Goal: Task Accomplishment & Management: Use online tool/utility

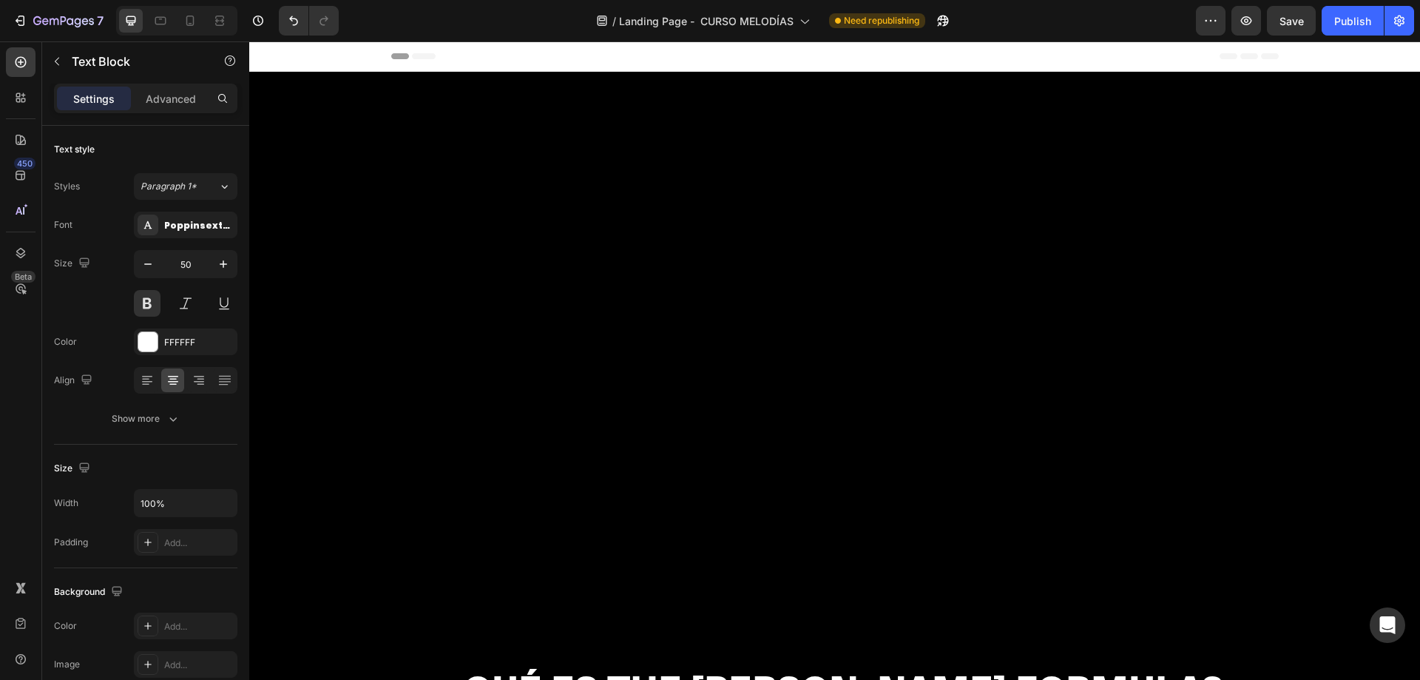
scroll to position [7436, 0]
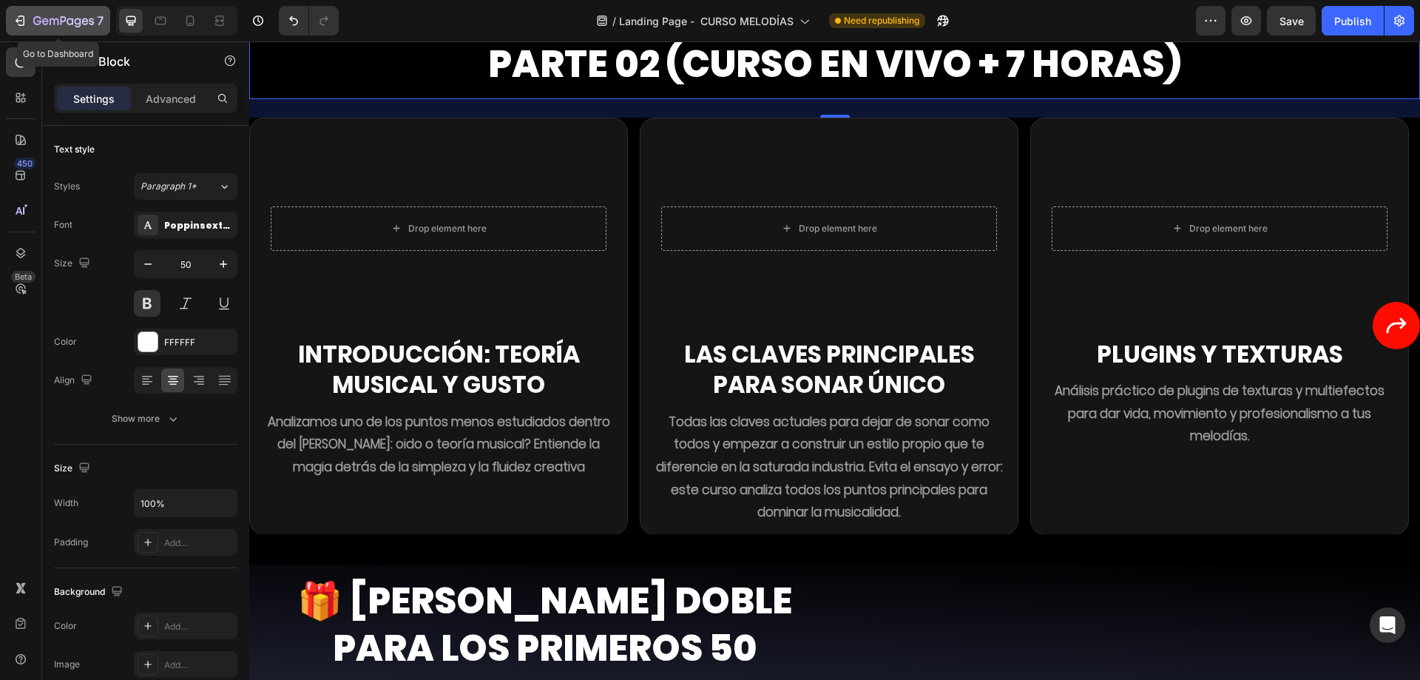
click at [25, 27] on icon "button" at bounding box center [20, 20] width 15 height 15
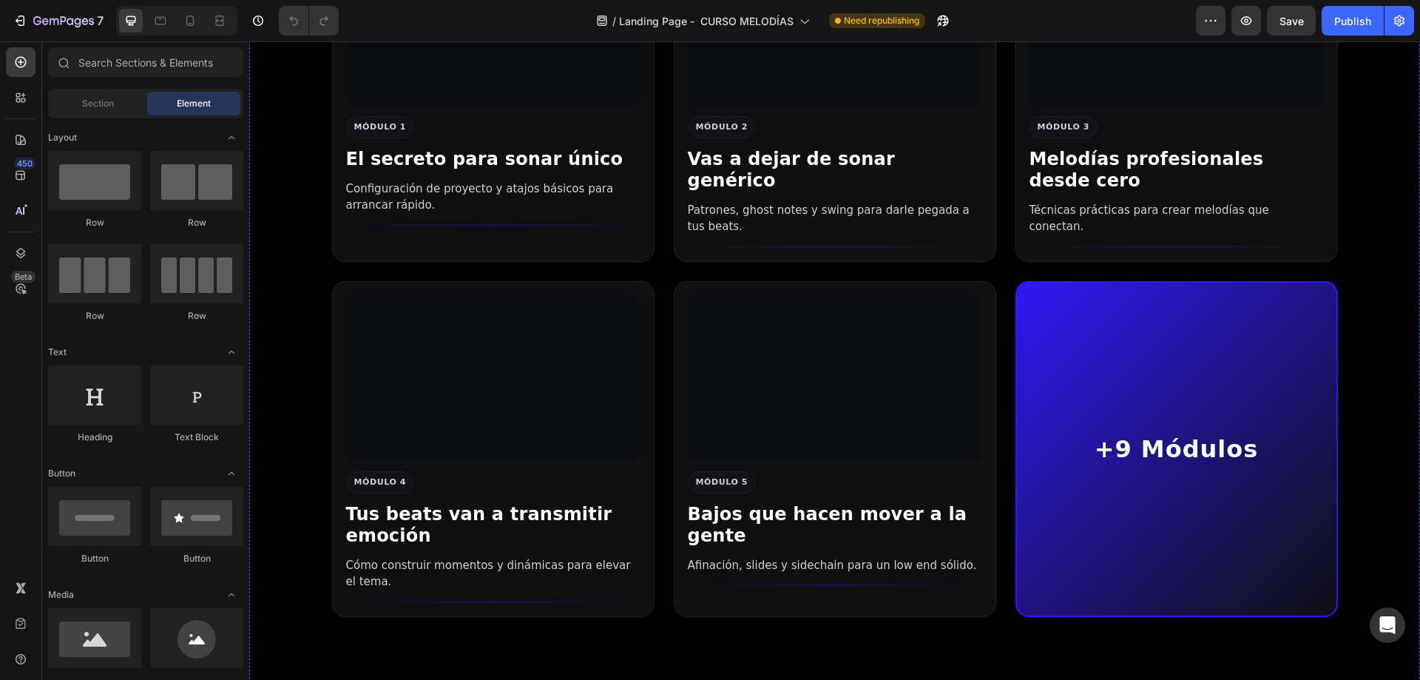
scroll to position [3993, 0]
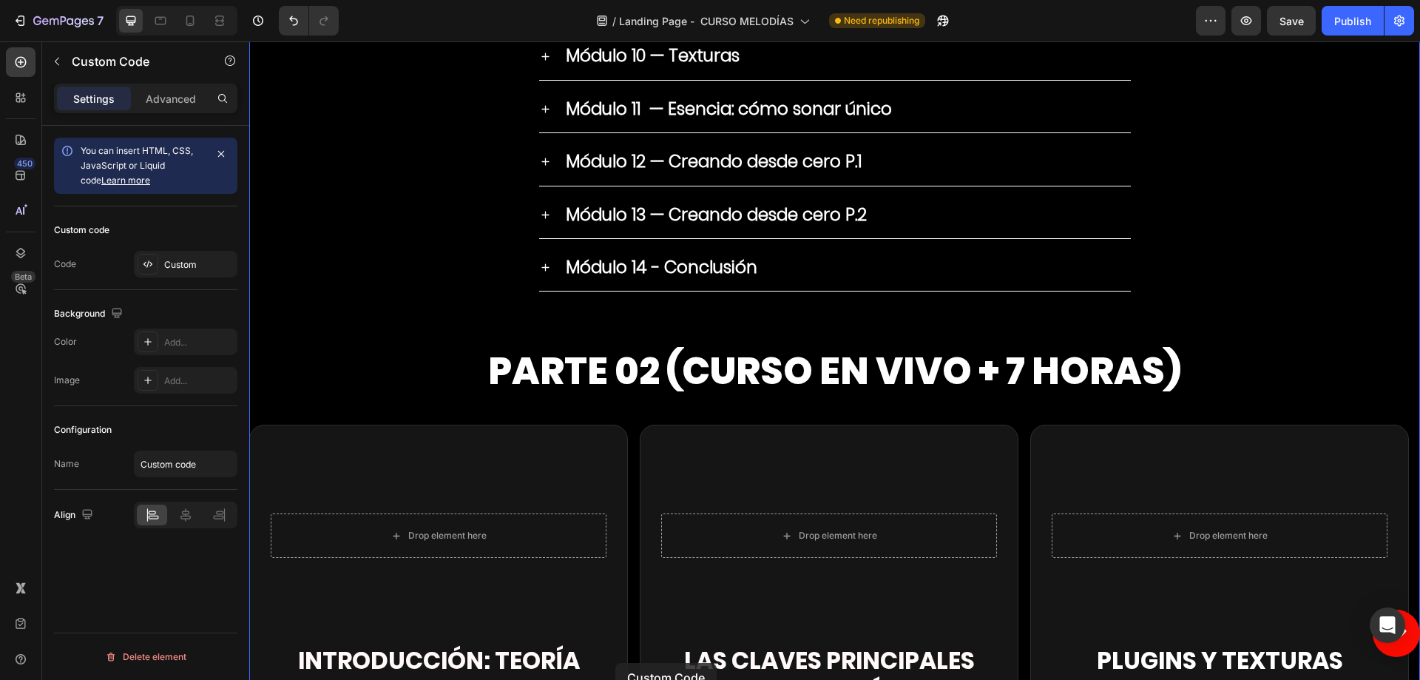
scroll to position [6883, 0]
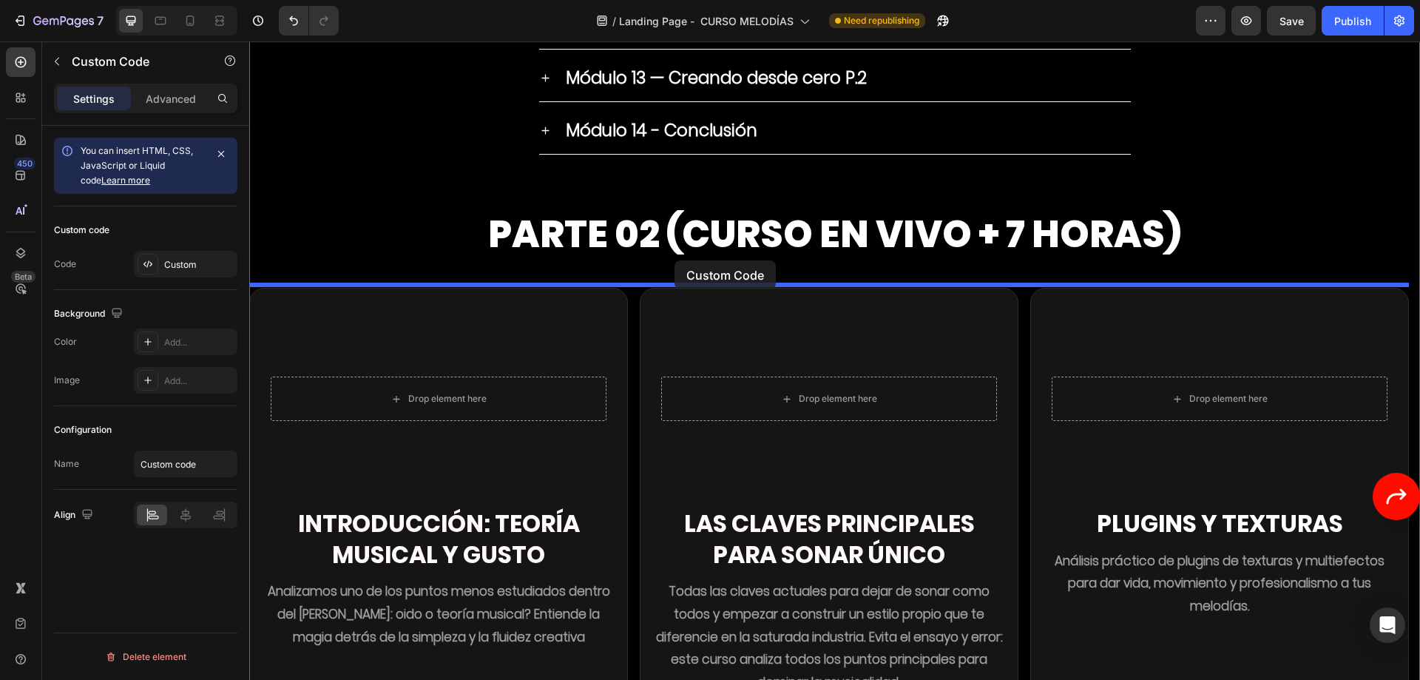
drag, startPoint x: 260, startPoint y: 81, endPoint x: 674, endPoint y: 260, distance: 451.1
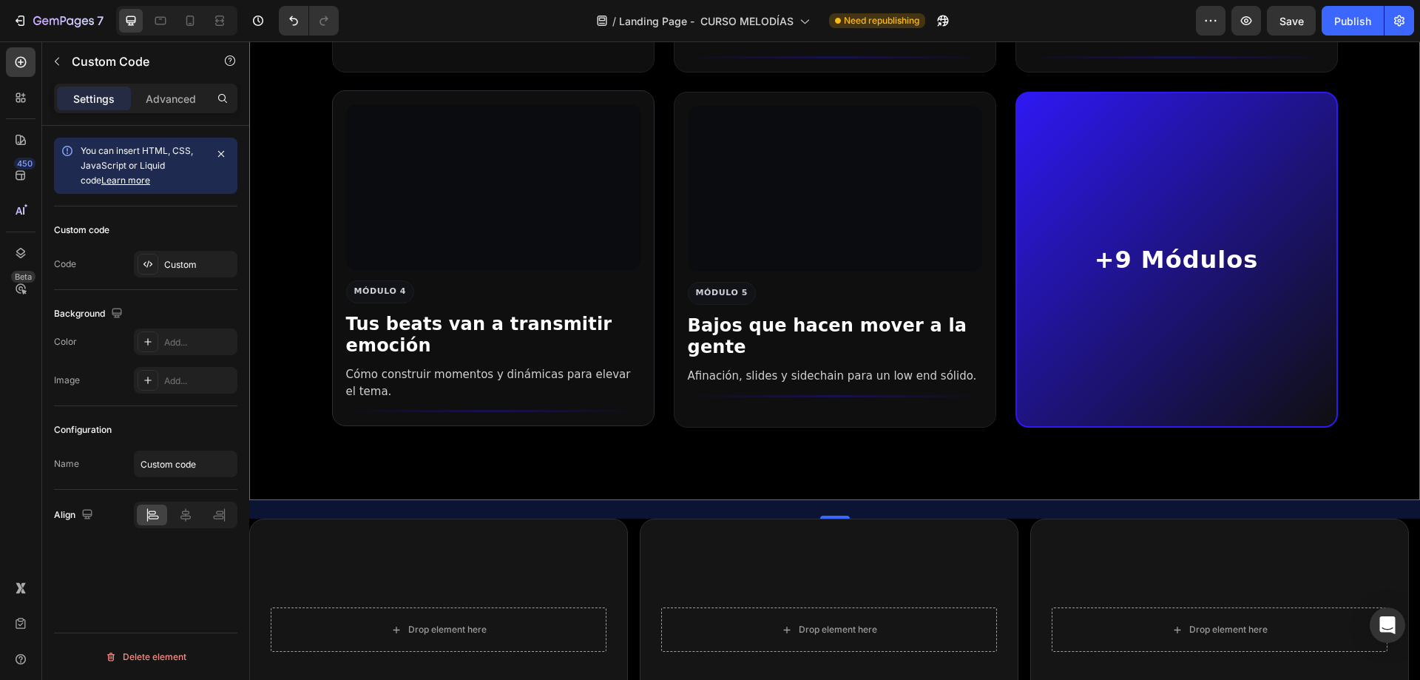
scroll to position [6657, 0]
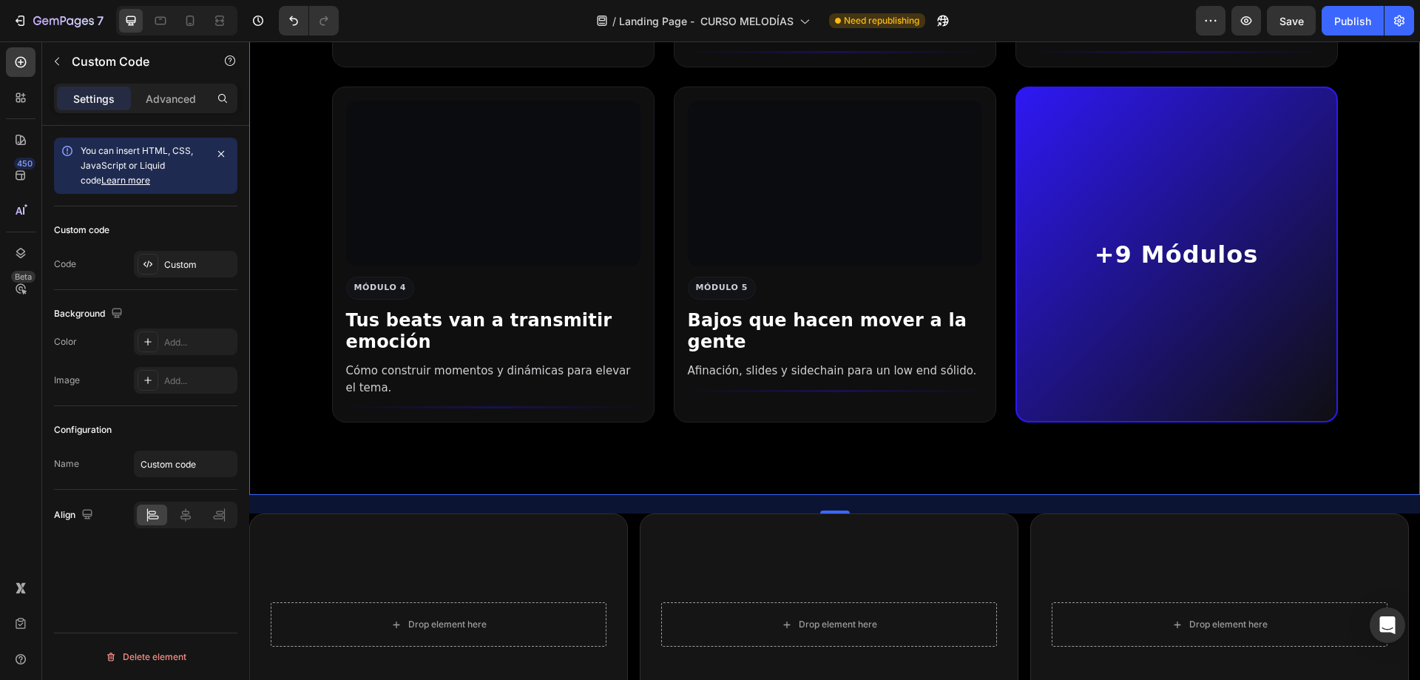
click at [297, 211] on section "MÓDULO 1 El secreto para sonar único Configuración de proyecto y atajos básicos…" at bounding box center [834, 77] width 1171 height 691
click at [187, 268] on div "Custom" at bounding box center [199, 264] width 70 height 13
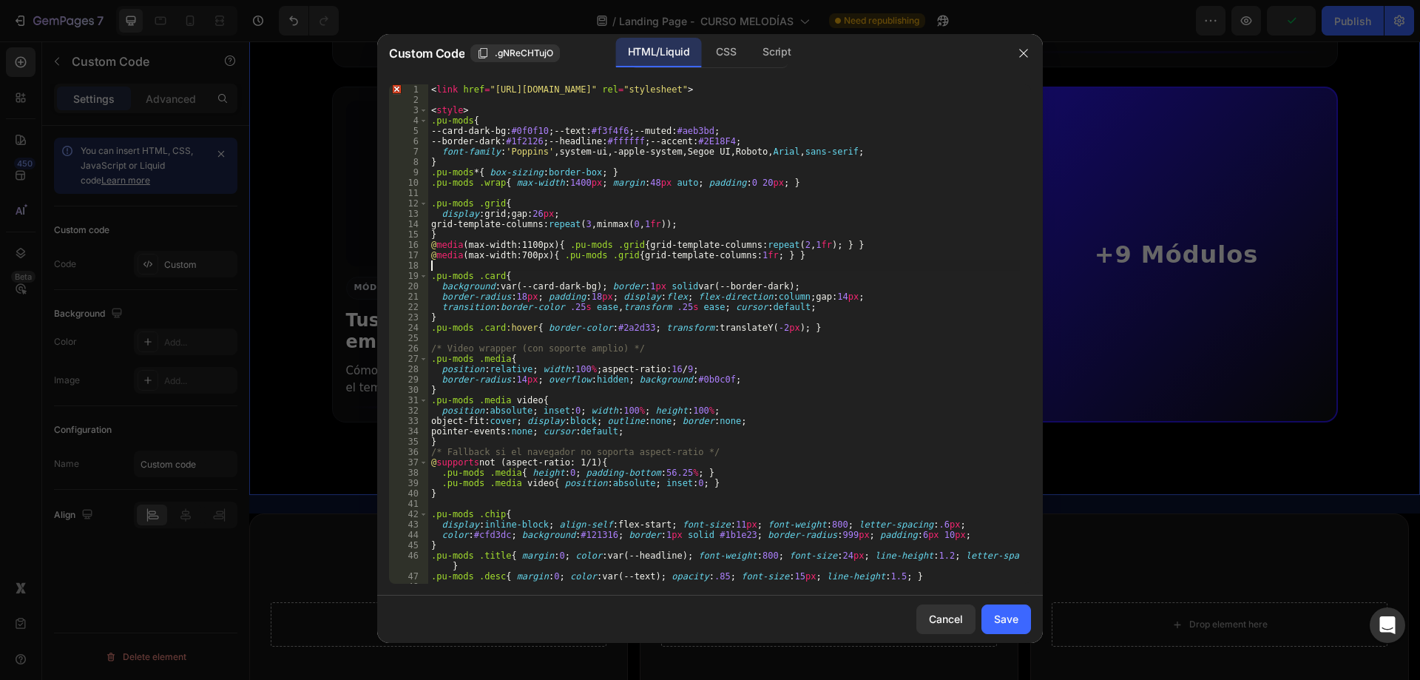
click at [600, 269] on div "< link href = "https://fonts.googleapis.com/css2?family=Inter:wght@400;600;700;…" at bounding box center [724, 344] width 592 height 520
type textarea "</section>"
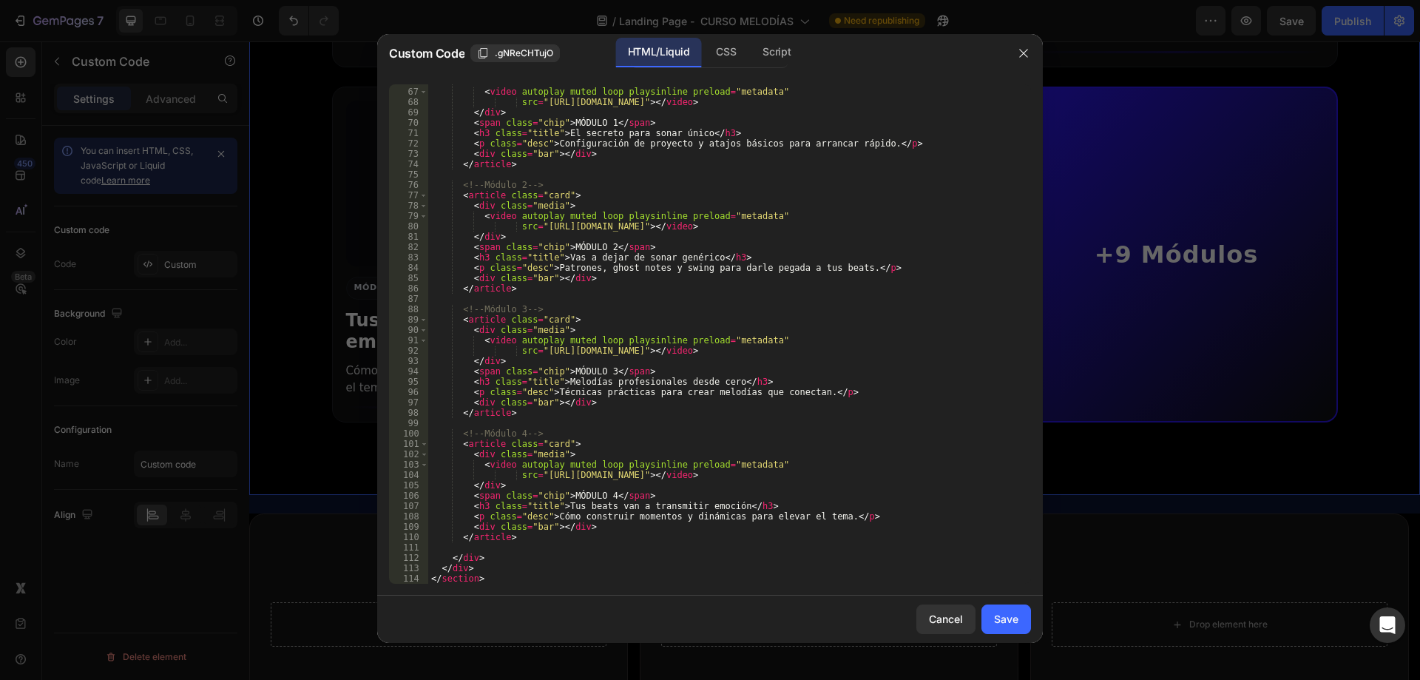
scroll to position [691, 0]
click at [1006, 613] on div "Save" at bounding box center [1006, 619] width 24 height 16
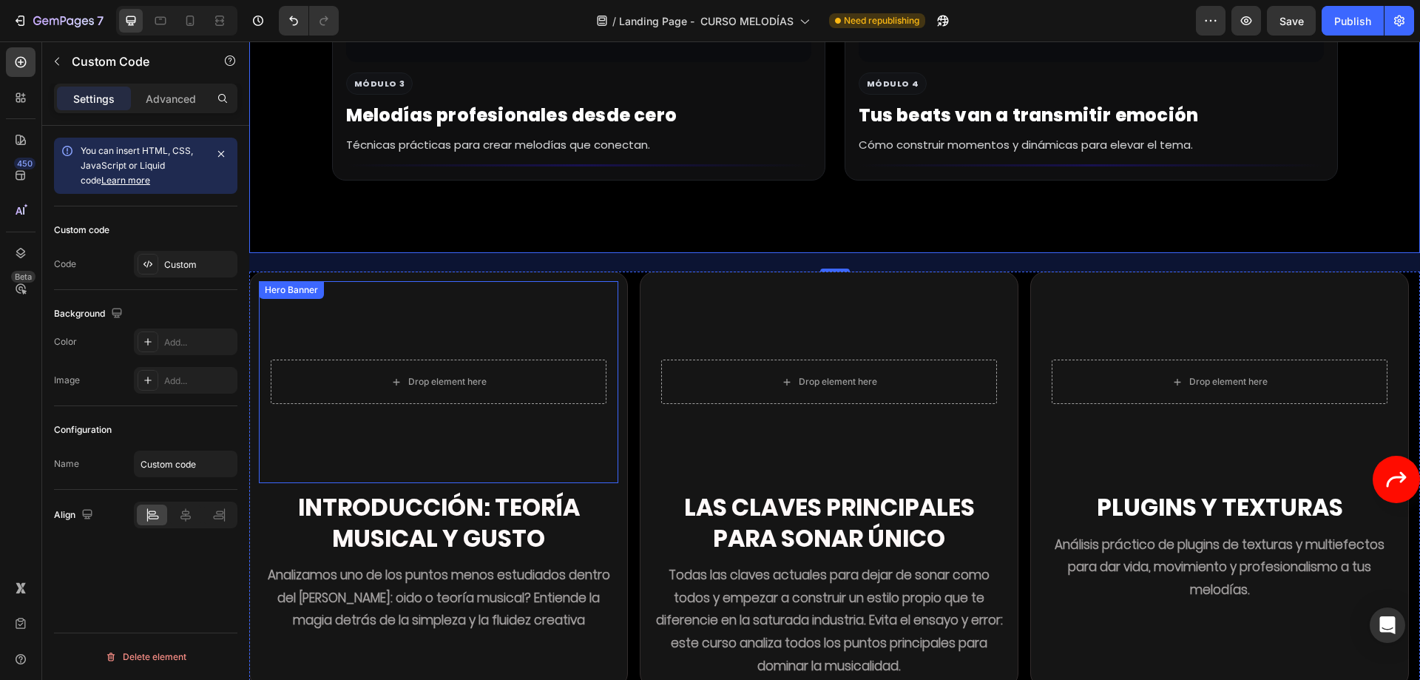
scroll to position [7630, 0]
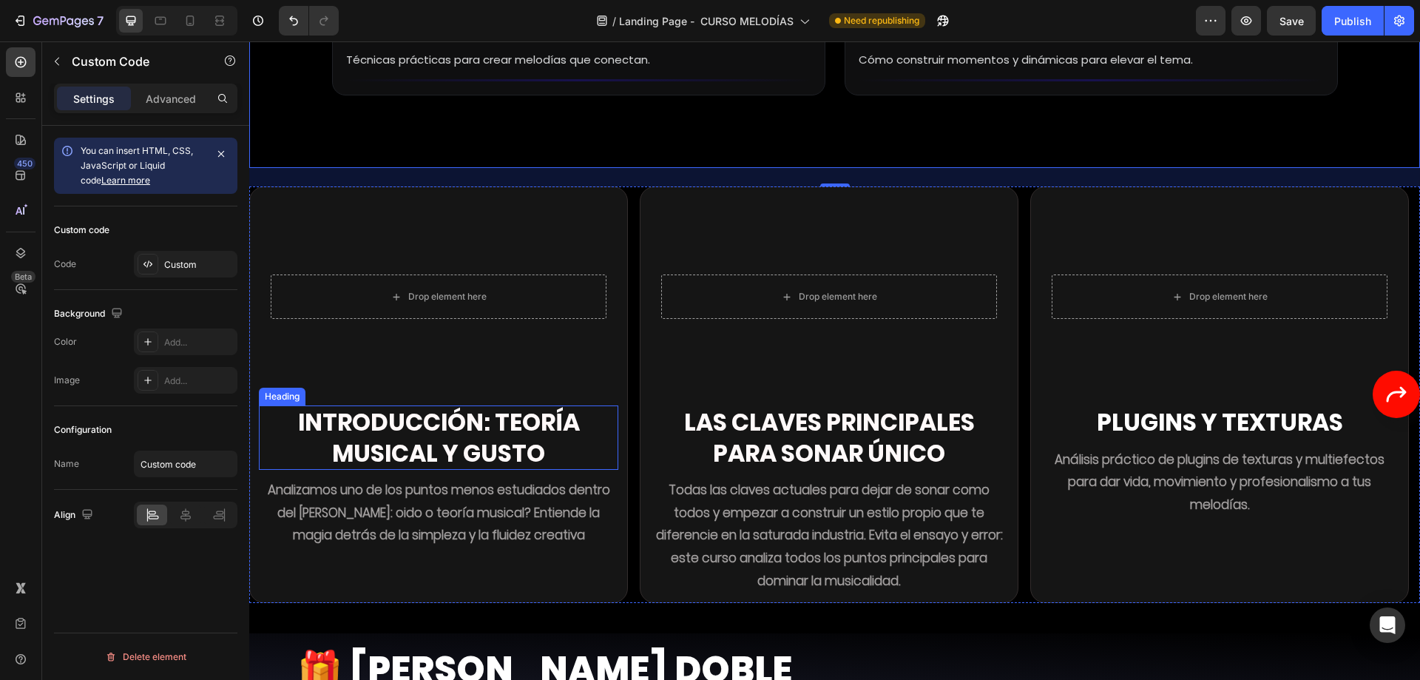
click at [460, 425] on h2 "Introducción: Teoría musical y gusto" at bounding box center [438, 437] width 359 height 64
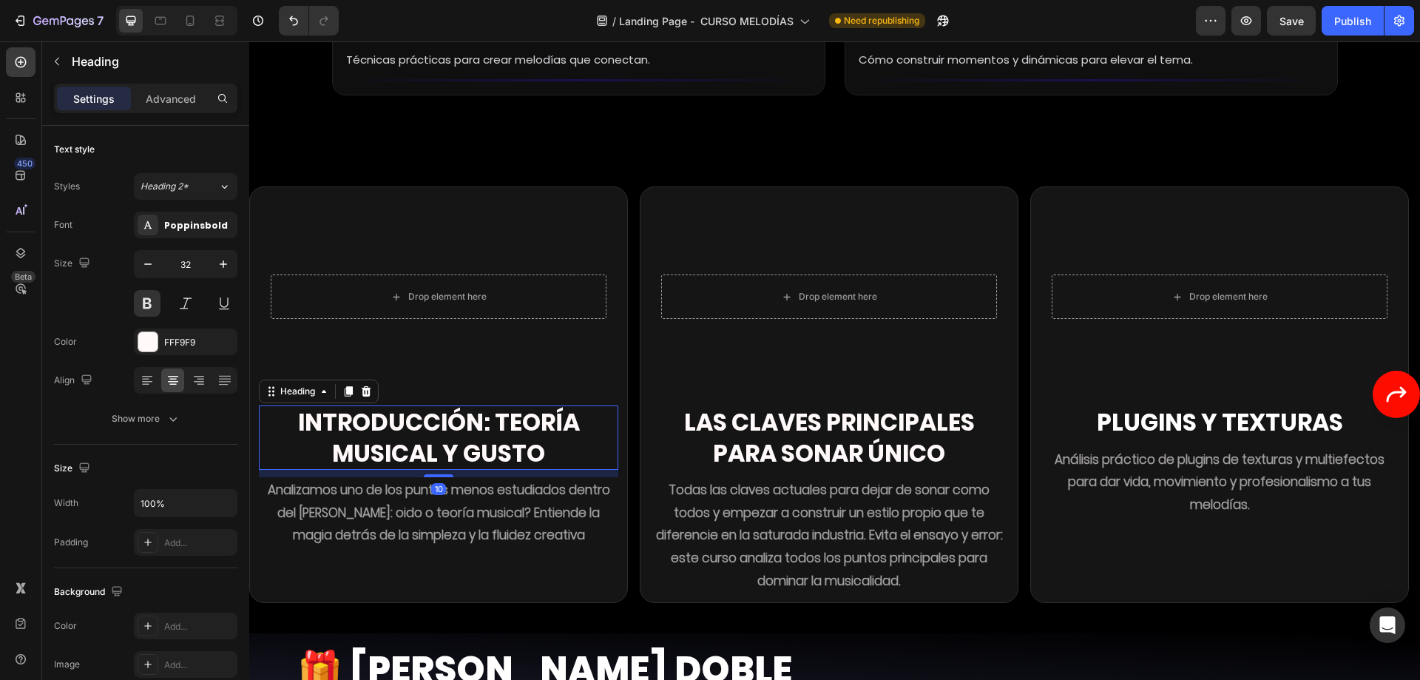
click at [460, 425] on h2 "Introducción: Teoría musical y gusto" at bounding box center [438, 437] width 359 height 64
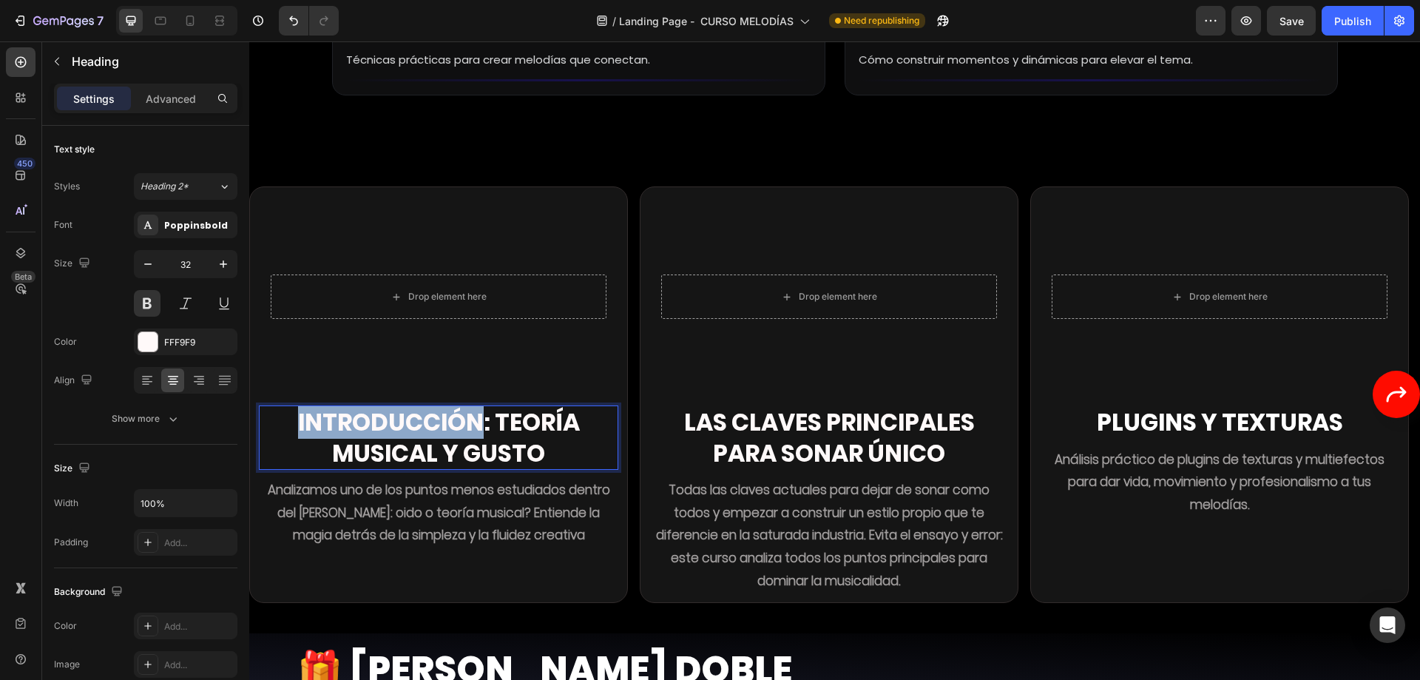
click at [460, 425] on p "Introducción: Teoría musical y gusto" at bounding box center [438, 437] width 356 height 61
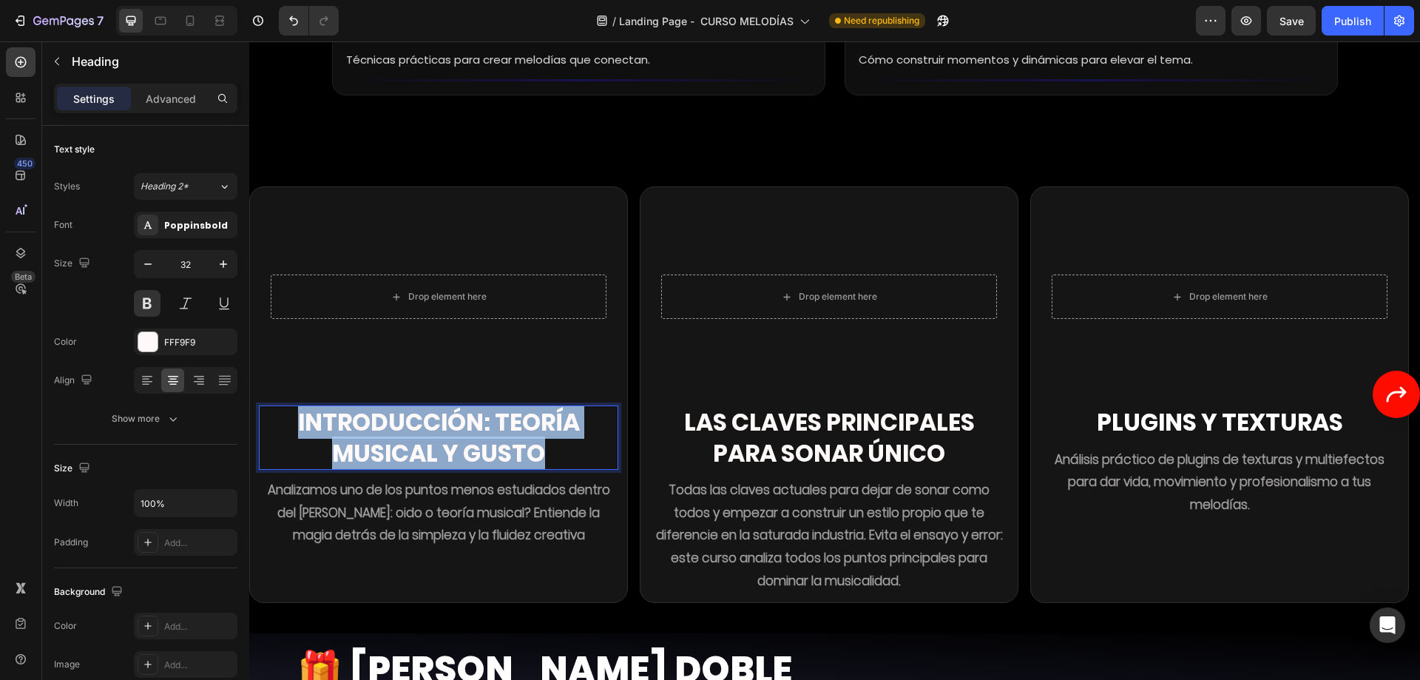
click at [460, 425] on p "Introducción: Teoría musical y gusto" at bounding box center [438, 437] width 356 height 61
copy p "Introducción: Teoría musical y gusto"
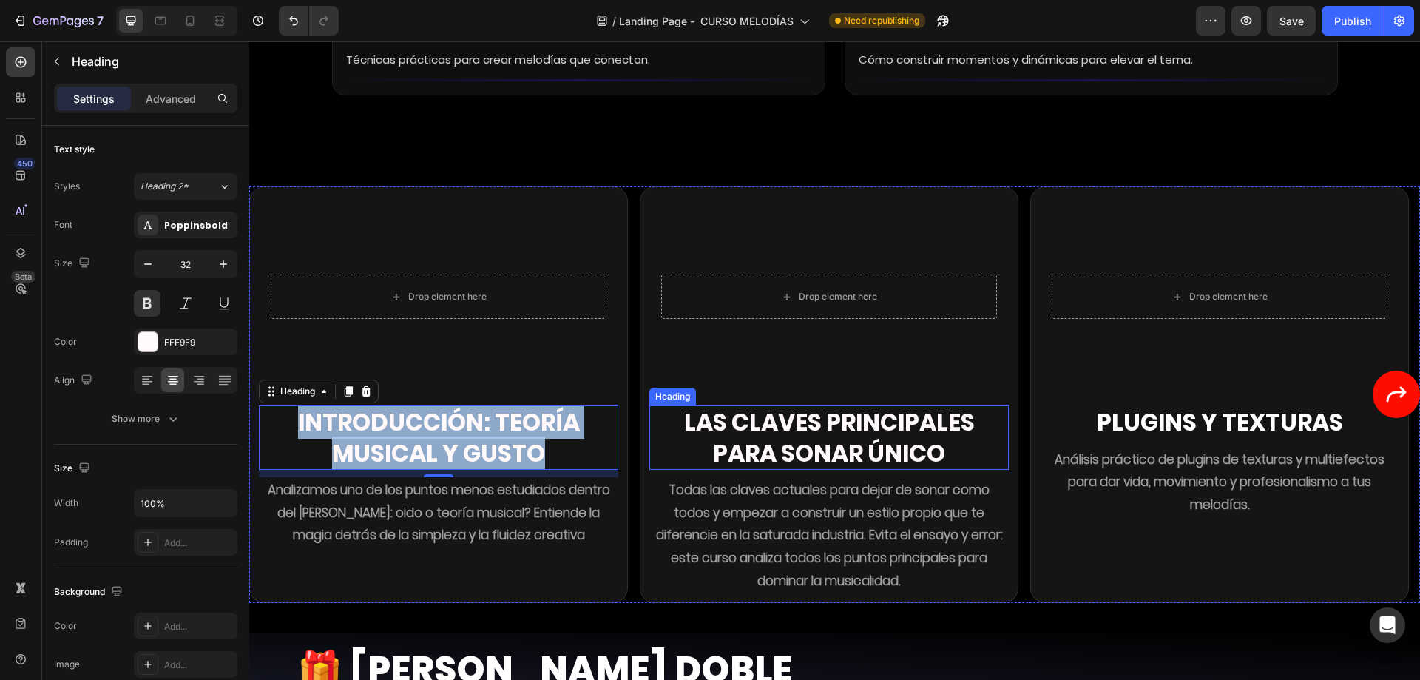
click at [722, 426] on h2 "Las Claves principales para sonar Único" at bounding box center [828, 437] width 359 height 64
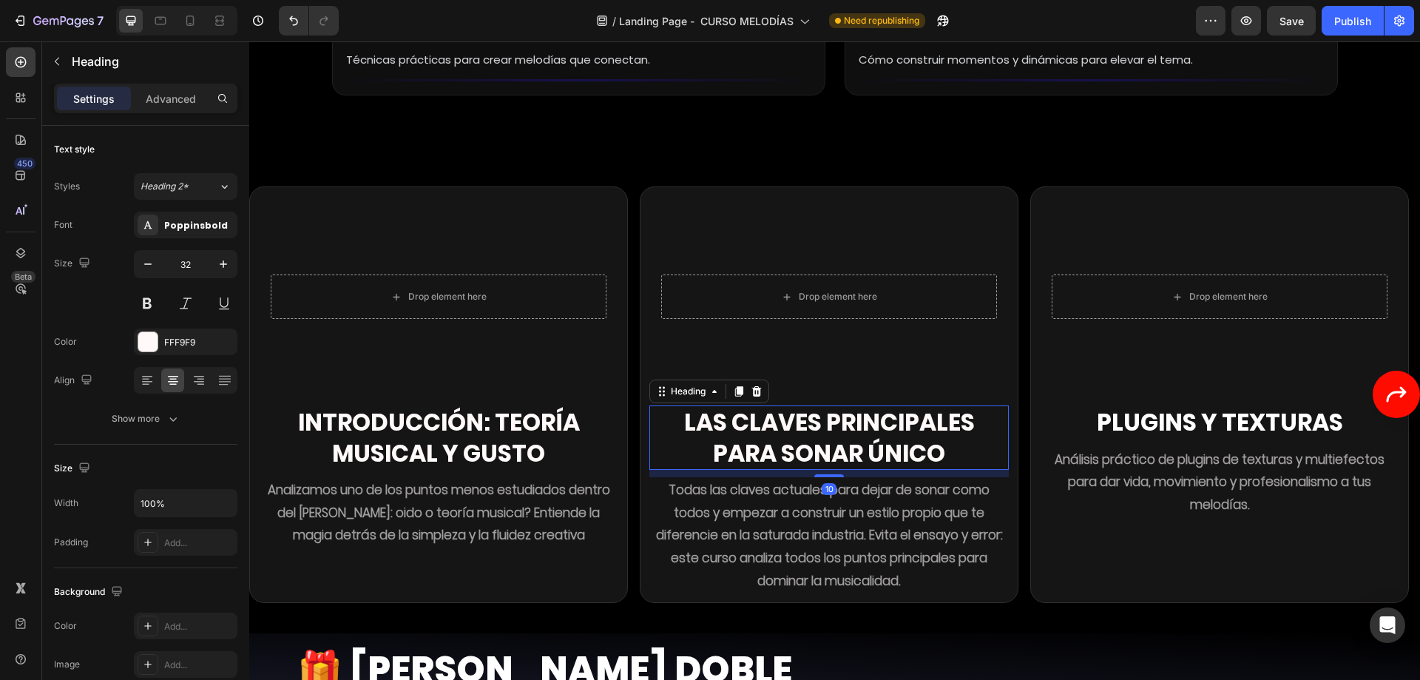
click at [722, 426] on h2 "Las Claves principales para sonar Único" at bounding box center [828, 437] width 359 height 64
click at [722, 426] on p "Las Claves principales para sonar Único" at bounding box center [829, 437] width 356 height 61
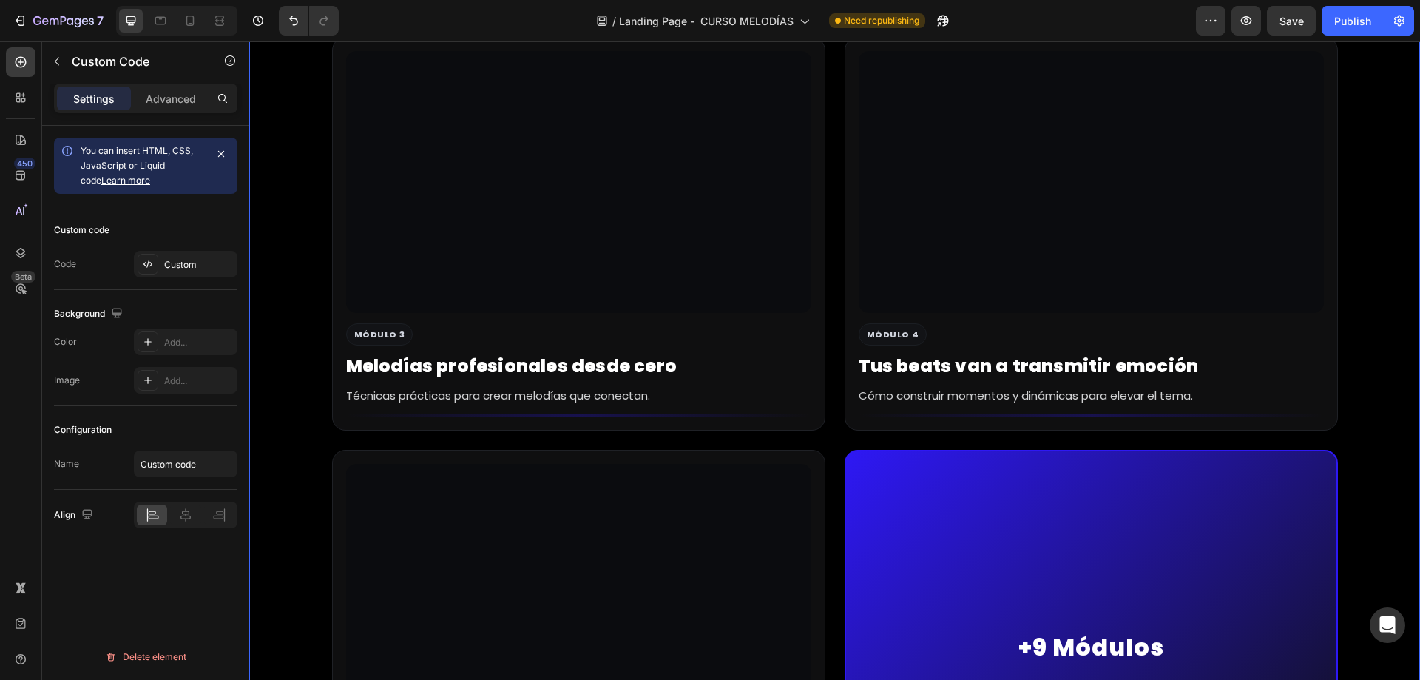
scroll to position [4228, 0]
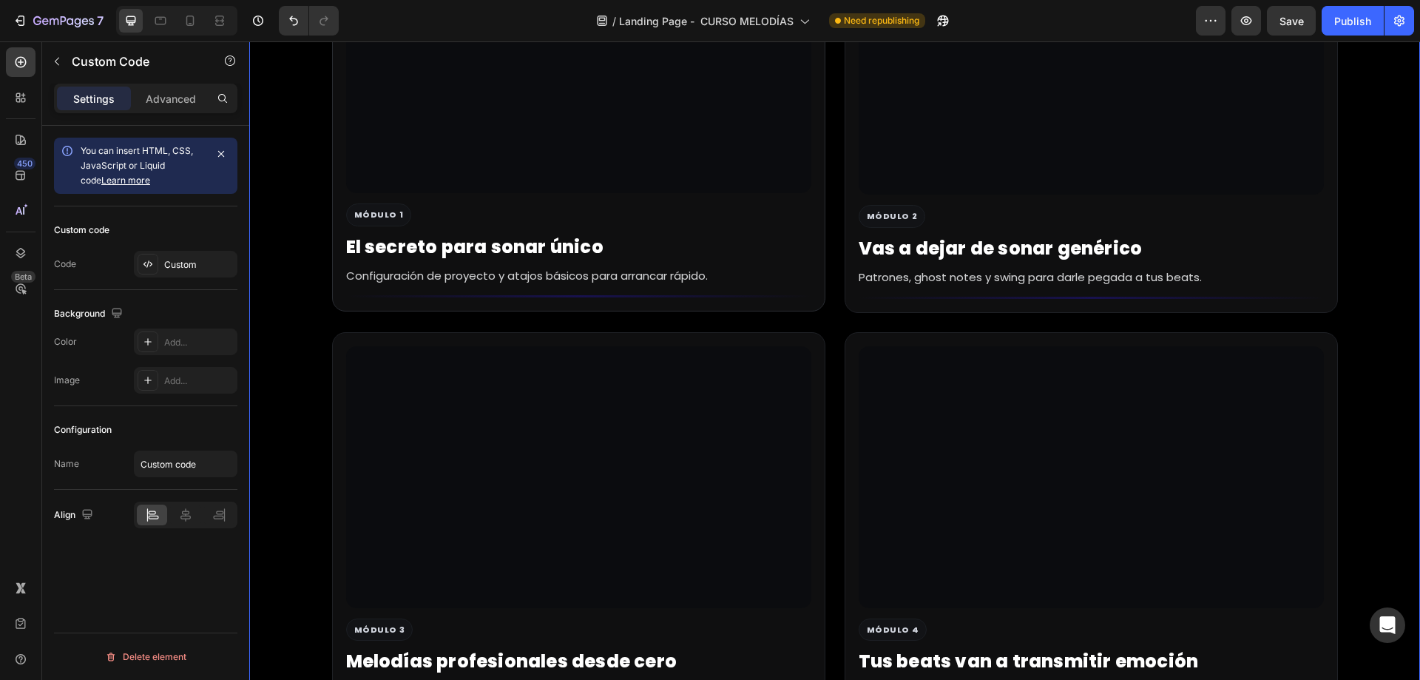
click at [470, 243] on h3 "El secreto para sonar único" at bounding box center [578, 247] width 465 height 21
click at [161, 260] on div "Custom" at bounding box center [186, 264] width 104 height 27
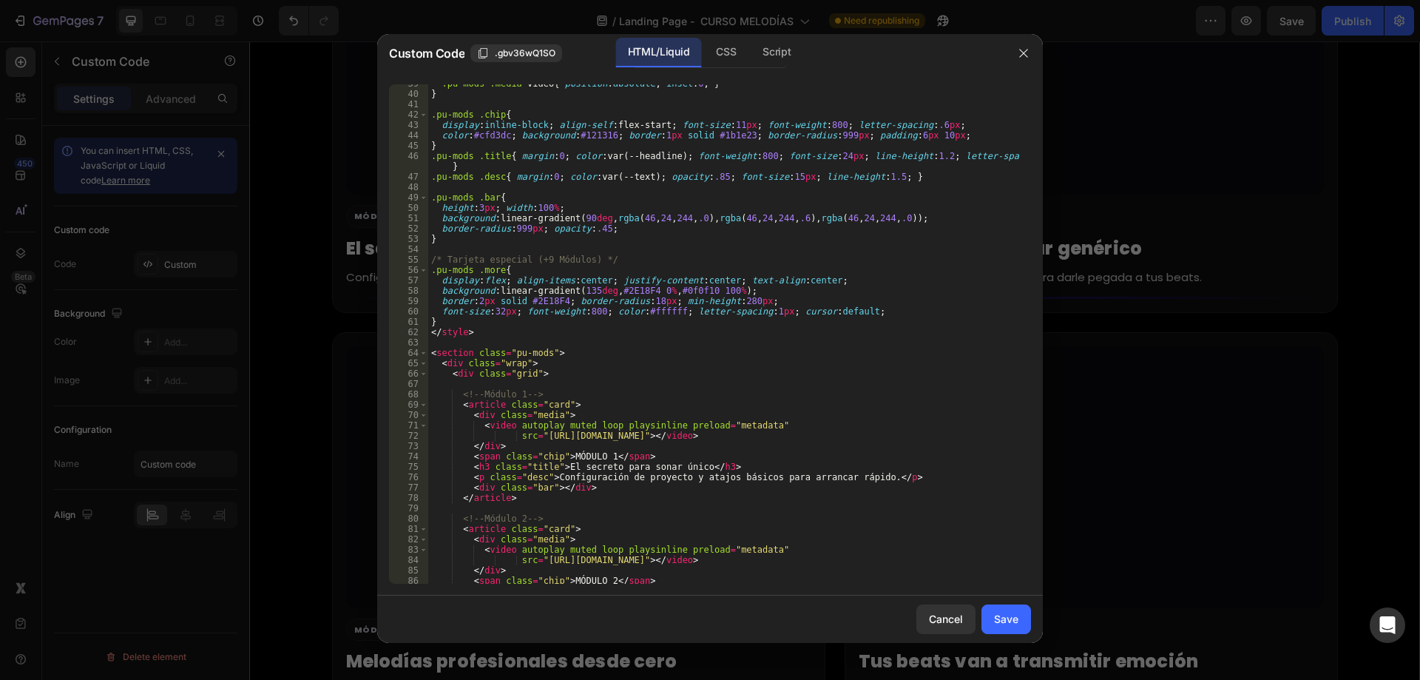
scroll to position [399, 0]
drag, startPoint x: 546, startPoint y: 477, endPoint x: 859, endPoint y: 477, distance: 312.8
click at [859, 477] on div ".pu-mods .media video { position : absolute ; inset : 0 ; } } .pu-mods .chip { …" at bounding box center [724, 338] width 592 height 520
paste textarea
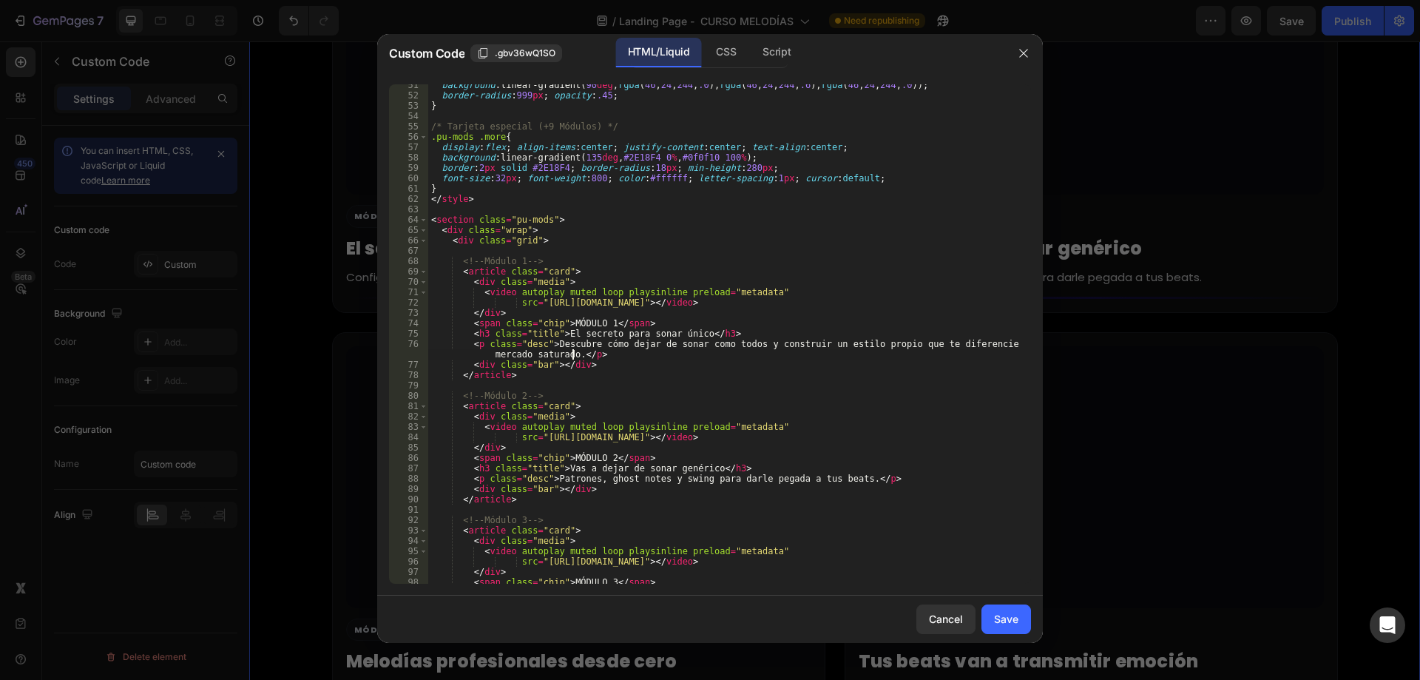
scroll to position [532, 0]
drag, startPoint x: 547, startPoint y: 481, endPoint x: 842, endPoint y: 478, distance: 295.1
click at [842, 478] on div "background : linear-gradient( 90 deg , rgba ( 46 , 24 , 244 , .0 ), rgba ( 46 ,…" at bounding box center [724, 340] width 592 height 520
paste textarea "Te voy a enseñar a encontrar tu propio estilo para que tus beats no se pierdan …"
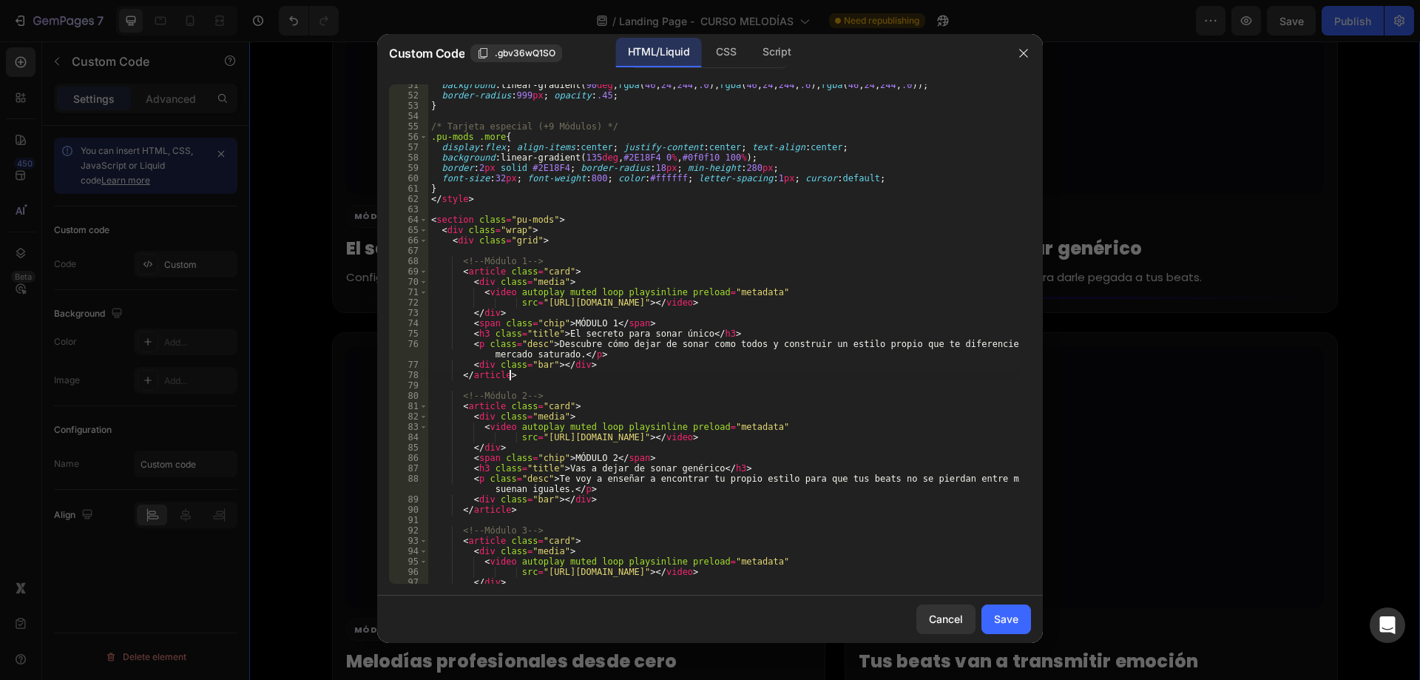
click at [623, 372] on div "background : linear-gradient( 90 deg , rgba ( 46 , 24 , 244 , .0 ), rgba ( 46 ,…" at bounding box center [724, 340] width 592 height 520
drag, startPoint x: 549, startPoint y: 475, endPoint x: 563, endPoint y: 482, distance: 15.5
click at [563, 482] on div "background : linear-gradient( 90 deg , rgba ( 46 , 24 , 244 , .0 ), rgba ( 46 ,…" at bounding box center [724, 340] width 592 height 520
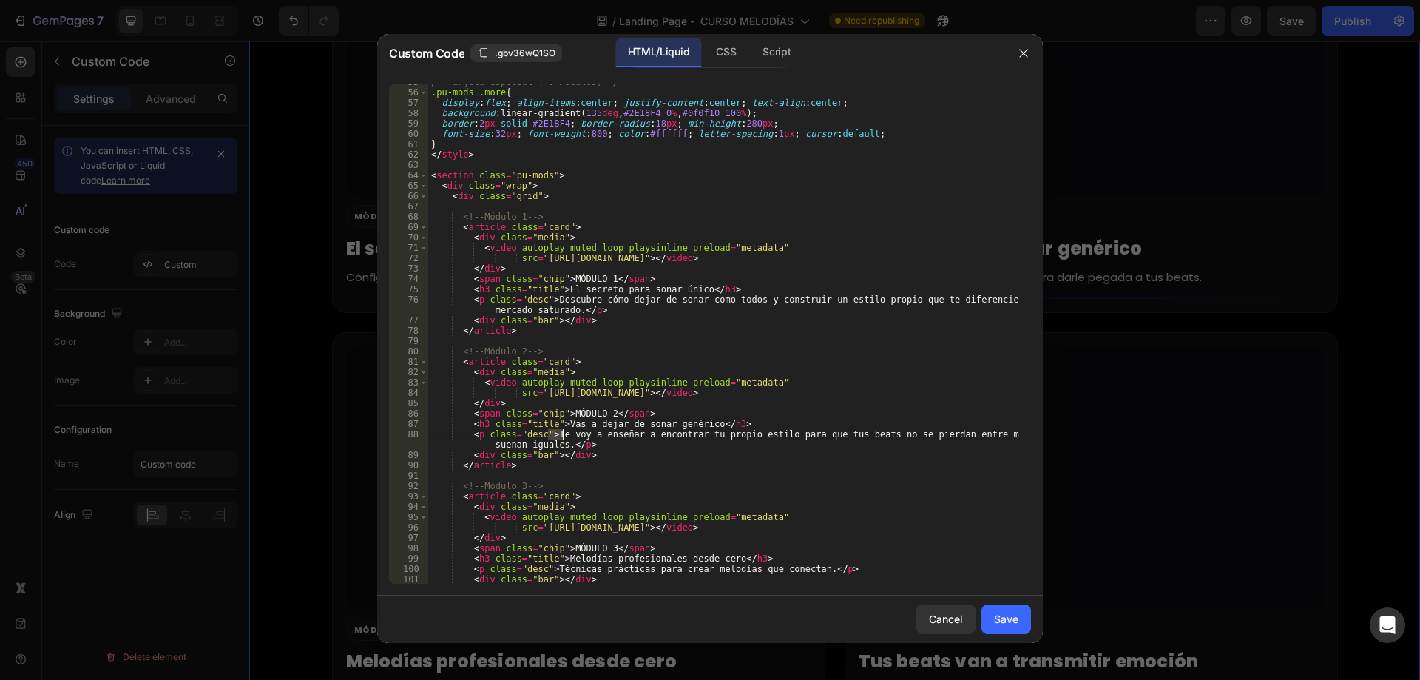
scroll to position [666, 0]
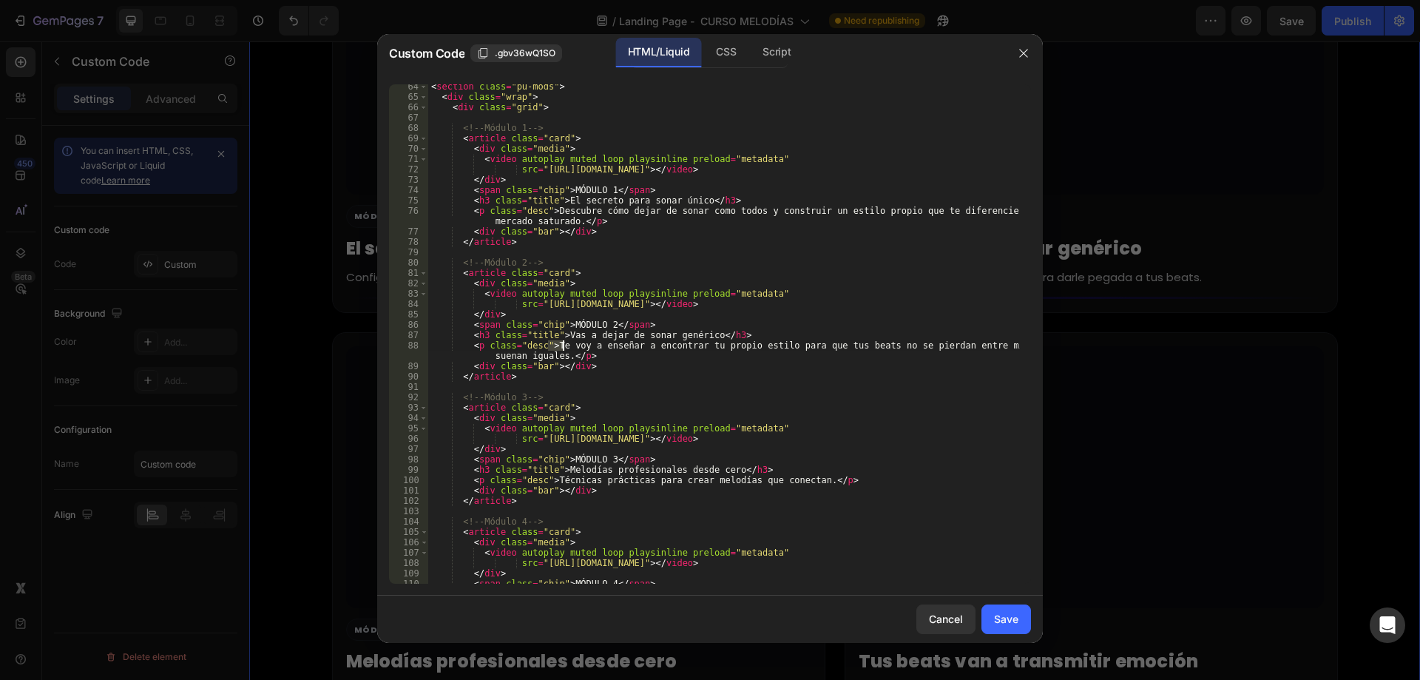
click at [569, 467] on div "< section class = "pu-mods" > < div class = "wrap" > < div class = "grid" > <!-…" at bounding box center [724, 341] width 592 height 520
click at [550, 475] on div "< section class = "pu-mods" > < div class = "wrap" > < div class = "grid" > <!-…" at bounding box center [724, 341] width 592 height 520
drag, startPoint x: 548, startPoint y: 478, endPoint x: 803, endPoint y: 481, distance: 255.1
click at [803, 481] on div "< section class = "pu-mods" > < div class = "wrap" > < div class = "grid" > <!-…" at bounding box center [724, 341] width 592 height 520
paste textarea "Aunque hoy no sepas nada de teoría, vas a poder construir melodías que suenen l…"
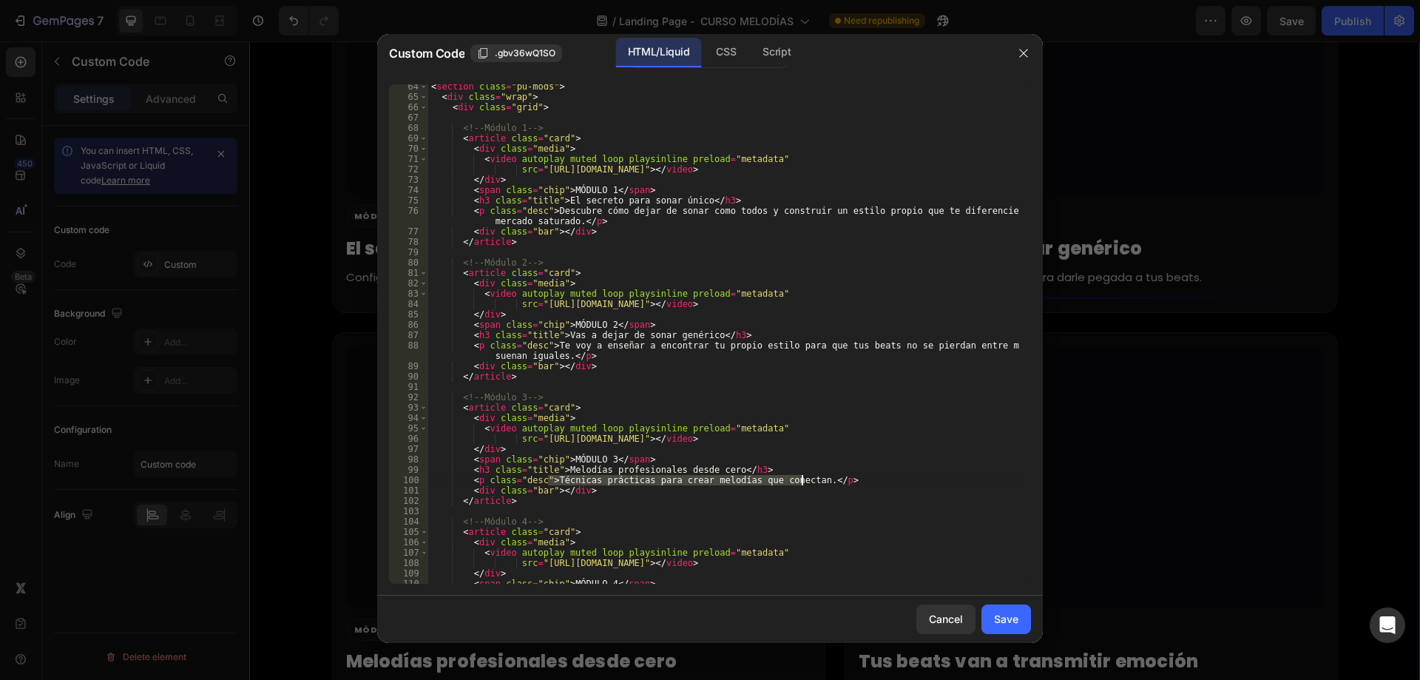
type textarea "<p class="desc">Aunque hoy no sepas nada de teoría, vas a poder construir melod…"
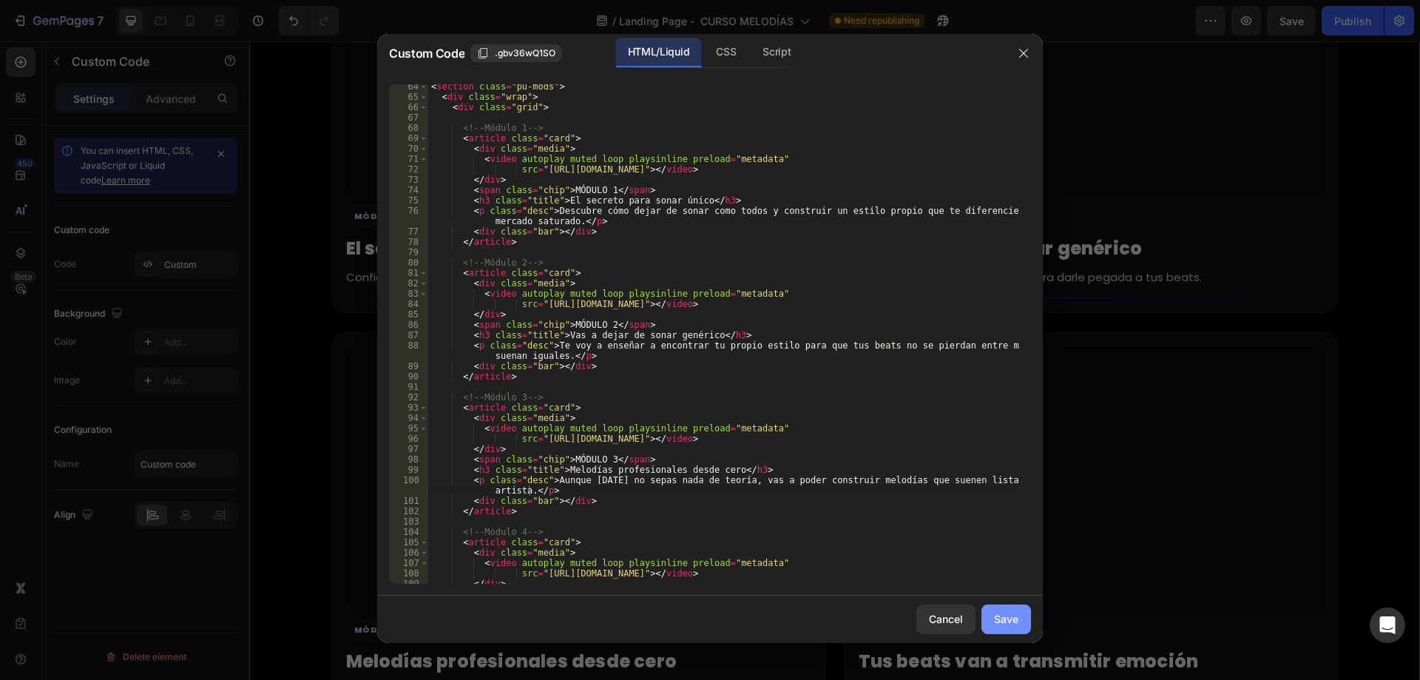
click at [1008, 619] on div "Save" at bounding box center [1006, 619] width 24 height 16
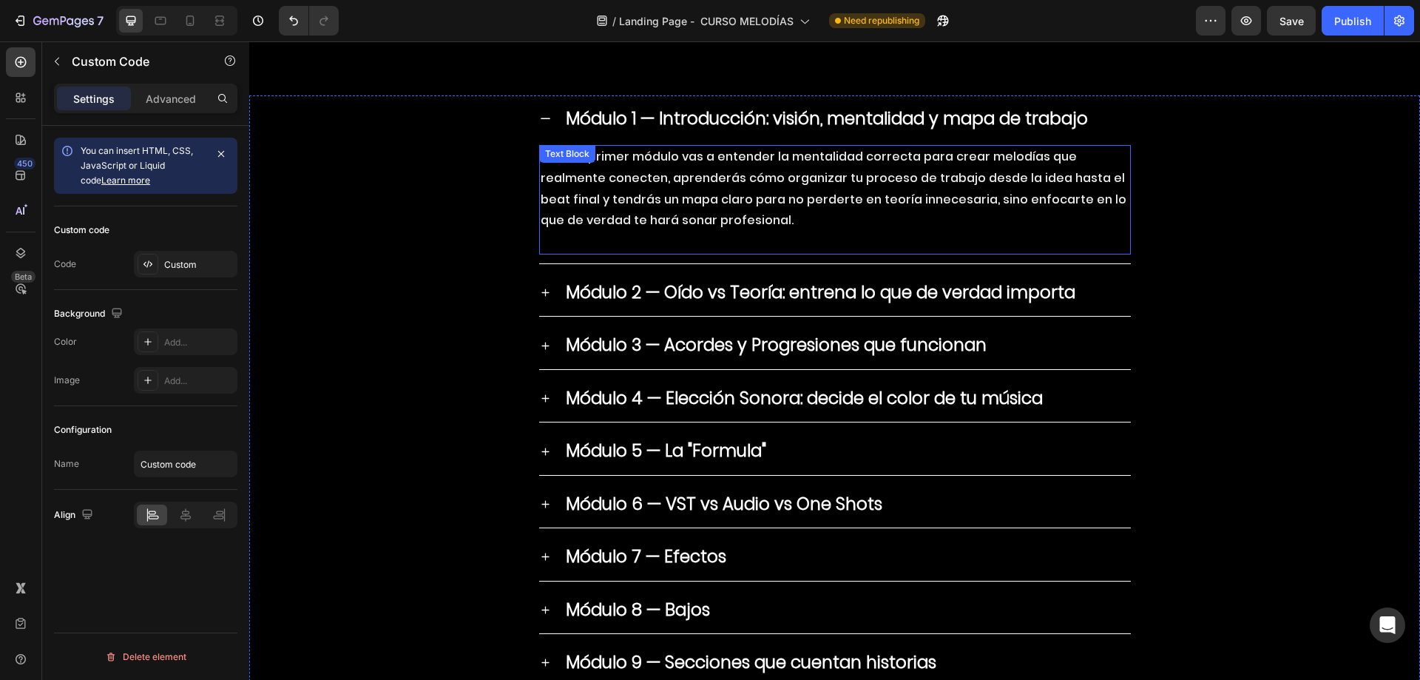
scroll to position [5781, 0]
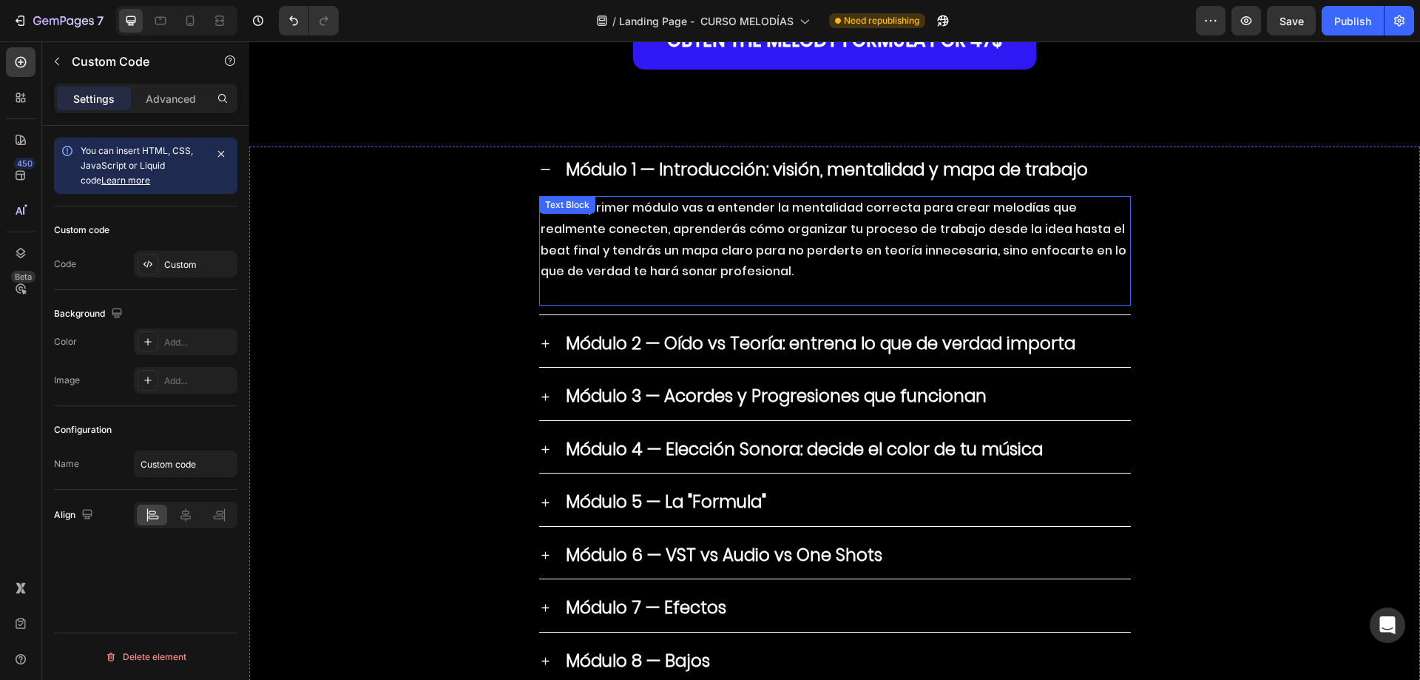
click at [677, 229] on p "En este primer módulo vas a entender la mentalidad correcta para crear melodías…" at bounding box center [835, 239] width 589 height 85
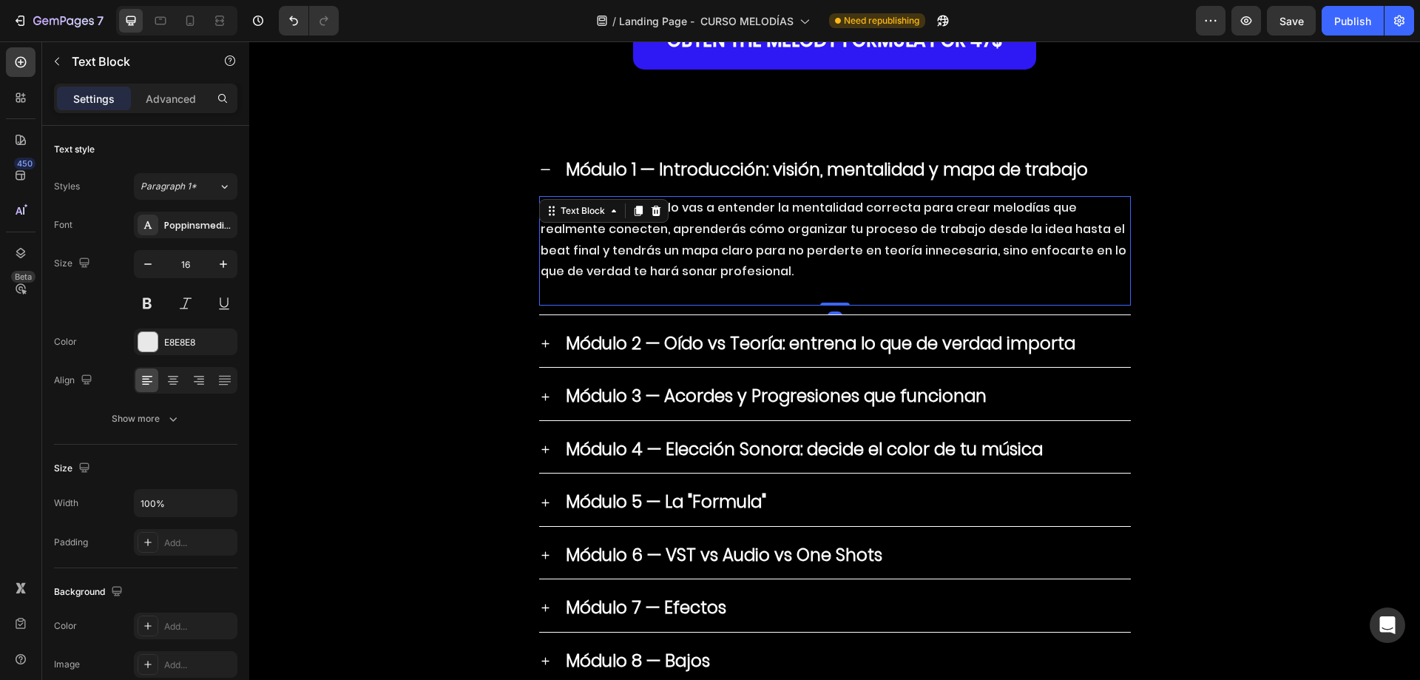
click at [677, 229] on p "En este primer módulo vas a entender la mentalidad correcta para crear melodías…" at bounding box center [835, 239] width 589 height 85
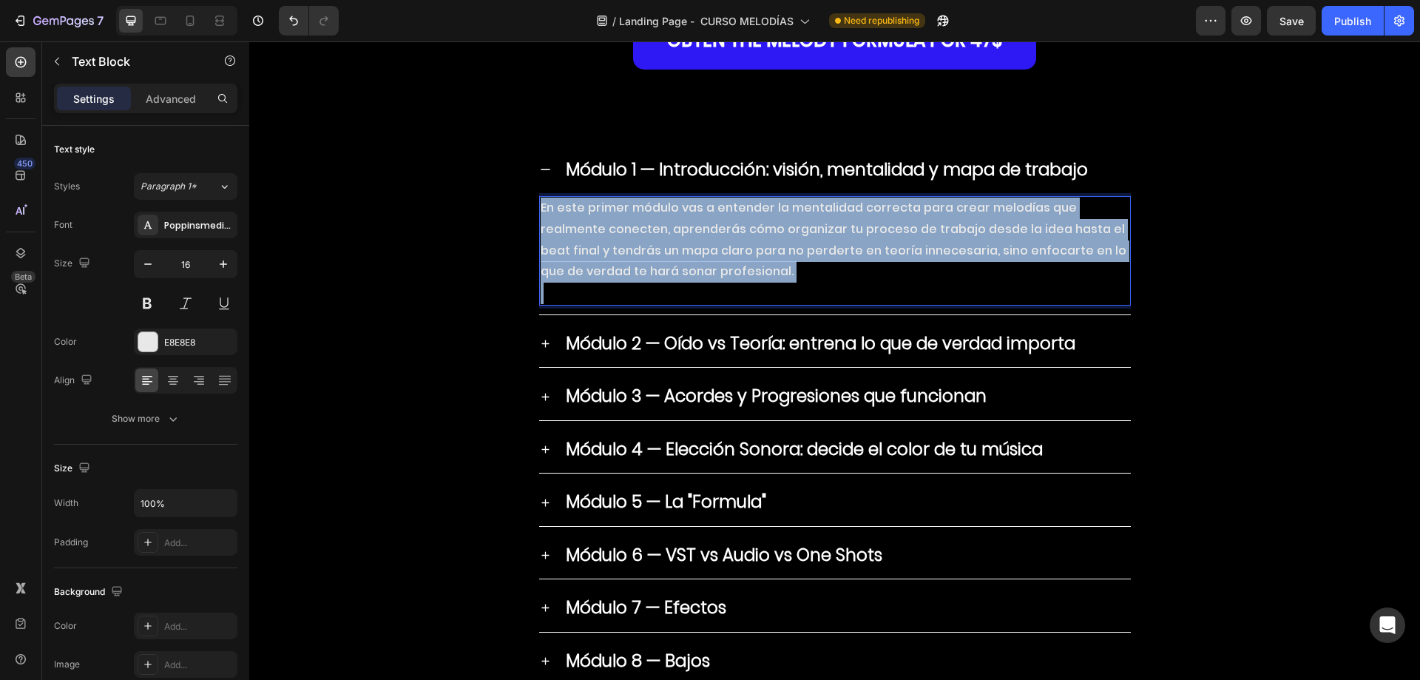
click at [677, 229] on p "En este primer módulo vas a entender la mentalidad correcta para crear melodías…" at bounding box center [835, 239] width 589 height 85
copy p "En este primer módulo vas a entender la mentalidad correcta para crear melodías…"
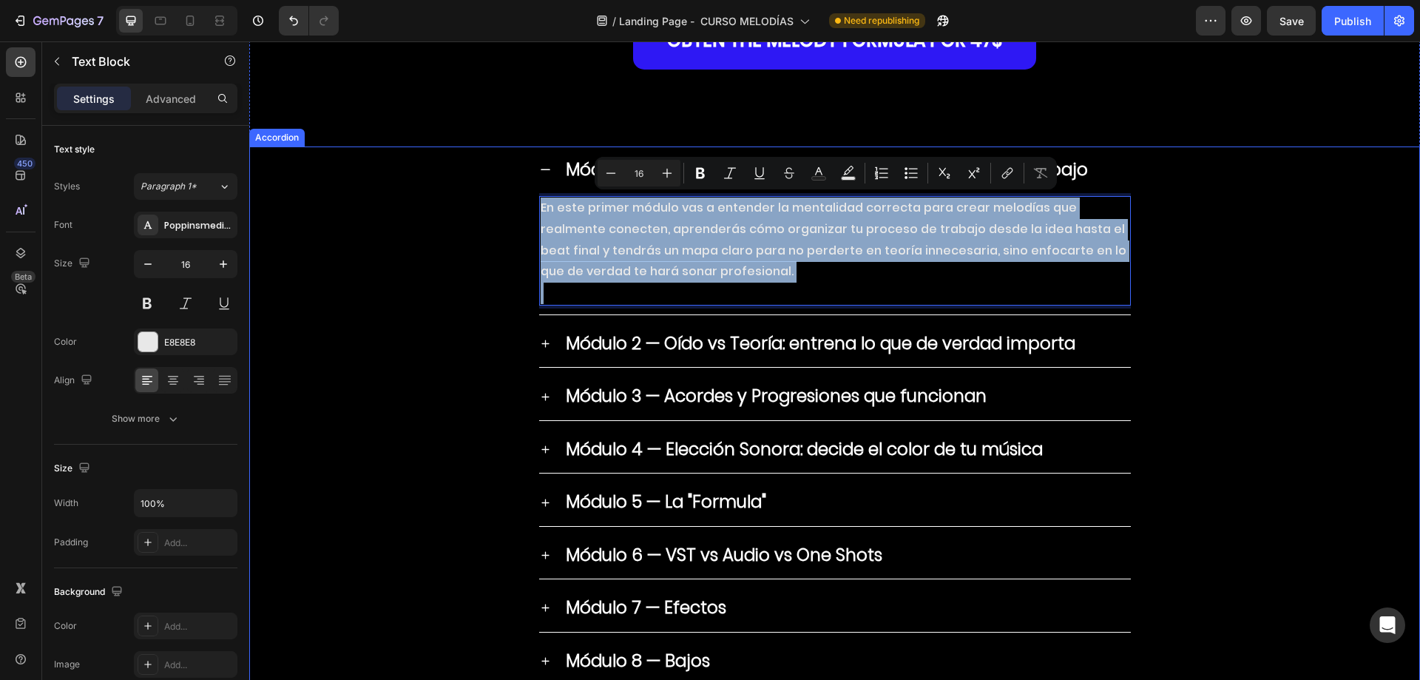
click at [825, 331] on strong "Módulo 2 — Oído vs Teoría: entrena lo que de verdad importa" at bounding box center [821, 343] width 510 height 24
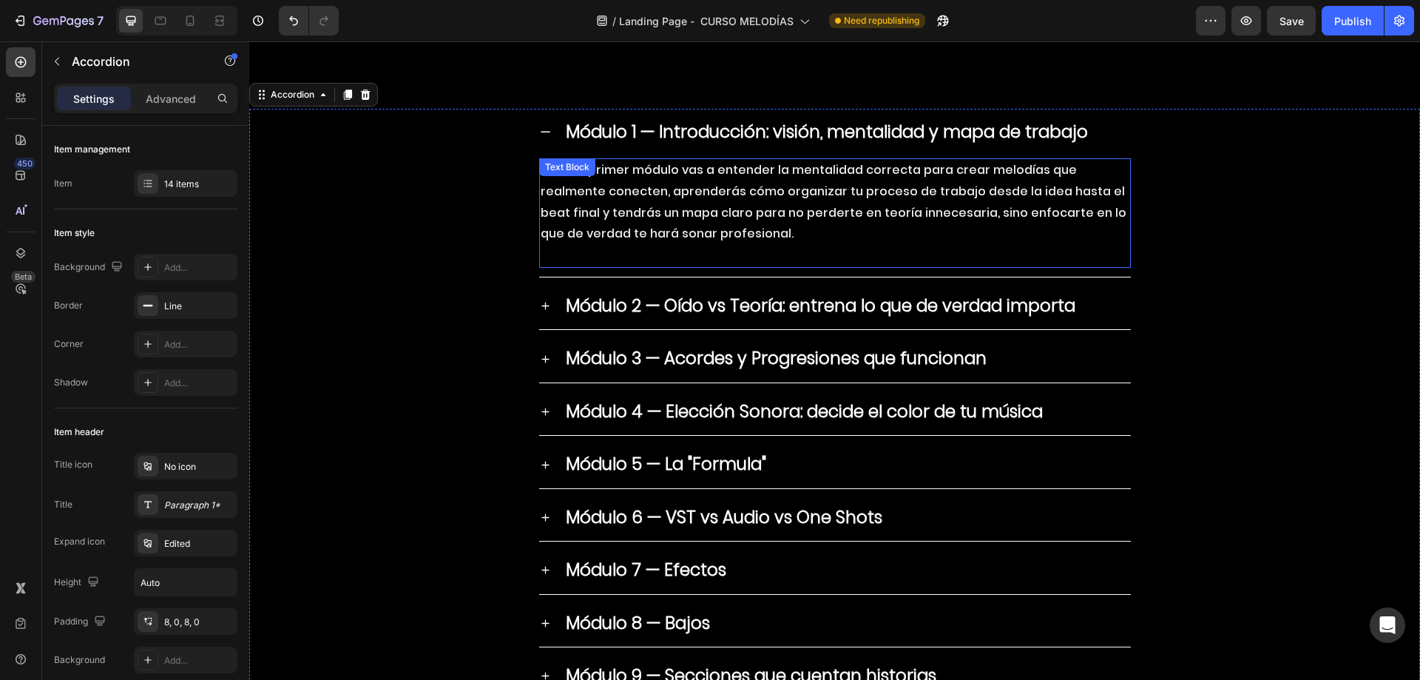
scroll to position [5855, 0]
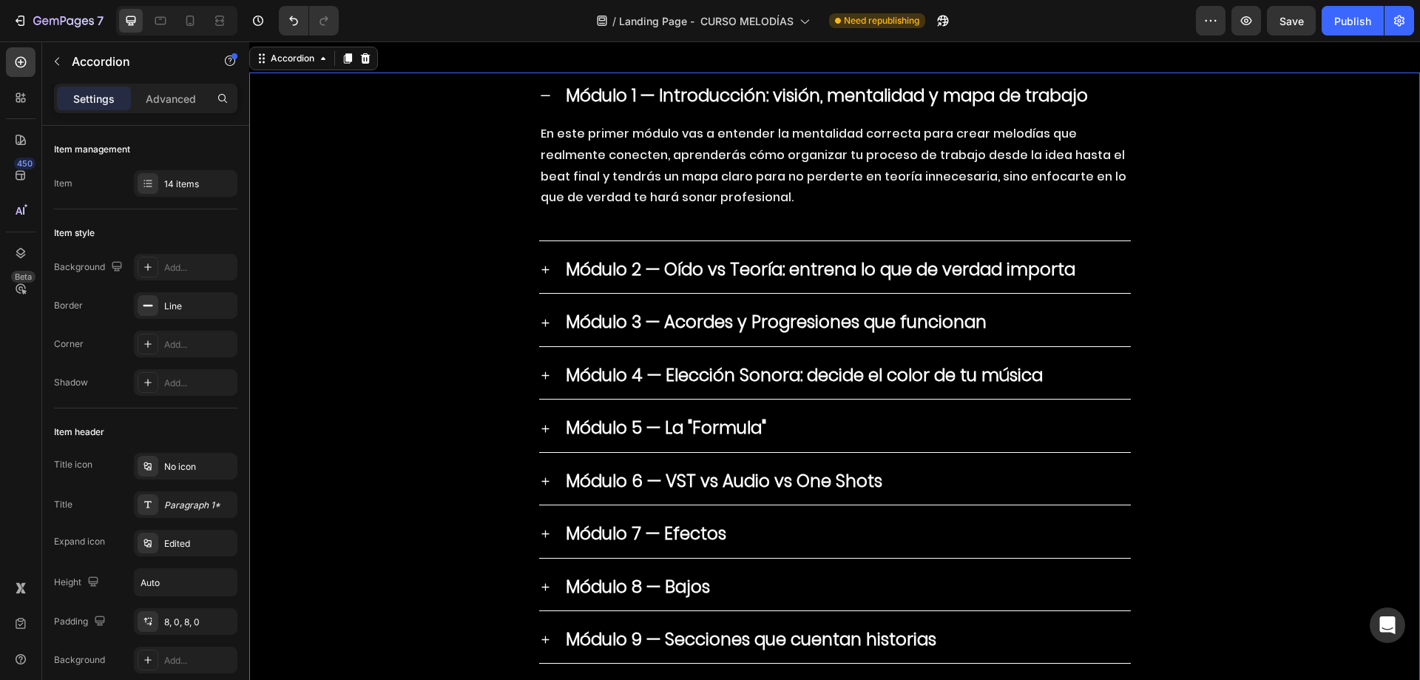
click at [1062, 271] on strong "Módulo 2 — Oído vs Teoría: entrena lo que de verdad importa" at bounding box center [821, 269] width 510 height 24
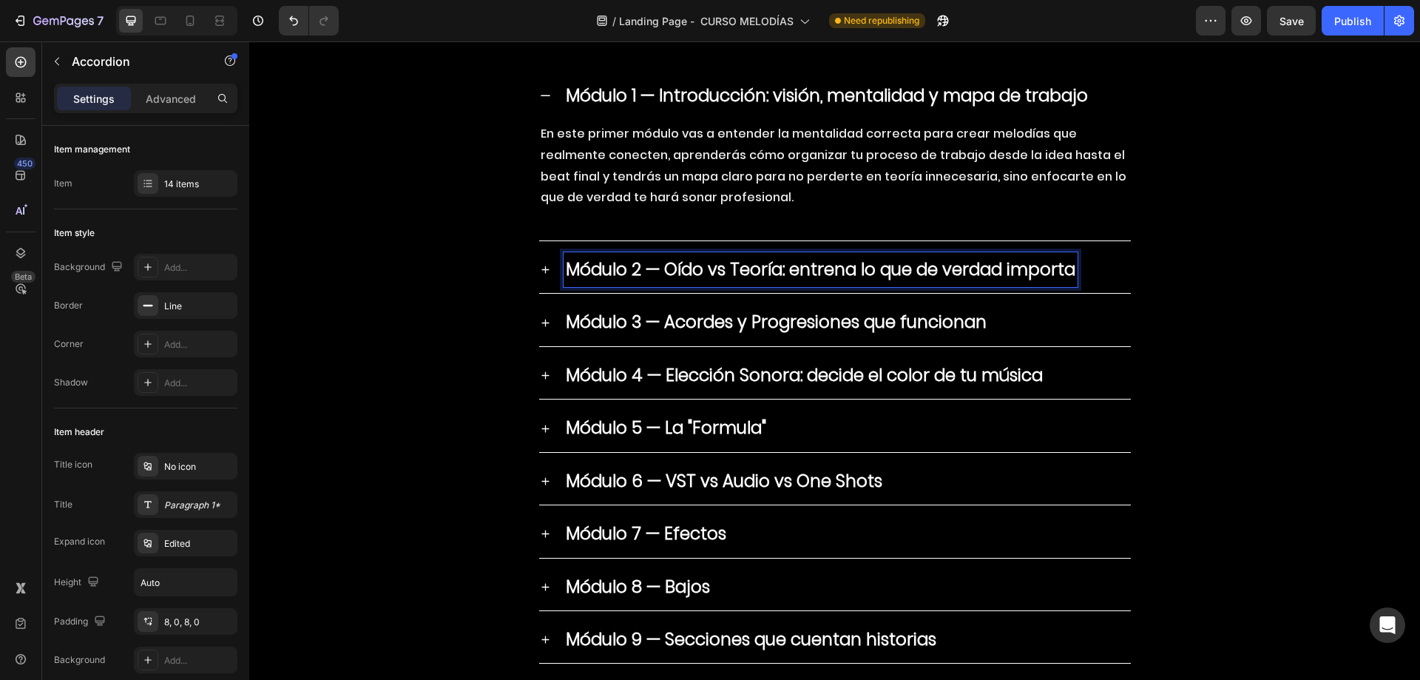
click at [1083, 265] on div "Módulo 2 — Oído vs Teoría: entrena lo que de verdad importa" at bounding box center [846, 269] width 567 height 35
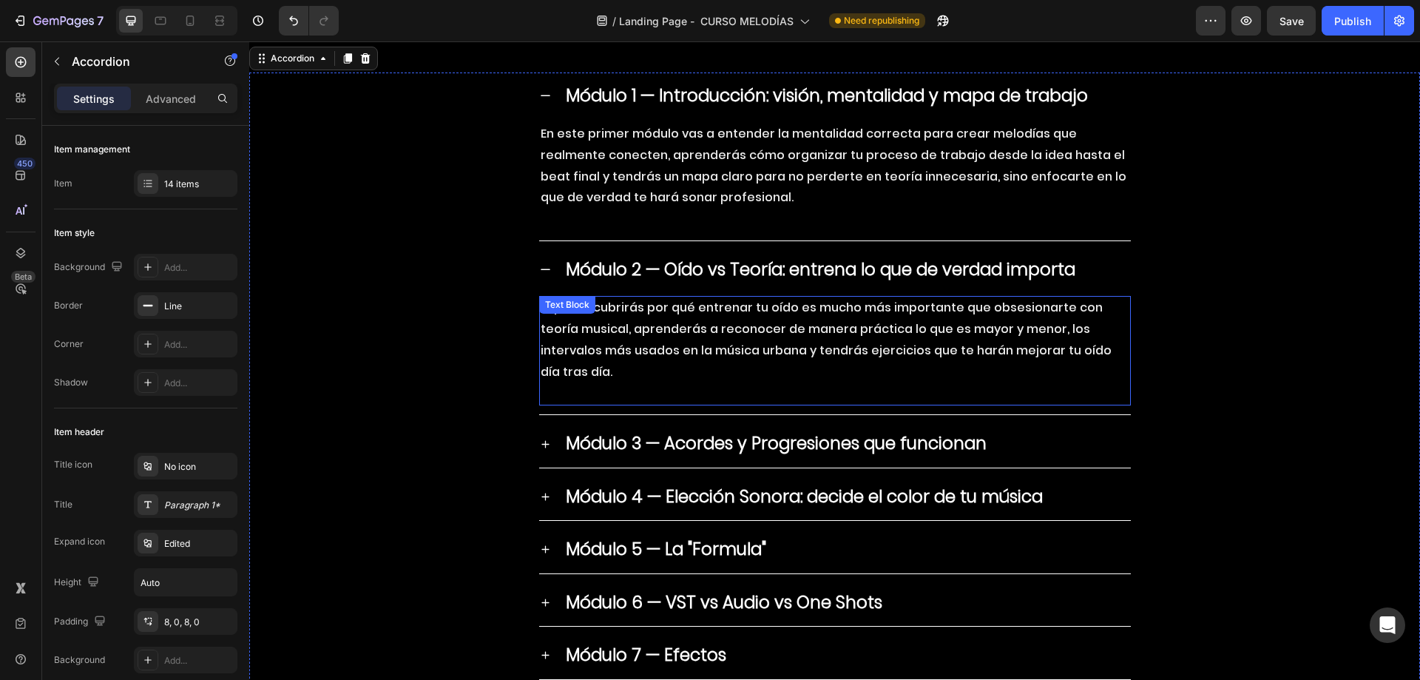
click at [650, 322] on p "Aquí descubrirás por qué entrenar tu oído es mucho más importante que obsesiona…" at bounding box center [835, 339] width 589 height 85
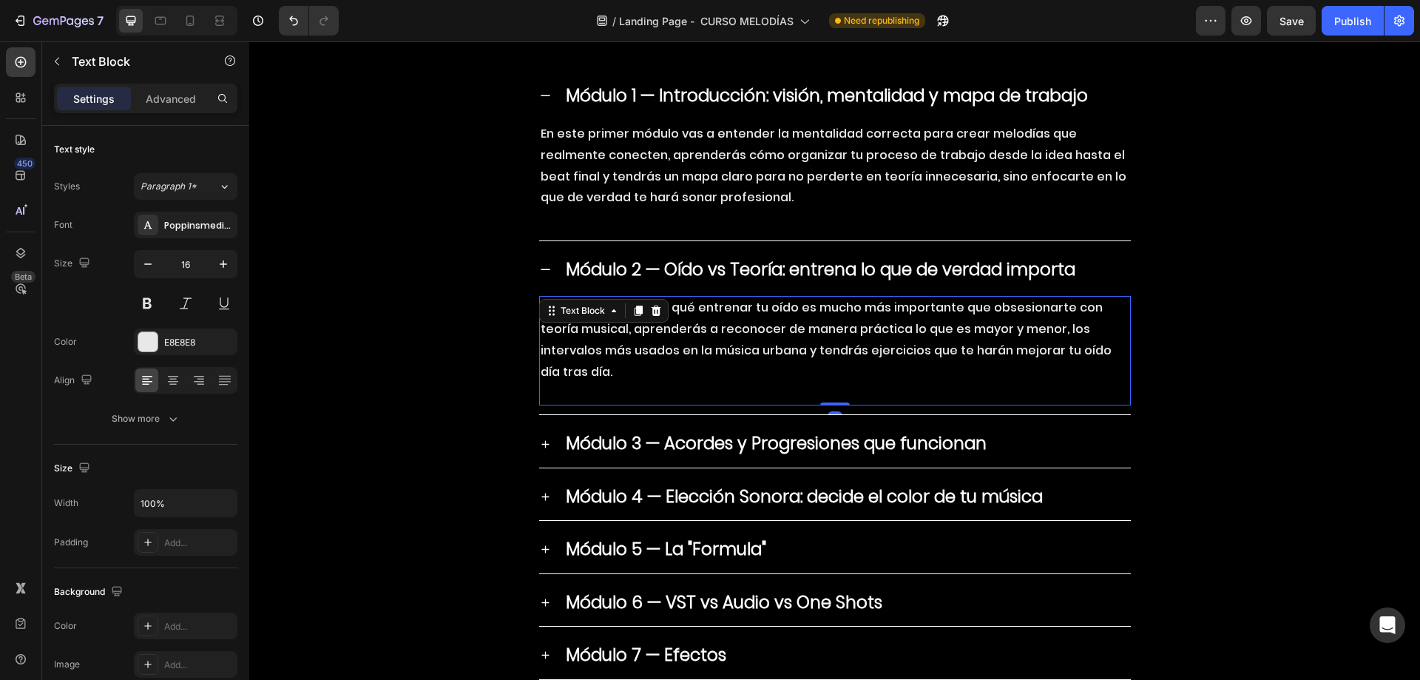
click at [743, 317] on p "Aquí descubrirás por qué entrenar tu oído es mucho más importante que obsesiona…" at bounding box center [835, 339] width 589 height 85
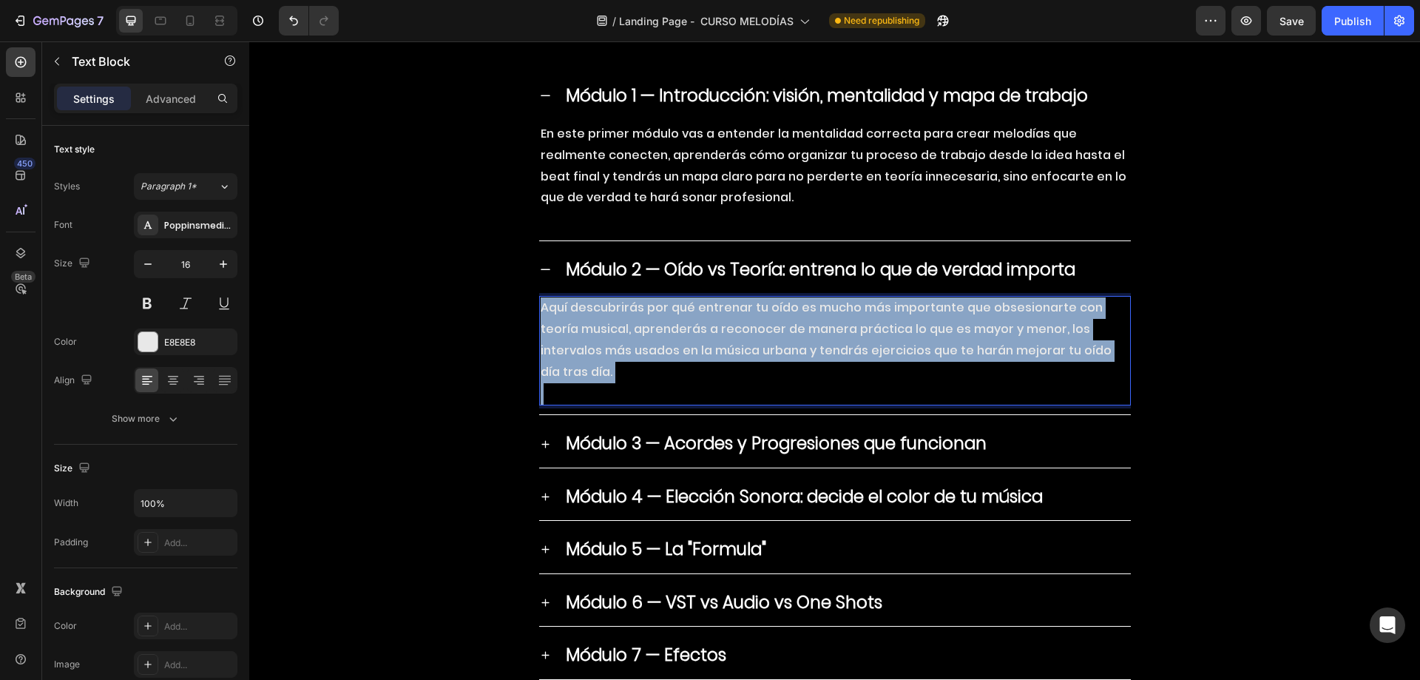
click at [743, 317] on p "Aquí descubrirás por qué entrenar tu oído es mucho más importante que obsesiona…" at bounding box center [835, 339] width 589 height 85
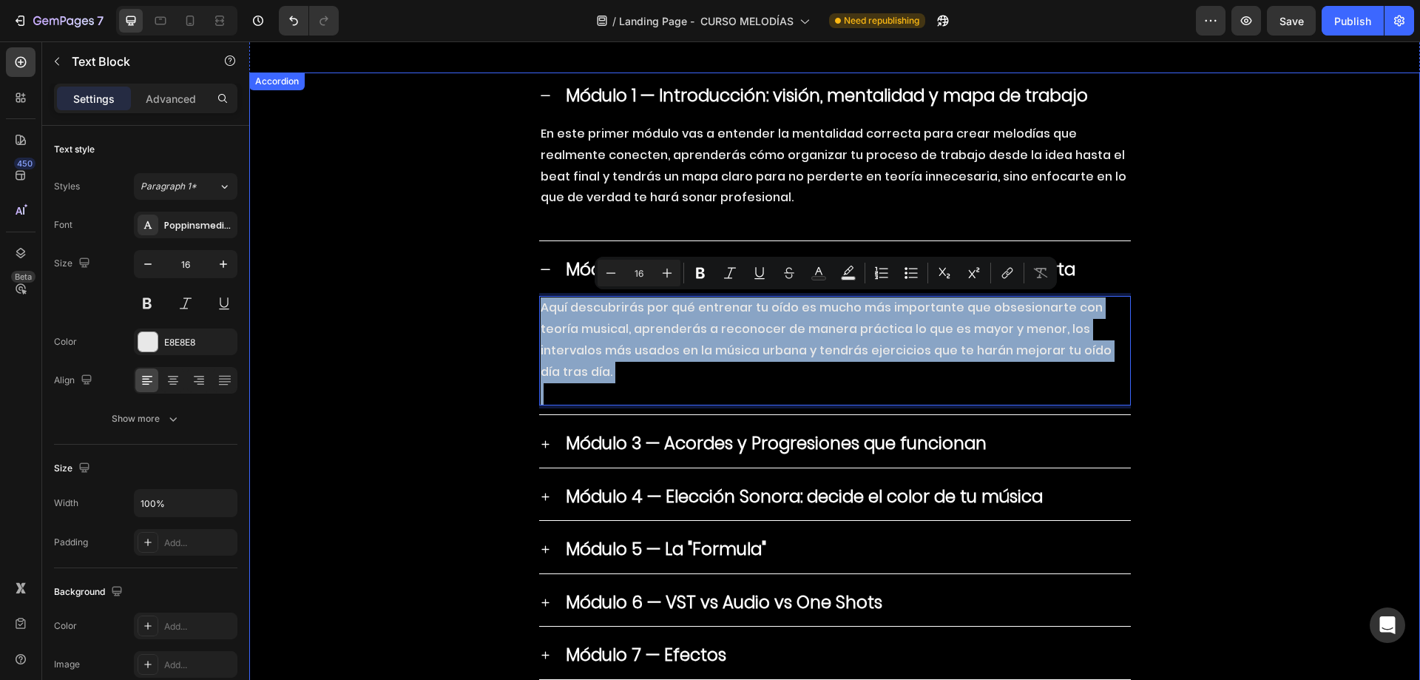
copy p "Aquí descubrirás por qué entrenar tu oído es mucho más importante que obsesiona…"
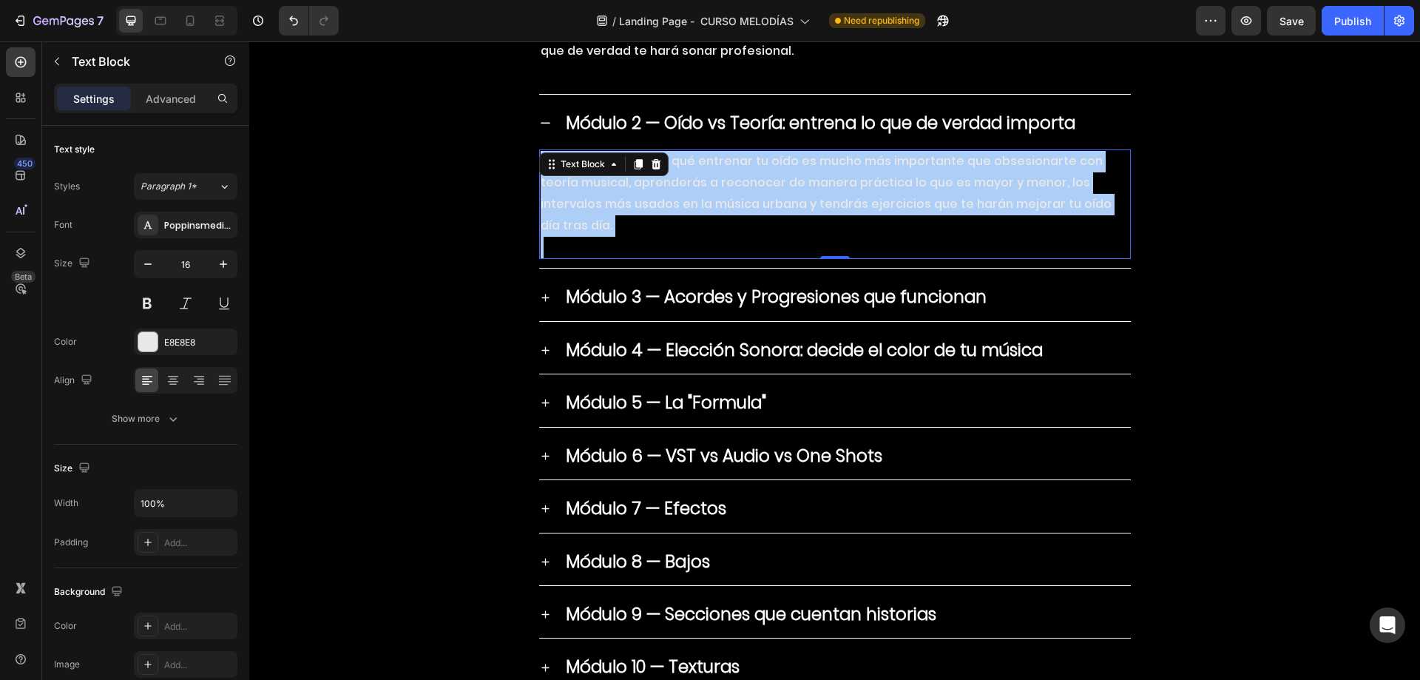
scroll to position [6003, 0]
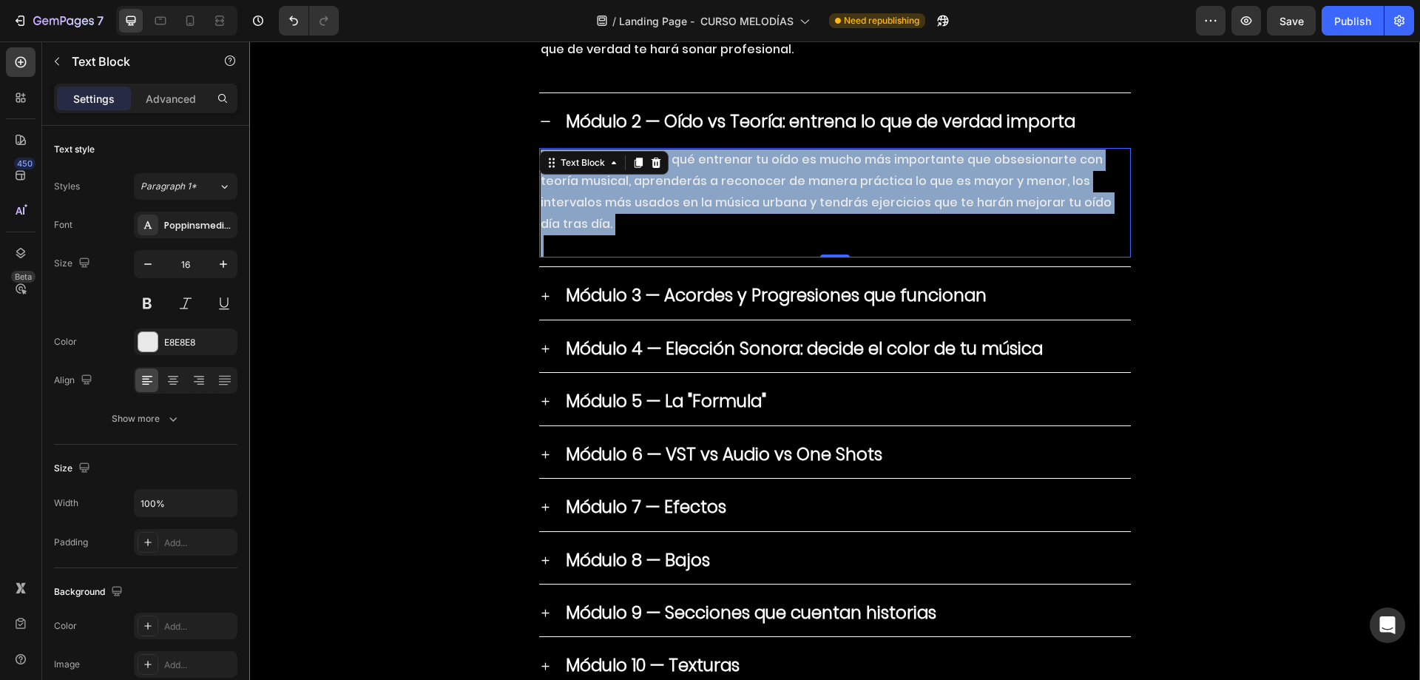
click at [1112, 278] on div "Módulo 3 — Acordes y Progresiones que funcionan" at bounding box center [846, 295] width 567 height 35
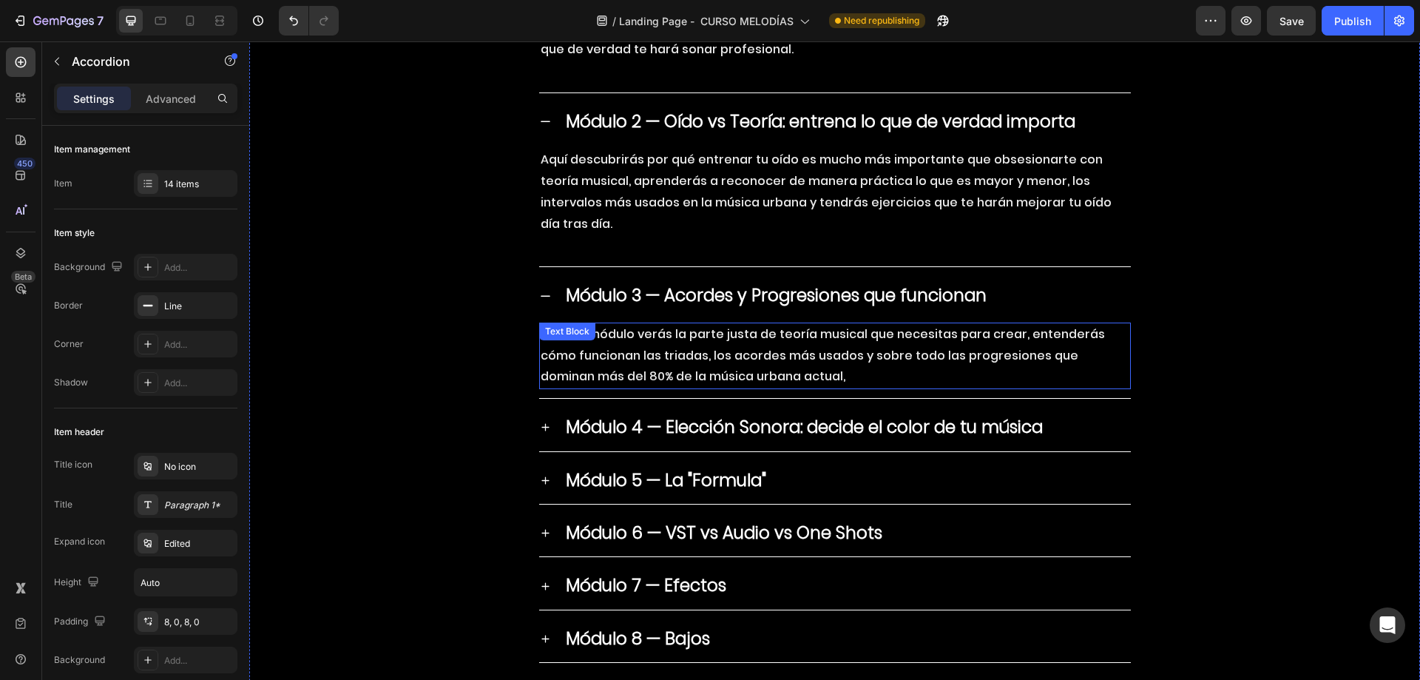
click at [693, 324] on p "En este módulo verás la parte justa de teoría musical que necesitas para crear,…" at bounding box center [835, 356] width 589 height 64
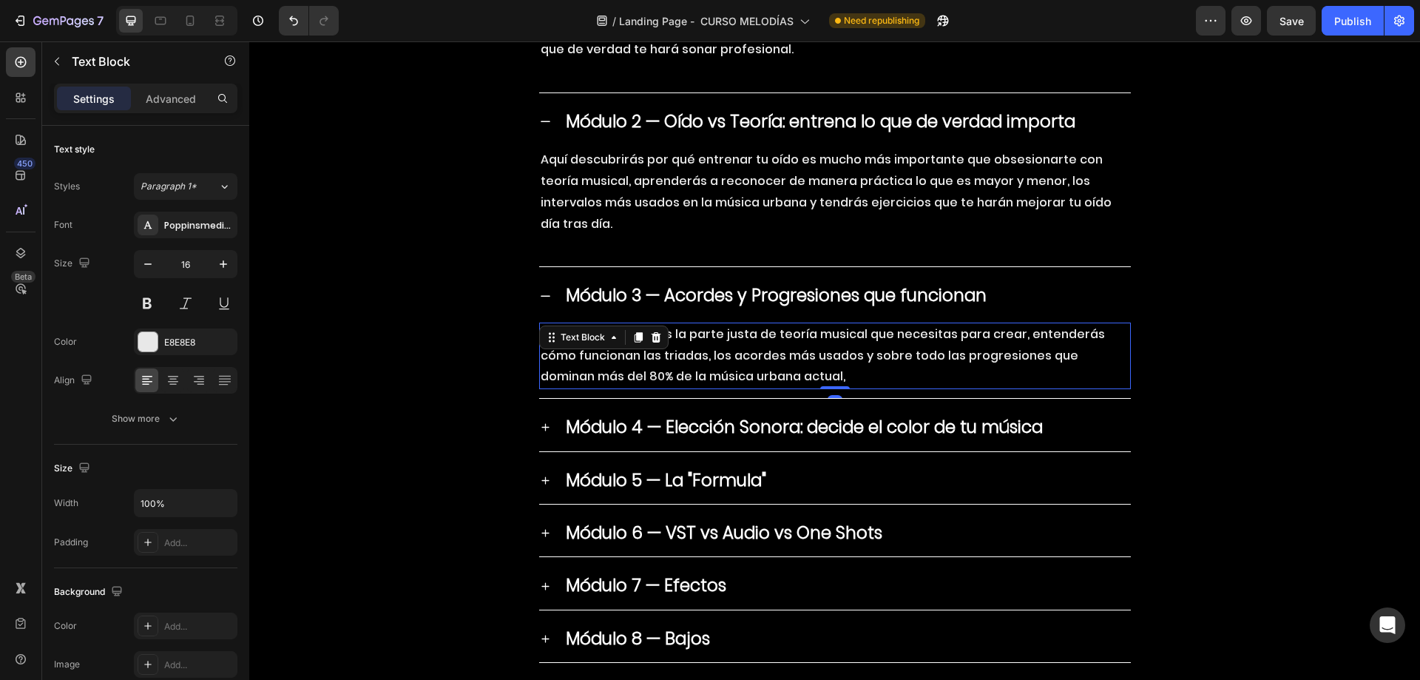
click at [693, 324] on p "En este módulo verás la parte justa de teoría musical que necesitas para crear,…" at bounding box center [835, 356] width 589 height 64
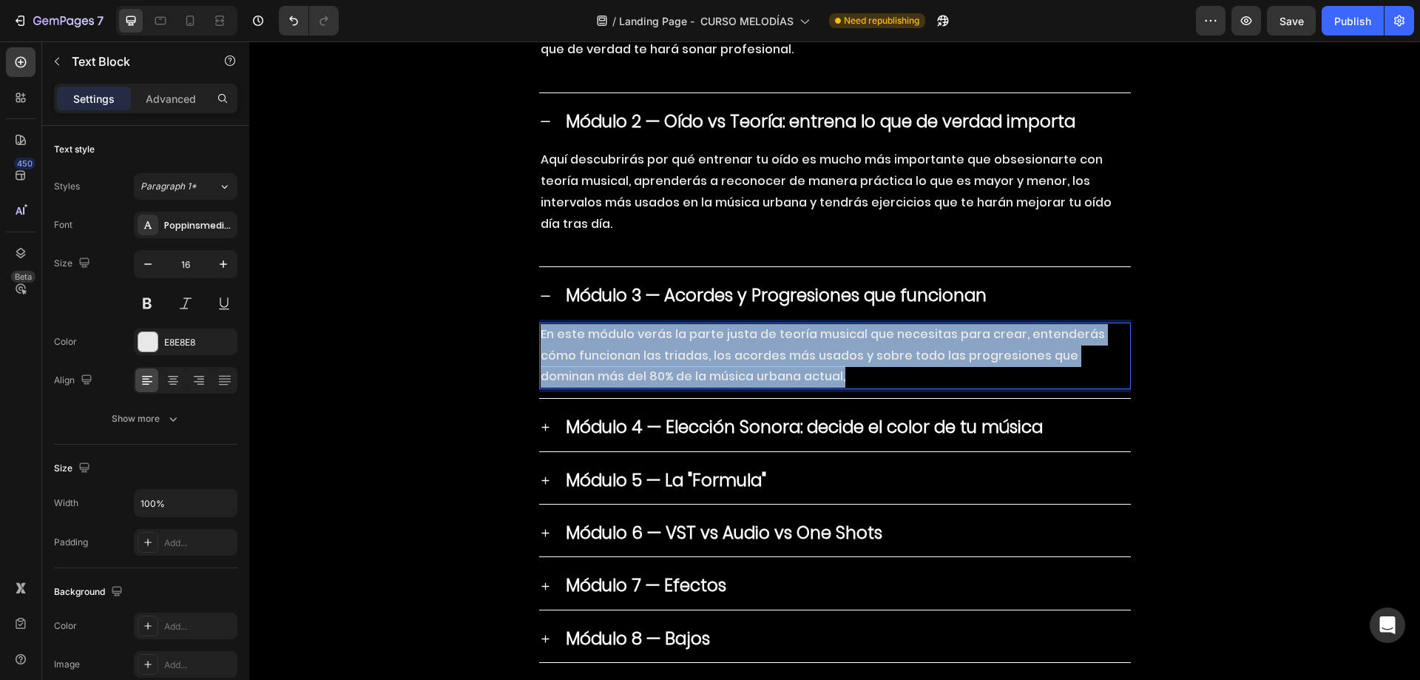
click at [693, 324] on p "En este módulo verás la parte justa de teoría musical que necesitas para crear,…" at bounding box center [835, 356] width 589 height 64
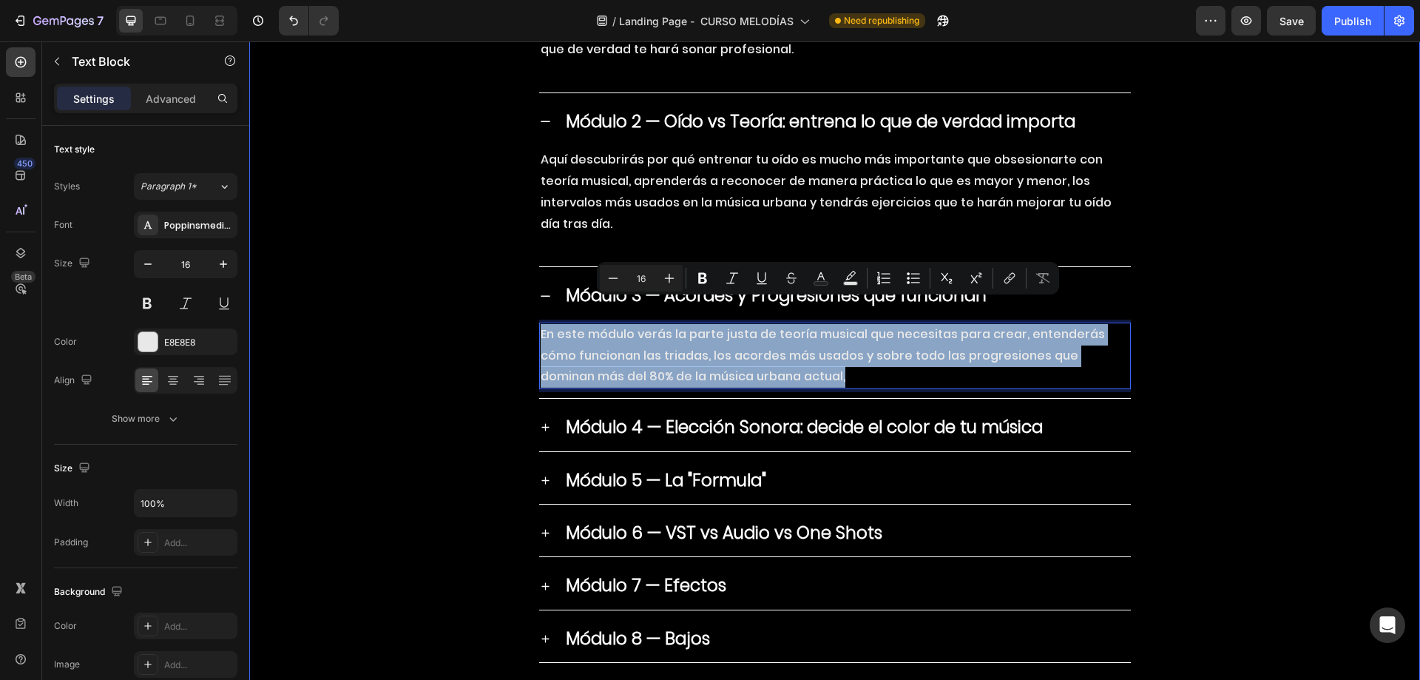
copy p "En este módulo verás la parte justa de teoría musical que necesitas para crear,…"
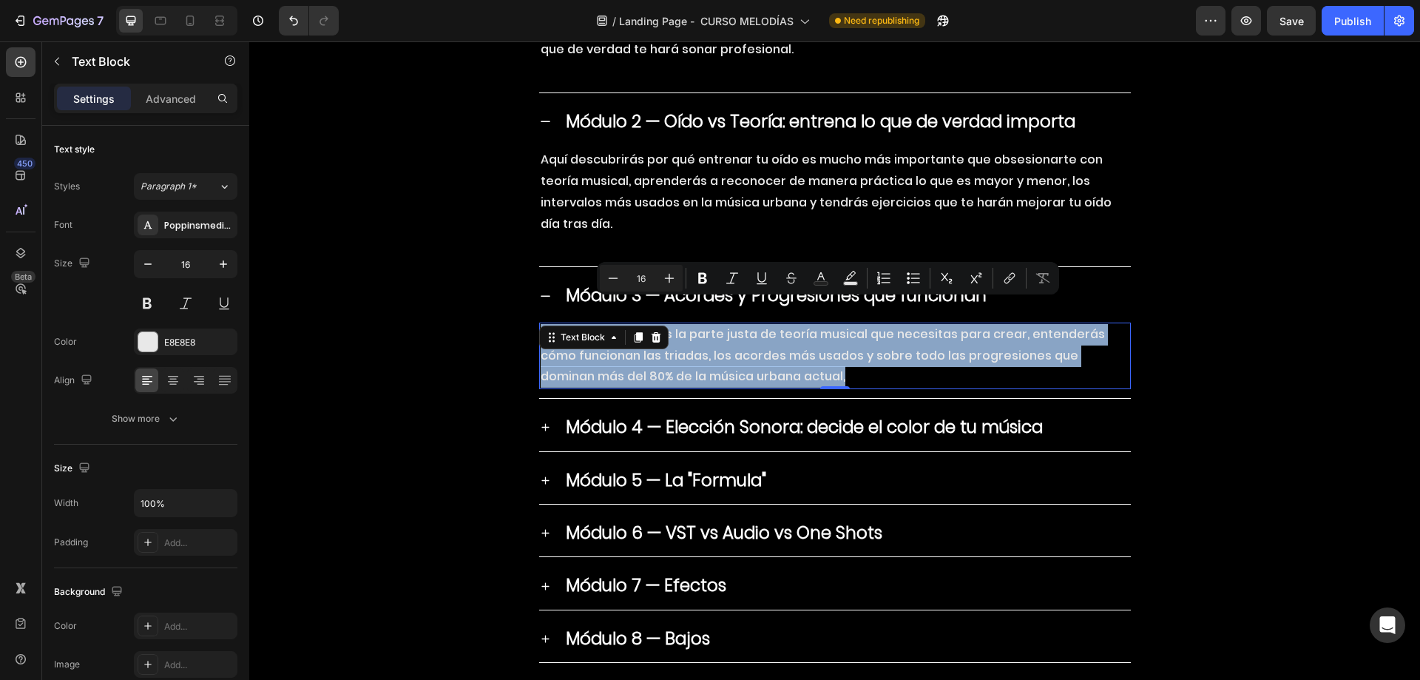
click at [751, 349] on p "En este módulo verás la parte justa de teoría musical que necesitas para crear,…" at bounding box center [835, 356] width 589 height 64
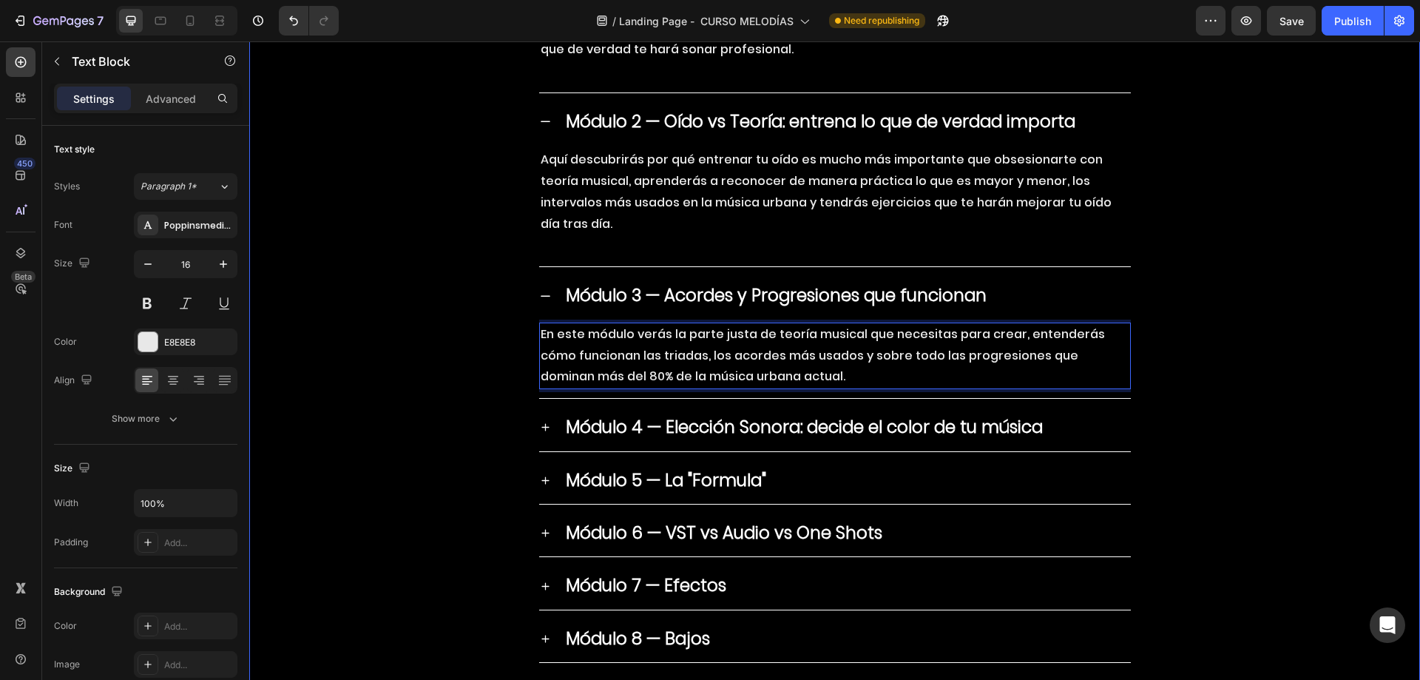
click at [711, 415] on strong "Módulo 4 — Elección Sonora: decide el color de tu música" at bounding box center [804, 427] width 477 height 24
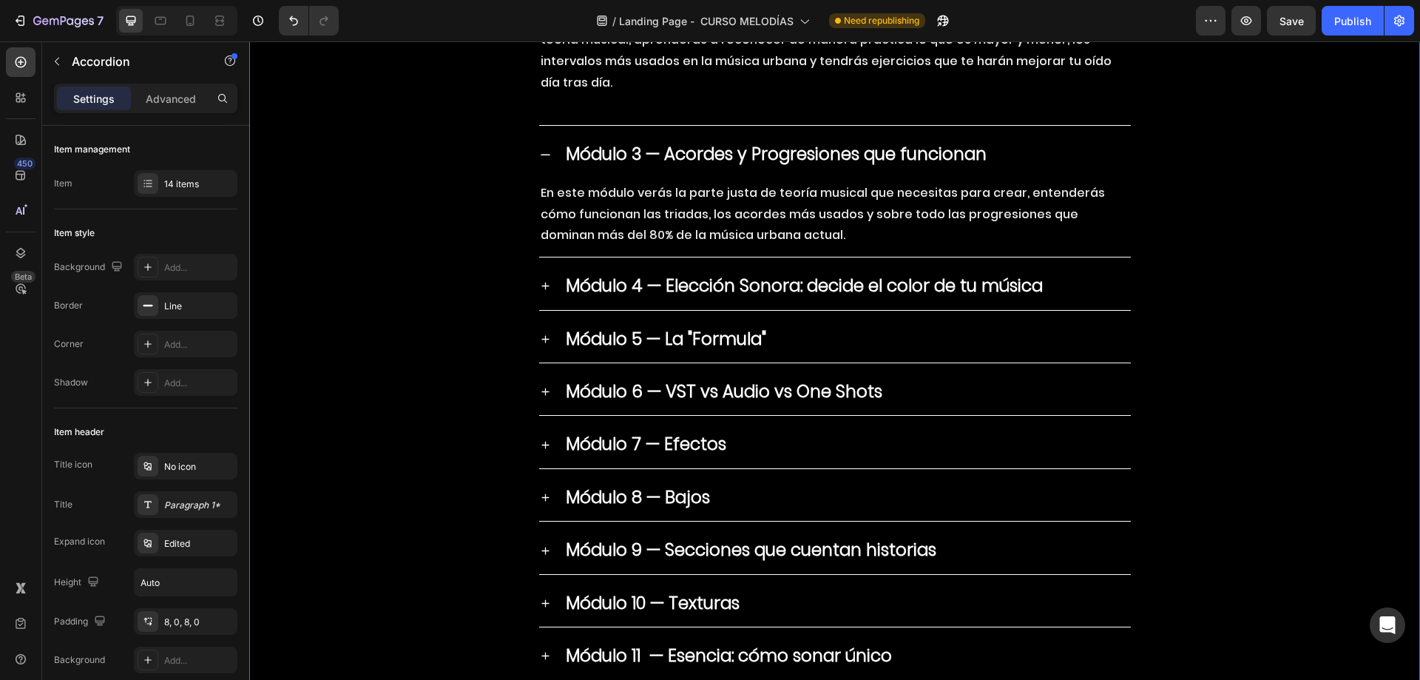
scroll to position [6151, 0]
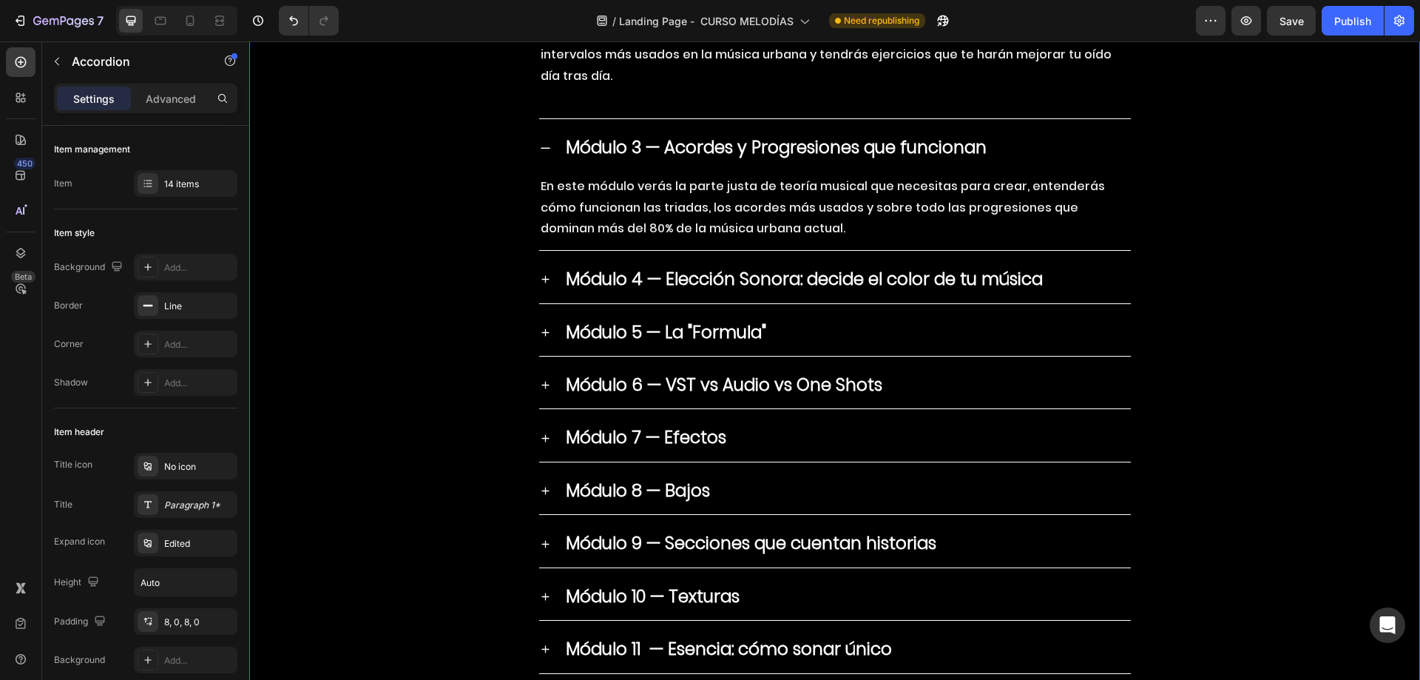
click at [1086, 262] on div "Módulo 4 — Elección Sonora: decide el color de tu música" at bounding box center [846, 279] width 567 height 35
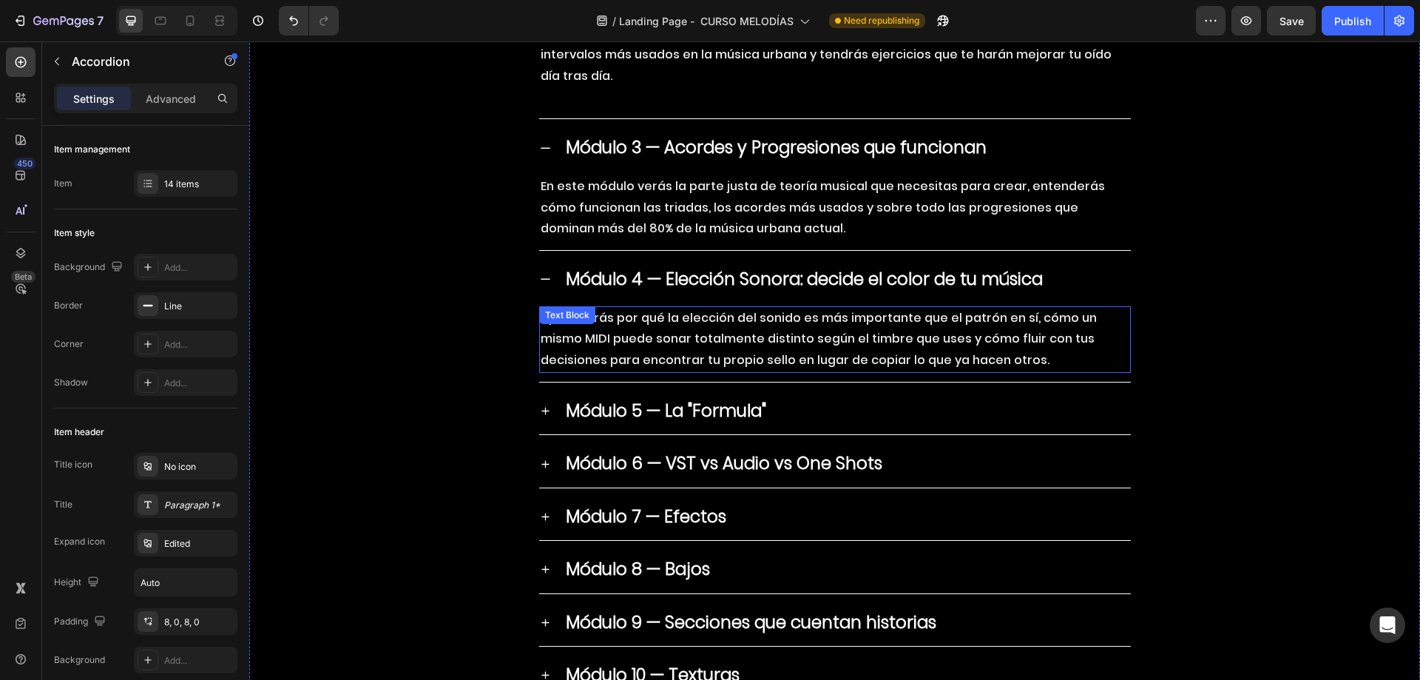
click at [748, 324] on p "Aprenderás por qué la elección del sonido es más importante que el patrón en sí…" at bounding box center [835, 340] width 589 height 64
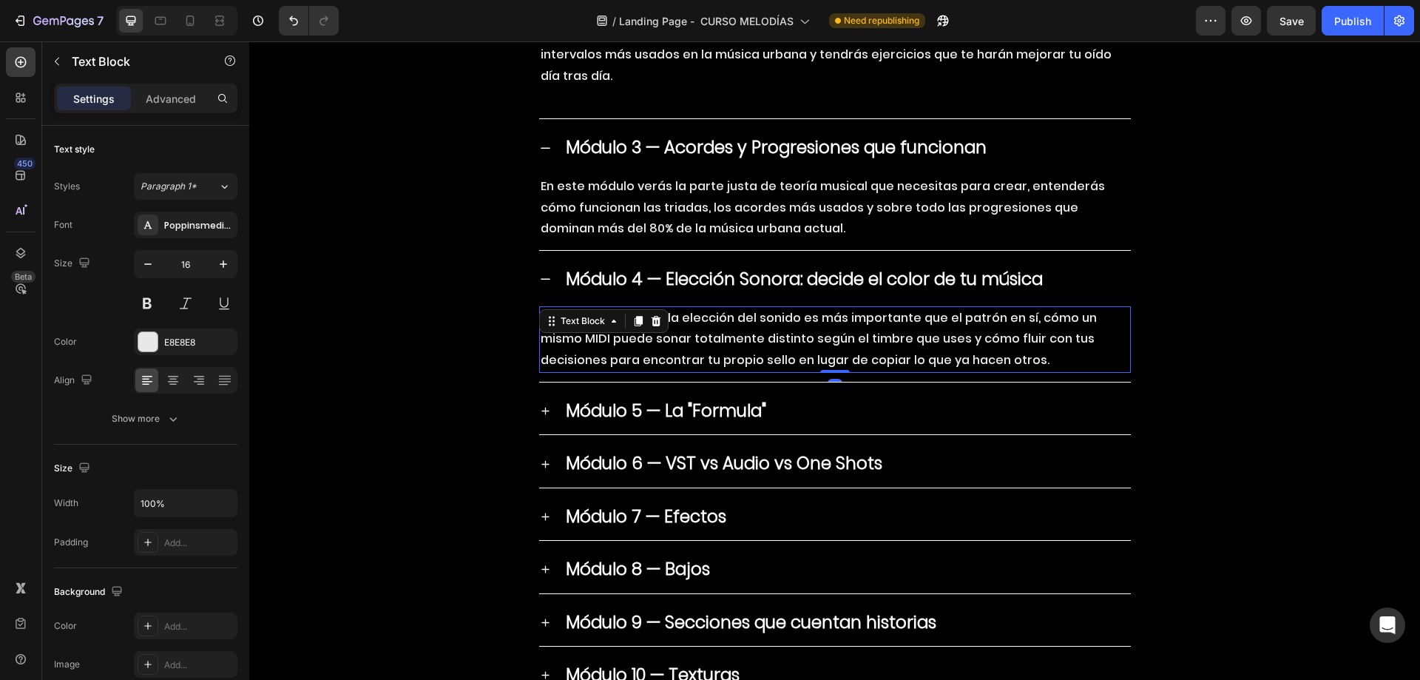
click at [748, 324] on p "Aprenderás por qué la elección del sonido es más importante que el patrón en sí…" at bounding box center [835, 340] width 589 height 64
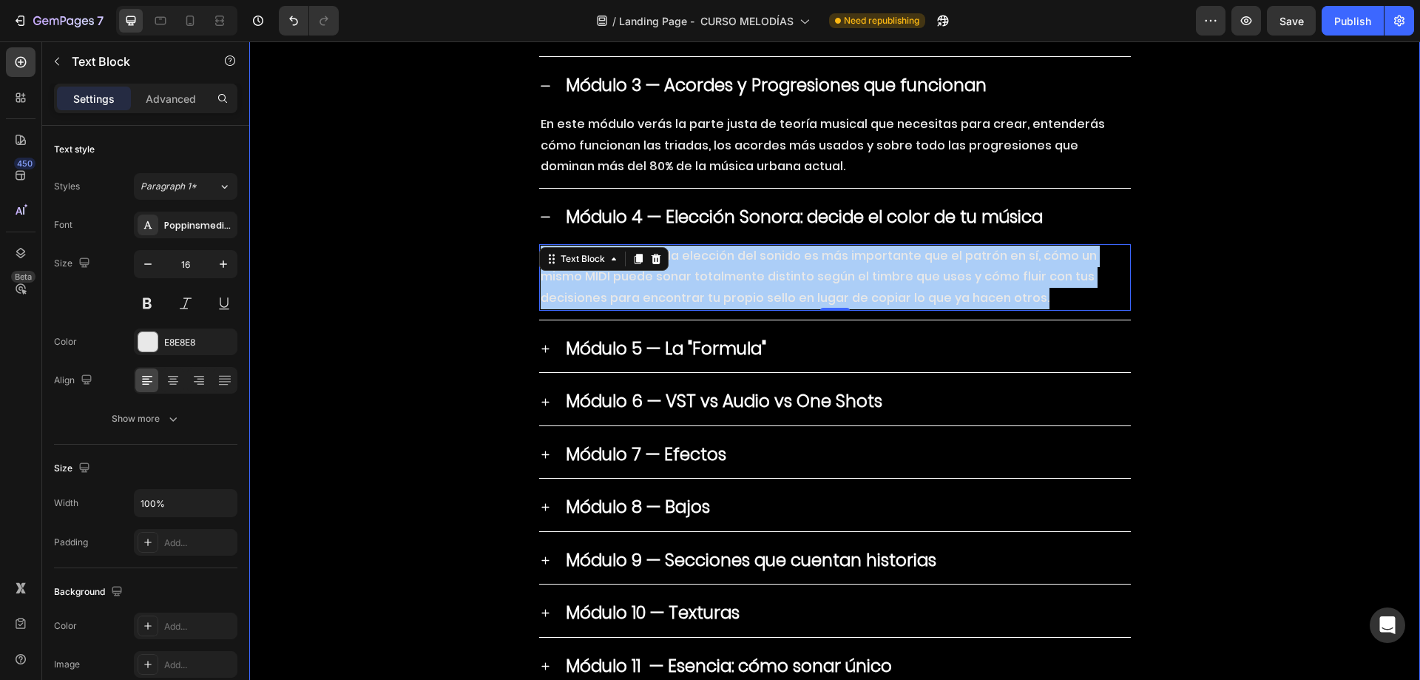
scroll to position [6299, 0]
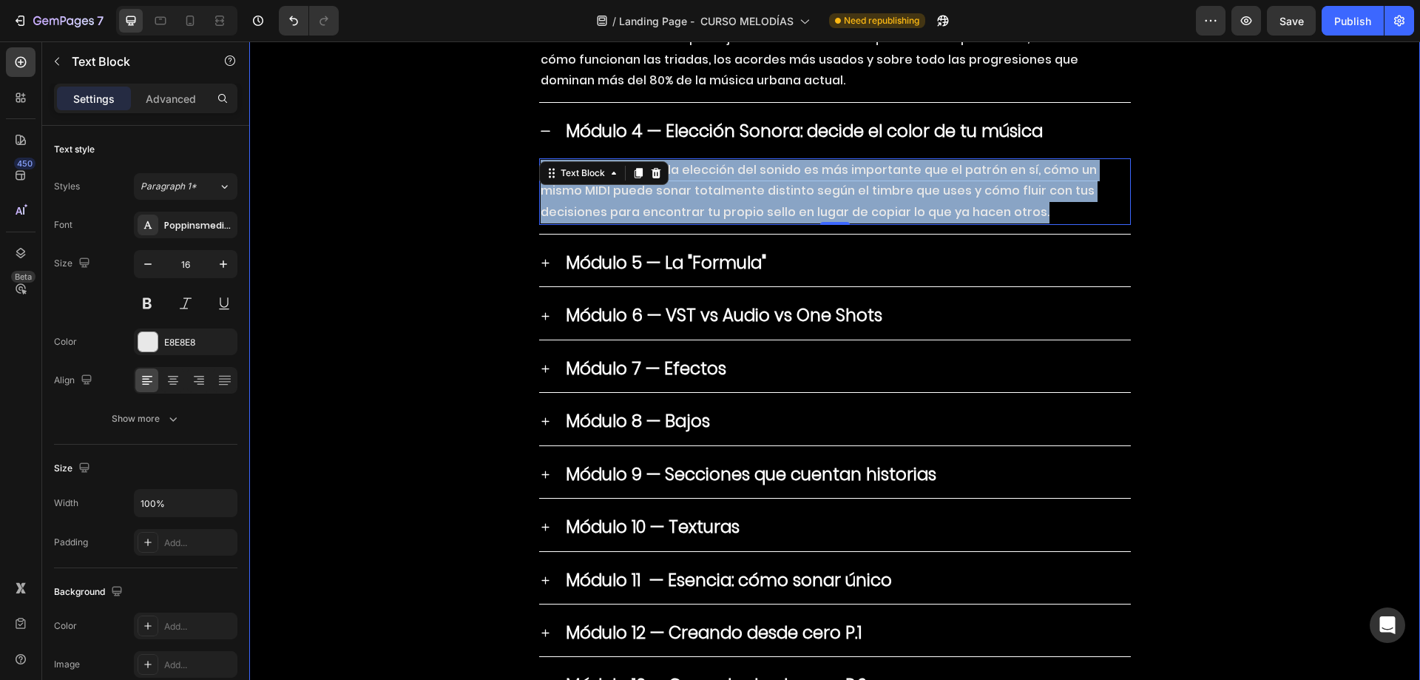
click at [1061, 246] on div "Módulo 5 — La "Formula"" at bounding box center [846, 263] width 567 height 35
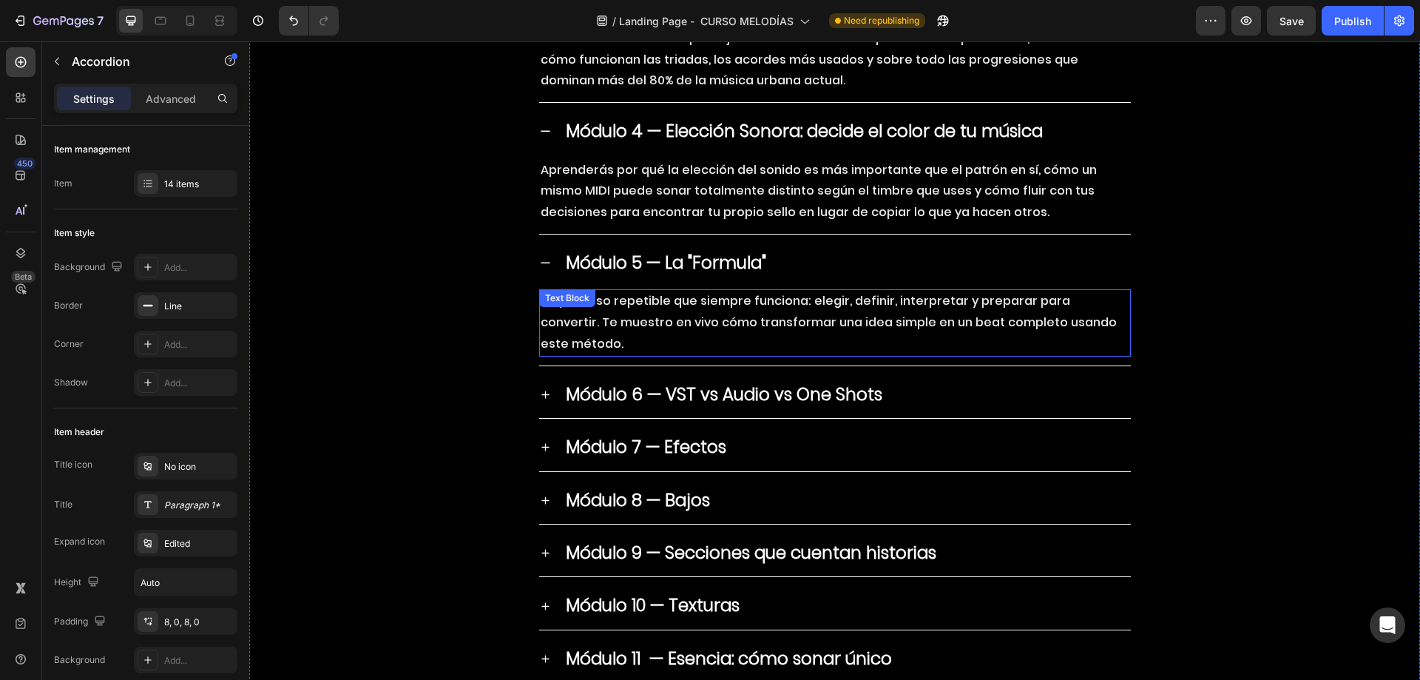
click at [830, 293] on p "Un proceso repetible que siempre funciona: elegir, definir, interpretar y prepa…" at bounding box center [835, 323] width 589 height 64
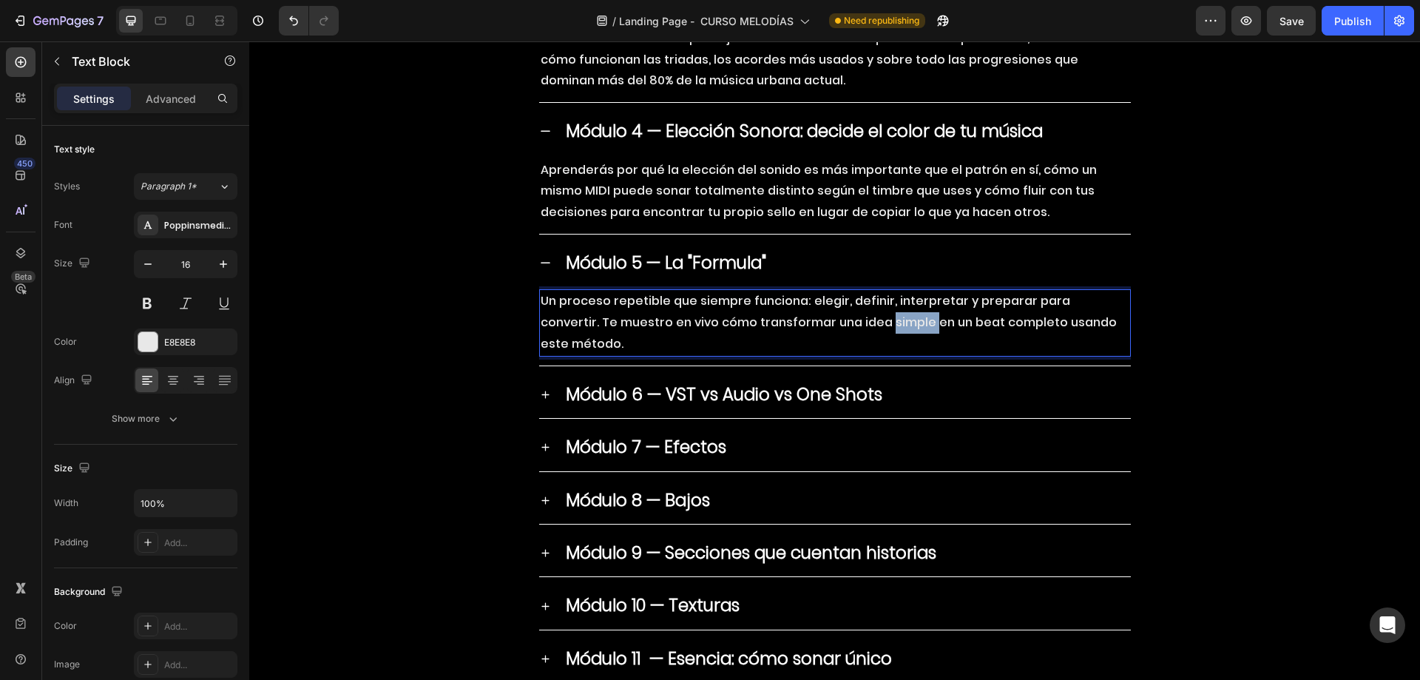
click at [830, 293] on p "Un proceso repetible que siempre funciona: elegir, definir, interpretar y prepa…" at bounding box center [835, 323] width 589 height 64
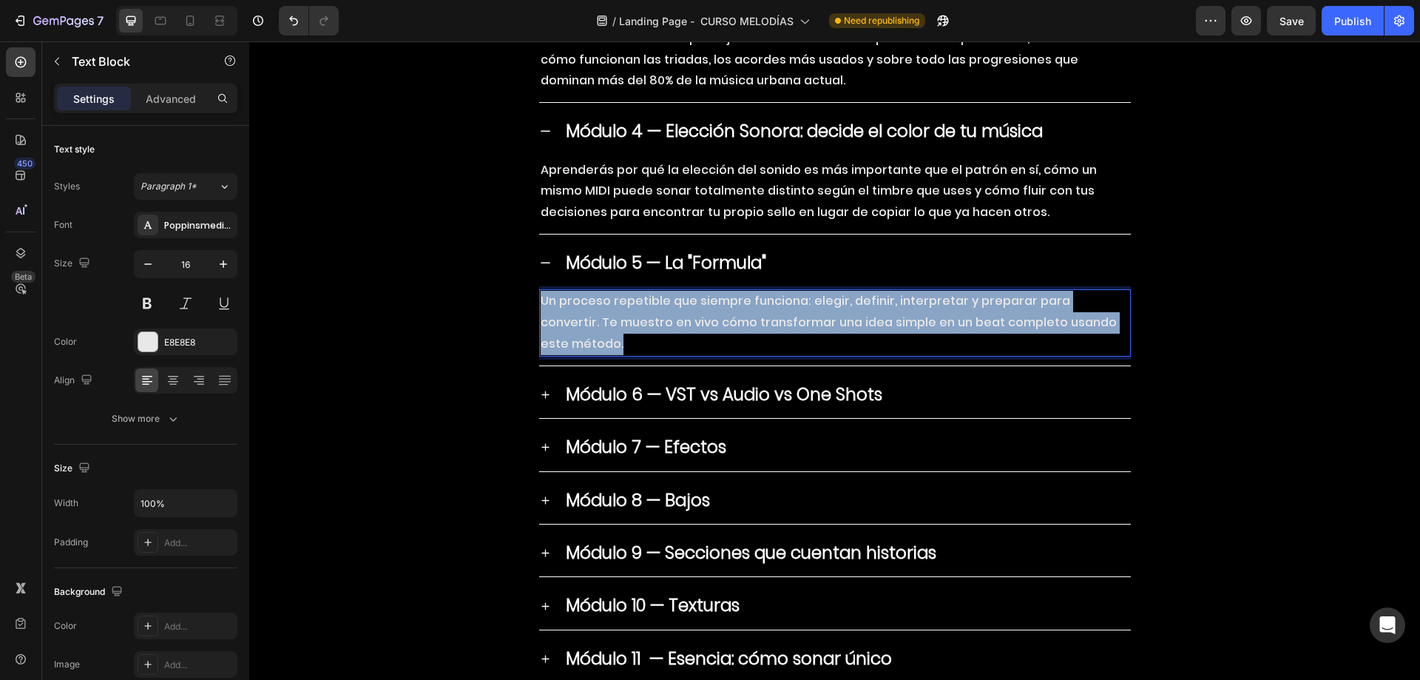
click at [830, 293] on p "Un proceso repetible que siempre funciona: elegir, definir, interpretar y prepa…" at bounding box center [835, 323] width 589 height 64
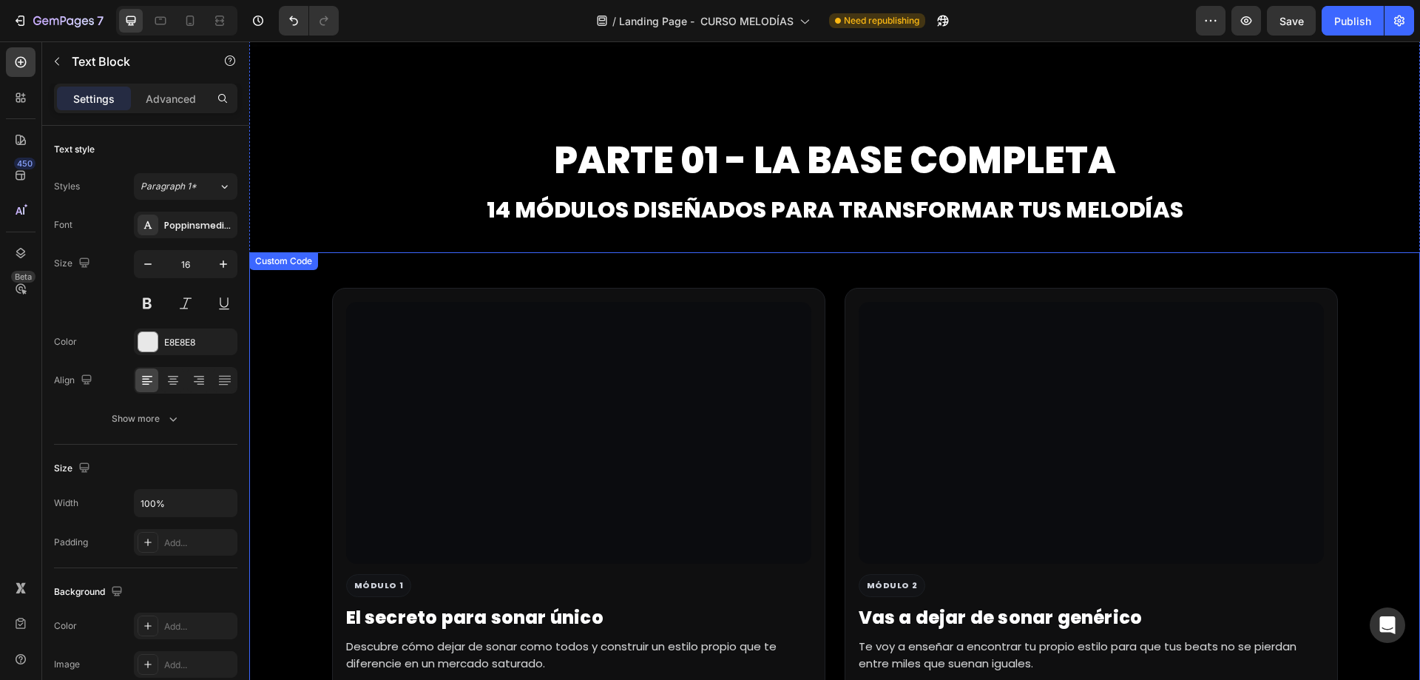
scroll to position [4007, 0]
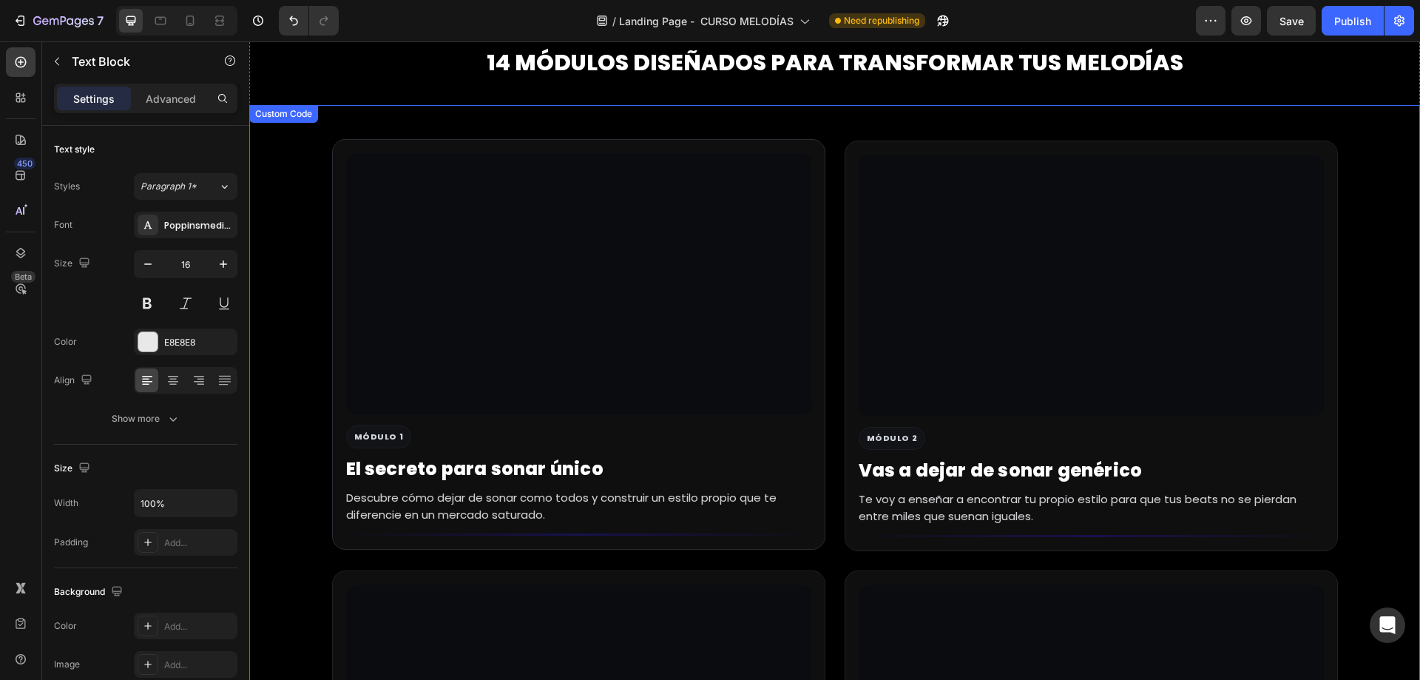
click at [608, 261] on div at bounding box center [578, 284] width 465 height 262
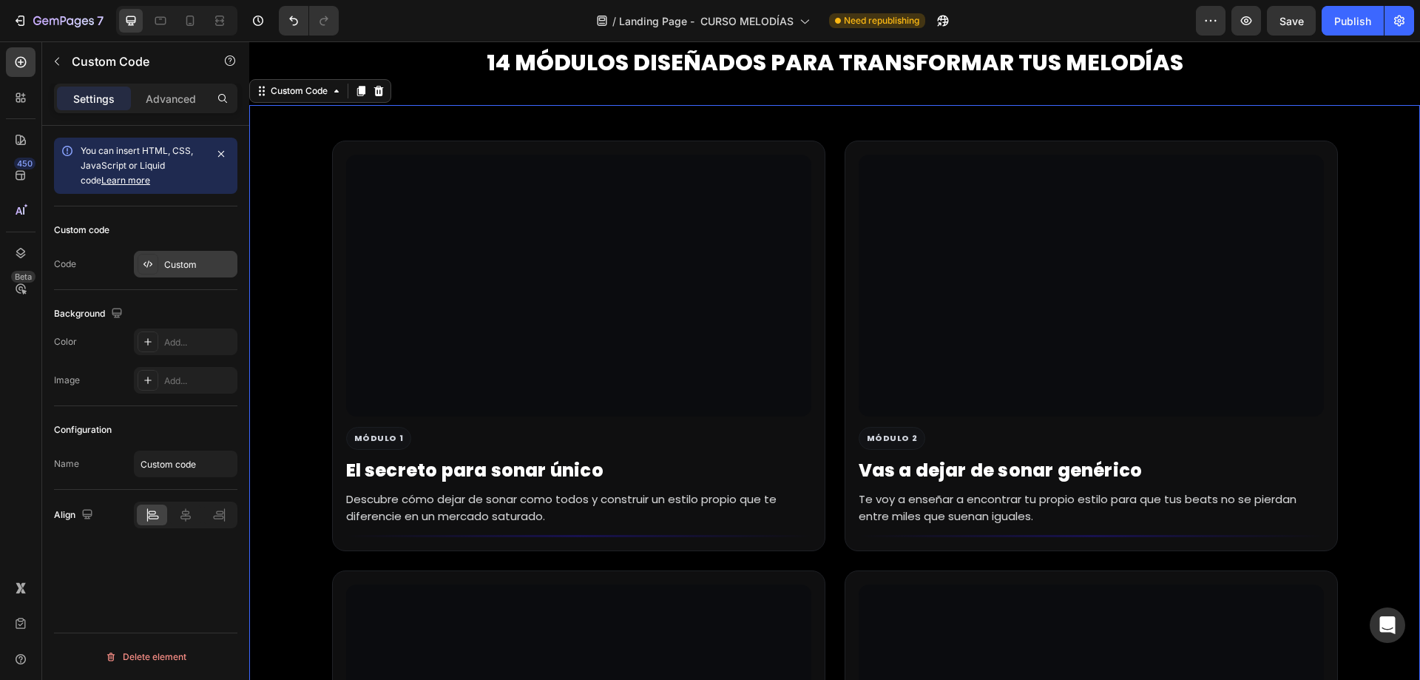
click at [192, 260] on div "Custom" at bounding box center [199, 264] width 70 height 13
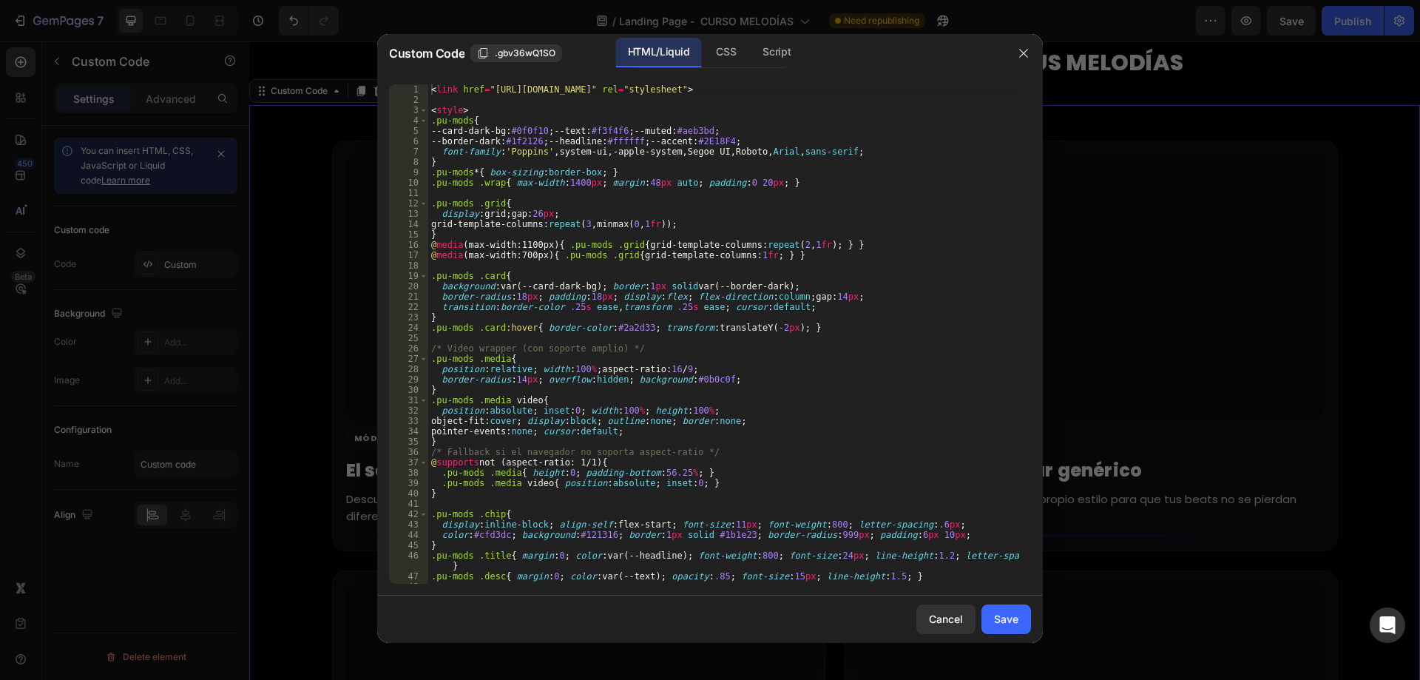
click at [598, 256] on div "< link href = "https://fonts.googleapis.com/css2?family=Inter:wght@400;600;700;…" at bounding box center [724, 344] width 592 height 520
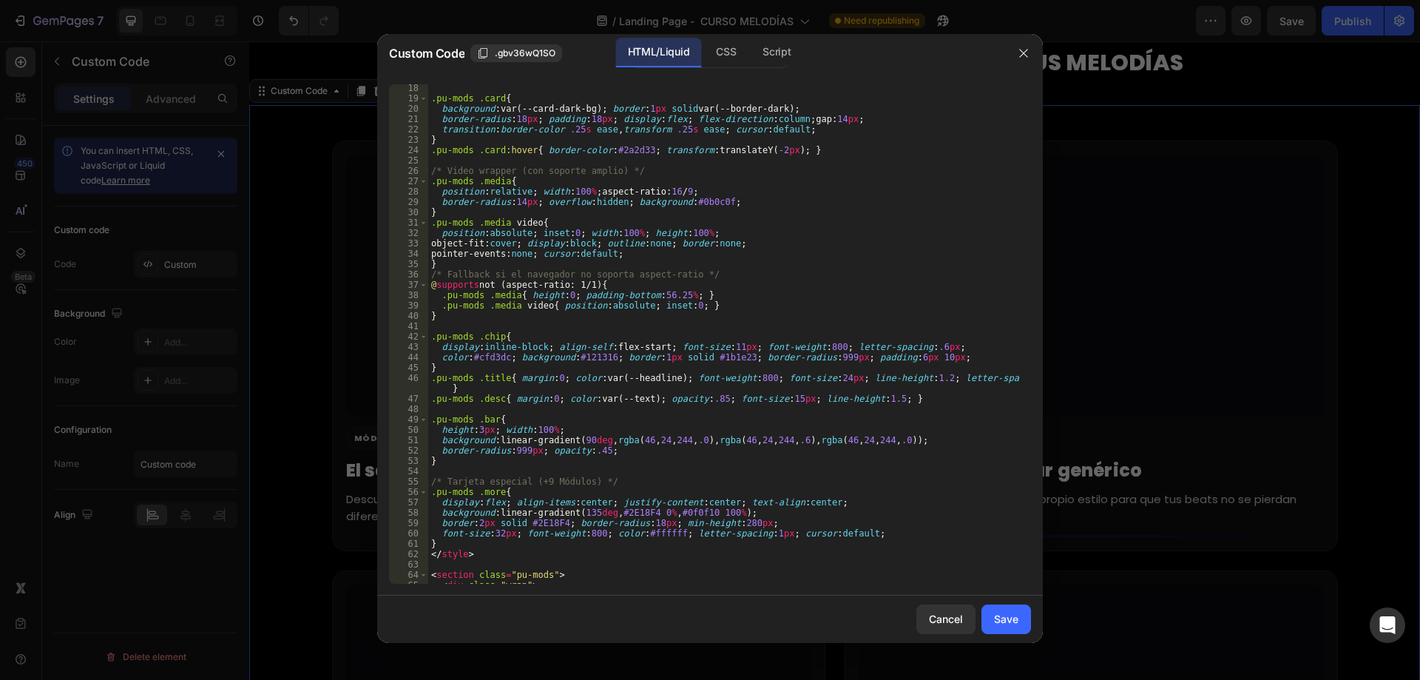
scroll to position [399, 0]
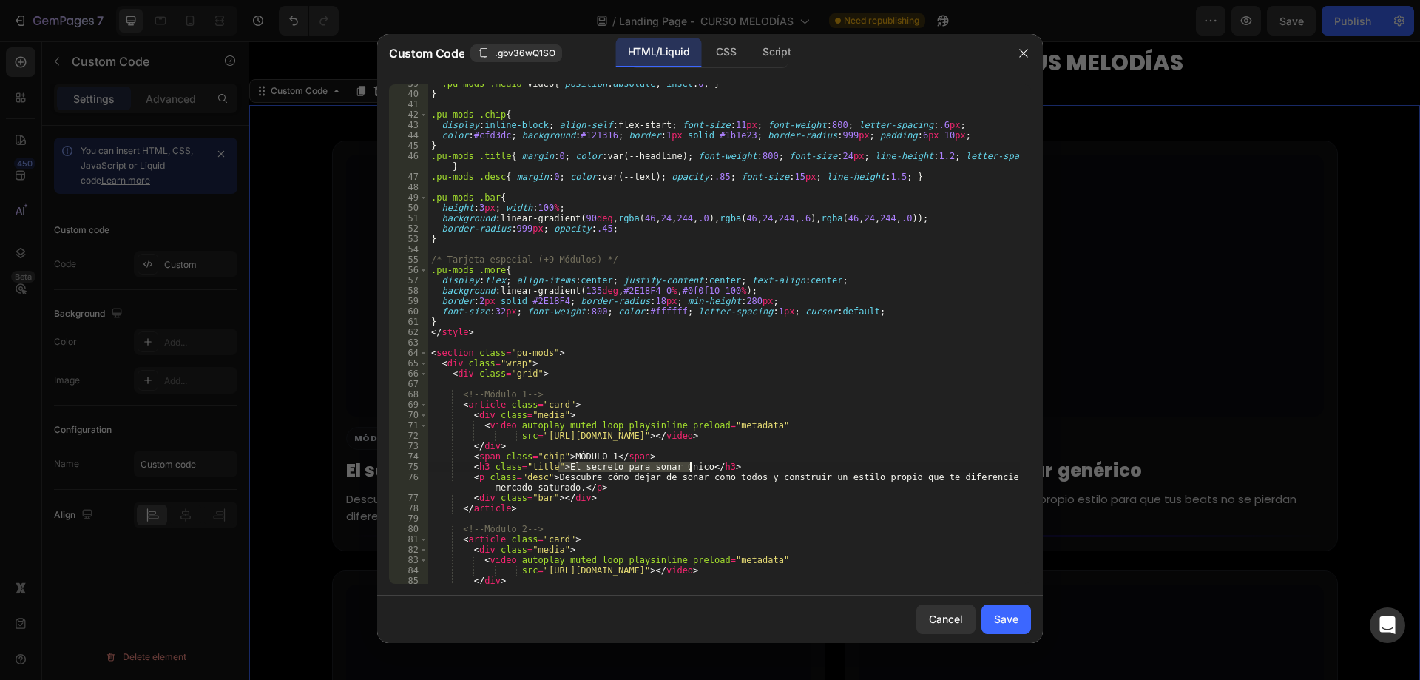
drag, startPoint x: 558, startPoint y: 467, endPoint x: 691, endPoint y: 464, distance: 132.4
click at [691, 464] on div ".pu-mods .media video { position : absolute ; inset : 0 ; } } .pu-mods .chip { …" at bounding box center [724, 338] width 592 height 520
paste textarea "Introducción: Visión, mentalidad y mapa de trabajo."
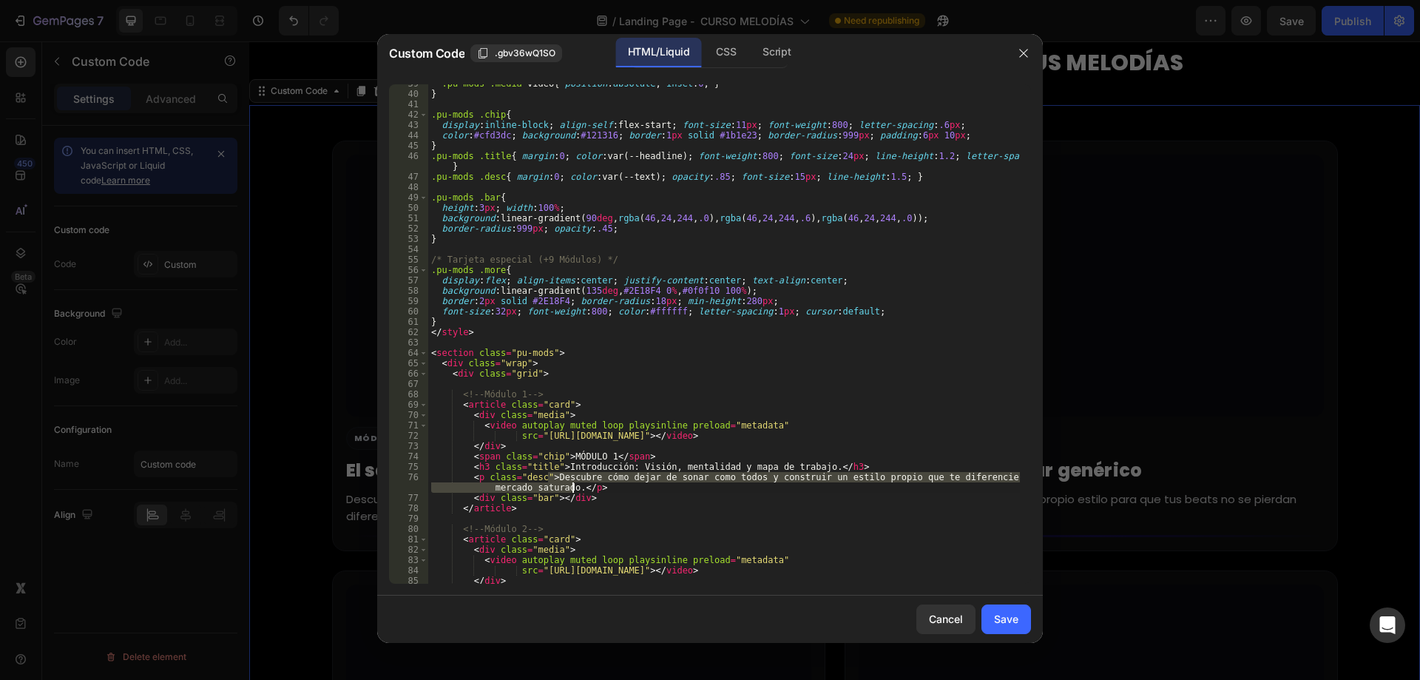
drag, startPoint x: 546, startPoint y: 475, endPoint x: 570, endPoint y: 486, distance: 25.8
click at [570, 486] on div ".pu-mods .media video { position : absolute ; inset : 0 ; } } .pu-mods .chip { …" at bounding box center [724, 338] width 592 height 520
paste textarea "En este primer módulo vas a entender la mentalidad correcta para crear melodías…"
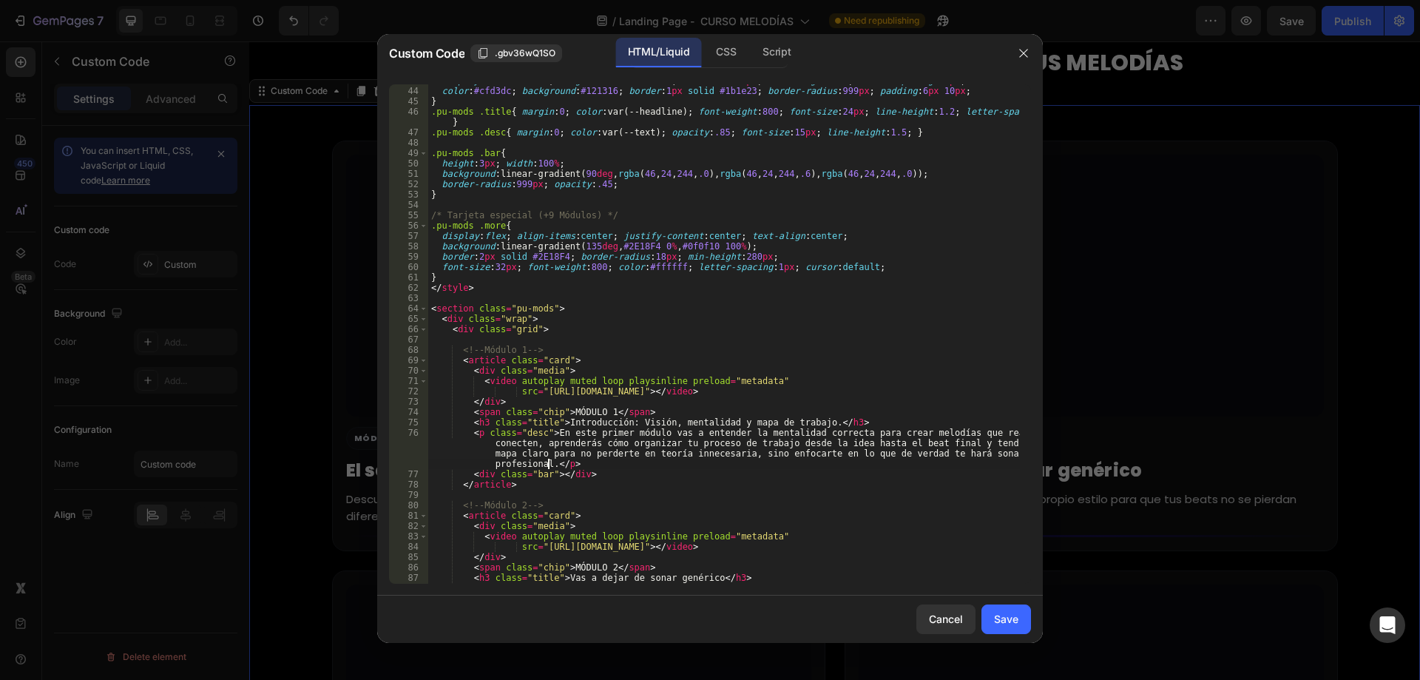
scroll to position [577, 0]
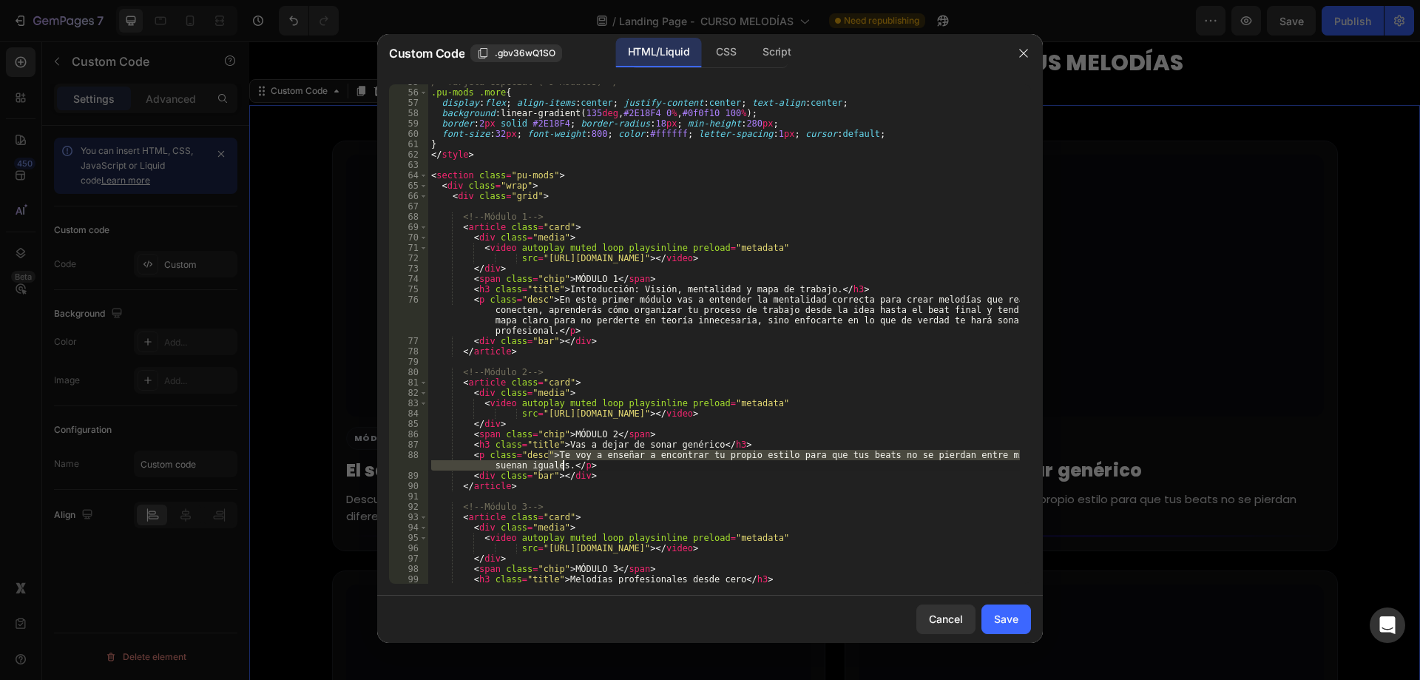
drag, startPoint x: 547, startPoint y: 456, endPoint x: 562, endPoint y: 461, distance: 15.7
click at [562, 461] on div "/* Tarjeta especial (+9 Módulos) */ .pu-mods .more { display : flex ; align-ite…" at bounding box center [724, 342] width 592 height 530
paste textarea "Aquí descubrirás por qué entrenar tu oído es mucho más importante que obsesiona…"
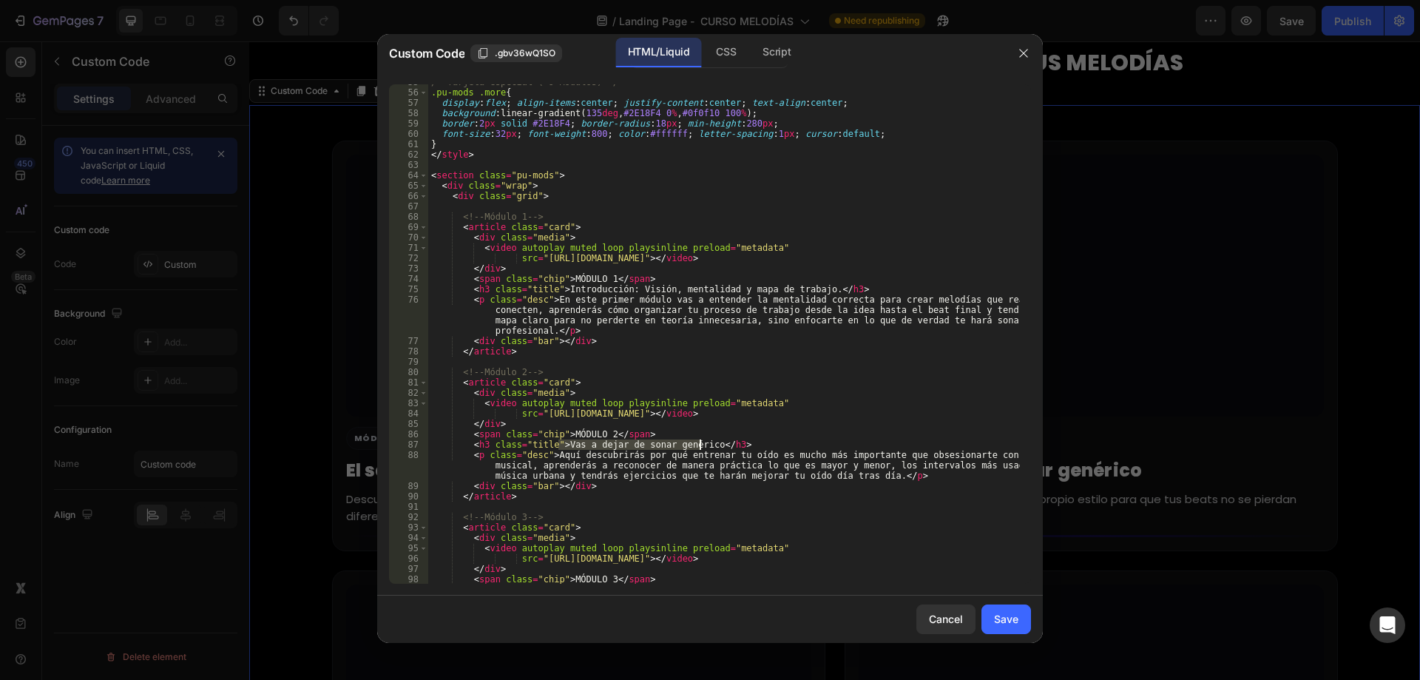
drag, startPoint x: 556, startPoint y: 444, endPoint x: 701, endPoint y: 445, distance: 144.9
click at [701, 445] on div "/* Tarjeta especial (+9 Módulos) */ .pu-mods .more { display : flex ; align-ite…" at bounding box center [724, 337] width 592 height 520
paste textarea "Oído Vs Teoría: Entrena lo que de verdad importa"
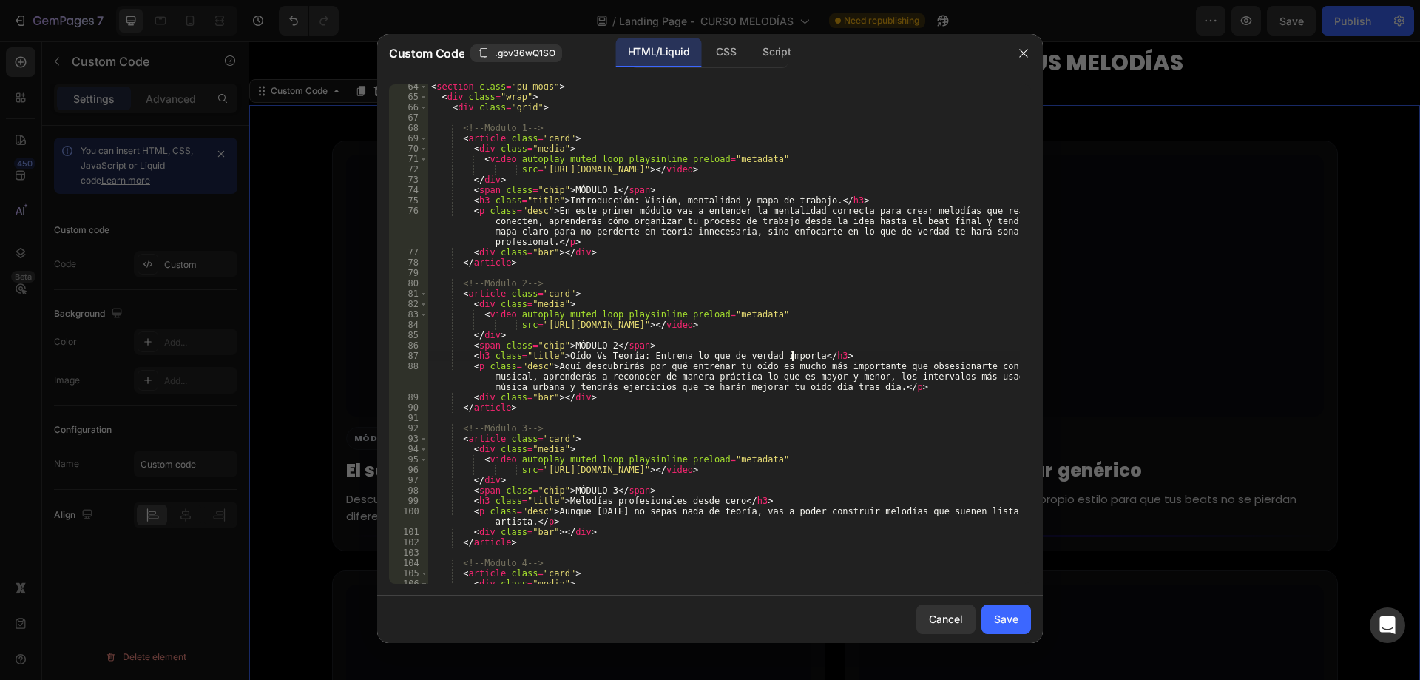
scroll to position [666, 0]
drag, startPoint x: 557, startPoint y: 501, endPoint x: 717, endPoint y: 504, distance: 159.8
click at [717, 504] on div "< section class = "pu-mods" > < div class = "wrap" > < div class = "grid" > <!-…" at bounding box center [724, 341] width 592 height 520
paste textarea "Acordes y Progresiones que funcionan"
drag, startPoint x: 548, startPoint y: 510, endPoint x: 528, endPoint y: 522, distance: 23.2
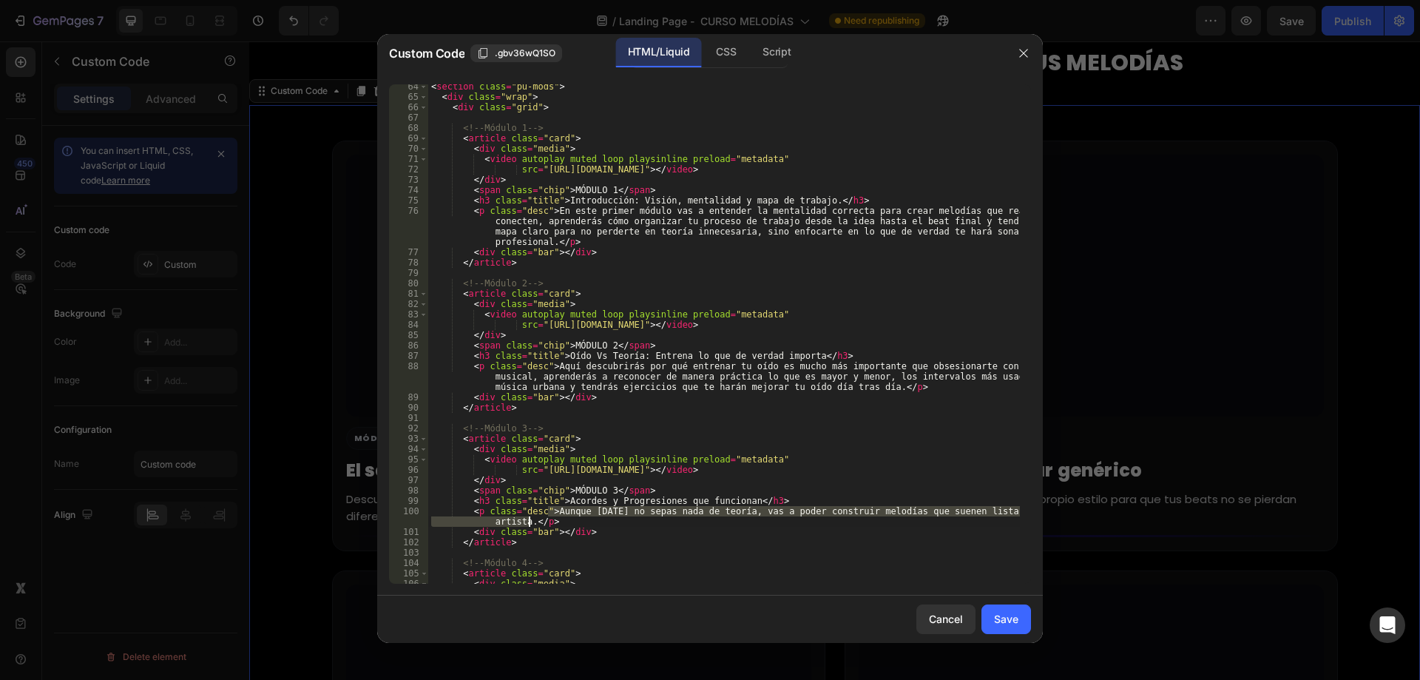
click at [528, 522] on div "< section class = "pu-mods" > < div class = "wrap" > < div class = "grid" > <!-…" at bounding box center [724, 341] width 592 height 520
paste textarea "En este módulo verás la parte justa de teoría musical que necesitas para crear,…"
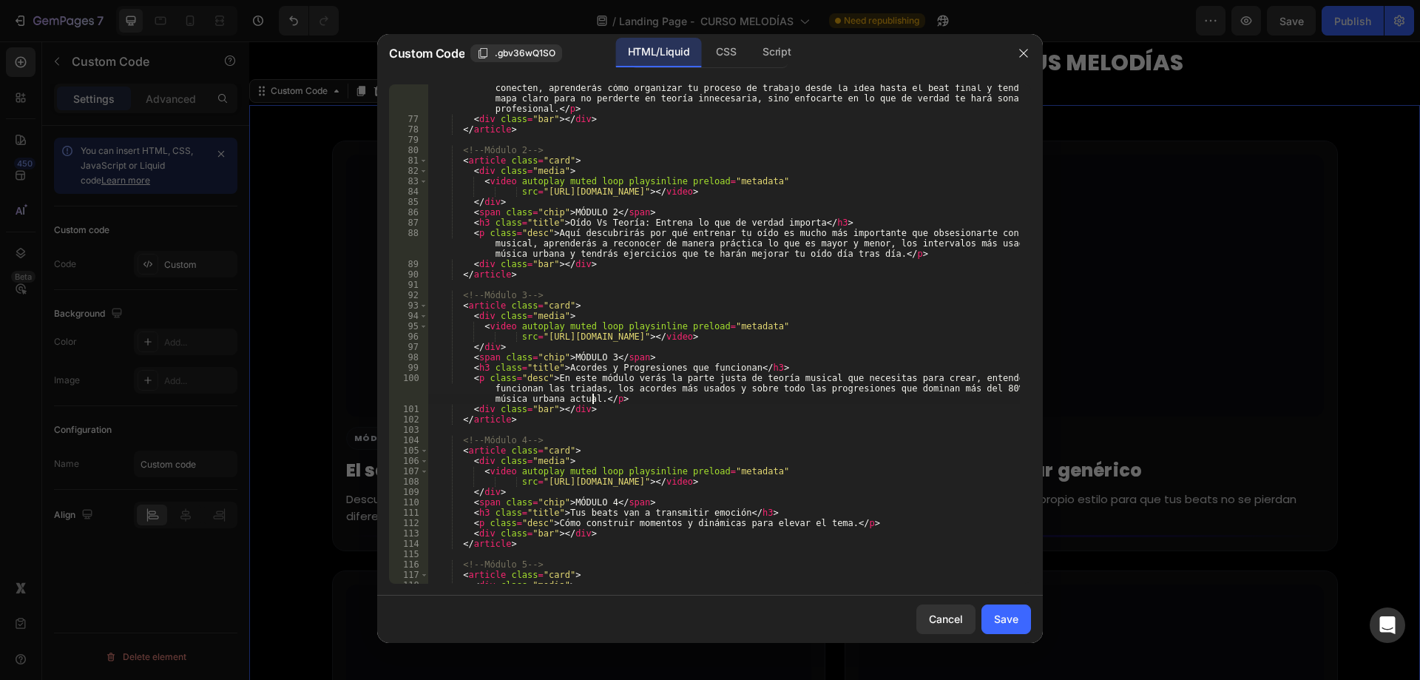
scroll to position [887, 0]
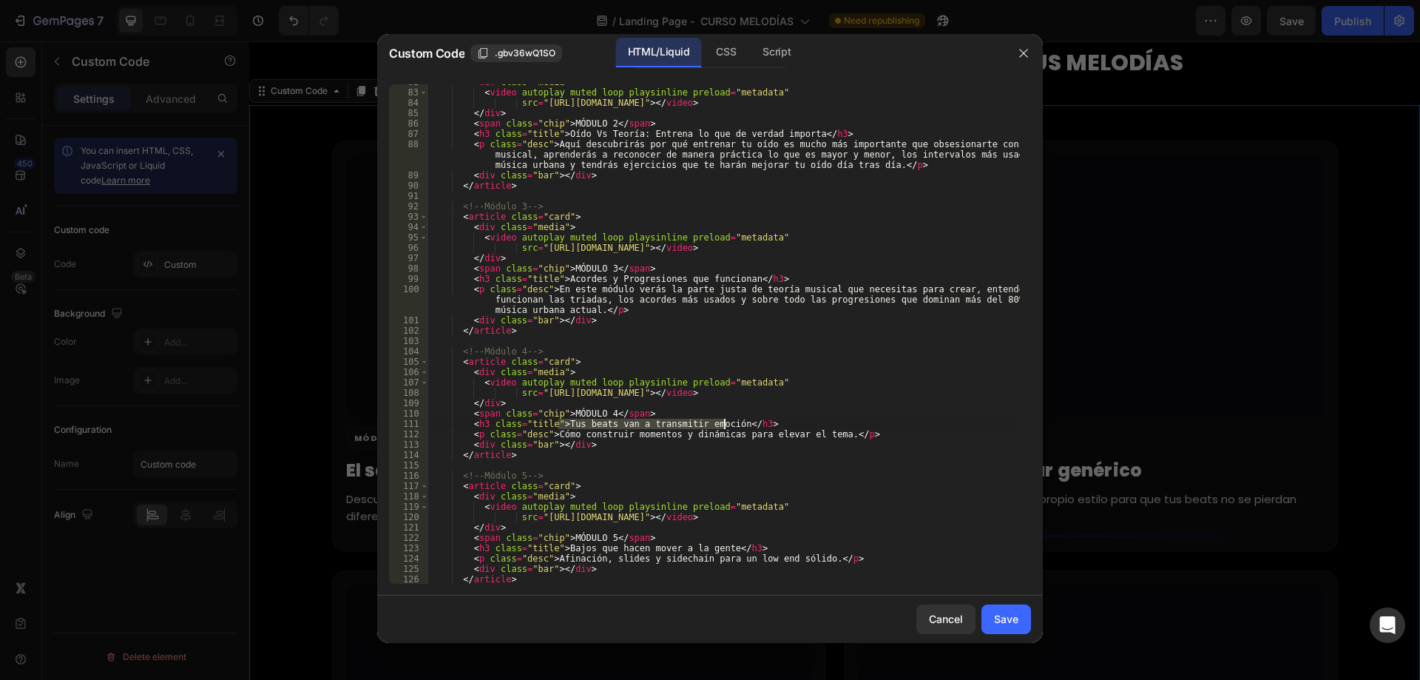
drag, startPoint x: 560, startPoint y: 422, endPoint x: 723, endPoint y: 422, distance: 163.4
click at [723, 422] on div "< div class = "media" > < video autoplay muted loop playsinline preload = "meta…" at bounding box center [724, 337] width 592 height 520
paste textarea "Elección Sonora: Decide el color de tu música"
drag, startPoint x: 549, startPoint y: 433, endPoint x: 821, endPoint y: 433, distance: 272.1
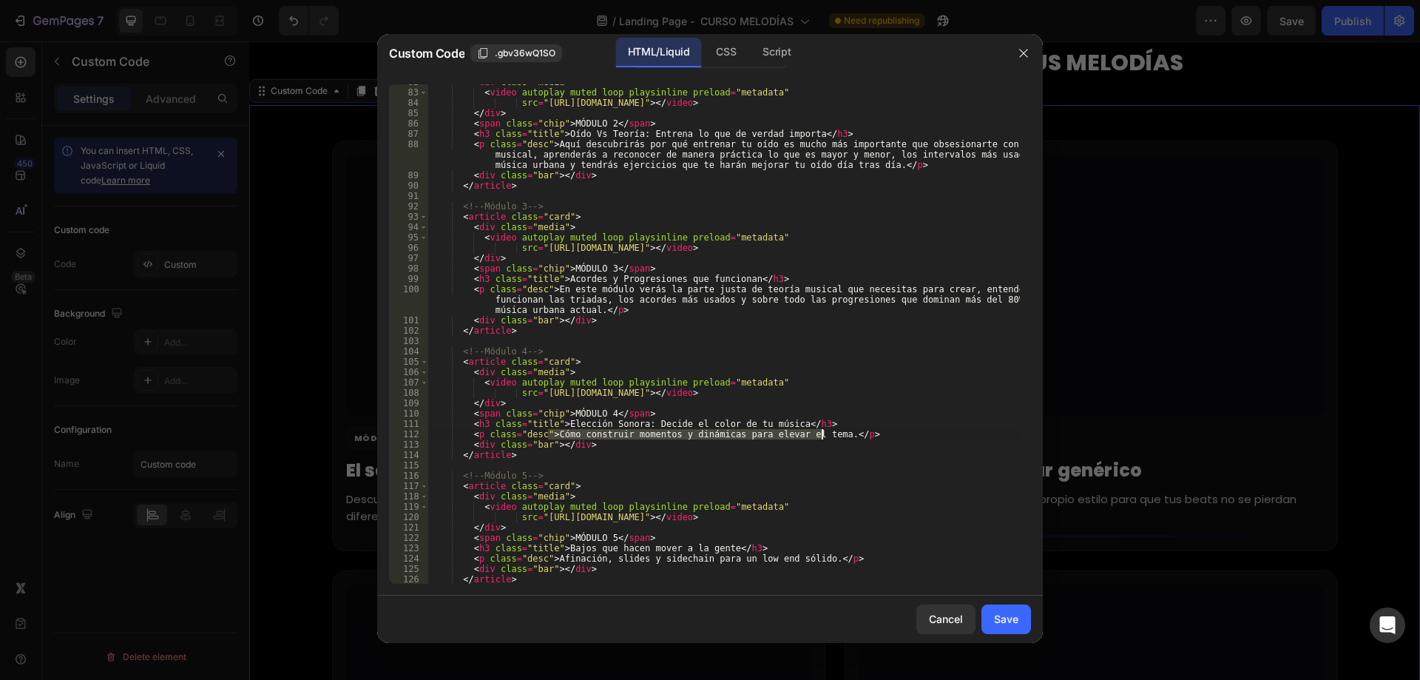
click at [821, 433] on div "< div class = "media" > < video autoplay muted loop playsinline preload = "meta…" at bounding box center [724, 337] width 592 height 520
paste textarea "Aprenderás por qué la elección del sonido es más importante que el patrón en sí…"
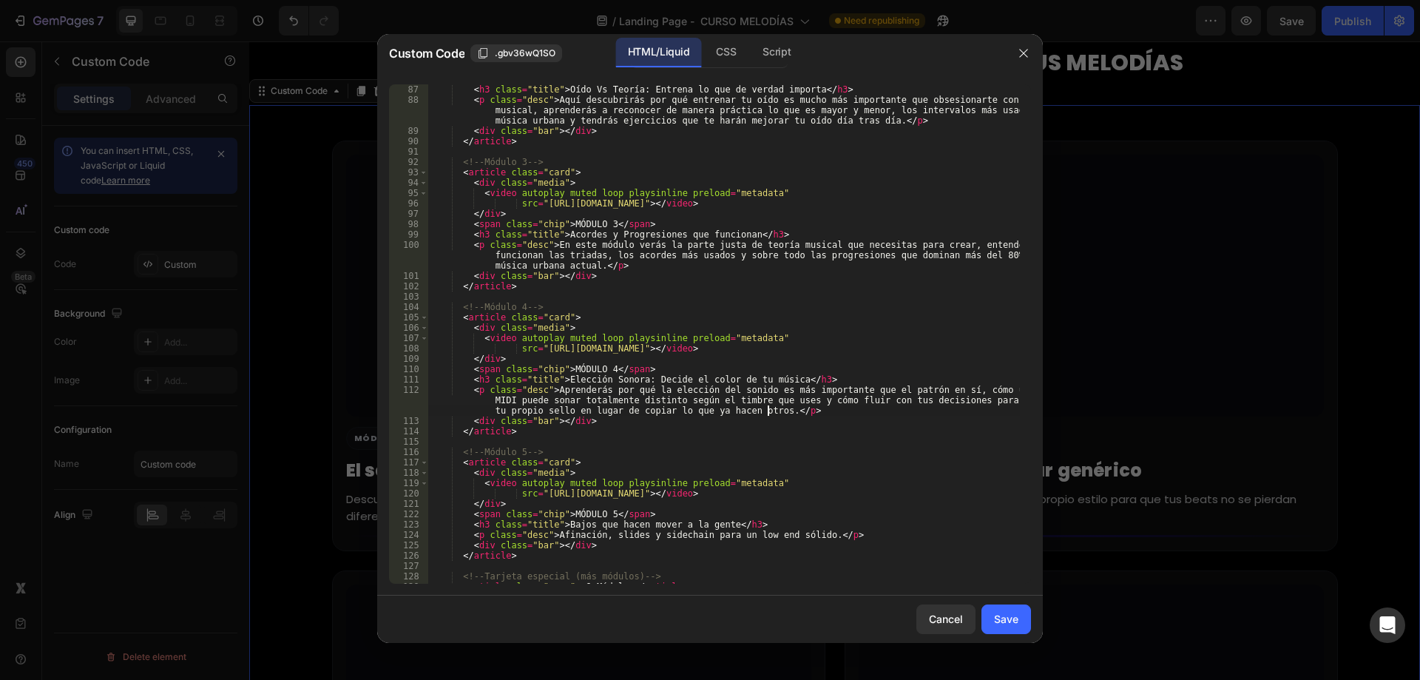
scroll to position [976, 0]
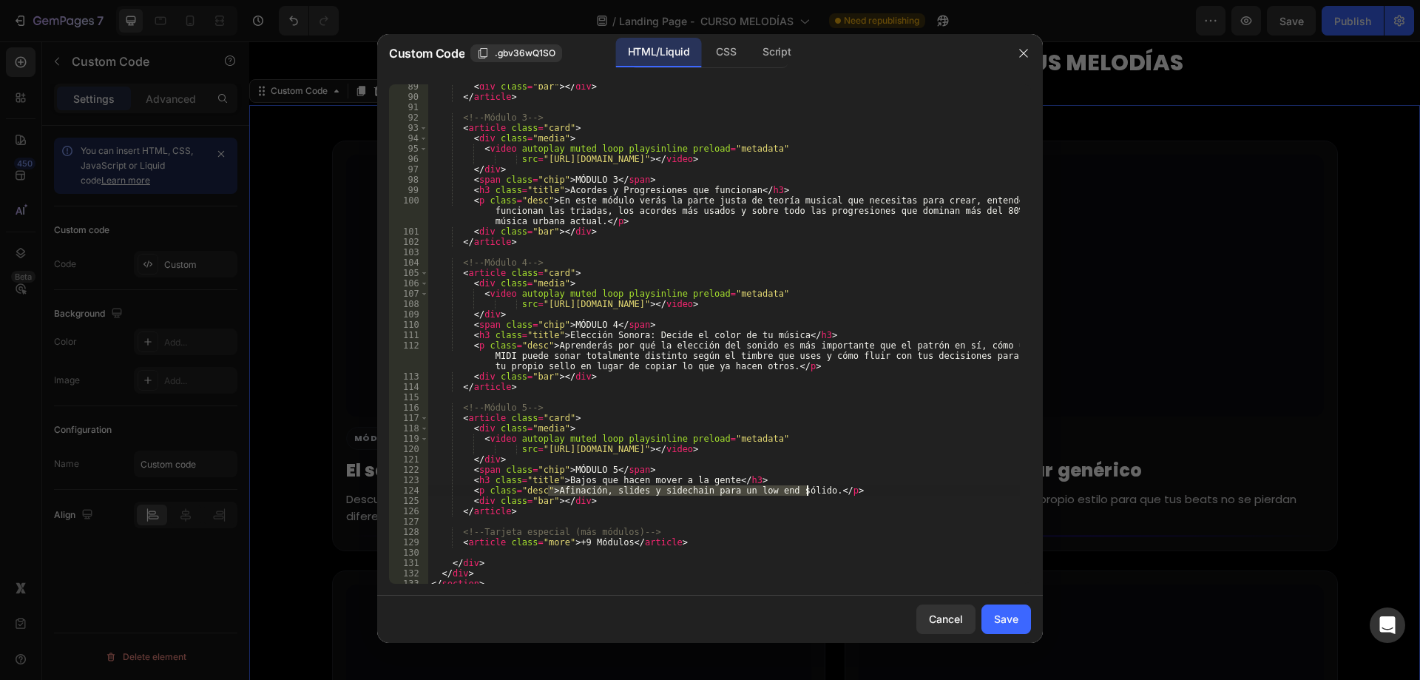
drag, startPoint x: 548, startPoint y: 490, endPoint x: 806, endPoint y: 493, distance: 258.1
click at [806, 493] on div "< div class = "bar" > </ div > </ article > <!-- Módulo 3 --> < article class =…" at bounding box center [724, 341] width 592 height 520
paste textarea "Un proceso repetible que siempre funciona: elegir, definir, interpretar y prepa…"
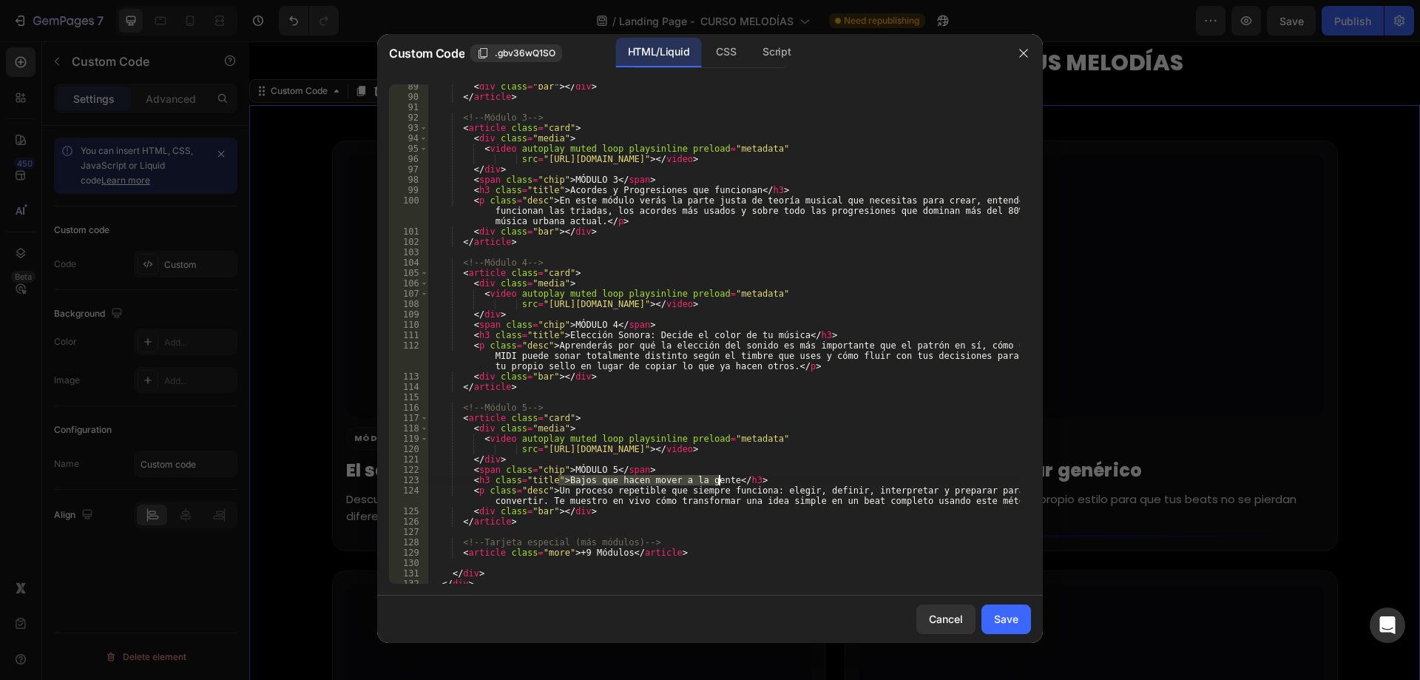
drag, startPoint x: 560, startPoint y: 480, endPoint x: 717, endPoint y: 481, distance: 157.5
click at [717, 481] on div "< div class = "bar" > </ div > </ article > <!-- Módulo 3 --> < article class =…" at bounding box center [724, 341] width 592 height 520
paste textarea "La "Formula""
type textarea "<h3 class="title">La "Formula"/h3>"
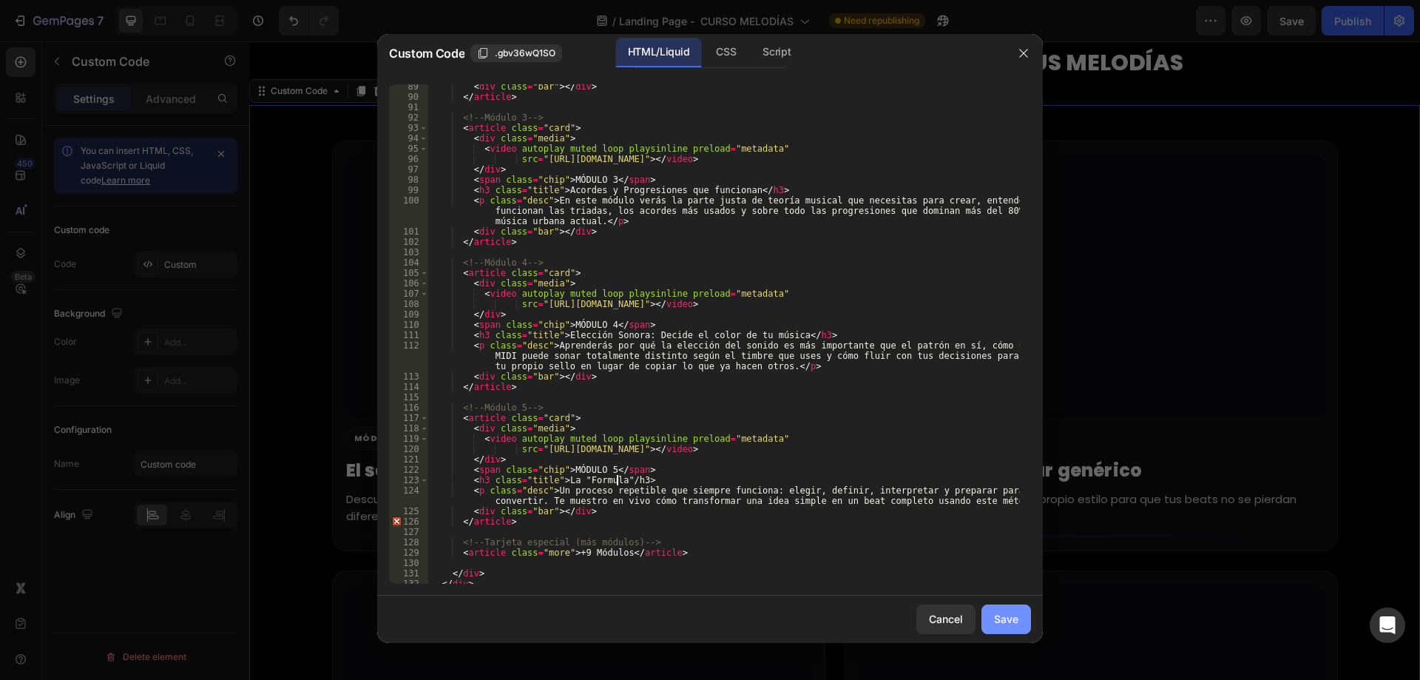
click at [1006, 615] on div "Save" at bounding box center [1006, 619] width 24 height 16
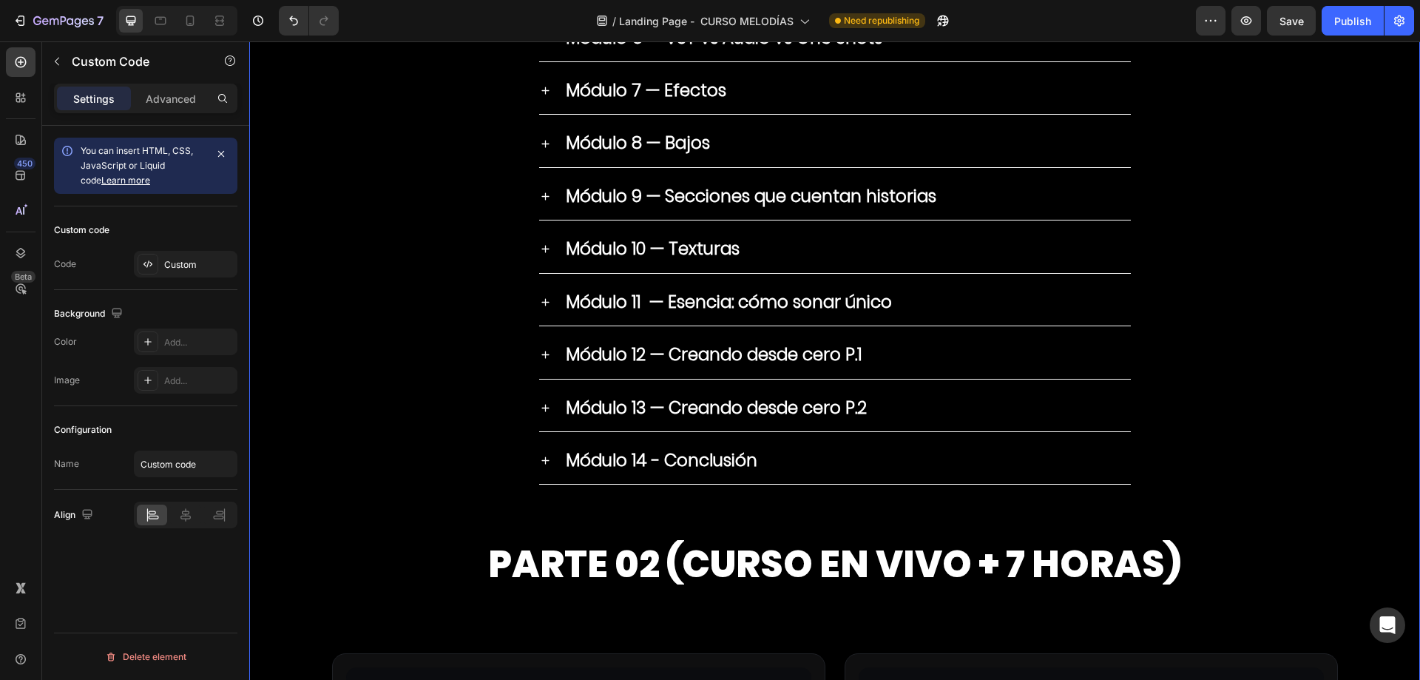
scroll to position [6891, 0]
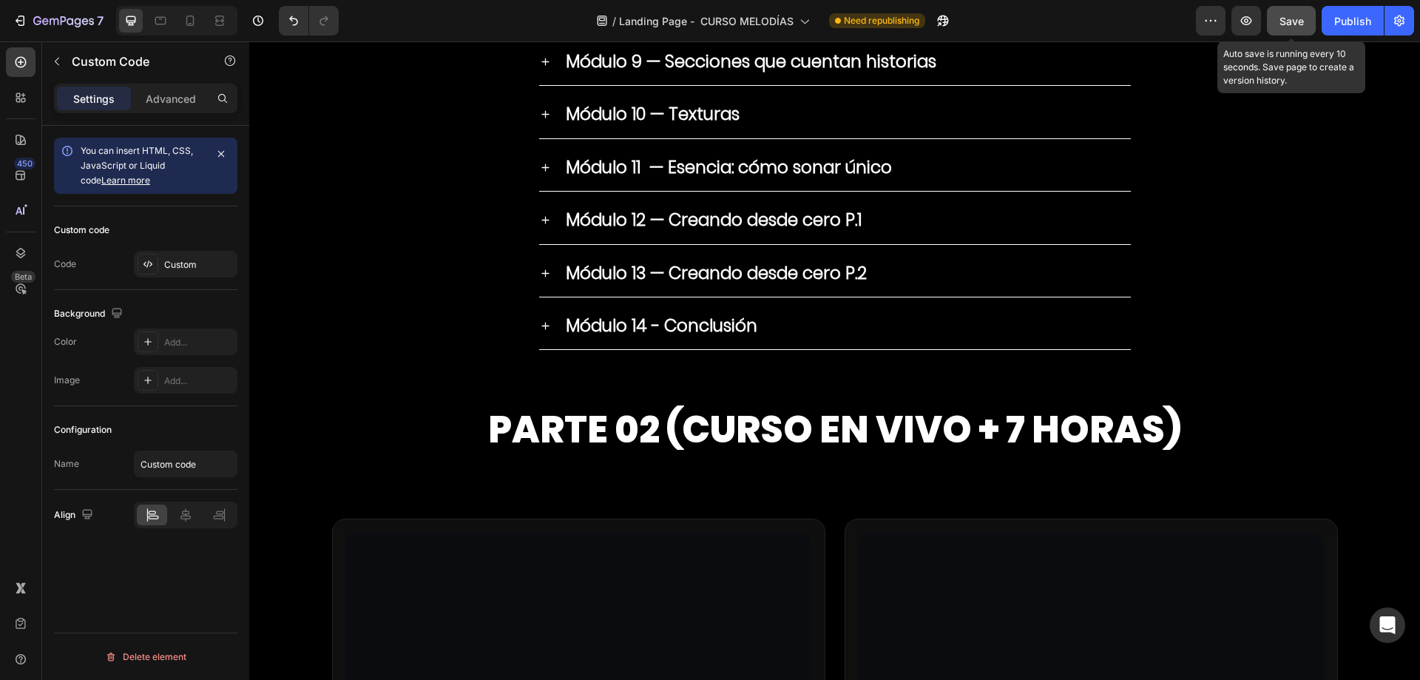
click at [1302, 26] on span "Save" at bounding box center [1291, 21] width 24 height 13
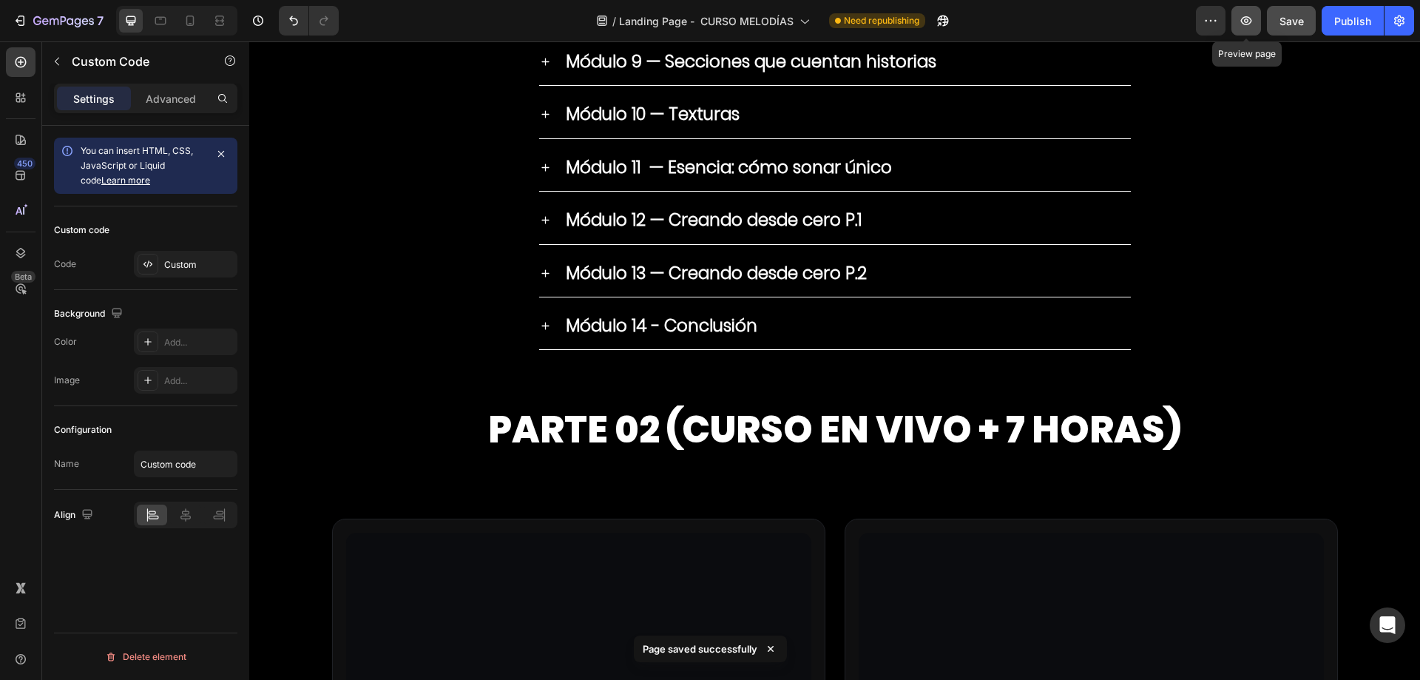
click at [1248, 27] on icon "button" at bounding box center [1246, 20] width 15 height 15
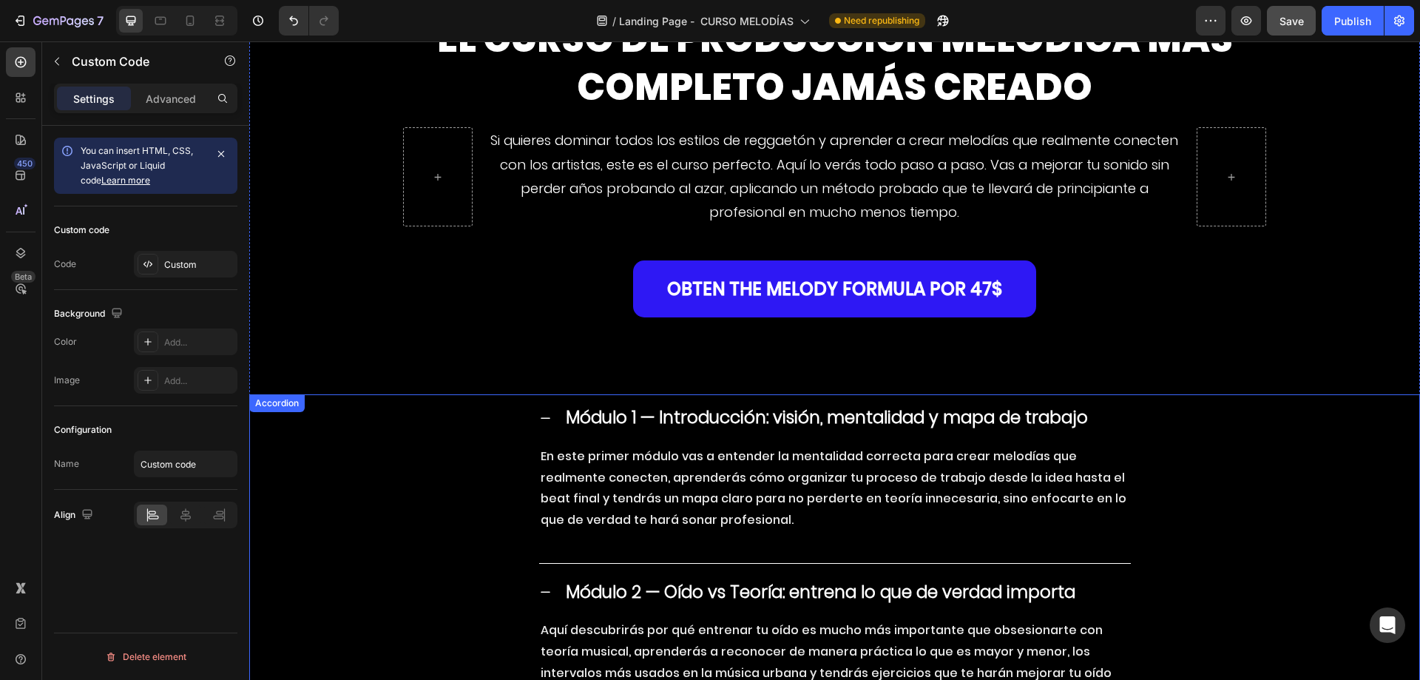
scroll to position [5264, 0]
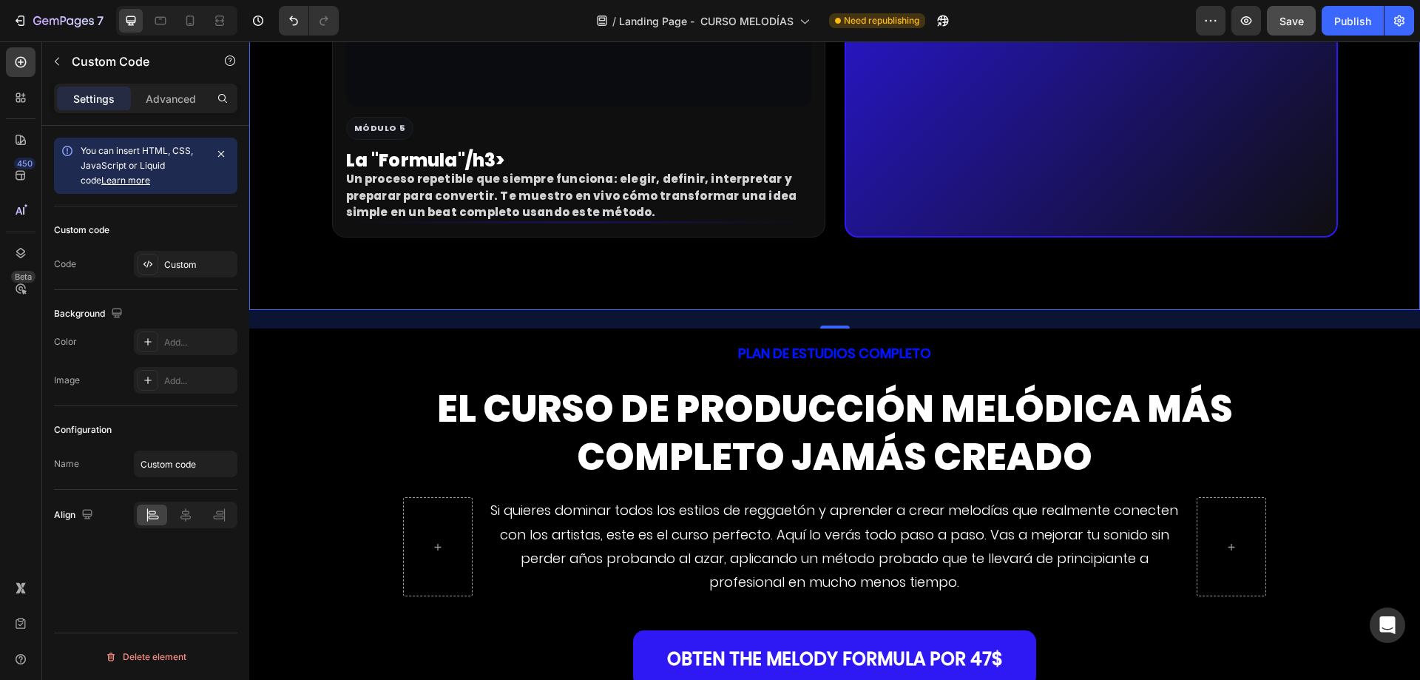
click at [188, 268] on div "Custom" at bounding box center [199, 264] width 70 height 13
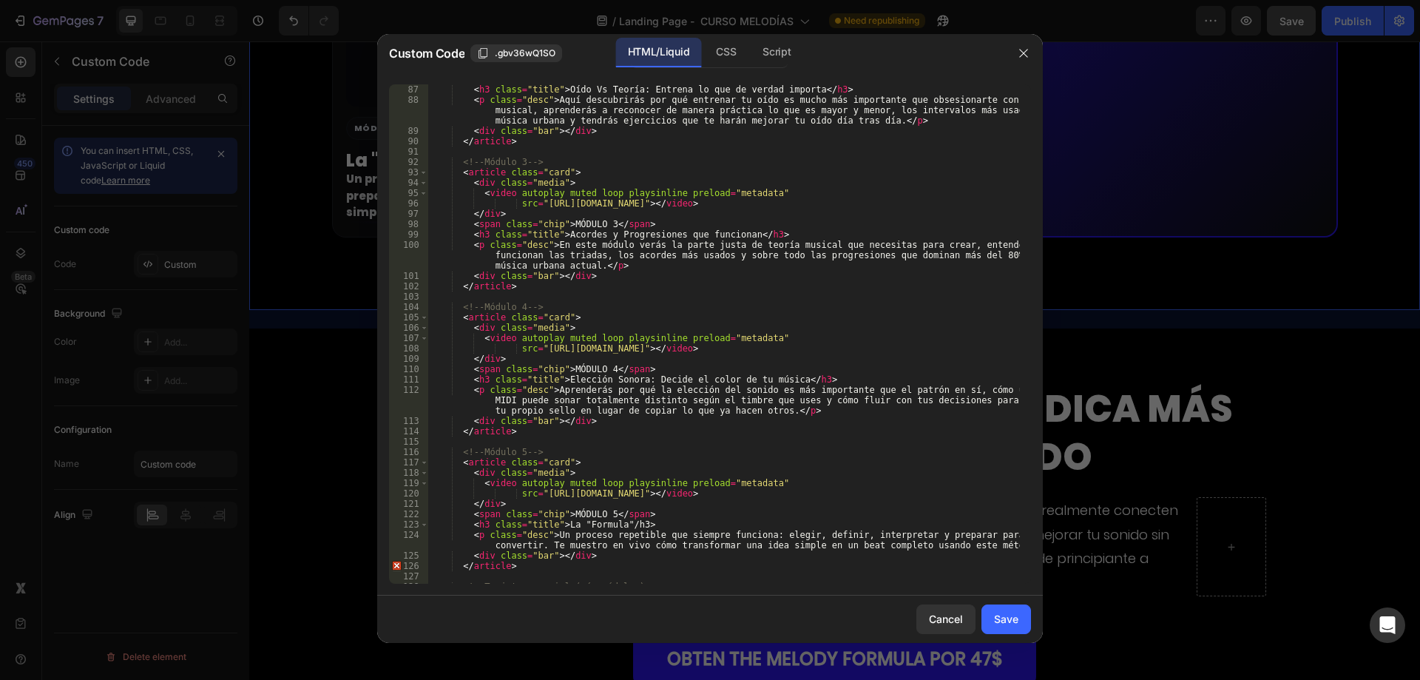
scroll to position [932, 0]
click at [784, 381] on div "< h3 class = "title" > Oído Vs Teoría: Entrena lo que de verdad importa </ h3 >…" at bounding box center [724, 344] width 592 height 520
click at [778, 382] on div "< h3 class = "title" > Oído Vs Teoría: Entrena lo que de verdad importa </ h3 >…" at bounding box center [724, 344] width 592 height 520
click at [617, 527] on div "< h3 class = "title" > Oído Vs Teoría: Entrena lo que de verdad importa </ h3 >…" at bounding box center [724, 344] width 592 height 520
paste textarea "<"
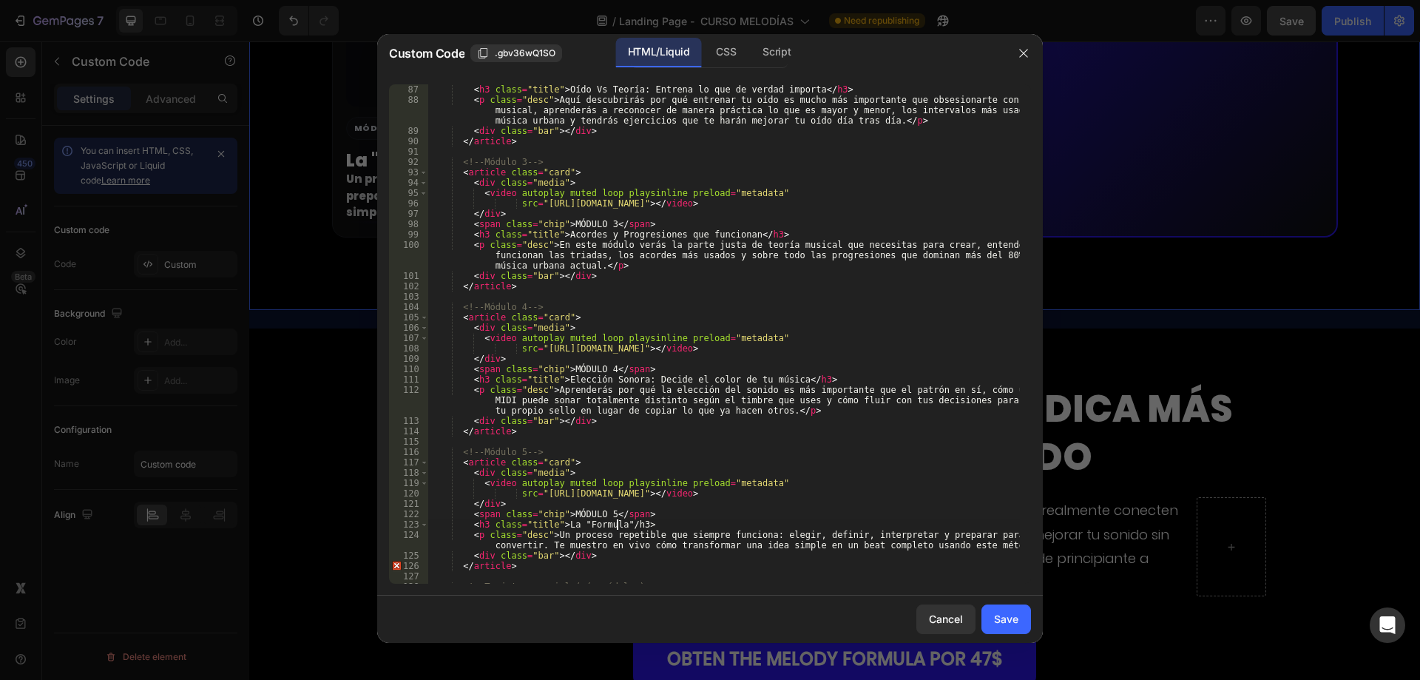
type textarea "<h3 class="title">La "Formula"</h3>"
click at [646, 523] on div "< h3 class = "title" > Oído Vs Teoría: Entrena lo que de verdad importa </ h3 >…" at bounding box center [724, 344] width 592 height 520
click at [995, 629] on button "Save" at bounding box center [1006, 619] width 50 height 30
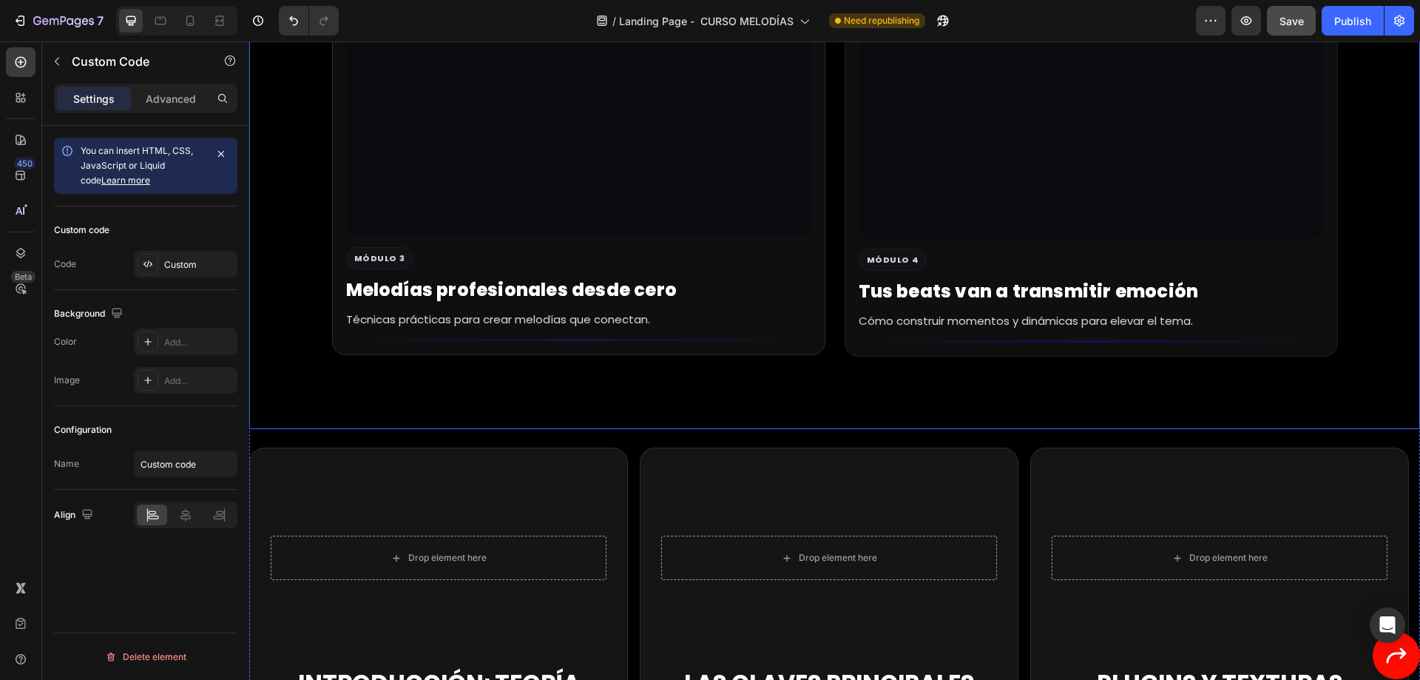
scroll to position [8074, 0]
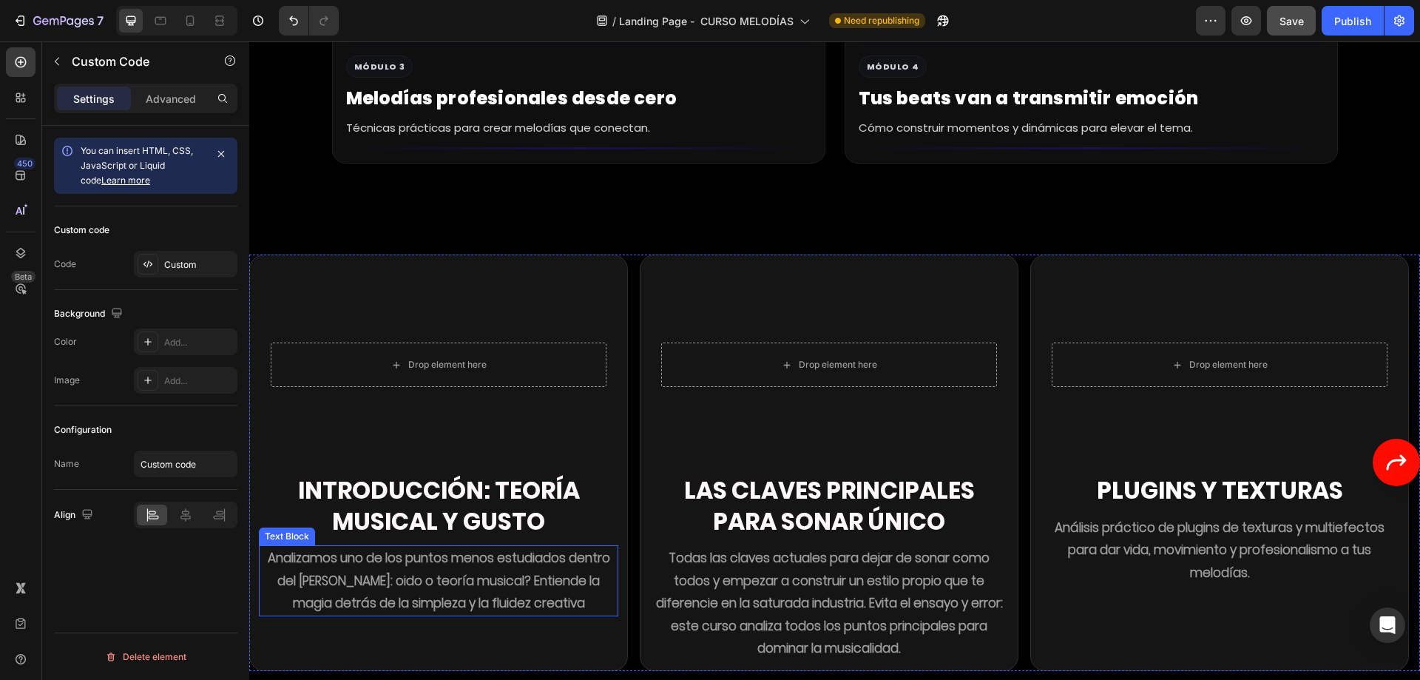
click at [377, 549] on strong "Analizamos uno de los puntos menos estudiados dentro del genero urbano: oido o …" at bounding box center [439, 580] width 342 height 63
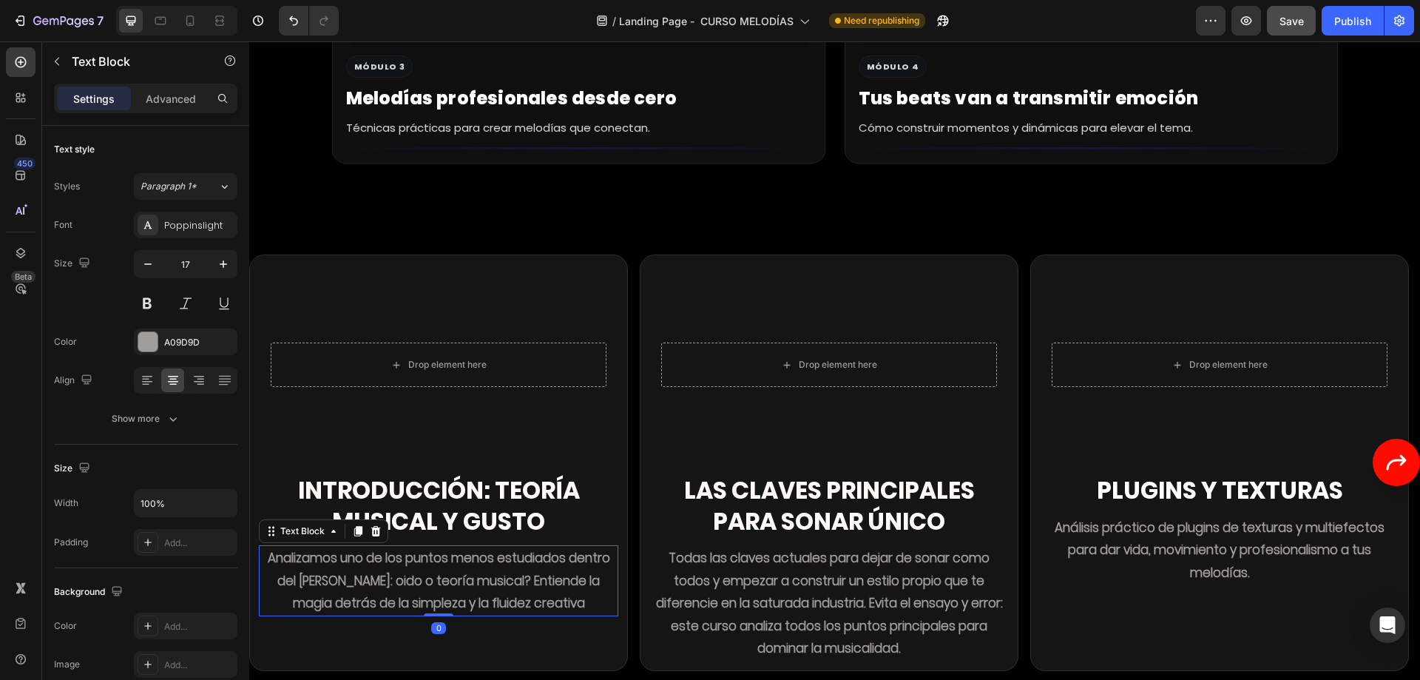
click at [359, 549] on strong "Analizamos uno de los puntos menos estudiados dentro del genero urbano: oido o …" at bounding box center [439, 580] width 342 height 63
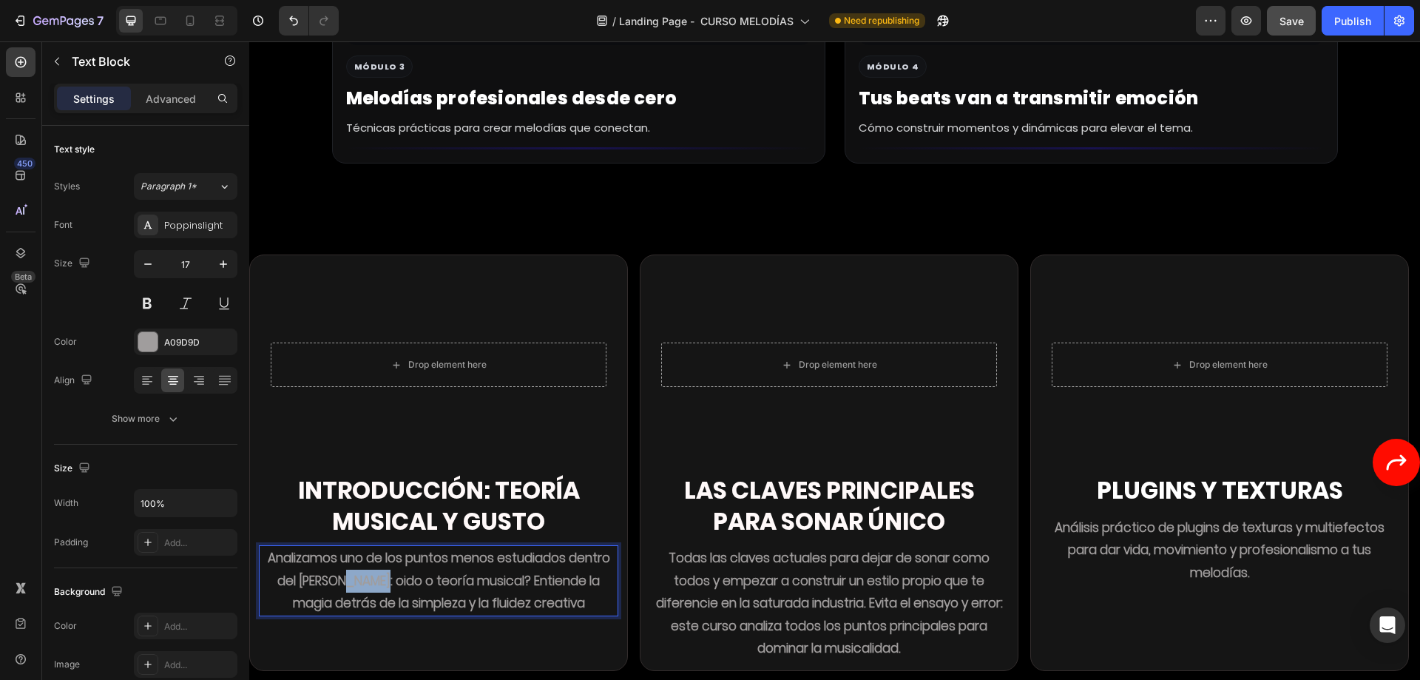
click at [359, 549] on strong "Analizamos uno de los puntos menos estudiados dentro del genero urbano: oido o …" at bounding box center [439, 580] width 342 height 63
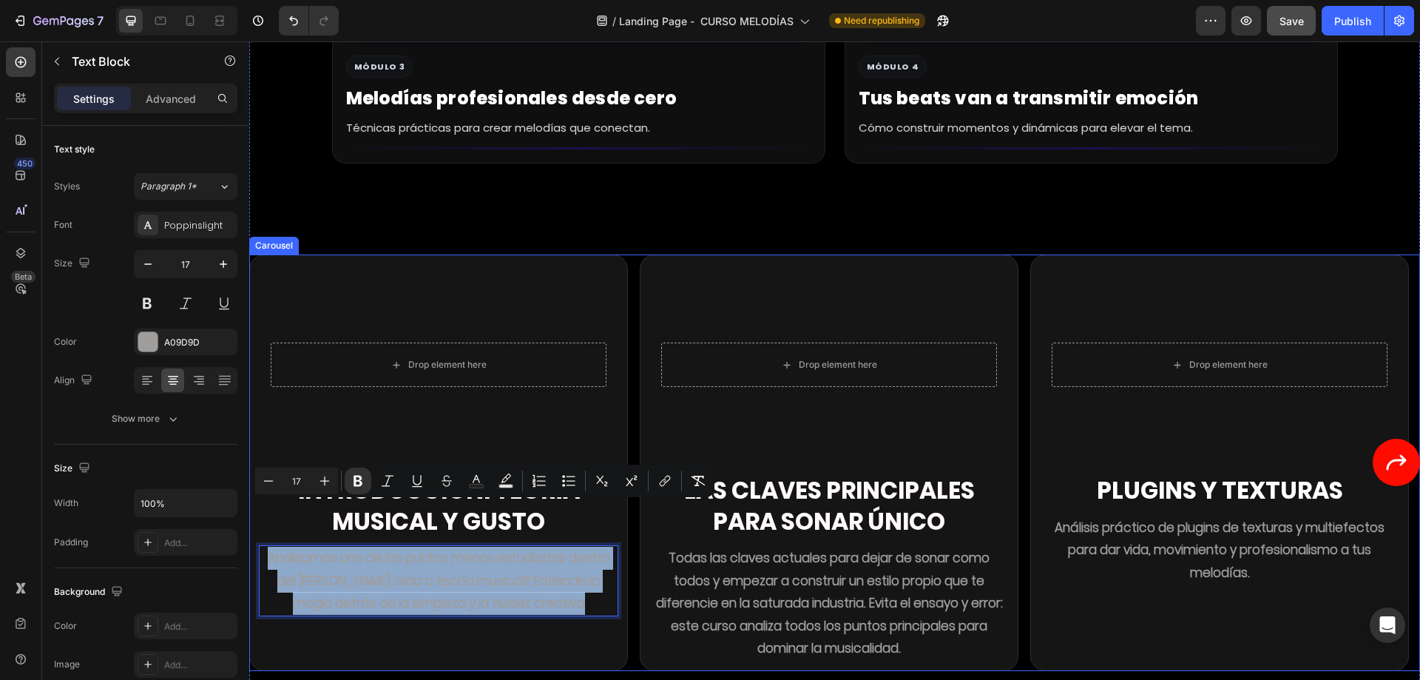
copy strong "Analizamos uno de los puntos menos estudiados dentro del genero urbano: oido o …"
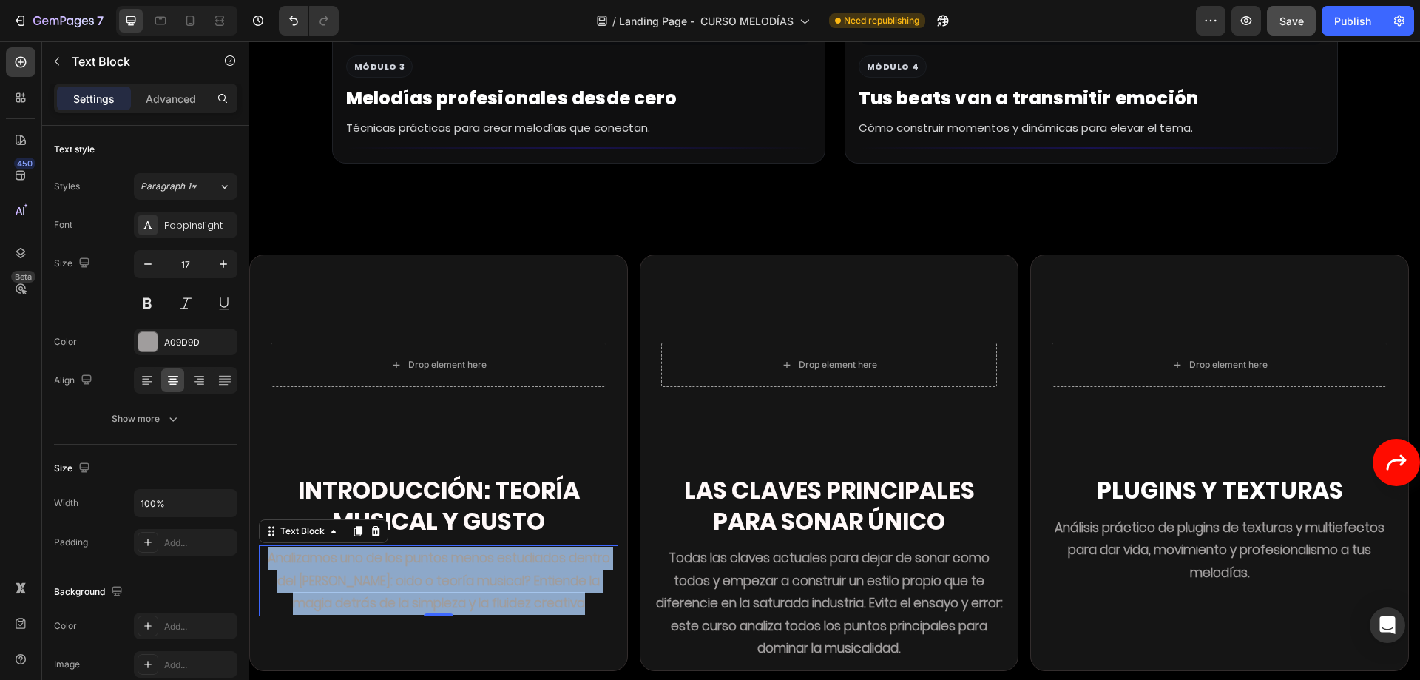
click at [766, 348] on video "Background Image" at bounding box center [828, 365] width 359 height 202
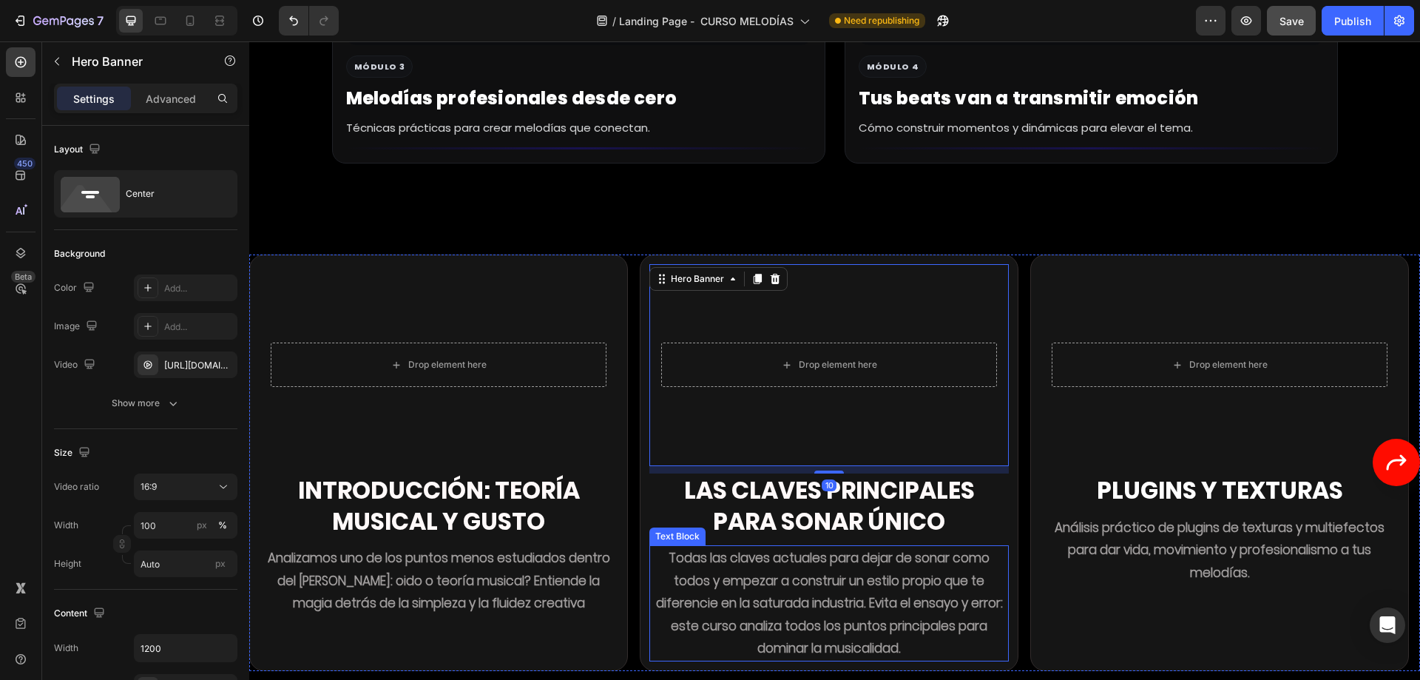
click at [779, 549] on strong "Todas las claves actuales para dejar de sonar como todos y empezar a construir …" at bounding box center [829, 603] width 347 height 108
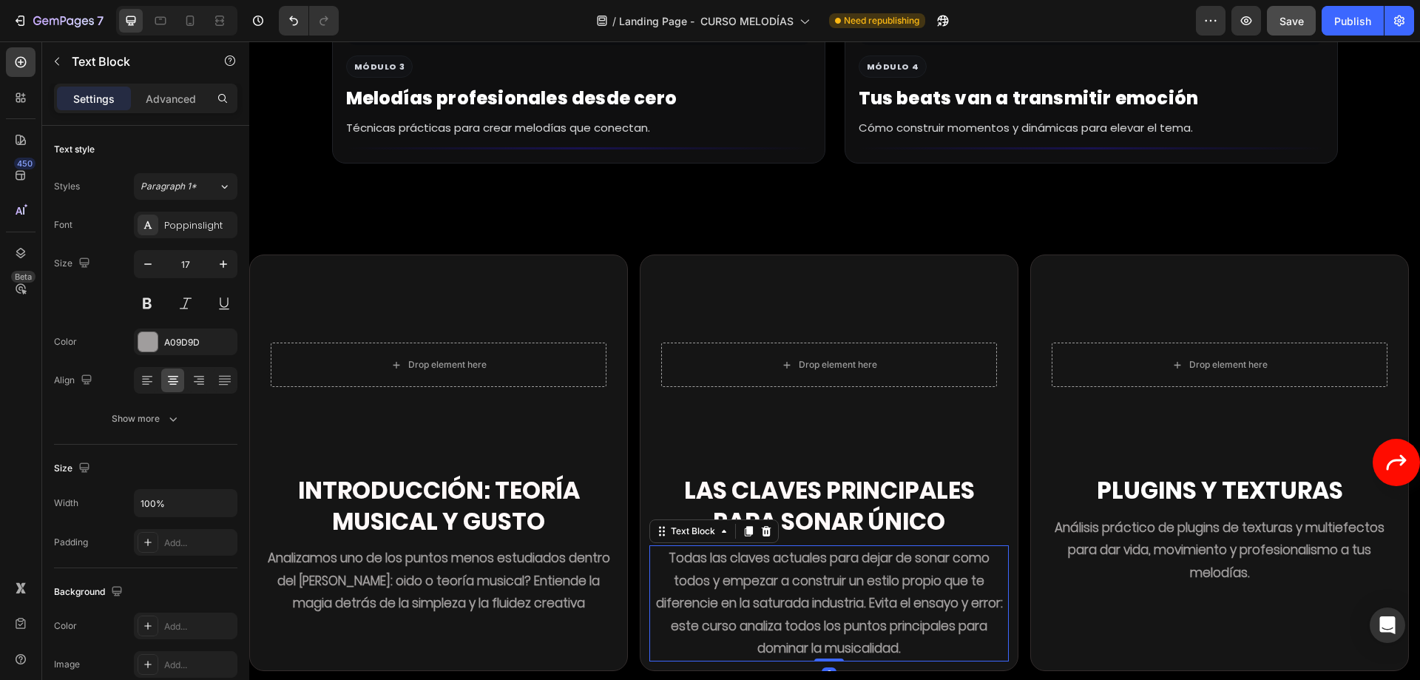
click at [779, 549] on strong "Todas las claves actuales para dejar de sonar como todos y empezar a construir …" at bounding box center [829, 603] width 347 height 108
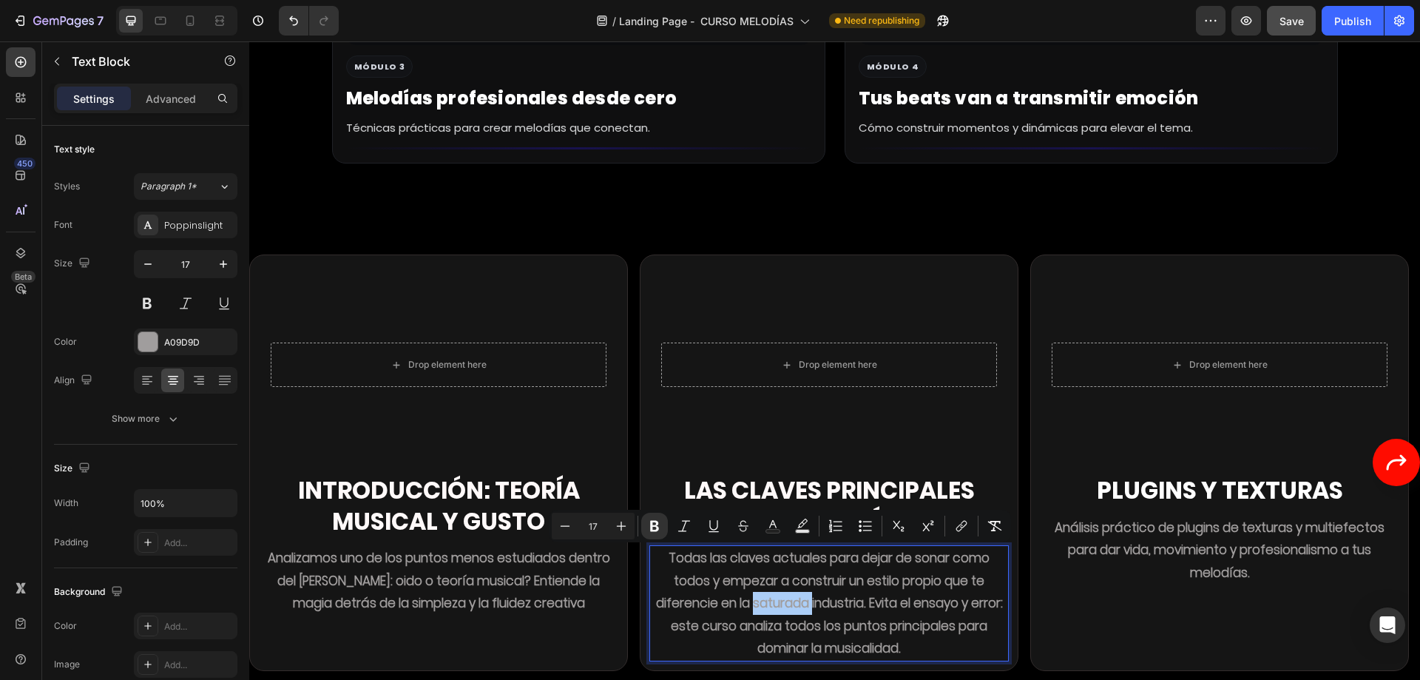
click at [790, 536] on div "Text Background Color" at bounding box center [802, 525] width 27 height 27
click at [780, 571] on strong "Todas las claves actuales para dejar de sonar como todos y empezar a construir …" at bounding box center [829, 603] width 347 height 108
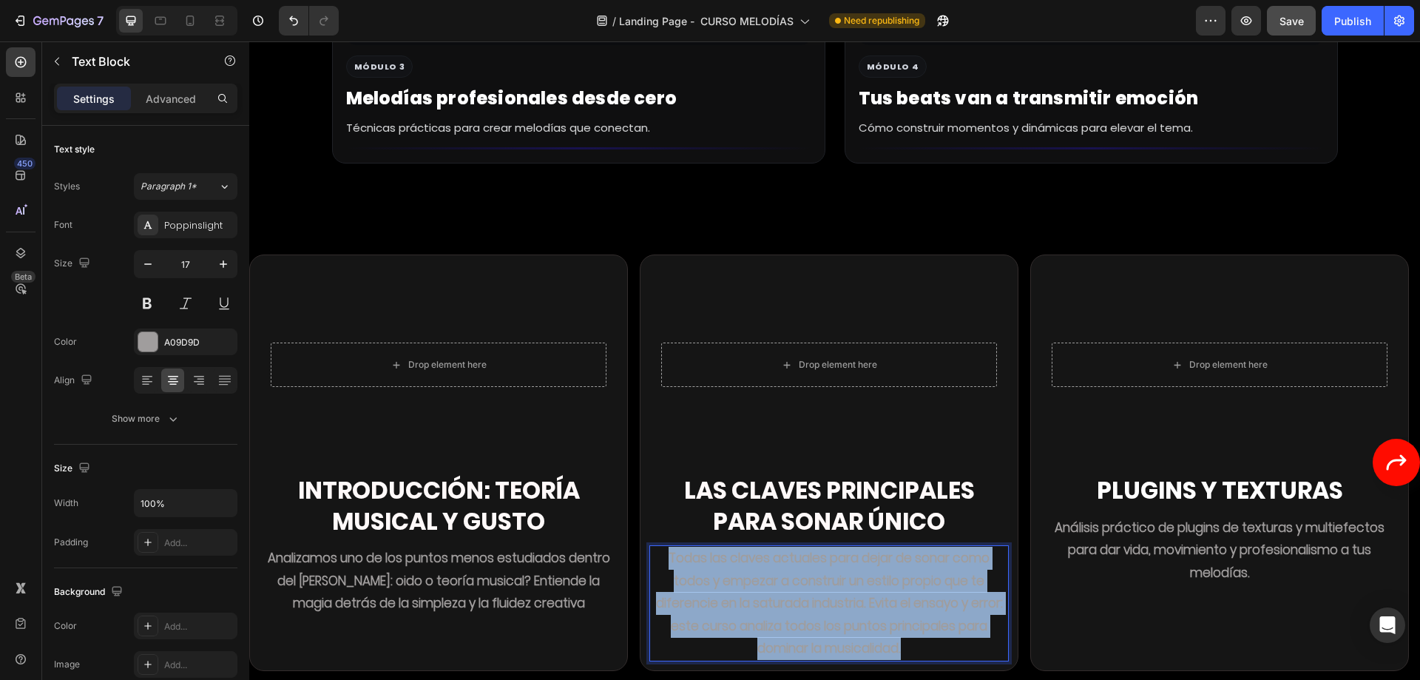
click at [780, 571] on strong "Todas las claves actuales para dejar de sonar como todos y empezar a construir …" at bounding box center [829, 603] width 347 height 108
copy strong "Todas las claves actuales para dejar de sonar como todos y empezar a construir …"
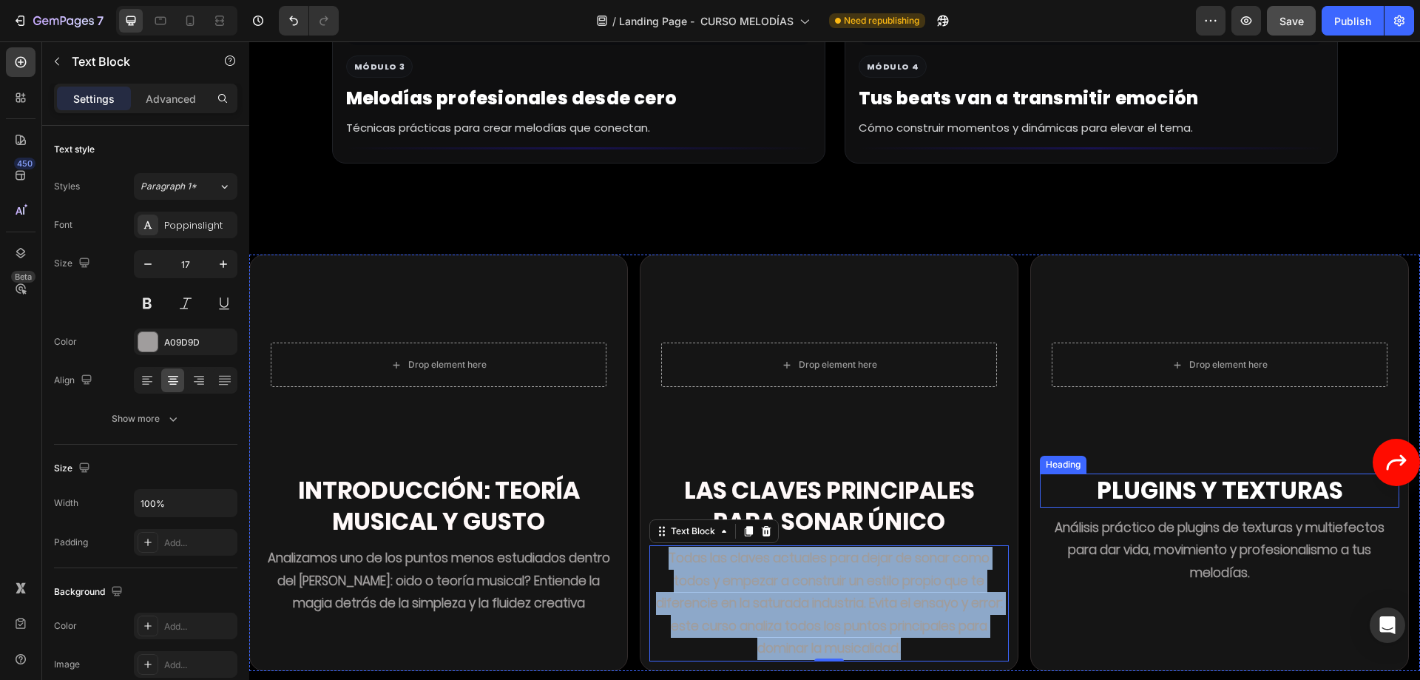
click at [1185, 516] on p "Análisis práctico de plugins de texturas y multiefectos para dar vida, movimien…" at bounding box center [1219, 550] width 356 height 68
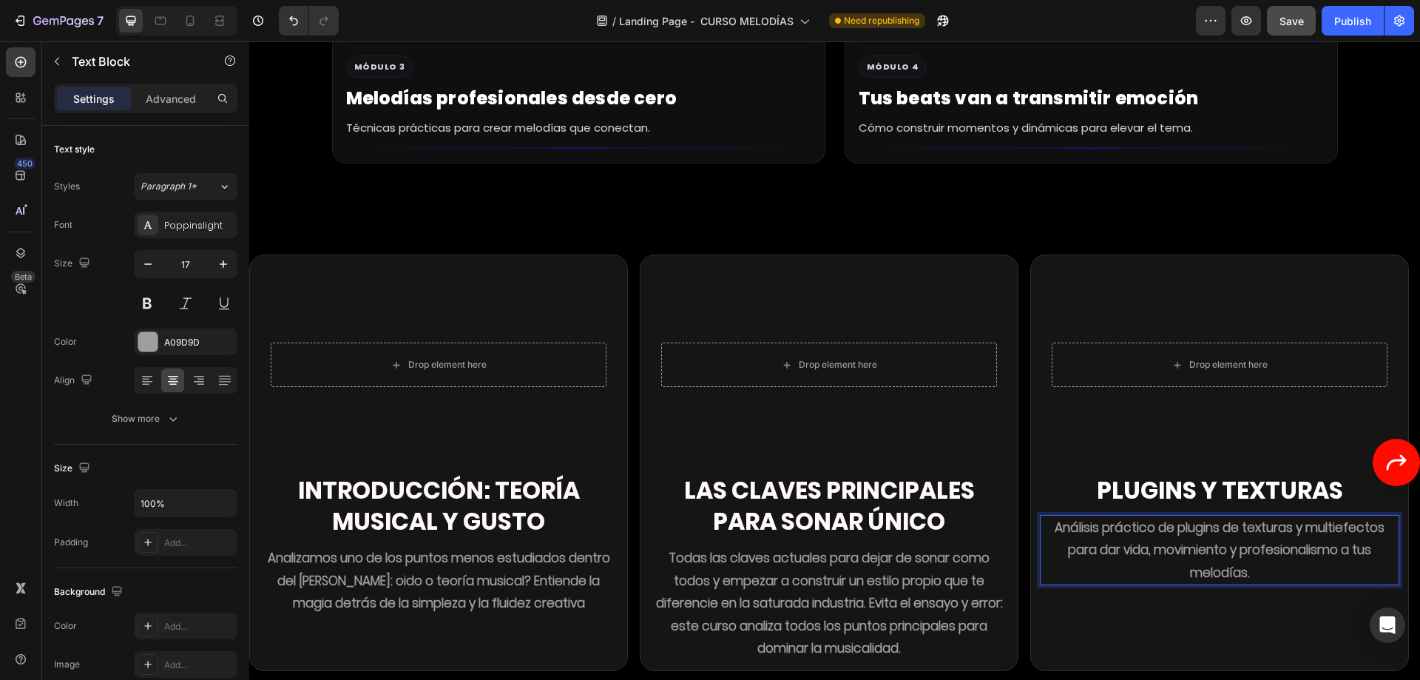
click at [1175, 518] on strong "Análisis práctico de plugins de texturas y multiefectos para dar vida, movimien…" at bounding box center [1220, 549] width 330 height 63
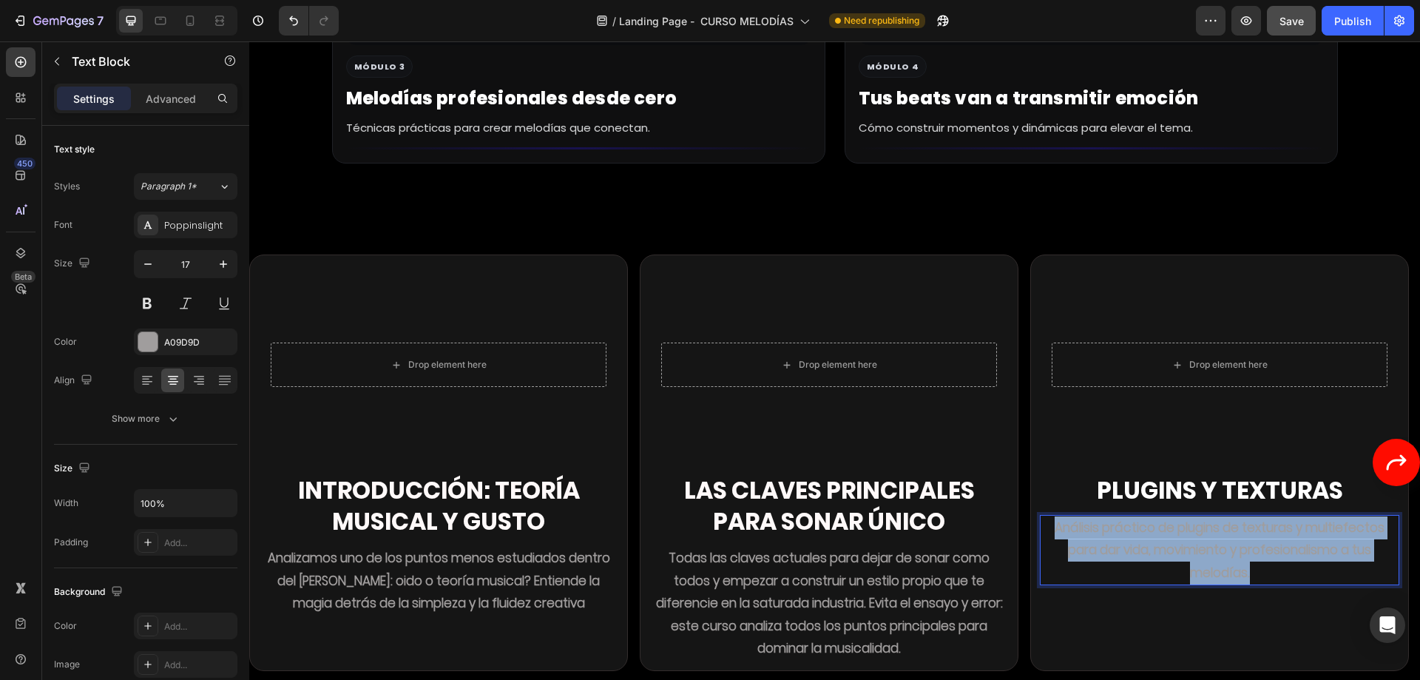
click at [1175, 518] on strong "Análisis práctico de plugins de texturas y multiefectos para dar vida, movimien…" at bounding box center [1220, 549] width 330 height 63
copy strong "Análisis práctico de plugins de texturas y multiefectos para dar vida, movimien…"
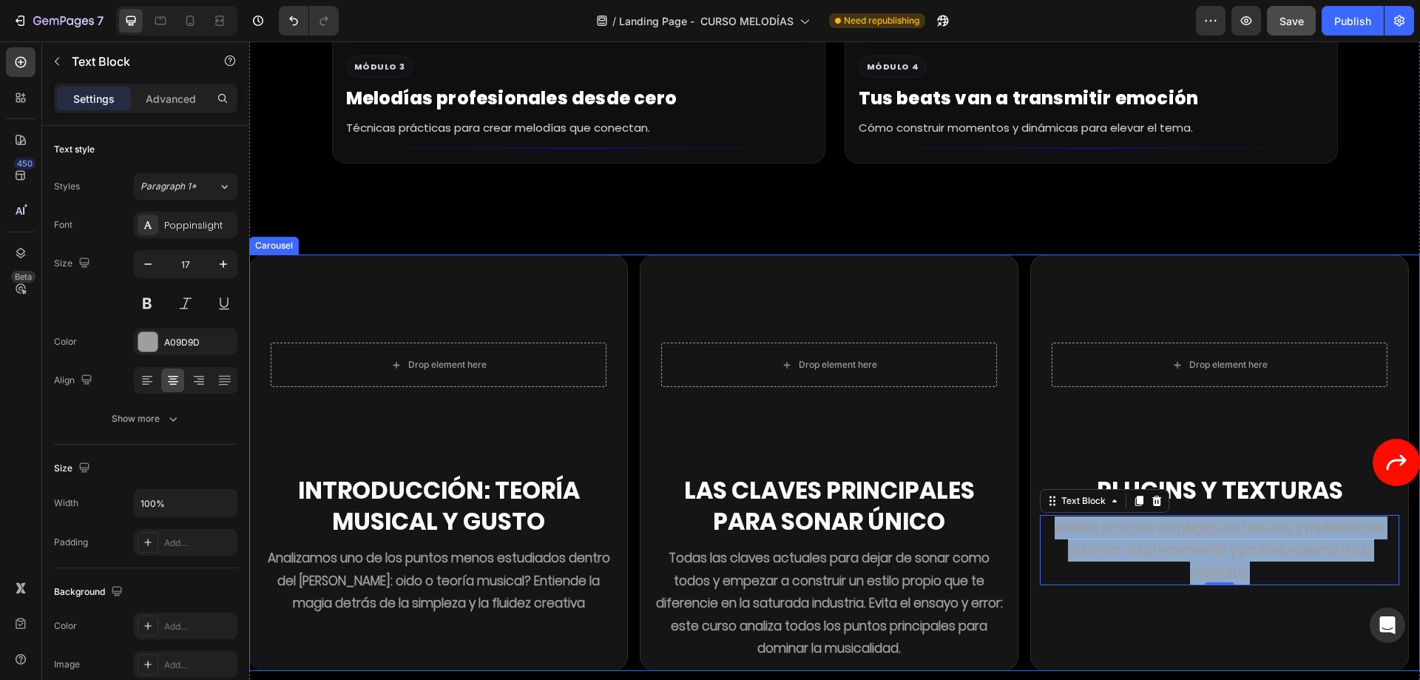
click at [1384, 450] on icon "Carousel Next Arrow" at bounding box center [1396, 462] width 24 height 24
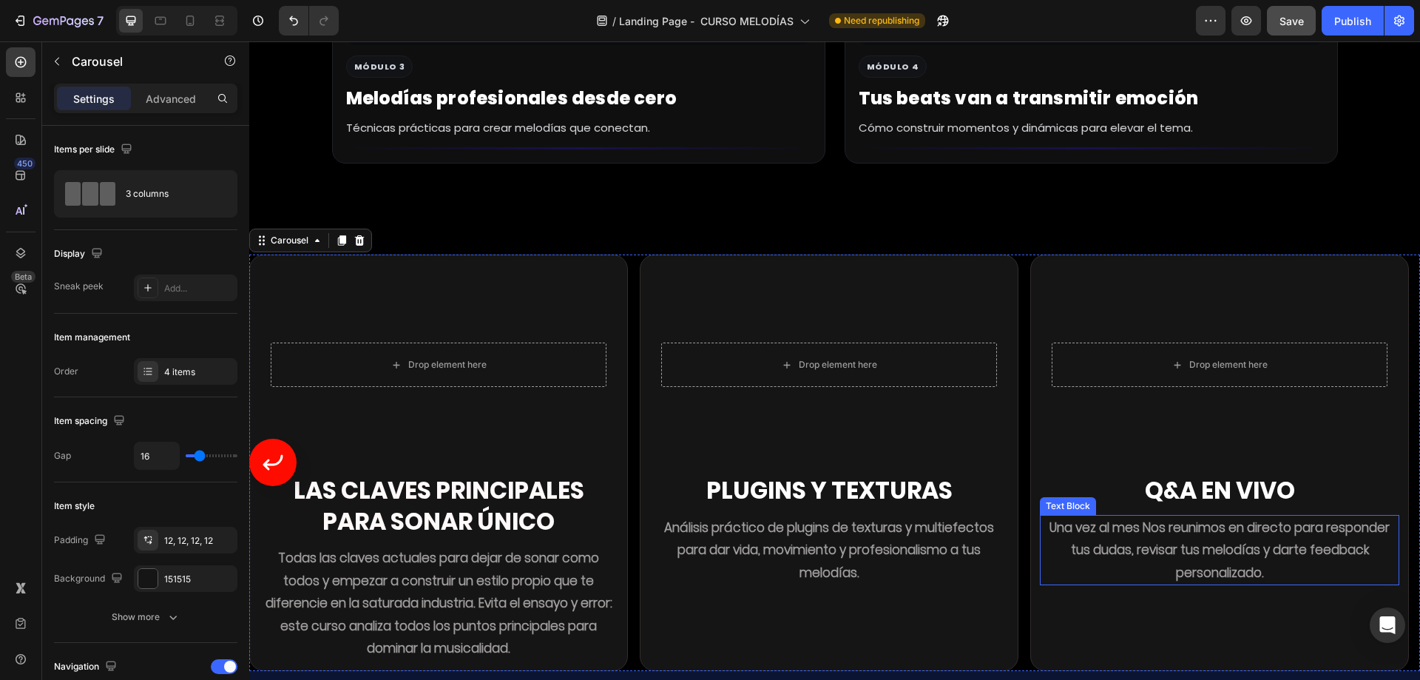
click at [1164, 518] on strong "Una vez al mes Nos reunimos en directo para responder tus dudas, revisar tus me…" at bounding box center [1219, 549] width 340 height 63
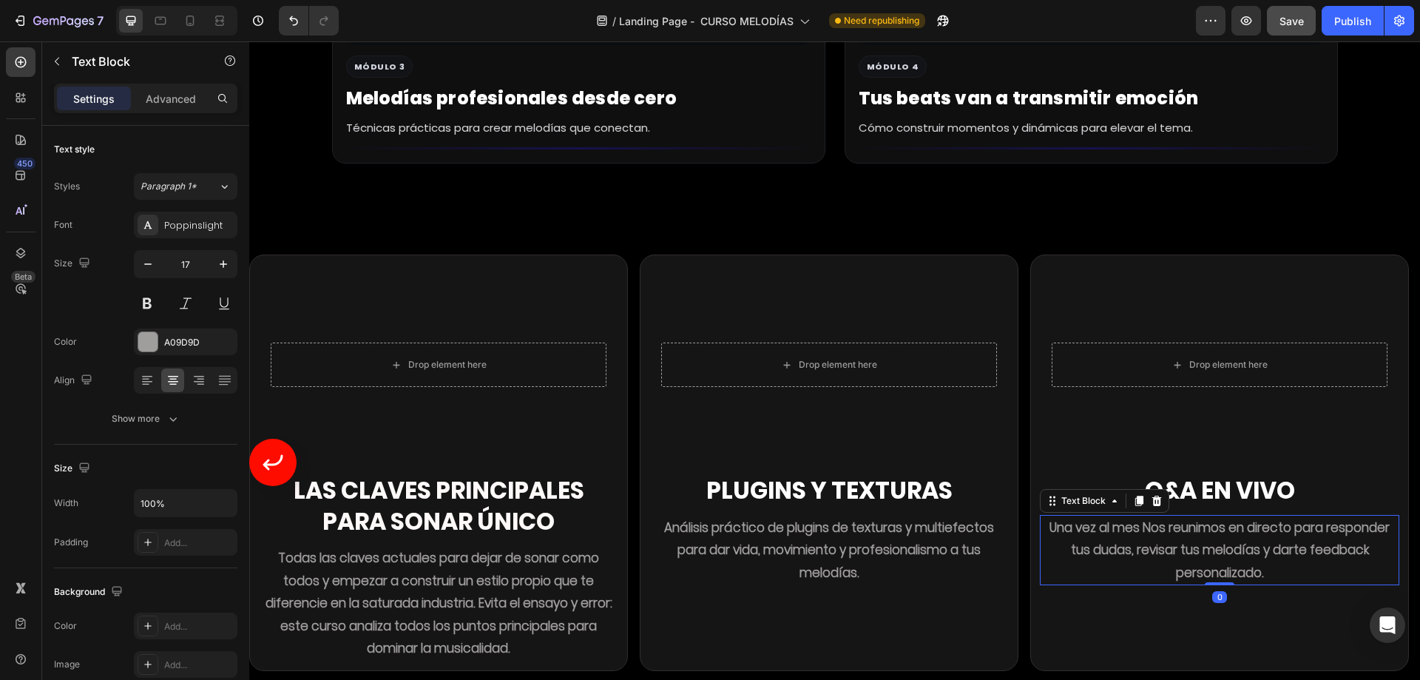
click at [1164, 518] on strong "Una vez al mes Nos reunimos en directo para responder tus dudas, revisar tus me…" at bounding box center [1219, 549] width 340 height 63
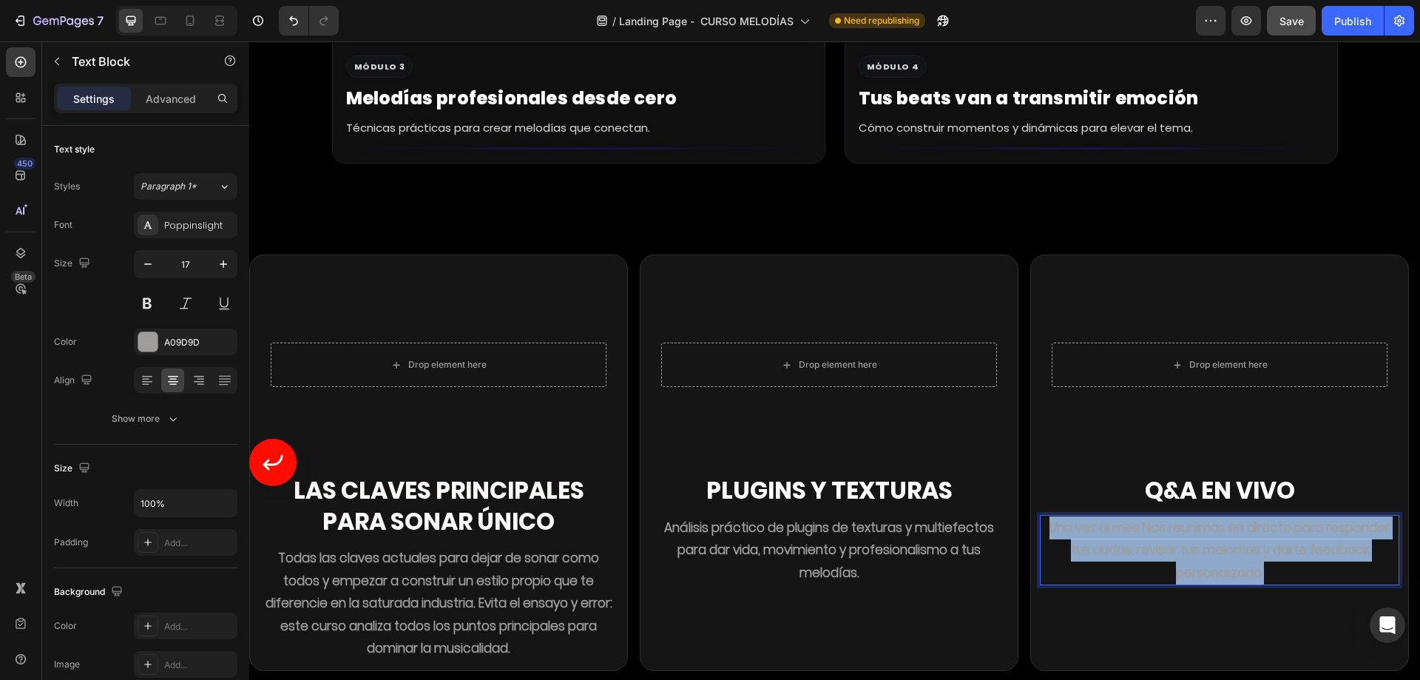
click at [1164, 518] on strong "Una vez al mes Nos reunimos en directo para responder tus dudas, revisar tus me…" at bounding box center [1219, 549] width 340 height 63
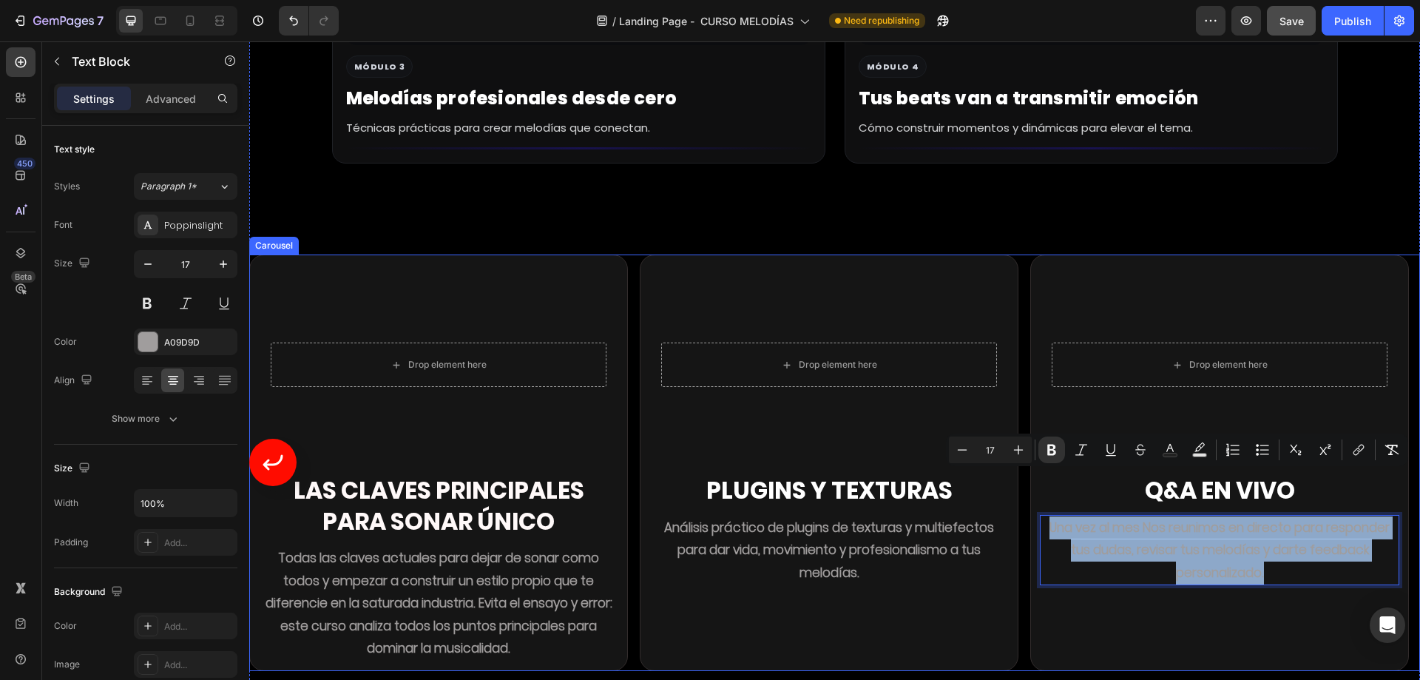
copy strong "Una vez al mes Nos reunimos en directo para responder tus dudas, revisar tus me…"
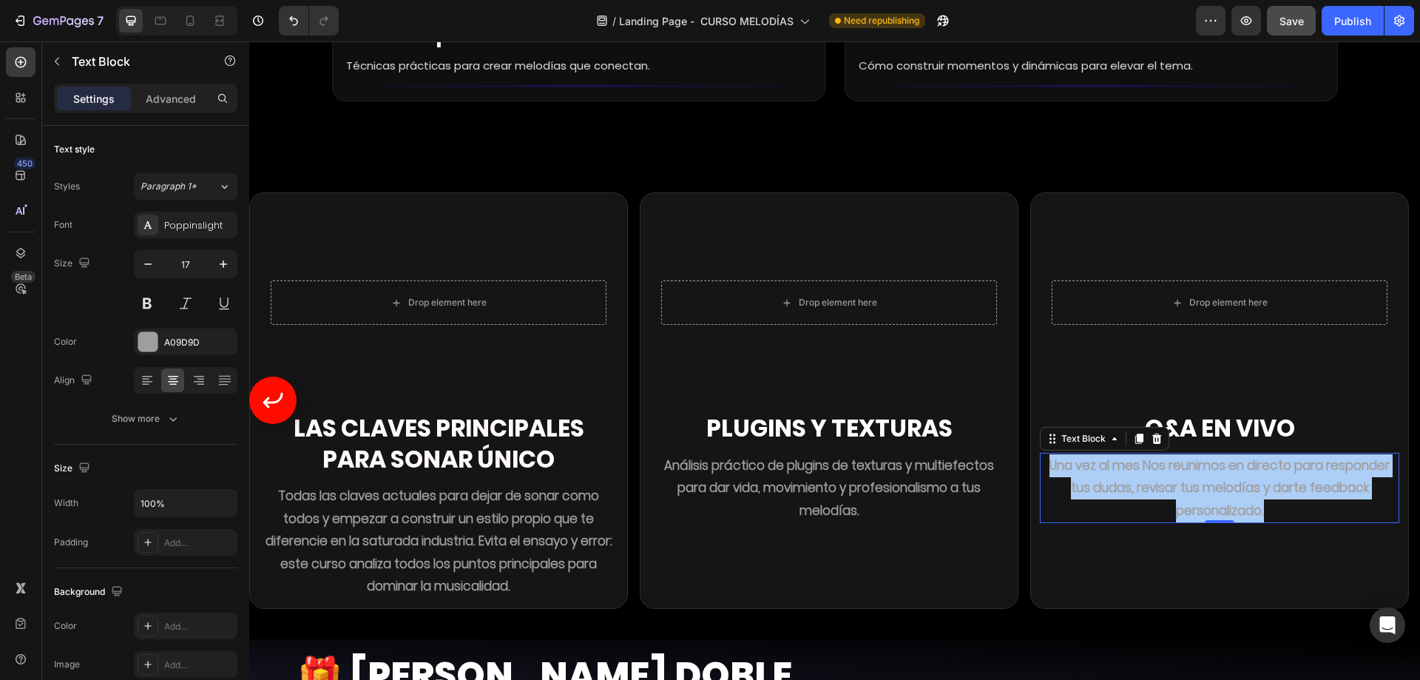
scroll to position [8222, 0]
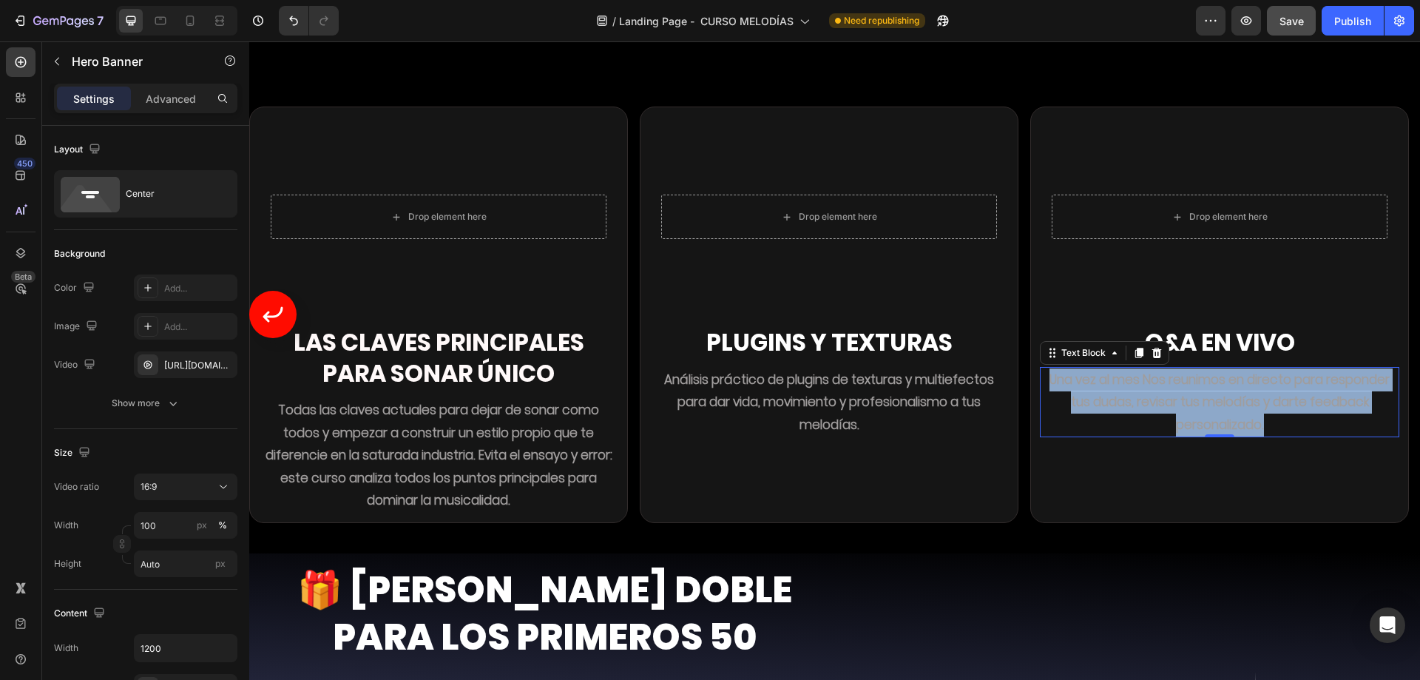
click at [1140, 244] on video "Background Image" at bounding box center [1219, 217] width 359 height 202
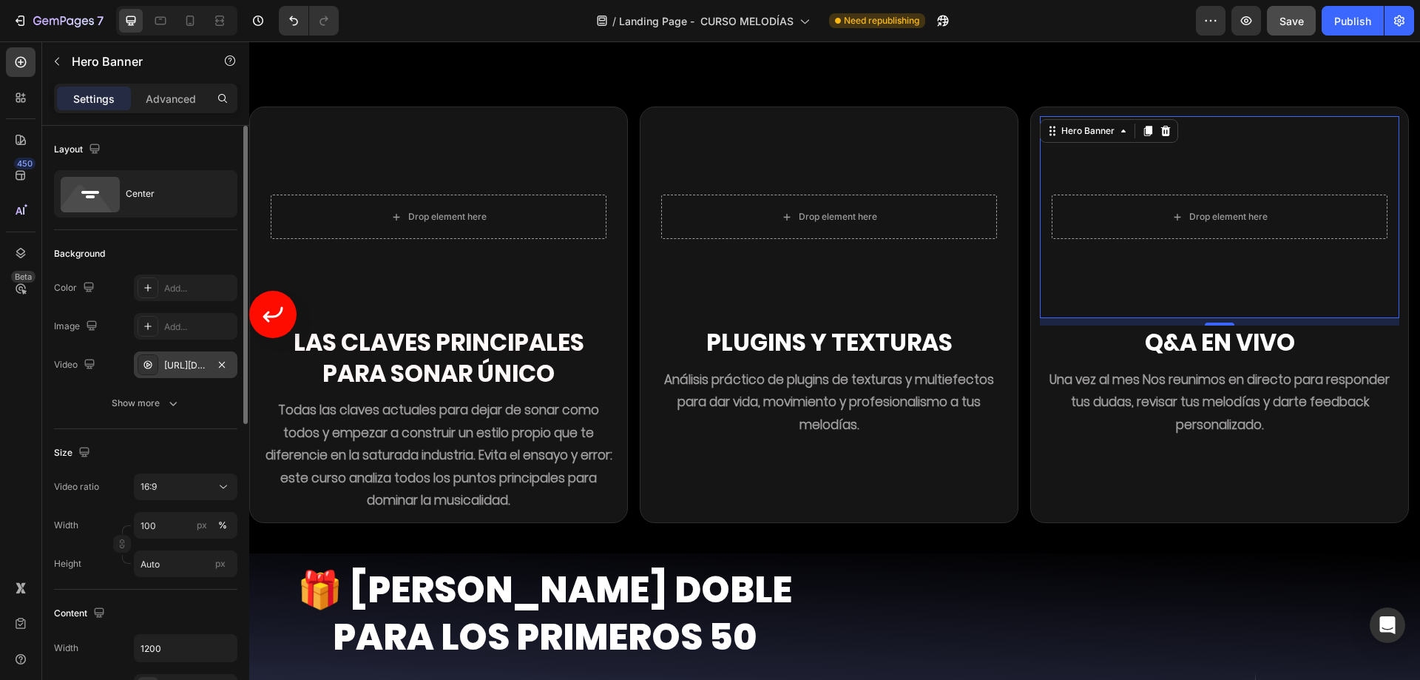
click at [191, 366] on div "https://cdn.shopify.com/videos/c/o/v/ab519744b5214613baf3dc808ee070c5.mp4" at bounding box center [185, 365] width 43 height 13
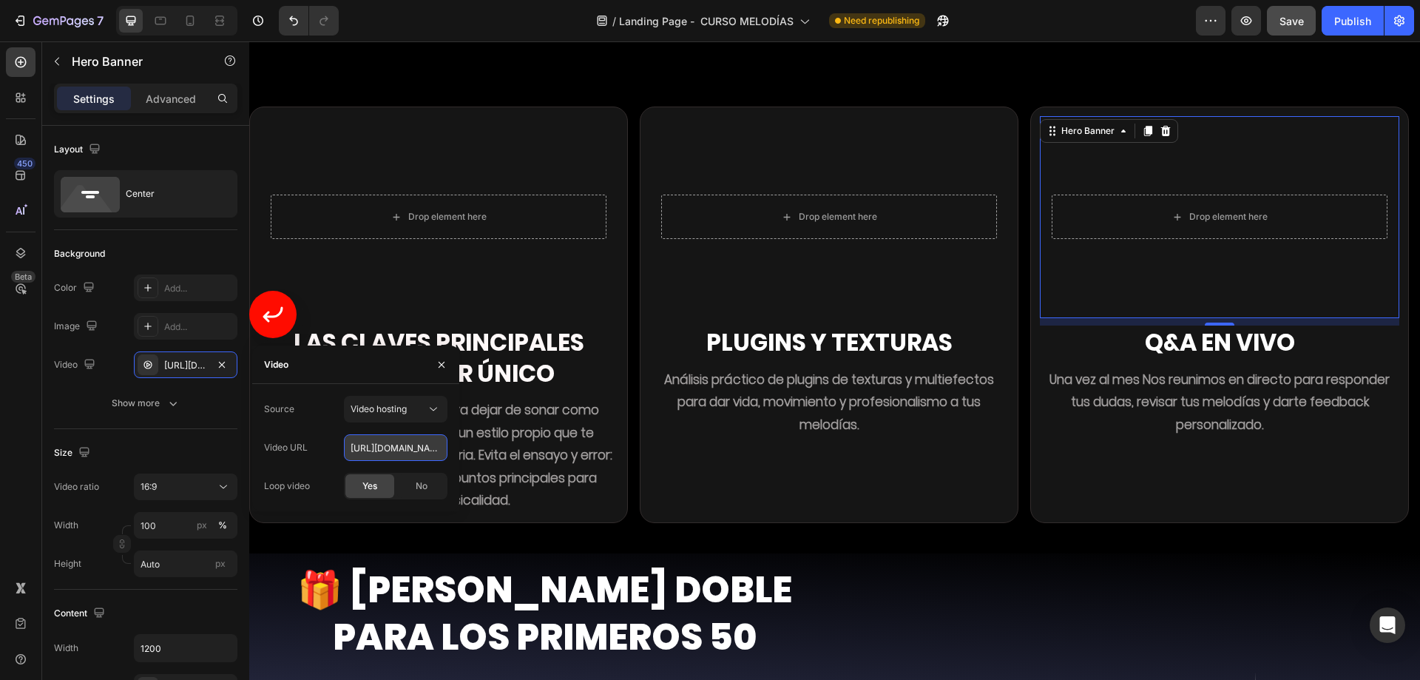
click at [371, 451] on input "https://cdn.shopify.com/videos/c/o/v/ab519744b5214613baf3dc808ee070c5.mp4" at bounding box center [396, 447] width 104 height 27
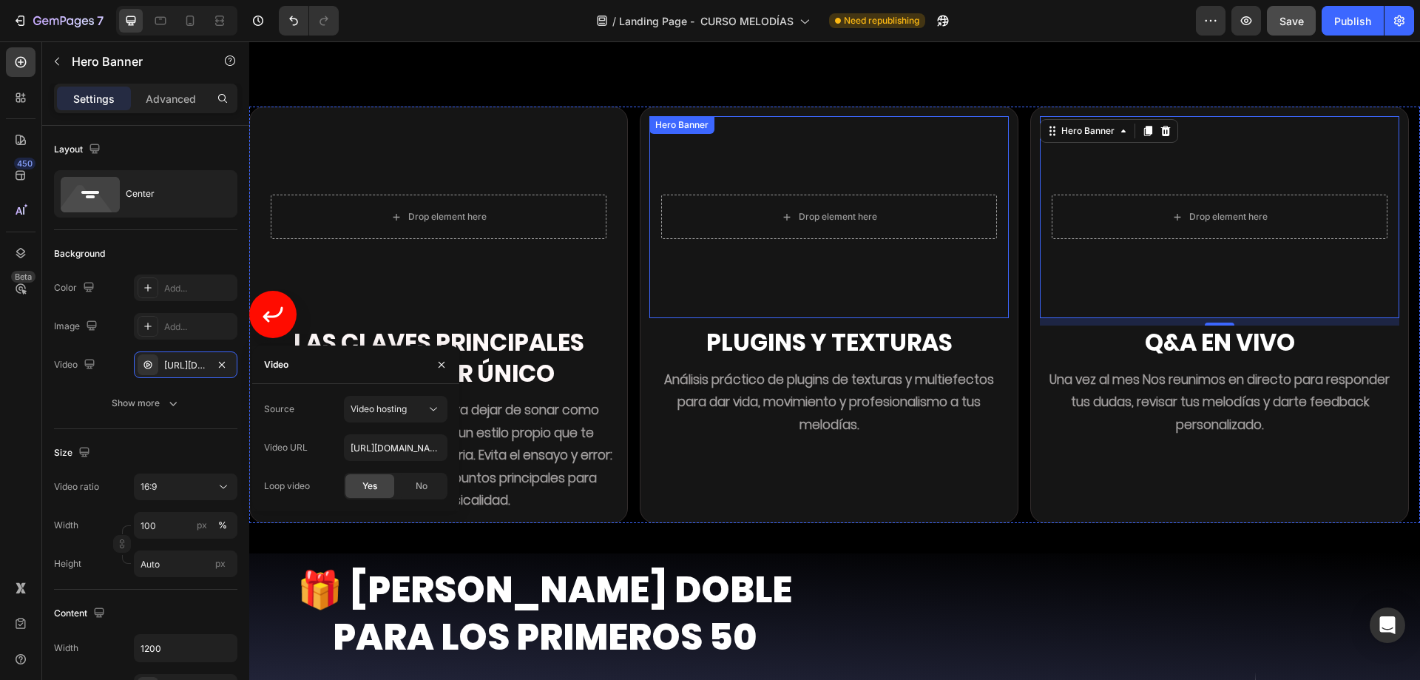
click at [791, 229] on video "Background Image" at bounding box center [828, 217] width 359 height 202
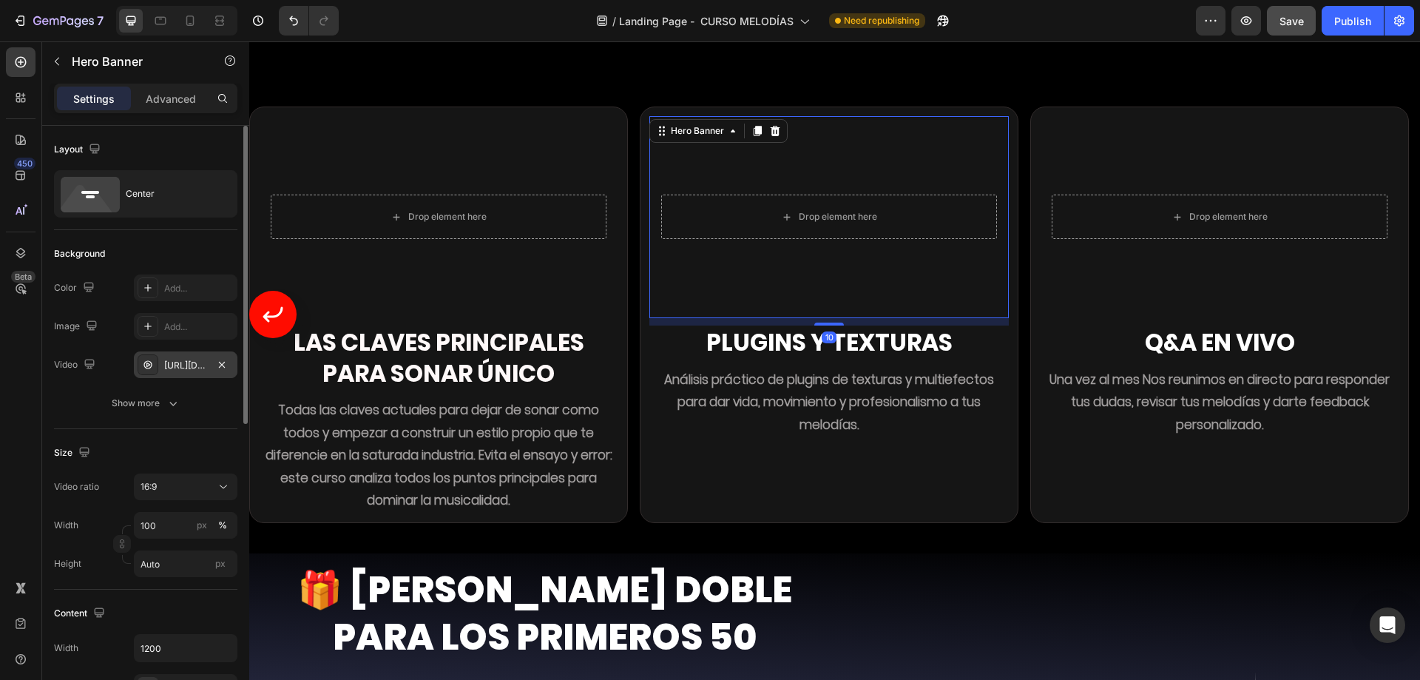
click at [194, 370] on div "https://cdn.shopify.com/videos/c/o/v/8d04f475dc104c5aa642a4256a67ac93.mov" at bounding box center [185, 365] width 43 height 13
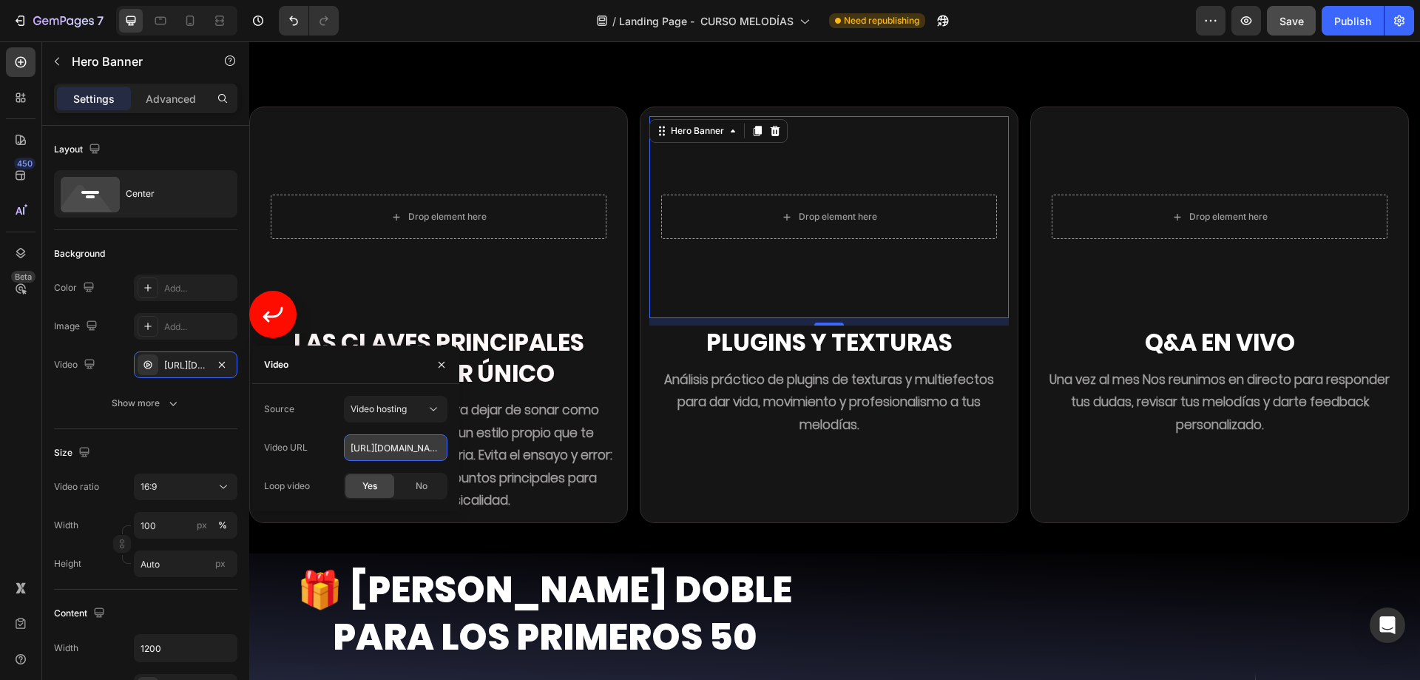
click at [393, 452] on input "https://cdn.shopify.com/videos/c/o/v/8d04f475dc104c5aa642a4256a67ac93.mov" at bounding box center [396, 447] width 104 height 27
click at [485, 259] on video "Background Image" at bounding box center [438, 217] width 359 height 202
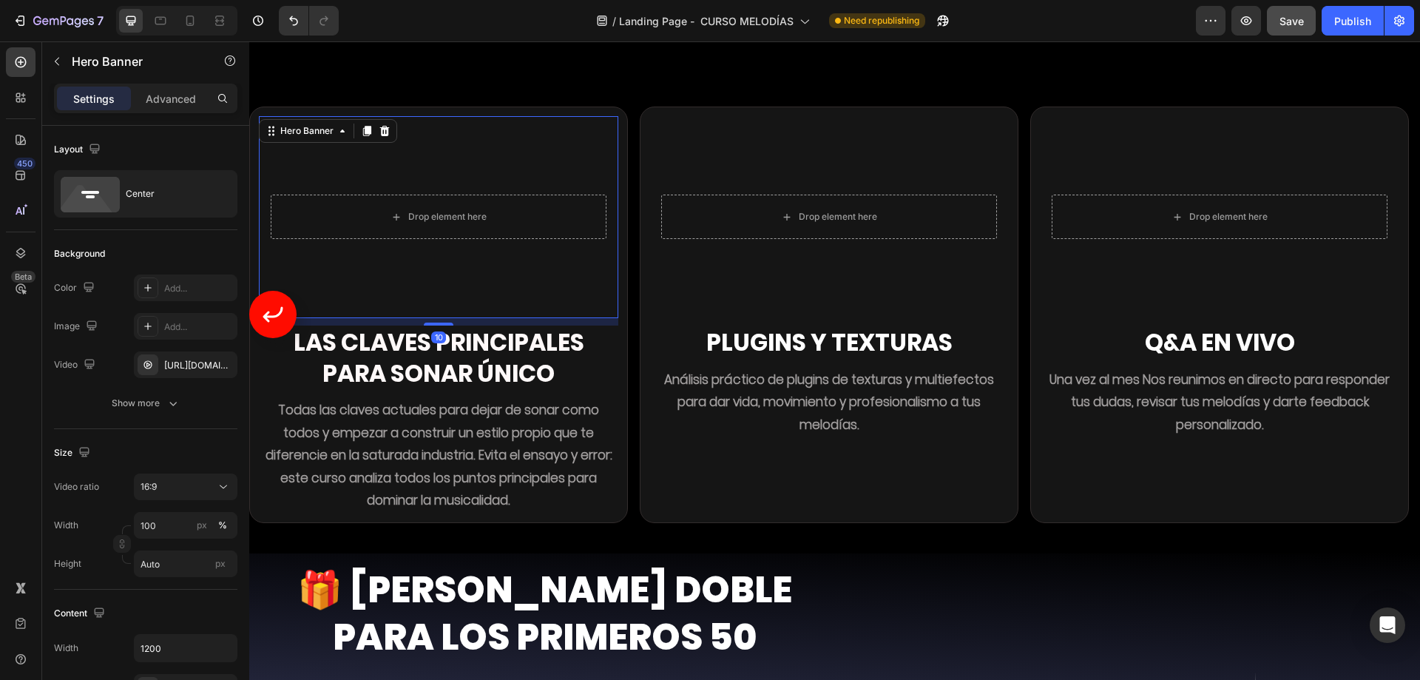
click at [469, 234] on video "Background Image" at bounding box center [438, 217] width 359 height 202
click at [183, 364] on div "https://cdn.shopify.com/videos/c/o/v/8ec4b55c68df483d8b93d437916a98d6.mp4" at bounding box center [185, 365] width 43 height 13
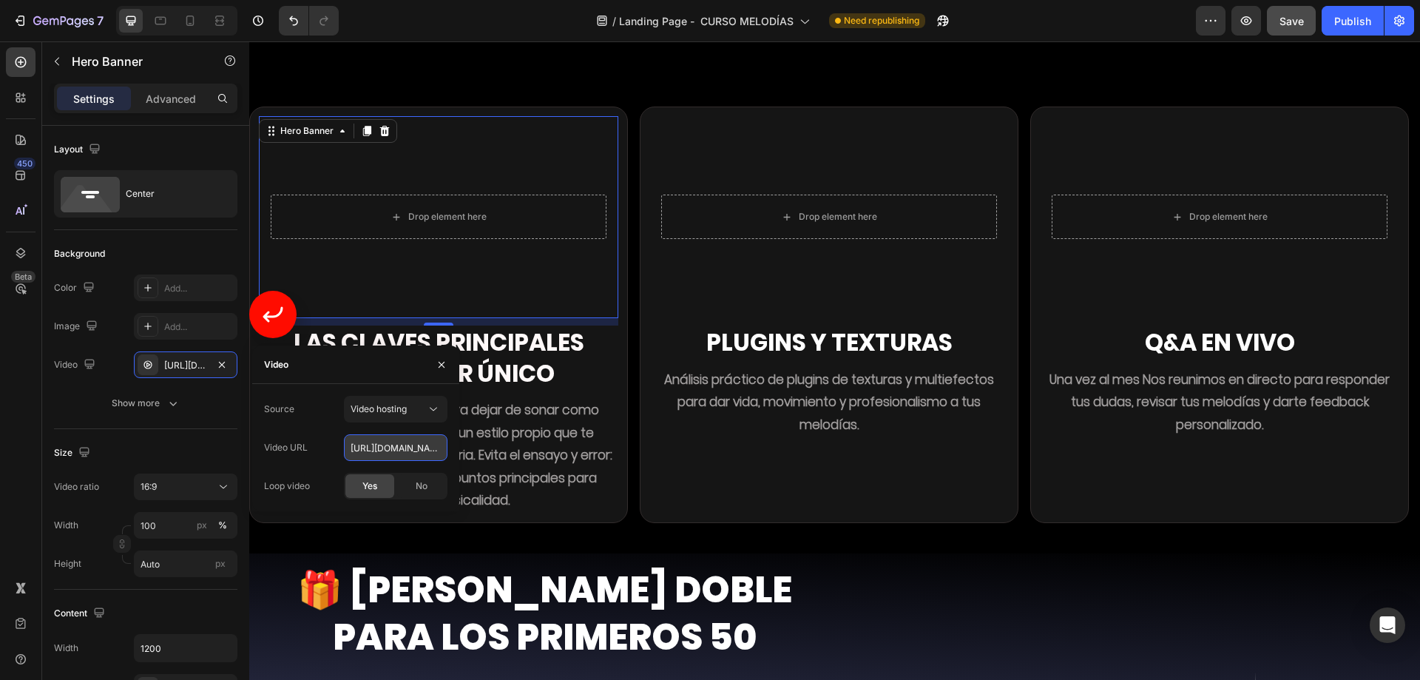
click at [382, 447] on input "https://cdn.shopify.com/videos/c/o/v/8ec4b55c68df483d8b93d437916a98d6.mp4" at bounding box center [396, 447] width 104 height 27
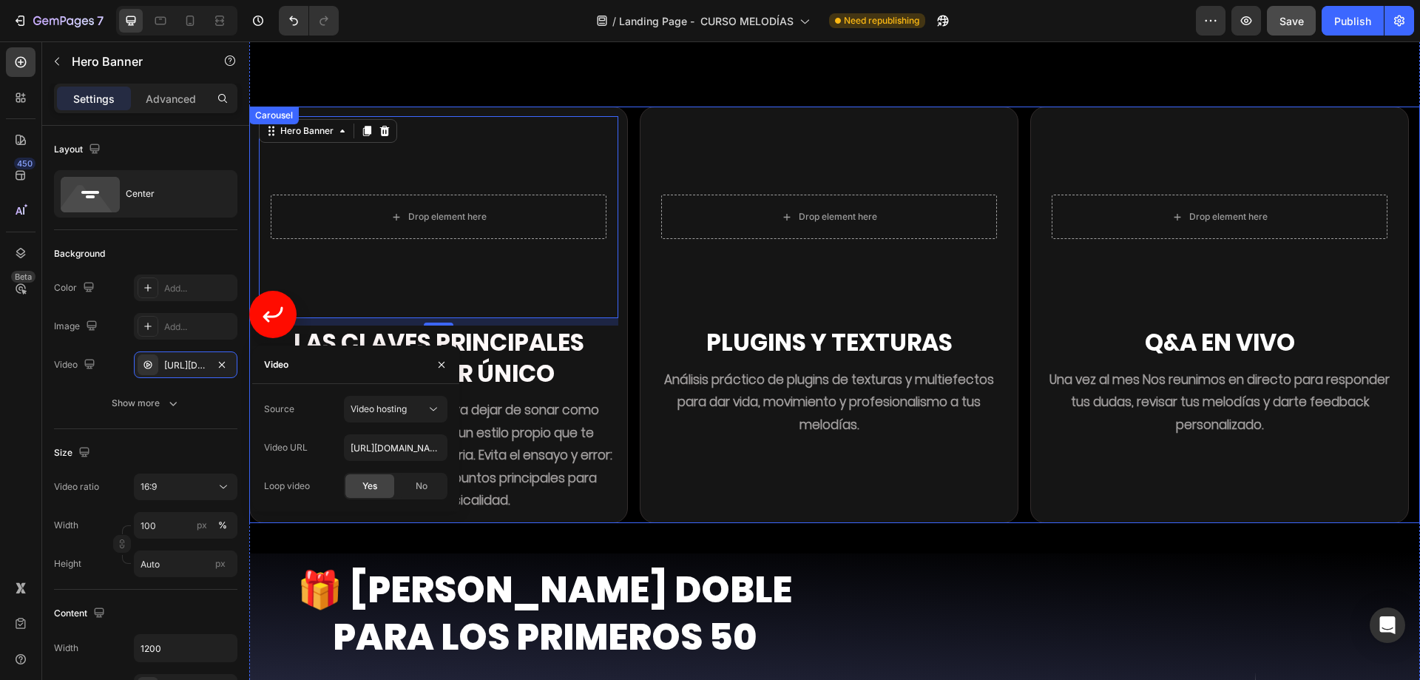
click at [274, 302] on icon "Carousel Back Arrow" at bounding box center [273, 314] width 24 height 24
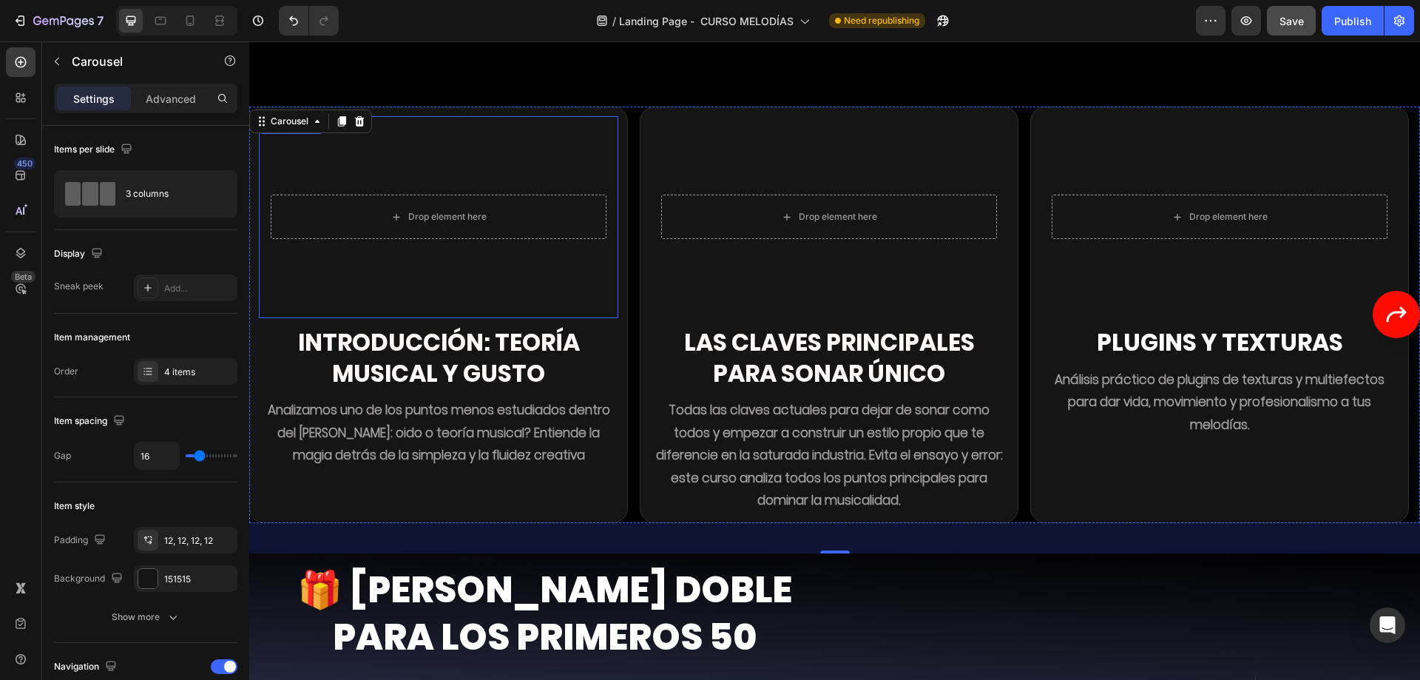
click at [454, 234] on video "Background Image" at bounding box center [438, 217] width 359 height 202
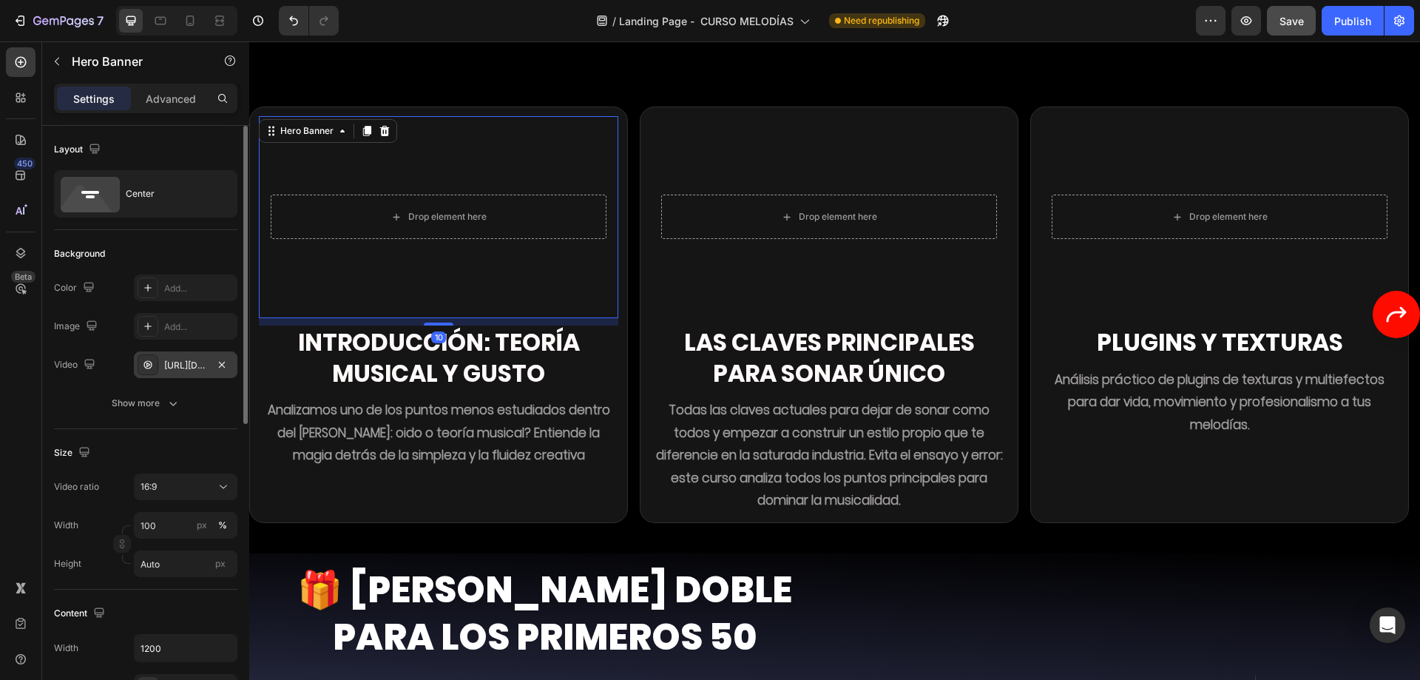
click at [183, 367] on div "https://cdn.shopify.com/videos/c/o/v/01f927d2417a4215bd5d7f3233acb2b1.mov" at bounding box center [185, 365] width 43 height 13
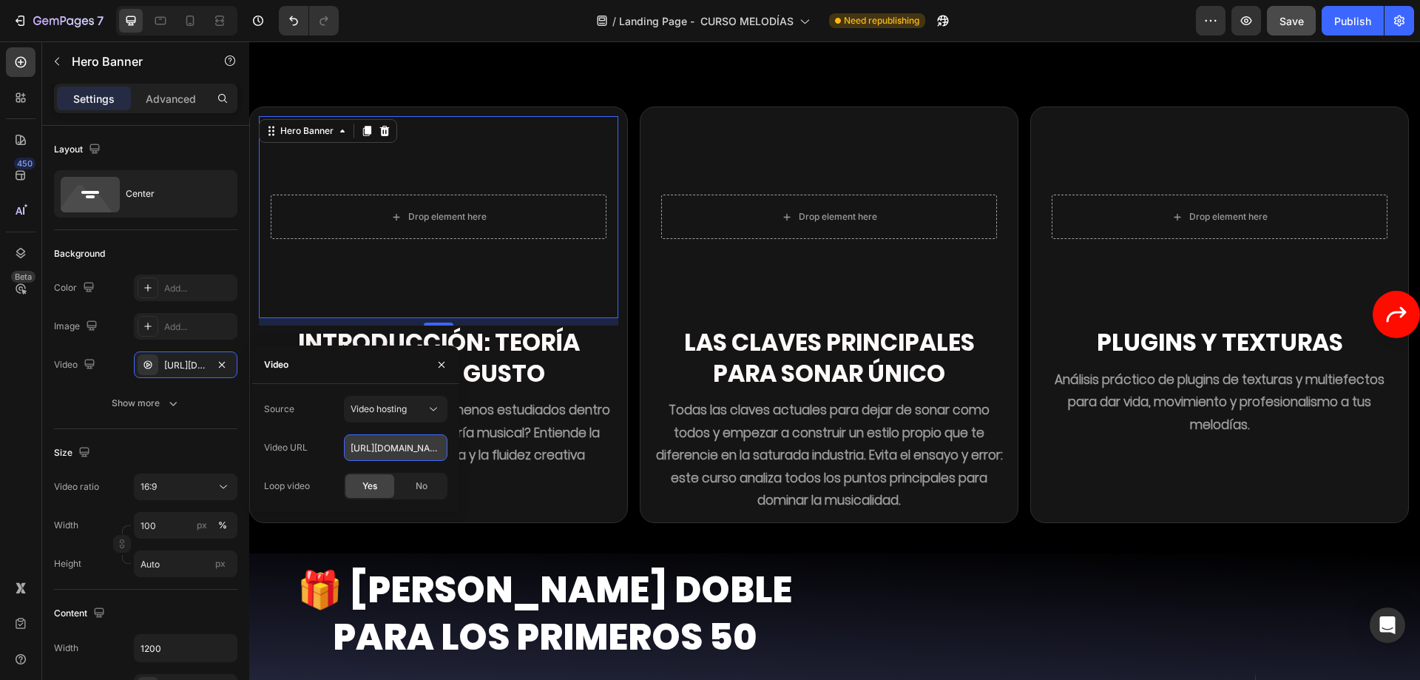
click at [386, 445] on input "https://cdn.shopify.com/videos/c/o/v/01f927d2417a4215bd5d7f3233acb2b1.mov" at bounding box center [396, 447] width 104 height 27
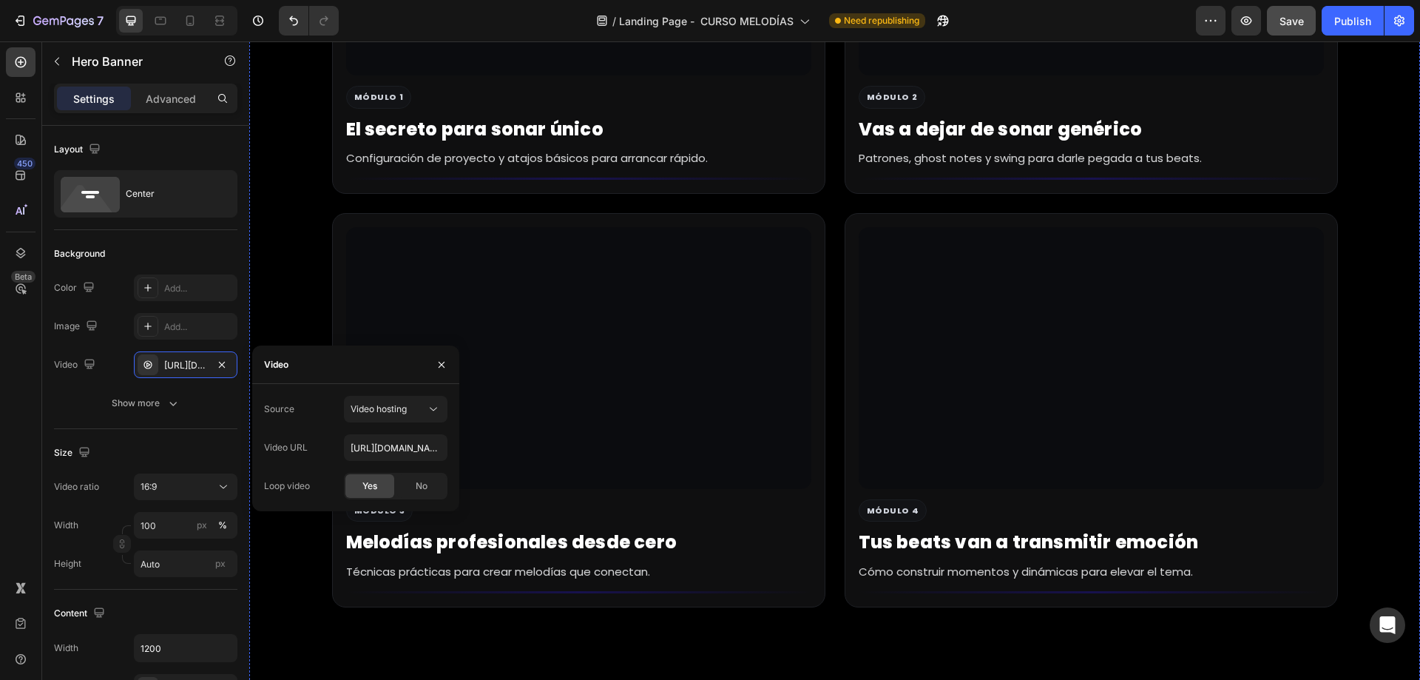
scroll to position [7408, 0]
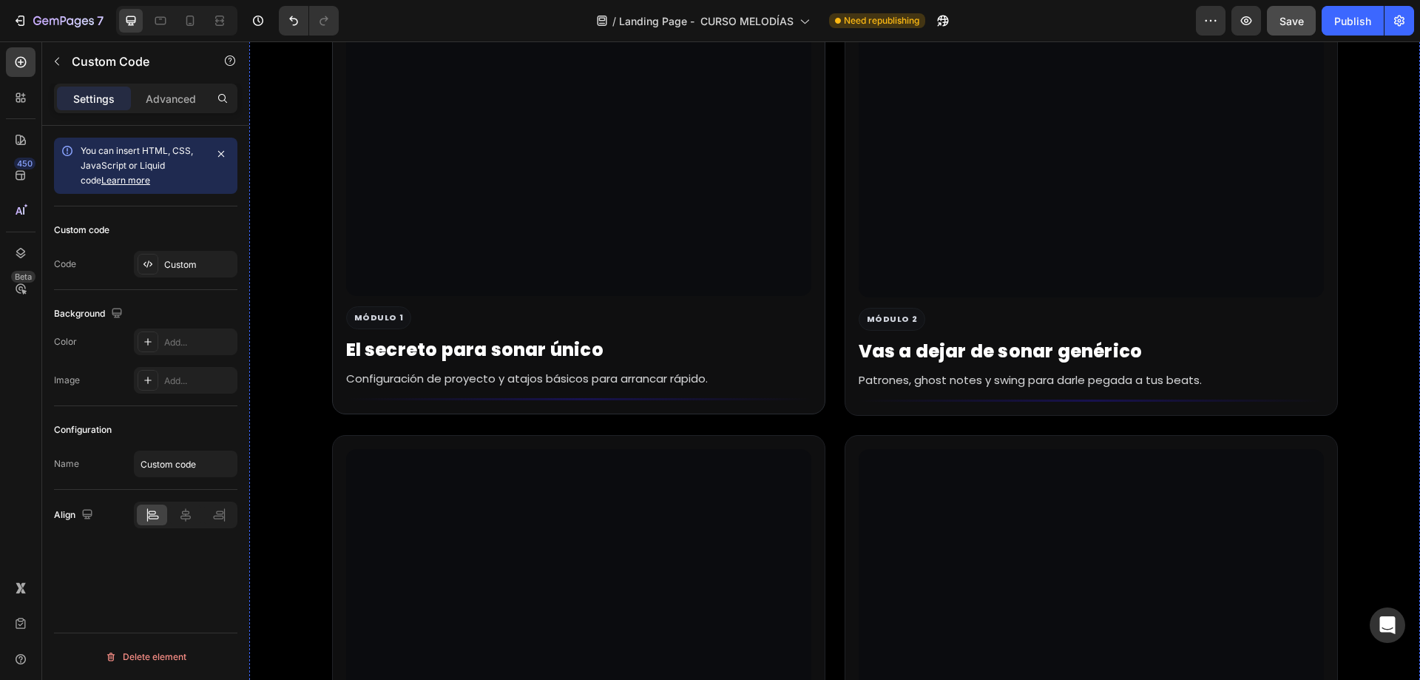
click at [647, 181] on div at bounding box center [578, 165] width 465 height 262
click at [185, 270] on div "Custom" at bounding box center [199, 264] width 70 height 13
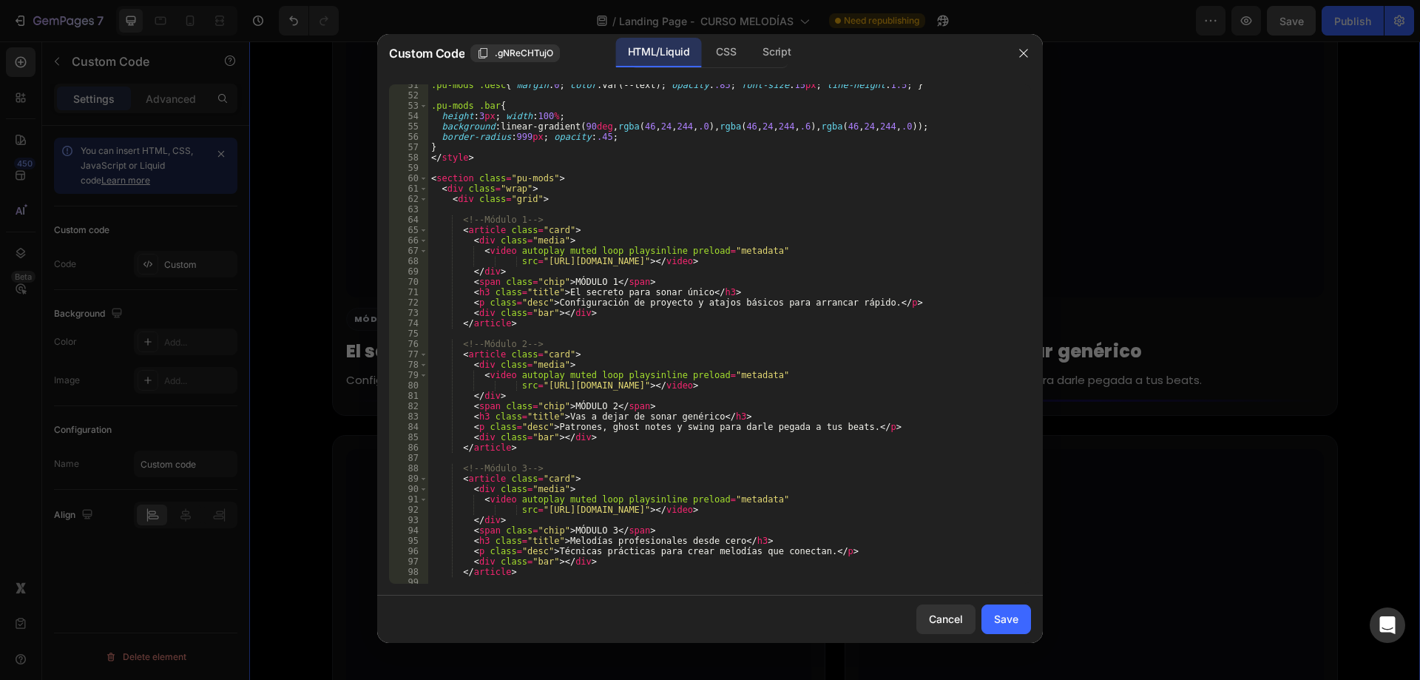
scroll to position [532, 0]
type textarea "<span class="chip">MÓDULO 1</span>"
drag, startPoint x: 642, startPoint y: 279, endPoint x: 410, endPoint y: 278, distance: 232.2
click at [410, 278] on div "<span class="chip">MÓDULO 1</span> 51 52 53 54 55 56 57 58 59 60 61 62 63 64 65…" at bounding box center [710, 333] width 642 height 499
drag, startPoint x: 648, startPoint y: 401, endPoint x: 354, endPoint y: 407, distance: 293.6
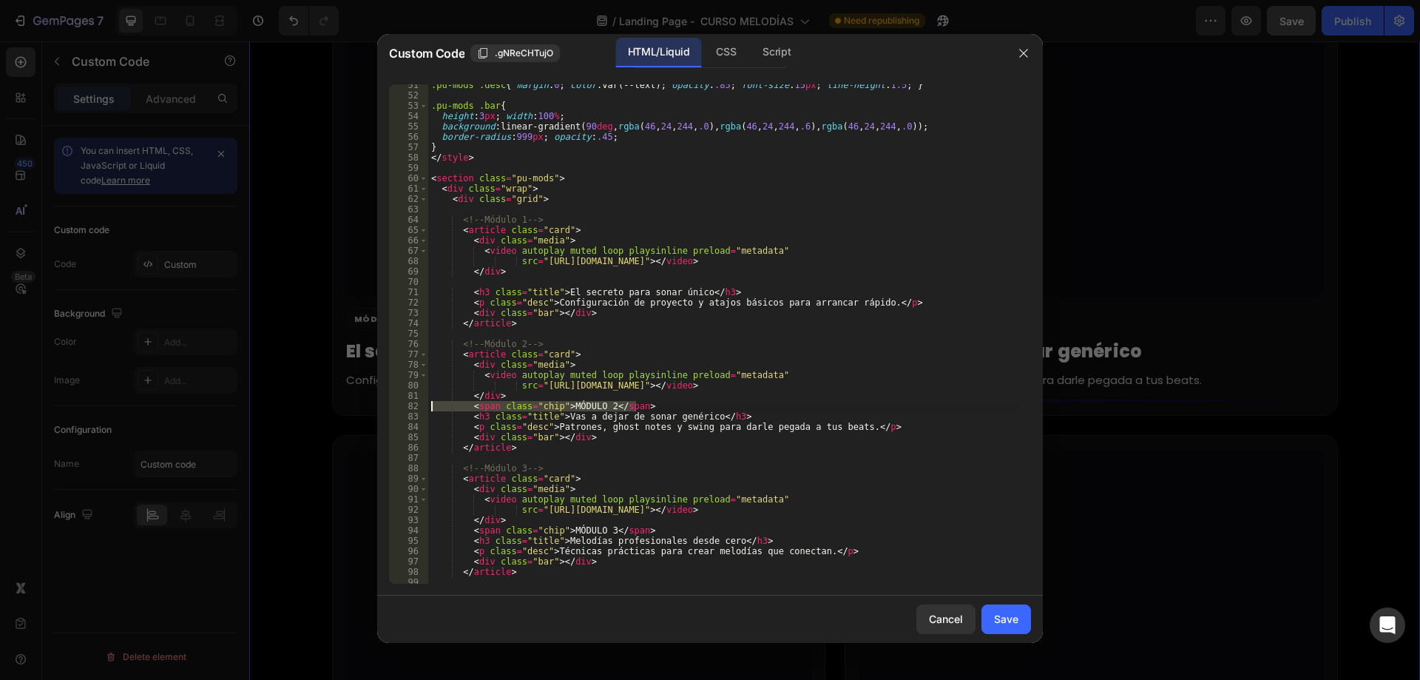
click at [354, 407] on div "Custom Code .gNReCHTujO HTML/Liquid CSS Script 51 52 53 54 55 56 57 58 59 60 61…" at bounding box center [710, 340] width 1420 height 680
type textarea "<span class="chip">MÓDULO 2</span>"
drag, startPoint x: 660, startPoint y: 530, endPoint x: 405, endPoint y: 530, distance: 255.9
click at [405, 530] on div "51 52 53 54 55 56 57 58 59 60 61 62 63 64 65 66 67 68 69 70 71 72 73 74 75 76 7…" at bounding box center [710, 333] width 642 height 499
type textarea "<span class="chip">MÓDULO 3</span>"
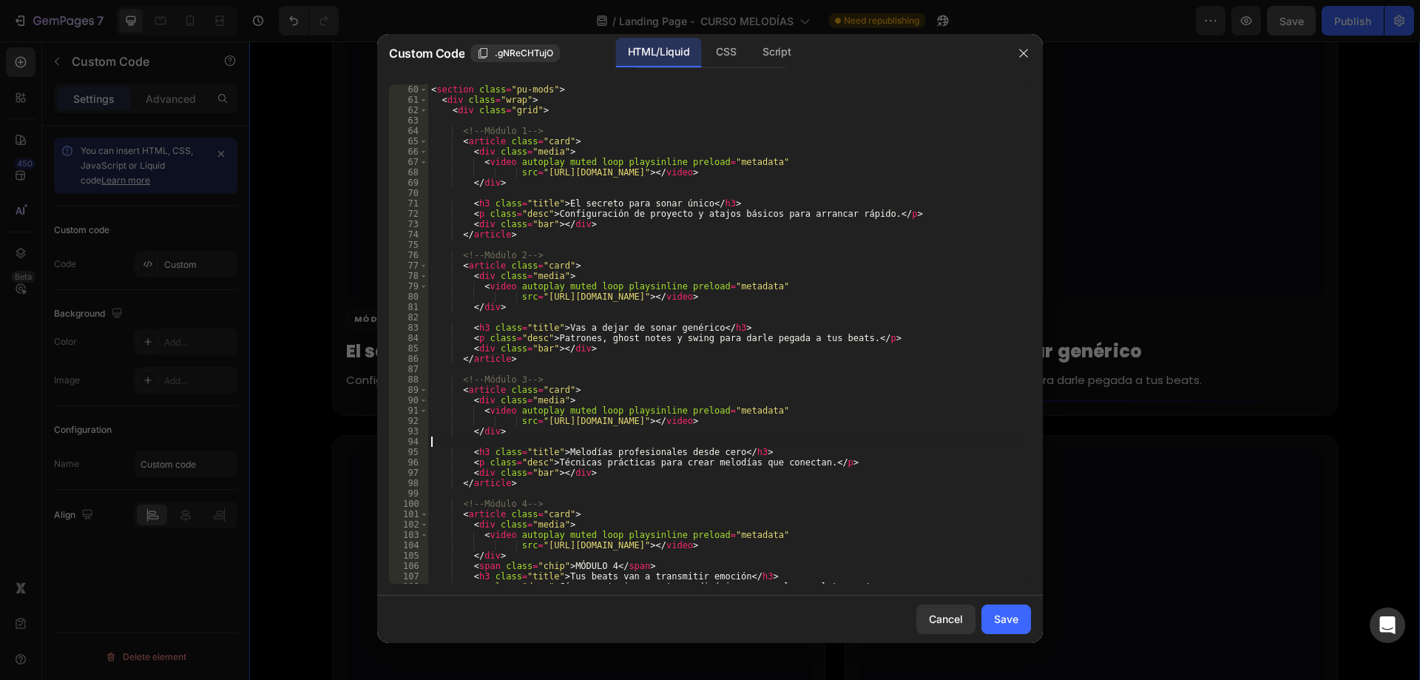
scroll to position [621, 0]
drag, startPoint x: 643, startPoint y: 564, endPoint x: 429, endPoint y: 568, distance: 213.7
click at [429, 568] on div "< section class = "pu-mods" > < div class = "wrap" > < div class = "grid" > <!-…" at bounding box center [724, 344] width 592 height 520
type textarea "<span class="chip">MÓDULO 4</span>"
drag, startPoint x: 539, startPoint y: 173, endPoint x: 893, endPoint y: 170, distance: 354.2
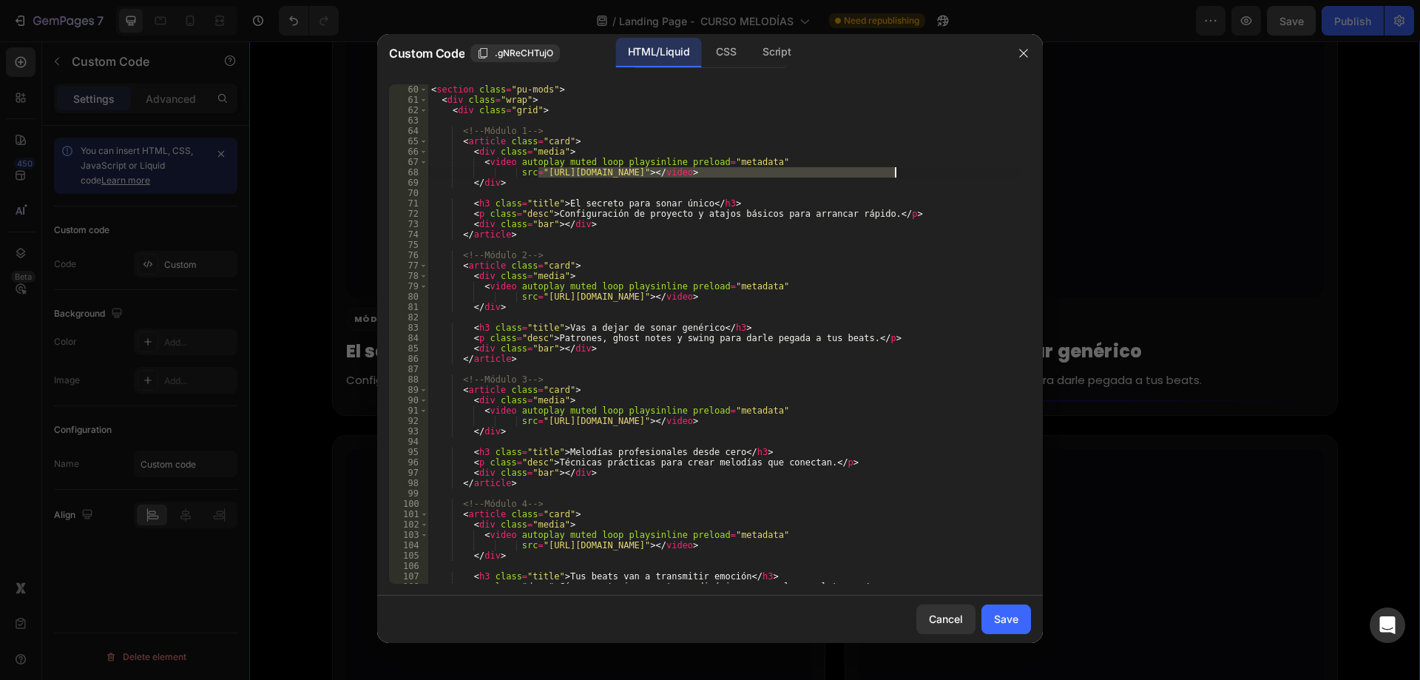
click at [893, 170] on div "< section class = "pu-mods" > < div class = "wrap" > < div class = "grid" > <!-…" at bounding box center [724, 344] width 592 height 520
paste textarea "01f927d2417a4215bd5d7f3233acb2b1.mov"
drag, startPoint x: 558, startPoint y: 200, endPoint x: 689, endPoint y: 203, distance: 131.7
click at [689, 203] on div "< section class = "pu-mods" > < div class = "wrap" > < div class = "grid" > <!-…" at bounding box center [724, 344] width 592 height 520
paste textarea "Introducción: Teoría Musical & Gust"
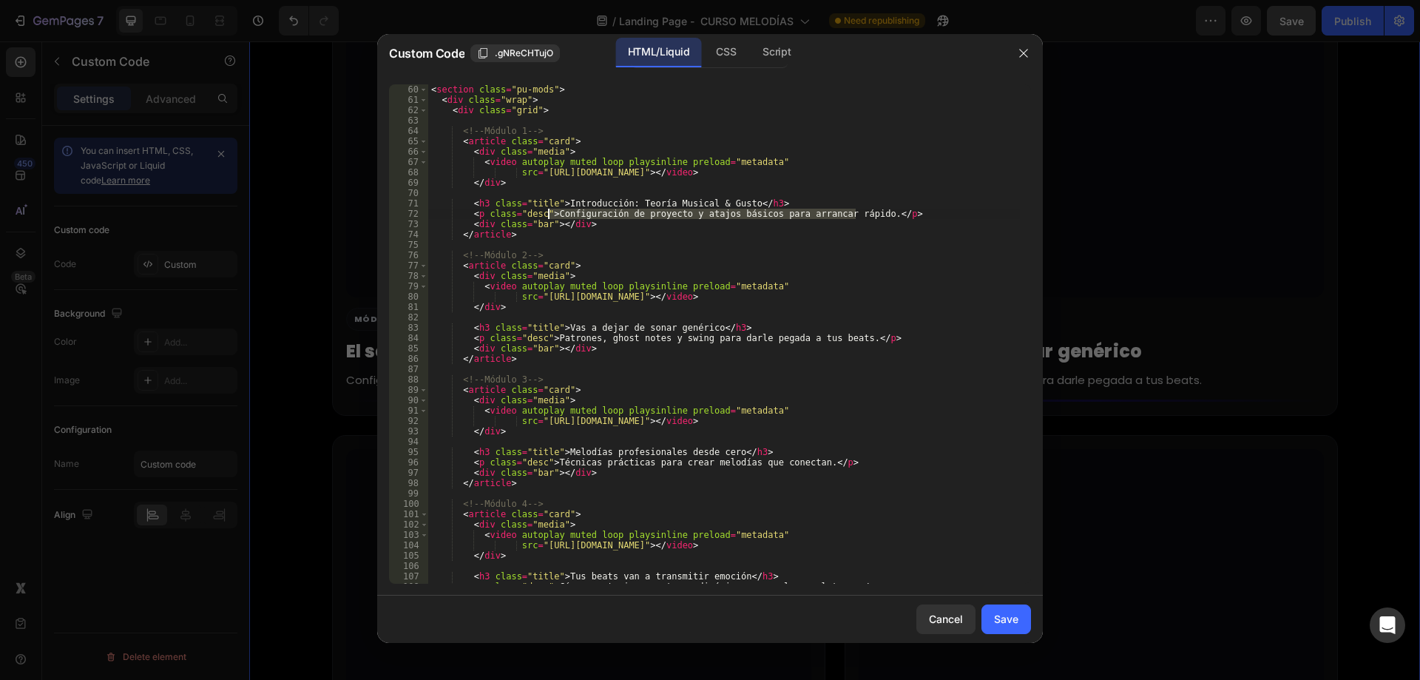
drag, startPoint x: 856, startPoint y: 213, endPoint x: 546, endPoint y: 216, distance: 309.9
click at [546, 216] on div "< section class = "pu-mods" > < div class = "wrap" > < div class = "grid" > <!-…" at bounding box center [724, 344] width 592 height 520
paste textarea "Analizamos uno de los puntos menos estudiados dentro del genero urbano: oido o …"
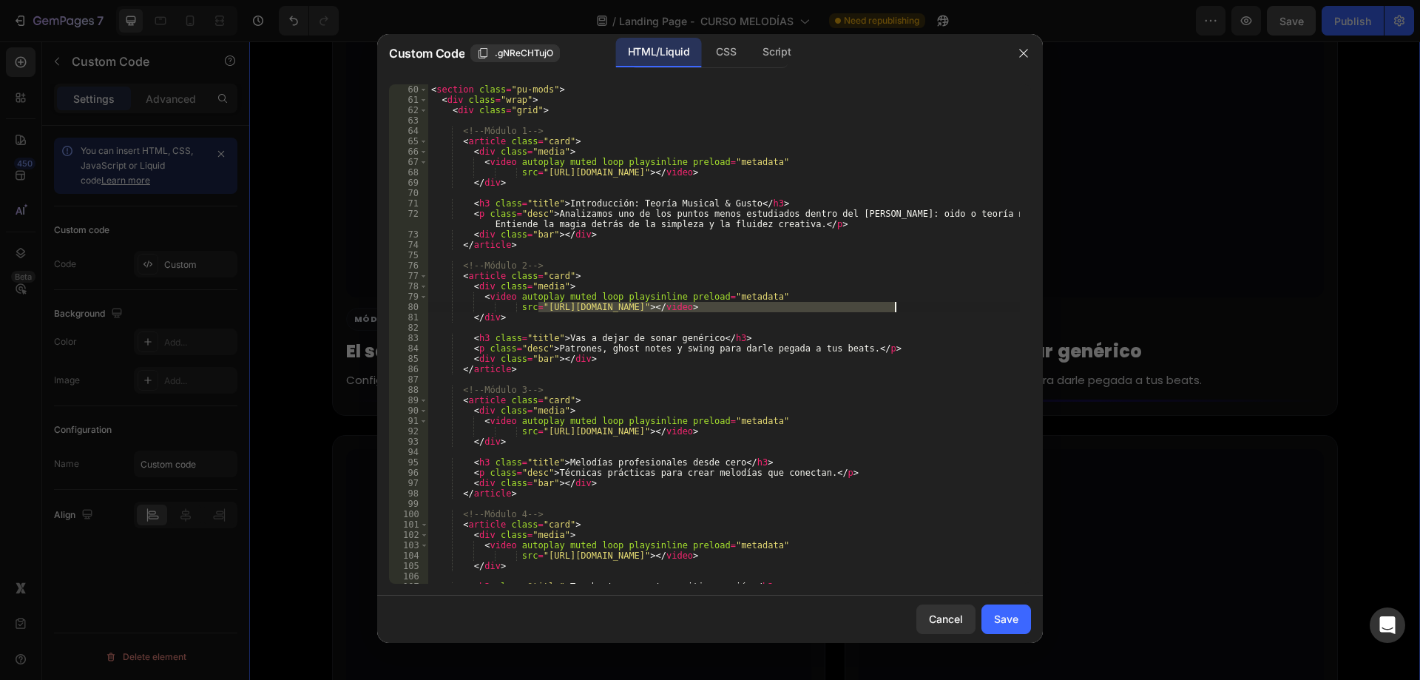
drag, startPoint x: 538, startPoint y: 310, endPoint x: 898, endPoint y: 305, distance: 360.2
click at [898, 305] on div "< section class = "pu-mods" > < div class = "wrap" > < div class = "grid" > <!-…" at bounding box center [724, 344] width 592 height 520
paste textarea "8ec4b55c68df483d8b93d437916a98d6.mp4"
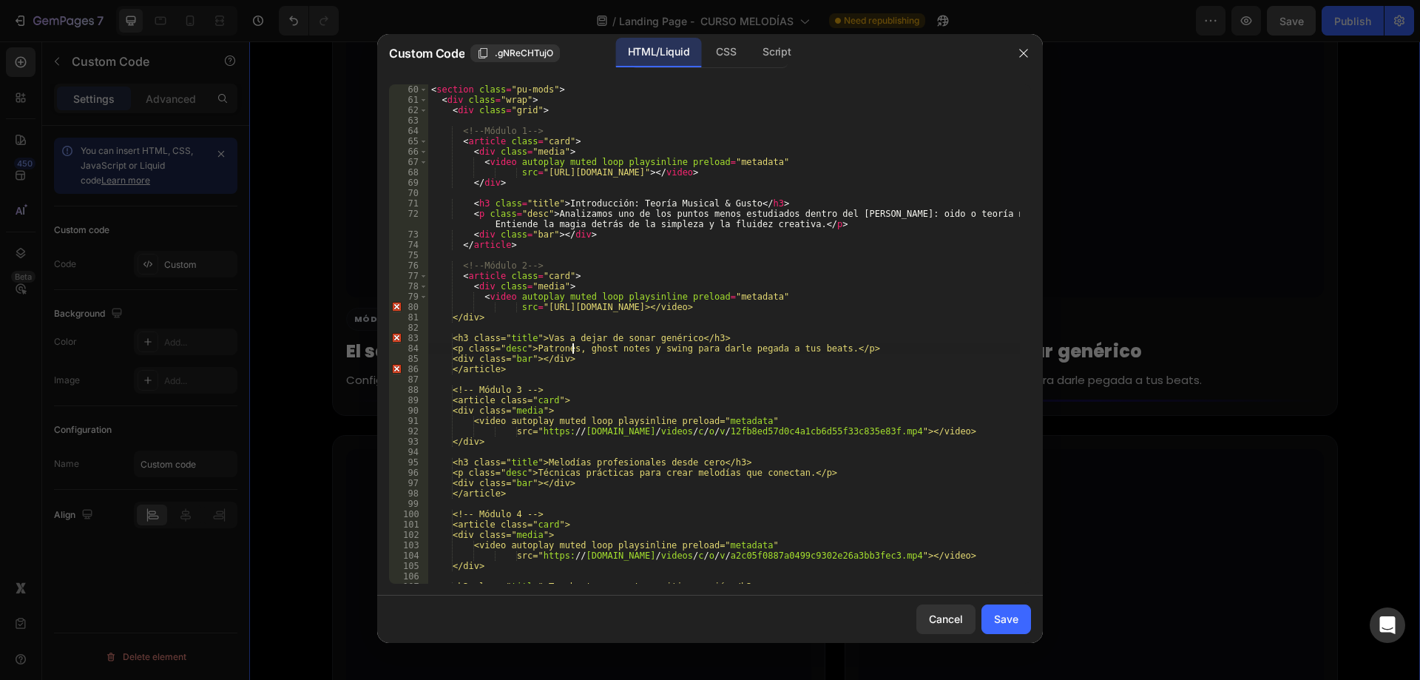
click at [570, 344] on div "< section class = "pu-mods" > < div class = "wrap" > < div class = "grid" > <!-…" at bounding box center [724, 344] width 592 height 520
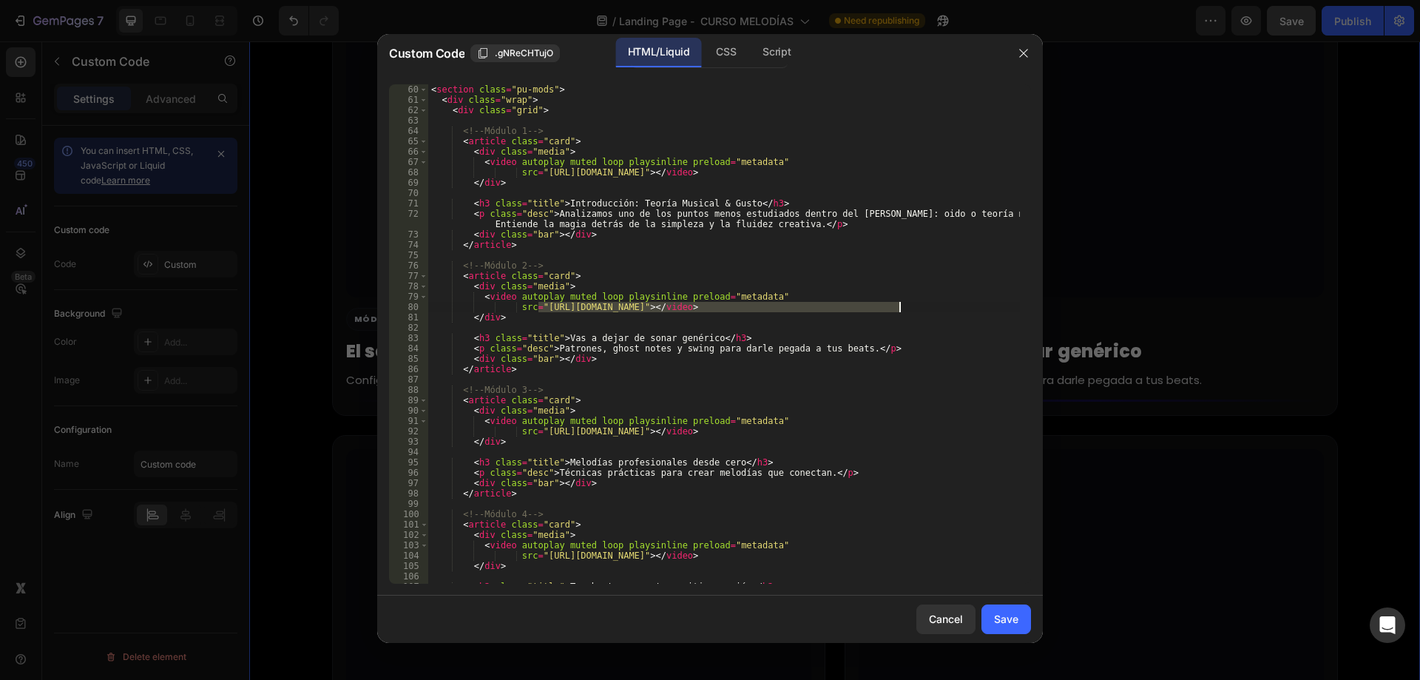
click at [771, 339] on div "< section class = "pu-mods" > < div class = "wrap" > < div class = "grid" > <!-…" at bounding box center [724, 344] width 592 height 520
drag, startPoint x: 896, startPoint y: 306, endPoint x: 538, endPoint y: 308, distance: 357.2
click at [538, 308] on div "< section class = "pu-mods" > < div class = "wrap" > < div class = "grid" > <!-…" at bounding box center [724, 344] width 592 height 520
paste textarea "8ec4b55c68df483d8b93d437916a98d6"
click at [561, 336] on div "< section class = "pu-mods" > < div class = "wrap" > < div class = "grid" > <!-…" at bounding box center [724, 344] width 592 height 520
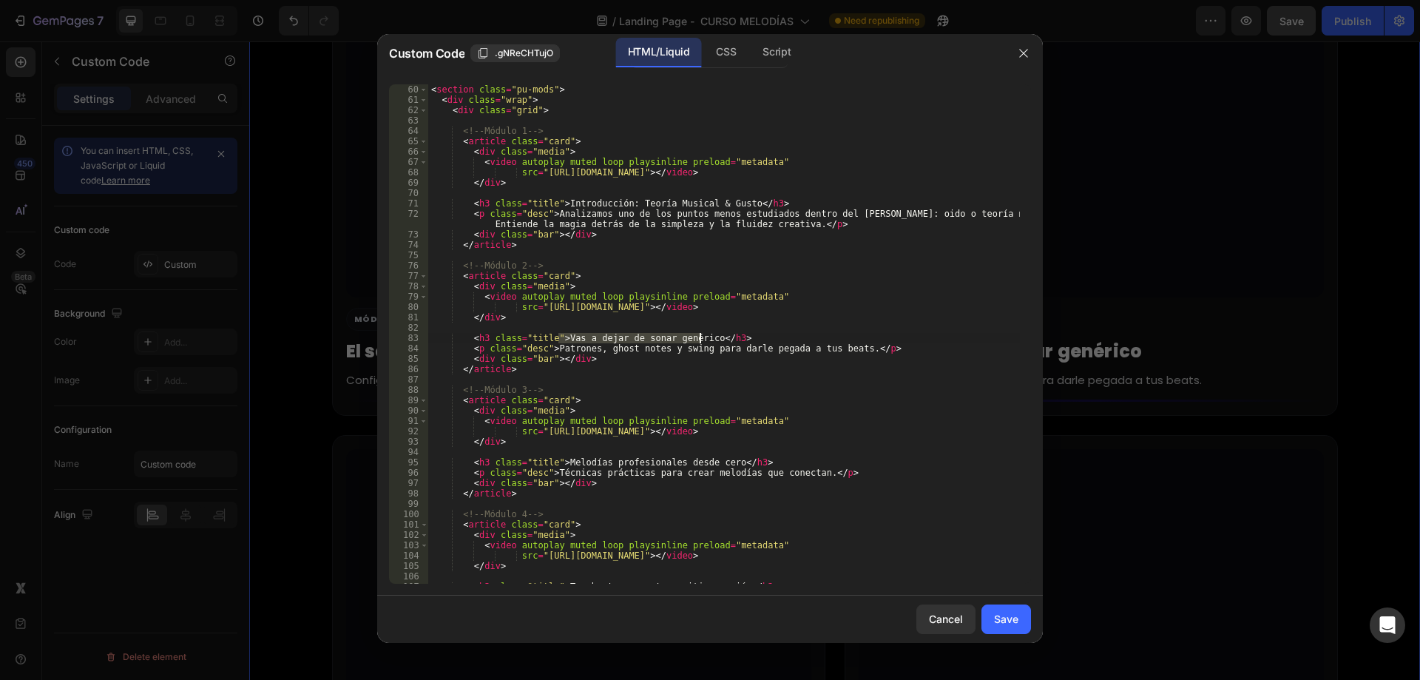
drag, startPoint x: 558, startPoint y: 335, endPoint x: 702, endPoint y: 337, distance: 144.2
click at [702, 337] on div "< section class = "pu-mods" > < div class = "wrap" > < div class = "grid" > <!-…" at bounding box center [724, 344] width 592 height 520
paste textarea "Las claves principales para sonar único"
click at [700, 340] on div "< section class = "pu-mods" > < div class = "wrap" > < div class = "grid" > <!-…" at bounding box center [724, 333] width 592 height 499
drag, startPoint x: 700, startPoint y: 340, endPoint x: 557, endPoint y: 336, distance: 142.8
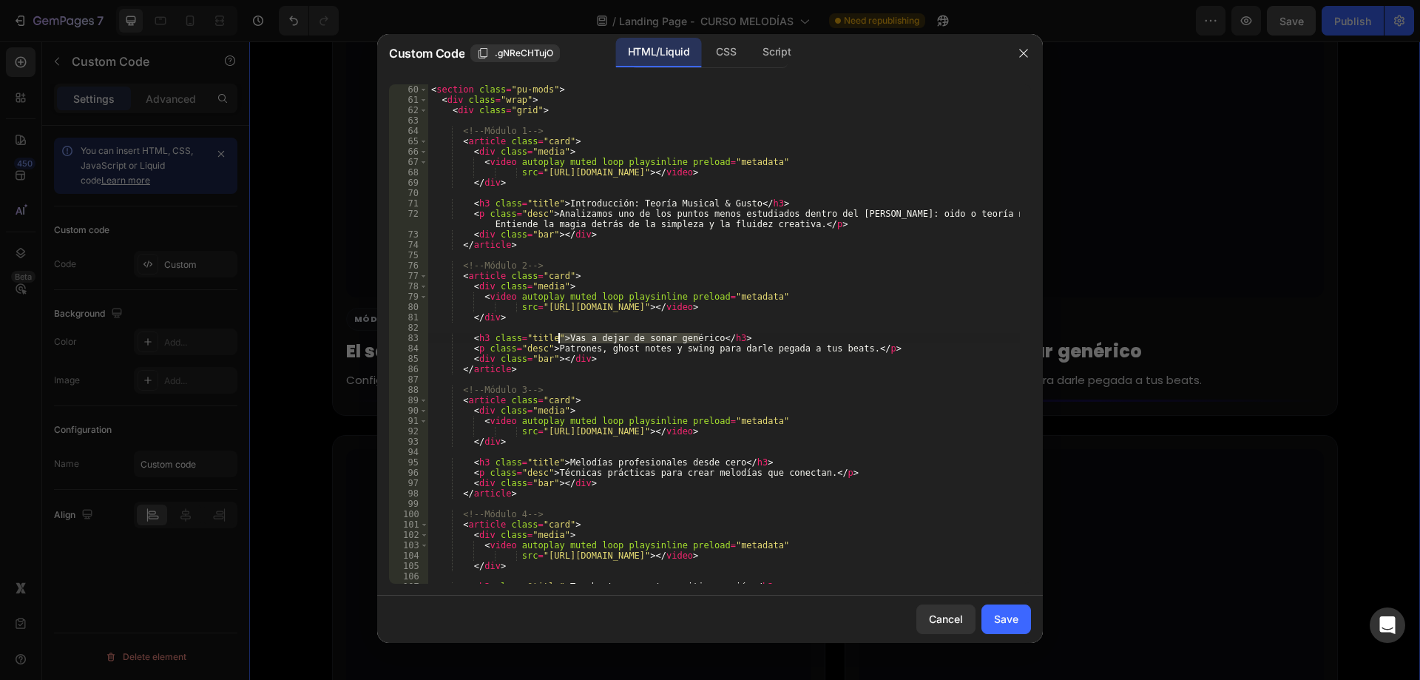
click at [557, 336] on div "< section class = "pu-mods" > < div class = "wrap" > < div class = "grid" > <!-…" at bounding box center [724, 344] width 592 height 520
paste textarea "Las claves principales para sonar ún"
click at [547, 351] on div "< section class = "pu-mods" > < div class = "wrap" > < div class = "grid" > <!-…" at bounding box center [724, 344] width 592 height 520
click at [549, 348] on div "< section class = "pu-mods" > < div class = "wrap" > < div class = "grid" > <!-…" at bounding box center [724, 344] width 592 height 520
drag, startPoint x: 549, startPoint y: 348, endPoint x: 843, endPoint y: 347, distance: 294.3
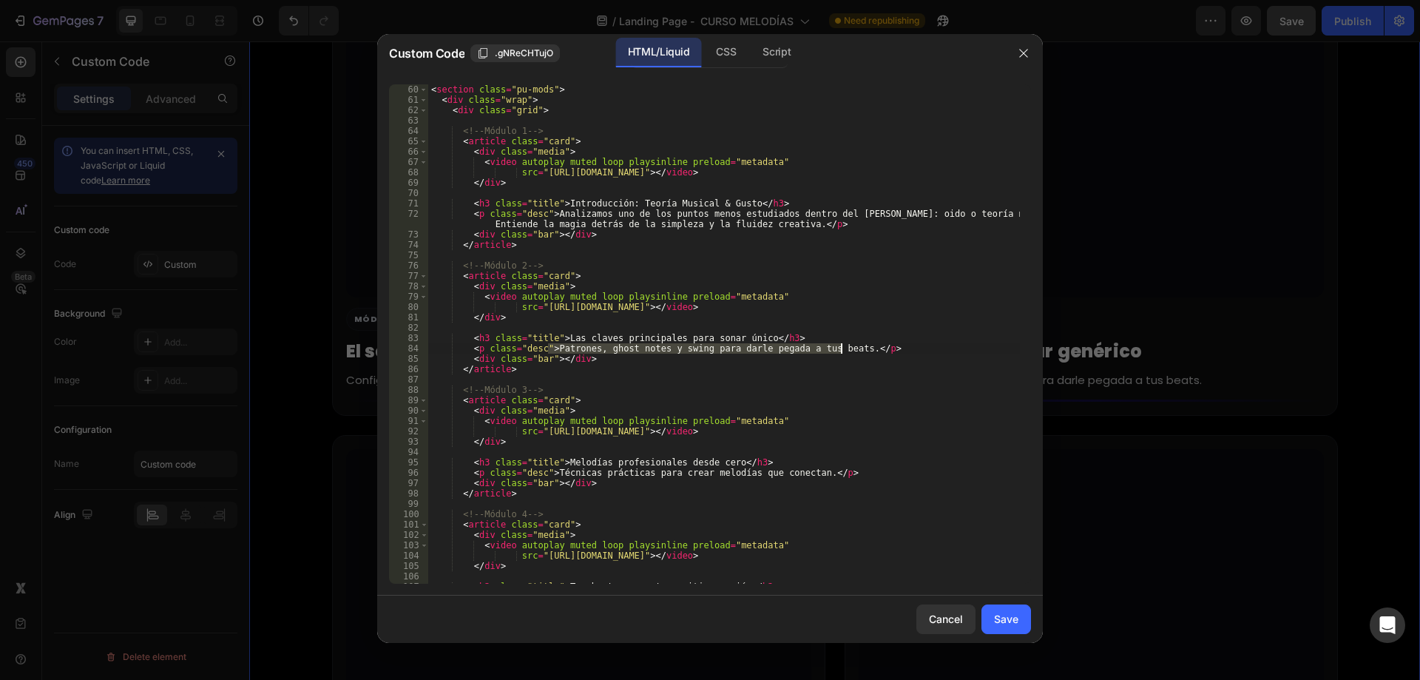
click at [843, 347] on div "< section class = "pu-mods" > < div class = "wrap" > < div class = "grid" > <!-…" at bounding box center [724, 344] width 592 height 520
paste textarea "Todas las claves actuales para dejar de sonar como todos y empezar a construir …"
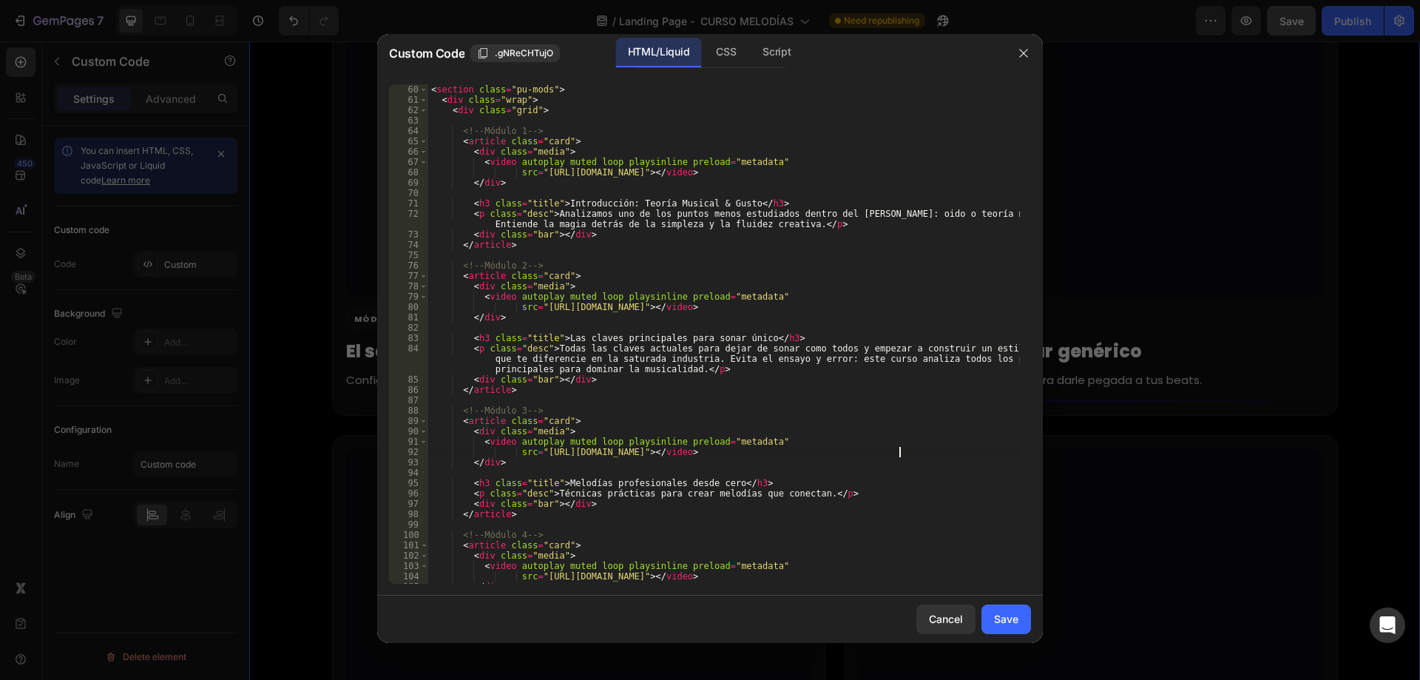
click at [898, 453] on div "< section class = "pu-mods" > < div class = "wrap" > < div class = "grid" > <!-…" at bounding box center [724, 344] width 592 height 520
click at [893, 453] on div "< section class = "pu-mods" > < div class = "wrap" > < div class = "grid" > <!-…" at bounding box center [724, 344] width 592 height 520
drag, startPoint x: 893, startPoint y: 451, endPoint x: 541, endPoint y: 453, distance: 352.7
click at [541, 453] on div "< section class = "pu-mods" > < div class = "wrap" > < div class = "grid" > <!-…" at bounding box center [724, 344] width 592 height 520
paste textarea "8d04f475dc104c5aa642a4256a67ac93.mov"
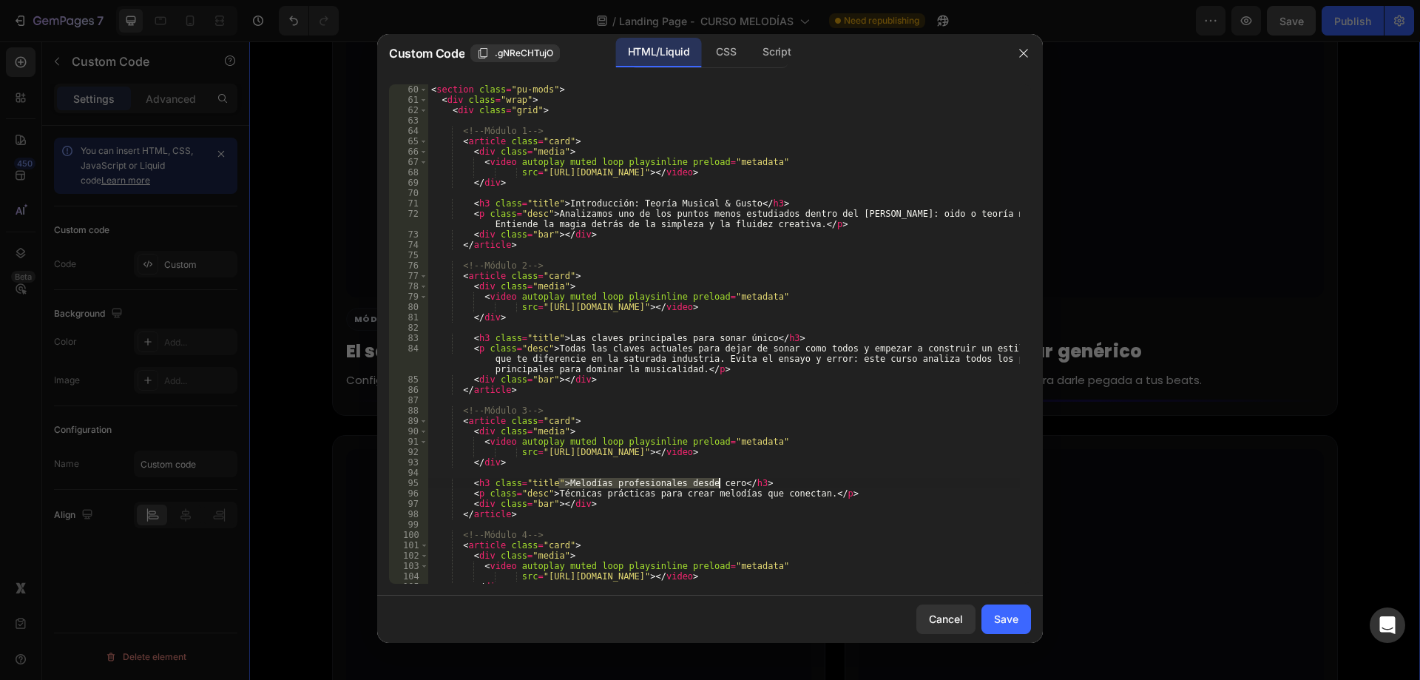
drag, startPoint x: 558, startPoint y: 483, endPoint x: 720, endPoint y: 484, distance: 162.7
click at [720, 484] on div "< section class = "pu-mods" > < div class = "wrap" > < div class = "grid" > <!-…" at bounding box center [724, 344] width 592 height 520
paste textarea "Plugins & Texturas"
click at [546, 493] on div "< section class = "pu-mods" > < div class = "wrap" > < div class = "grid" > <!-…" at bounding box center [724, 344] width 592 height 520
drag, startPoint x: 546, startPoint y: 493, endPoint x: 802, endPoint y: 494, distance: 255.9
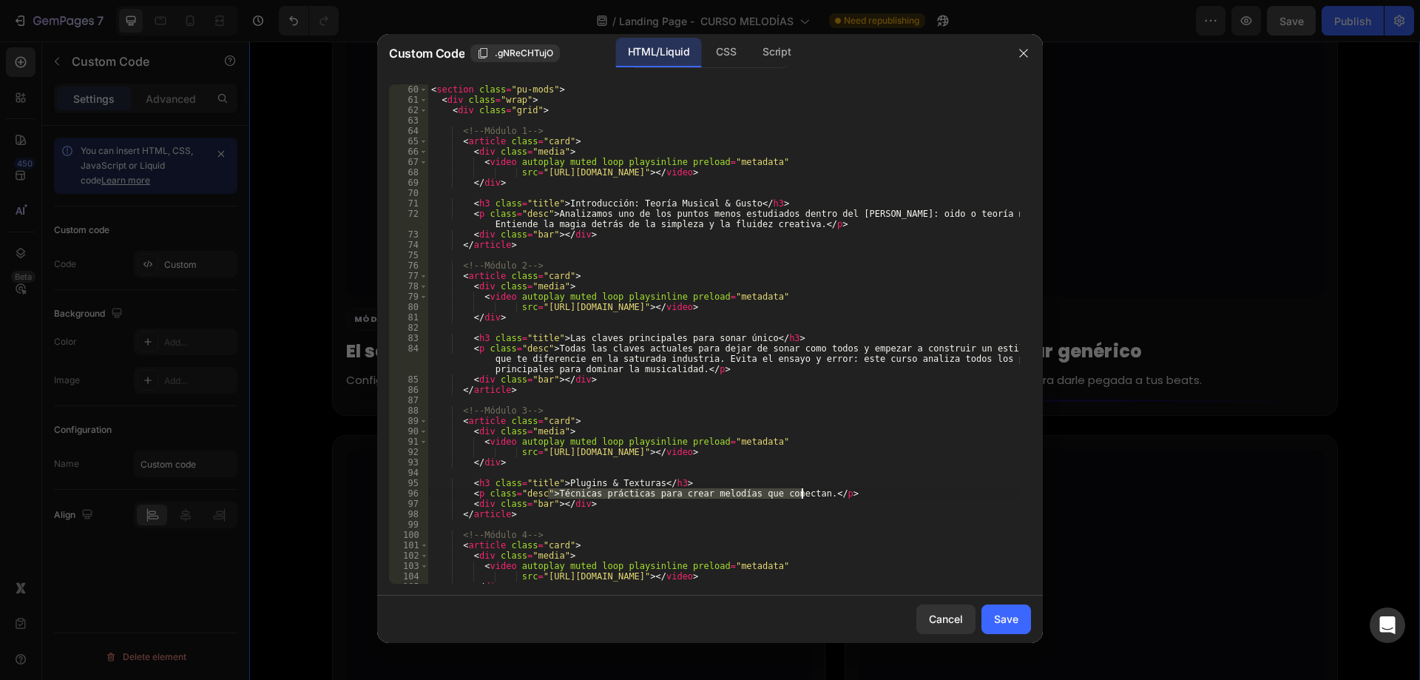
click at [802, 494] on div "< section class = "pu-mods" > < div class = "wrap" > < div class = "grid" > <!-…" at bounding box center [724, 344] width 592 height 520
paste textarea "Análisis práctico de plugins de texturas y multiefectos para dar vida, movimien…"
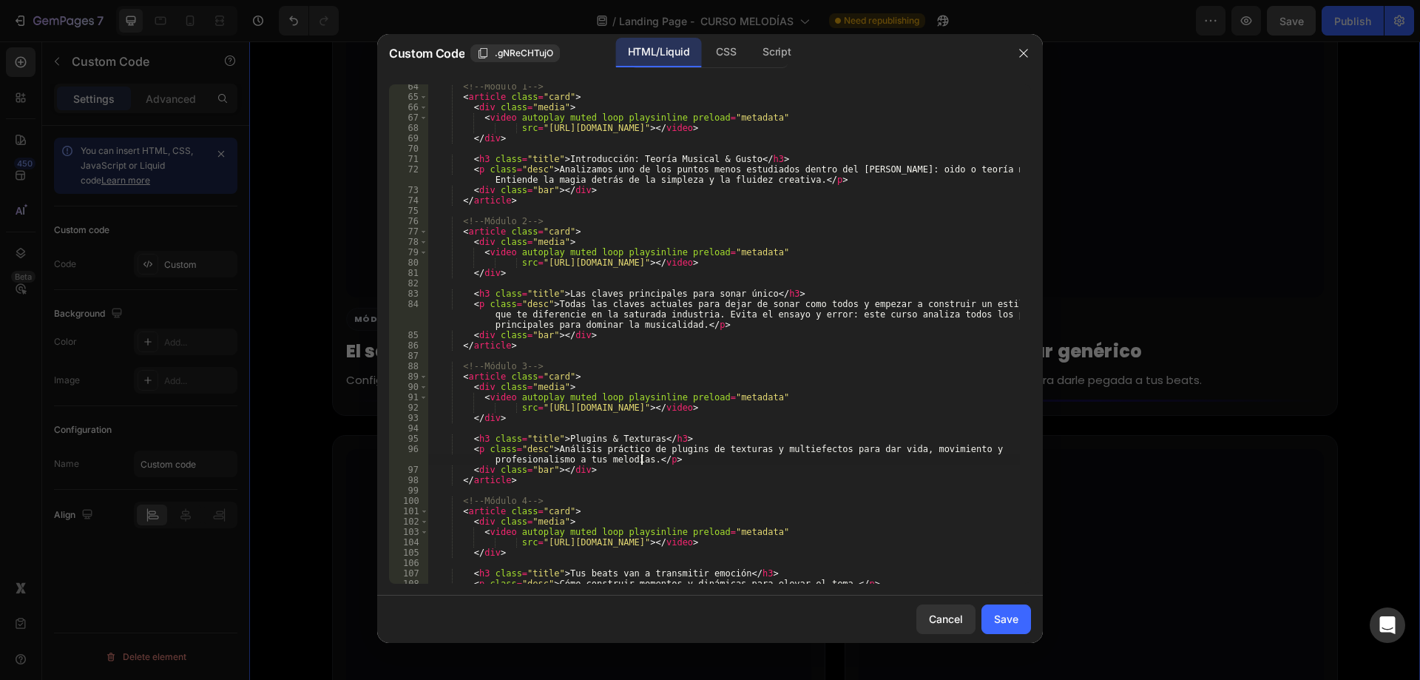
scroll to position [710, 0]
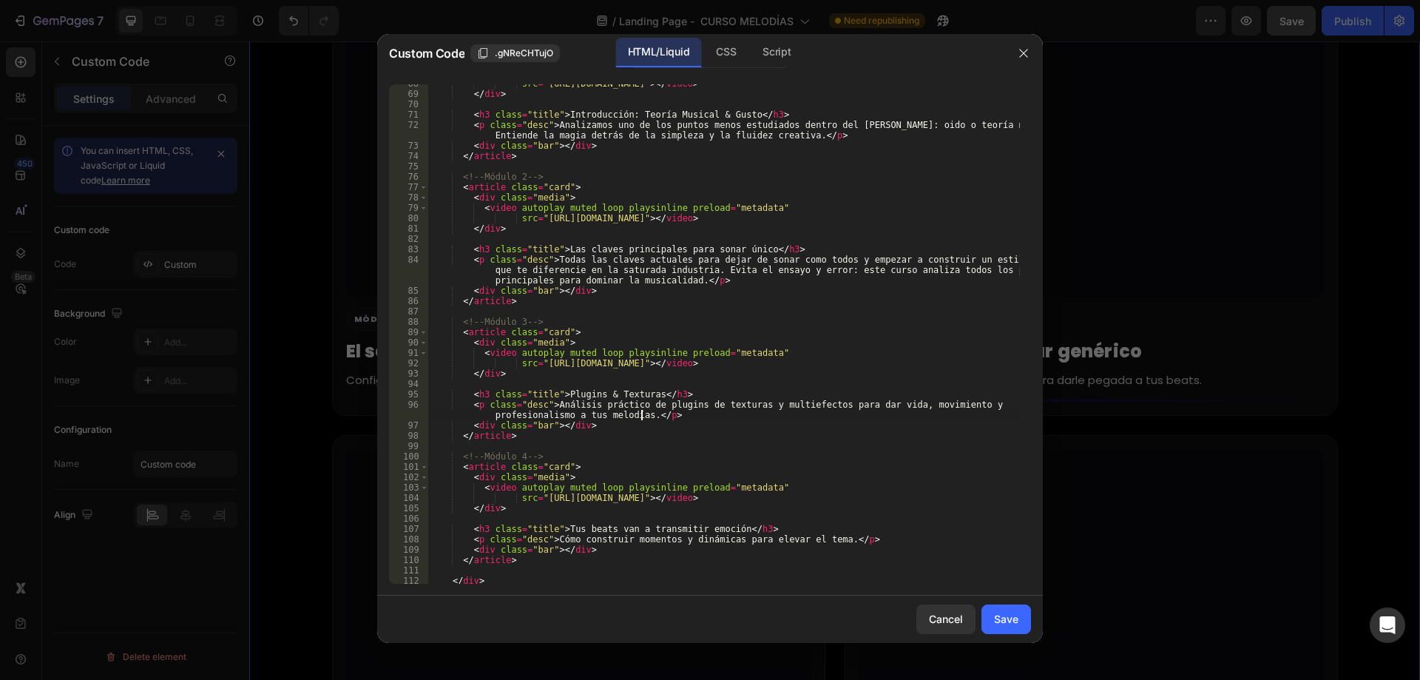
click at [538, 500] on div "src = "https://cdn.shopify.com/videos/c/o/v/01f927d2417a4215bd5d7f3233acb2b1.mo…" at bounding box center [724, 338] width 592 height 520
drag, startPoint x: 538, startPoint y: 500, endPoint x: 896, endPoint y: 499, distance: 357.9
click at [896, 499] on div "src = "https://cdn.shopify.com/videos/c/o/v/01f927d2417a4215bd5d7f3233acb2b1.mo…" at bounding box center [724, 338] width 592 height 520
paste textarea "b519744b5214613baf3dc808ee070c5"
click at [819, 540] on div "src = "https://cdn.shopify.com/videos/c/o/v/01f927d2417a4215bd5d7f3233acb2b1.mo…" at bounding box center [724, 338] width 592 height 520
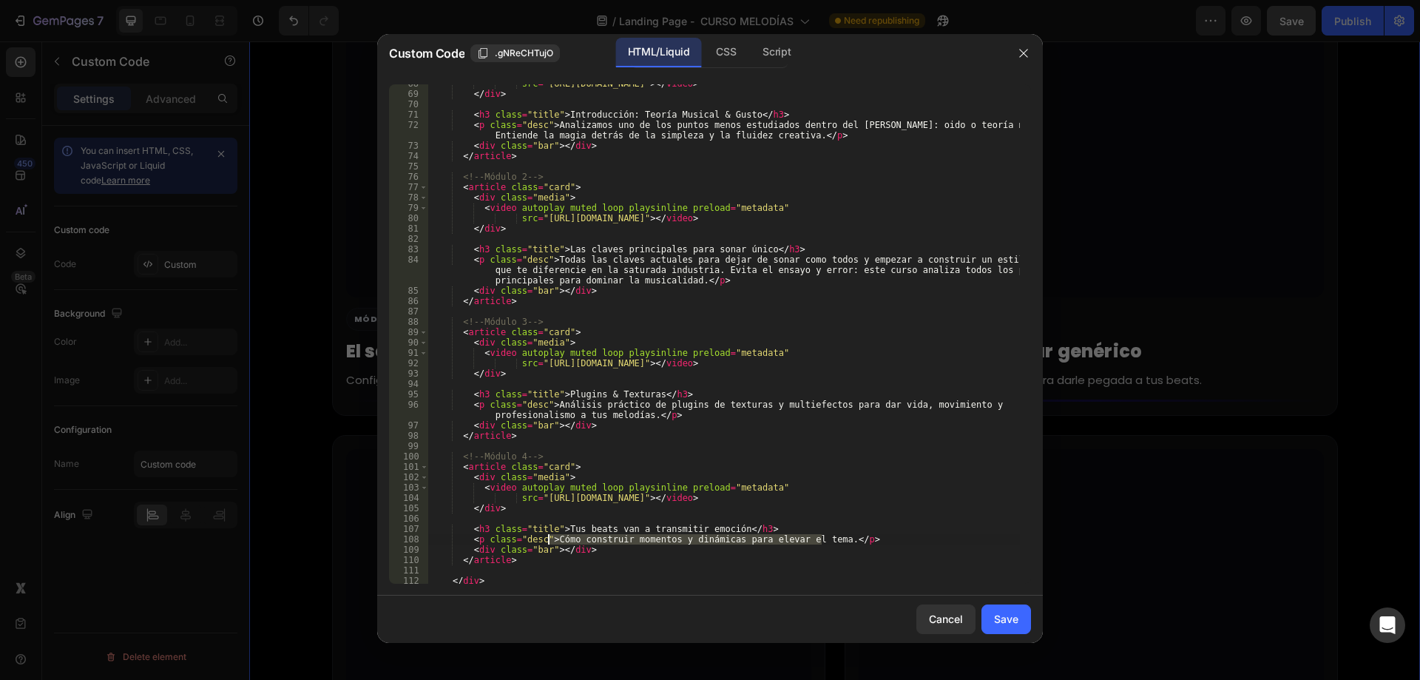
click at [547, 542] on div "src = "https://cdn.shopify.com/videos/c/o/v/01f927d2417a4215bd5d7f3233acb2b1.mo…" at bounding box center [724, 333] width 592 height 499
drag, startPoint x: 547, startPoint y: 542, endPoint x: 822, endPoint y: 540, distance: 274.4
click at [822, 540] on div "src = "https://cdn.shopify.com/videos/c/o/v/01f927d2417a4215bd5d7f3233acb2b1.mo…" at bounding box center [724, 338] width 592 height 520
paste textarea "Una vez al mes Nos reunimos en directo para responder tus dudas, revisar tus me…"
click at [563, 525] on div "src = "https://cdn.shopify.com/videos/c/o/v/01f927d2417a4215bd5d7f3233acb2b1.mo…" at bounding box center [724, 338] width 592 height 520
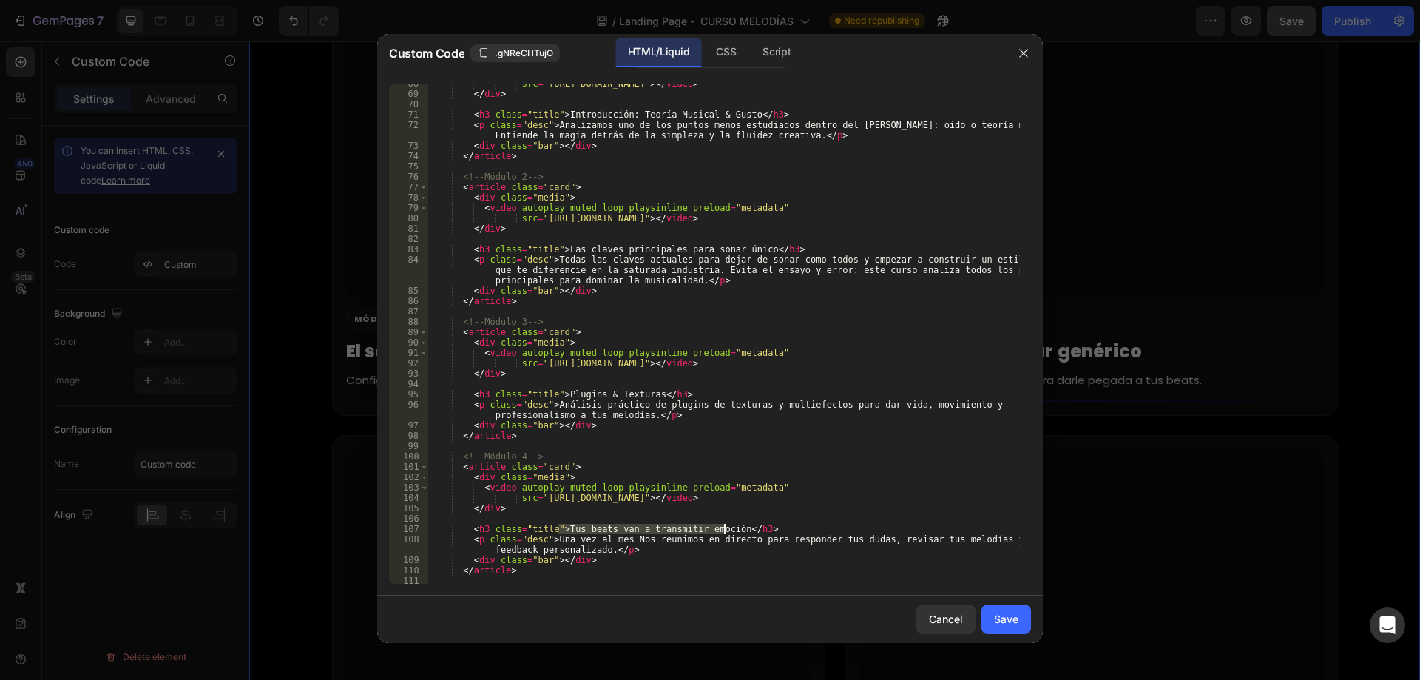
drag, startPoint x: 559, startPoint y: 528, endPoint x: 723, endPoint y: 532, distance: 164.2
click at [723, 532] on div "src = "https://cdn.shopify.com/videos/c/o/v/01f927d2417a4215bd5d7f3233acb2b1.mo…" at bounding box center [724, 338] width 592 height 520
paste textarea "Q&A en VIVO"
click at [723, 532] on div "src = "https://cdn.shopify.com/videos/c/o/v/01f927d2417a4215bd5d7f3233acb2b1.mo…" at bounding box center [724, 338] width 592 height 520
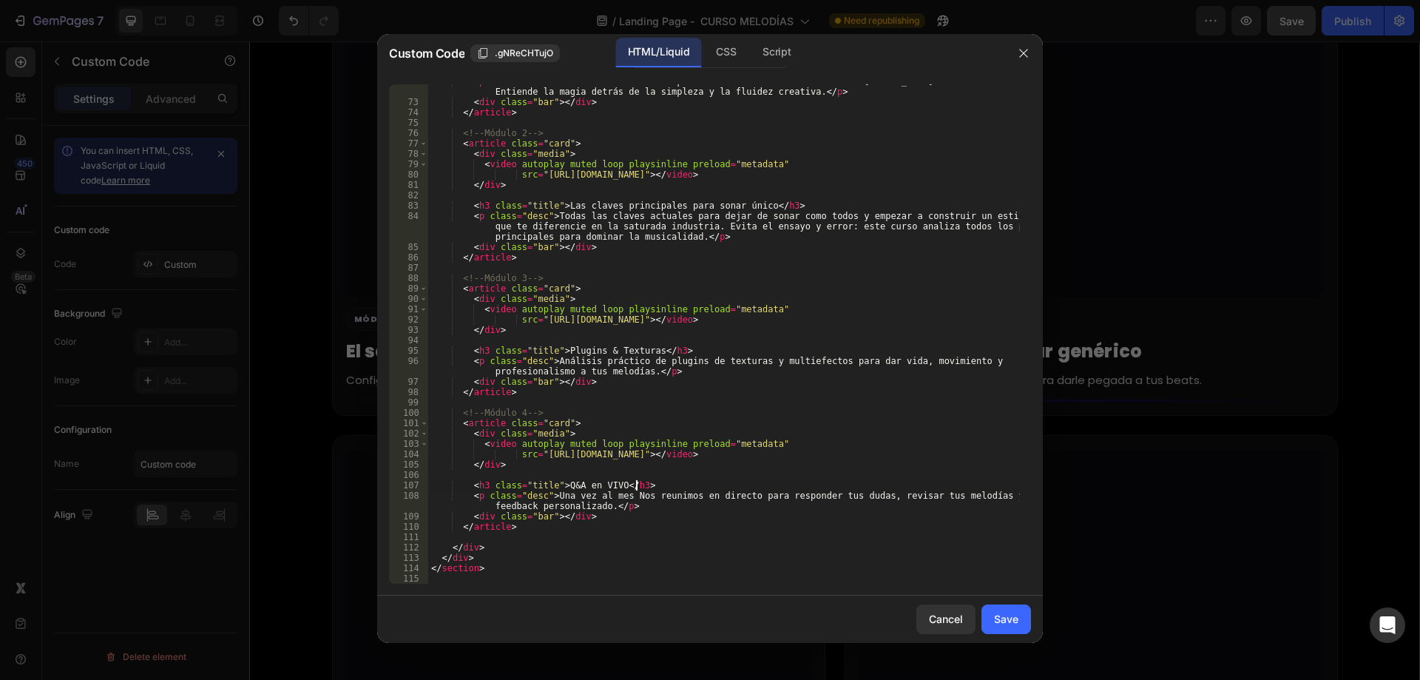
scroll to position [754, 0]
click at [1021, 619] on button "Save" at bounding box center [1006, 619] width 50 height 30
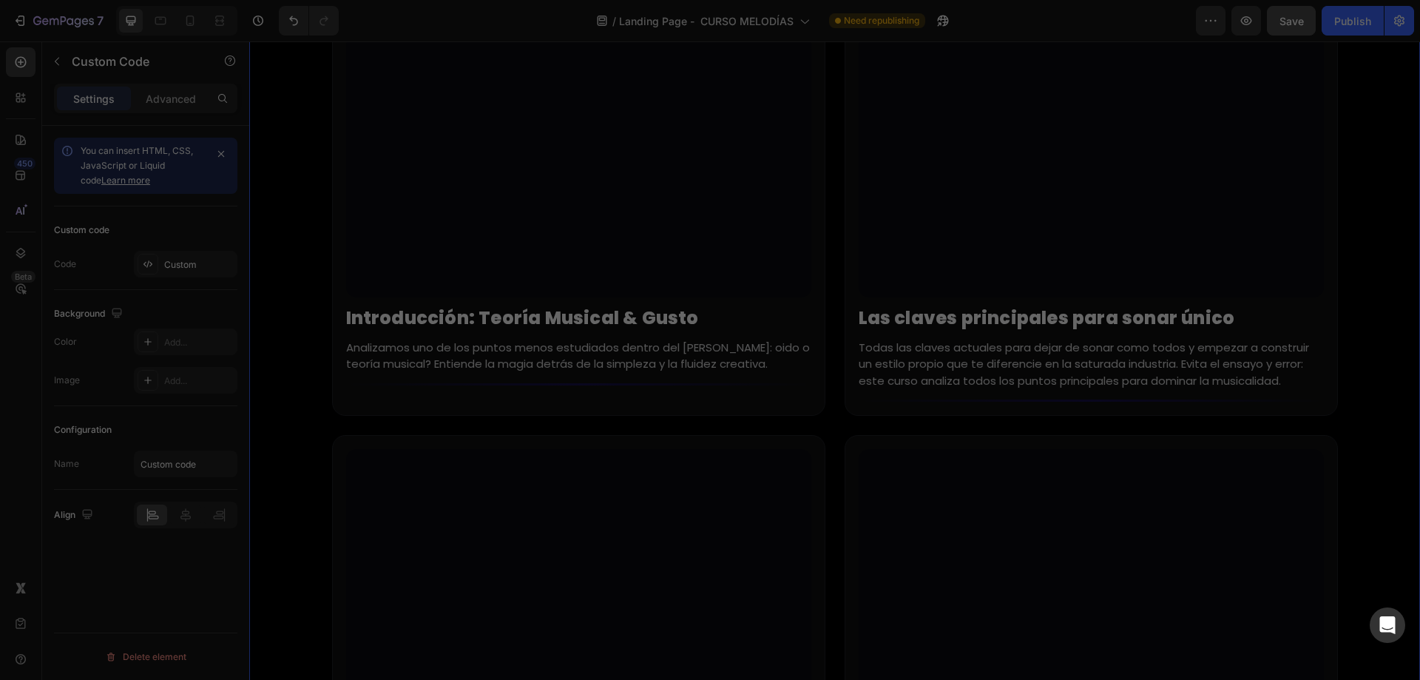
type textarea "</section>"
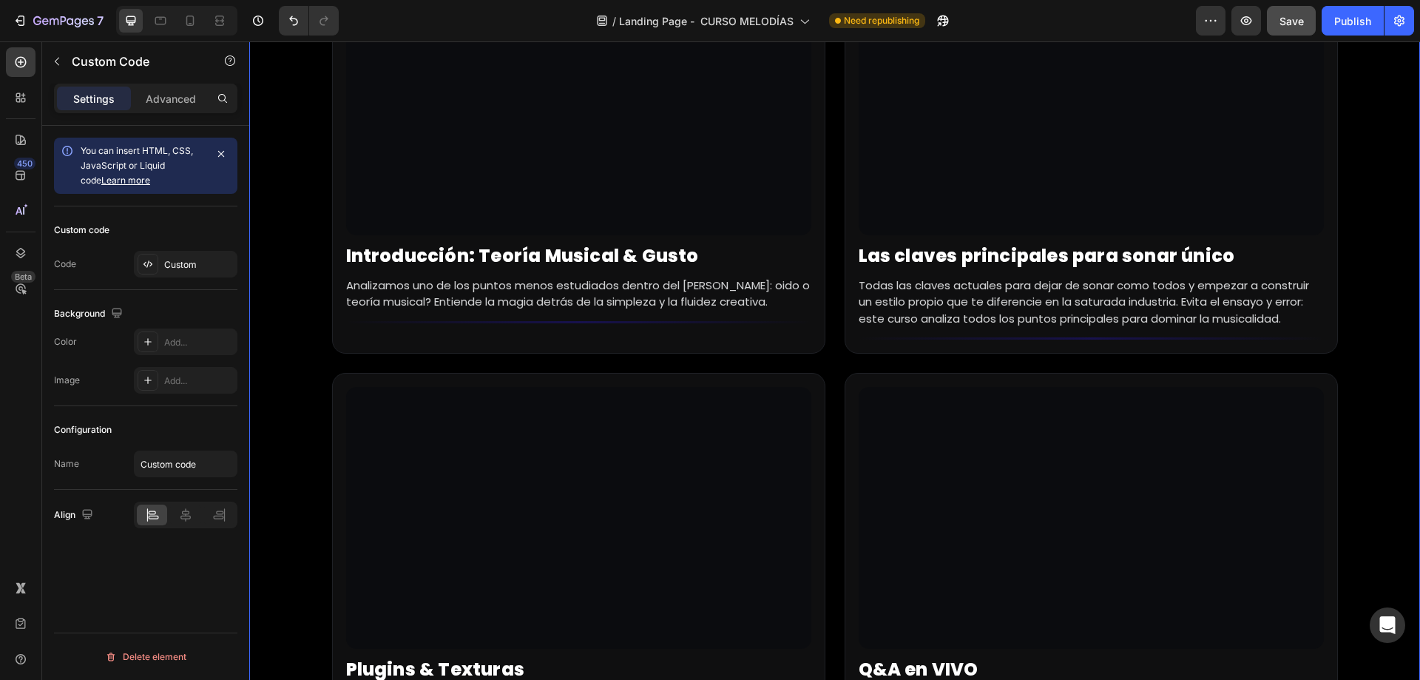
scroll to position [7186, 0]
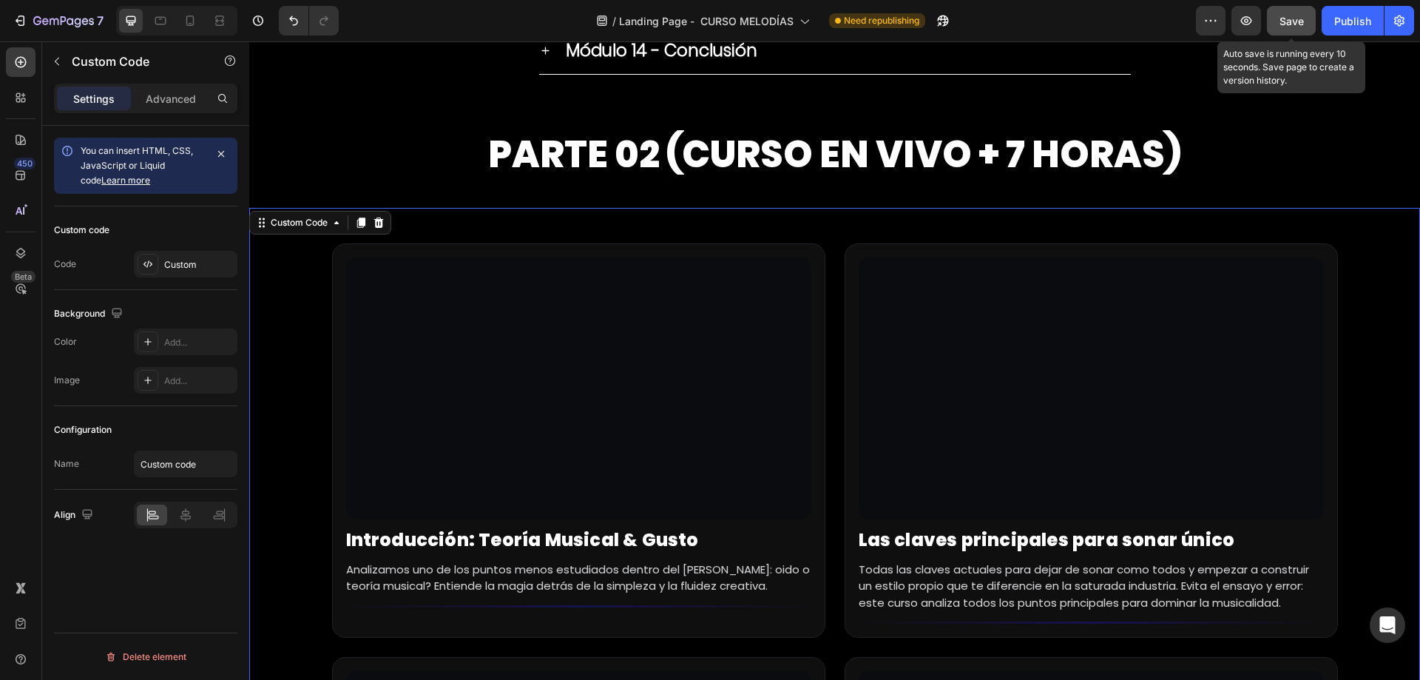
click at [1289, 24] on span "Save" at bounding box center [1291, 21] width 24 height 13
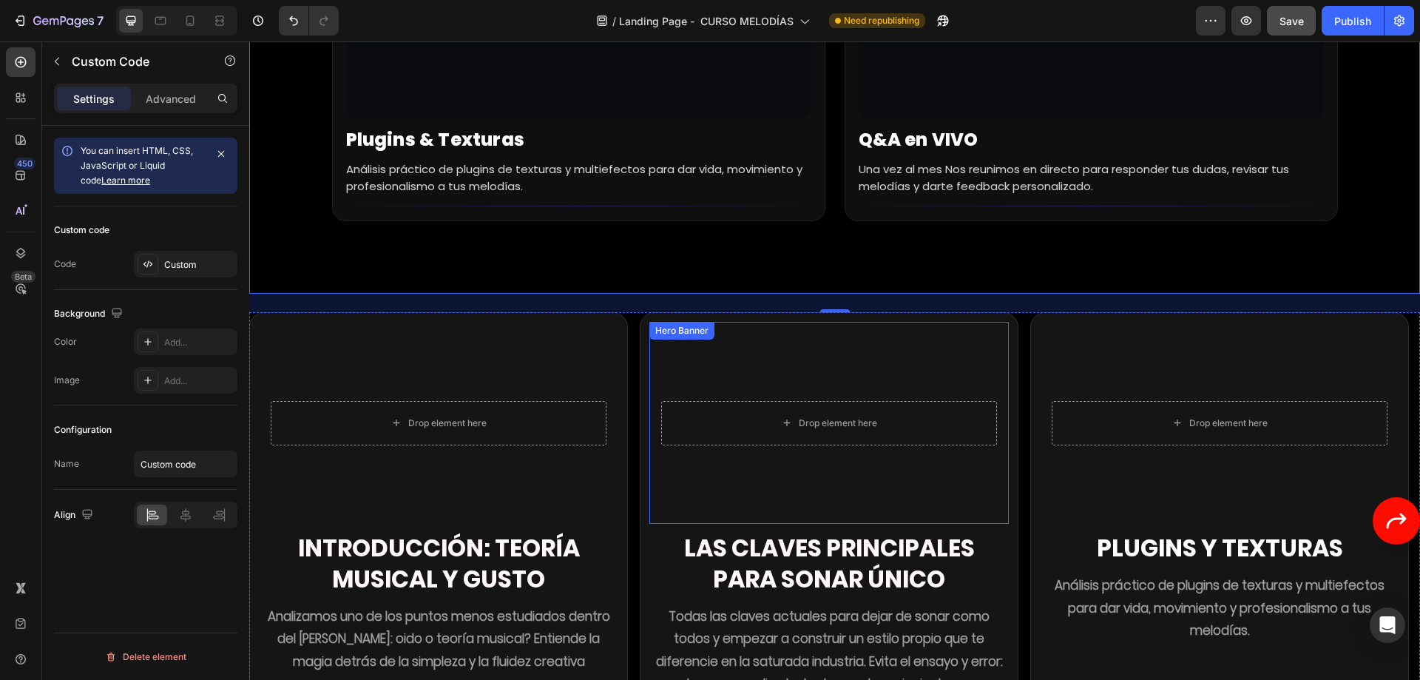
scroll to position [8148, 0]
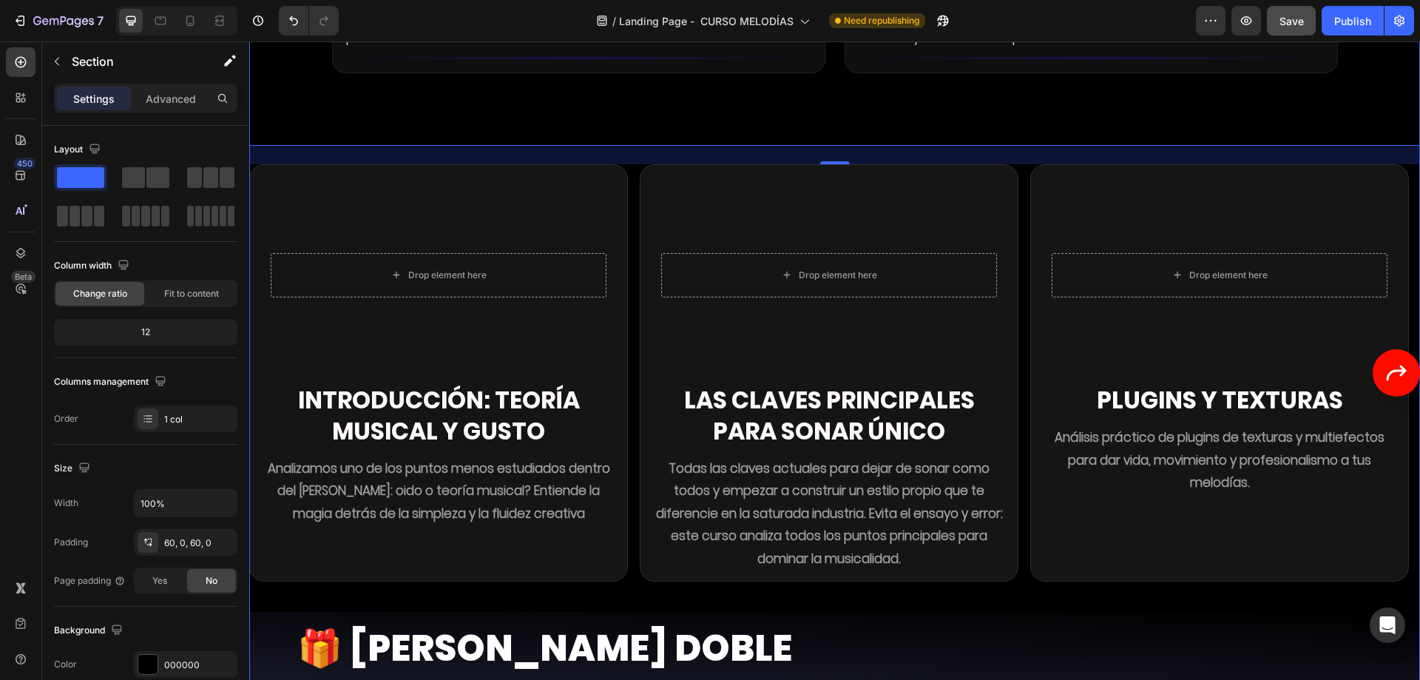
click at [682, 562] on div "Drop element here Hero Banner Introducción: Teoría musical y gusto Heading Anal…" at bounding box center [834, 387] width 1171 height 447
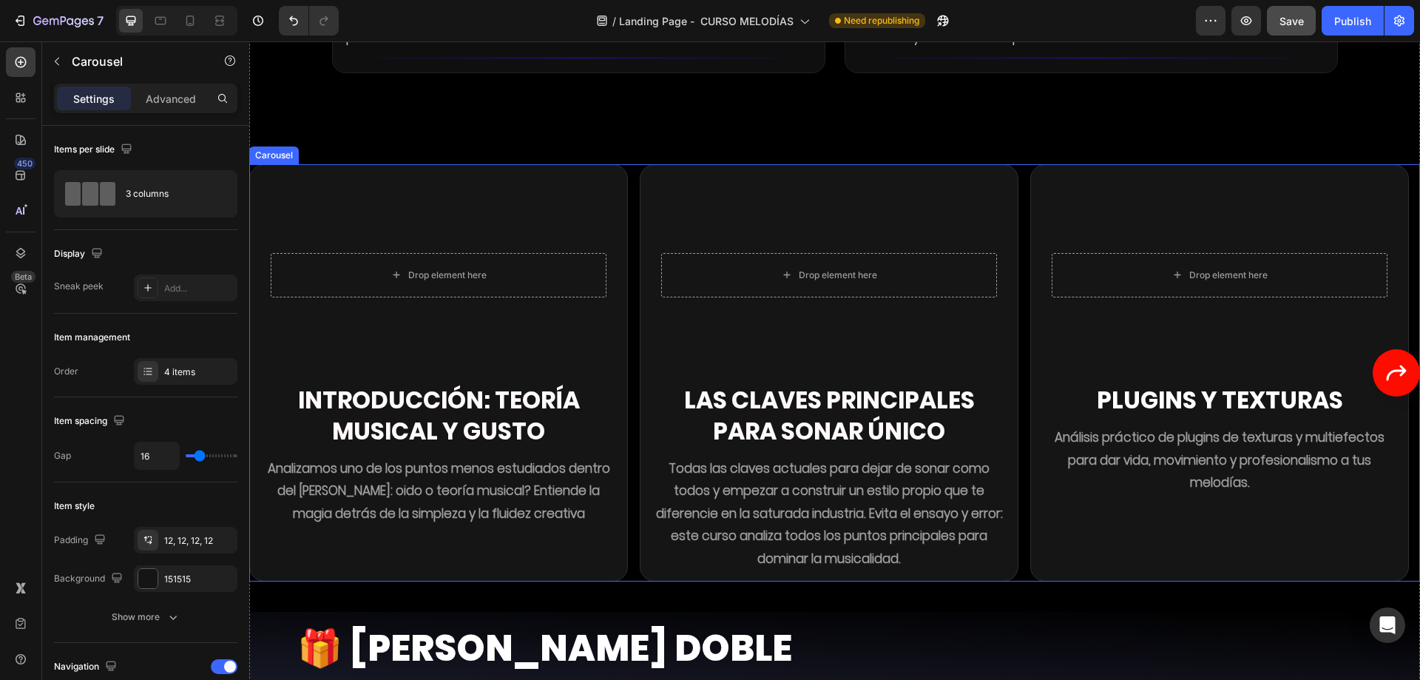
click at [632, 512] on div "Drop element here Hero Banner Introducción: Teoría musical y gusto Heading Anal…" at bounding box center [834, 372] width 1171 height 417
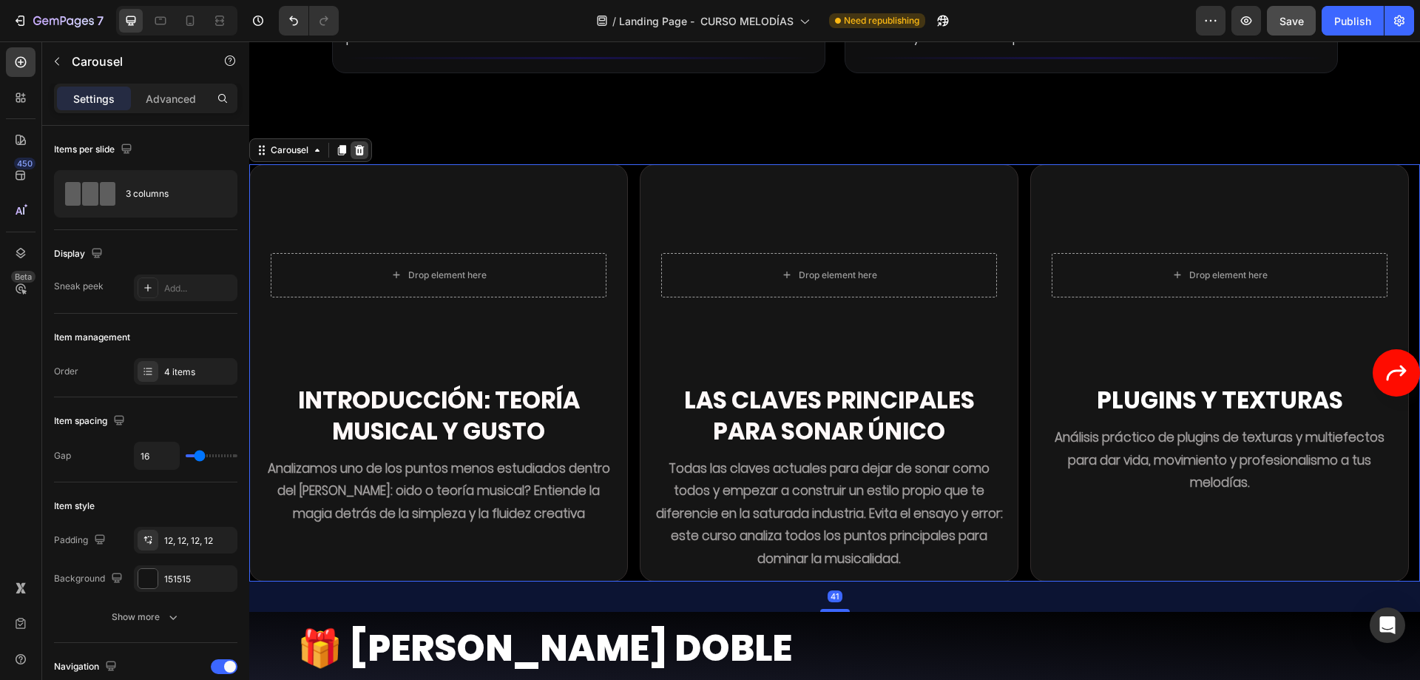
click at [353, 141] on div at bounding box center [360, 150] width 18 height 18
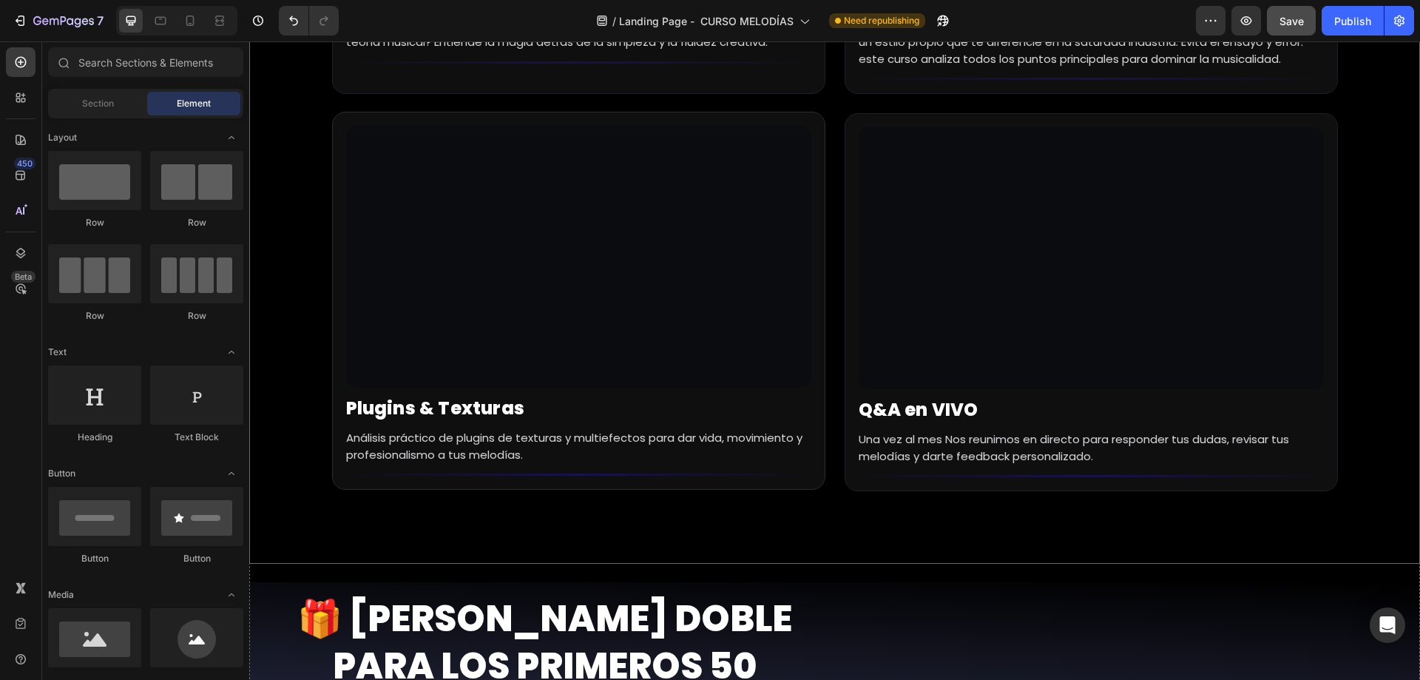
scroll to position [7926, 0]
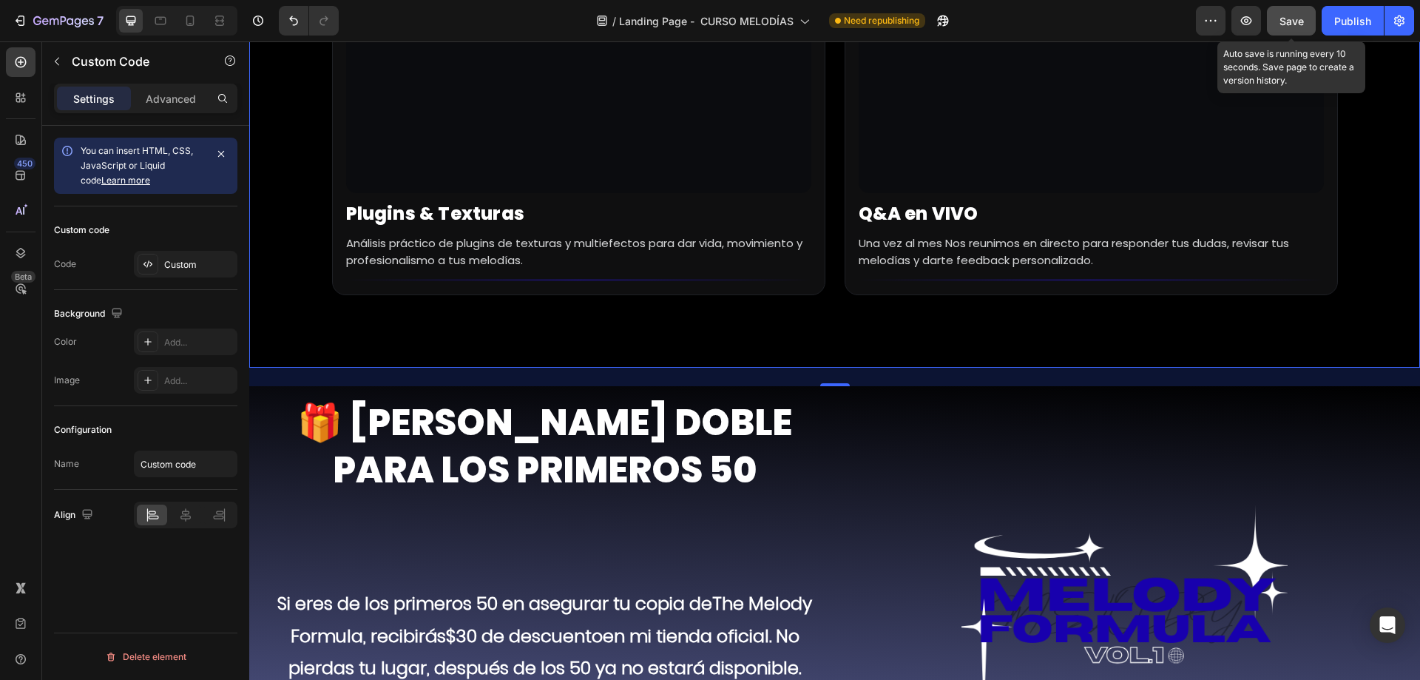
click at [1287, 12] on button "Save" at bounding box center [1291, 21] width 49 height 30
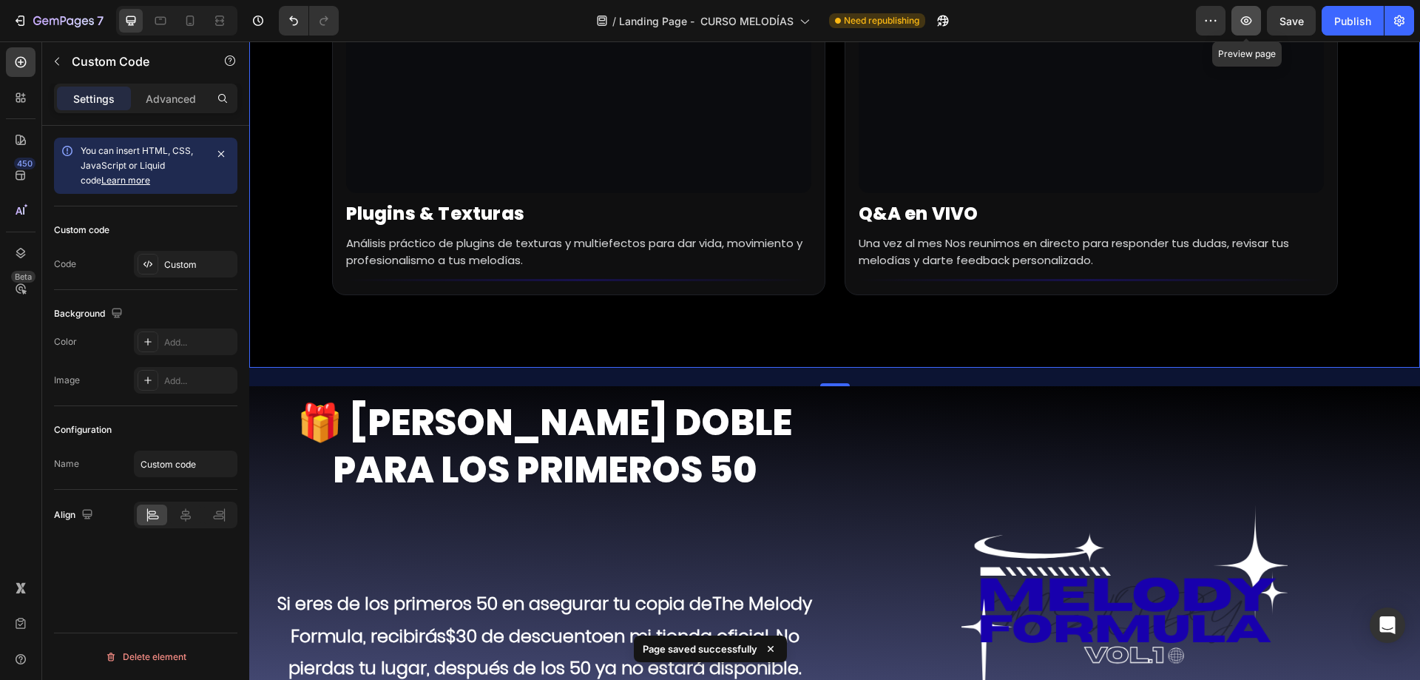
click at [1244, 12] on button "button" at bounding box center [1246, 21] width 30 height 30
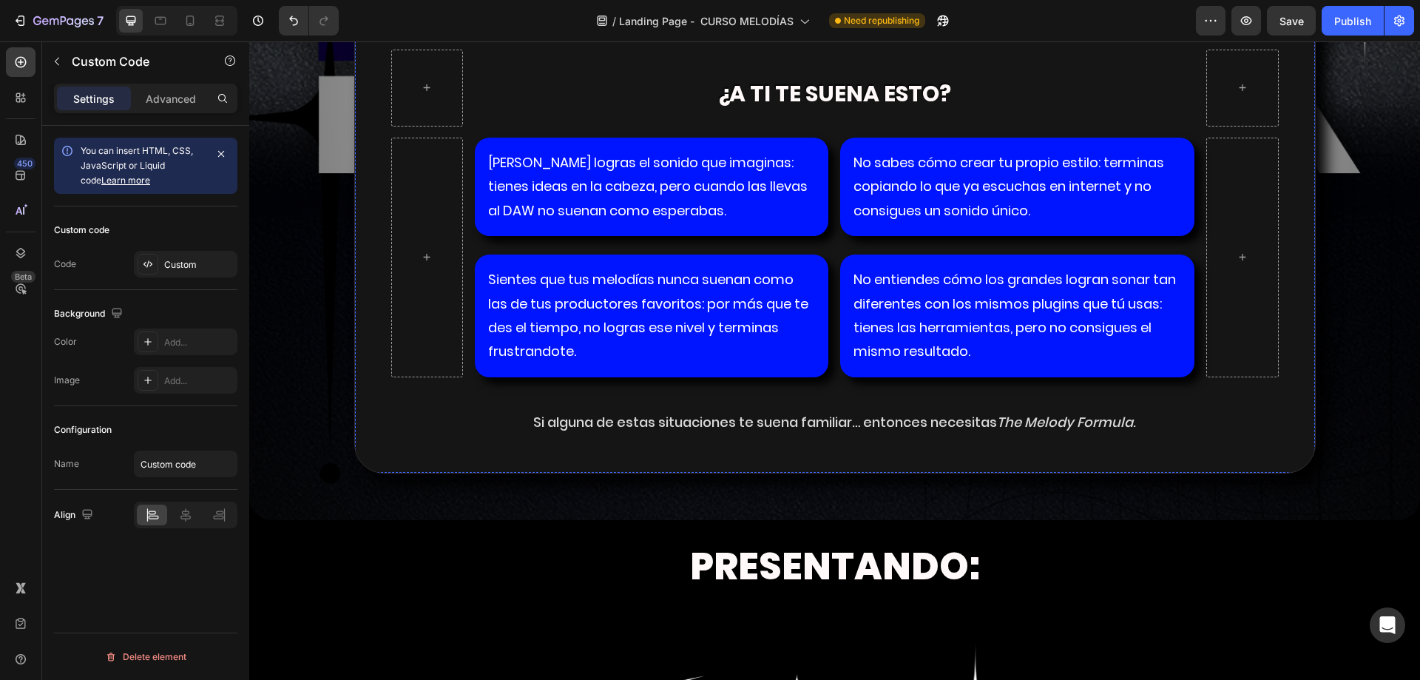
scroll to position [2971, 0]
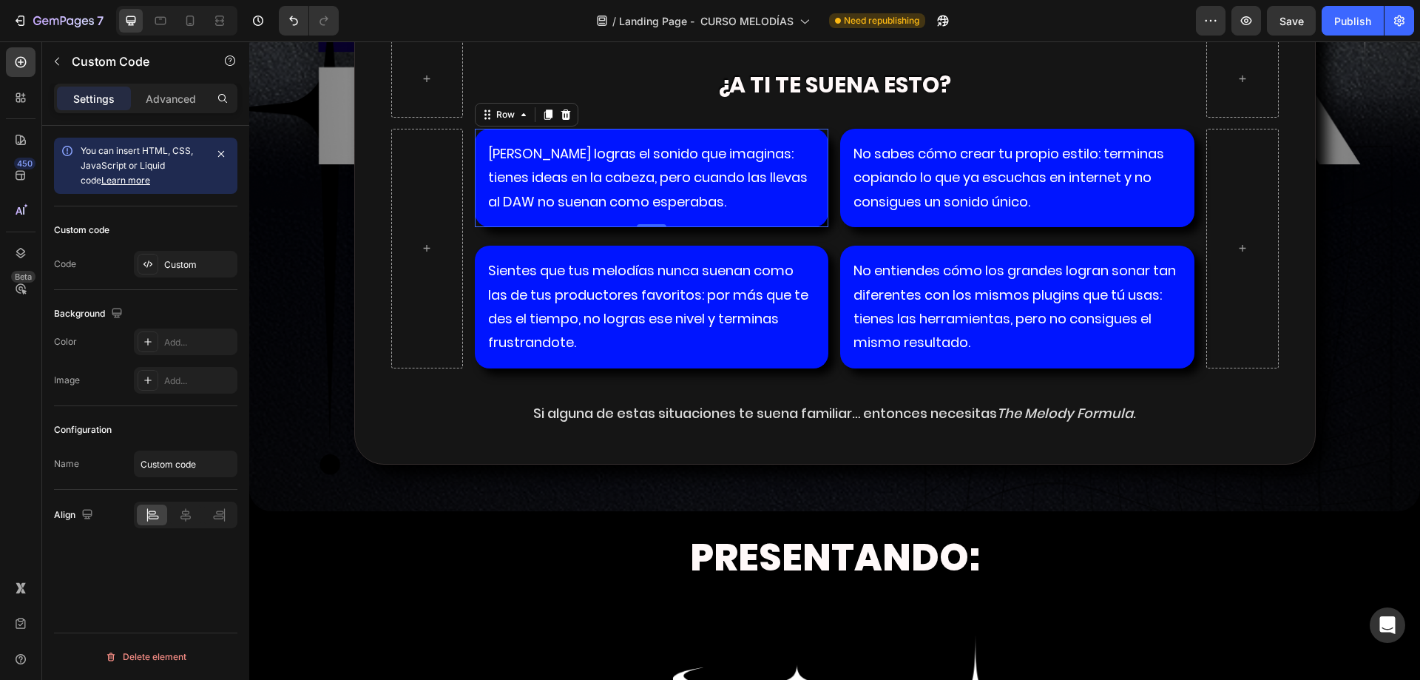
click at [808, 217] on div "Nunca logras el sonido que imaginas: tienes ideas en la cabeza, pero cuando las…" at bounding box center [652, 178] width 354 height 98
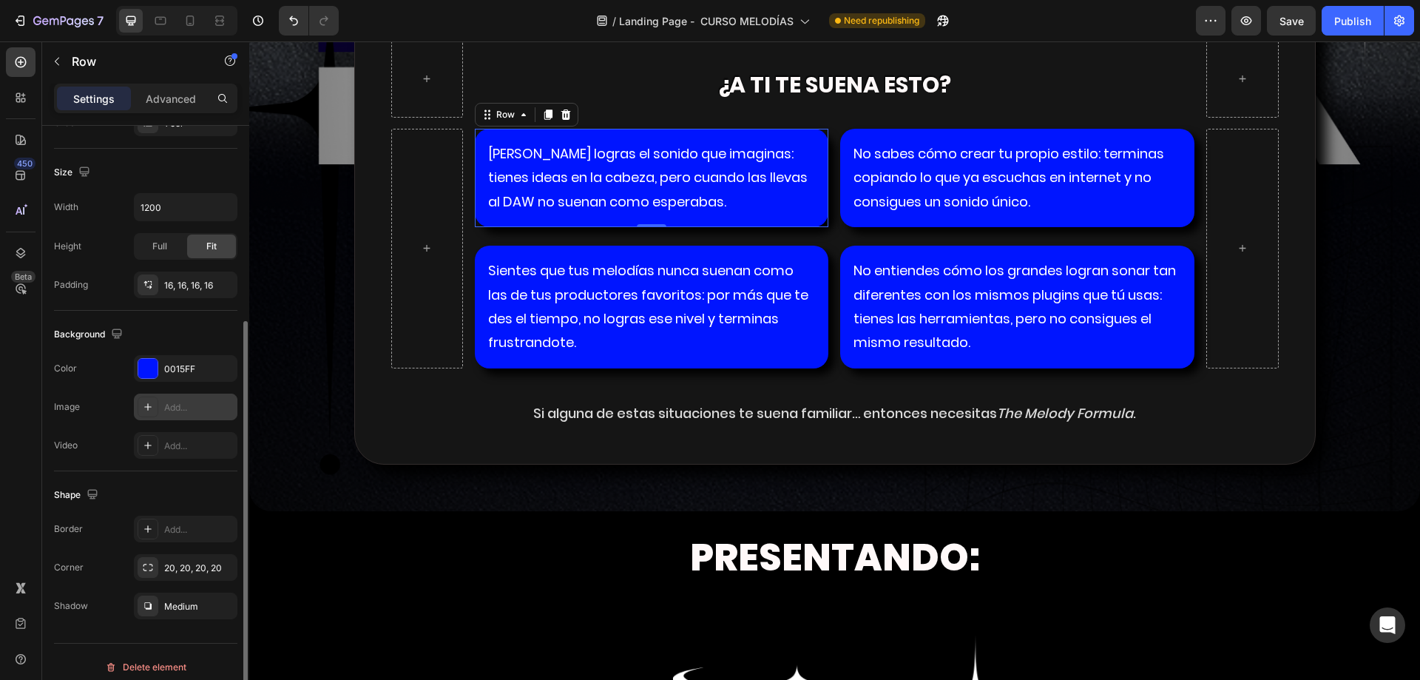
scroll to position [306, 0]
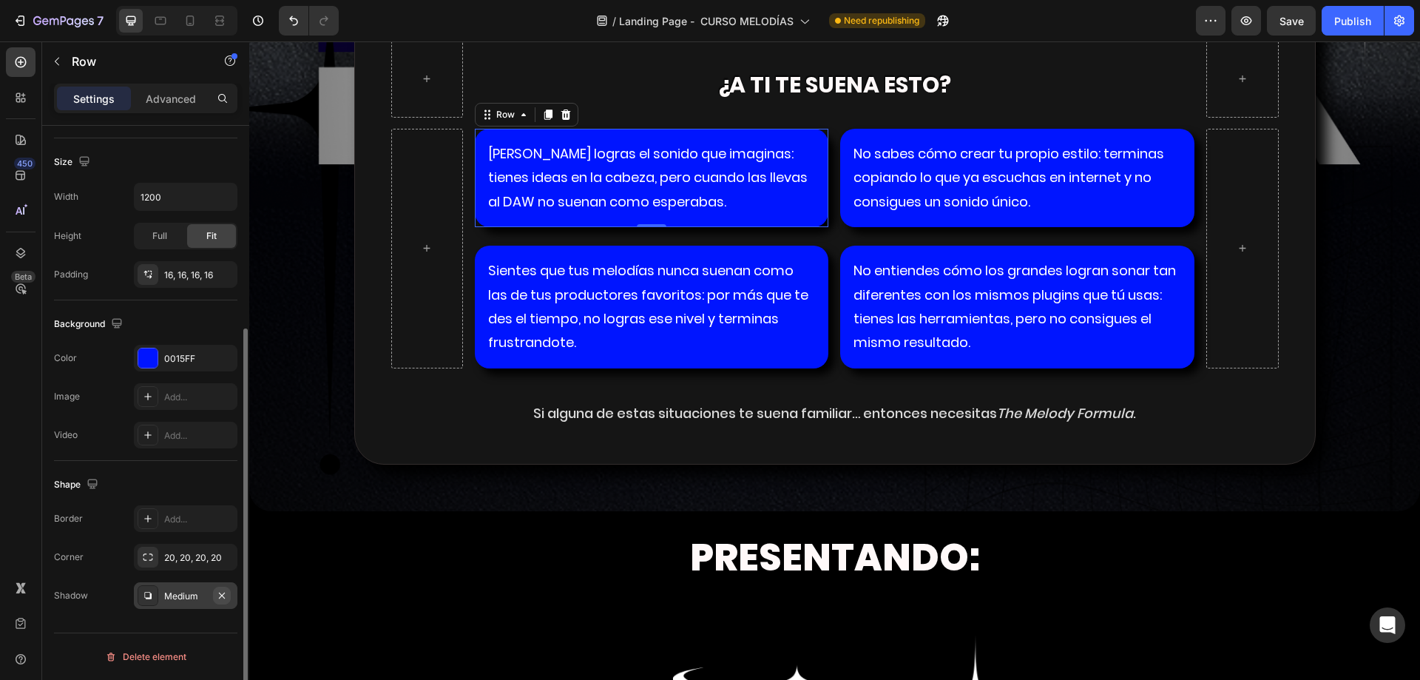
click at [220, 595] on icon "button" at bounding box center [222, 595] width 12 height 12
click at [736, 365] on div "Sientes que tus melodías nunca suenan como las de tus productores favoritos: po…" at bounding box center [652, 307] width 354 height 123
click at [222, 600] on icon "button" at bounding box center [222, 595] width 12 height 12
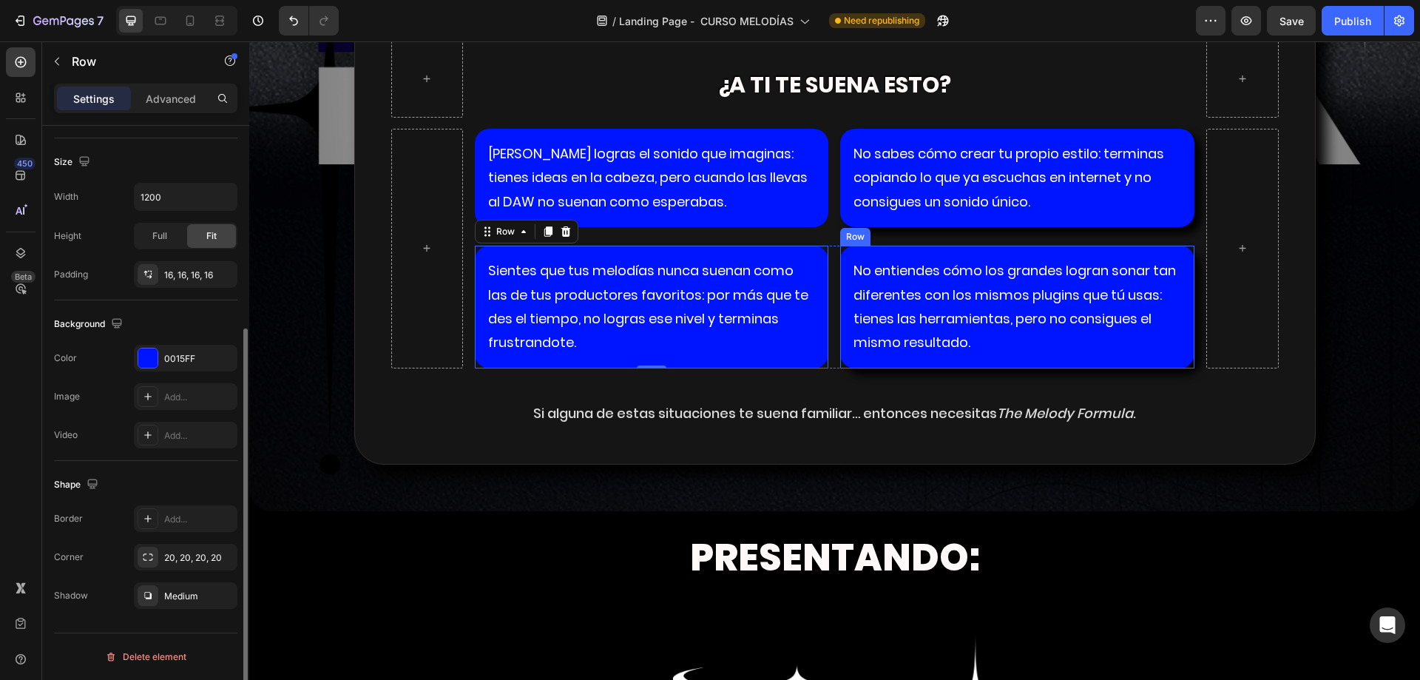
click at [848, 365] on div "No entiendes cómo los grandes logran sonar tan diferentes con los mismos plugin…" at bounding box center [1017, 307] width 354 height 123
click at [223, 593] on icon "button" at bounding box center [222, 595] width 6 height 6
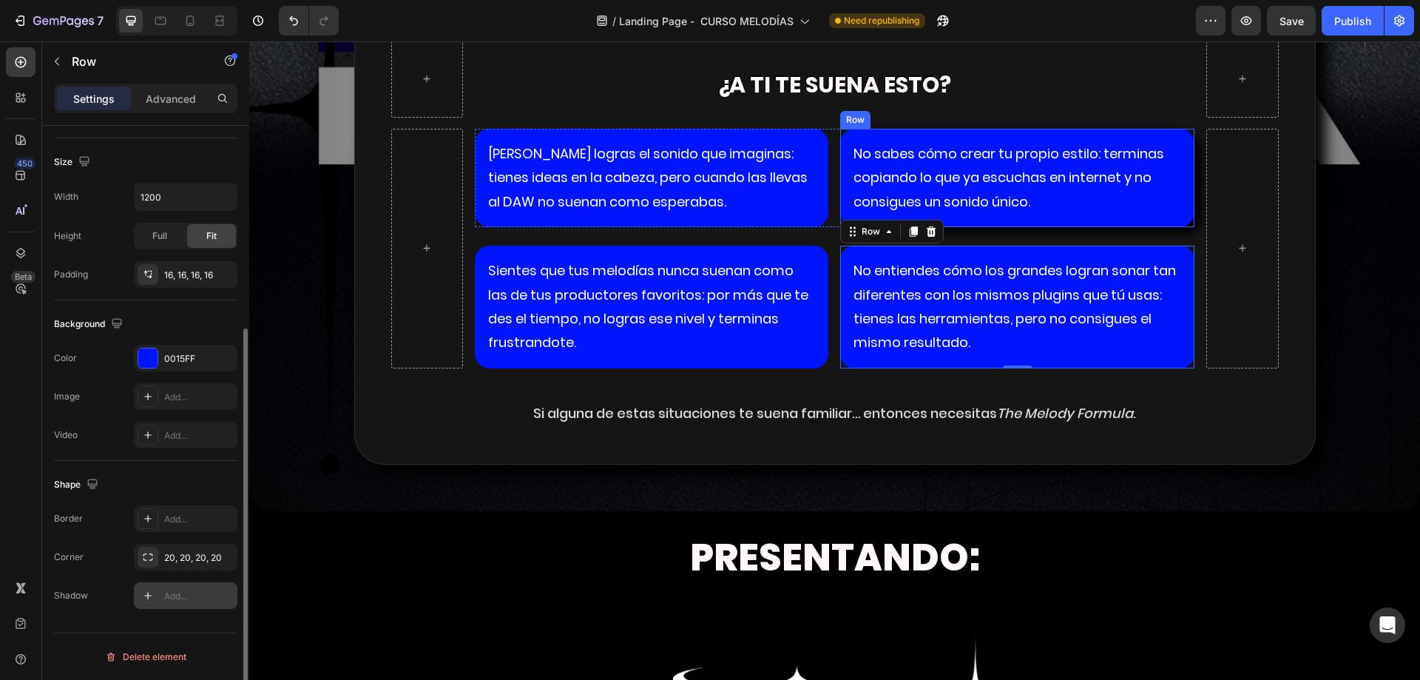
click at [971, 219] on div "No sabes cómo crear tu propio estilo: terminas copiando lo que ya escuchas en i…" at bounding box center [1017, 178] width 354 height 98
click at [225, 595] on icon "button" at bounding box center [222, 595] width 12 height 12
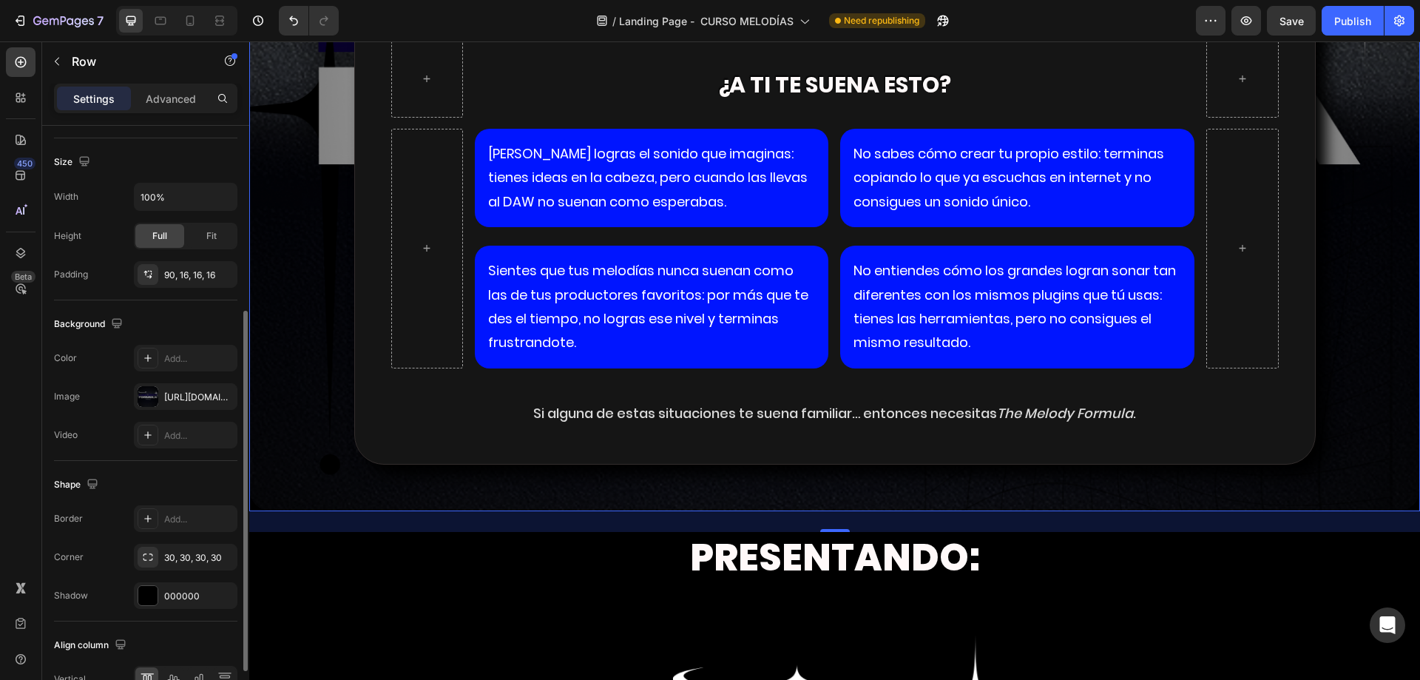
click at [1367, 264] on div "¿tienes dificultades para crear melodias contundentes que suenen listas para la…" at bounding box center [834, 112] width 1147 height 776
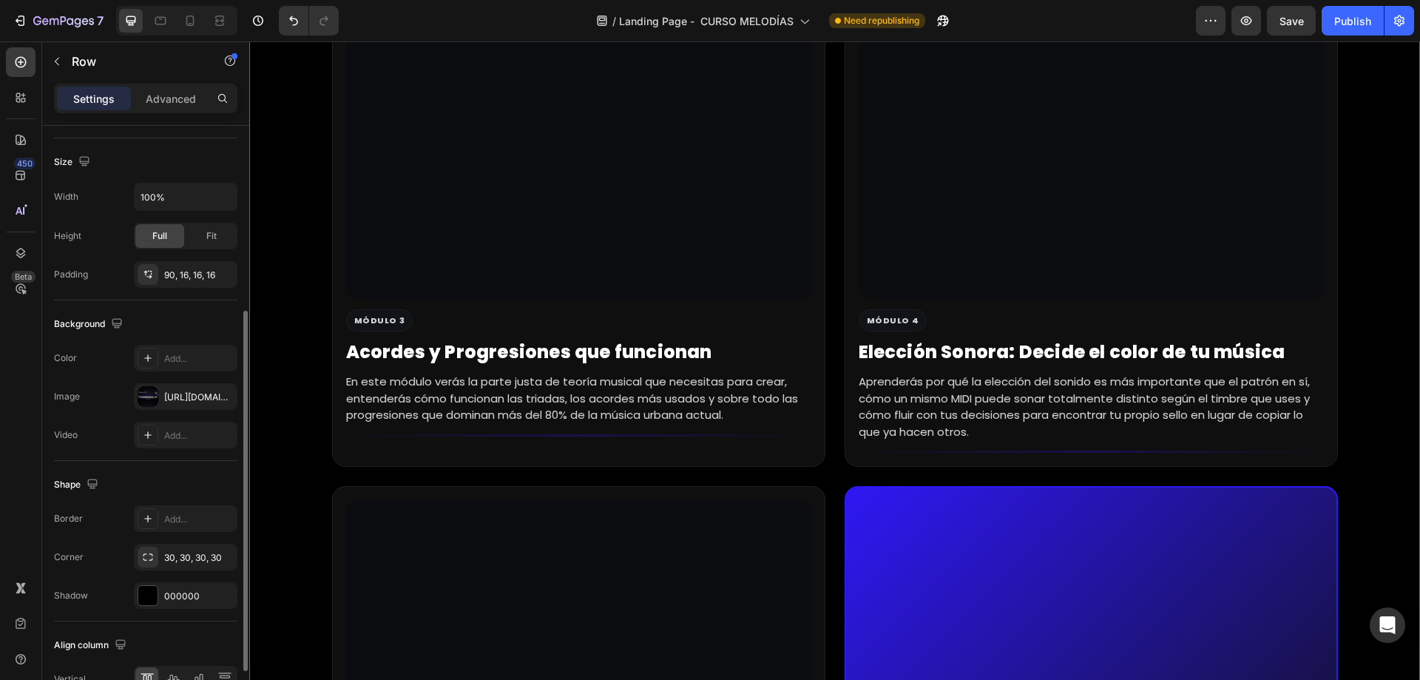
scroll to position [4820, 0]
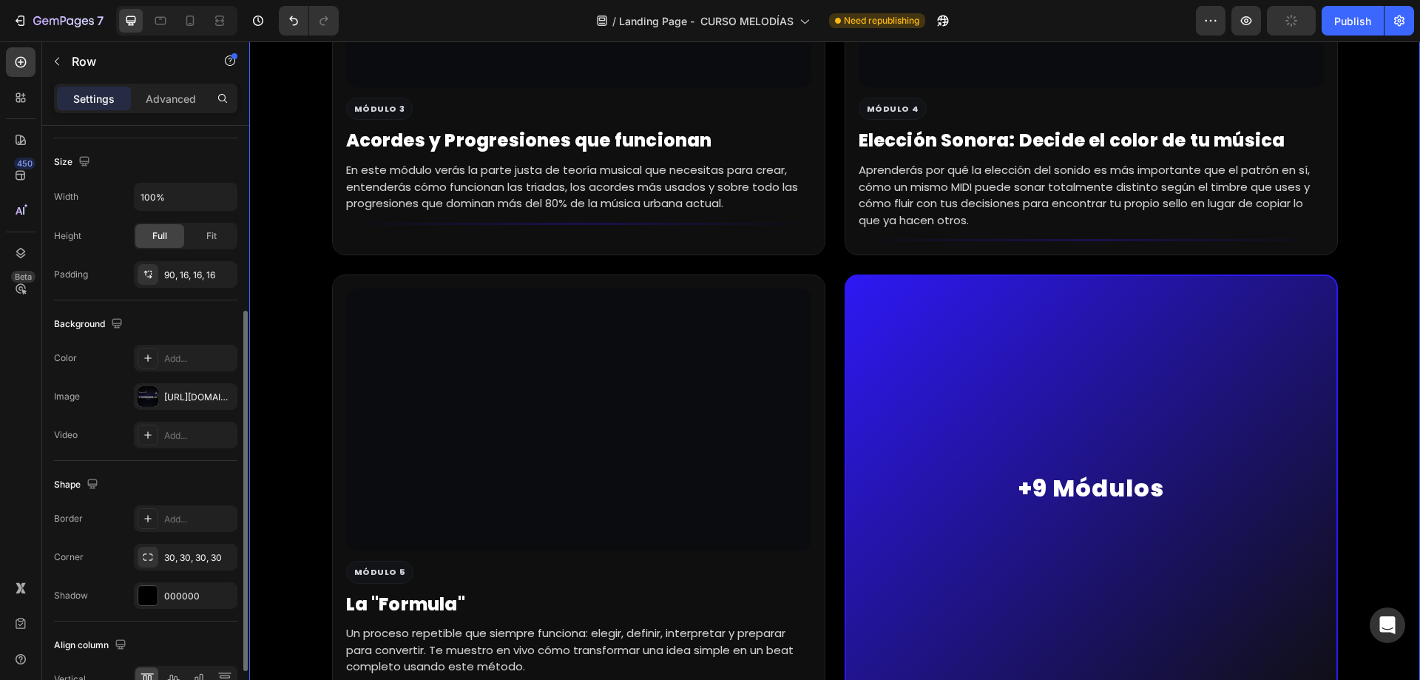
click at [1018, 392] on article "+9 Módulos" at bounding box center [1091, 487] width 493 height 427
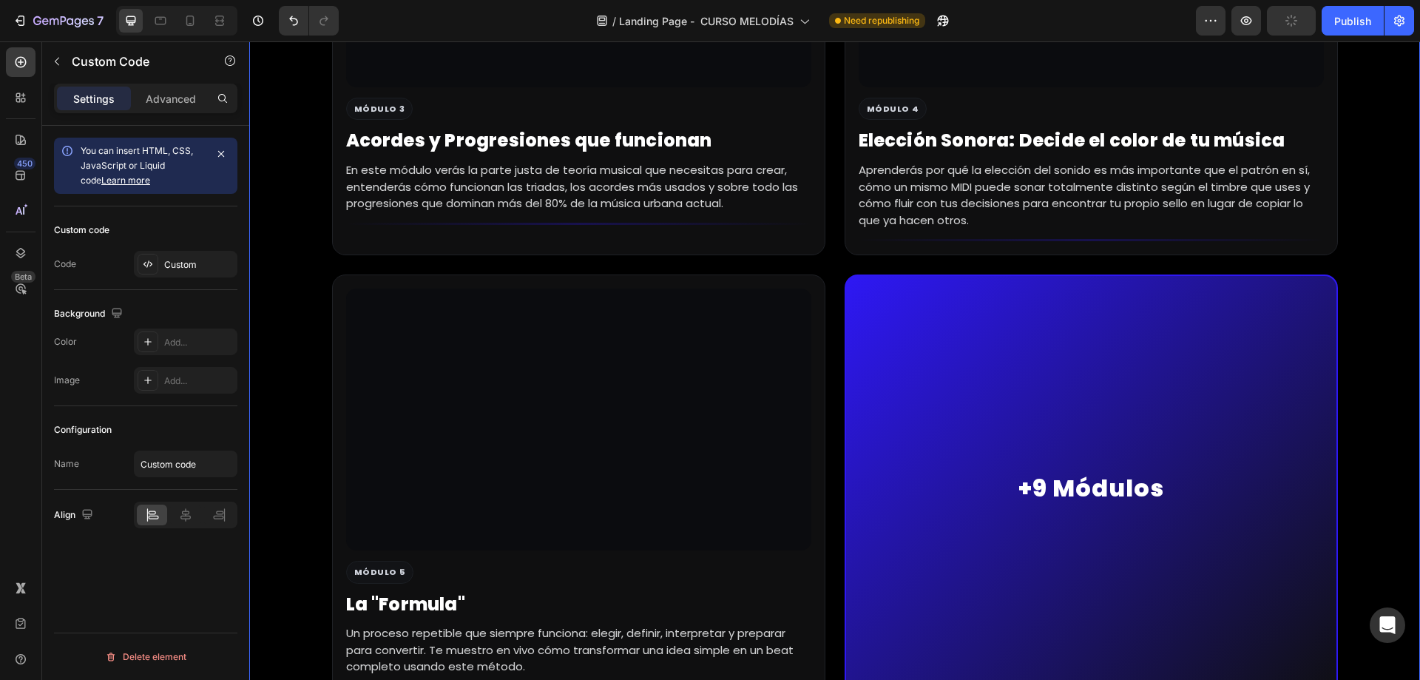
scroll to position [0, 0]
click at [169, 258] on div "Custom" at bounding box center [199, 264] width 70 height 13
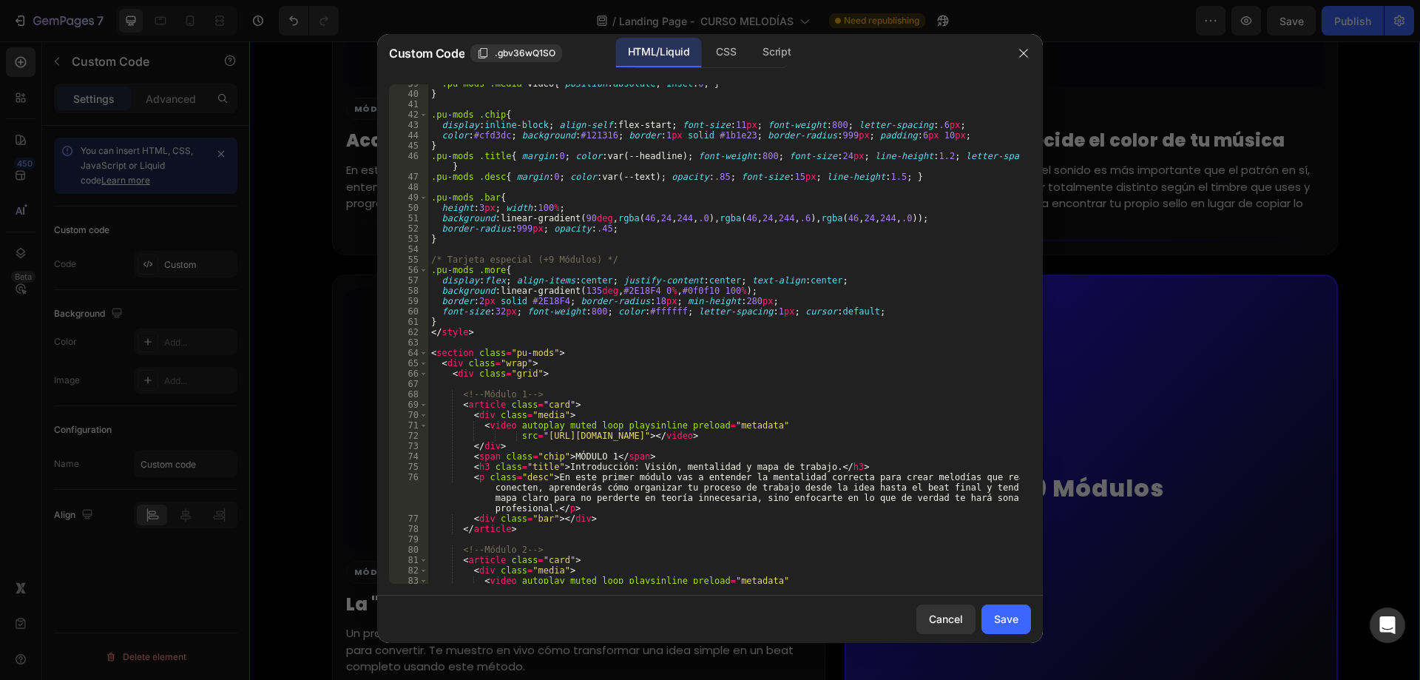
scroll to position [399, 0]
drag, startPoint x: 439, startPoint y: 294, endPoint x: 770, endPoint y: 300, distance: 331.4
click at [770, 300] on div ".pu-mods .media video { position : absolute ; inset : 0 ; } } .pu-mods .chip { …" at bounding box center [724, 338] width 592 height 520
type textarea "background:linear-gradient(135deg, #2E18F4 0%, #0f0f10 100%); border:2px solid …"
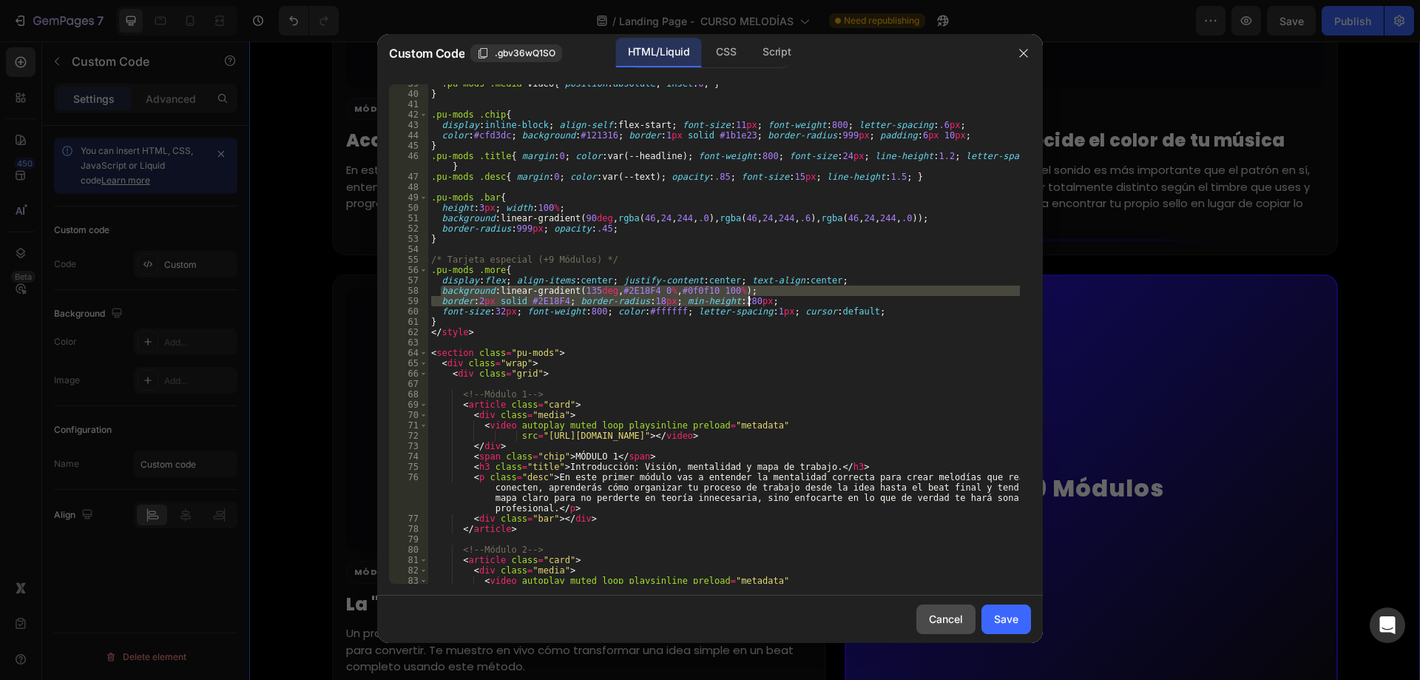
click at [936, 615] on div "Cancel" at bounding box center [946, 619] width 34 height 16
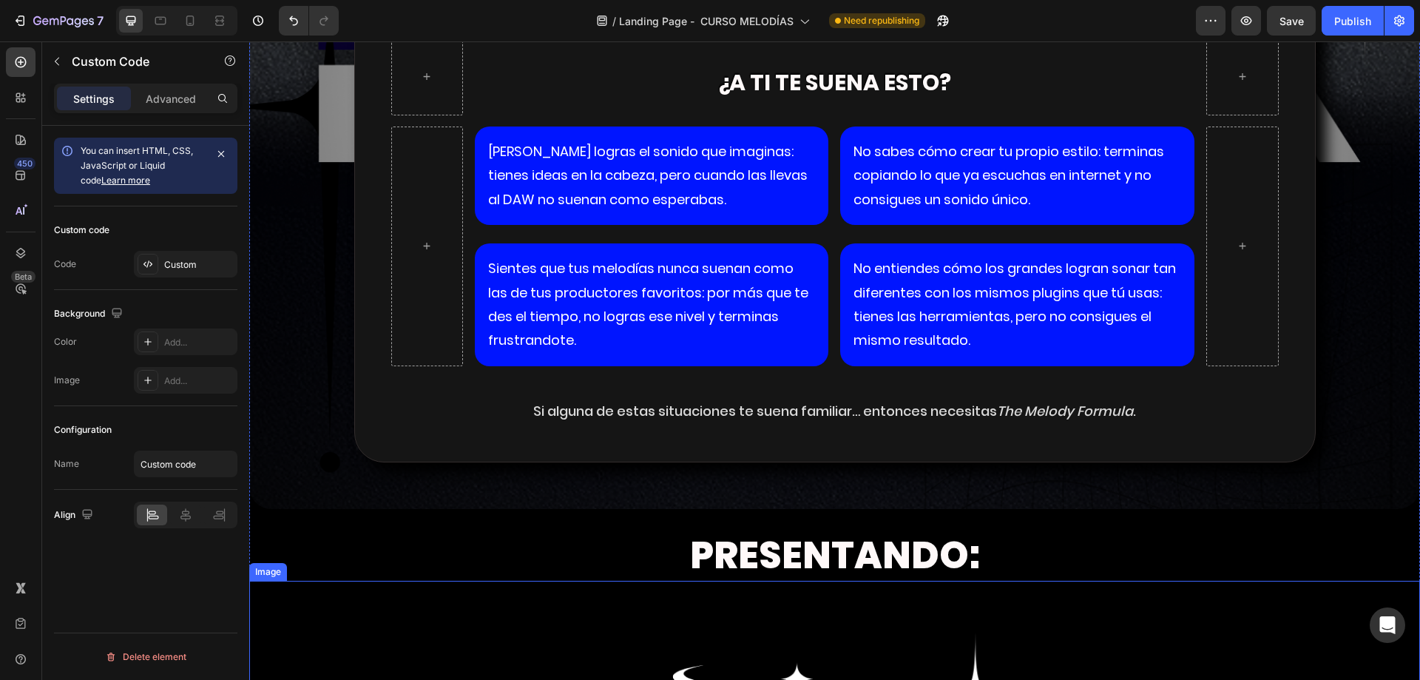
scroll to position [2971, 0]
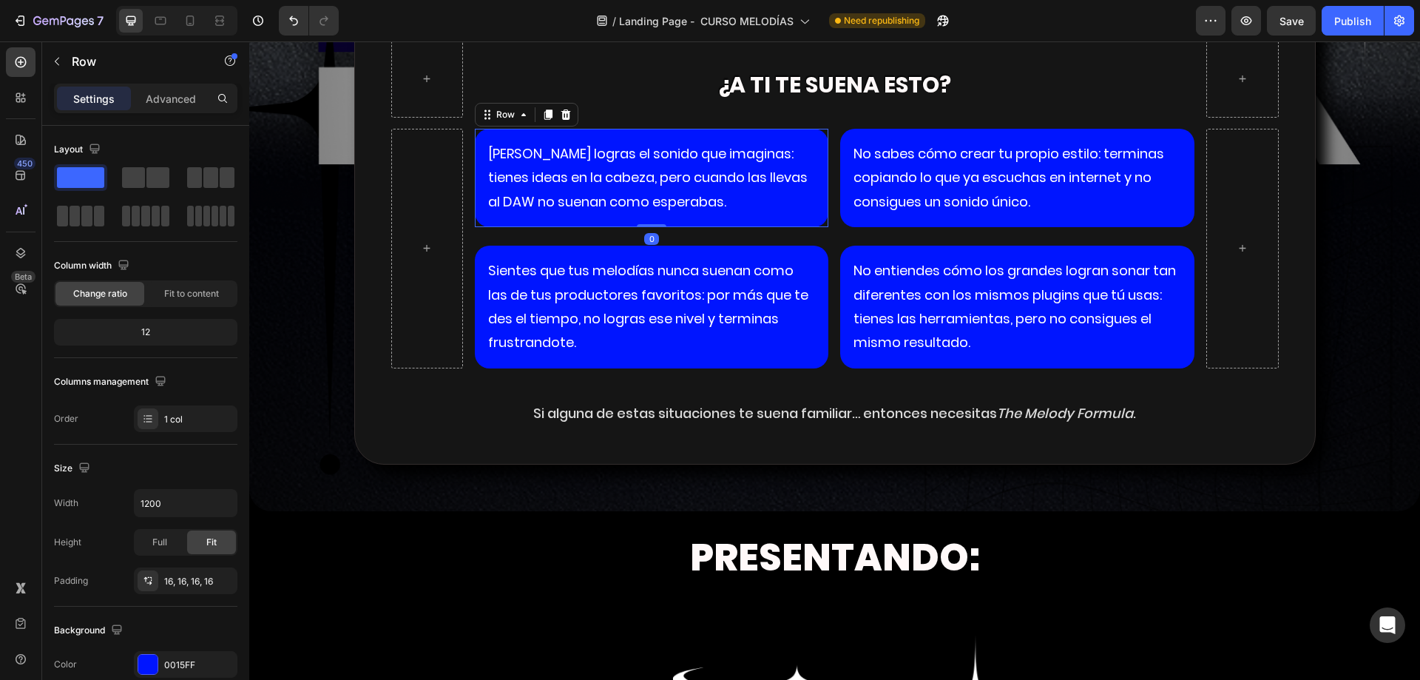
click at [813, 160] on div "Nunca logras el sonido que imaginas: tienes ideas en la cabeza, pero cuando las…" at bounding box center [652, 178] width 354 height 98
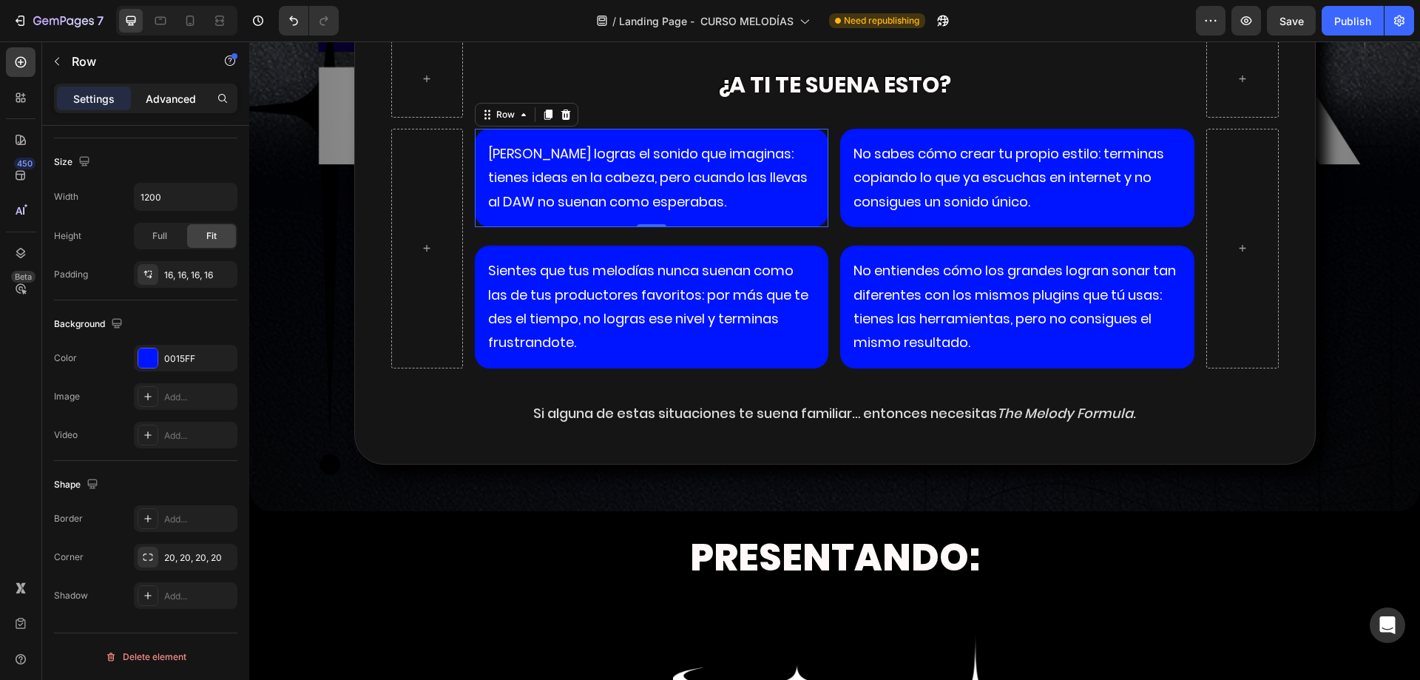
click at [186, 94] on p "Advanced" at bounding box center [171, 99] width 50 height 16
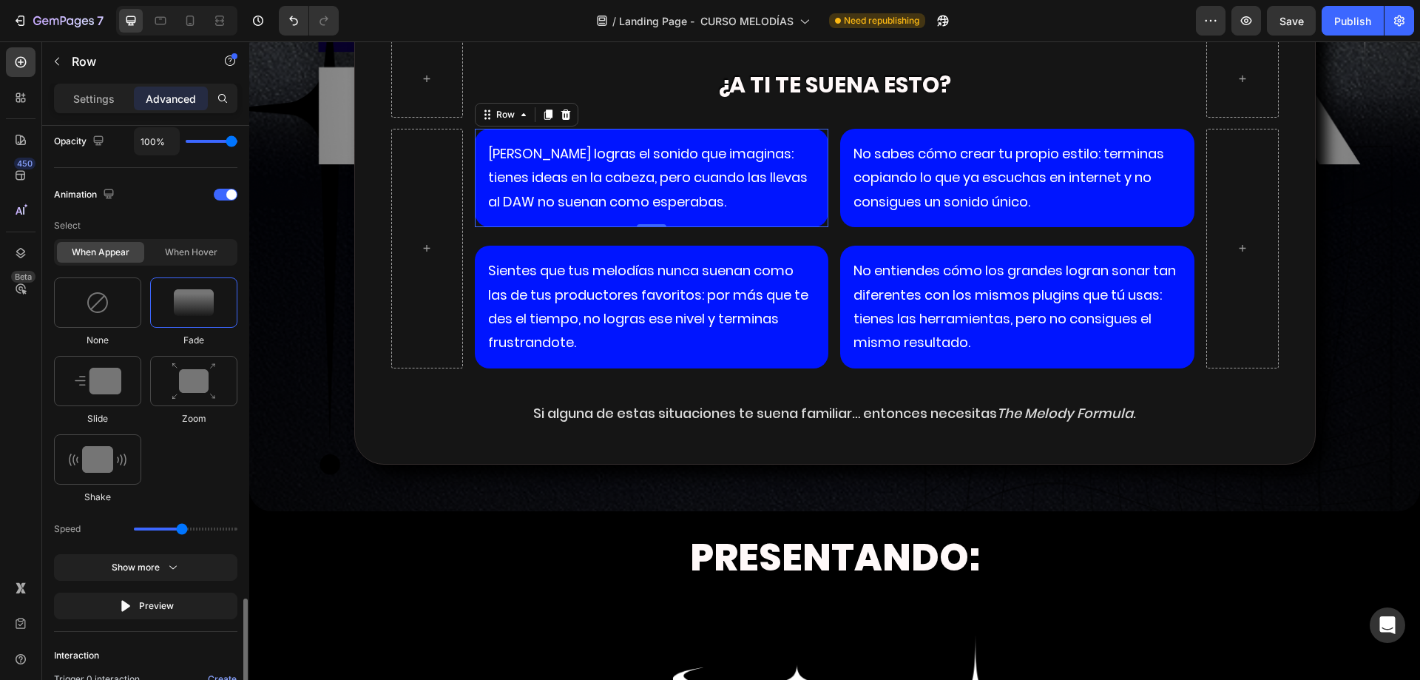
scroll to position [781, 0]
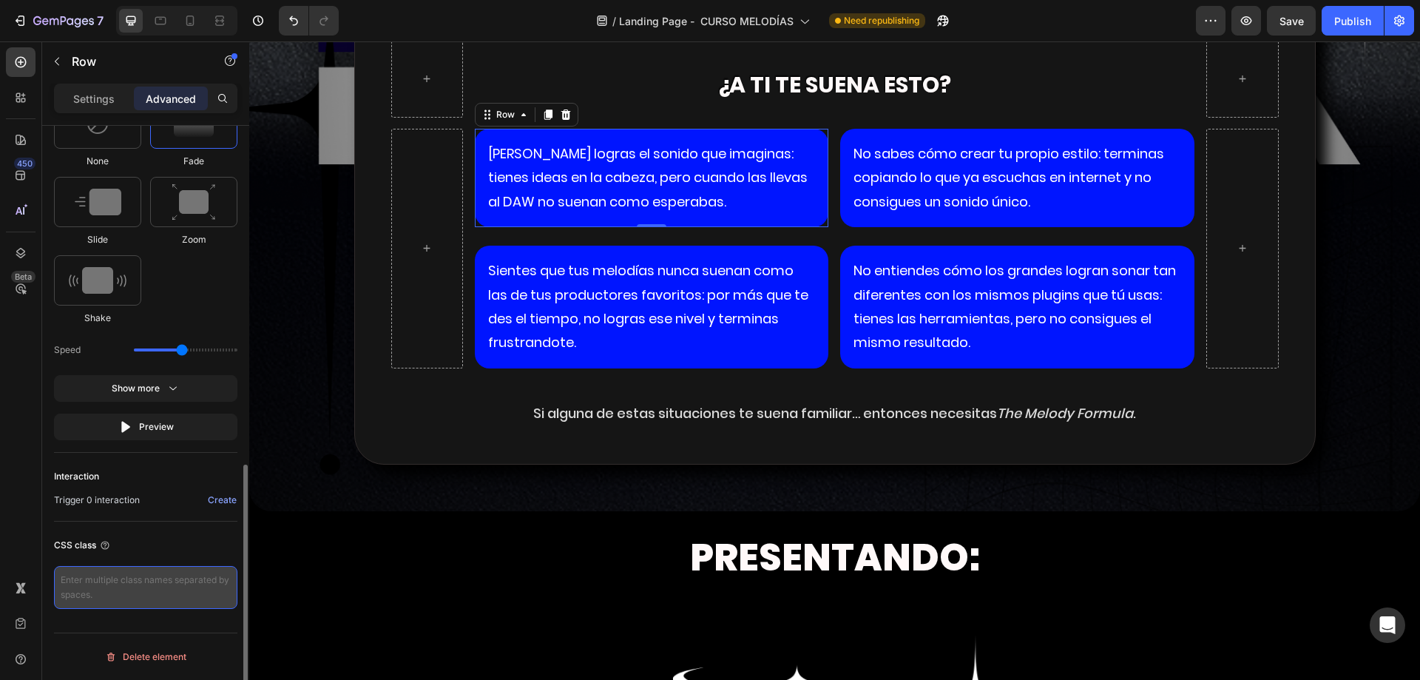
click at [104, 586] on textarea at bounding box center [145, 587] width 183 height 43
paste textarea "background:linear-gradient(135deg, #2E18F4 0%, #0f0f10 100%); border:2px solid …"
click at [81, 584] on textarea "background:linear-gradient(135deg, #2E18F4 0%, #0f0f10 100%); border:2px solid …" at bounding box center [145, 595] width 183 height 59
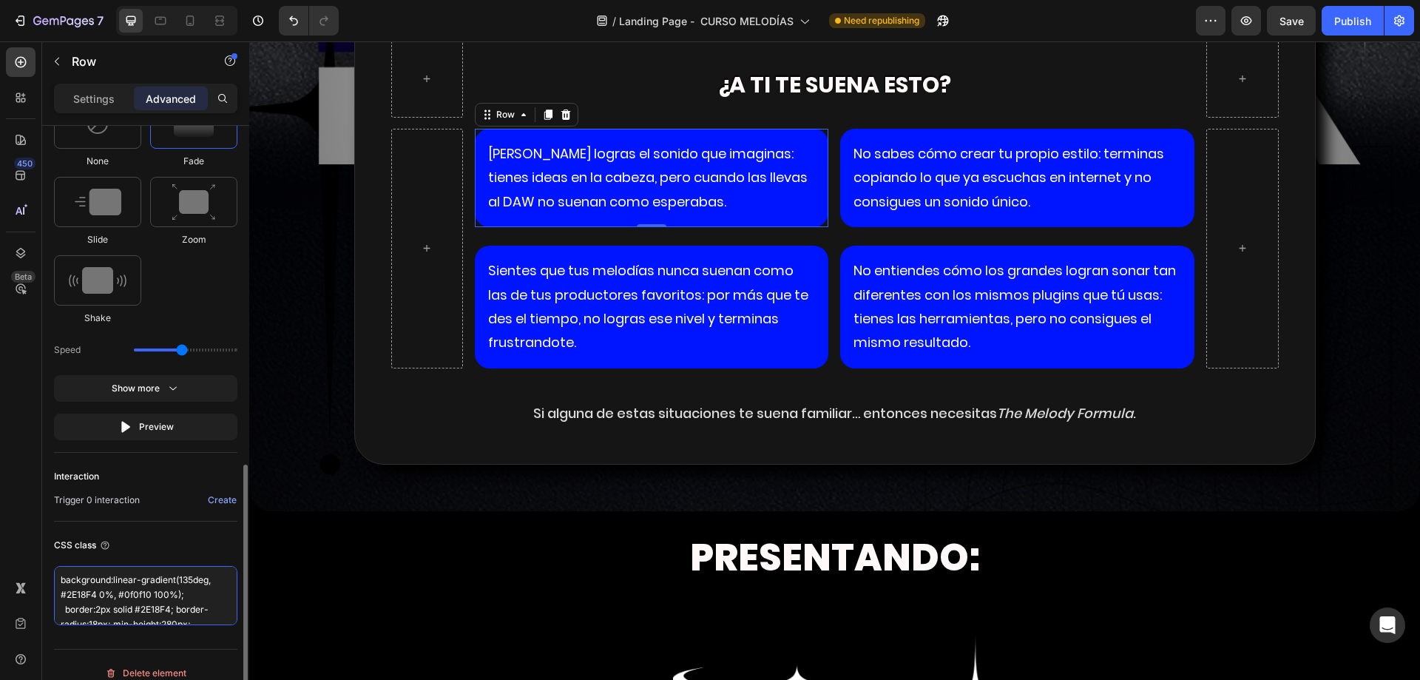
click at [81, 584] on textarea "background:linear-gradient(135deg, #2E18F4 0%, #0f0f10 100%); border:2px solid …" at bounding box center [145, 595] width 183 height 59
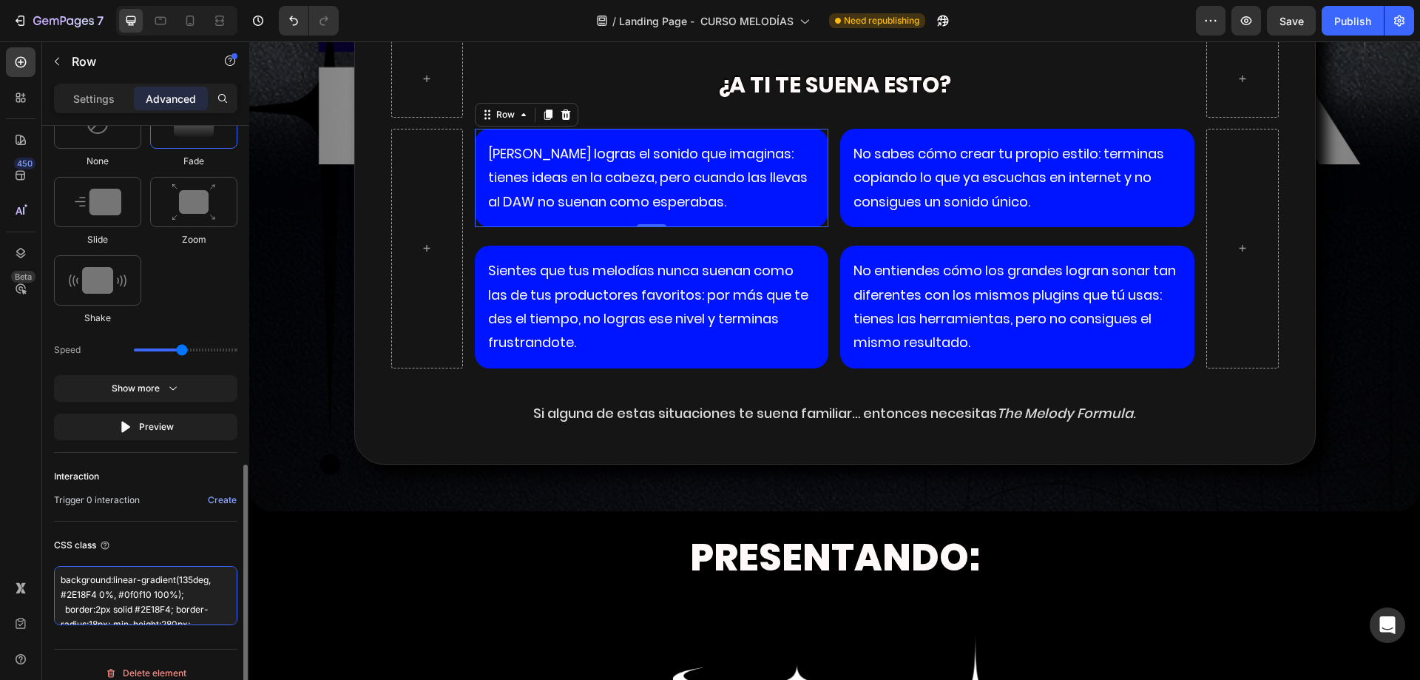
click at [81, 584] on textarea "background:linear-gradient(135deg, #2E18F4 0%, #0f0f10 100%); border:2px solid …" at bounding box center [145, 595] width 183 height 59
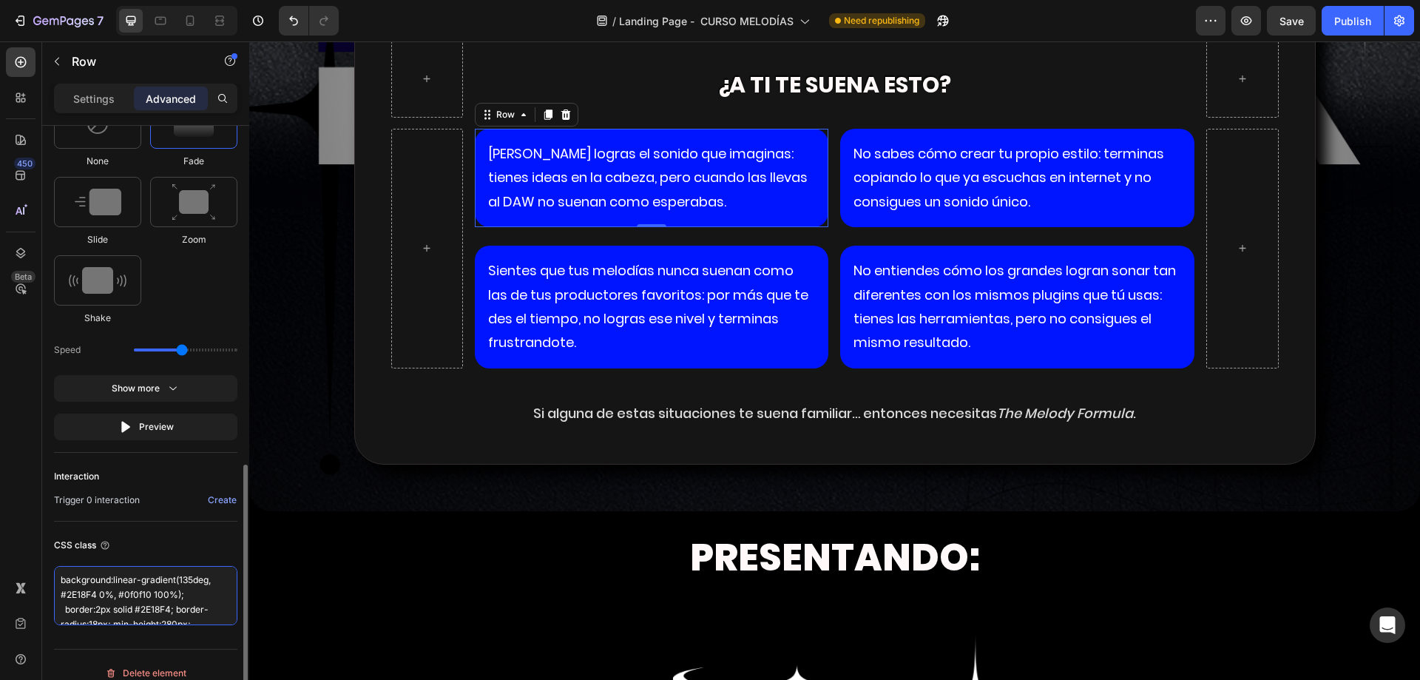
click at [58, 587] on textarea "background:linear-gradient(135deg, #2E18F4 0%, #0f0f10 100%); border:2px solid …" at bounding box center [145, 595] width 183 height 59
click at [59, 578] on textarea "background:linear-gradient(135deg, #2E18F4 0%, #0f0f10 100%); border:2px solid …" at bounding box center [145, 595] width 183 height 59
click at [132, 544] on div "CSS class" at bounding box center [145, 545] width 183 height 24
click at [138, 587] on textarea ".background:linear-gradient(135deg, #2E18F4 0%, #0f0f10 100%); border:2px solid…" at bounding box center [145, 595] width 183 height 59
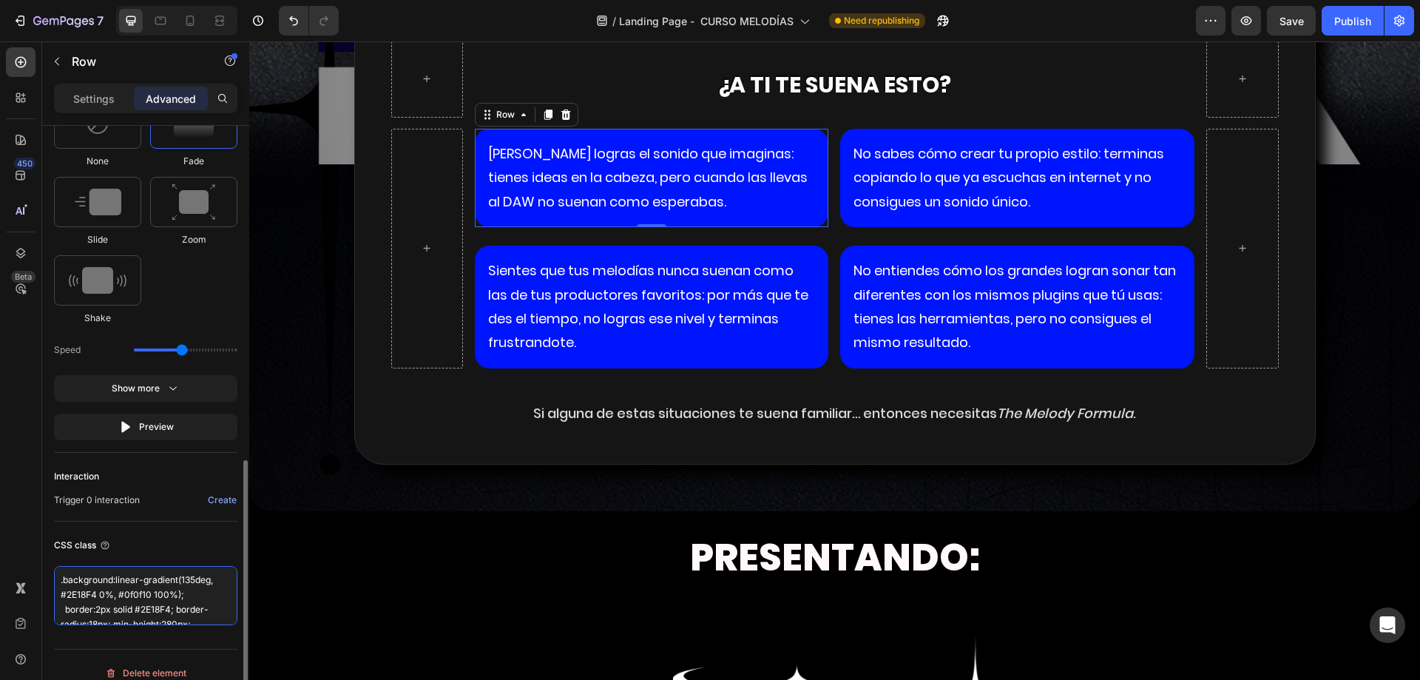
click at [138, 587] on textarea ".background:linear-gradient(135deg, #2E18F4 0%, #0f0f10 100%); border:2px solid…" at bounding box center [145, 595] width 183 height 59
type textarea "border:2px solid #2E18F4; border-radius:18px; min-height:280px;"
click at [138, 587] on textarea "border:2px solid #2E18F4; border-radius:18px; min-height:280px;" at bounding box center [145, 587] width 183 height 43
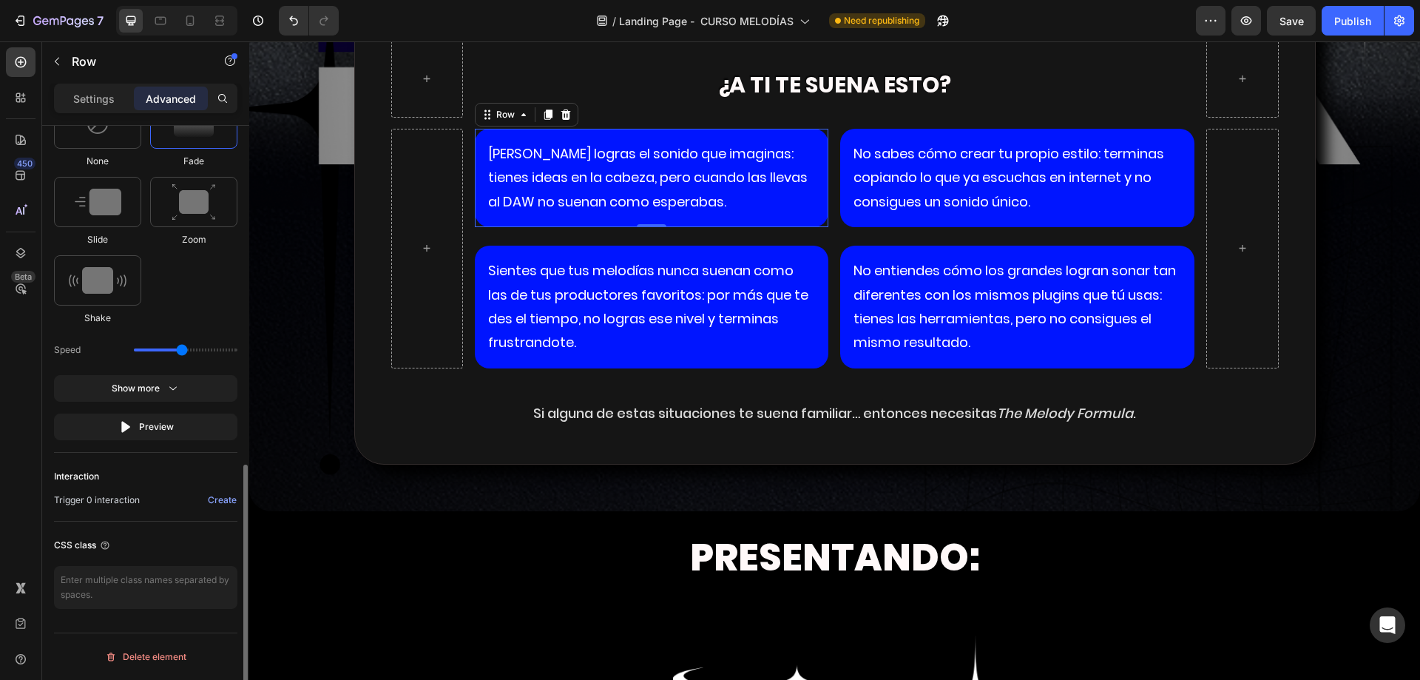
click at [171, 563] on div "CSS class" at bounding box center [145, 570] width 183 height 99
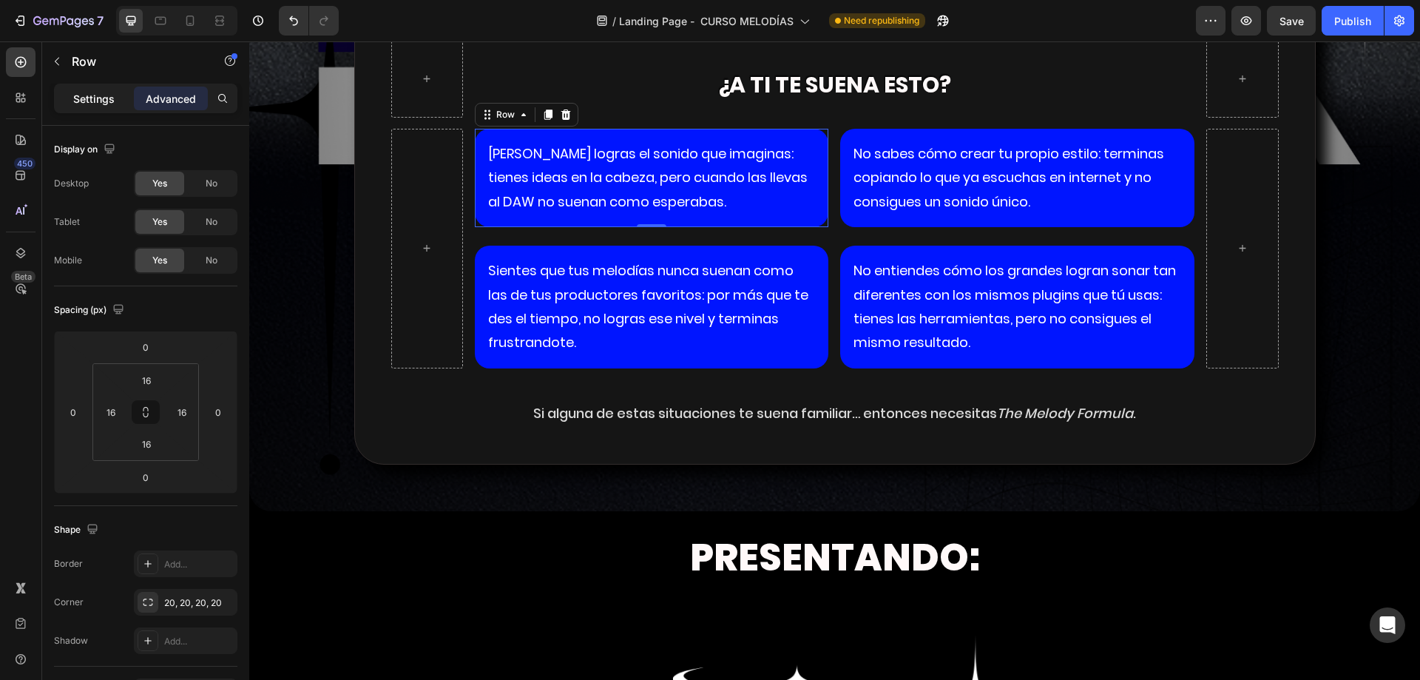
click at [100, 99] on p "Settings" at bounding box center [93, 99] width 41 height 16
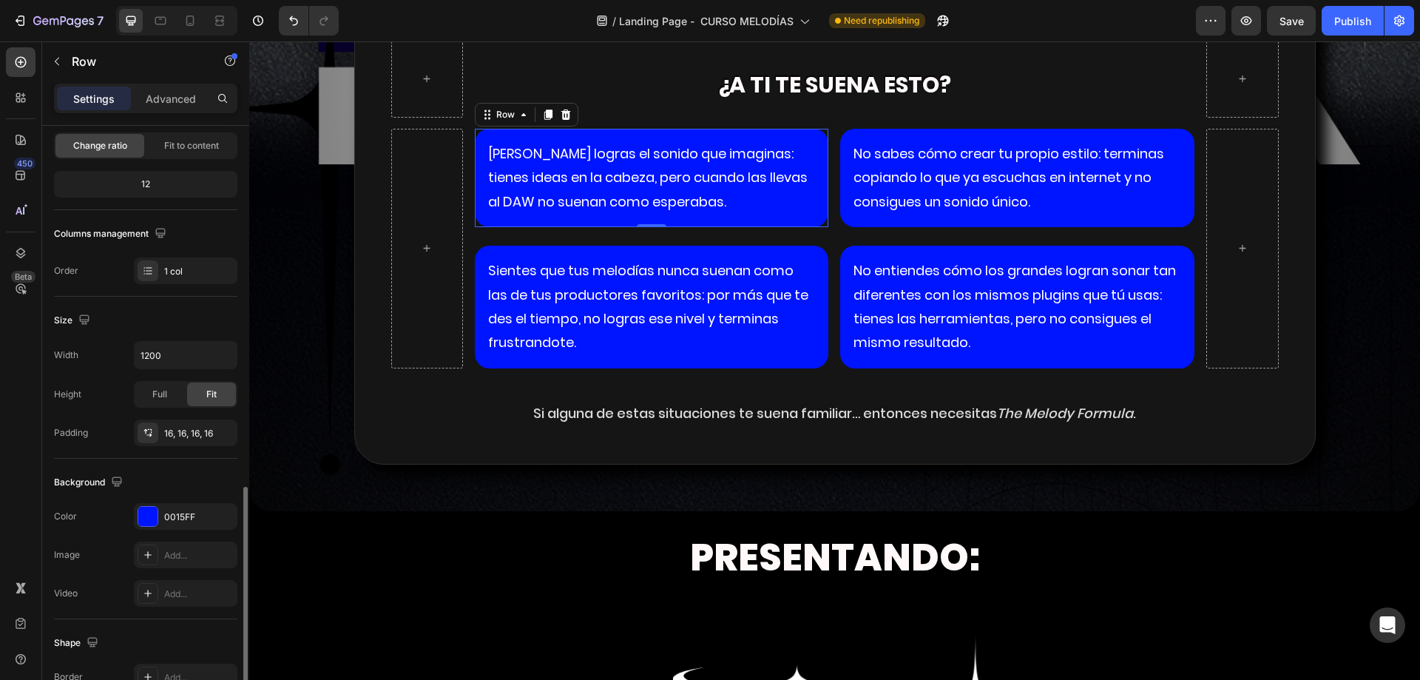
scroll to position [306, 0]
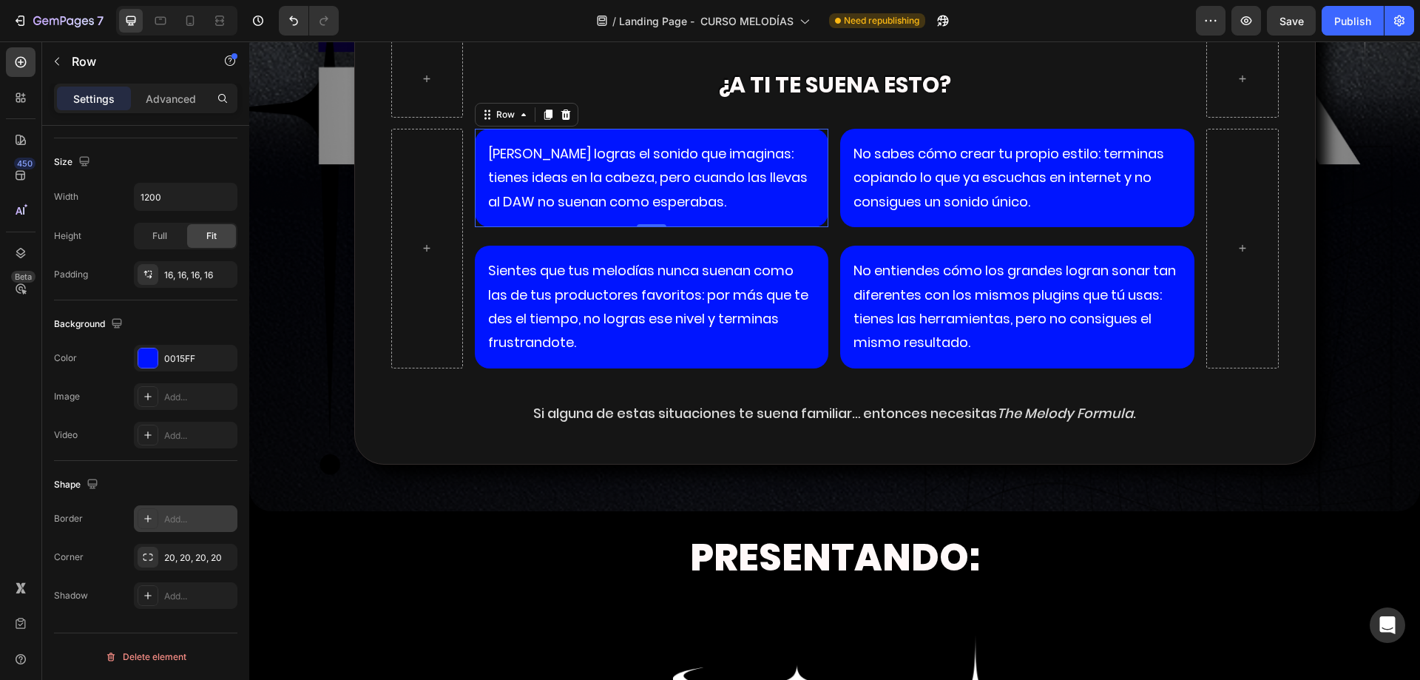
click at [182, 524] on div "Add..." at bounding box center [199, 518] width 70 height 13
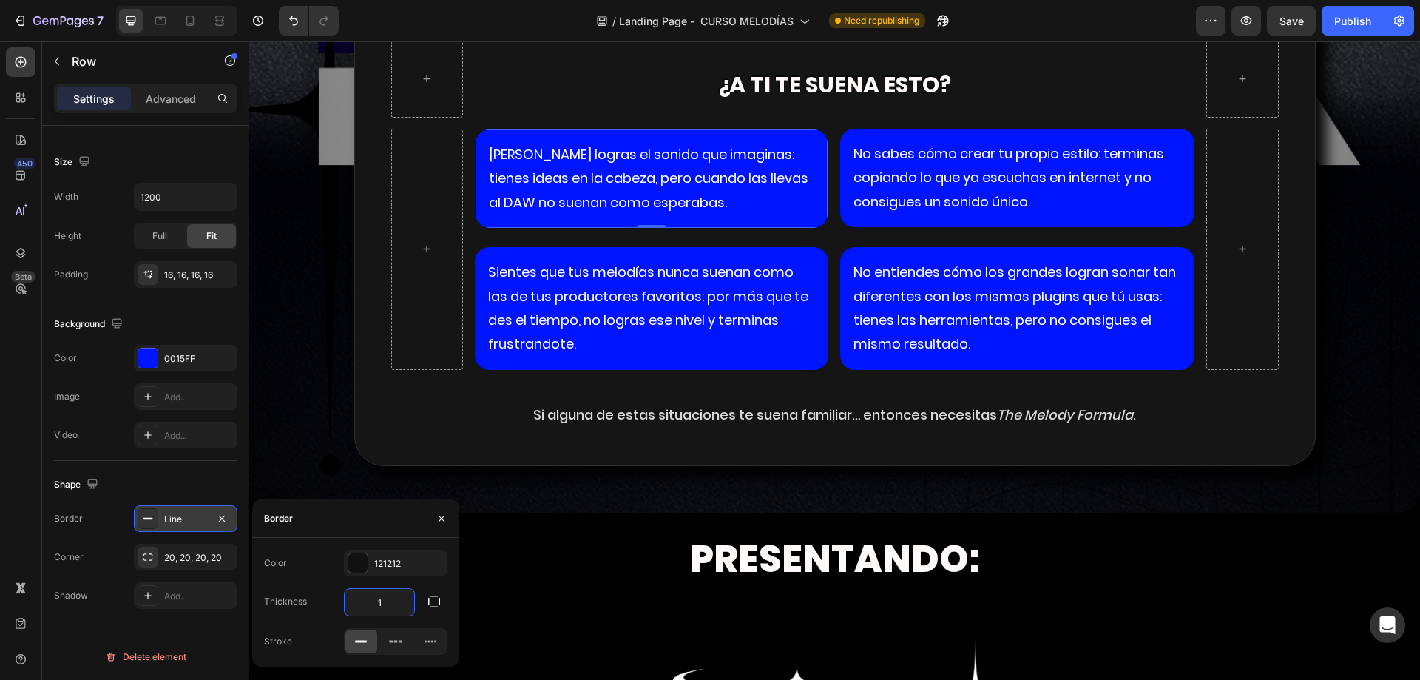
click at [378, 593] on input "1" at bounding box center [380, 602] width 70 height 27
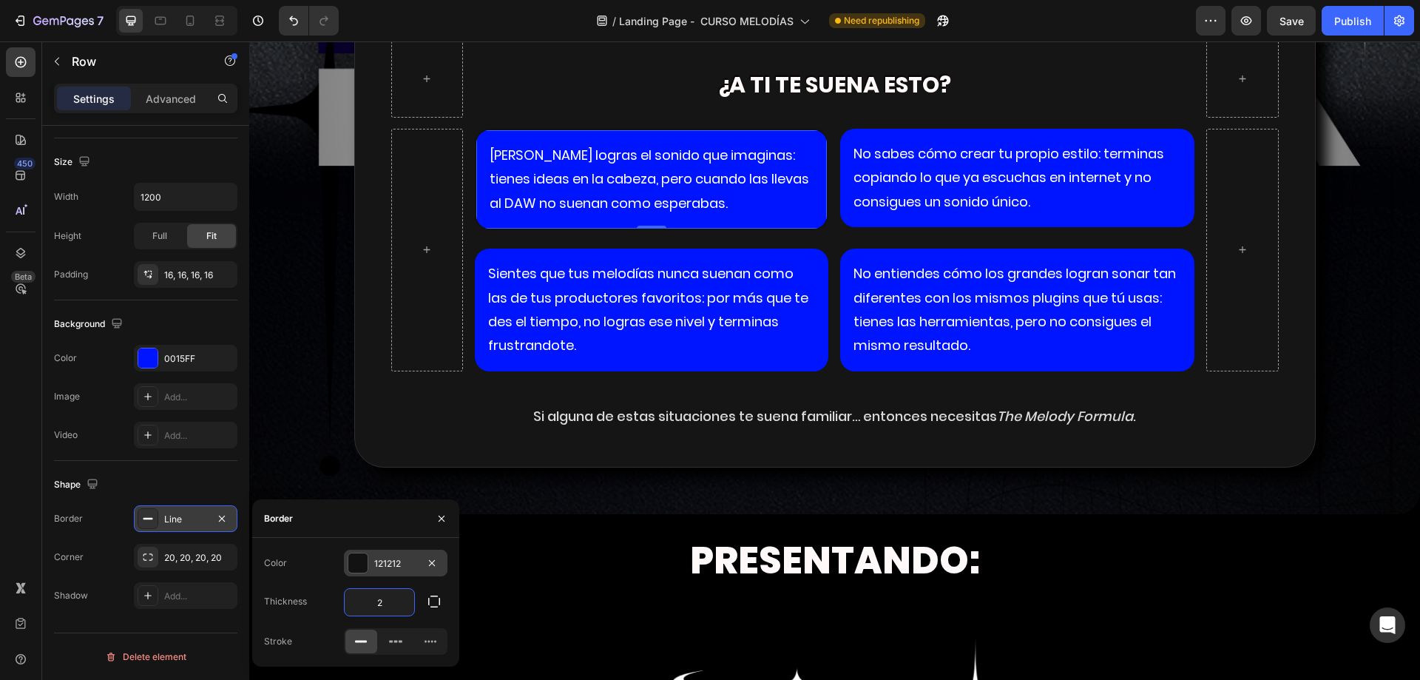
type input "2"
click at [388, 569] on div "121212" at bounding box center [395, 563] width 43 height 13
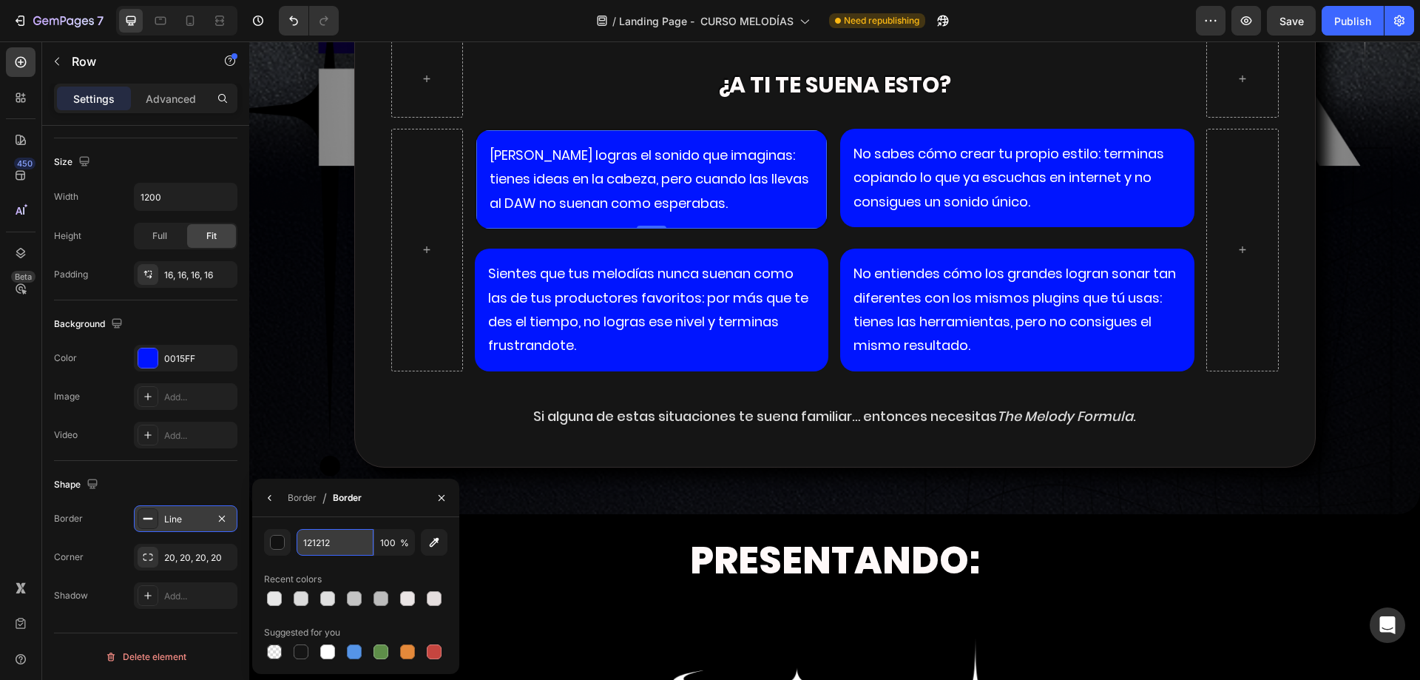
click at [350, 545] on input "121212" at bounding box center [335, 542] width 77 height 27
paste input "2E18F4"
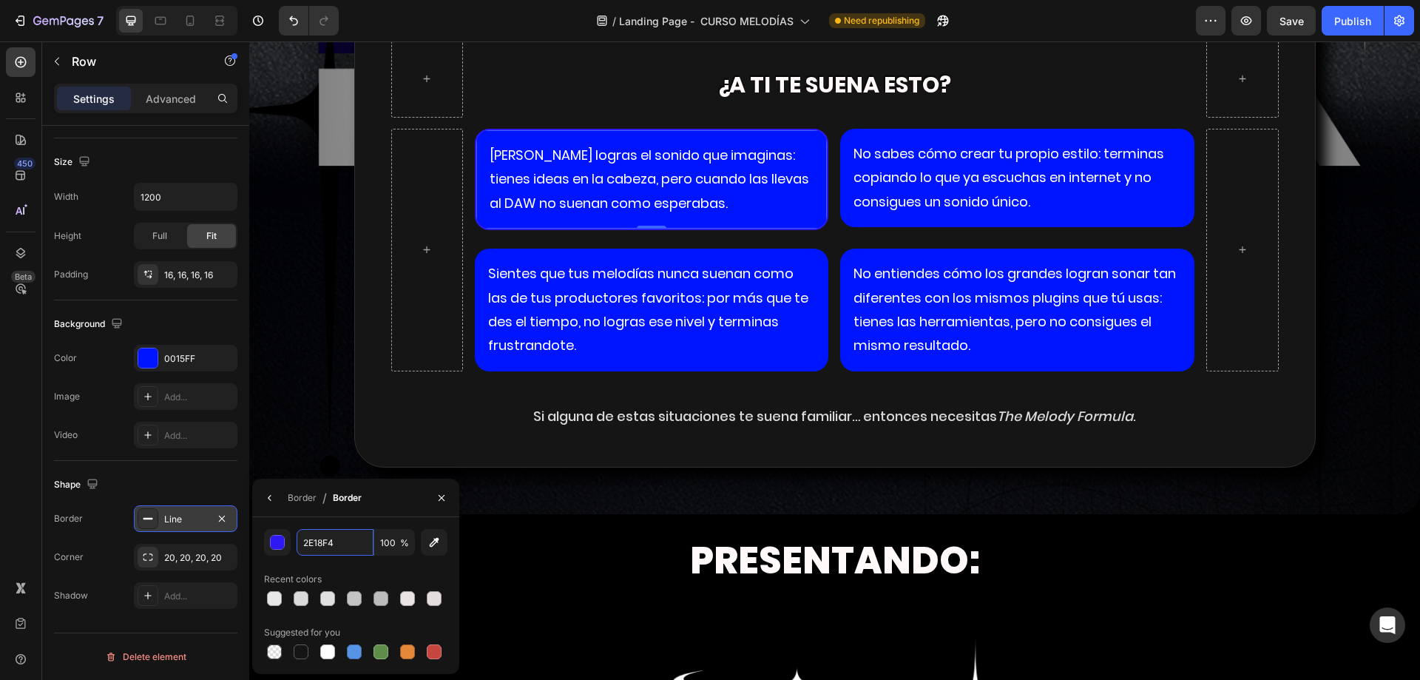
type input "2E18F4"
click at [332, 579] on div "Recent colors" at bounding box center [355, 579] width 183 height 24
click at [978, 202] on p "No sabes cómo crear tu propio estilo: terminas copiando lo que ya escuchas en i…" at bounding box center [1017, 178] width 328 height 72
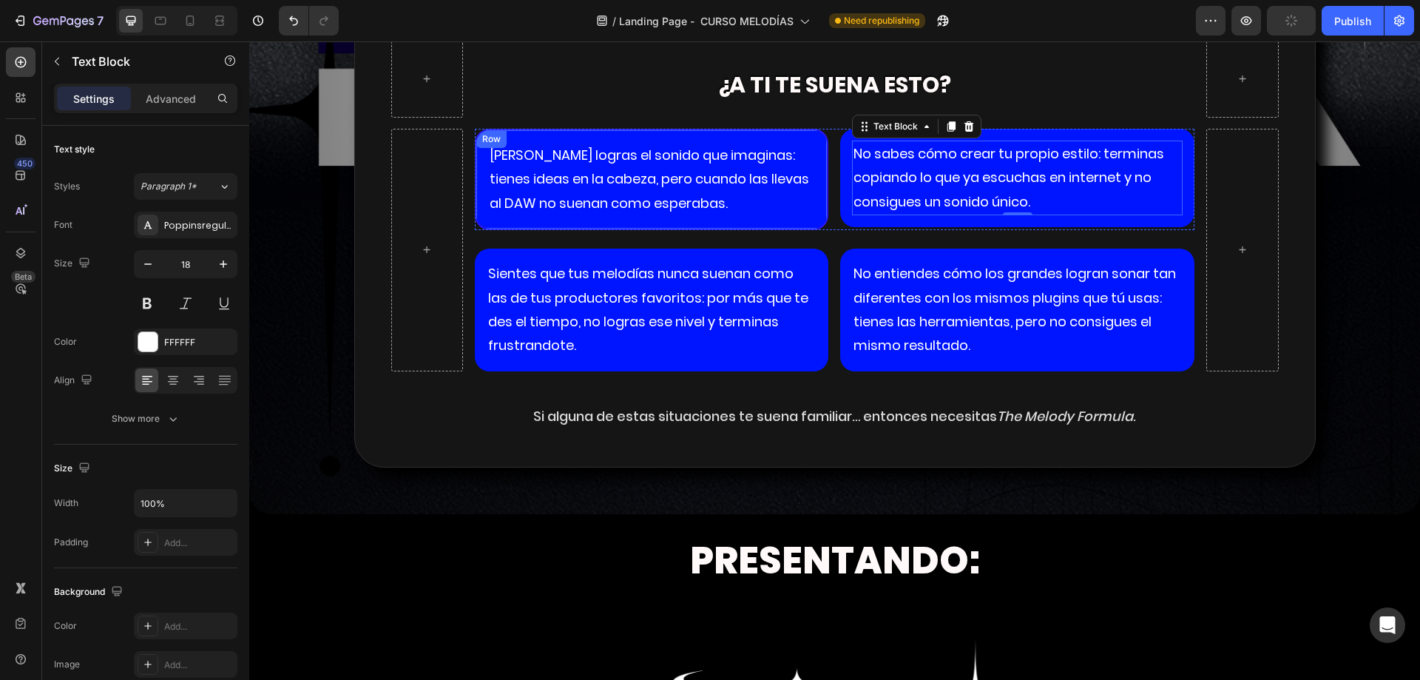
click at [479, 143] on div "Row" at bounding box center [491, 138] width 24 height 13
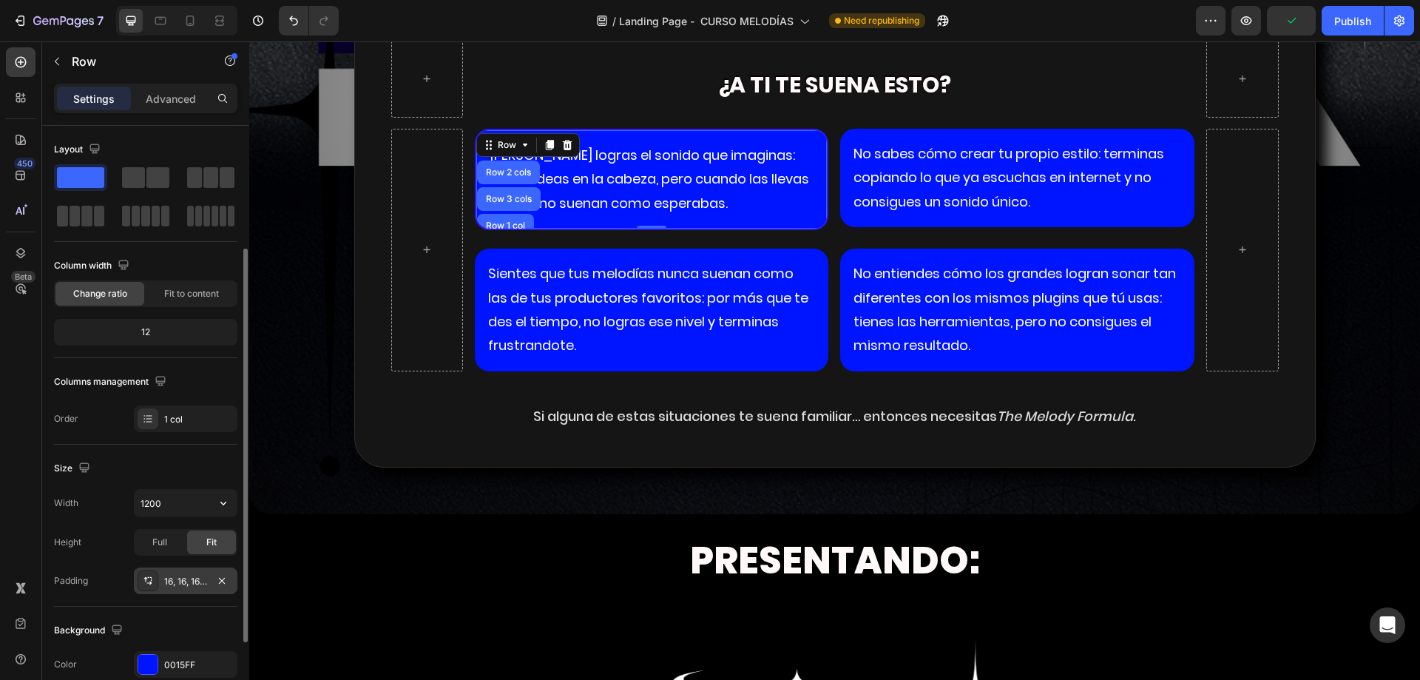
scroll to position [148, 0]
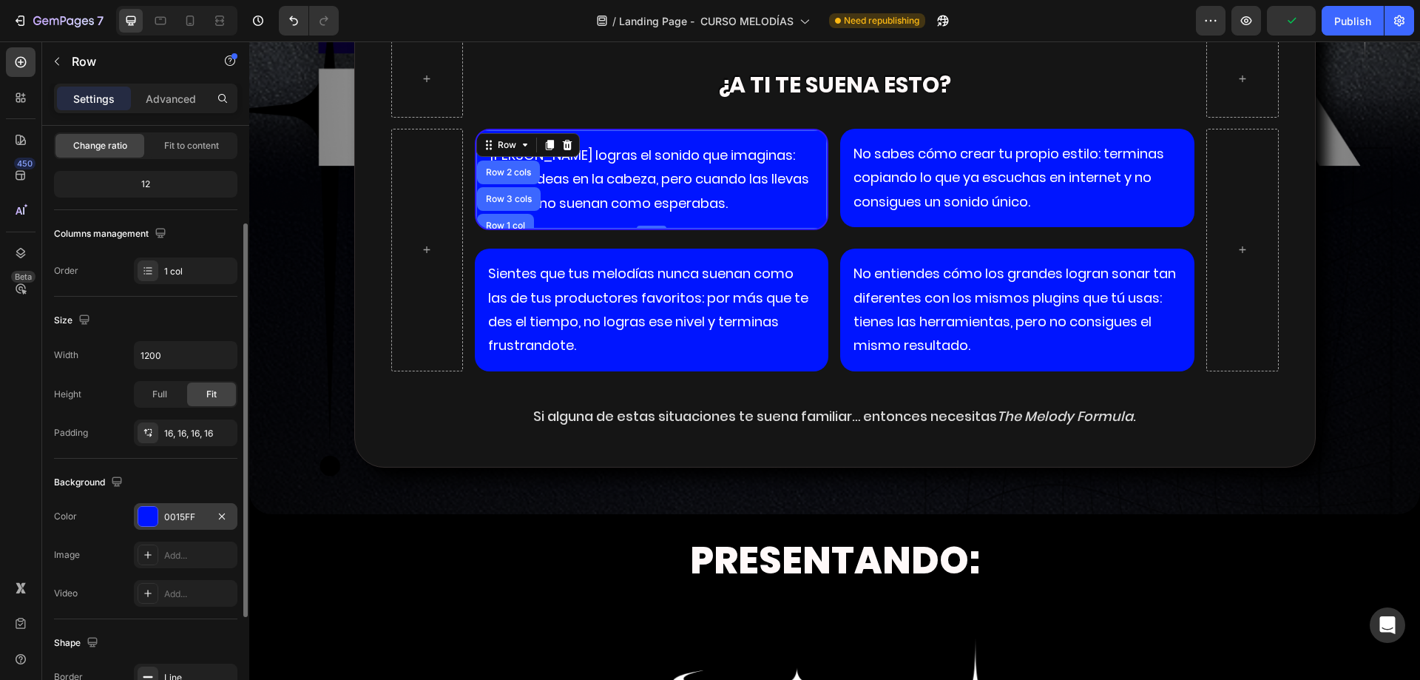
click at [175, 515] on div "0015FF" at bounding box center [185, 516] width 43 height 13
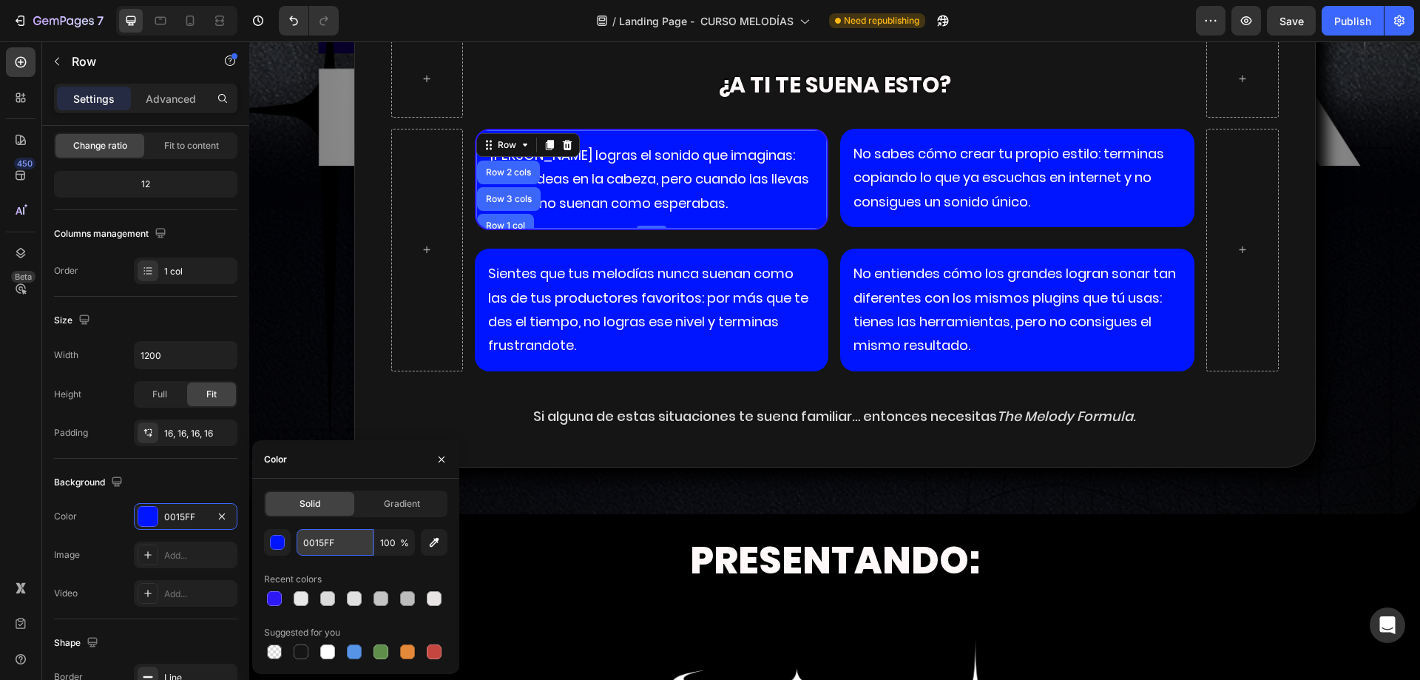
click at [321, 539] on input "0015FF" at bounding box center [335, 542] width 77 height 27
paste input "#2E18F4"
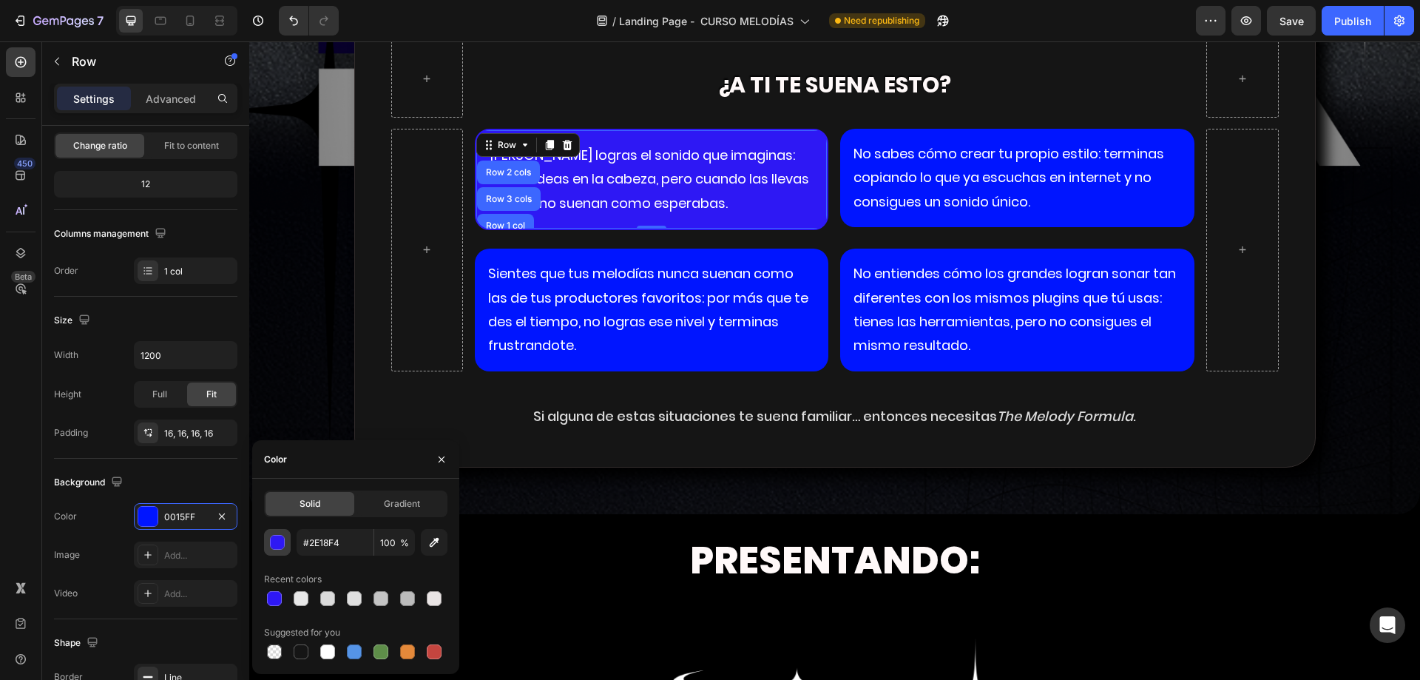
click at [280, 542] on div "button" at bounding box center [278, 542] width 15 height 15
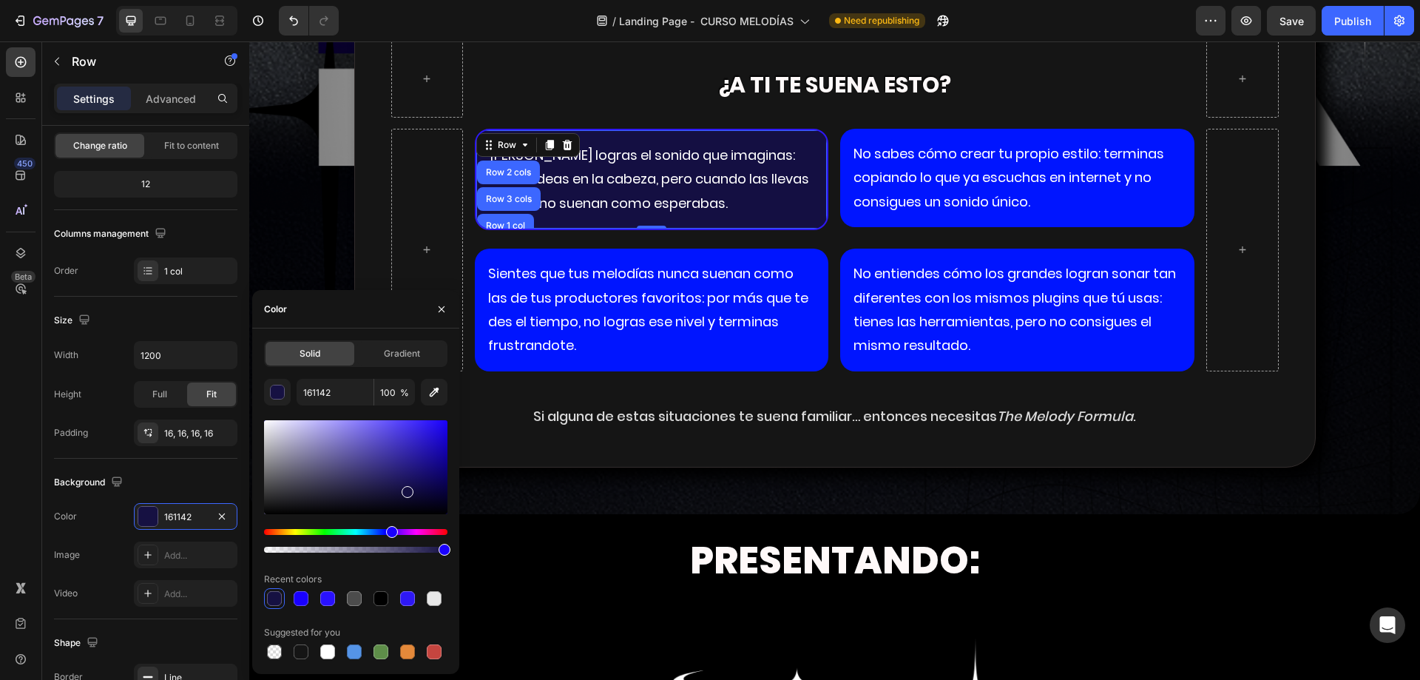
type input "140F42"
drag, startPoint x: 425, startPoint y: 433, endPoint x: 406, endPoint y: 489, distance: 58.7
click at [406, 489] on div at bounding box center [355, 467] width 183 height 94
click at [317, 387] on input "140F42" at bounding box center [335, 392] width 77 height 27
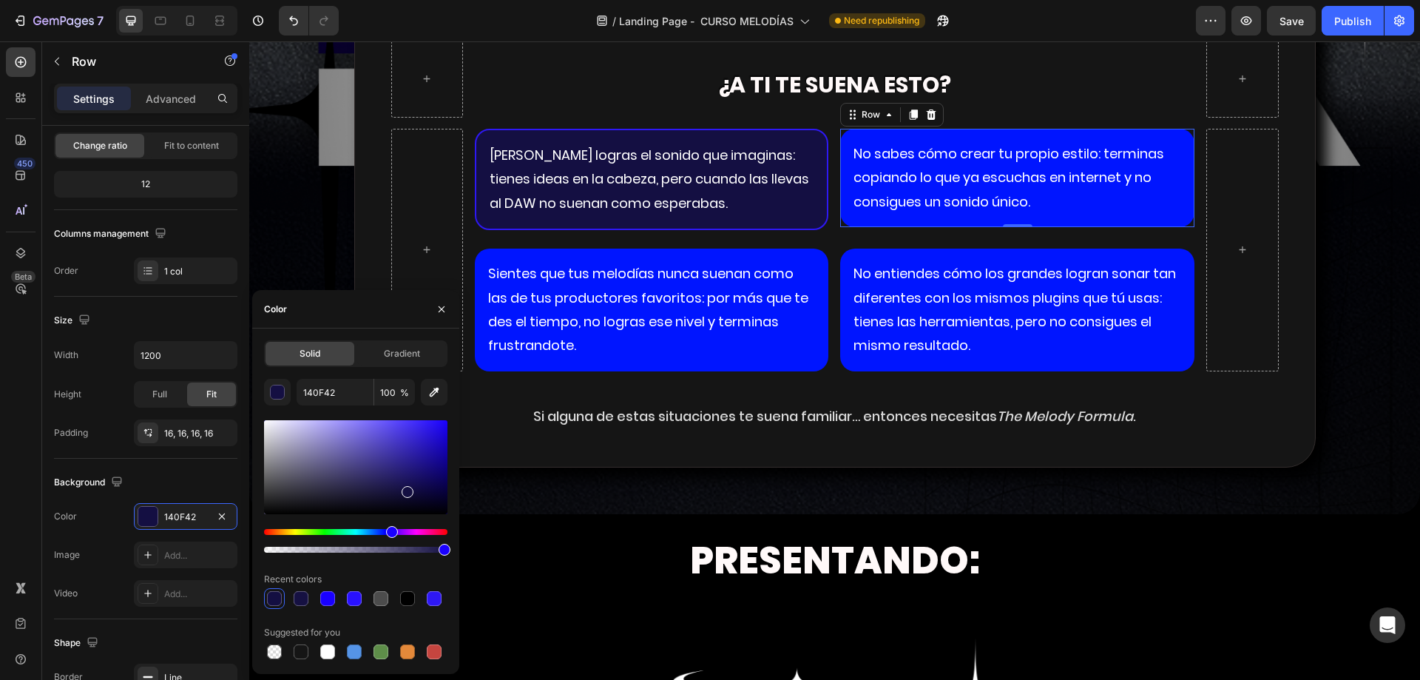
click at [1050, 217] on div "No sabes cómo crear tu propio estilo: terminas copiando lo que ya escuchas en i…" at bounding box center [1017, 178] width 354 height 98
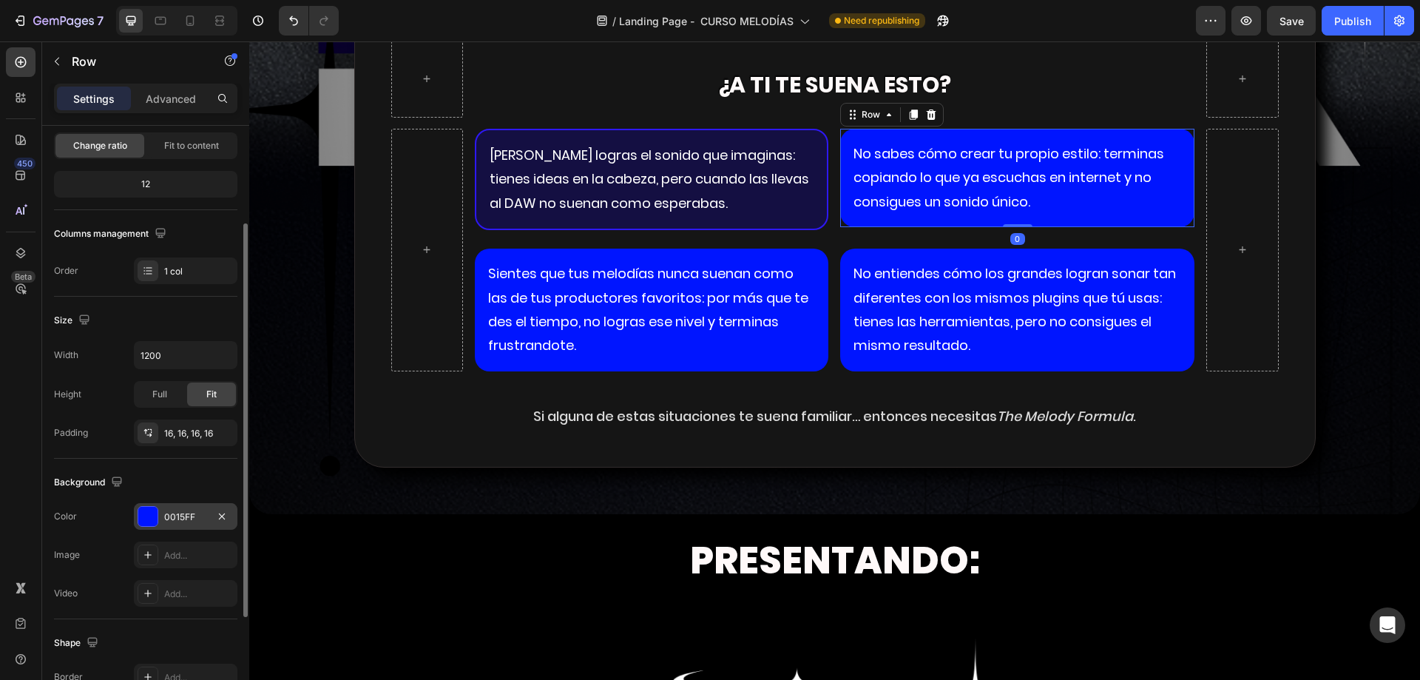
click at [175, 509] on div "0015FF" at bounding box center [186, 516] width 104 height 27
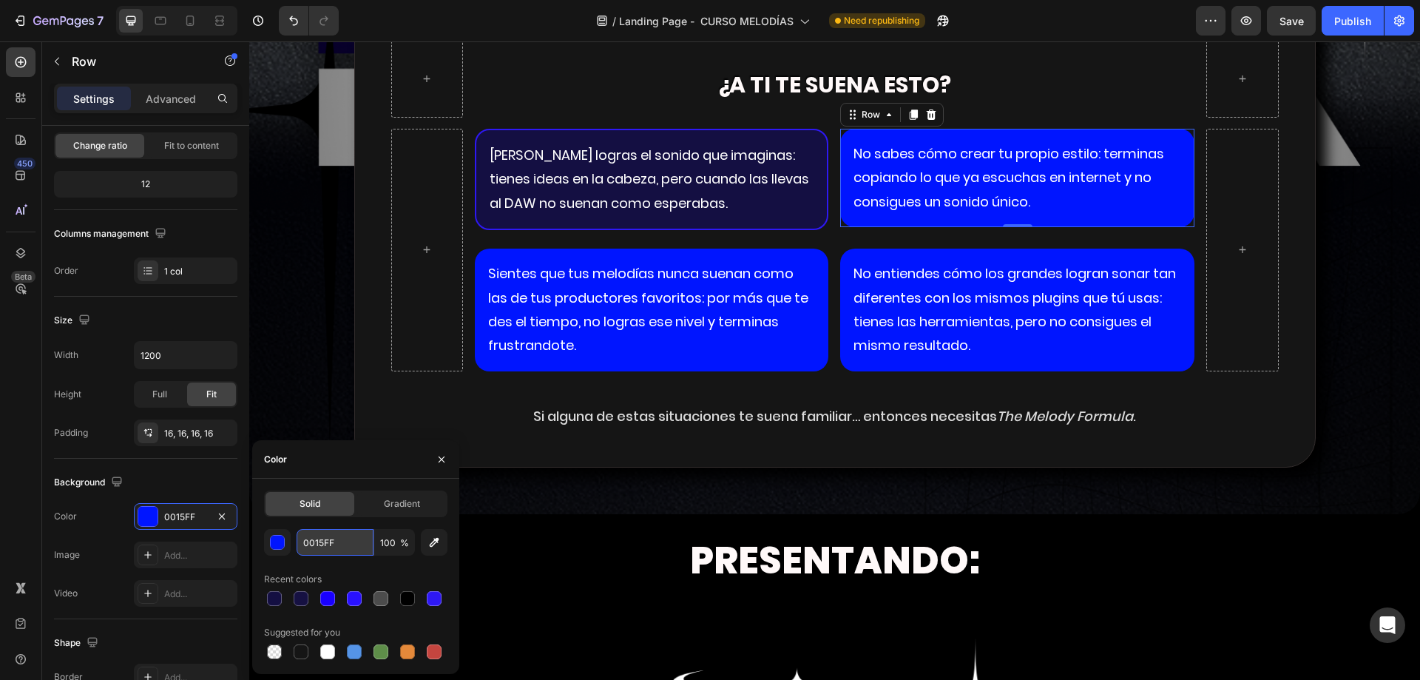
click at [311, 541] on input "0015FF" at bounding box center [335, 542] width 77 height 27
paste input "140F42"
type input "140F42"
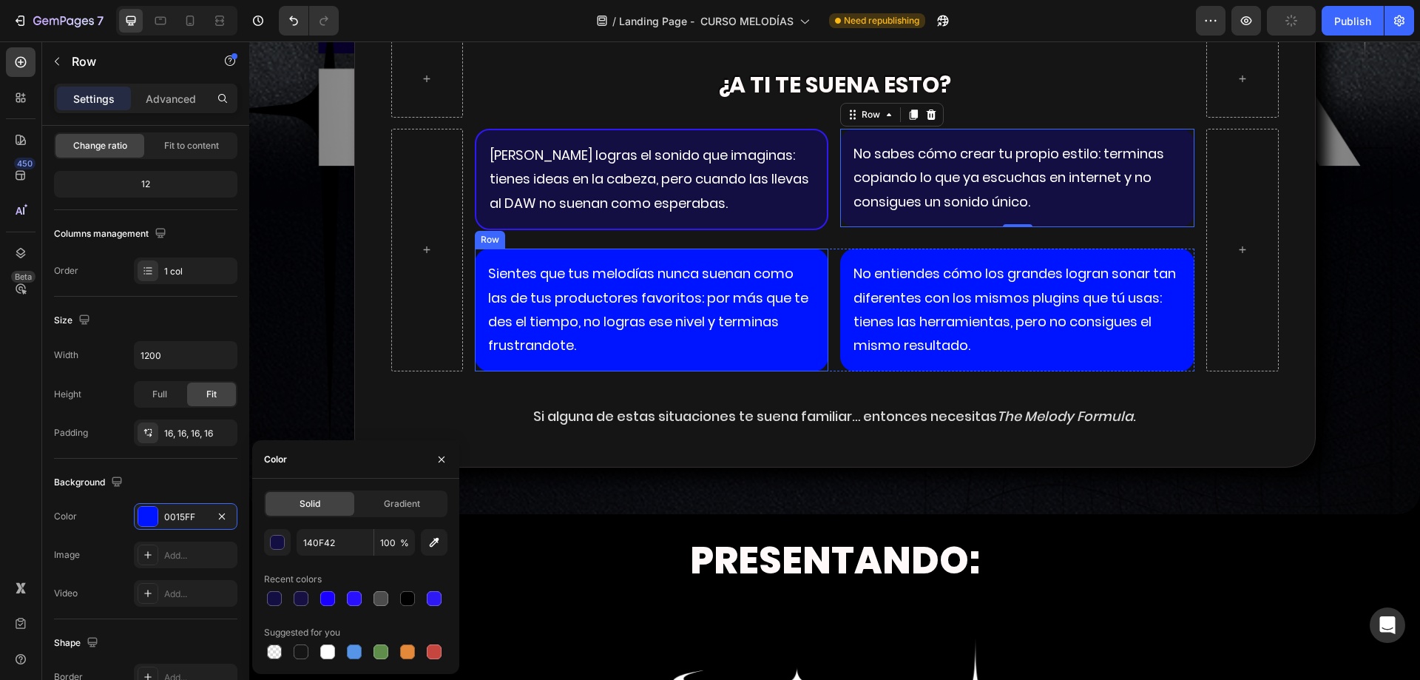
click at [682, 365] on div "Sientes que tus melodías nunca suenan como las de tus productores favoritos: po…" at bounding box center [652, 309] width 354 height 123
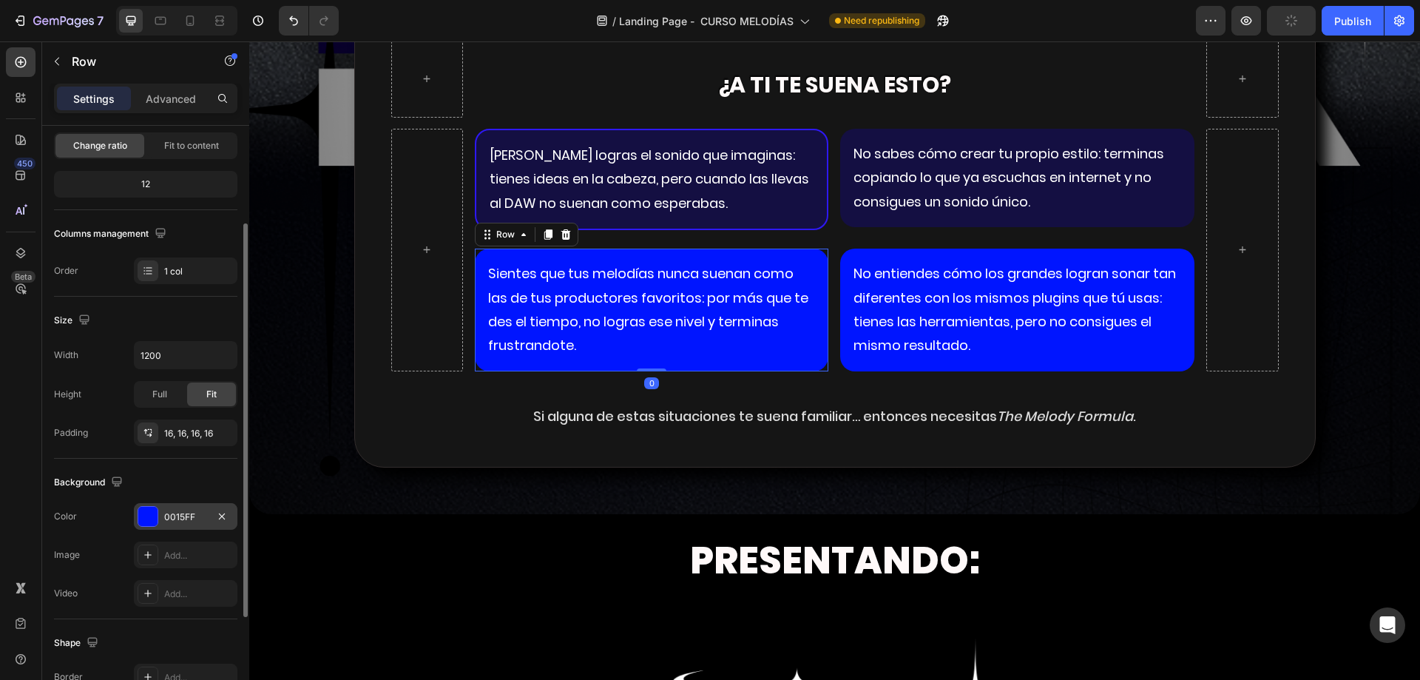
click at [182, 518] on div "0015FF" at bounding box center [185, 516] width 43 height 13
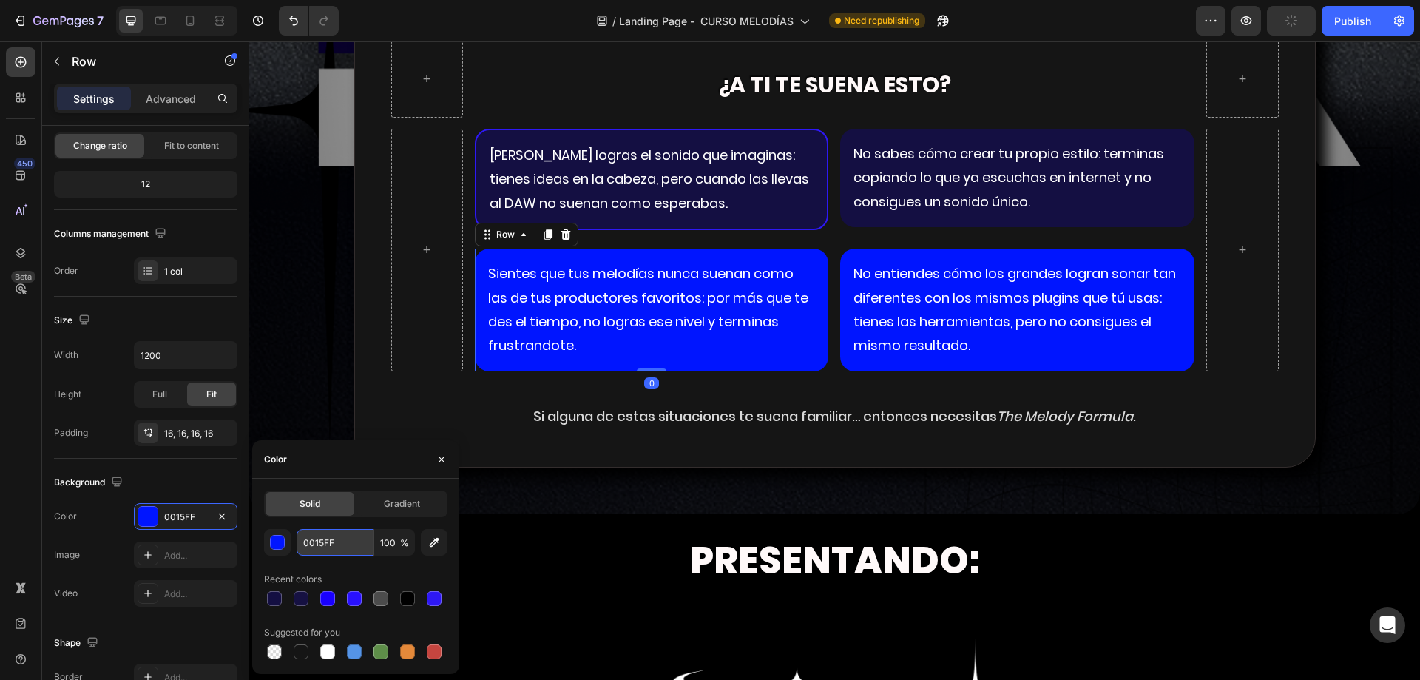
click at [353, 540] on input "0015FF" at bounding box center [335, 542] width 77 height 27
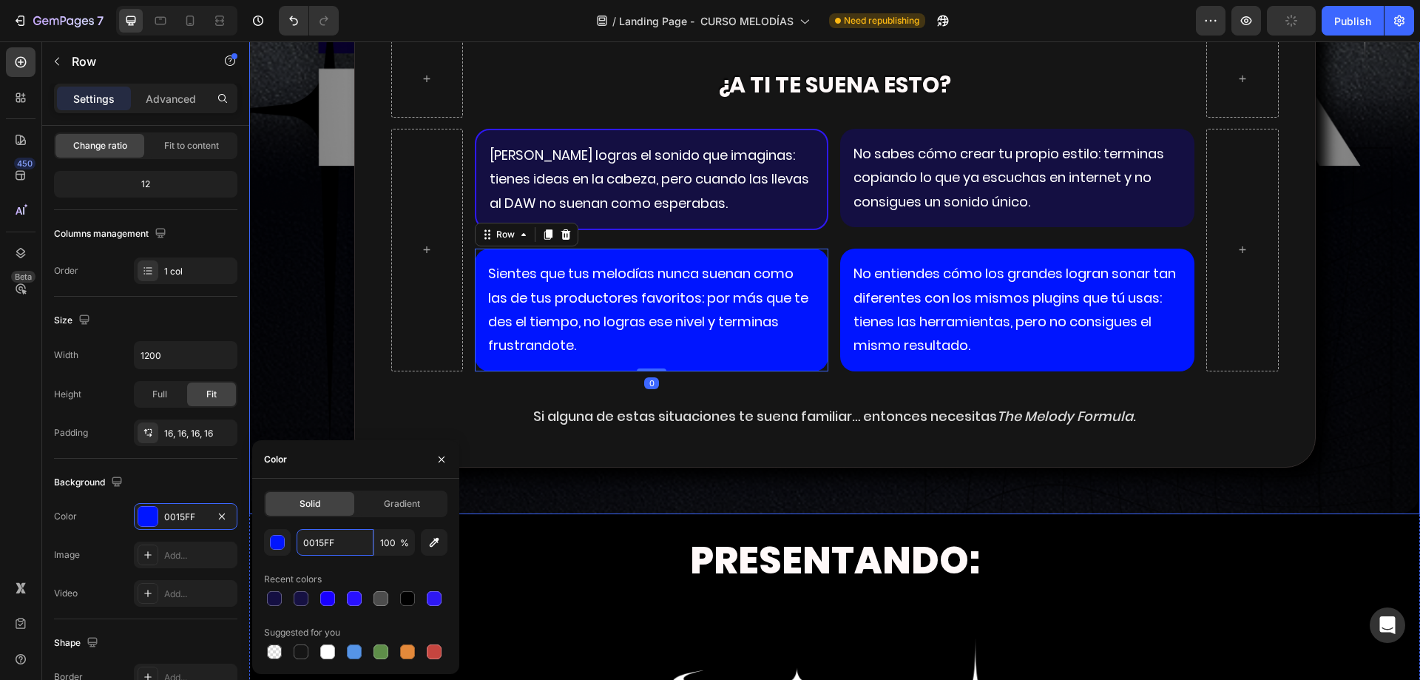
paste input "140F42"
type input "140F42"
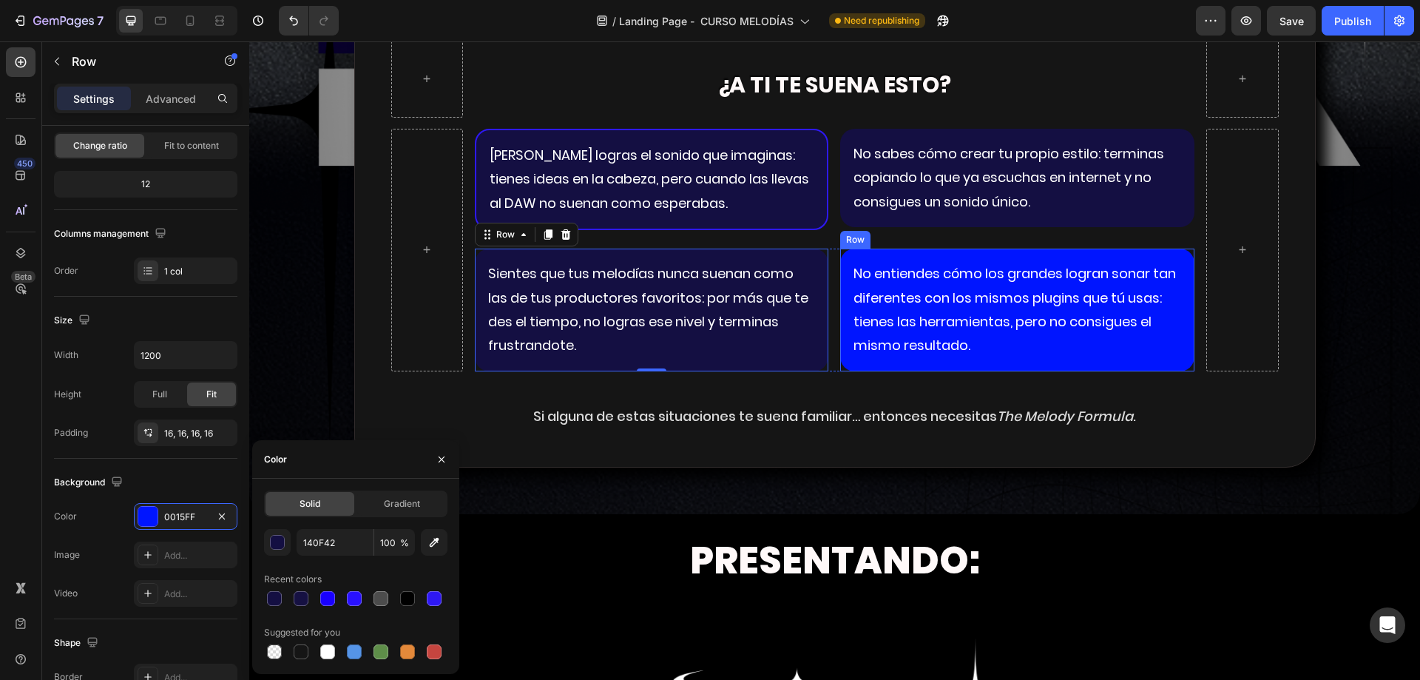
click at [863, 368] on div "No entiendes cómo los grandes logran sonar tan diferentes con los mismos plugin…" at bounding box center [1017, 309] width 354 height 123
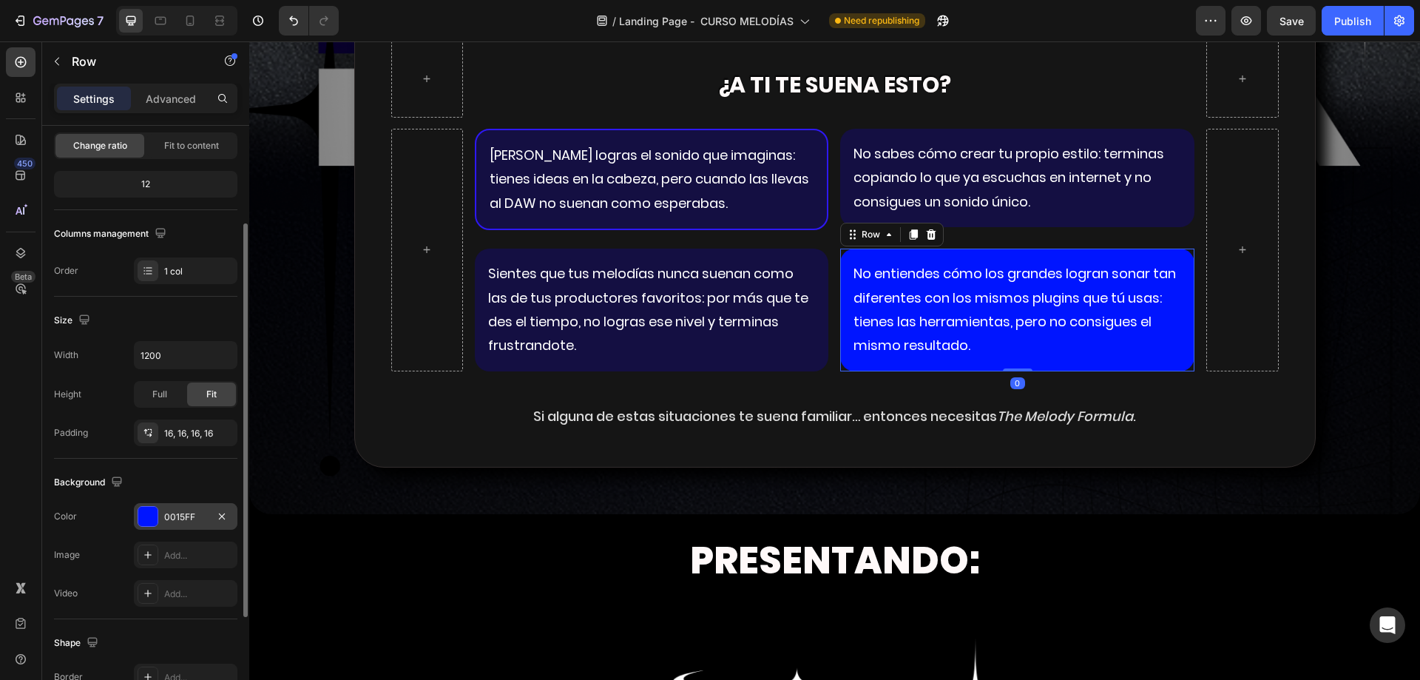
click at [160, 514] on div "0015FF" at bounding box center [186, 516] width 104 height 27
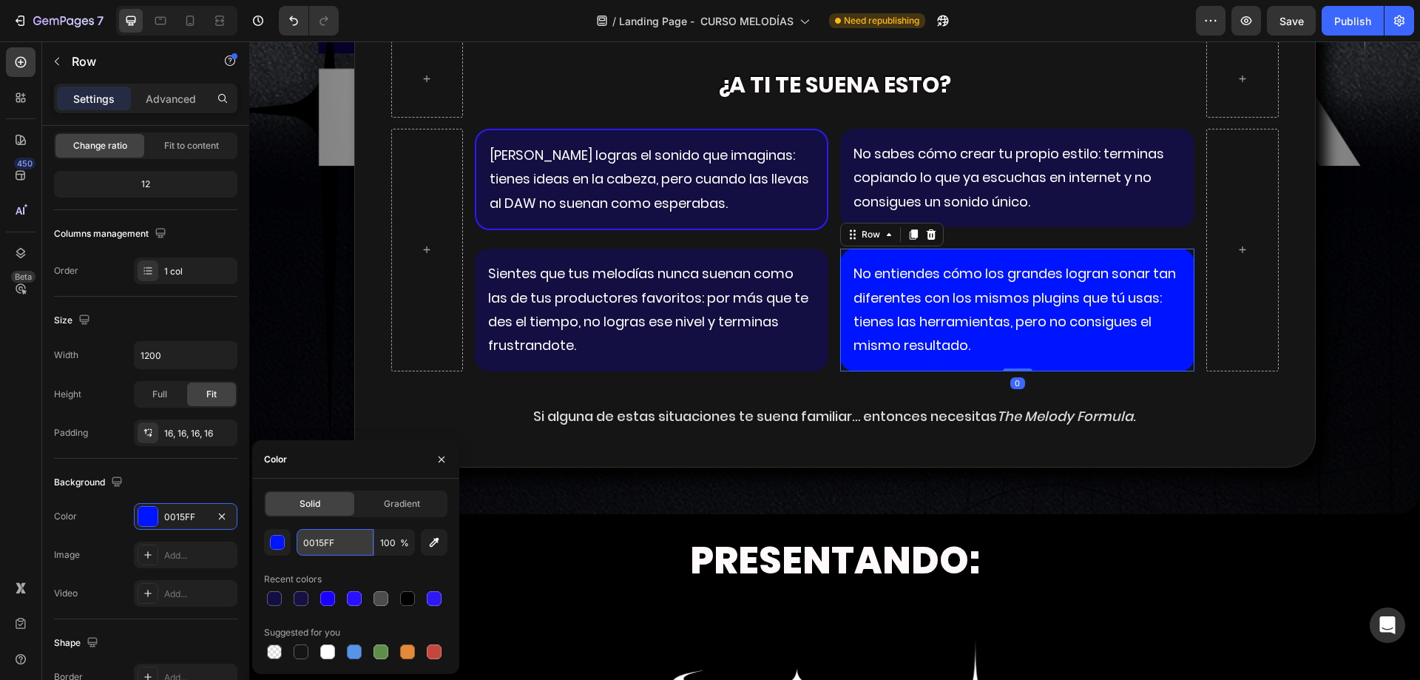
click at [317, 548] on input "0015FF" at bounding box center [335, 542] width 77 height 27
paste input "140F42"
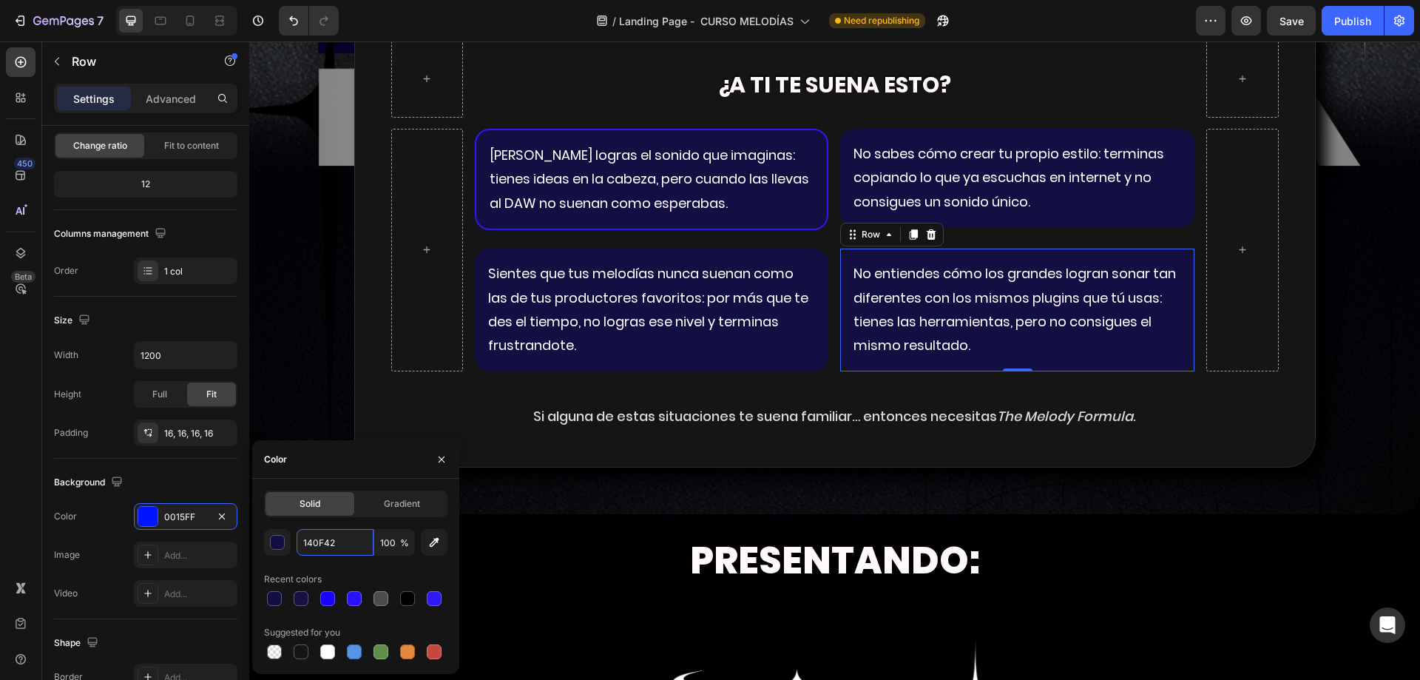
type input "140F42"
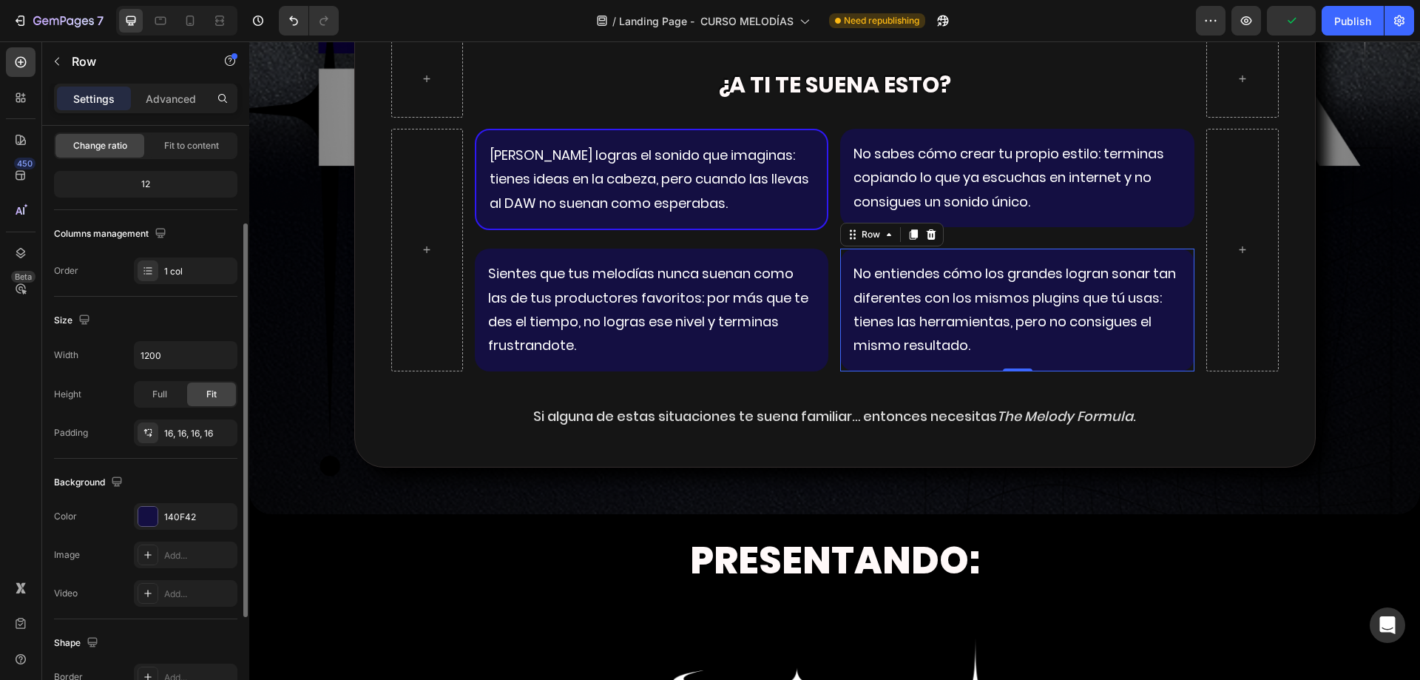
click at [168, 467] on div "Background The changes might be hidden by the video. Color 140F42 Image Add... …" at bounding box center [145, 538] width 183 height 160
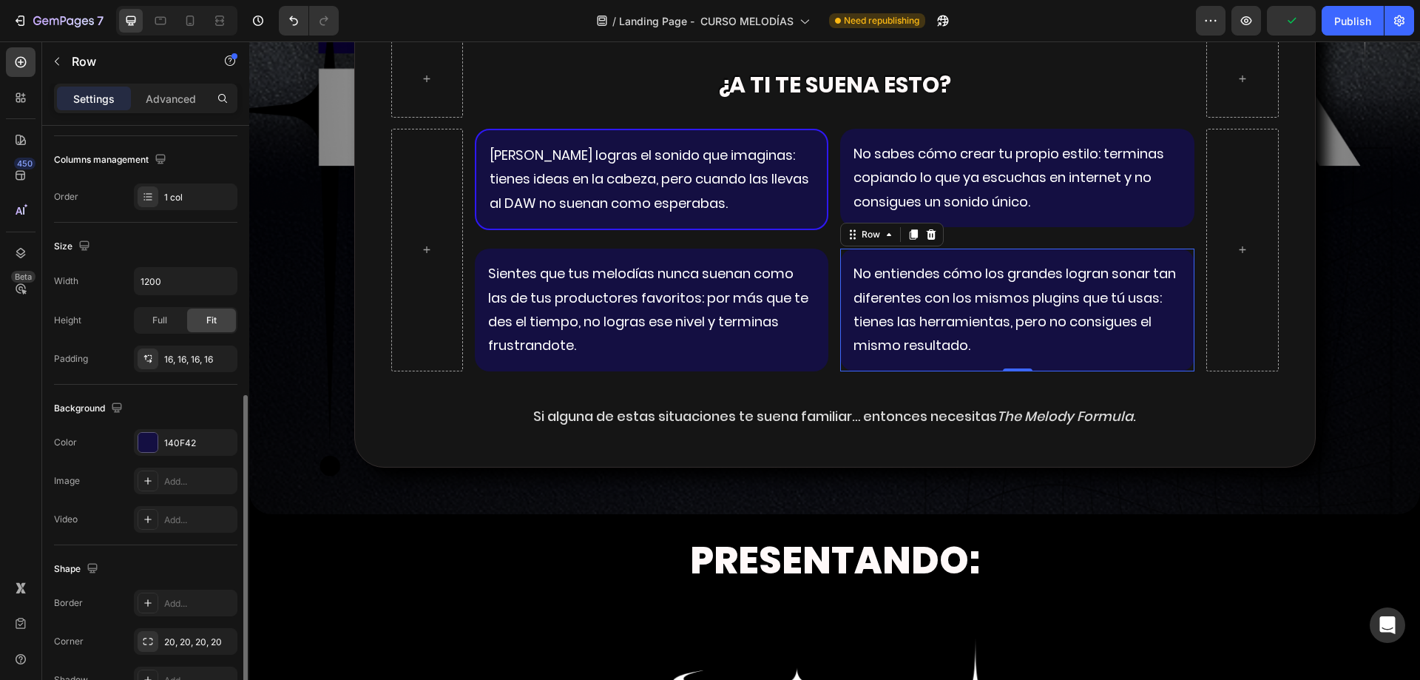
scroll to position [306, 0]
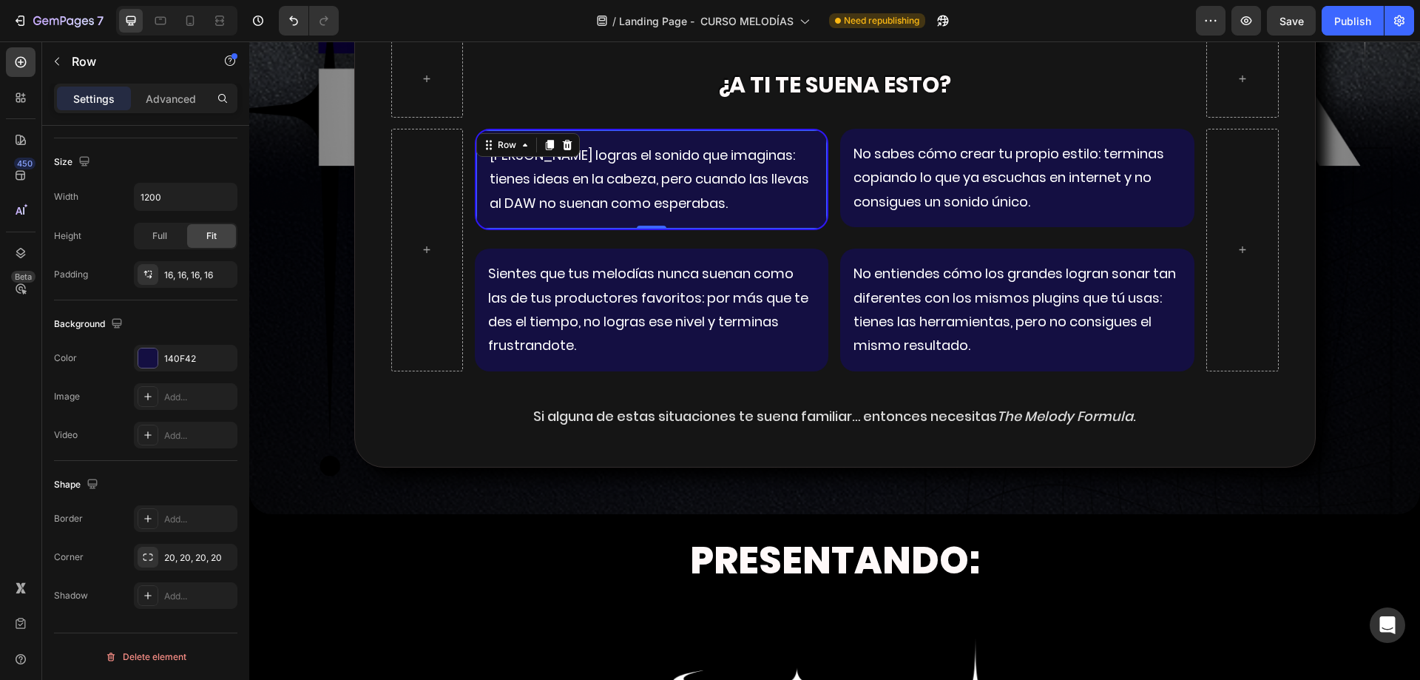
click at [814, 151] on div "Nunca logras el sonido que imaginas: tienes ideas en la cabeza, pero cuando las…" at bounding box center [652, 179] width 354 height 101
click at [200, 524] on div "Line" at bounding box center [185, 518] width 43 height 13
click at [901, 223] on div "No sabes cómo crear tu propio estilo: terminas copiando lo que ya escuchas en i…" at bounding box center [1017, 178] width 354 height 98
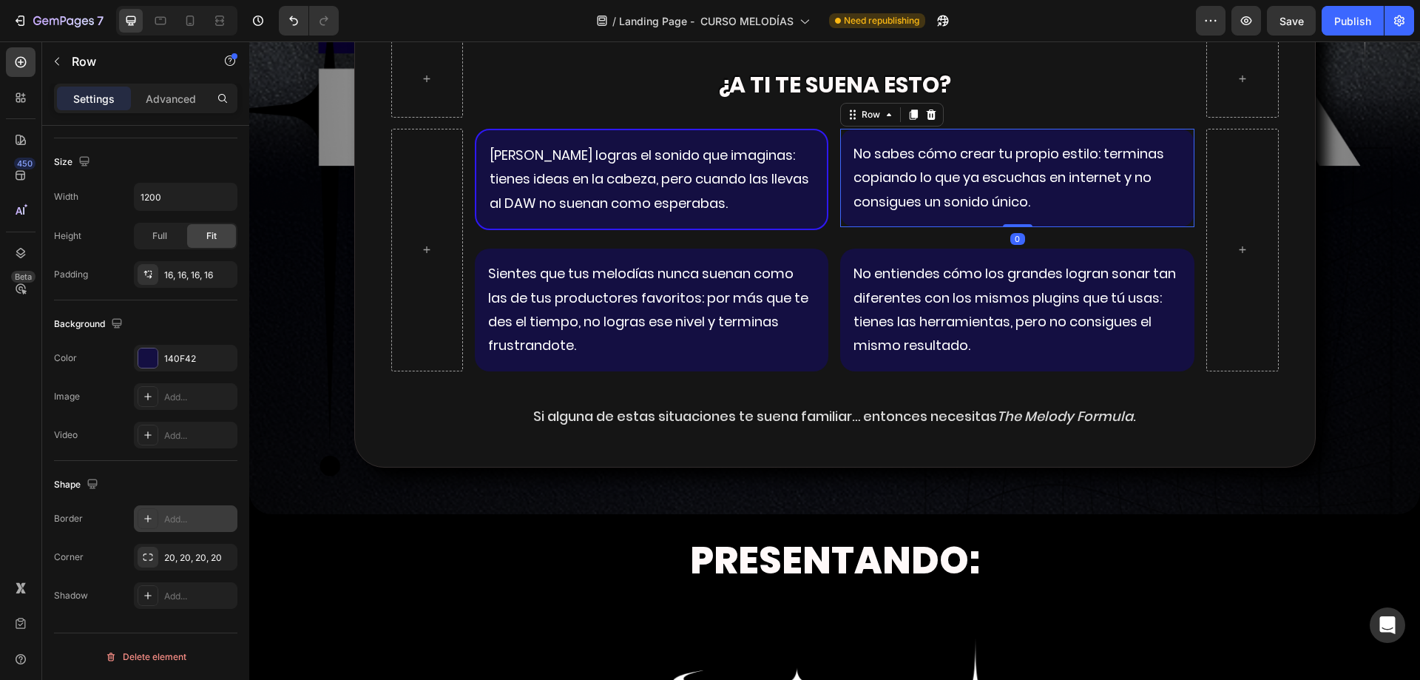
click at [165, 515] on div "Add..." at bounding box center [199, 518] width 70 height 13
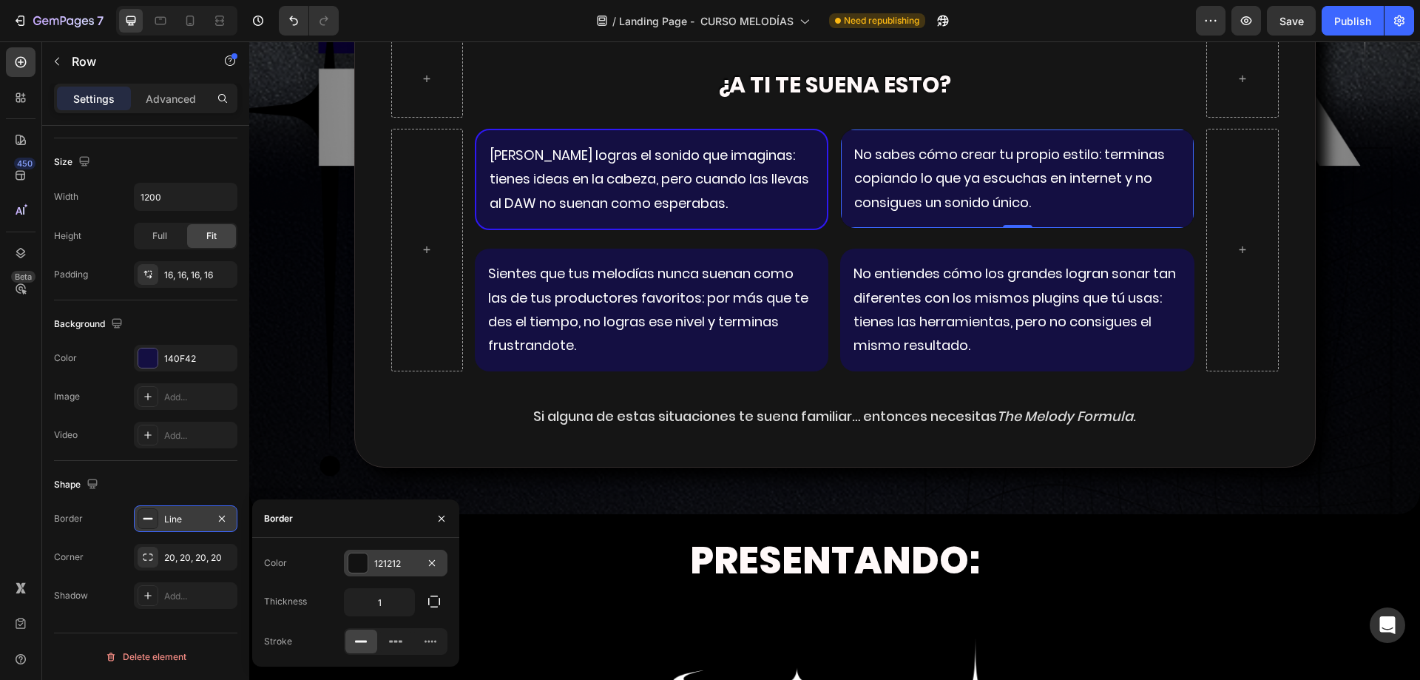
click at [386, 566] on div "121212" at bounding box center [395, 563] width 43 height 13
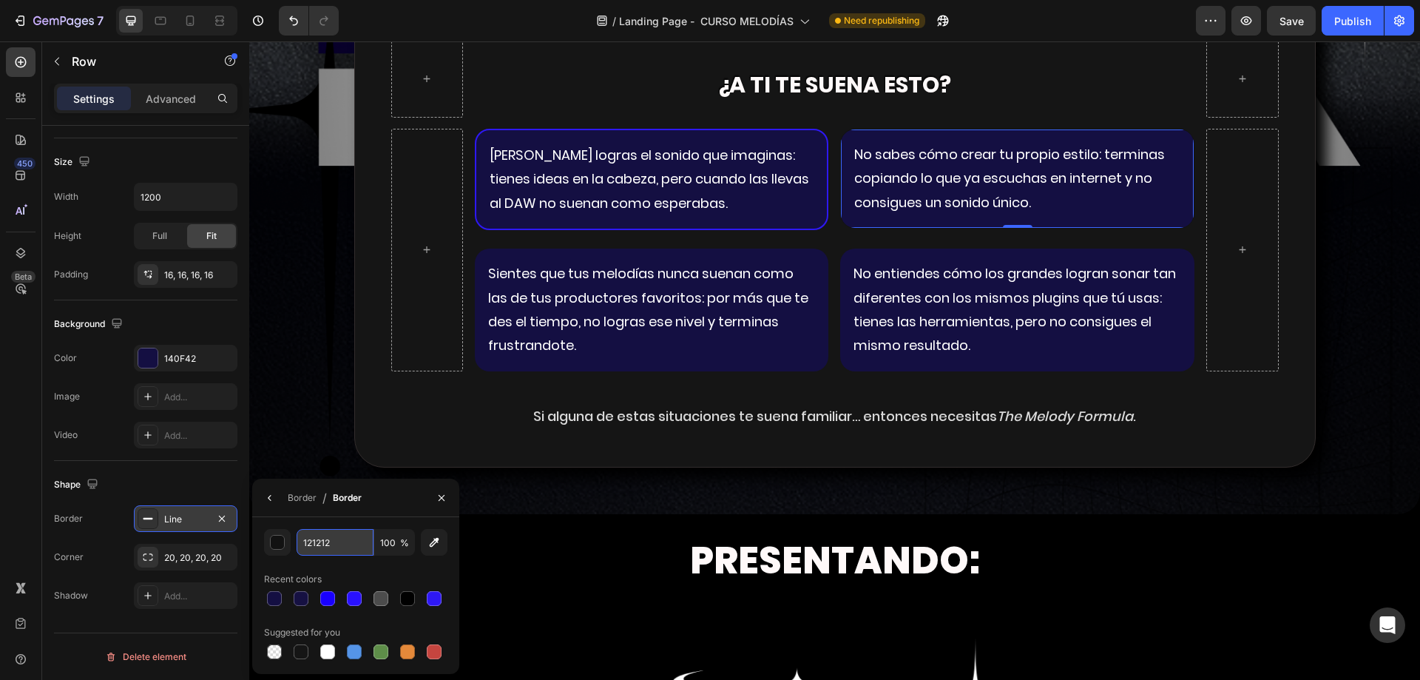
click at [333, 542] on input "121212" at bounding box center [335, 542] width 77 height 27
paste input "2E18F4"
type input "2E18F4"
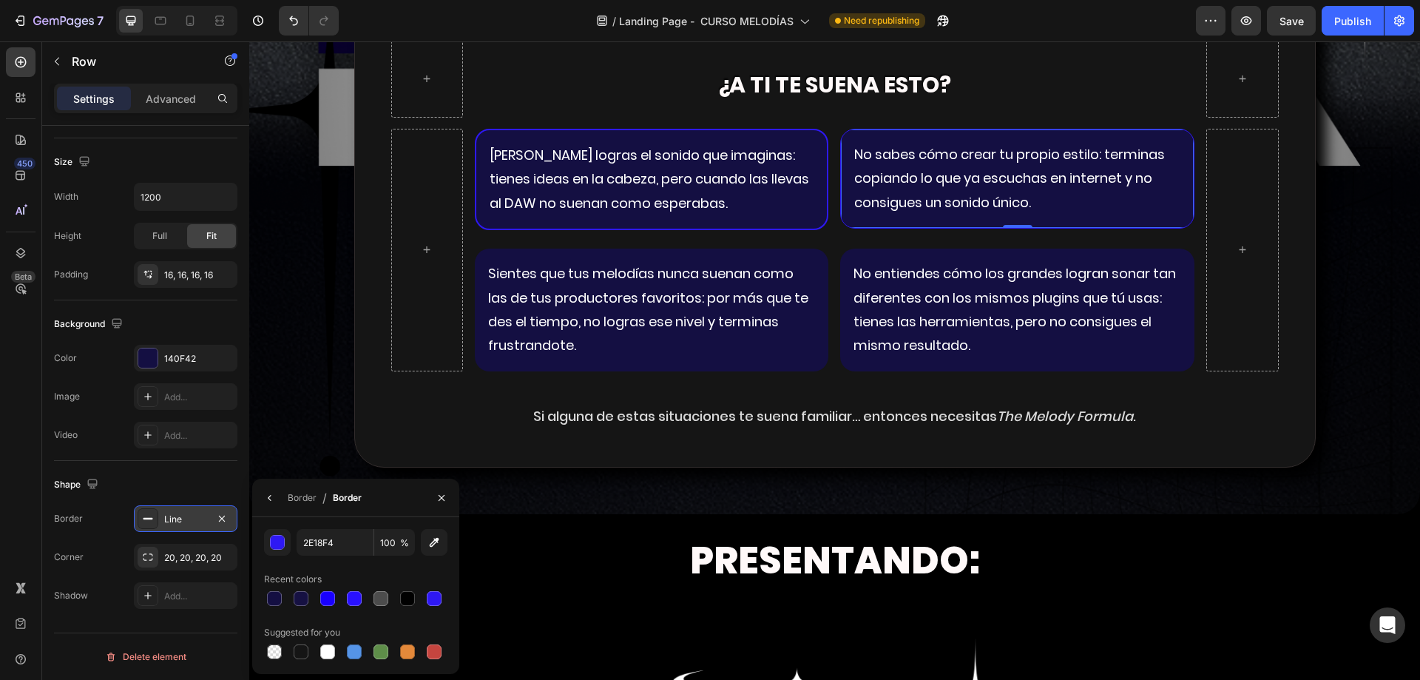
click at [334, 563] on div "2E18F4 100 % Recent colors Suggested for you" at bounding box center [355, 595] width 183 height 133
click at [270, 498] on icon "button" at bounding box center [270, 498] width 12 height 12
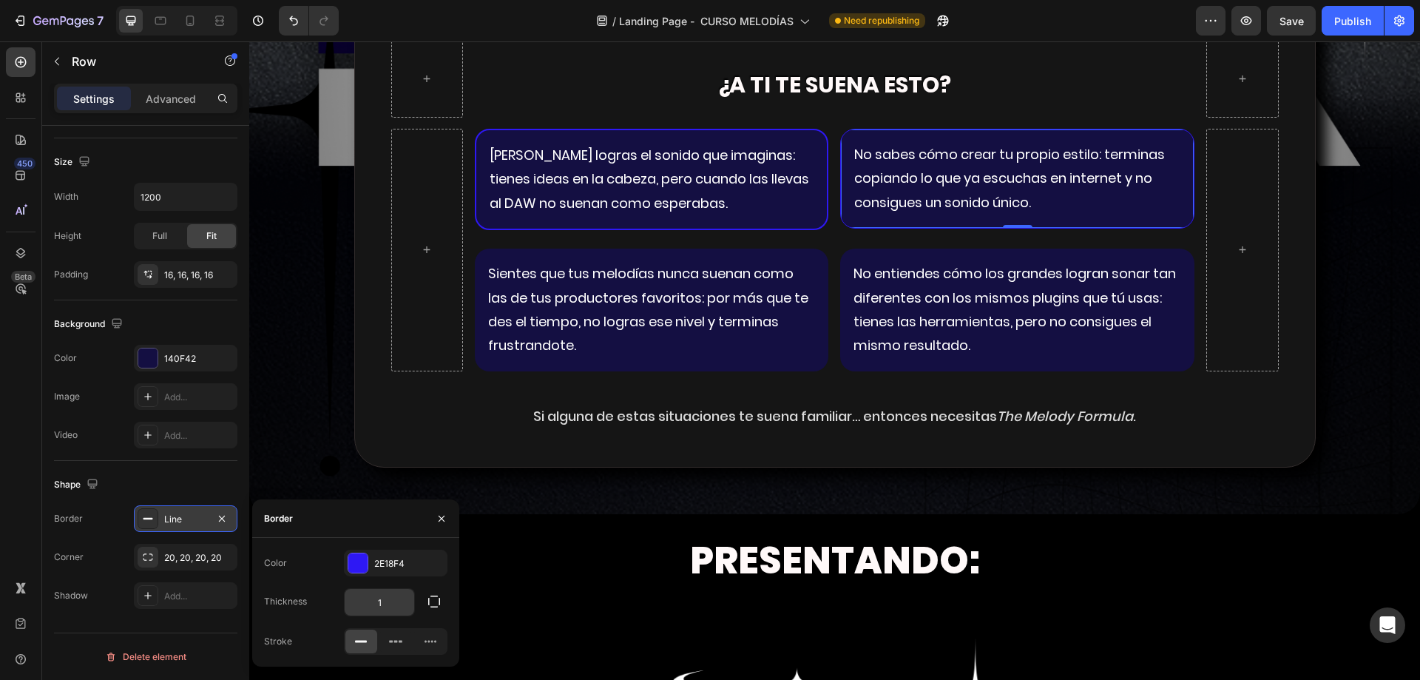
click at [392, 603] on input "1" at bounding box center [380, 602] width 70 height 27
type input "2"
click at [419, 587] on div "Color 2E18F4 Thickness 2 Stroke" at bounding box center [355, 601] width 207 height 105
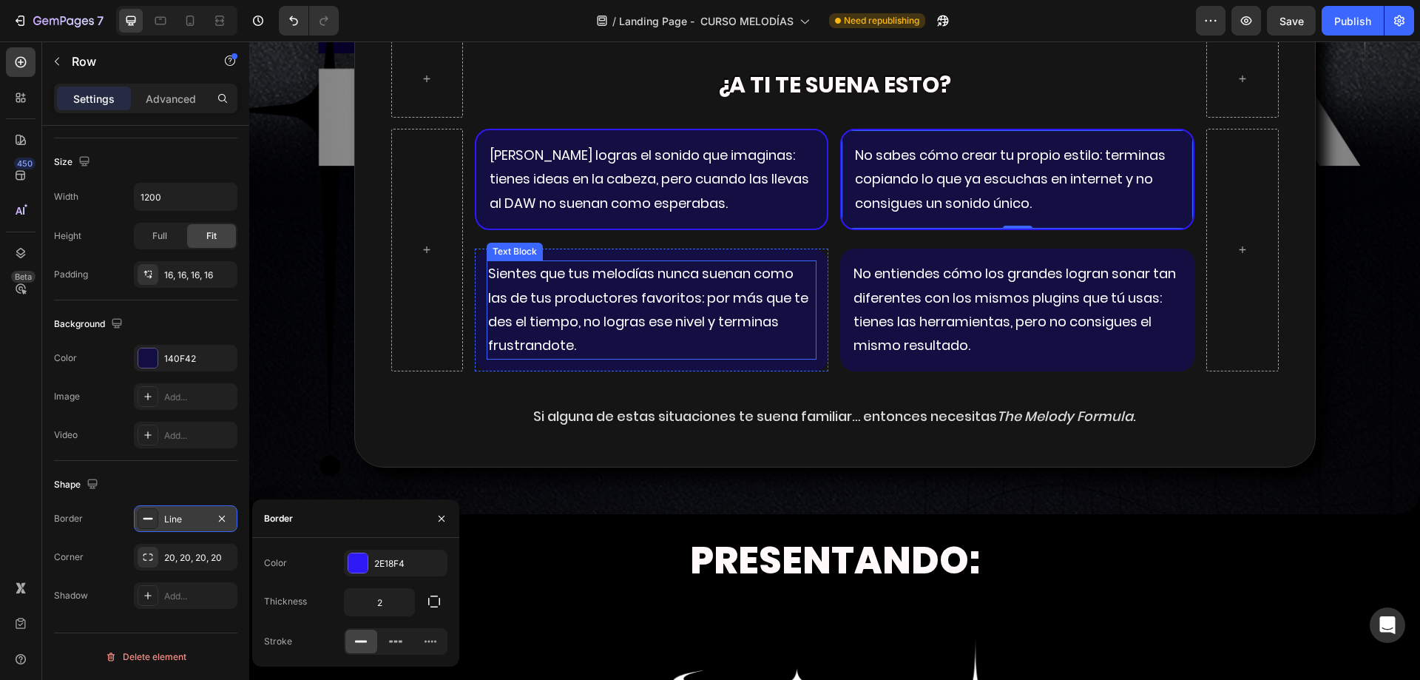
click at [782, 344] on p "Sientes que tus melodías nunca suenan como las de tus productores favoritos: po…" at bounding box center [652, 310] width 328 height 96
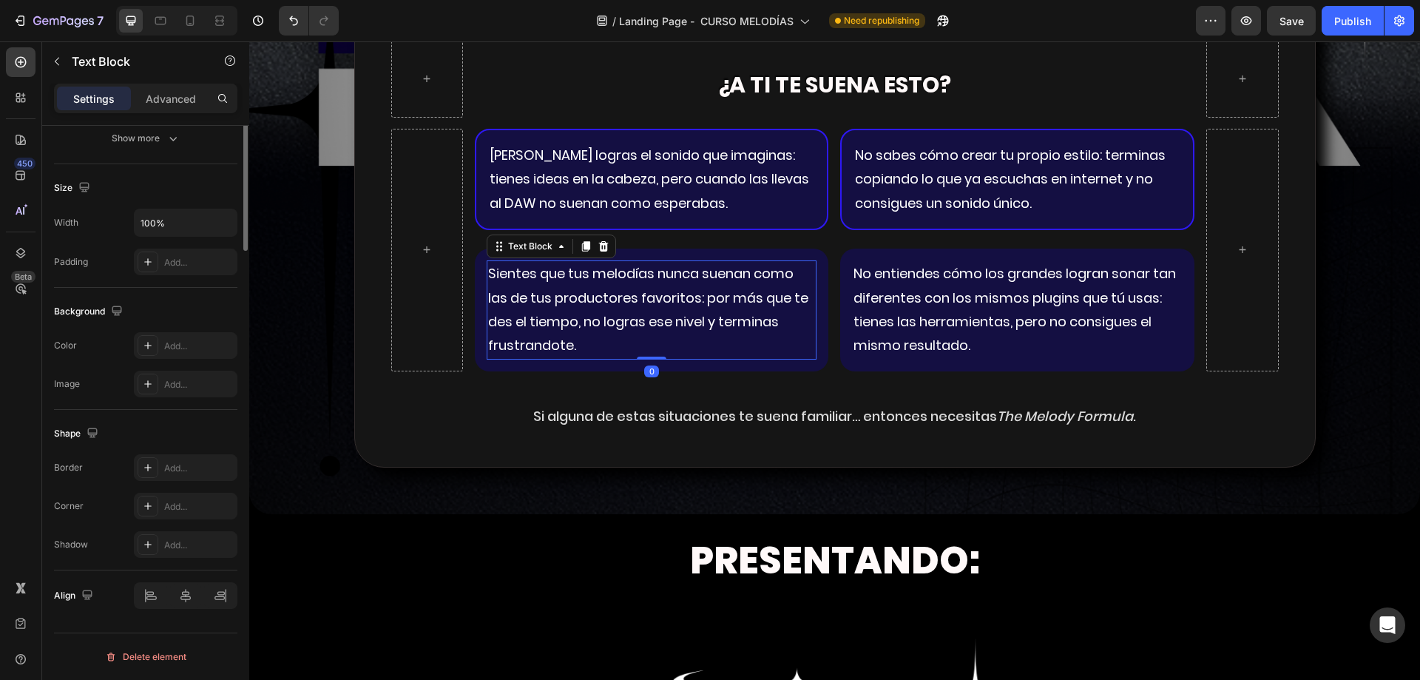
scroll to position [0, 0]
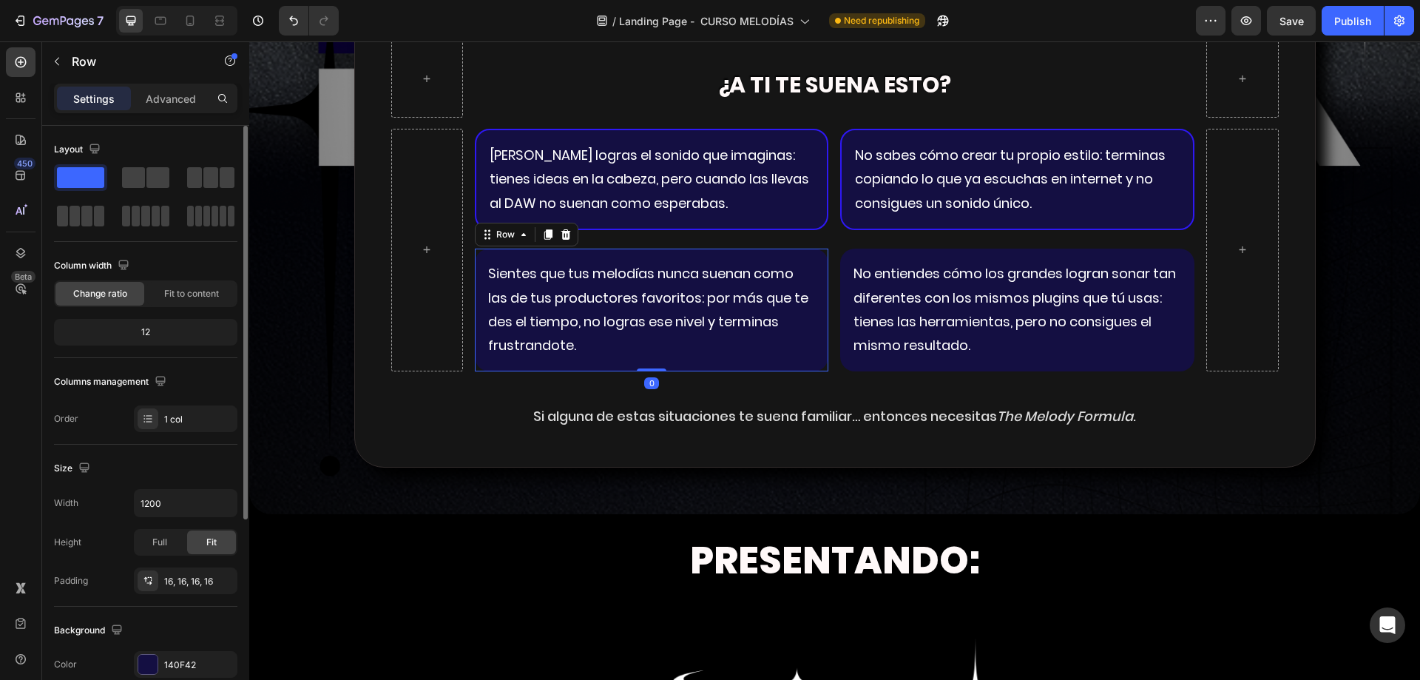
click at [818, 341] on div "Sientes que tus melodías nunca suenan como las de tus productores favoritos: po…" at bounding box center [652, 309] width 354 height 123
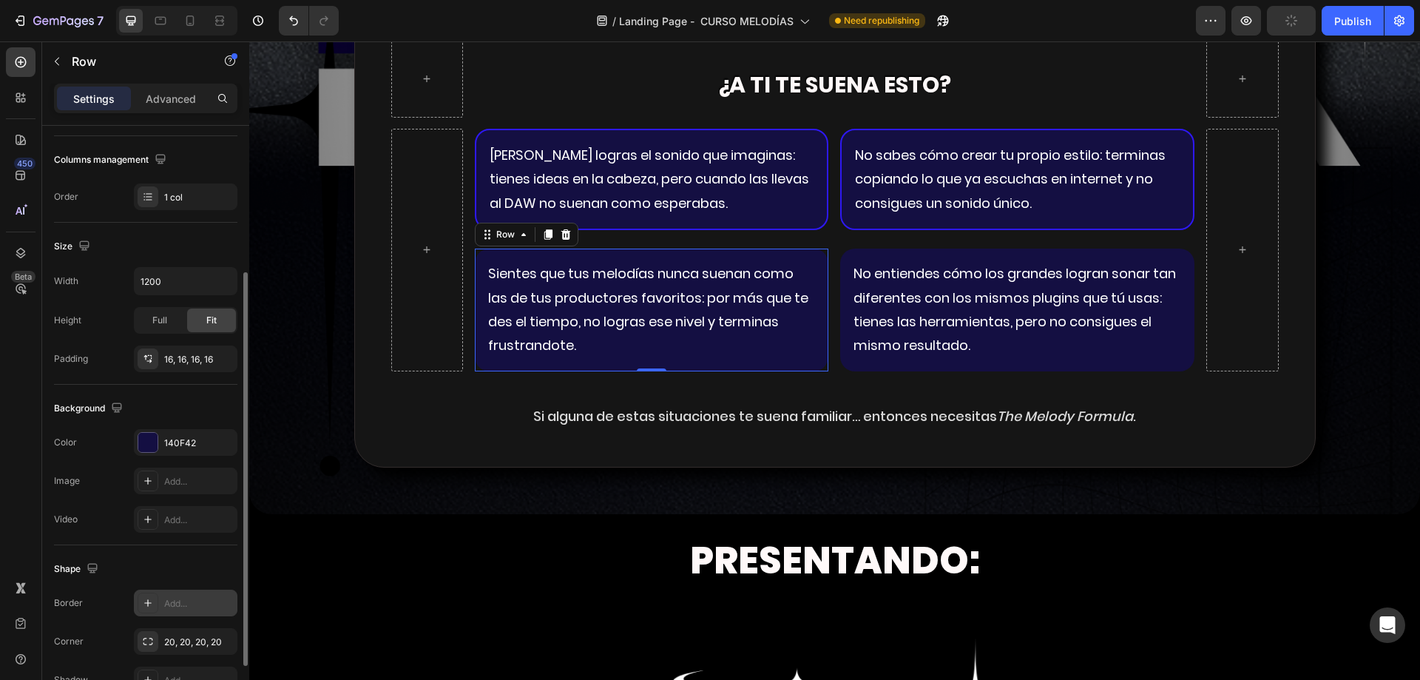
click at [172, 600] on div "Add..." at bounding box center [199, 603] width 70 height 13
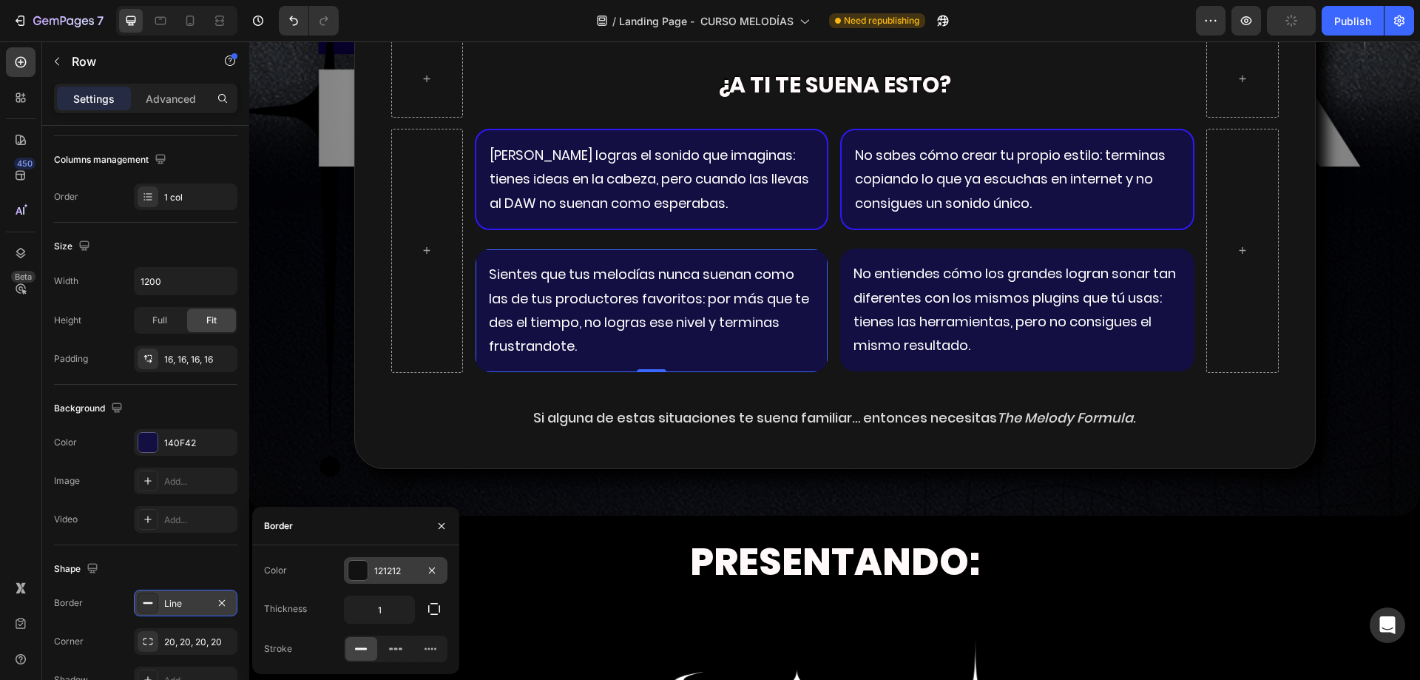
click at [387, 574] on div "121212" at bounding box center [395, 570] width 43 height 13
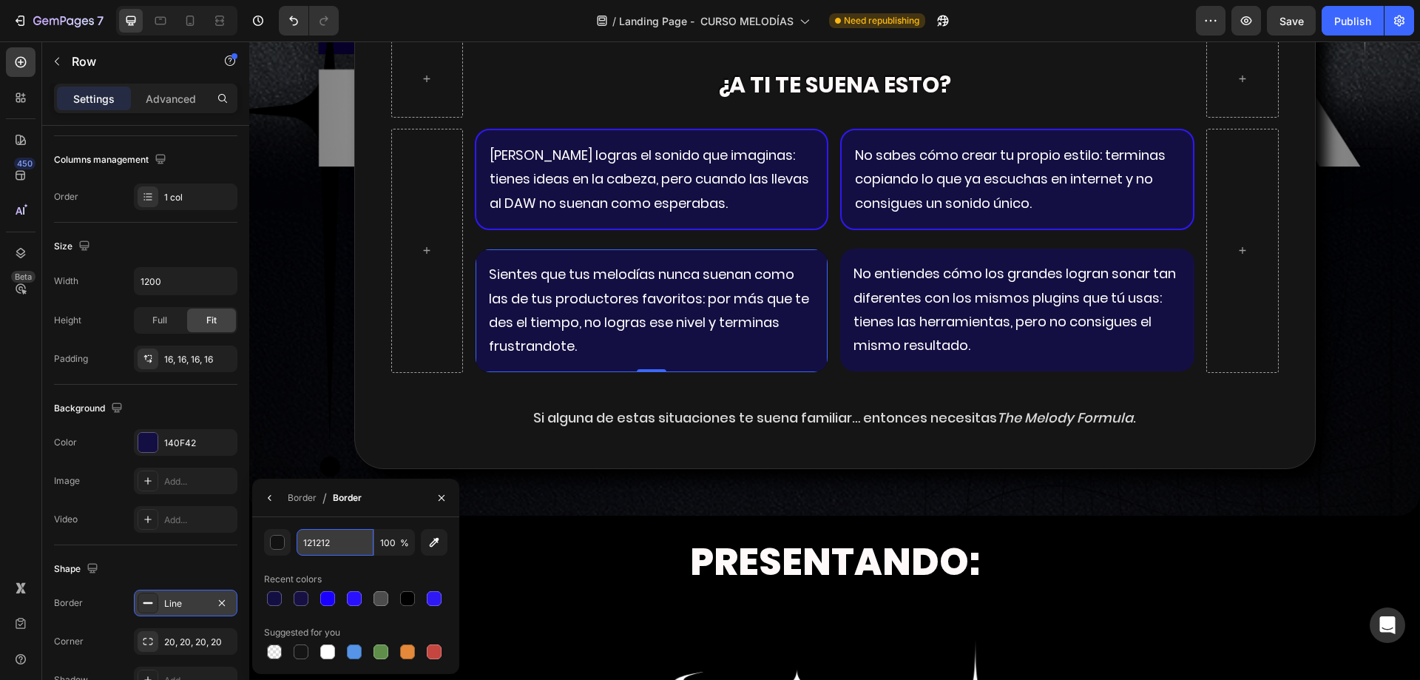
click at [337, 538] on input "121212" at bounding box center [335, 542] width 77 height 27
paste input "2E18F4"
type input "2E18F4"
click at [328, 565] on div "2E18F4 100 % Recent colors Suggested for you" at bounding box center [355, 595] width 183 height 133
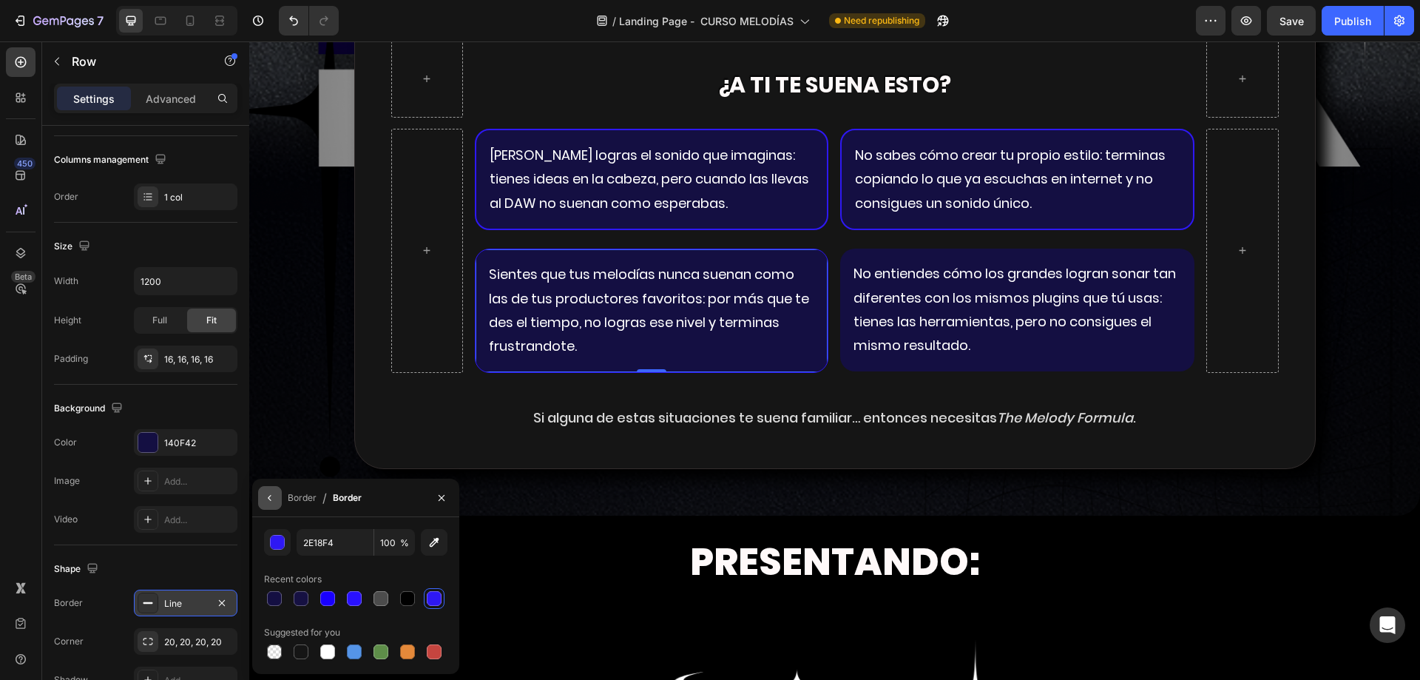
click at [276, 508] on button "button" at bounding box center [270, 498] width 24 height 24
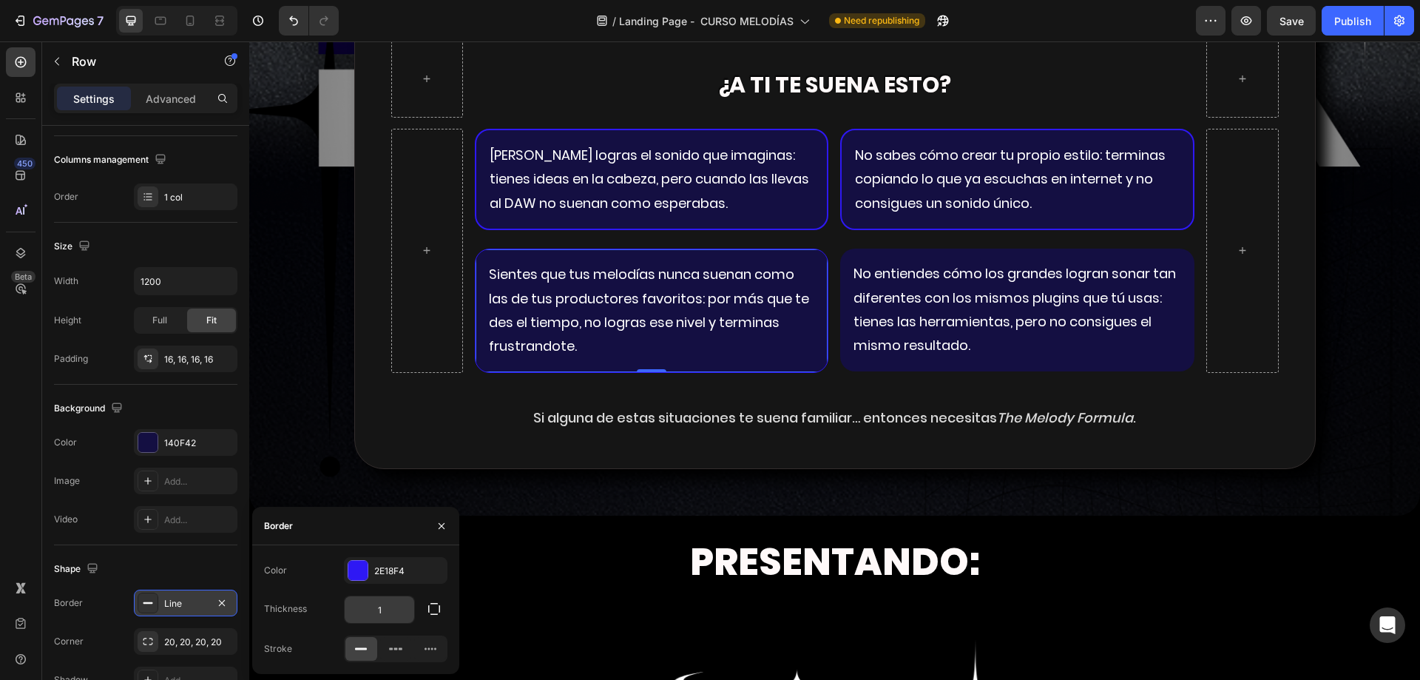
click at [382, 609] on input "1" at bounding box center [380, 609] width 70 height 27
type input "2"
click at [393, 625] on div "Color 2E18F4 Thickness 2 Stroke" at bounding box center [355, 609] width 207 height 105
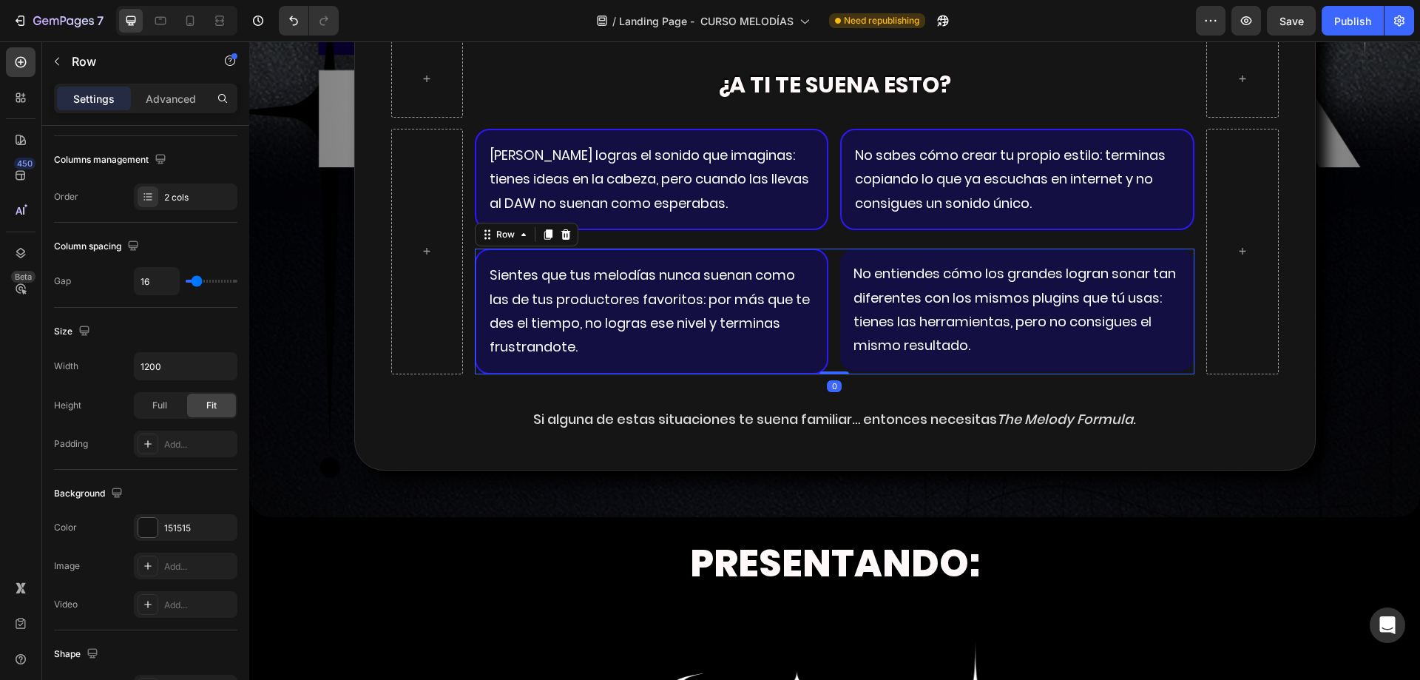
click at [920, 372] on div "No entiendes cómo los grandes logran sonar tan diferentes con los mismos plugin…" at bounding box center [1017, 311] width 354 height 126
click at [918, 366] on div "No entiendes cómo los grandes logran sonar tan diferentes con los mismos plugin…" at bounding box center [1017, 309] width 354 height 123
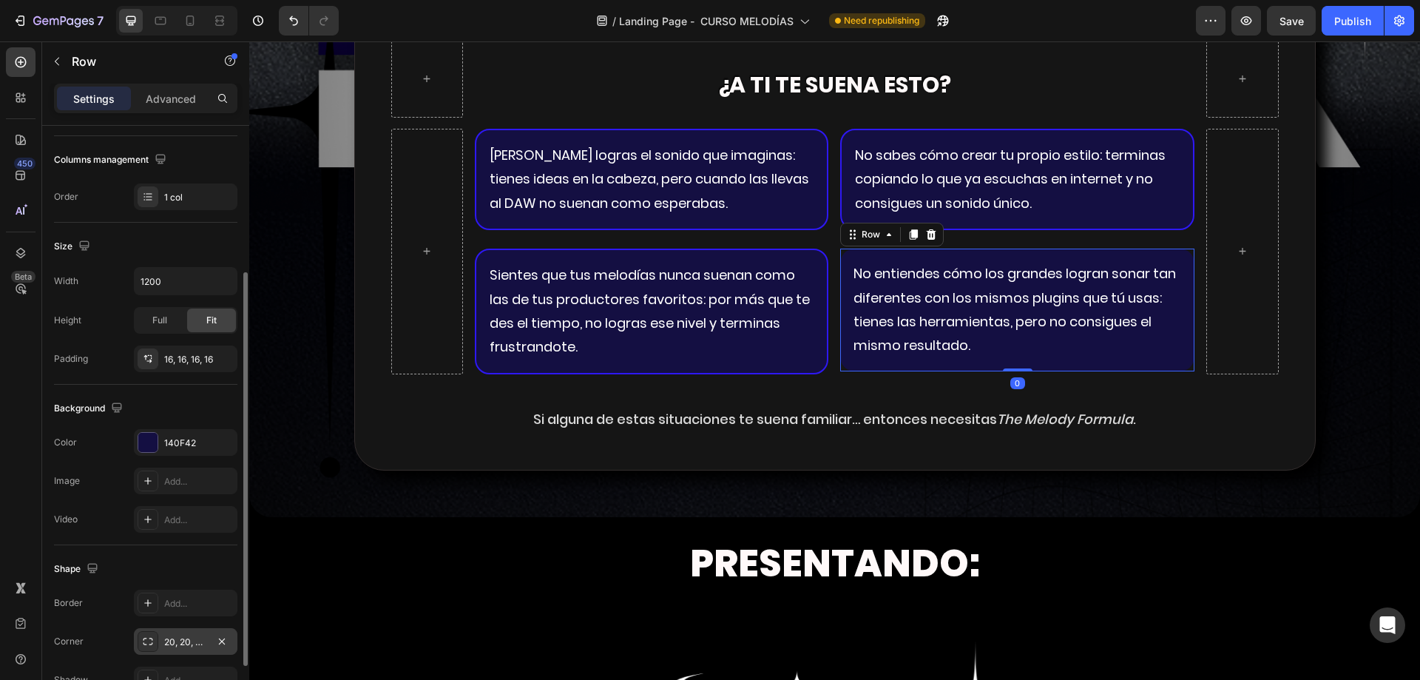
scroll to position [306, 0]
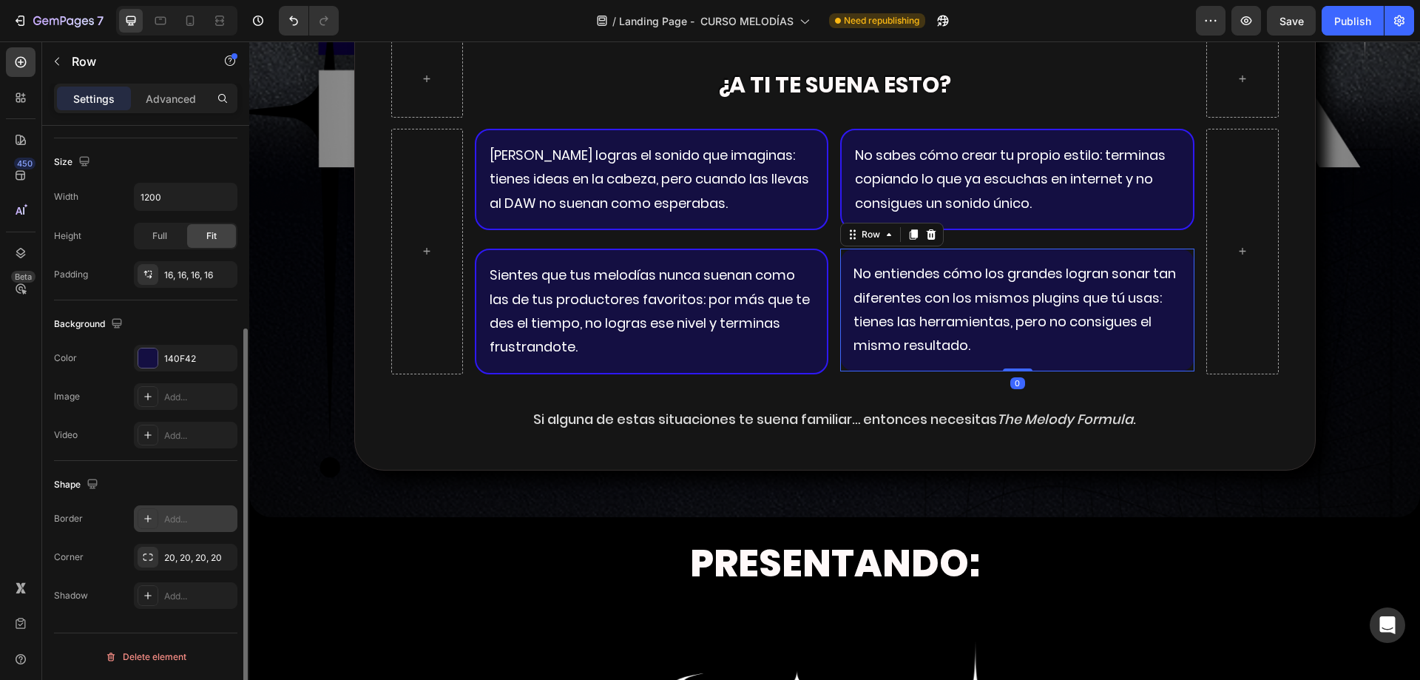
click at [180, 517] on div "Add..." at bounding box center [199, 518] width 70 height 13
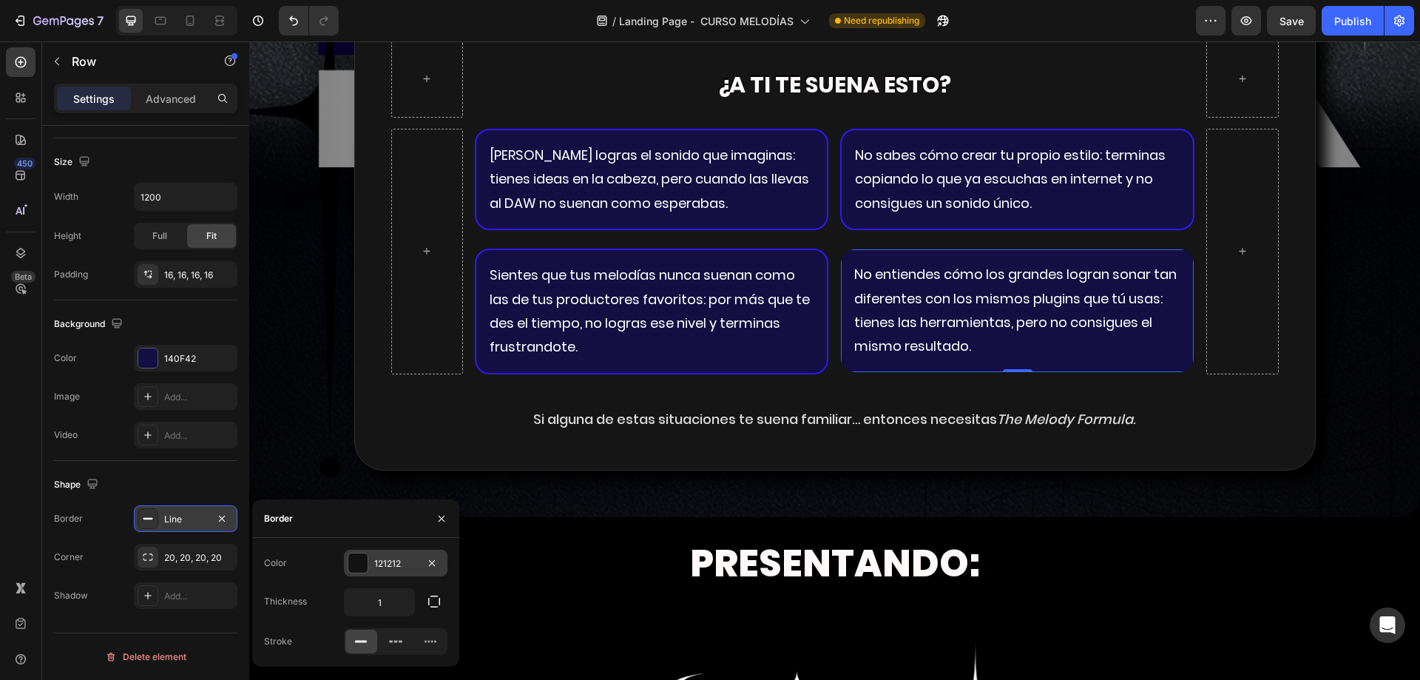
click at [401, 563] on div "121212" at bounding box center [395, 563] width 43 height 13
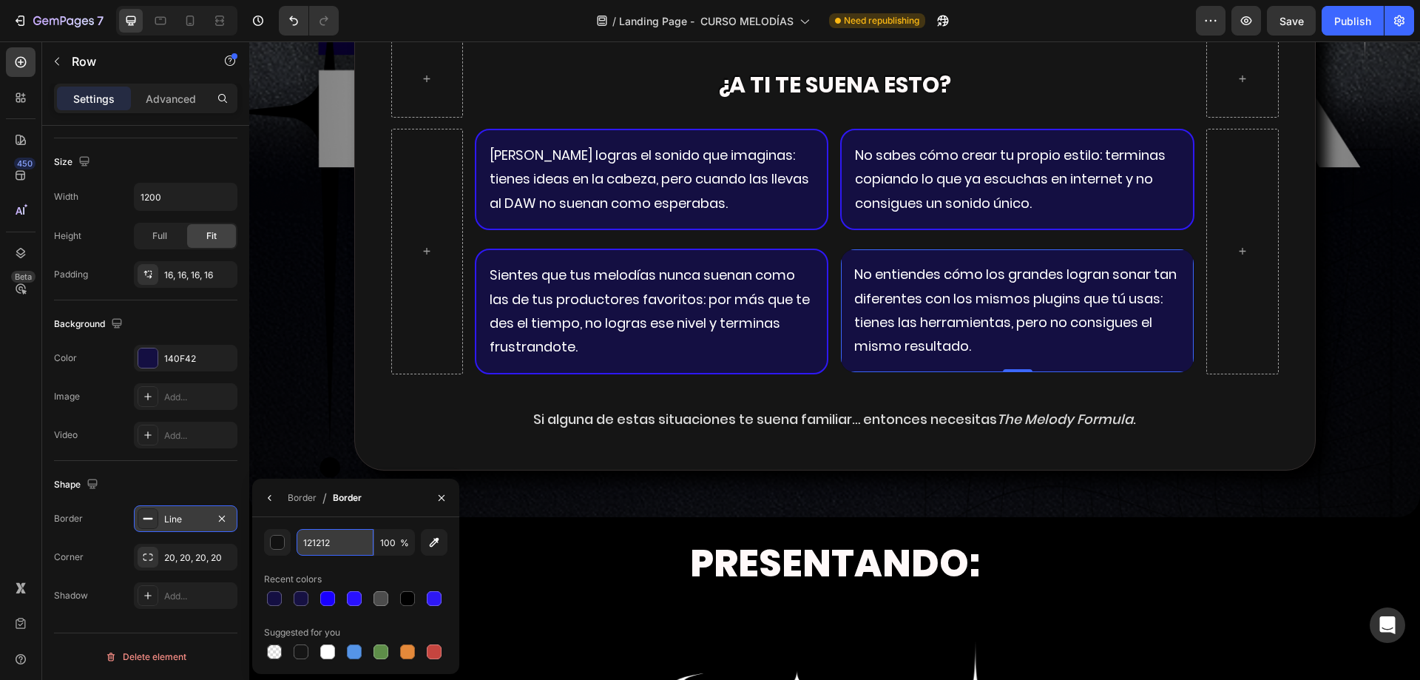
click at [348, 543] on input "121212" at bounding box center [335, 542] width 77 height 27
paste input "2E18F4"
type input "2E18F4"
click at [319, 566] on div "2E18F4 100 % Recent colors Suggested for you" at bounding box center [355, 595] width 183 height 133
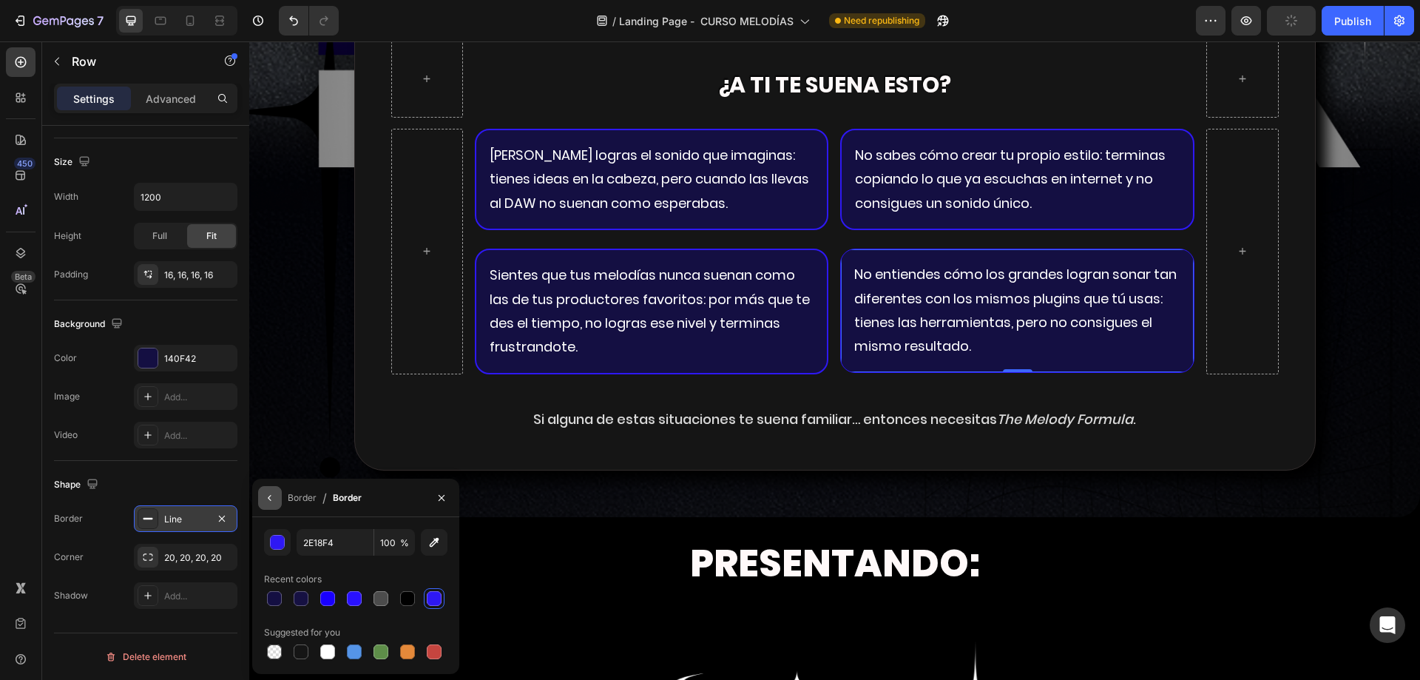
click at [275, 504] on button "button" at bounding box center [270, 498] width 24 height 24
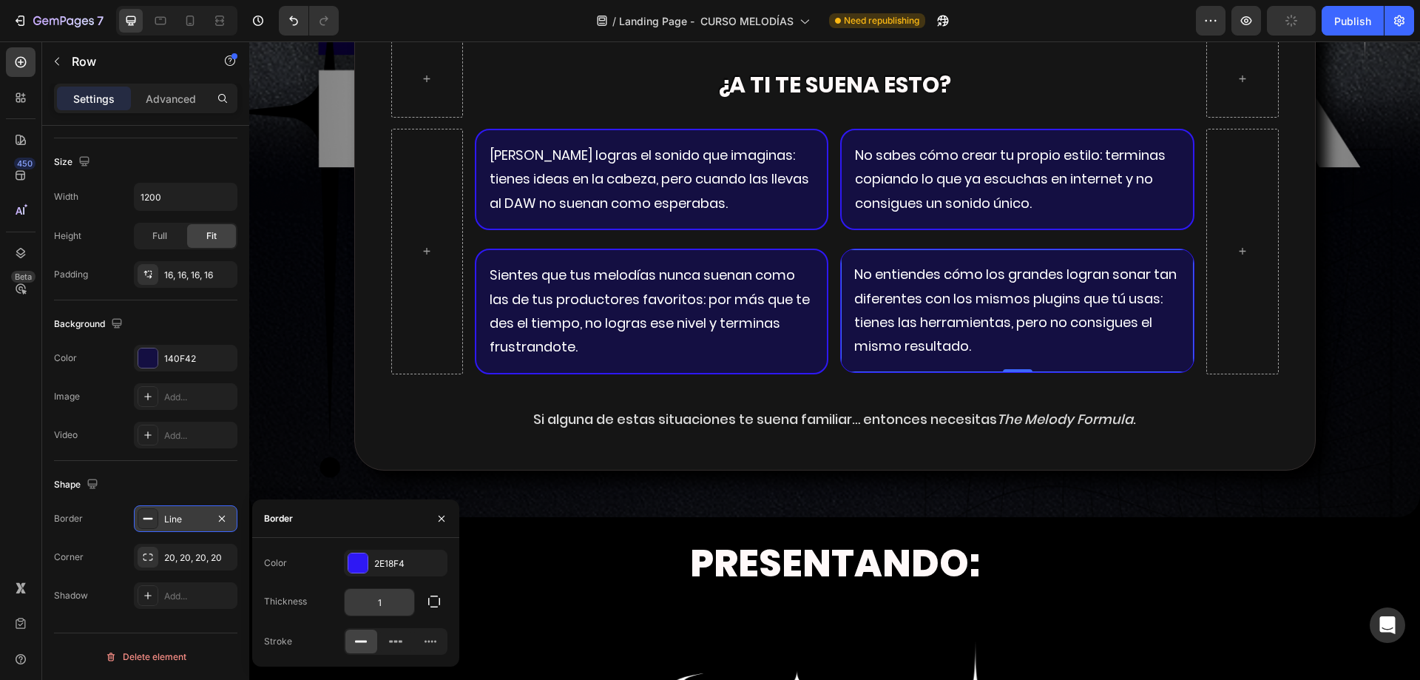
click at [372, 593] on input "1" at bounding box center [380, 602] width 70 height 27
type input "2"
click at [387, 520] on div "Border" at bounding box center [355, 518] width 207 height 38
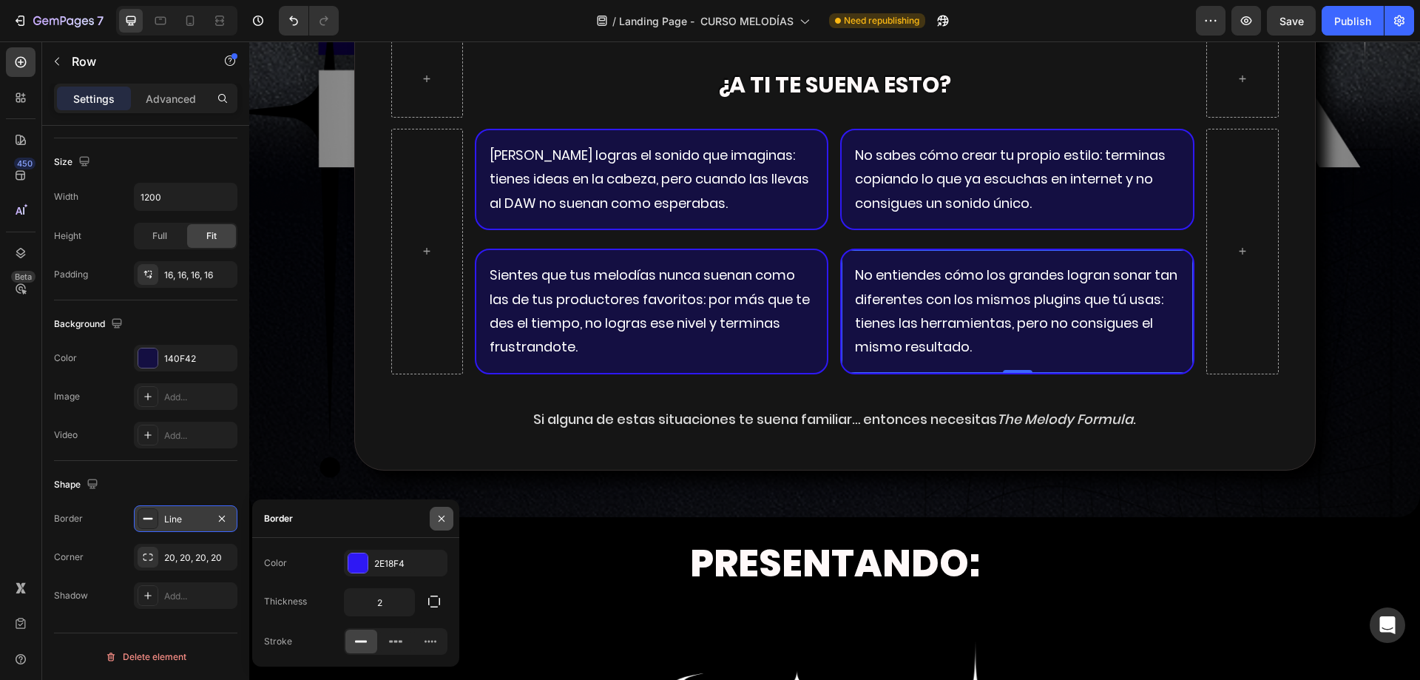
click at [437, 518] on icon "button" at bounding box center [442, 518] width 12 height 12
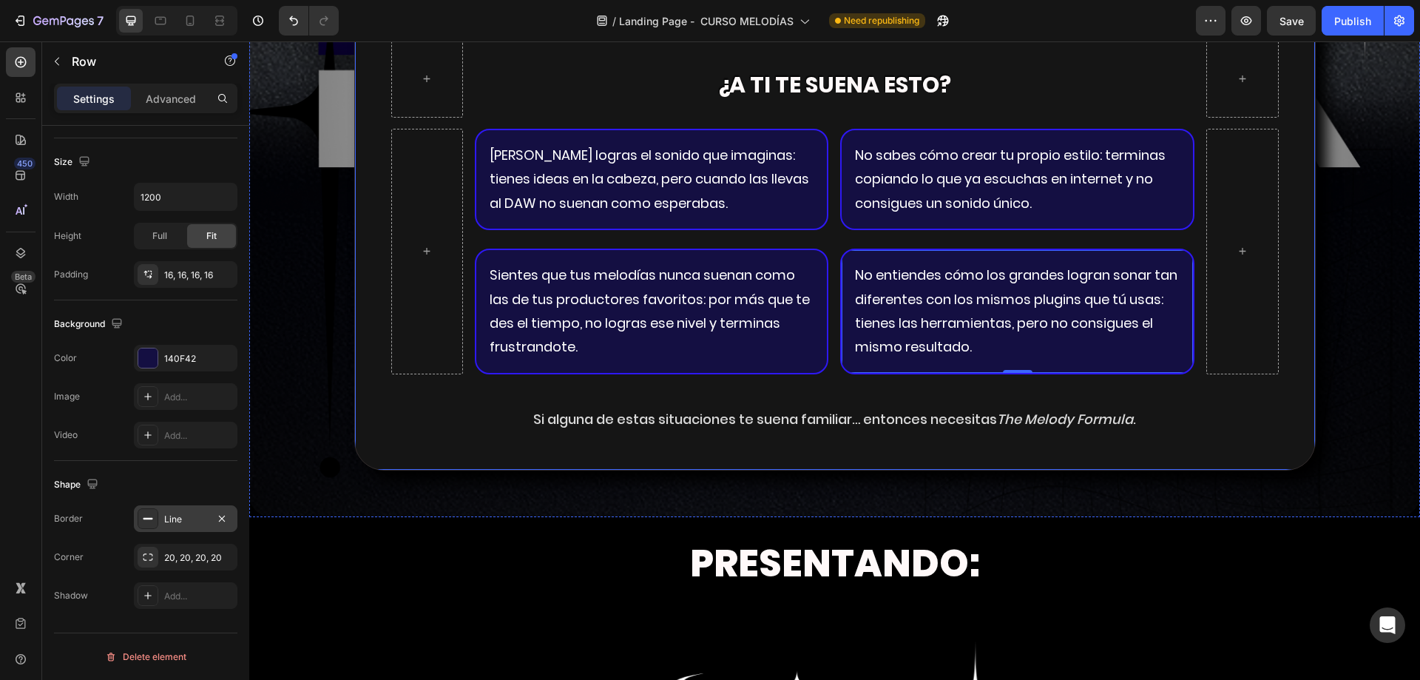
click at [1302, 304] on div "¿tienes dificultades para crear melodias contundentes que suenen listas para la…" at bounding box center [834, 97] width 961 height 747
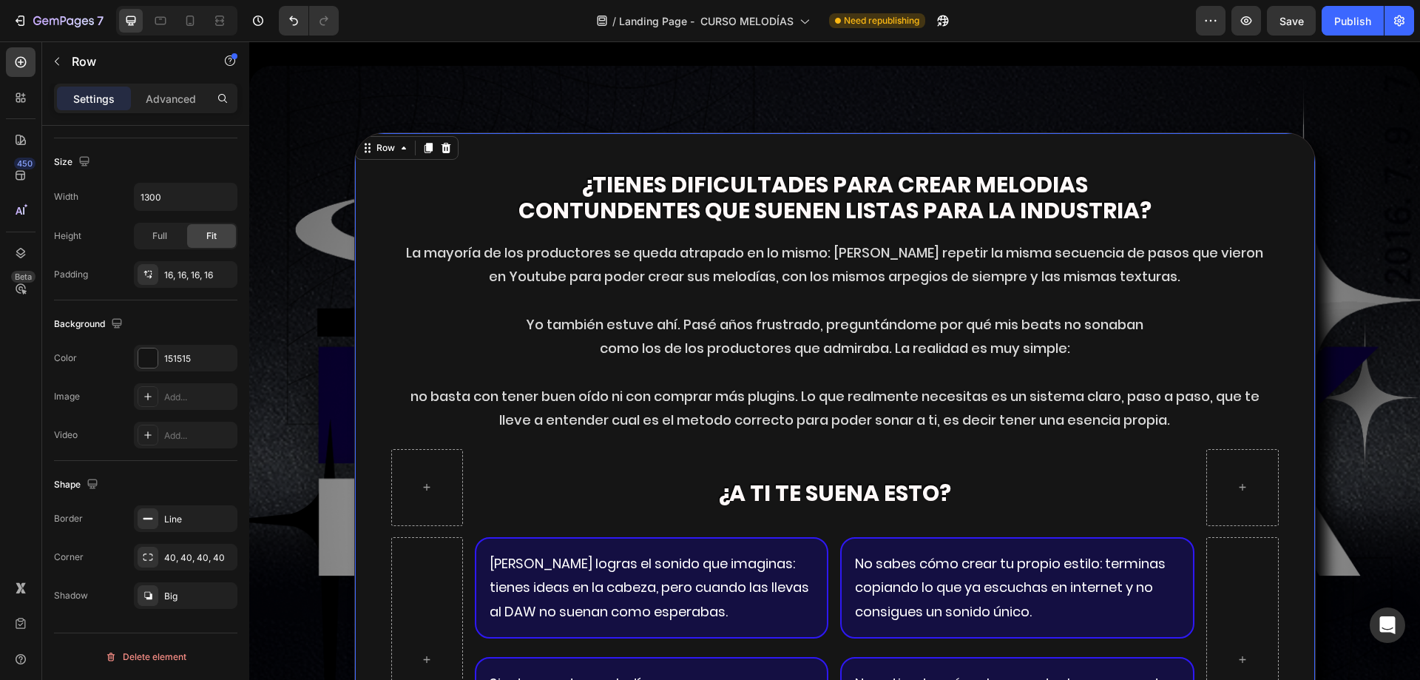
scroll to position [2528, 0]
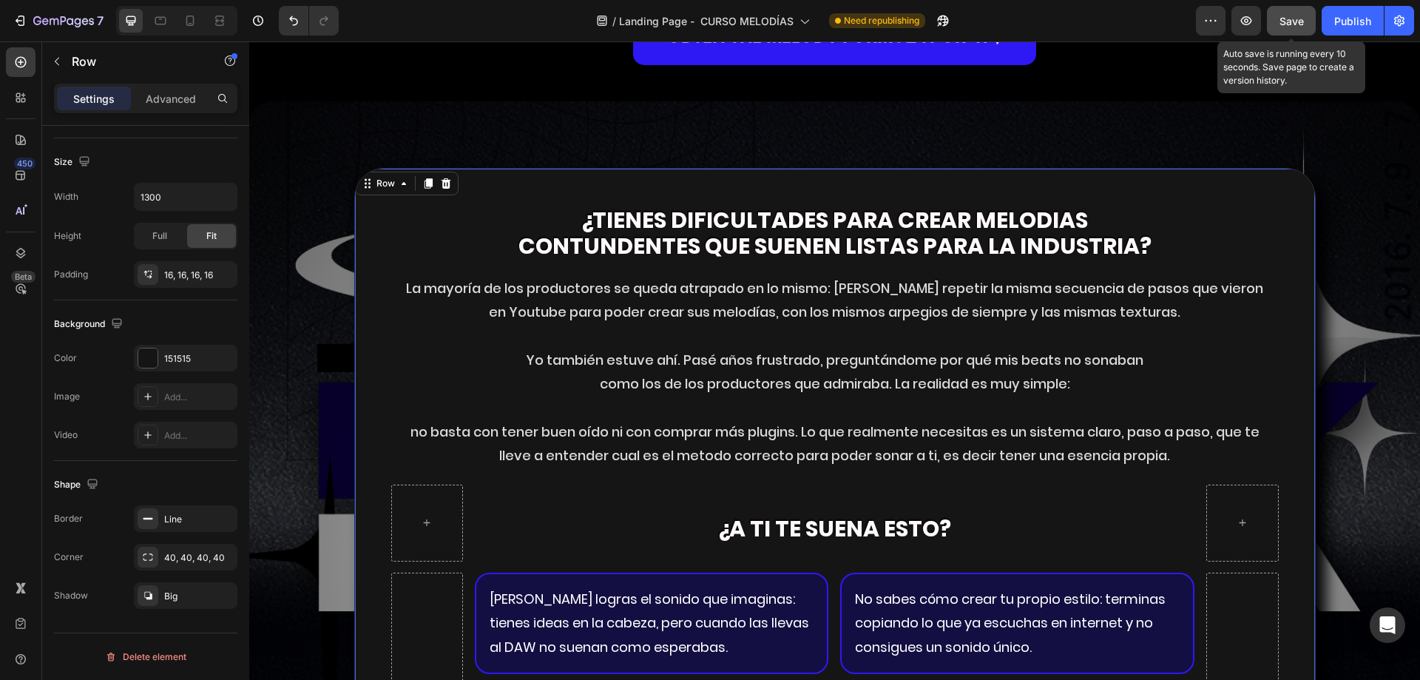
click at [1283, 11] on button "Save" at bounding box center [1291, 21] width 49 height 30
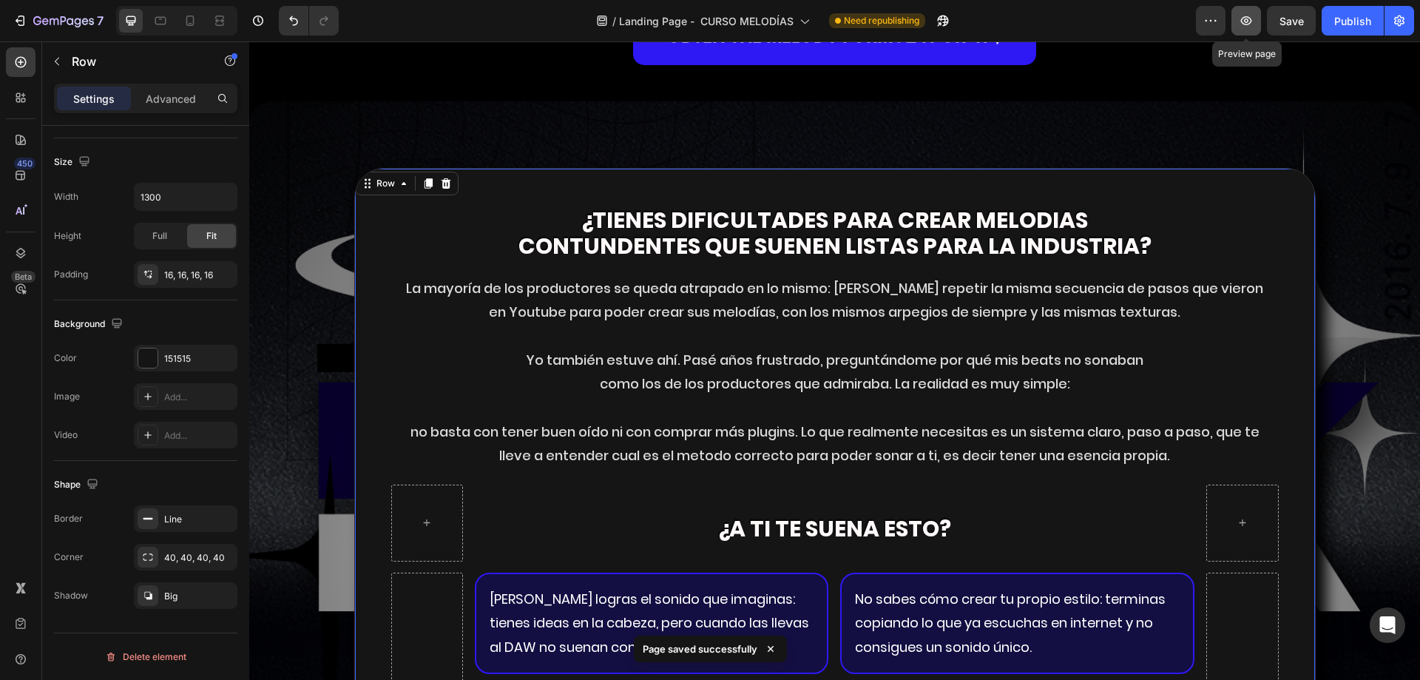
click at [1256, 20] on button "button" at bounding box center [1246, 21] width 30 height 30
click at [523, 202] on div "¿tienes dificultades para crear melodias contundentes que suenen listas para la…" at bounding box center [835, 541] width 936 height 722
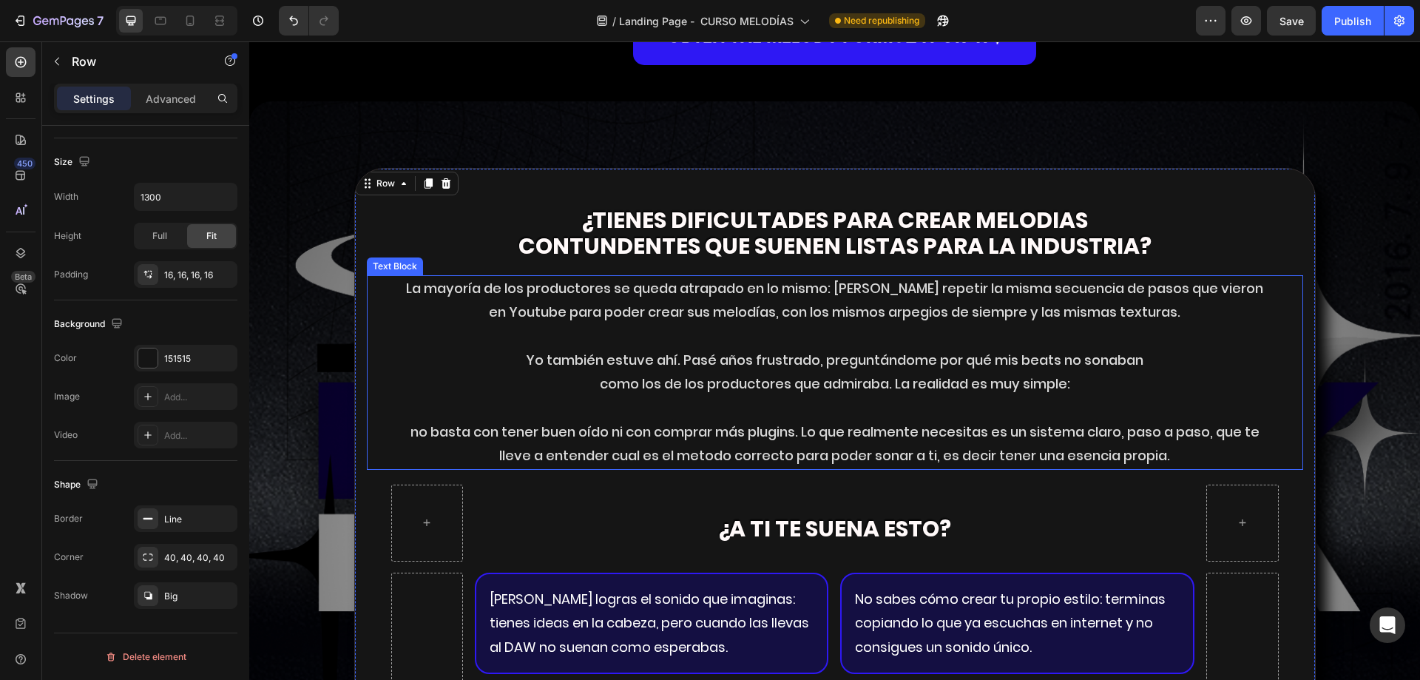
click at [571, 277] on p "La mayoría de los productores se queda atrapado en lo mismo: [PERSON_NAME] repe…" at bounding box center [834, 301] width 859 height 48
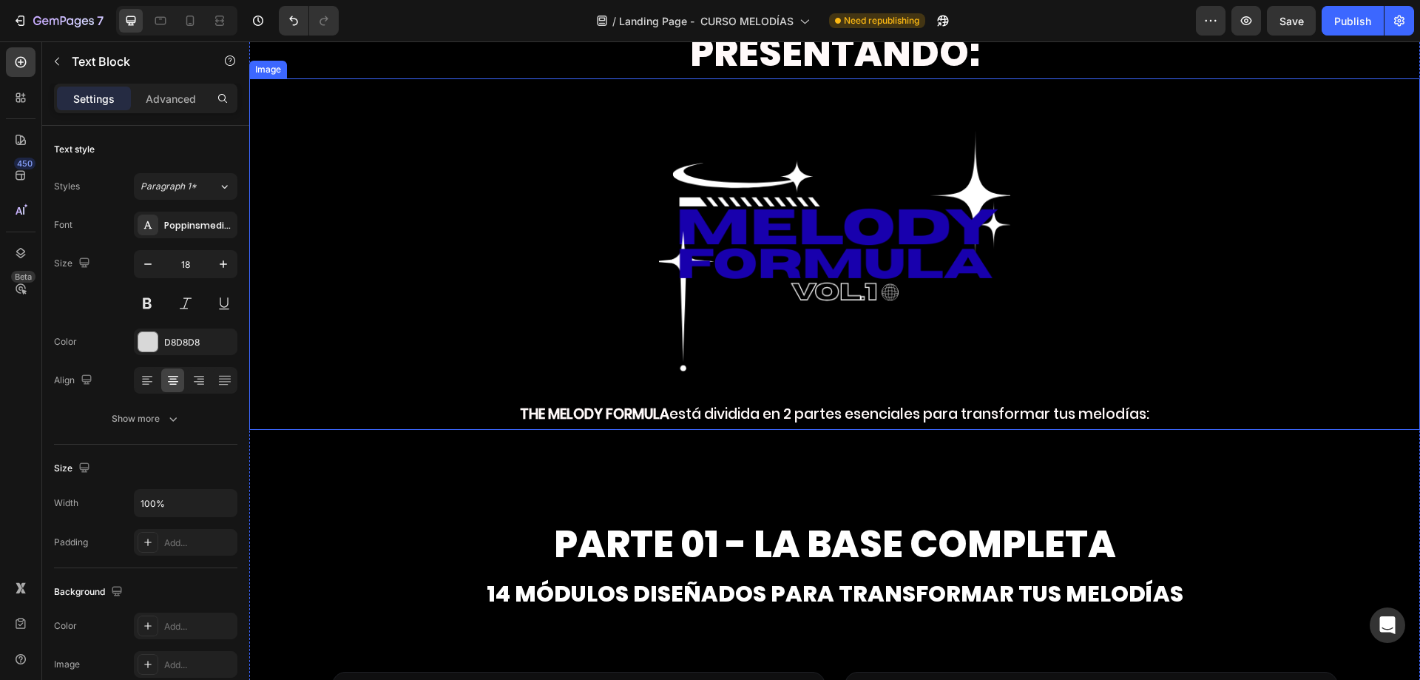
scroll to position [3489, 0]
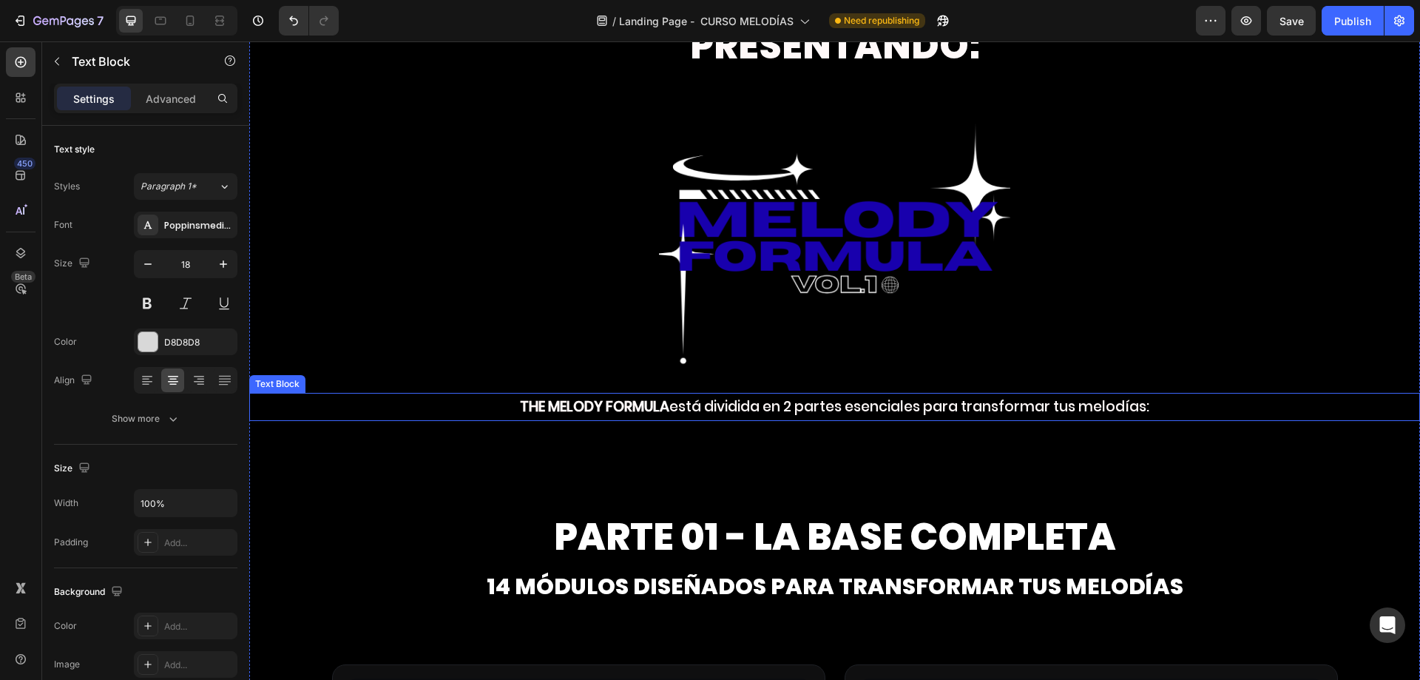
click at [678, 405] on p "THE MELODY FORMULA está dividida en 2 partes esenciales para transformar tus me…" at bounding box center [835, 406] width 1168 height 25
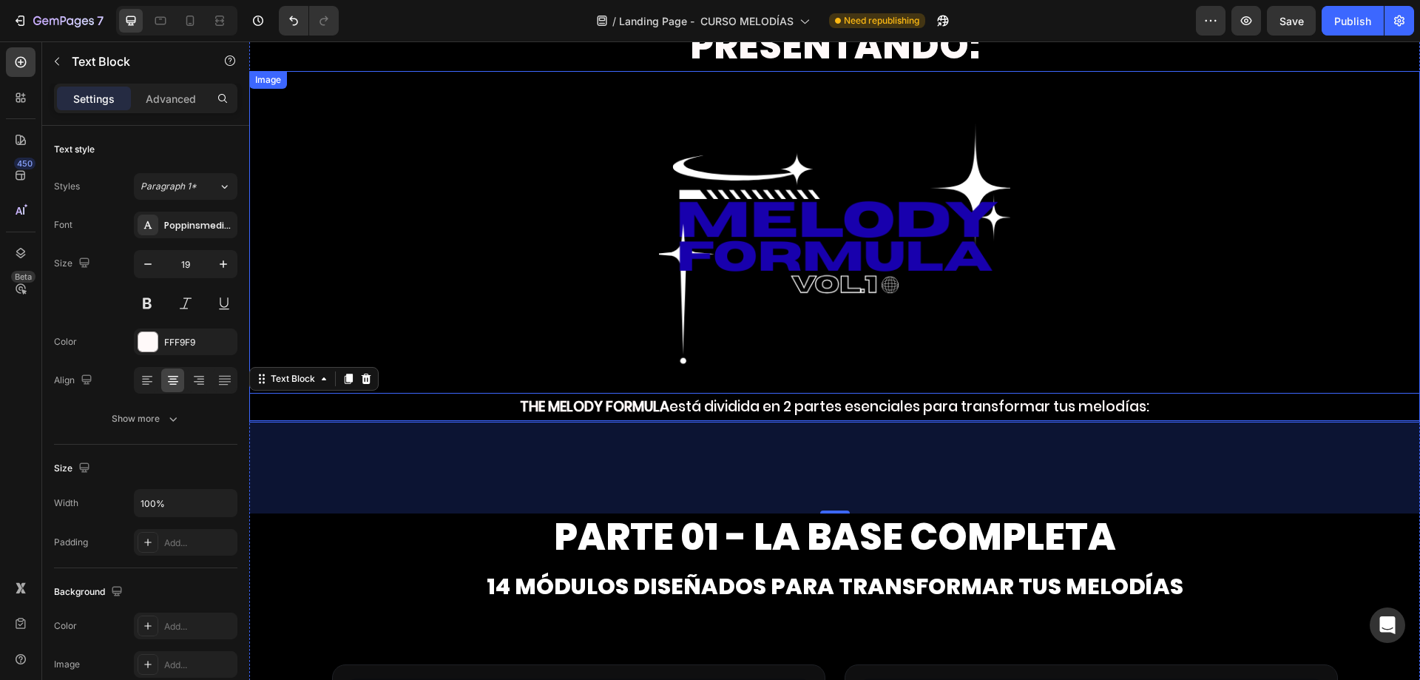
click at [537, 167] on div at bounding box center [834, 246] width 1171 height 351
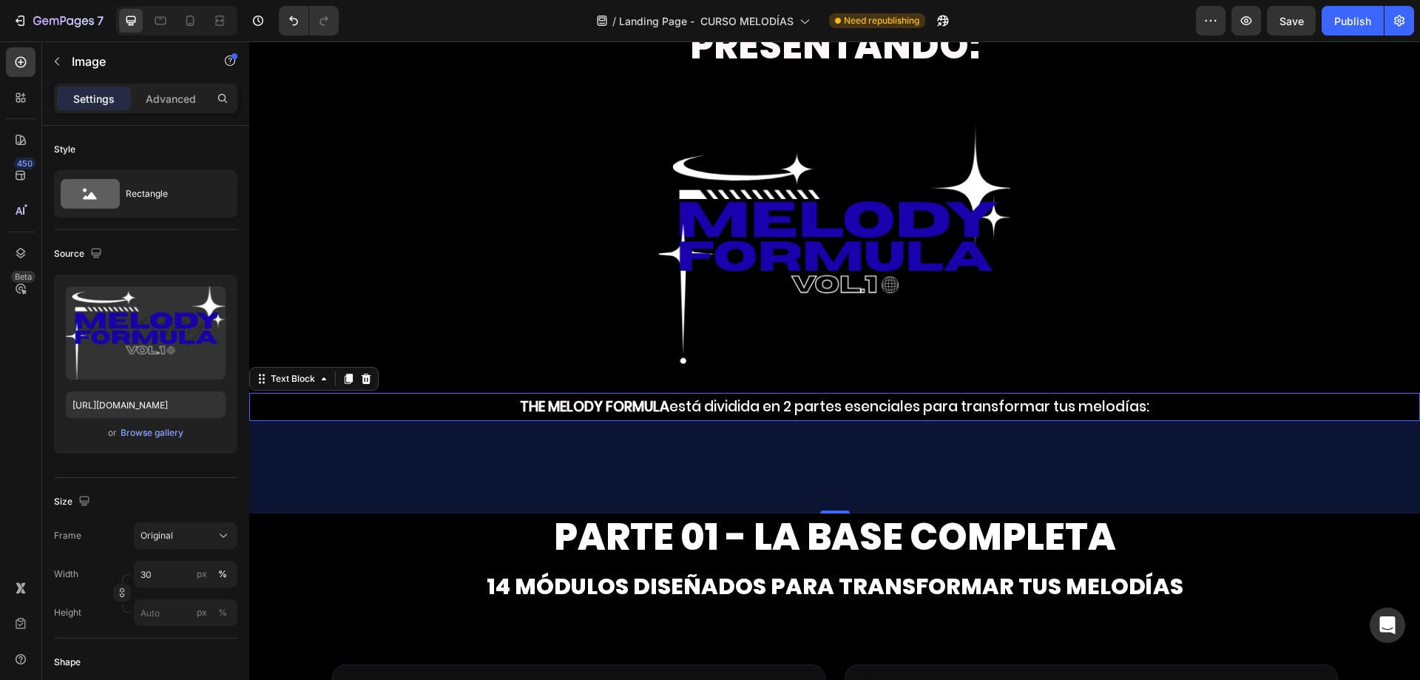
click at [531, 407] on strong "THE MELODY FORMULA" at bounding box center [594, 406] width 149 height 20
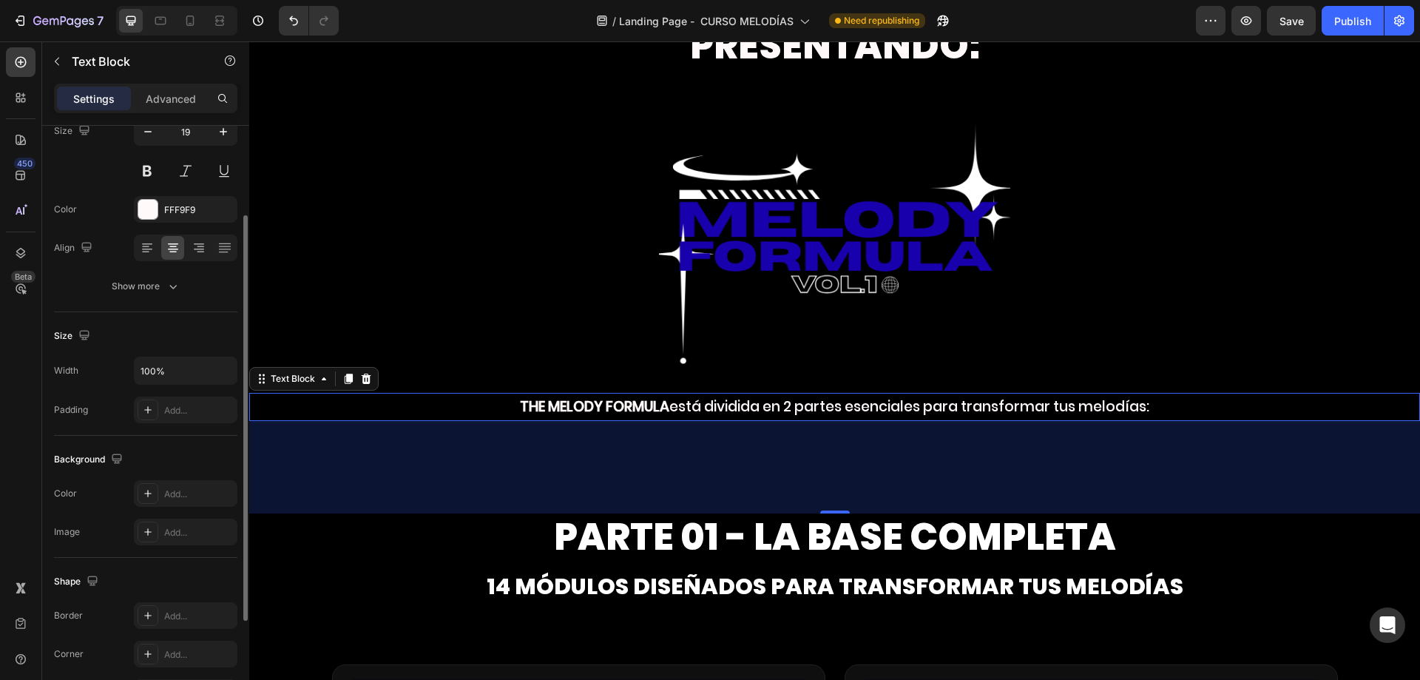
scroll to position [0, 0]
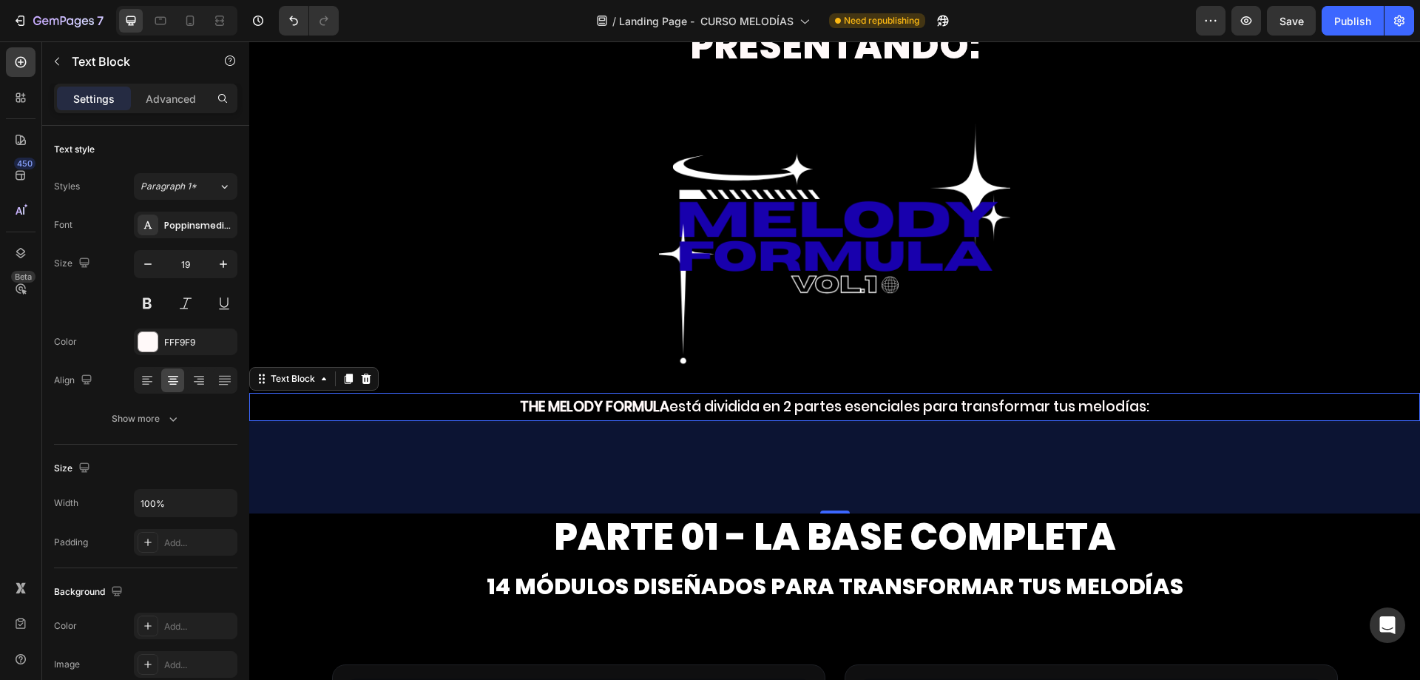
click at [467, 446] on div "125" at bounding box center [834, 467] width 1171 height 92
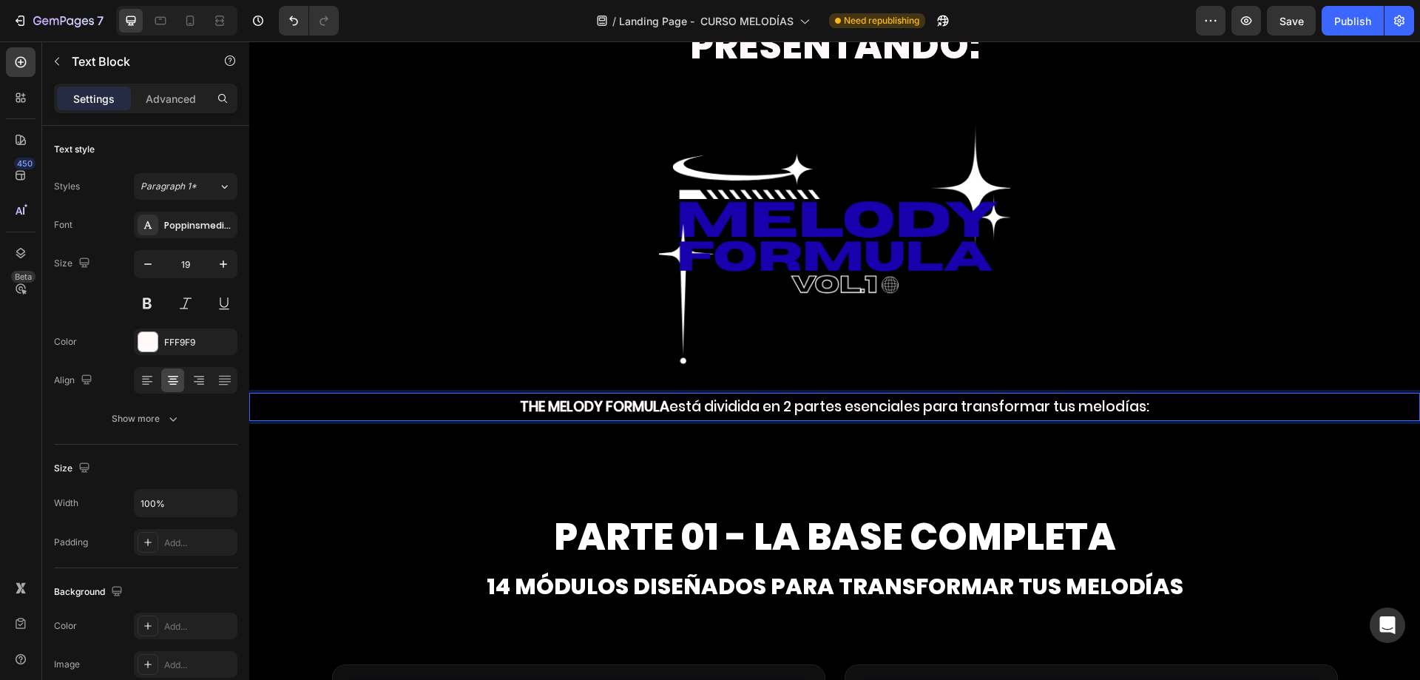
click at [745, 398] on p "THE MELODY FORMULA está dividida en 2 partes esenciales para transformar tus me…" at bounding box center [835, 406] width 1168 height 25
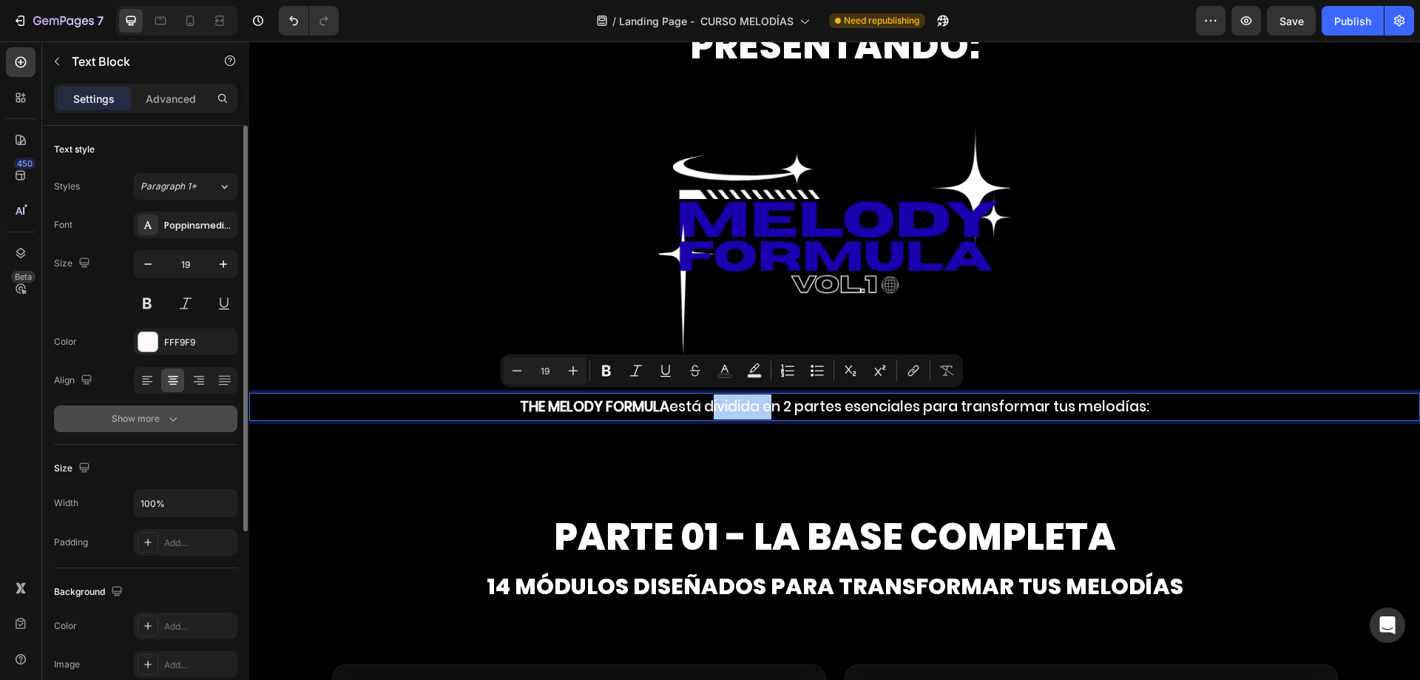
click at [146, 412] on div "Show more" at bounding box center [146, 418] width 69 height 15
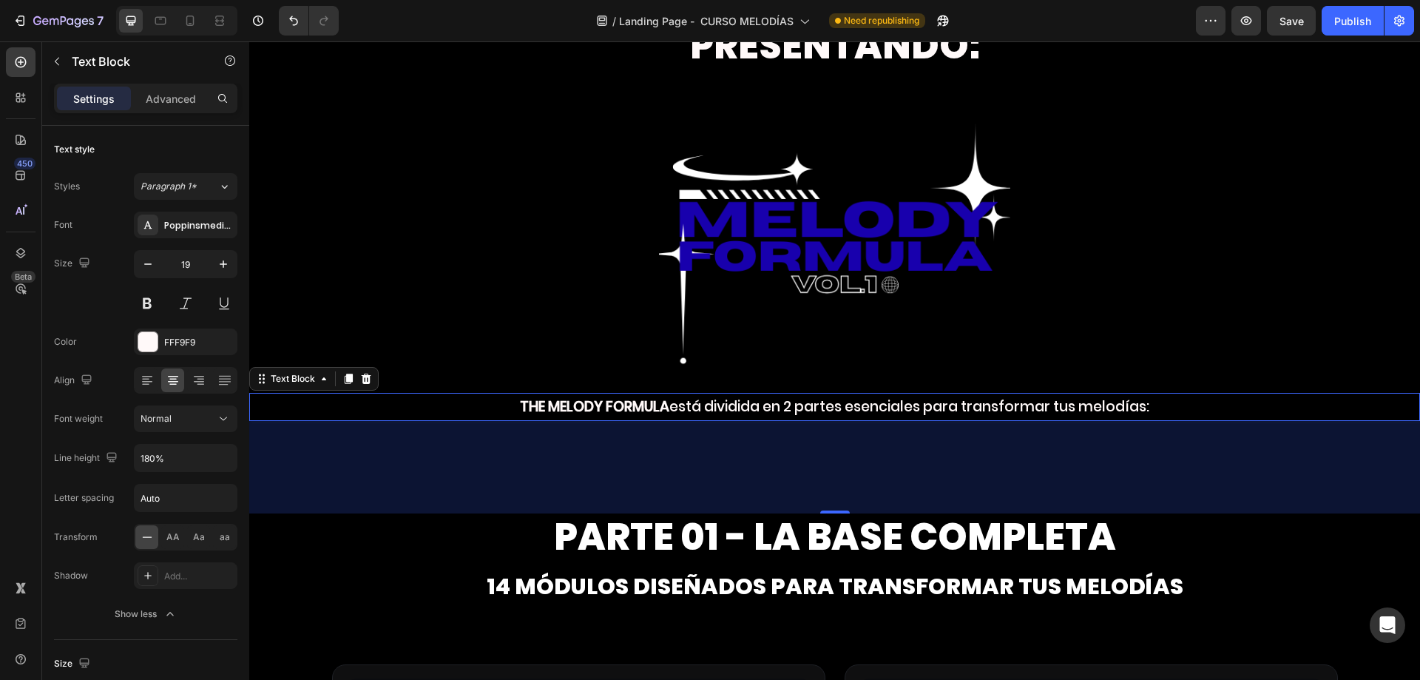
click at [180, 111] on div "Settings Advanced" at bounding box center [145, 99] width 183 height 30
click at [160, 94] on p "Advanced" at bounding box center [171, 99] width 50 height 16
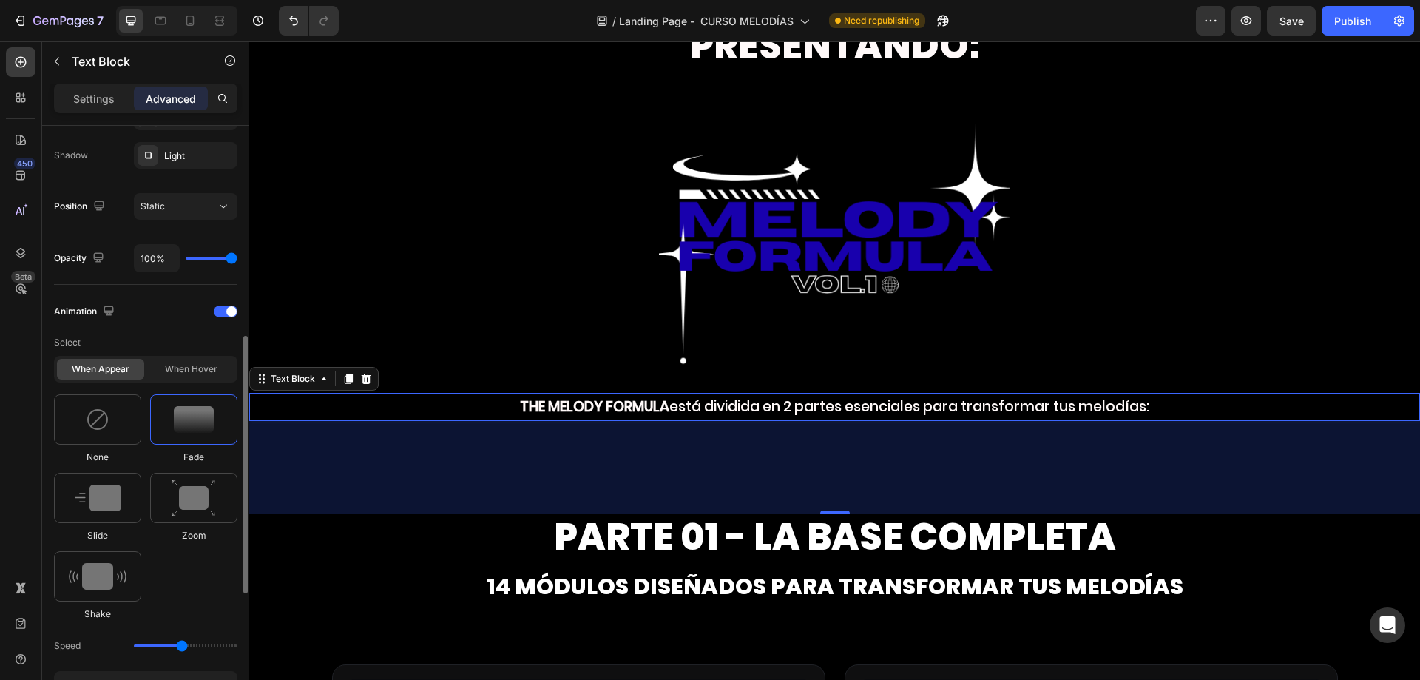
scroll to position [411, 0]
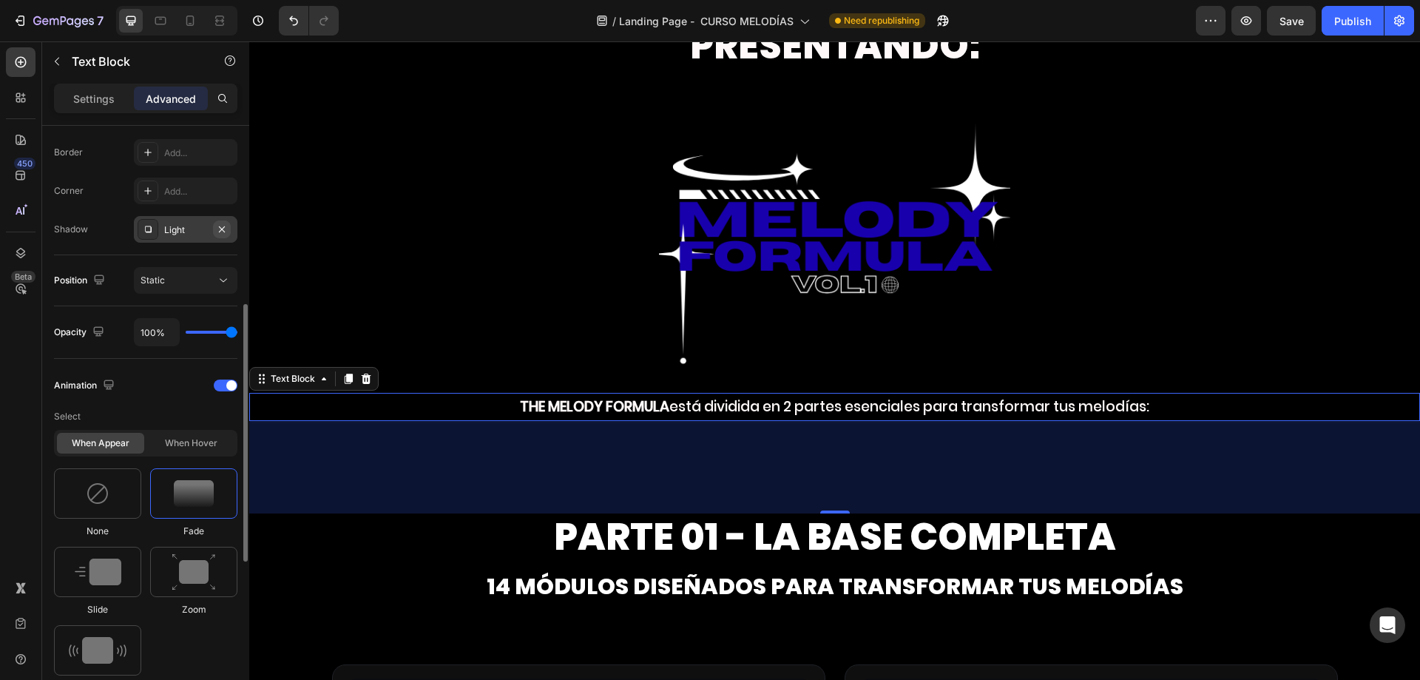
click at [219, 223] on icon "button" at bounding box center [222, 229] width 12 height 12
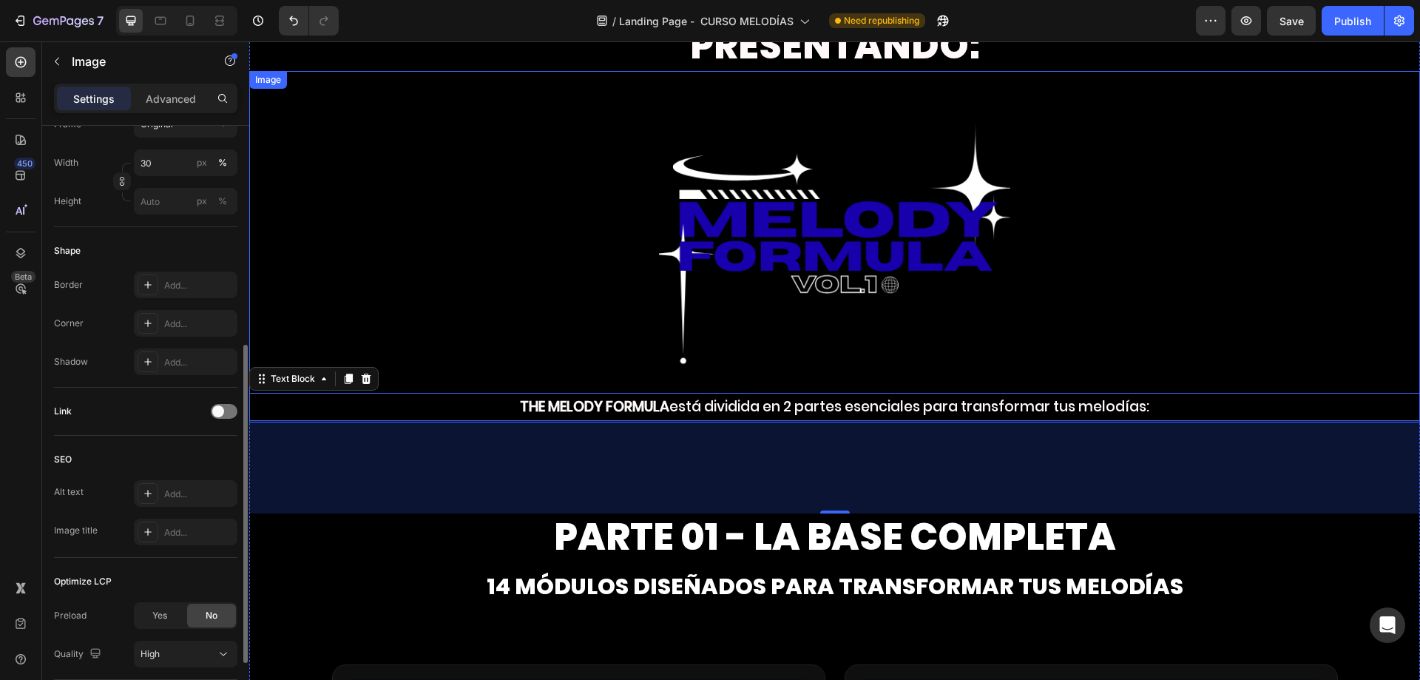
click at [501, 194] on div at bounding box center [834, 246] width 1171 height 351
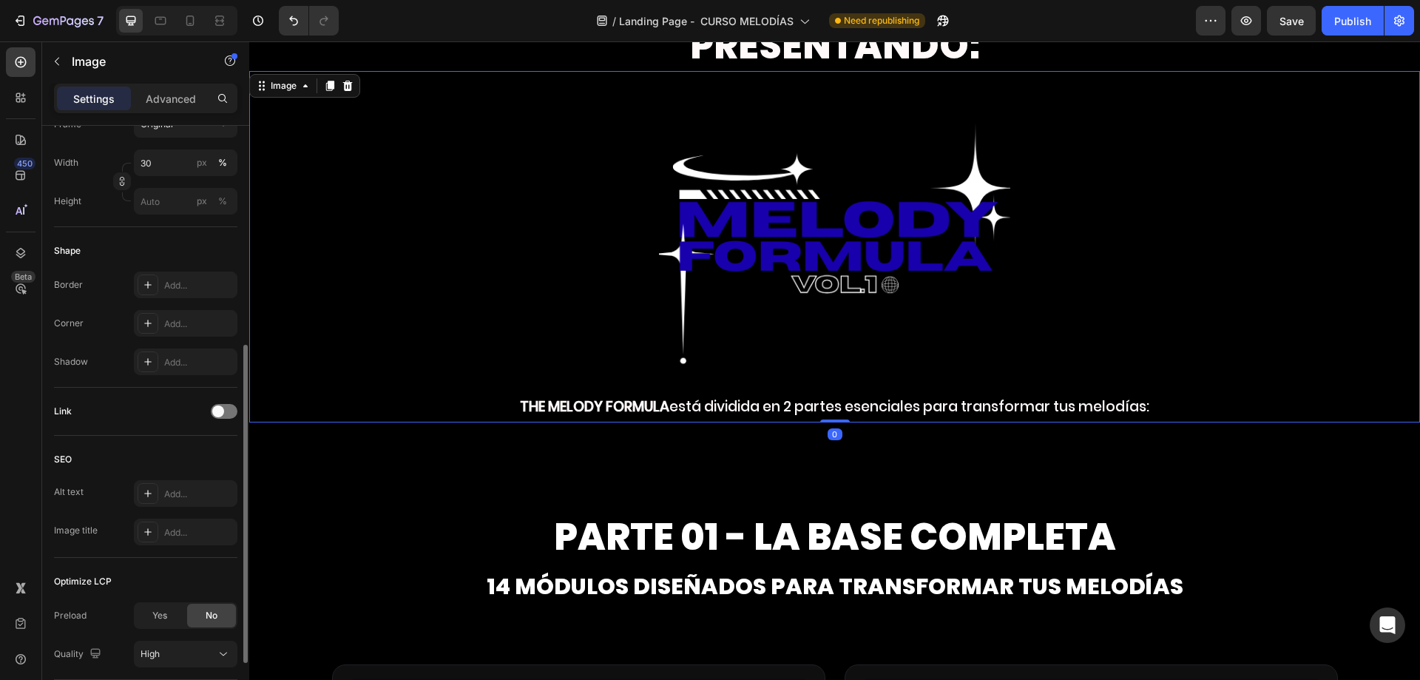
scroll to position [0, 0]
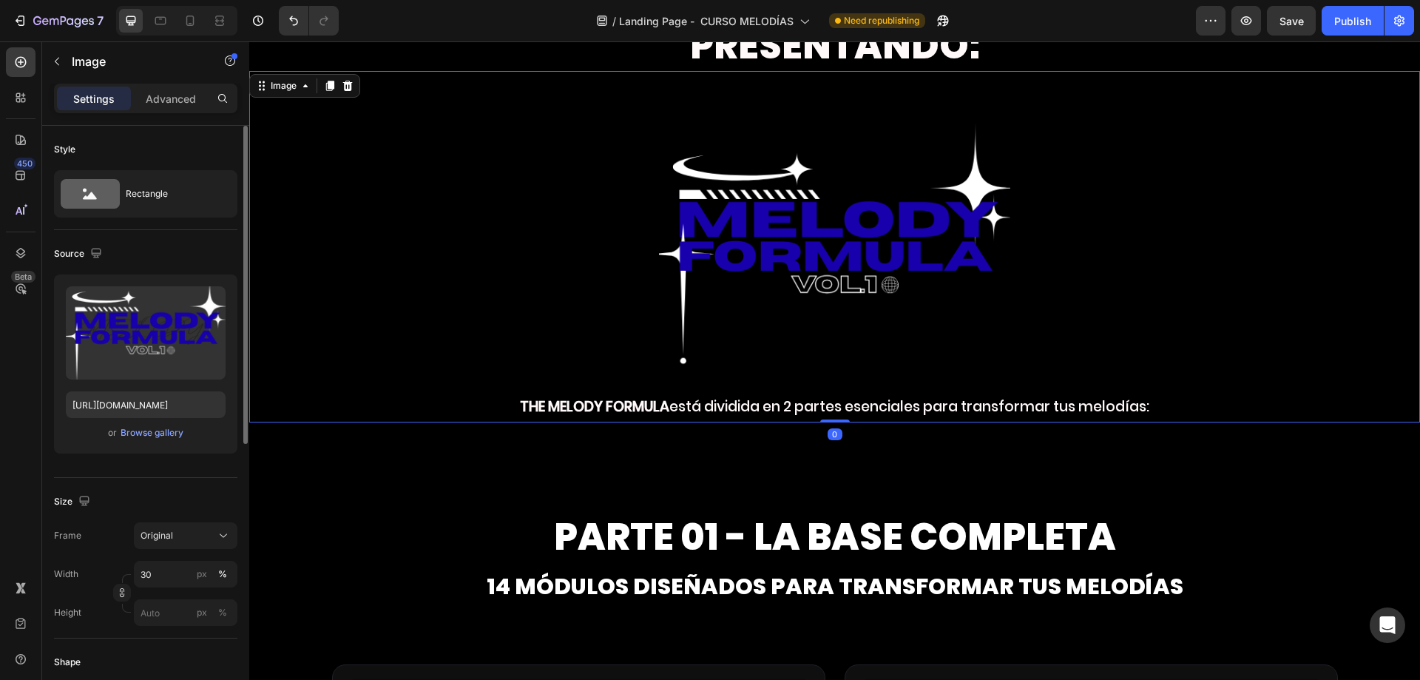
click at [785, 223] on img at bounding box center [834, 246] width 351 height 351
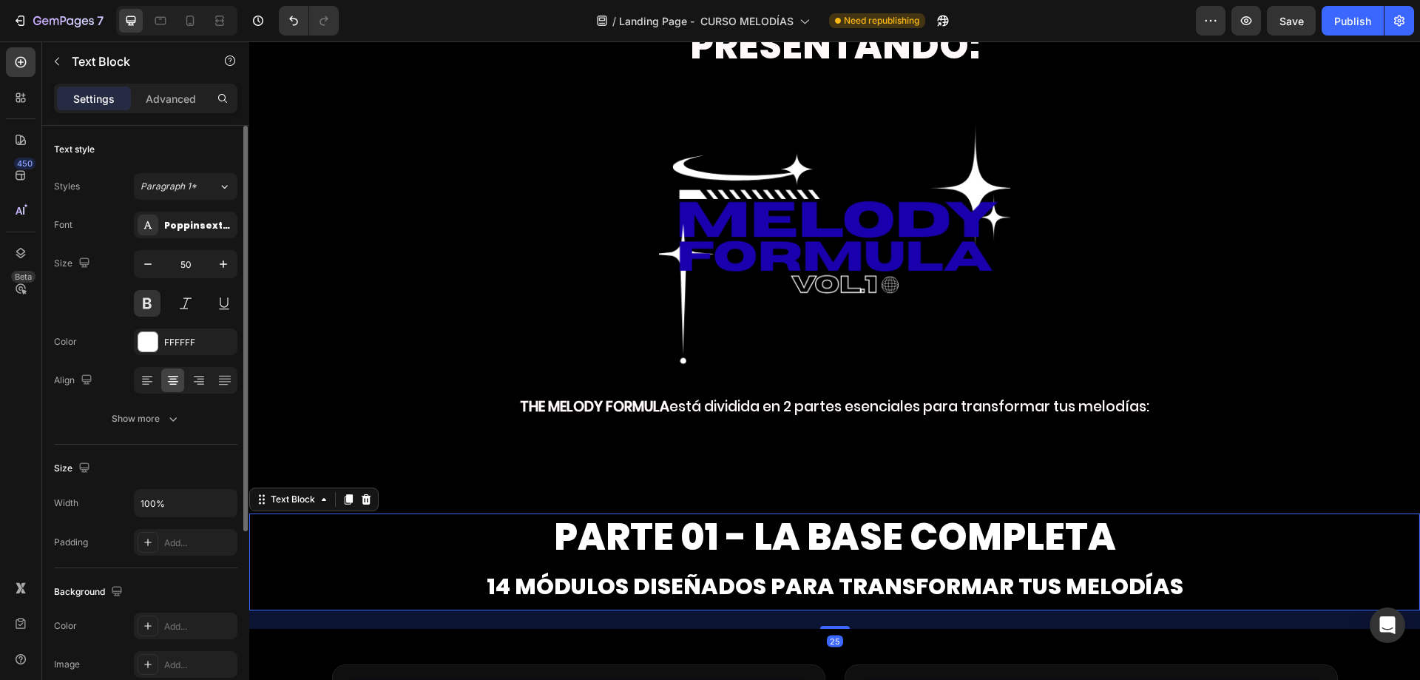
click at [697, 539] on span "PARTE 01 - La base completa" at bounding box center [835, 536] width 562 height 53
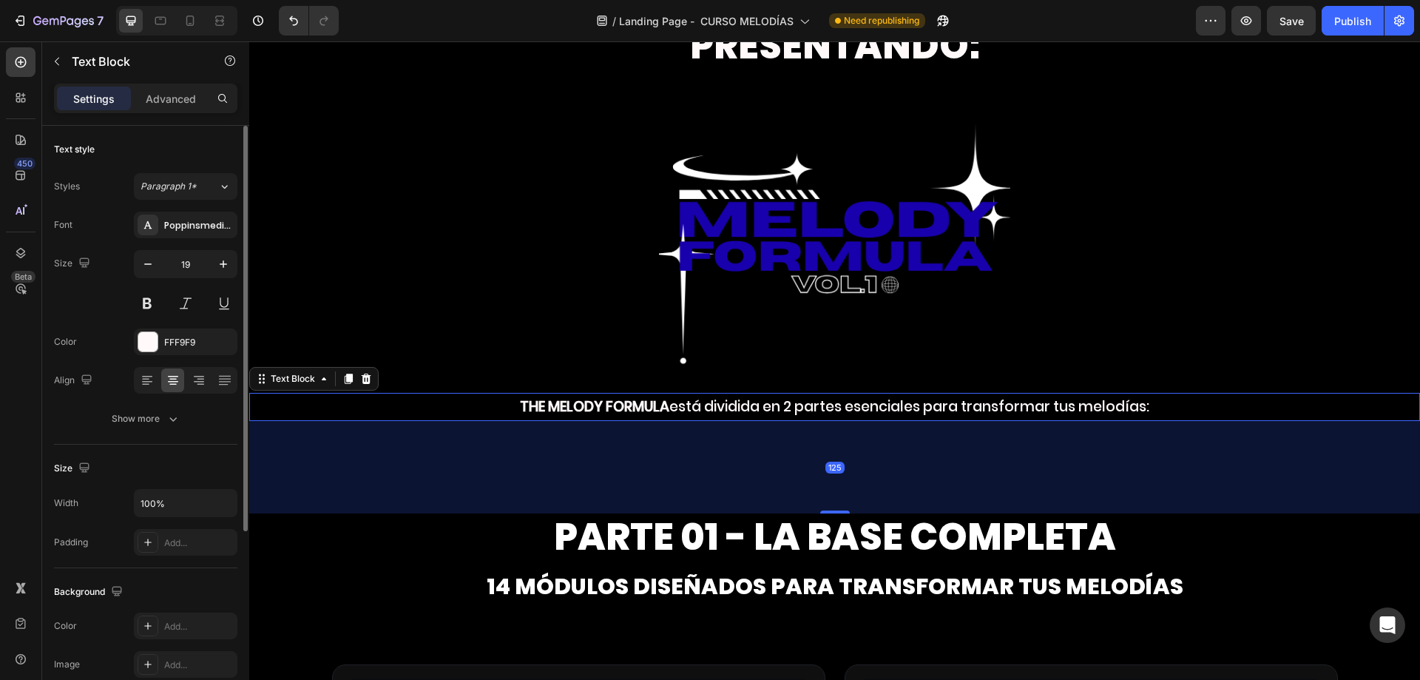
click at [762, 403] on p "THE MELODY FORMULA está dividida en 2 partes esenciales para transformar tus me…" at bounding box center [835, 406] width 1168 height 25
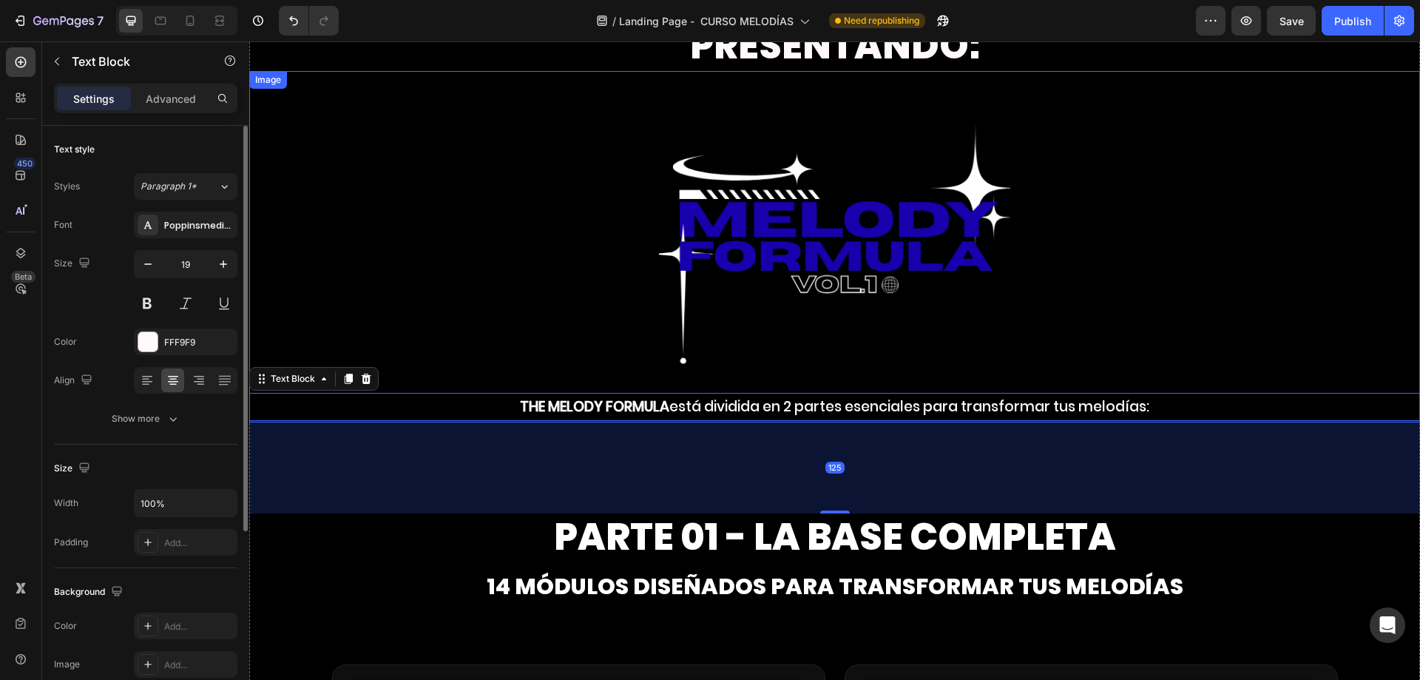
click at [801, 146] on img at bounding box center [834, 246] width 351 height 351
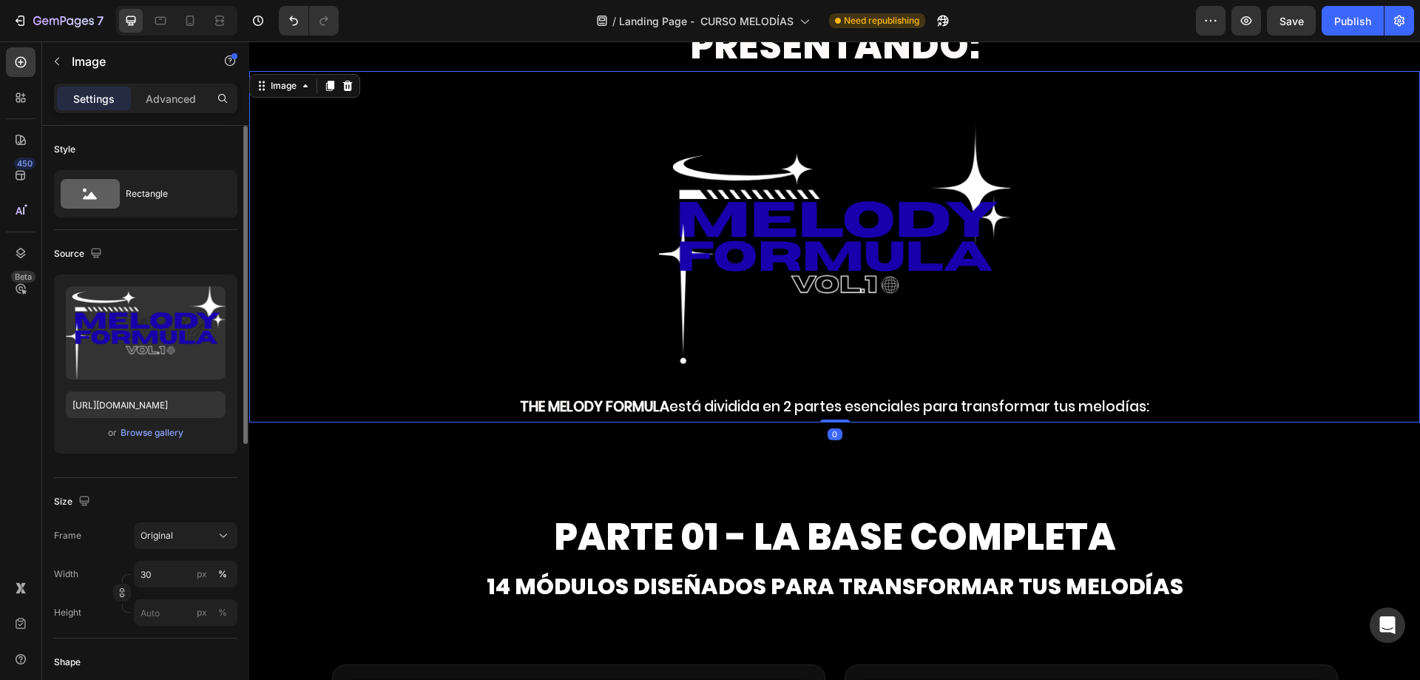
click at [691, 211] on img at bounding box center [834, 246] width 351 height 351
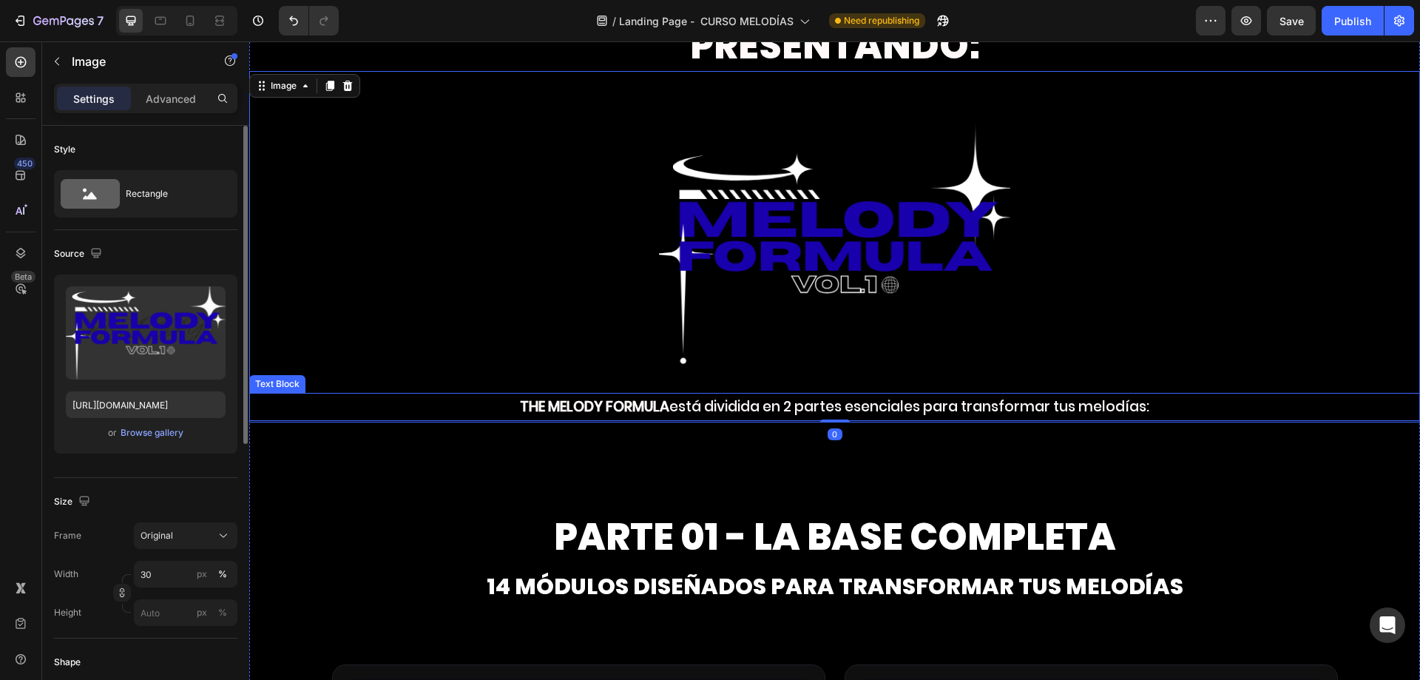
click at [560, 407] on strong "THE MELODY FORMULA" at bounding box center [594, 406] width 149 height 20
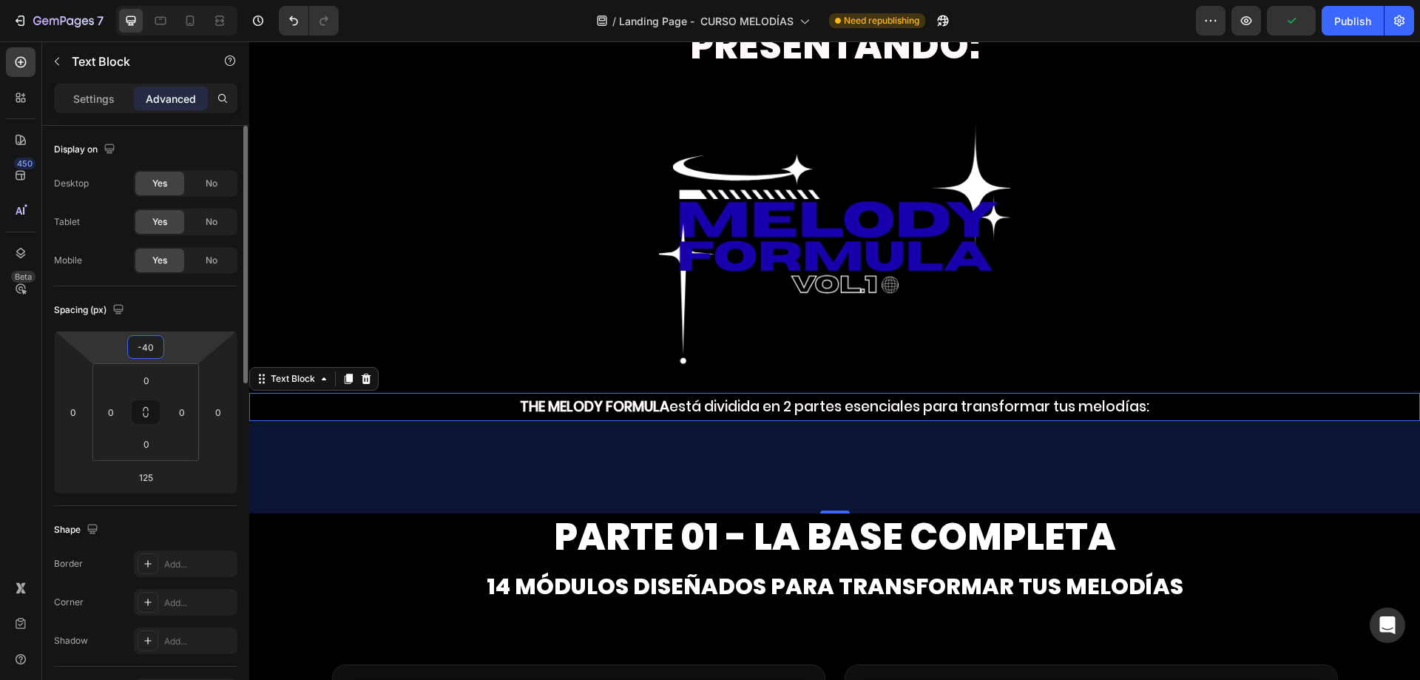
click at [143, 345] on input "-40" at bounding box center [146, 347] width 30 height 22
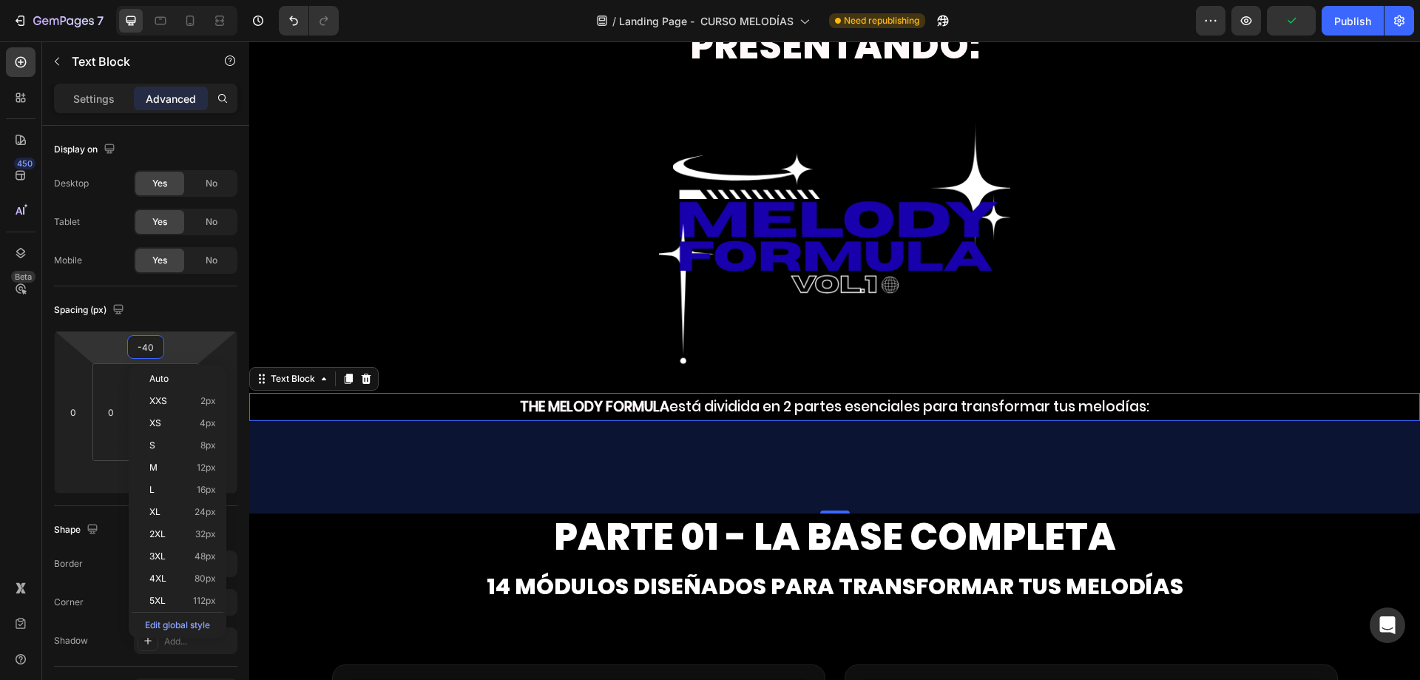
click at [697, 507] on div "125" at bounding box center [834, 467] width 1171 height 92
click at [850, 555] on span "PARTE 01 - La base completa" at bounding box center [835, 536] width 562 height 53
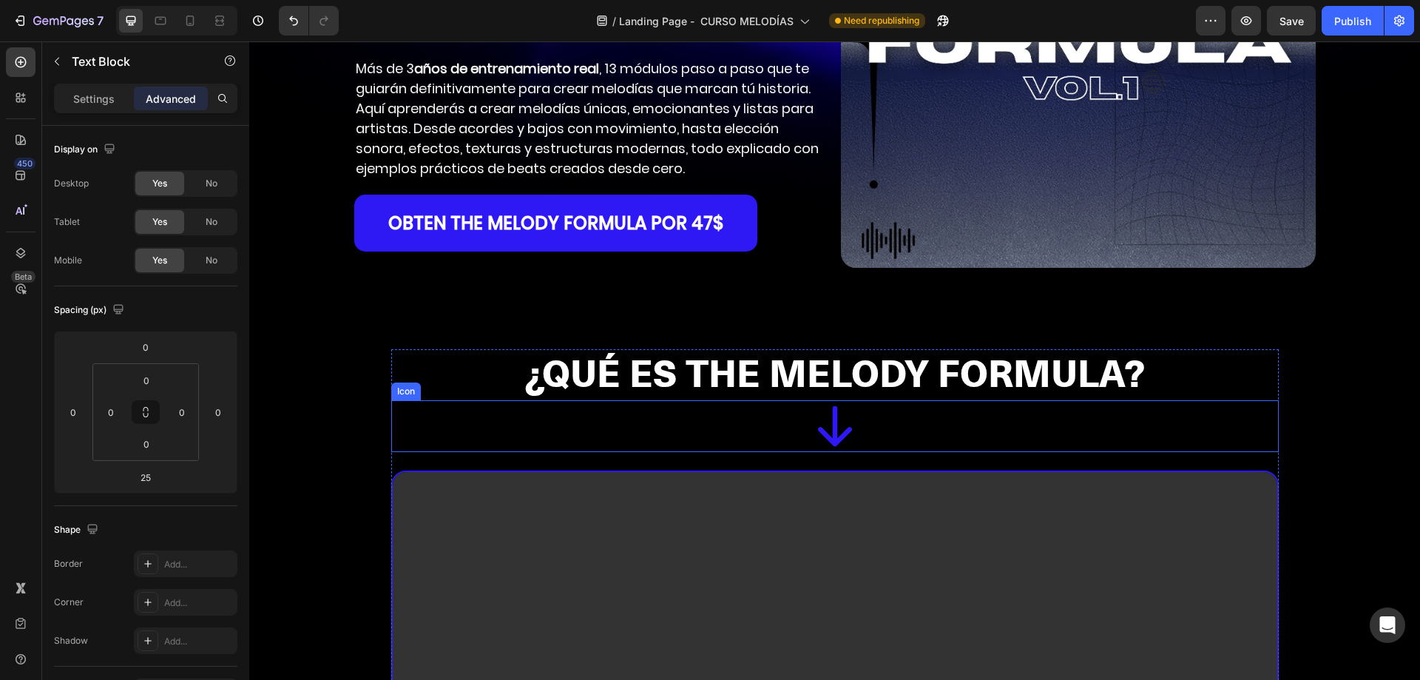
scroll to position [309, 0]
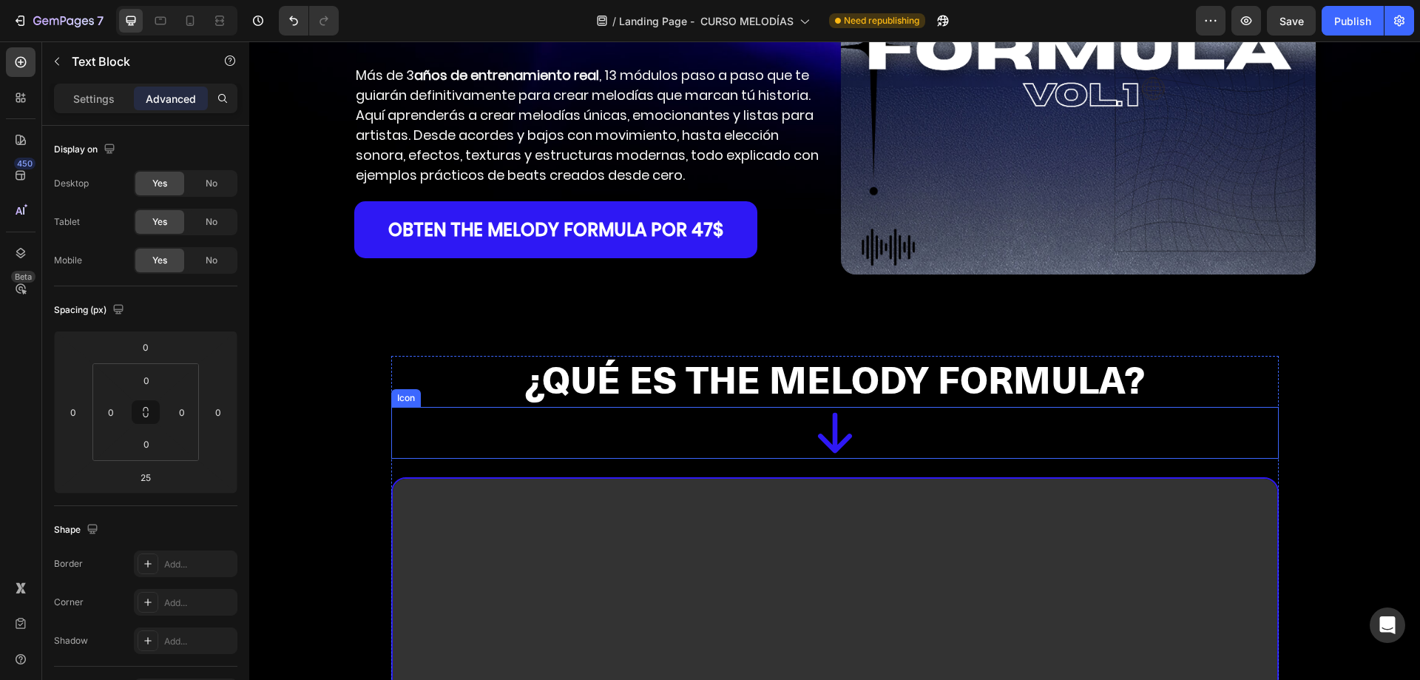
click at [832, 428] on icon at bounding box center [835, 433] width 52 height 52
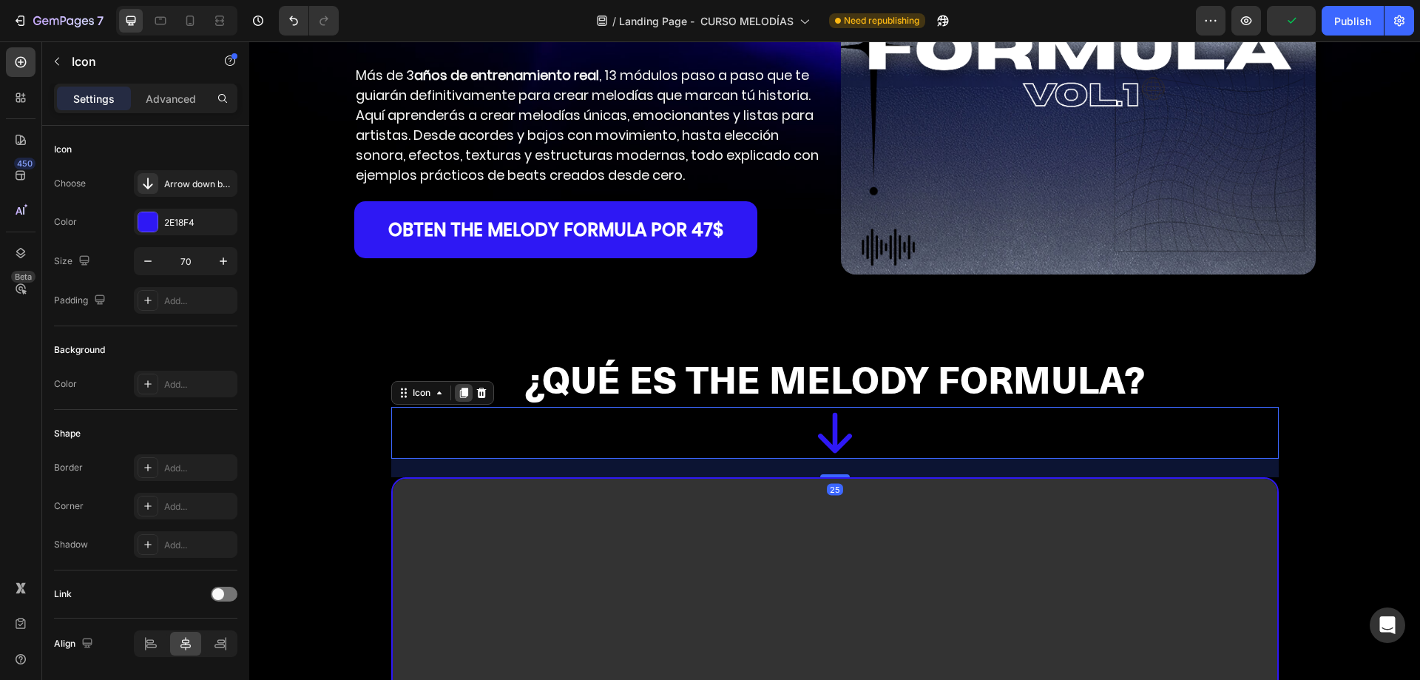
click at [459, 391] on icon at bounding box center [463, 392] width 8 height 10
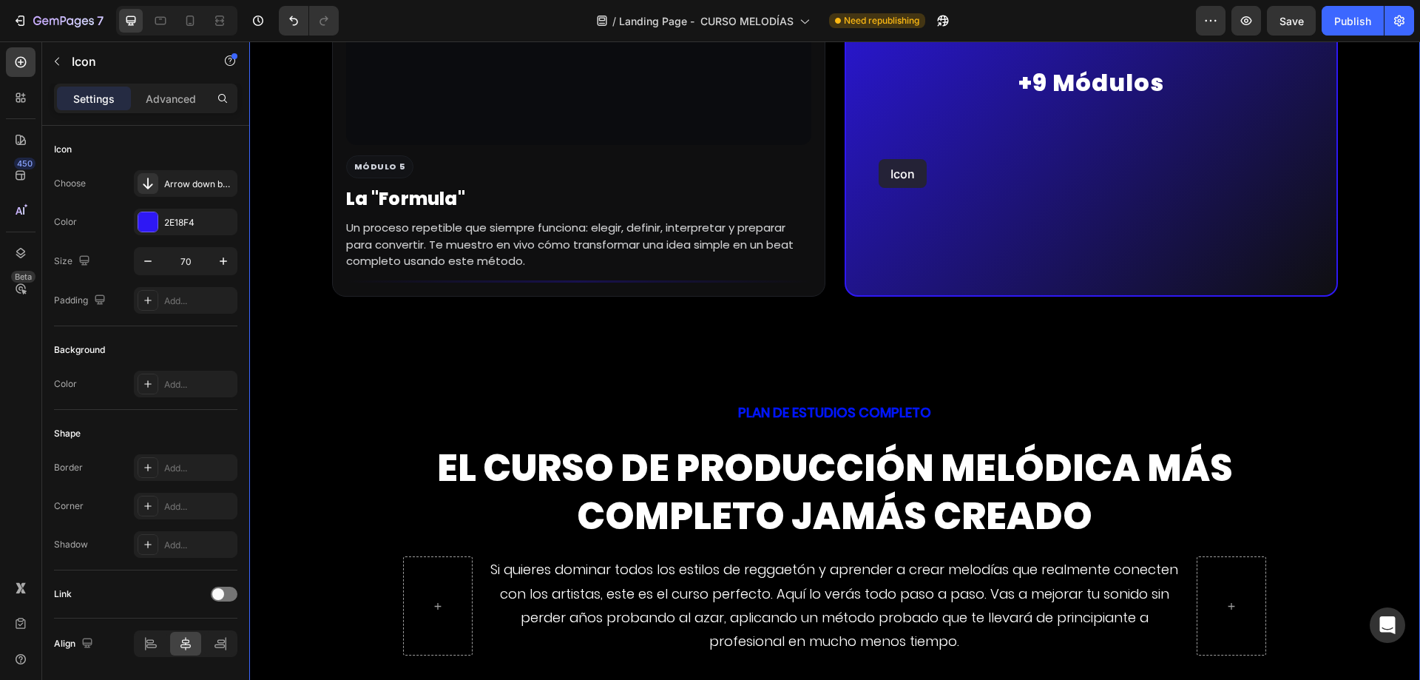
scroll to position [5262, 0]
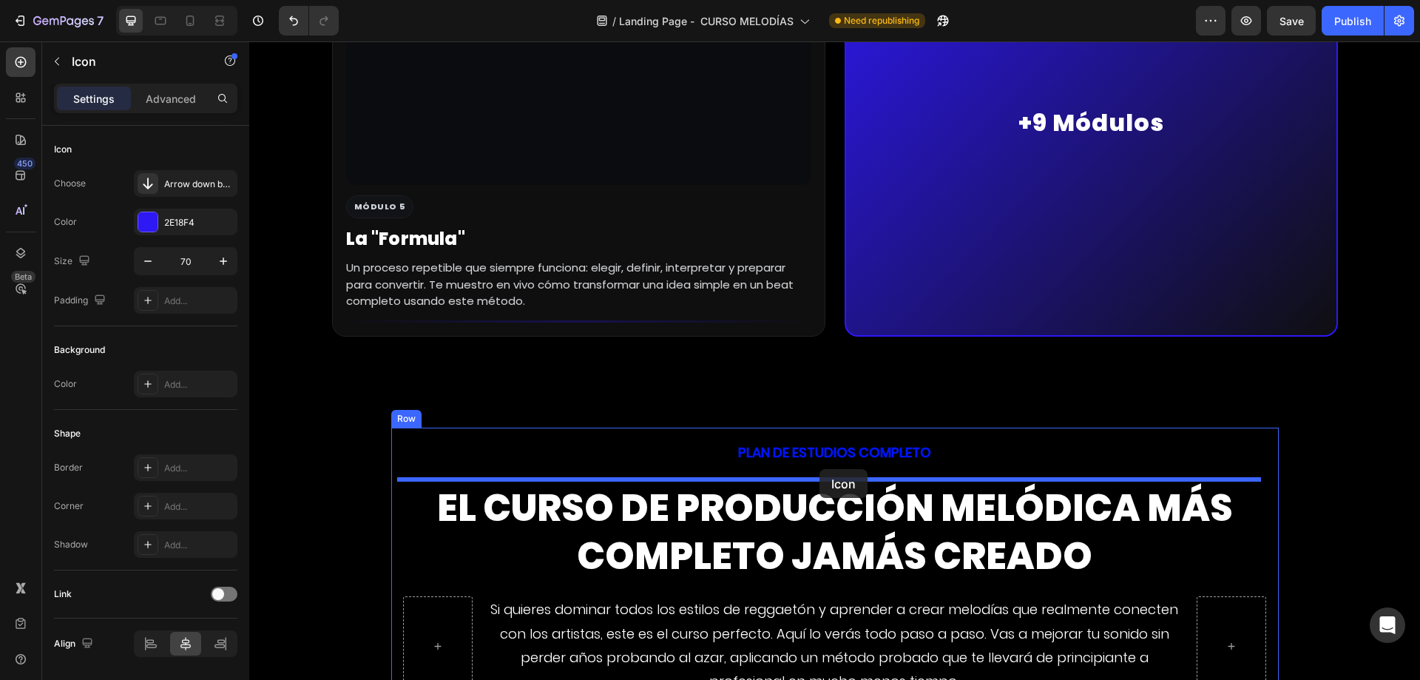
drag, startPoint x: 396, startPoint y: 464, endPoint x: 819, endPoint y: 469, distance: 423.8
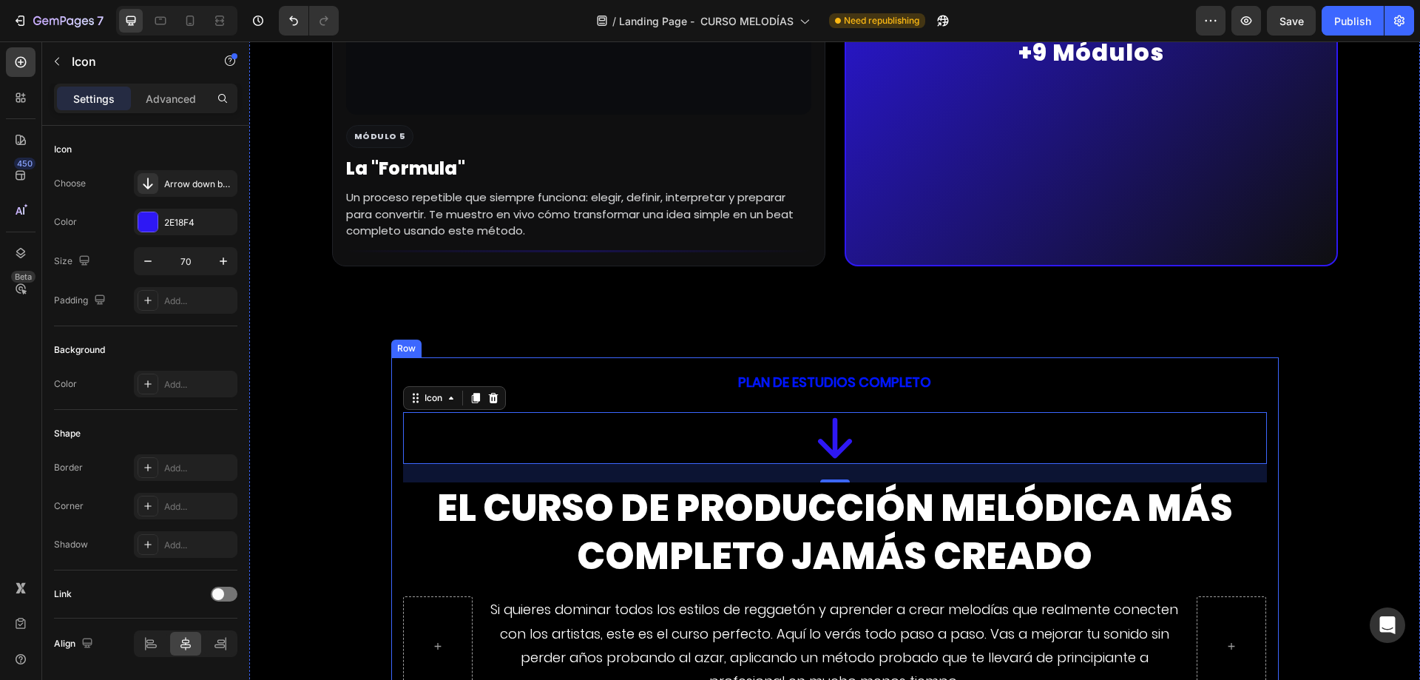
scroll to position [5191, 0]
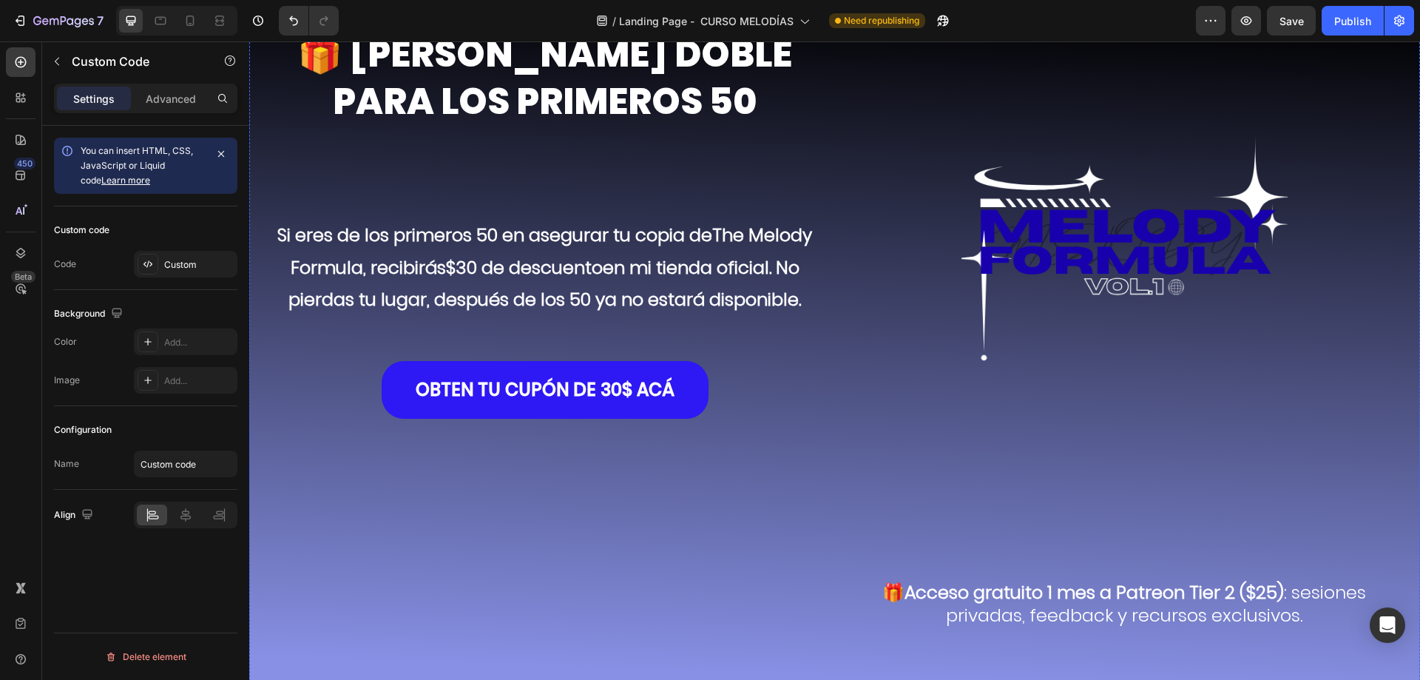
scroll to position [8149, 0]
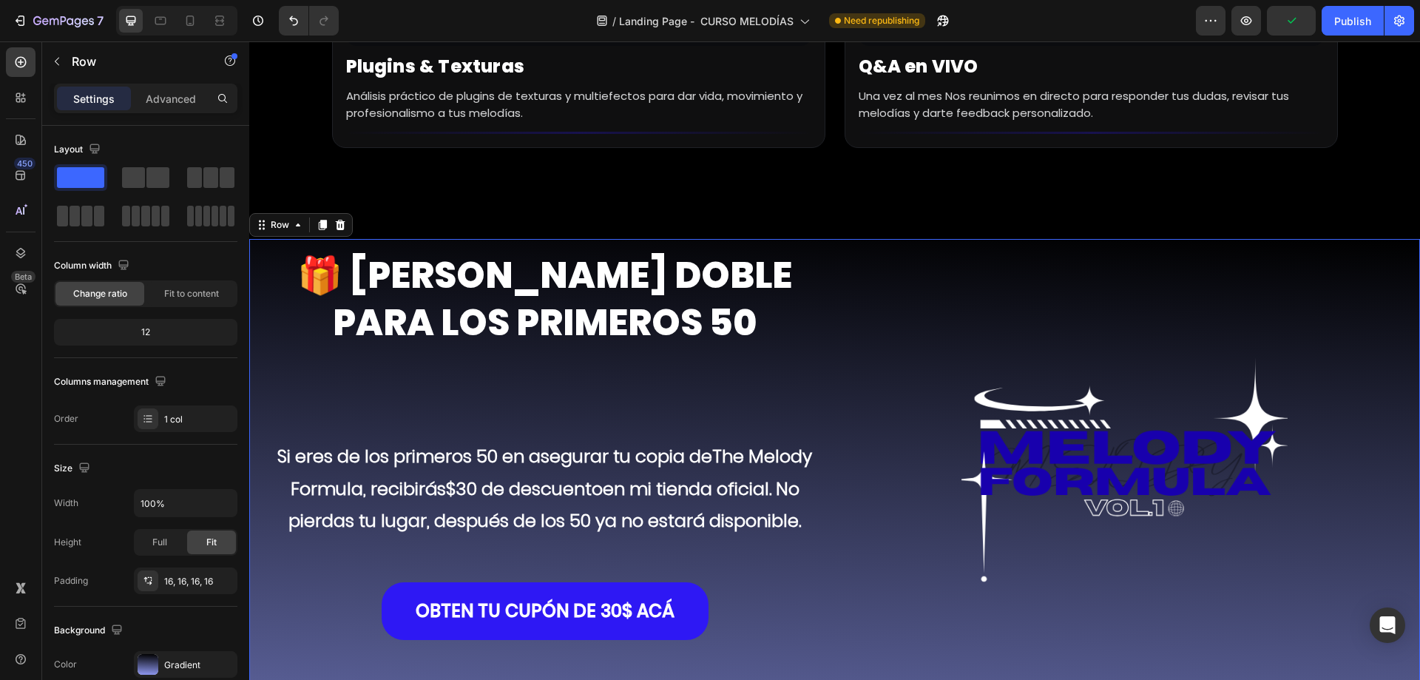
click at [1399, 239] on div "🎁 BONO DOBLE PARA LOS PRIMEROS 50 Heading Si eres de los primeros 50 en asegura…" at bounding box center [834, 620] width 1171 height 762
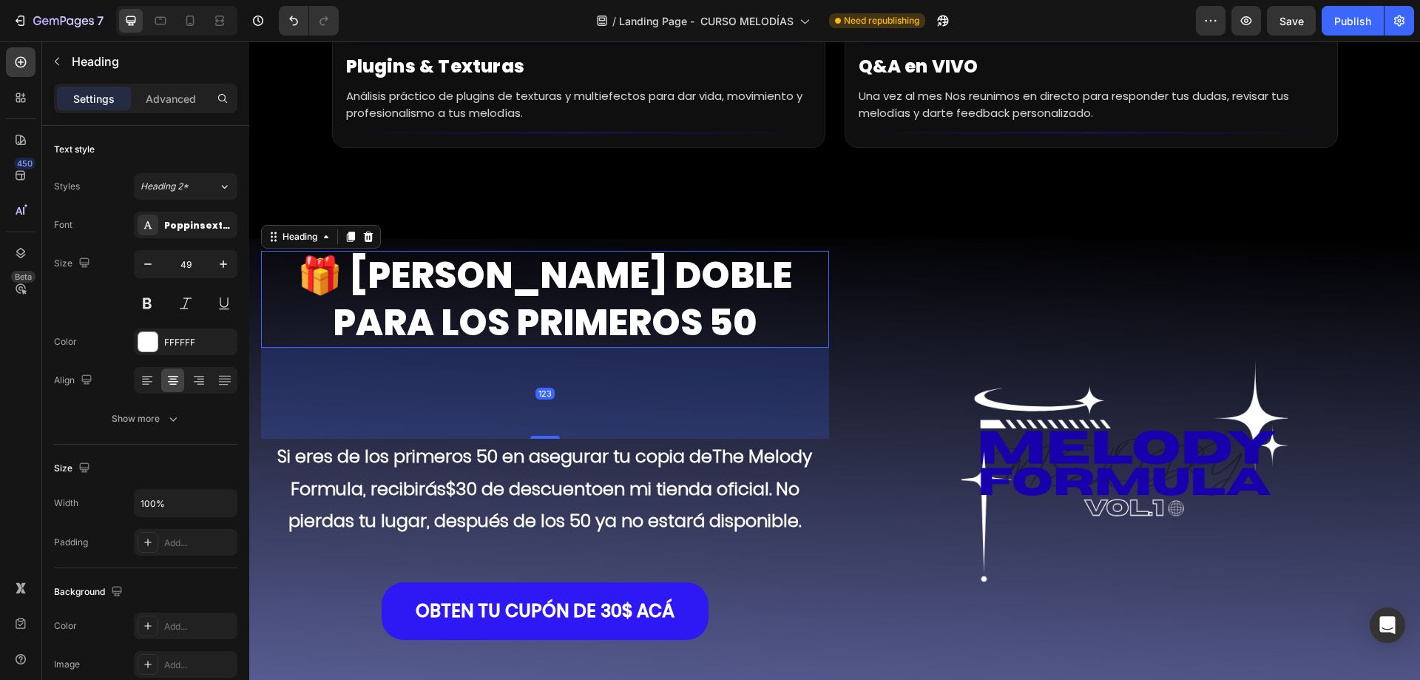
click at [791, 251] on h2 "🎁 [PERSON_NAME] DOBLE PARA LOS PRIMEROS 50" at bounding box center [545, 299] width 568 height 97
click at [21, 252] on icon at bounding box center [20, 253] width 15 height 15
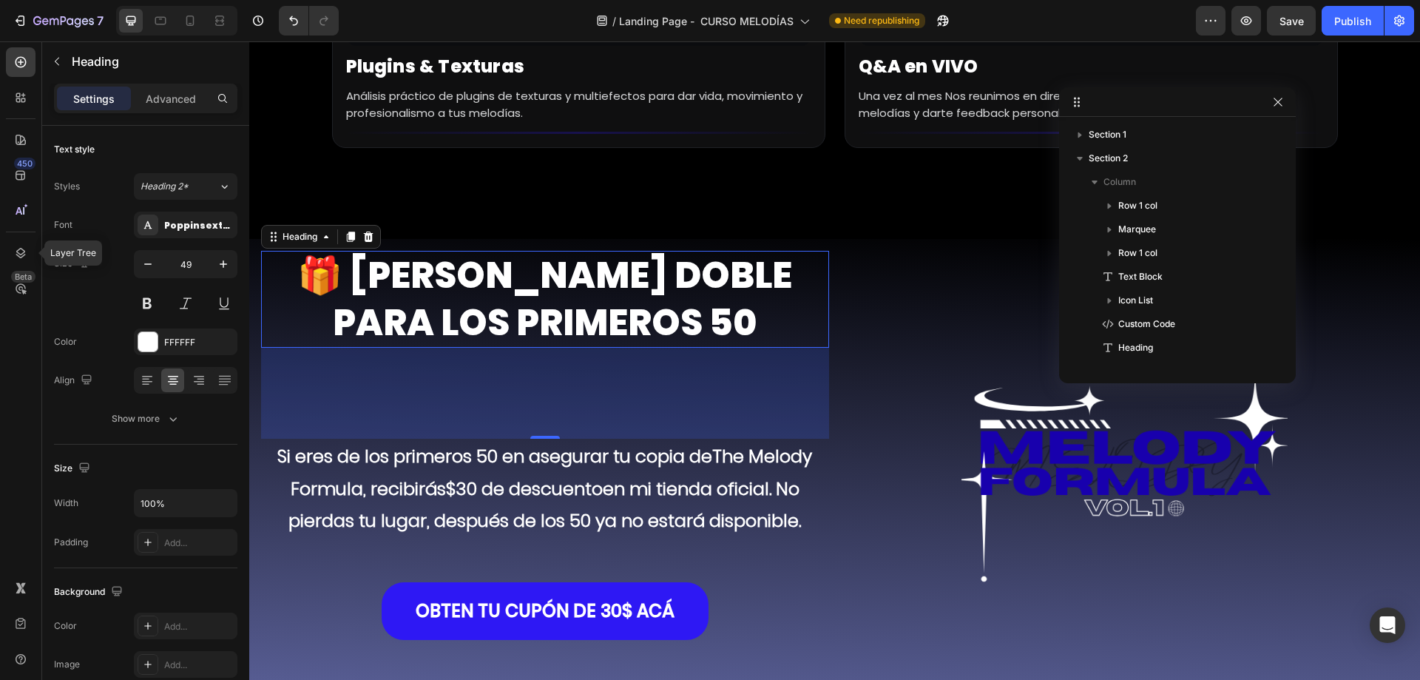
scroll to position [517, 0]
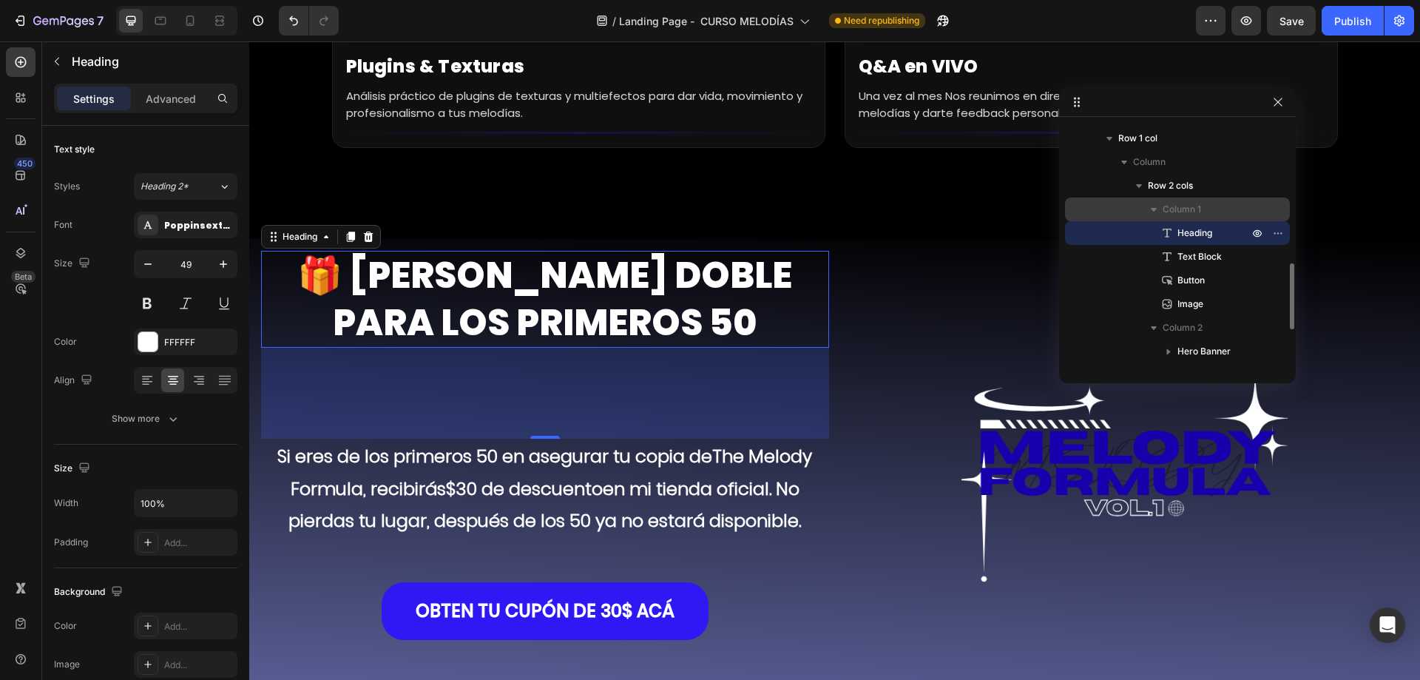
click at [1211, 213] on p "Column 1" at bounding box center [1206, 209] width 89 height 15
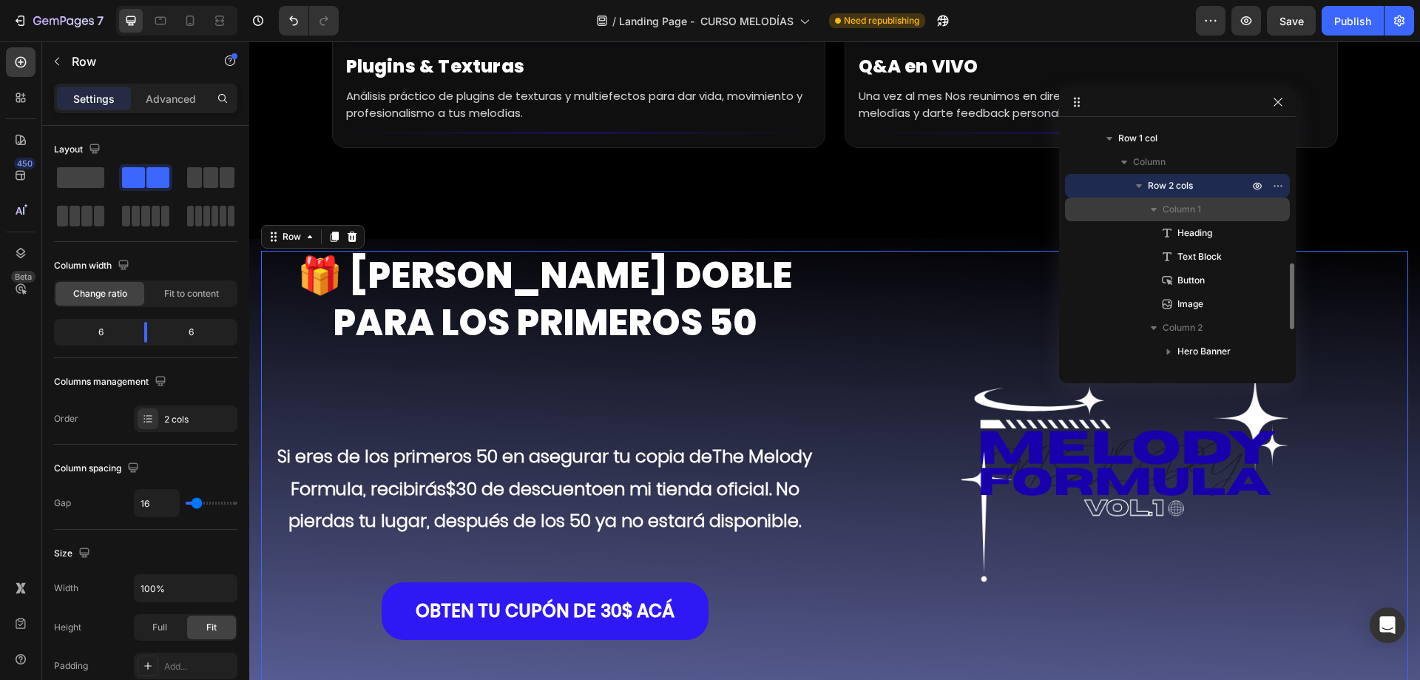
click at [1167, 210] on span "Column 1" at bounding box center [1181, 209] width 38 height 15
click at [1183, 206] on span "Column 1" at bounding box center [1181, 209] width 38 height 15
click at [1198, 207] on span "Column 1" at bounding box center [1181, 209] width 38 height 15
click at [1187, 183] on span "Row 2 cols" at bounding box center [1170, 185] width 45 height 15
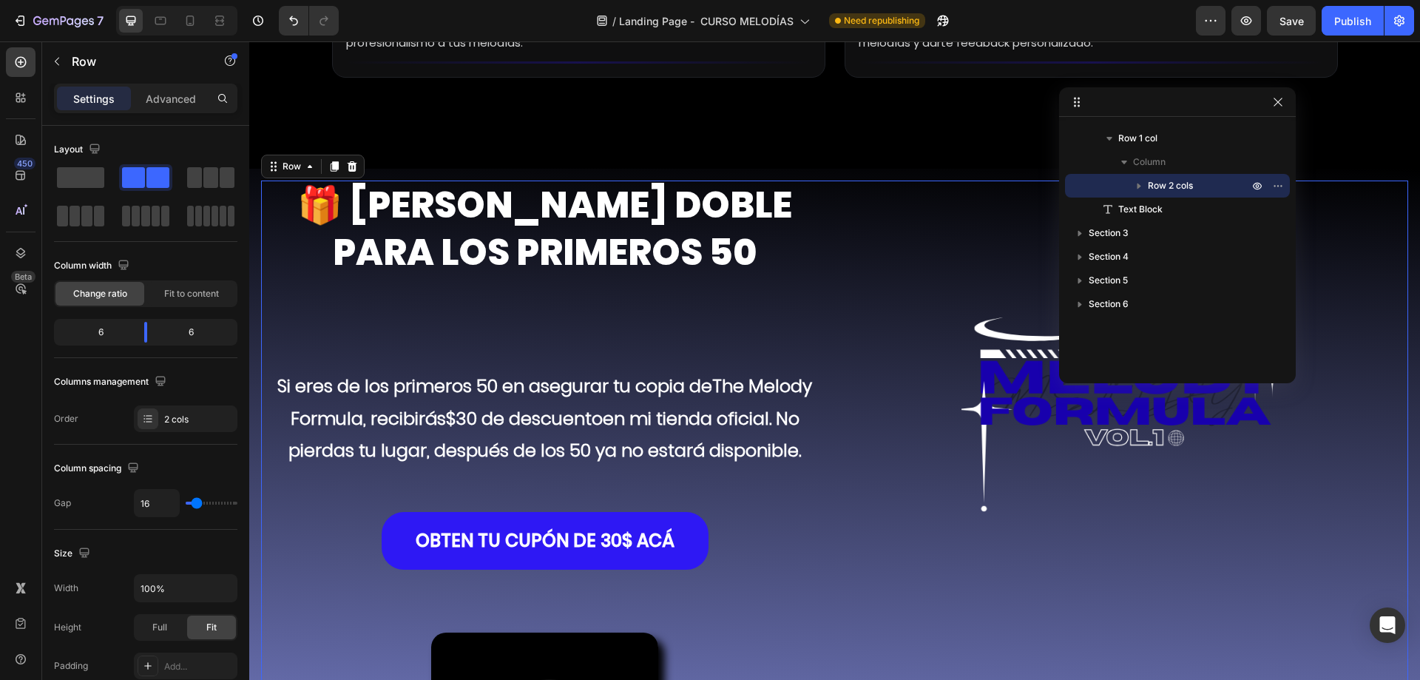
scroll to position [8187, 0]
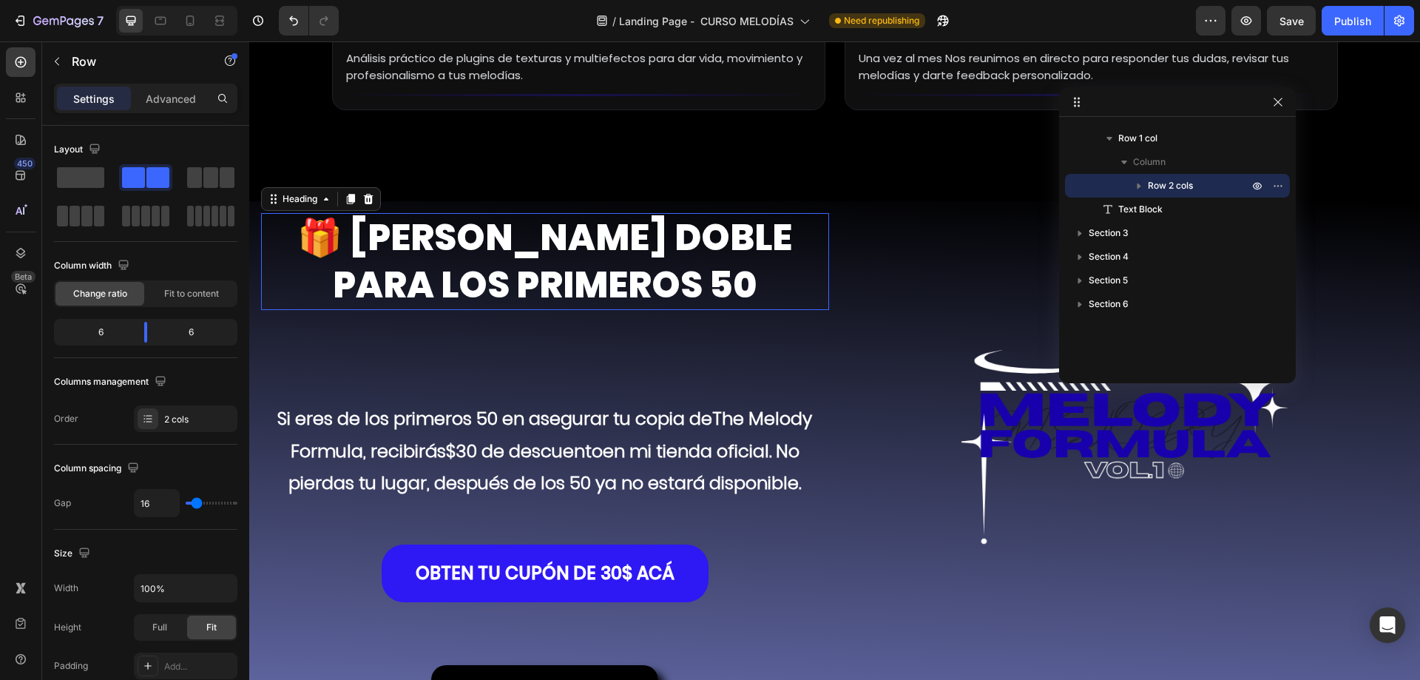
click at [591, 226] on strong "🎁 [PERSON_NAME] DOBLE PARA LOS PRIMEROS 50" at bounding box center [544, 261] width 495 height 98
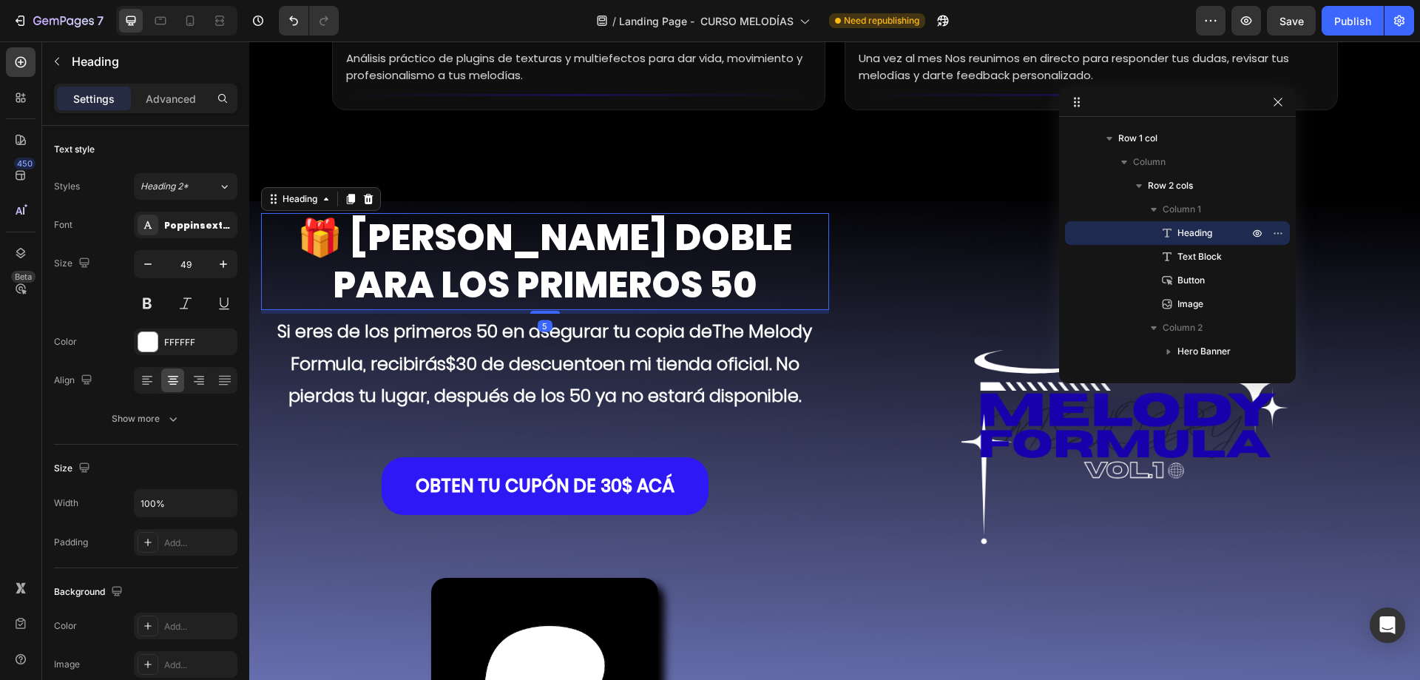
drag, startPoint x: 539, startPoint y: 355, endPoint x: 596, endPoint y: 268, distance: 104.2
click at [596, 310] on div "5" at bounding box center [545, 310] width 568 height 0
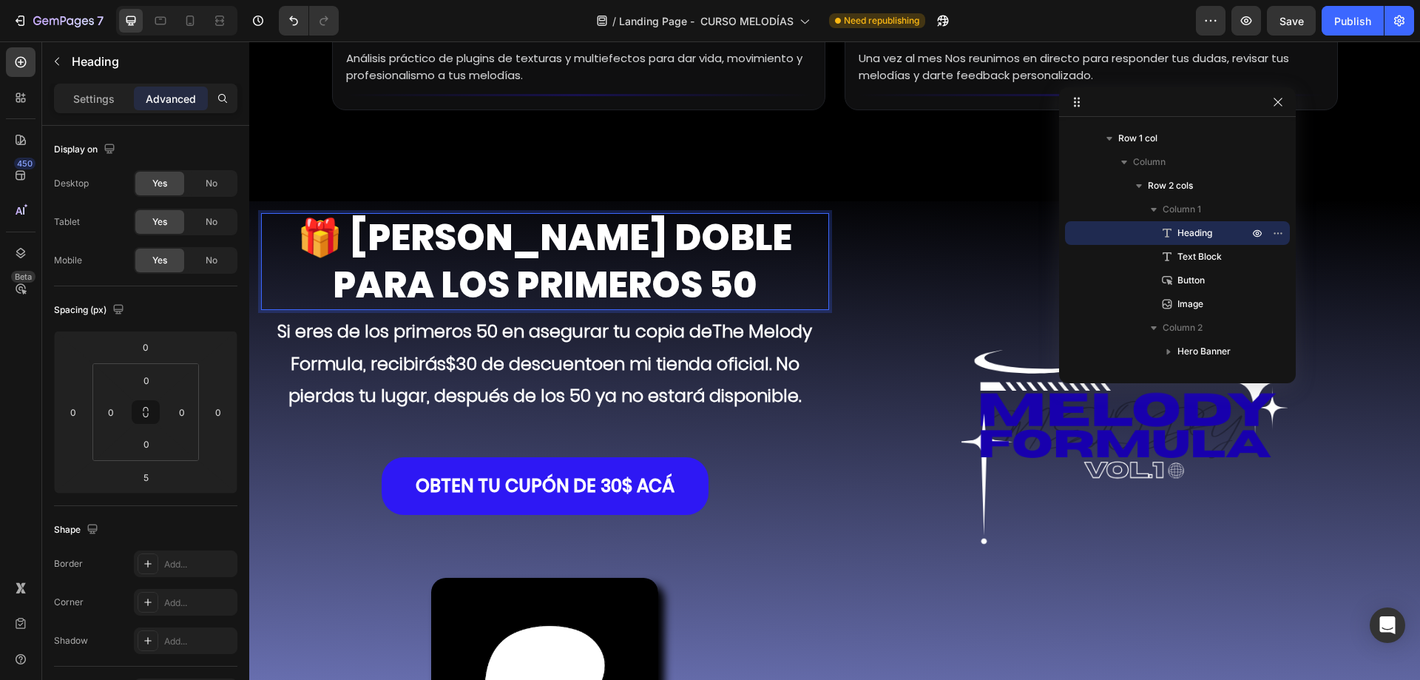
click at [355, 224] on h2 "🎁 [PERSON_NAME] DOBLE PARA LOS PRIMEROS 50" at bounding box center [545, 261] width 568 height 97
click at [90, 104] on p "Settings" at bounding box center [93, 99] width 41 height 16
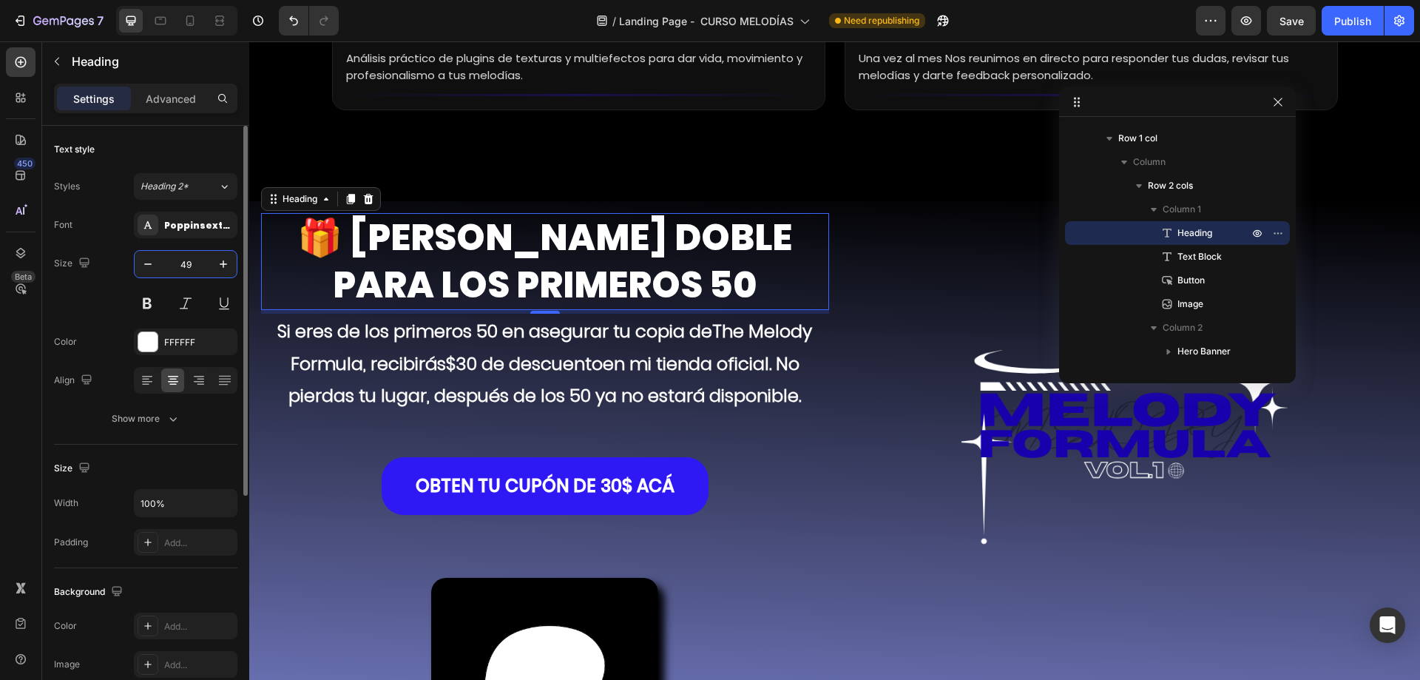
click at [179, 266] on input "49" at bounding box center [185, 264] width 49 height 27
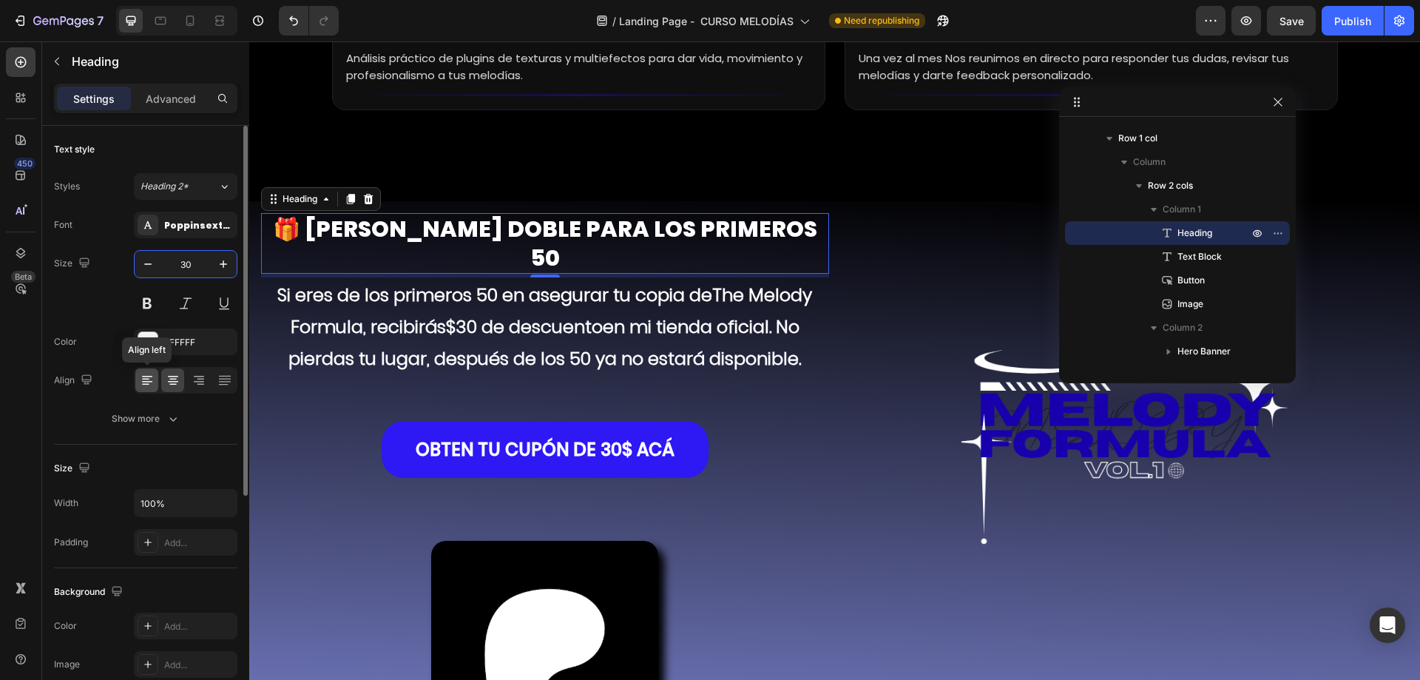
type input "30"
click at [147, 384] on icon at bounding box center [145, 384] width 7 height 1
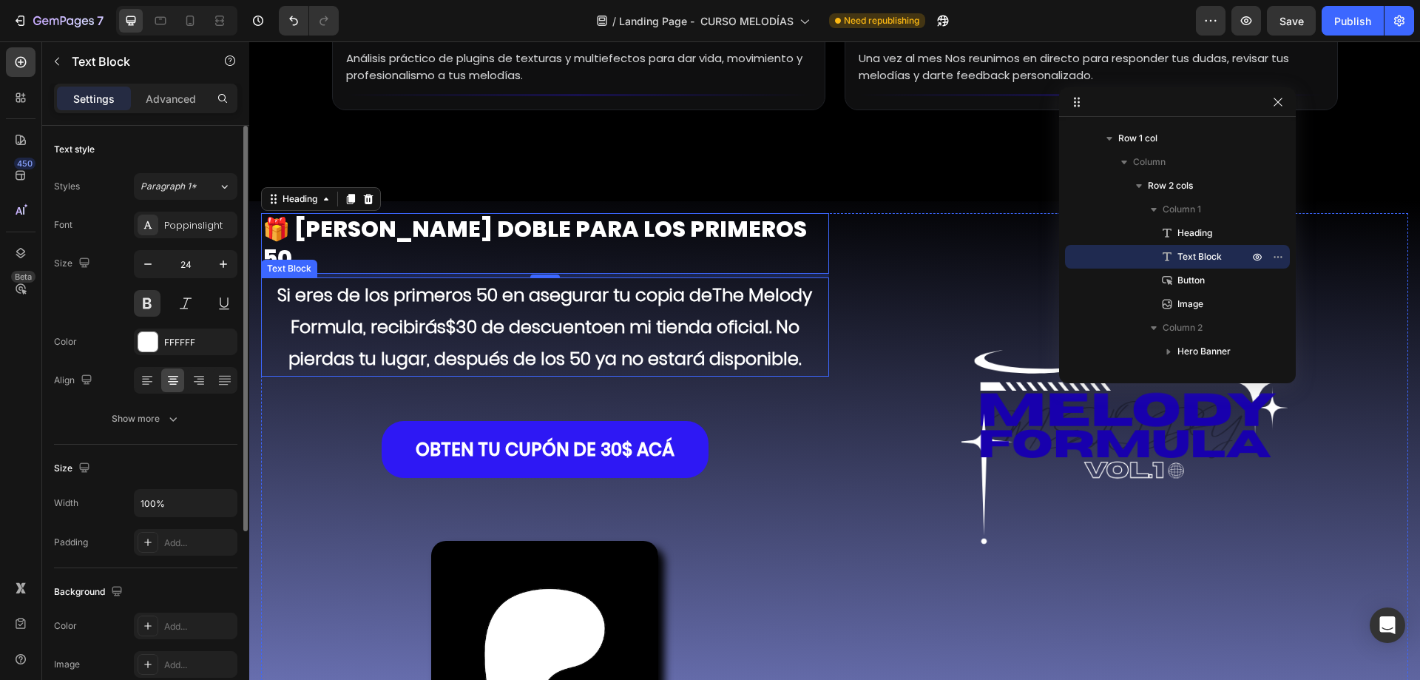
click at [431, 279] on p "Si eres de los primeros 50 en asegurar tu copia de The Melody Formula , recibir…" at bounding box center [545, 327] width 565 height 96
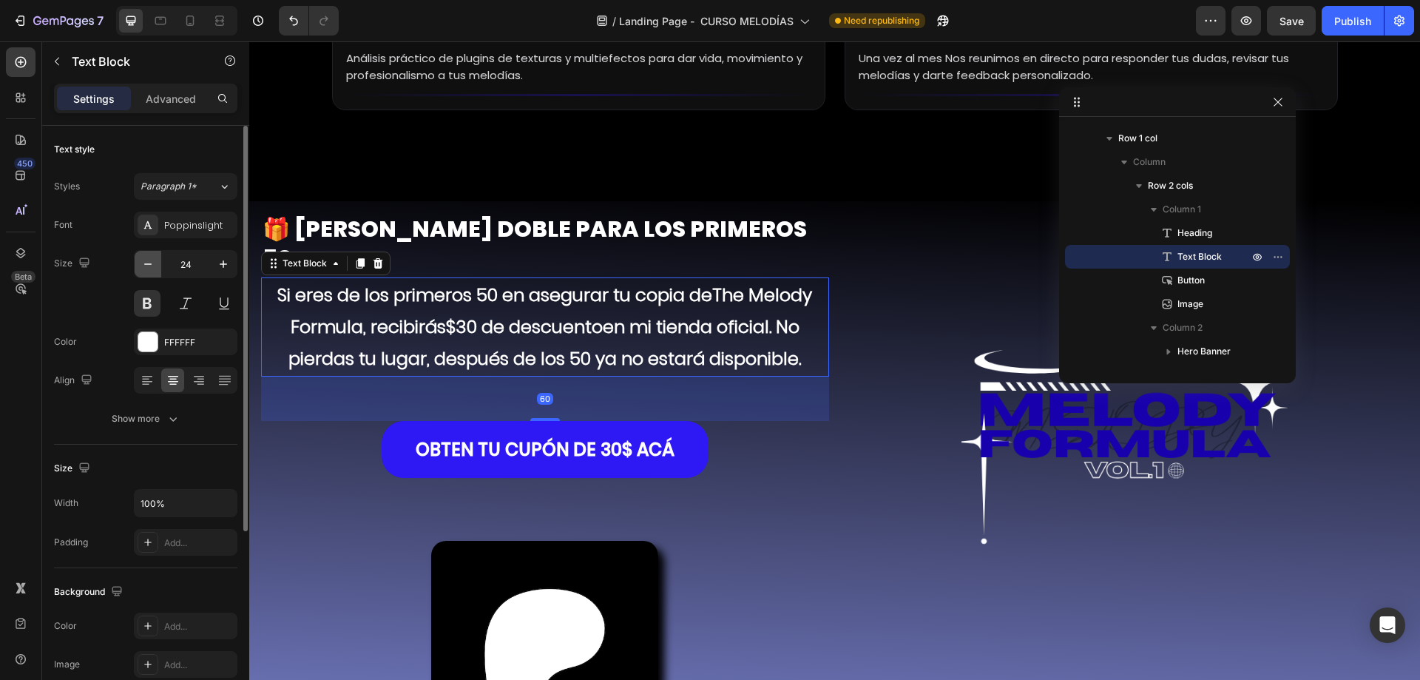
click at [157, 258] on button "button" at bounding box center [148, 264] width 27 height 27
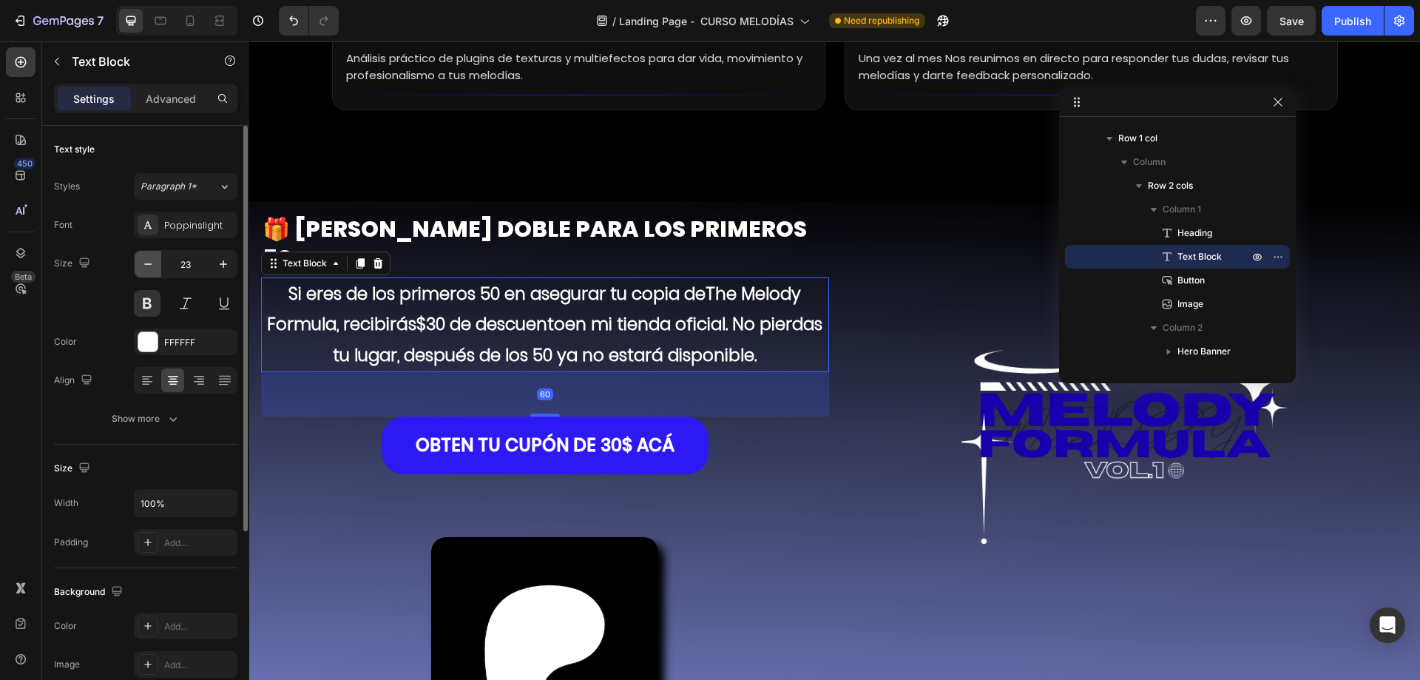
click at [157, 258] on button "button" at bounding box center [148, 264] width 27 height 27
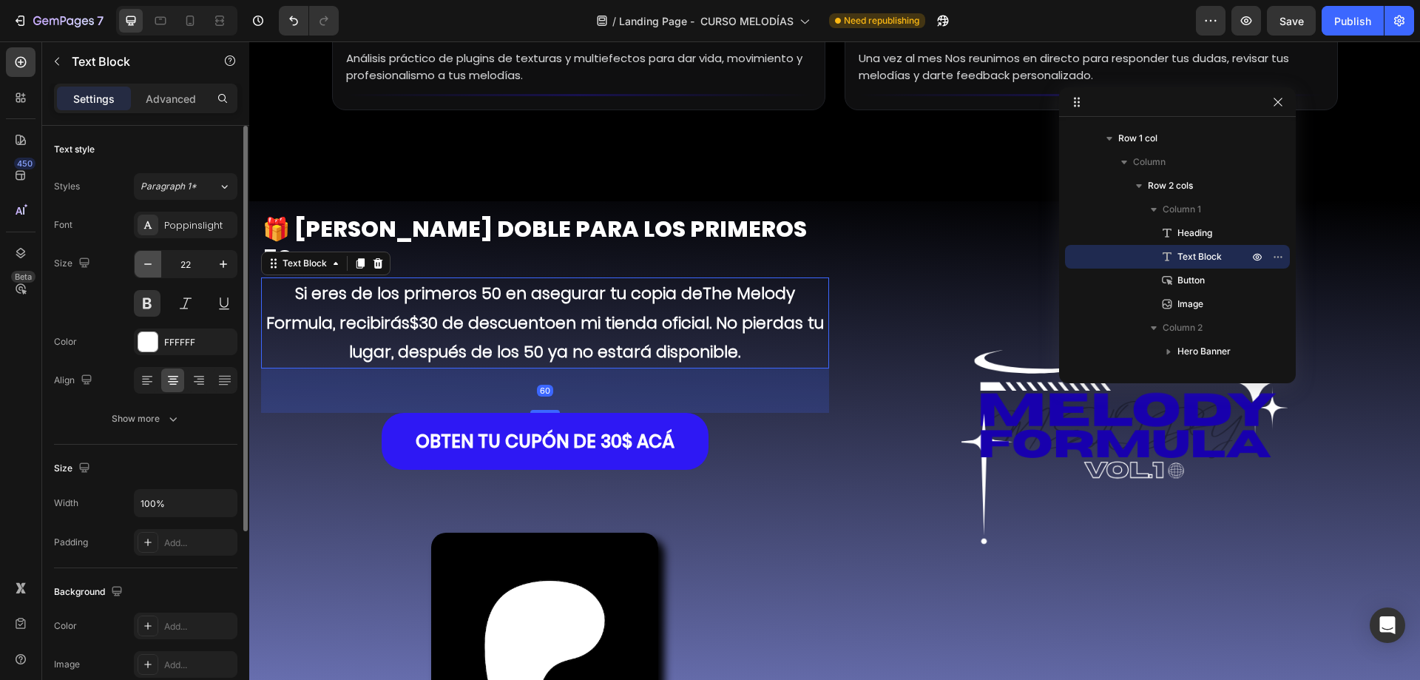
click at [157, 258] on button "button" at bounding box center [148, 264] width 27 height 27
type input "21"
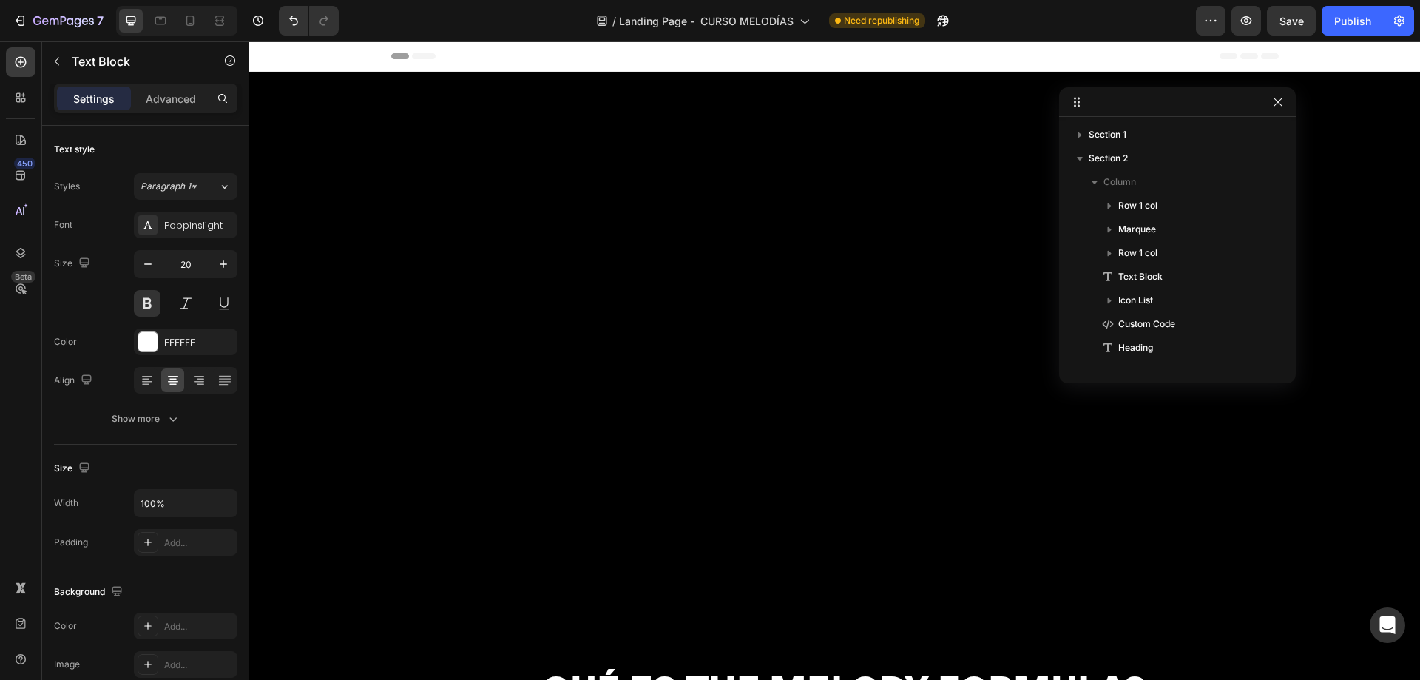
click at [157, 258] on button "button" at bounding box center [148, 264] width 27 height 27
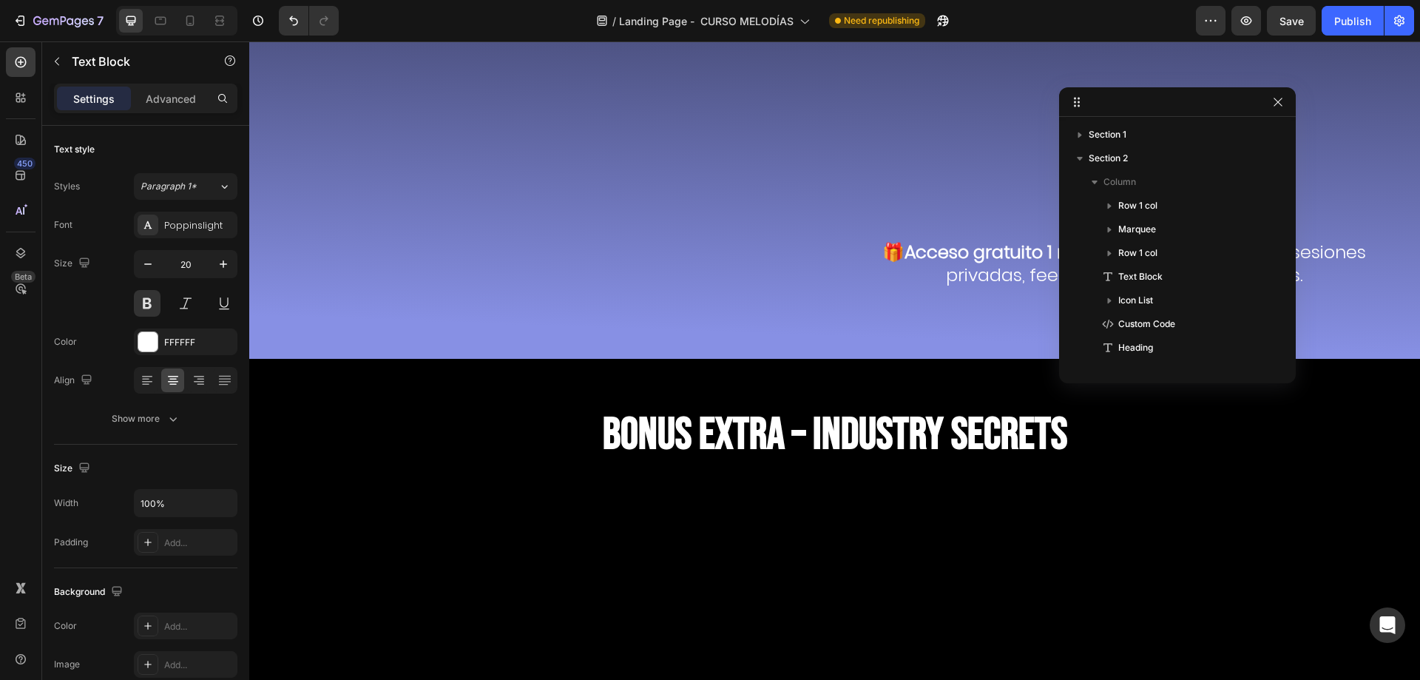
scroll to position [517, 0]
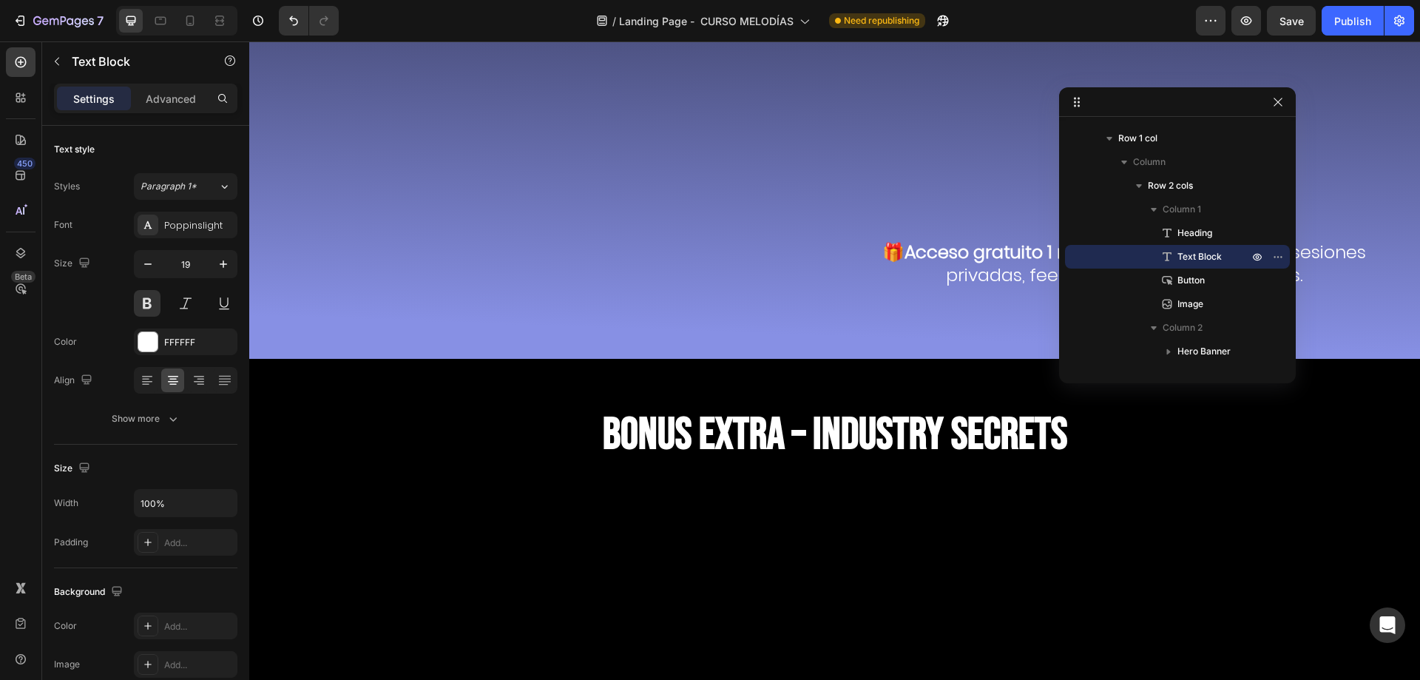
click at [157, 258] on button "button" at bounding box center [148, 264] width 27 height 27
type input "18"
click at [151, 395] on div "Font Poppinslight Size 18 Color FFFFFF Align Align left Show more" at bounding box center [145, 321] width 183 height 220
click at [148, 379] on icon at bounding box center [145, 379] width 7 height 1
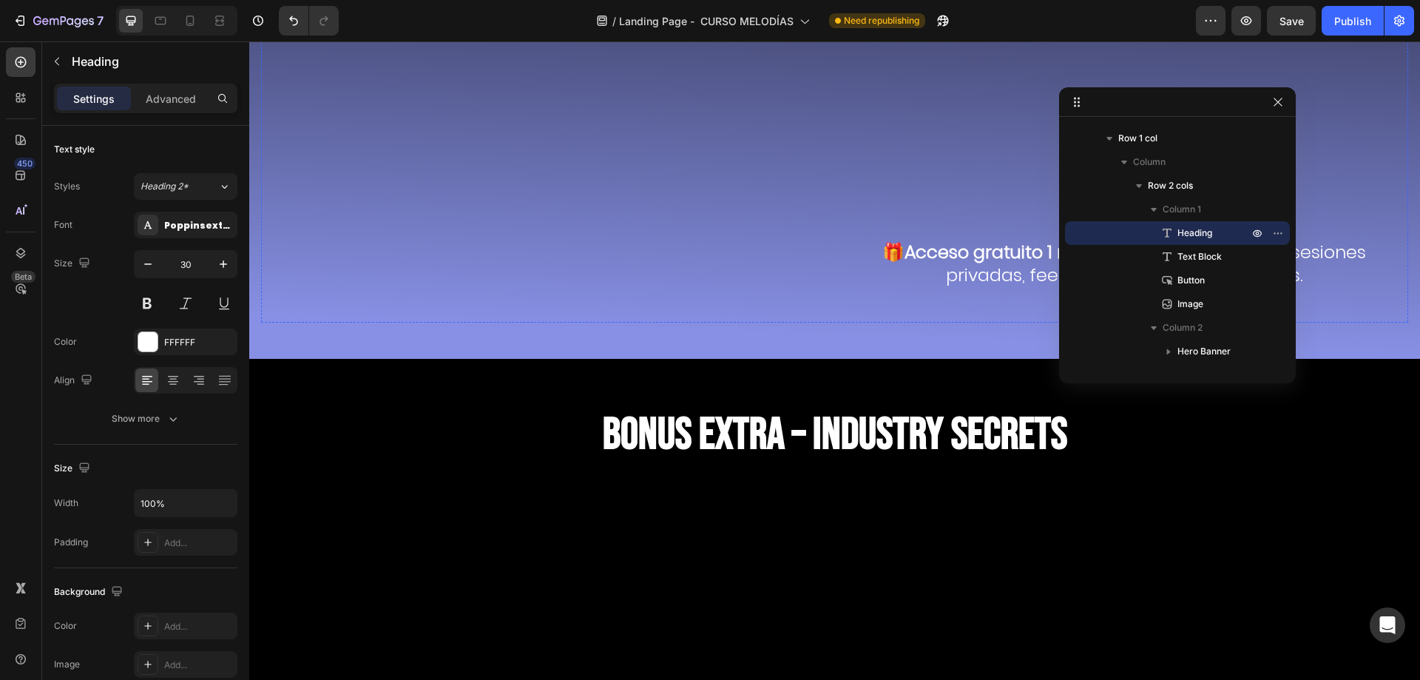
click at [172, 100] on p "Advanced" at bounding box center [171, 99] width 50 height 16
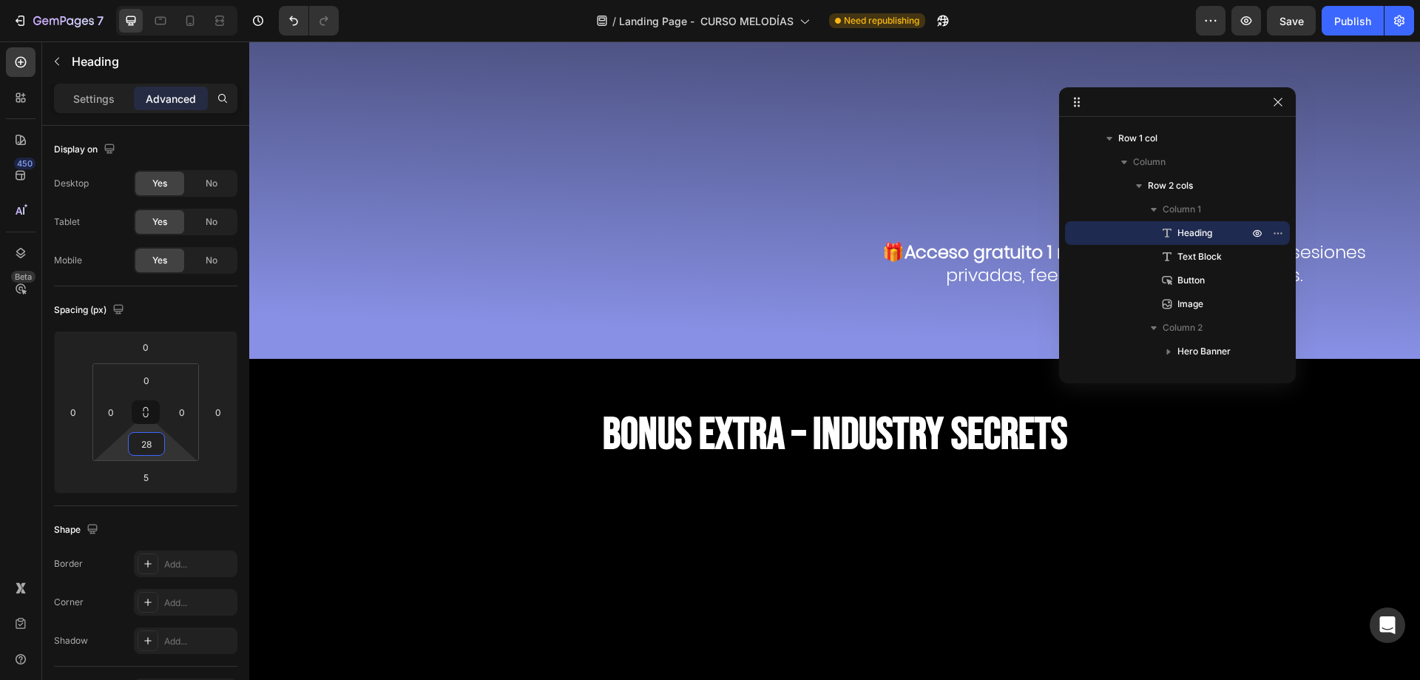
type input "20"
drag, startPoint x: 144, startPoint y: 430, endPoint x: 193, endPoint y: 422, distance: 49.4
click at [193, 0] on html "7 Version history / Landing Page - CURSO MELODÍAS Need republishing Preview Sav…" at bounding box center [710, 0] width 1420 height 0
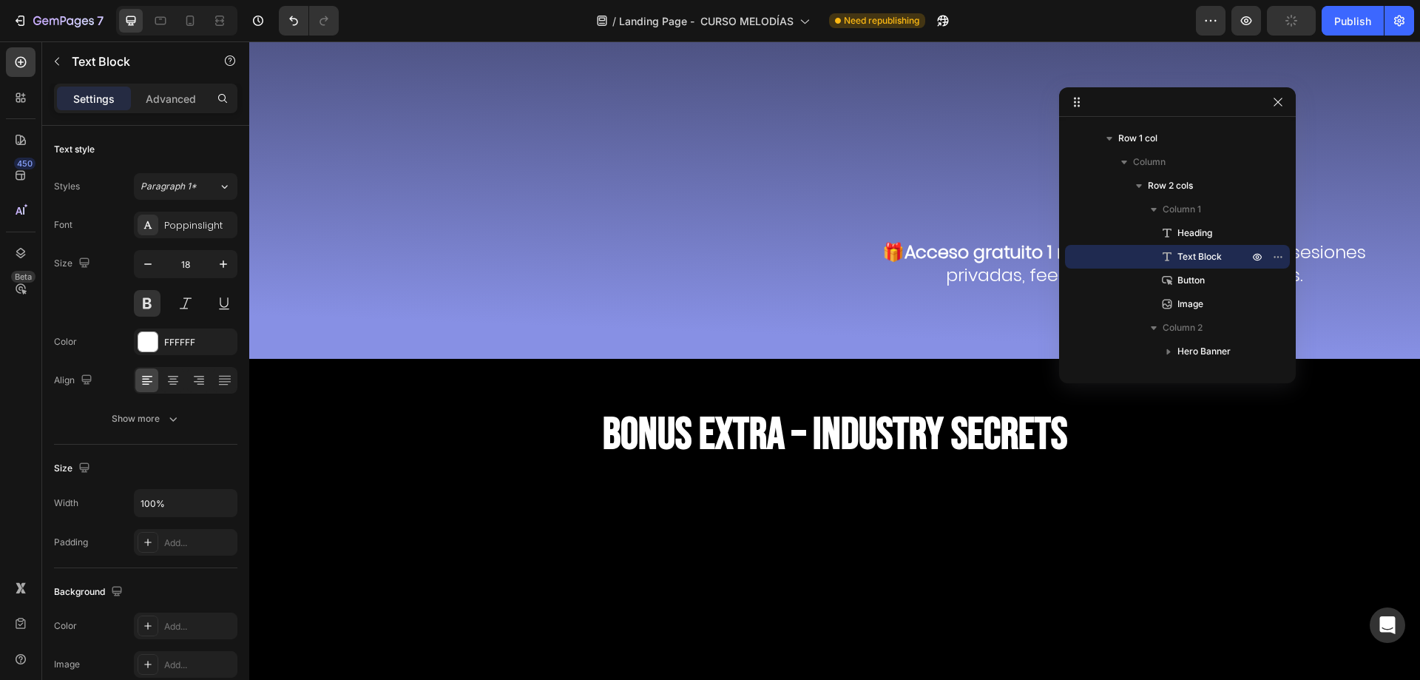
click at [166, 84] on div "Settings Advanced" at bounding box center [145, 99] width 183 height 30
click at [157, 100] on p "Advanced" at bounding box center [171, 99] width 50 height 16
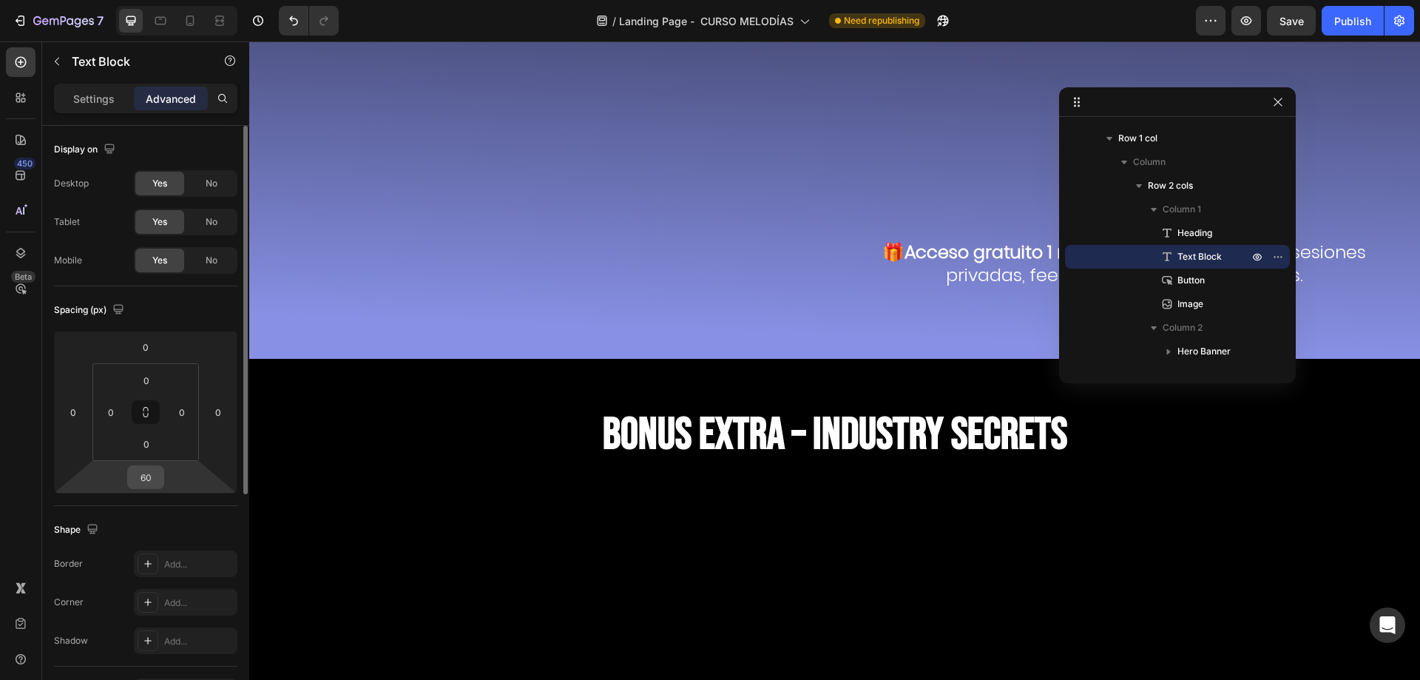
click at [142, 473] on input "60" at bounding box center [146, 477] width 30 height 22
type input "20"
click at [956, 199] on div "Background Image" at bounding box center [1125, 22] width 568 height 666
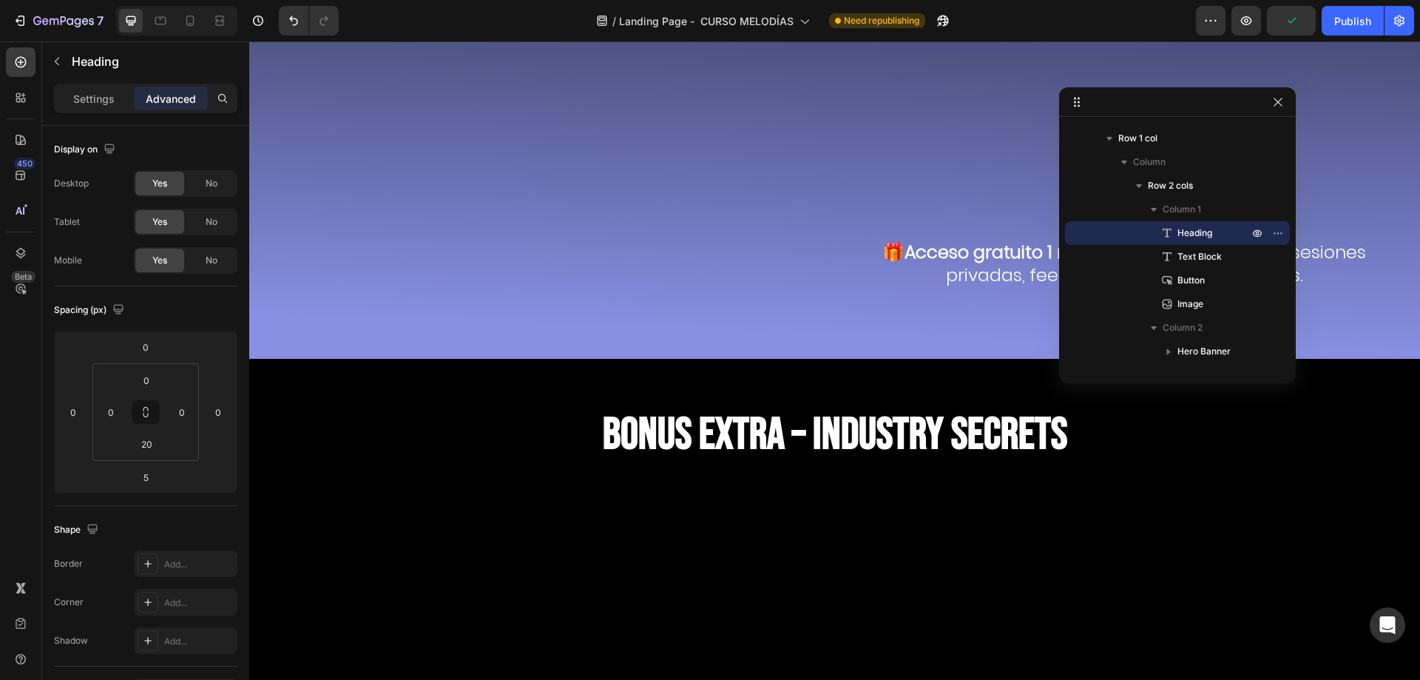
drag, startPoint x: 541, startPoint y: 215, endPoint x: 548, endPoint y: 245, distance: 30.3
type input "45"
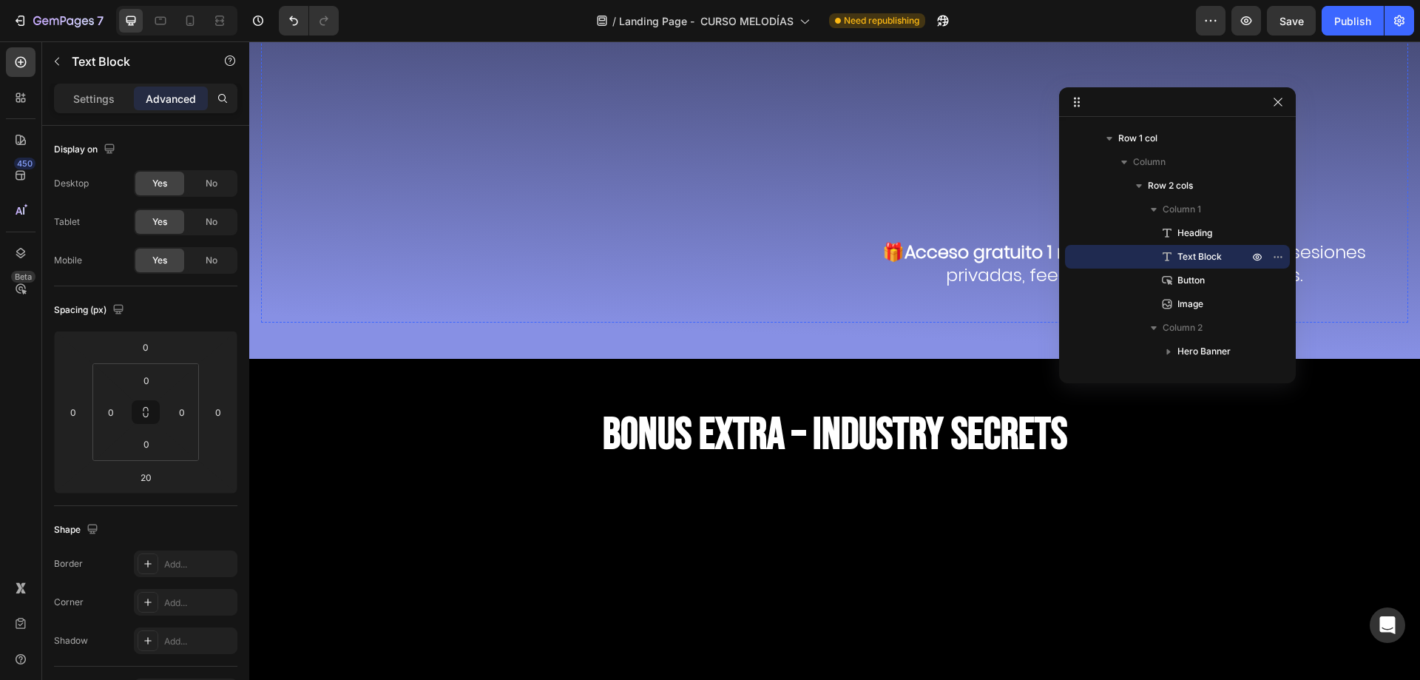
drag, startPoint x: 539, startPoint y: 246, endPoint x: 555, endPoint y: 228, distance: 24.1
type input "20"
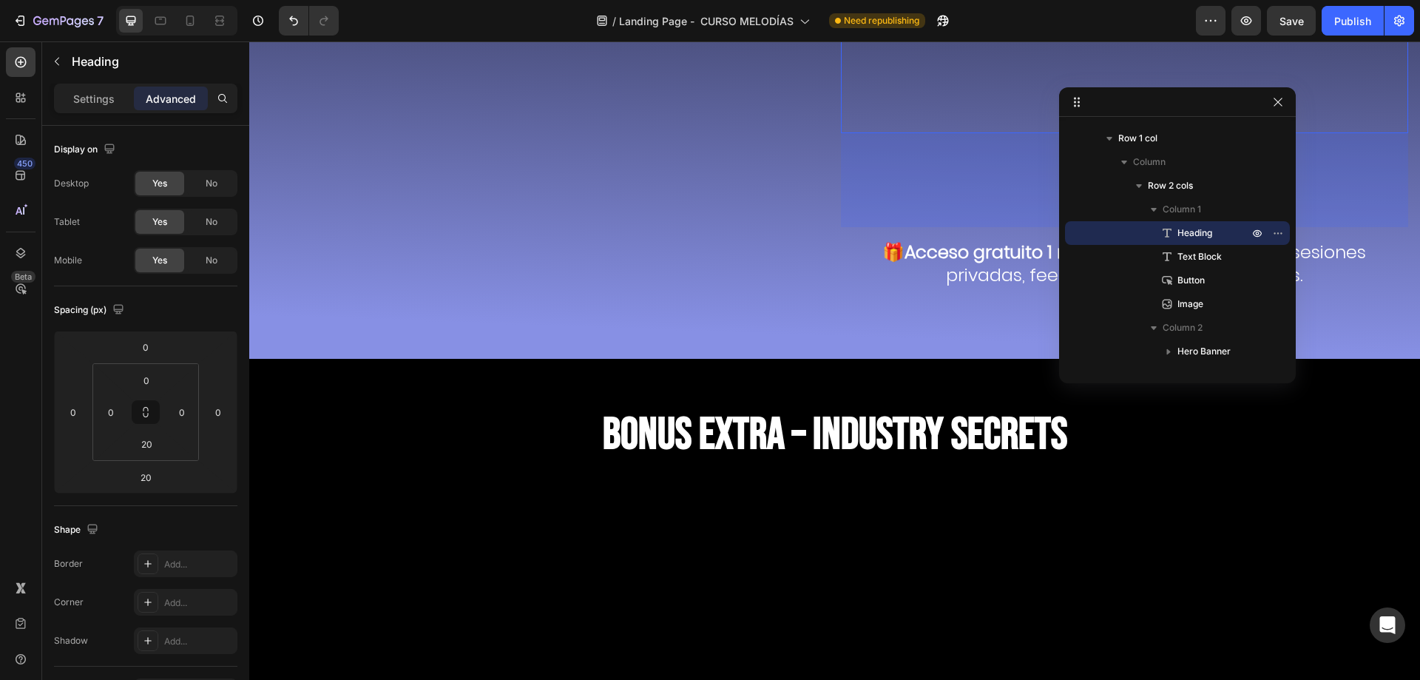
click at [849, 202] on div "Background Image" at bounding box center [1125, 22] width 568 height 666
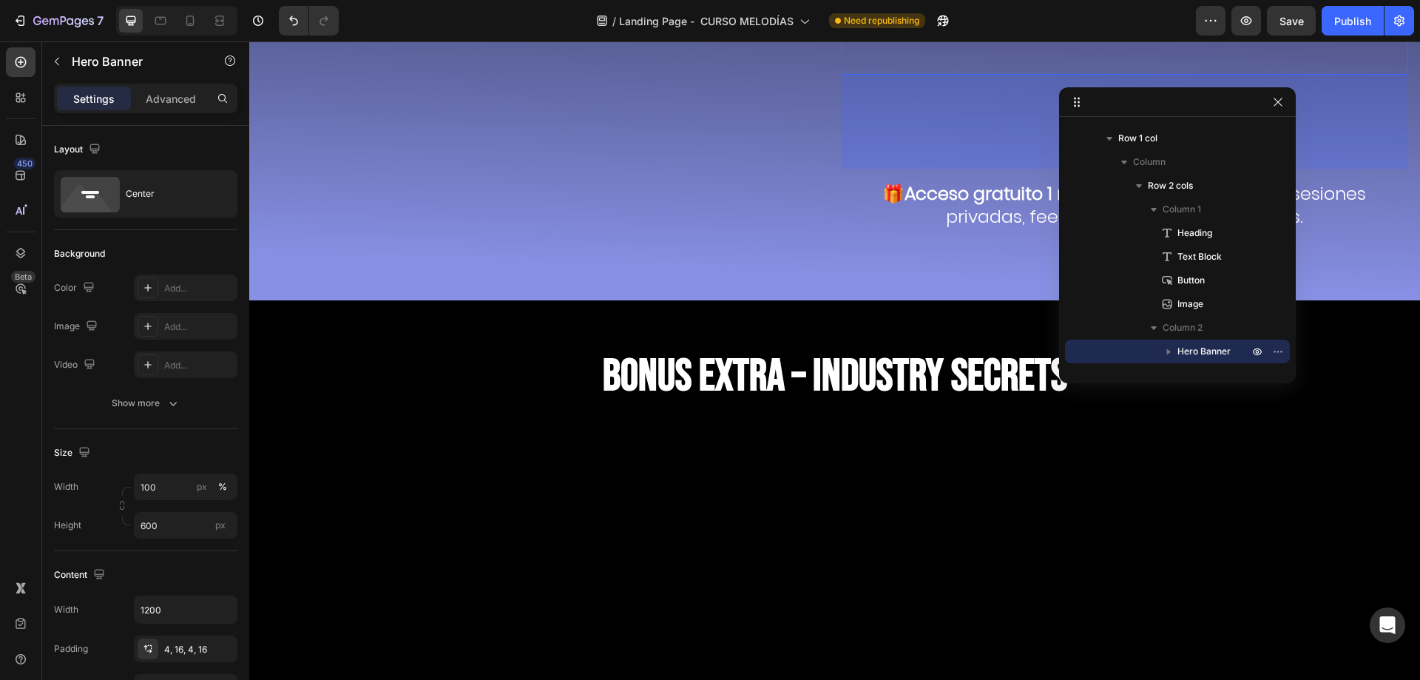
scroll to position [8409, 0]
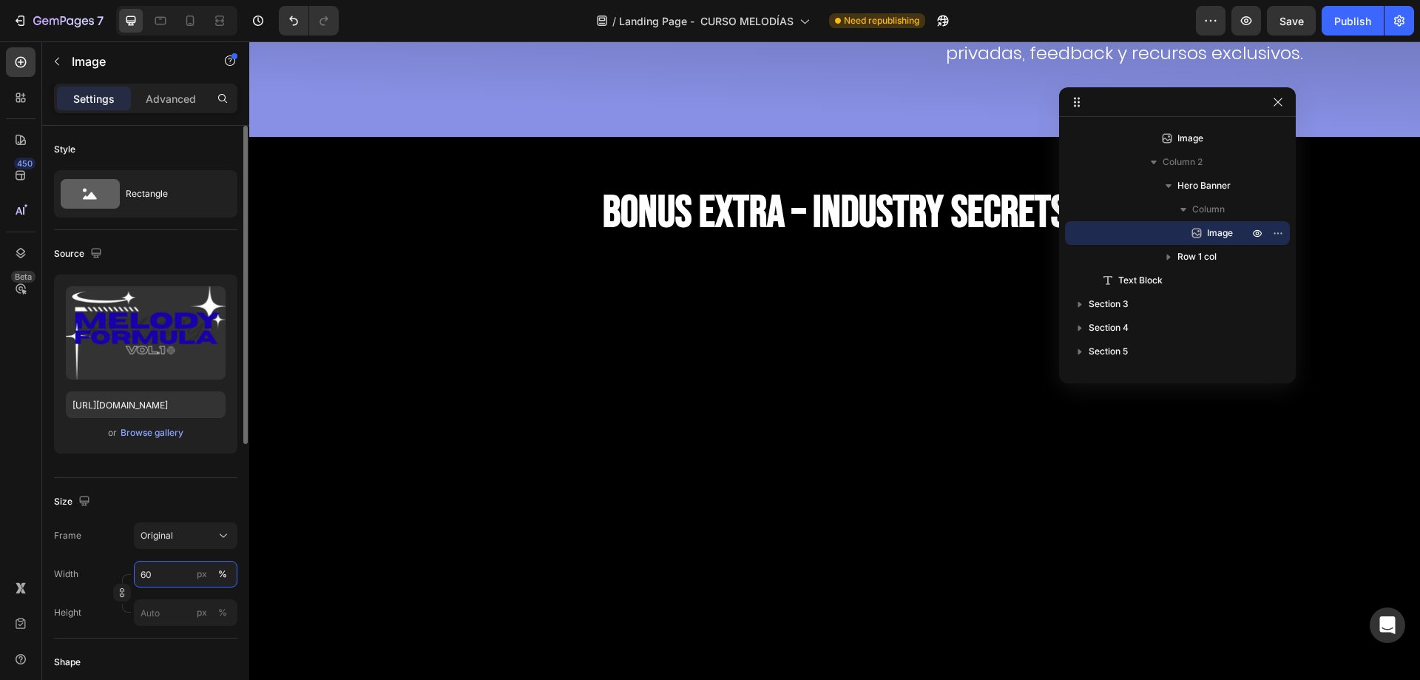
click at [159, 562] on input "60" at bounding box center [186, 574] width 104 height 27
type input "40"
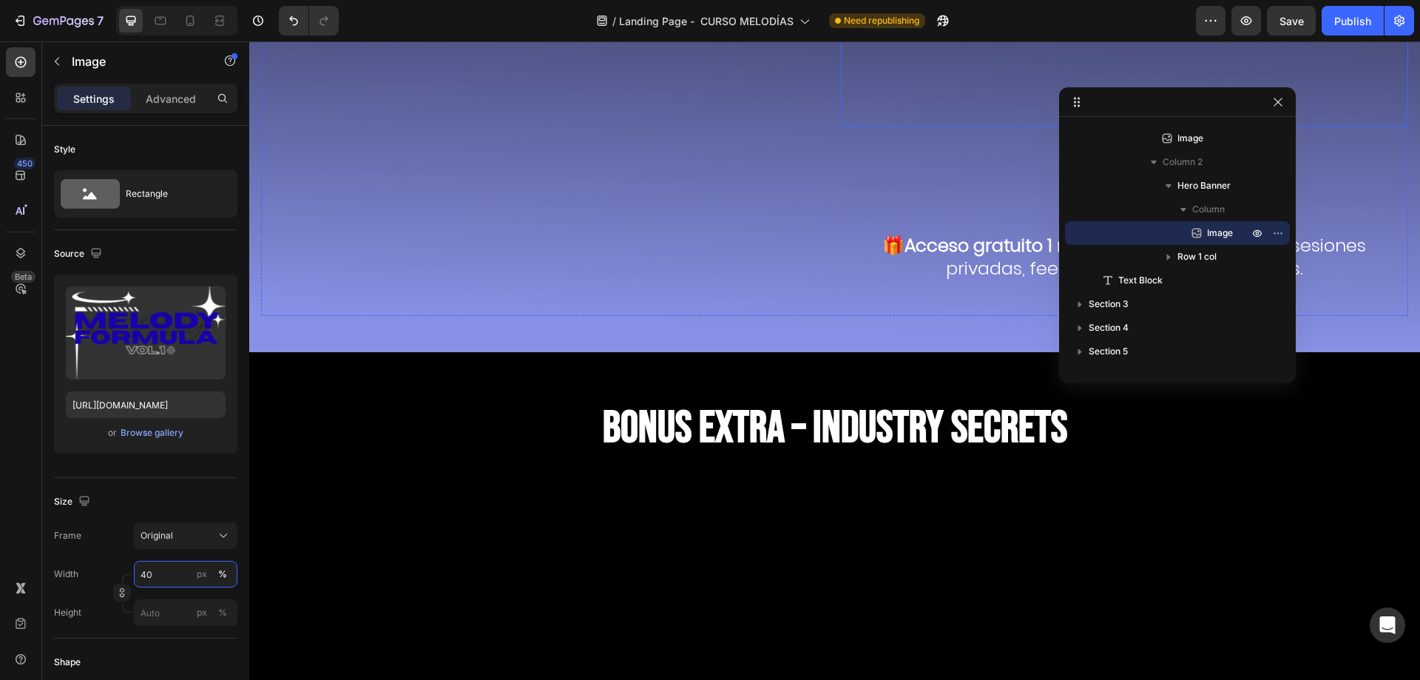
scroll to position [8187, 0]
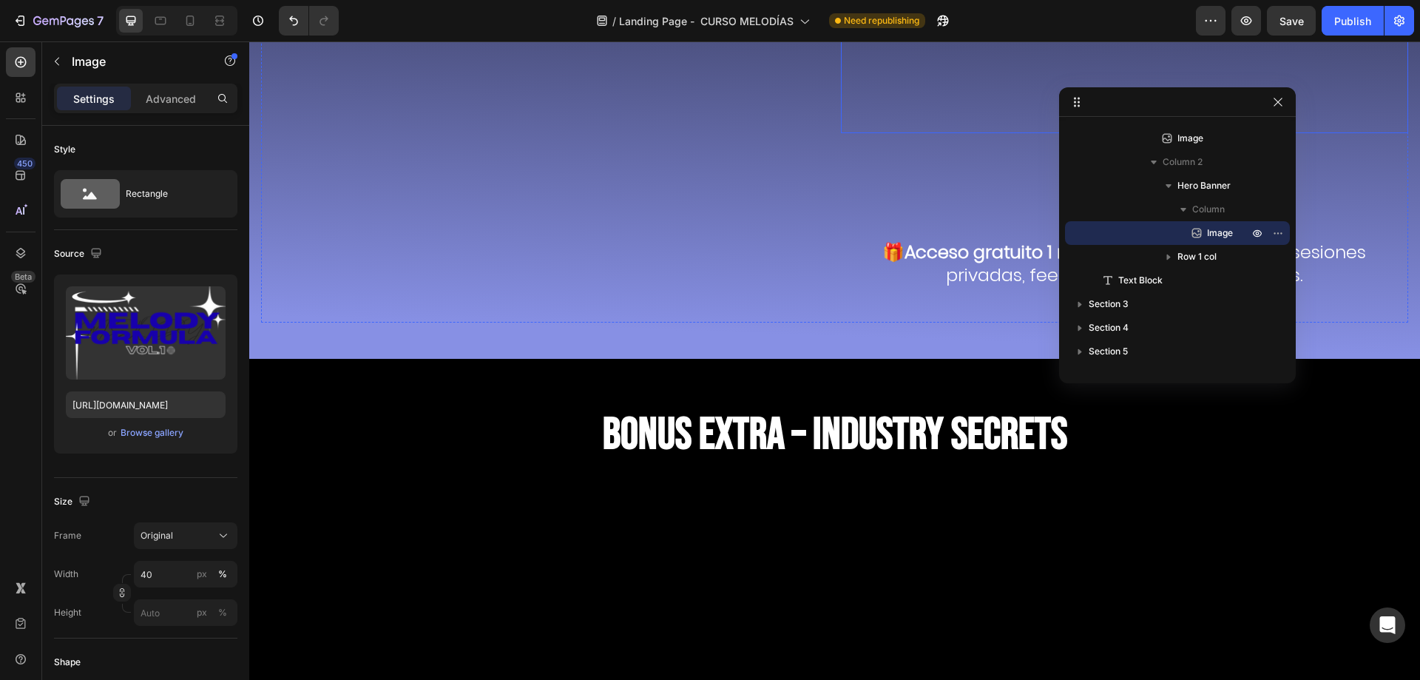
click at [879, 226] on div "Background Image" at bounding box center [1125, 22] width 568 height 666
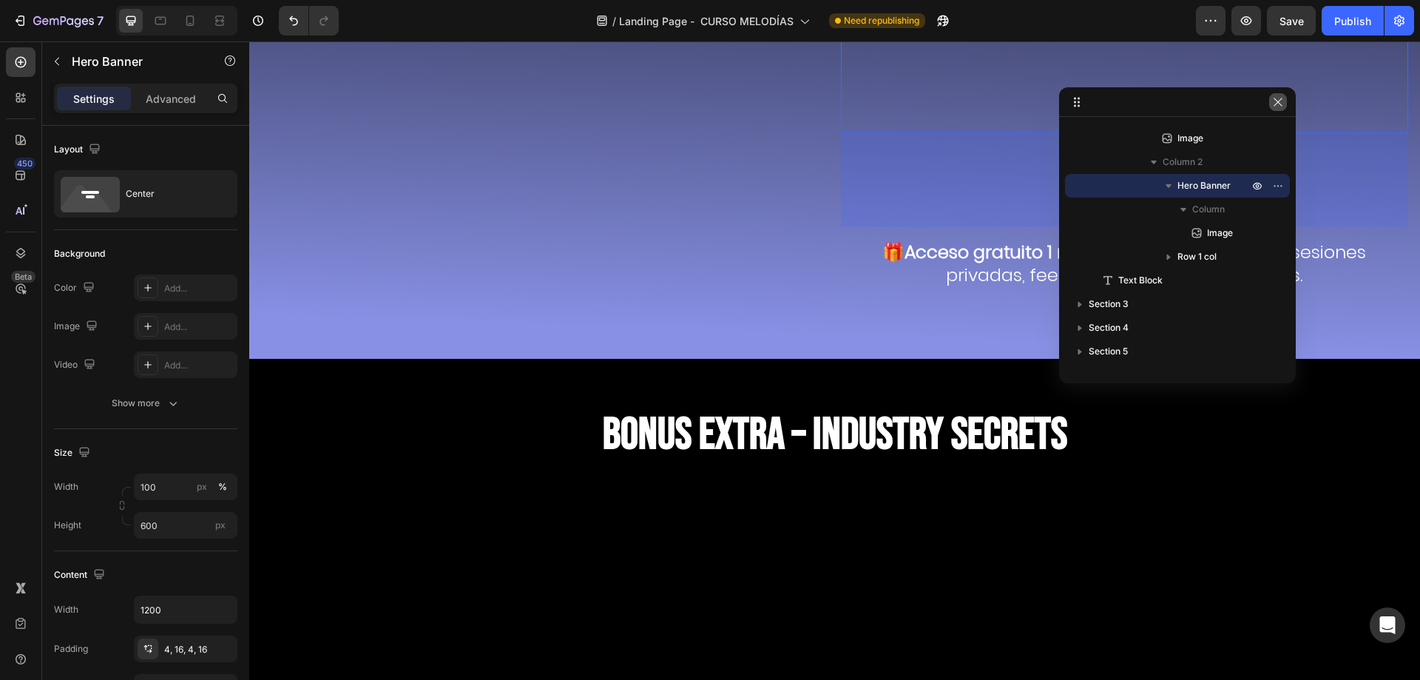
click at [1275, 101] on icon "button" at bounding box center [1278, 102] width 12 height 12
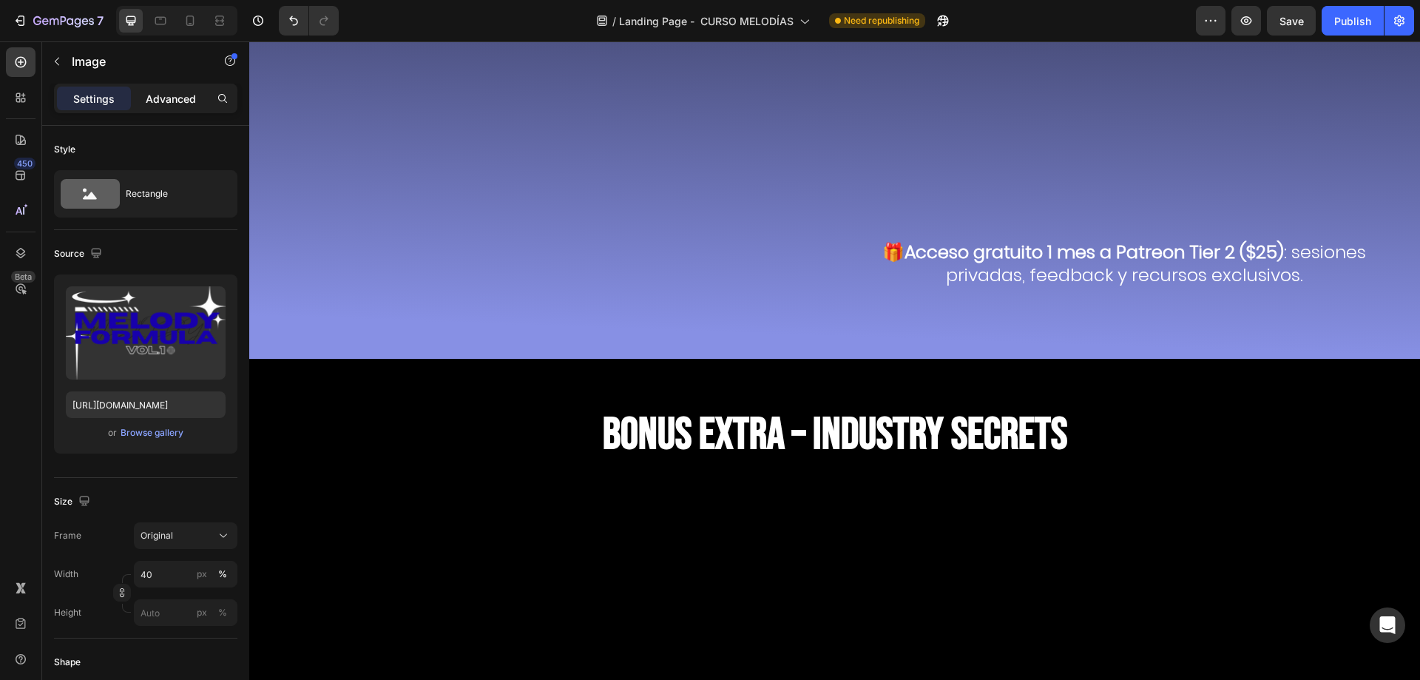
click at [177, 106] on div "Advanced" at bounding box center [171, 99] width 74 height 24
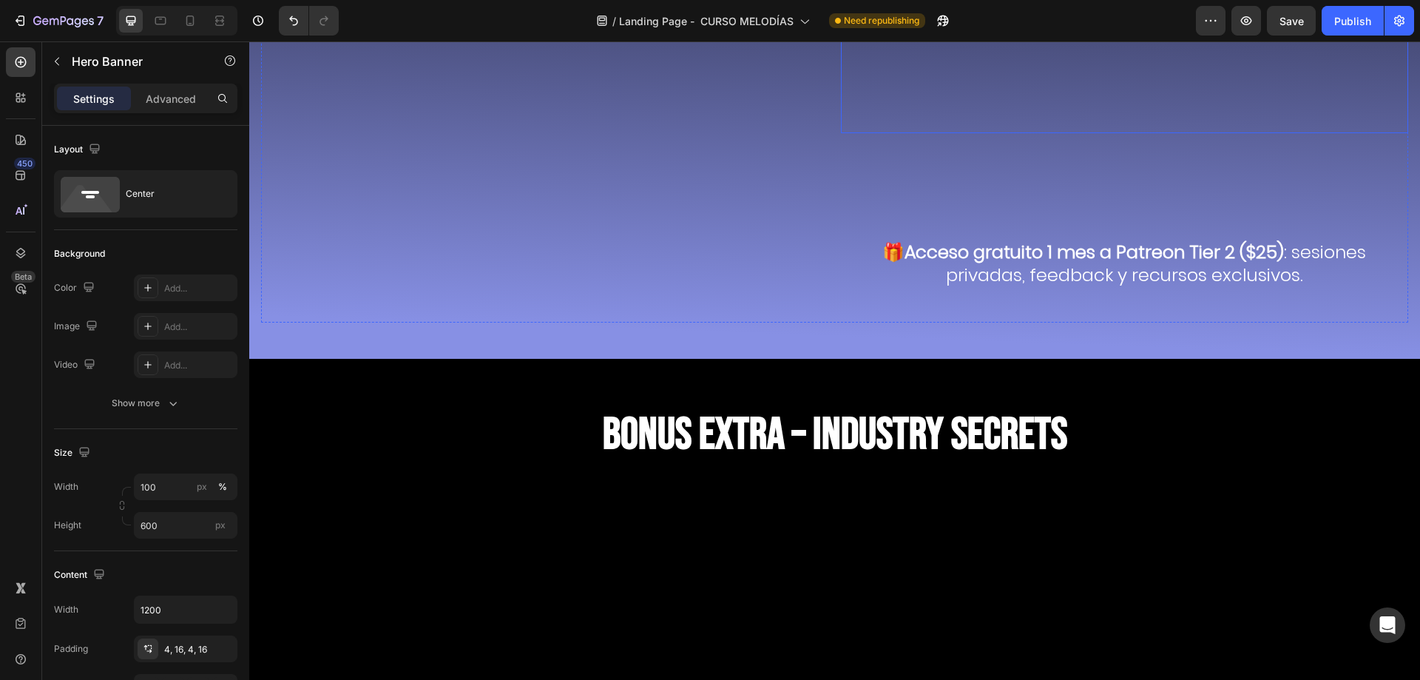
click at [1100, 211] on div "Background Image" at bounding box center [1125, 22] width 568 height 666
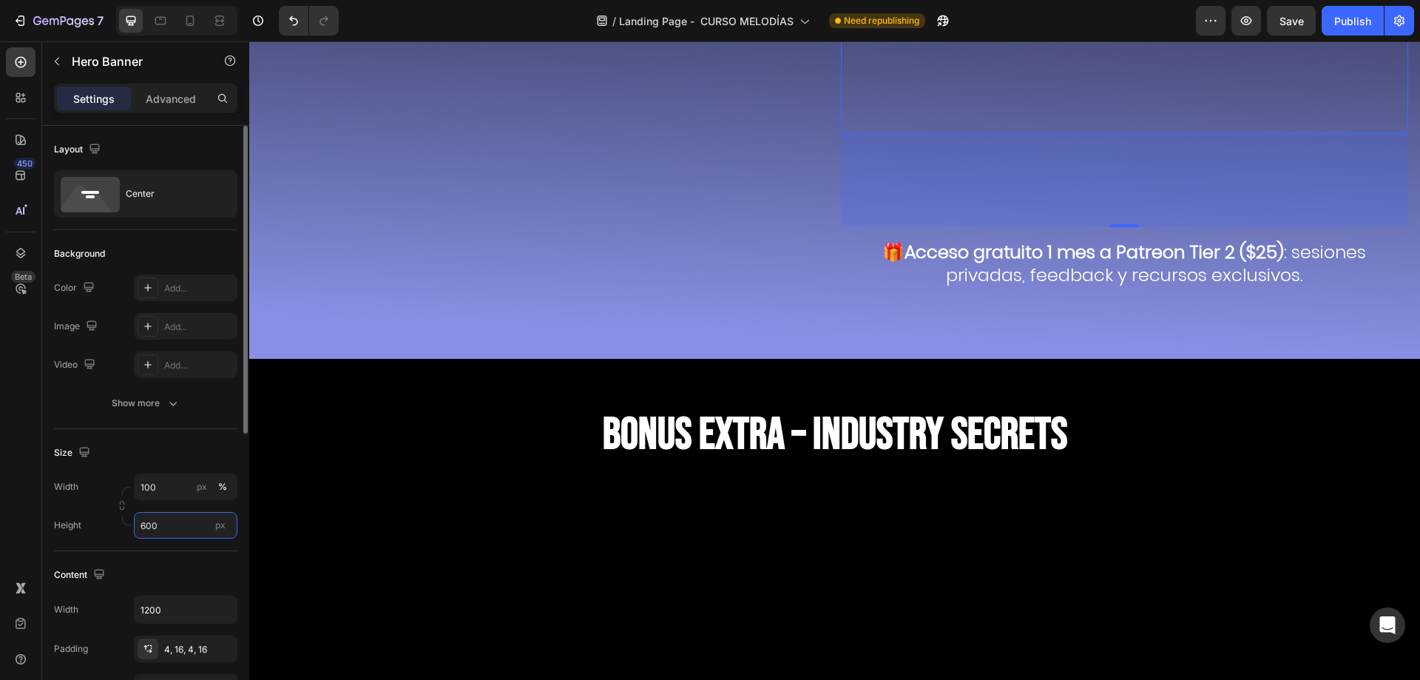
click at [163, 531] on input "600" at bounding box center [186, 525] width 104 height 27
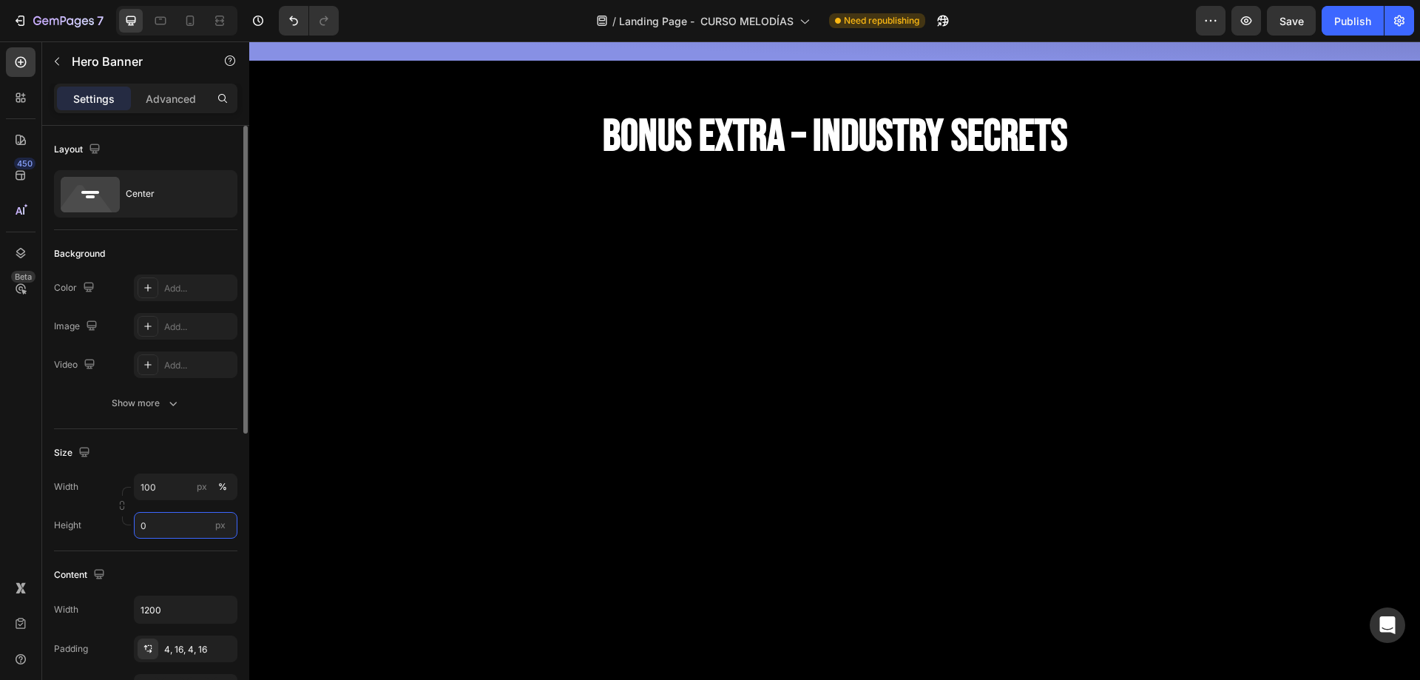
click at [163, 531] on input "0" at bounding box center [186, 525] width 104 height 27
click at [163, 531] on input "100" at bounding box center [186, 525] width 104 height 27
click at [163, 531] on input "150" at bounding box center [186, 525] width 104 height 27
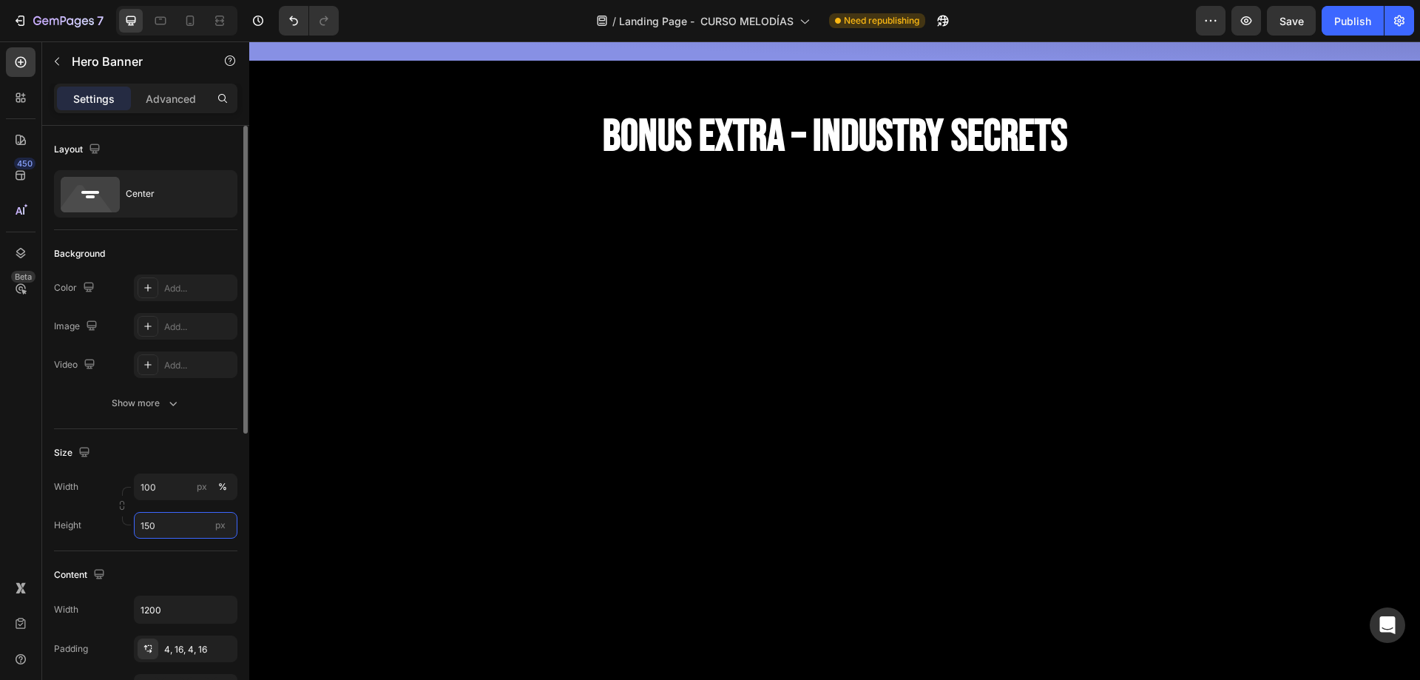
click at [163, 531] on input "150" at bounding box center [186, 525] width 104 height 27
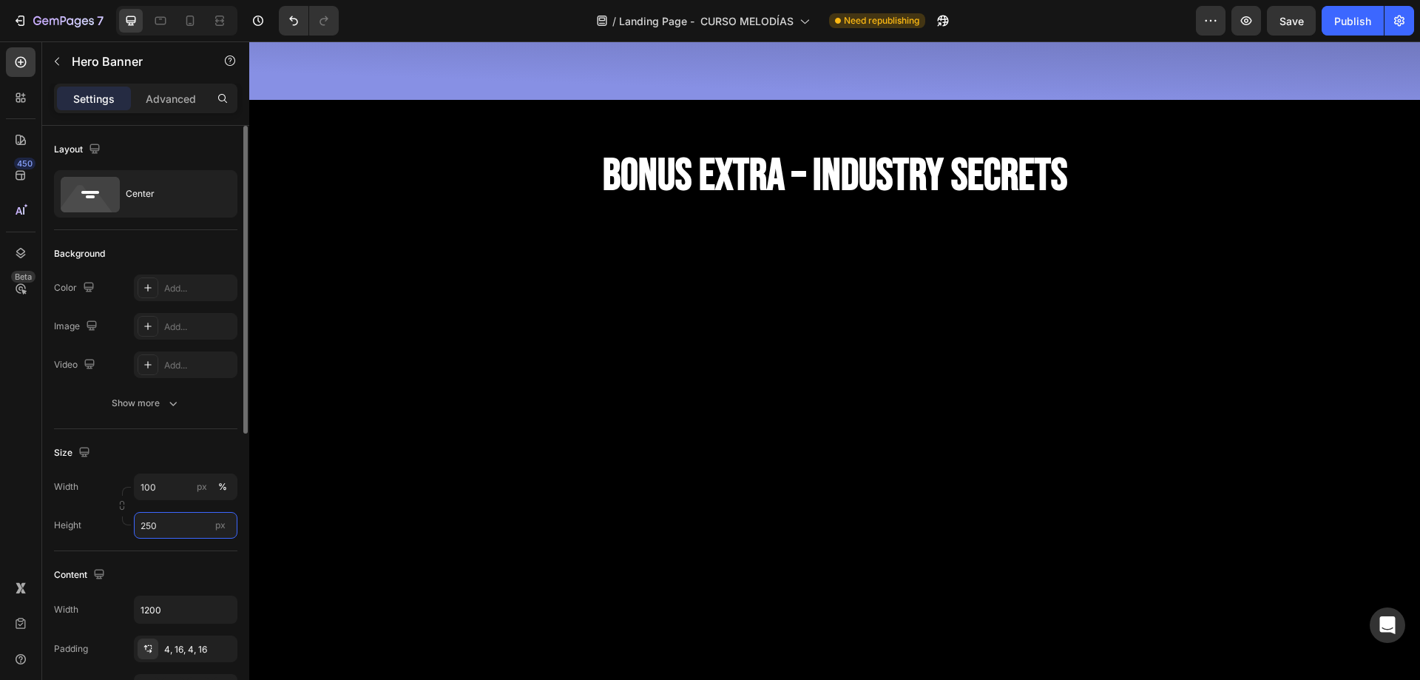
click at [172, 519] on input "250" at bounding box center [186, 525] width 104 height 27
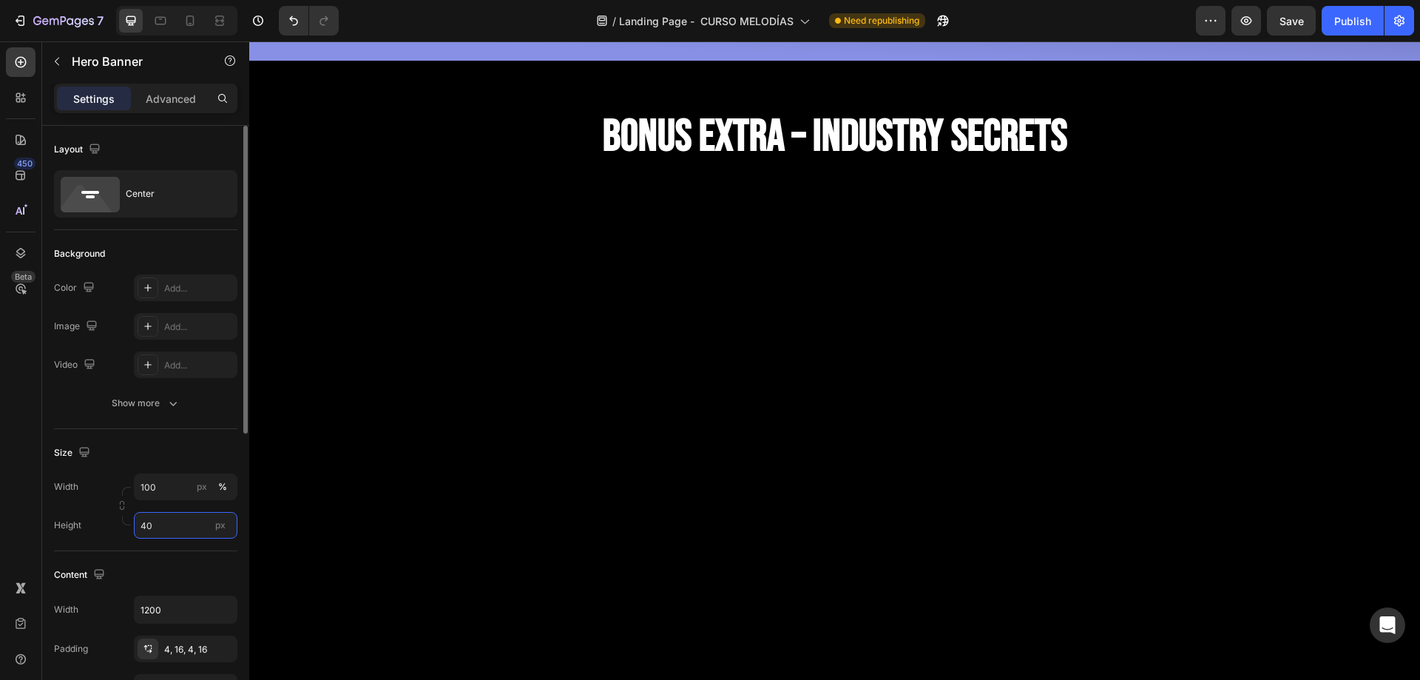
type input "400"
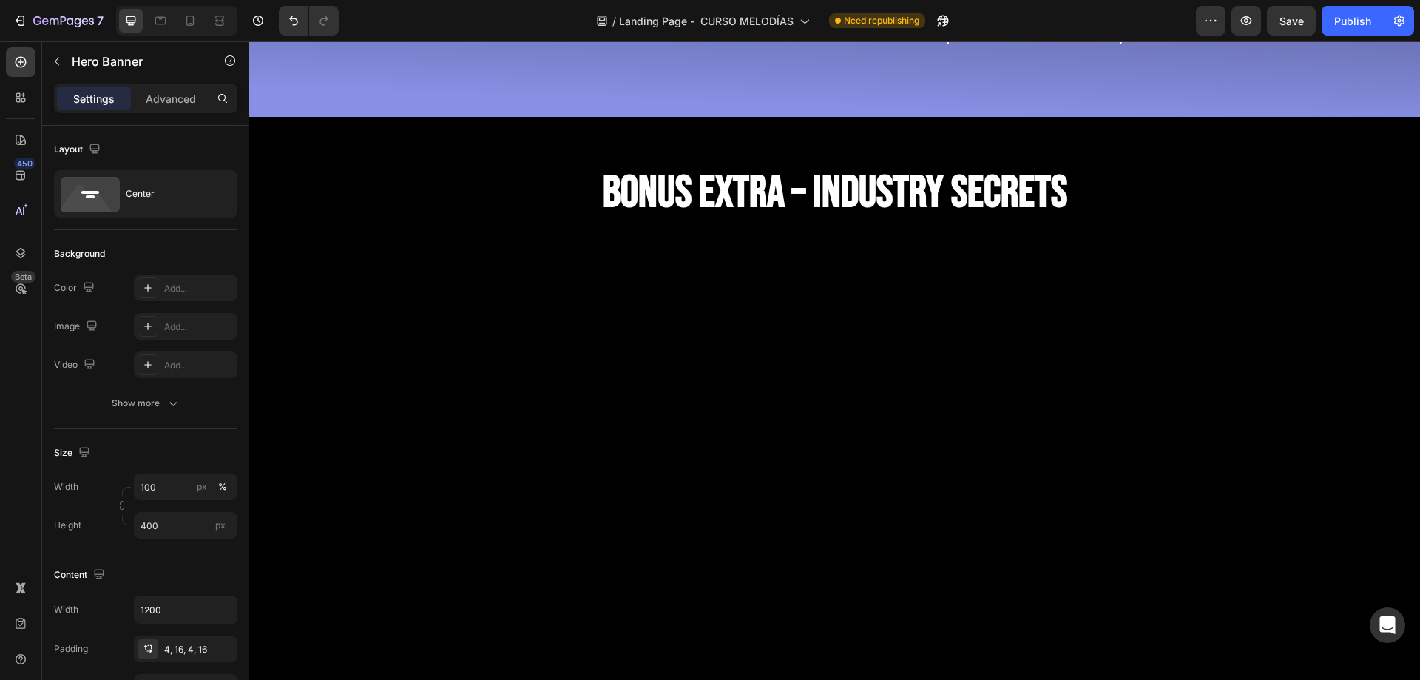
drag, startPoint x: 1117, startPoint y: 555, endPoint x: 1102, endPoint y: 345, distance: 210.6
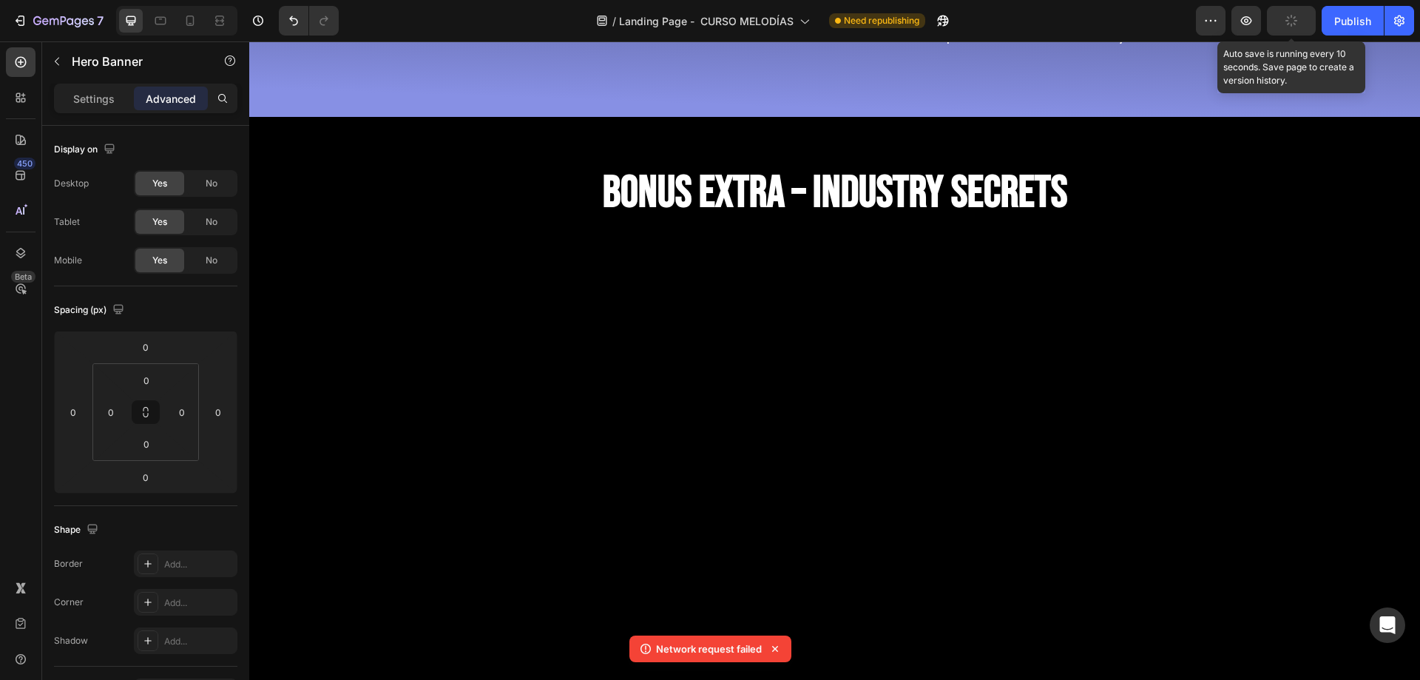
click at [1302, 14] on button "button" at bounding box center [1291, 21] width 49 height 30
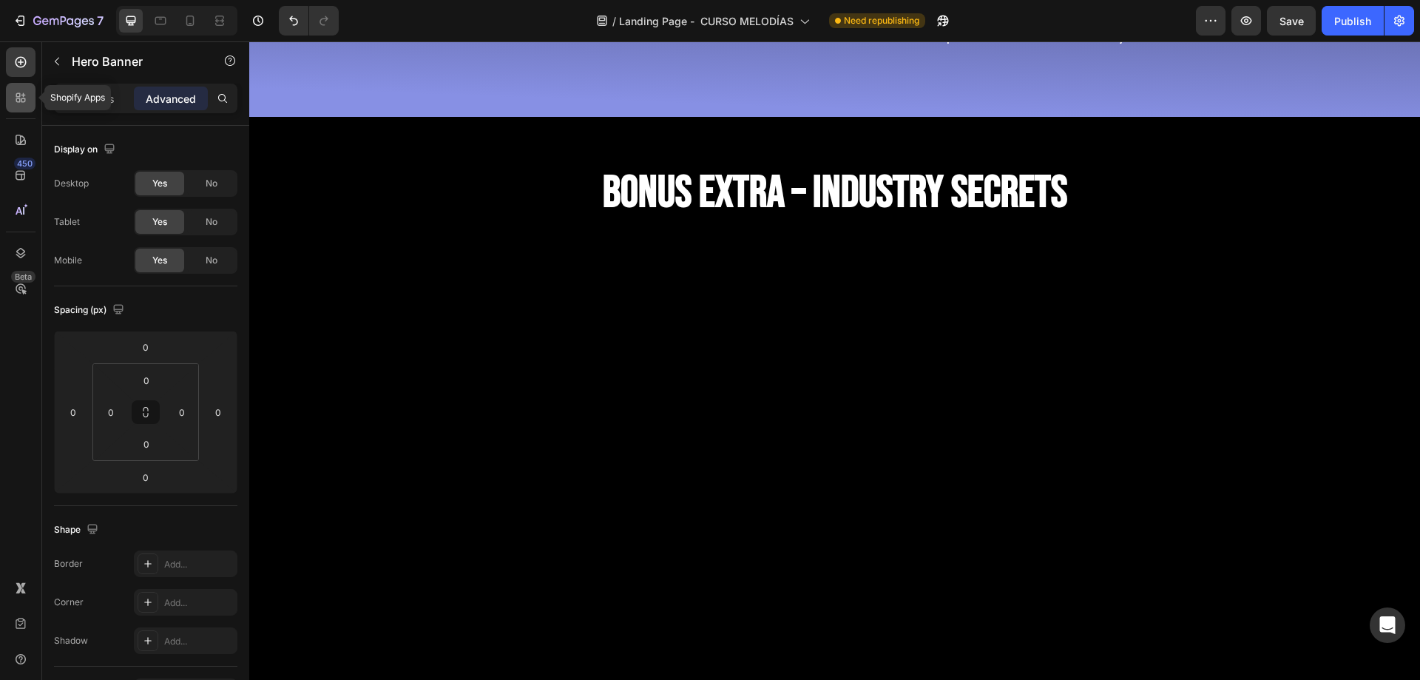
click at [29, 103] on div at bounding box center [21, 98] width 30 height 30
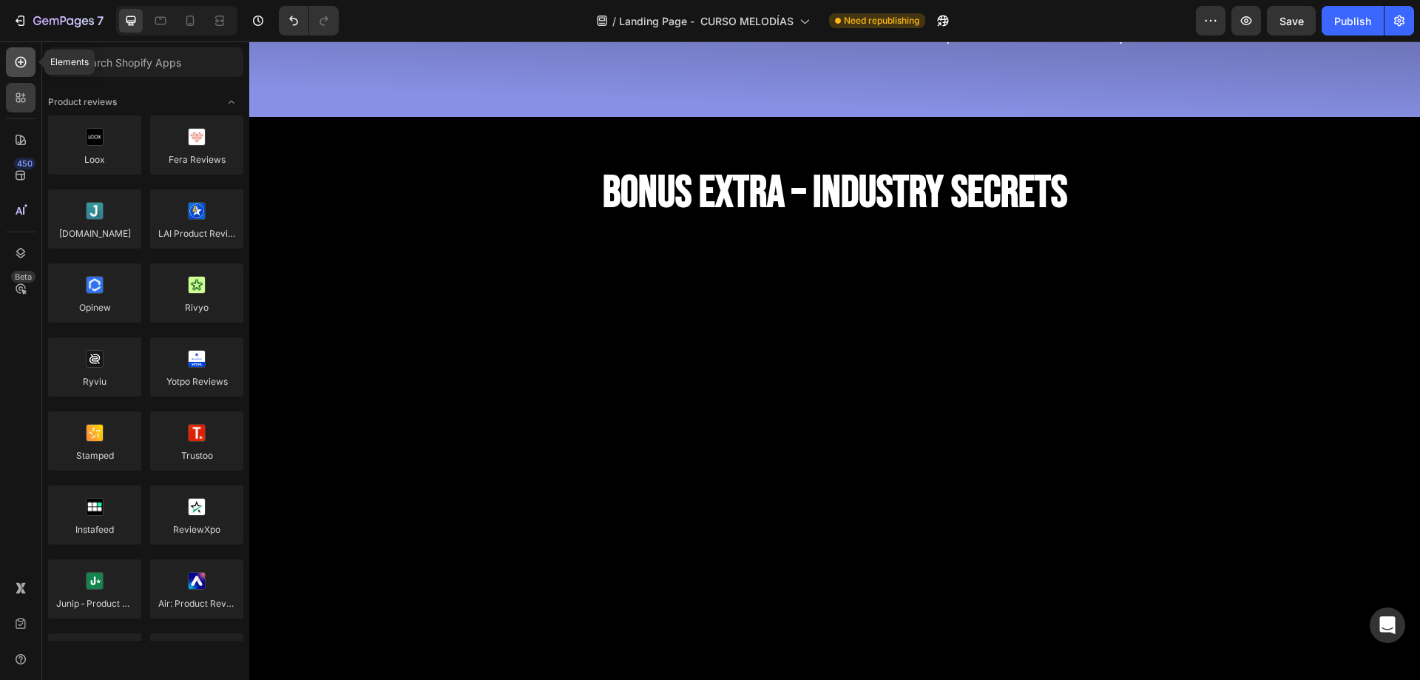
click at [33, 62] on div at bounding box center [21, 62] width 30 height 30
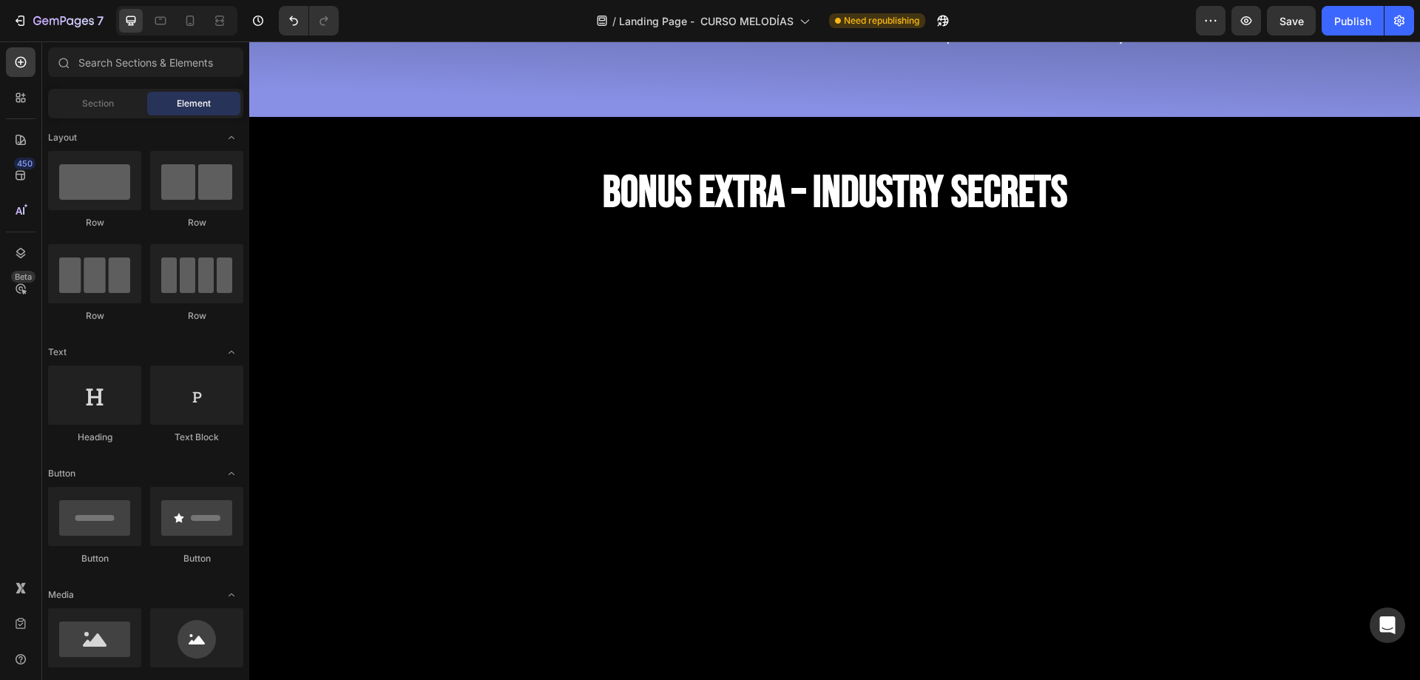
click at [99, 91] on div "Section Element" at bounding box center [145, 104] width 195 height 30
click at [101, 105] on span "Section" at bounding box center [98, 103] width 32 height 13
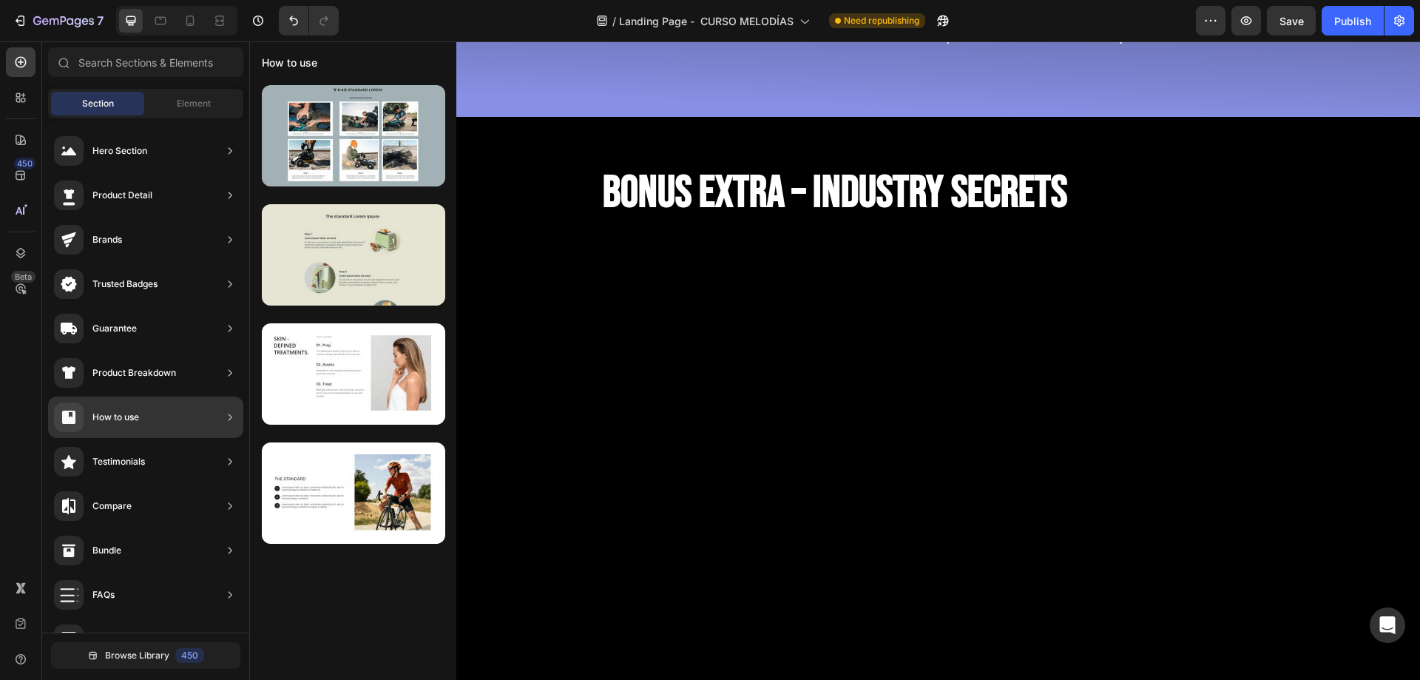
click at [326, 263] on div at bounding box center [353, 254] width 183 height 101
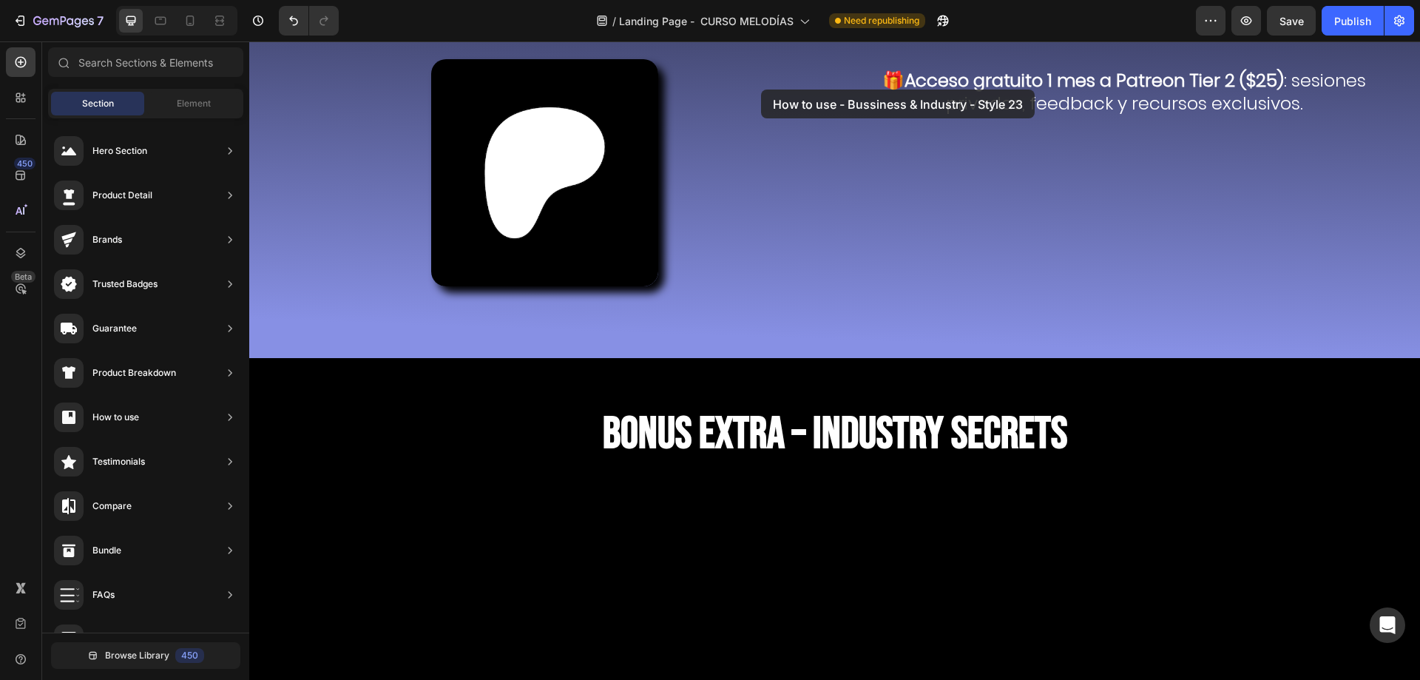
scroll to position [8092, 0]
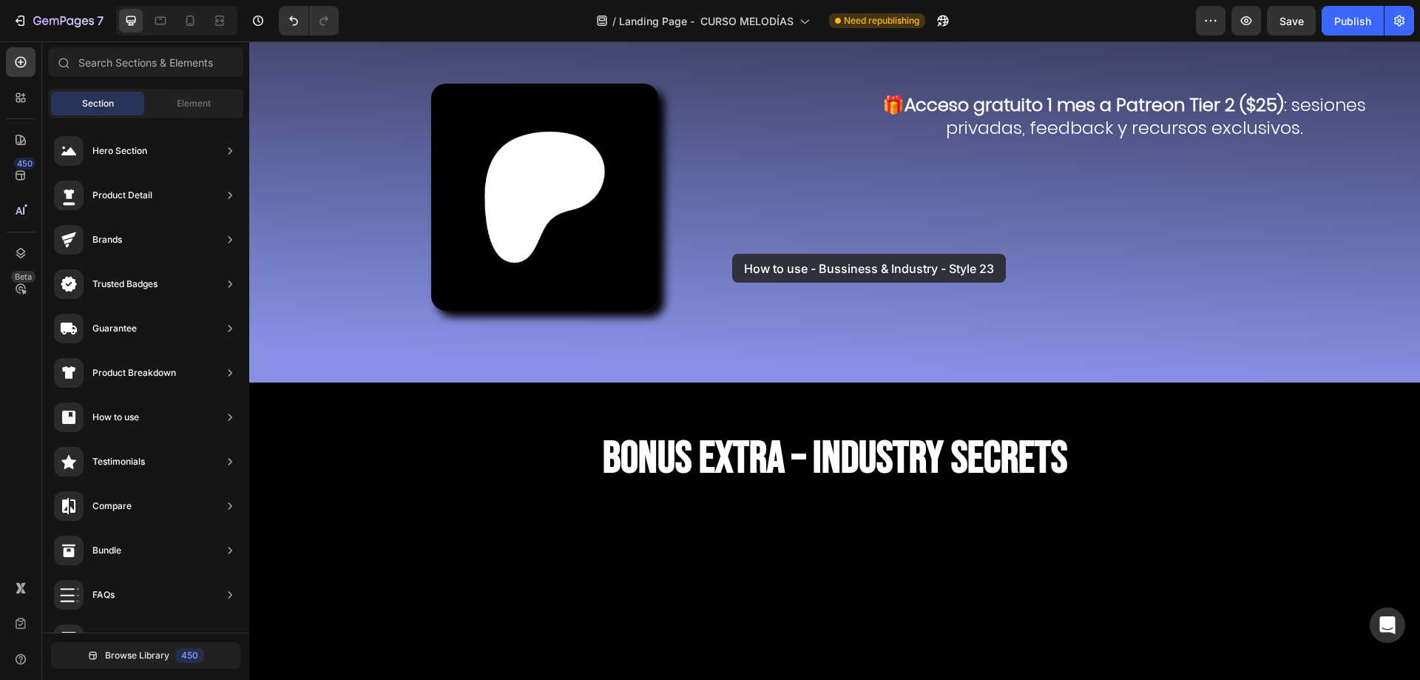
drag, startPoint x: 575, startPoint y: 304, endPoint x: 732, endPoint y: 254, distance: 164.6
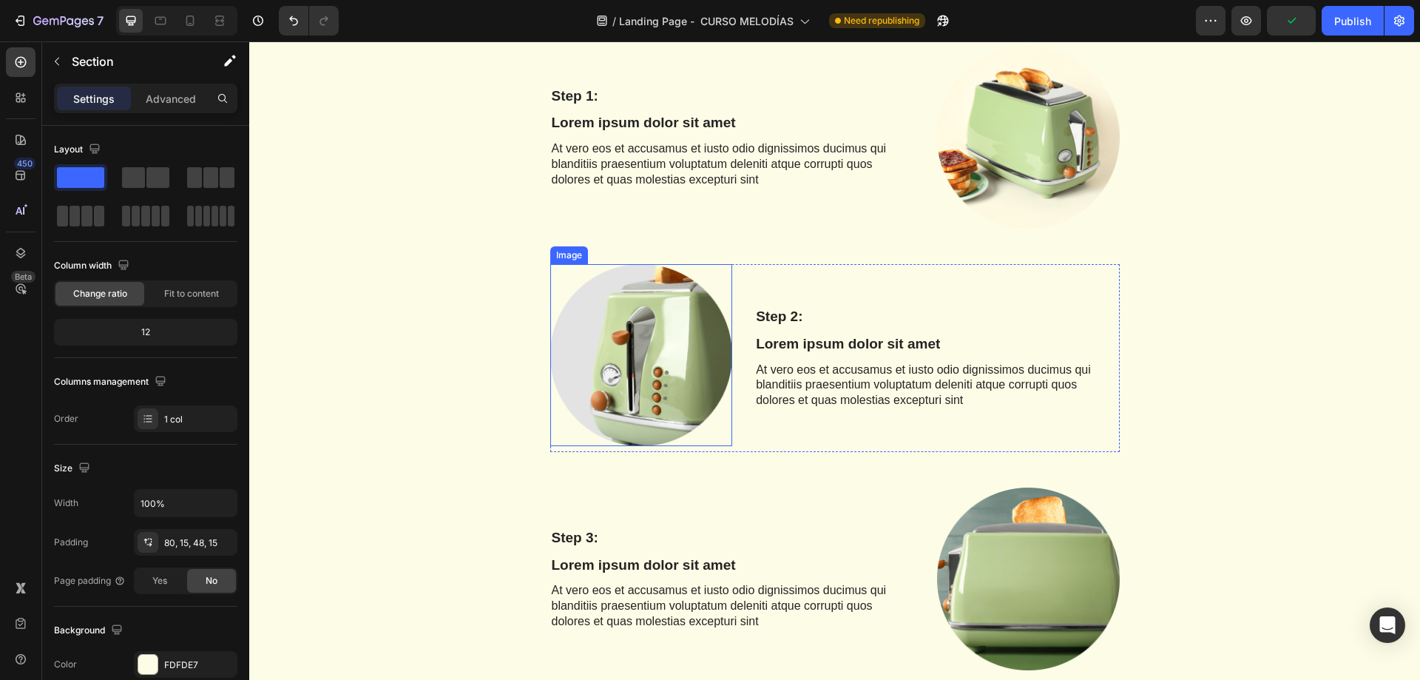
scroll to position [9069, 0]
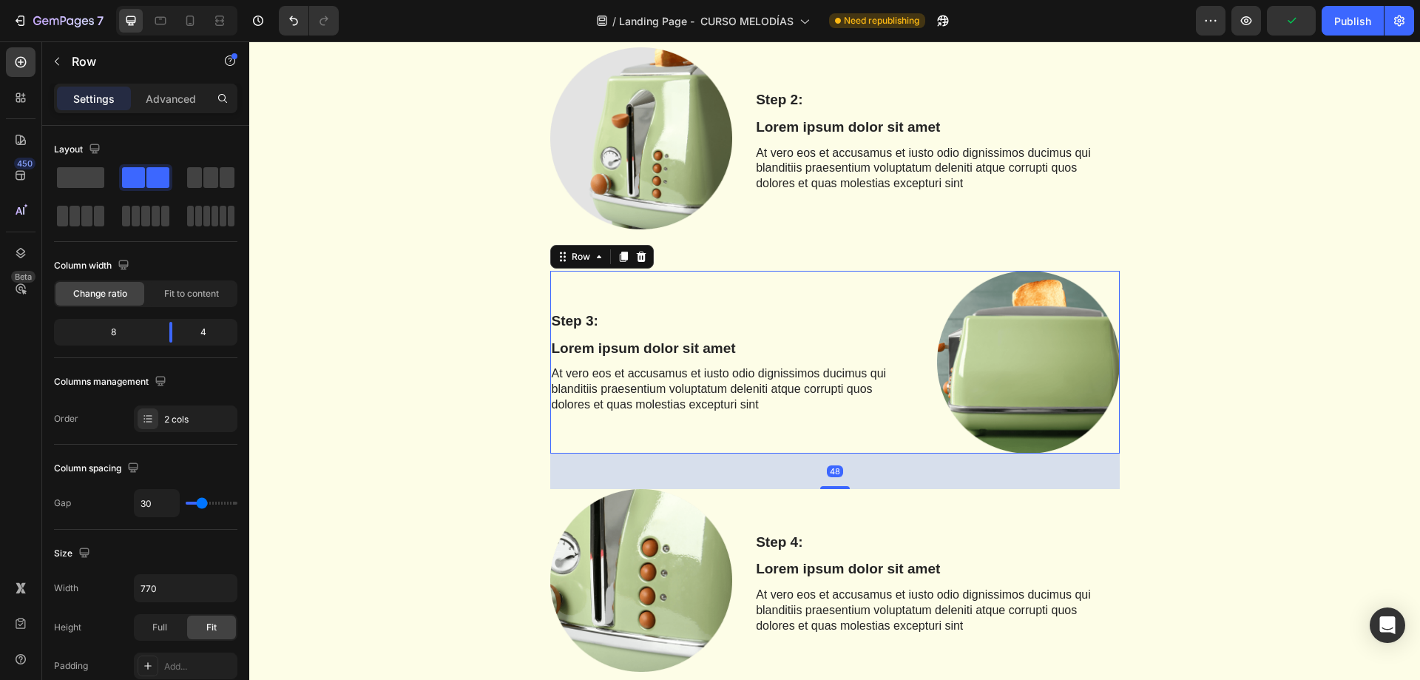
click at [637, 360] on div "Step 3: Text Block Lorem ipsum dolor sit amet Text Block At vero eos et accusam…" at bounding box center [732, 362] width 365 height 183
click at [637, 255] on icon at bounding box center [641, 256] width 10 height 10
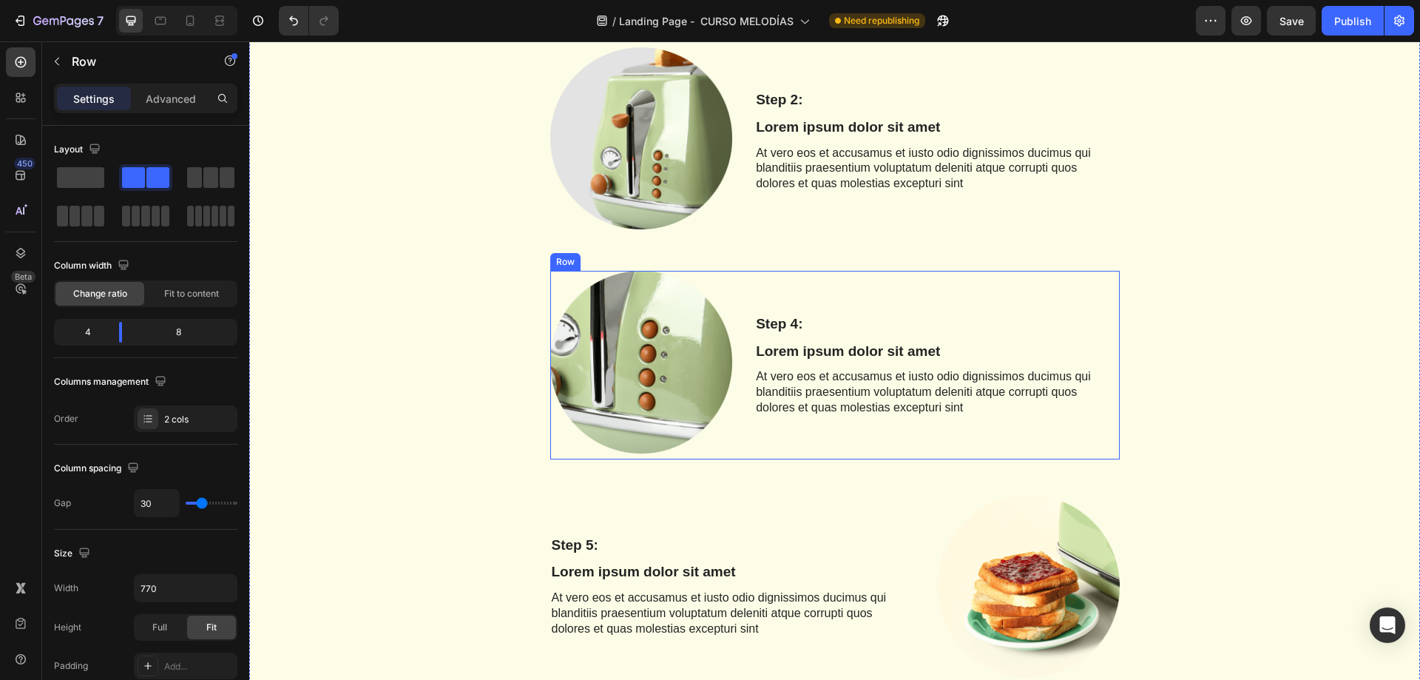
click at [849, 294] on div "Step 4: Text Block Lorem ipsum dolor sit amet Text Block At vero eos et accusam…" at bounding box center [936, 365] width 365 height 189
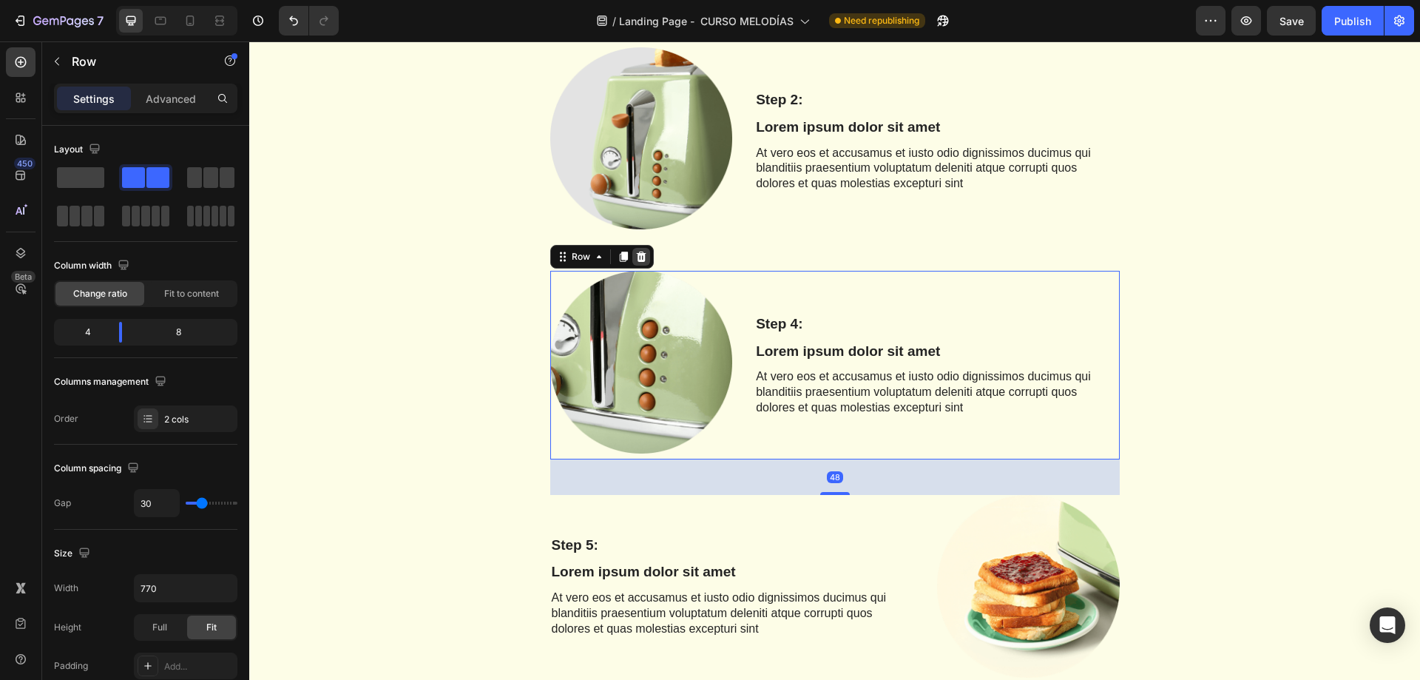
click at [637, 261] on icon at bounding box center [641, 256] width 10 height 10
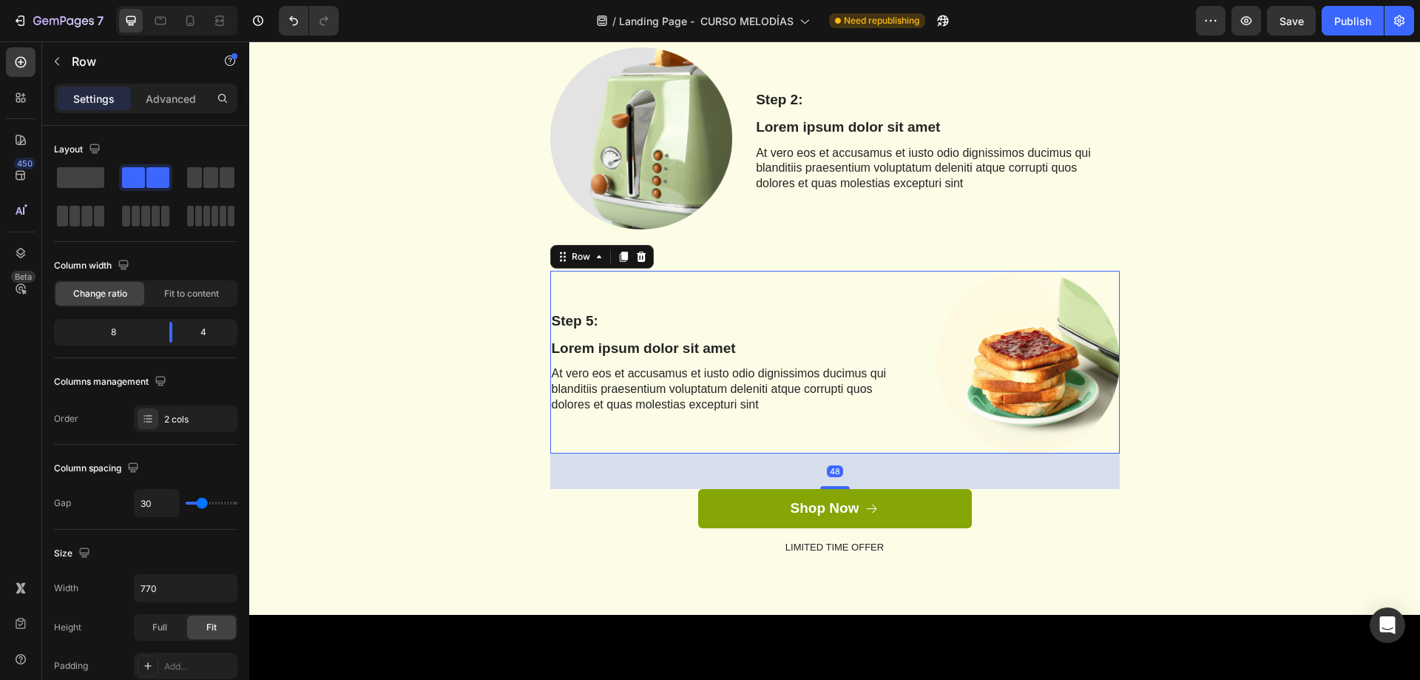
click at [816, 278] on div "Step 5: Text Block Lorem ipsum dolor sit amet Text Block At vero eos et accusam…" at bounding box center [732, 362] width 365 height 183
click at [638, 259] on icon at bounding box center [641, 256] width 10 height 10
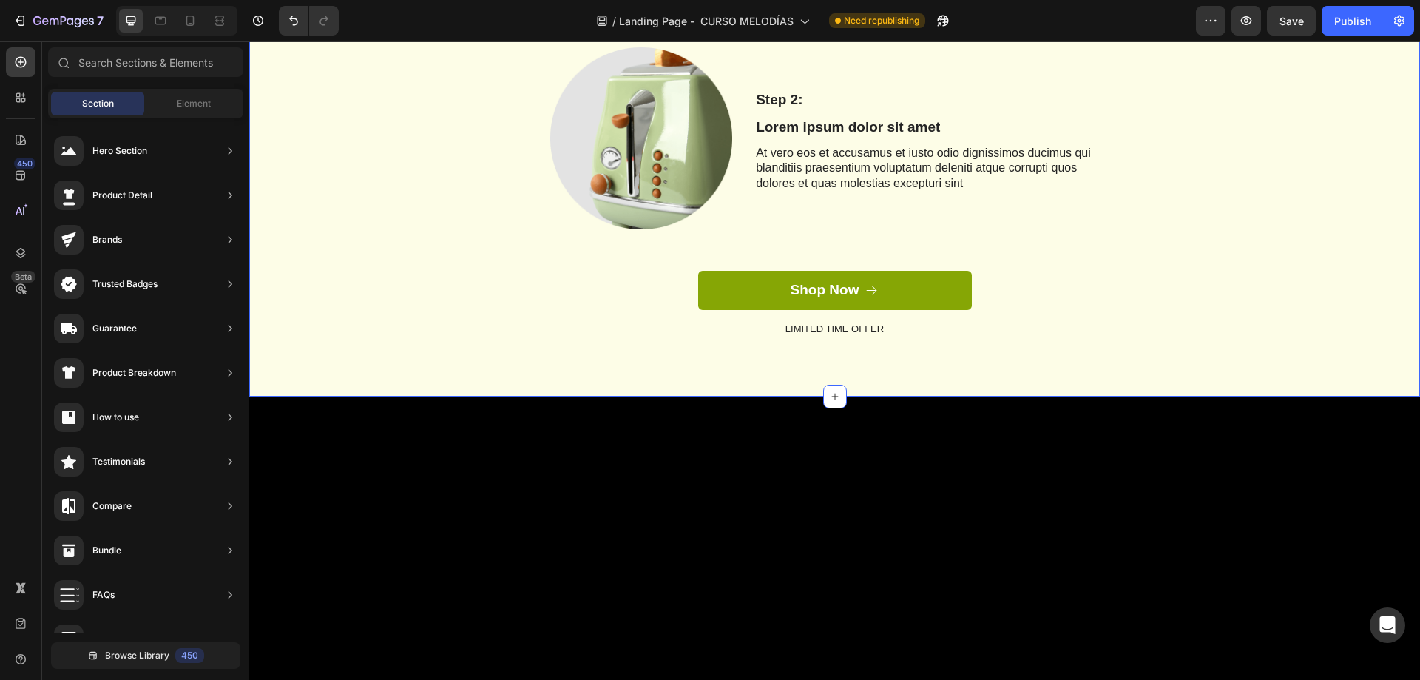
click at [784, 364] on div "The standard Lorem Ipsum Heading Row Step 1: Text Block Lorem ipsum dolor sit a…" at bounding box center [834, 48] width 1171 height 697
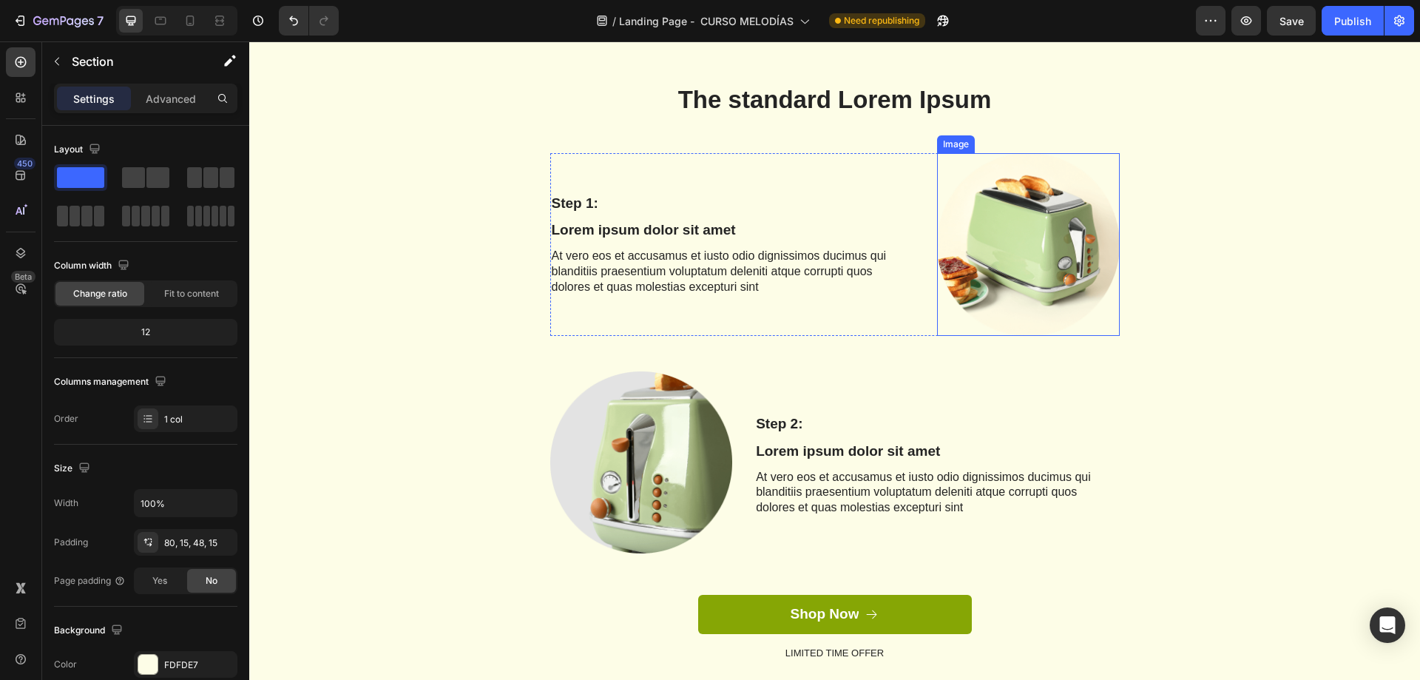
scroll to position [8404, 0]
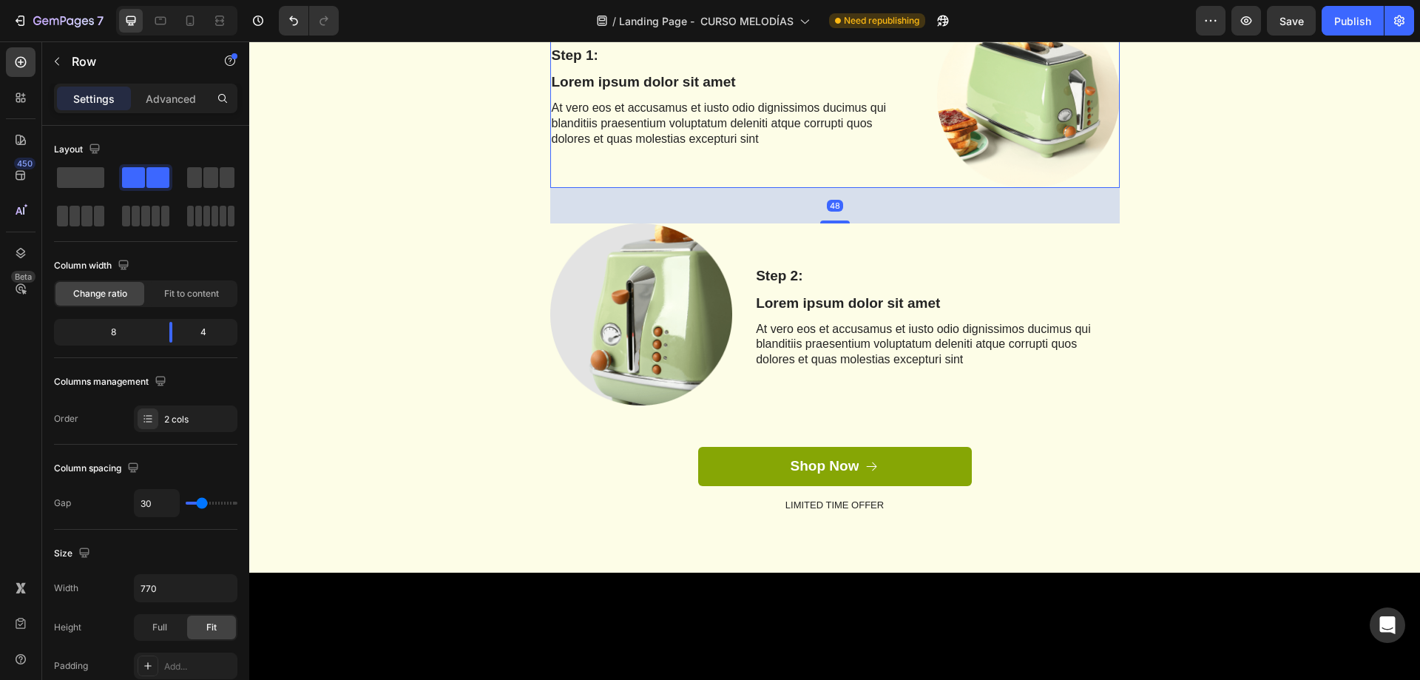
click at [577, 188] on div "Step 1: Text Block Lorem ipsum dolor sit amet Text Block At vero eos et accusam…" at bounding box center [732, 96] width 365 height 183
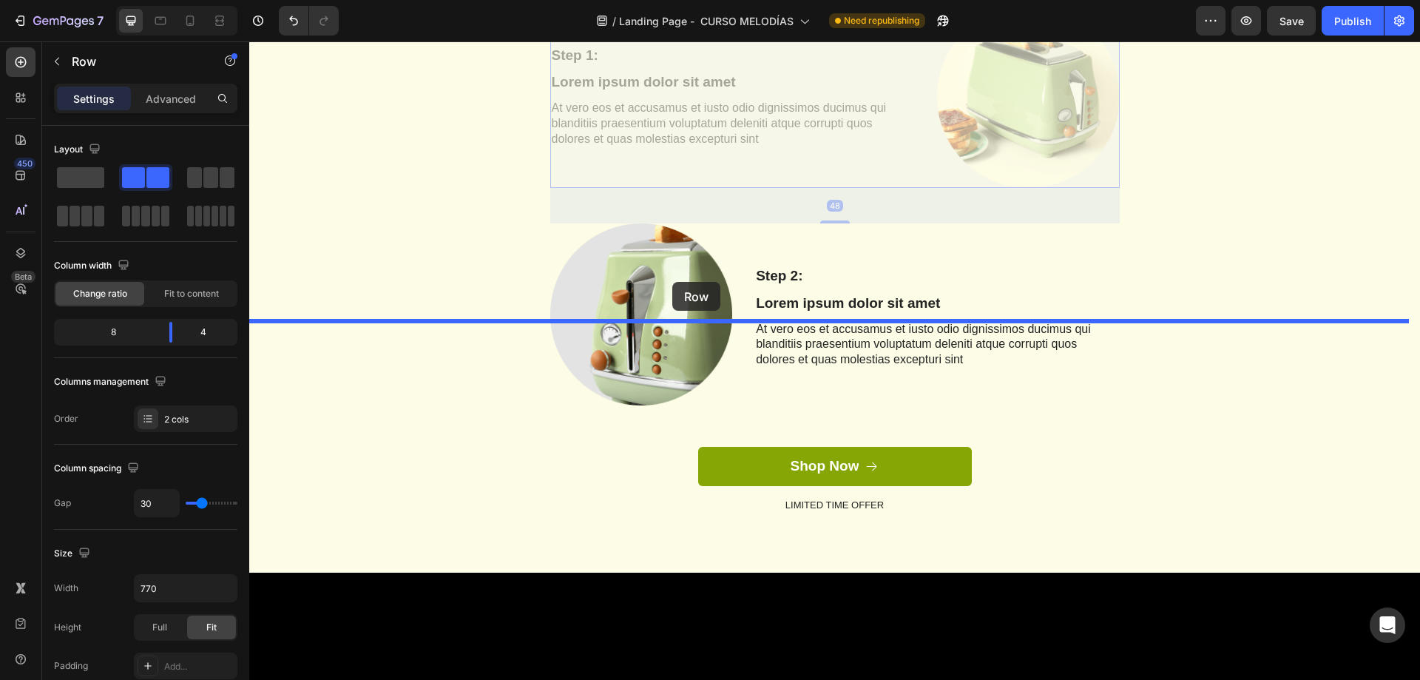
drag, startPoint x: 555, startPoint y: 485, endPoint x: 672, endPoint y: 282, distance: 234.5
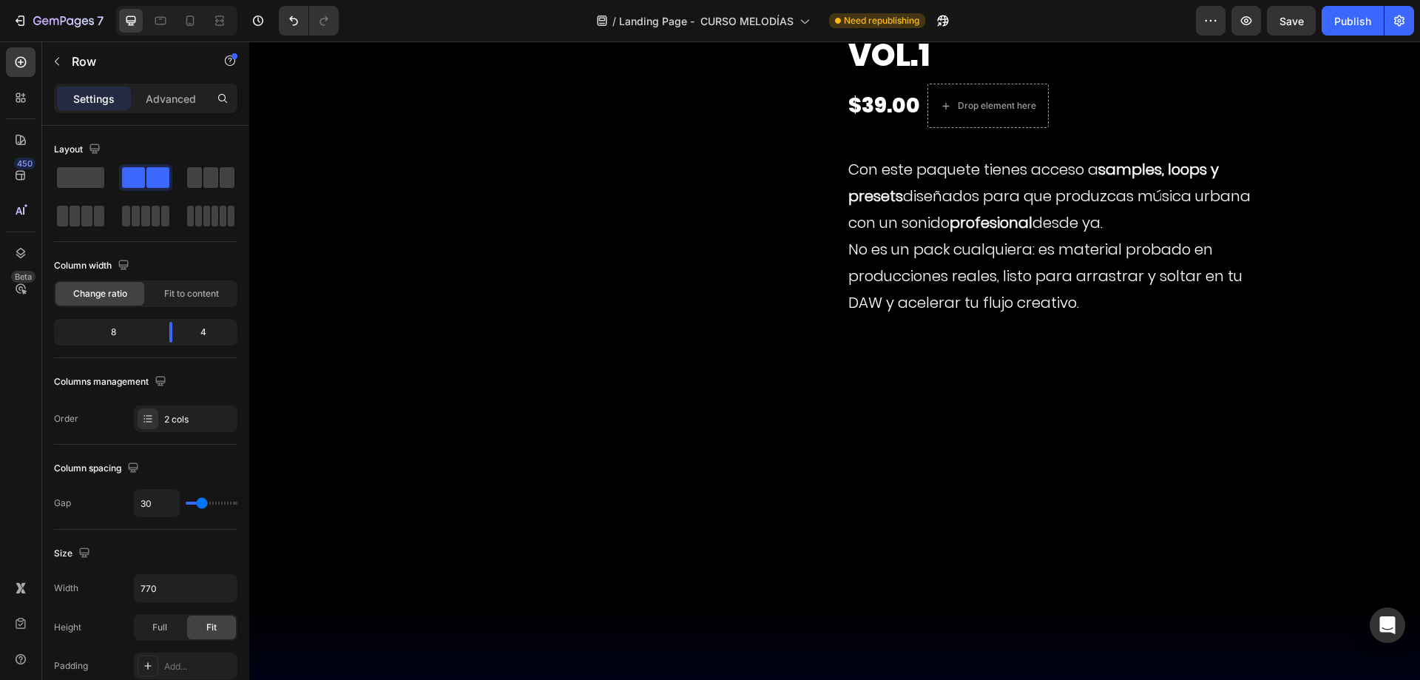
scroll to position [8921, 0]
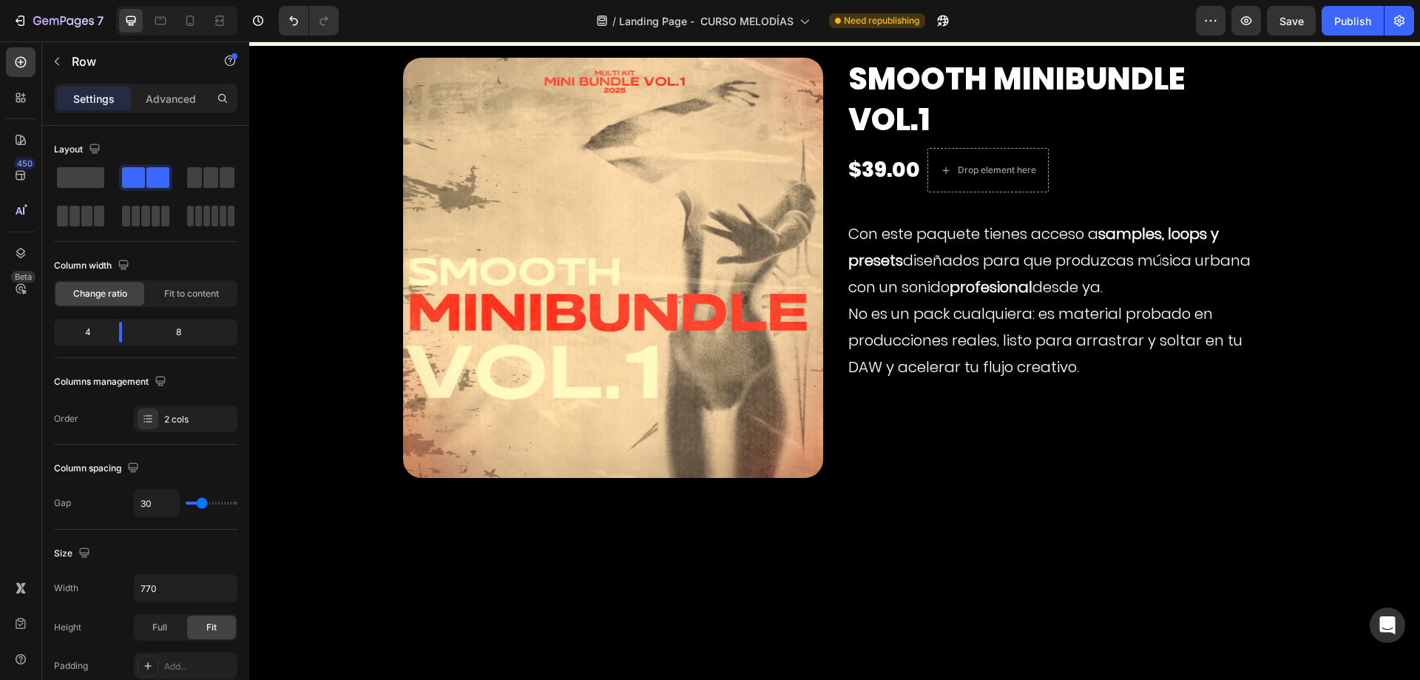
scroll to position [8699, 0]
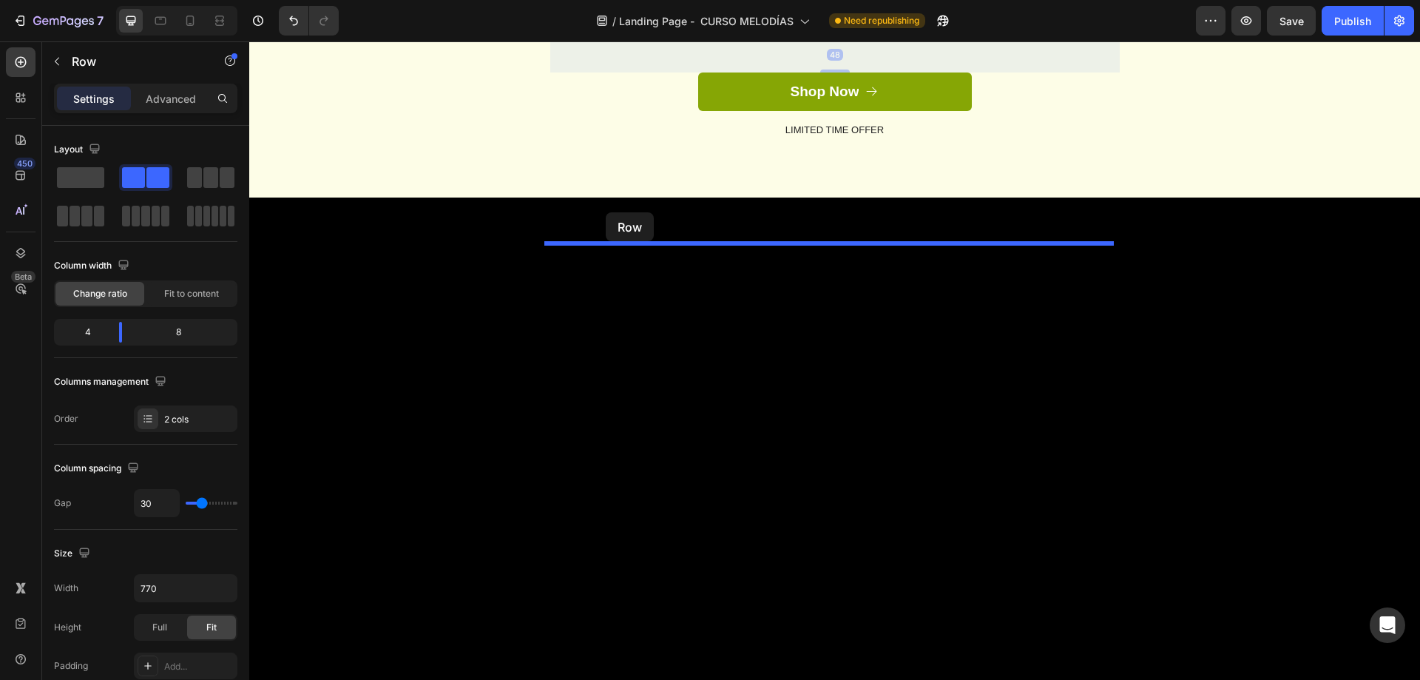
drag, startPoint x: 561, startPoint y: 402, endPoint x: 606, endPoint y: 212, distance: 194.6
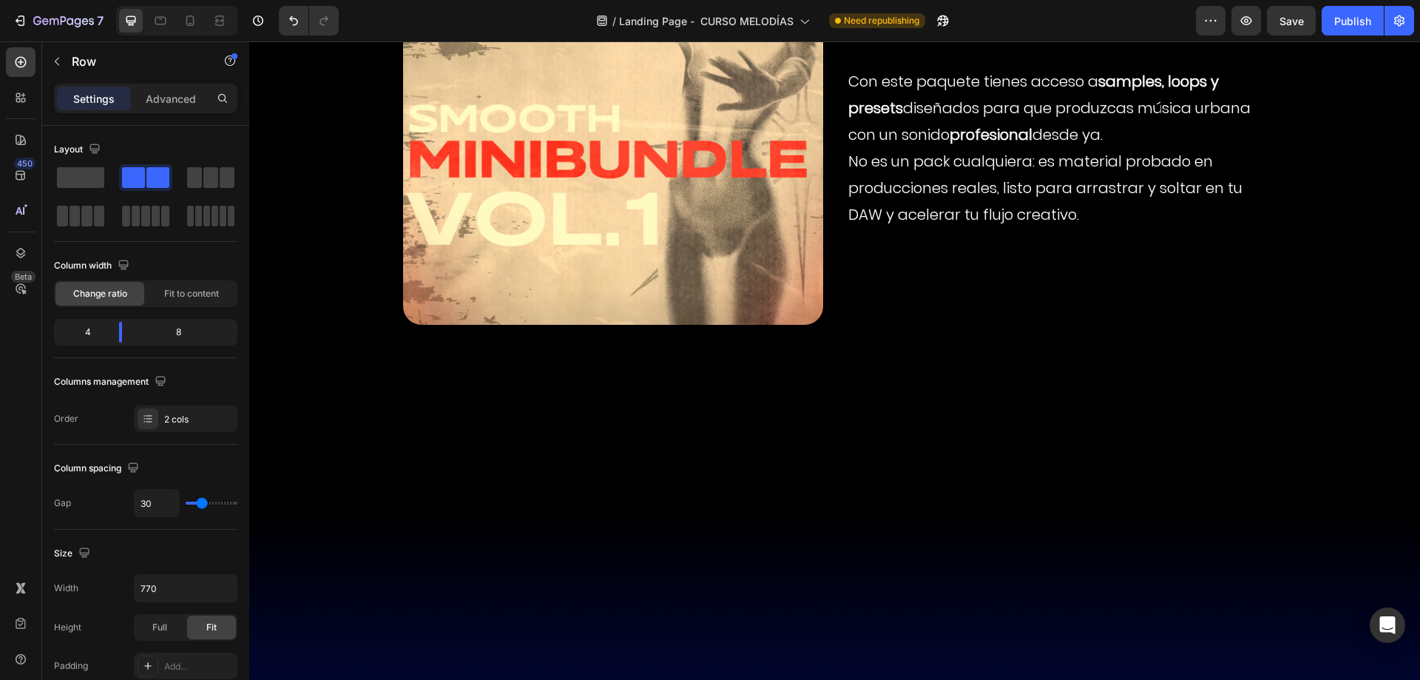
scroll to position [8895, 0]
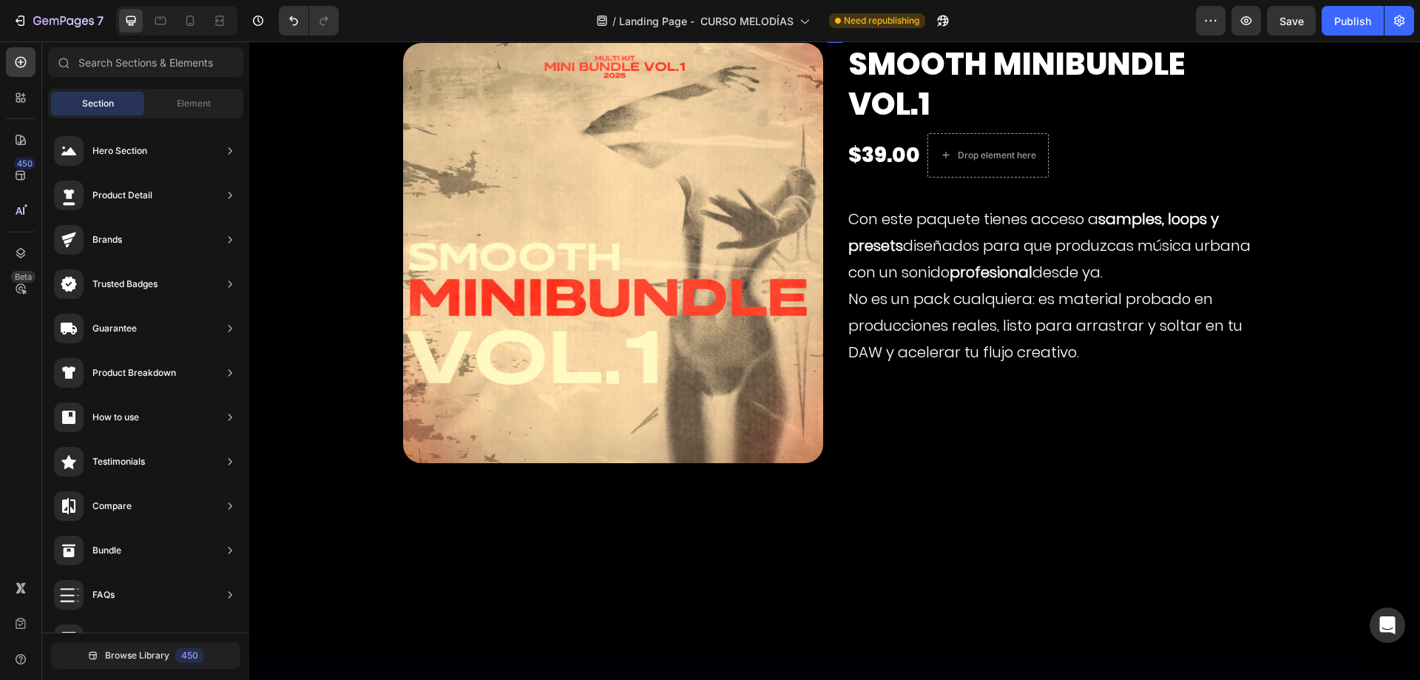
scroll to position [8525, 0]
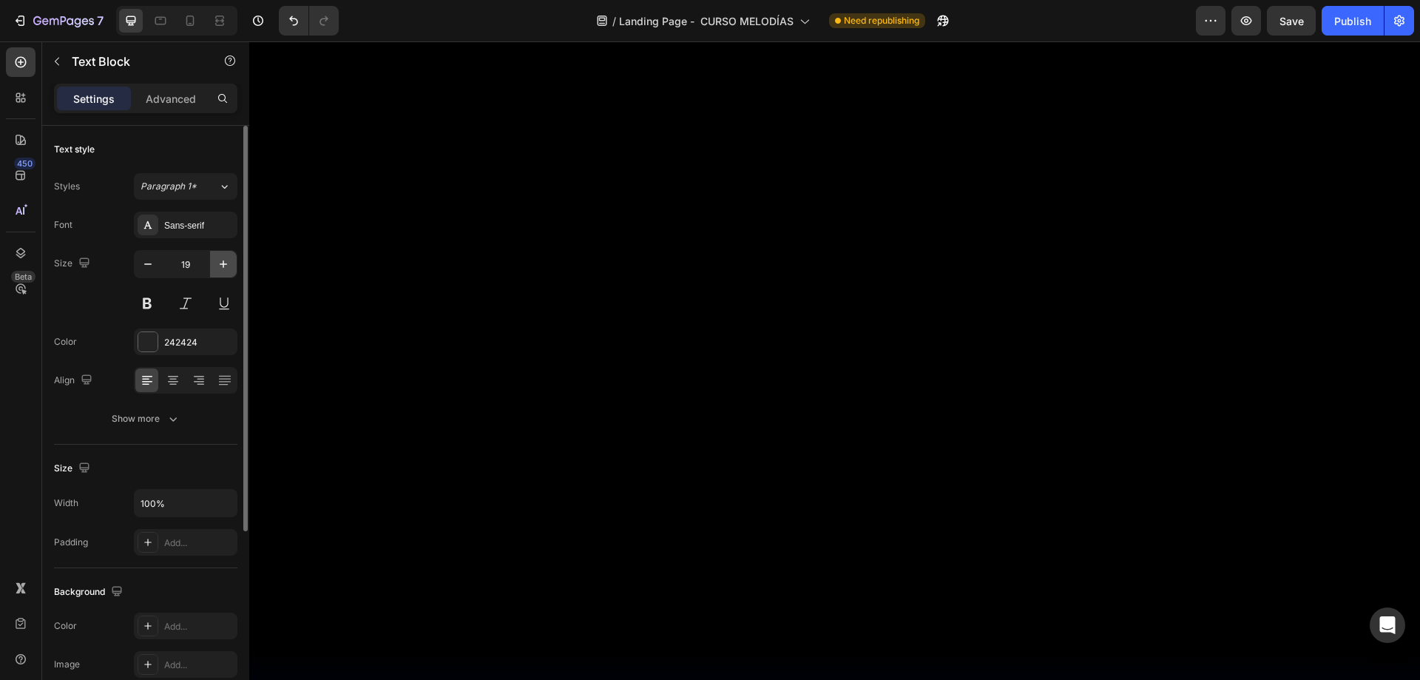
click at [227, 268] on icon "button" at bounding box center [223, 264] width 15 height 15
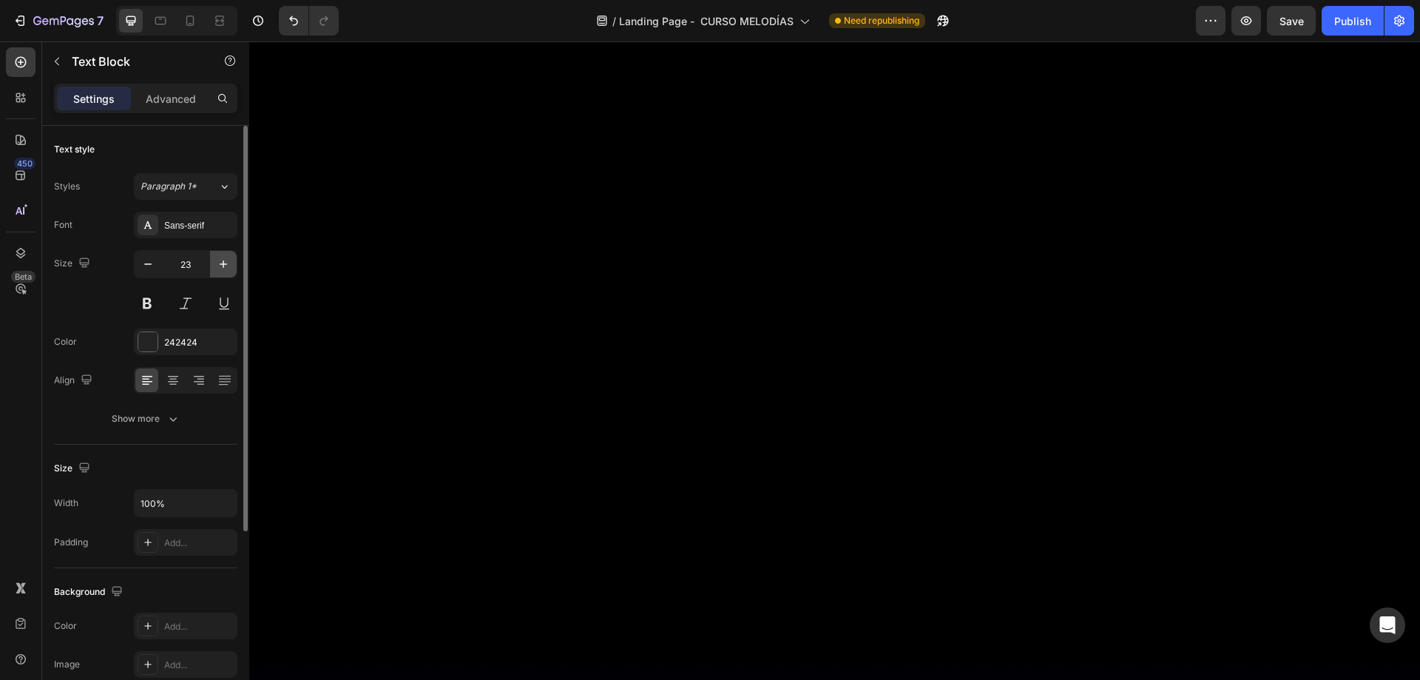
click at [227, 268] on icon "button" at bounding box center [223, 264] width 15 height 15
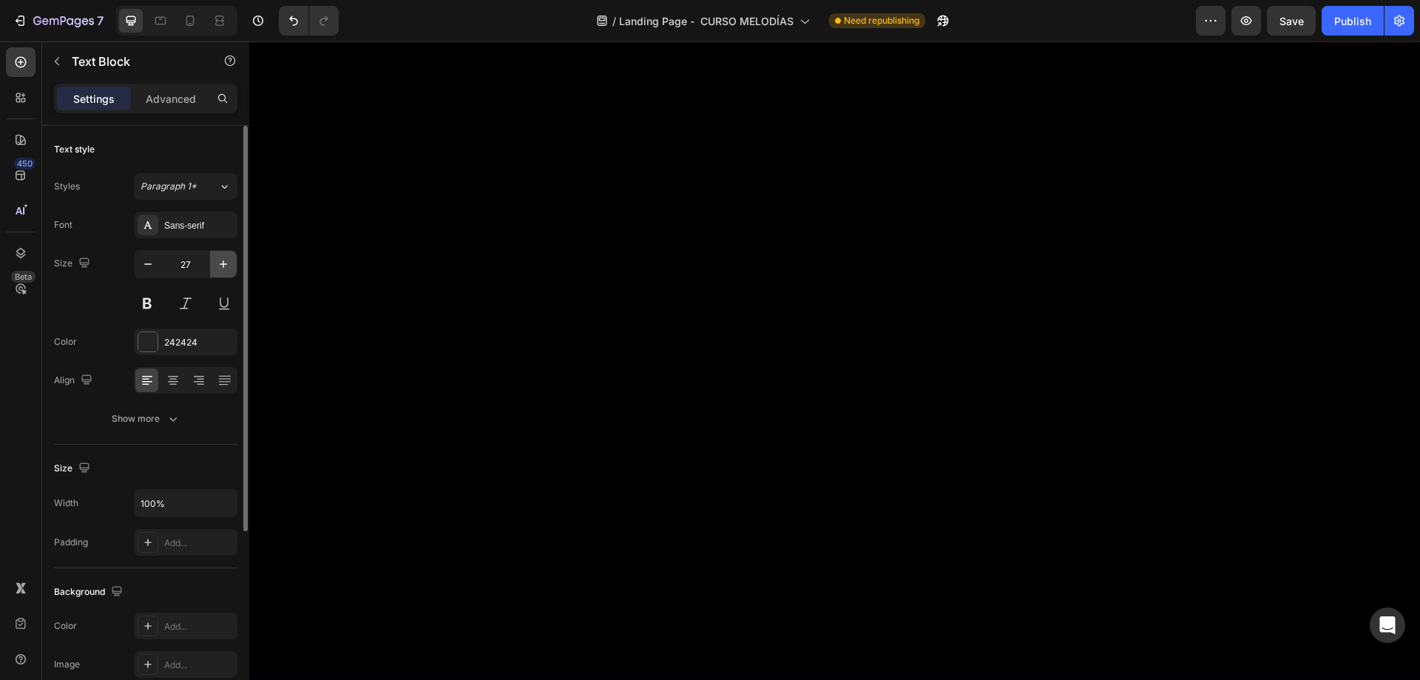
click at [227, 268] on icon "button" at bounding box center [223, 264] width 15 height 15
type input "30"
click at [147, 270] on icon "button" at bounding box center [148, 264] width 15 height 15
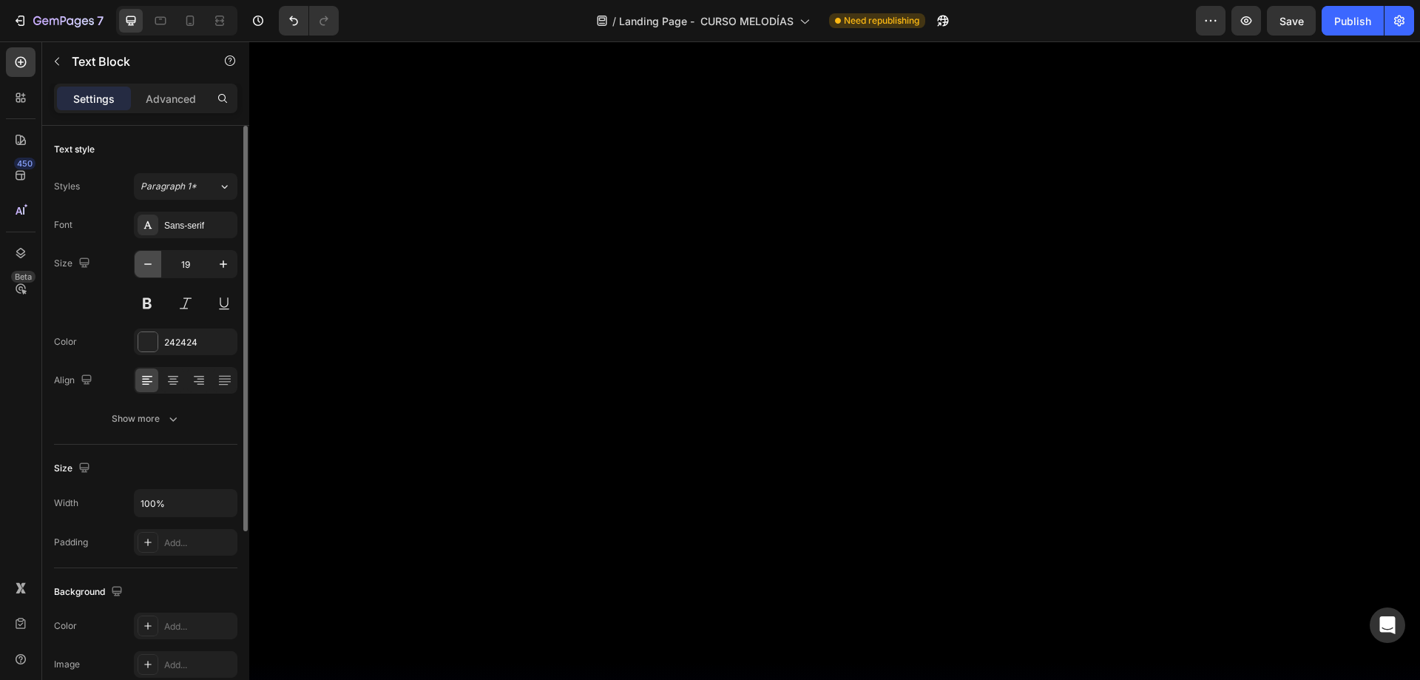
type input "18"
click at [166, 349] on div "242424" at bounding box center [186, 341] width 104 height 27
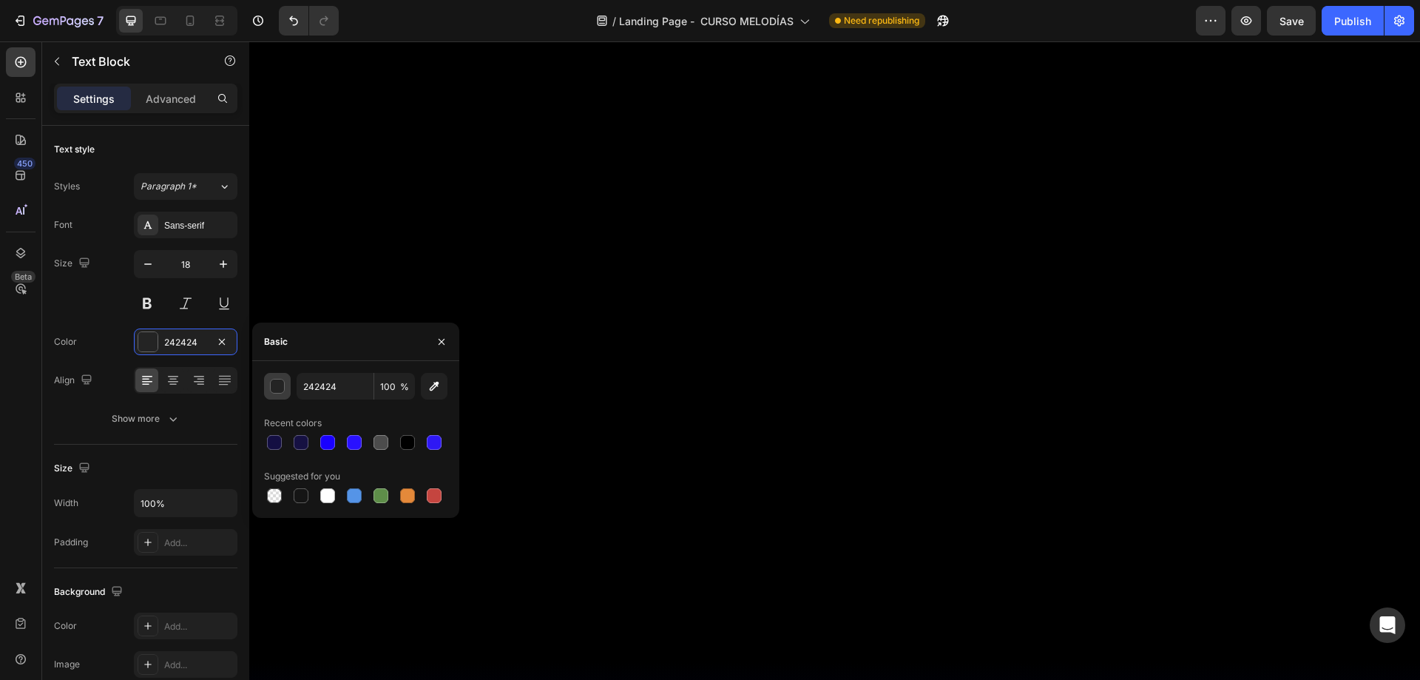
click at [278, 395] on button "button" at bounding box center [277, 386] width 27 height 27
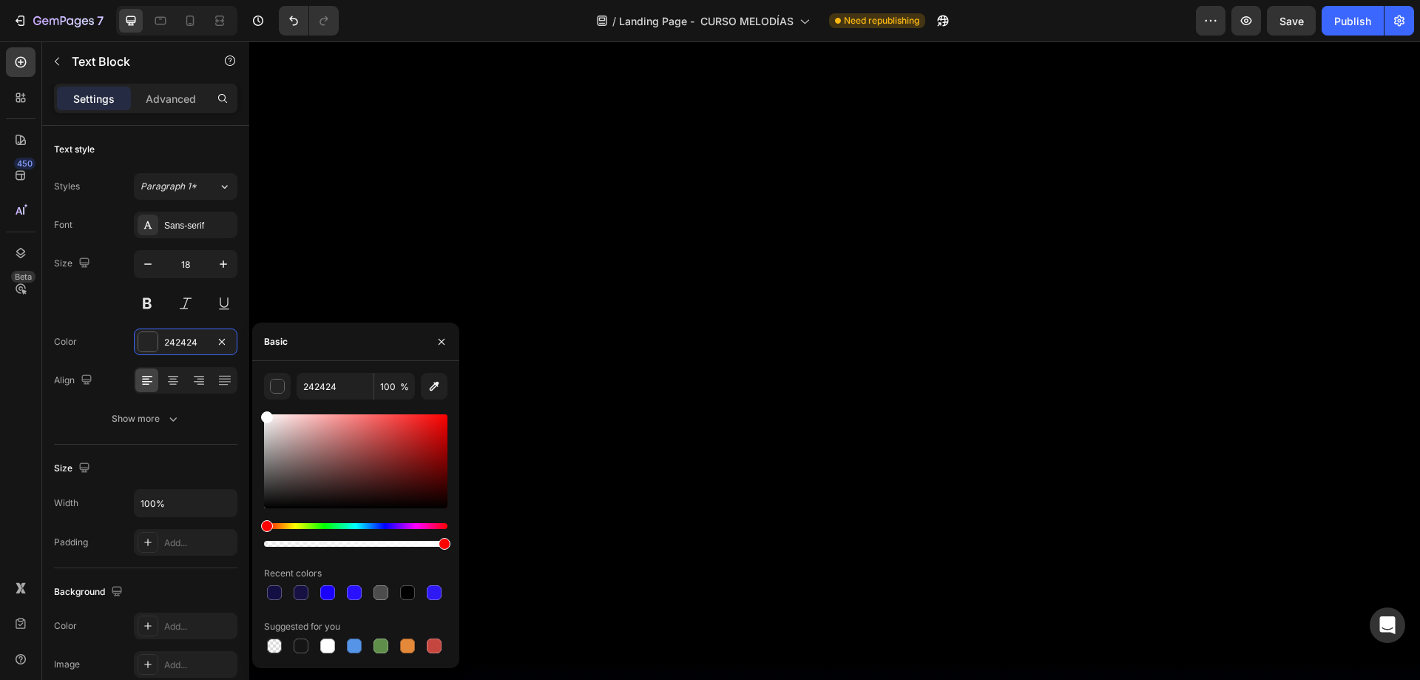
drag, startPoint x: 276, startPoint y: 438, endPoint x: 253, endPoint y: 394, distance: 49.3
click at [253, 394] on div "242424 100 % Recent colors Suggested for you" at bounding box center [355, 514] width 207 height 283
type input "FFFFFF"
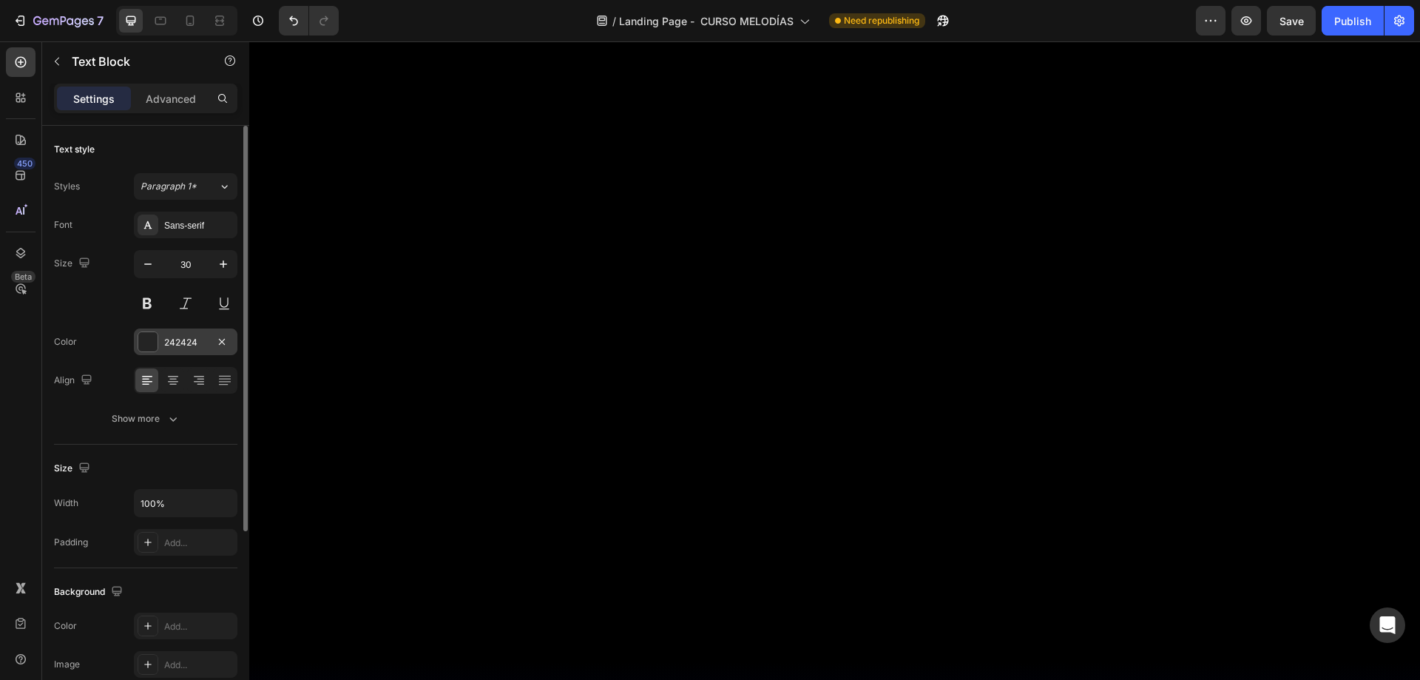
click at [141, 339] on div at bounding box center [147, 341] width 19 height 19
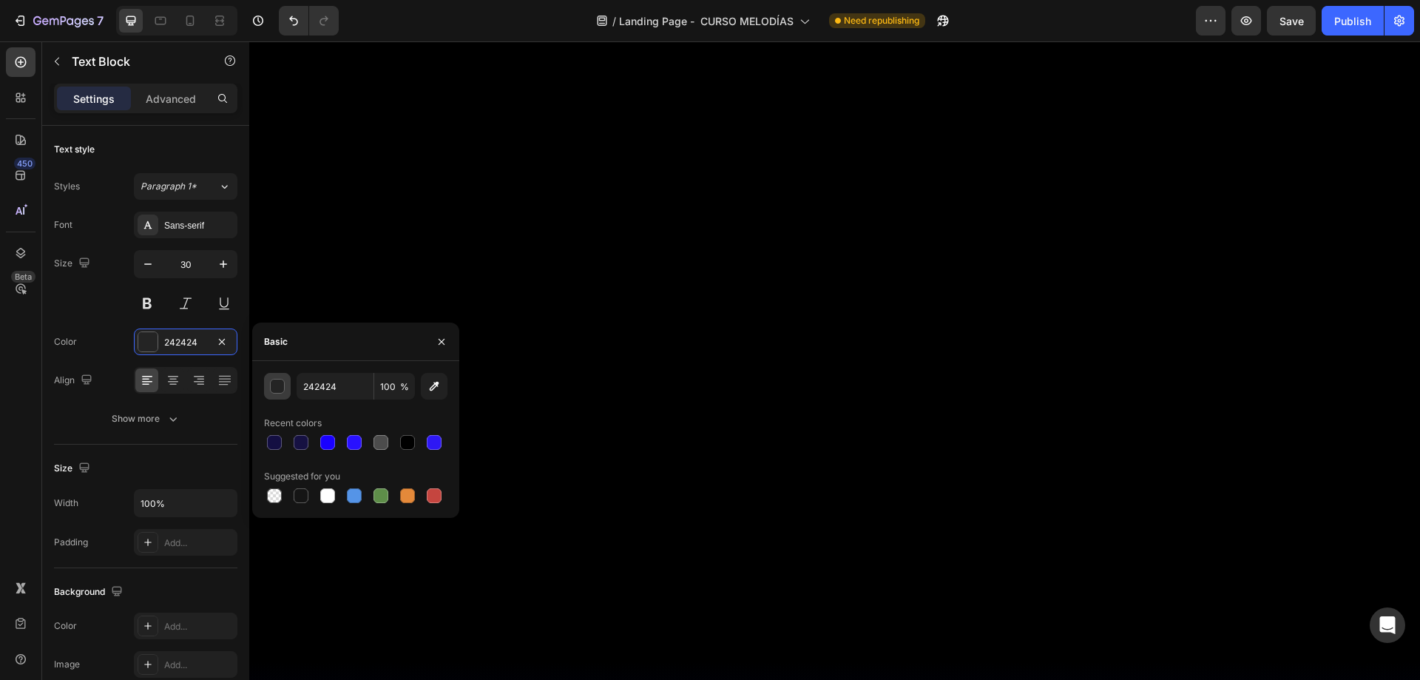
click at [284, 389] on div "button" at bounding box center [278, 386] width 15 height 15
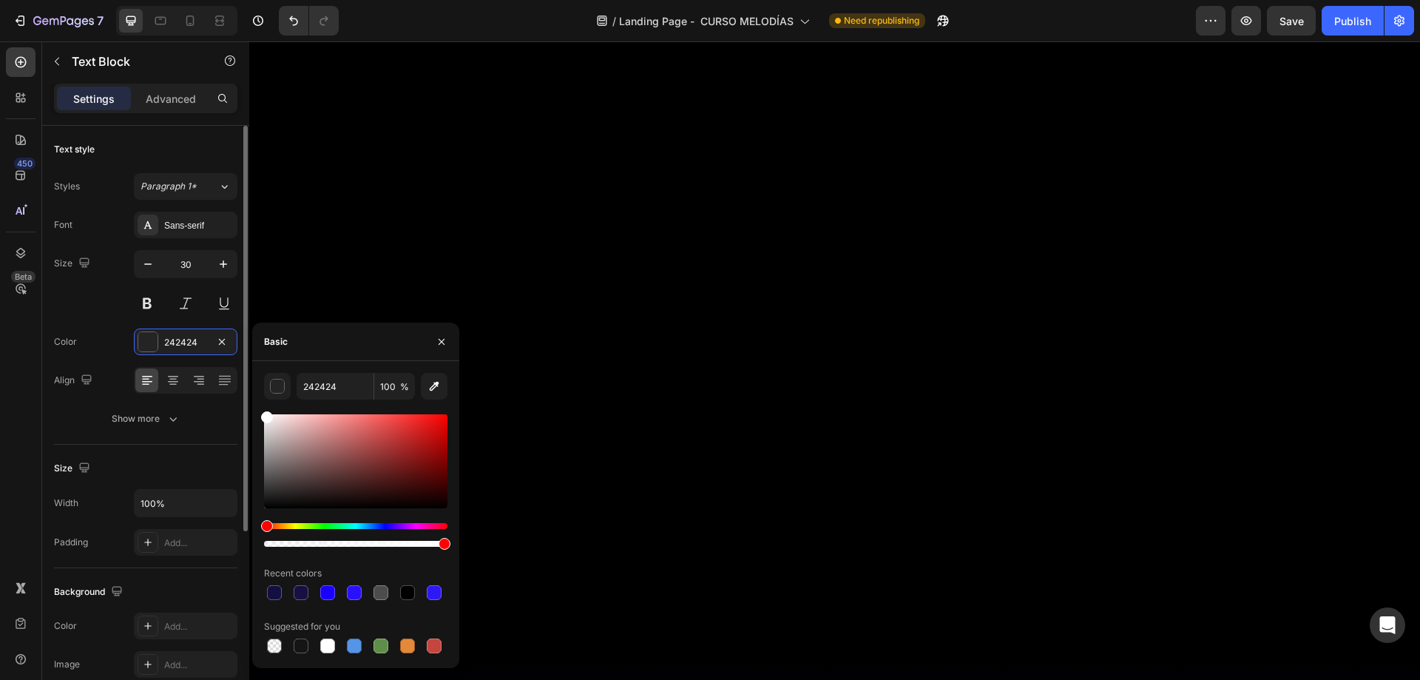
drag, startPoint x: 255, startPoint y: 410, endPoint x: 200, endPoint y: 322, distance: 104.0
click at [228, 382] on div "450 Beta Sections(18) Elements(83) Section Element Hero Section Product Detail …" at bounding box center [124, 360] width 249 height 638
click at [174, 220] on div "Sans-serif" at bounding box center [199, 225] width 70 height 13
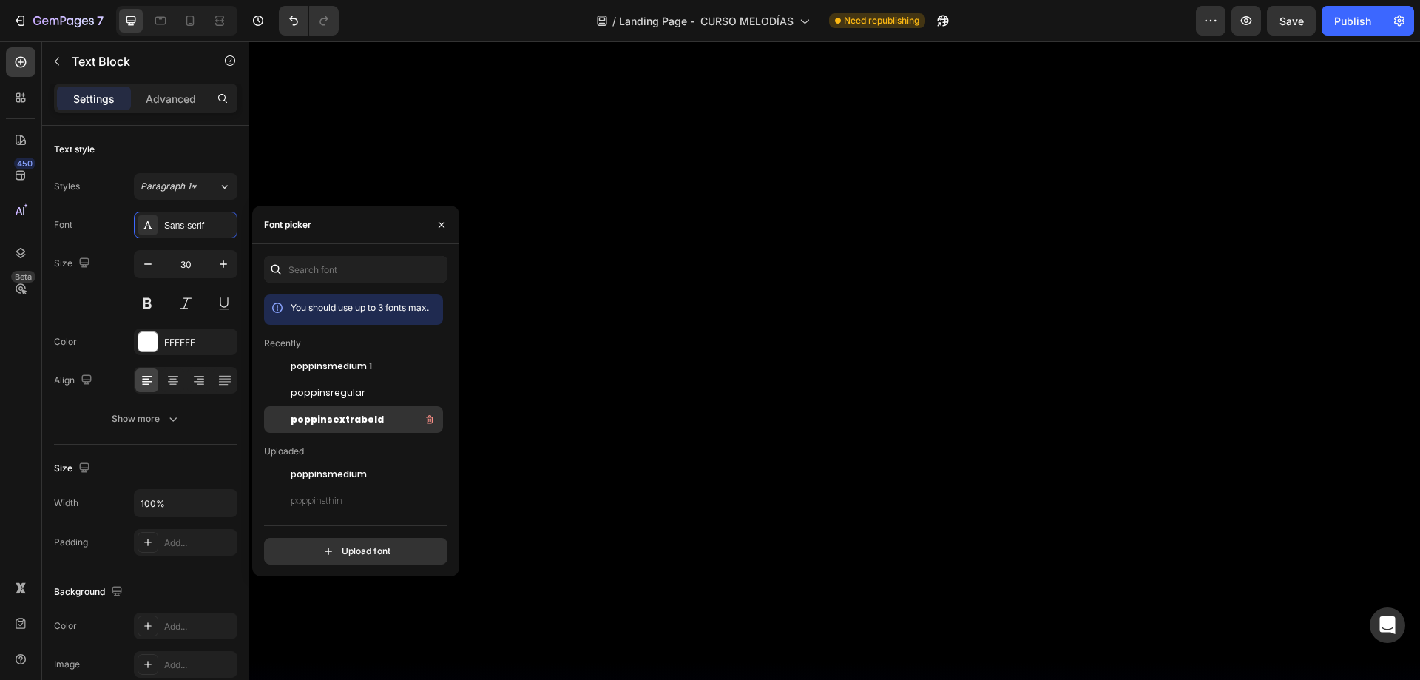
click at [362, 414] on span "poppinsextrabold" at bounding box center [337, 419] width 93 height 13
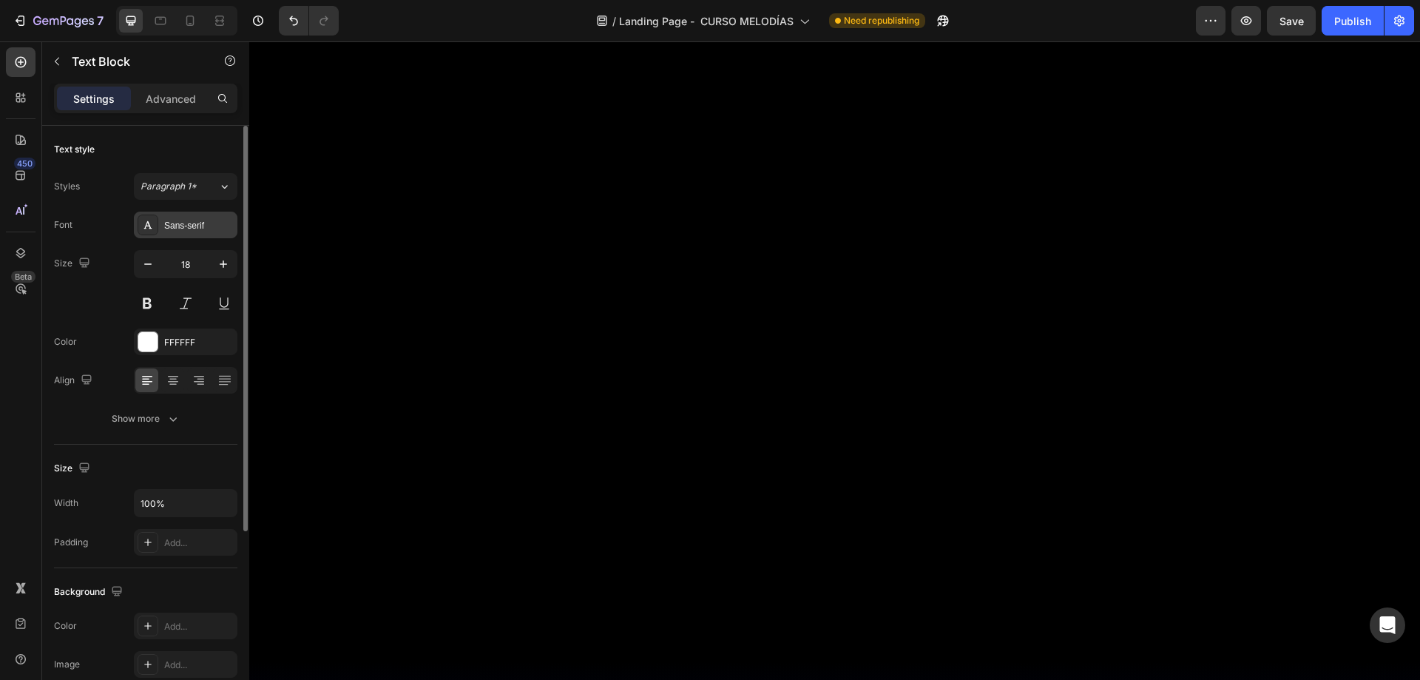
click at [204, 221] on div "Sans-serif" at bounding box center [199, 225] width 70 height 13
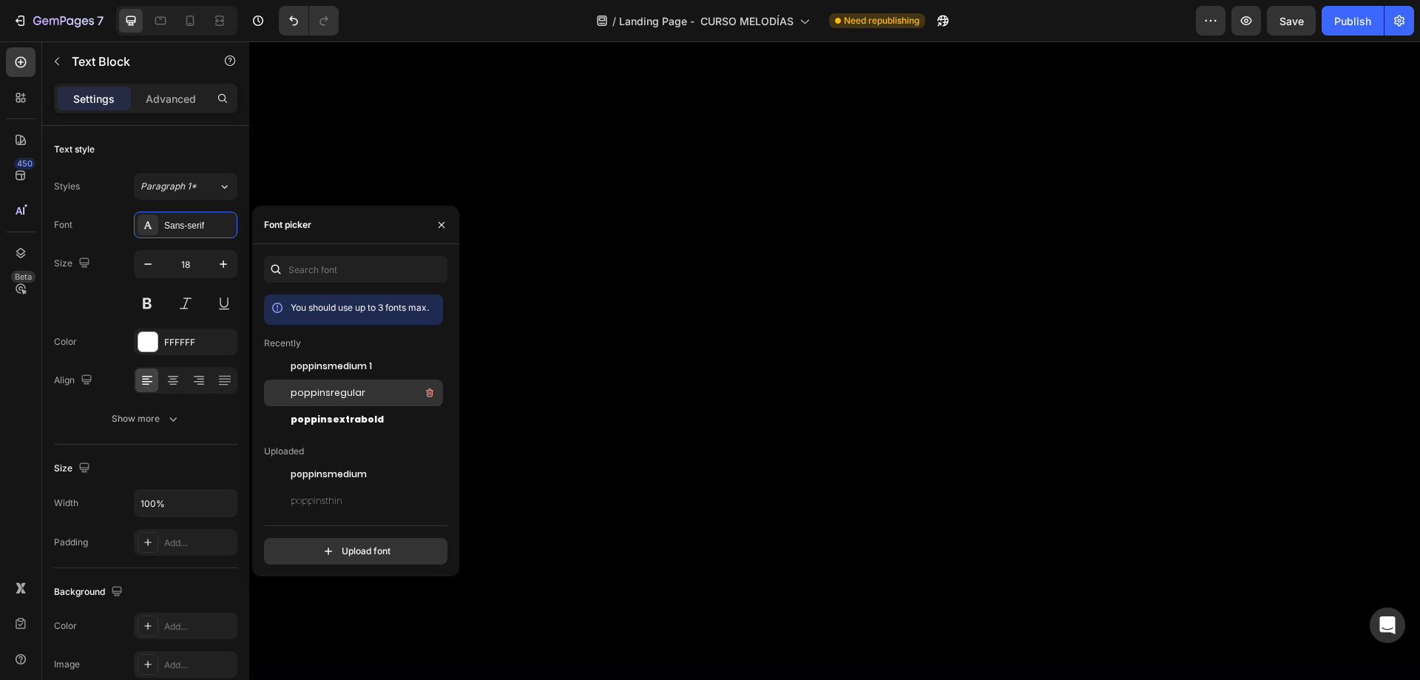
click at [351, 398] on span "poppinsregular" at bounding box center [328, 392] width 75 height 13
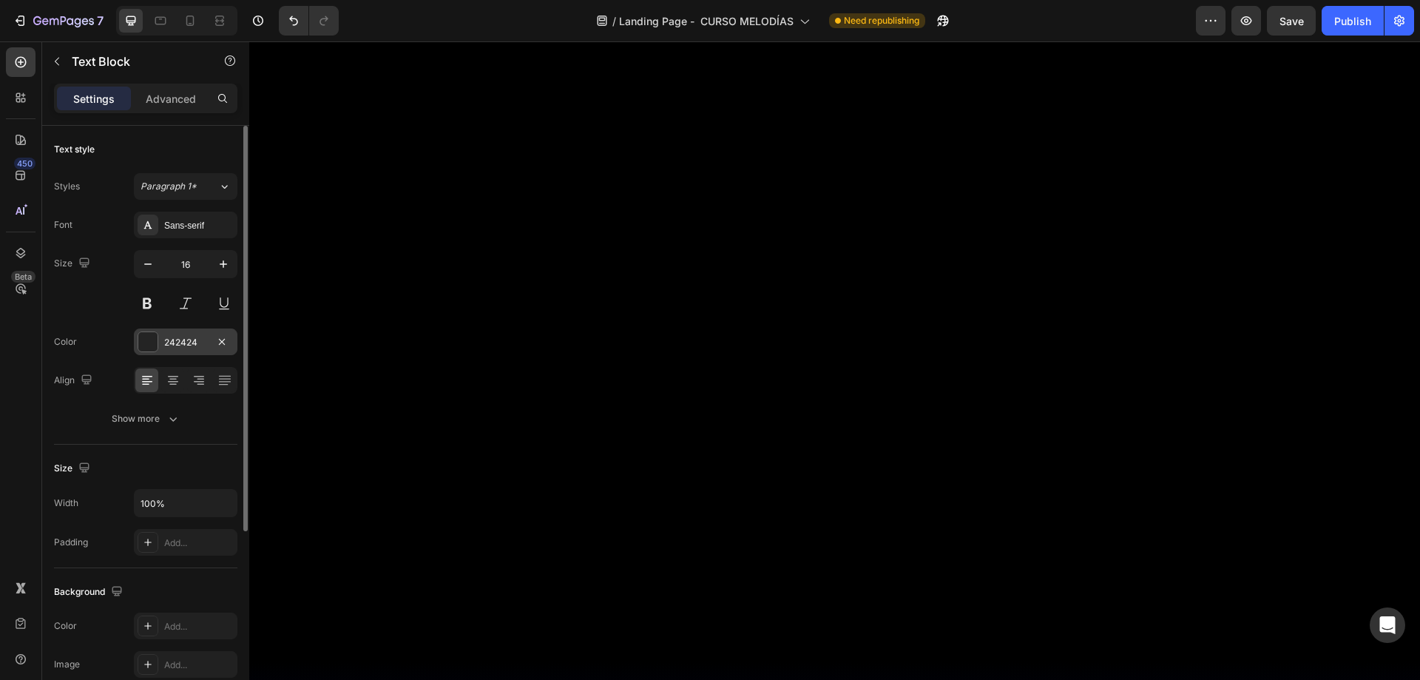
click at [166, 339] on div "242424" at bounding box center [185, 342] width 43 height 13
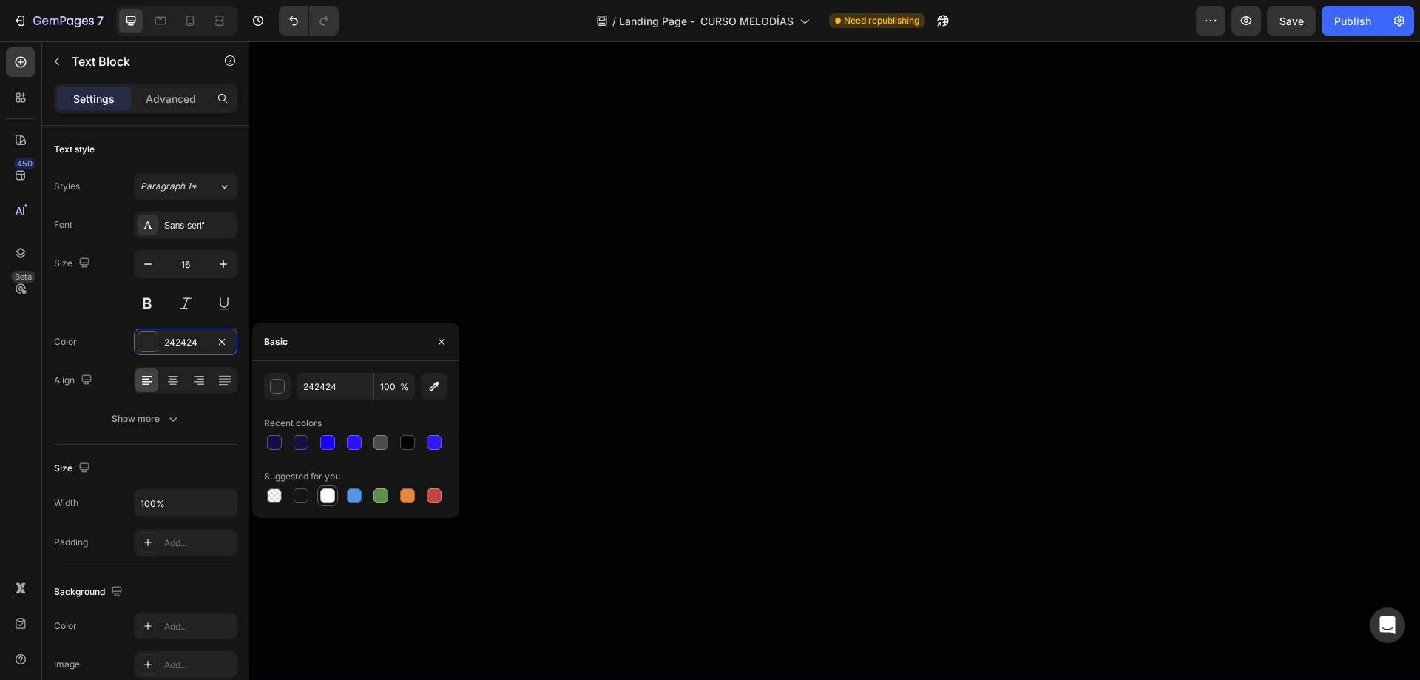
click at [330, 488] on div at bounding box center [327, 495] width 15 height 15
type input "FFFFFF"
click at [193, 227] on div "Sans-serif" at bounding box center [199, 225] width 70 height 13
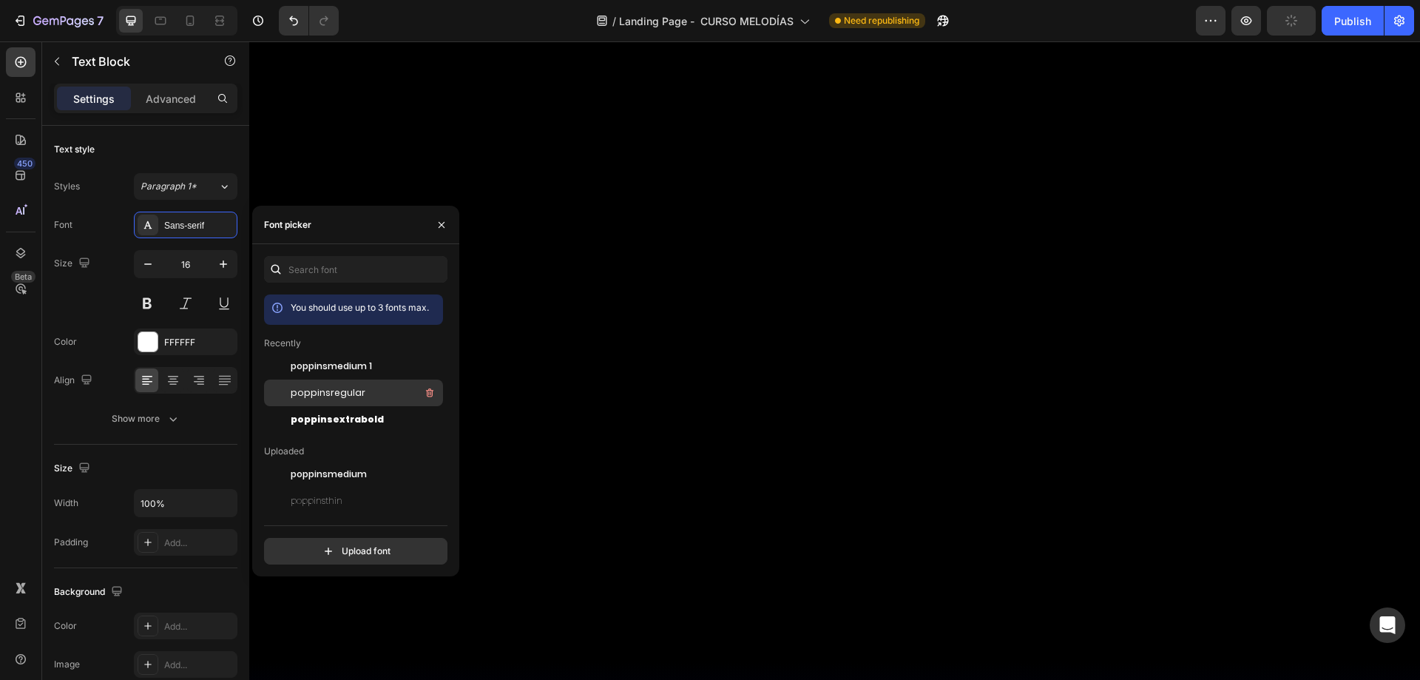
click at [365, 396] on div "poppinsregular" at bounding box center [365, 393] width 149 height 18
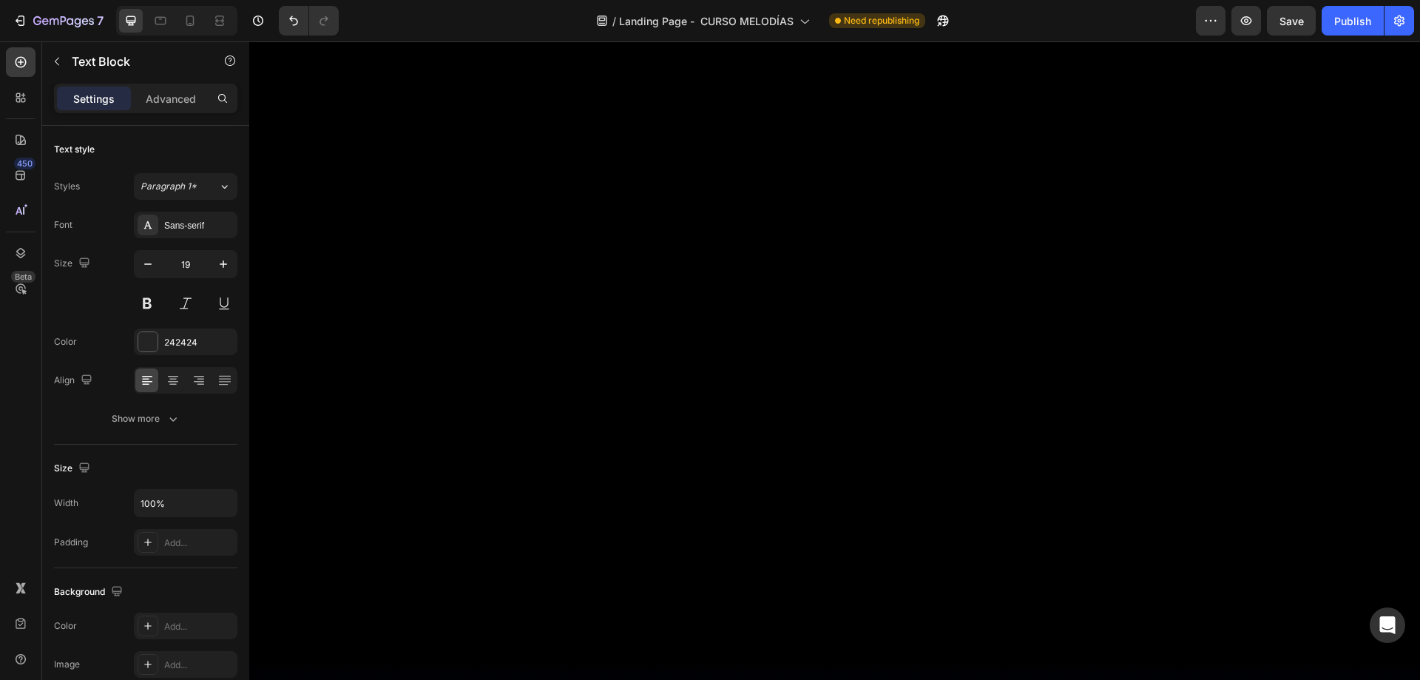
click at [185, 268] on input "19" at bounding box center [185, 264] width 49 height 27
type input "30"
click at [175, 232] on div "Sans-serif" at bounding box center [186, 224] width 104 height 27
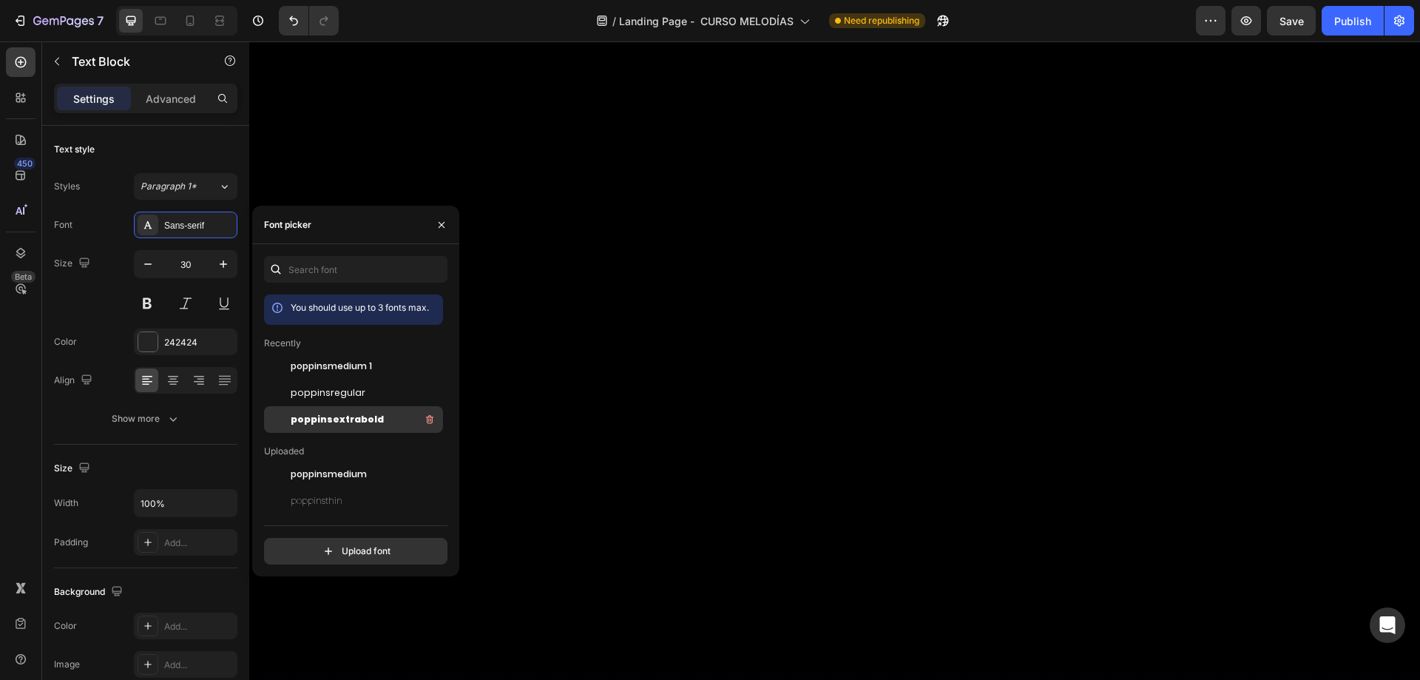
click at [363, 416] on span "poppinsextrabold" at bounding box center [337, 419] width 93 height 13
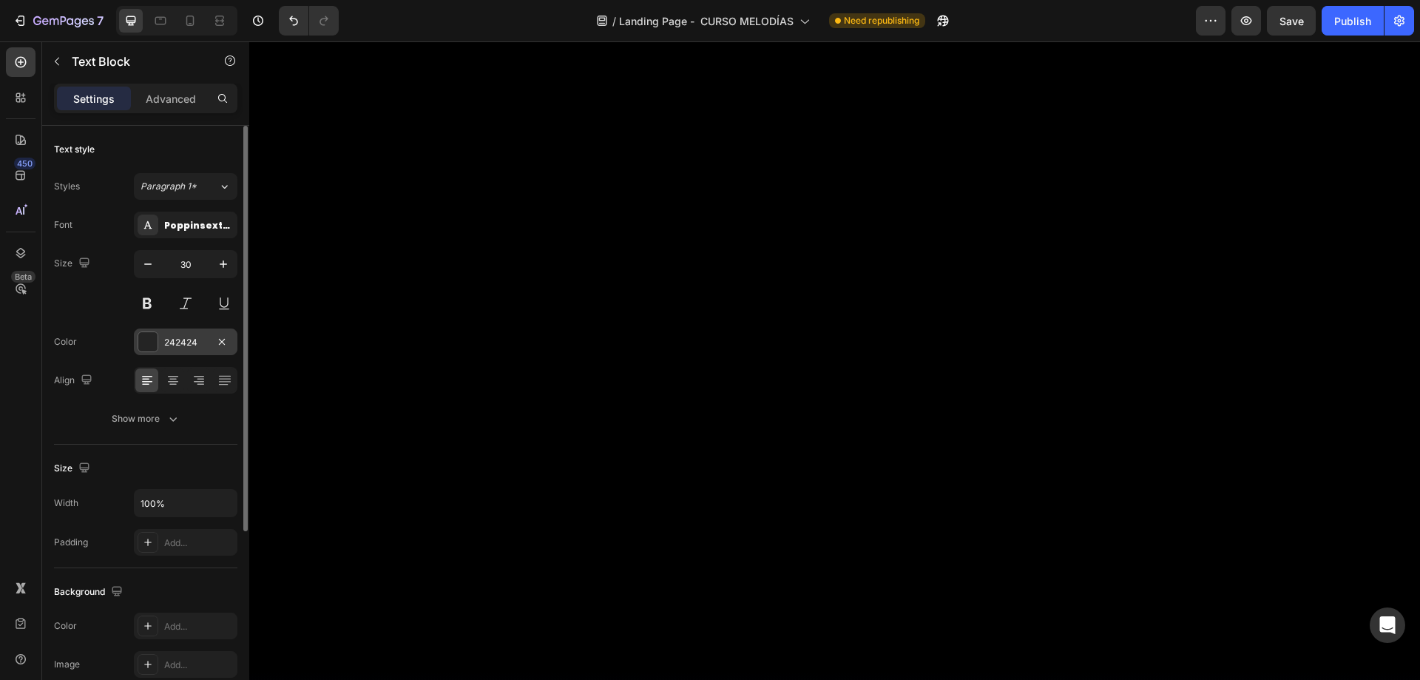
click at [152, 336] on div at bounding box center [147, 341] width 19 height 19
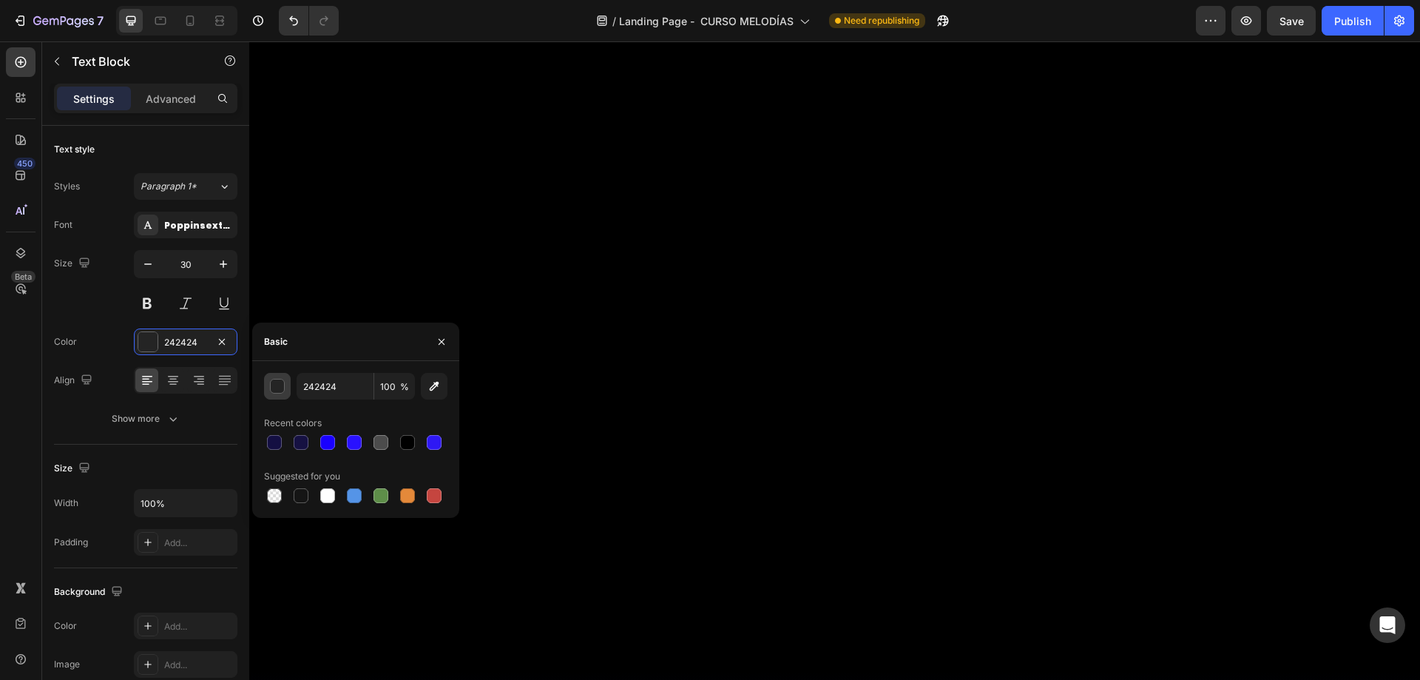
click at [268, 384] on button "button" at bounding box center [277, 386] width 27 height 27
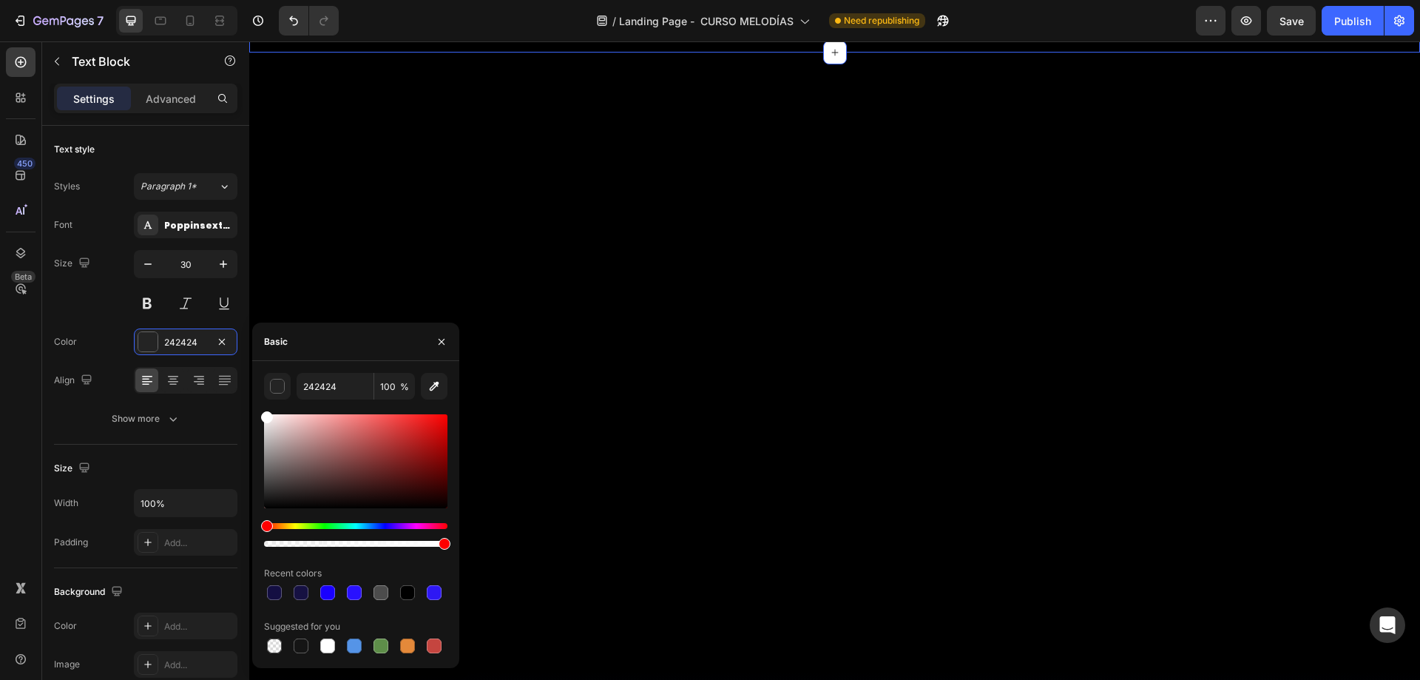
drag, startPoint x: 542, startPoint y: 480, endPoint x: 250, endPoint y: 396, distance: 303.8
type input "FFFFFF"
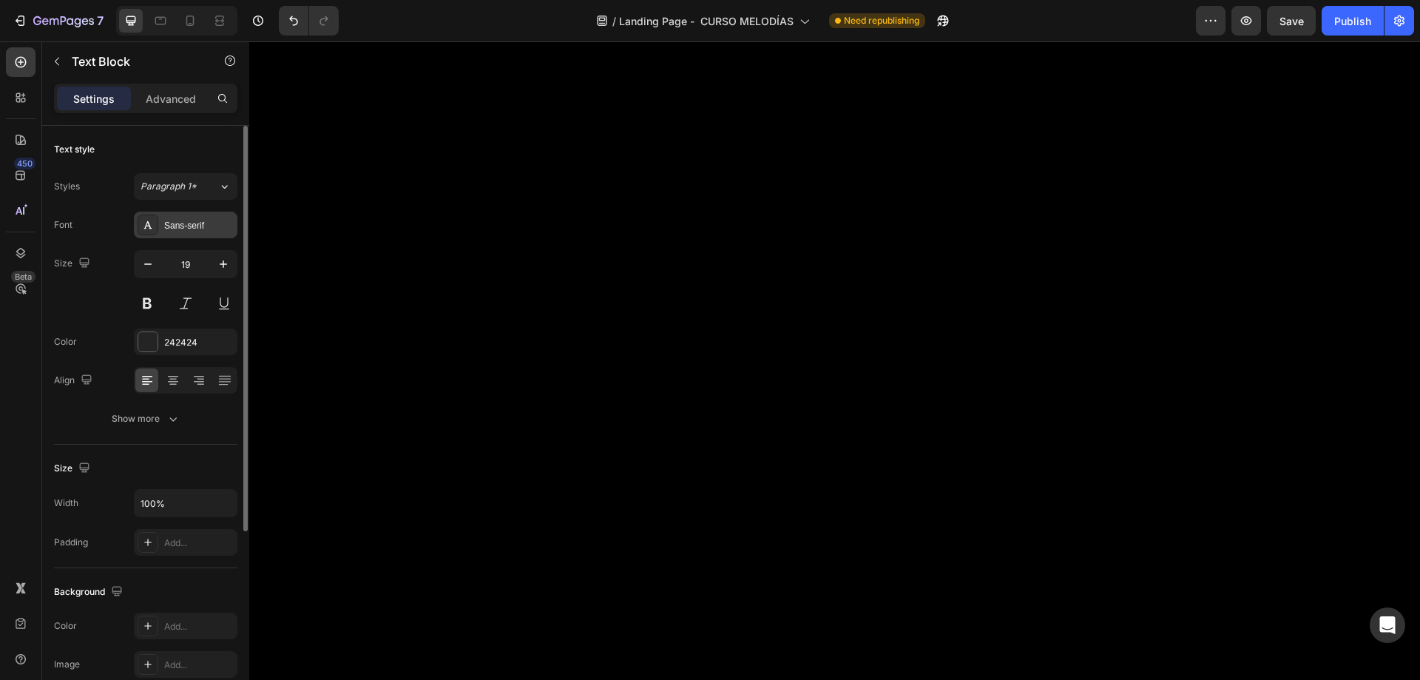
click at [196, 226] on div "Sans-serif" at bounding box center [199, 225] width 70 height 13
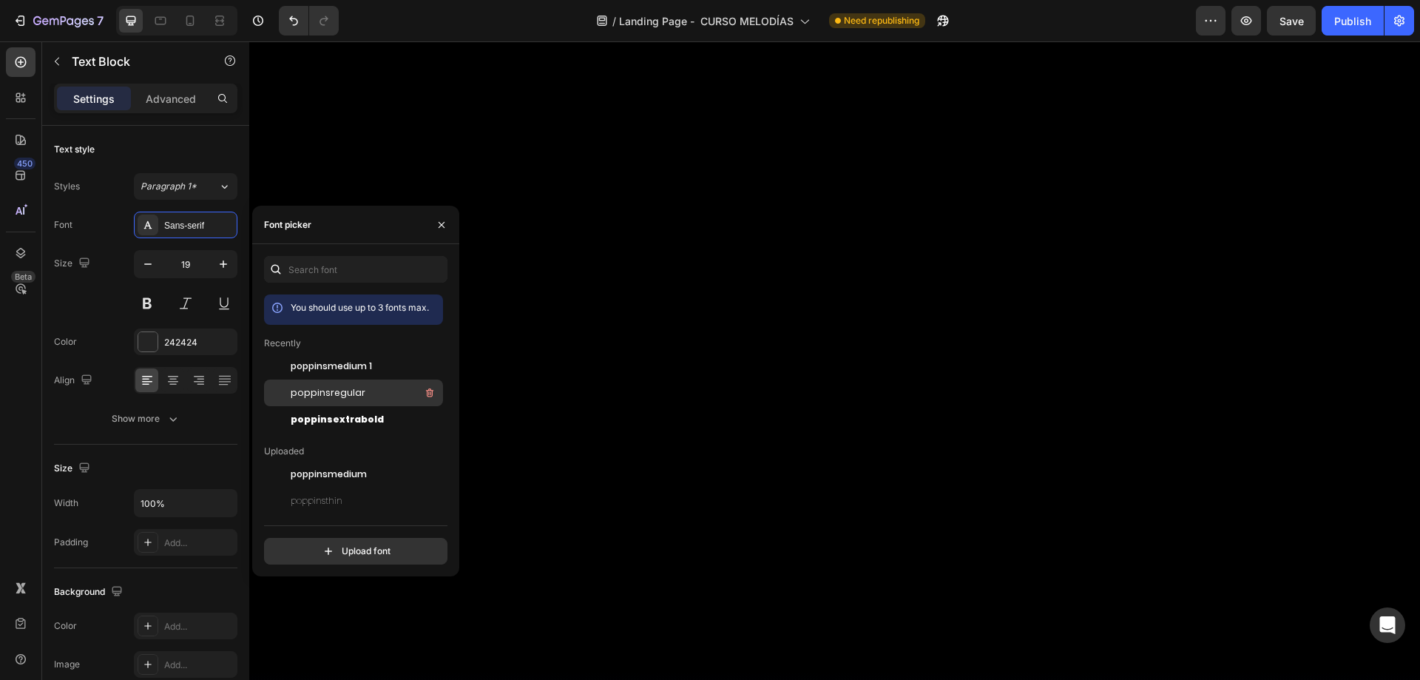
click at [344, 390] on span "poppinsregular" at bounding box center [328, 392] width 75 height 13
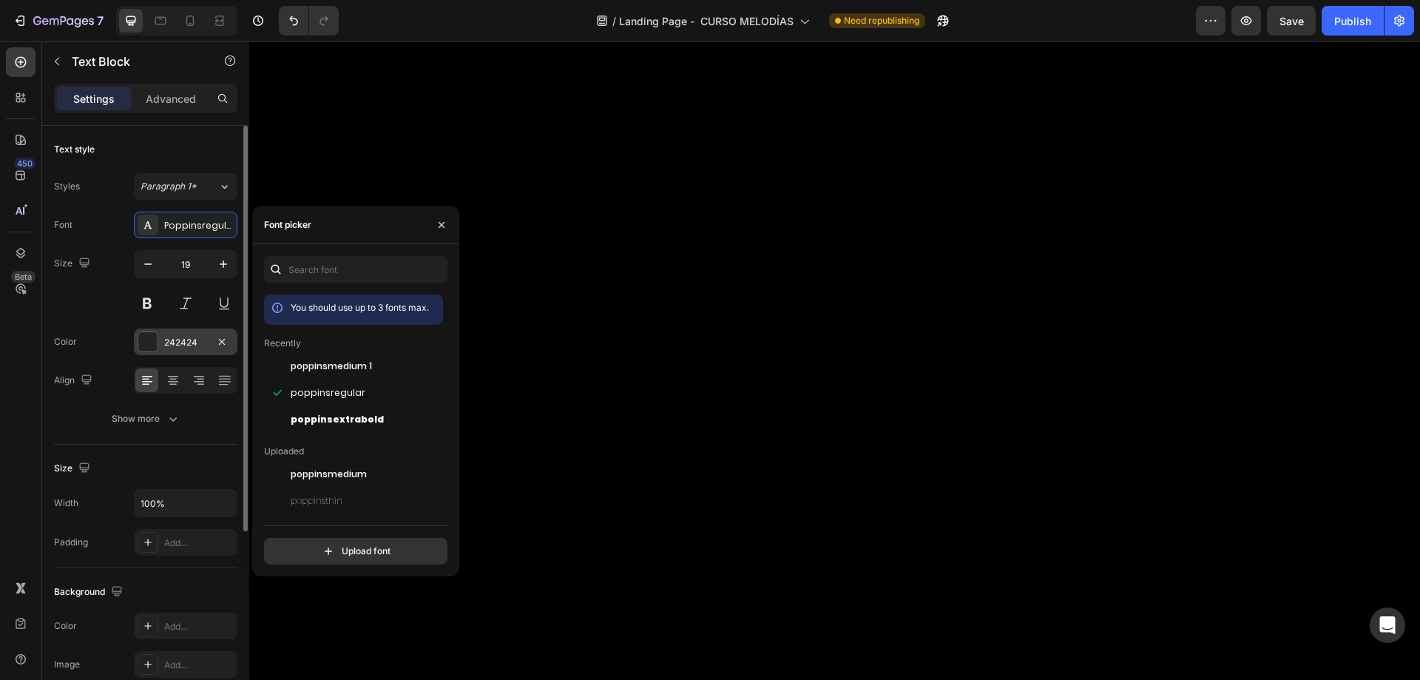
click at [159, 338] on div "242424" at bounding box center [186, 341] width 104 height 27
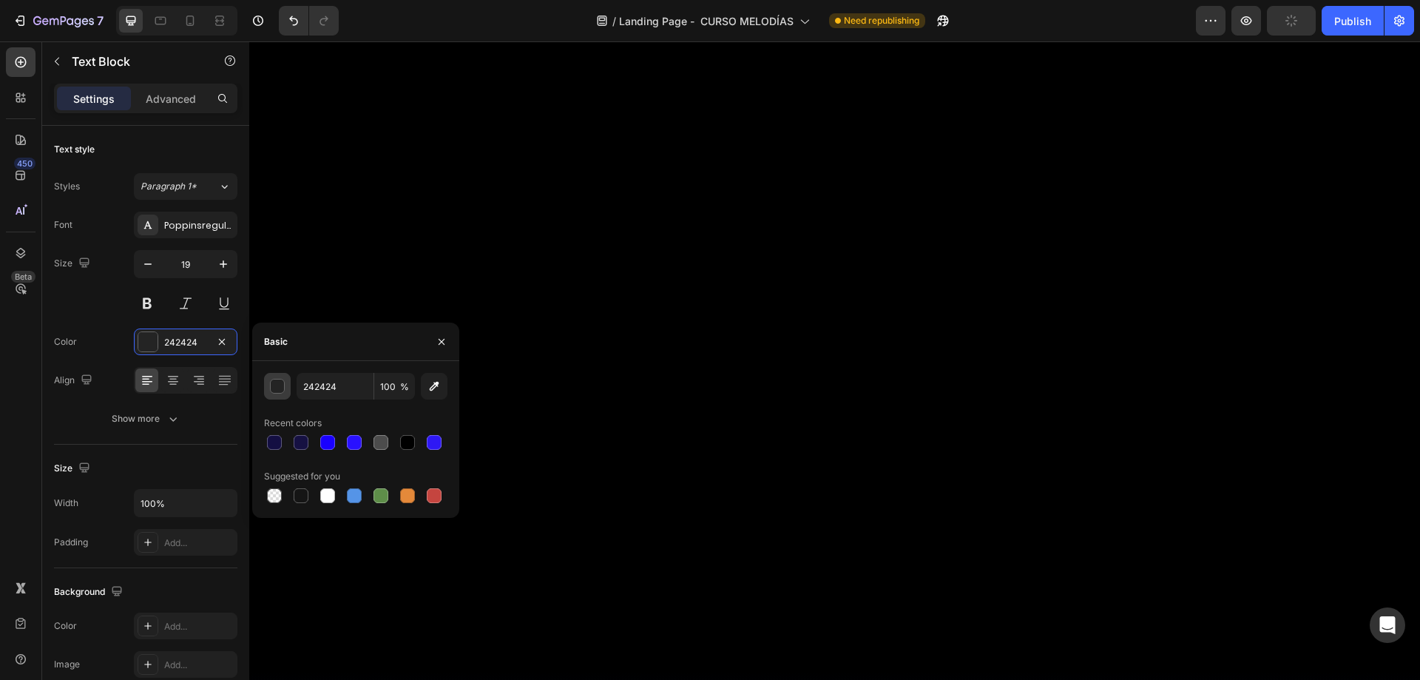
click at [280, 376] on button "button" at bounding box center [277, 386] width 27 height 27
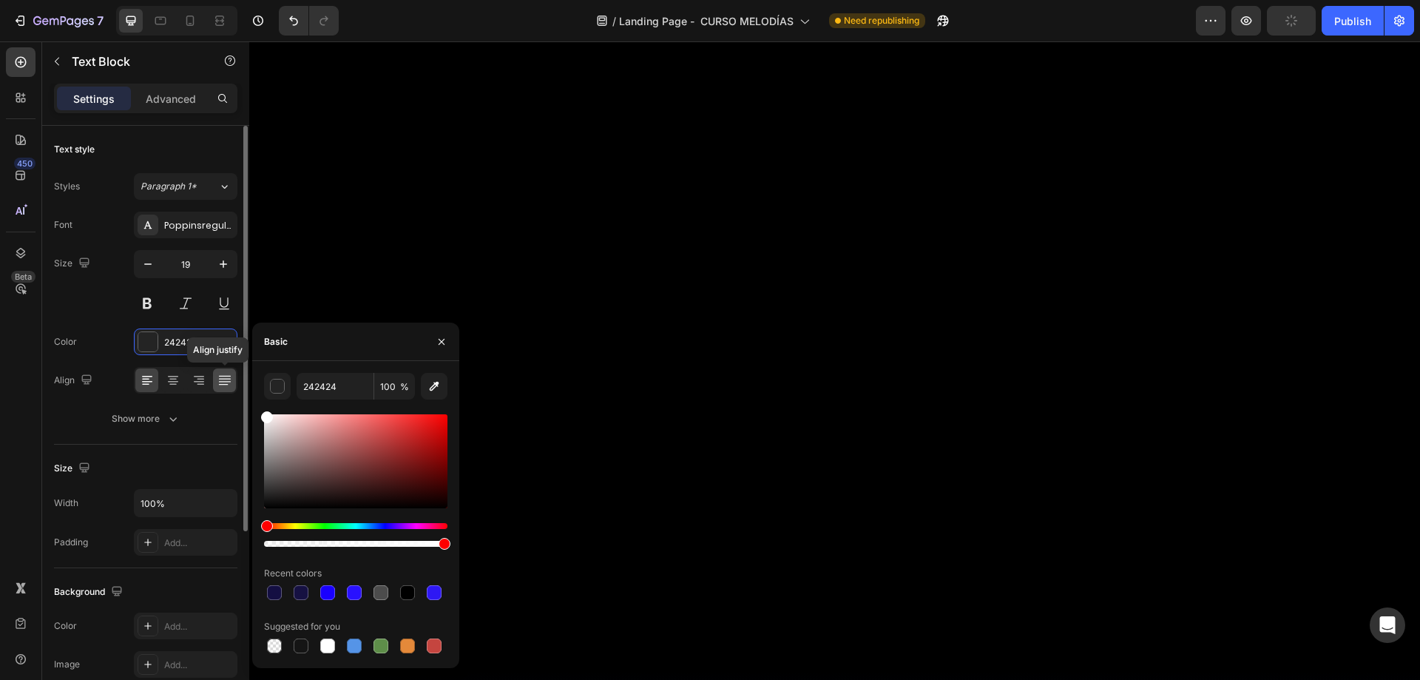
drag, startPoint x: 273, startPoint y: 413, endPoint x: 234, endPoint y: 370, distance: 58.2
click at [234, 370] on div "450 Beta Sections(18) Elements(83) Section Element Hero Section Product Detail …" at bounding box center [124, 360] width 249 height 638
type input "FFFFFF"
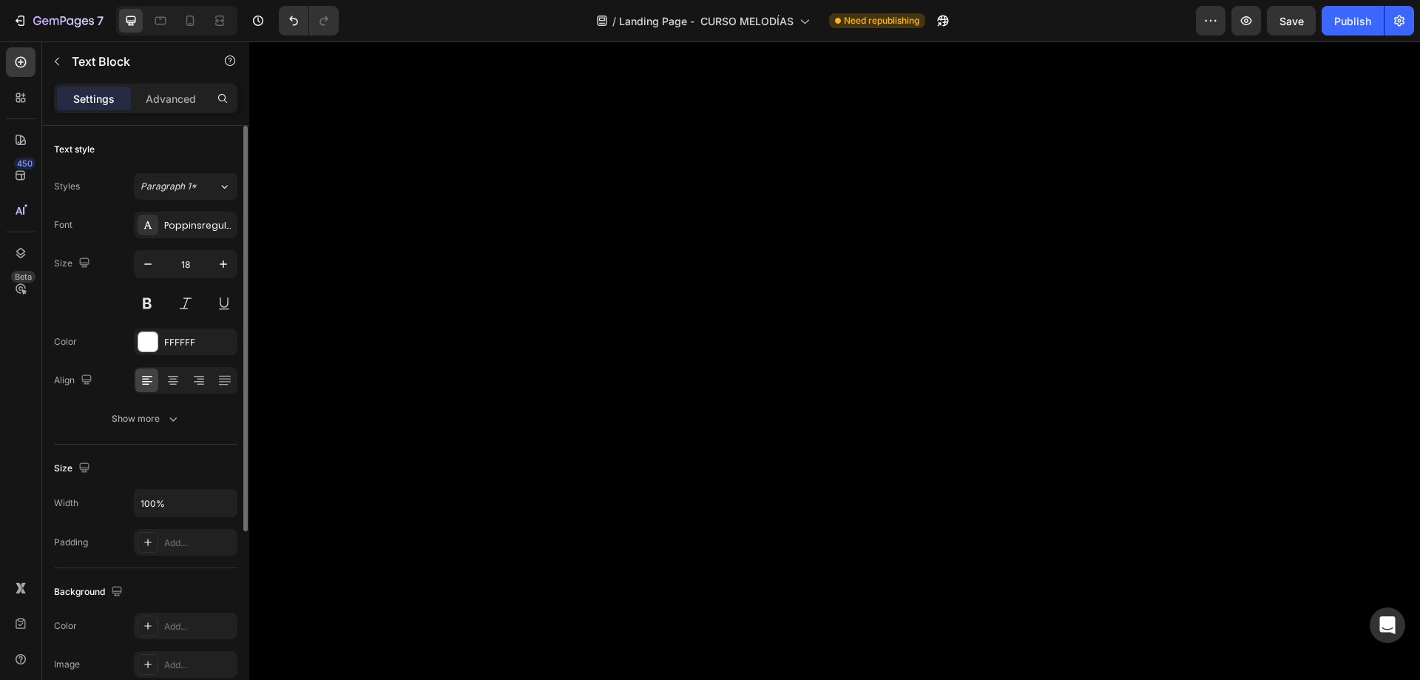
click at [153, 269] on icon "button" at bounding box center [148, 264] width 15 height 15
type input "18"
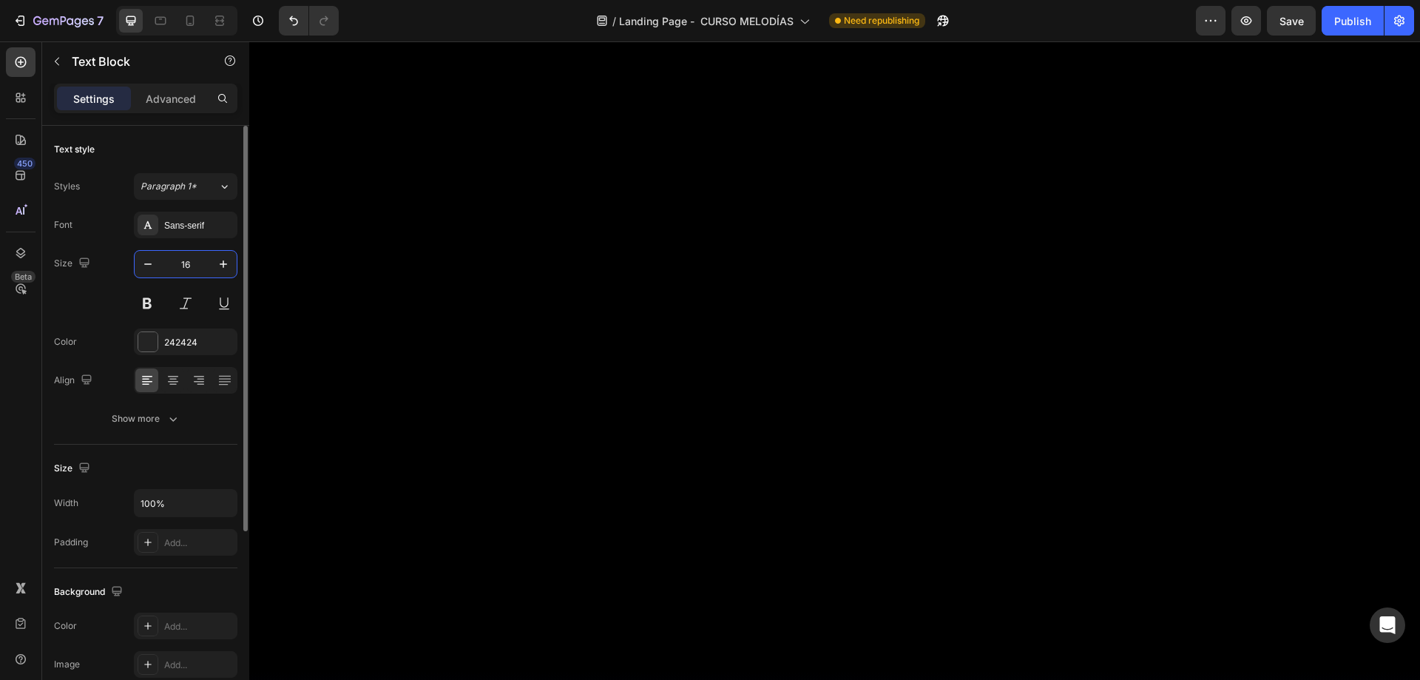
click at [209, 266] on input "16" at bounding box center [185, 264] width 49 height 27
click at [219, 264] on icon "button" at bounding box center [223, 264] width 15 height 15
type input "18"
click at [149, 346] on div at bounding box center [147, 341] width 19 height 19
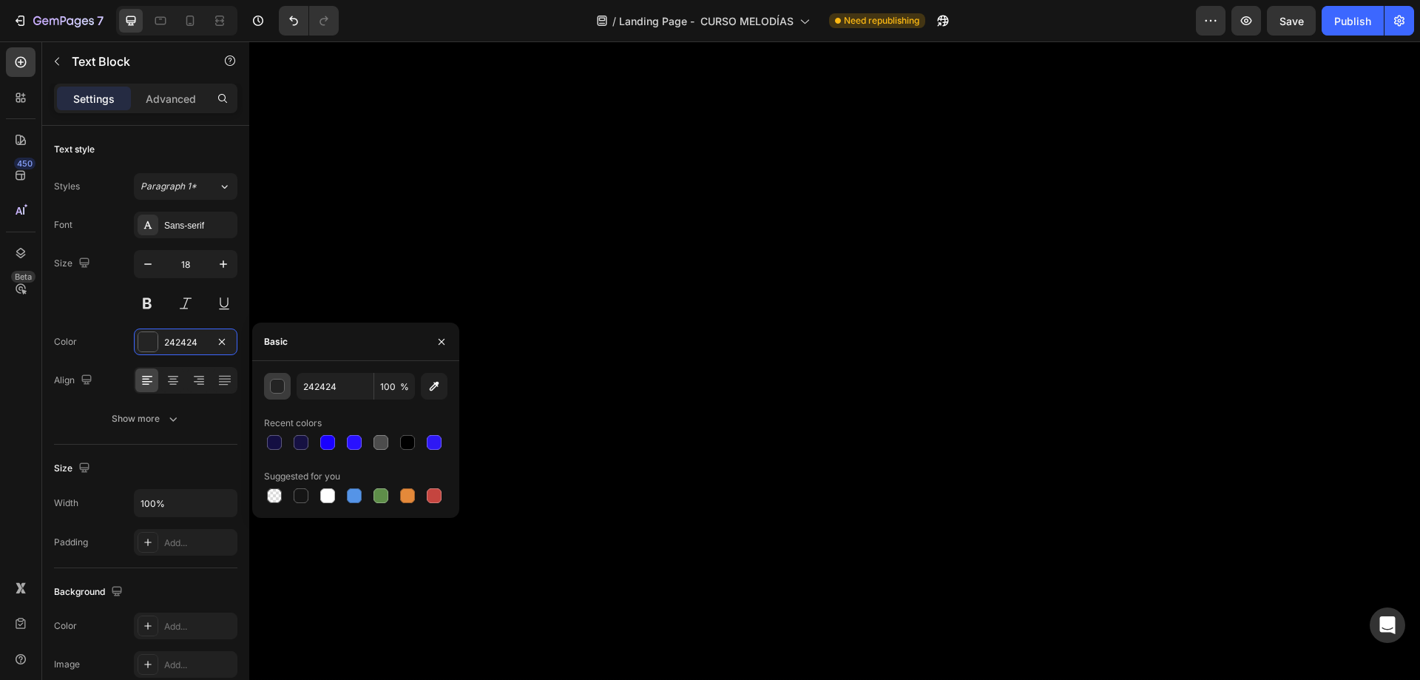
click at [275, 387] on div "button" at bounding box center [278, 386] width 15 height 15
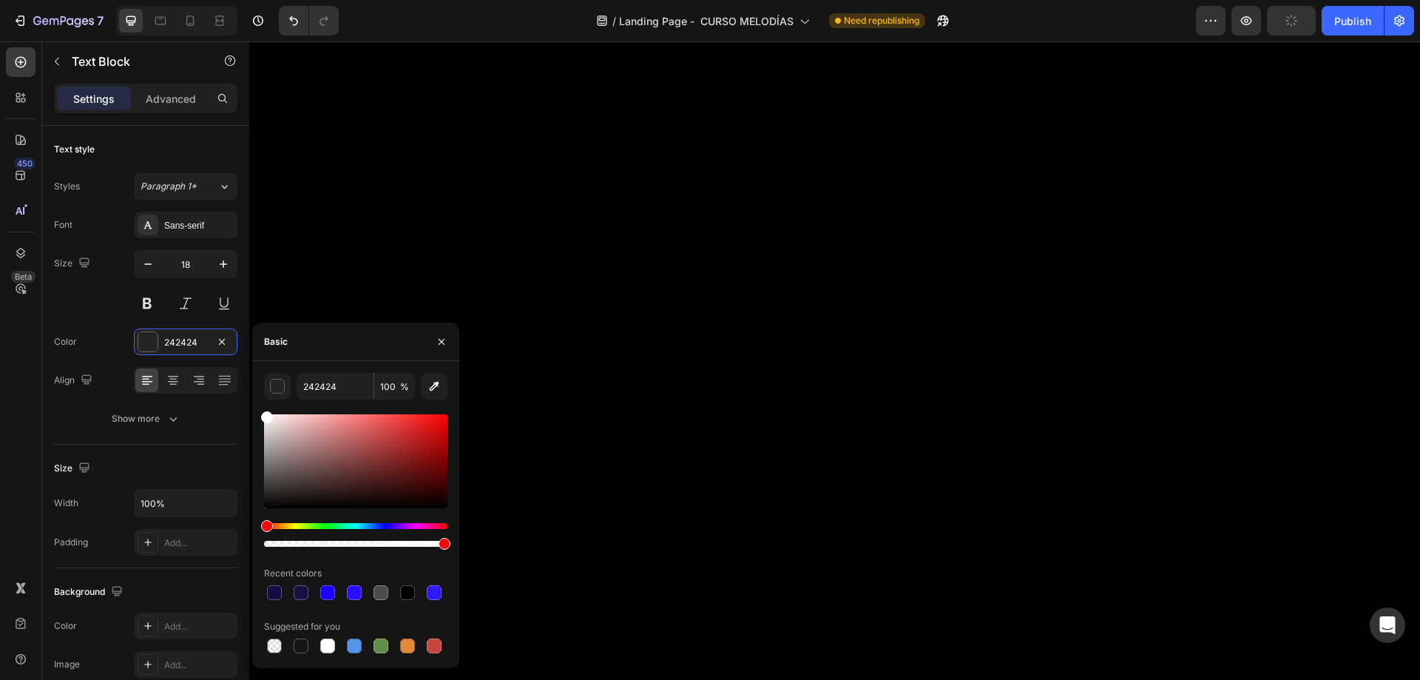
drag, startPoint x: 277, startPoint y: 434, endPoint x: 248, endPoint y: 392, distance: 51.5
click at [248, 392] on div "450 Beta Sections(18) Elements(83) Section Element Hero Section Product Detail …" at bounding box center [124, 360] width 249 height 638
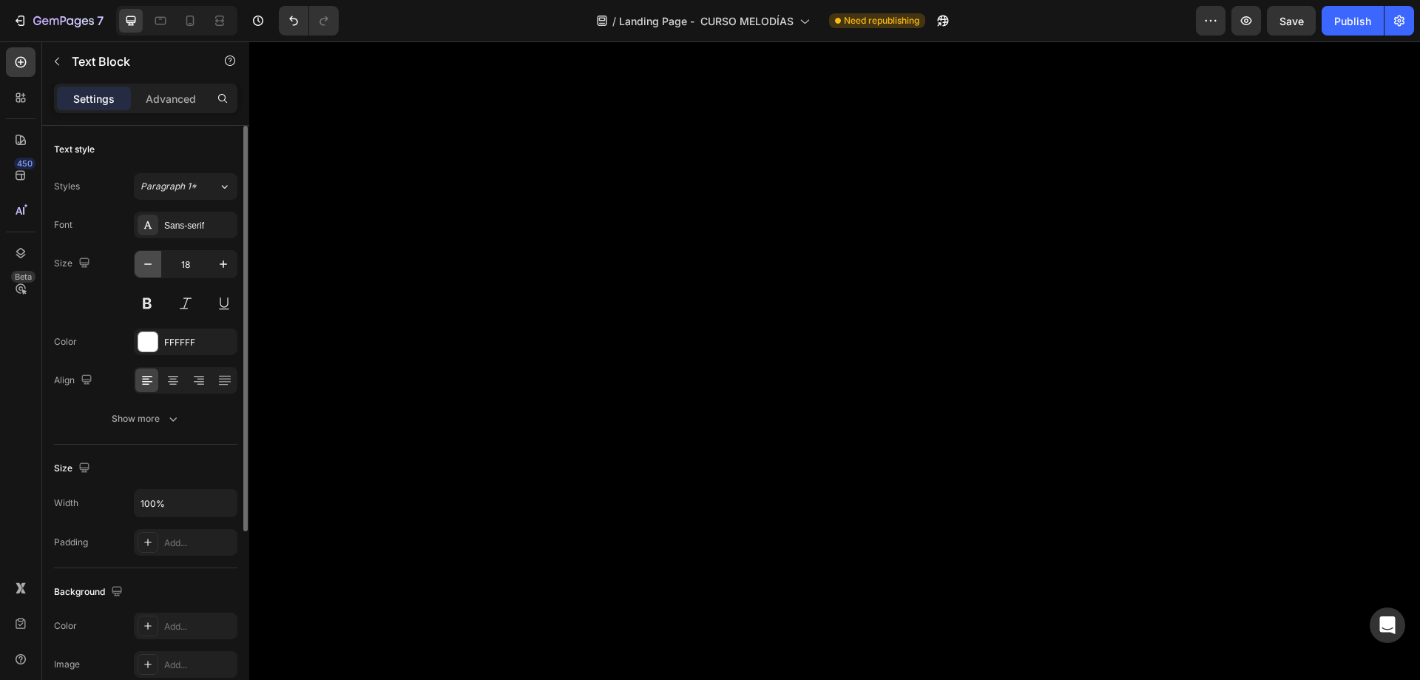
click at [146, 263] on icon "button" at bounding box center [148, 264] width 15 height 15
type input "16"
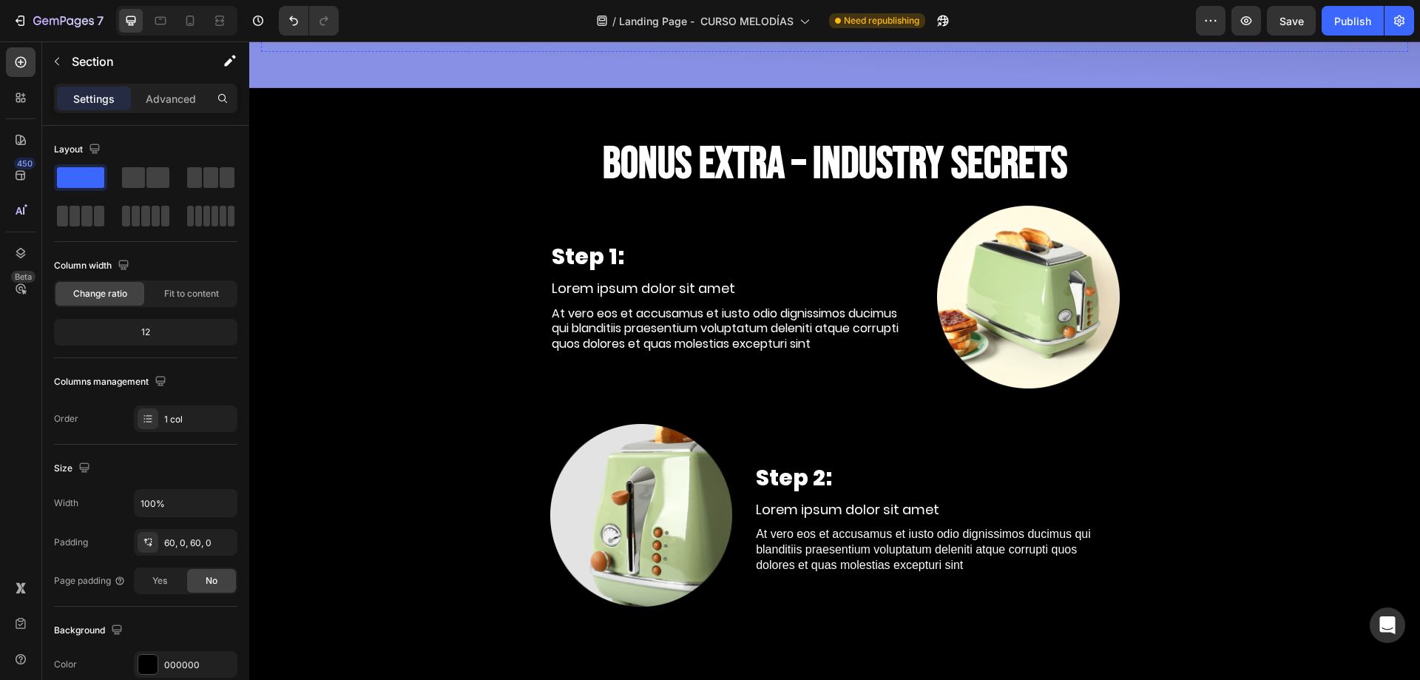
scroll to position [7907, 0]
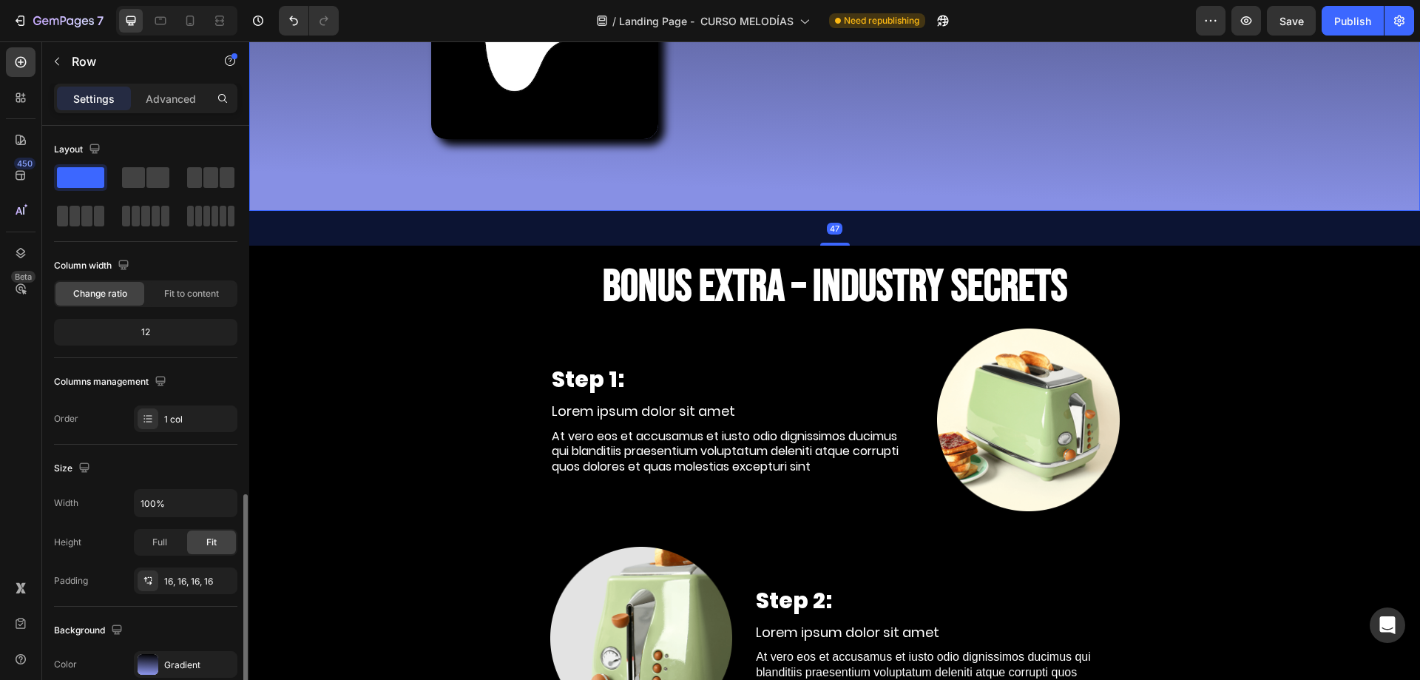
scroll to position [222, 0]
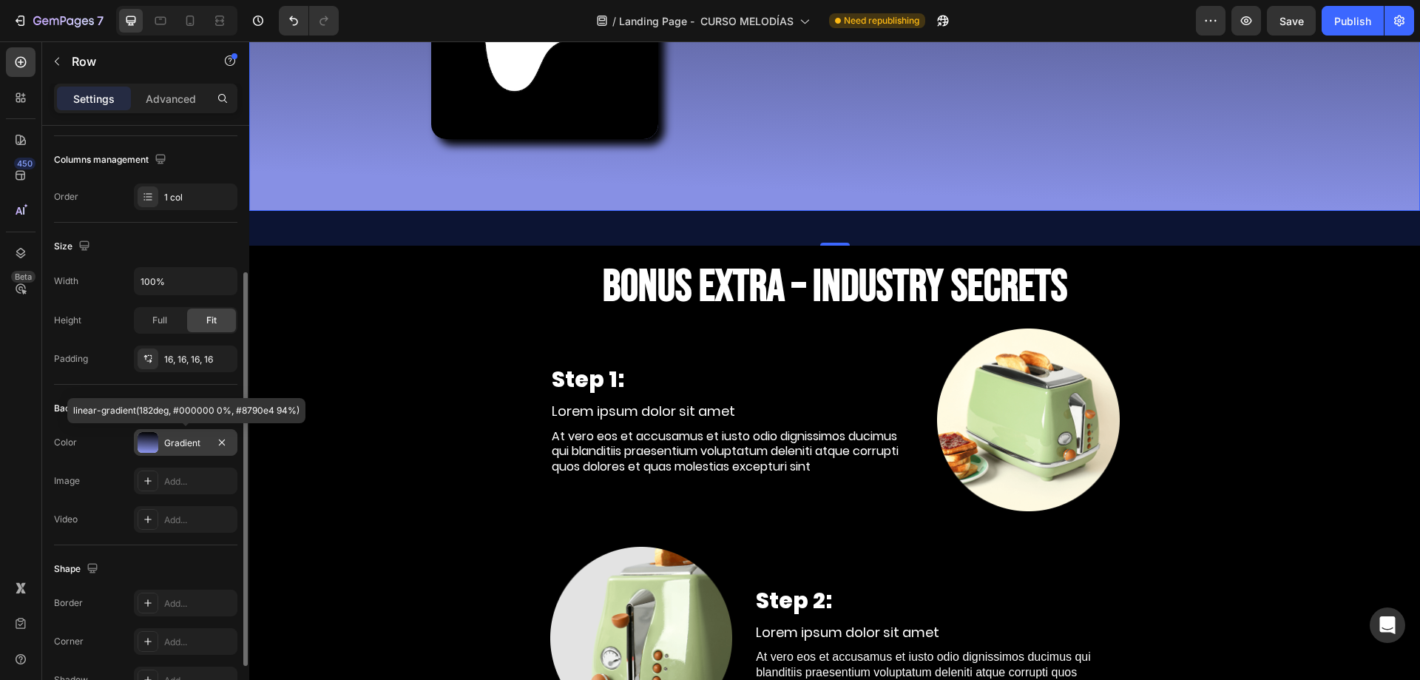
click at [176, 453] on div "Gradient" at bounding box center [186, 442] width 104 height 27
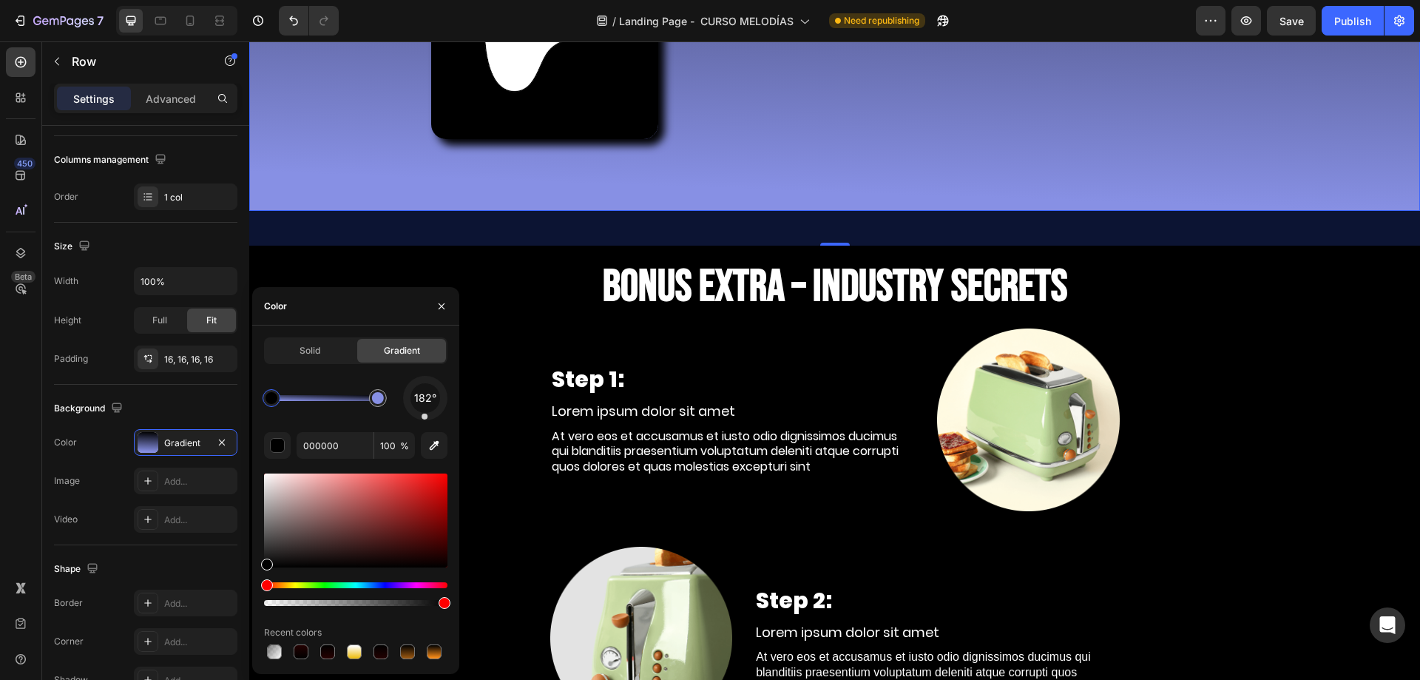
click at [272, 397] on div at bounding box center [271, 398] width 12 height 12
type input "8790E4"
click at [374, 397] on div at bounding box center [378, 398] width 12 height 12
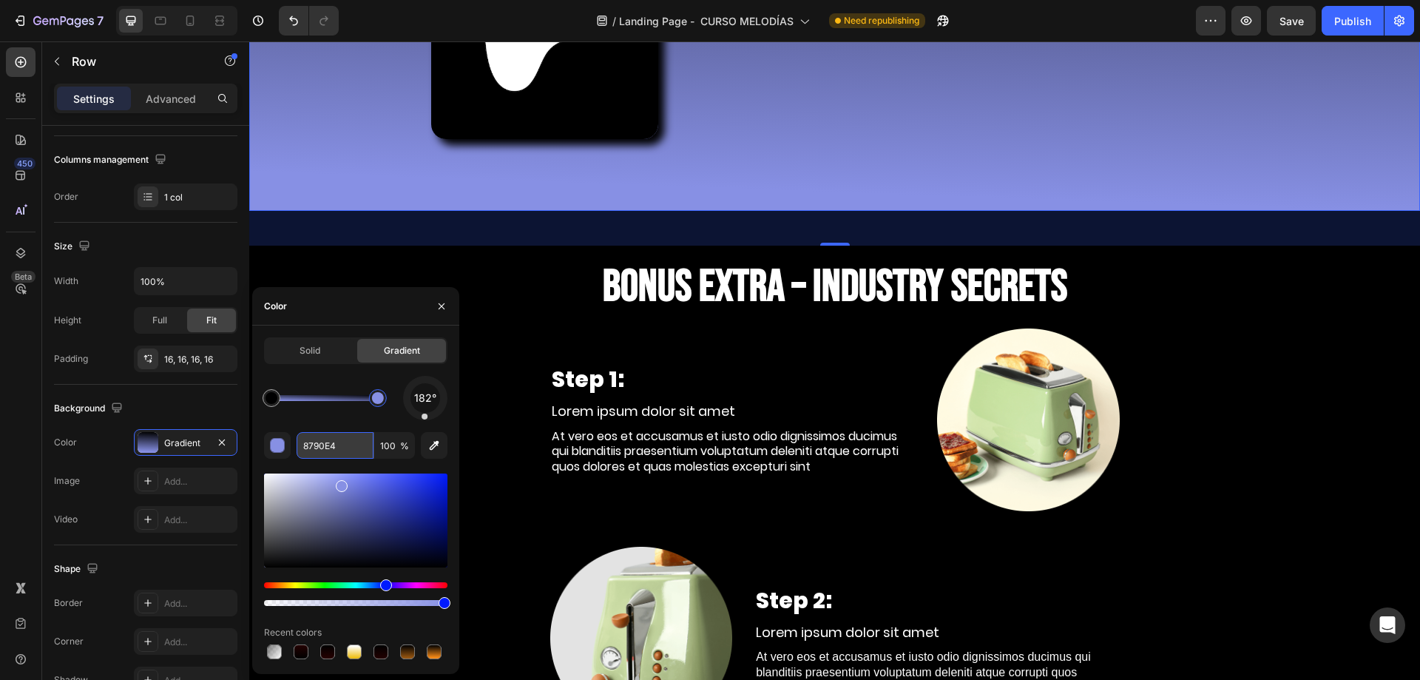
click at [336, 450] on input "8790E4" at bounding box center [335, 445] width 77 height 27
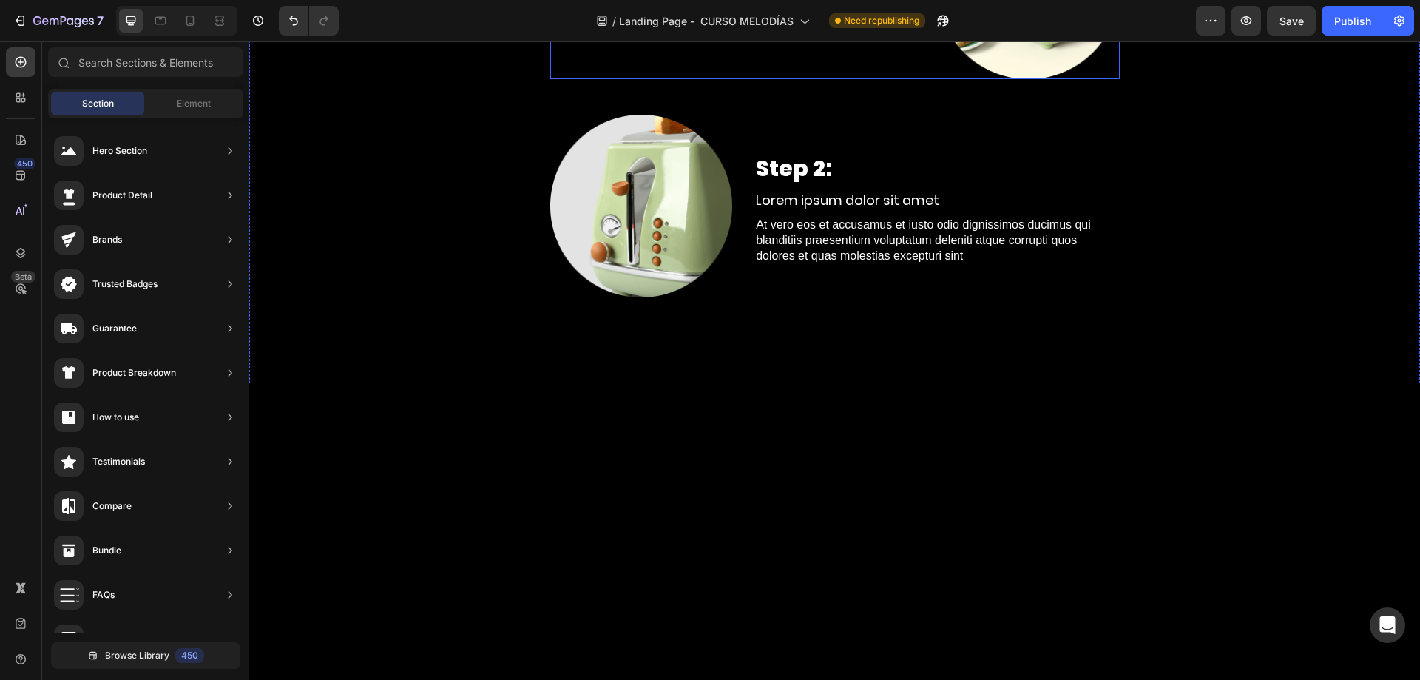
scroll to position [7685, 0]
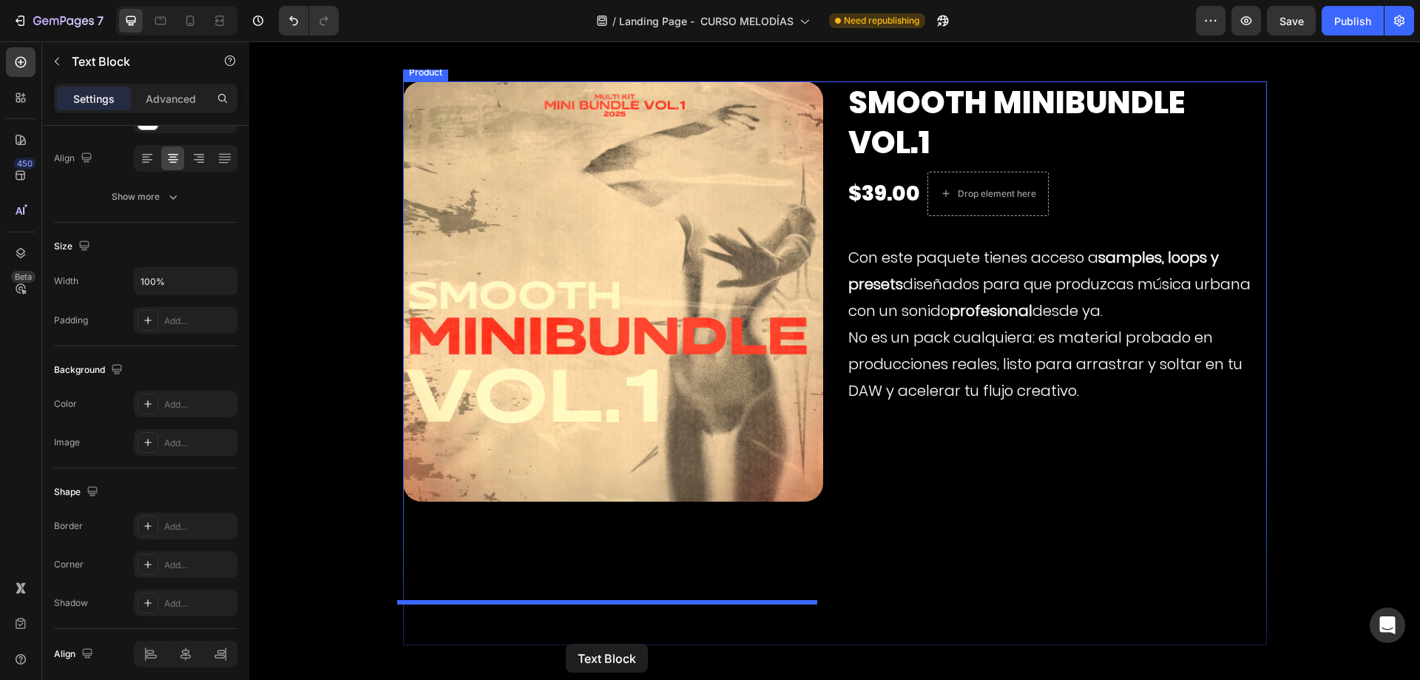
scroll to position [8163, 0]
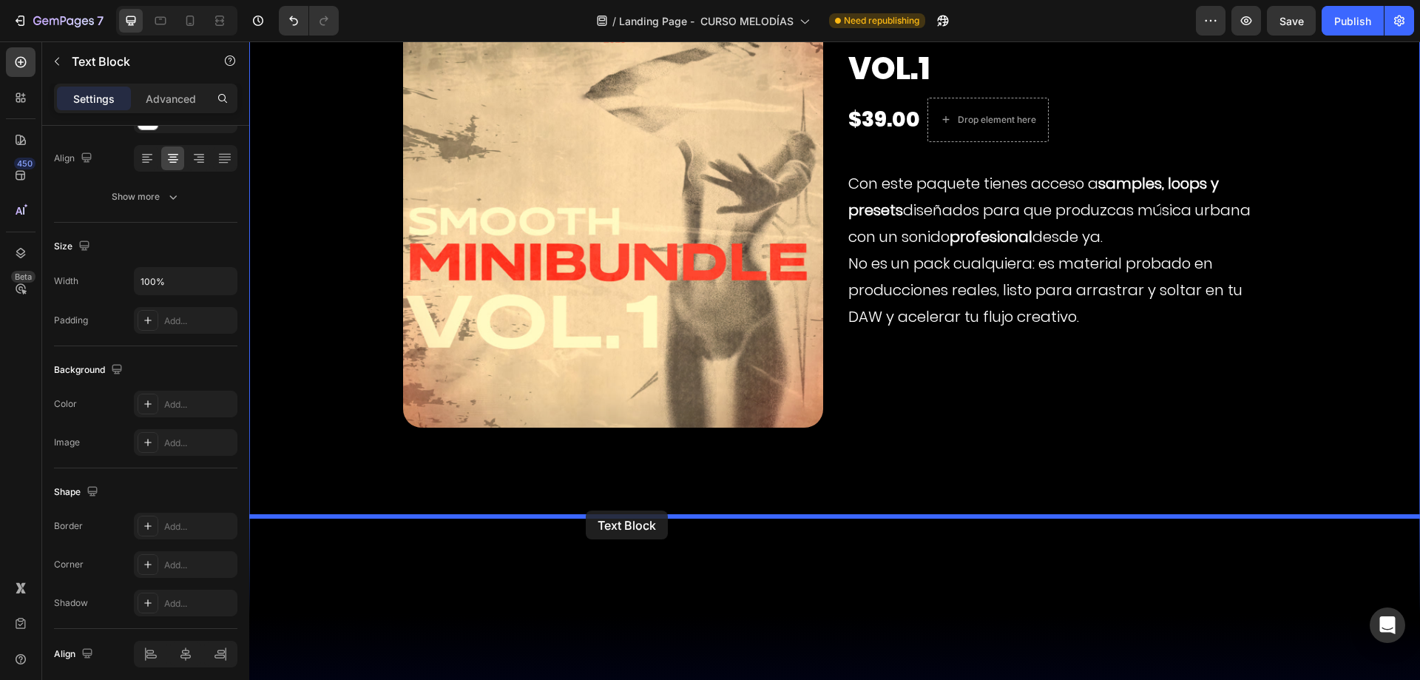
drag, startPoint x: 263, startPoint y: 186, endPoint x: 586, endPoint y: 510, distance: 457.0
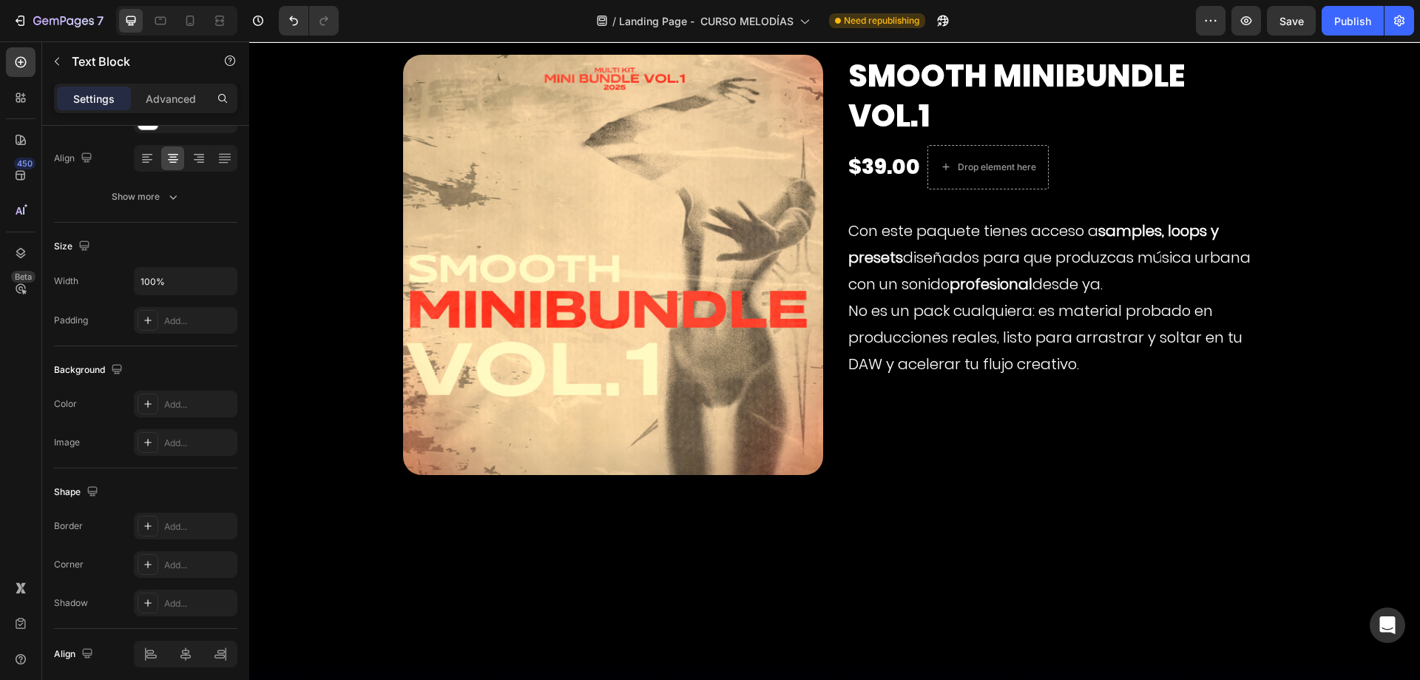
scroll to position [8080, 0]
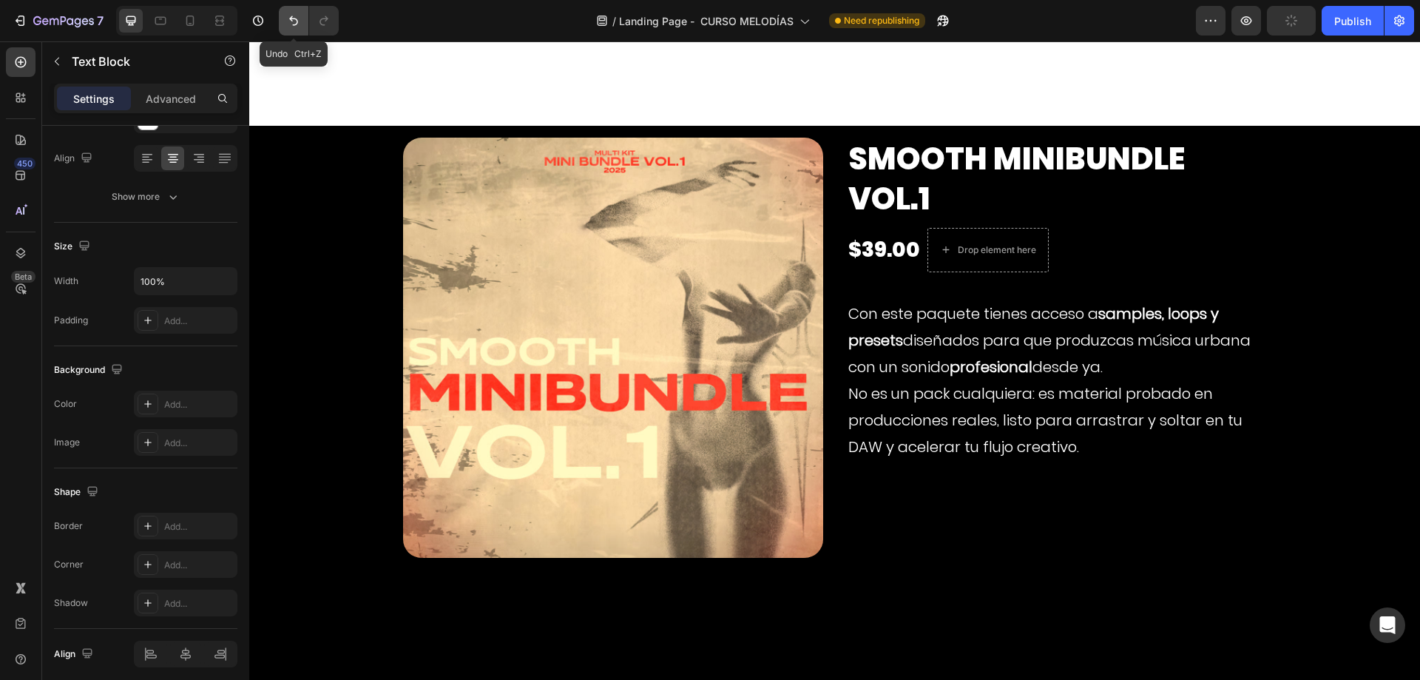
click at [291, 16] on icon "Undo/Redo" at bounding box center [293, 20] width 15 height 15
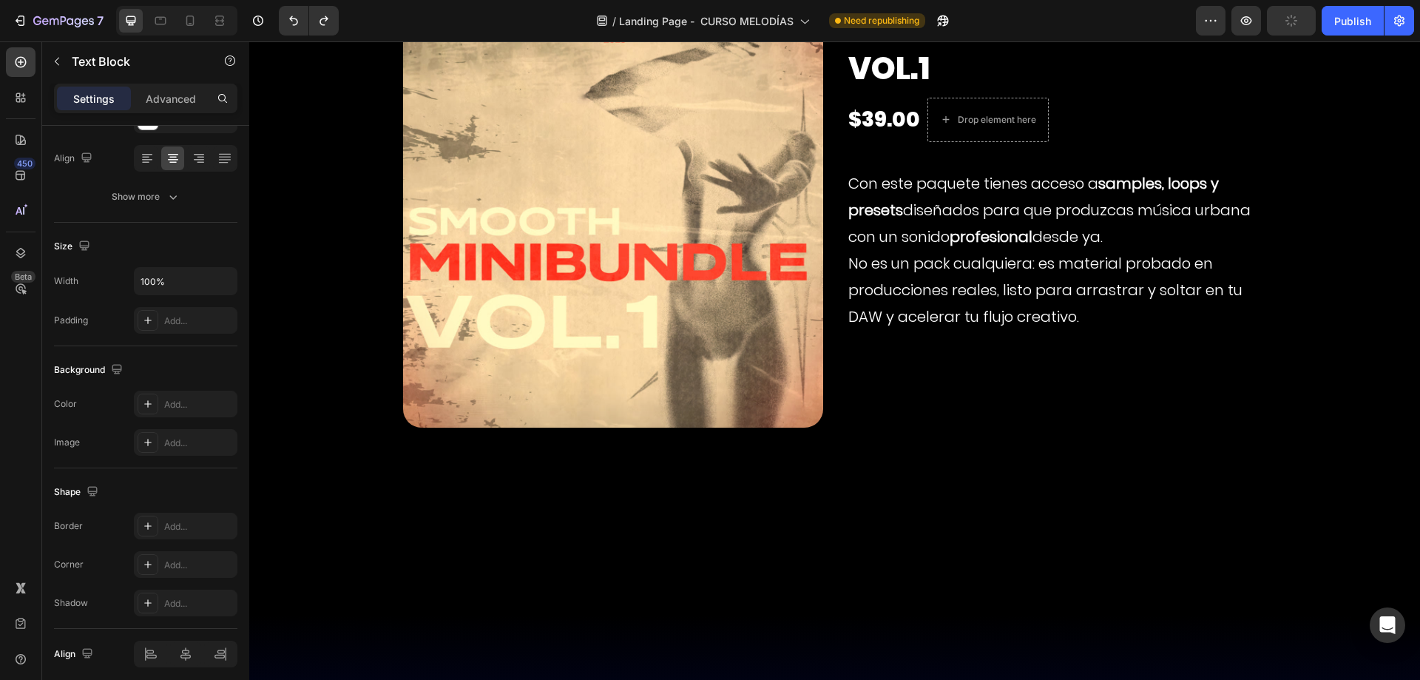
scroll to position [7868, 0]
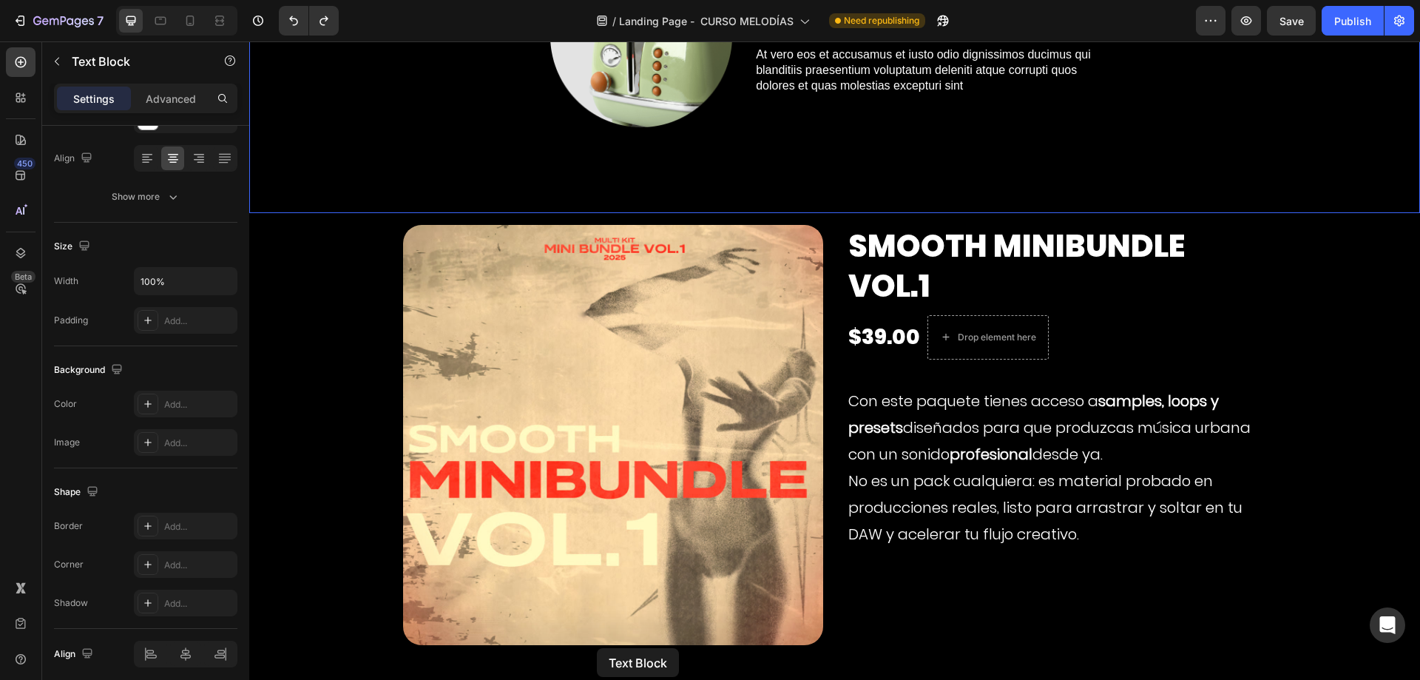
scroll to position [8132, 0]
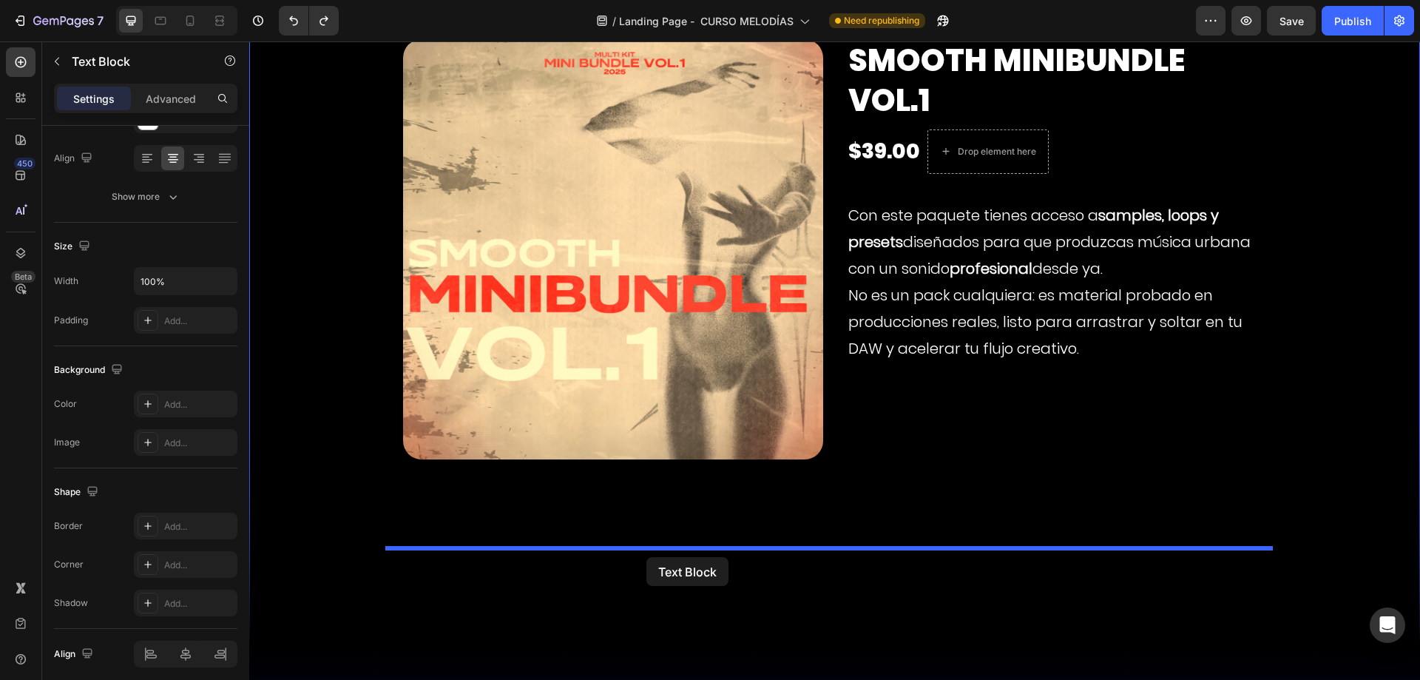
drag, startPoint x: 267, startPoint y: 146, endPoint x: 646, endPoint y: 557, distance: 558.9
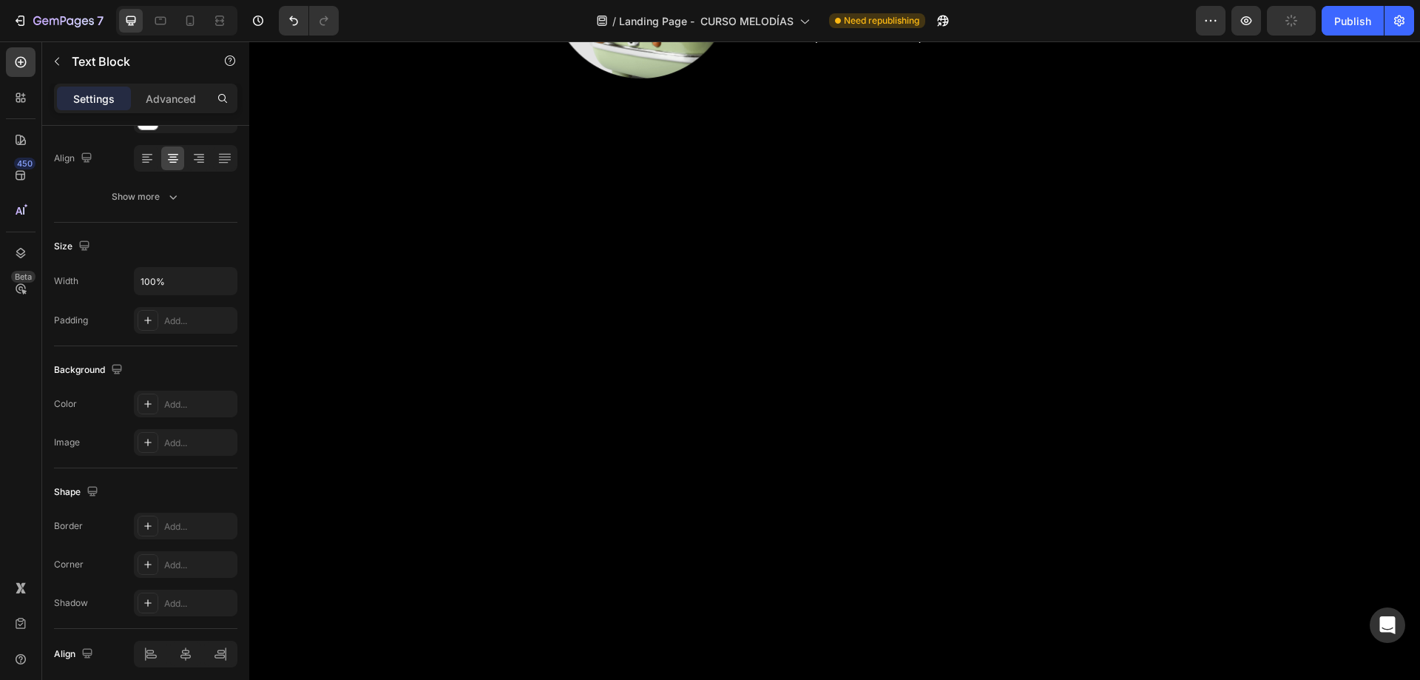
scroll to position [7901, 0]
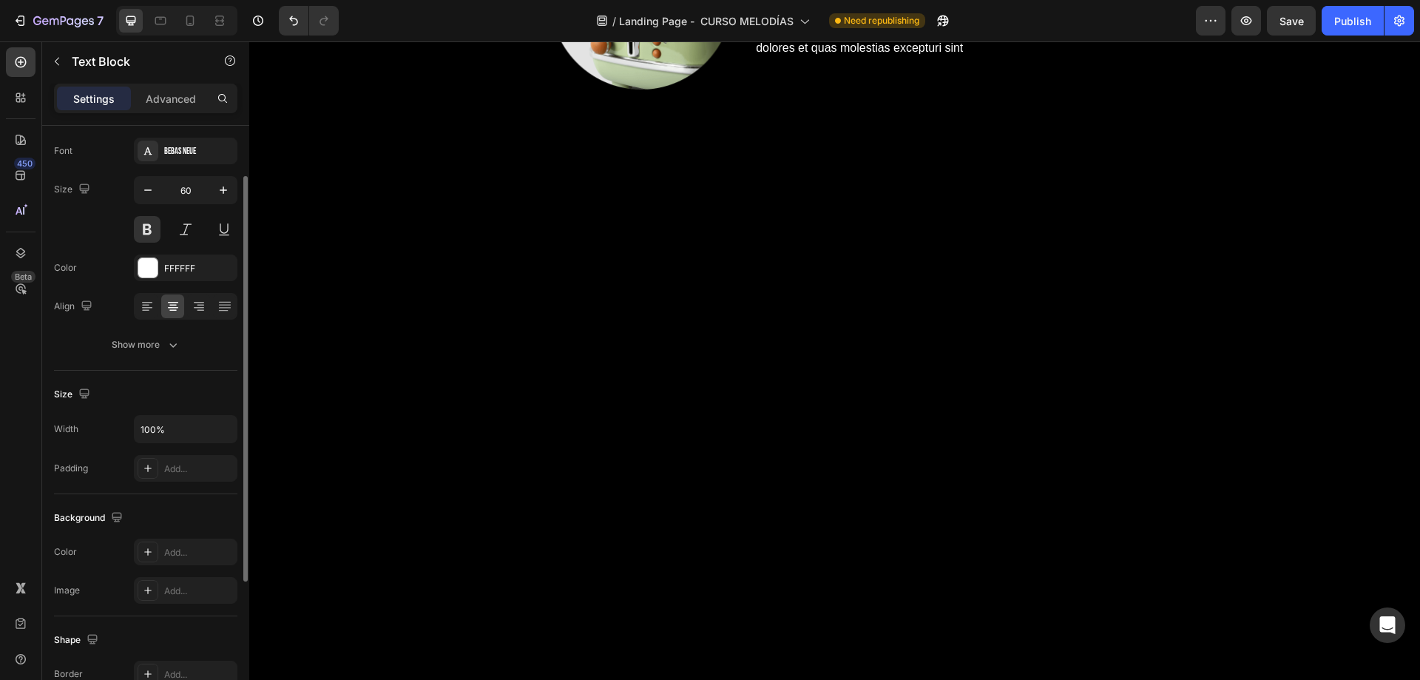
scroll to position [0, 0]
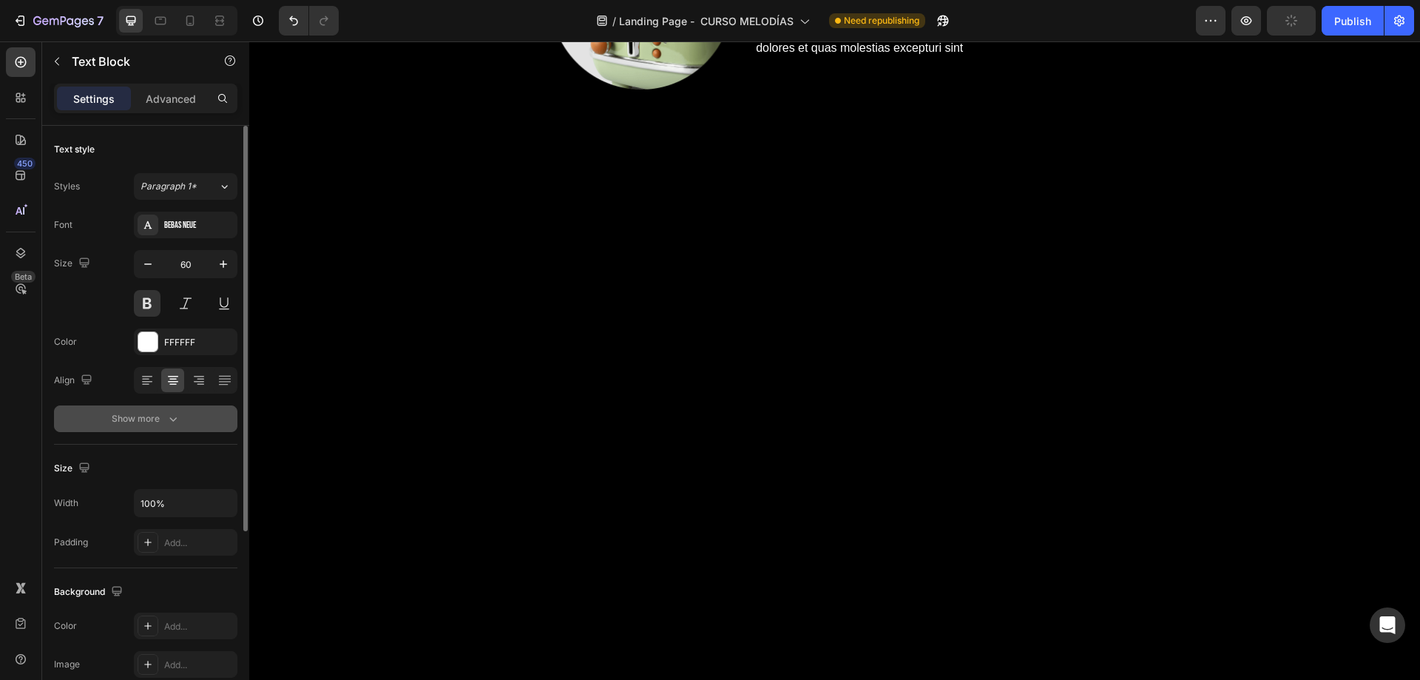
click at [112, 424] on div "Show more" at bounding box center [146, 418] width 69 height 15
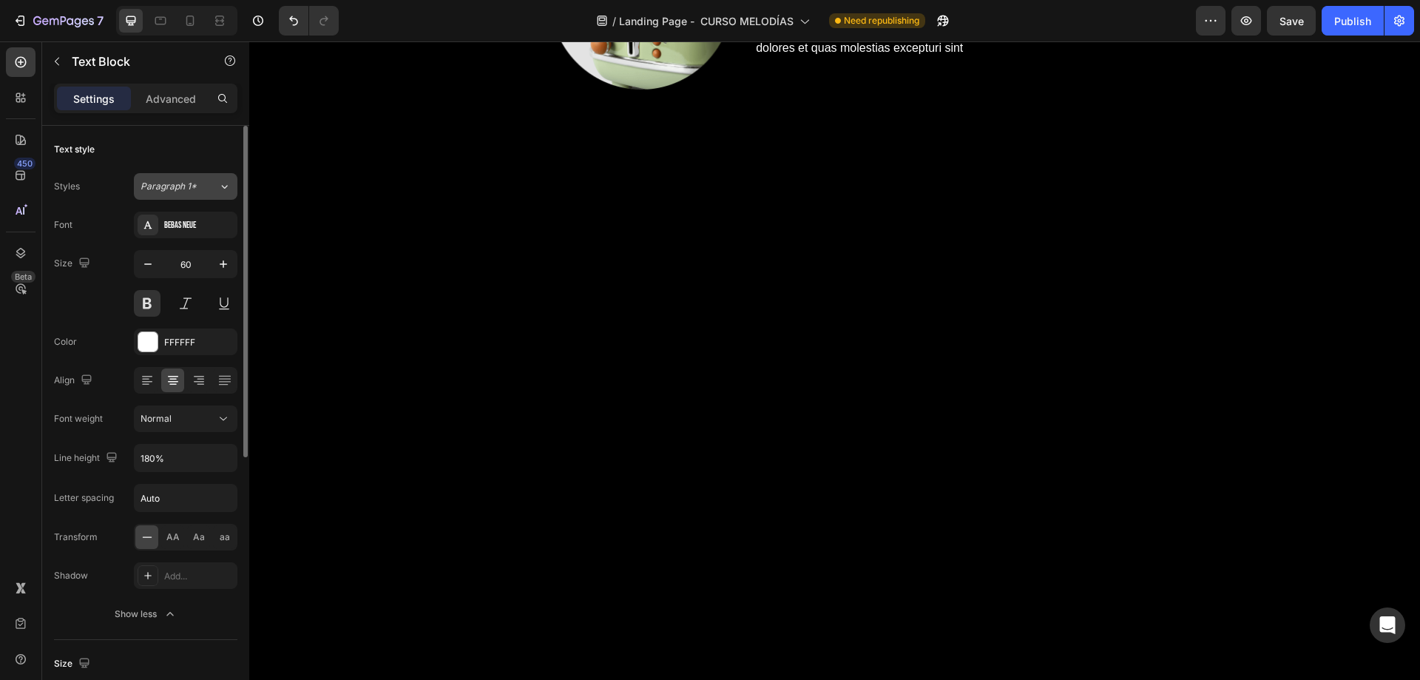
click at [205, 186] on div "Paragraph 1*" at bounding box center [180, 186] width 78 height 13
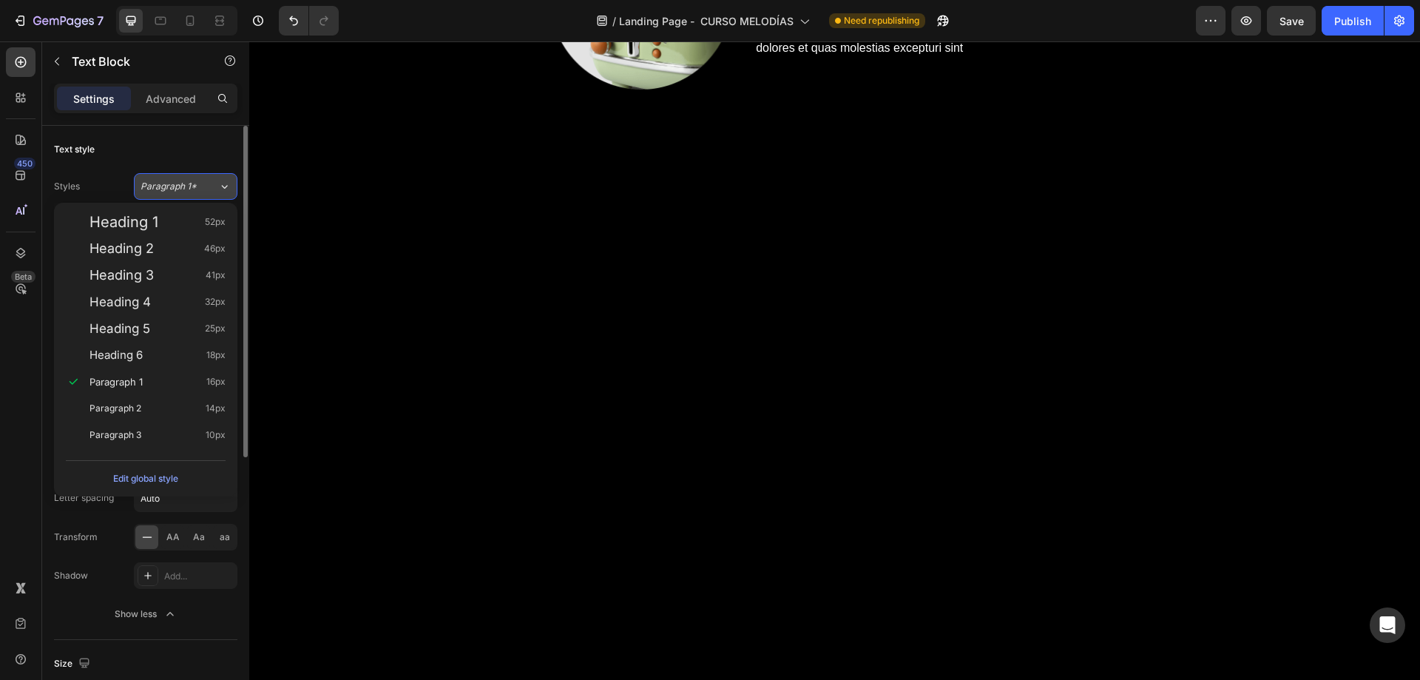
click at [205, 186] on div "Paragraph 1*" at bounding box center [180, 186] width 78 height 13
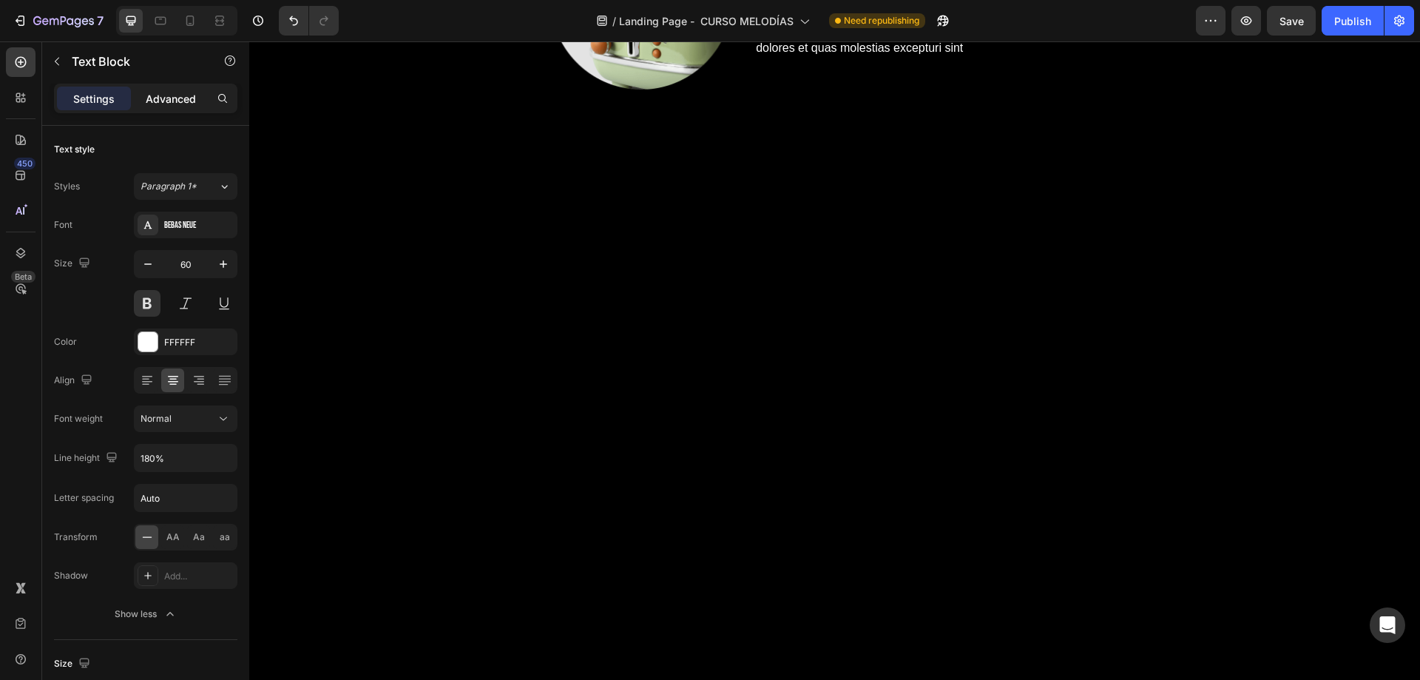
click at [173, 103] on p "Advanced" at bounding box center [171, 99] width 50 height 16
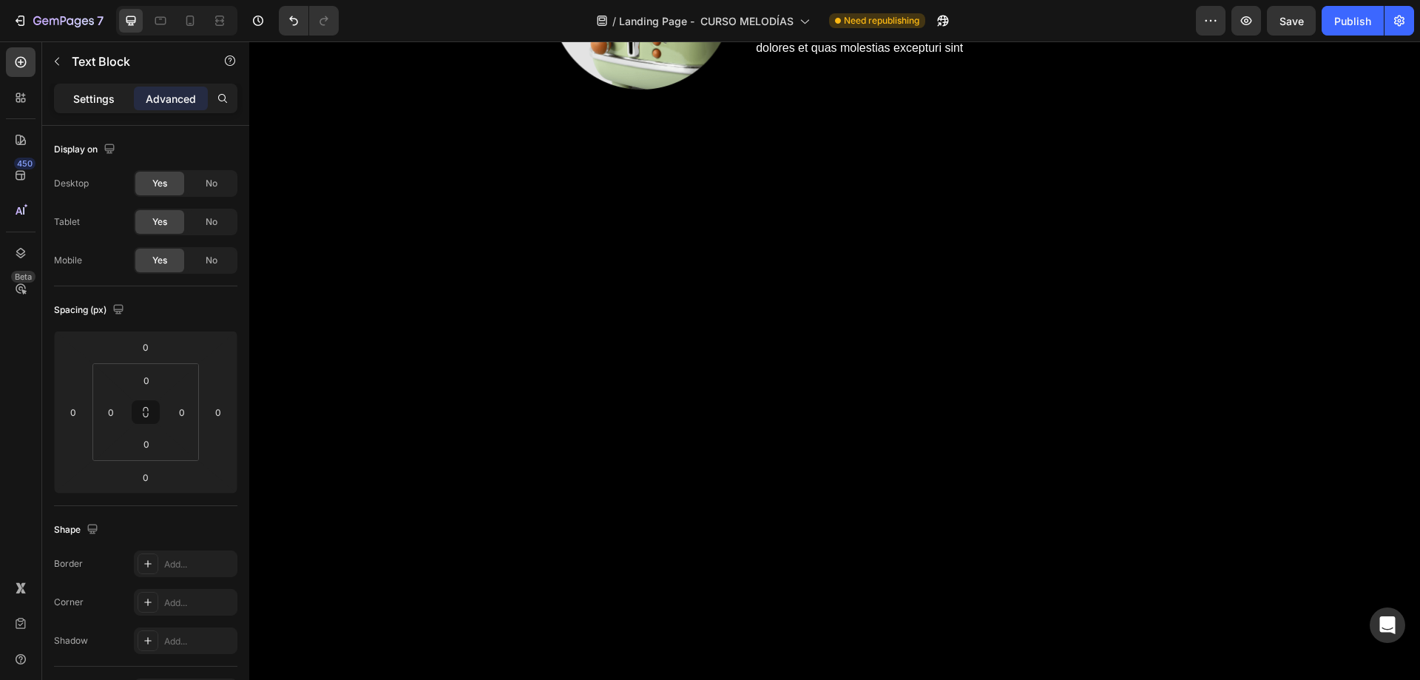
click at [100, 102] on p "Settings" at bounding box center [93, 99] width 41 height 16
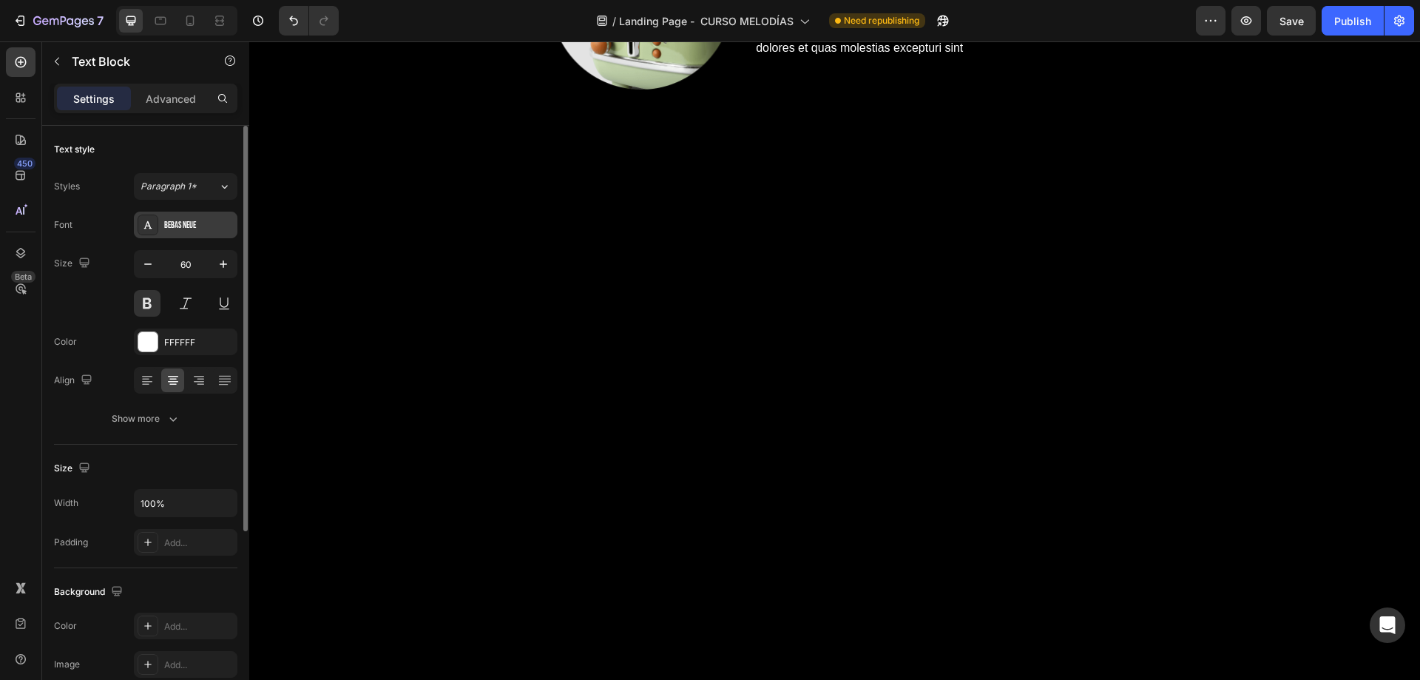
click at [162, 228] on div "Bebas Neue" at bounding box center [186, 224] width 104 height 27
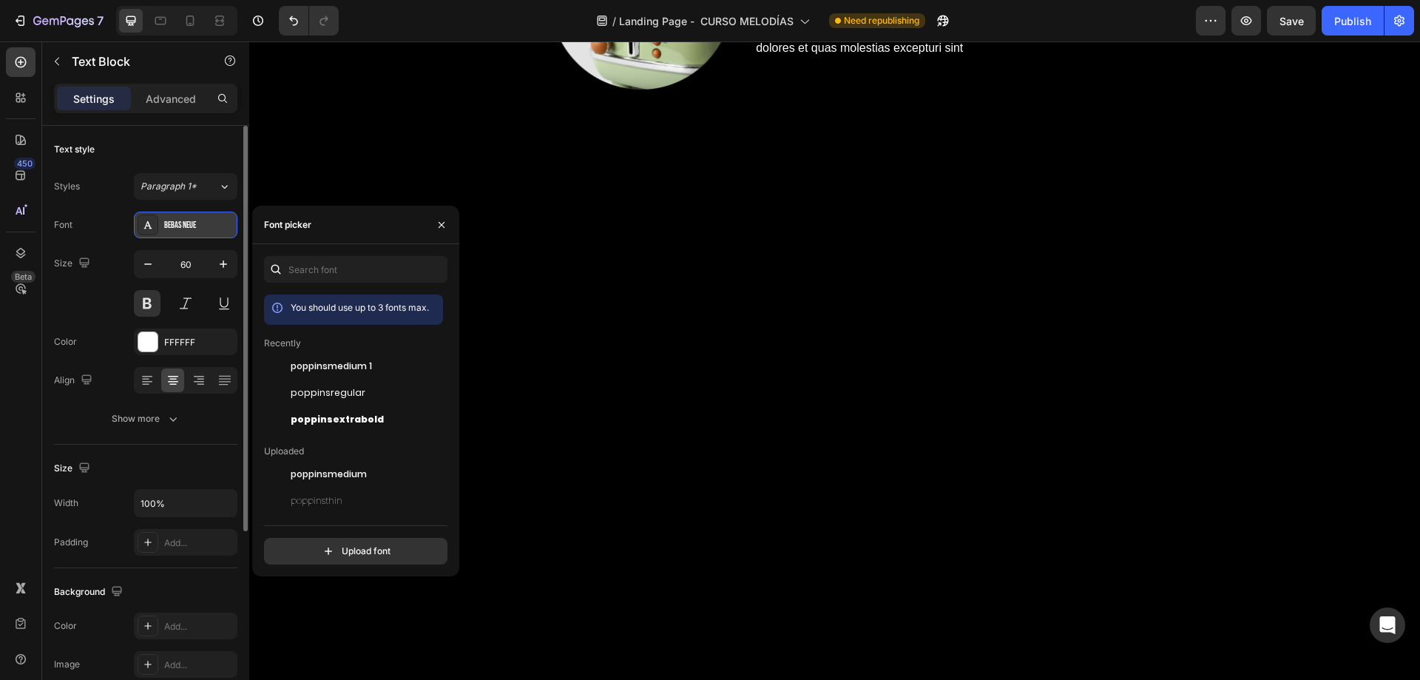
click at [162, 228] on div "Bebas Neue" at bounding box center [186, 224] width 104 height 27
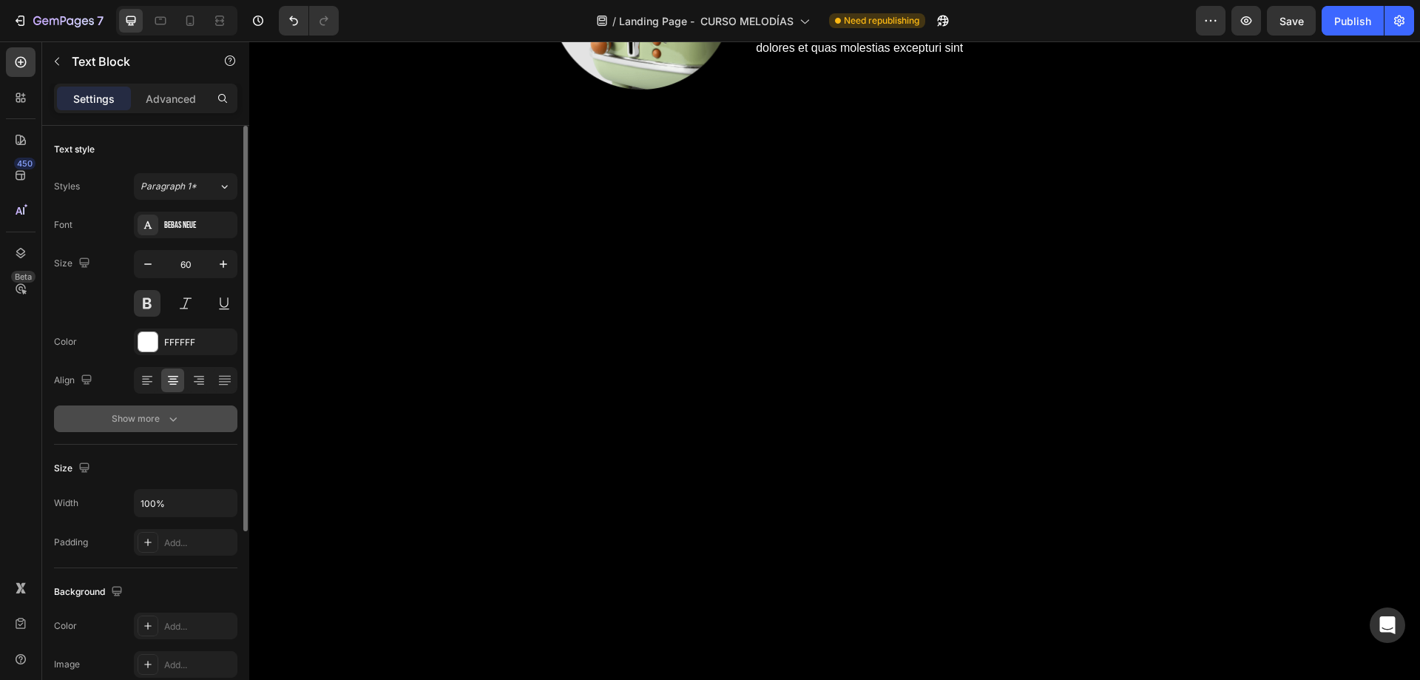
click at [160, 426] on button "Show more" at bounding box center [145, 418] width 183 height 27
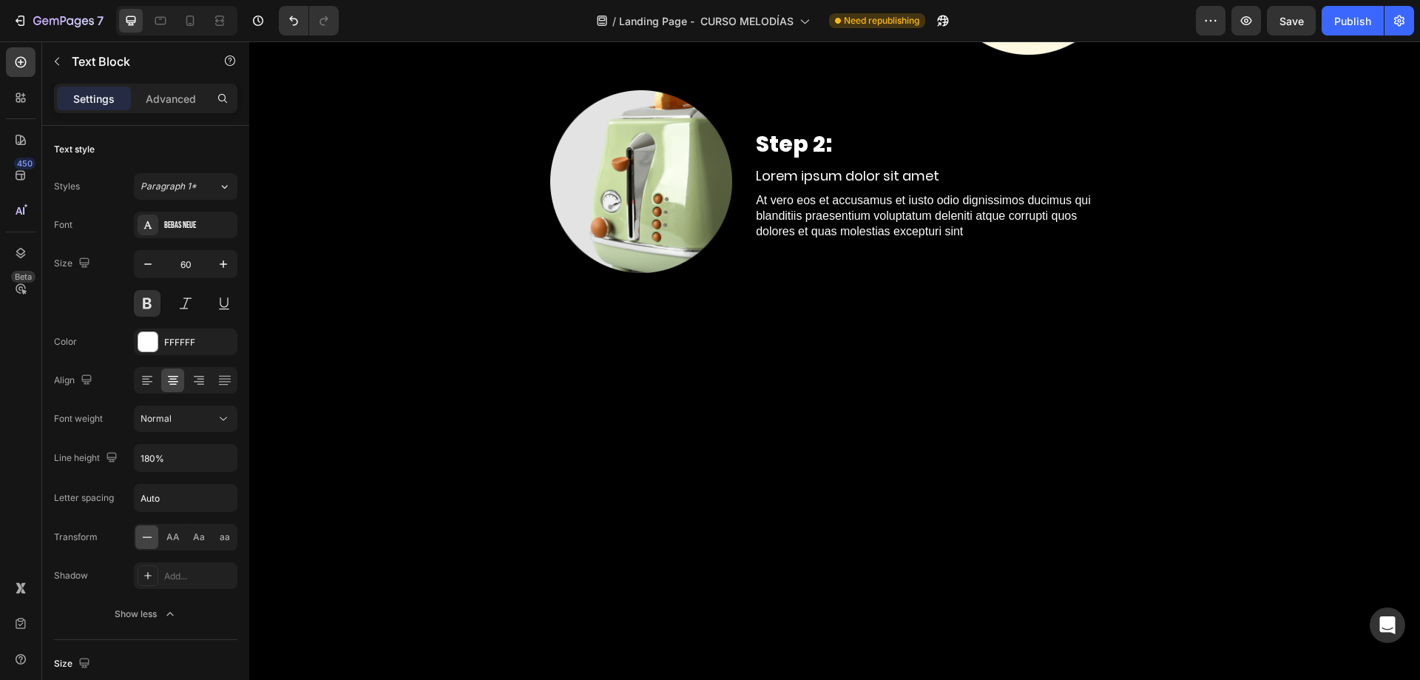
scroll to position [7753, 0]
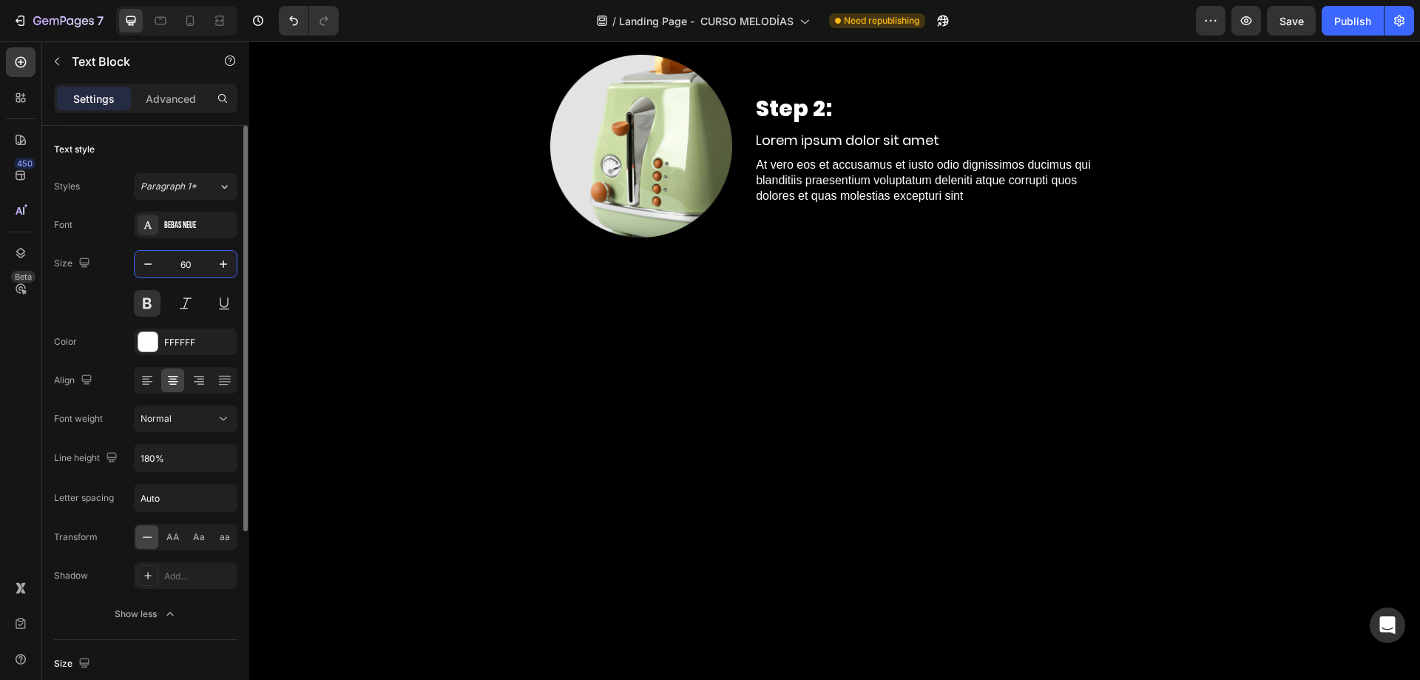
click at [187, 263] on input "60" at bounding box center [185, 264] width 49 height 27
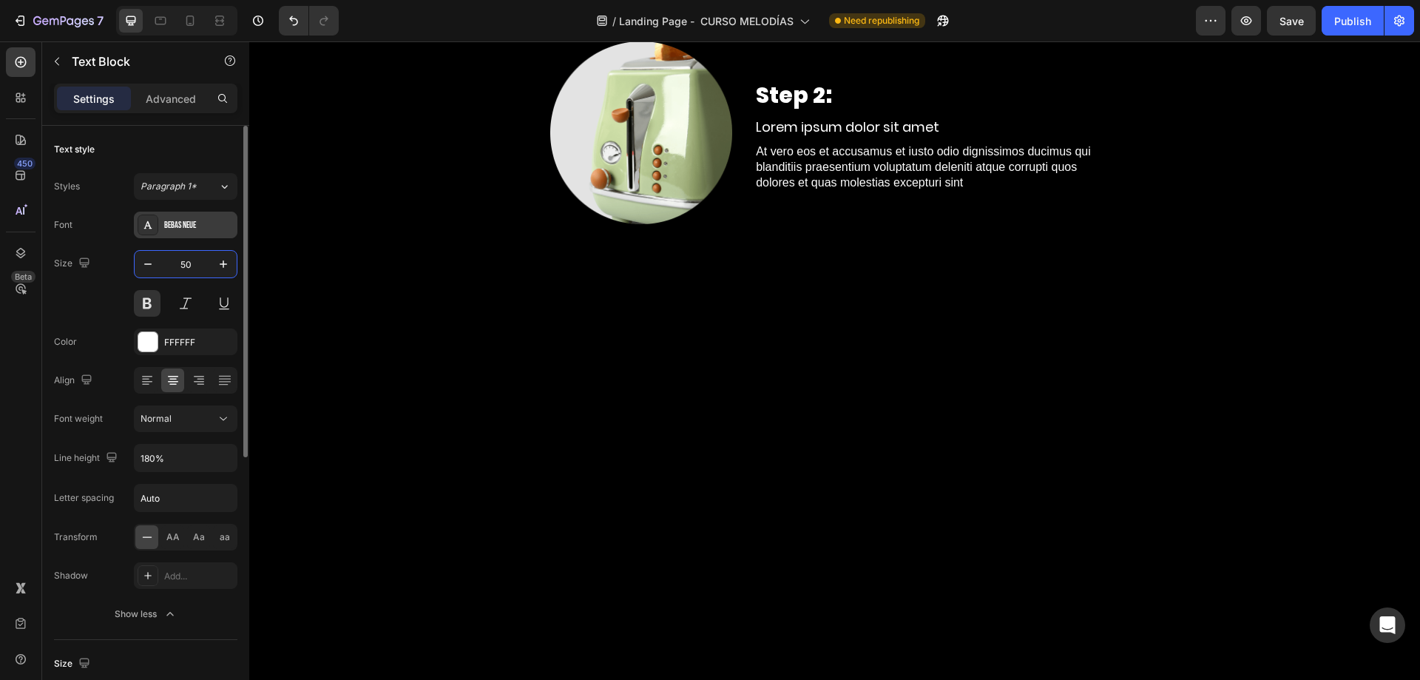
type input "50"
click at [193, 223] on div "Bebas Neue" at bounding box center [199, 225] width 70 height 13
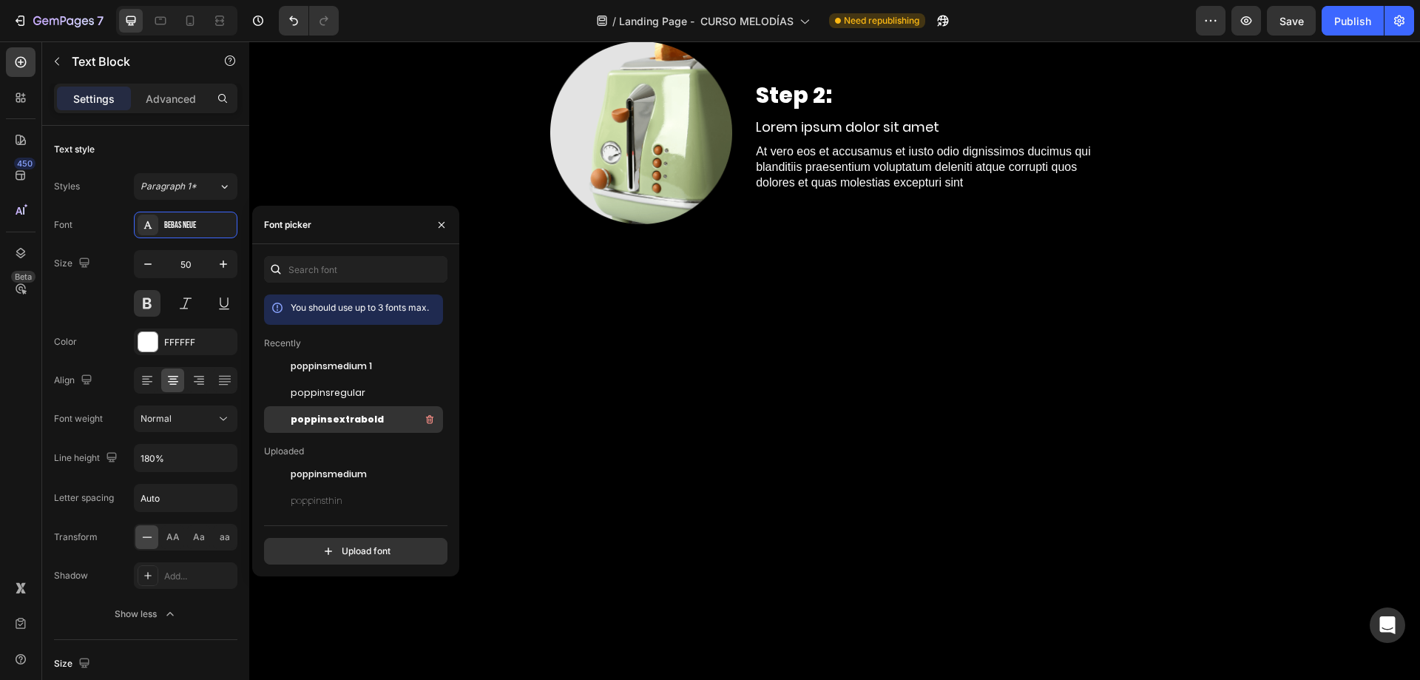
click at [345, 427] on div "poppinsextrabold" at bounding box center [365, 419] width 149 height 18
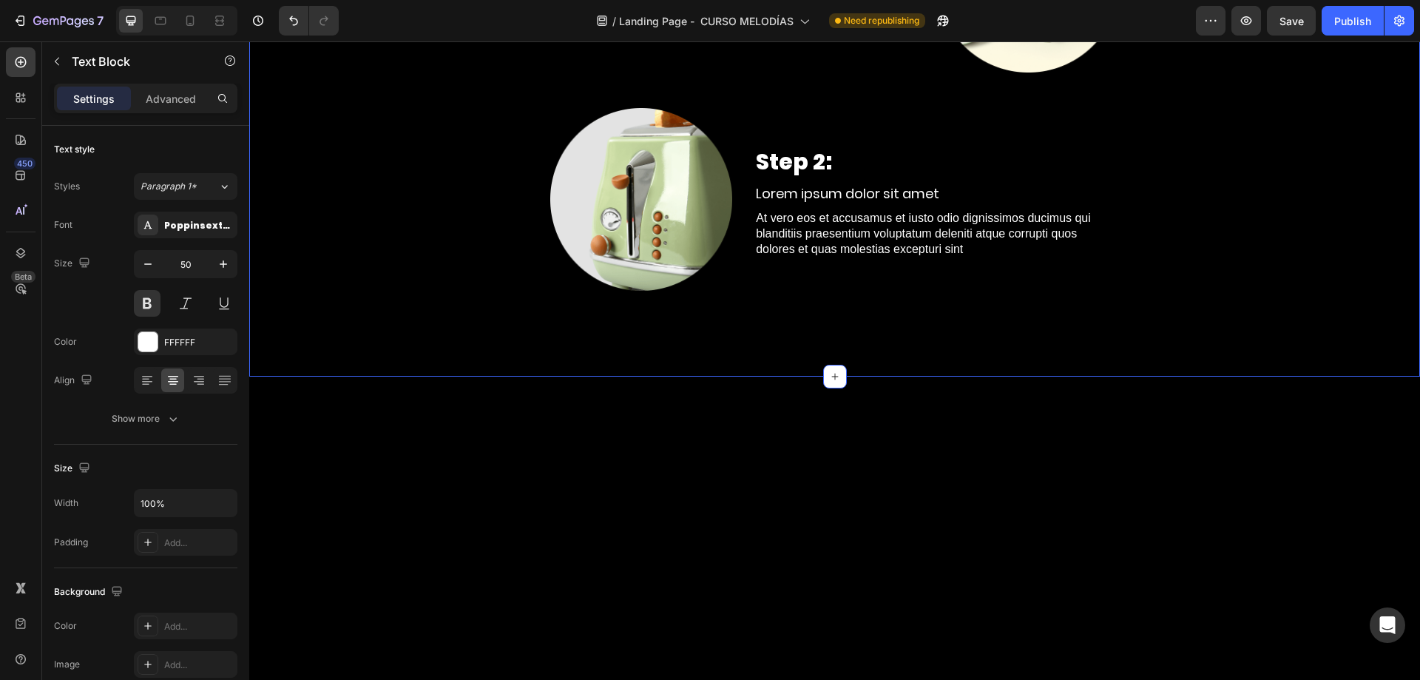
scroll to position [7679, 0]
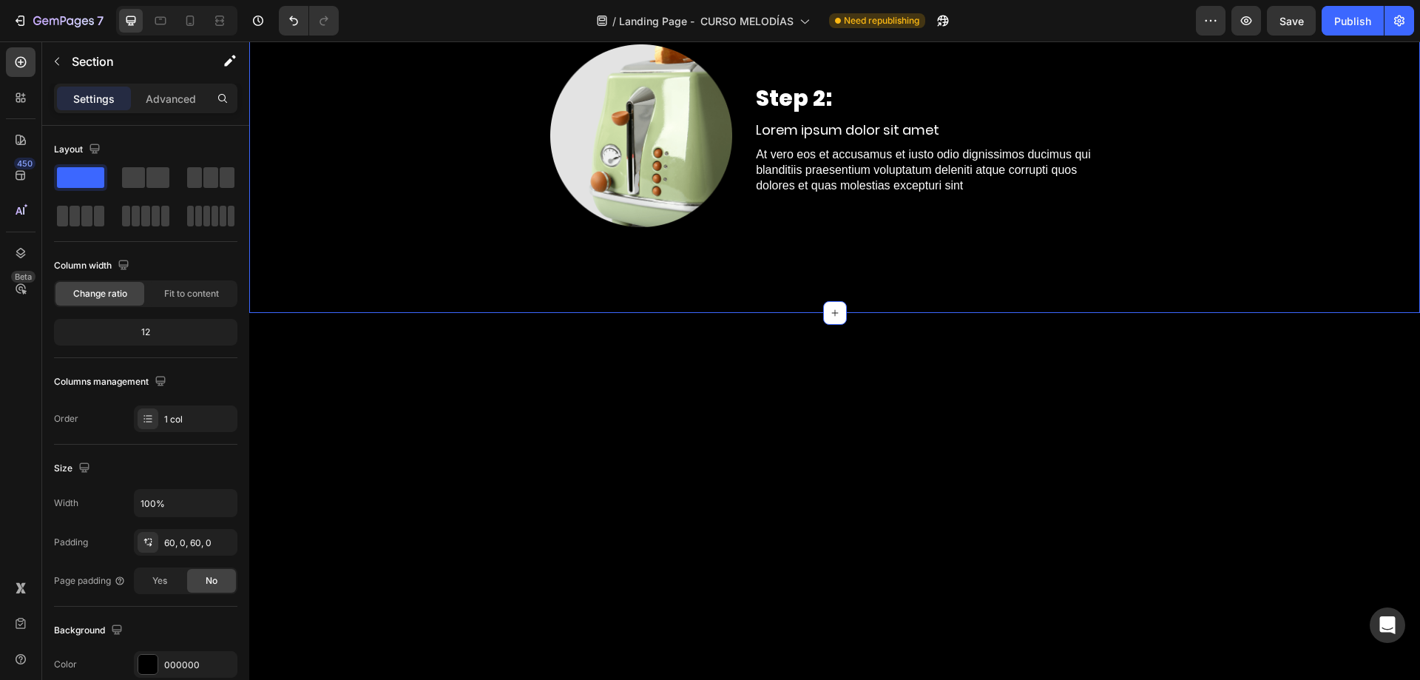
scroll to position [7975, 0]
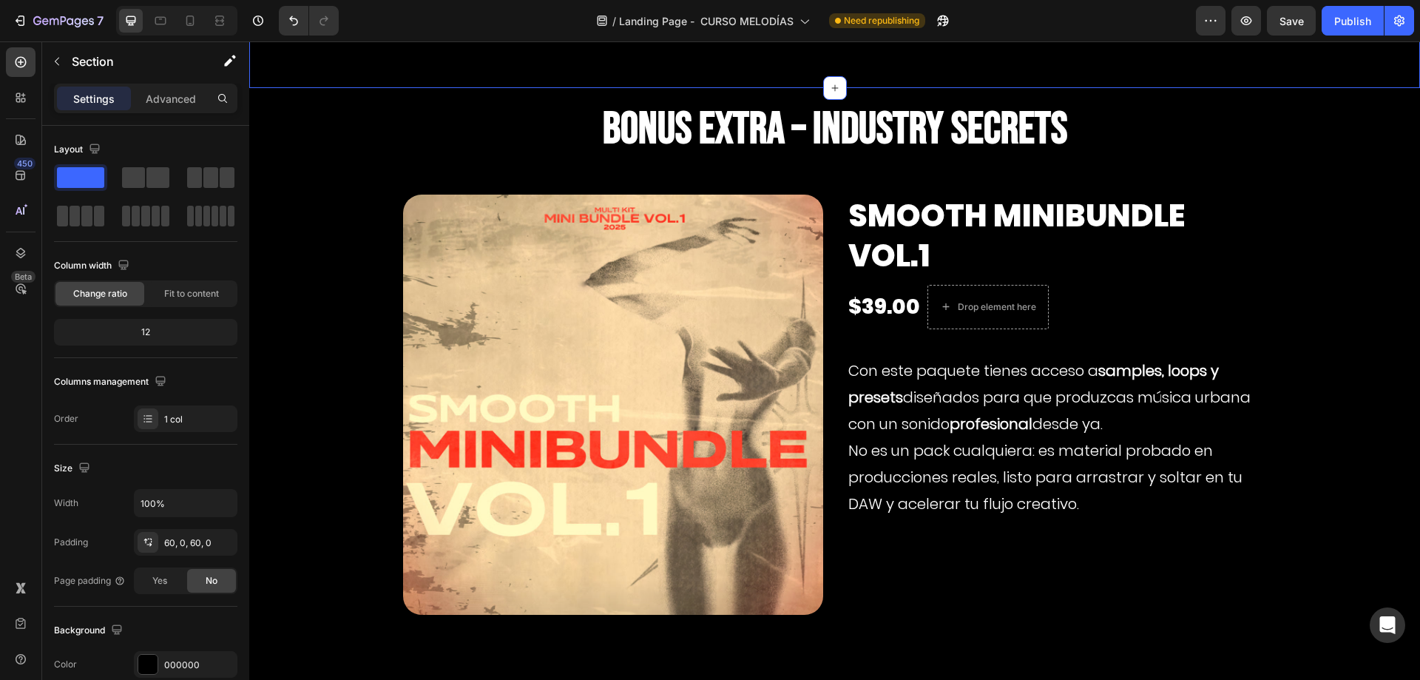
click at [0, 103] on div "450 Beta" at bounding box center [21, 360] width 42 height 638
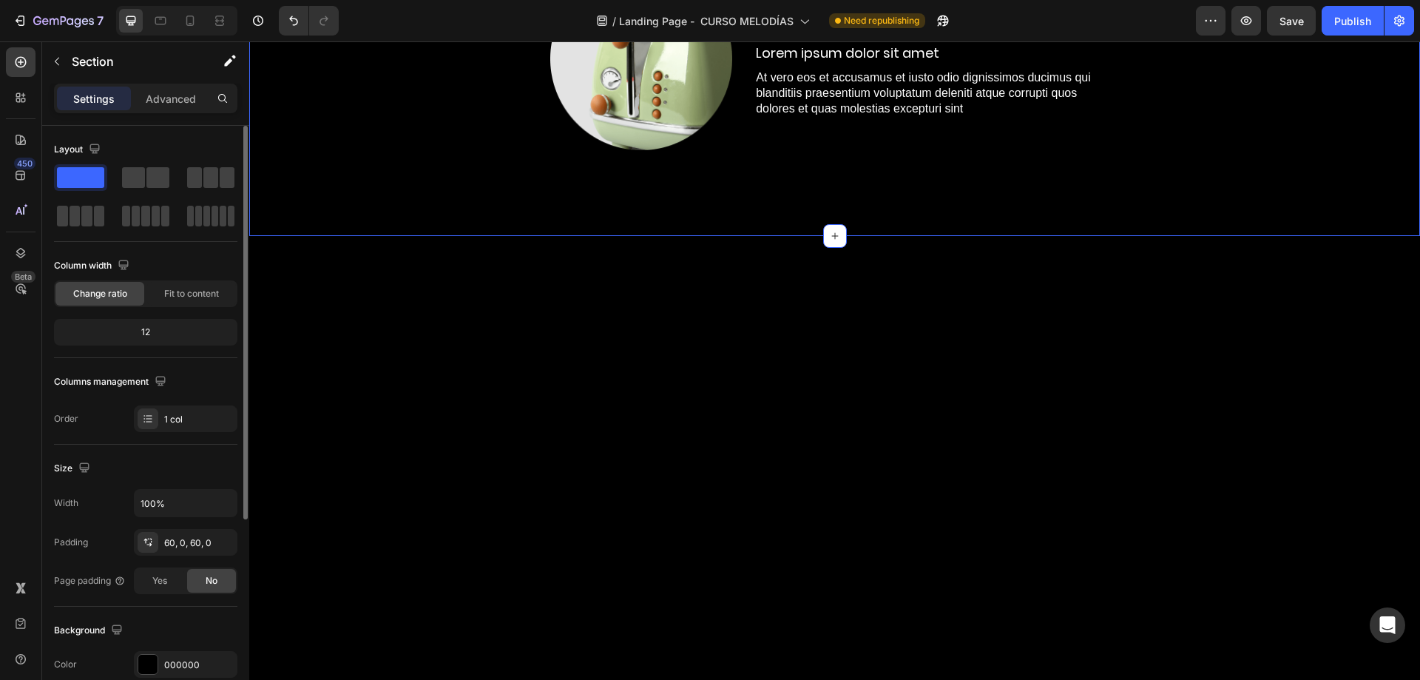
click at [72, 179] on span at bounding box center [80, 177] width 47 height 21
click at [56, 59] on icon "button" at bounding box center [57, 61] width 12 height 12
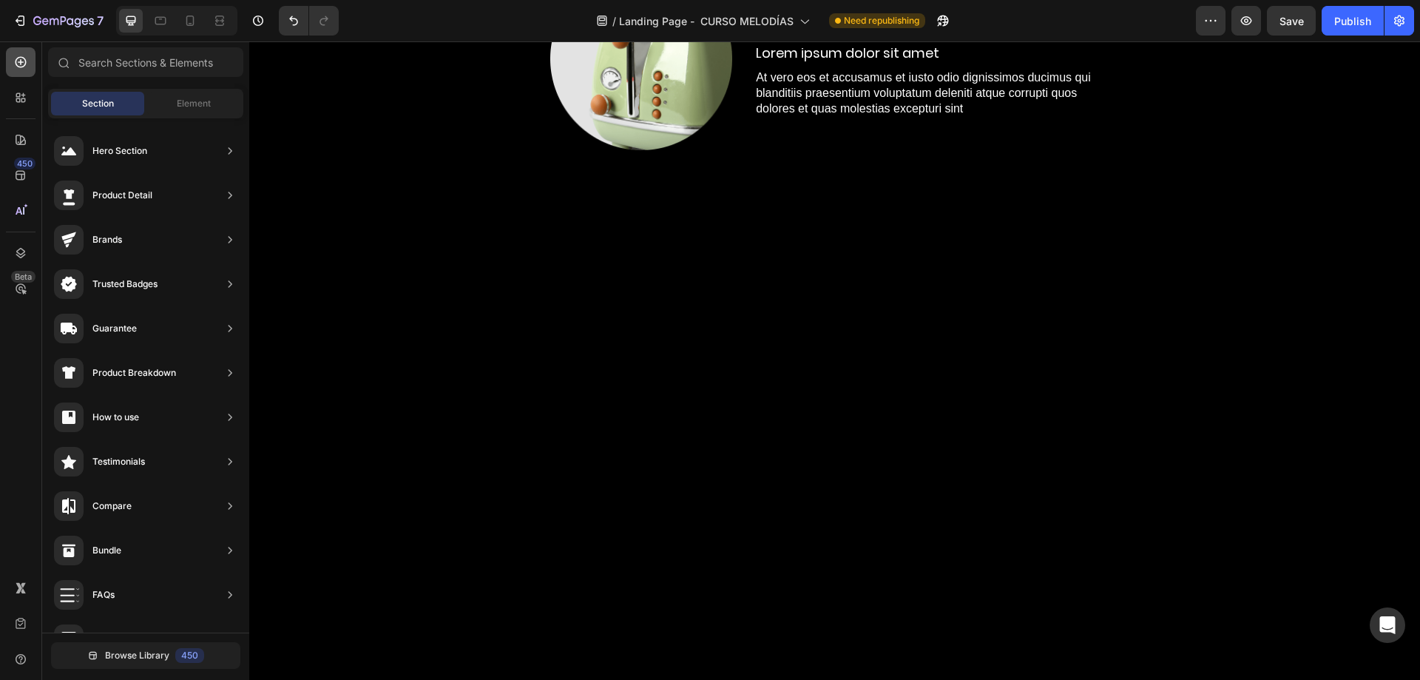
click at [20, 66] on icon at bounding box center [20, 62] width 15 height 15
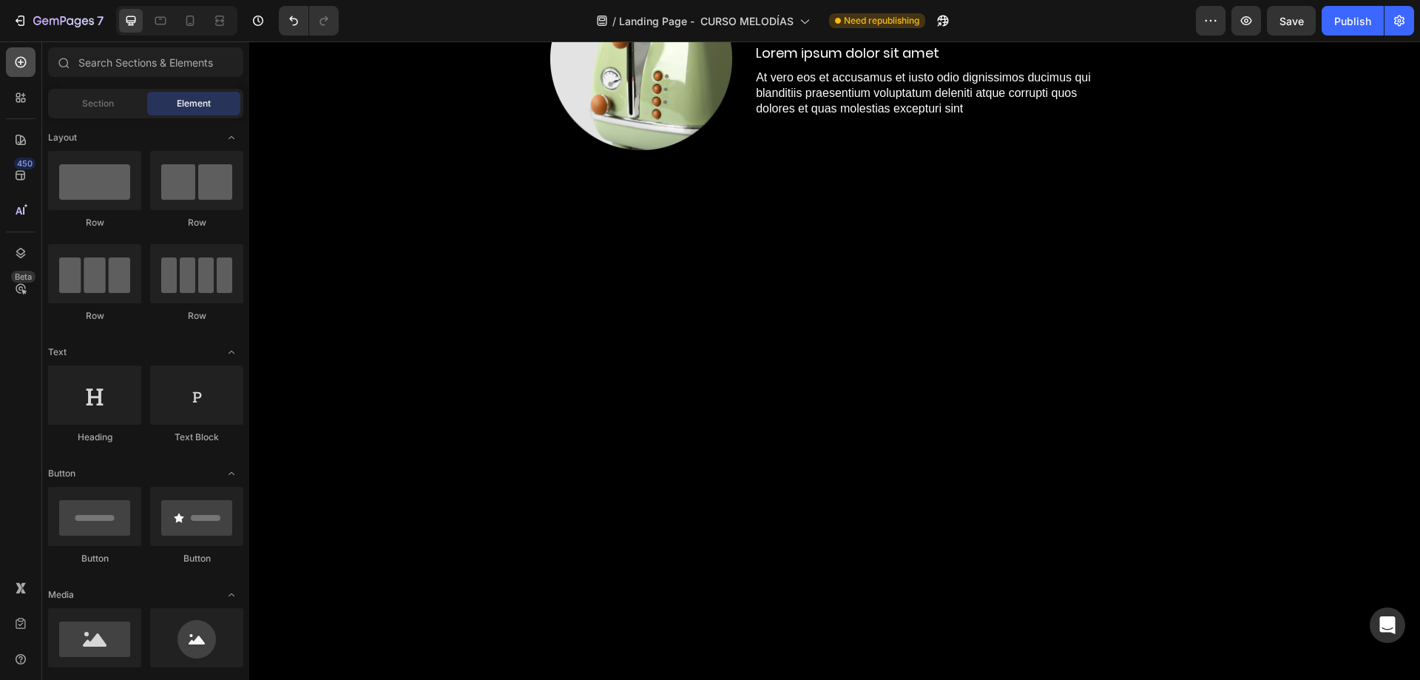
click at [20, 66] on icon at bounding box center [20, 62] width 15 height 15
click at [104, 98] on span "Section" at bounding box center [98, 103] width 32 height 13
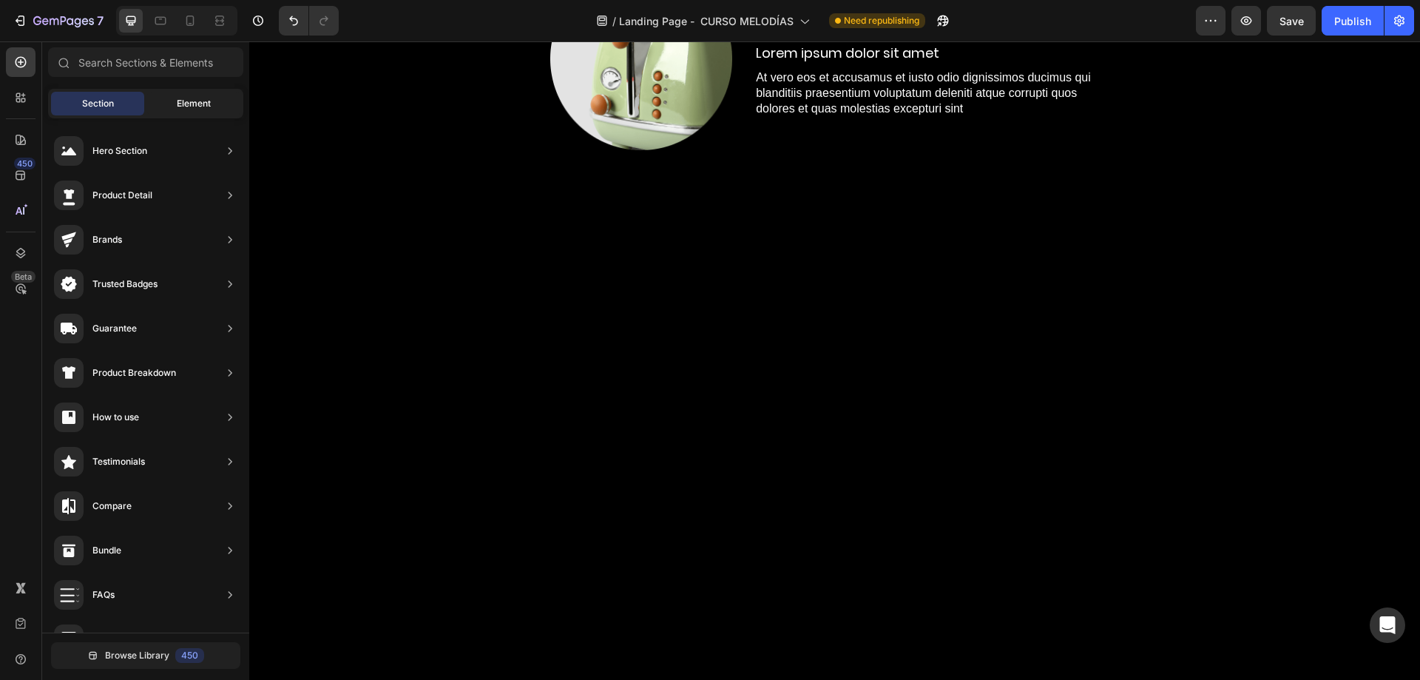
click at [172, 101] on div "Element" at bounding box center [193, 104] width 93 height 24
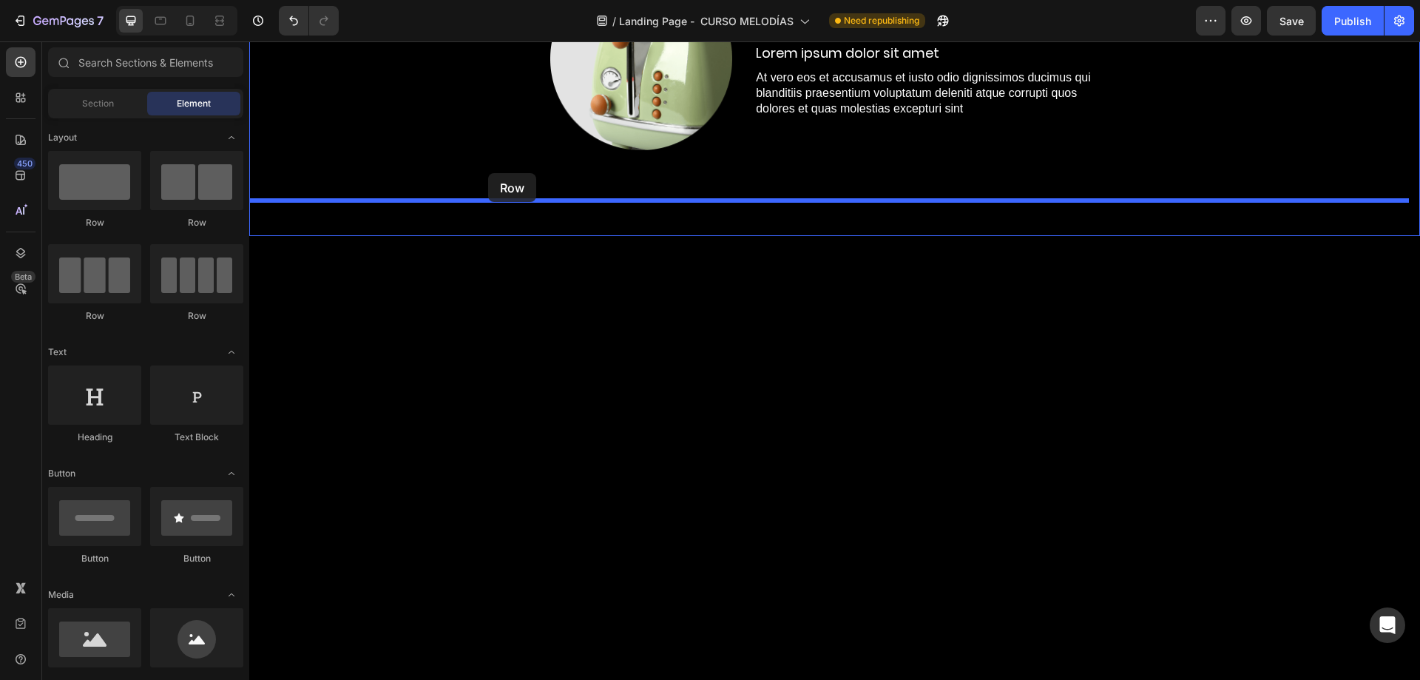
drag, startPoint x: 356, startPoint y: 220, endPoint x: 488, endPoint y: 173, distance: 140.3
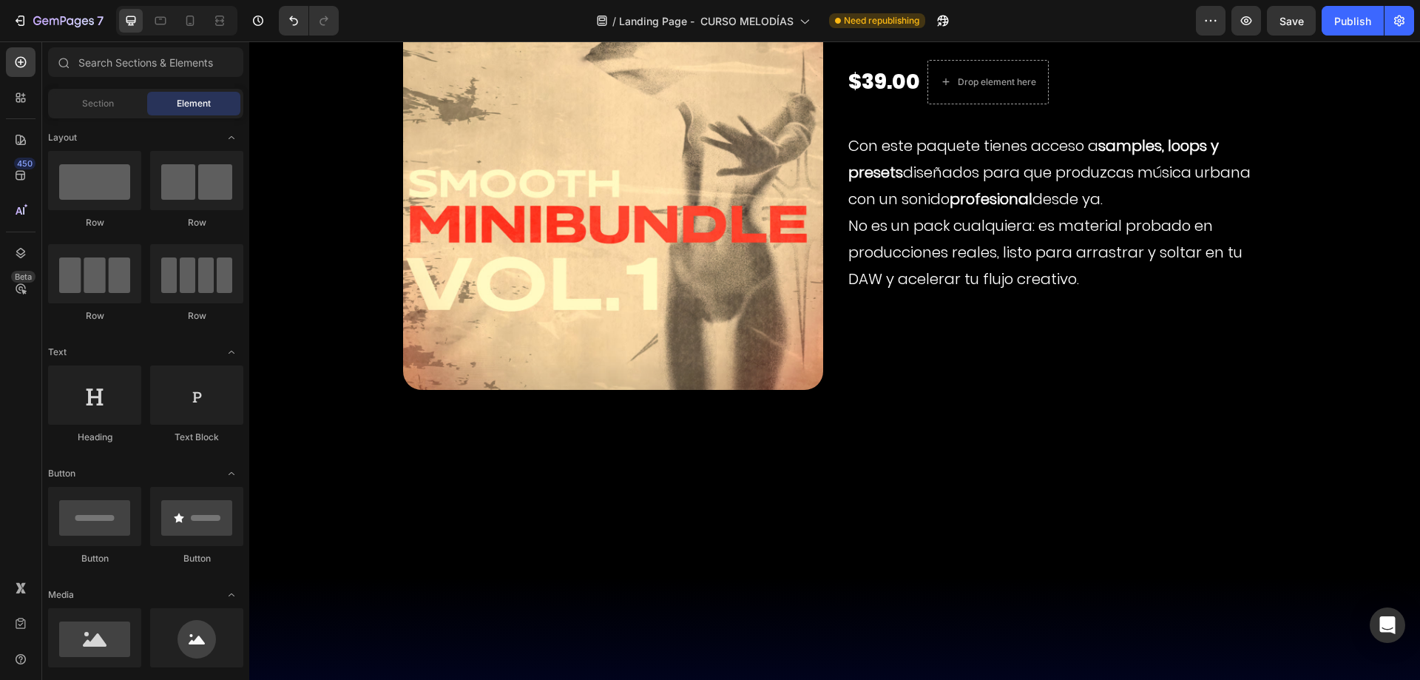
scroll to position [8271, 0]
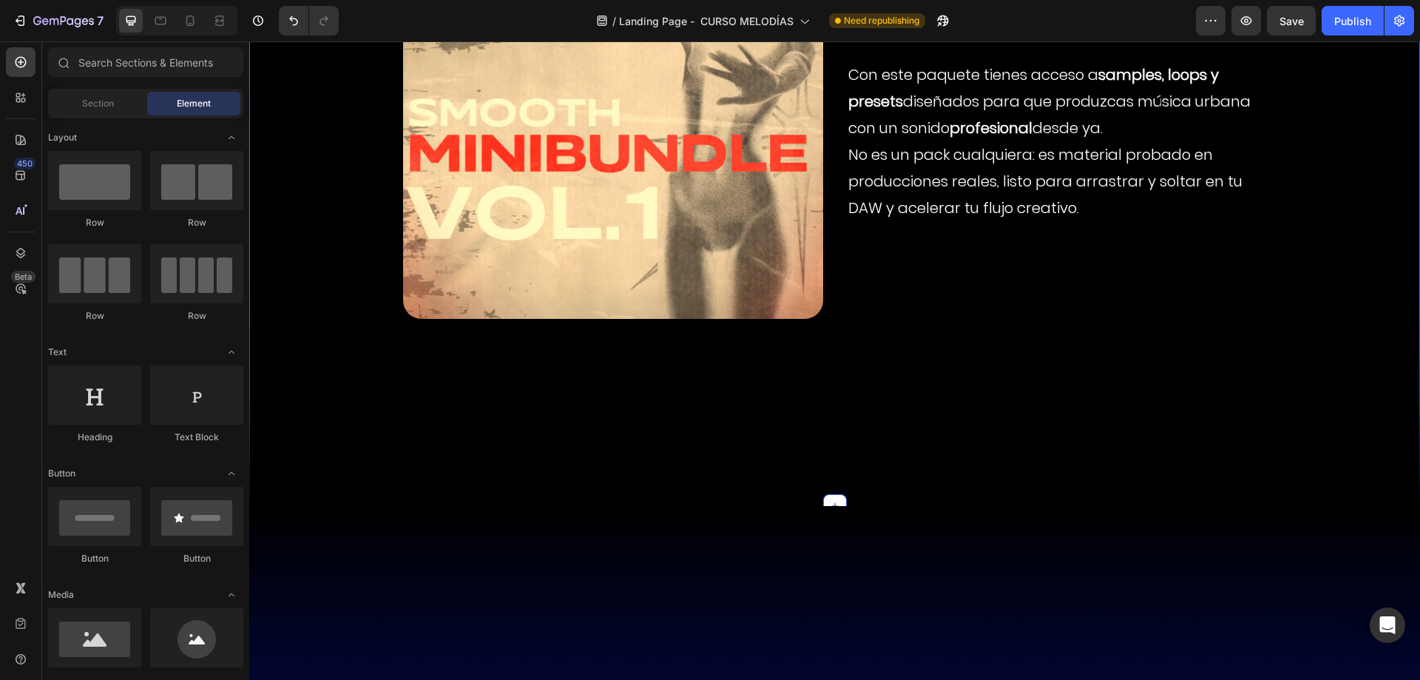
click at [282, 419] on div "BONUS extra – INDUSTRY SECRETS Text Block Product Images Smooth Minibundle VOL.…" at bounding box center [834, 149] width 1171 height 714
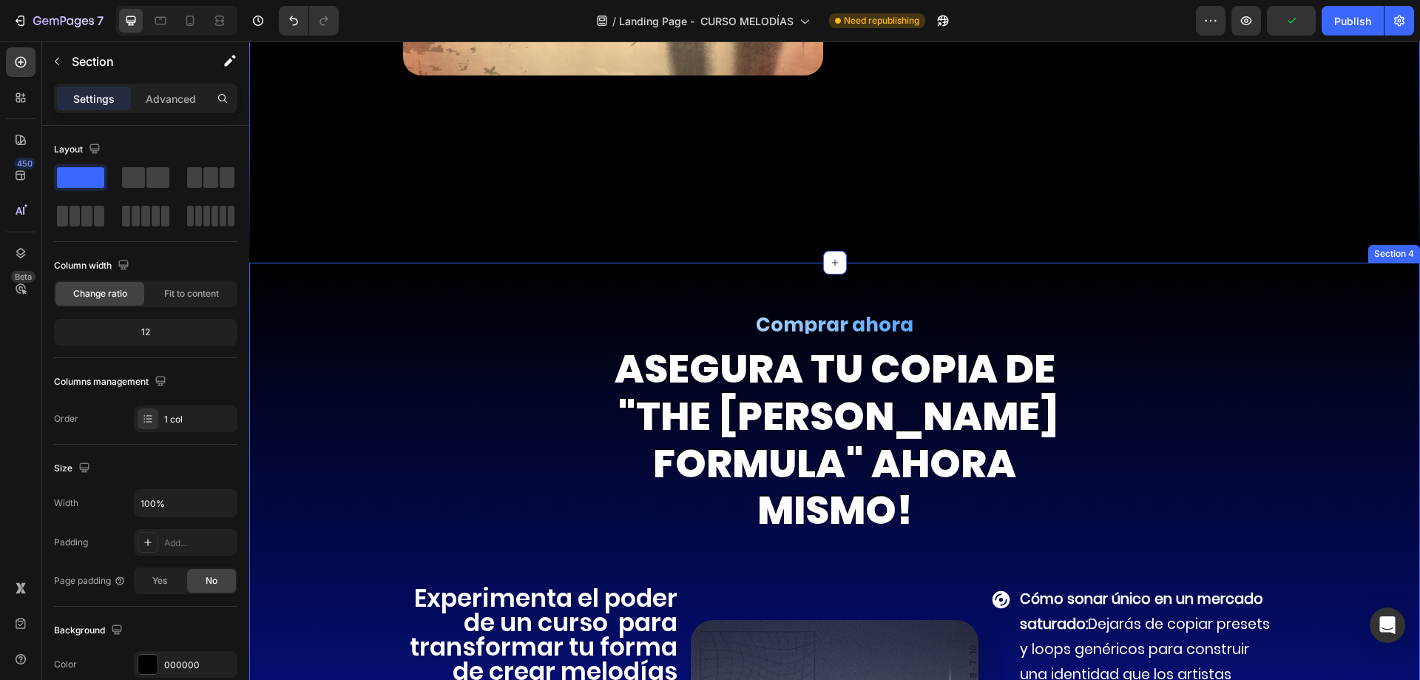
scroll to position [8788, 0]
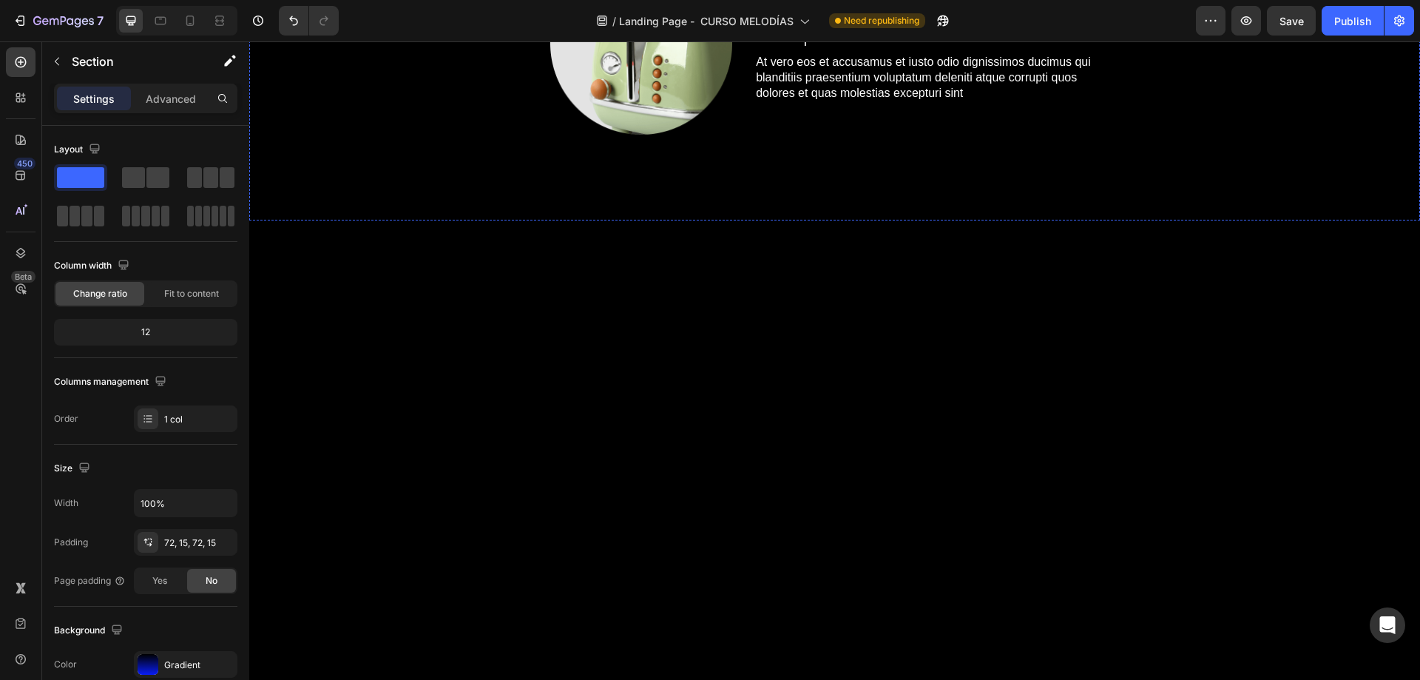
scroll to position [7901, 0]
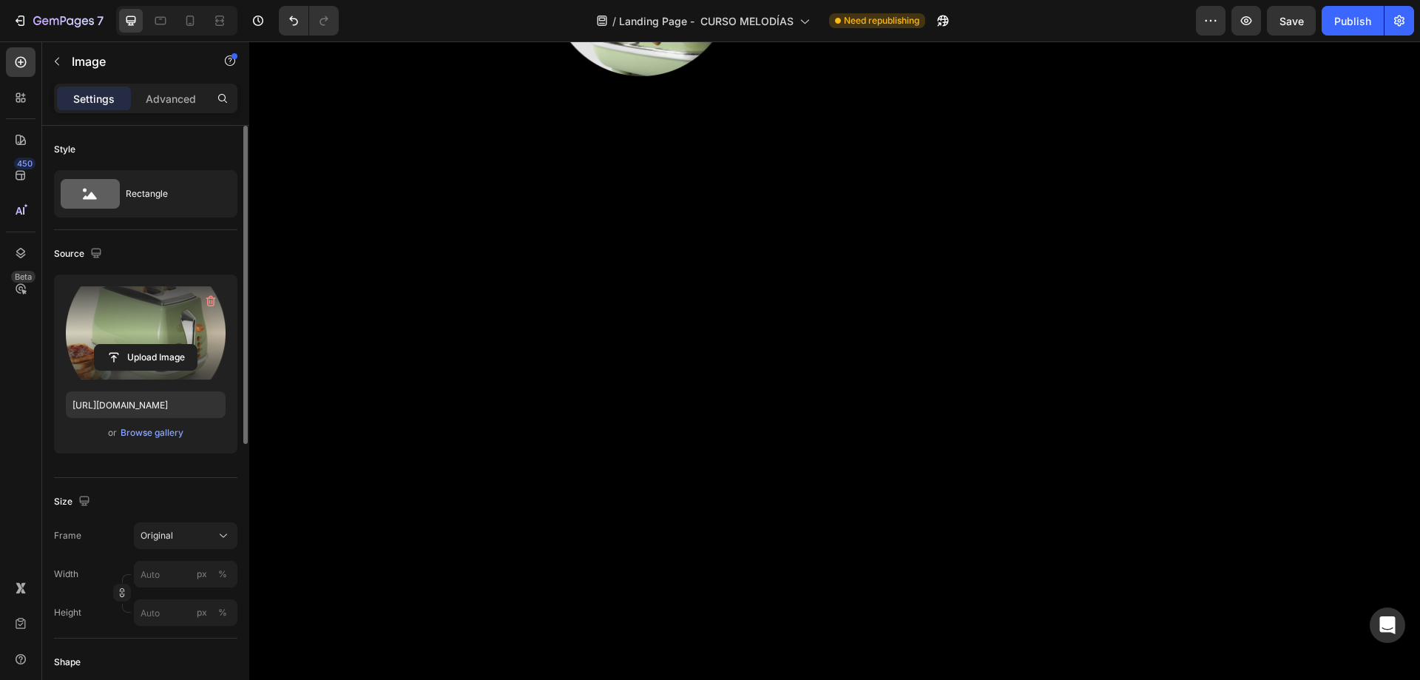
drag, startPoint x: 155, startPoint y: 351, endPoint x: 177, endPoint y: 314, distance: 44.1
click at [177, 314] on div "Upload Image" at bounding box center [146, 332] width 160 height 93
click at [177, 314] on label at bounding box center [146, 332] width 160 height 93
click at [177, 345] on input "file" at bounding box center [146, 357] width 102 height 25
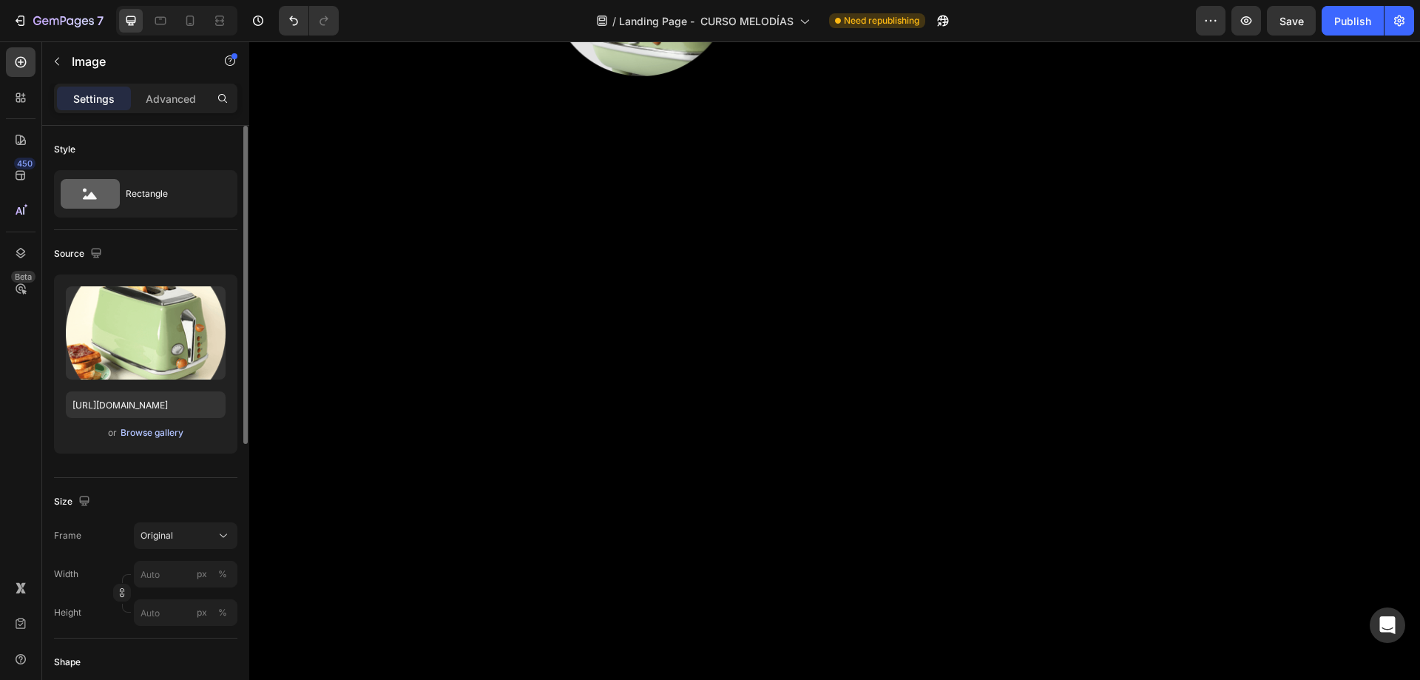
click at [174, 428] on div "Browse gallery" at bounding box center [152, 432] width 63 height 13
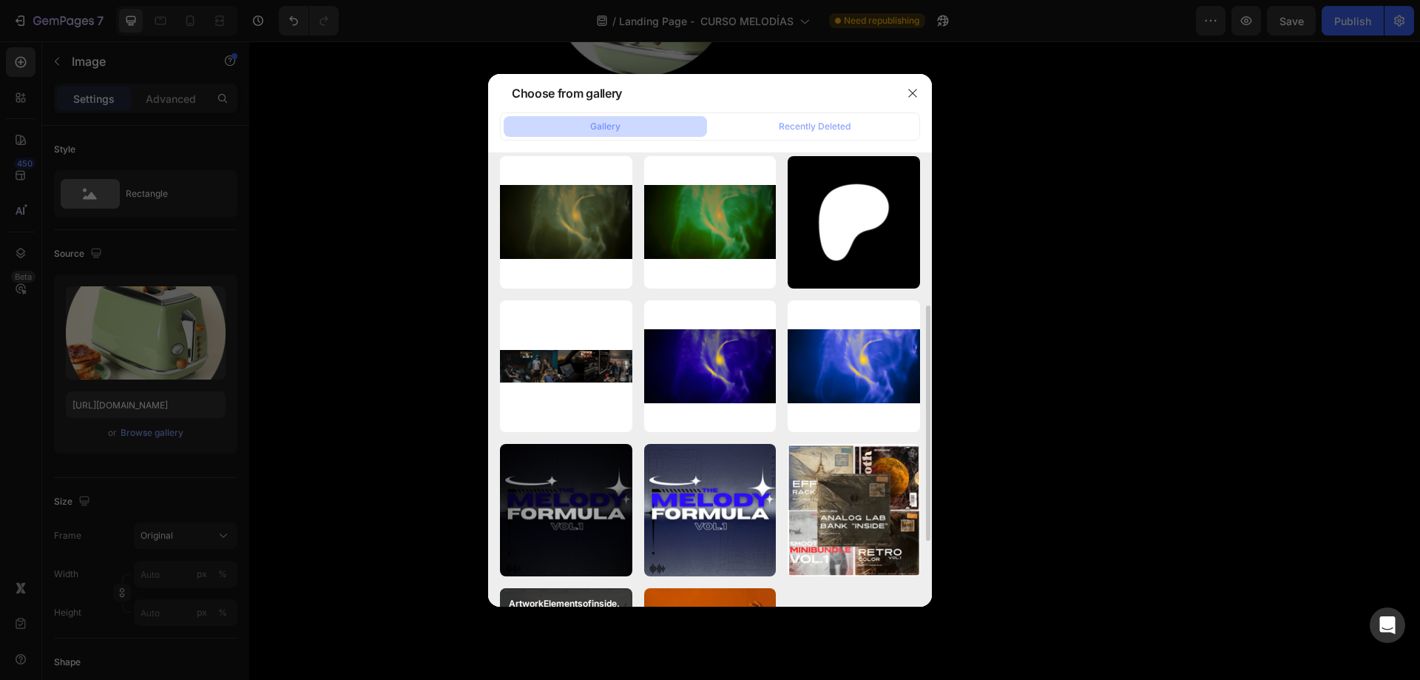
scroll to position [422, 0]
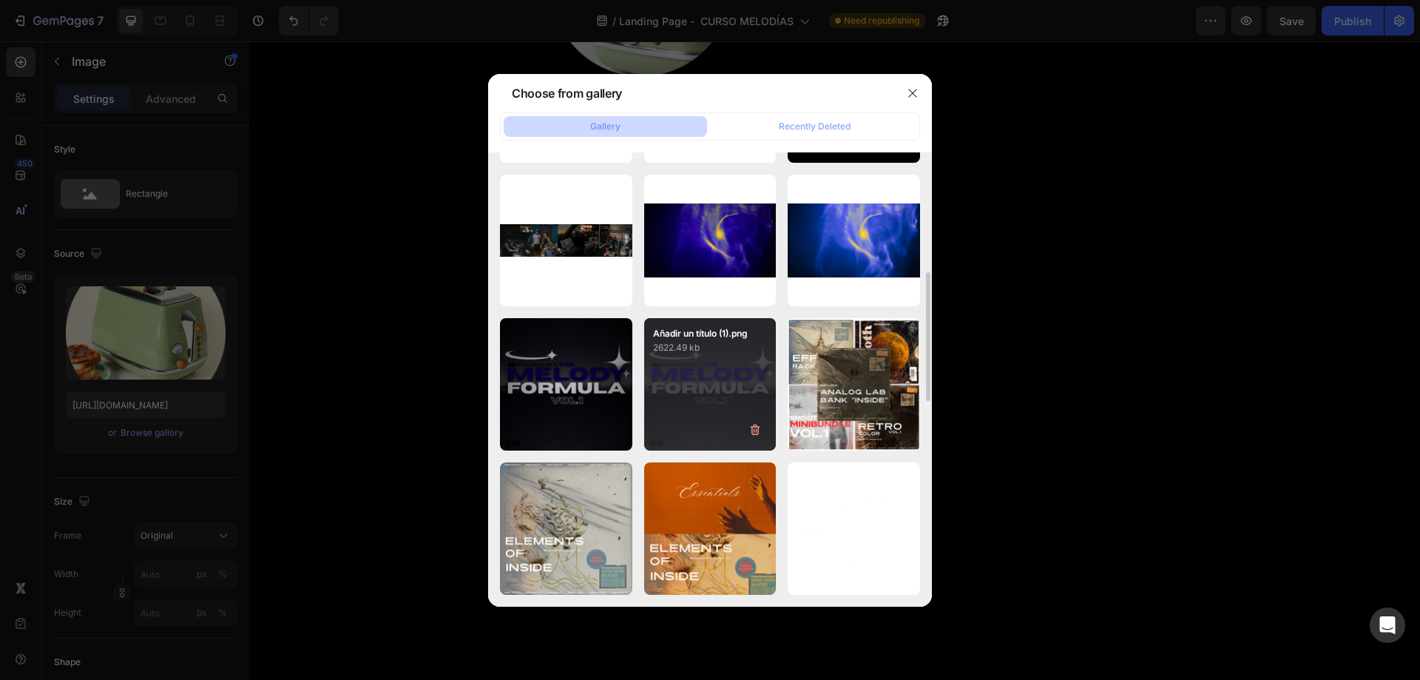
click at [662, 353] on p "2622.49 kb" at bounding box center [710, 347] width 115 height 15
type input "https://cdn.shopify.com/s/files/1/0707/3228/4092/files/gempages_576749552749511…"
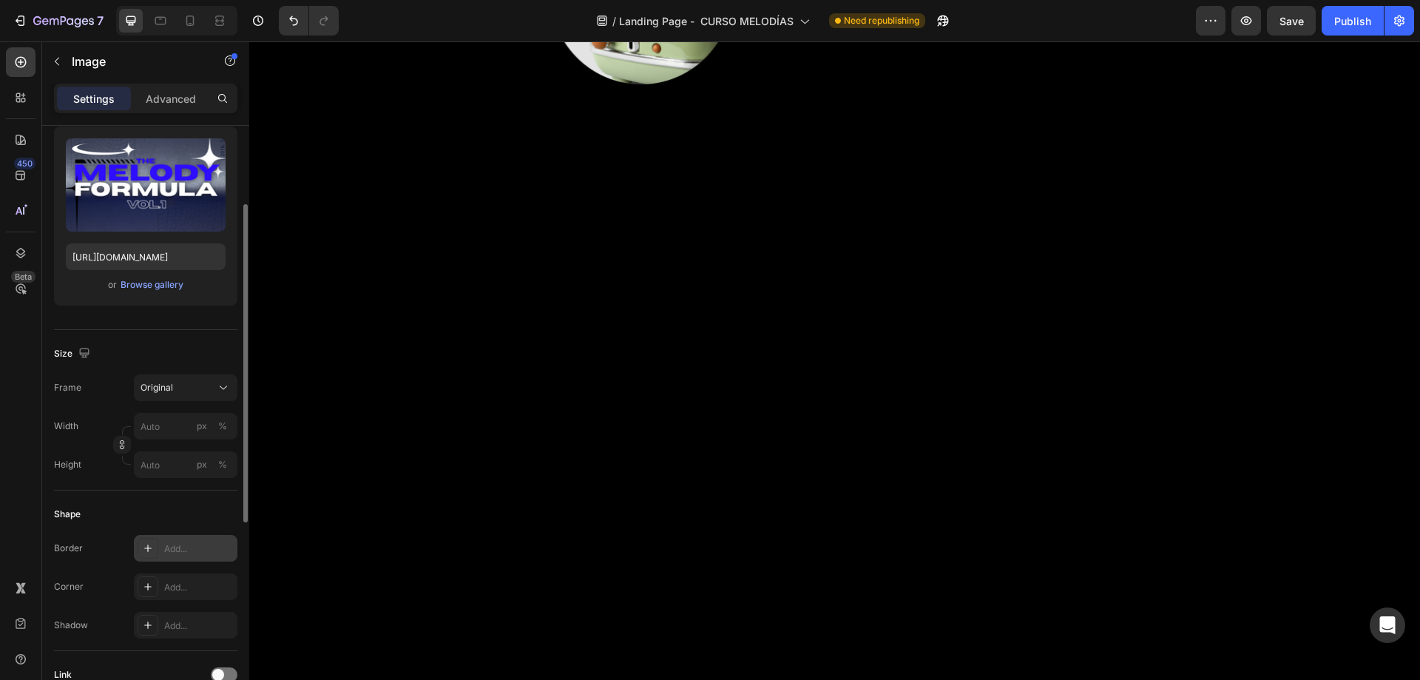
scroll to position [296, 0]
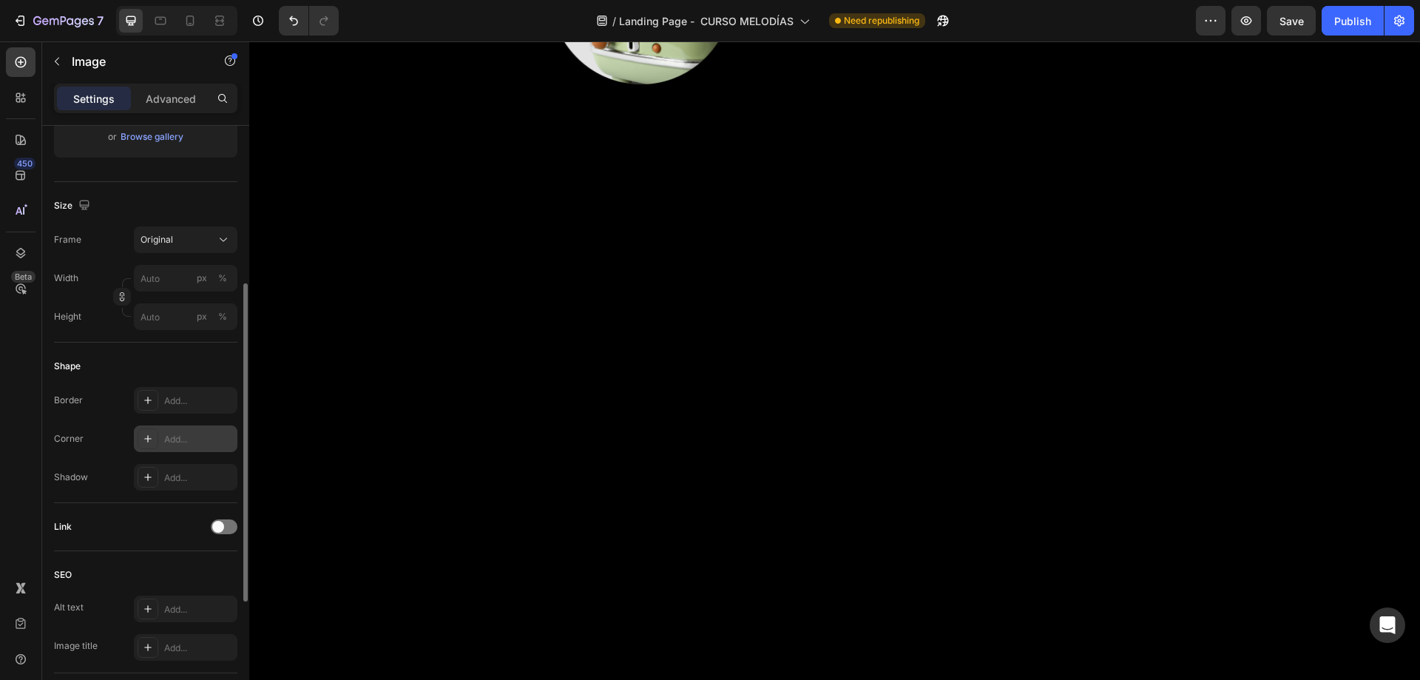
click at [166, 450] on div "Add..." at bounding box center [186, 438] width 104 height 27
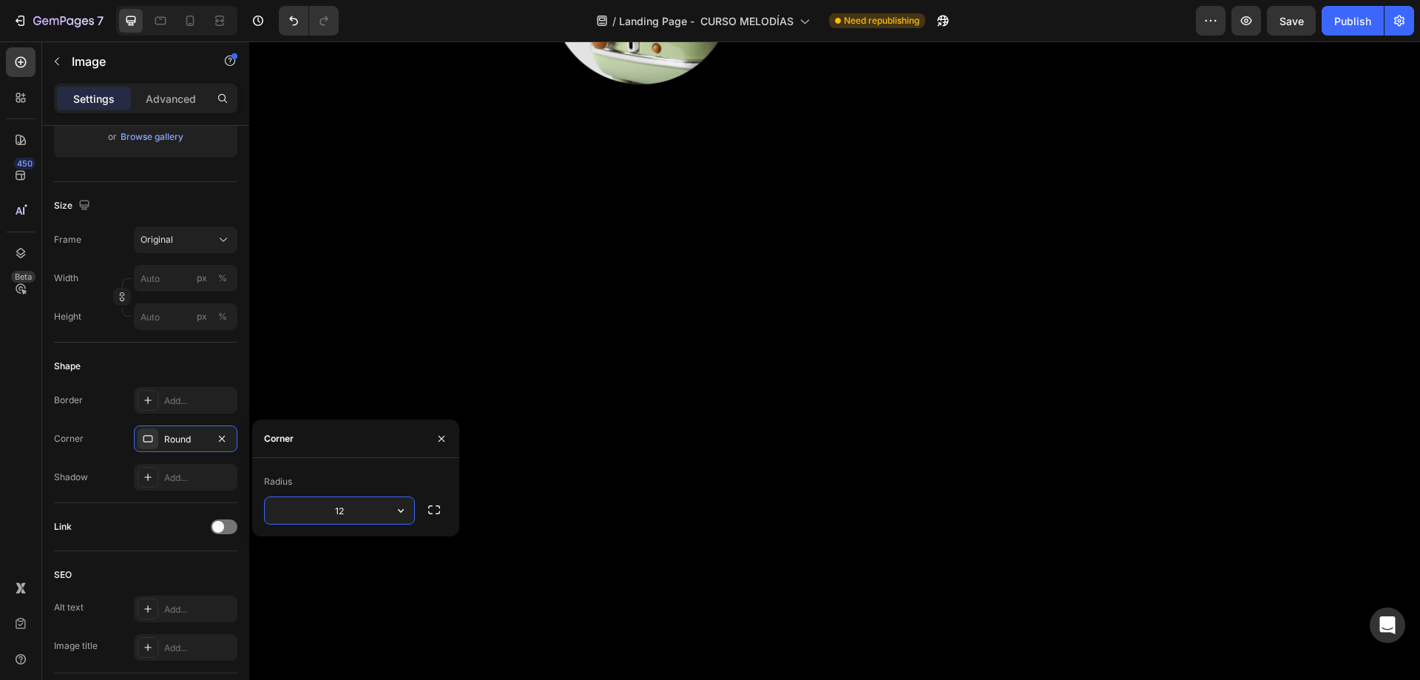
type input "12"
click at [365, 475] on div "Radius" at bounding box center [355, 482] width 183 height 24
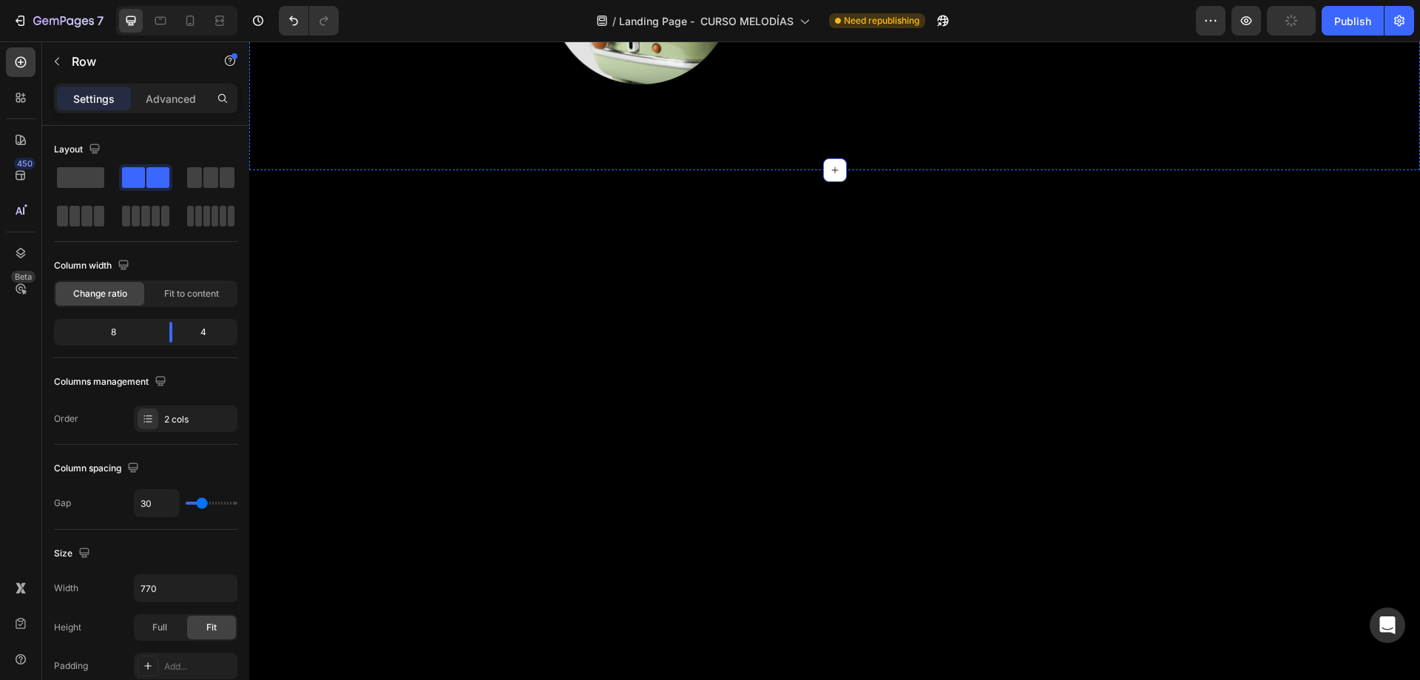
click at [172, 101] on p "Advanced" at bounding box center [171, 99] width 50 height 16
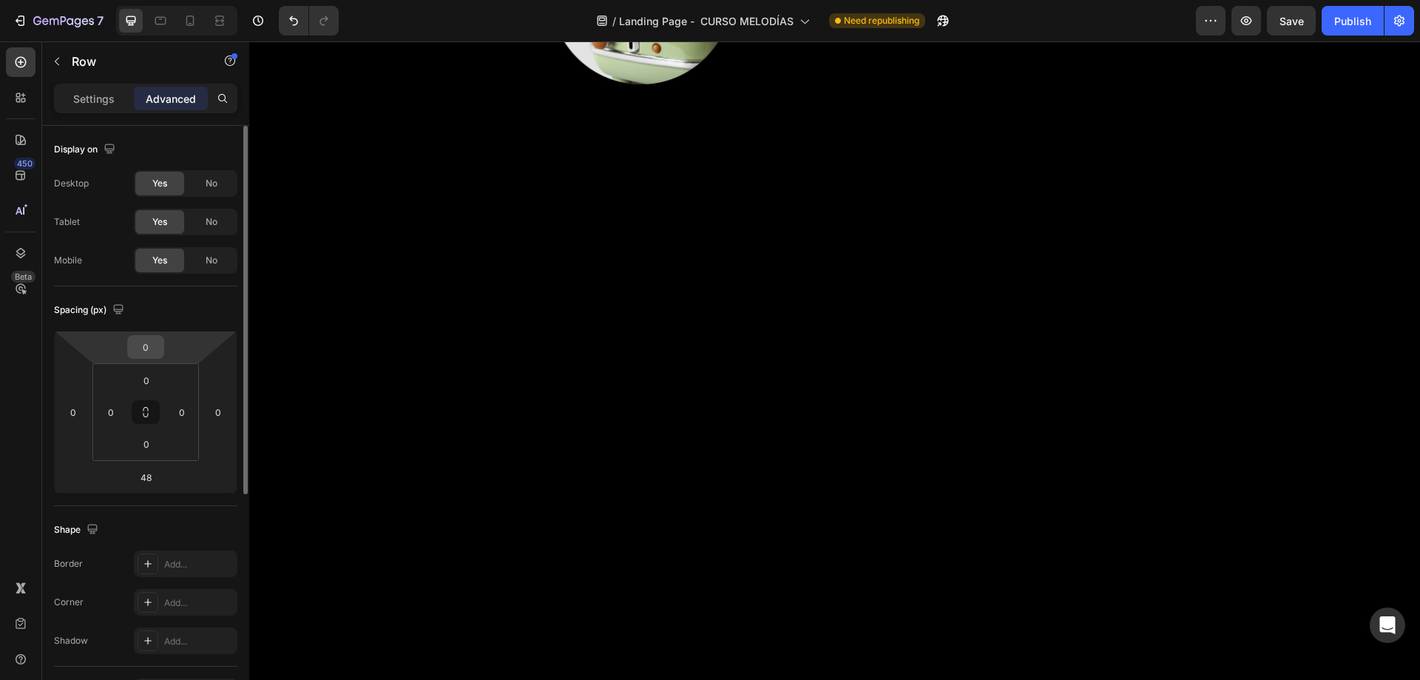
click at [146, 356] on input "0" at bounding box center [146, 347] width 30 height 22
type input "25"
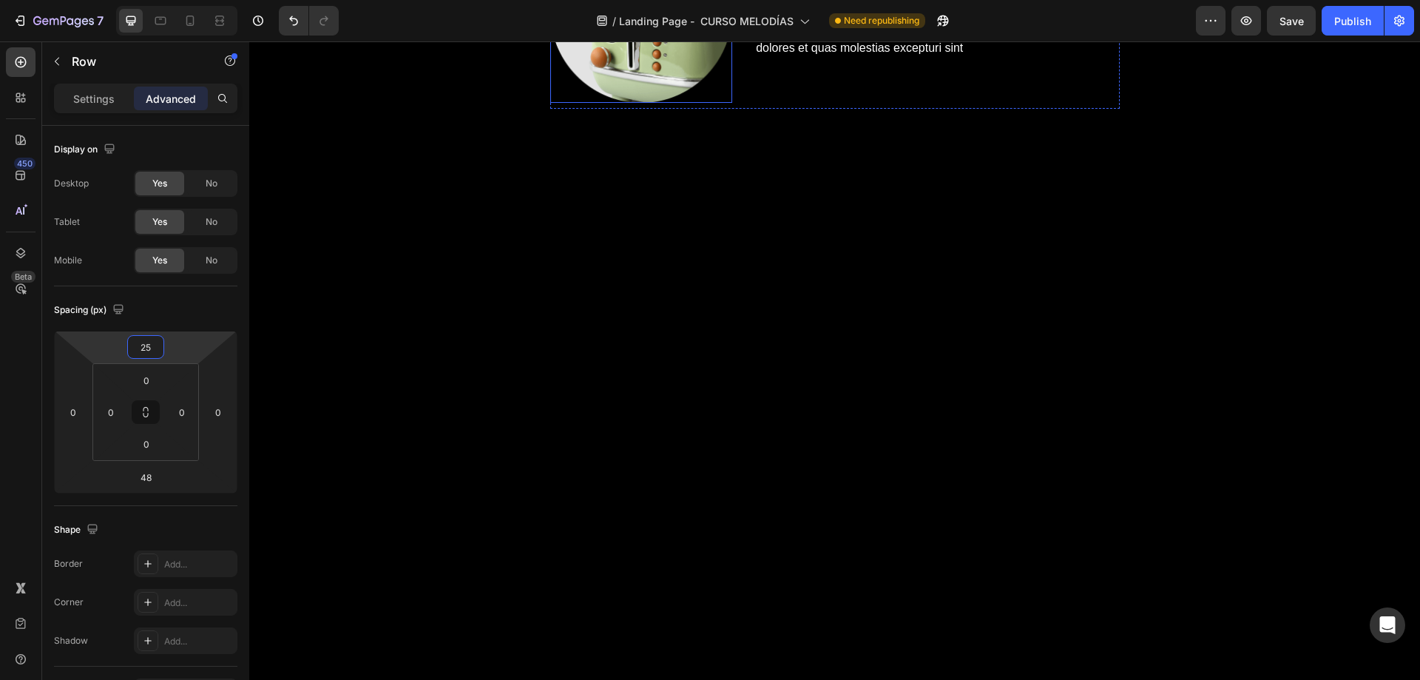
click at [708, 103] on img at bounding box center [641, 11] width 183 height 183
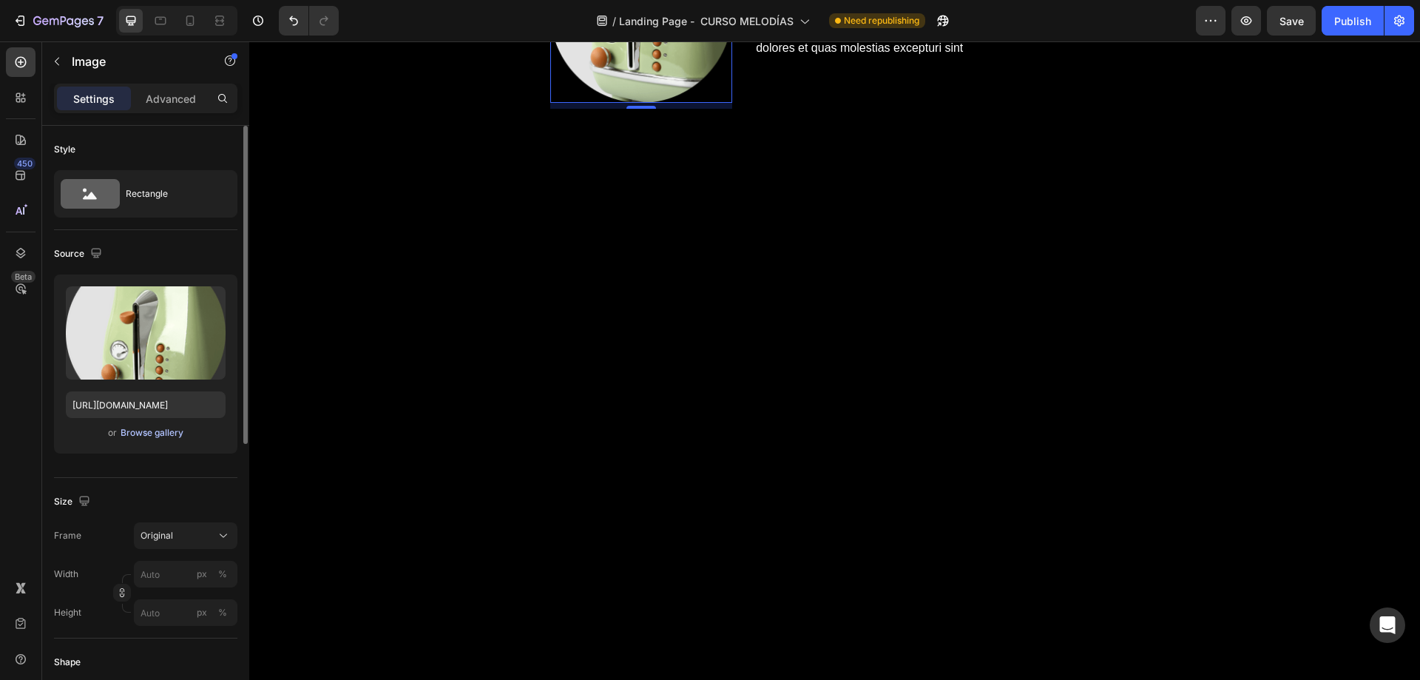
click at [160, 430] on div "Browse gallery" at bounding box center [152, 432] width 63 height 13
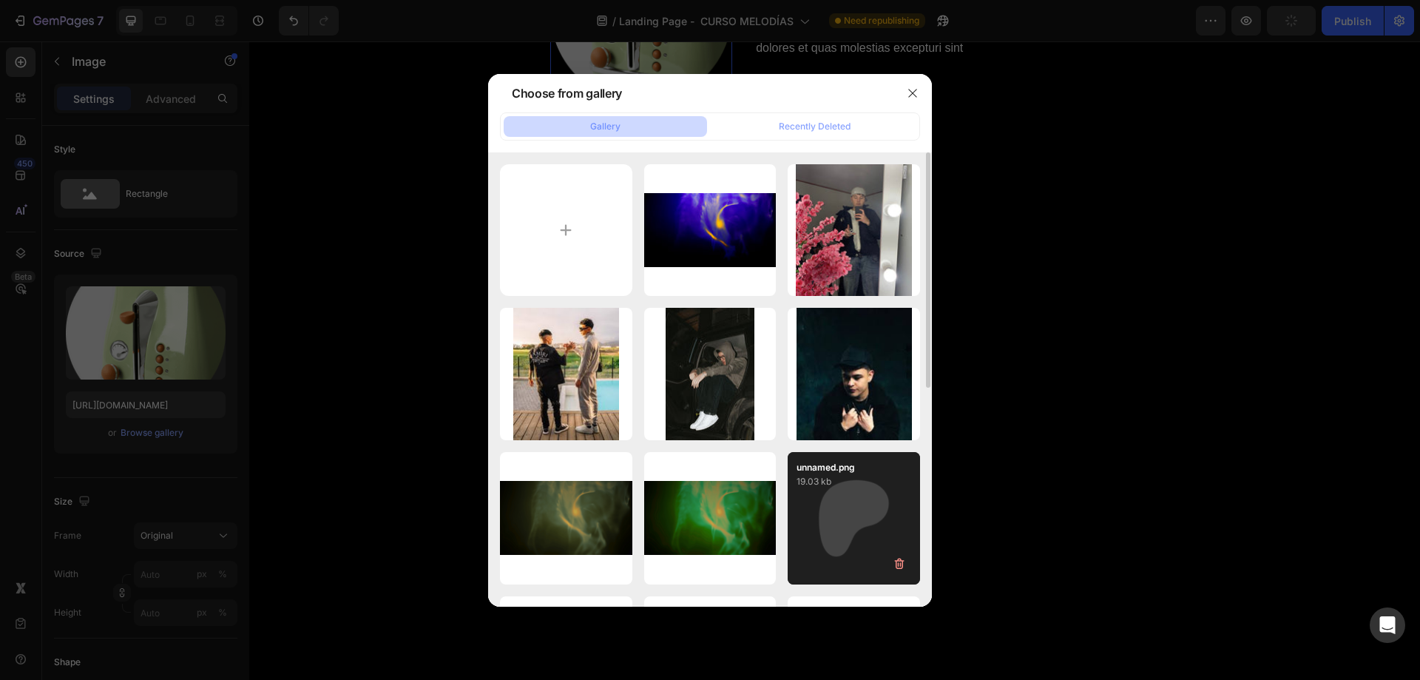
click at [855, 487] on p "19.03 kb" at bounding box center [853, 481] width 115 height 15
type input "https://cdn.shopify.com/s/files/1/0707/3228/4092/files/gempages_576749552749511…"
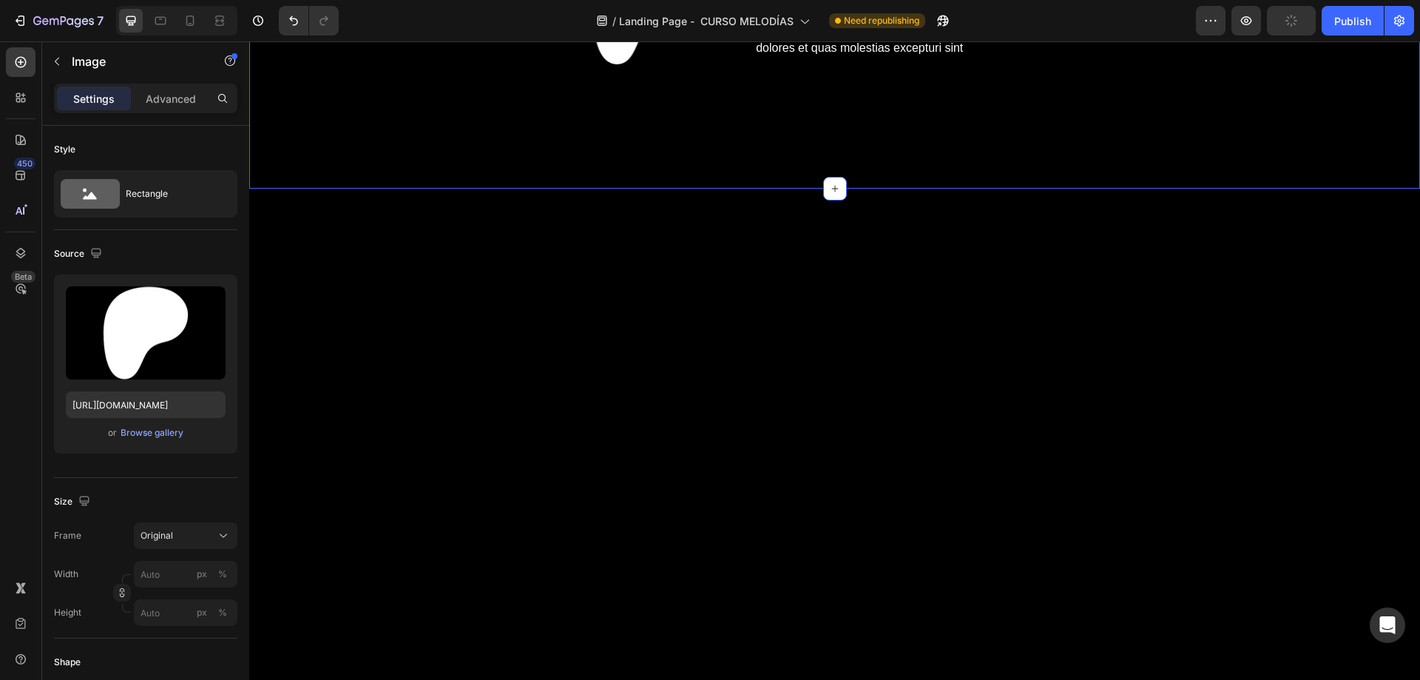
click at [582, 103] on img at bounding box center [641, 11] width 183 height 183
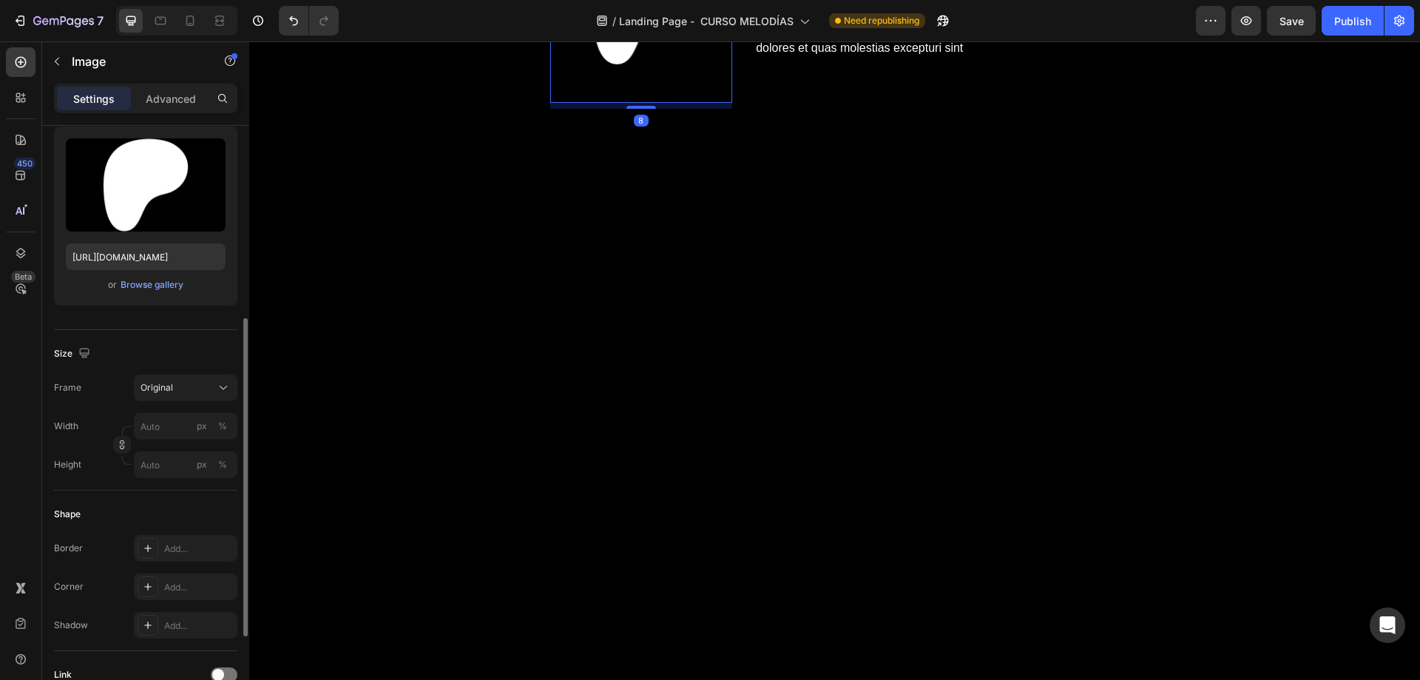
scroll to position [222, 0]
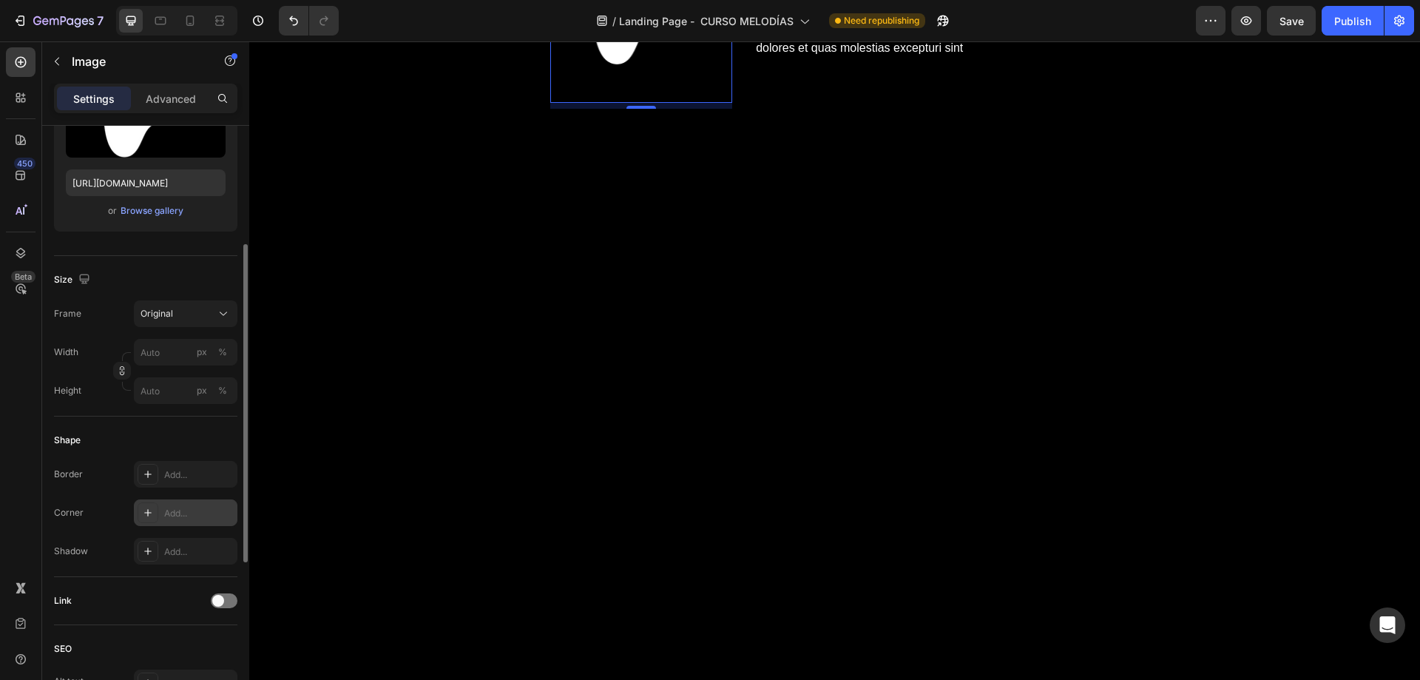
click at [173, 515] on div "Add..." at bounding box center [199, 513] width 70 height 13
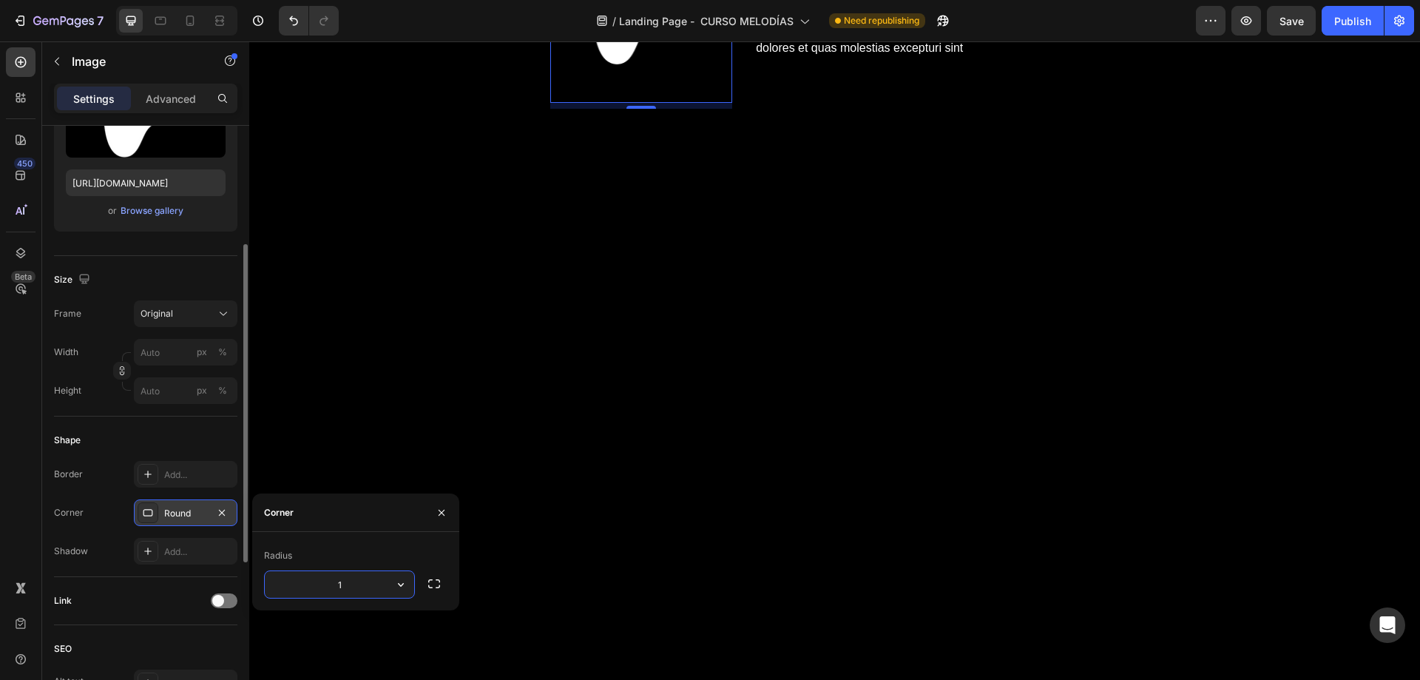
type input "12"
click at [190, 464] on div "Add..." at bounding box center [186, 474] width 104 height 27
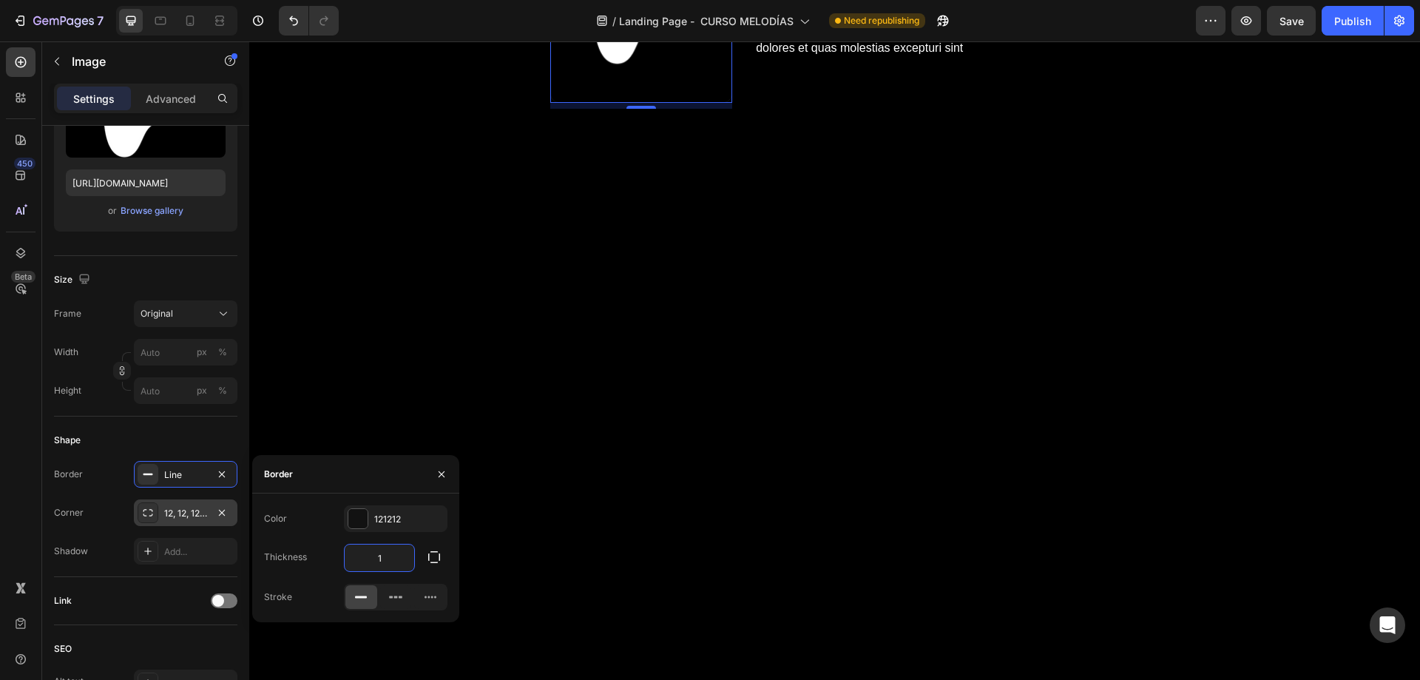
click at [402, 561] on input "1" at bounding box center [380, 557] width 70 height 27
type input "12"
click at [385, 524] on div "121212" at bounding box center [395, 518] width 43 height 13
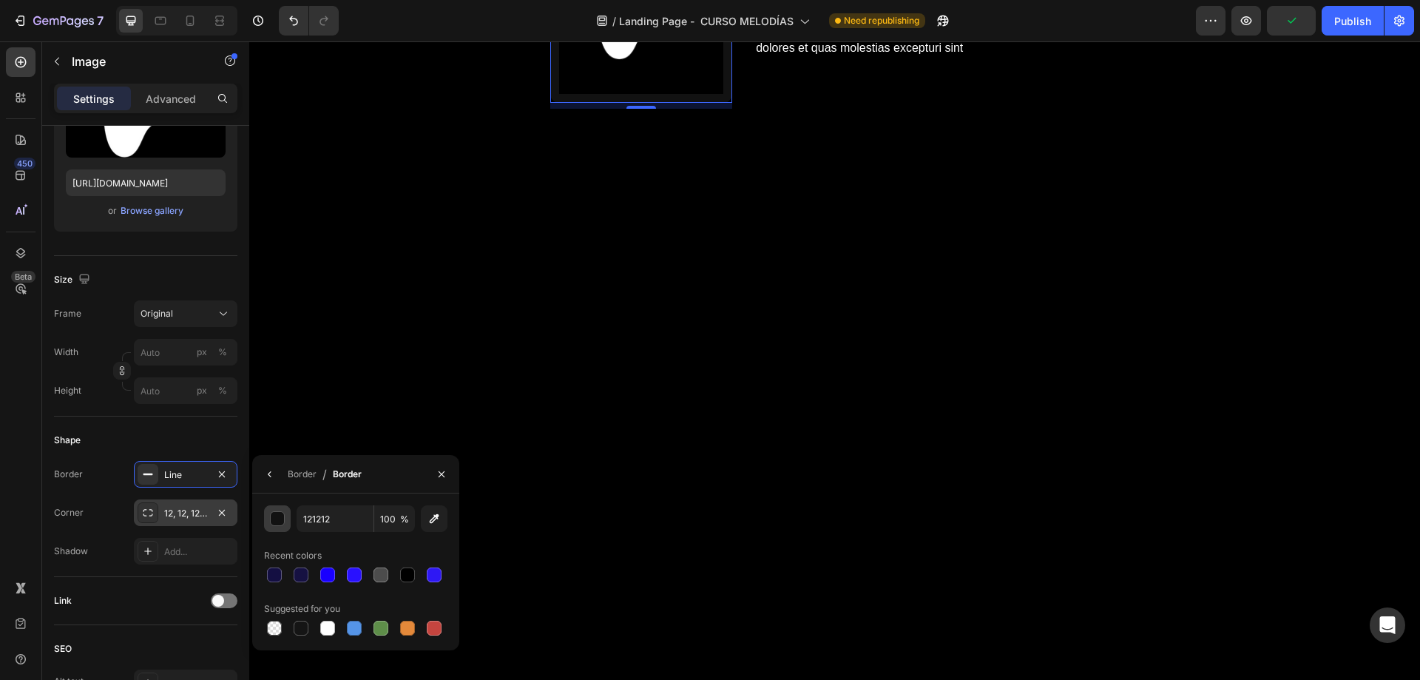
click at [280, 521] on div "button" at bounding box center [278, 519] width 15 height 15
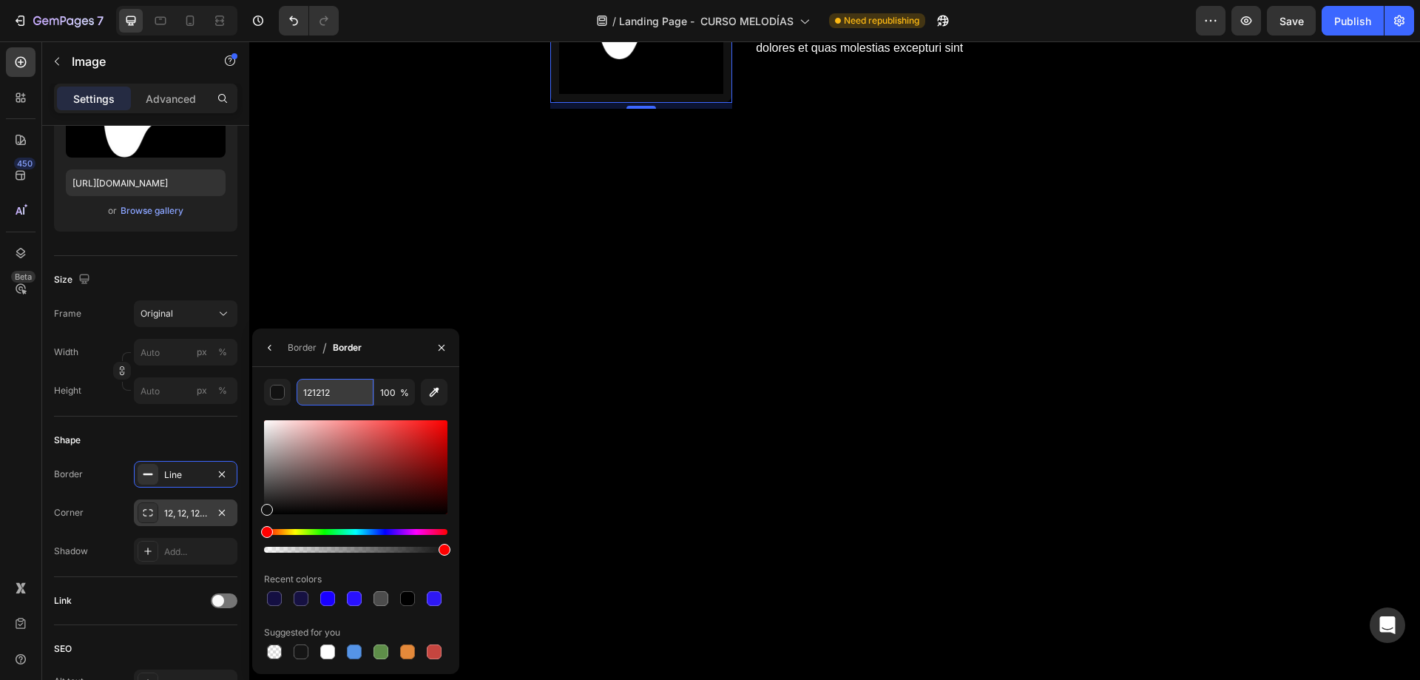
click at [332, 393] on input "121212" at bounding box center [335, 392] width 77 height 27
type input "343434"
click at [333, 377] on div "343434 100 % Recent colors Suggested for you" at bounding box center [355, 520] width 207 height 307
click at [273, 347] on icon "button" at bounding box center [270, 348] width 12 height 12
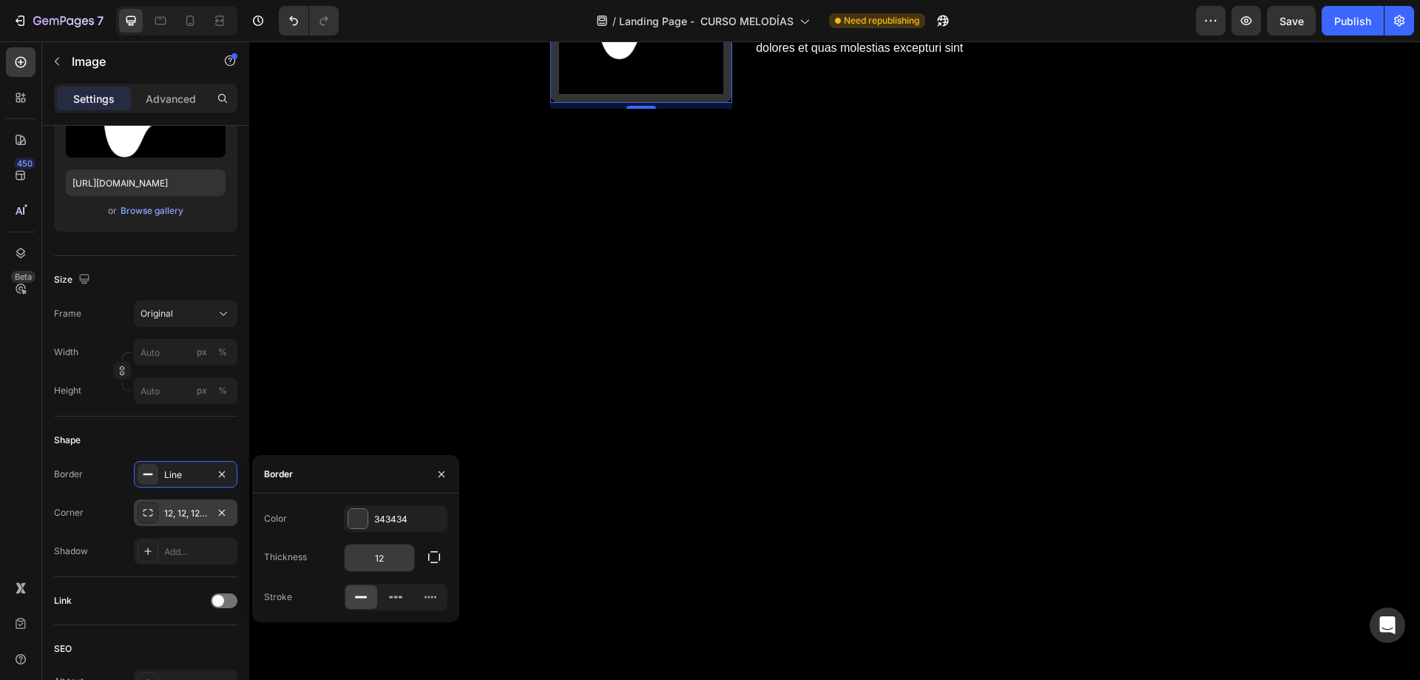
click at [378, 546] on input "12" at bounding box center [380, 557] width 70 height 27
type input "12"
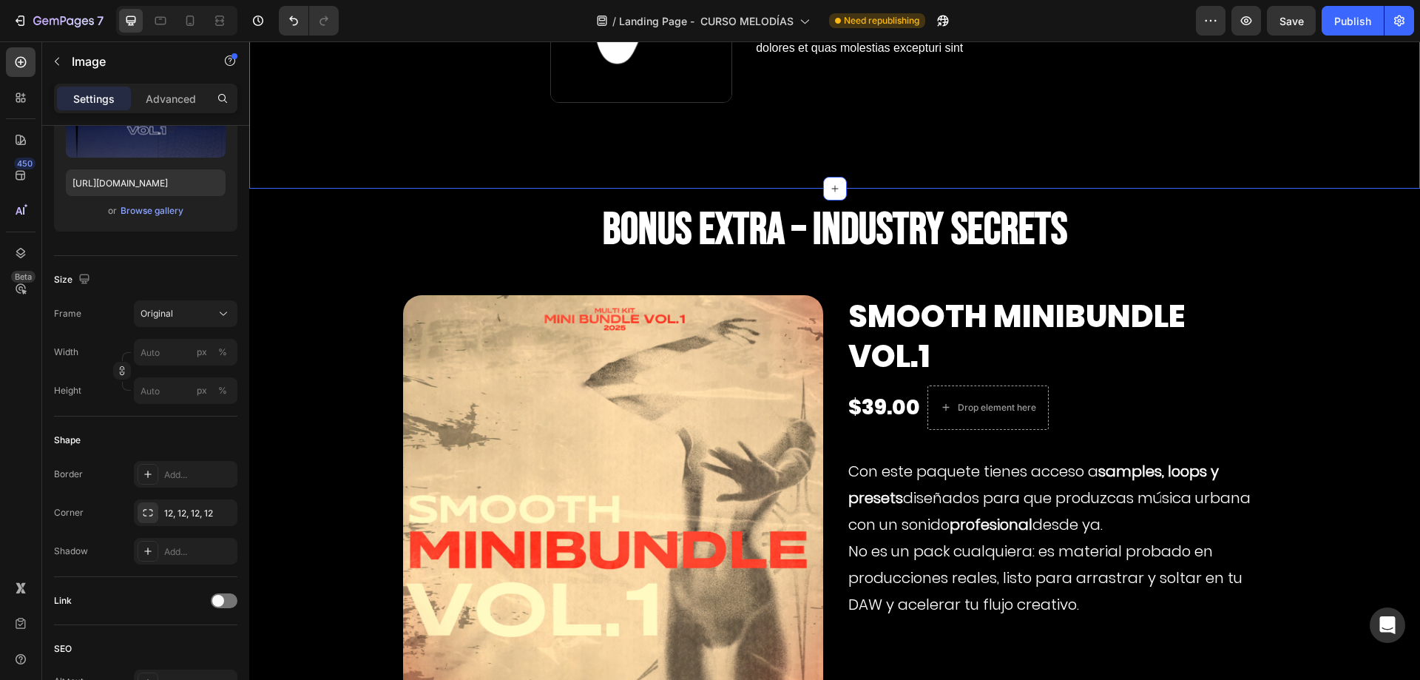
scroll to position [8041, 0]
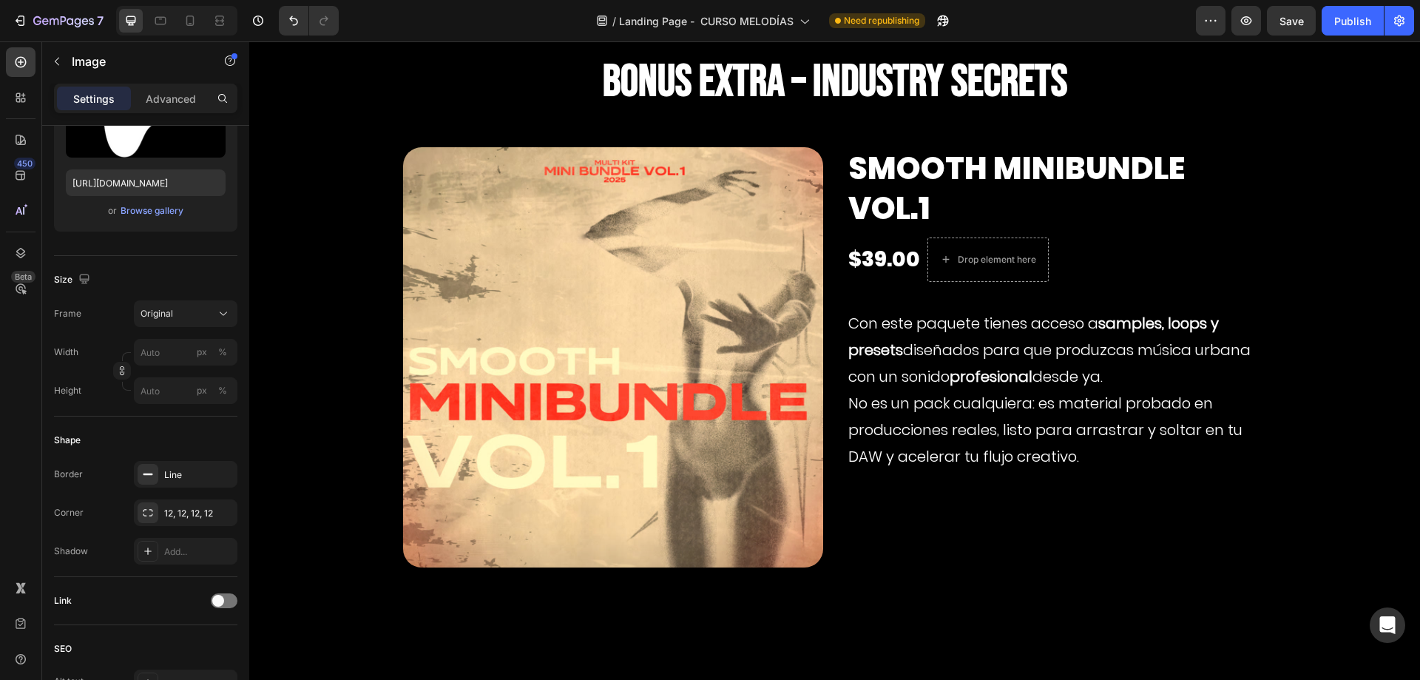
click at [191, 474] on div "Line" at bounding box center [185, 474] width 43 height 13
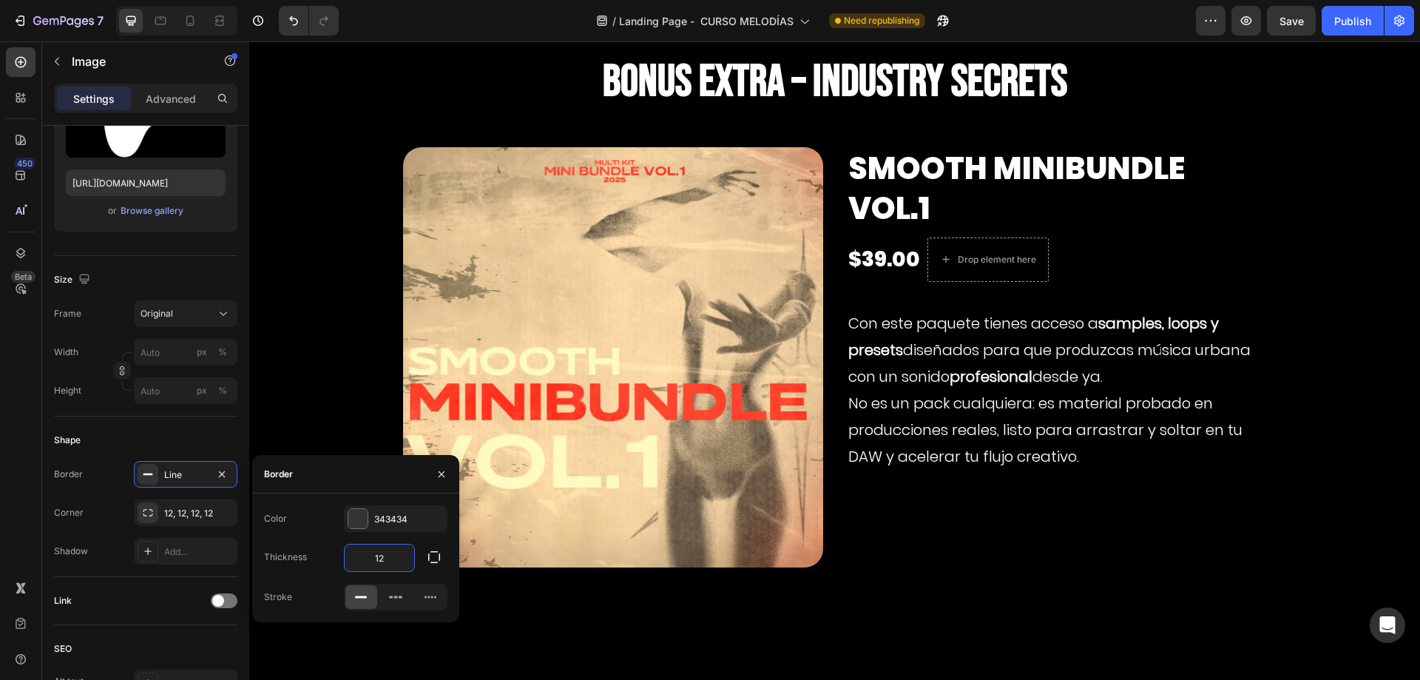
click at [383, 555] on input "12" at bounding box center [380, 557] width 70 height 27
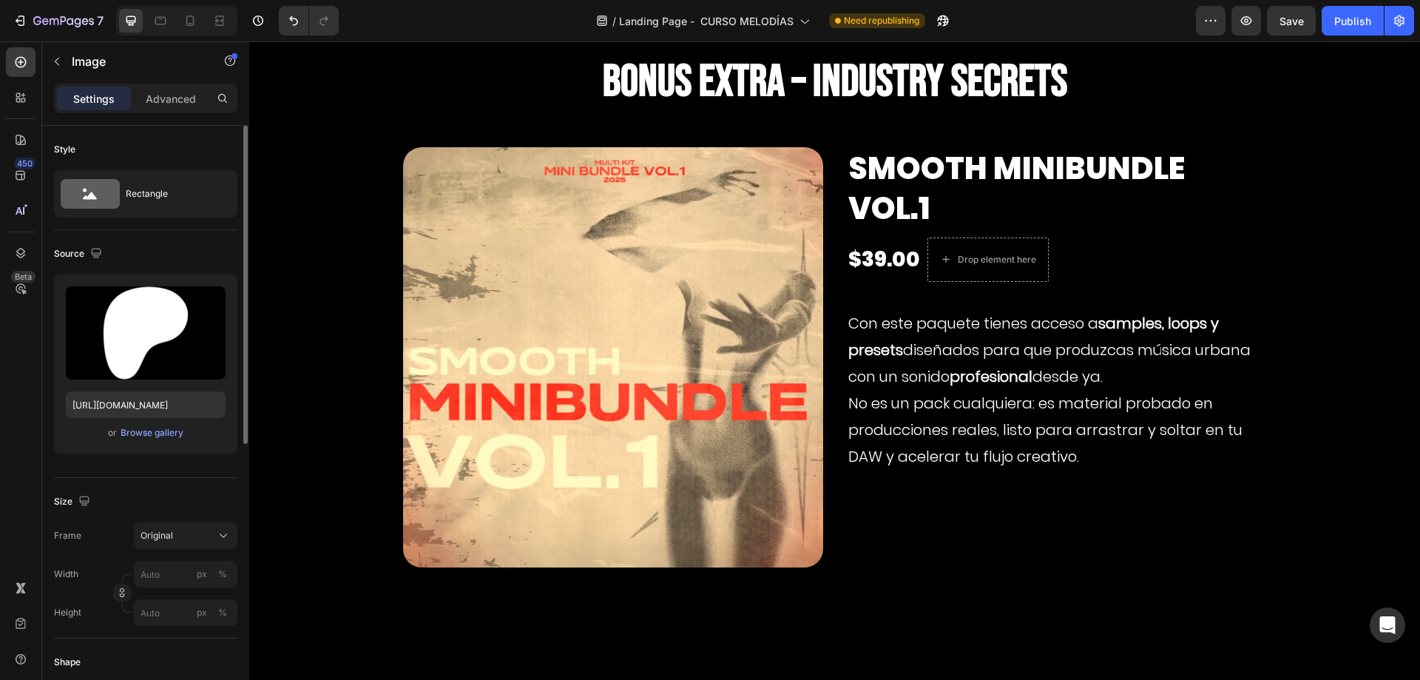
scroll to position [222, 0]
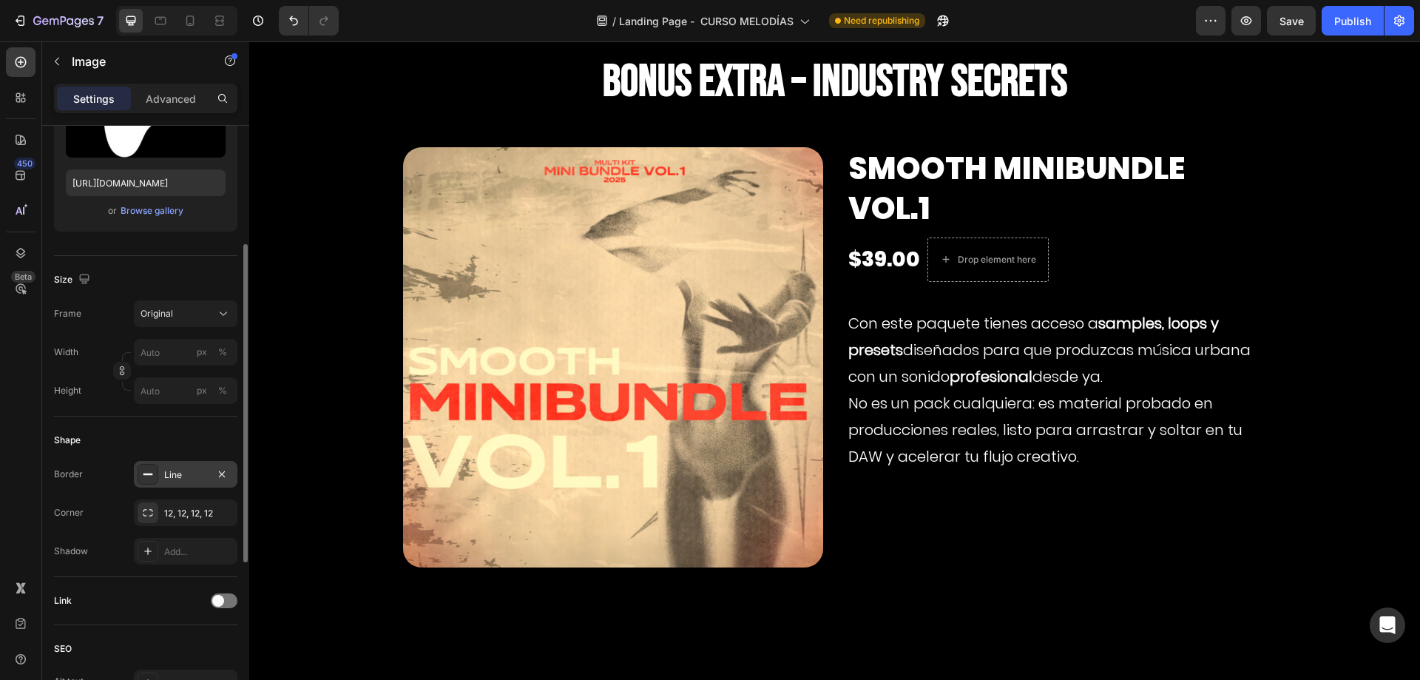
click at [177, 479] on div "Line" at bounding box center [185, 474] width 43 height 13
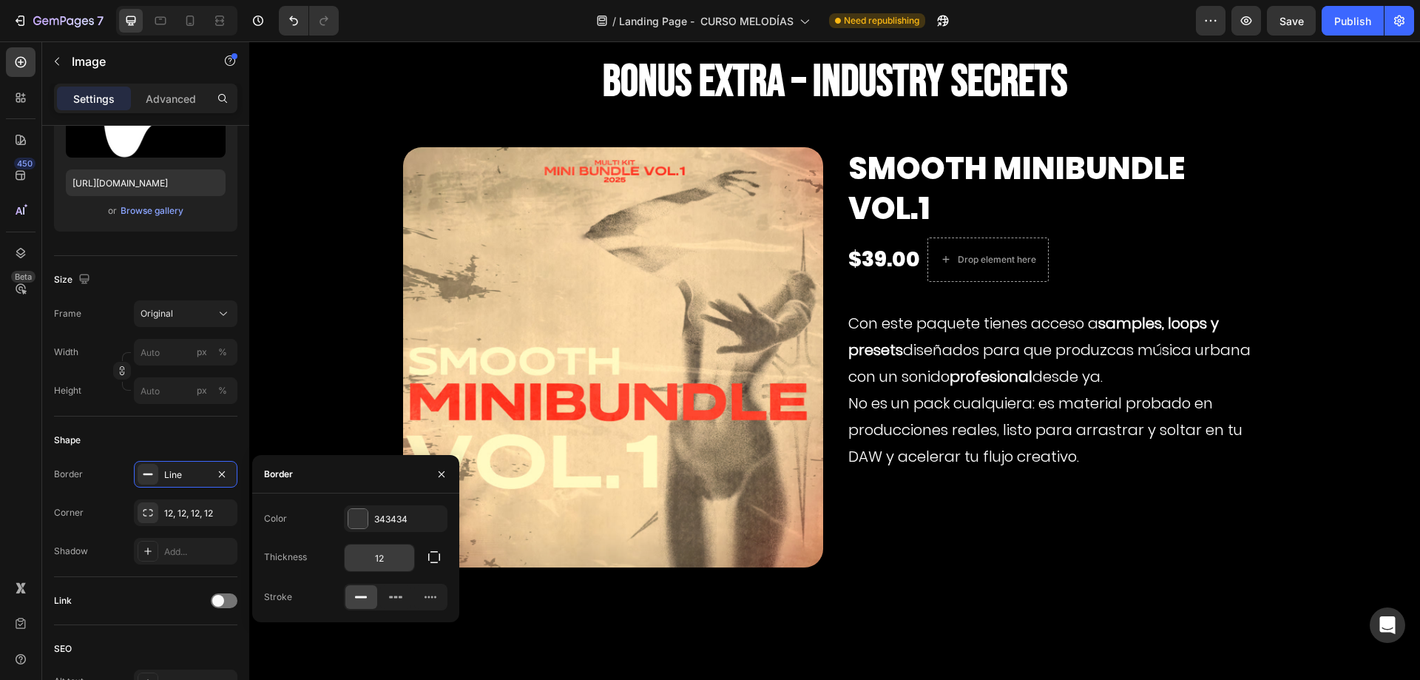
click at [381, 562] on input "12" at bounding box center [380, 557] width 70 height 27
type input "2"
click at [397, 538] on div "Color 343434 Thickness 2 Stroke" at bounding box center [355, 557] width 207 height 105
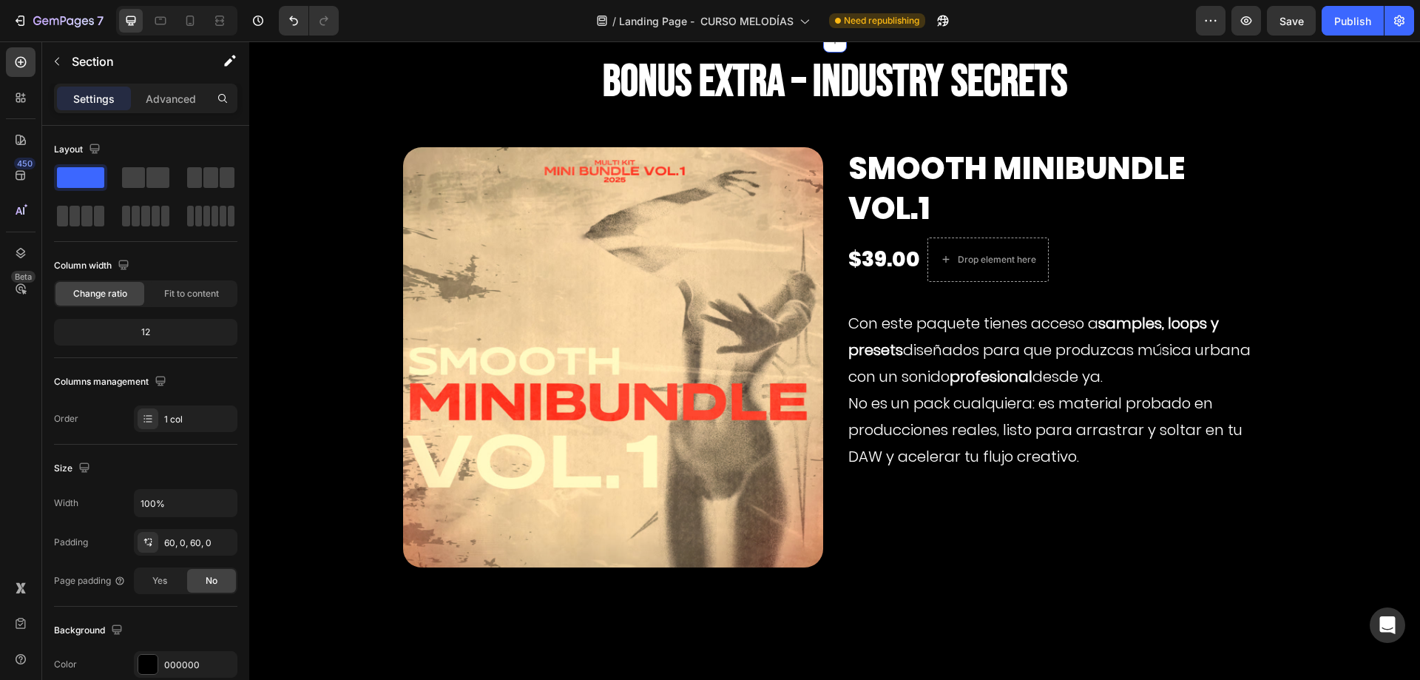
scroll to position [7967, 0]
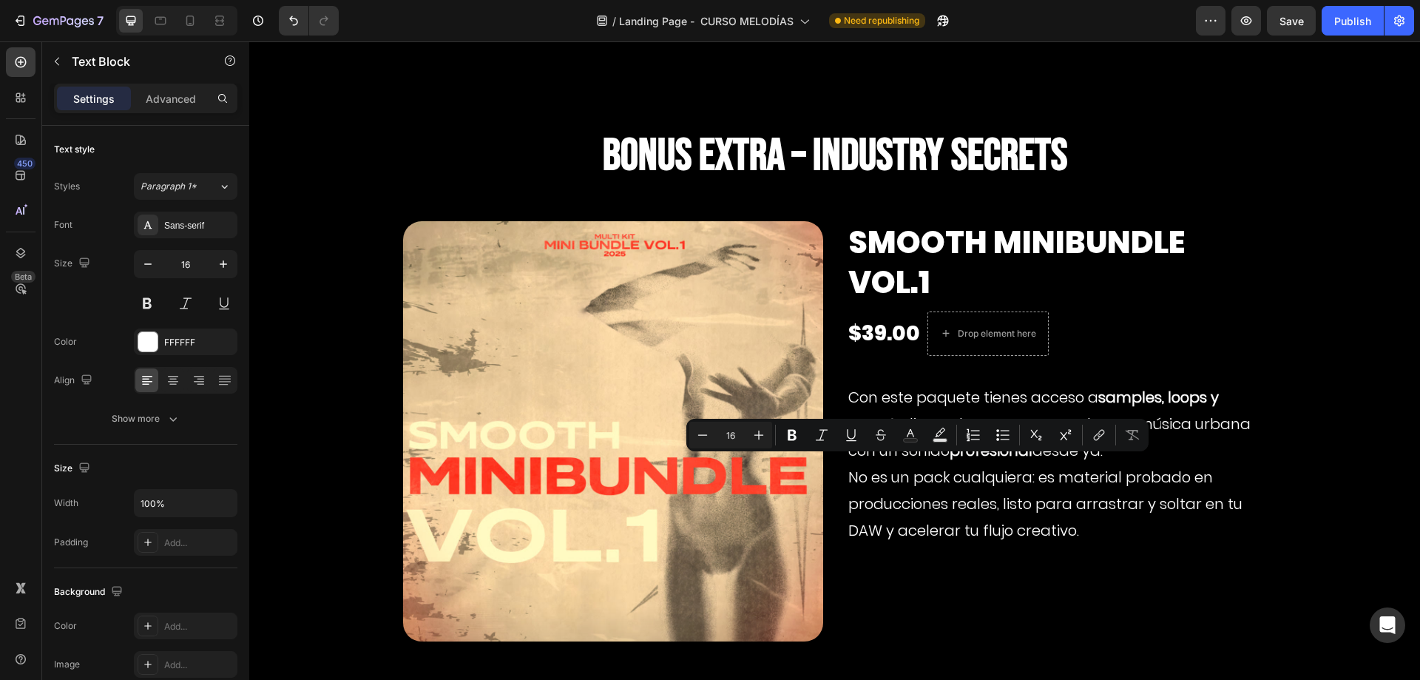
scroll to position [7974, 0]
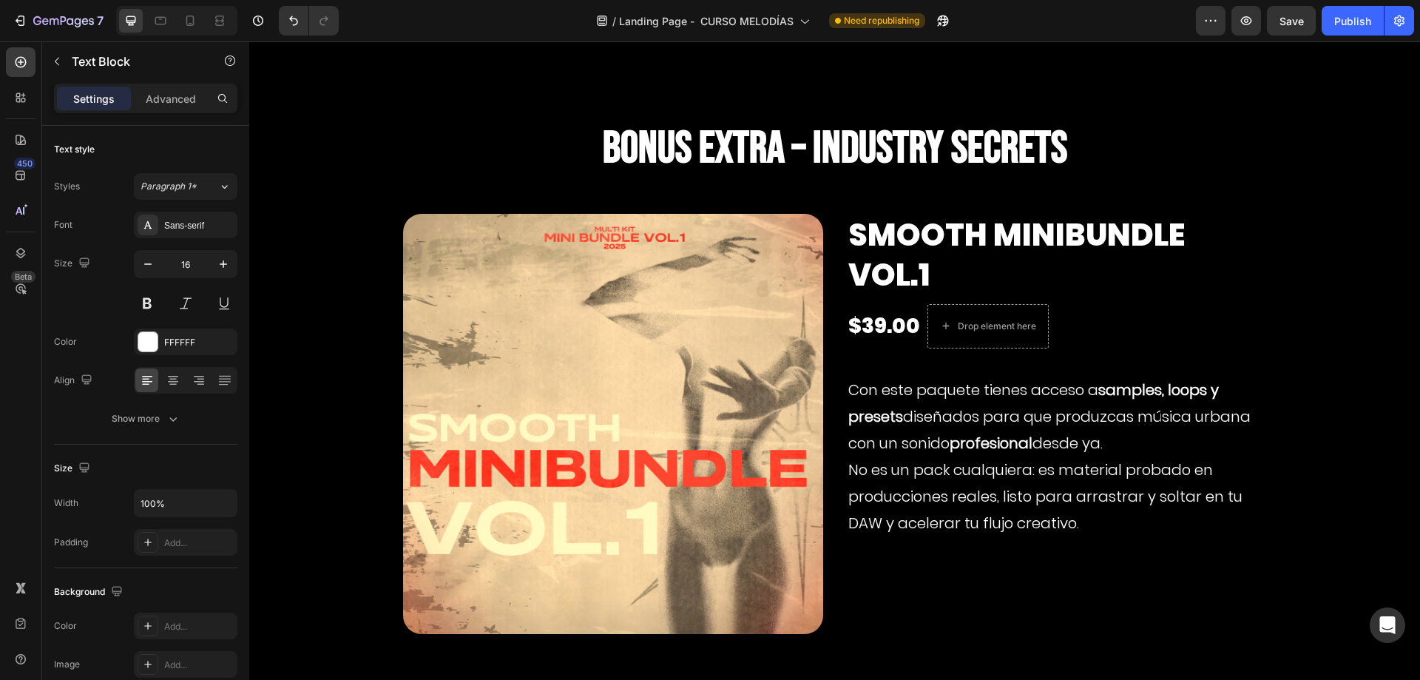
click at [180, 228] on div "Sans-serif" at bounding box center [199, 225] width 70 height 13
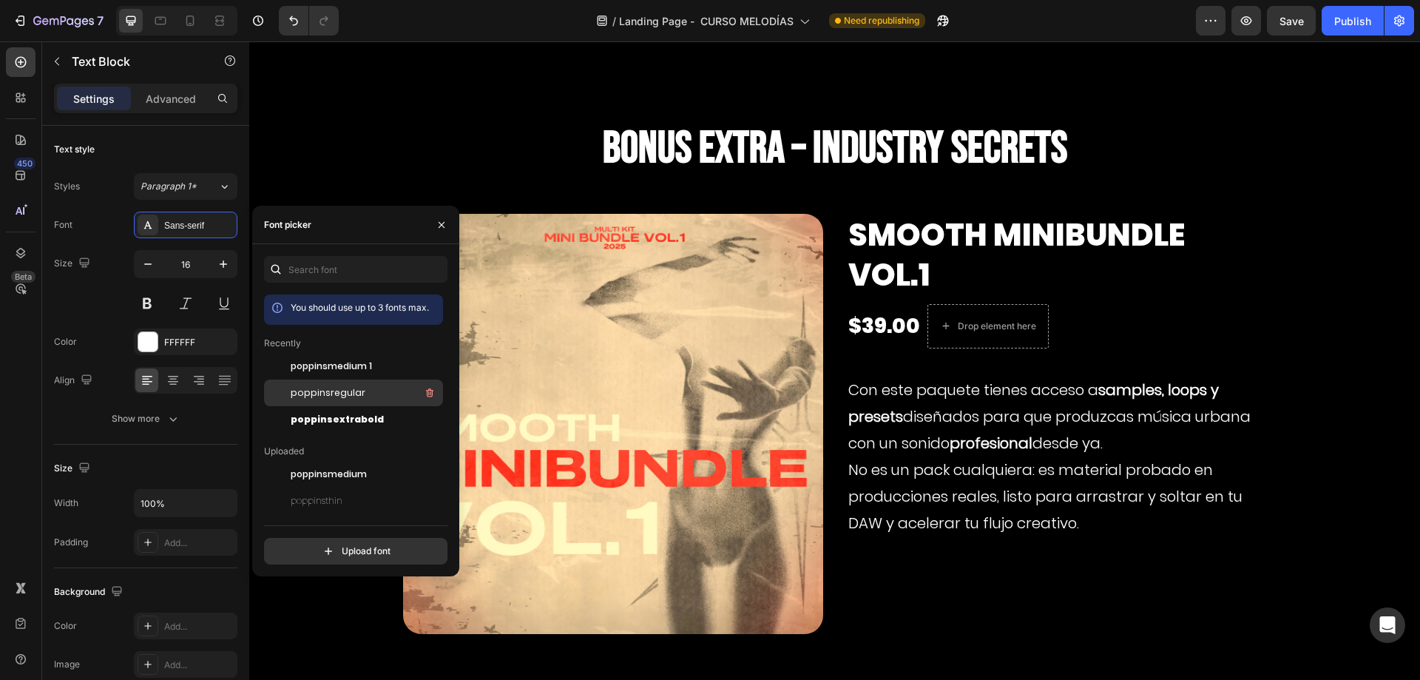
click at [322, 390] on span "poppinsregular" at bounding box center [328, 392] width 75 height 13
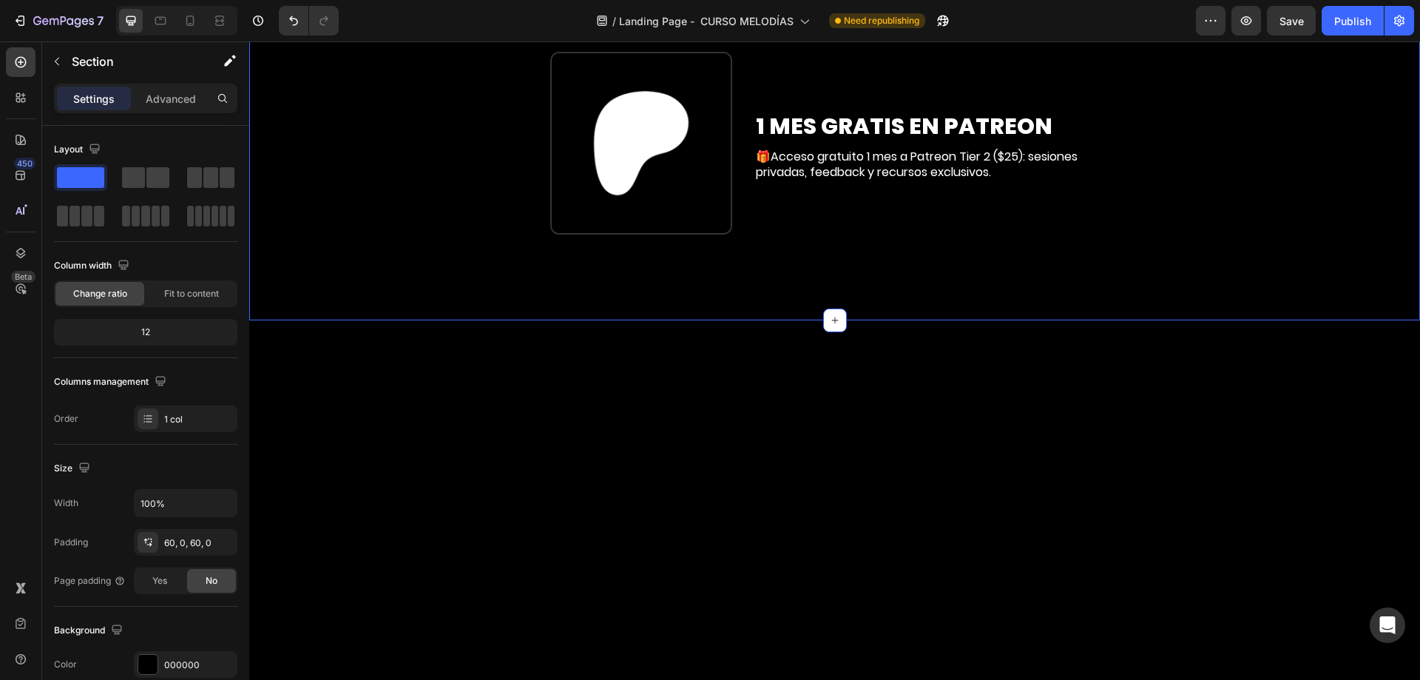
scroll to position [7752, 0]
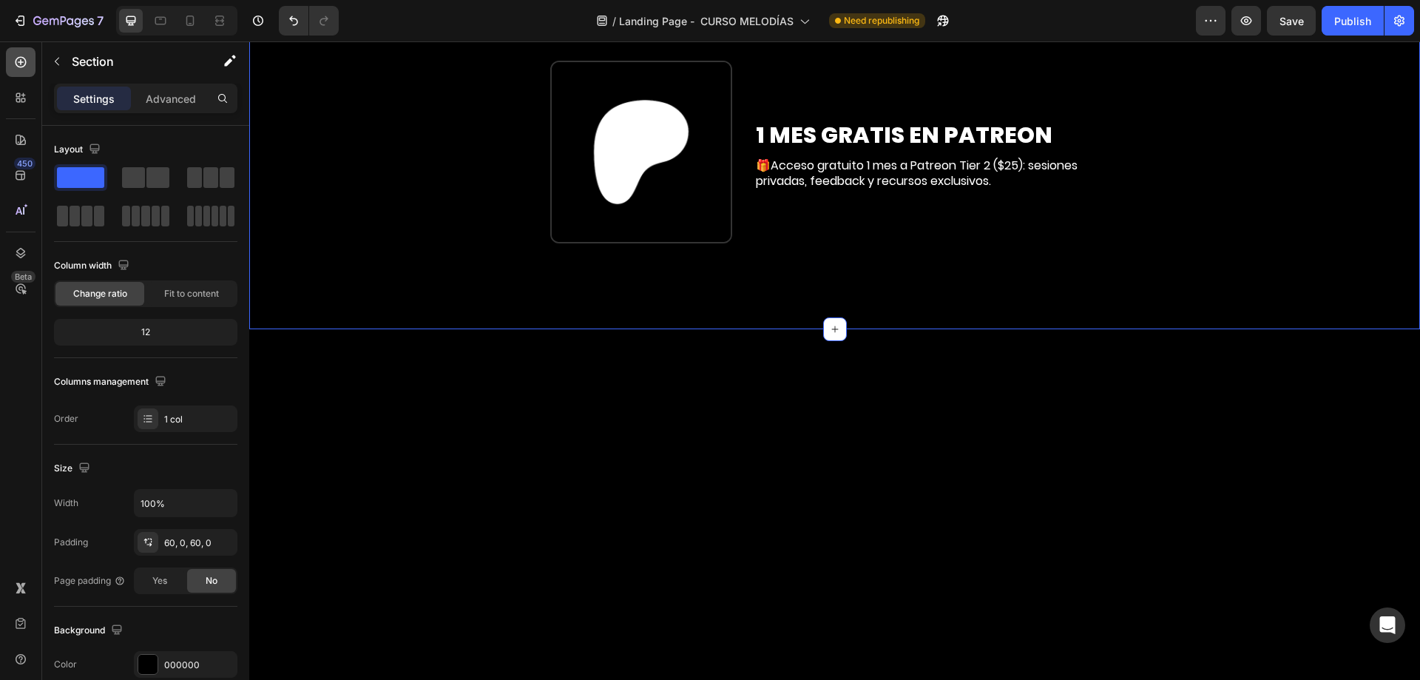
click at [24, 66] on icon at bounding box center [21, 62] width 11 height 11
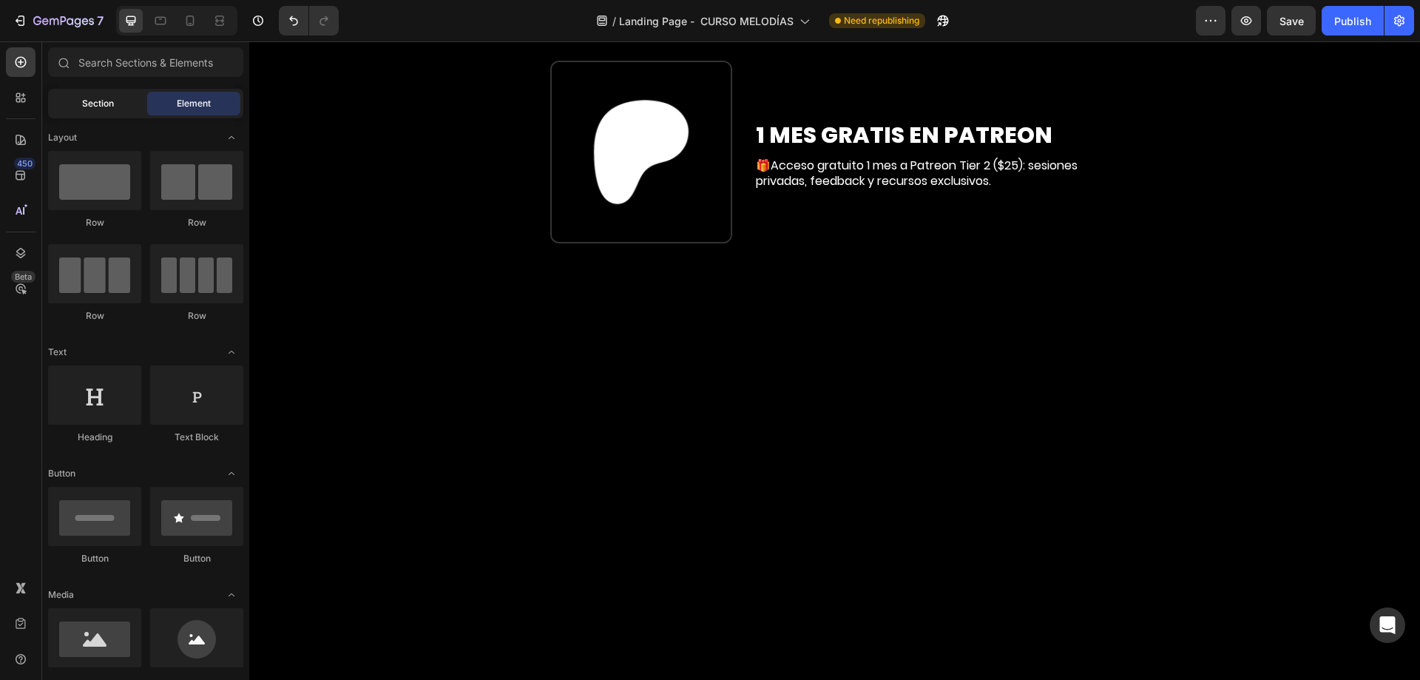
click at [119, 106] on div "Section" at bounding box center [97, 104] width 93 height 24
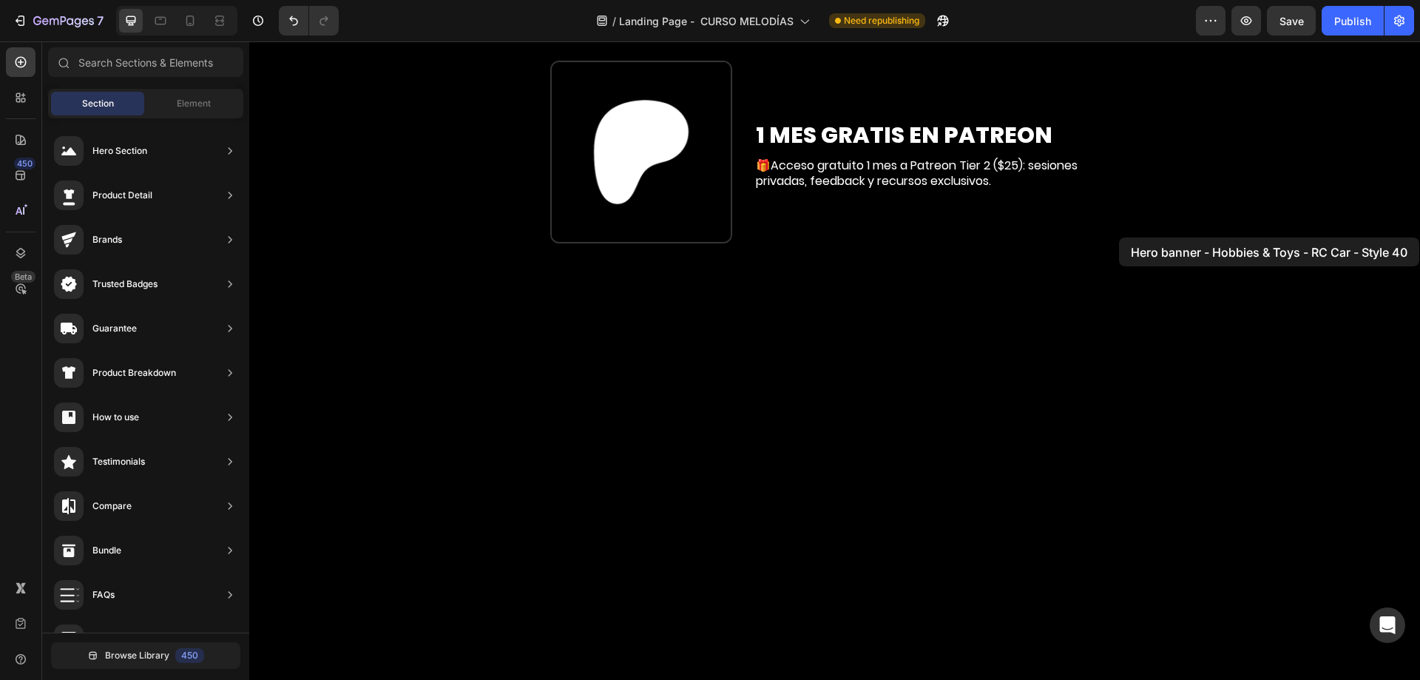
drag, startPoint x: 535, startPoint y: 168, endPoint x: 1119, endPoint y: 237, distance: 587.6
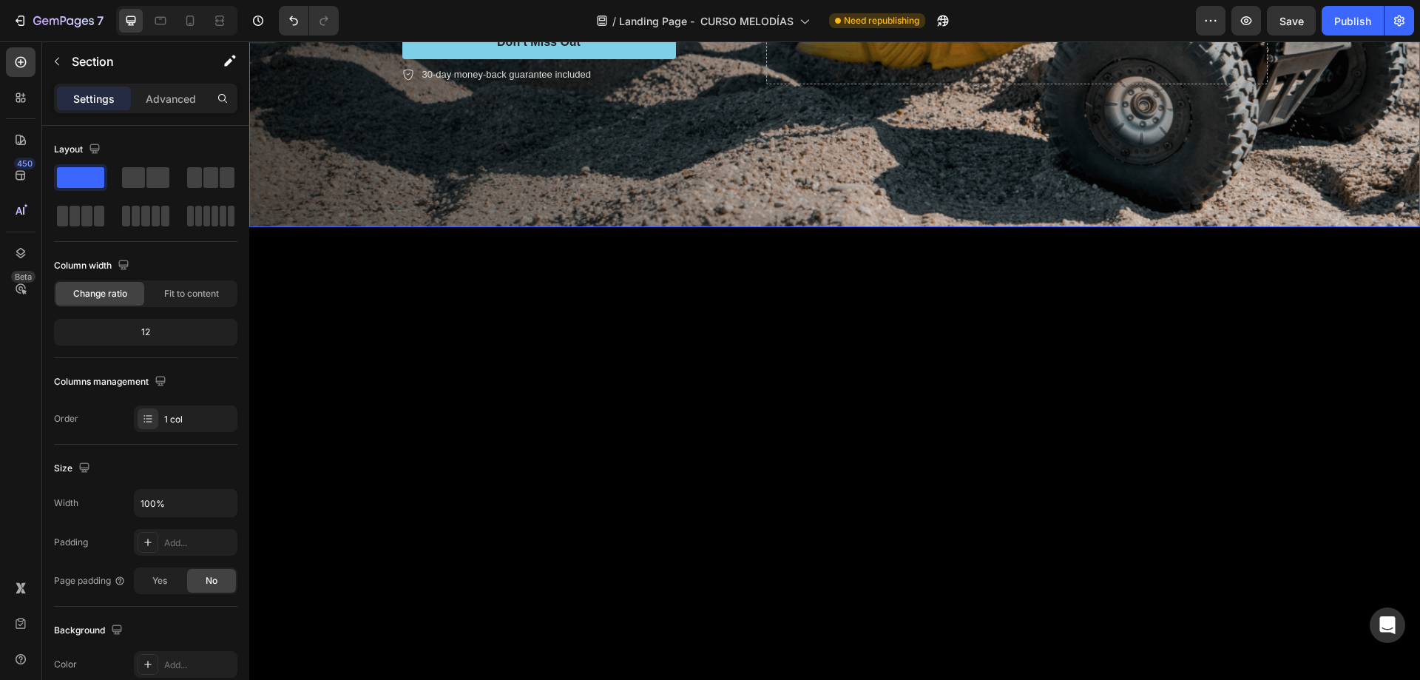
scroll to position [8287, 0]
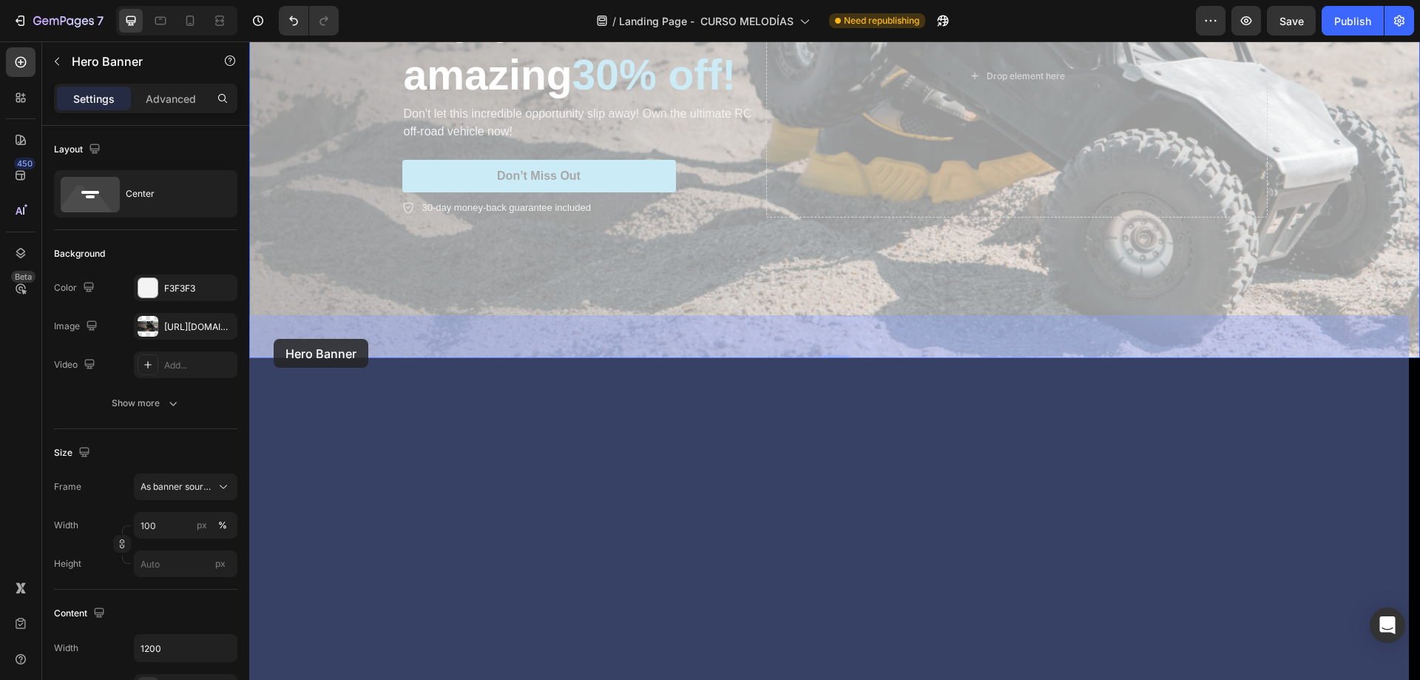
drag, startPoint x: 258, startPoint y: 312, endPoint x: 274, endPoint y: 339, distance: 30.8
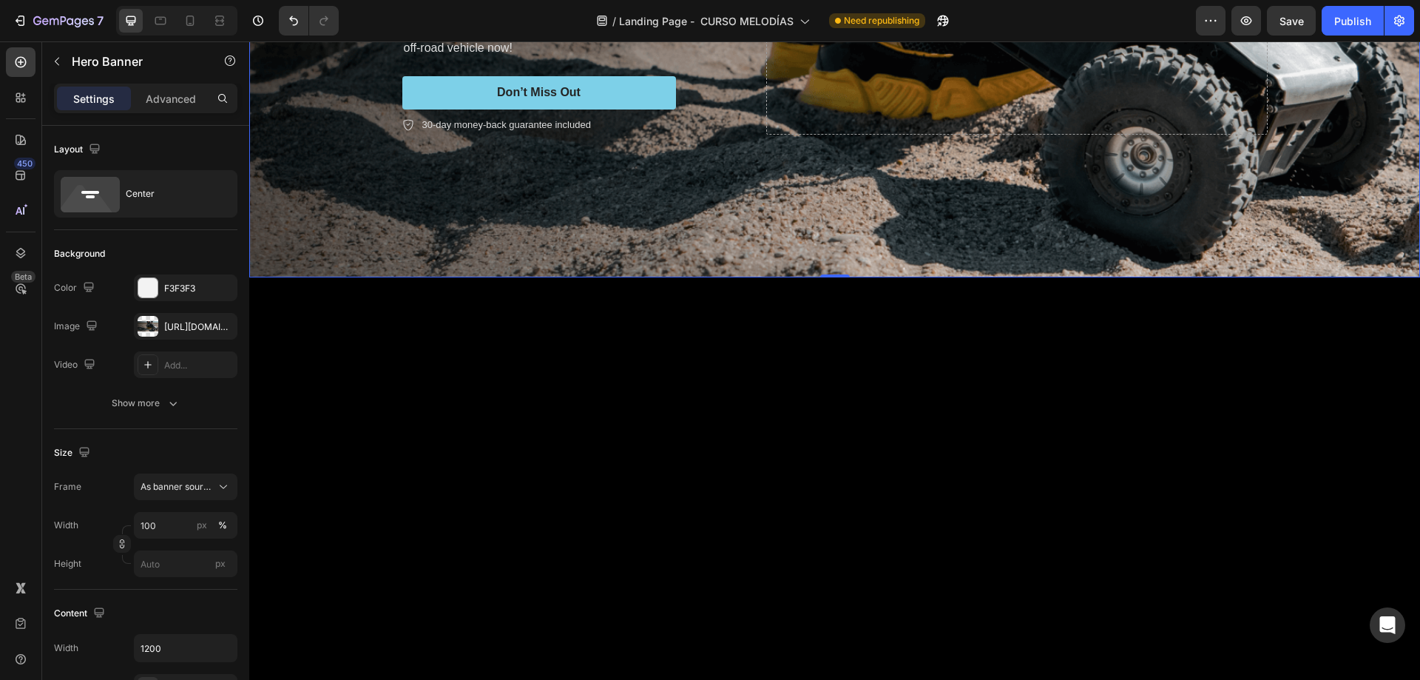
scroll to position [8509, 0]
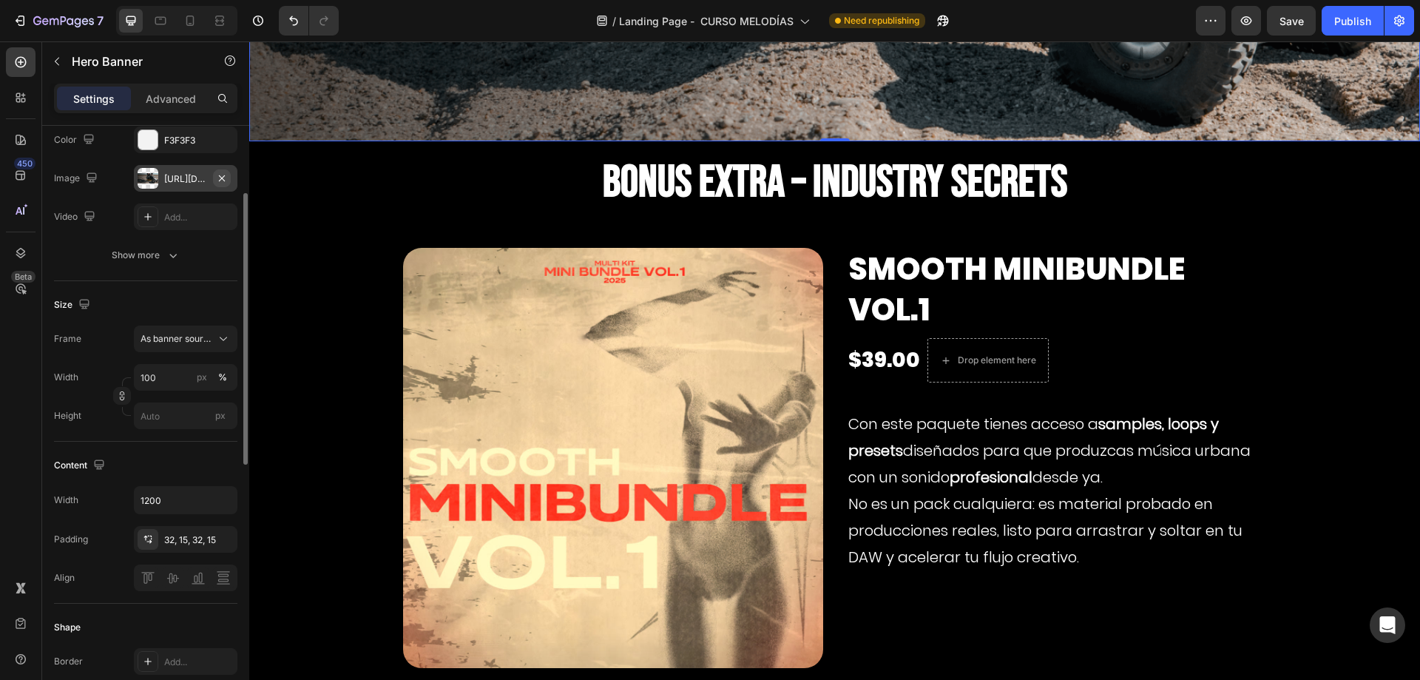
click at [226, 172] on icon "button" at bounding box center [222, 178] width 12 height 12
type input "Auto"
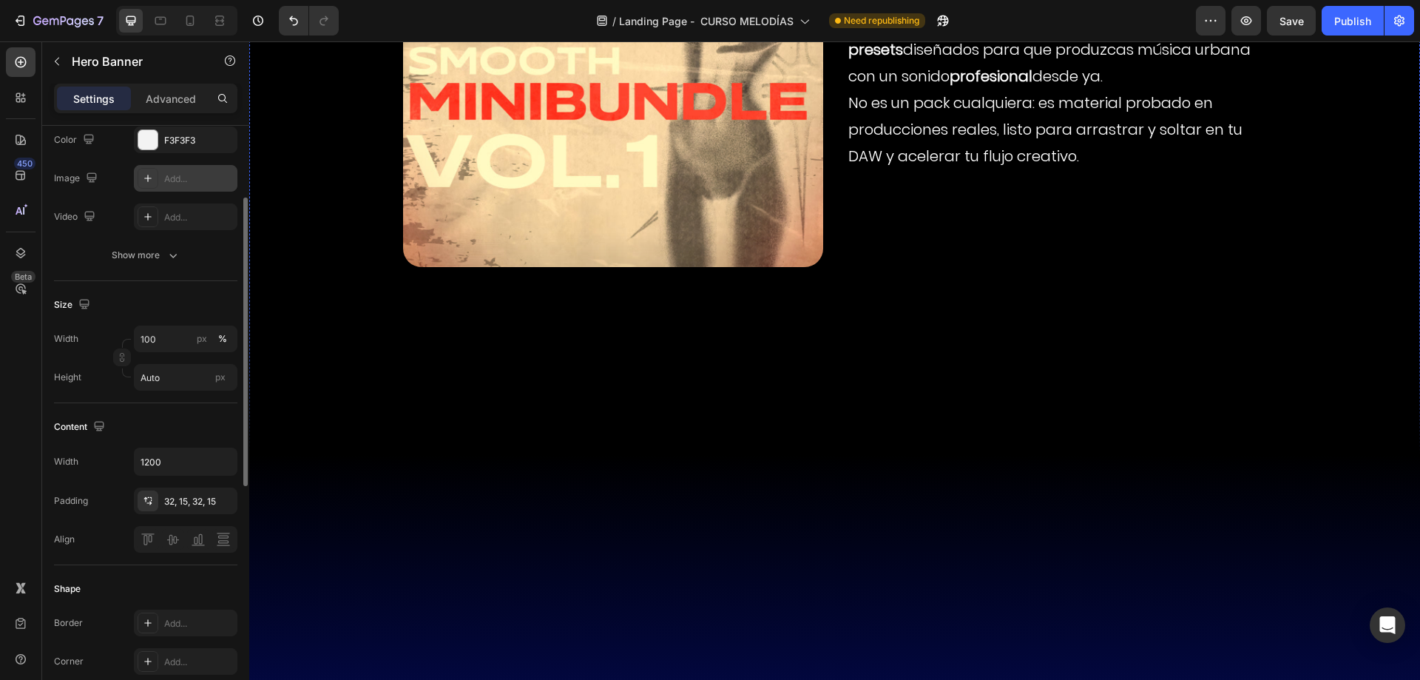
scroll to position [8361, 0]
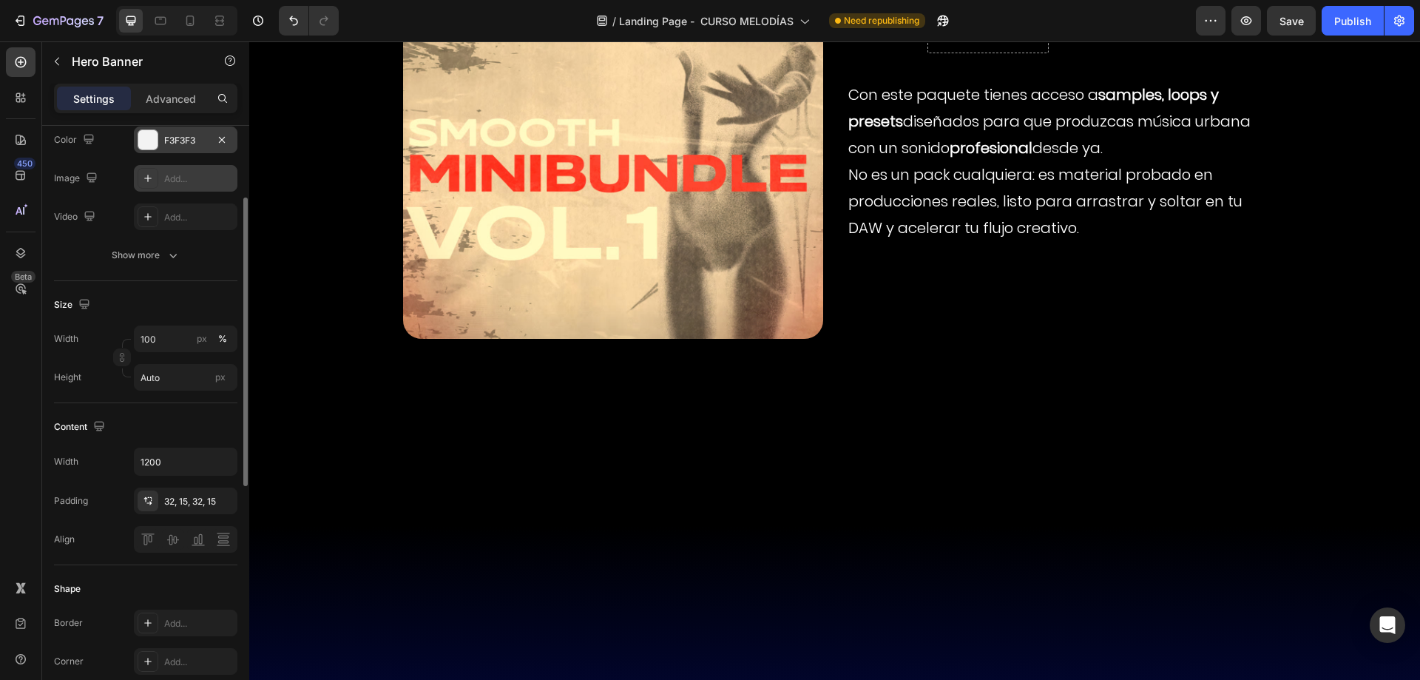
click at [188, 149] on div "F3F3F3" at bounding box center [186, 139] width 104 height 27
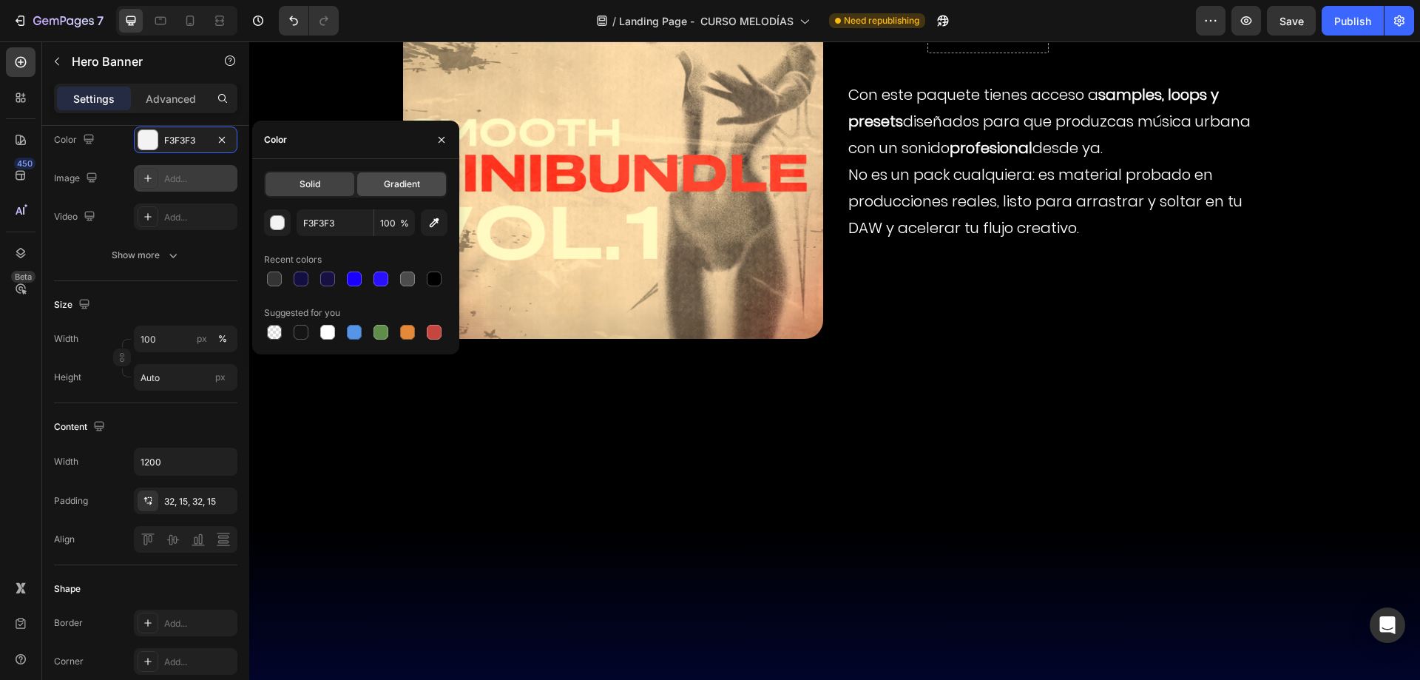
click at [399, 188] on span "Gradient" at bounding box center [402, 183] width 36 height 13
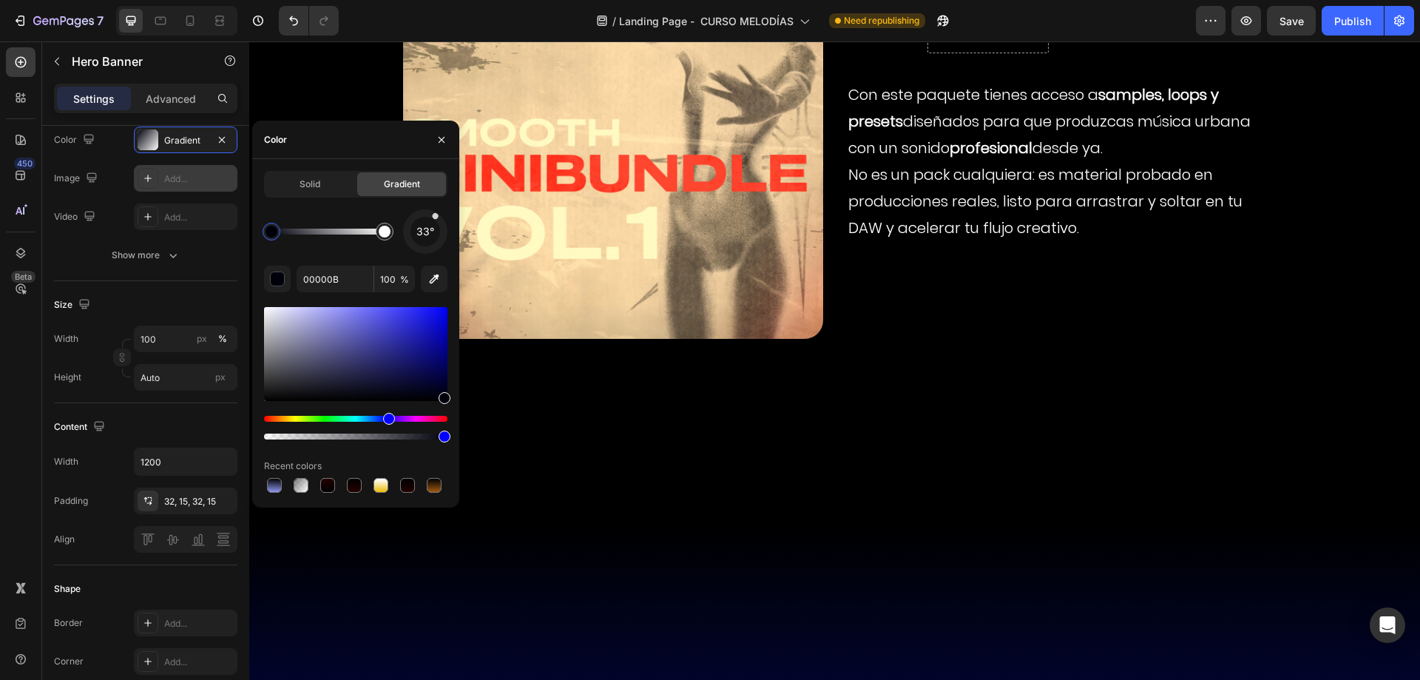
drag, startPoint x: 439, startPoint y: 246, endPoint x: 444, endPoint y: 202, distance: 44.7
click at [444, 202] on div "Solid Gradient 33° 00000B 100 % Recent colors" at bounding box center [355, 333] width 183 height 325
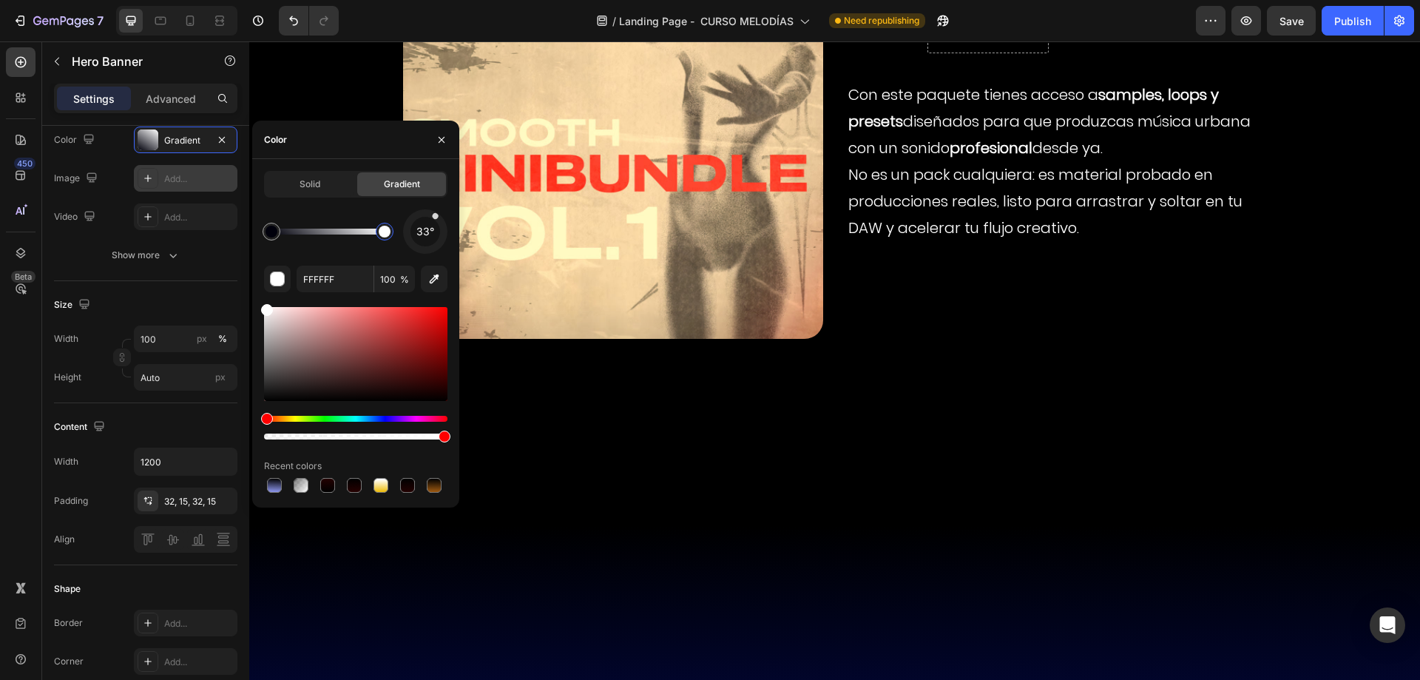
click at [381, 235] on div at bounding box center [385, 232] width 12 height 12
drag, startPoint x: 405, startPoint y: 342, endPoint x: 428, endPoint y: 315, distance: 36.2
click at [428, 315] on div at bounding box center [355, 354] width 183 height 94
type input "E81919"
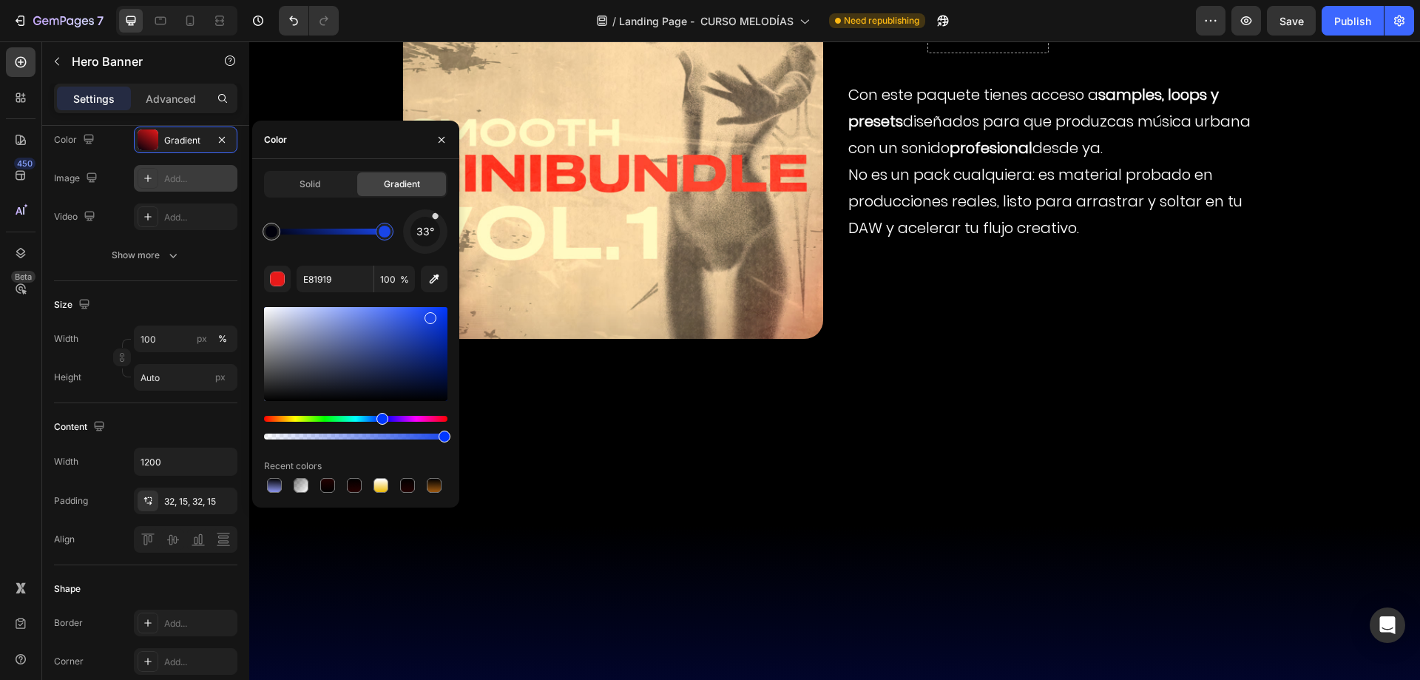
drag, startPoint x: 396, startPoint y: 419, endPoint x: 380, endPoint y: 411, distance: 17.2
click at [380, 411] on div at bounding box center [355, 373] width 183 height 138
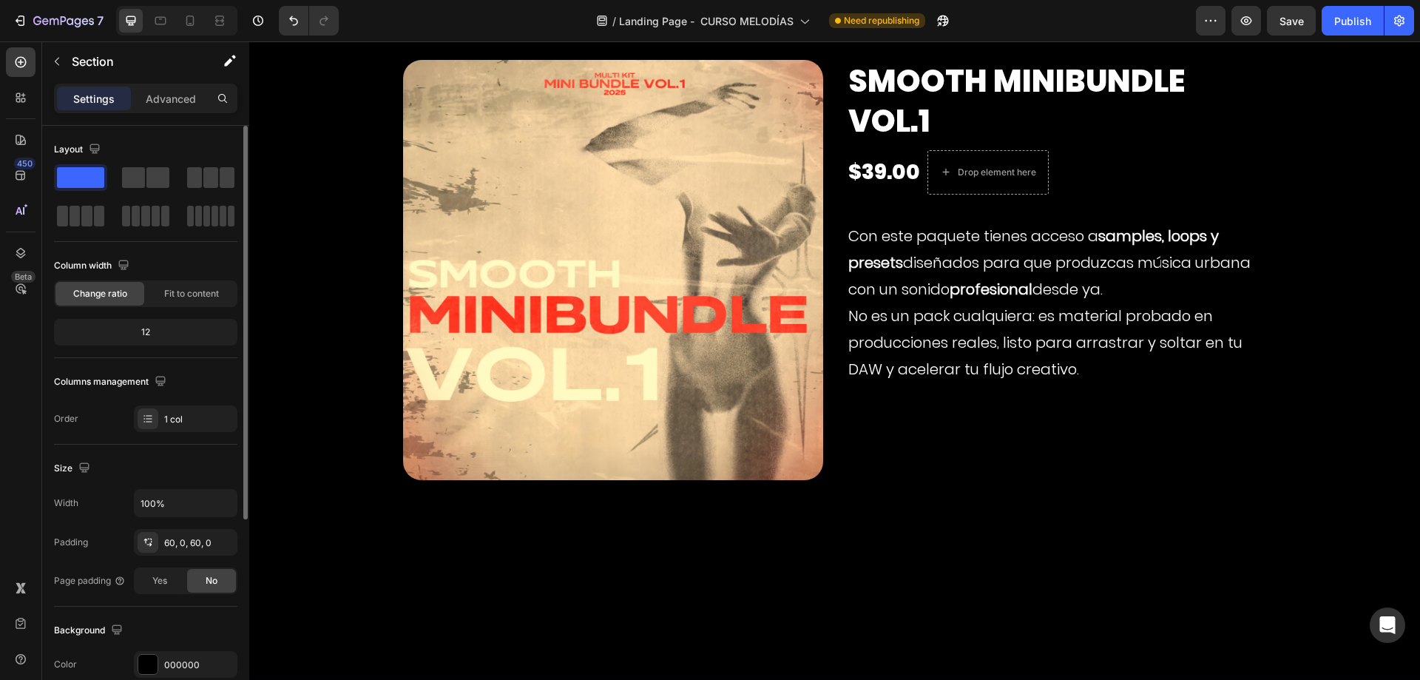
scroll to position [8213, 0]
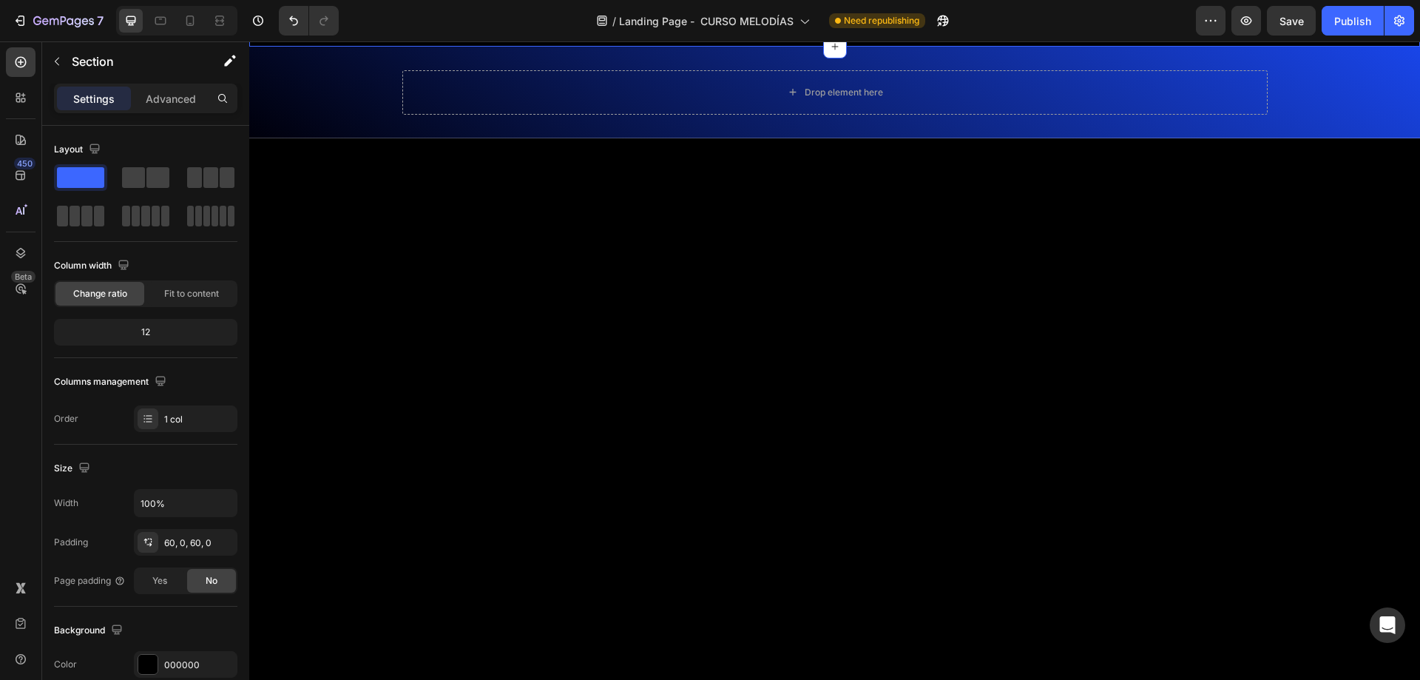
scroll to position [7991, 0]
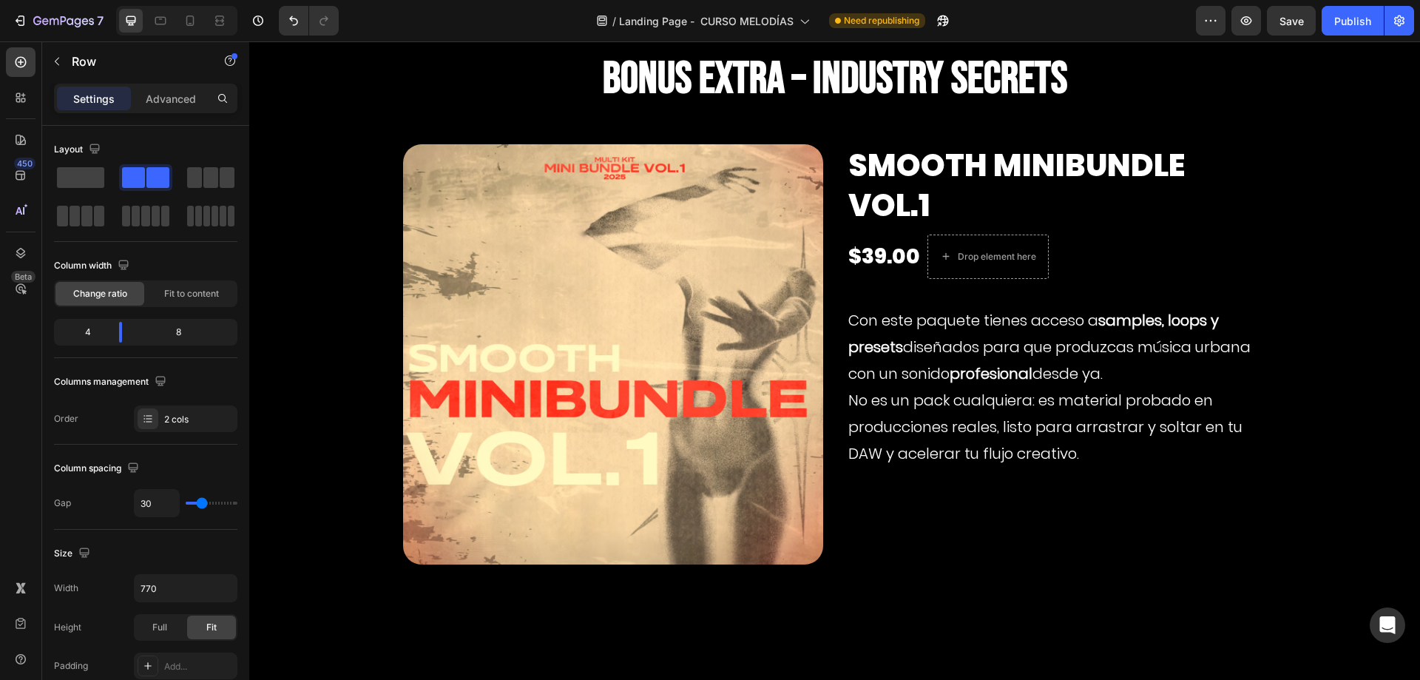
scroll to position [8213, 0]
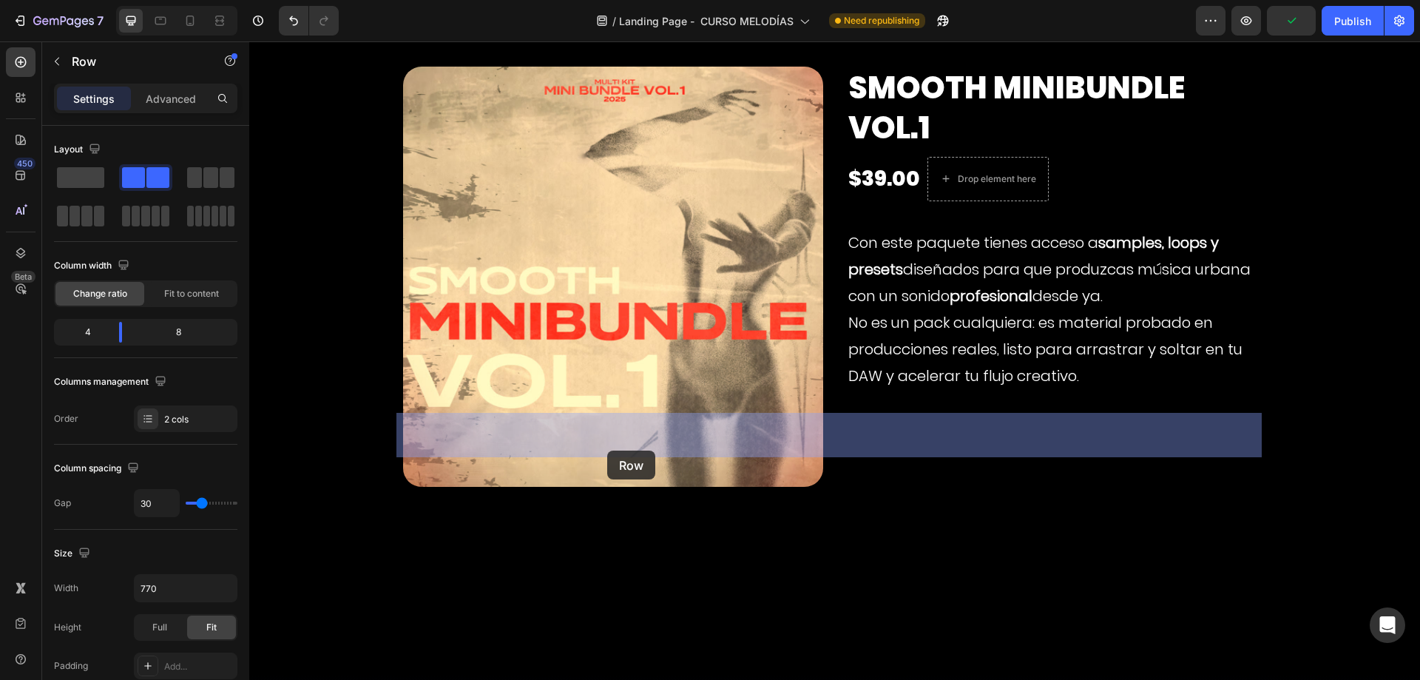
drag, startPoint x: 556, startPoint y: 101, endPoint x: 607, endPoint y: 450, distance: 353.5
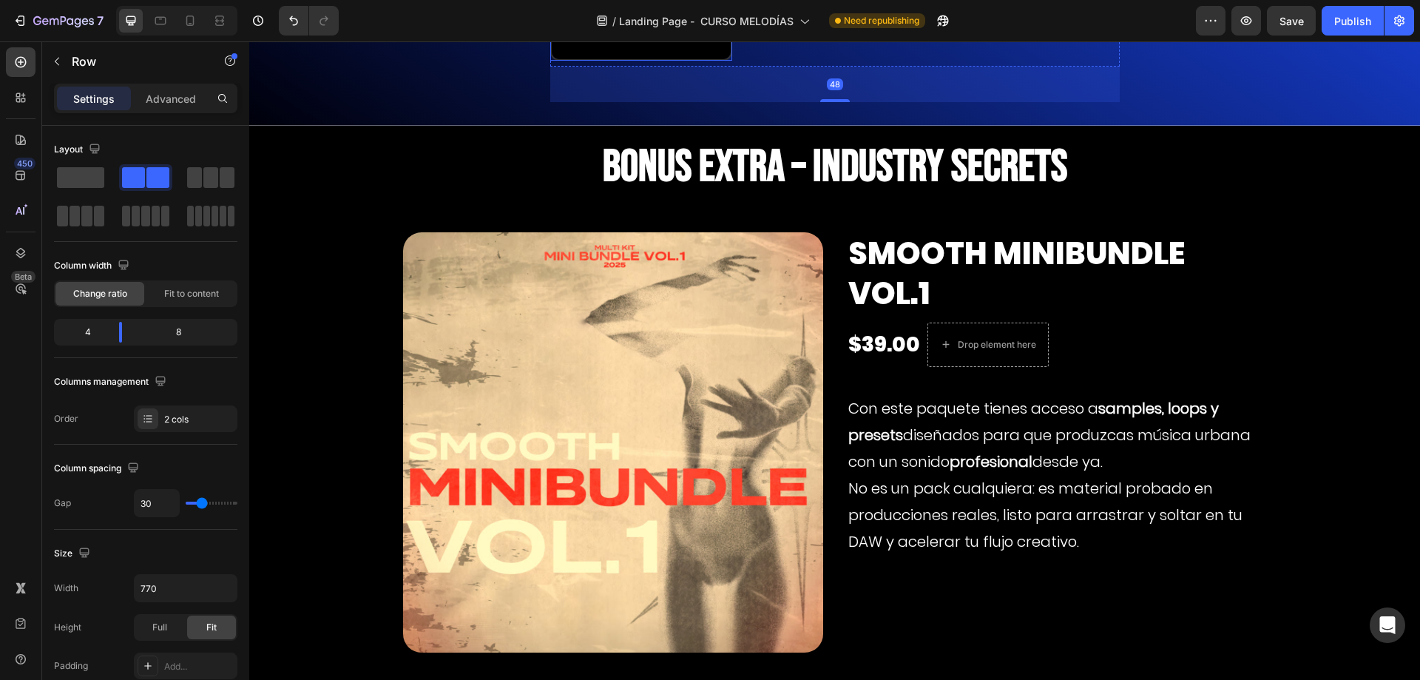
scroll to position [7917, 0]
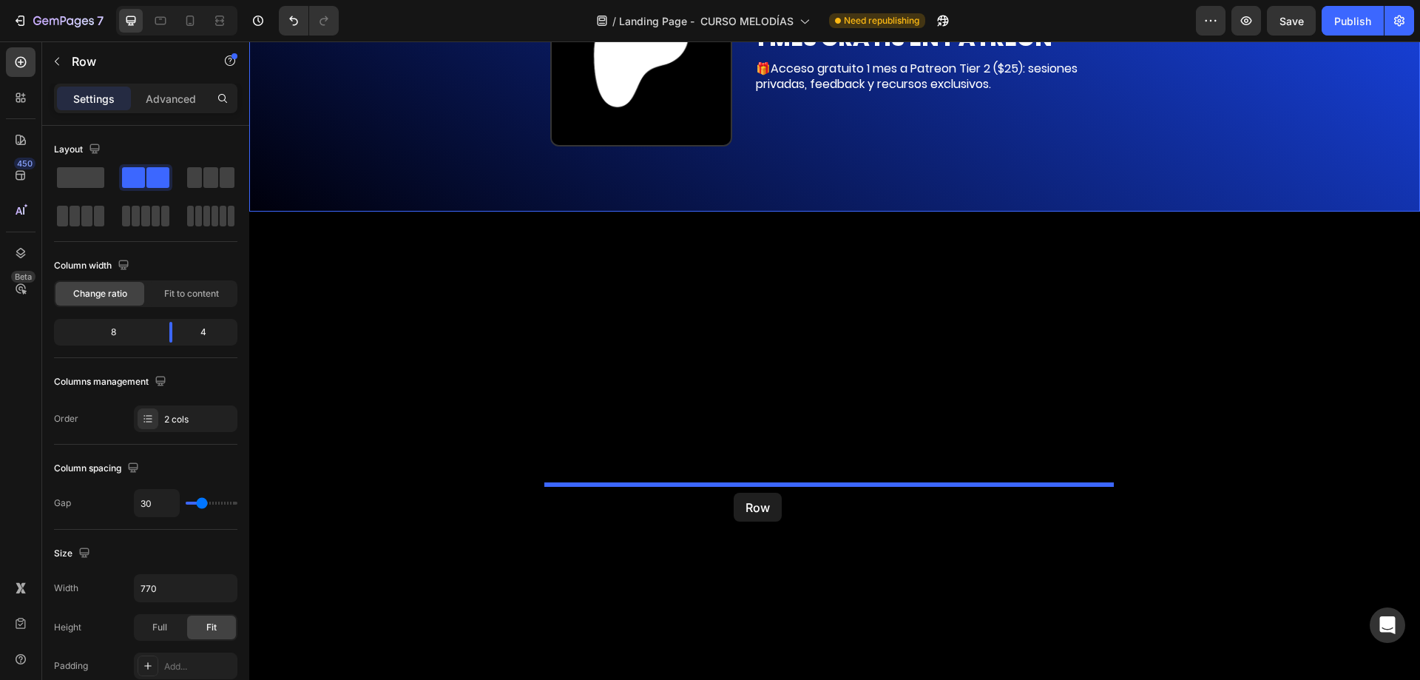
drag, startPoint x: 559, startPoint y: 190, endPoint x: 734, endPoint y: 493, distance: 349.2
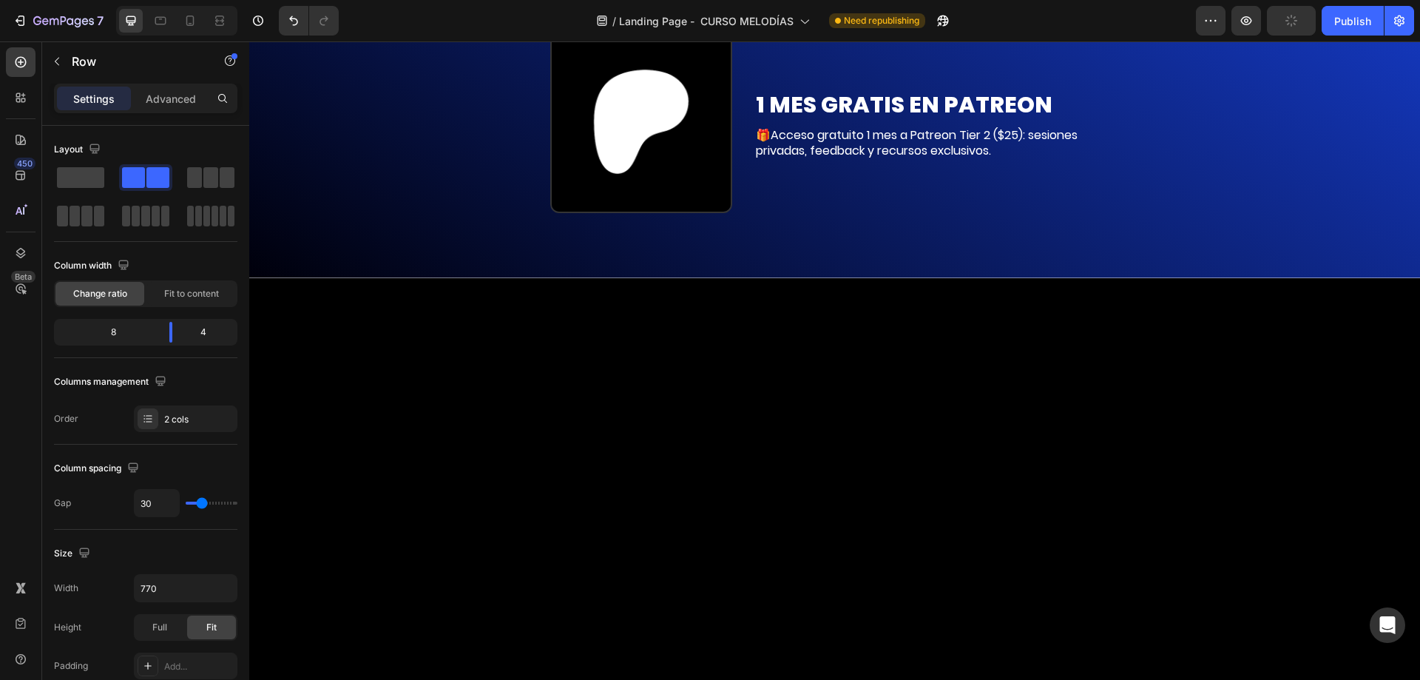
scroll to position [7695, 0]
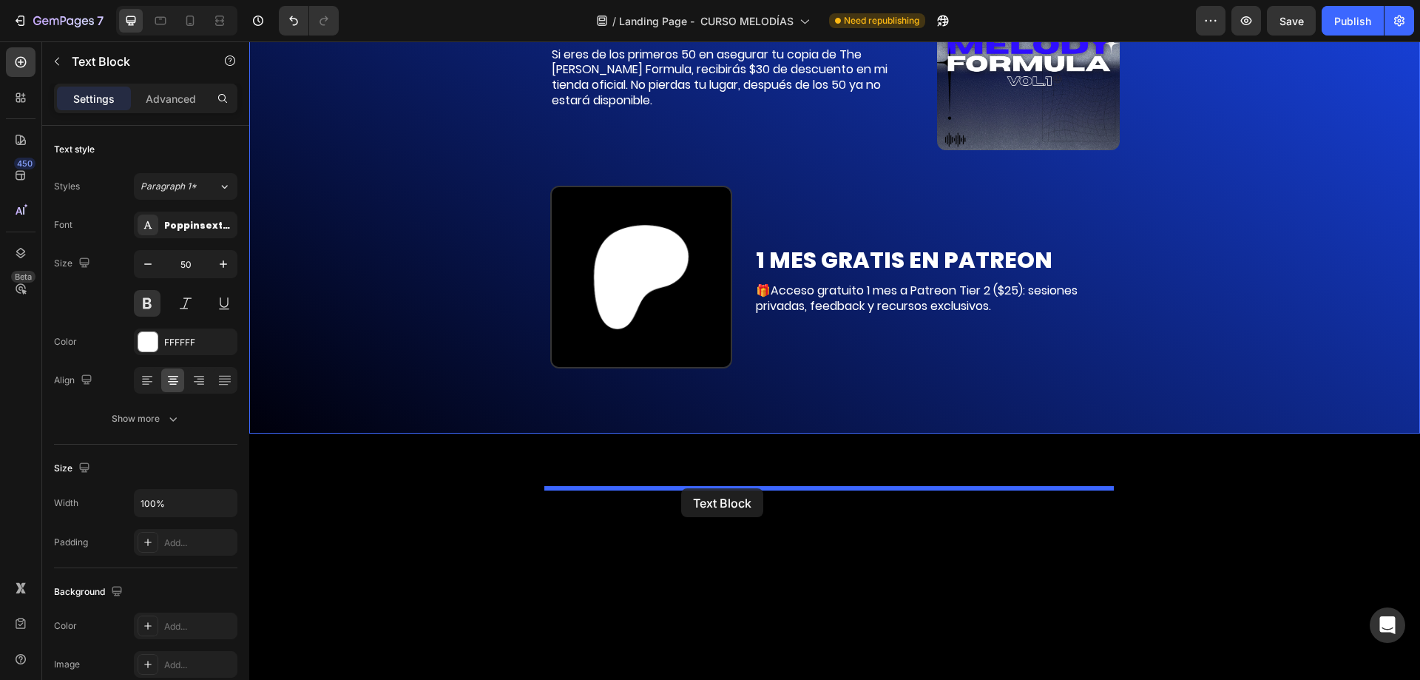
drag, startPoint x: 260, startPoint y: 324, endPoint x: 681, endPoint y: 488, distance: 452.4
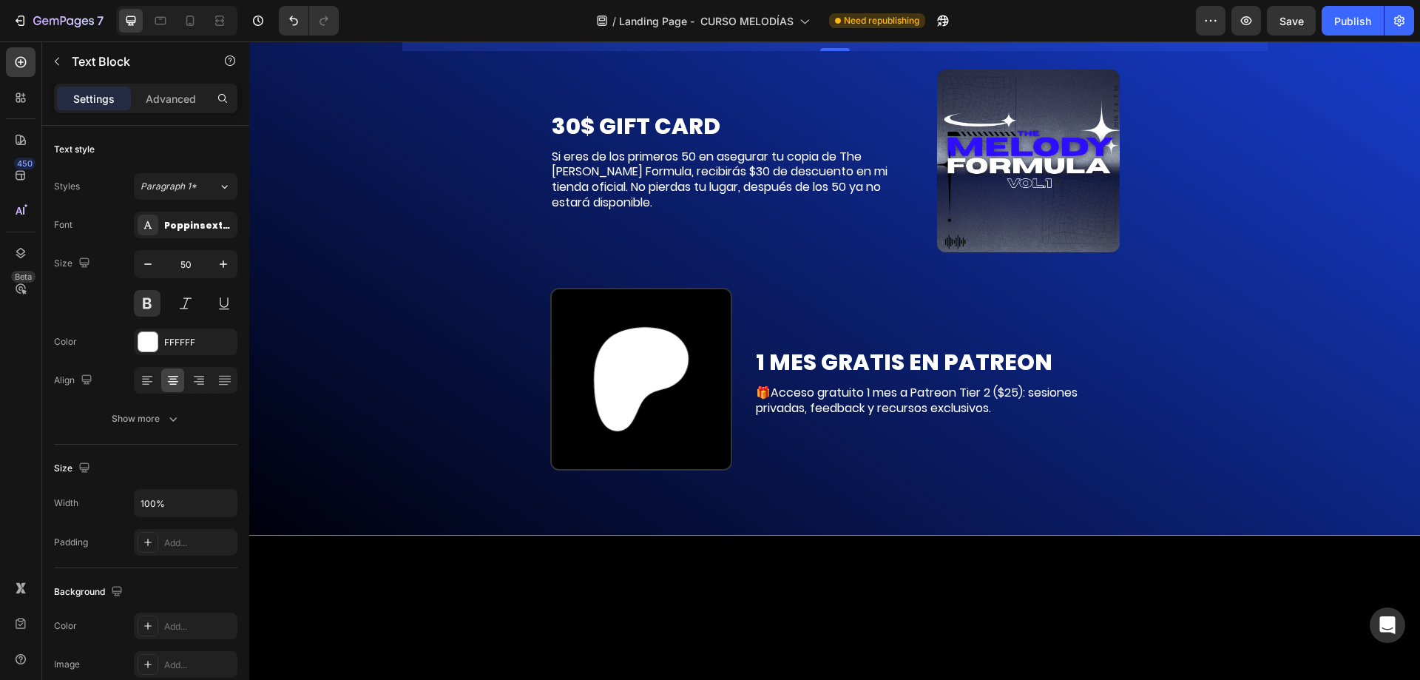
click at [838, 51] on div "48" at bounding box center [834, 33] width 865 height 35
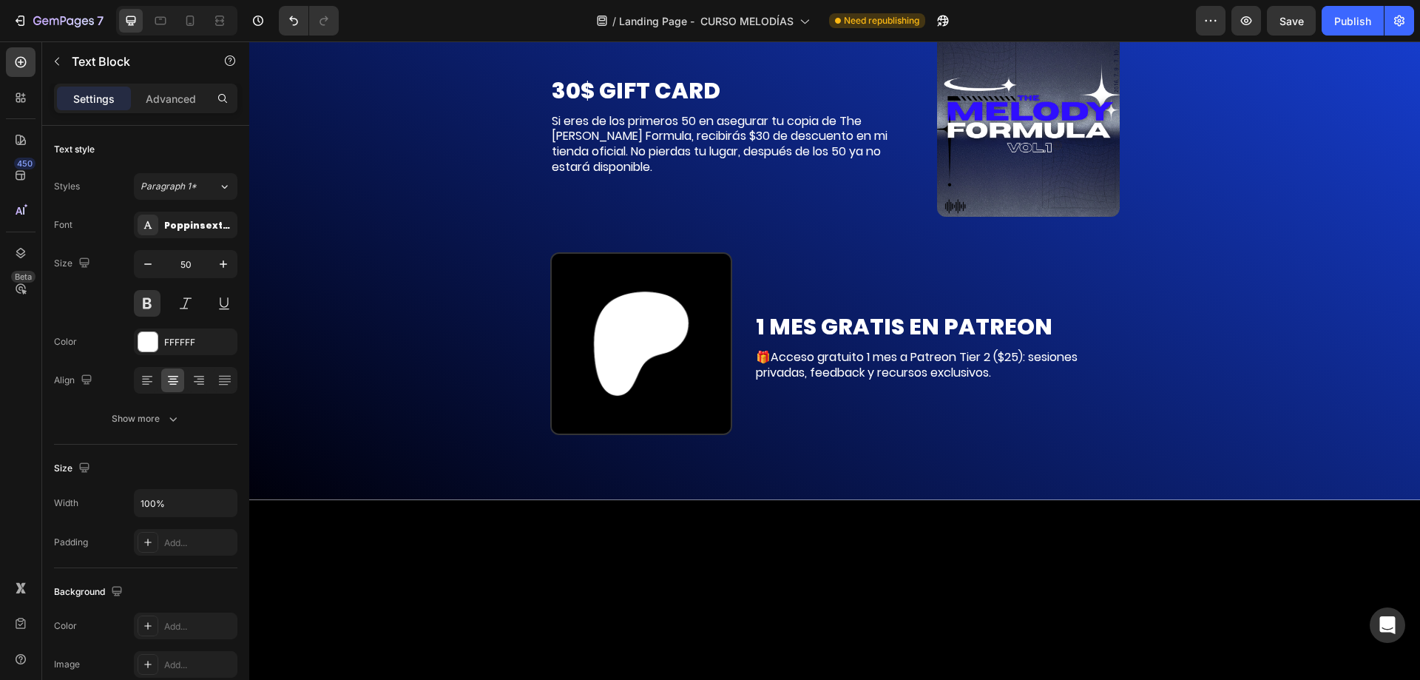
drag, startPoint x: 829, startPoint y: 504, endPoint x: 870, endPoint y: 453, distance: 65.7
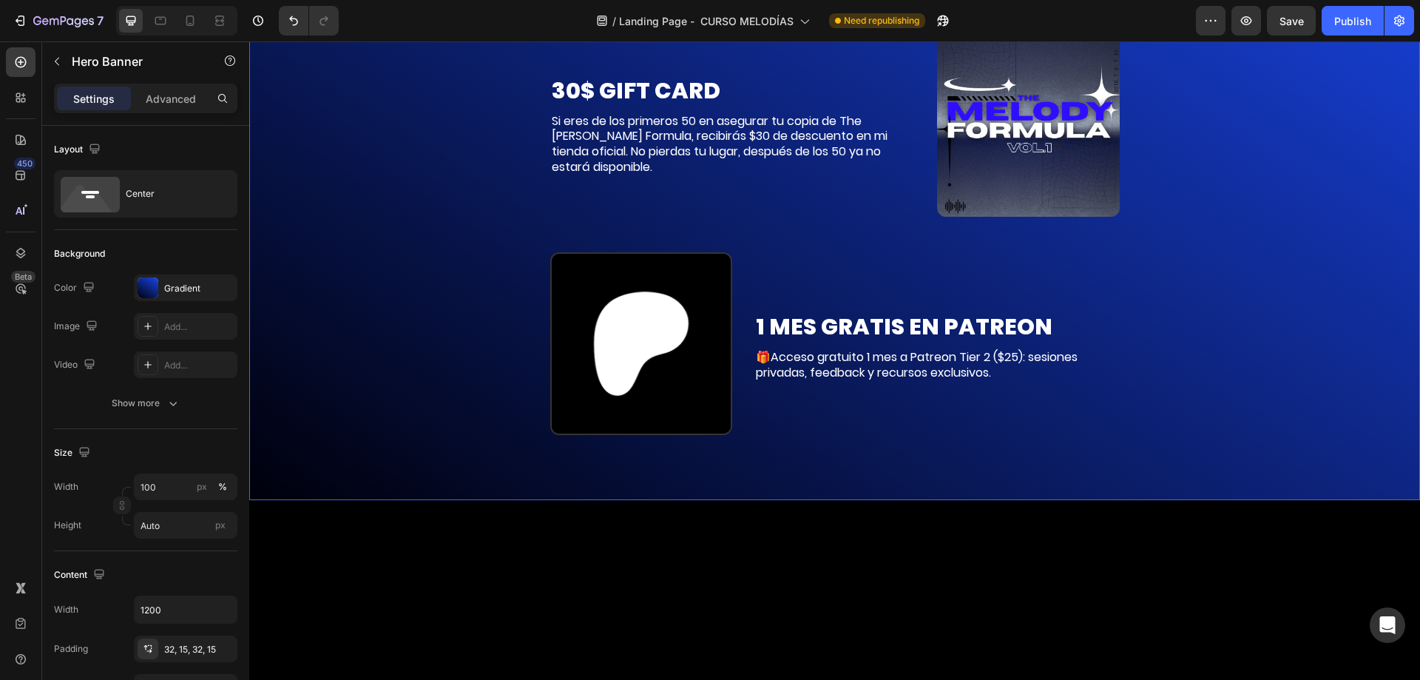
click at [1321, 392] on div "Background Image" at bounding box center [834, 177] width 1171 height 643
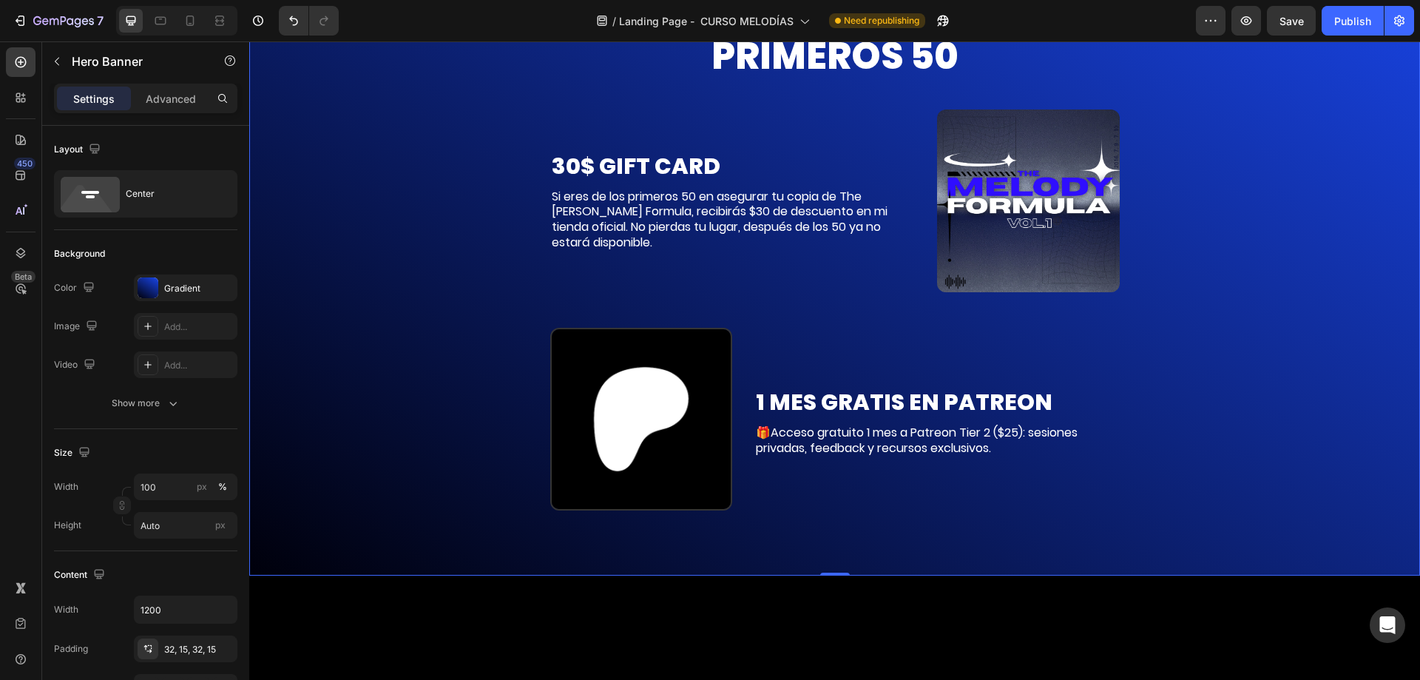
scroll to position [7547, 0]
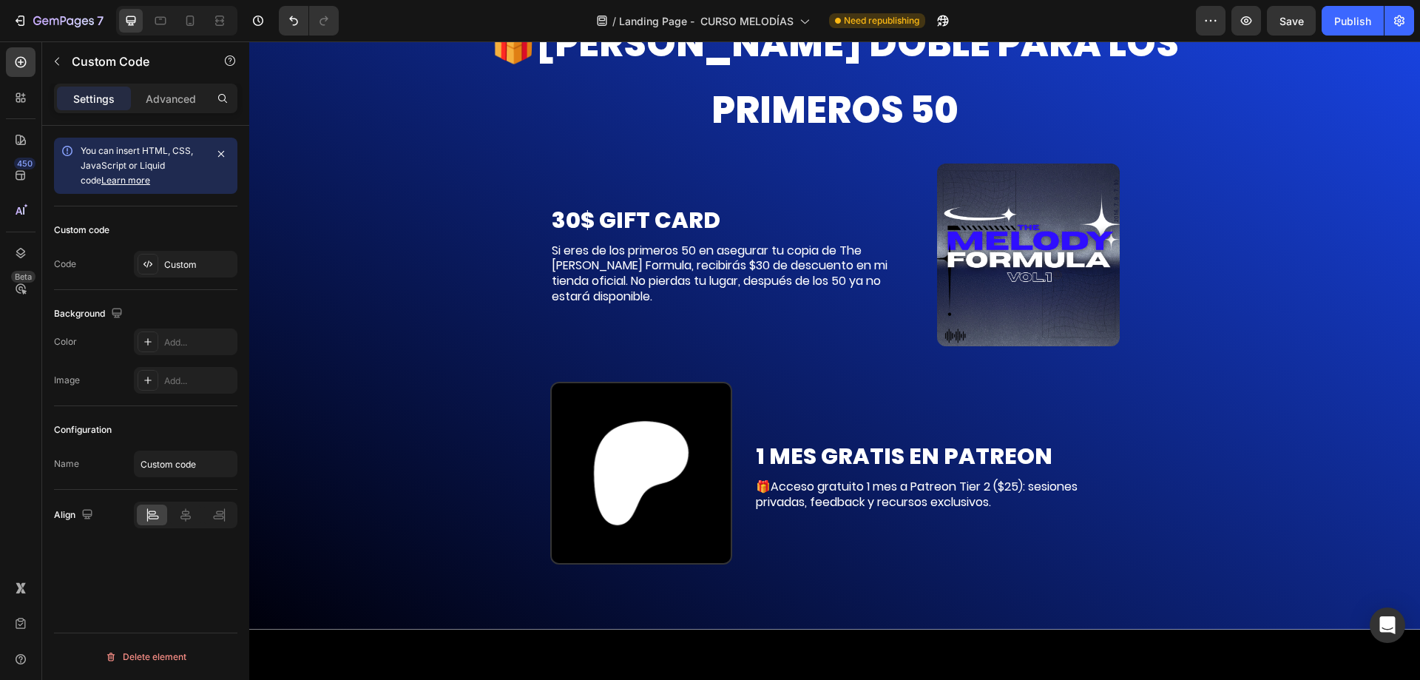
drag, startPoint x: 836, startPoint y: 478, endPoint x: 870, endPoint y: 437, distance: 53.6
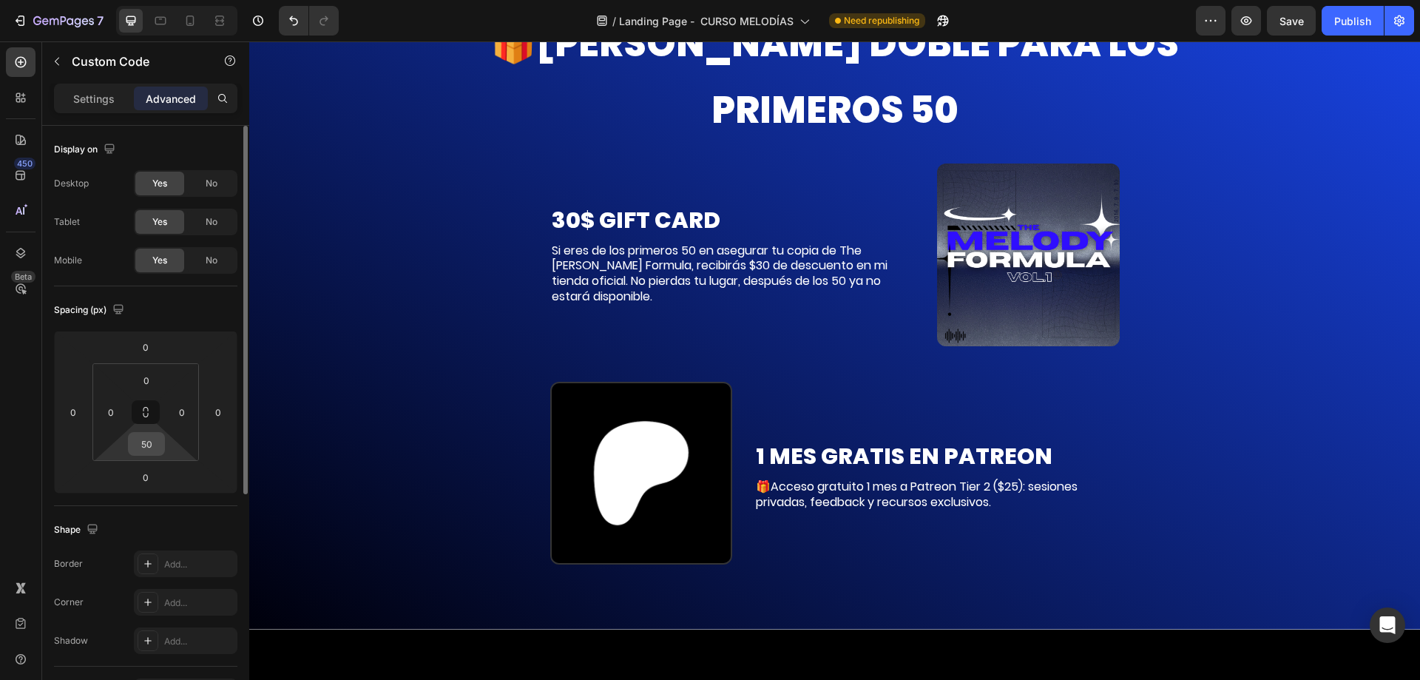
click at [162, 444] on div "50" at bounding box center [146, 444] width 37 height 24
click at [147, 450] on input "50" at bounding box center [147, 444] width 30 height 22
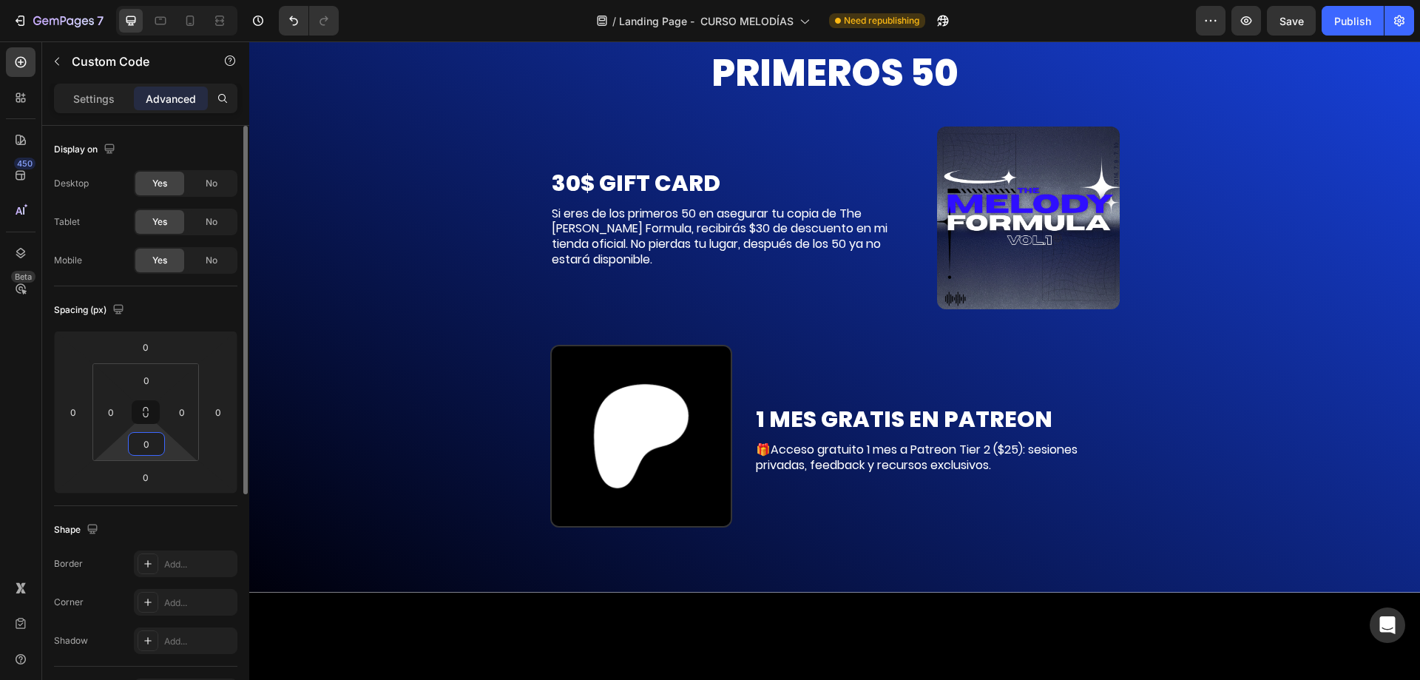
click at [147, 450] on input "0" at bounding box center [147, 444] width 30 height 22
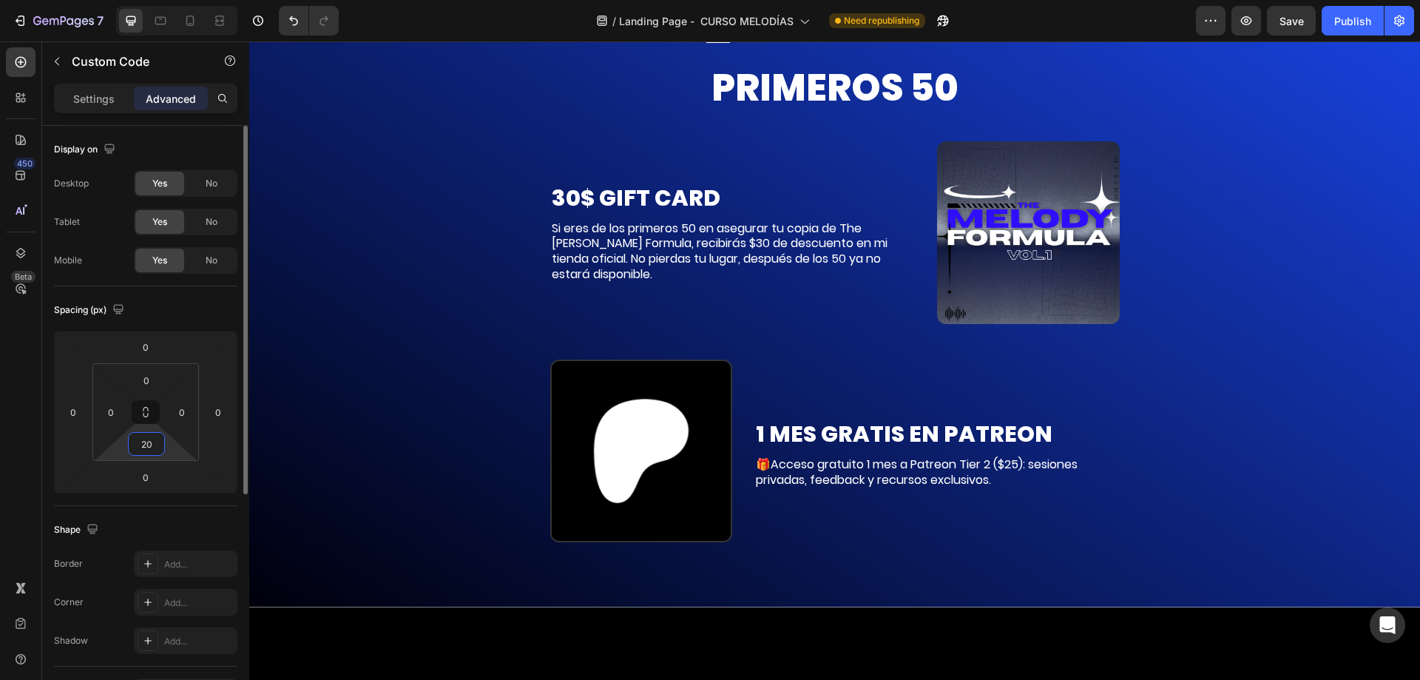
click at [147, 451] on input "20" at bounding box center [147, 444] width 30 height 22
type input "0"
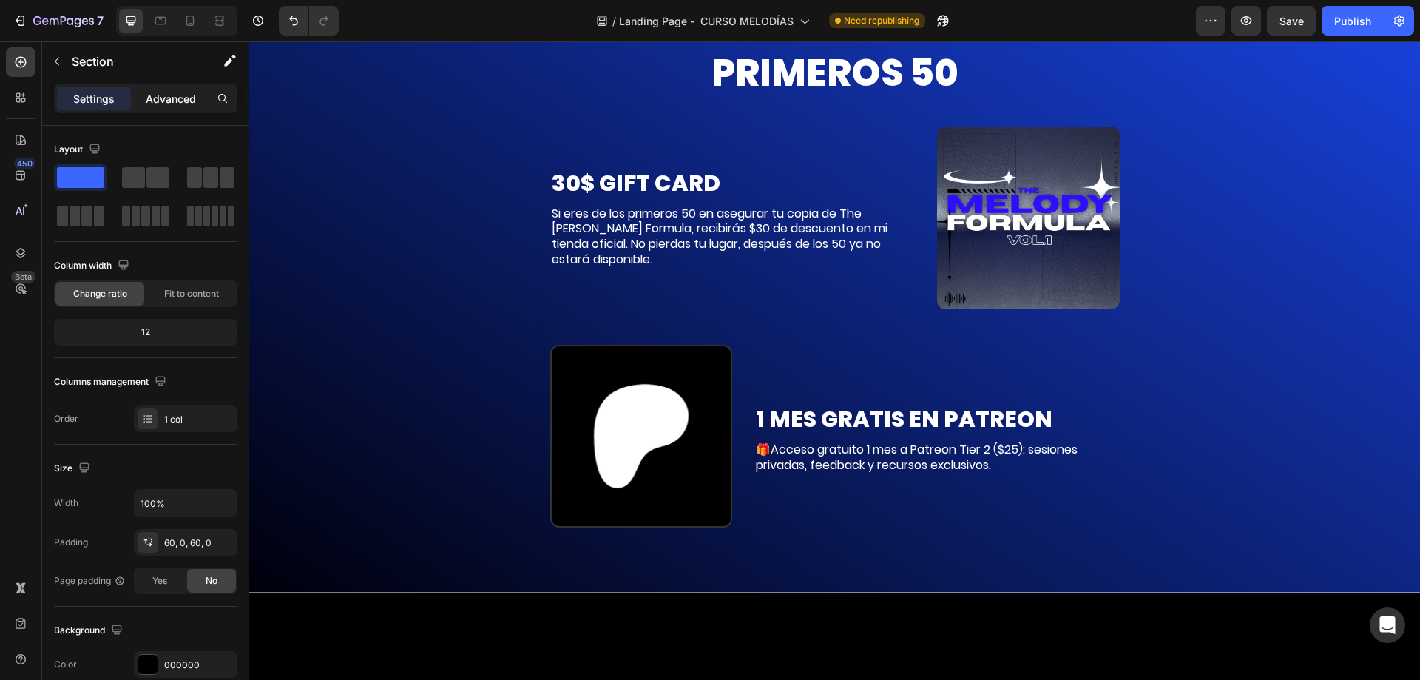
click at [180, 104] on p "Advanced" at bounding box center [171, 99] width 50 height 16
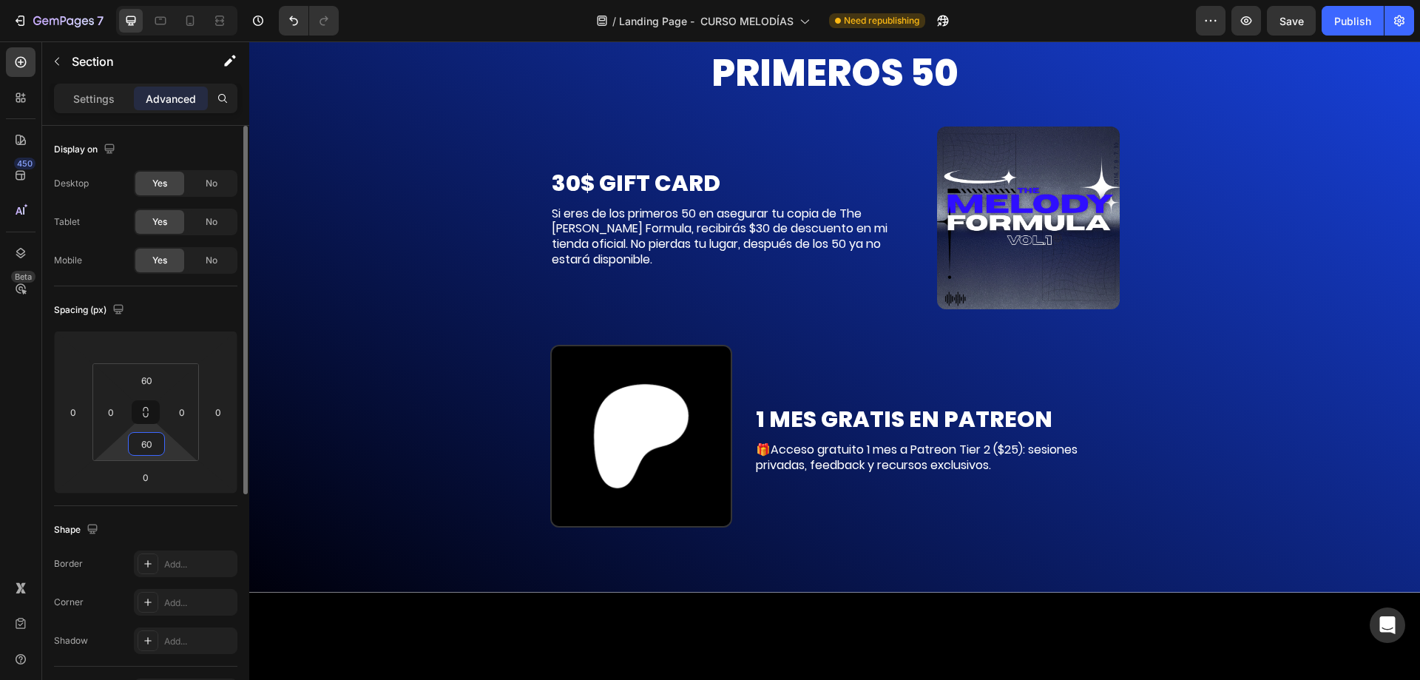
click at [141, 441] on input "60" at bounding box center [147, 444] width 30 height 22
click at [145, 380] on input "60" at bounding box center [147, 380] width 30 height 22
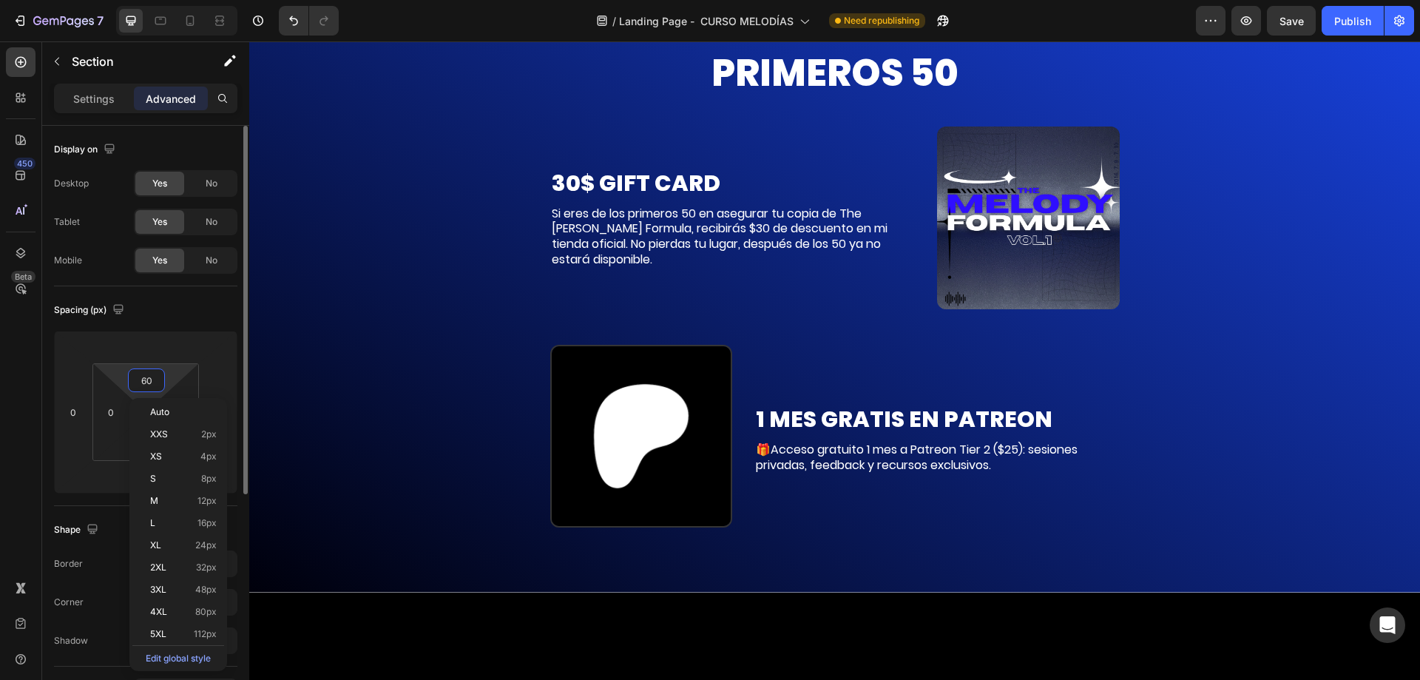
type input "0"
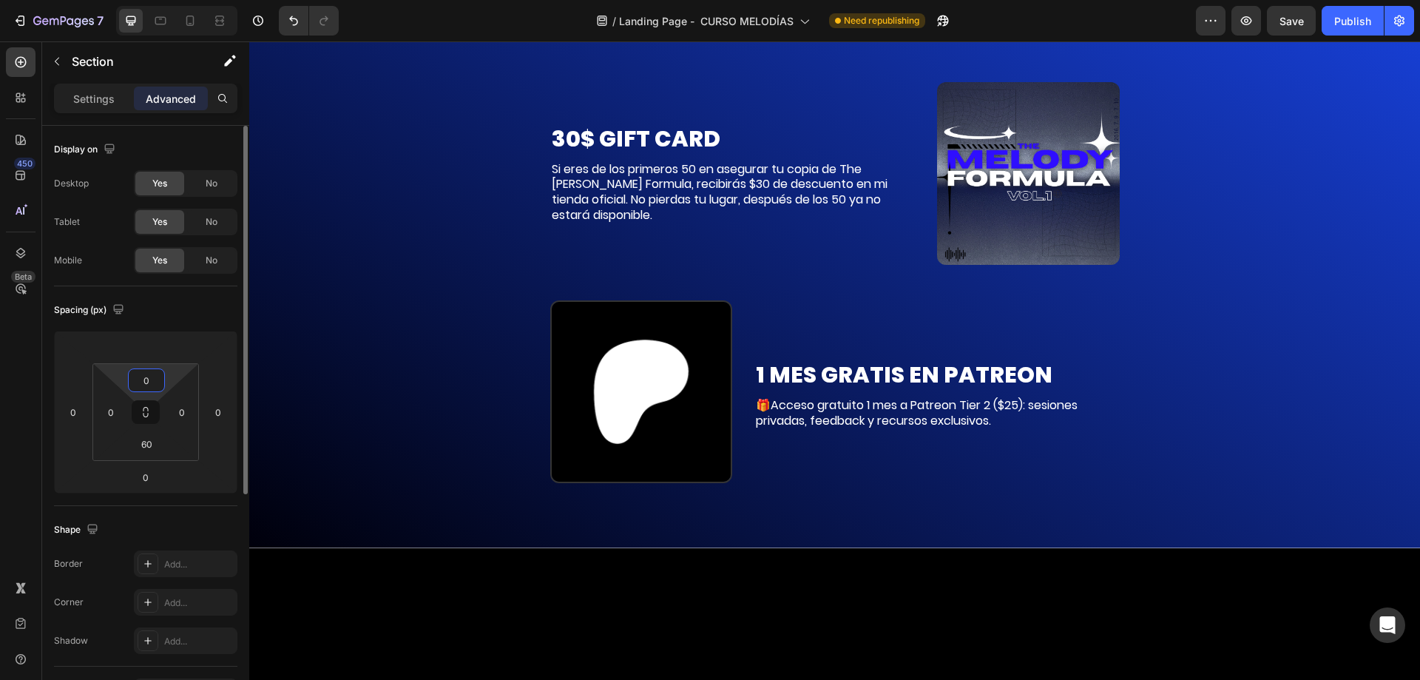
click at [145, 380] on input "0" at bounding box center [147, 380] width 30 height 22
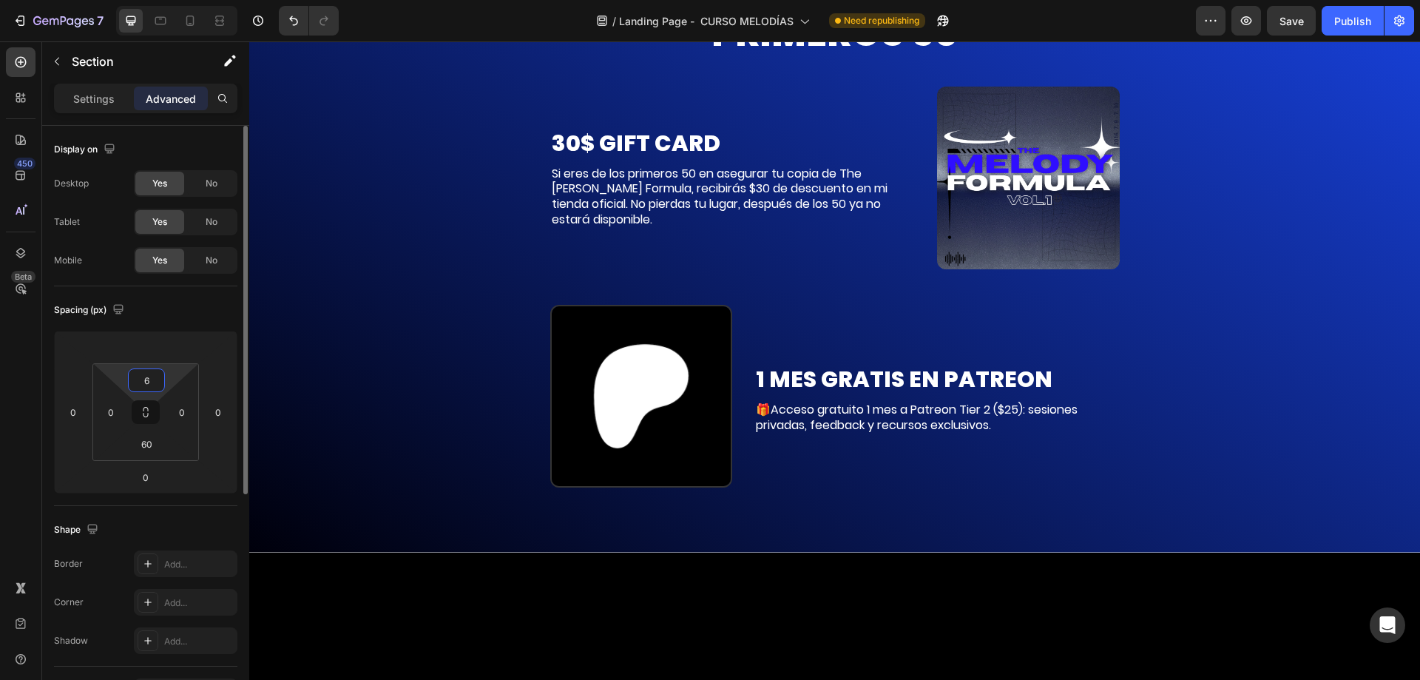
type input "60"
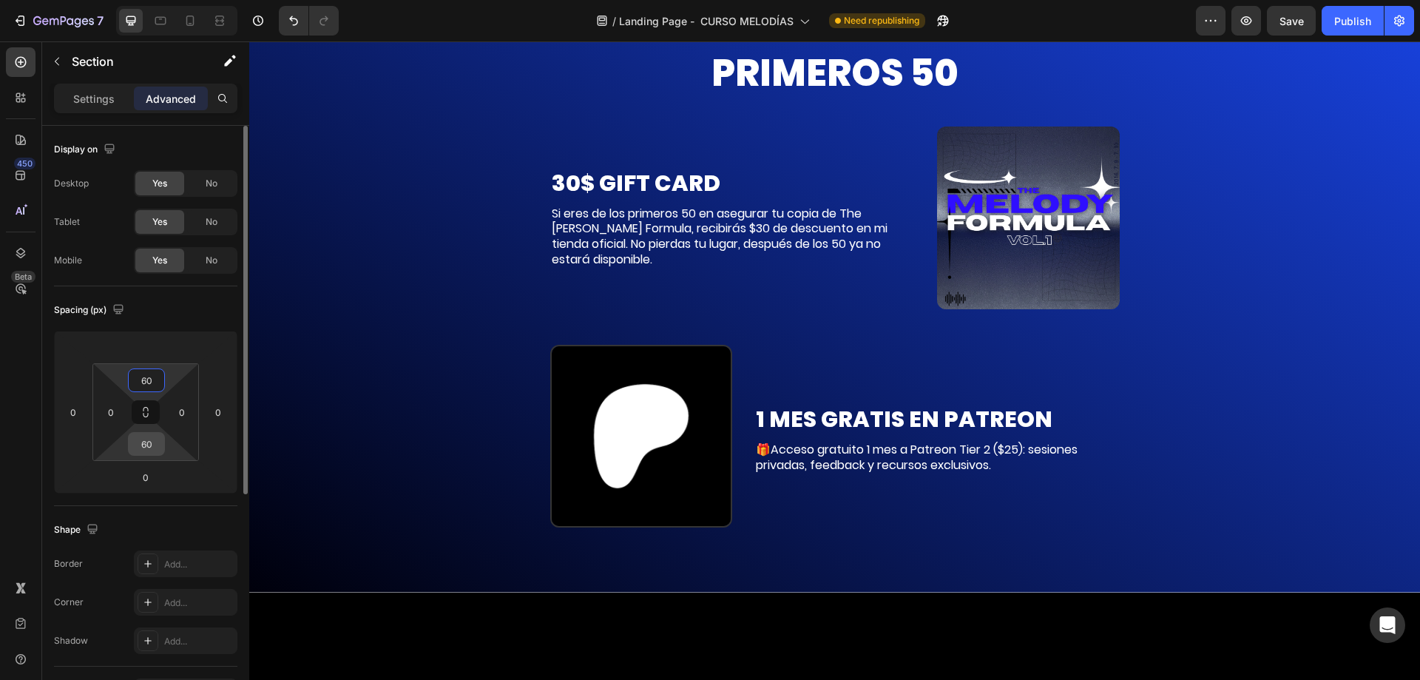
click at [141, 447] on input "60" at bounding box center [147, 444] width 30 height 22
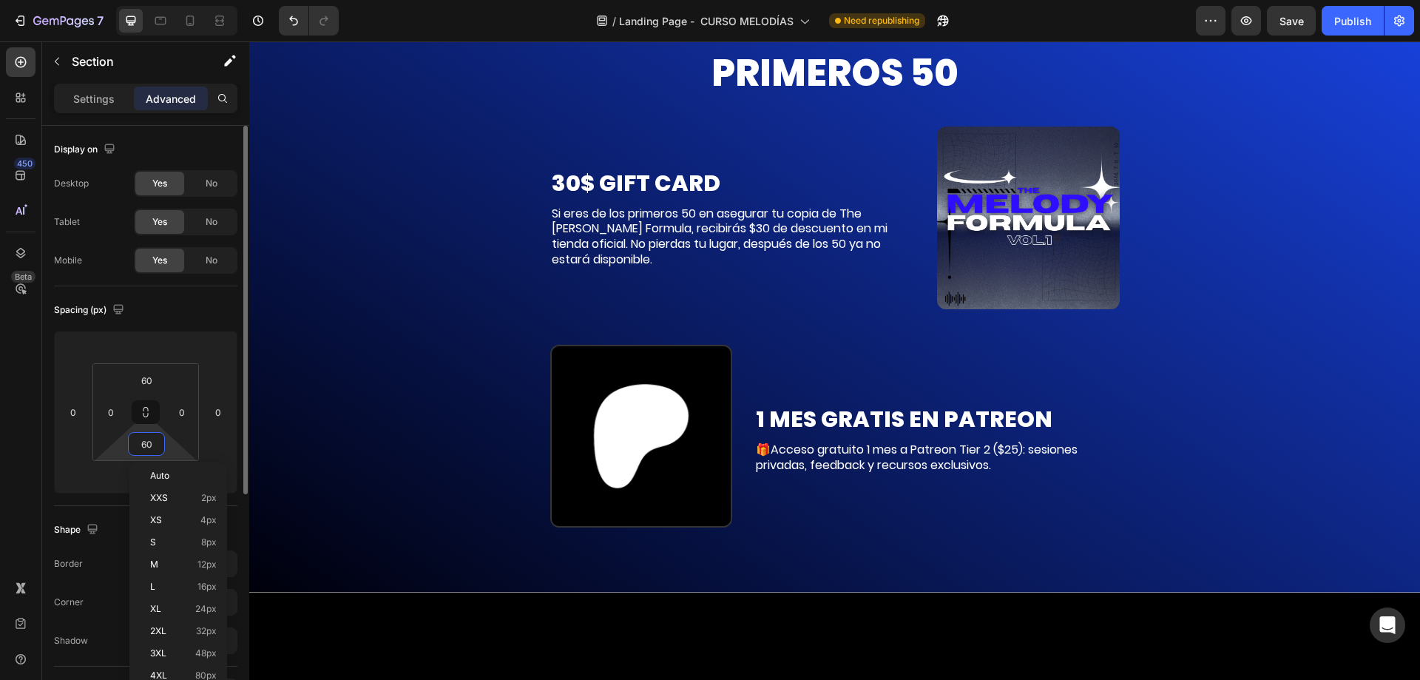
type input "0"
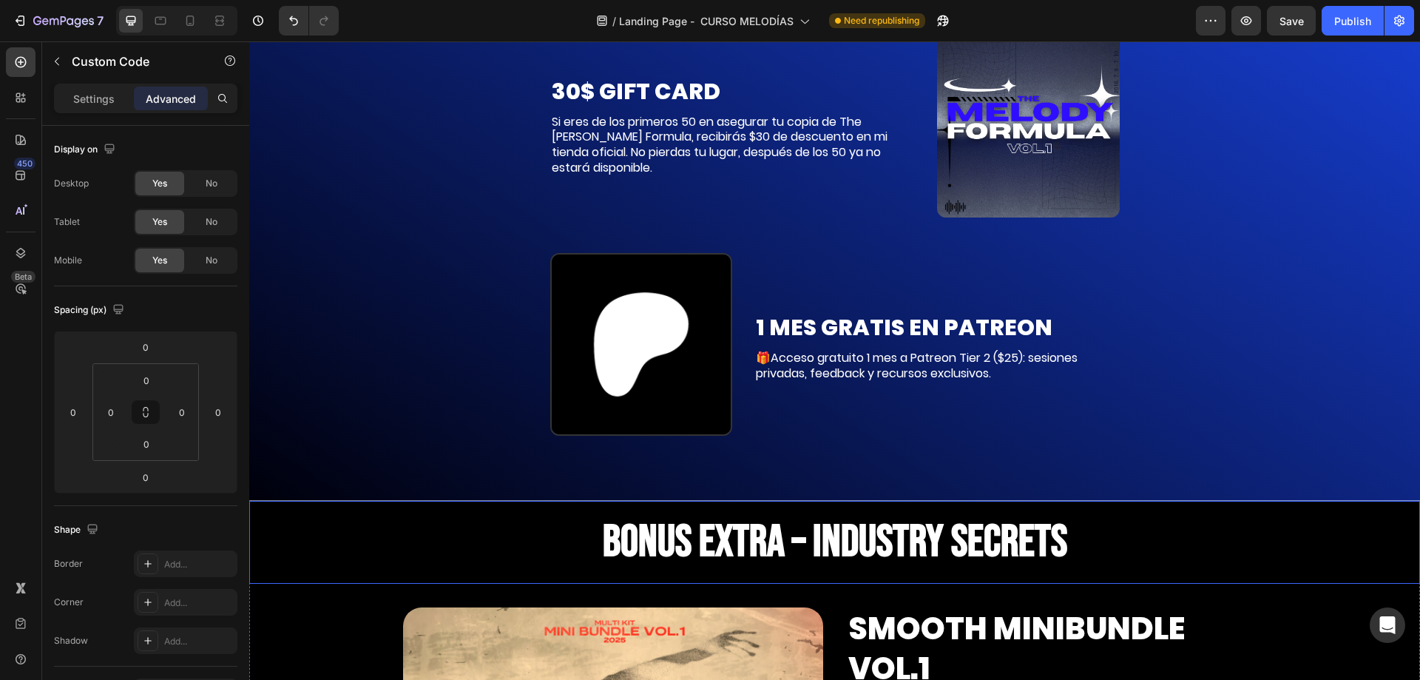
scroll to position [8139, 0]
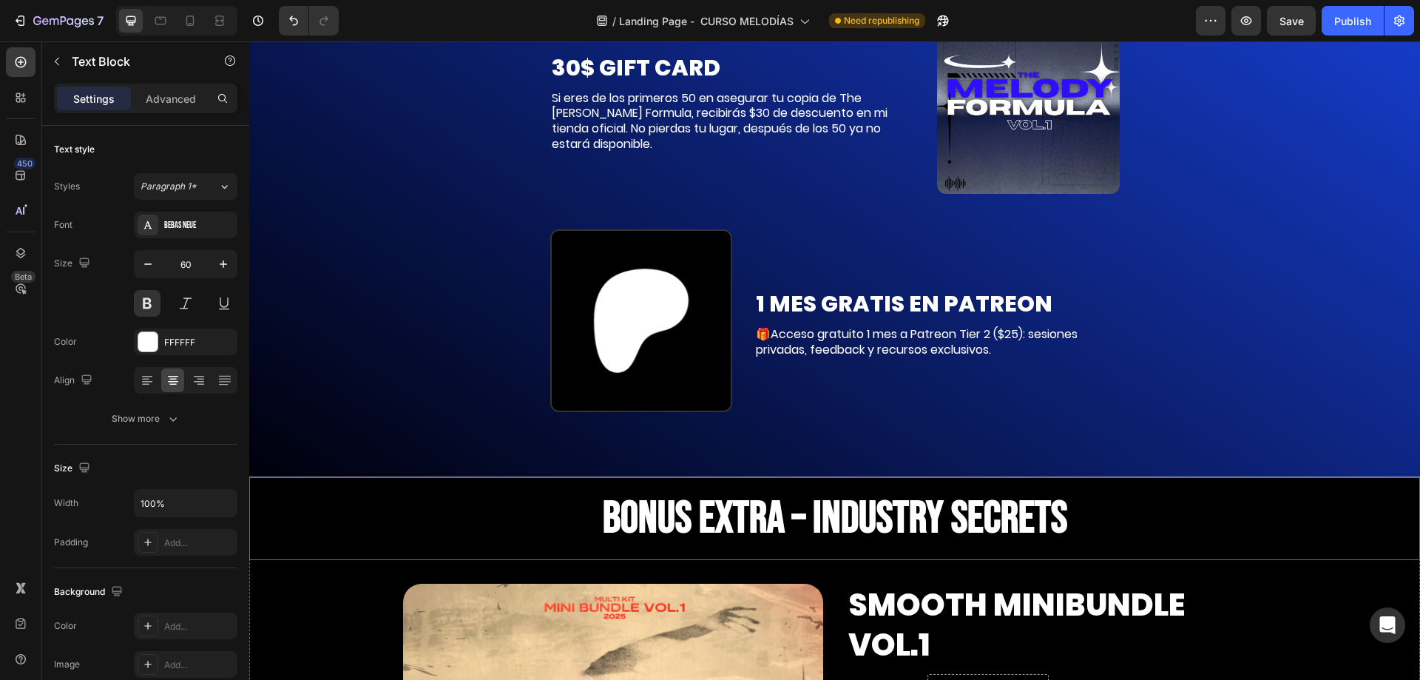
click at [908, 492] on strong "BONUS extra – INDUSTRY SECRETS" at bounding box center [835, 518] width 464 height 53
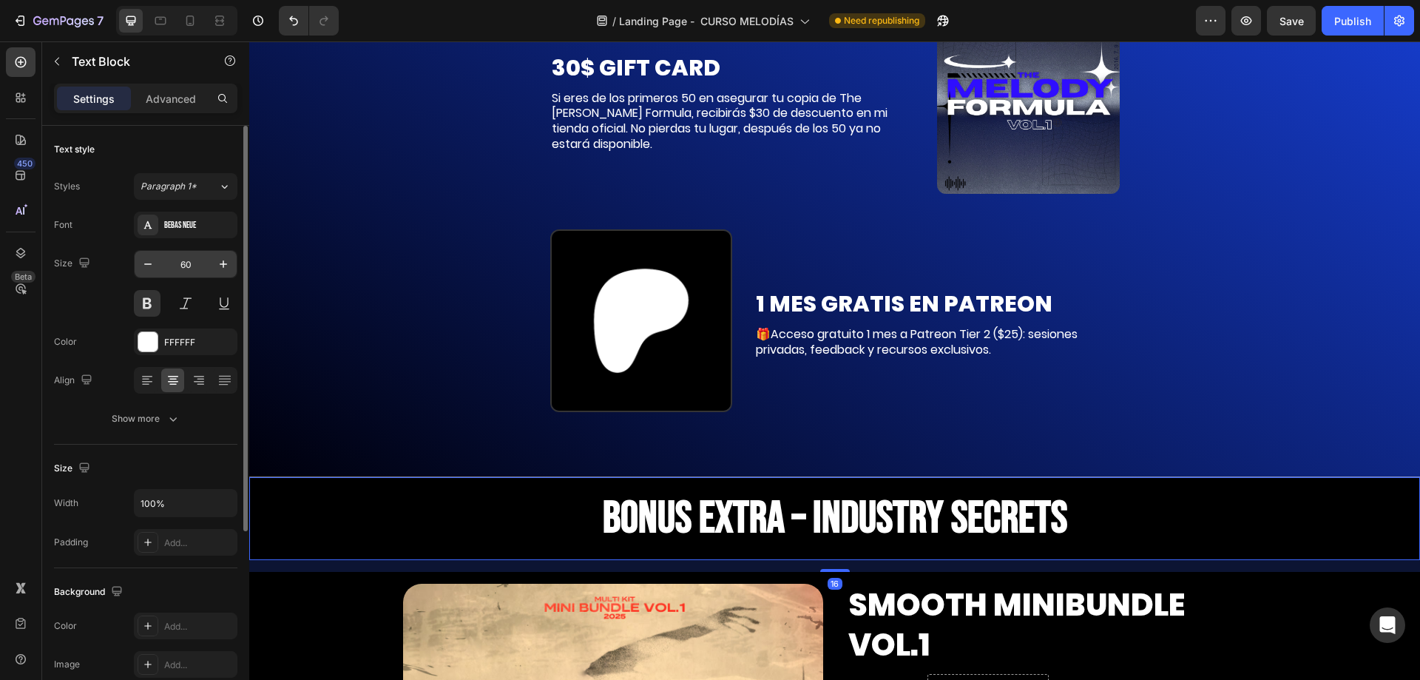
click at [179, 265] on input "60" at bounding box center [185, 264] width 49 height 27
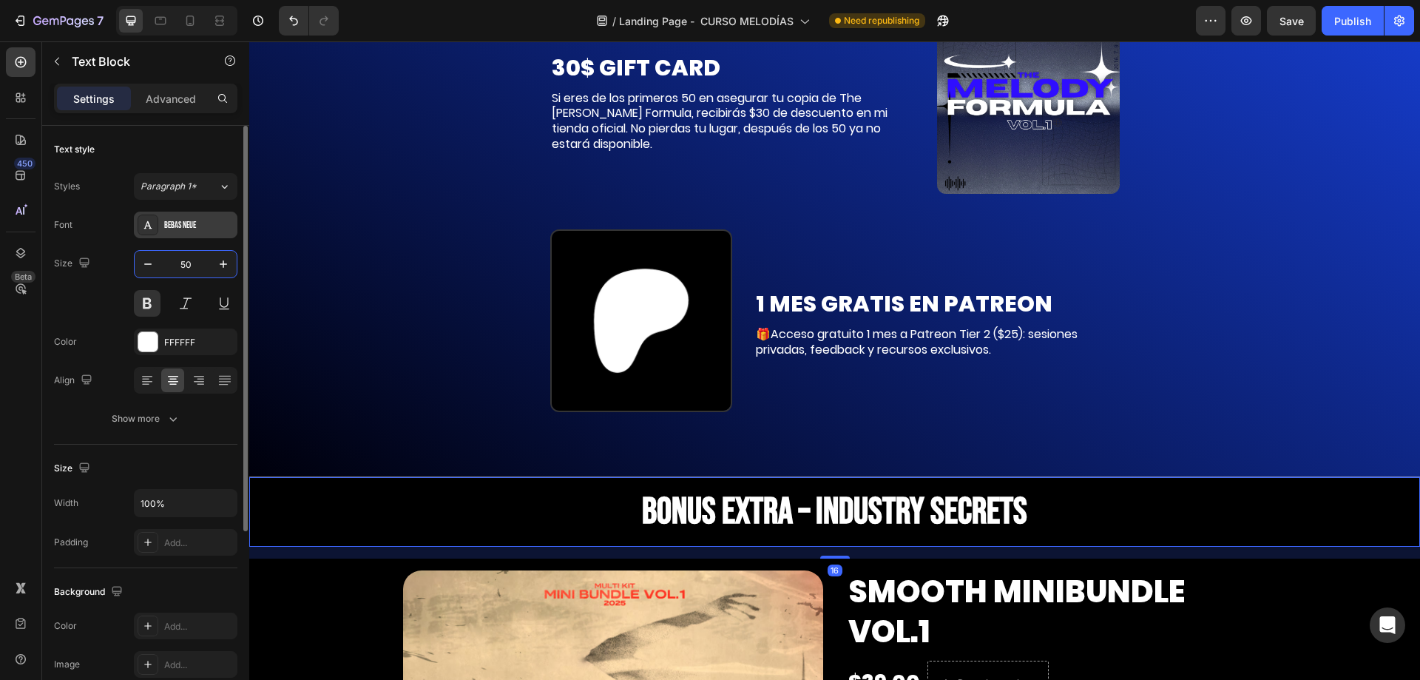
type input "50"
click at [189, 229] on div "Bebas Neue" at bounding box center [199, 225] width 70 height 13
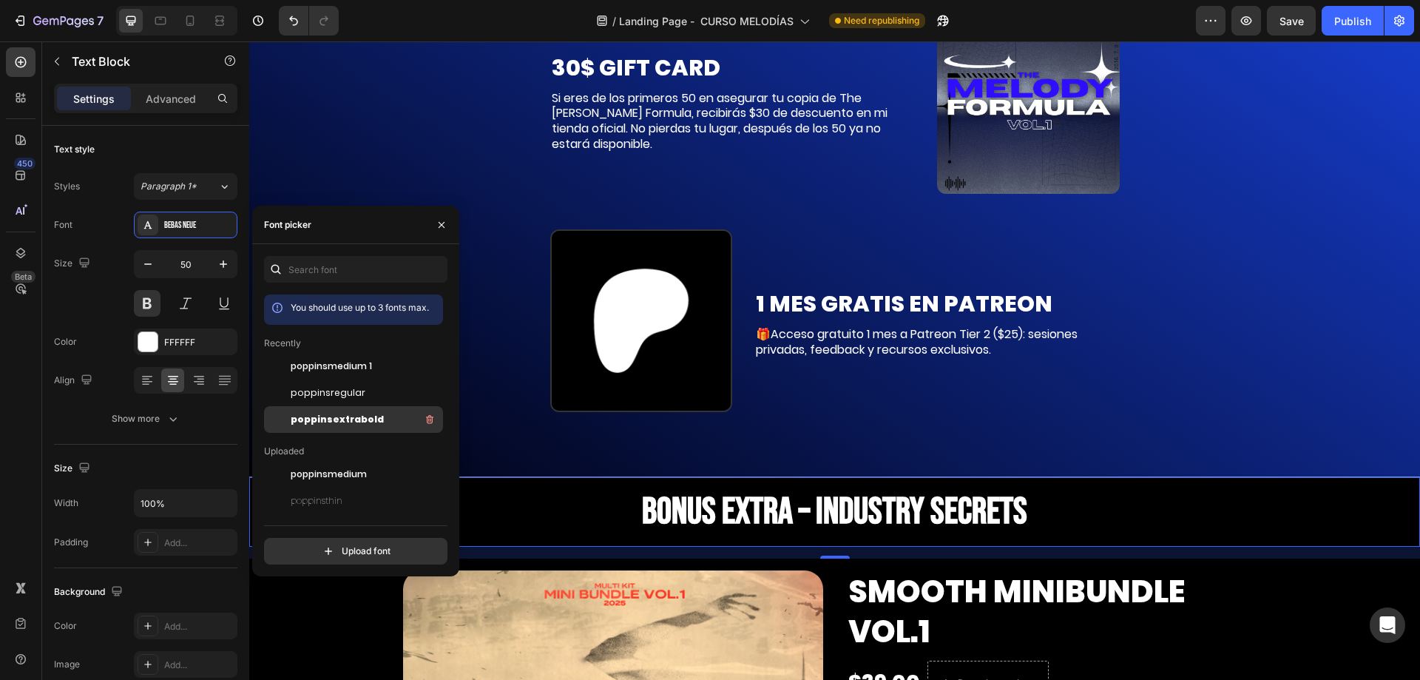
click at [368, 423] on span "poppinsextrabold" at bounding box center [337, 419] width 93 height 13
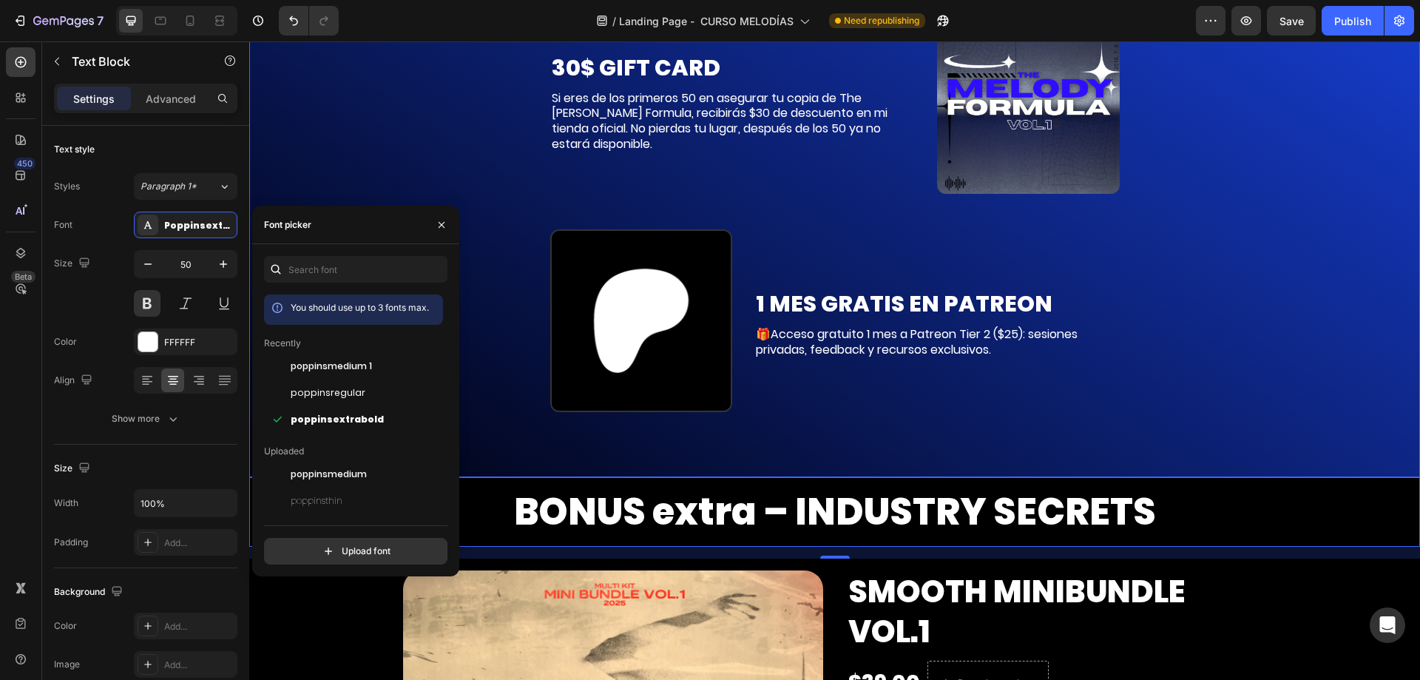
click at [1140, 291] on div "🎁BONO DOBLE PARA LOS PRIMEROS 50 Text Block 30$ GIFT CARD Text Block Si eres de…" at bounding box center [834, 155] width 865 height 596
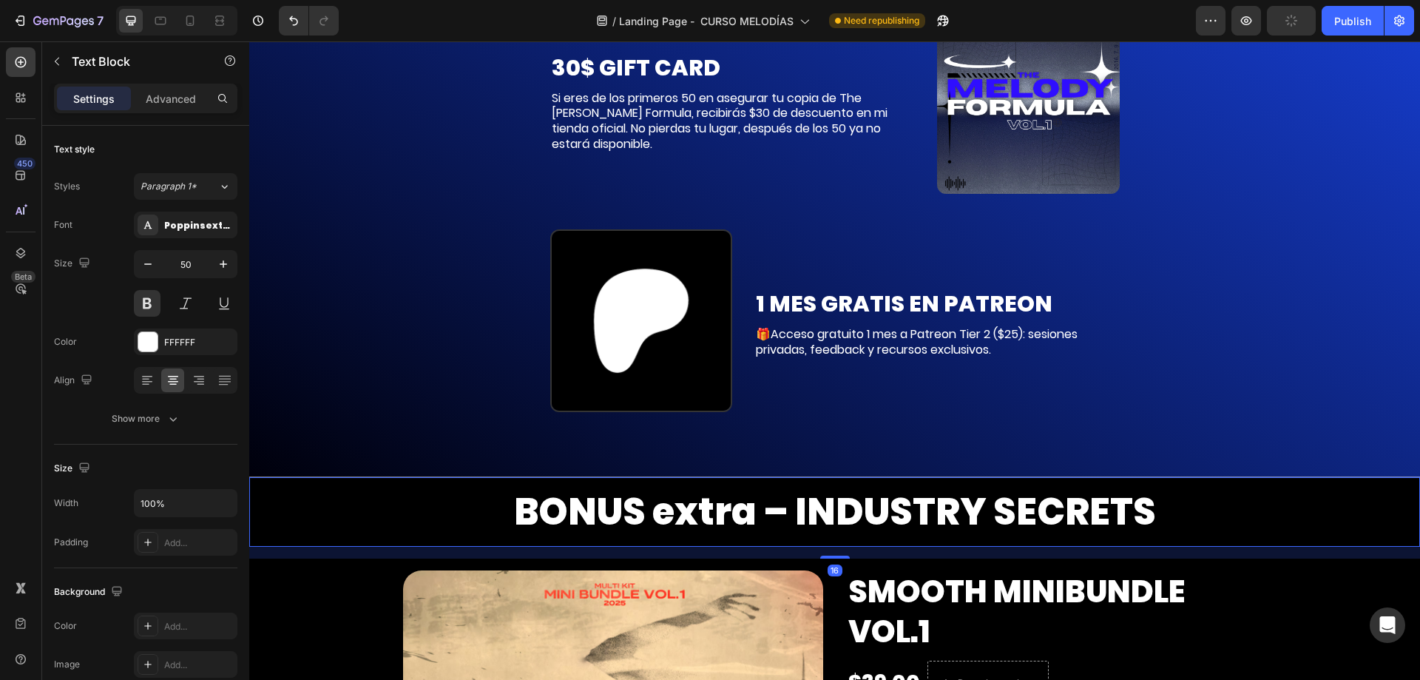
click at [1283, 478] on p "BONUS extra – INDUSTRY SECRETS" at bounding box center [835, 511] width 1168 height 67
drag, startPoint x: 160, startPoint y: 101, endPoint x: 166, endPoint y: 146, distance: 45.4
click at [160, 101] on p "Advanced" at bounding box center [171, 99] width 50 height 16
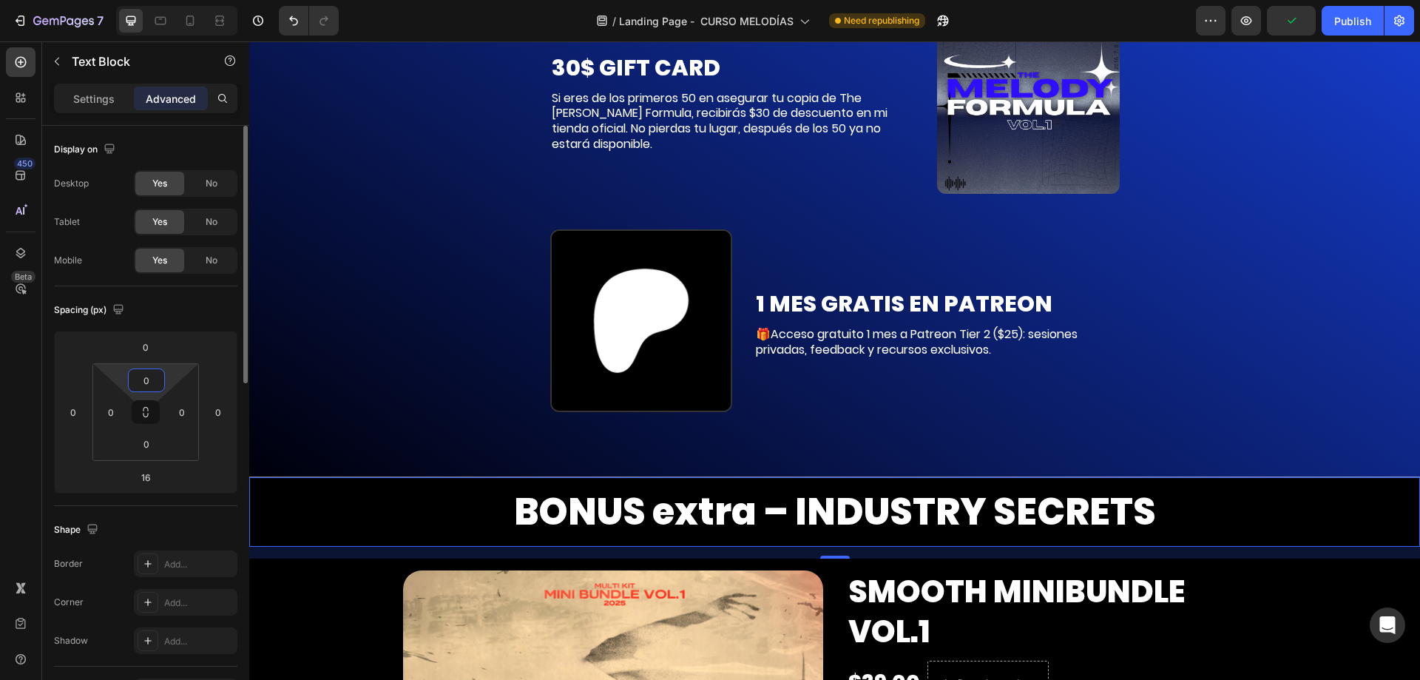
click at [150, 380] on input "0" at bounding box center [147, 380] width 30 height 22
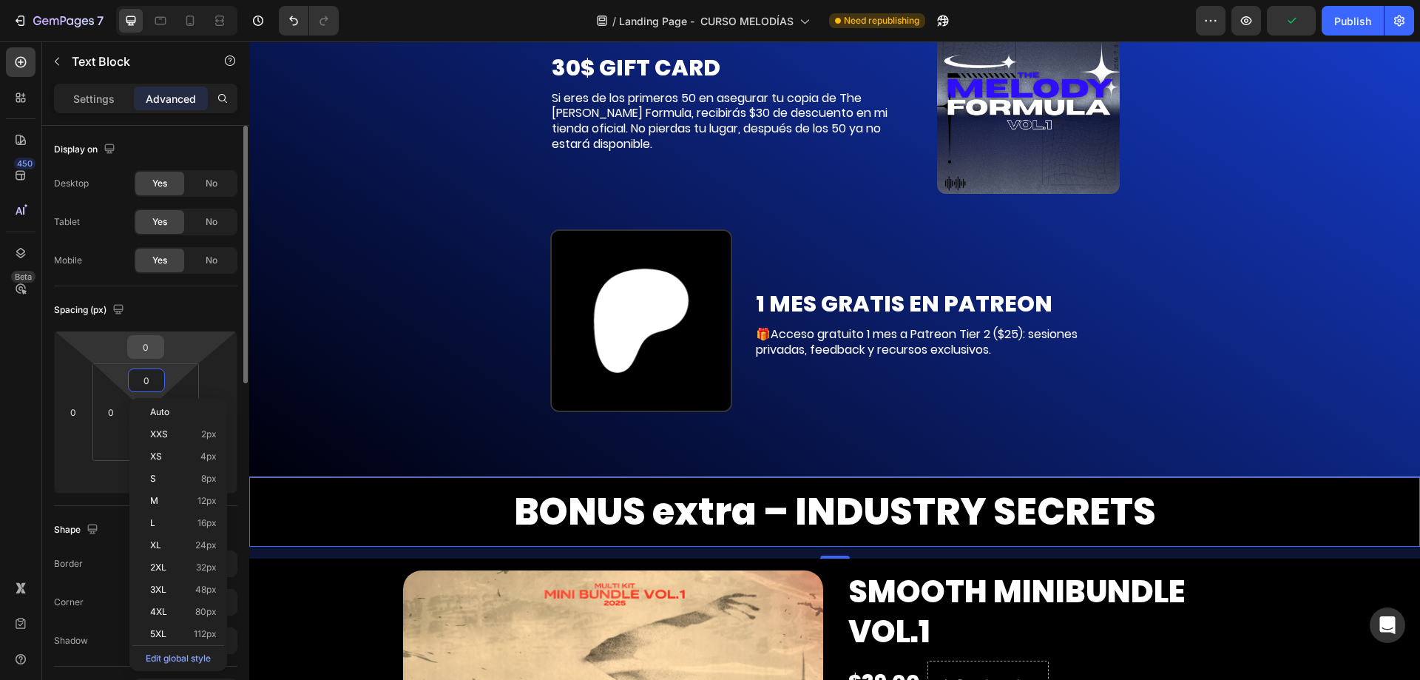
click at [145, 350] on input "0" at bounding box center [146, 347] width 30 height 22
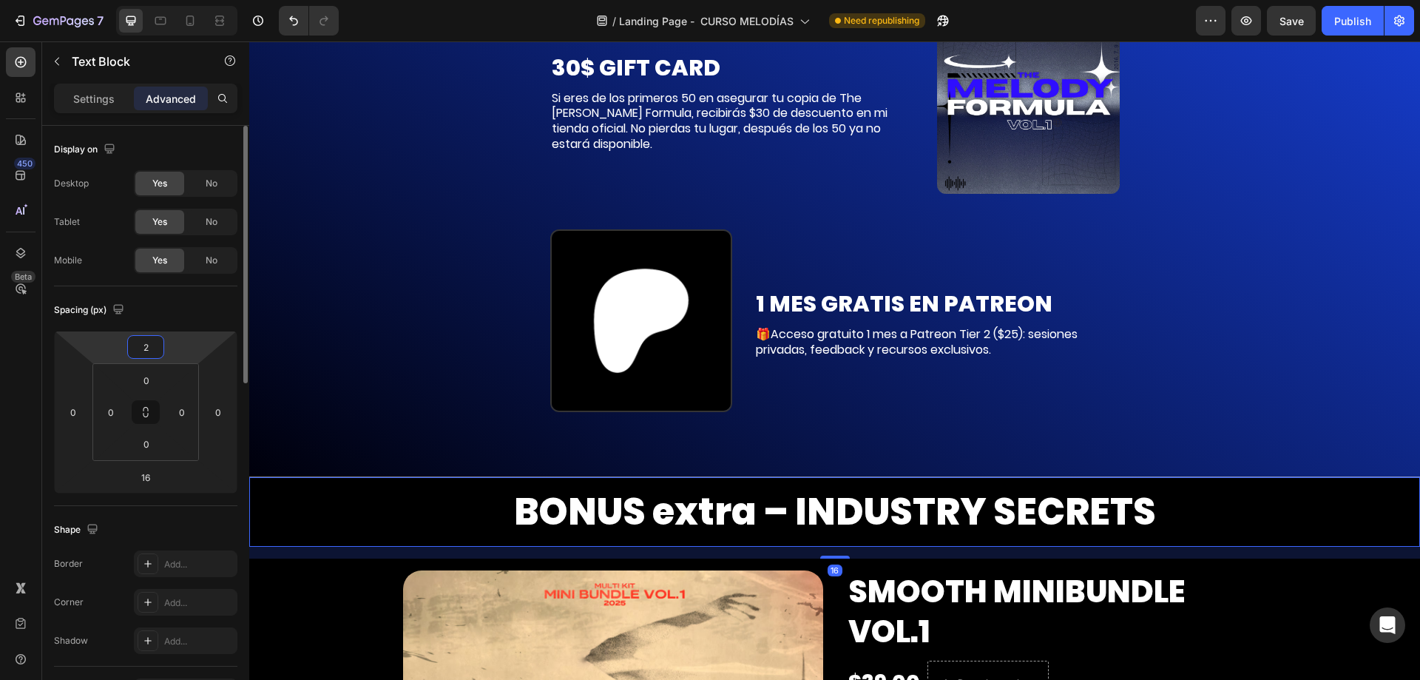
type input "20"
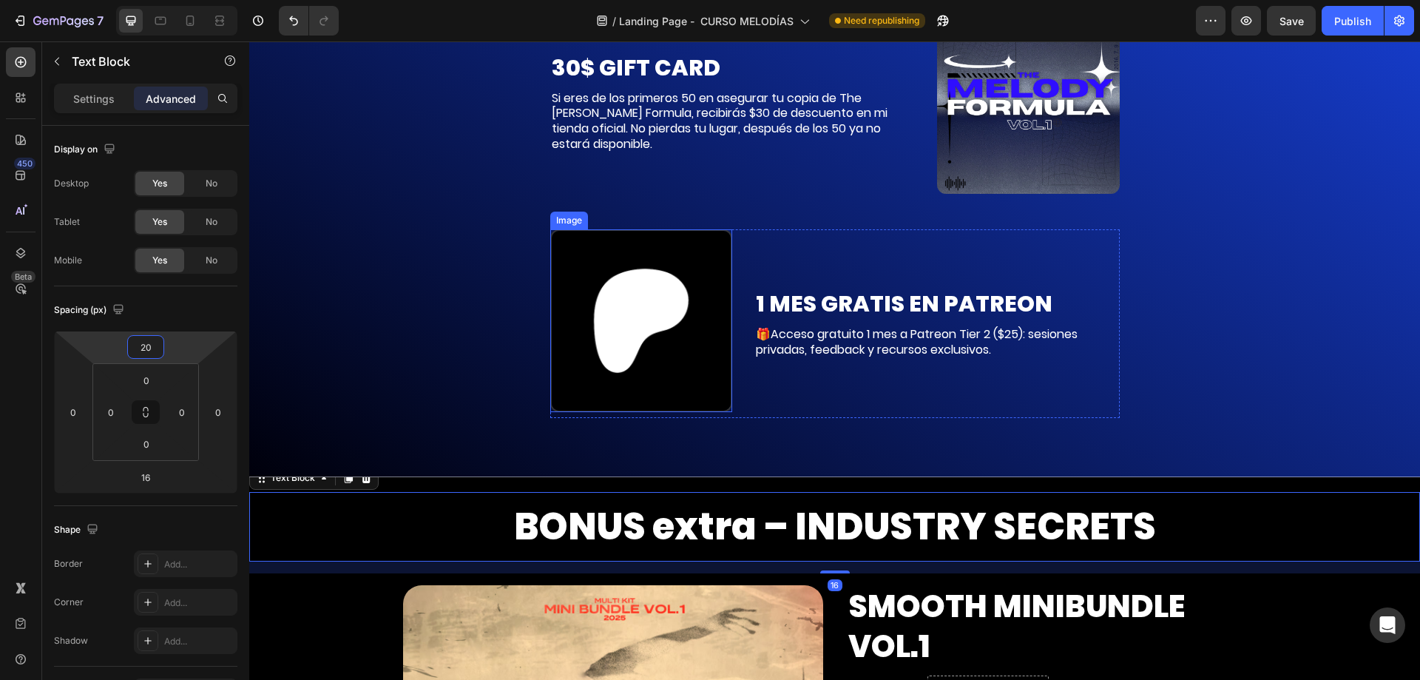
click at [788, 322] on div "1 MES GRATIS EN PATREON Text Block 🎁Acceso gratuito 1 mes a Patreon Tier 2 ($25…" at bounding box center [936, 323] width 365 height 189
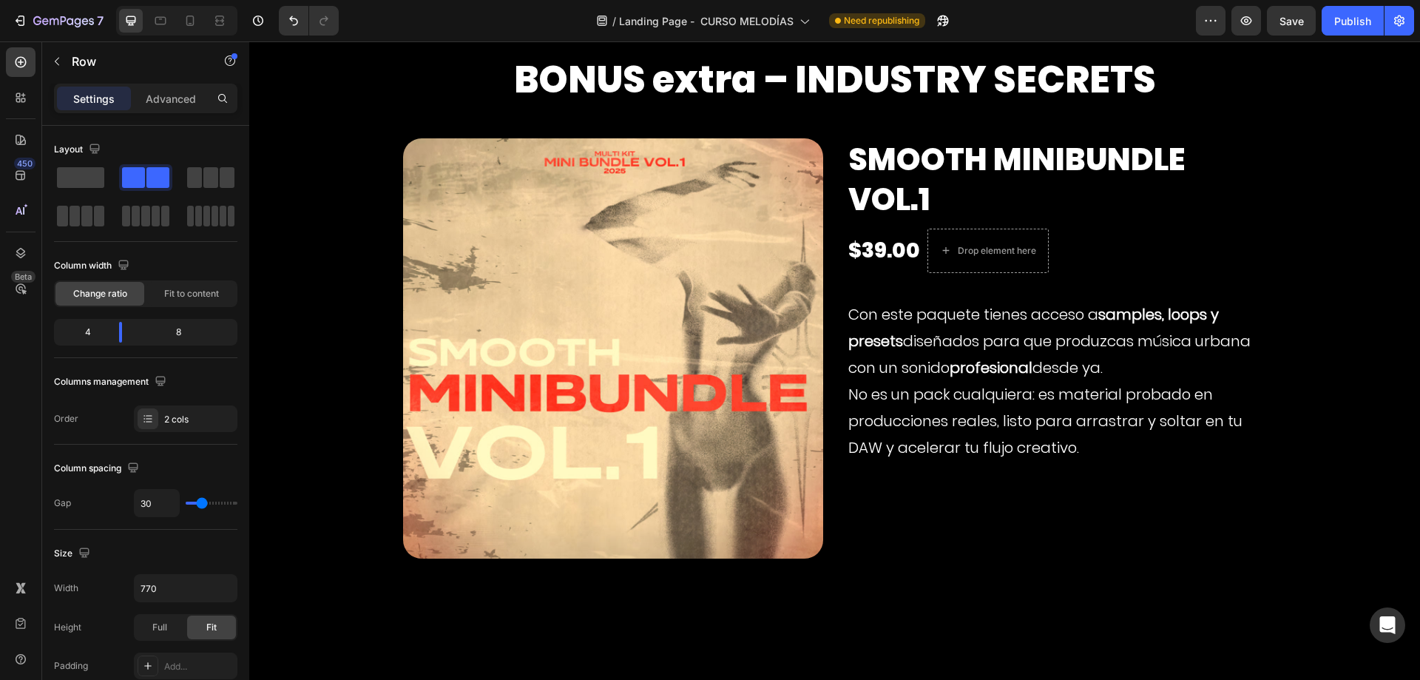
scroll to position [7917, 0]
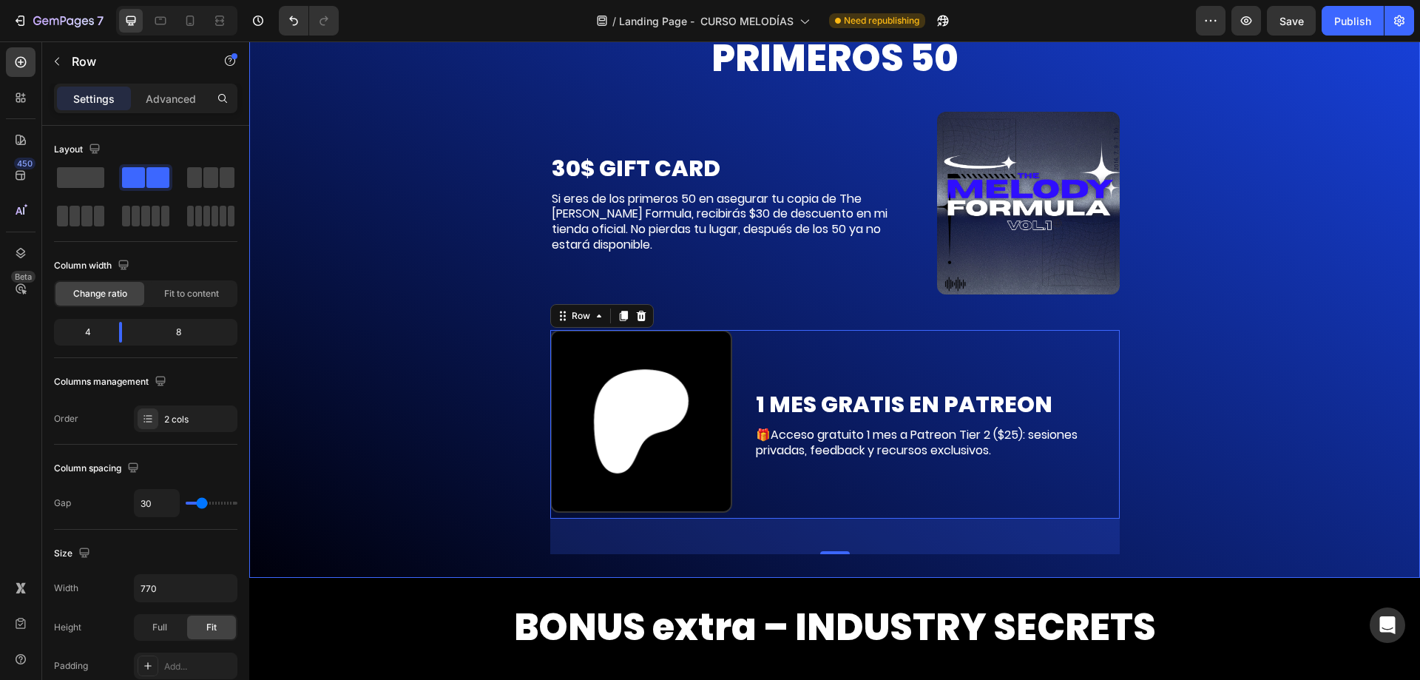
click at [1248, 243] on div "🎁BONO DOBLE PARA LOS PRIMEROS 50 Text Block 30$ GIFT CARD Text Block Si eres de…" at bounding box center [834, 255] width 865 height 596
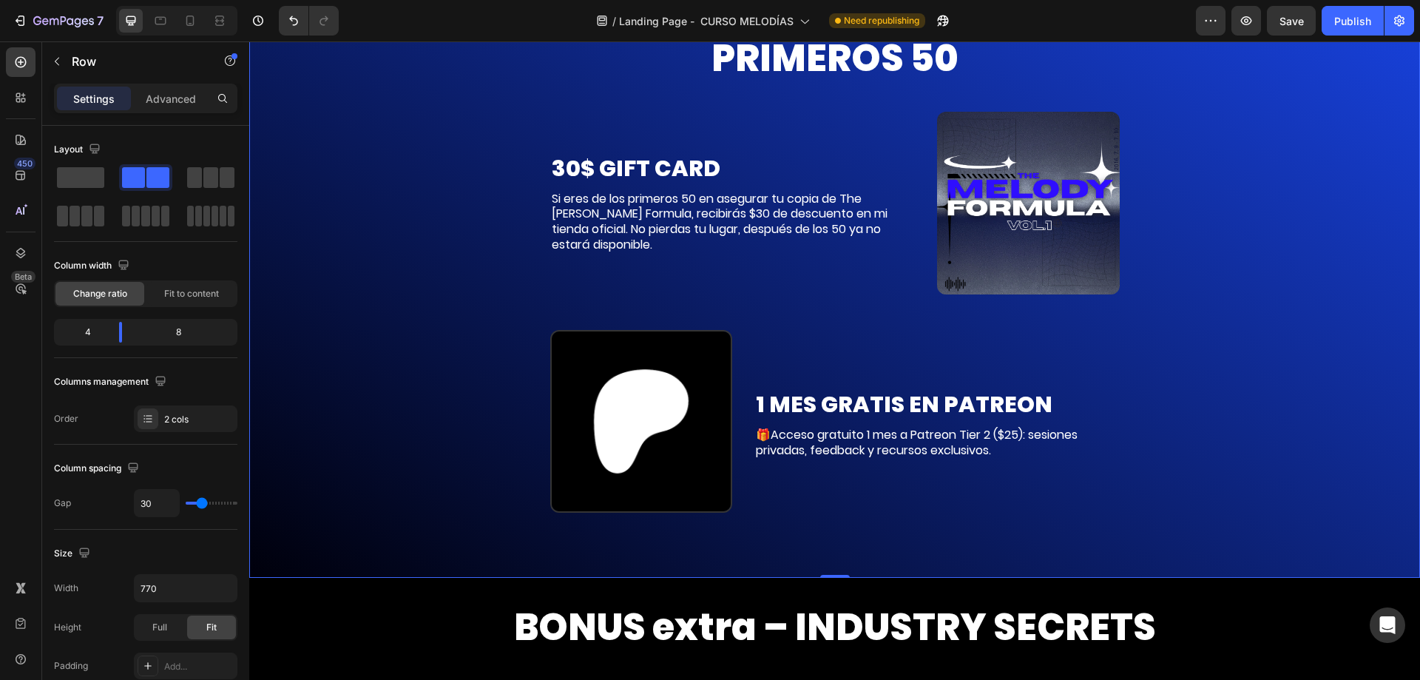
click at [1248, 242] on div "🎁BONO DOBLE PARA LOS PRIMEROS 50 Text Block 30$ GIFT CARD Text Block Si eres de…" at bounding box center [834, 254] width 887 height 643
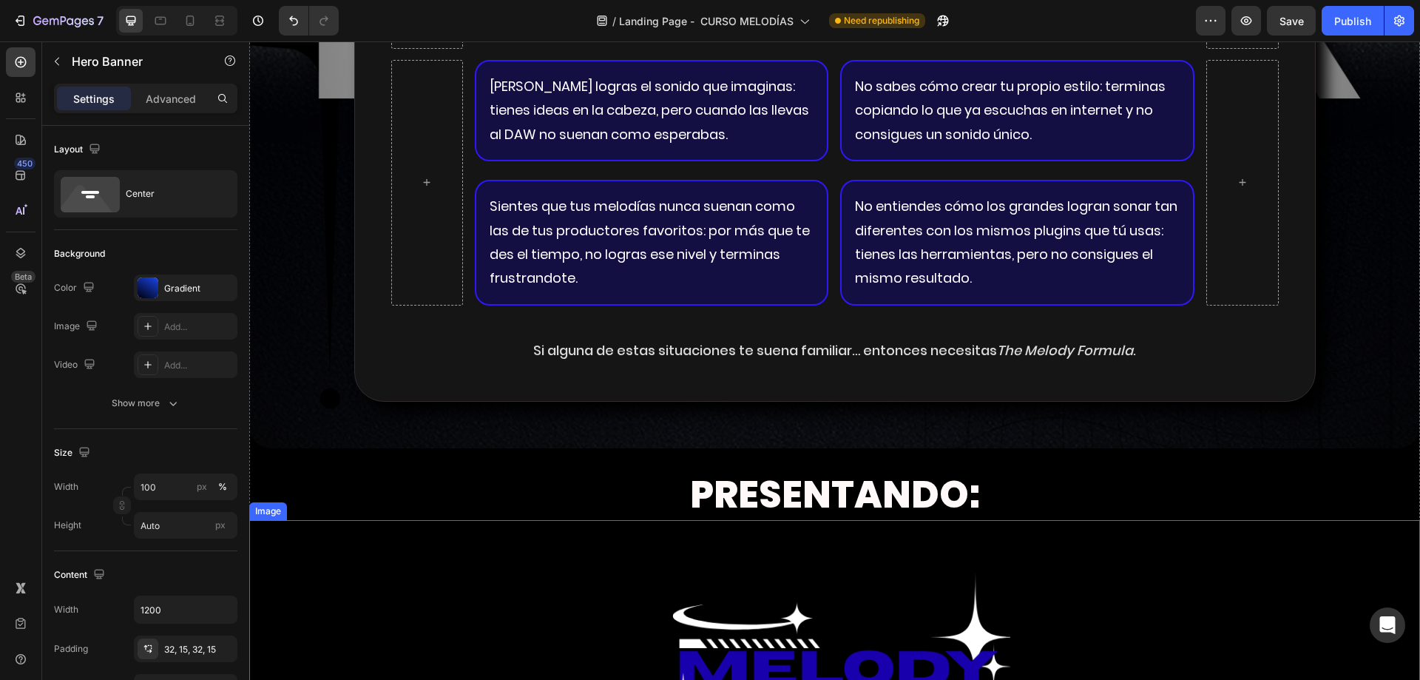
scroll to position [3036, 0]
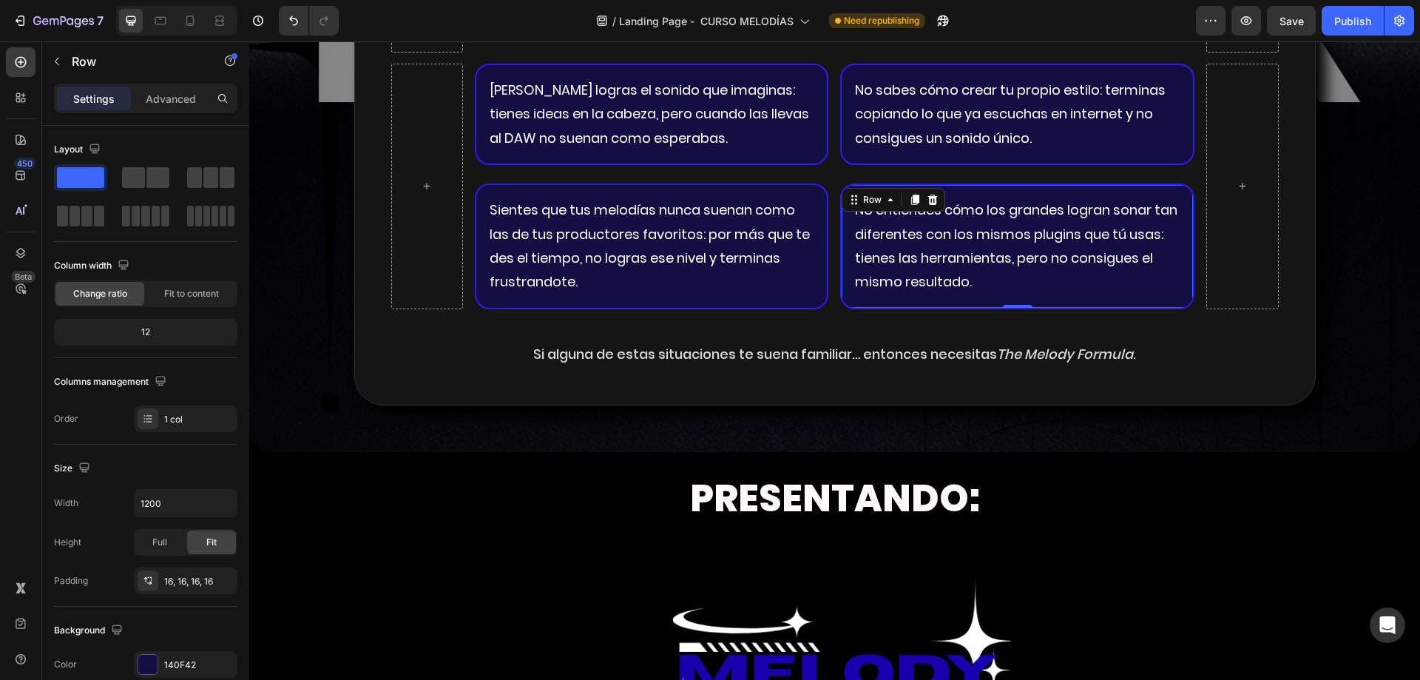
click at [843, 222] on div "No entiendes cómo los grandes logran sonar tan diferentes con los mismos plugin…" at bounding box center [1017, 246] width 354 height 126
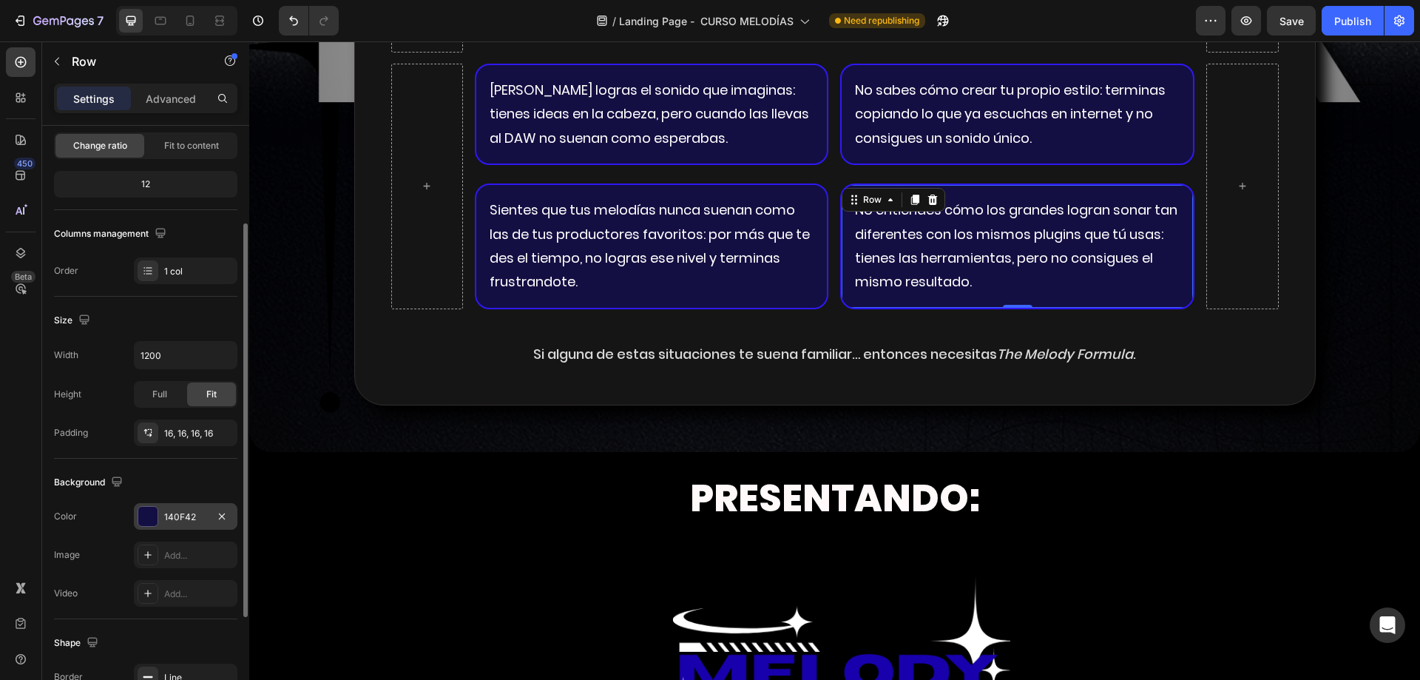
click at [175, 522] on div "140F42" at bounding box center [185, 516] width 43 height 13
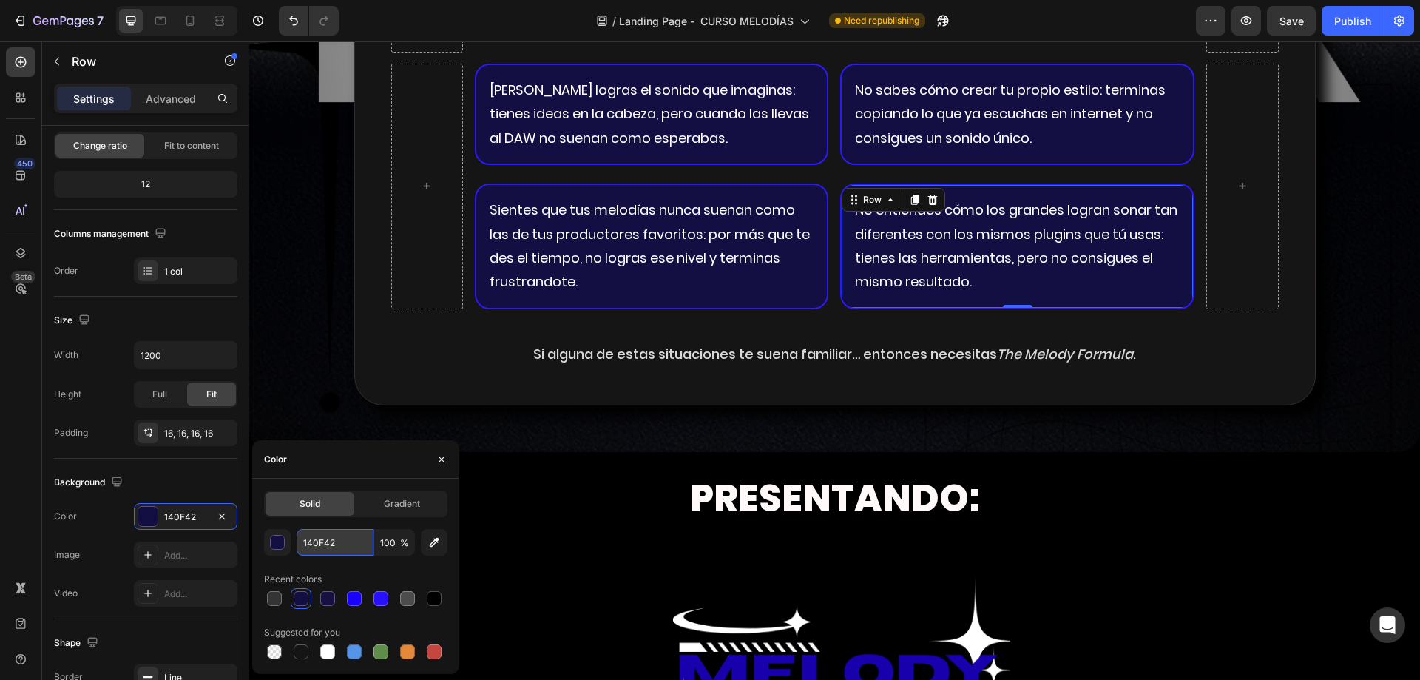
click at [337, 546] on input "140F42" at bounding box center [335, 542] width 77 height 27
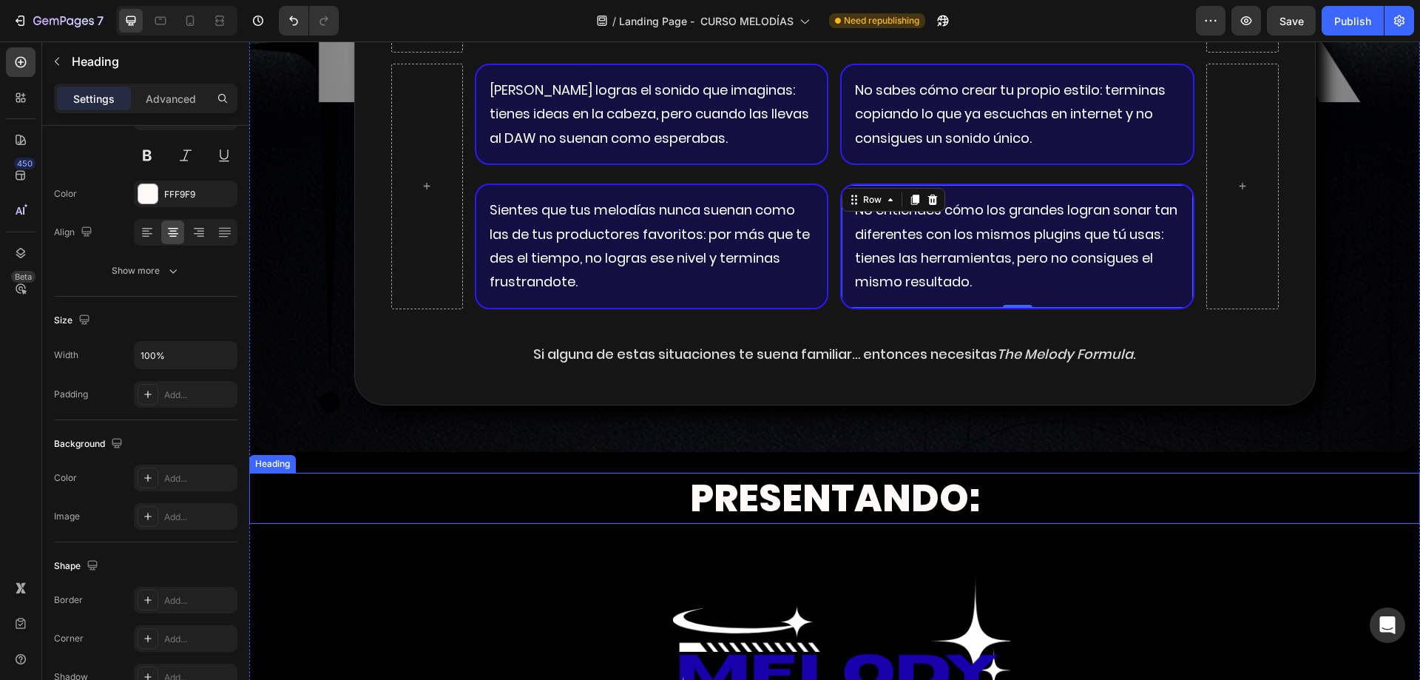
click at [653, 485] on h2 "PRESENTANDO:" at bounding box center [834, 498] width 1171 height 51
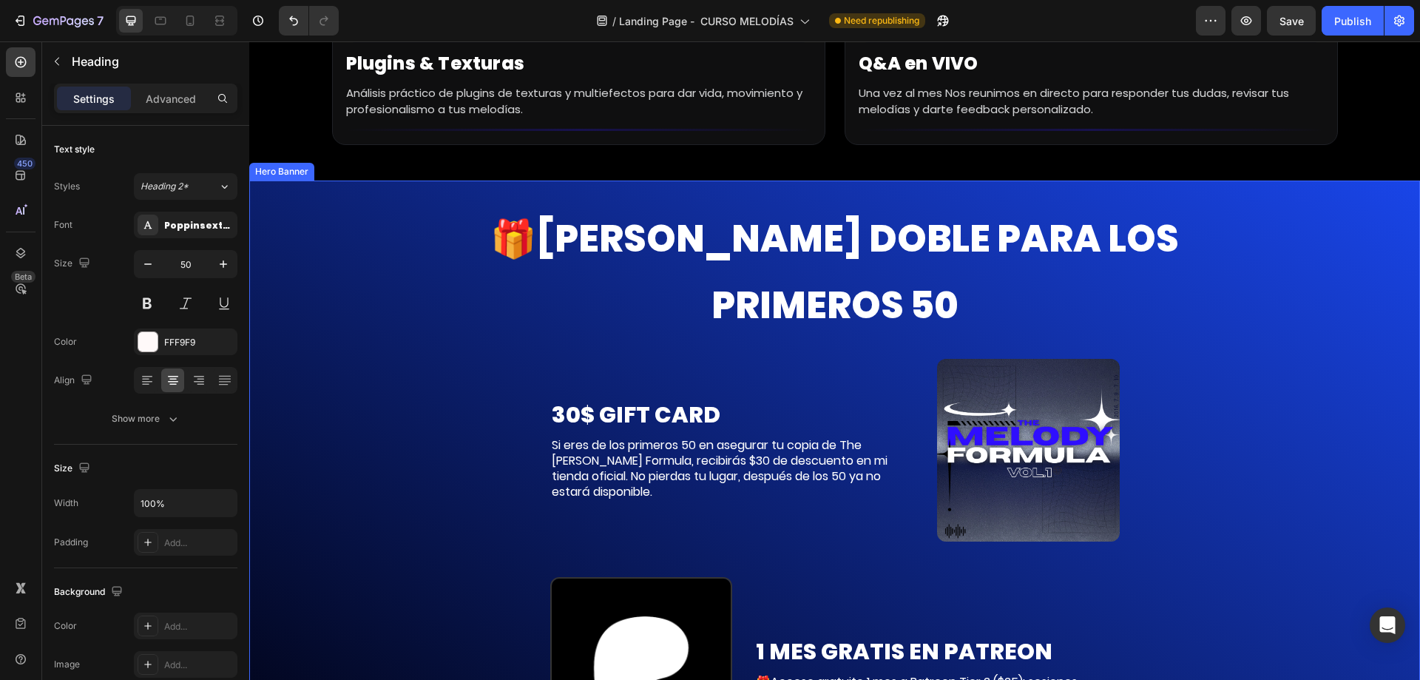
scroll to position [7917, 0]
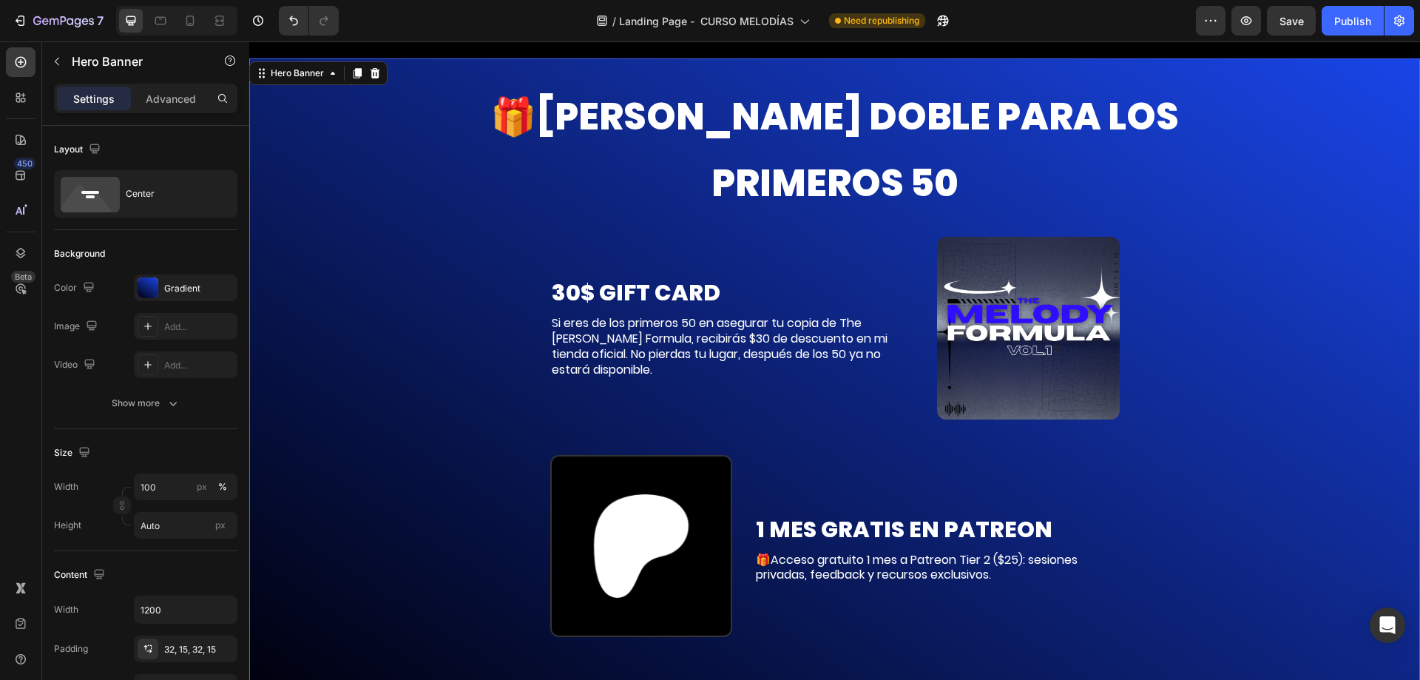
click at [337, 353] on div "Background Image" at bounding box center [834, 379] width 1171 height 643
click at [186, 294] on div "Gradient" at bounding box center [185, 288] width 43 height 13
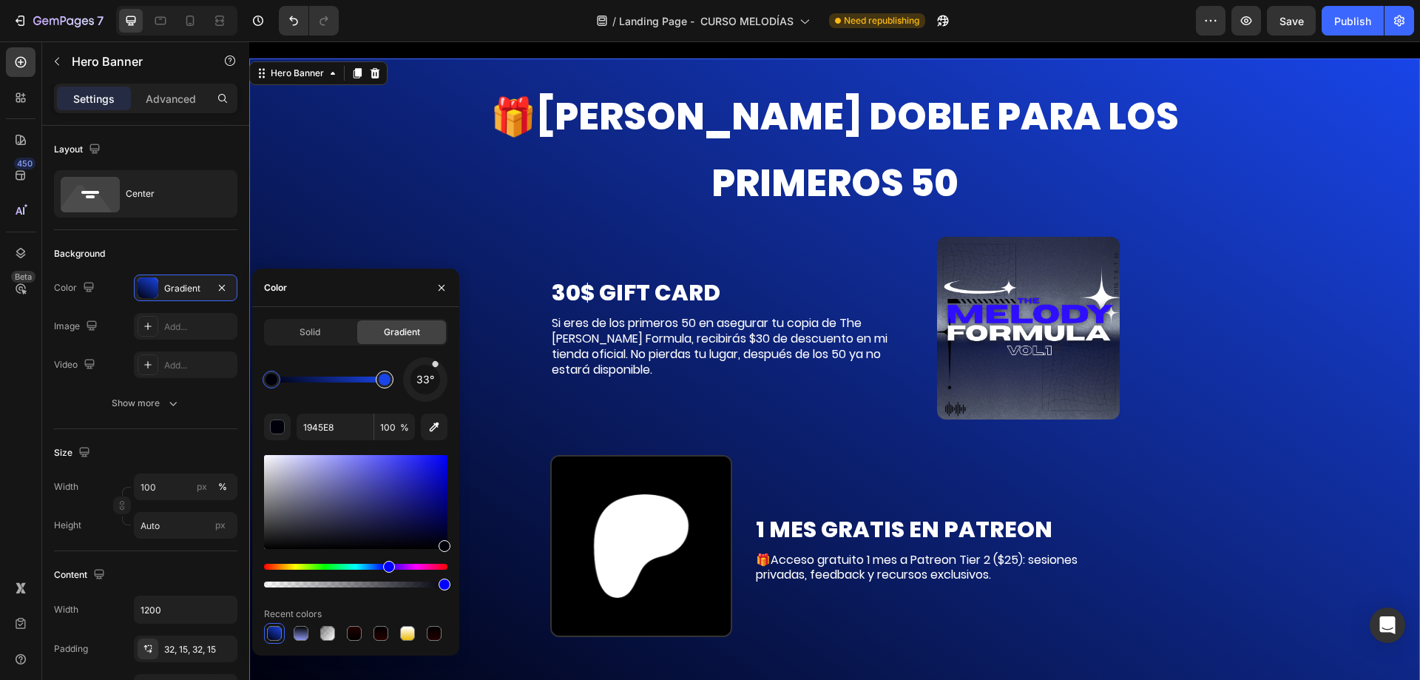
click at [387, 382] on div at bounding box center [385, 379] width 12 height 12
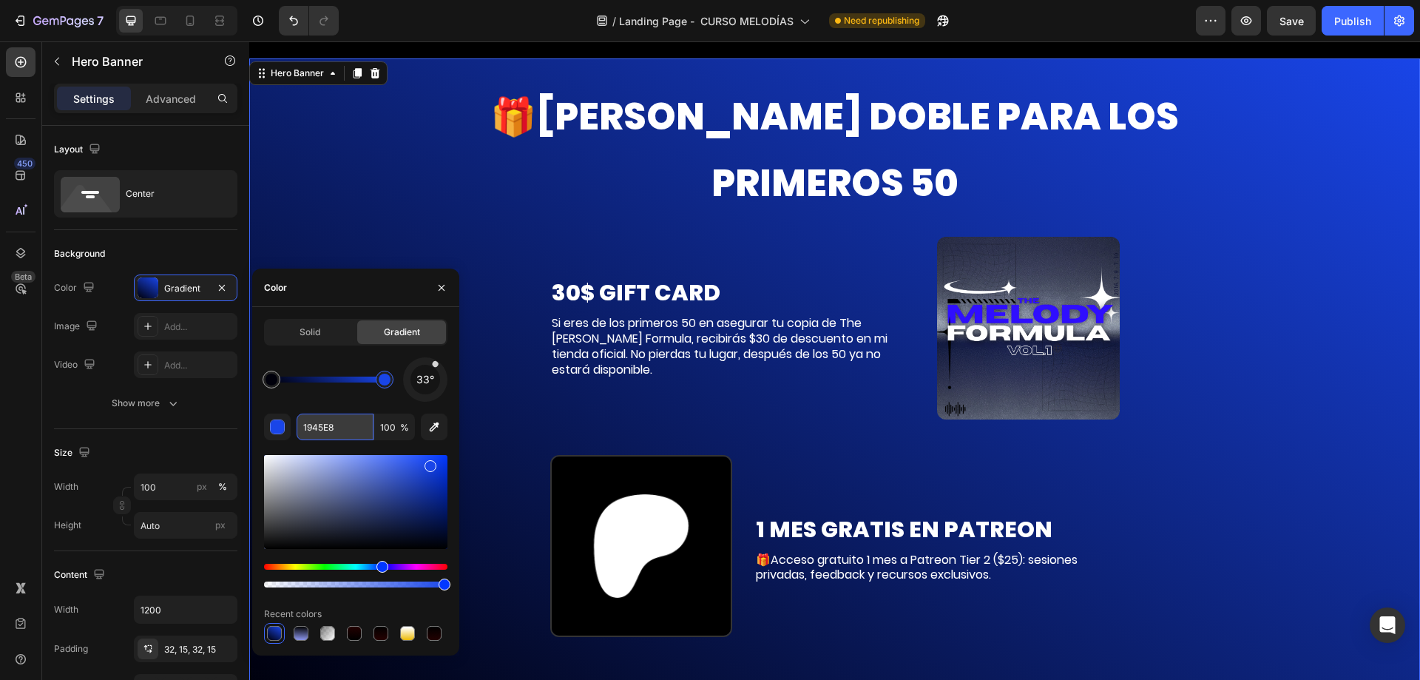
click at [346, 423] on input "1945E8" at bounding box center [335, 426] width 77 height 27
paste input "40F42"
type input "140F42"
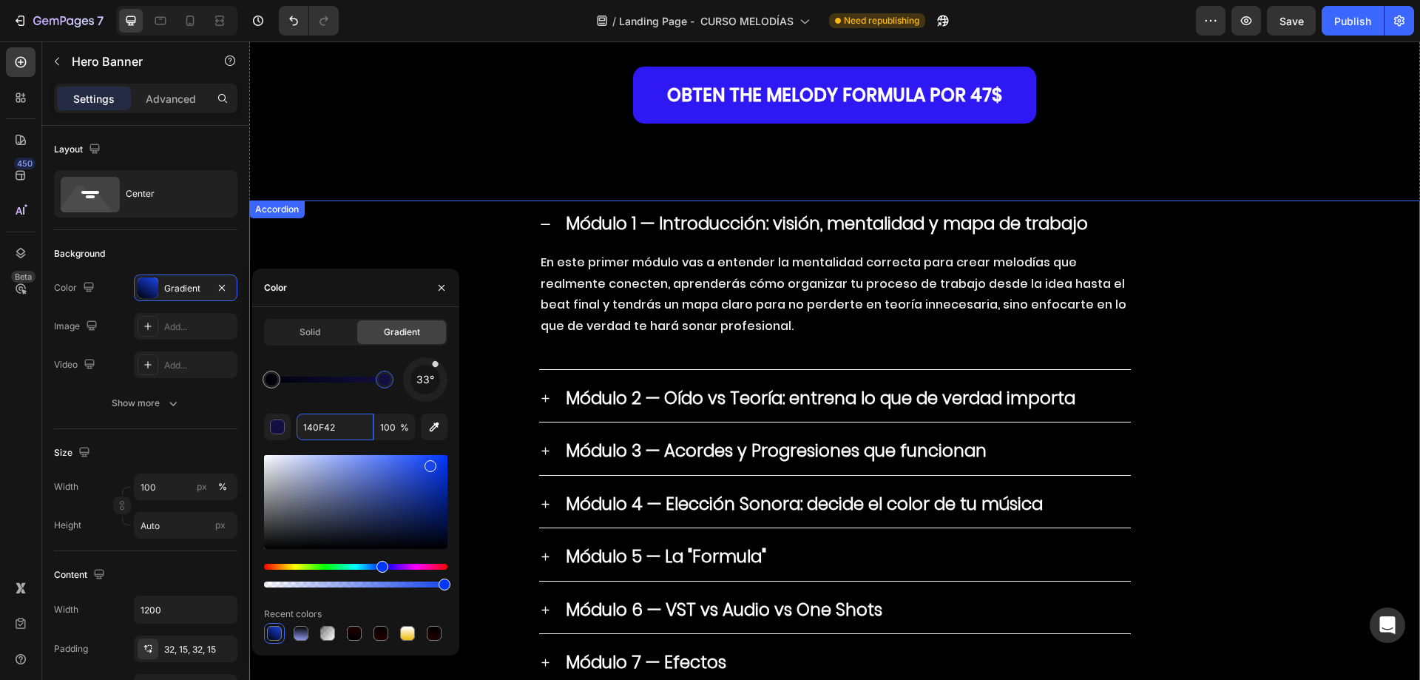
scroll to position [5920, 0]
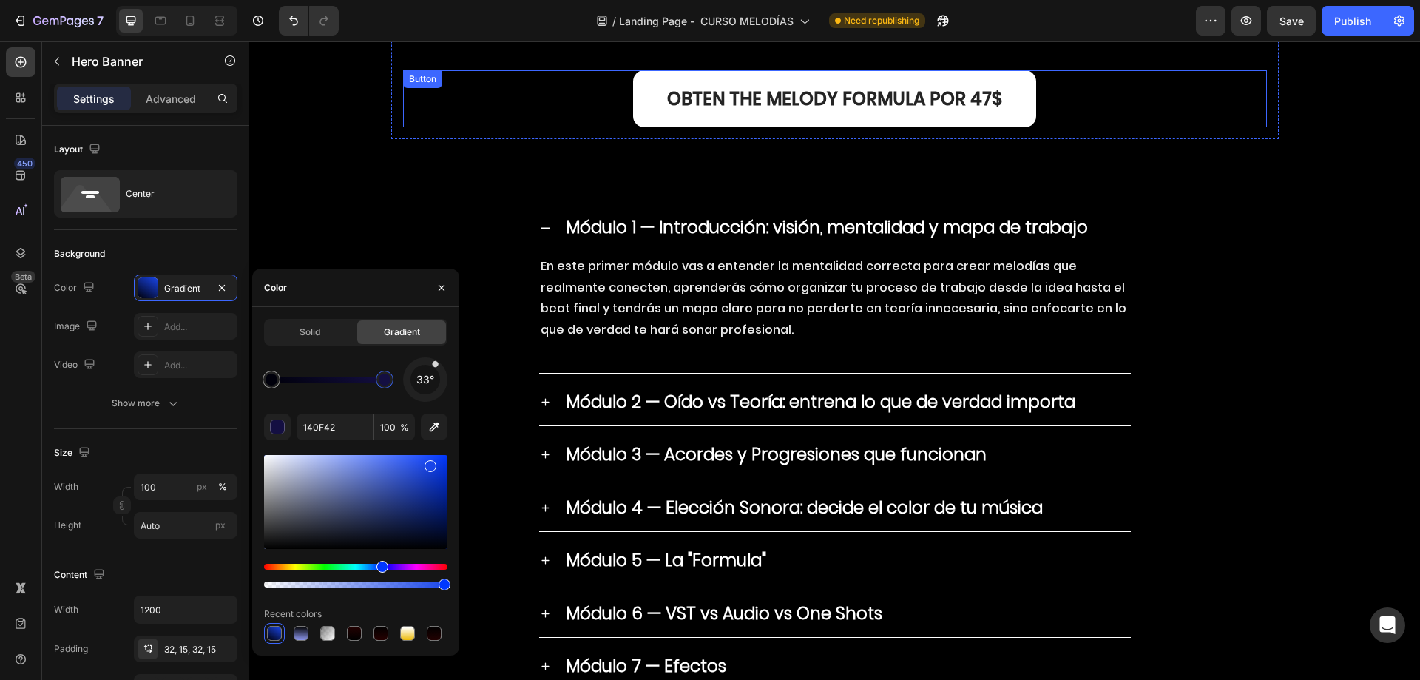
click at [805, 119] on link "OBTEN THE MELODY FORMULA por 47$" at bounding box center [834, 99] width 403 height 58
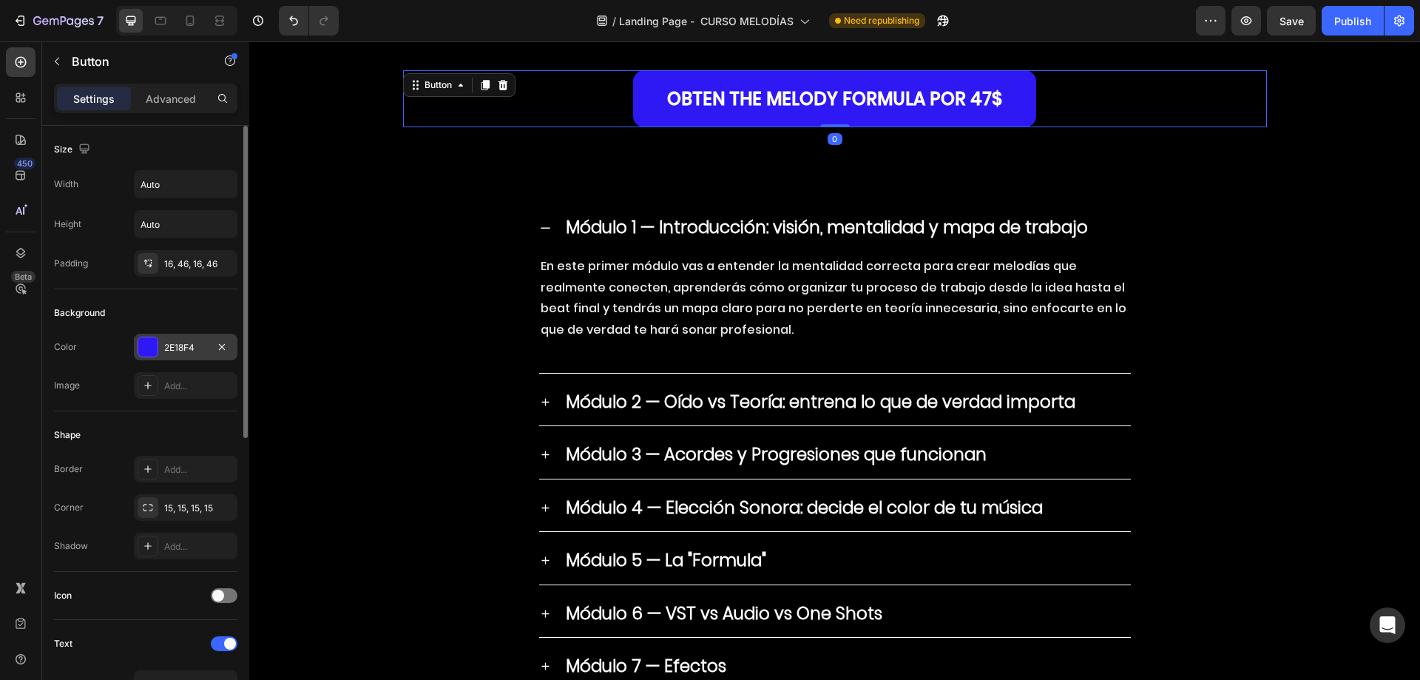
click at [169, 342] on div "2E18F4" at bounding box center [185, 347] width 43 height 13
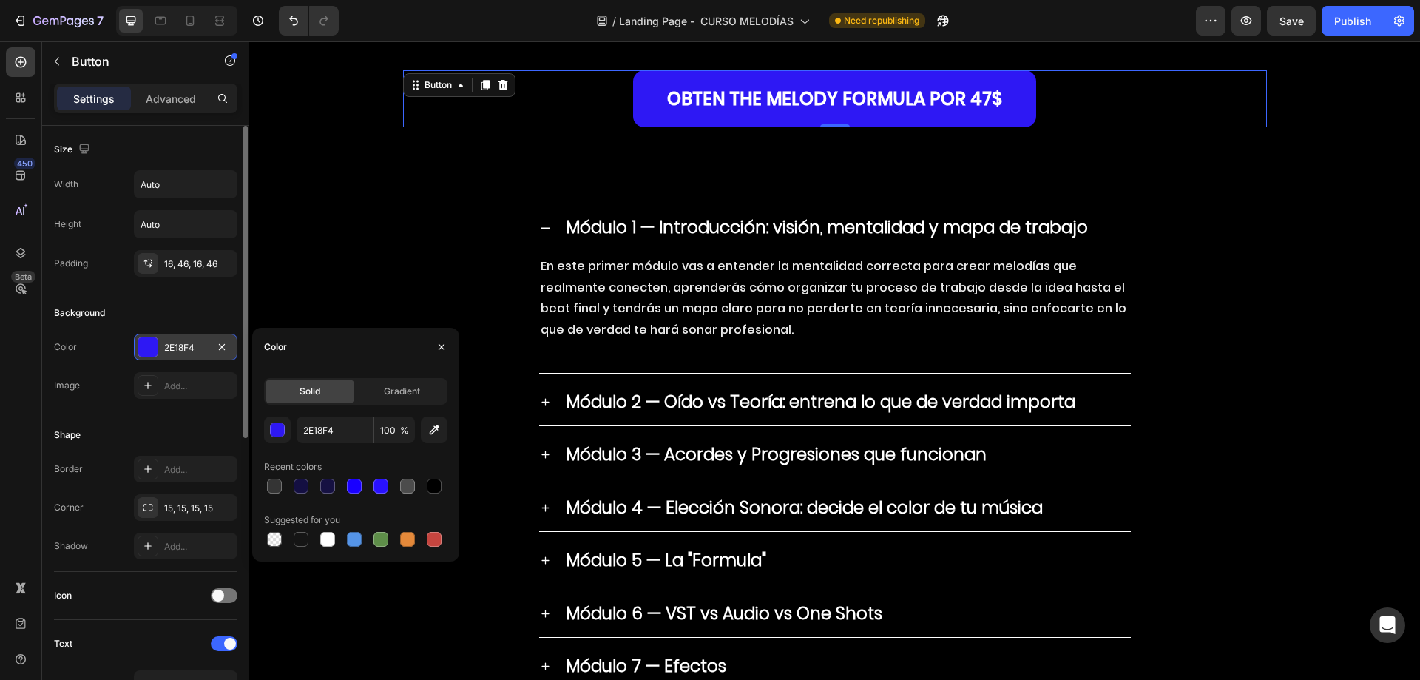
click at [186, 353] on div "2E18F4" at bounding box center [185, 347] width 43 height 13
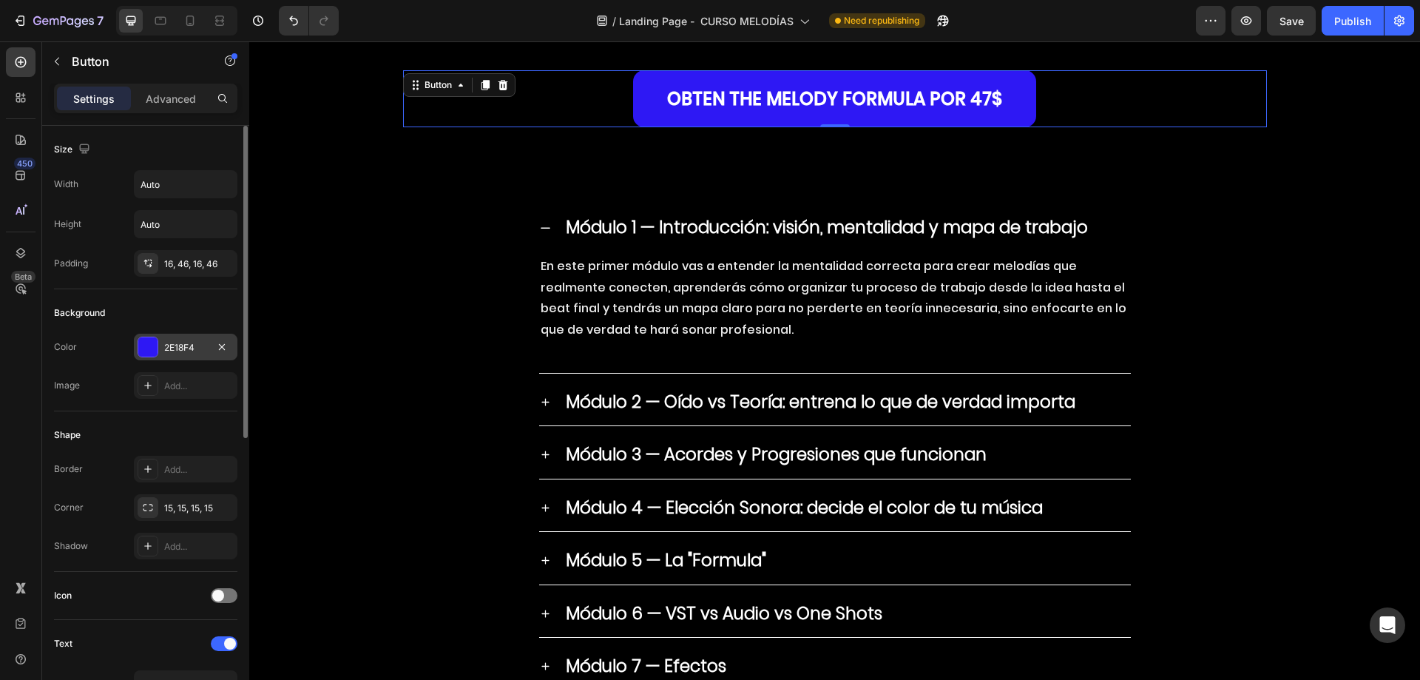
click at [170, 351] on div "2E18F4" at bounding box center [185, 347] width 43 height 13
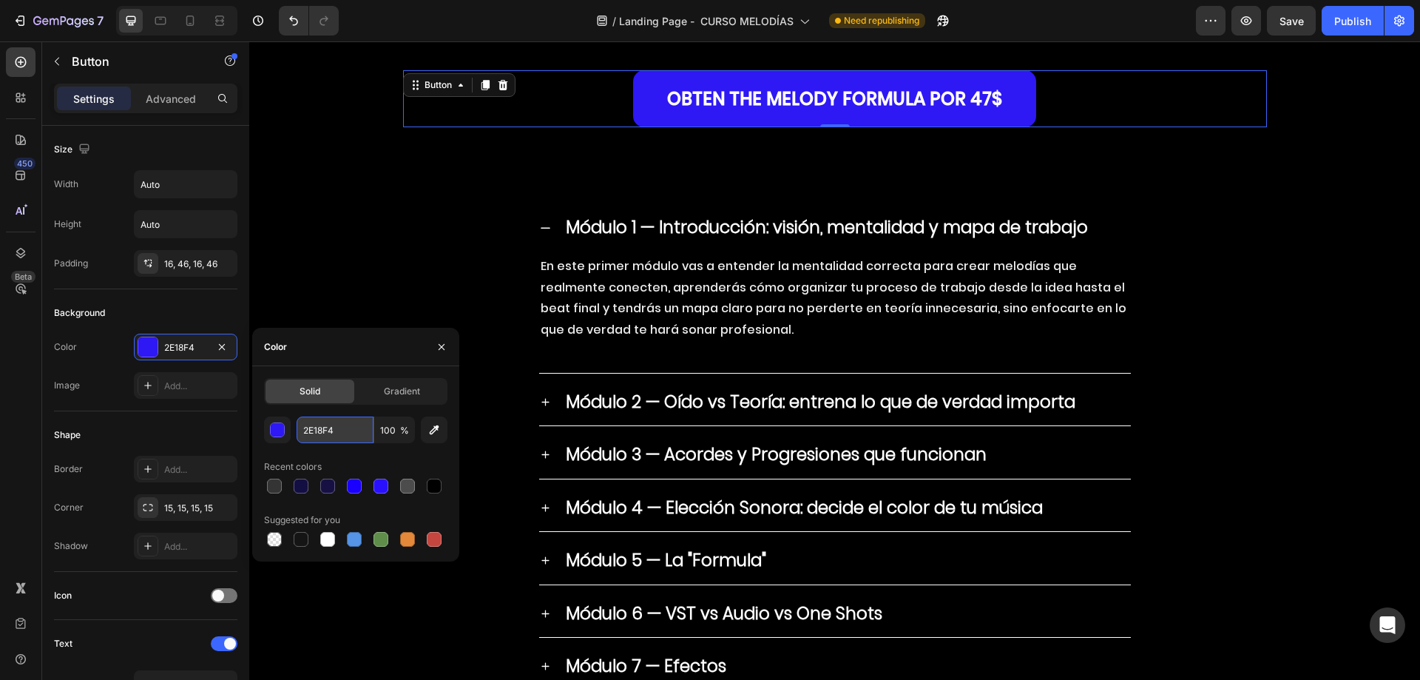
click at [346, 424] on input "2E18F4" at bounding box center [335, 429] width 77 height 27
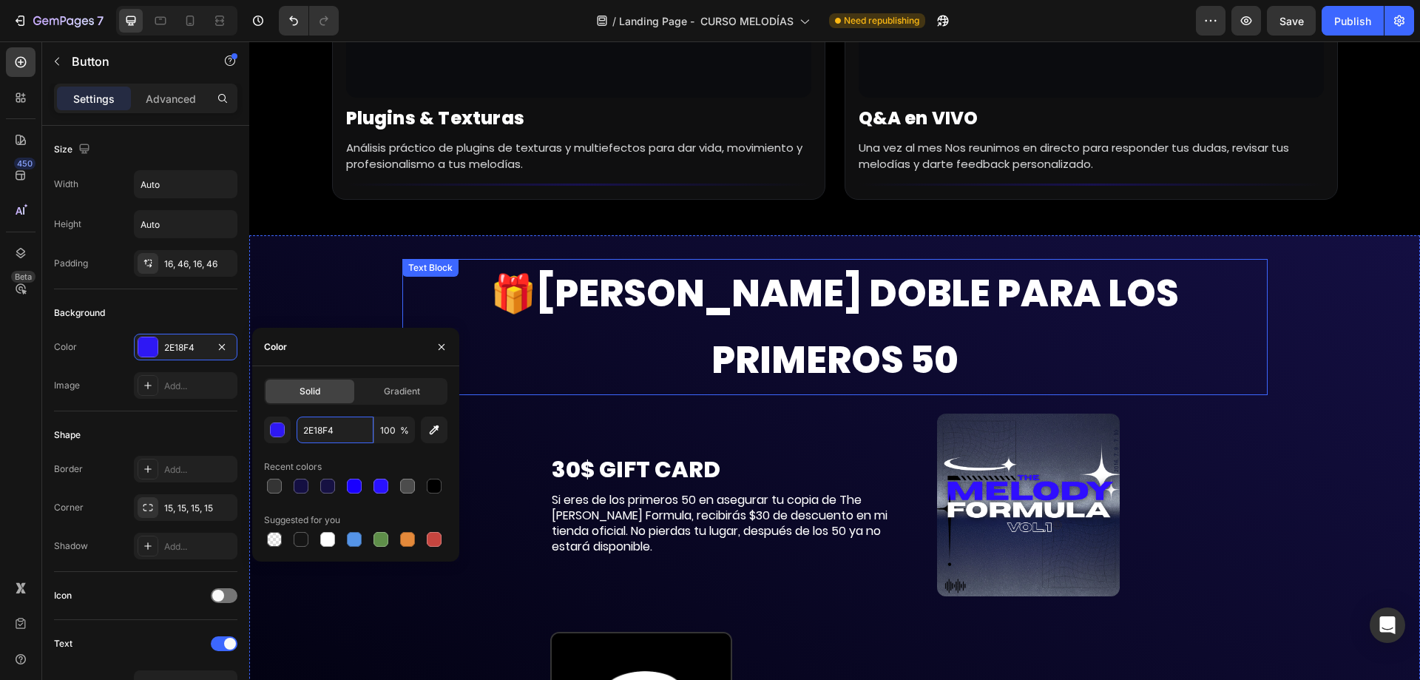
scroll to position [7843, 0]
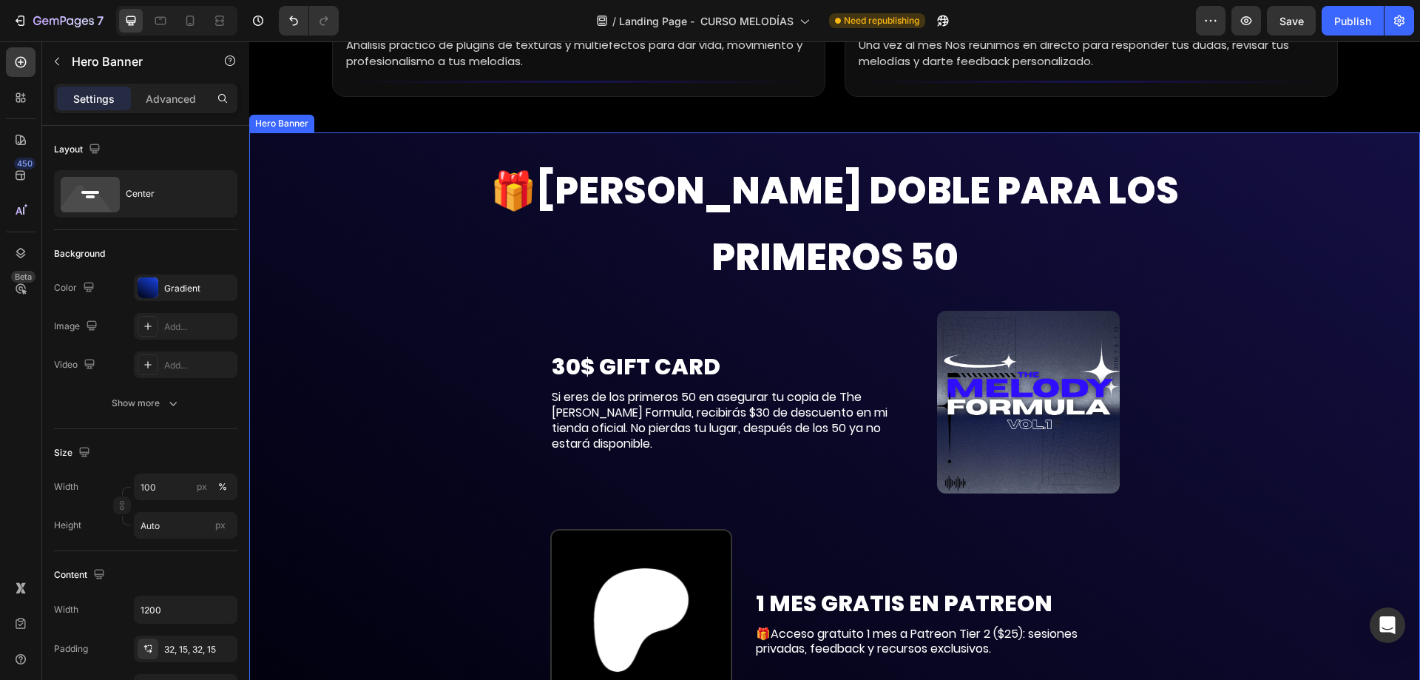
click at [396, 230] on div "🎁BONO DOBLE PARA LOS PRIMEROS 50 Text Block 30$ GIFT CARD Text Block Si eres de…" at bounding box center [834, 453] width 887 height 643
click at [197, 289] on div "Gradient" at bounding box center [185, 288] width 43 height 13
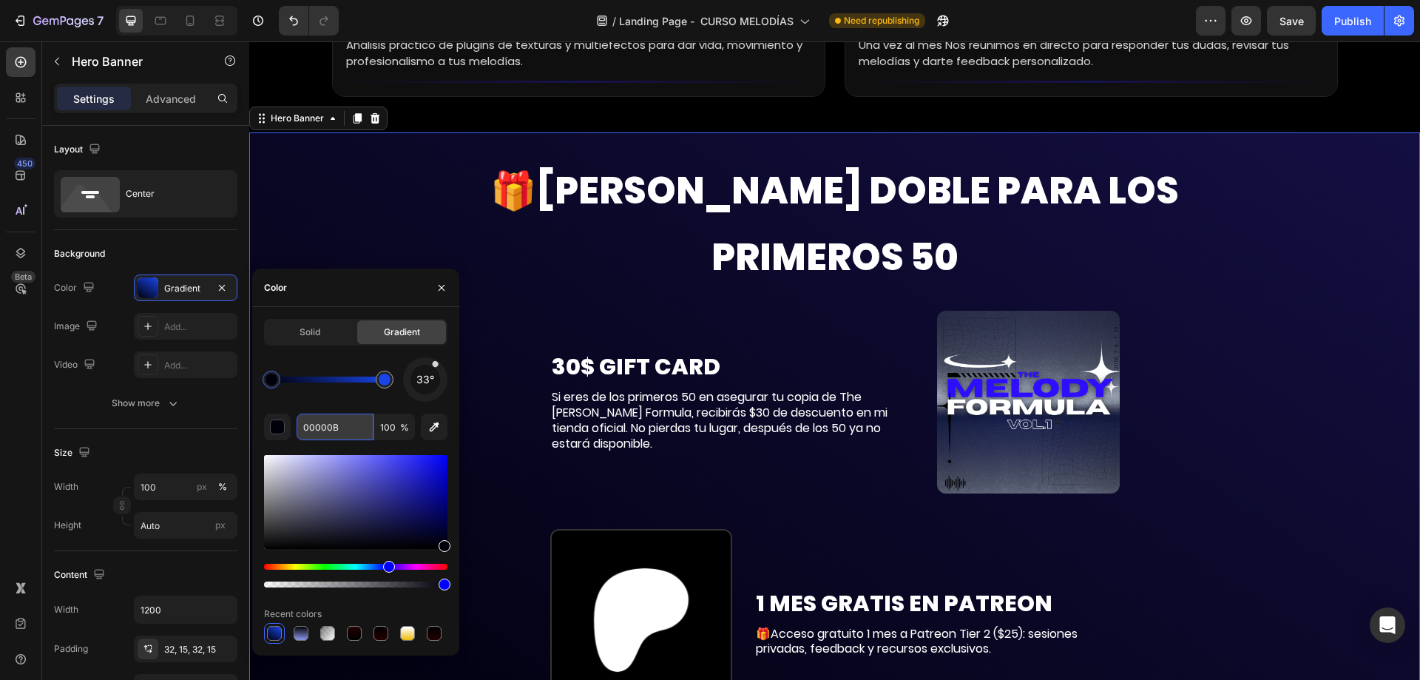
click at [332, 424] on input "00000B" at bounding box center [335, 426] width 77 height 27
click at [394, 380] on div at bounding box center [384, 379] width 27 height 27
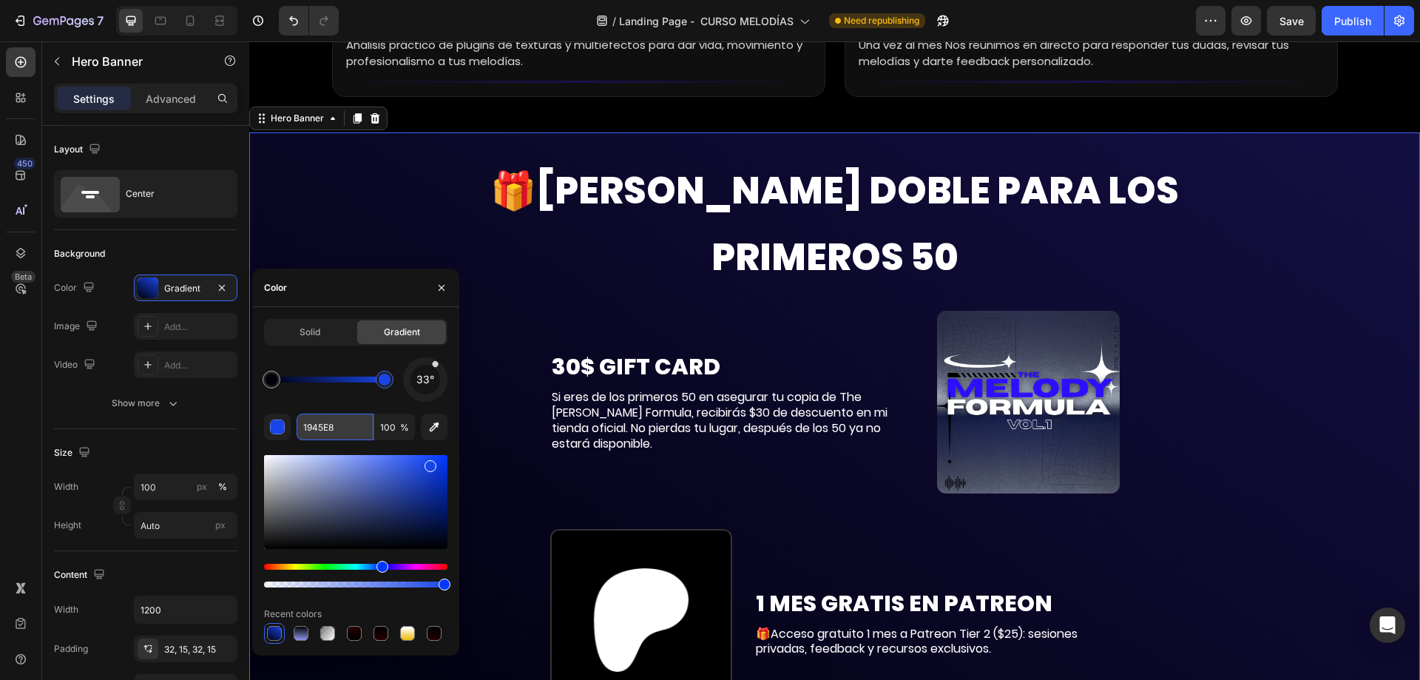
click at [339, 424] on input "1945E8" at bounding box center [335, 426] width 77 height 27
paste input "2E18F4"
type input "2E18F4"
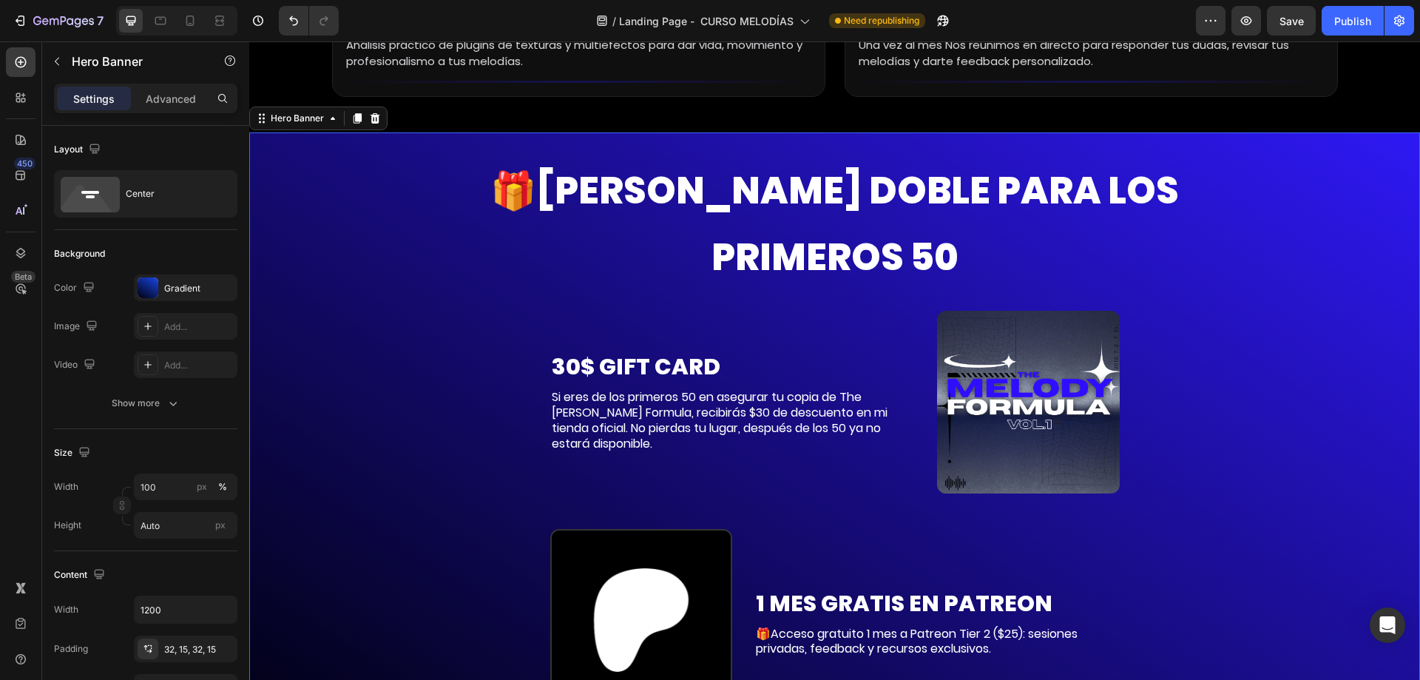
click at [1319, 309] on div "Background Image" at bounding box center [834, 453] width 1171 height 643
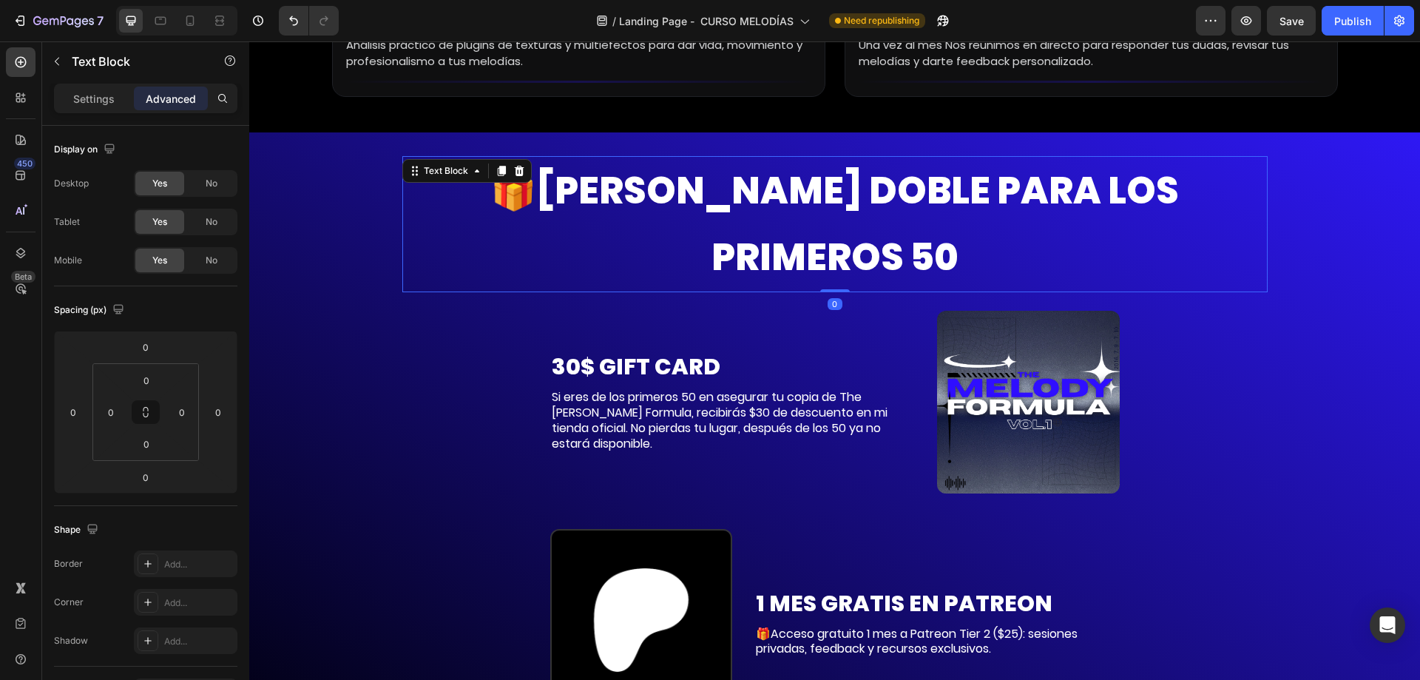
click at [609, 197] on strong "🎁BONO DOBLE PARA LOS PRIMEROS 50" at bounding box center [834, 223] width 688 height 119
click at [90, 106] on div "Settings" at bounding box center [94, 99] width 74 height 24
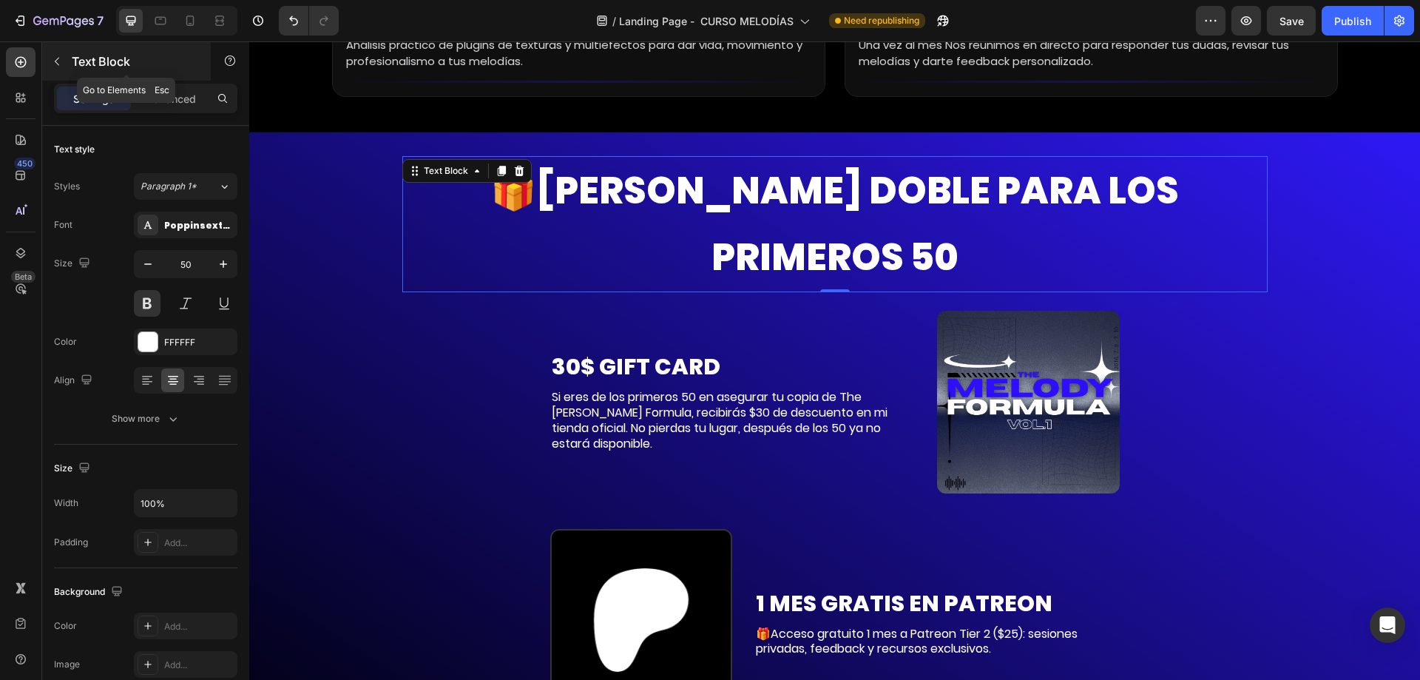
click at [58, 66] on icon "button" at bounding box center [57, 61] width 12 height 12
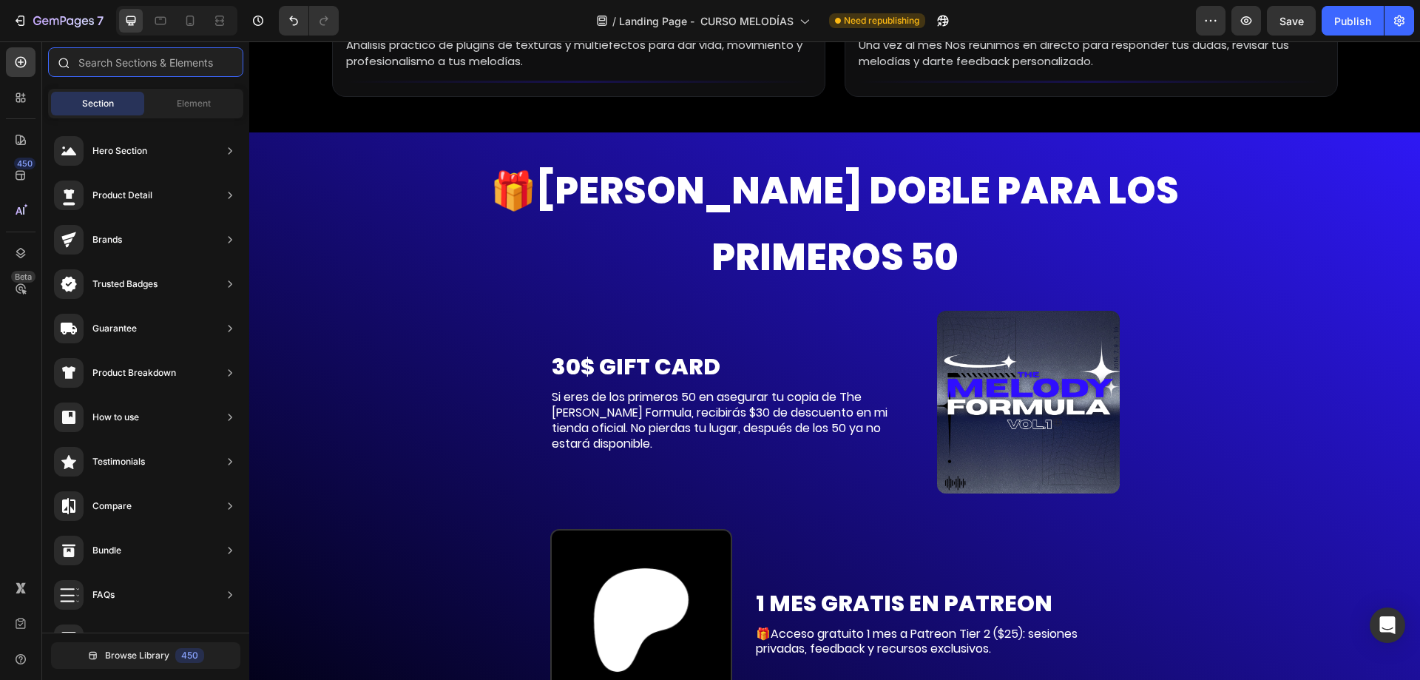
click at [79, 60] on input "text" at bounding box center [145, 62] width 195 height 30
click at [158, 100] on div "Element" at bounding box center [193, 104] width 93 height 24
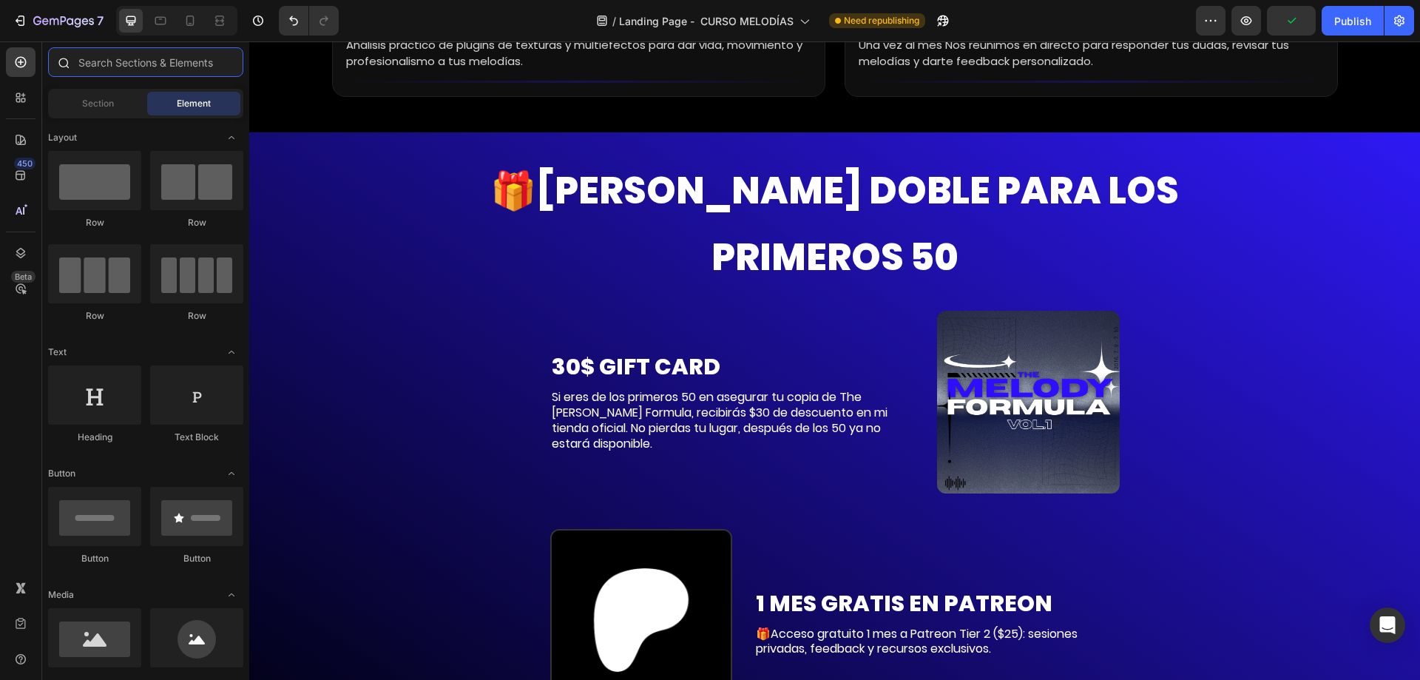
click at [126, 64] on input "text" at bounding box center [145, 62] width 195 height 30
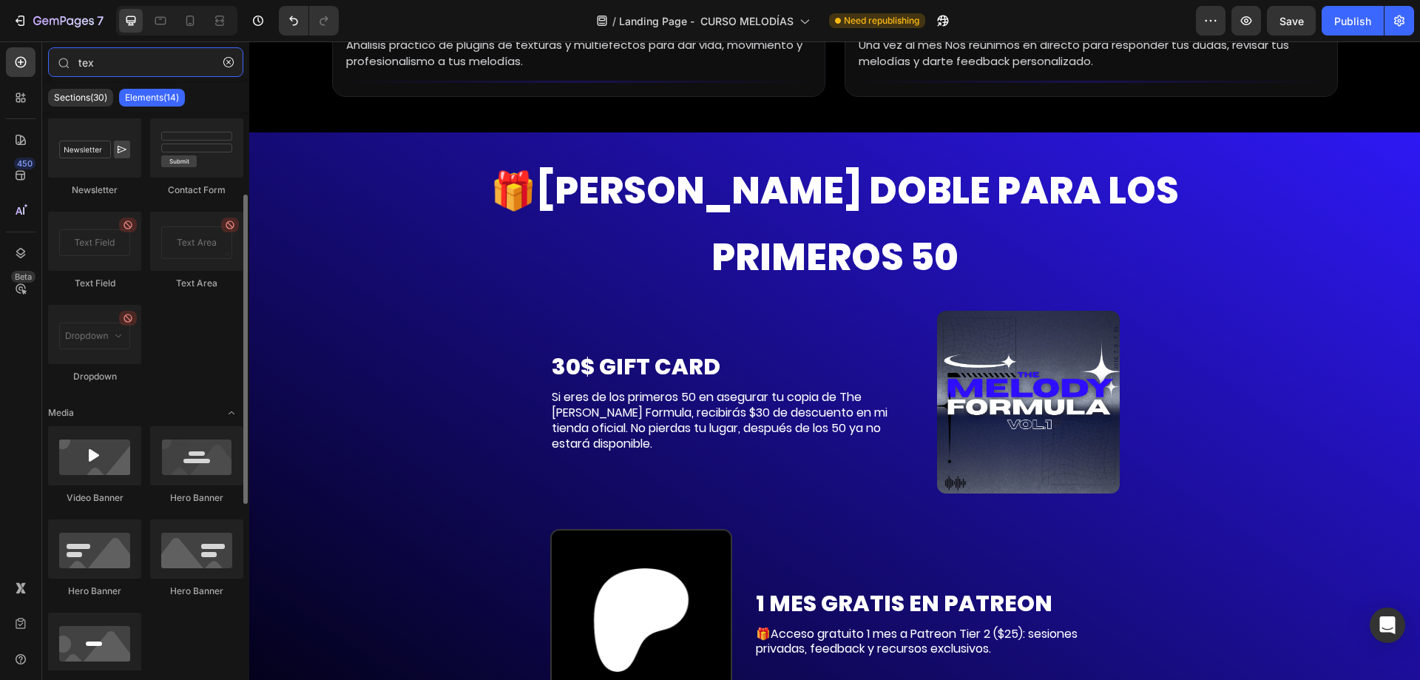
scroll to position [0, 0]
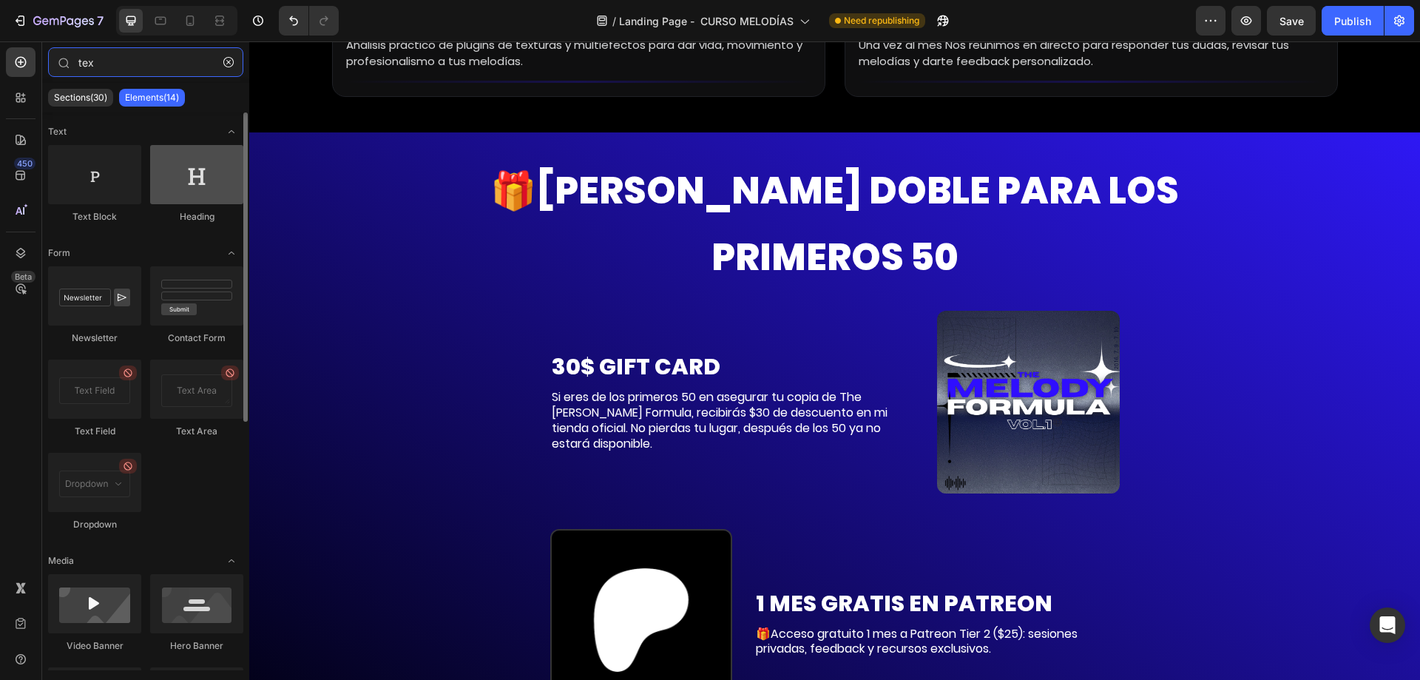
type input "tex"
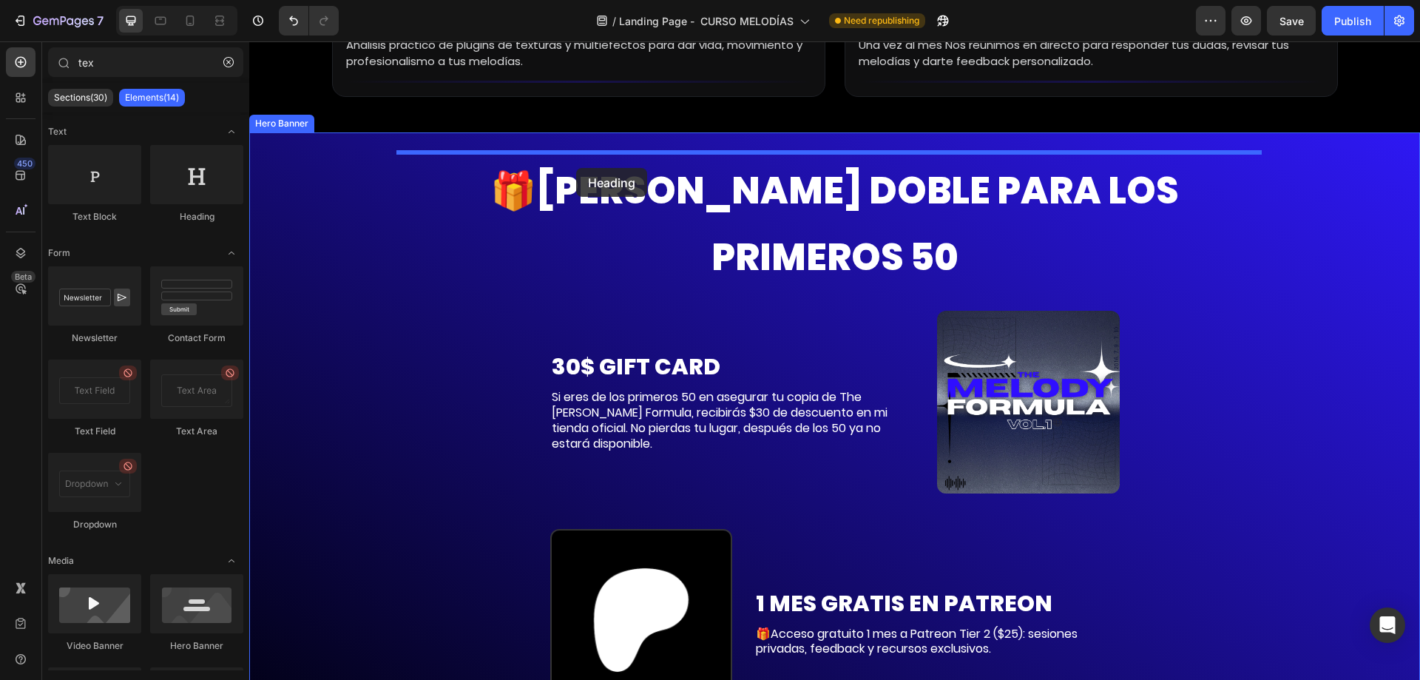
drag, startPoint x: 436, startPoint y: 233, endPoint x: 576, endPoint y: 168, distance: 154.2
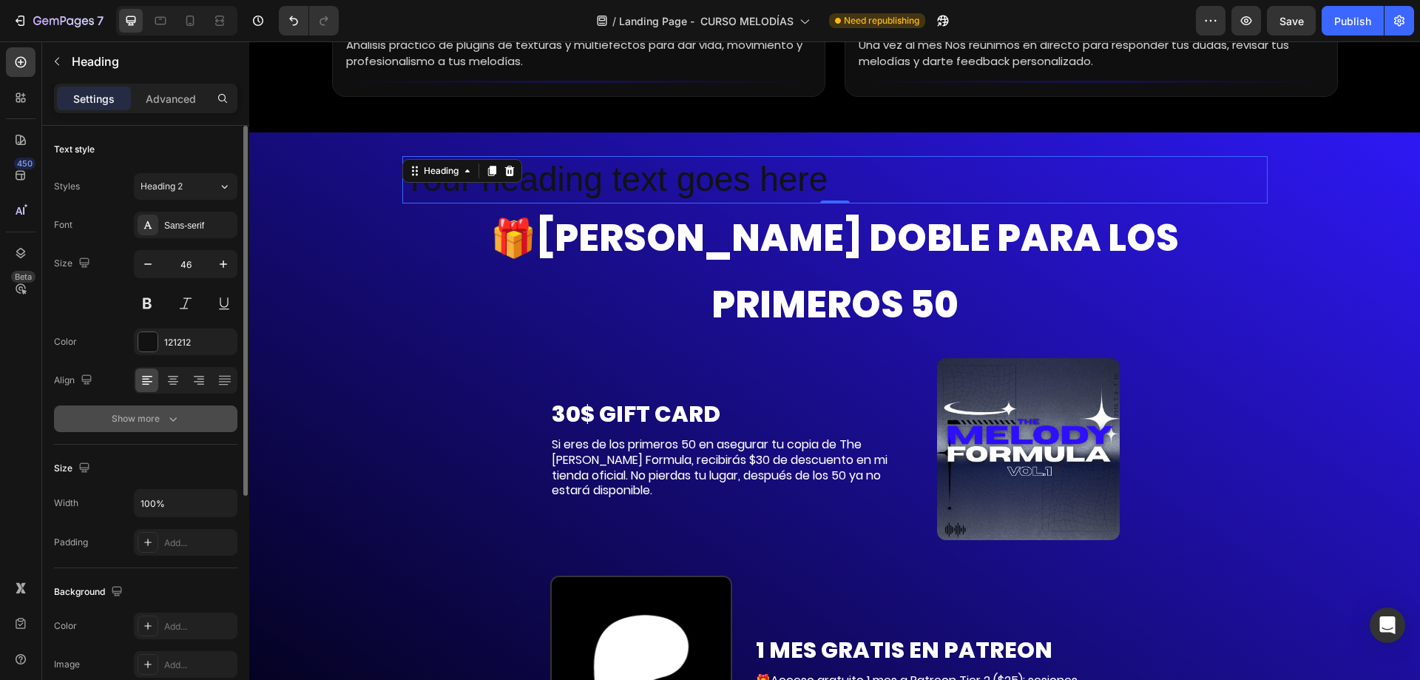
click at [124, 414] on div "Show more" at bounding box center [146, 418] width 69 height 15
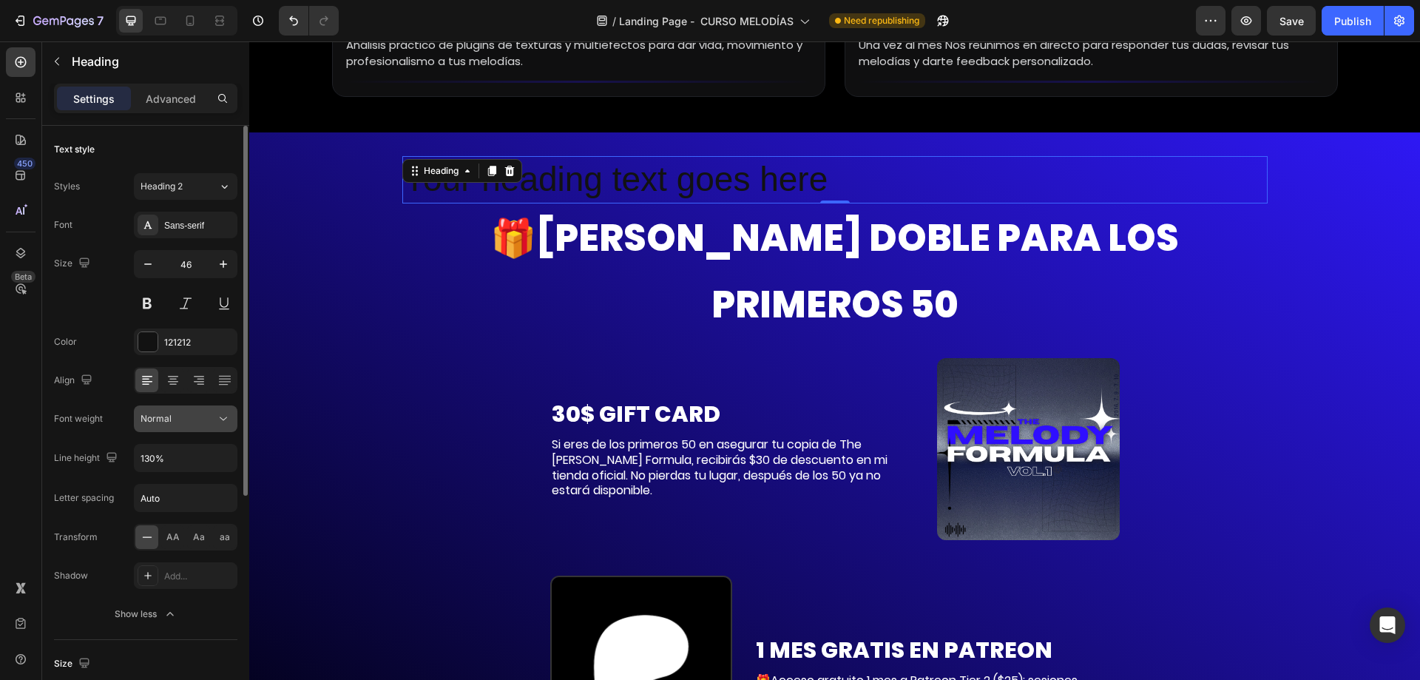
click at [197, 430] on button "Normal" at bounding box center [186, 418] width 104 height 27
click at [175, 186] on span "Heading 2" at bounding box center [162, 186] width 42 height 13
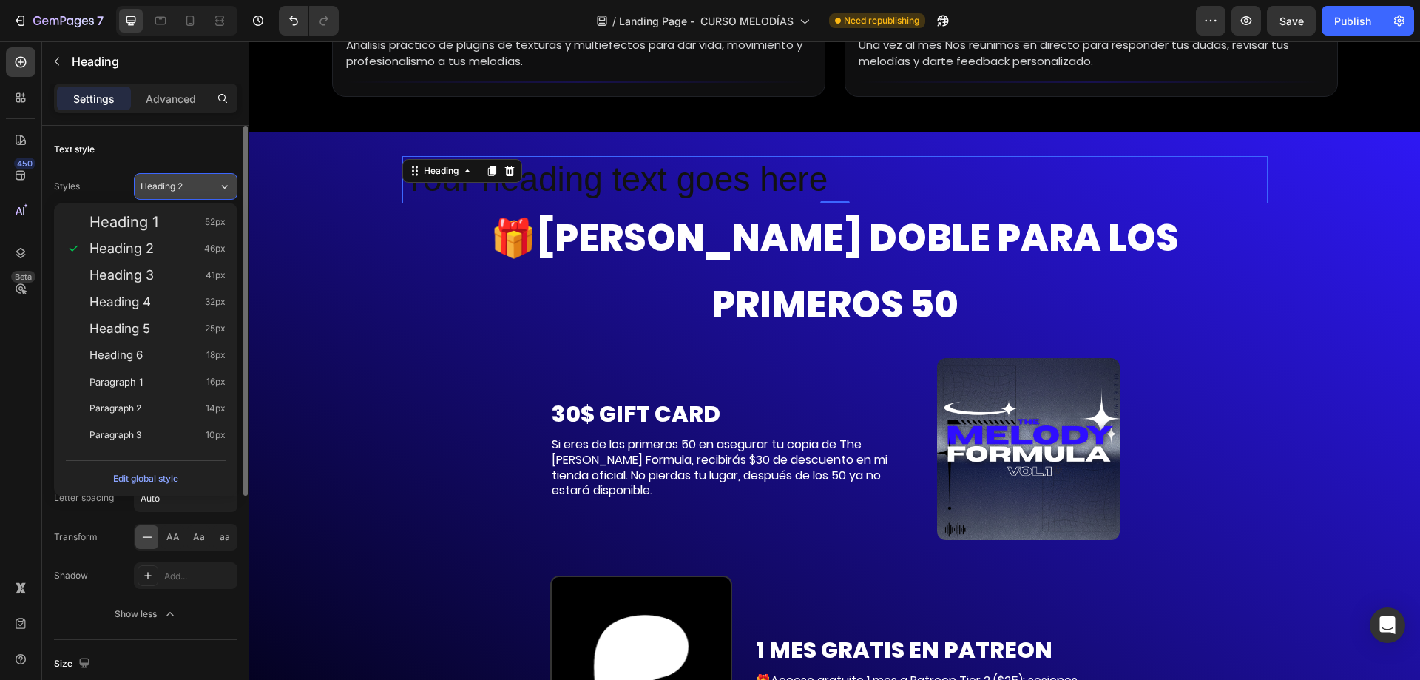
click at [175, 186] on span "Heading 2" at bounding box center [162, 186] width 42 height 13
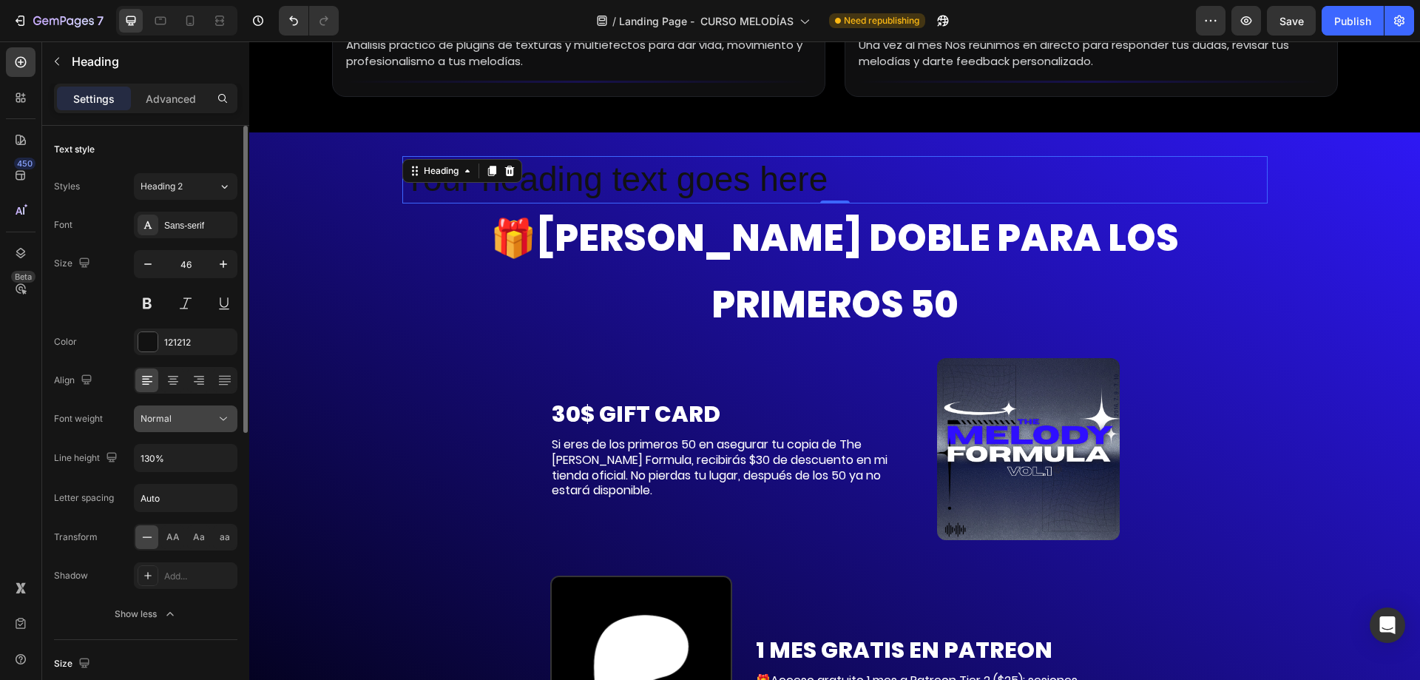
click at [165, 419] on span "Normal" at bounding box center [156, 418] width 31 height 11
click at [163, 107] on div "Advanced" at bounding box center [171, 99] width 74 height 24
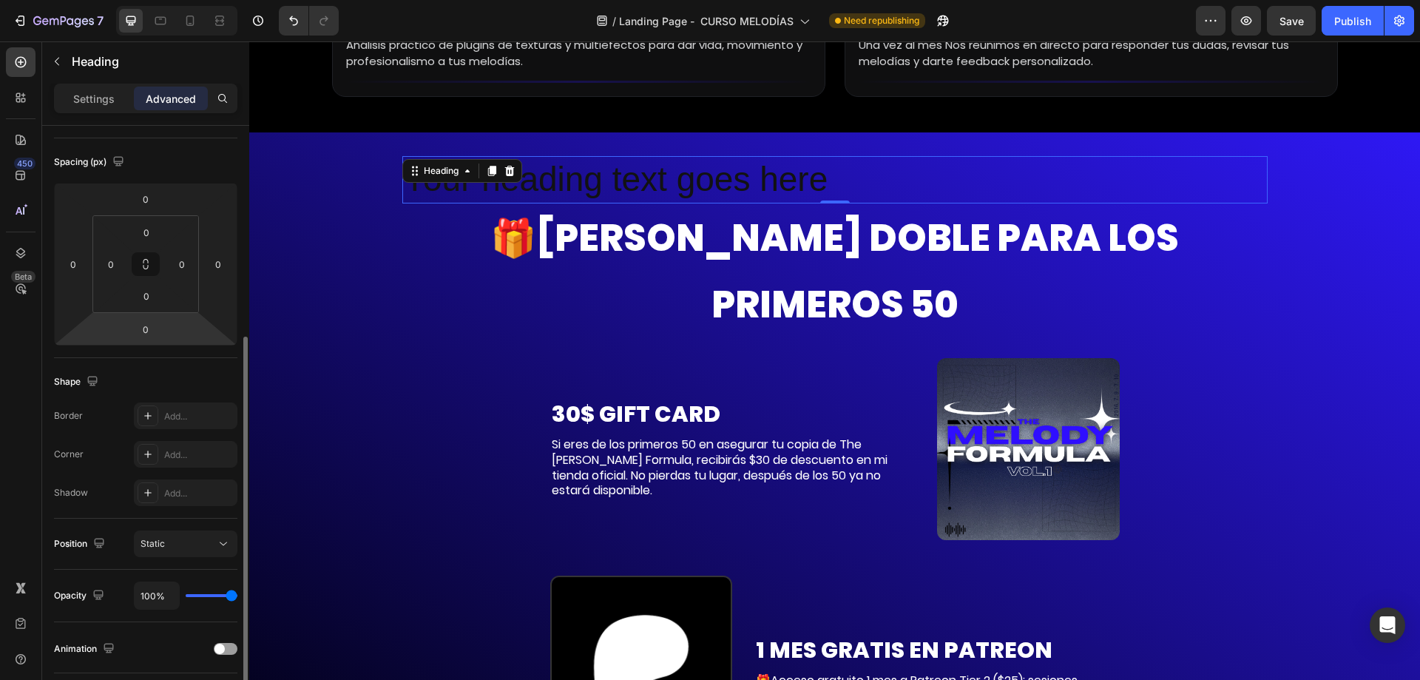
scroll to position [296, 0]
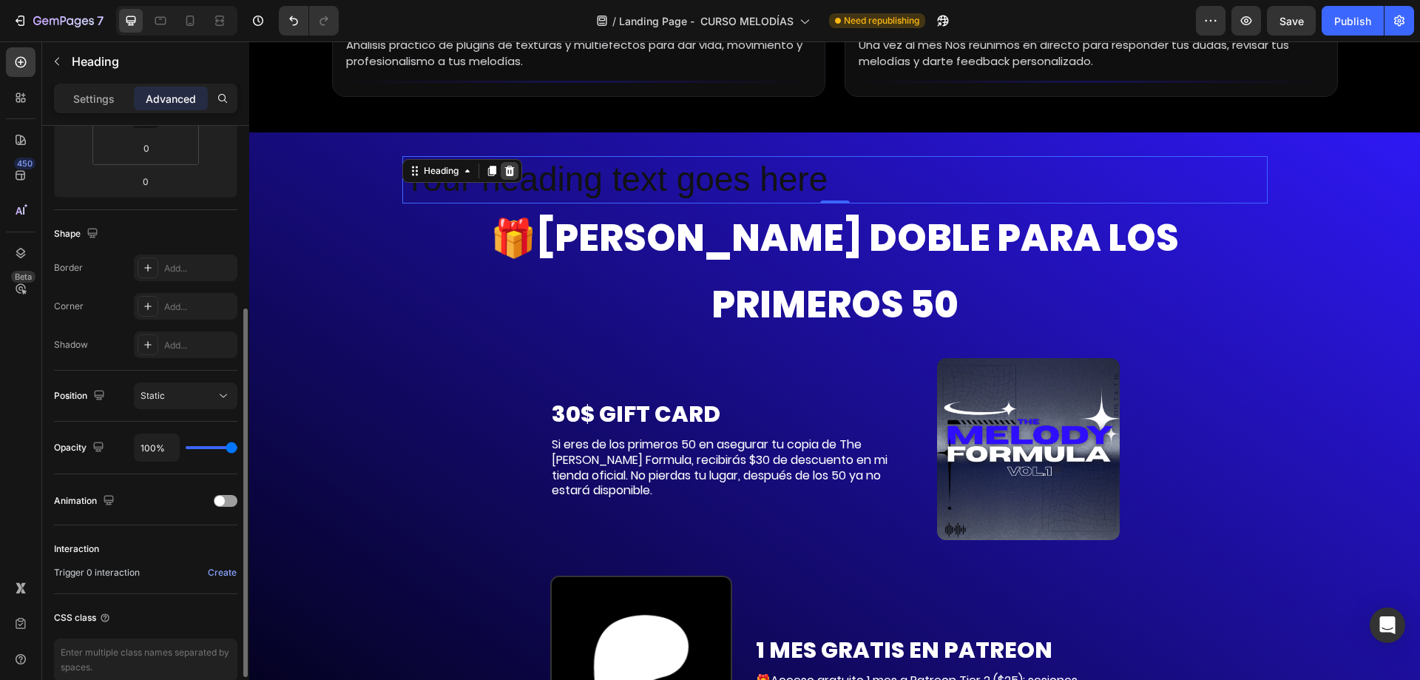
click at [504, 171] on icon at bounding box center [509, 171] width 10 height 10
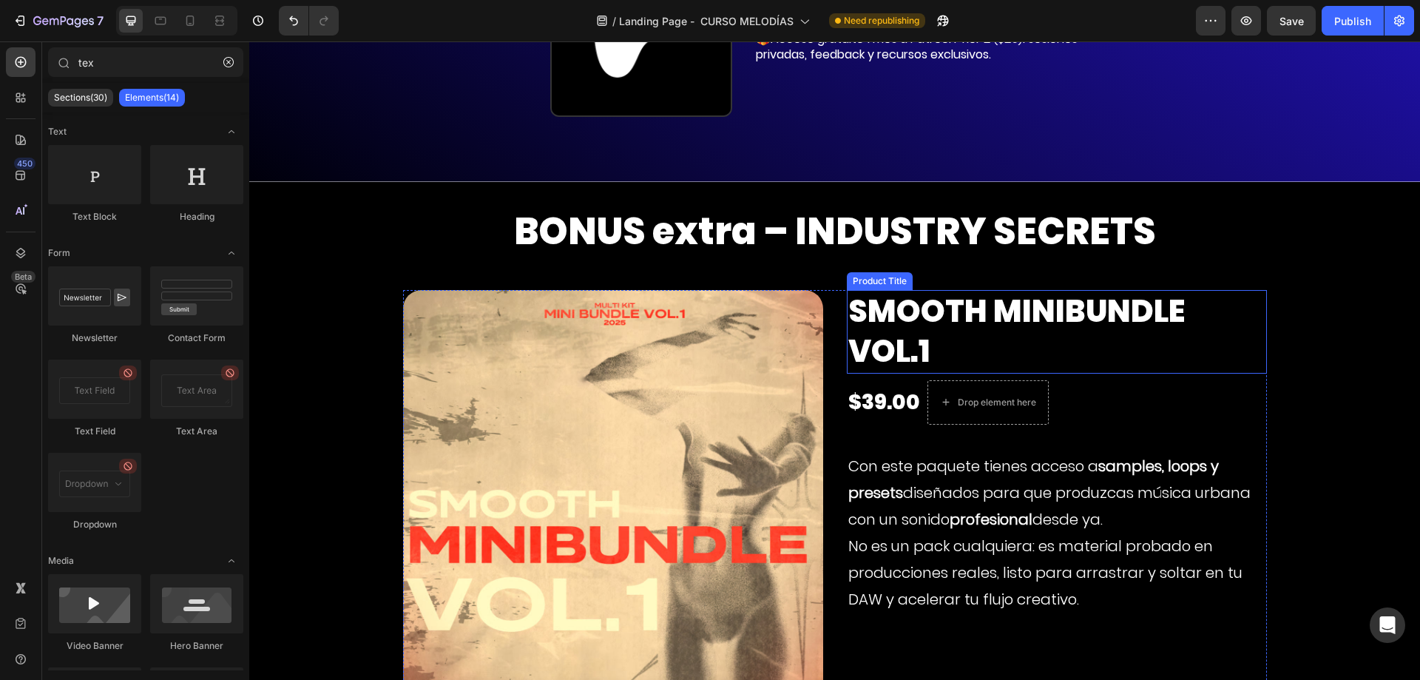
scroll to position [8435, 0]
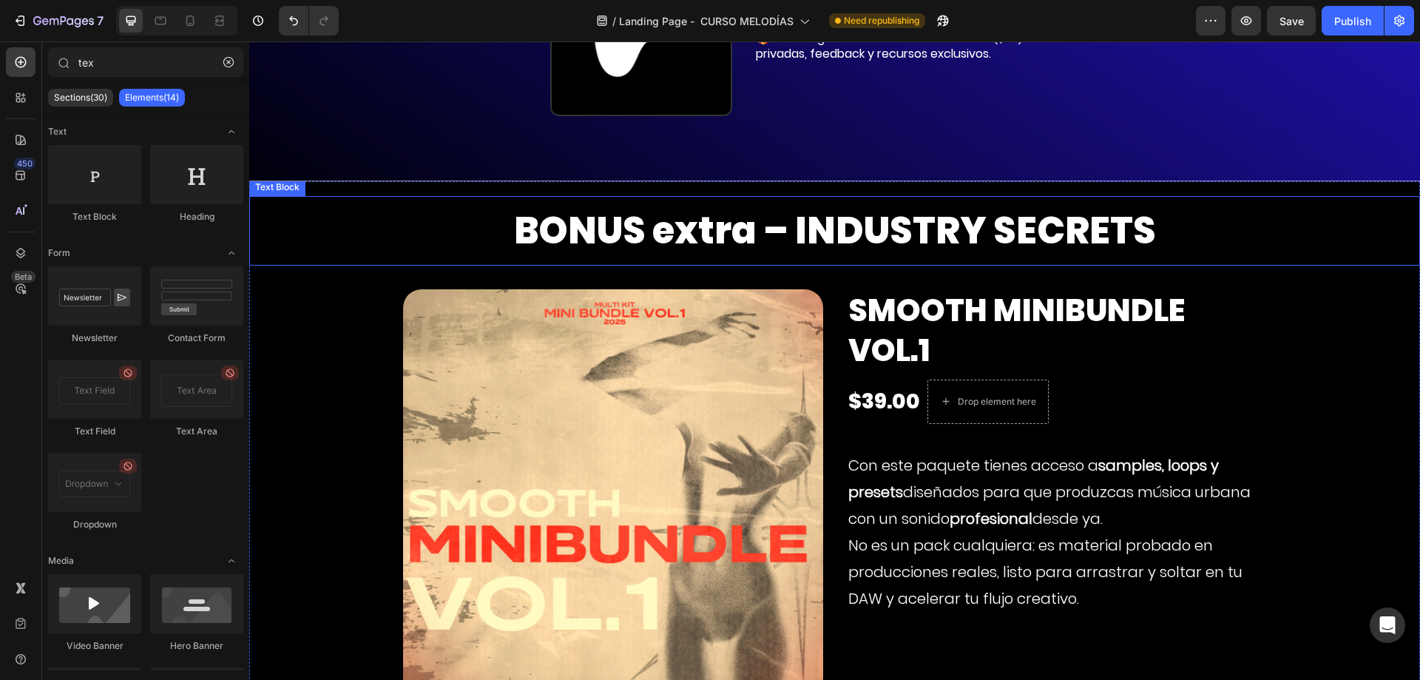
click at [662, 204] on strong "BONUS extra – INDUSTRY SECRETS" at bounding box center [835, 230] width 642 height 53
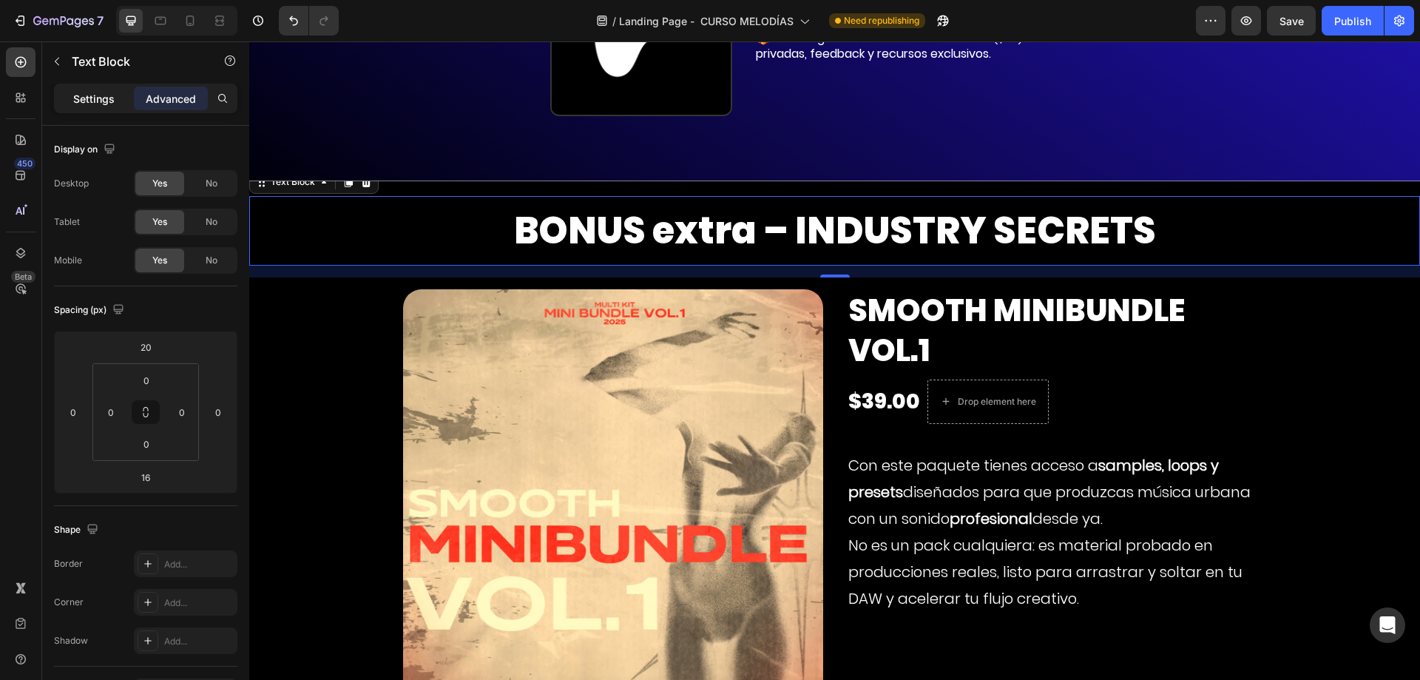
click at [104, 99] on p "Settings" at bounding box center [93, 99] width 41 height 16
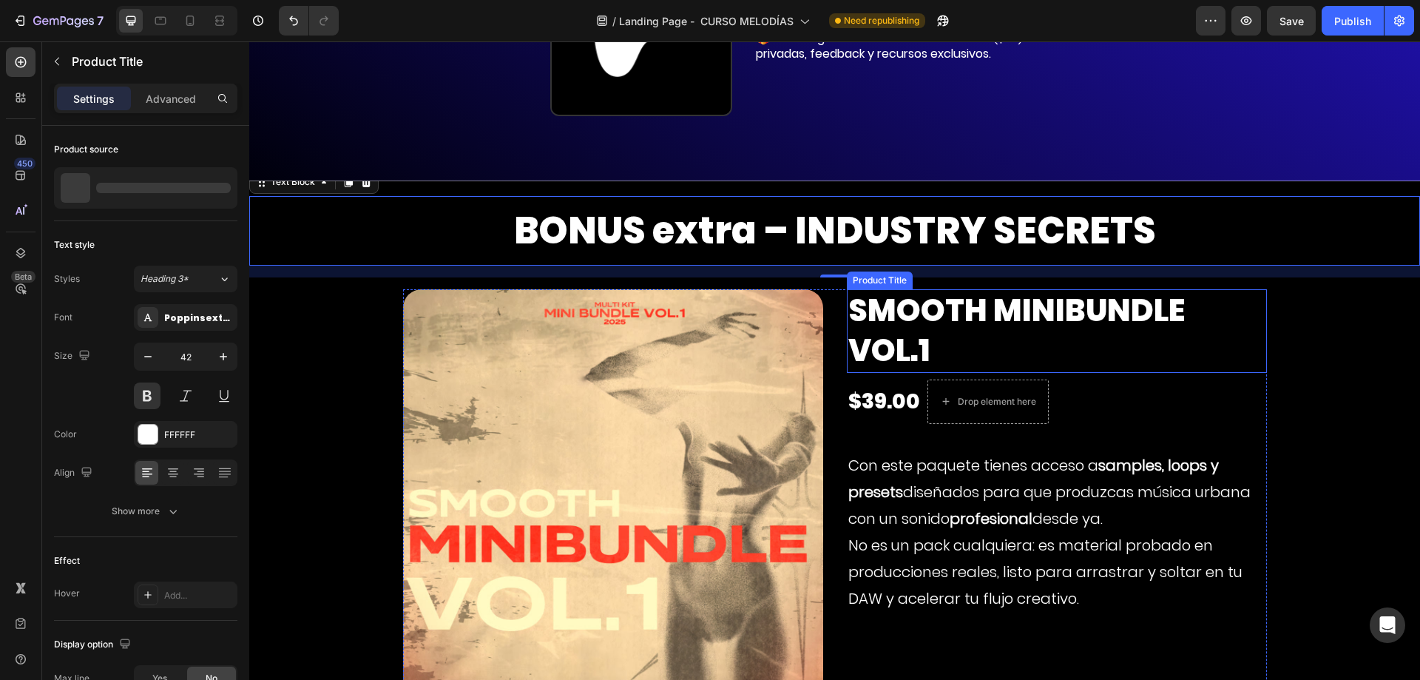
click at [931, 289] on h2 "Smooth Minibundle VOL.1" at bounding box center [1057, 331] width 420 height 84
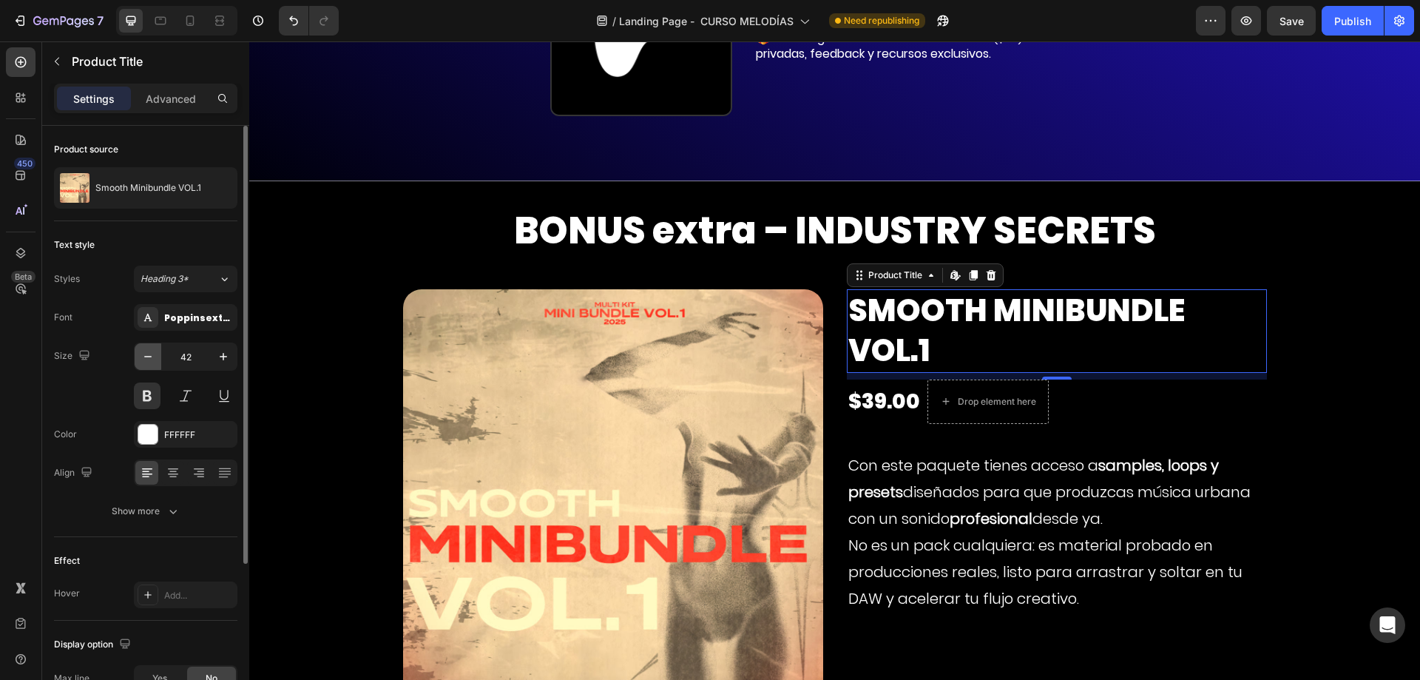
click at [146, 360] on icon "button" at bounding box center [148, 356] width 15 height 15
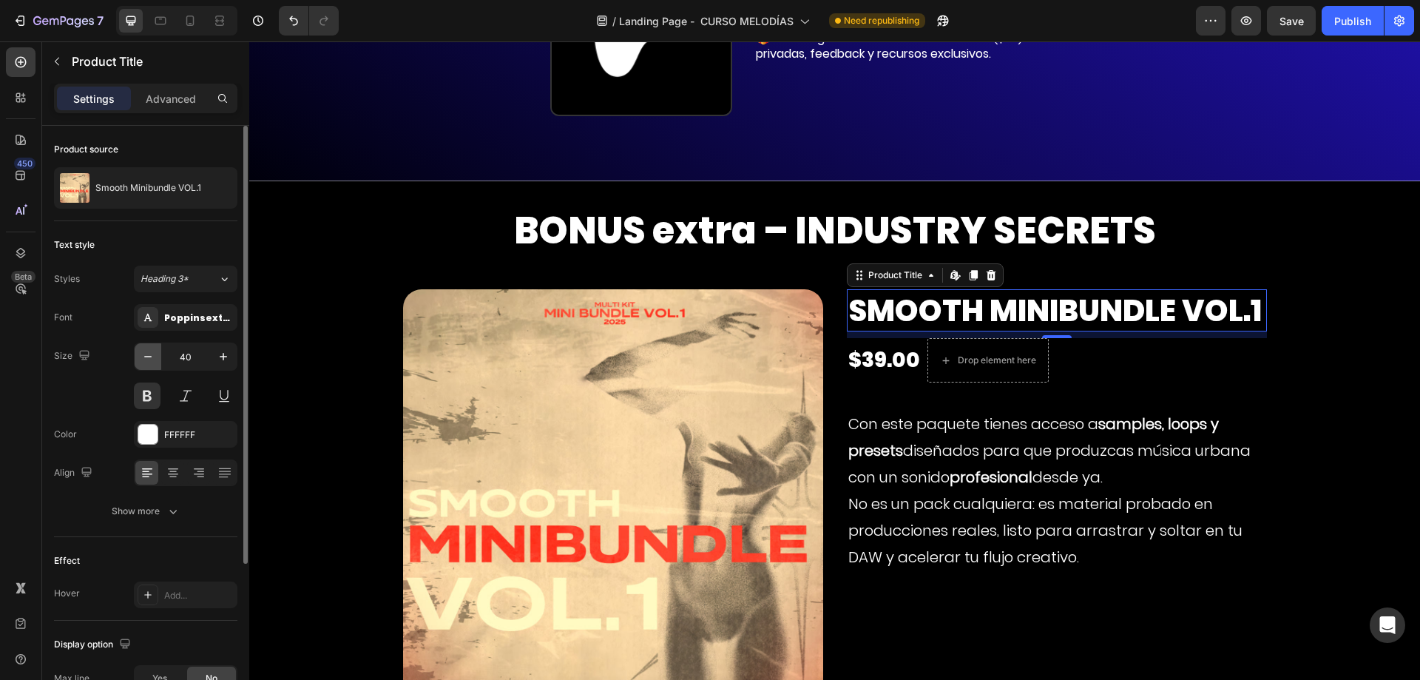
click at [146, 360] on icon "button" at bounding box center [148, 356] width 15 height 15
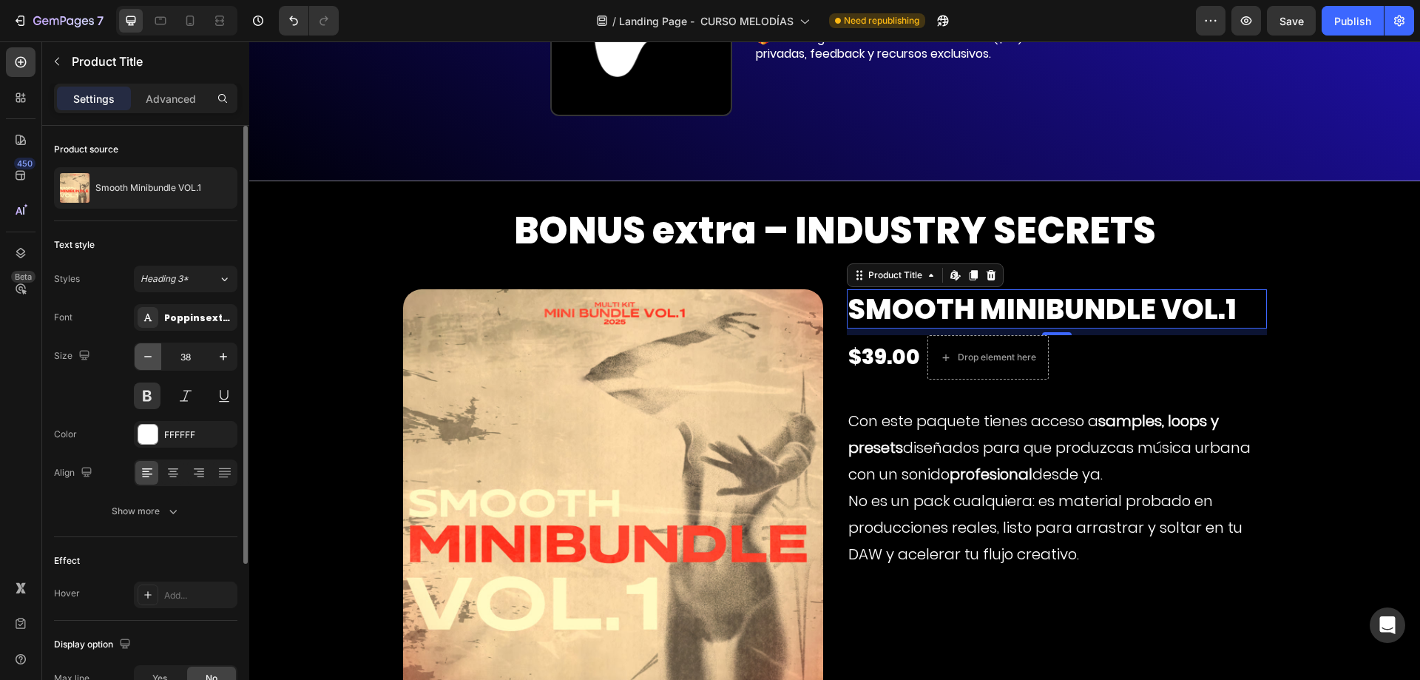
click at [146, 360] on icon "button" at bounding box center [148, 356] width 15 height 15
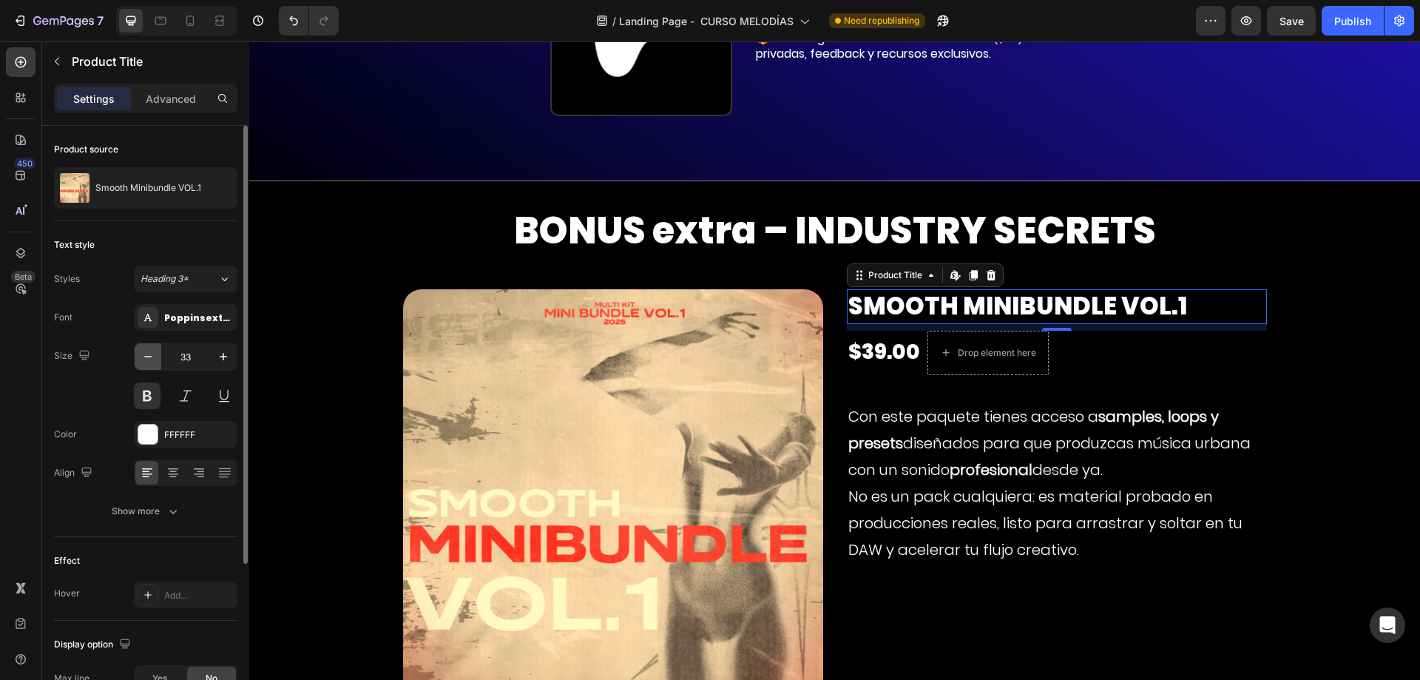
click at [146, 360] on icon "button" at bounding box center [148, 356] width 15 height 15
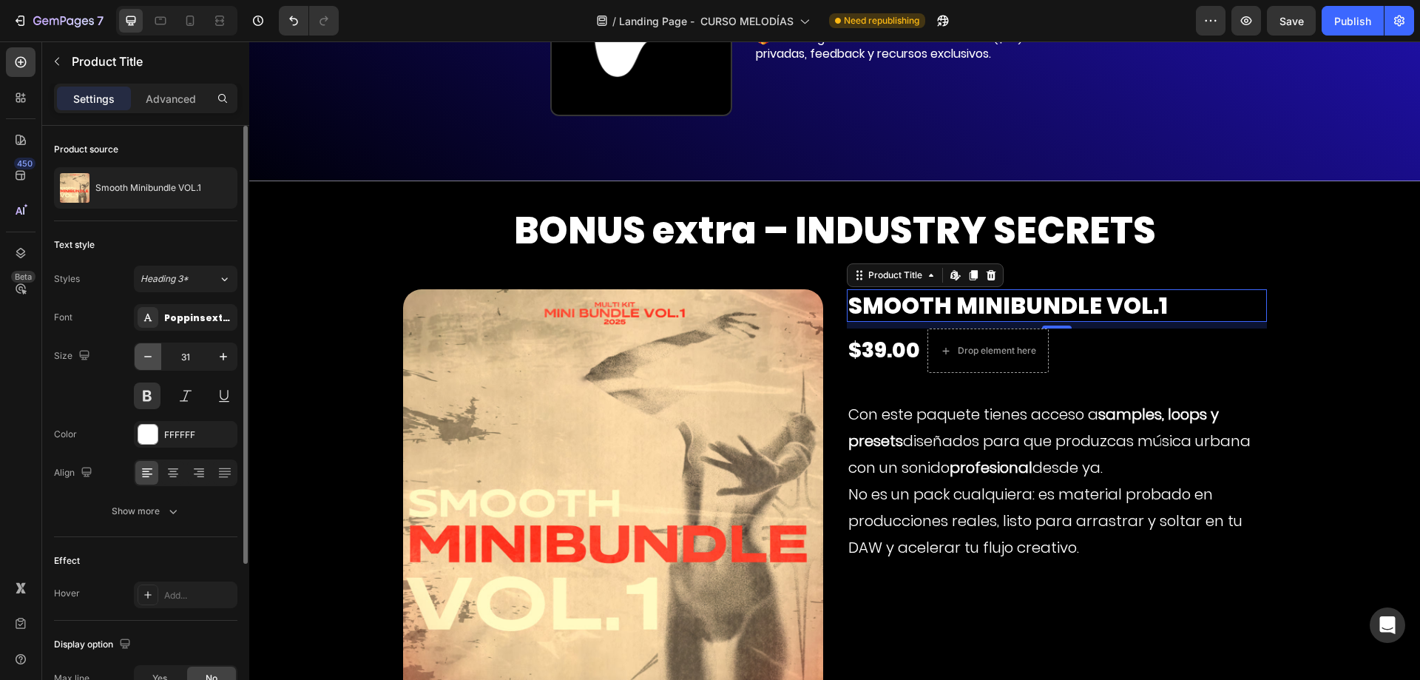
click at [146, 360] on icon "button" at bounding box center [148, 356] width 15 height 15
type input "30"
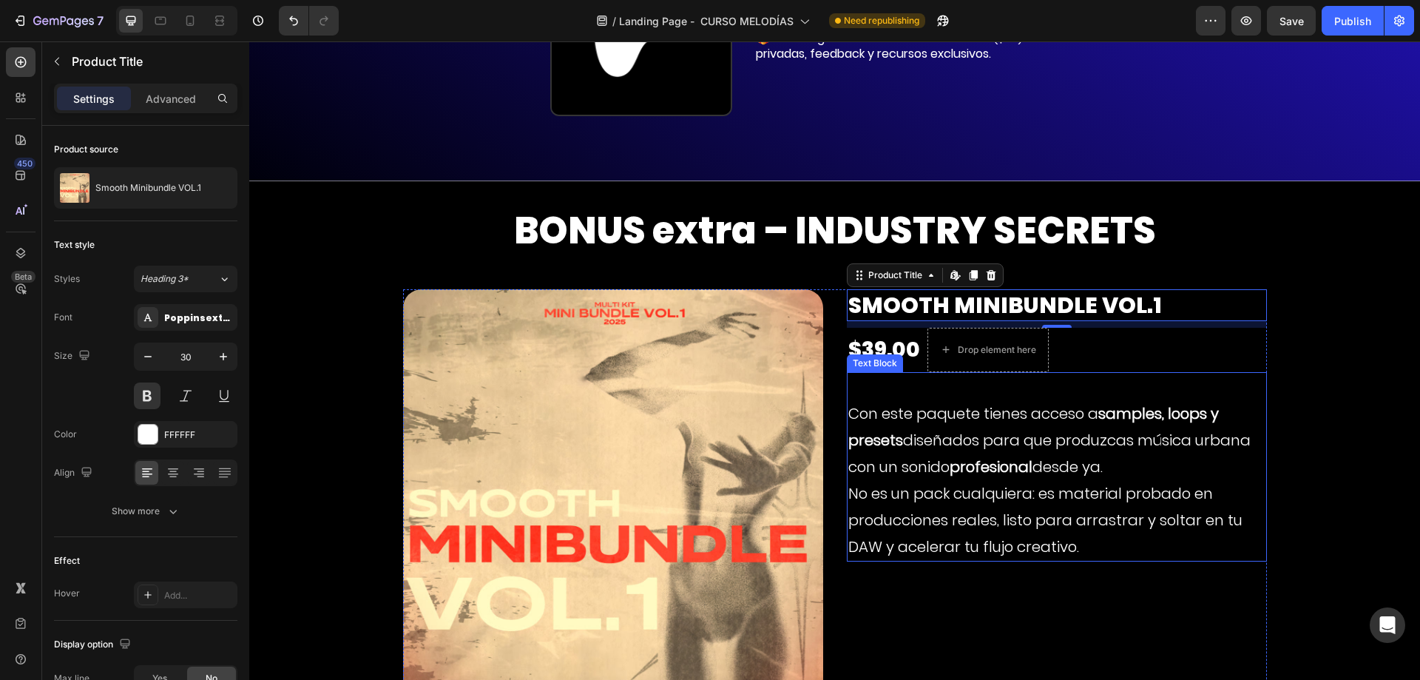
click at [942, 400] on p "Con este paquete tienes acceso a samples, loops y presets diseñados para que pr…" at bounding box center [1056, 480] width 417 height 160
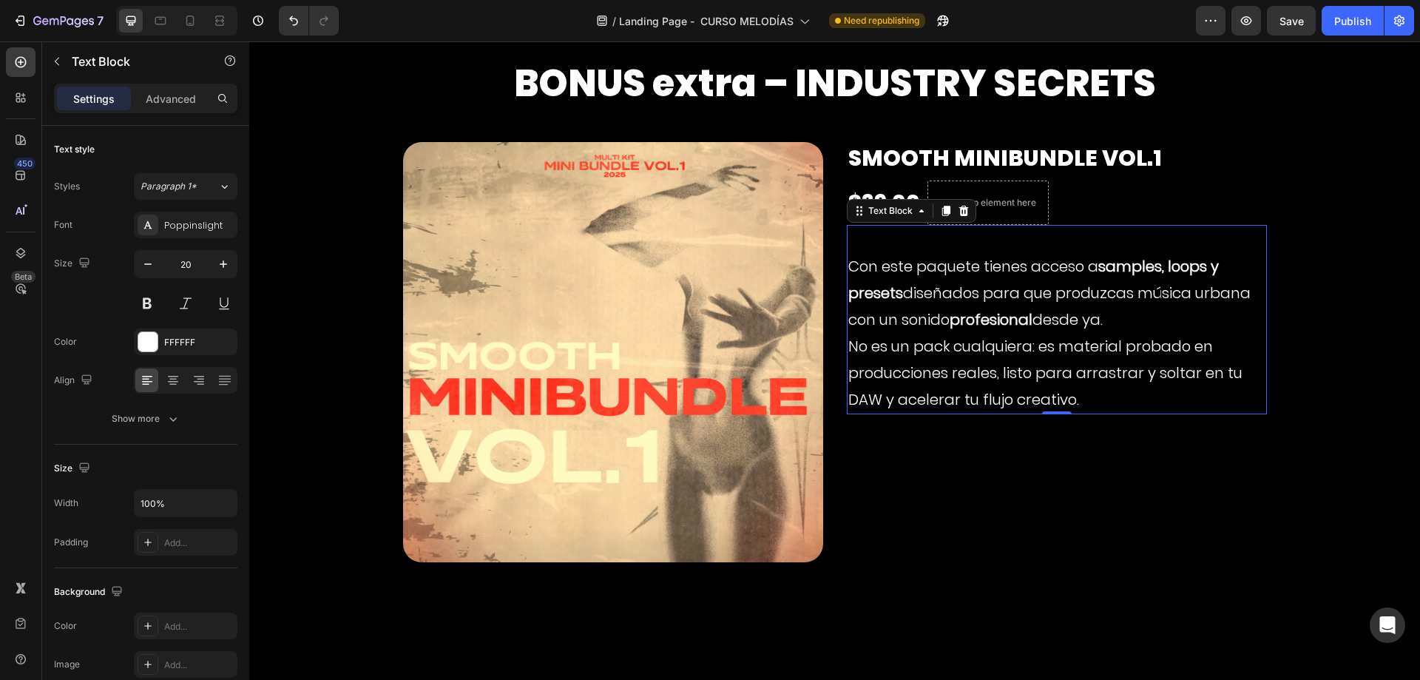
scroll to position [8583, 0]
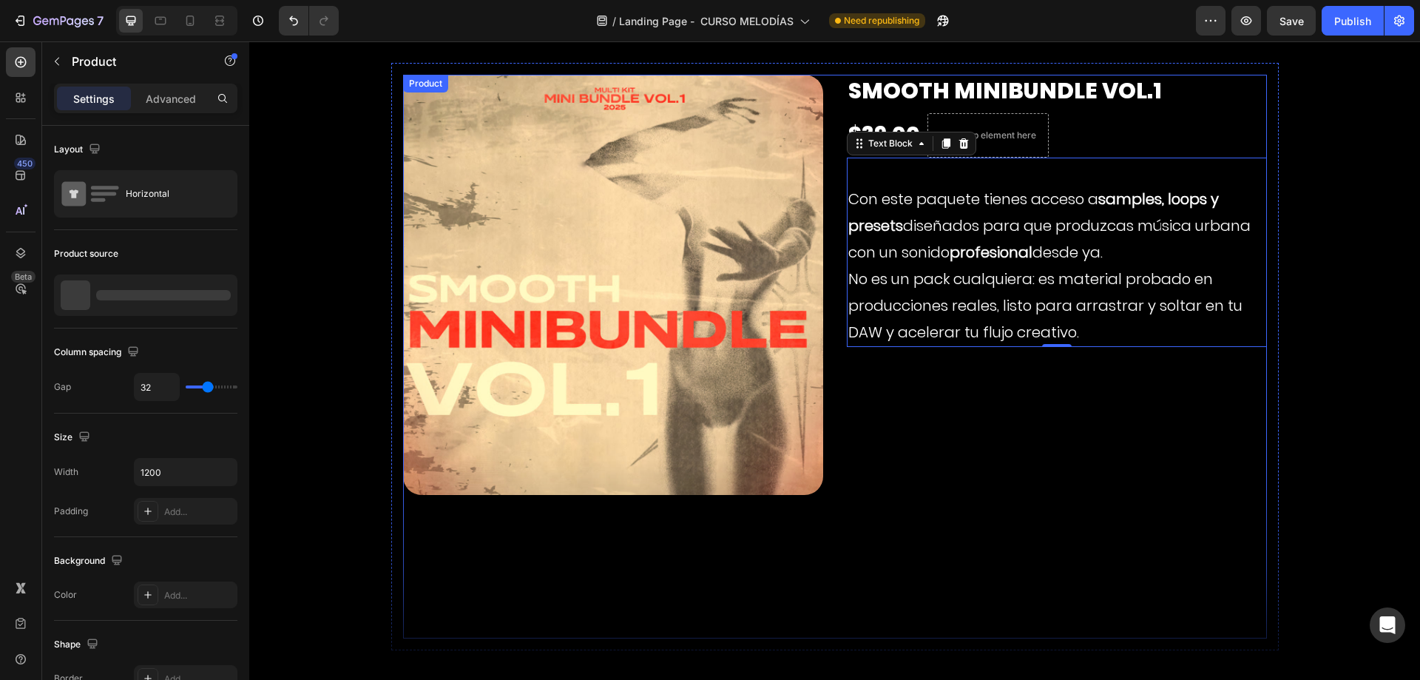
click at [955, 458] on div "Smooth Minibundle VOL.1 Product Title $39.00 Text Block Drop element here Row C…" at bounding box center [1057, 356] width 420 height 563
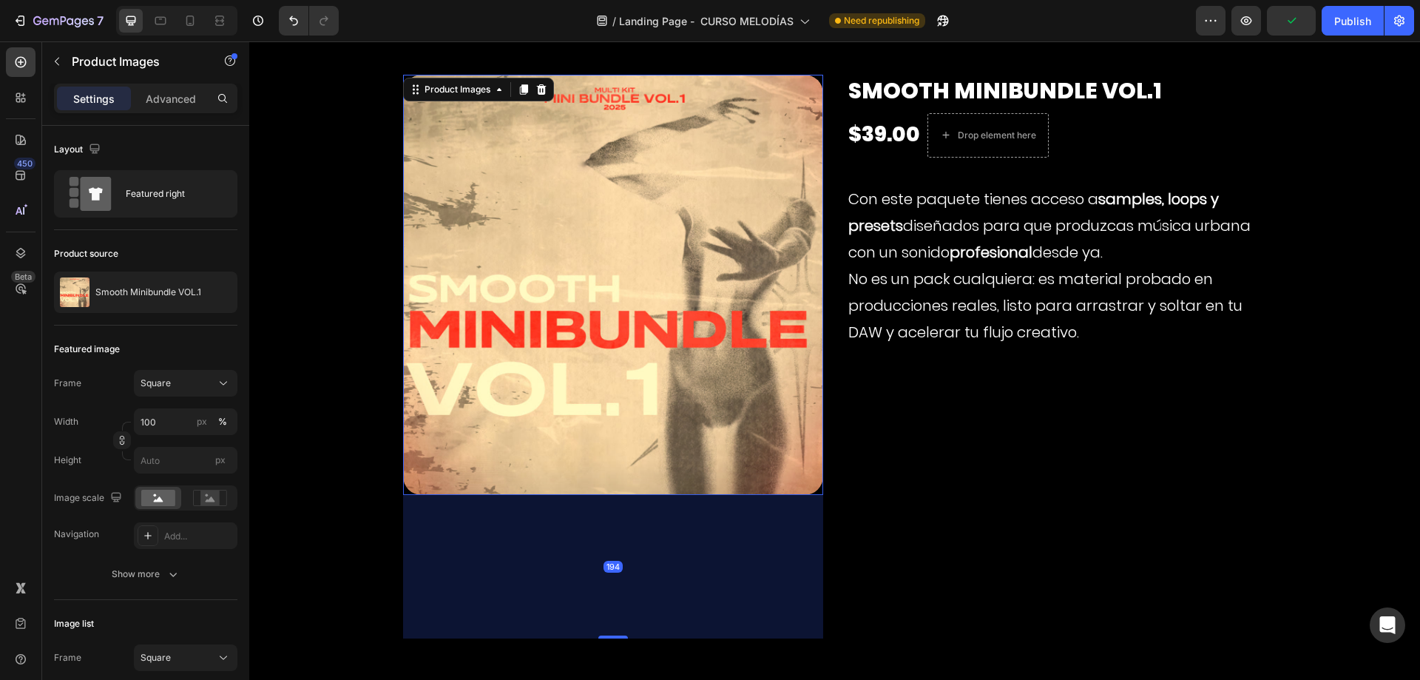
click at [805, 475] on img at bounding box center [613, 285] width 420 height 420
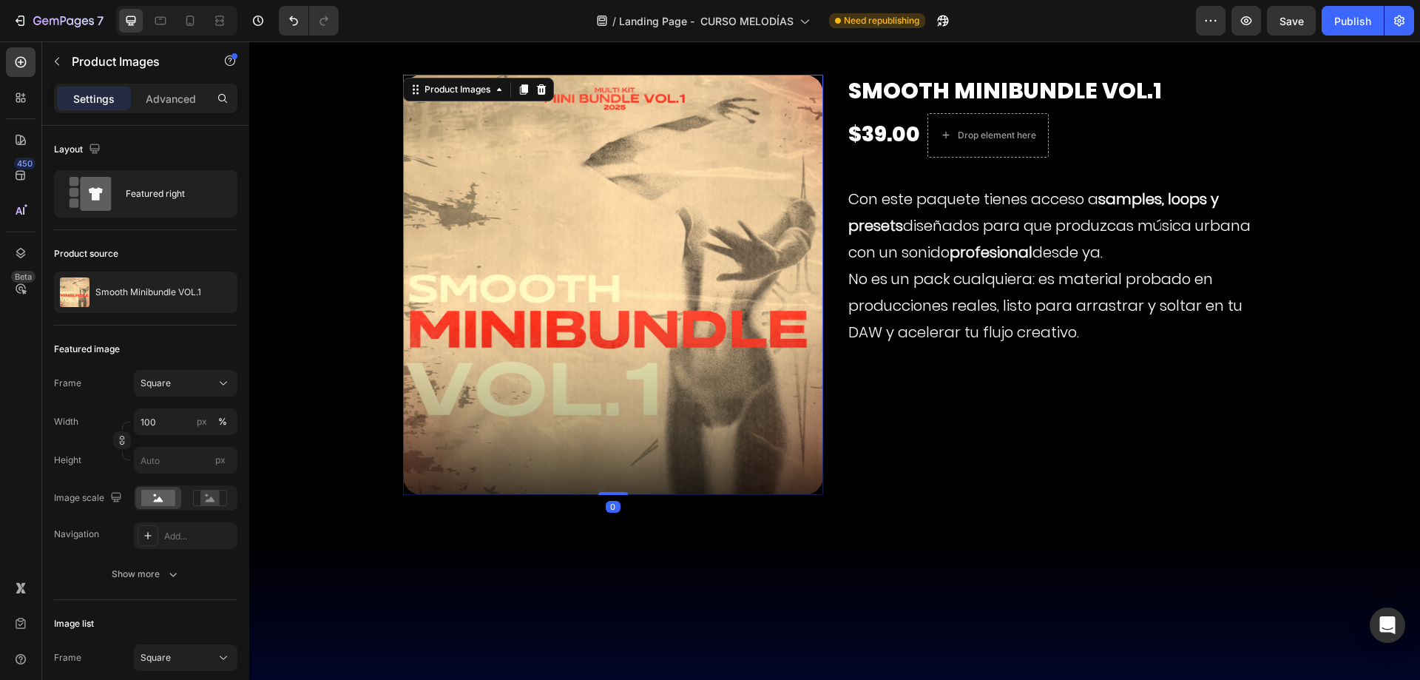
drag, startPoint x: 600, startPoint y: 635, endPoint x: 684, endPoint y: 473, distance: 183.2
click at [684, 473] on div "Product Images 0" at bounding box center [613, 285] width 420 height 420
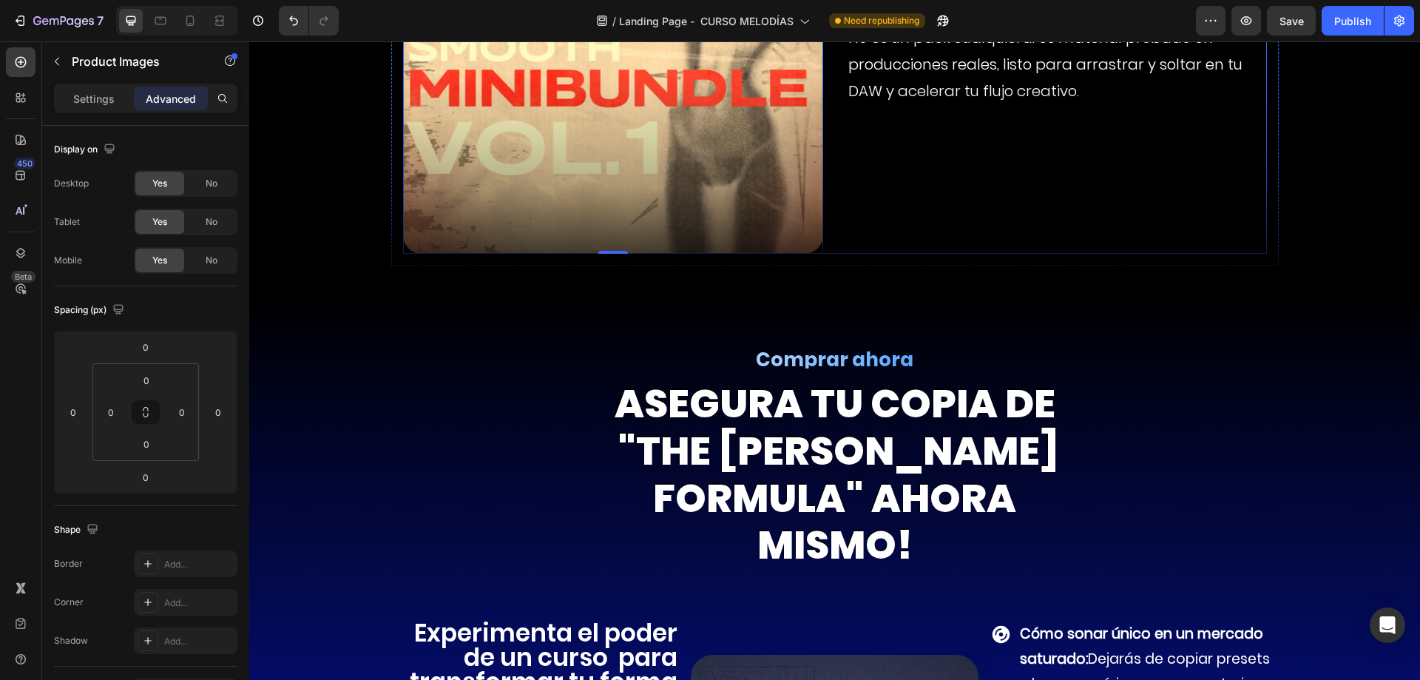
scroll to position [8952, 0]
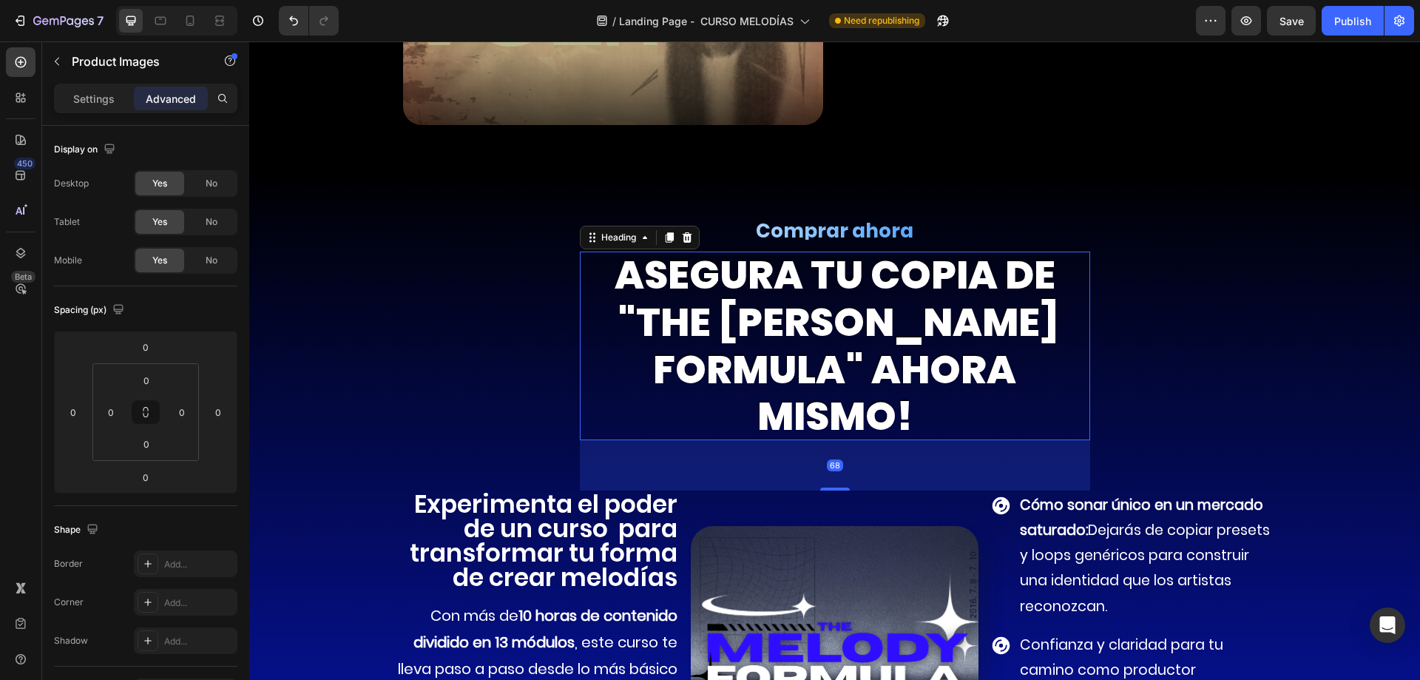
click at [742, 283] on h2 "asegura TU COPIA DE "the melody formula" ahora mismo!" at bounding box center [835, 345] width 510 height 188
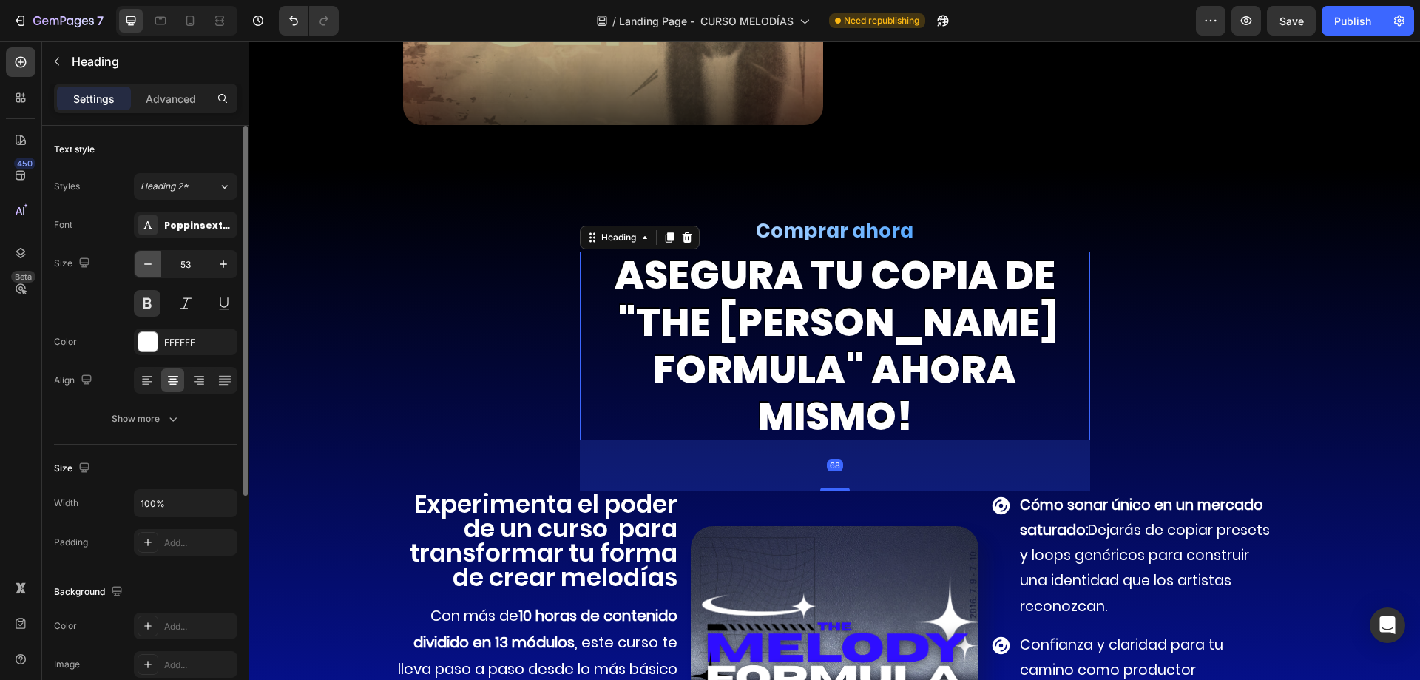
click at [152, 260] on icon "button" at bounding box center [148, 264] width 15 height 15
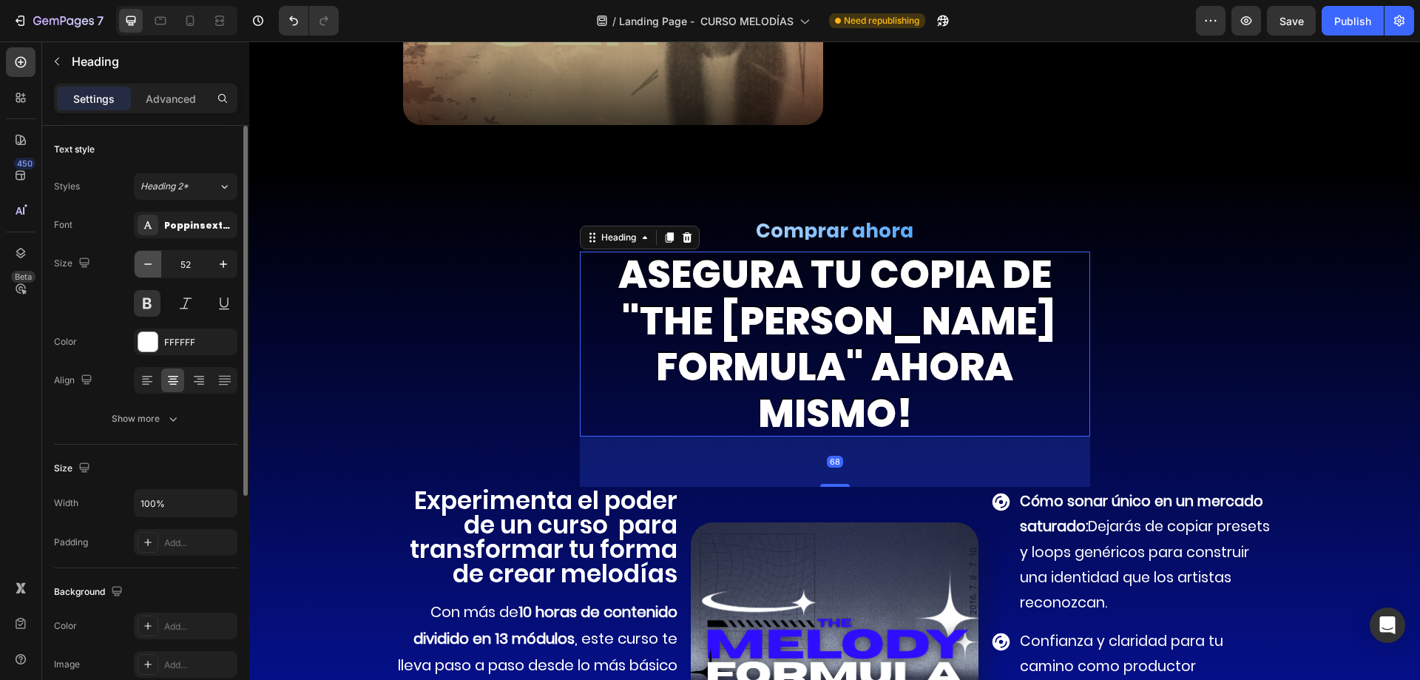
click at [152, 260] on icon "button" at bounding box center [148, 264] width 15 height 15
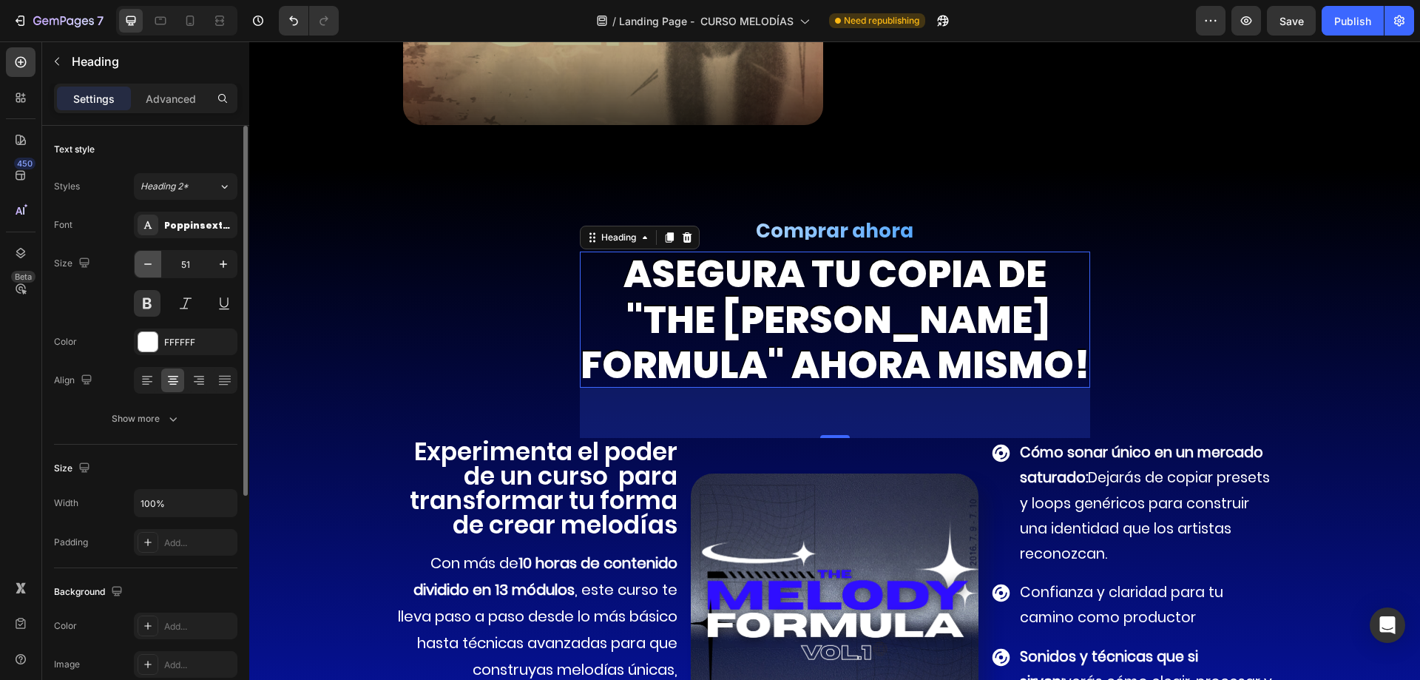
click at [152, 260] on icon "button" at bounding box center [148, 264] width 15 height 15
type input "50"
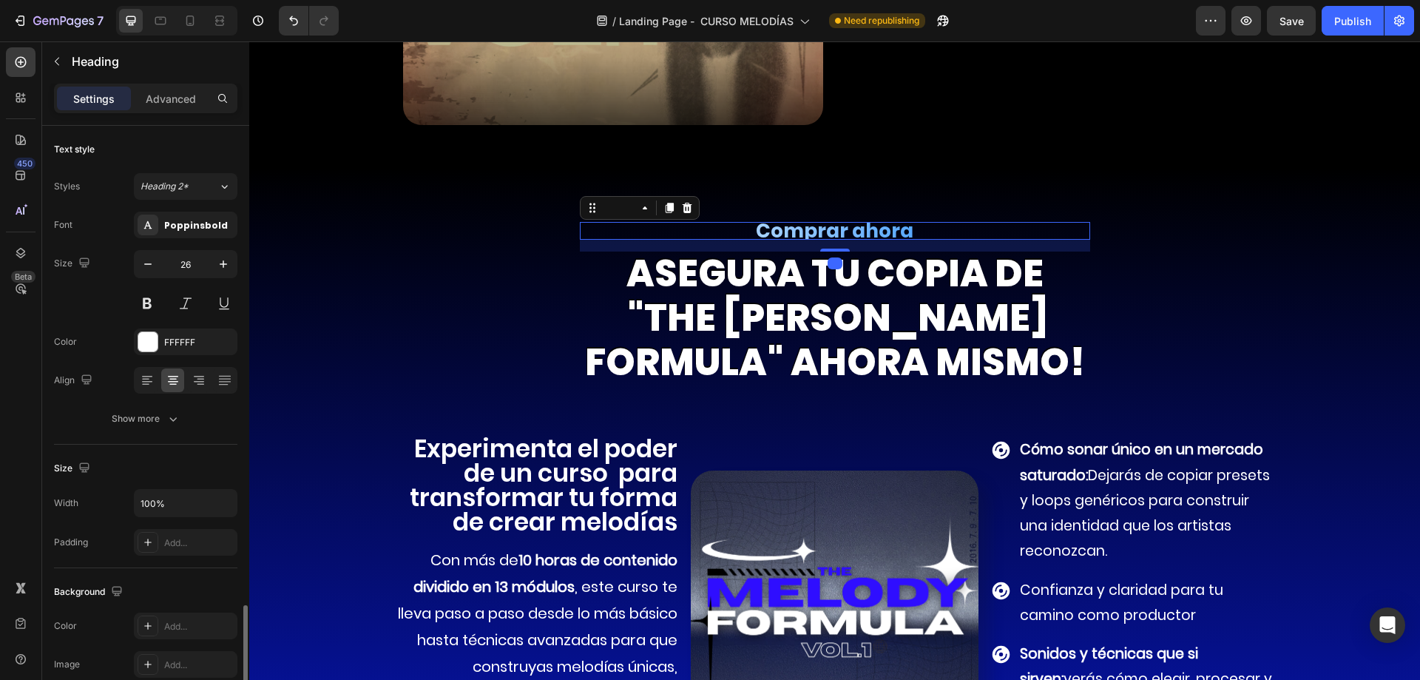
scroll to position [296, 0]
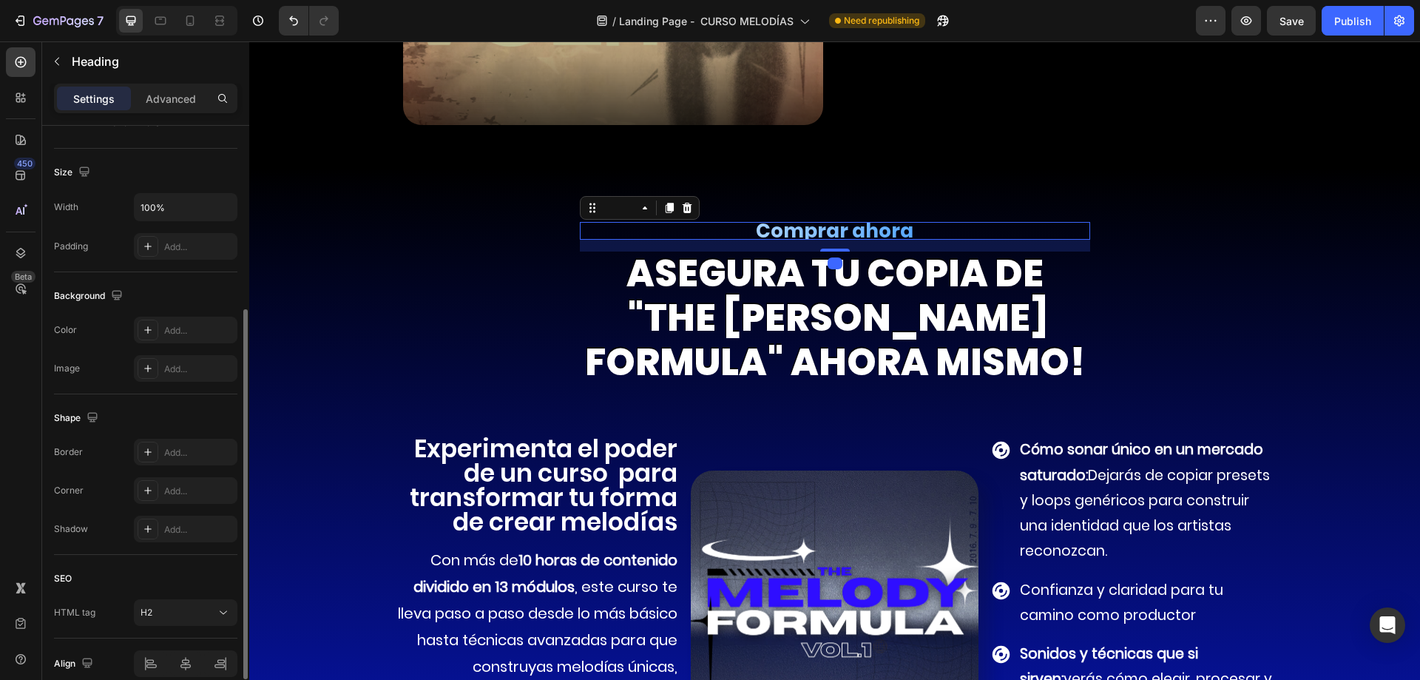
click at [816, 235] on h2 "Comprar ahora" at bounding box center [835, 231] width 510 height 18
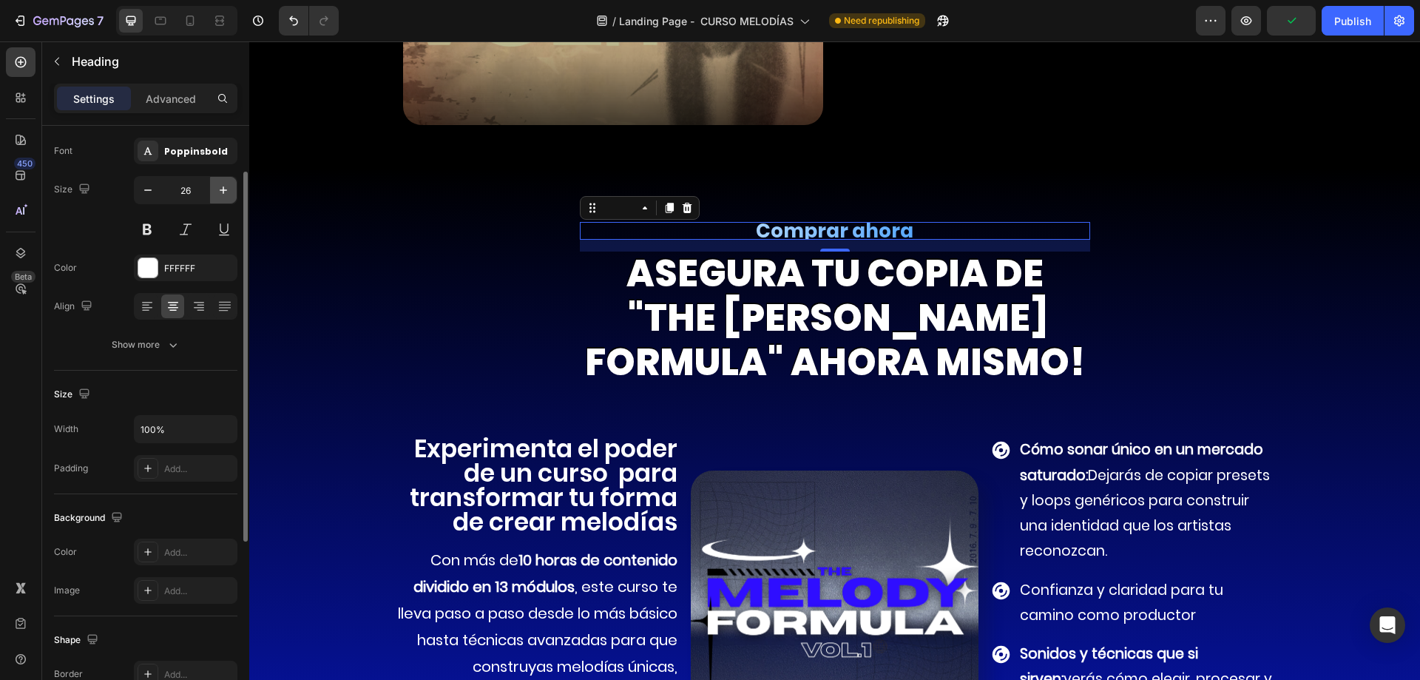
click at [222, 196] on icon "button" at bounding box center [223, 190] width 15 height 15
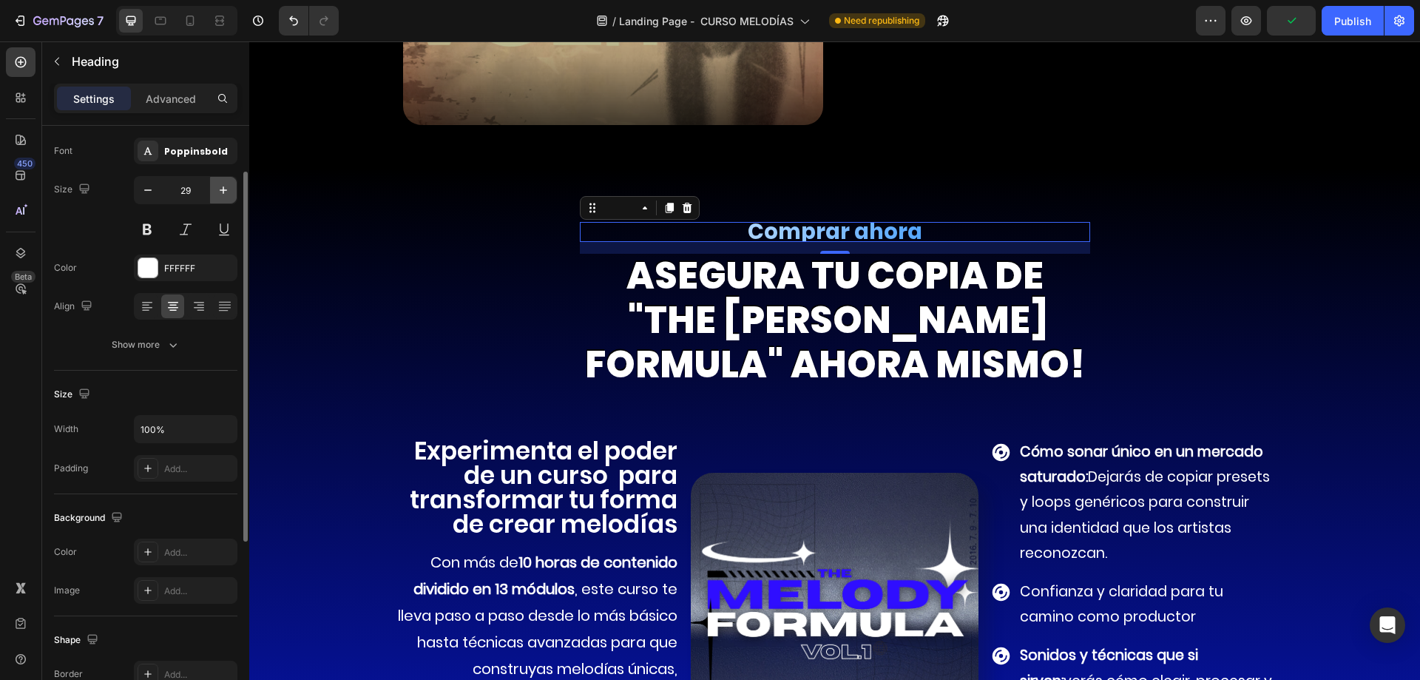
click at [222, 196] on icon "button" at bounding box center [223, 190] width 15 height 15
type input "30"
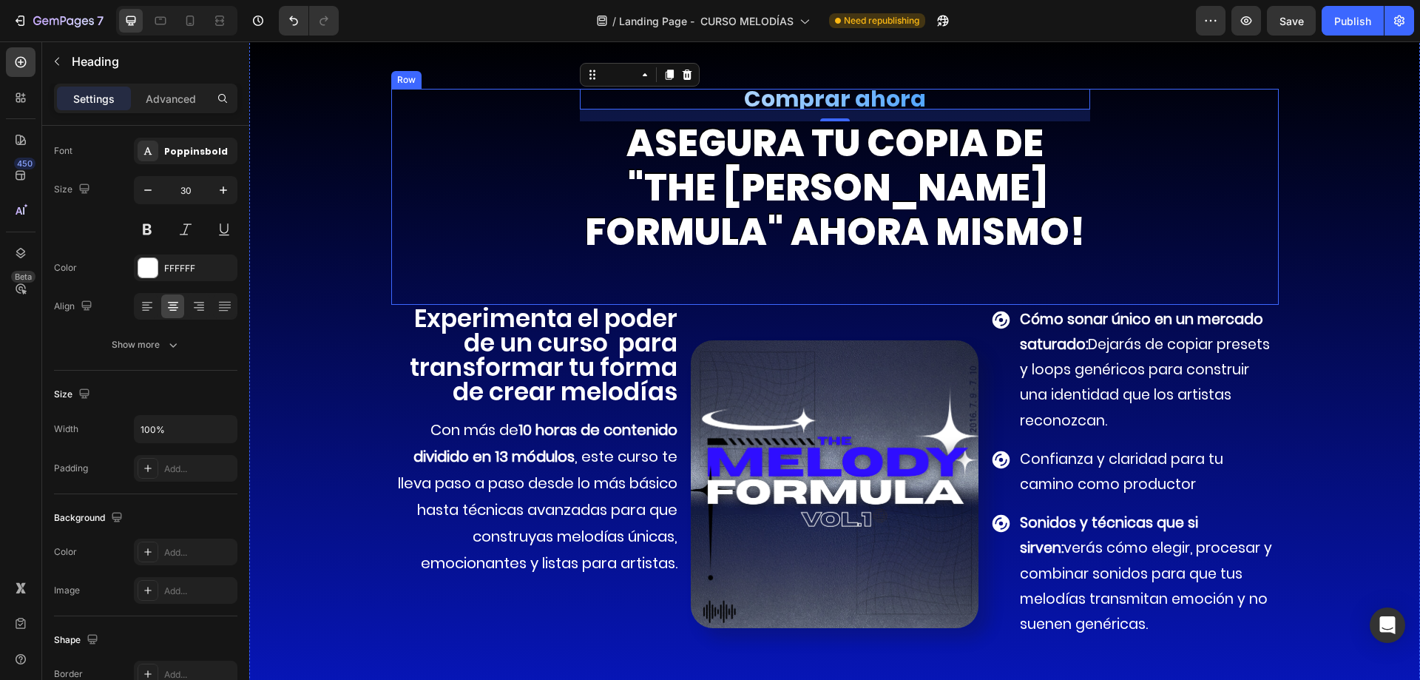
scroll to position [9100, 0]
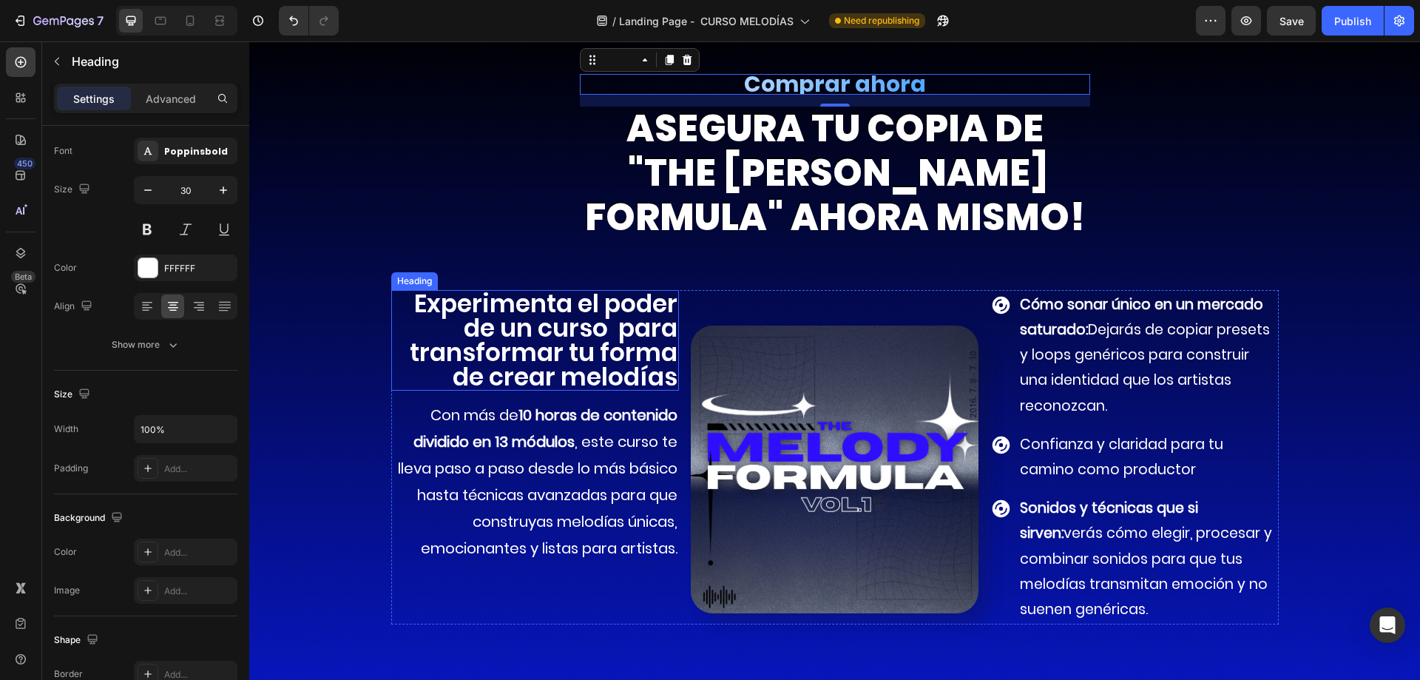
click at [479, 367] on h2 "Experimenta el poder de un curso para transformar tu forma de crear melodías" at bounding box center [535, 340] width 288 height 101
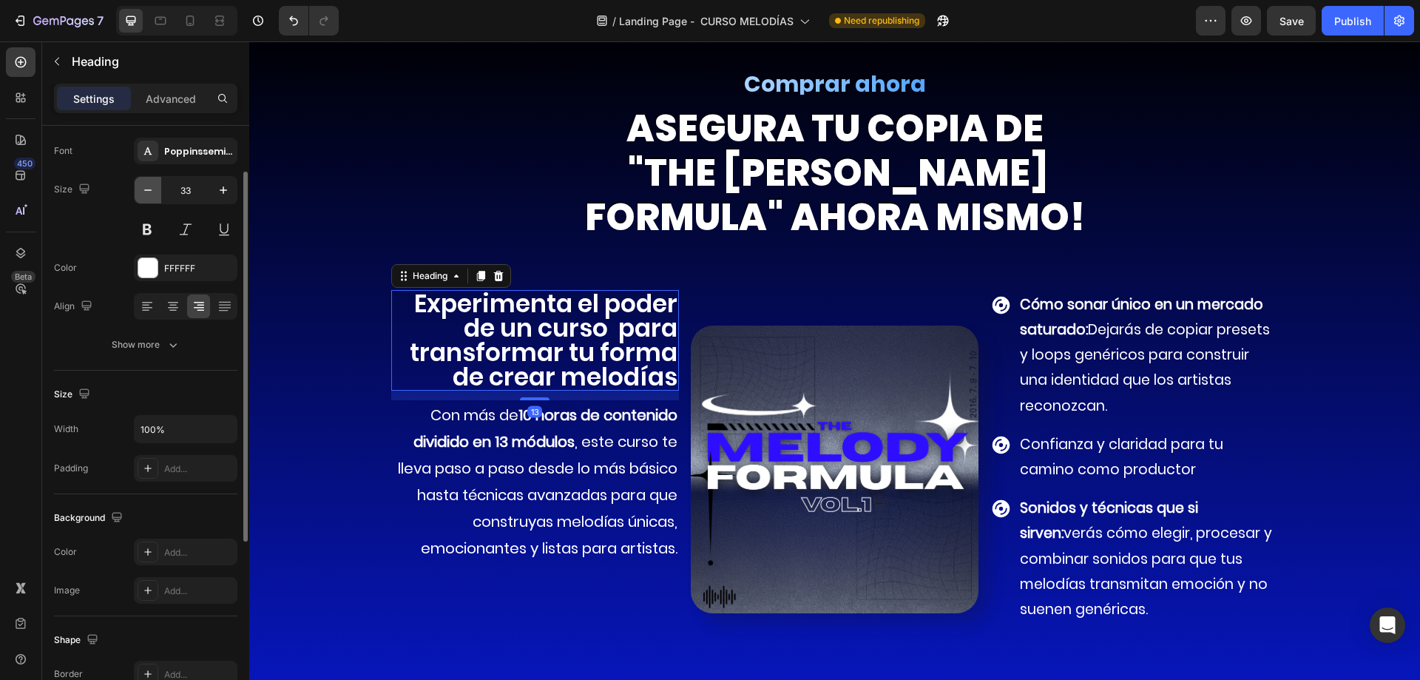
click at [138, 184] on button "button" at bounding box center [148, 190] width 27 height 27
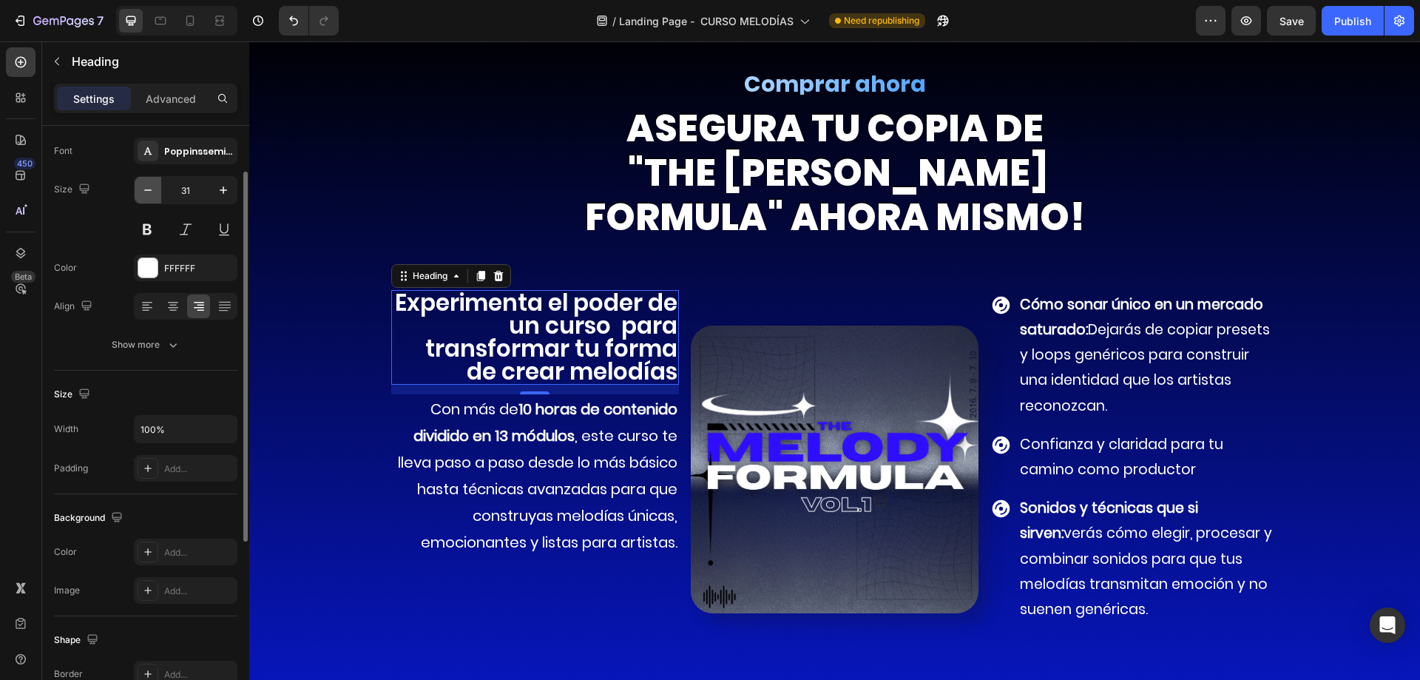
click at [138, 184] on button "button" at bounding box center [148, 190] width 27 height 27
type input "30"
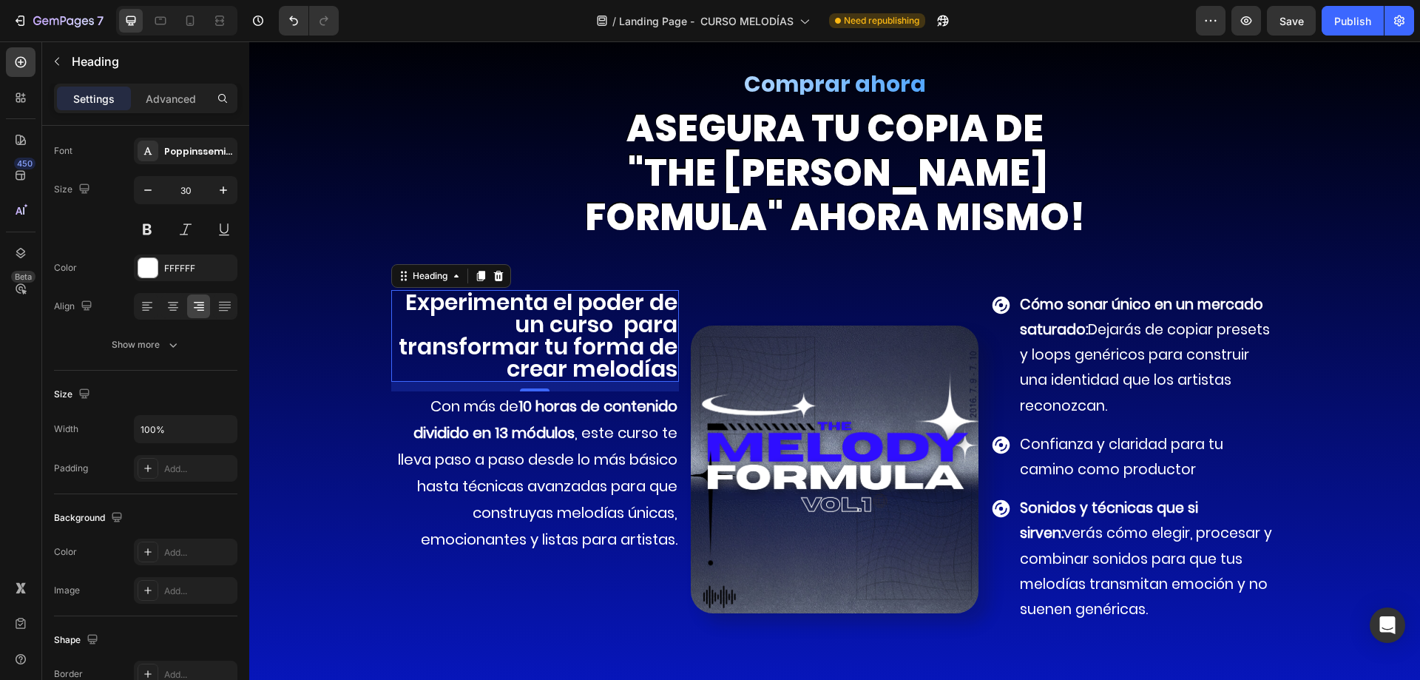
click at [543, 299] on h2 "Experimenta el poder de un curso para transformar tu forma de crear melodías" at bounding box center [535, 336] width 288 height 92
click at [543, 299] on p "Experimenta el poder de un curso para transformar tu forma de crear melodías" at bounding box center [535, 335] width 285 height 89
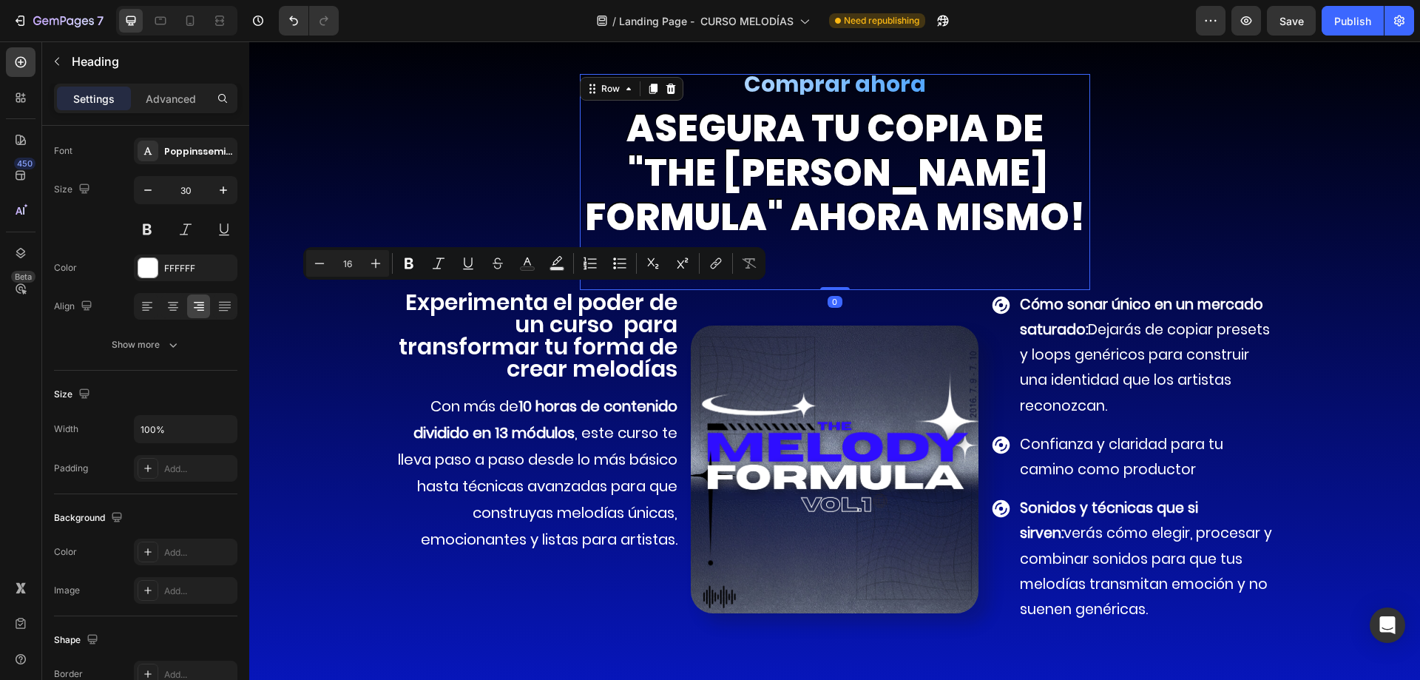
click at [933, 265] on div "Comprar ahora Heading asegura TU COPIA DE "the melody formula" ahora mismo! Hea…" at bounding box center [835, 182] width 510 height 216
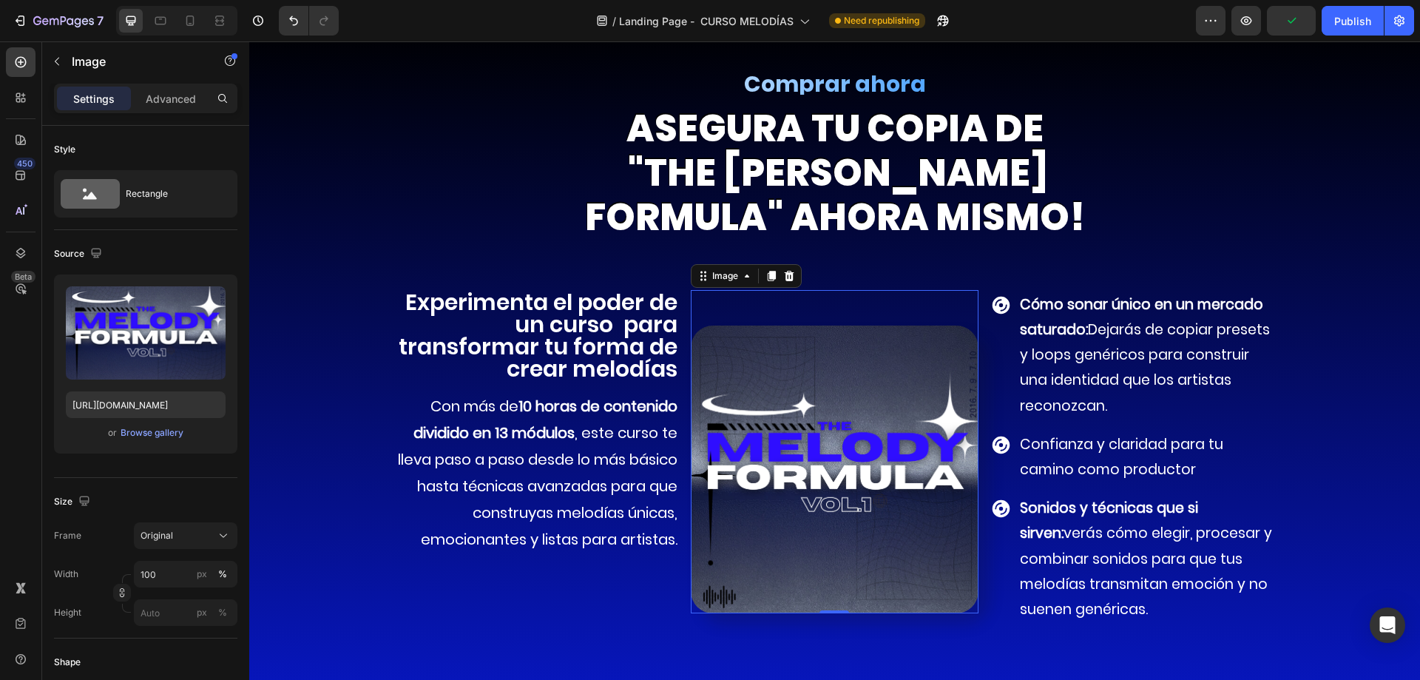
click at [728, 314] on div "Image 0" at bounding box center [835, 451] width 288 height 323
click at [821, 375] on img at bounding box center [835, 469] width 288 height 288
click at [617, 494] on p "Con más de 10 horas de contenido dividido en 13 módulos , este curso te lleva p…" at bounding box center [535, 473] width 285 height 160
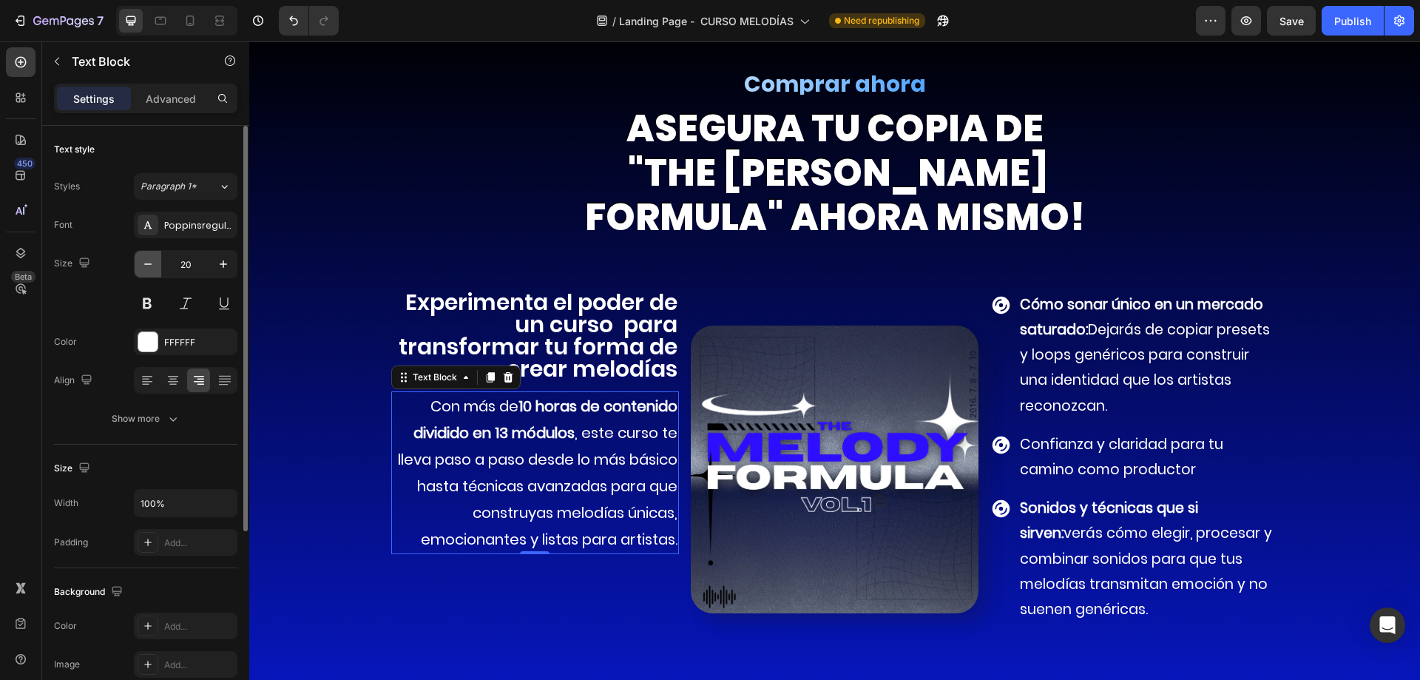
click at [138, 261] on button "button" at bounding box center [148, 264] width 27 height 27
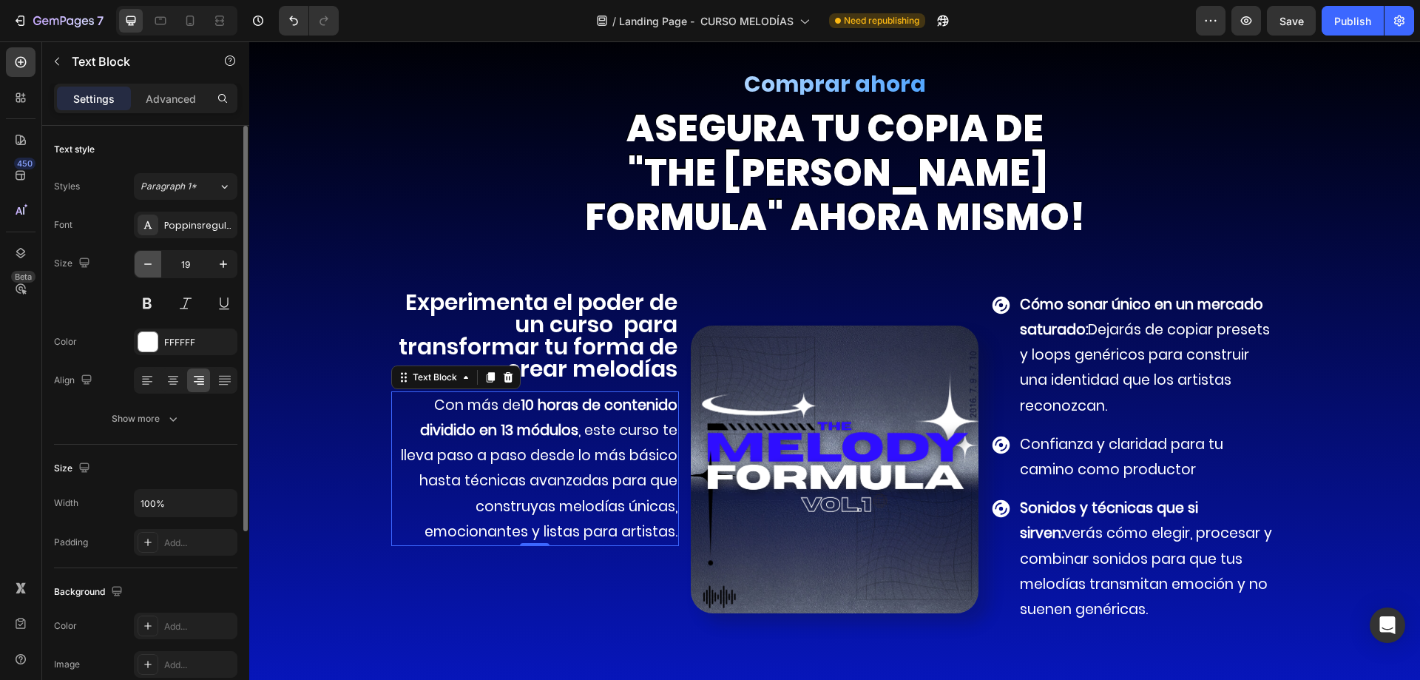
type input "18"
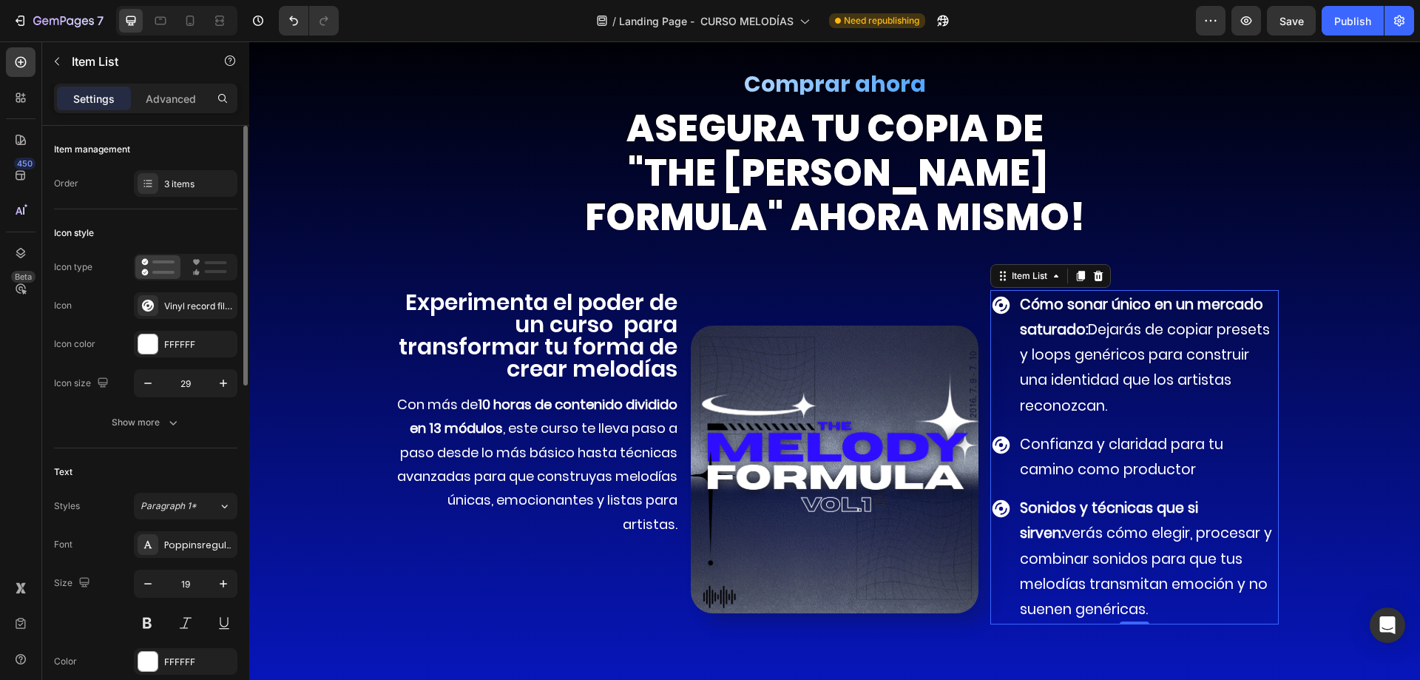
click at [1034, 322] on strong "Cómo sonar único en un mercado saturado:" at bounding box center [1141, 316] width 243 height 45
click at [214, 395] on button "button" at bounding box center [223, 383] width 27 height 27
type input "30"
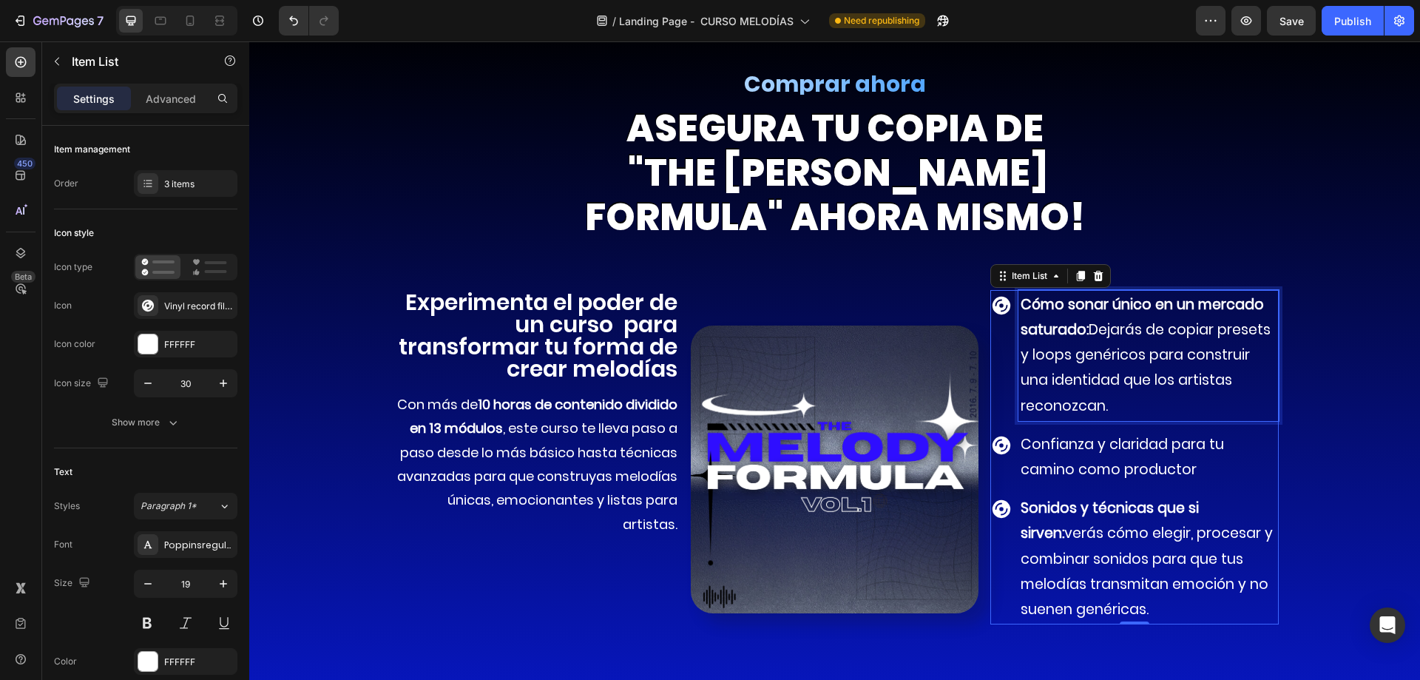
click at [1086, 377] on p "Cómo sonar único en un mercado saturado: Dejarás de copiar presets y loops gené…" at bounding box center [1148, 355] width 255 height 126
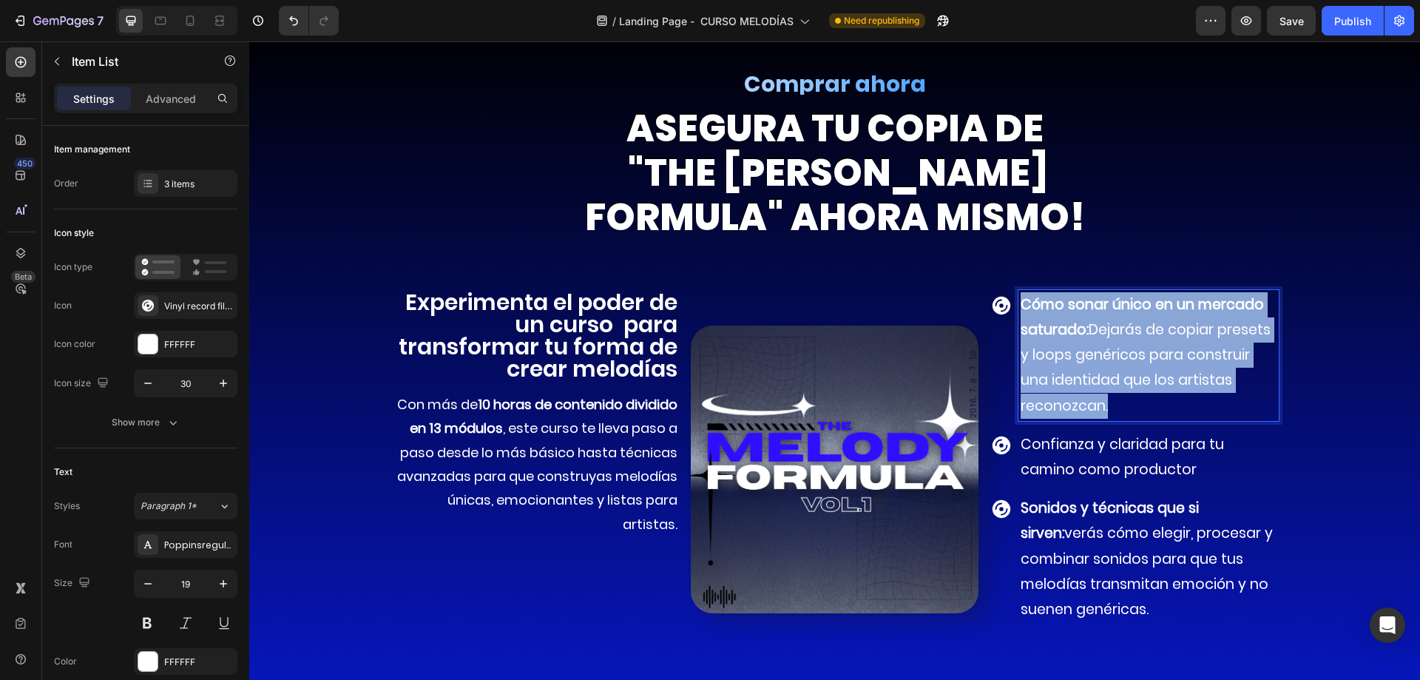
click at [1086, 377] on p "Cómo sonar único en un mercado saturado: Dejarás de copiar presets y loops gené…" at bounding box center [1148, 355] width 255 height 126
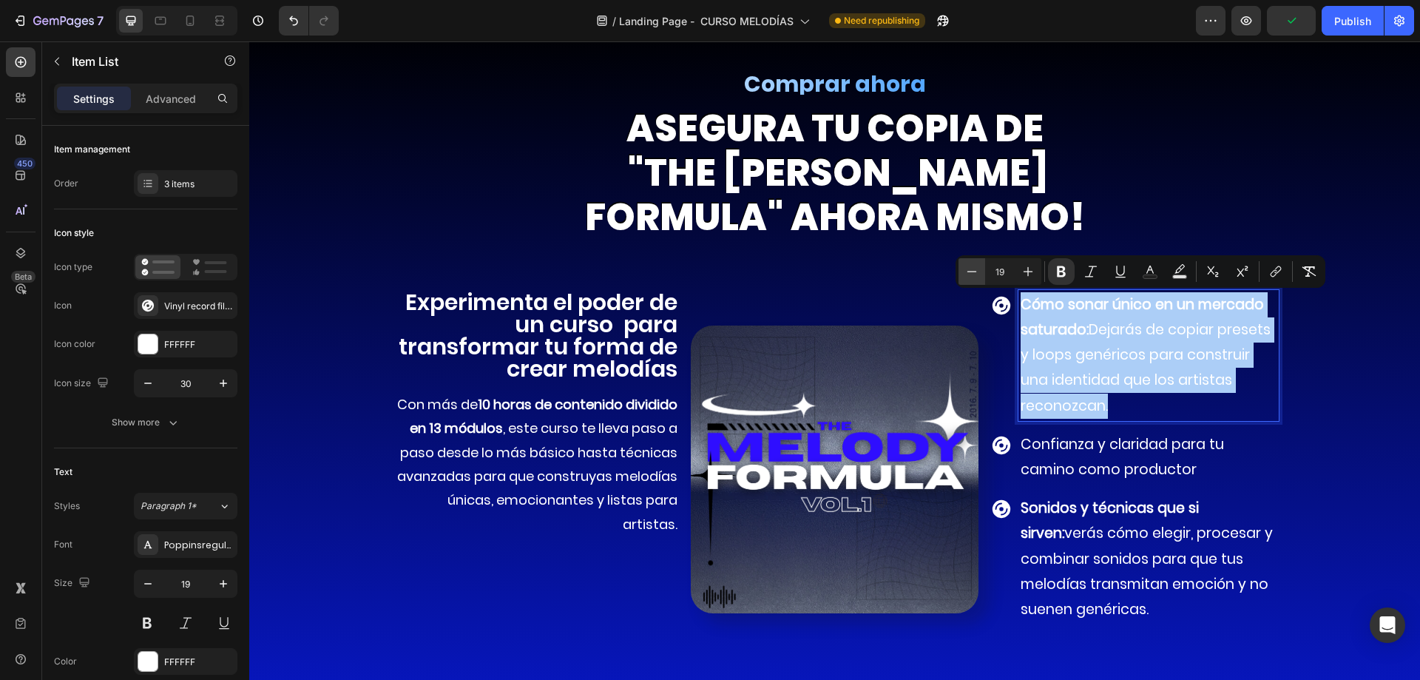
click at [972, 276] on icon "Editor contextual toolbar" at bounding box center [971, 271] width 15 height 15
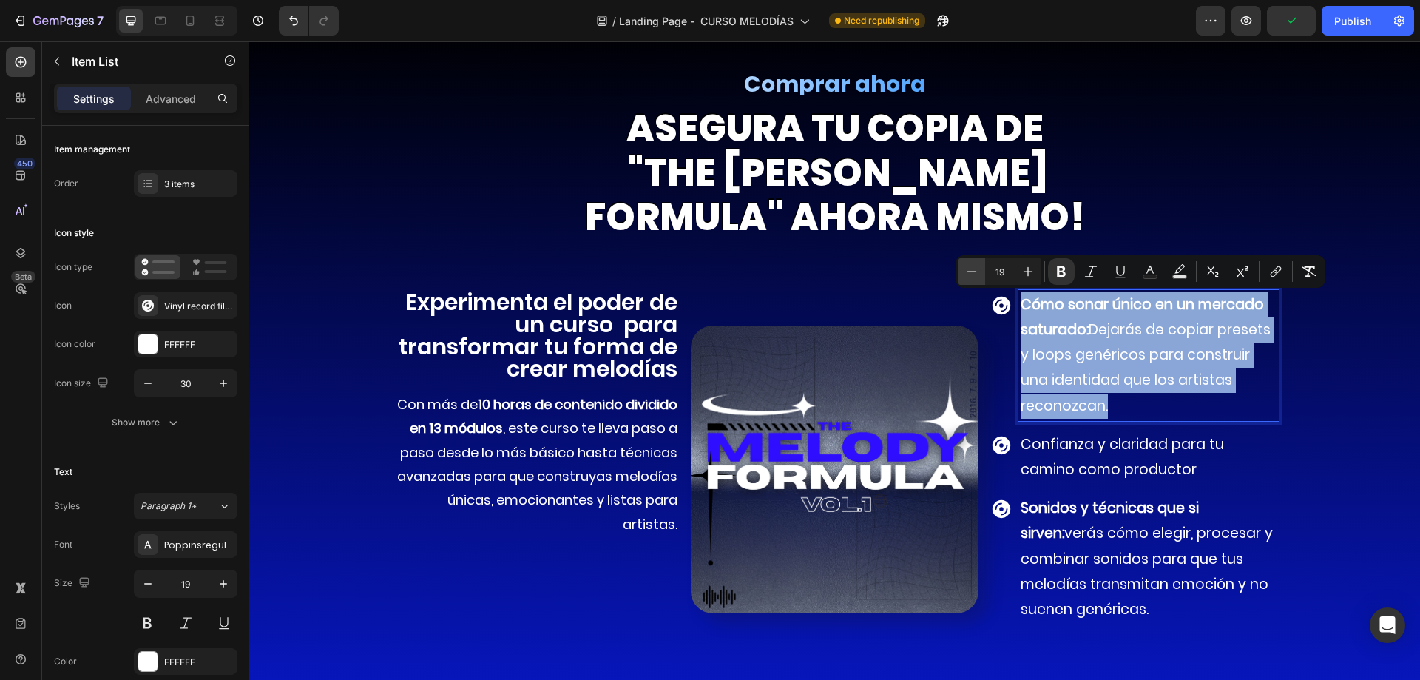
type input "18"
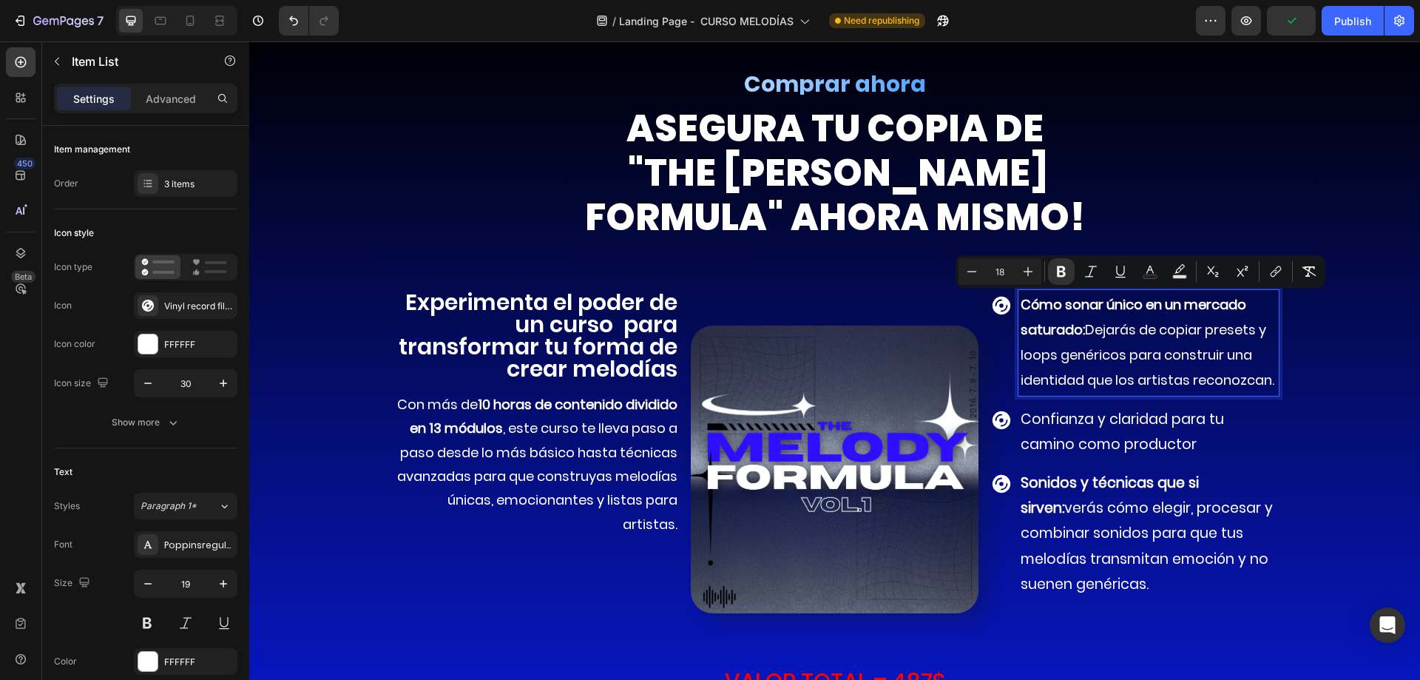
click at [1082, 454] on p "Confianza y claridad para tu camino como productor" at bounding box center [1148, 432] width 255 height 50
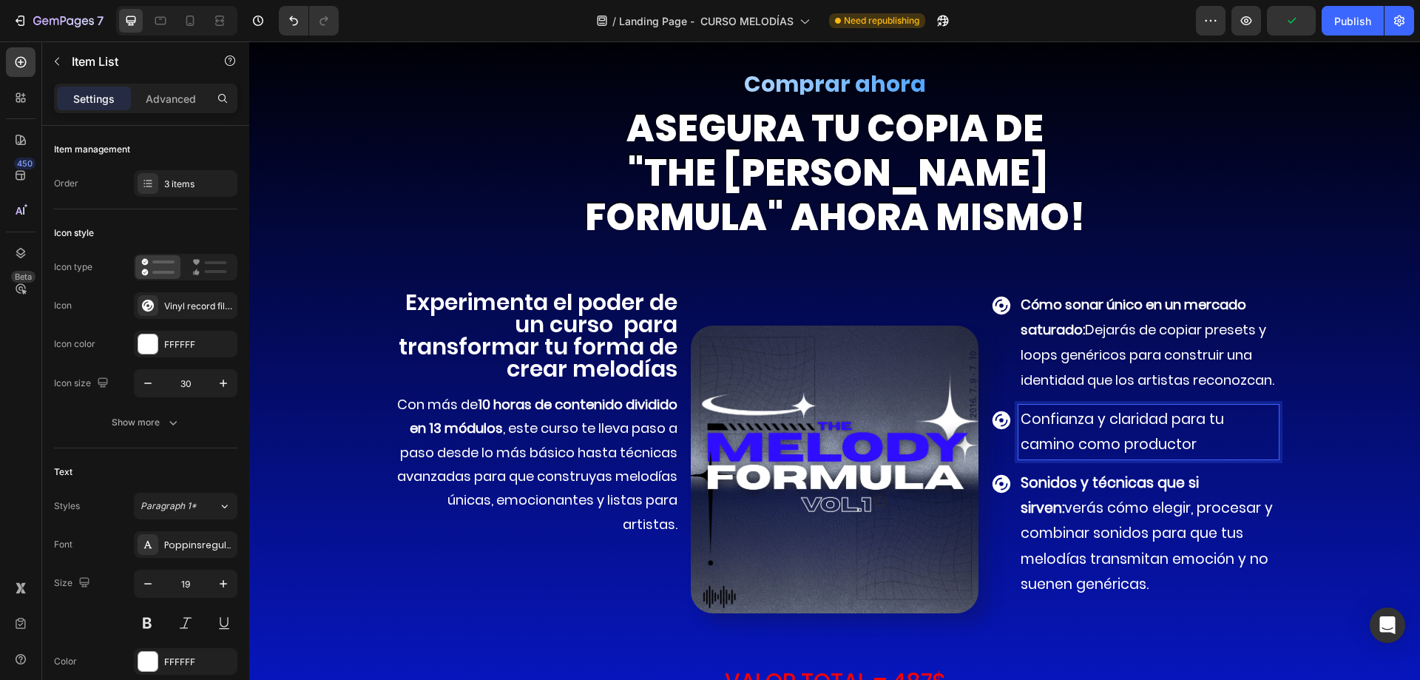
click at [1083, 443] on p "Confianza y claridad para tu camino como productor" at bounding box center [1148, 432] width 255 height 50
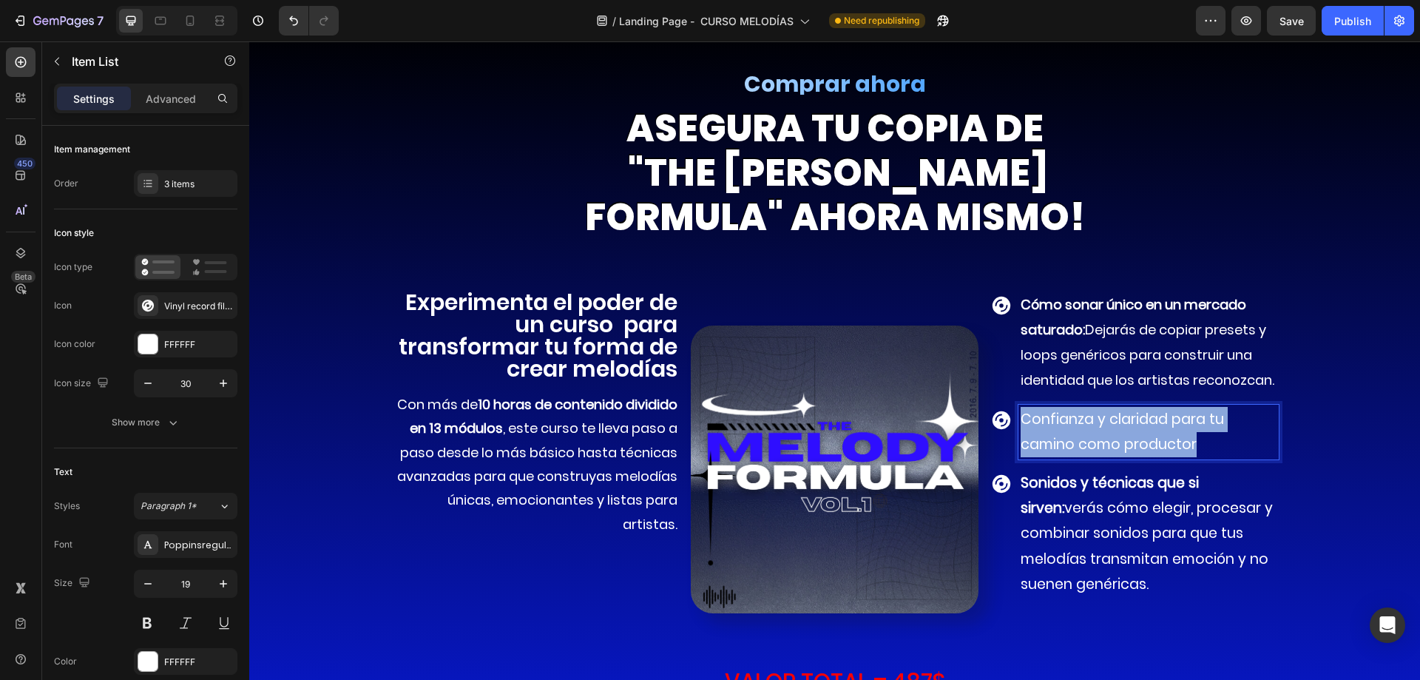
click at [1083, 443] on p "Confianza y claridad para tu camino como productor" at bounding box center [1148, 432] width 255 height 50
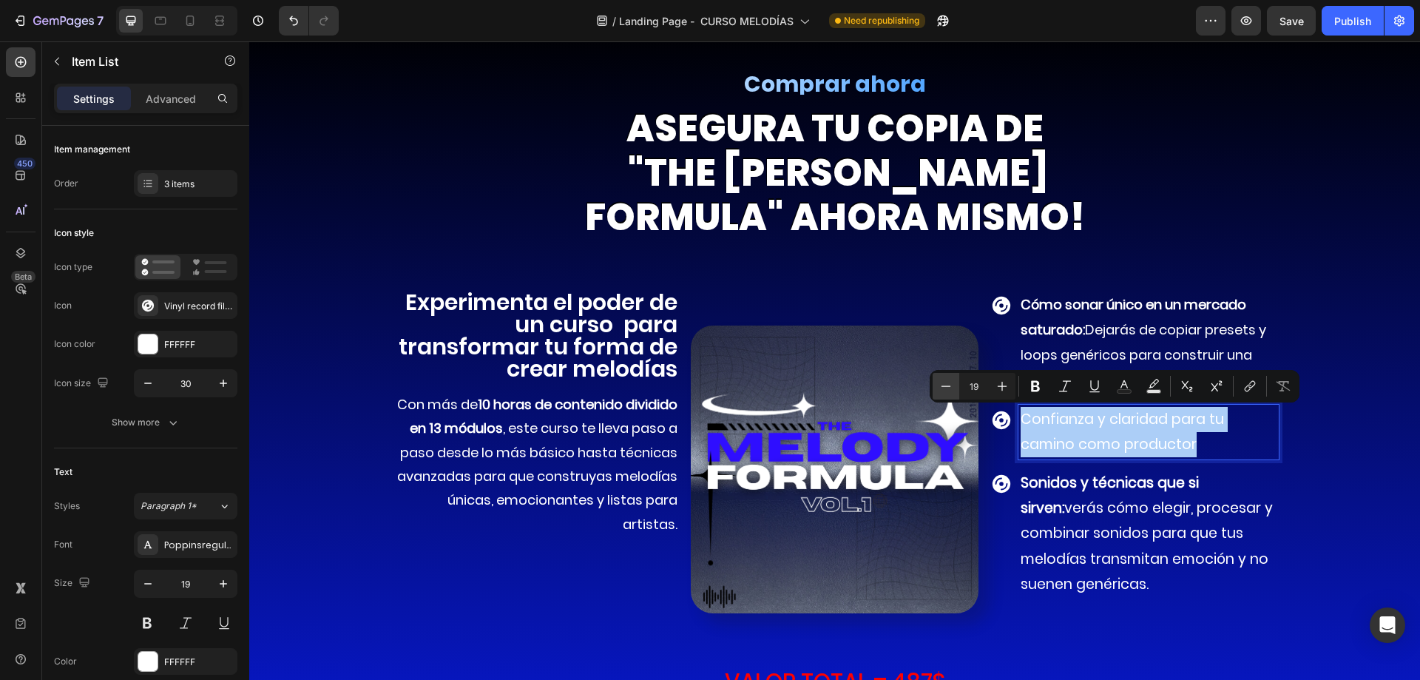
click at [941, 376] on button "Minus" at bounding box center [946, 386] width 27 height 27
type input "18"
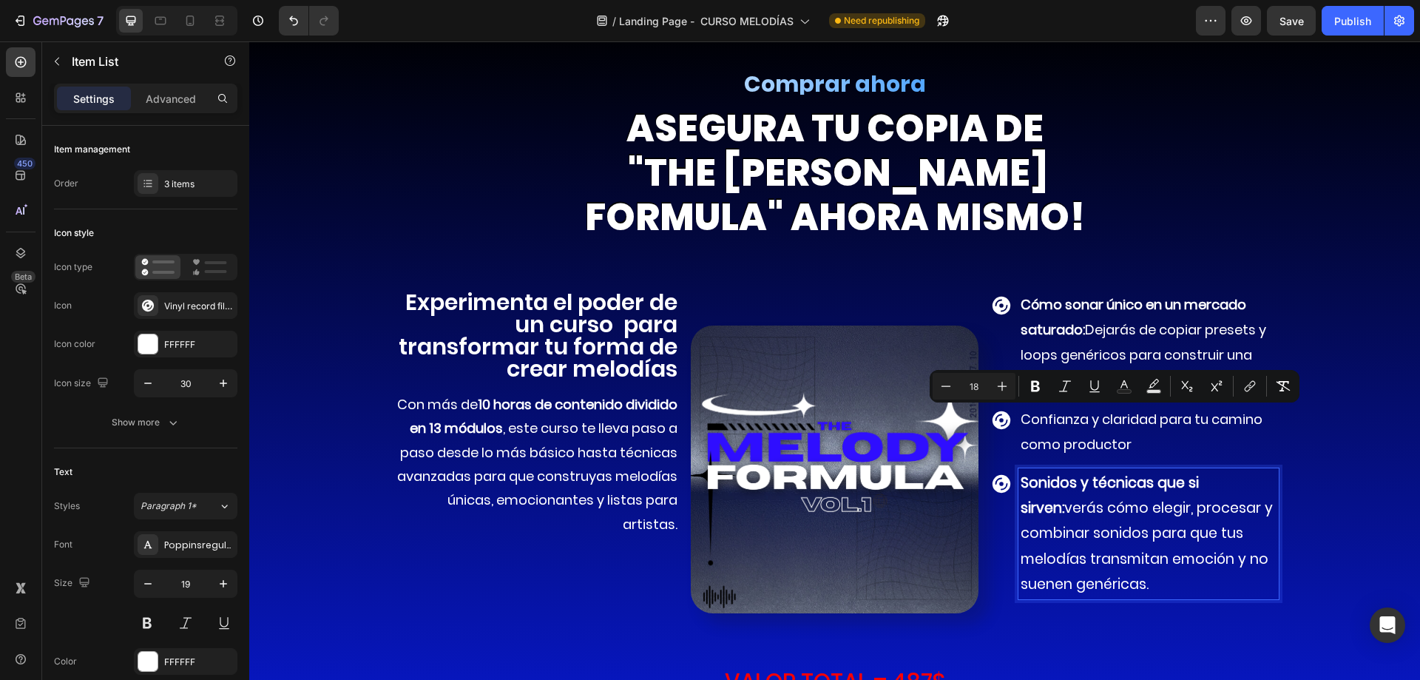
click at [1072, 498] on p "Sonidos y técnicas que si sirven: verás cómo elegir, procesar y combinar sonido…" at bounding box center [1148, 533] width 255 height 126
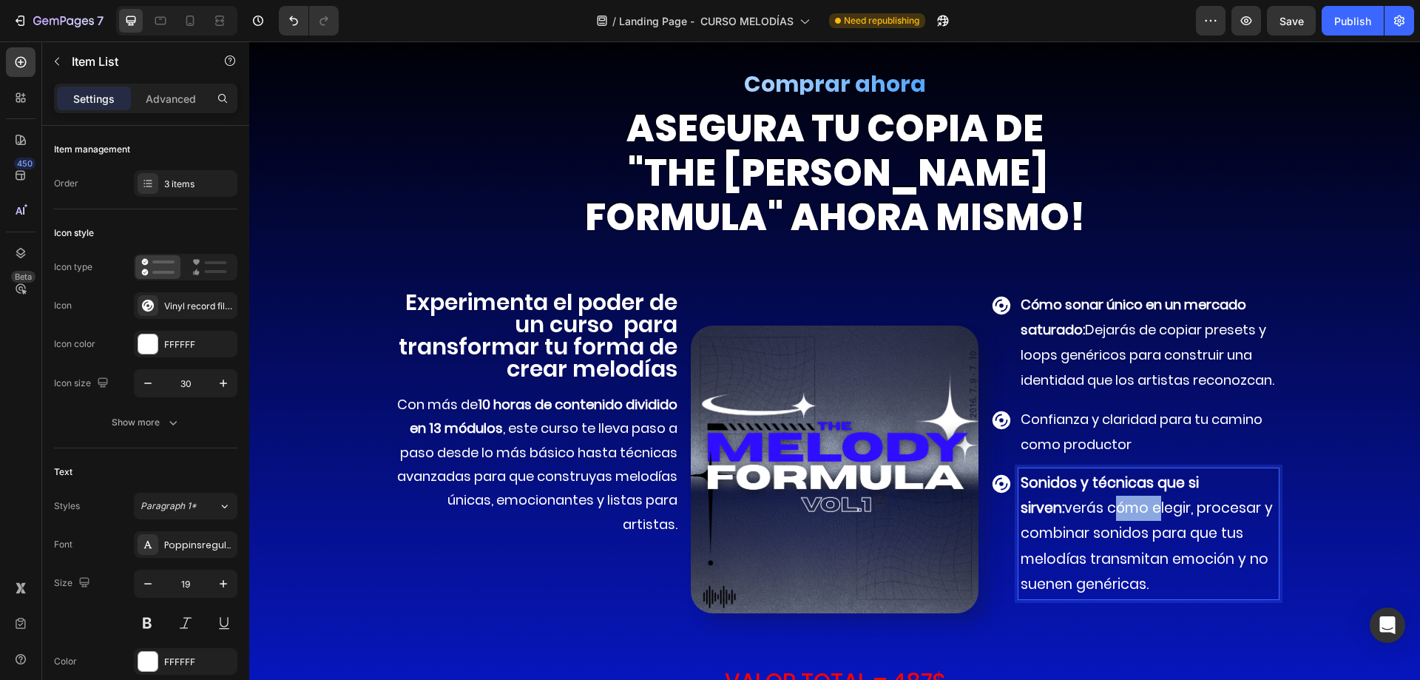
click at [1072, 498] on p "Sonidos y técnicas que si sirven: verás cómo elegir, procesar y combinar sonido…" at bounding box center [1148, 533] width 255 height 126
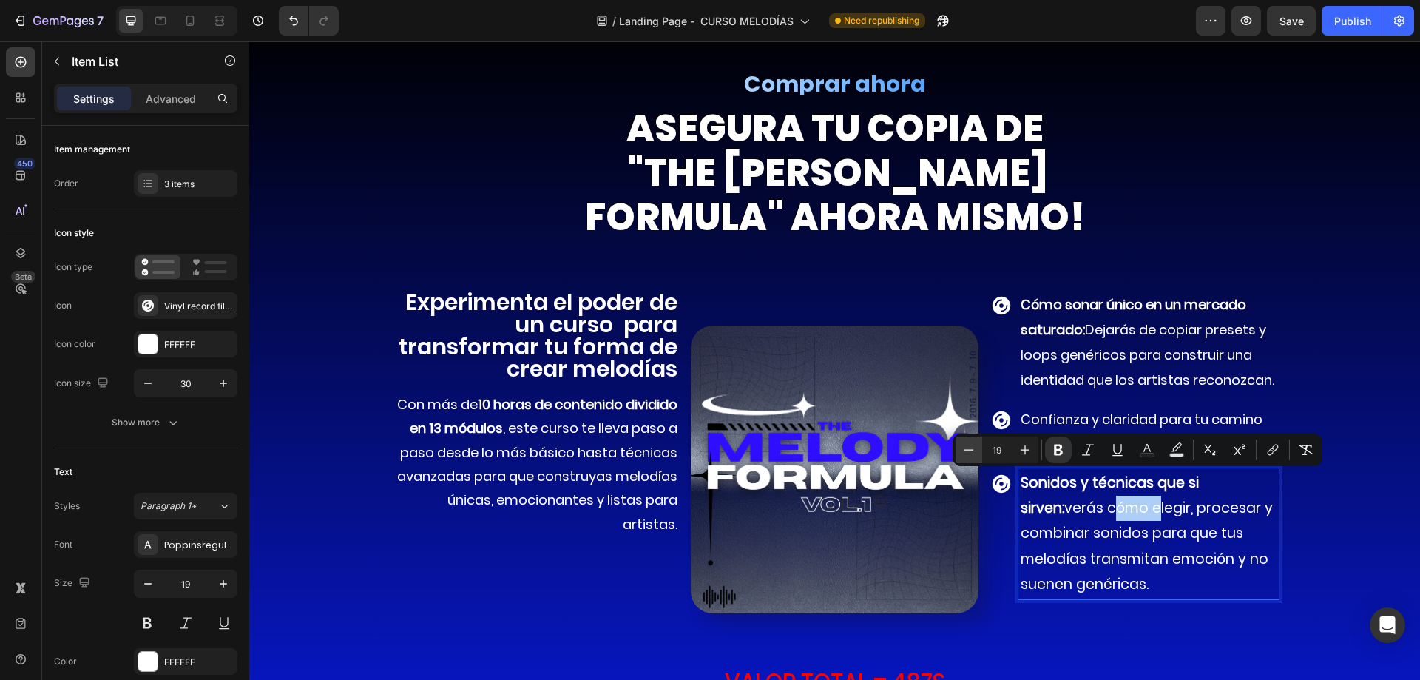
click at [964, 448] on icon "Editor contextual toolbar" at bounding box center [968, 449] width 15 height 15
type input "18"
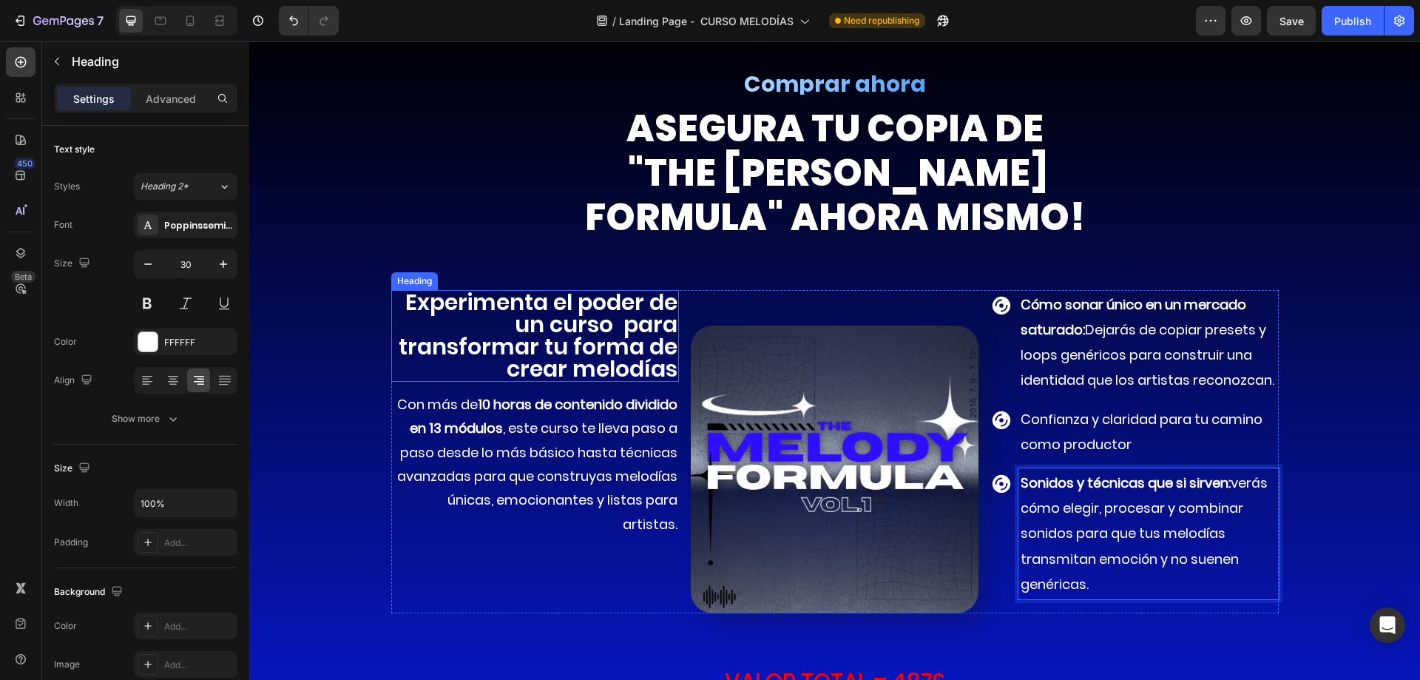
click at [587, 326] on p "Experimenta el poder de un curso para transformar tu forma de crear melodías" at bounding box center [535, 335] width 285 height 89
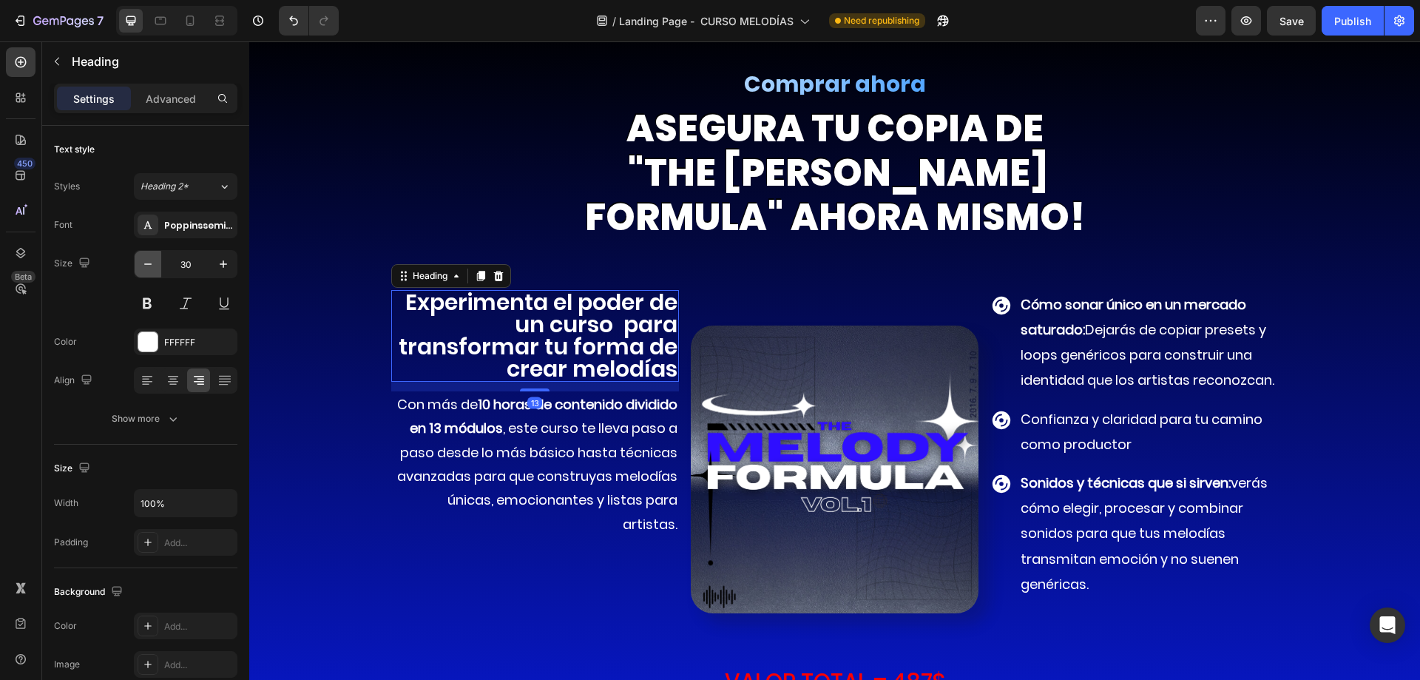
click at [147, 268] on icon "button" at bounding box center [148, 264] width 15 height 15
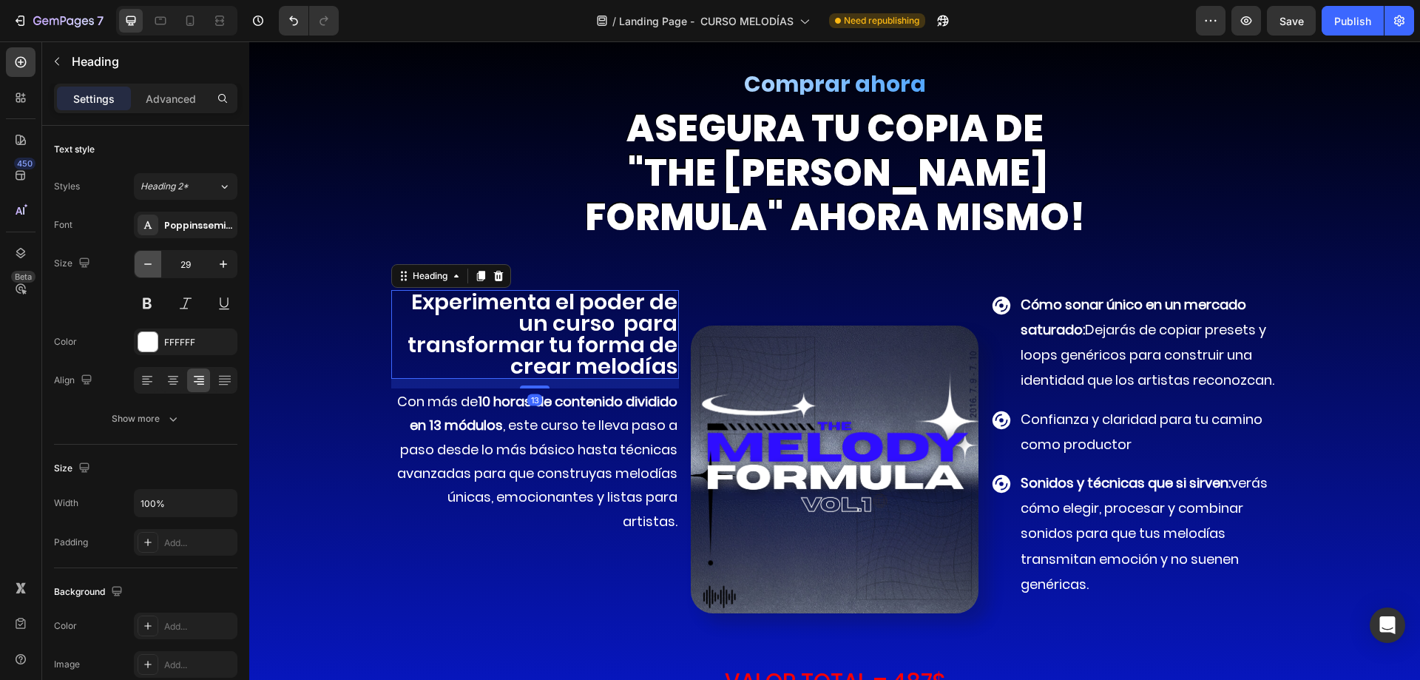
click at [147, 268] on icon "button" at bounding box center [148, 264] width 15 height 15
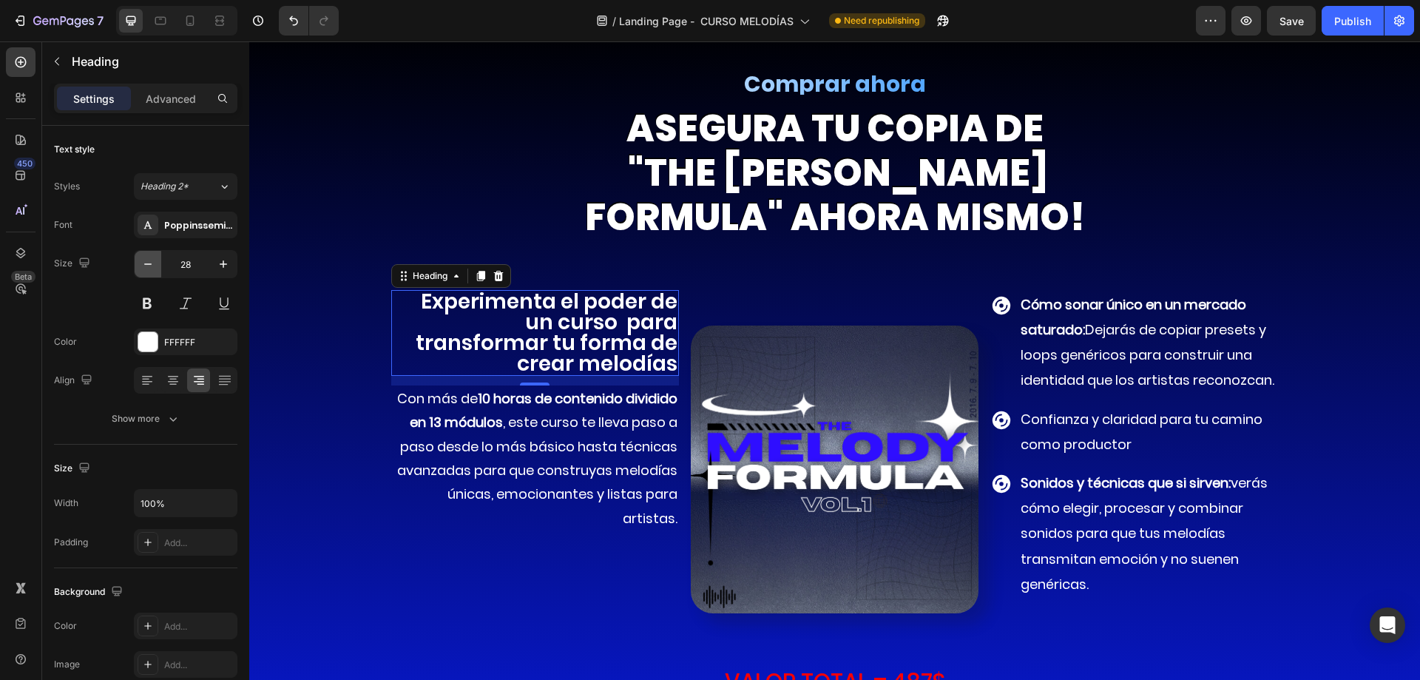
click at [147, 268] on icon "button" at bounding box center [148, 264] width 15 height 15
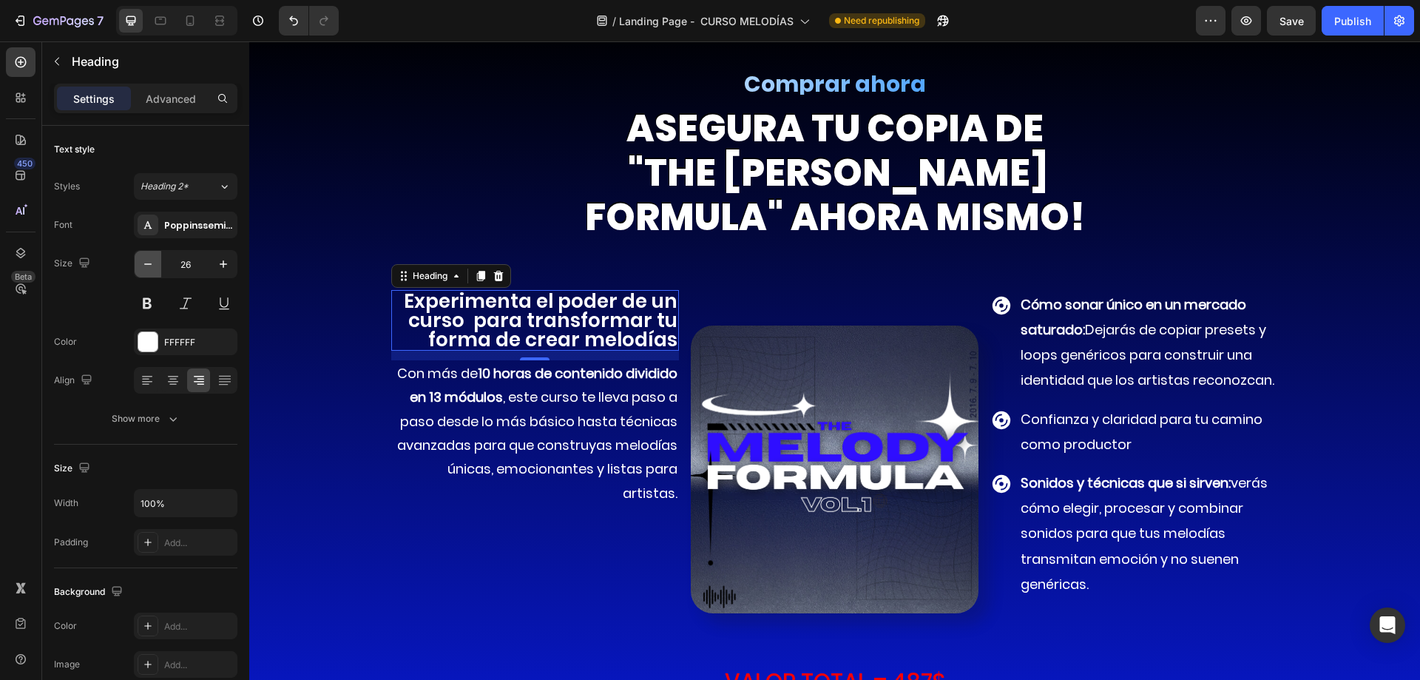
click at [147, 268] on icon "button" at bounding box center [148, 264] width 15 height 15
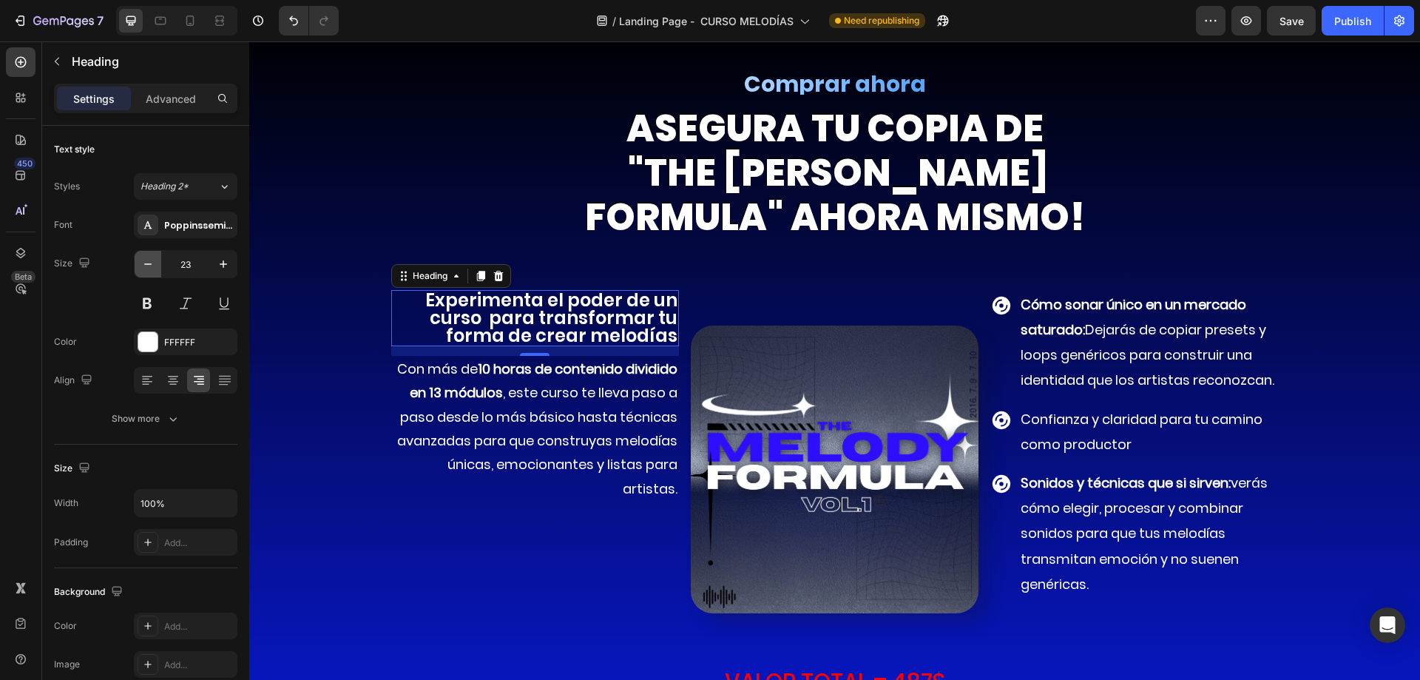
click at [147, 268] on icon "button" at bounding box center [148, 264] width 15 height 15
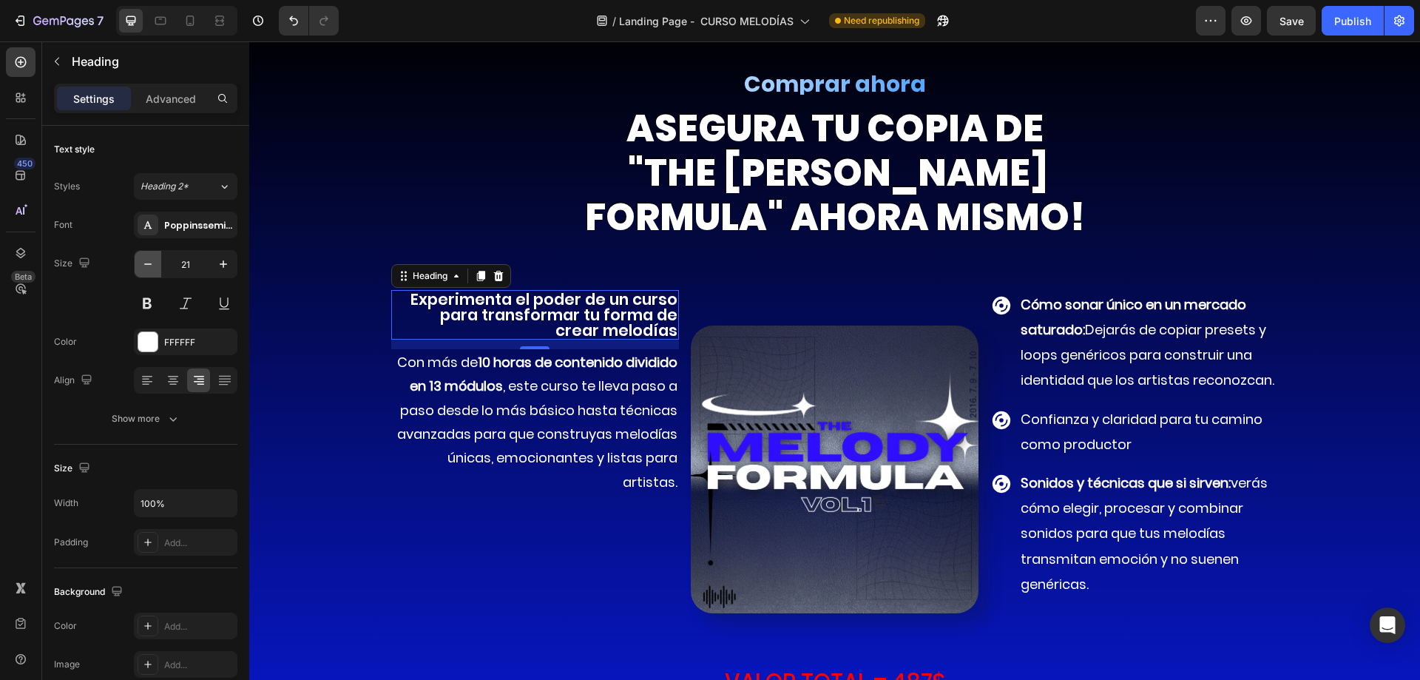
click at [147, 268] on icon "button" at bounding box center [148, 264] width 15 height 15
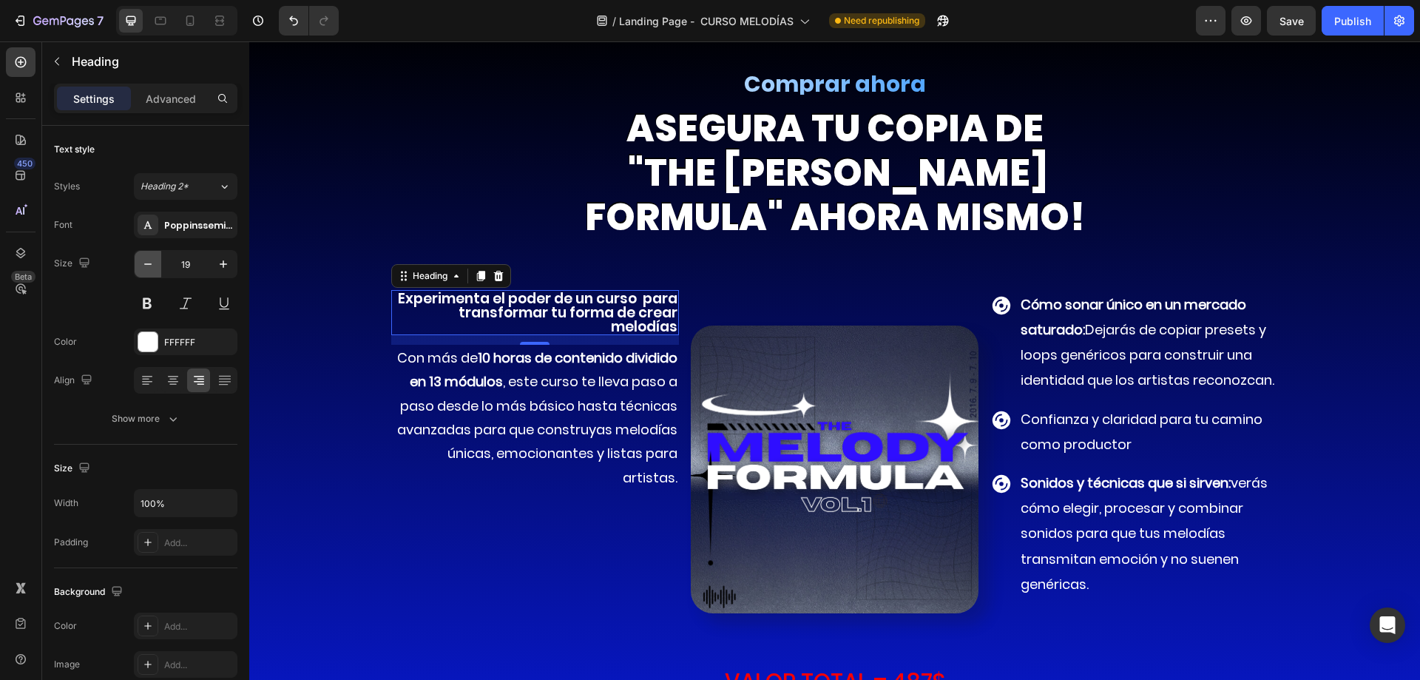
type input "18"
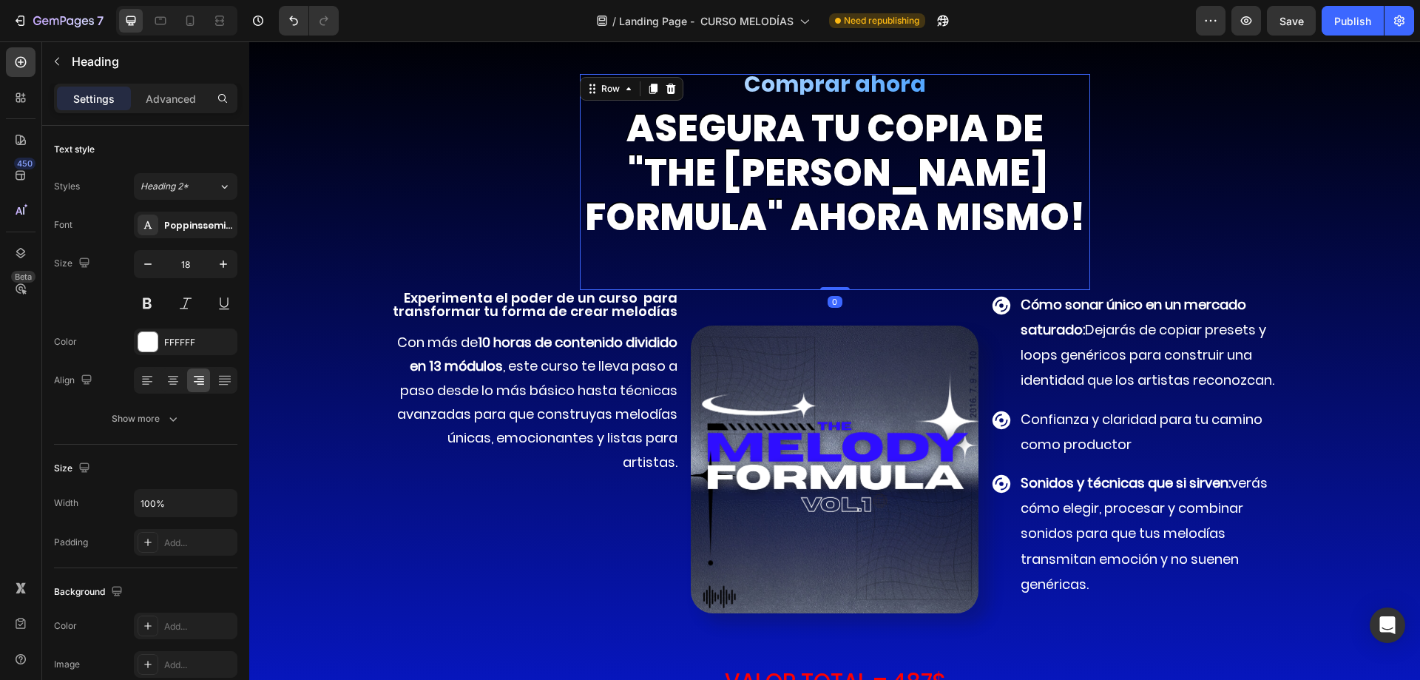
click at [981, 285] on div "Comprar ahora Heading asegura TU COPIA DE "the melody formula" ahora mismo! Hea…" at bounding box center [835, 182] width 510 height 216
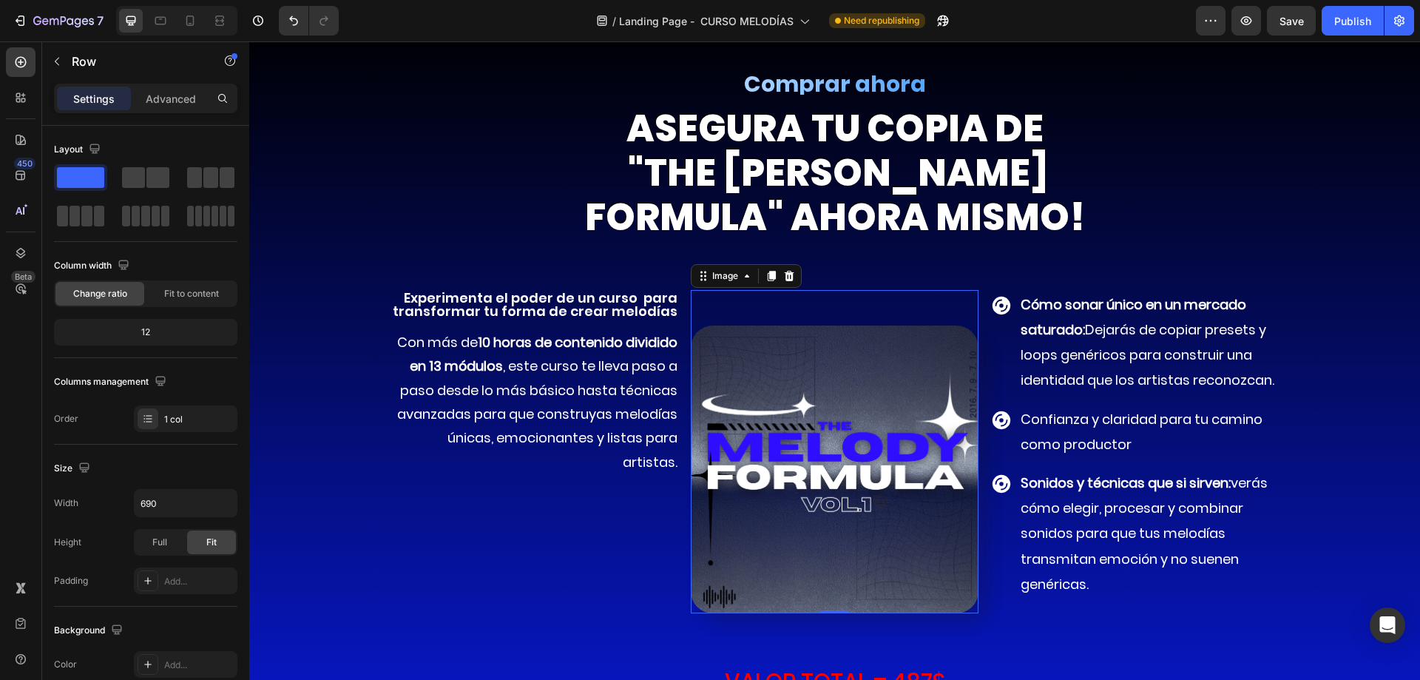
click at [939, 320] on div "Image 0" at bounding box center [835, 451] width 288 height 323
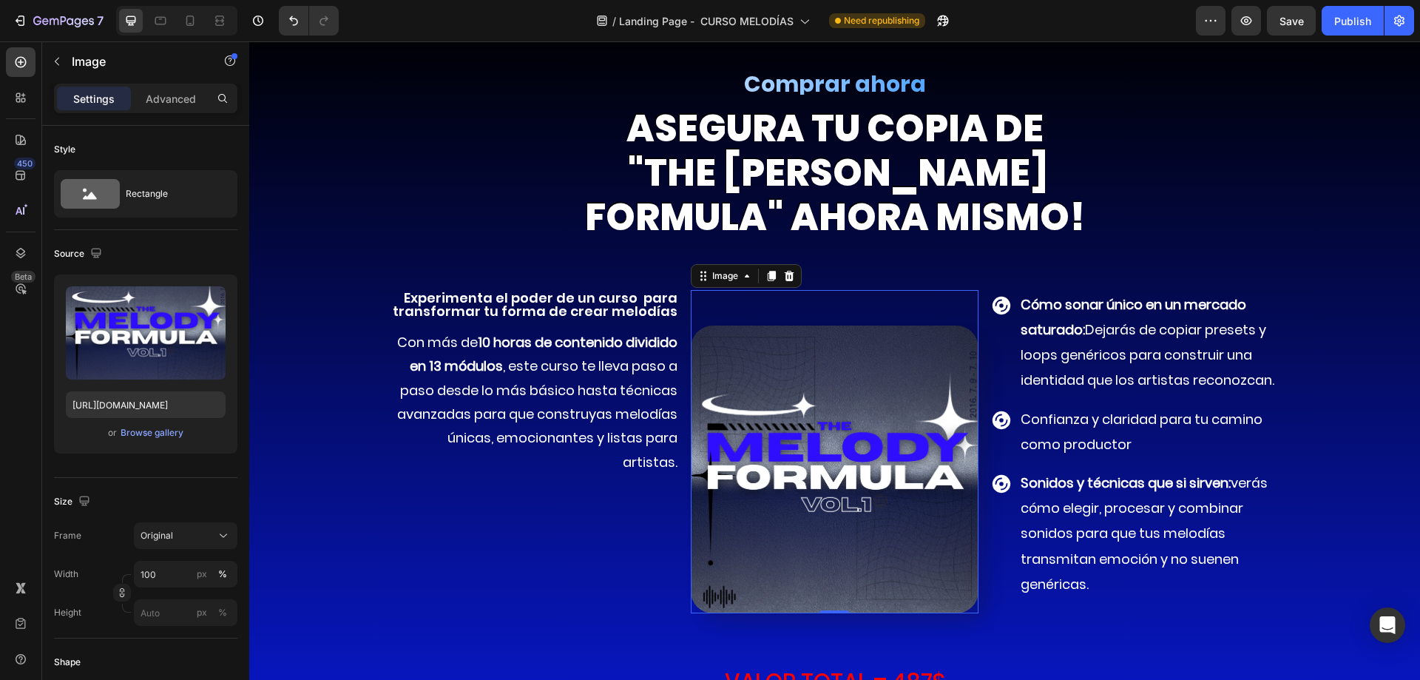
click at [794, 438] on img at bounding box center [835, 469] width 288 height 288
click at [160, 102] on p "Advanced" at bounding box center [171, 99] width 50 height 16
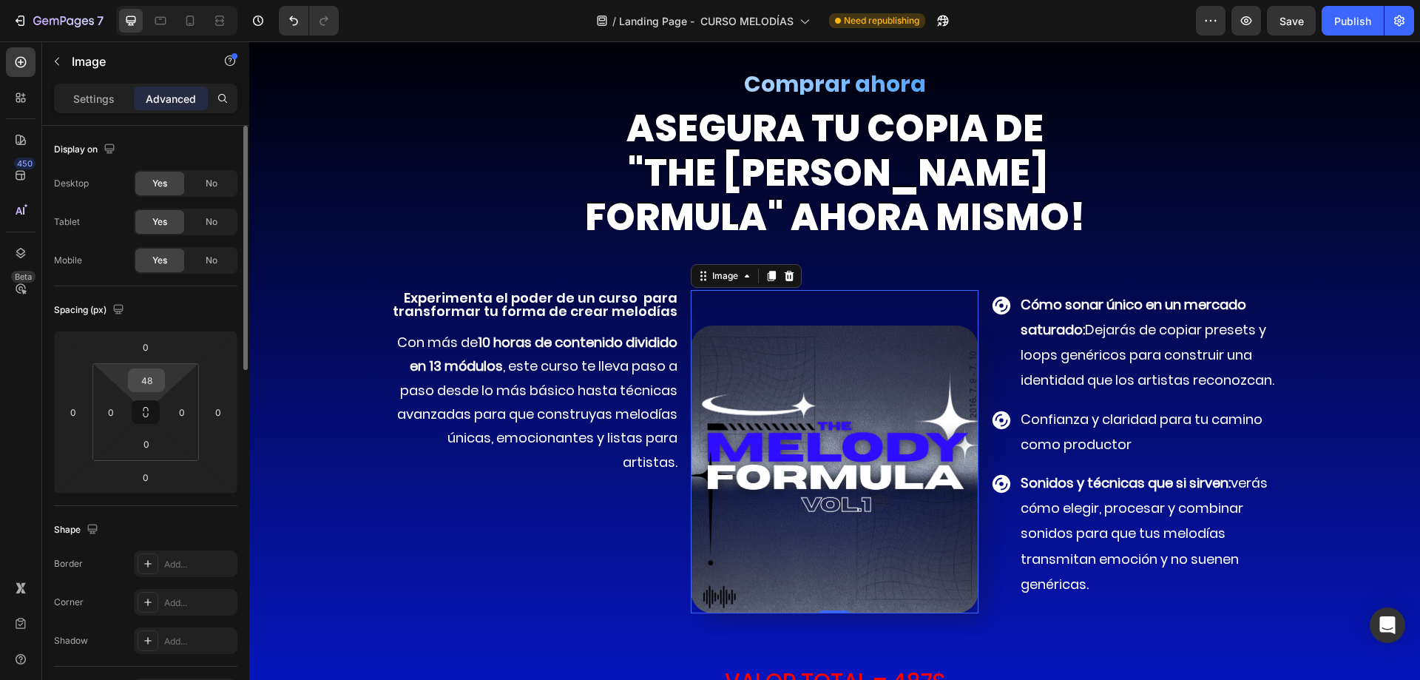
click at [140, 382] on input "48" at bounding box center [147, 380] width 30 height 22
type input "0"
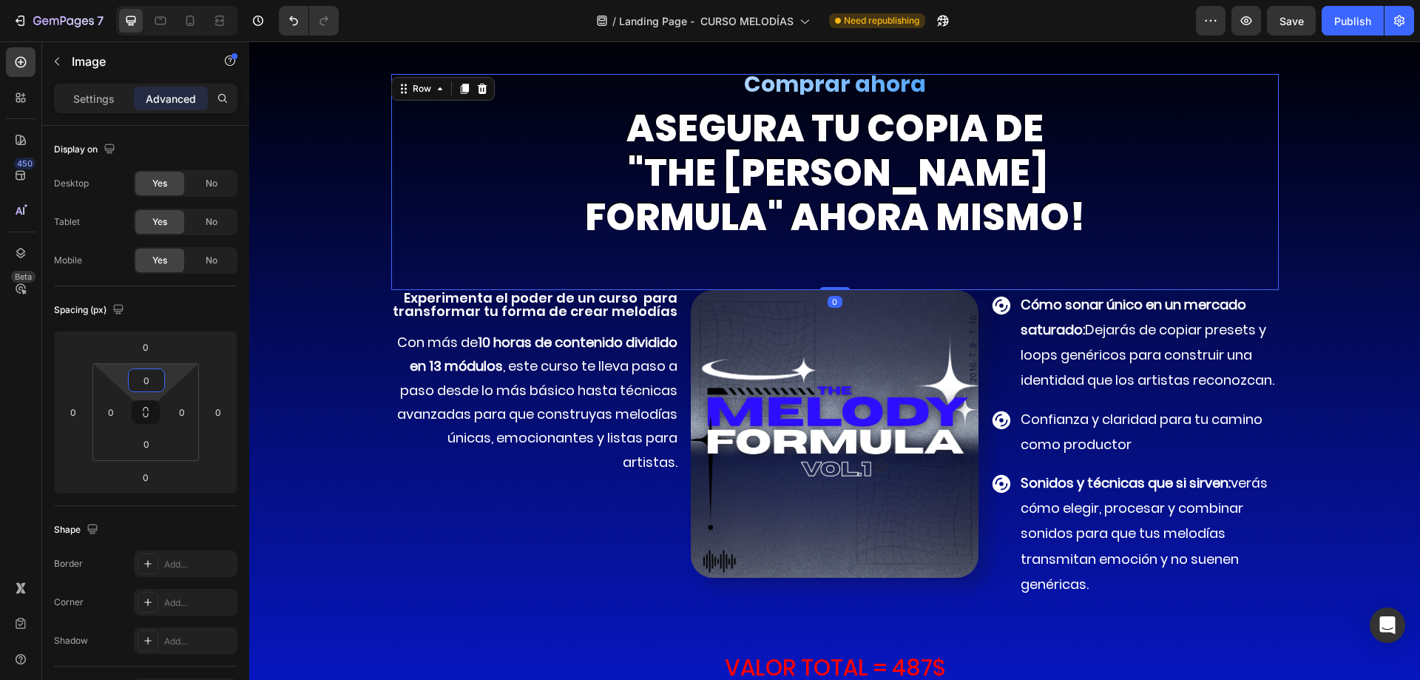
click at [1117, 198] on div "Comprar ahora Heading asegura TU COPIA DE "the melody formula" ahora mismo! Hea…" at bounding box center [834, 182] width 887 height 216
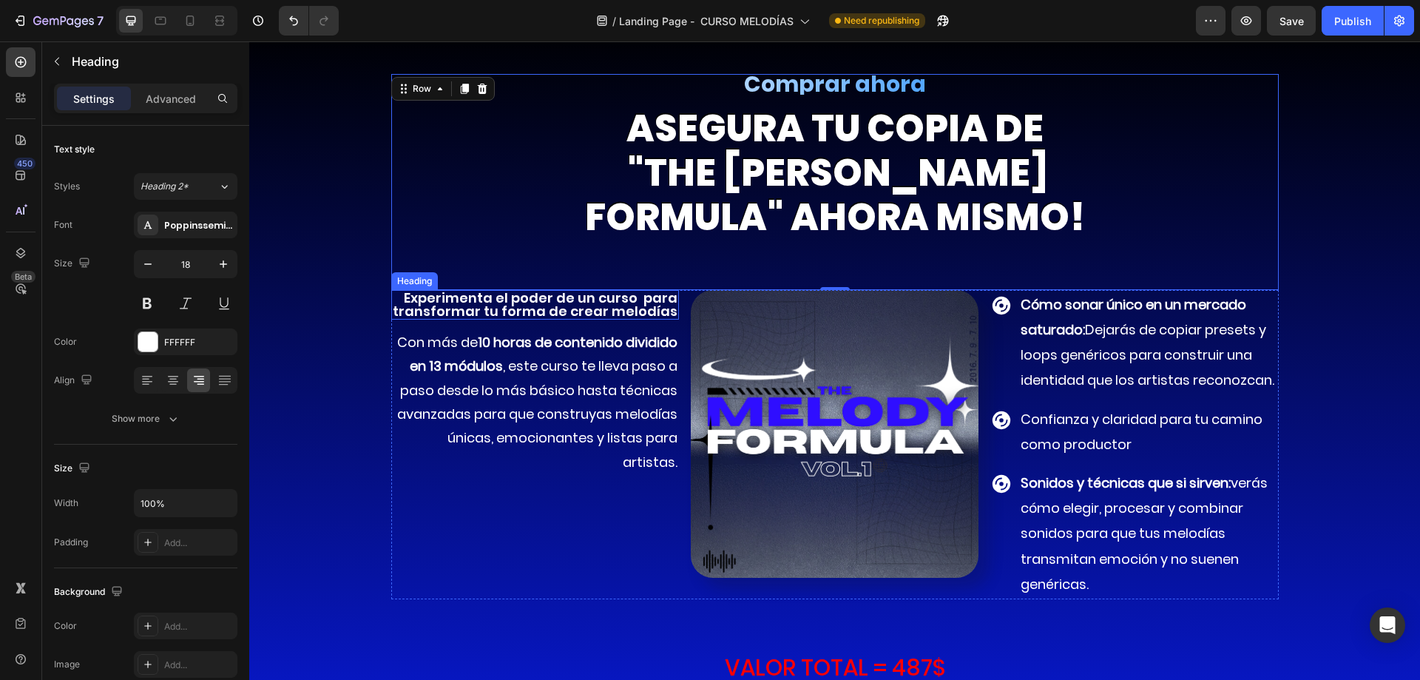
click at [629, 317] on p "Experimenta el poder de un curso para transformar tu forma de crear melodías" at bounding box center [535, 304] width 285 height 27
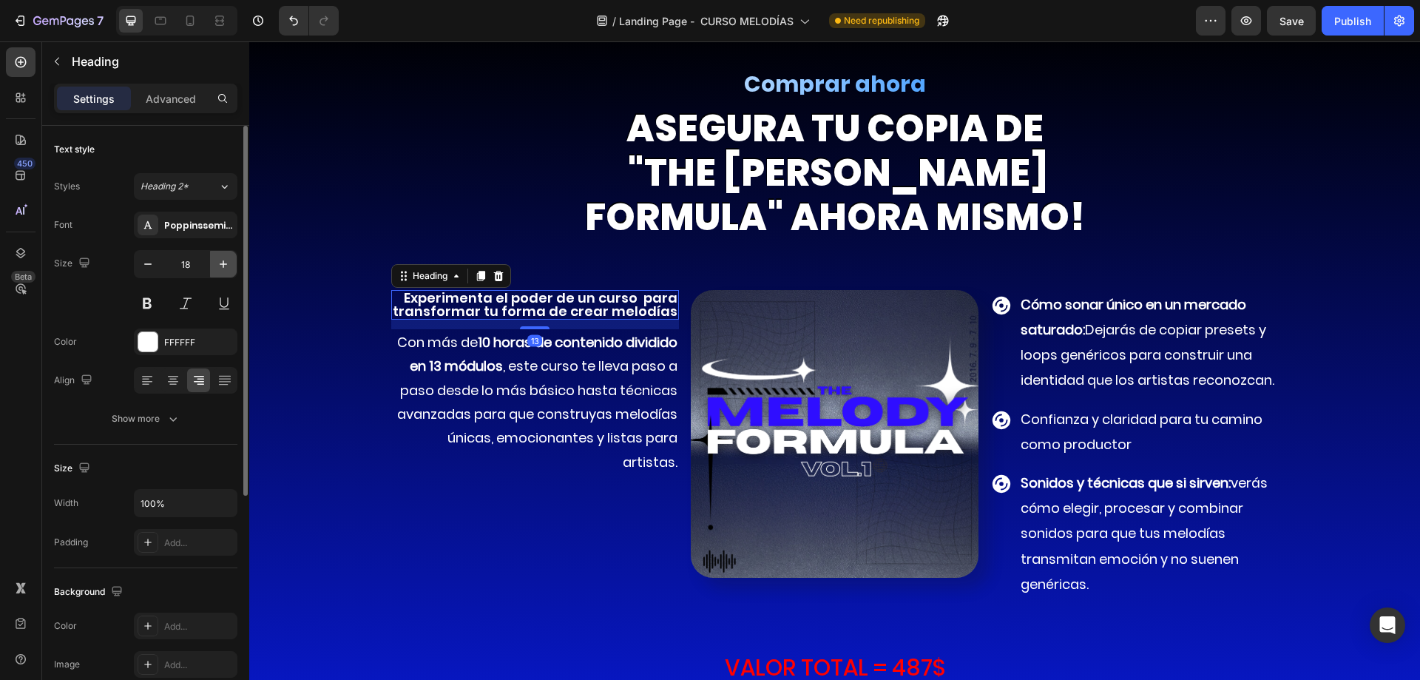
click at [222, 264] on icon "button" at bounding box center [223, 263] width 7 height 7
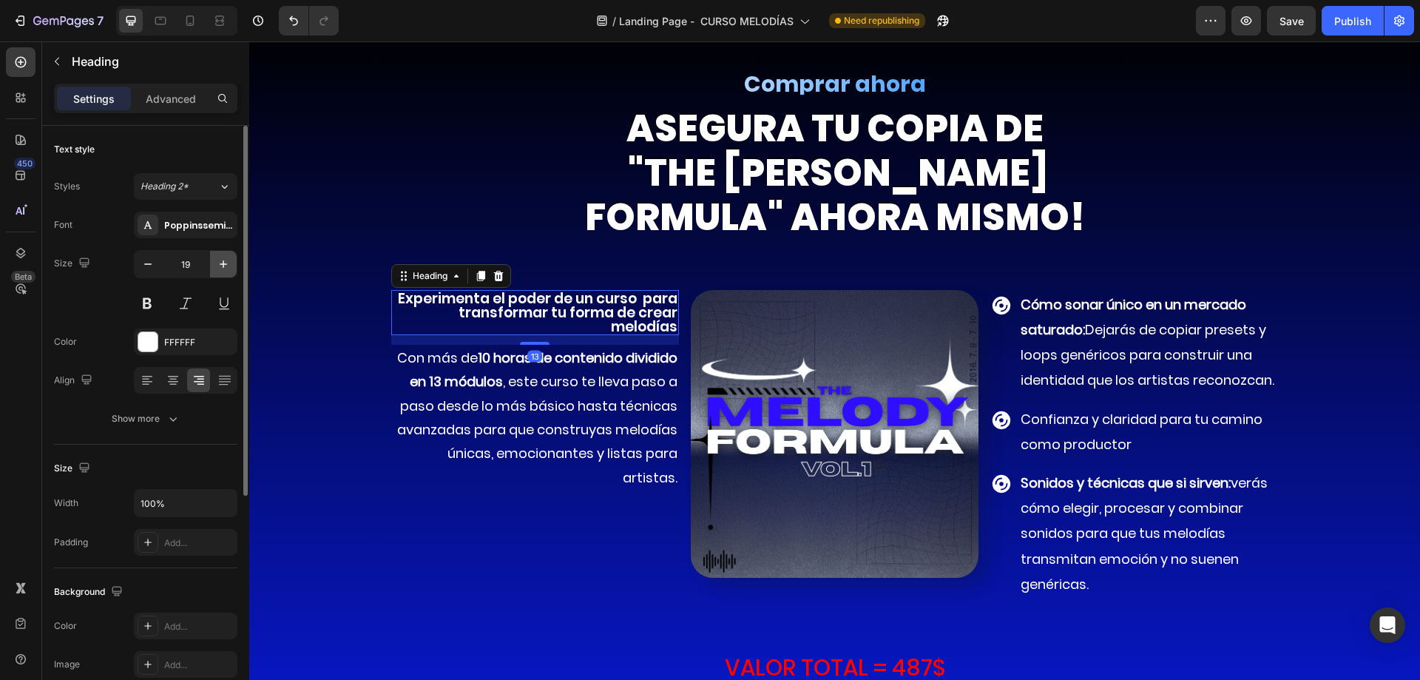
click at [222, 264] on icon "button" at bounding box center [223, 263] width 7 height 7
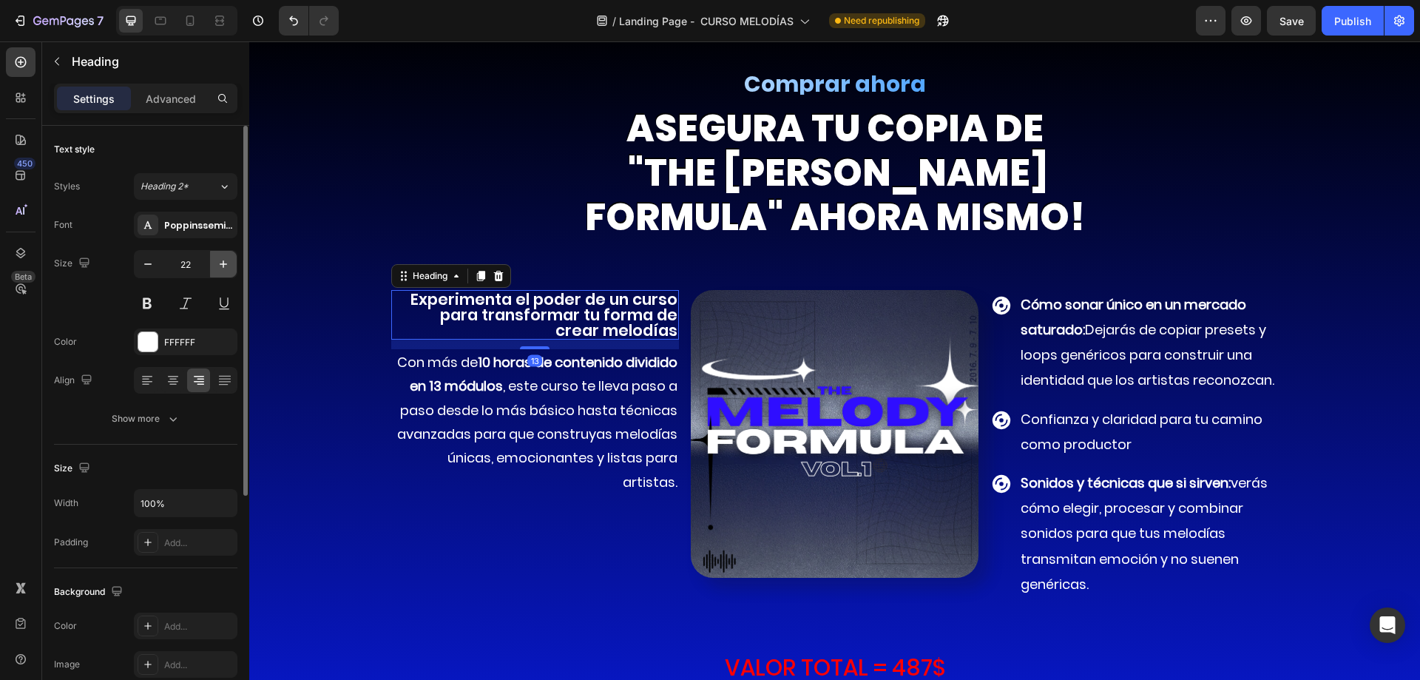
click at [222, 264] on icon "button" at bounding box center [223, 263] width 7 height 7
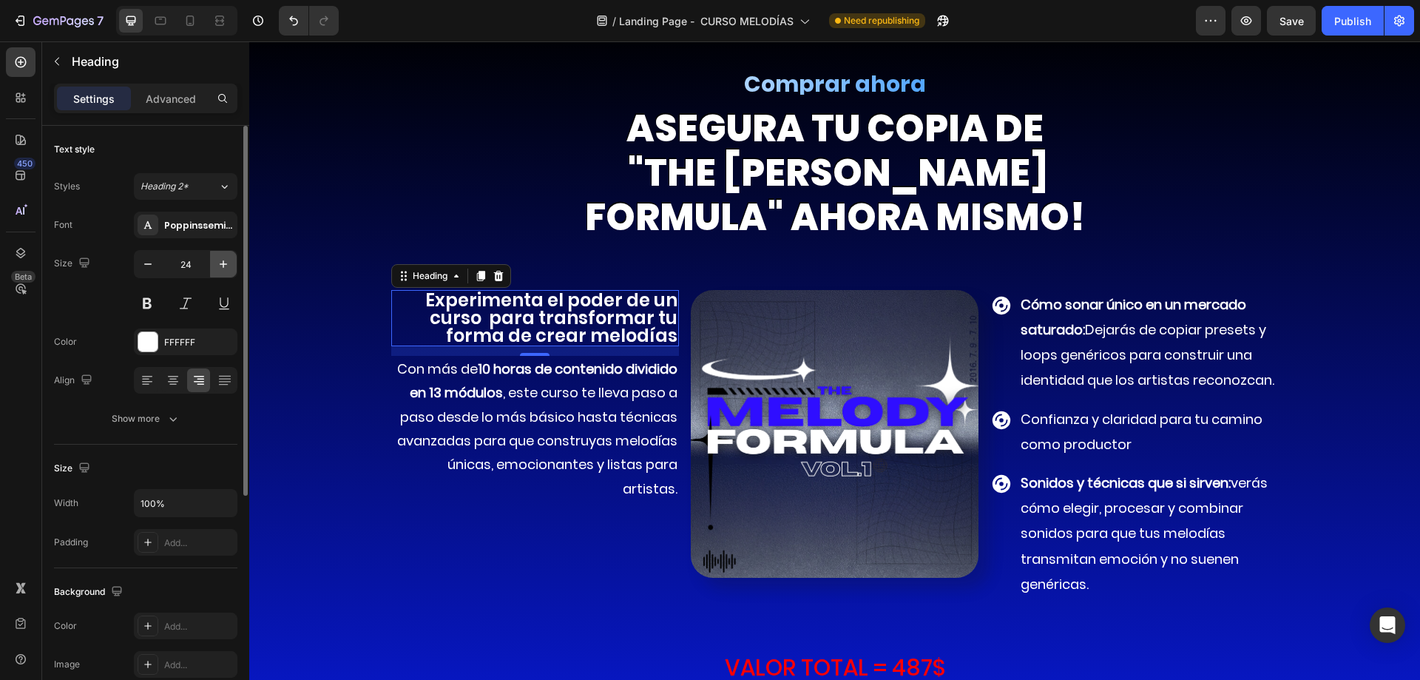
click at [222, 264] on icon "button" at bounding box center [223, 263] width 7 height 7
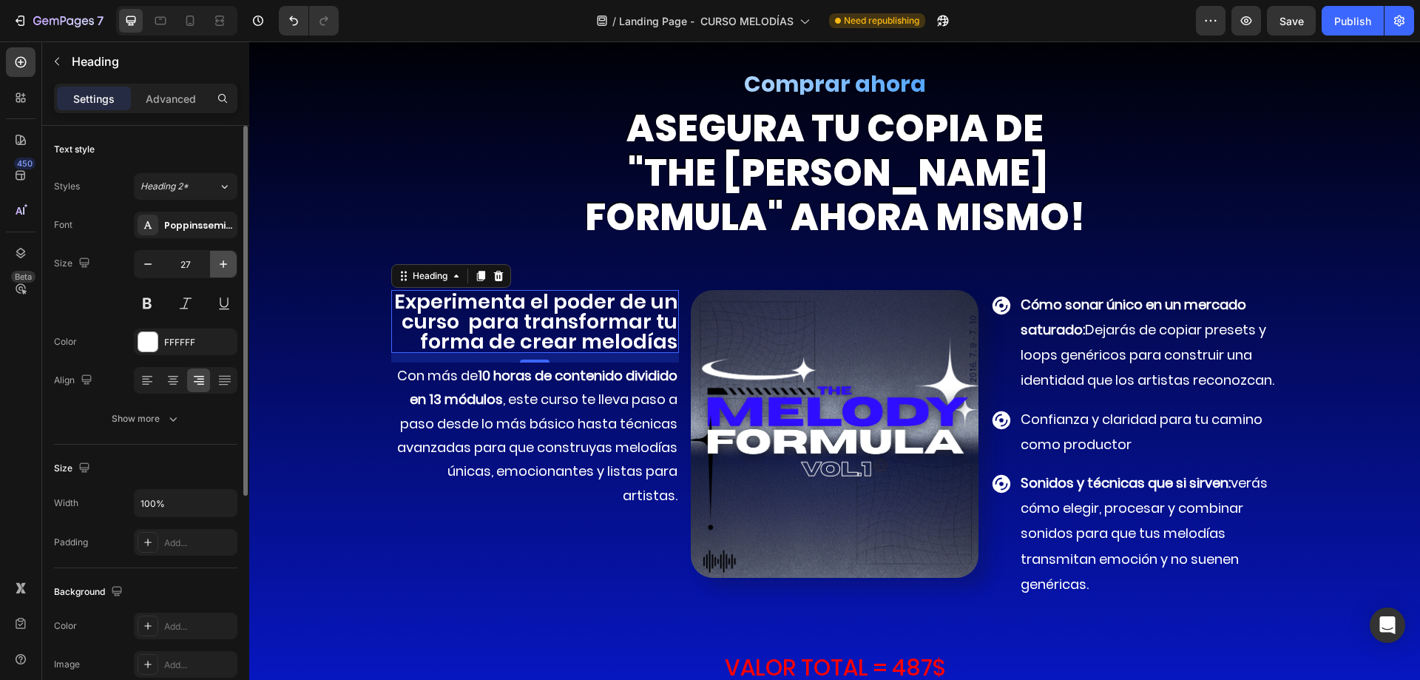
click at [222, 264] on icon "button" at bounding box center [223, 263] width 7 height 7
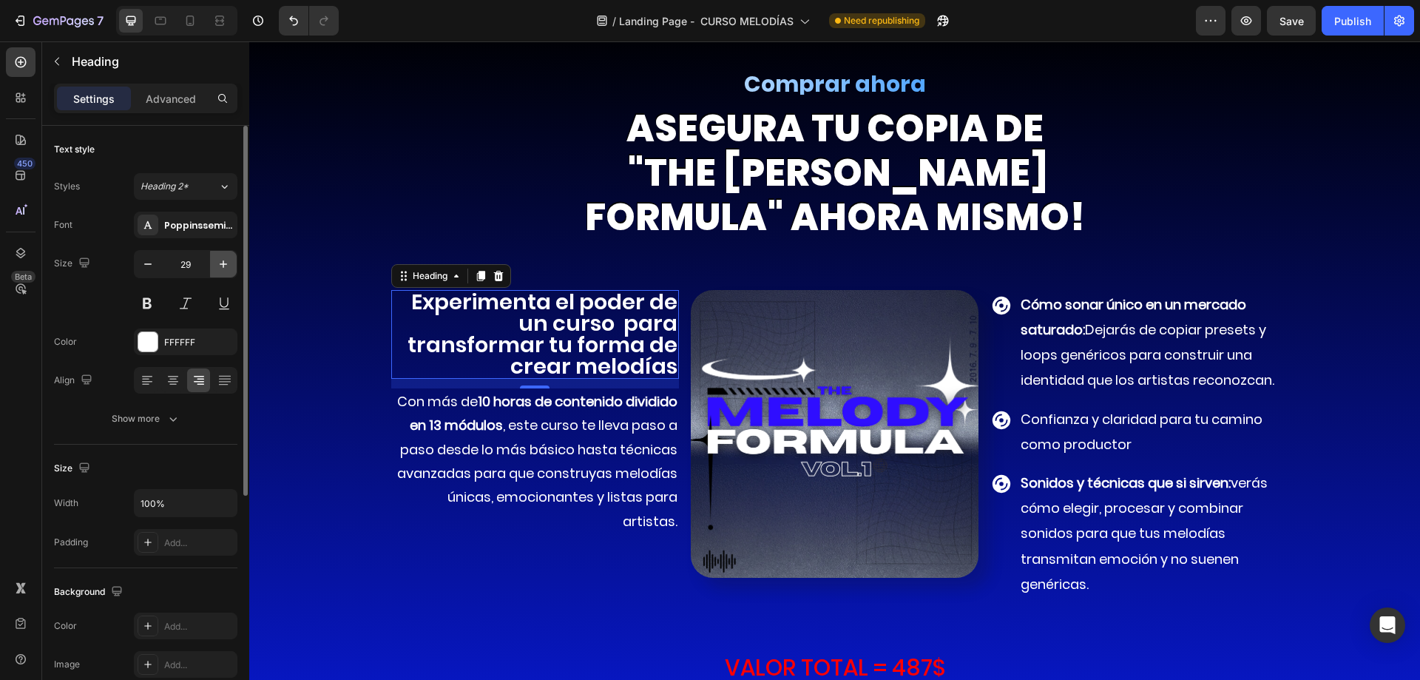
click at [222, 264] on icon "button" at bounding box center [223, 263] width 7 height 7
type input "30"
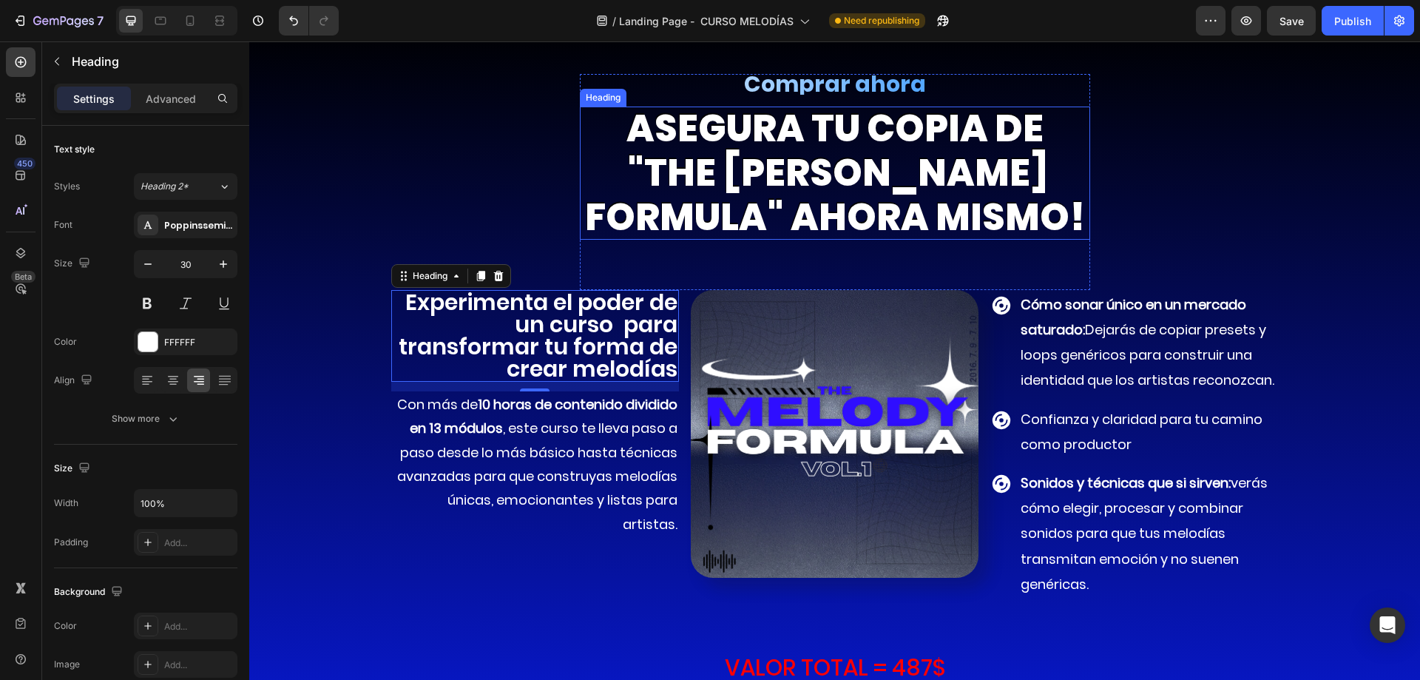
click at [714, 214] on h2 "asegura TU COPIA DE "the melody formula" ahora mismo!" at bounding box center [835, 172] width 510 height 133
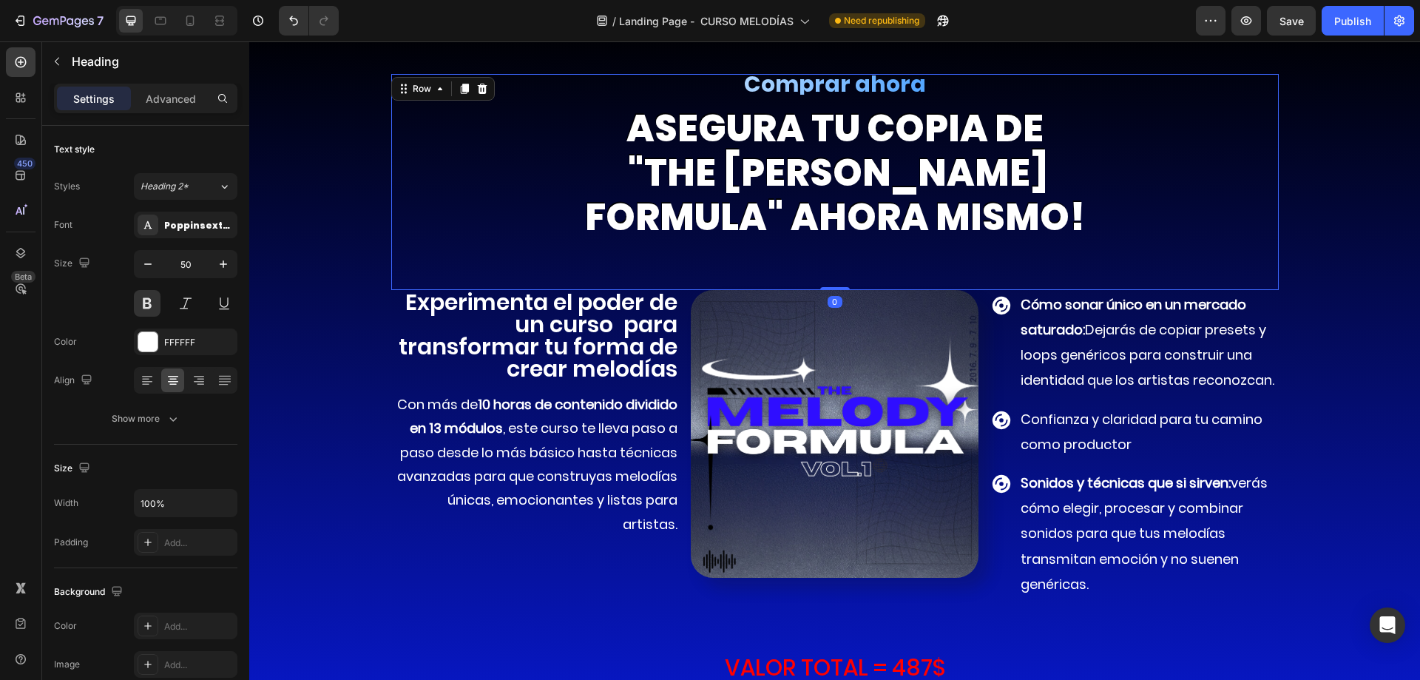
click at [1117, 155] on div "Comprar ahora Heading asegura TU COPIA DE "the melody formula" ahora mismo! Hea…" at bounding box center [834, 182] width 887 height 216
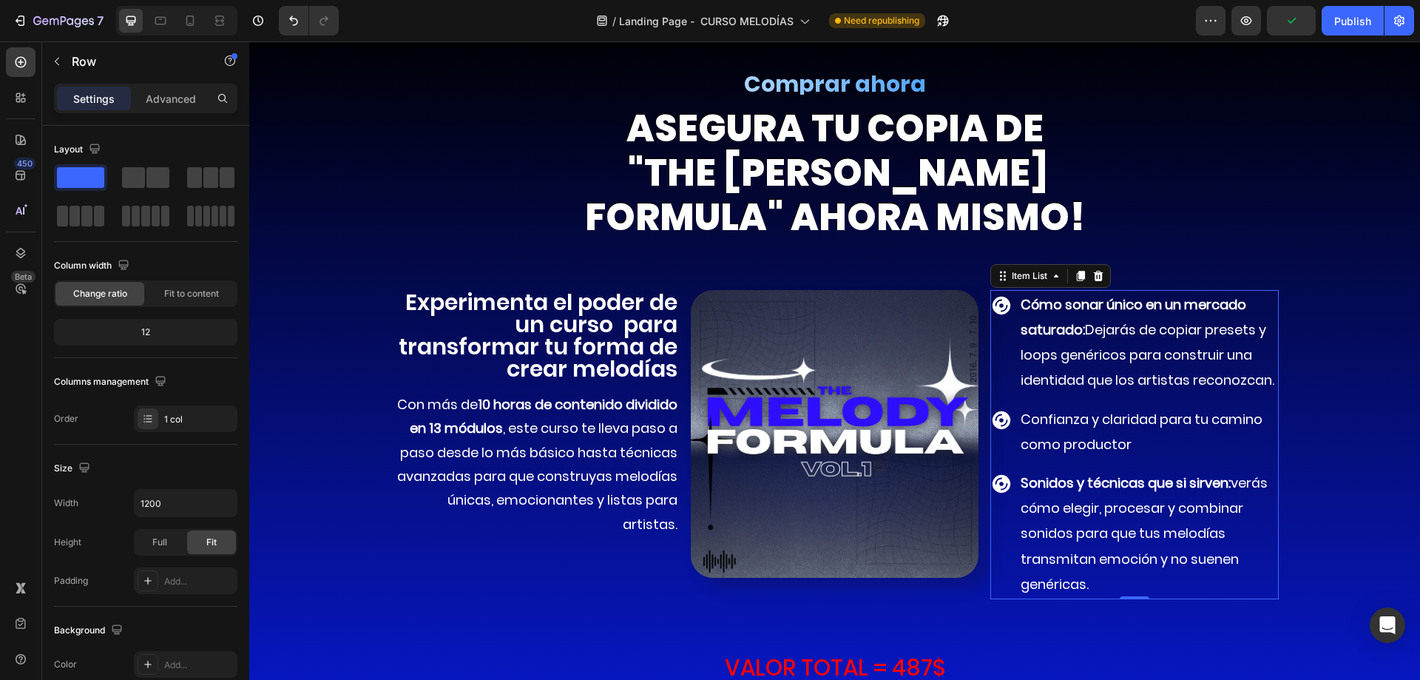
click at [1111, 521] on p "Sonidos y técnicas que si sirven: verás cómo elegir, procesar y combinar sonido…" at bounding box center [1148, 533] width 255 height 126
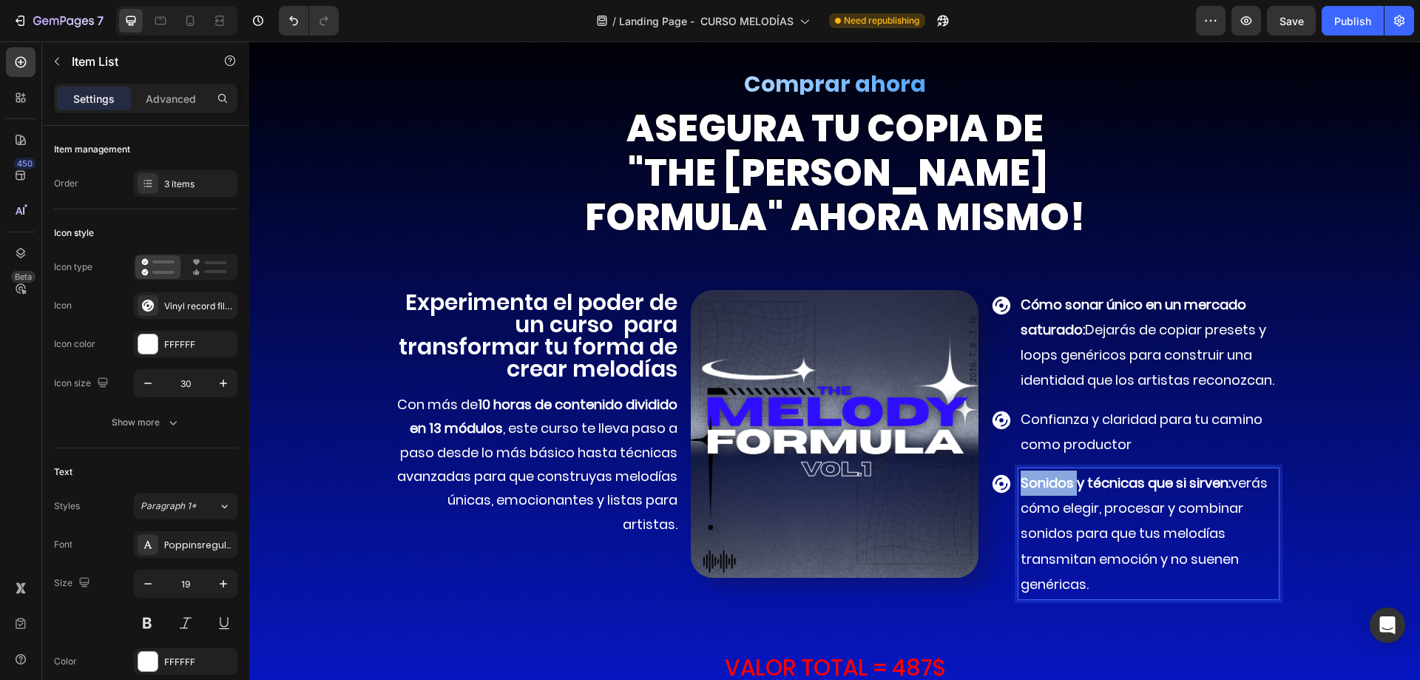
click at [1054, 492] on p "Sonidos y técnicas que si sirven: verás cómo elegir, procesar y combinar sonido…" at bounding box center [1148, 533] width 255 height 126
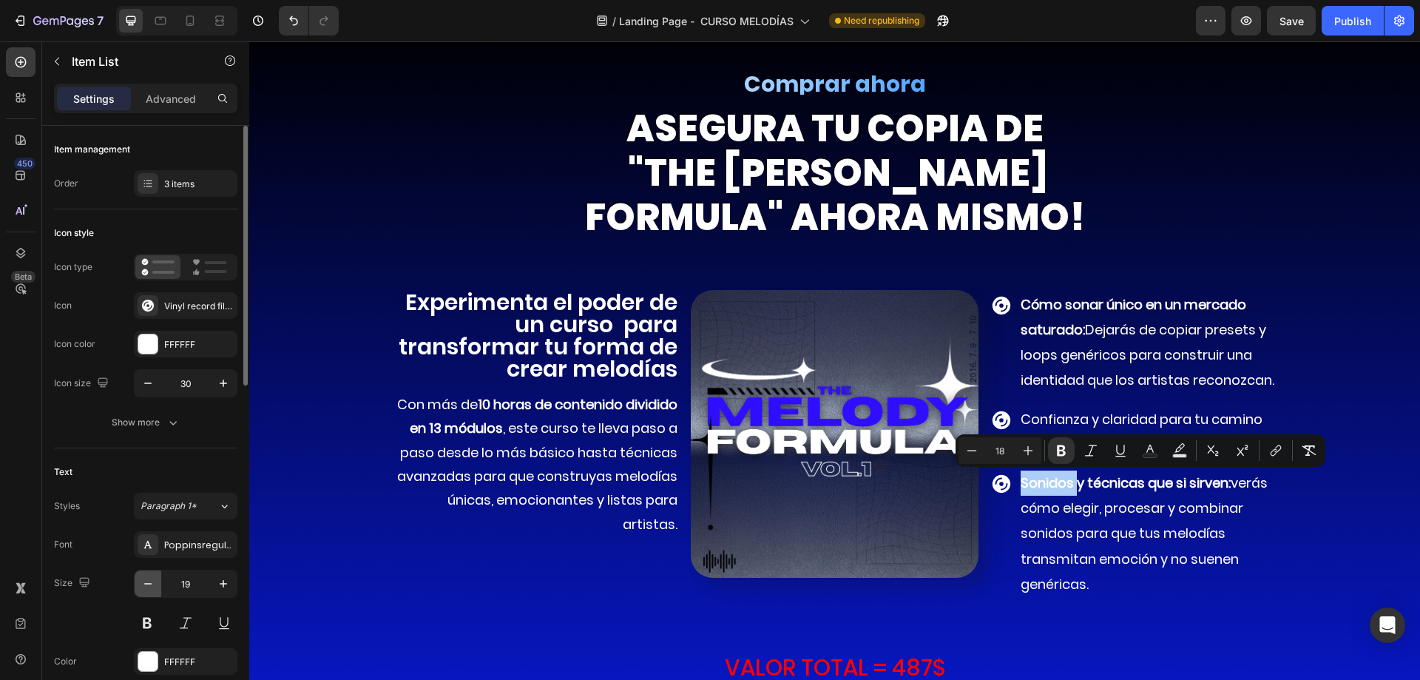
click at [158, 580] on button "button" at bounding box center [148, 583] width 27 height 27
type input "18"
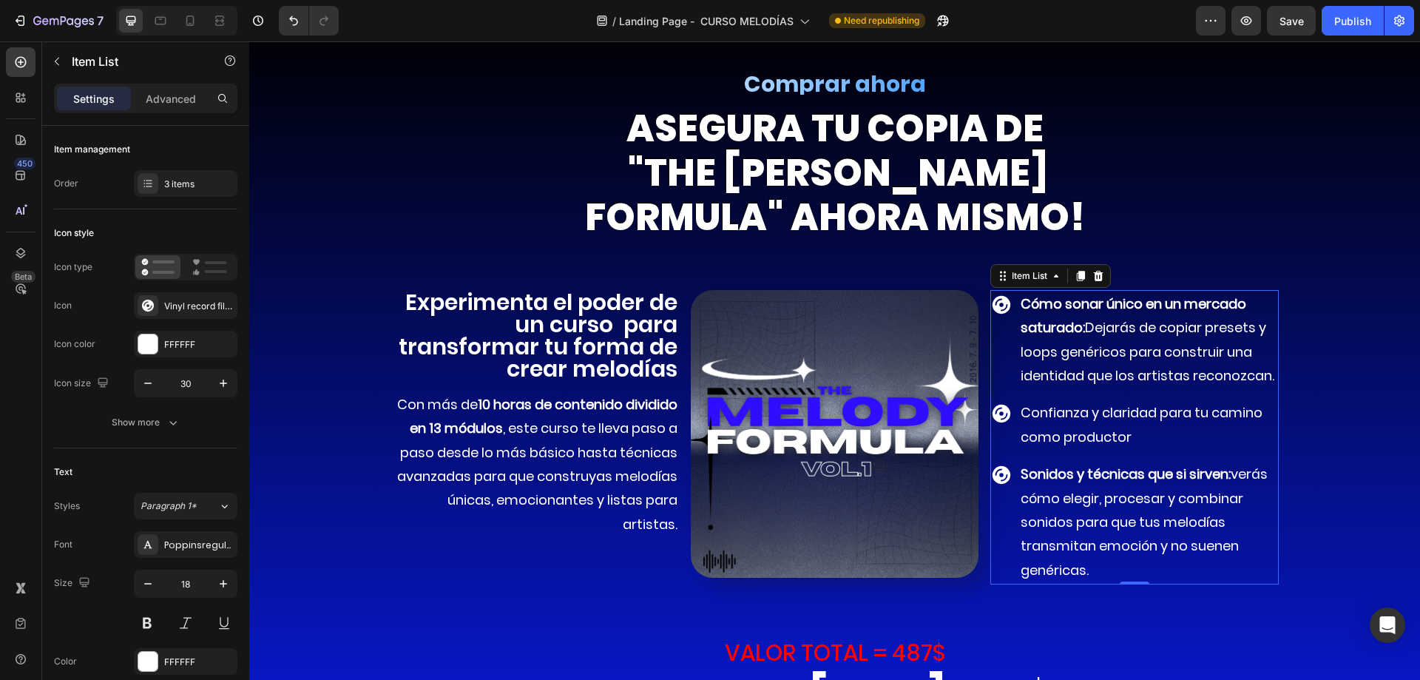
click at [1088, 511] on p "Sonidos y técnicas que si sirven: verás cómo elegir, procesar y combinar sonido…" at bounding box center [1148, 522] width 255 height 120
click at [1044, 470] on strong "Sonidos y técnicas que si sirven:" at bounding box center [1126, 473] width 210 height 18
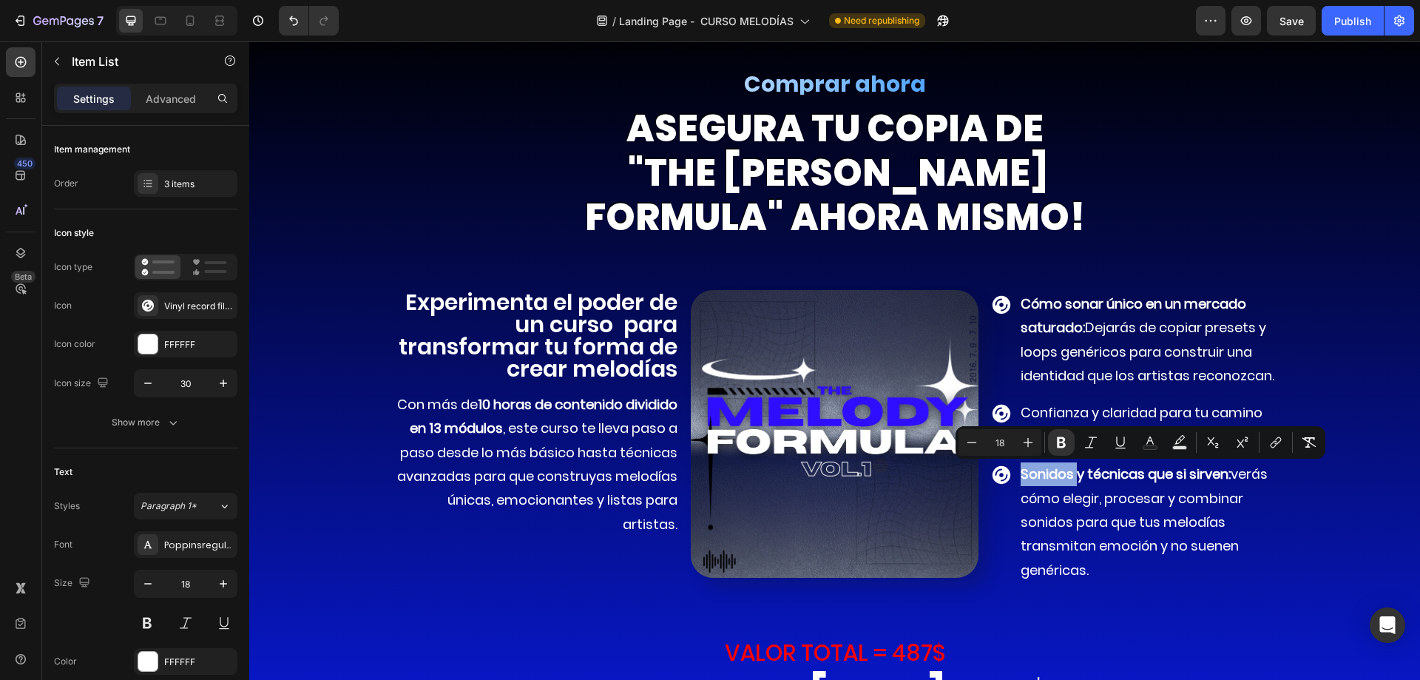
click at [1077, 391] on div "Cómo sonar único en un mercado saturado: Dejarás de copiar presets y loops gené…" at bounding box center [1134, 437] width 288 height 294
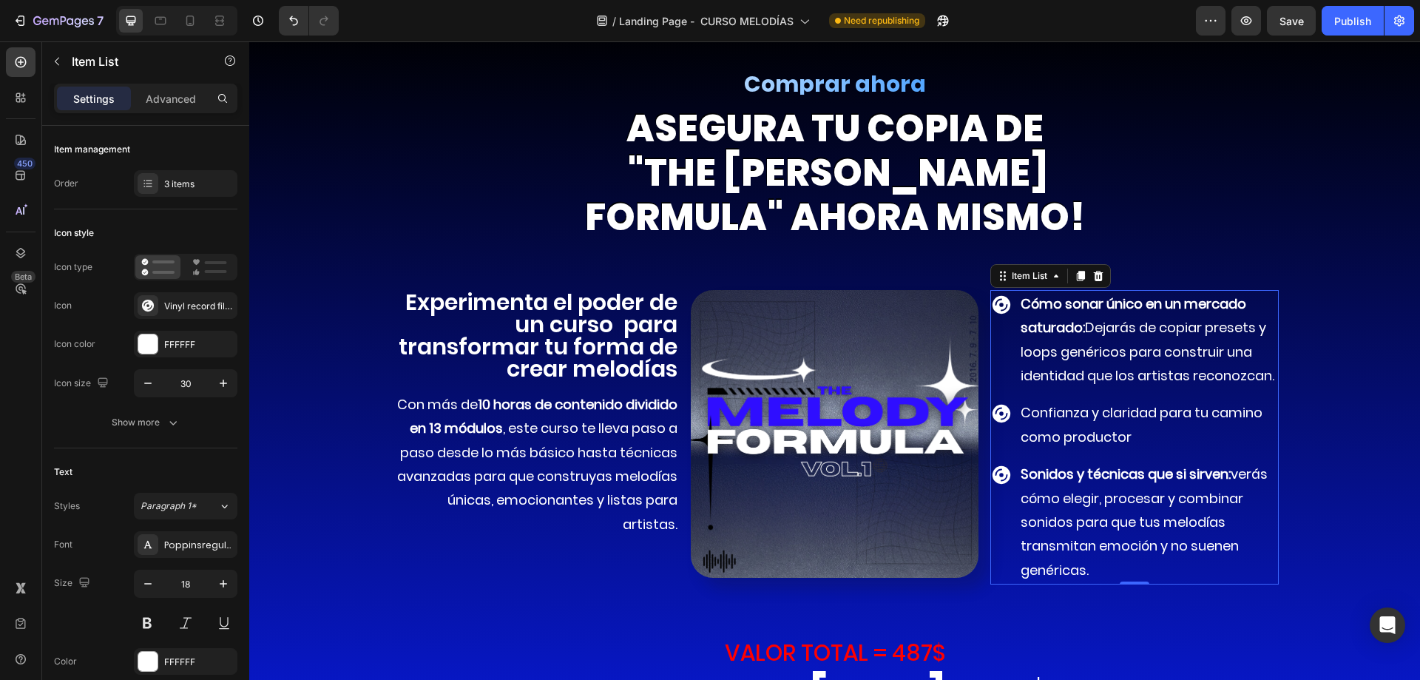
click at [1063, 411] on span "Confianza y claridad para tu camino como productor" at bounding box center [1142, 424] width 242 height 42
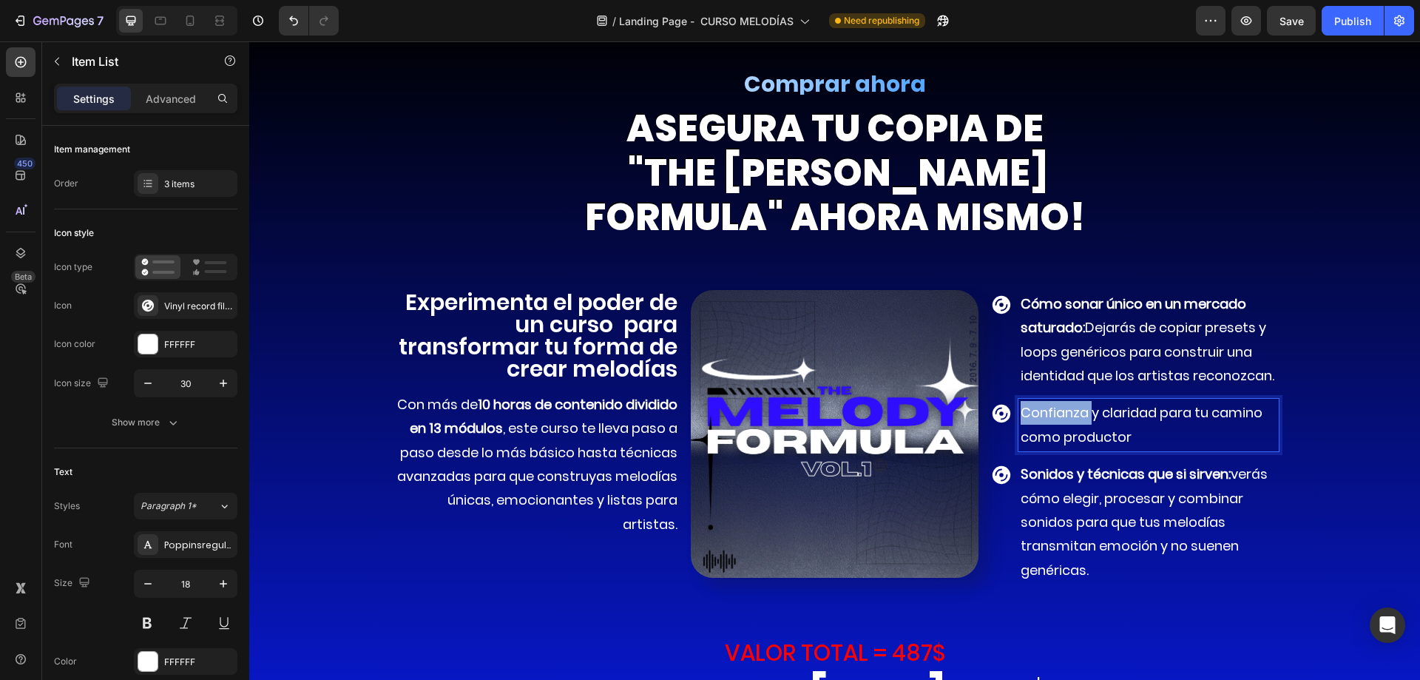
click at [1063, 411] on span "Confianza y claridad para tu camino como productor" at bounding box center [1142, 424] width 242 height 42
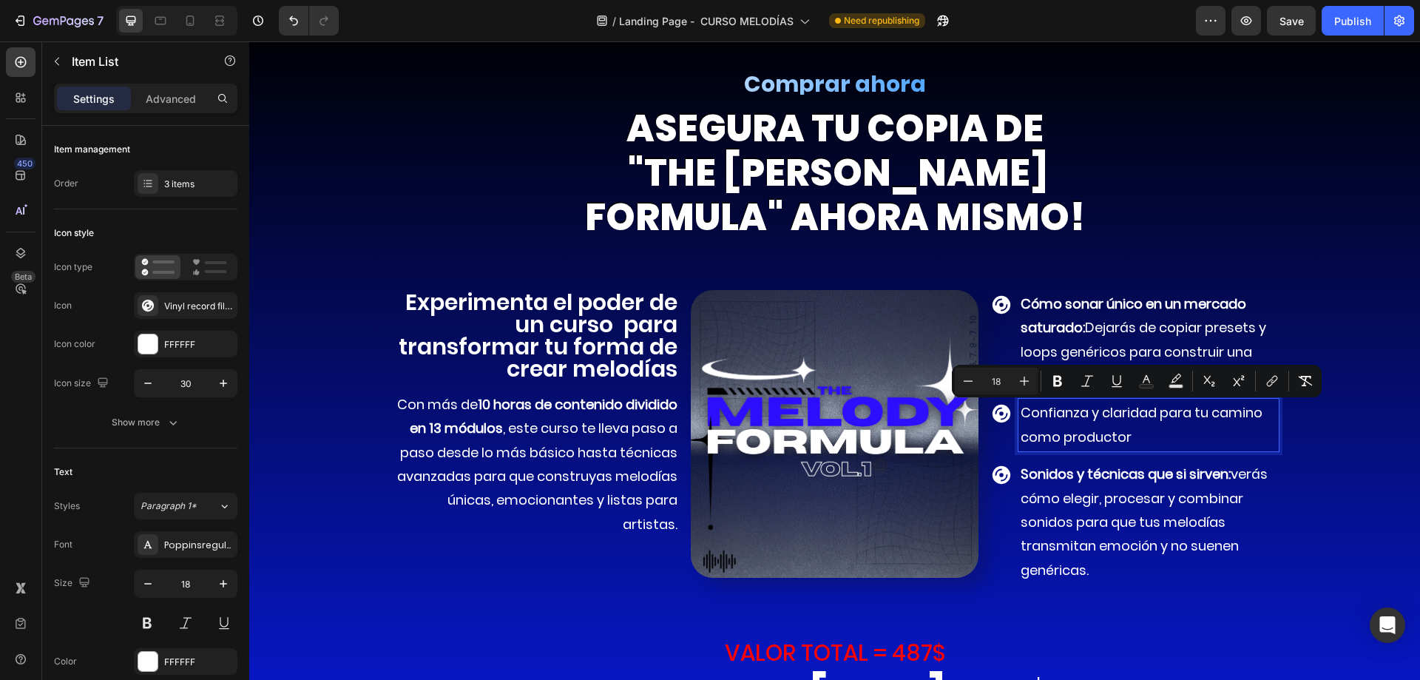
click at [1095, 331] on span "Cómo sonar único en un mercado saturado: Dejarás de copiar presets y loops gené…" at bounding box center [1148, 339] width 254 height 90
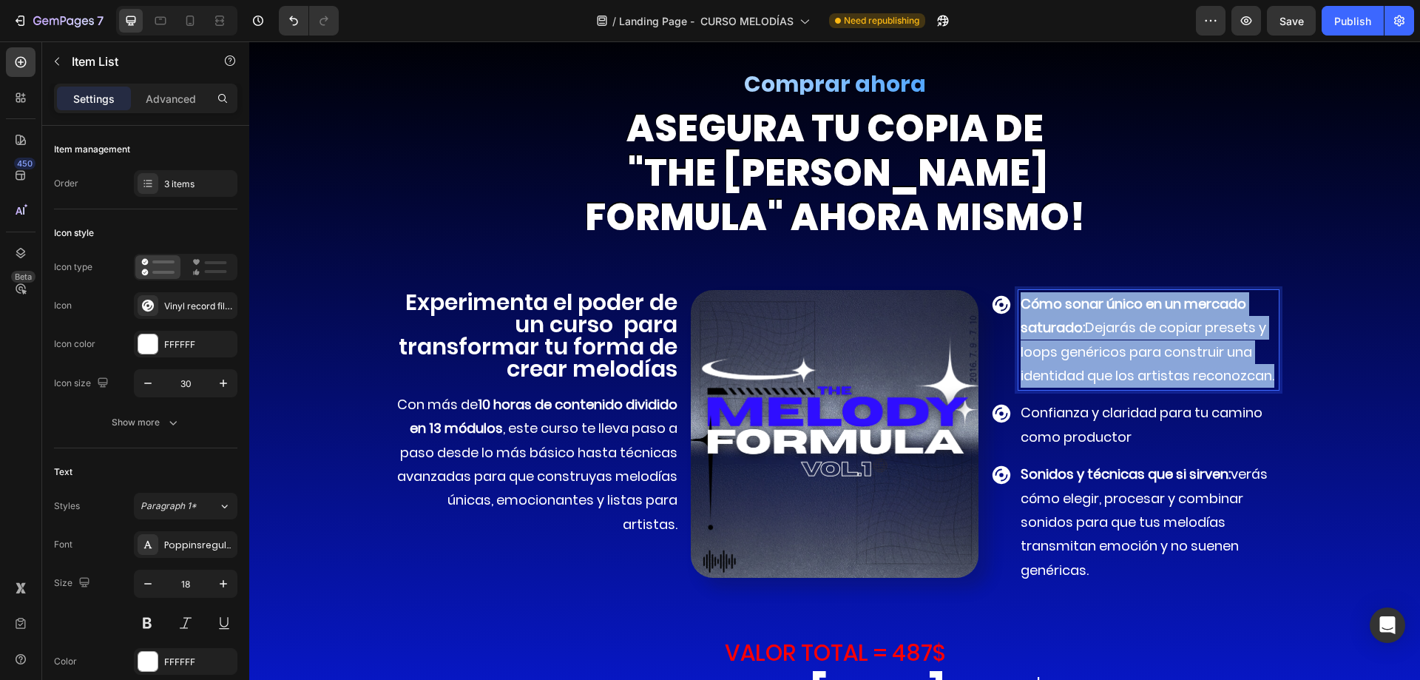
click at [1095, 331] on span "Cómo sonar único en un mercado saturado: Dejarás de copiar presets y loops gené…" at bounding box center [1148, 339] width 254 height 90
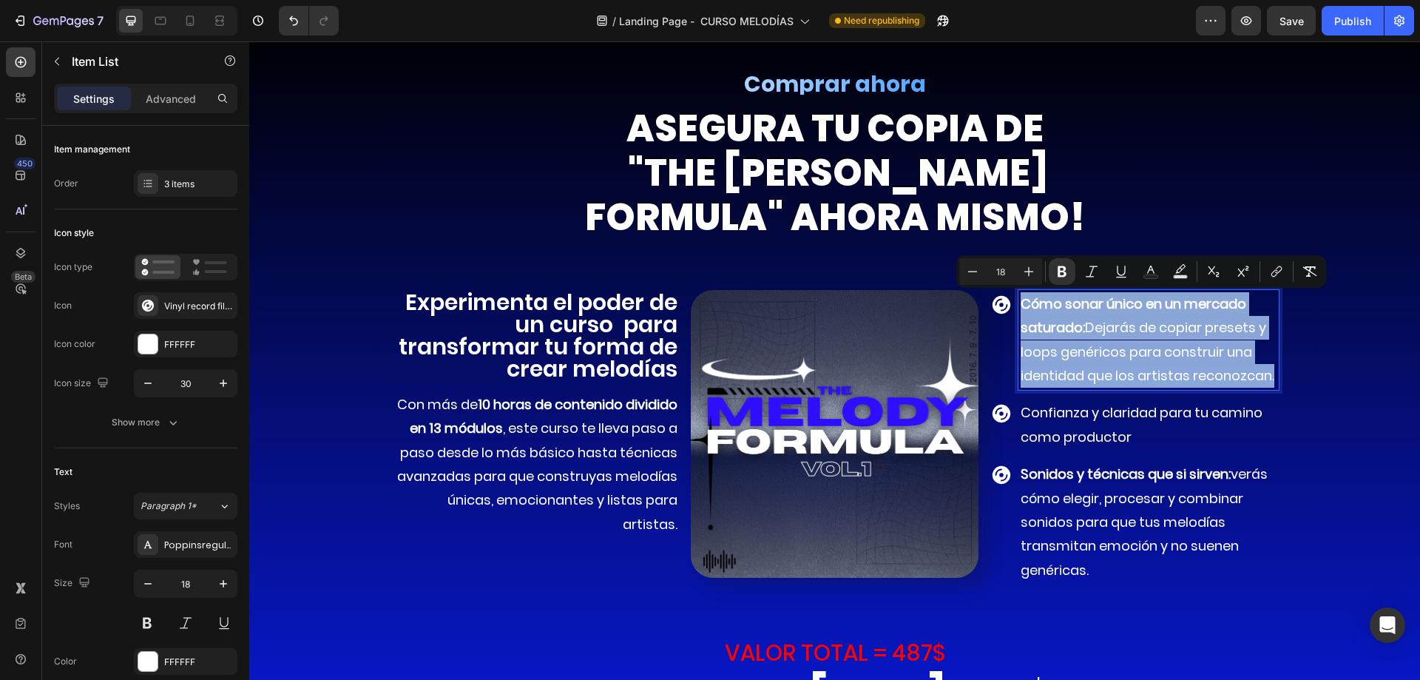
click at [1095, 331] on span "Cómo sonar único en un mercado saturado: Dejarás de copiar presets y loops gené…" at bounding box center [1148, 339] width 254 height 90
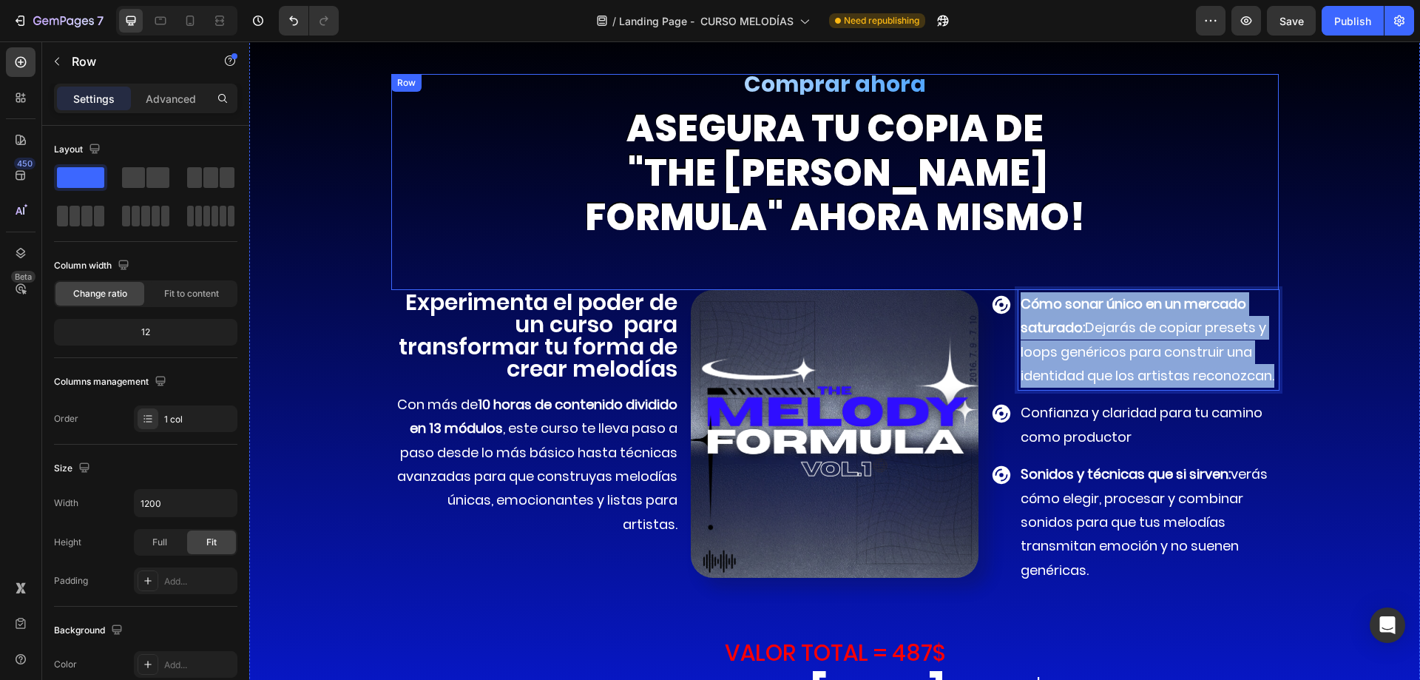
click at [1208, 197] on div "Comprar ahora Heading asegura TU COPIA DE "the melody formula" ahora mismo! Hea…" at bounding box center [834, 182] width 887 height 216
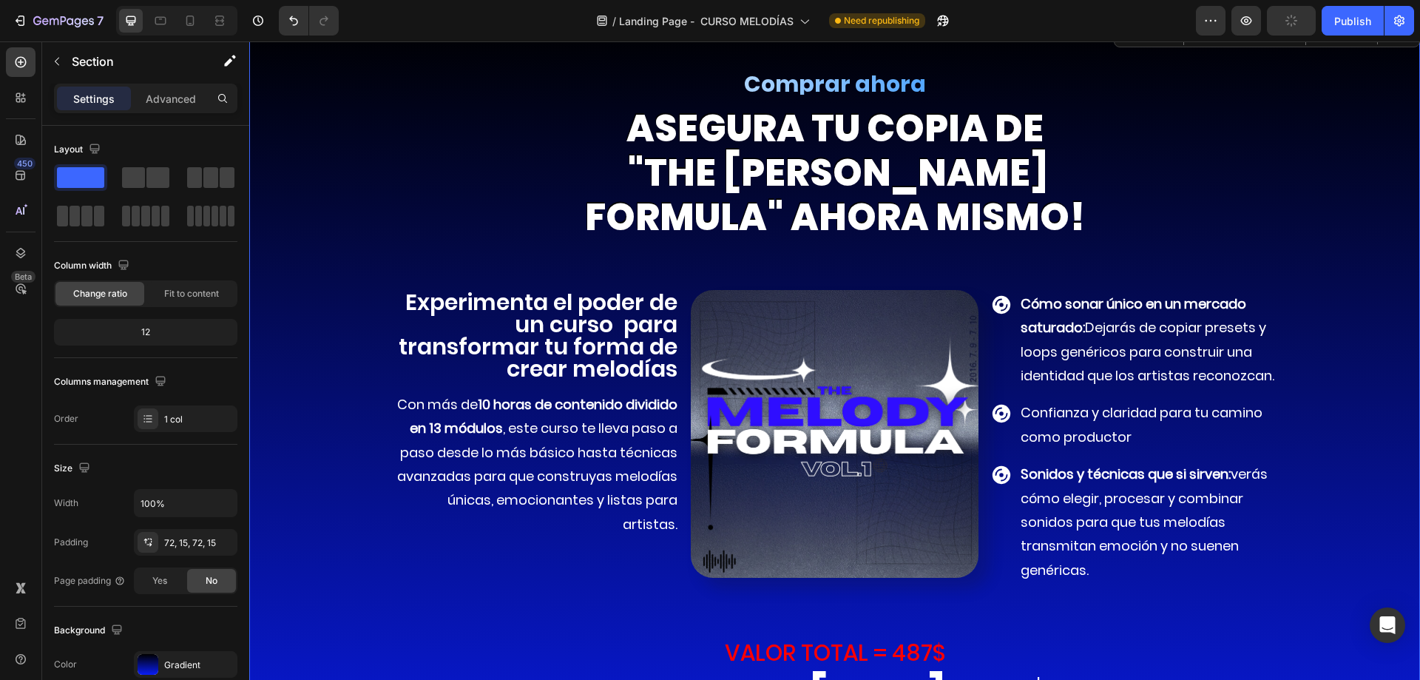
click at [1311, 361] on div "Comprar ahora Heading asegura TU COPIA DE "the melody formula" ahora mismo! Hea…" at bounding box center [834, 438] width 1148 height 729
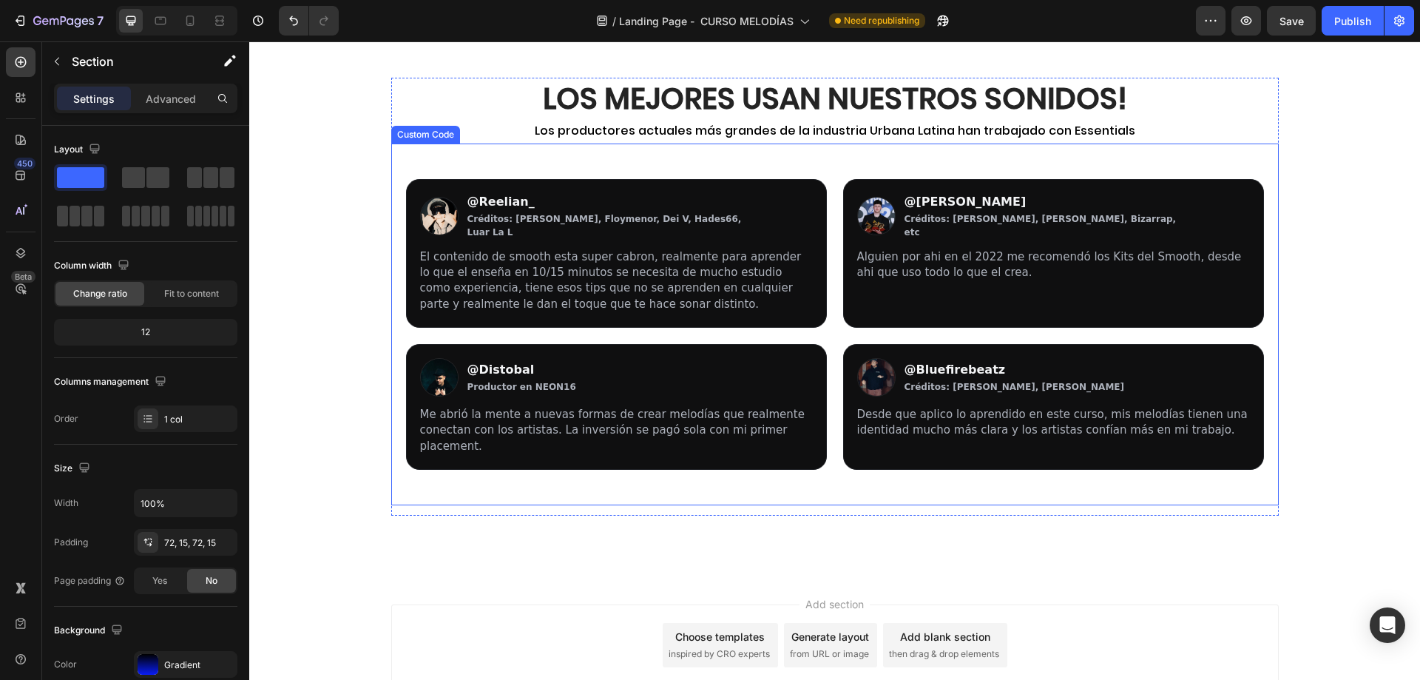
scroll to position [10386, 0]
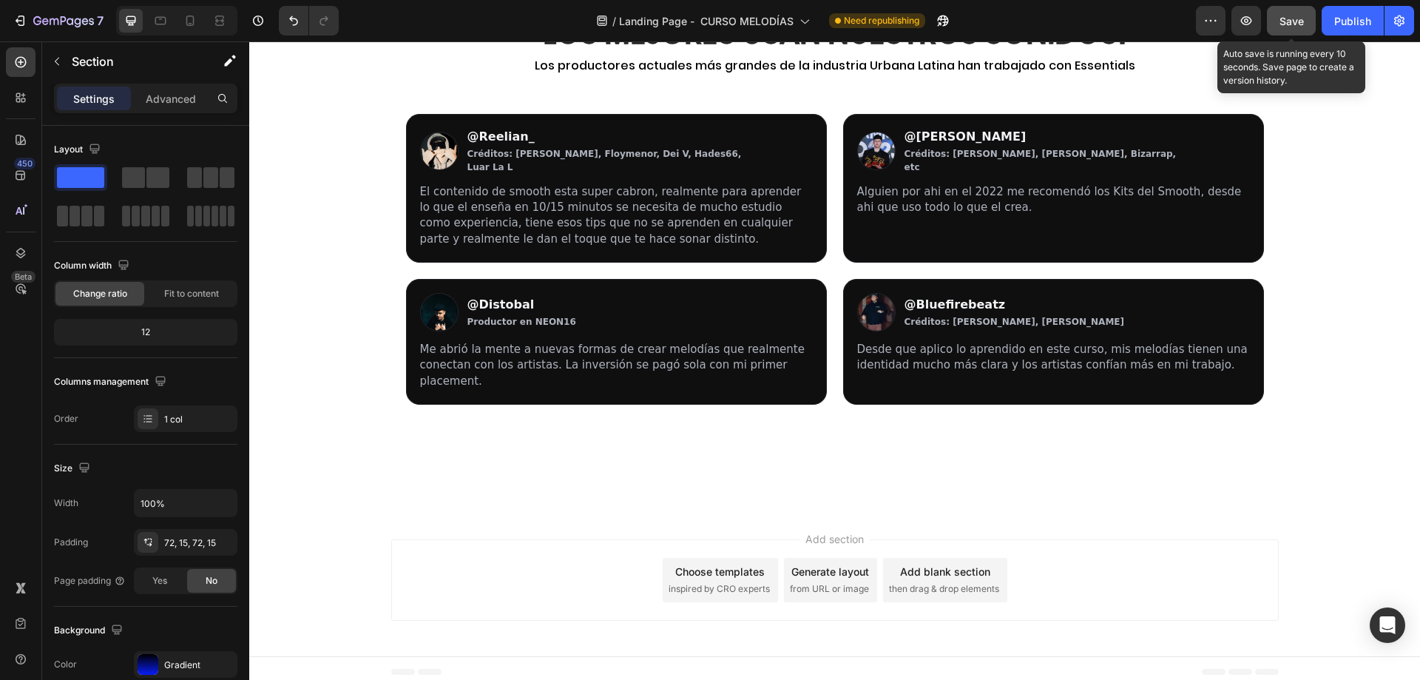
click at [1309, 24] on button "Save" at bounding box center [1291, 21] width 49 height 30
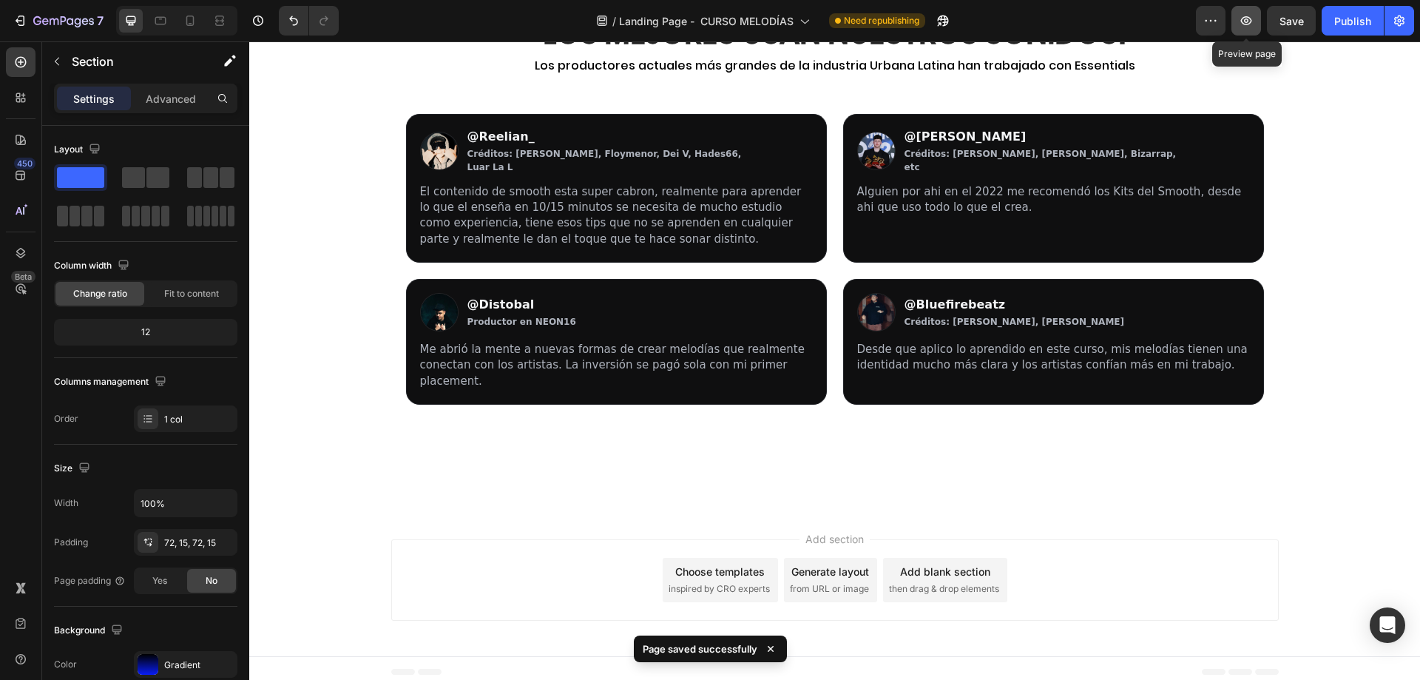
click at [1245, 21] on icon "button" at bounding box center [1246, 20] width 15 height 15
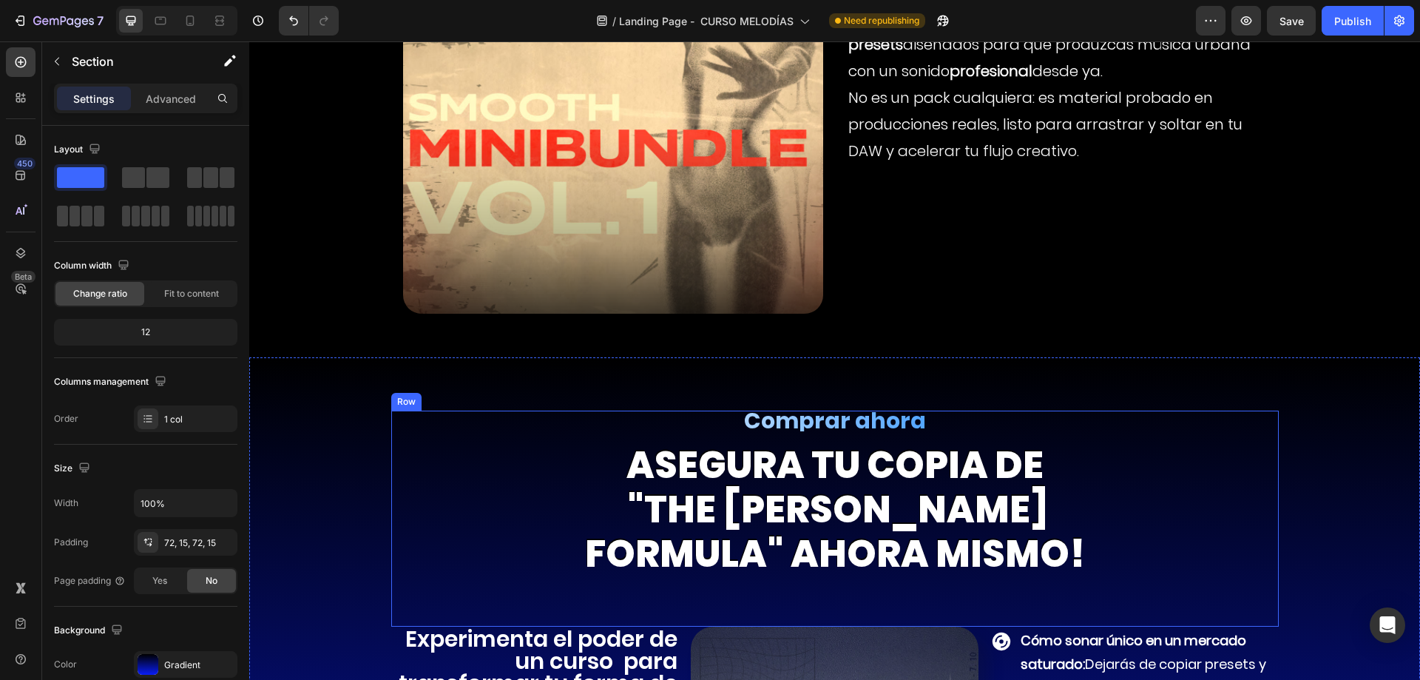
scroll to position [8759, 0]
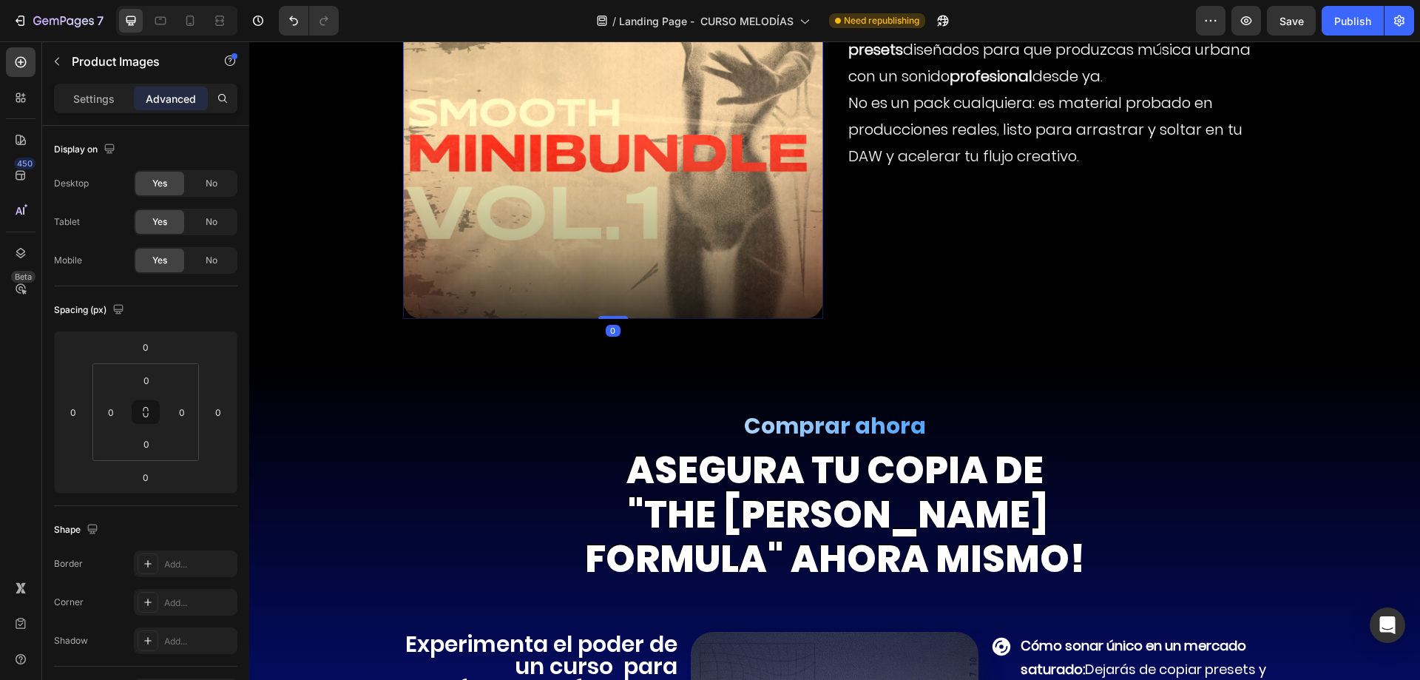
click at [512, 163] on img at bounding box center [613, 109] width 420 height 420
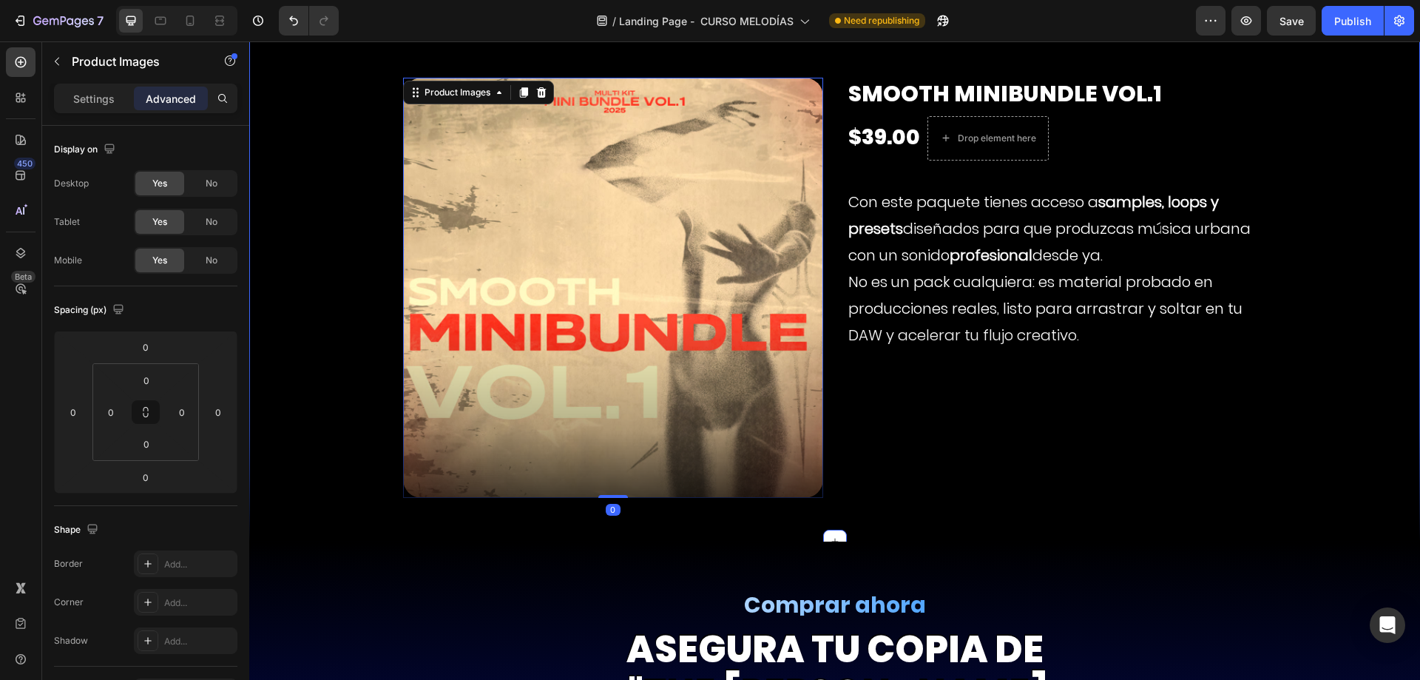
scroll to position [8241, 0]
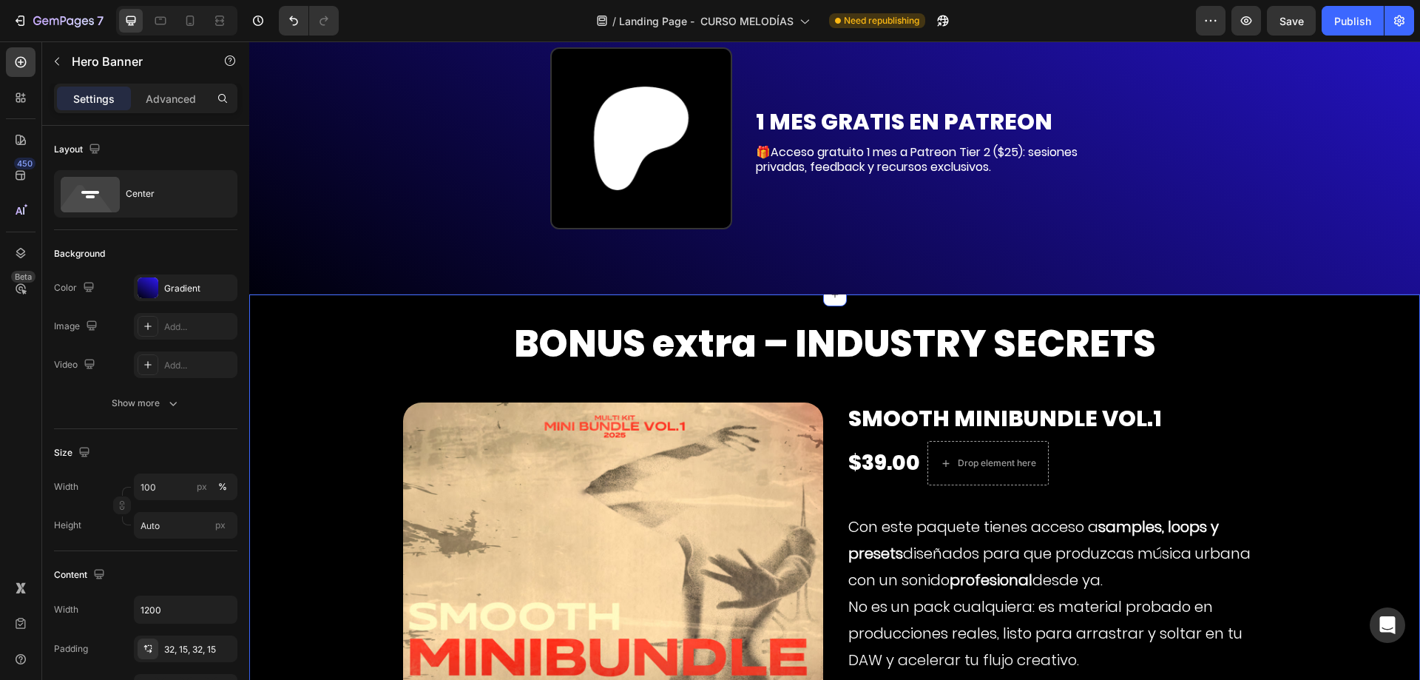
click at [297, 476] on div "BONUS extra – INDUSTRY SECRETS Text Block Product Images Smooth Minibundle VOL.…" at bounding box center [834, 580] width 1171 height 572
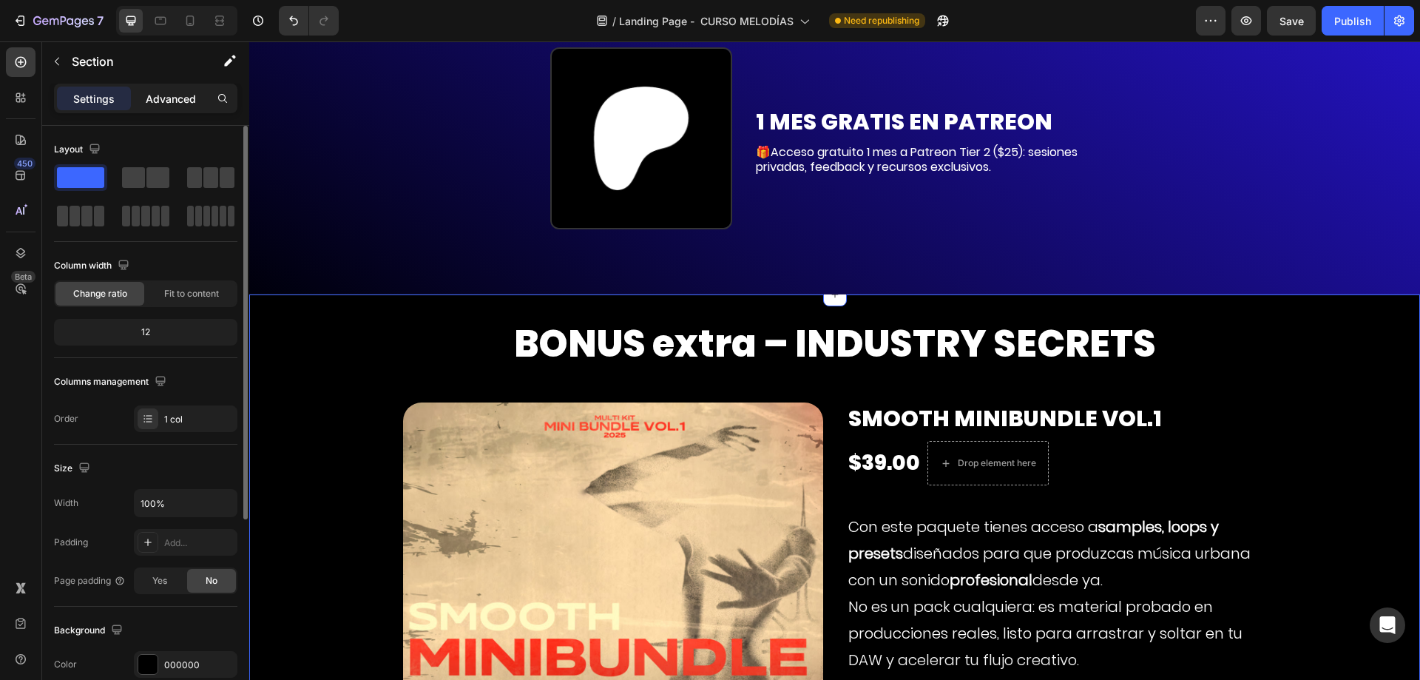
click at [157, 101] on p "Advanced" at bounding box center [171, 99] width 50 height 16
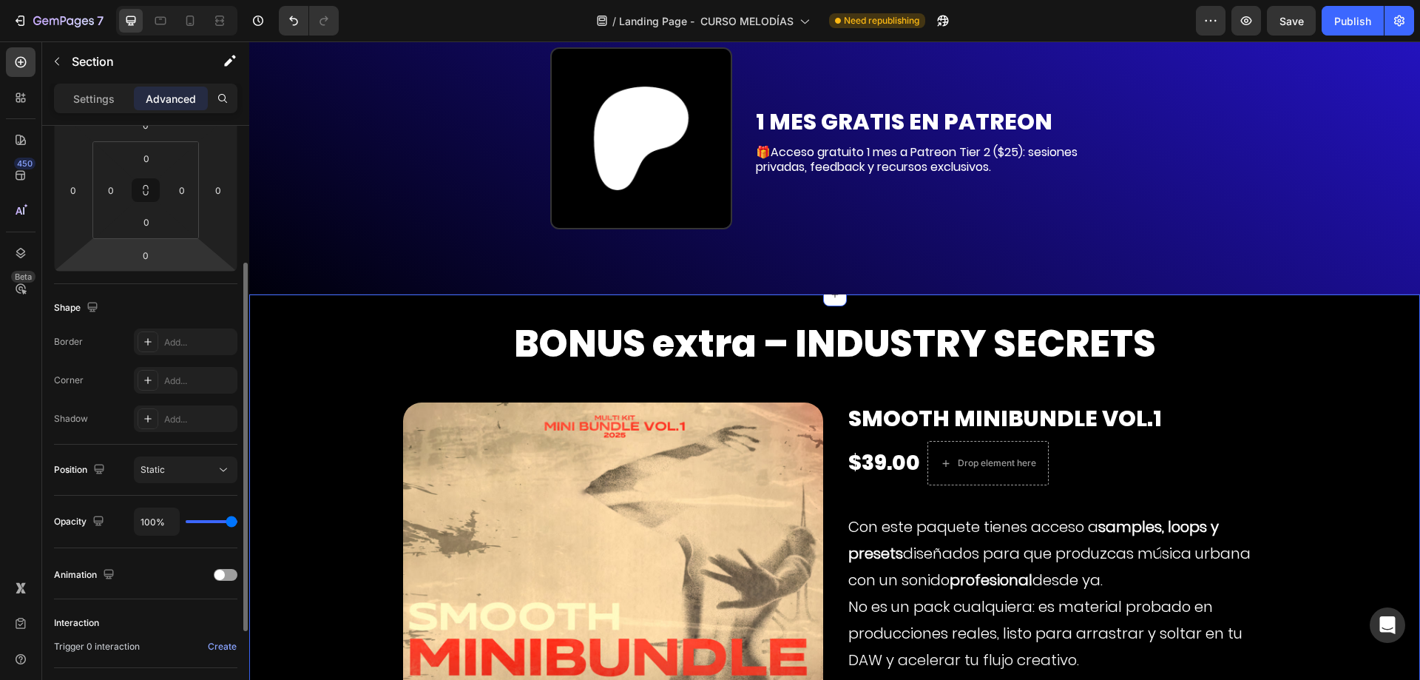
scroll to position [368, 0]
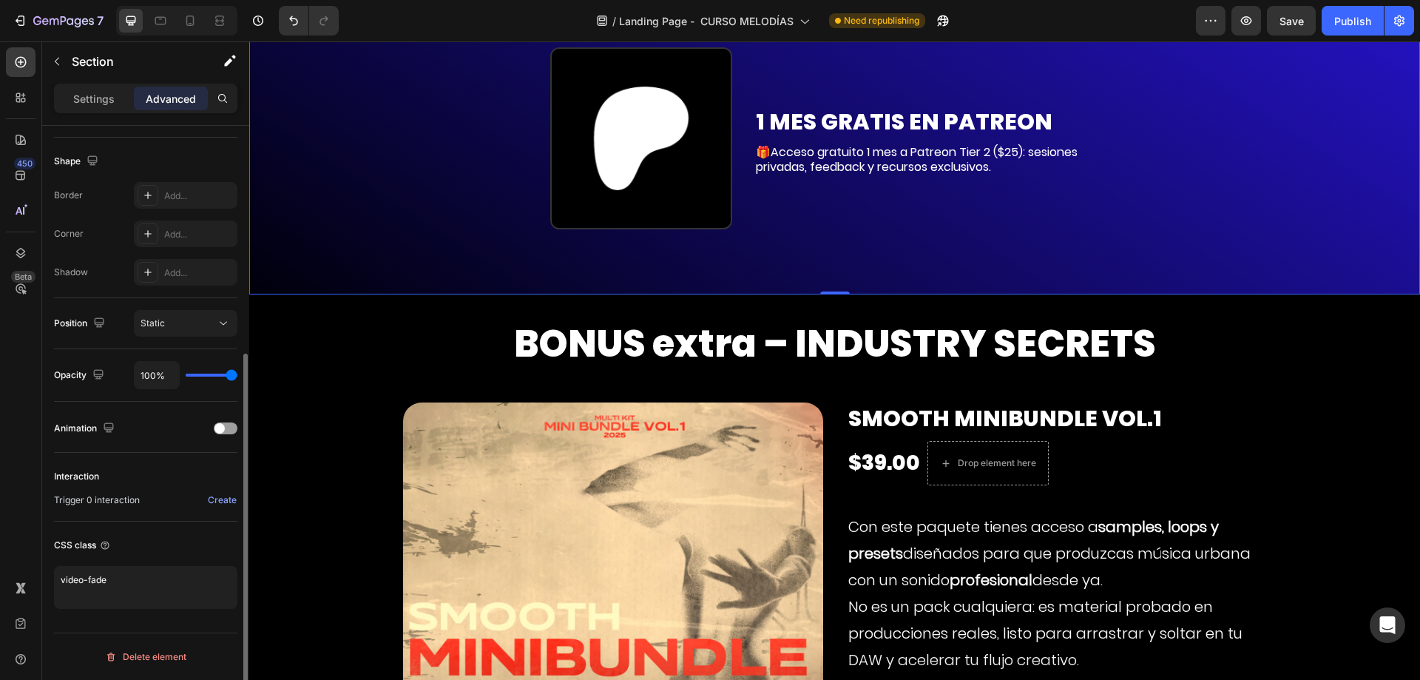
click at [454, 200] on div "🎁BONO DOBLE PARA LOS PRIMEROS 50 Text Block 30$ GIFT CARD Text Block Si eres de…" at bounding box center [834, 12] width 865 height 516
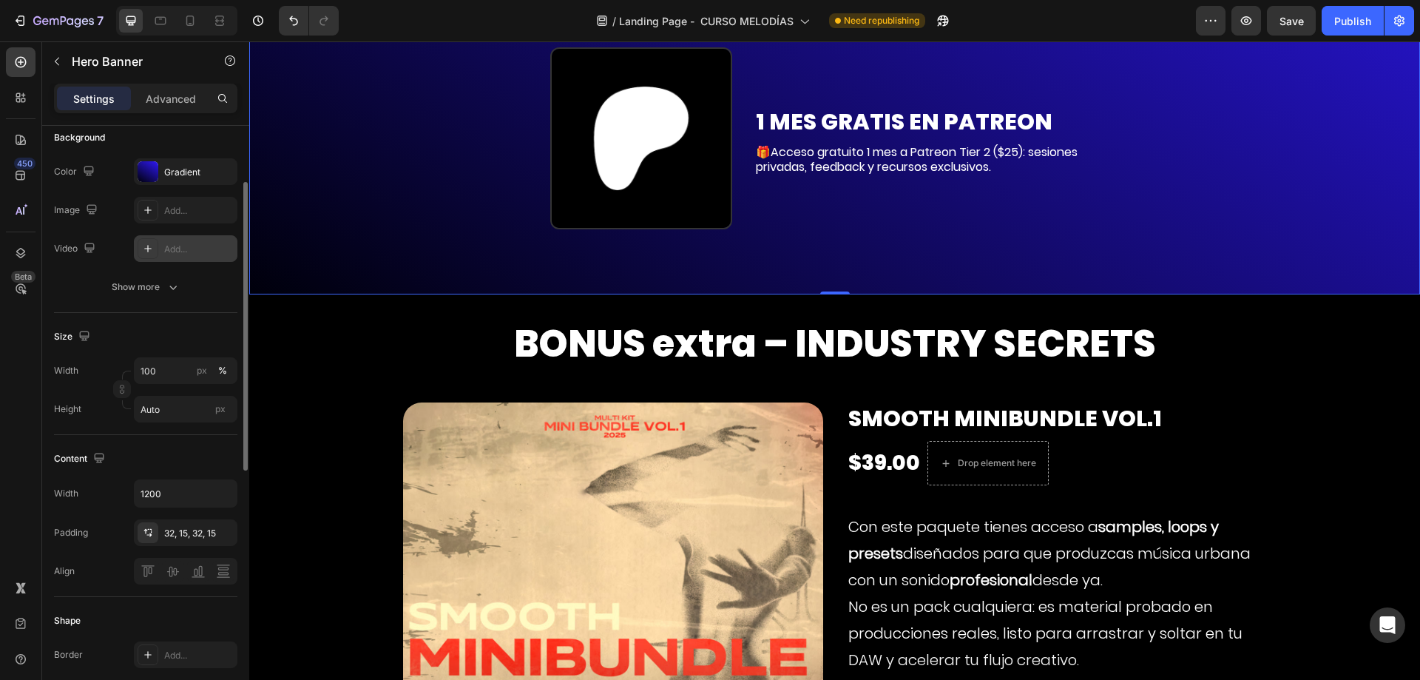
scroll to position [0, 0]
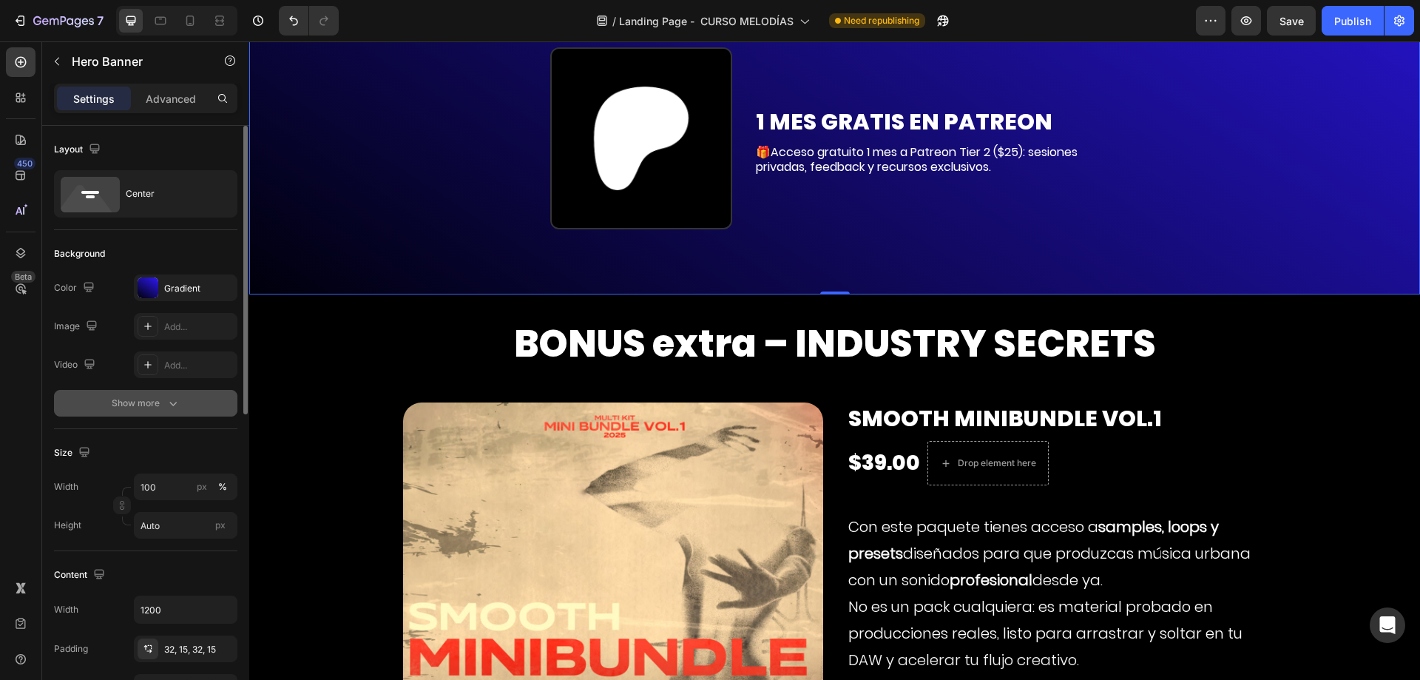
click at [161, 399] on div "Show more" at bounding box center [146, 403] width 69 height 15
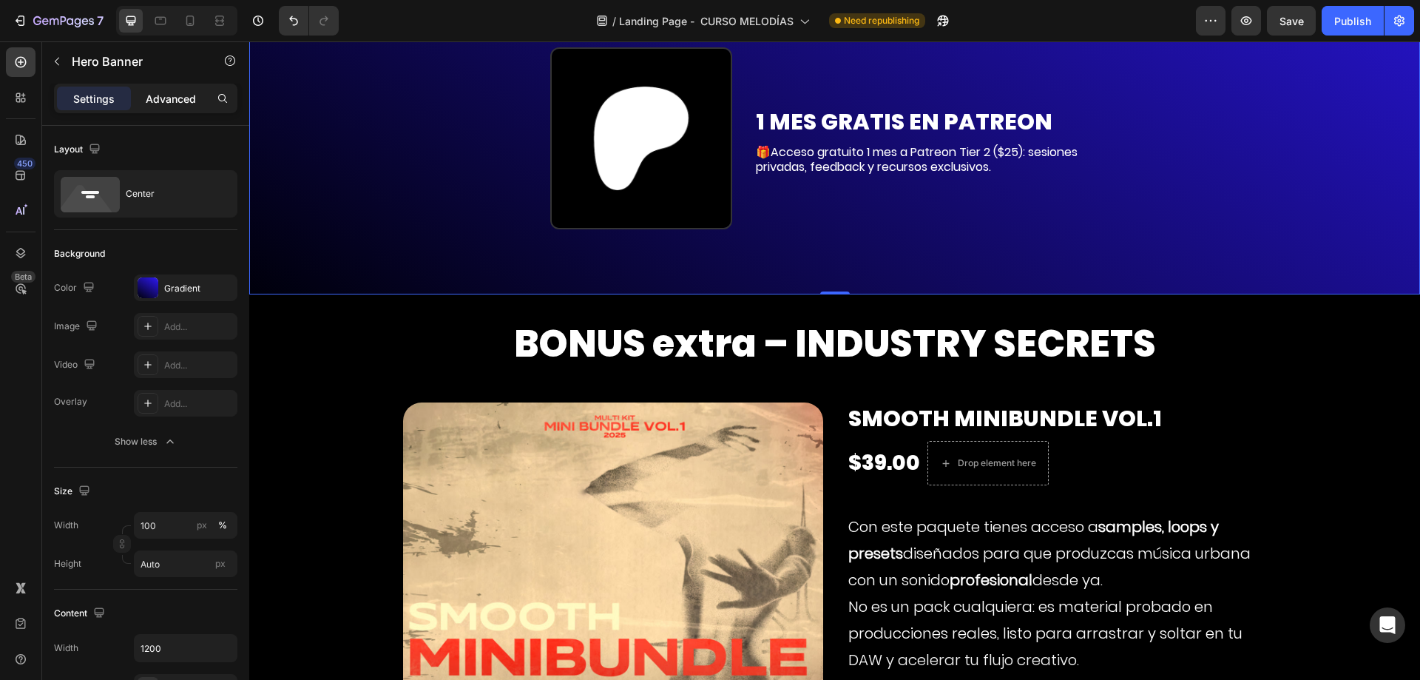
click at [169, 104] on p "Advanced" at bounding box center [171, 99] width 50 height 16
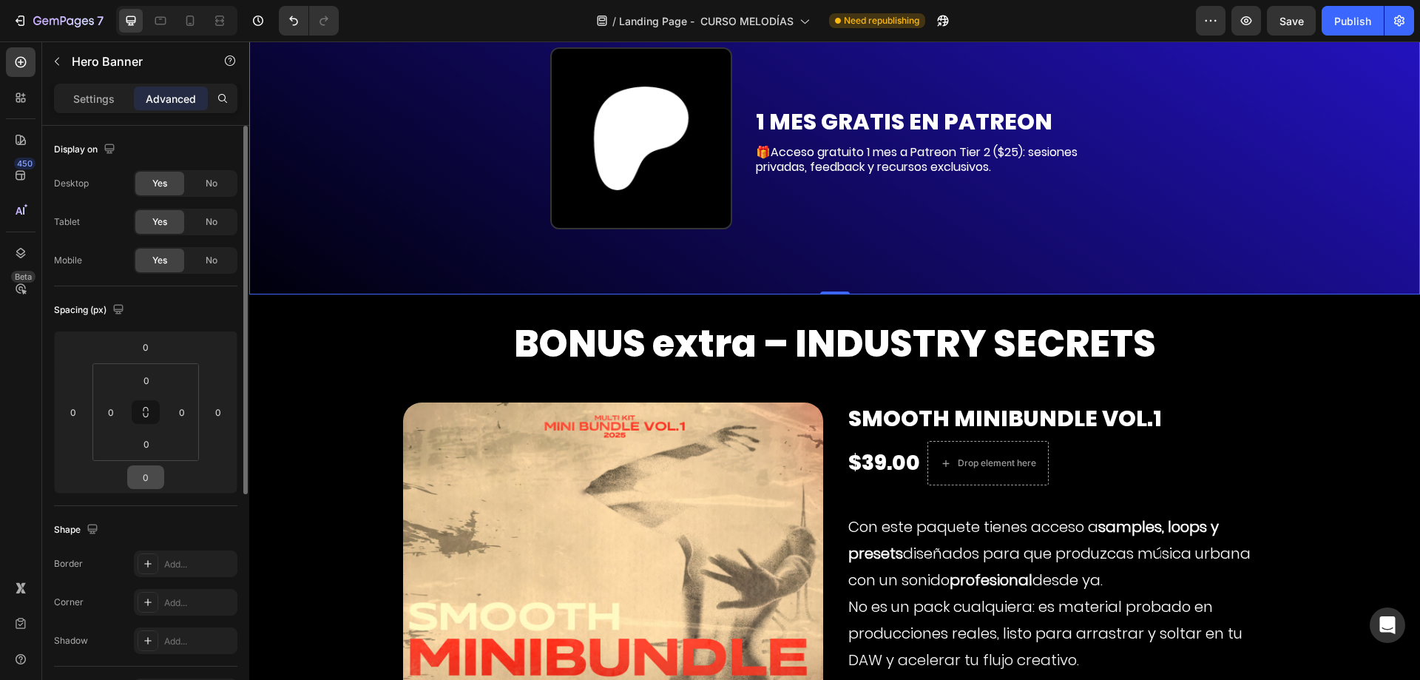
scroll to position [222, 0]
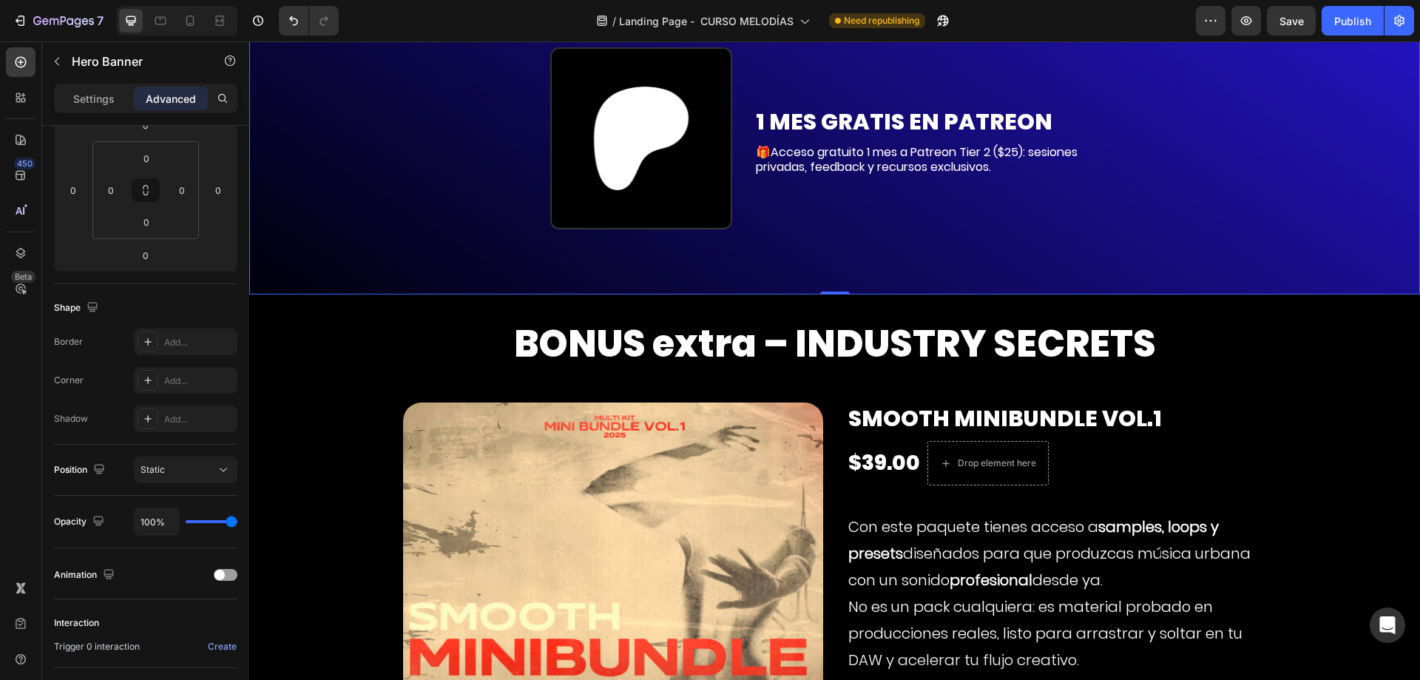
click at [617, 265] on div "🎁BONO DOBLE PARA LOS PRIMEROS 50 Text Block 30$ GIFT CARD Text Block Si eres de…" at bounding box center [834, 12] width 865 height 516
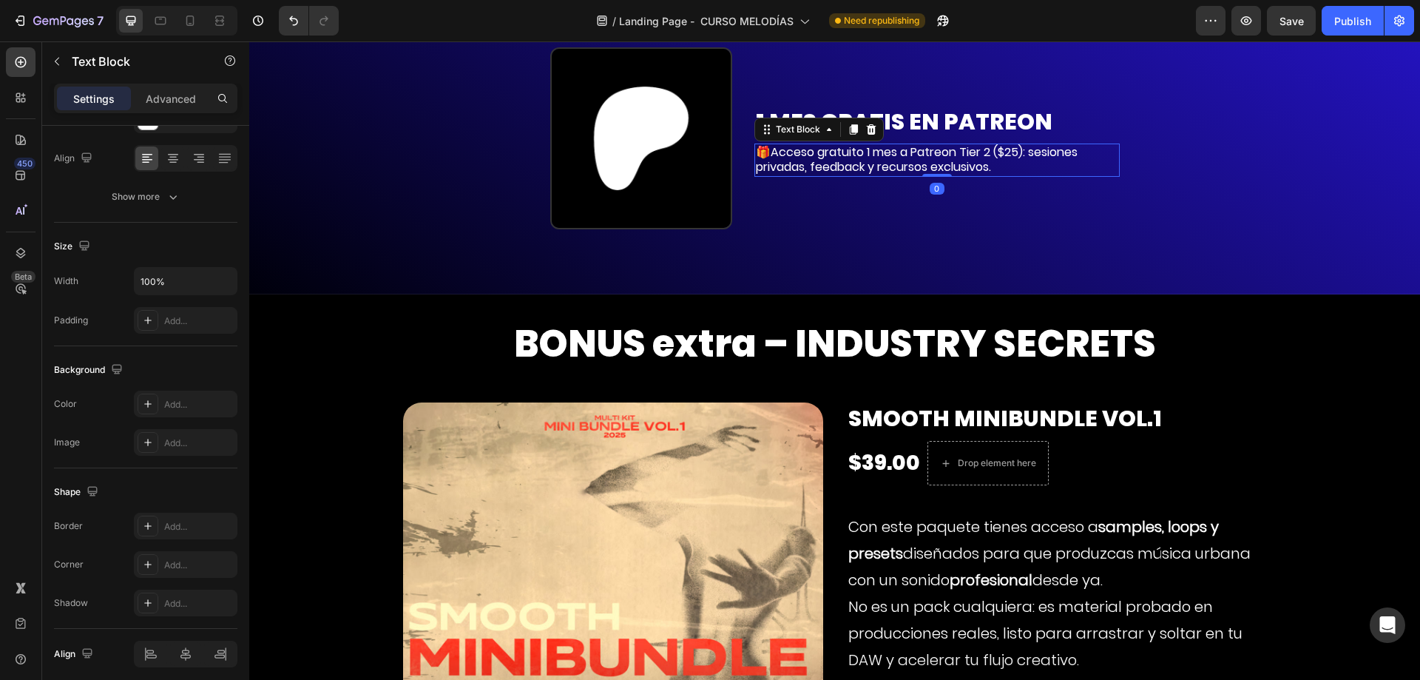
click at [816, 176] on p "🎁Acceso gratuito 1 mes a Patreon Tier 2 ($25): sesiones privadas, feedback y re…" at bounding box center [937, 160] width 362 height 31
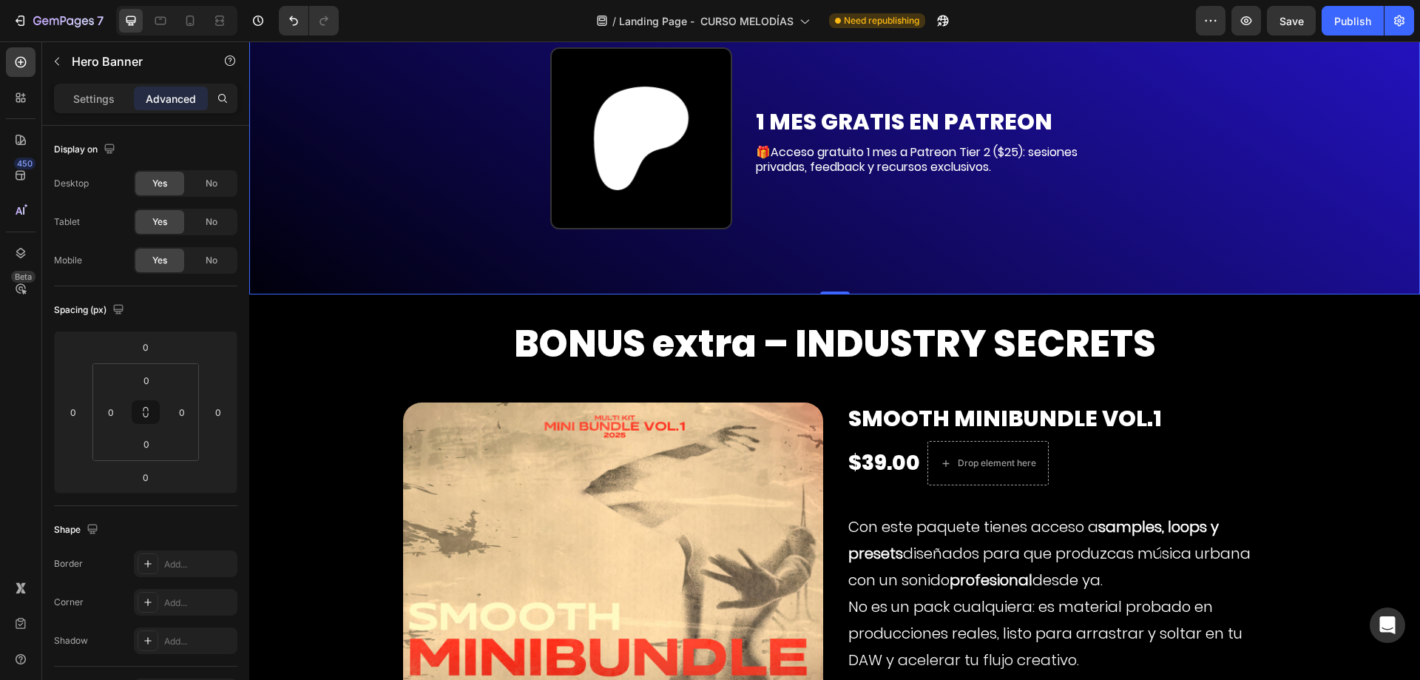
click at [774, 294] on div "🎁BONO DOBLE PARA LOS PRIMEROS 50 Text Block 30$ GIFT CARD Text Block Si eres de…" at bounding box center [834, 12] width 887 height 563
click at [109, 106] on div "Settings" at bounding box center [94, 99] width 74 height 24
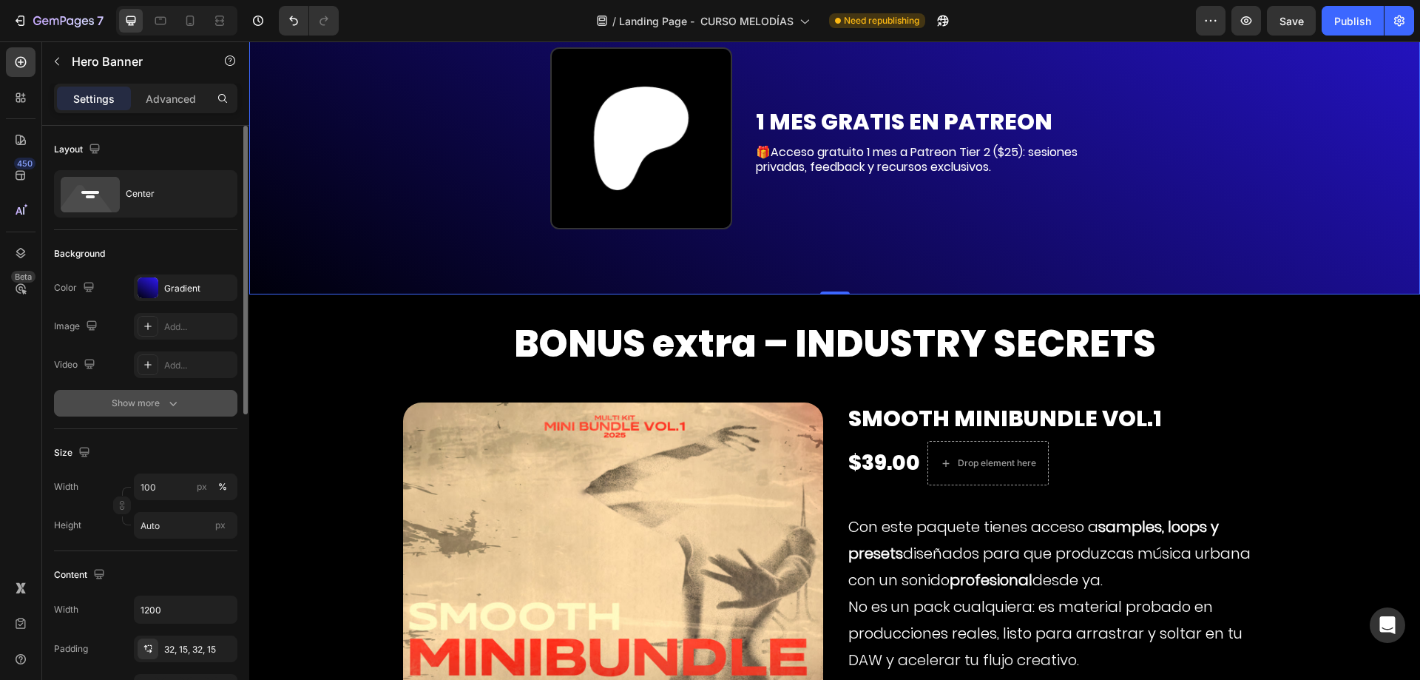
click at [166, 409] on icon "button" at bounding box center [173, 403] width 15 height 15
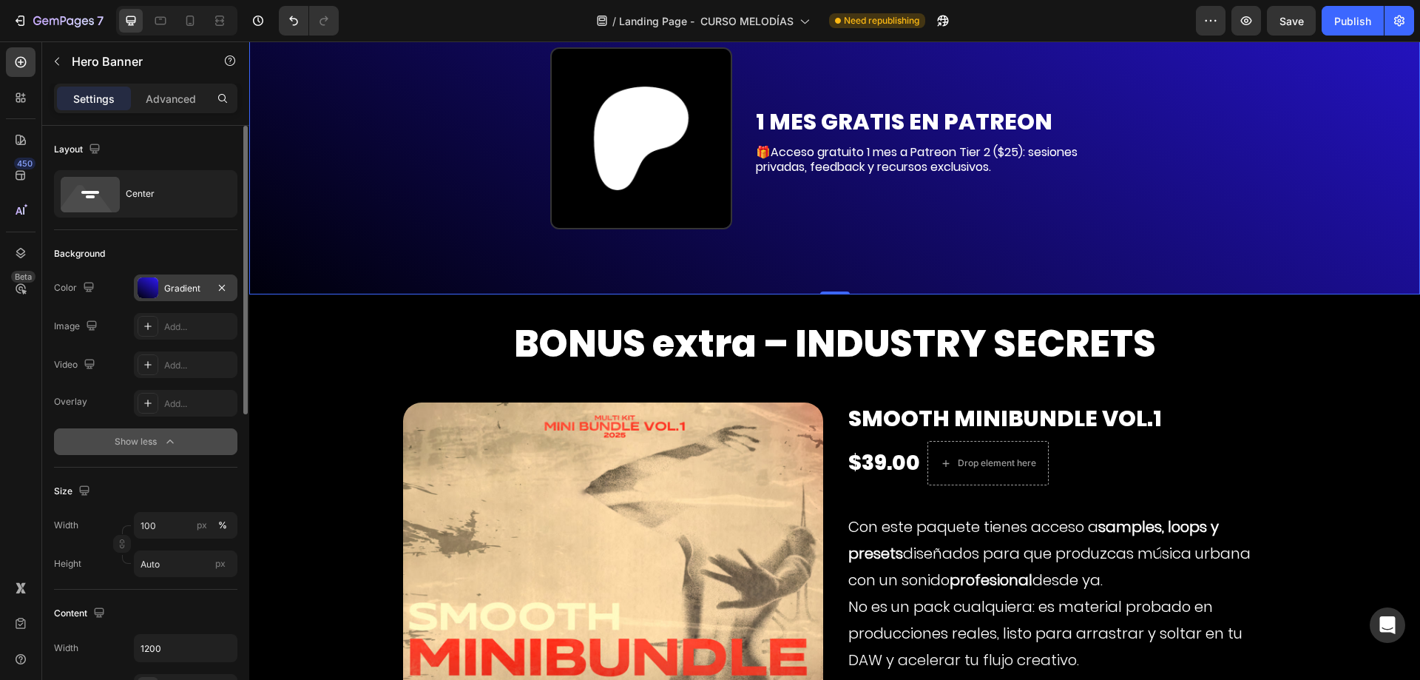
click at [195, 278] on div "Gradient" at bounding box center [186, 287] width 104 height 27
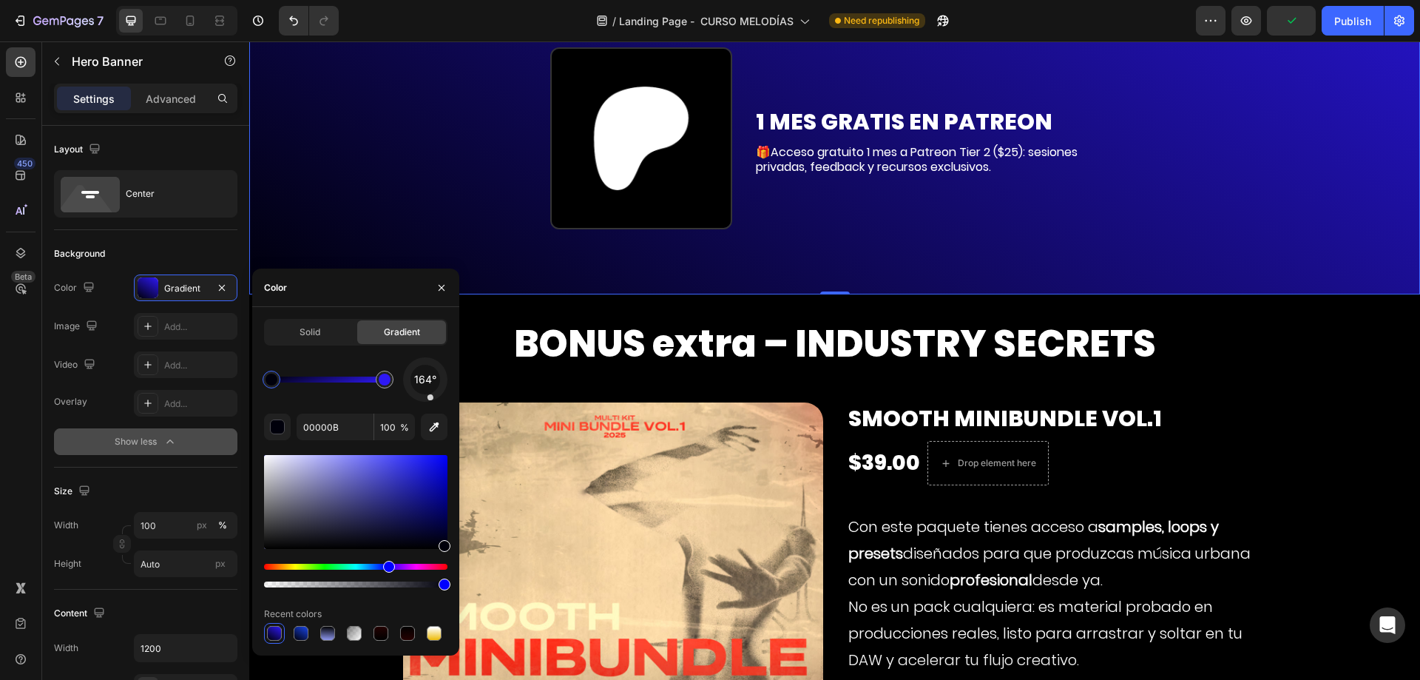
drag, startPoint x: 429, startPoint y: 379, endPoint x: 433, endPoint y: 406, distance: 27.6
click at [433, 406] on div "164° 00000B 100 % Recent colors" at bounding box center [355, 500] width 183 height 286
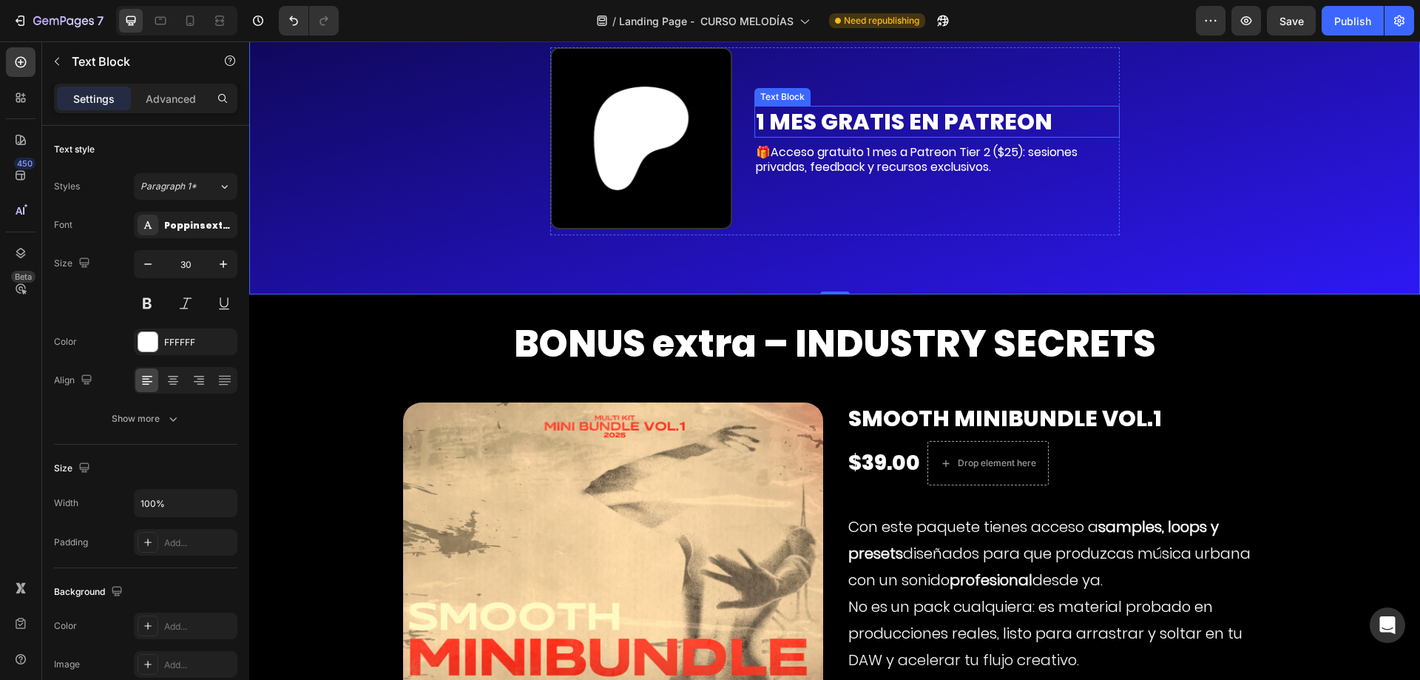
click at [899, 126] on p "1 MES GRATIS EN PATREON" at bounding box center [937, 121] width 362 height 29
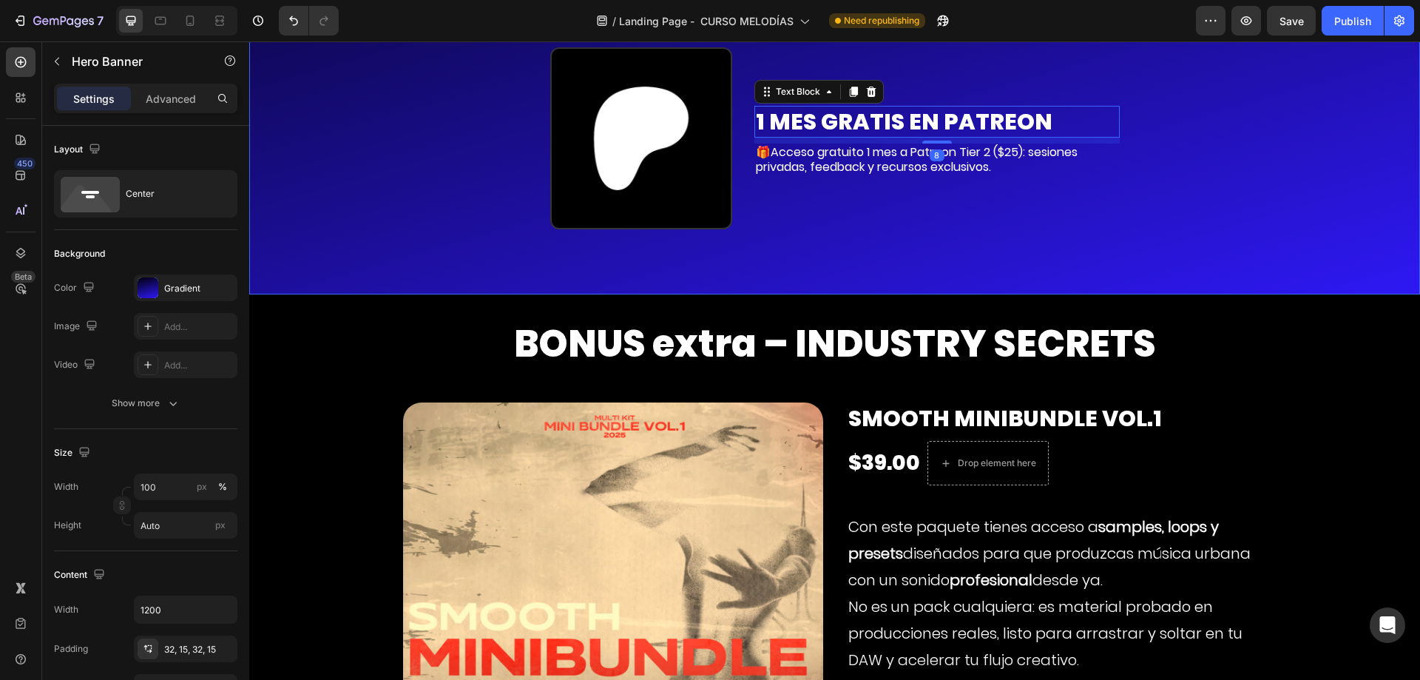
click at [376, 279] on div "Background Image" at bounding box center [834, 12] width 1171 height 563
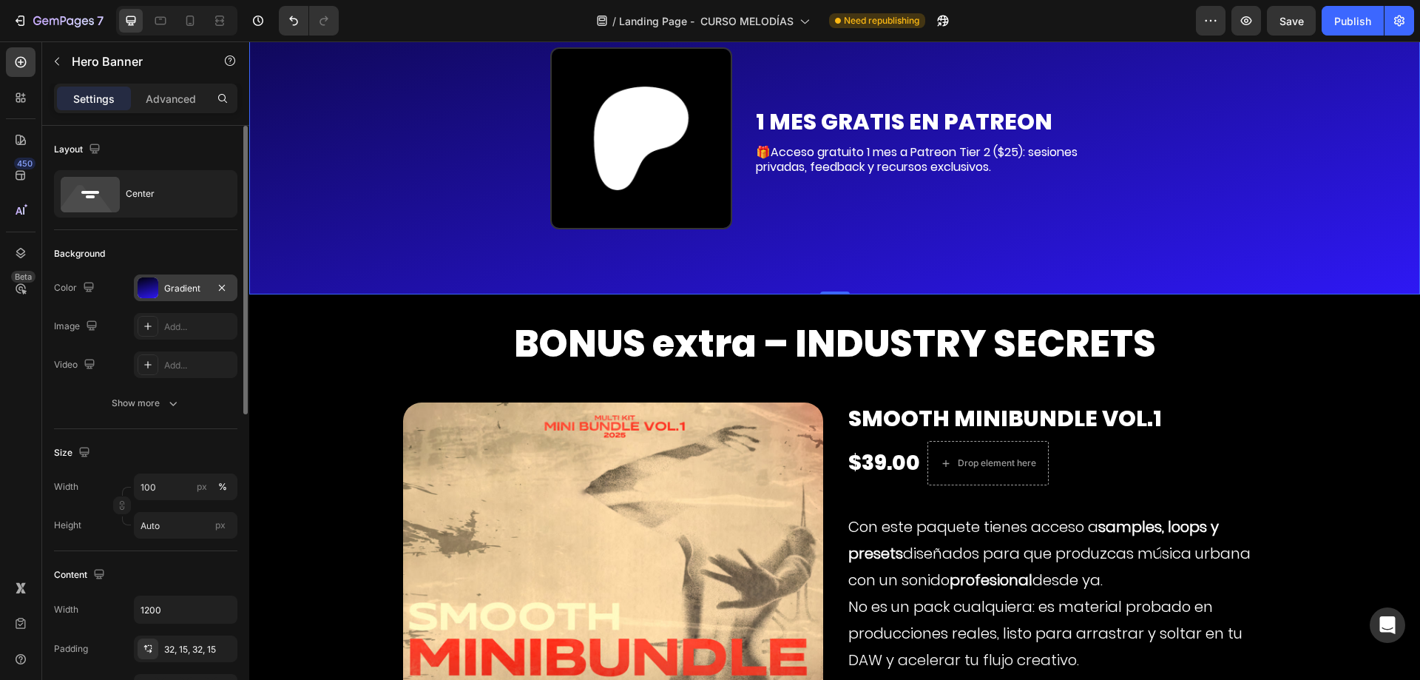
click at [175, 296] on div "Gradient" at bounding box center [186, 287] width 104 height 27
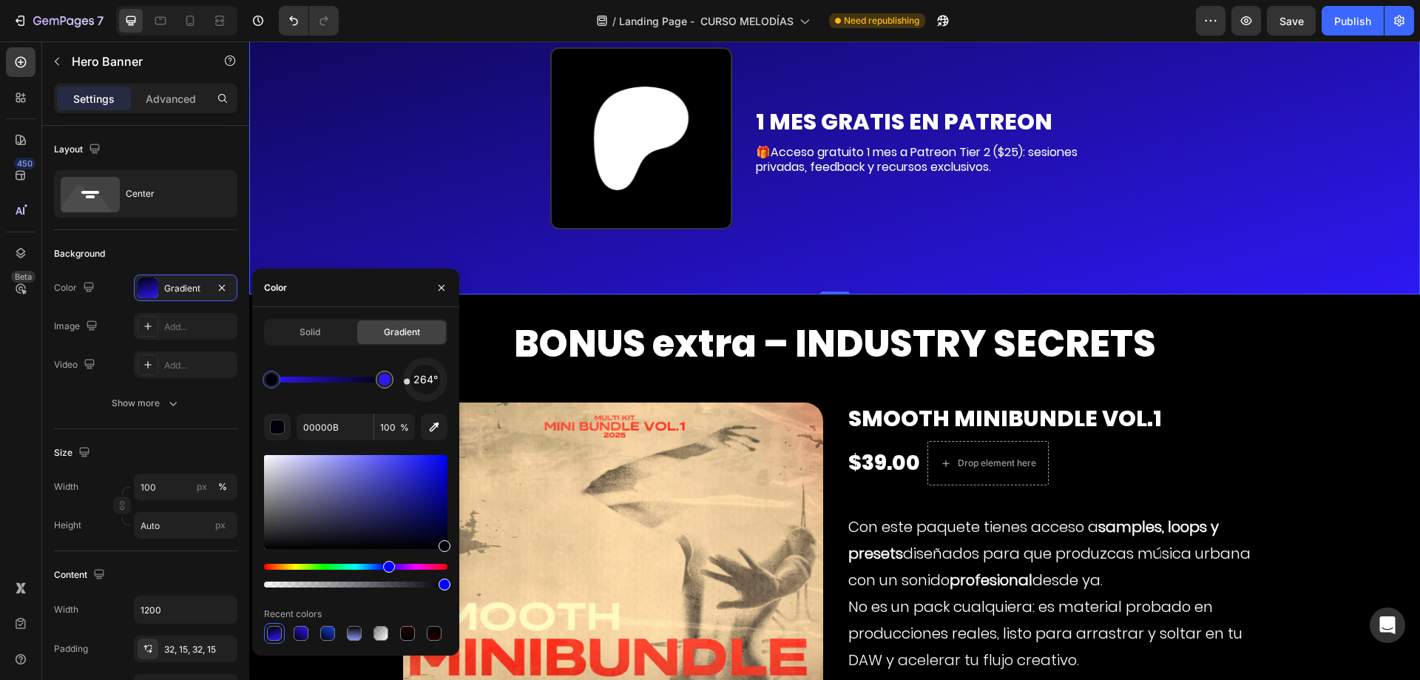
click at [418, 380] on span "264°" at bounding box center [425, 379] width 24 height 18
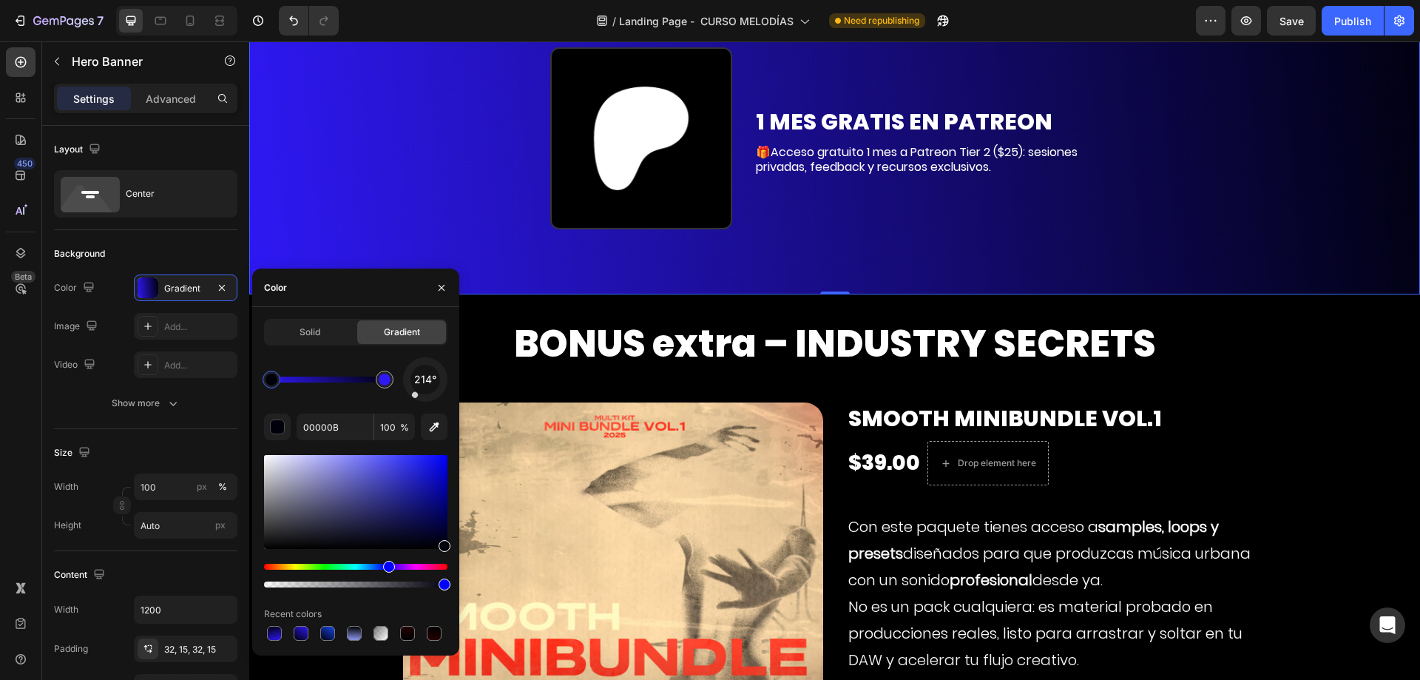
click at [416, 393] on div "214°" at bounding box center [425, 379] width 44 height 44
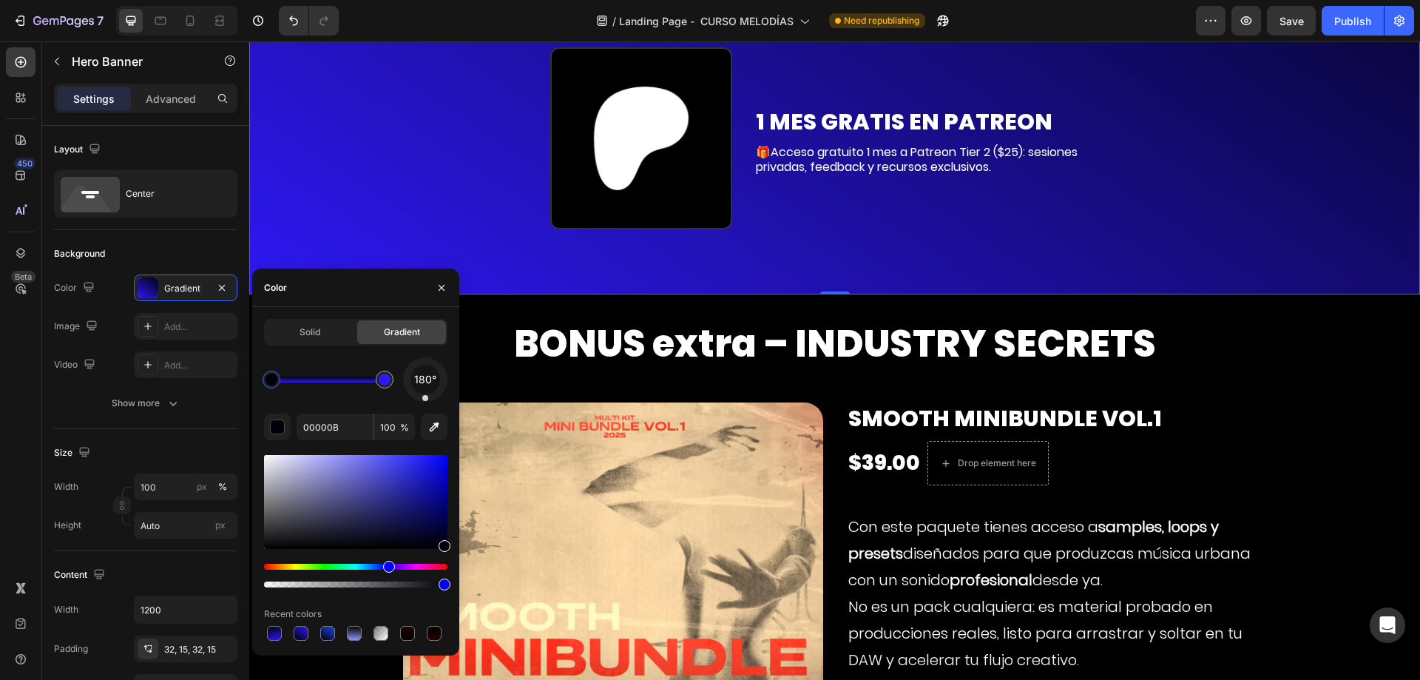
drag, startPoint x: 416, startPoint y: 393, endPoint x: 425, endPoint y: 396, distance: 10.1
click at [425, 396] on div at bounding box center [425, 398] width 6 height 6
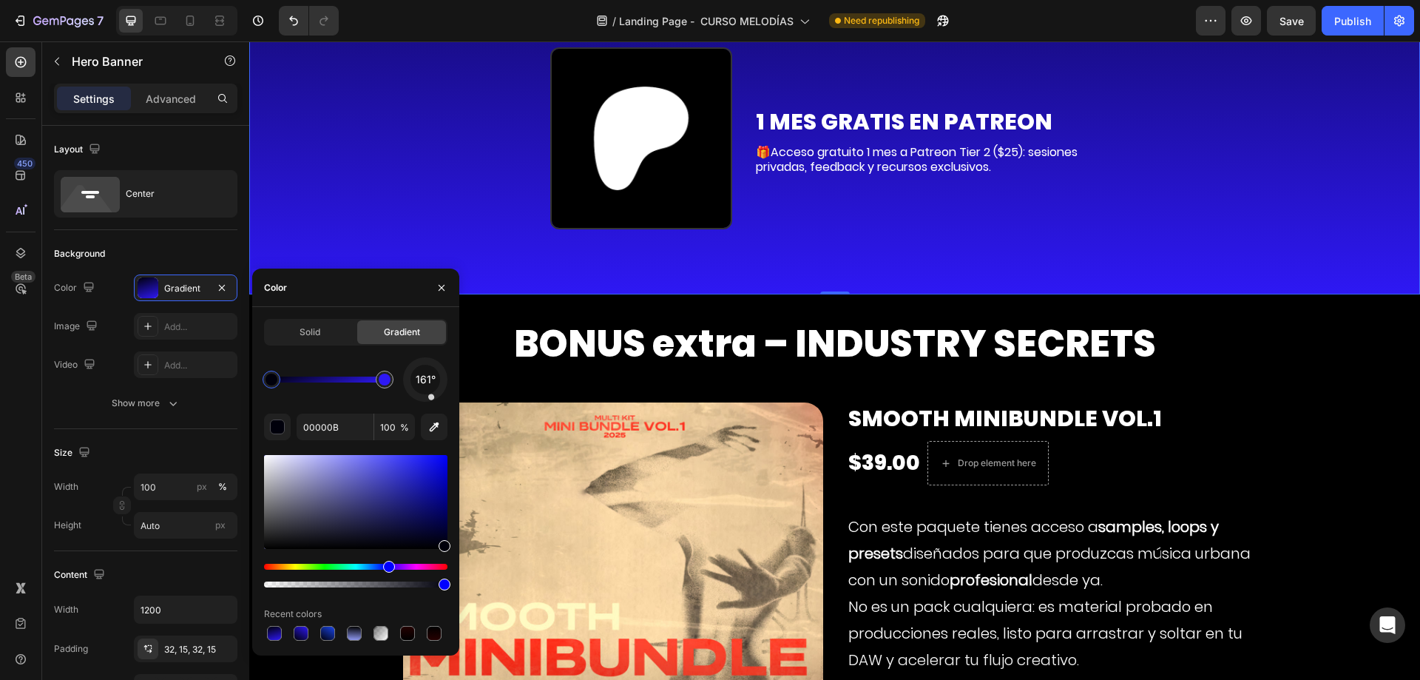
click at [432, 399] on div at bounding box center [430, 396] width 7 height 7
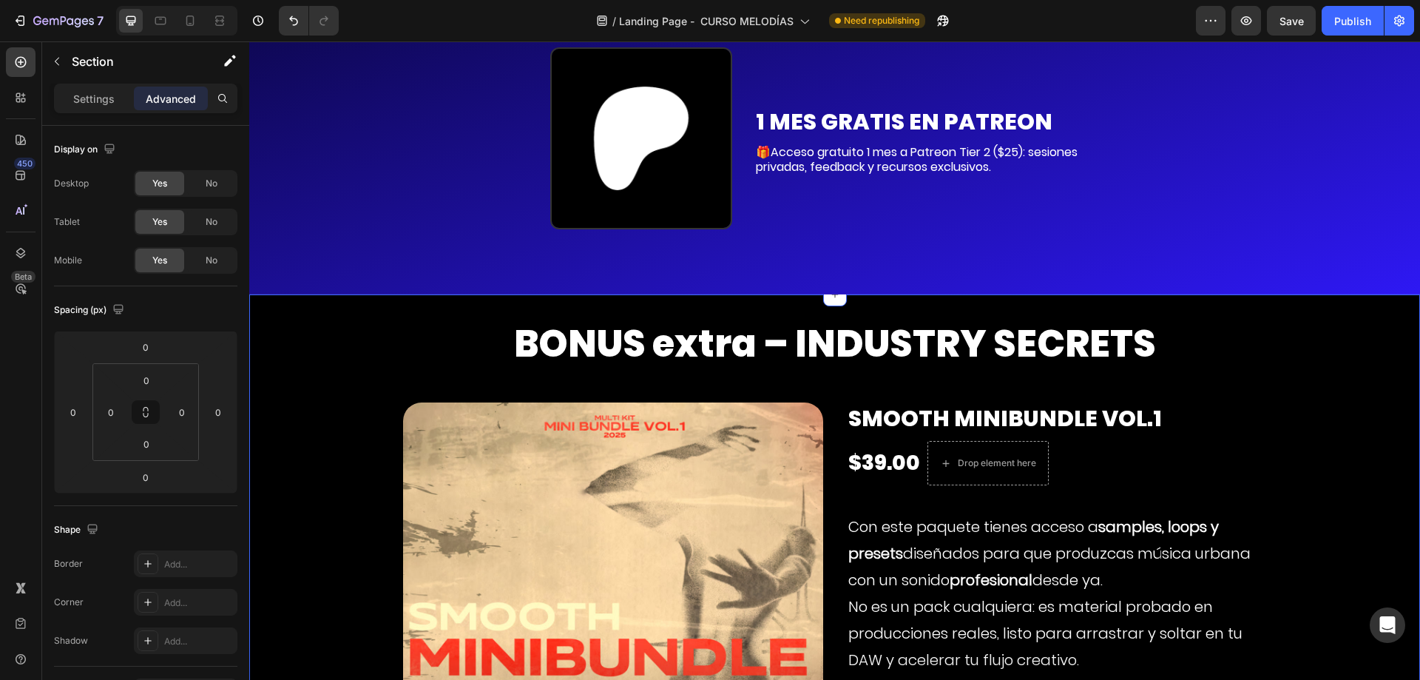
click at [612, 319] on div "BONUS extra – INDUSTRY SECRETS Text Block Product Images Smooth Minibundle VOL.…" at bounding box center [834, 580] width 1171 height 572
click at [146, 388] on input "0" at bounding box center [147, 380] width 30 height 22
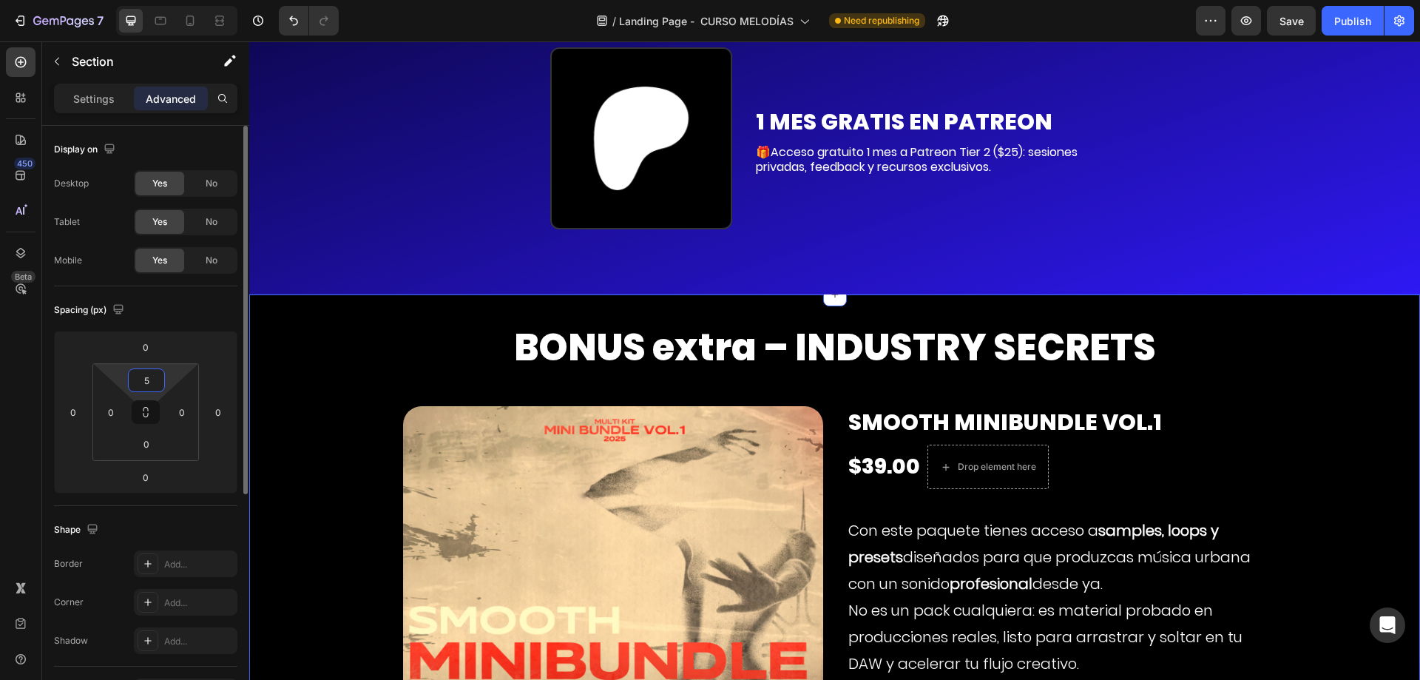
type input "50"
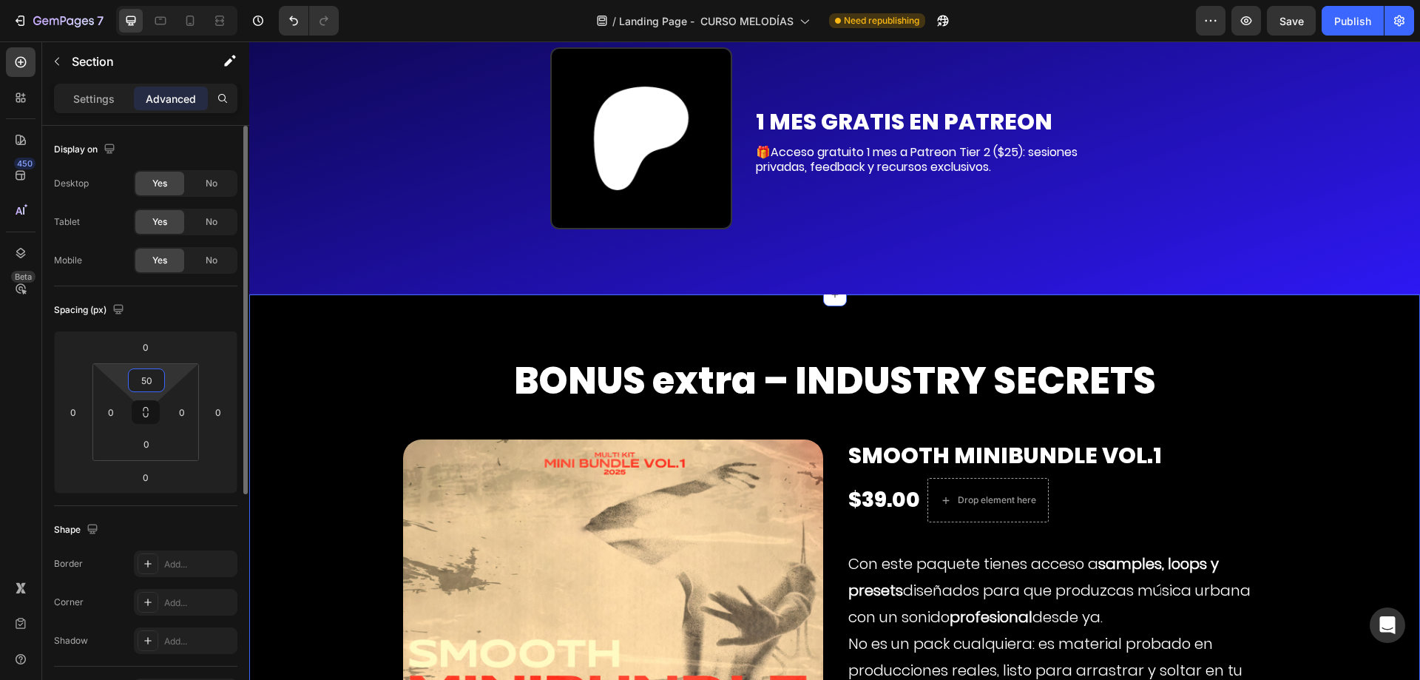
click at [146, 389] on input "50" at bounding box center [147, 380] width 30 height 22
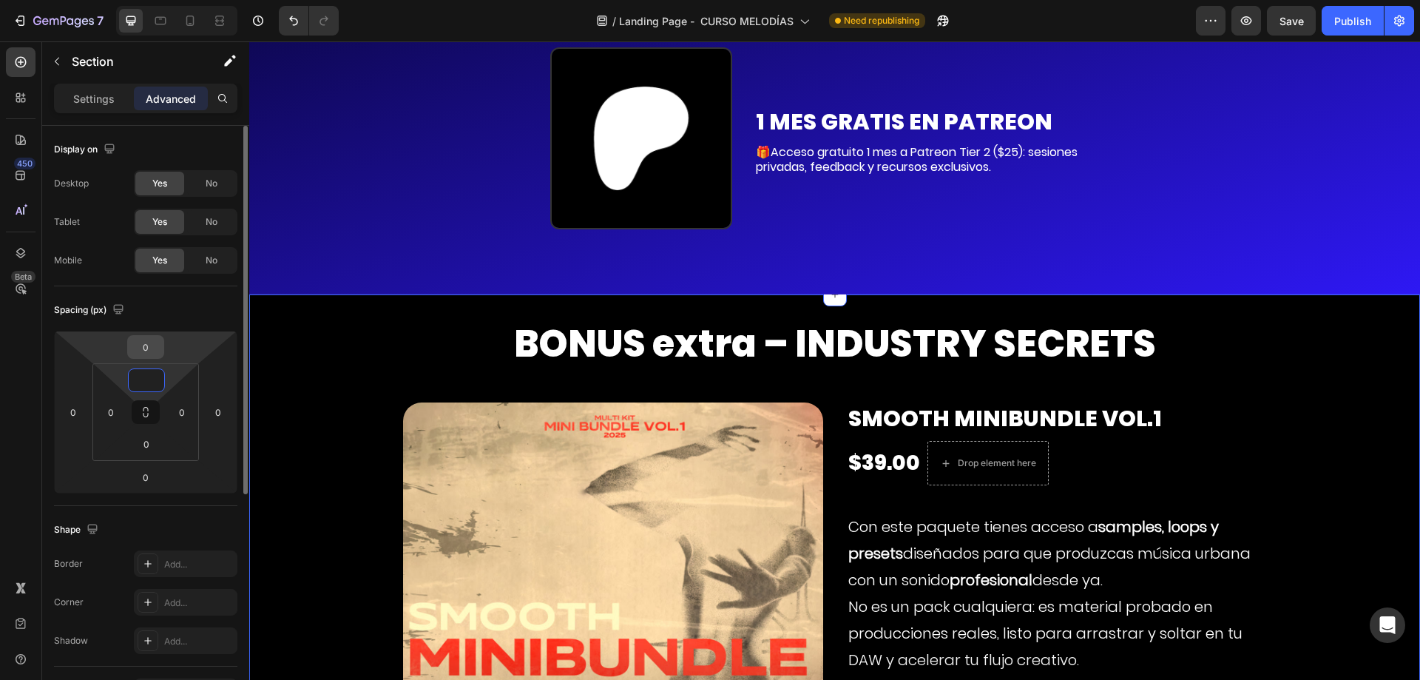
type input "0"
click at [152, 357] on input "0" at bounding box center [146, 347] width 30 height 22
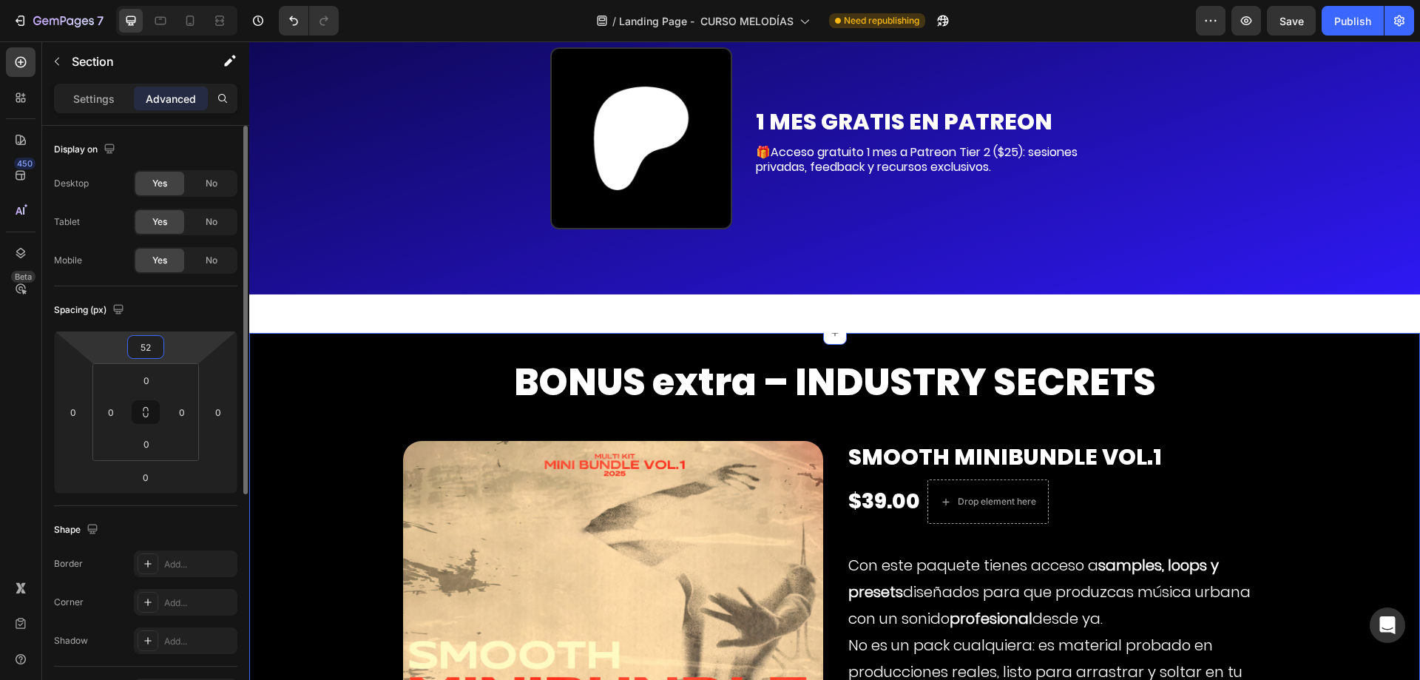
click at [152, 357] on input "52" at bounding box center [146, 347] width 30 height 22
type input "0"
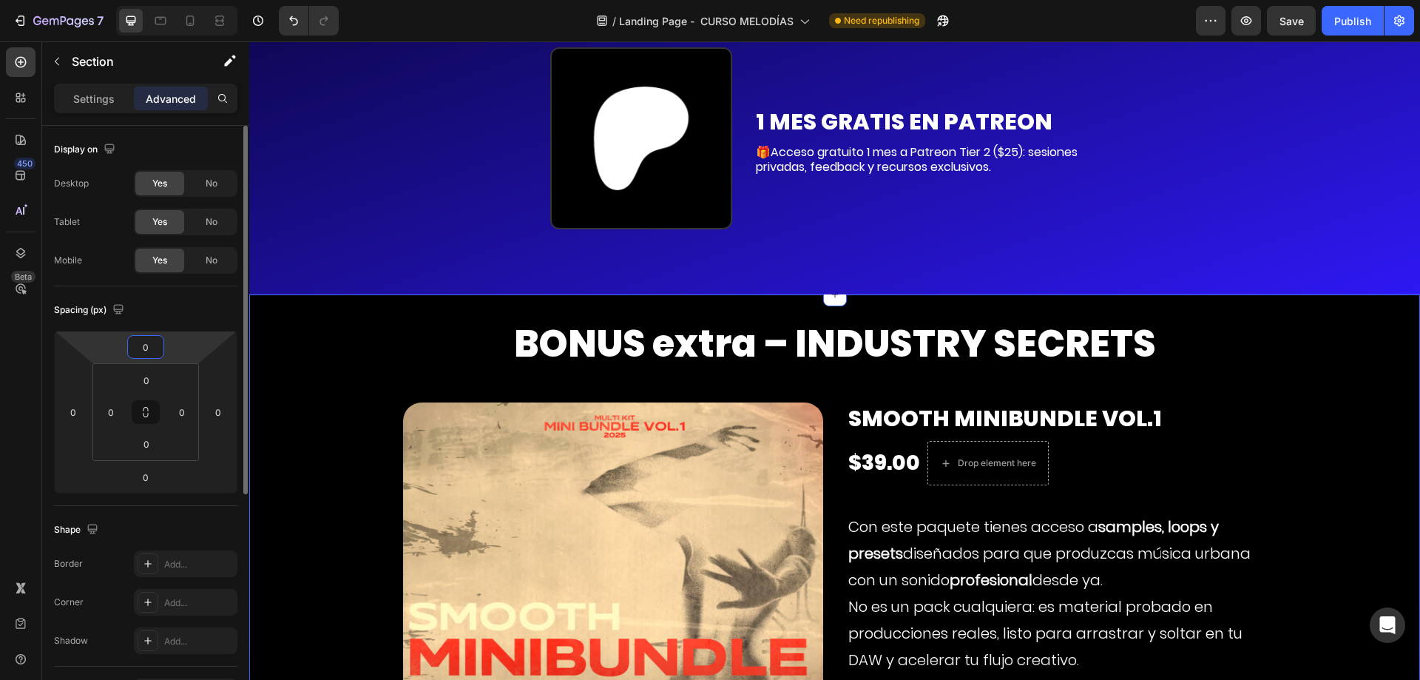
click at [152, 357] on input "0" at bounding box center [146, 347] width 30 height 22
click at [145, 351] on input "-1" at bounding box center [146, 347] width 30 height 22
type input "-20"
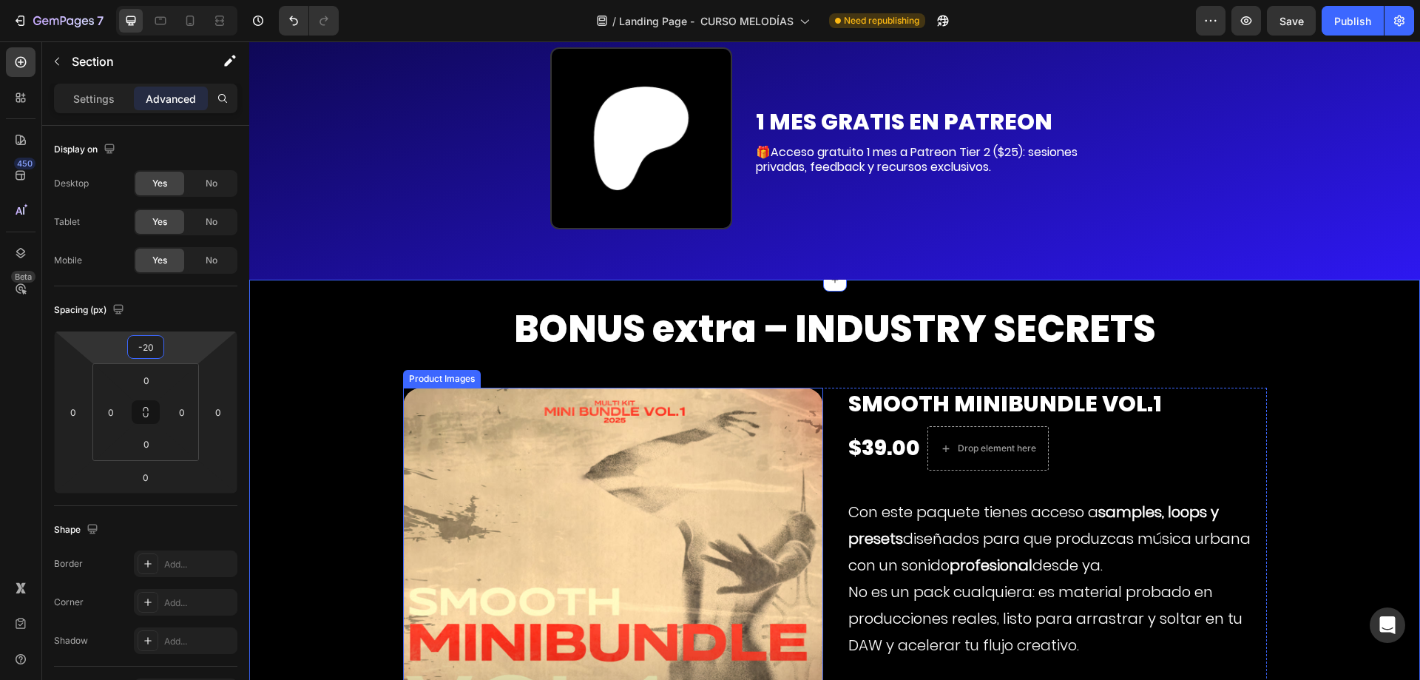
click at [893, 545] on strong "samples, loops y presets" at bounding box center [1033, 524] width 370 height 47
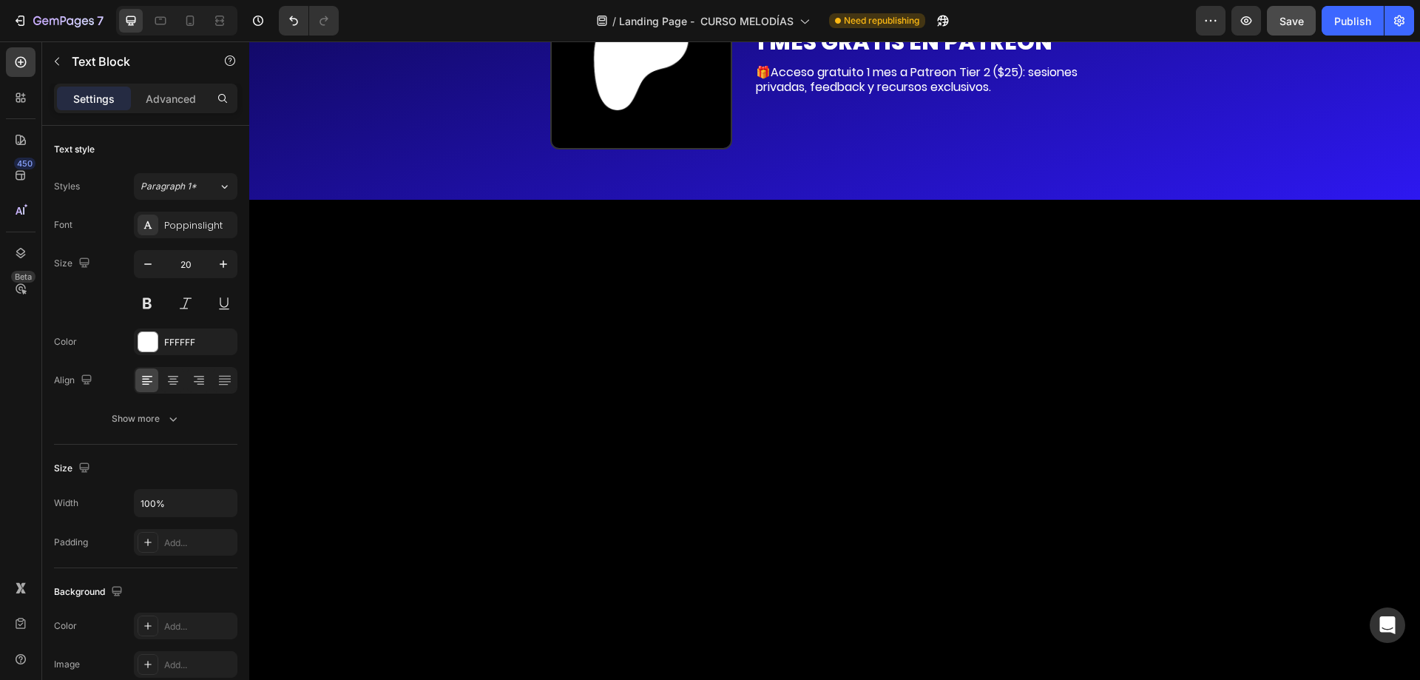
scroll to position [6759, 0]
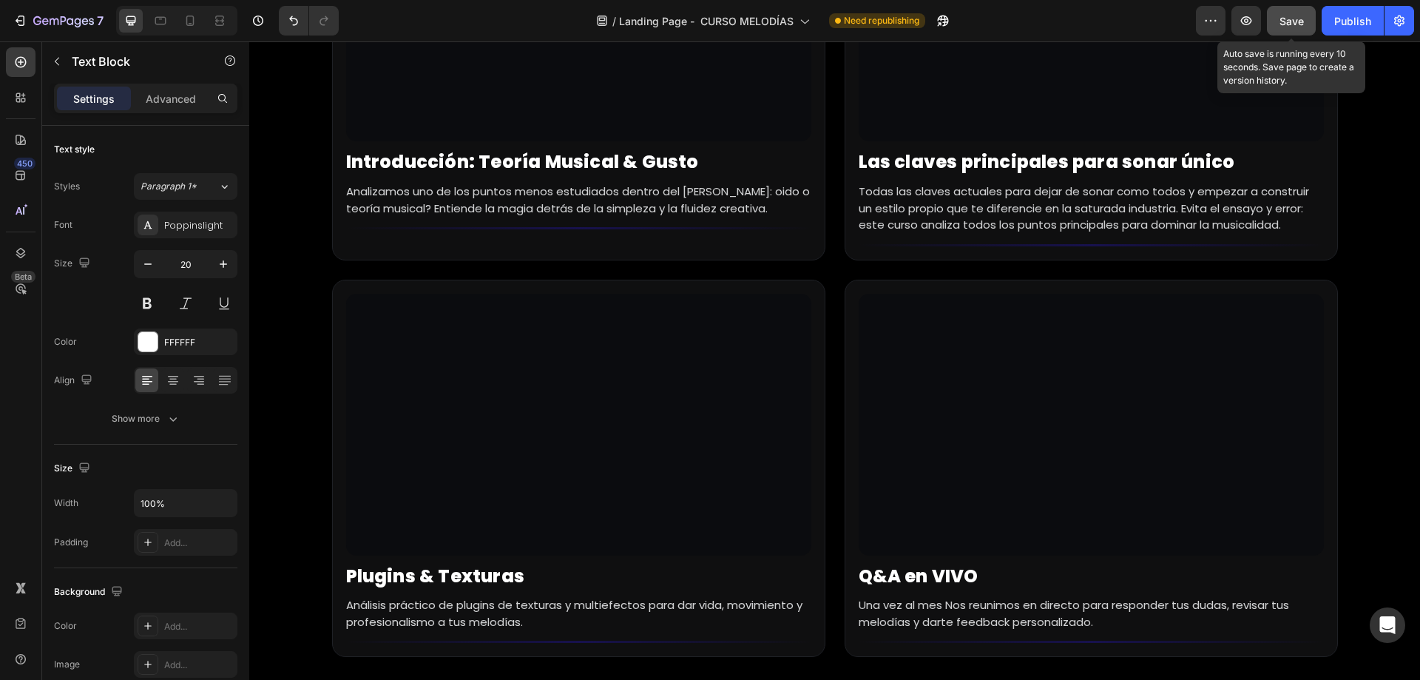
click at [1292, 17] on span "Save" at bounding box center [1291, 21] width 24 height 13
click at [189, 11] on div at bounding box center [190, 21] width 24 height 24
type input "19"
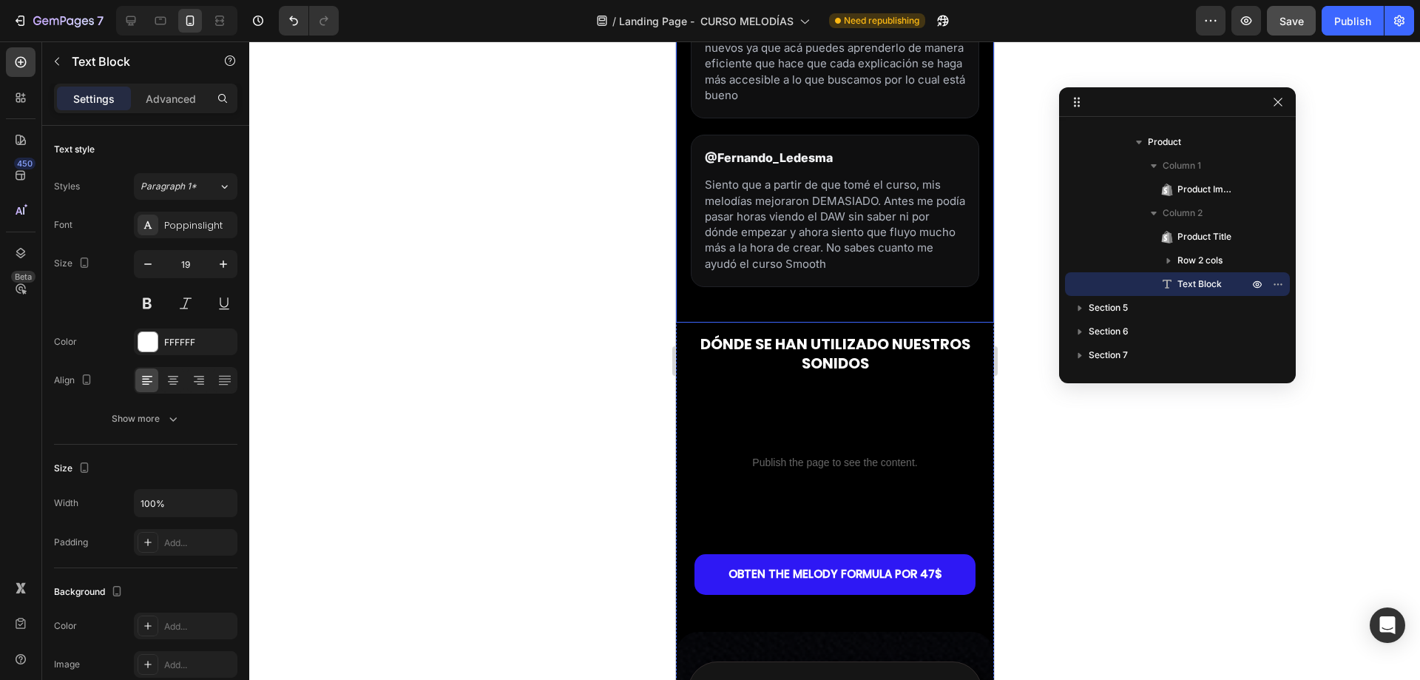
scroll to position [2588, 0]
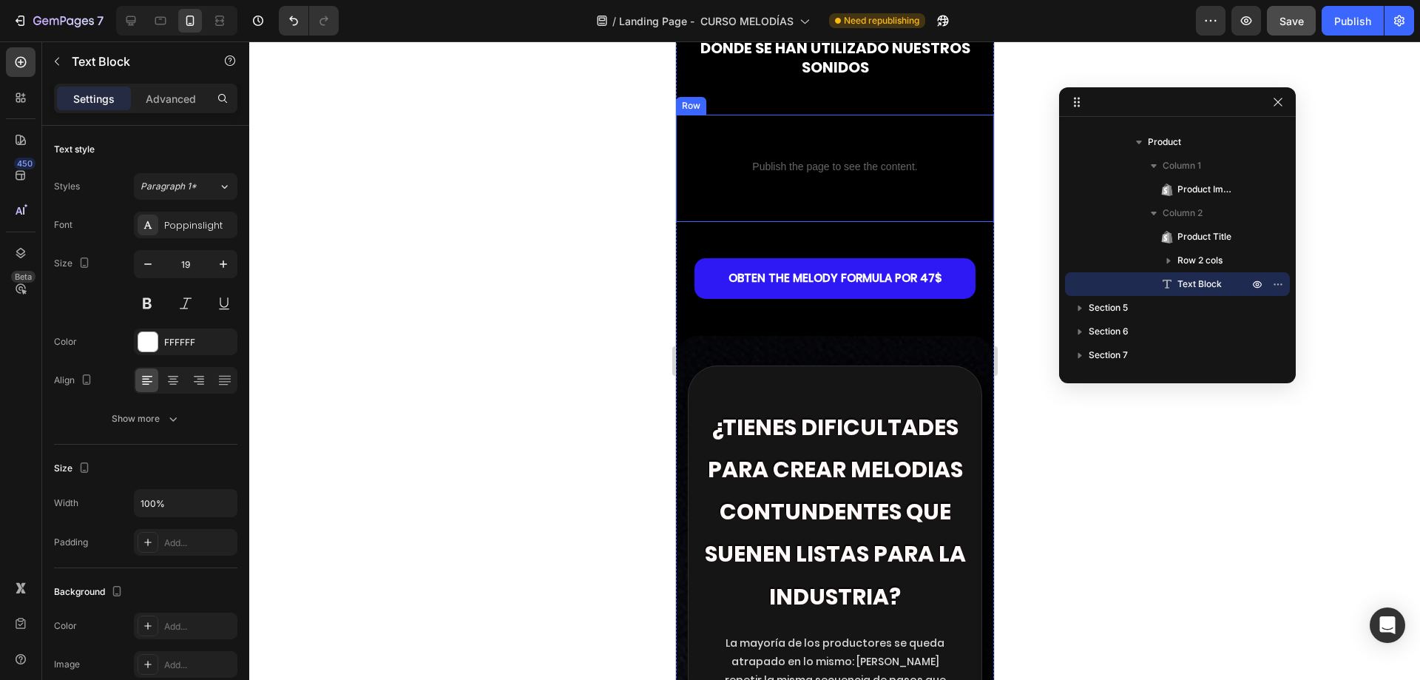
click at [828, 210] on div "Custom code Publish the page to see the content. Custom Code" at bounding box center [834, 168] width 294 height 84
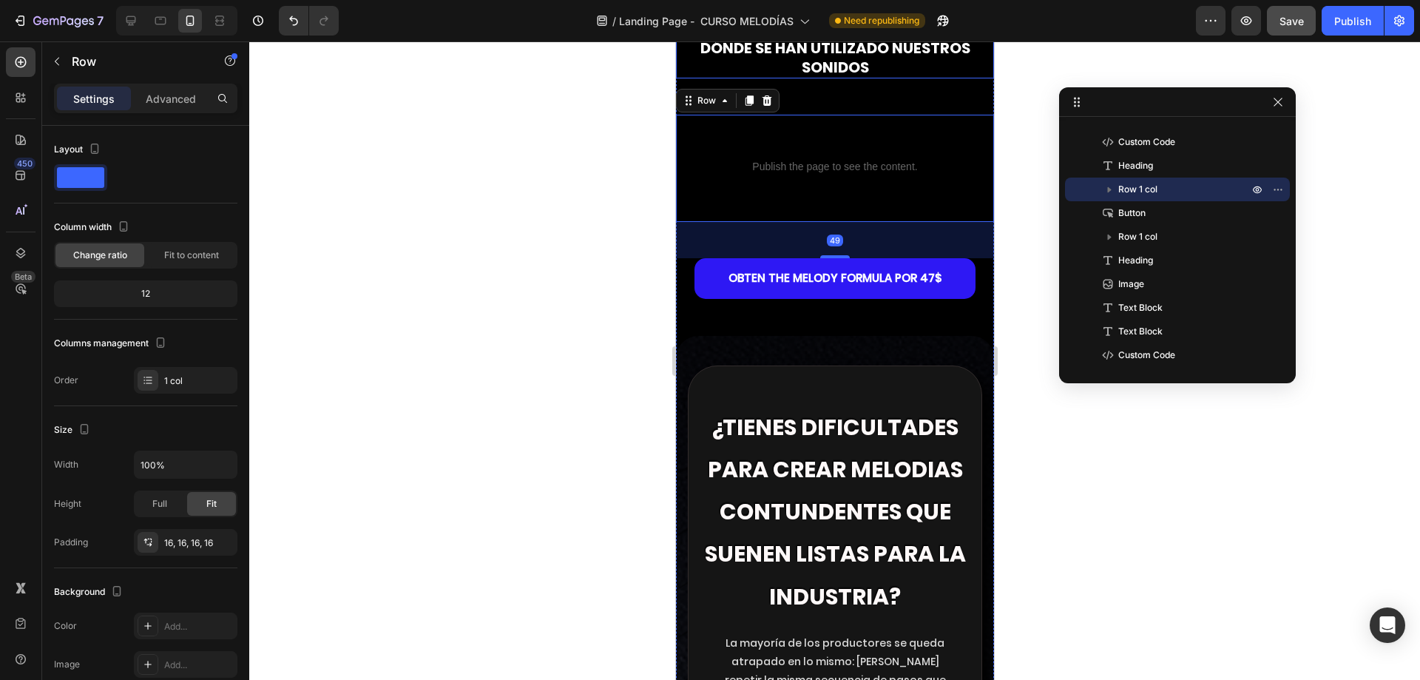
click at [882, 78] on h2 "DÓNDE SE HAN UTILIZADO NUESTROS SONIDOS" at bounding box center [834, 57] width 318 height 41
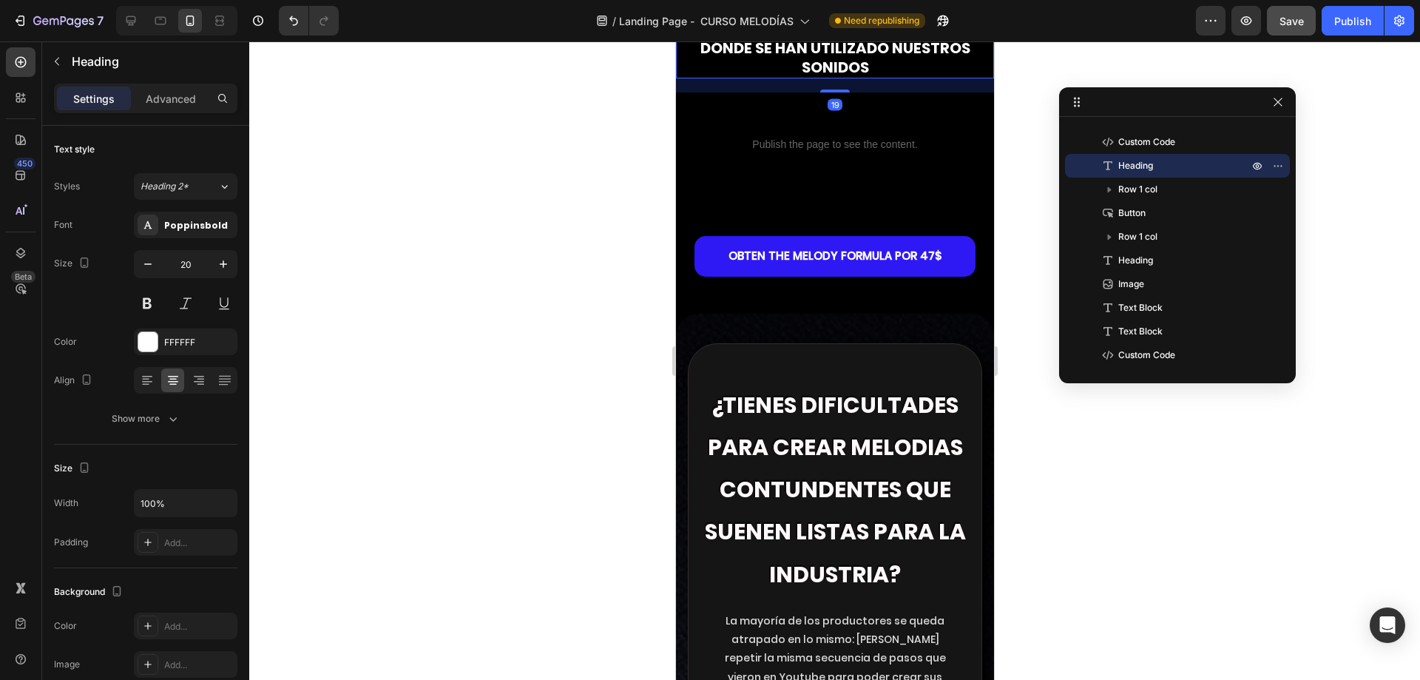
drag, startPoint x: 831, startPoint y: 305, endPoint x: 877, endPoint y: 283, distance: 50.9
click at [877, 78] on div "19" at bounding box center [834, 78] width 318 height 0
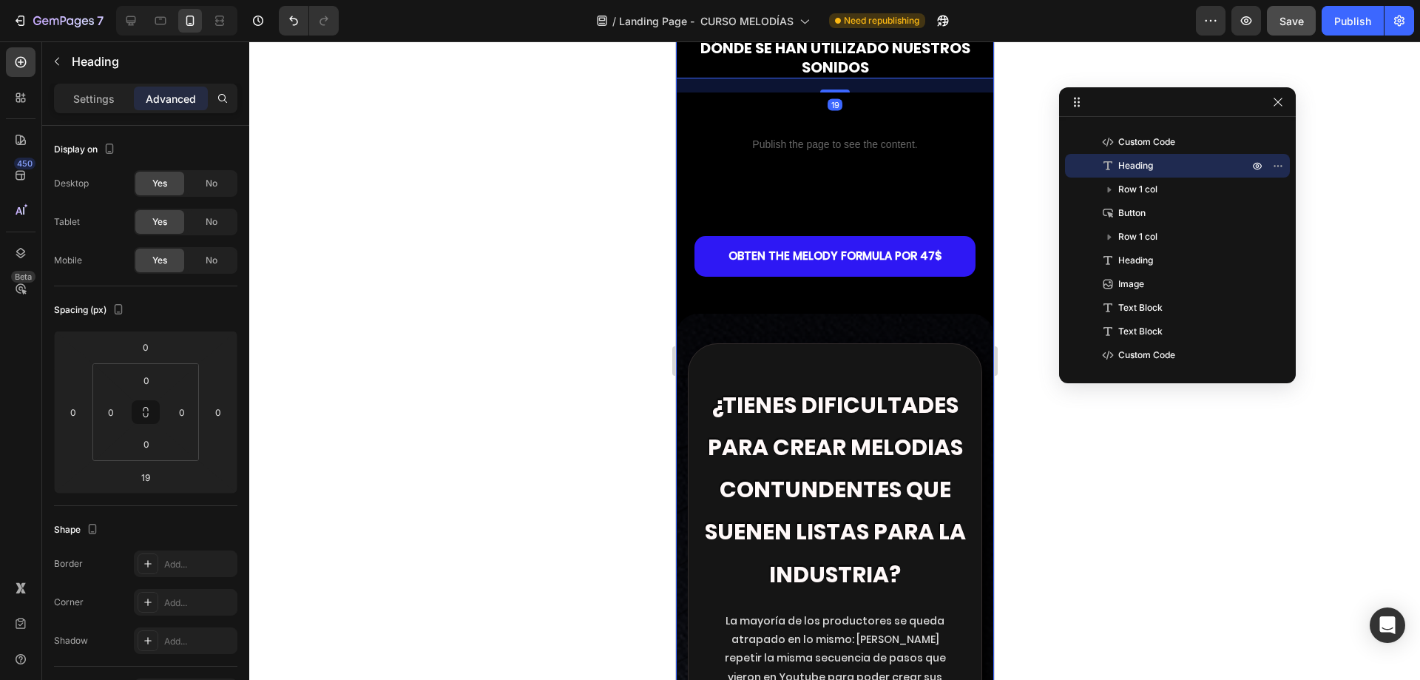
scroll to position [0, 0]
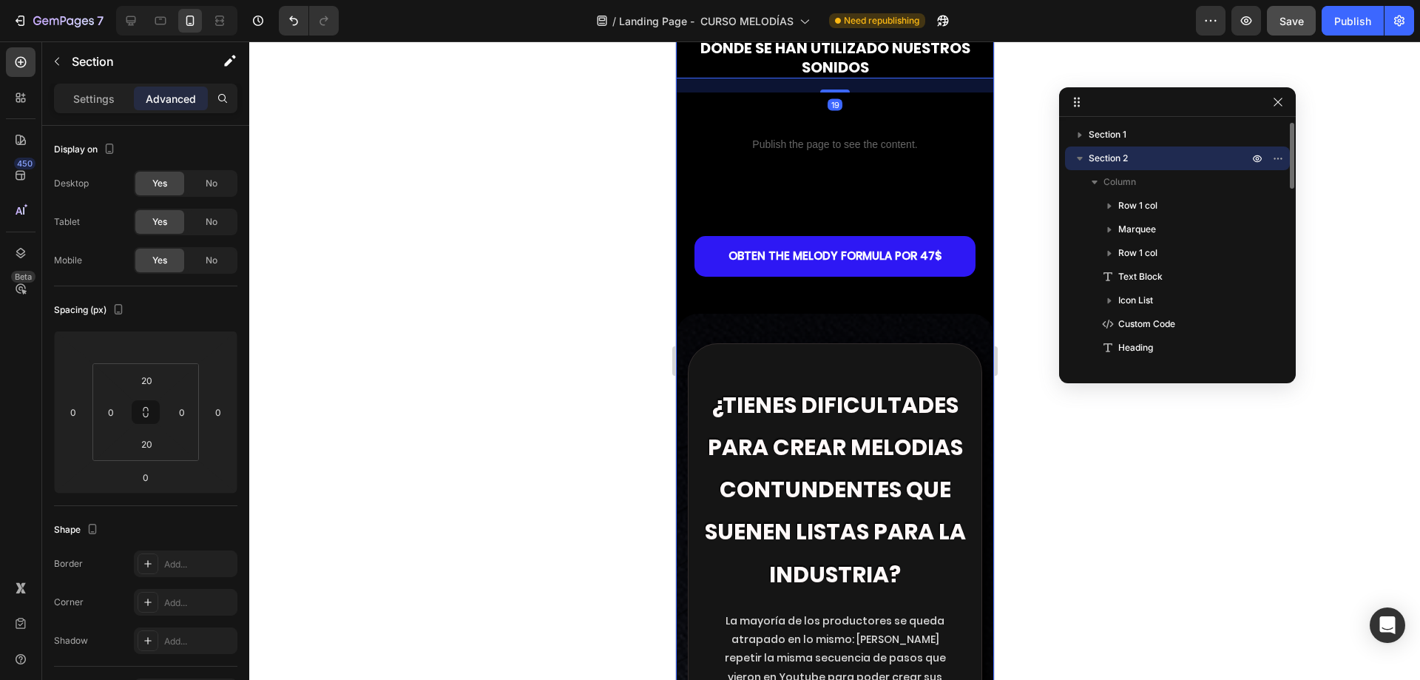
click at [836, 200] on div "Custom code Publish the page to see the content. Custom Code Row" at bounding box center [834, 145] width 318 height 107
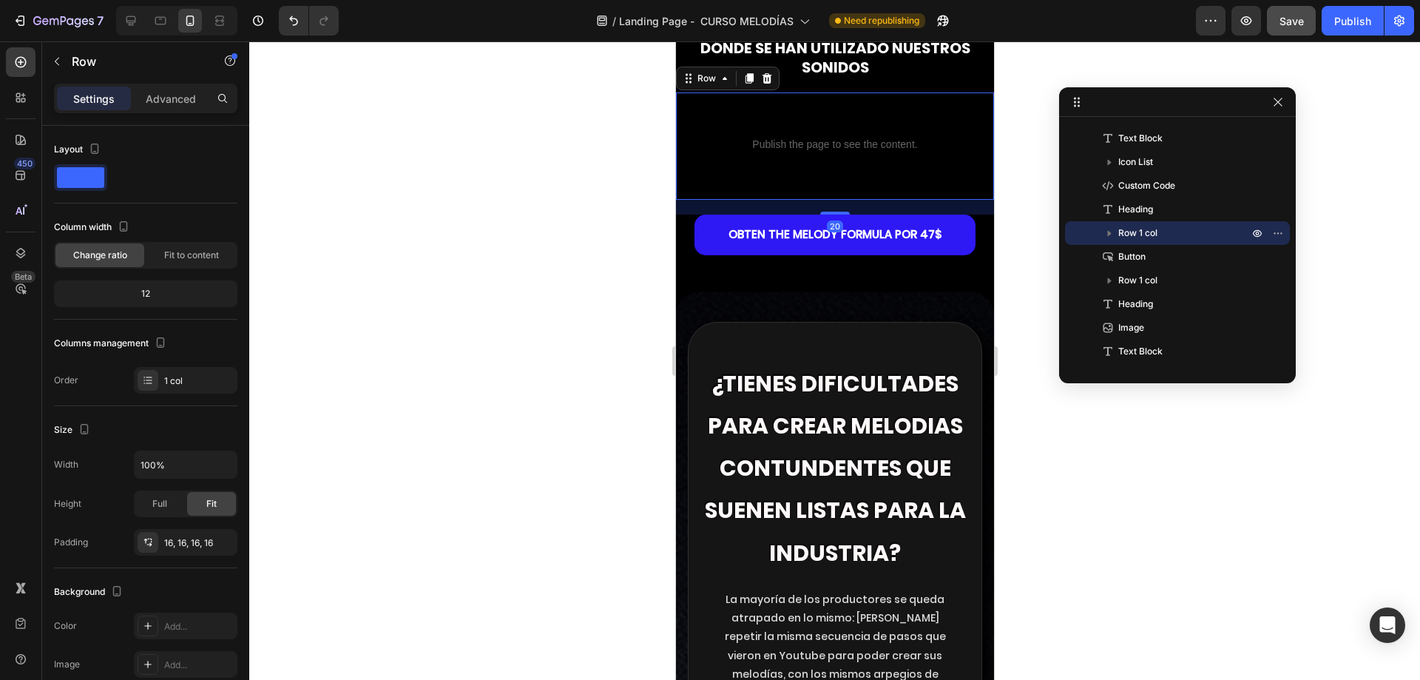
drag, startPoint x: 825, startPoint y: 427, endPoint x: 855, endPoint y: 405, distance: 37.1
click at [855, 200] on div "20" at bounding box center [834, 200] width 318 height 0
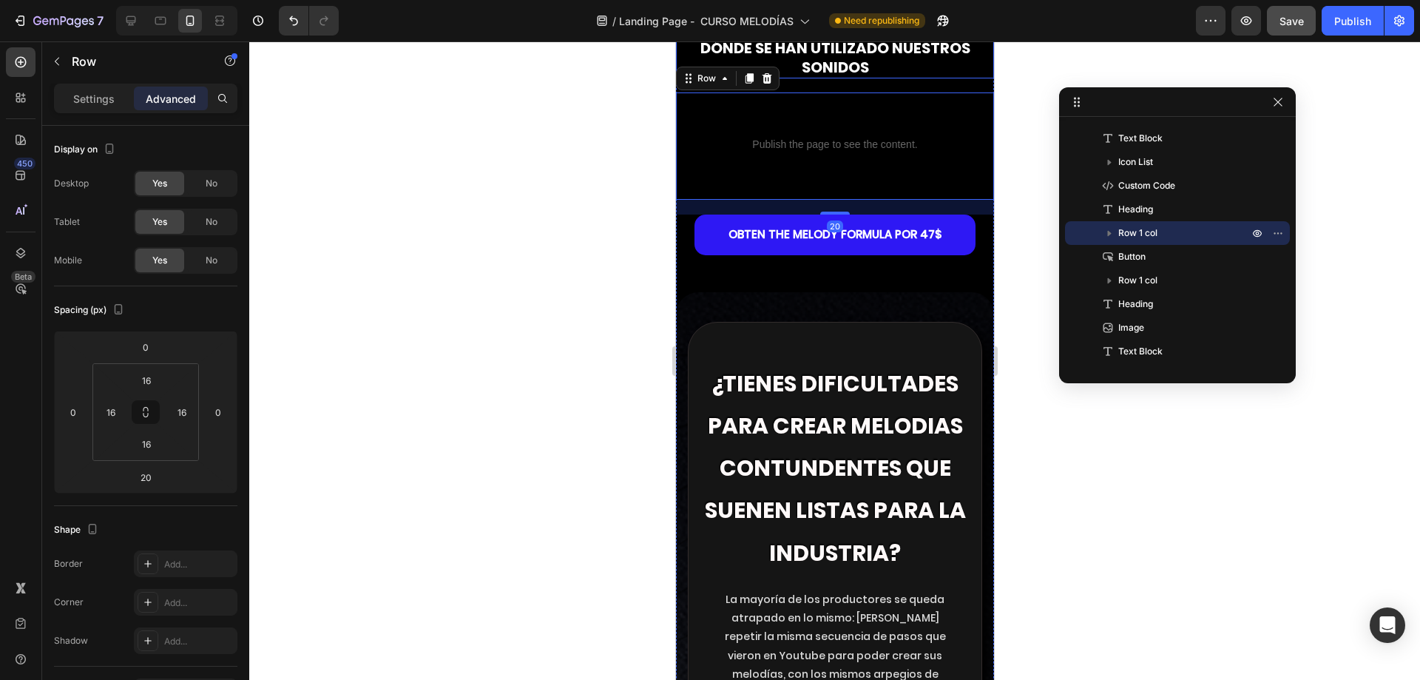
click at [864, 78] on h2 "DÓNDE SE HAN UTILIZADO NUESTROS SONIDOS" at bounding box center [834, 57] width 318 height 41
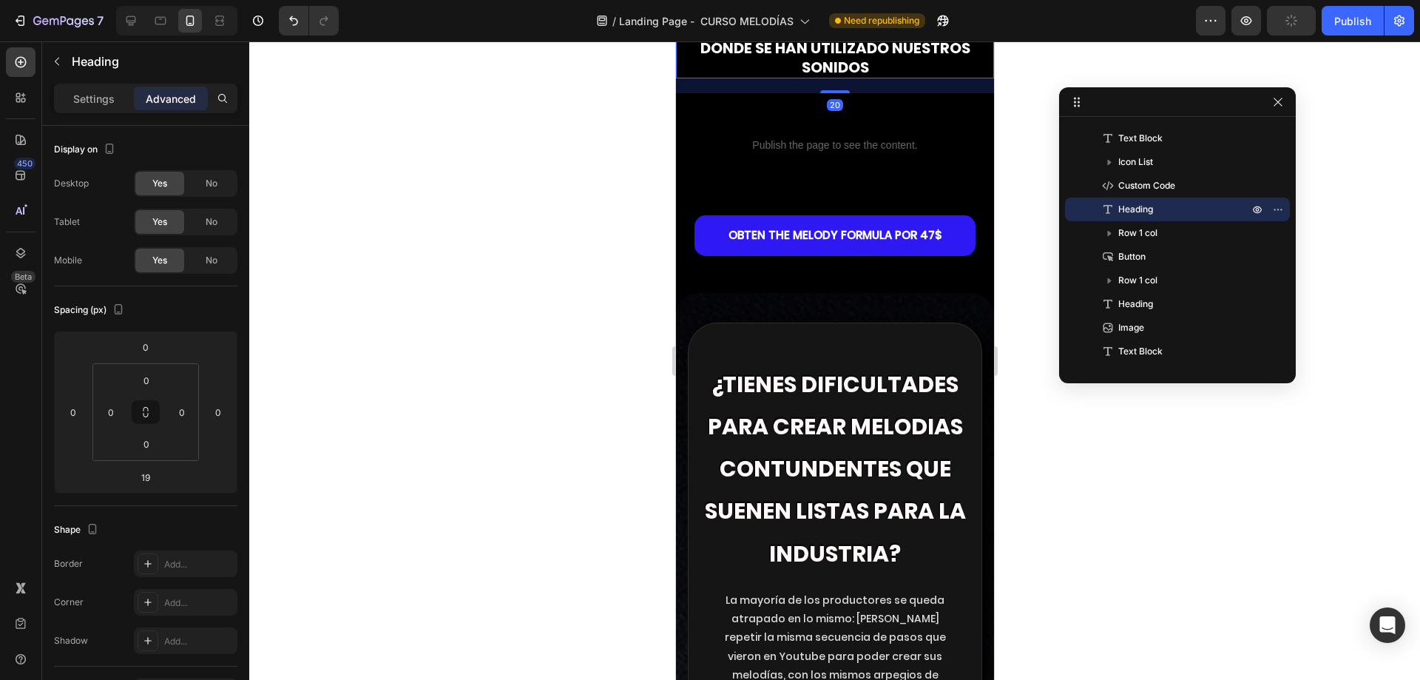
drag, startPoint x: 840, startPoint y: 285, endPoint x: 870, endPoint y: 285, distance: 30.3
click at [870, 78] on div "20" at bounding box center [834, 78] width 318 height 0
type input "20"
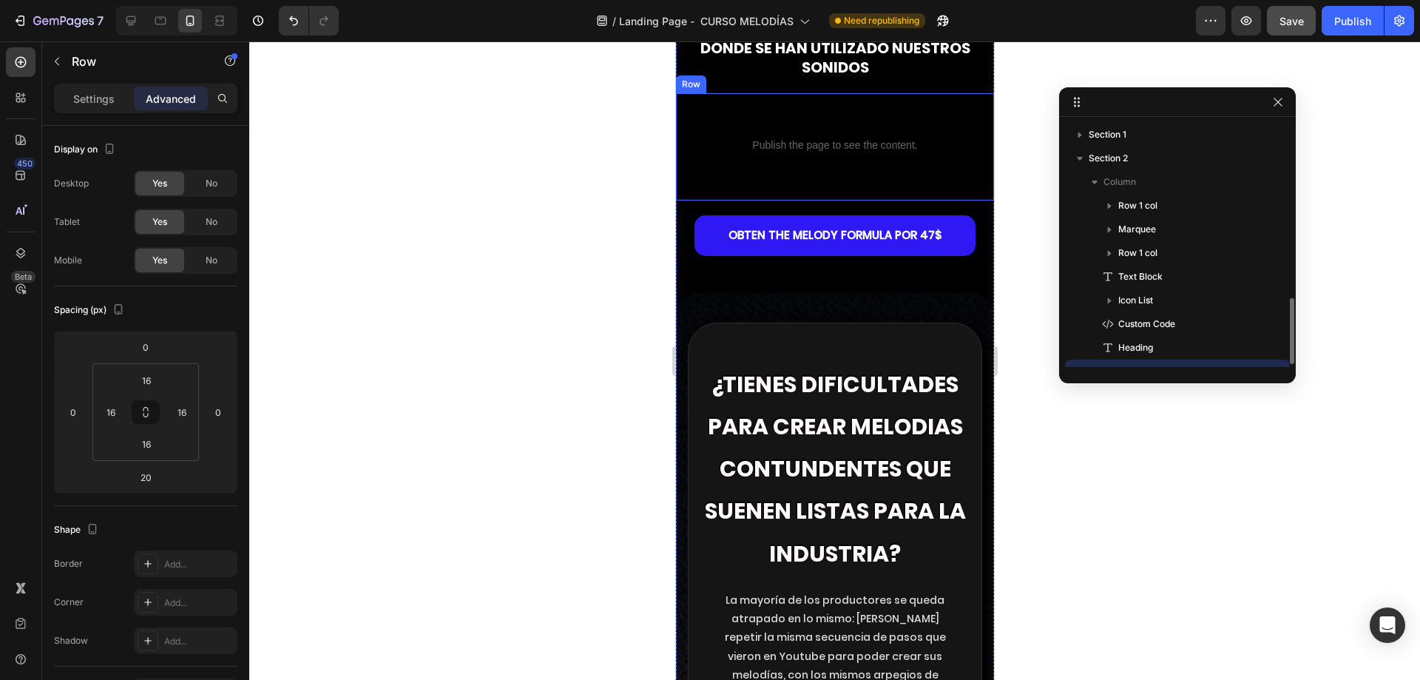
click at [856, 189] on div "Custom code Publish the page to see the content. Custom Code" at bounding box center [834, 147] width 294 height 84
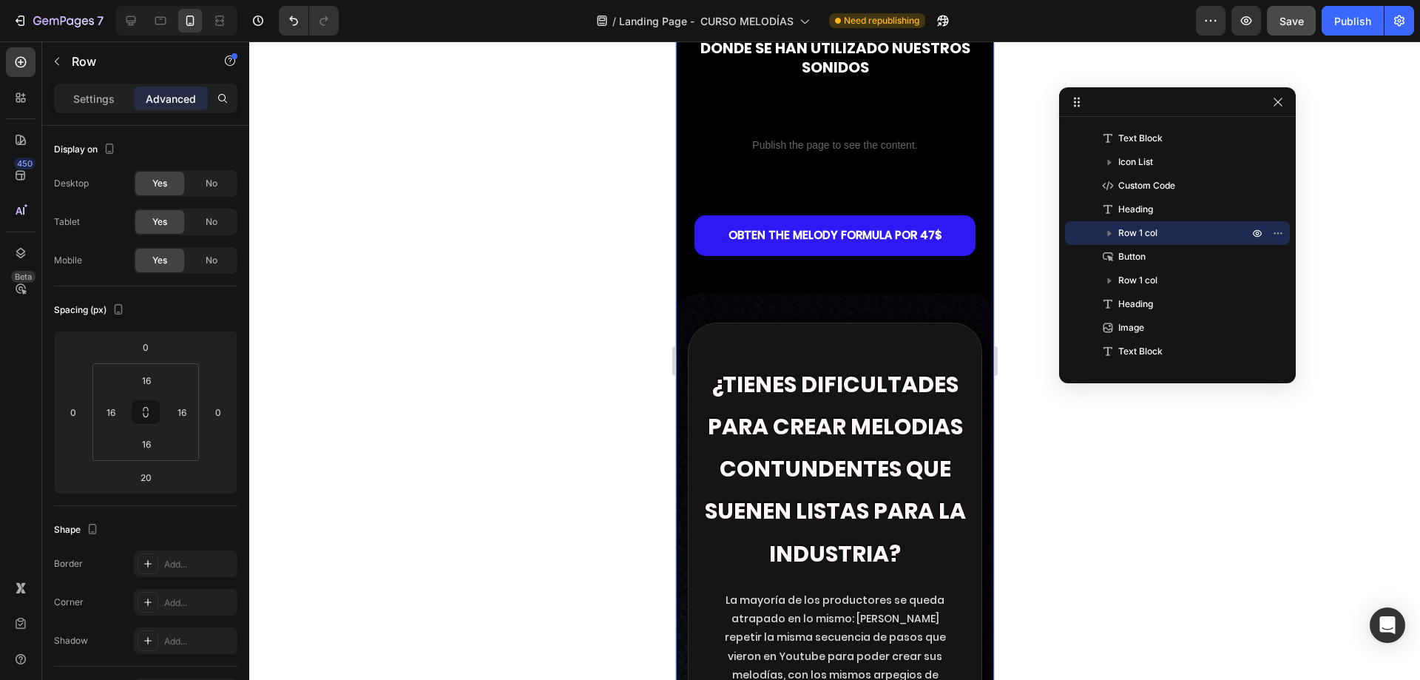
click at [837, 293] on div "OBTEN THE MELODY FORMULA por 47$ Button" at bounding box center [834, 254] width 318 height 78
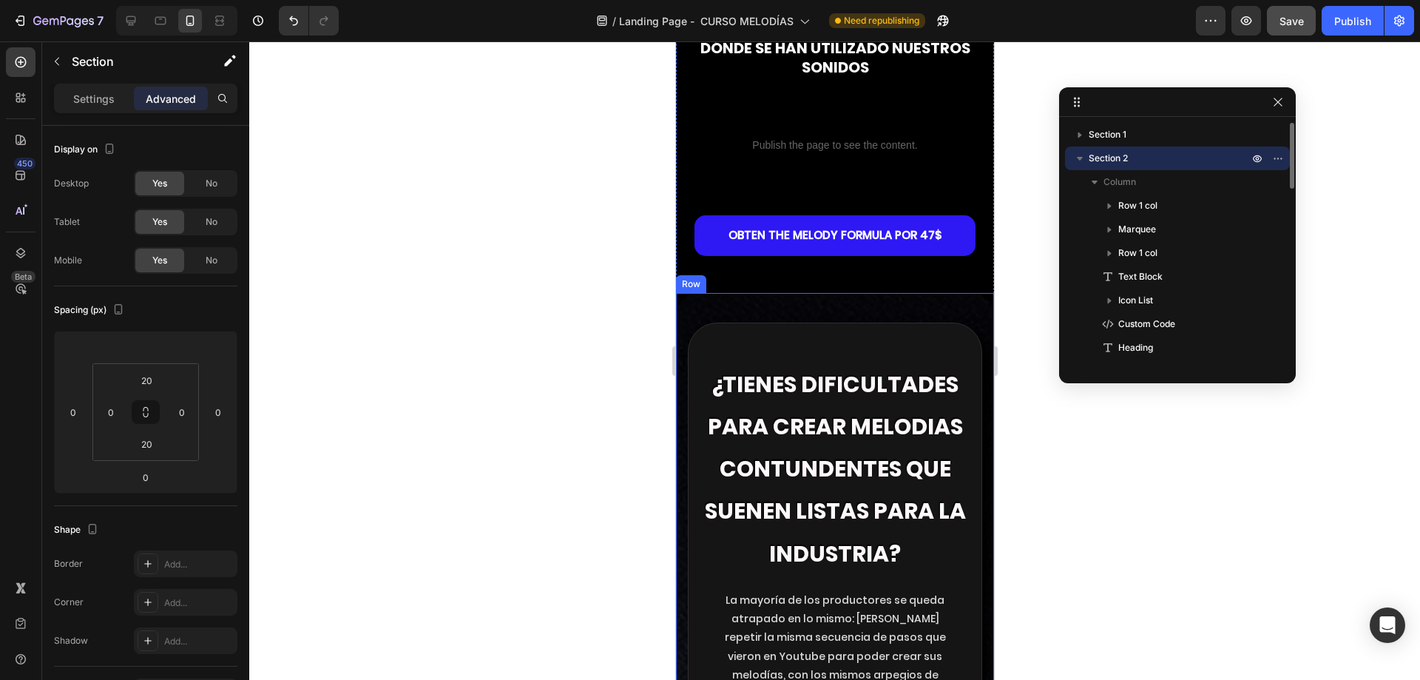
scroll to position [186, 0]
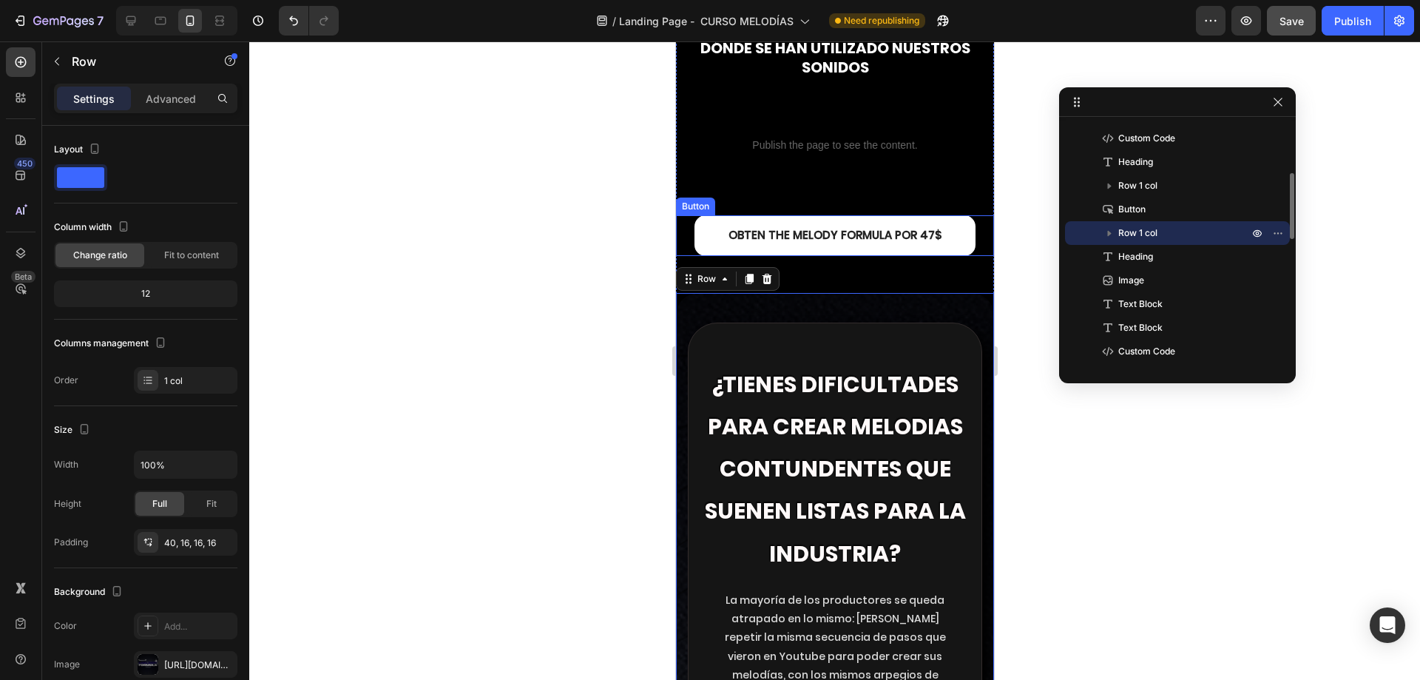
click at [849, 256] on link "OBTEN THE MELODY FORMULA por 47$" at bounding box center [834, 235] width 281 height 41
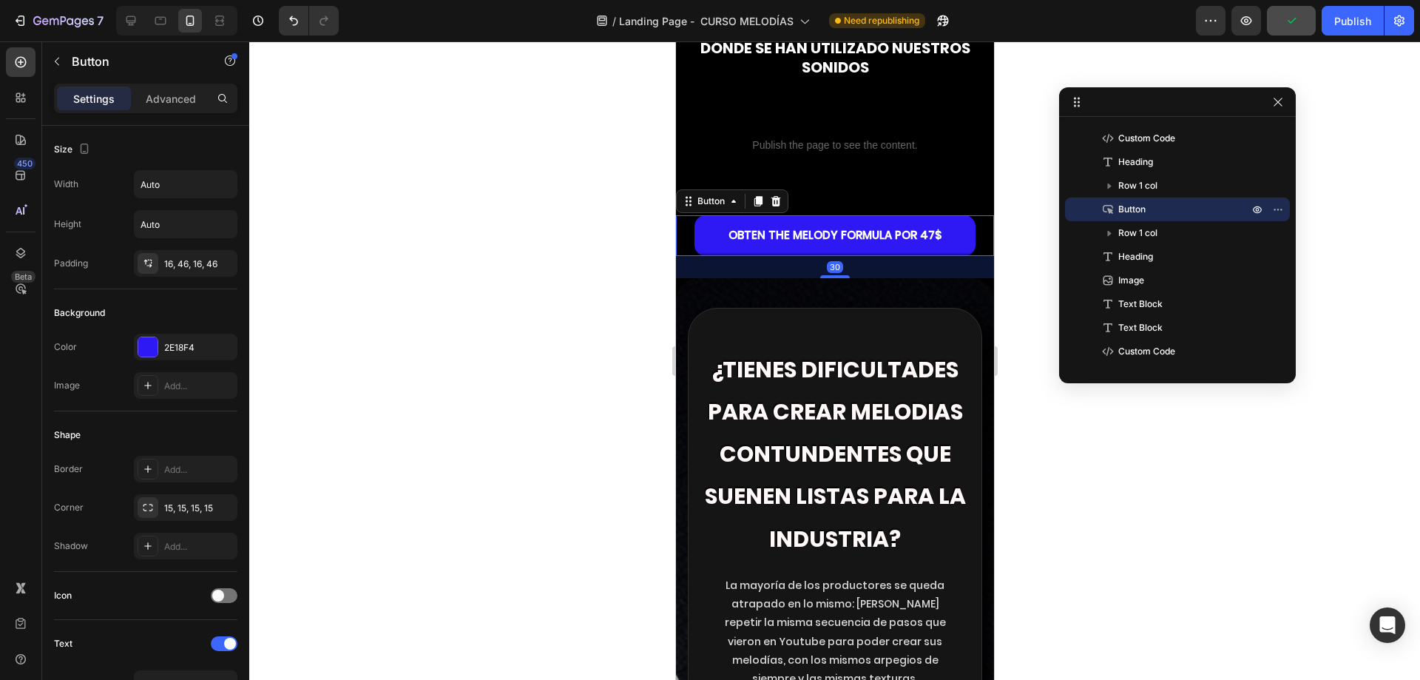
drag, startPoint x: 830, startPoint y: 484, endPoint x: 1324, endPoint y: 589, distance: 505.7
click at [861, 256] on div "30" at bounding box center [834, 256] width 318 height 0
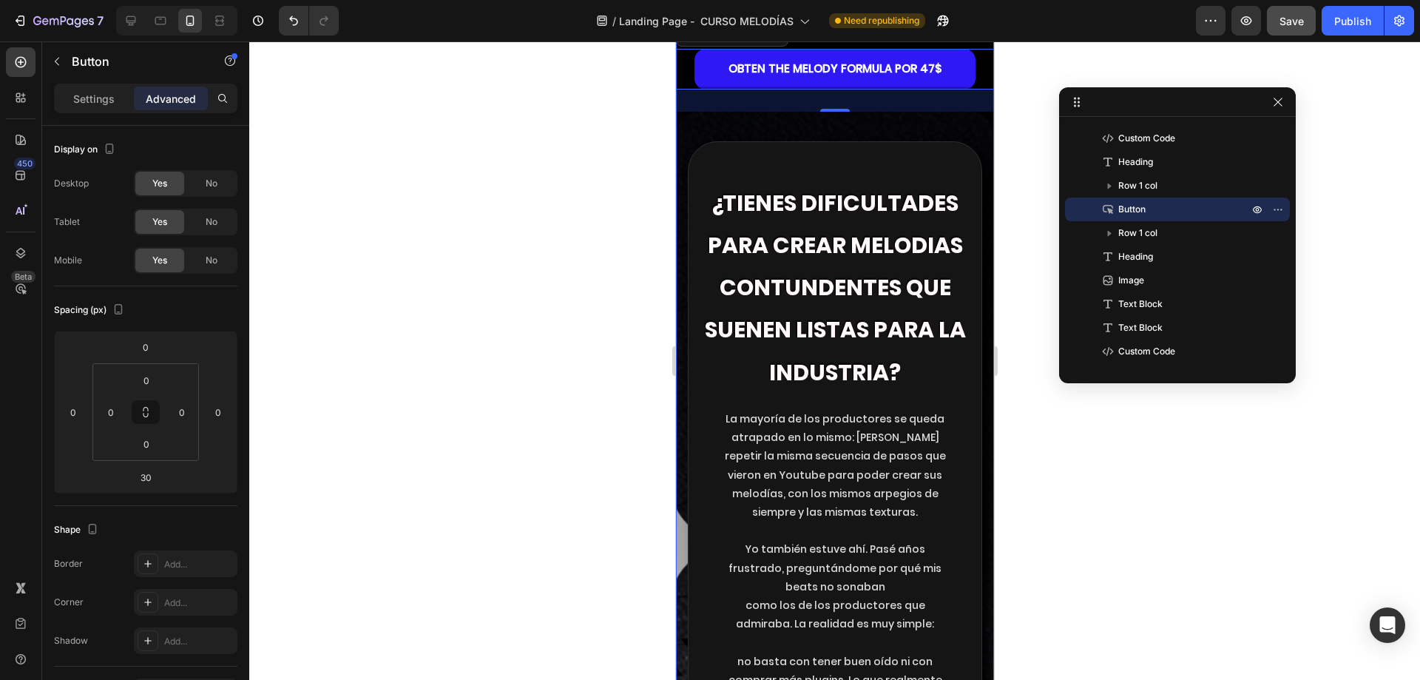
scroll to position [2810, 0]
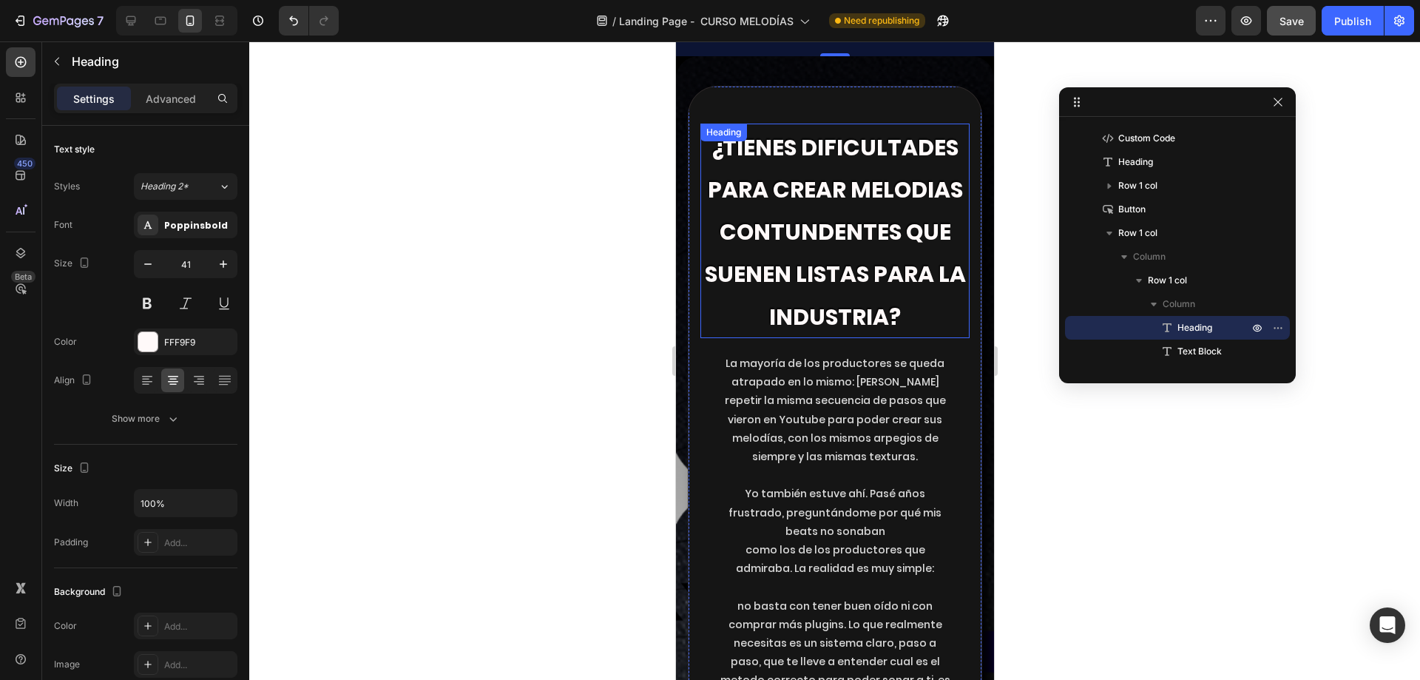
click at [810, 325] on div "¿tienes dificultades para crear melodias contundentes que suenen listas para la…" at bounding box center [834, 230] width 269 height 214
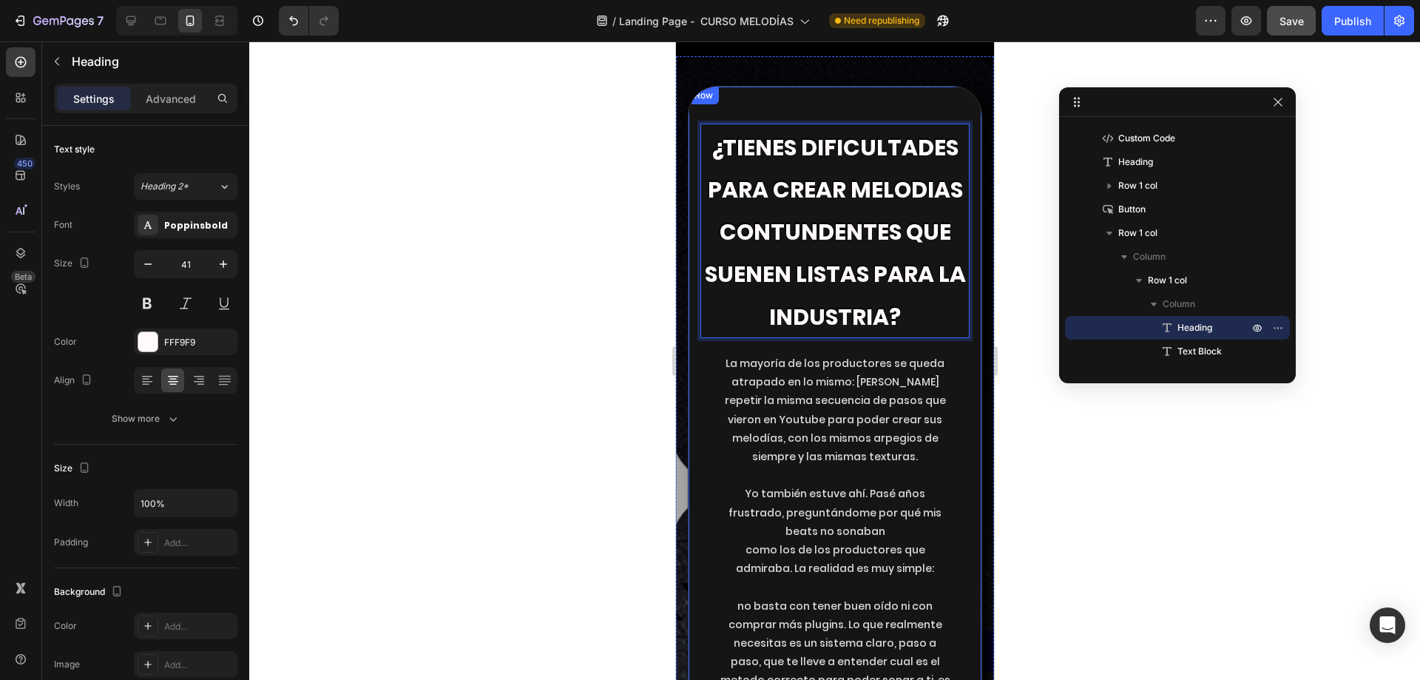
scroll to position [2514, 0]
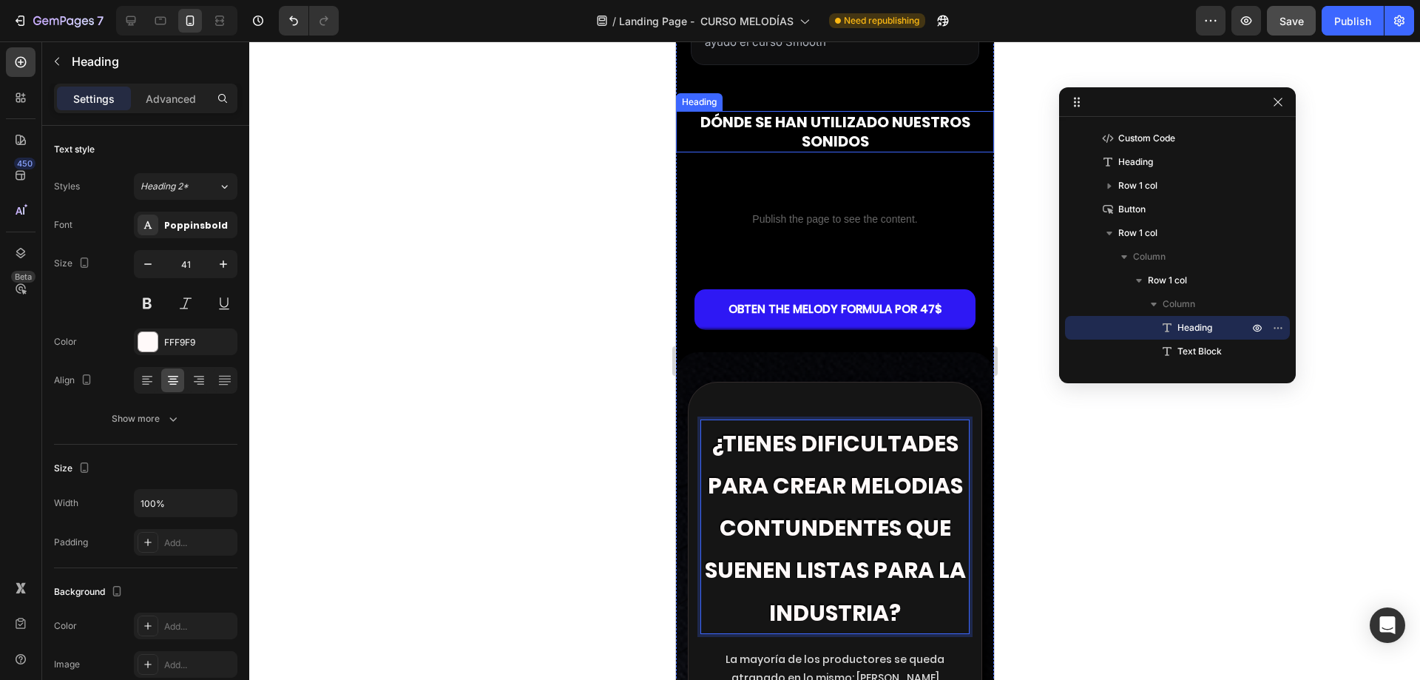
click at [768, 152] on h2 "DÓNDE SE HAN UTILIZADO NUESTROS SONIDOS" at bounding box center [834, 131] width 318 height 41
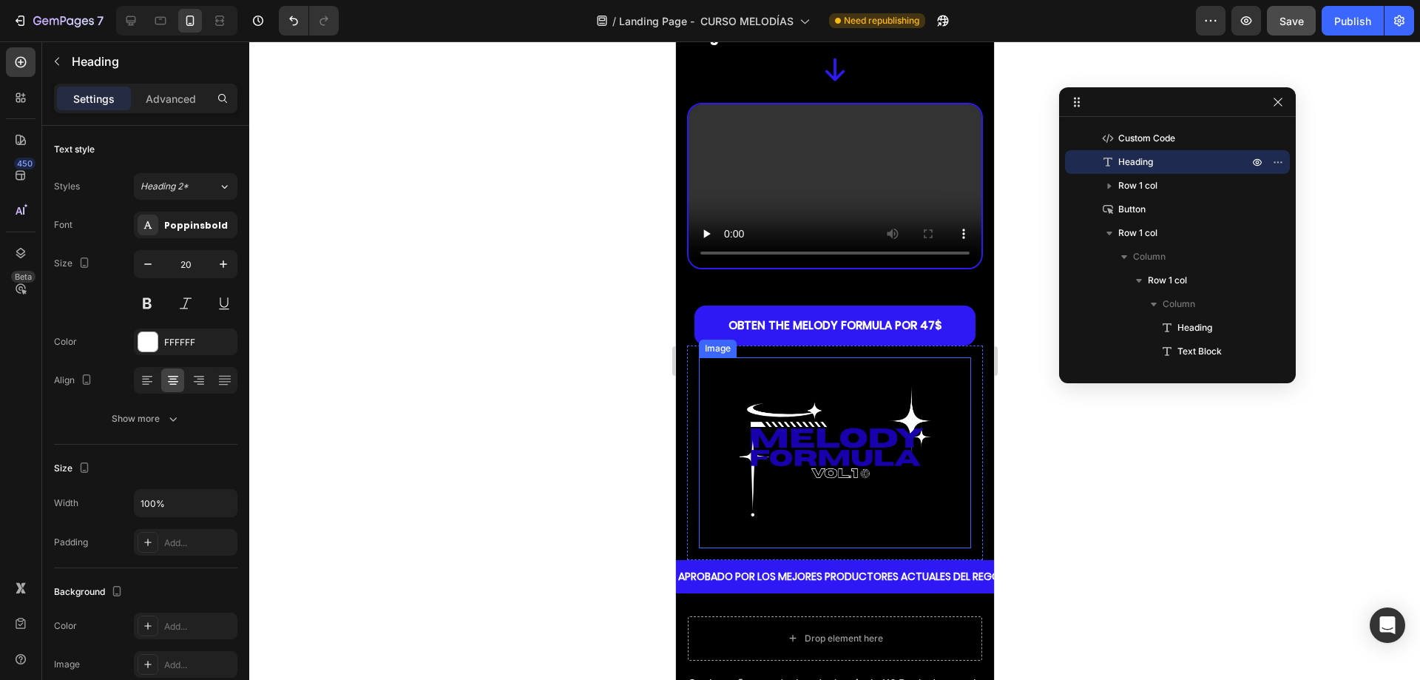
scroll to position [444, 0]
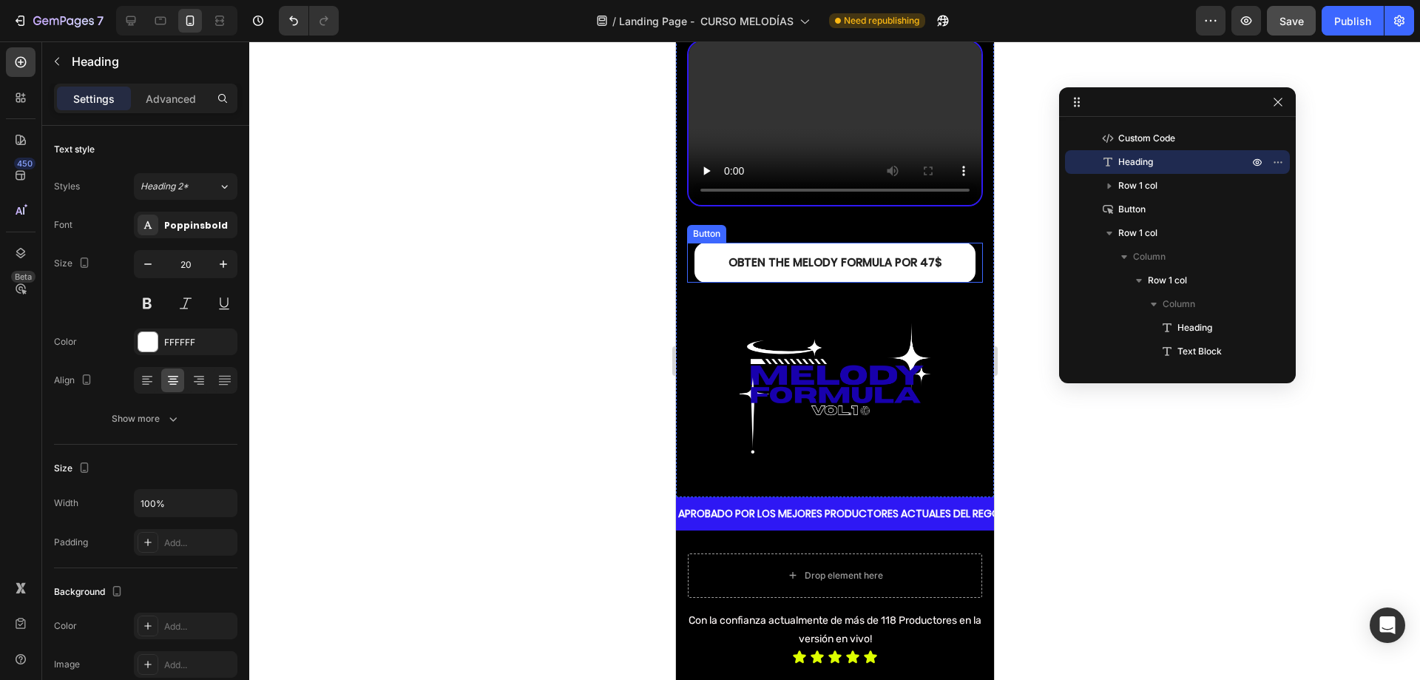
click at [869, 243] on link "OBTEN THE MELODY FORMULA por 47$" at bounding box center [834, 263] width 281 height 41
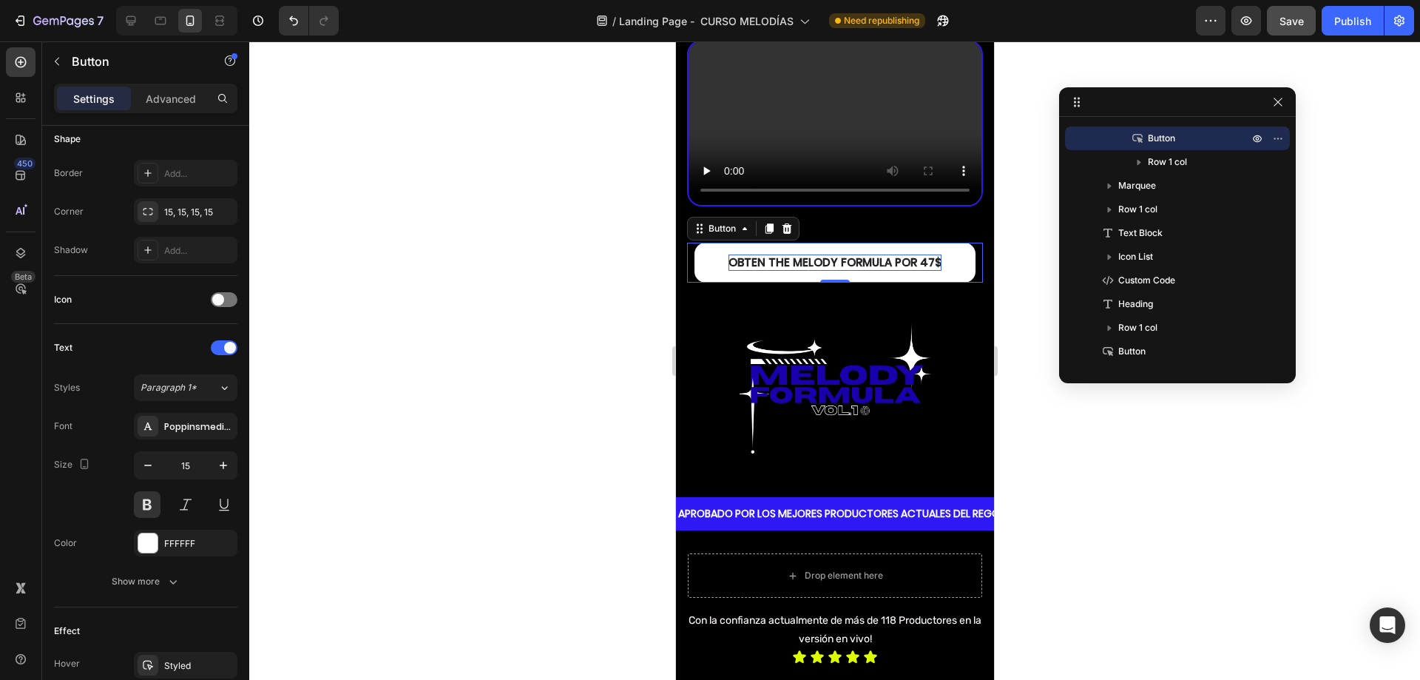
scroll to position [148, 0]
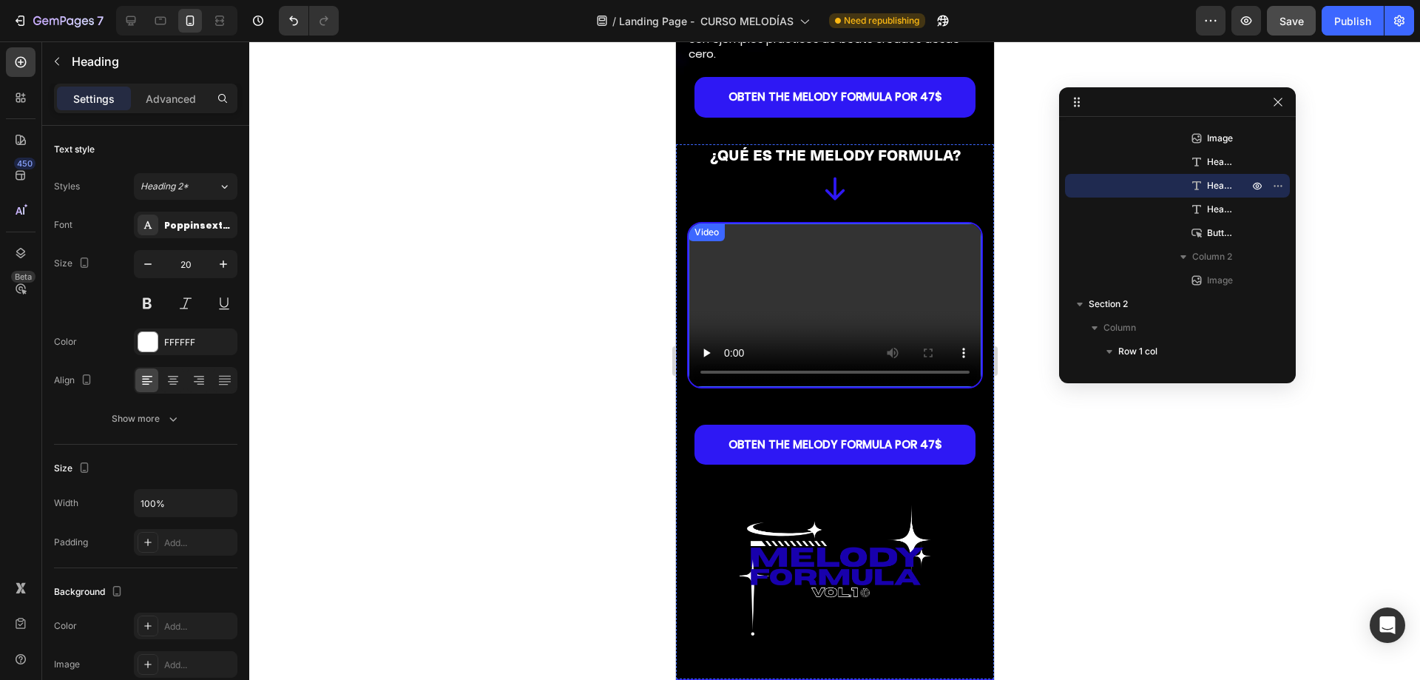
scroll to position [518, 0]
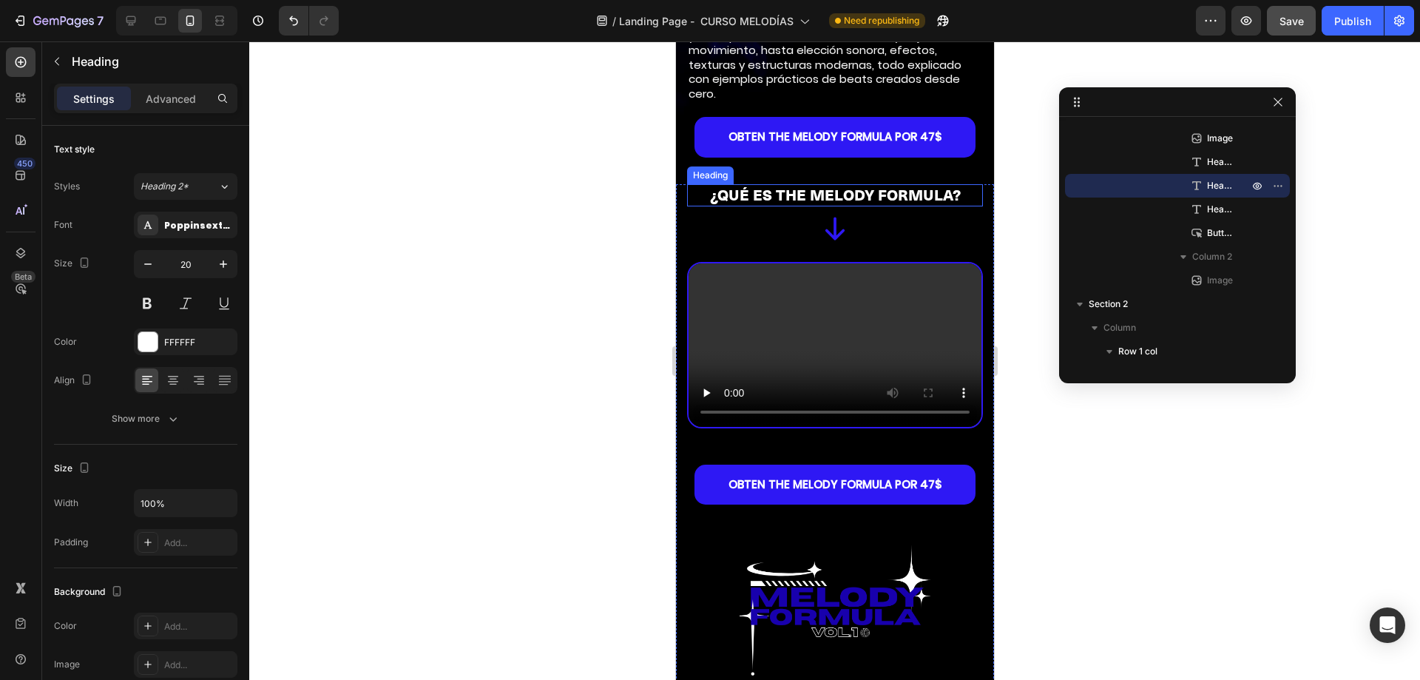
click at [813, 192] on strong "¿QUÉ ES THE MELODY FORMULA?" at bounding box center [834, 195] width 251 height 19
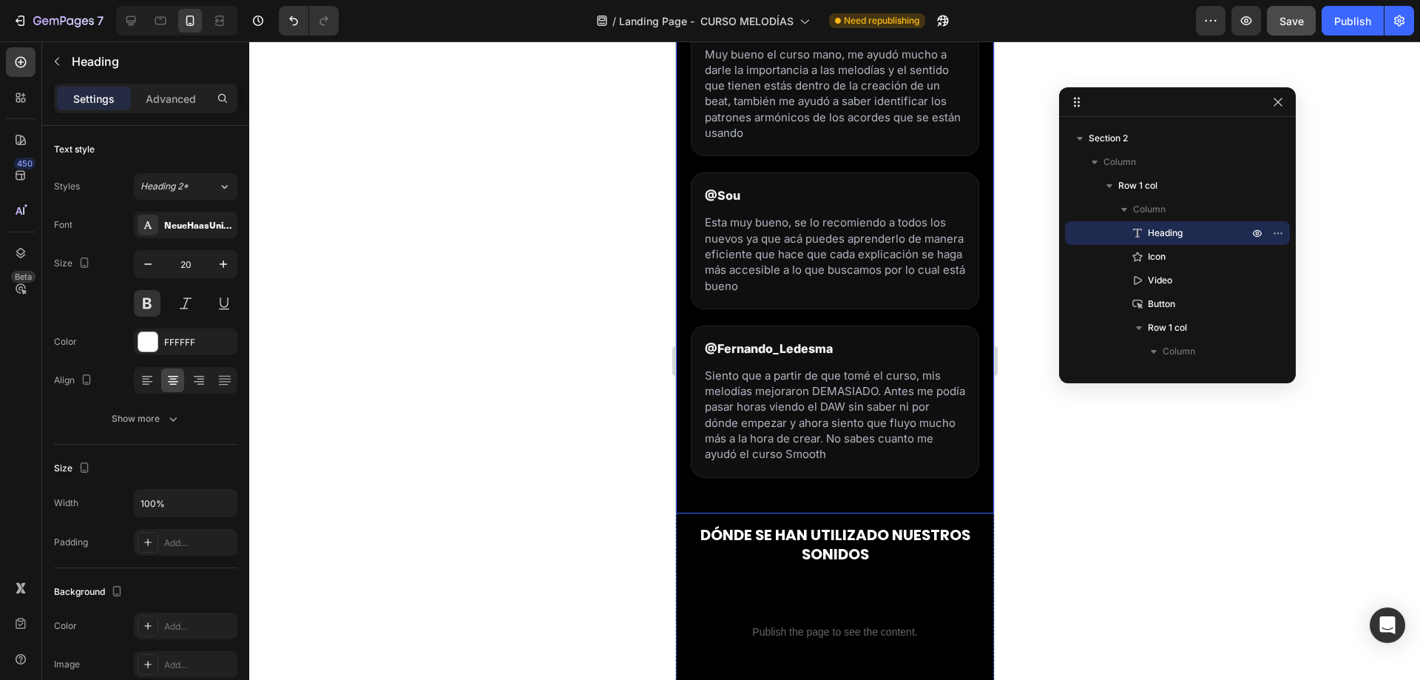
scroll to position [2514, 0]
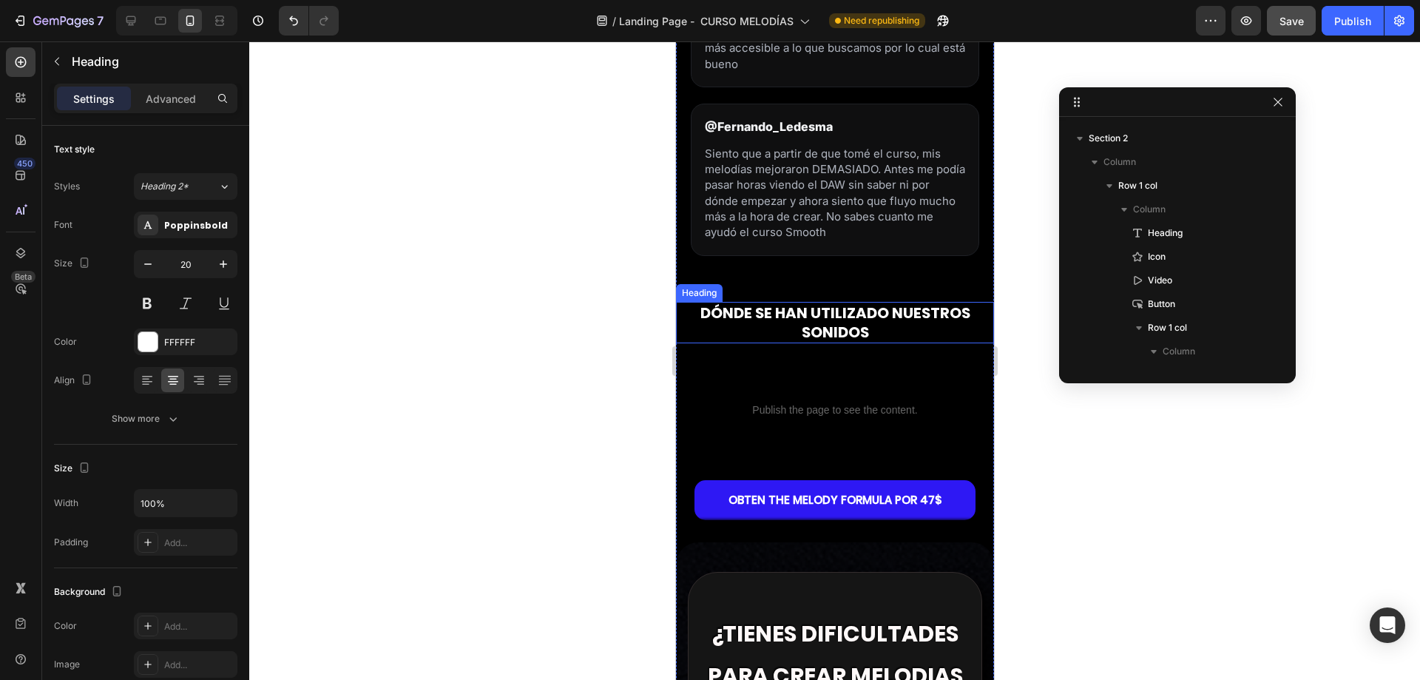
click at [791, 319] on strong "DÓNDE SE HAN UTILIZADO NUESTROS SONIDOS" at bounding box center [835, 322] width 270 height 40
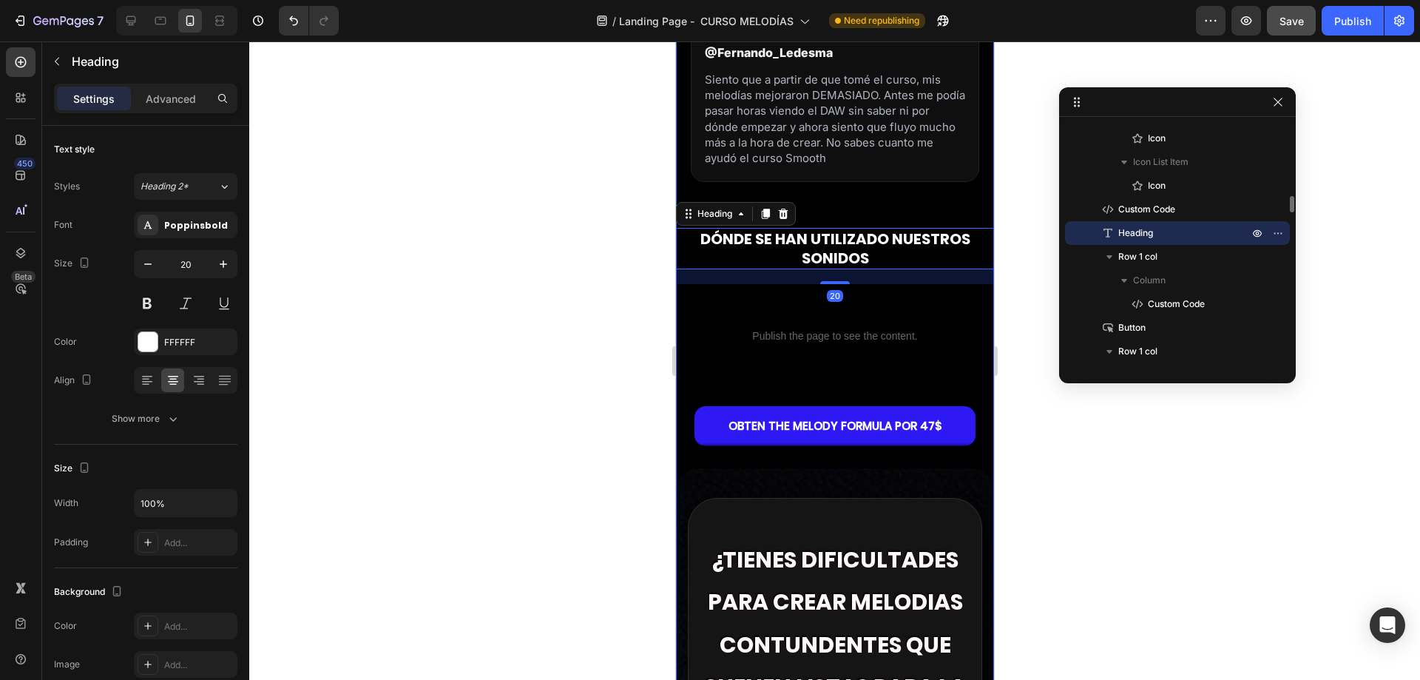
scroll to position [2736, 0]
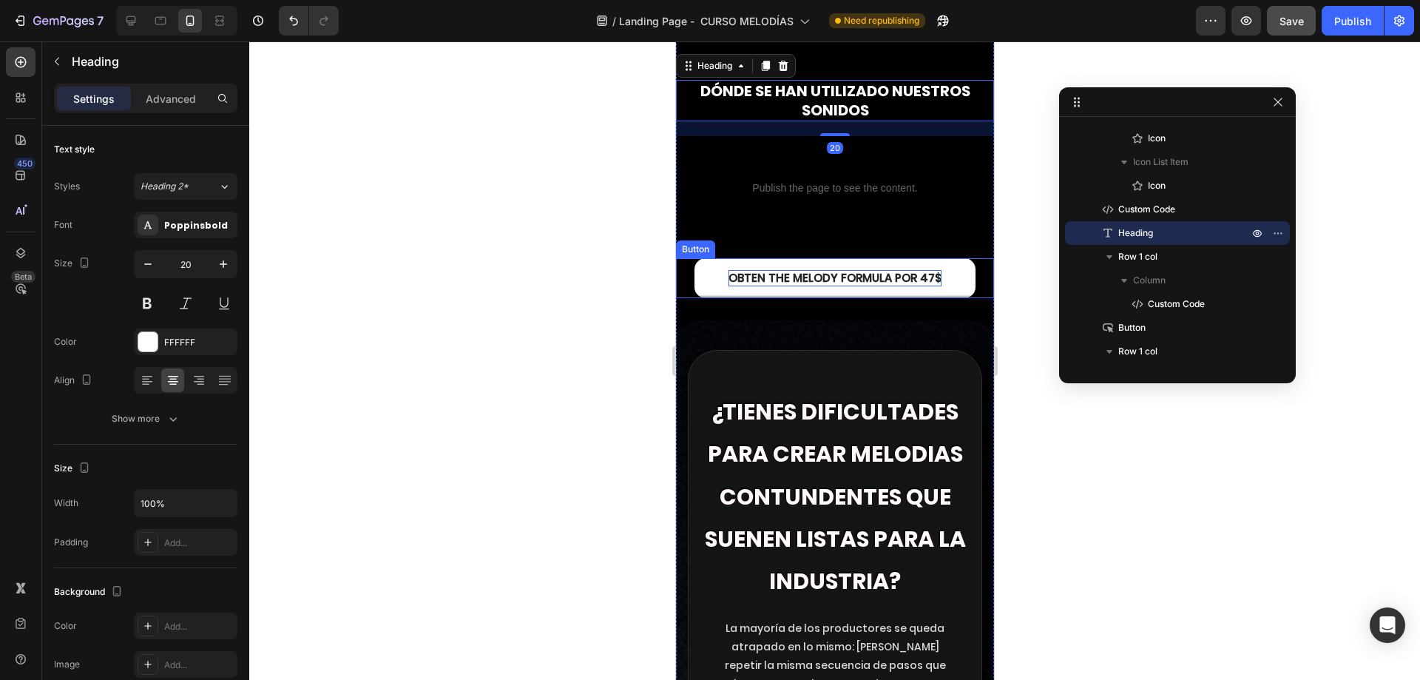
click at [808, 277] on p "OBTEN THE MELODY FORMULA por 47$" at bounding box center [834, 278] width 213 height 17
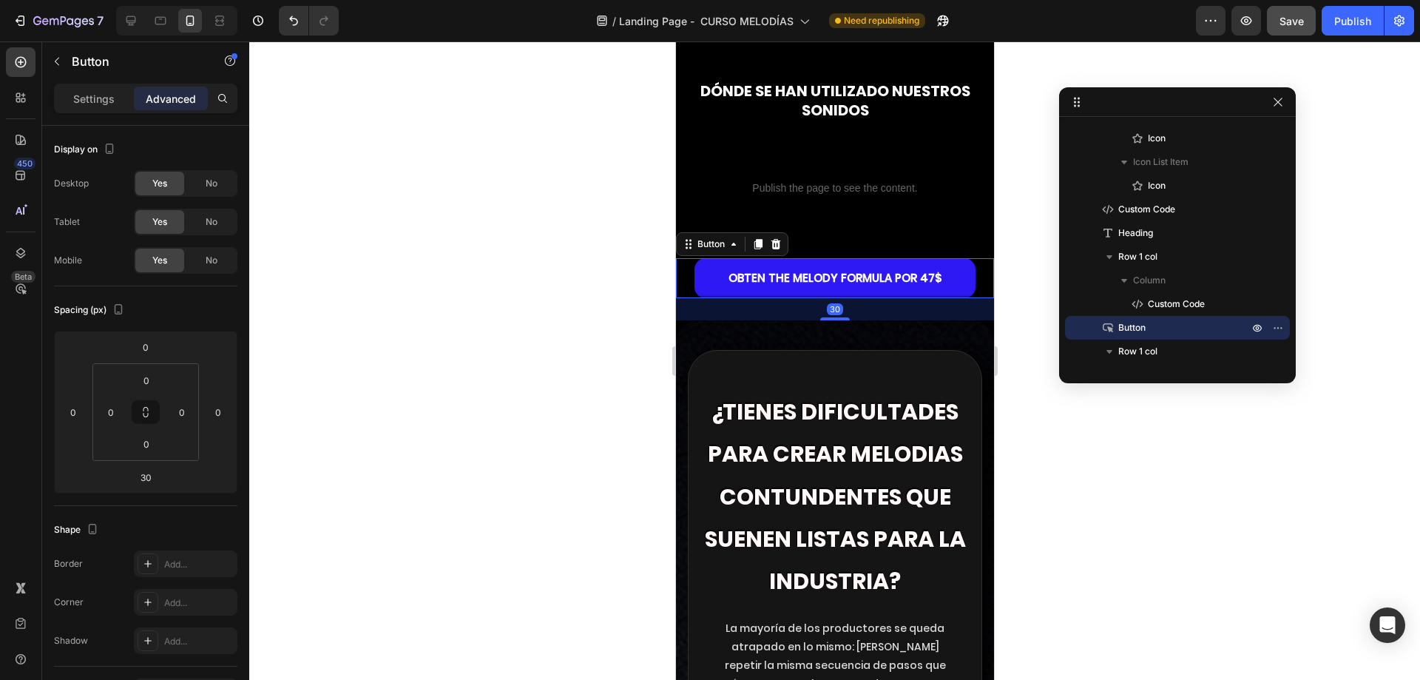
click at [51, 95] on div "Settings Advanced" at bounding box center [145, 105] width 207 height 42
click at [62, 101] on div "Settings" at bounding box center [94, 99] width 74 height 24
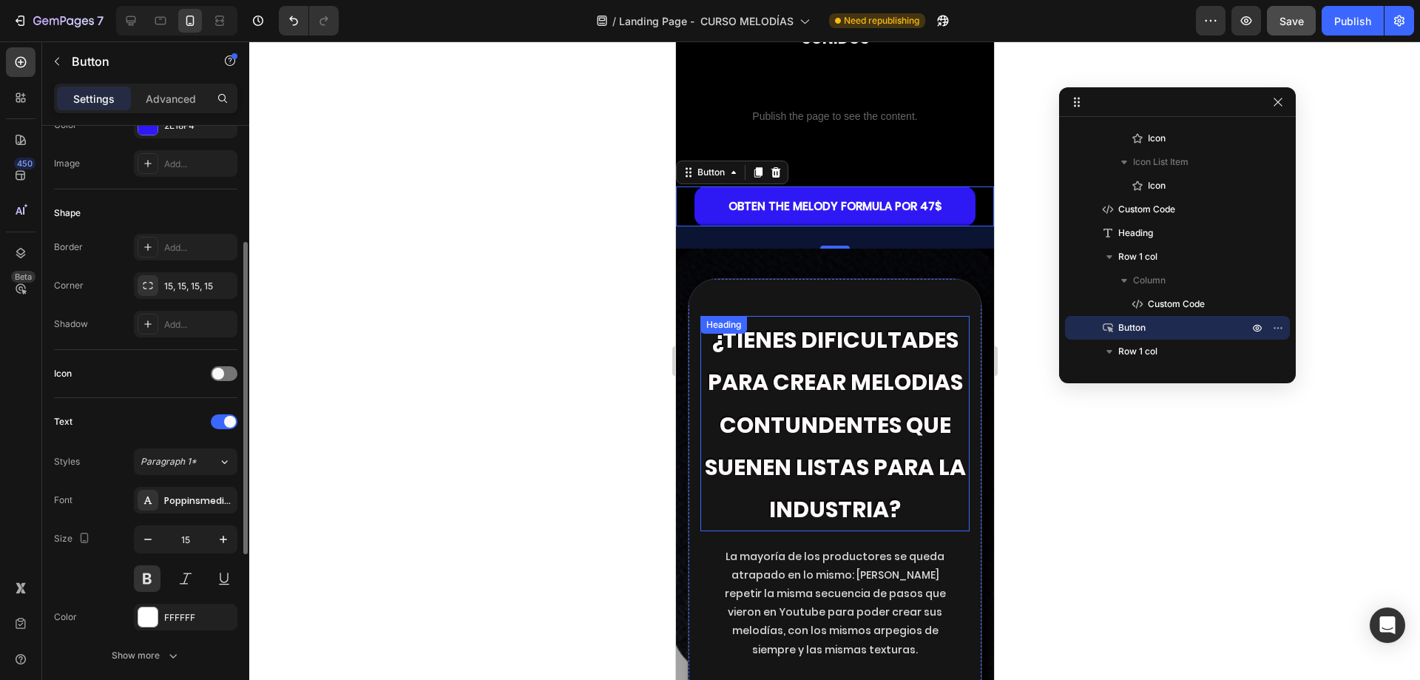
scroll to position [2958, 0]
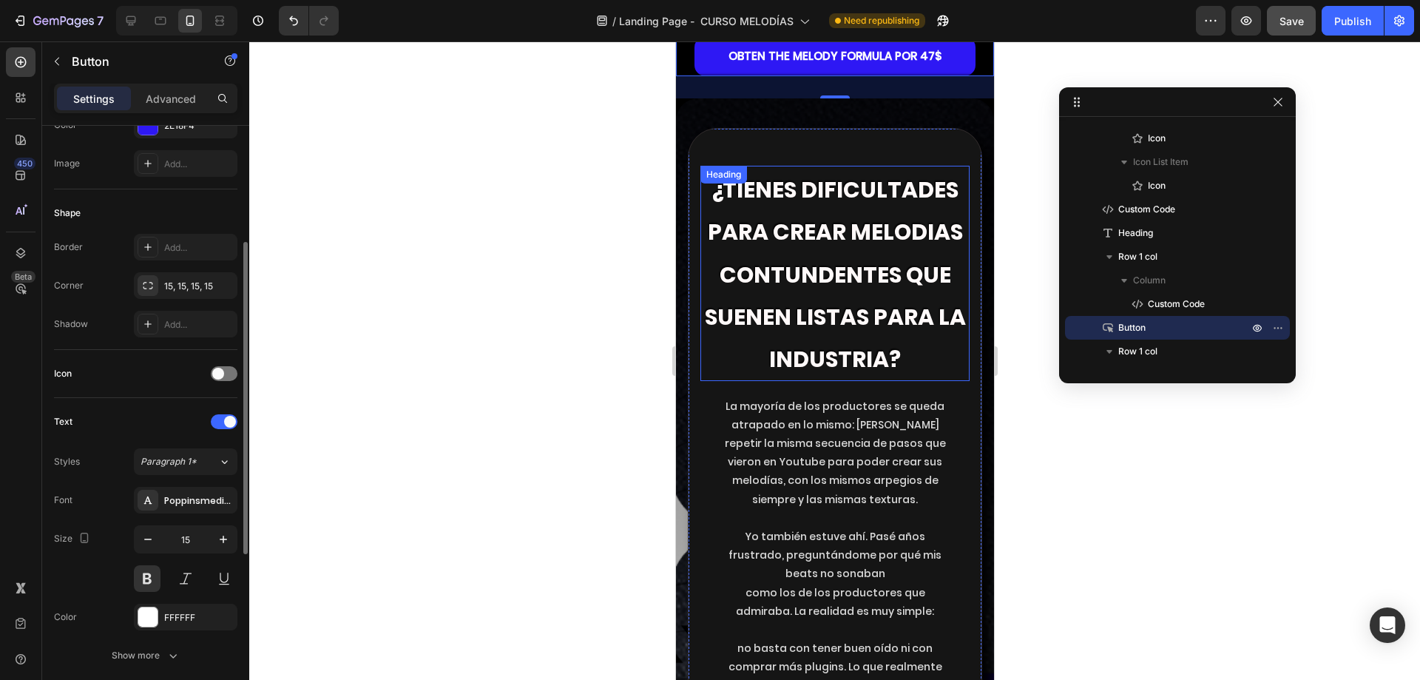
click at [833, 282] on strong "contundentes que suenen listas para la industria?" at bounding box center [834, 317] width 261 height 117
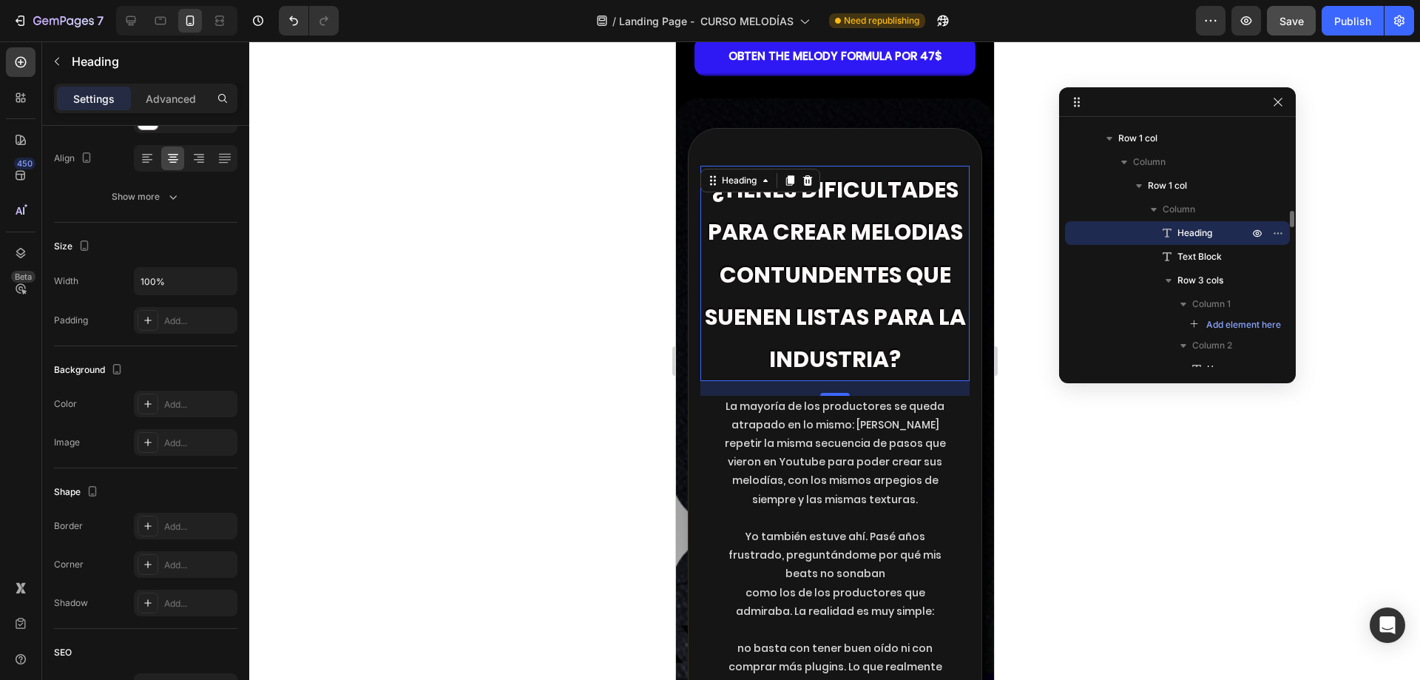
scroll to position [0, 0]
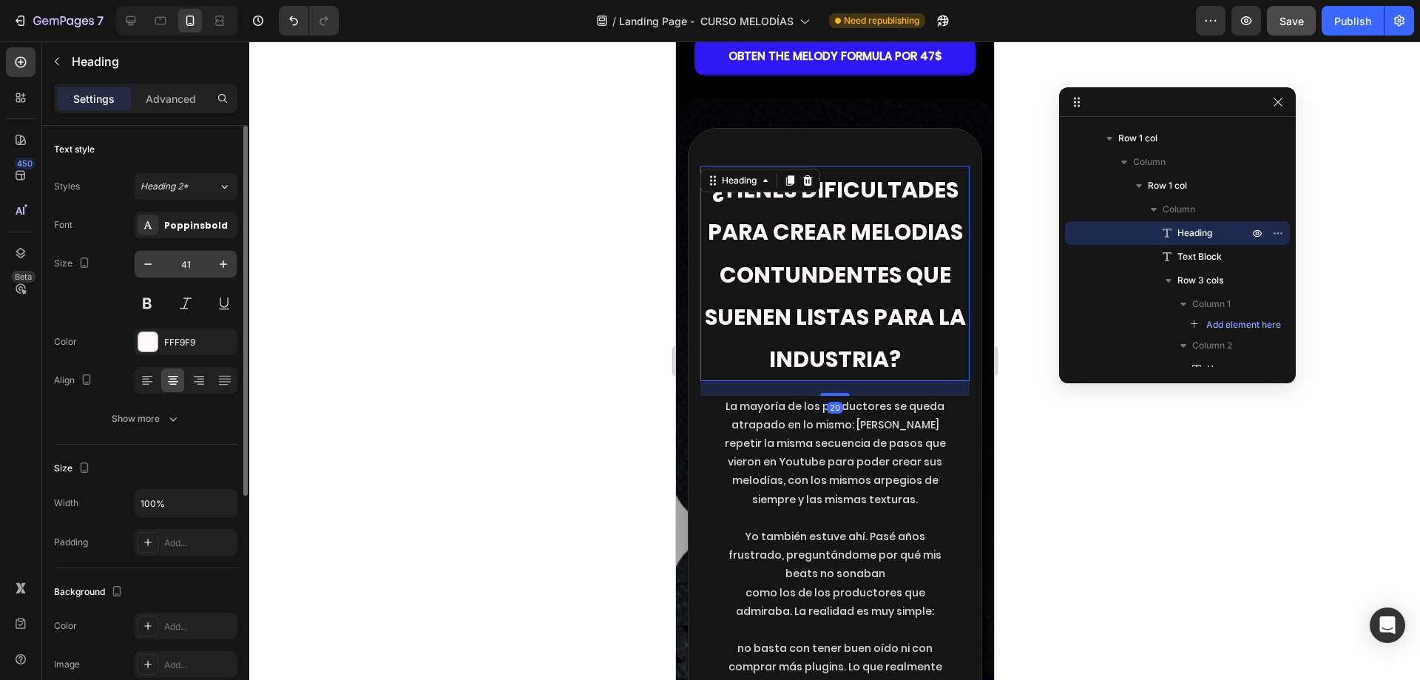
click at [191, 256] on input "41" at bounding box center [185, 264] width 49 height 27
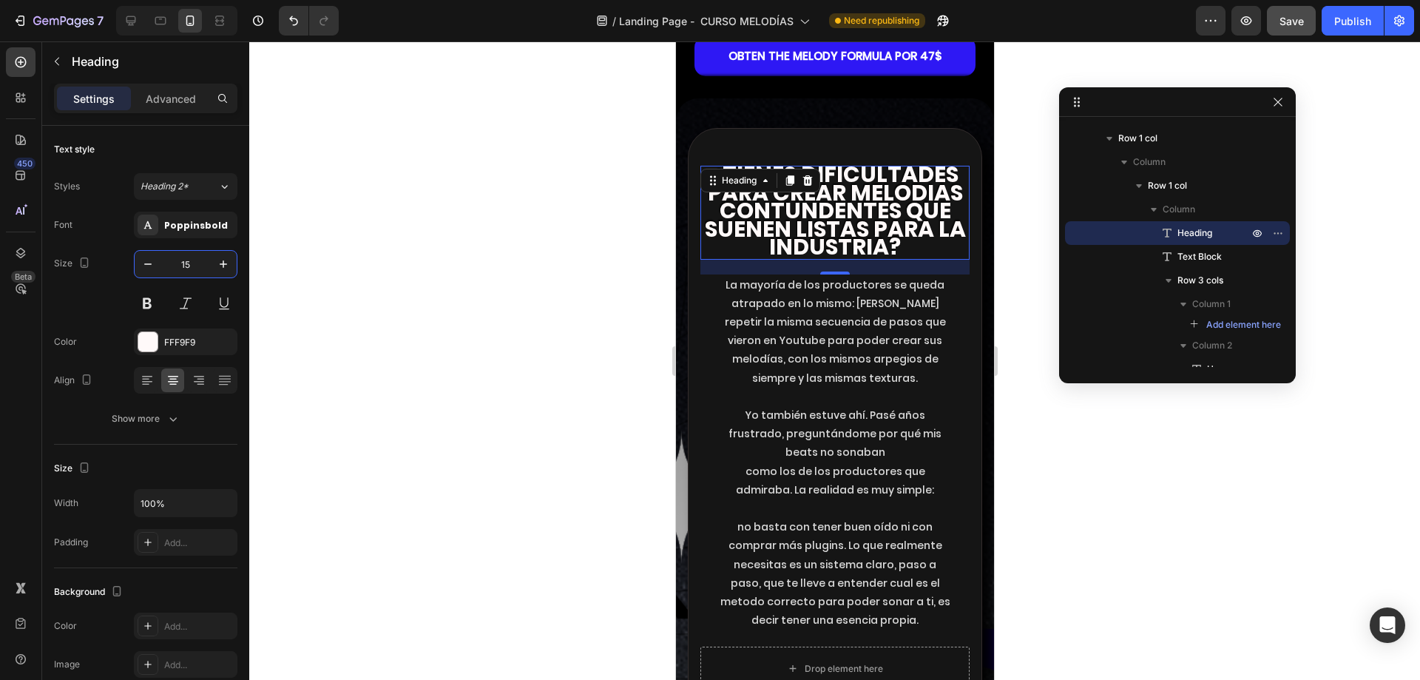
type input "15"
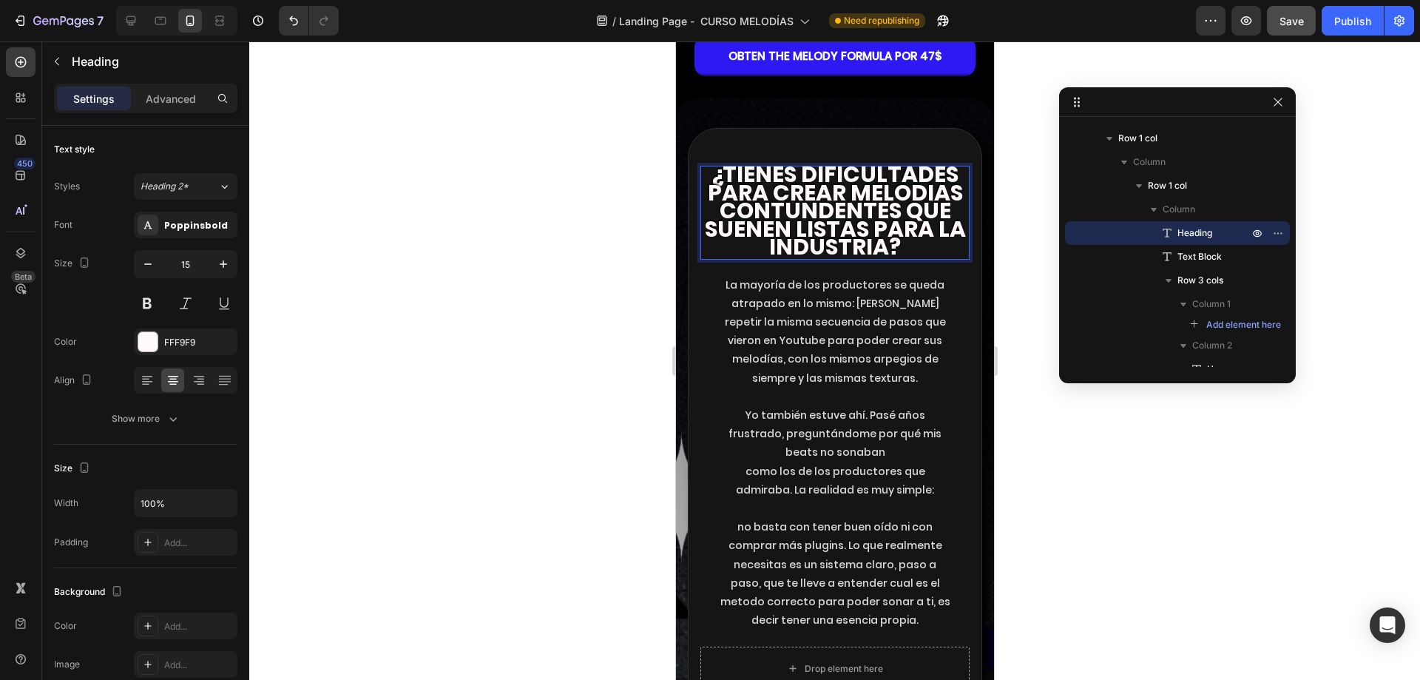
click at [910, 200] on strong "contundentes que suenen listas para la industria?" at bounding box center [834, 228] width 261 height 68
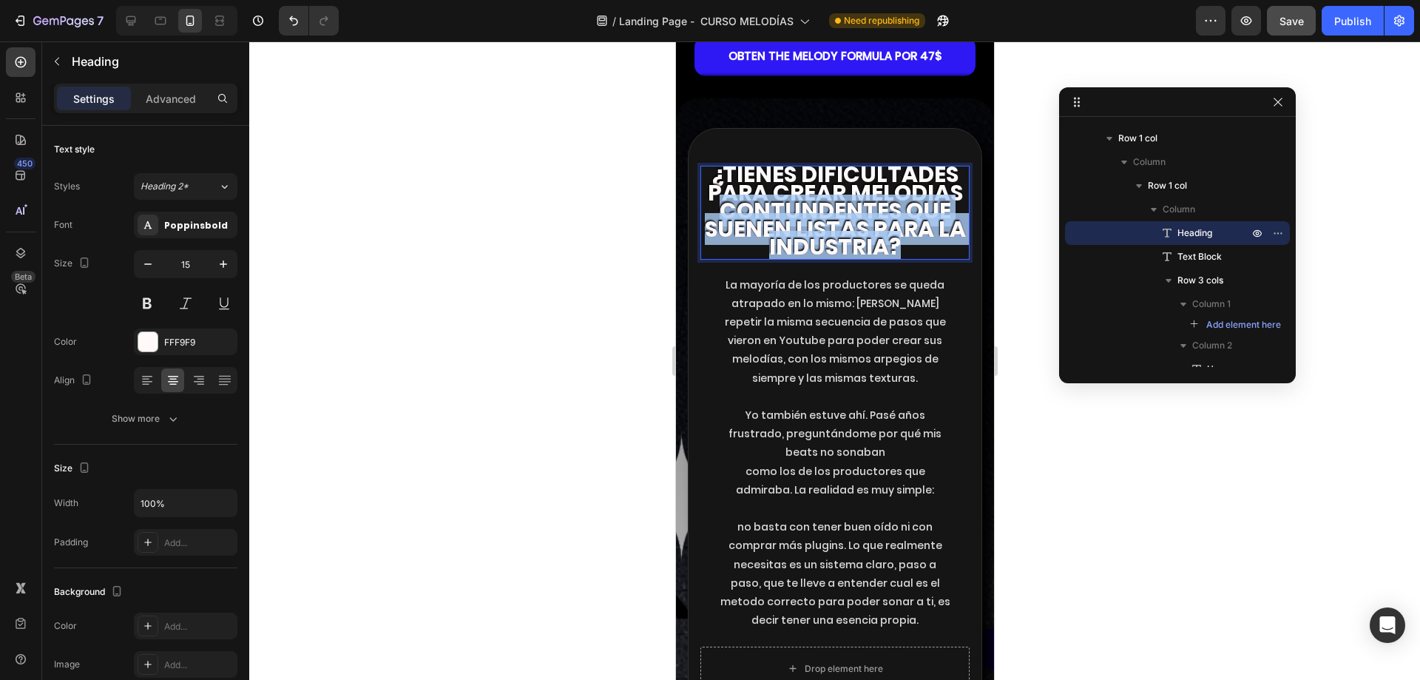
click at [910, 200] on strong "contundentes que suenen listas para la industria?" at bounding box center [834, 228] width 261 height 68
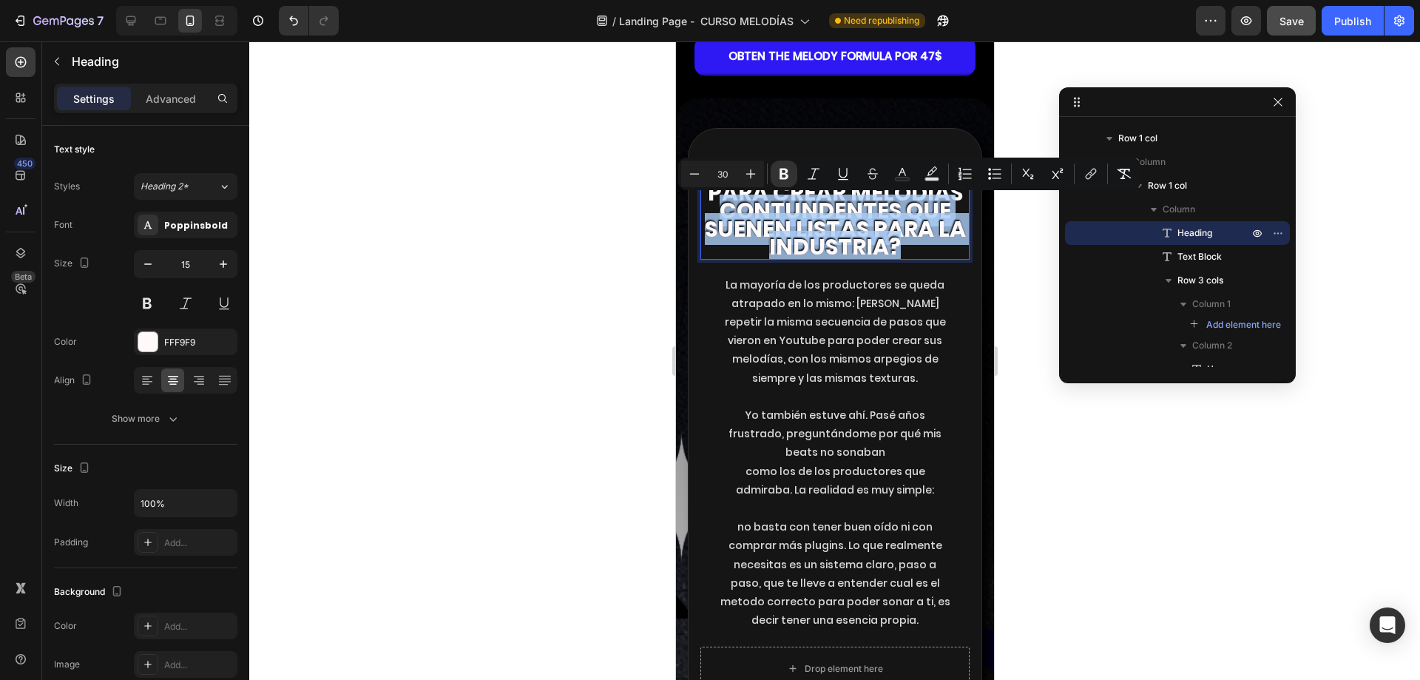
click at [859, 222] on strong "contundentes que suenen listas para la industria?" at bounding box center [834, 228] width 261 height 68
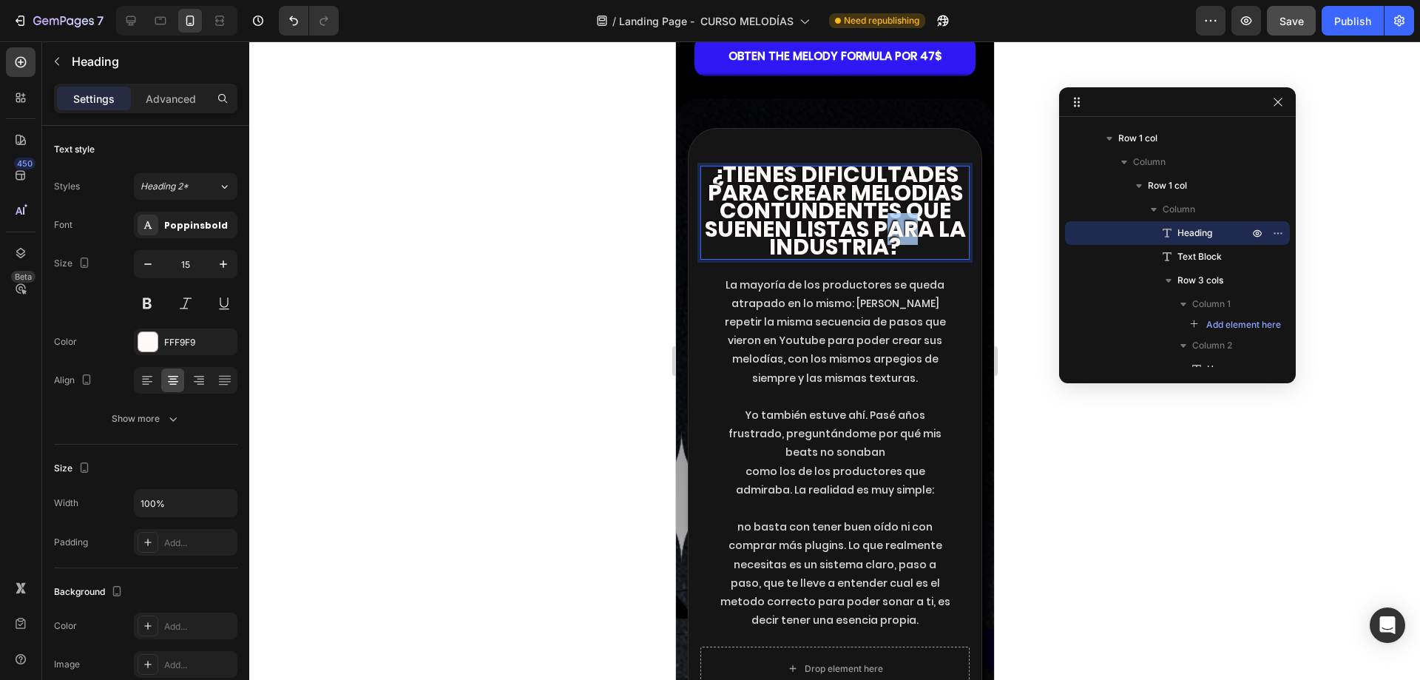
drag, startPoint x: 922, startPoint y: 242, endPoint x: 904, endPoint y: 242, distance: 18.5
click at [904, 242] on strong "contundentes que suenen listas para la industria?" at bounding box center [834, 228] width 261 height 68
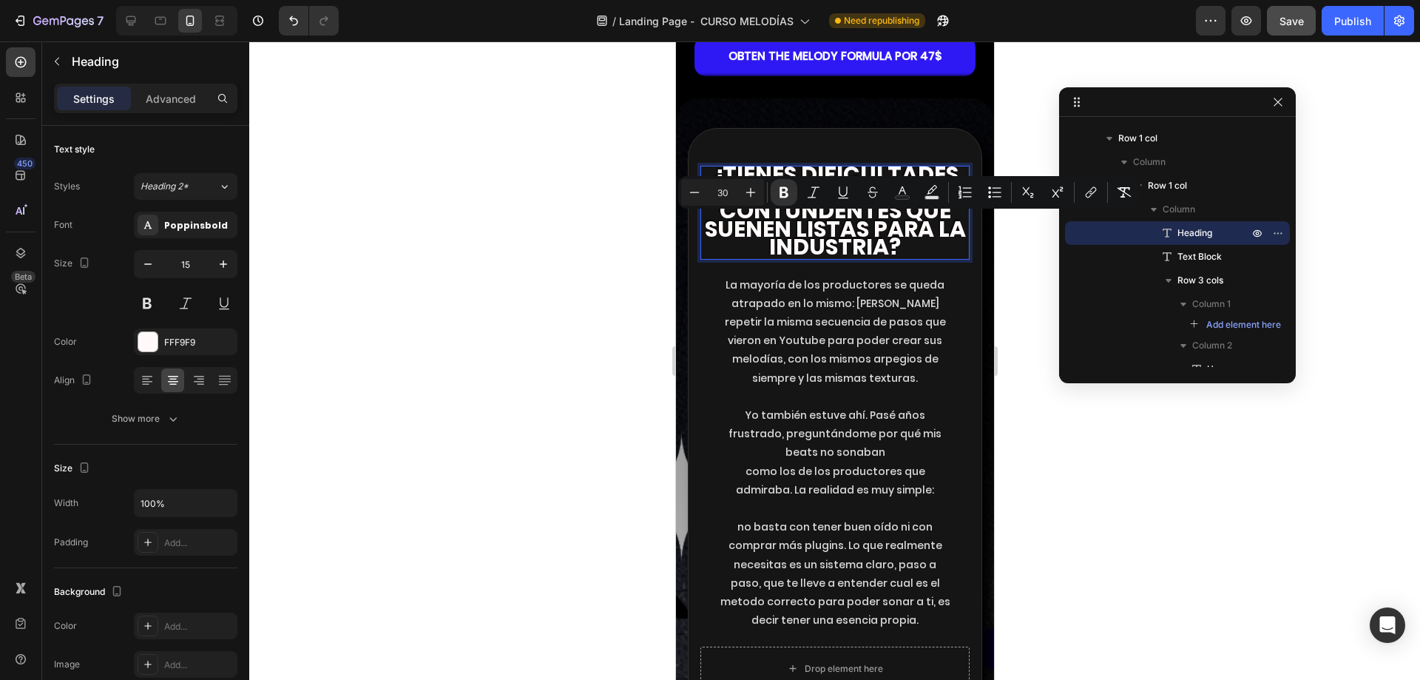
click at [915, 248] on p "¿tienes dificultades para crear melodias contundentes que suenen listas para la…" at bounding box center [834, 212] width 266 height 91
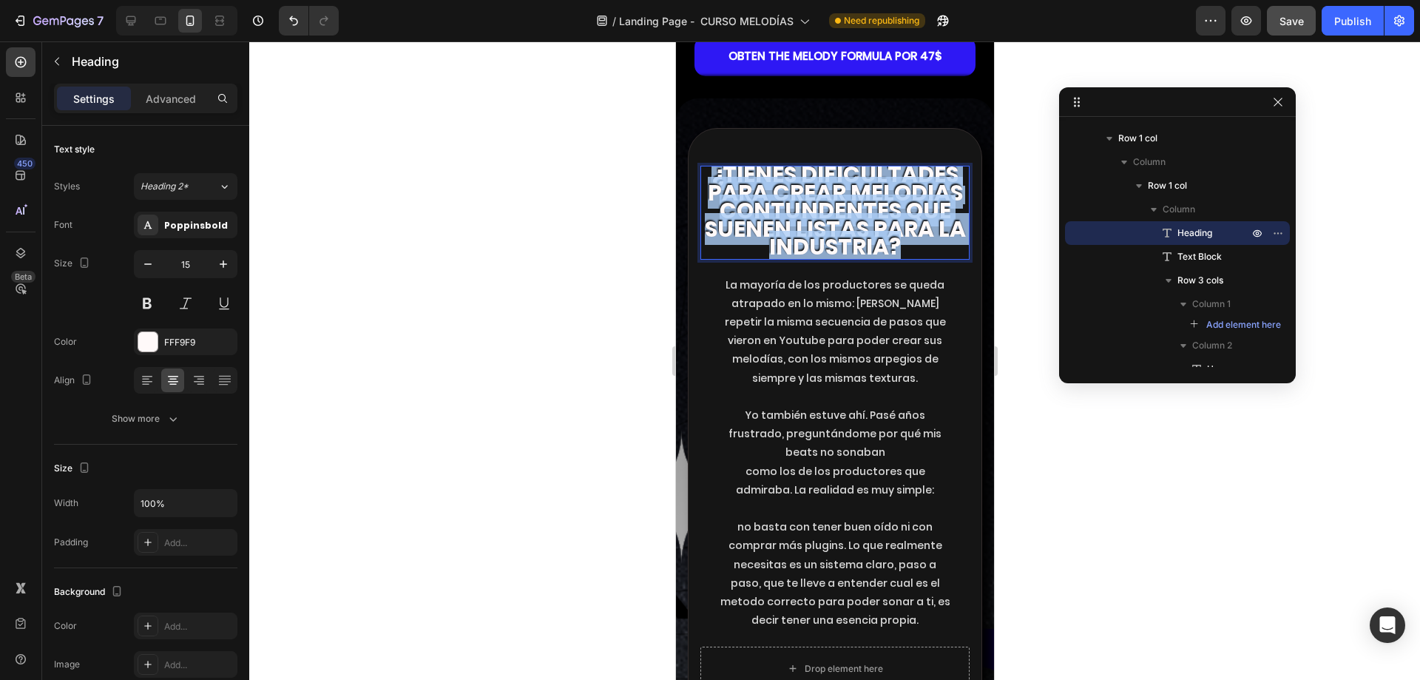
drag, startPoint x: 915, startPoint y: 248, endPoint x: 711, endPoint y: 180, distance: 215.1
click at [711, 180] on p "¿tienes dificultades para crear melodias contundentes que suenen listas para la…" at bounding box center [834, 212] width 266 height 91
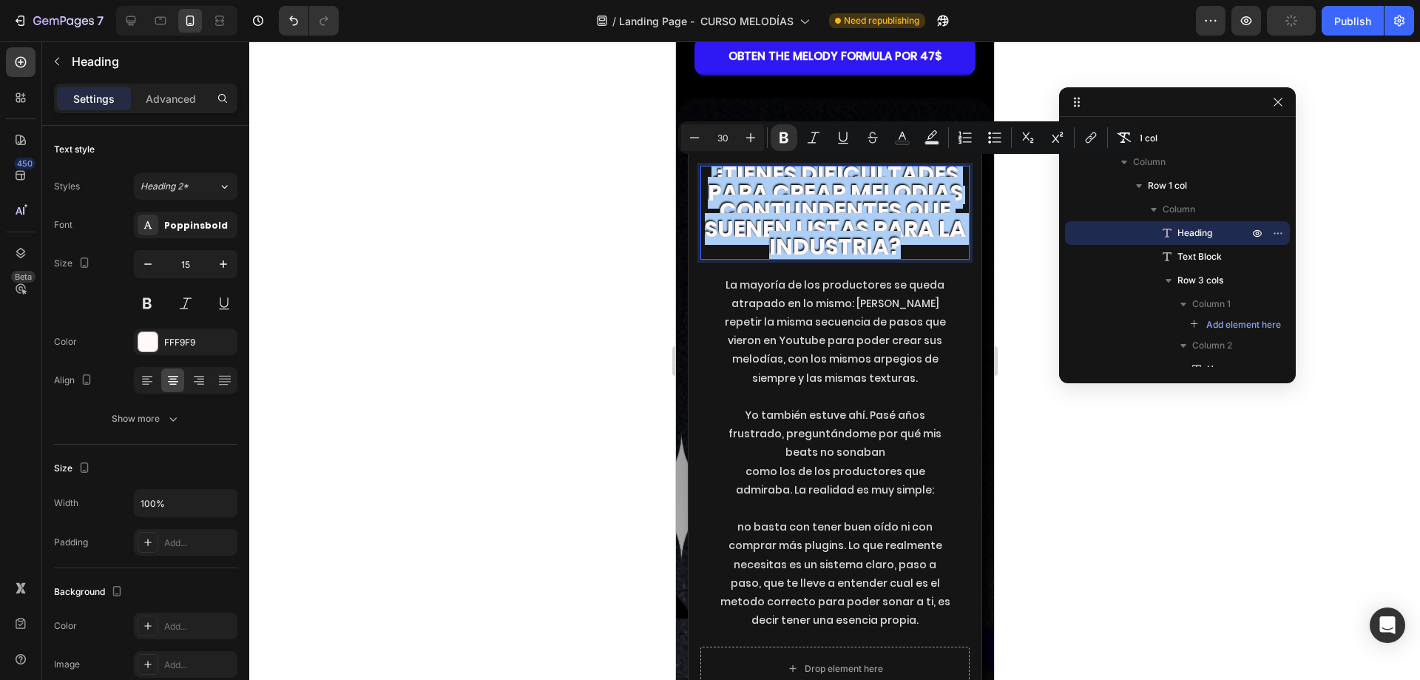
click at [721, 138] on input "30" at bounding box center [723, 138] width 30 height 18
type input "15"
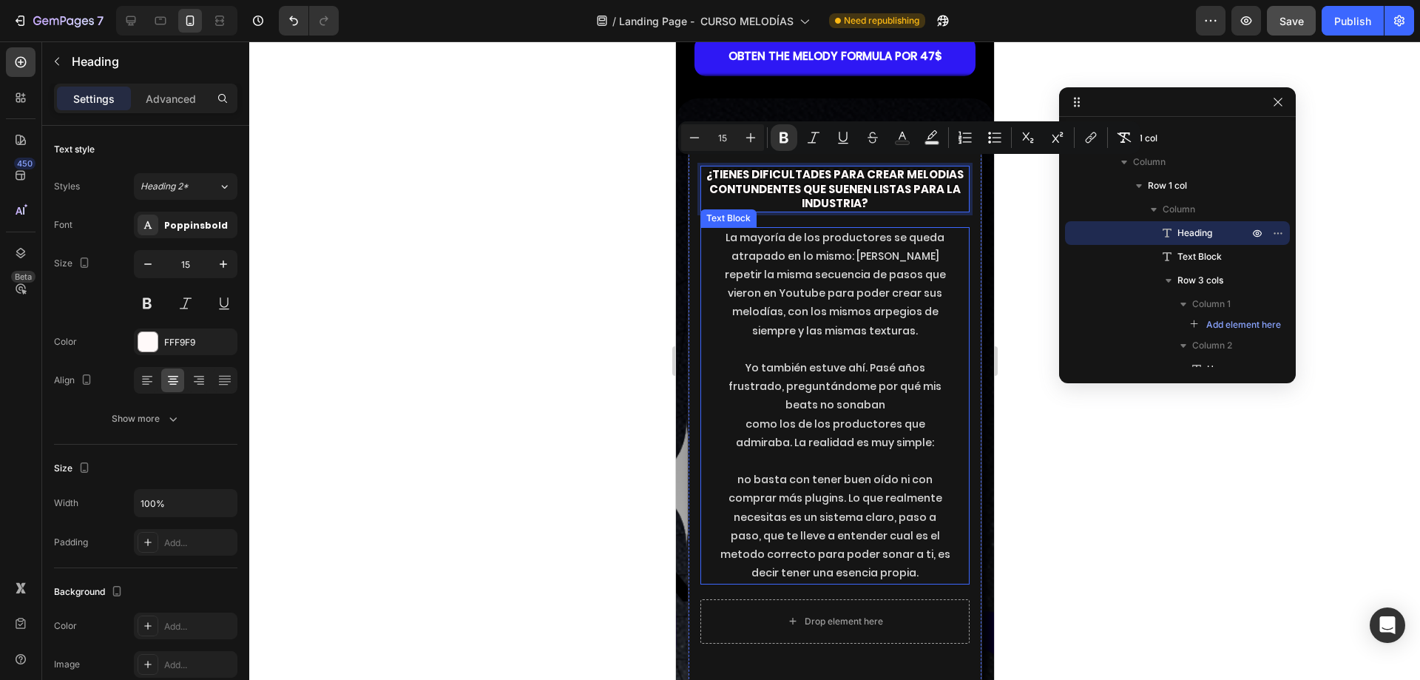
click at [856, 297] on p "La mayoría de los productores se queda atrapado en lo mismo: [PERSON_NAME] repe…" at bounding box center [834, 285] width 231 height 112
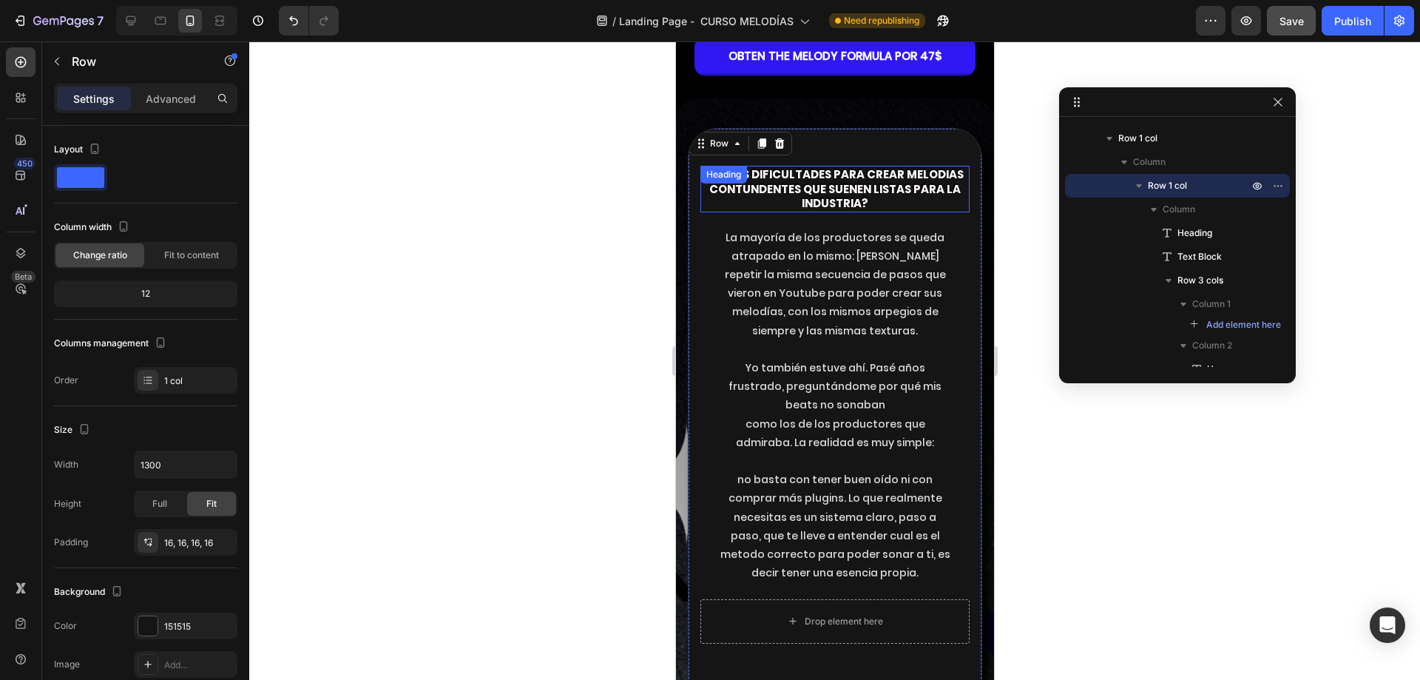
click at [822, 181] on strong "¿tienes dificultades para crear melodias" at bounding box center [833, 174] width 257 height 16
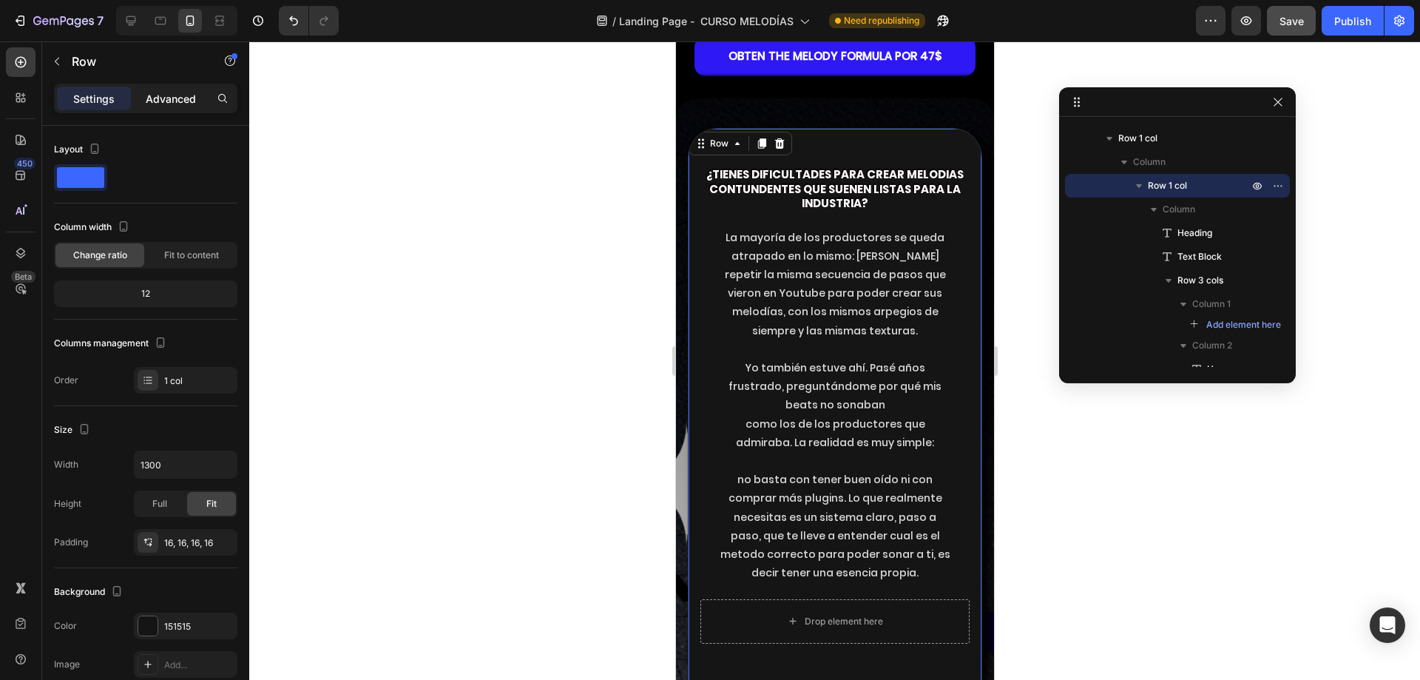
click at [175, 101] on p "Advanced" at bounding box center [171, 99] width 50 height 16
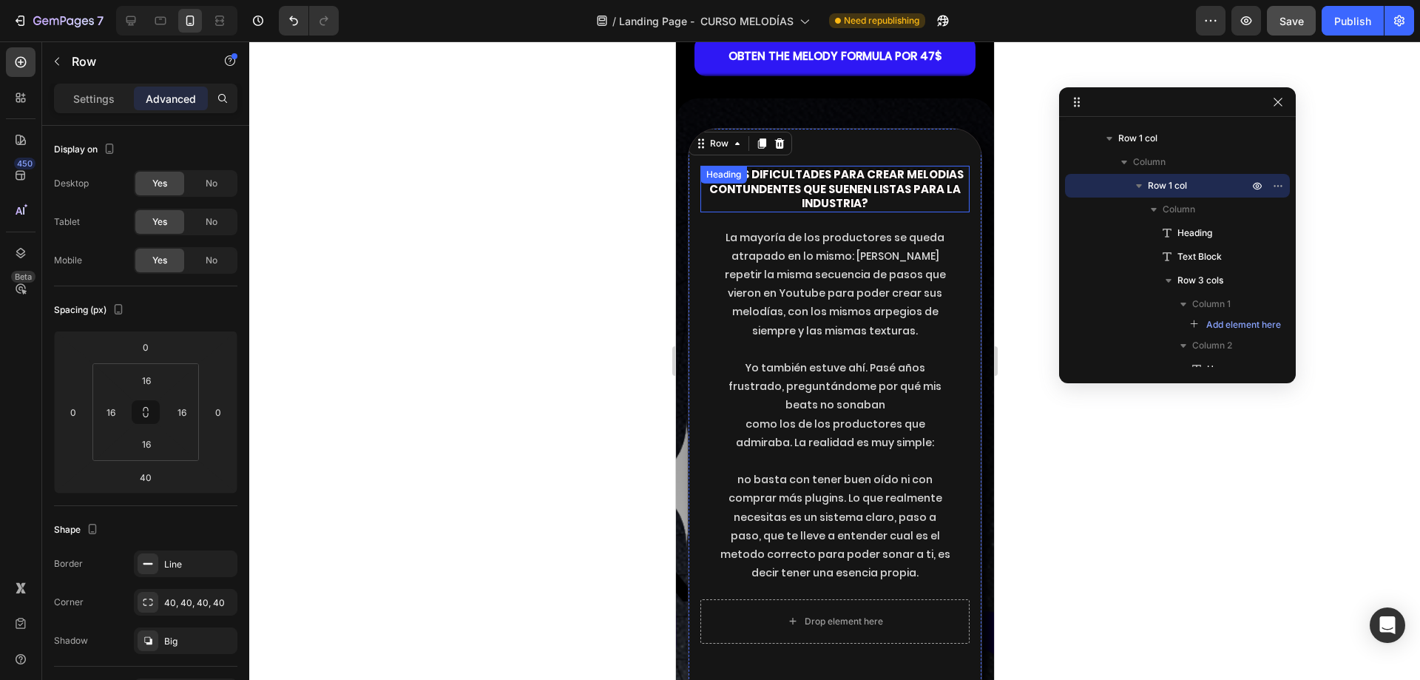
click at [807, 172] on strong "¿tienes dificultades para crear melodias" at bounding box center [833, 174] width 257 height 16
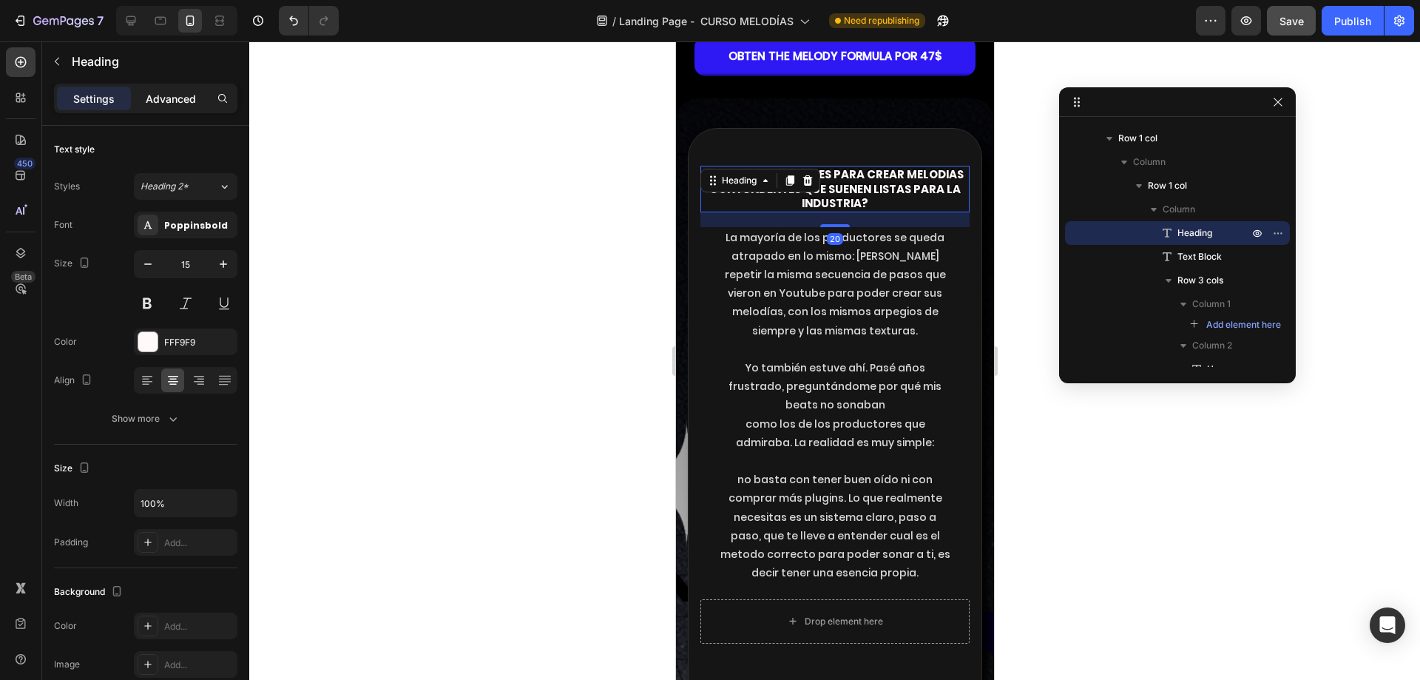
click at [166, 102] on p "Advanced" at bounding box center [171, 99] width 50 height 16
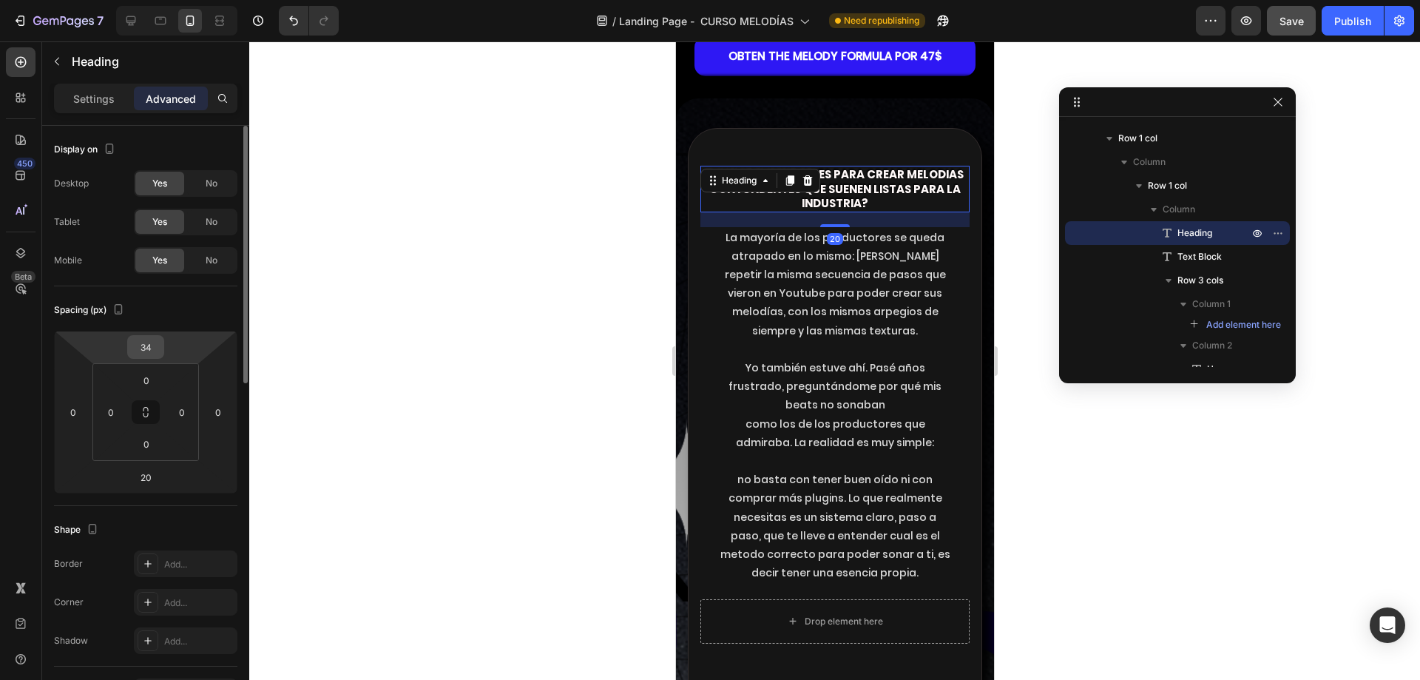
click at [150, 347] on input "34" at bounding box center [146, 347] width 30 height 22
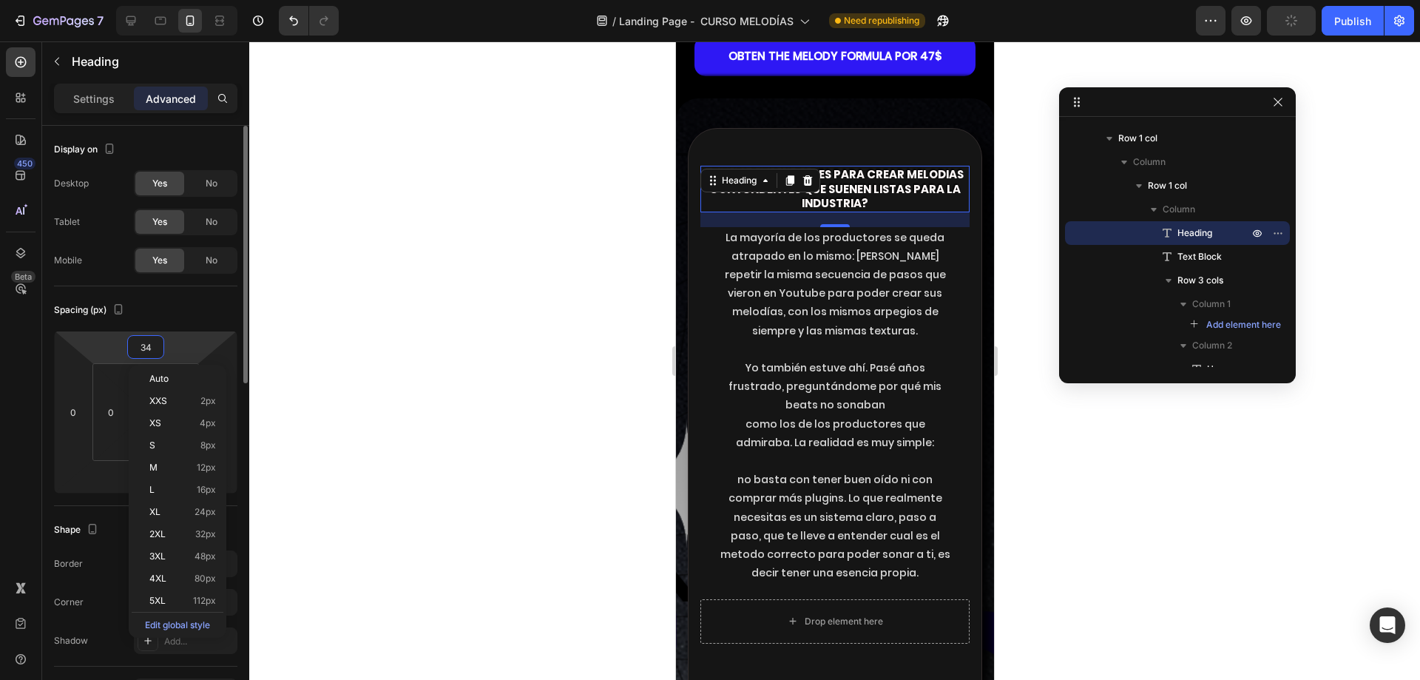
type input "0"
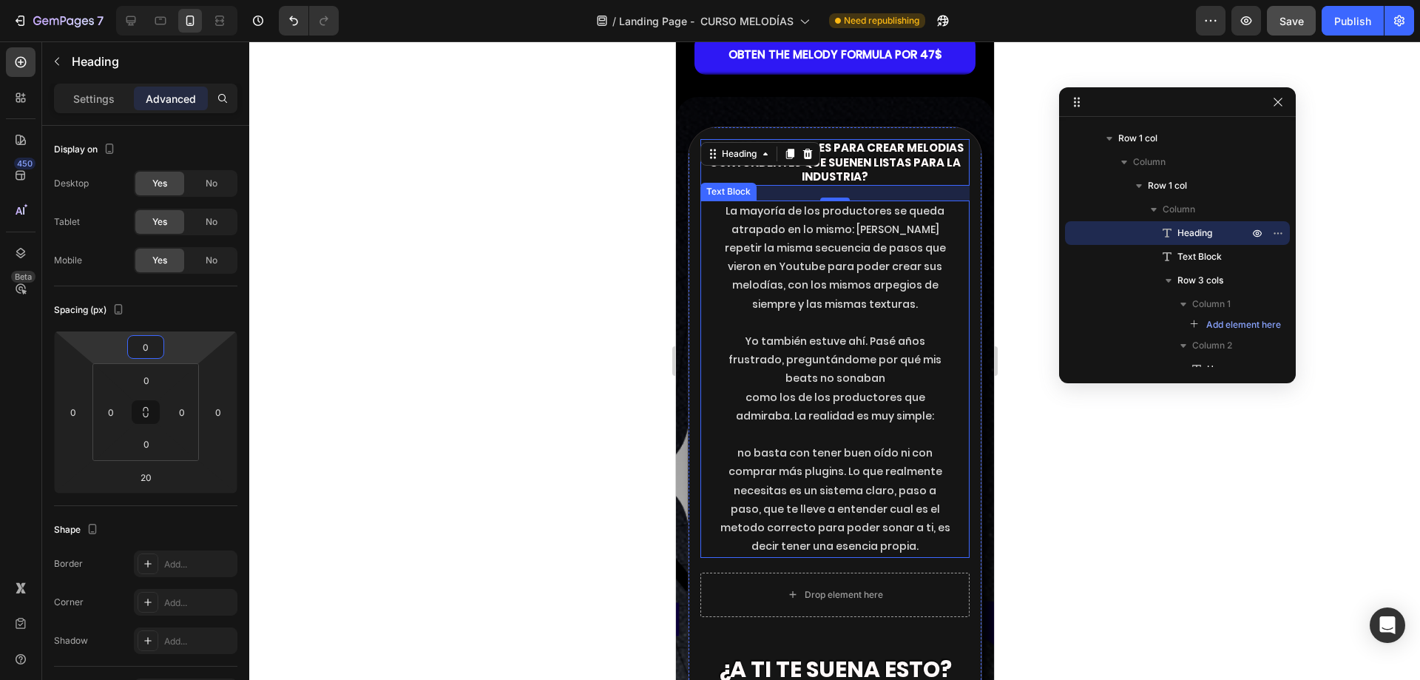
scroll to position [2958, 0]
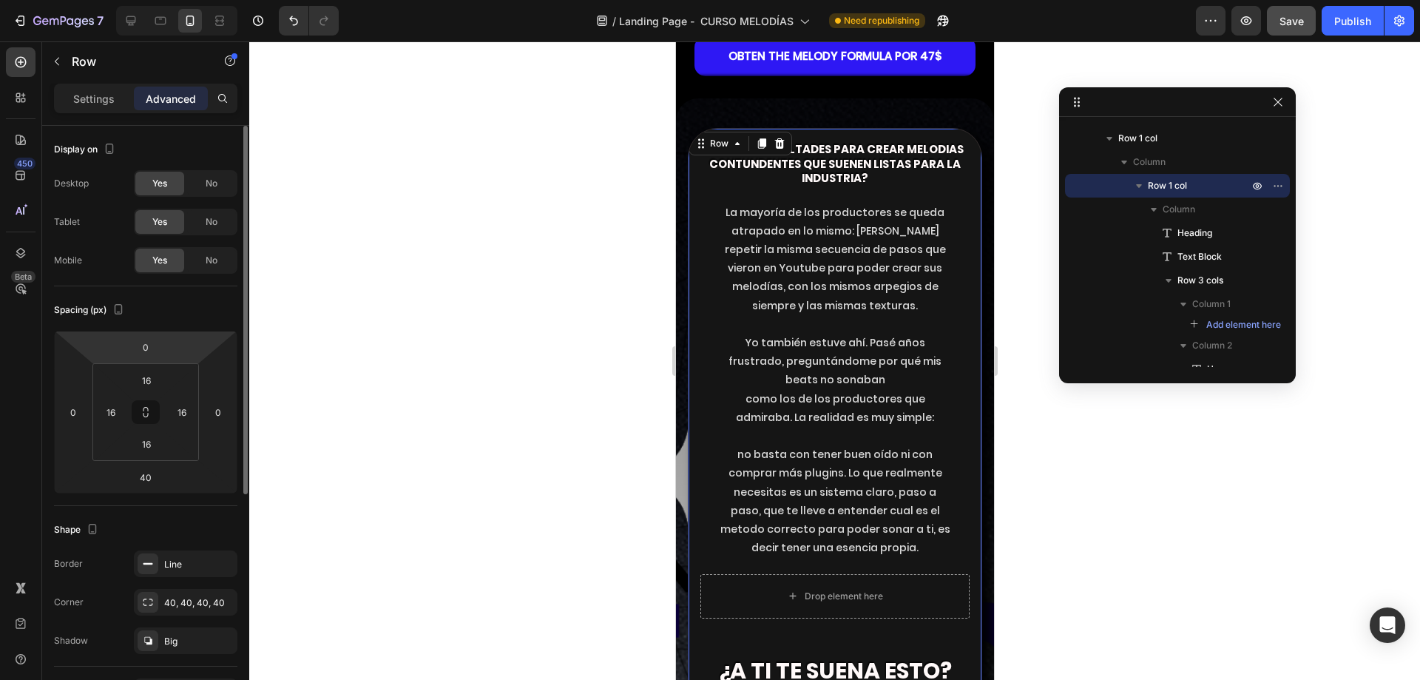
scroll to position [74, 0]
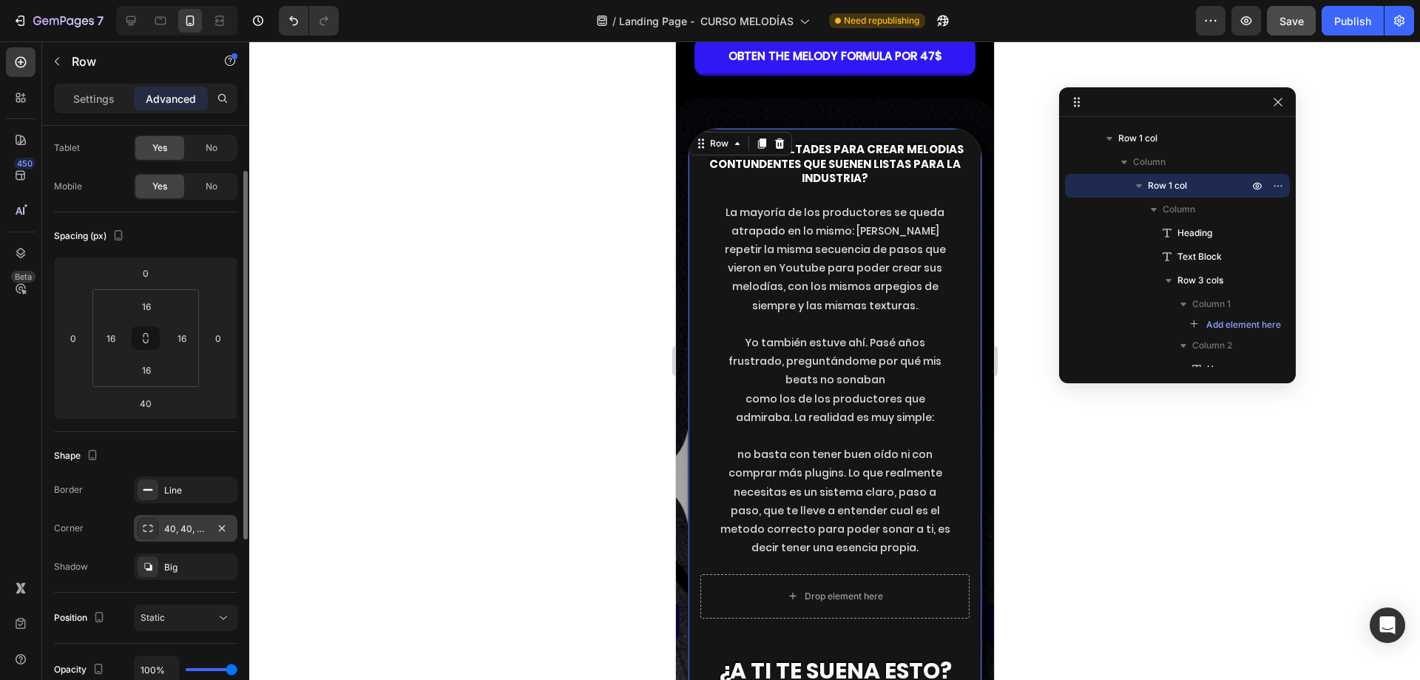
click at [175, 533] on div "40, 40, 40, 40" at bounding box center [185, 528] width 43 height 13
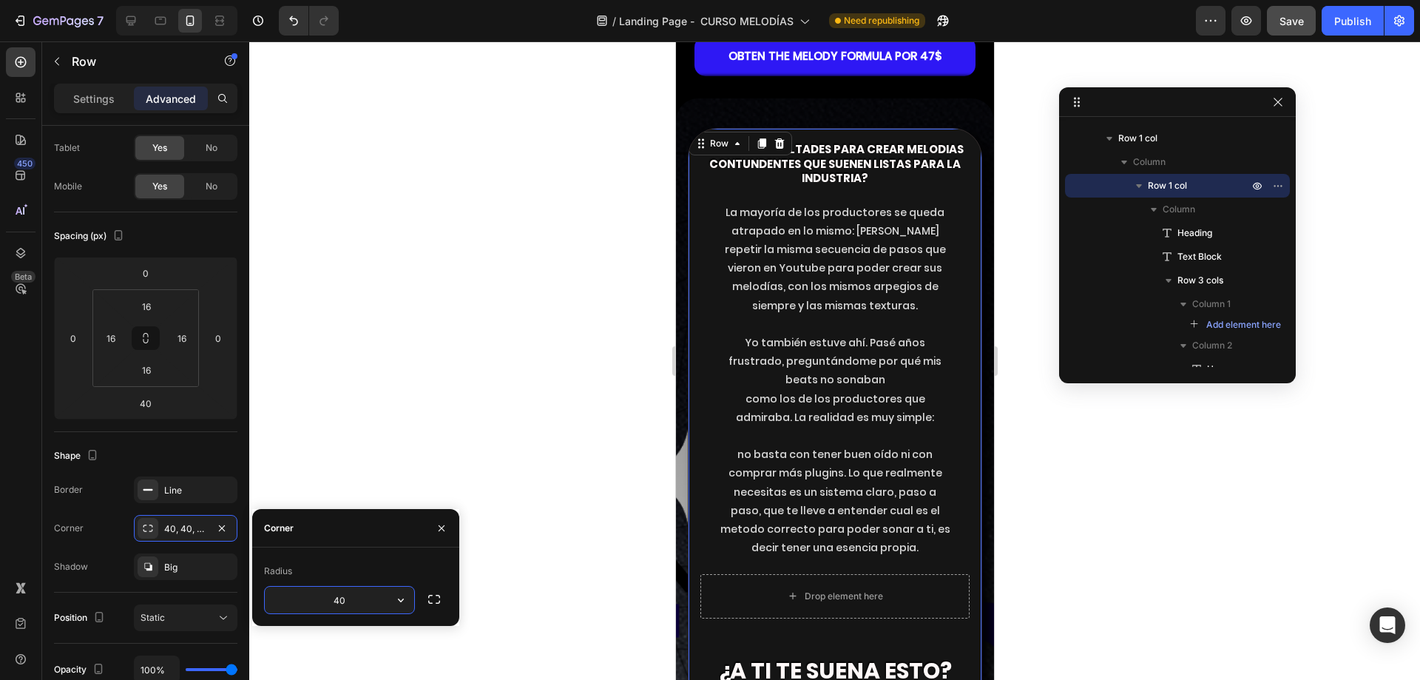
click at [357, 594] on input "40" at bounding box center [339, 599] width 149 height 27
type input "20"
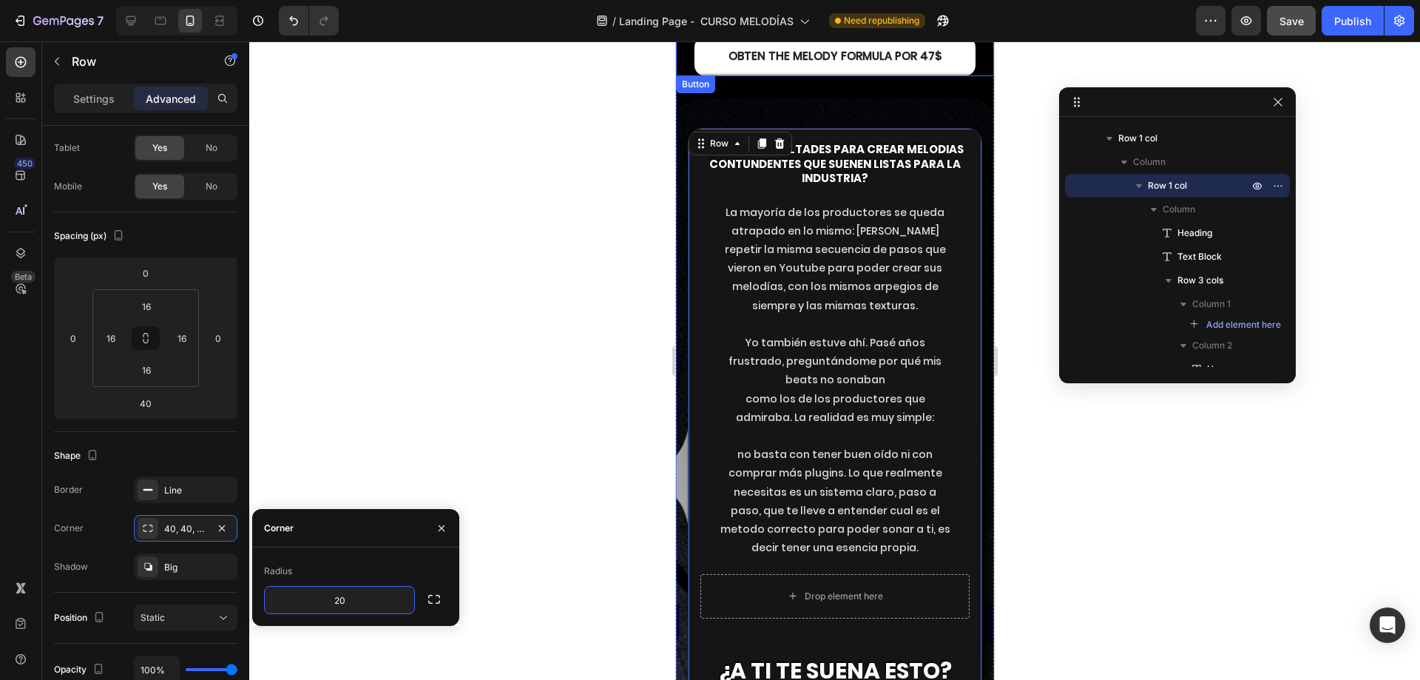
click at [893, 75] on link "OBTEN THE MELODY FORMULA por 47$" at bounding box center [834, 56] width 281 height 41
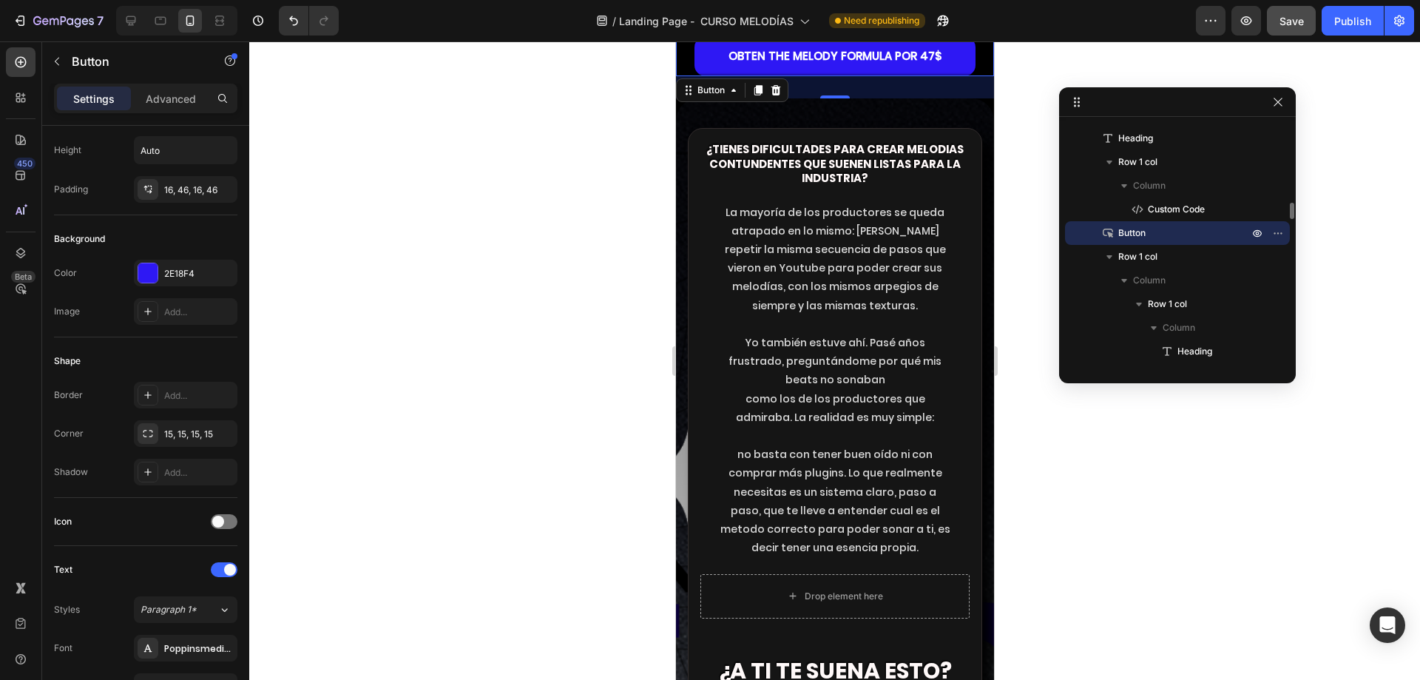
scroll to position [0, 0]
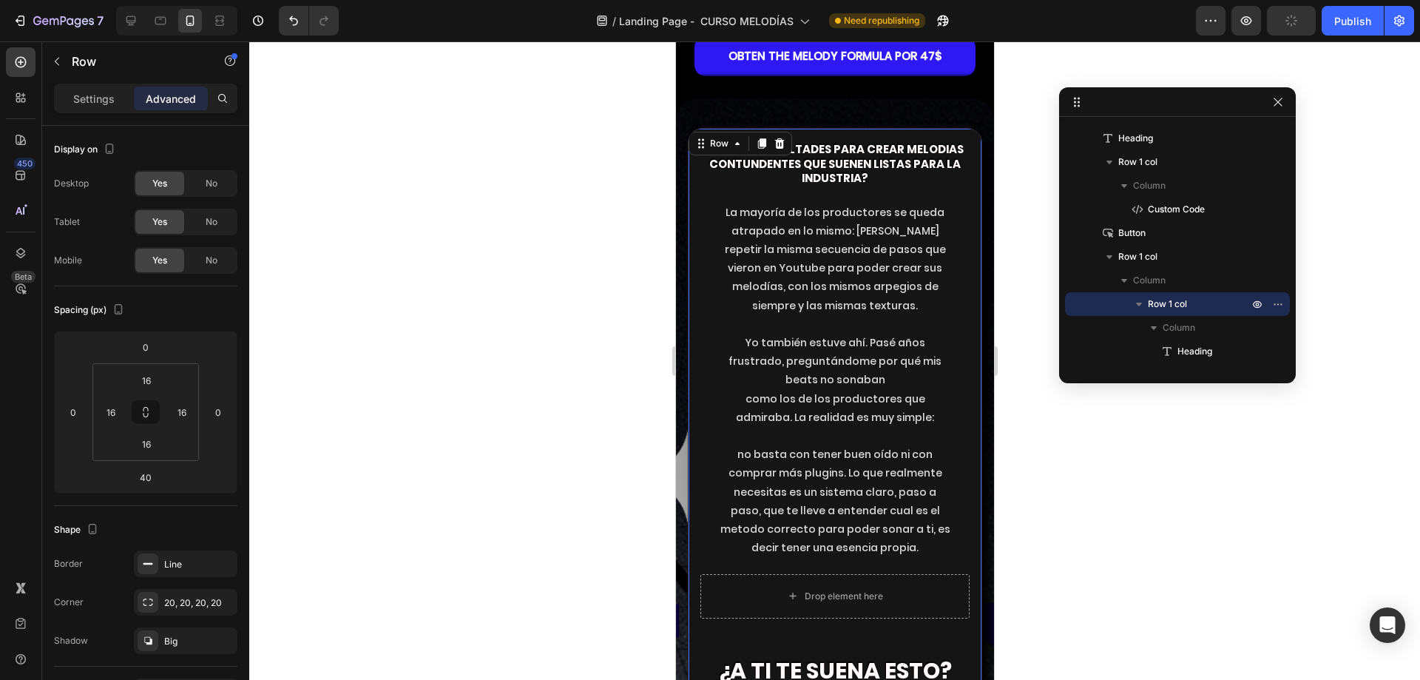
drag, startPoint x: 738, startPoint y: 139, endPoint x: 1137, endPoint y: 328, distance: 441.9
click at [186, 606] on div "20, 20, 20, 20" at bounding box center [185, 602] width 43 height 13
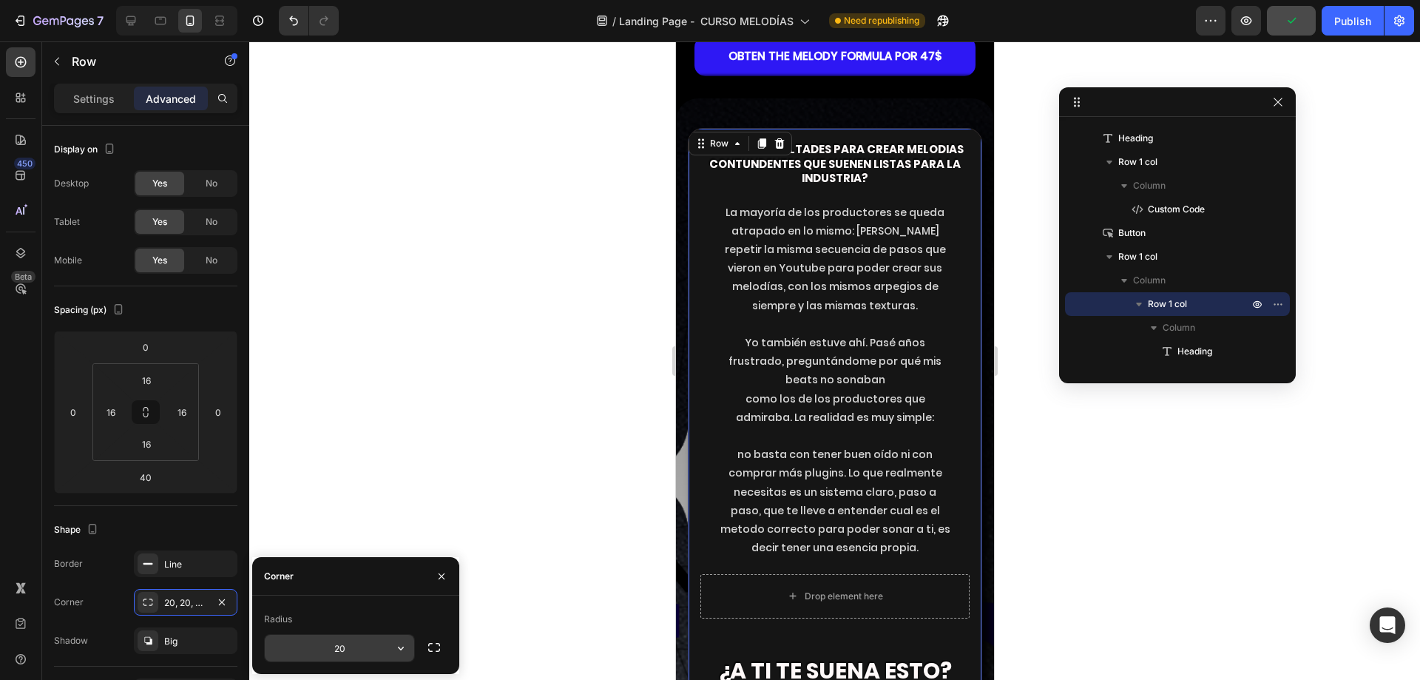
click at [339, 654] on input "20" at bounding box center [339, 647] width 149 height 27
type input "15"
click at [900, 359] on p "Yo también estuve ahí. Pasé años frustrado, preguntándome por qué mis beats no …" at bounding box center [834, 362] width 231 height 56
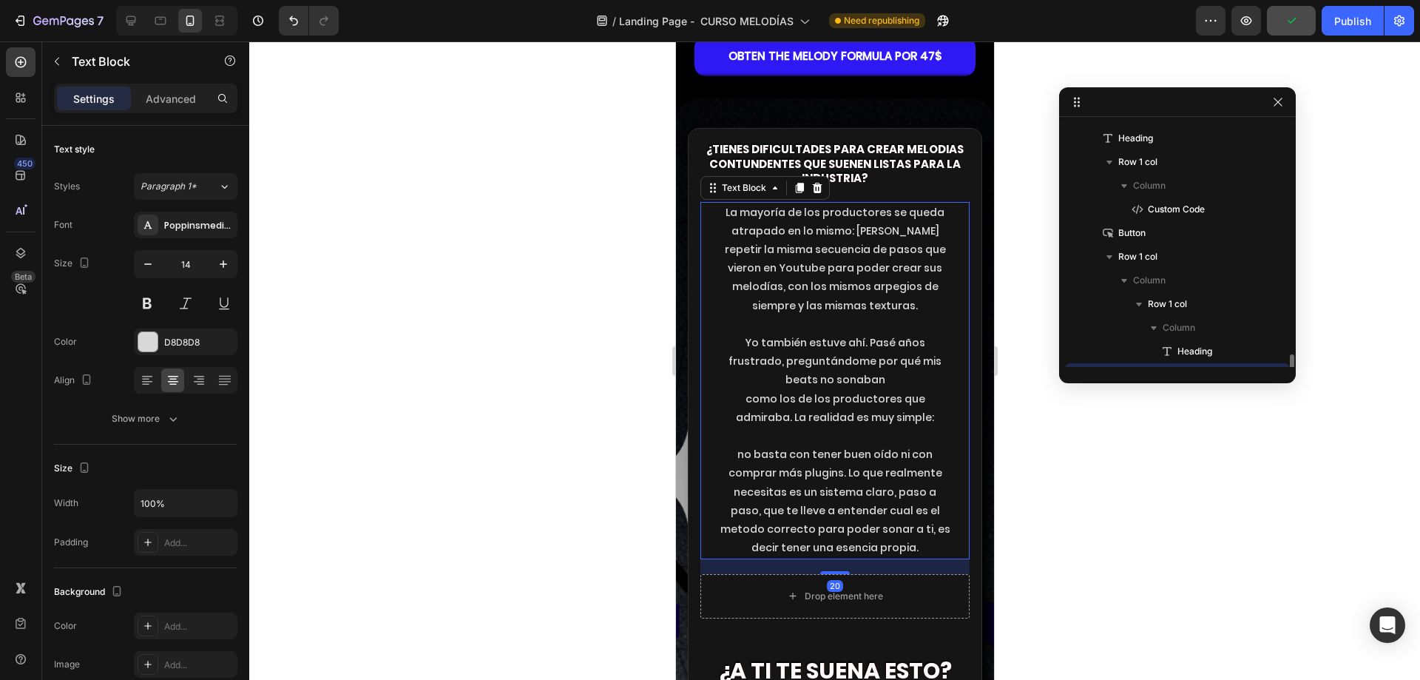
scroll to position [1292, 0]
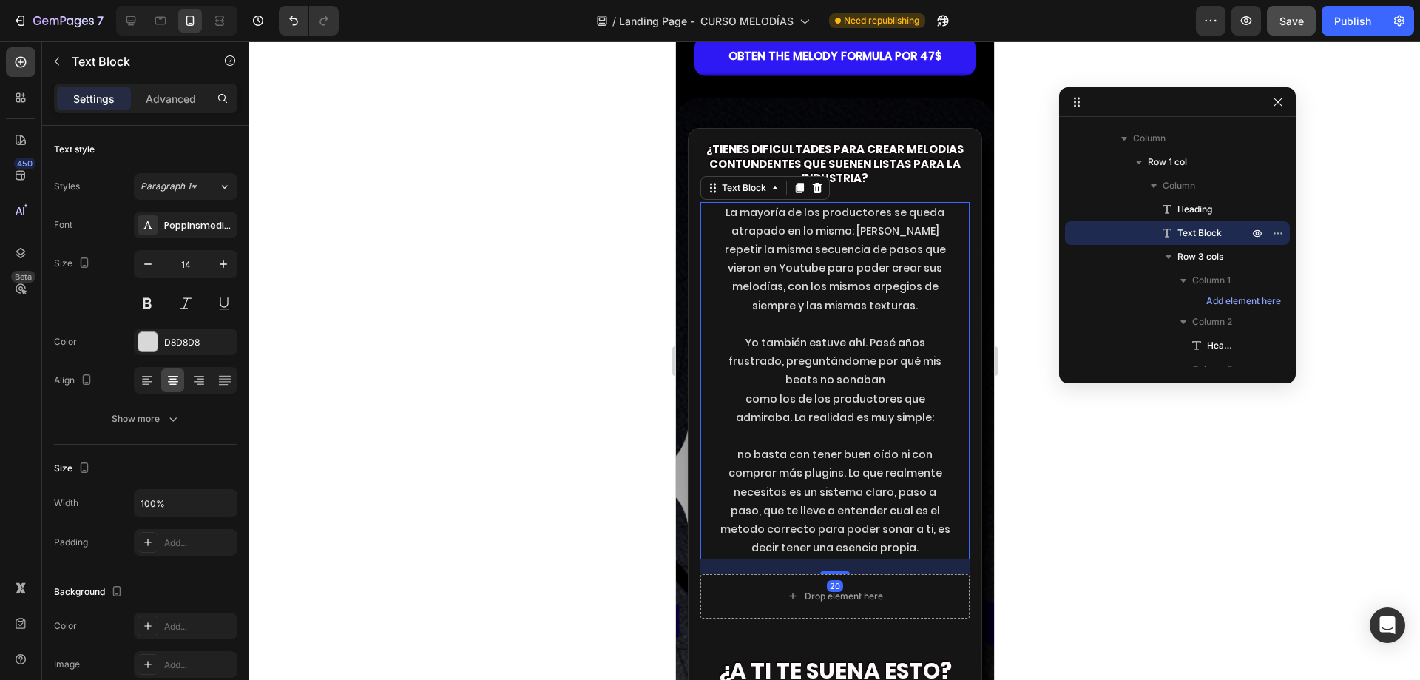
click at [888, 288] on p "La mayoría de los productores se queda atrapado en lo mismo: [PERSON_NAME] repe…" at bounding box center [834, 259] width 231 height 112
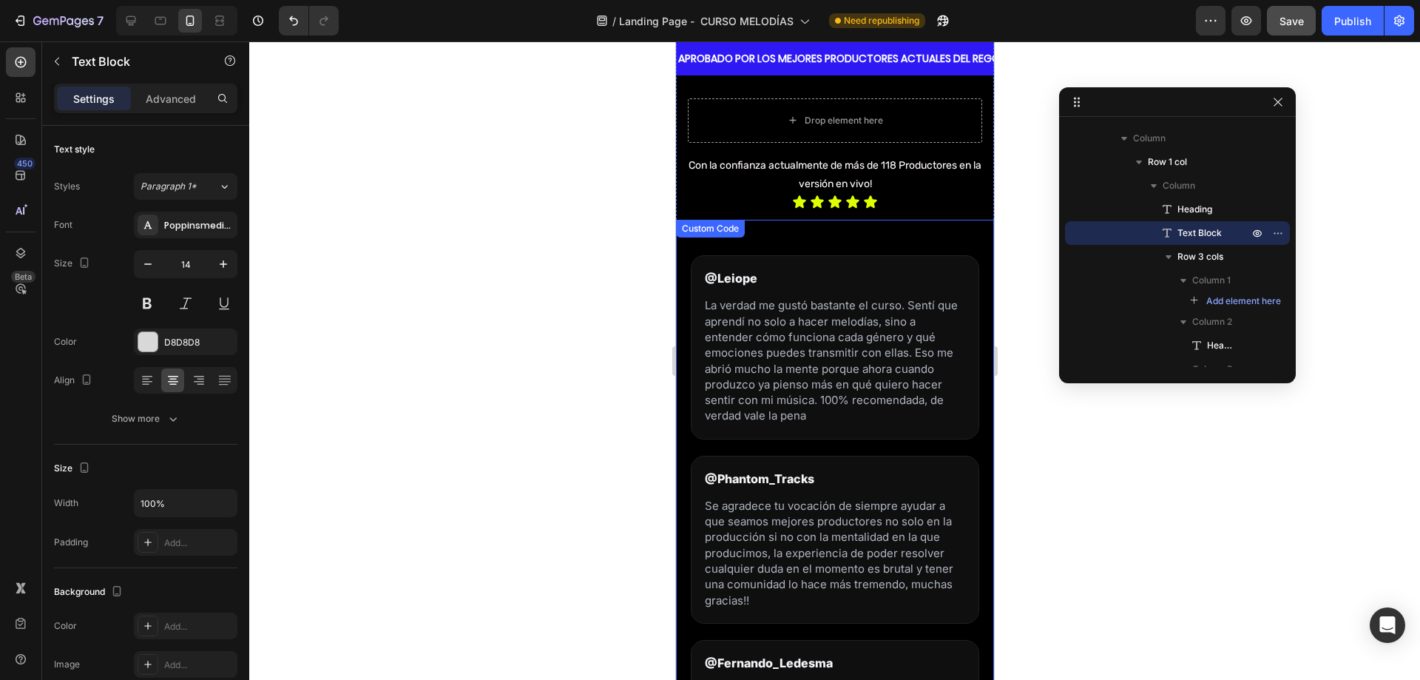
scroll to position [887, 0]
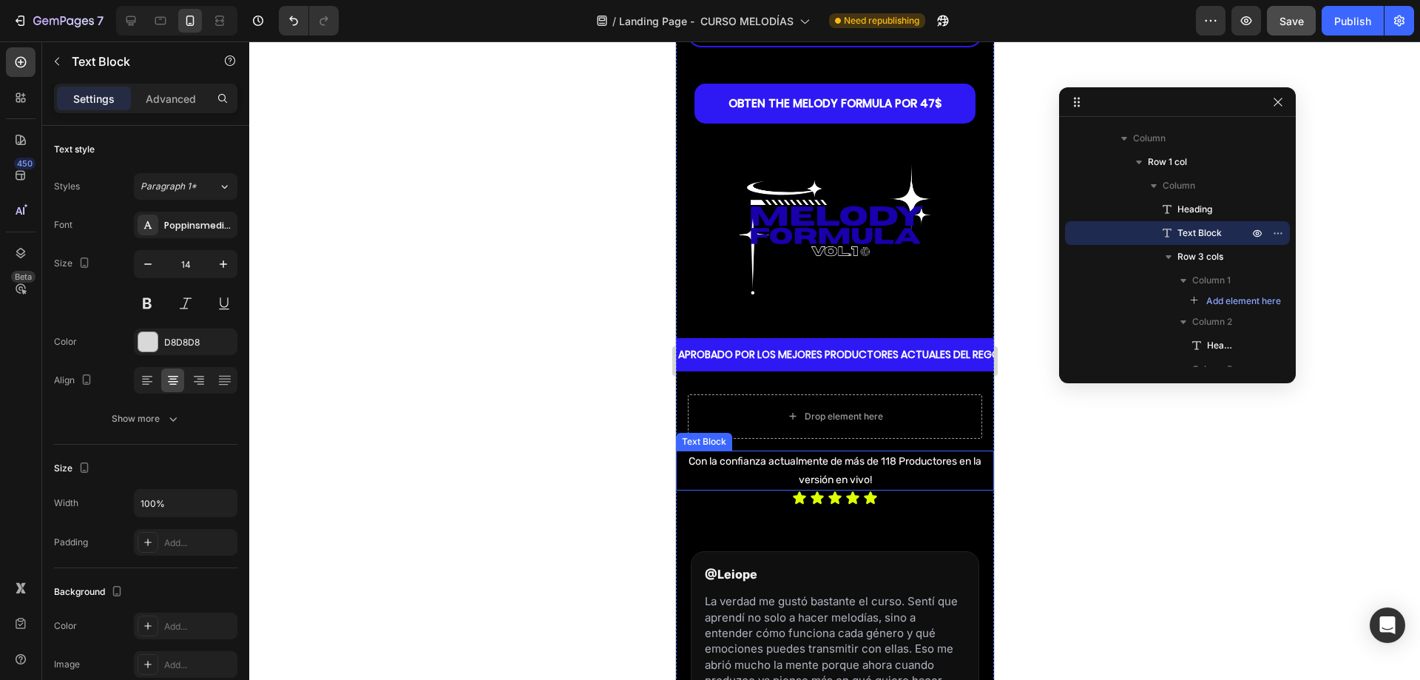
click at [739, 456] on p "Con la confianza actualmente de más de 118 Productores en la versión en vivo!" at bounding box center [834, 470] width 315 height 37
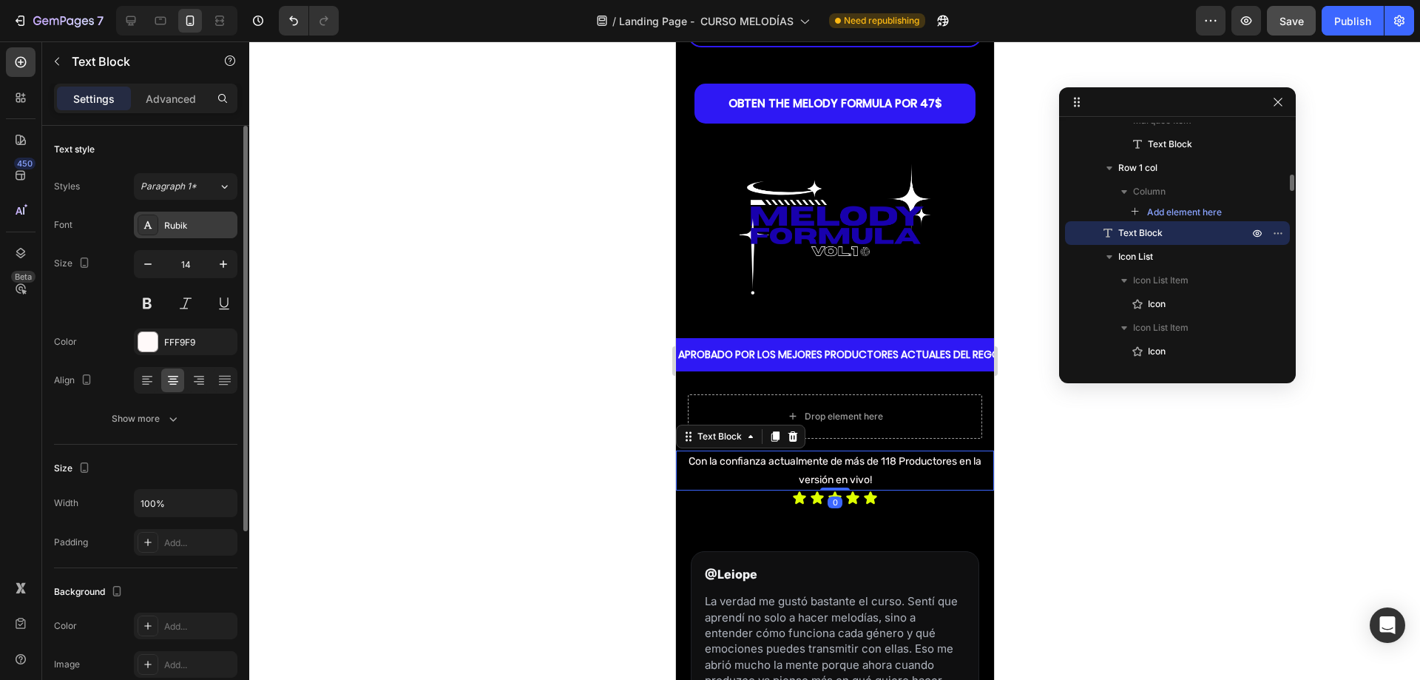
click at [193, 234] on div "Rubik" at bounding box center [186, 224] width 104 height 27
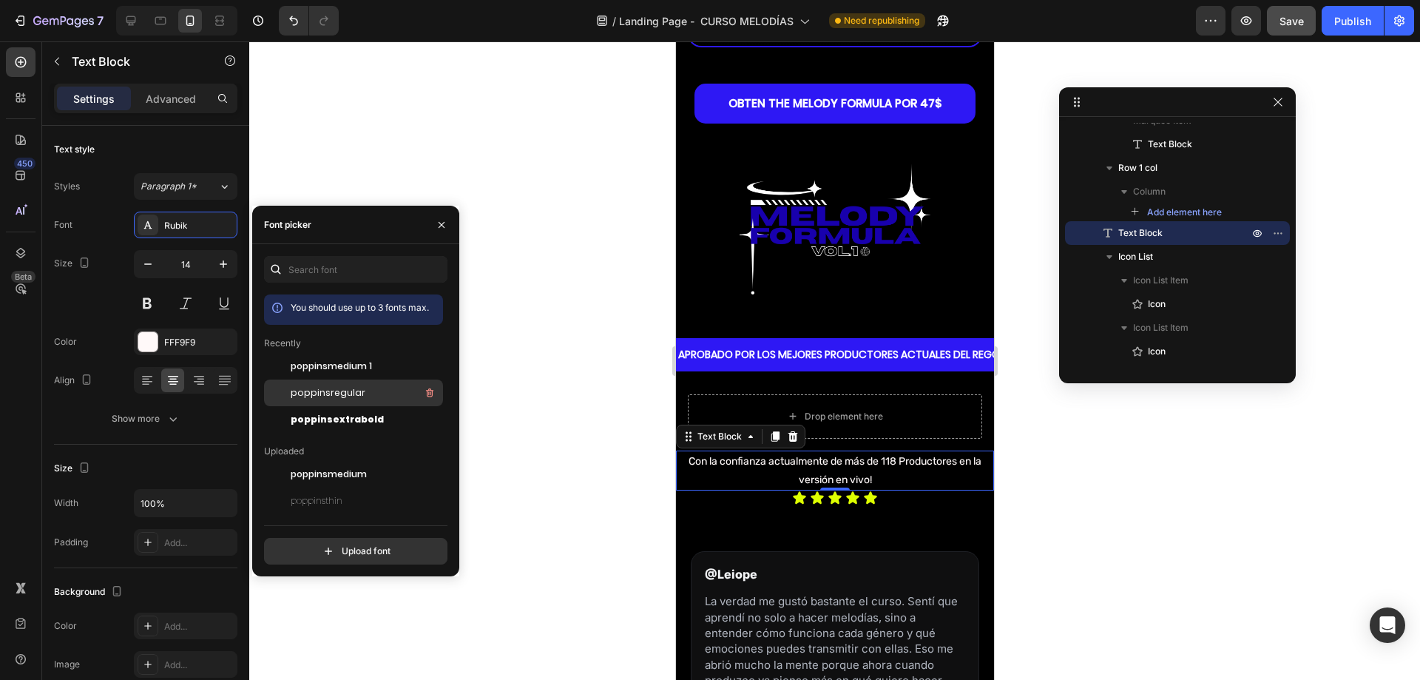
click at [378, 393] on div "poppinsregular" at bounding box center [365, 393] width 149 height 18
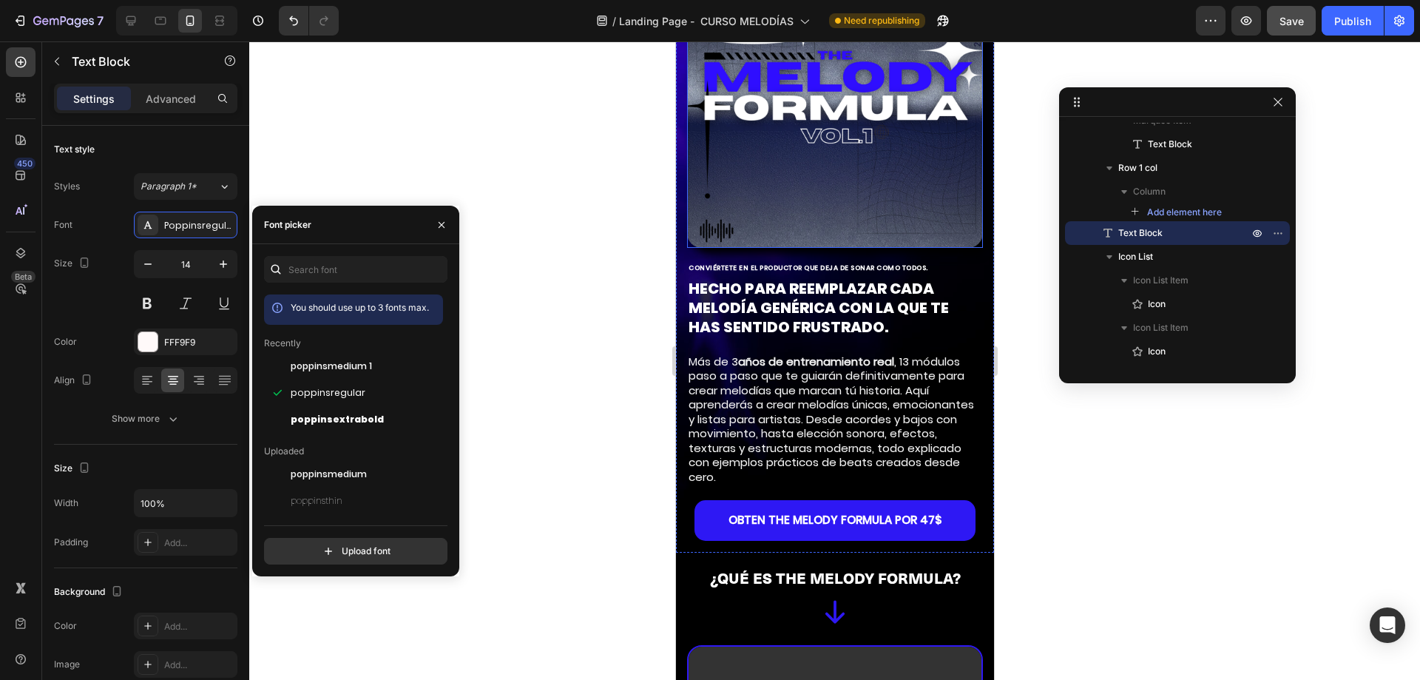
scroll to position [0, 0]
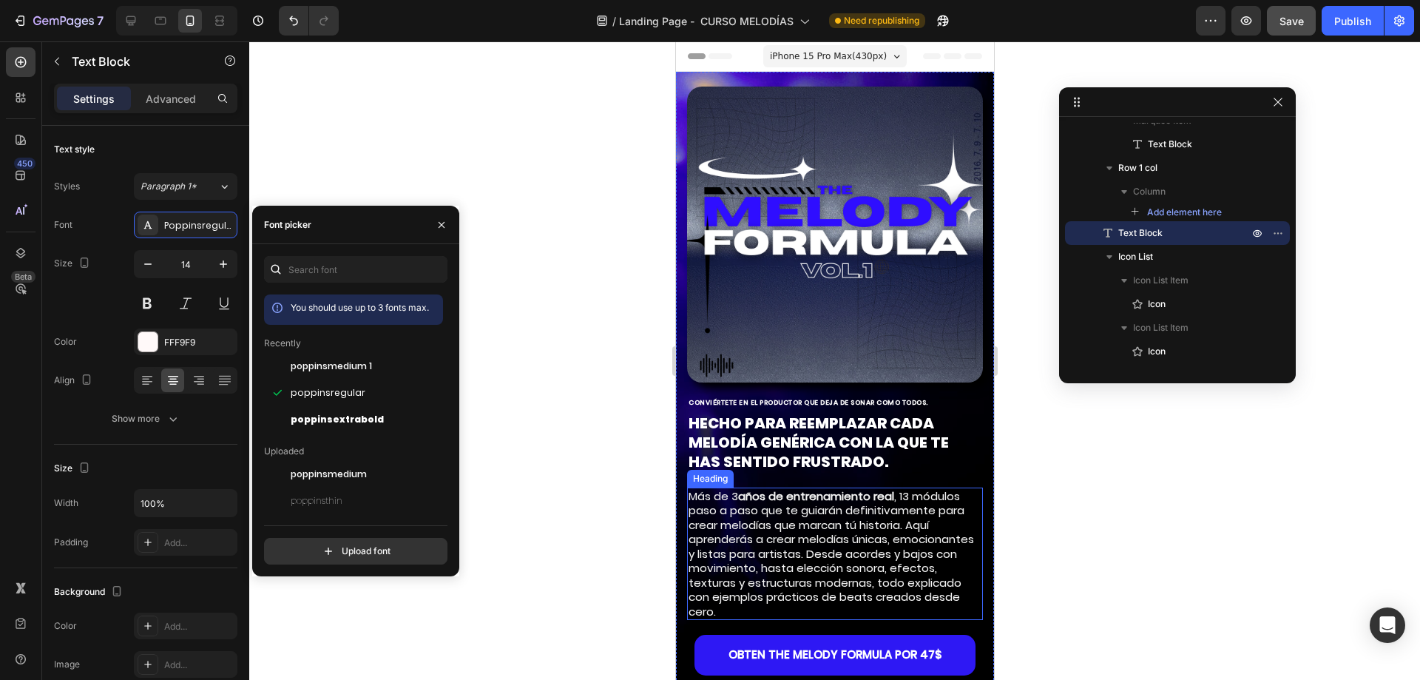
click at [744, 555] on h2 "Más de 3 años de entrenamiento real , 13 módulos paso a paso que te guiarán def…" at bounding box center [834, 553] width 296 height 133
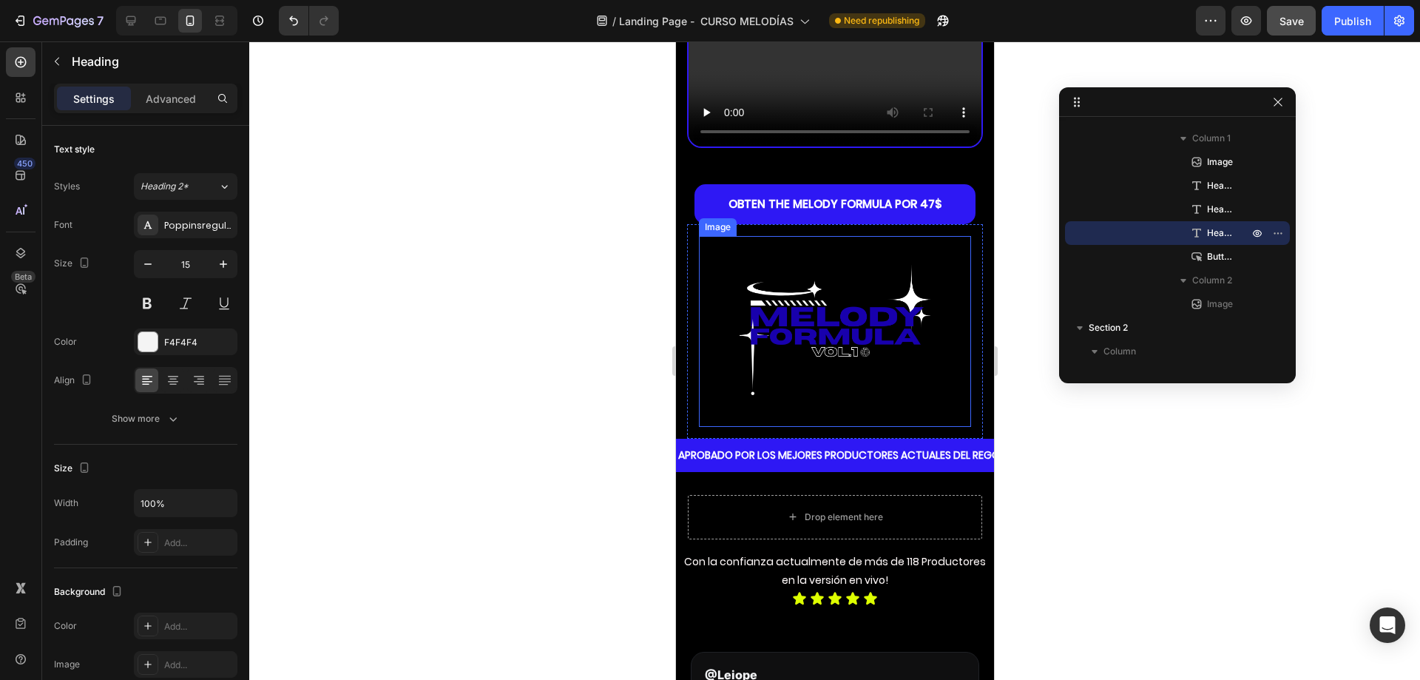
scroll to position [1035, 0]
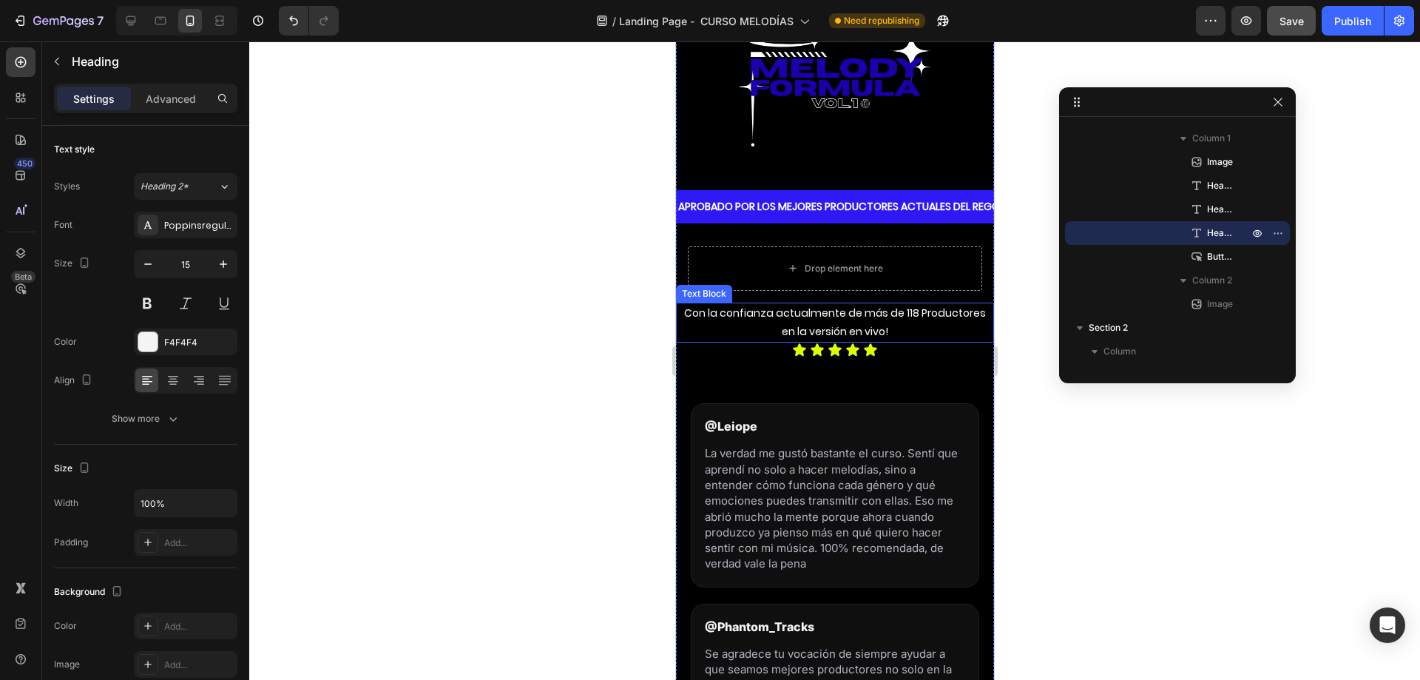
click at [811, 317] on p "Con la confianza actualmente de más de 118 Productores en la versión en vivo!" at bounding box center [834, 322] width 315 height 37
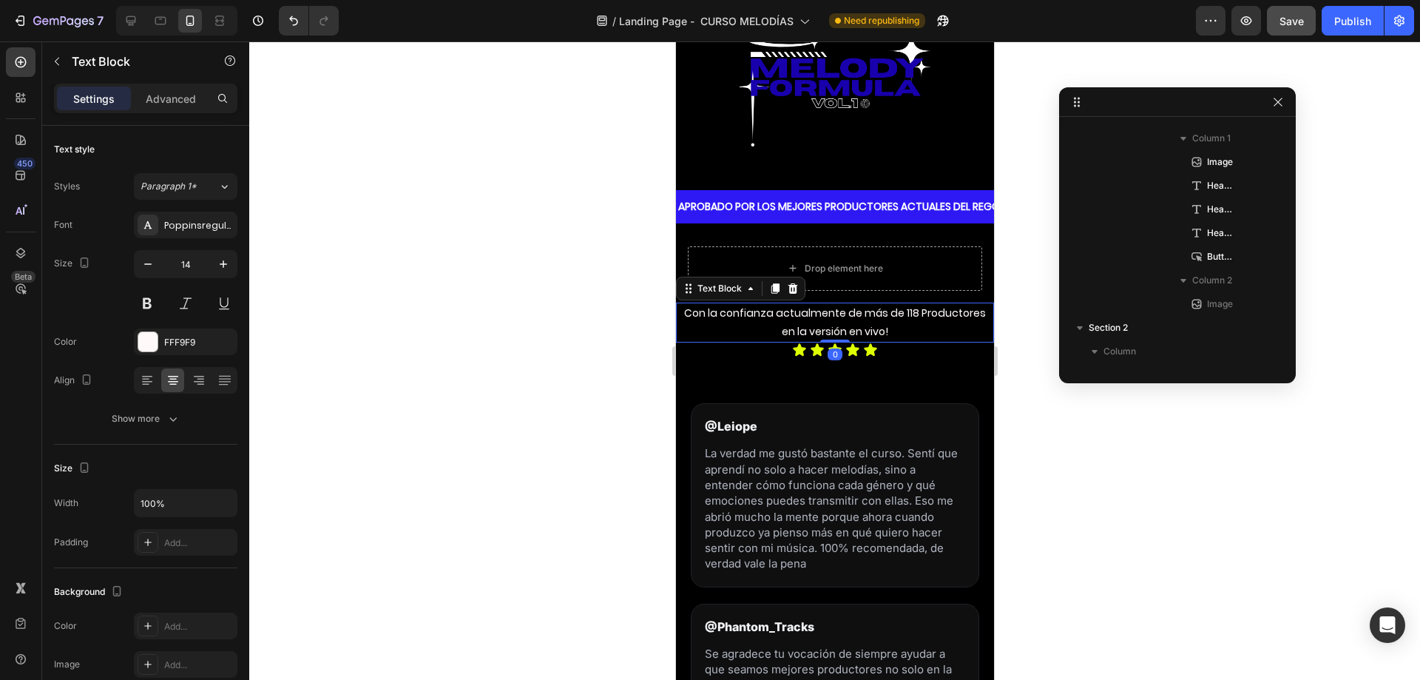
scroll to position [748, 0]
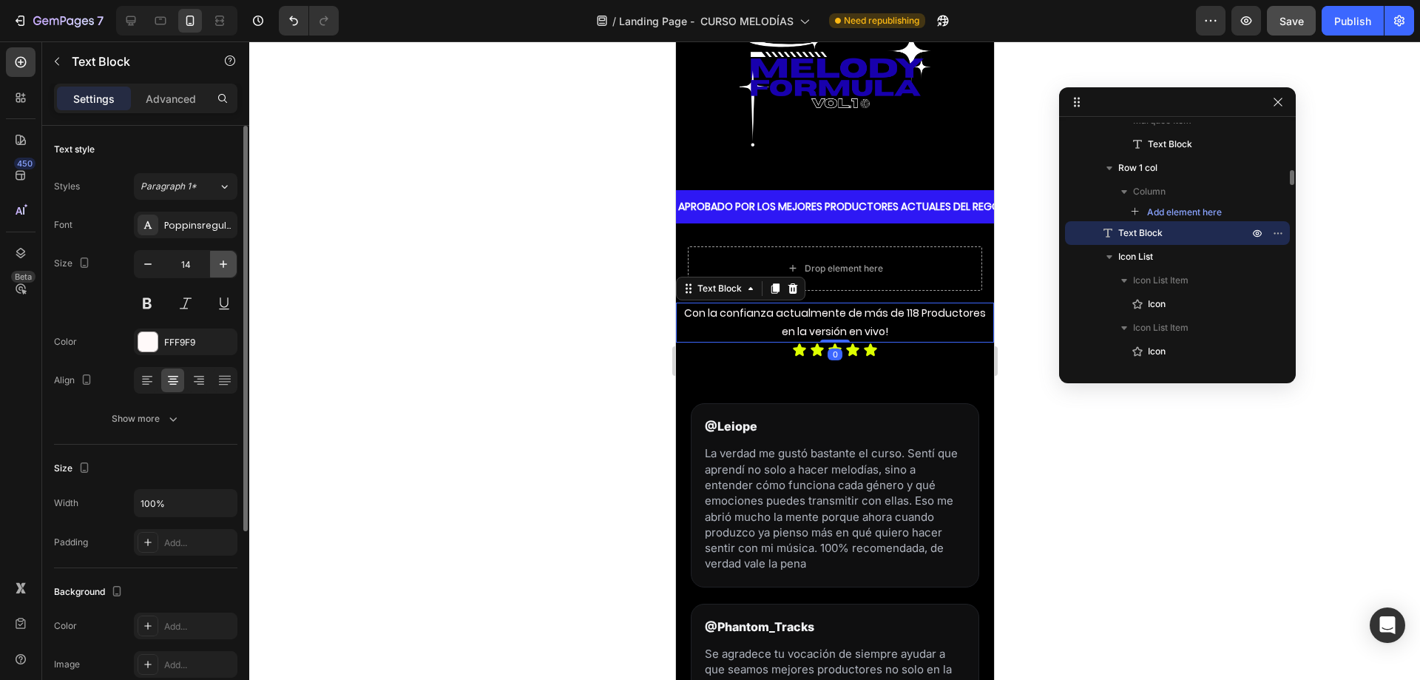
click at [230, 254] on button "button" at bounding box center [223, 264] width 27 height 27
type input "15"
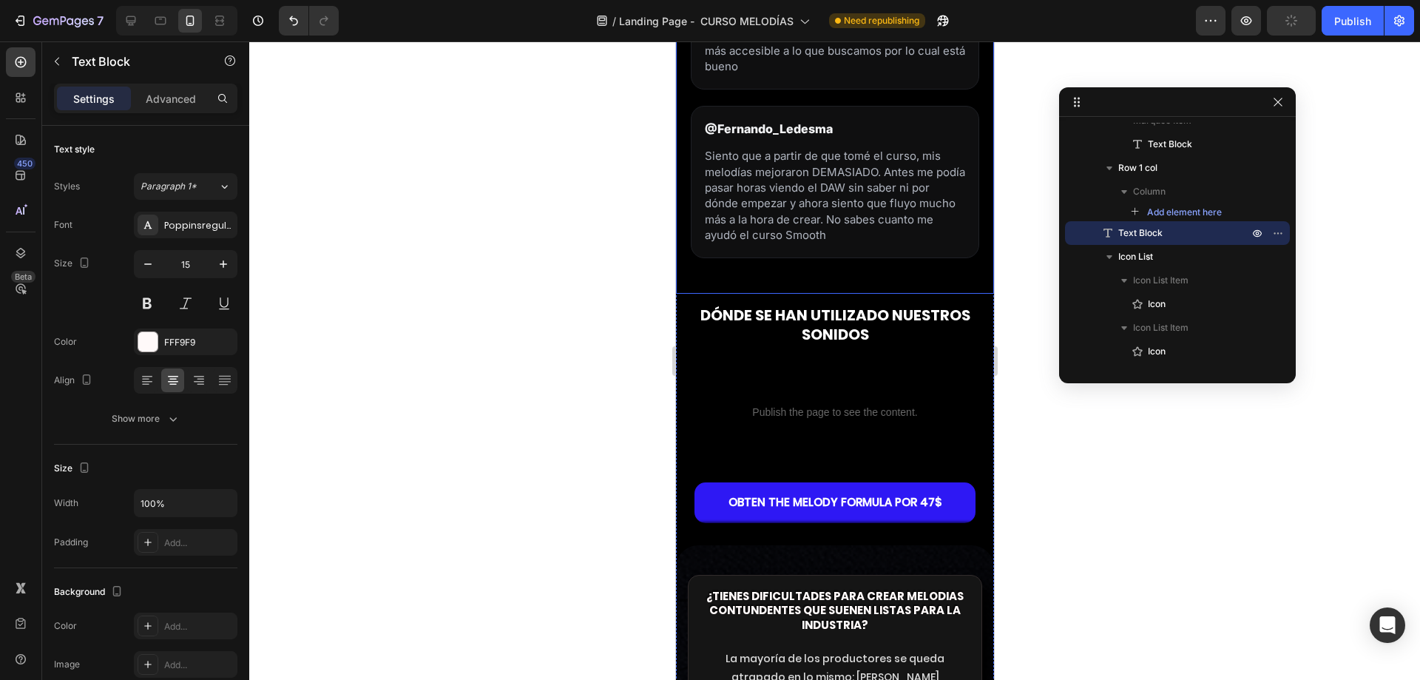
scroll to position [2810, 0]
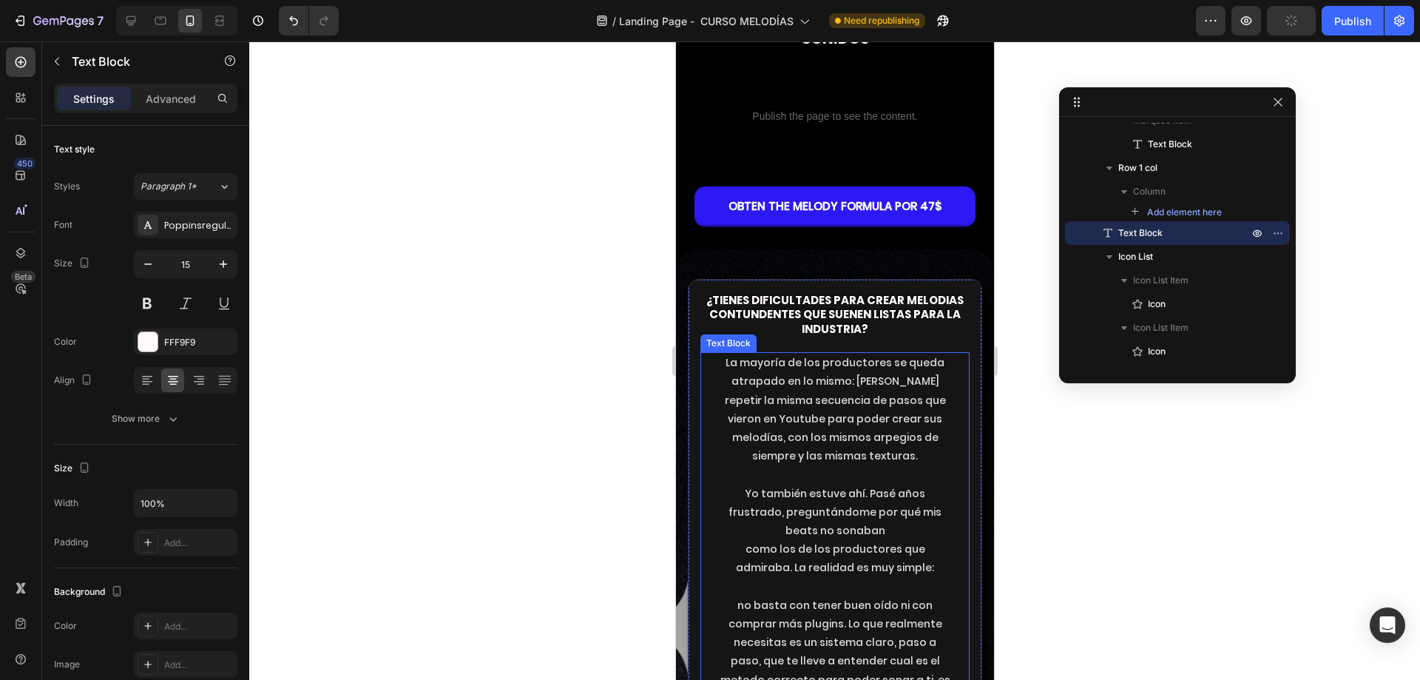
click at [803, 409] on p "La mayoría de los productores se queda atrapado en lo mismo: [PERSON_NAME] repe…" at bounding box center [834, 409] width 231 height 112
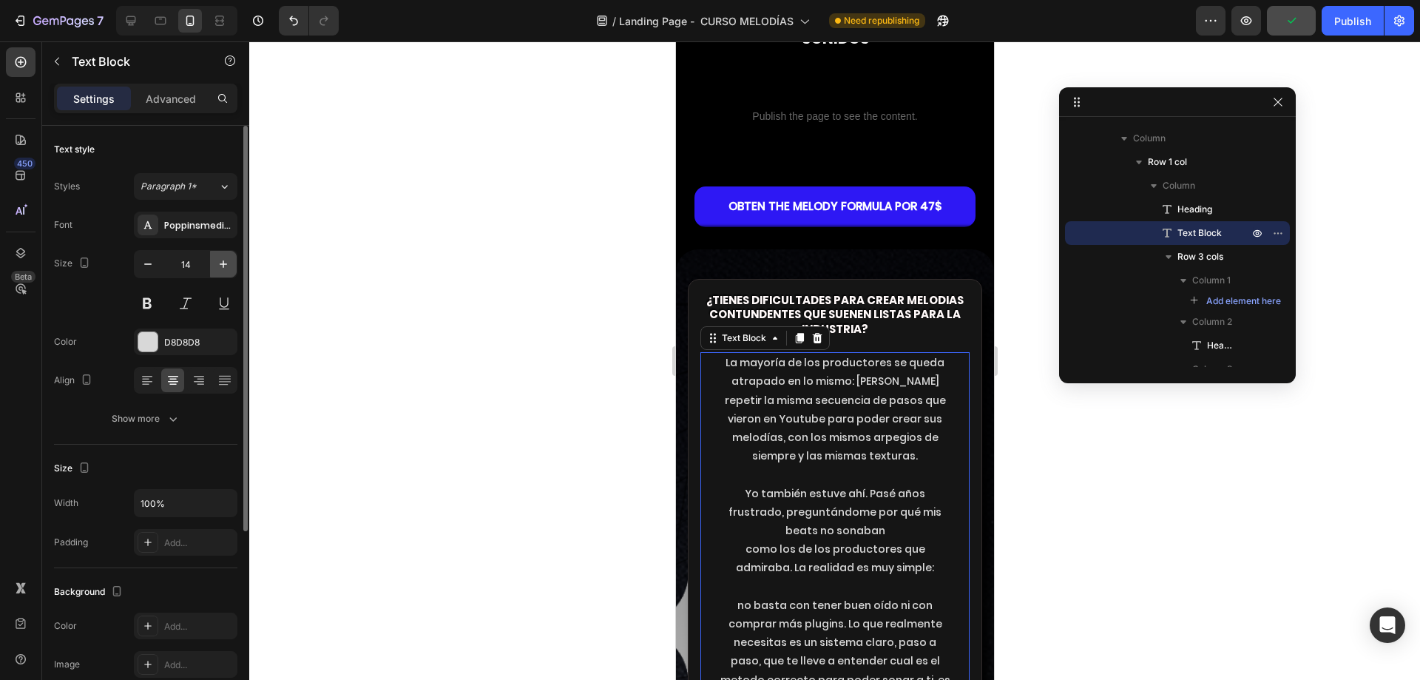
click at [225, 258] on icon "button" at bounding box center [223, 264] width 15 height 15
type input "15"
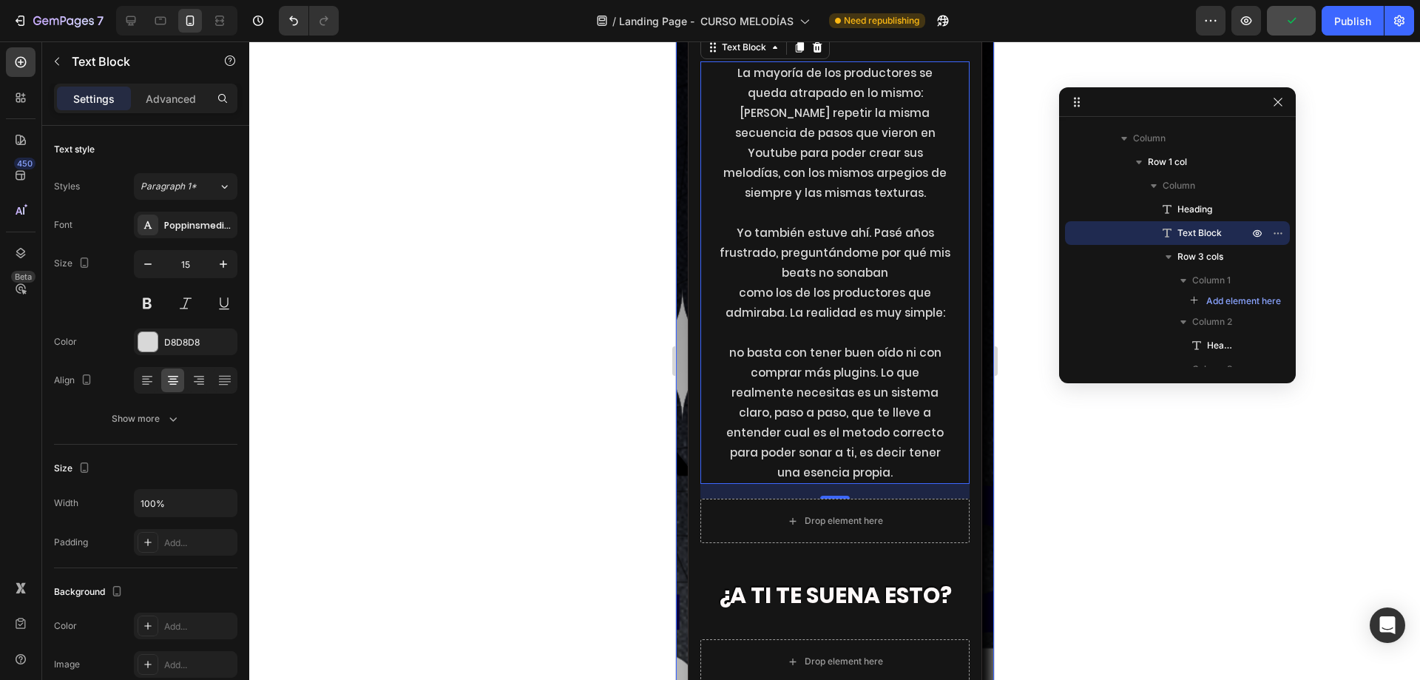
scroll to position [3106, 0]
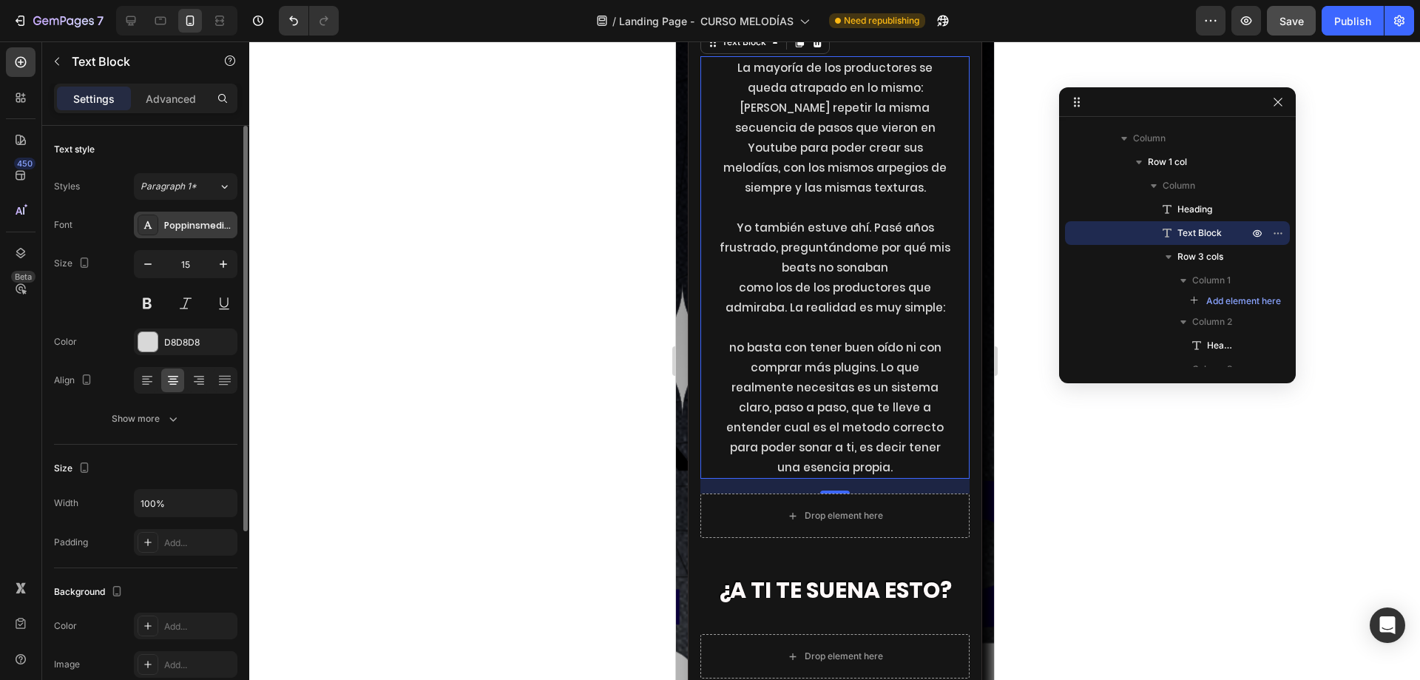
click at [195, 225] on div "Poppinsmedium" at bounding box center [199, 225] width 70 height 13
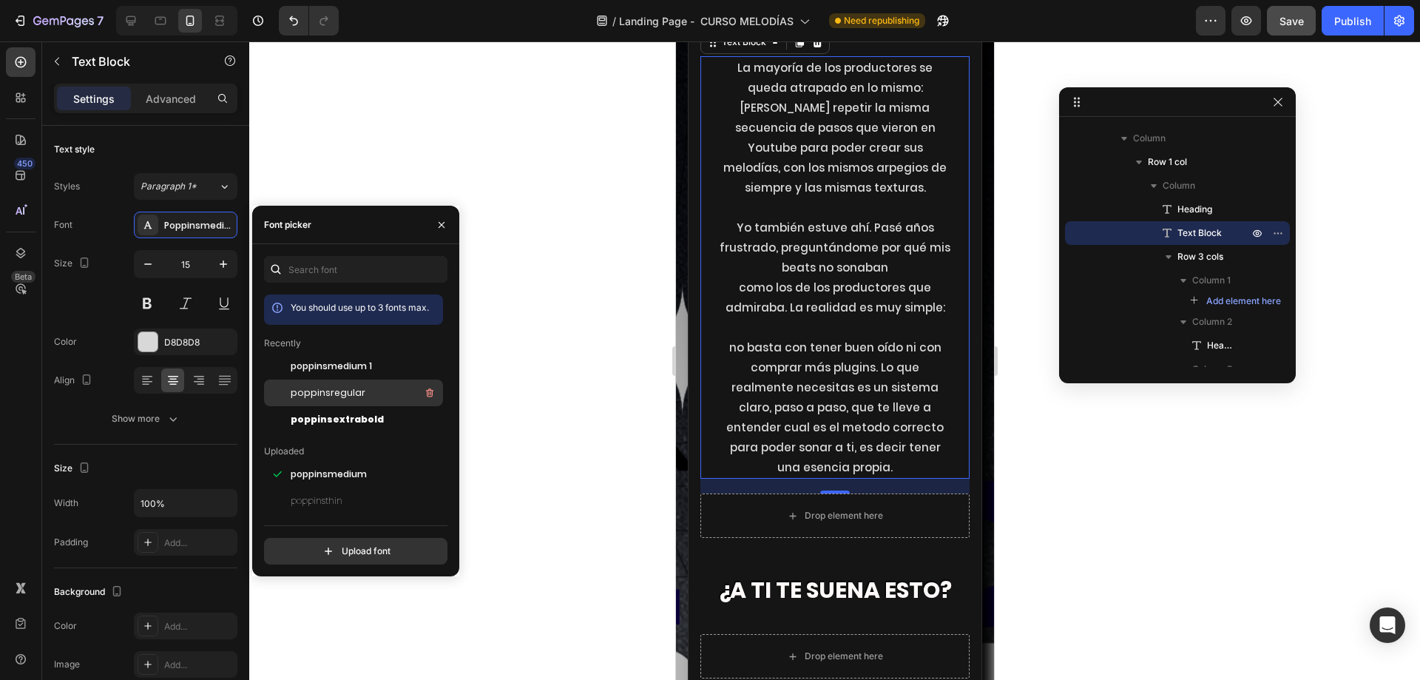
click at [347, 387] on span "poppinsregular" at bounding box center [328, 392] width 75 height 13
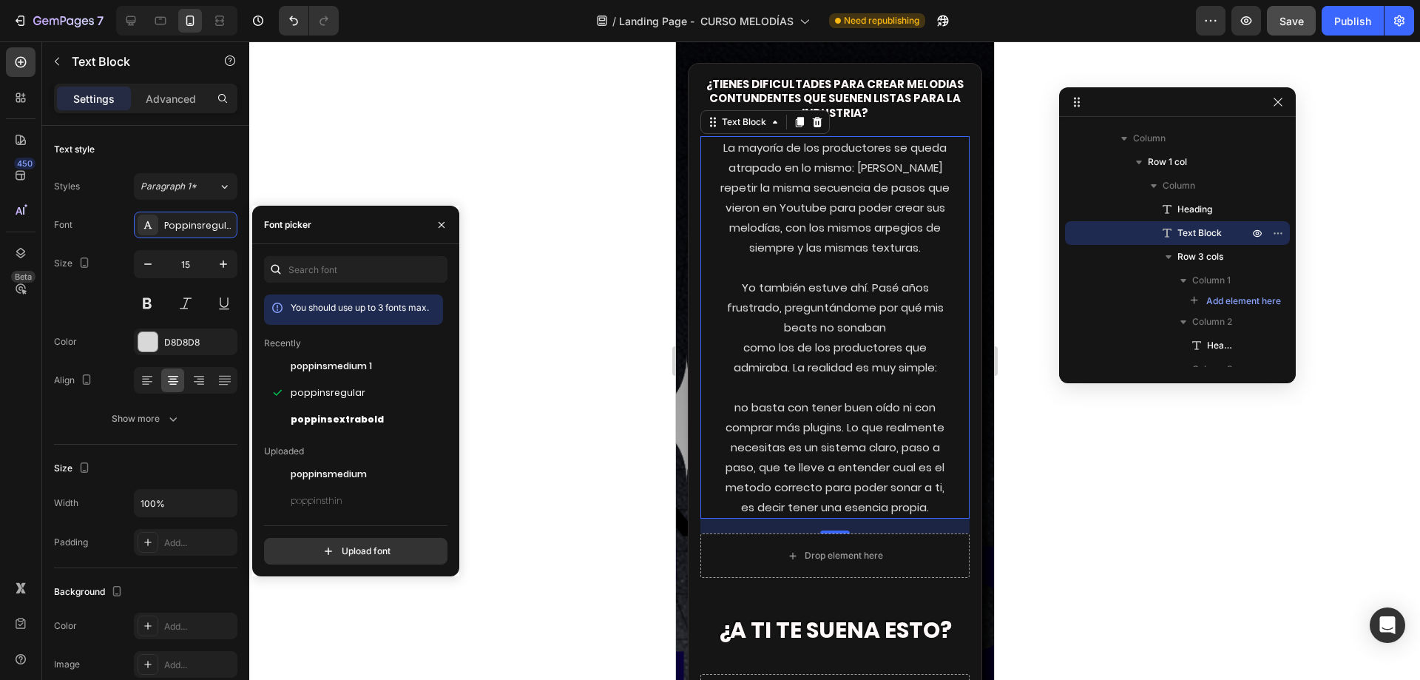
scroll to position [2884, 0]
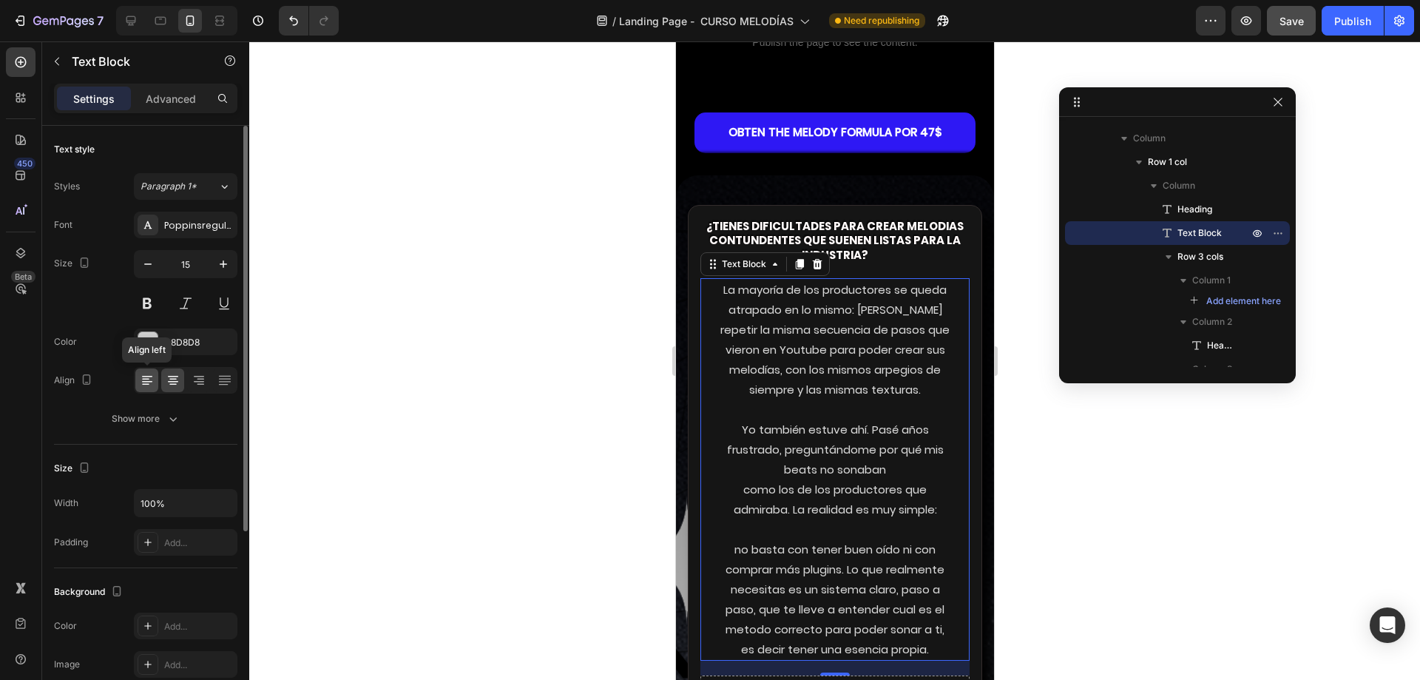
click at [153, 378] on icon at bounding box center [147, 380] width 15 height 15
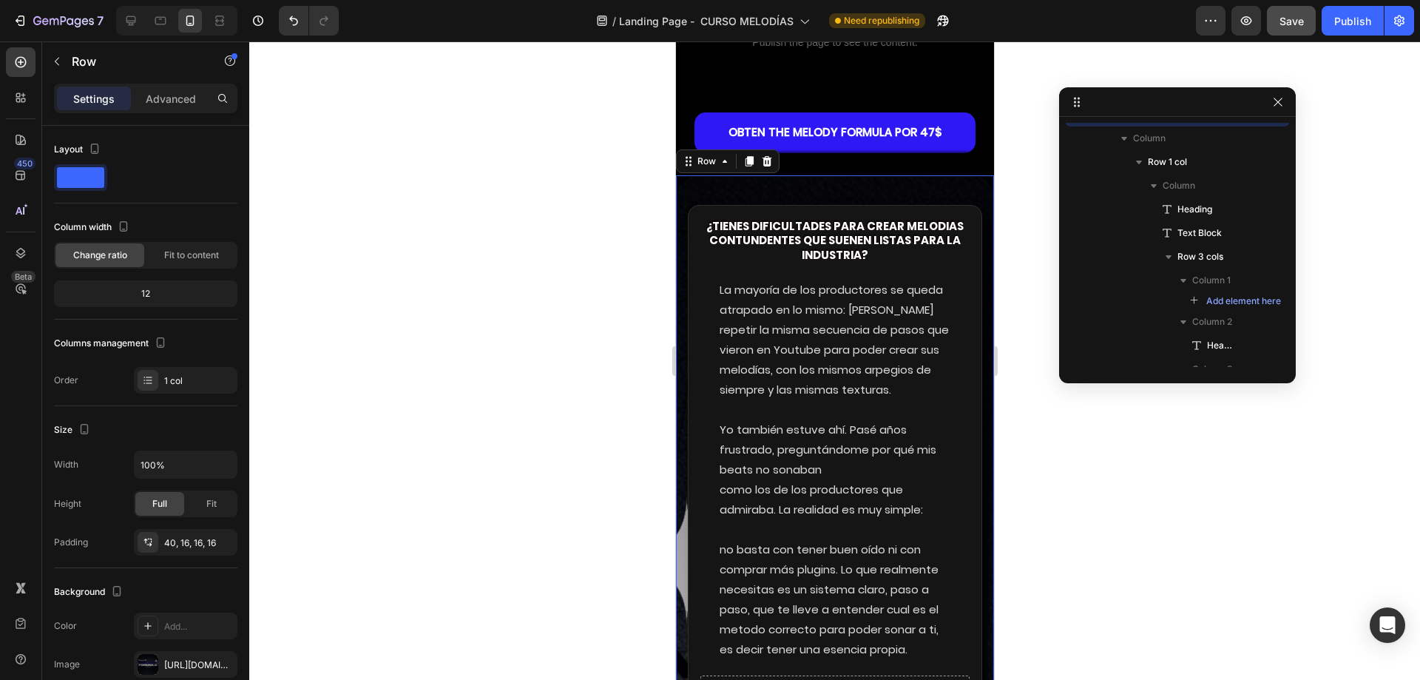
scroll to position [1174, 0]
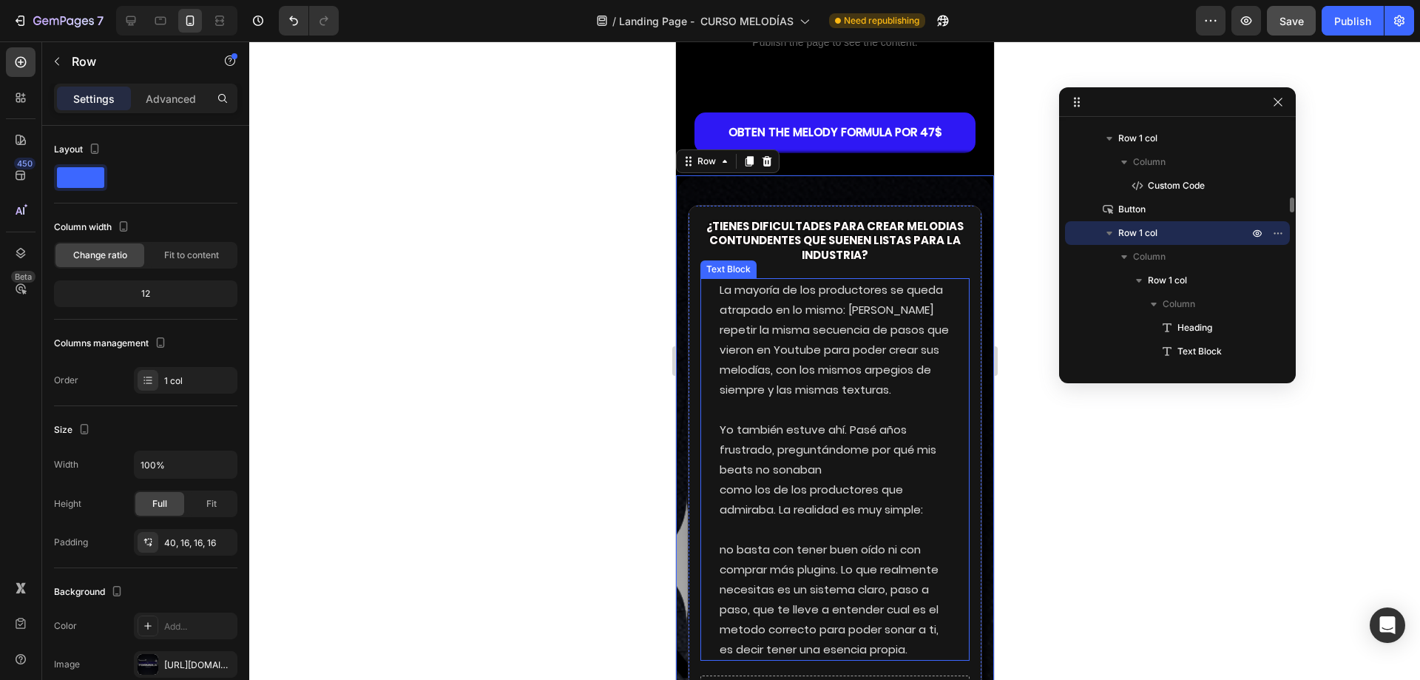
click at [730, 298] on p "La mayoría de los productores se queda atrapado en lo mismo: [PERSON_NAME] repe…" at bounding box center [834, 340] width 231 height 120
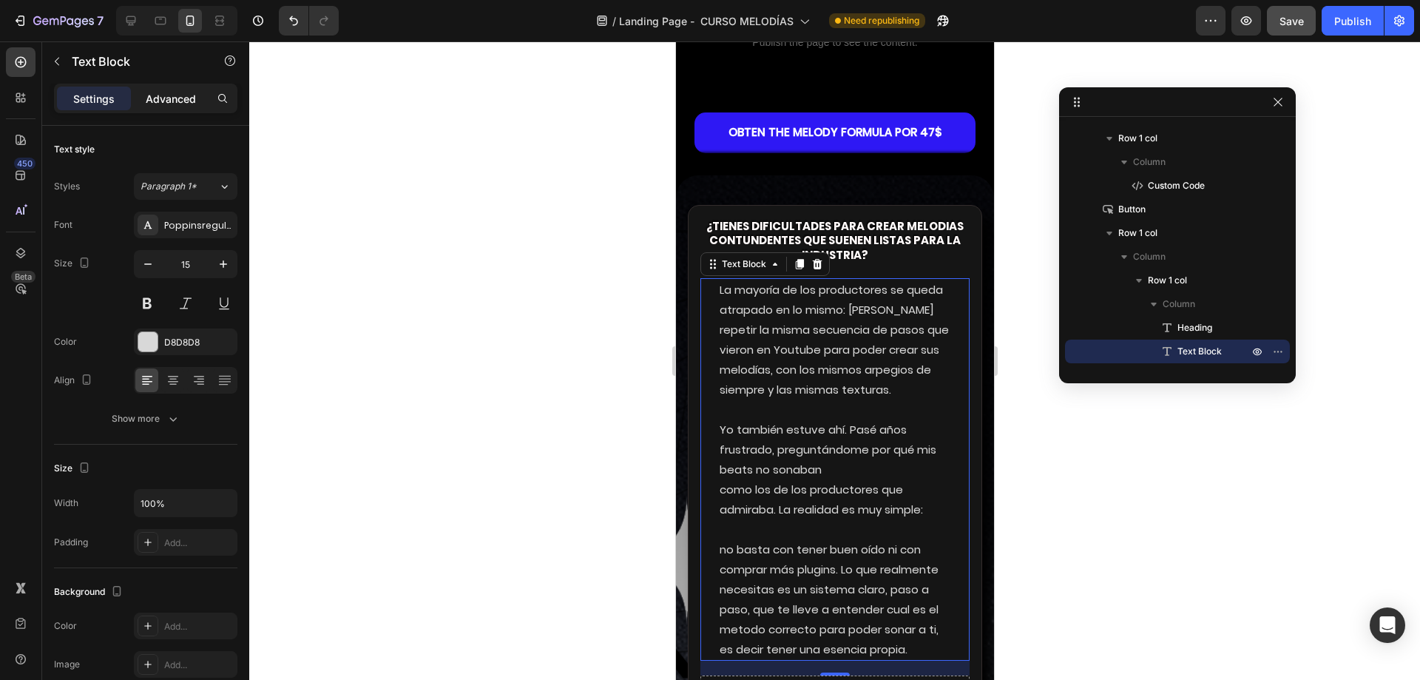
click at [166, 97] on p "Advanced" at bounding box center [171, 99] width 50 height 16
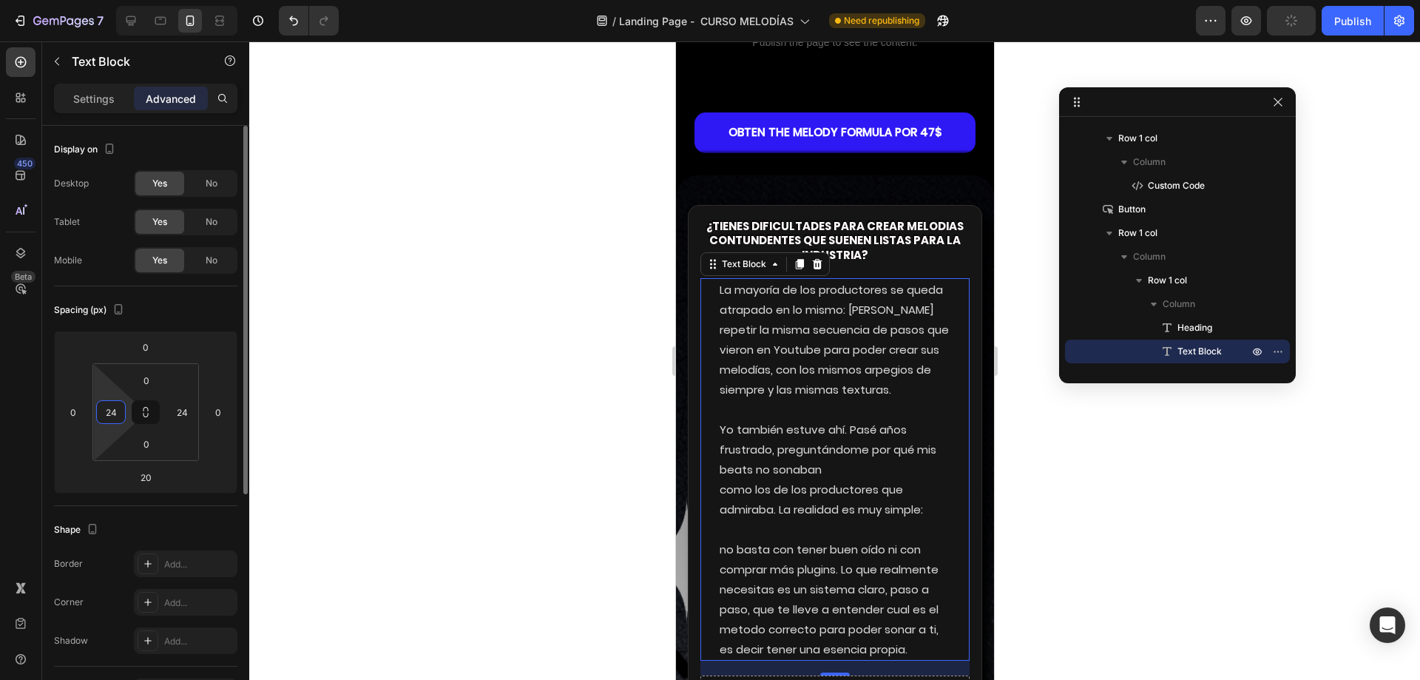
click at [107, 416] on input "24" at bounding box center [111, 412] width 22 height 22
click at [107, 416] on input "0" at bounding box center [111, 412] width 22 height 22
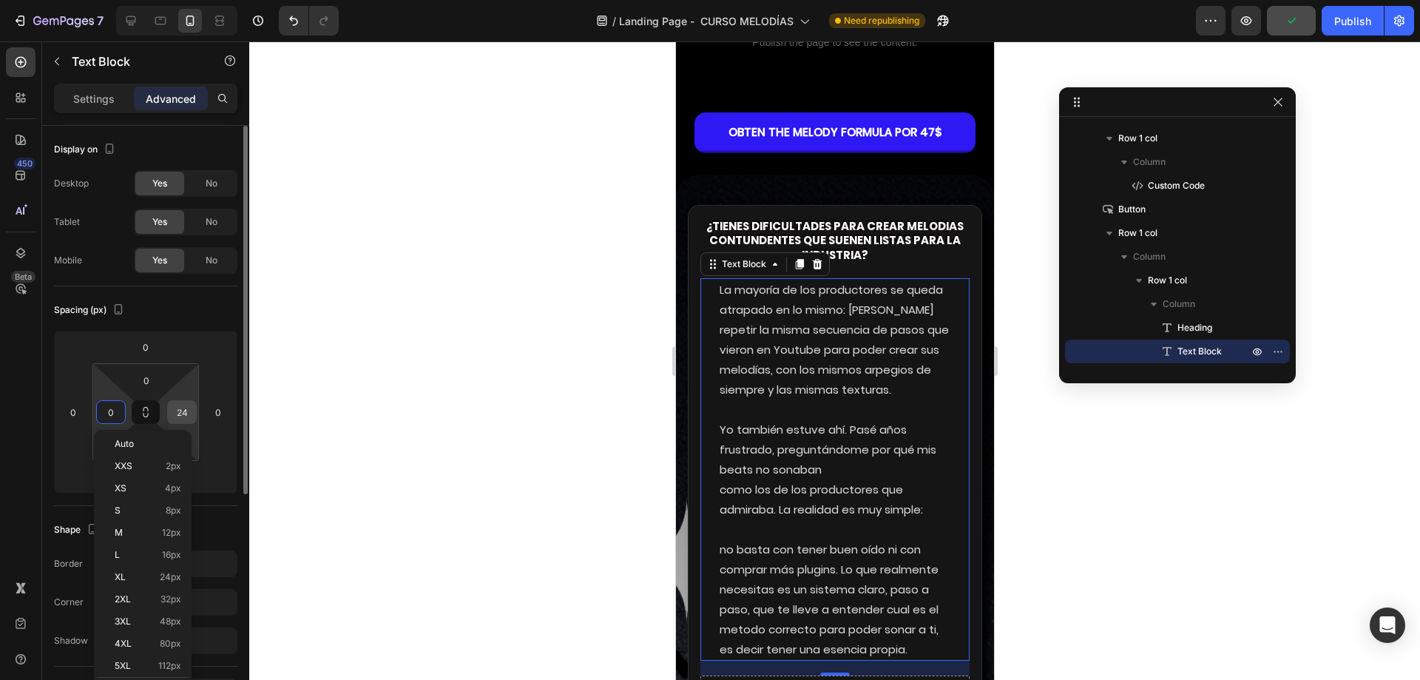
type input "0"
click at [176, 413] on input "24" at bounding box center [182, 412] width 22 height 22
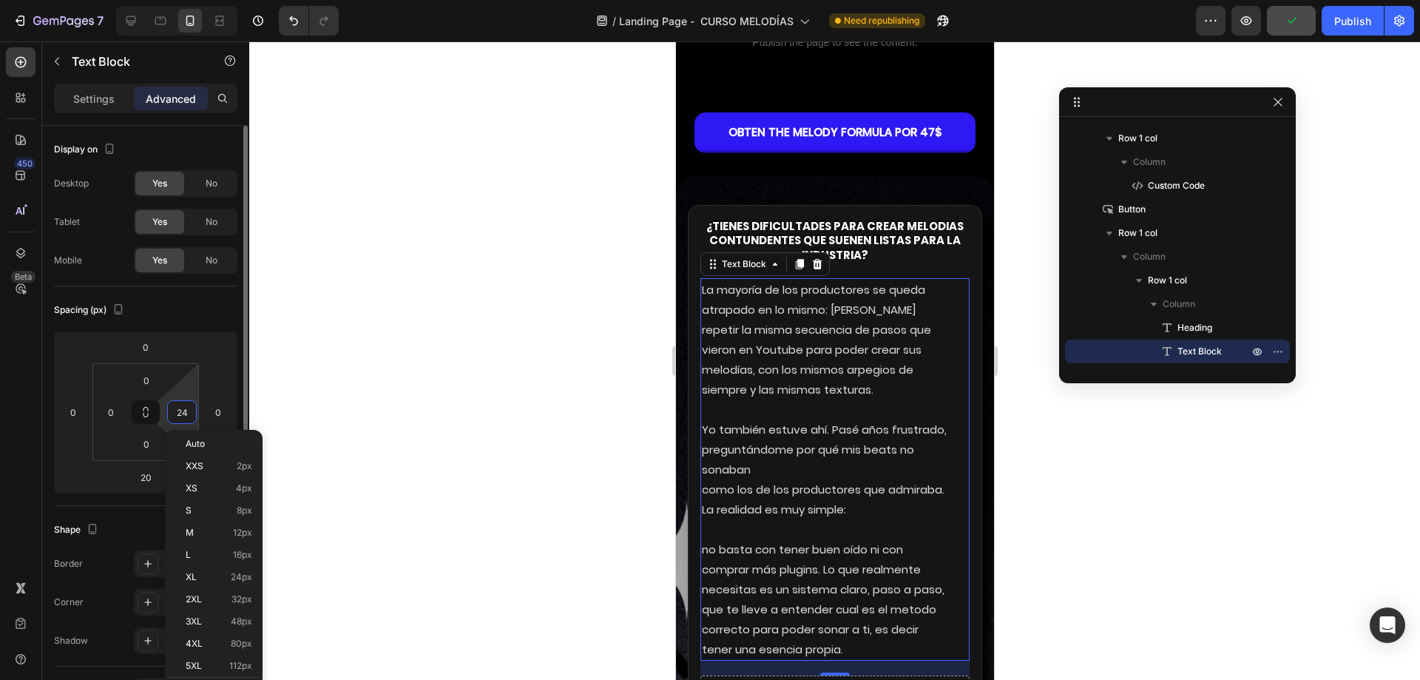
click at [176, 413] on input "24" at bounding box center [182, 412] width 22 height 22
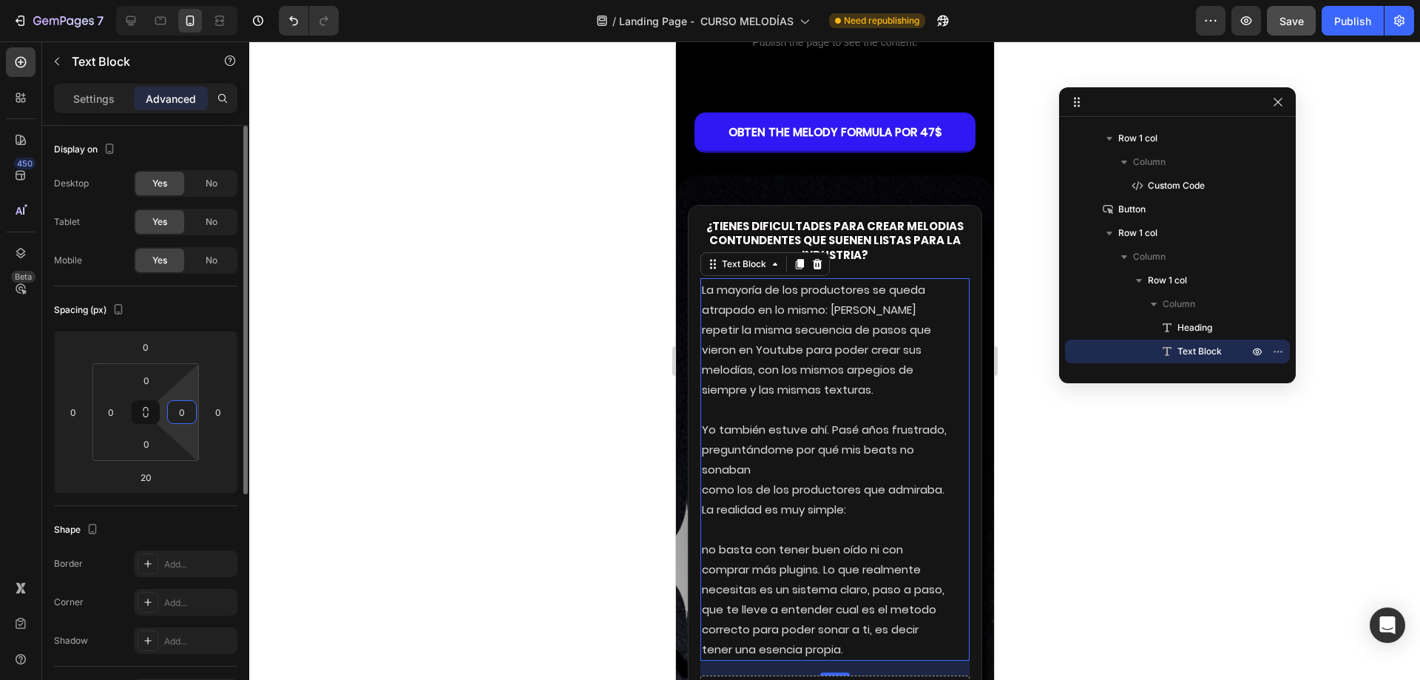
type input "0"
click at [210, 316] on div "Spacing (px)" at bounding box center [145, 310] width 183 height 24
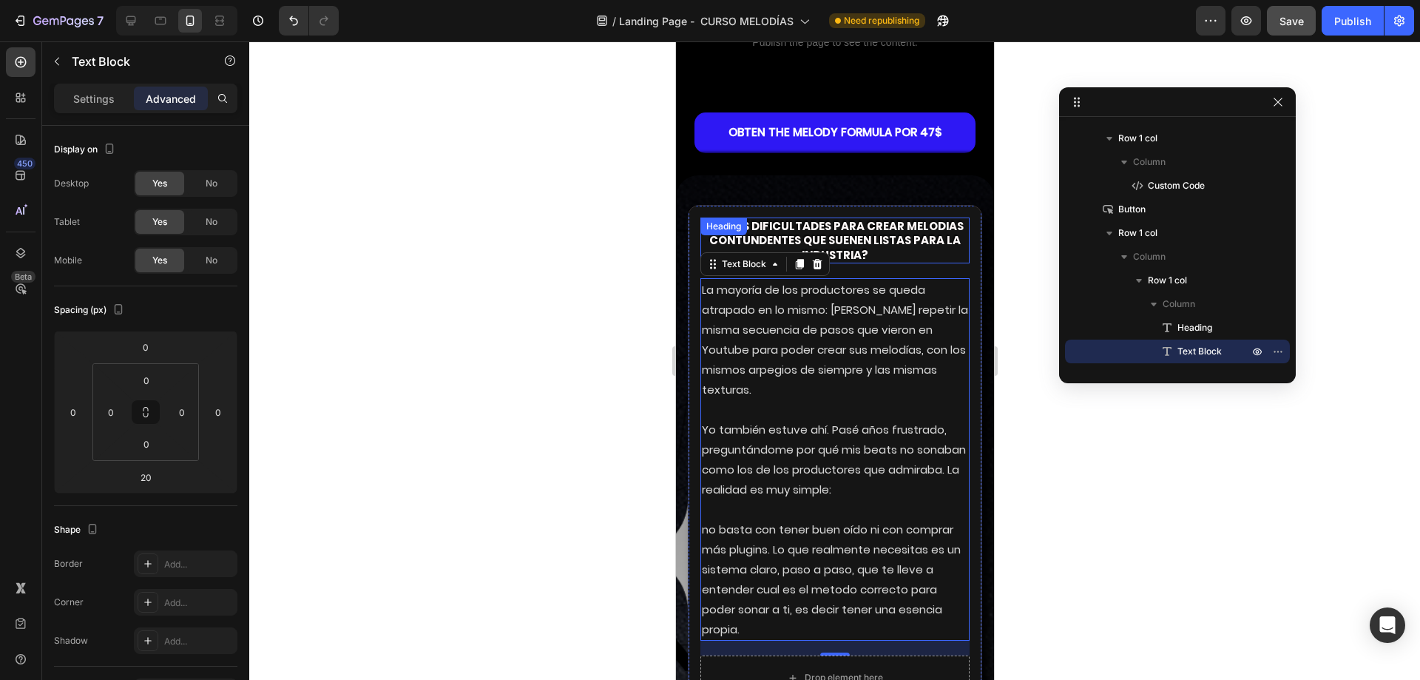
click at [862, 237] on strong "contundentes que suenen listas para la industria?" at bounding box center [833, 247] width 251 height 30
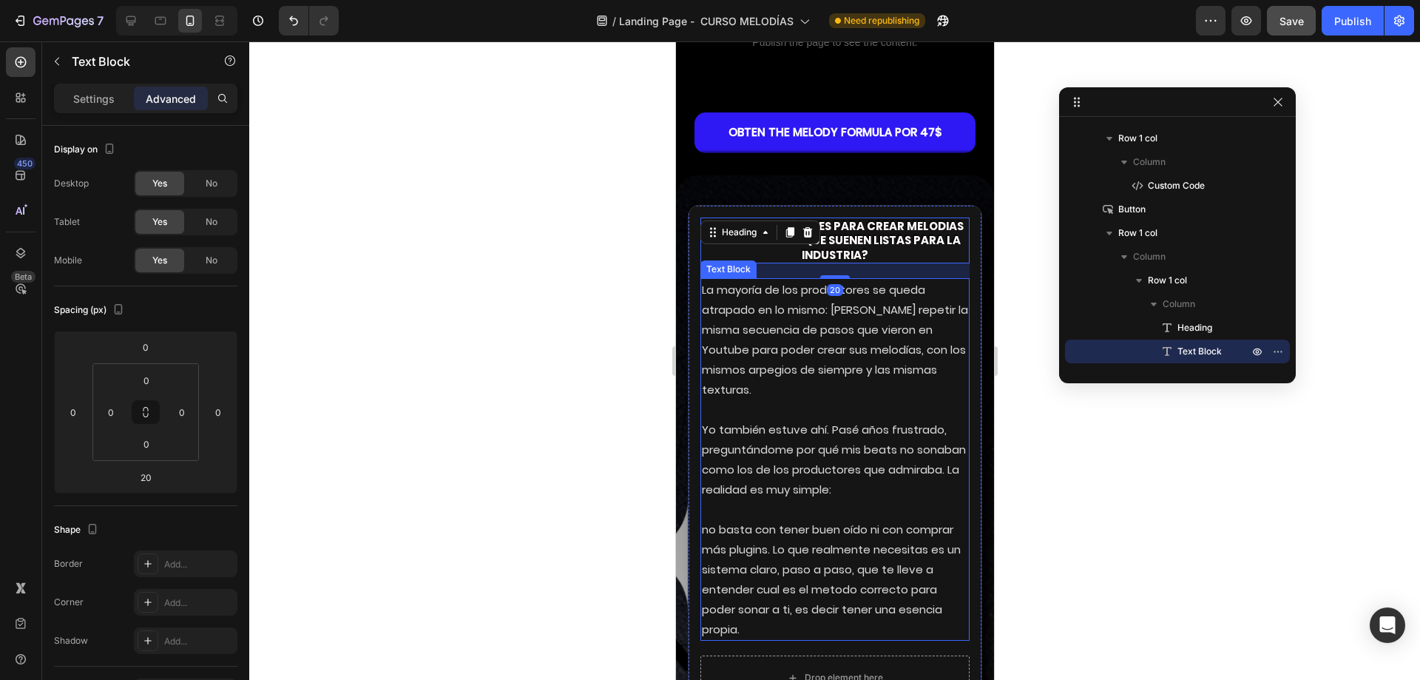
click at [860, 308] on p "La mayoría de los productores se queda atrapado en lo mismo: [PERSON_NAME] repe…" at bounding box center [834, 340] width 266 height 120
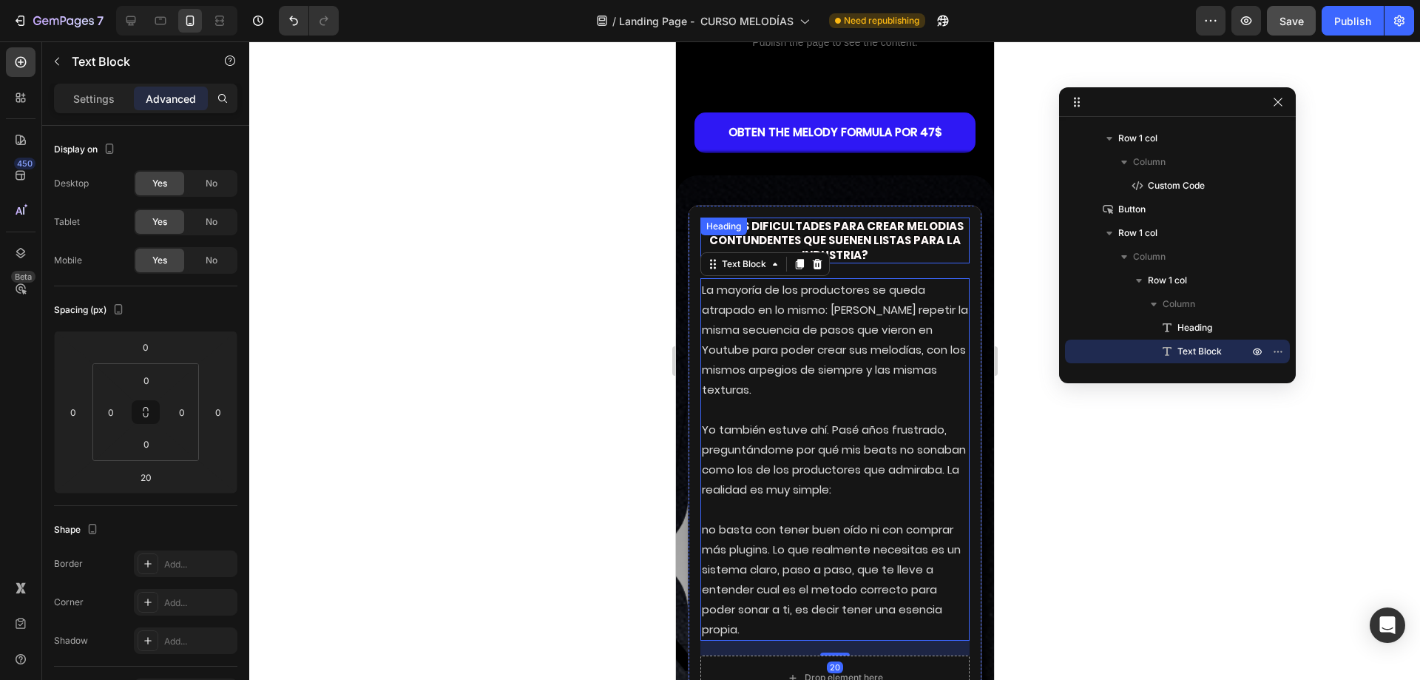
click at [840, 245] on strong "contundentes que suenen listas para la industria?" at bounding box center [833, 247] width 251 height 30
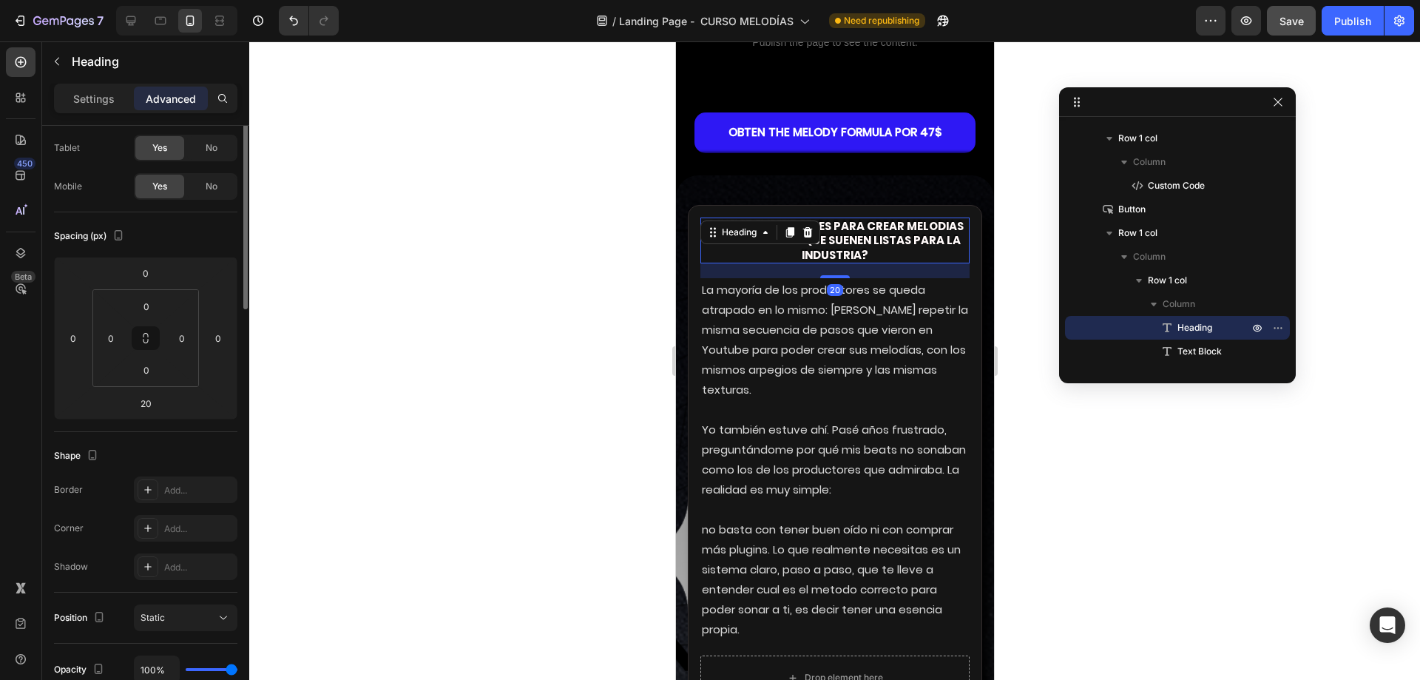
scroll to position [0, 0]
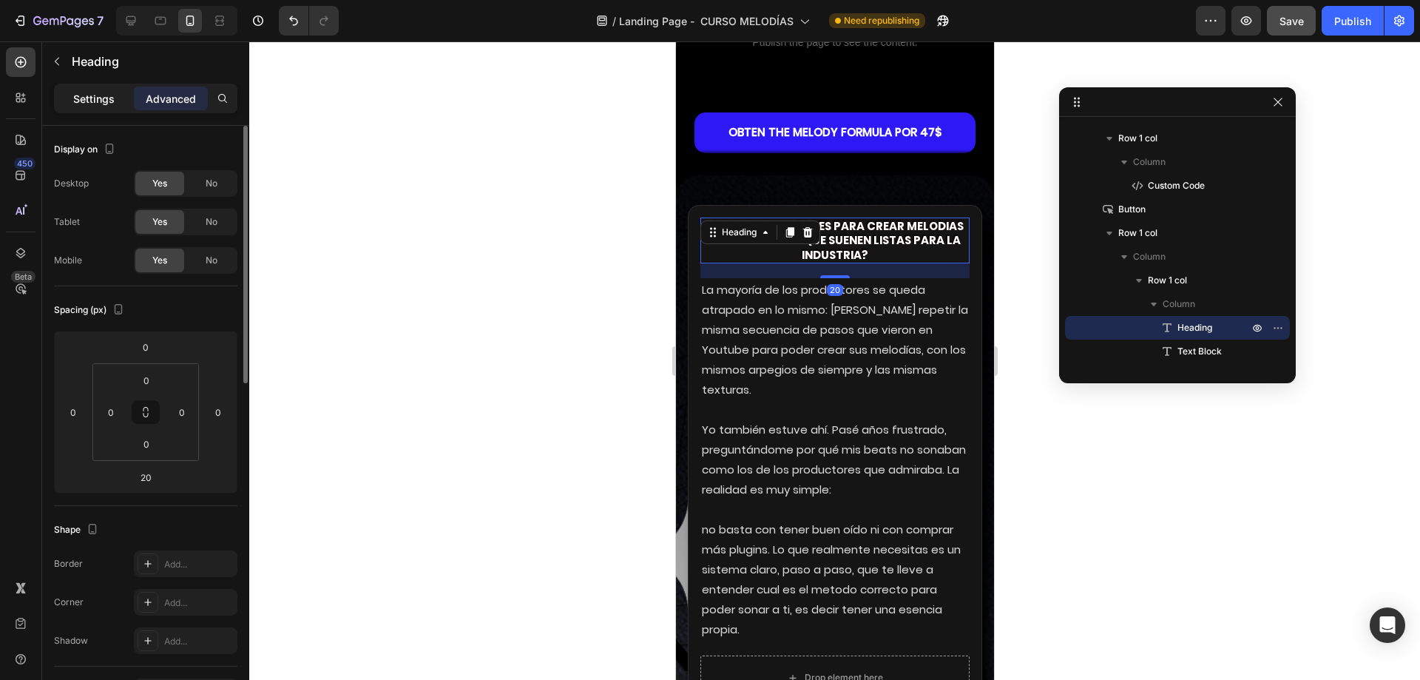
click at [111, 95] on p "Settings" at bounding box center [93, 99] width 41 height 16
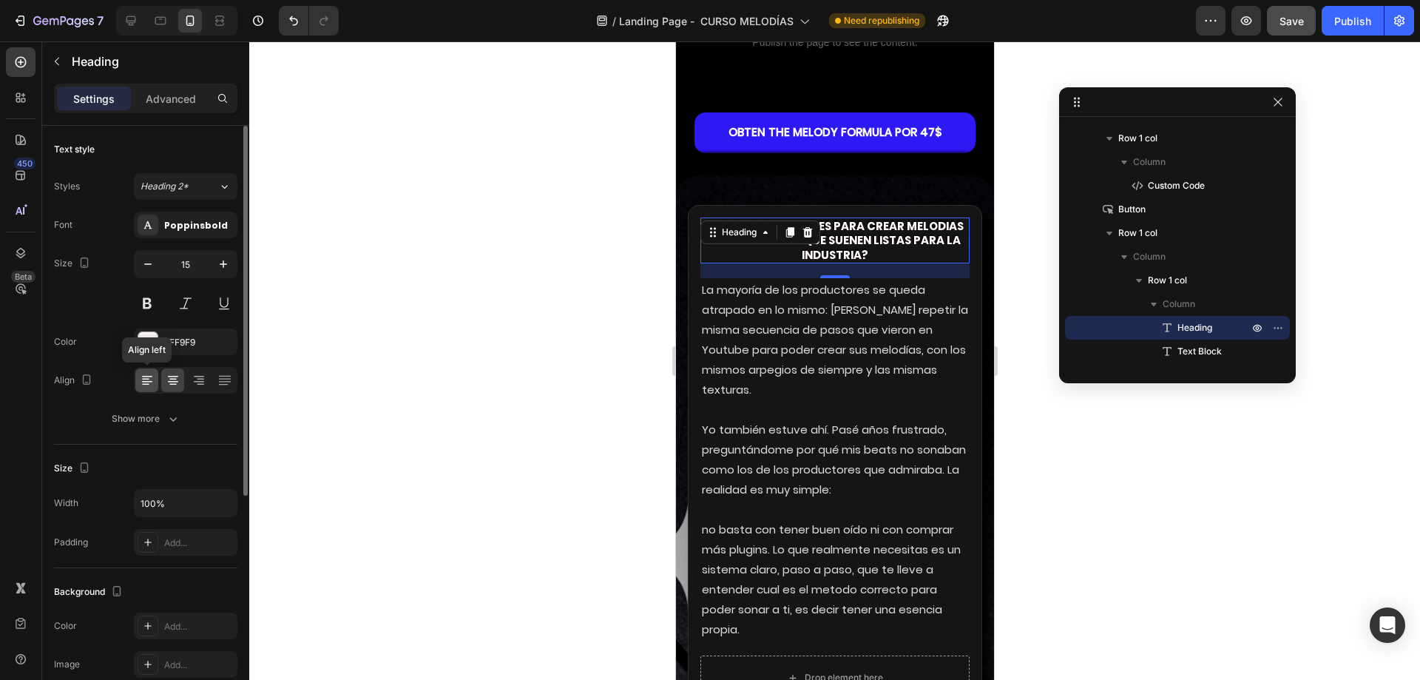
click at [149, 376] on icon at bounding box center [147, 376] width 10 height 1
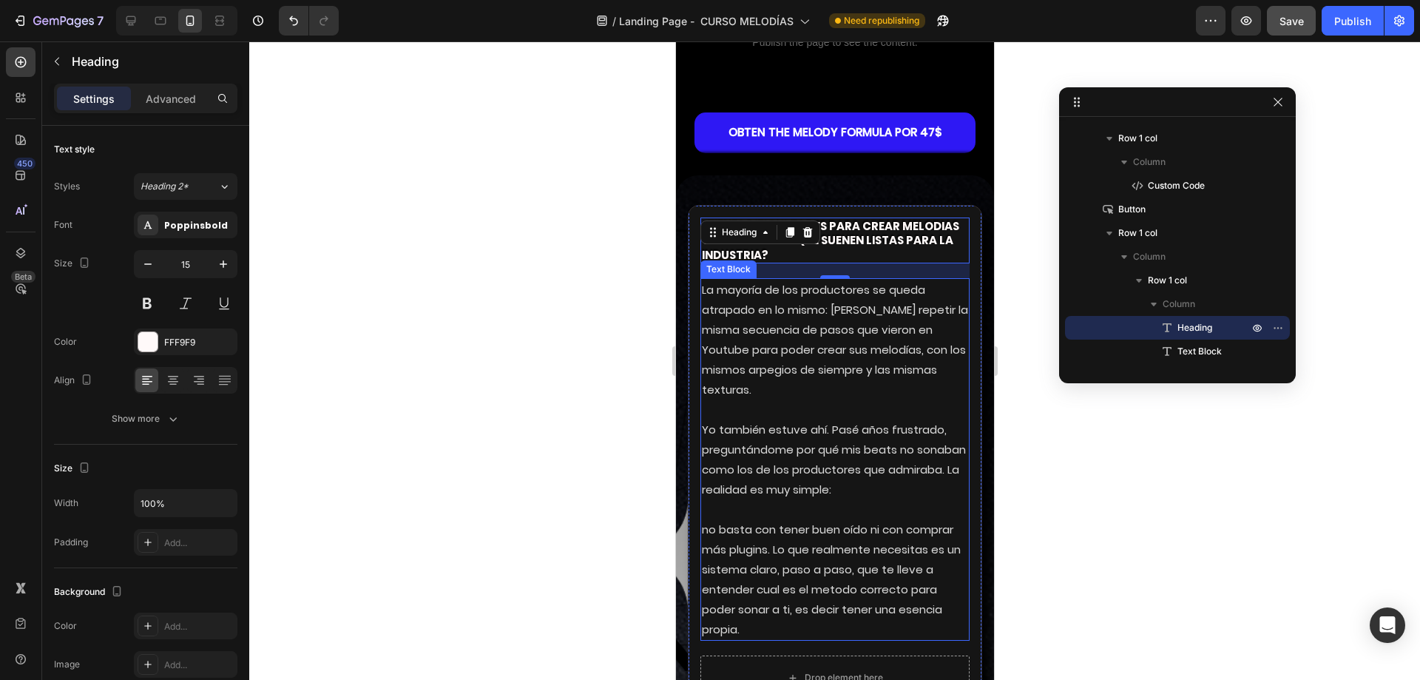
click at [813, 365] on p "La mayoría de los productores se queda atrapado en lo mismo: [PERSON_NAME] repe…" at bounding box center [834, 340] width 266 height 120
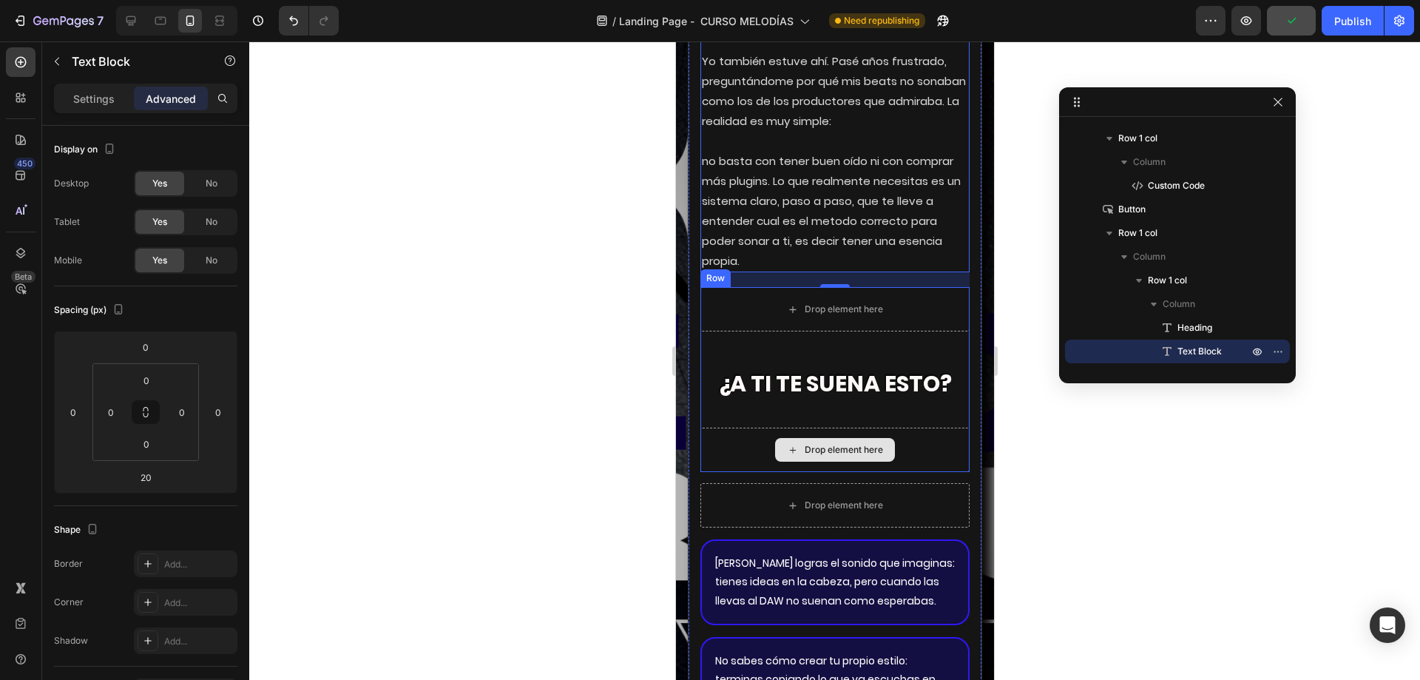
scroll to position [3254, 0]
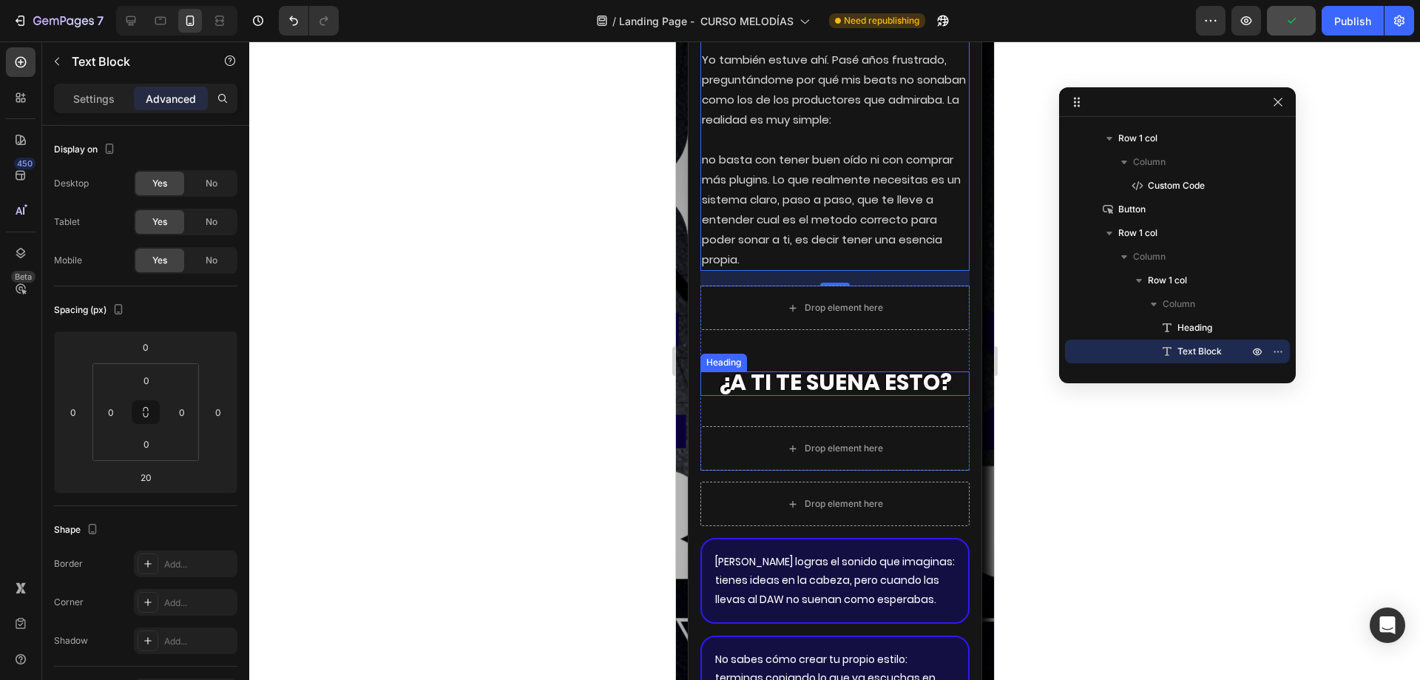
click at [800, 398] on strong "¿a ti te suena esto?" at bounding box center [834, 382] width 233 height 32
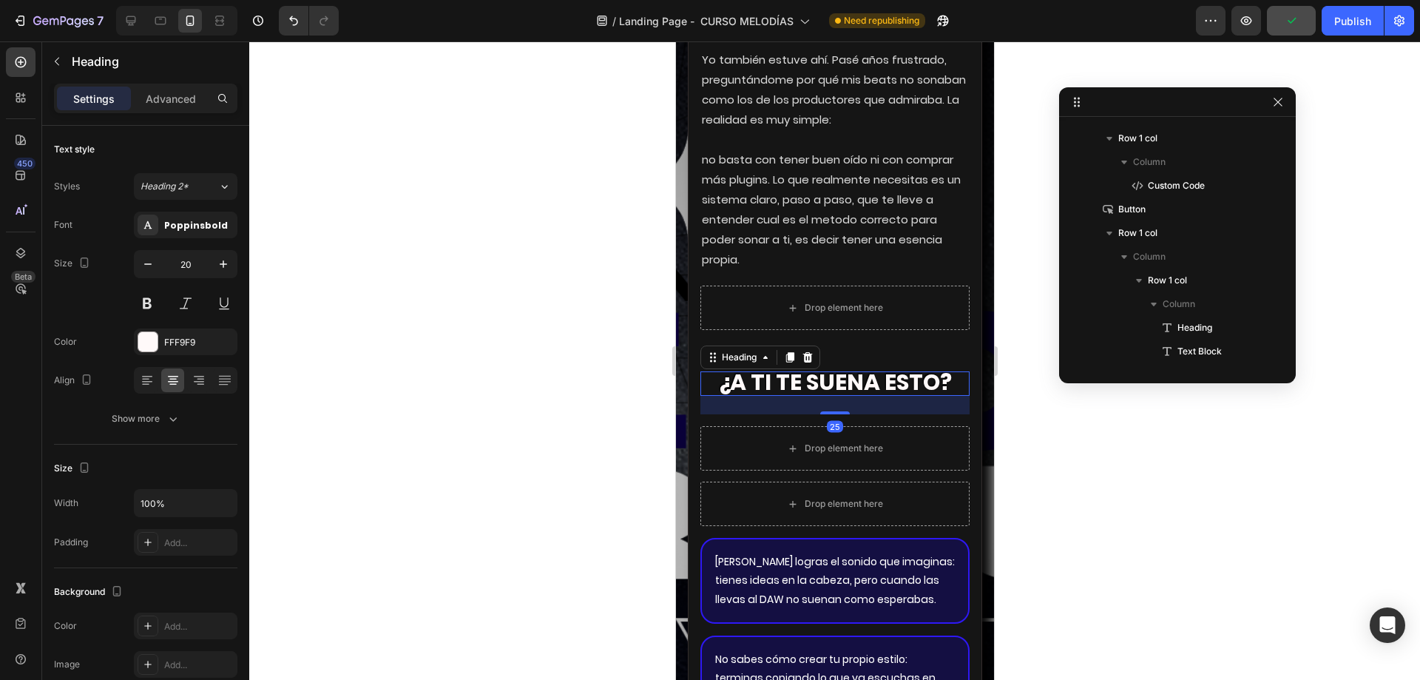
scroll to position [1404, 0]
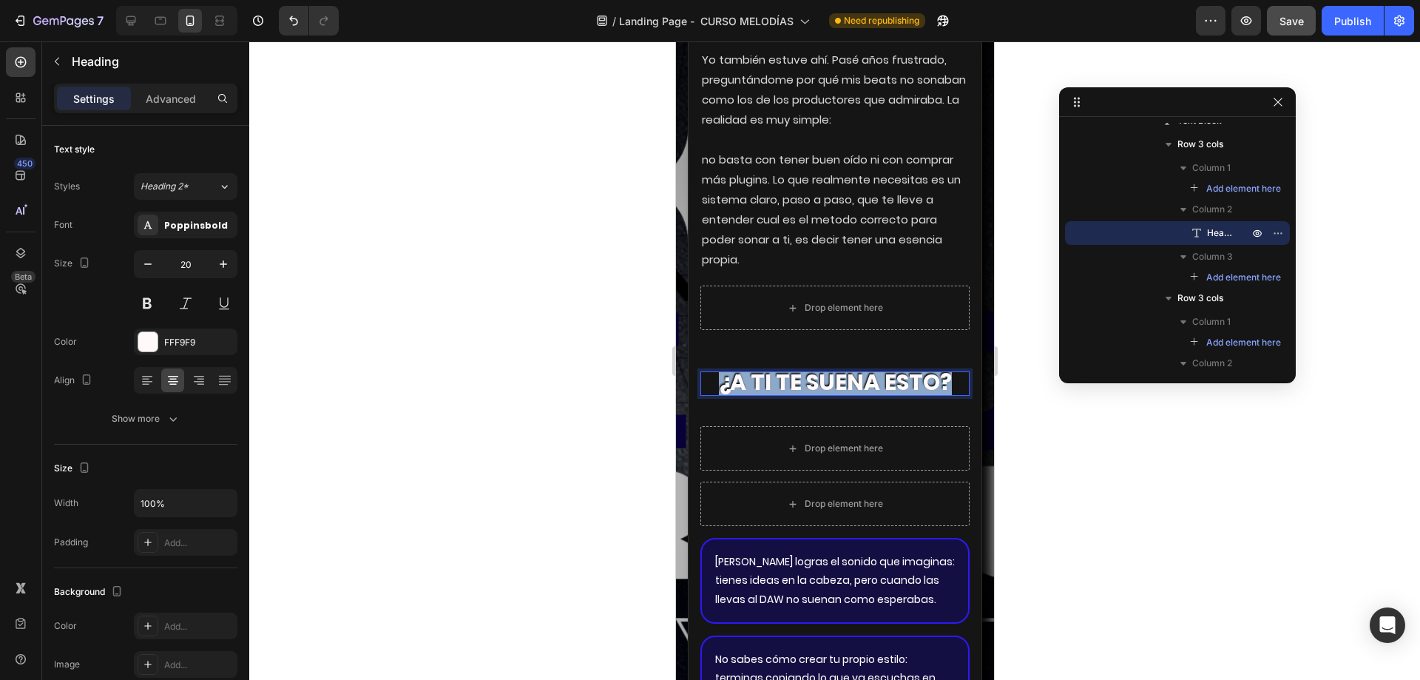
click at [785, 398] on strong "¿a ti te suena esto?" at bounding box center [834, 382] width 233 height 32
click at [699, 365] on icon "Editor contextual toolbar" at bounding box center [695, 365] width 10 height 1
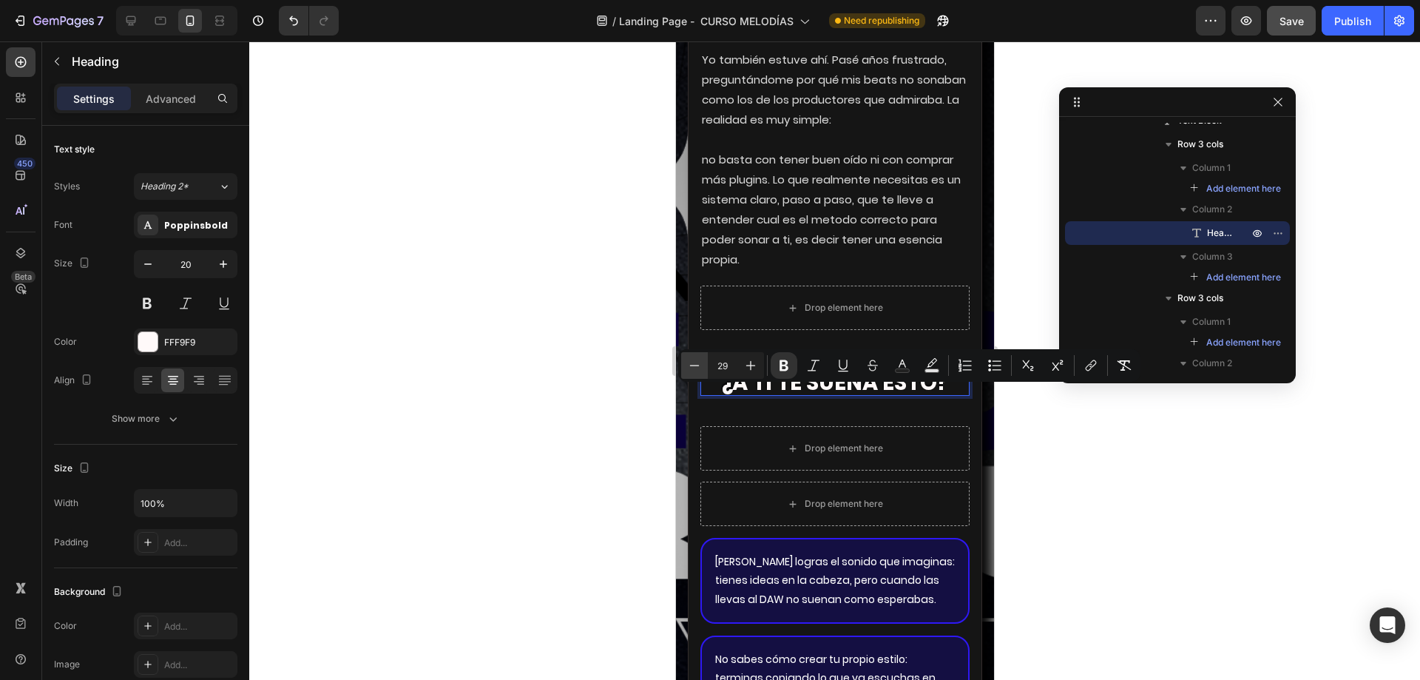
click at [699, 365] on icon "Editor contextual toolbar" at bounding box center [695, 365] width 10 height 1
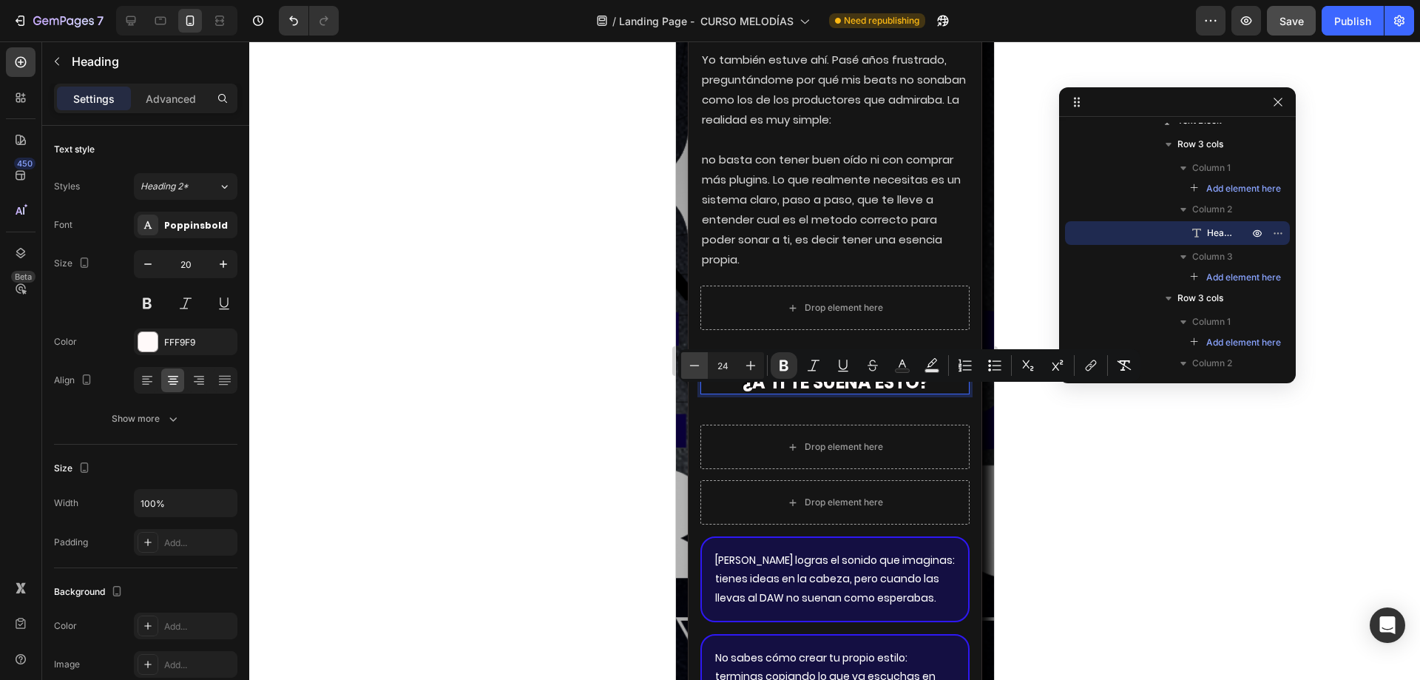
click at [699, 365] on icon "Editor contextual toolbar" at bounding box center [695, 365] width 10 height 1
type input "20"
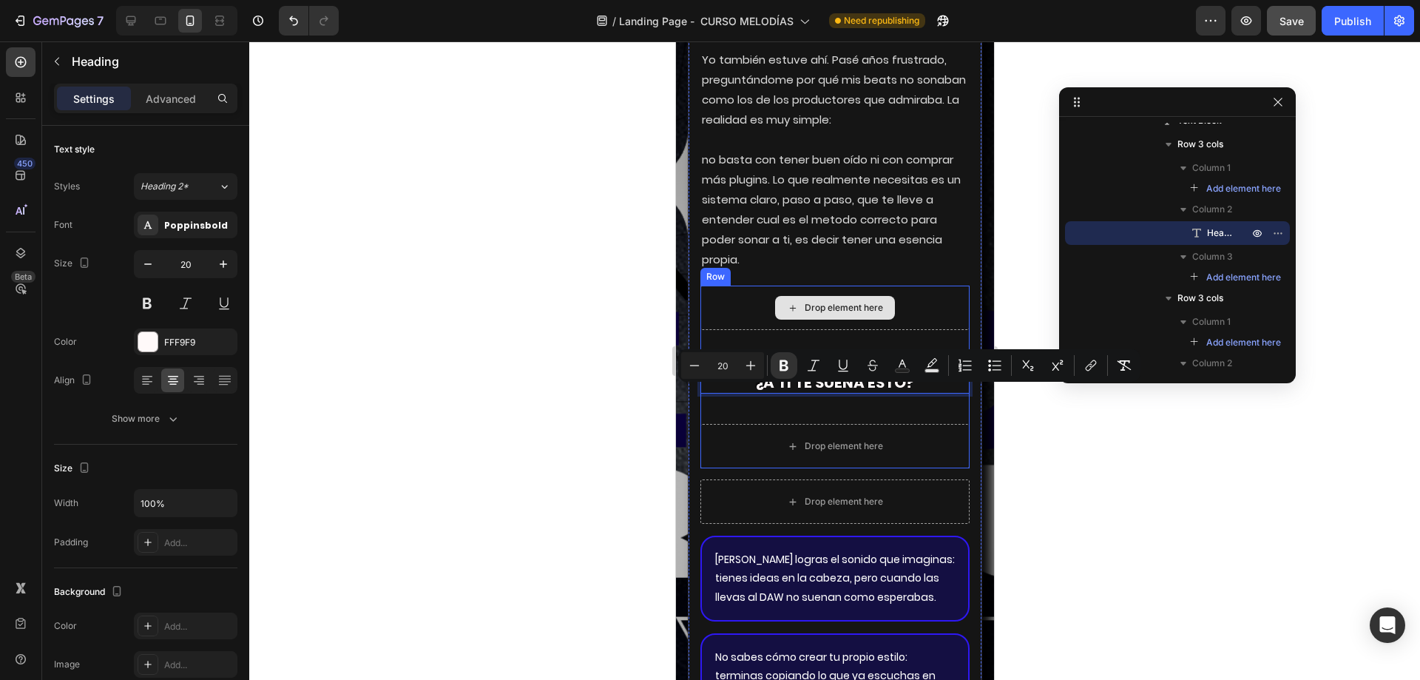
click at [897, 261] on p "no basta con tener buen oído ni con comprar más plugins. Lo que realmente neces…" at bounding box center [834, 209] width 266 height 120
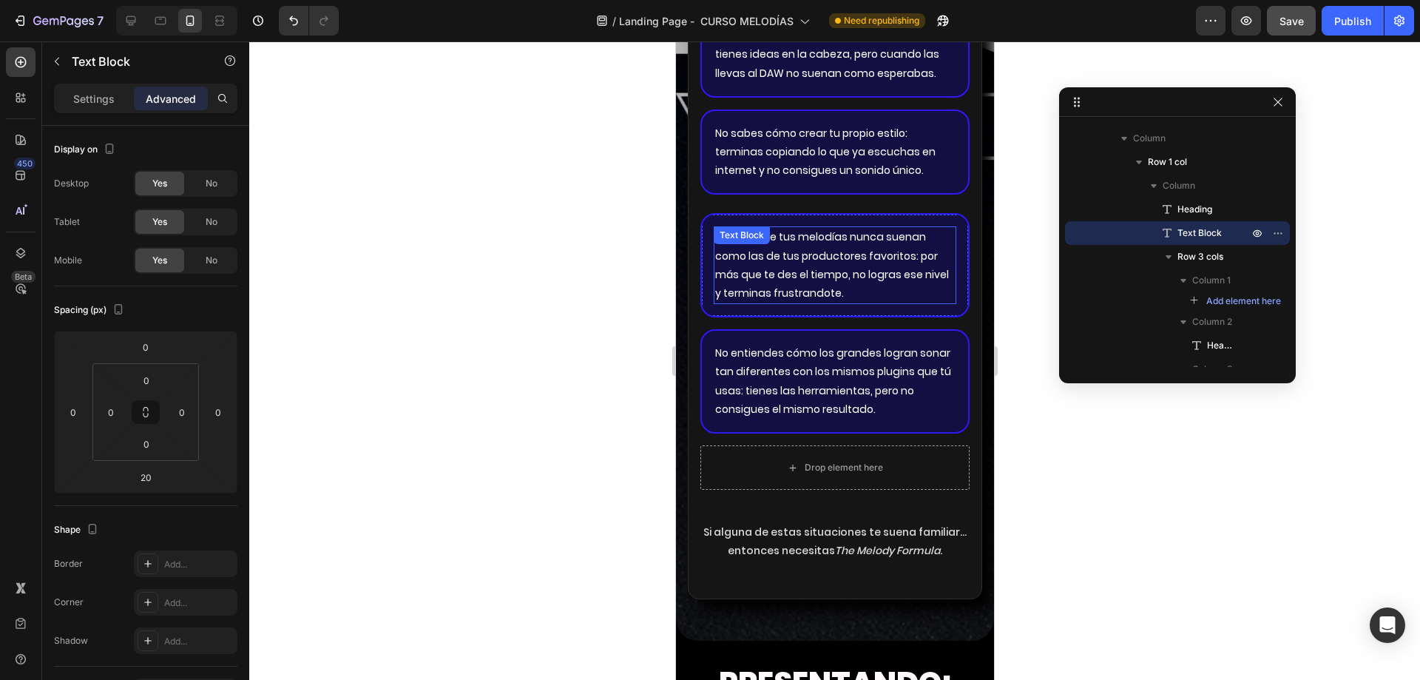
scroll to position [3845, 0]
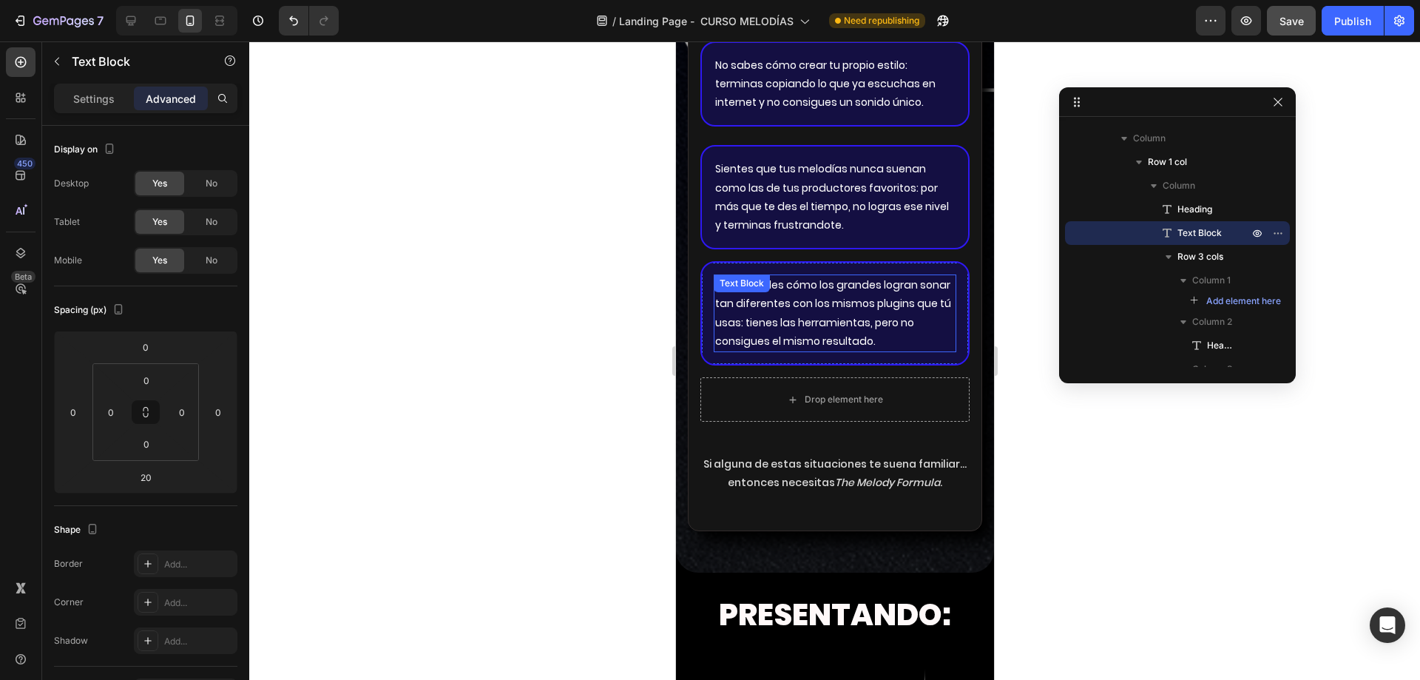
click at [843, 340] on p "No entiendes cómo los grandes logran sonar tan diferentes con los mismos plugin…" at bounding box center [834, 313] width 240 height 75
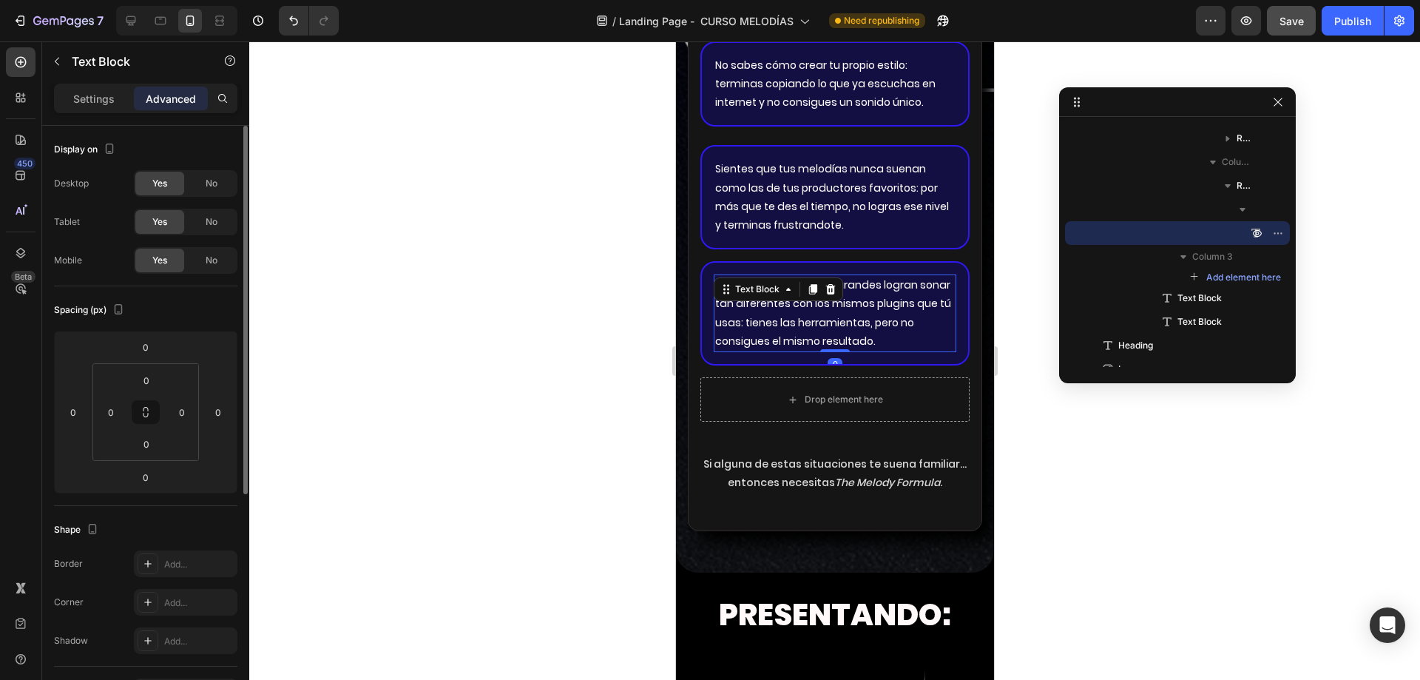
click at [81, 89] on div "Settings" at bounding box center [94, 99] width 74 height 24
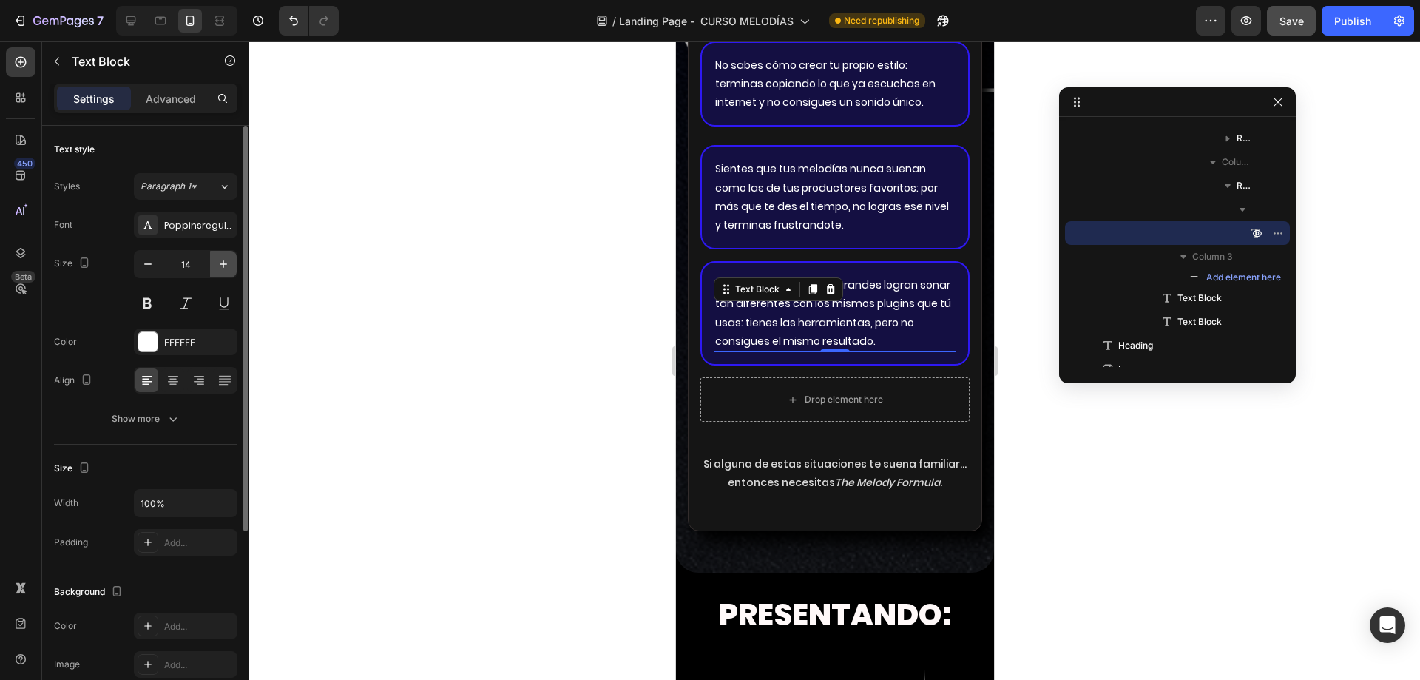
click at [224, 260] on icon "button" at bounding box center [223, 264] width 15 height 15
type input "15"
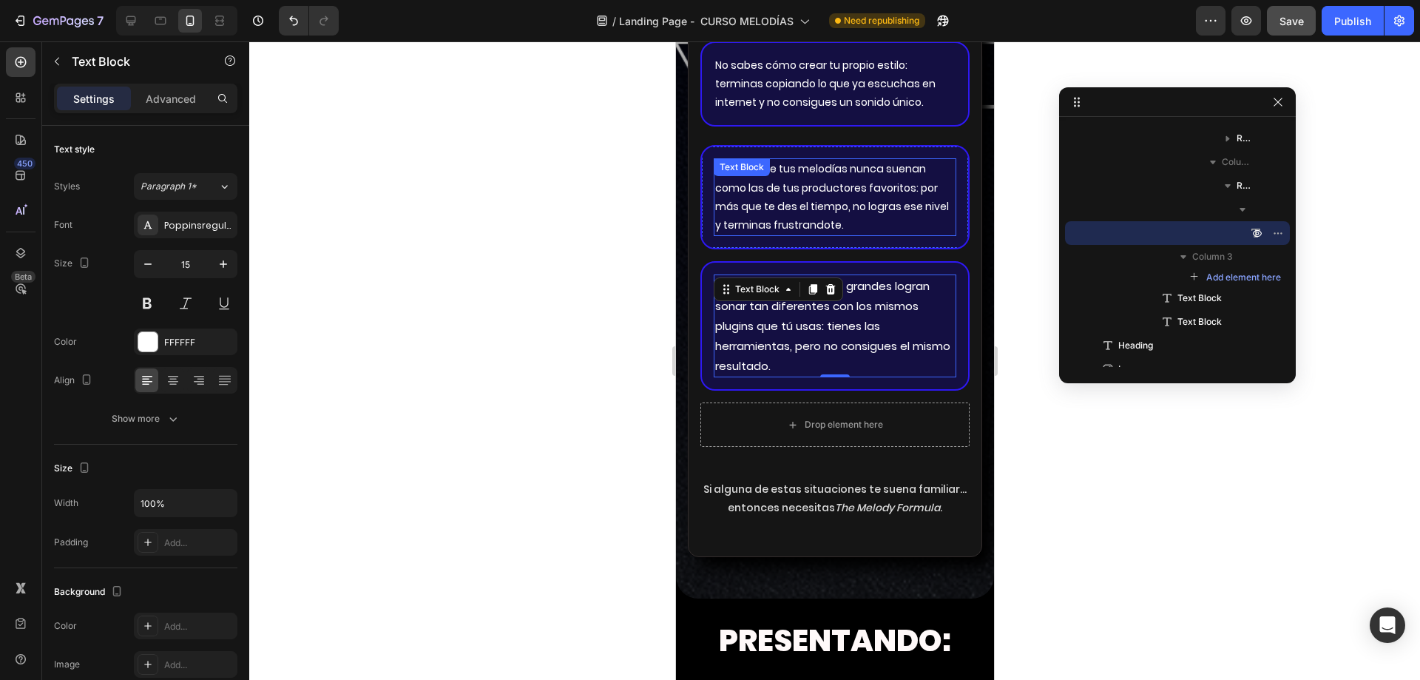
click at [819, 220] on p "Sientes que tus melodías nunca suenan como las de tus productores favoritos: po…" at bounding box center [834, 197] width 240 height 75
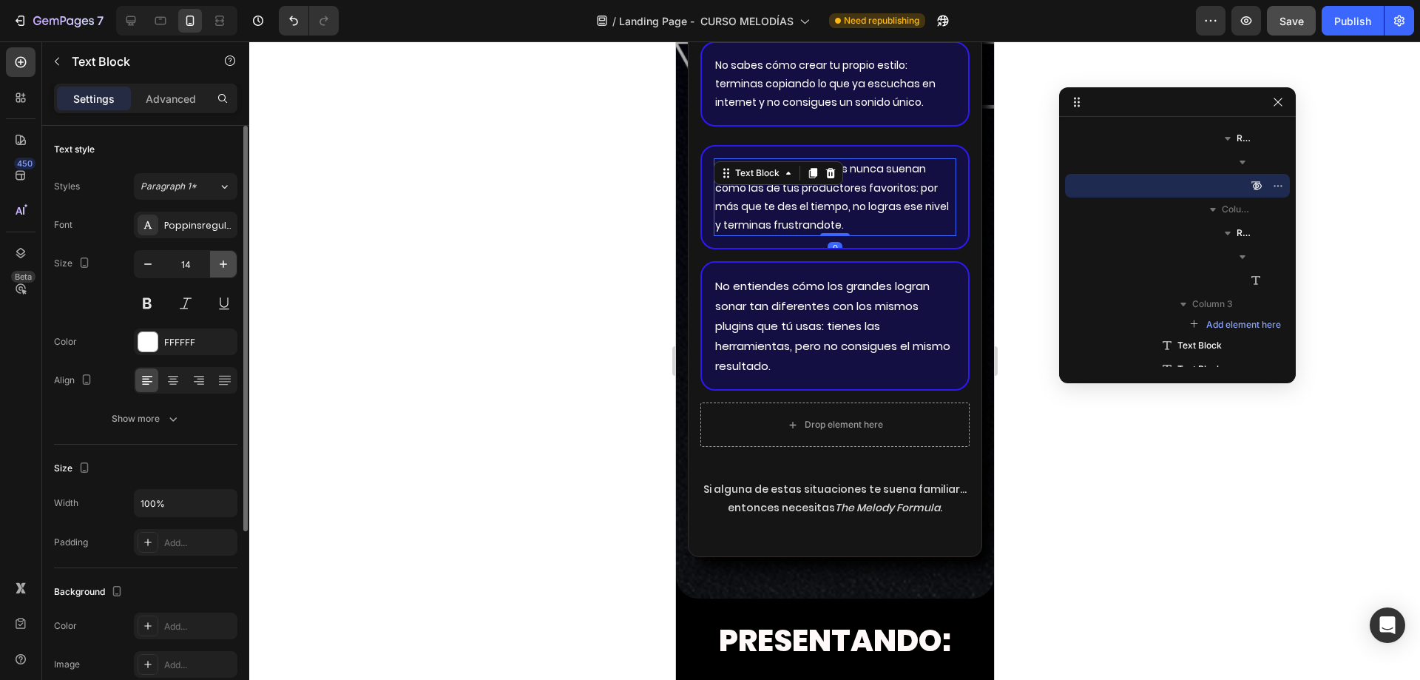
click at [226, 266] on icon "button" at bounding box center [223, 264] width 15 height 15
type input "15"
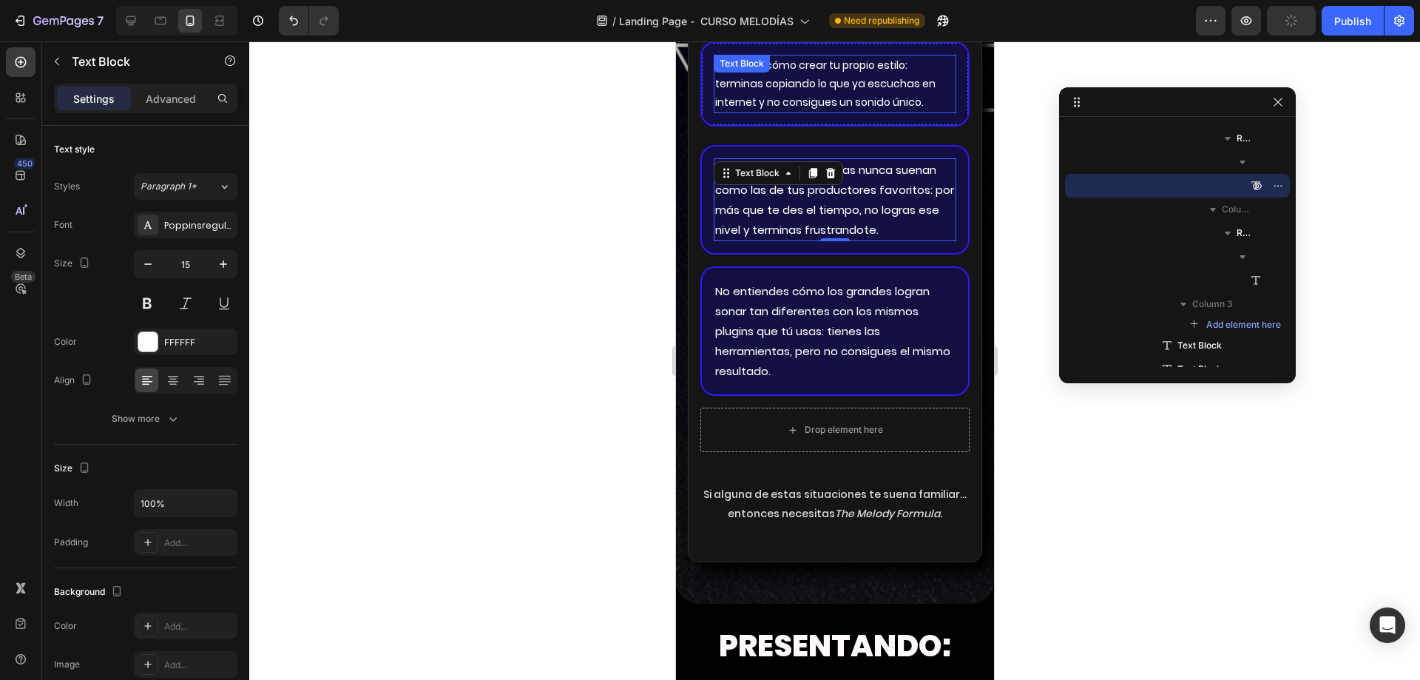
click at [783, 112] on p "No sabes cómo crear tu propio estilo: terminas copiando lo que ya escuchas en i…" at bounding box center [834, 84] width 240 height 56
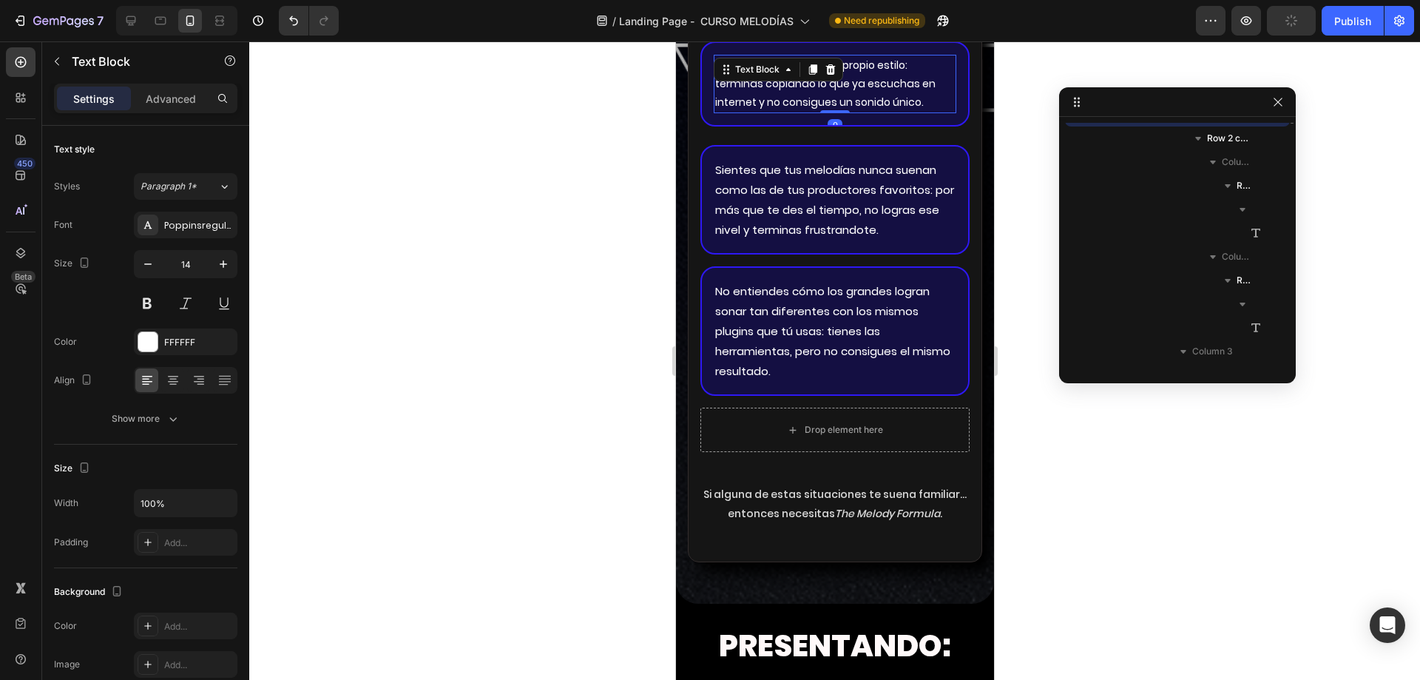
scroll to position [1700, 0]
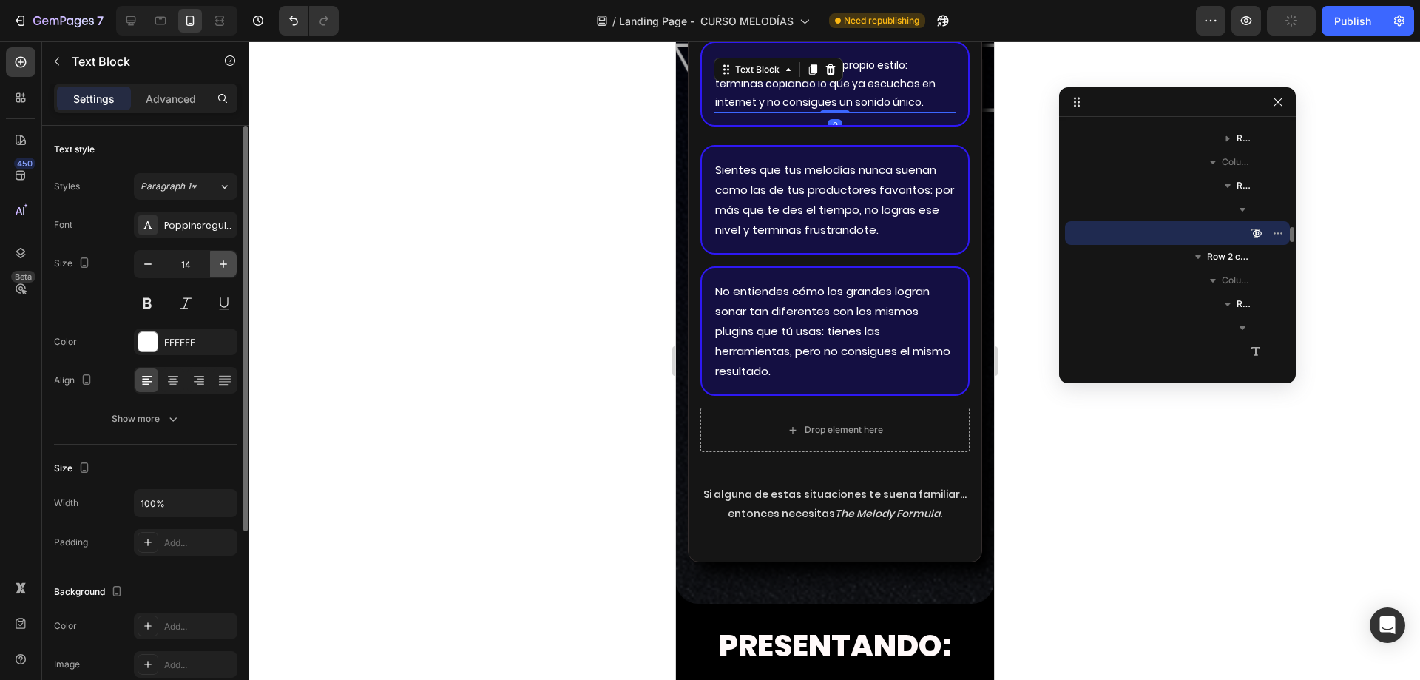
click at [223, 263] on icon "button" at bounding box center [223, 264] width 15 height 15
type input "15"
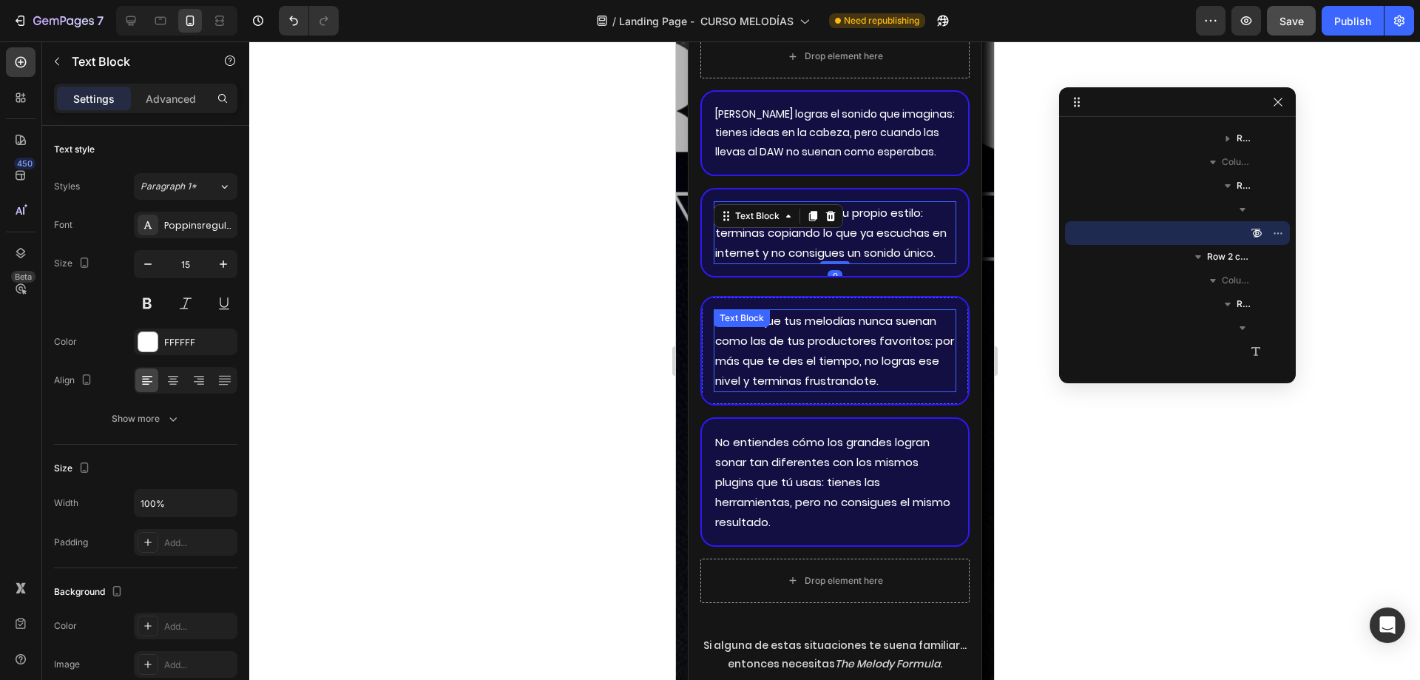
scroll to position [3697, 0]
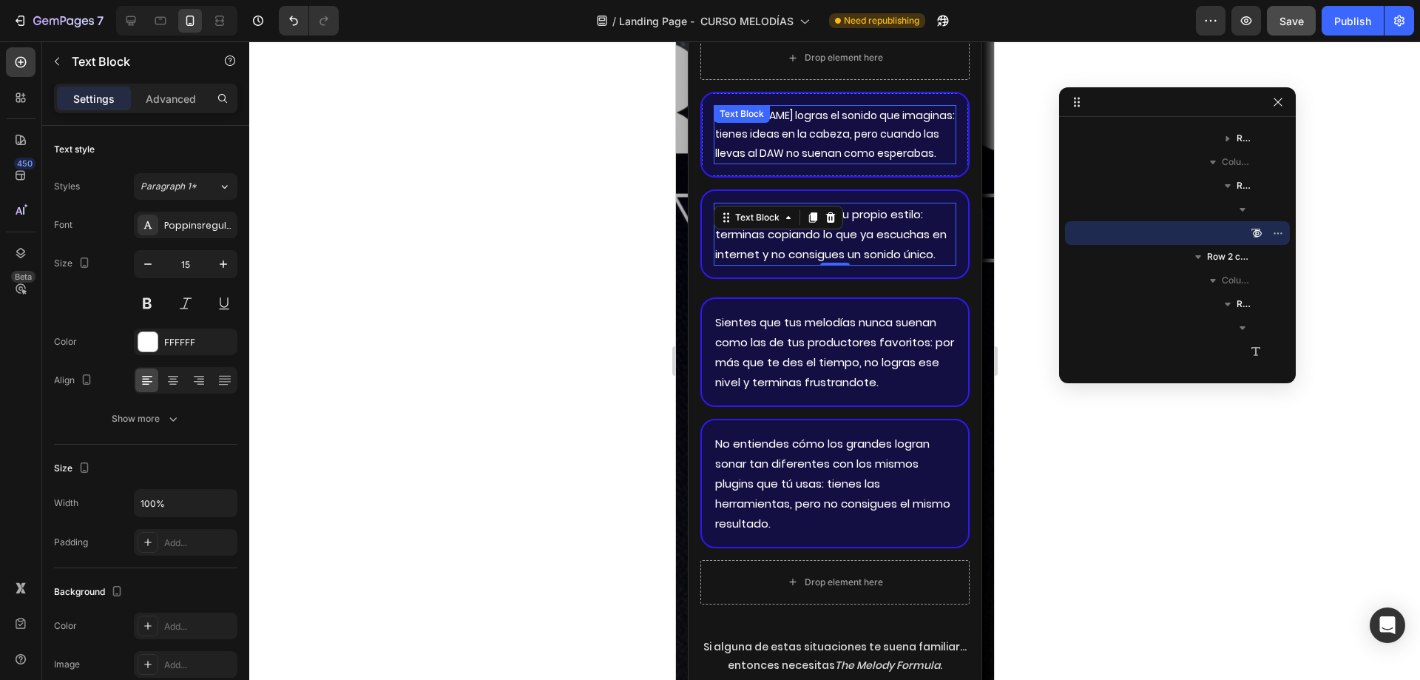
click at [802, 160] on p "[PERSON_NAME] logras el sonido que imaginas: tienes ideas en la cabeza, pero cu…" at bounding box center [834, 134] width 240 height 56
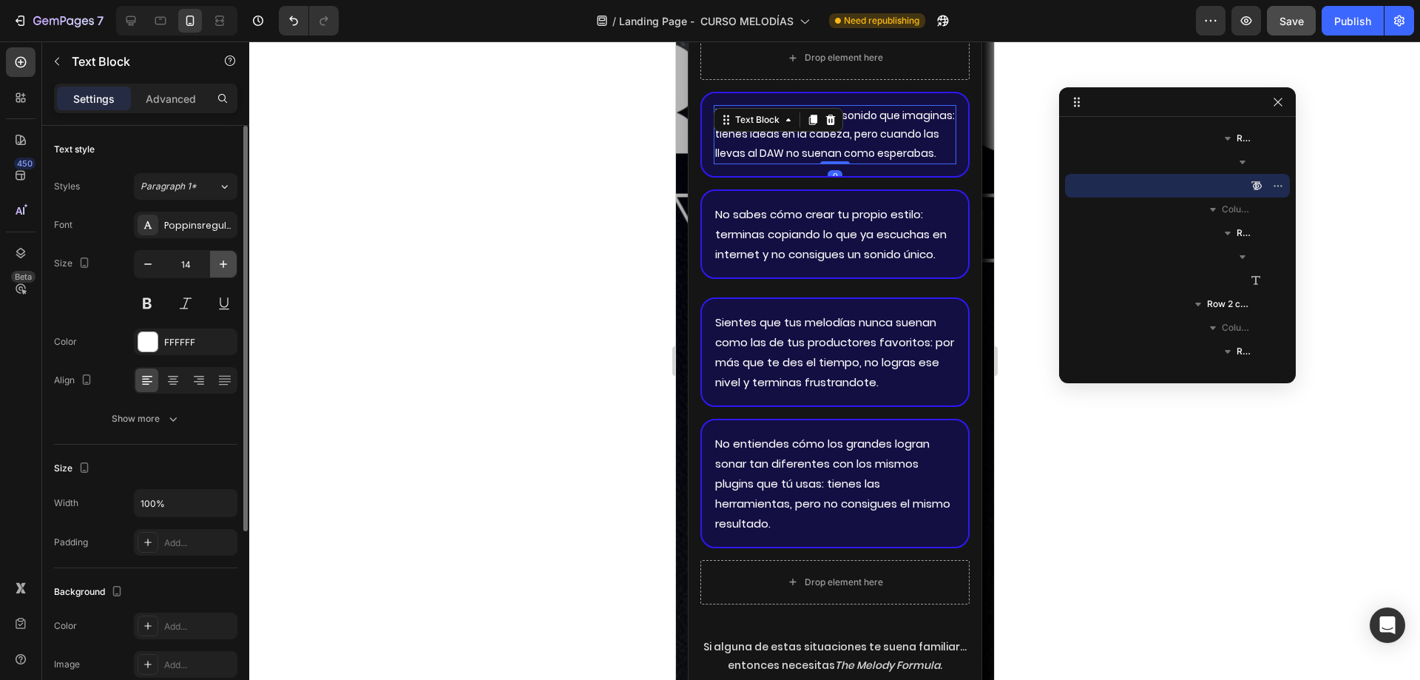
click at [217, 260] on icon "button" at bounding box center [223, 264] width 15 height 15
type input "15"
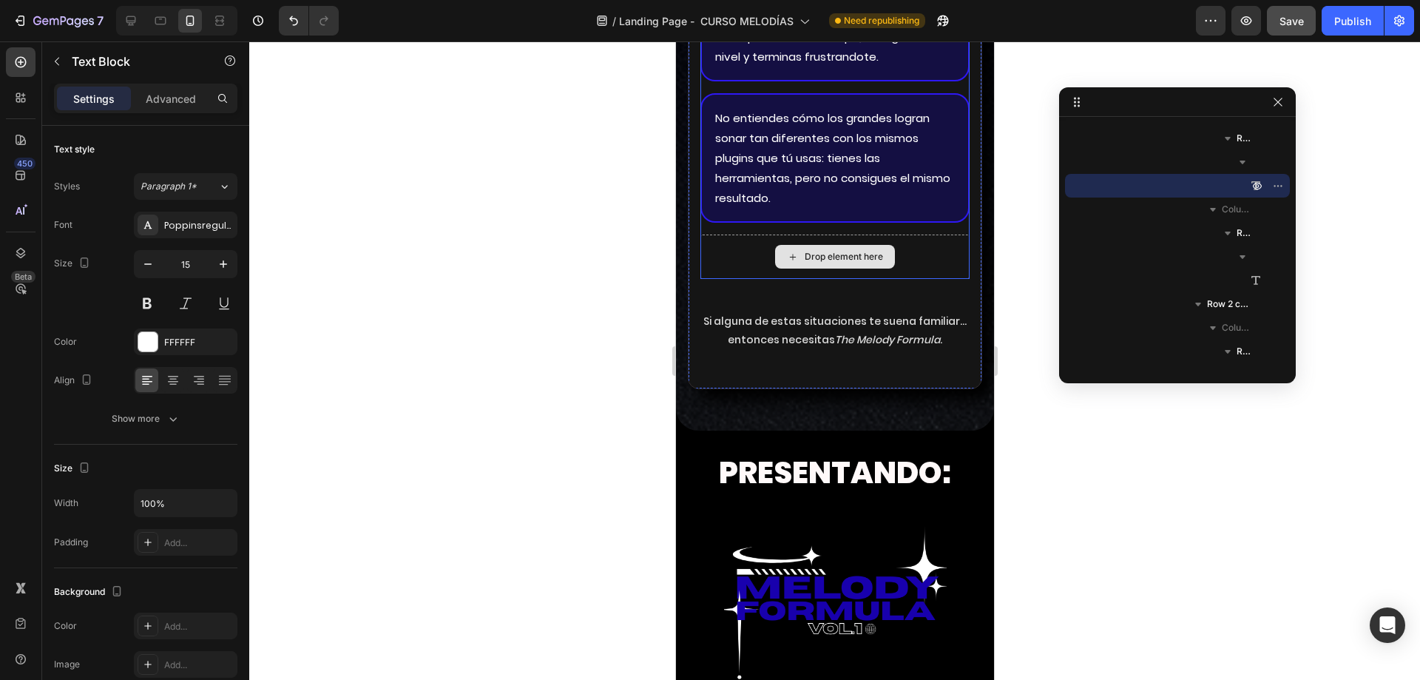
scroll to position [4067, 0]
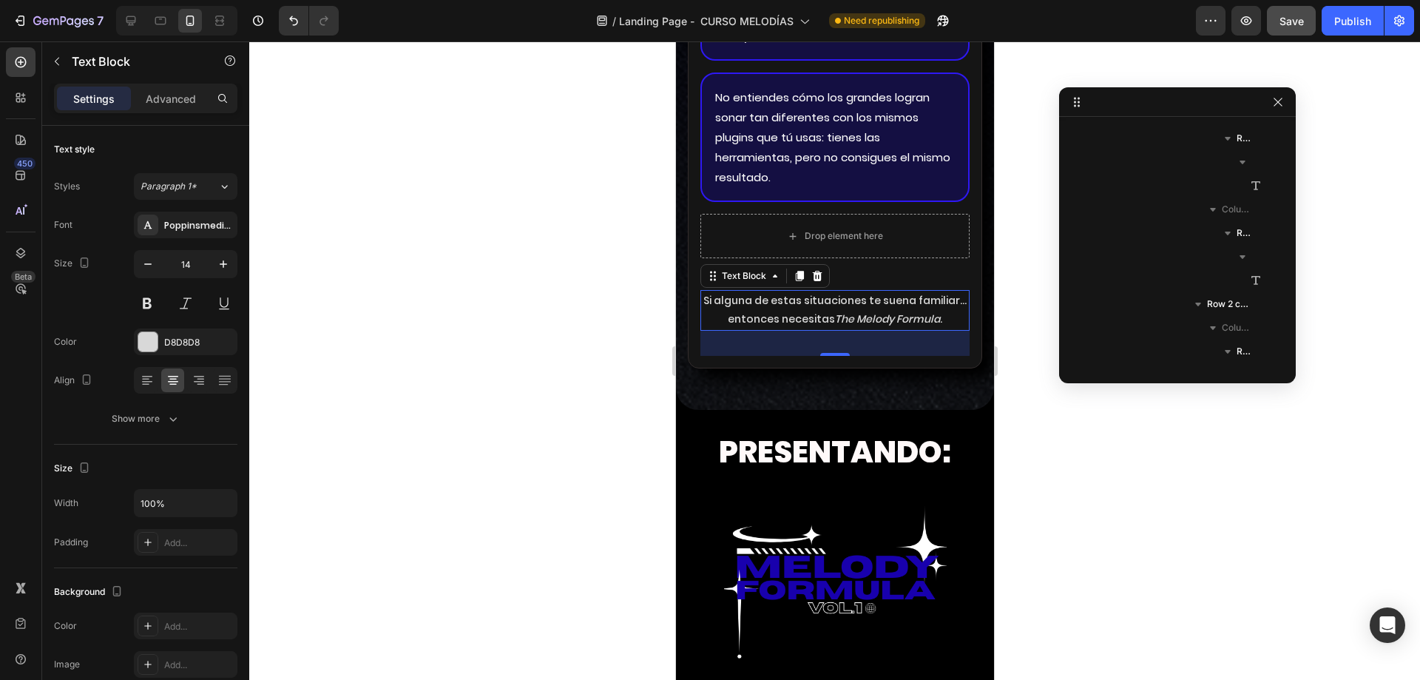
drag, startPoint x: 788, startPoint y: 356, endPoint x: 1296, endPoint y: 408, distance: 509.9
click at [788, 328] on p "Si alguna de estas situaciones te suena familiar… entonces necesitas The Melody…" at bounding box center [834, 309] width 266 height 37
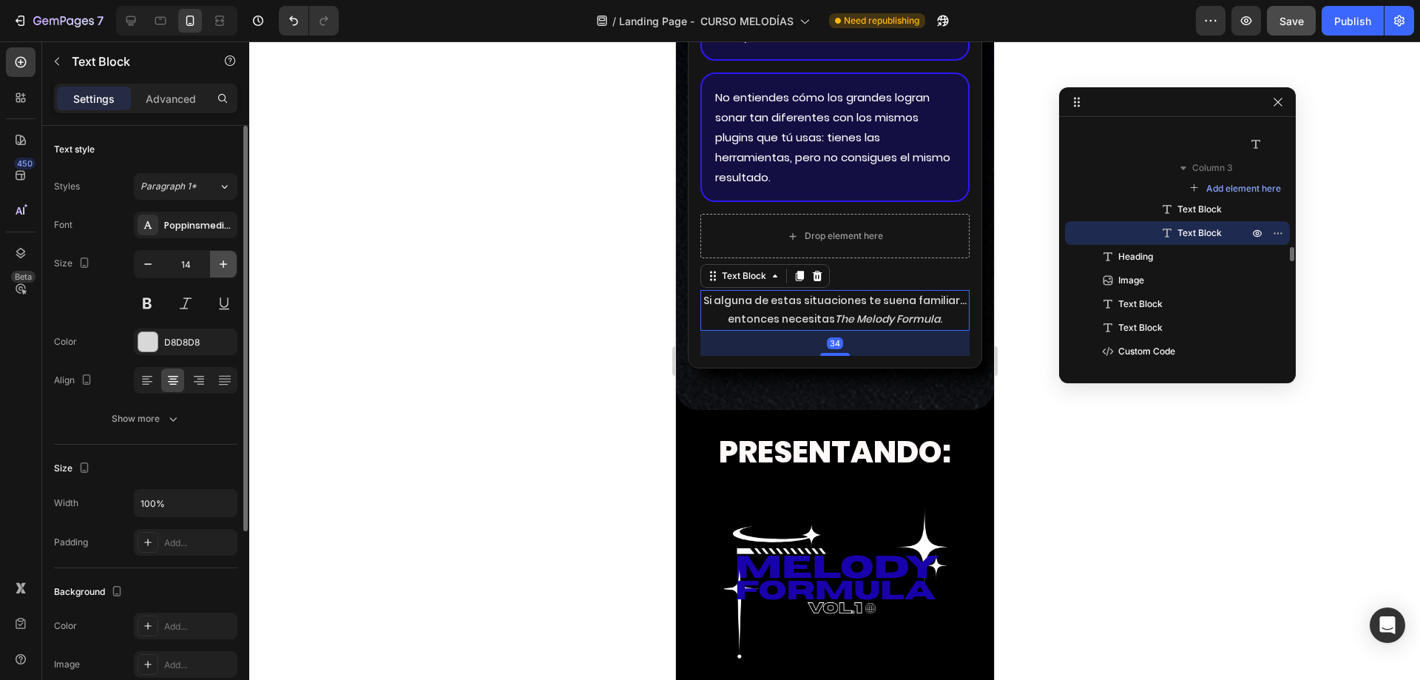
click at [229, 269] on icon "button" at bounding box center [223, 264] width 15 height 15
type input "15"
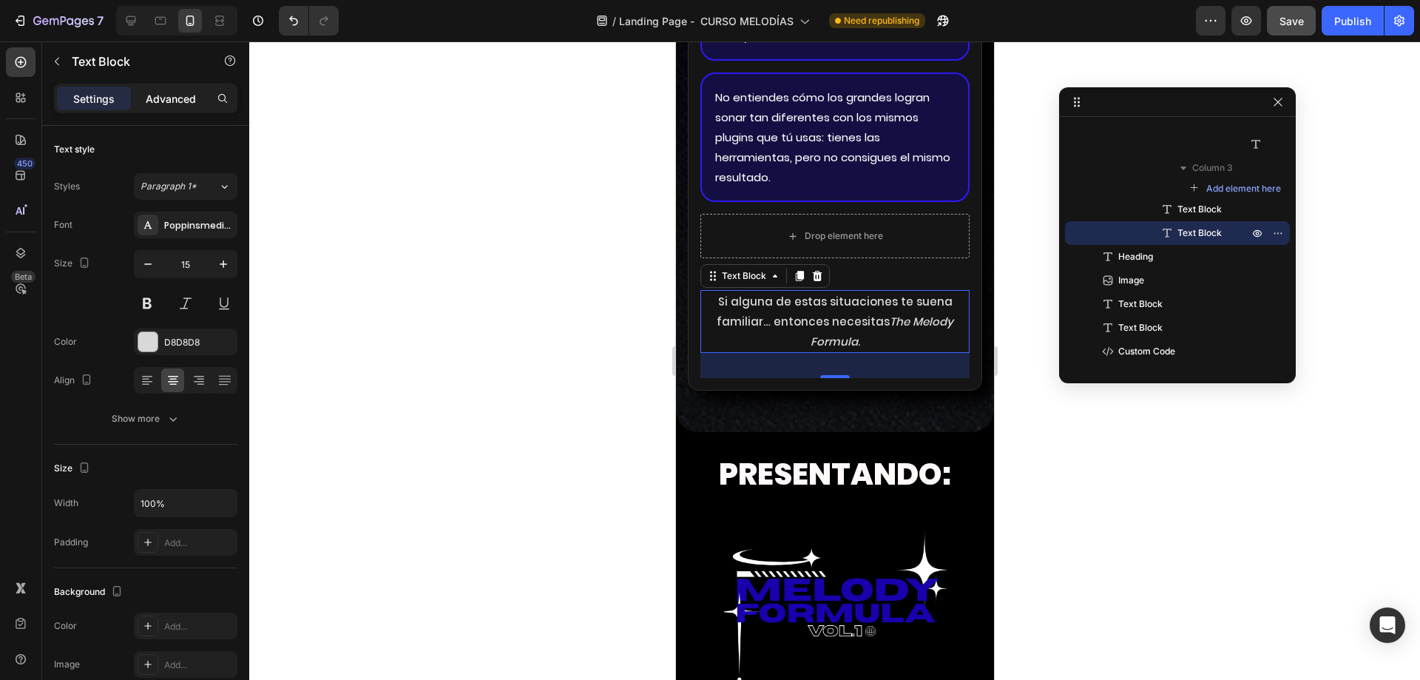
click at [183, 98] on p "Advanced" at bounding box center [171, 99] width 50 height 16
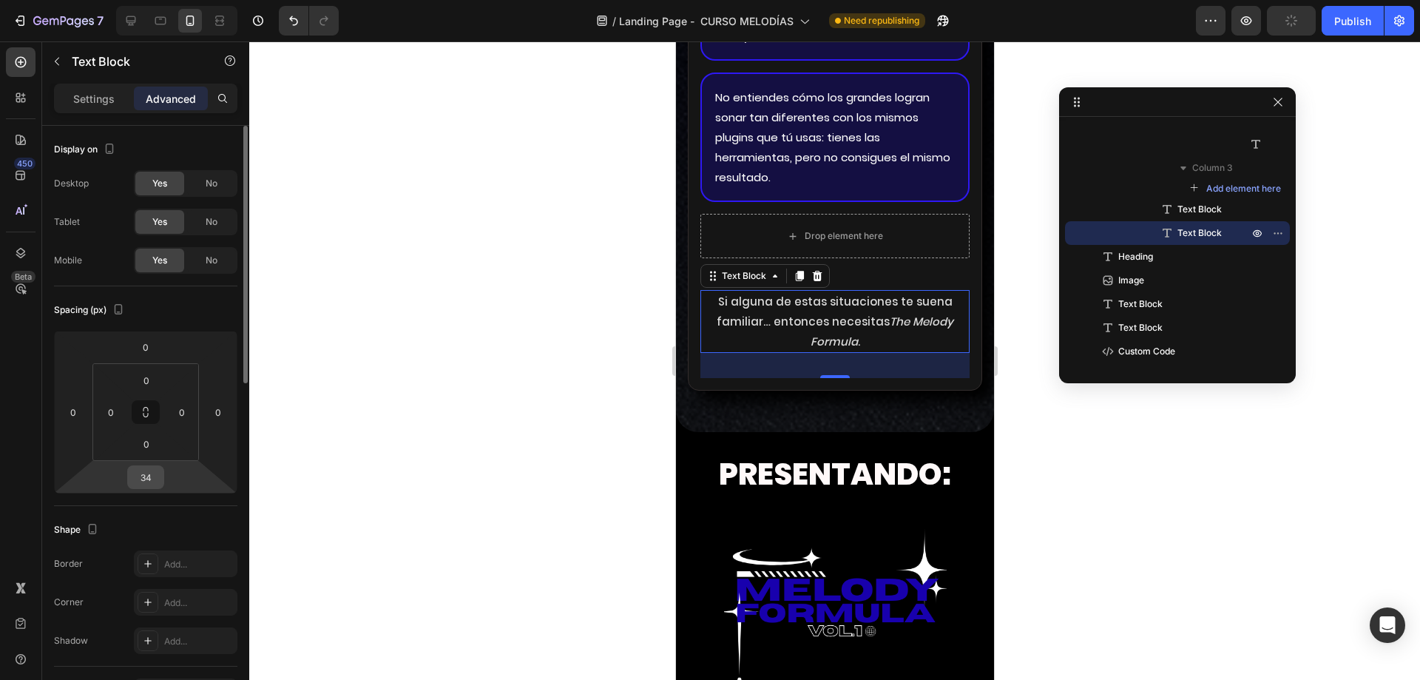
click at [144, 484] on input "34" at bounding box center [146, 477] width 30 height 22
type input "0"
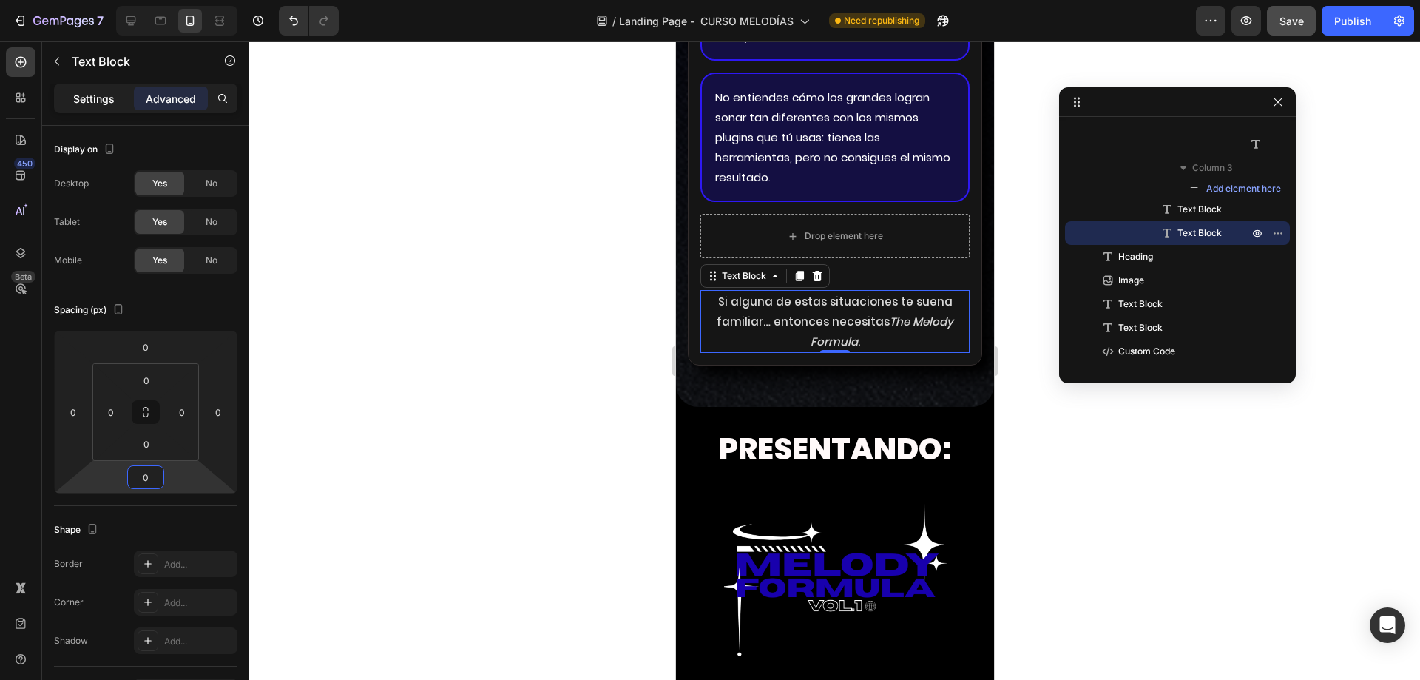
click at [113, 95] on p "Settings" at bounding box center [93, 99] width 41 height 16
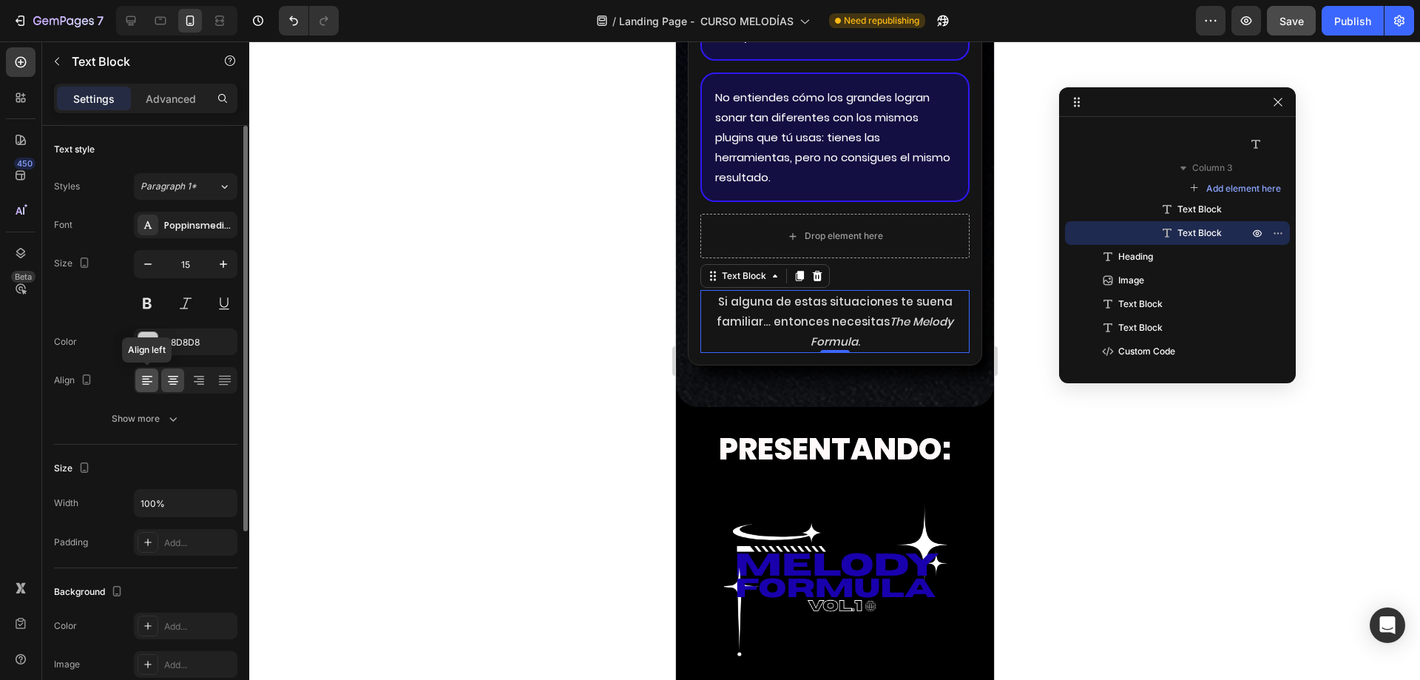
click at [150, 380] on icon at bounding box center [147, 380] width 15 height 15
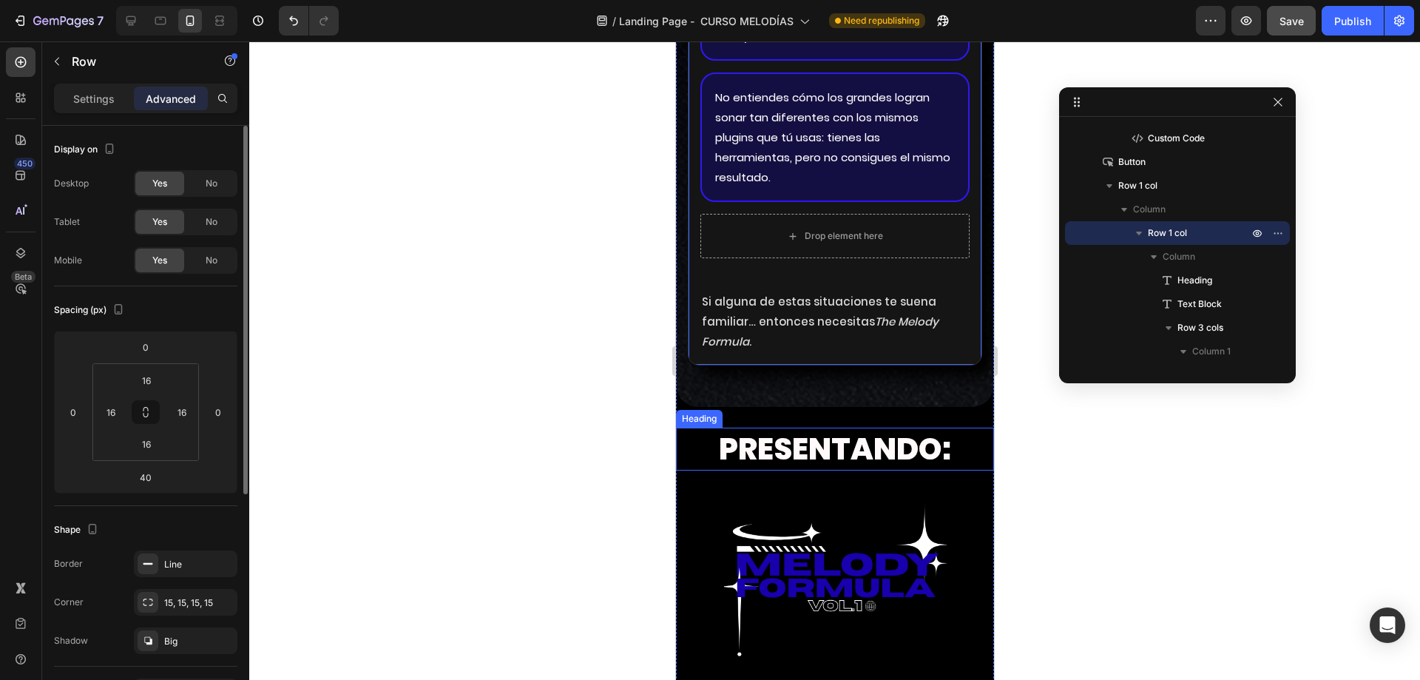
click at [882, 470] on strong "PRESENTANDO:" at bounding box center [834, 448] width 232 height 42
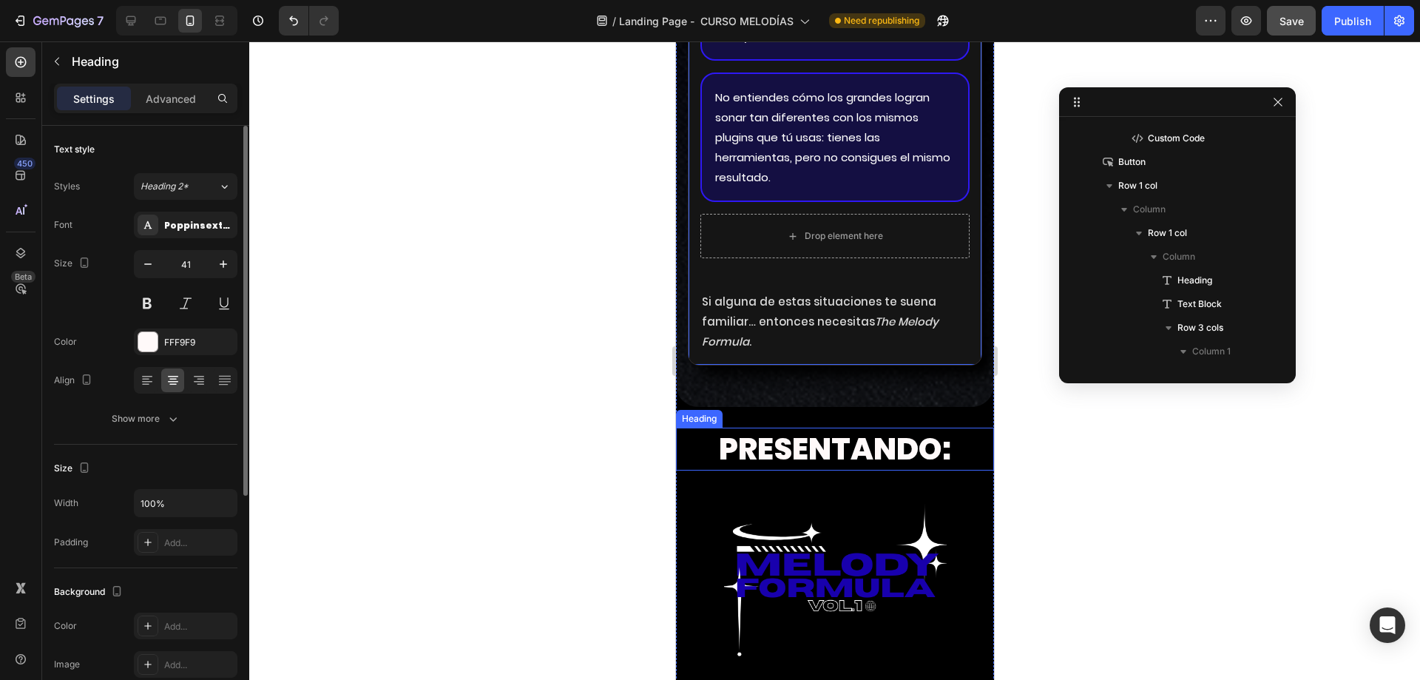
scroll to position [2073, 0]
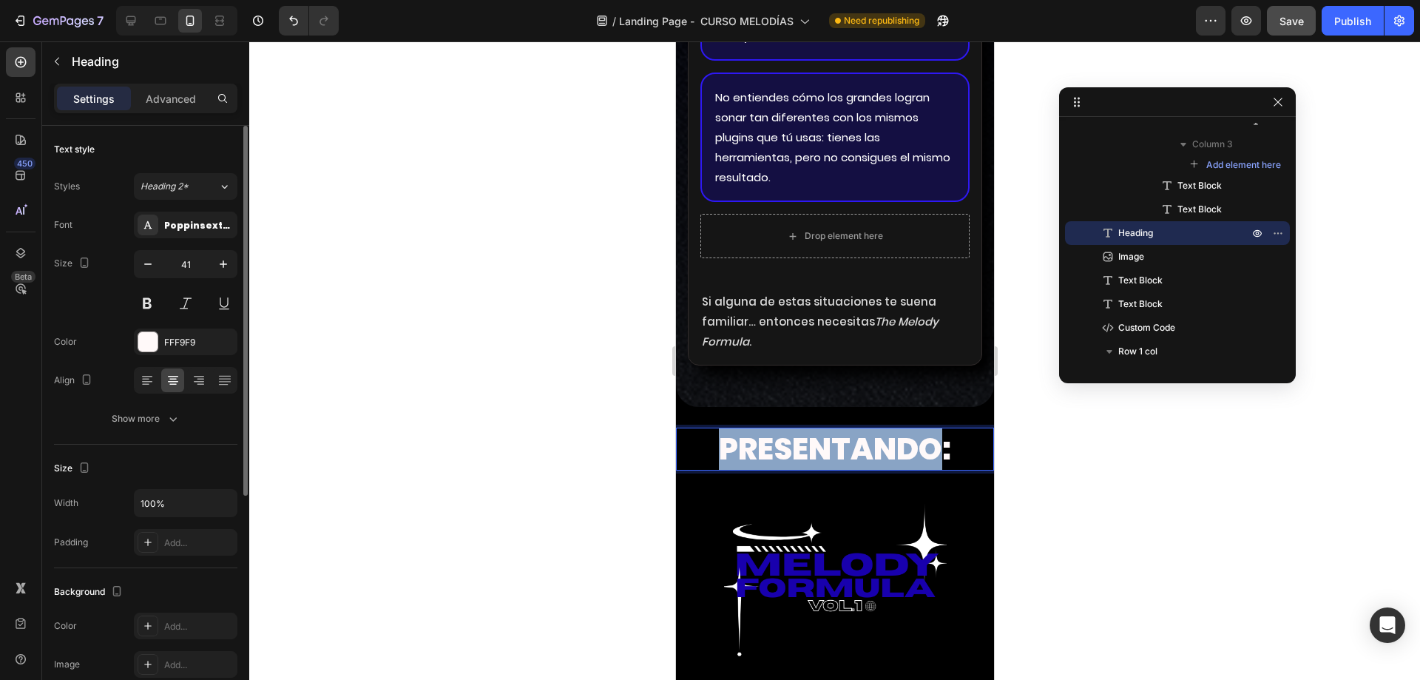
click at [782, 470] on strong "PRESENTANDO:" at bounding box center [834, 448] width 232 height 42
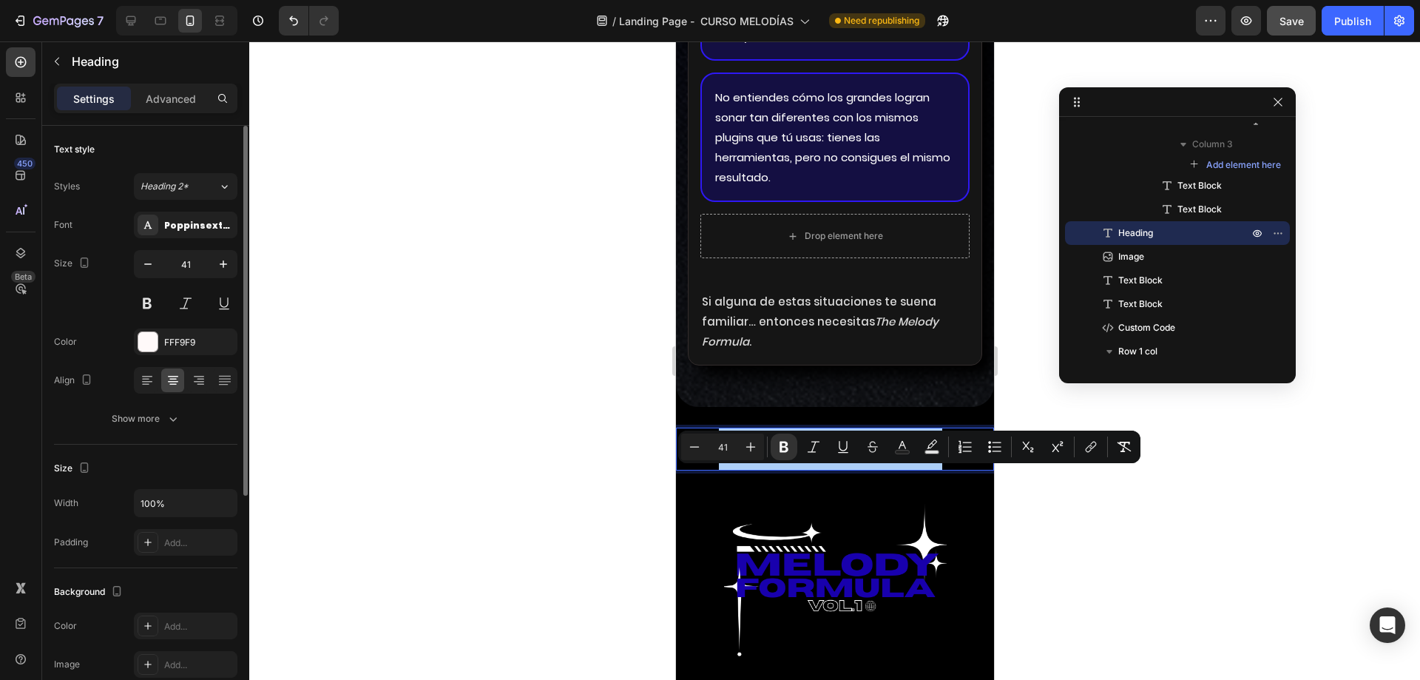
click at [720, 447] on input "41" at bounding box center [723, 447] width 30 height 18
type input "20"
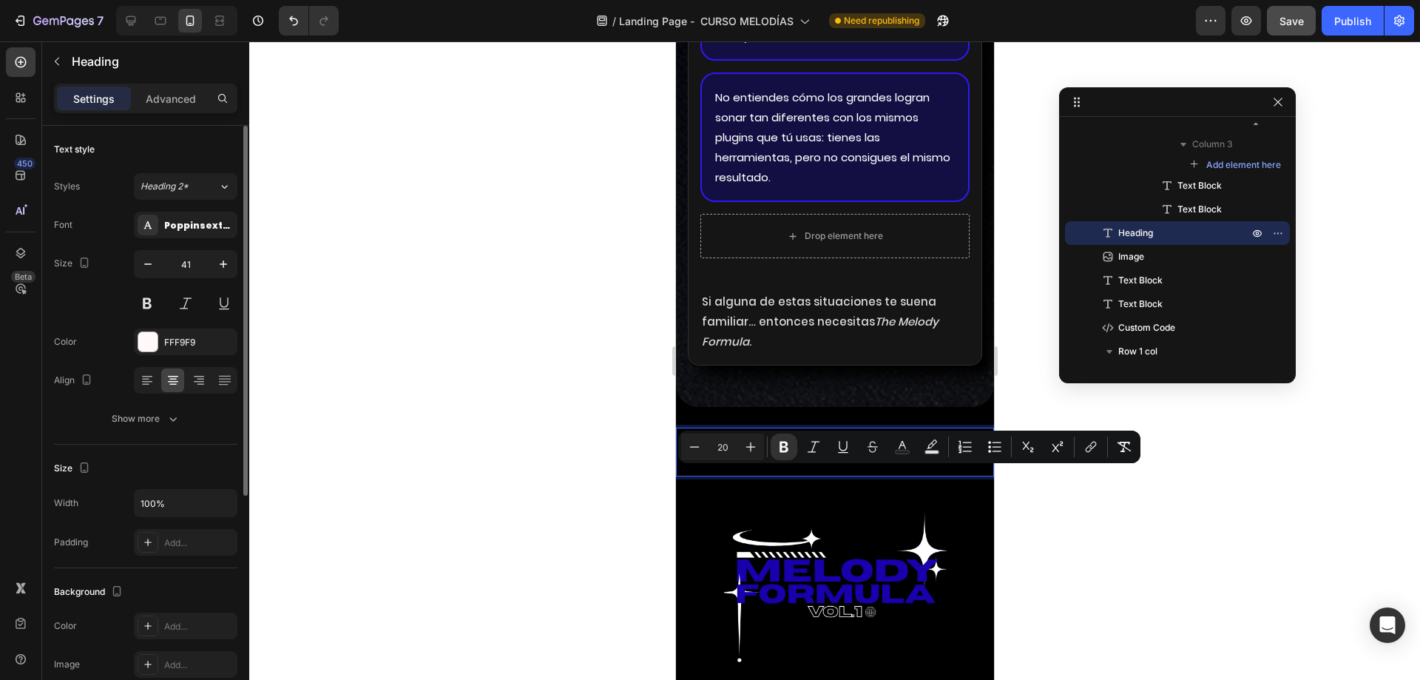
click at [107, 286] on div "Size 41" at bounding box center [145, 283] width 183 height 67
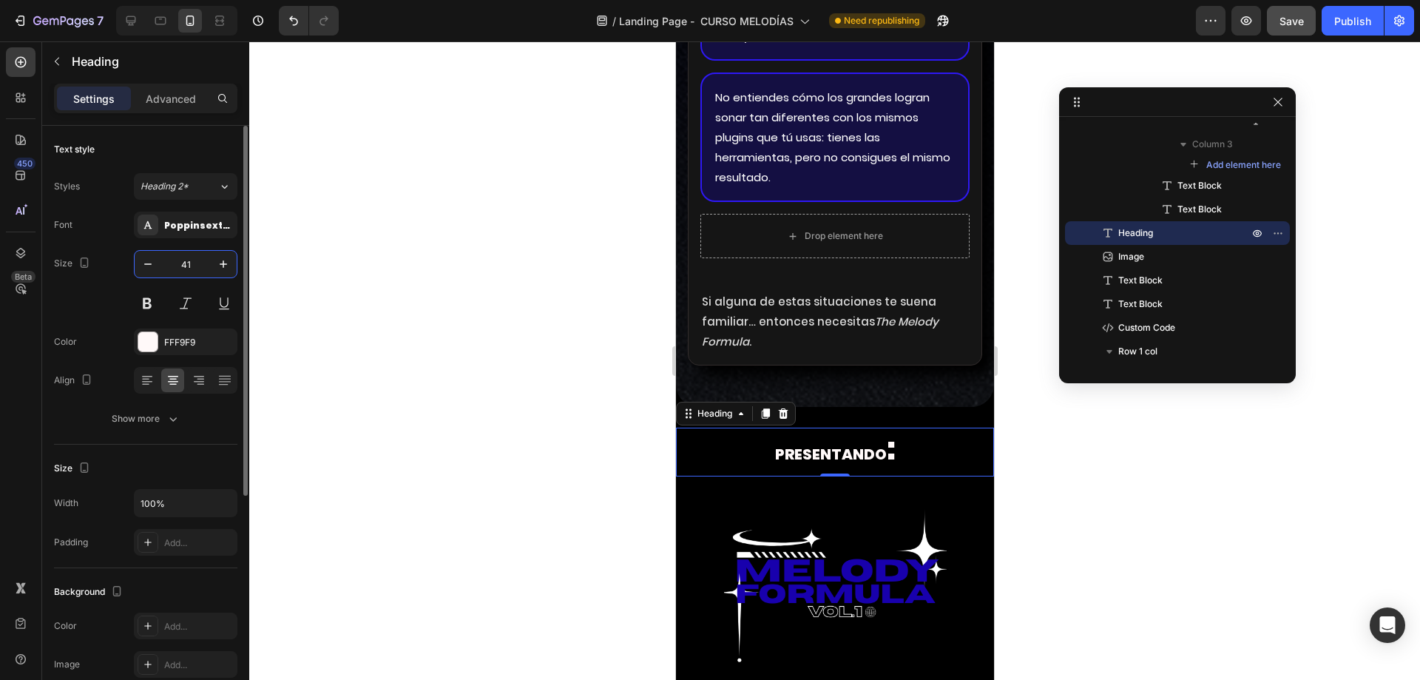
click at [200, 255] on input "41" at bounding box center [185, 264] width 49 height 27
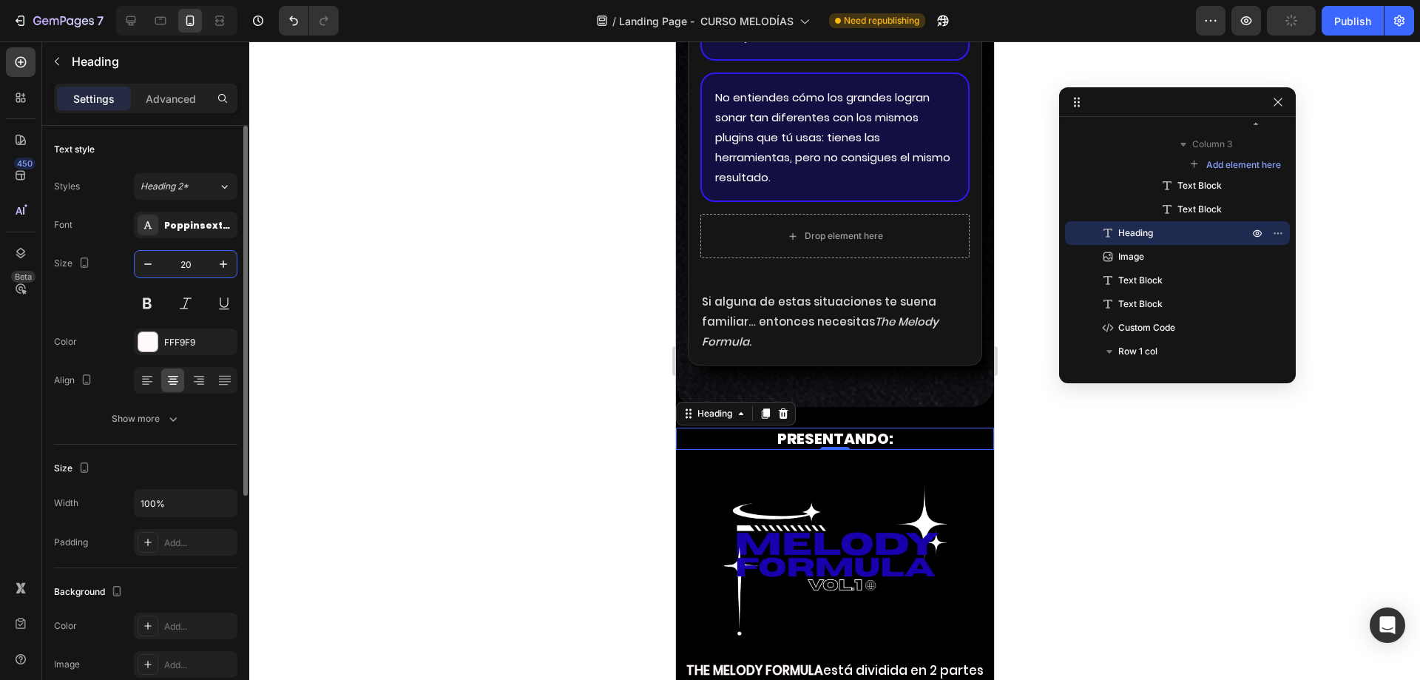
type input "20"
click at [111, 294] on div "Size 20" at bounding box center [145, 283] width 183 height 67
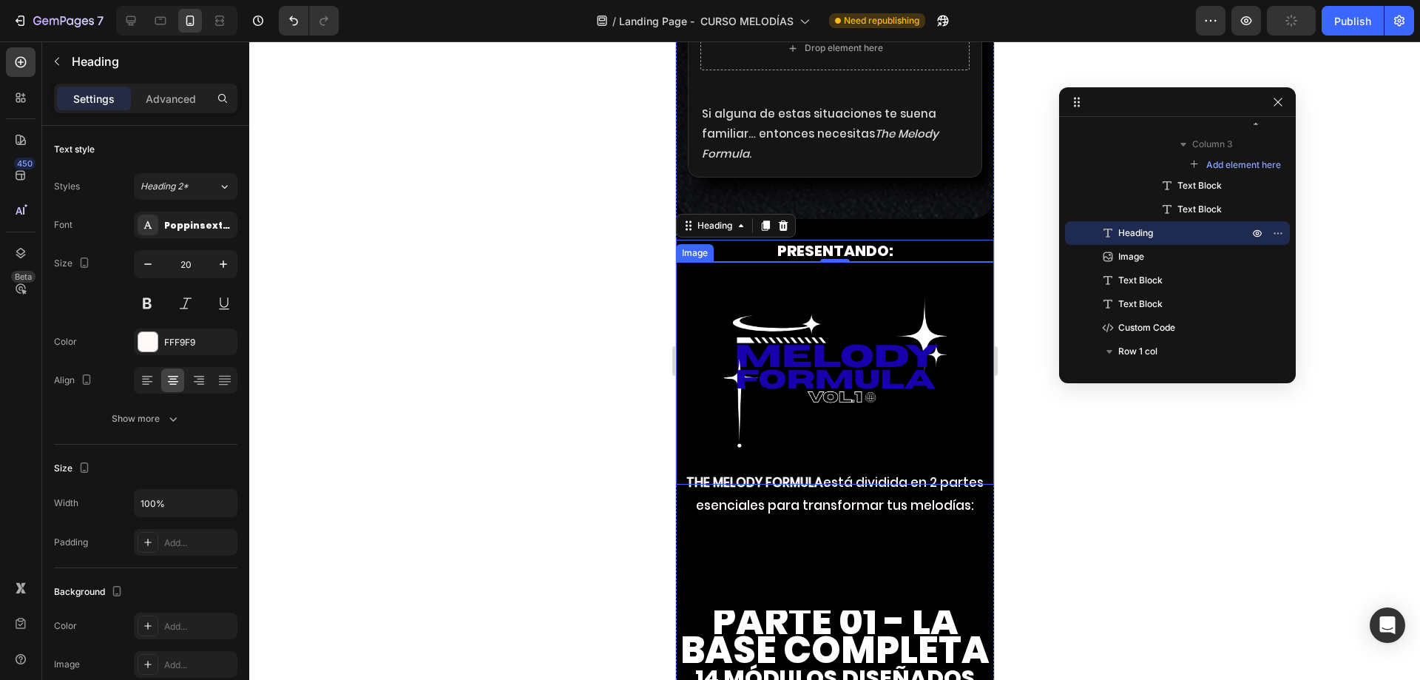
scroll to position [4289, 0]
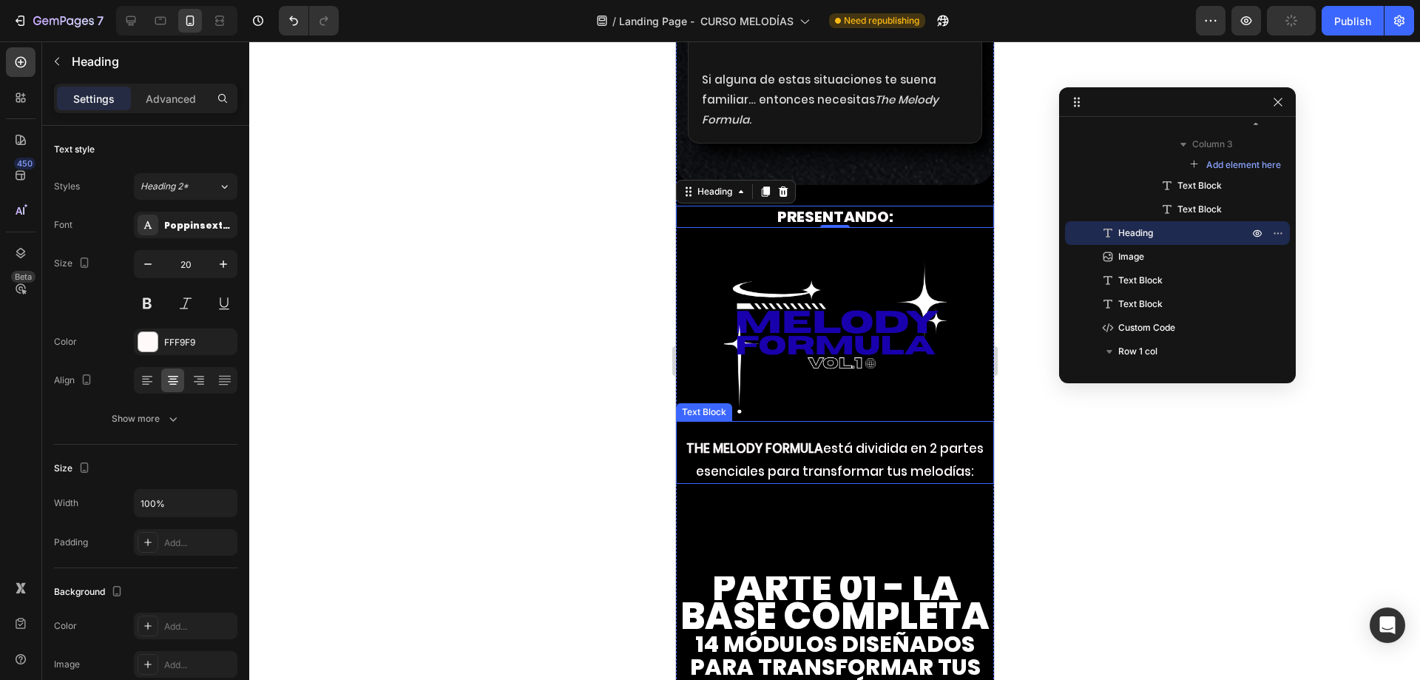
click at [827, 482] on p "THE MELODY FORMULA está dividida en 2 partes esenciales para transformar tus me…" at bounding box center [834, 459] width 315 height 45
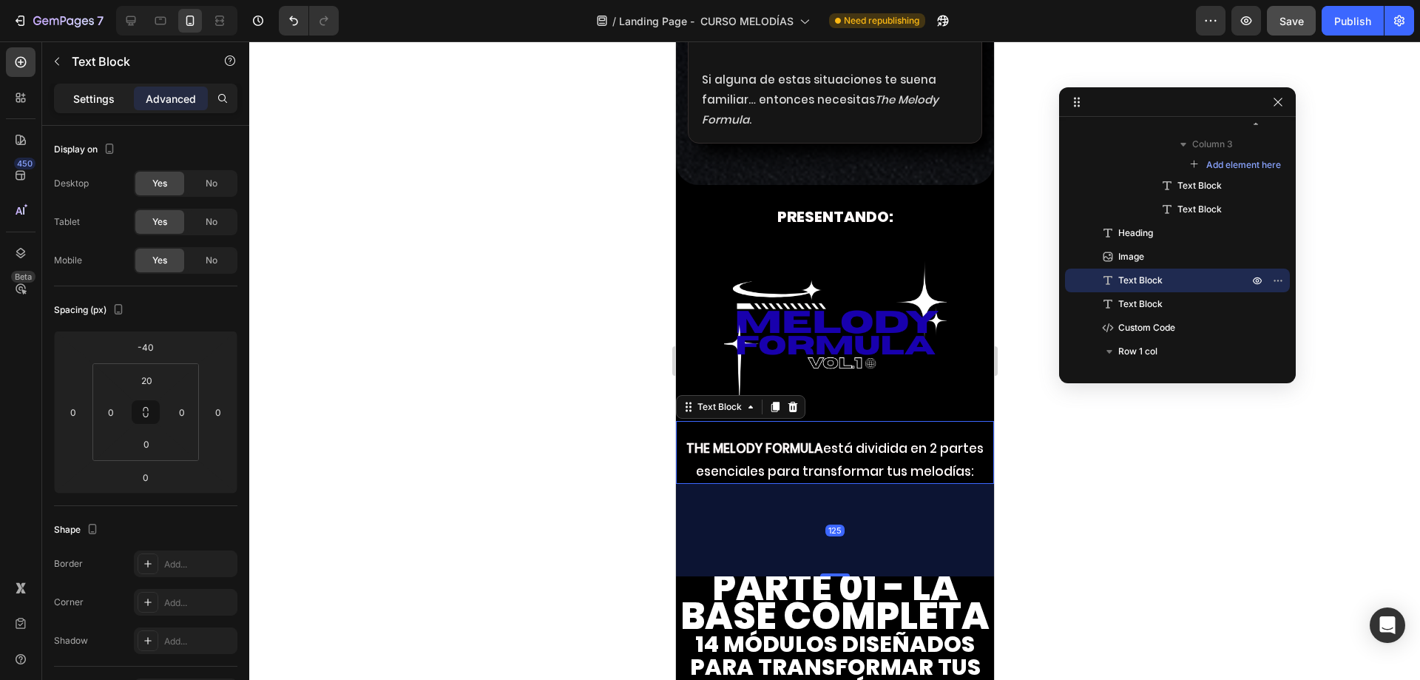
click at [109, 107] on div "Settings" at bounding box center [94, 99] width 74 height 24
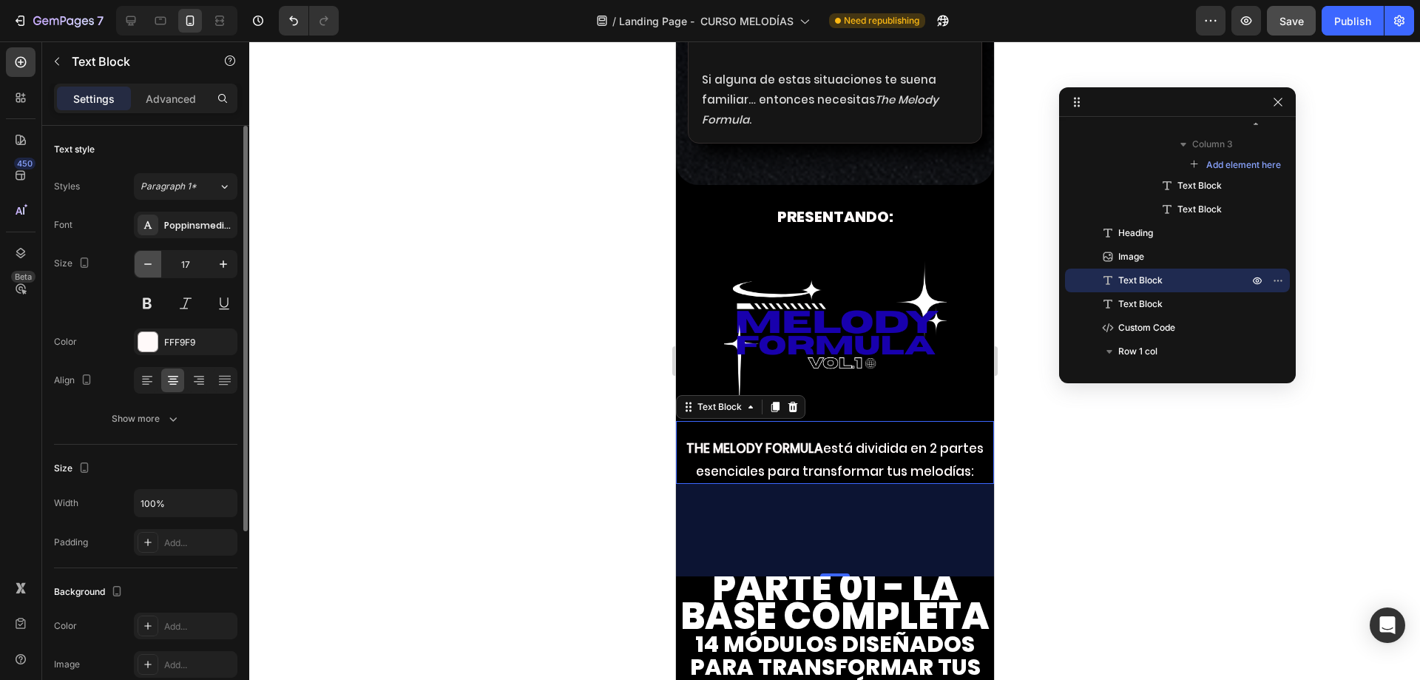
click at [143, 260] on icon "button" at bounding box center [148, 264] width 15 height 15
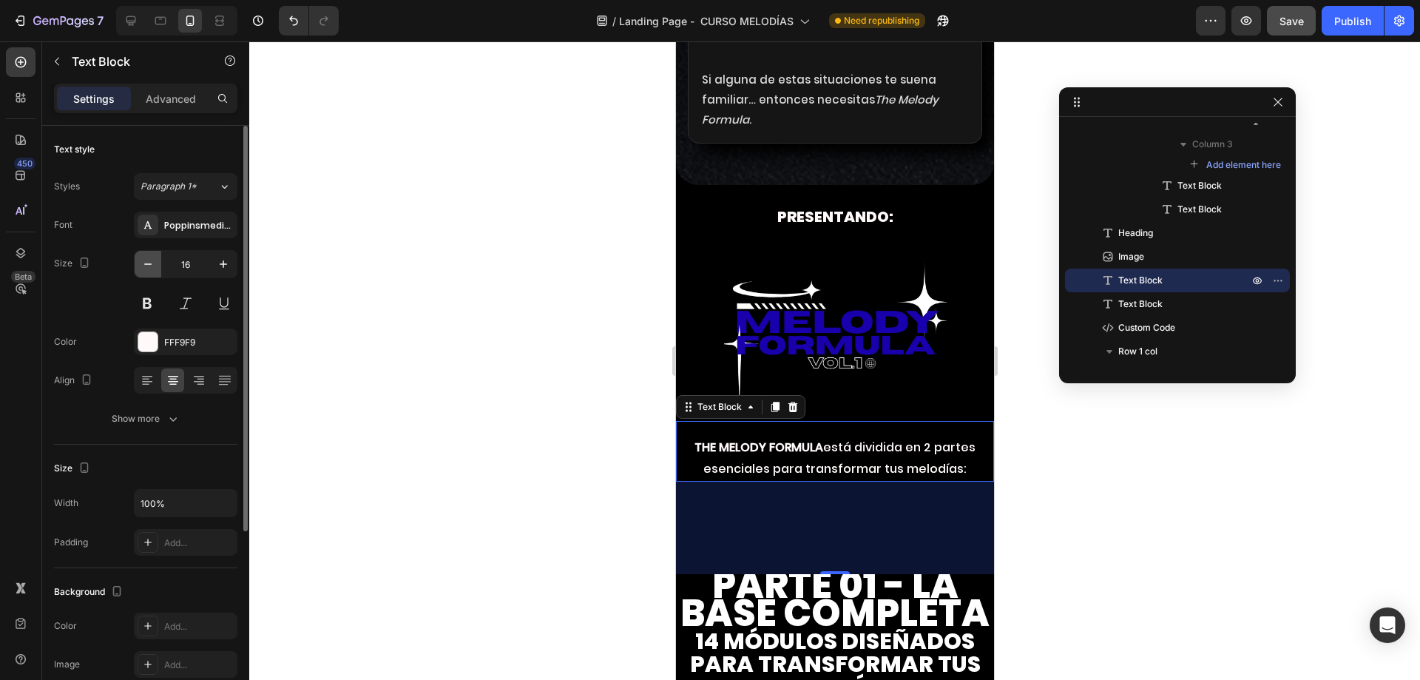
type input "15"
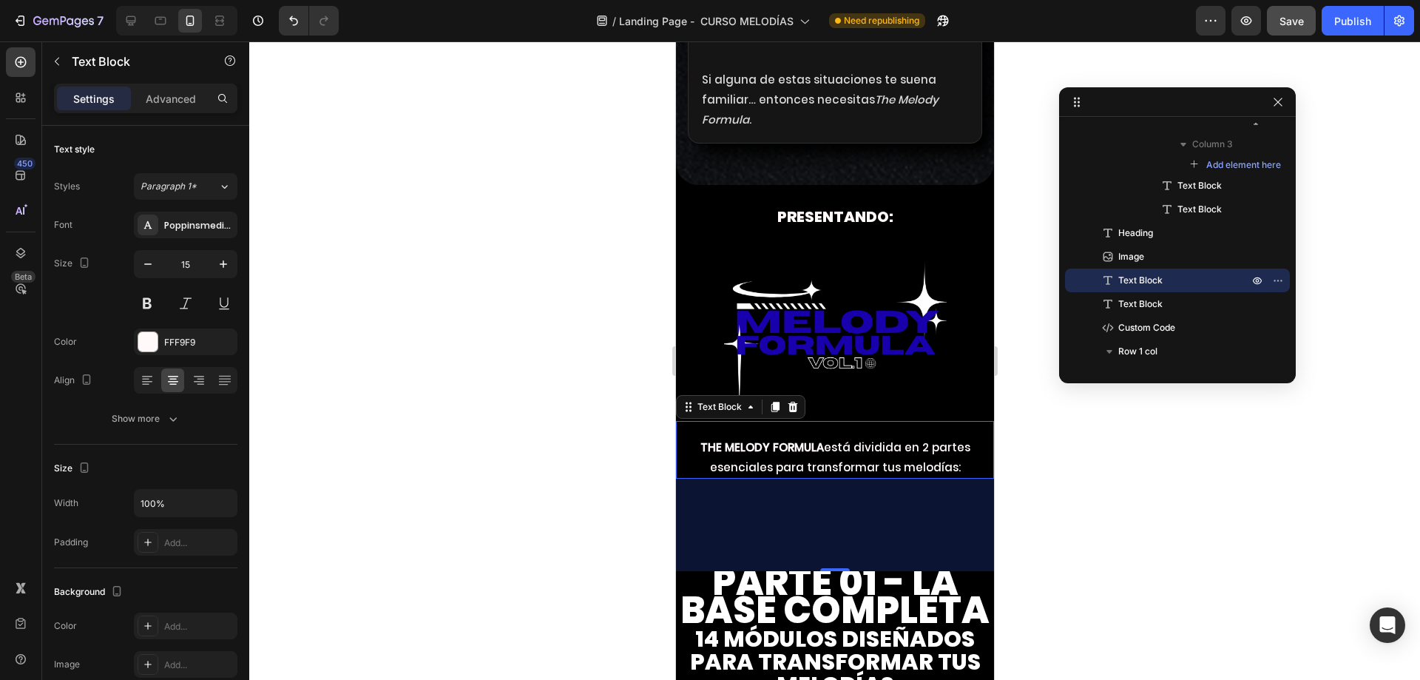
click at [869, 468] on div "THE MELODY FORMULA está dividida en 2 partes esenciales para transformar tus me…" at bounding box center [834, 450] width 318 height 58
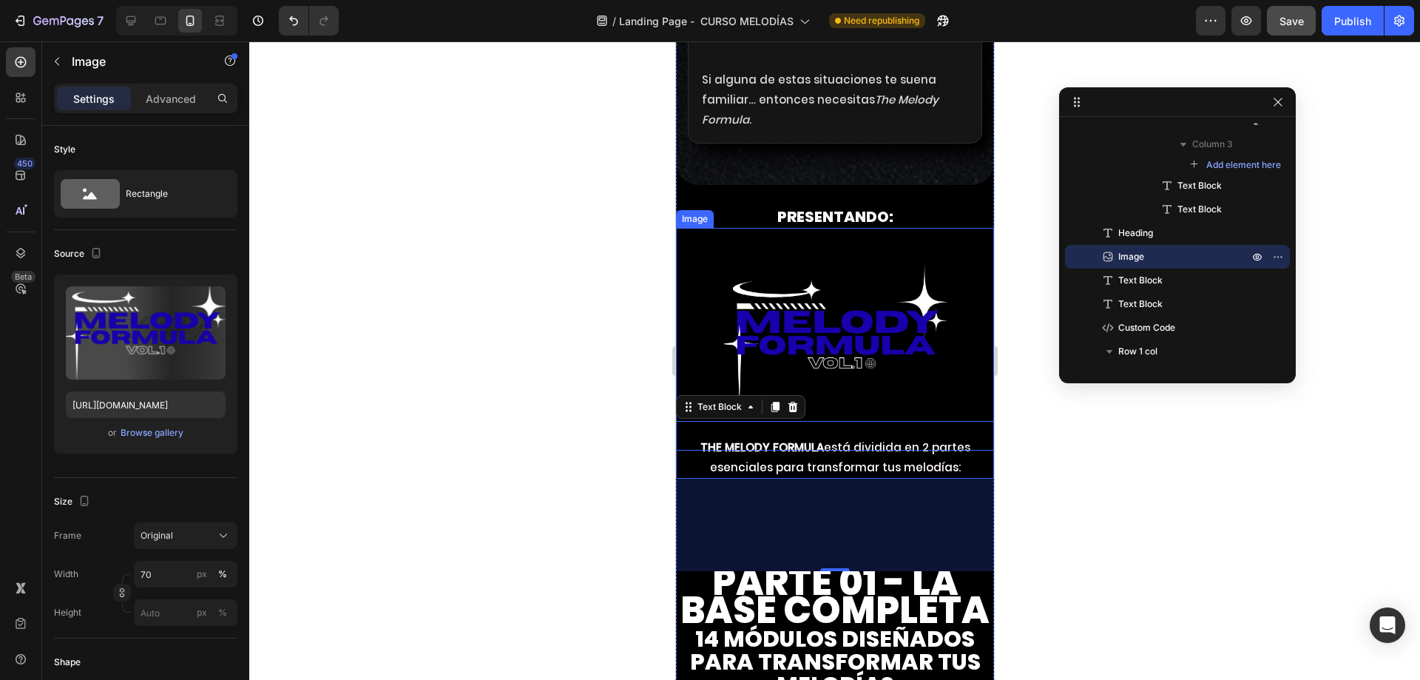
click at [862, 353] on img at bounding box center [834, 339] width 223 height 223
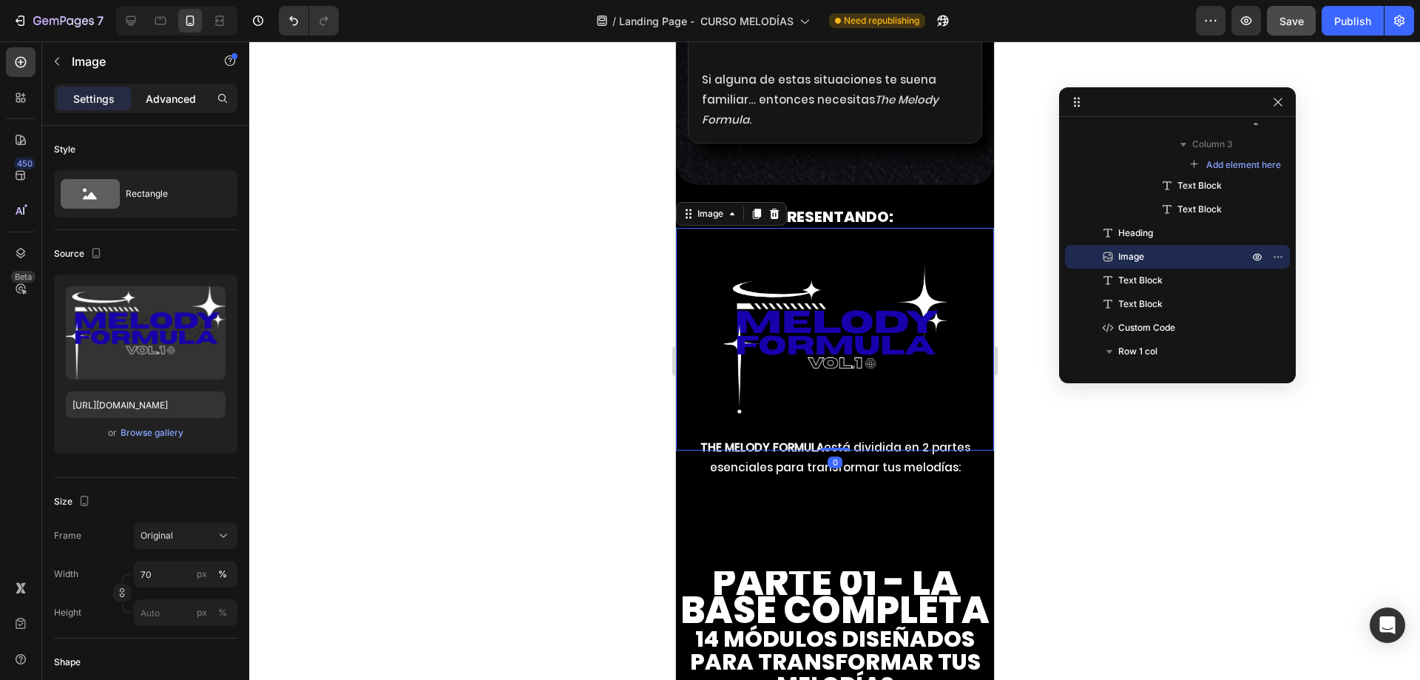
click at [172, 104] on p "Advanced" at bounding box center [171, 99] width 50 height 16
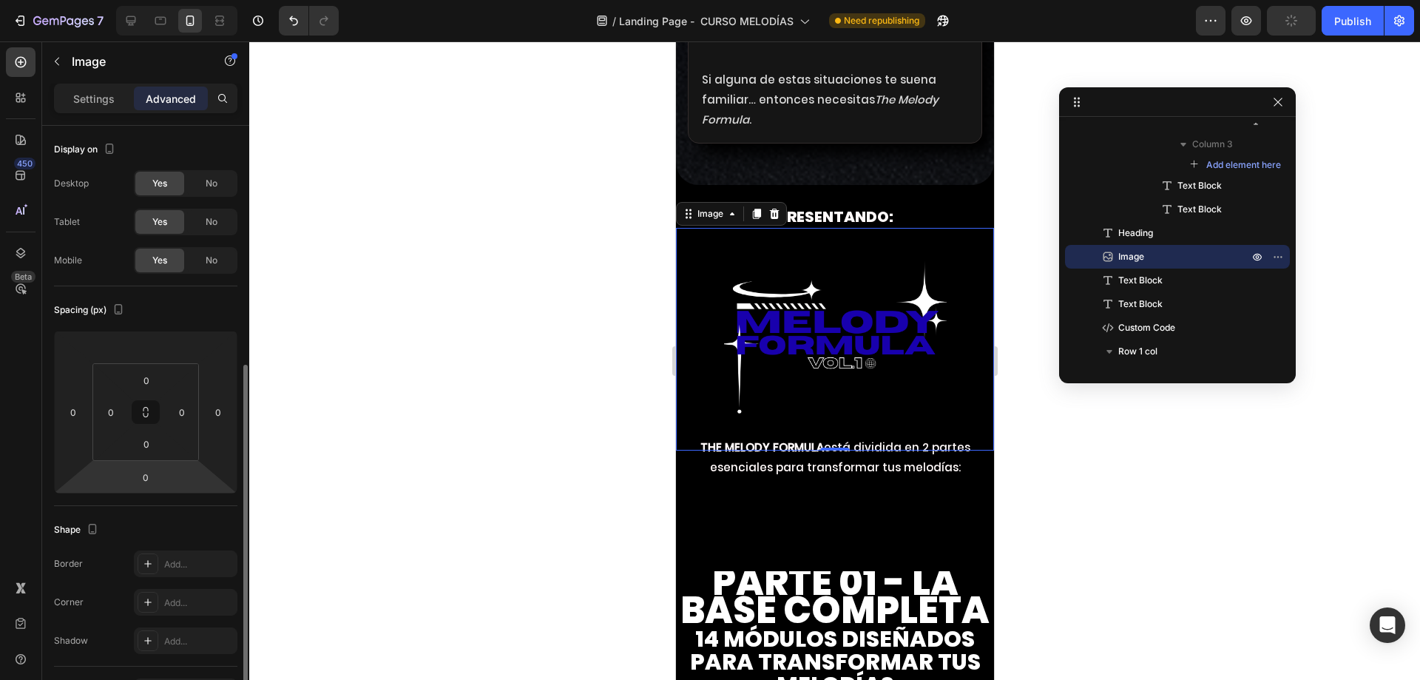
scroll to position [148, 0]
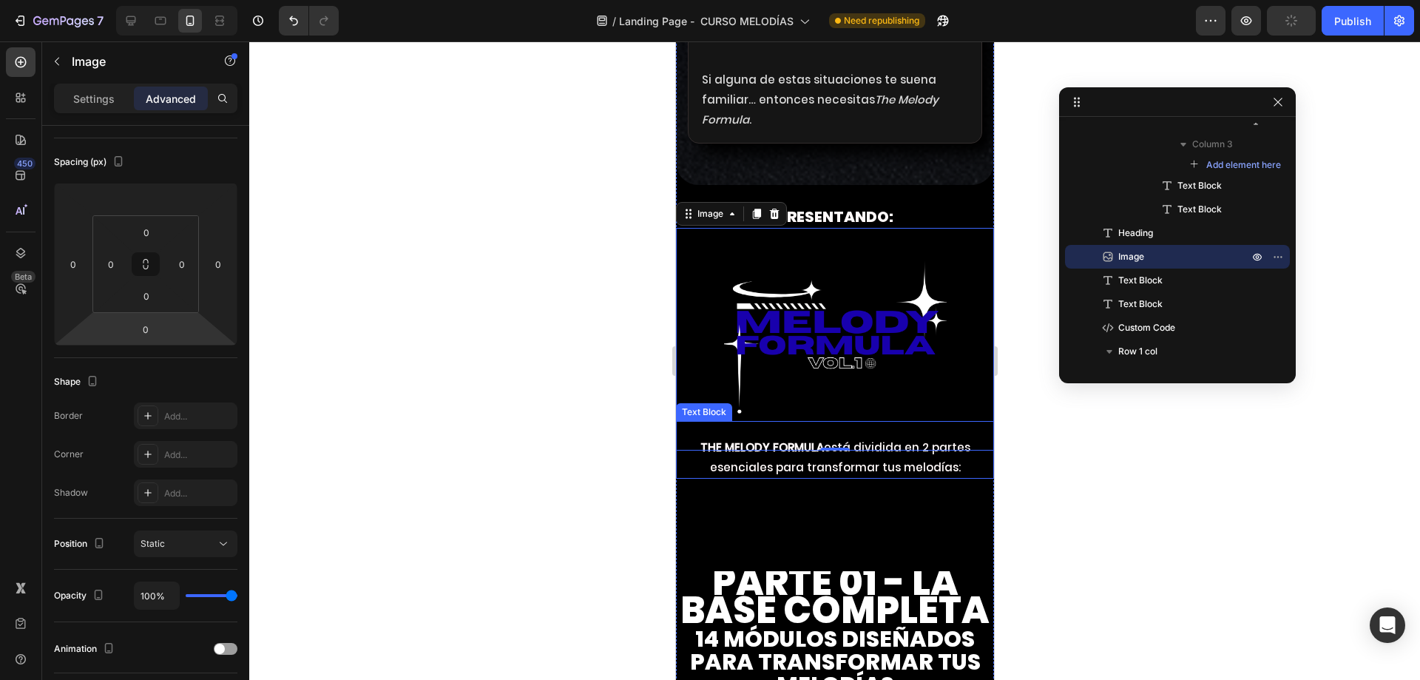
click at [700, 455] on strong "THE MELODY FORMULA" at bounding box center [761, 447] width 123 height 16
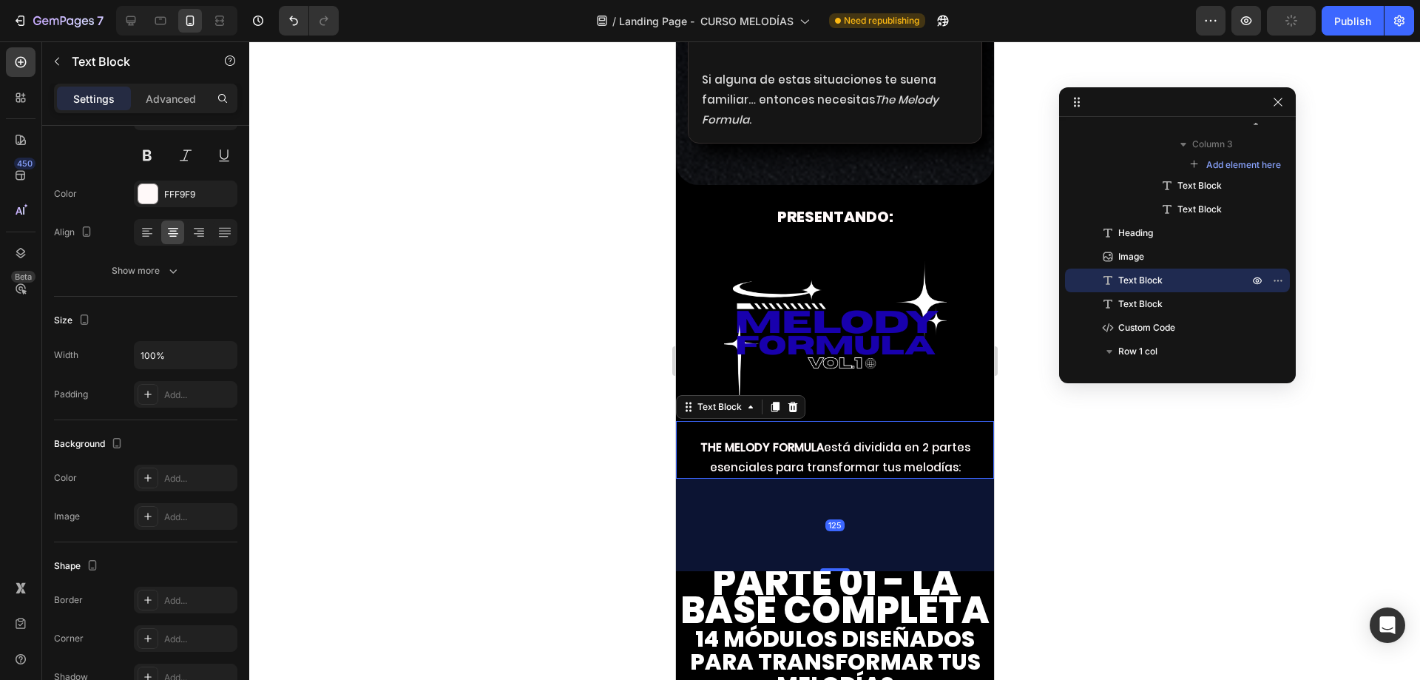
scroll to position [0, 0]
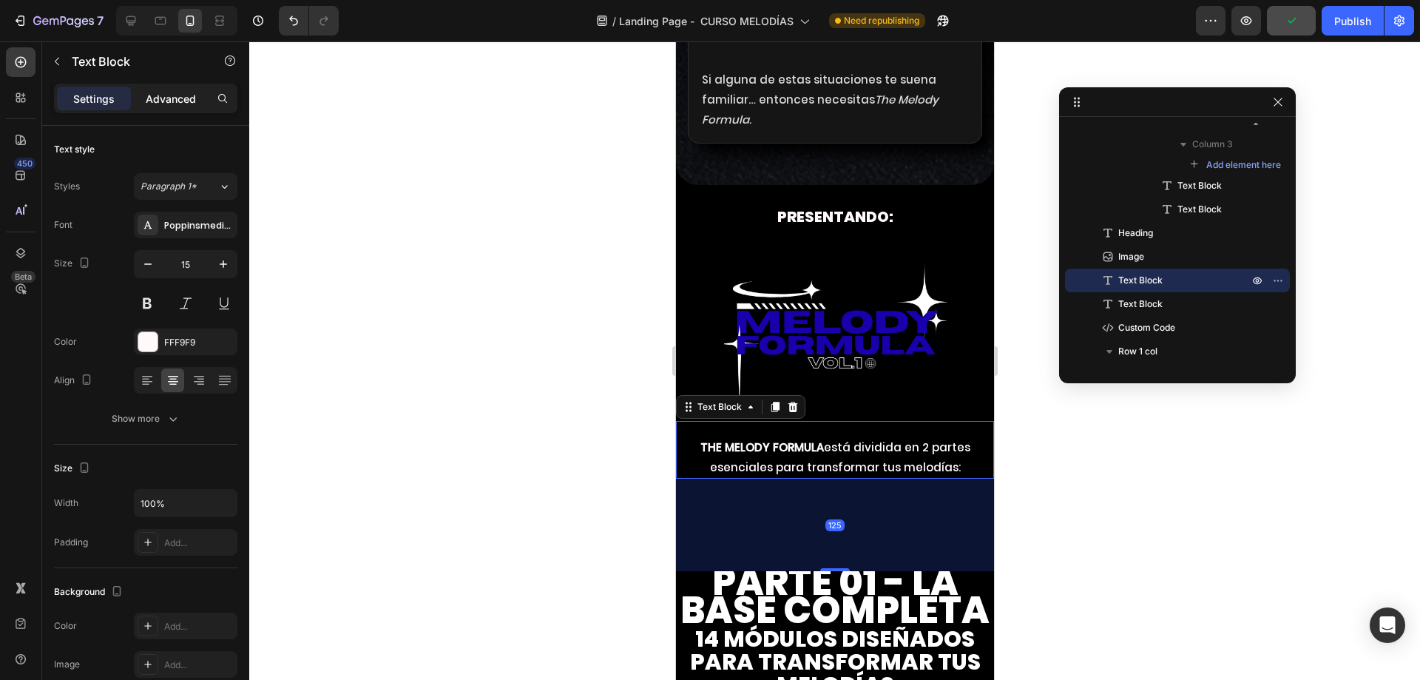
click at [172, 96] on p "Advanced" at bounding box center [171, 99] width 50 height 16
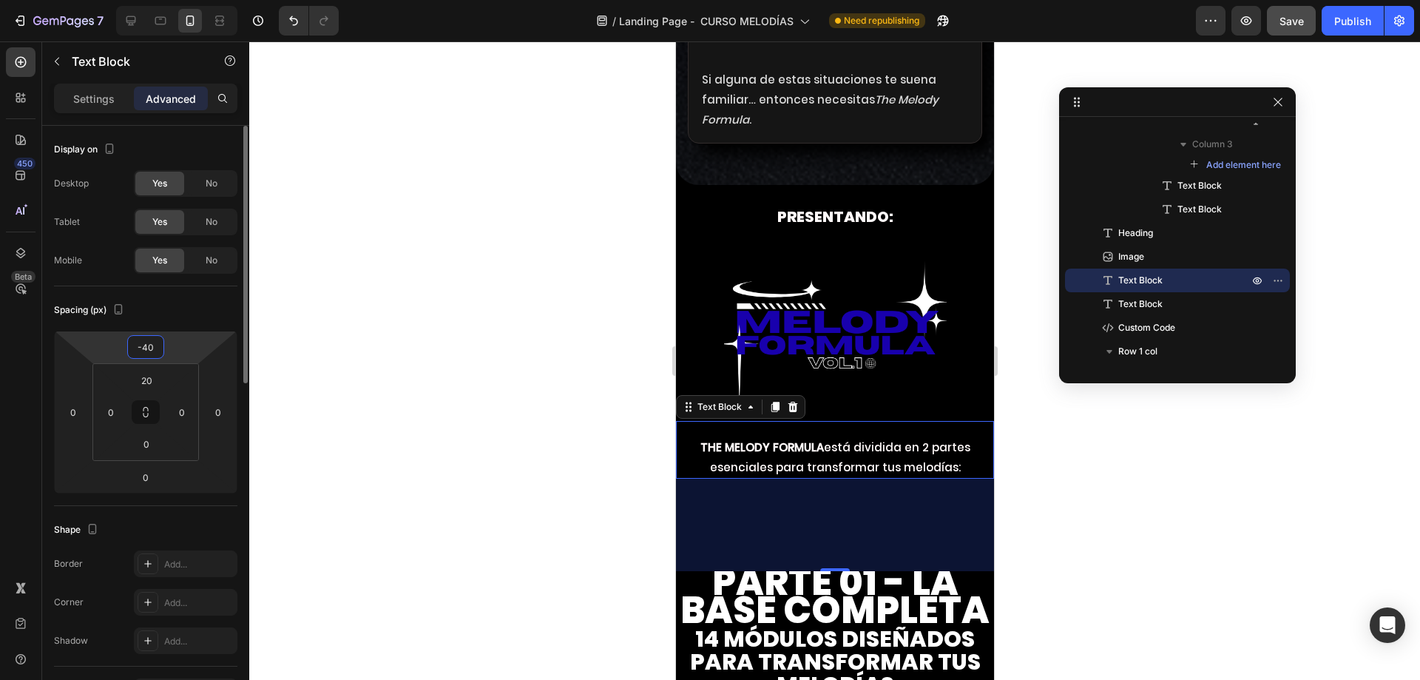
click at [145, 350] on input "-40" at bounding box center [146, 347] width 30 height 22
click at [141, 344] on input "-40" at bounding box center [146, 347] width 30 height 22
click at [143, 350] on input "-40" at bounding box center [146, 347] width 30 height 22
click at [143, 345] on input "-40" at bounding box center [146, 347] width 30 height 22
click at [148, 345] on input "-40" at bounding box center [146, 347] width 30 height 22
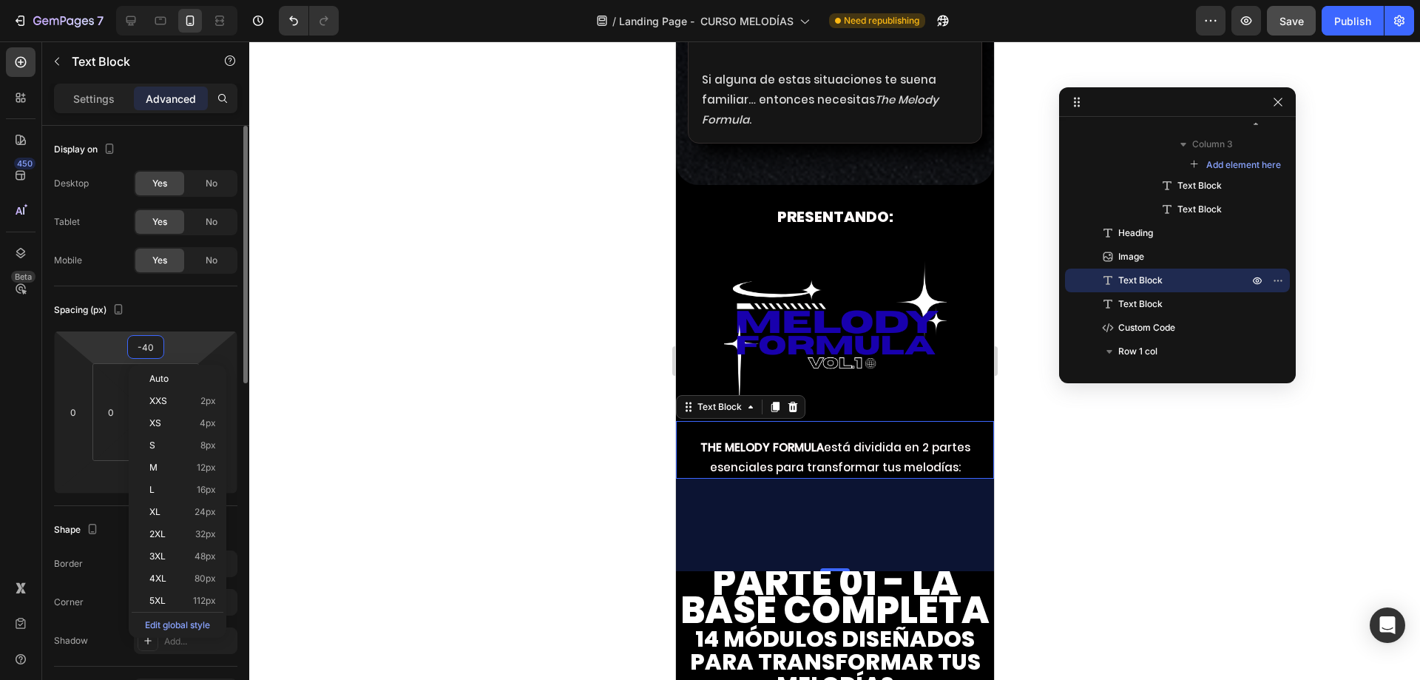
click at [177, 313] on div "Spacing (px)" at bounding box center [145, 310] width 183 height 24
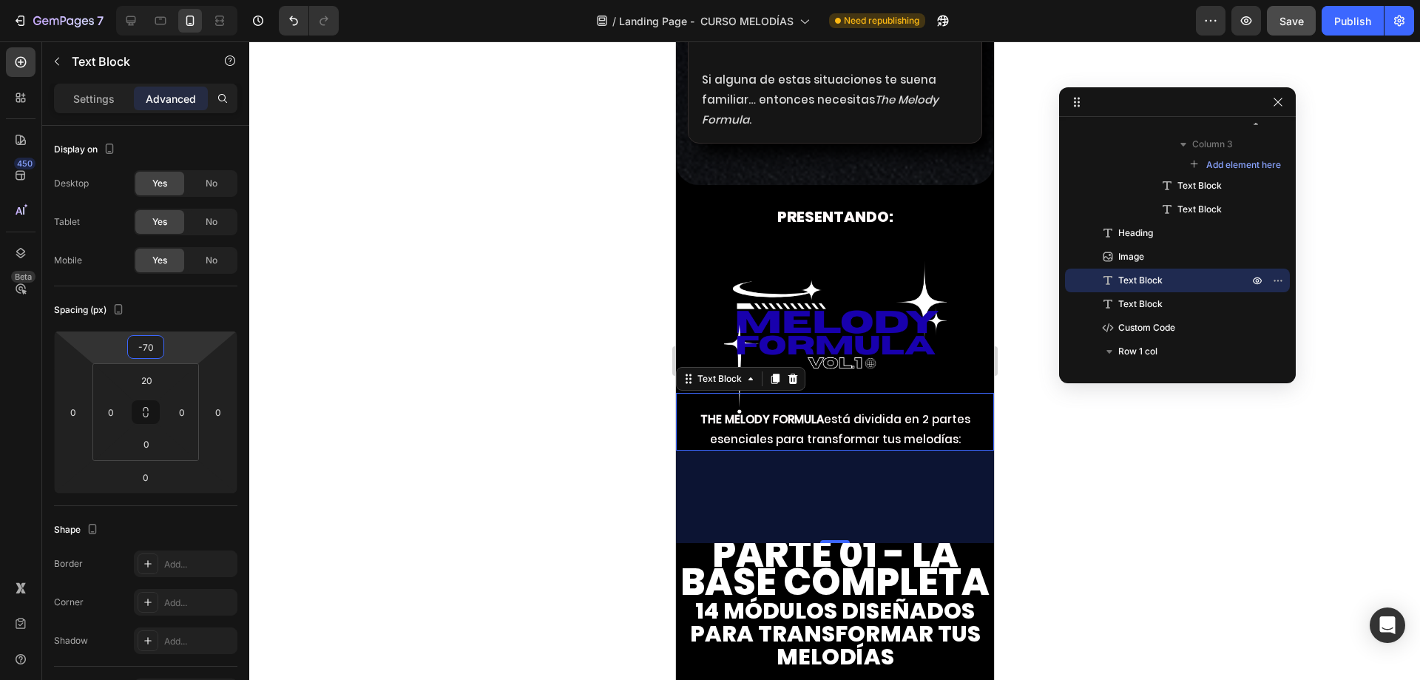
type input "-68"
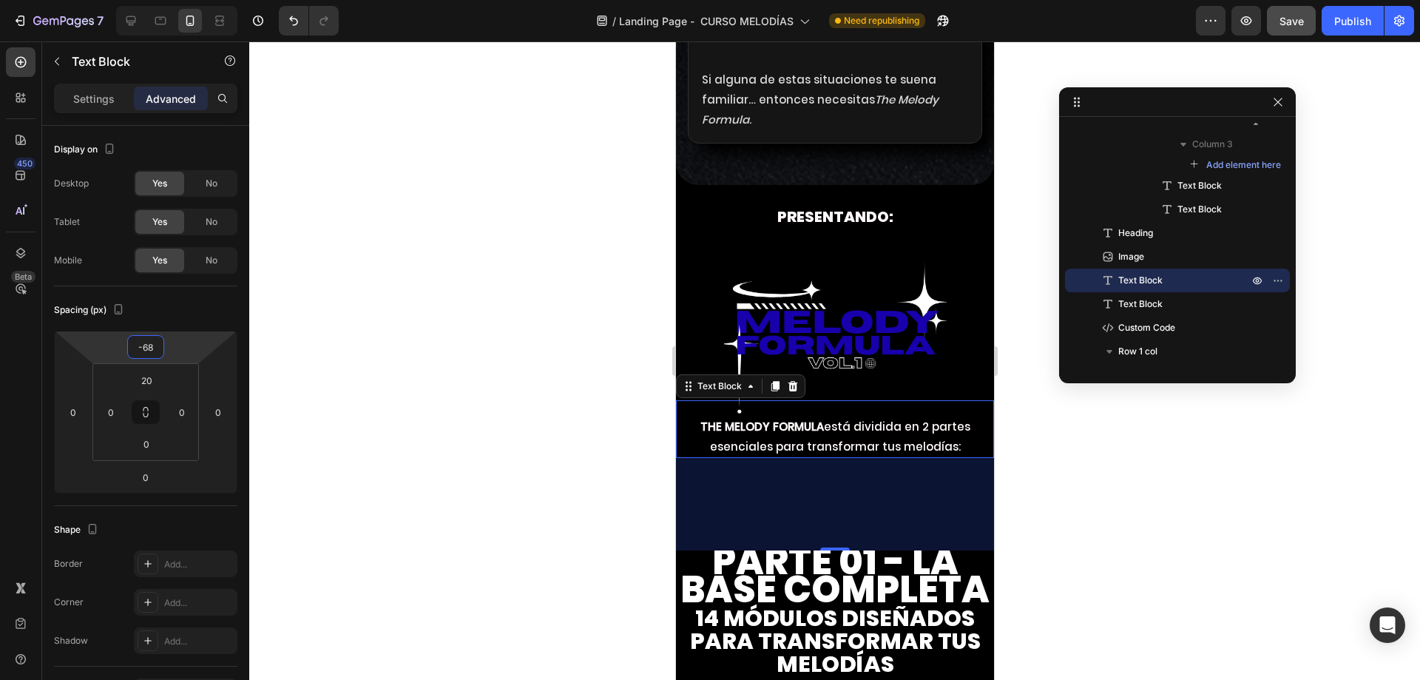
drag, startPoint x: 171, startPoint y: 342, endPoint x: 178, endPoint y: 353, distance: 12.7
click at [178, 0] on html "7 Version history / Landing Page - CURSO MELODÍAS Need republishing Preview Sav…" at bounding box center [710, 0] width 1420 height 0
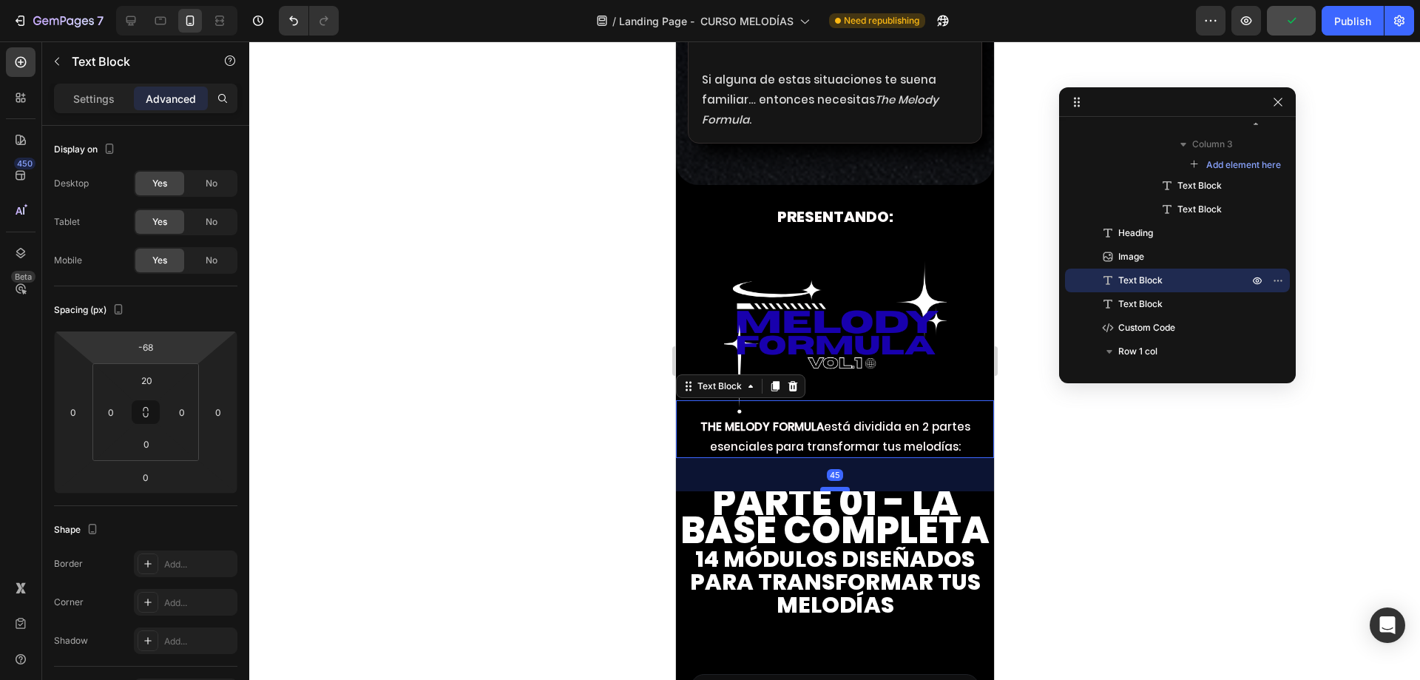
drag, startPoint x: 827, startPoint y: 581, endPoint x: 836, endPoint y: 524, distance: 58.4
click at [836, 491] on div at bounding box center [834, 489] width 30 height 4
type input "47"
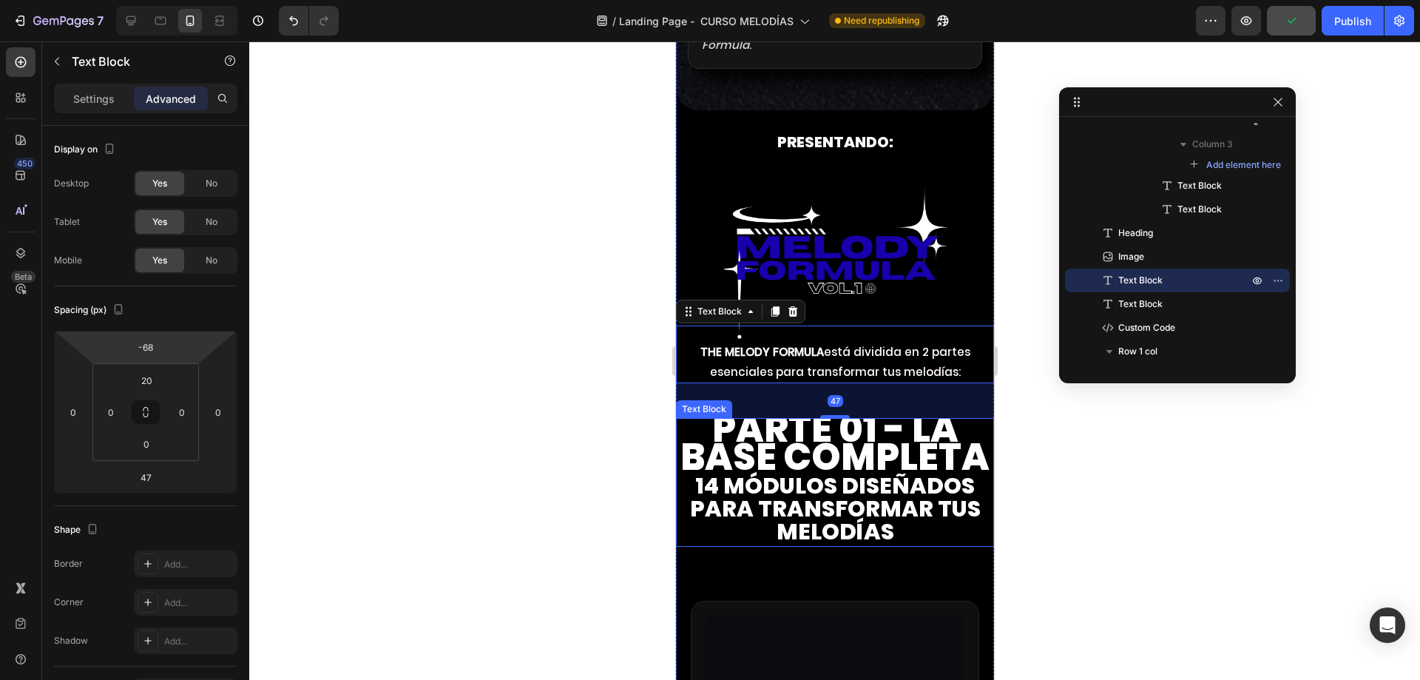
scroll to position [4511, 0]
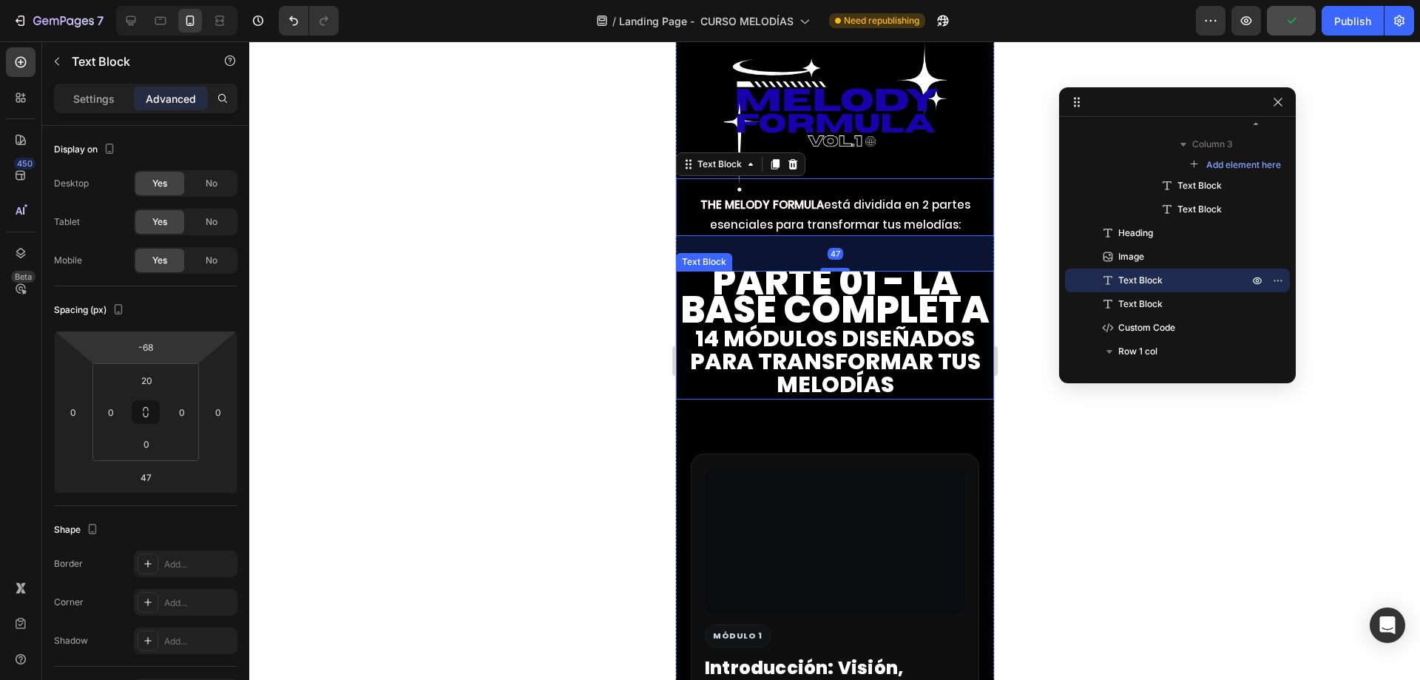
click at [857, 336] on span "PARTE 01 - La base completa" at bounding box center [834, 295] width 309 height 81
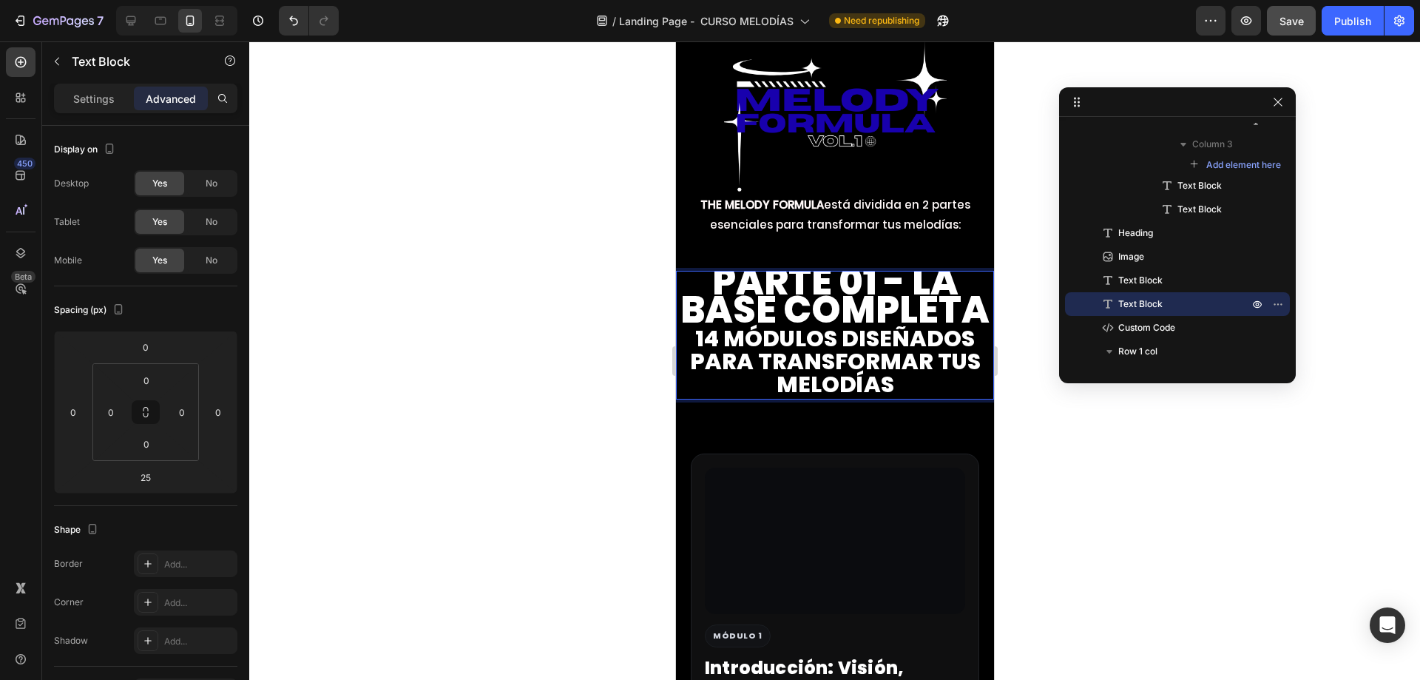
click at [773, 336] on span "PARTE 01 - La base completa" at bounding box center [834, 295] width 309 height 81
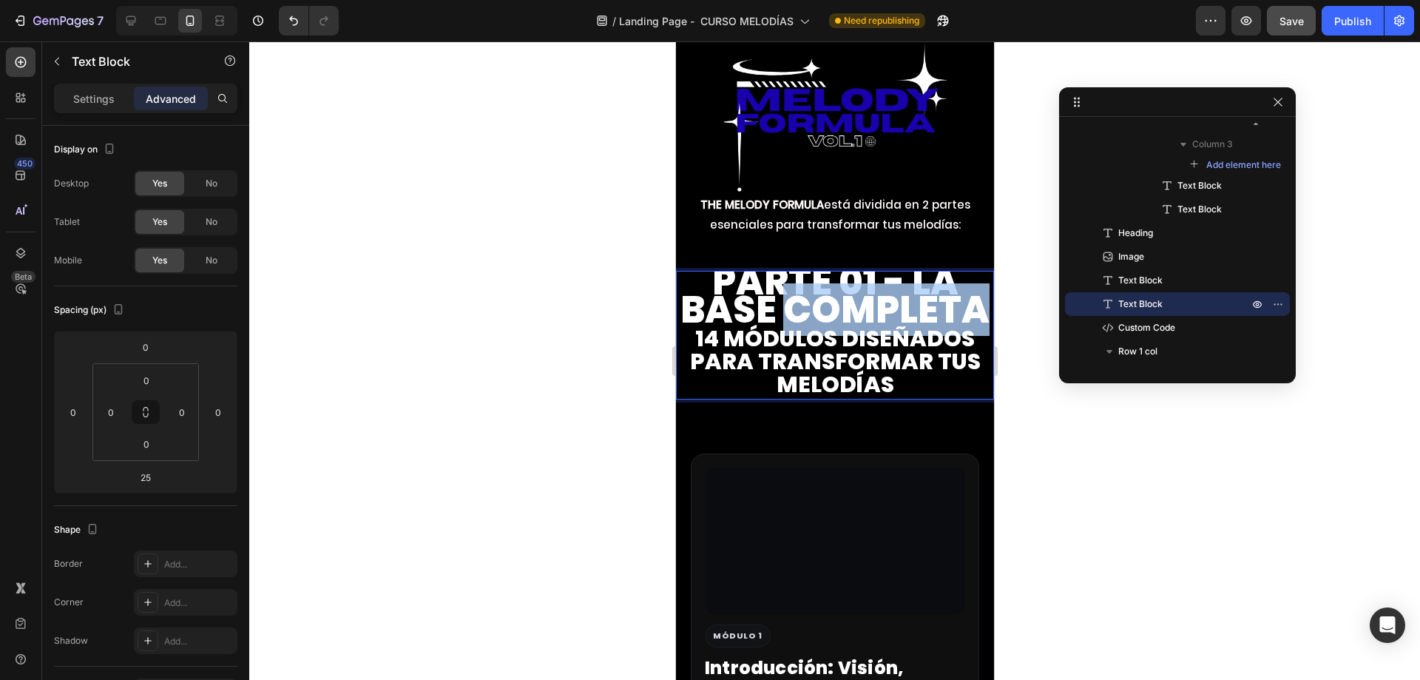
click at [773, 336] on span "PARTE 01 - La base completa" at bounding box center [834, 295] width 309 height 81
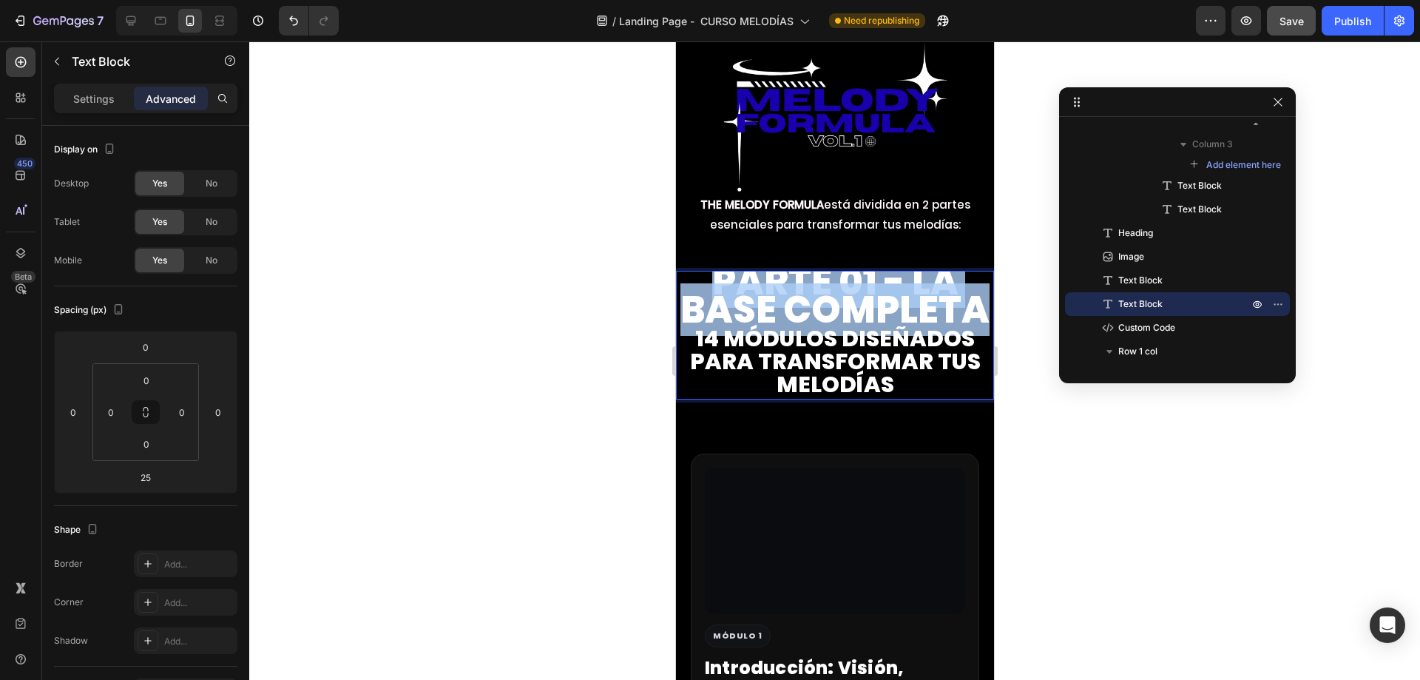
click at [773, 336] on span "PARTE 01 - La base completa" at bounding box center [834, 295] width 309 height 81
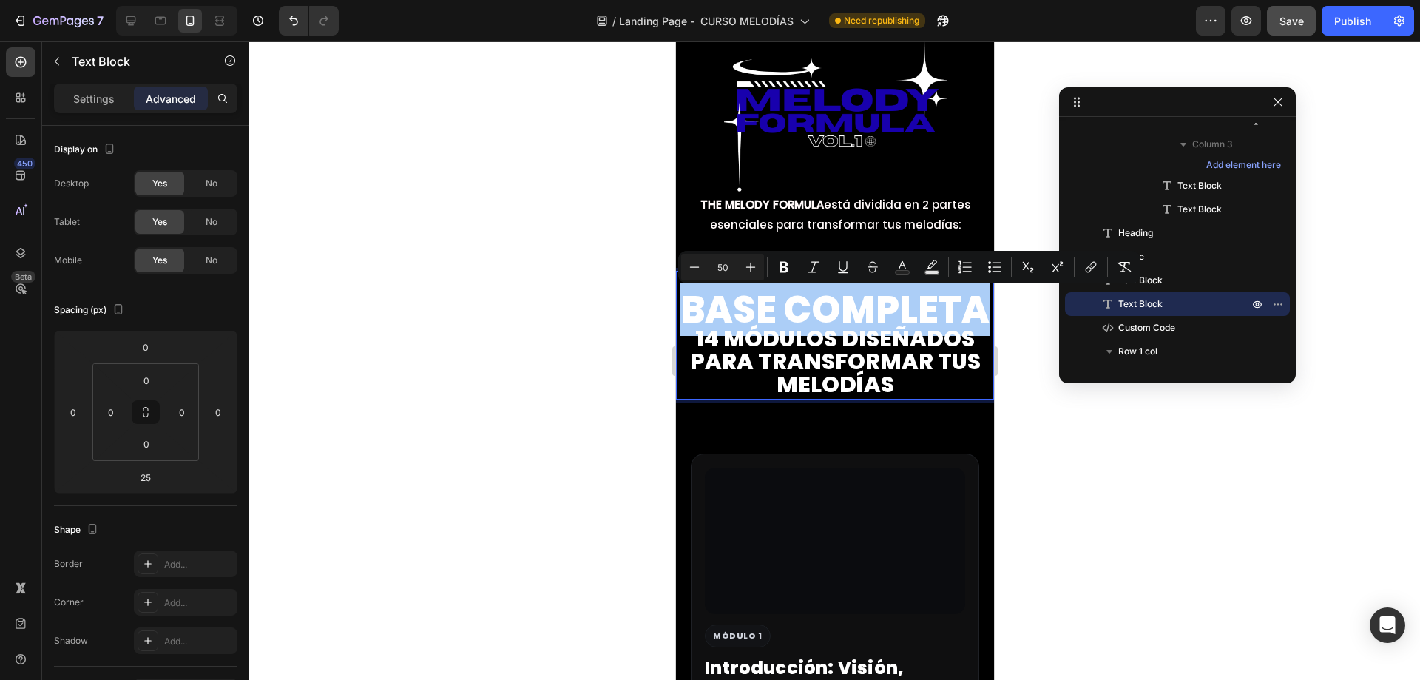
click at [725, 268] on input "50" at bounding box center [723, 267] width 30 height 18
type input "20"
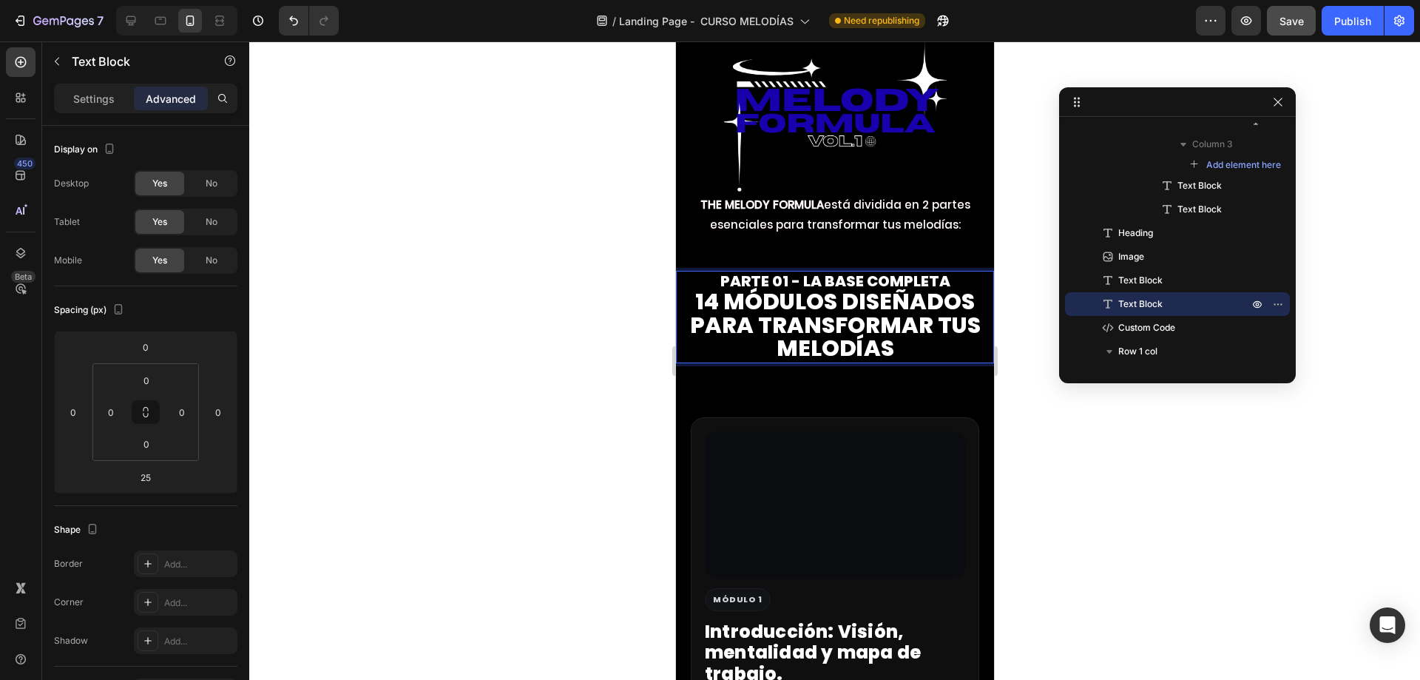
click at [774, 354] on span "14 módulos diseñados para transformar tus melodías" at bounding box center [834, 324] width 291 height 78
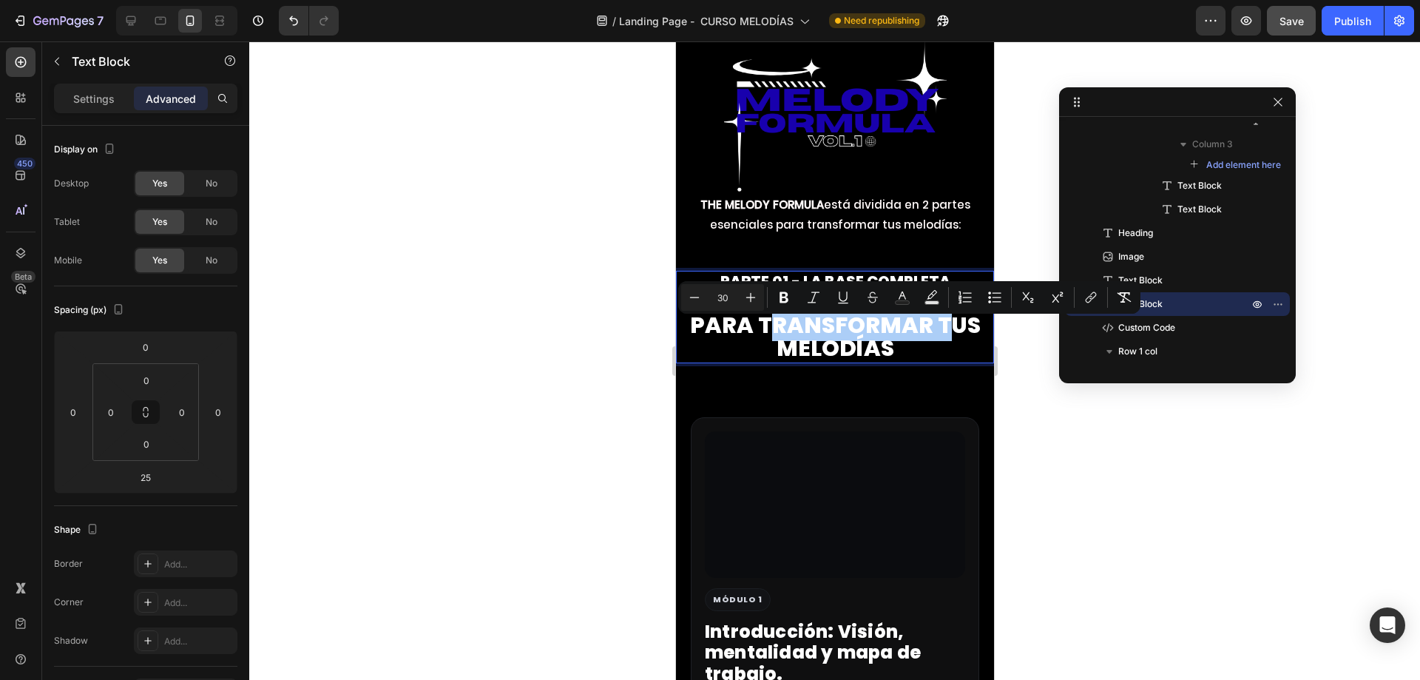
click at [720, 297] on input "30" at bounding box center [723, 297] width 30 height 18
type input "20"
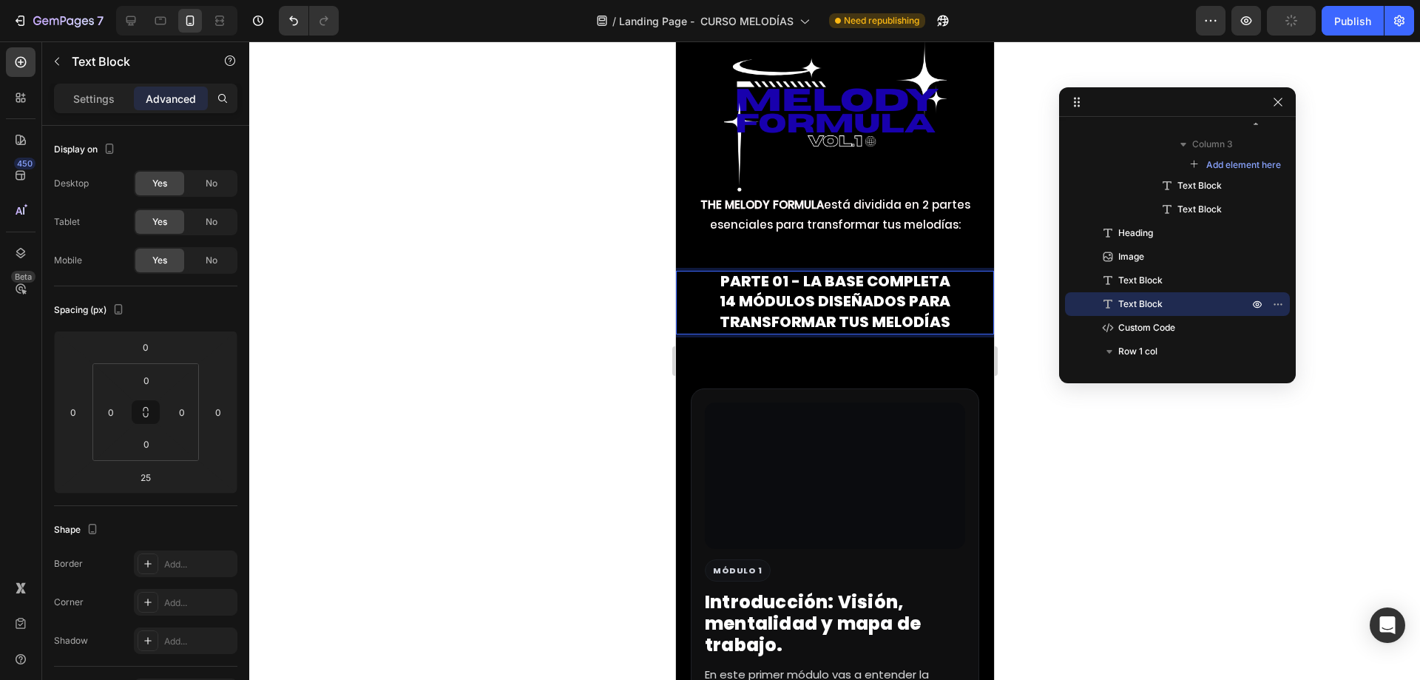
click at [738, 291] on span "PARTE 01 - La base completa" at bounding box center [835, 281] width 230 height 21
click at [742, 291] on span "PARTE 01 - La base completa" at bounding box center [835, 281] width 230 height 21
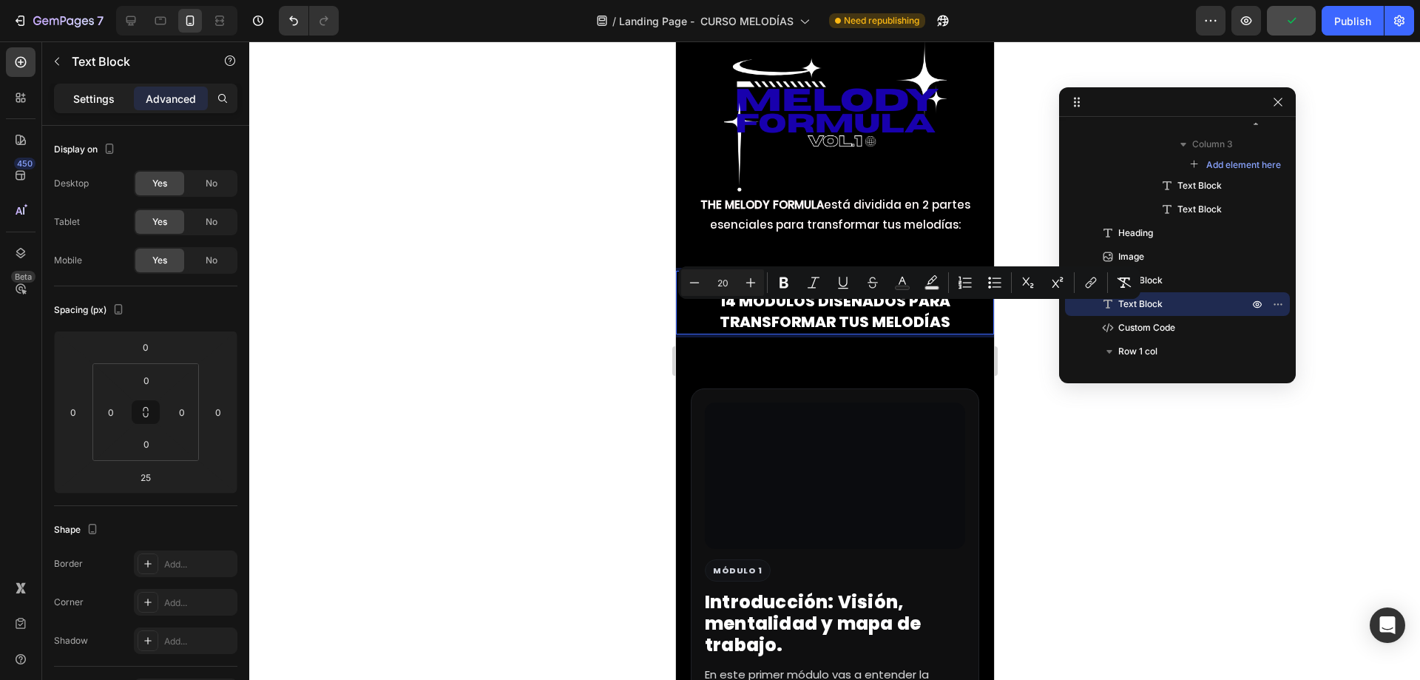
click at [109, 105] on p "Settings" at bounding box center [93, 99] width 41 height 16
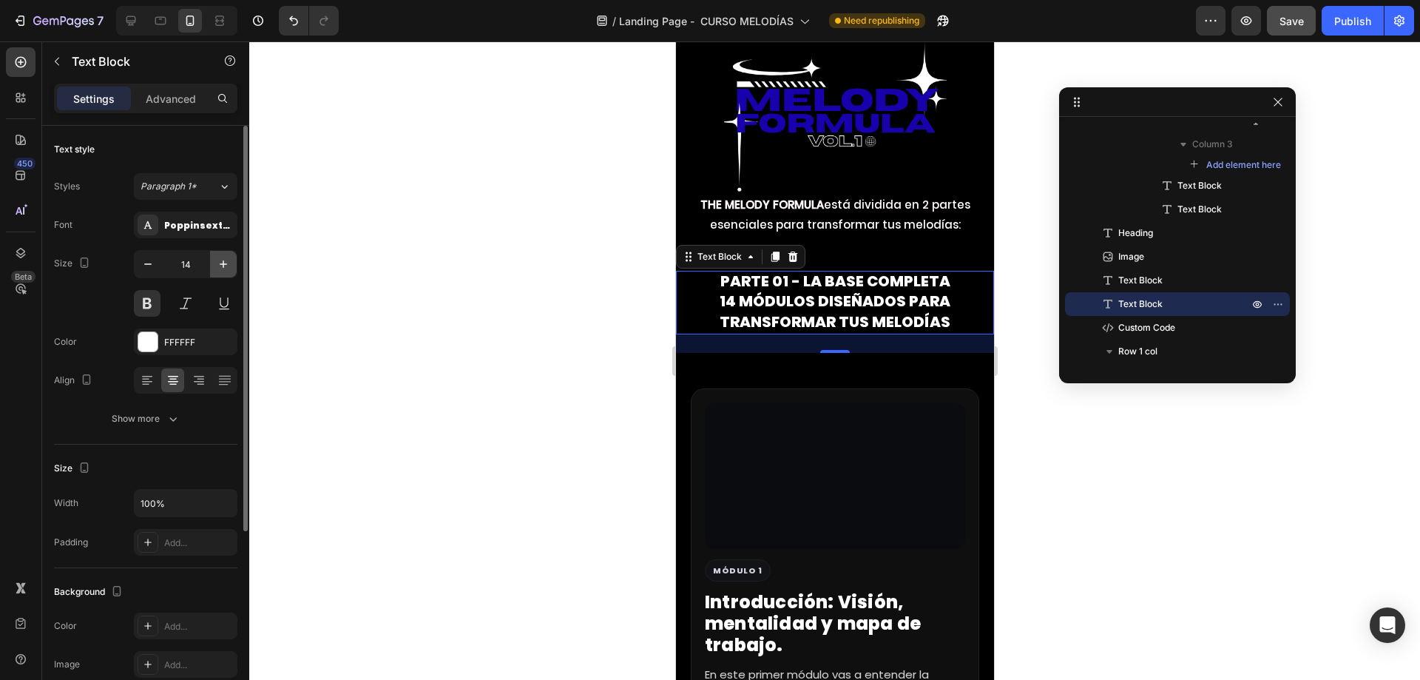
click at [225, 268] on icon "button" at bounding box center [223, 264] width 15 height 15
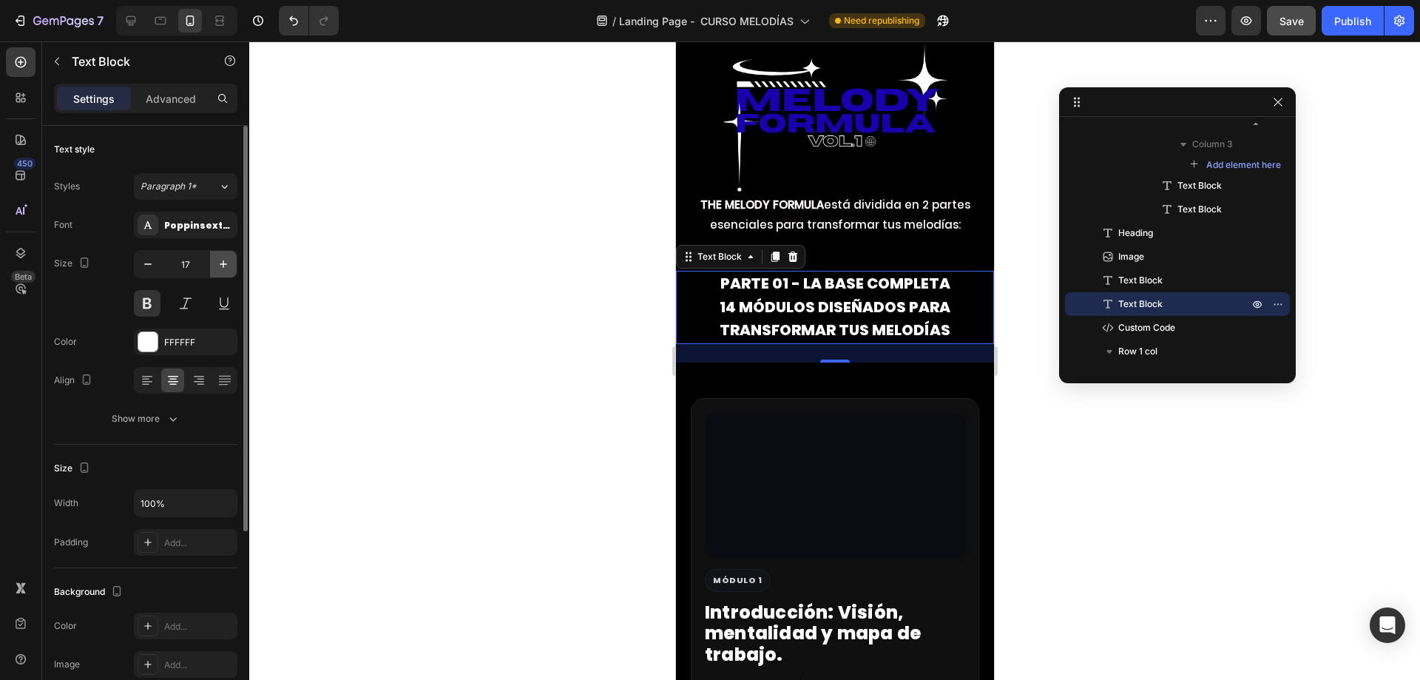
click at [225, 268] on icon "button" at bounding box center [223, 264] width 15 height 15
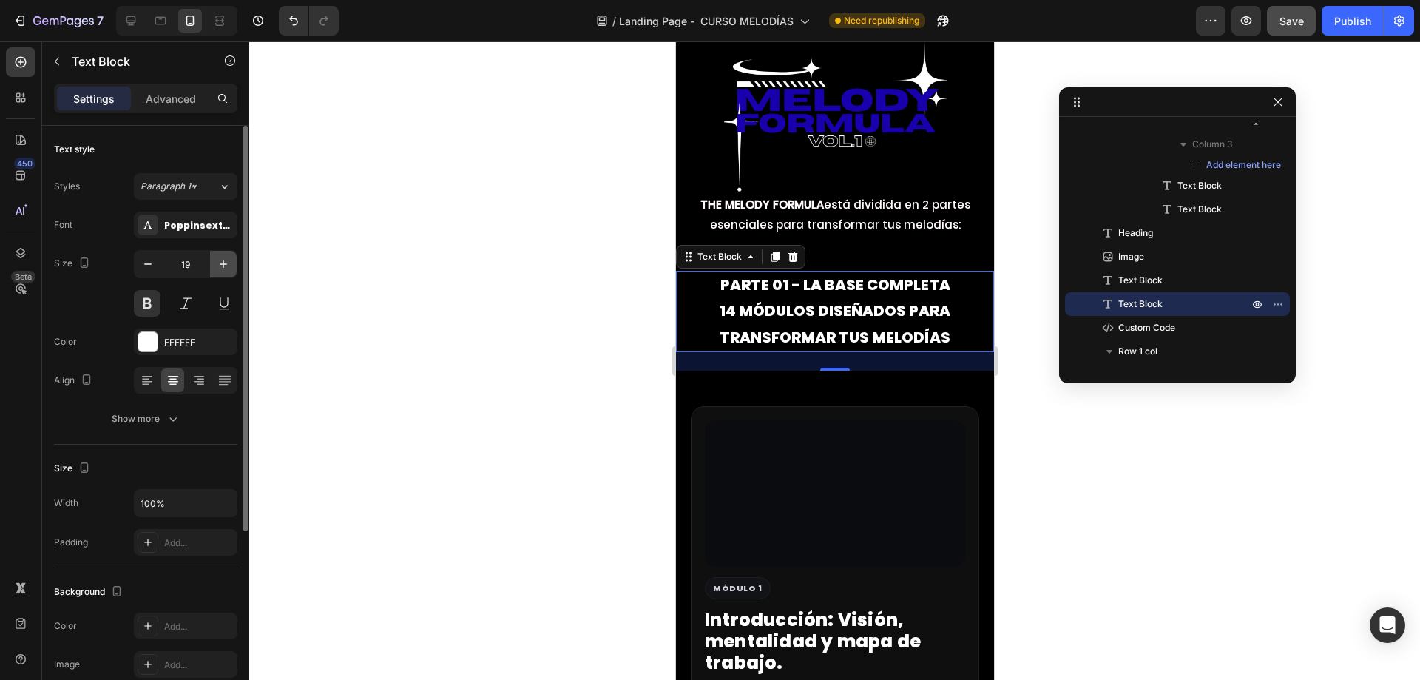
click at [225, 268] on icon "button" at bounding box center [223, 264] width 15 height 15
type input "20"
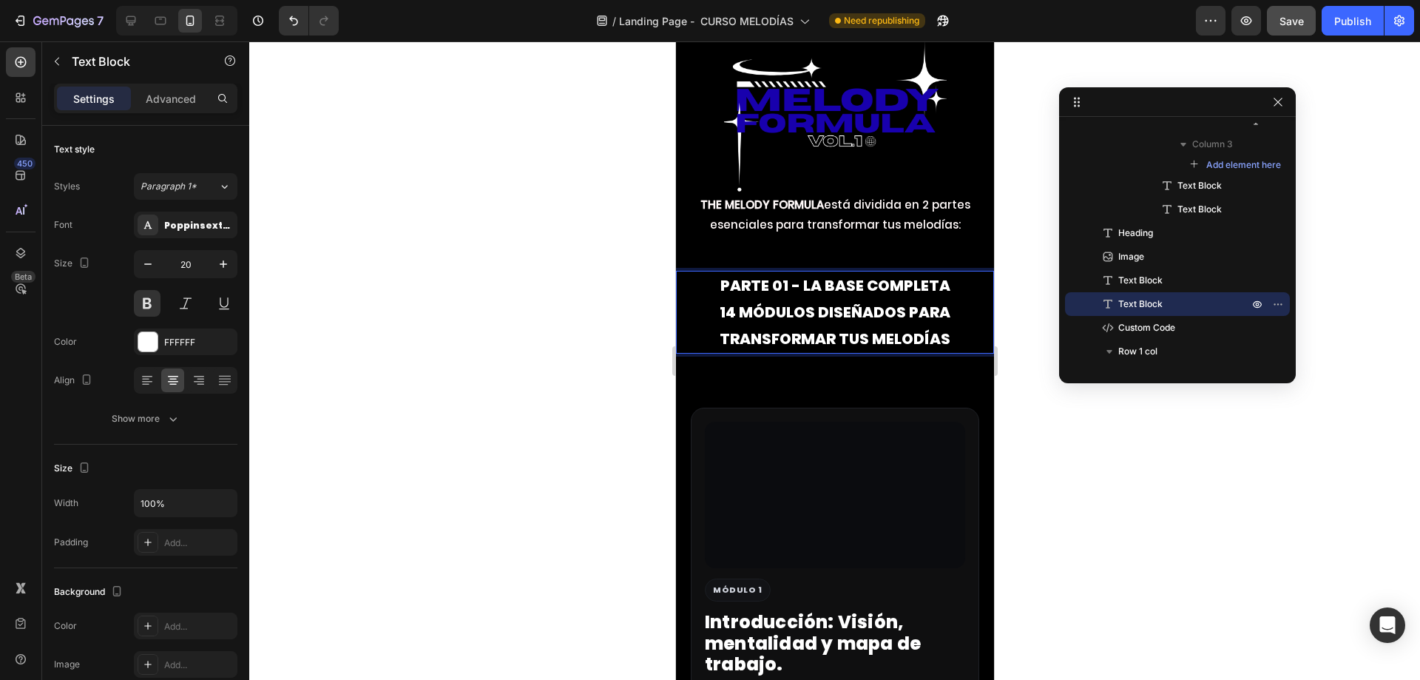
click at [776, 296] on span "PARTE 01 - La base completa" at bounding box center [835, 285] width 230 height 21
click at [748, 339] on span "14 módulos diseñados para transformar tus melodías" at bounding box center [834, 325] width 231 height 47
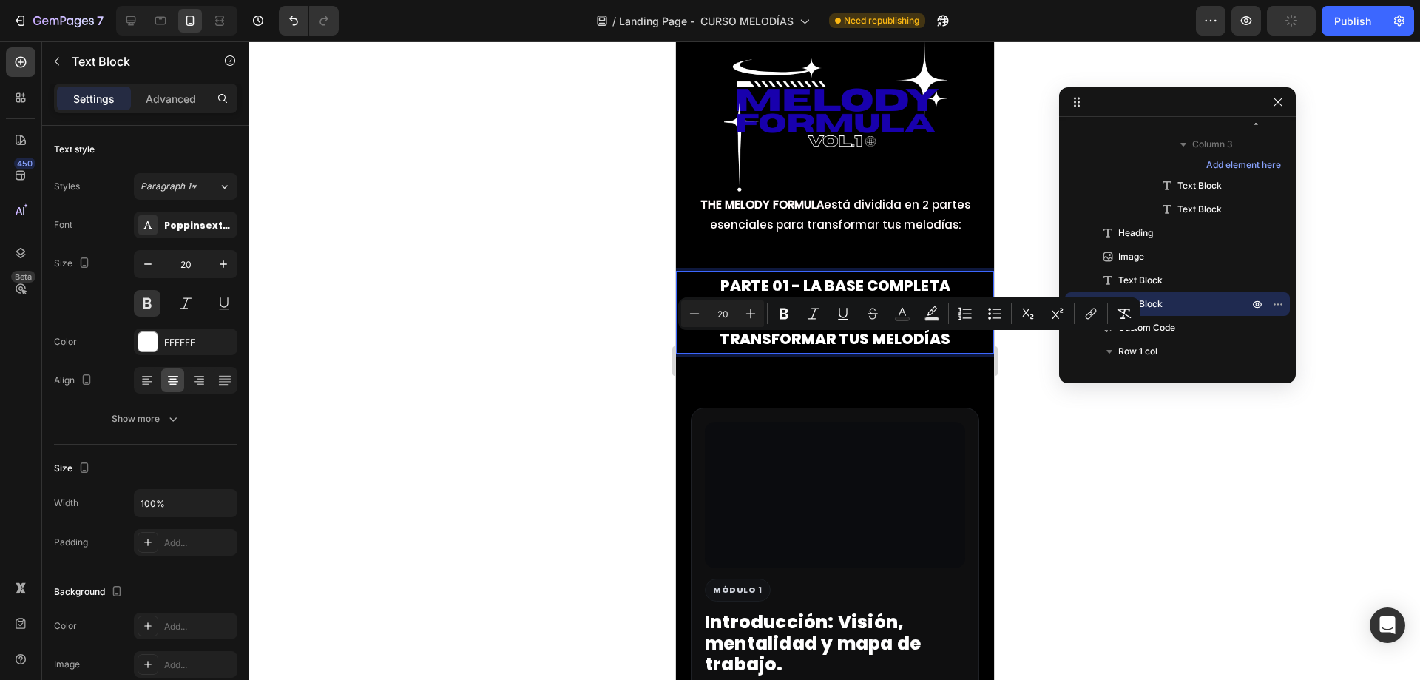
click at [709, 352] on p "14 módulos diseñados para transformar tus melodías" at bounding box center [834, 325] width 315 height 53
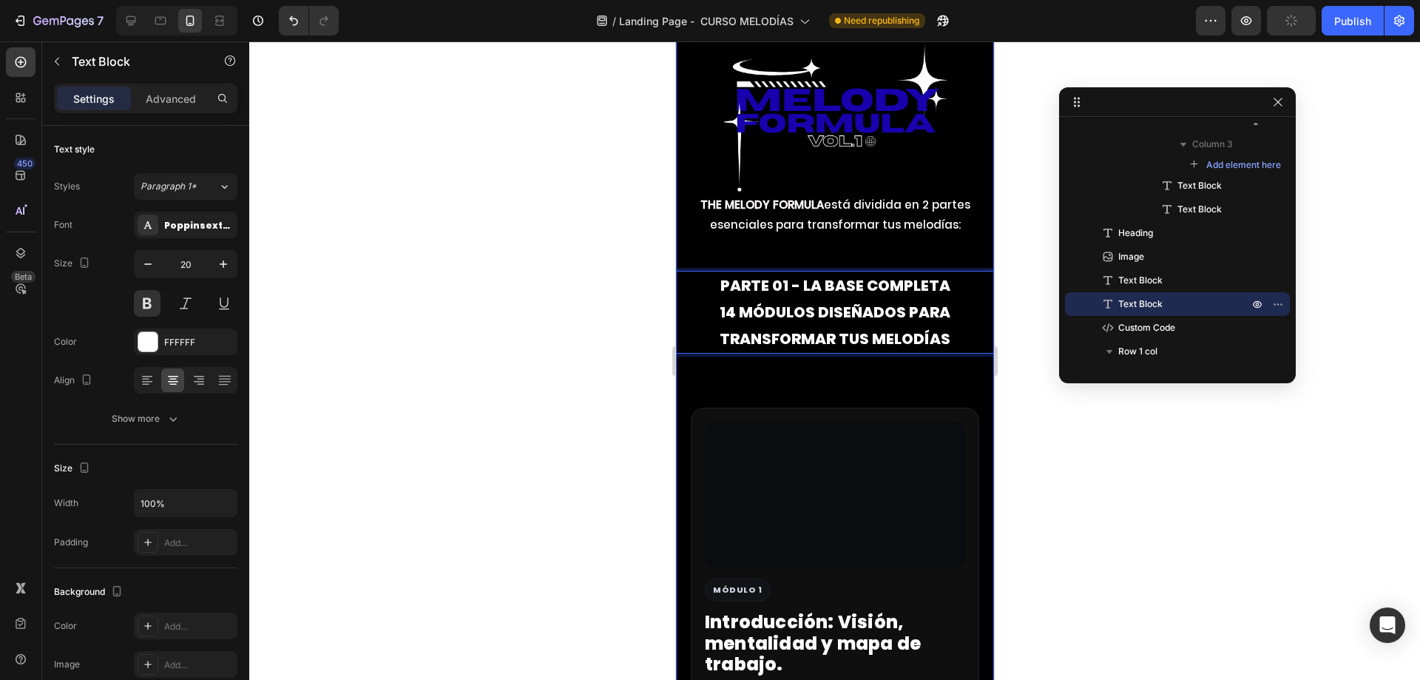
drag, startPoint x: 717, startPoint y: 345, endPoint x: 947, endPoint y: 390, distance: 234.2
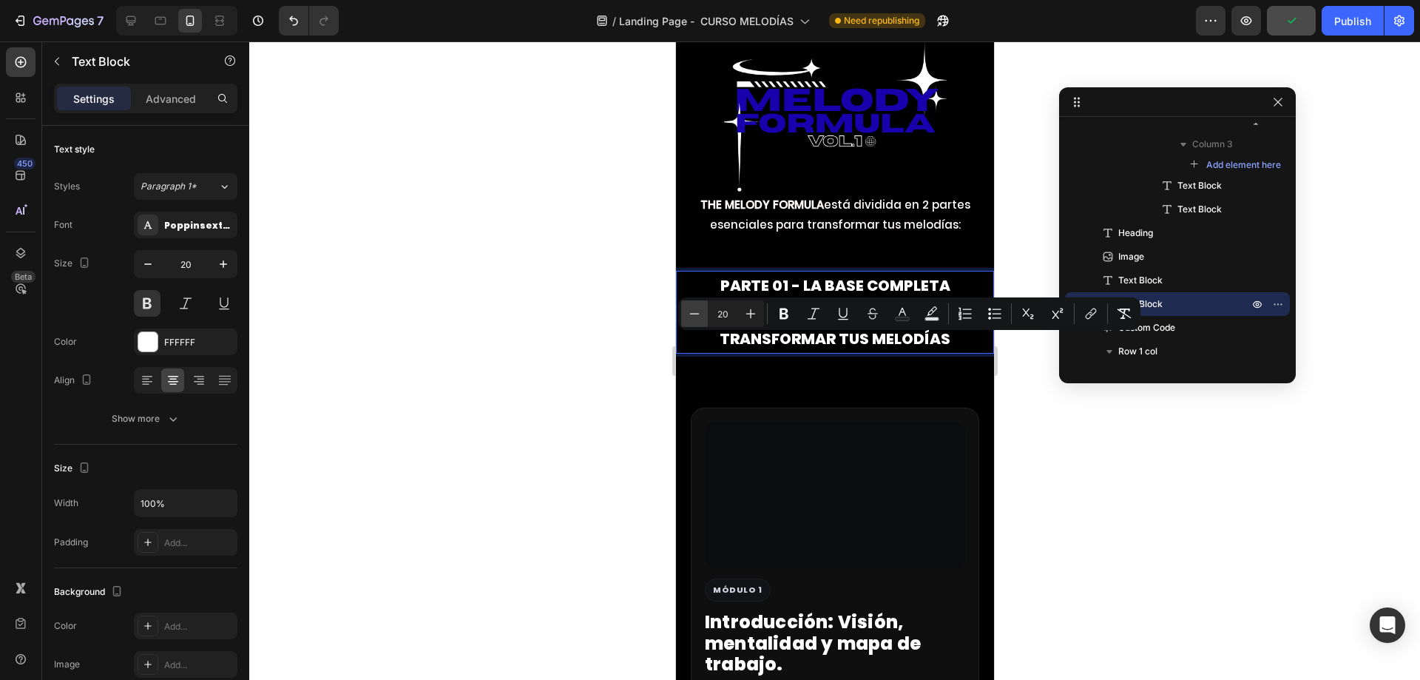
click at [697, 312] on icon "Editor contextual toolbar" at bounding box center [694, 313] width 15 height 15
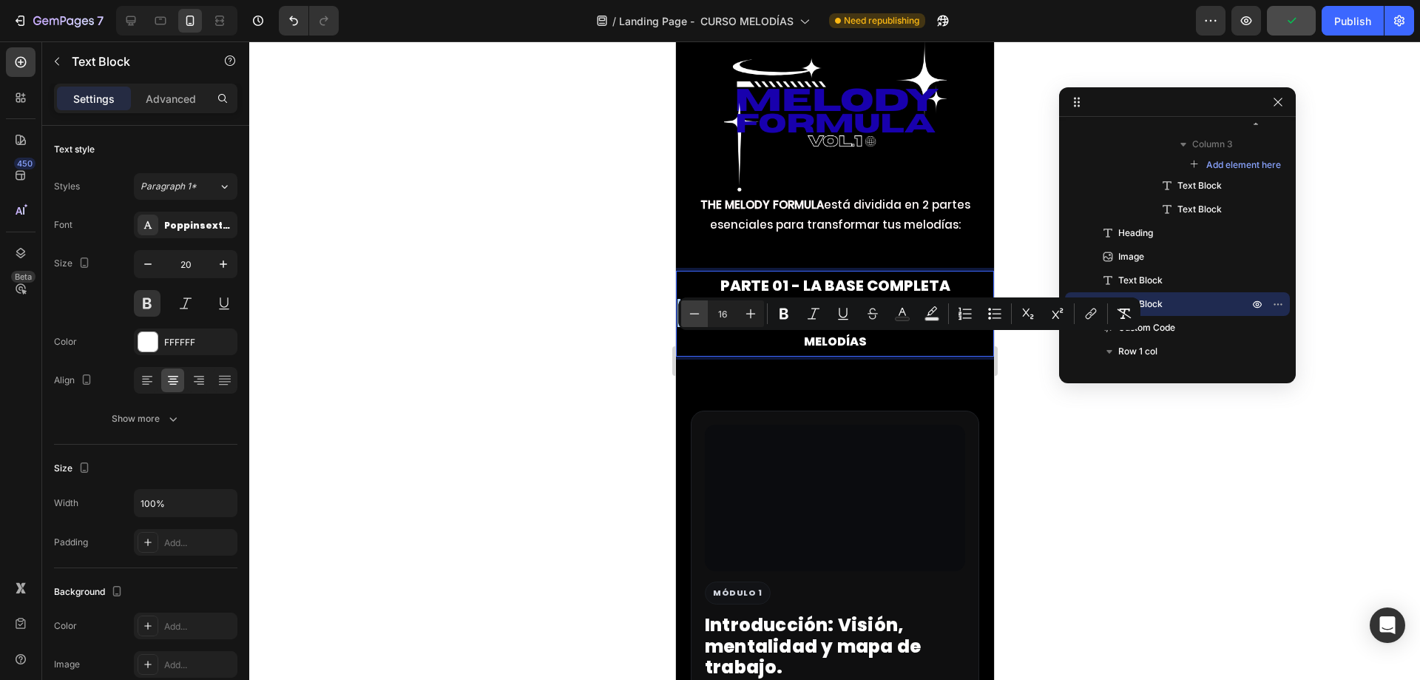
click at [697, 312] on icon "Editor contextual toolbar" at bounding box center [694, 313] width 15 height 15
type input "15"
click at [756, 355] on p "14 módulos diseñados para transformar tus melodías" at bounding box center [834, 327] width 315 height 56
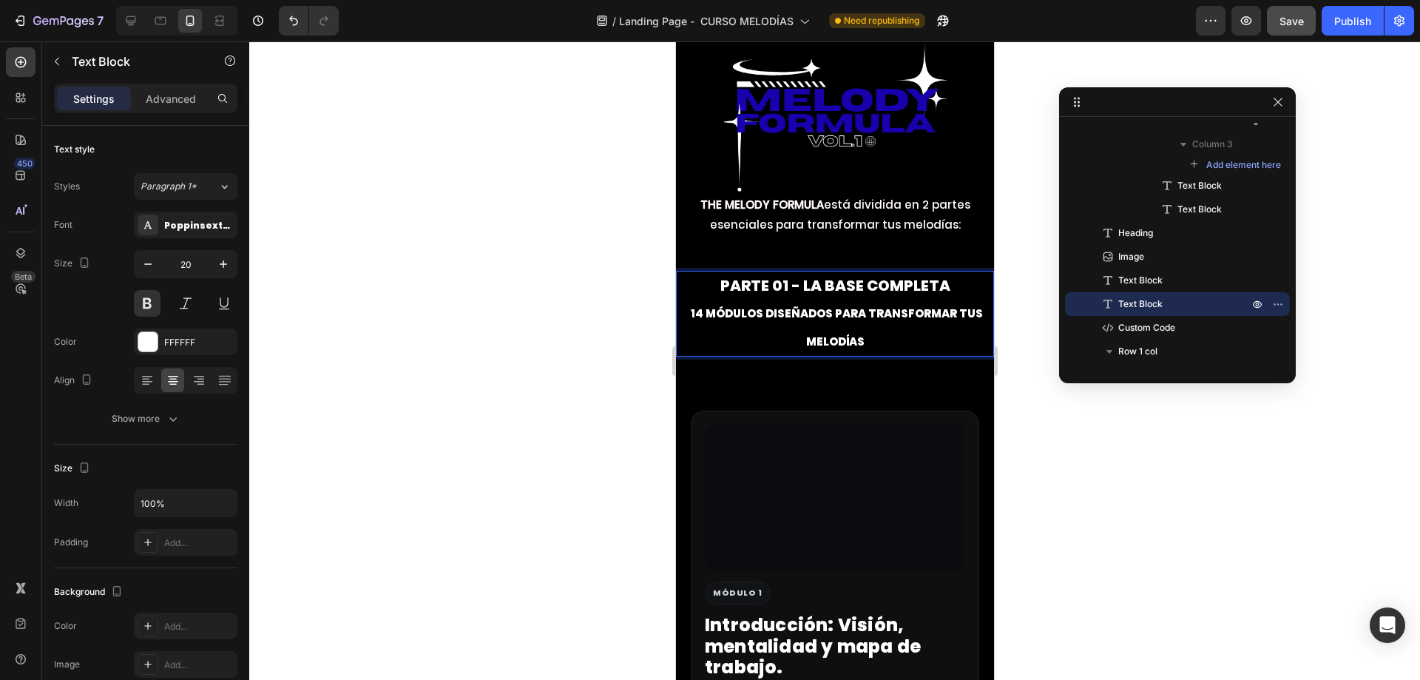
click at [823, 355] on p "14 módulos diseñados para transformar tus melodías" at bounding box center [834, 327] width 315 height 56
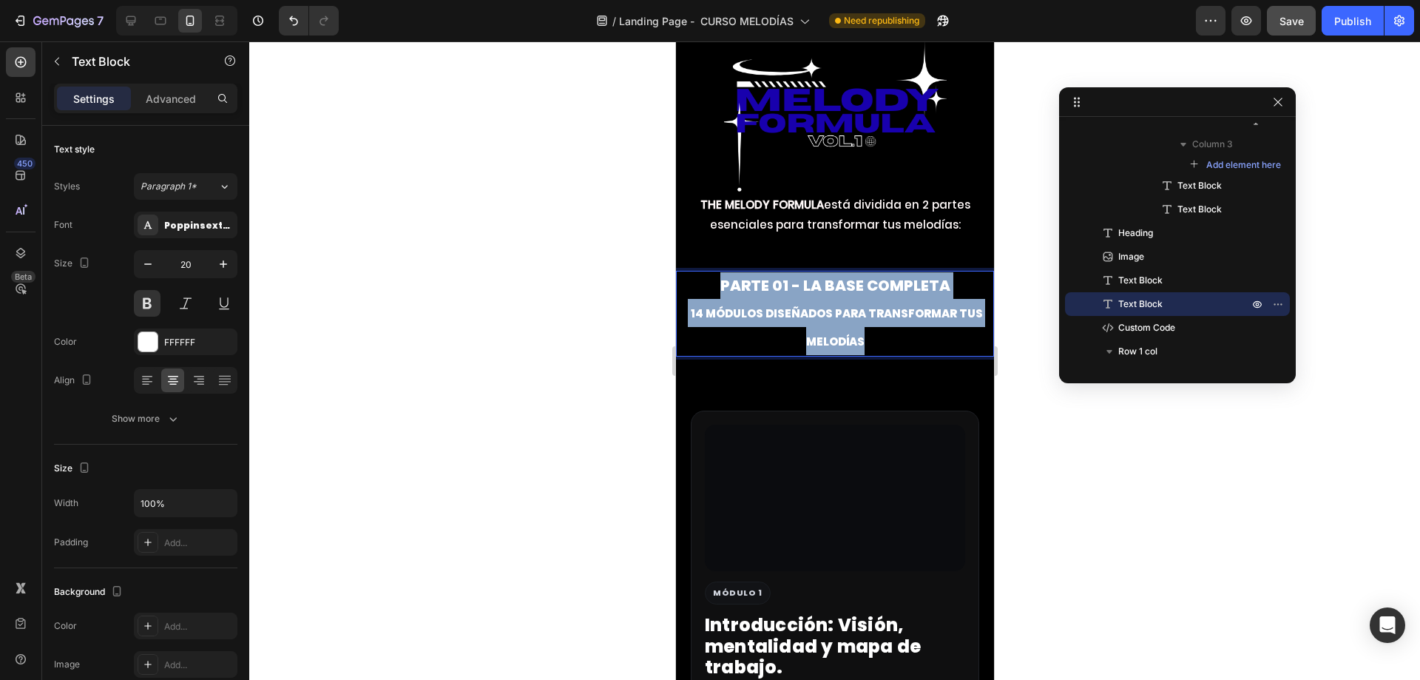
drag, startPoint x: 864, startPoint y: 370, endPoint x: 695, endPoint y: 327, distance: 174.2
click at [695, 327] on div "PARTE 01 - La base completa 14 módulos diseñados para transformar tus melodías" at bounding box center [834, 314] width 318 height 86
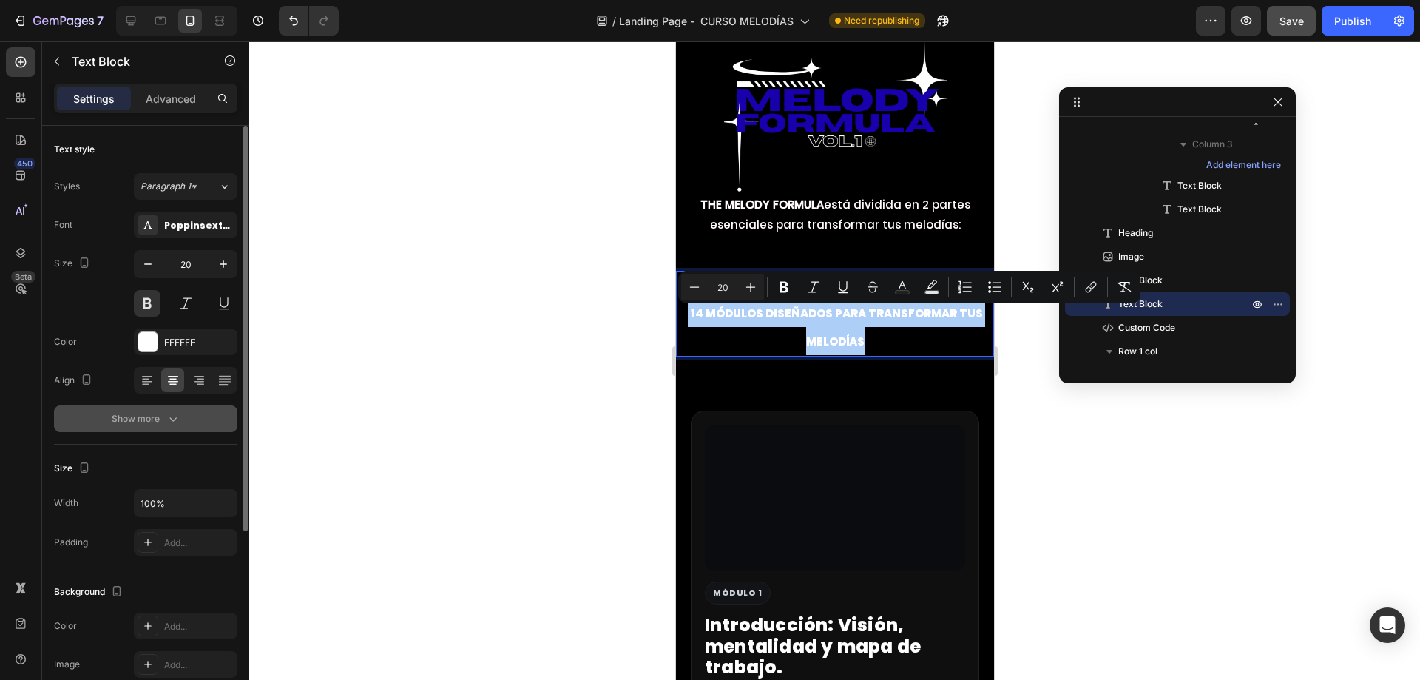
click at [152, 424] on div "Show more" at bounding box center [146, 418] width 69 height 15
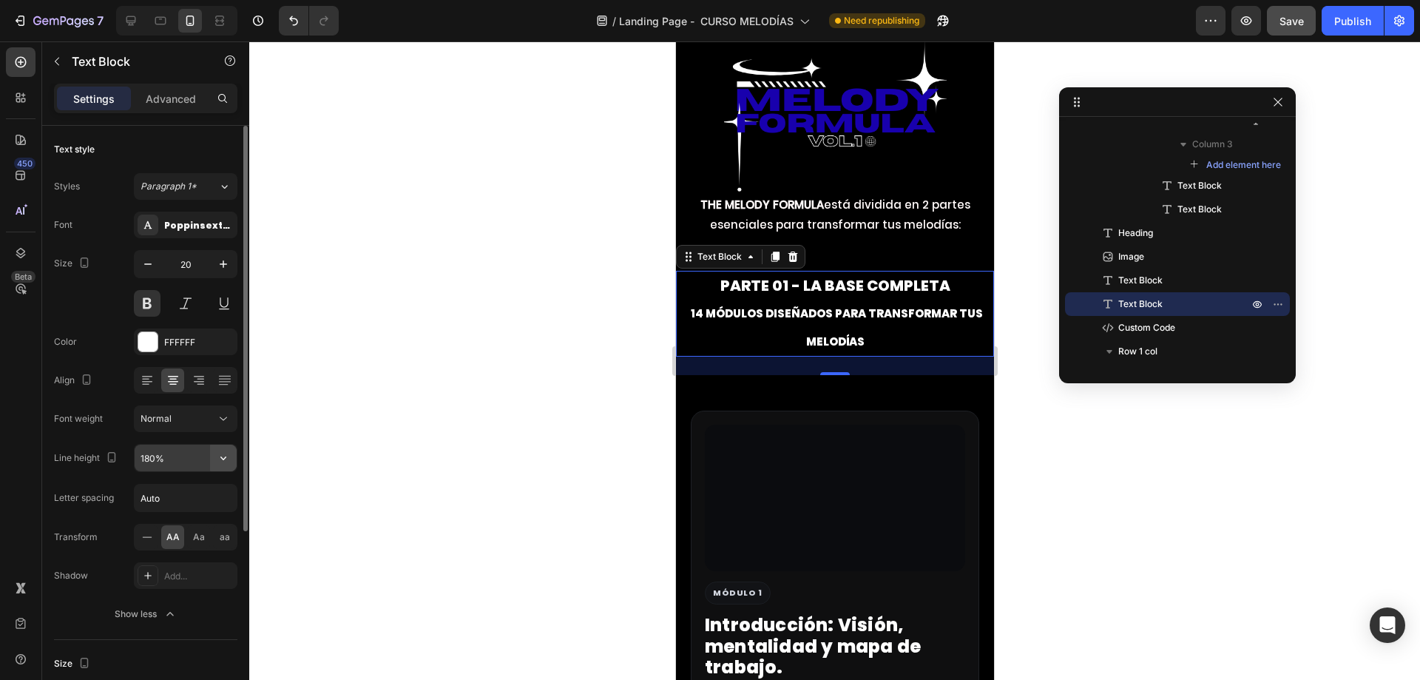
click at [222, 458] on icon "button" at bounding box center [223, 458] width 6 height 4
click at [185, 496] on p "100%" at bounding box center [182, 495] width 84 height 13
type input "100%"
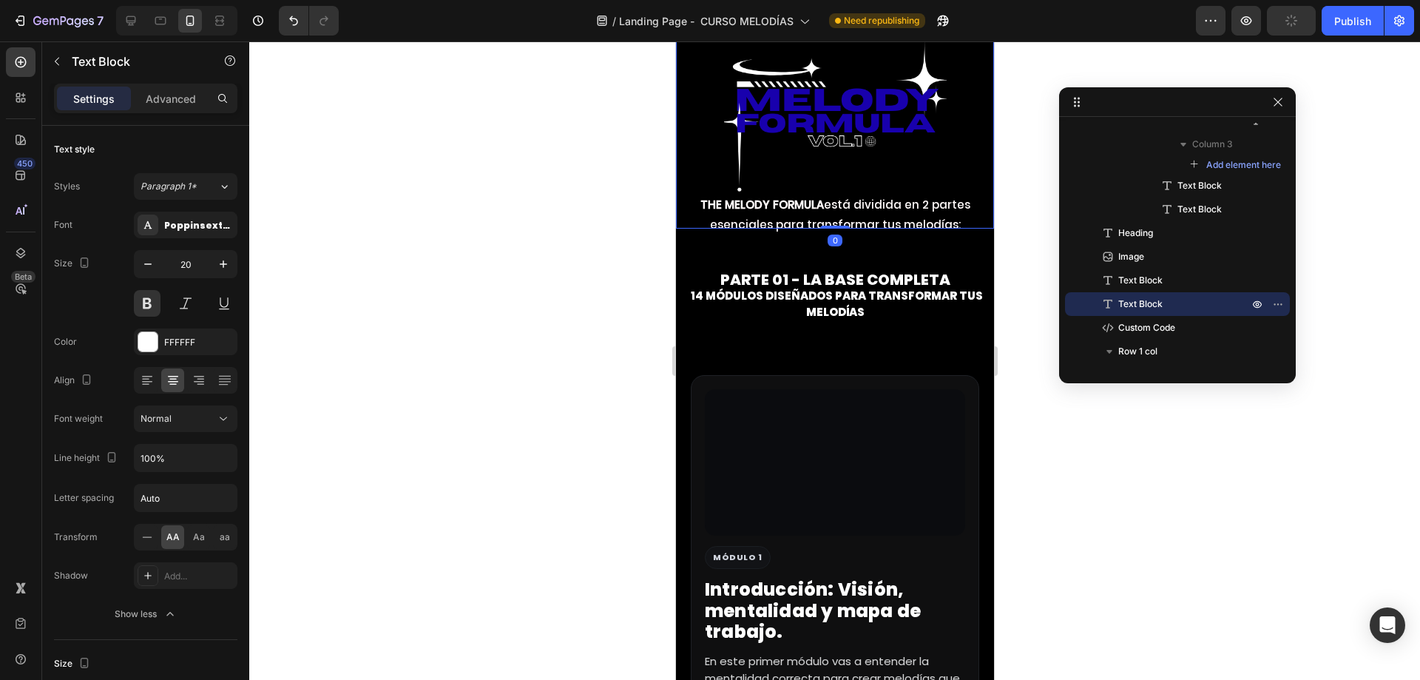
click at [922, 191] on img at bounding box center [834, 117] width 223 height 223
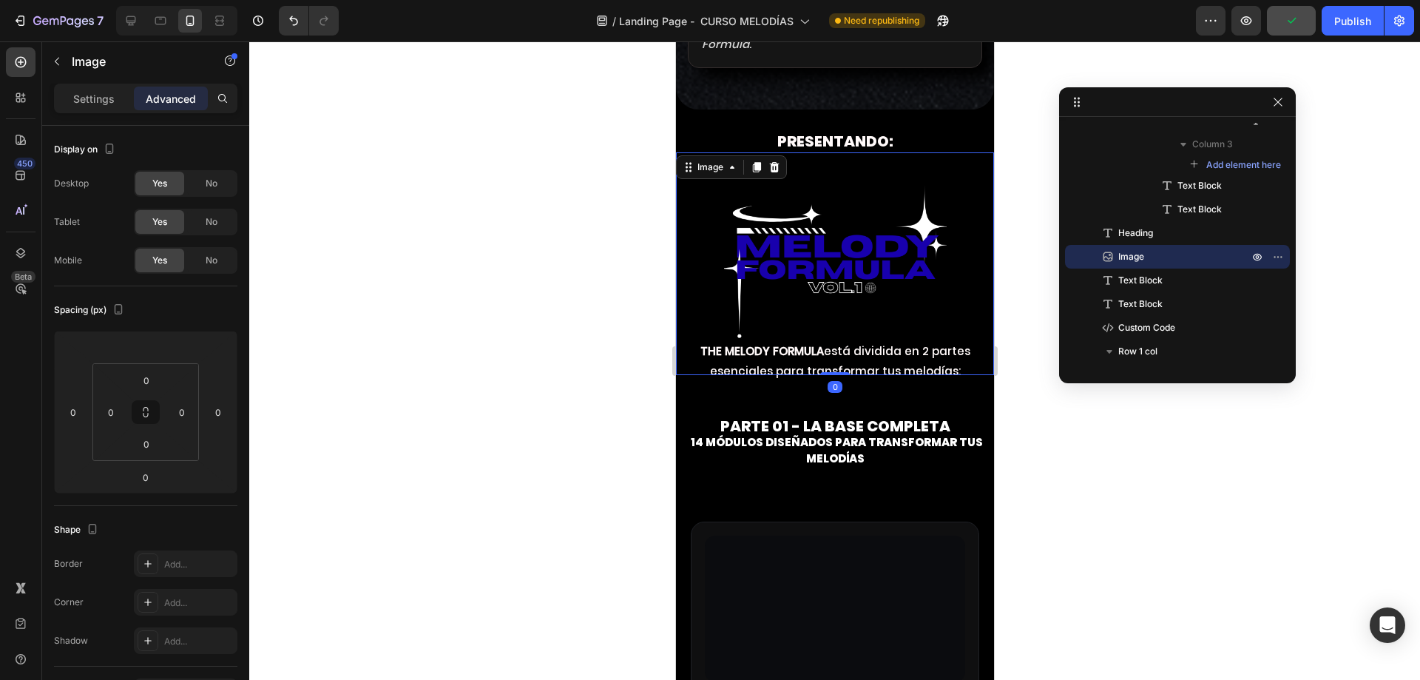
scroll to position [4363, 0]
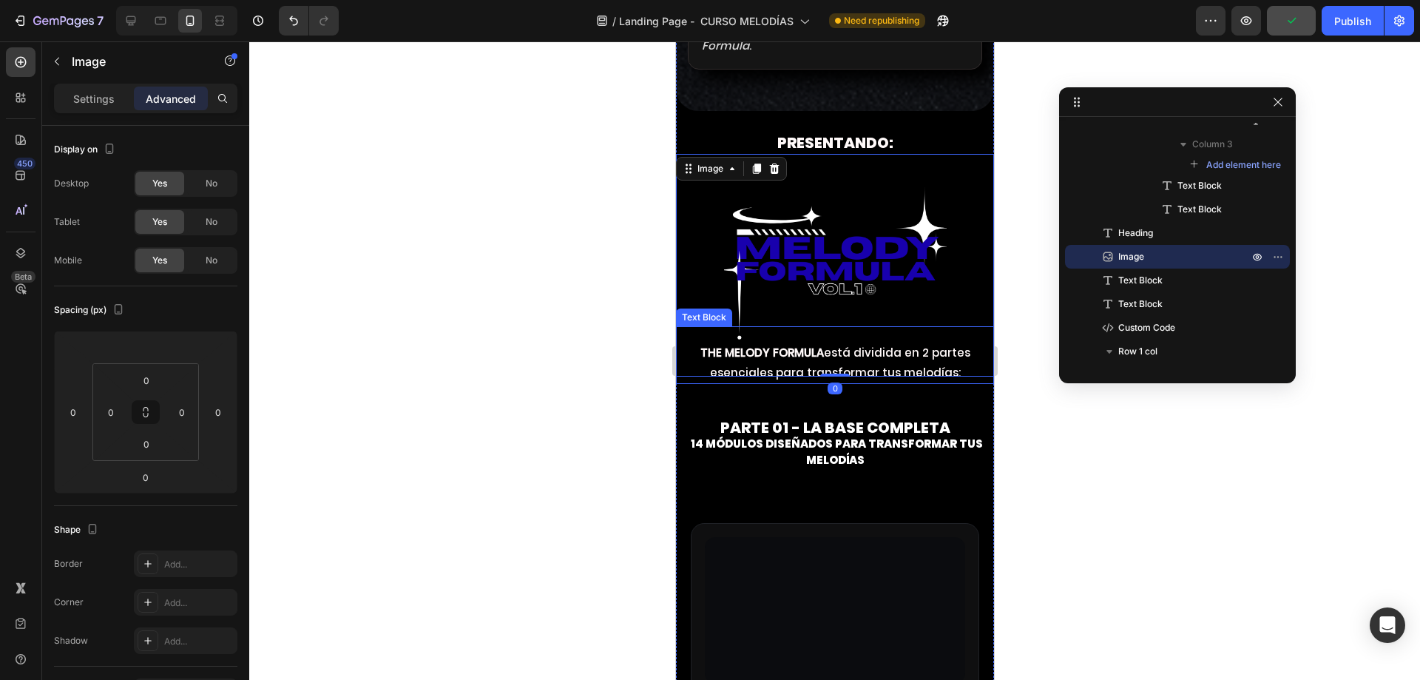
click at [804, 360] on strong "THE MELODY FORMULA" at bounding box center [761, 353] width 123 height 16
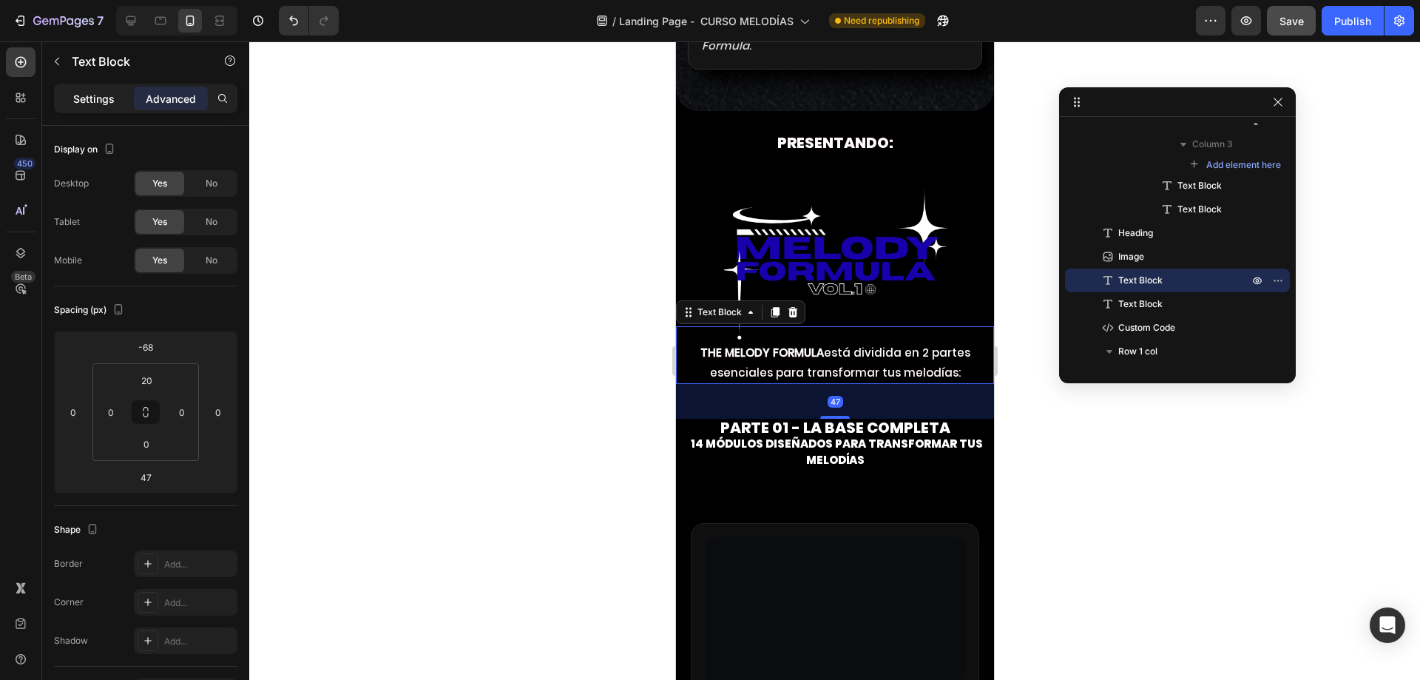
click at [95, 102] on p "Settings" at bounding box center [93, 99] width 41 height 16
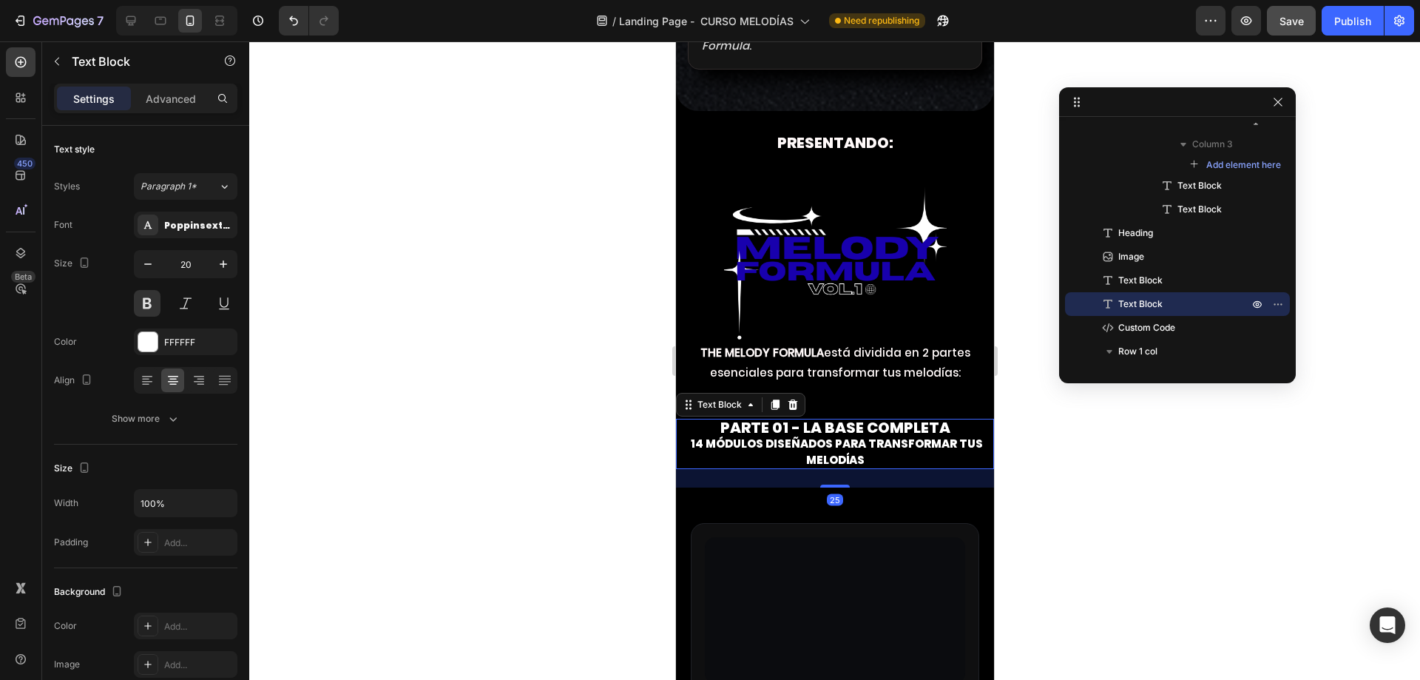
click at [780, 438] on span "PARTE 01 - La base completa" at bounding box center [835, 427] width 230 height 21
click at [720, 438] on span "PARTE 01 - La base completa" at bounding box center [835, 427] width 230 height 21
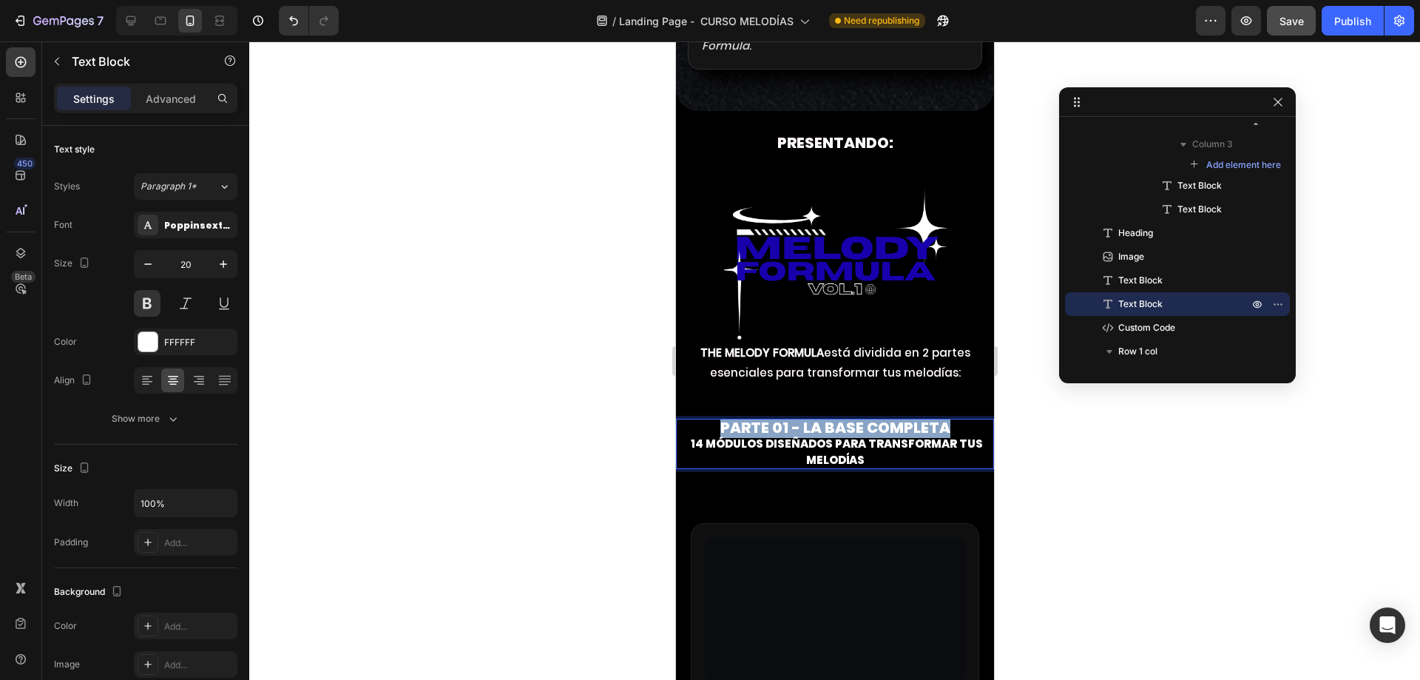
click at [720, 438] on span "PARTE 01 - La base completa" at bounding box center [835, 427] width 230 height 21
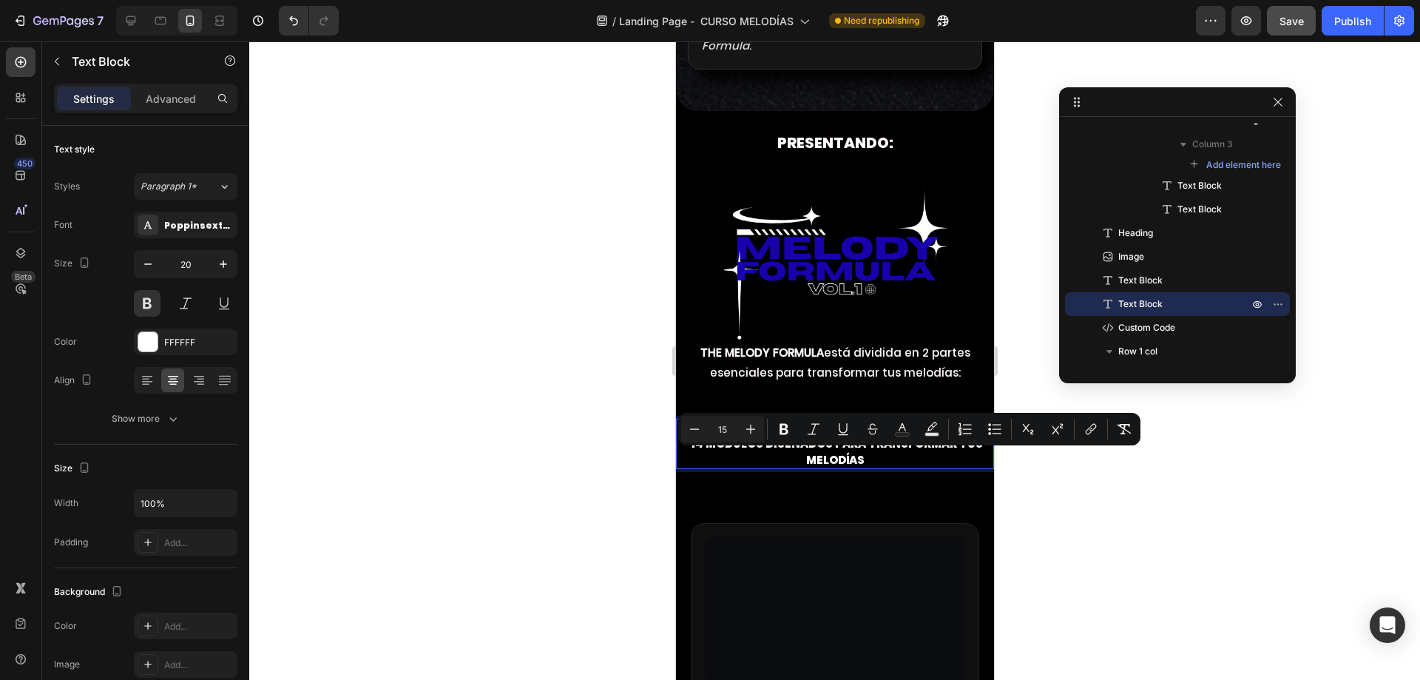
click at [720, 467] on span "14 módulos diseñados para transformar tus melodías" at bounding box center [836, 452] width 292 height 32
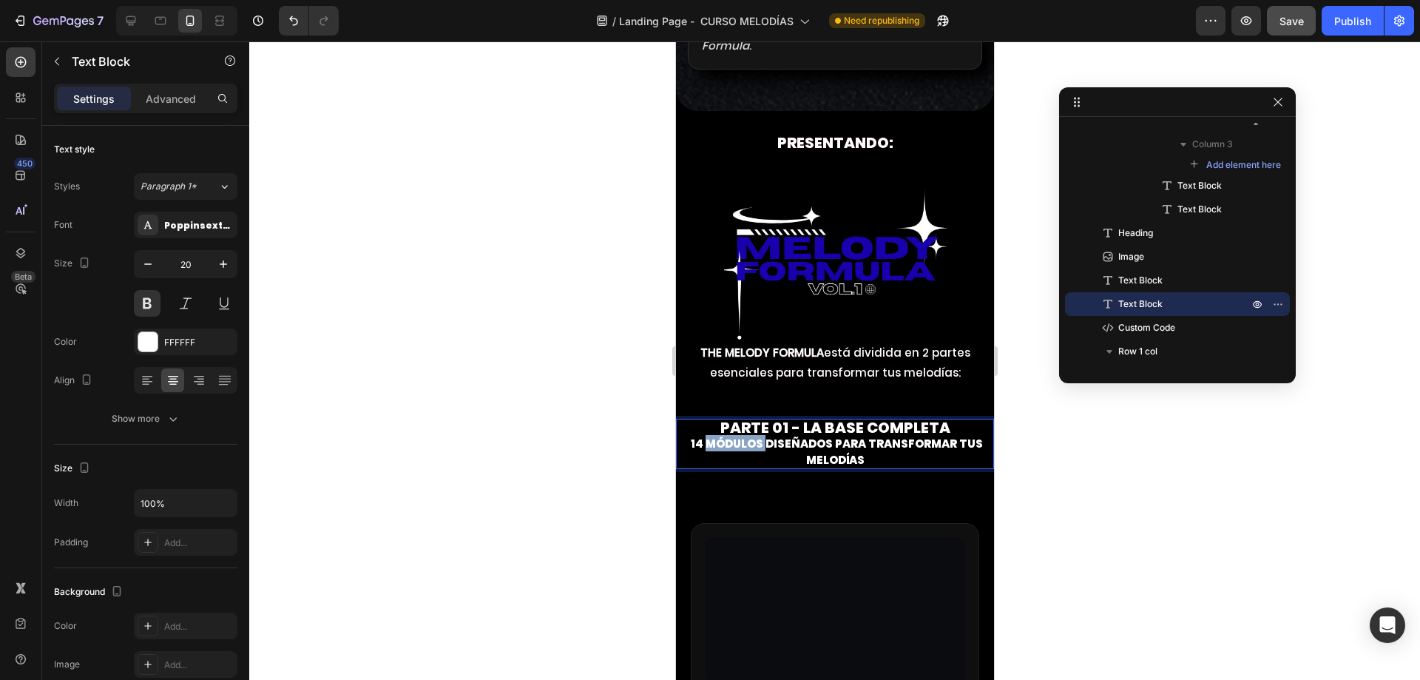
click at [720, 467] on span "14 módulos diseñados para transformar tus melodías" at bounding box center [836, 452] width 292 height 32
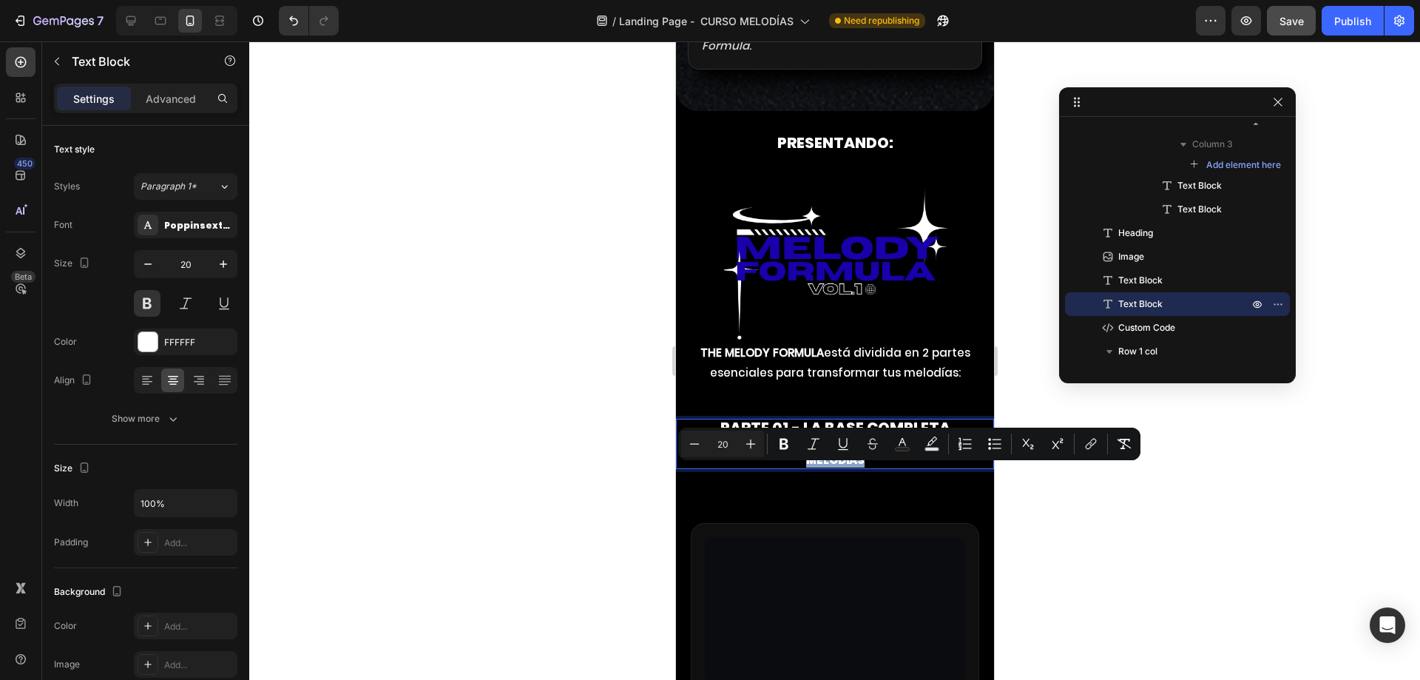
click at [711, 467] on p "14 módulos diseñados para transformar tus melodías" at bounding box center [834, 451] width 315 height 33
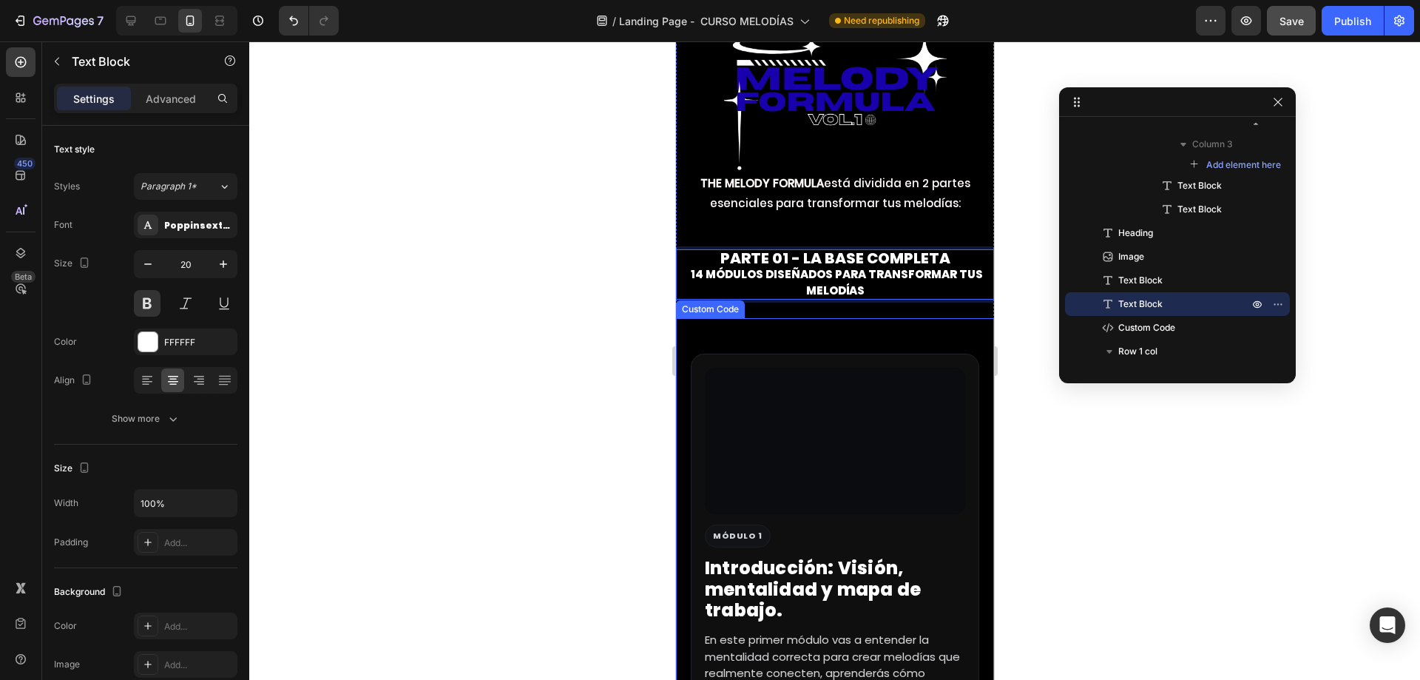
scroll to position [4585, 0]
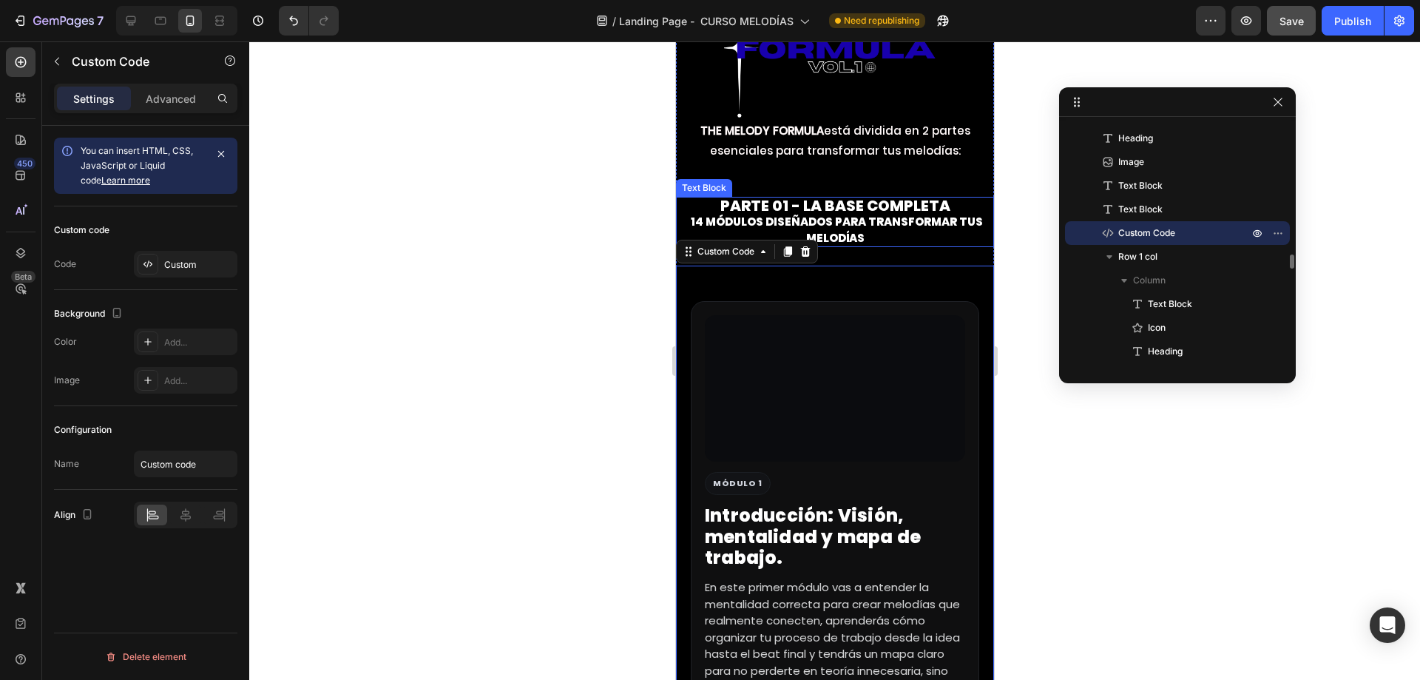
click at [849, 246] on span "14 módulos diseñados para transformar tus melodías" at bounding box center [836, 230] width 292 height 32
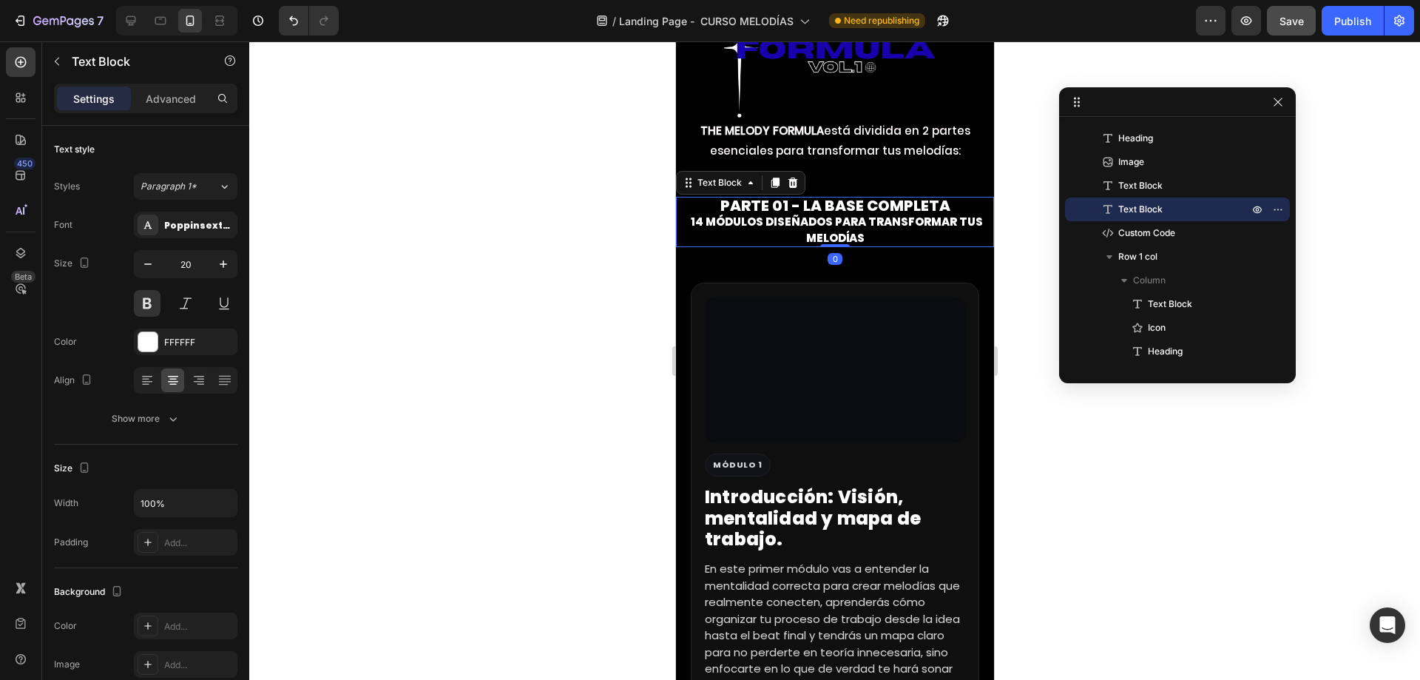
drag, startPoint x: 827, startPoint y: 298, endPoint x: 869, endPoint y: 247, distance: 66.2
click at [869, 247] on div "PARTE 01 - La base completa 14 módulos diseñados para transformar tus melodías …" at bounding box center [834, 222] width 318 height 50
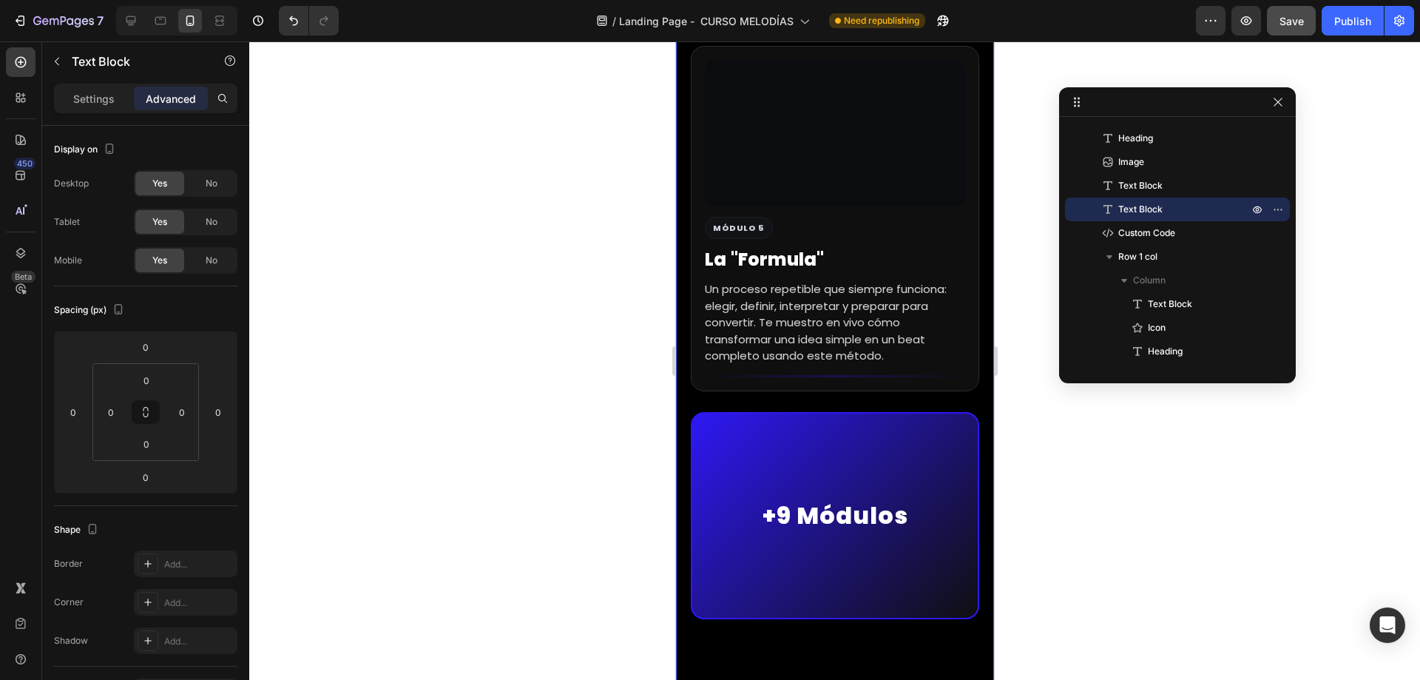
scroll to position [6655, 0]
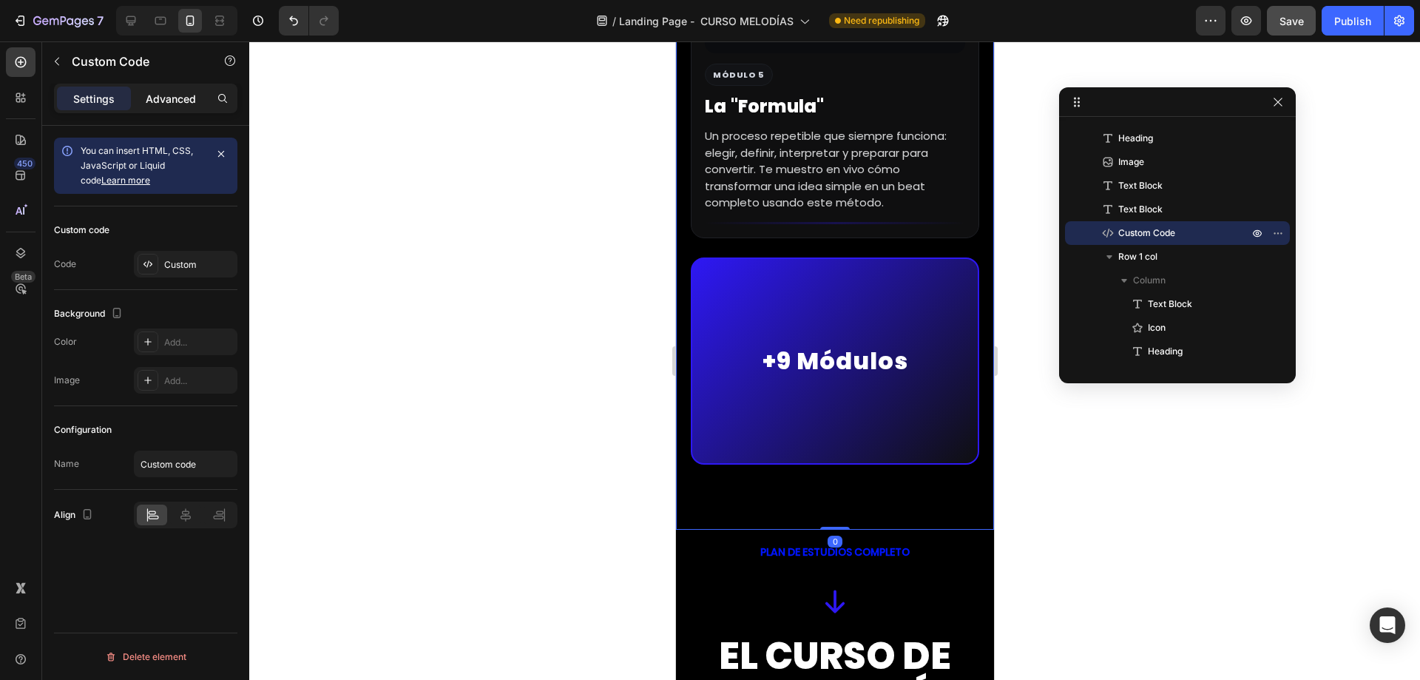
click at [164, 107] on div "Advanced" at bounding box center [171, 99] width 74 height 24
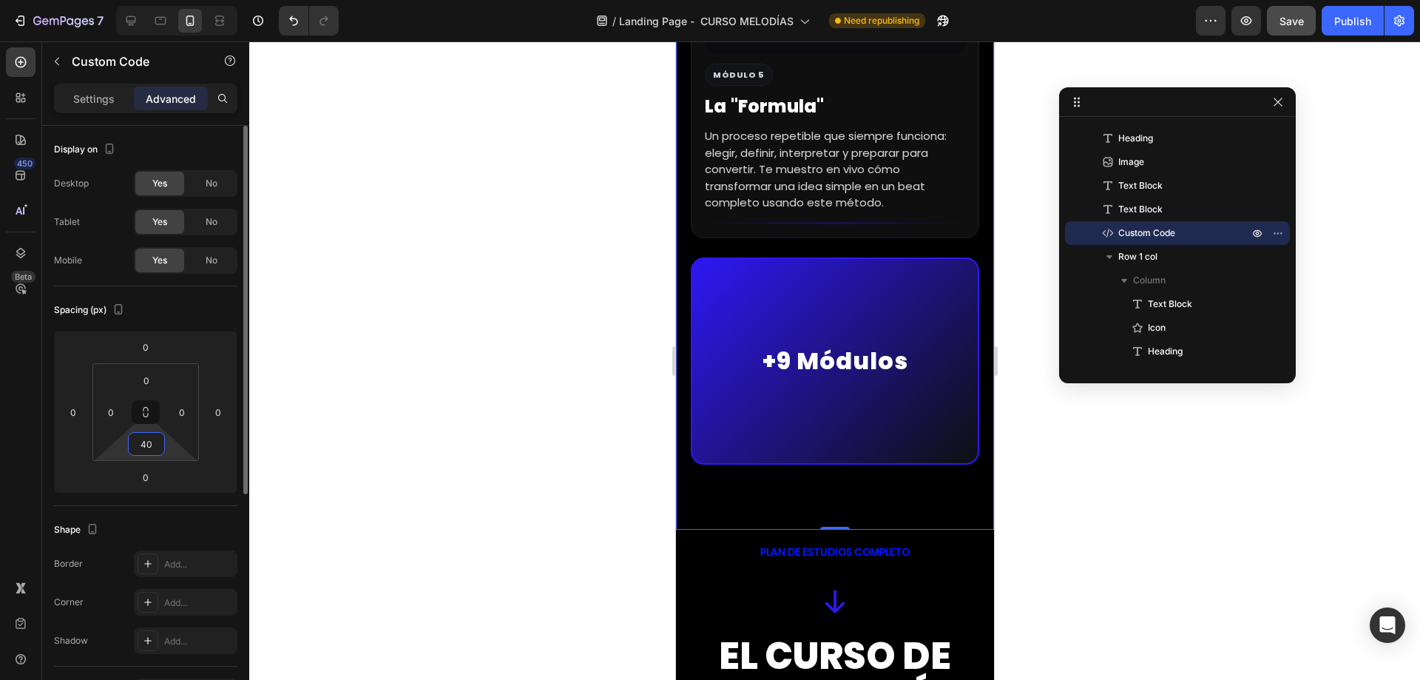
click at [147, 439] on input "40" at bounding box center [147, 444] width 30 height 22
type input "0"
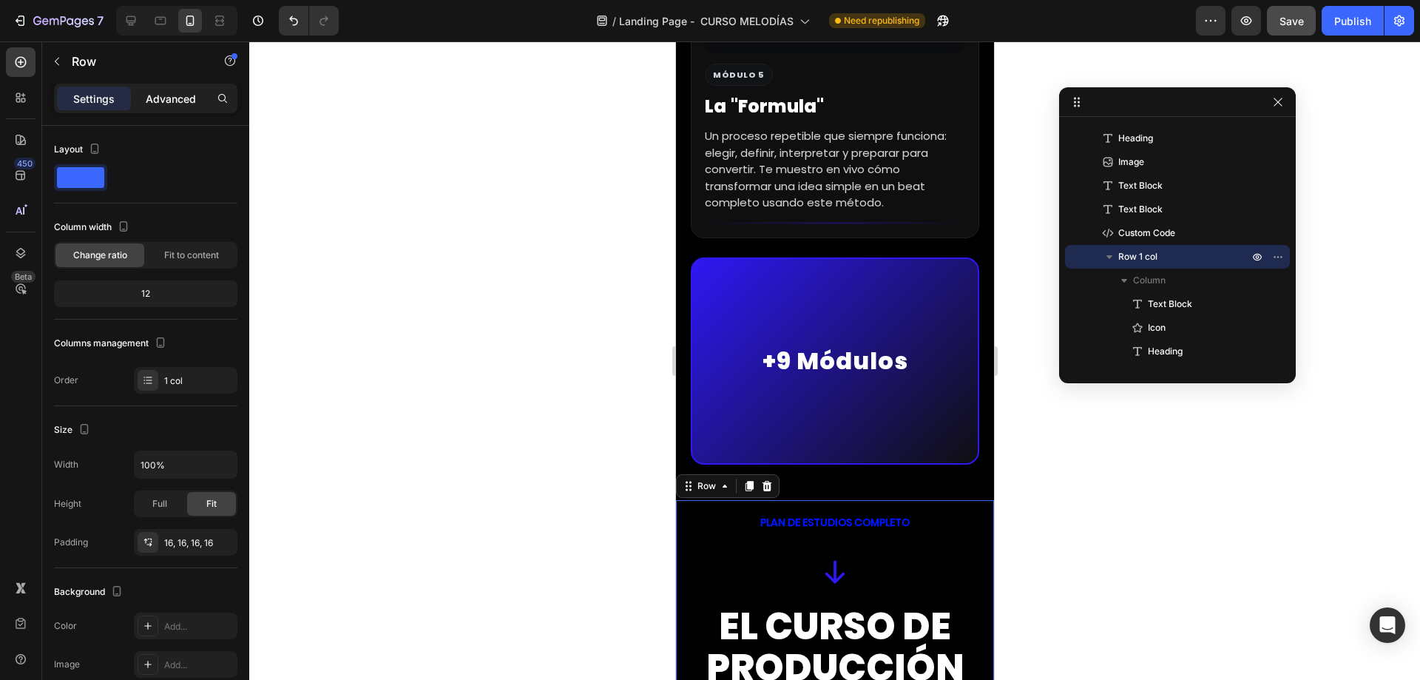
click at [172, 104] on p "Advanced" at bounding box center [171, 99] width 50 height 16
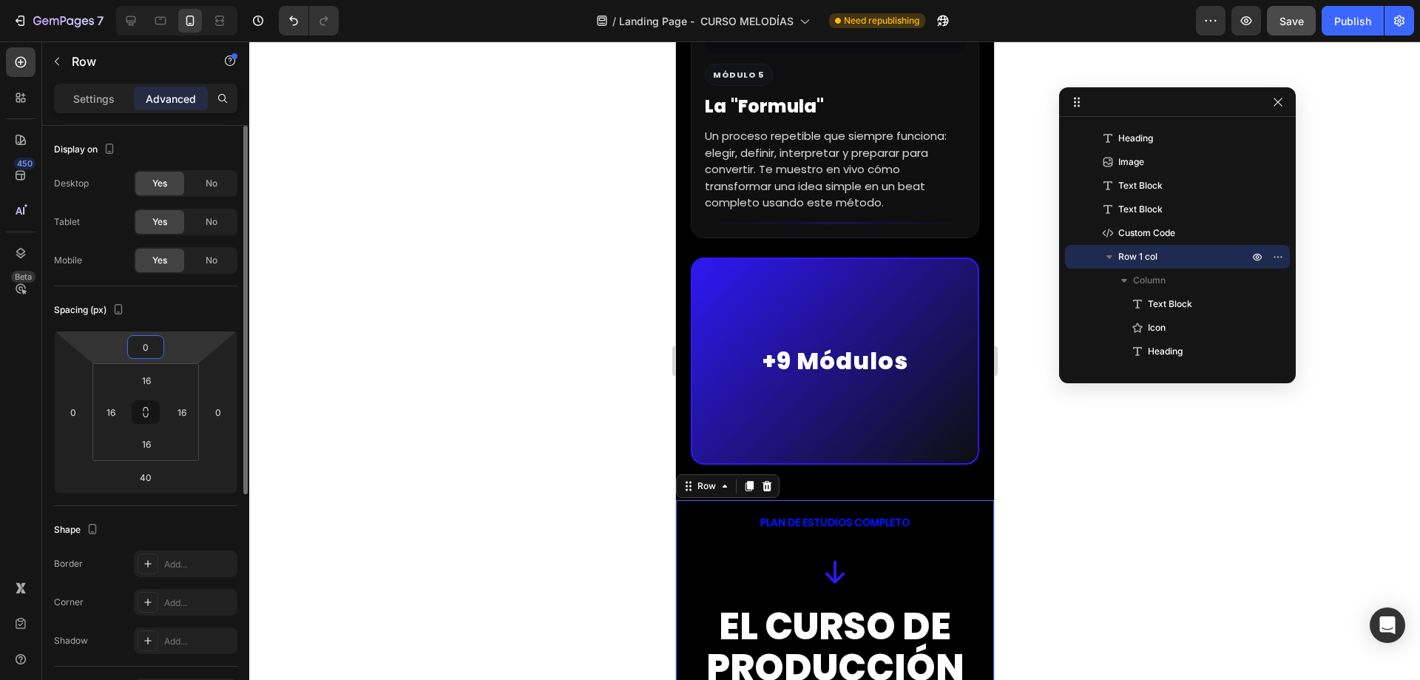
click at [151, 340] on input "0" at bounding box center [146, 347] width 30 height 22
type input "-25"
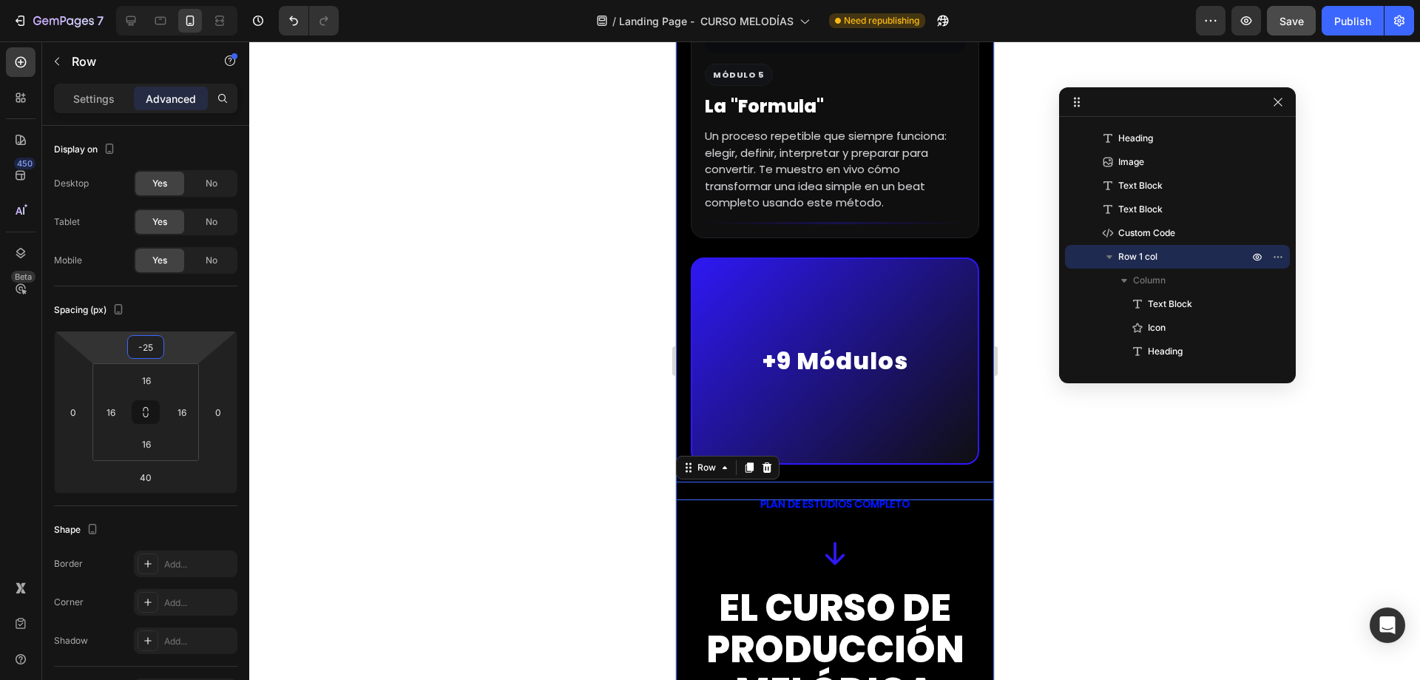
click at [788, 351] on article "+9 Módulos" at bounding box center [834, 360] width 288 height 207
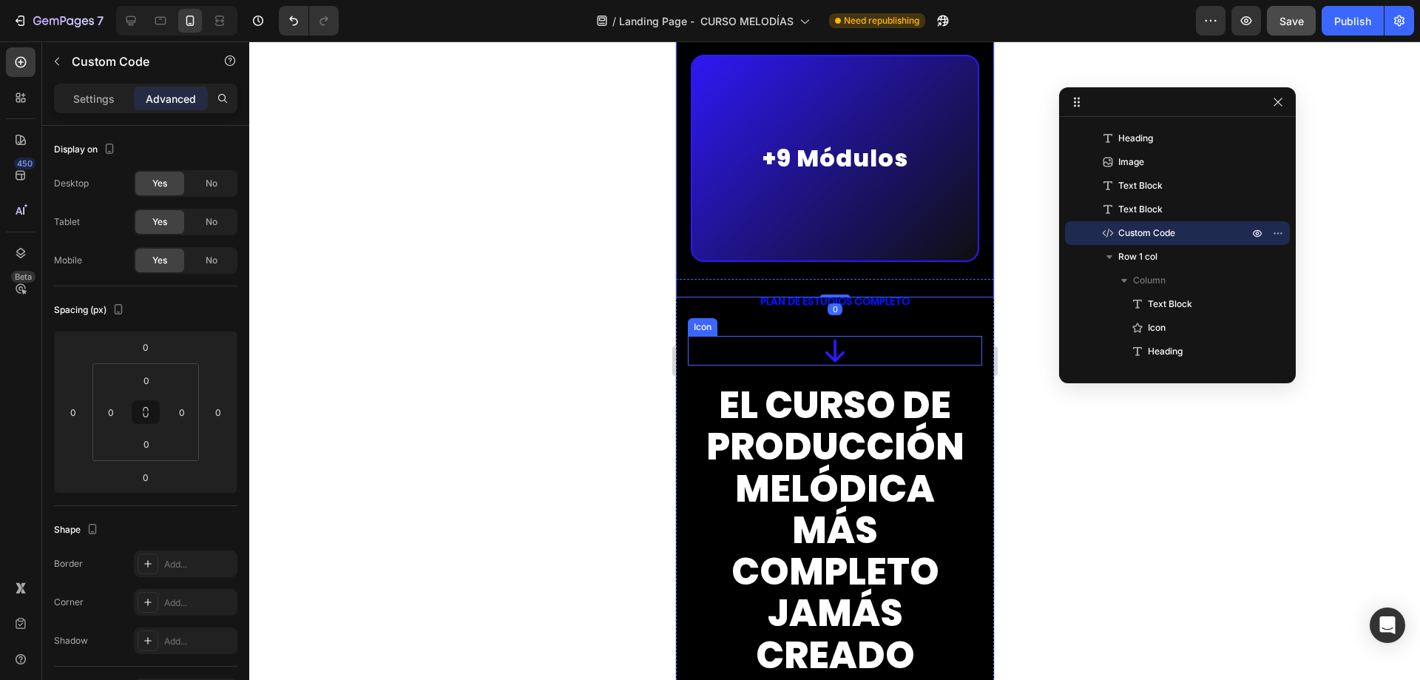
scroll to position [6877, 0]
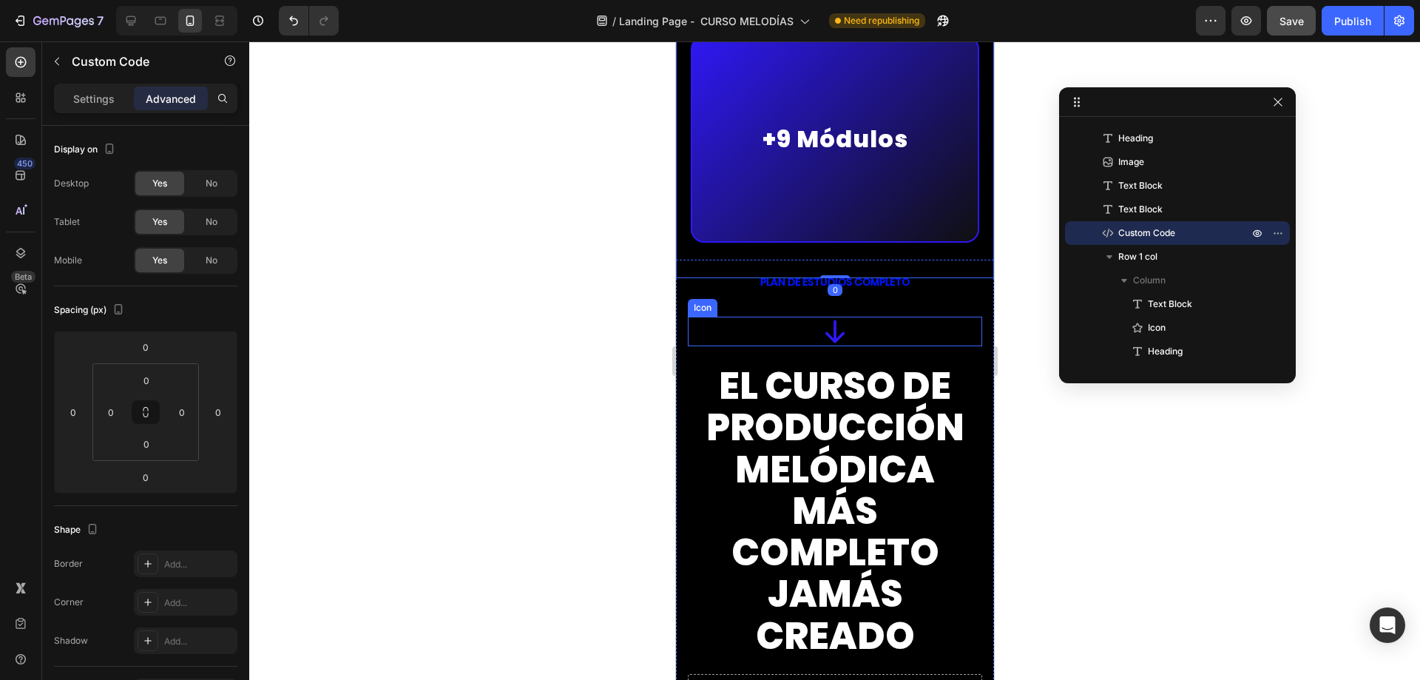
click at [781, 450] on span "El curso de producción melódica más completo jamás creado" at bounding box center [834, 510] width 258 height 302
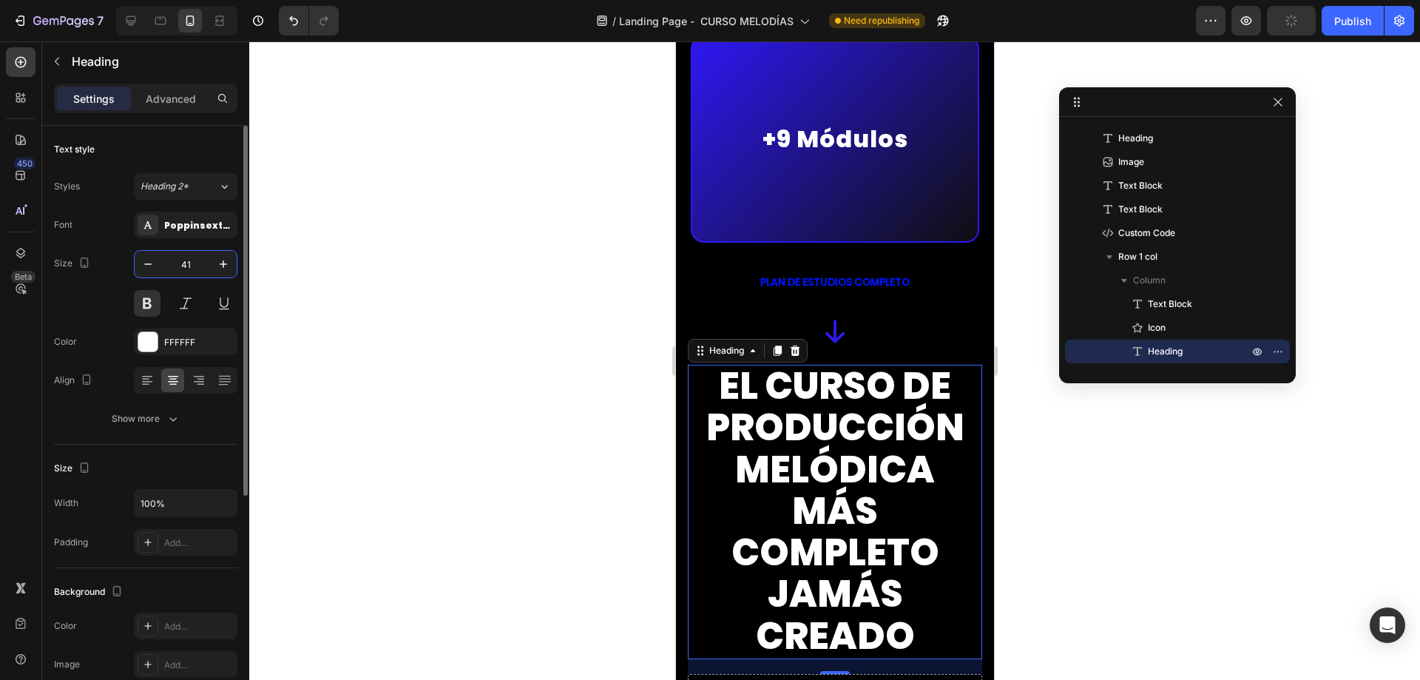
click at [186, 260] on input "41" at bounding box center [185, 264] width 49 height 27
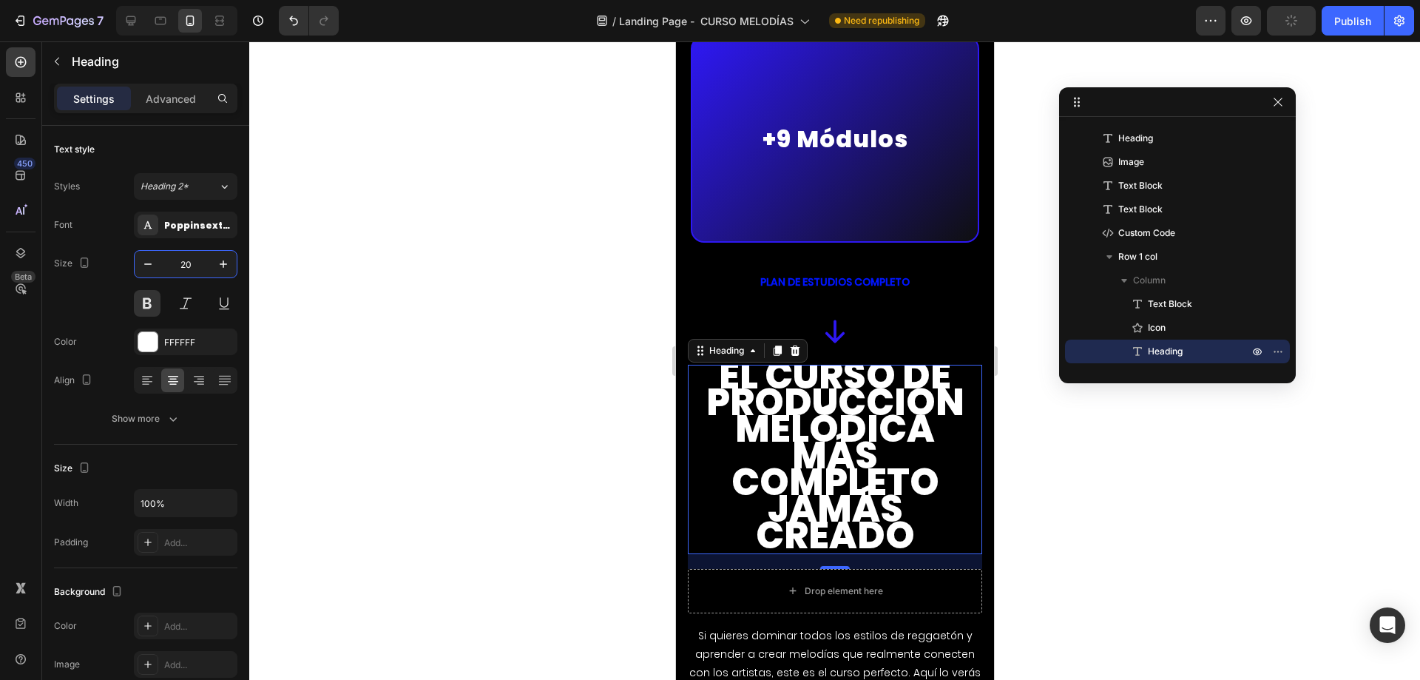
type input "20"
click at [811, 415] on span "El curso de producción melódica más completo jamás creado" at bounding box center [834, 455] width 258 height 212
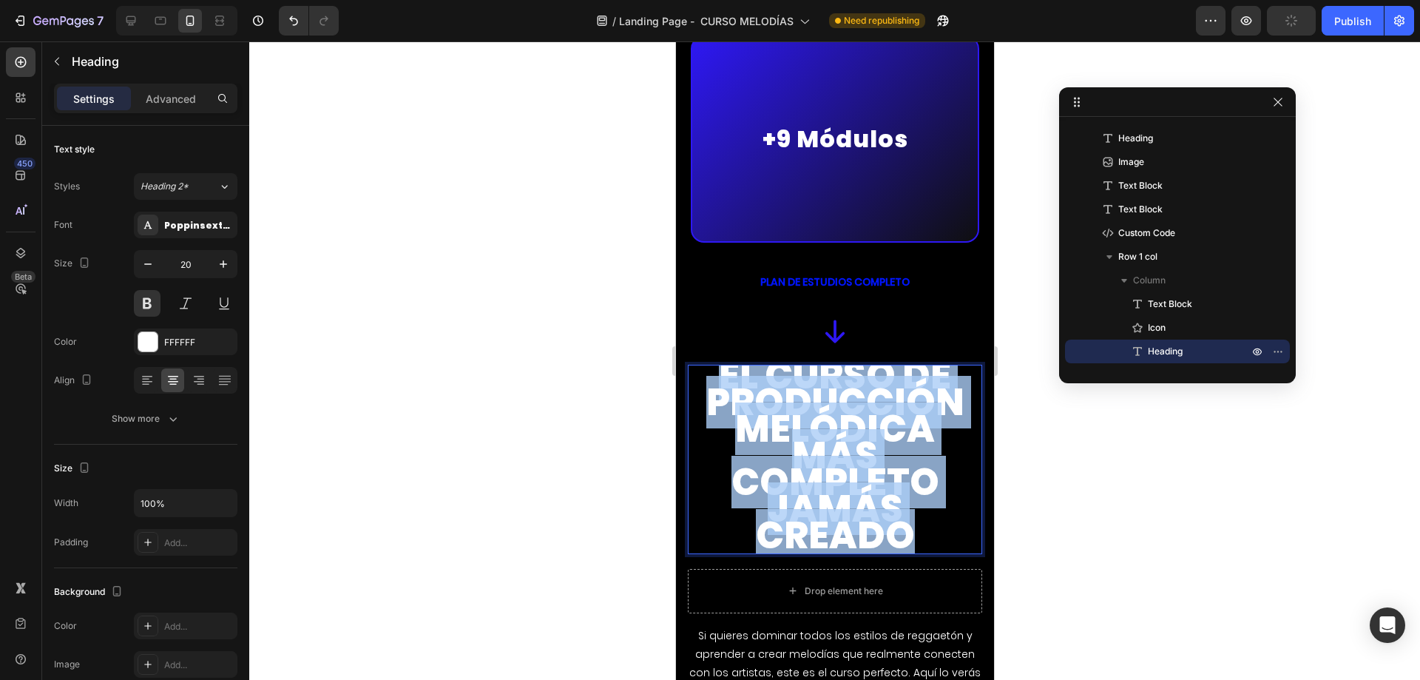
click at [811, 415] on span "El curso de producción melódica más completo jamás creado" at bounding box center [834, 455] width 258 height 212
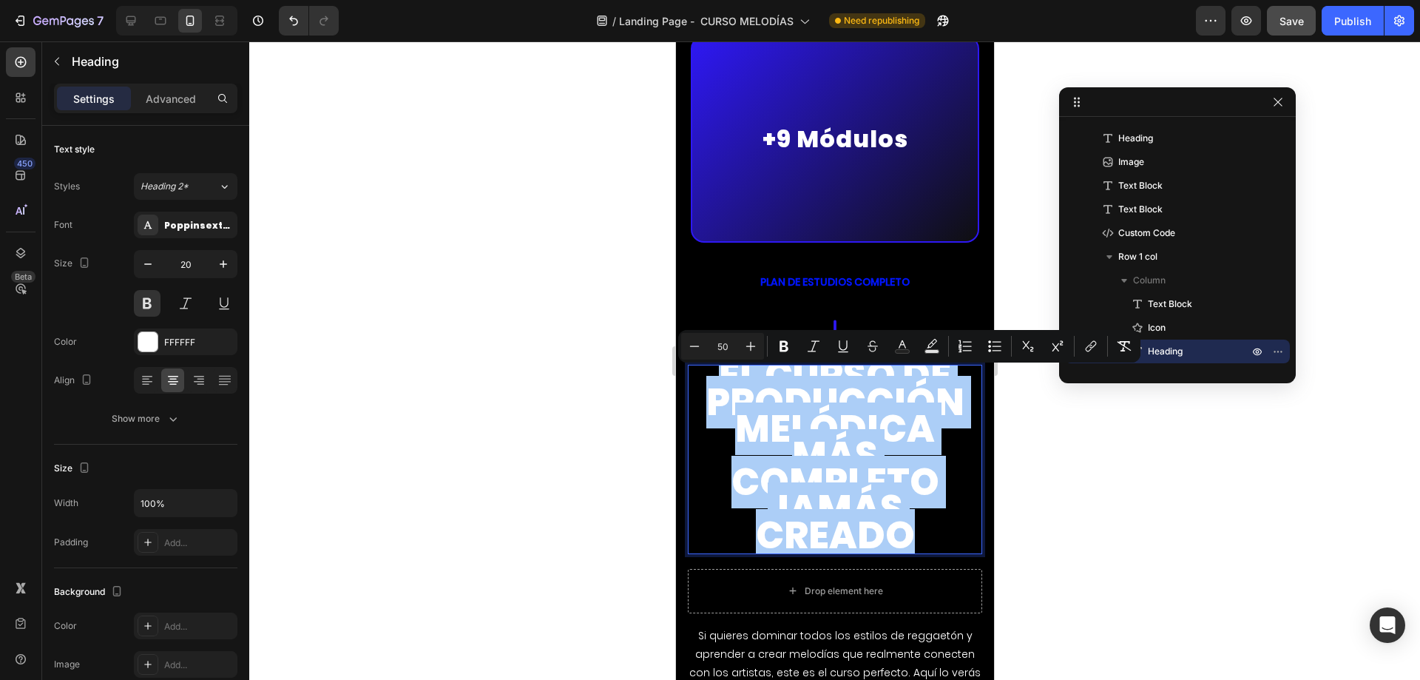
click at [710, 348] on input "50" at bounding box center [723, 346] width 30 height 18
type input "20"
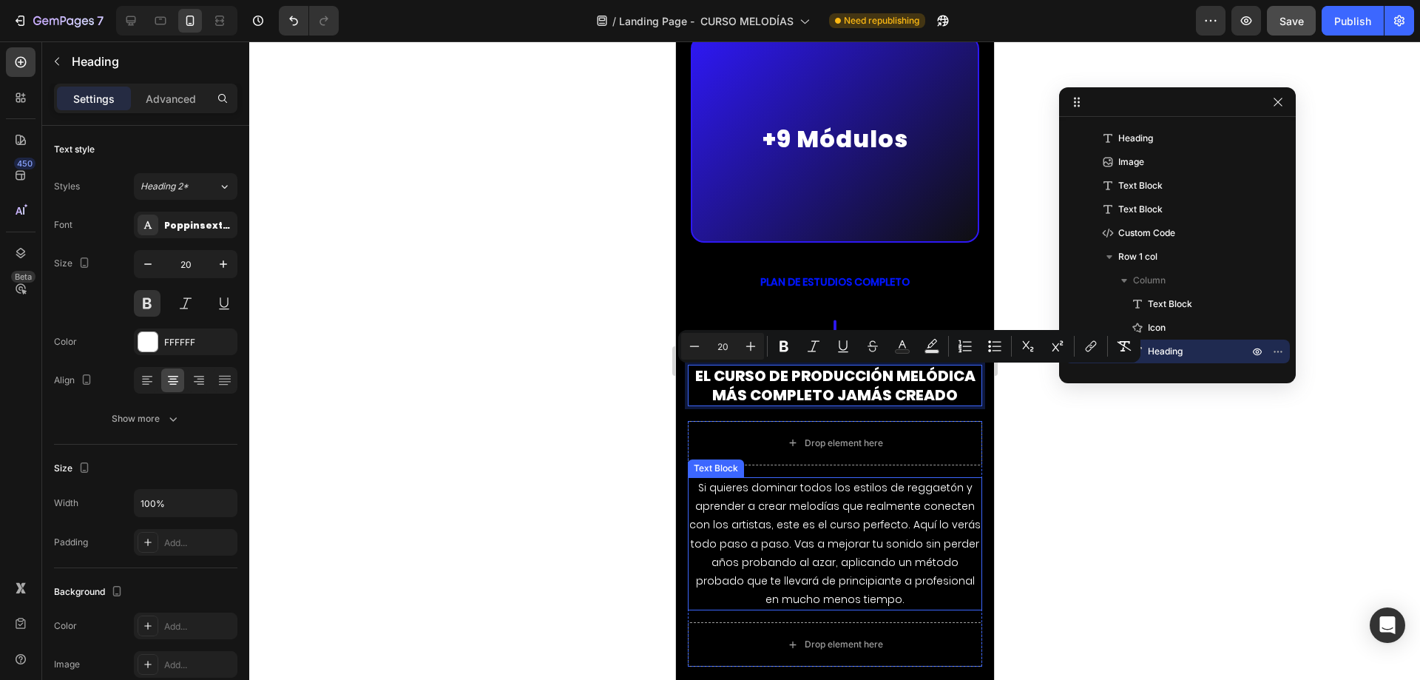
click at [785, 536] on p "Si quieres dominar todos los estilos de reggaetón y aprender a crear melodías q…" at bounding box center [833, 543] width 291 height 130
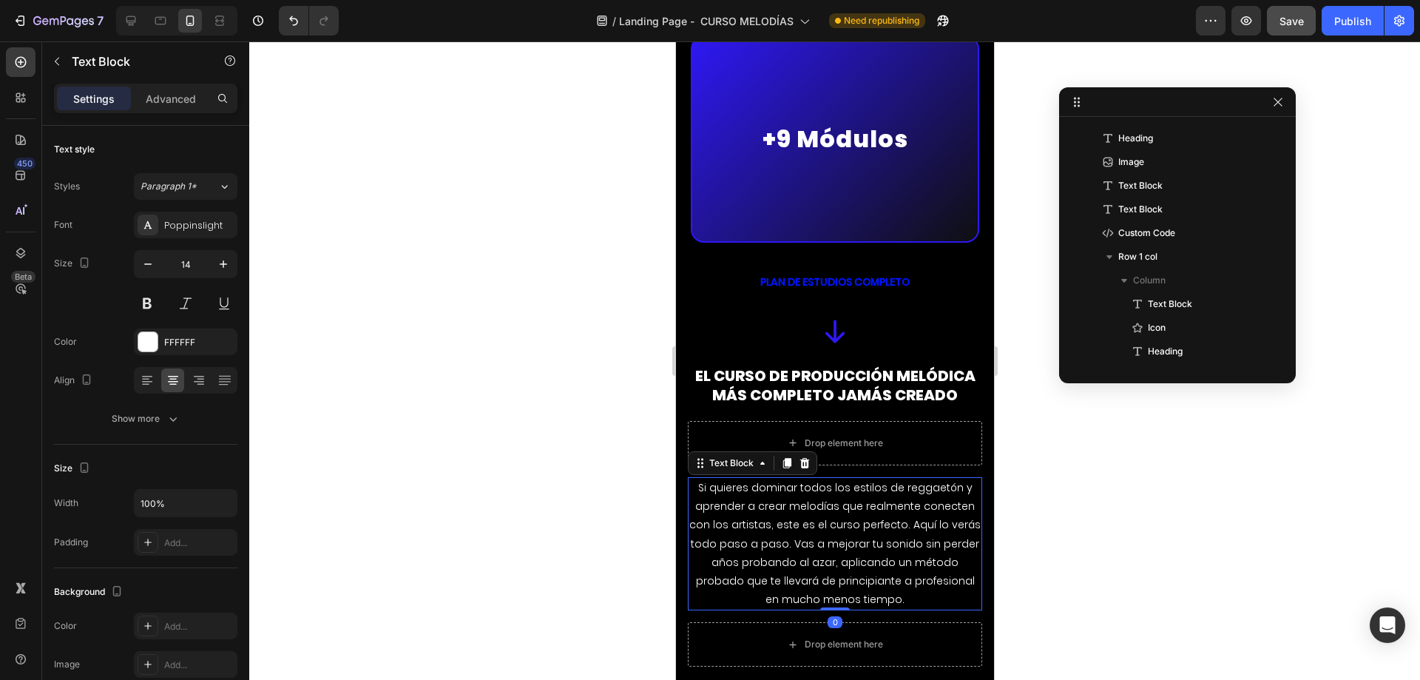
scroll to position [2398, 0]
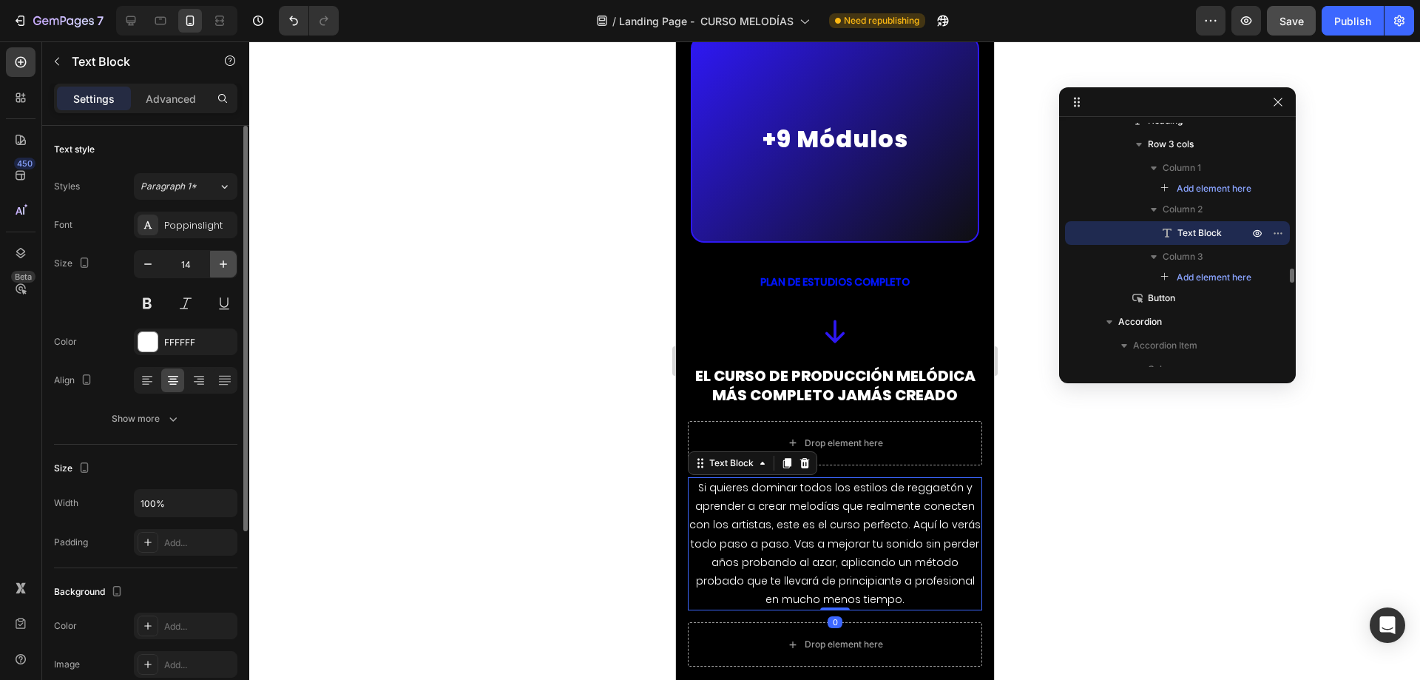
click at [213, 265] on button "button" at bounding box center [223, 264] width 27 height 27
type input "15"
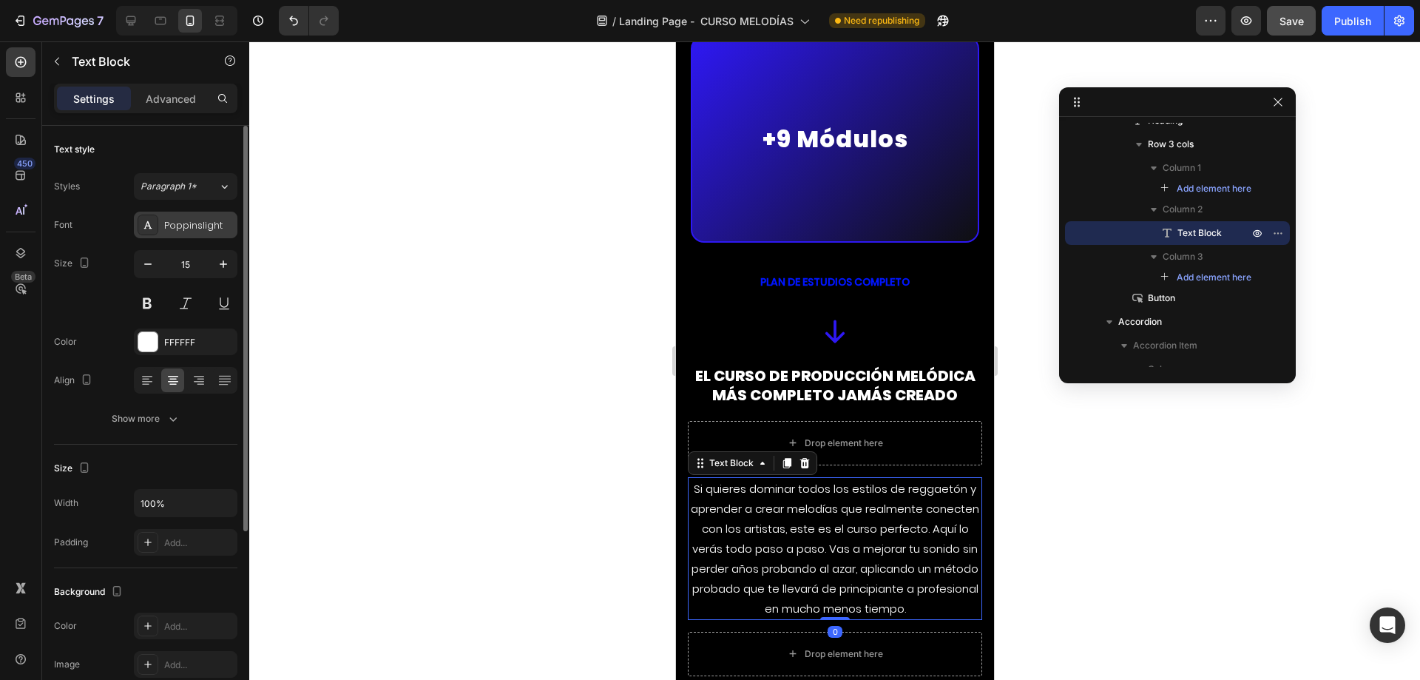
click at [193, 226] on div "Poppinslight" at bounding box center [199, 225] width 70 height 13
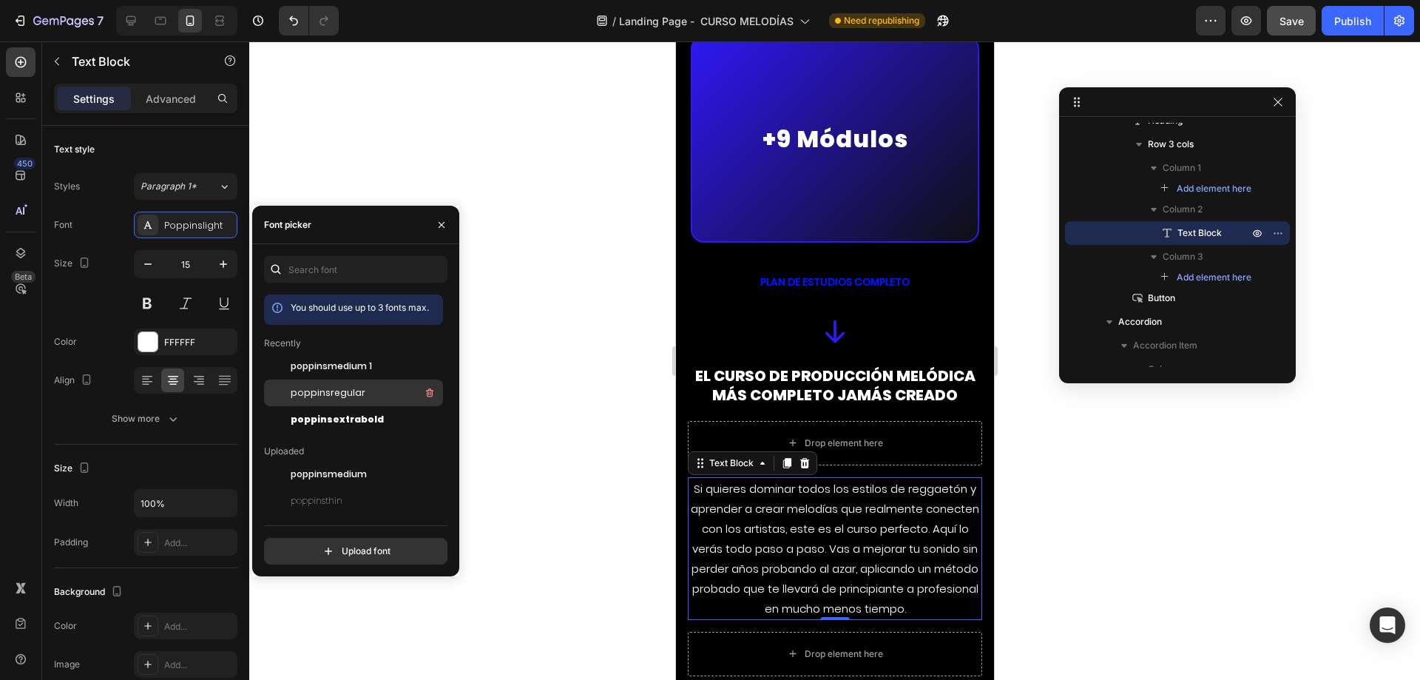
click at [339, 398] on span "poppinsregular" at bounding box center [328, 392] width 75 height 13
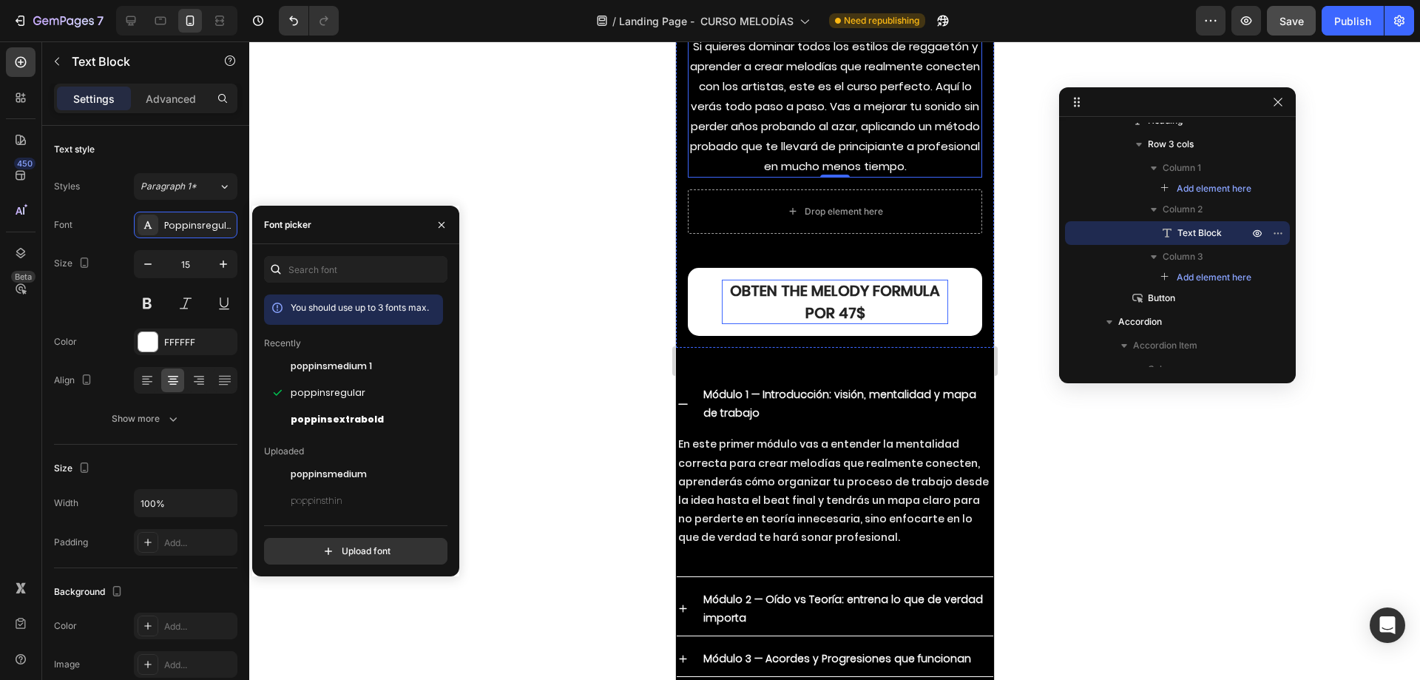
scroll to position [7321, 0]
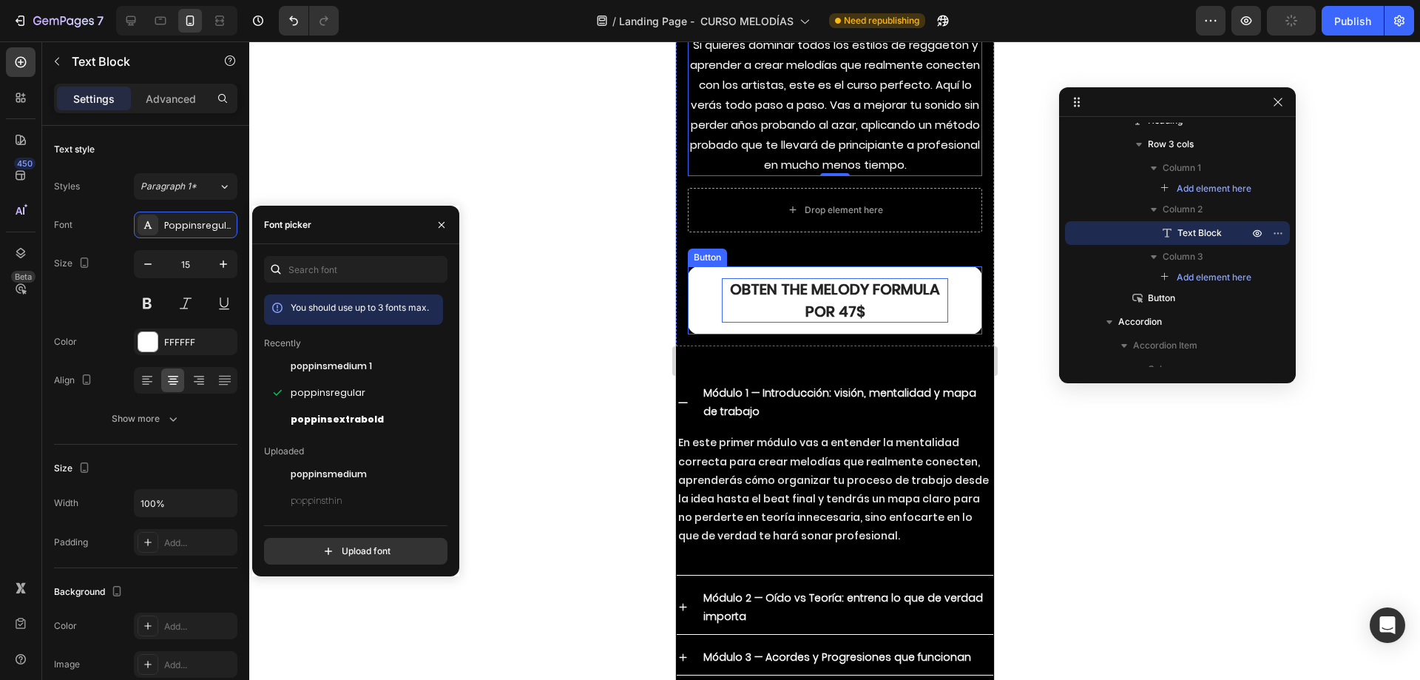
click at [817, 322] on p "OBTEN THE MELODY FORMULA por 47$" at bounding box center [834, 300] width 226 height 44
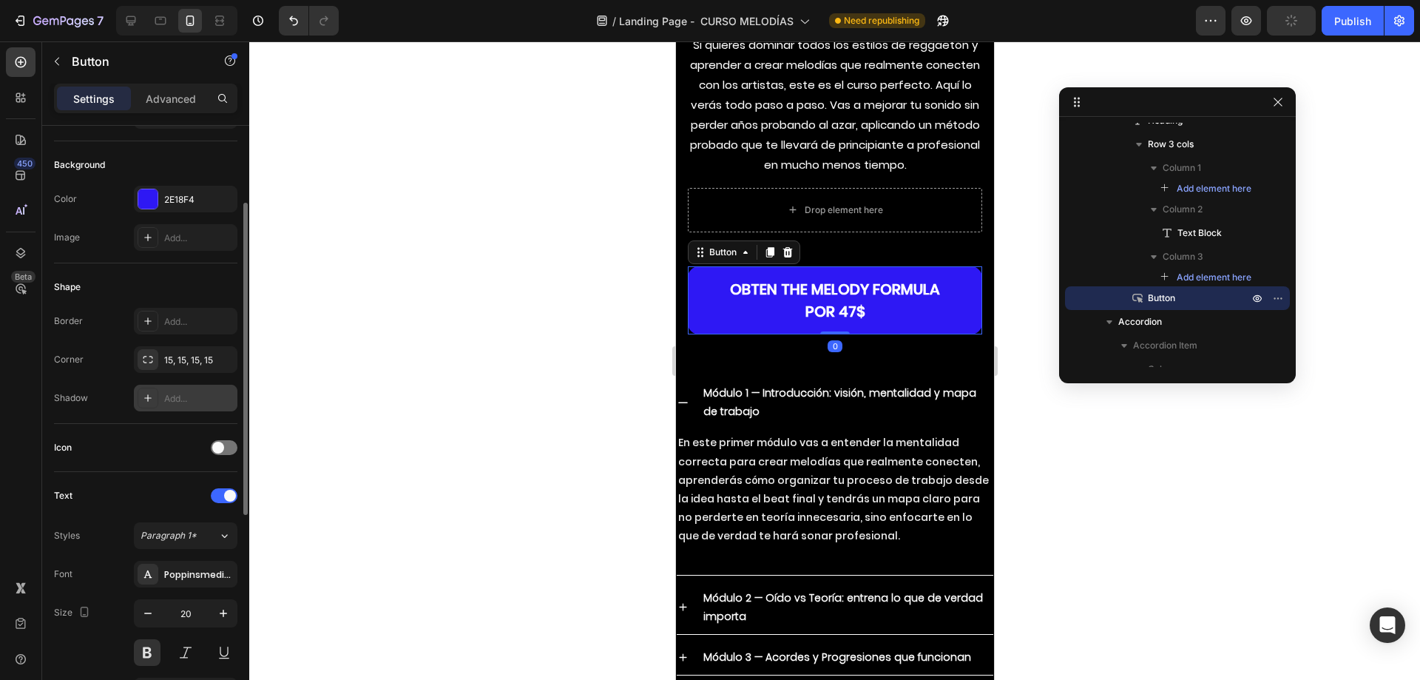
scroll to position [222, 0]
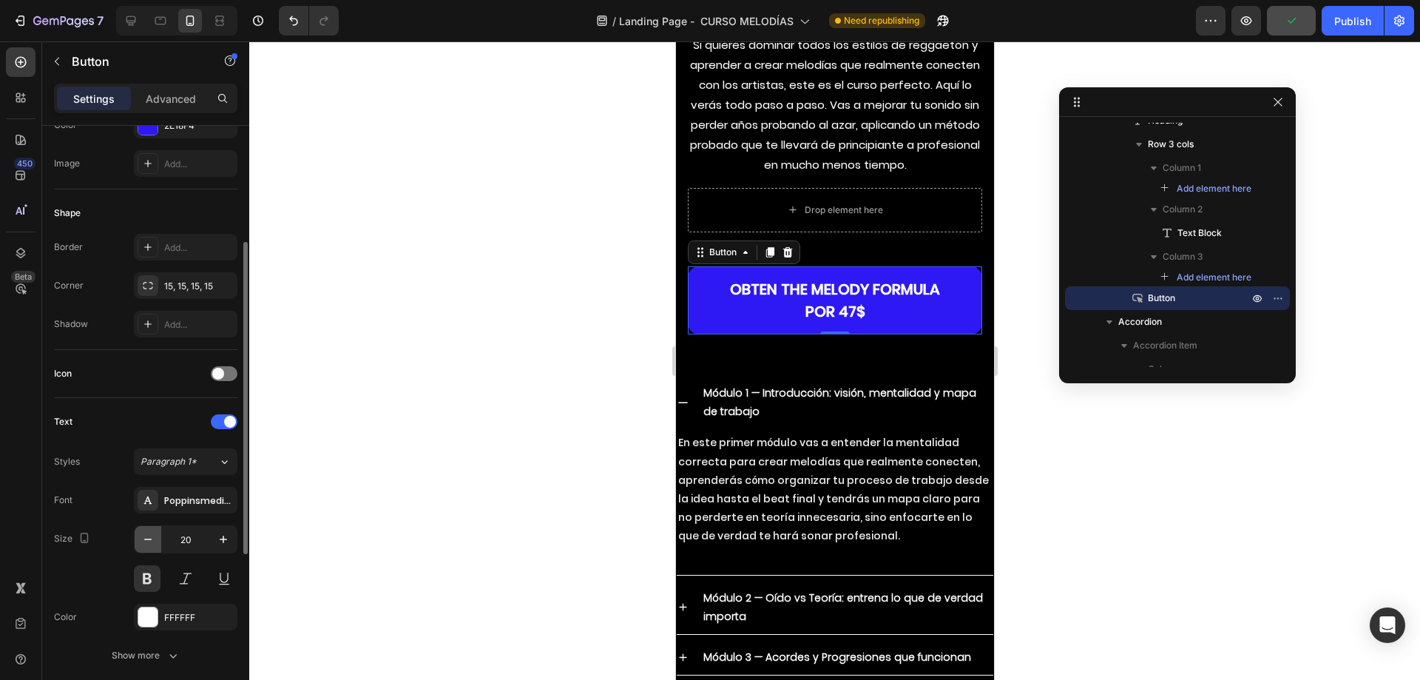
click at [157, 540] on button "button" at bounding box center [148, 539] width 27 height 27
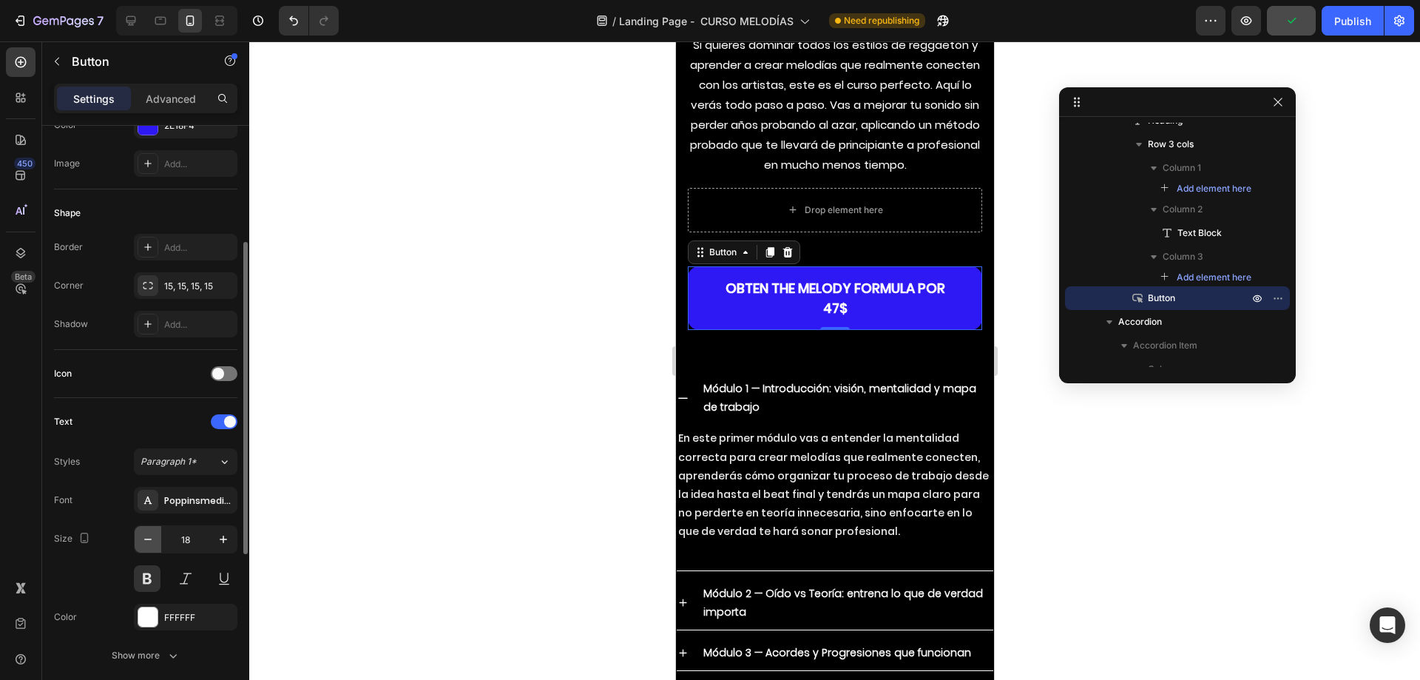
click at [157, 540] on button "button" at bounding box center [148, 539] width 27 height 27
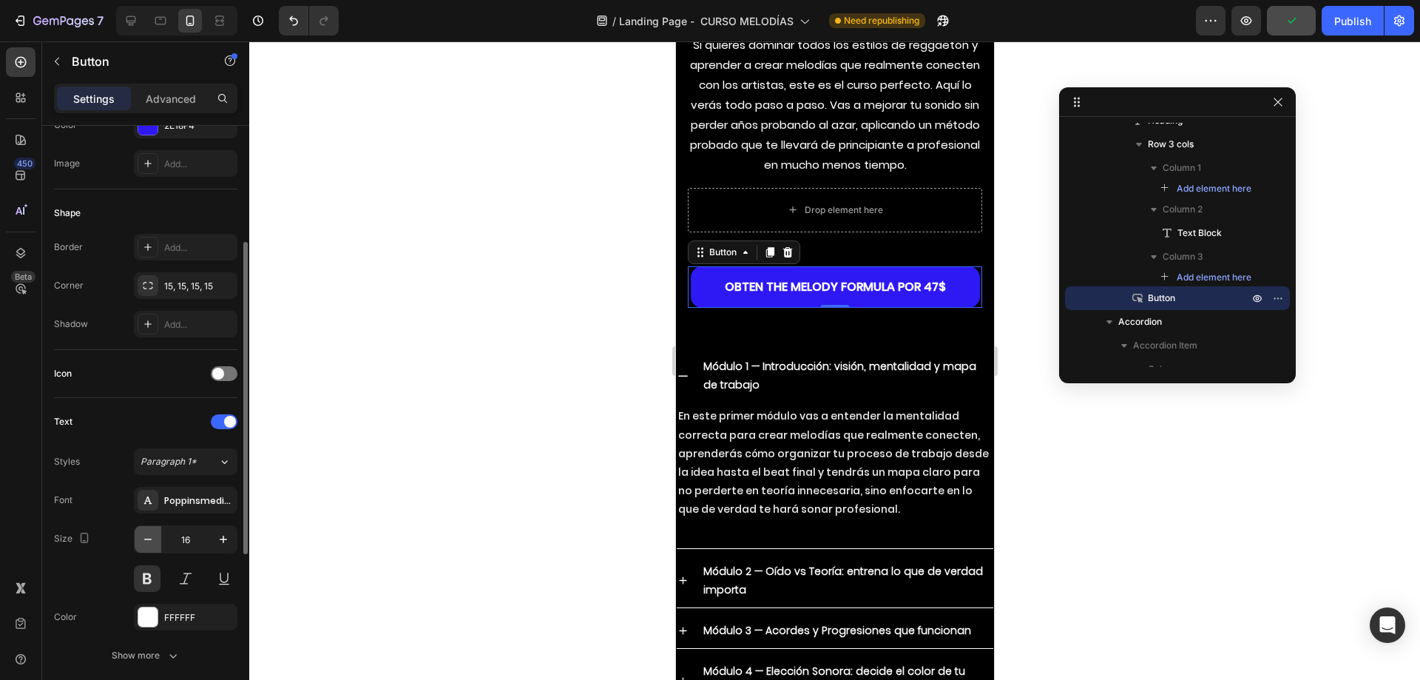
type input "15"
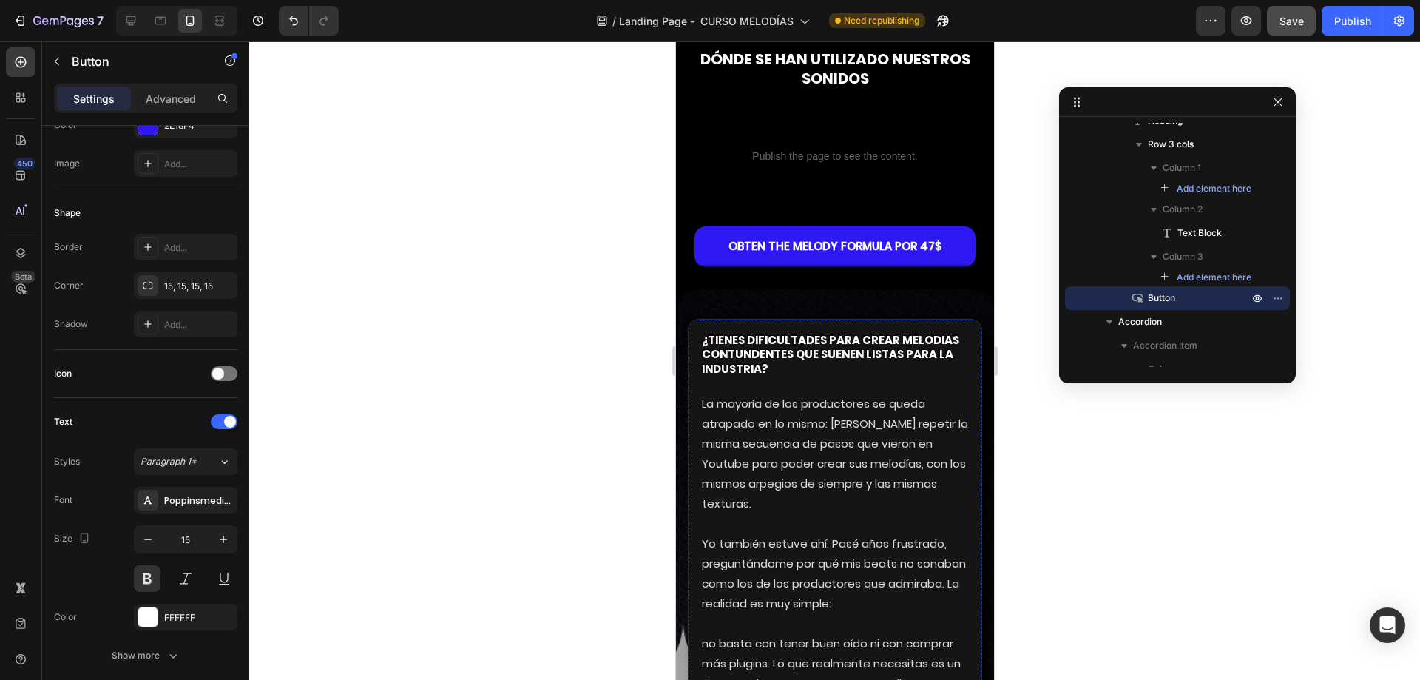
scroll to position [2736, 0]
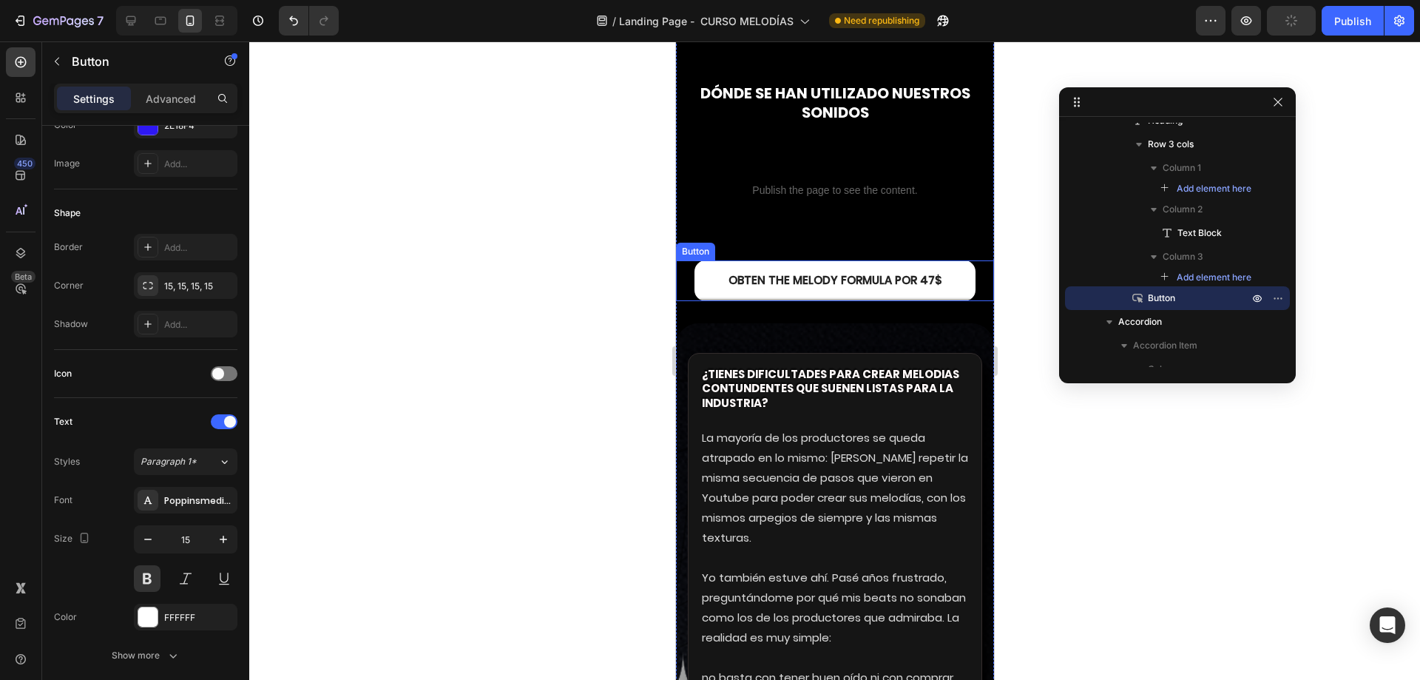
click at [800, 272] on link "OBTEN THE MELODY FORMULA por 47$" at bounding box center [834, 280] width 281 height 41
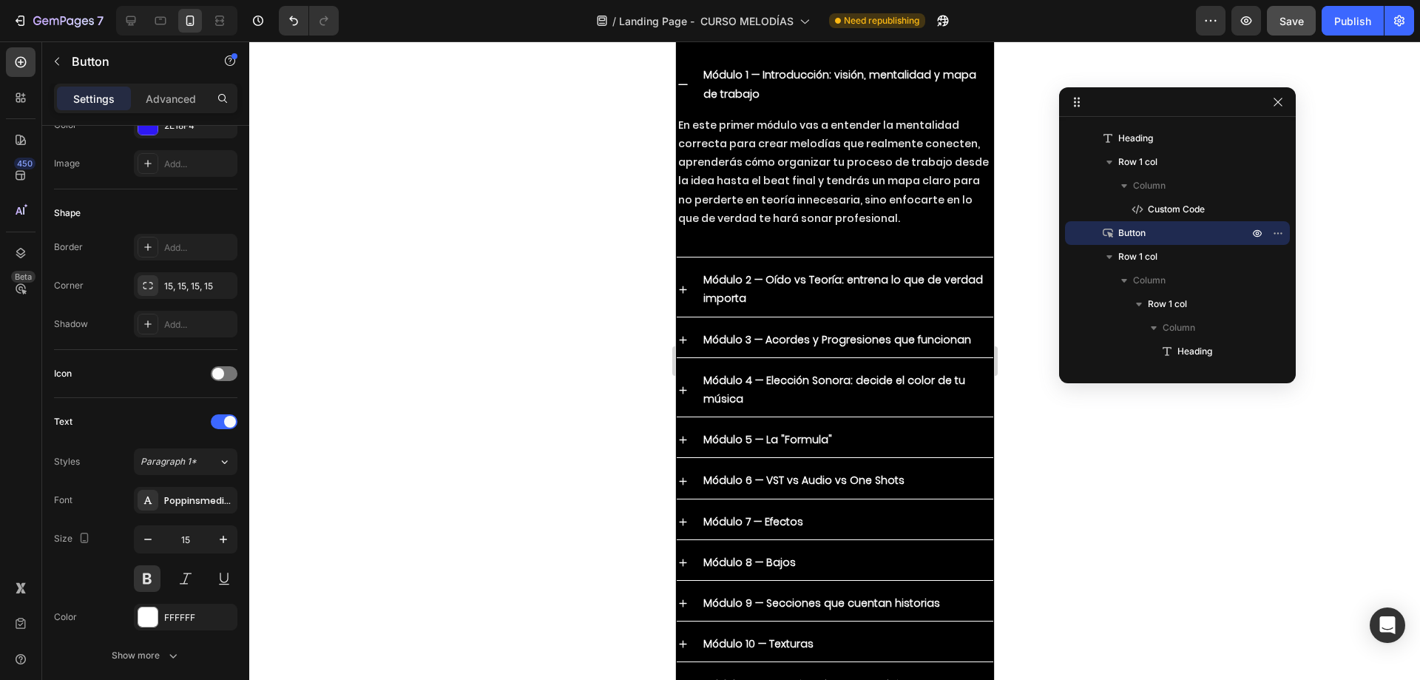
scroll to position [7469, 0]
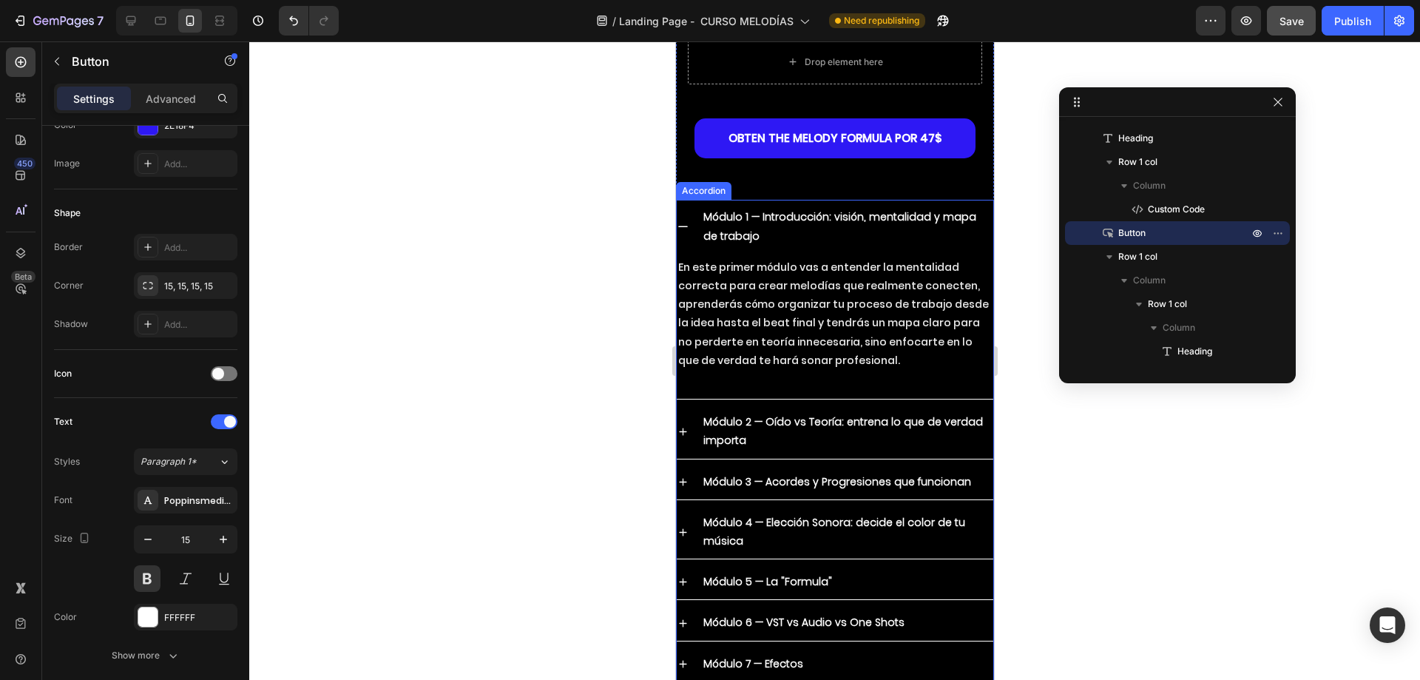
click at [692, 248] on div "Módulo 1 — Introducción: visión, mentalidad y mapa de trabajo" at bounding box center [834, 226] width 317 height 53
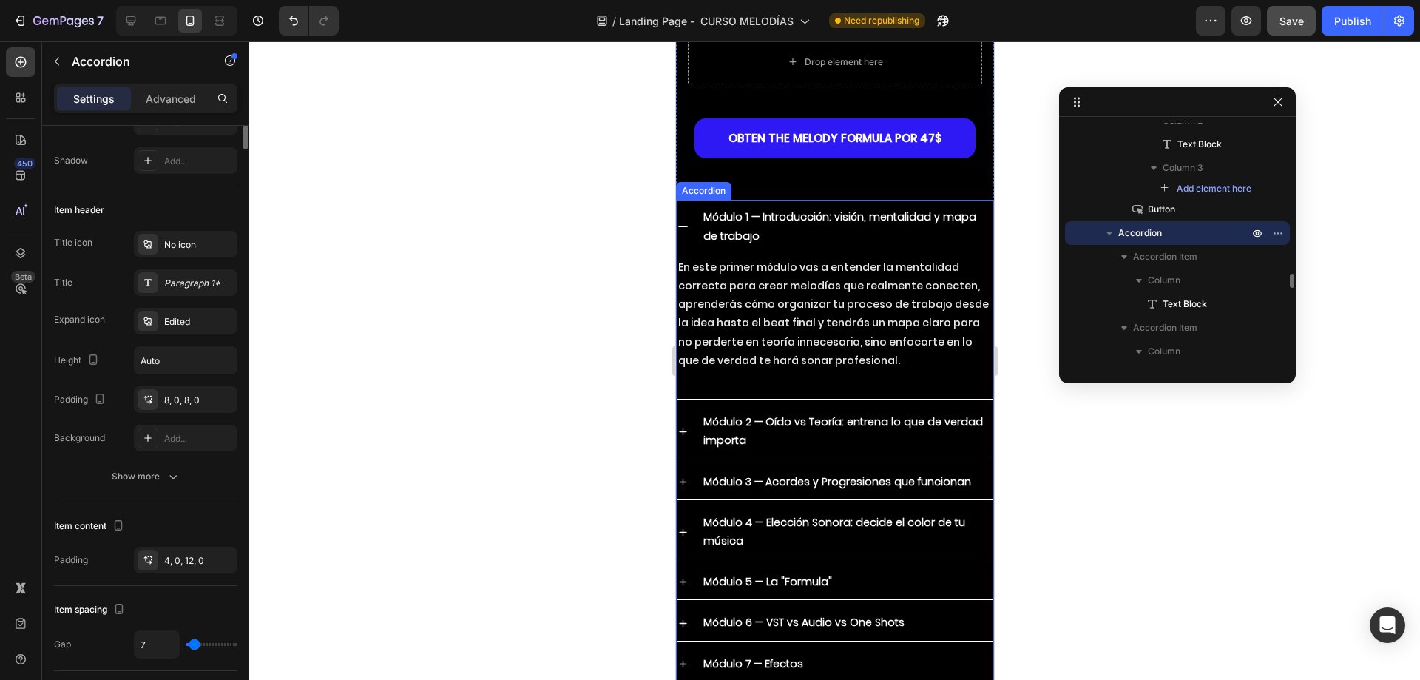
scroll to position [0, 0]
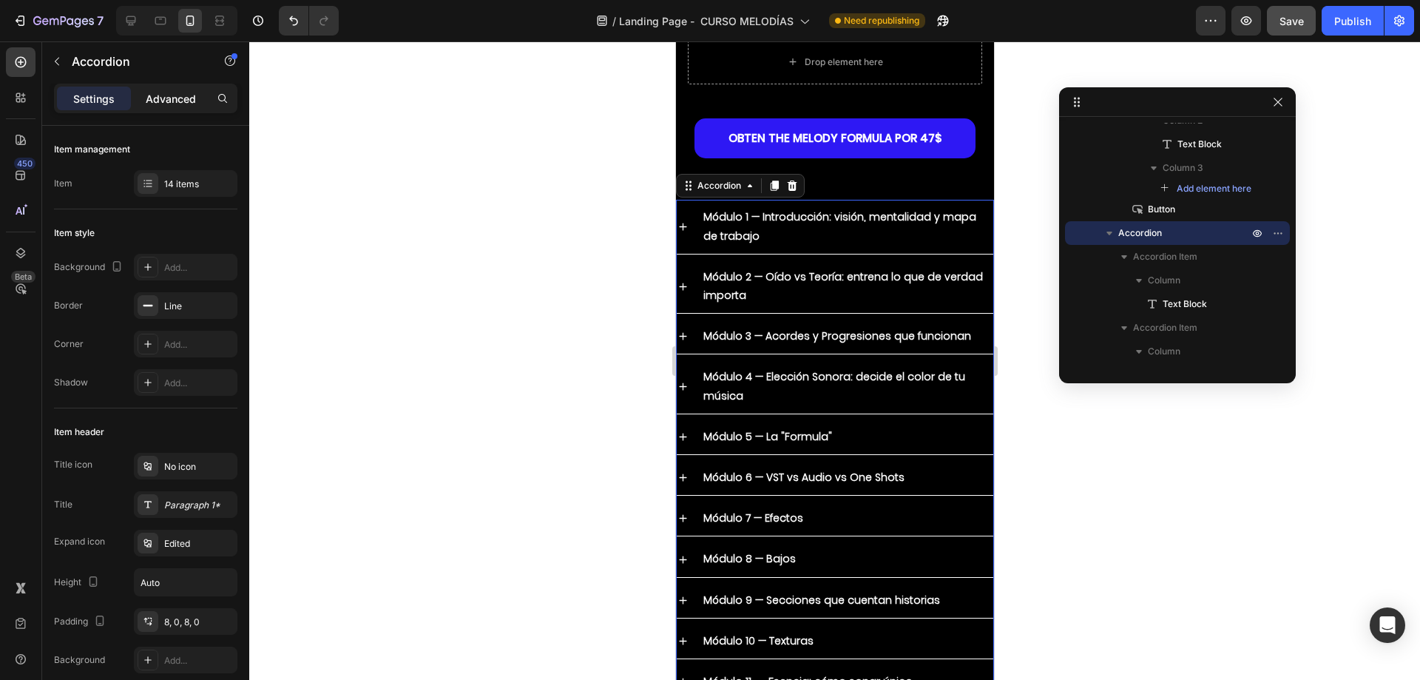
click at [171, 106] on p "Advanced" at bounding box center [171, 99] width 50 height 16
type input "100%"
type input "100"
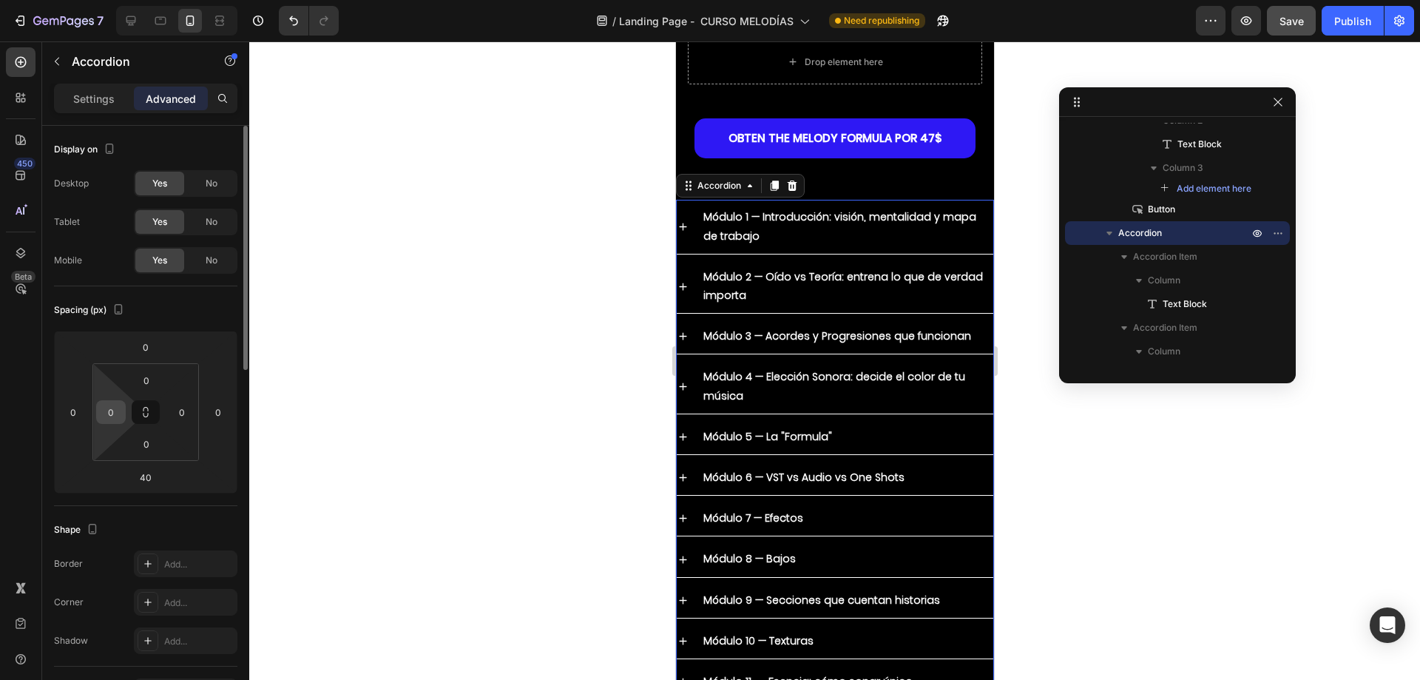
click at [112, 414] on input "0" at bounding box center [111, 412] width 22 height 22
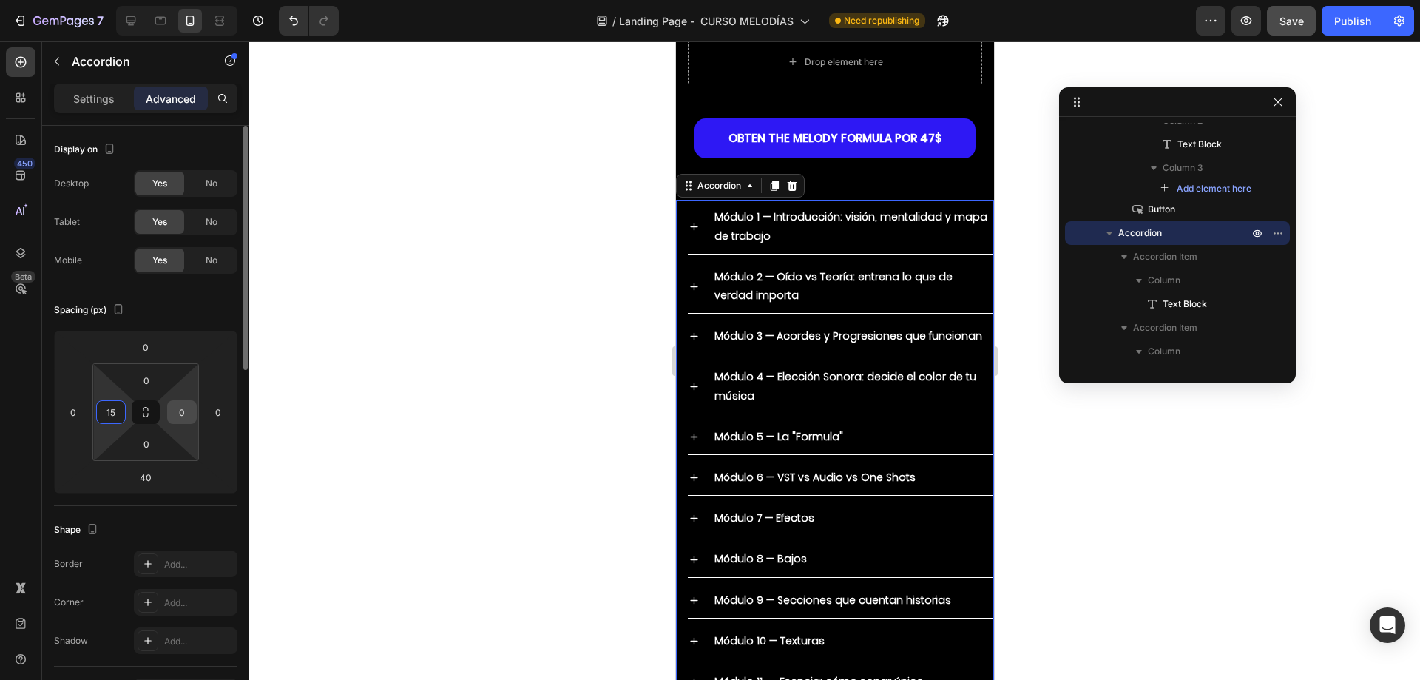
type input "15"
click at [177, 413] on input "0" at bounding box center [182, 412] width 22 height 22
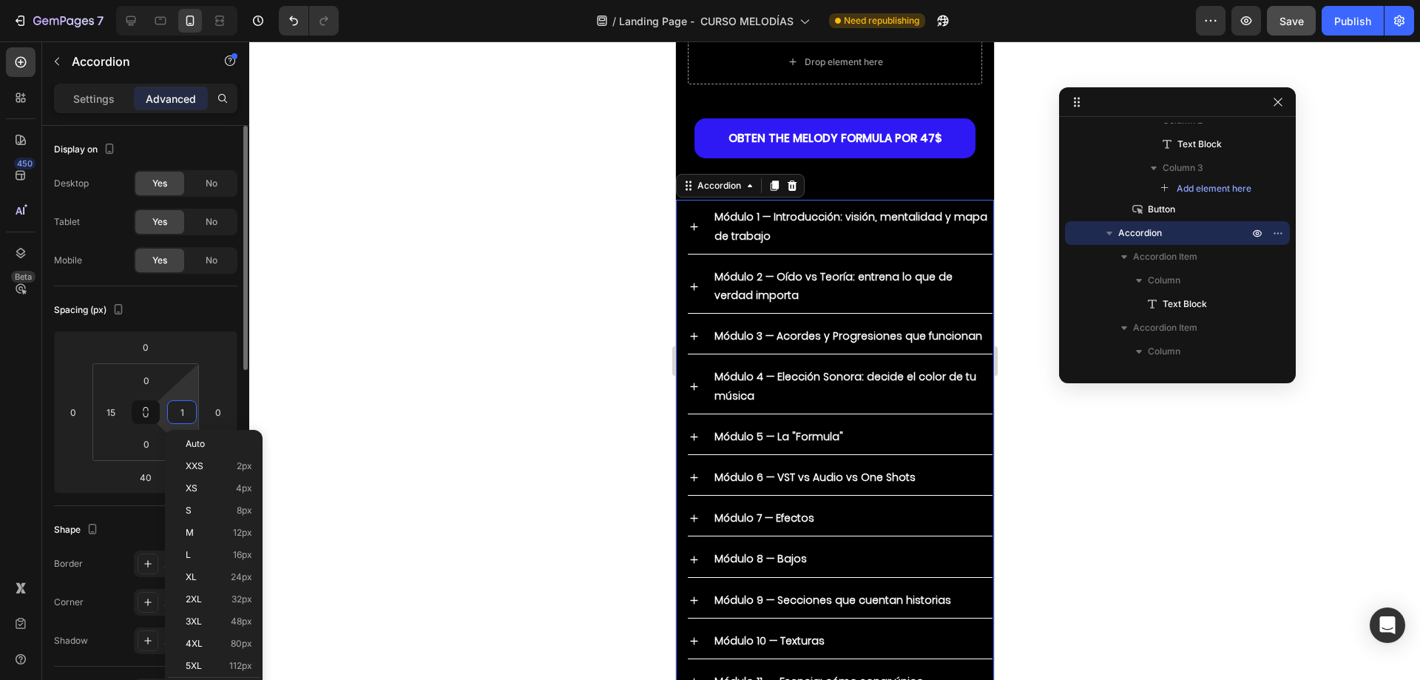
type input "15"
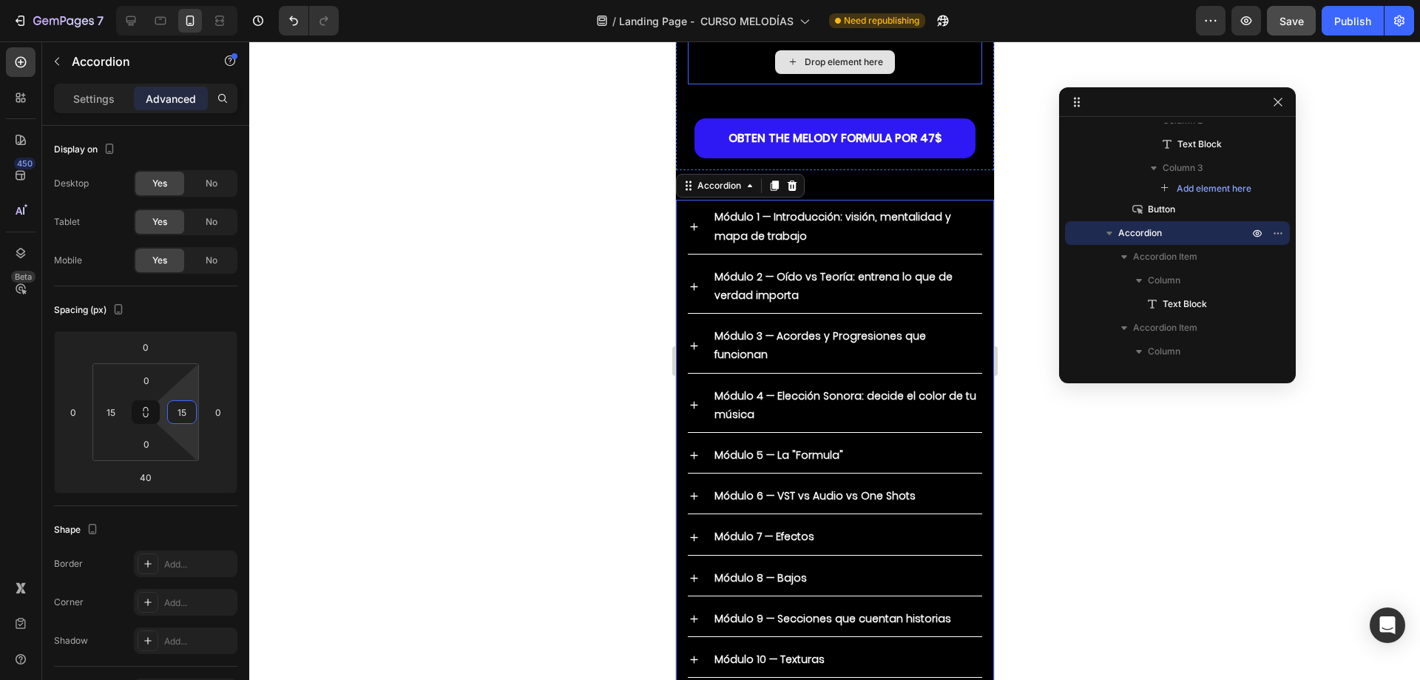
click at [839, 84] on div "Drop element here" at bounding box center [834, 62] width 294 height 44
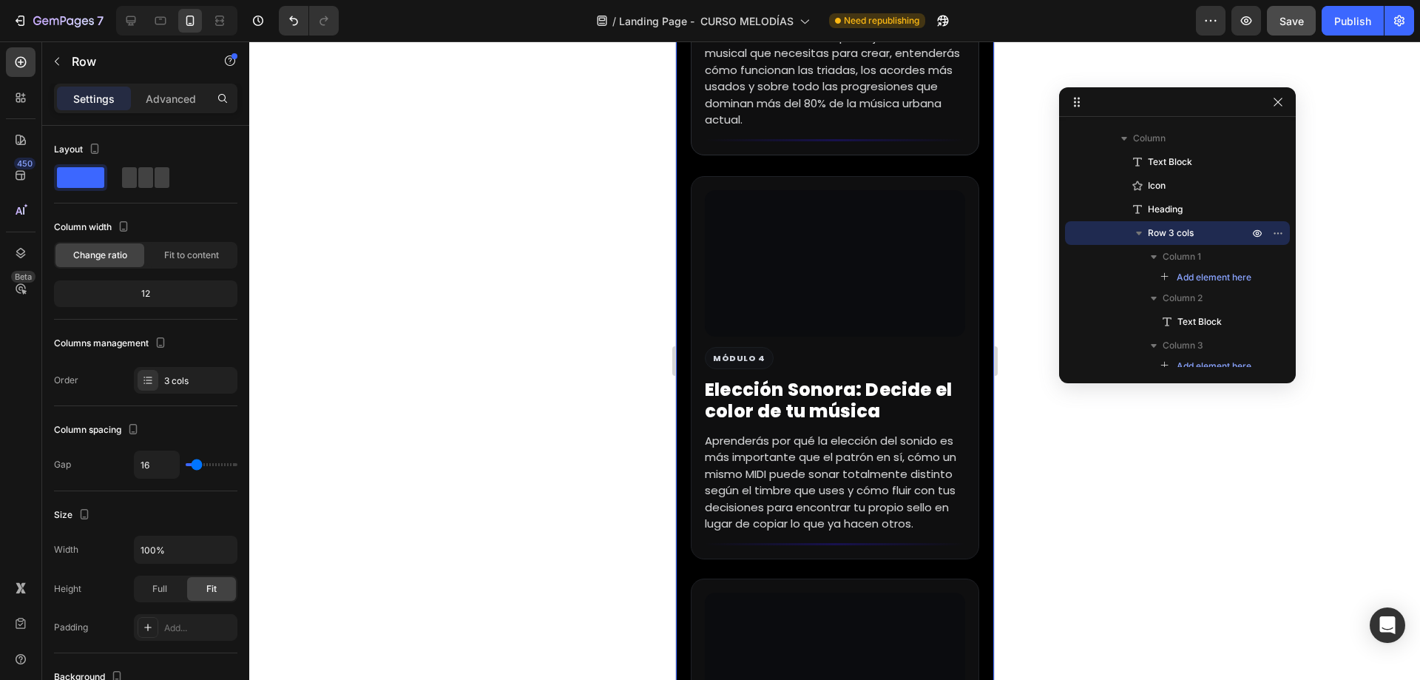
scroll to position [5842, 0]
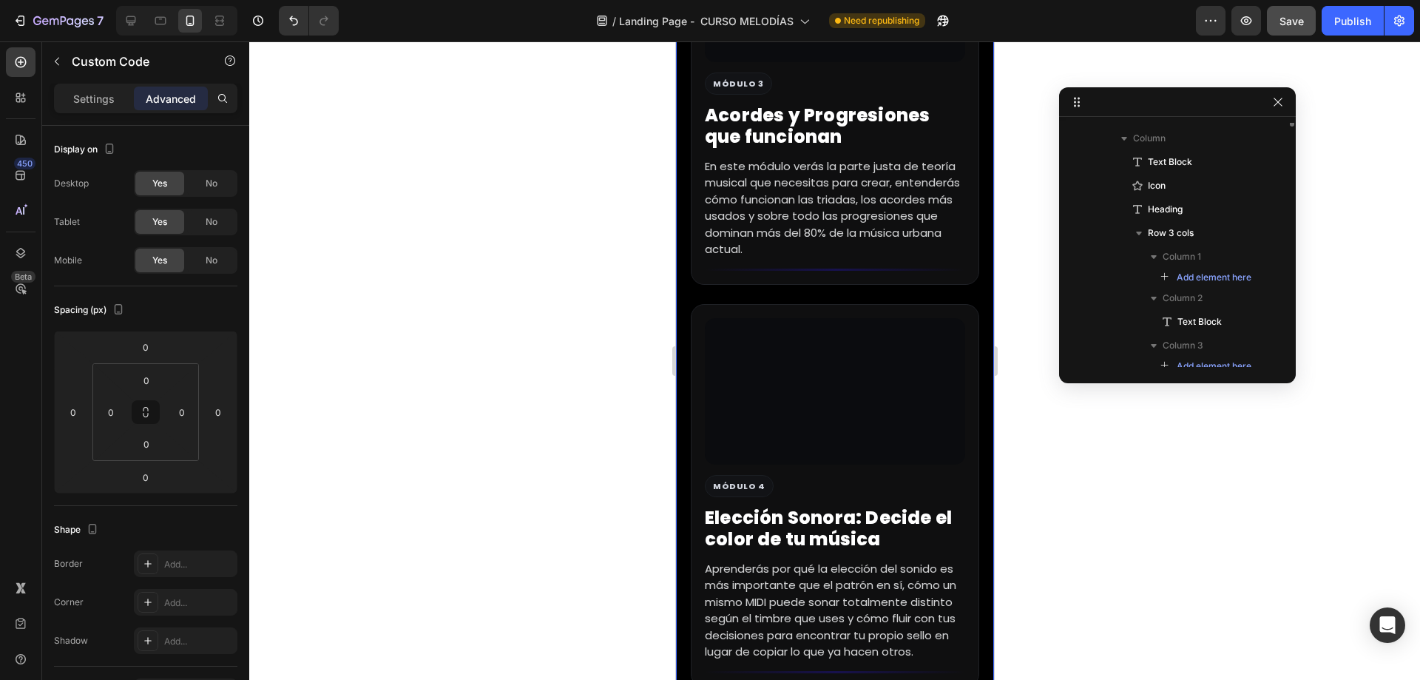
click at [973, 282] on div "MÓDULO 1 Introducción: Visión, mentalidad y mapa de trabajo. En este primer mód…" at bounding box center [834, 151] width 318 height 2252
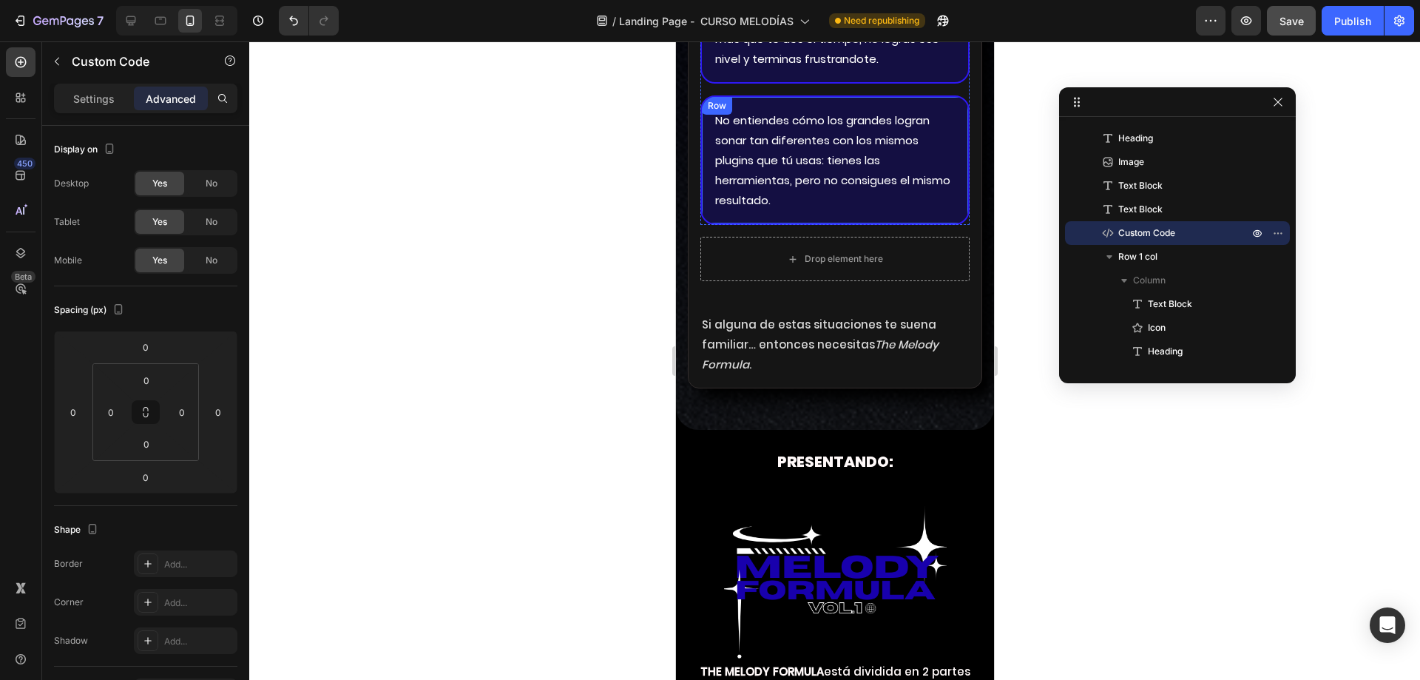
scroll to position [3845, 0]
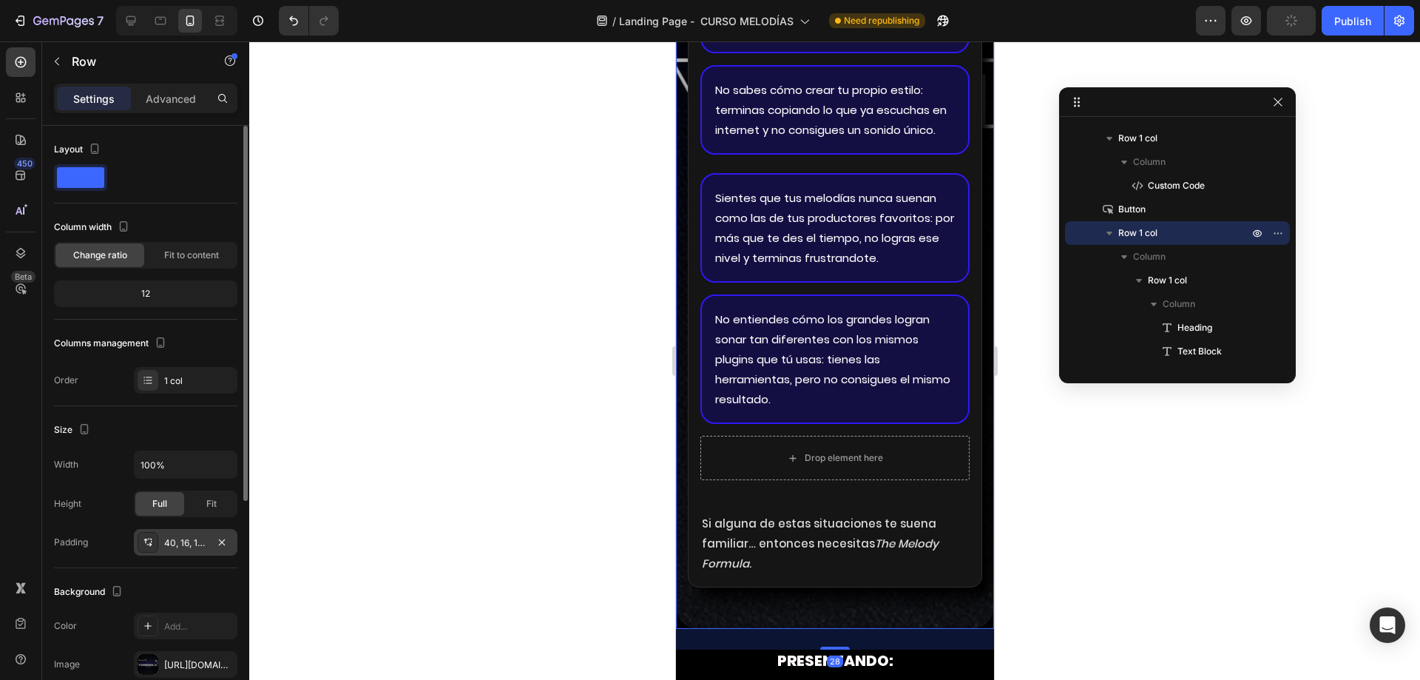
click at [189, 549] on div "40, 16, 16, 16" at bounding box center [186, 542] width 104 height 27
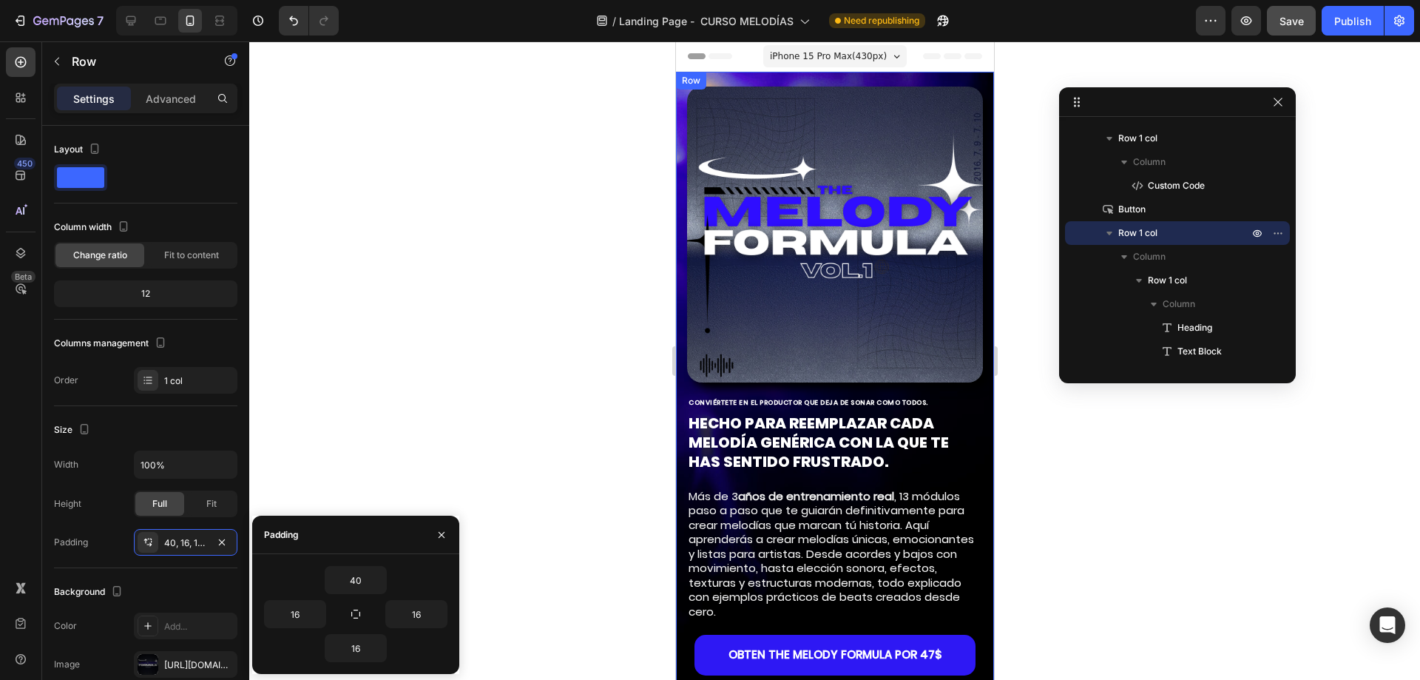
scroll to position [44, 0]
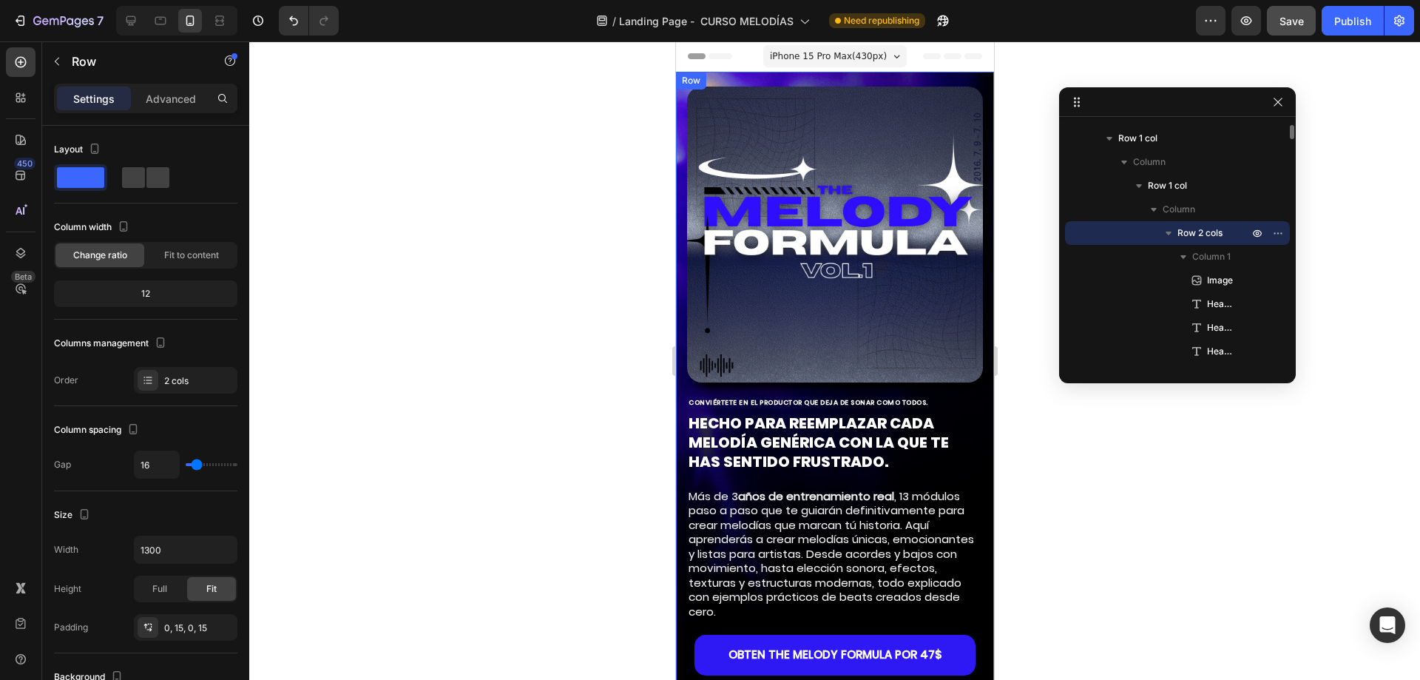
click at [679, 268] on div "Image CONVIÉRTETE EN EL PRODUCTOR QUE DEJA DE SONAR COMO TODOS. Heading HECHO P…" at bounding box center [834, 379] width 318 height 615
click at [169, 97] on p "Advanced" at bounding box center [171, 99] width 50 height 16
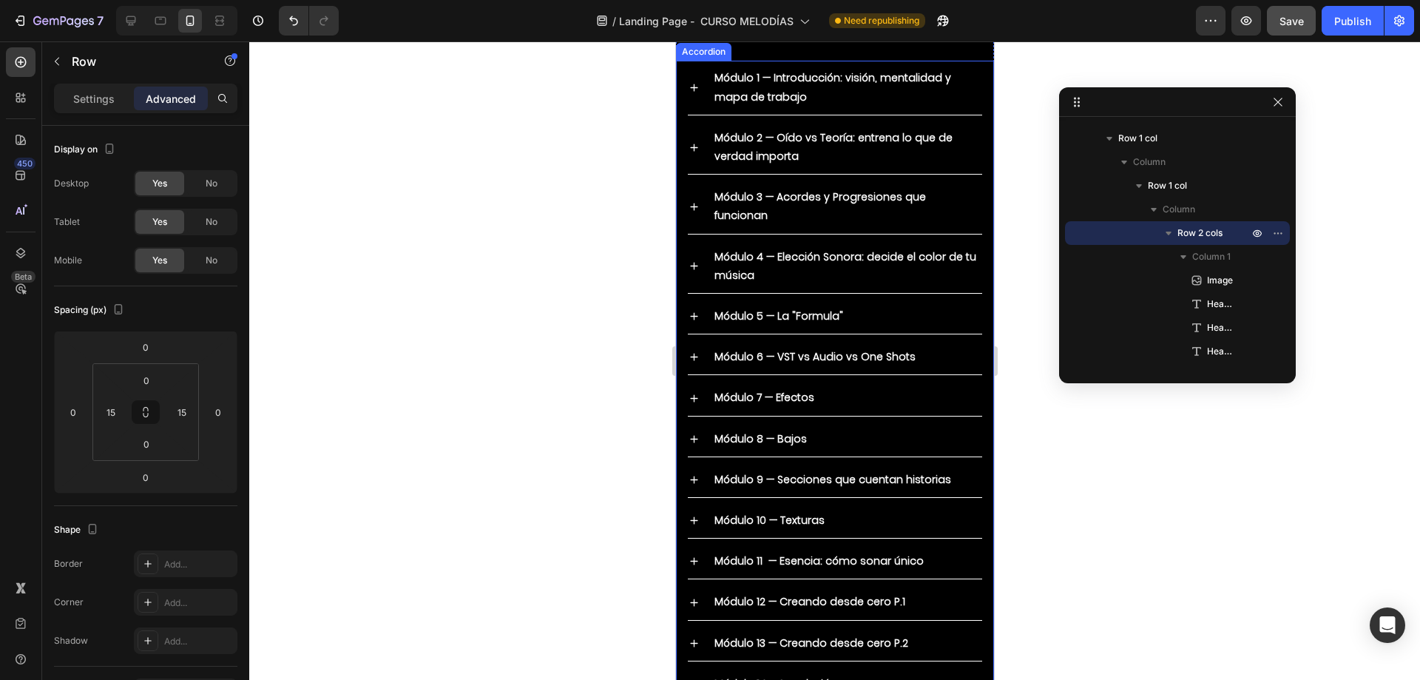
scroll to position [7691, 0]
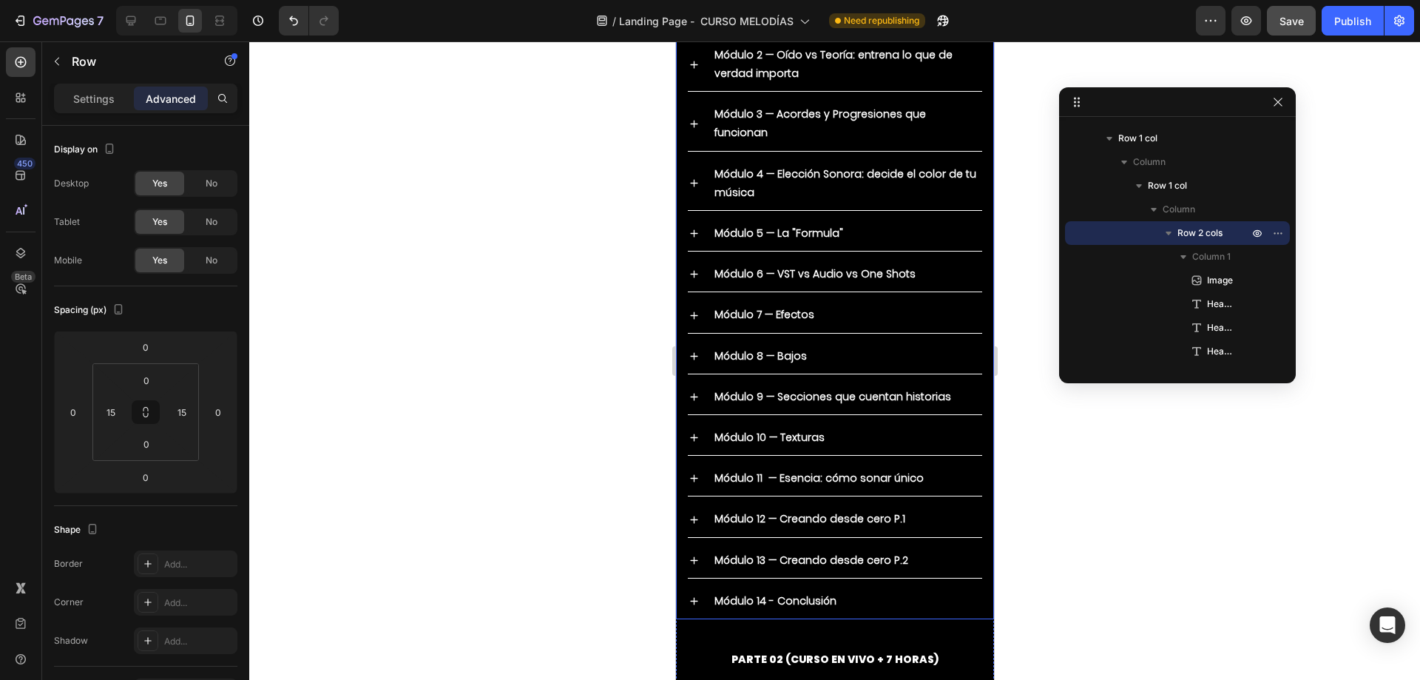
click at [680, 309] on div "Módulo 1 — Introducción: visión, mentalidad y mapa de trabajo Módulo 2 — Oído v…" at bounding box center [834, 298] width 318 height 641
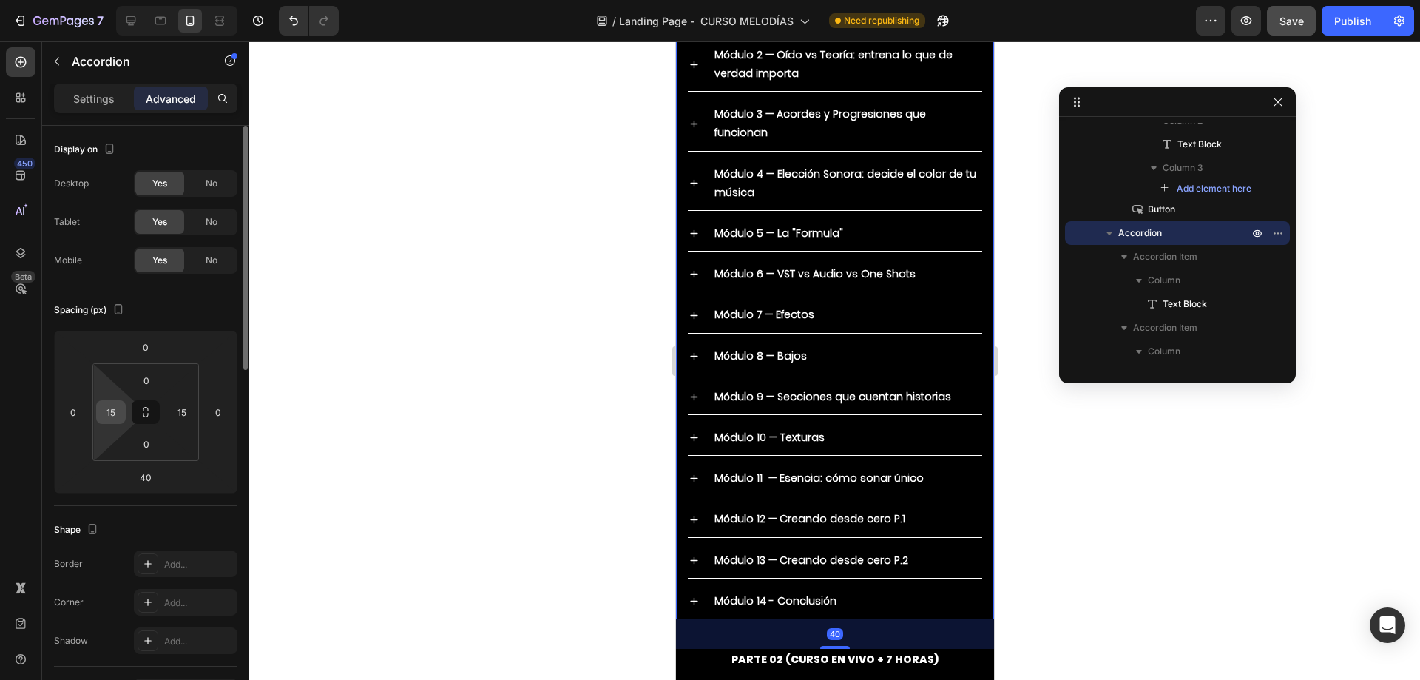
click at [112, 412] on input "15" at bounding box center [111, 412] width 22 height 22
type input "16"
click at [180, 405] on input "15" at bounding box center [182, 412] width 22 height 22
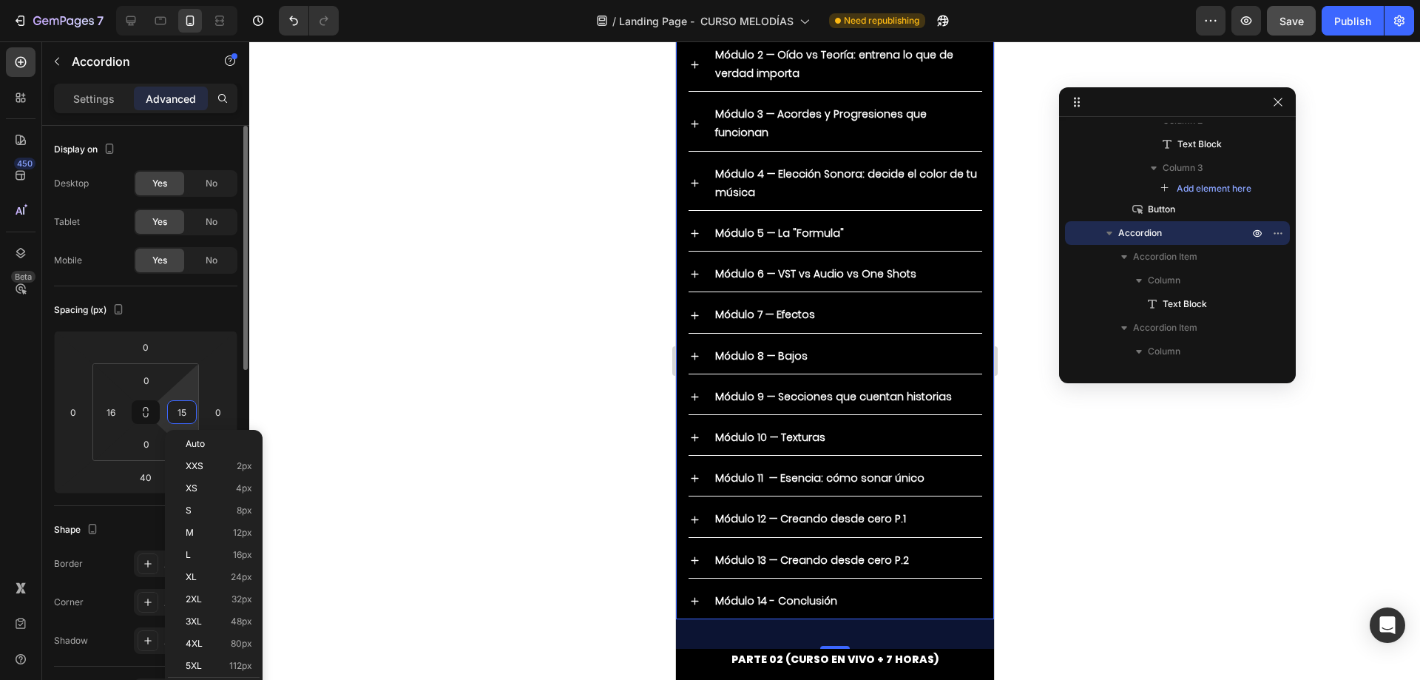
click at [180, 405] on input "15" at bounding box center [182, 412] width 22 height 22
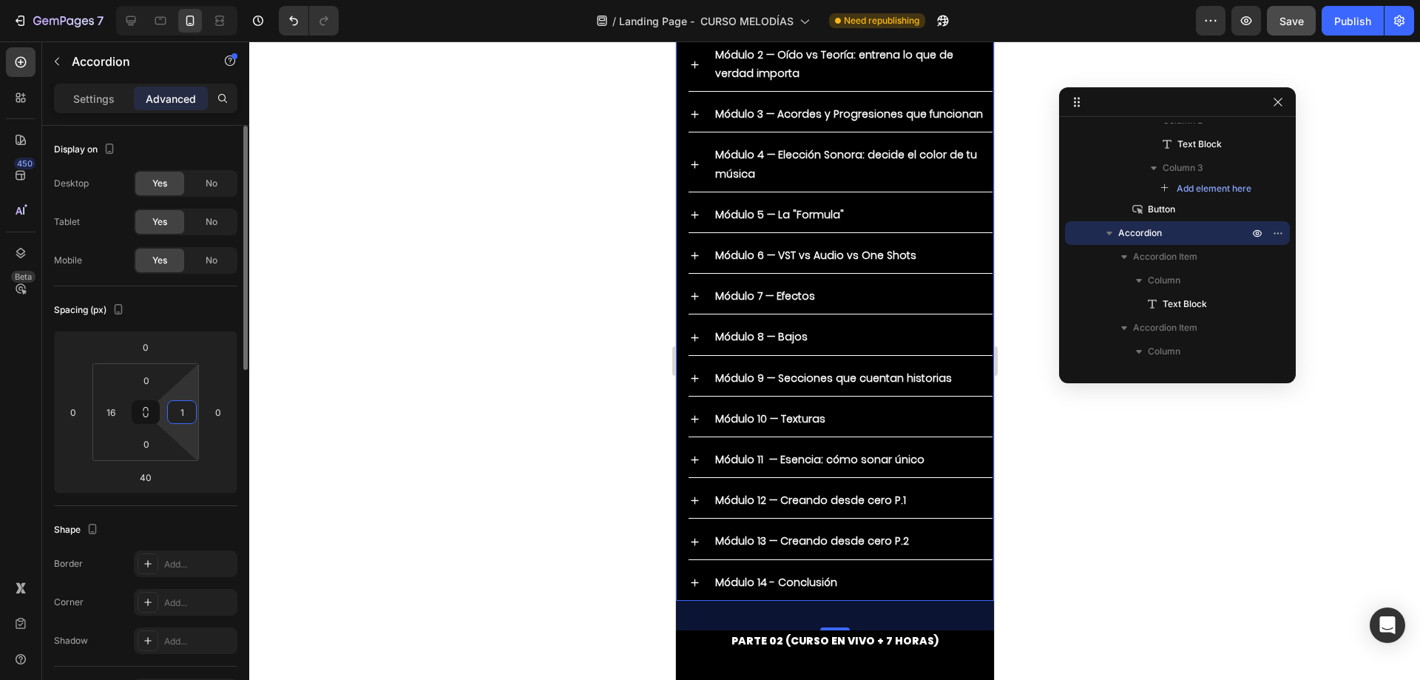
type input "16"
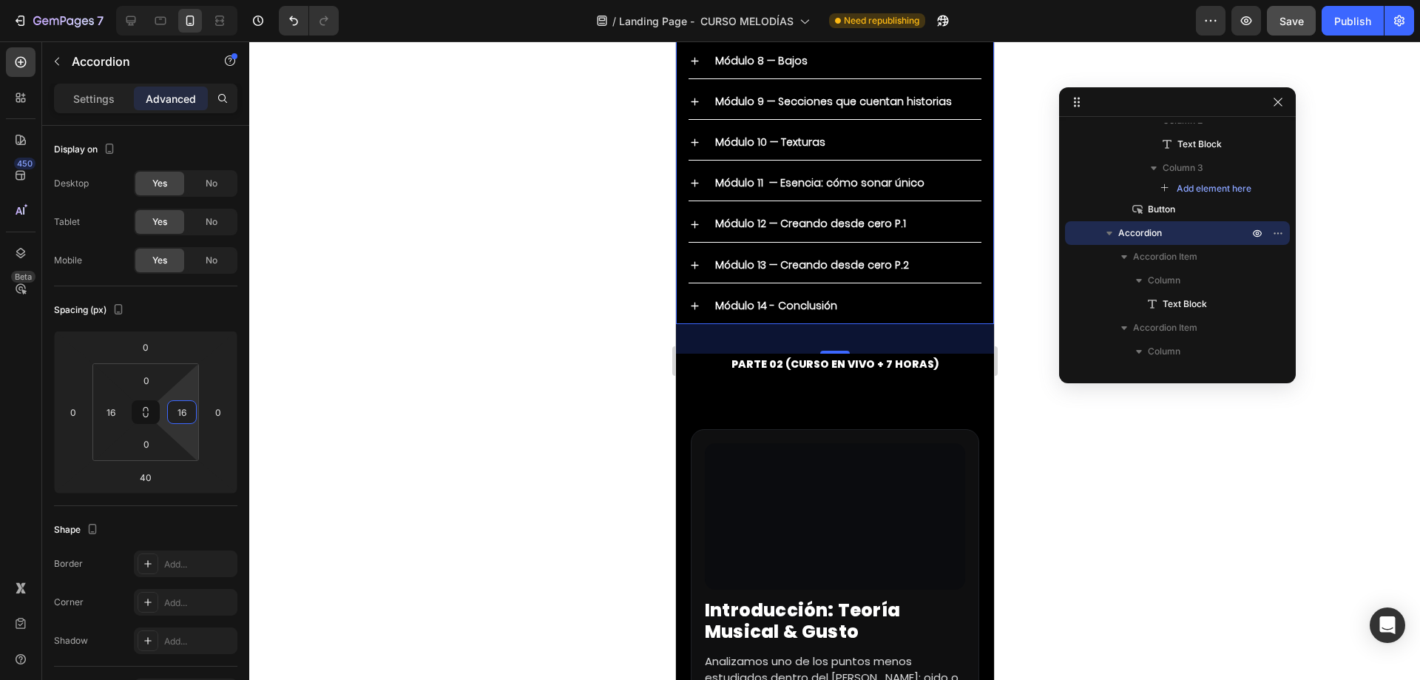
scroll to position [7987, 0]
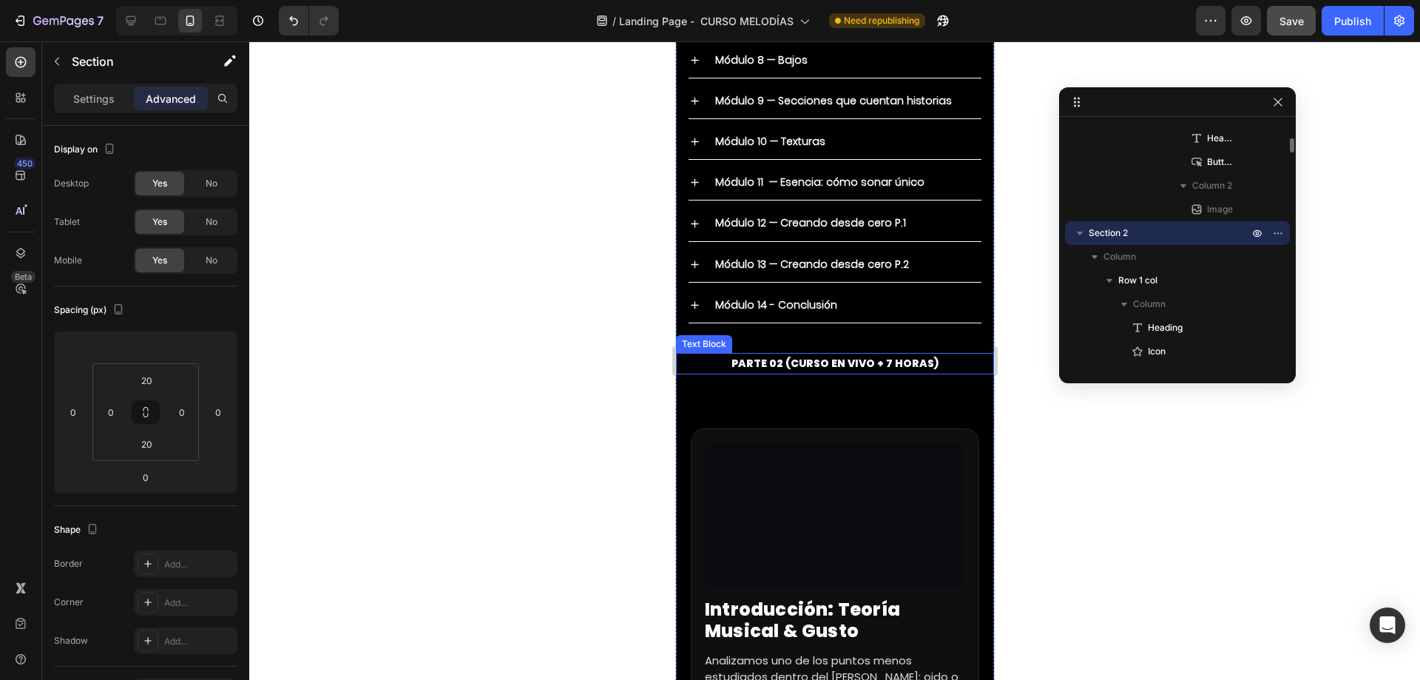
click at [830, 373] on p "PARTE 02 (CURSO EN VIVO + 7 HORAS)" at bounding box center [834, 363] width 315 height 18
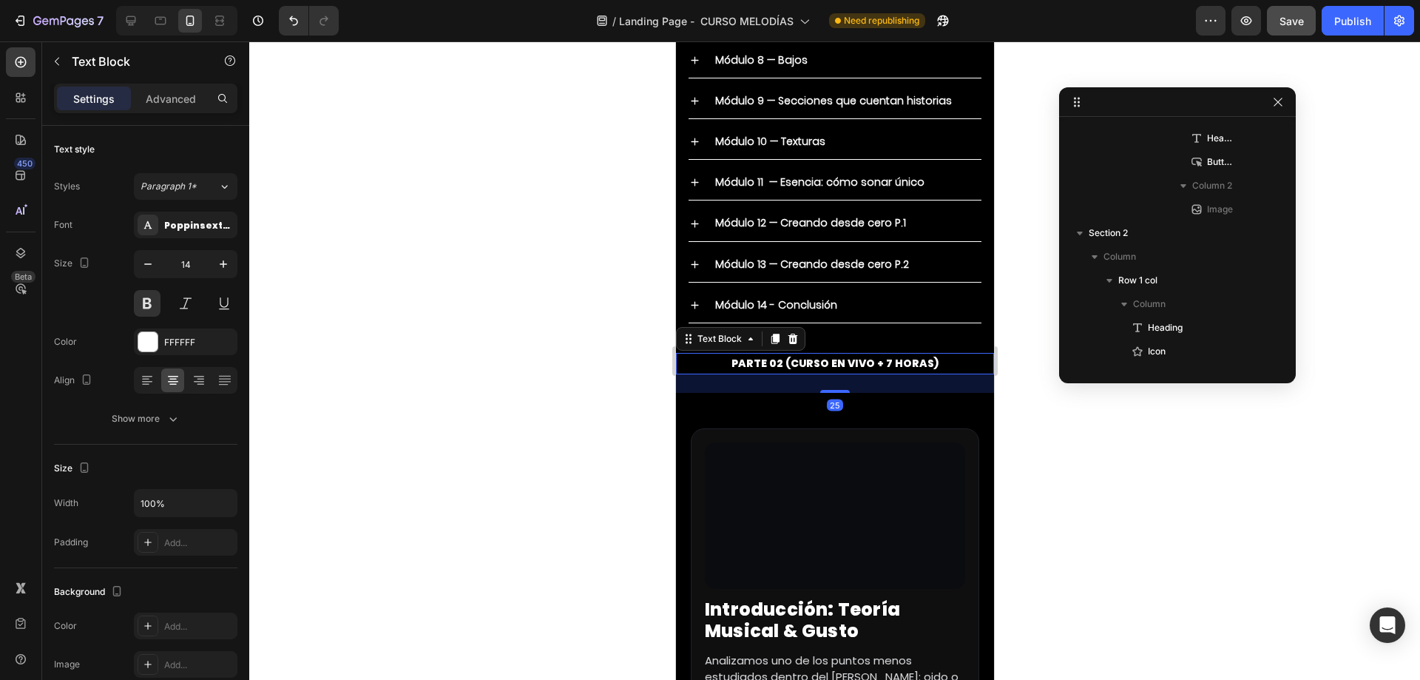
scroll to position [3504, 0]
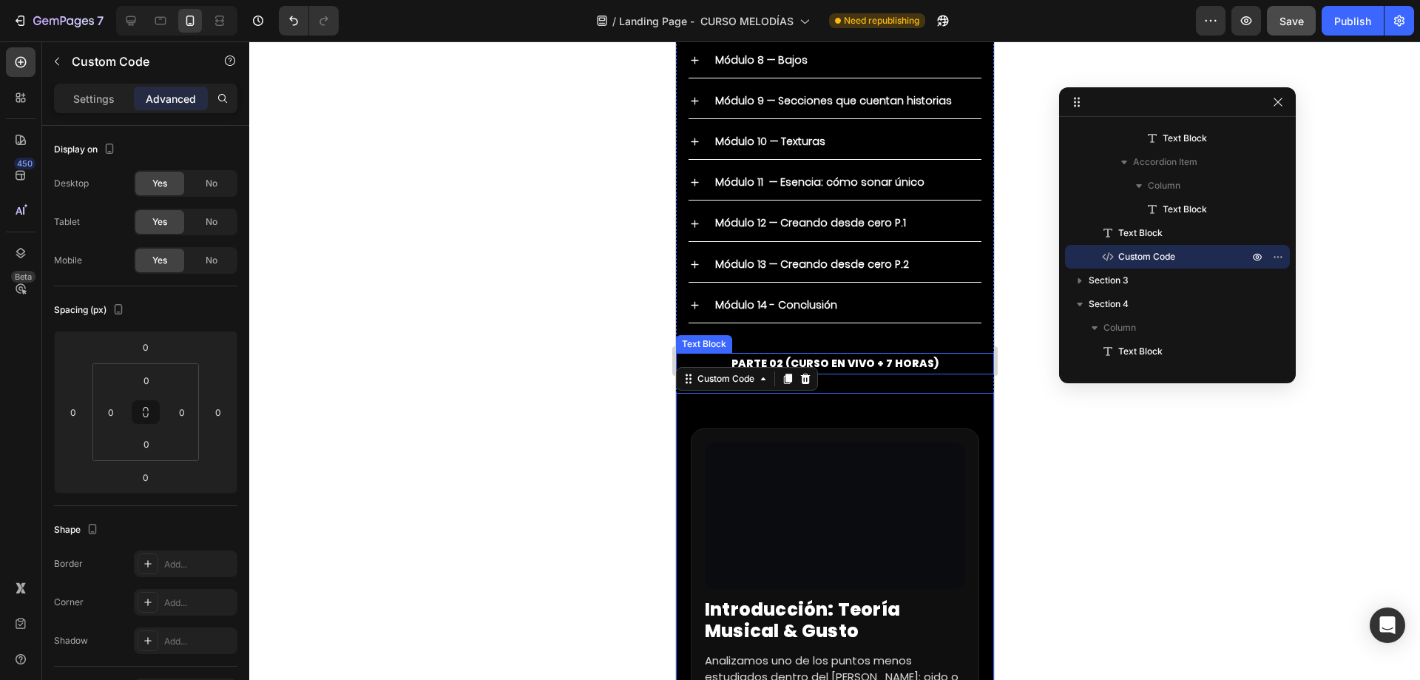
click at [863, 373] on p "PARTE 02 (CURSO EN VIVO + 7 HORAS)" at bounding box center [834, 363] width 315 height 18
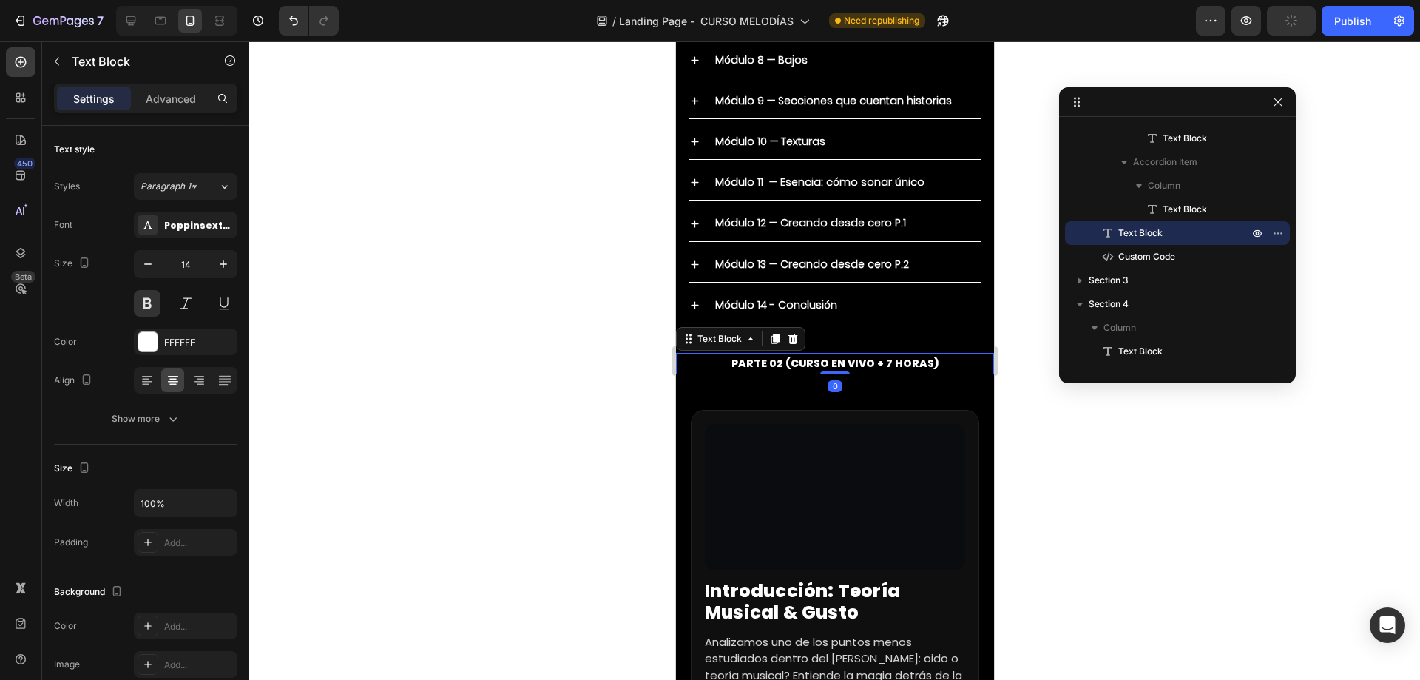
drag, startPoint x: 832, startPoint y: 429, endPoint x: 900, endPoint y: 330, distance: 120.2
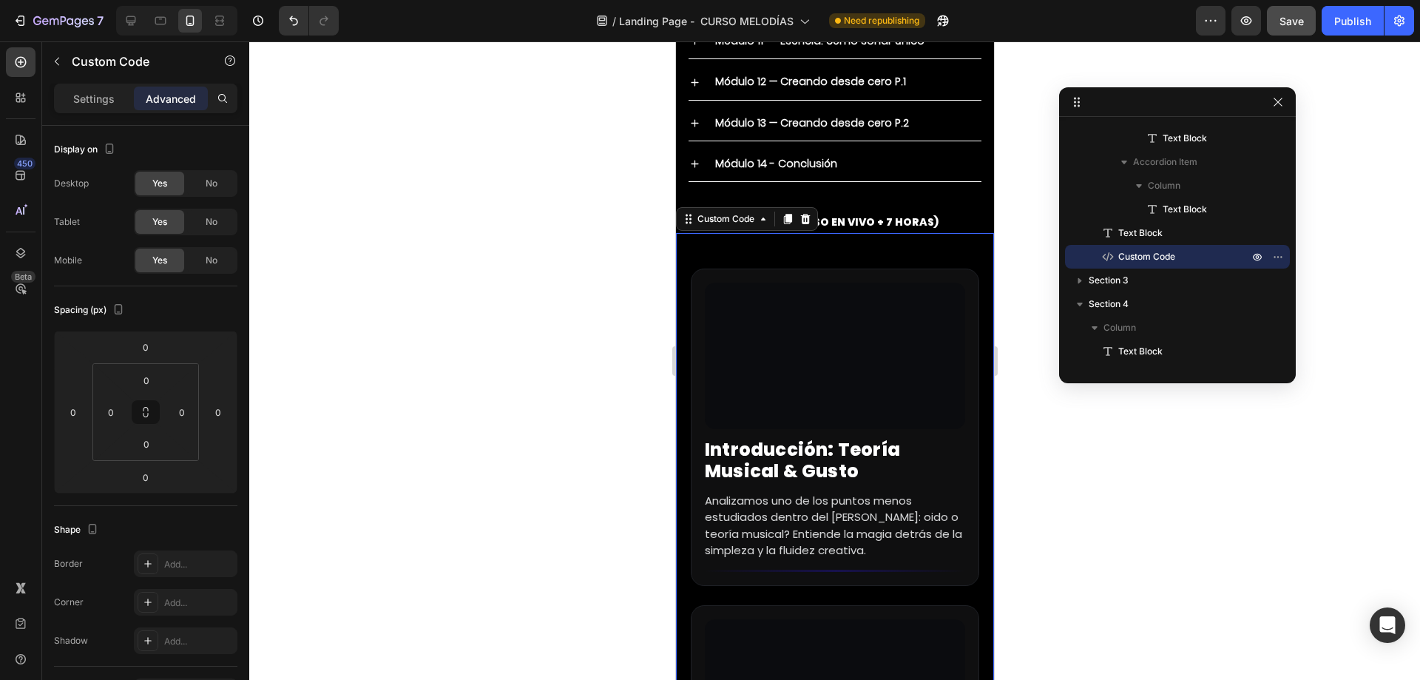
scroll to position [8134, 0]
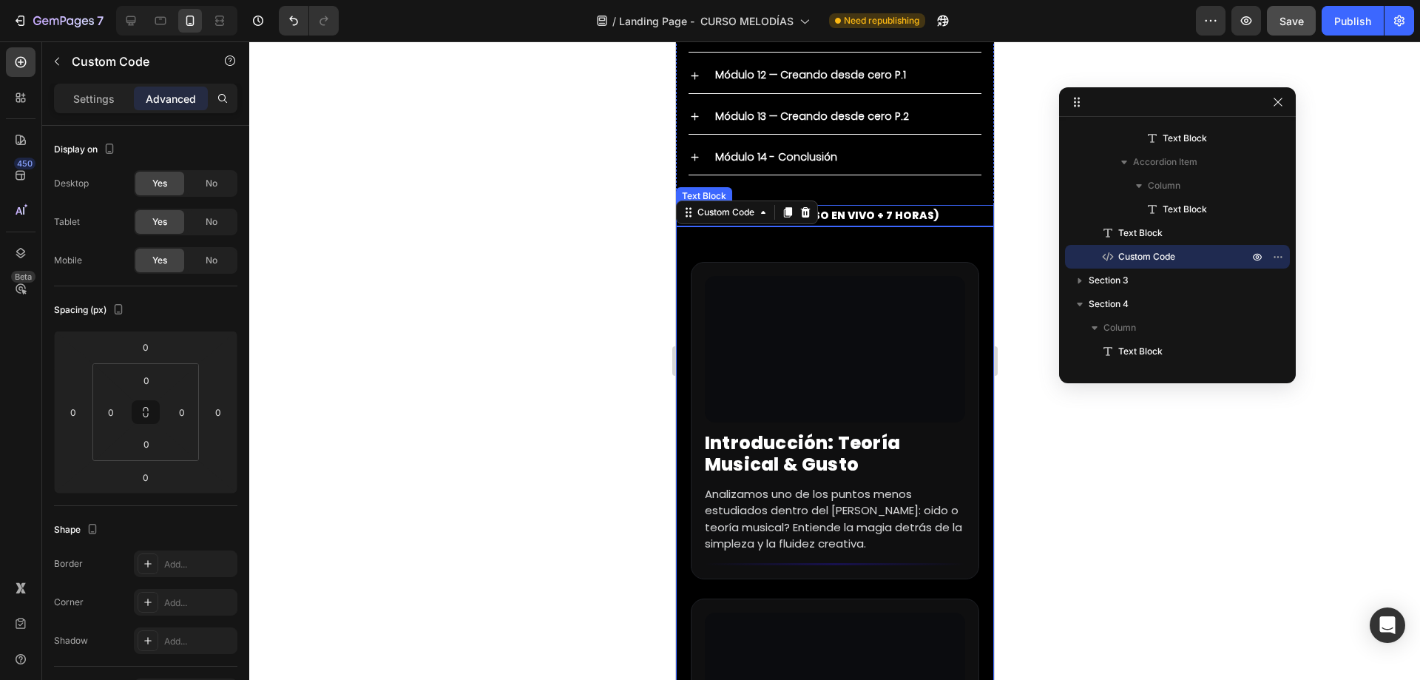
click at [867, 225] on p "PARTE 02 (CURSO EN VIVO + 7 HORAS)" at bounding box center [834, 215] width 315 height 18
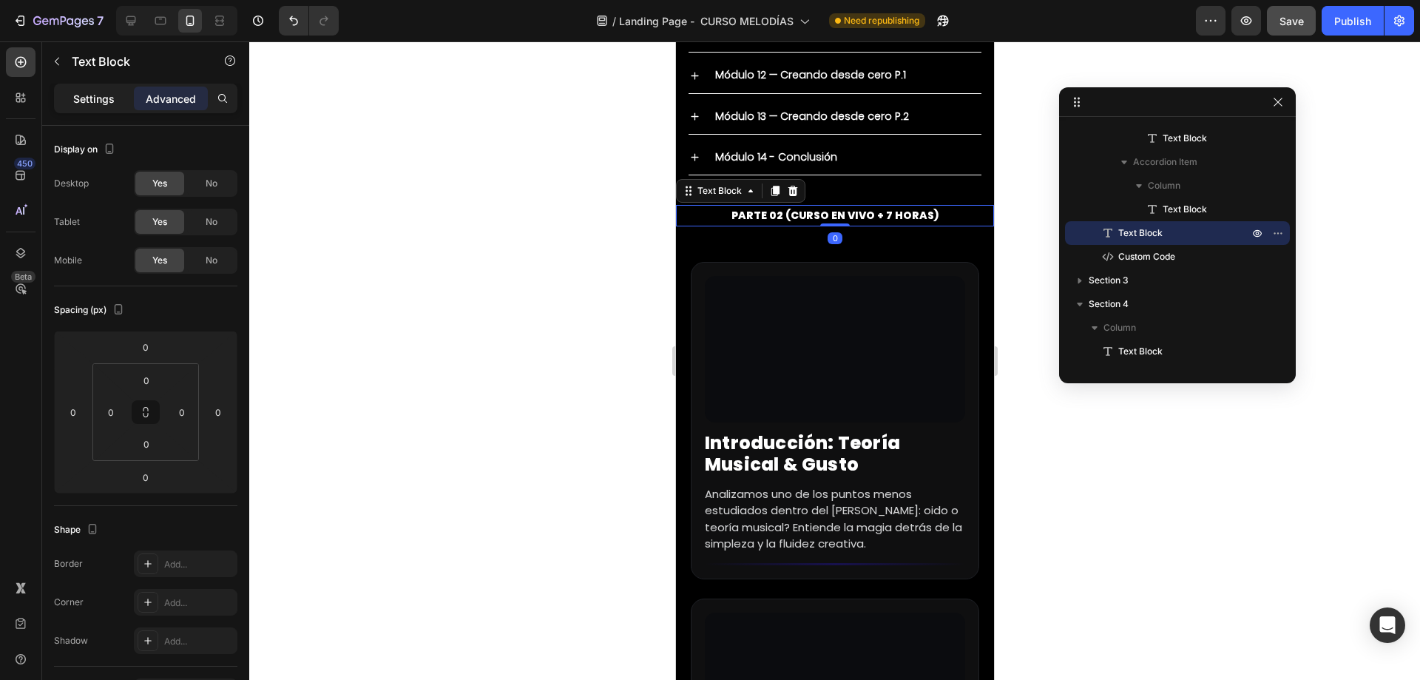
click at [99, 95] on p "Settings" at bounding box center [93, 99] width 41 height 16
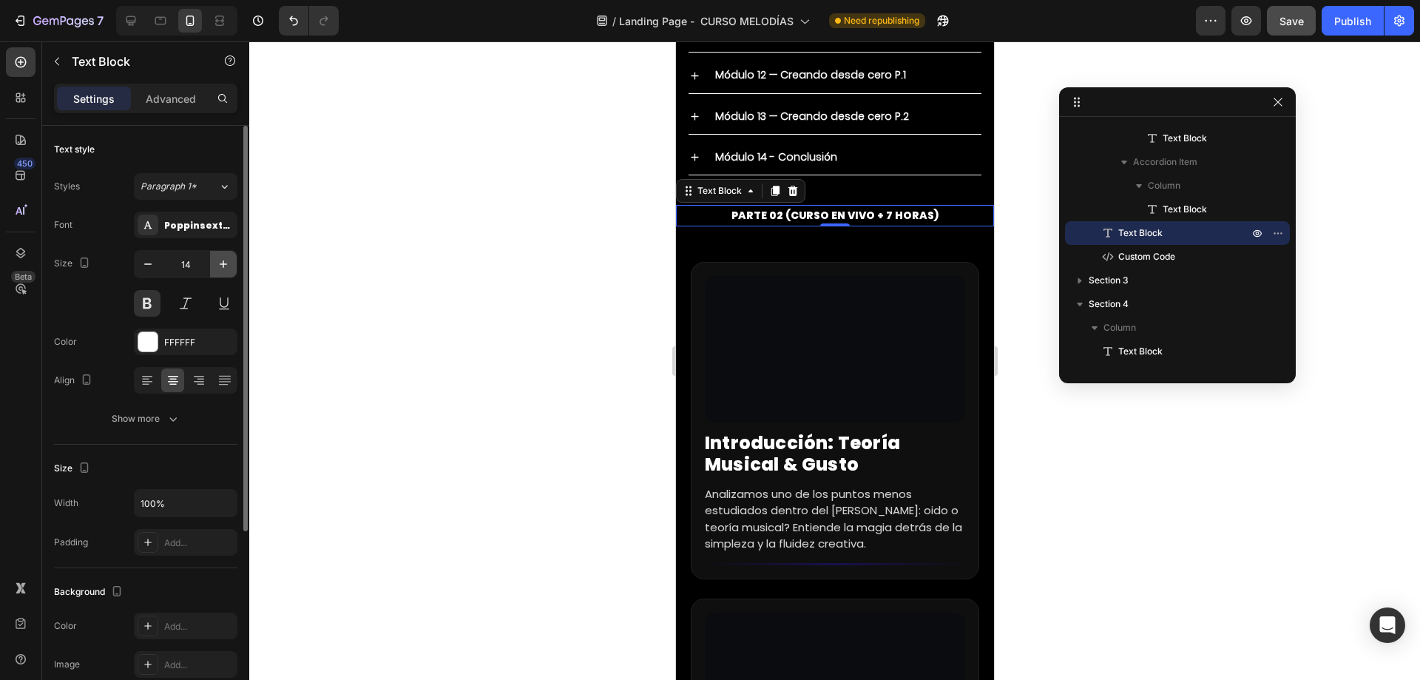
click at [220, 267] on icon "button" at bounding box center [223, 264] width 15 height 15
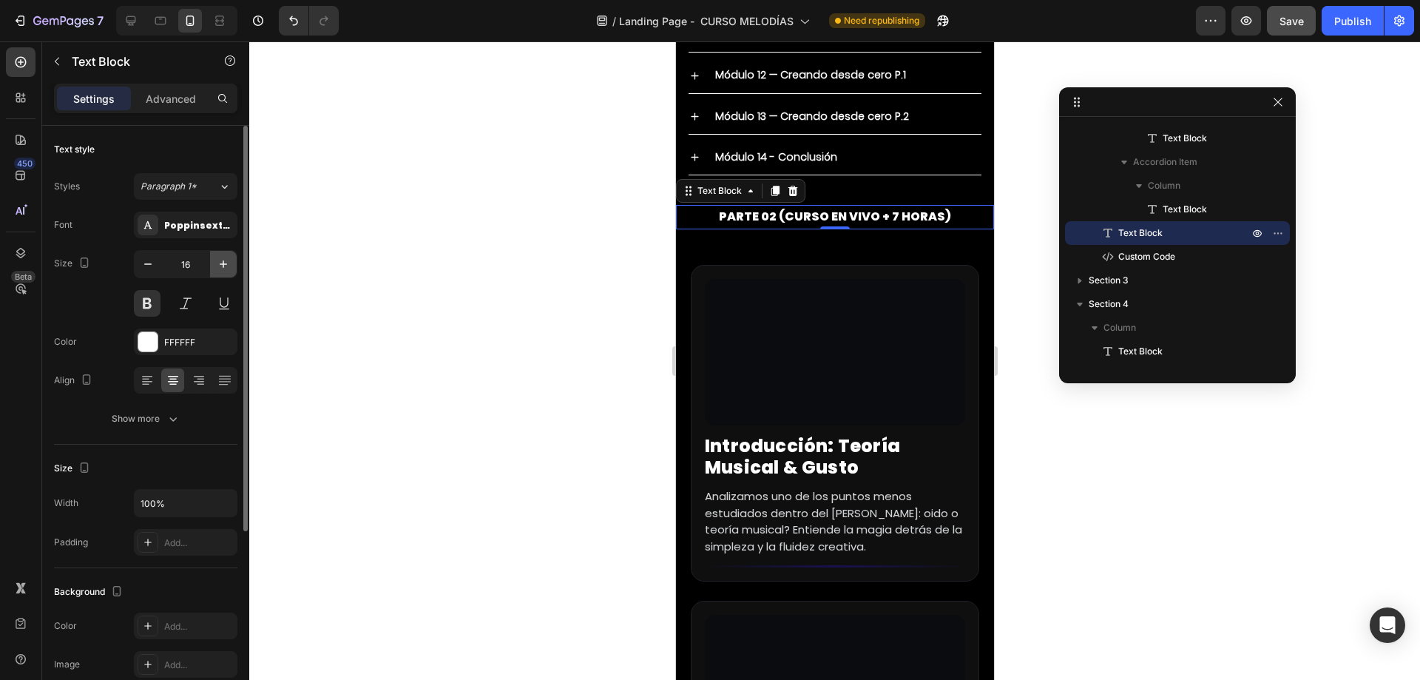
click at [220, 267] on icon "button" at bounding box center [223, 264] width 15 height 15
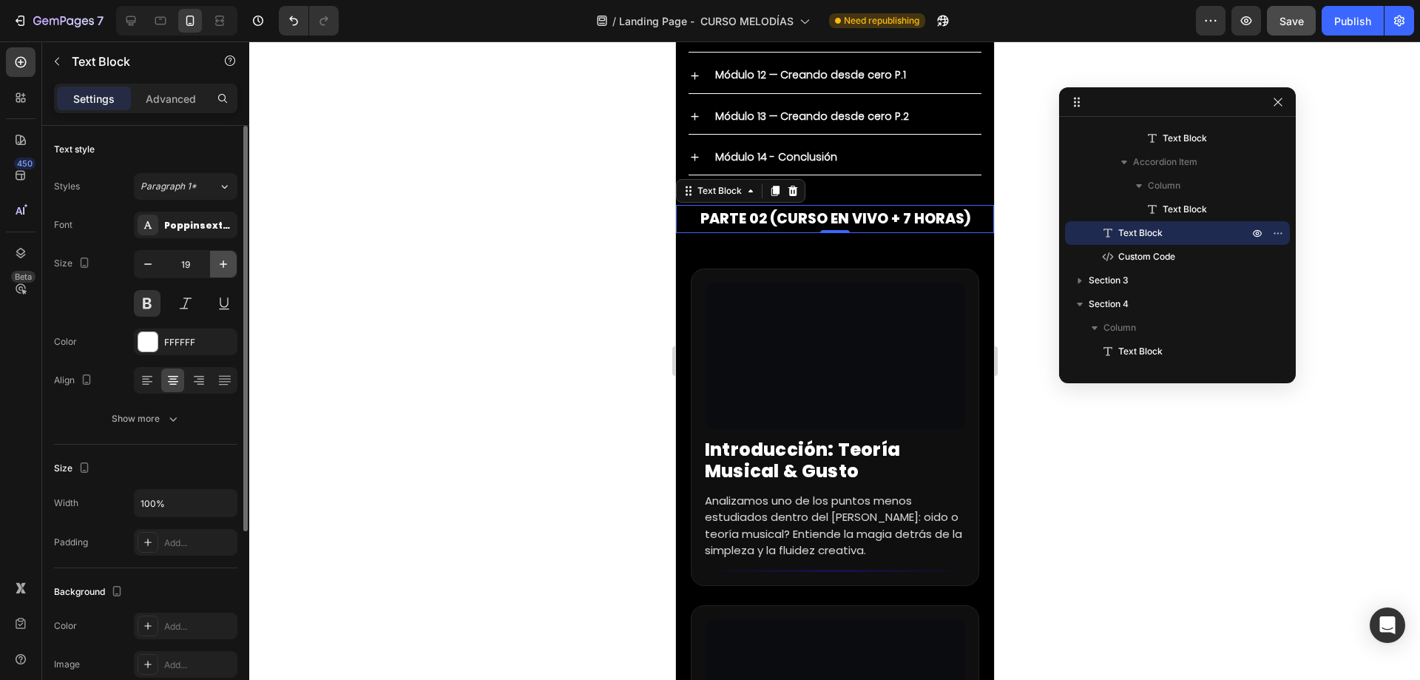
click at [220, 267] on icon "button" at bounding box center [223, 264] width 15 height 15
type input "20"
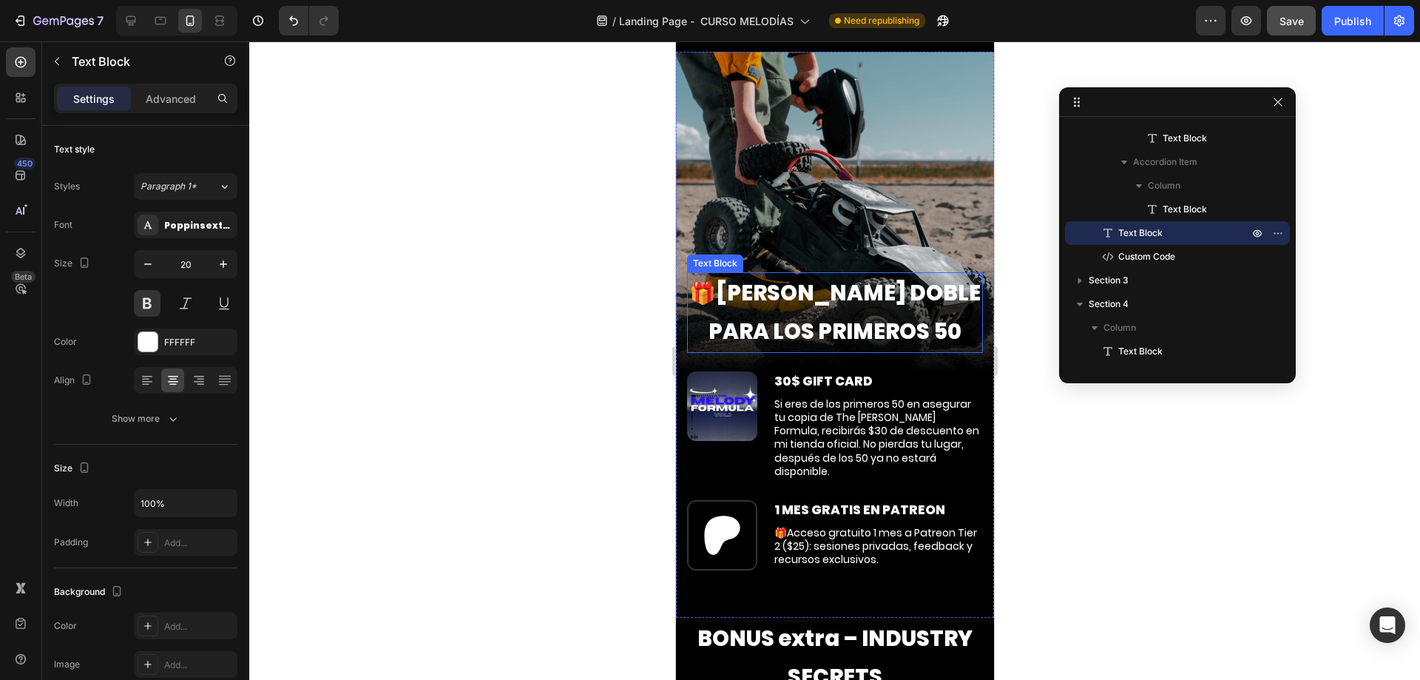
scroll to position [9687, 0]
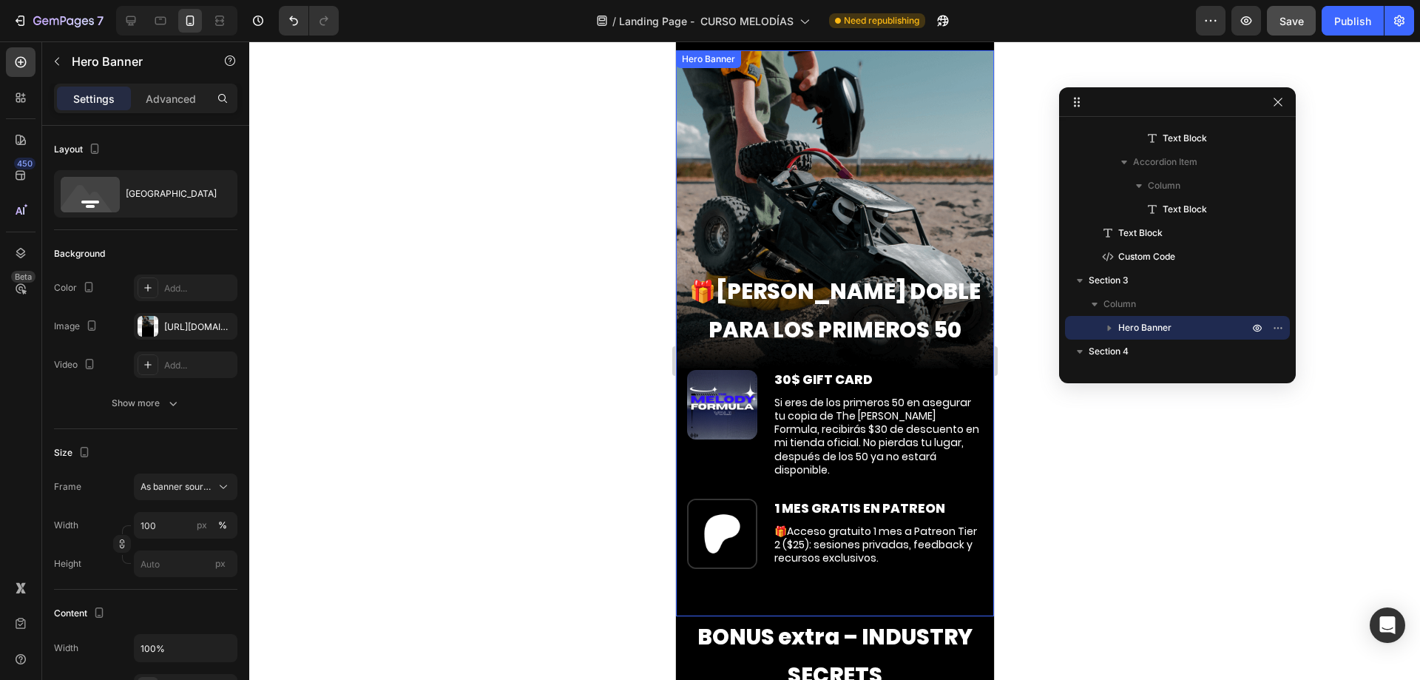
click at [887, 136] on div "Background Image" at bounding box center [834, 333] width 318 height 566
click at [218, 318] on button "button" at bounding box center [222, 326] width 18 height 18
type input "Auto"
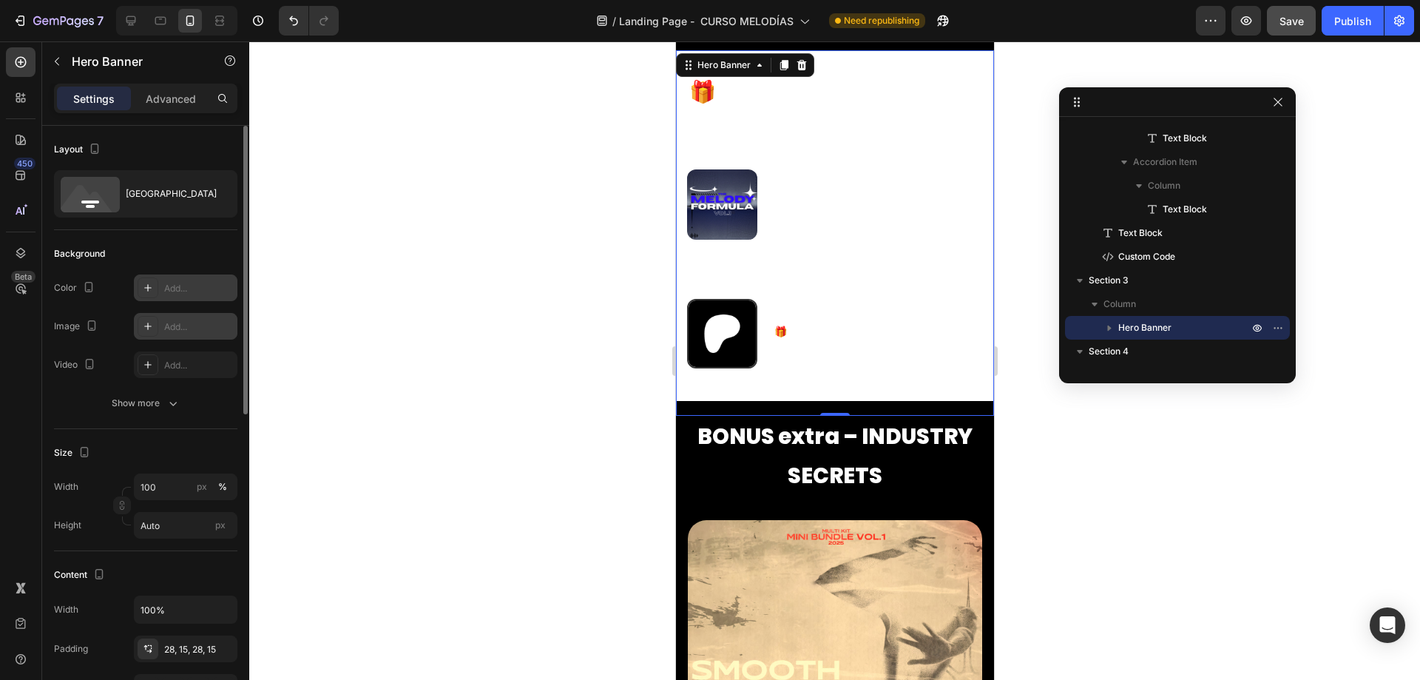
click at [184, 292] on div "Add..." at bounding box center [199, 288] width 70 height 13
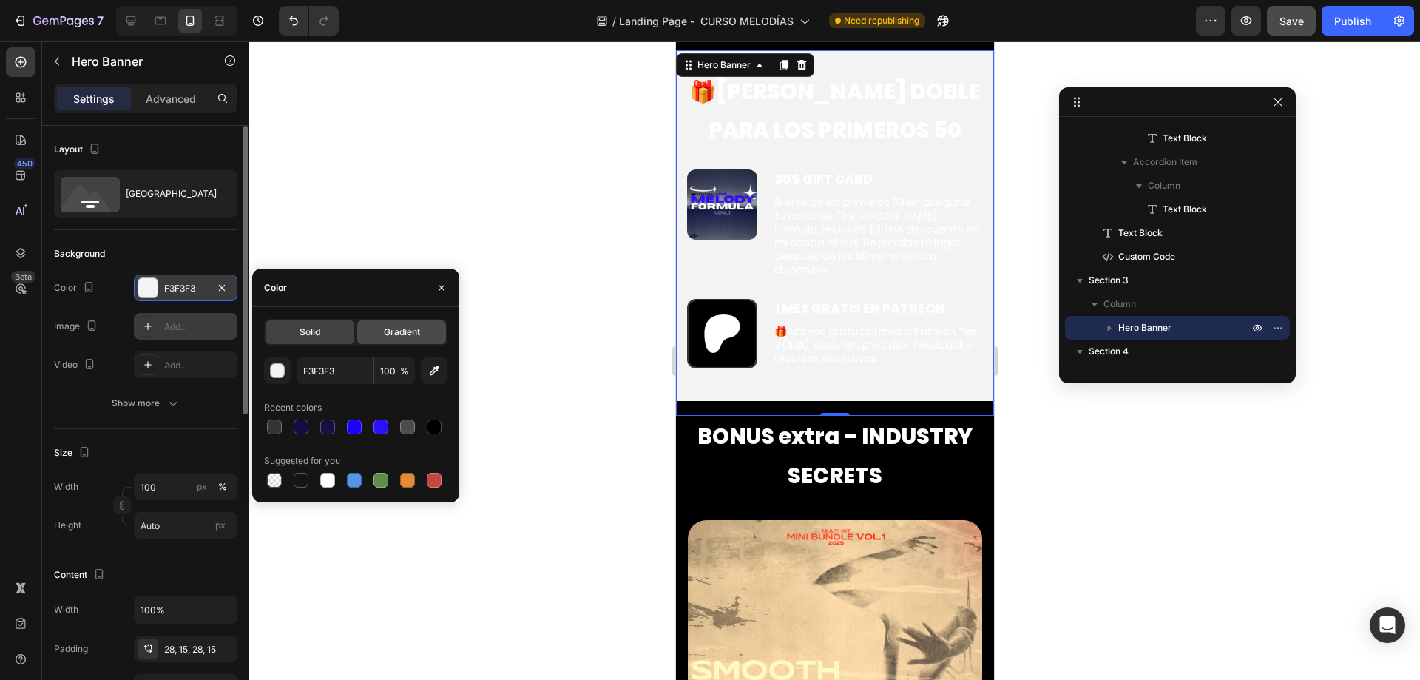
click at [393, 331] on span "Gradient" at bounding box center [402, 331] width 36 height 13
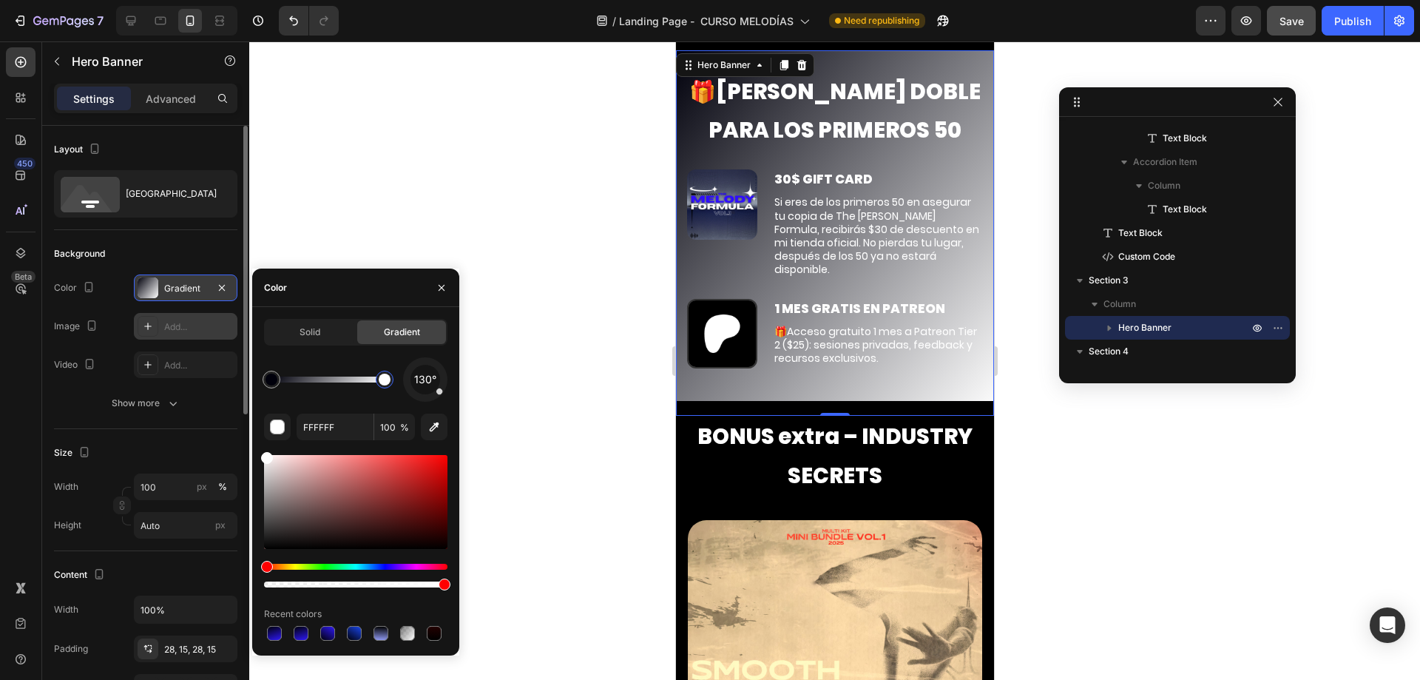
click at [381, 374] on div at bounding box center [385, 379] width 12 height 12
click at [342, 433] on input "FFFFFF" at bounding box center [335, 426] width 77 height 27
paste input "2E18F4"
type input "2E18F4"
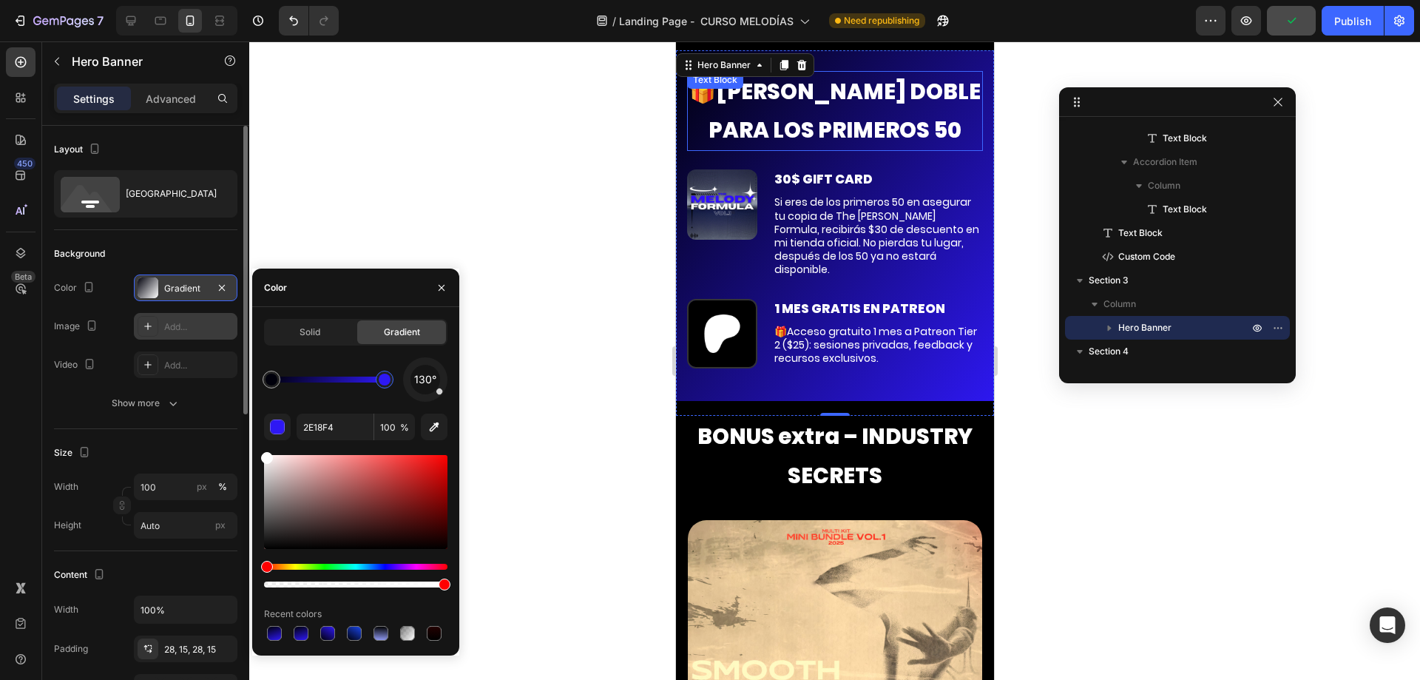
click at [921, 121] on p "🎁BONO DOBLE PARA LOS PRIMEROS 50" at bounding box center [834, 110] width 293 height 77
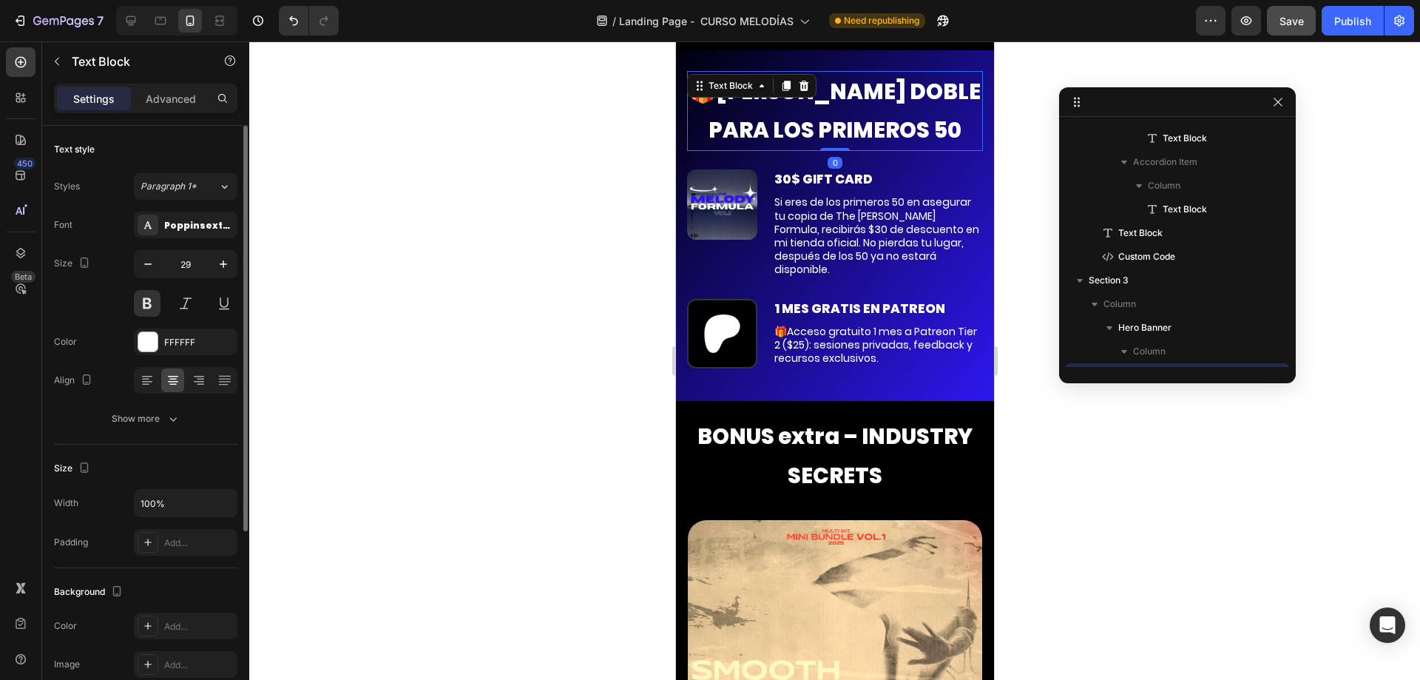
scroll to position [3646, 0]
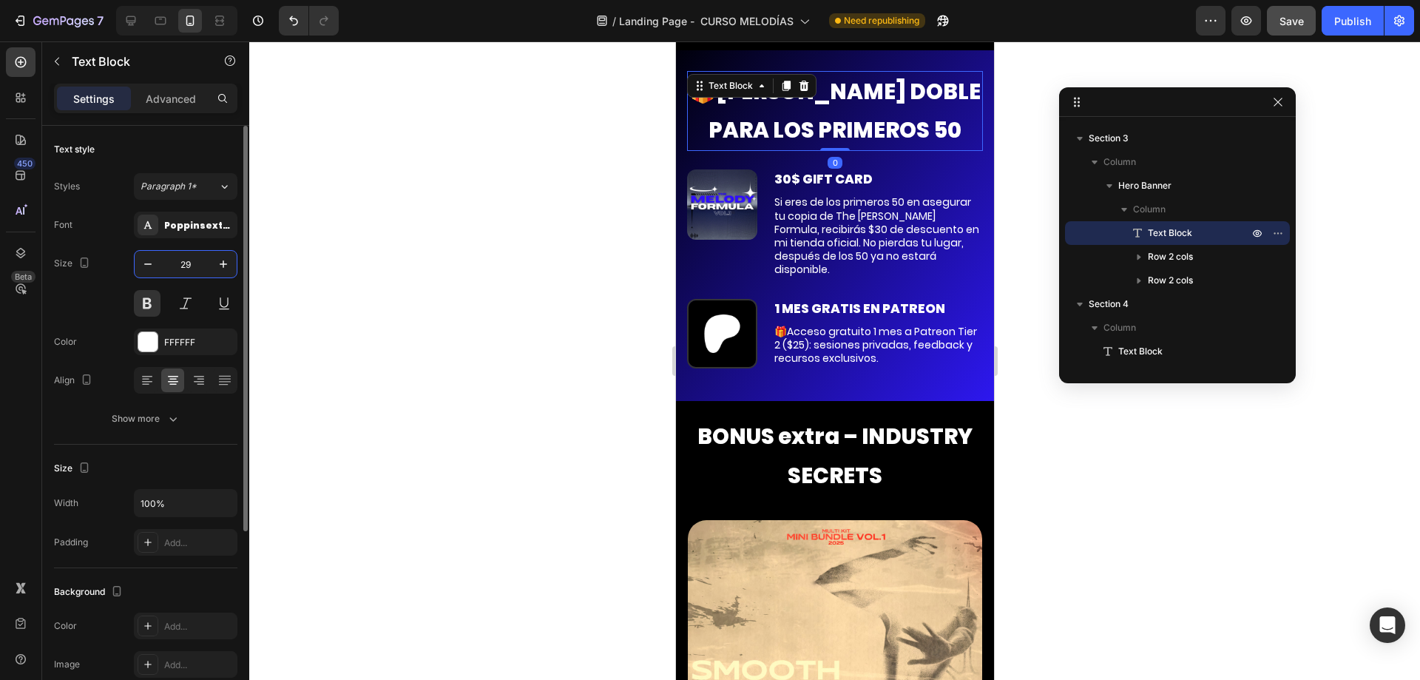
click at [162, 258] on input "29" at bounding box center [185, 264] width 49 height 27
click at [149, 263] on icon "button" at bounding box center [148, 264] width 15 height 15
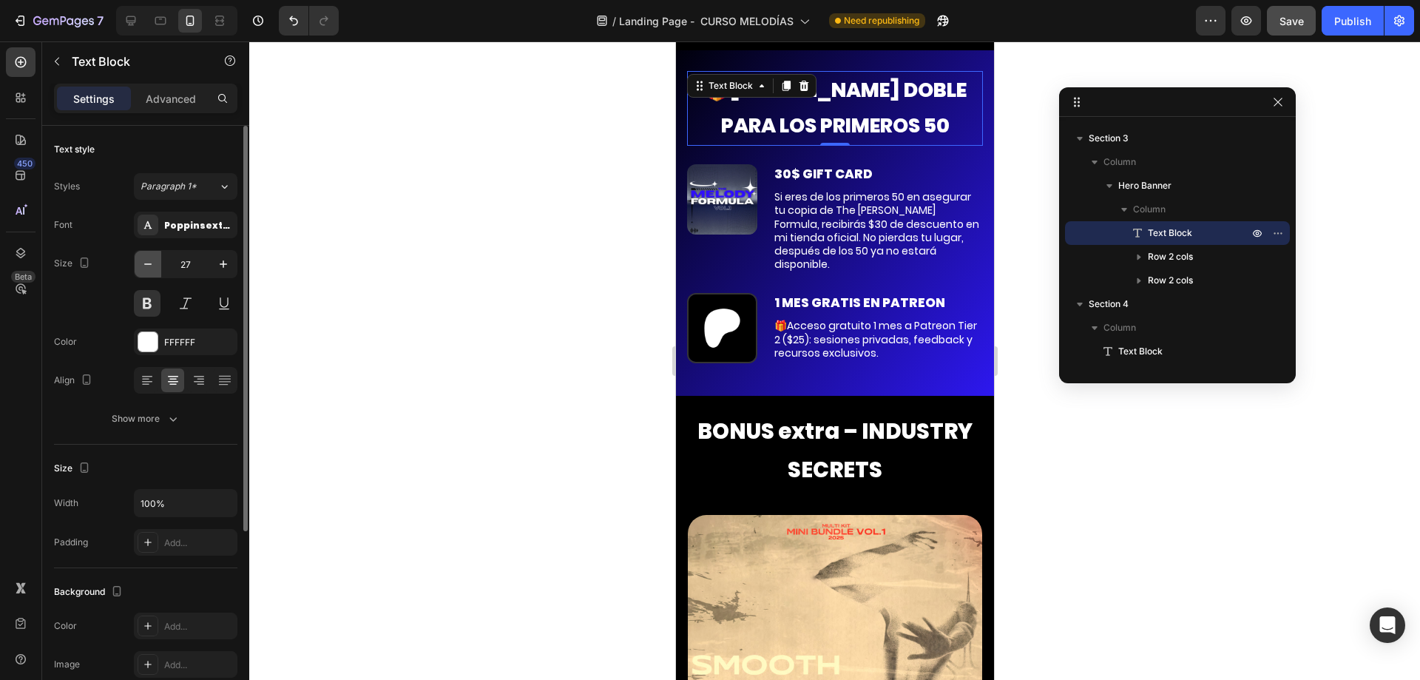
click at [149, 263] on icon "button" at bounding box center [148, 264] width 15 height 15
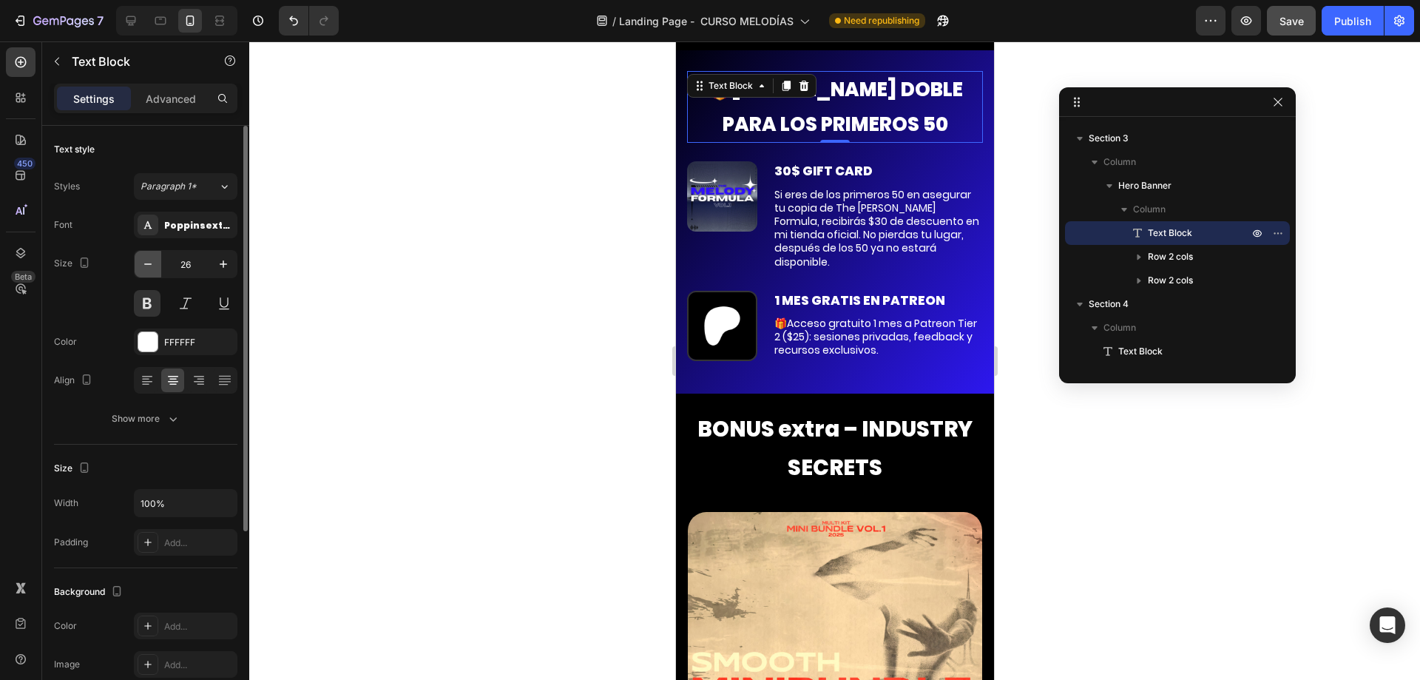
click at [149, 263] on icon "button" at bounding box center [148, 264] width 15 height 15
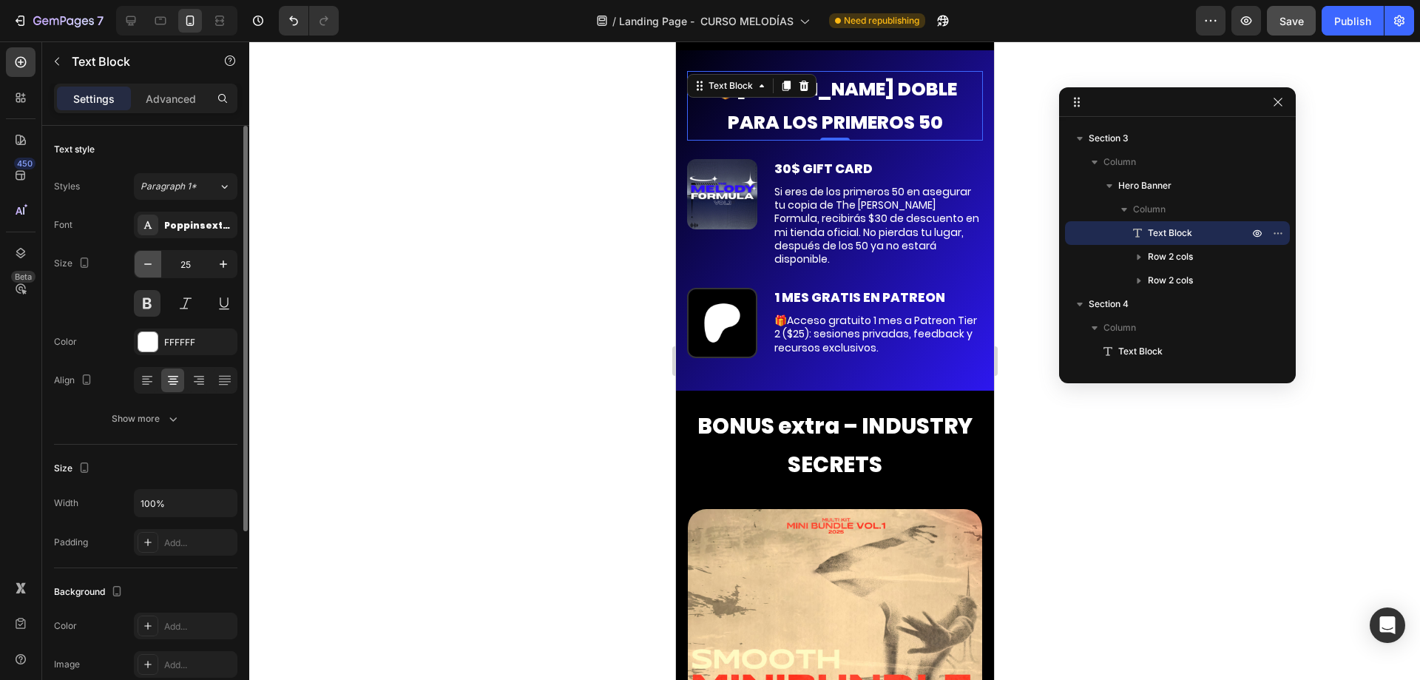
click at [149, 263] on icon "button" at bounding box center [148, 264] width 15 height 15
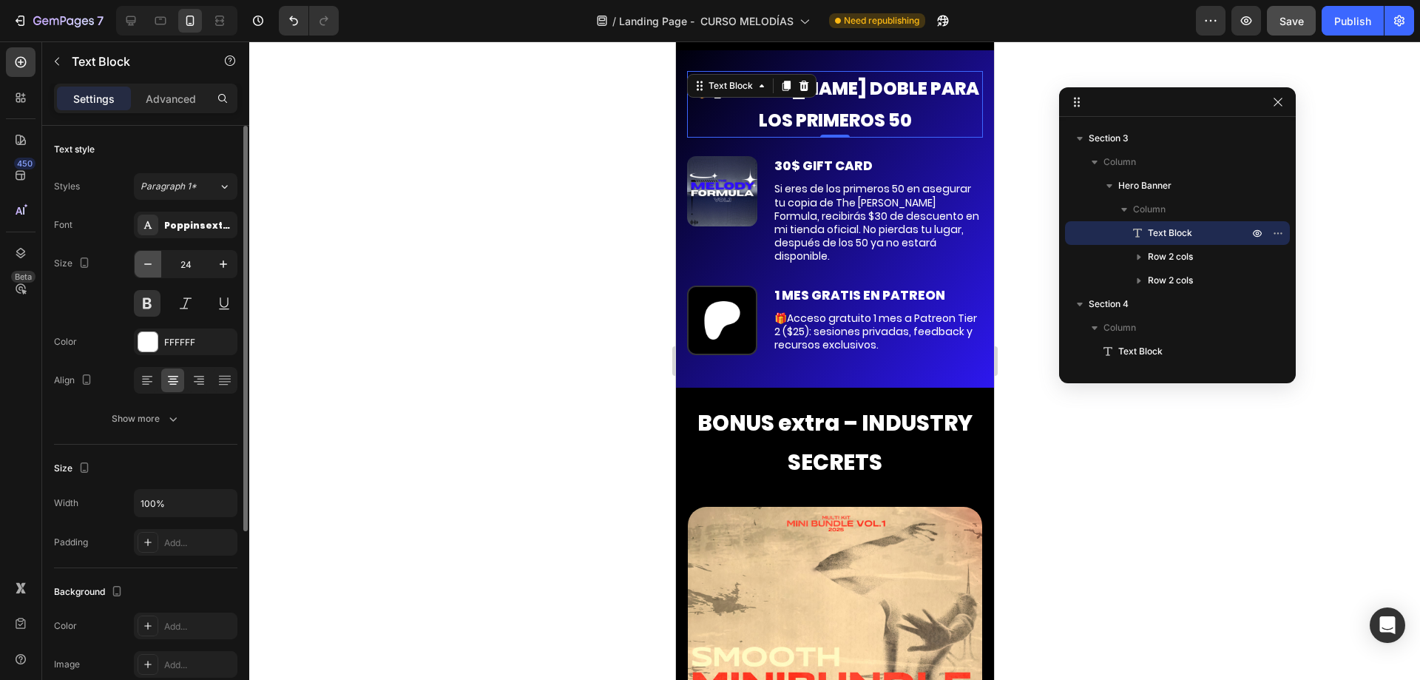
click at [149, 263] on icon "button" at bounding box center [148, 264] width 15 height 15
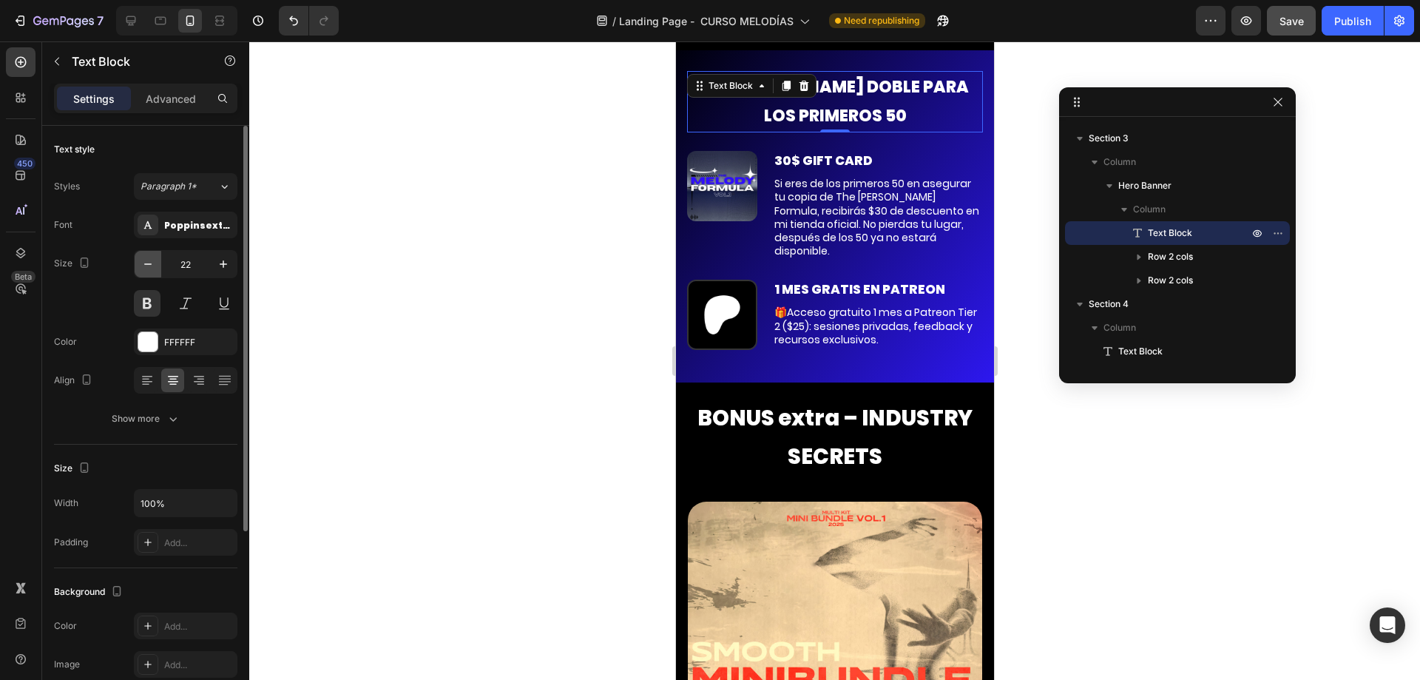
click at [149, 263] on icon "button" at bounding box center [148, 264] width 15 height 15
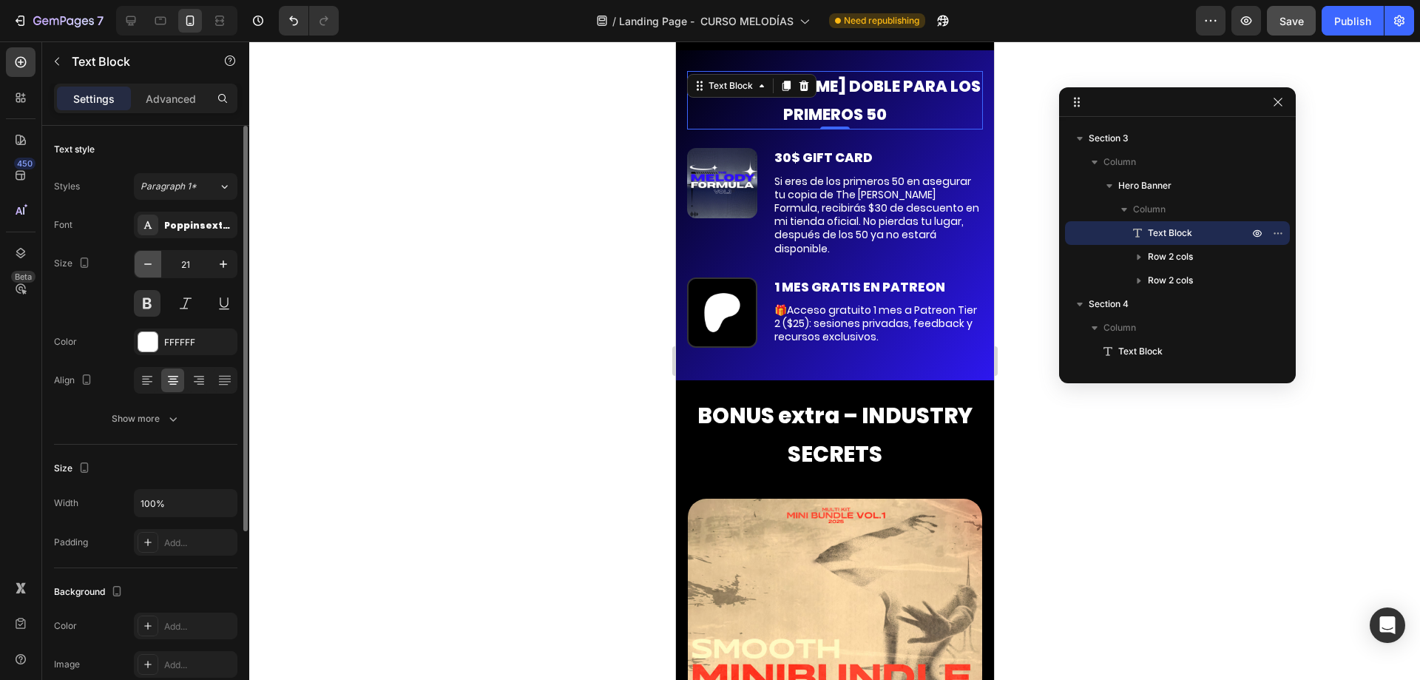
click at [149, 263] on icon "button" at bounding box center [148, 264] width 15 height 15
type input "20"
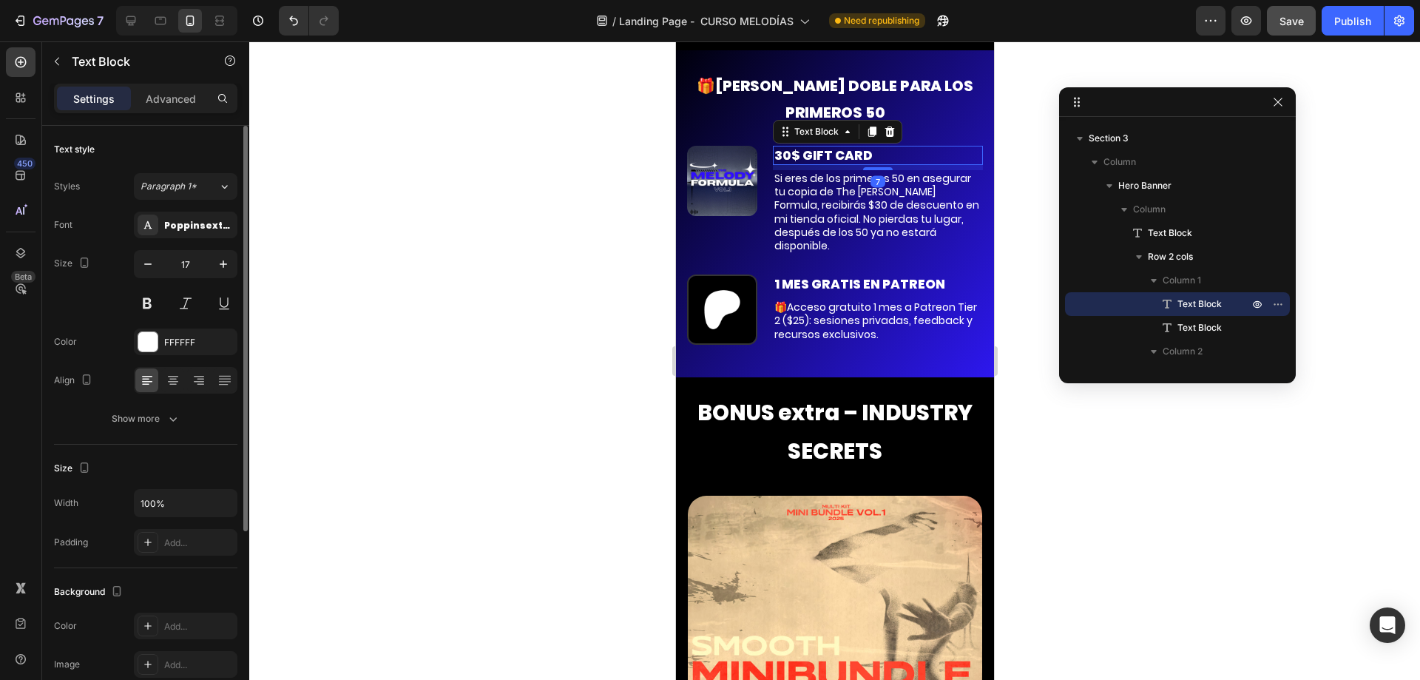
click at [866, 163] on p "30$ GIFT CARD" at bounding box center [877, 155] width 207 height 16
click at [155, 264] on button "button" at bounding box center [148, 264] width 27 height 27
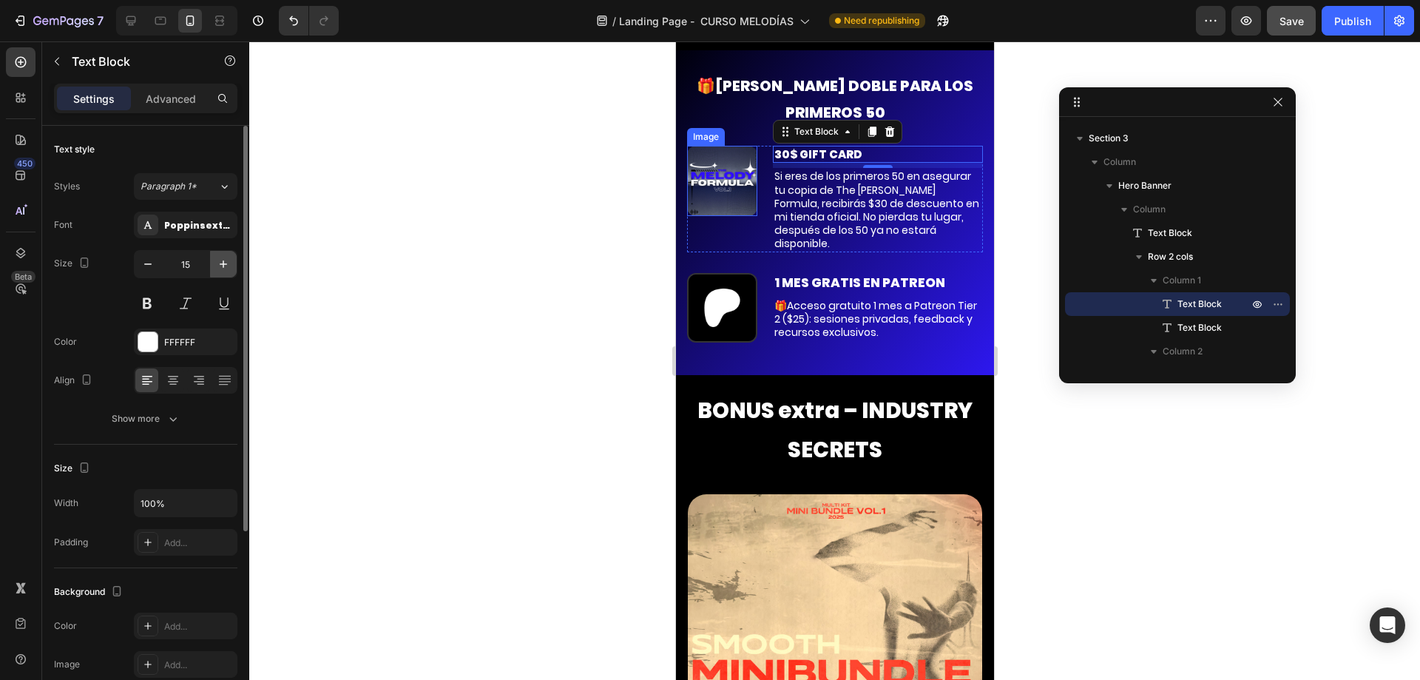
click at [211, 260] on button "button" at bounding box center [223, 264] width 27 height 27
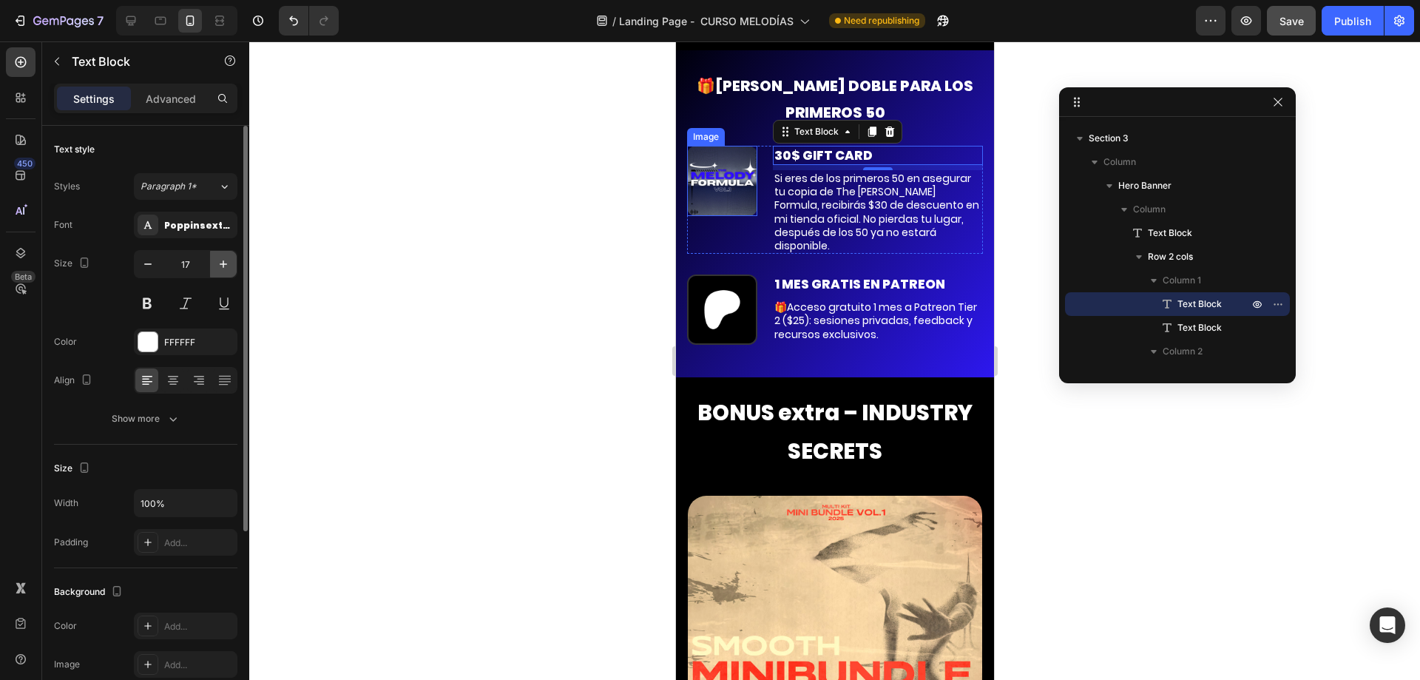
click at [211, 260] on button "button" at bounding box center [223, 264] width 27 height 27
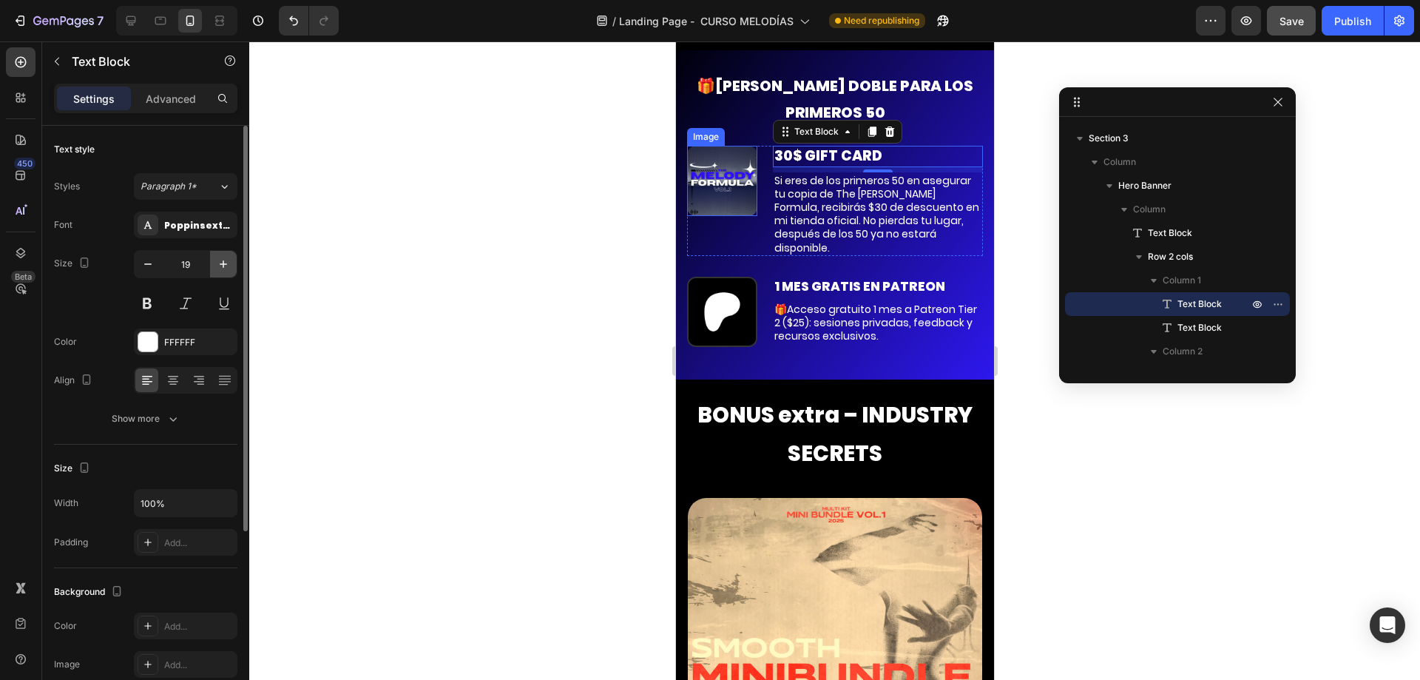
click at [211, 260] on button "button" at bounding box center [223, 264] width 27 height 27
type input "20"
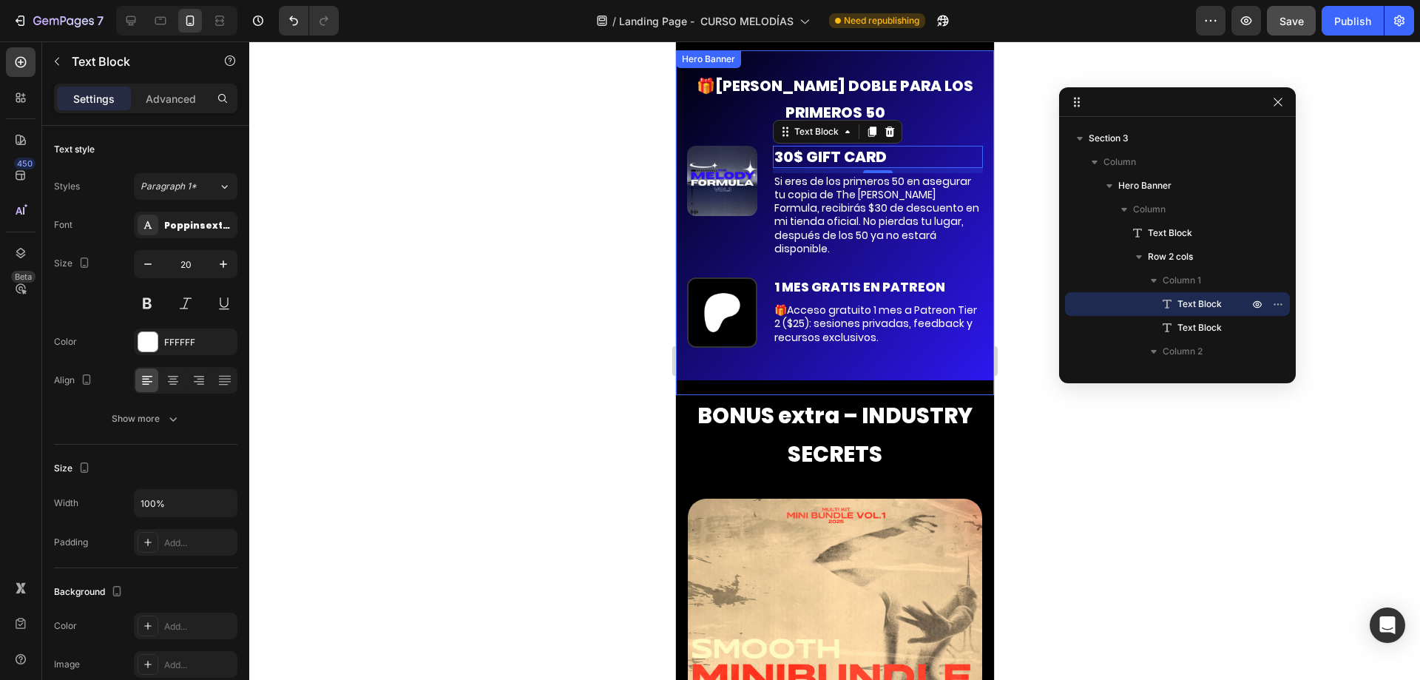
click at [820, 295] on p "1 MES GRATIS EN PATREON" at bounding box center [877, 287] width 207 height 16
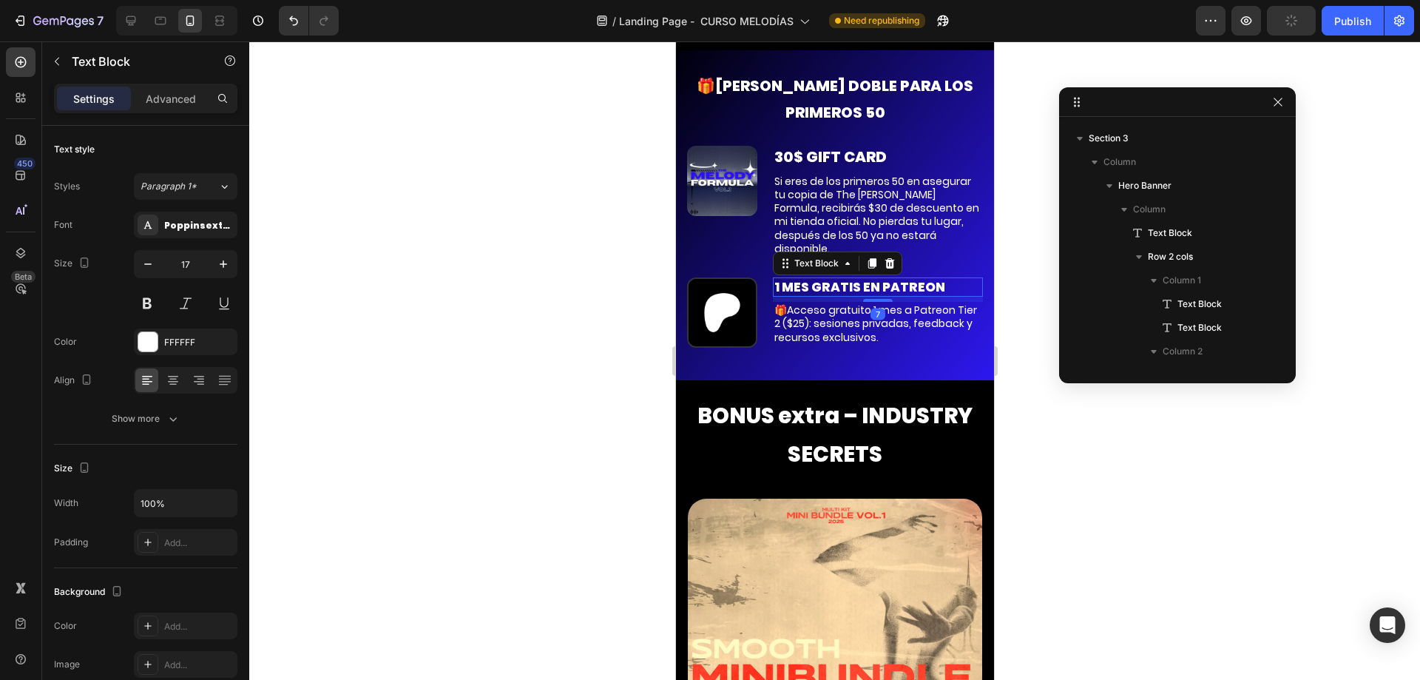
scroll to position [3907, 0]
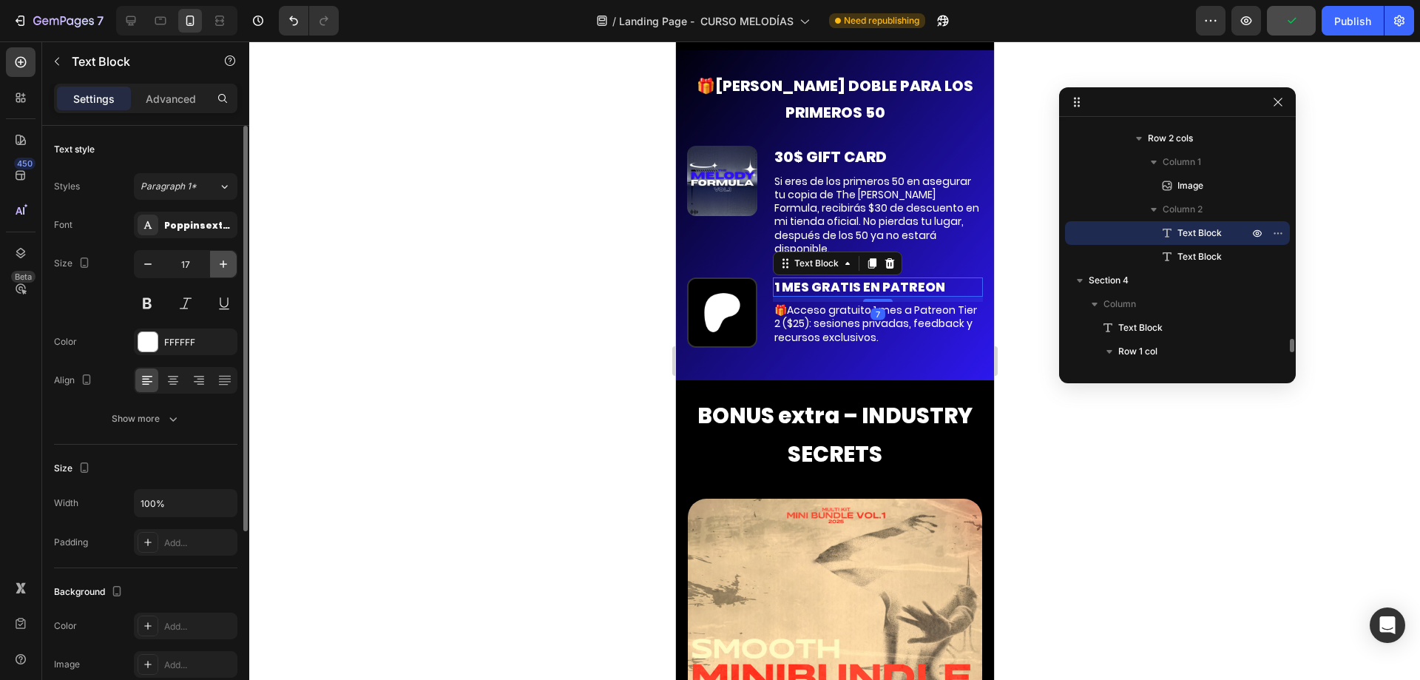
click at [226, 268] on icon "button" at bounding box center [223, 264] width 15 height 15
type input "20"
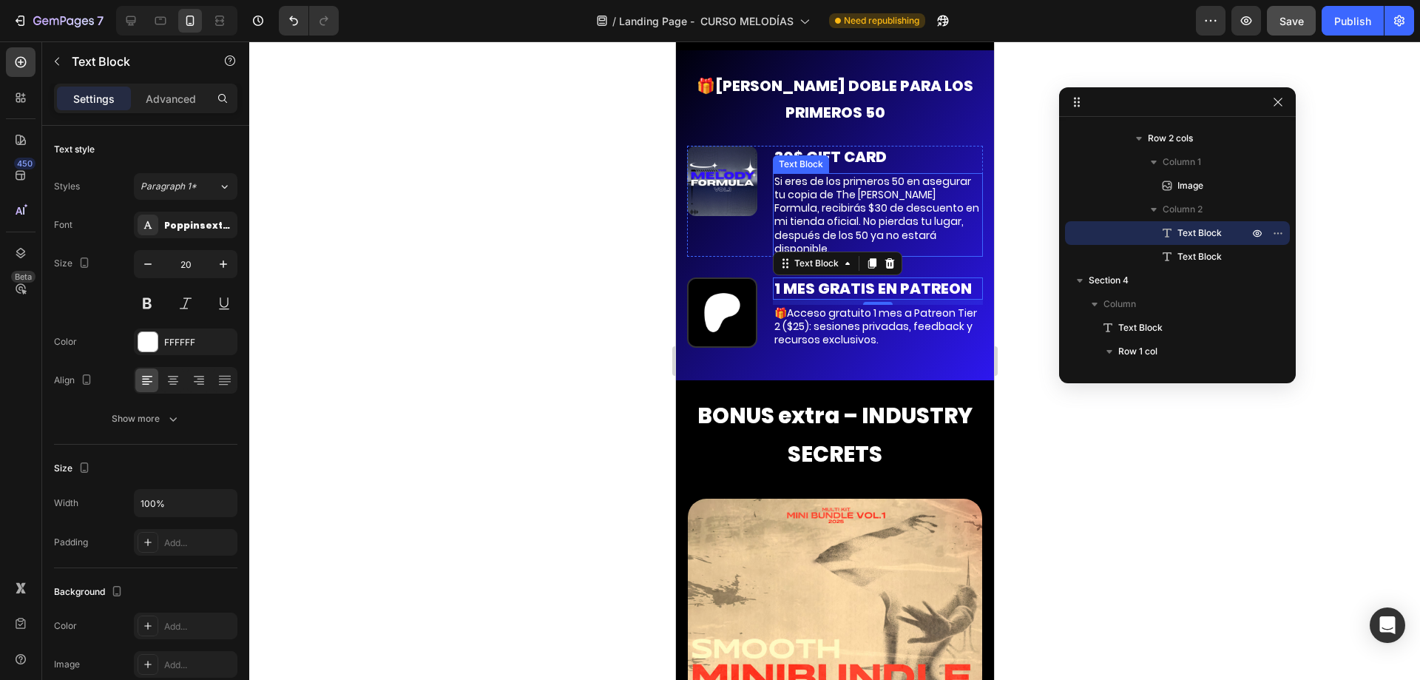
click at [889, 229] on p "Si eres de los primeros 50 en asegurar tu copia de The Melody Formula, recibirá…" at bounding box center [877, 215] width 207 height 81
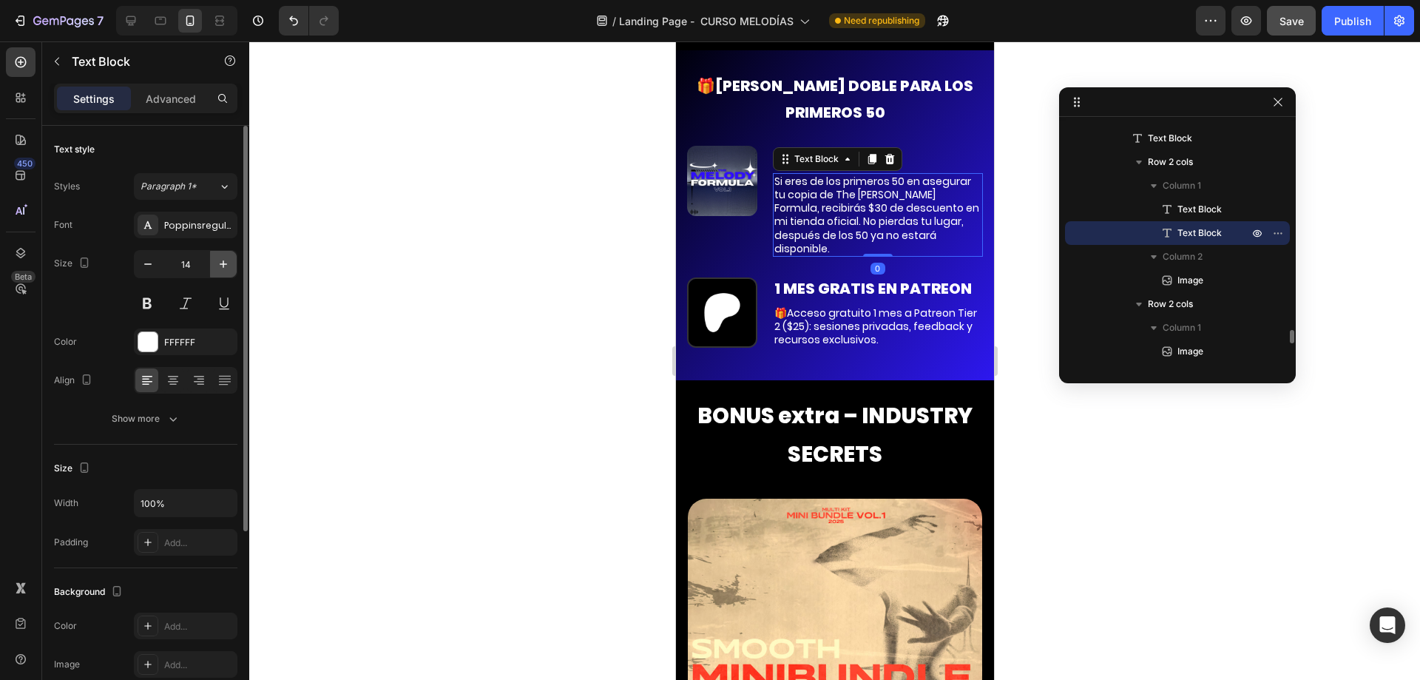
click at [223, 265] on icon "button" at bounding box center [223, 263] width 7 height 7
type input "15"
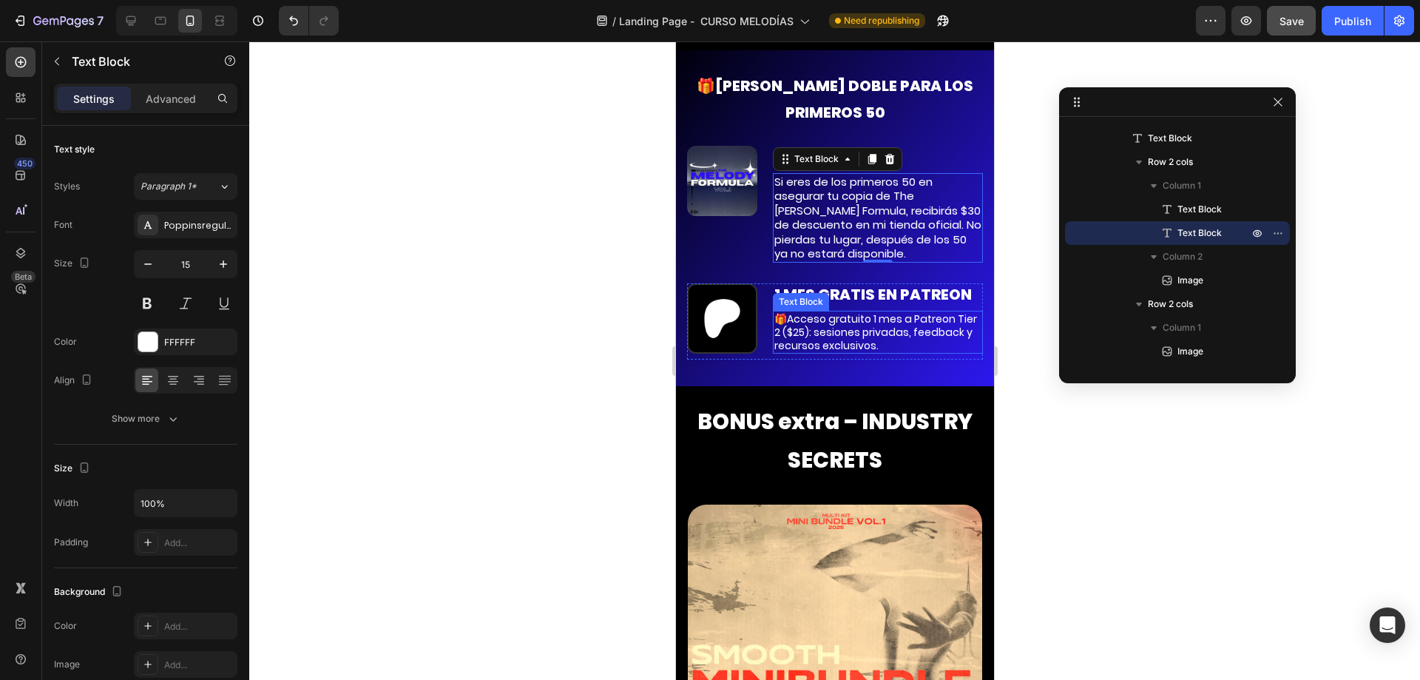
click at [841, 342] on p "🎁Acceso gratuito 1 mes a Patreon Tier 2 ($25): sesiones privadas, feedback y re…" at bounding box center [877, 332] width 207 height 41
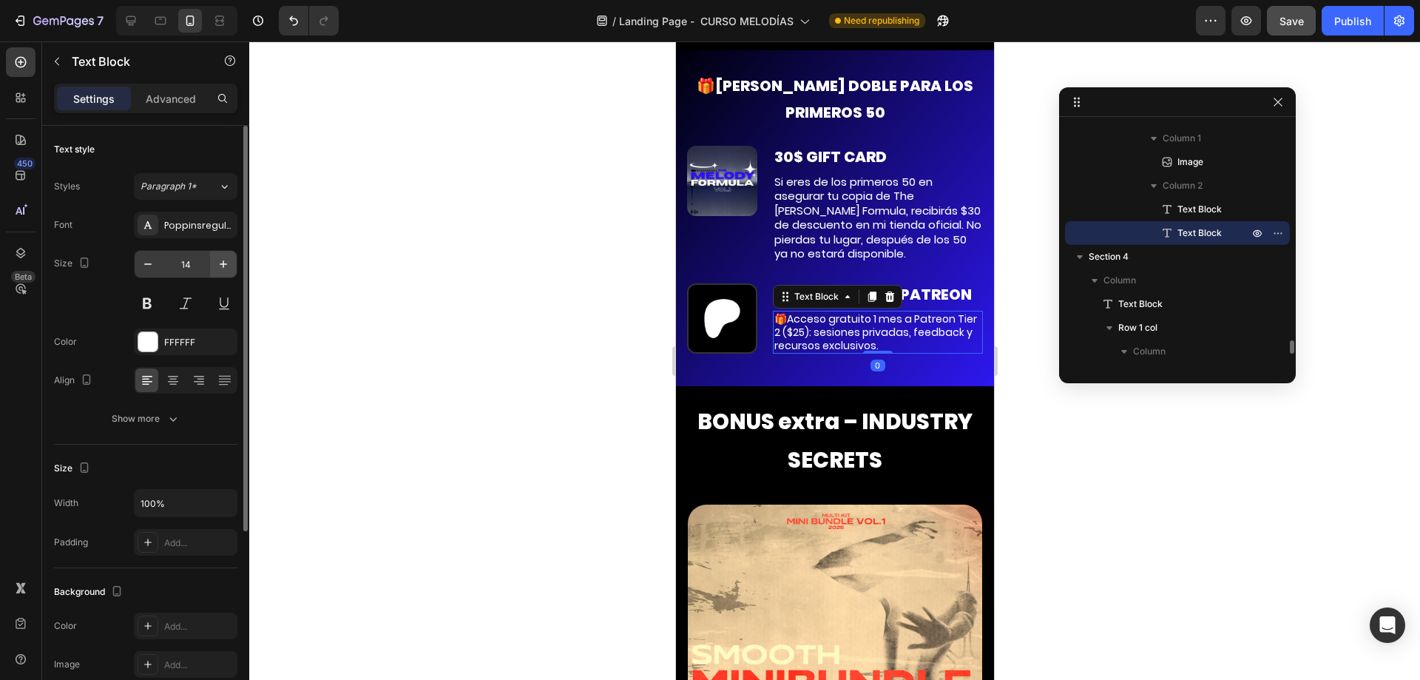
click at [218, 266] on icon "button" at bounding box center [223, 264] width 15 height 15
type input "15"
click at [847, 198] on p "Si eres de los primeros 50 en asegurar tu copia de The Melody Formula, recibirá…" at bounding box center [877, 218] width 207 height 87
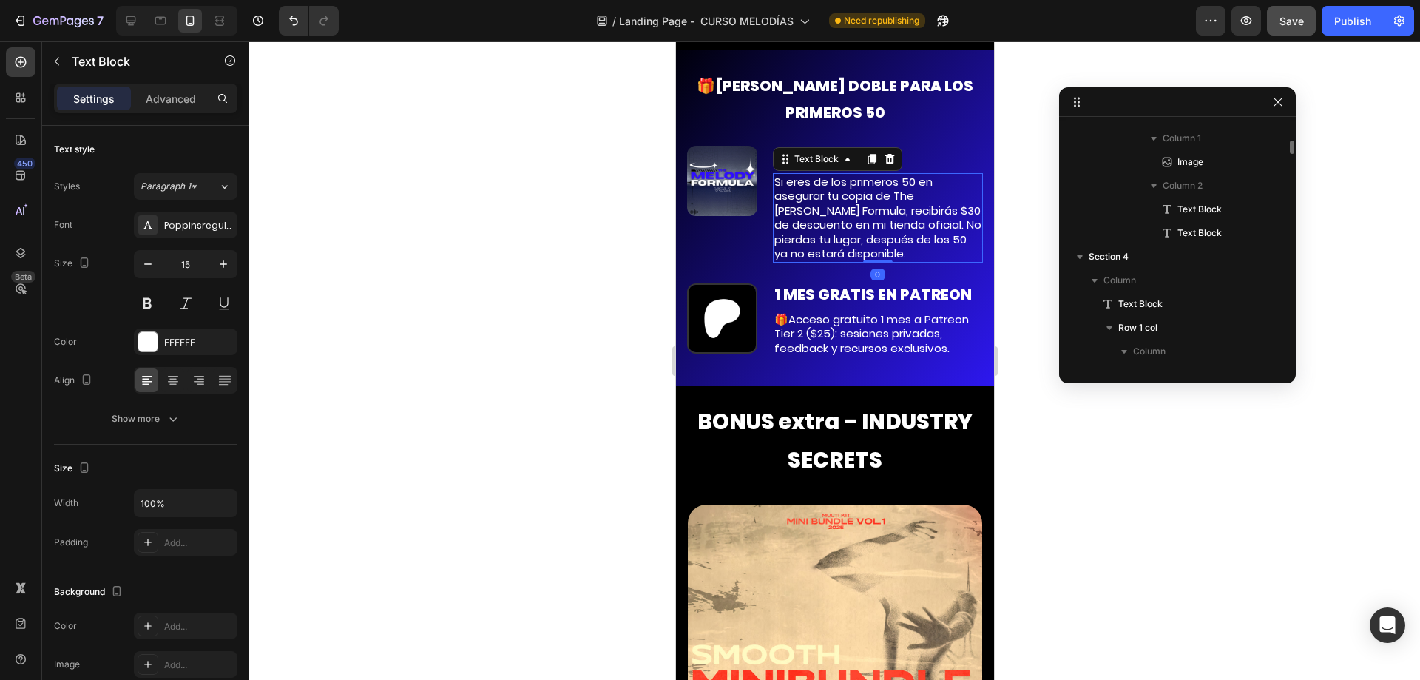
scroll to position [3741, 0]
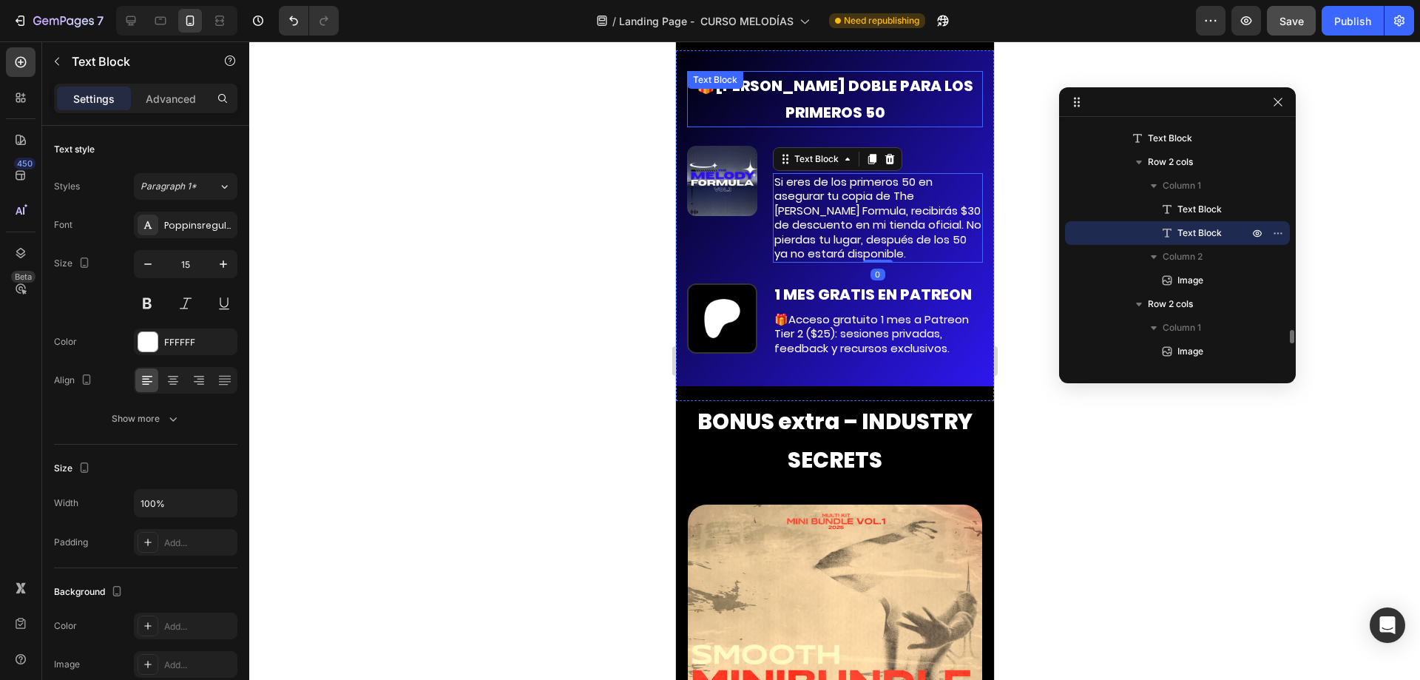
click at [881, 119] on p "🎁BONO DOBLE PARA LOS PRIMEROS 50" at bounding box center [834, 98] width 293 height 53
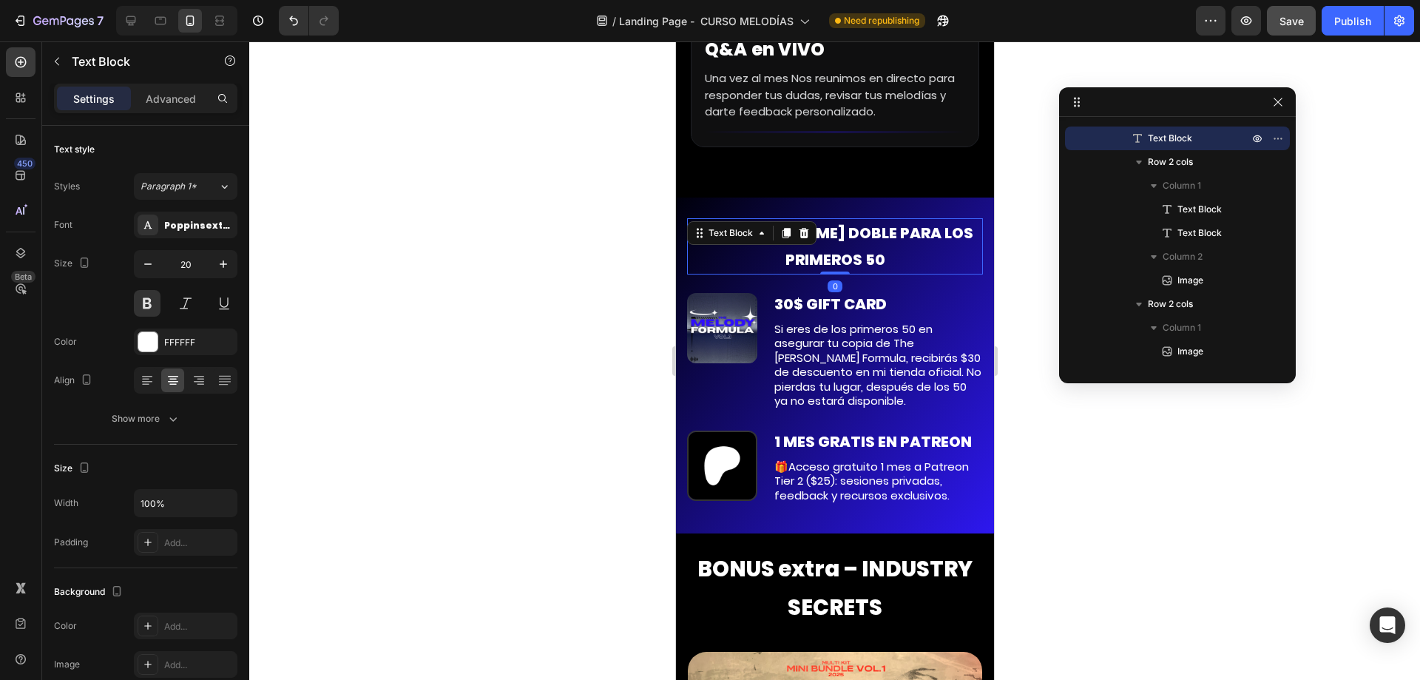
scroll to position [9540, 0]
click at [853, 271] on p "🎁BONO DOBLE PARA LOS PRIMEROS 50" at bounding box center [834, 246] width 293 height 53
click at [830, 260] on p "🎁BONO DOBLE PARA LOS PRIMEROS 50" at bounding box center [834, 246] width 293 height 53
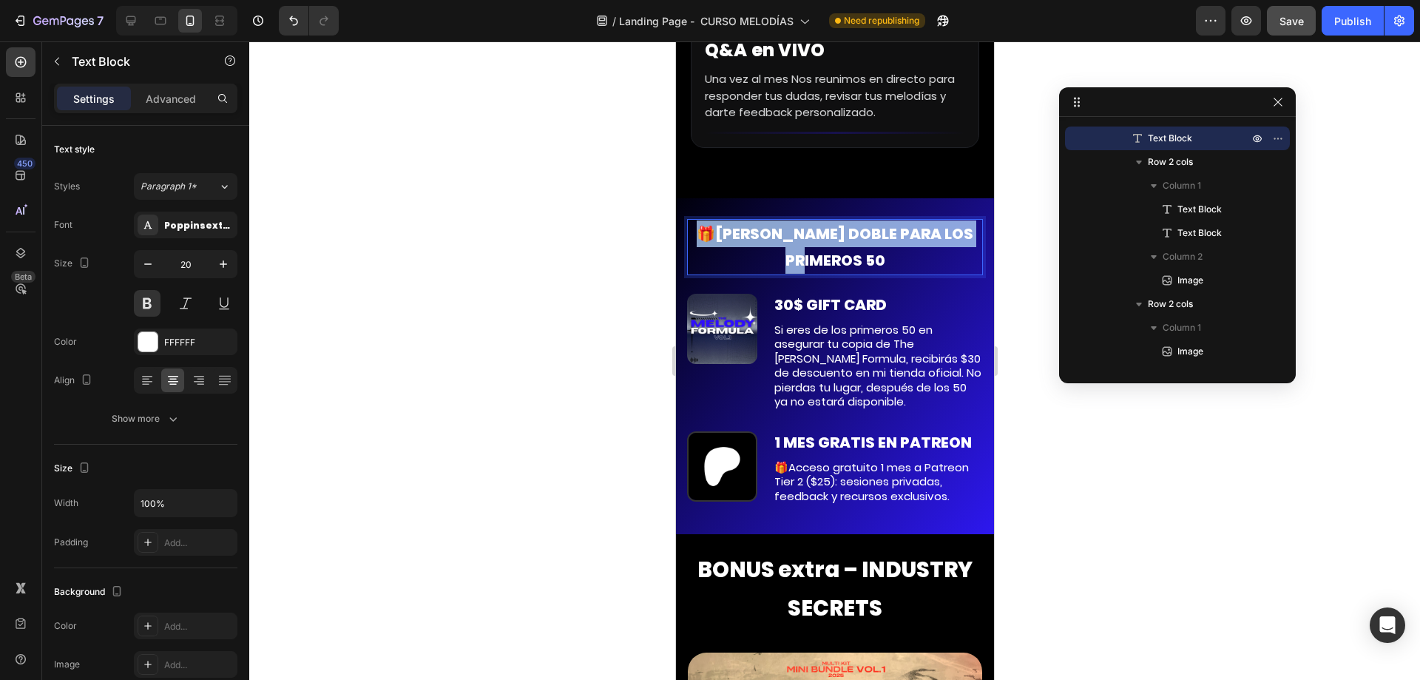
click at [830, 260] on p "🎁BONO DOBLE PARA LOS PRIMEROS 50" at bounding box center [834, 246] width 293 height 53
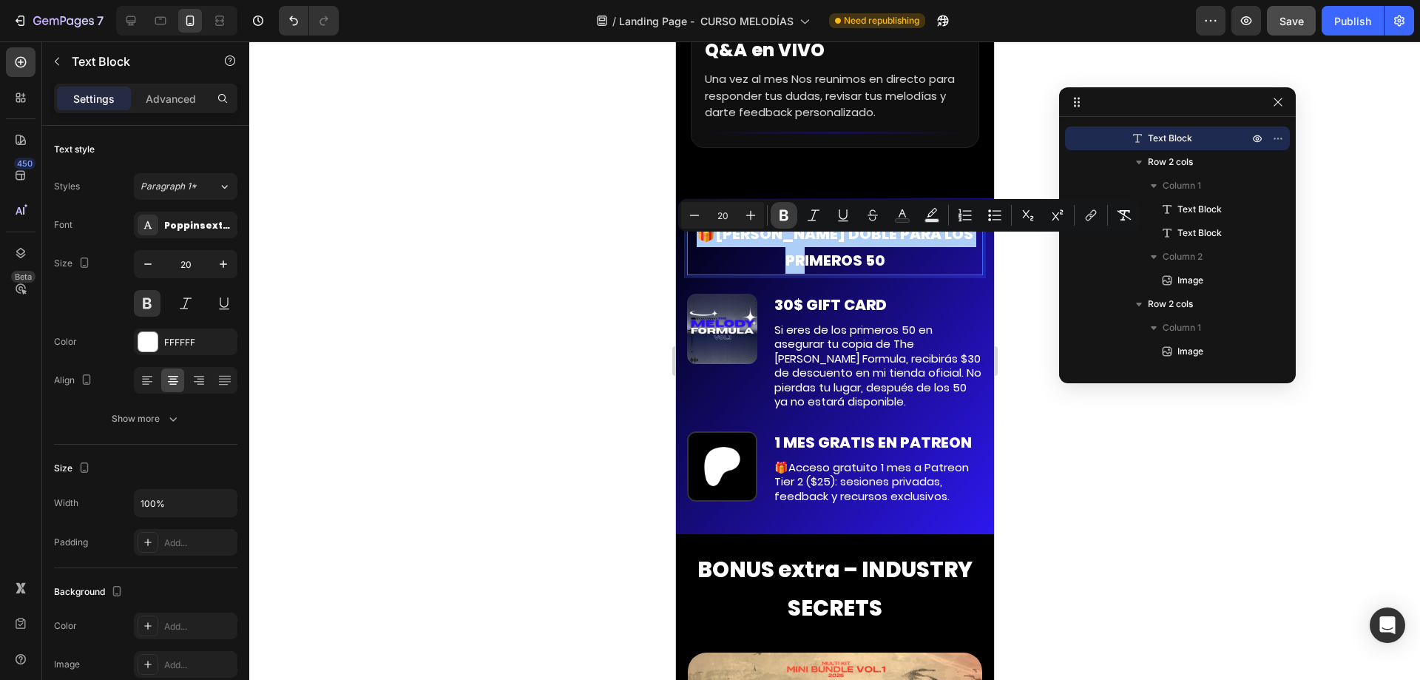
click at [789, 211] on icon "Editor contextual toolbar" at bounding box center [783, 215] width 15 height 15
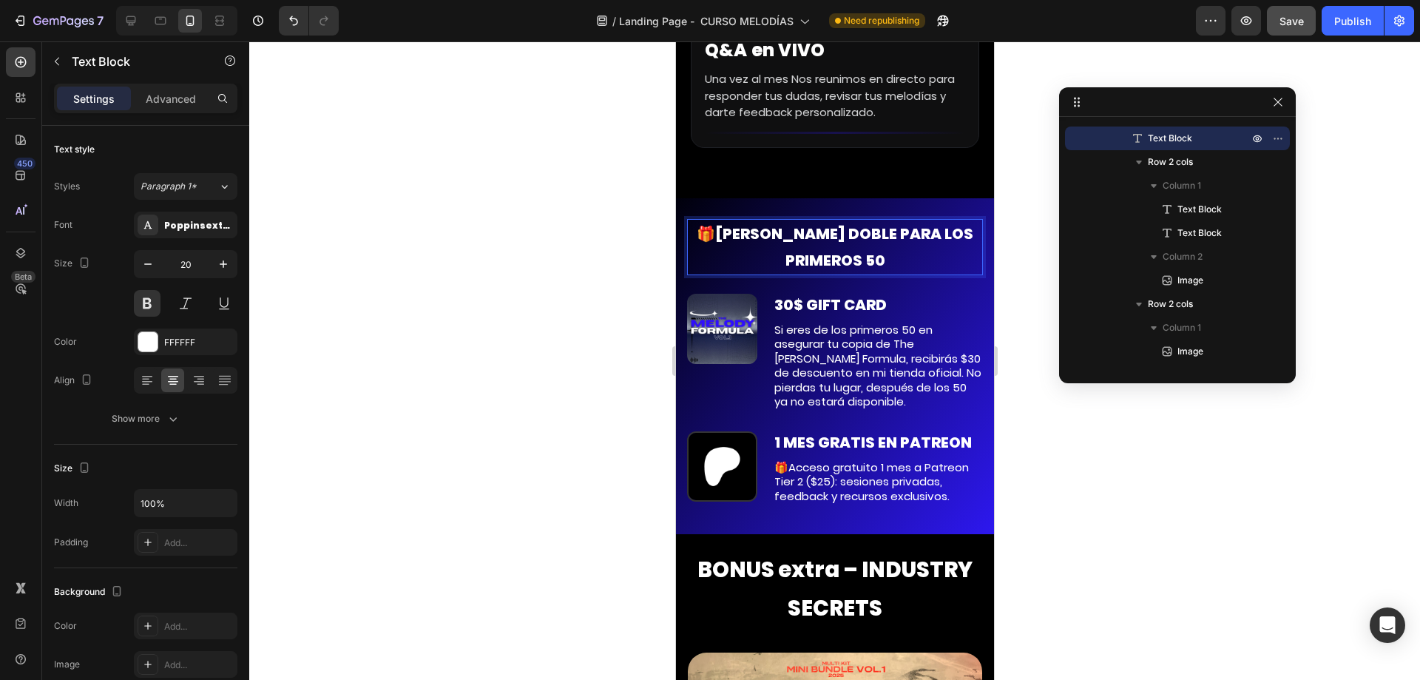
click at [764, 252] on p "🎁BONO DOBLE PARA LOS PRIMEROS 50" at bounding box center [834, 246] width 293 height 53
click at [787, 274] on p "🎁BONO DOBLE PARA LOS PRIMEROS 50" at bounding box center [834, 246] width 293 height 53
click at [720, 250] on p "🎁BONO DOBLE PARA LOS PRIMEROS 50" at bounding box center [834, 246] width 293 height 53
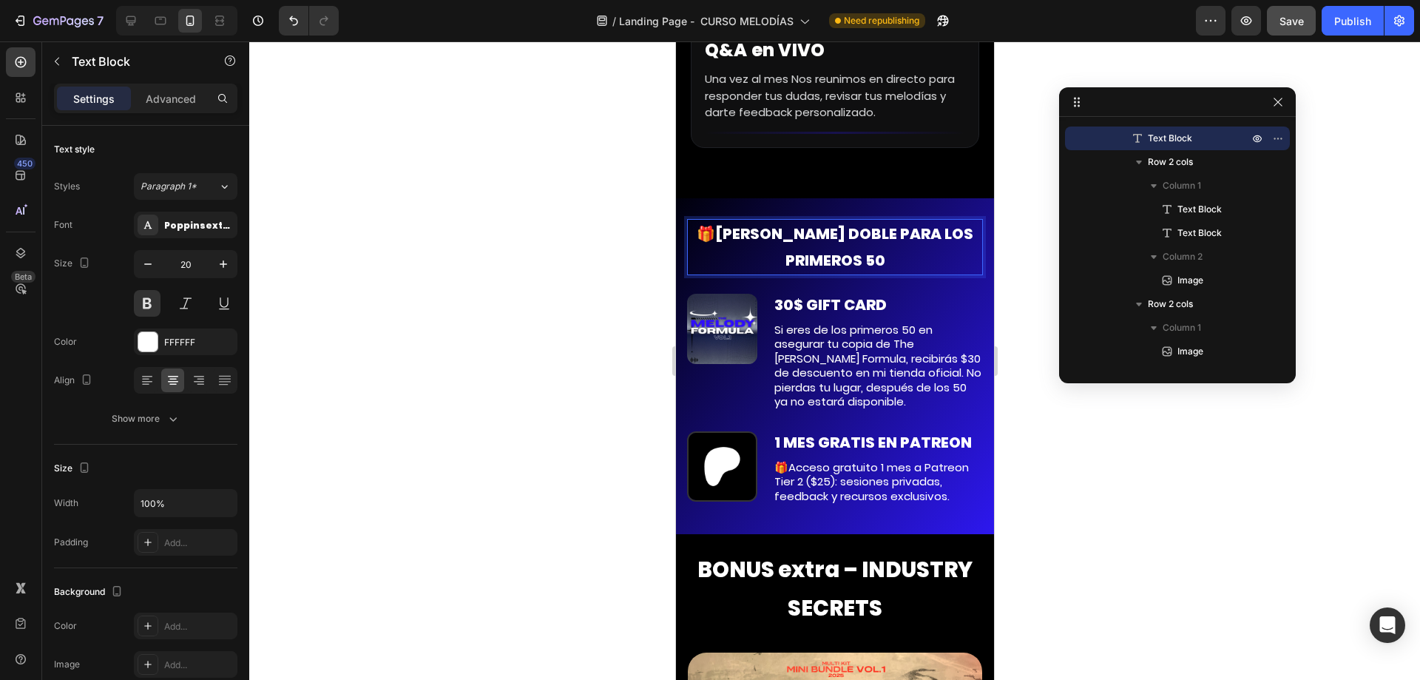
click at [716, 250] on p "🎁BONO DOBLE PARA LOS PRIMEROS 50" at bounding box center [834, 246] width 293 height 53
click at [745, 265] on p "🎁 BONO DOBLE PARA LOS PRIMEROS 50" at bounding box center [834, 246] width 293 height 53
click at [748, 265] on p "🎁 BONO DOBLE PARA LOS PRIMEROS 50" at bounding box center [834, 246] width 293 height 53
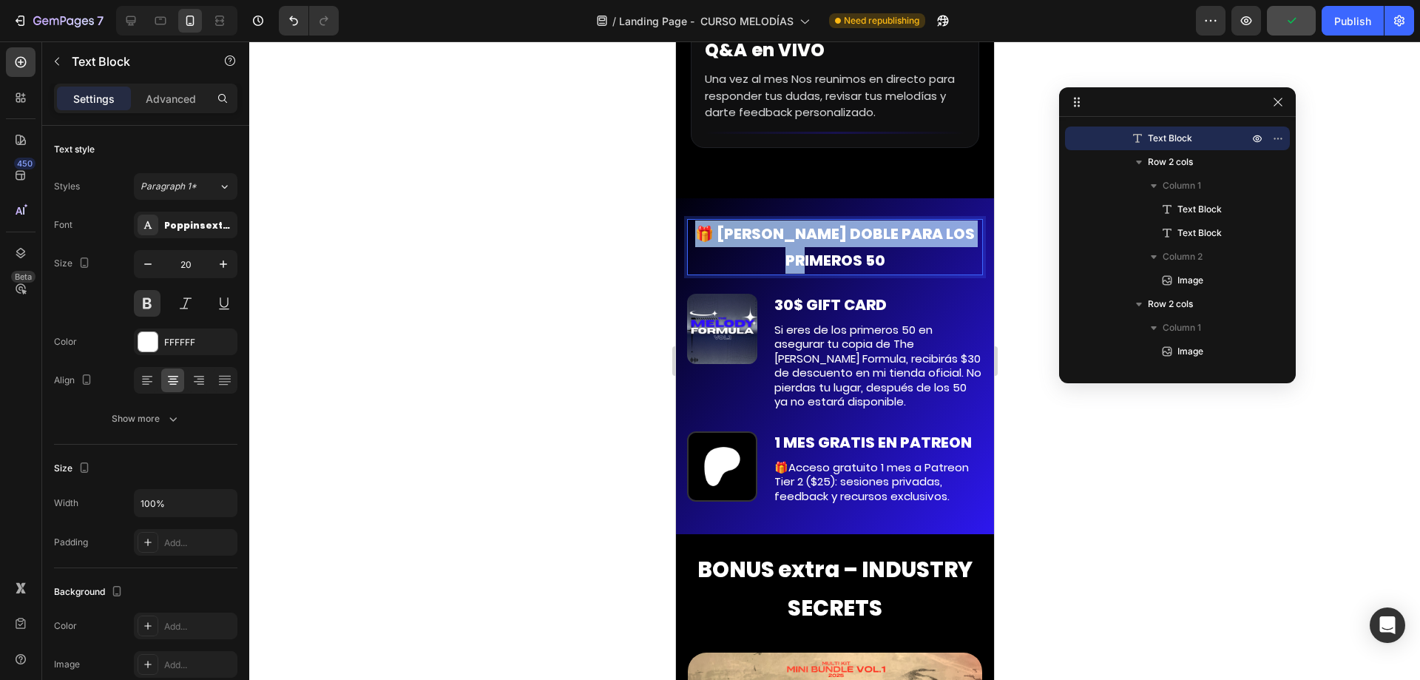
click at [748, 265] on p "🎁 BONO DOBLE PARA LOS PRIMEROS 50" at bounding box center [834, 246] width 293 height 53
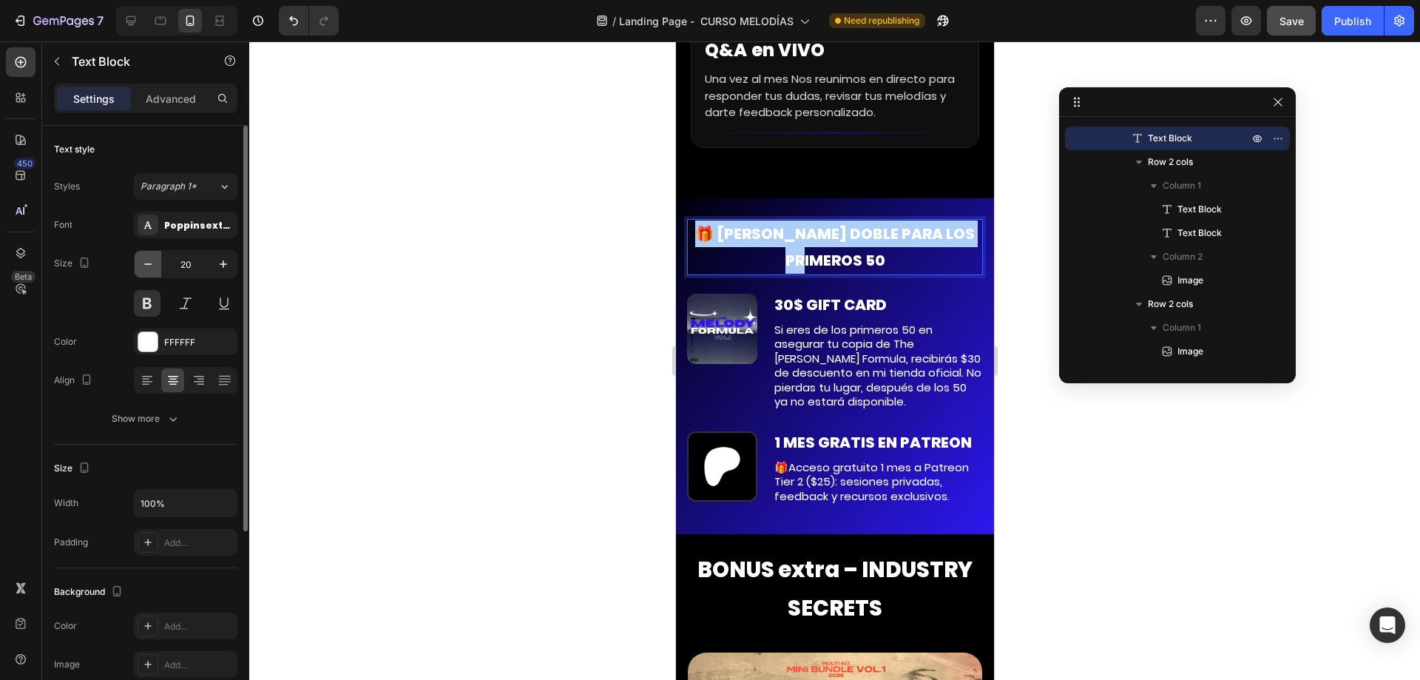
click at [155, 268] on button "button" at bounding box center [148, 264] width 27 height 27
type input "19"
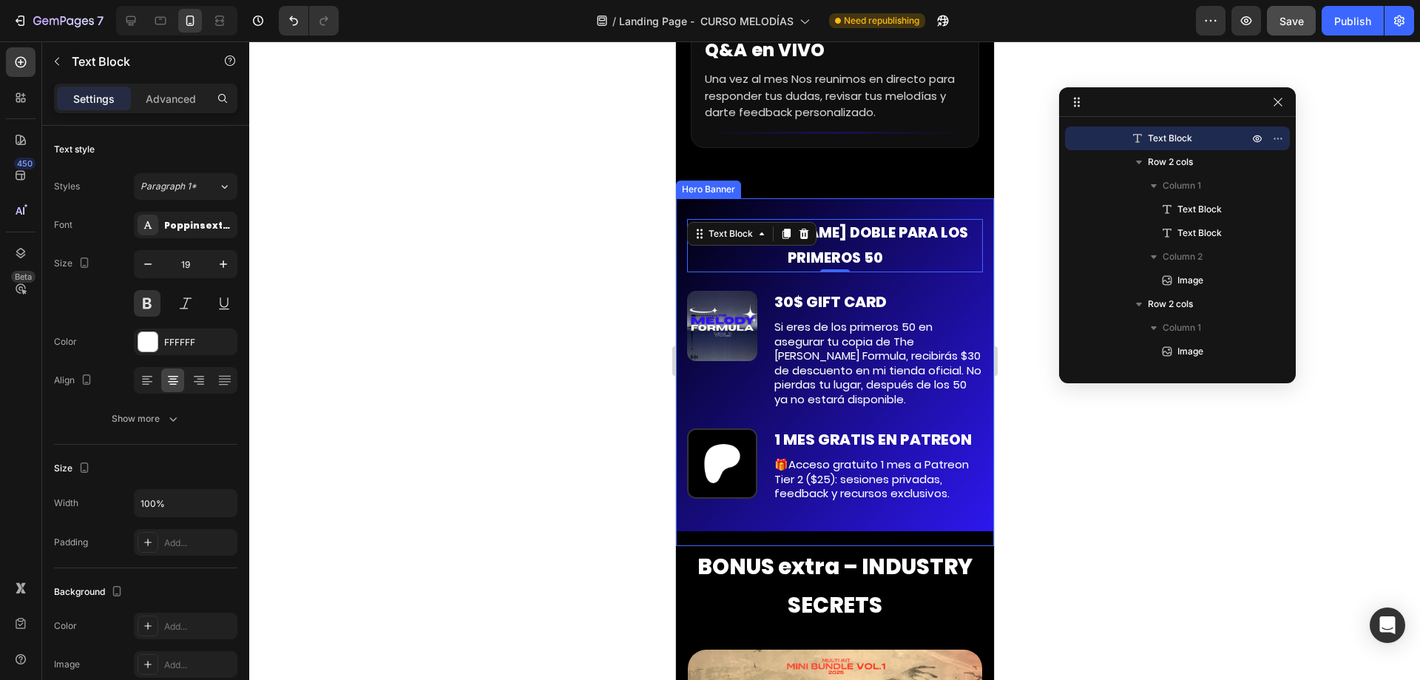
click at [870, 407] on div "🎁 BONO DOBLE PARA LOS PRIMEROS 50 Text Block 0 30$ GIFT CARD Text Block Si eres…" at bounding box center [834, 372] width 296 height 306
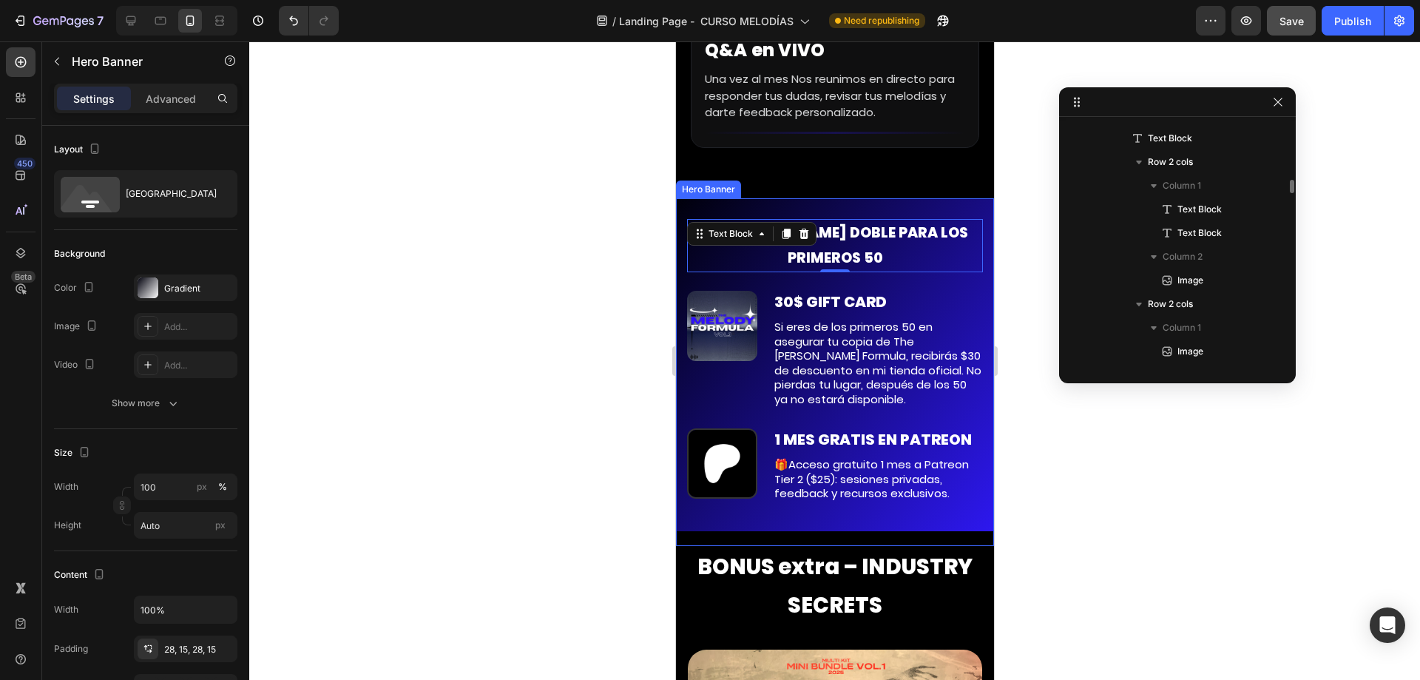
scroll to position [3599, 0]
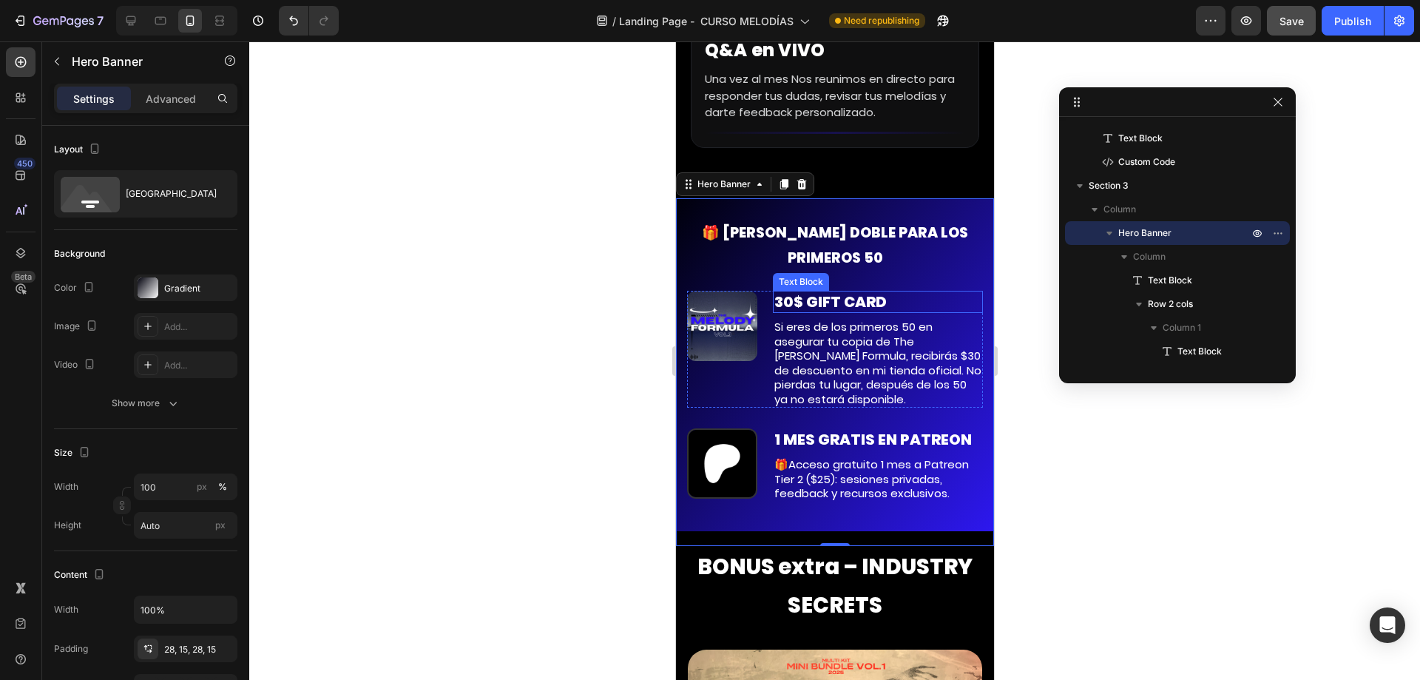
click at [813, 292] on p "30$ GIFT CARD" at bounding box center [877, 301] width 207 height 19
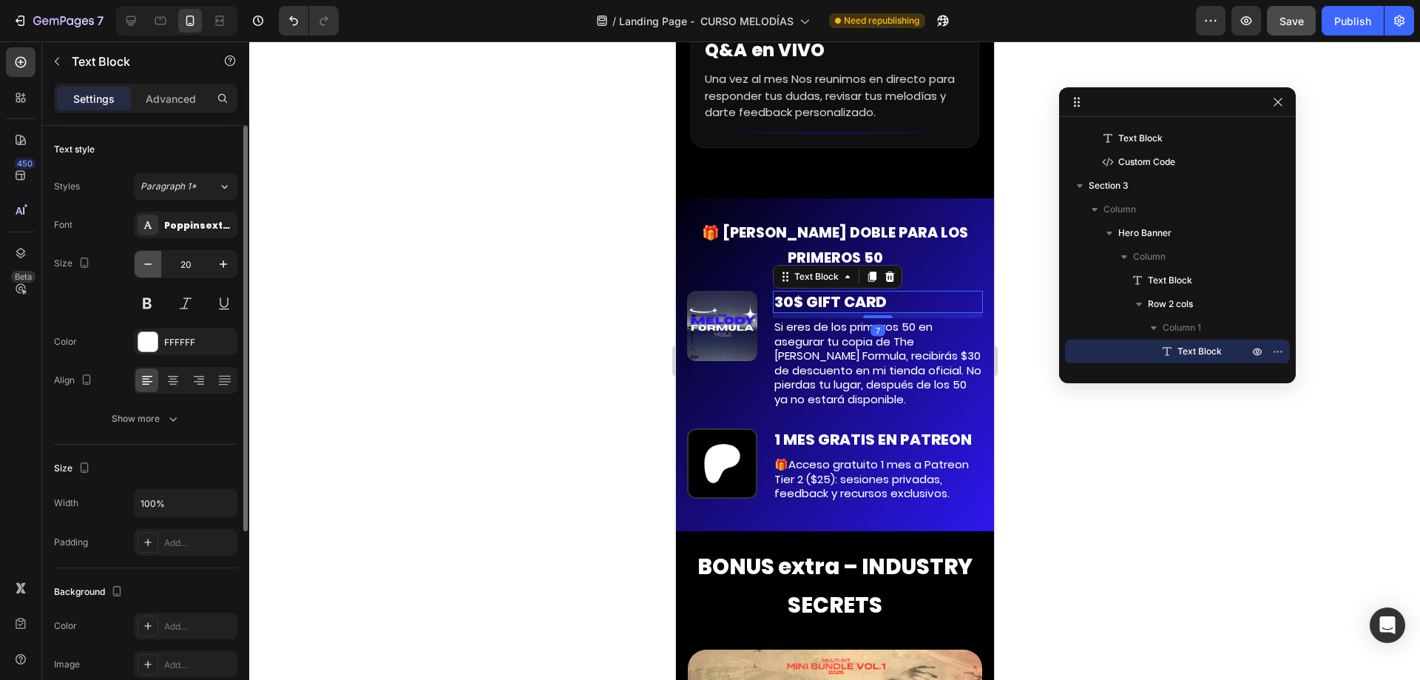
click at [156, 273] on button "button" at bounding box center [148, 264] width 27 height 27
type input "19"
click at [813, 436] on p "1 MES GRATIS EN PATREON" at bounding box center [877, 438] width 207 height 19
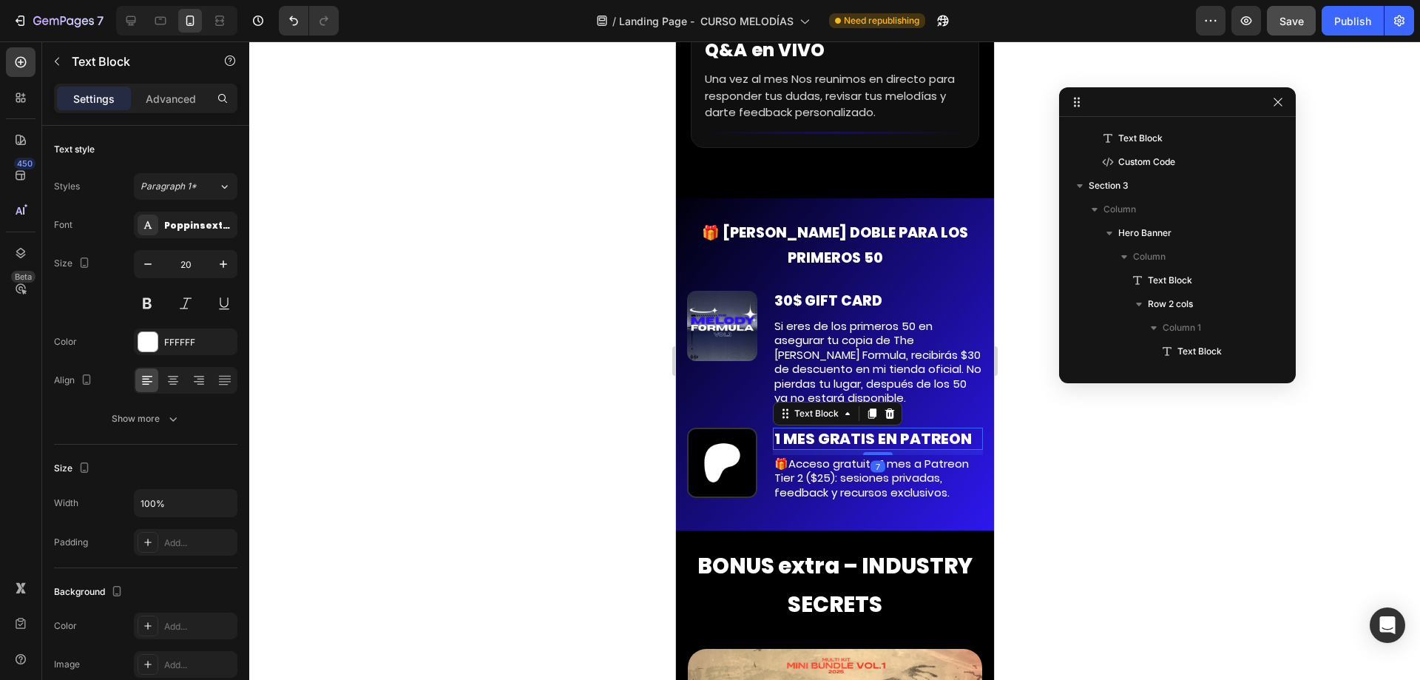
scroll to position [3907, 0]
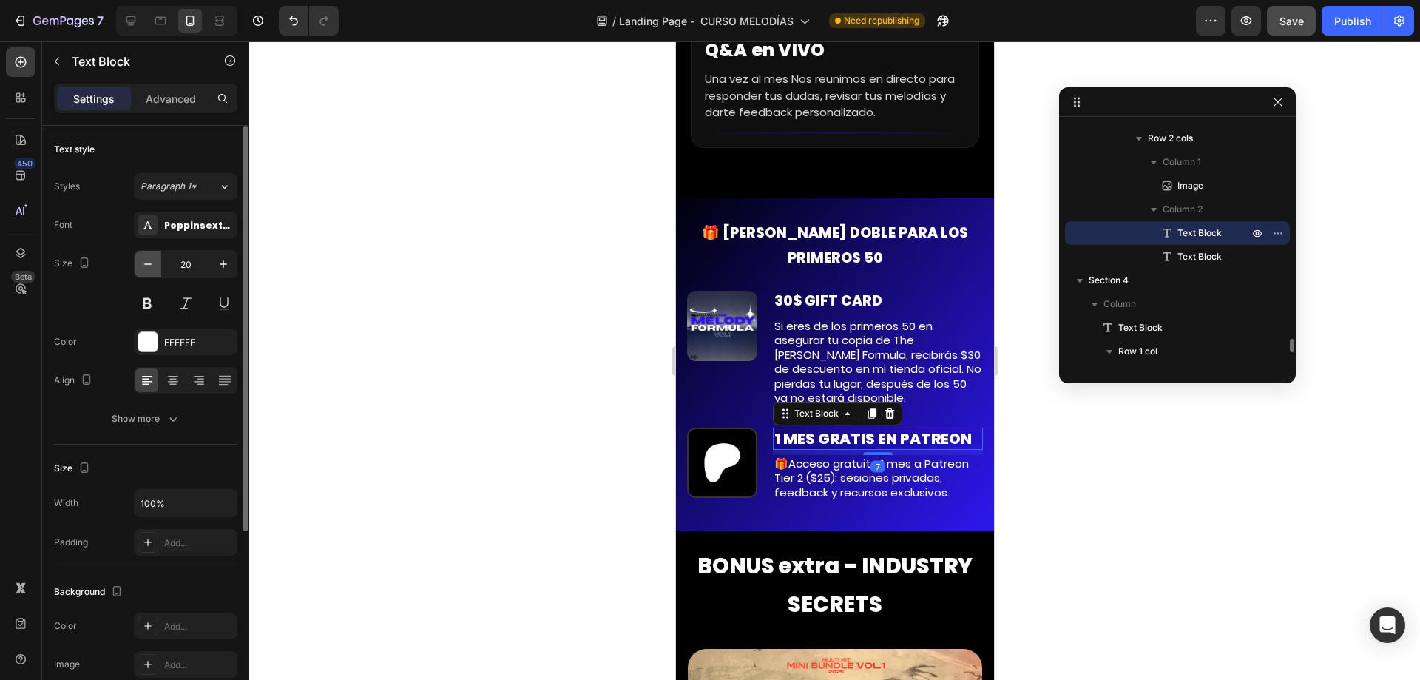
click at [149, 267] on icon "button" at bounding box center [148, 264] width 15 height 15
type input "19"
click at [737, 358] on div "Image" at bounding box center [721, 349] width 70 height 116
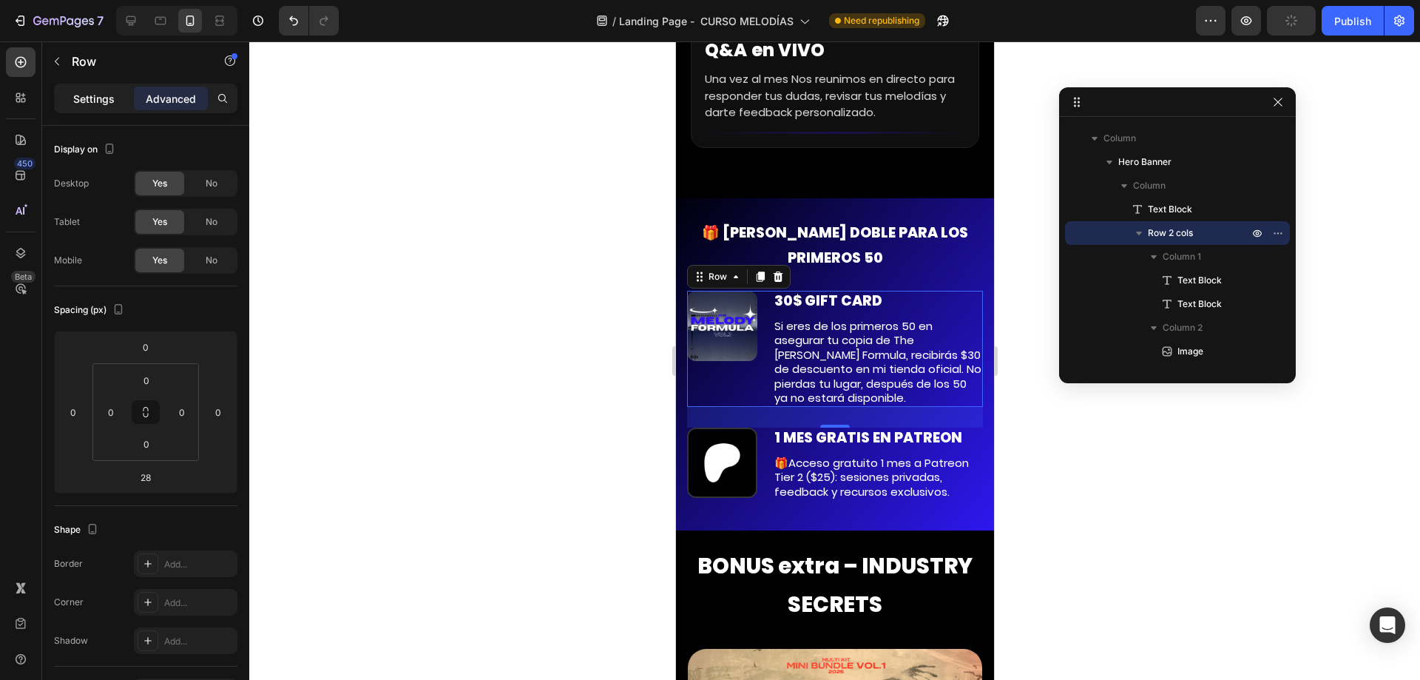
click at [110, 101] on p "Settings" at bounding box center [93, 99] width 41 height 16
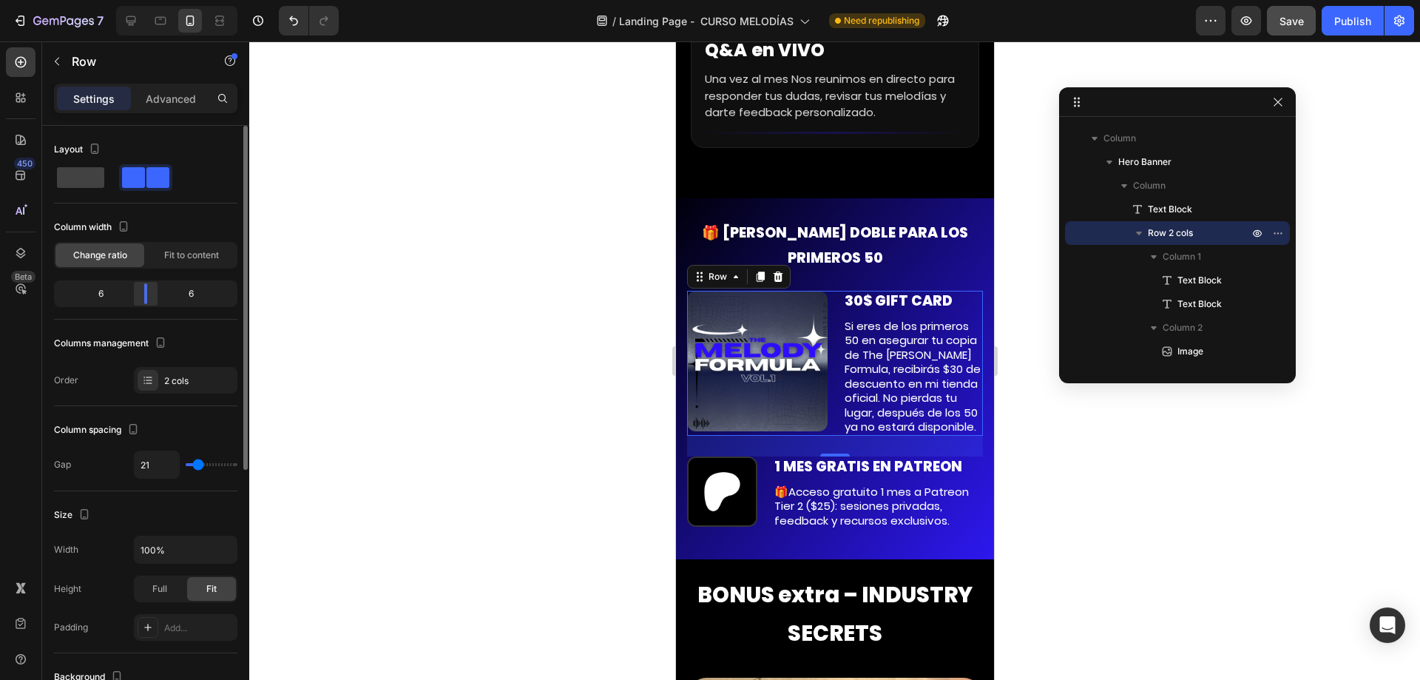
drag, startPoint x: 106, startPoint y: 287, endPoint x: 146, endPoint y: 296, distance: 40.2
click at [146, 296] on div at bounding box center [145, 293] width 3 height 21
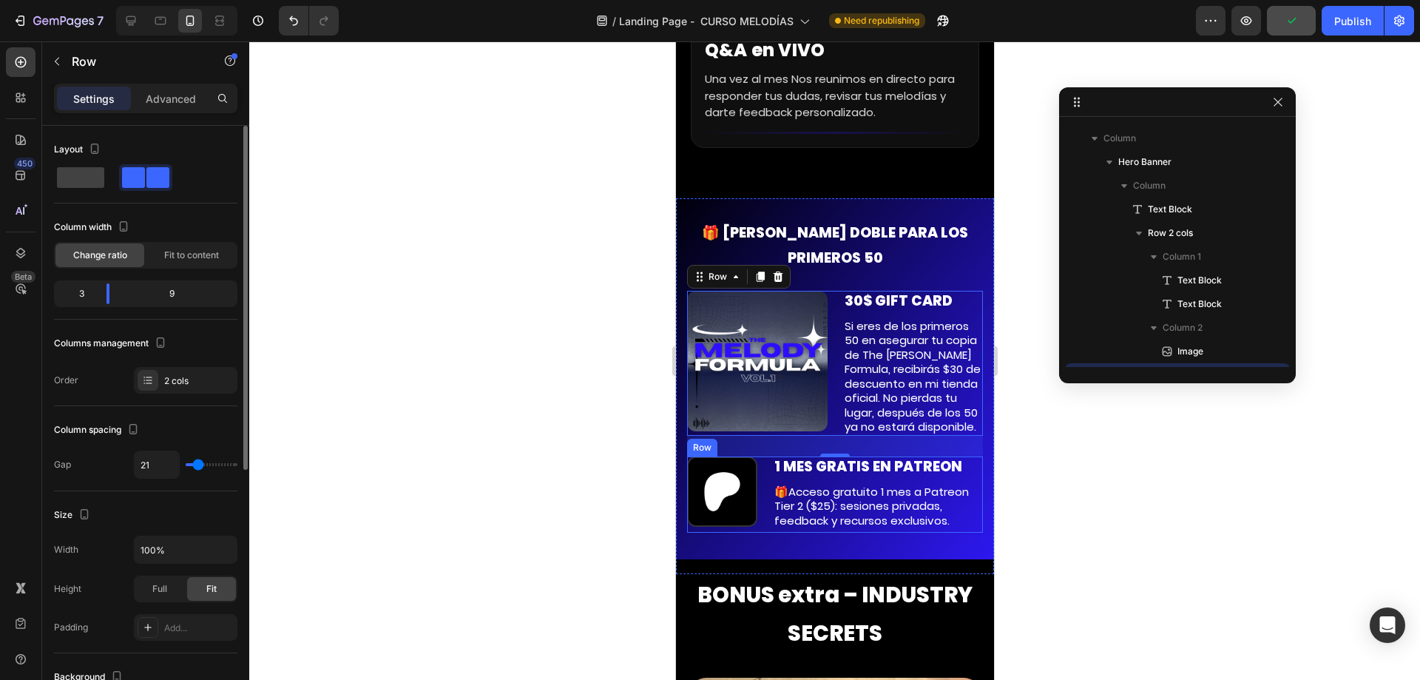
click at [762, 464] on div "Image 1 MES GRATIS EN PATREON Text Block 🎁Acceso gratuito 1 mes a Patreon Tier …" at bounding box center [834, 494] width 296 height 76
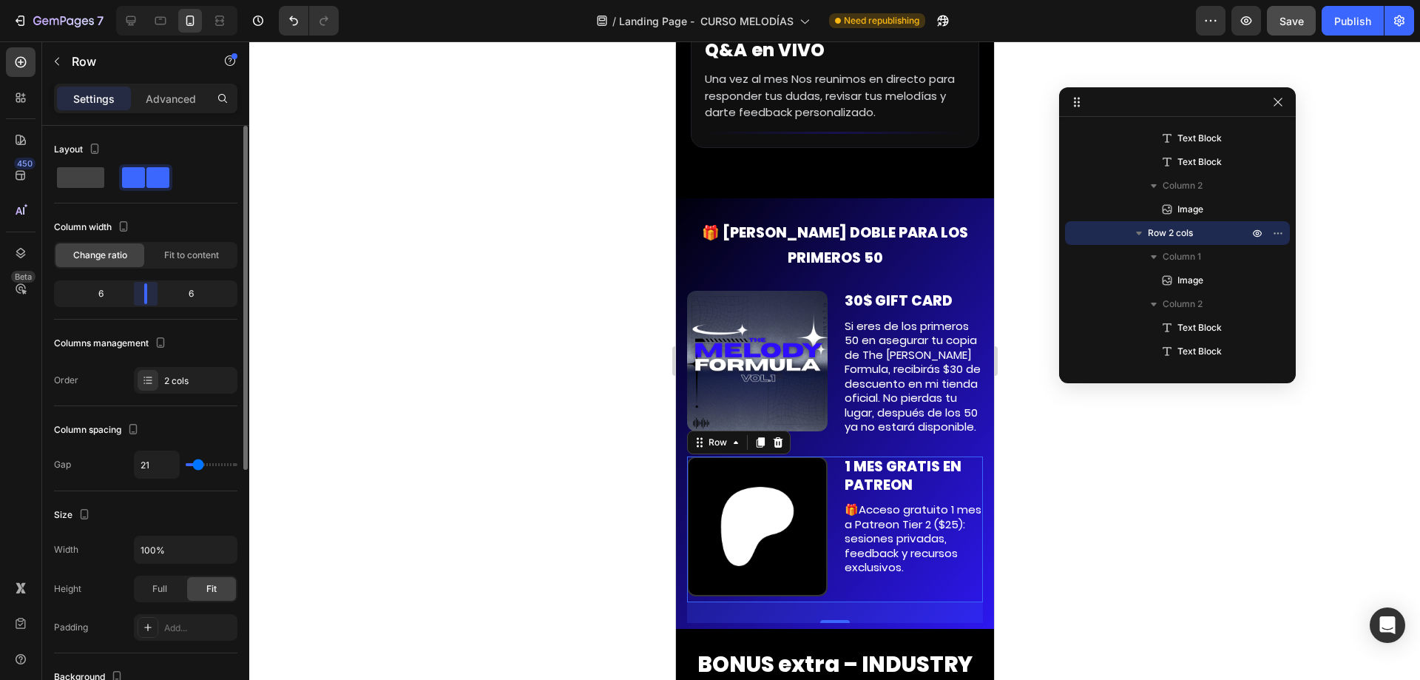
drag, startPoint x: 107, startPoint y: 288, endPoint x: 143, endPoint y: 272, distance: 39.0
click at [143, 272] on div "Column width Change ratio Fit to content 6 6" at bounding box center [145, 267] width 183 height 104
click at [878, 319] on p "Si eres de los primeros 50 en asegurar tu copia de The Melody Formula, recibirá…" at bounding box center [913, 376] width 138 height 115
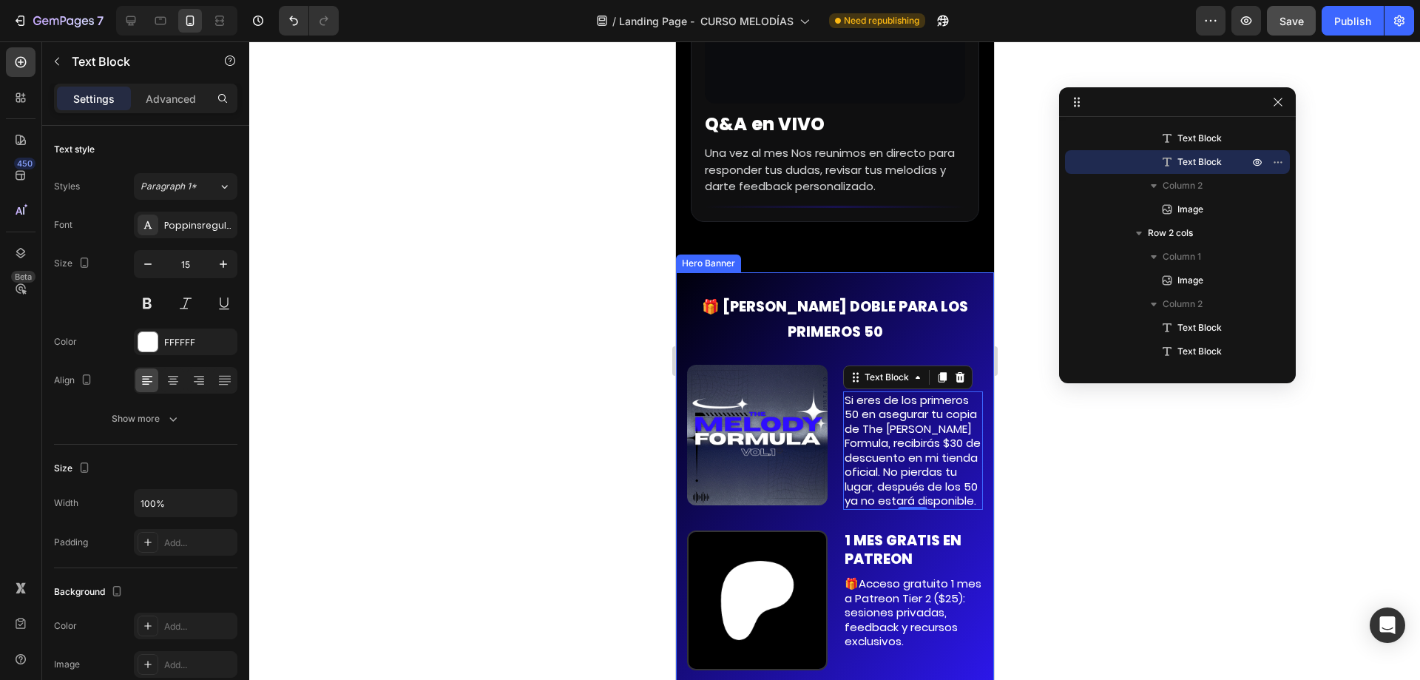
scroll to position [3599, 0]
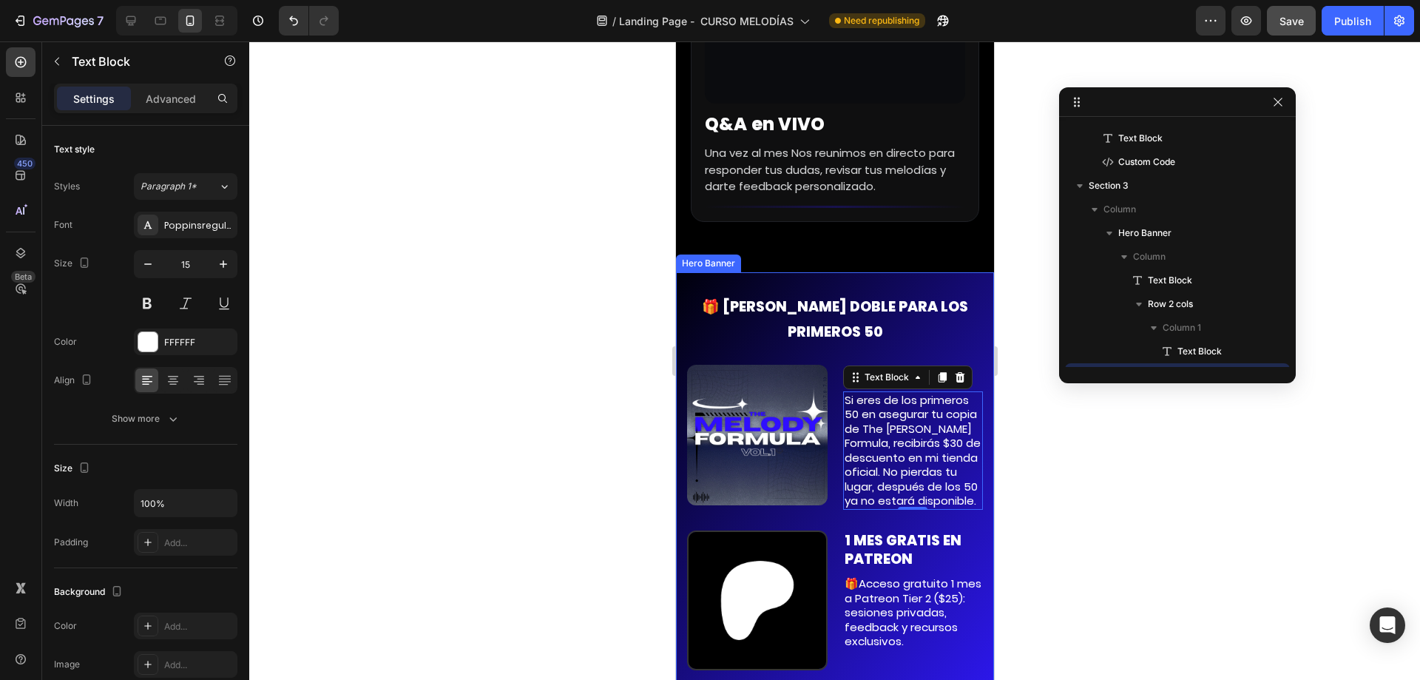
click at [774, 300] on div "🎁 BONO DOBLE PARA LOS PRIMEROS 50 Text Block 30$ GIFT CARD Text Block Si eres d…" at bounding box center [834, 495] width 318 height 446
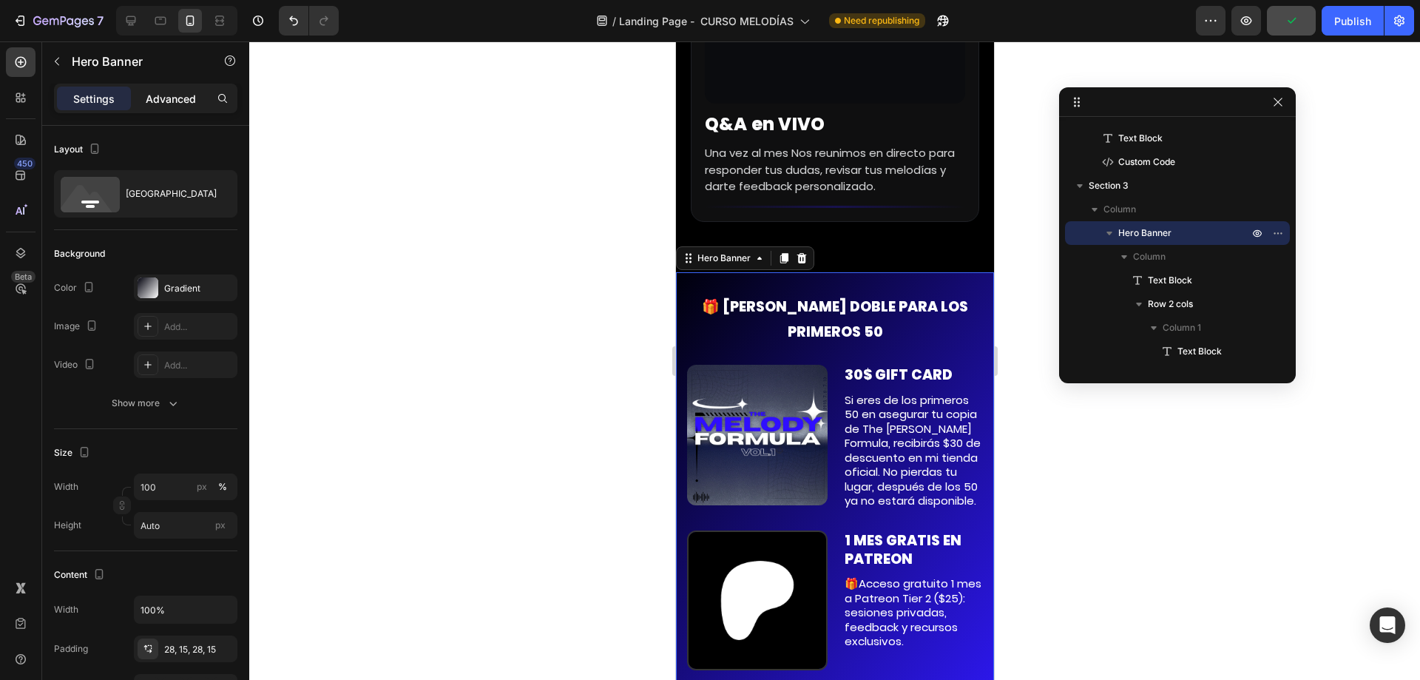
click at [166, 103] on p "Advanced" at bounding box center [171, 99] width 50 height 16
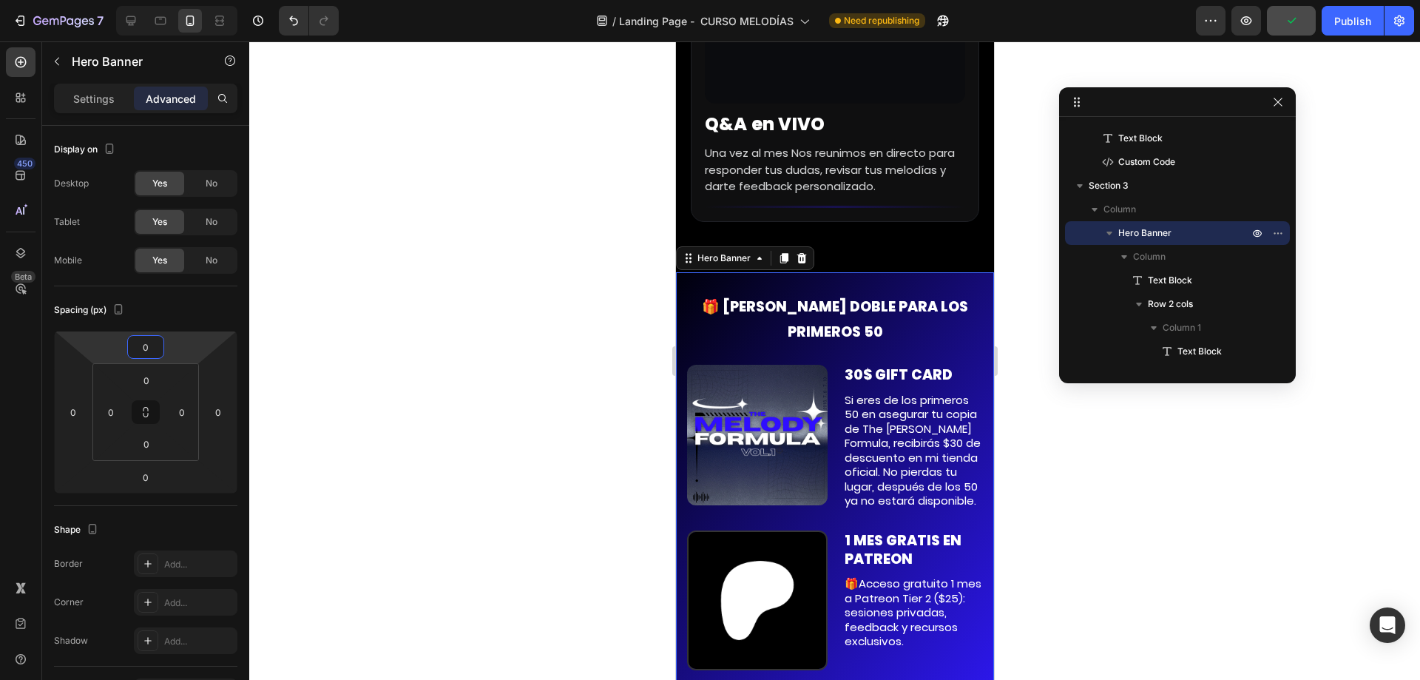
click at [143, 349] on input "0" at bounding box center [146, 347] width 30 height 22
type input "-25"
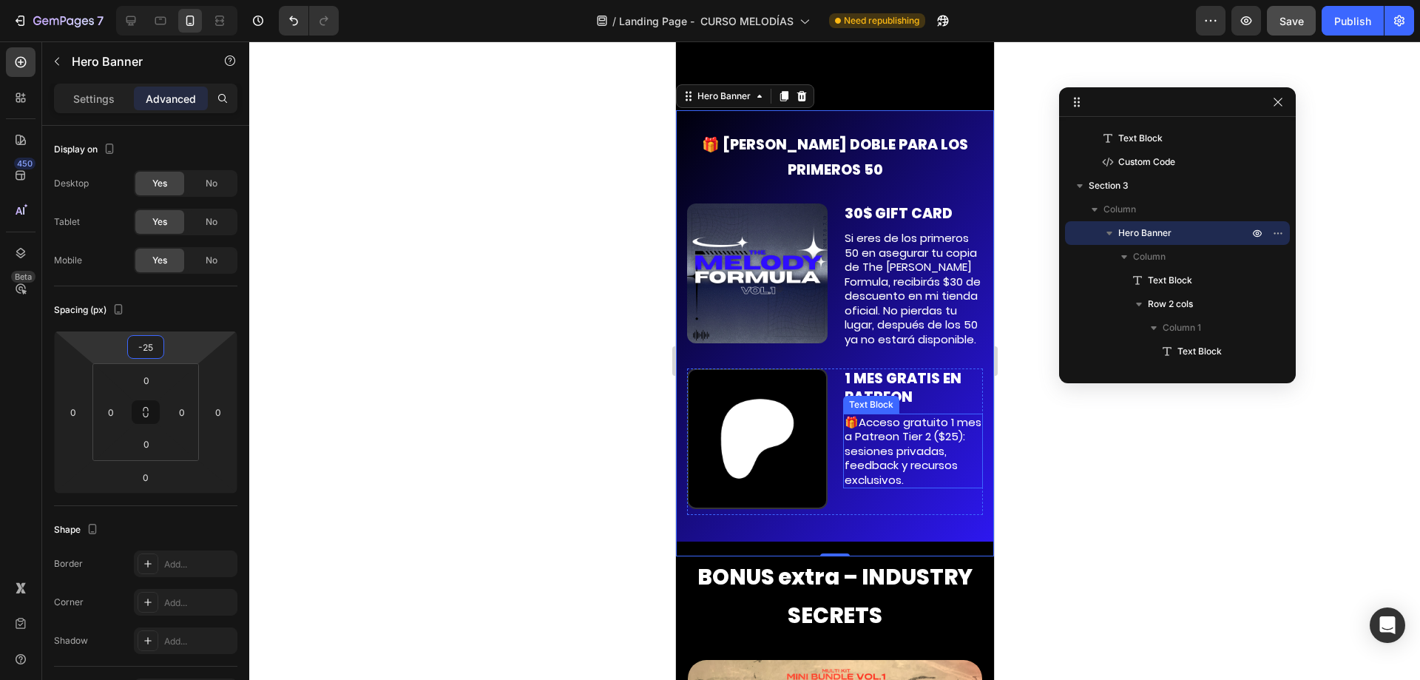
scroll to position [9761, 0]
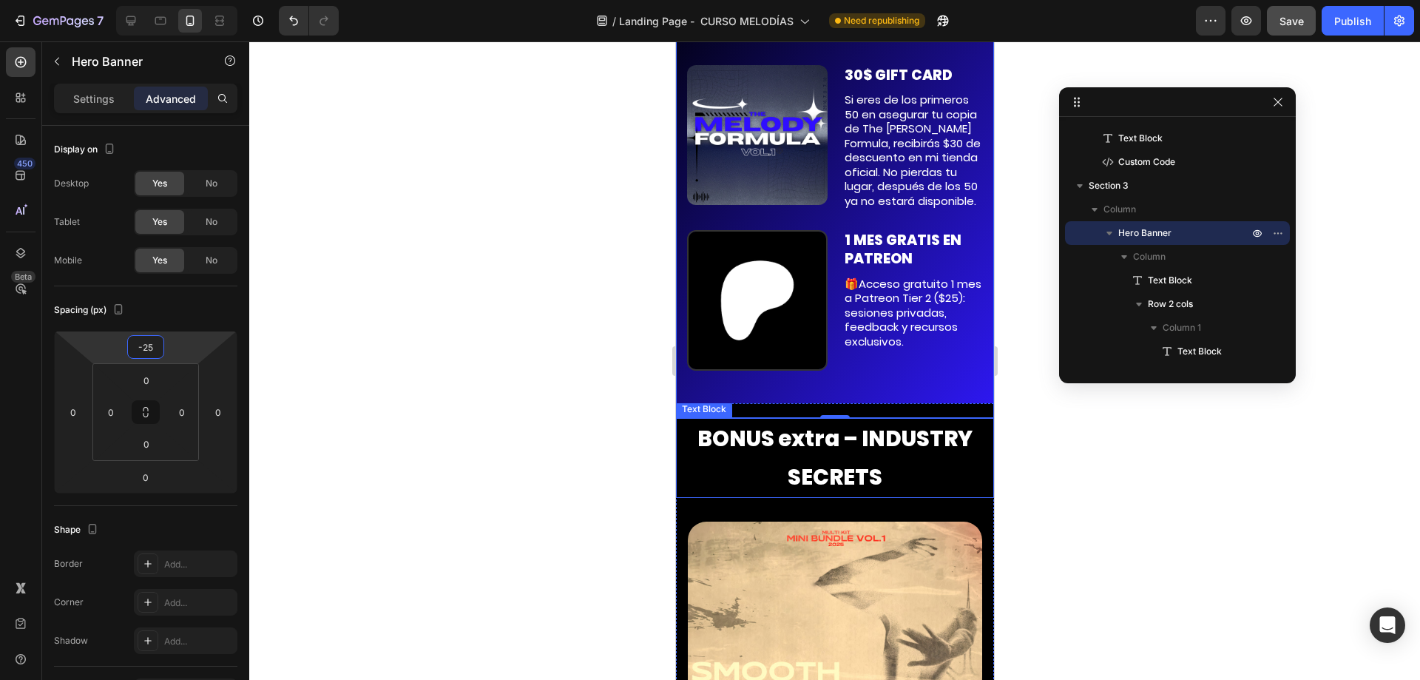
click at [850, 425] on strong "BONUS extra – INDUSTRY SECRETS" at bounding box center [834, 458] width 275 height 68
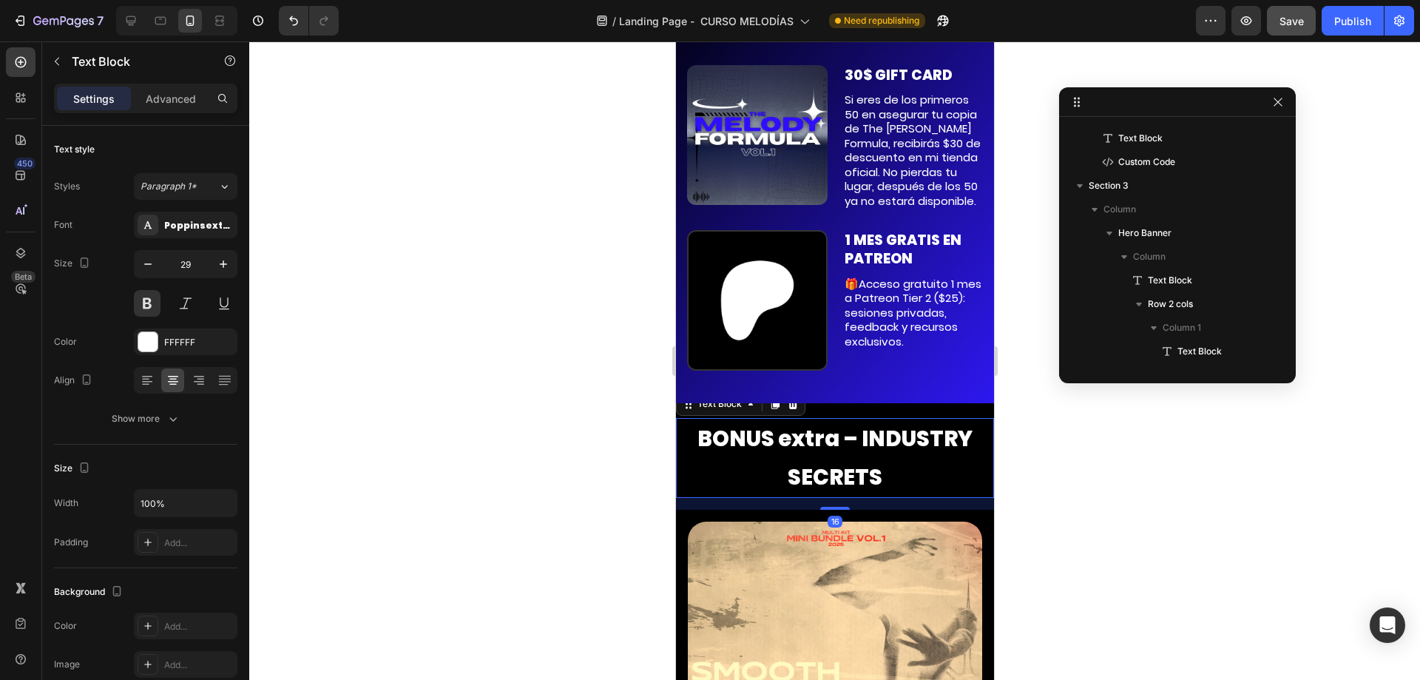
scroll to position [4001, 0]
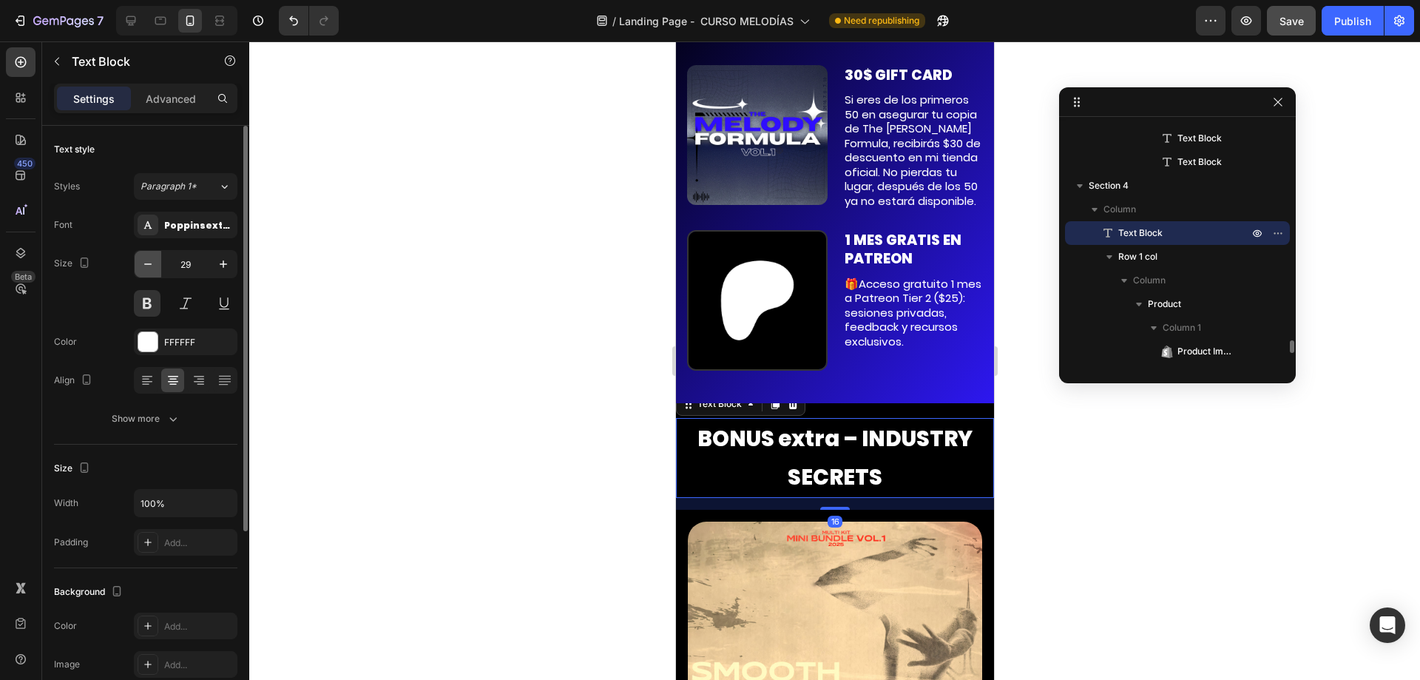
click at [149, 259] on icon "button" at bounding box center [148, 264] width 15 height 15
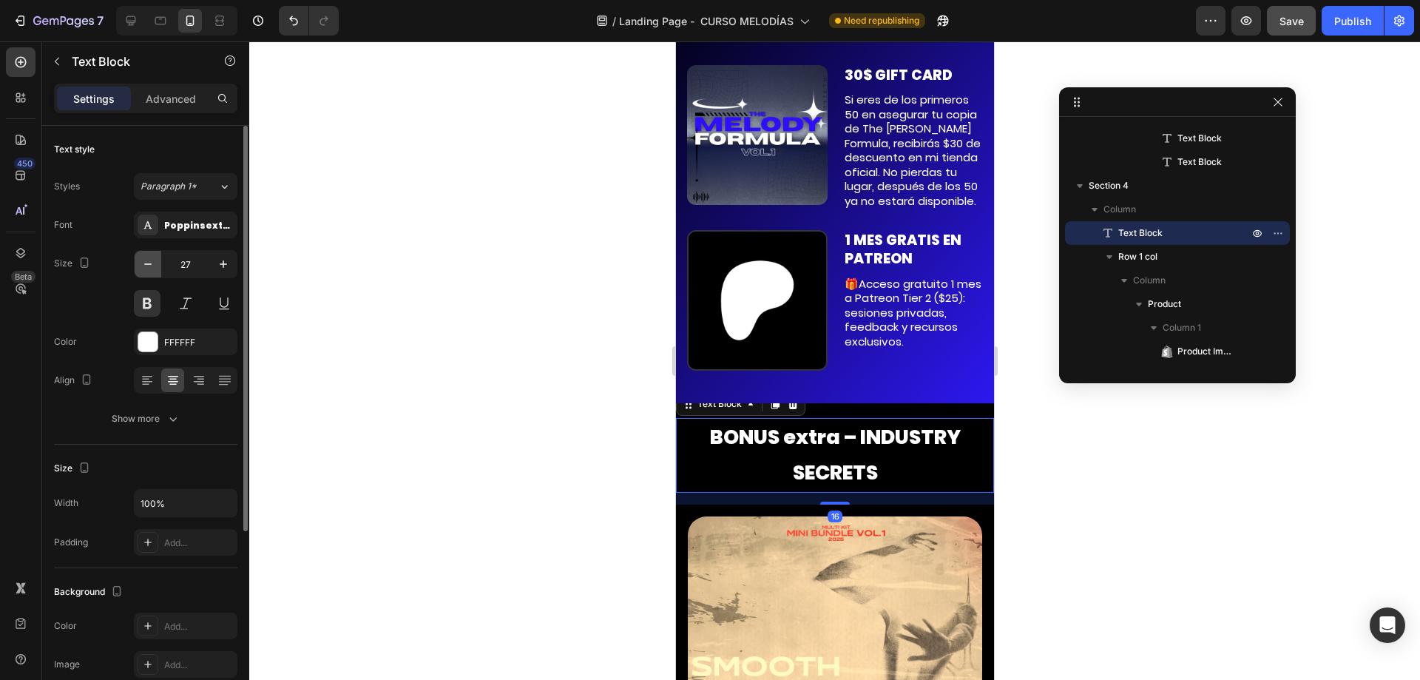
click at [149, 259] on icon "button" at bounding box center [148, 264] width 15 height 15
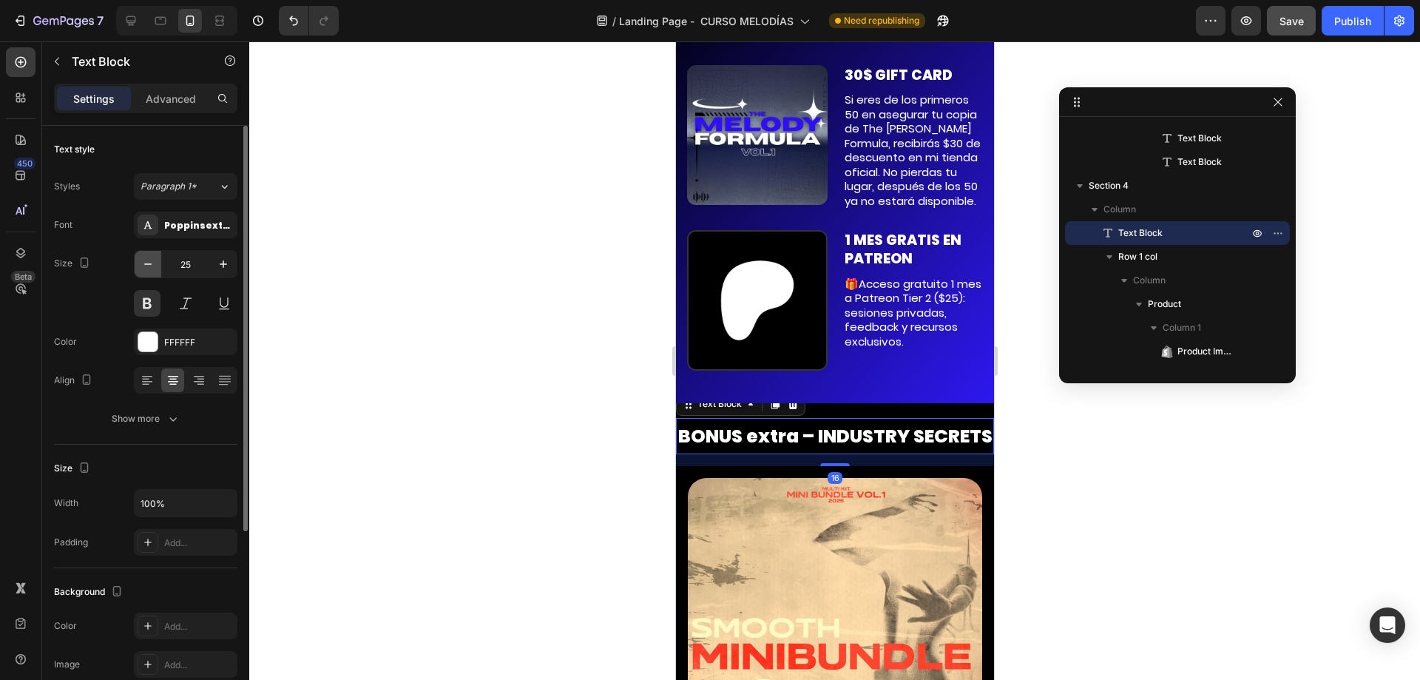
click at [149, 259] on icon "button" at bounding box center [148, 264] width 15 height 15
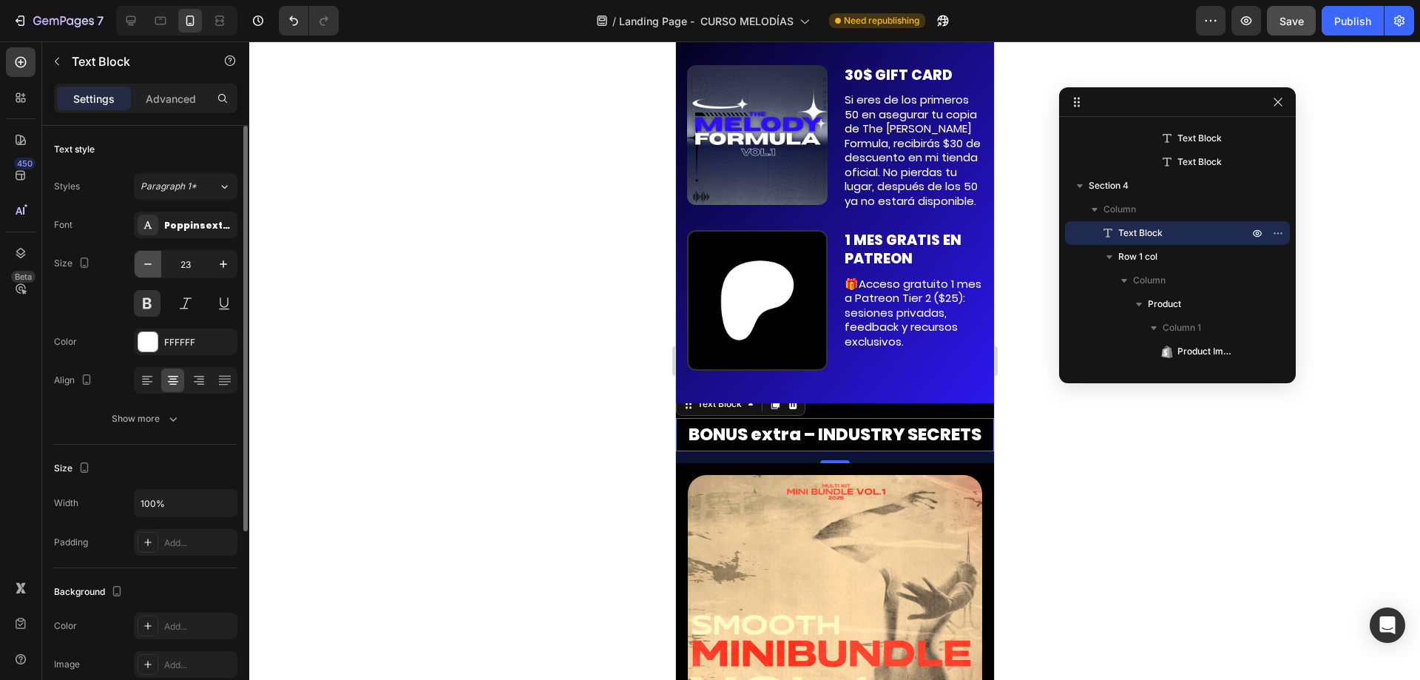
click at [149, 259] on icon "button" at bounding box center [148, 264] width 15 height 15
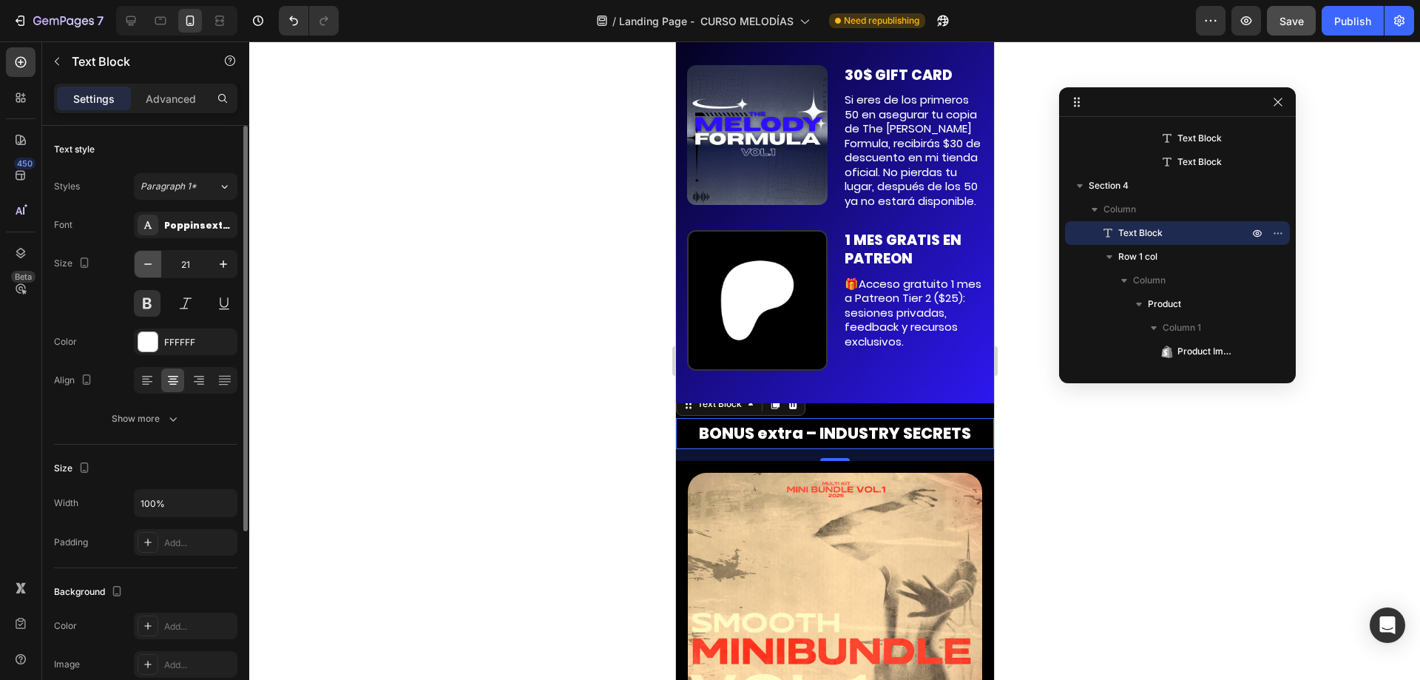
click at [149, 259] on icon "button" at bounding box center [148, 264] width 15 height 15
type input "20"
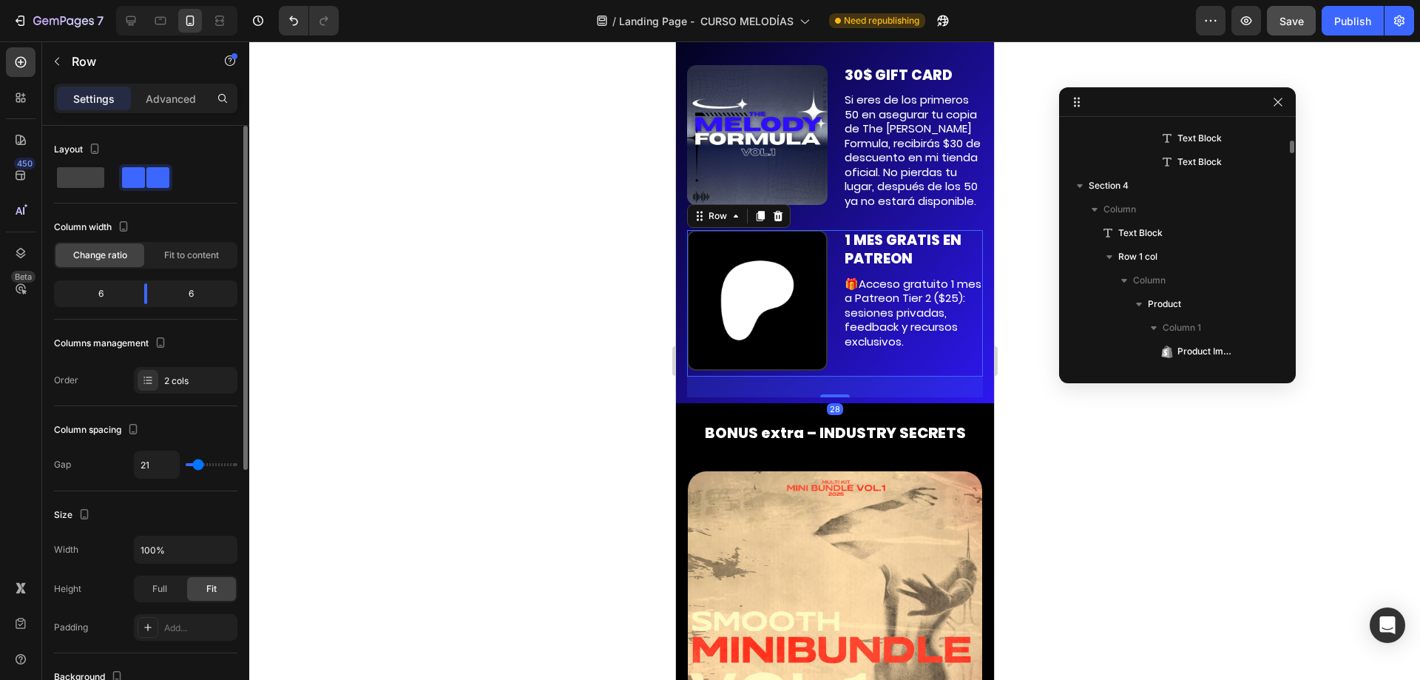
click at [872, 359] on div "1 MES GRATIS EN PATREON Text Block 🎁Acceso gratuito 1 mes a Patreon Tier 2 ($25…" at bounding box center [912, 303] width 141 height 146
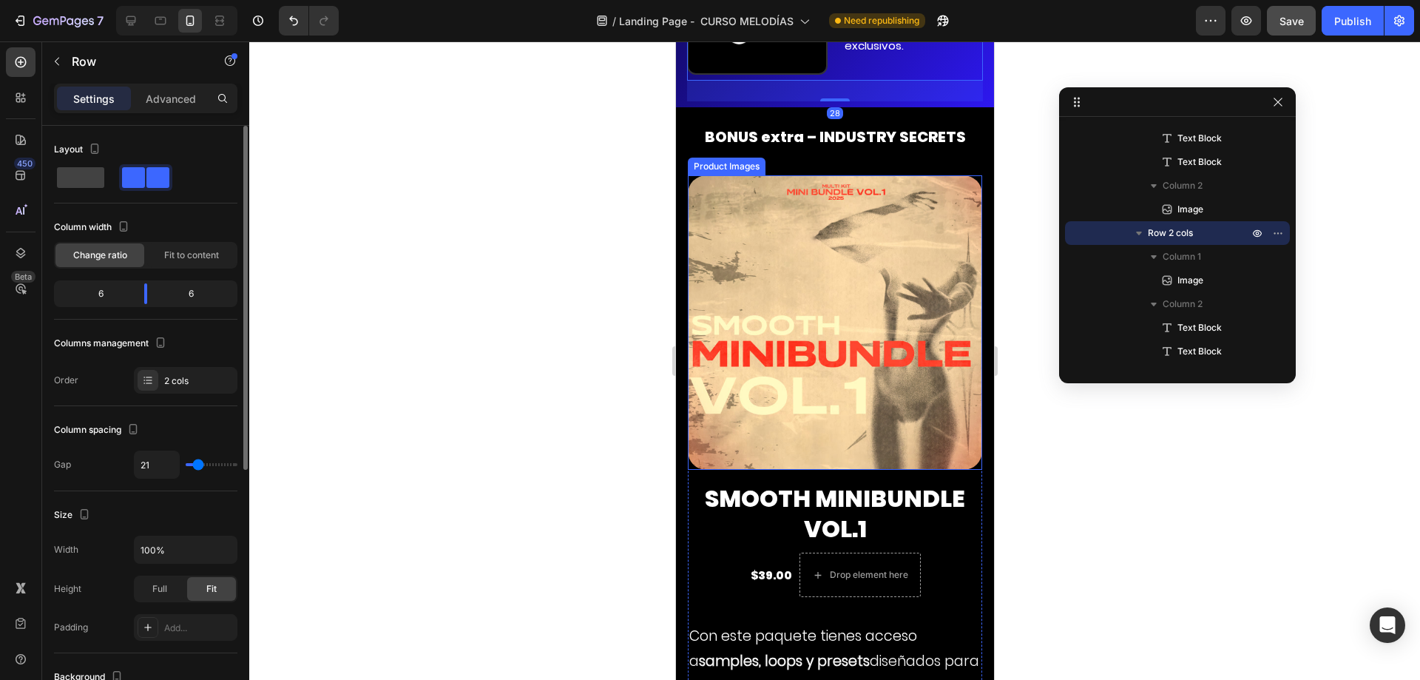
scroll to position [10205, 0]
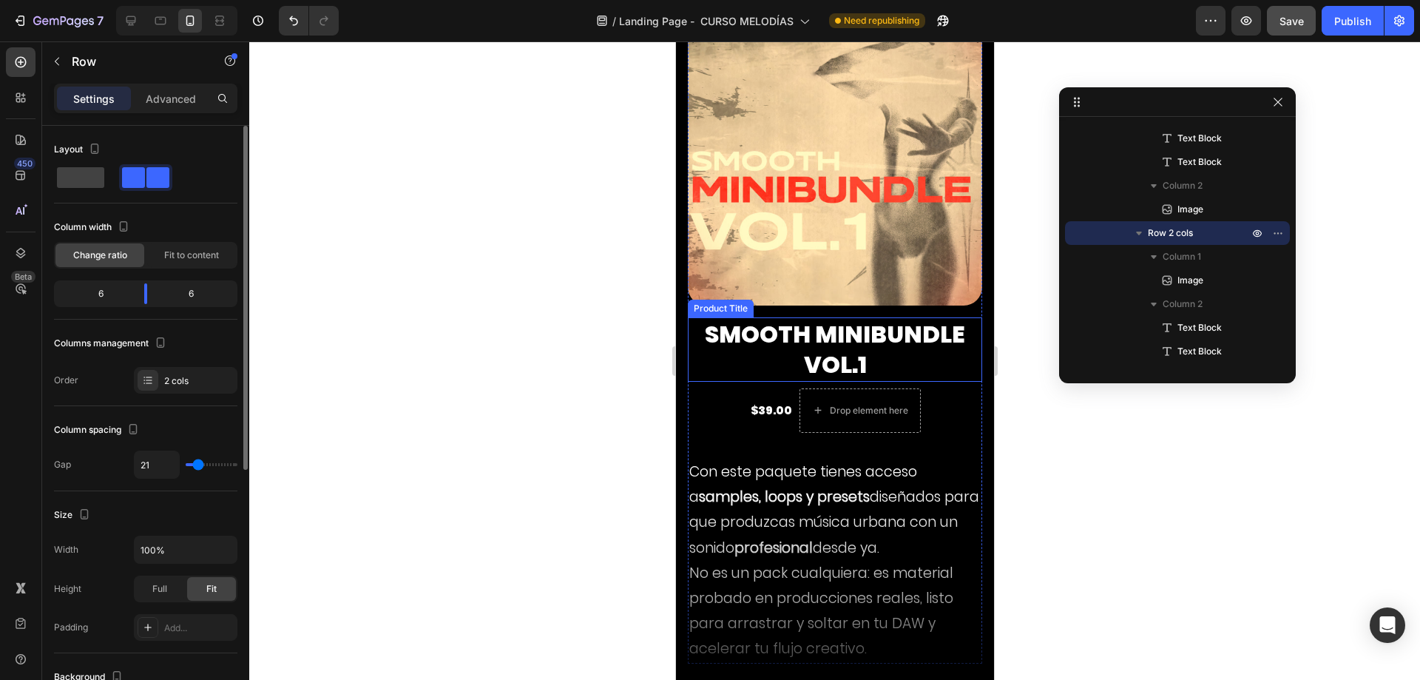
click at [800, 334] on h2 "Smooth Minibundle VOL.1" at bounding box center [834, 349] width 294 height 64
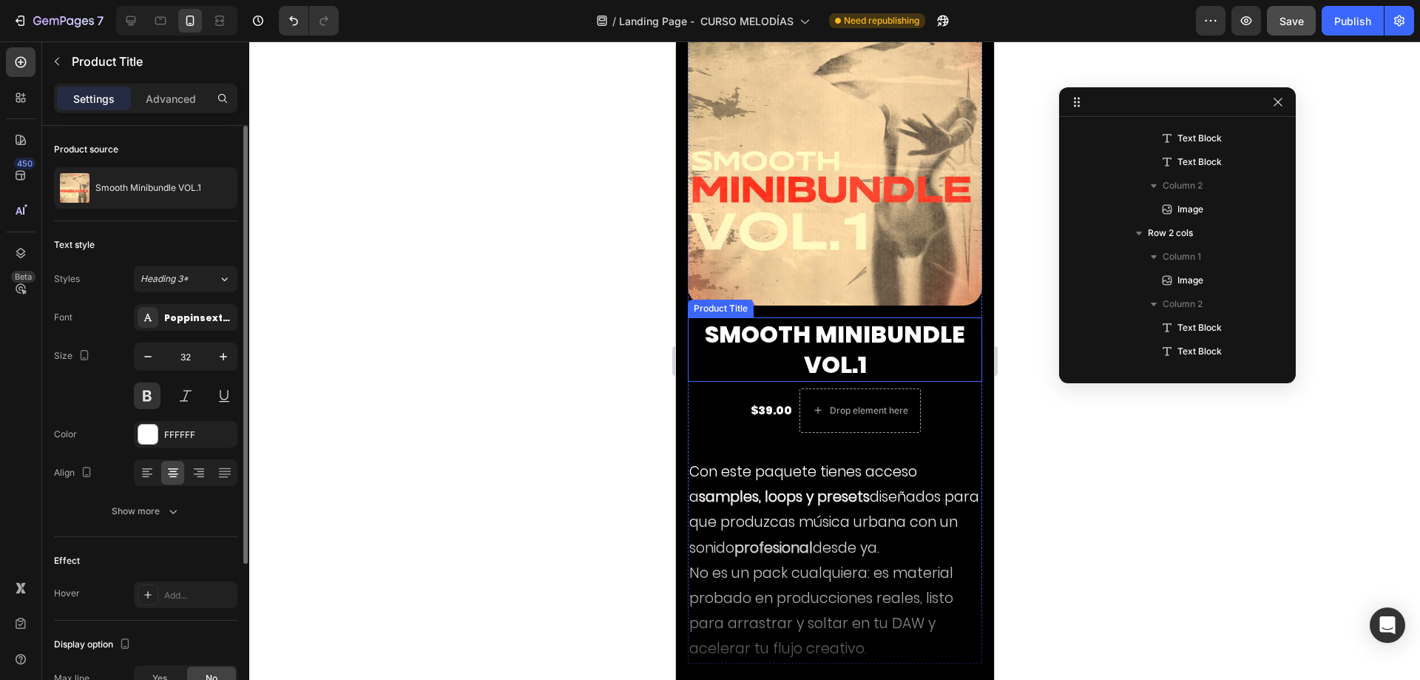
scroll to position [4167, 0]
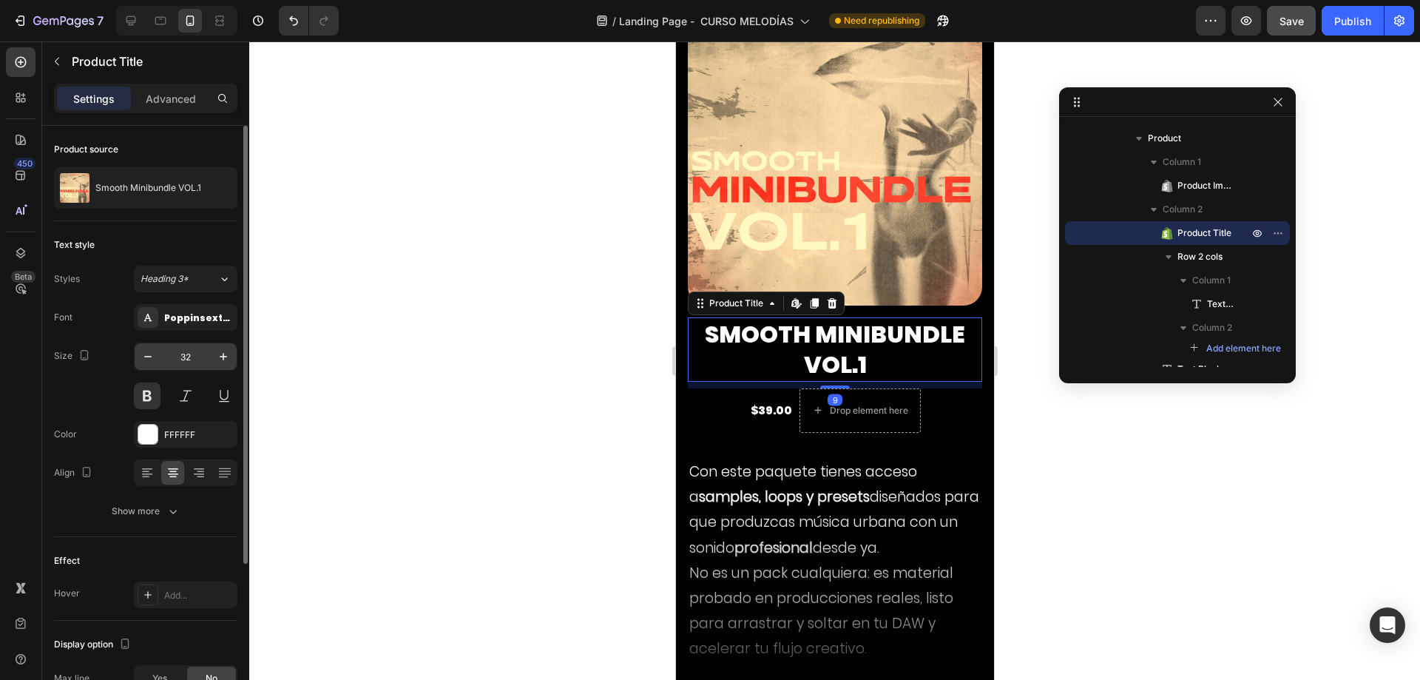
click at [186, 363] on input "32" at bounding box center [185, 356] width 49 height 27
type input "20"
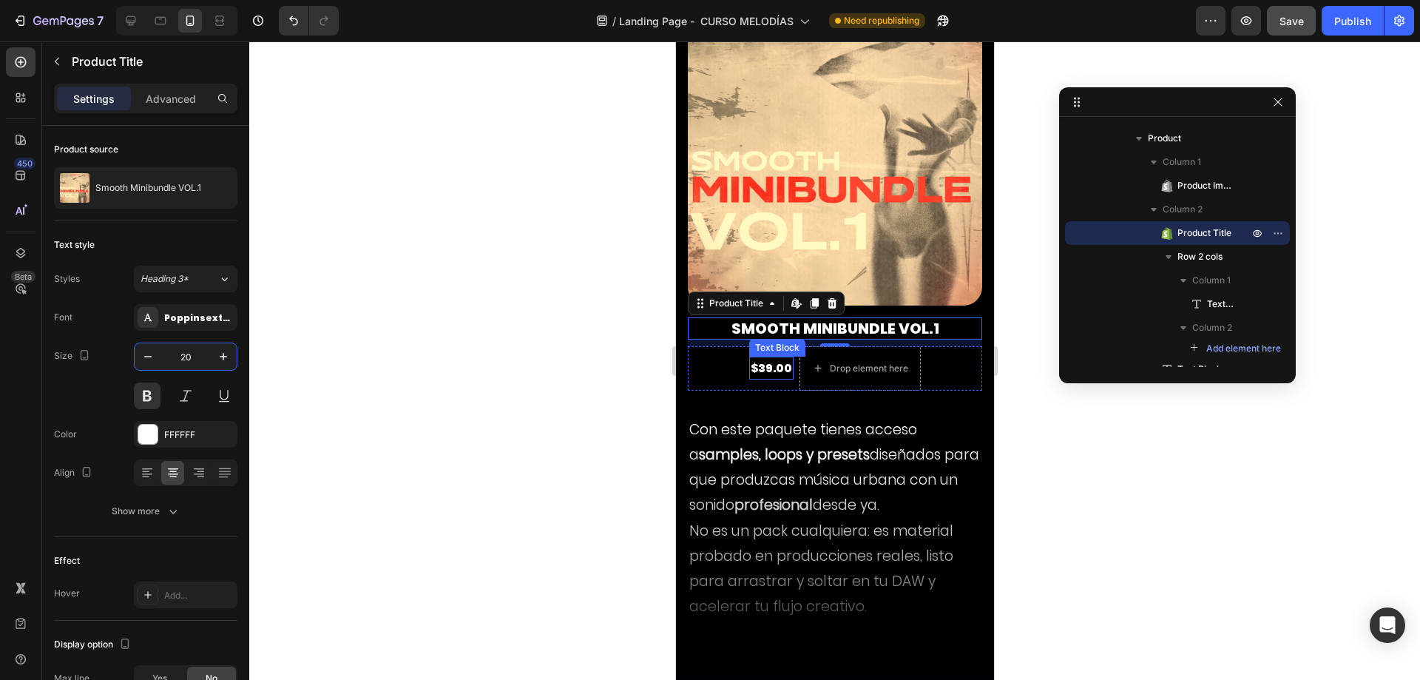
click at [759, 362] on p "$39.00" at bounding box center [770, 368] width 41 height 20
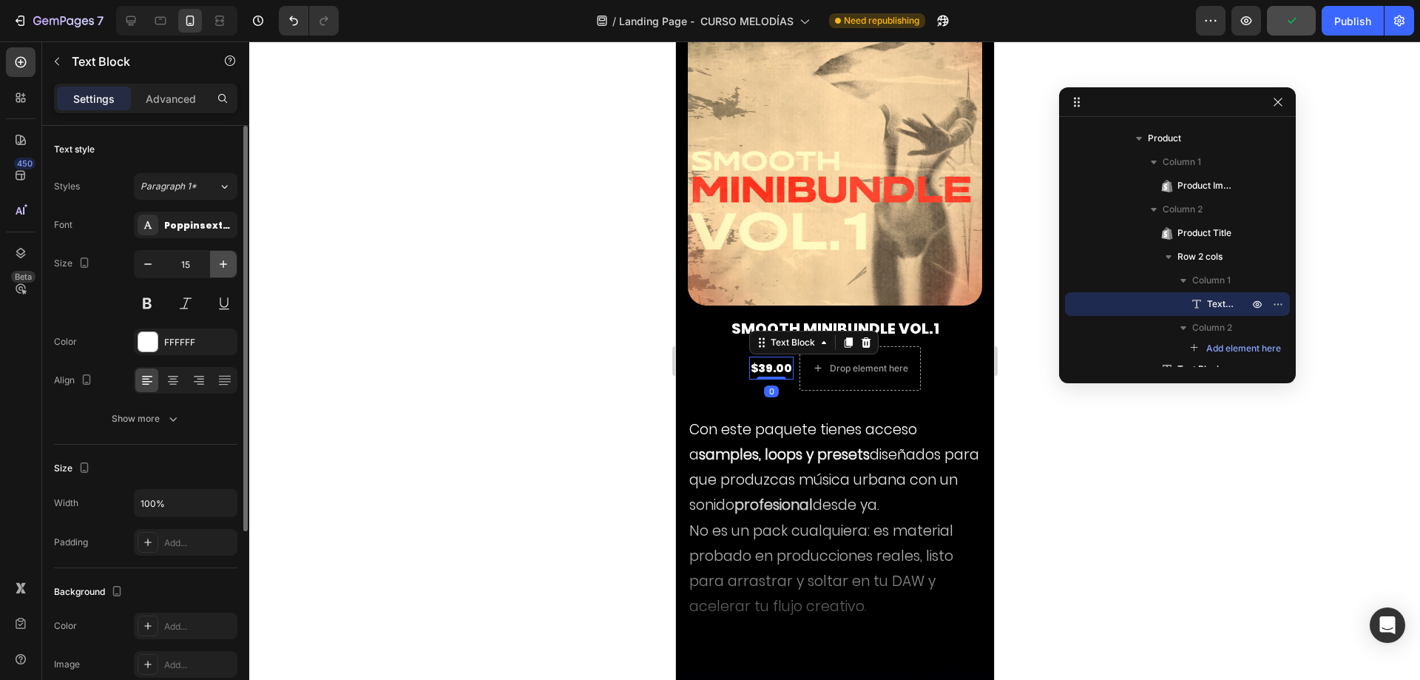
click at [221, 257] on icon "button" at bounding box center [223, 264] width 15 height 15
click at [161, 277] on div "17" at bounding box center [186, 264] width 104 height 28
click at [152, 271] on icon "button" at bounding box center [148, 264] width 15 height 15
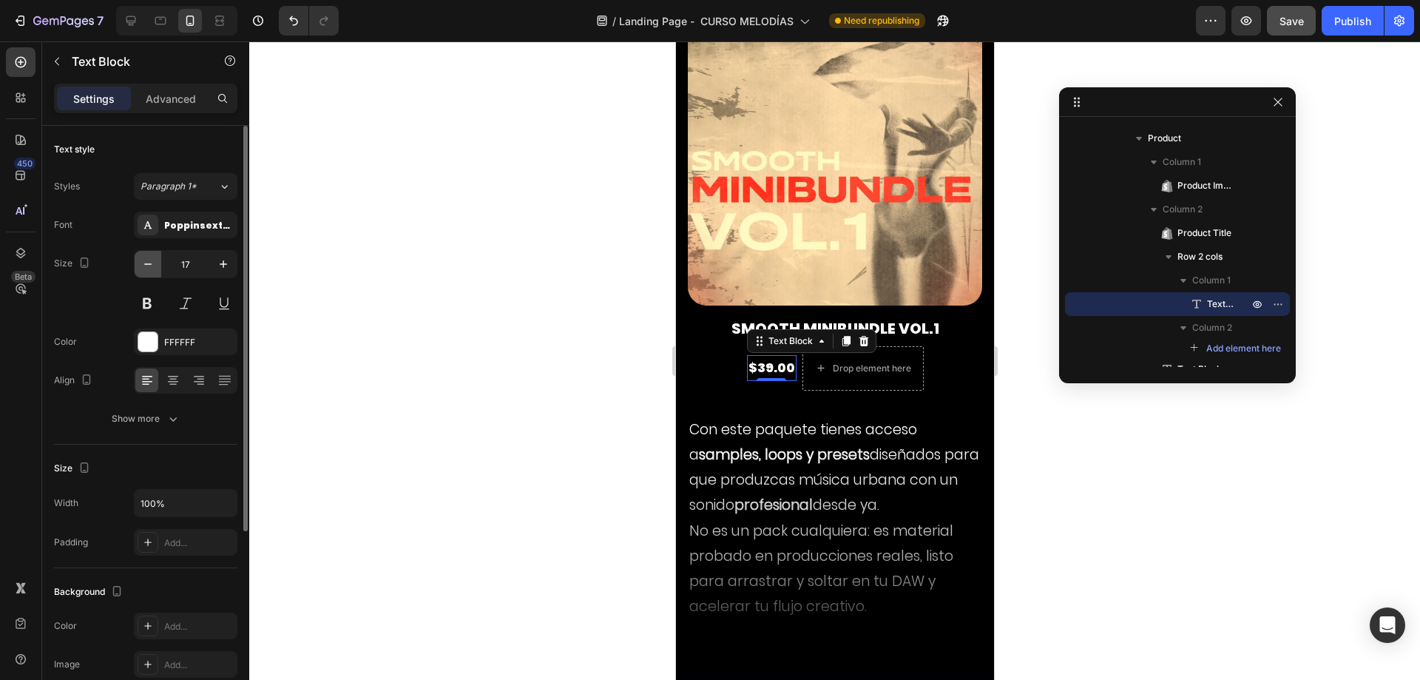
click at [152, 271] on icon "button" at bounding box center [148, 264] width 15 height 15
type input "15"
click at [188, 233] on div "Poppinsextrabold" at bounding box center [186, 224] width 104 height 27
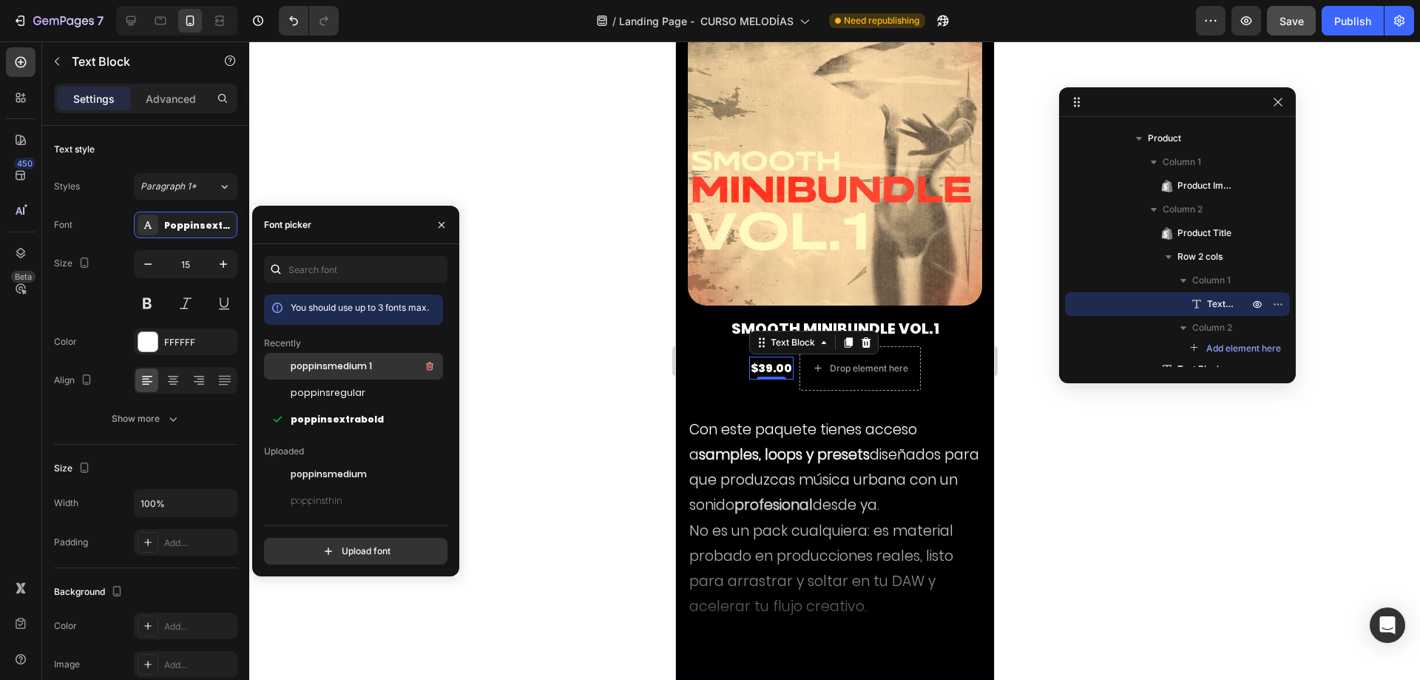
click at [373, 368] on div "poppinsmedium 1" at bounding box center [365, 366] width 149 height 18
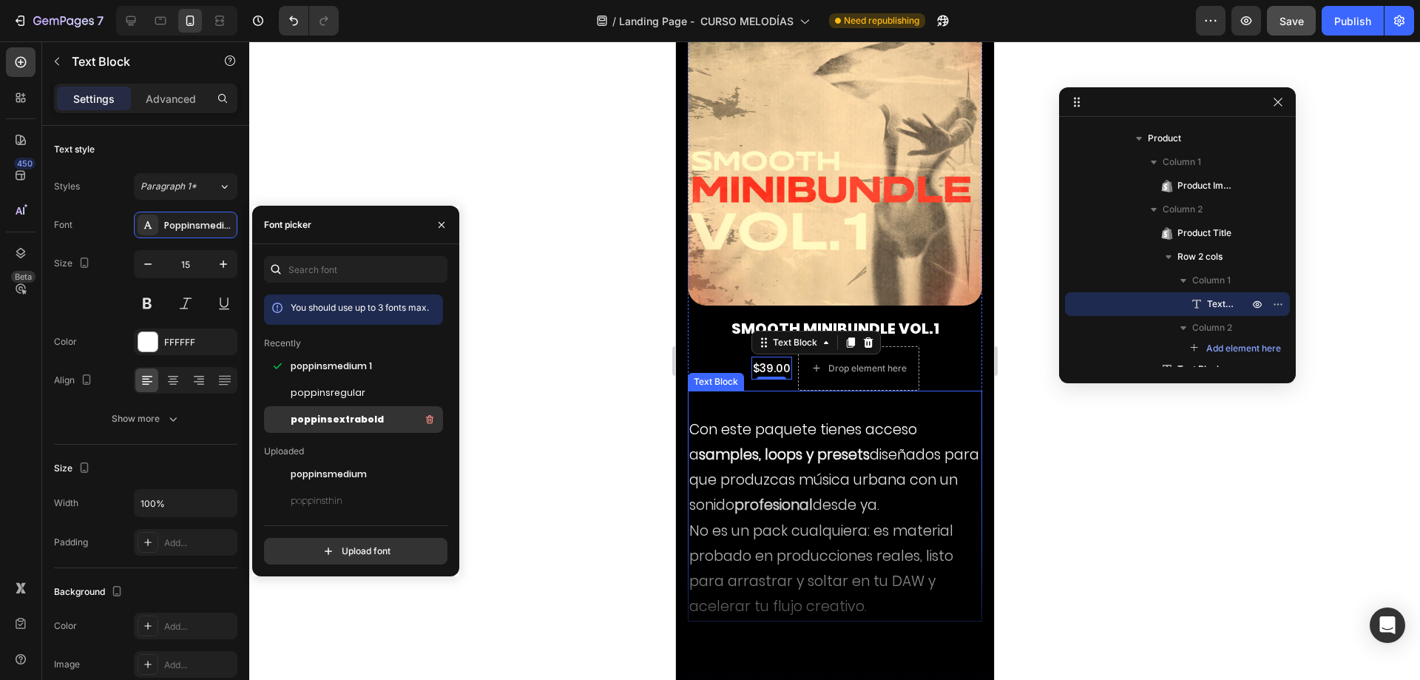
drag, startPoint x: 335, startPoint y: 419, endPoint x: 359, endPoint y: 409, distance: 25.8
click at [335, 418] on span "poppinsextrabold" at bounding box center [337, 419] width 93 height 13
click at [840, 427] on p "Con este paquete tienes acceso a samples, loops y presets diseñados para que pr…" at bounding box center [833, 518] width 291 height 203
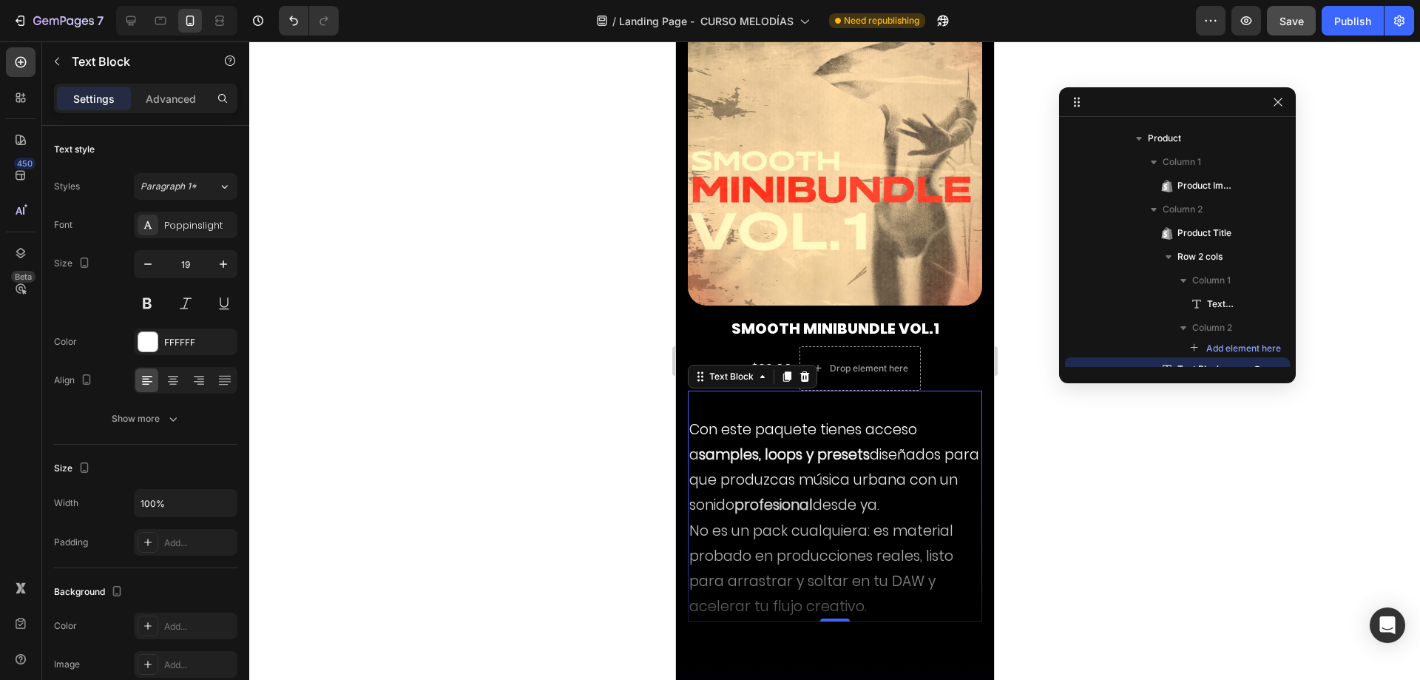
scroll to position [4252, 0]
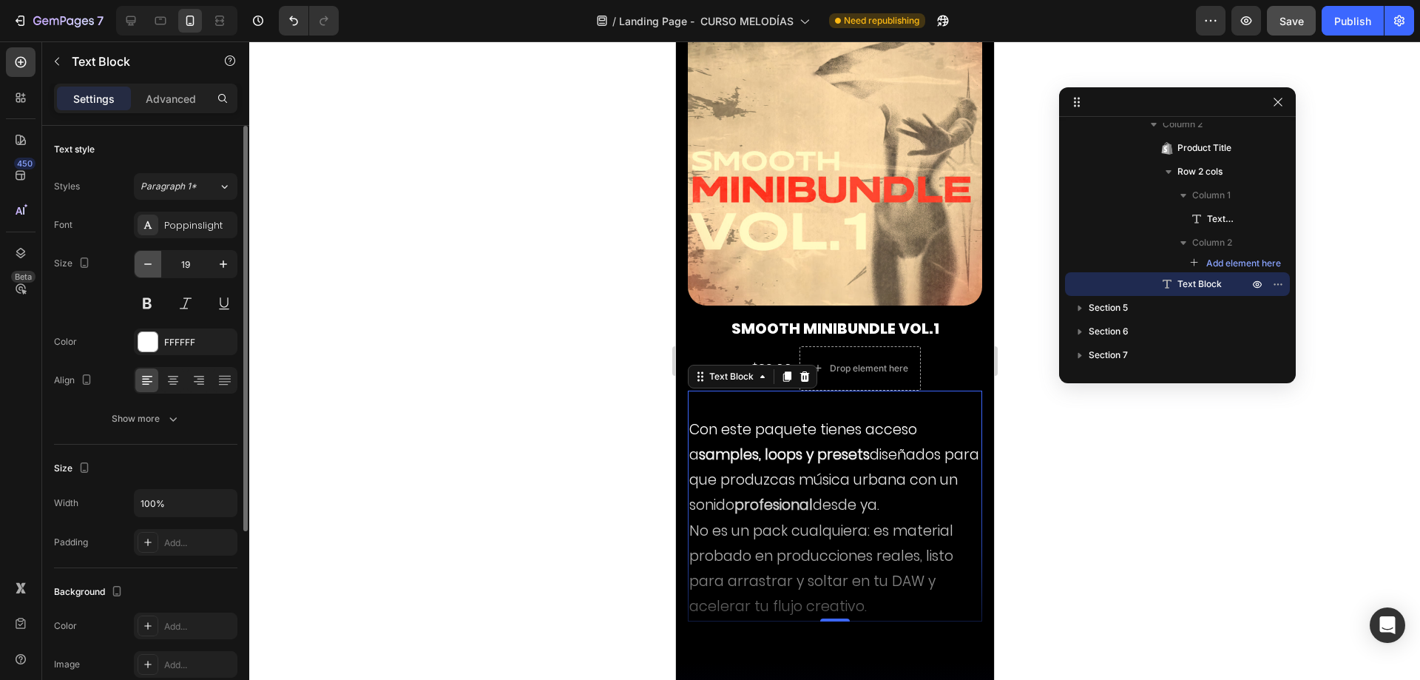
click at [154, 267] on icon "button" at bounding box center [148, 264] width 15 height 15
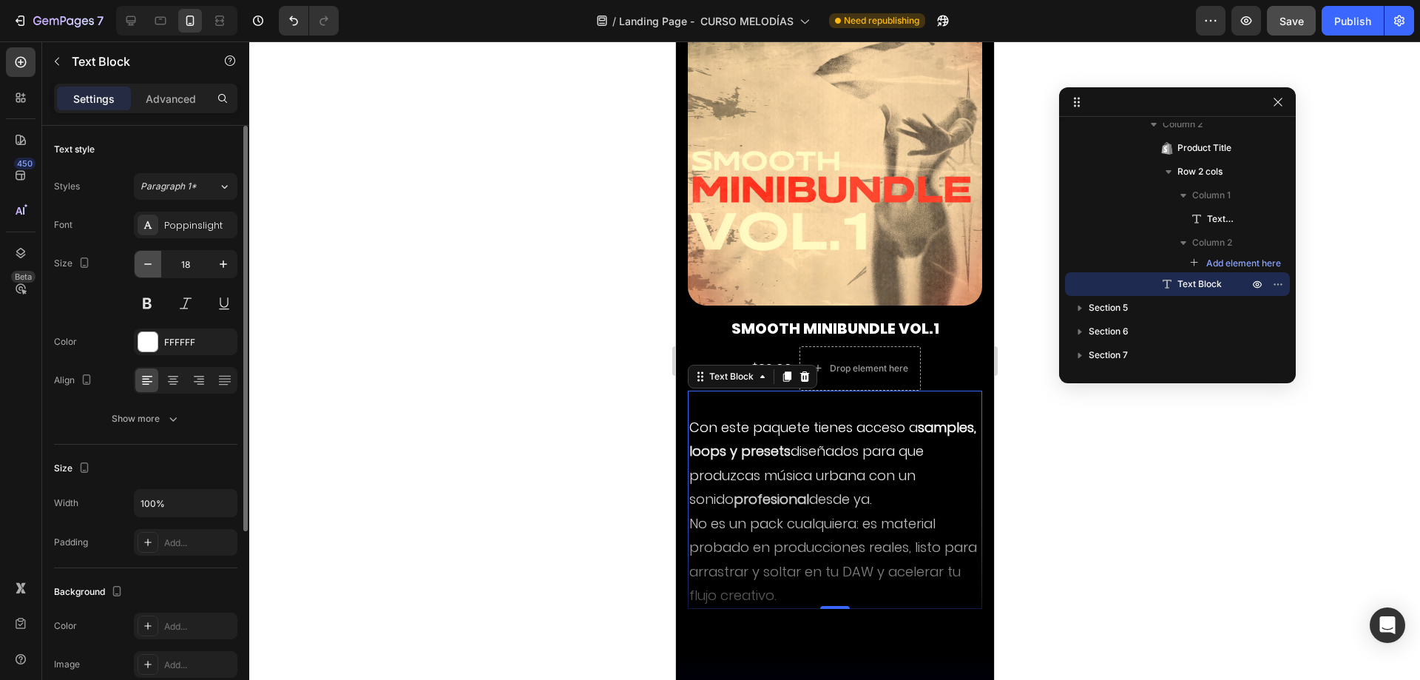
click at [154, 267] on icon "button" at bounding box center [148, 264] width 15 height 15
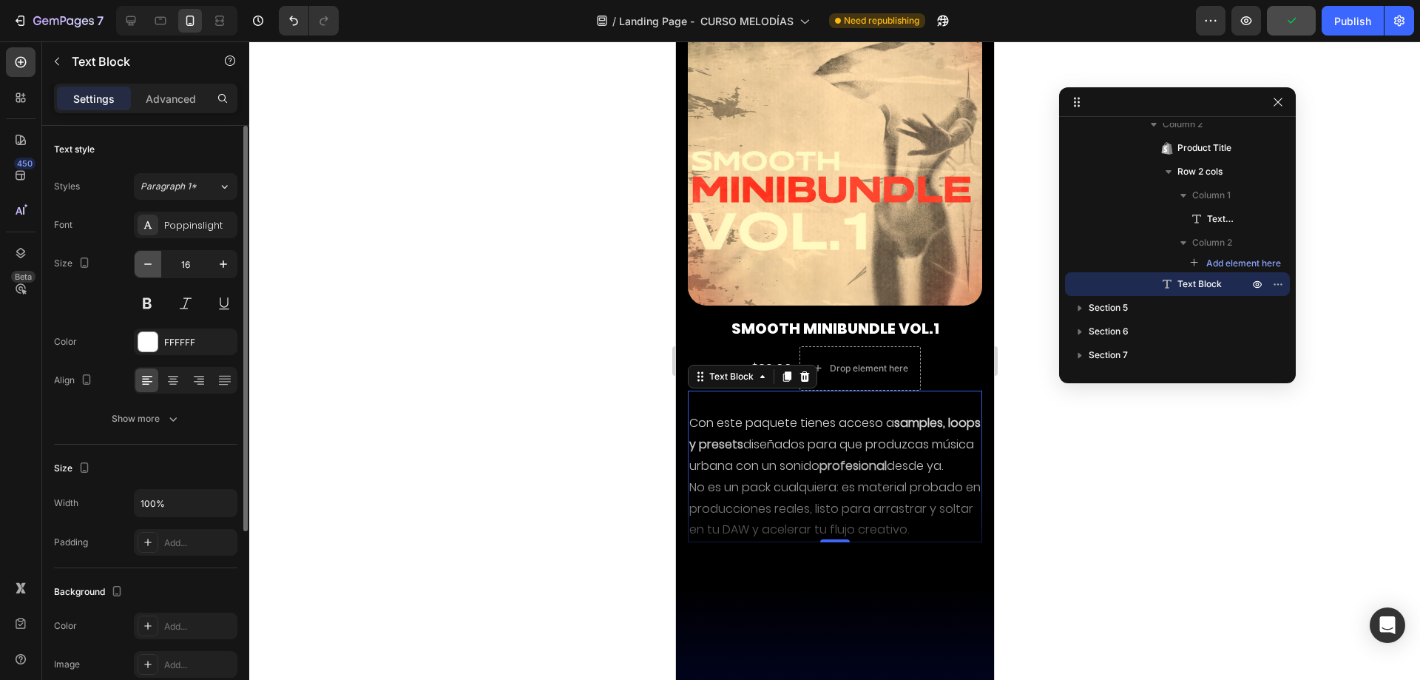
click at [154, 267] on icon "button" at bounding box center [148, 264] width 15 height 15
type input "15"
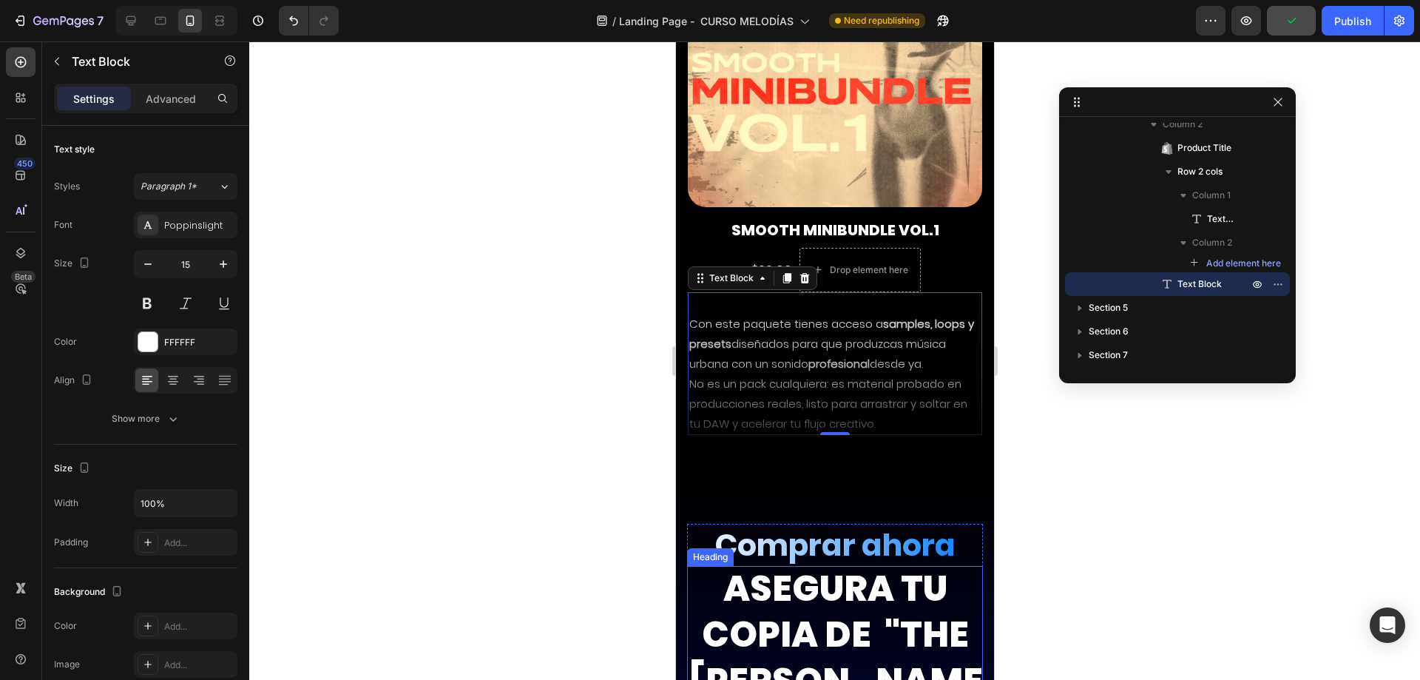
scroll to position [10427, 0]
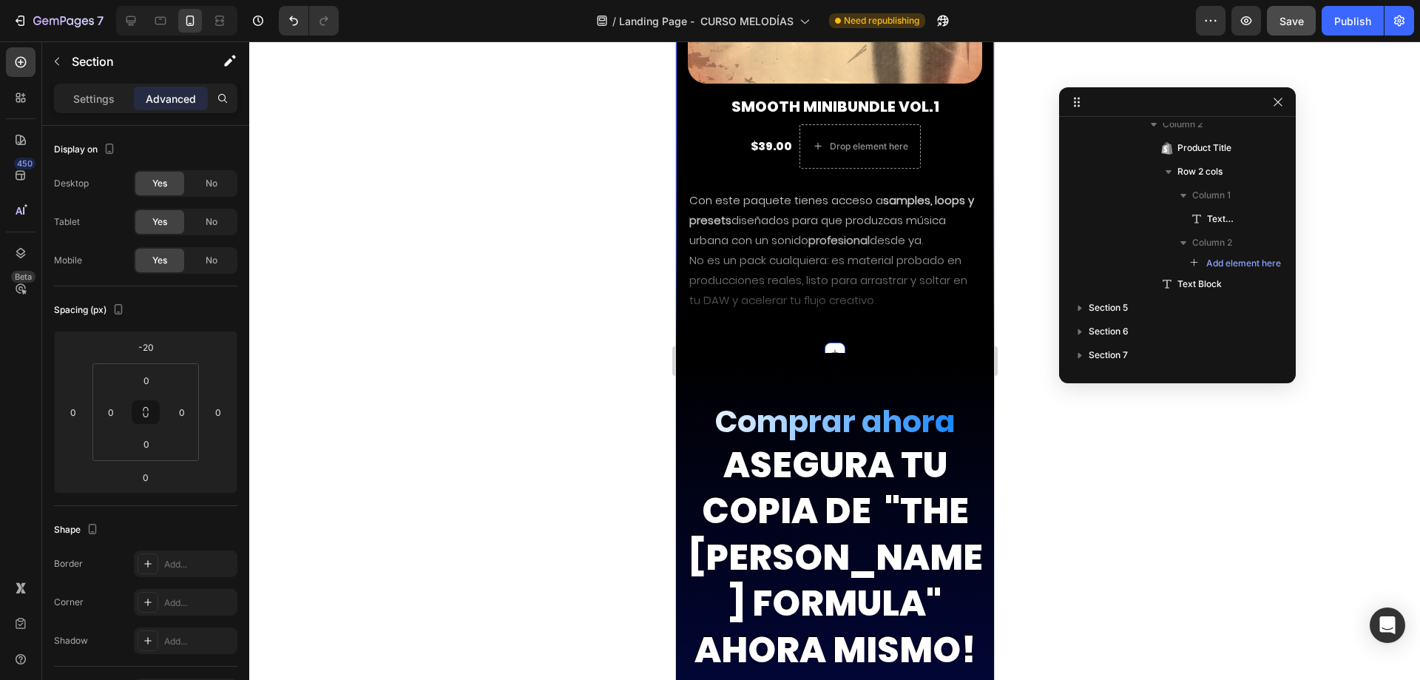
click at [881, 325] on div "BONUS extra – INDUSTRY SECRETS Text Block Product Images Smooth Minibundle VOL.…" at bounding box center [834, 37] width 318 height 632
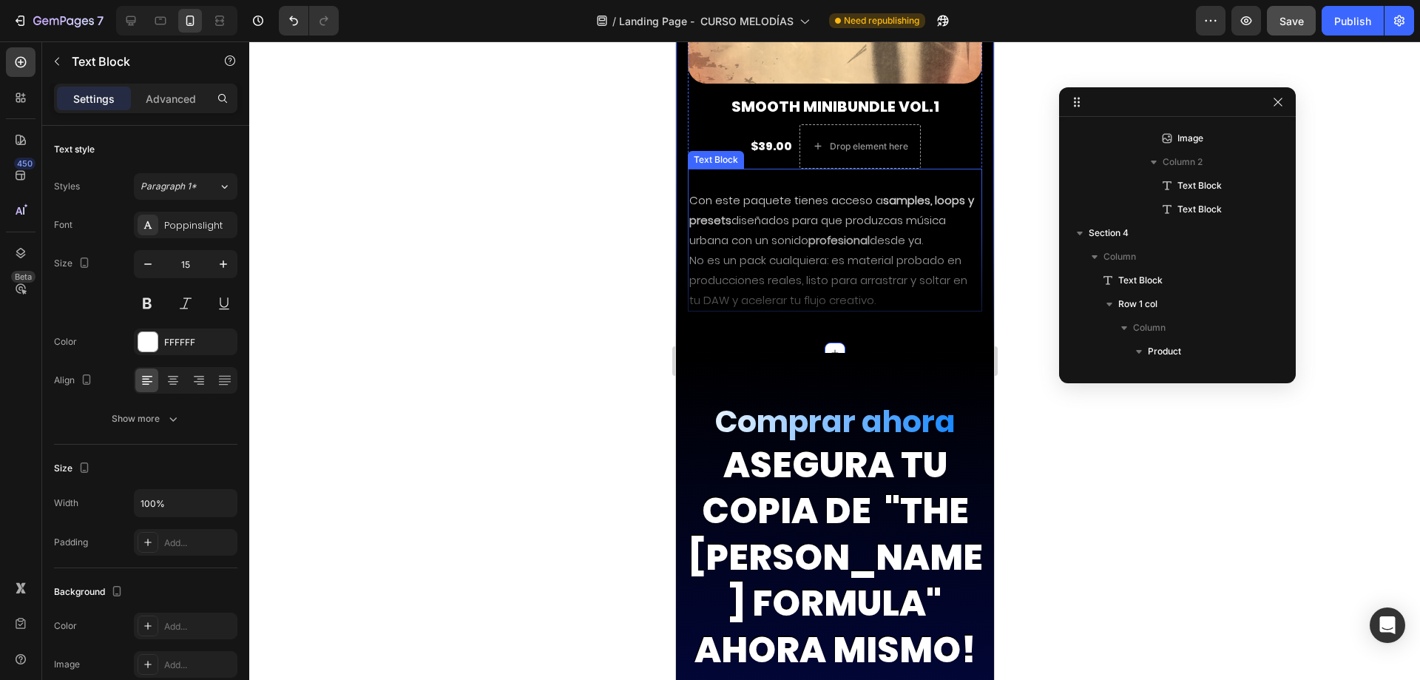
click at [688, 266] on p "Con este paquete tienes acceso a samples, loops y presets diseñados para que pr…" at bounding box center [833, 250] width 291 height 120
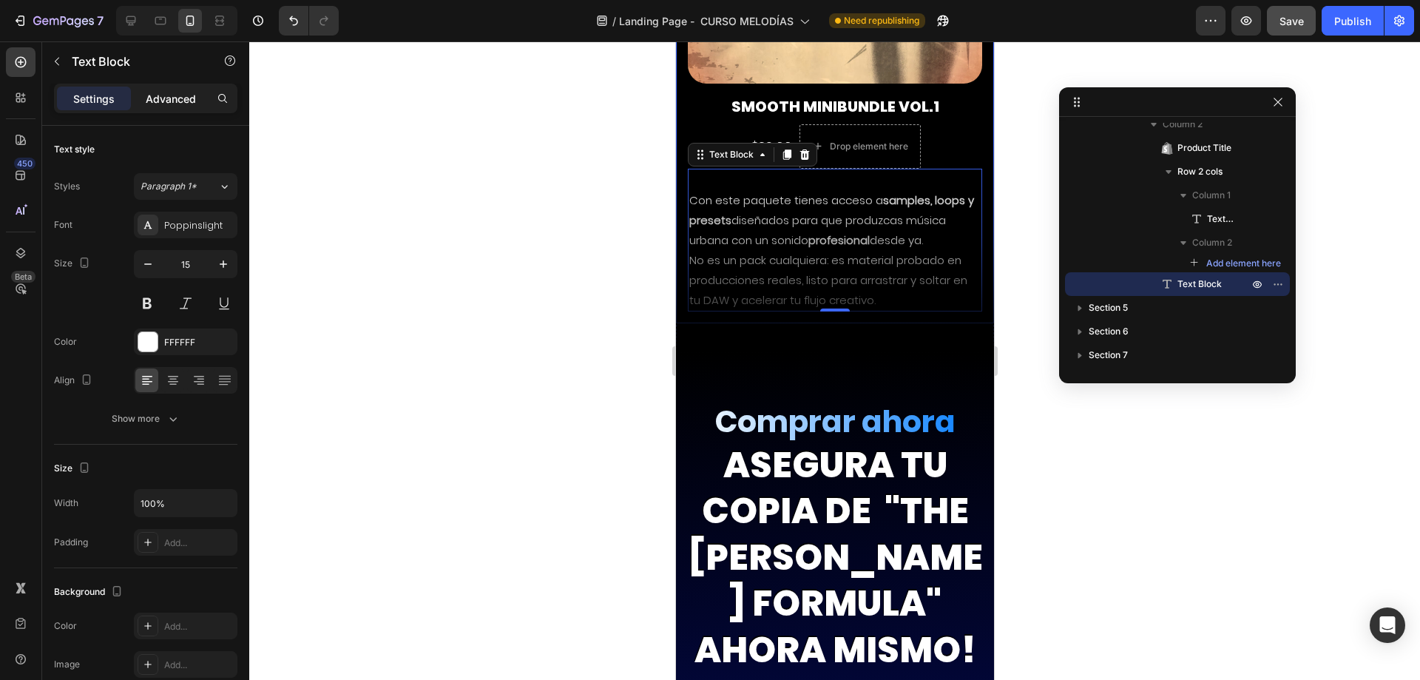
click at [173, 98] on p "Advanced" at bounding box center [171, 99] width 50 height 16
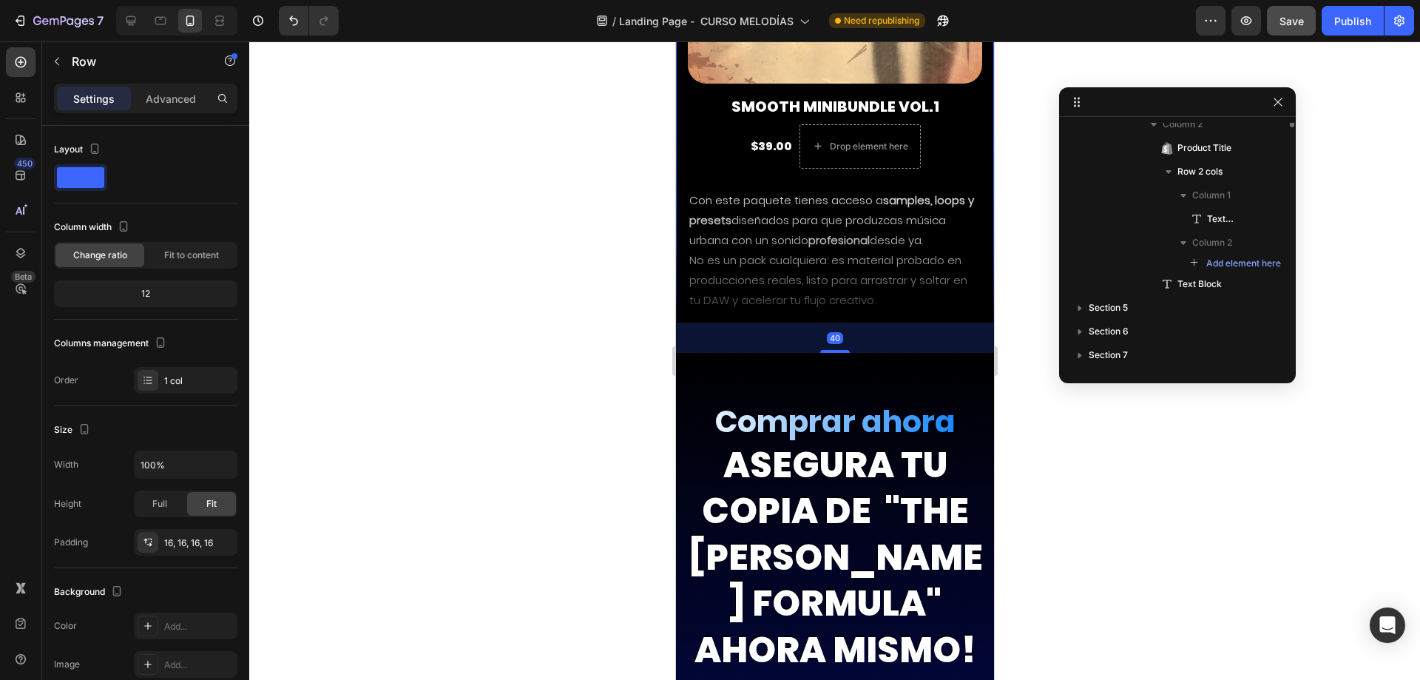
click at [684, 302] on div "Product Images Smooth Minibundle VOL.1 Product Title $39.00 Text Block Drop ele…" at bounding box center [834, 50] width 318 height 546
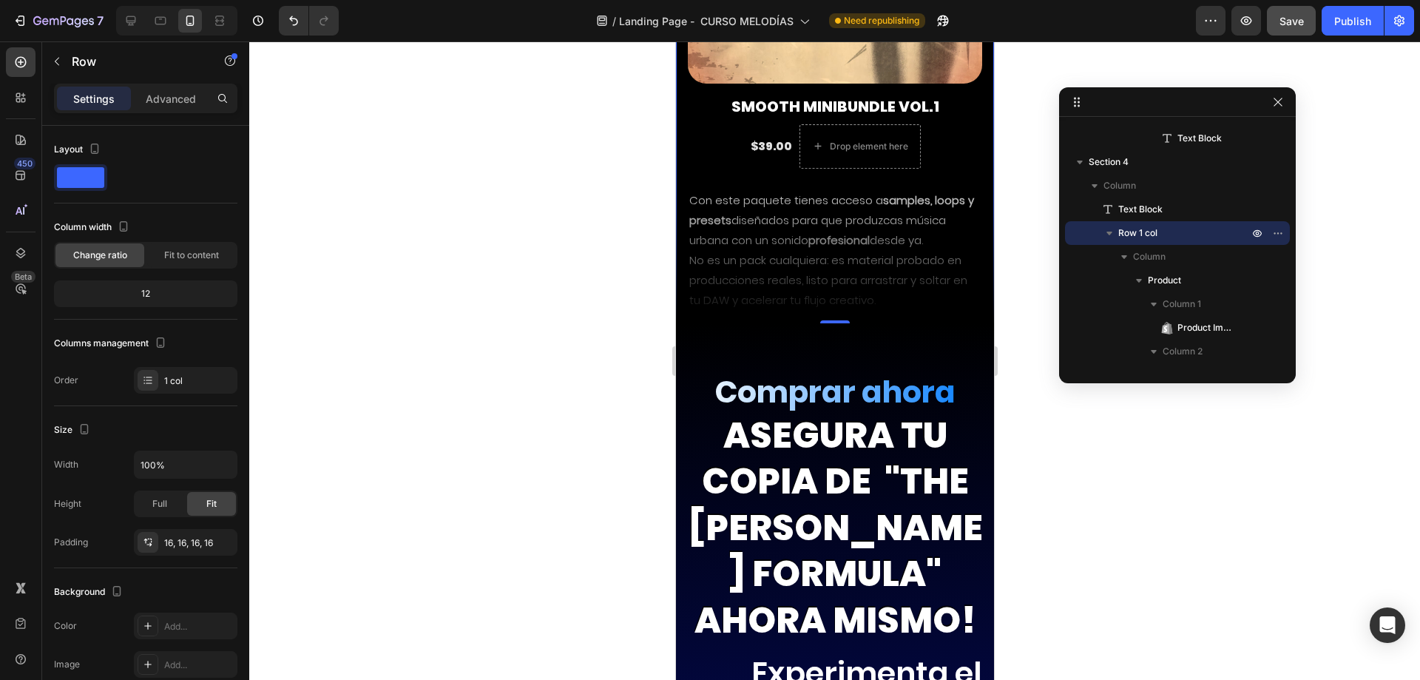
drag, startPoint x: 828, startPoint y: 340, endPoint x: 849, endPoint y: 262, distance: 81.1
click at [852, 263] on div "Product Images Smooth Minibundle VOL.1 Product Title $39.00 Text Block Drop ele…" at bounding box center [834, 50] width 318 height 546
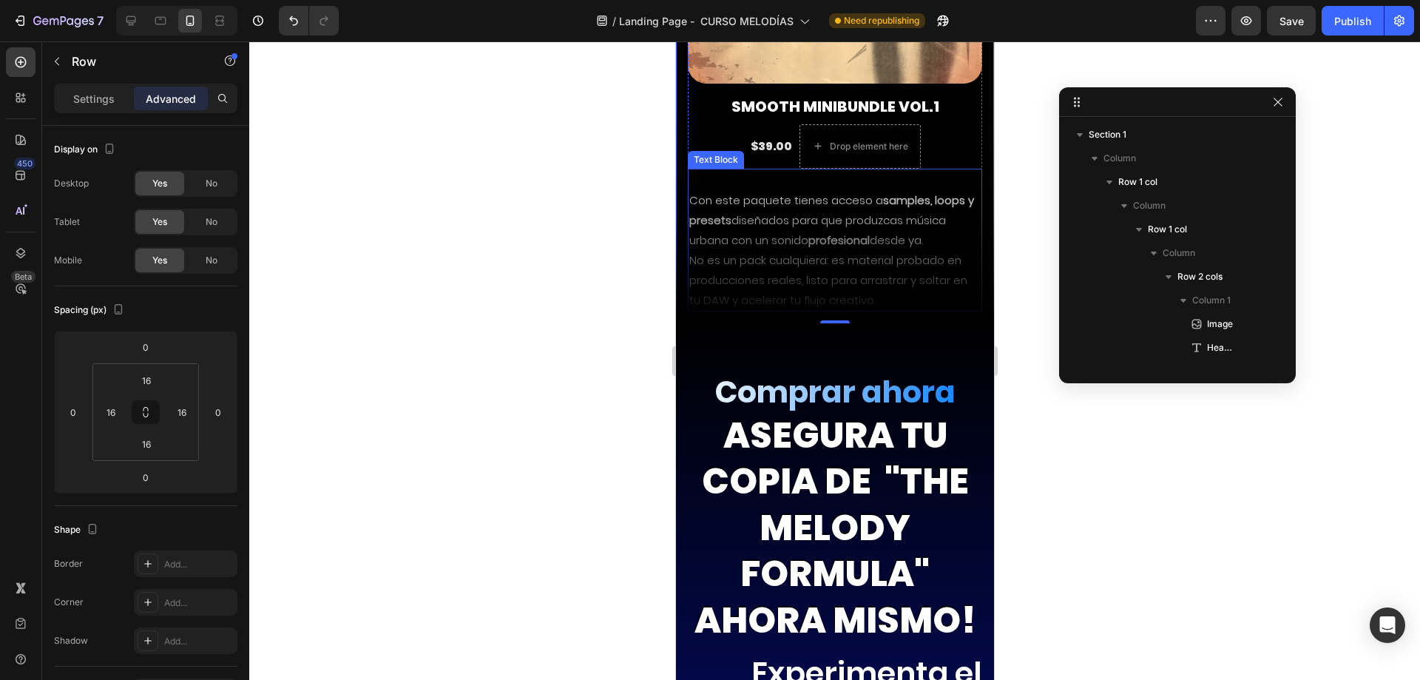
scroll to position [4025, 0]
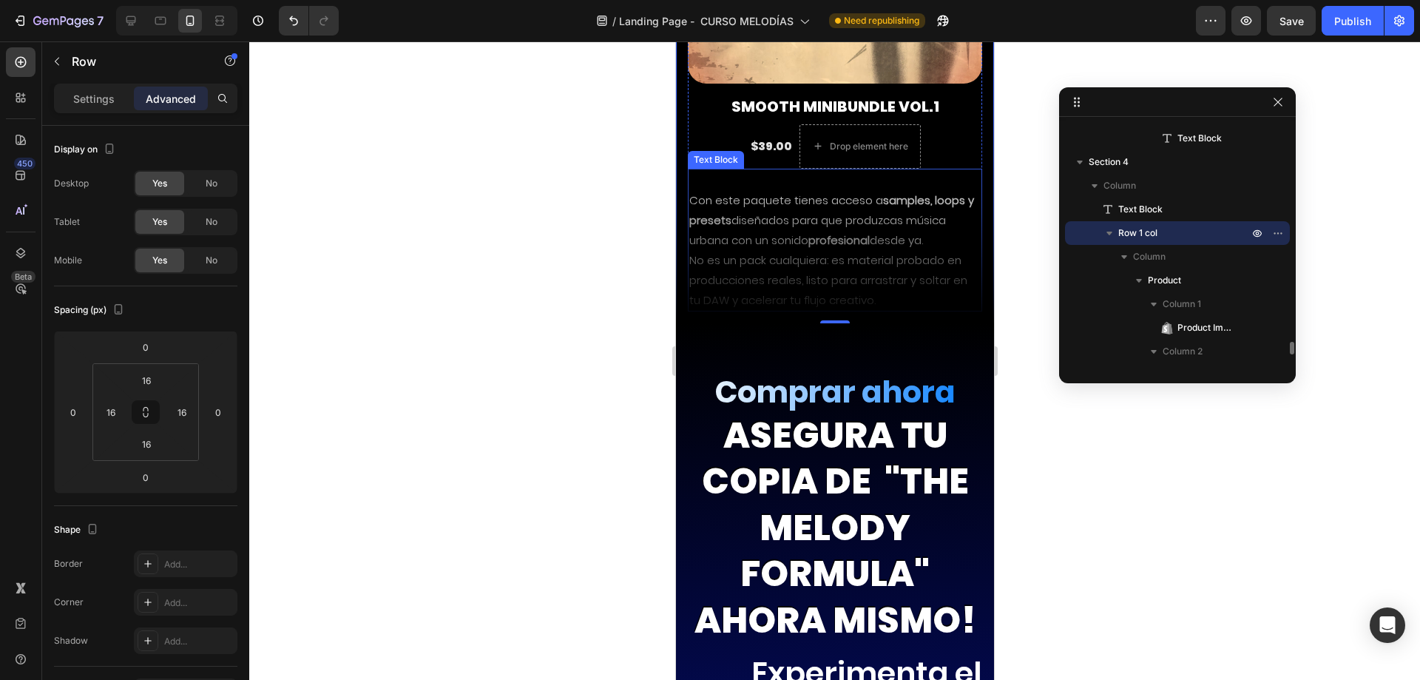
click at [1169, 232] on p "Row 1 col" at bounding box center [1184, 233] width 133 height 15
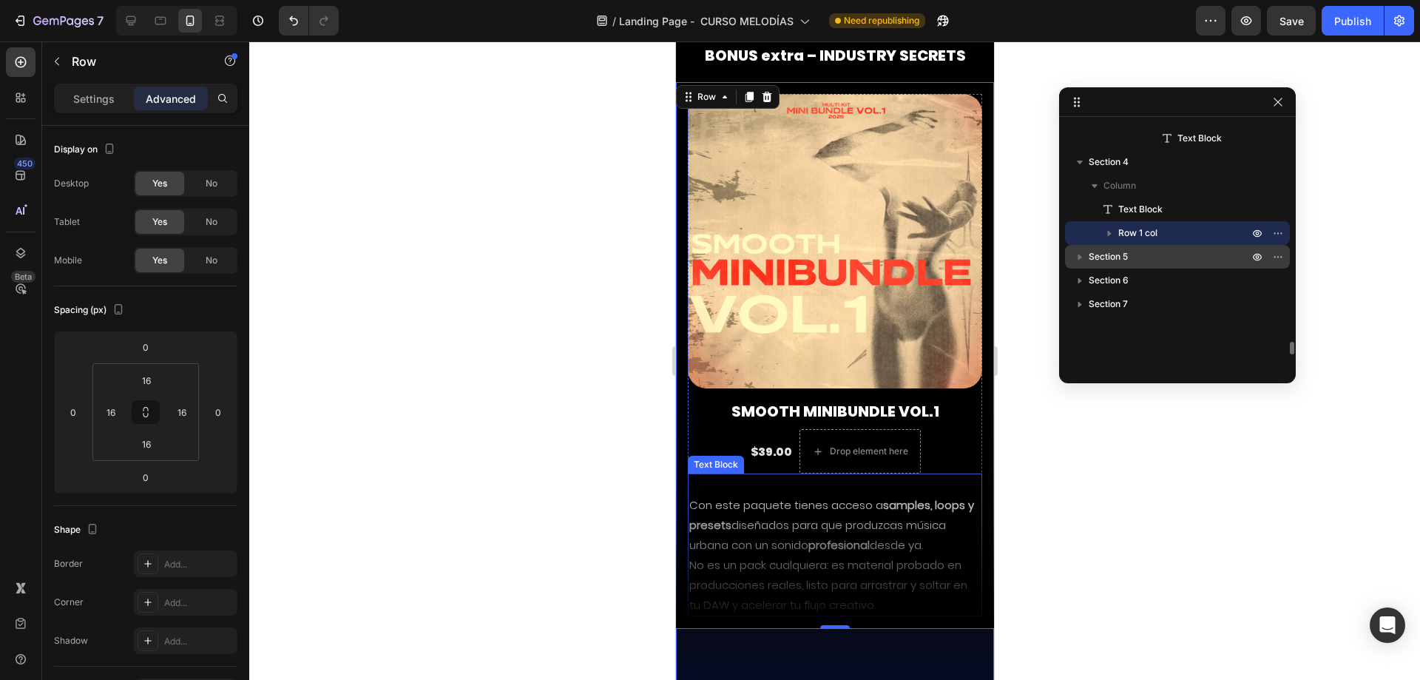
scroll to position [10111, 0]
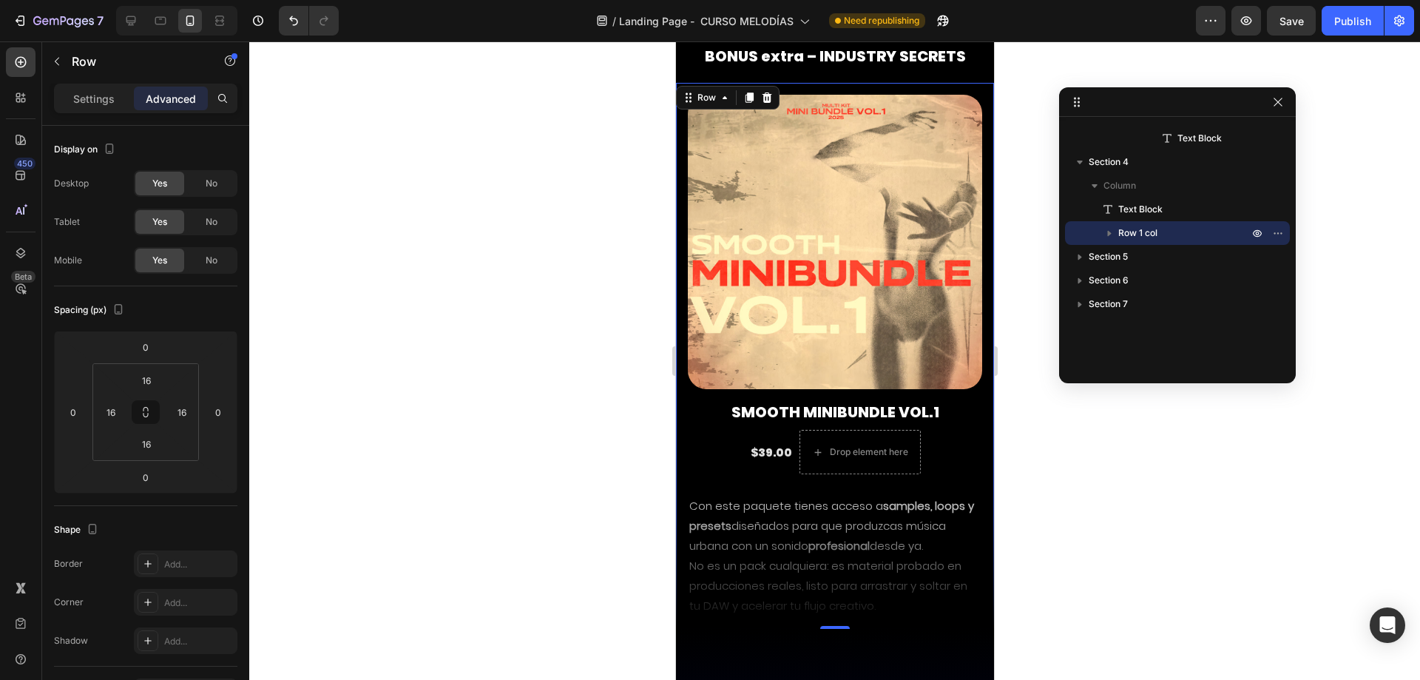
click at [971, 108] on div "Product Images Smooth Minibundle VOL.1 Product Title $39.00 Text Block Drop ele…" at bounding box center [834, 356] width 318 height 546
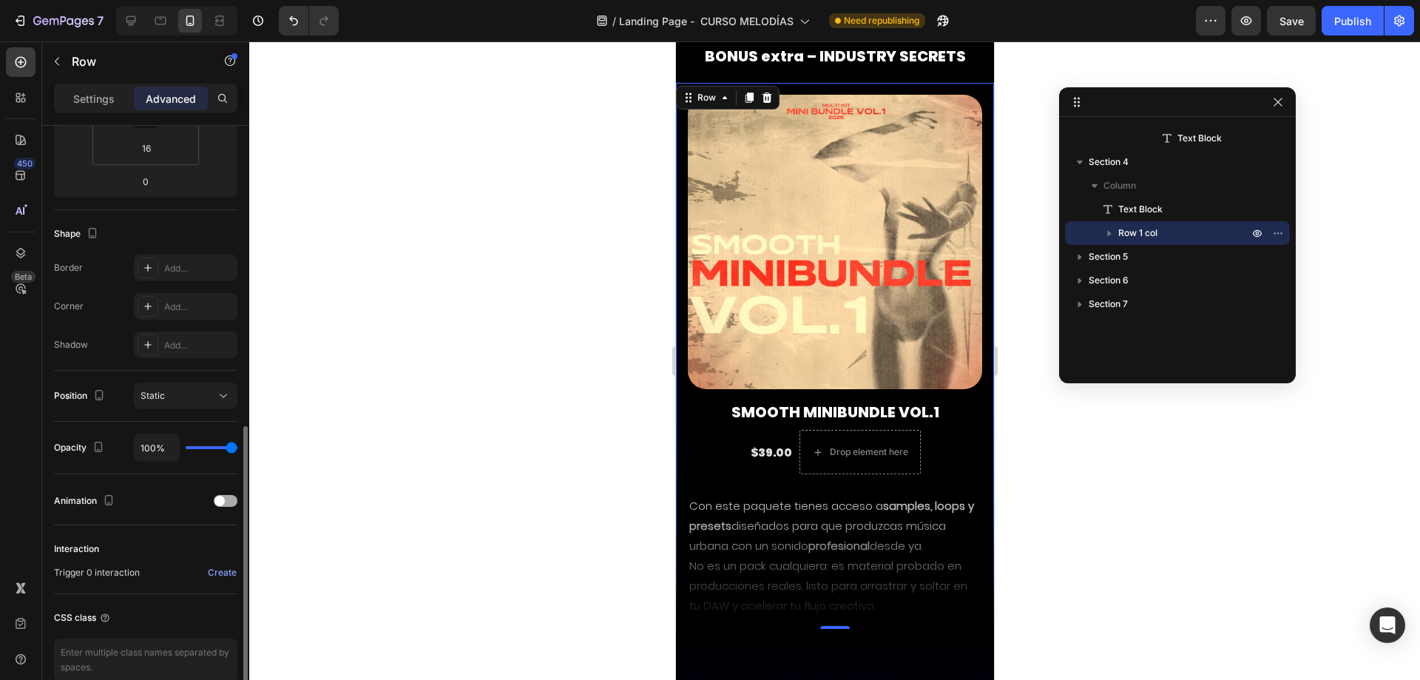
scroll to position [368, 0]
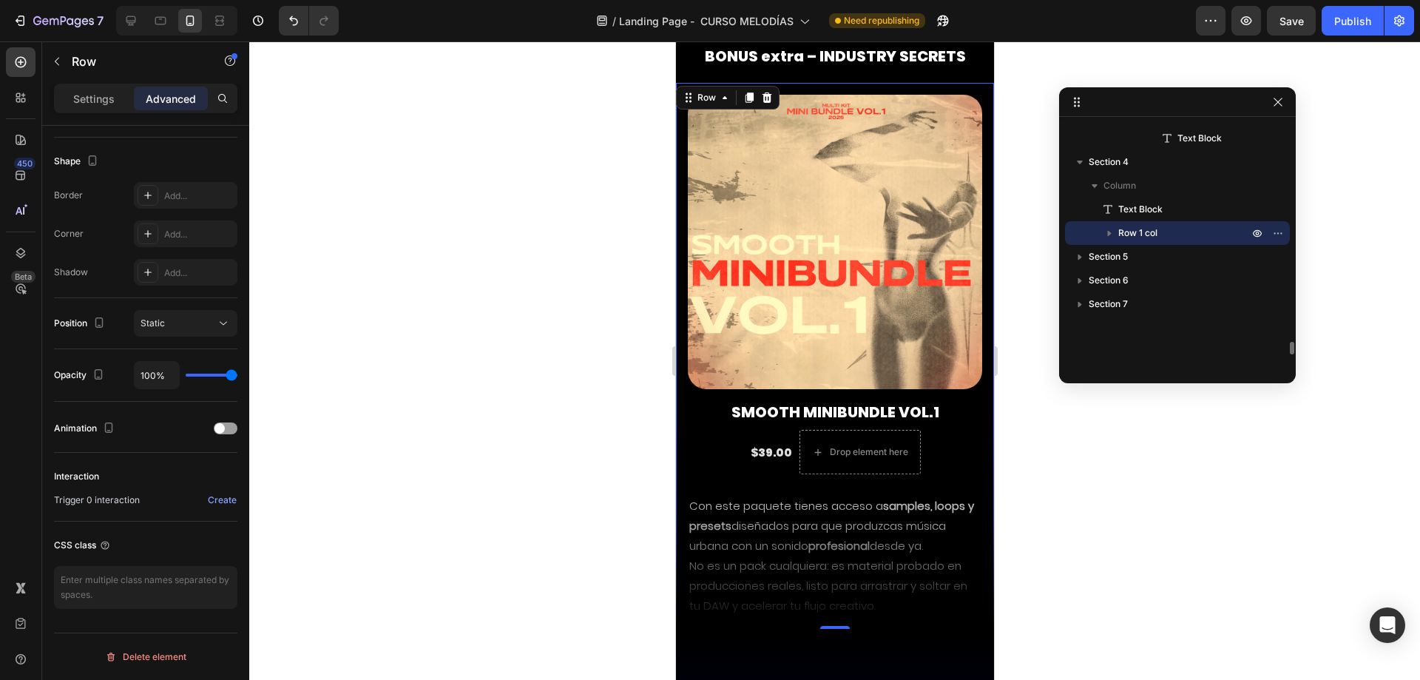
click at [1111, 234] on icon "button" at bounding box center [1109, 233] width 15 height 15
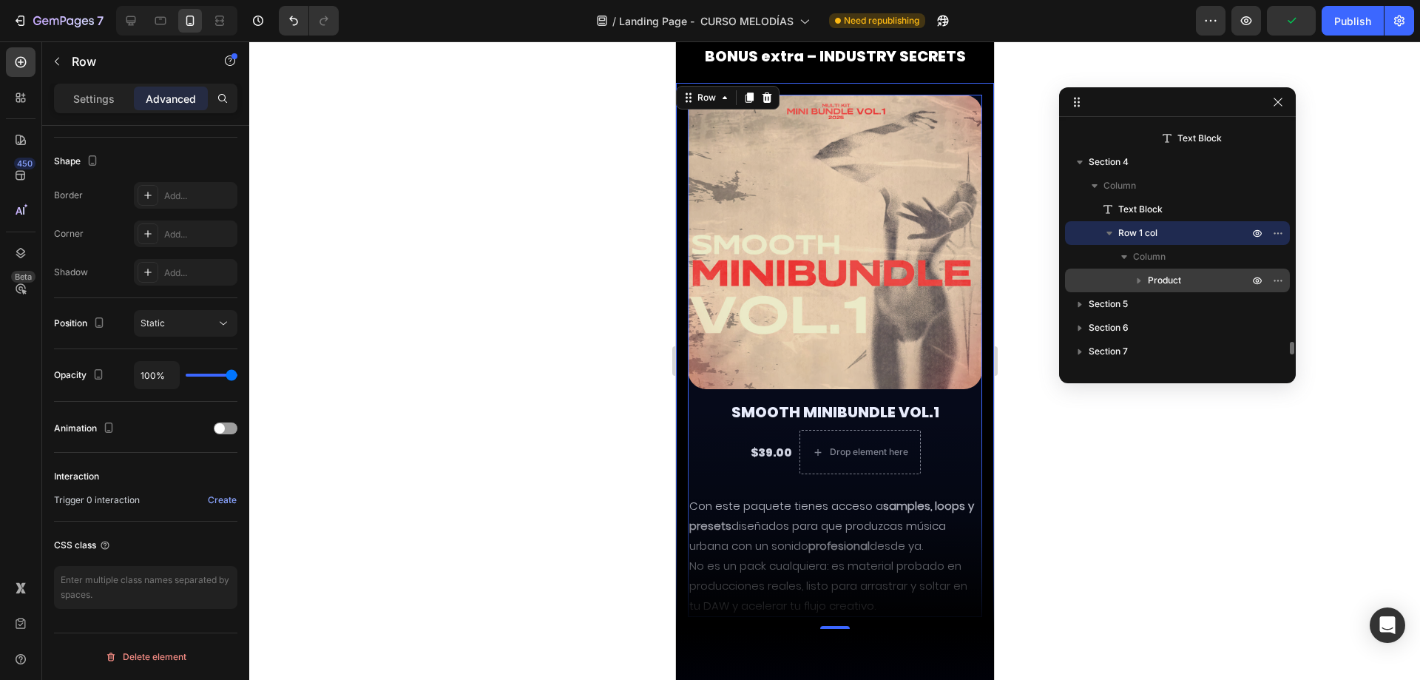
click at [1165, 279] on span "Product" at bounding box center [1164, 280] width 33 height 15
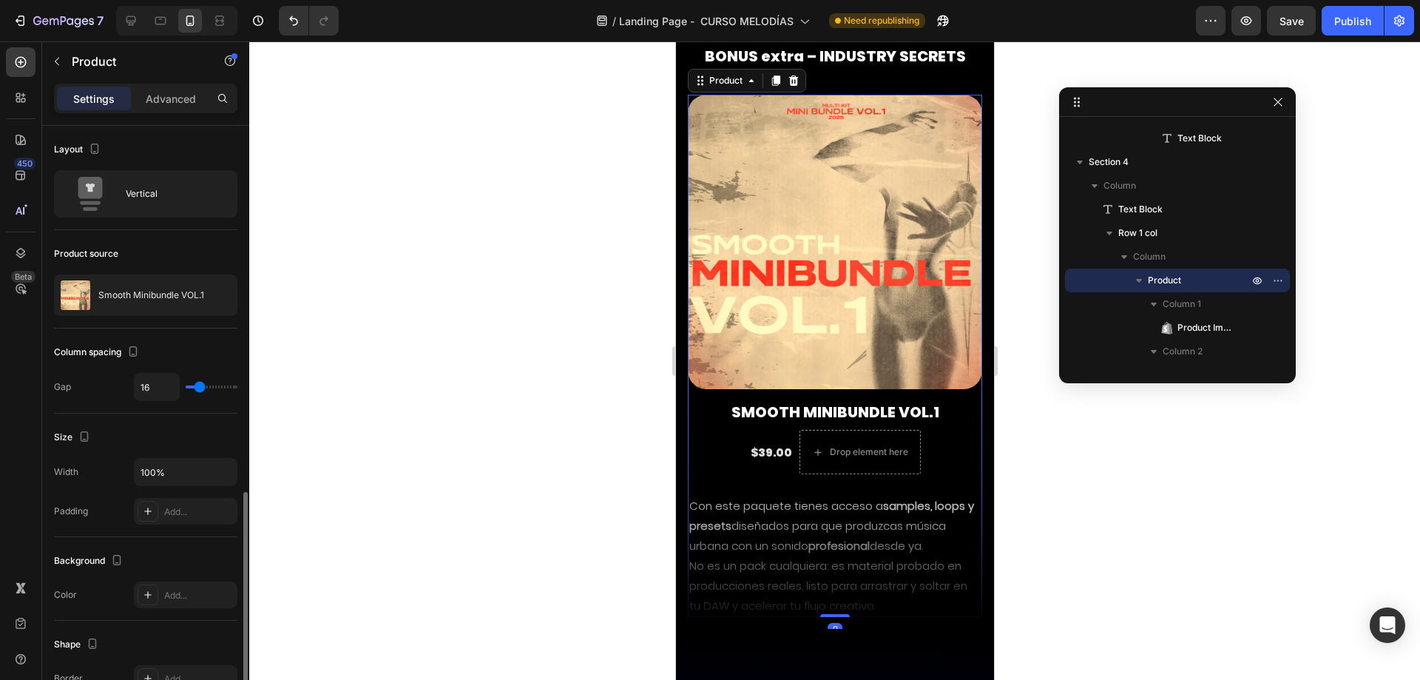
scroll to position [320, 0]
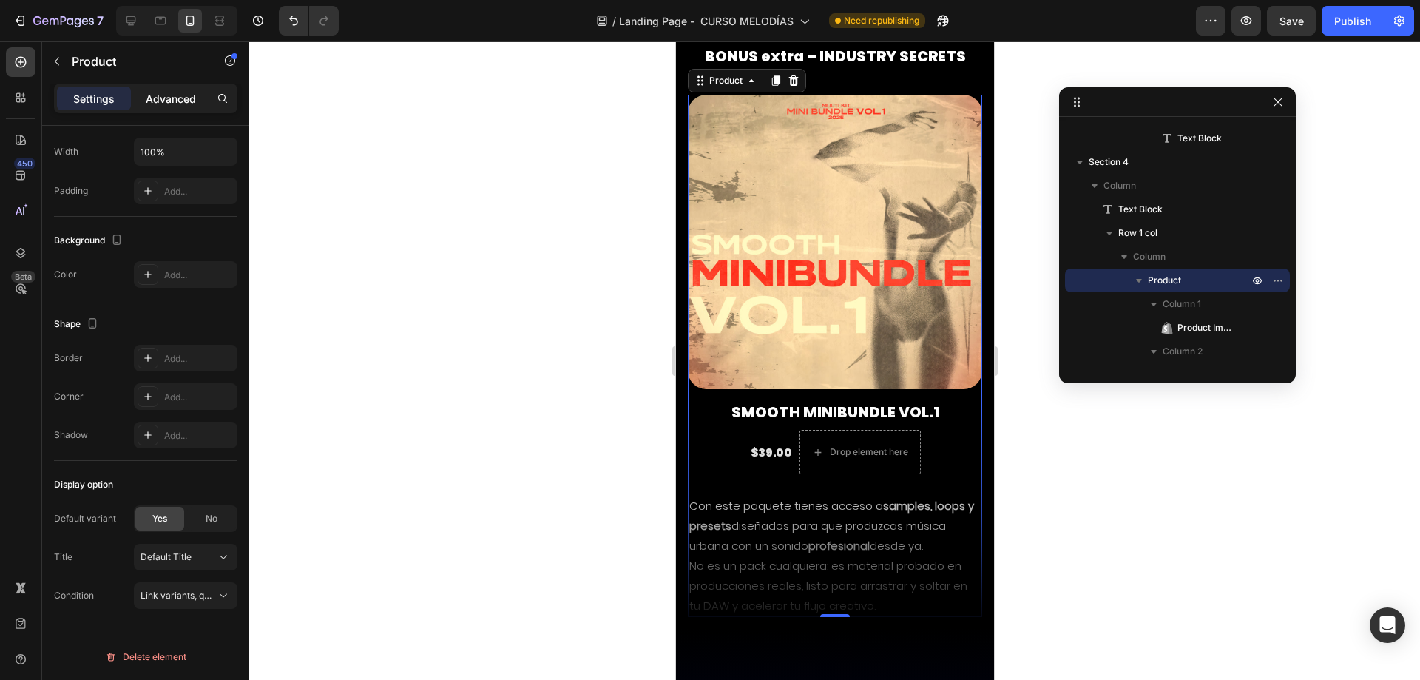
click at [187, 109] on div "Advanced" at bounding box center [171, 99] width 74 height 24
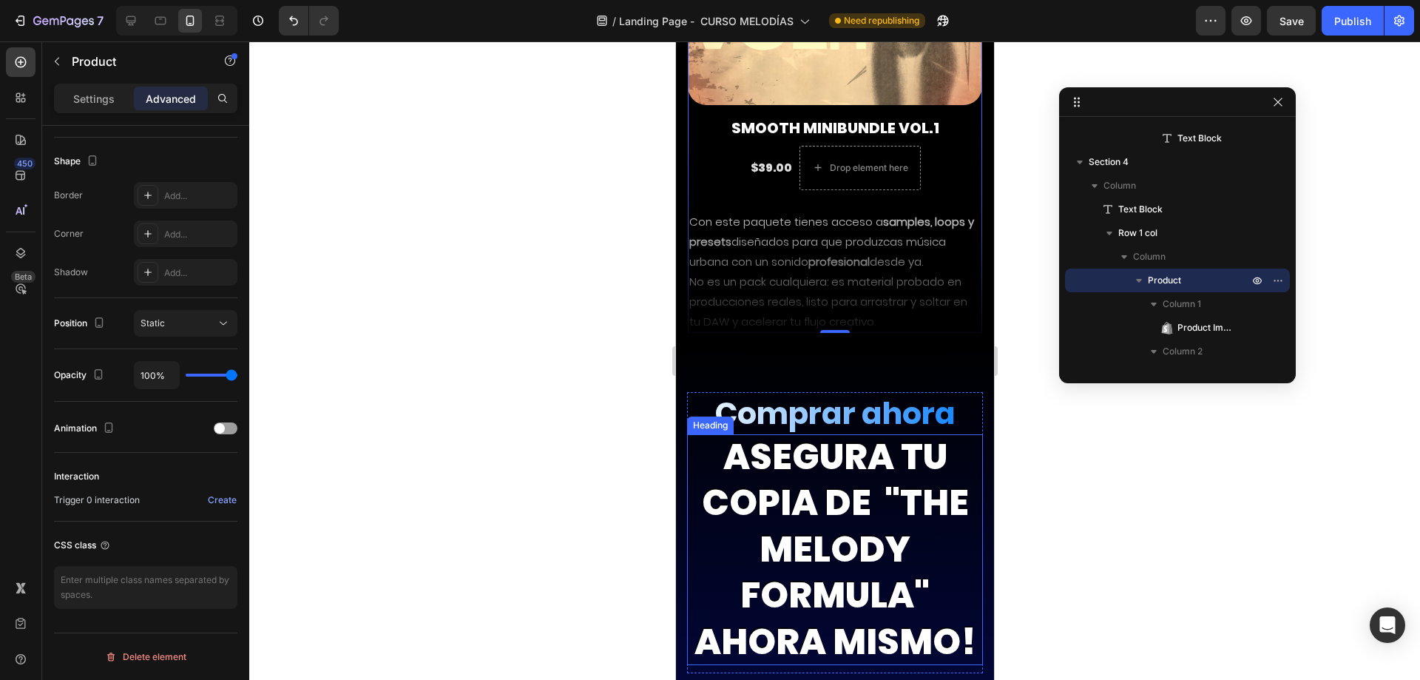
scroll to position [10407, 0]
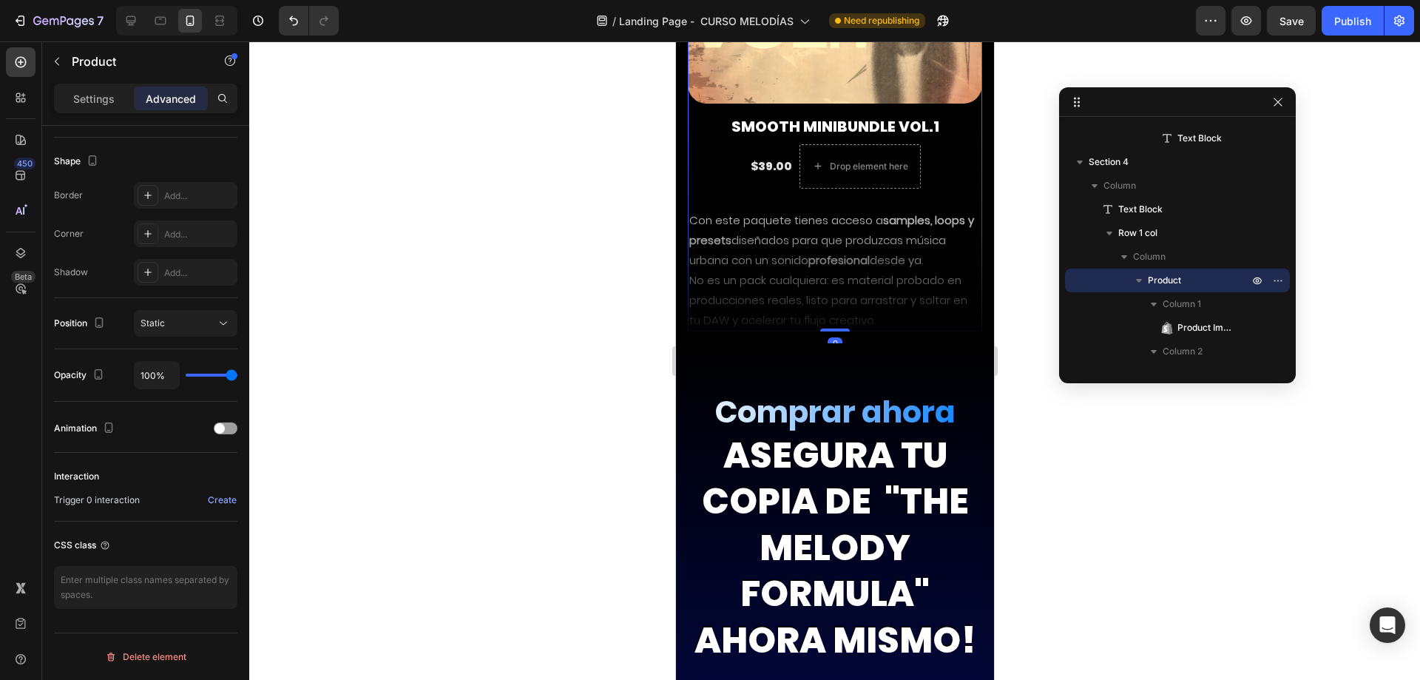
drag, startPoint x: 823, startPoint y: 316, endPoint x: 855, endPoint y: 225, distance: 96.4
click at [855, 225] on div "Product Images Smooth Minibundle VOL.1 Product Title $39.00 Text Block Drop ele…" at bounding box center [834, 70] width 294 height 522
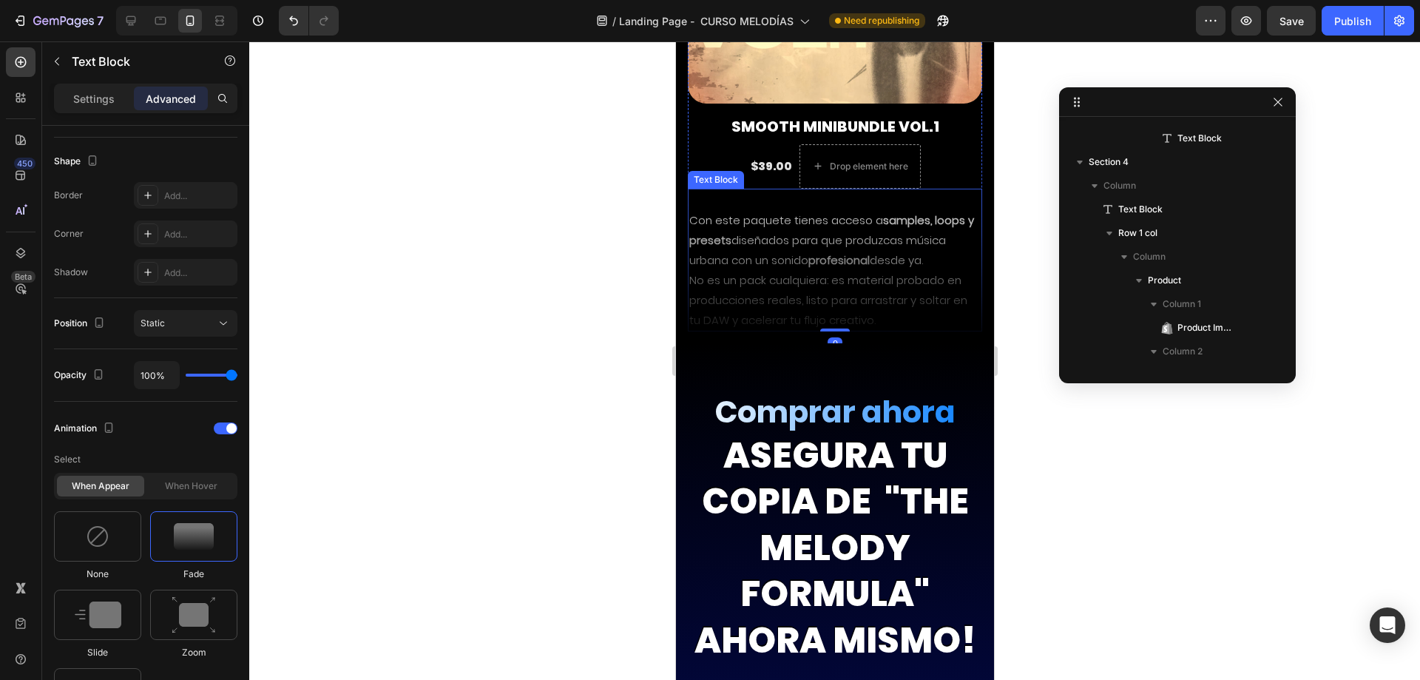
click at [731, 219] on p "Con este paquete tienes acceso a samples, loops y presets diseñados para que pr…" at bounding box center [833, 270] width 291 height 120
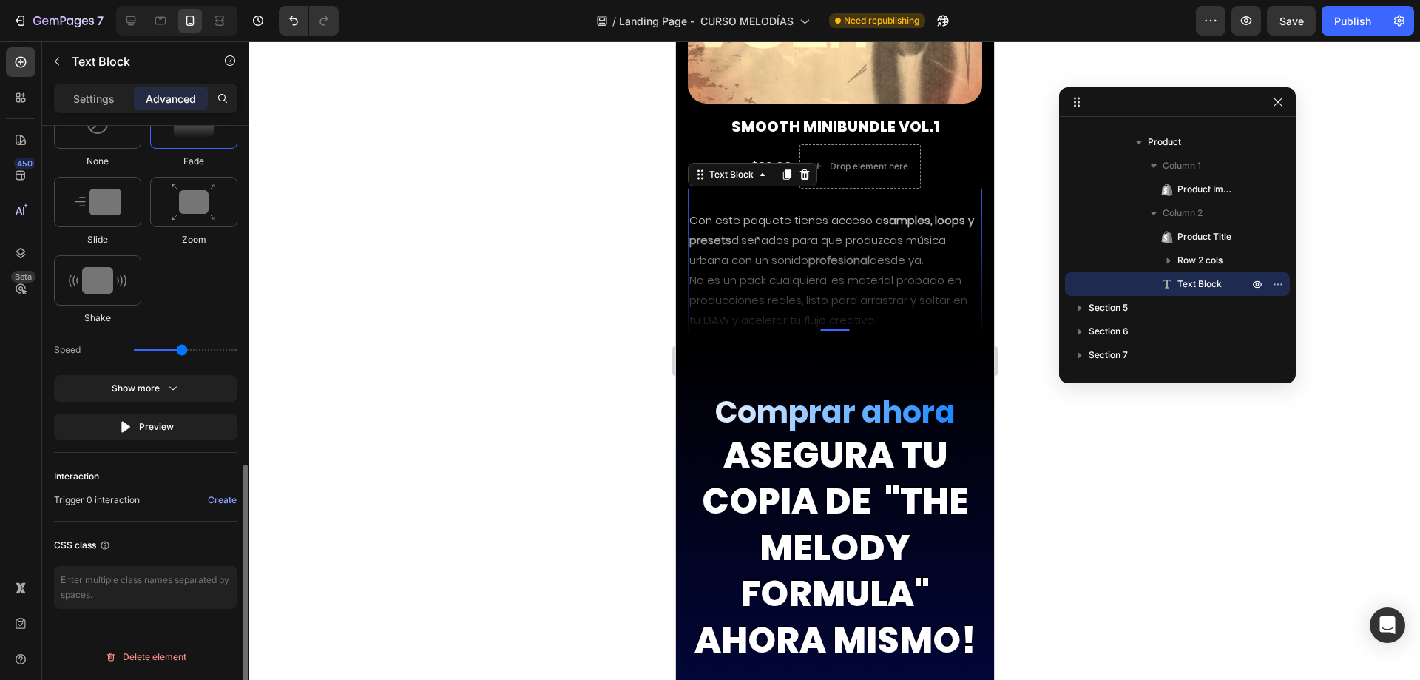
scroll to position [633, 0]
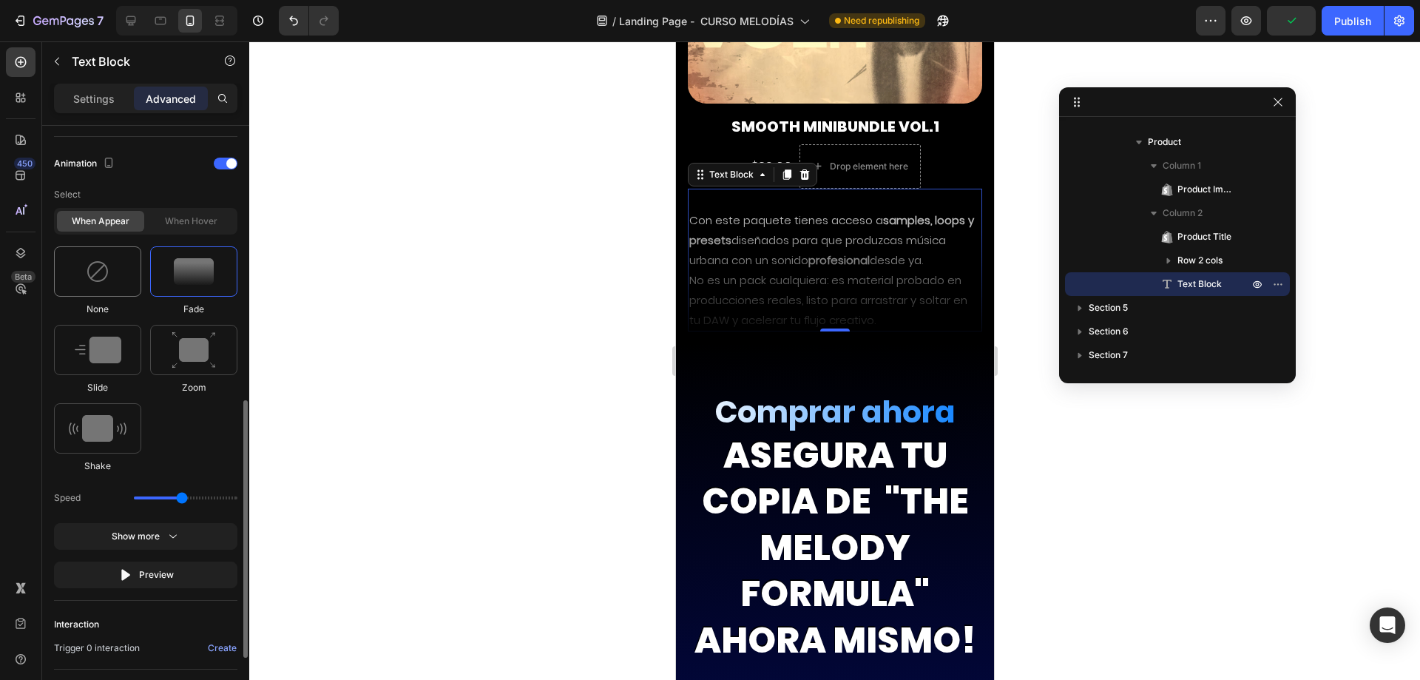
click at [92, 279] on img at bounding box center [98, 272] width 24 height 24
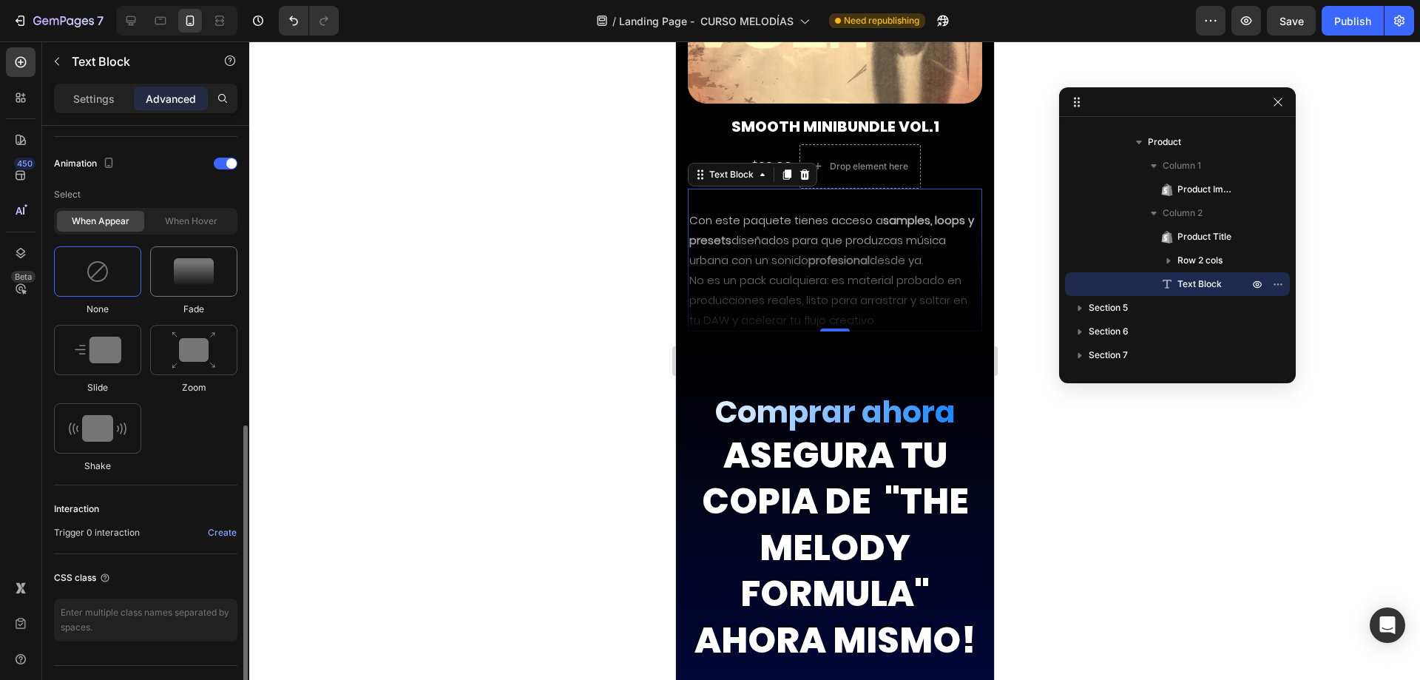
click at [177, 258] on img at bounding box center [194, 271] width 40 height 27
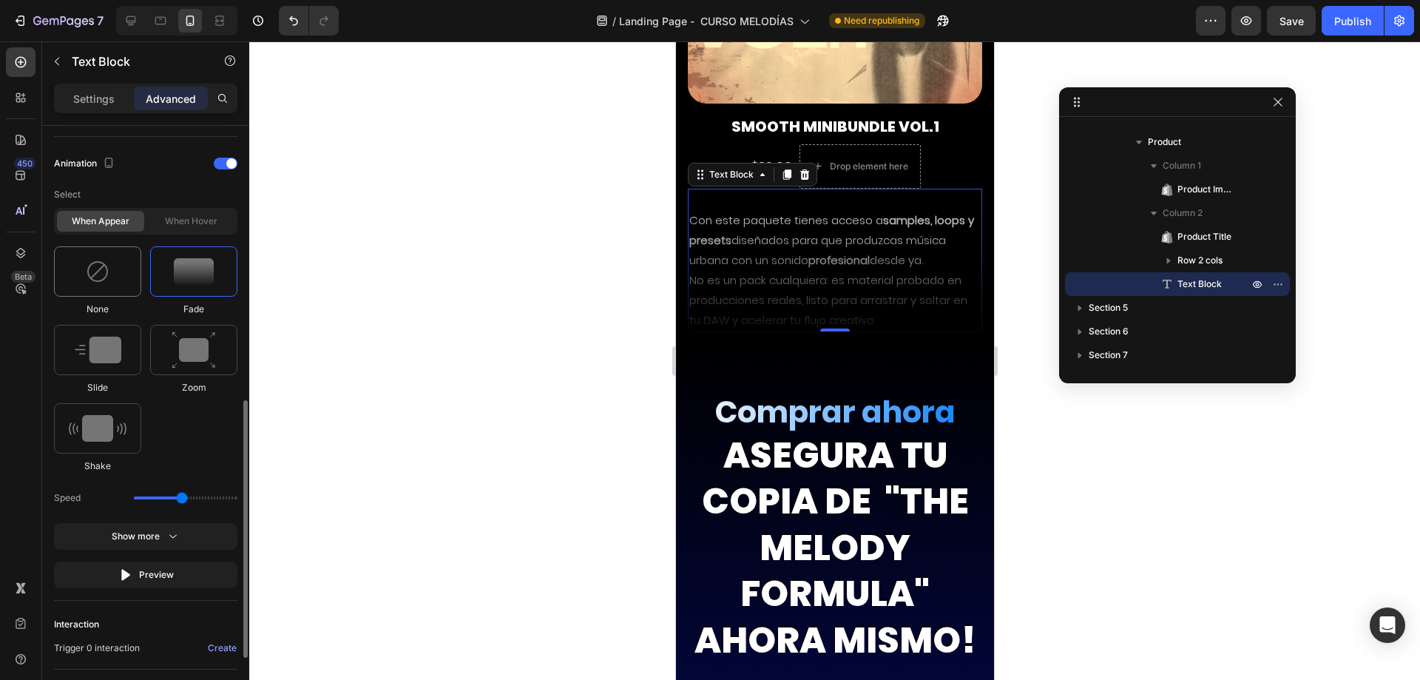
click at [99, 280] on img at bounding box center [98, 272] width 24 height 24
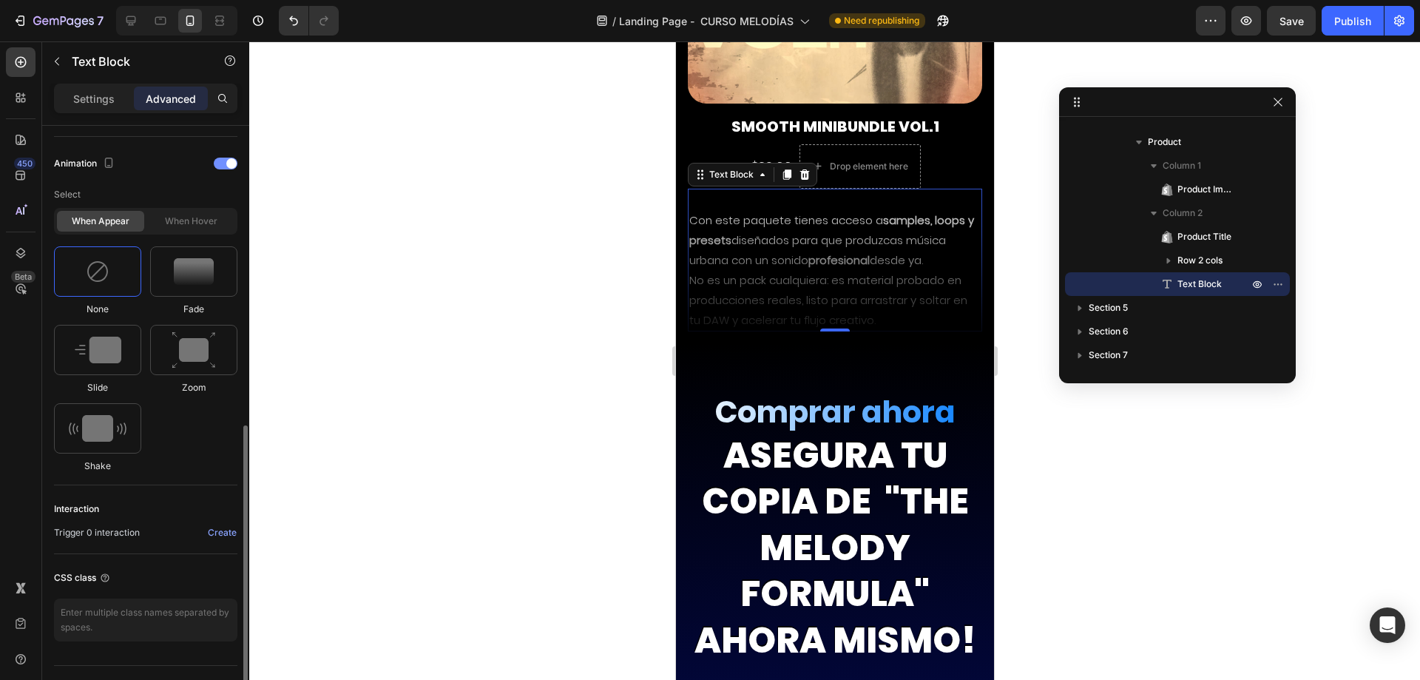
click at [226, 170] on div "Animation" at bounding box center [145, 164] width 183 height 24
click at [228, 166] on span at bounding box center [231, 163] width 10 height 10
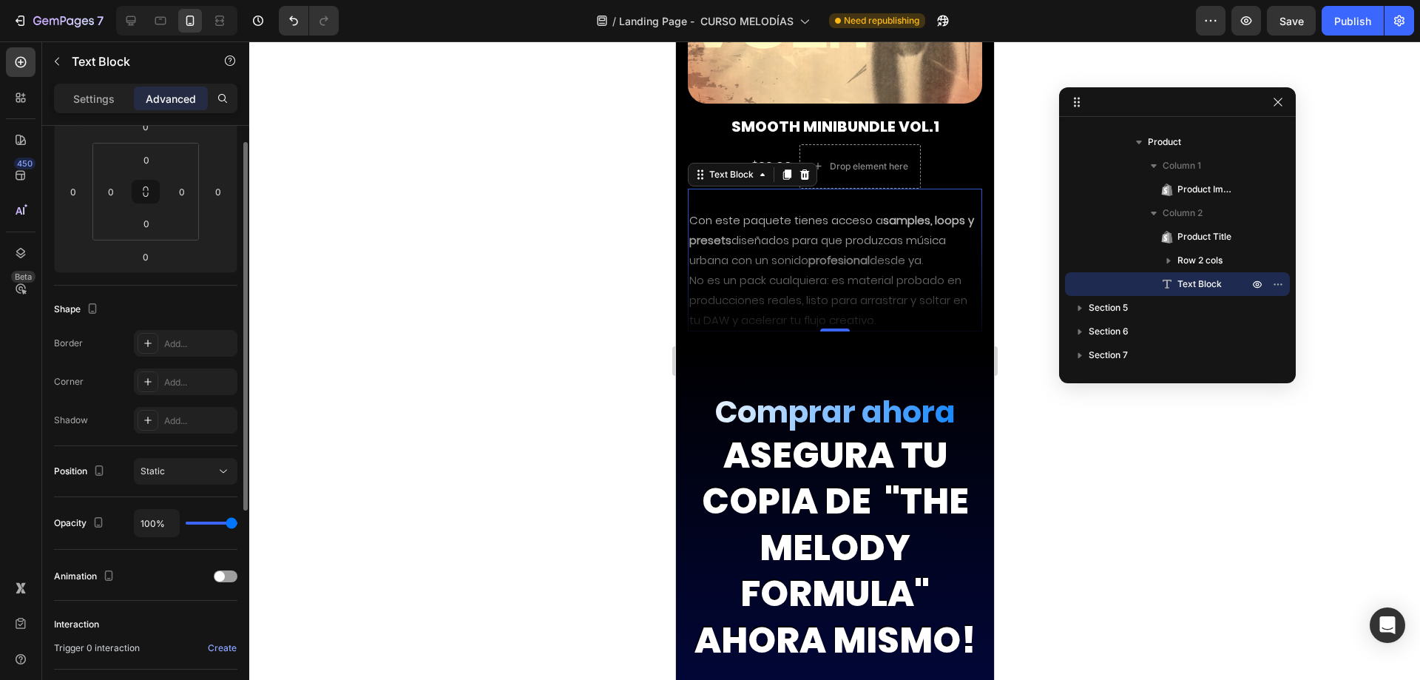
scroll to position [0, 0]
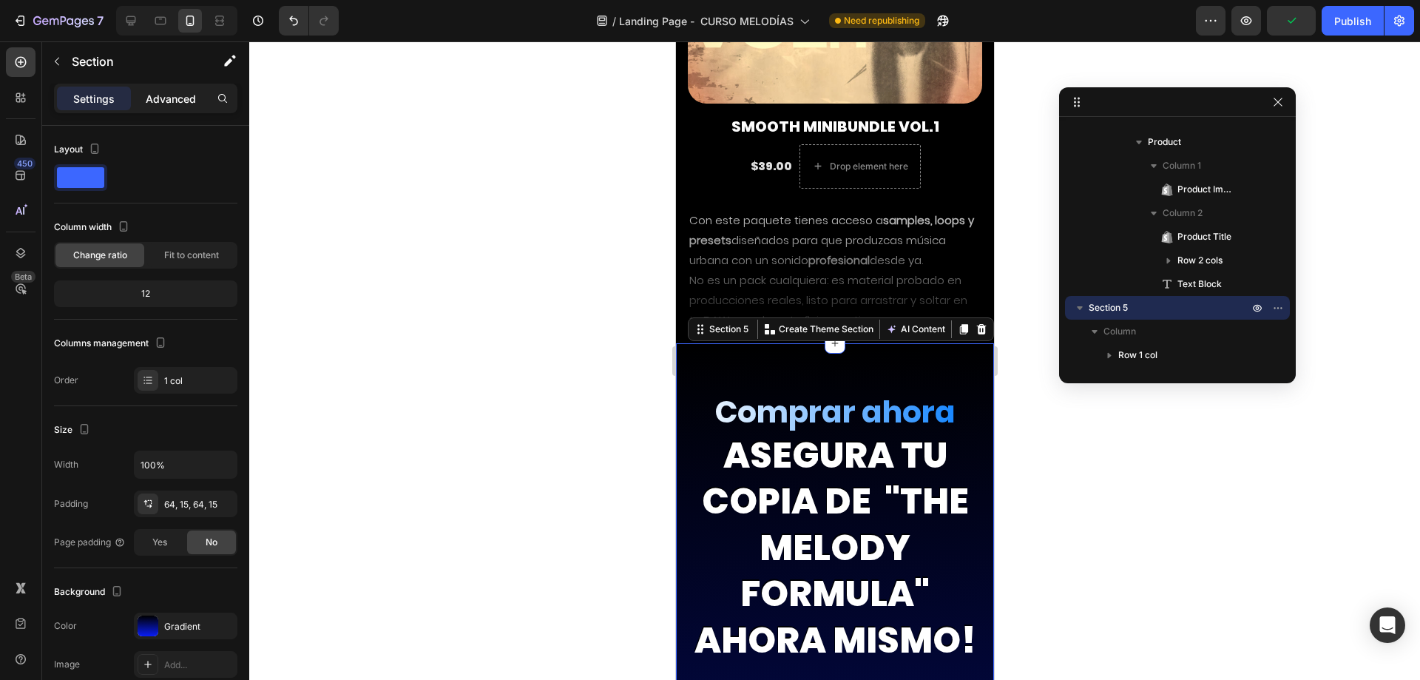
click at [182, 102] on p "Advanced" at bounding box center [171, 99] width 50 height 16
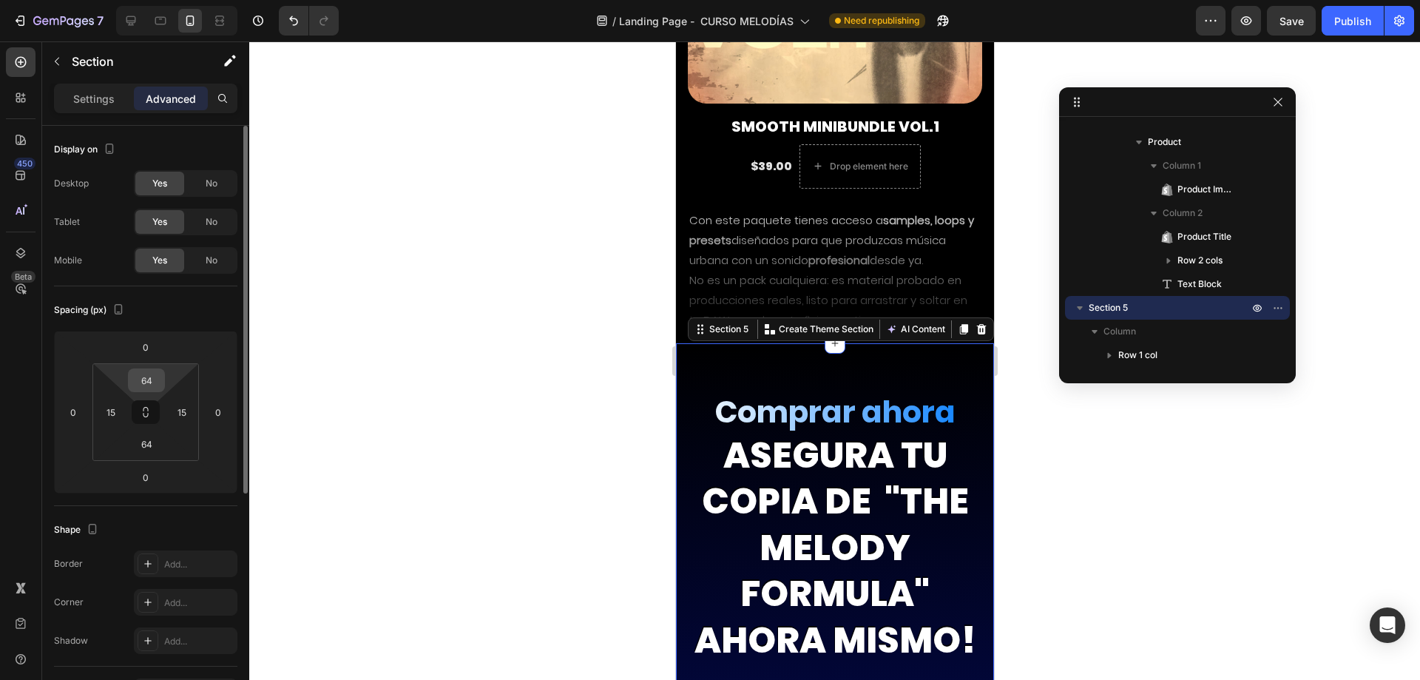
click at [145, 388] on input "64" at bounding box center [147, 380] width 30 height 22
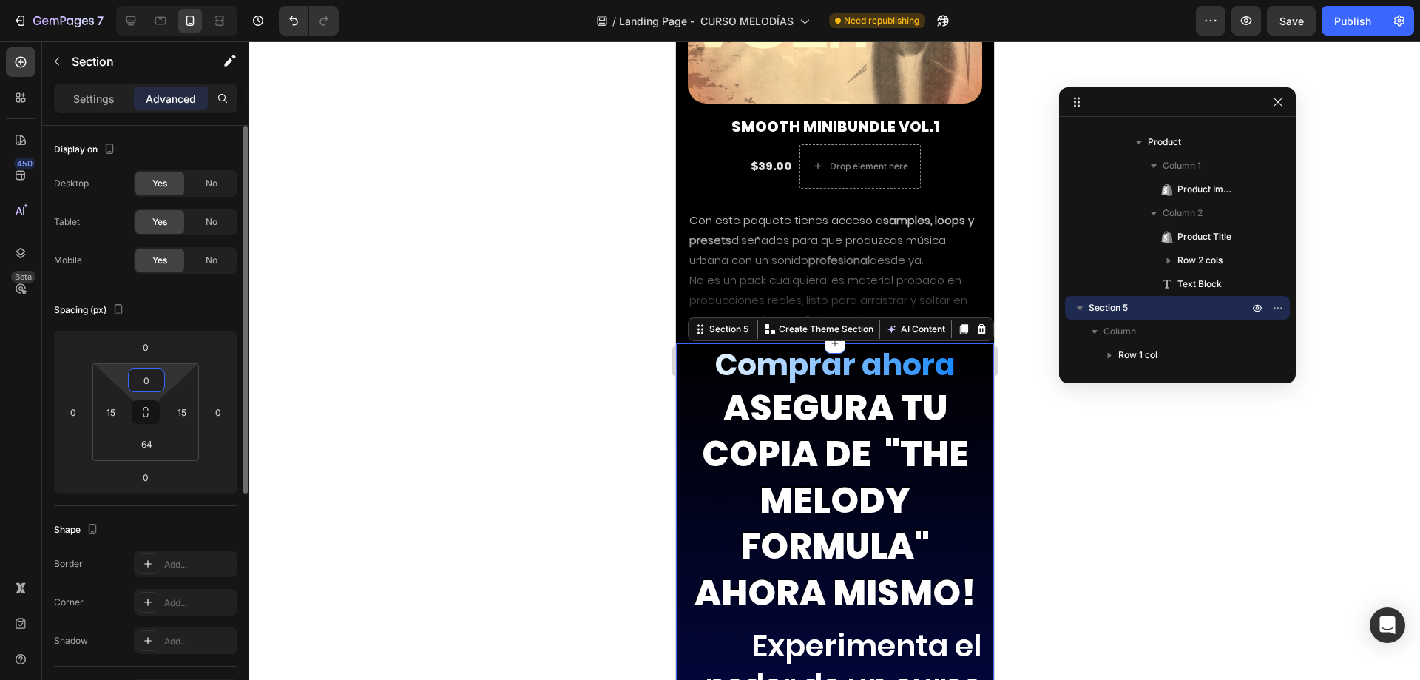
click at [145, 388] on input "0" at bounding box center [147, 380] width 30 height 22
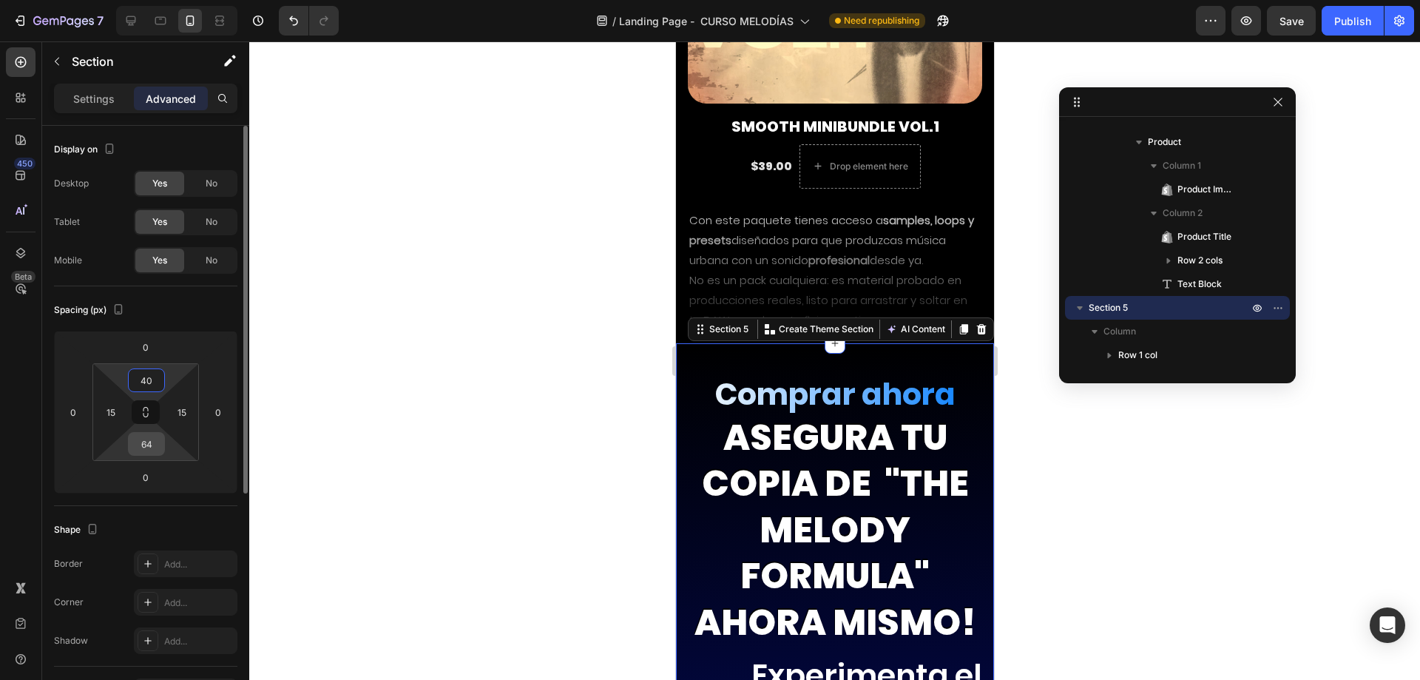
type input "40"
click at [141, 454] on input "64" at bounding box center [147, 444] width 30 height 22
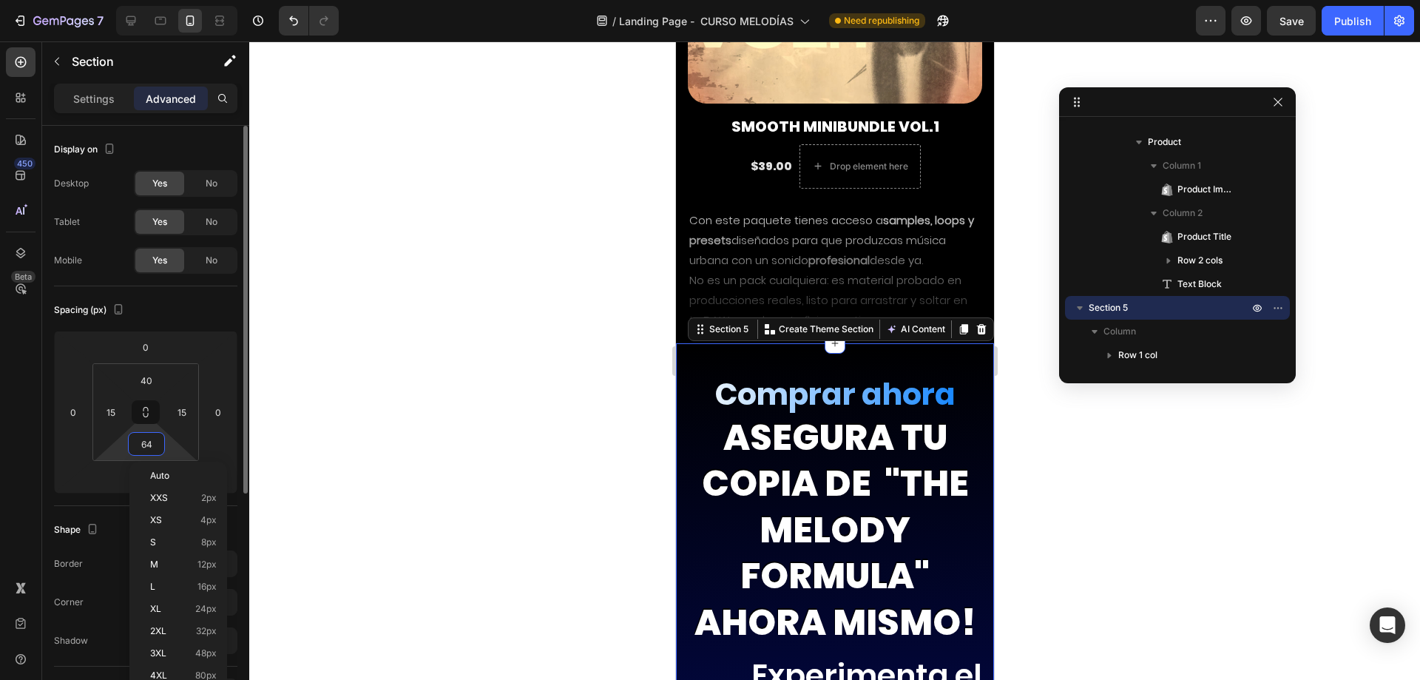
click at [141, 454] on input "64" at bounding box center [147, 444] width 30 height 22
type input "40"
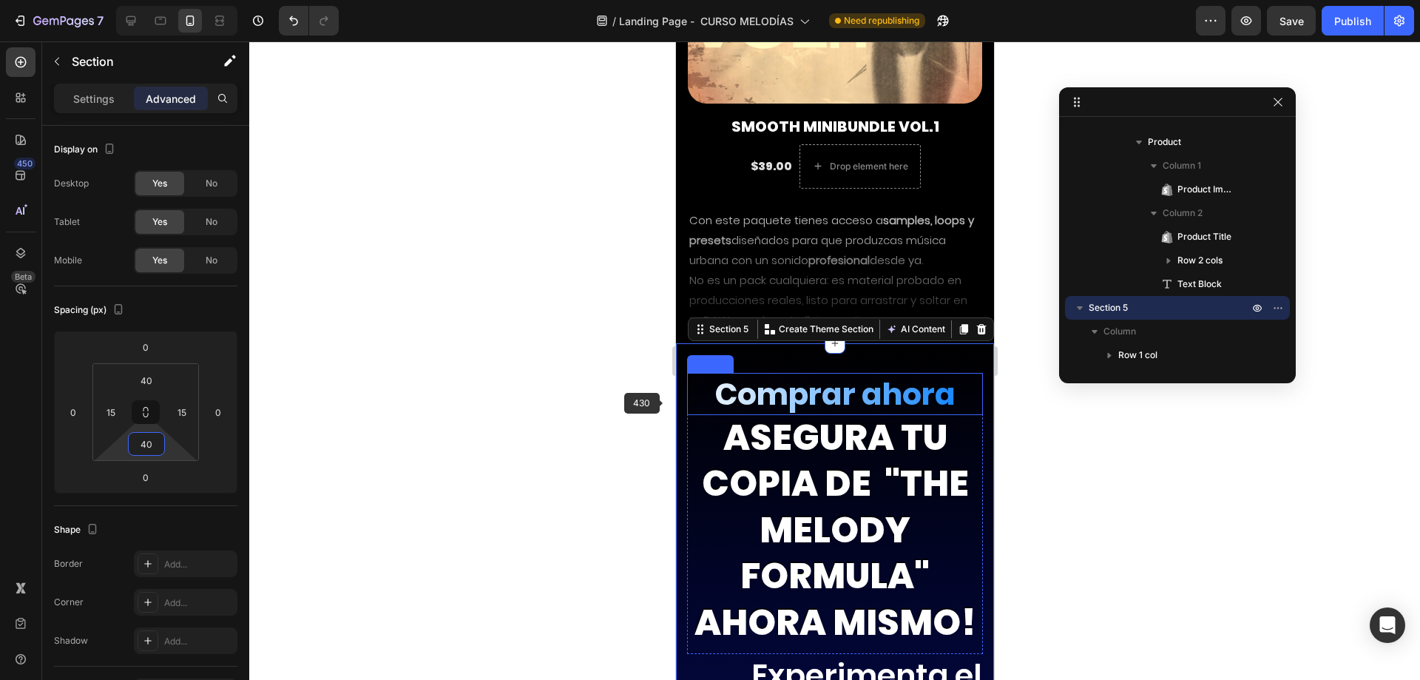
click at [775, 392] on h2 "Comprar ahora" at bounding box center [834, 394] width 296 height 42
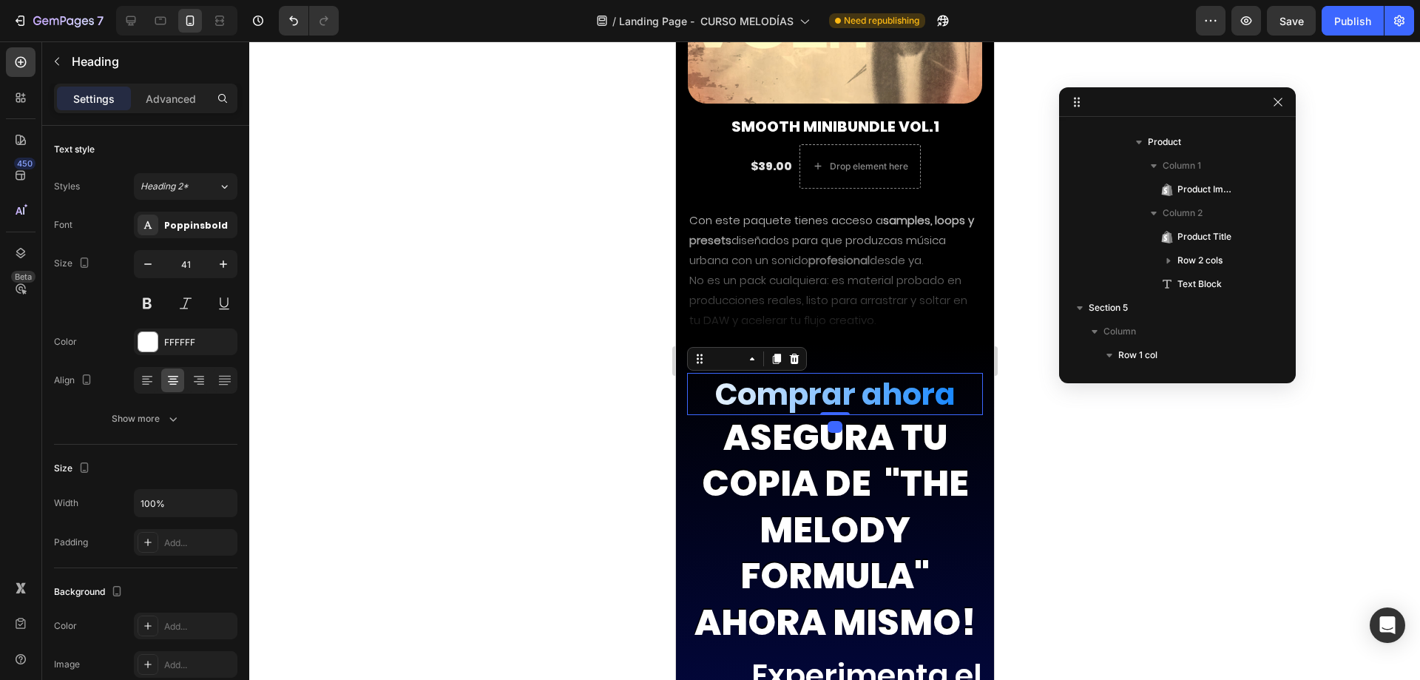
scroll to position [4380, 0]
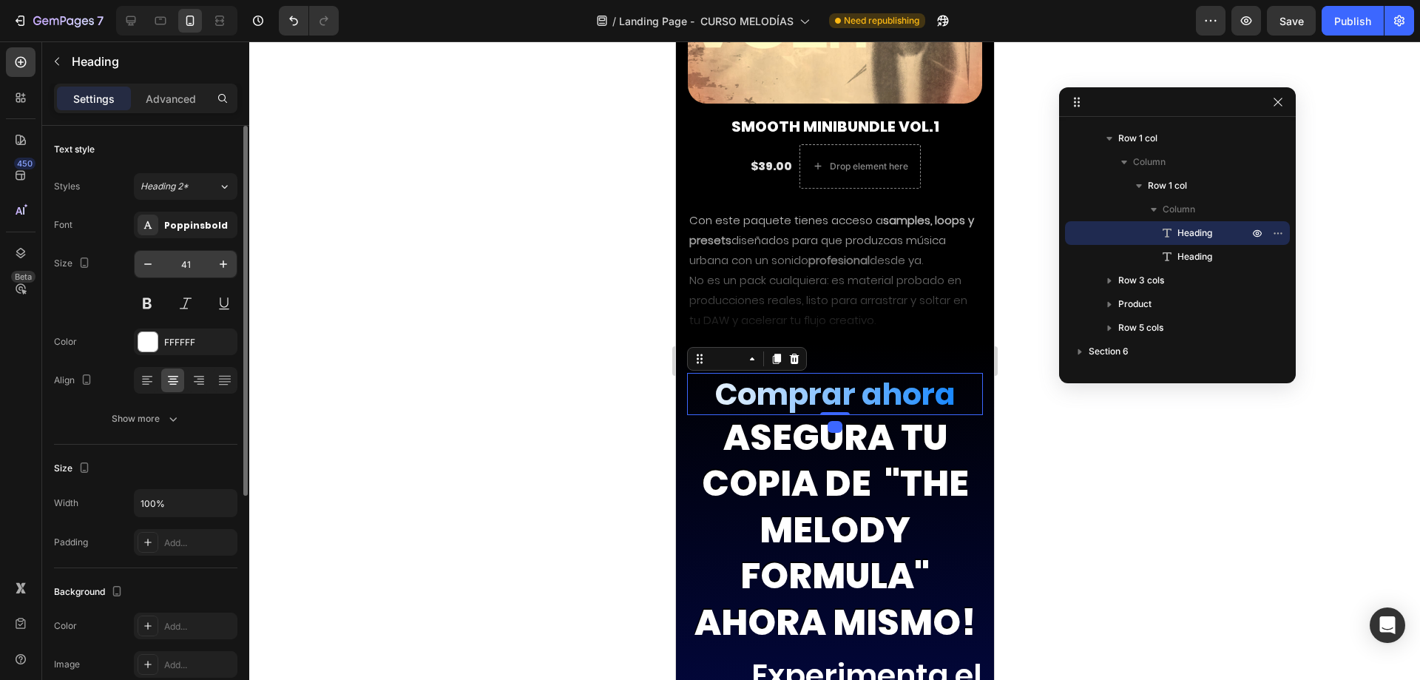
click at [181, 252] on input "41" at bounding box center [185, 264] width 49 height 27
type input "20"
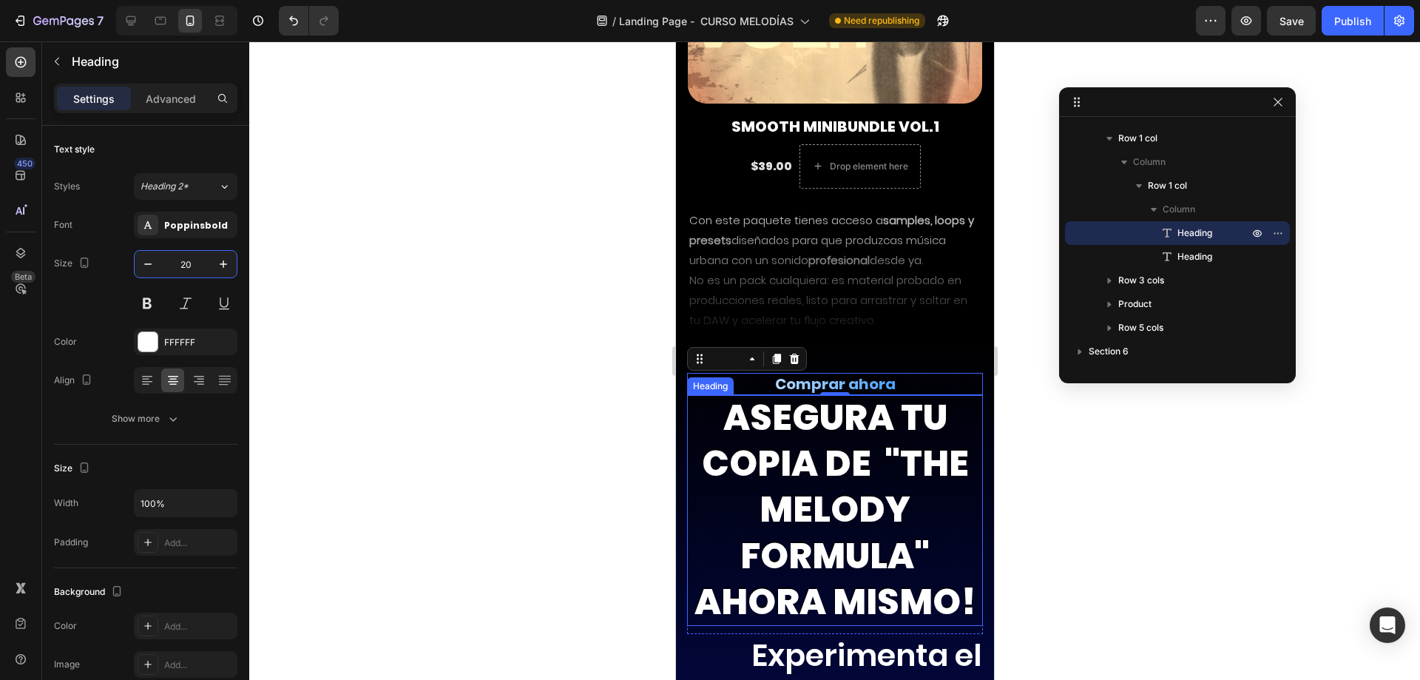
click at [784, 413] on h2 "asegura TU COPIA DE "the melody formula" ahora mismo!" at bounding box center [834, 510] width 296 height 231
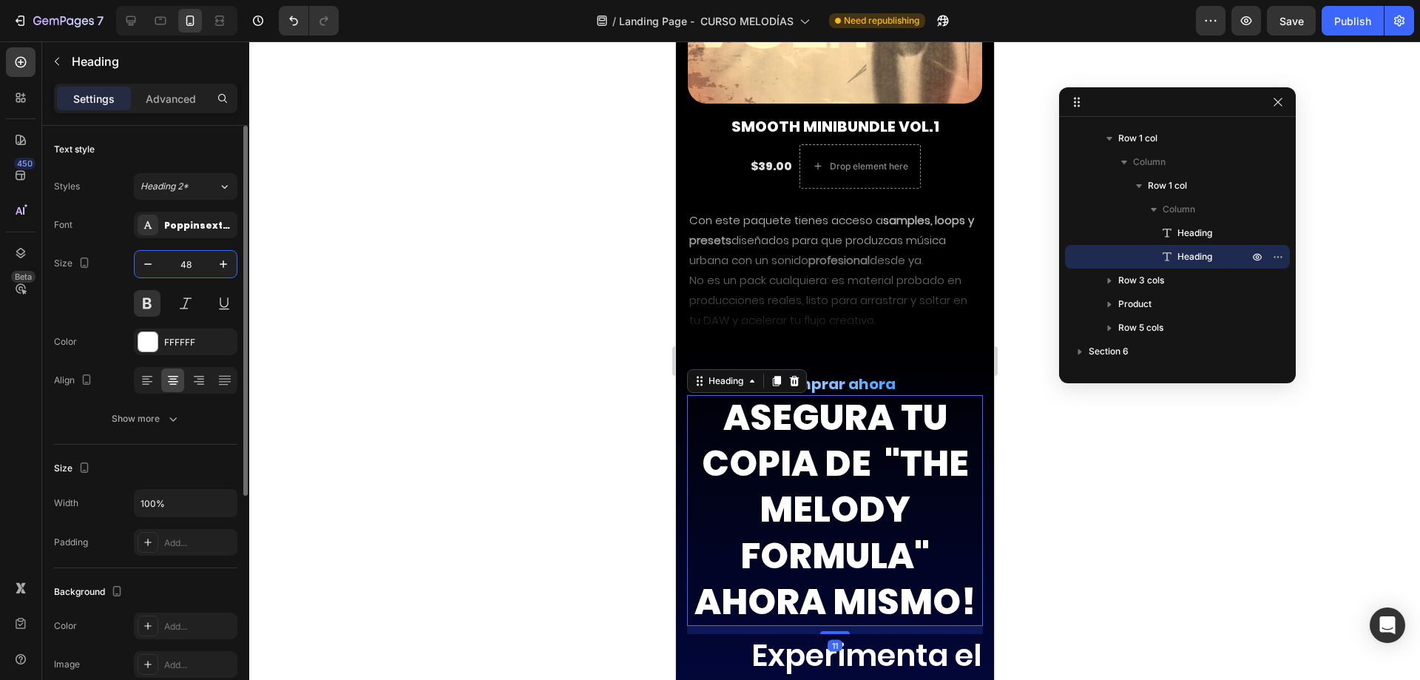
click at [186, 265] on input "48" at bounding box center [185, 264] width 49 height 27
type input "20"
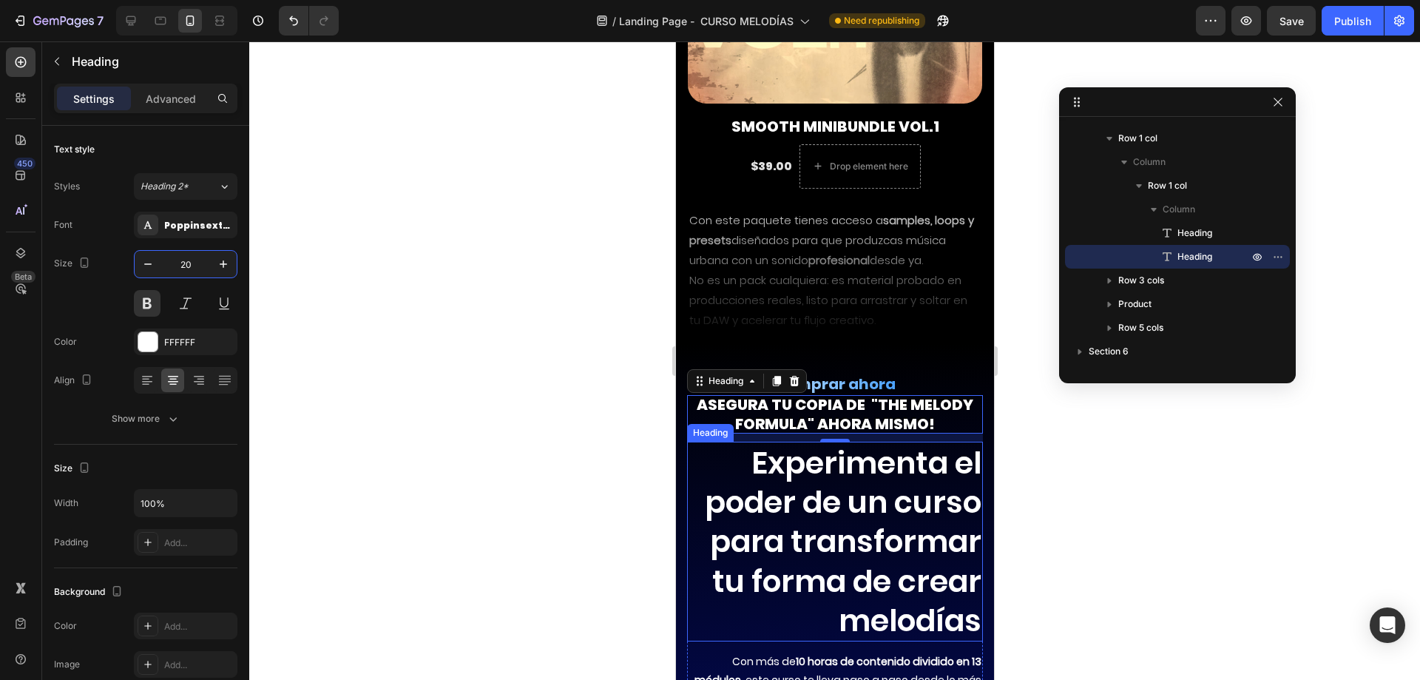
click at [754, 495] on h2 "Experimenta el poder de un curso para transformar tu forma de crear melodías" at bounding box center [834, 541] width 296 height 200
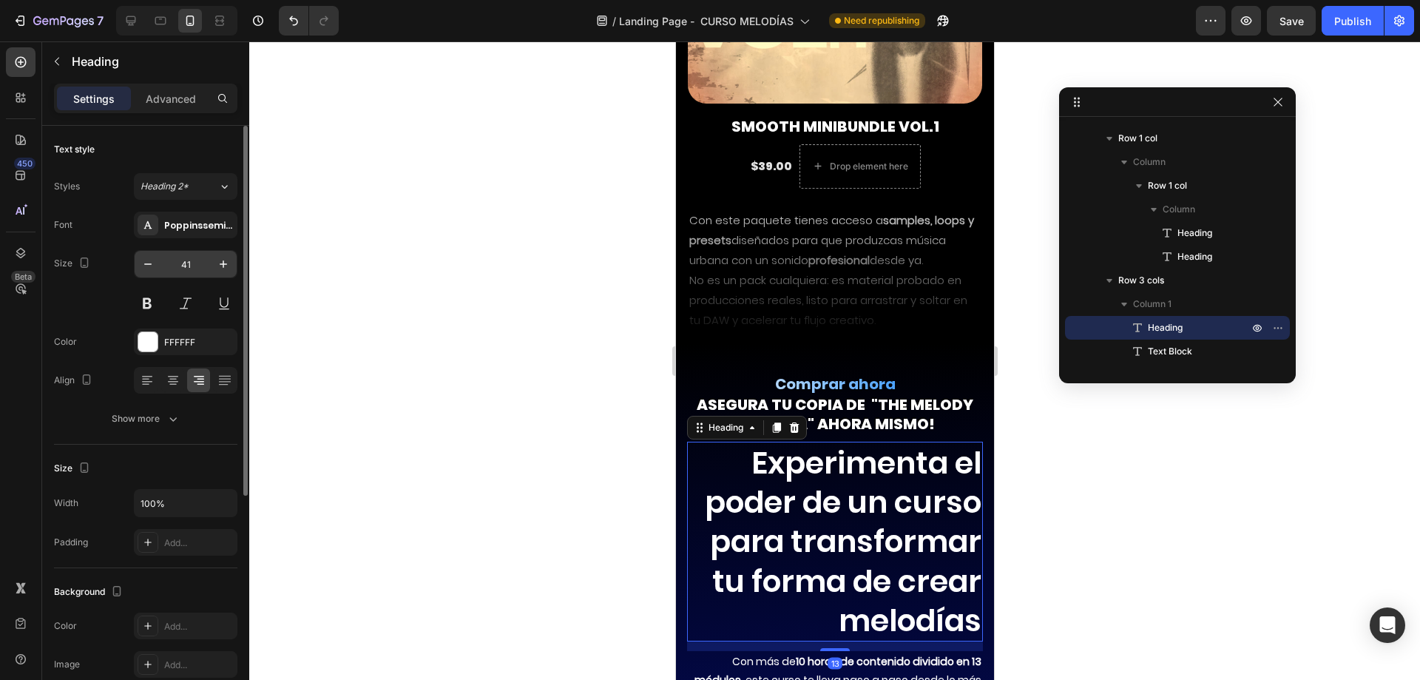
click at [193, 271] on input "41" at bounding box center [185, 264] width 49 height 27
click at [193, 270] on input "41" at bounding box center [185, 264] width 49 height 27
type input "20"
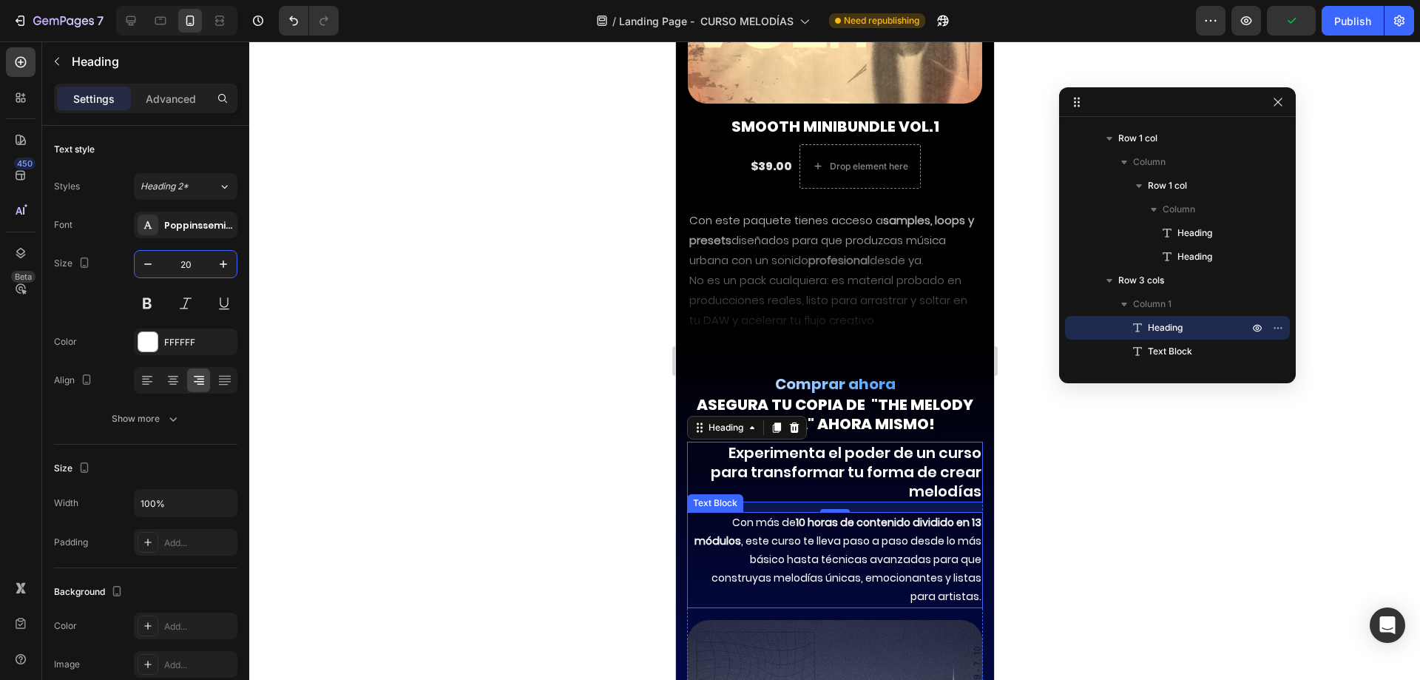
click at [733, 537] on p "Con más de 10 horas de contenido dividido en 13 módulos , este curso te lleva p…" at bounding box center [834, 559] width 293 height 93
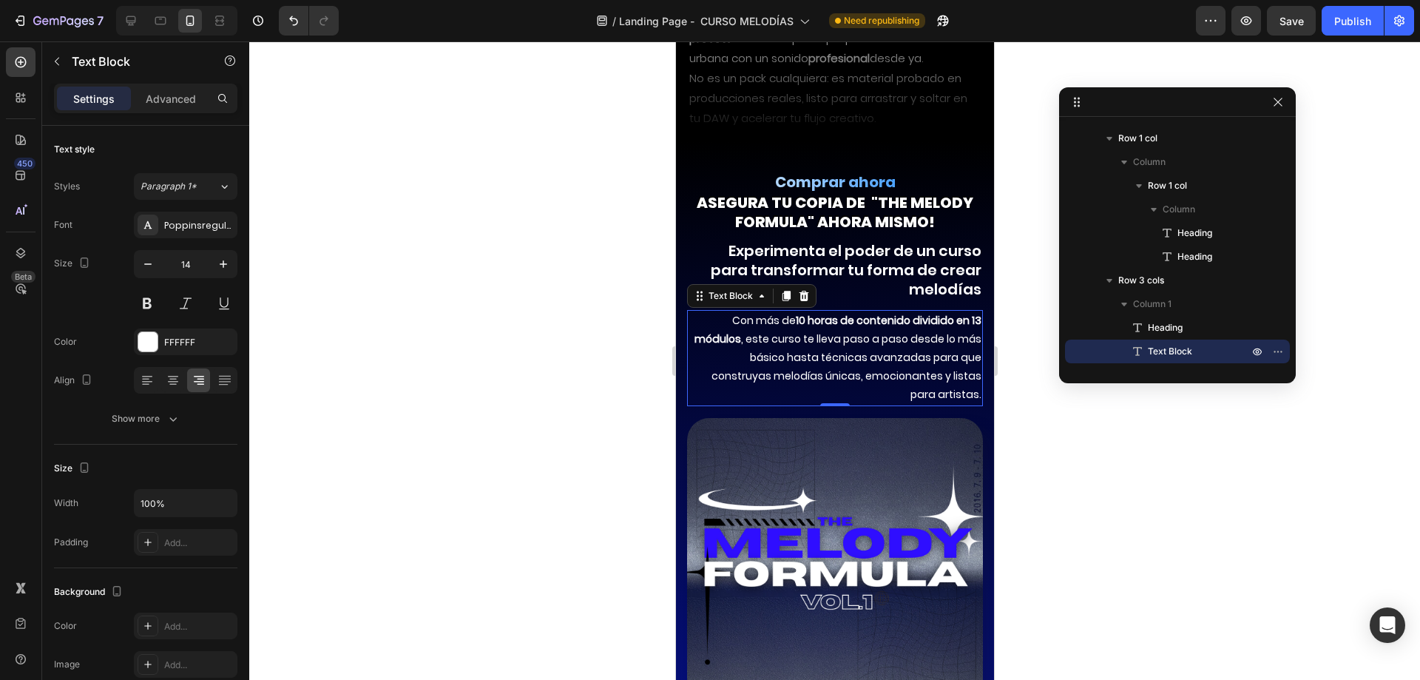
scroll to position [10629, 0]
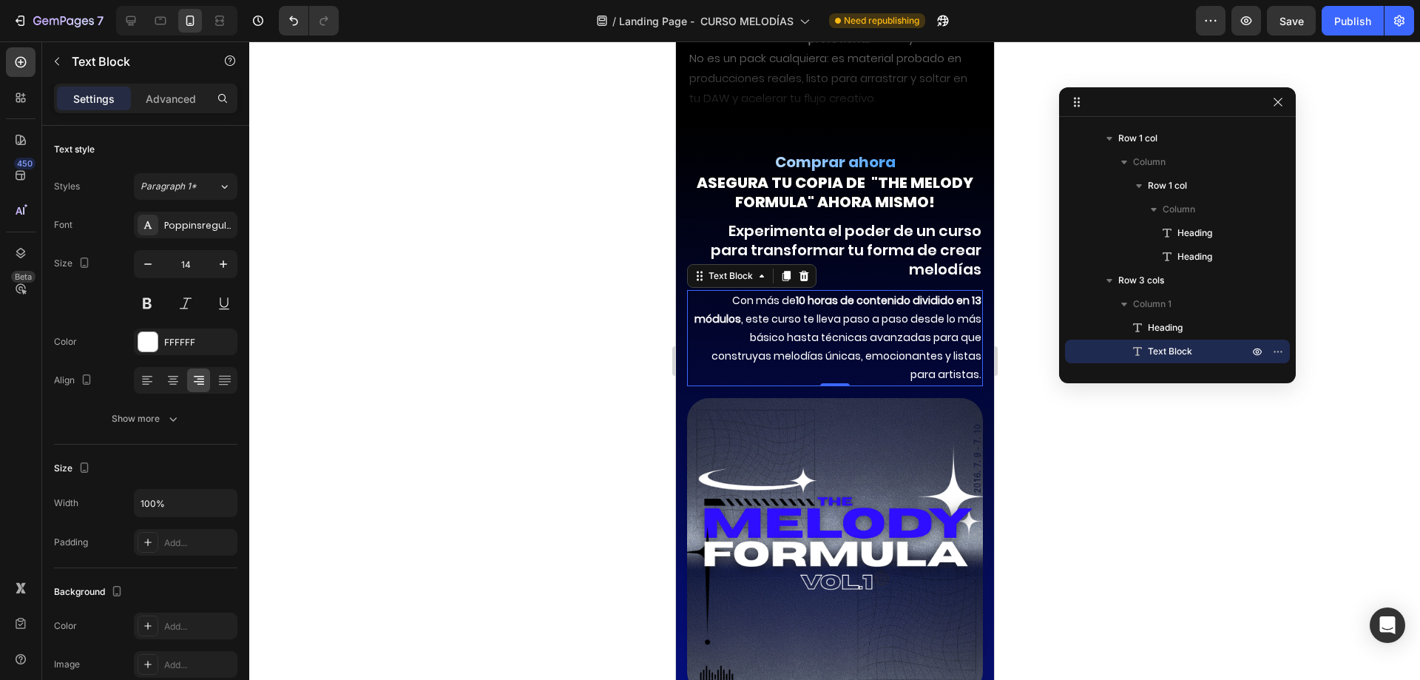
click at [812, 314] on p "Con más de 10 horas de contenido dividido en 13 módulos , este curso te lleva p…" at bounding box center [834, 337] width 293 height 93
click at [222, 257] on icon "button" at bounding box center [223, 264] width 15 height 15
type input "15"
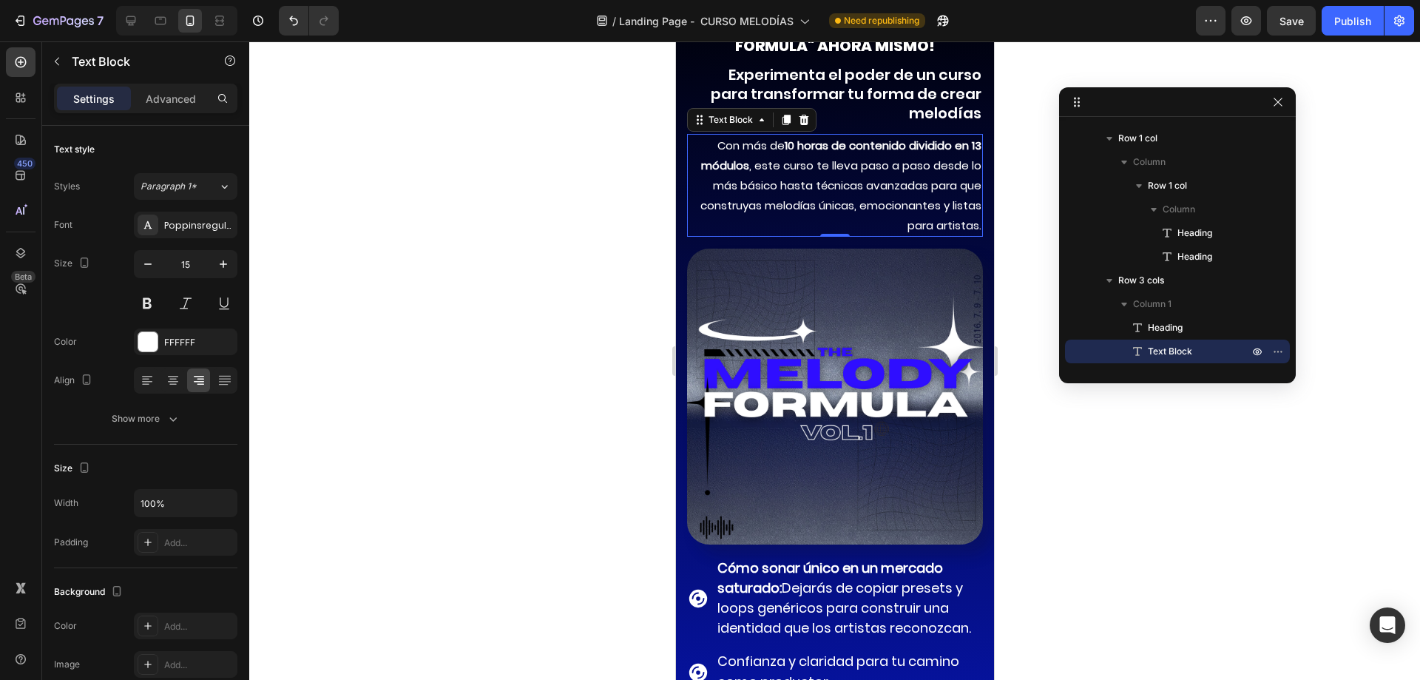
scroll to position [10851, 0]
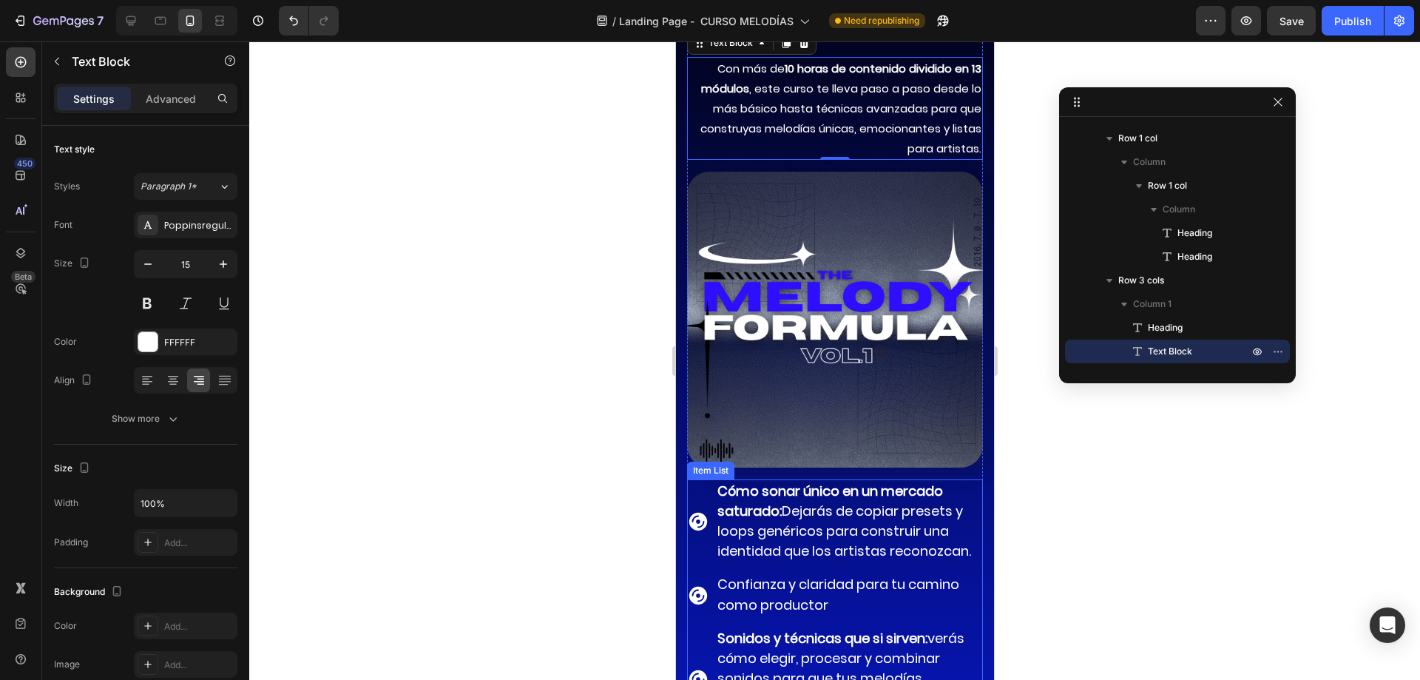
click at [785, 481] on strong "Cómo sonar único en un mercado saturado:" at bounding box center [830, 500] width 226 height 38
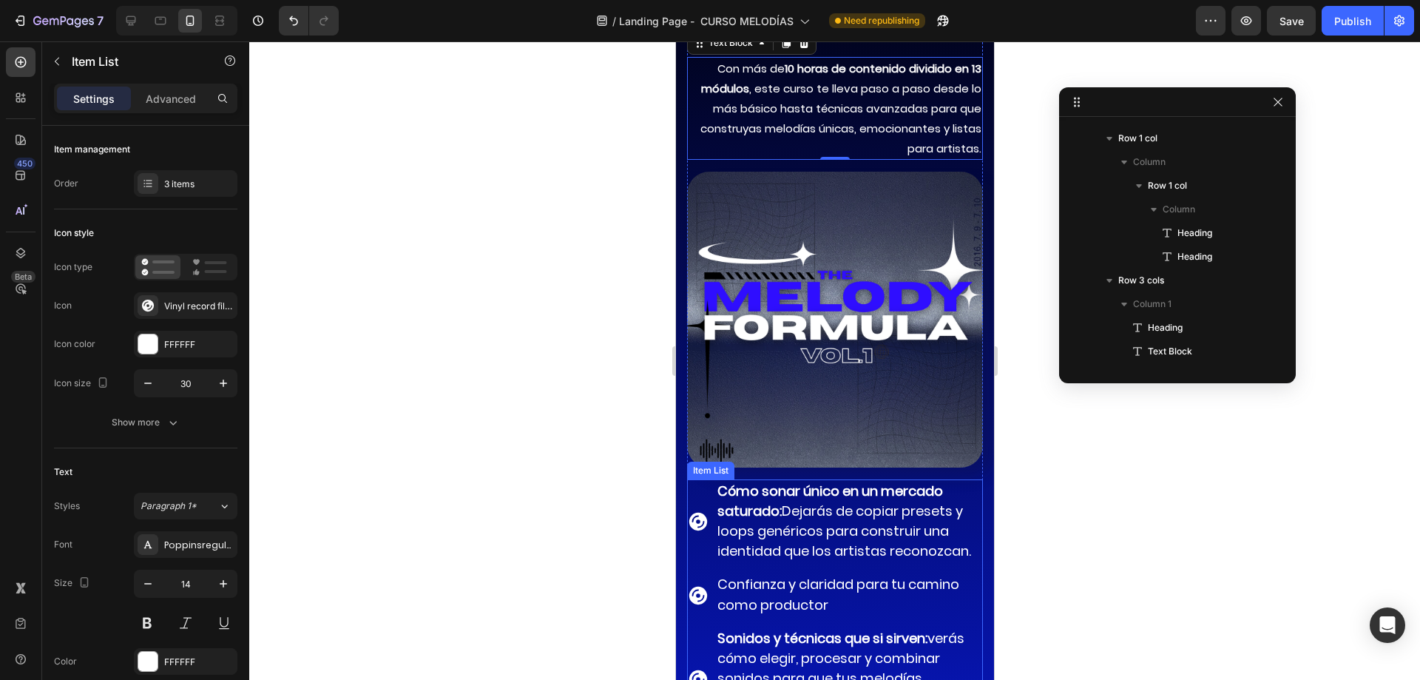
scroll to position [4566, 0]
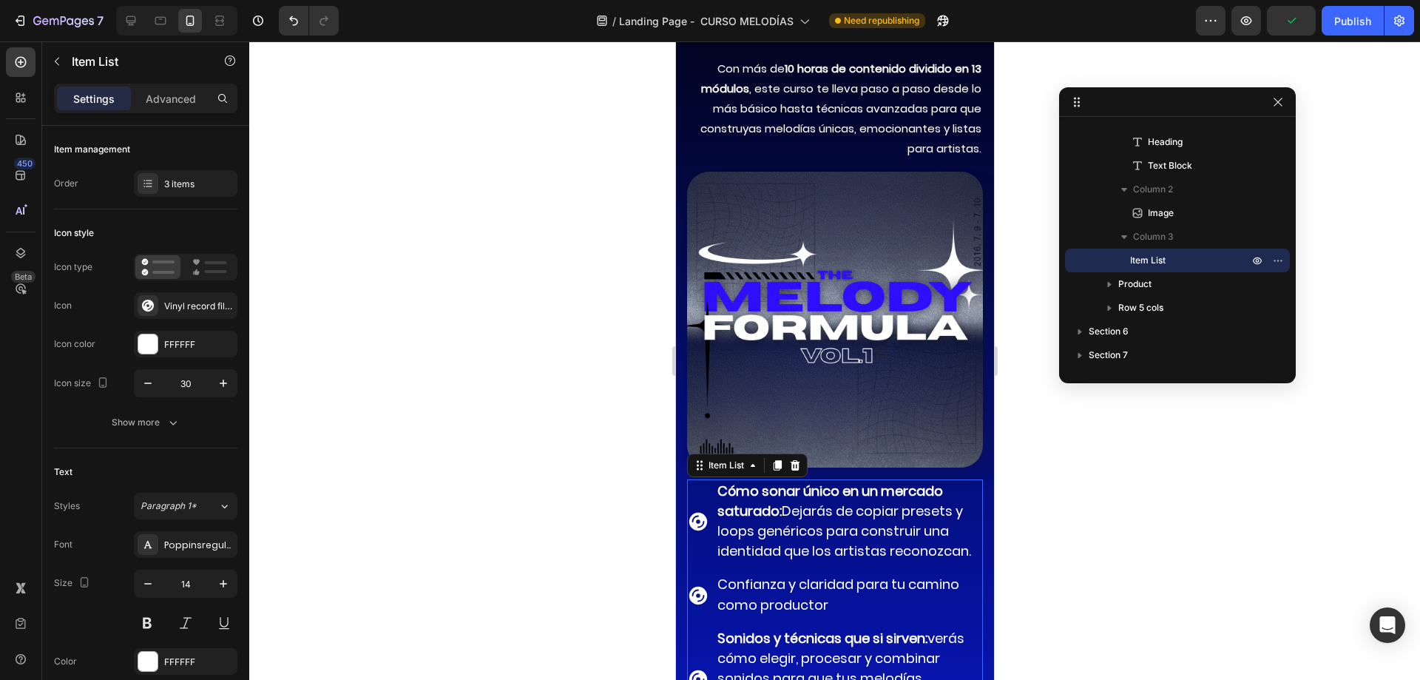
click at [791, 520] on span "Cómo sonar único en un mercado saturado: Dejarás de copiar presets y loops gené…" at bounding box center [844, 520] width 254 height 79
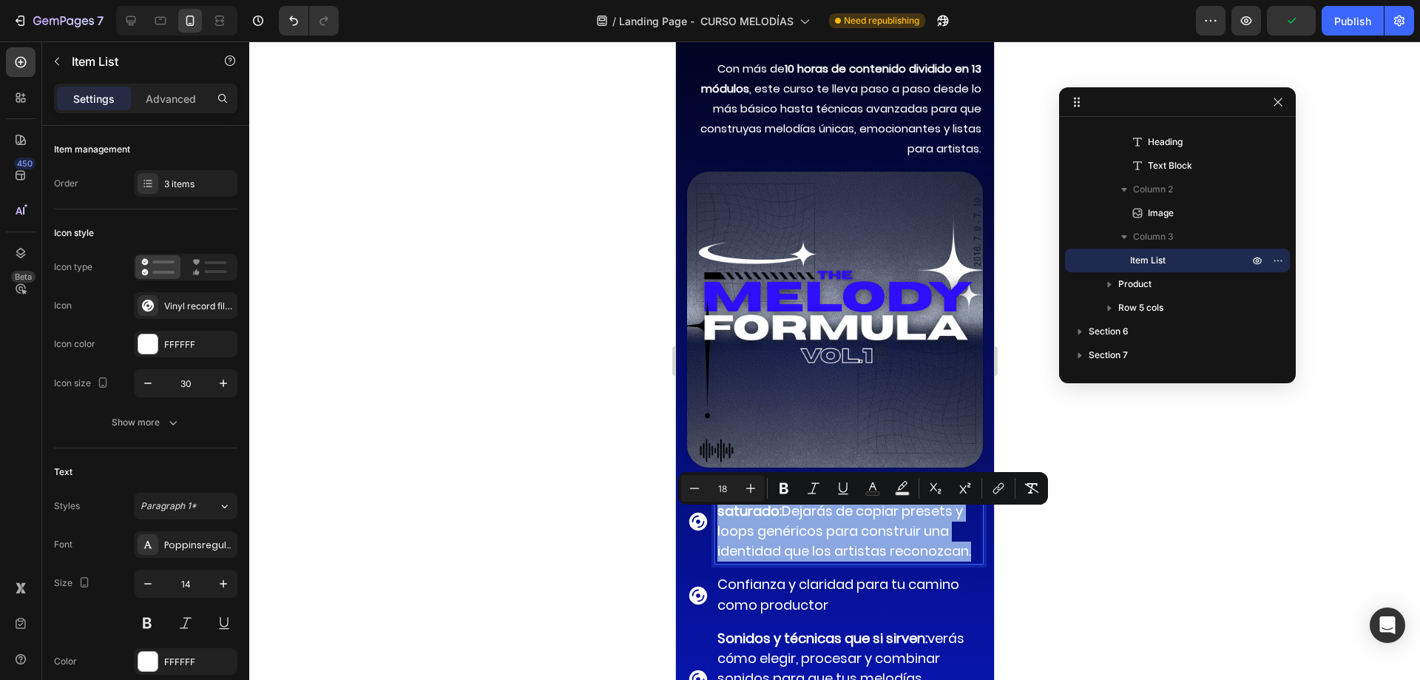
click at [791, 520] on span "Cómo sonar único en un mercado saturado: Dejarás de copiar presets y loops gené…" at bounding box center [844, 520] width 254 height 79
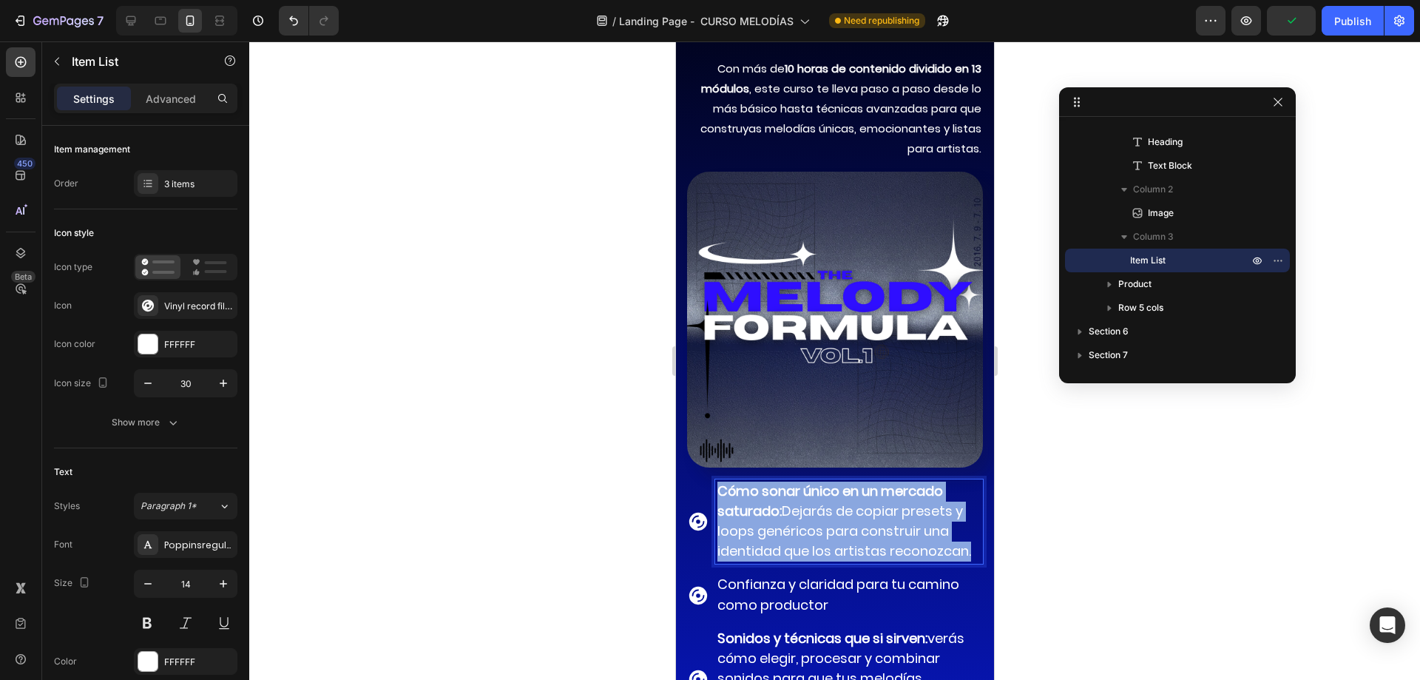
click at [791, 520] on span "Cómo sonar único en un mercado saturado: Dejarás de copiar presets y loops gené…" at bounding box center [844, 520] width 254 height 79
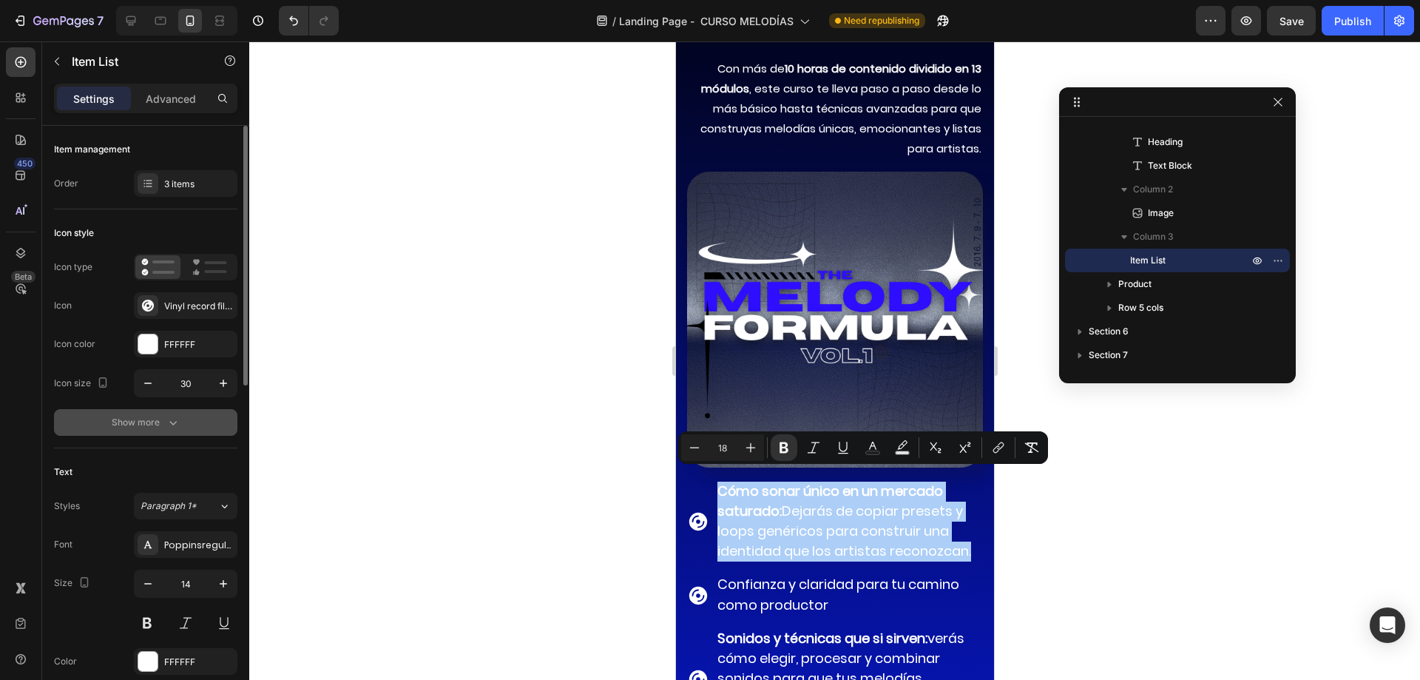
click at [139, 418] on div "Show more" at bounding box center [146, 422] width 69 height 15
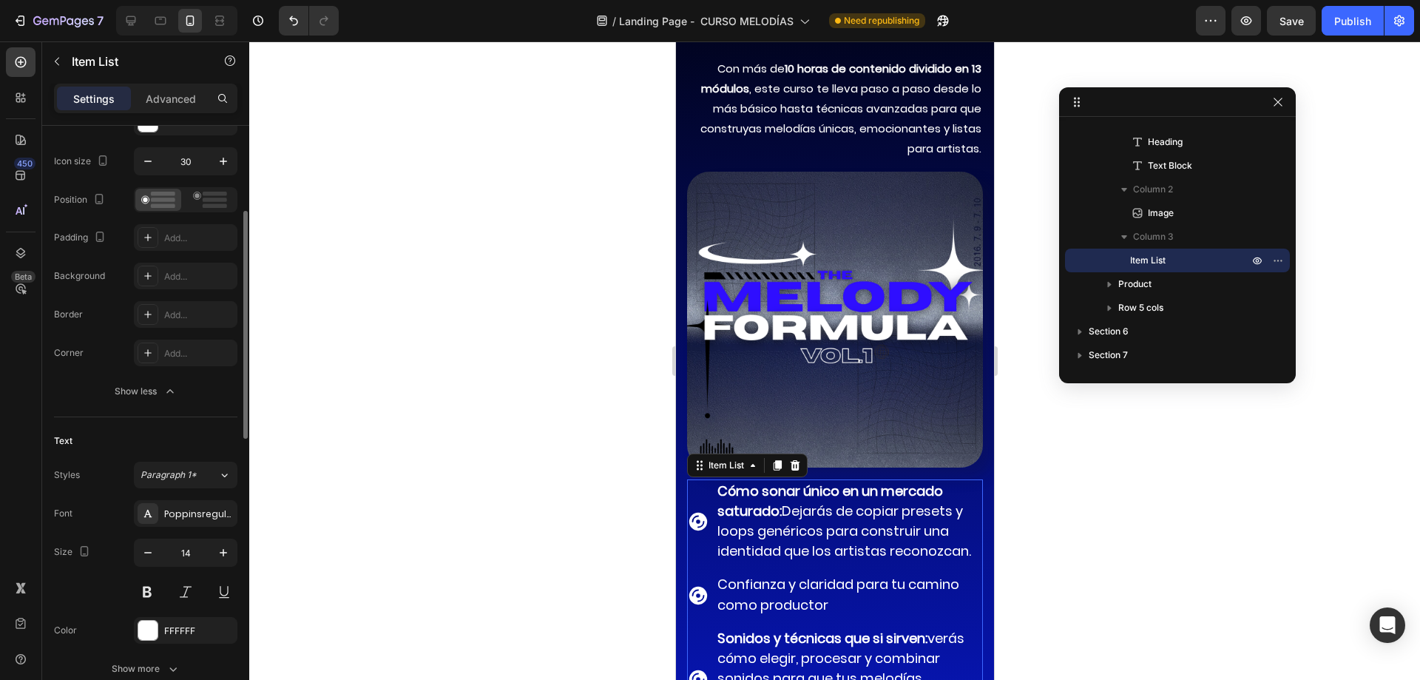
scroll to position [296, 0]
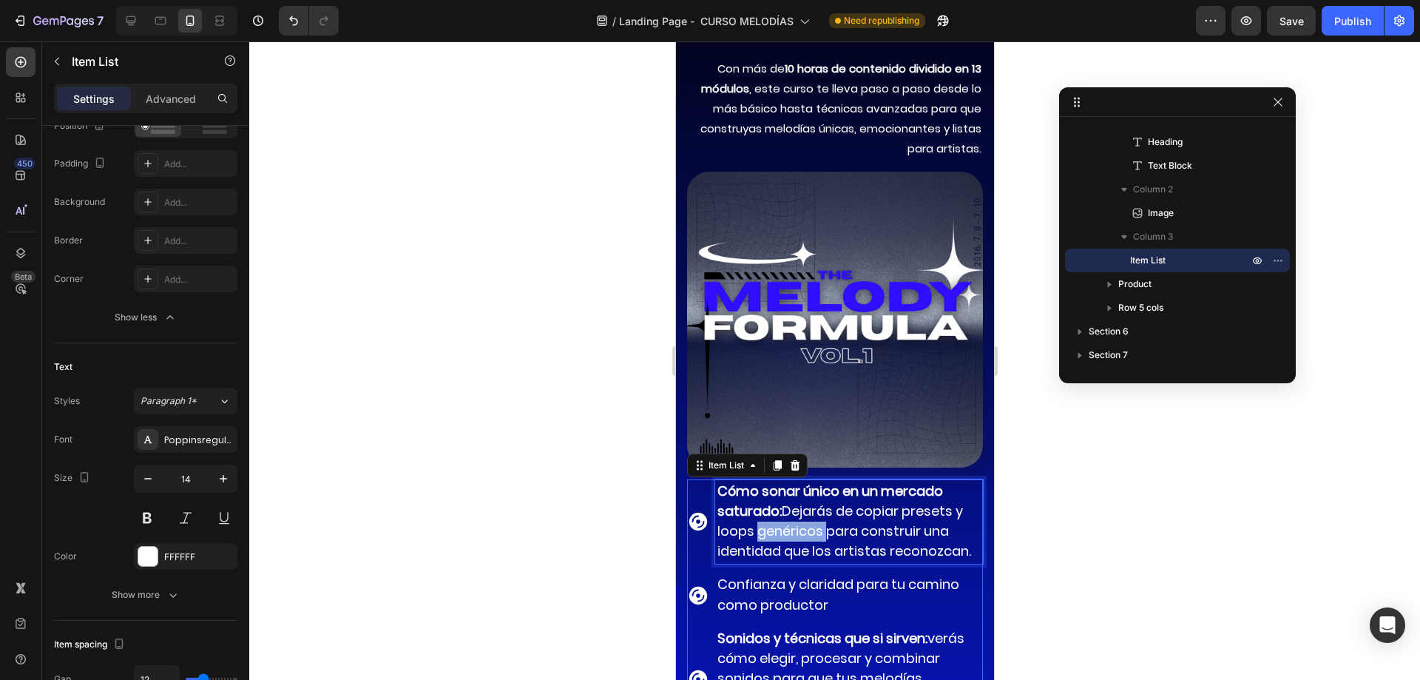
click at [789, 527] on span "Cómo sonar único en un mercado saturado: Dejarás de copiar presets y loops gené…" at bounding box center [844, 520] width 254 height 79
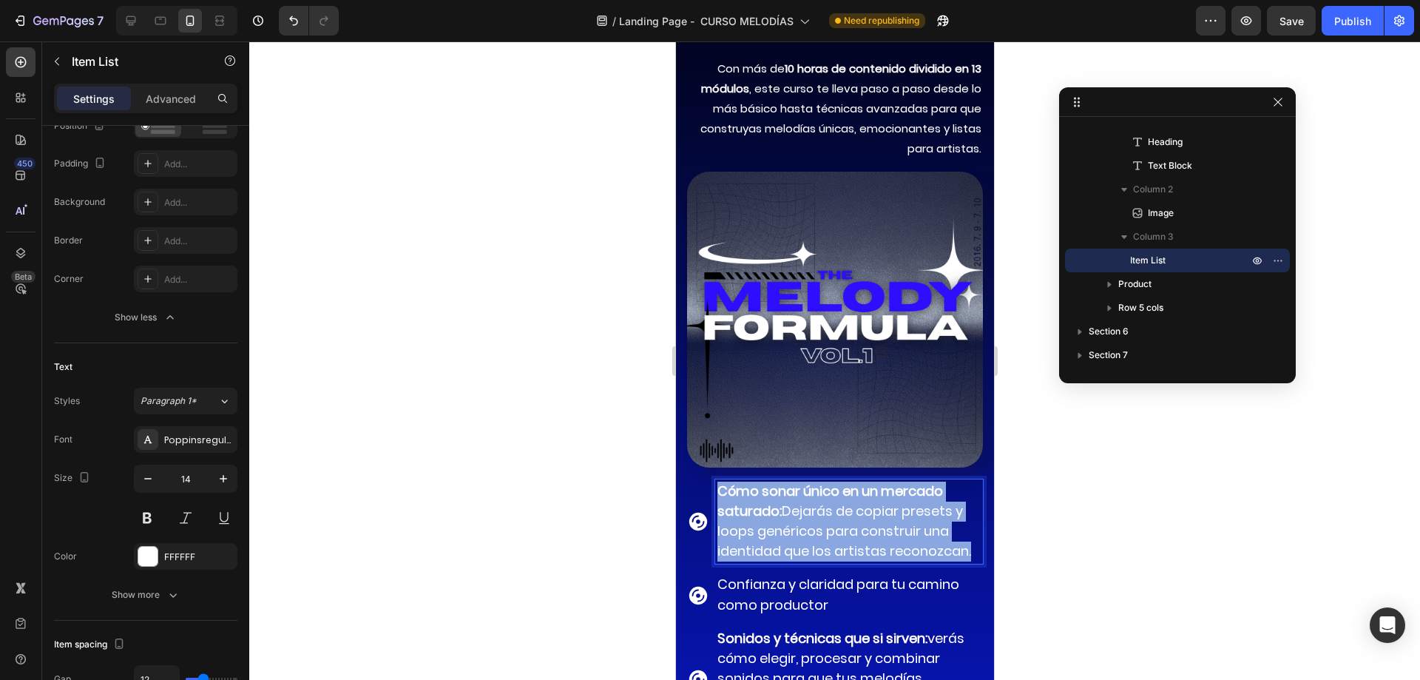
click at [789, 527] on span "Cómo sonar único en un mercado saturado: Dejarás de copiar presets y loops gené…" at bounding box center [844, 520] width 254 height 79
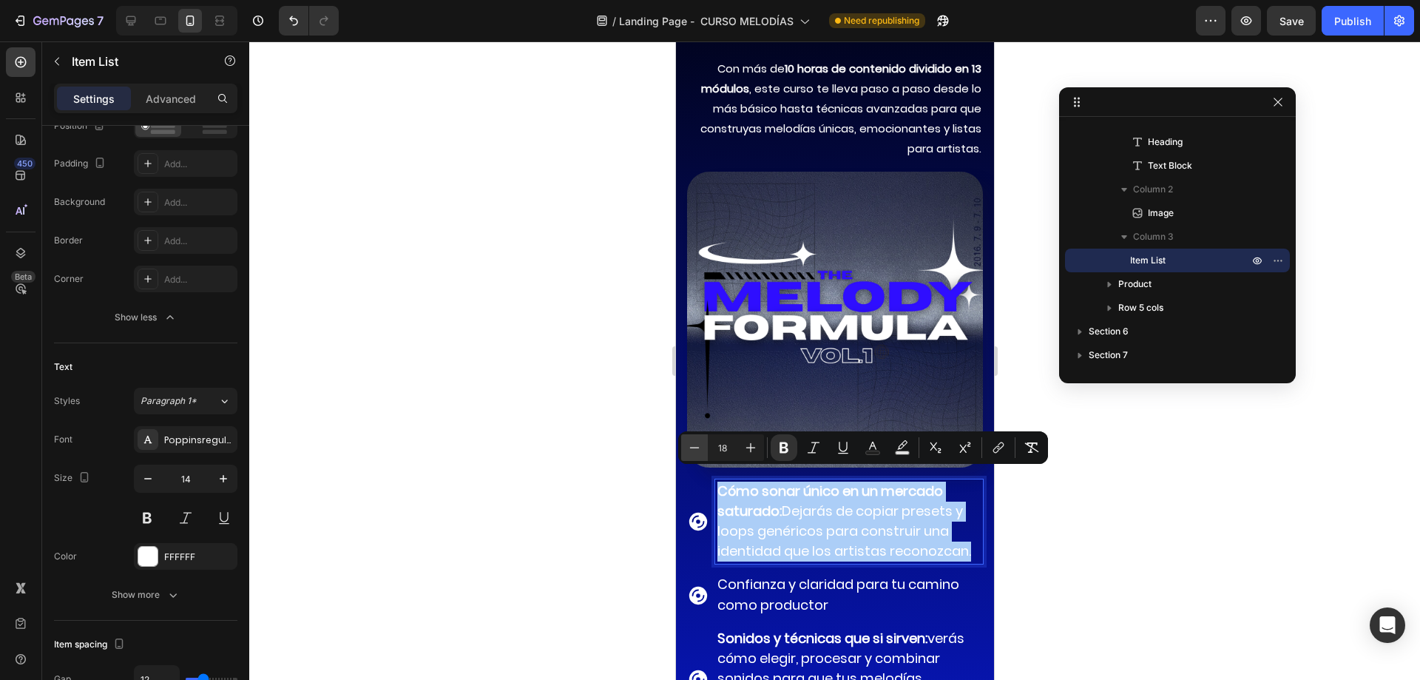
click at [696, 443] on icon "Editor contextual toolbar" at bounding box center [694, 447] width 15 height 15
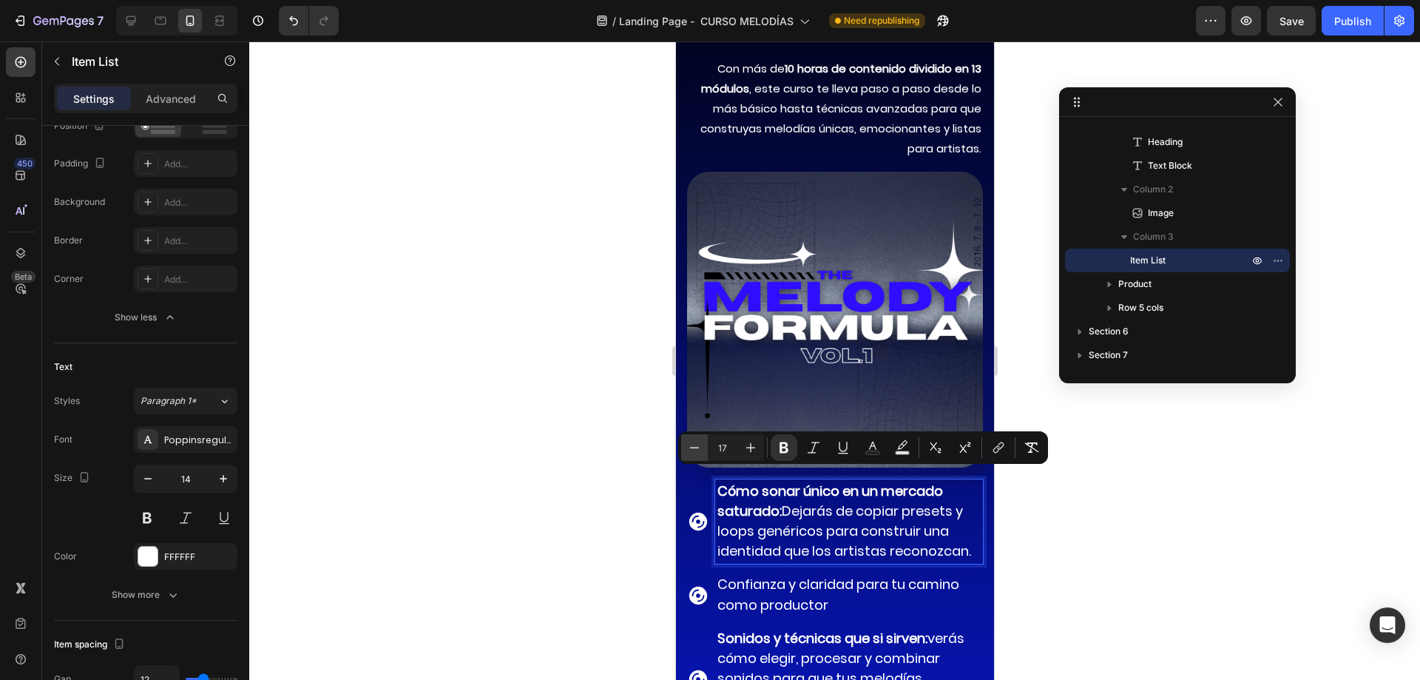
click at [696, 443] on icon "Editor contextual toolbar" at bounding box center [694, 447] width 15 height 15
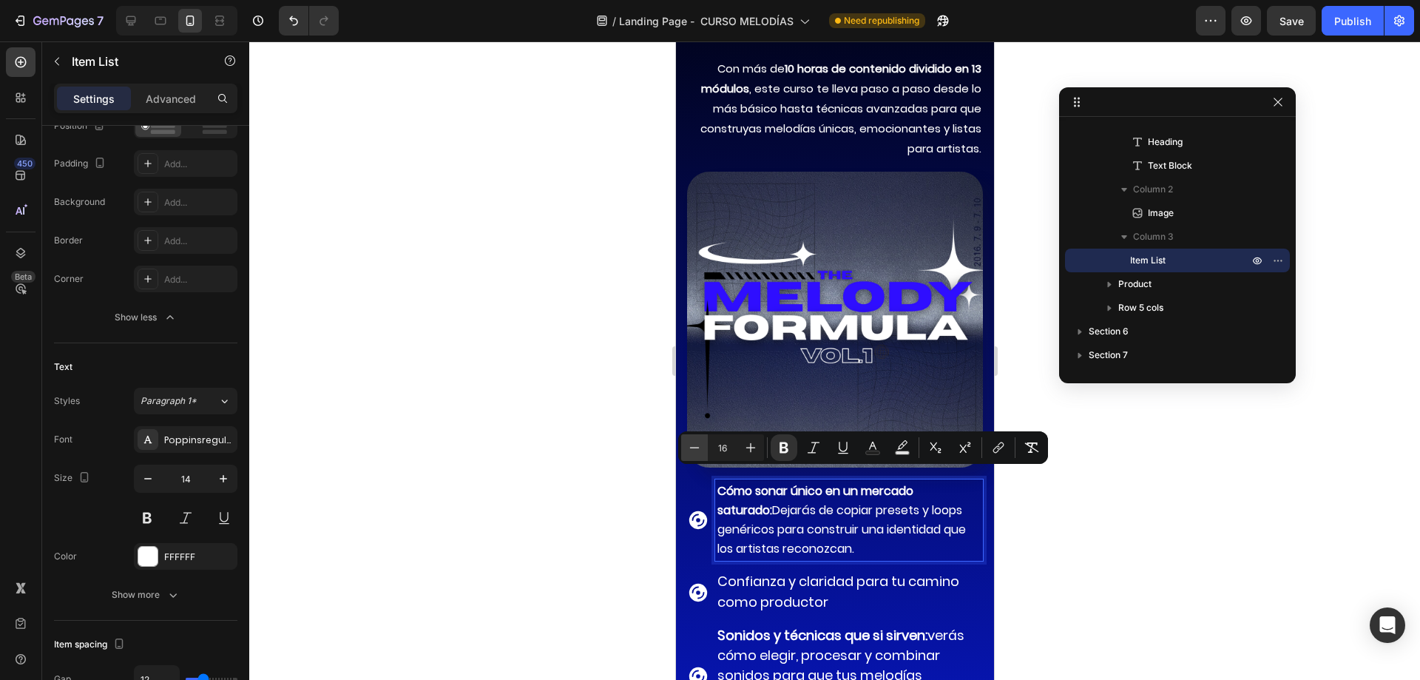
click at [696, 443] on icon "Editor contextual toolbar" at bounding box center [694, 447] width 15 height 15
type input "15"
click at [228, 473] on icon "button" at bounding box center [223, 478] width 15 height 15
type input "15"
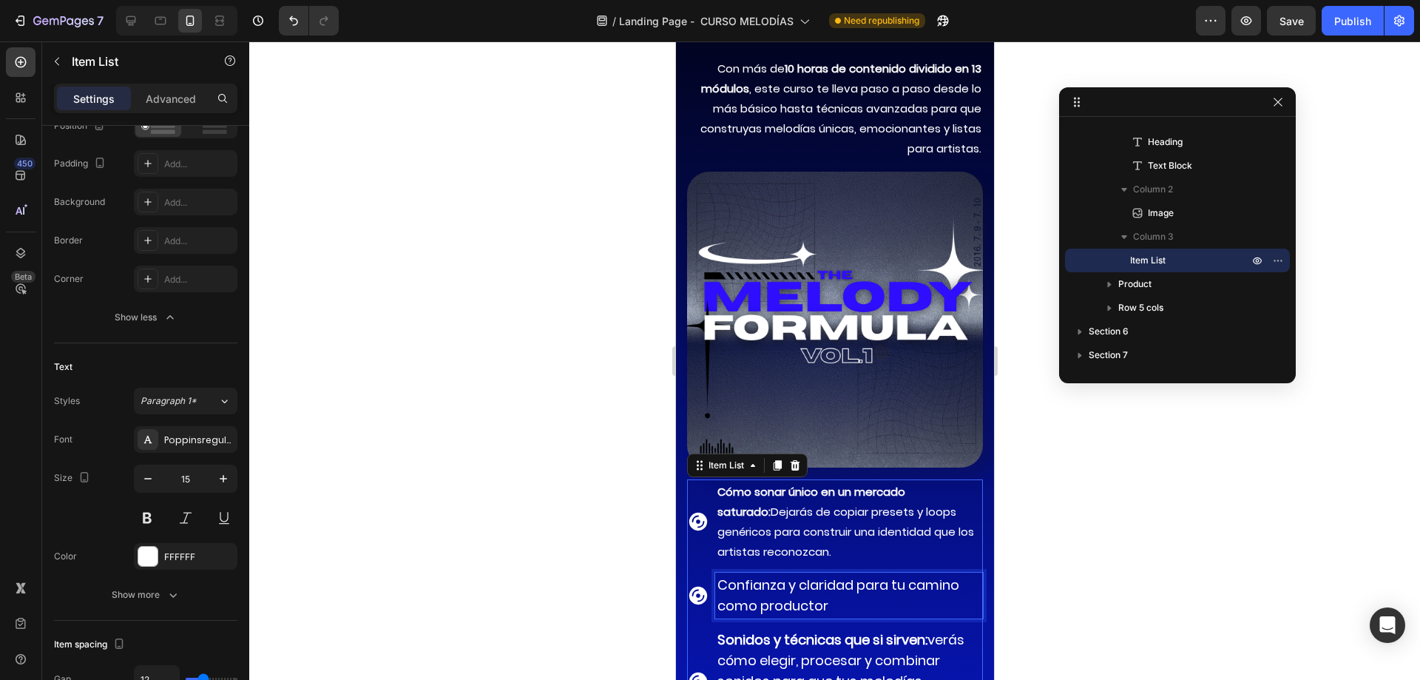
click at [757, 572] on div "Confianza y claridad para tu camino como productor" at bounding box center [848, 595] width 268 height 46
click at [776, 575] on span "Confianza y claridad para tu camino como productor" at bounding box center [838, 594] width 242 height 39
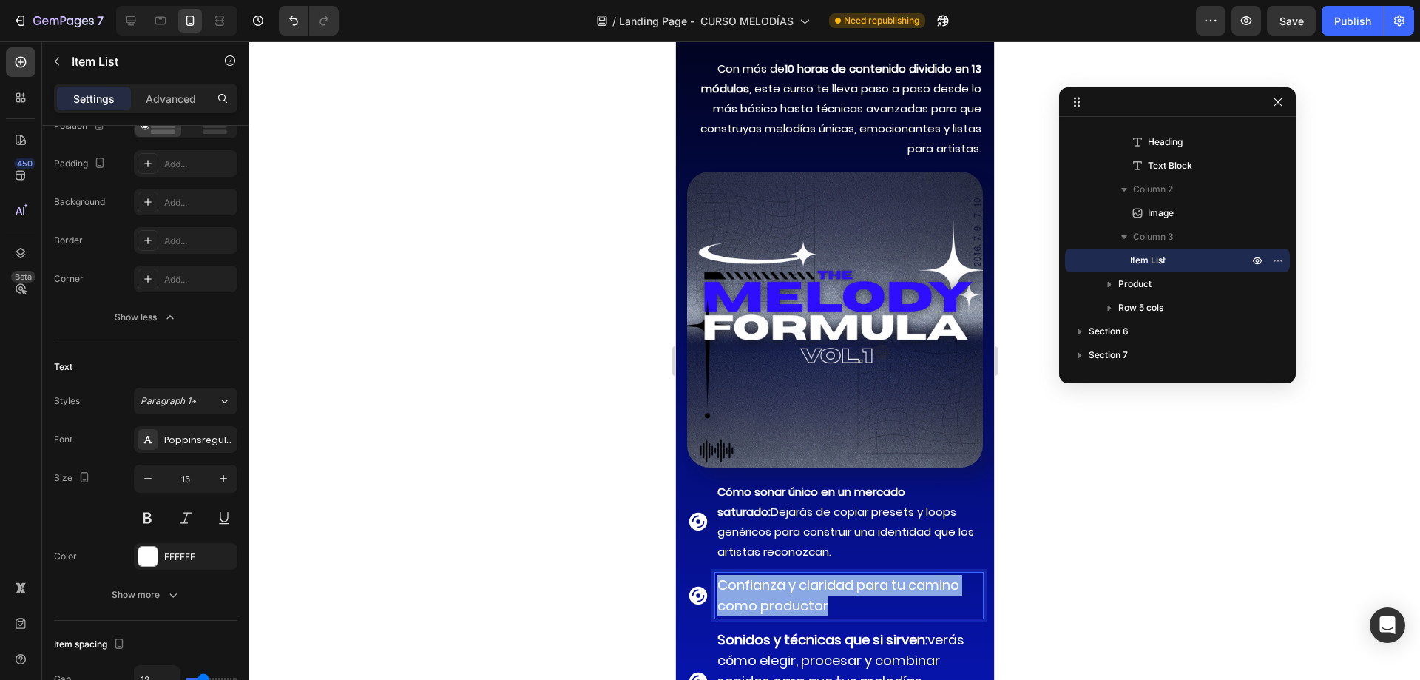
click at [776, 575] on span "Confianza y claridad para tu camino como productor" at bounding box center [838, 594] width 242 height 39
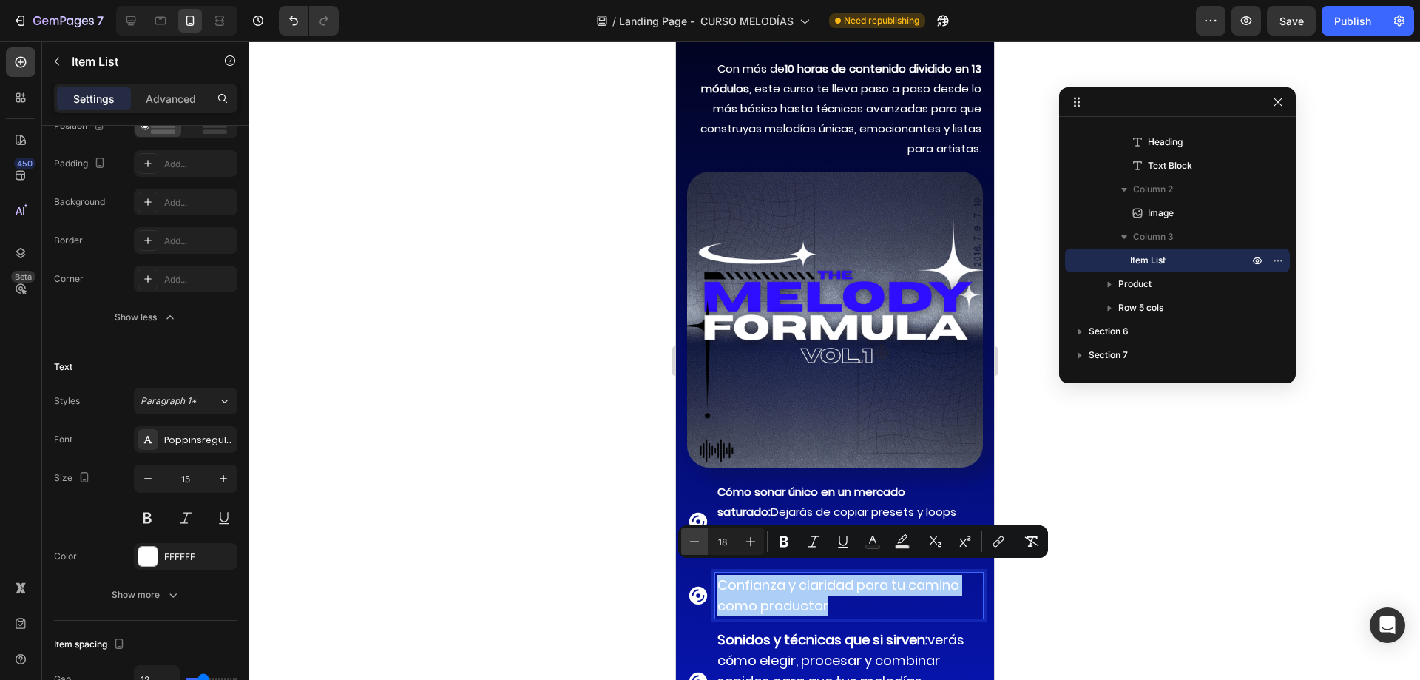
click at [694, 544] on icon "Editor contextual toolbar" at bounding box center [694, 541] width 15 height 15
type input "15"
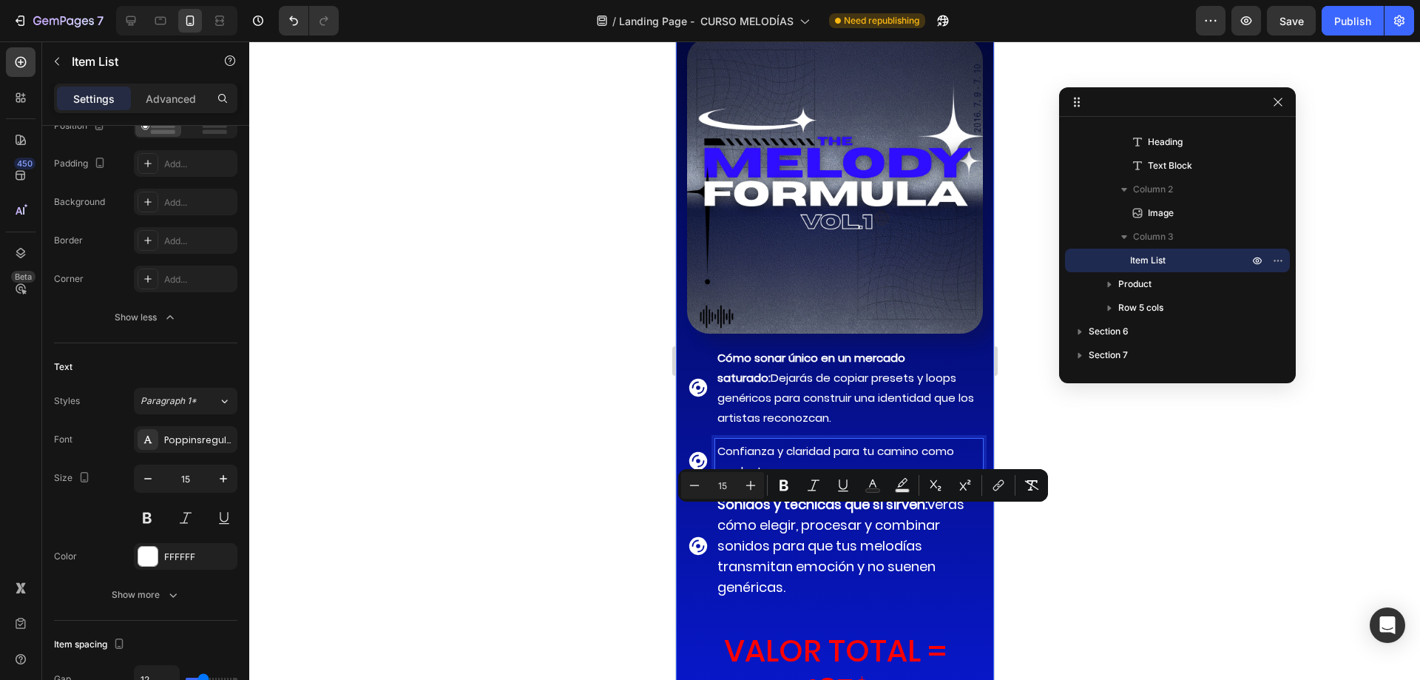
scroll to position [10999, 0]
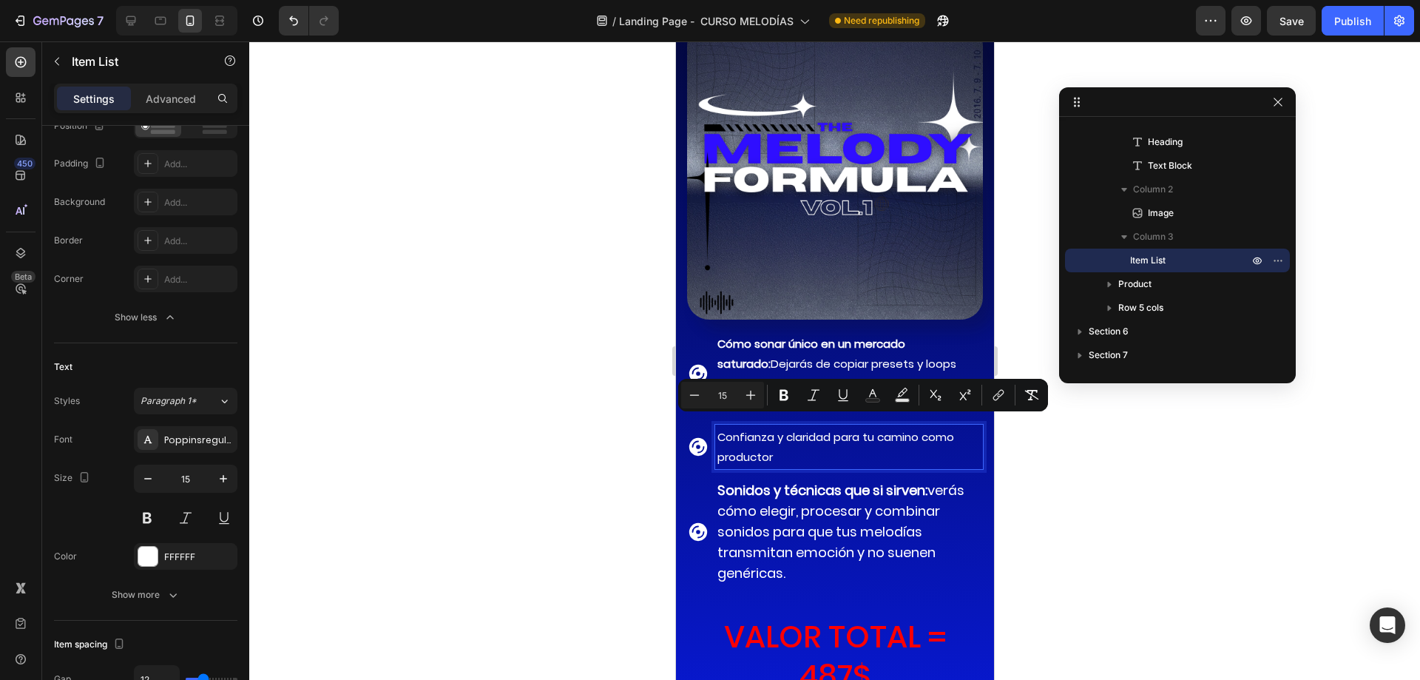
click at [785, 527] on span "Sonidos y técnicas que si sirven: verás cómo elegir, procesar y combinar sonido…" at bounding box center [840, 531] width 247 height 101
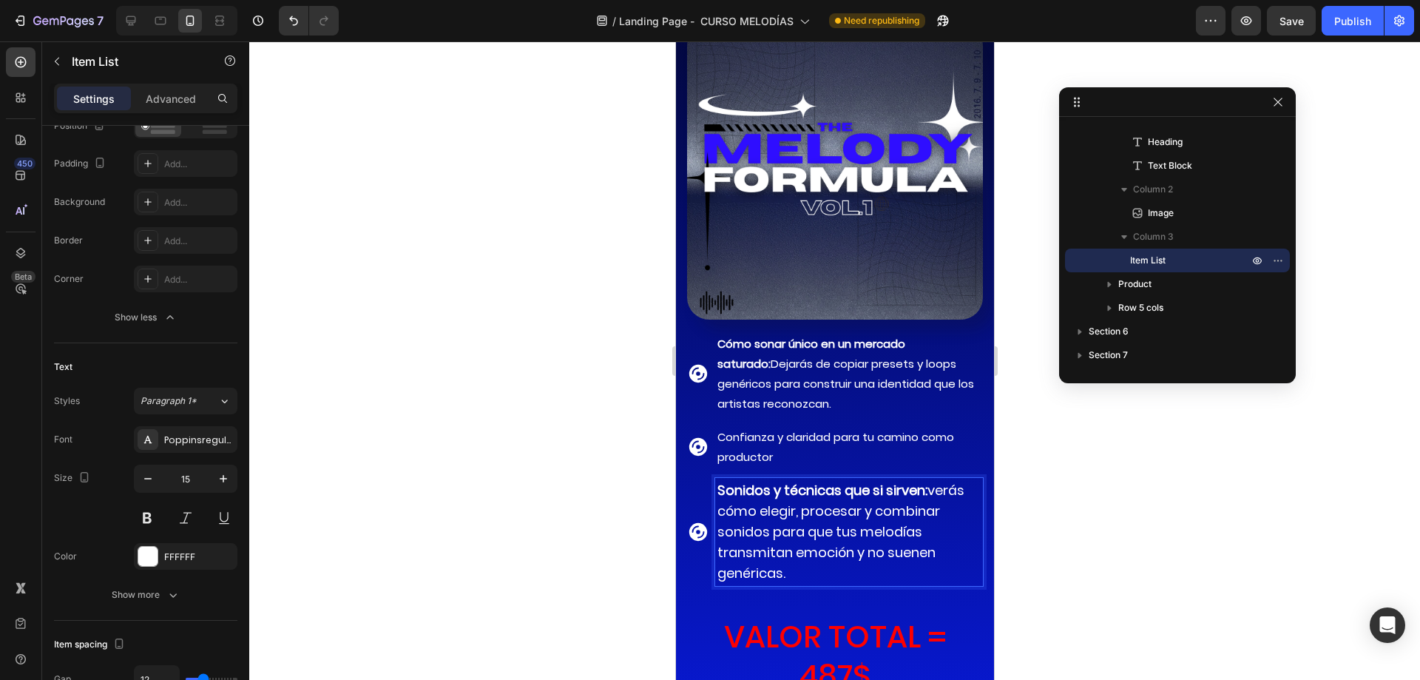
click at [783, 527] on span "Sonidos y técnicas que si sirven: verás cómo elegir, procesar y combinar sonido…" at bounding box center [840, 531] width 247 height 101
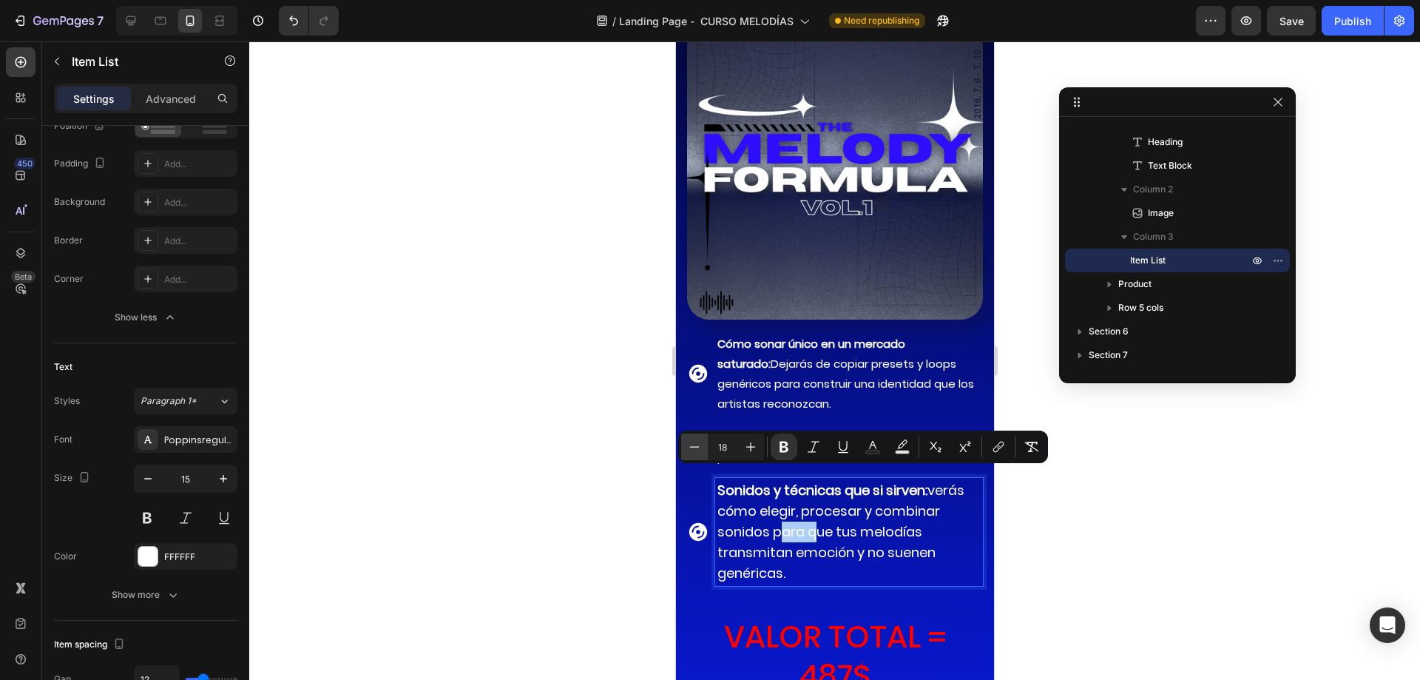
click at [697, 449] on icon "Editor contextual toolbar" at bounding box center [694, 446] width 15 height 15
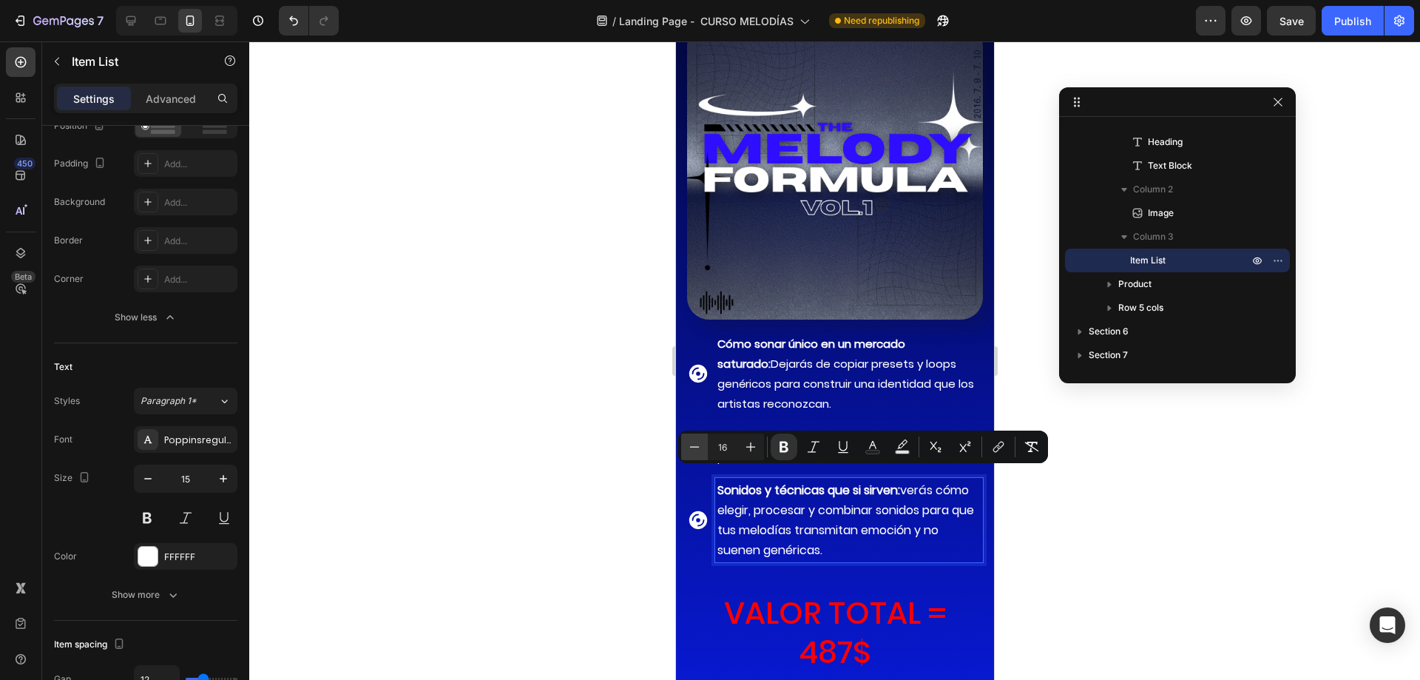
click at [697, 449] on icon "Editor contextual toolbar" at bounding box center [694, 446] width 15 height 15
type input "15"
click at [830, 353] on span "Cómo sonar único en un mercado saturado: Dejarás de copiar presets y loops gené…" at bounding box center [845, 373] width 257 height 75
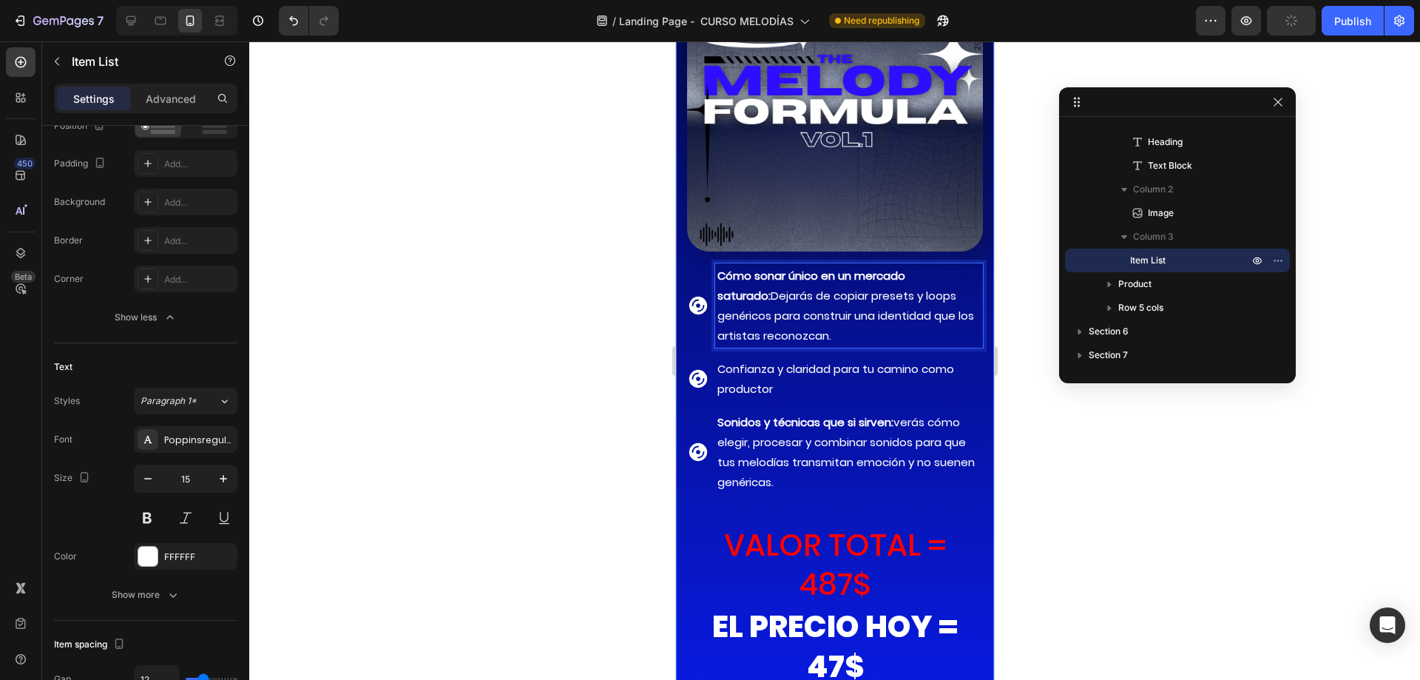
scroll to position [11220, 0]
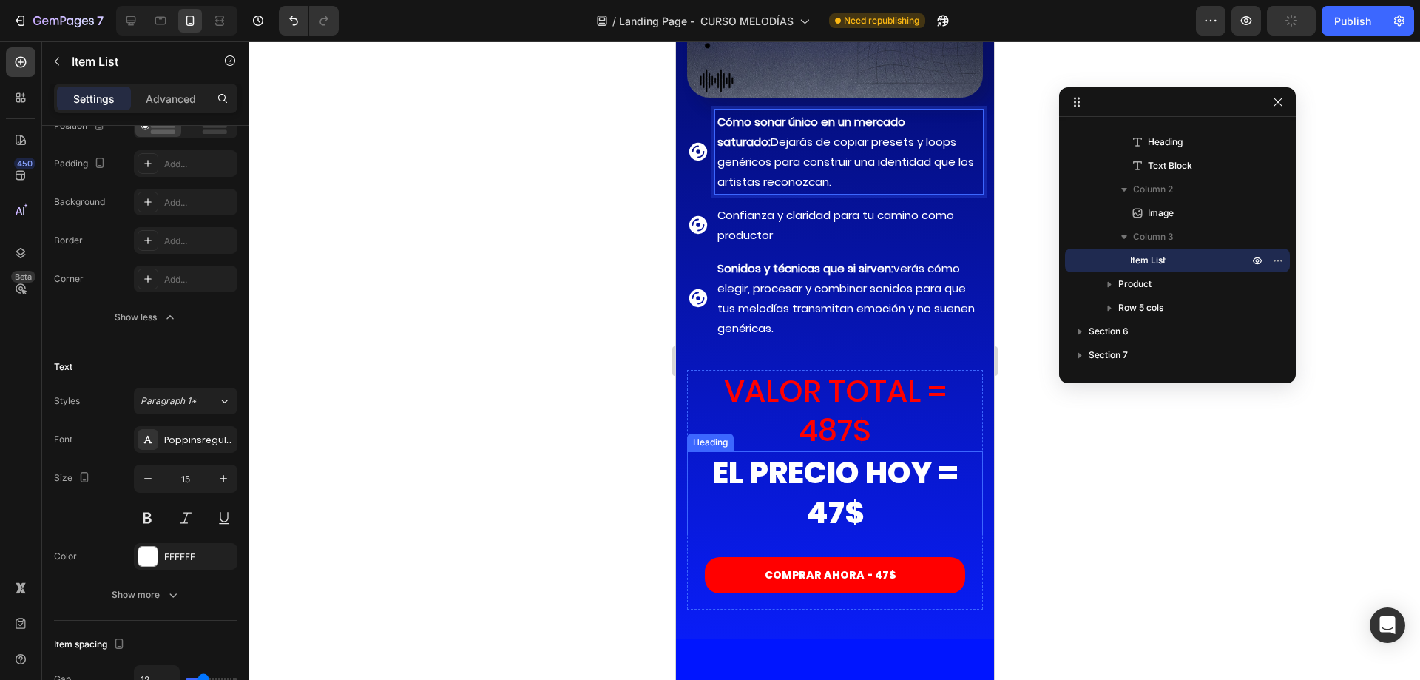
click at [824, 408] on h2 "VALOR TOTAL = 487$" at bounding box center [834, 411] width 296 height 82
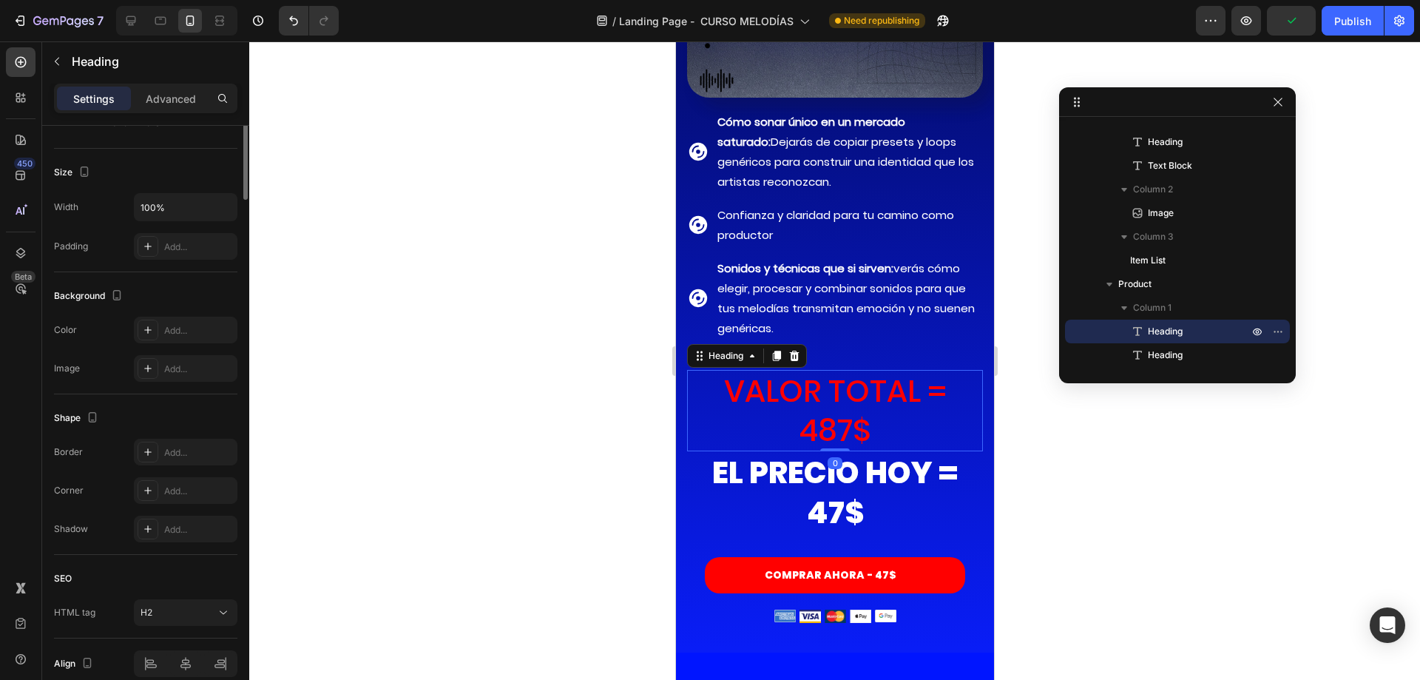
scroll to position [0, 0]
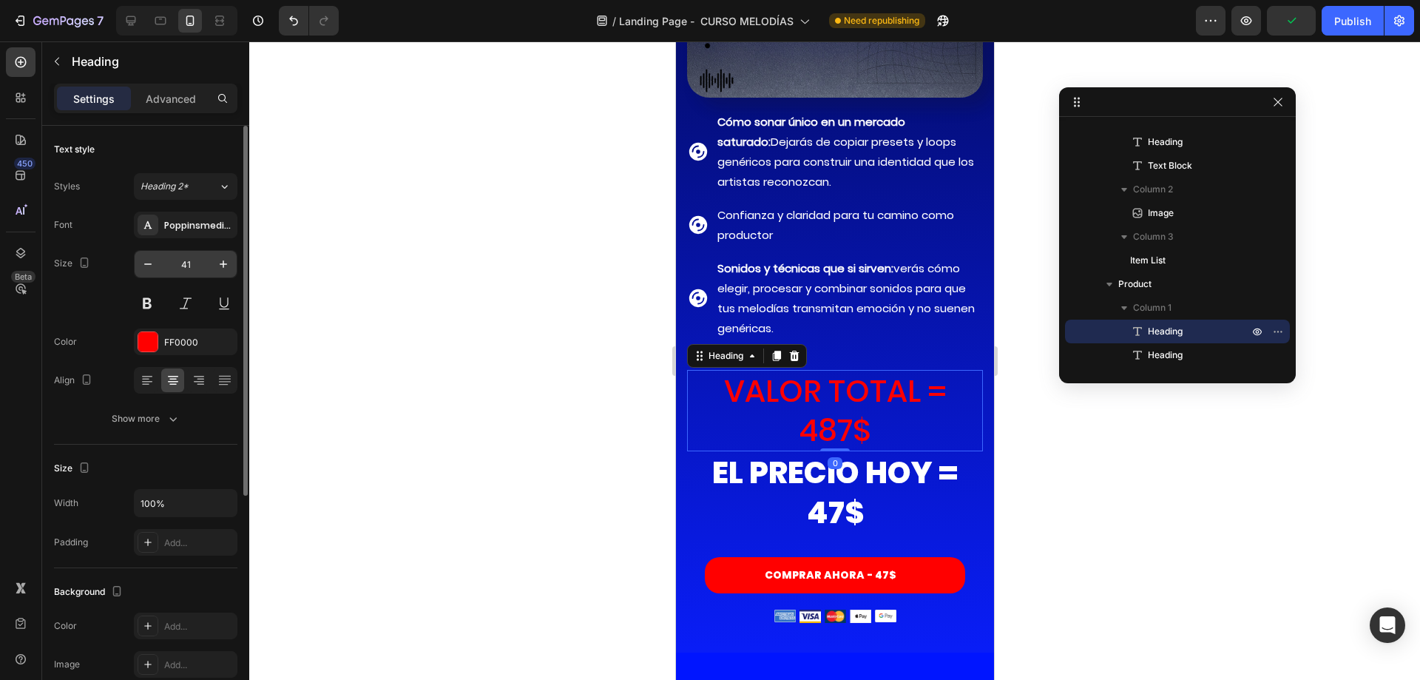
click at [185, 258] on input "41" at bounding box center [185, 264] width 49 height 27
type input "20"
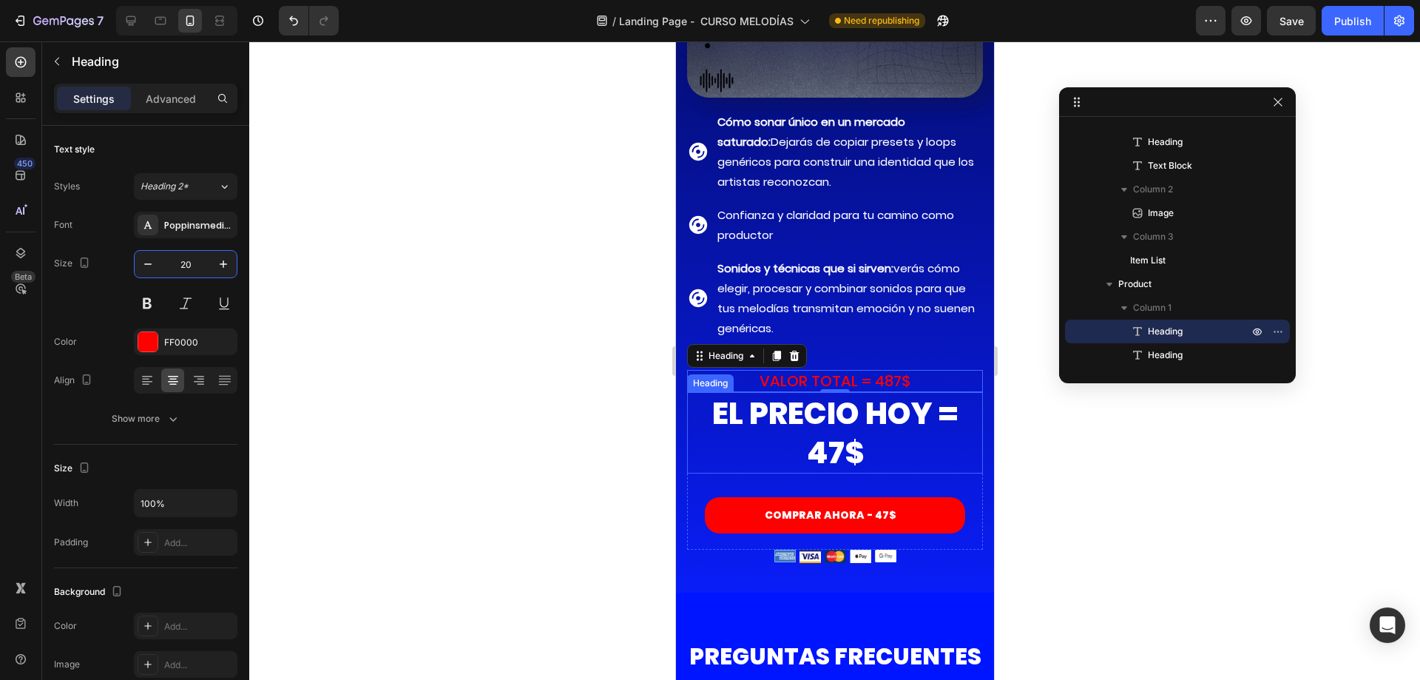
click at [768, 418] on h2 "EL PRECIO HOY = 47$" at bounding box center [834, 433] width 296 height 82
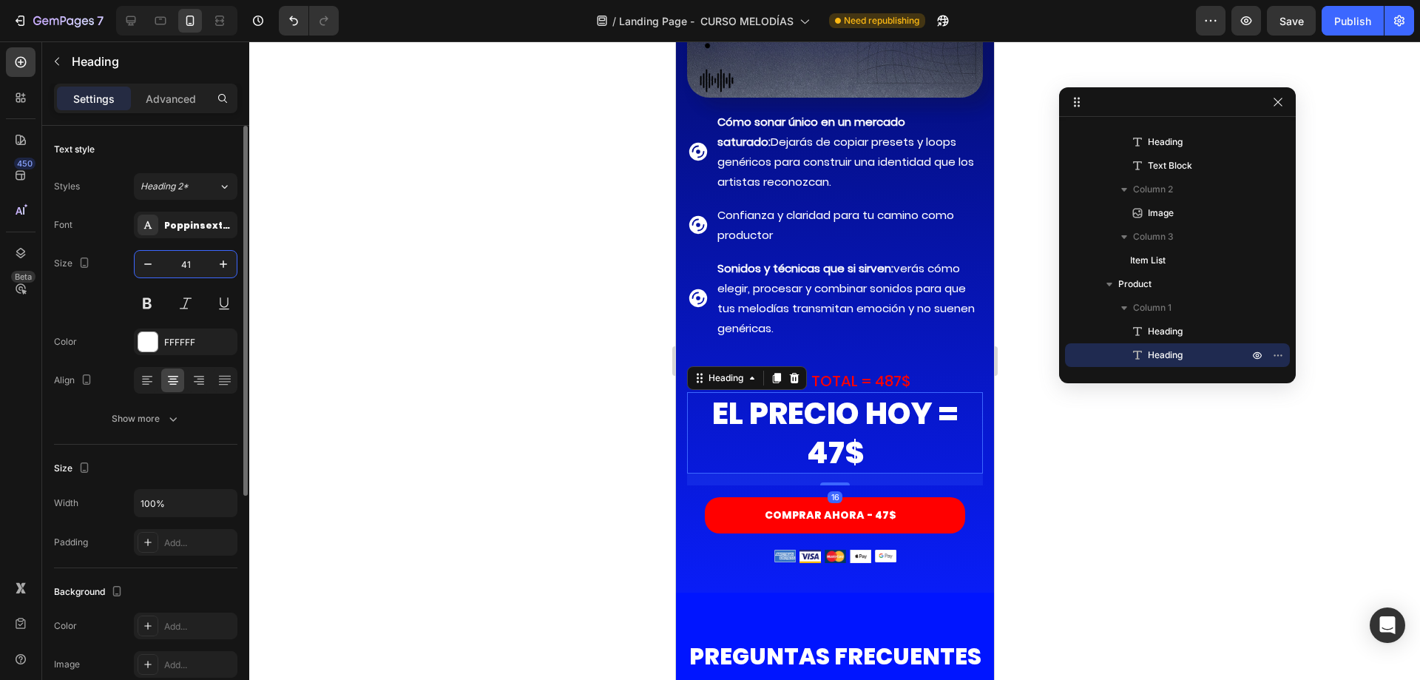
click at [208, 260] on input "41" at bounding box center [185, 264] width 49 height 27
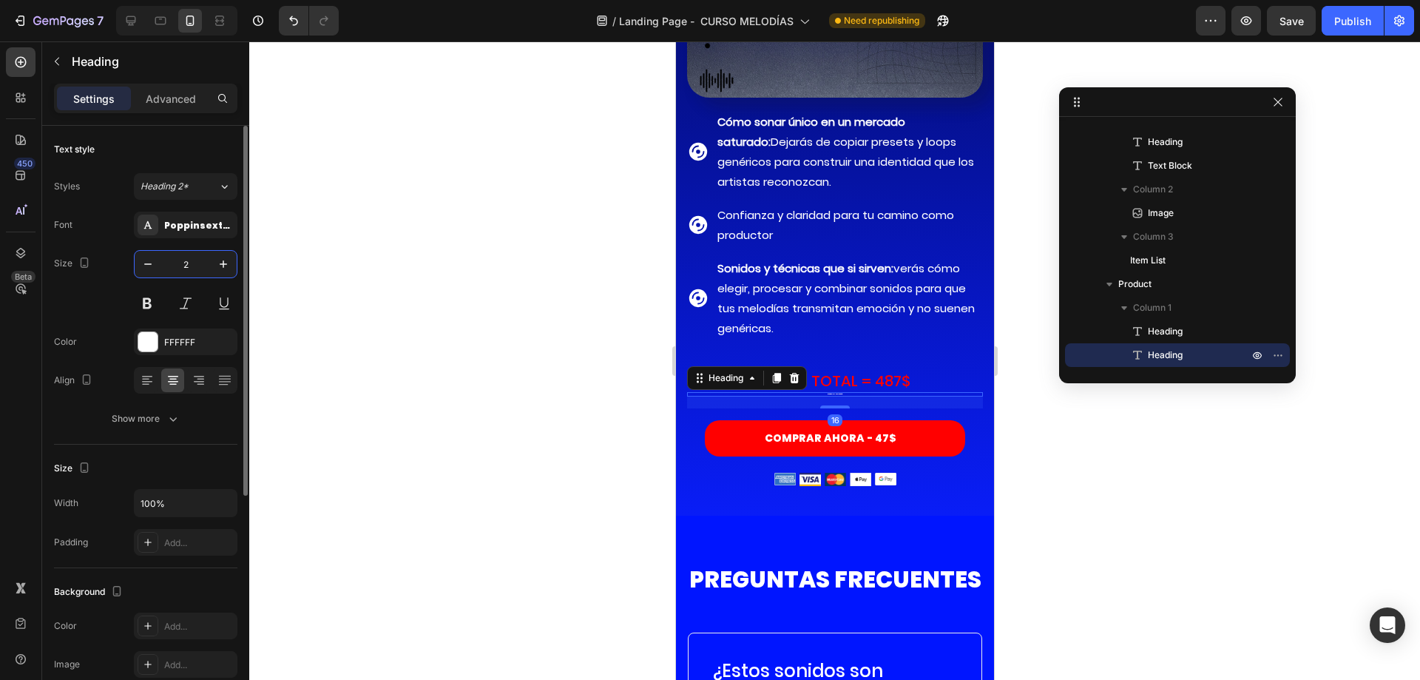
type input "25"
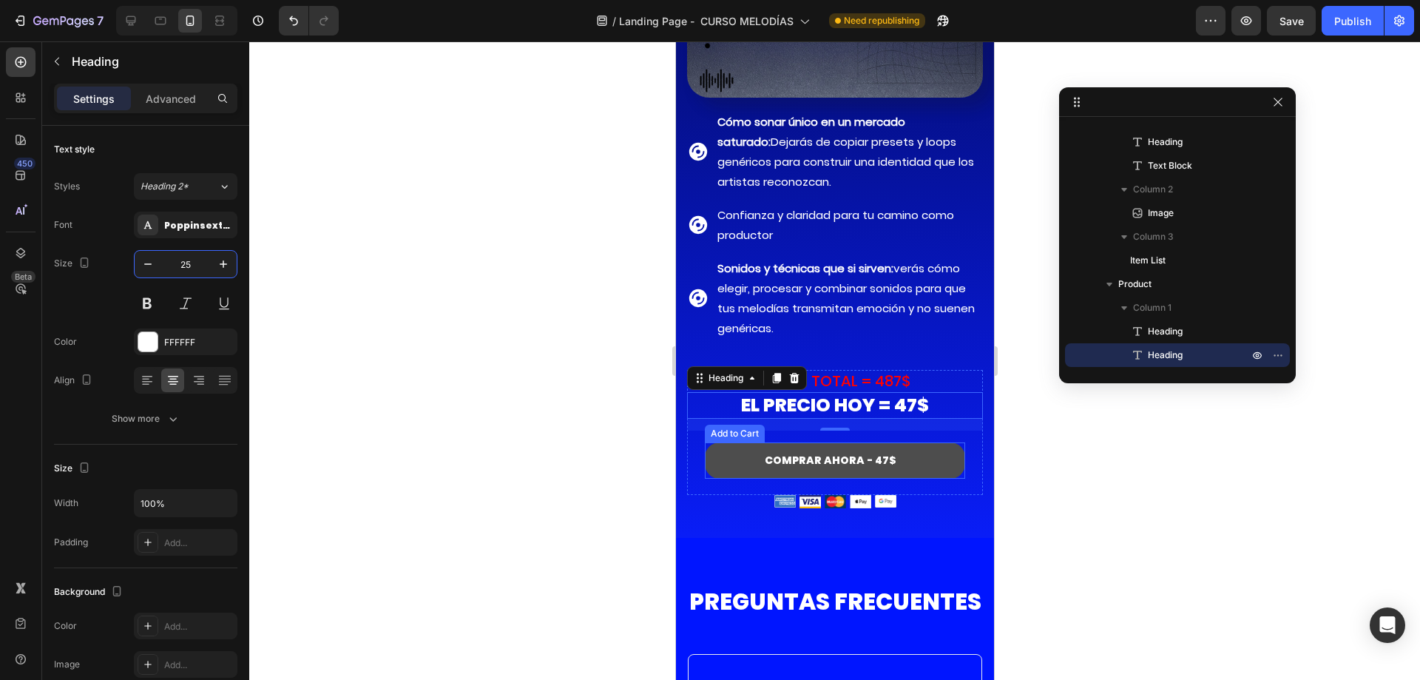
click at [737, 453] on button "COMPRAR AHORA - 47$" at bounding box center [834, 460] width 260 height 36
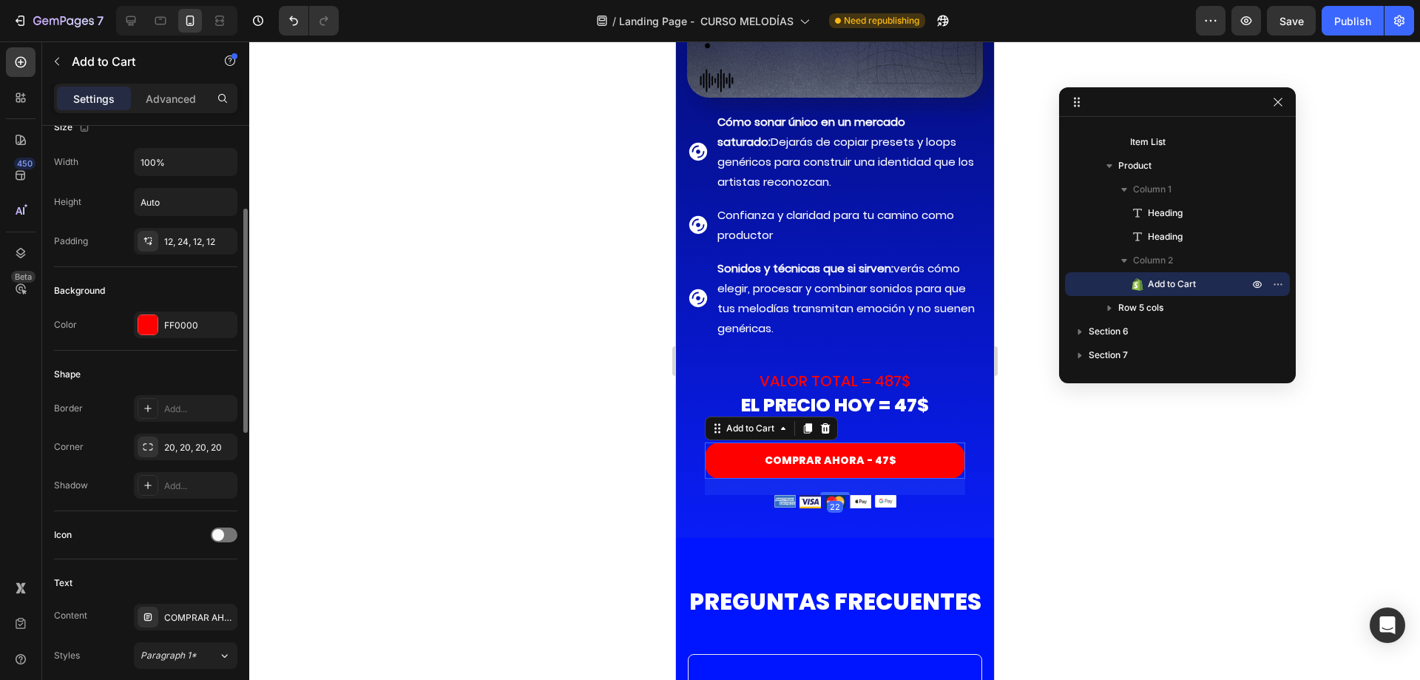
scroll to position [444, 0]
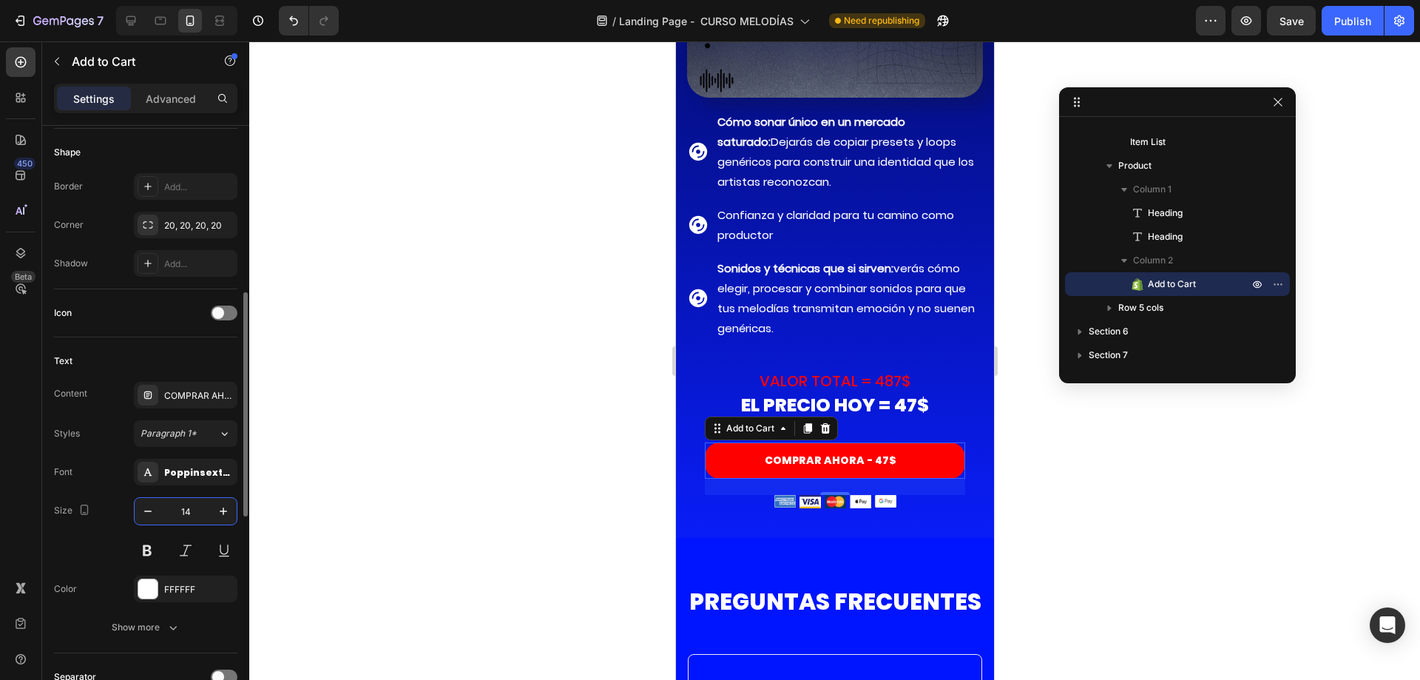
click at [177, 502] on input "14" at bounding box center [185, 511] width 49 height 27
click at [221, 510] on icon "button" at bounding box center [223, 511] width 15 height 15
click at [195, 513] on input "15" at bounding box center [185, 511] width 49 height 27
type input "20"
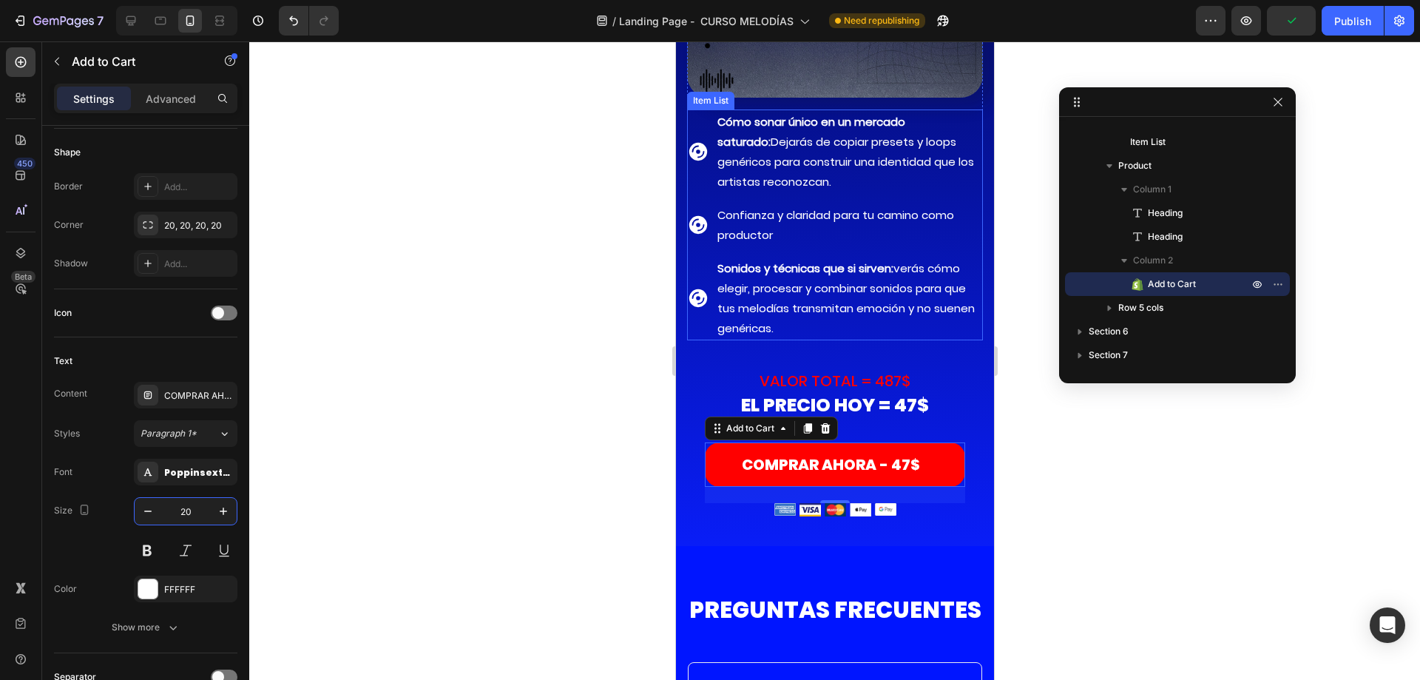
click at [710, 289] on div "Sonidos y técnicas que si sirven: verás cómo elegir, procesar y combinar sonido…" at bounding box center [834, 298] width 296 height 84
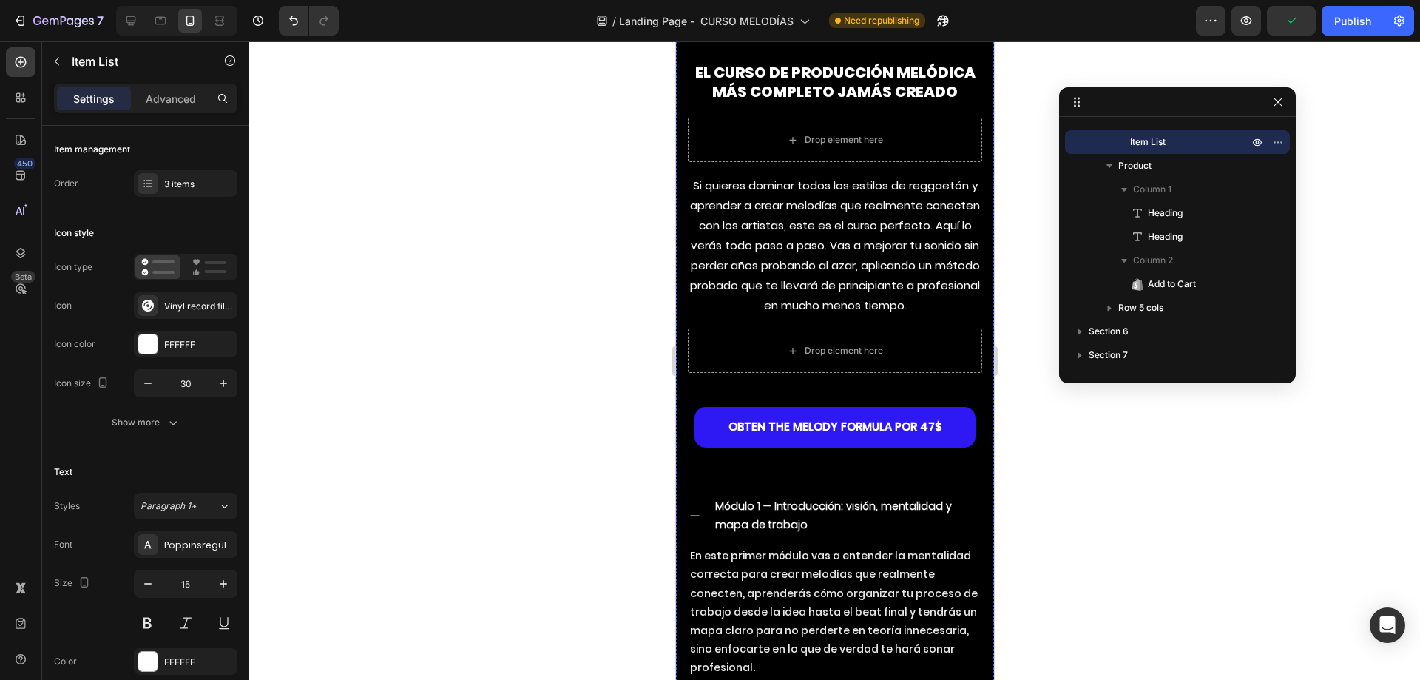
scroll to position [6874, 0]
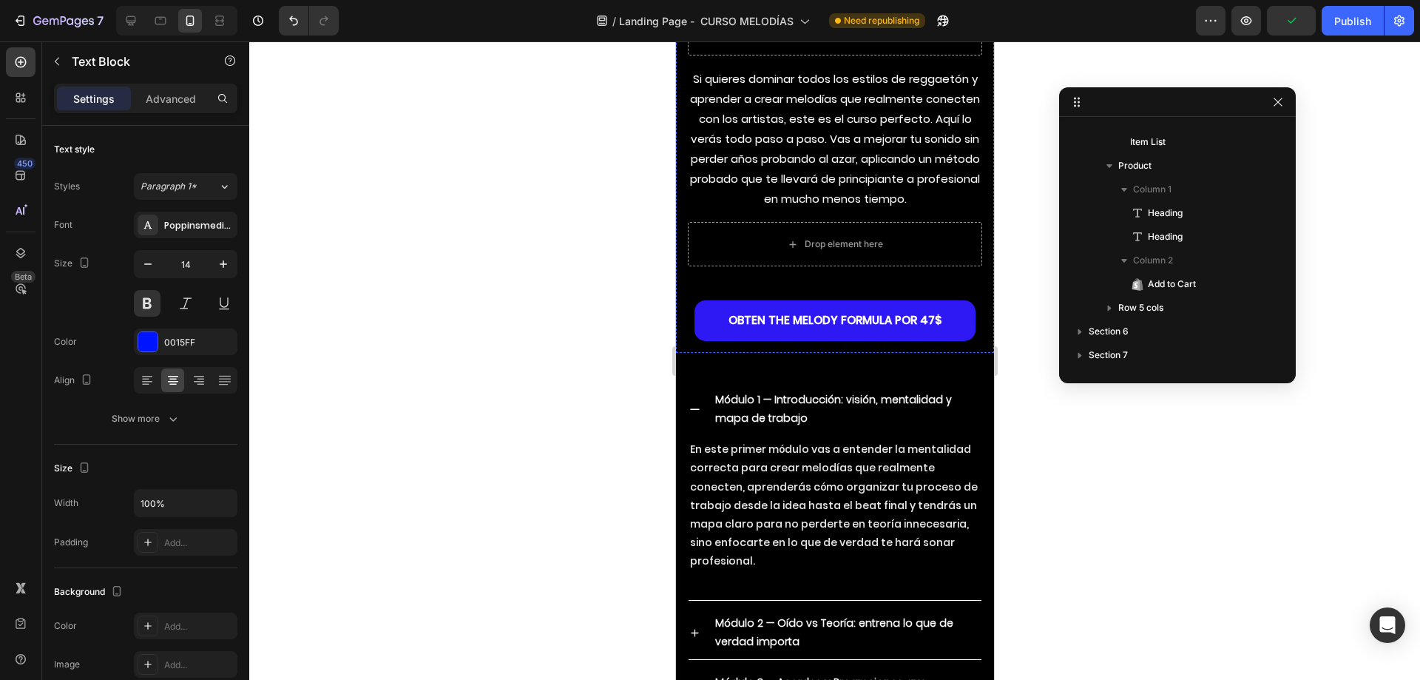
scroll to position [2238, 0]
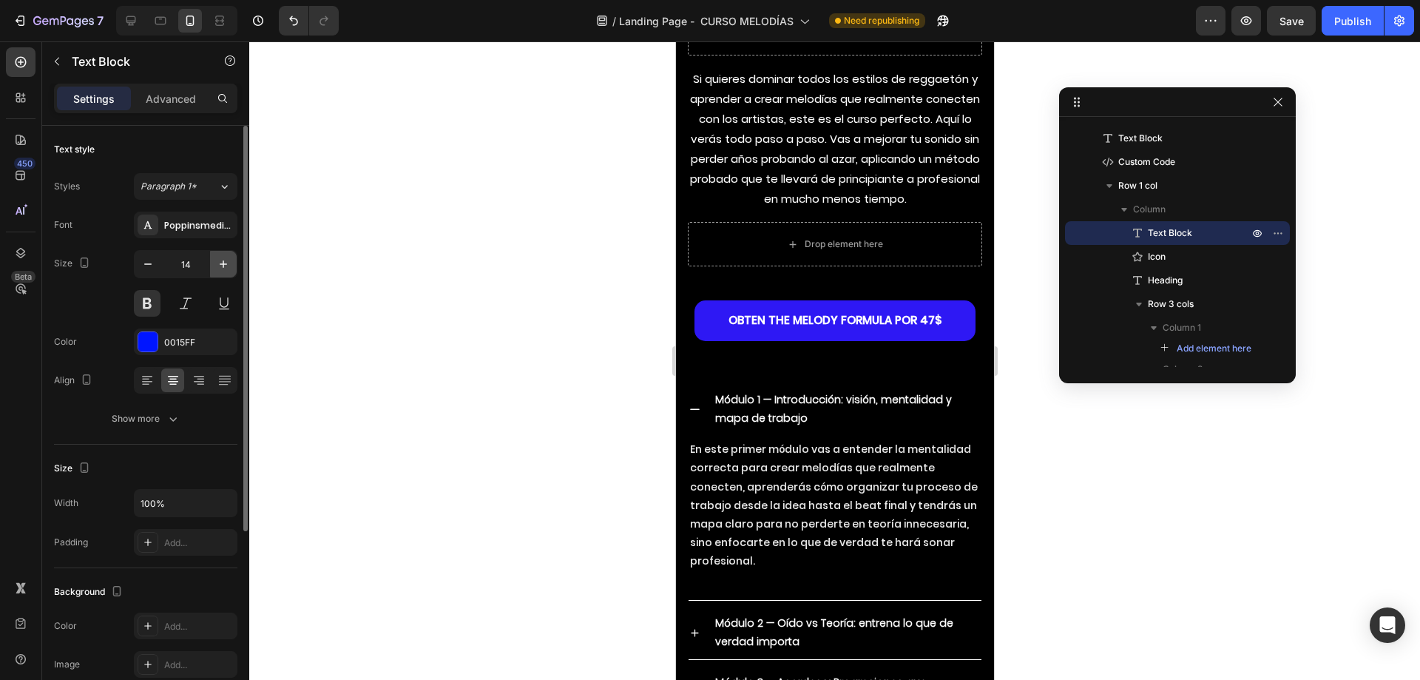
click at [234, 265] on button "button" at bounding box center [223, 264] width 27 height 27
click at [223, 265] on icon "button" at bounding box center [223, 264] width 15 height 15
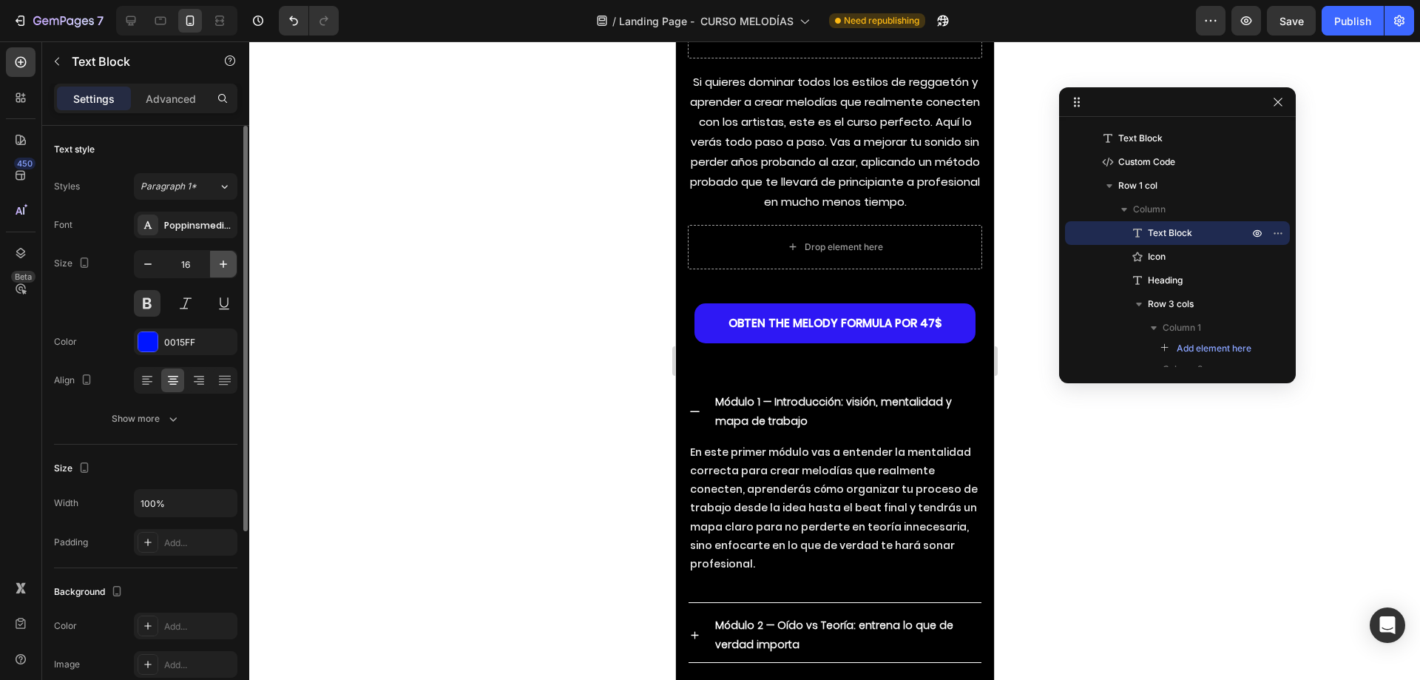
click at [223, 265] on icon "button" at bounding box center [223, 264] width 15 height 15
click at [223, 264] on icon "button" at bounding box center [223, 264] width 15 height 15
click at [224, 264] on icon "button" at bounding box center [223, 263] width 7 height 7
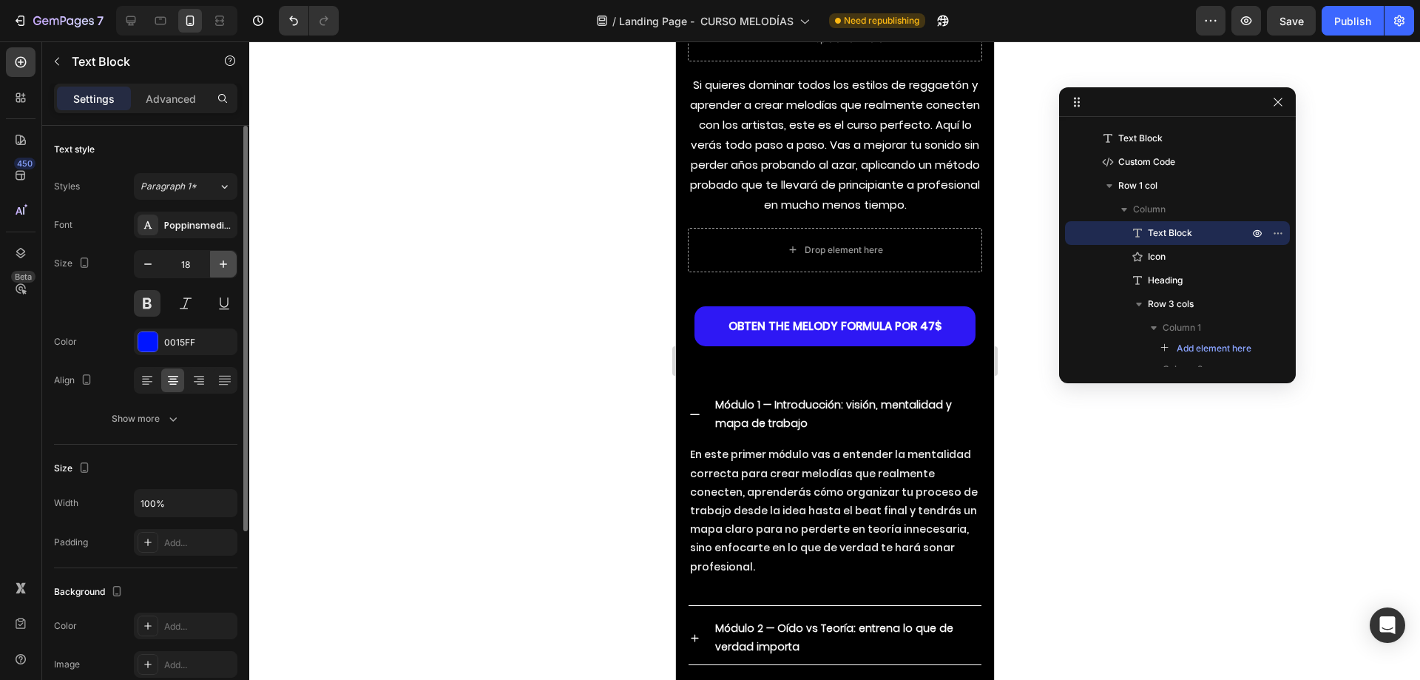
click at [224, 263] on icon "button" at bounding box center [223, 264] width 15 height 15
type input "20"
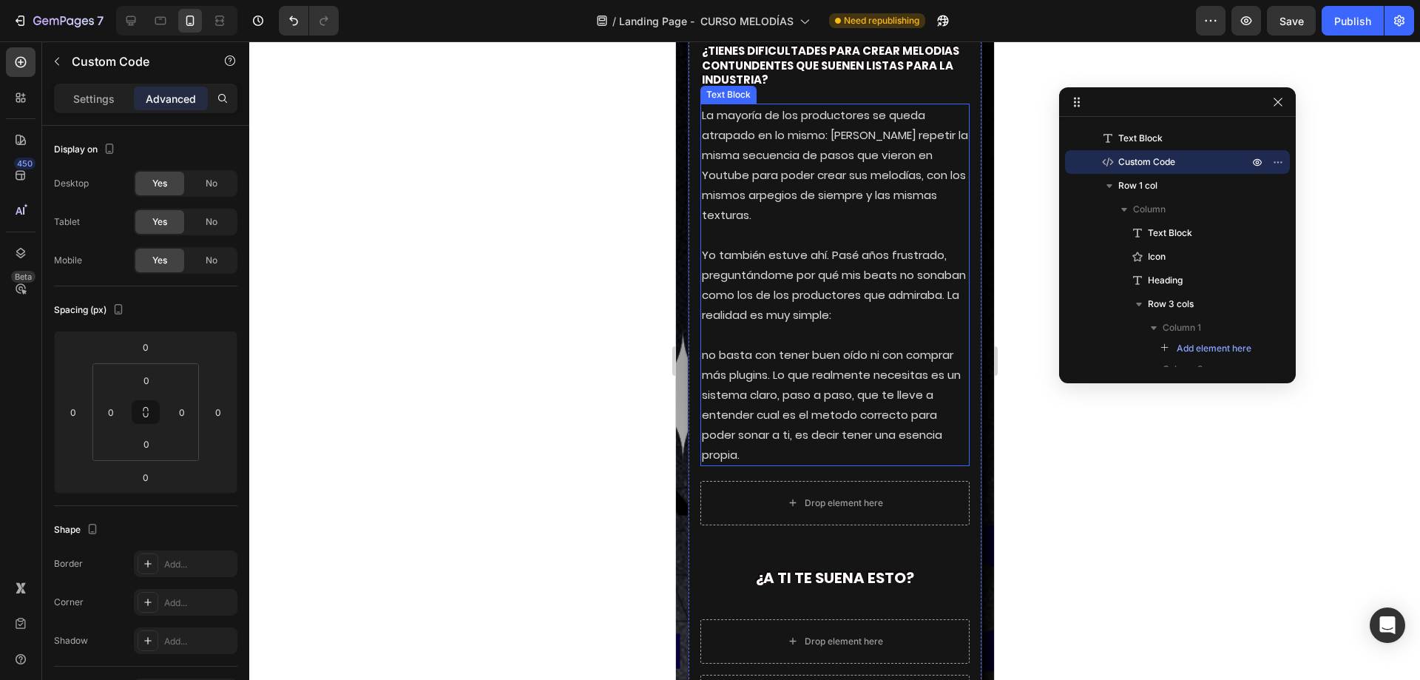
scroll to position [2732, 0]
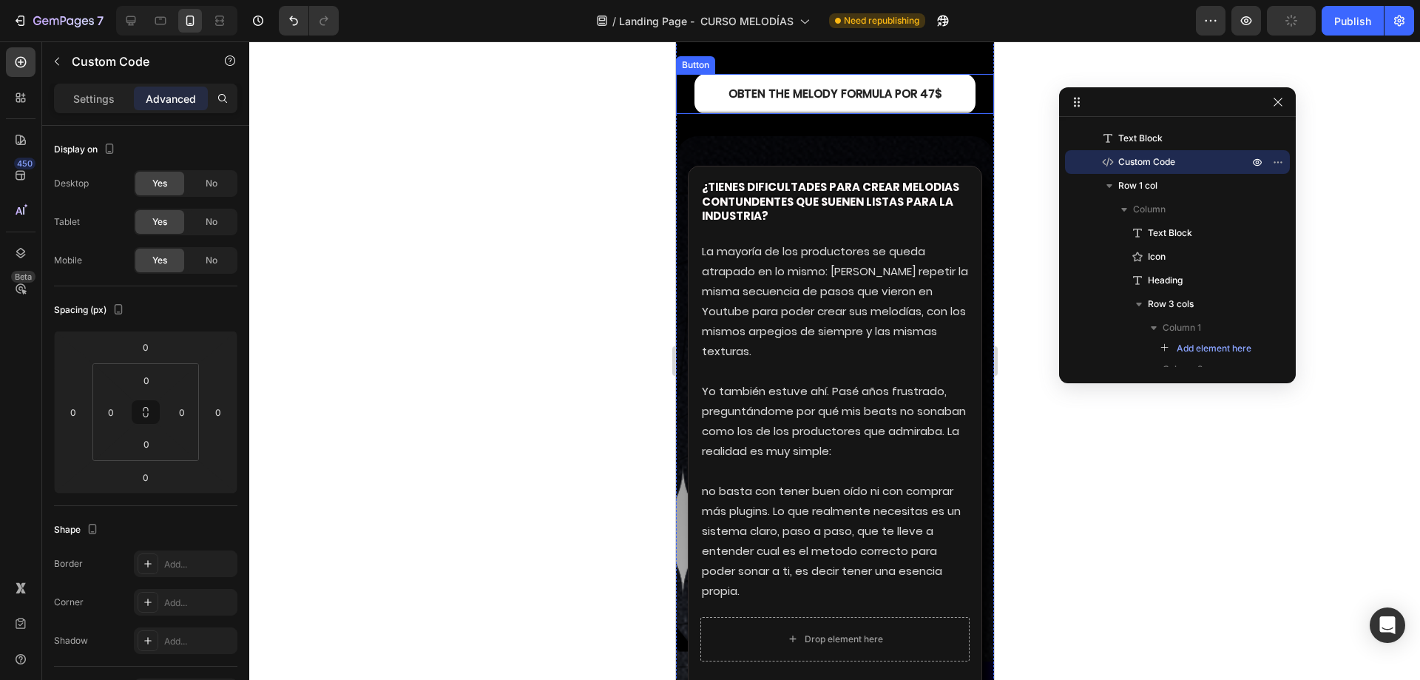
click at [727, 115] on link "OBTEN THE MELODY FORMULA por 47$" at bounding box center [834, 94] width 281 height 41
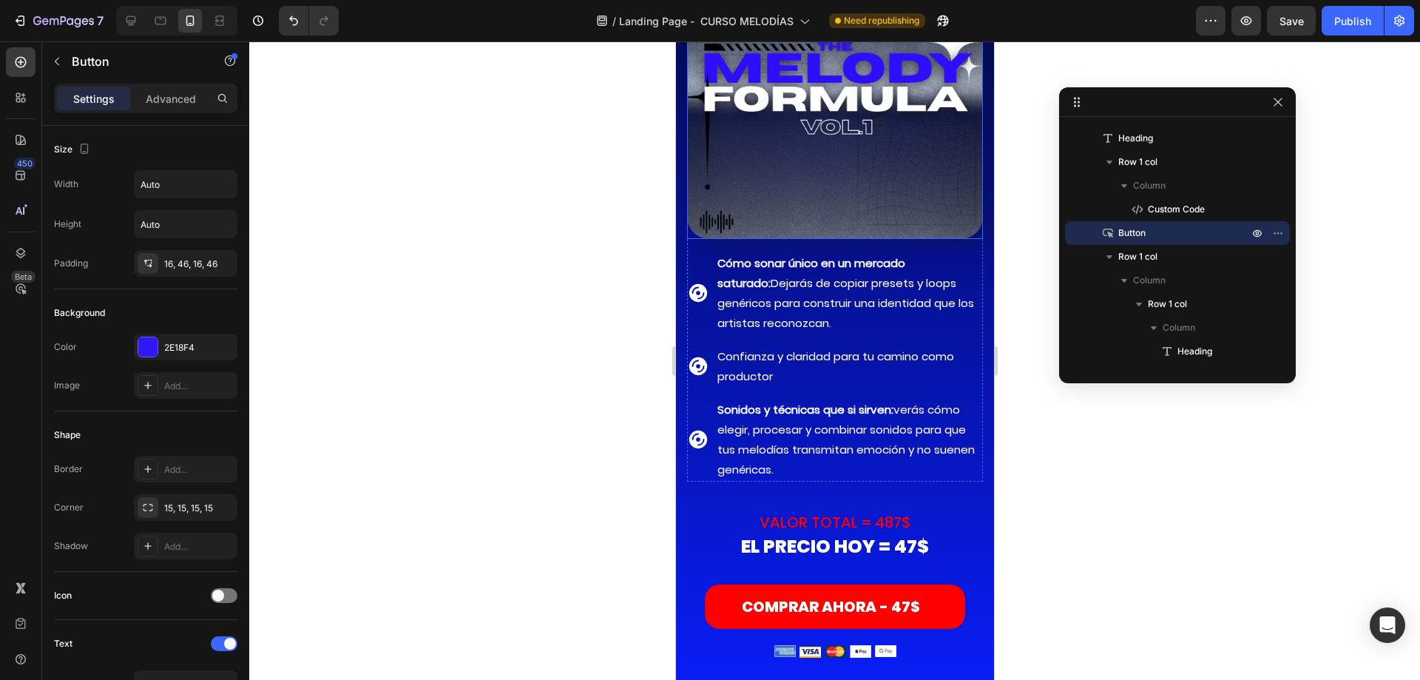
scroll to position [11459, 0]
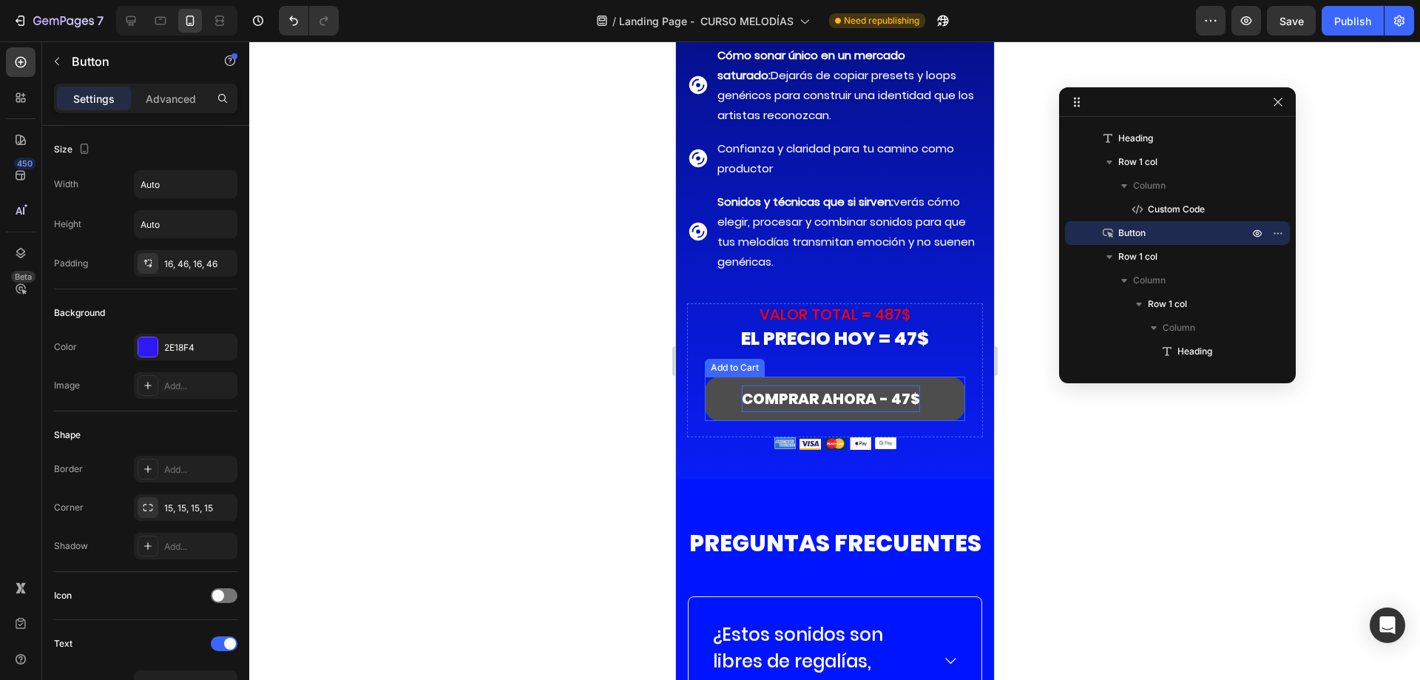
click at [747, 385] on div "COMPRAR AHORA - 47$" at bounding box center [830, 398] width 178 height 27
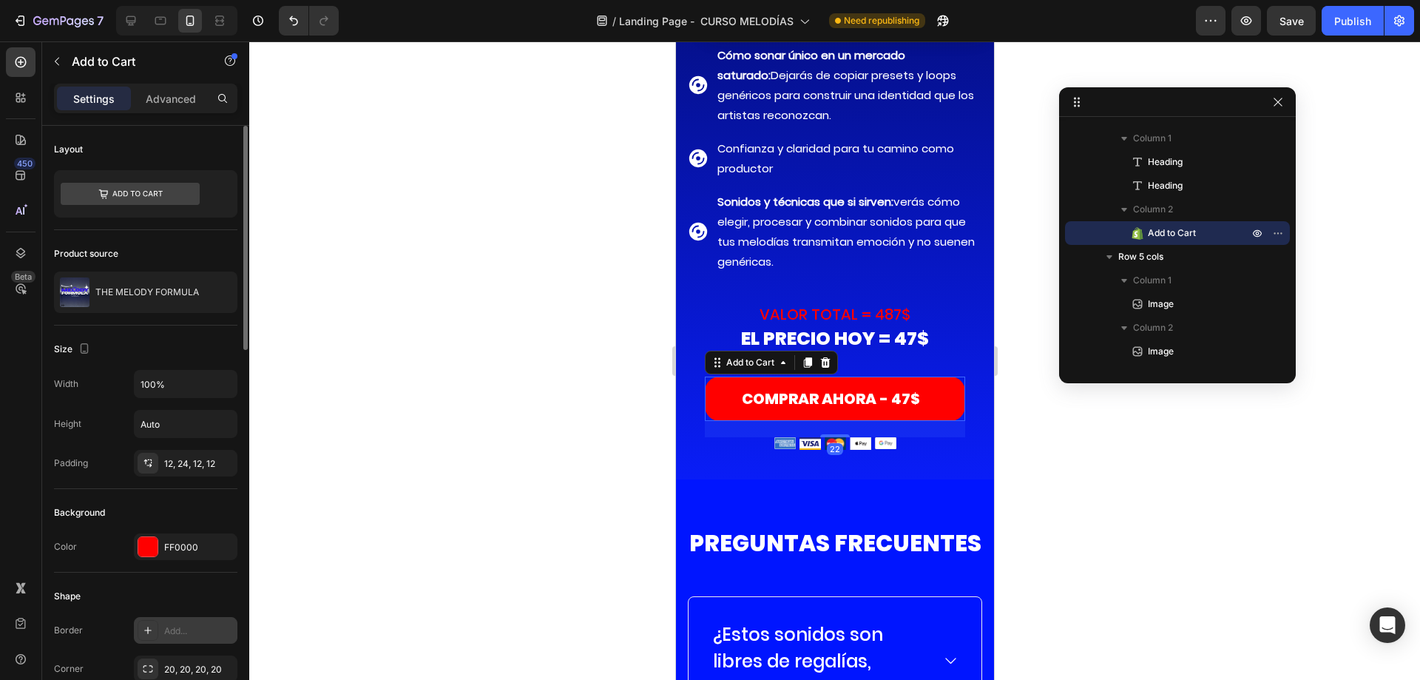
scroll to position [148, 0]
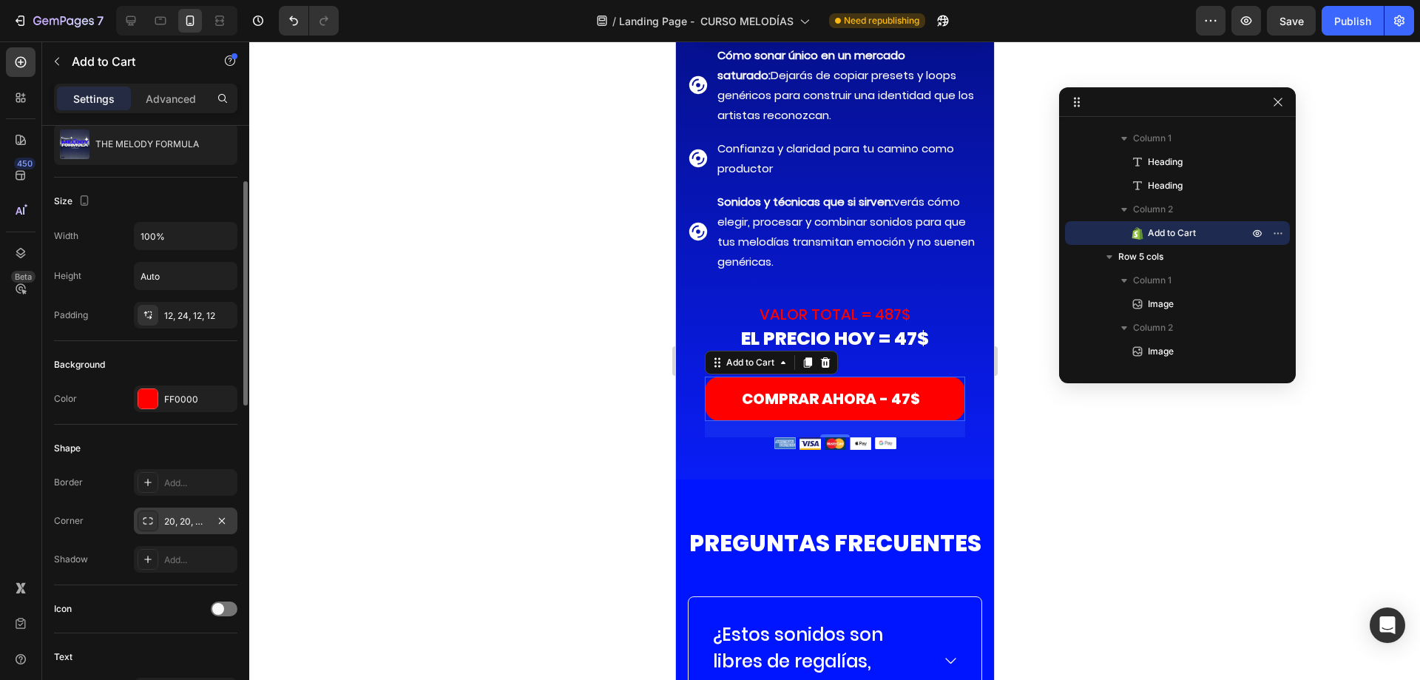
click at [180, 515] on div "20, 20, 20, 20" at bounding box center [185, 521] width 43 height 13
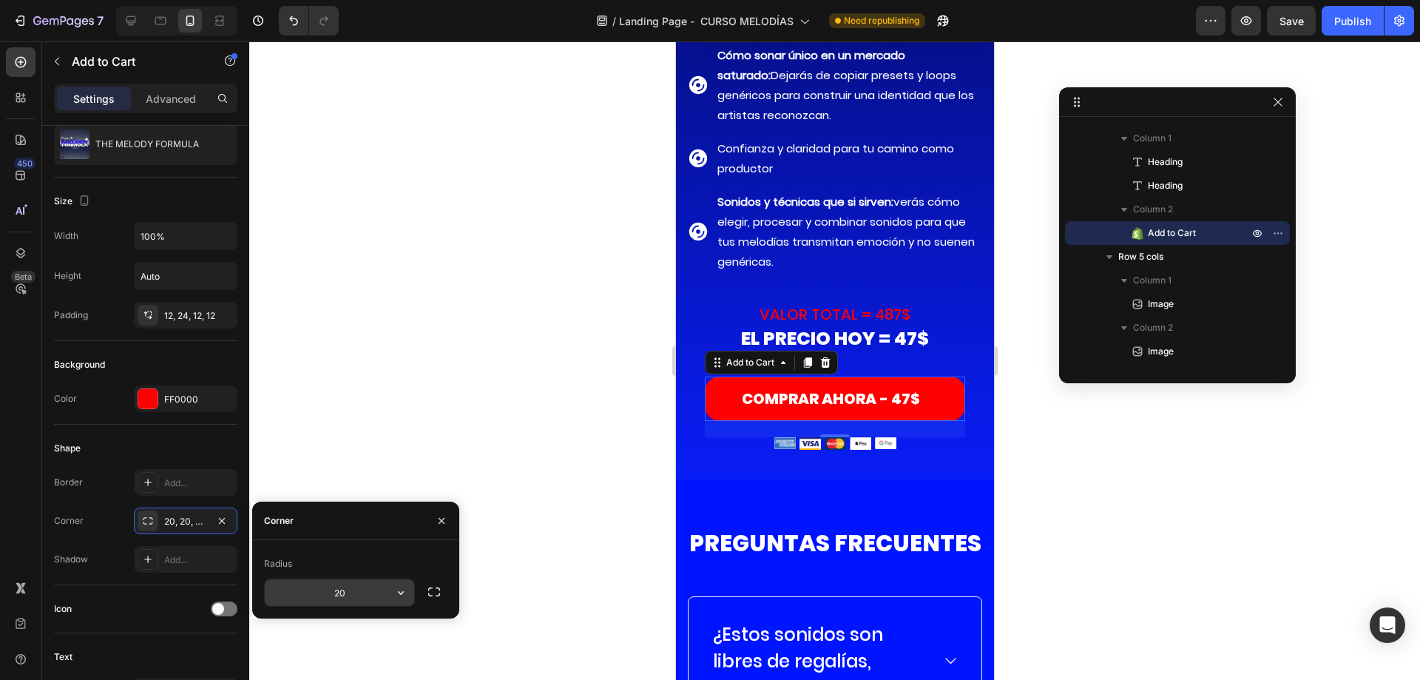
click at [351, 592] on input "20" at bounding box center [339, 592] width 149 height 27
click at [351, 592] on input "1" at bounding box center [339, 592] width 149 height 27
type input "15"
click at [363, 558] on div "Radius" at bounding box center [355, 564] width 183 height 24
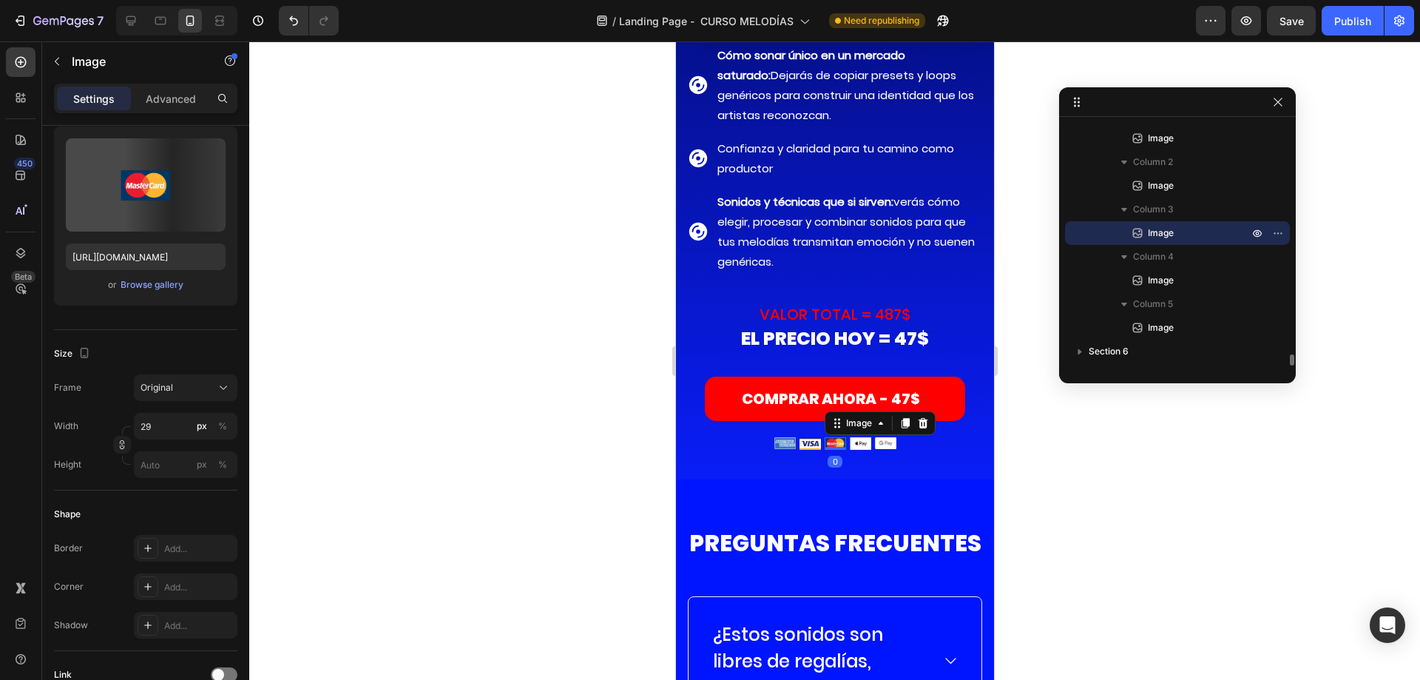
scroll to position [0, 0]
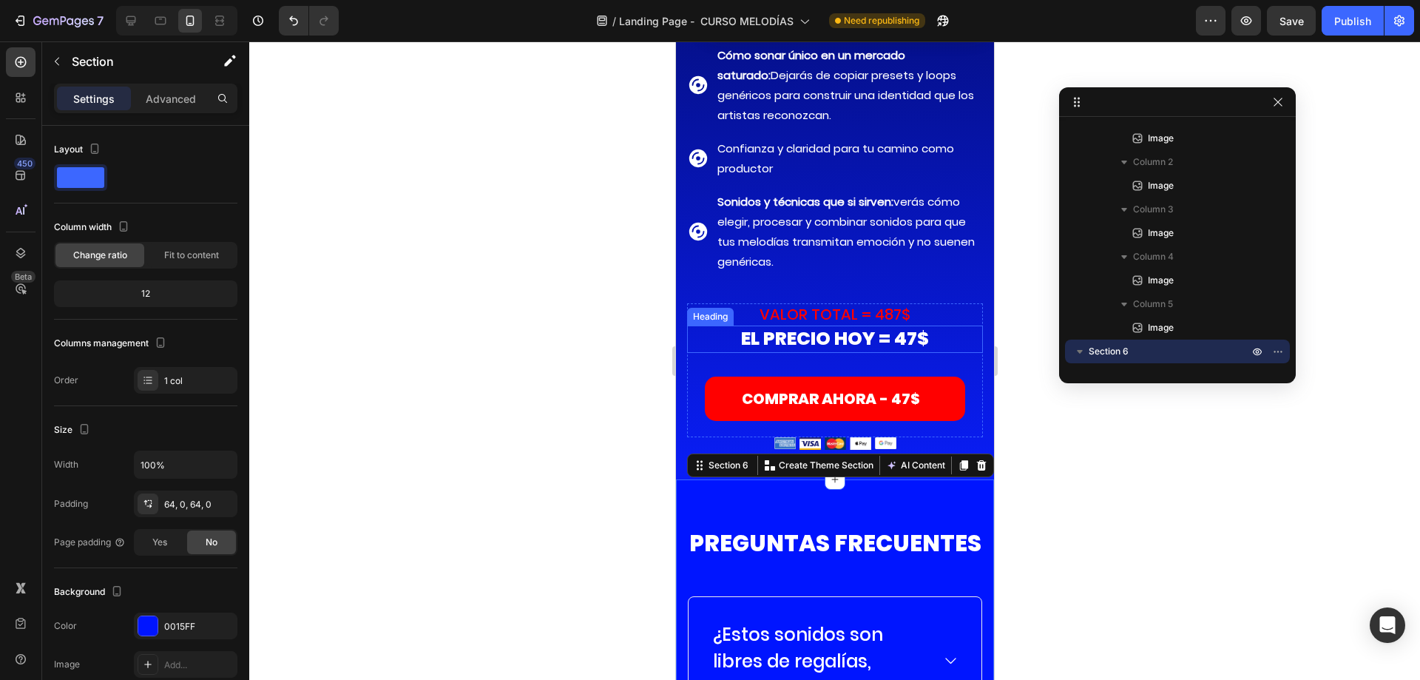
click at [785, 325] on h2 "EL PRECIO HOY = 47$" at bounding box center [834, 338] width 296 height 27
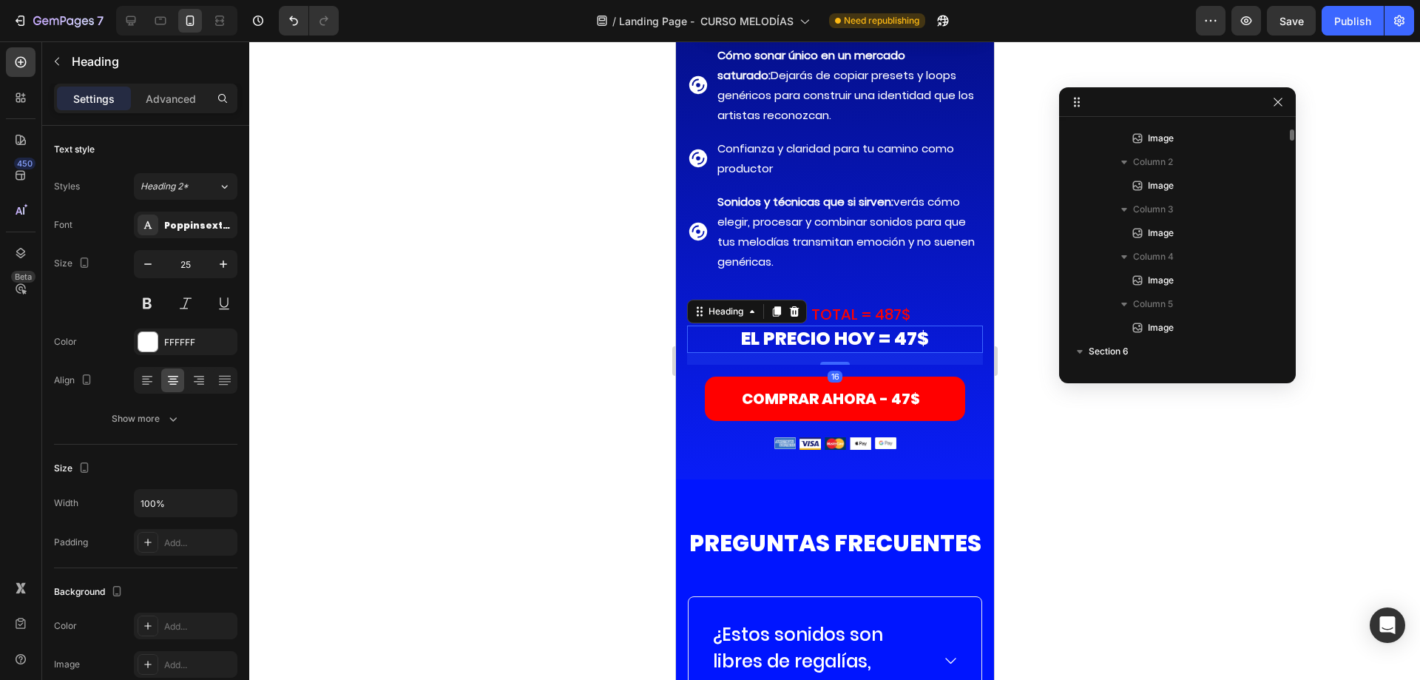
scroll to position [4688, 0]
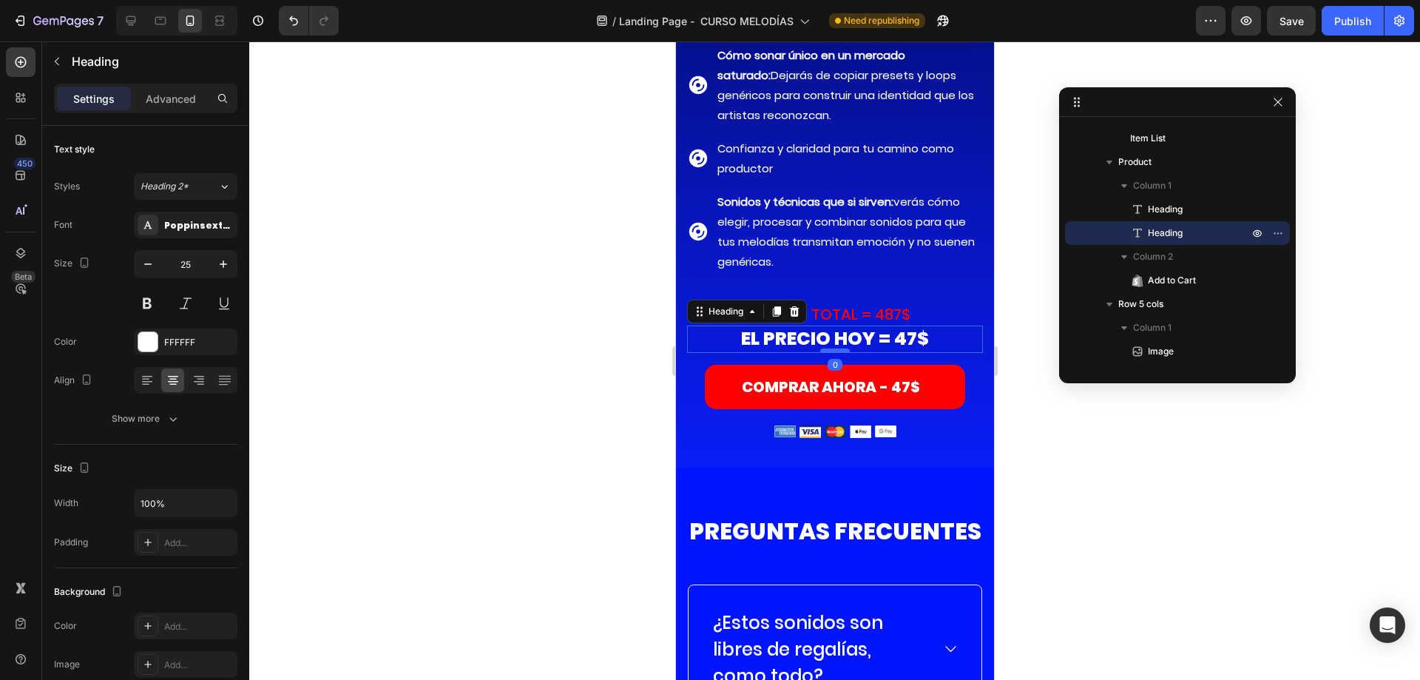
drag, startPoint x: 838, startPoint y: 353, endPoint x: 838, endPoint y: 340, distance: 12.6
click at [838, 348] on div at bounding box center [834, 350] width 30 height 4
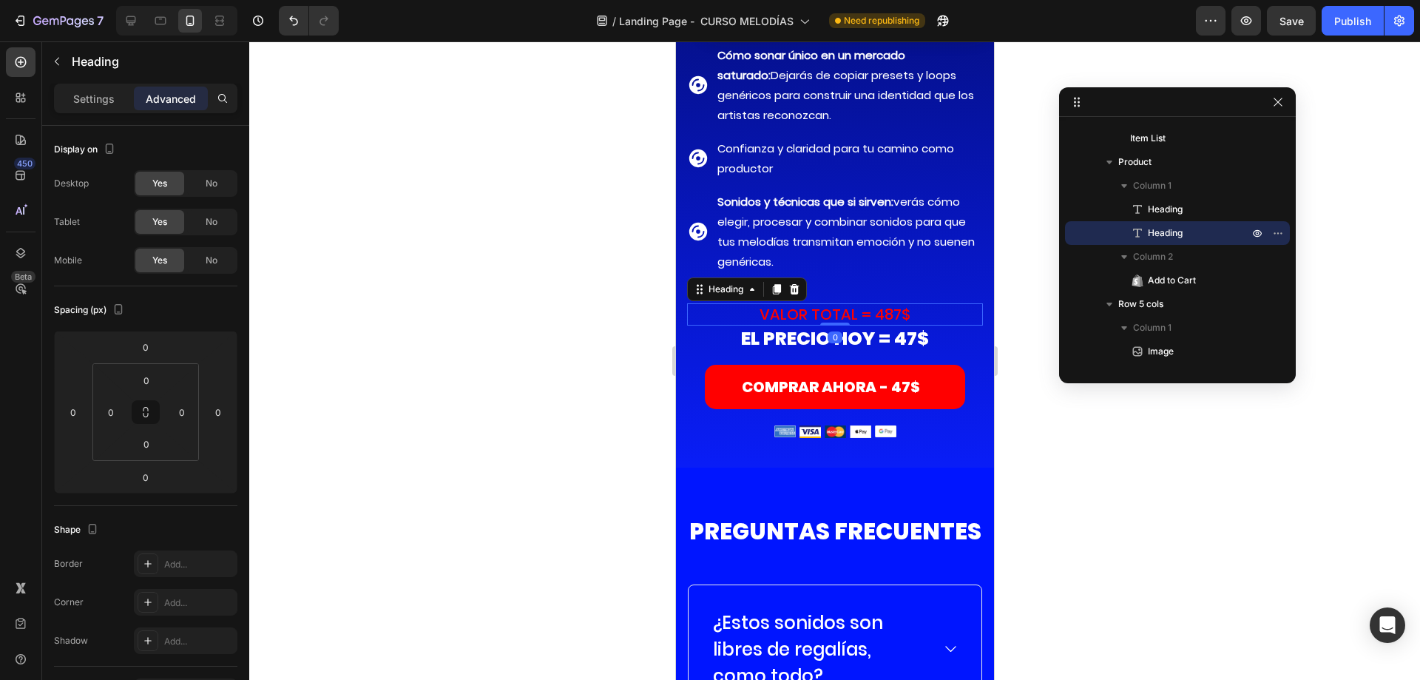
click at [882, 308] on h2 "VALOR TOTAL = 487$" at bounding box center [834, 314] width 296 height 22
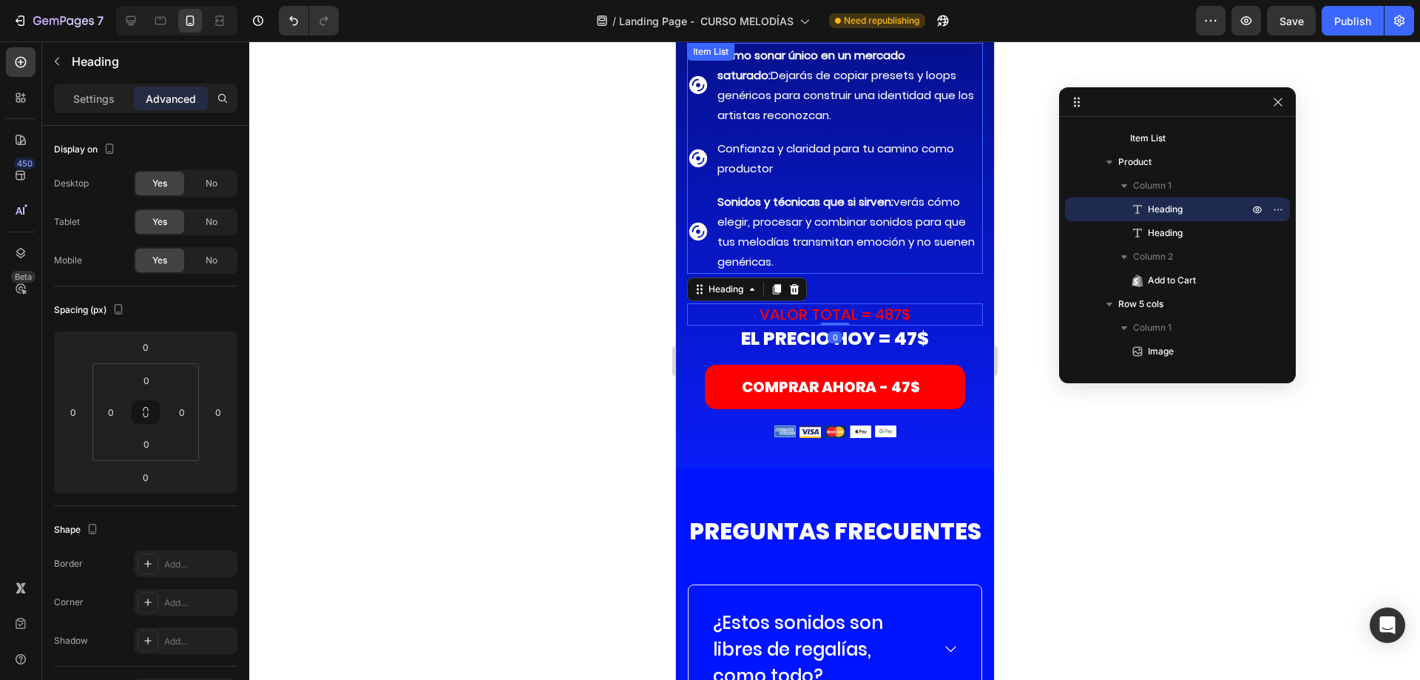
click at [859, 195] on strong "Sonidos y técnicas que si sirven:" at bounding box center [805, 202] width 176 height 16
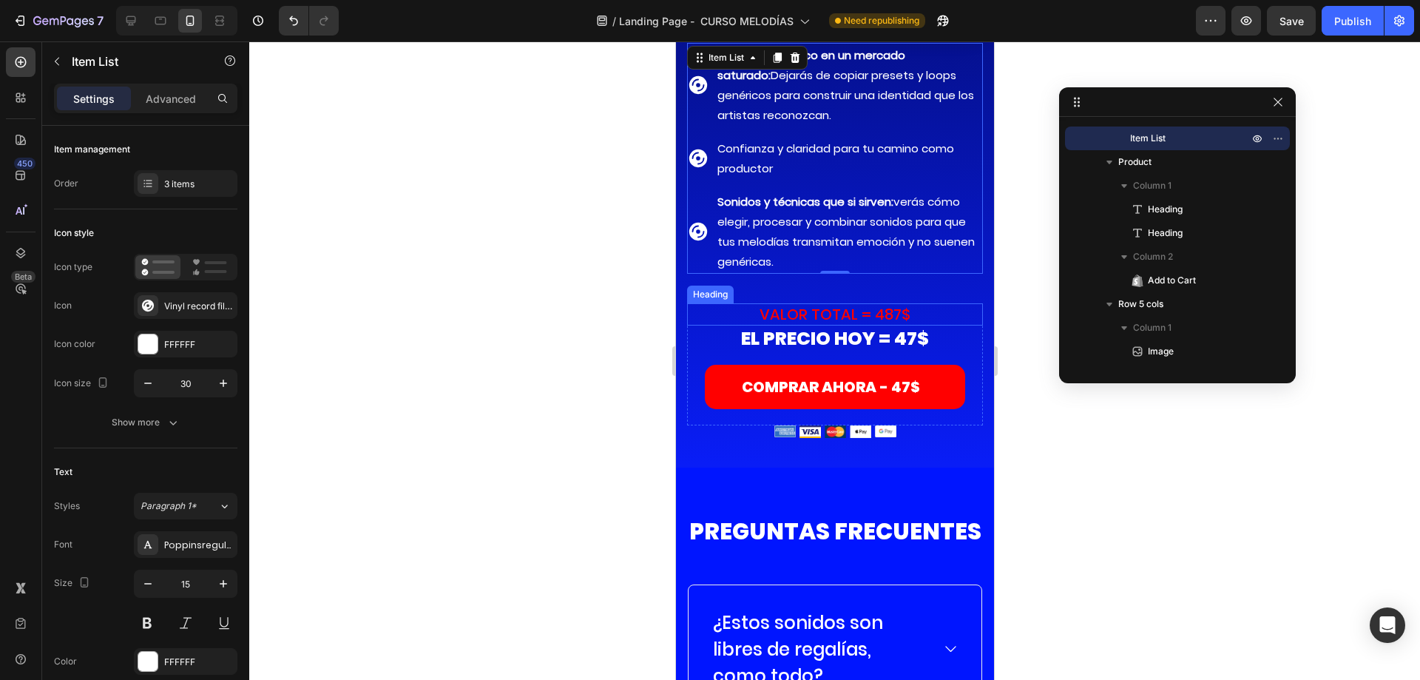
click at [822, 303] on h2 "VALOR TOTAL = 487$" at bounding box center [834, 314] width 296 height 22
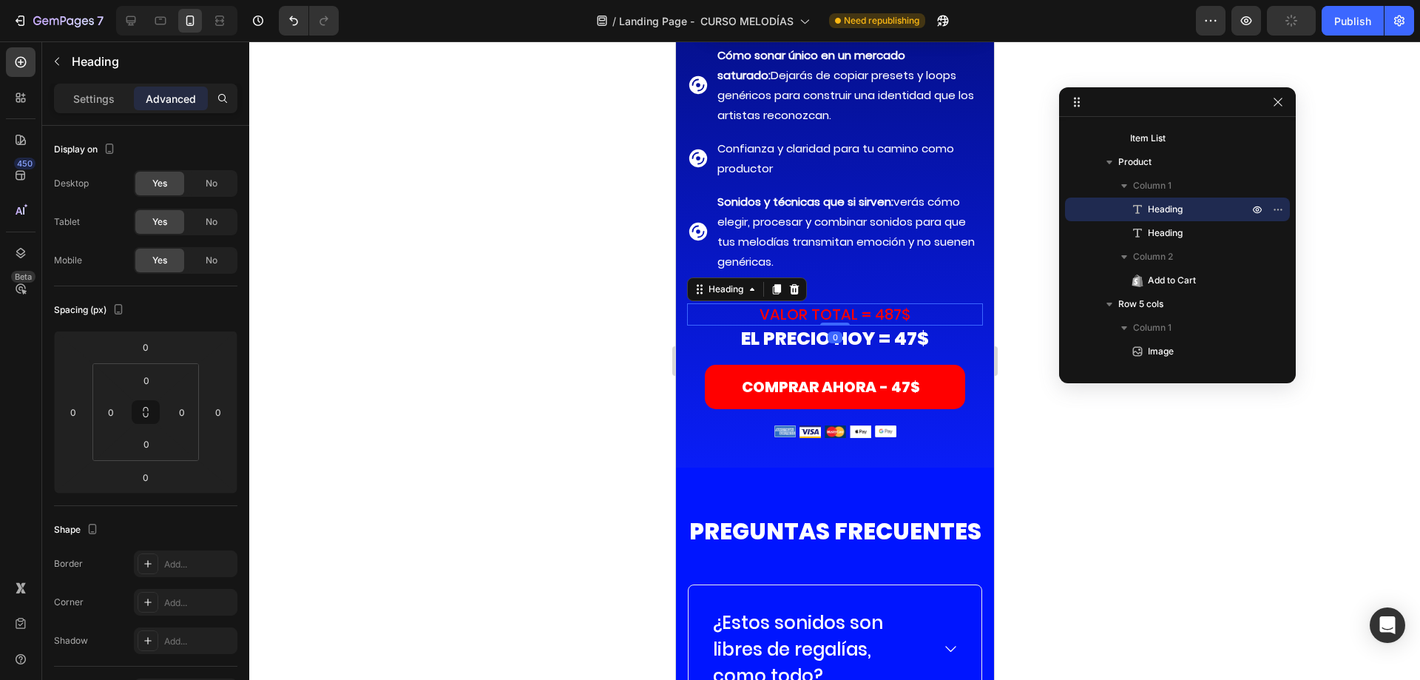
click at [821, 303] on h2 "VALOR TOTAL = 487$" at bounding box center [834, 314] width 296 height 22
click at [821, 305] on p "VALOR TOTAL = 487$" at bounding box center [834, 314] width 293 height 19
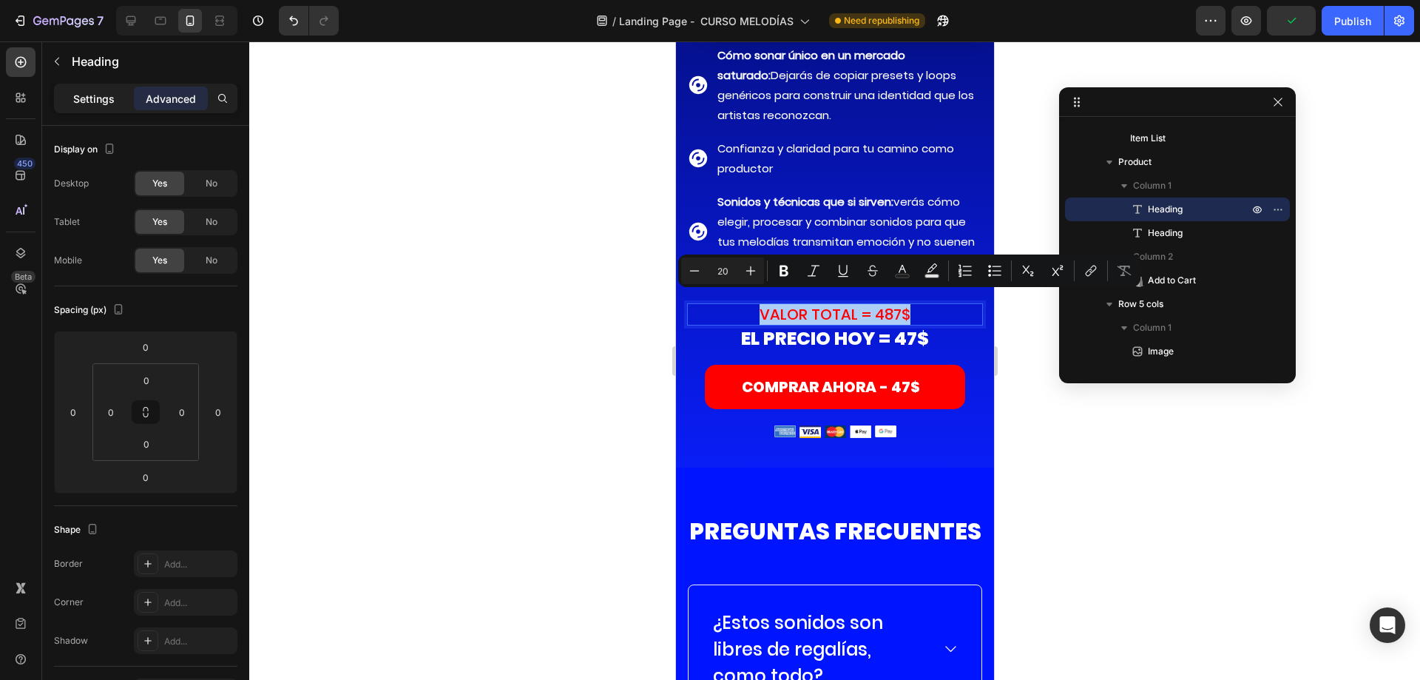
click at [66, 95] on div "Settings" at bounding box center [94, 99] width 74 height 24
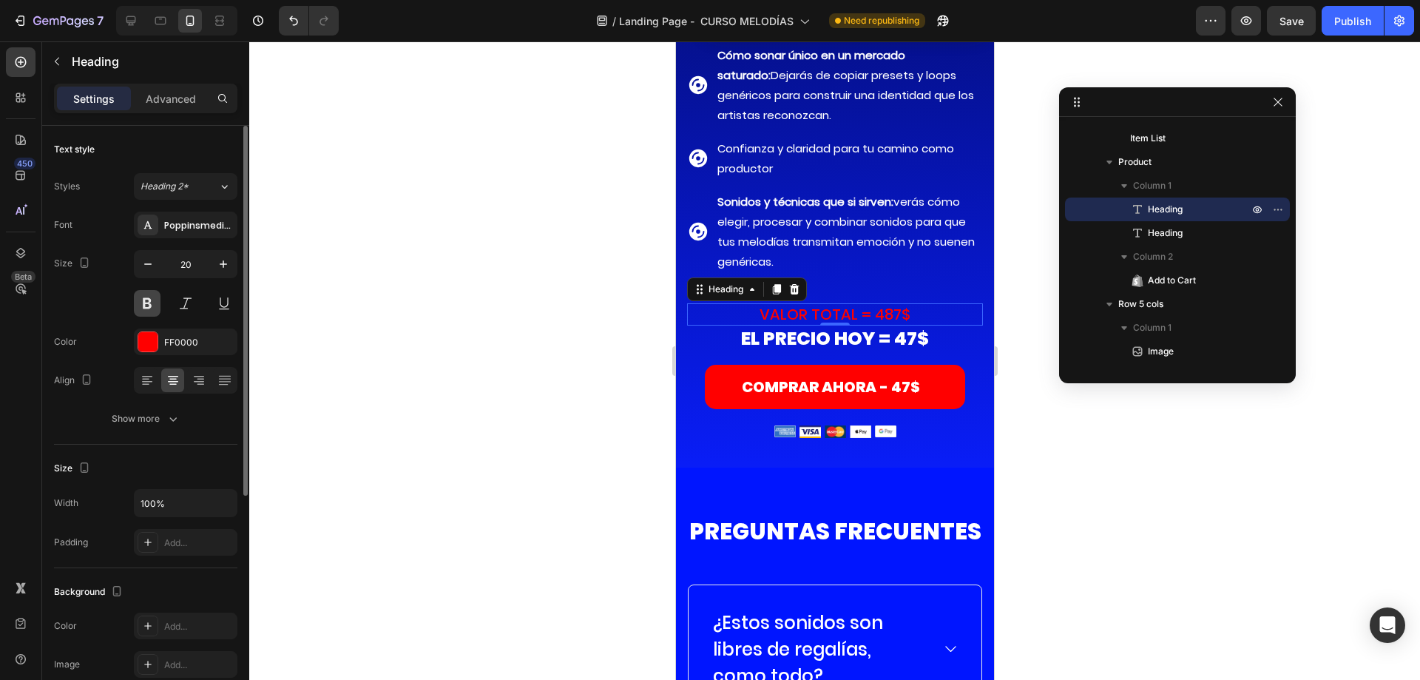
click at [155, 302] on button at bounding box center [147, 303] width 27 height 27
click at [152, 302] on button at bounding box center [147, 303] width 27 height 27
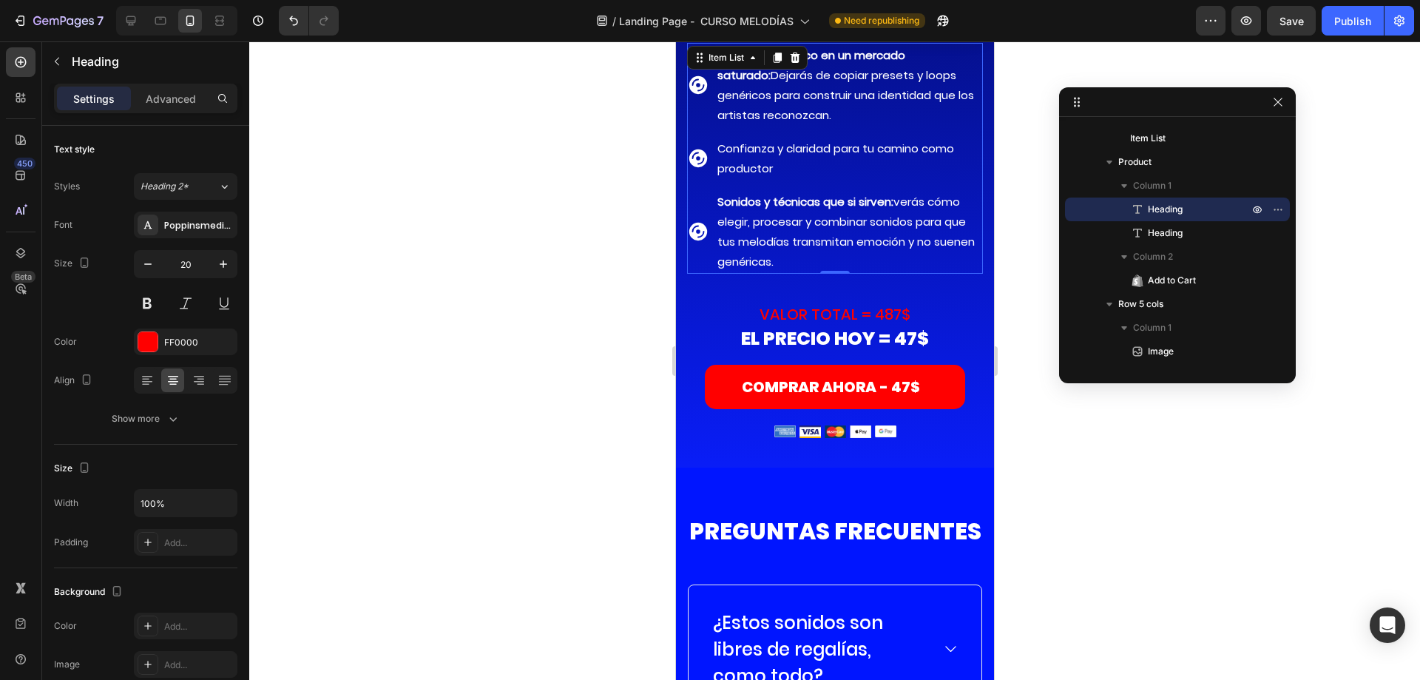
click at [864, 226] on span "Sonidos y técnicas que si sirven: verás cómo elegir, procesar y combinar sonido…" at bounding box center [845, 231] width 257 height 75
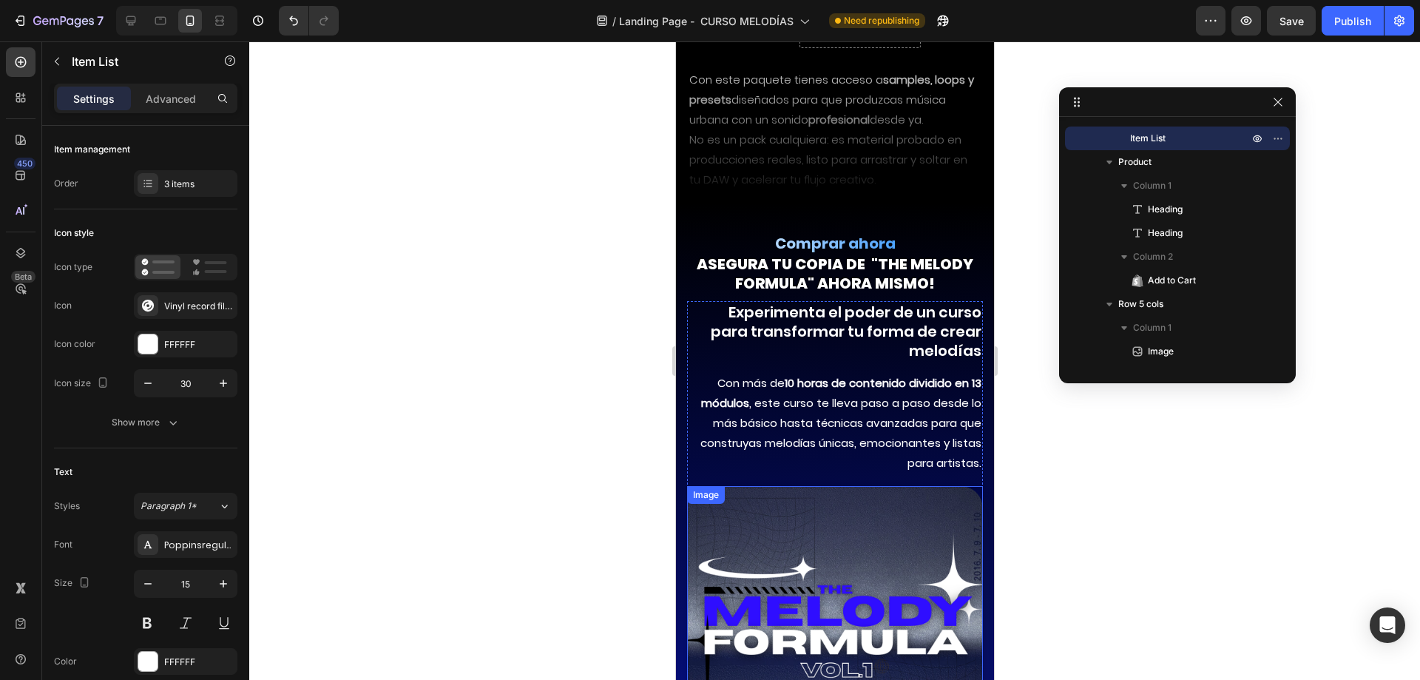
scroll to position [10941, 0]
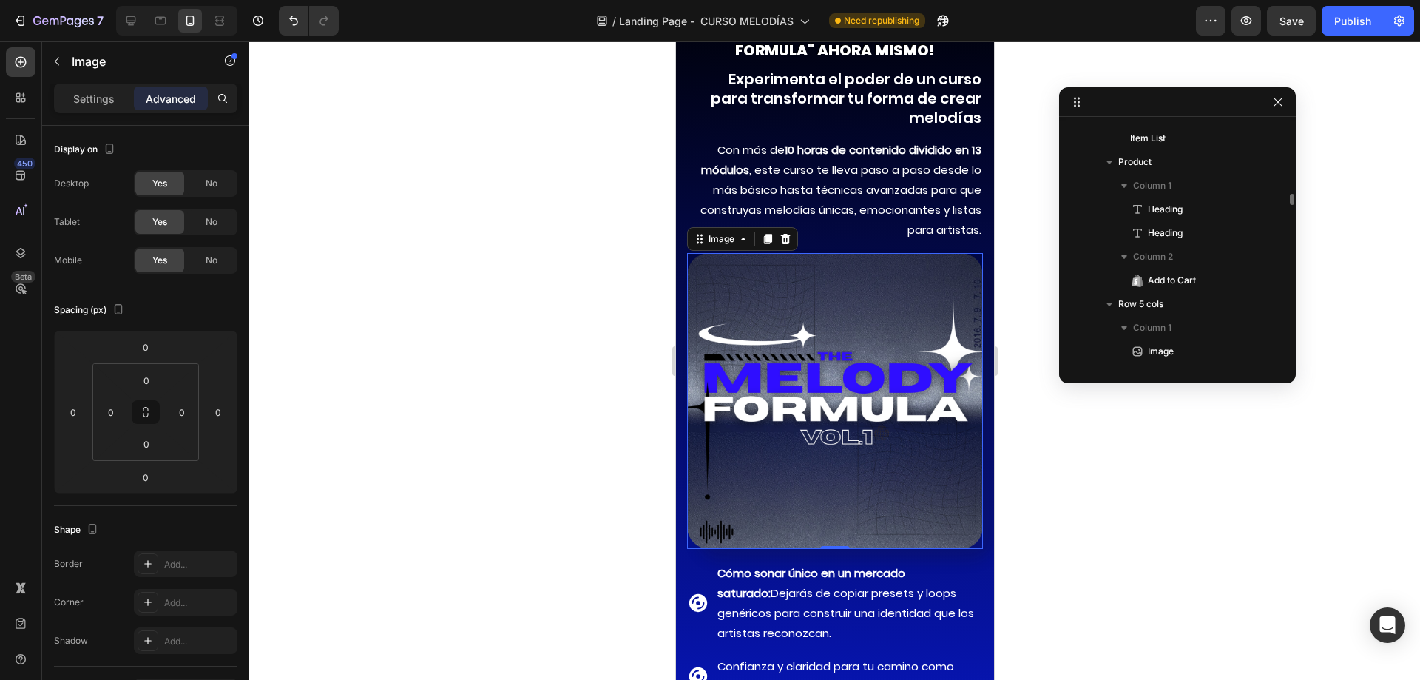
click at [788, 320] on img at bounding box center [834, 401] width 296 height 296
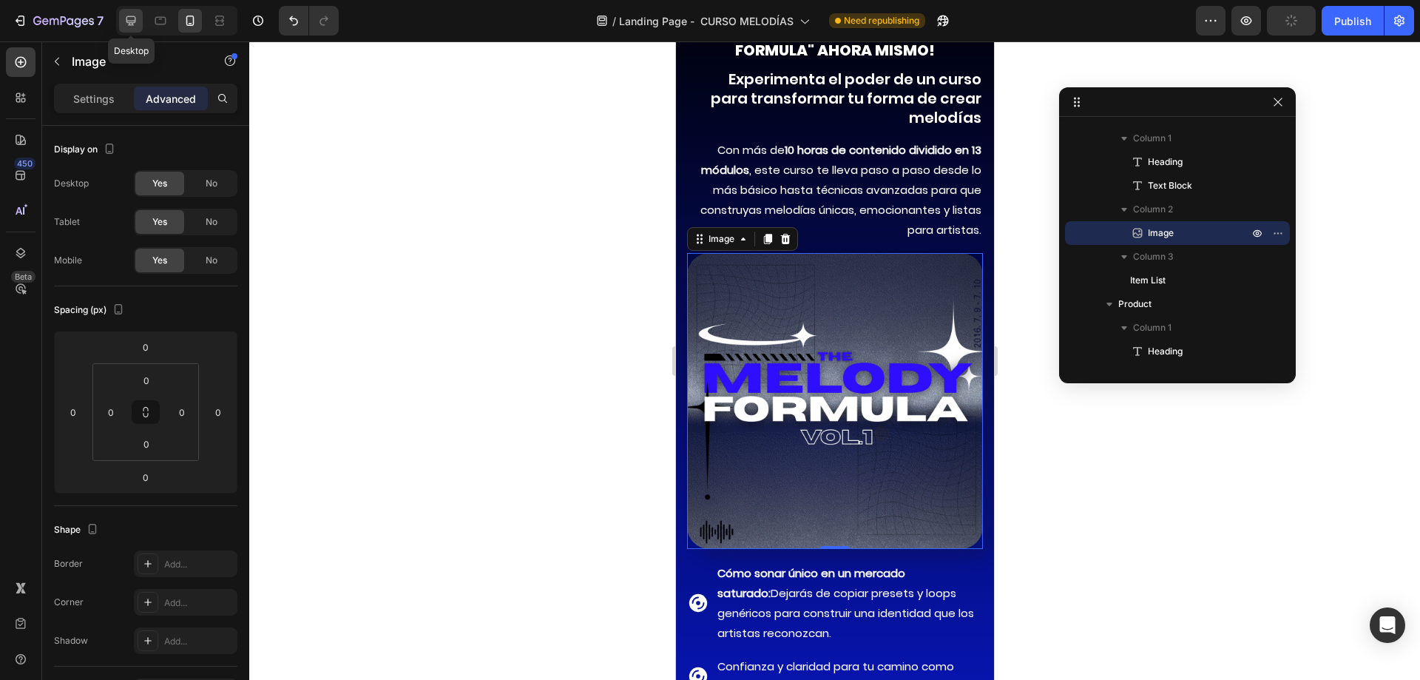
click at [129, 22] on icon at bounding box center [131, 21] width 10 height 10
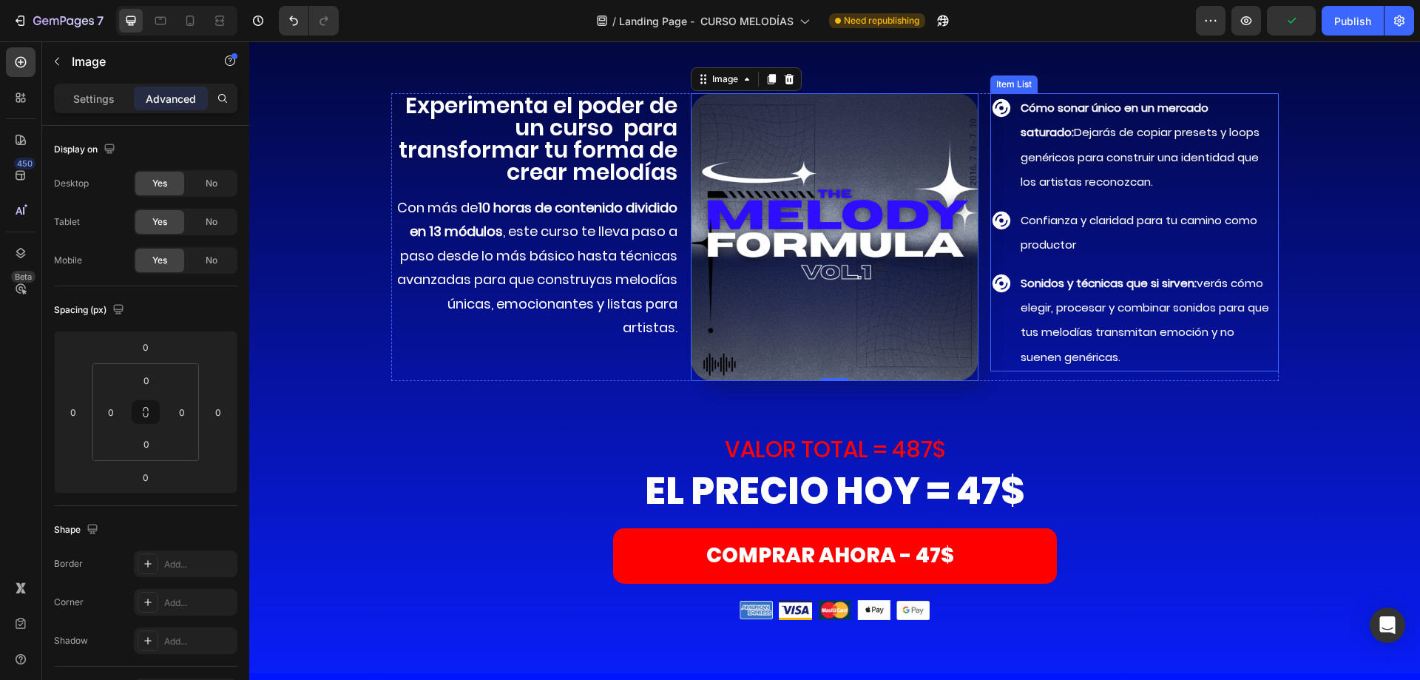
scroll to position [10953, 0]
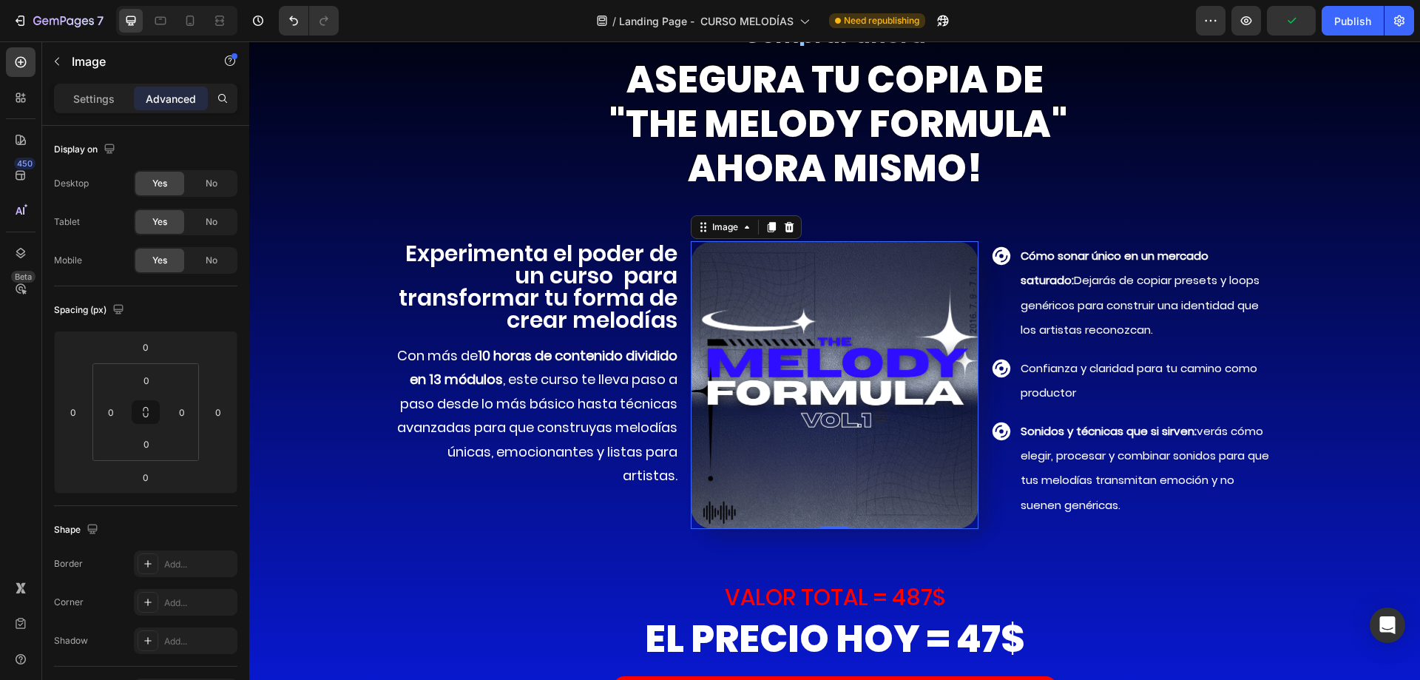
click at [808, 340] on img at bounding box center [835, 385] width 288 height 288
click at [768, 226] on icon at bounding box center [772, 227] width 8 height 10
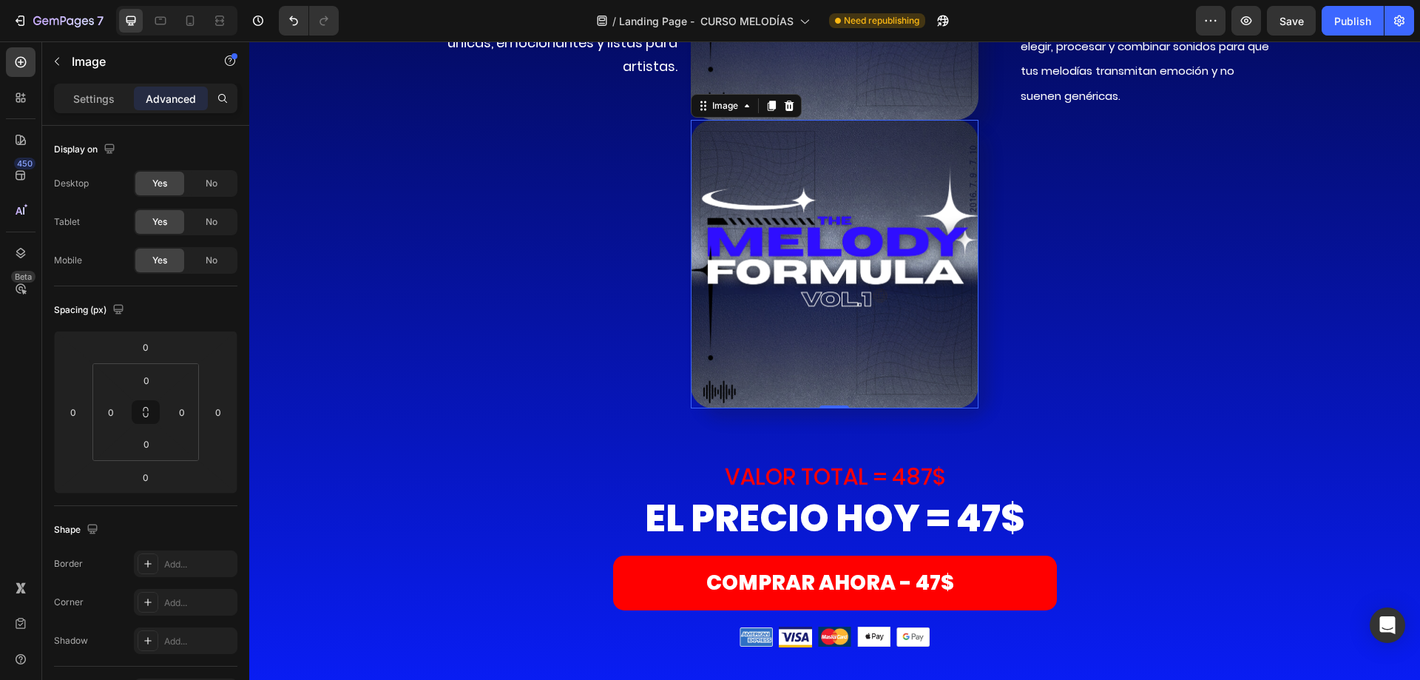
scroll to position [11389, 0]
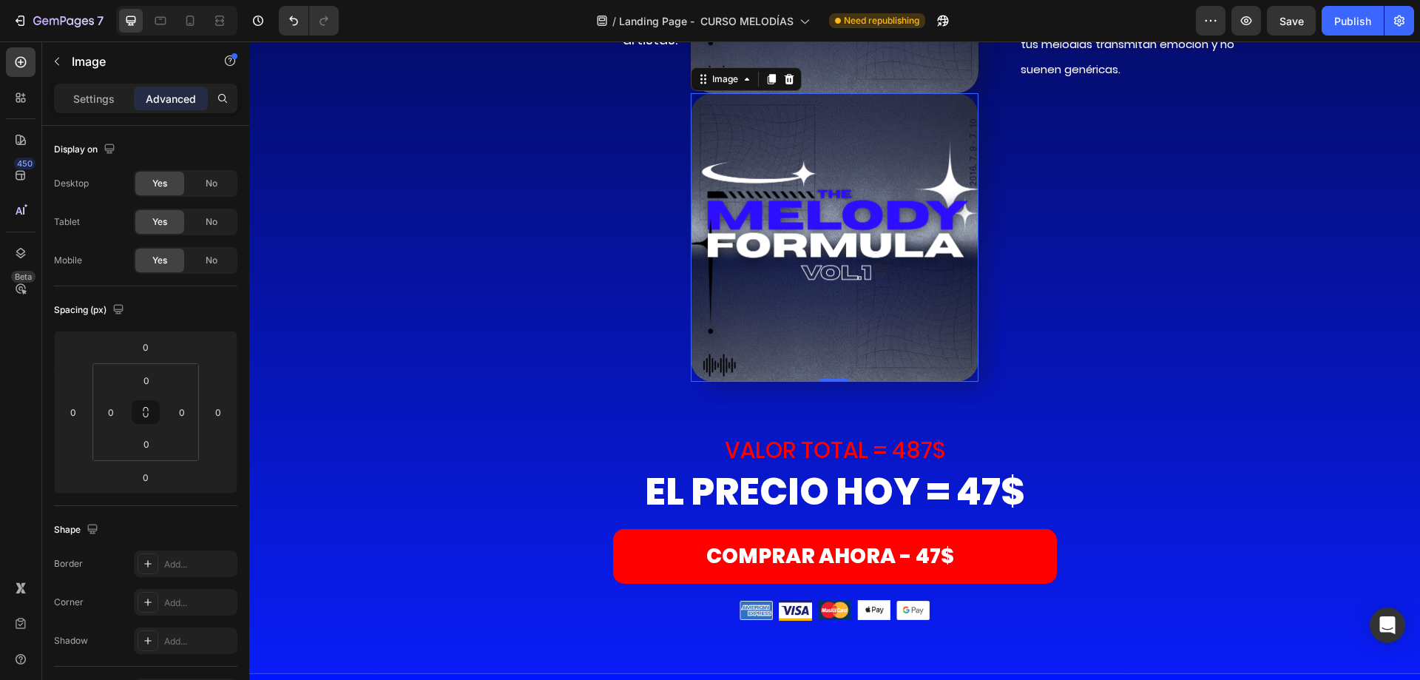
click at [791, 221] on img at bounding box center [835, 237] width 288 height 288
drag, startPoint x: 194, startPoint y: 185, endPoint x: 194, endPoint y: 202, distance: 17.0
click at [194, 184] on div "No" at bounding box center [211, 184] width 49 height 24
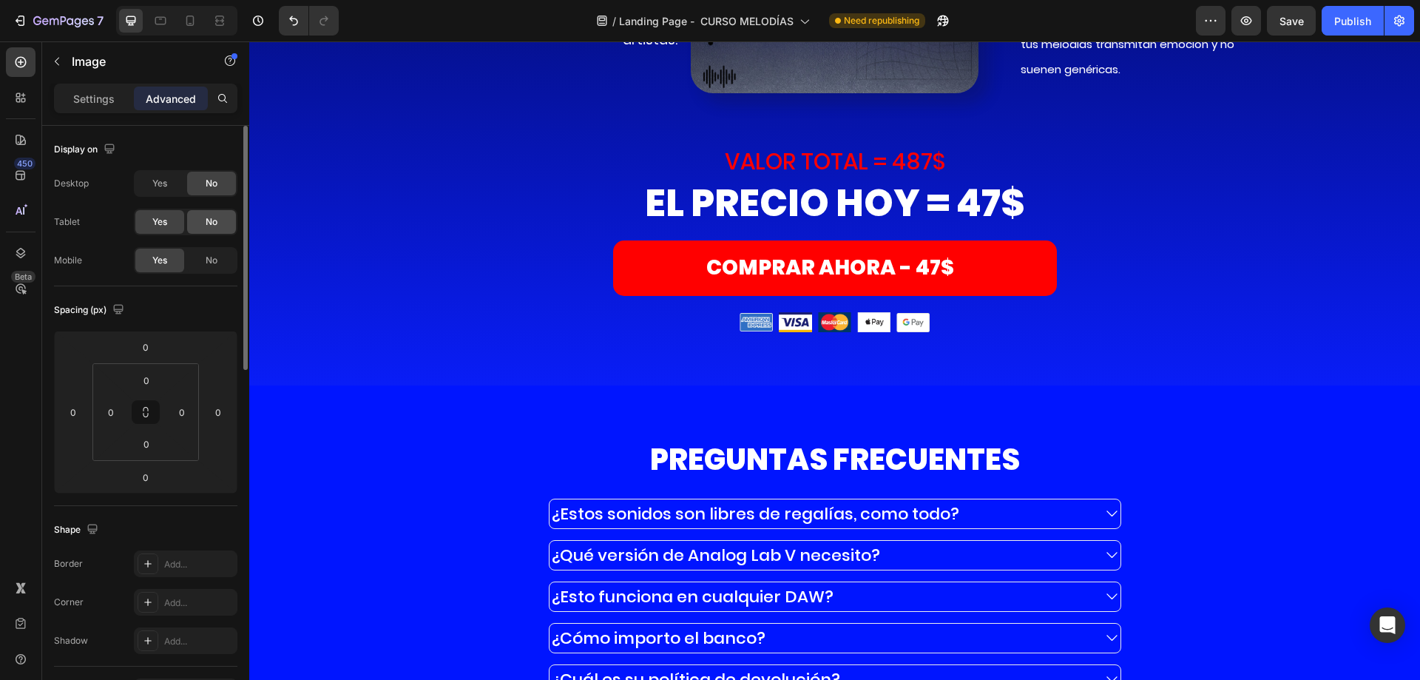
click at [211, 221] on span "No" at bounding box center [212, 221] width 12 height 13
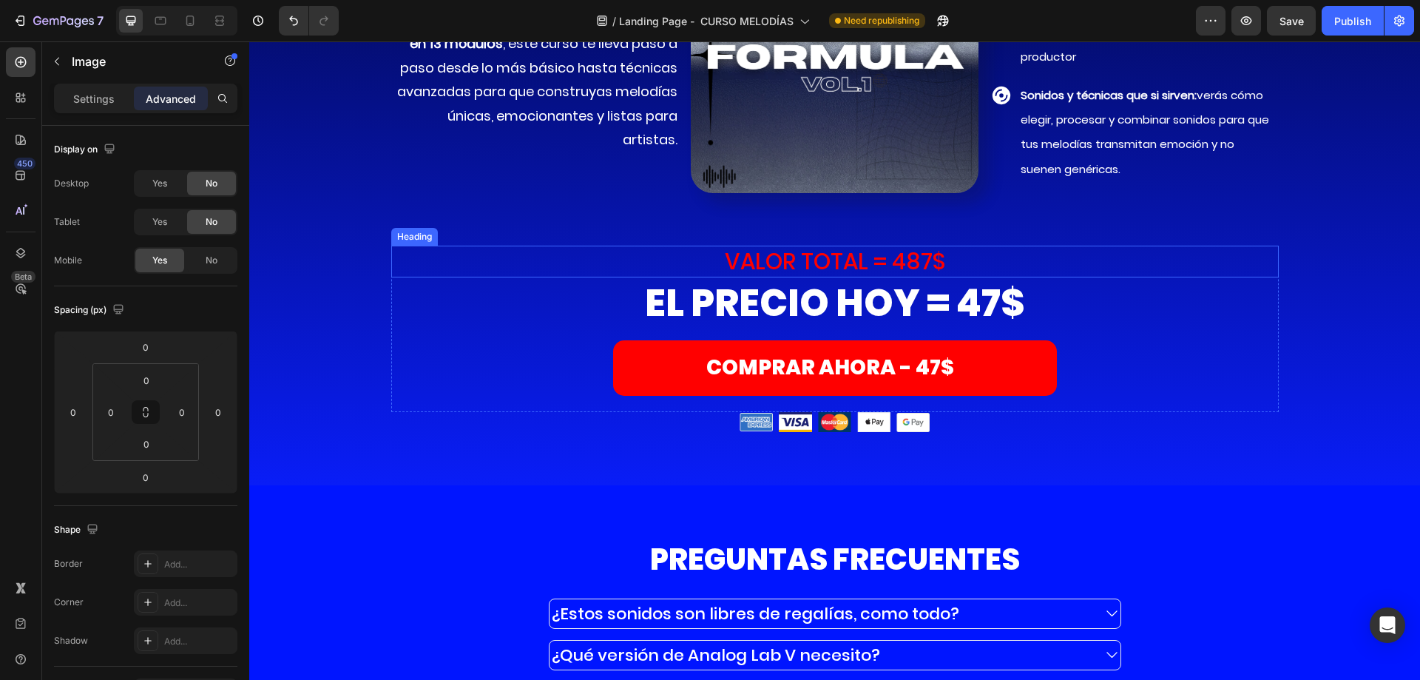
scroll to position [11093, 0]
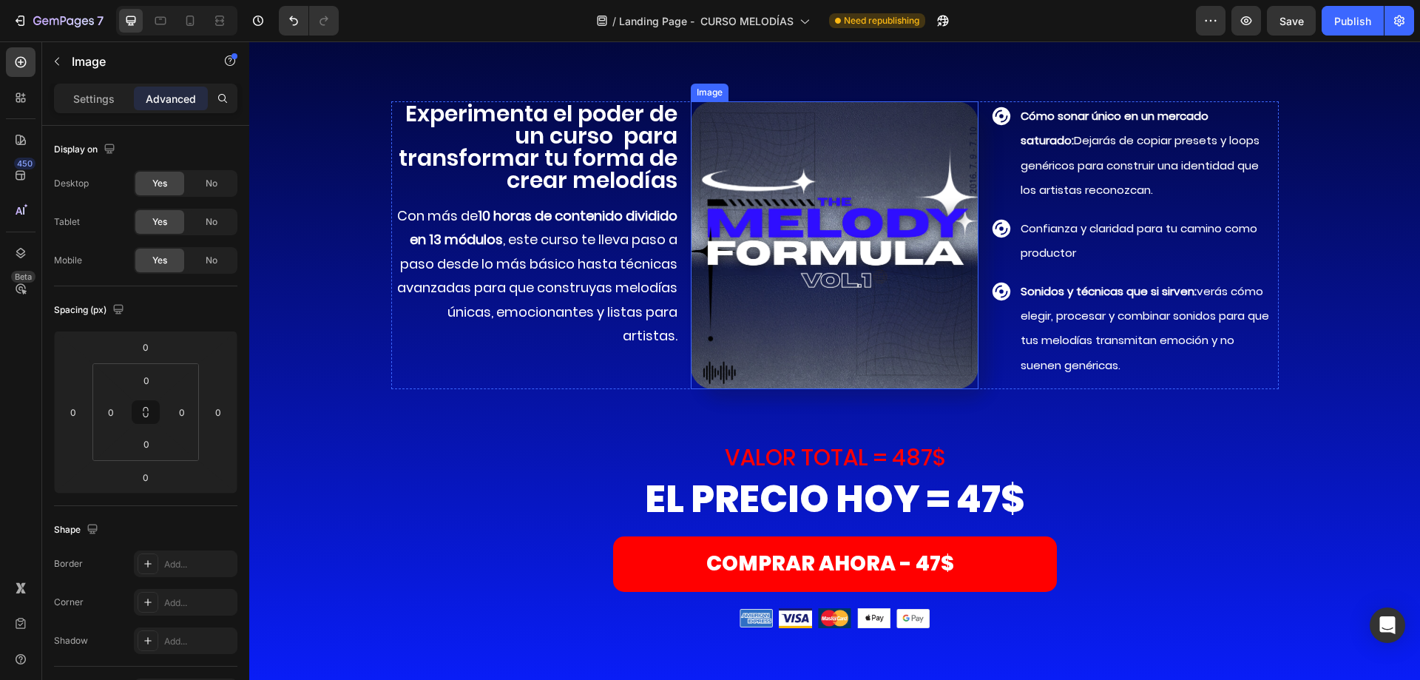
click at [765, 208] on img at bounding box center [835, 245] width 288 height 288
click at [200, 267] on div "No" at bounding box center [211, 260] width 49 height 24
click at [192, 17] on icon at bounding box center [190, 20] width 15 height 15
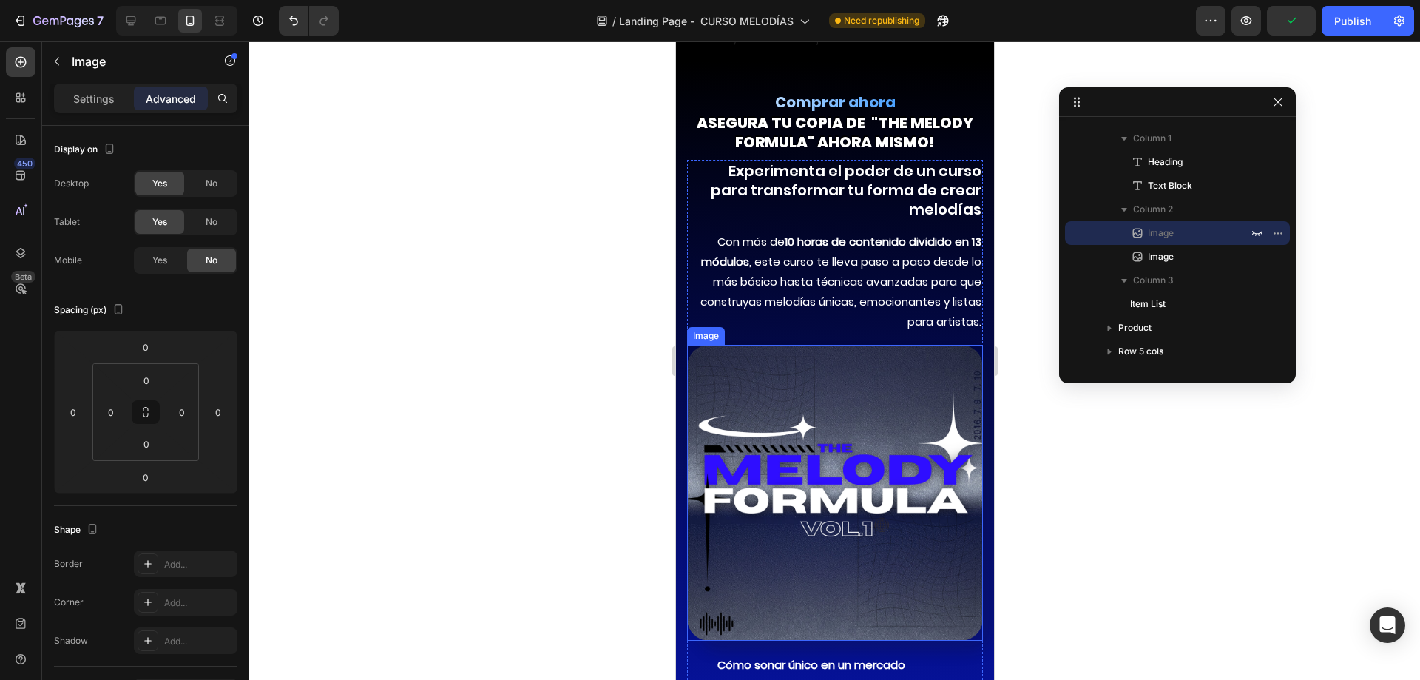
scroll to position [10859, 0]
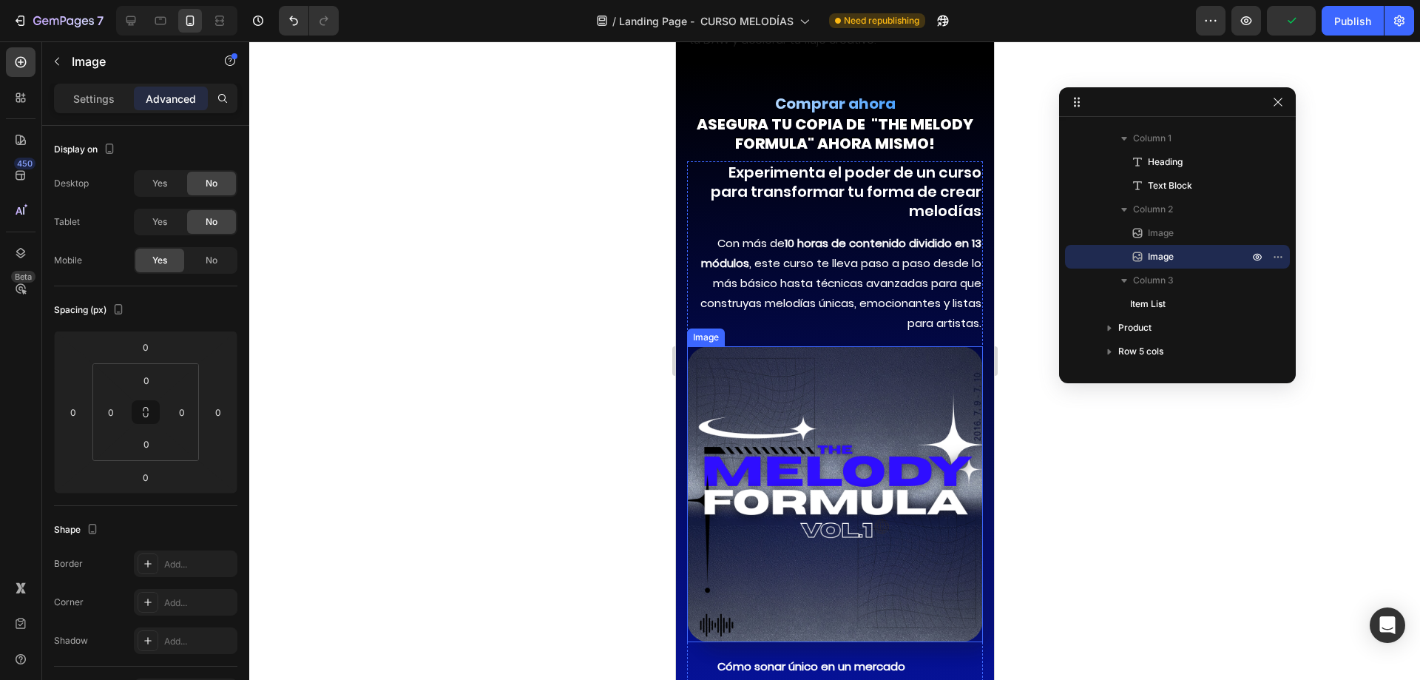
click at [793, 433] on img at bounding box center [834, 494] width 296 height 296
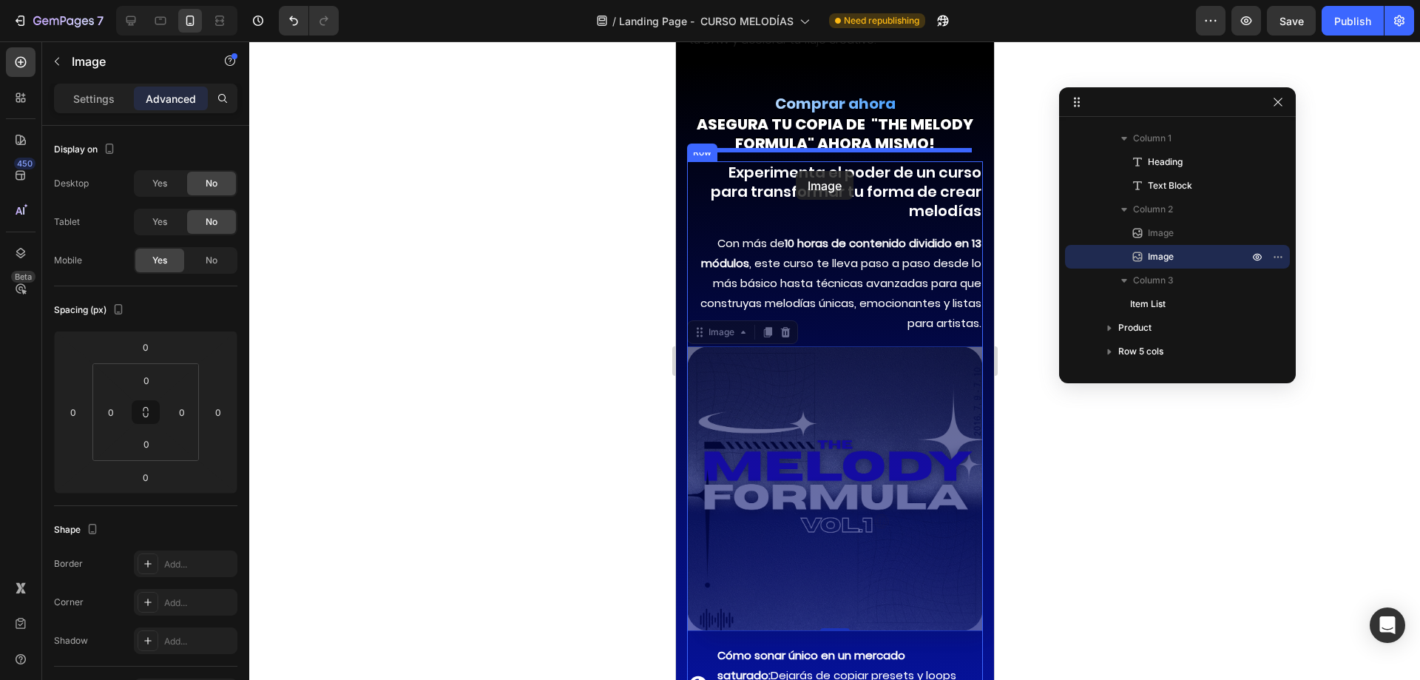
drag, startPoint x: 810, startPoint y: 444, endPoint x: 795, endPoint y: 171, distance: 273.3
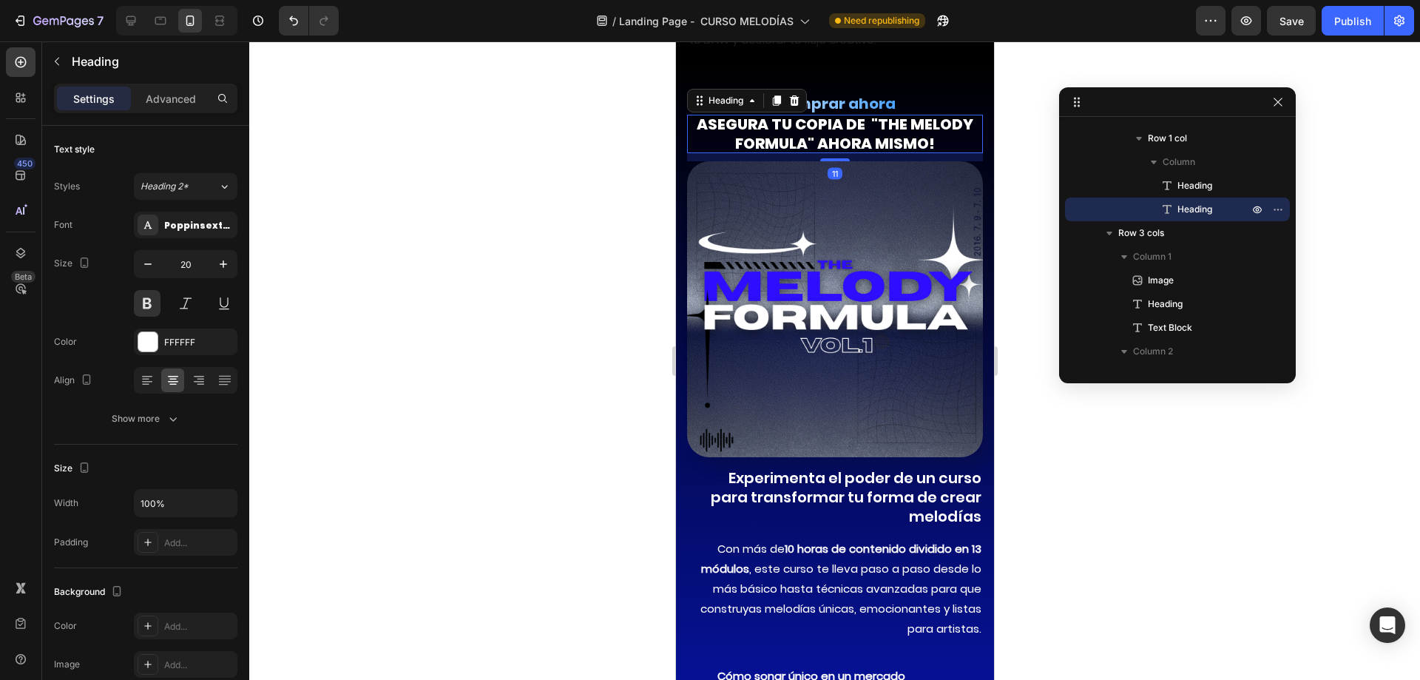
click at [895, 119] on h2 "asegura TU COPIA DE "the melody formula" ahora mismo!" at bounding box center [834, 134] width 296 height 38
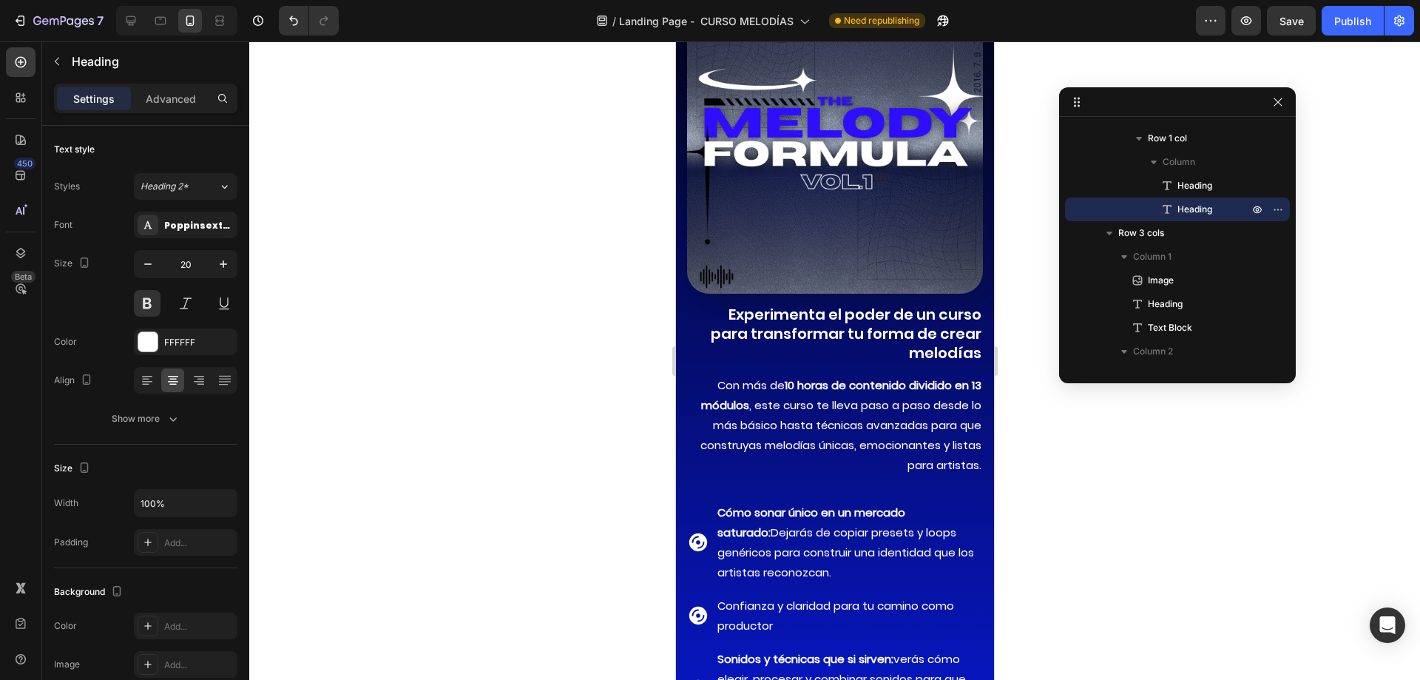
scroll to position [11081, 0]
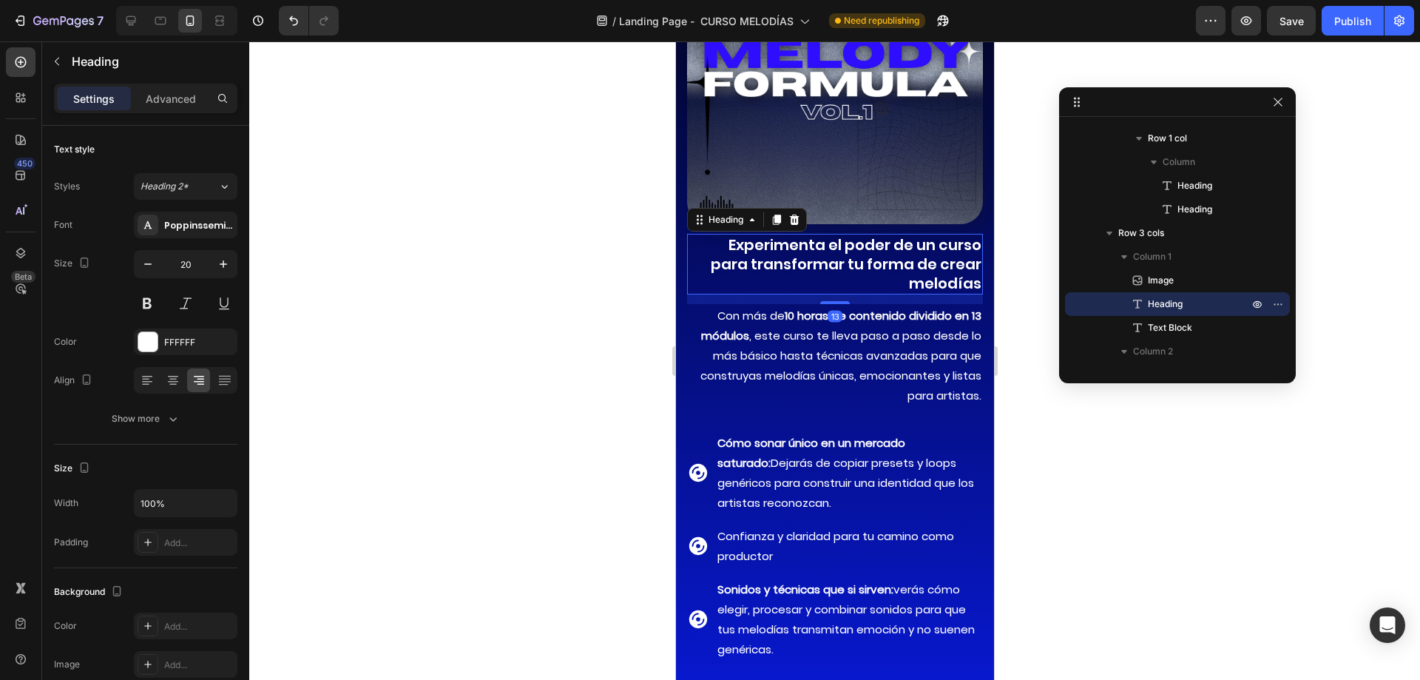
click at [896, 252] on h2 "Experimenta el poder de un curso para transformar tu forma de crear melodías" at bounding box center [834, 264] width 296 height 61
click at [145, 387] on icon at bounding box center [147, 380] width 15 height 15
click at [926, 116] on img at bounding box center [834, 76] width 296 height 296
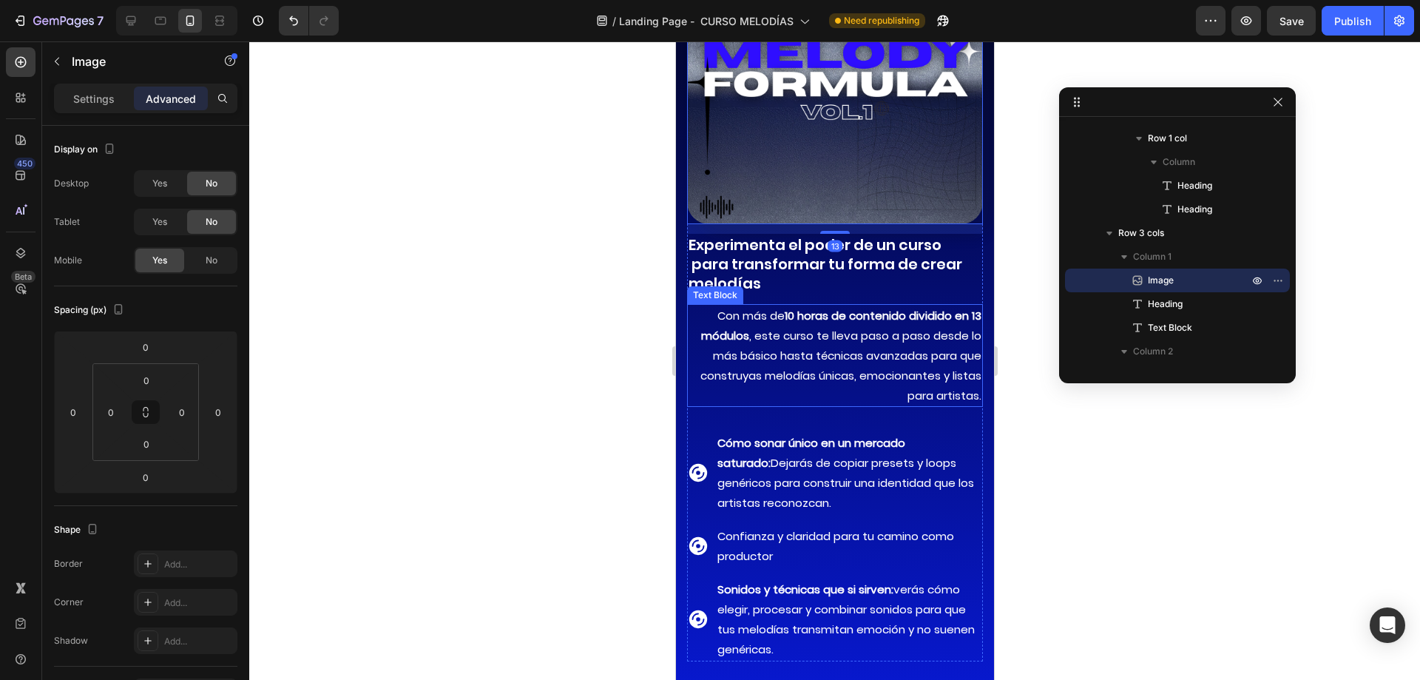
click at [887, 348] on p "Con más de 10 horas de contenido dividido en 13 módulos , este curso te lleva p…" at bounding box center [834, 355] width 293 height 100
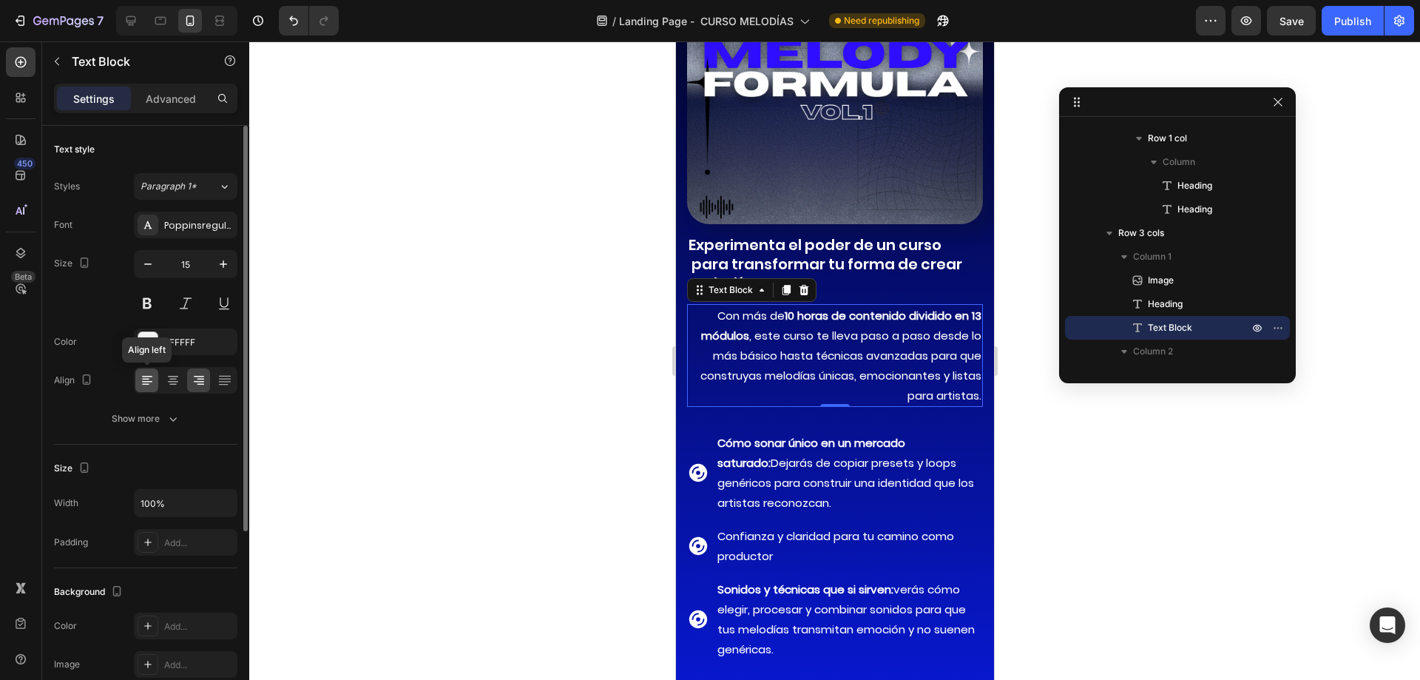
click at [148, 380] on icon at bounding box center [147, 380] width 15 height 15
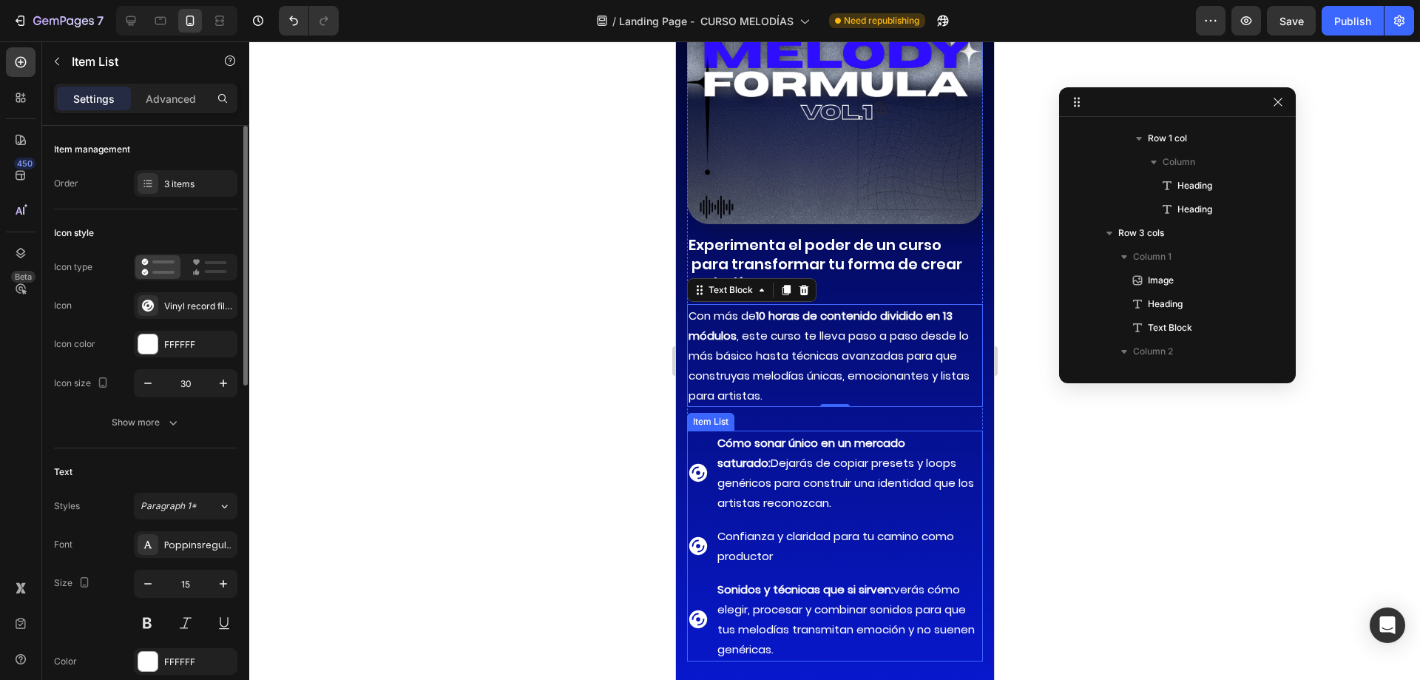
click at [879, 464] on span "Cómo sonar único en un mercado saturado: Dejarás de copiar presets y loops gené…" at bounding box center [845, 472] width 257 height 75
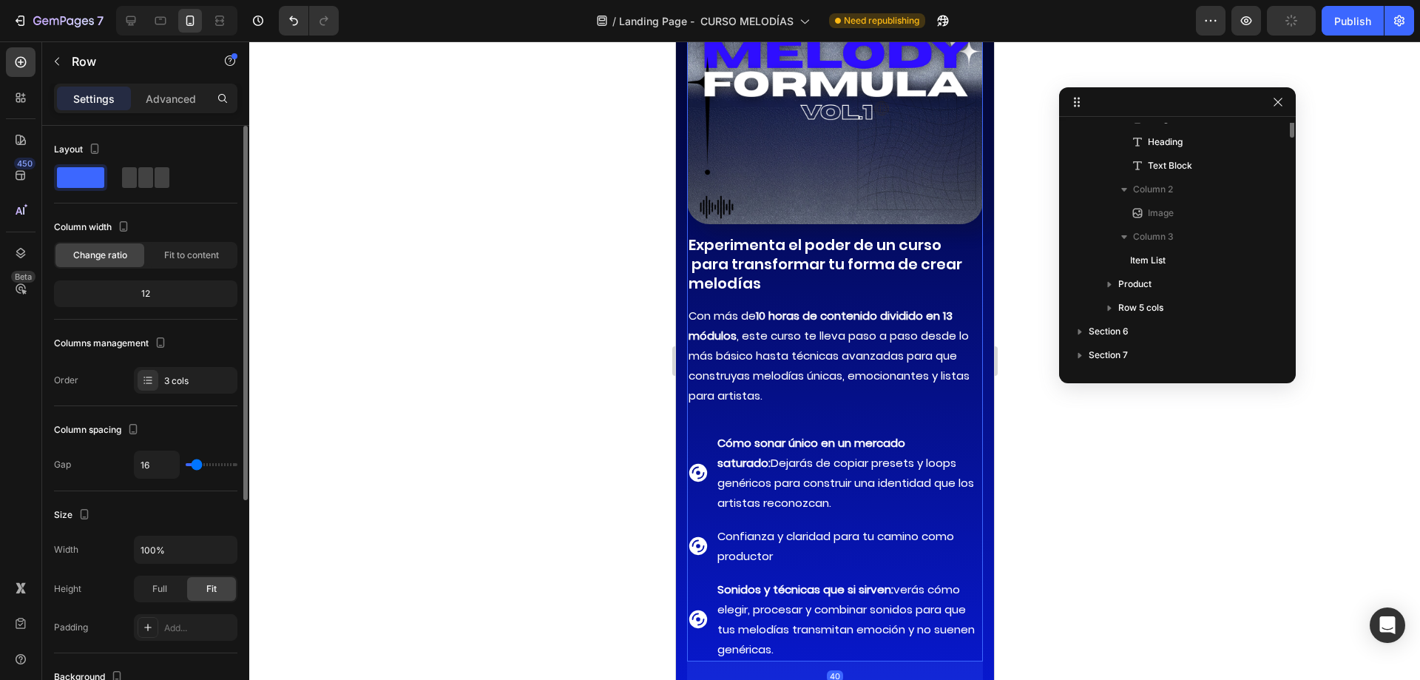
click at [910, 413] on div "Image Experimenta el poder de un curso para transformar tu forma de crear melod…" at bounding box center [834, 294] width 296 height 733
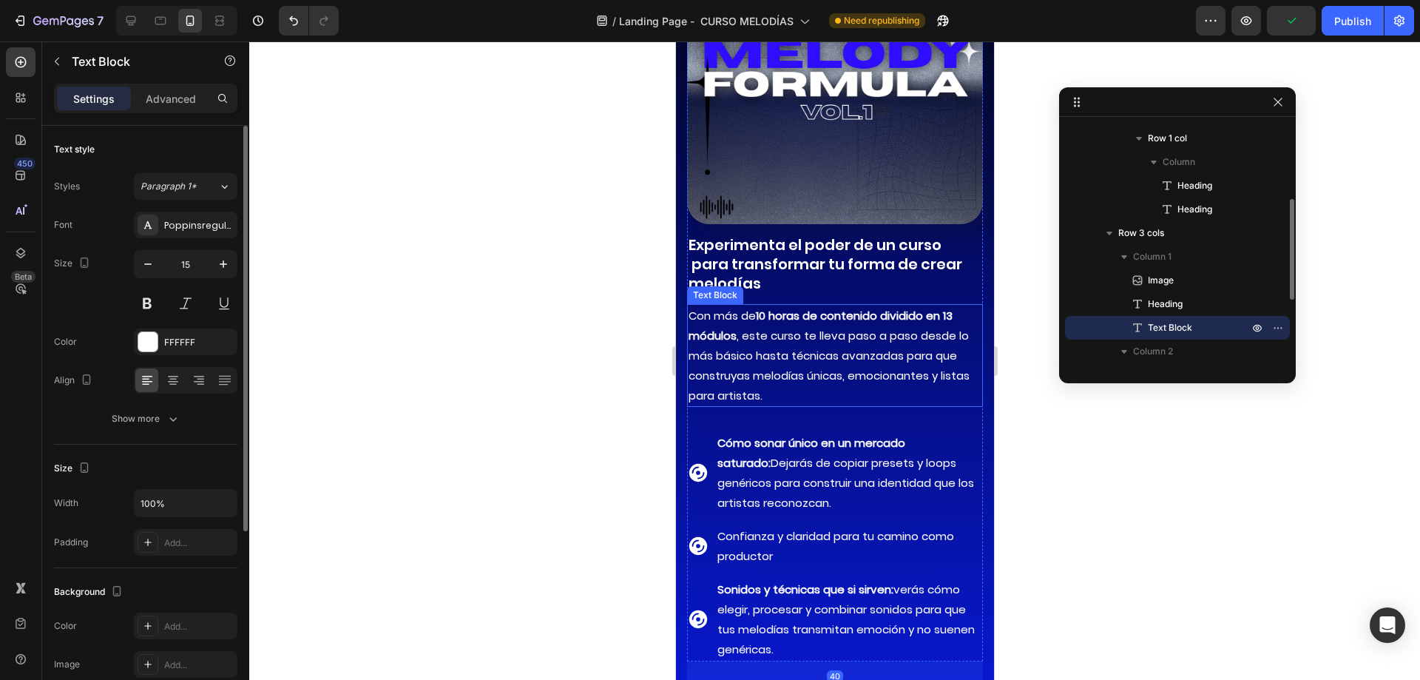
click at [819, 372] on p "Con más de 10 horas de contenido dividido en 13 módulos , este curso te lleva p…" at bounding box center [834, 355] width 293 height 100
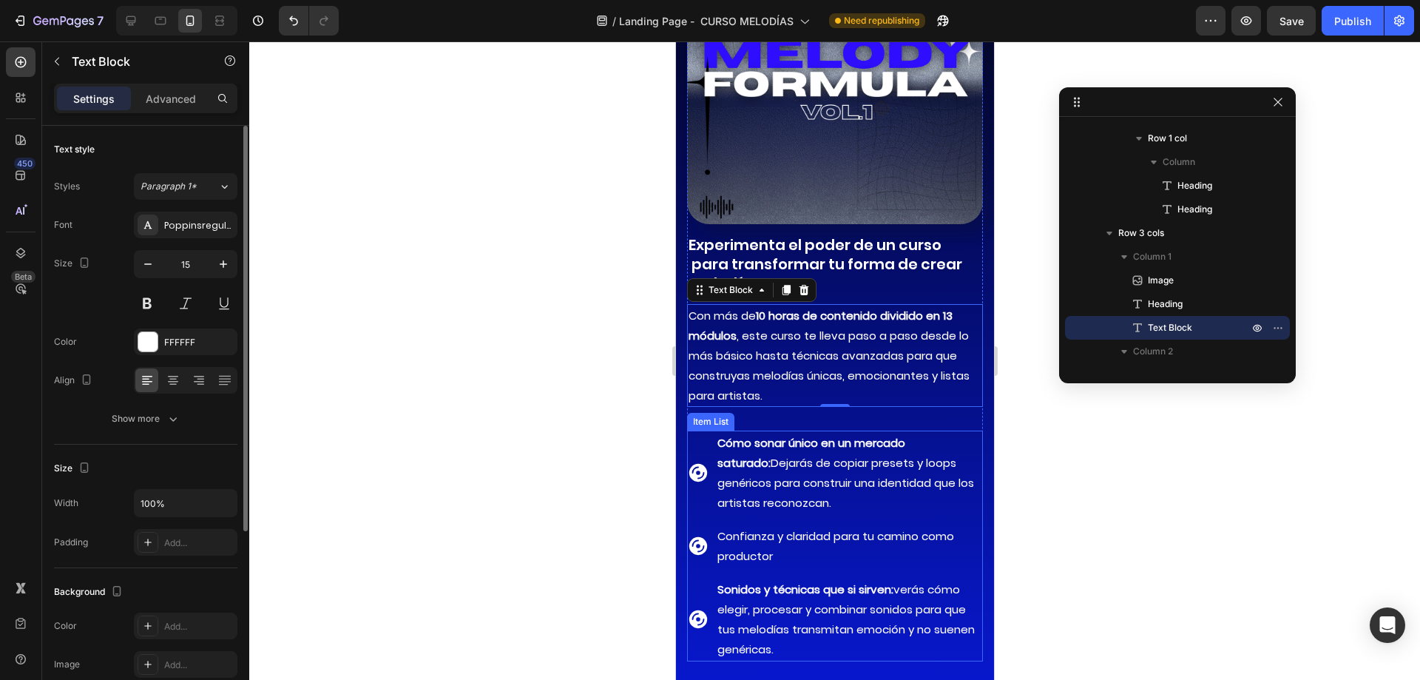
click at [813, 435] on strong "Cómo sonar único en un mercado saturado:" at bounding box center [811, 452] width 188 height 35
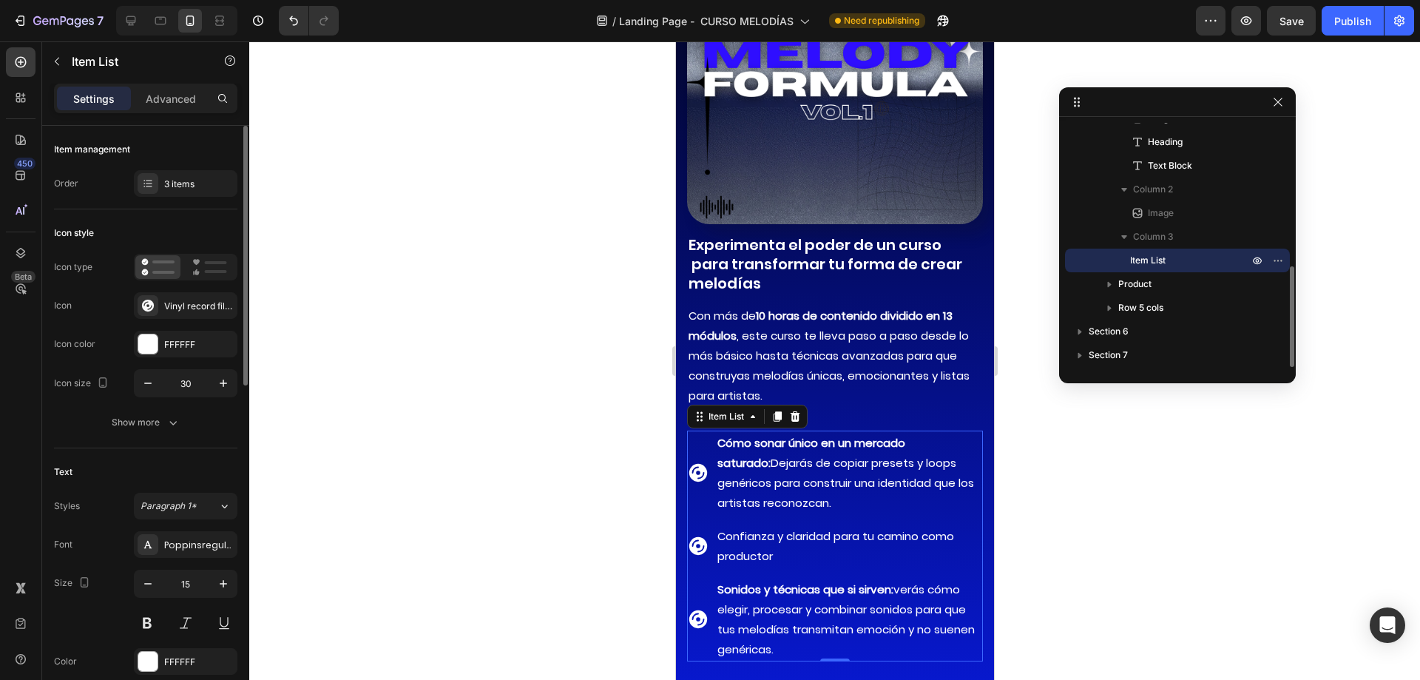
click at [701, 433] on div "Cómo sonar único en un mercado saturado: Dejarás de copiar presets y loops gené…" at bounding box center [834, 472] width 296 height 84
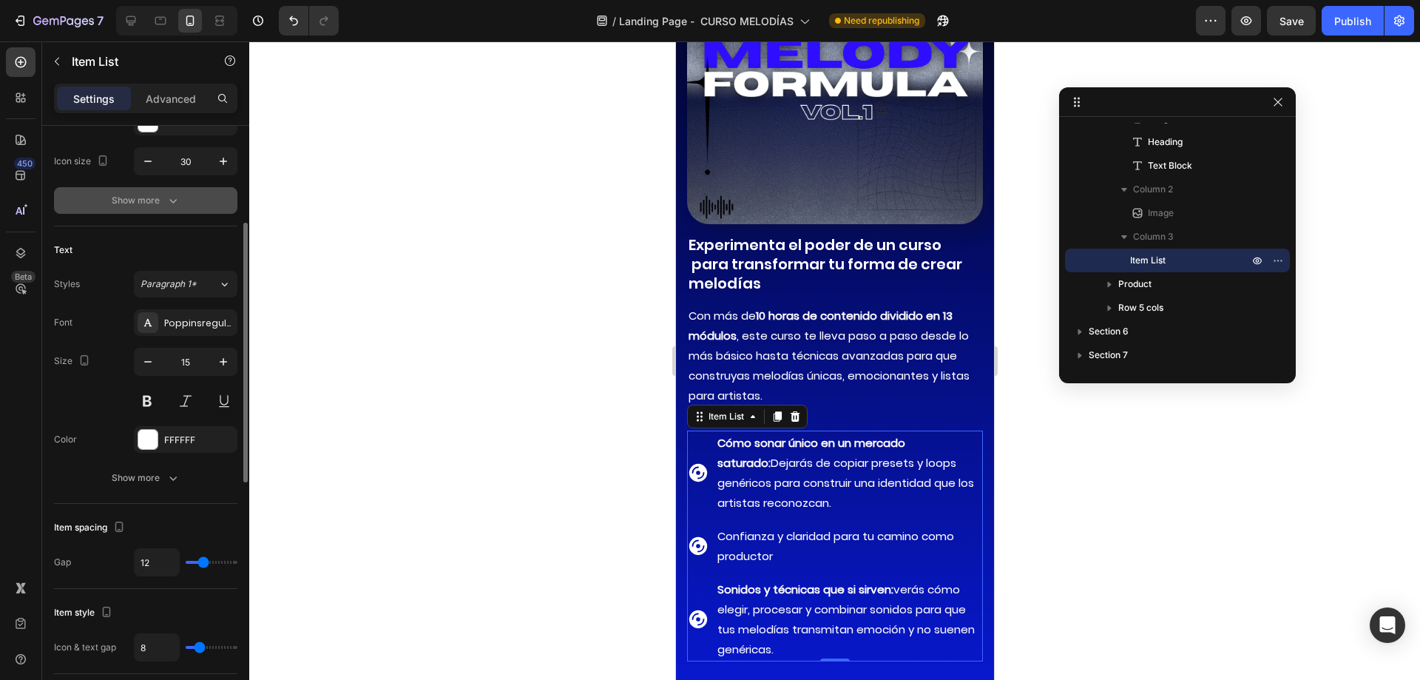
click at [151, 203] on div "Show more" at bounding box center [146, 200] width 69 height 15
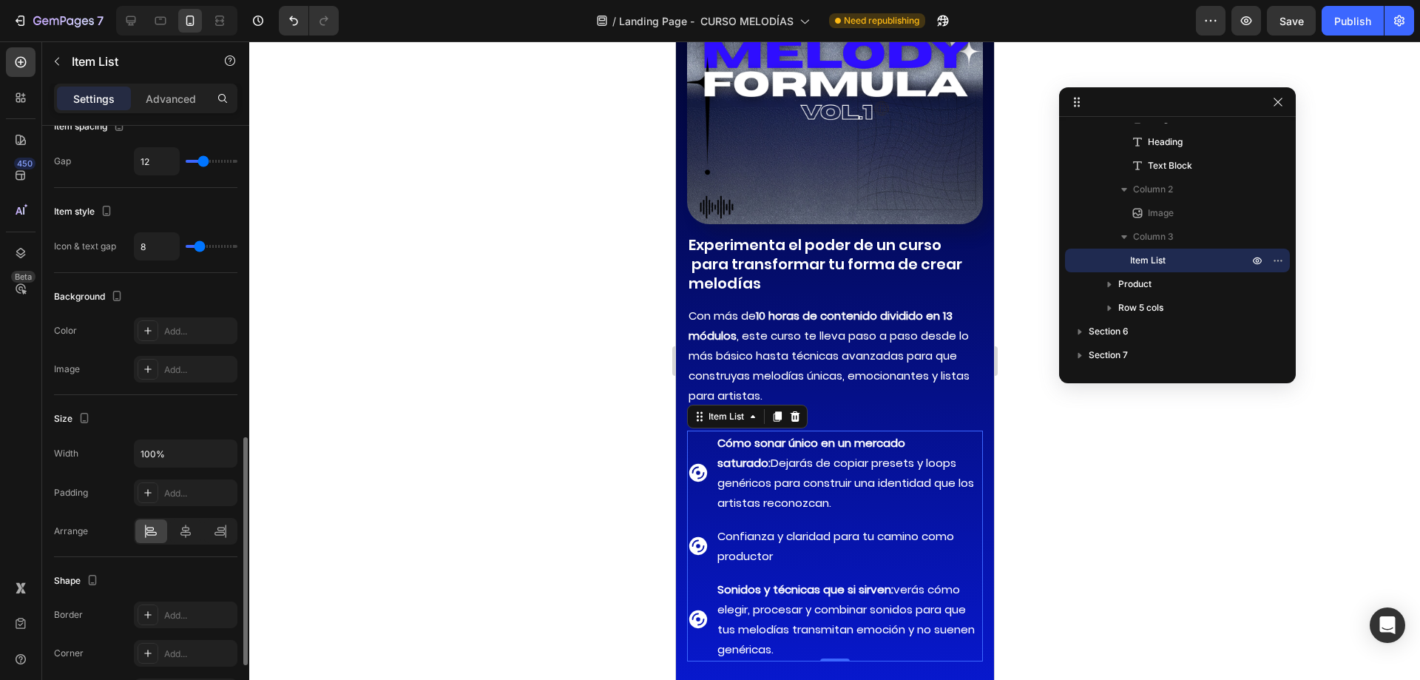
scroll to position [961, 0]
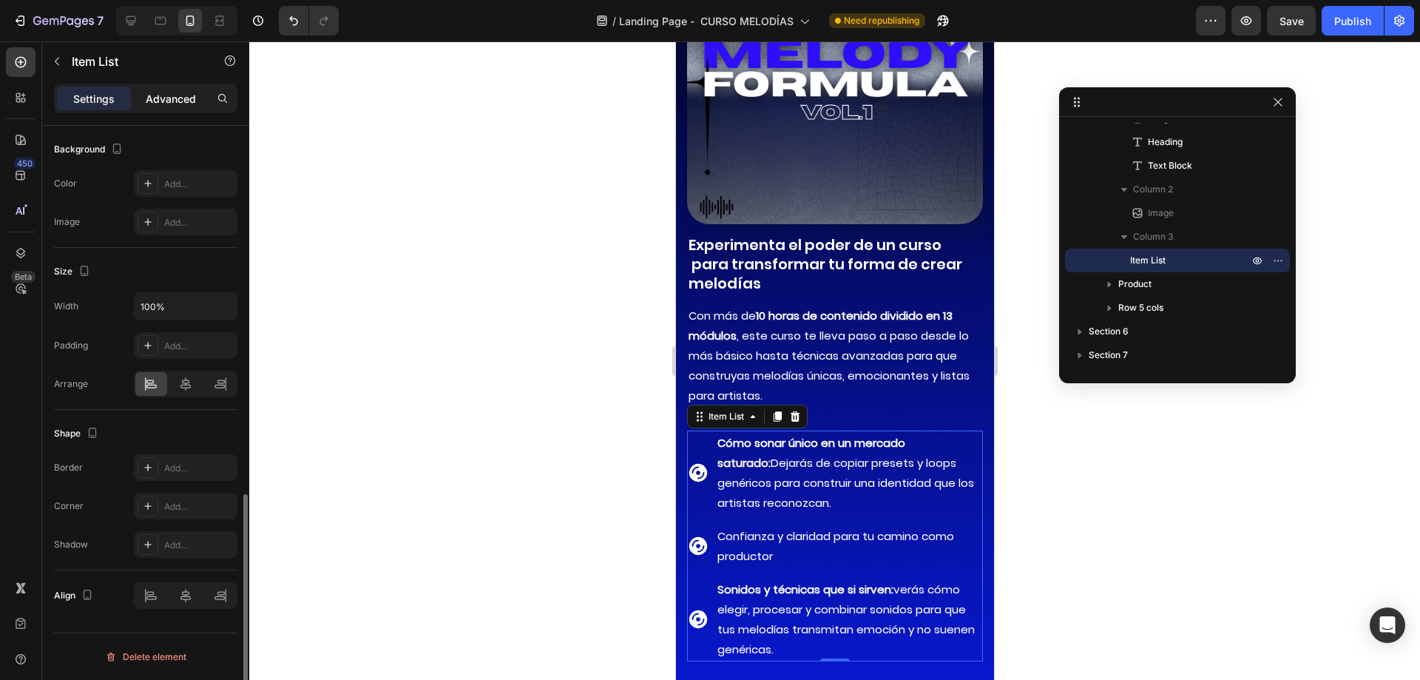
click at [165, 103] on p "Advanced" at bounding box center [171, 99] width 50 height 16
type input "100%"
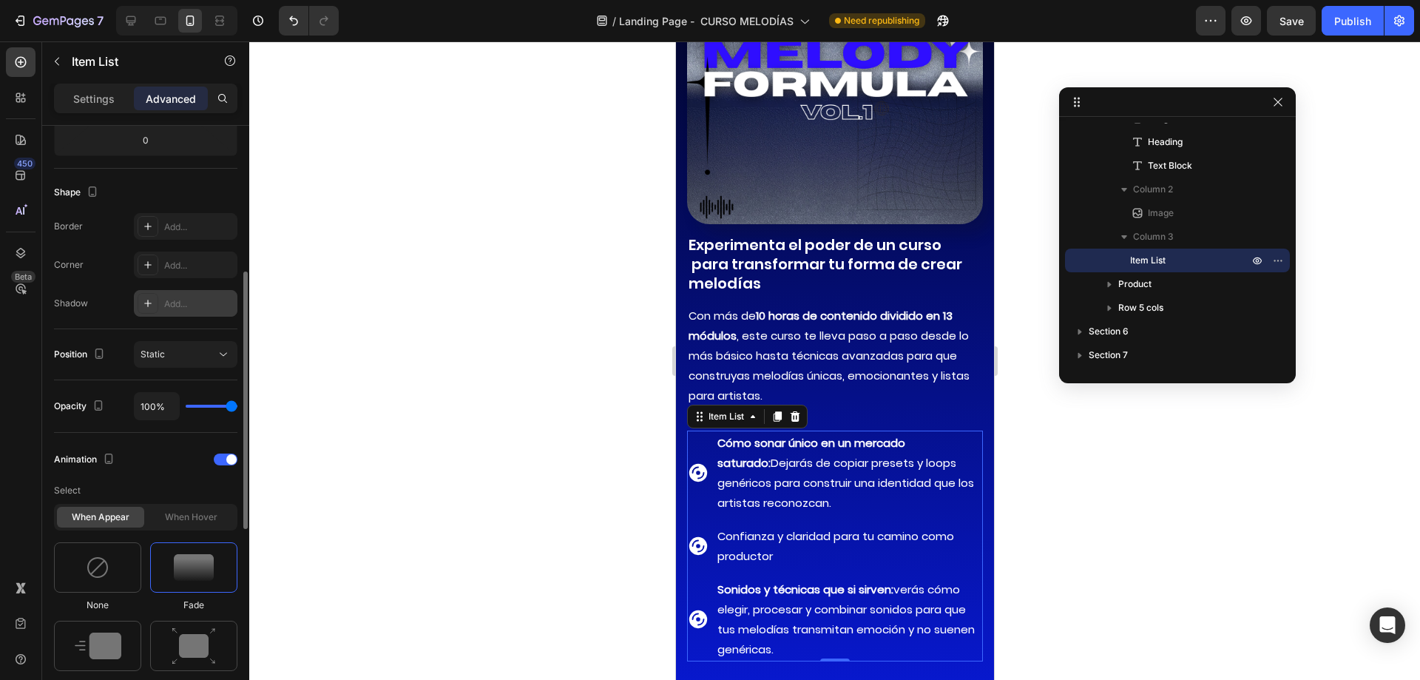
scroll to position [115, 0]
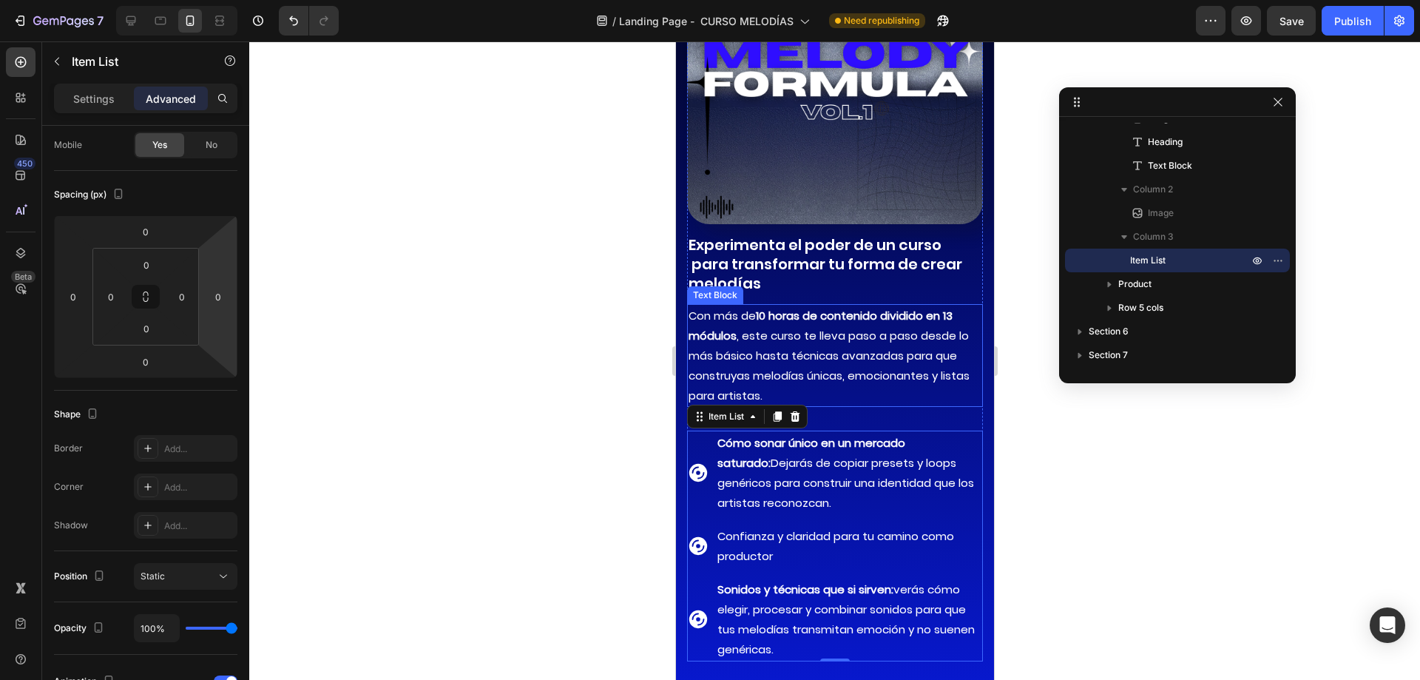
click at [830, 378] on p "Con más de 10 horas de contenido dividido en 13 módulos , este curso te lleva p…" at bounding box center [834, 355] width 293 height 100
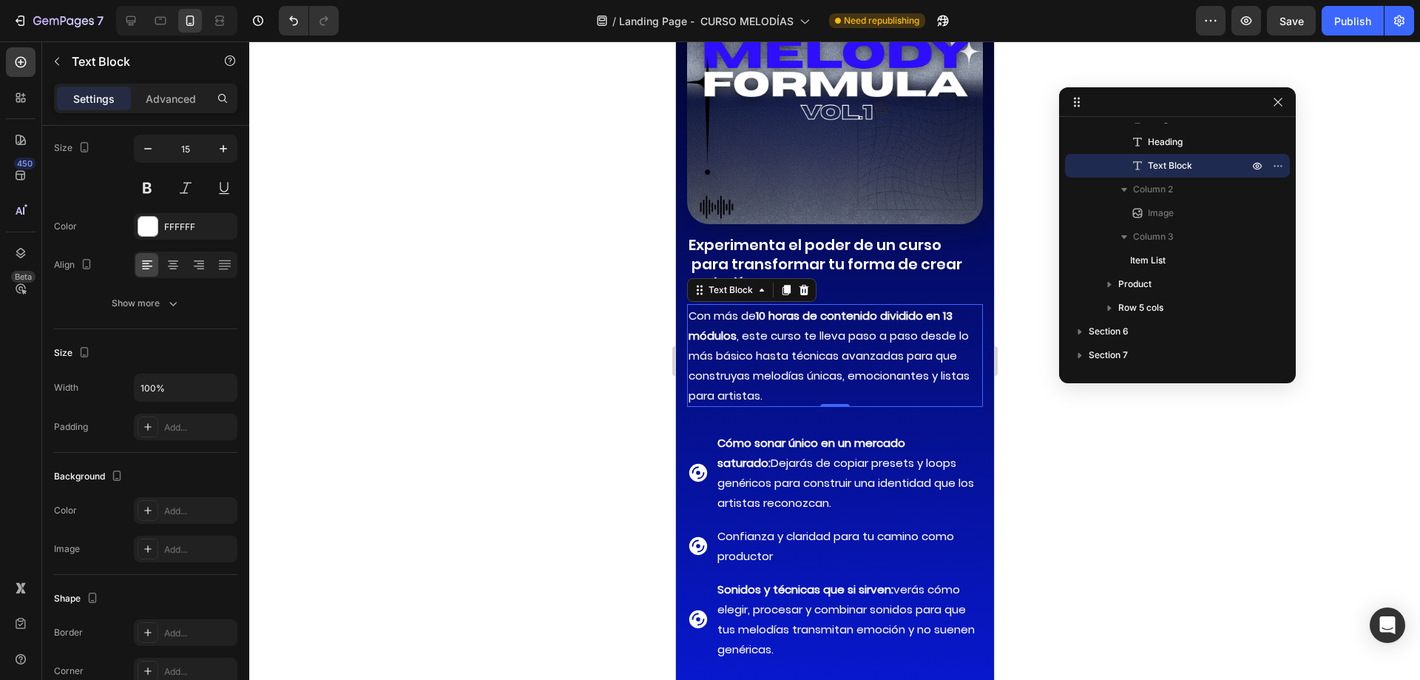
scroll to position [0, 0]
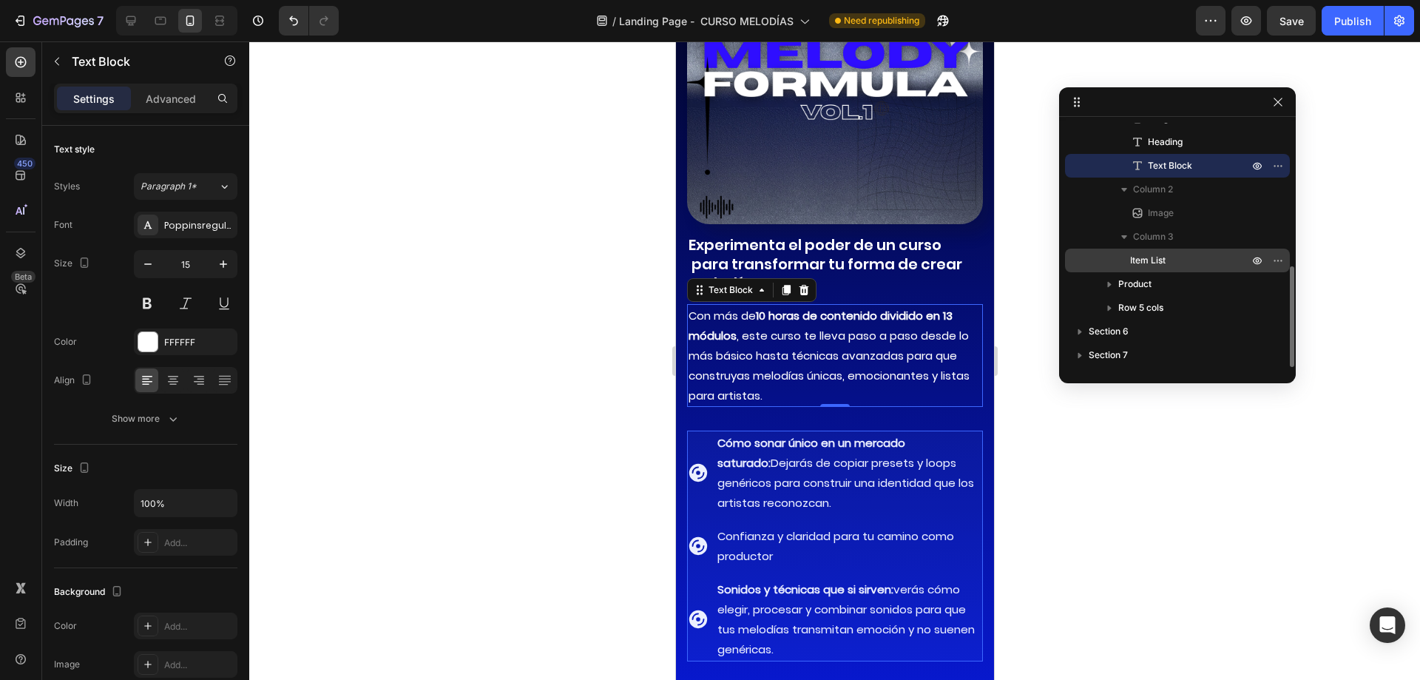
click at [1175, 260] on p "Item List" at bounding box center [1182, 260] width 104 height 15
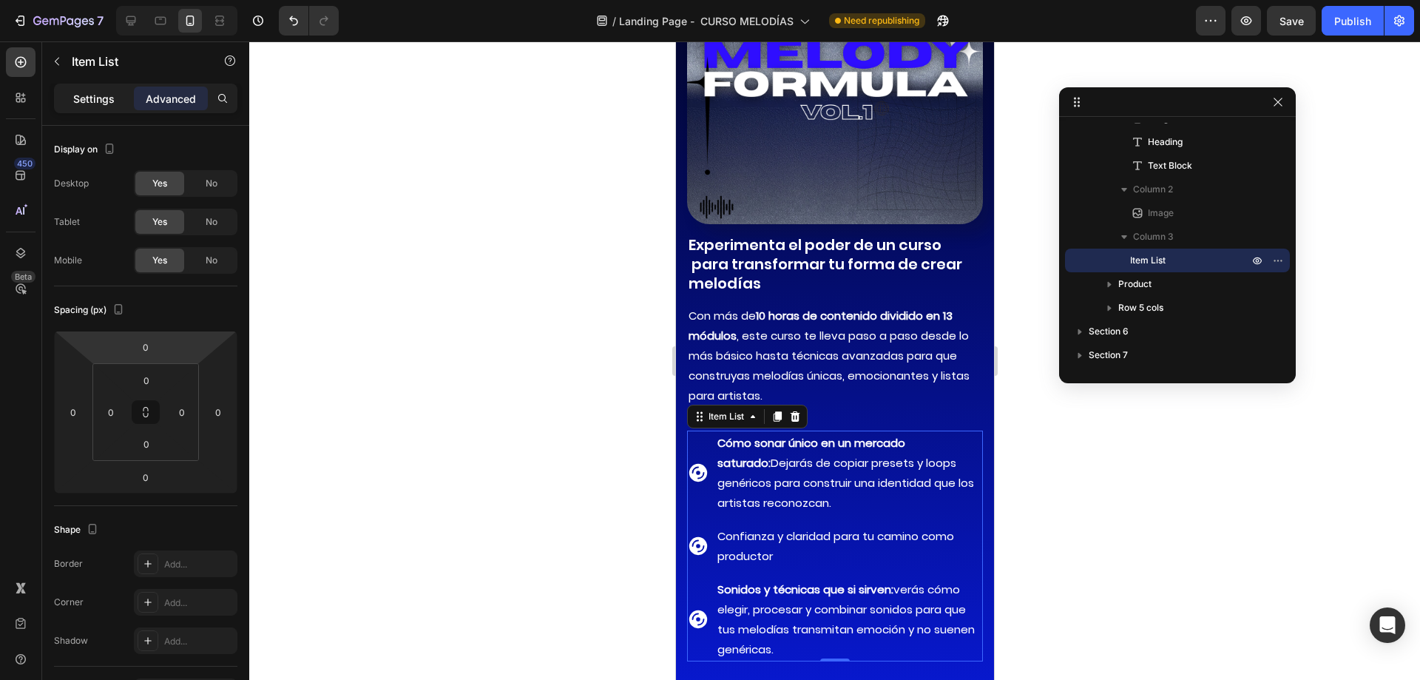
click at [104, 99] on p "Settings" at bounding box center [93, 99] width 41 height 16
type input "8"
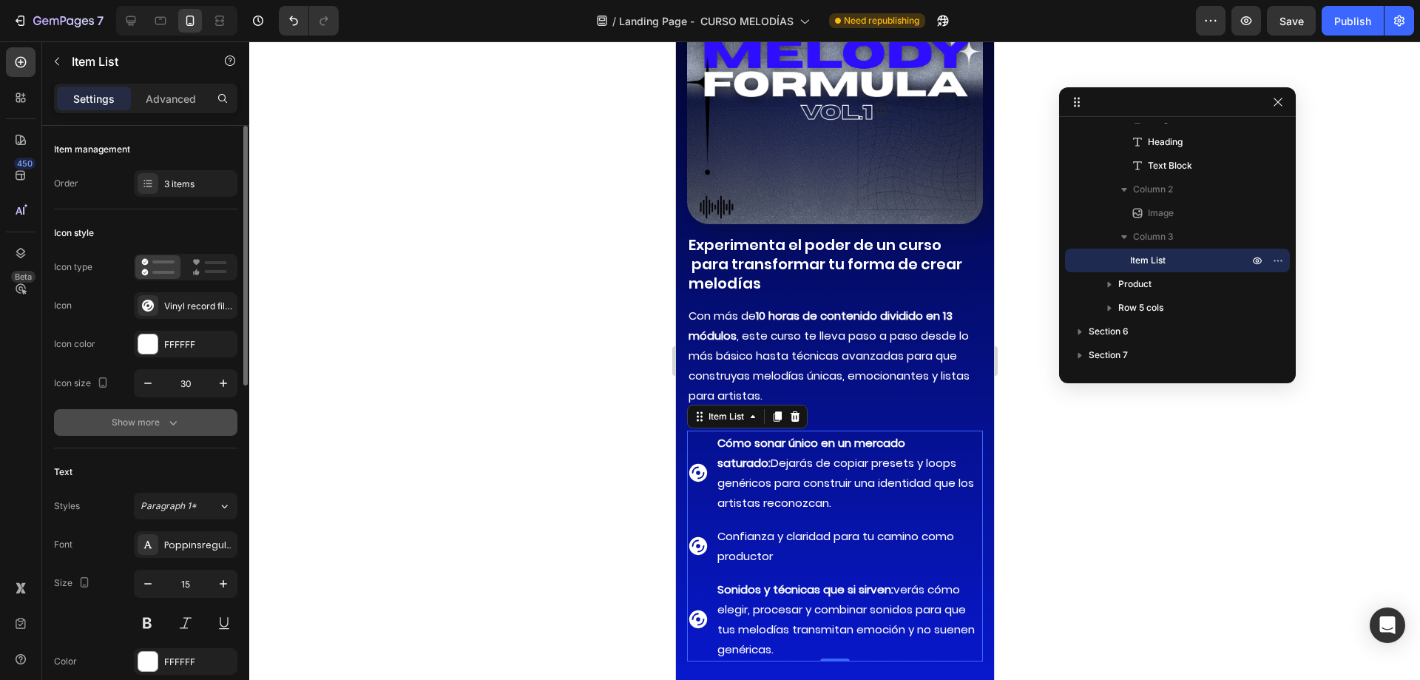
click at [169, 422] on icon "button" at bounding box center [173, 422] width 15 height 15
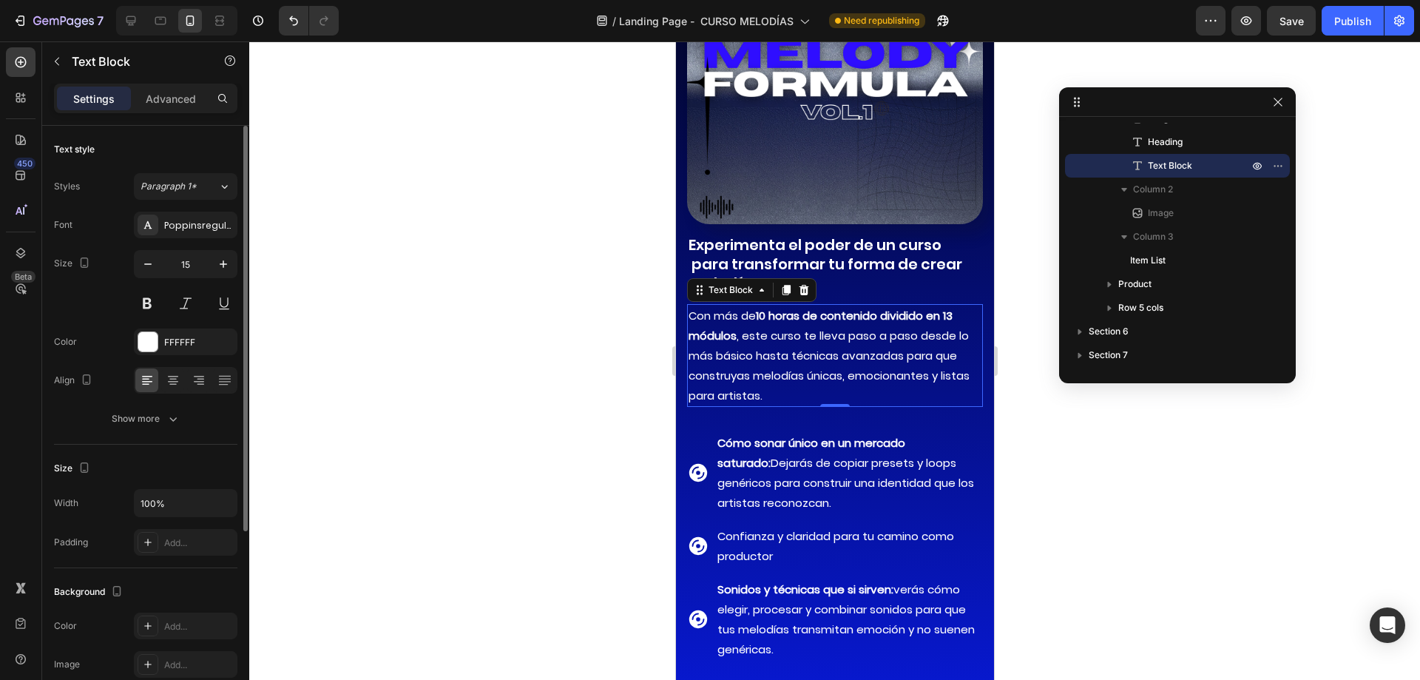
click at [833, 373] on p "Con más de 10 horas de contenido dividido en 13 módulos , este curso te lleva p…" at bounding box center [834, 355] width 293 height 100
click at [163, 424] on div "Show more" at bounding box center [146, 418] width 69 height 15
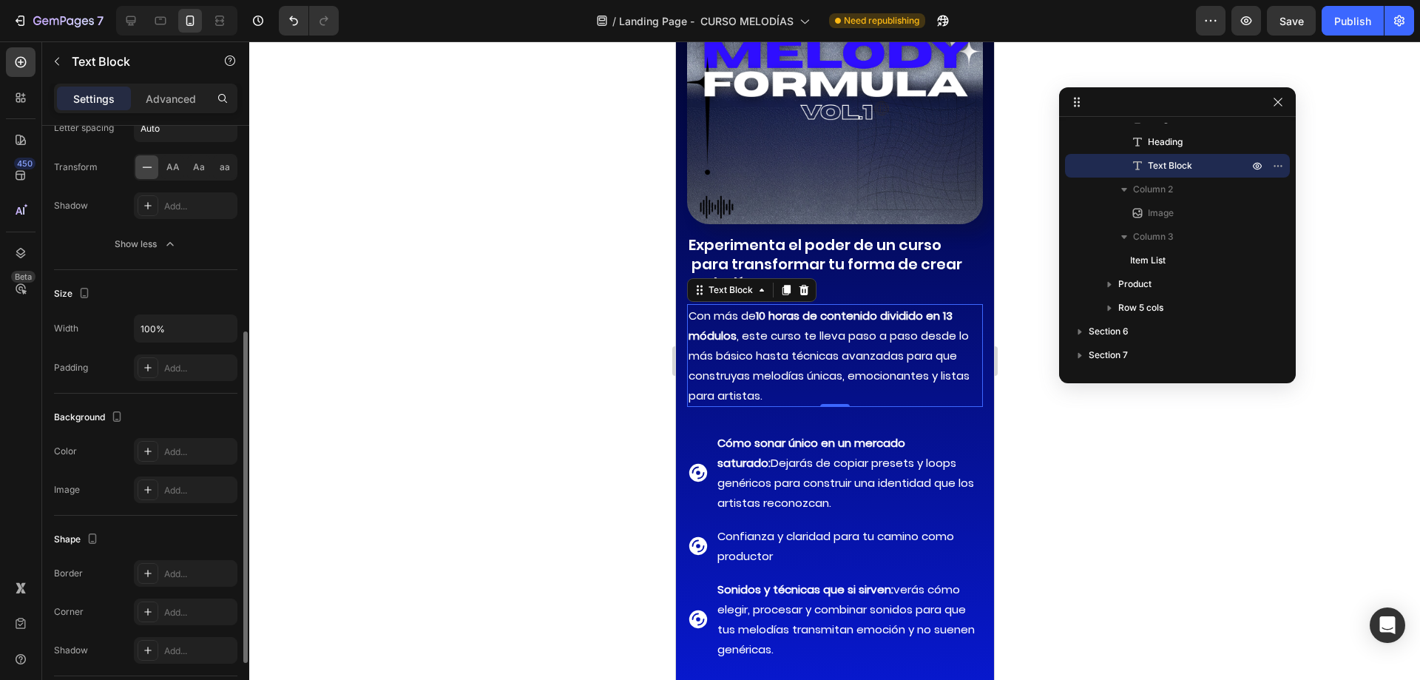
scroll to position [475, 0]
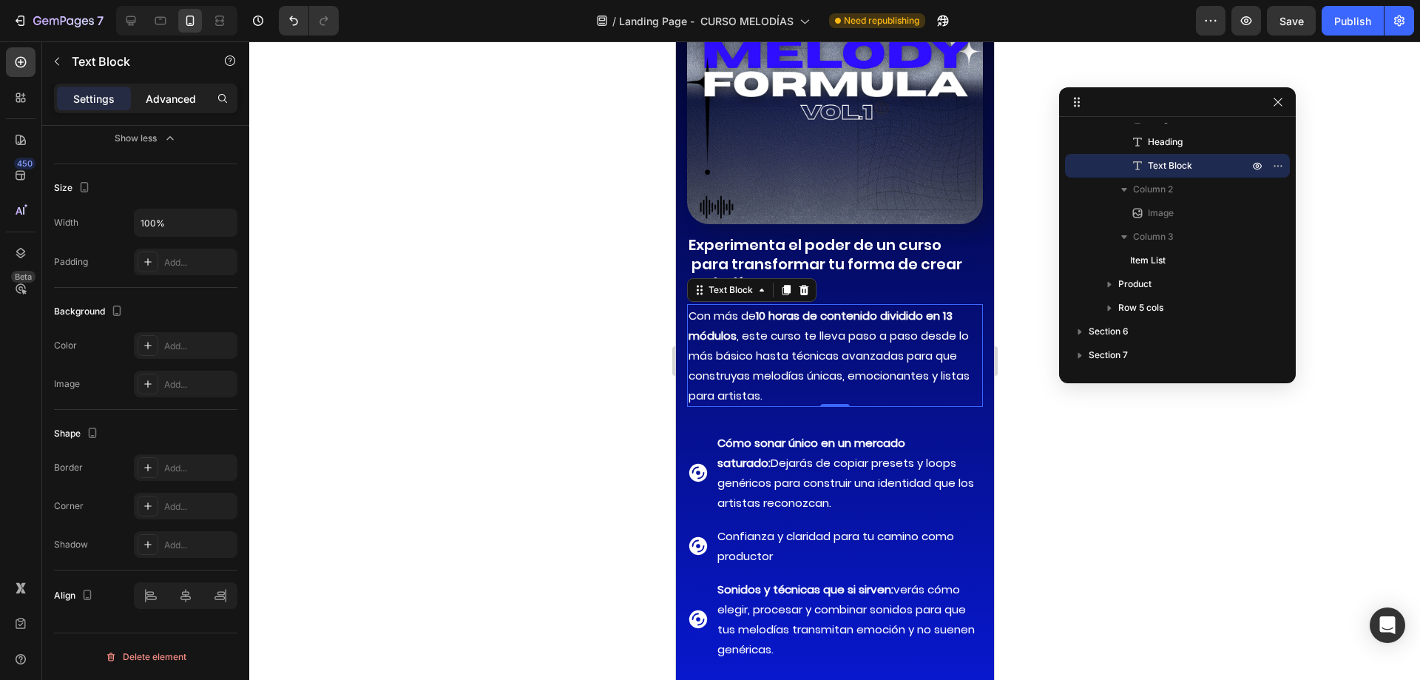
click at [170, 109] on div "Advanced" at bounding box center [171, 99] width 74 height 24
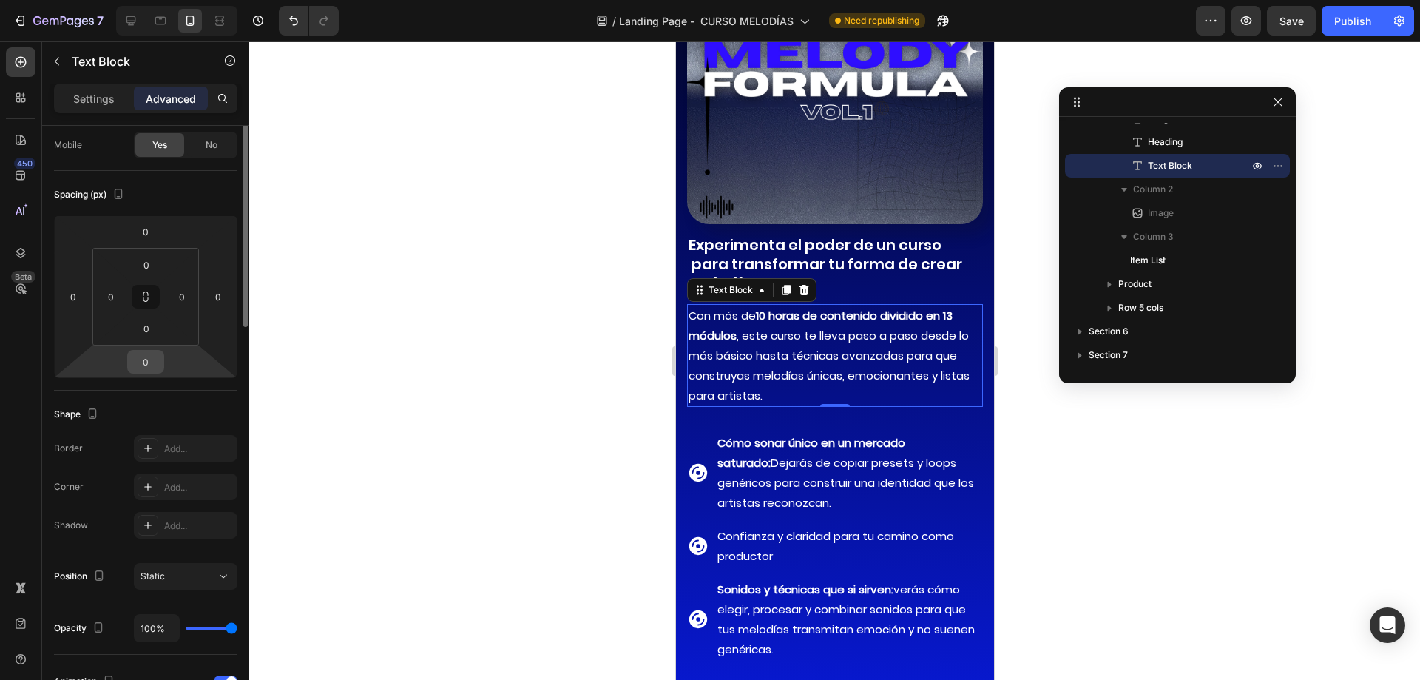
scroll to position [0, 0]
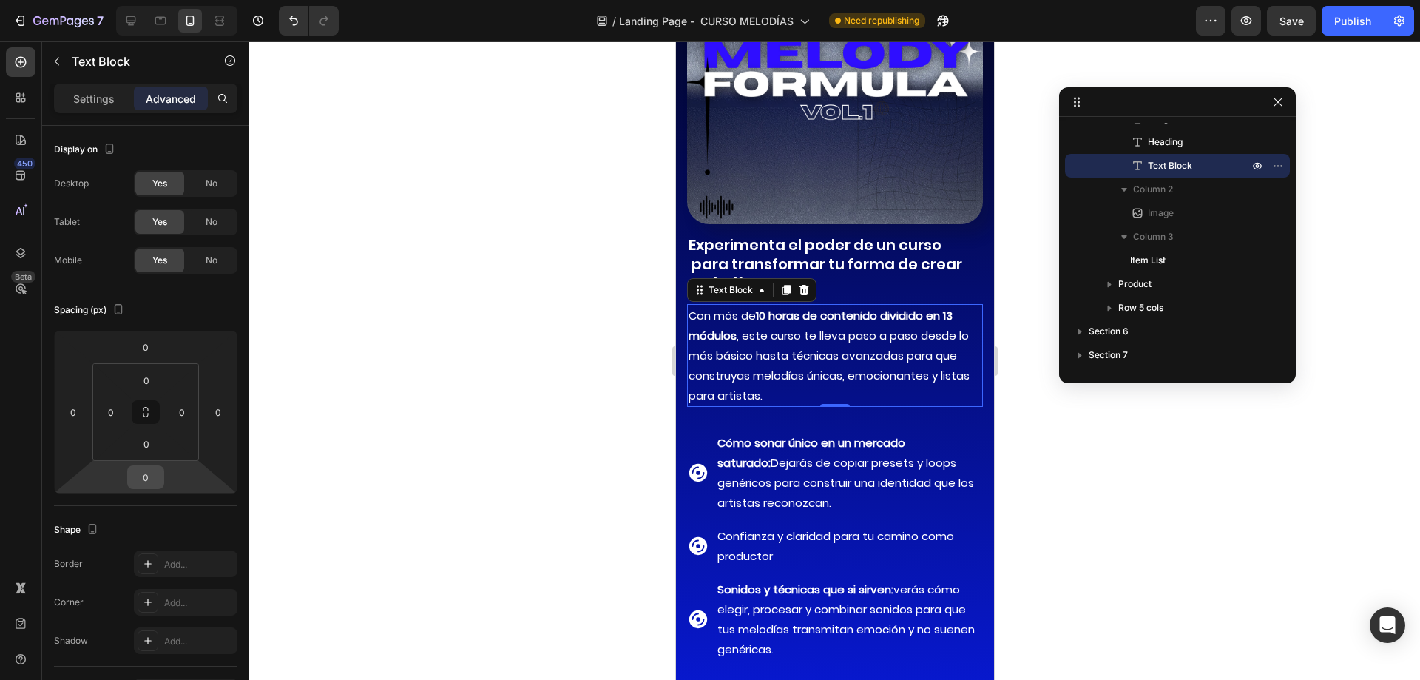
click at [157, 484] on input "0" at bounding box center [146, 477] width 30 height 22
type input "-20"
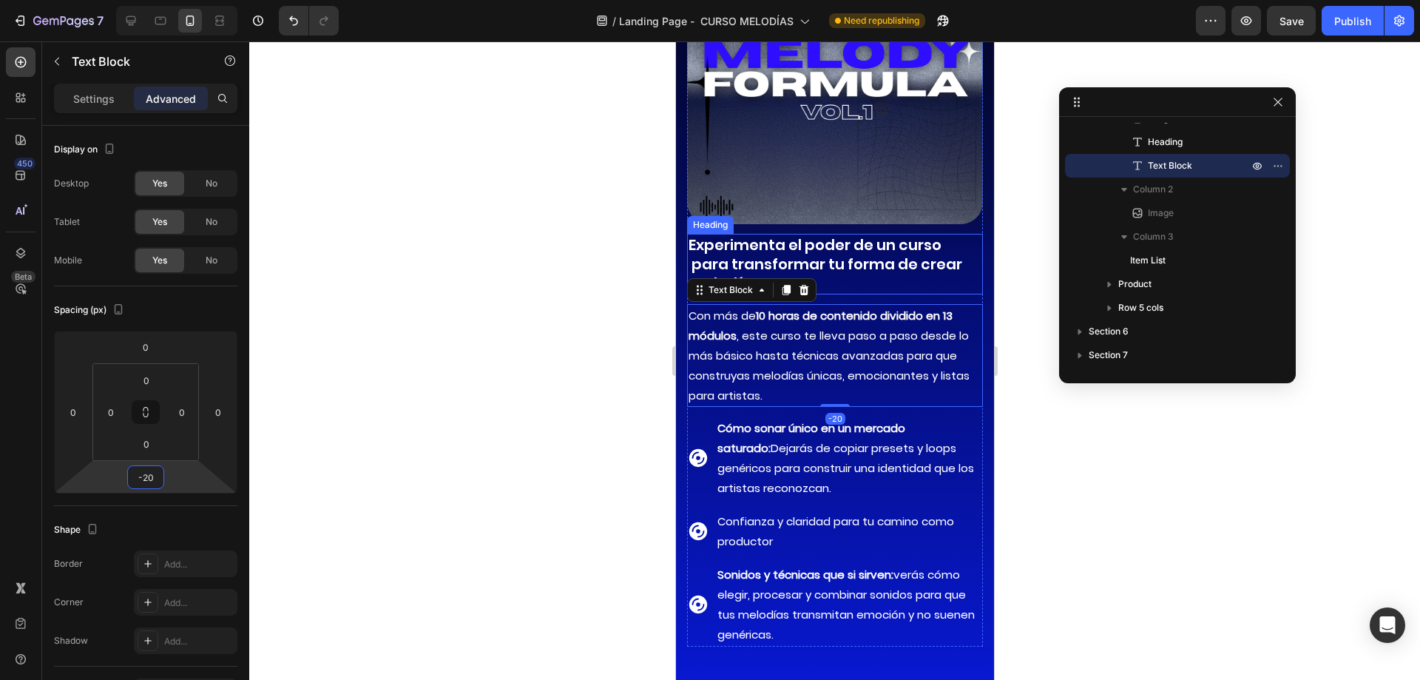
click at [869, 234] on h2 "Experimenta el poder de un curso para transformar tu forma de crear melodías" at bounding box center [834, 264] width 296 height 61
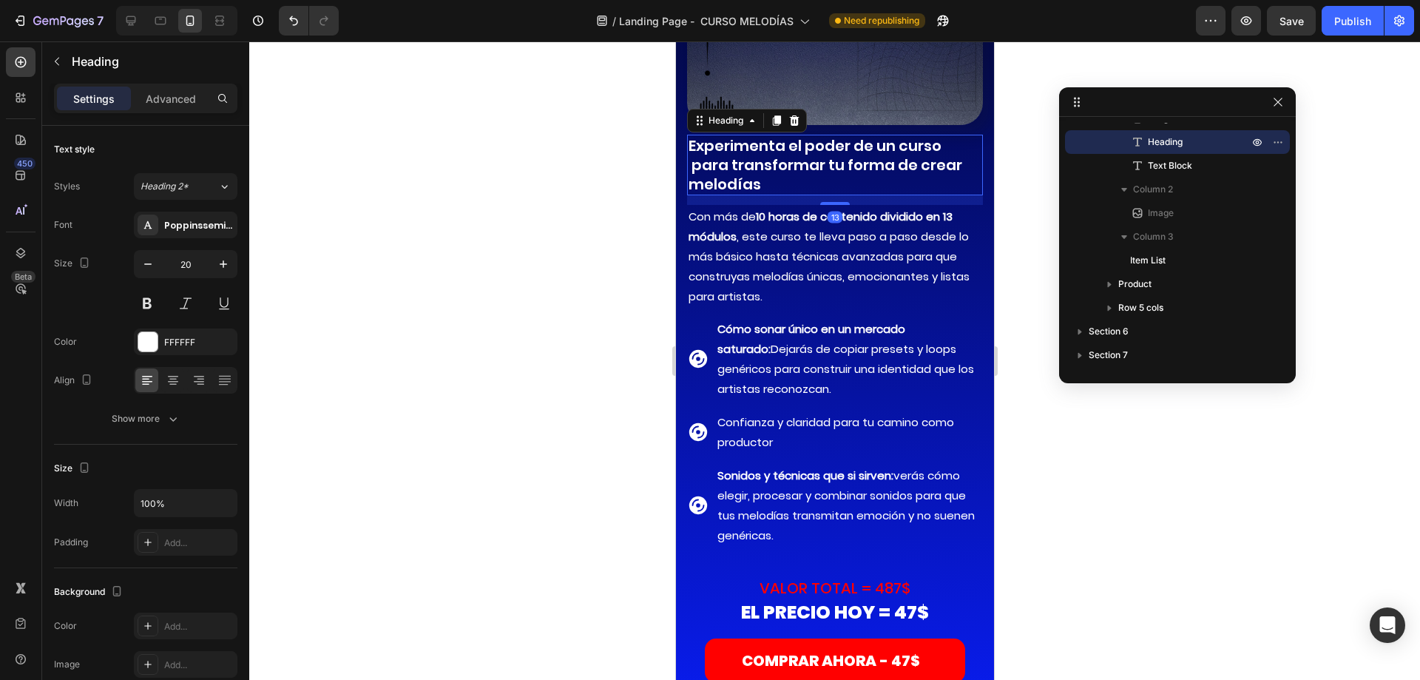
scroll to position [11302, 0]
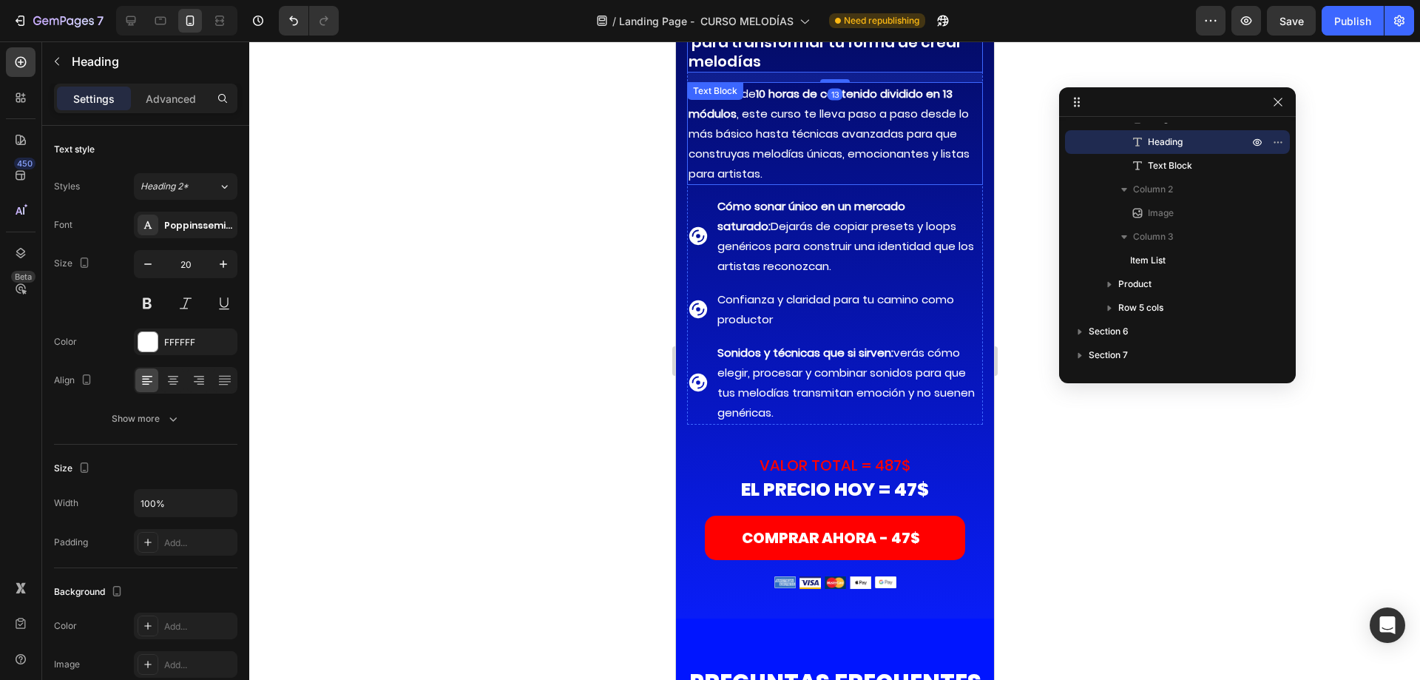
click at [813, 152] on p "Con más de 10 horas de contenido dividido en 13 módulos , este curso te lleva p…" at bounding box center [834, 134] width 293 height 100
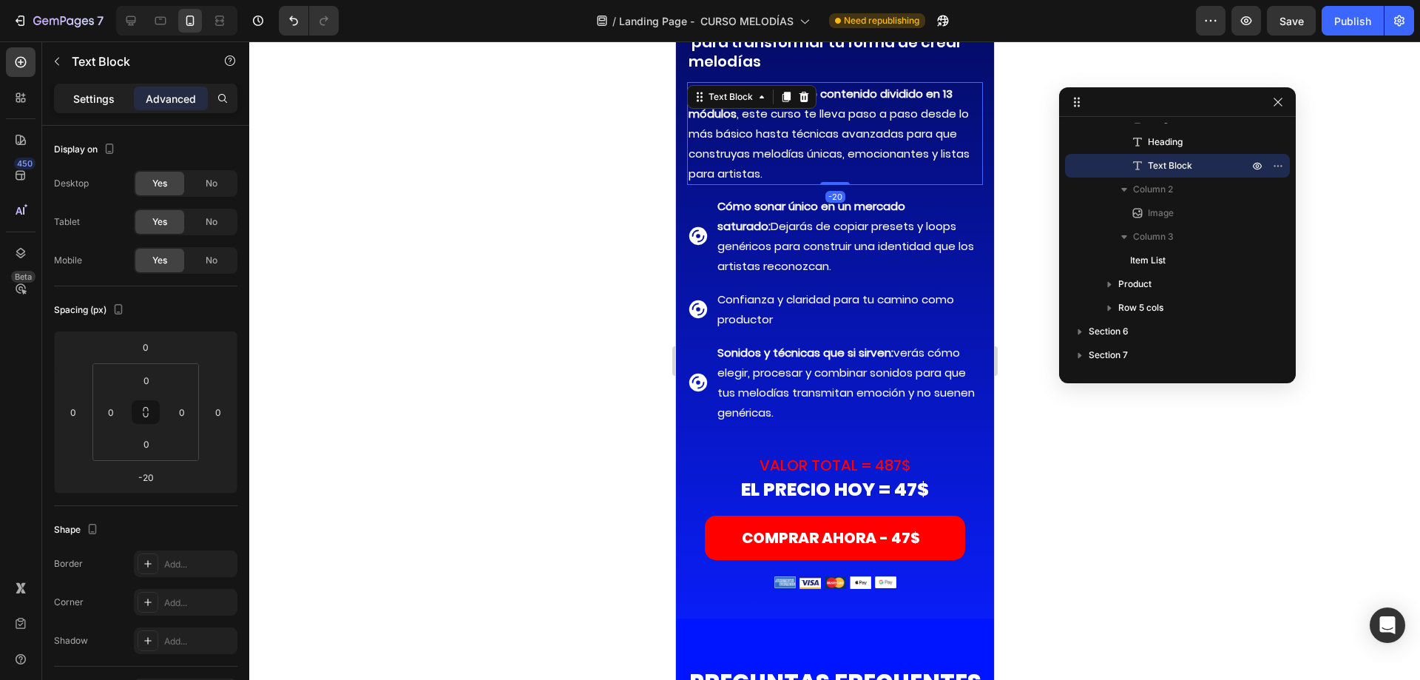
click at [100, 92] on p "Settings" at bounding box center [93, 99] width 41 height 16
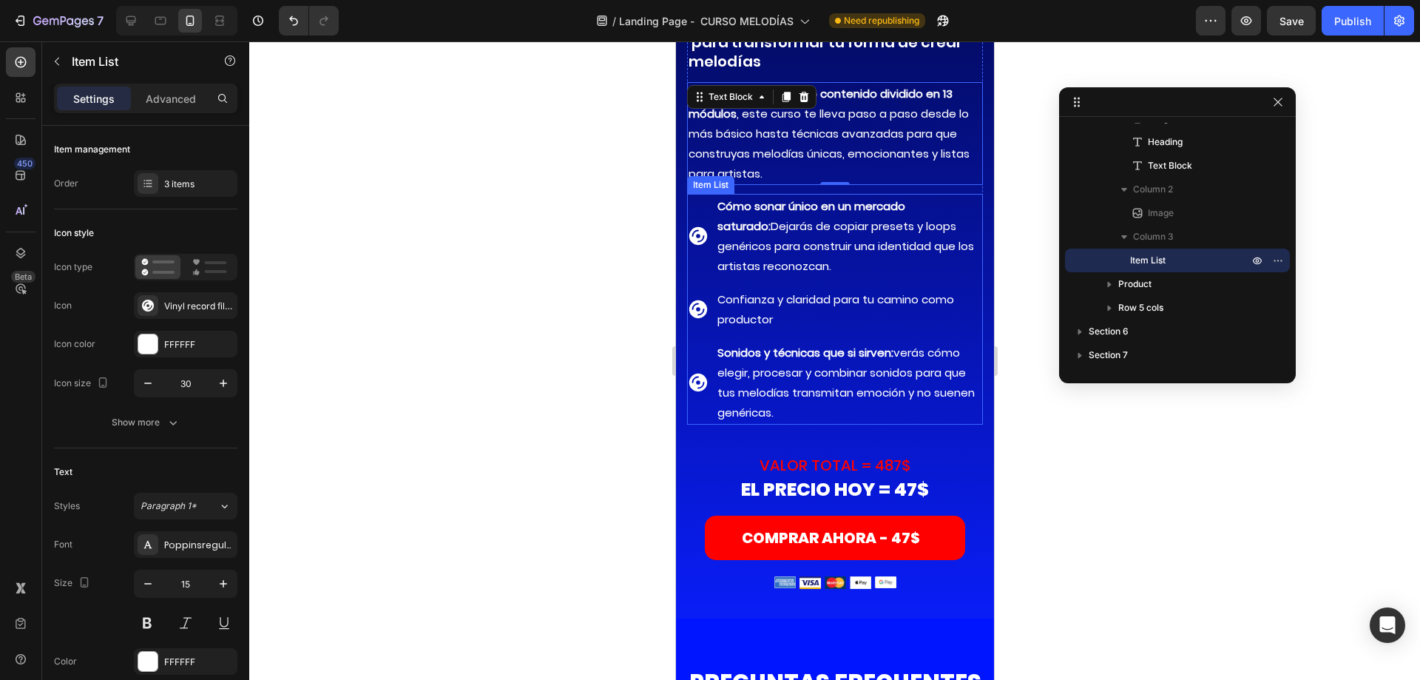
click at [758, 213] on span "Cómo sonar único en un mercado saturado: Dejarás de copiar presets y loops gené…" at bounding box center [845, 235] width 257 height 75
click at [832, 210] on span "Cómo sonar único en un mercado saturado: Dejarás de copiar presets y loops gené…" at bounding box center [845, 235] width 257 height 75
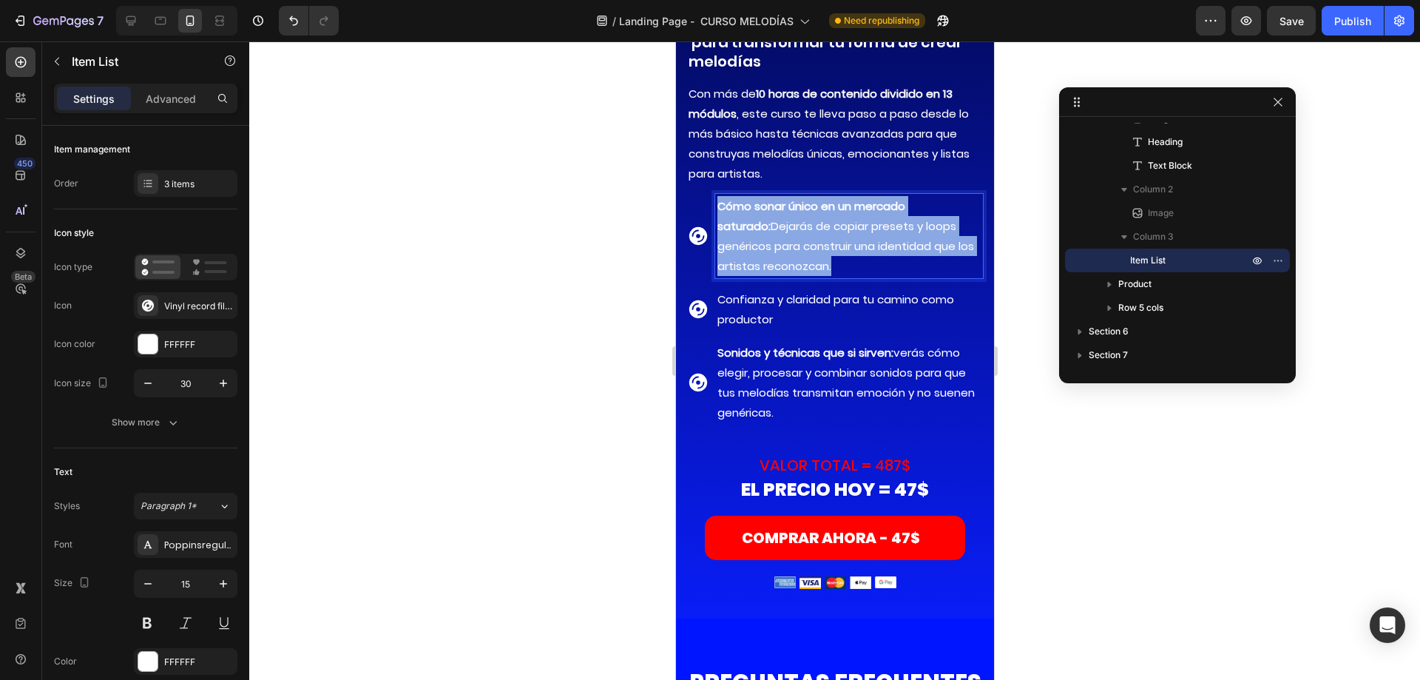
click at [832, 210] on span "Cómo sonar único en un mercado saturado: Dejarás de copiar presets y loops gené…" at bounding box center [845, 235] width 257 height 75
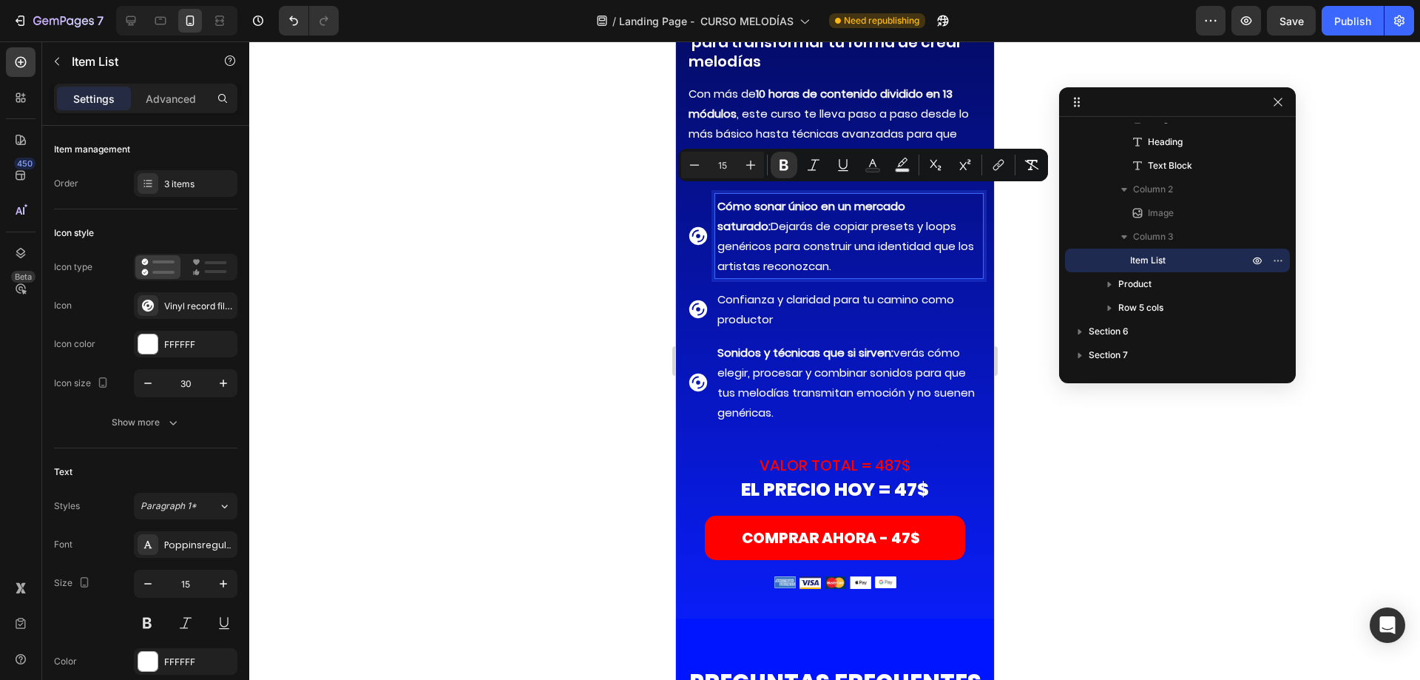
click at [799, 345] on strong "Sonidos y técnicas que si sirven:" at bounding box center [805, 353] width 176 height 16
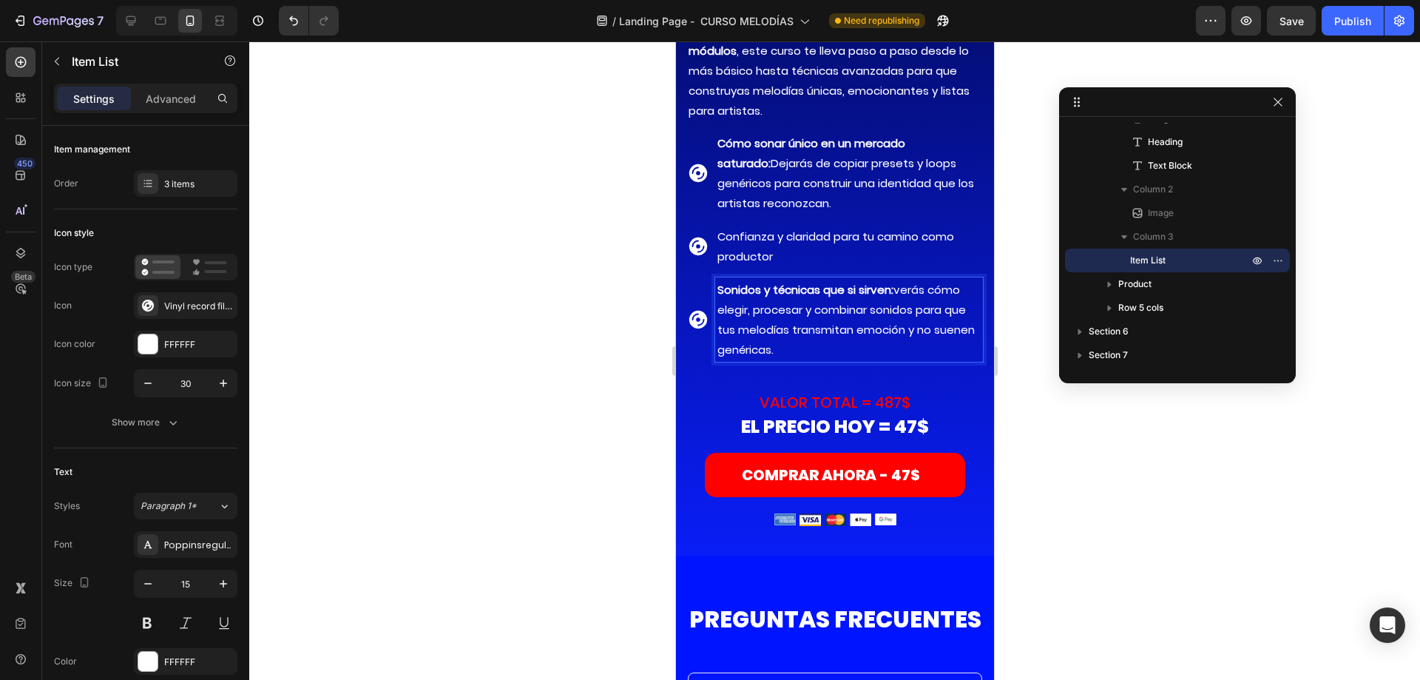
scroll to position [11450, 0]
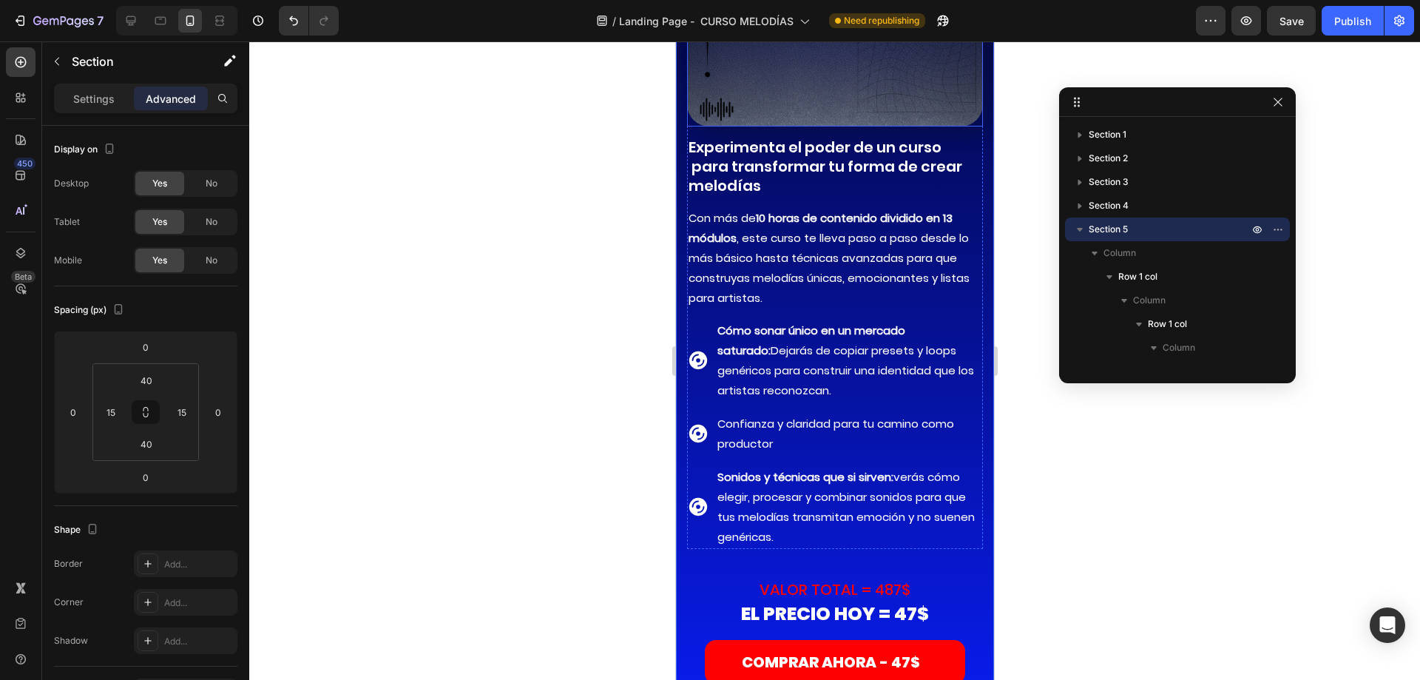
scroll to position [11302, 0]
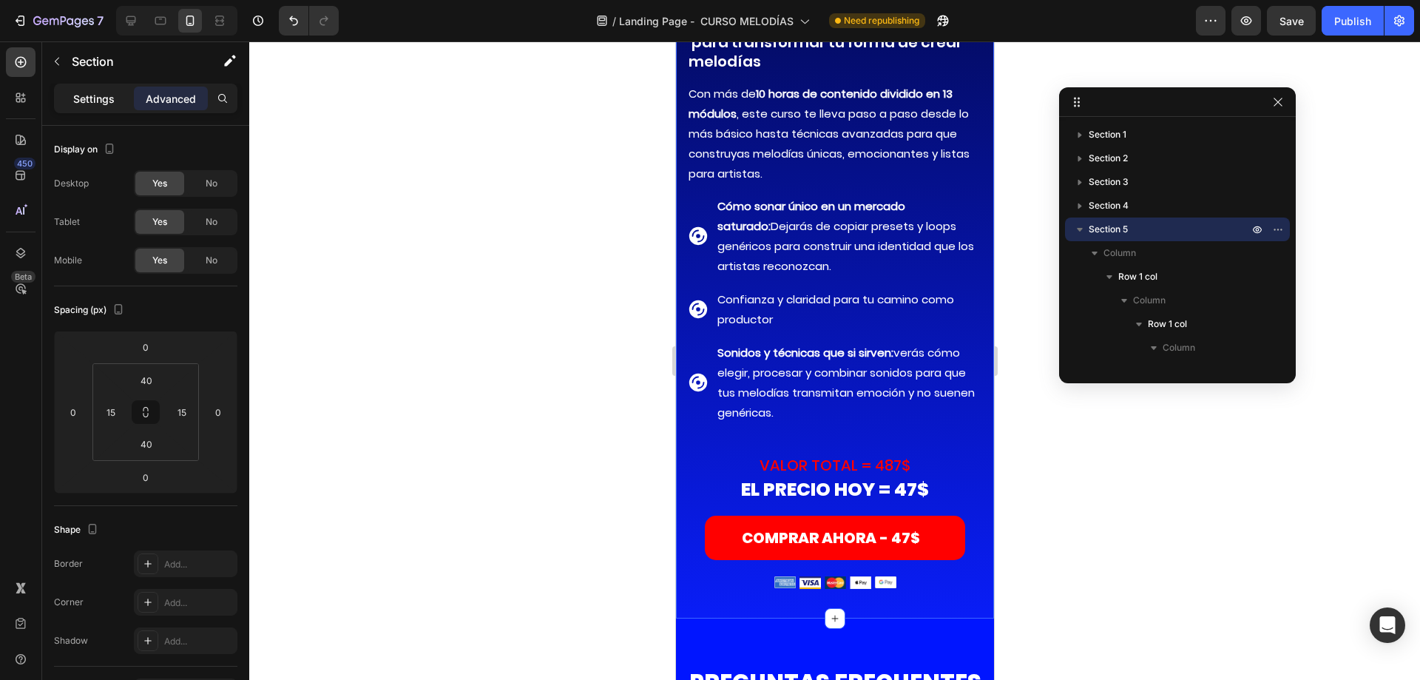
click at [87, 102] on p "Settings" at bounding box center [93, 99] width 41 height 16
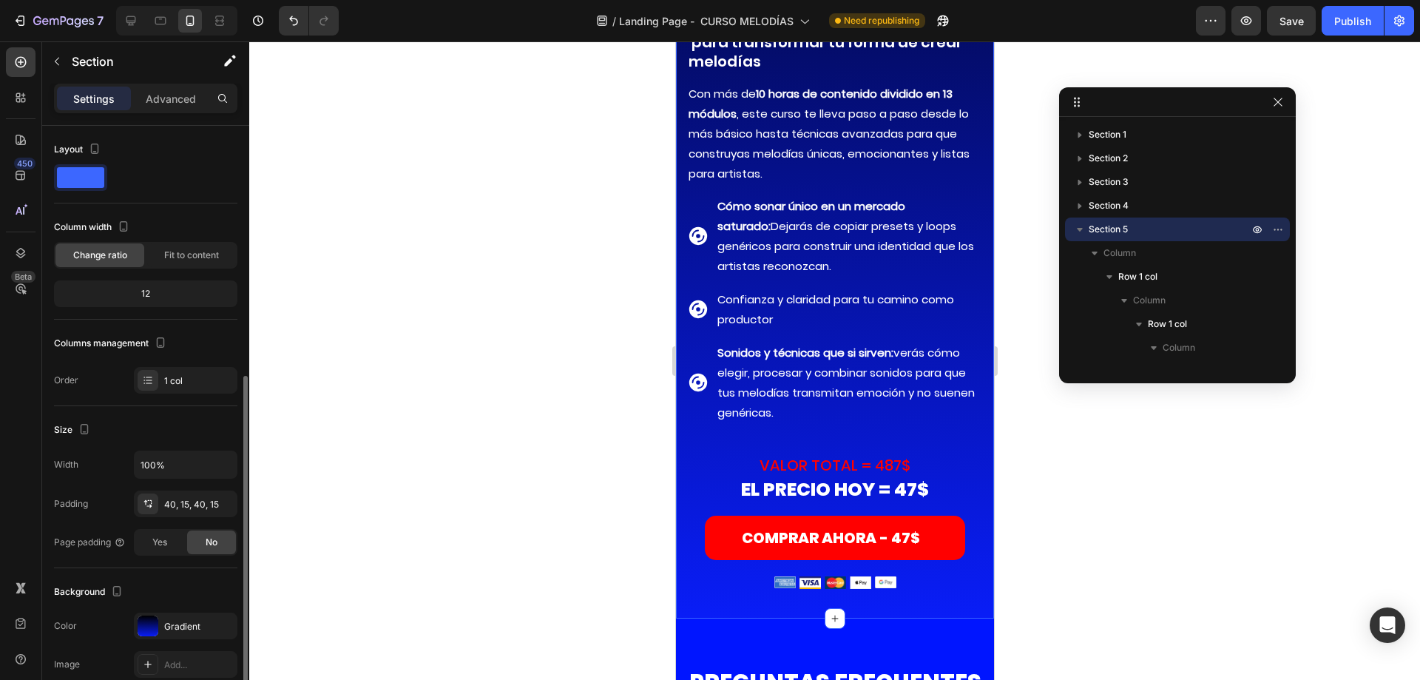
scroll to position [148, 0]
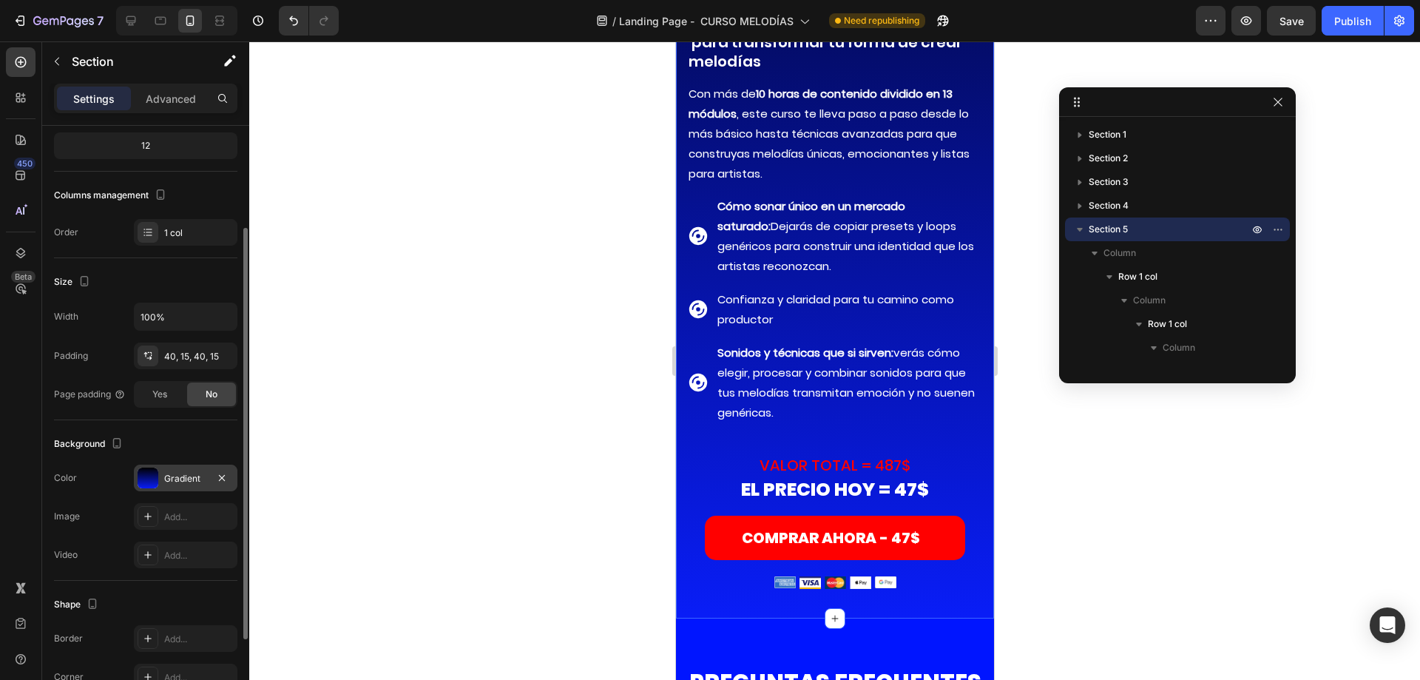
click at [190, 467] on div "Gradient" at bounding box center [186, 477] width 104 height 27
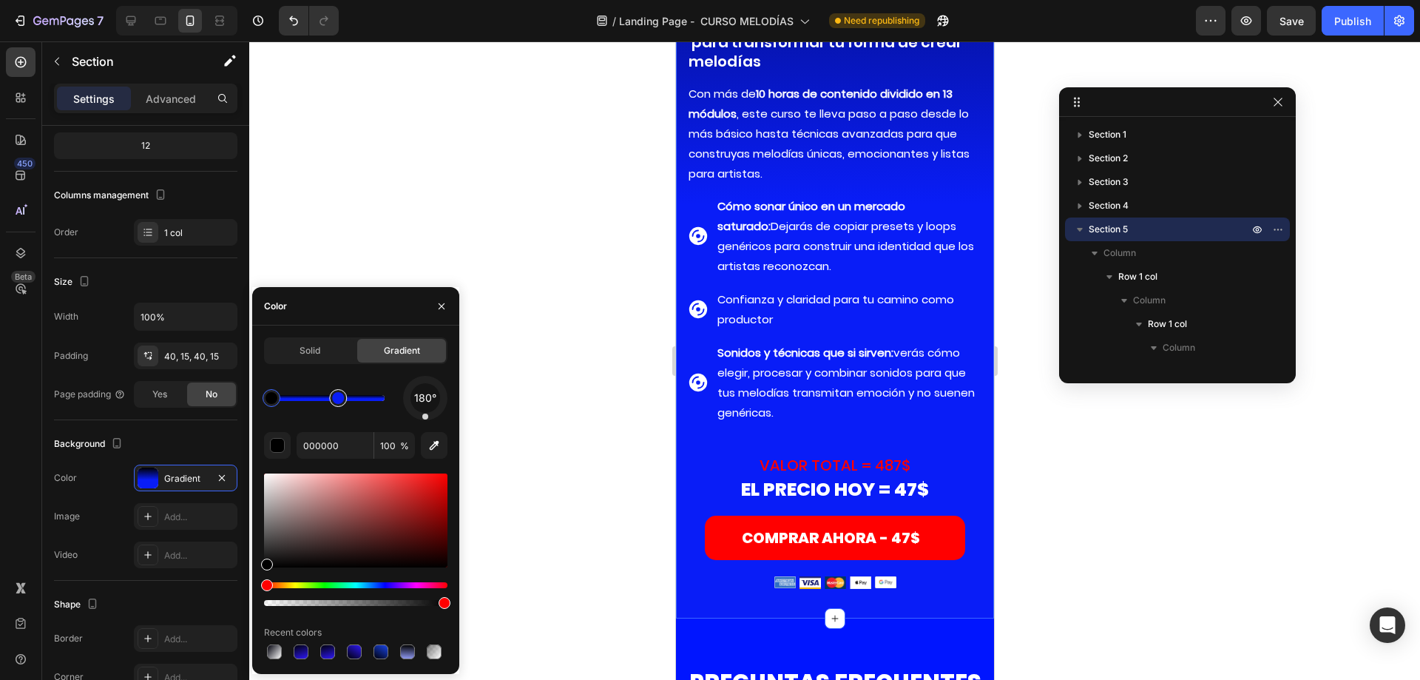
drag, startPoint x: 378, startPoint y: 403, endPoint x: 351, endPoint y: 401, distance: 26.7
click at [379, 395] on div at bounding box center [327, 398] width 113 height 6
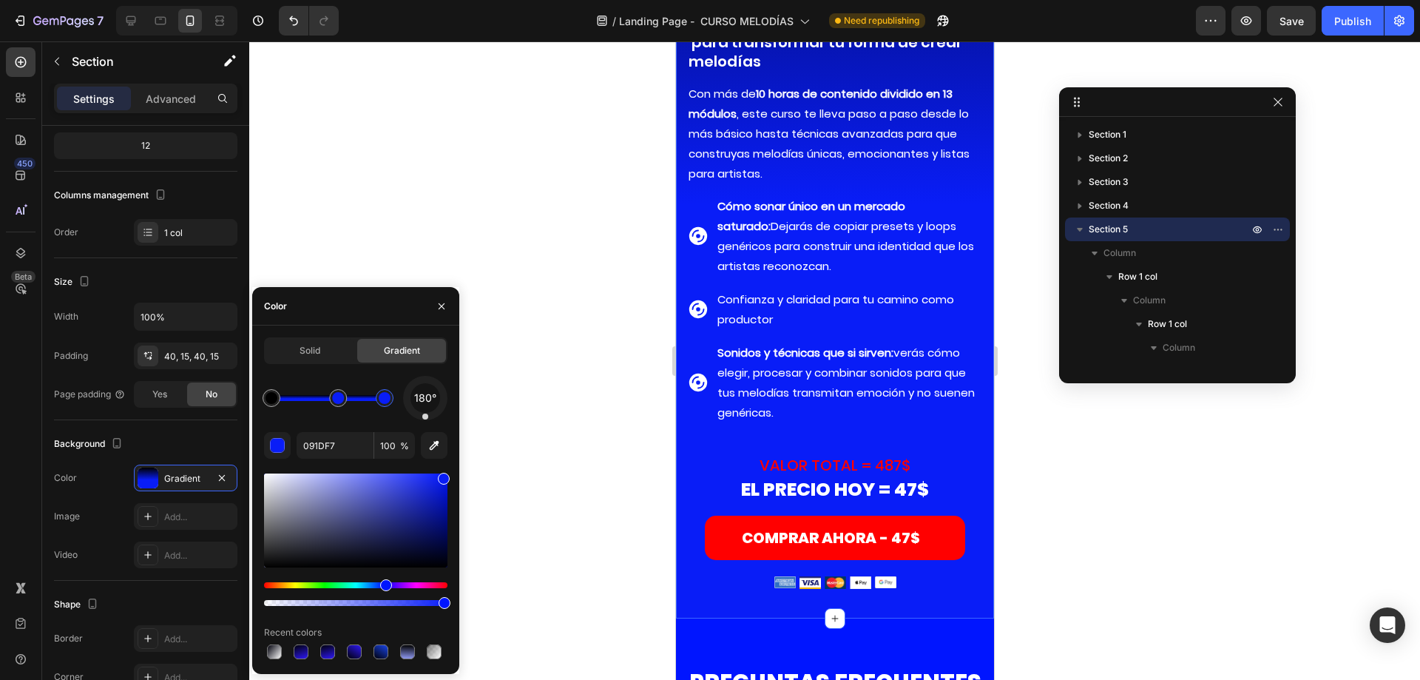
drag, startPoint x: 379, startPoint y: 398, endPoint x: 398, endPoint y: 402, distance: 18.9
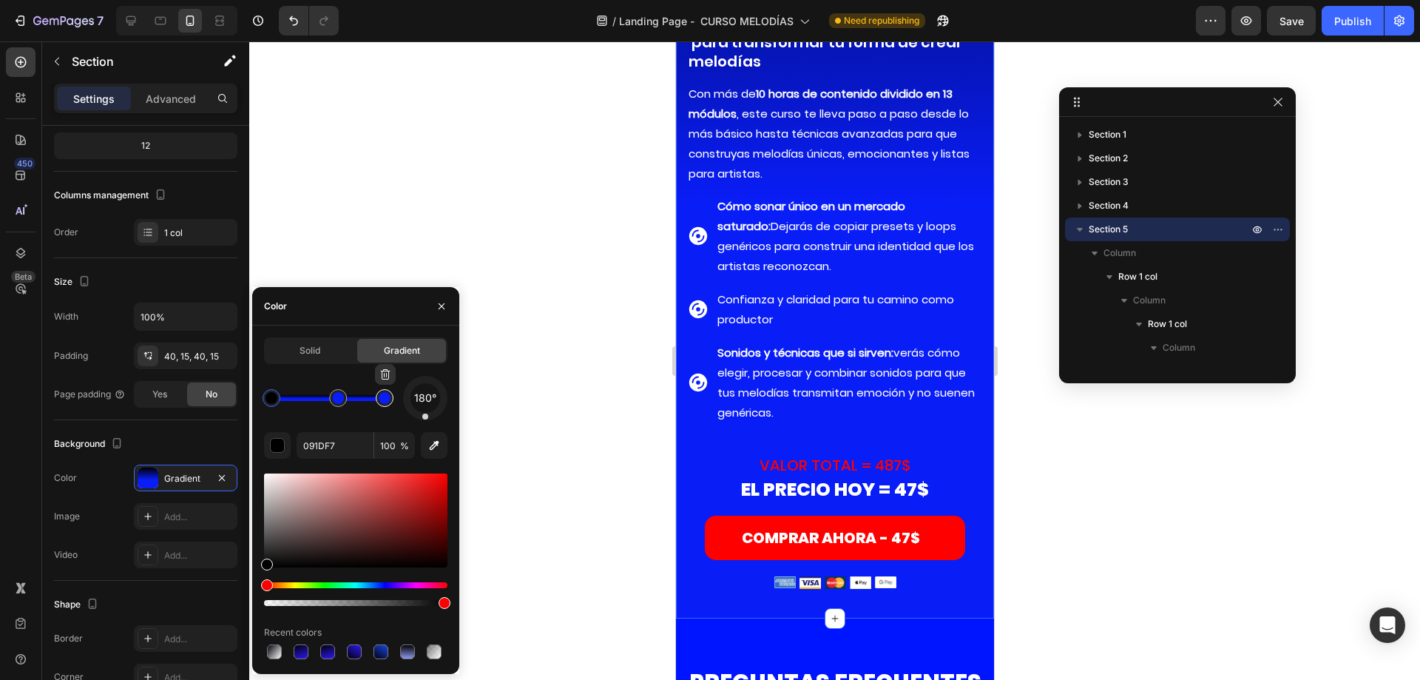
click at [386, 402] on div at bounding box center [385, 398] width 12 height 12
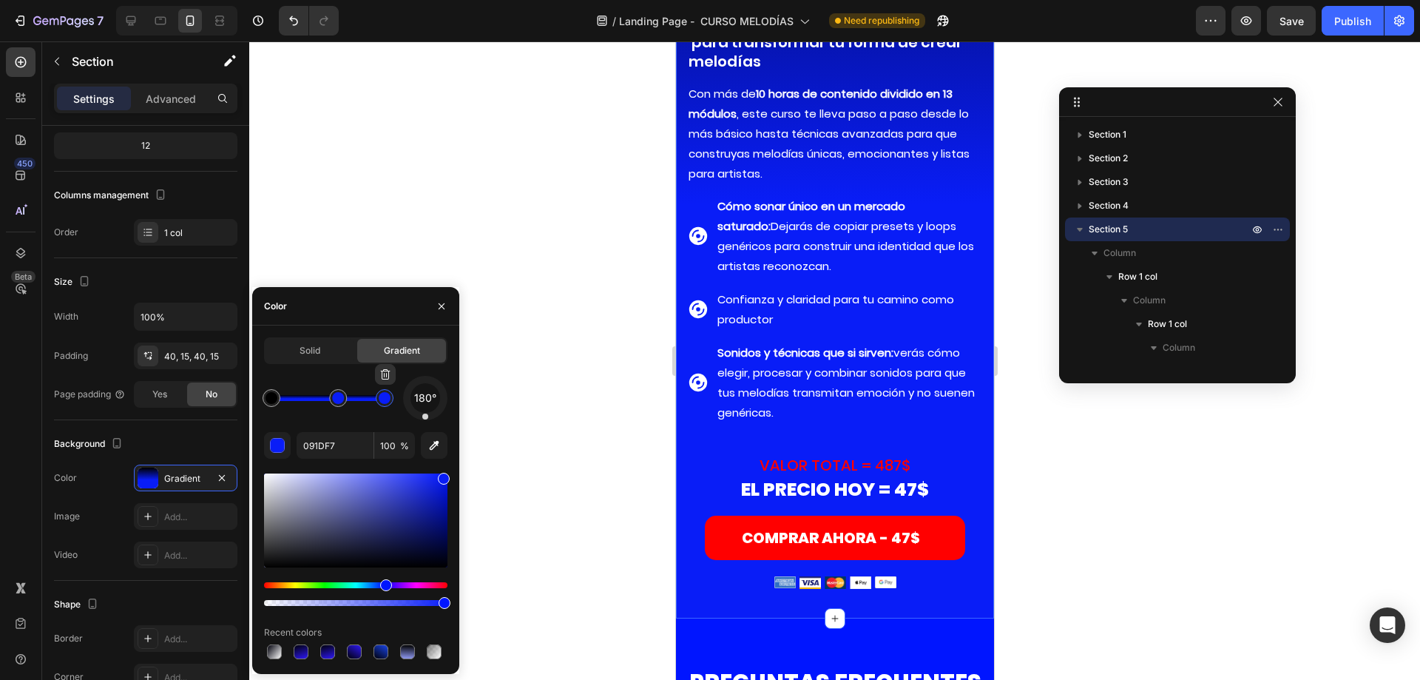
click at [386, 402] on div at bounding box center [385, 398] width 12 height 12
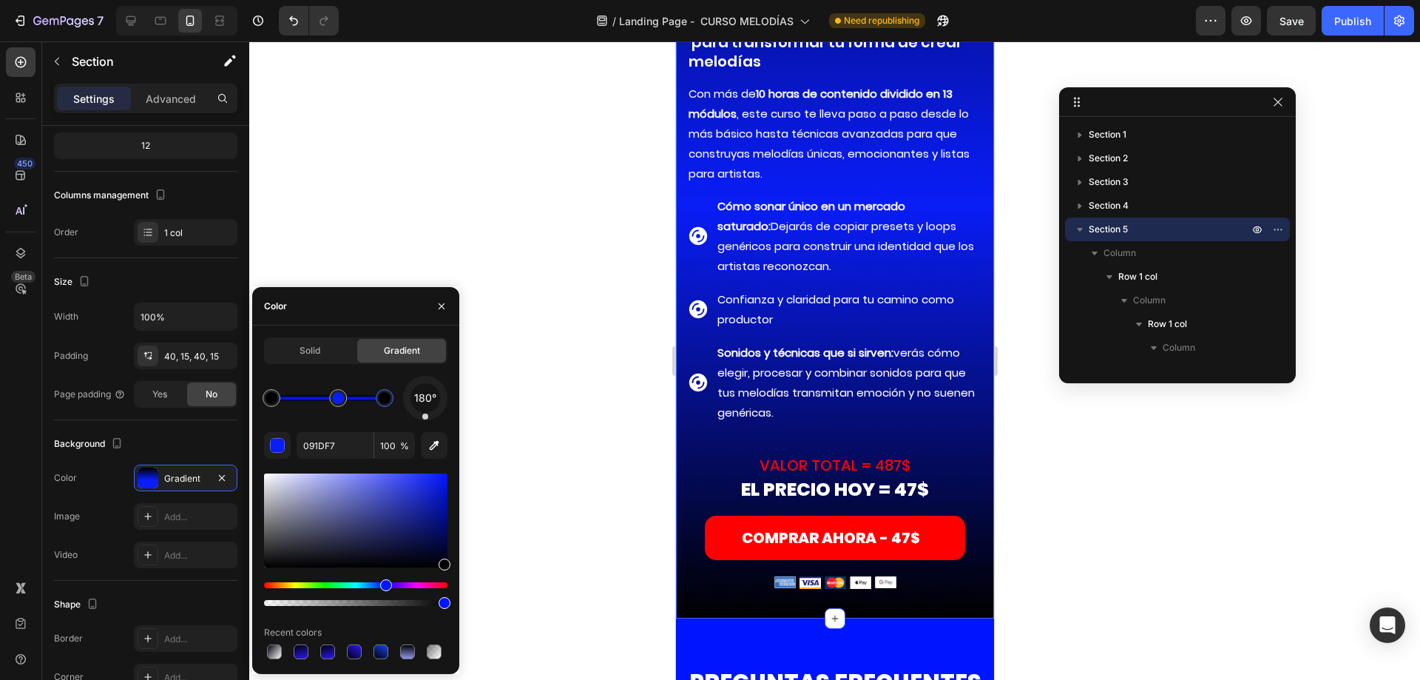
drag, startPoint x: 453, startPoint y: 558, endPoint x: 466, endPoint y: 620, distance: 63.5
click at [466, 0] on div "7 Version history / Landing Page - CURSO MELODÍAS Need republishing Preview Sav…" at bounding box center [710, 0] width 1420 height 0
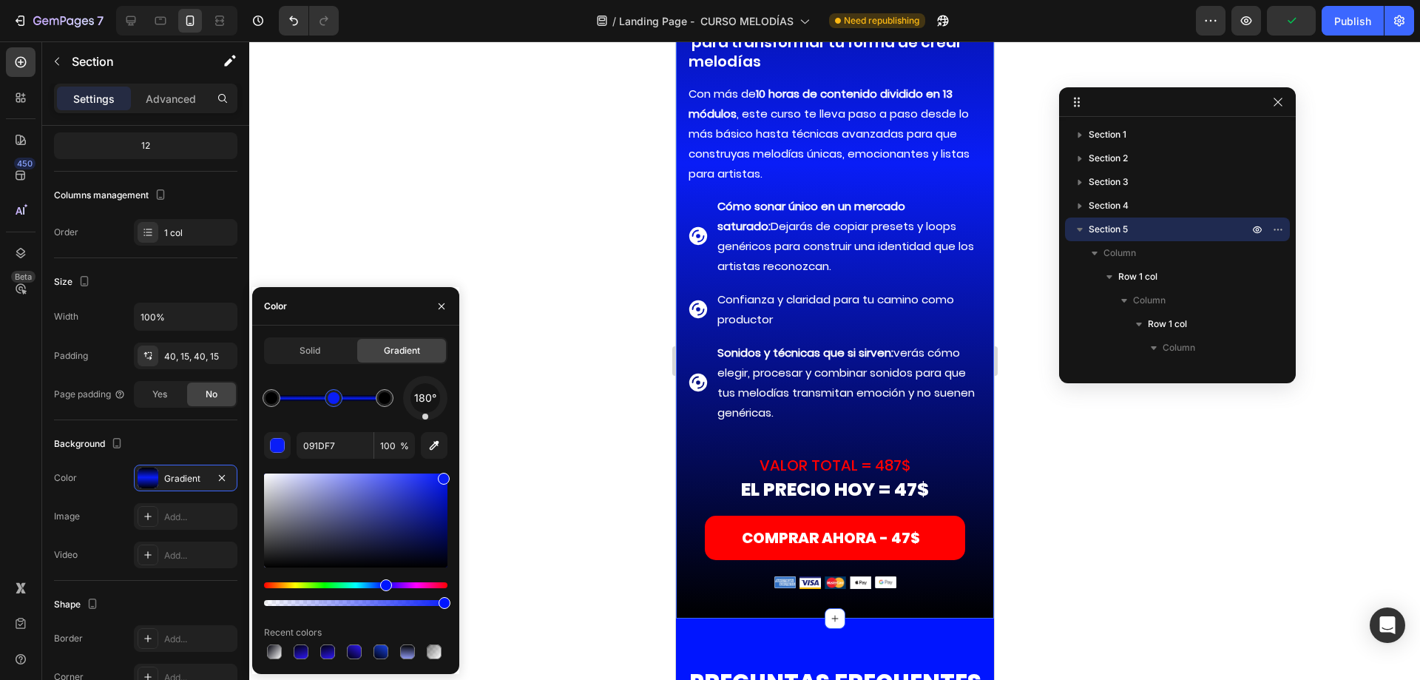
type input "000000"
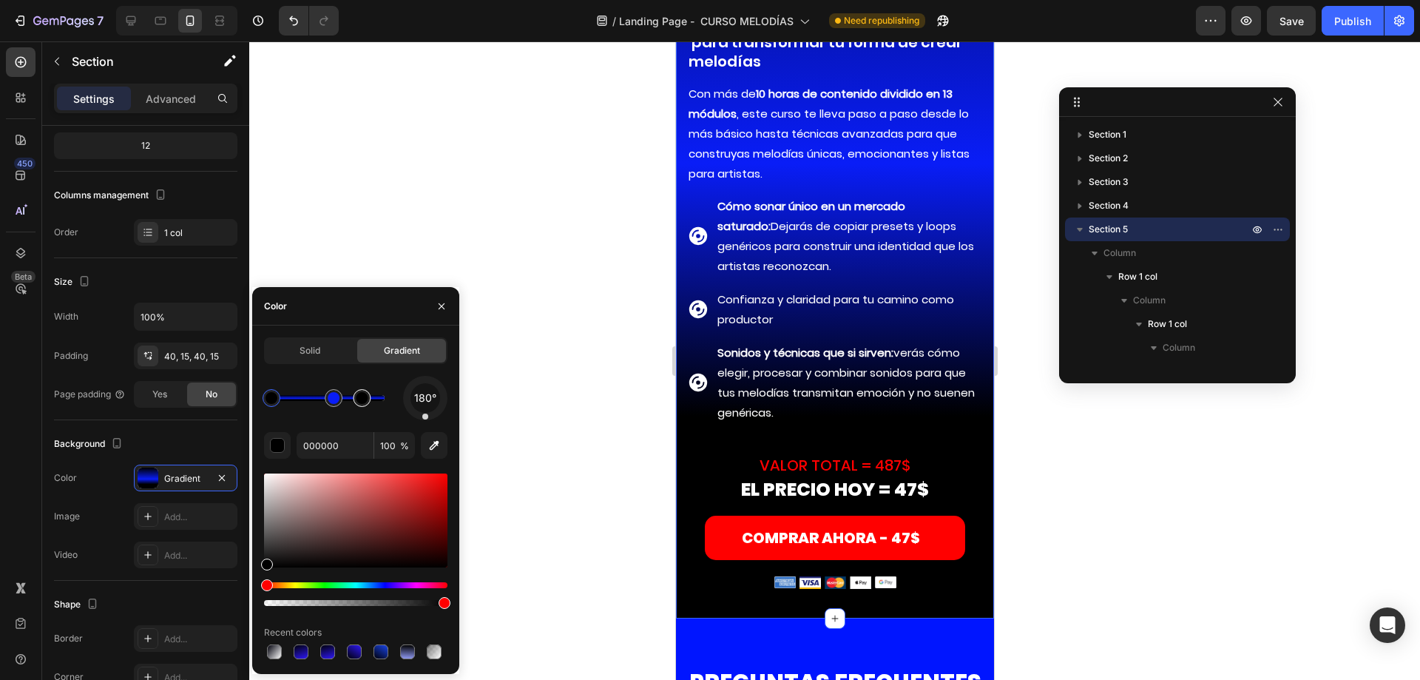
drag, startPoint x: 385, startPoint y: 402, endPoint x: 373, endPoint y: 401, distance: 11.2
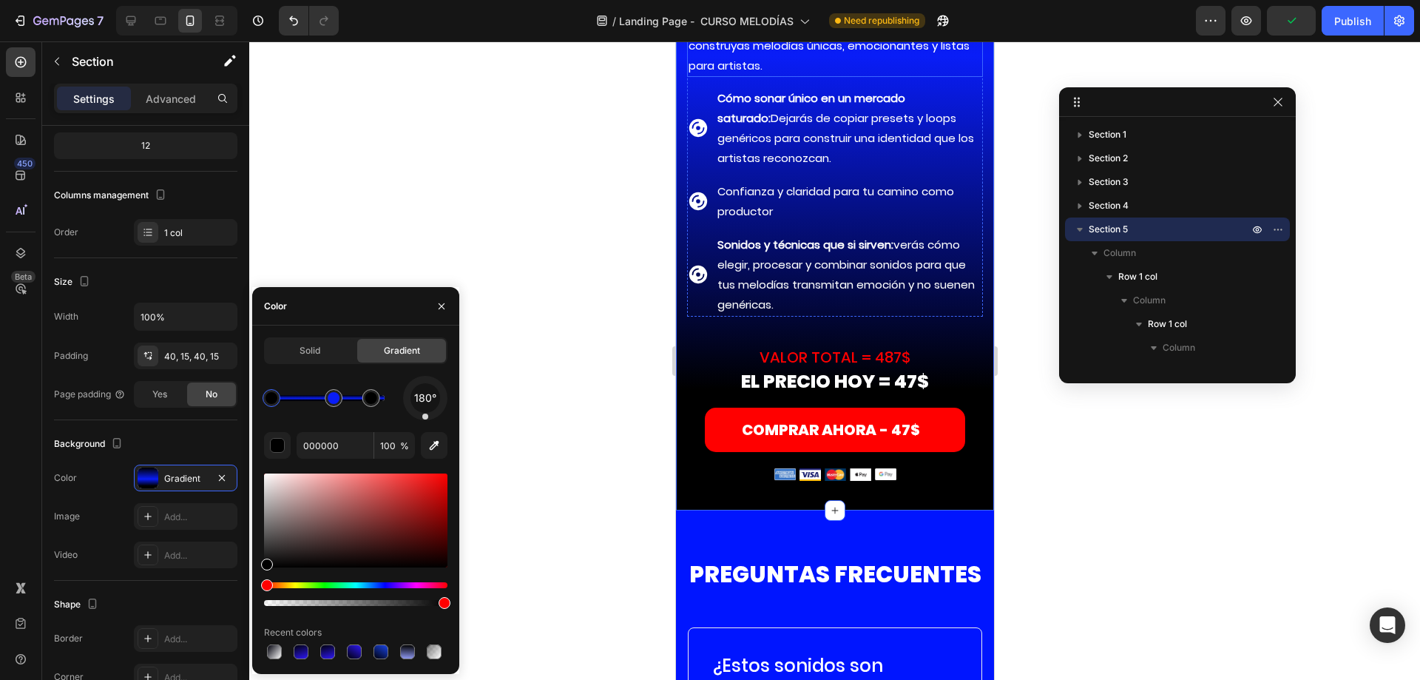
scroll to position [11598, 0]
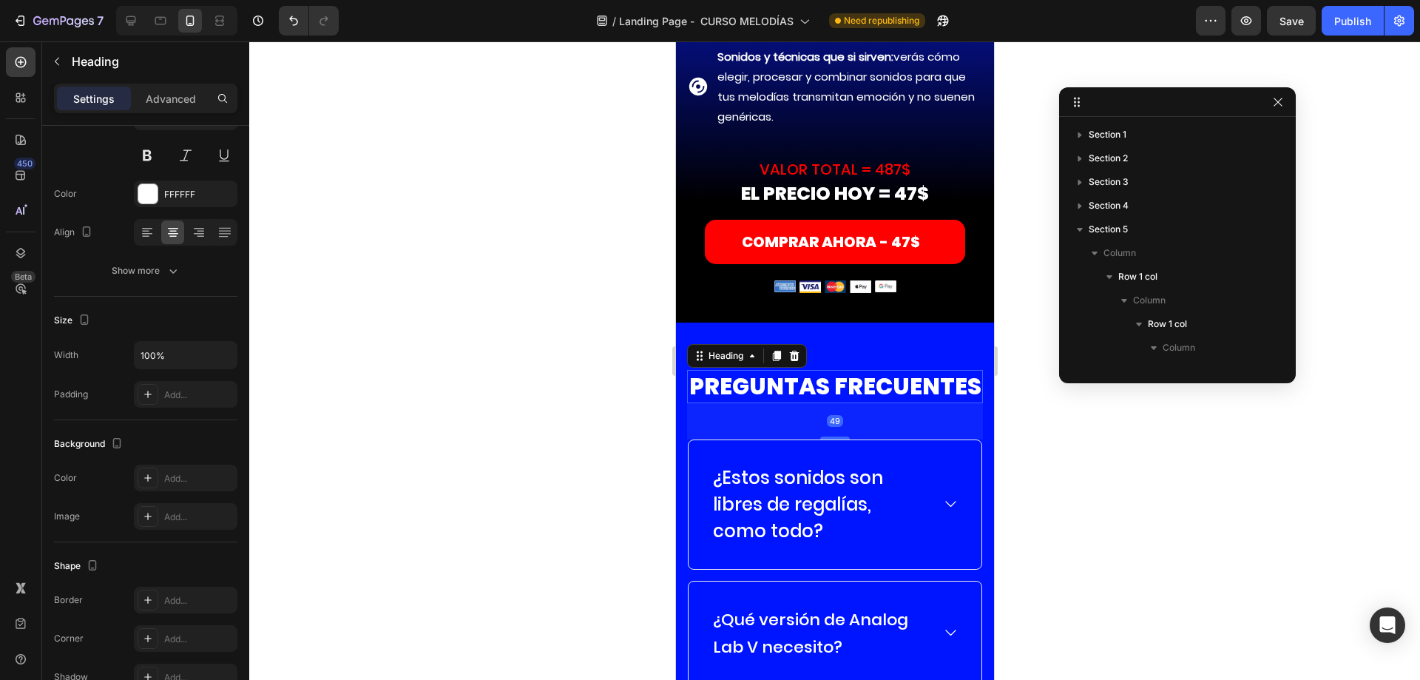
click at [820, 383] on h2 "PREGUNTAS FRECUENTES" at bounding box center [834, 386] width 296 height 33
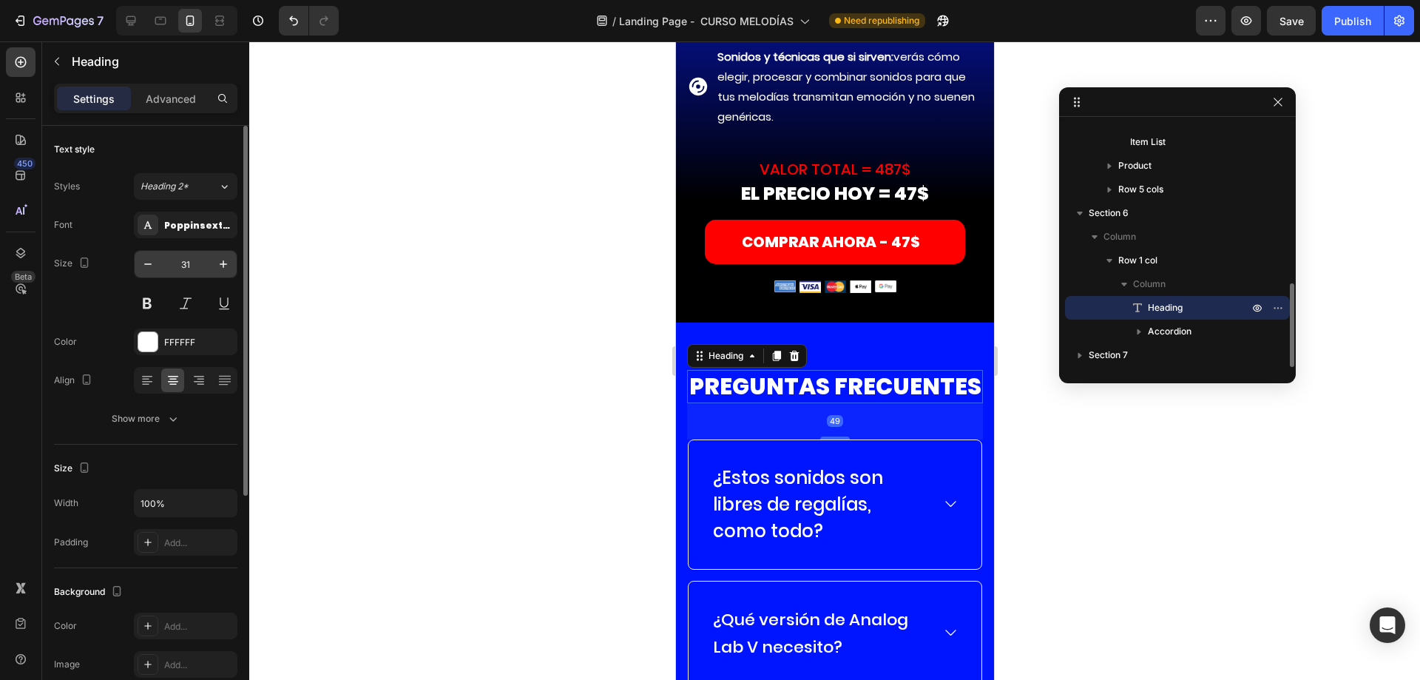
click at [174, 266] on input "31" at bounding box center [185, 264] width 49 height 27
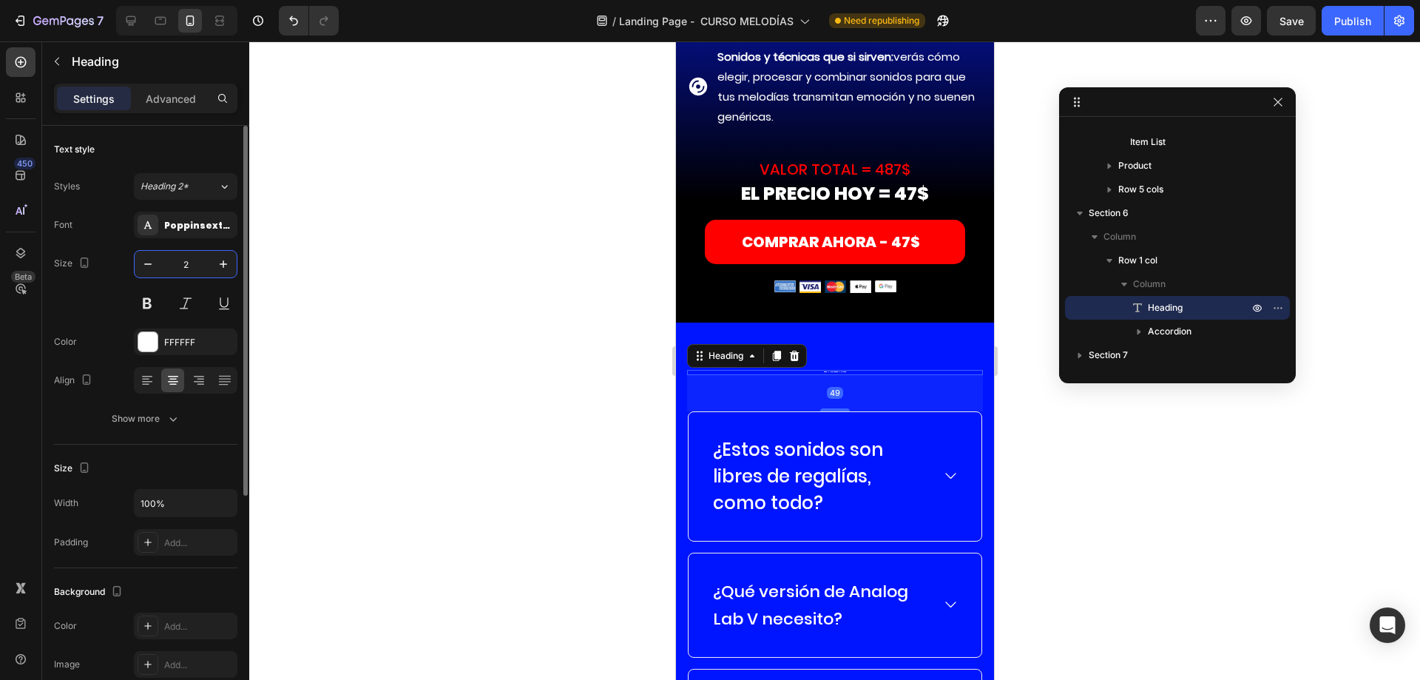
type input "20"
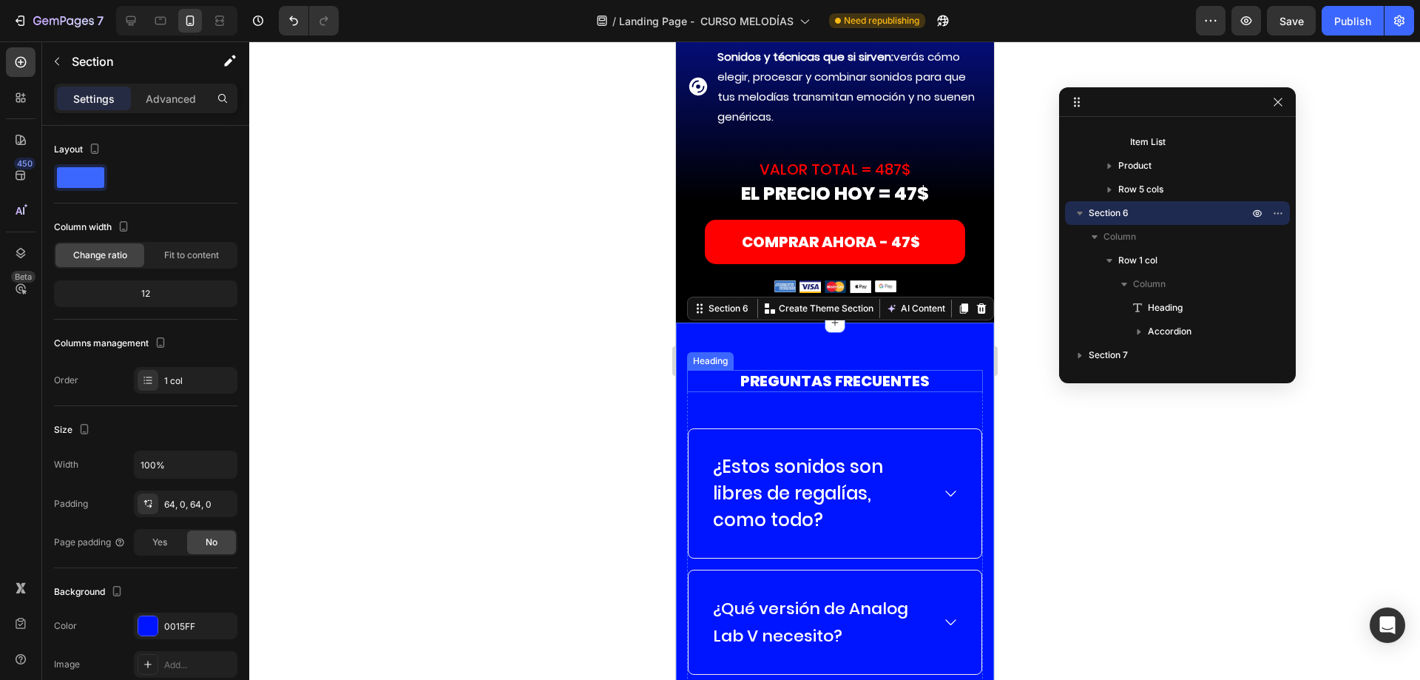
click at [821, 370] on h2 "PREGUNTAS FRECUENTES" at bounding box center [834, 381] width 296 height 22
click at [153, 91] on p "Advanced" at bounding box center [171, 99] width 50 height 16
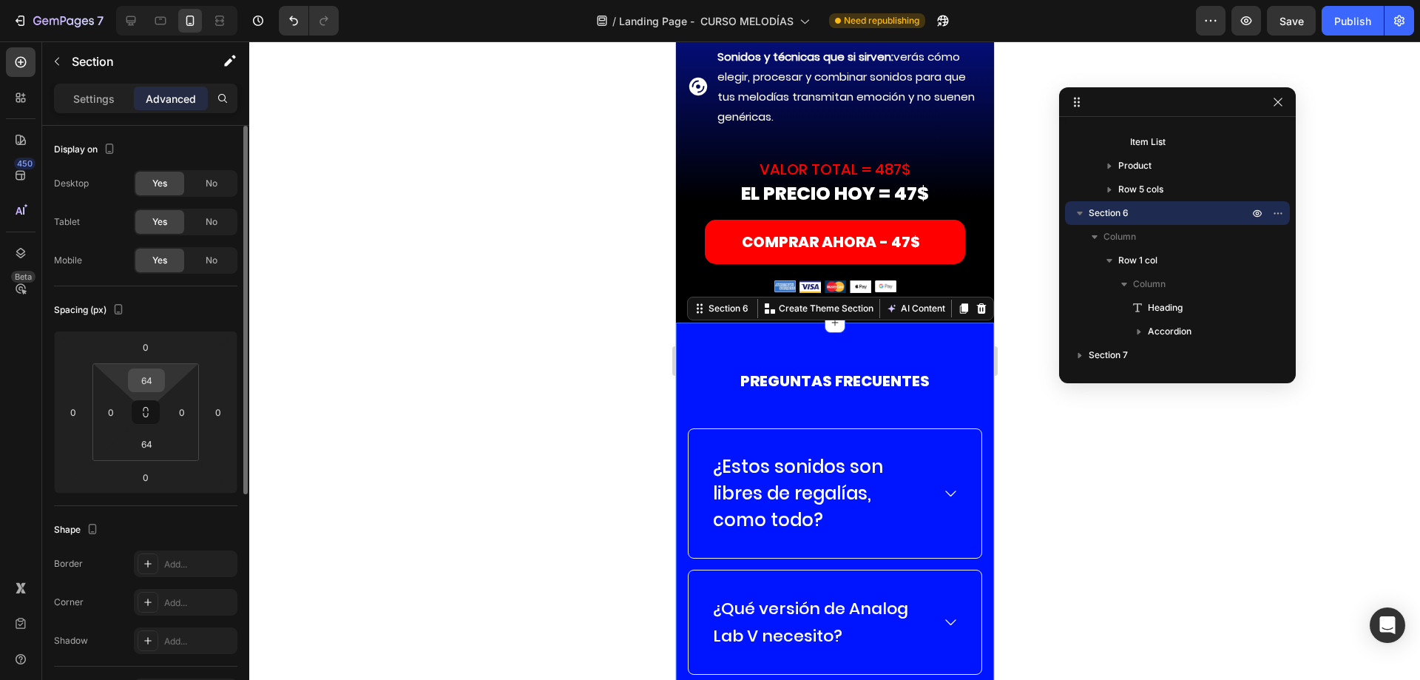
click at [151, 379] on input "64" at bounding box center [147, 380] width 30 height 22
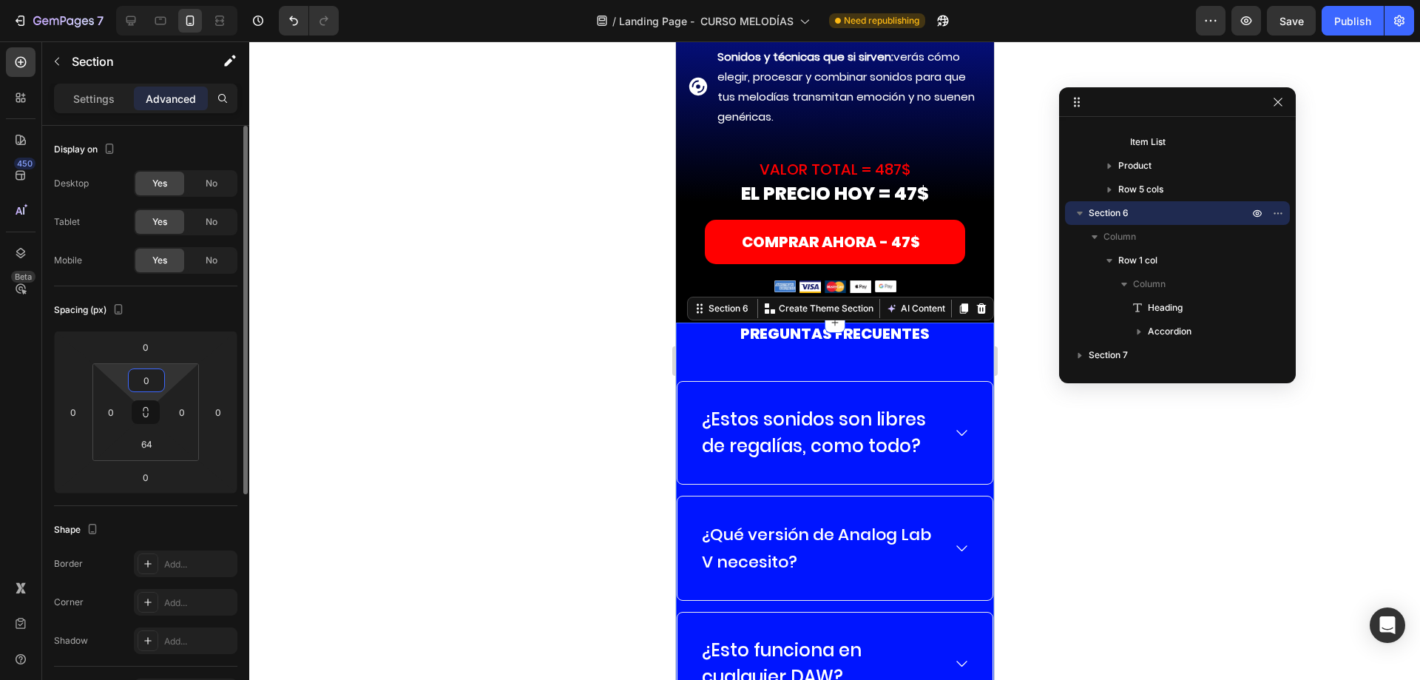
click at [151, 379] on input "0" at bounding box center [147, 380] width 30 height 22
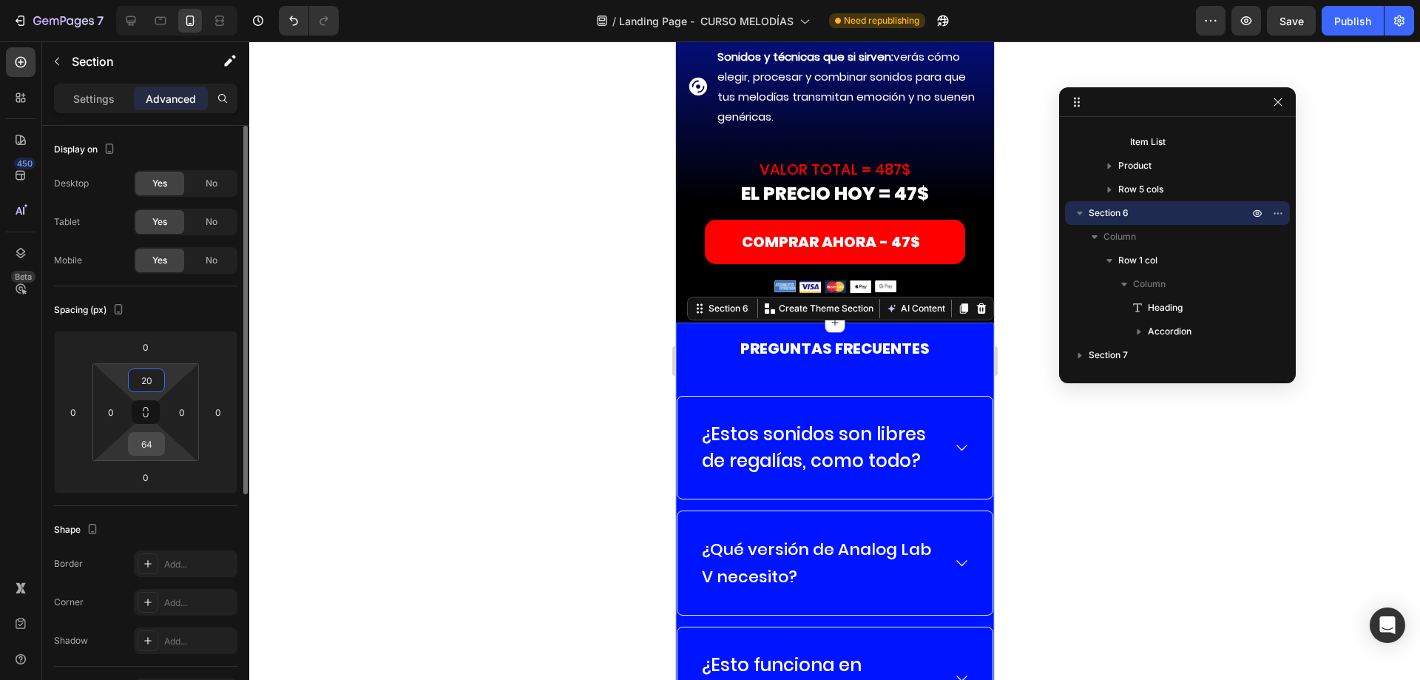
type input "20"
click at [148, 436] on input "64" at bounding box center [147, 444] width 30 height 22
type input "20"
click at [823, 337] on h2 "PREGUNTAS FRECUENTES" at bounding box center [834, 348] width 318 height 22
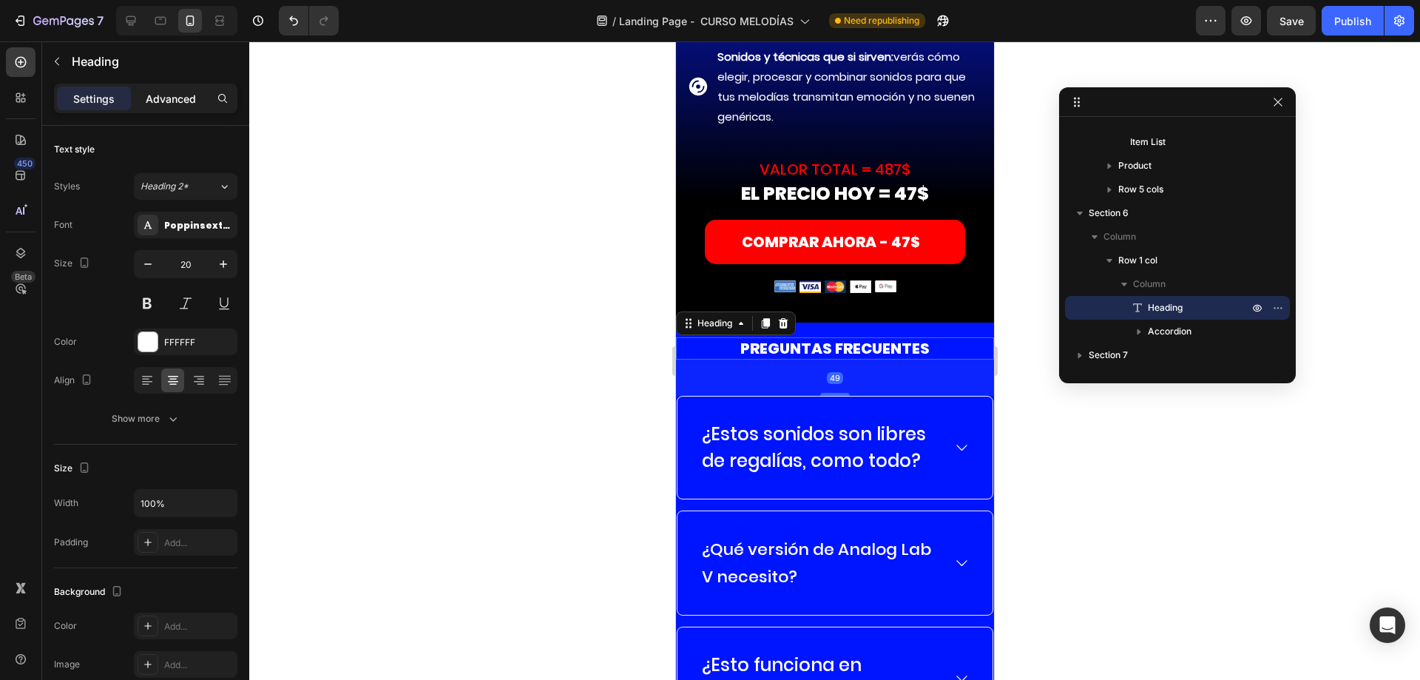
click at [157, 95] on p "Advanced" at bounding box center [171, 99] width 50 height 16
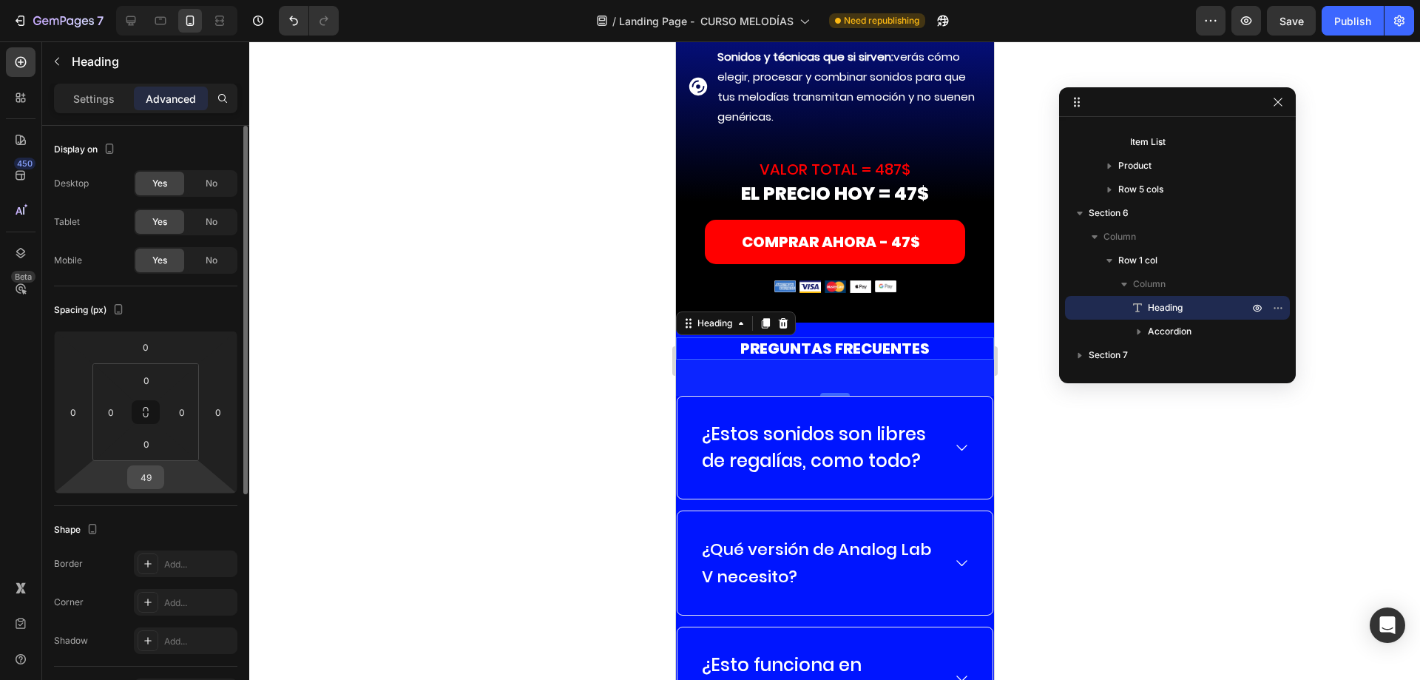
click at [149, 473] on input "49" at bounding box center [146, 477] width 30 height 22
type input "20"
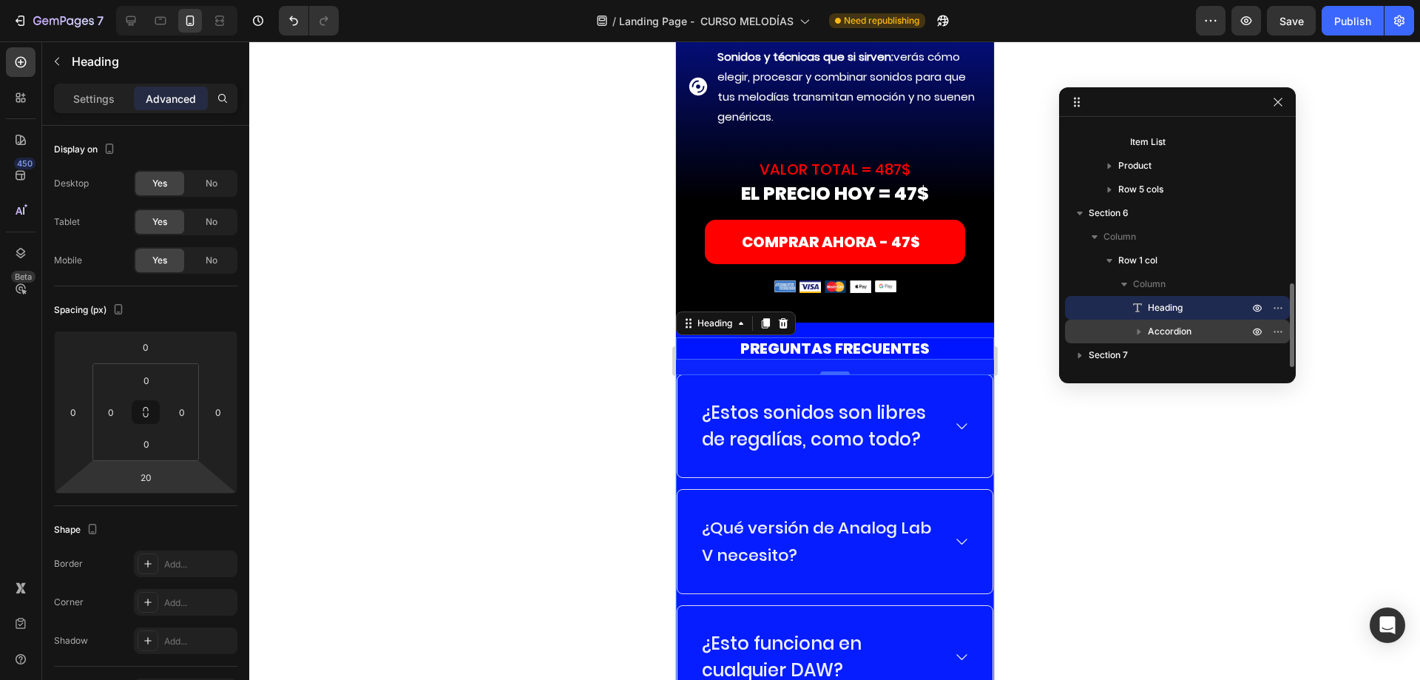
click at [1171, 339] on div "Accordion" at bounding box center [1177, 331] width 213 height 24
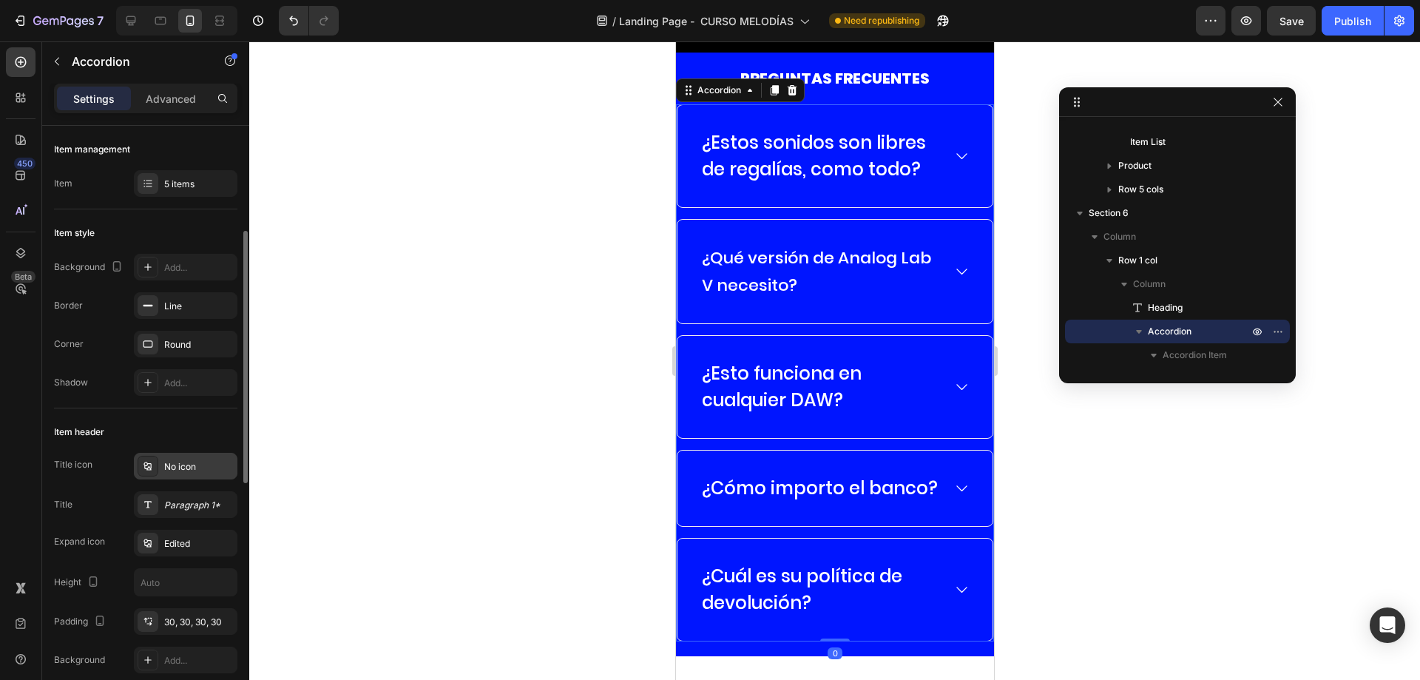
scroll to position [74, 0]
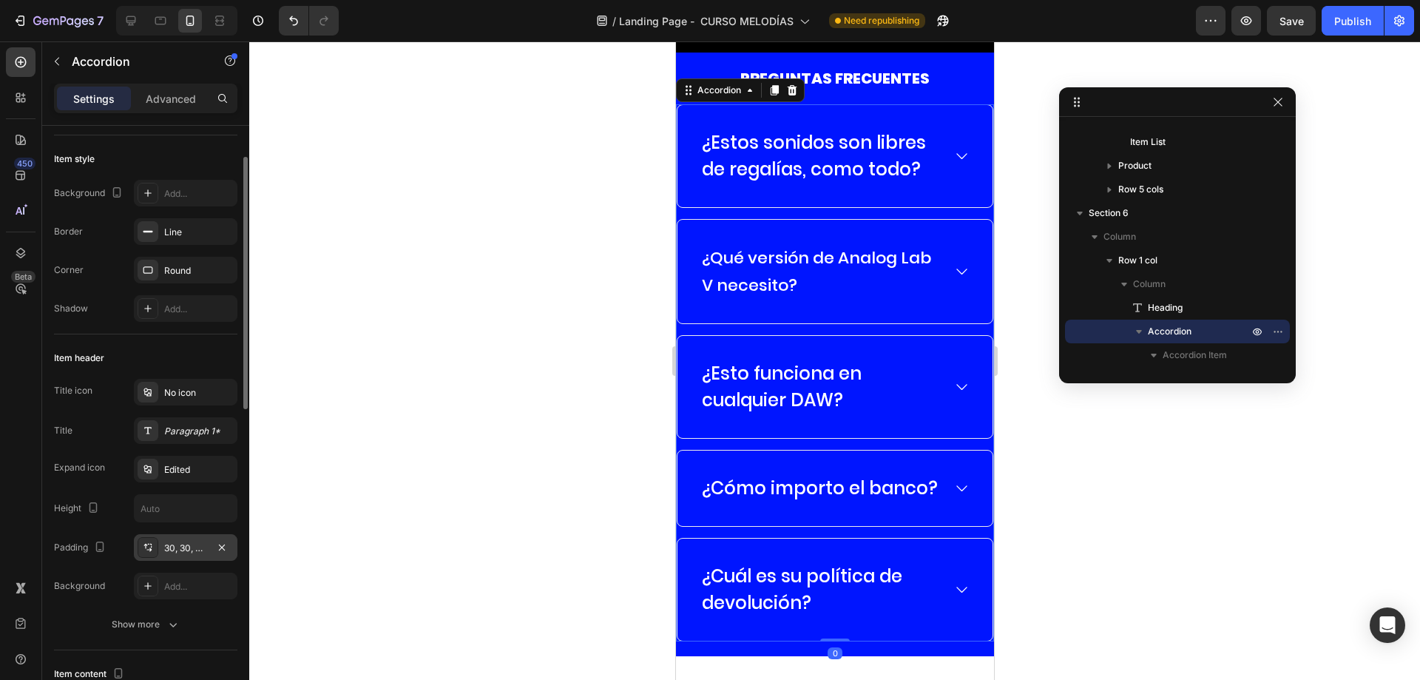
click at [194, 553] on div "30, 30, 30, 30" at bounding box center [185, 547] width 43 height 13
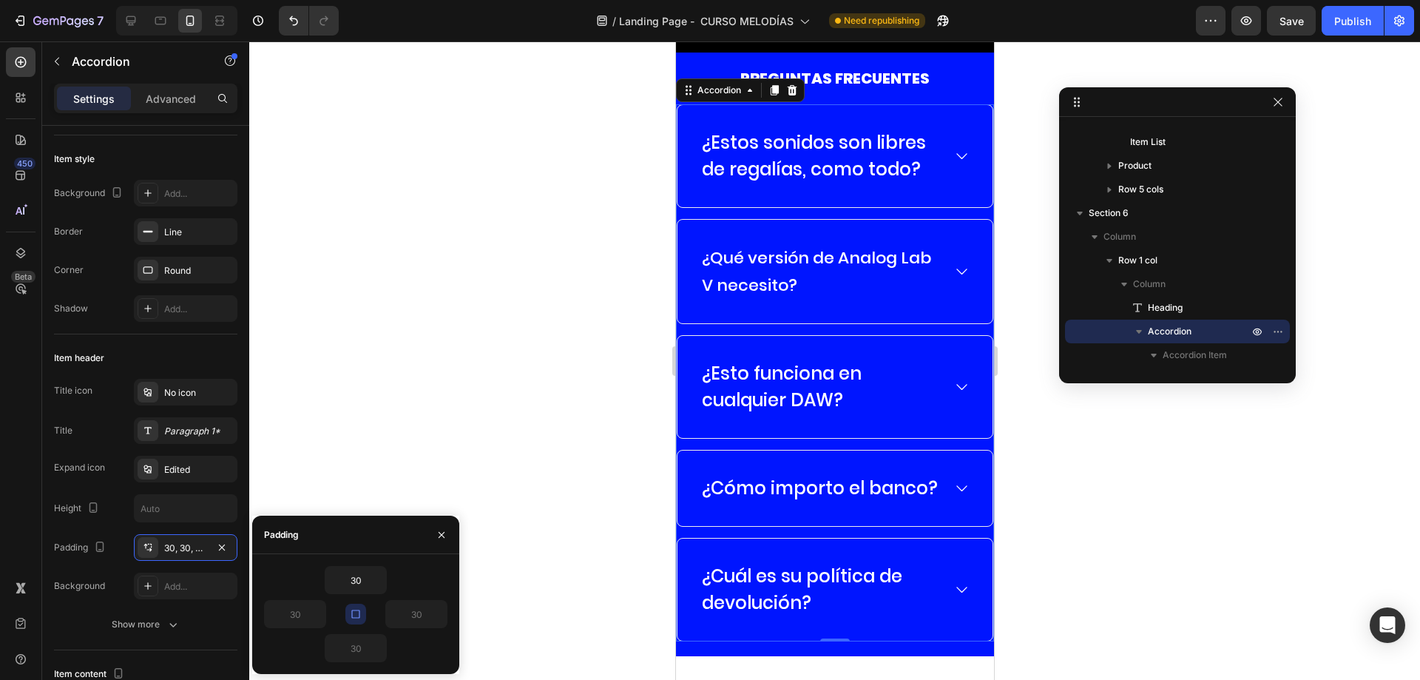
click at [351, 612] on icon "button" at bounding box center [356, 614] width 12 height 12
click at [299, 619] on input "30" at bounding box center [295, 613] width 61 height 27
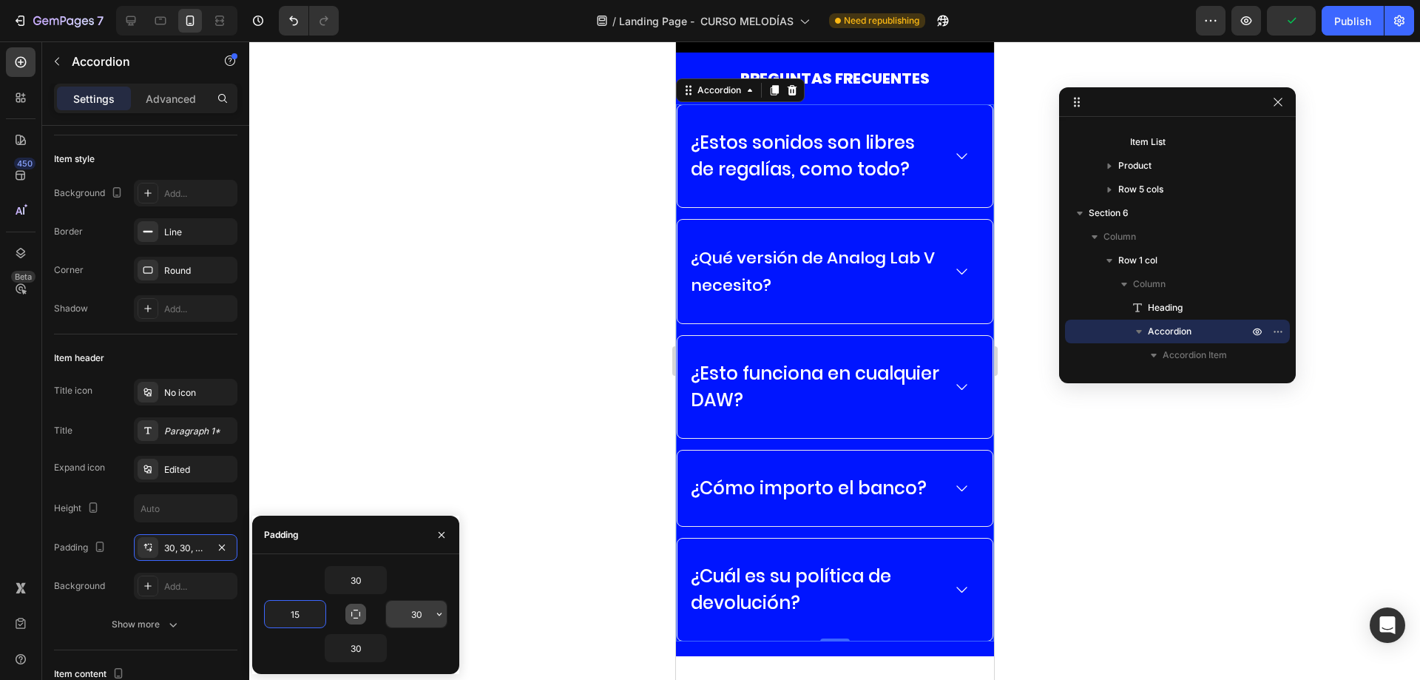
type input "15"
click at [408, 609] on input "30" at bounding box center [416, 613] width 61 height 27
type input "15"
click at [411, 586] on div "30" at bounding box center [355, 580] width 183 height 28
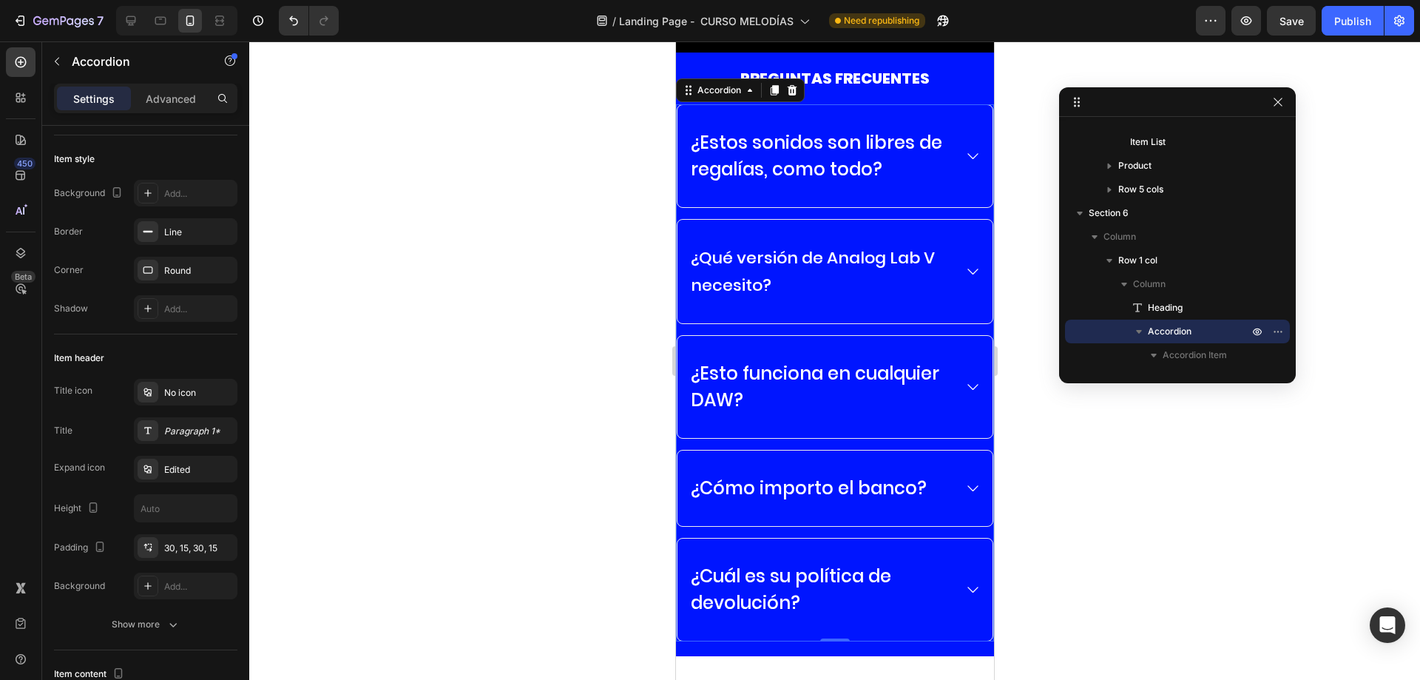
drag, startPoint x: 168, startPoint y: 101, endPoint x: 170, endPoint y: 119, distance: 18.6
click at [170, 119] on div "Settings Advanced" at bounding box center [145, 105] width 207 height 42
click at [290, 13] on icon "Undo/Redo" at bounding box center [293, 20] width 15 height 15
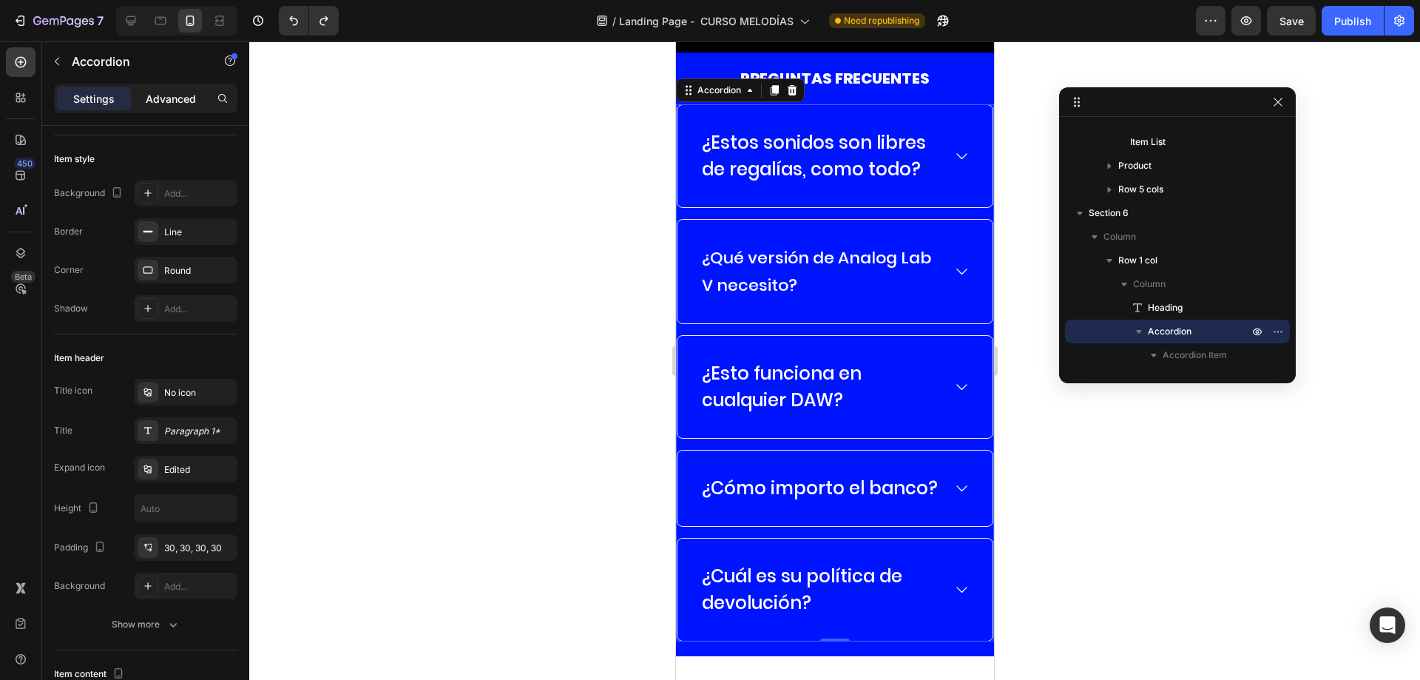
click at [177, 95] on p "Advanced" at bounding box center [171, 99] width 50 height 16
type input "100%"
type input "100"
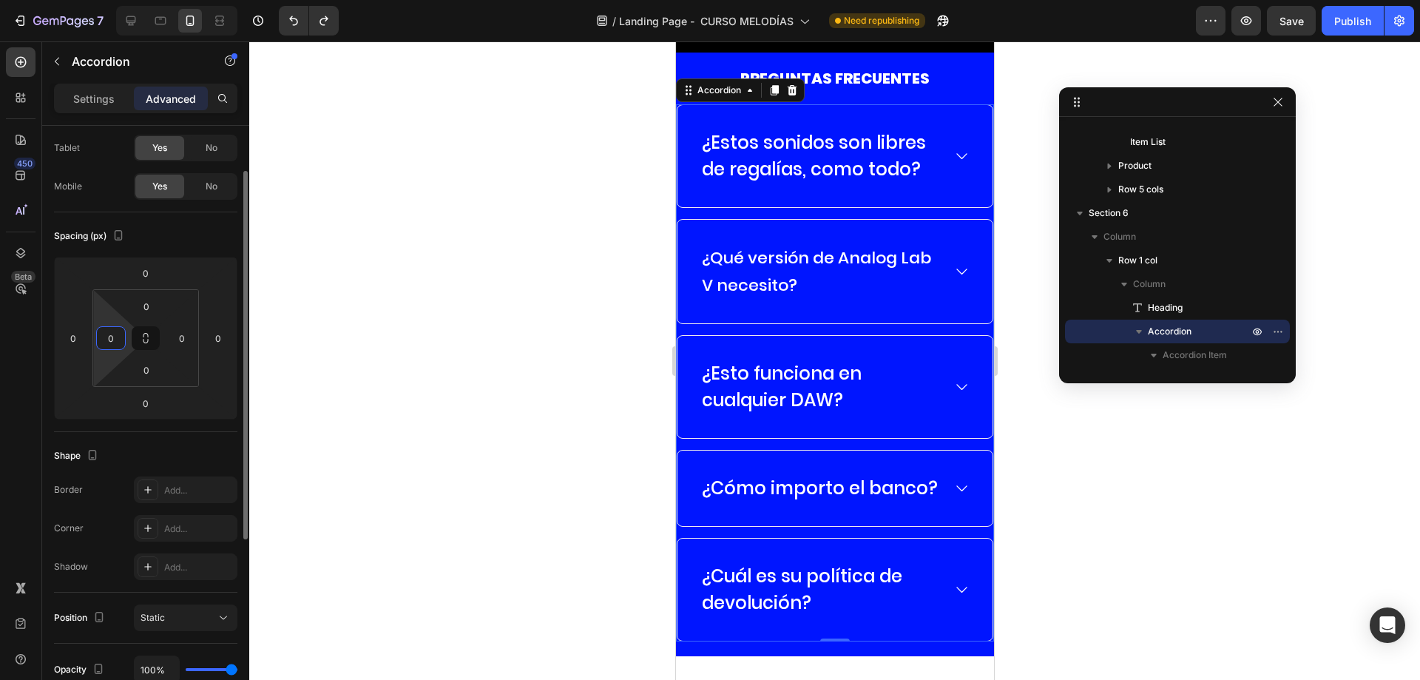
click at [107, 341] on input "0" at bounding box center [111, 338] width 22 height 22
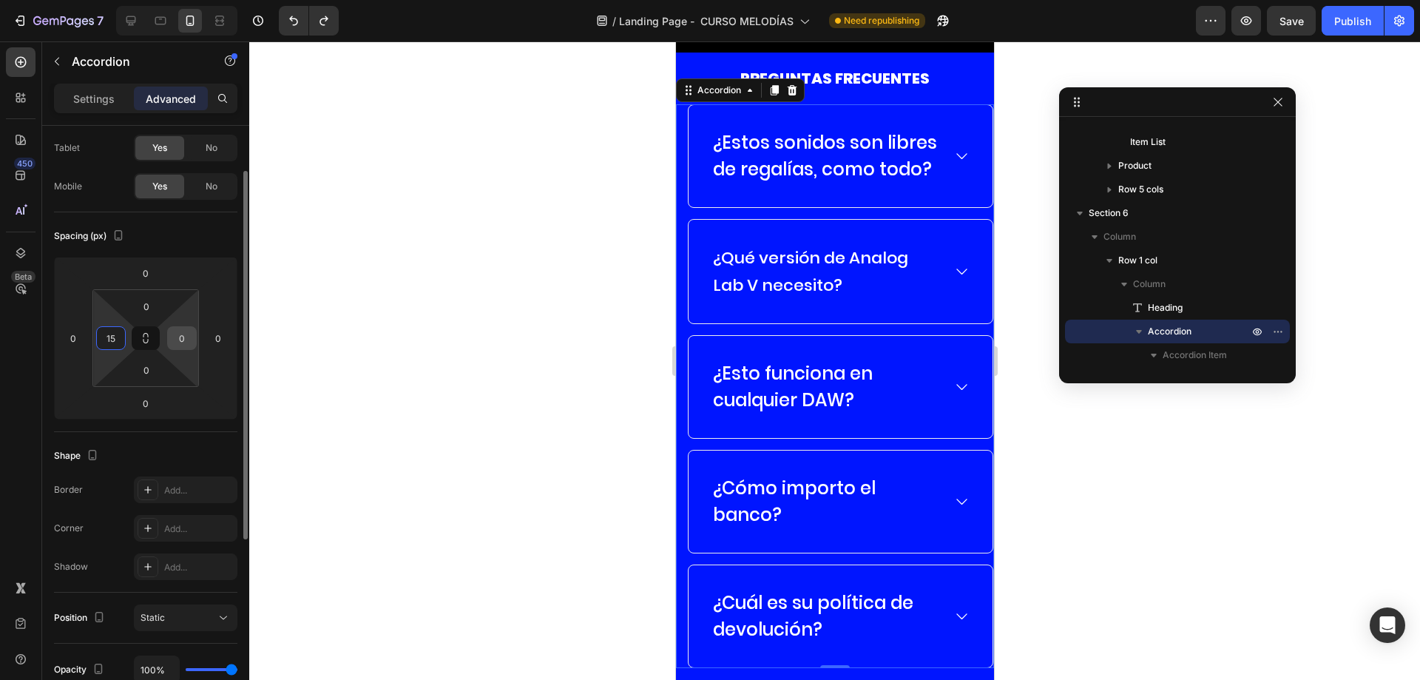
type input "15"
click at [185, 336] on input "0" at bounding box center [182, 338] width 22 height 22
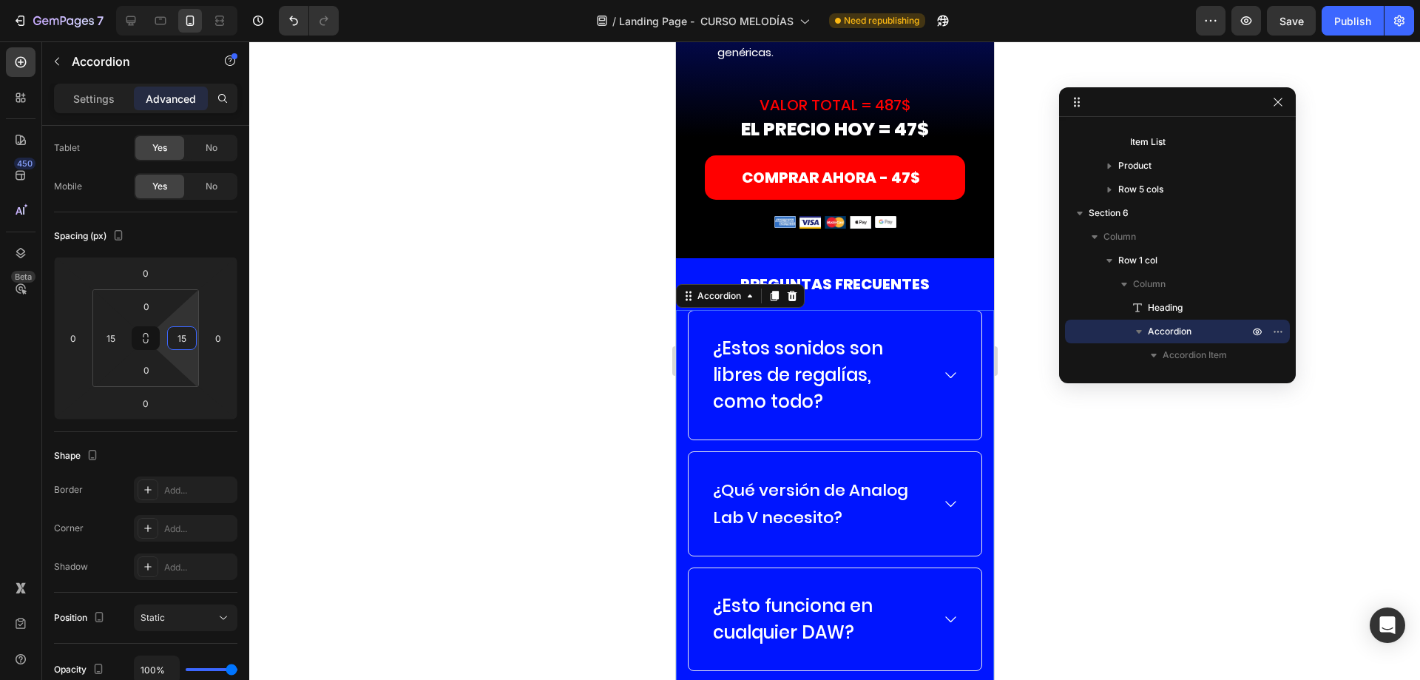
scroll to position [11646, 0]
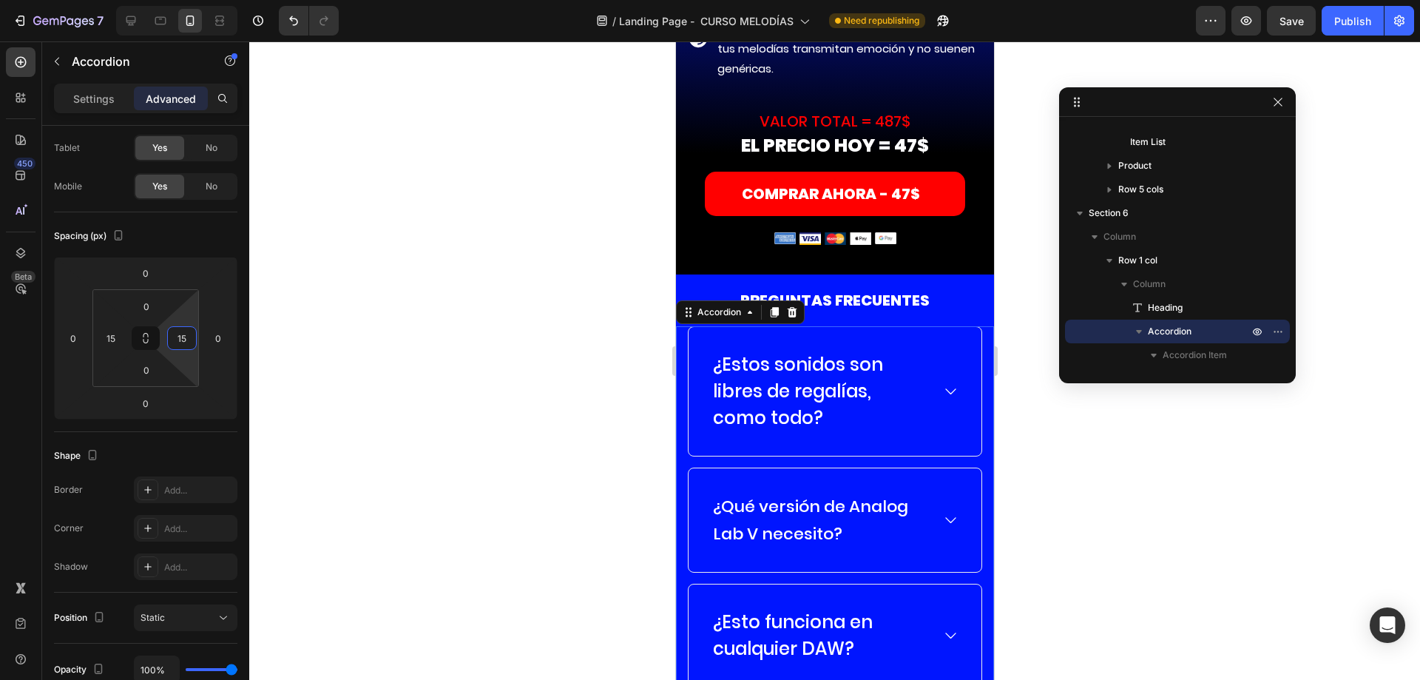
type input "15"
click at [831, 376] on p "¿Estos sonidos son libres de regalías, como todo?" at bounding box center [819, 391] width 215 height 80
click at [83, 86] on div "Settings Advanced" at bounding box center [145, 99] width 183 height 30
click at [89, 96] on p "Settings" at bounding box center [93, 99] width 41 height 16
type input "15"
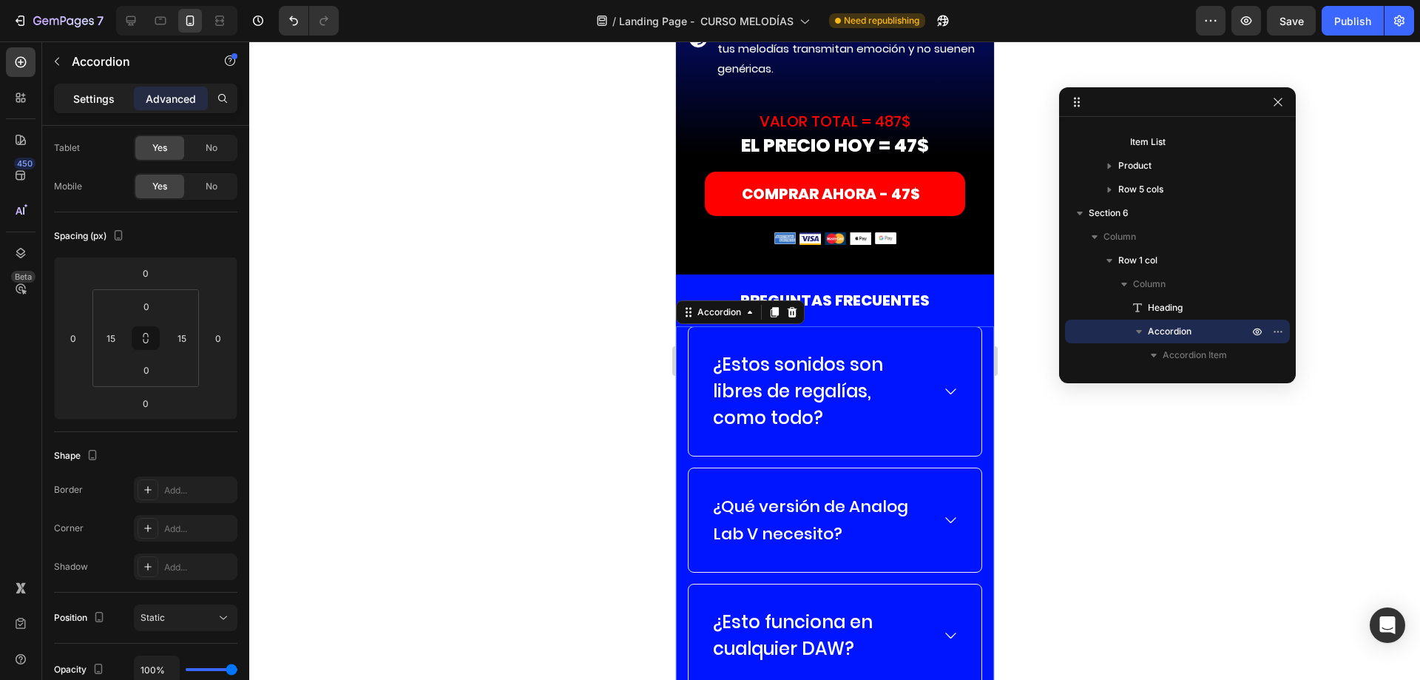
type input "15"
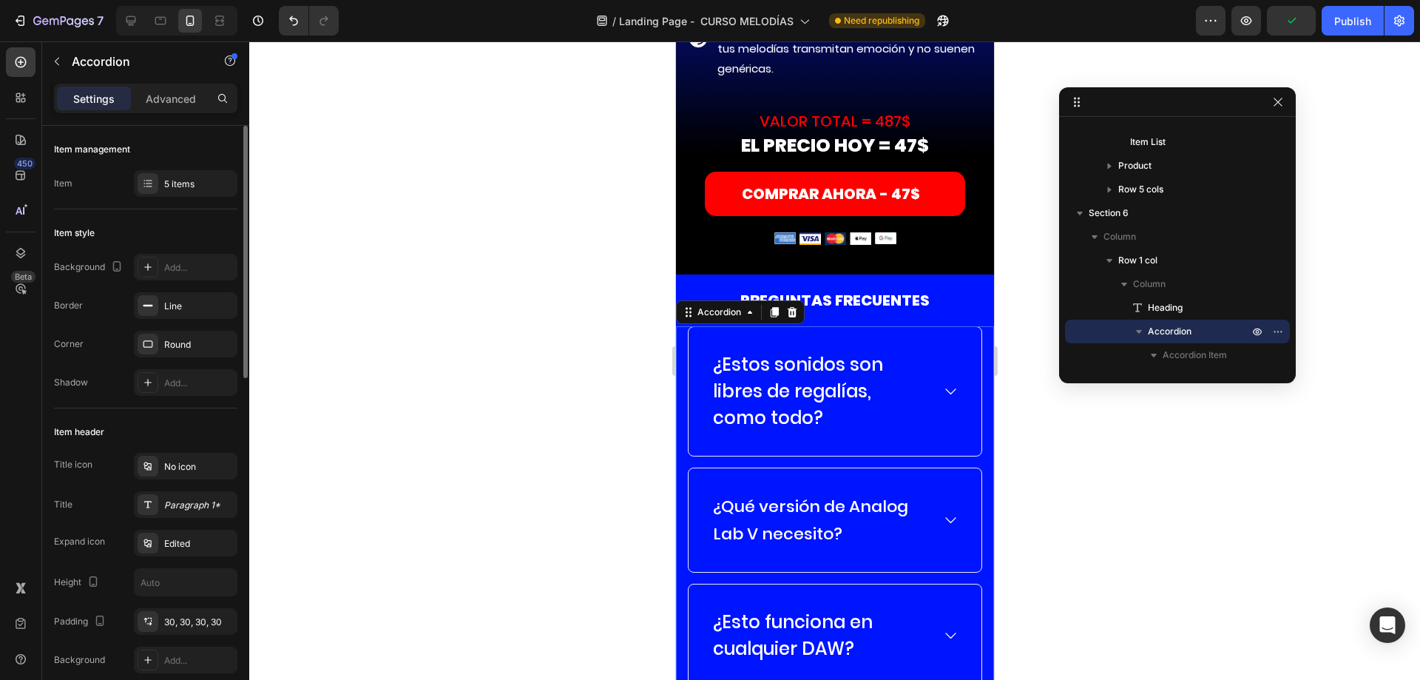
scroll to position [222, 0]
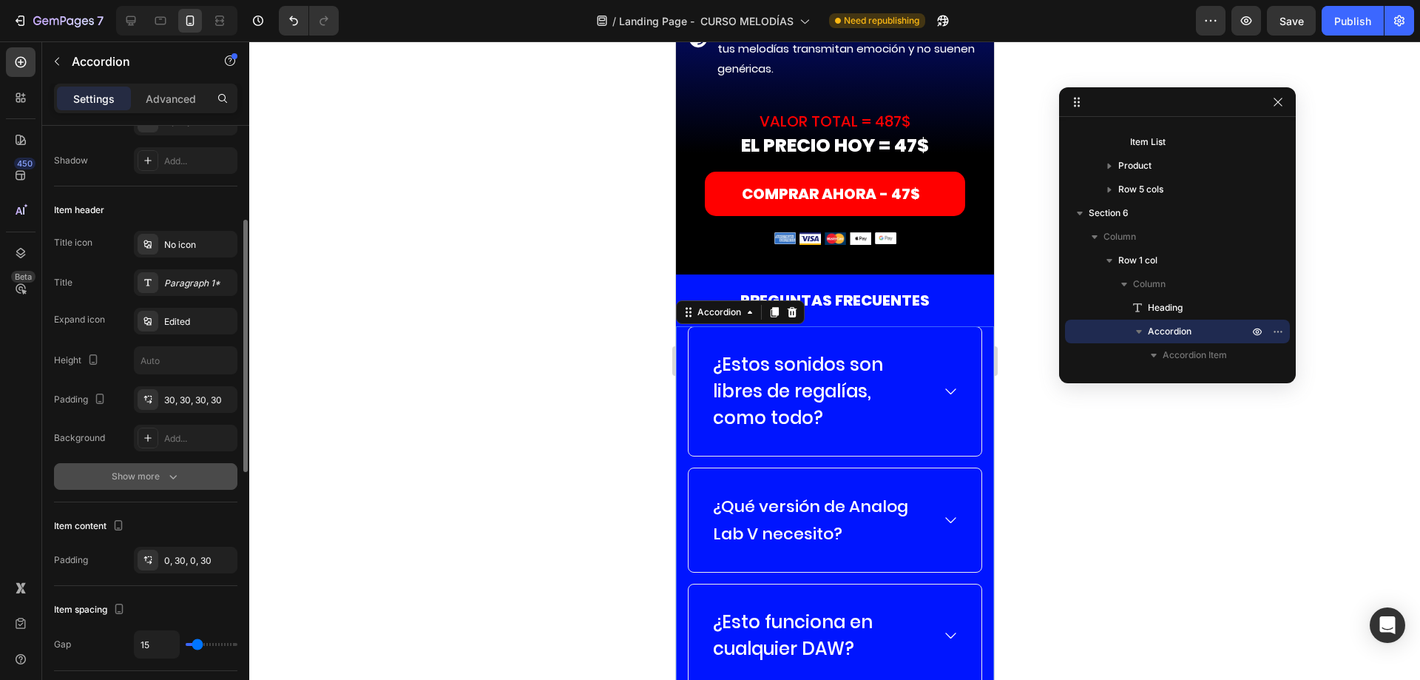
click at [116, 470] on div "Show more" at bounding box center [146, 476] width 69 height 15
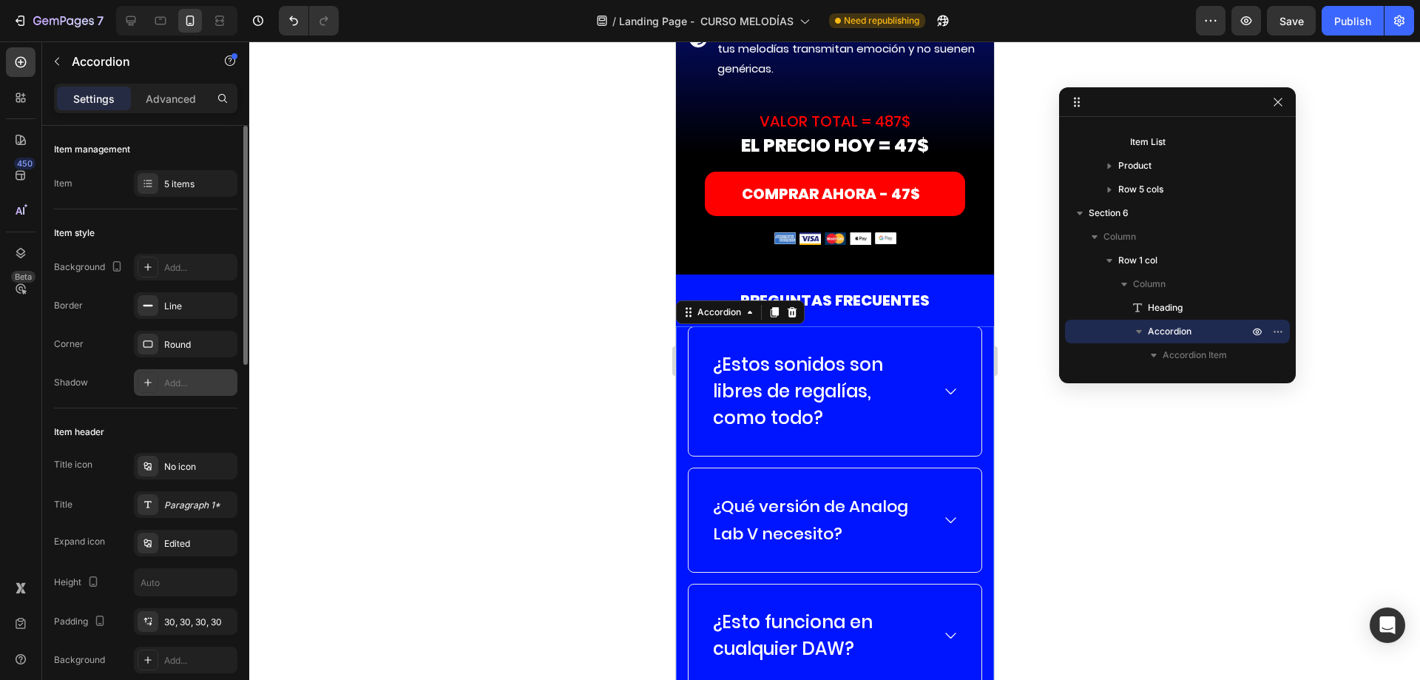
scroll to position [74, 0]
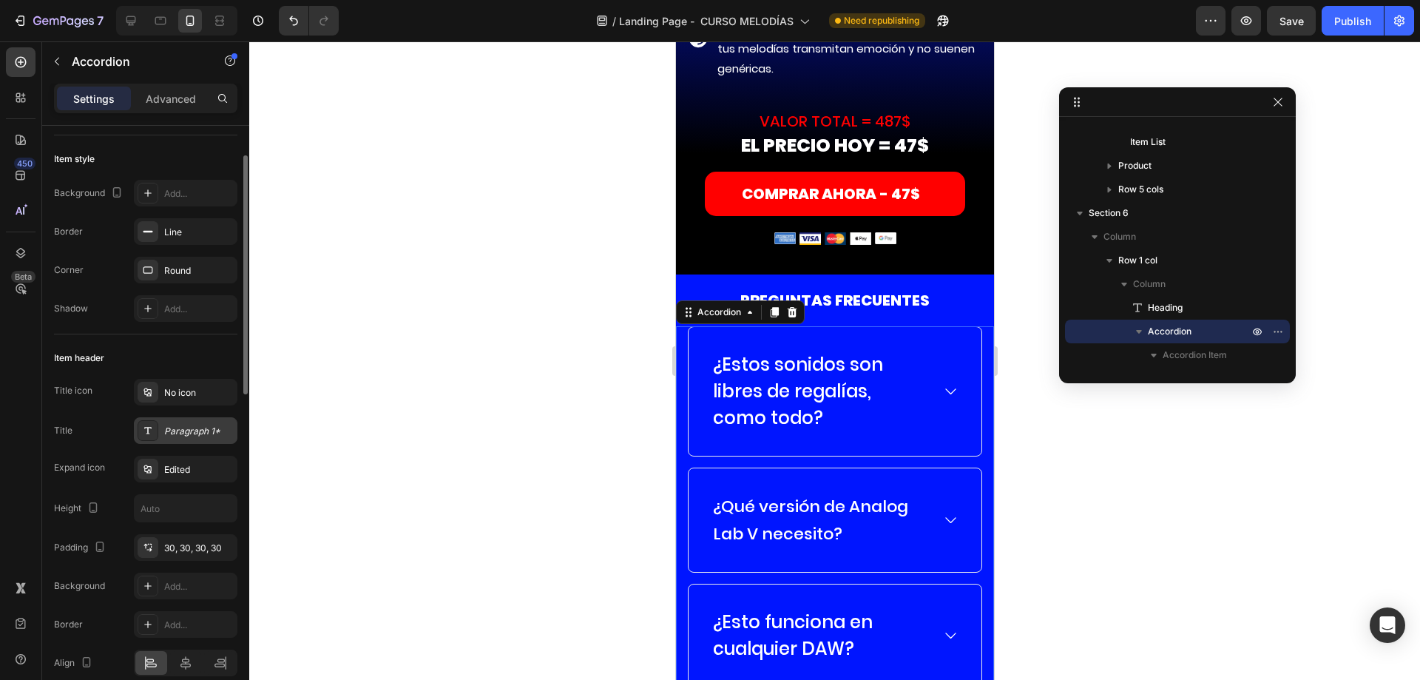
click at [178, 434] on div "Paragraph 1*" at bounding box center [199, 430] width 70 height 13
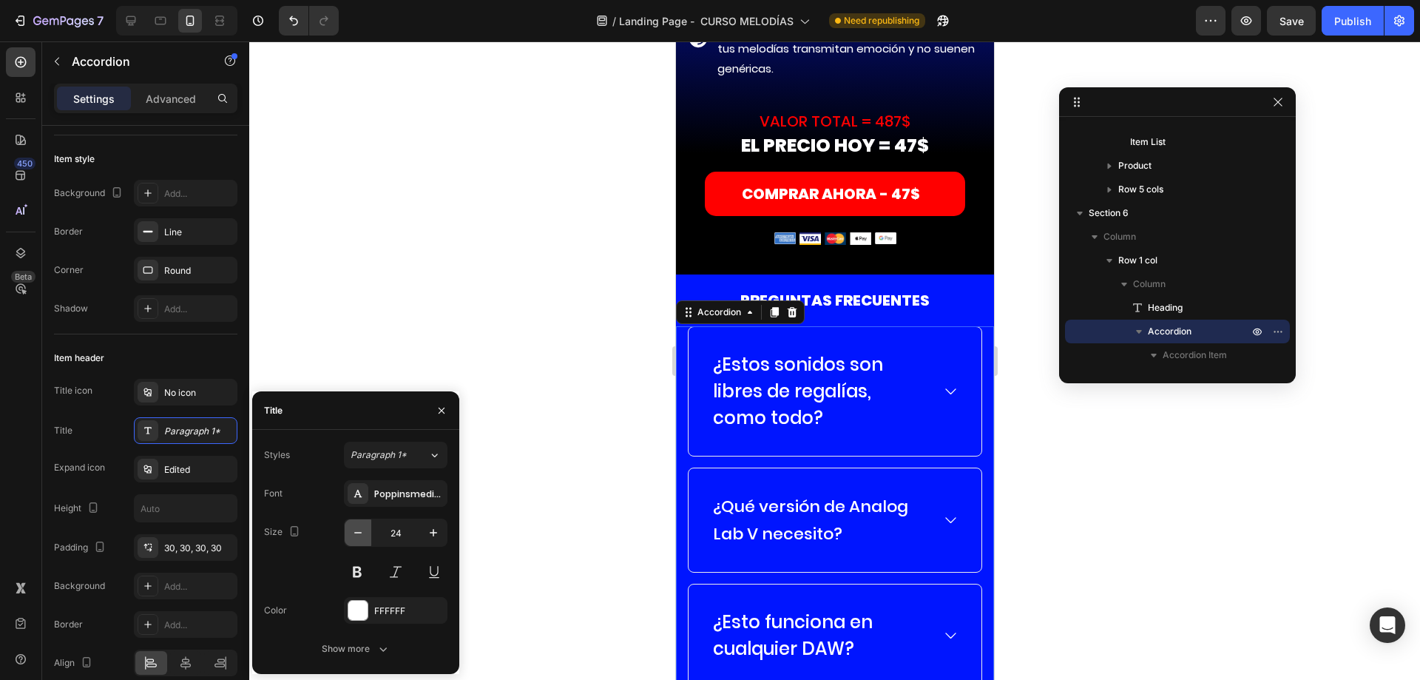
click at [356, 533] on icon "button" at bounding box center [358, 532] width 15 height 15
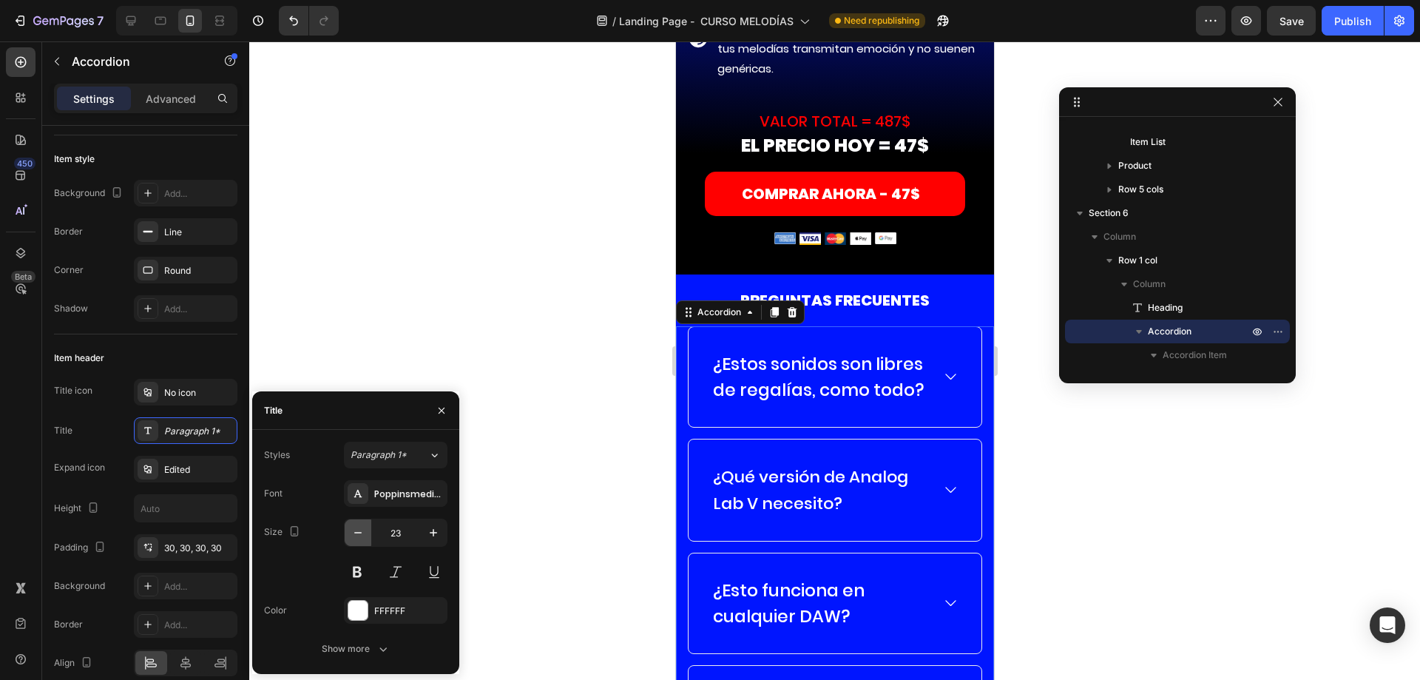
click at [356, 533] on icon "button" at bounding box center [358, 532] width 15 height 15
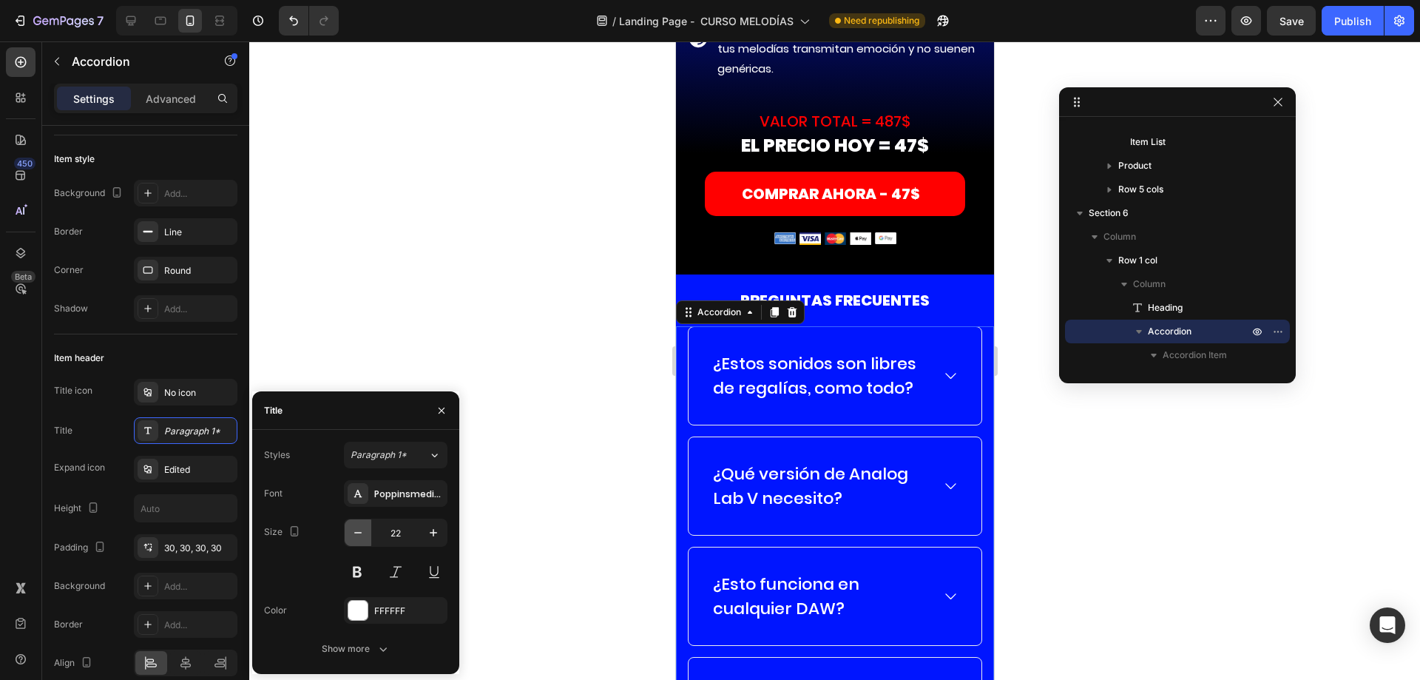
click at [356, 533] on icon "button" at bounding box center [358, 532] width 15 height 15
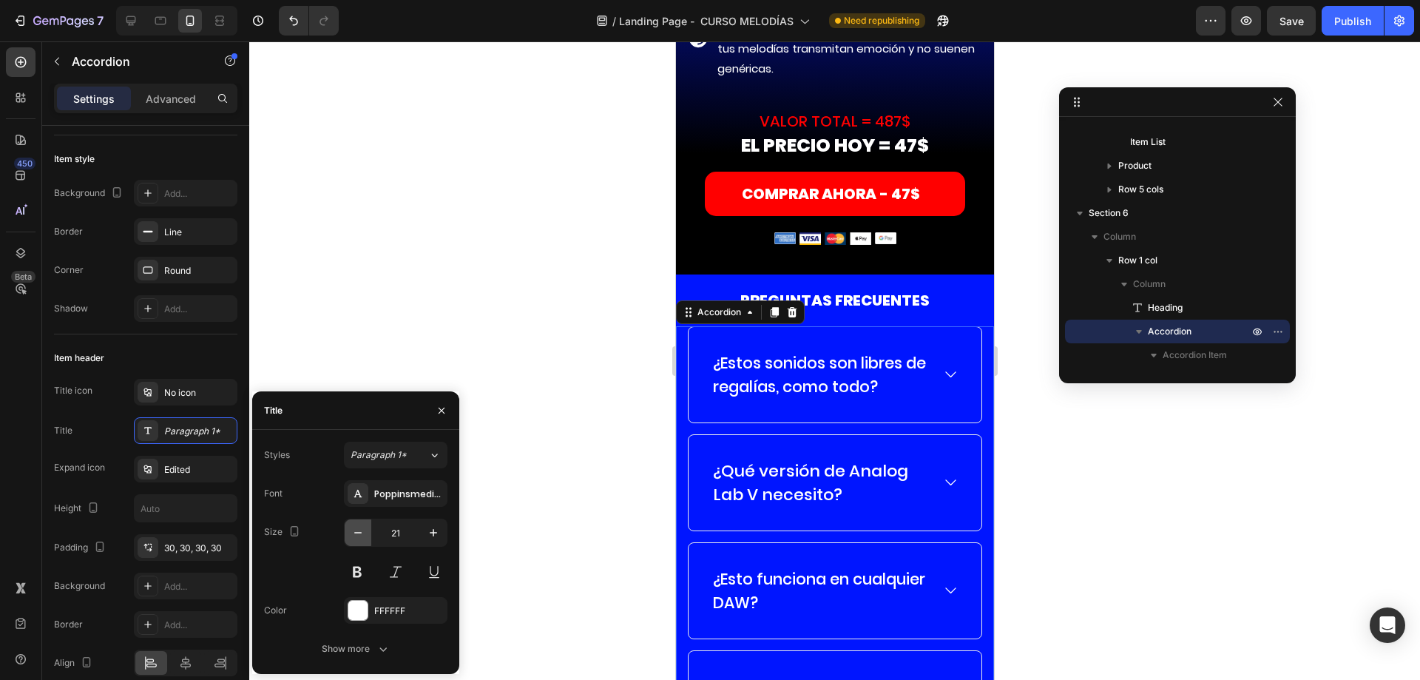
click at [356, 533] on icon "button" at bounding box center [358, 532] width 15 height 15
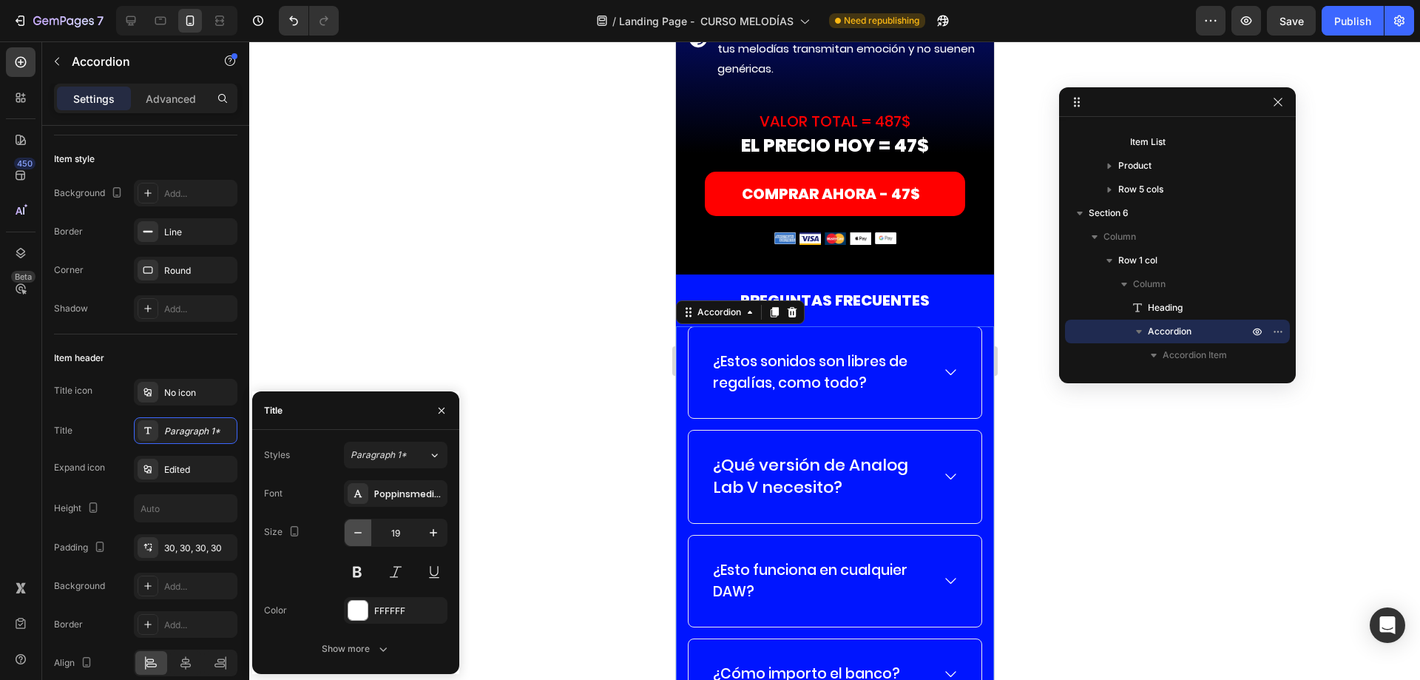
click at [356, 533] on icon "button" at bounding box center [358, 532] width 15 height 15
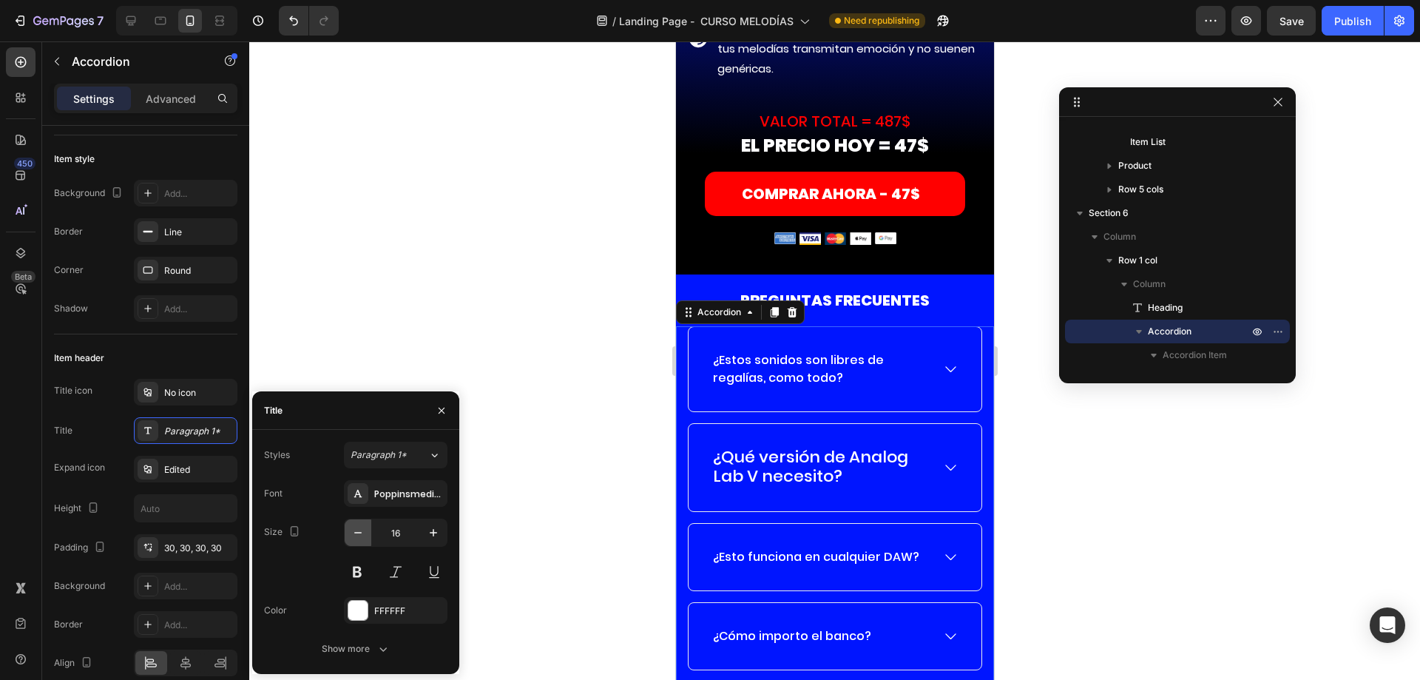
click at [356, 533] on icon "button" at bounding box center [358, 532] width 15 height 15
type input "15"
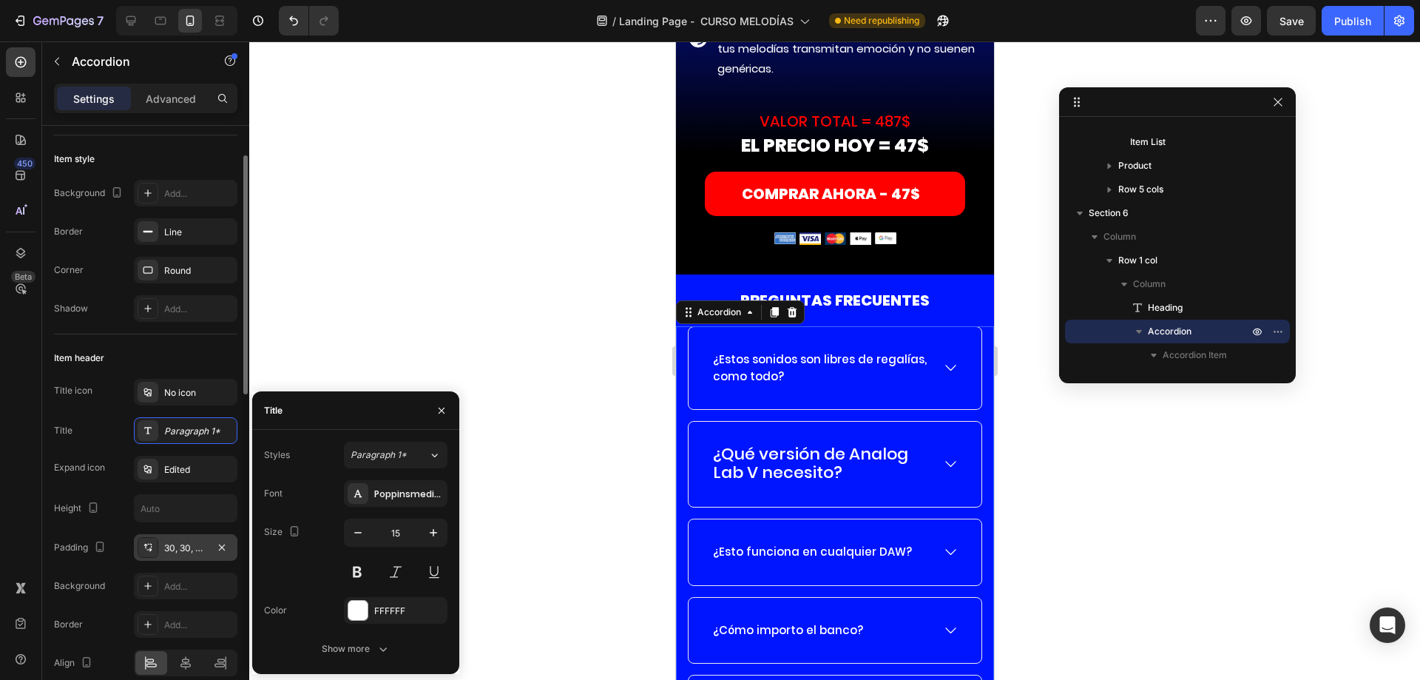
click at [186, 555] on div "30, 30, 30, 30" at bounding box center [186, 547] width 104 height 27
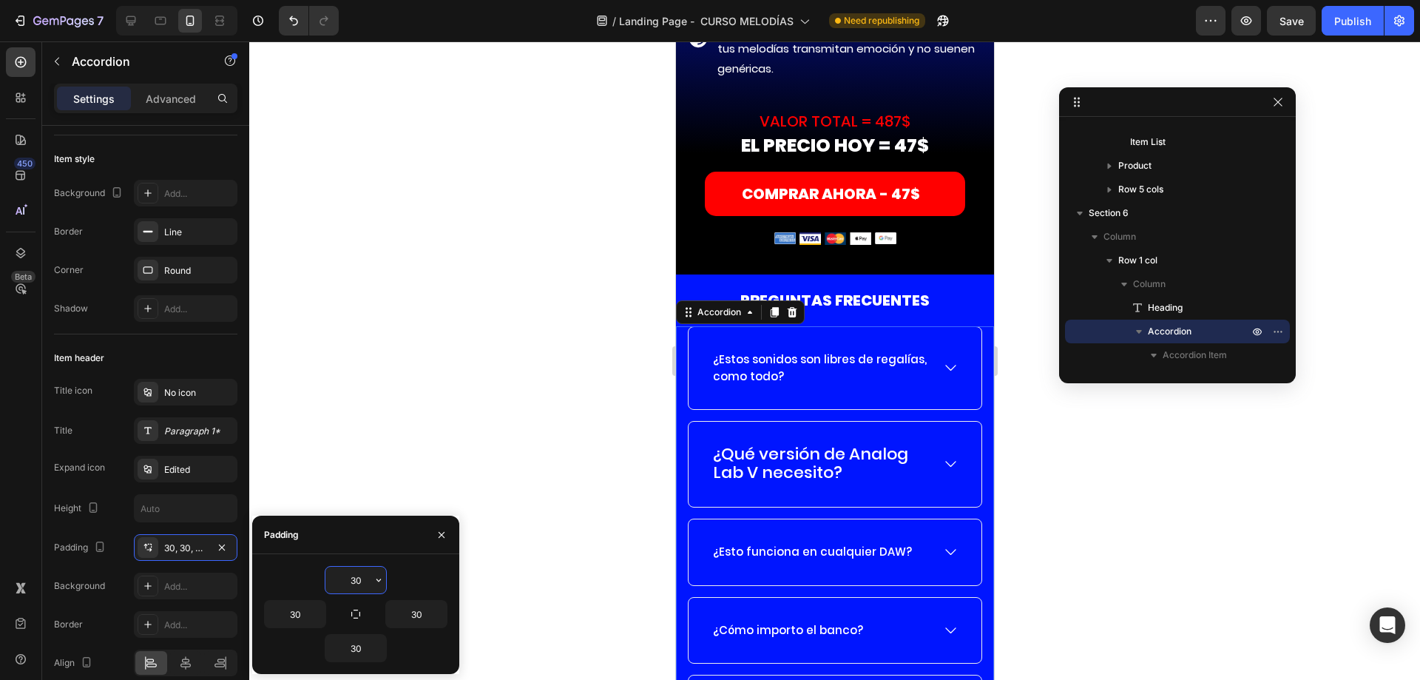
click at [350, 578] on input "30" at bounding box center [355, 579] width 61 height 27
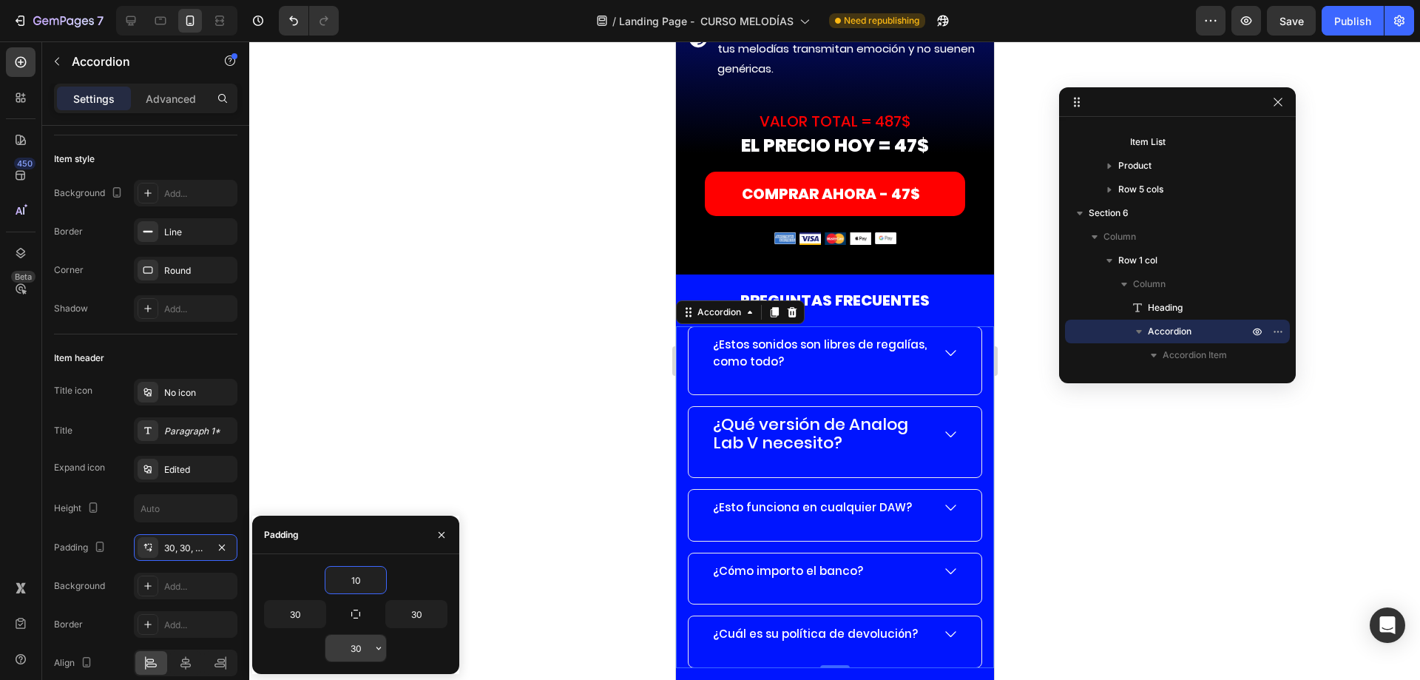
type input "10"
click at [352, 645] on input "30" at bounding box center [355, 647] width 61 height 27
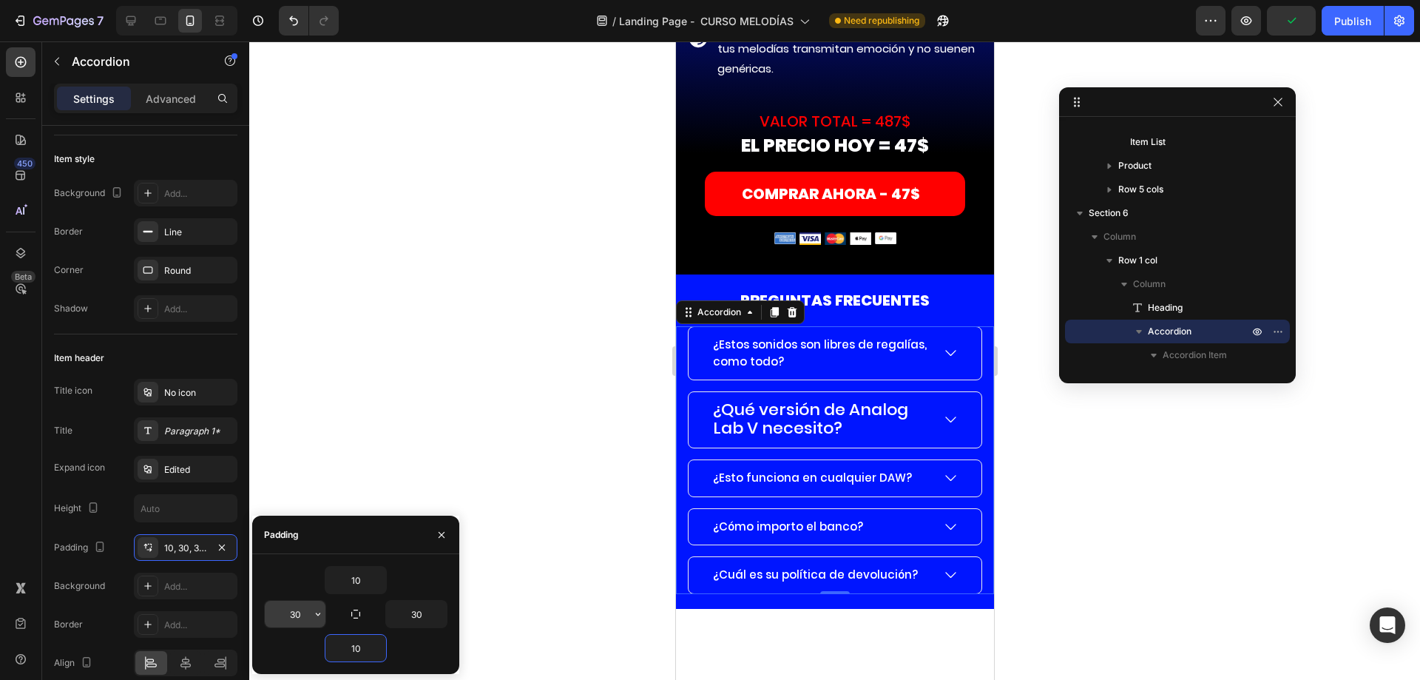
type input "10"
click at [305, 617] on input "30" at bounding box center [295, 613] width 61 height 27
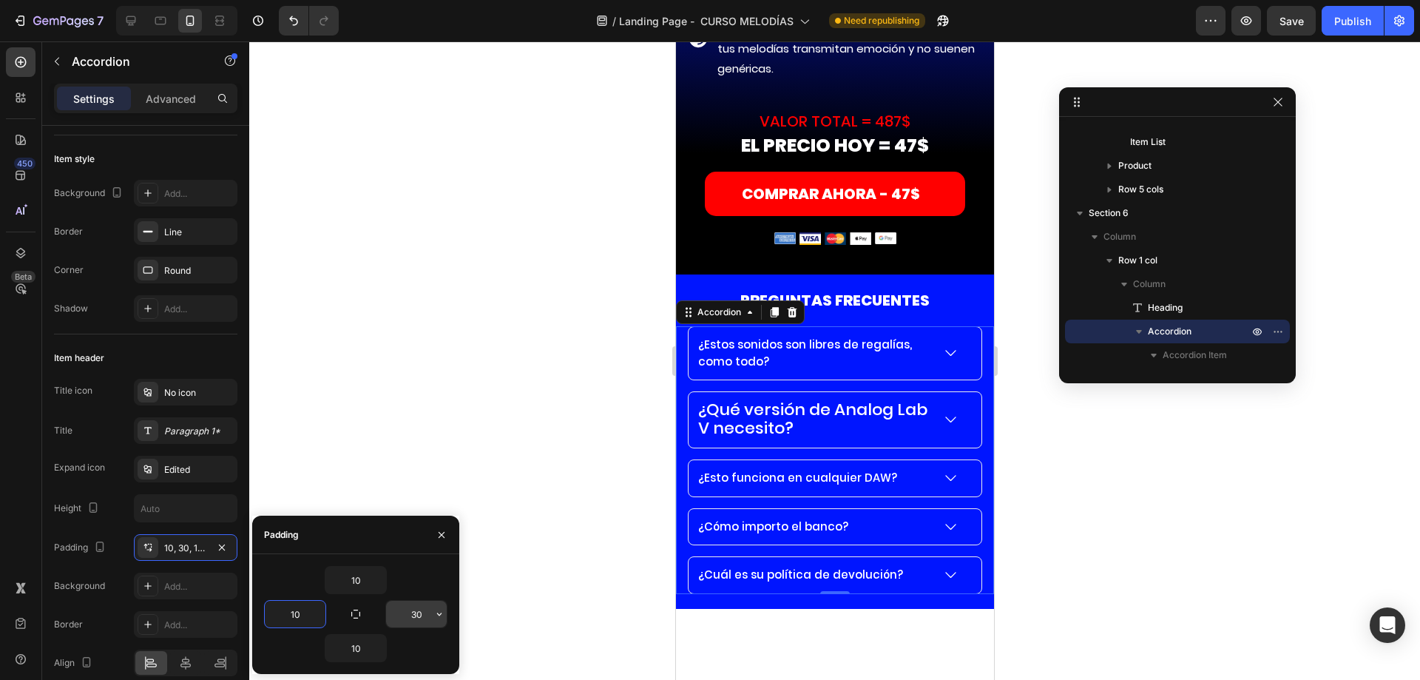
type input "10"
click at [424, 612] on input "30" at bounding box center [416, 613] width 61 height 27
type input "10"
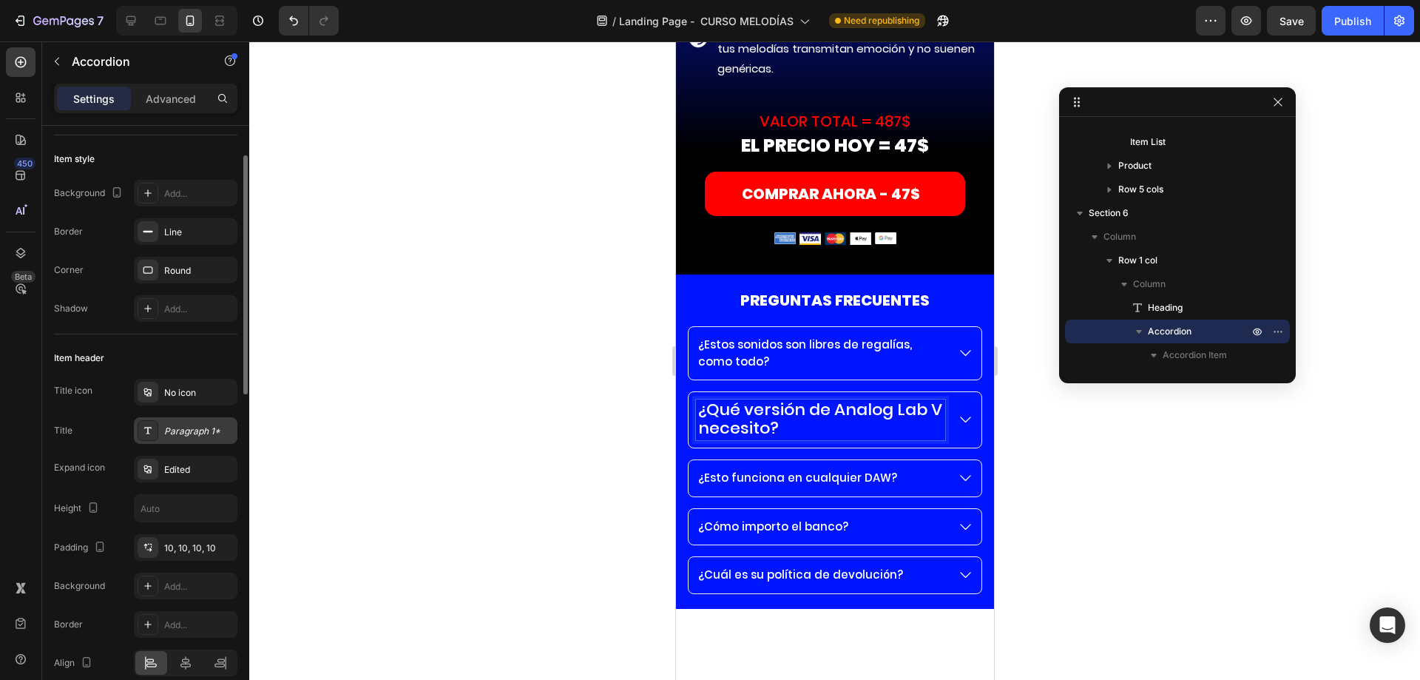
click at [211, 432] on div "Paragraph 1*" at bounding box center [199, 430] width 70 height 13
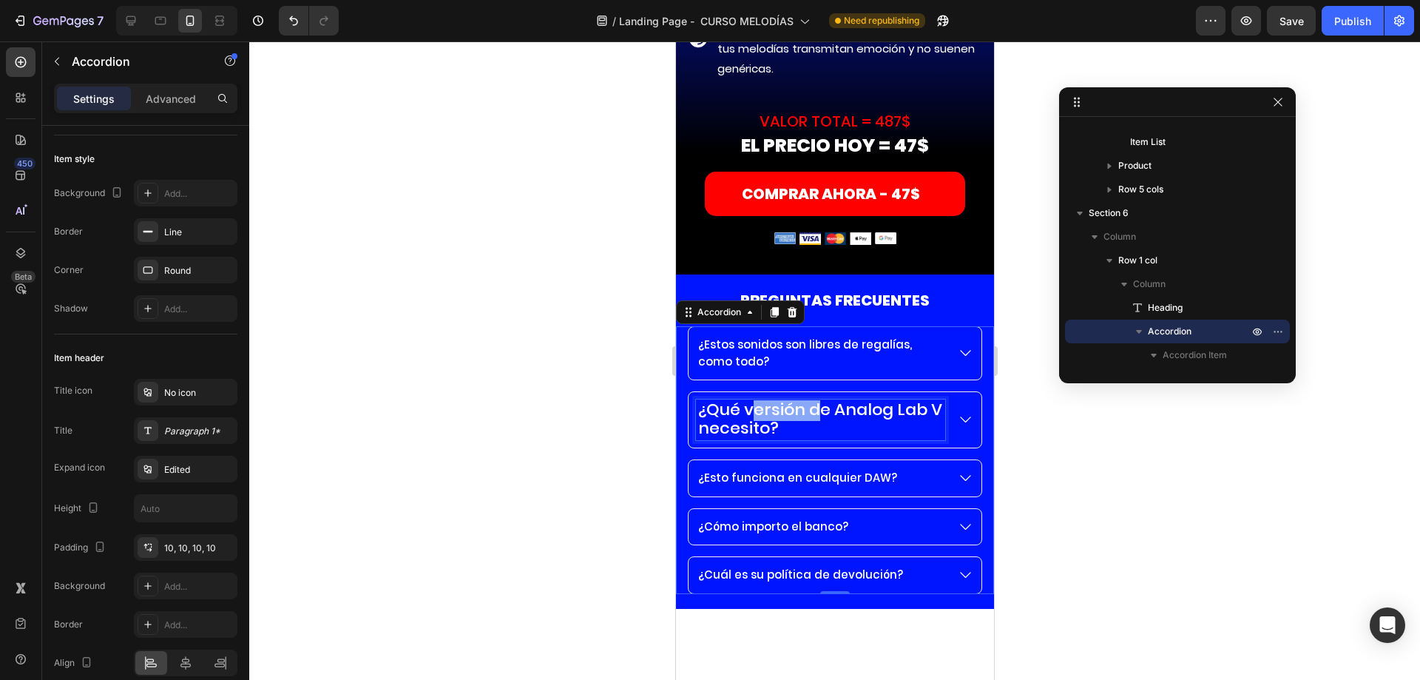
click at [780, 401] on span "¿Qué versión de Analog Lab V necesito?" at bounding box center [819, 418] width 244 height 41
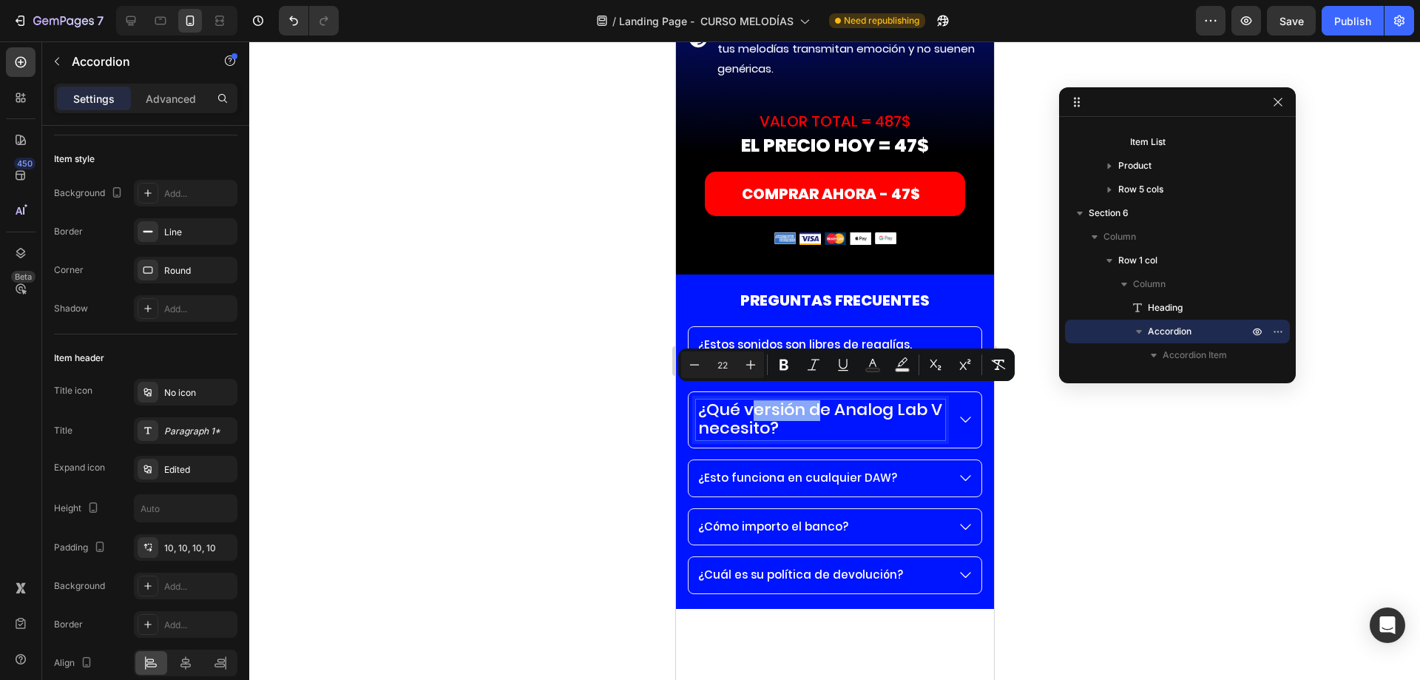
click at [780, 401] on span "¿Qué versión de Analog Lab V necesito?" at bounding box center [819, 418] width 244 height 41
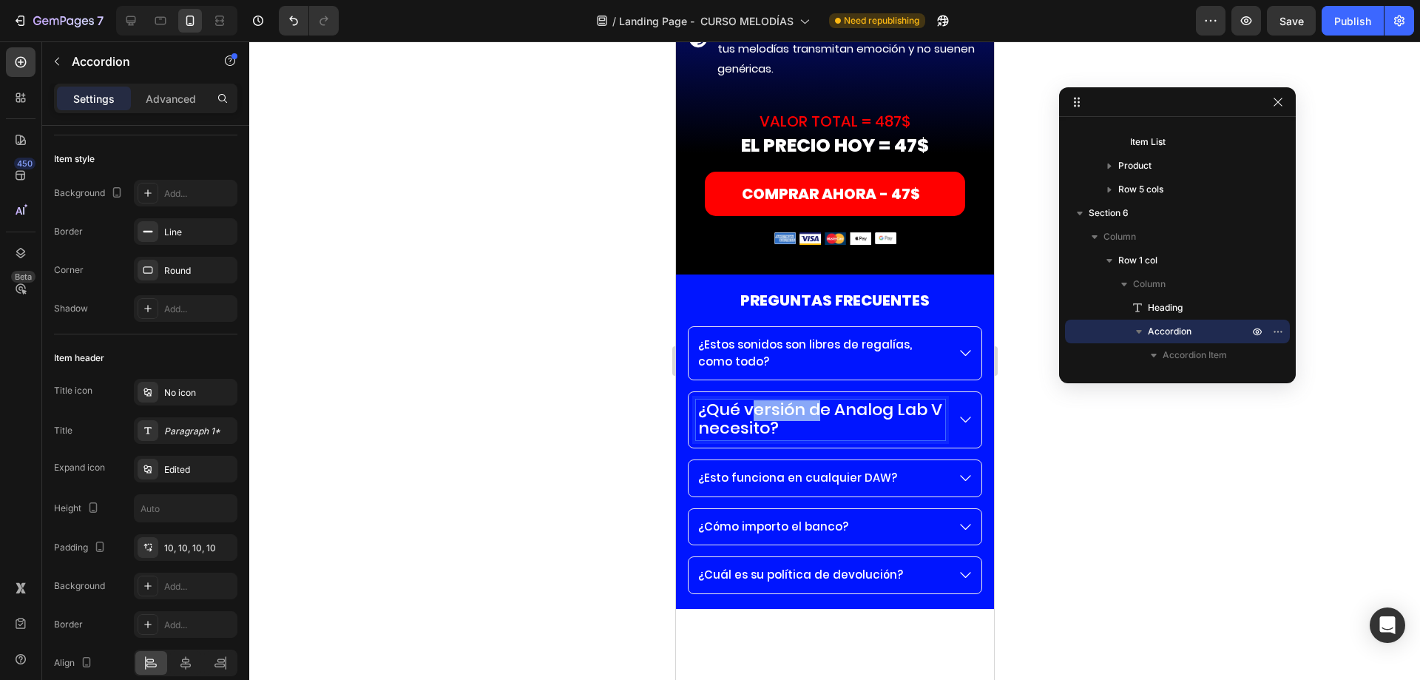
click at [780, 401] on span "¿Qué versión de Analog Lab V necesito?" at bounding box center [819, 418] width 244 height 41
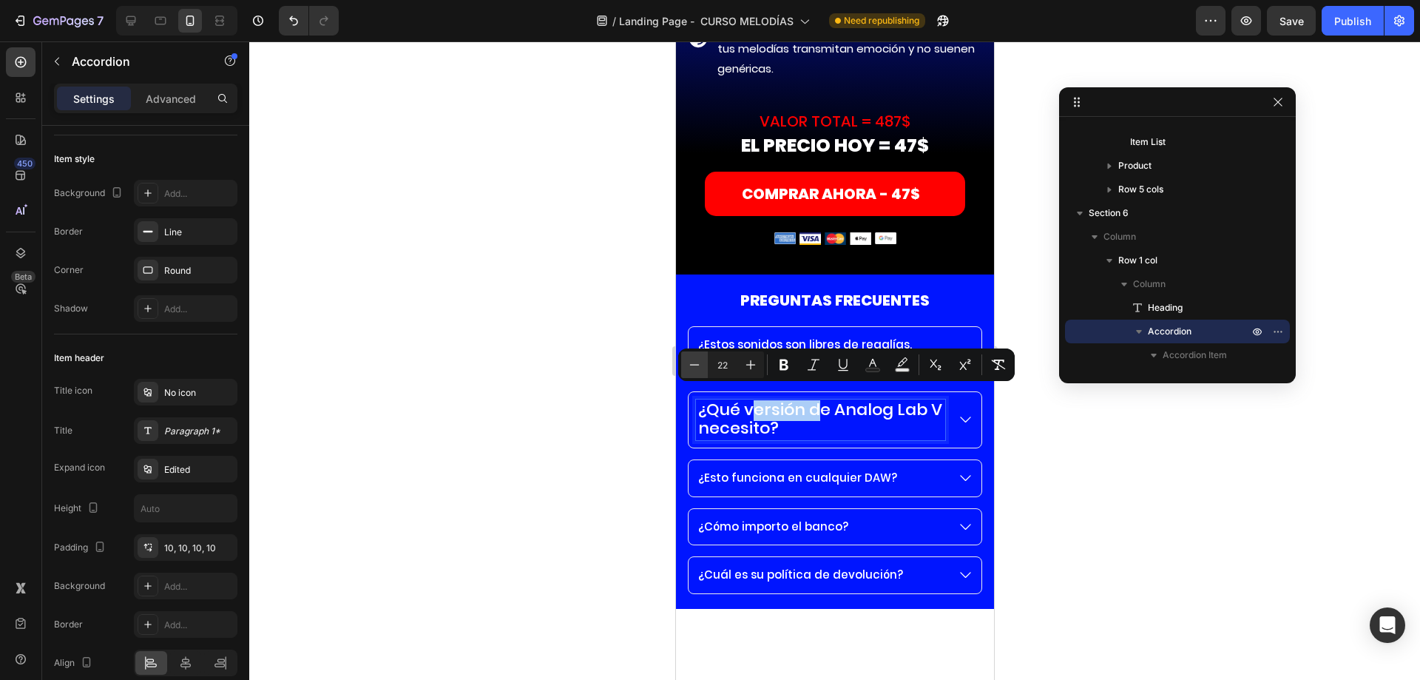
click at [693, 360] on icon "Editor contextual toolbar" at bounding box center [694, 364] width 15 height 15
click at [692, 360] on icon "Editor contextual toolbar" at bounding box center [694, 364] width 15 height 15
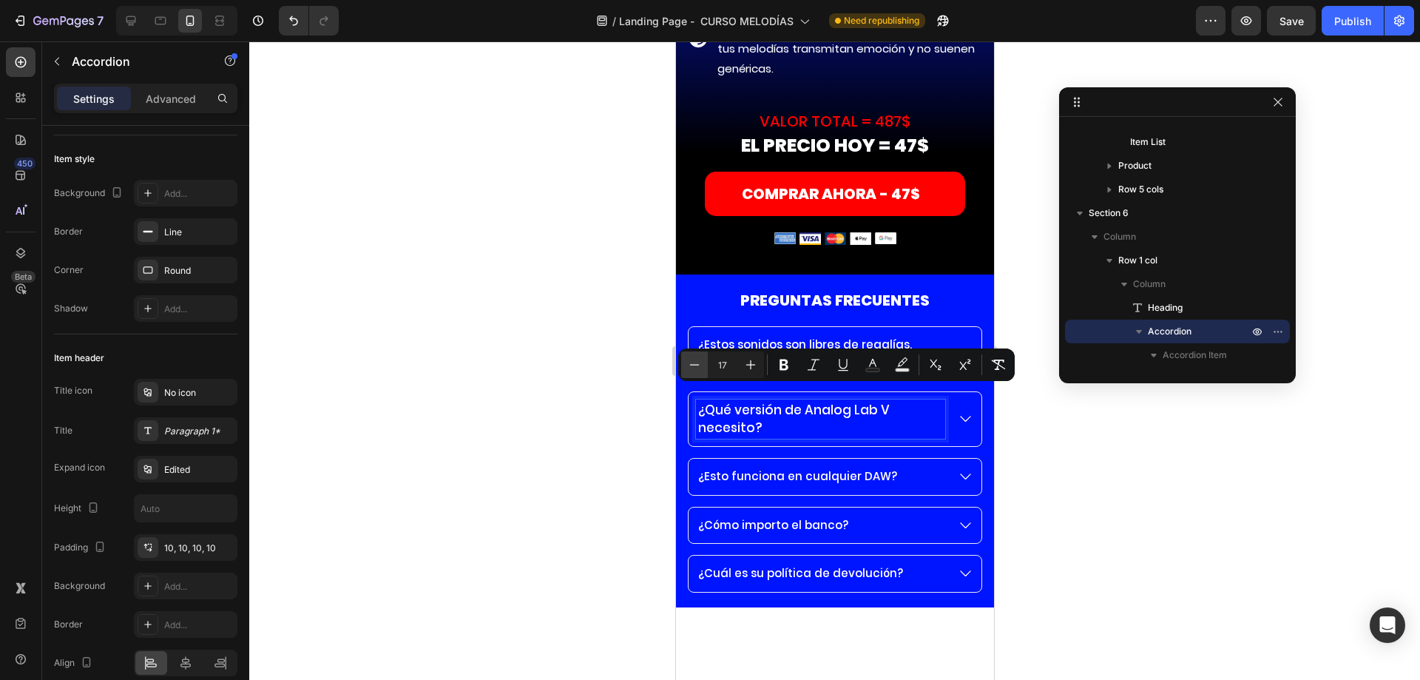
click at [692, 360] on icon "Editor contextual toolbar" at bounding box center [694, 364] width 15 height 15
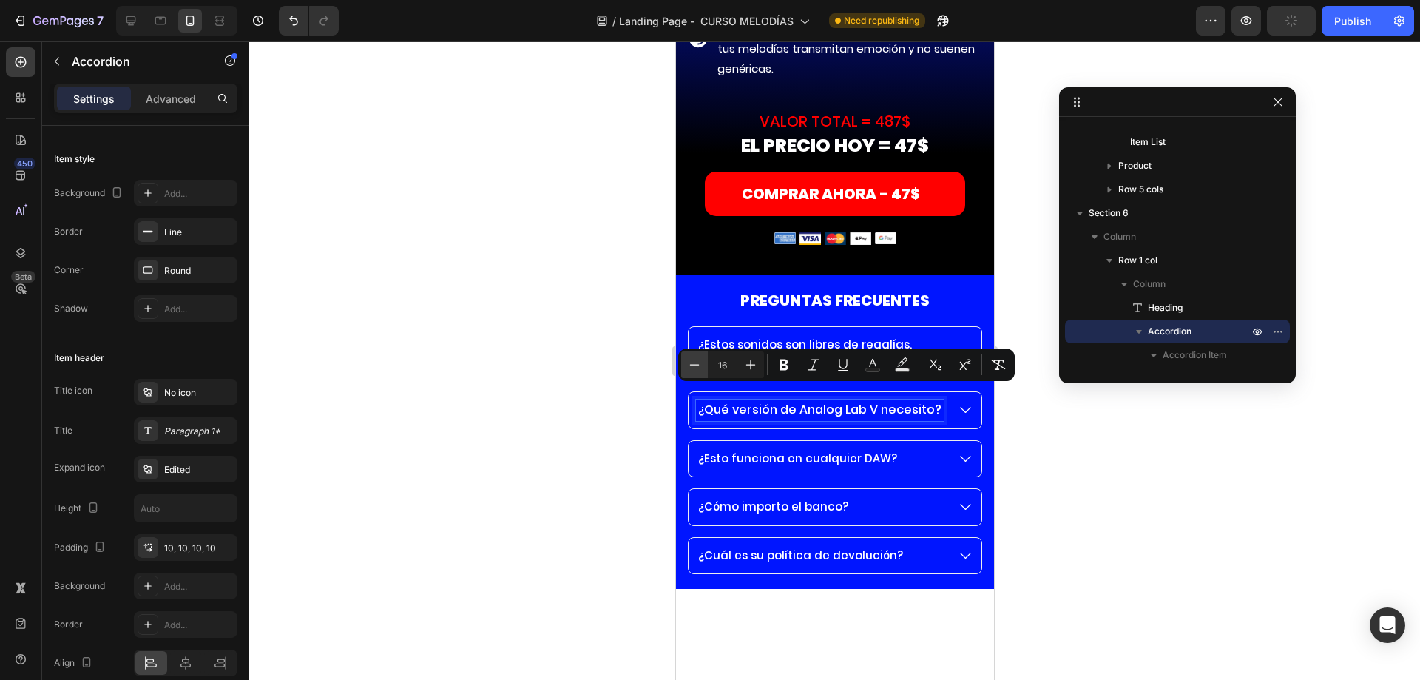
click at [692, 360] on icon "Editor contextual toolbar" at bounding box center [694, 364] width 15 height 15
type input "15"
click at [788, 336] on p "¿Estos sonidos son libres de regalías, como todo?" at bounding box center [819, 352] width 245 height 33
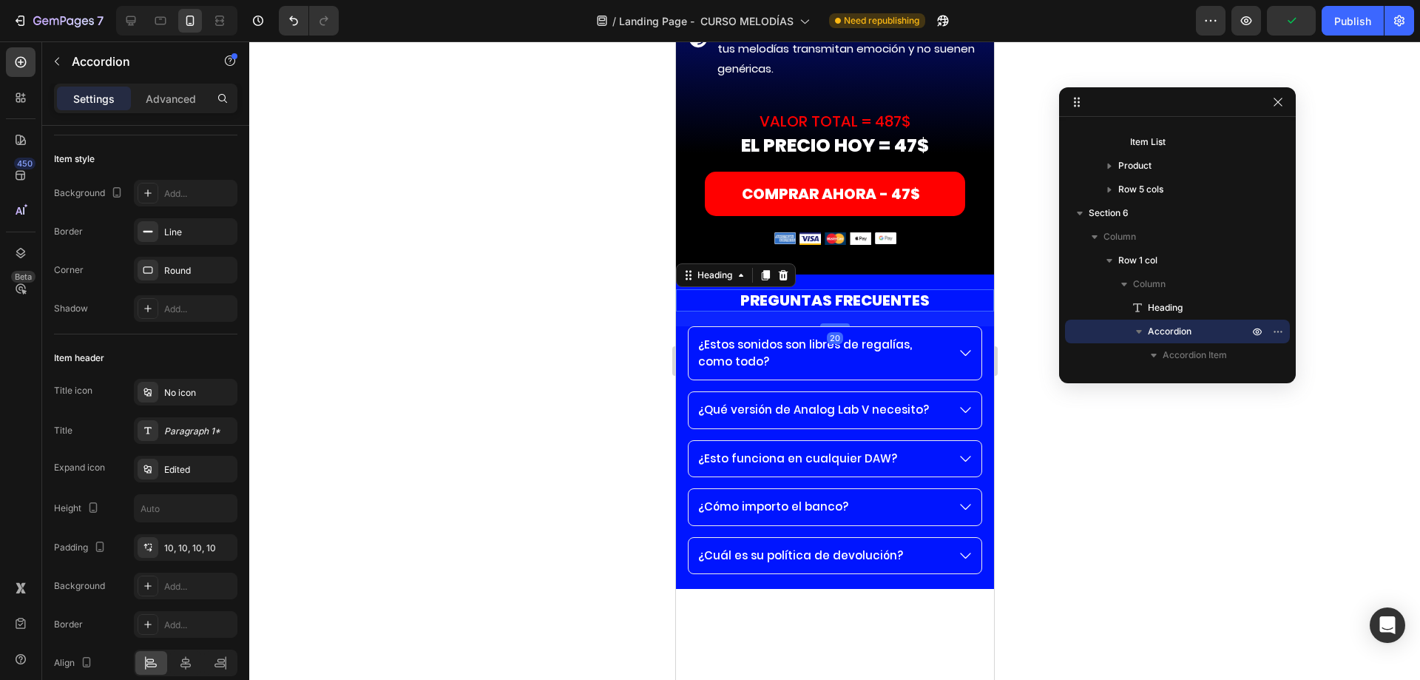
click at [820, 289] on h2 "PREGUNTAS FRECUENTES" at bounding box center [834, 300] width 318 height 22
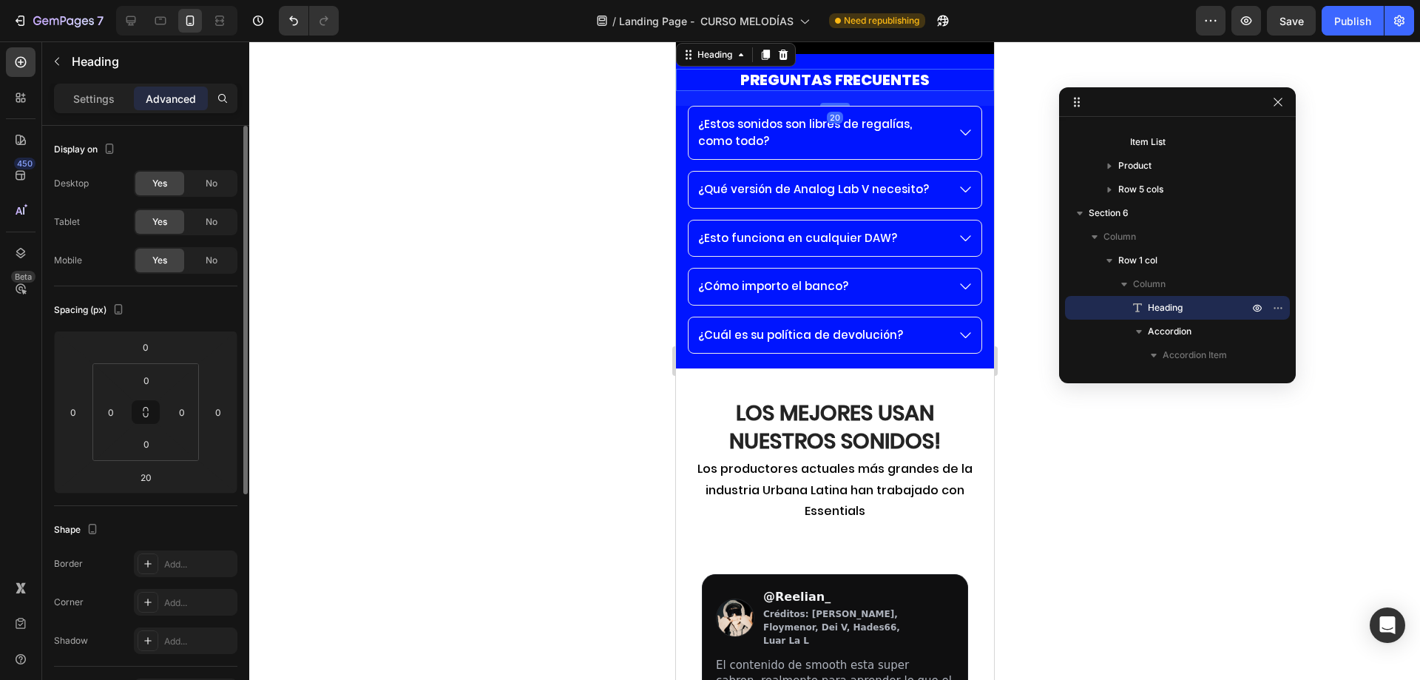
scroll to position [11868, 0]
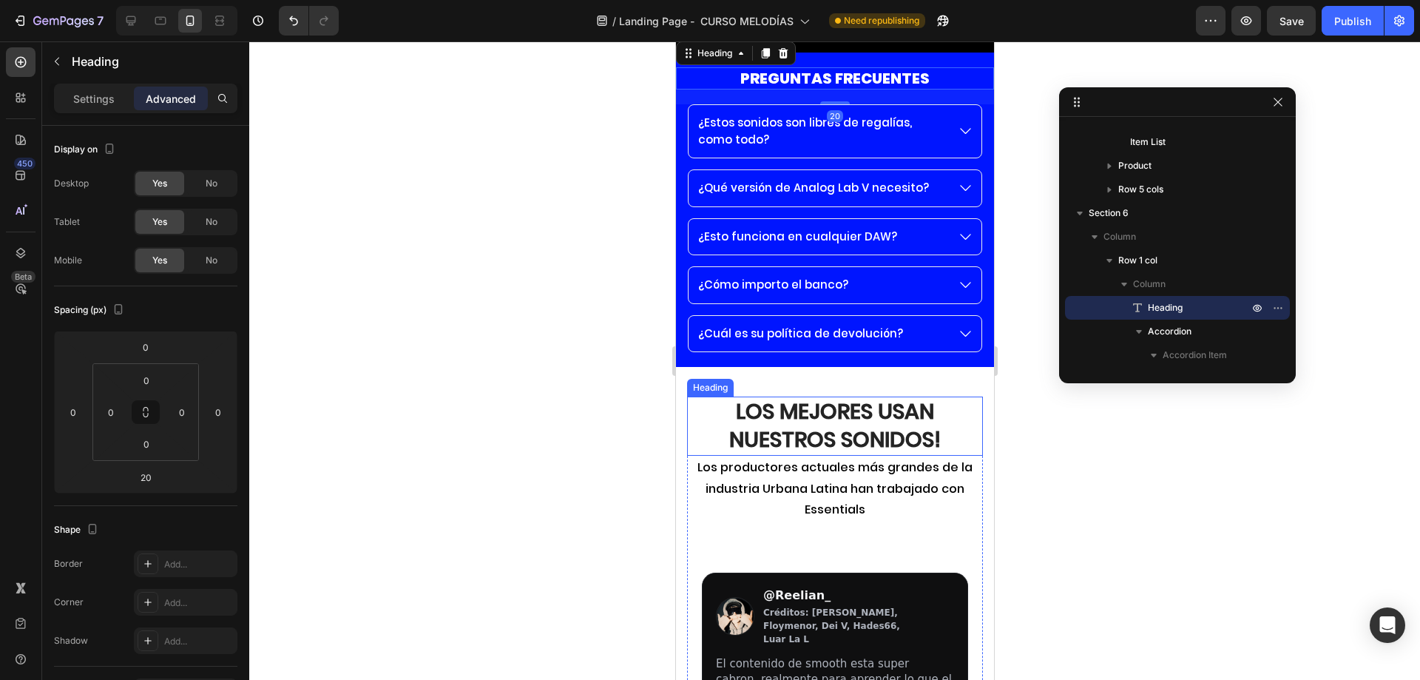
click at [809, 403] on strong "Los mejores usan Nuestros Sonidos!" at bounding box center [833, 425] width 211 height 58
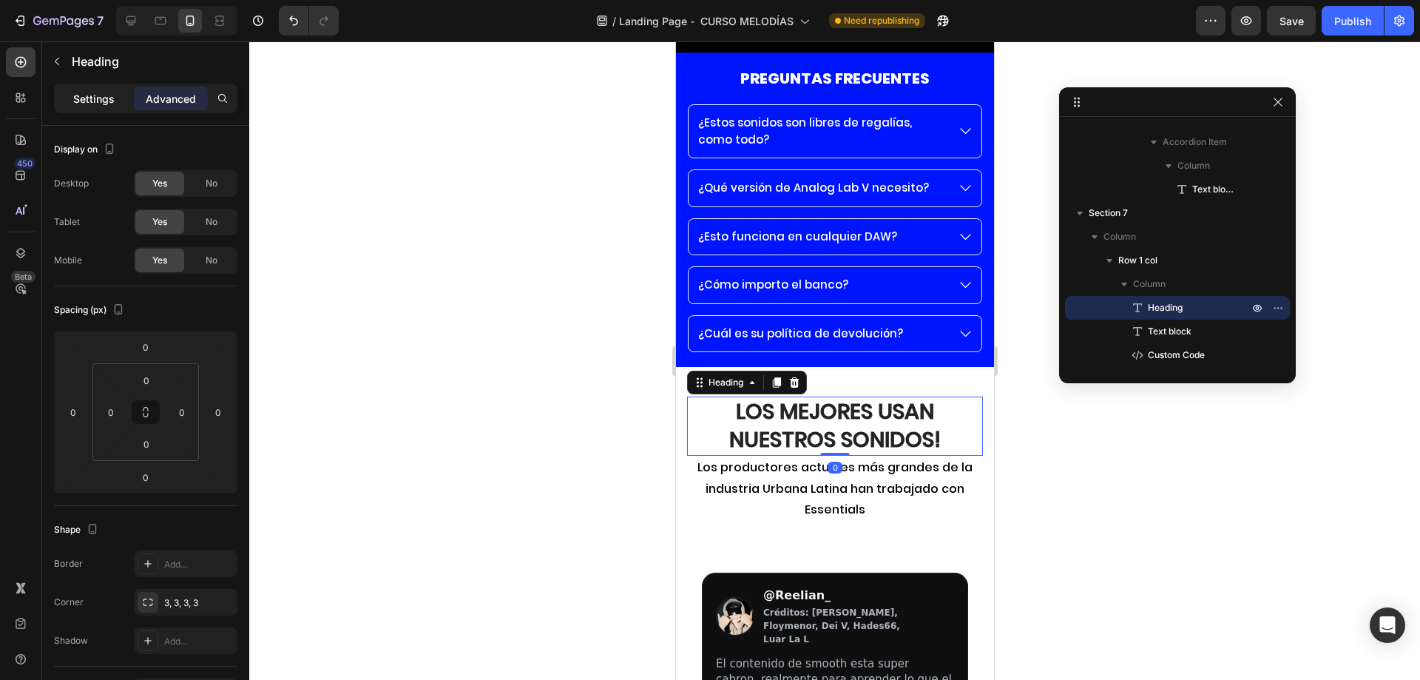
click at [86, 104] on p "Settings" at bounding box center [93, 99] width 41 height 16
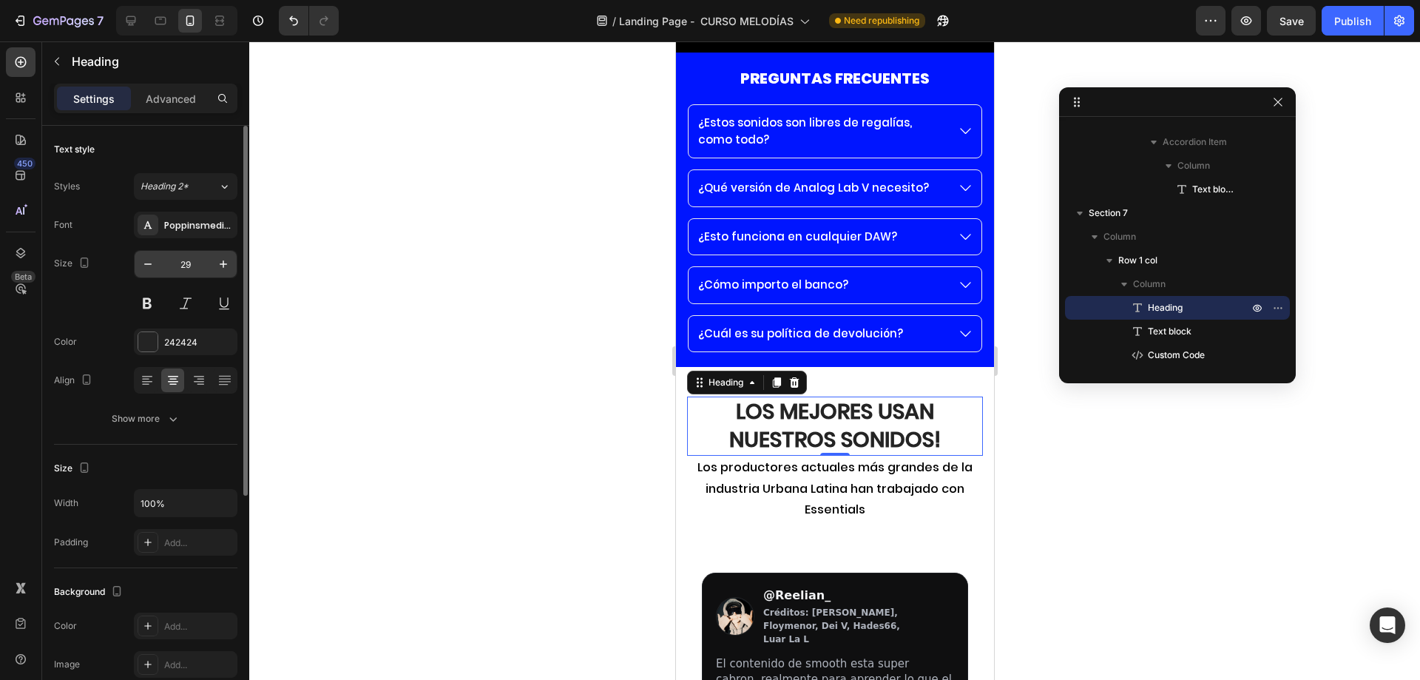
click at [199, 269] on input "29" at bounding box center [185, 264] width 49 height 27
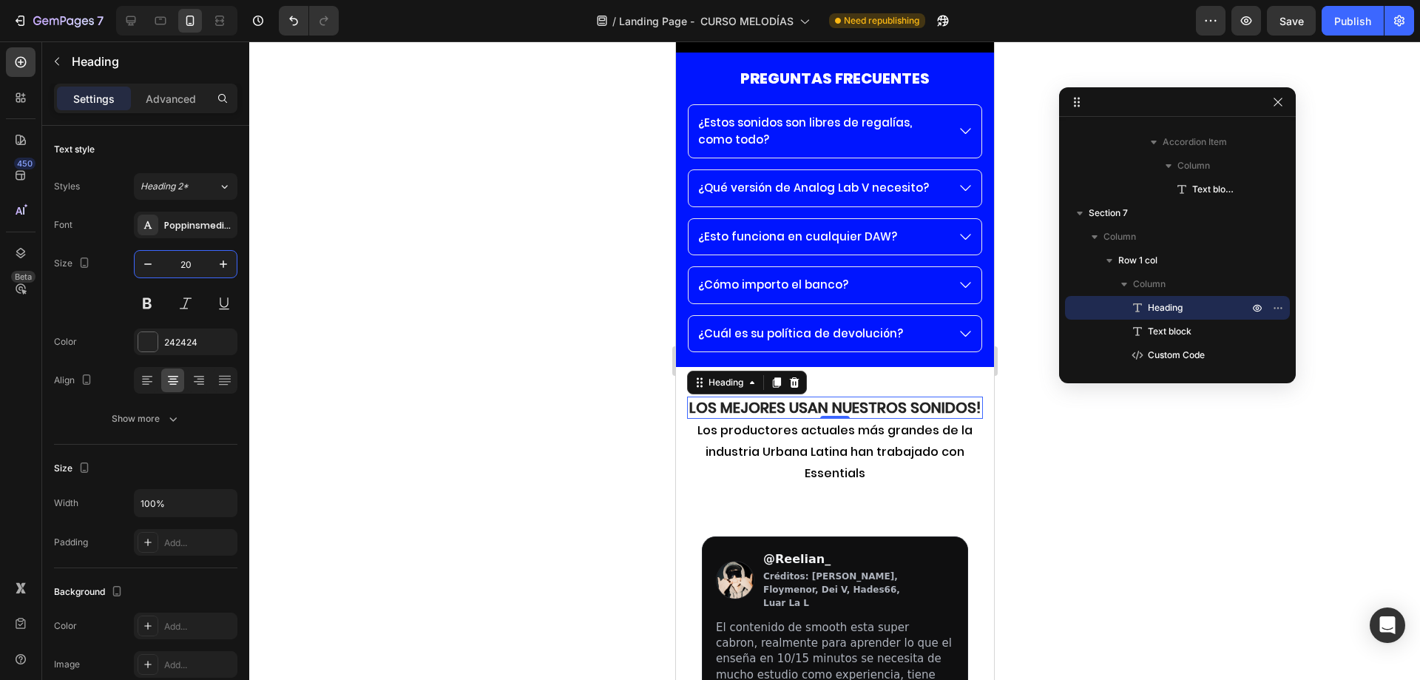
type input "20"
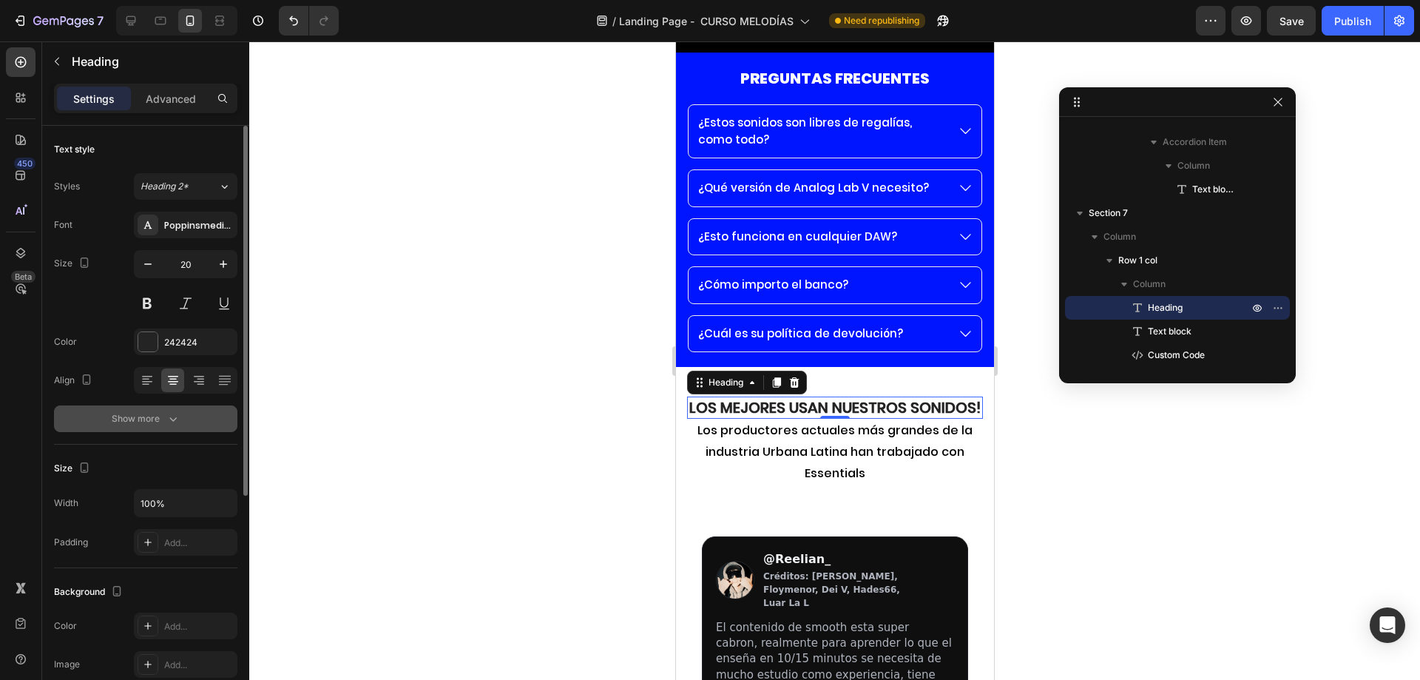
click at [143, 410] on button "Show more" at bounding box center [145, 418] width 183 height 27
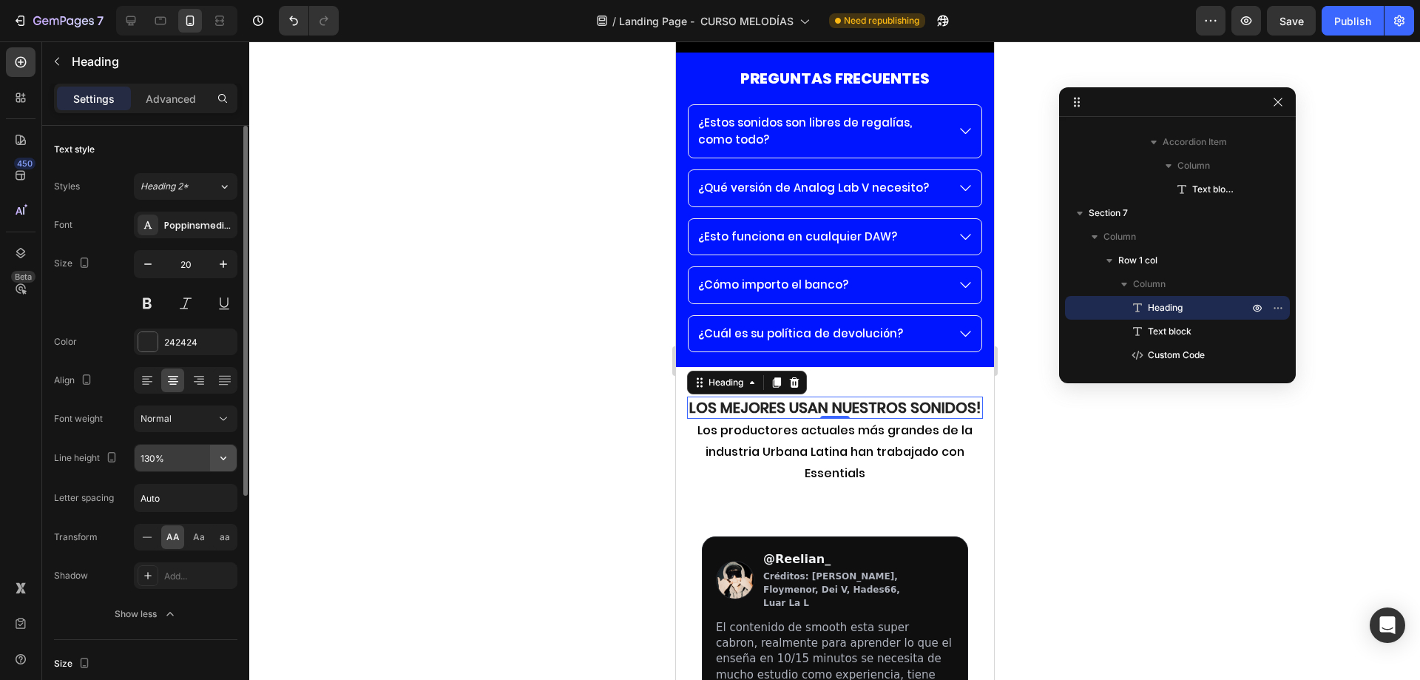
click at [226, 464] on icon "button" at bounding box center [223, 457] width 15 height 15
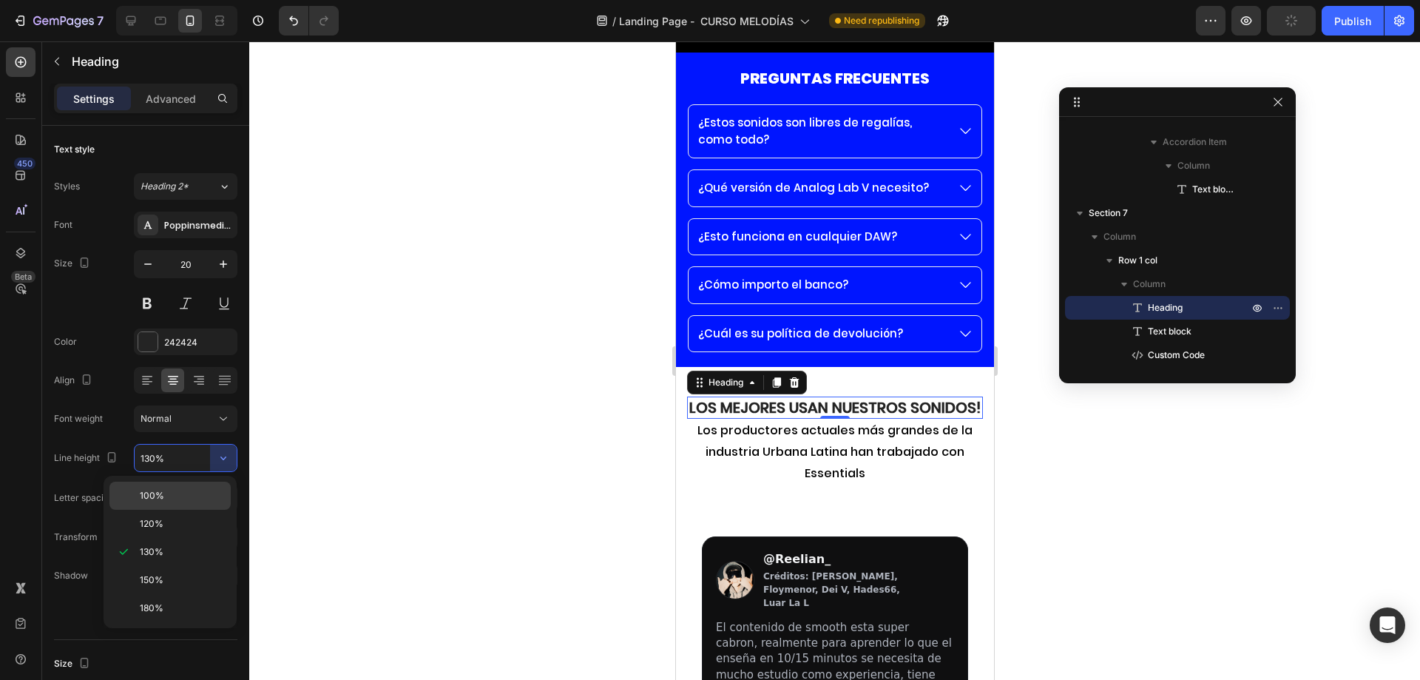
click at [183, 490] on p "100%" at bounding box center [182, 495] width 84 height 13
type input "100%"
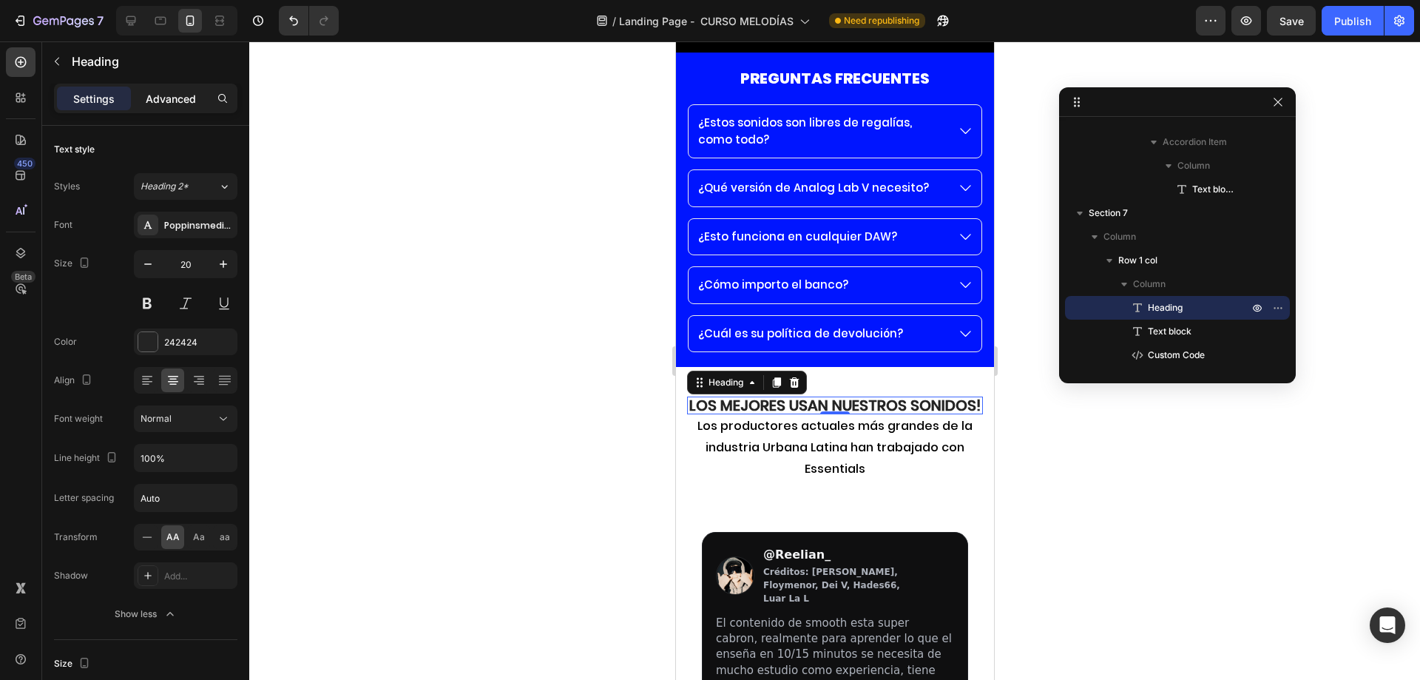
click at [135, 98] on div "Advanced" at bounding box center [171, 99] width 74 height 24
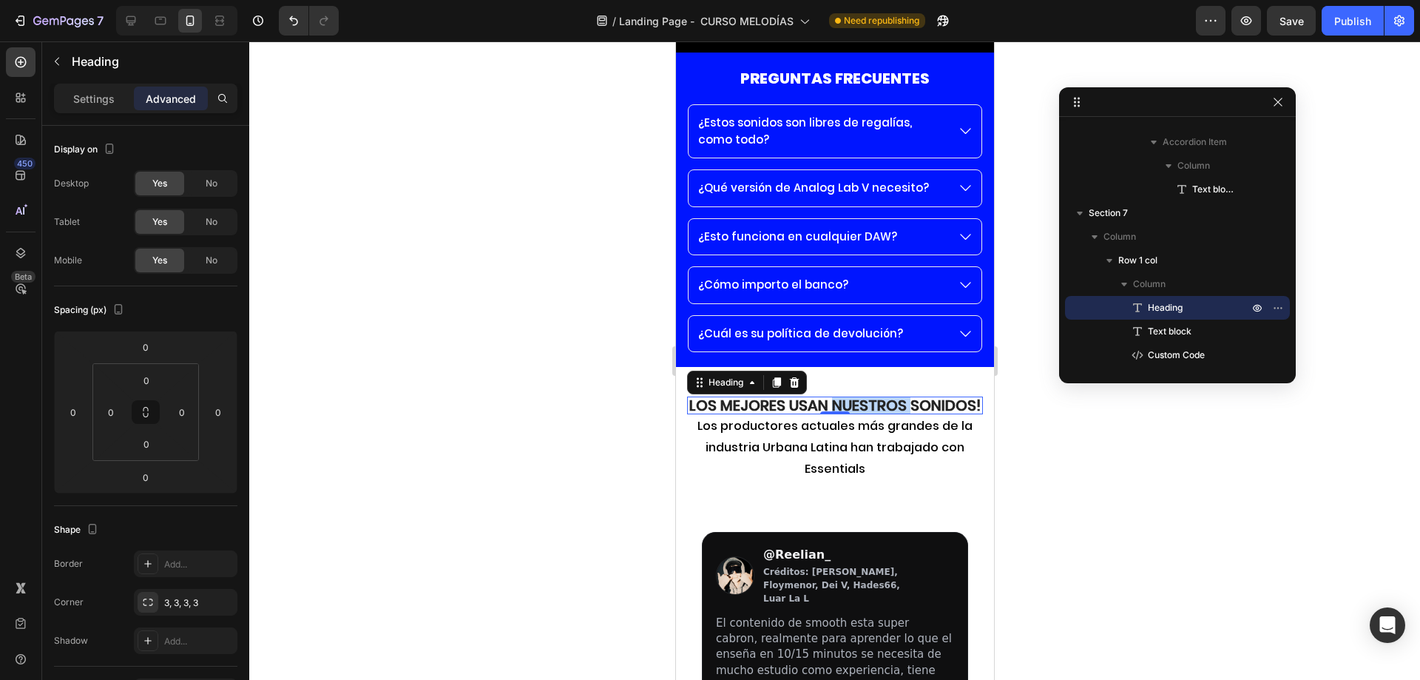
click at [864, 399] on strong "Los mejores usan Nuestros Sonidos!" at bounding box center [833, 405] width 291 height 21
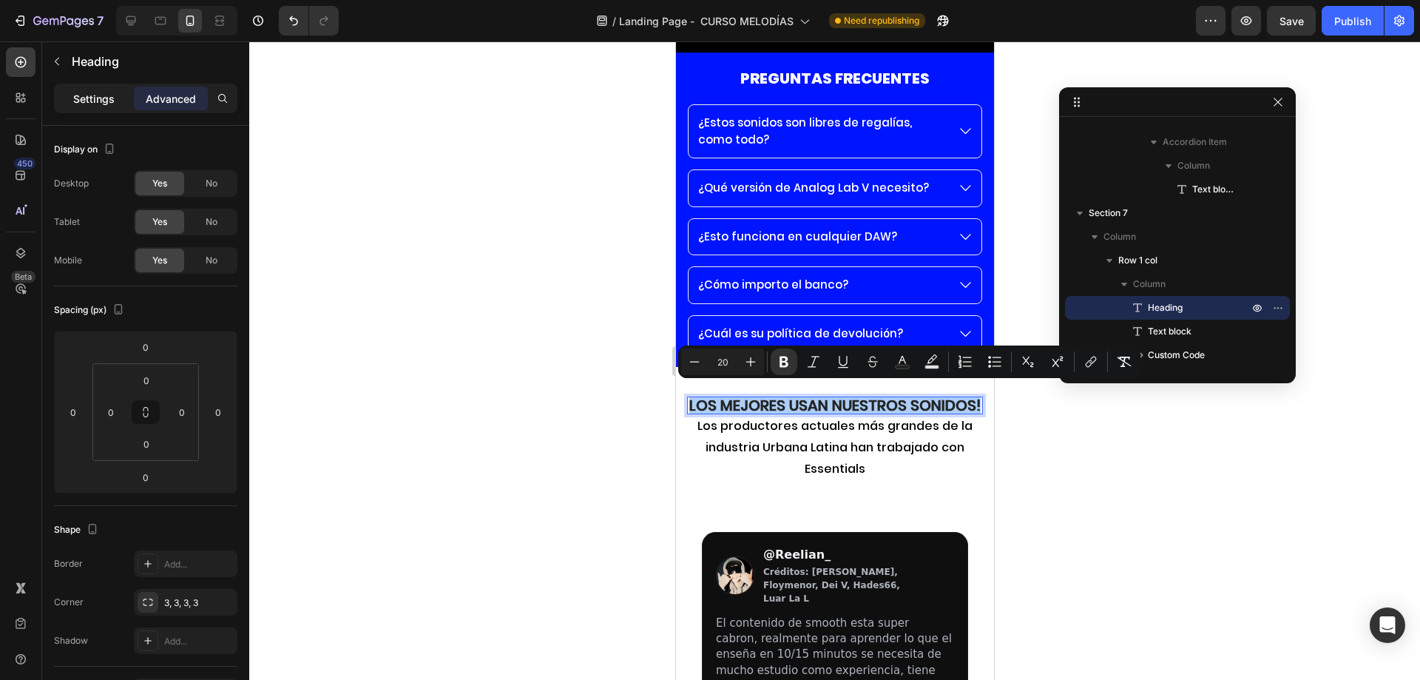
click at [86, 105] on p "Settings" at bounding box center [93, 99] width 41 height 16
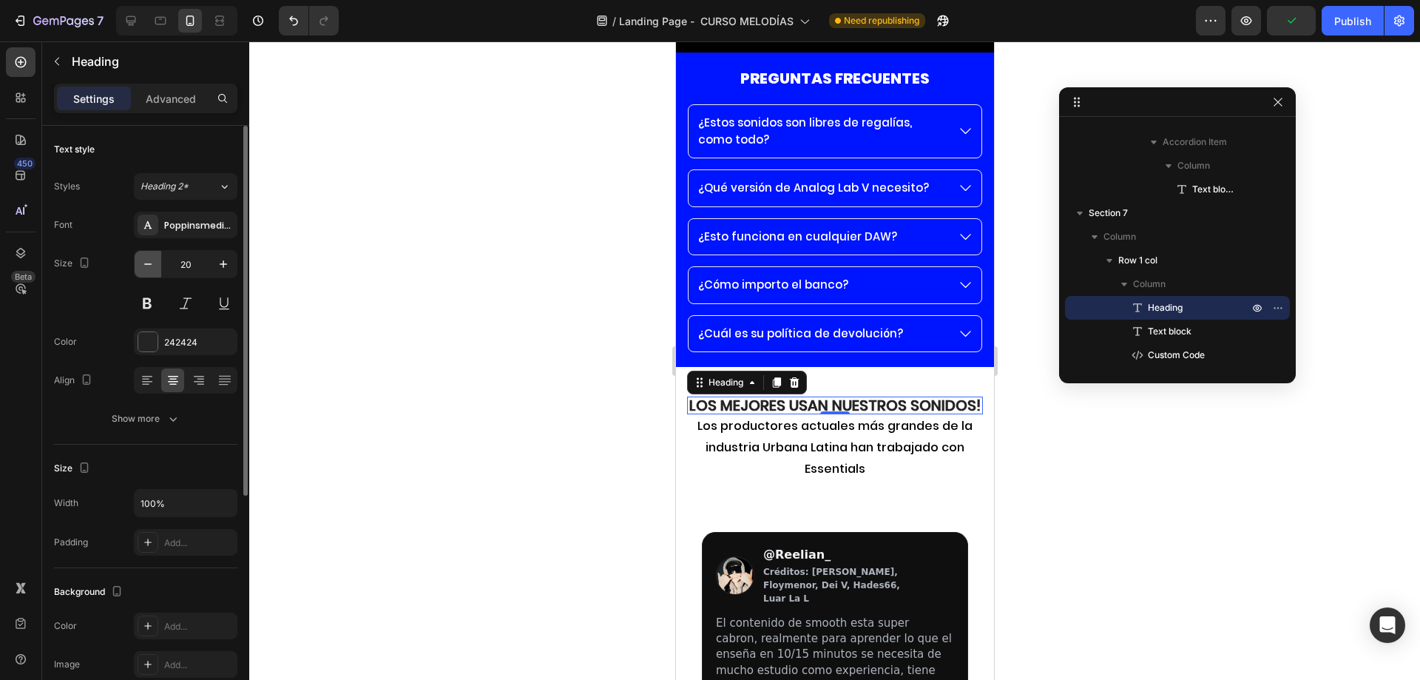
click at [155, 268] on icon "button" at bounding box center [148, 264] width 15 height 15
type input "19"
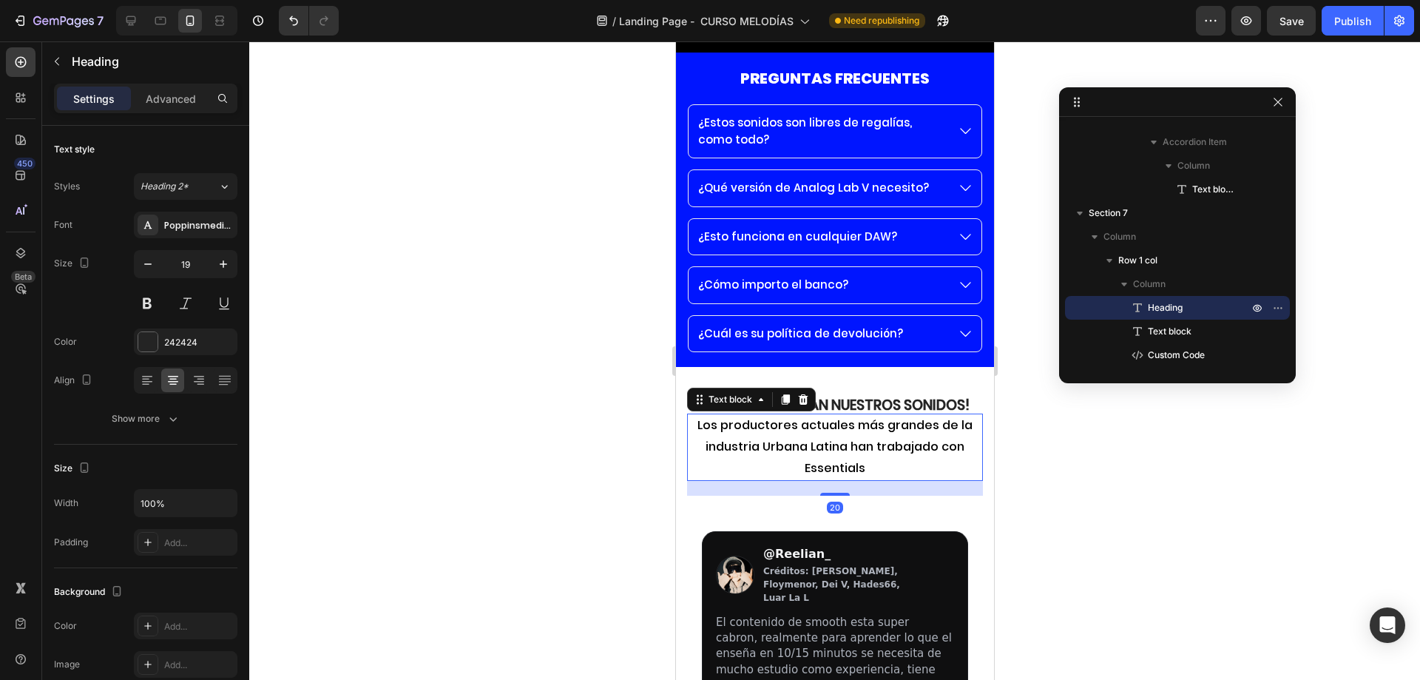
click at [753, 419] on p "Los productores actuales más grandes de la industria Urbana Latina han trabajad…" at bounding box center [834, 447] width 293 height 64
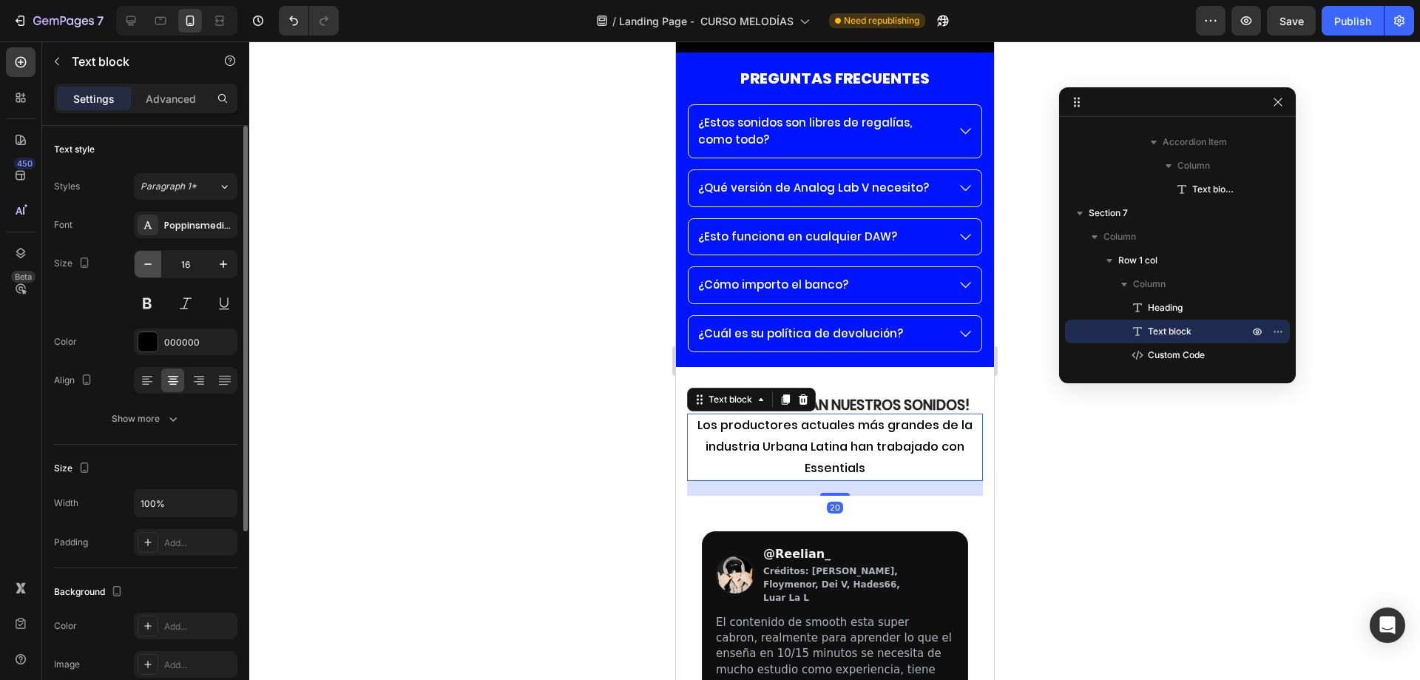
click at [149, 267] on icon "button" at bounding box center [148, 264] width 15 height 15
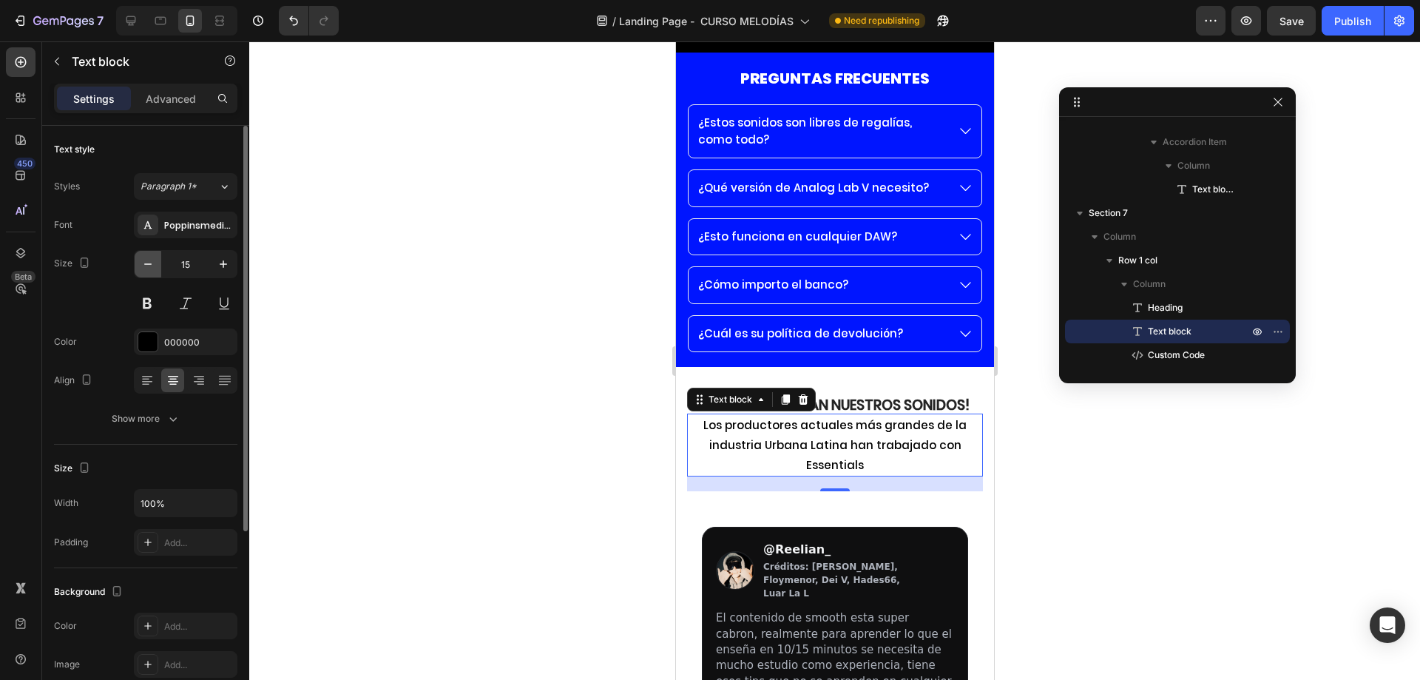
click at [149, 267] on icon "button" at bounding box center [148, 264] width 15 height 15
type input "14"
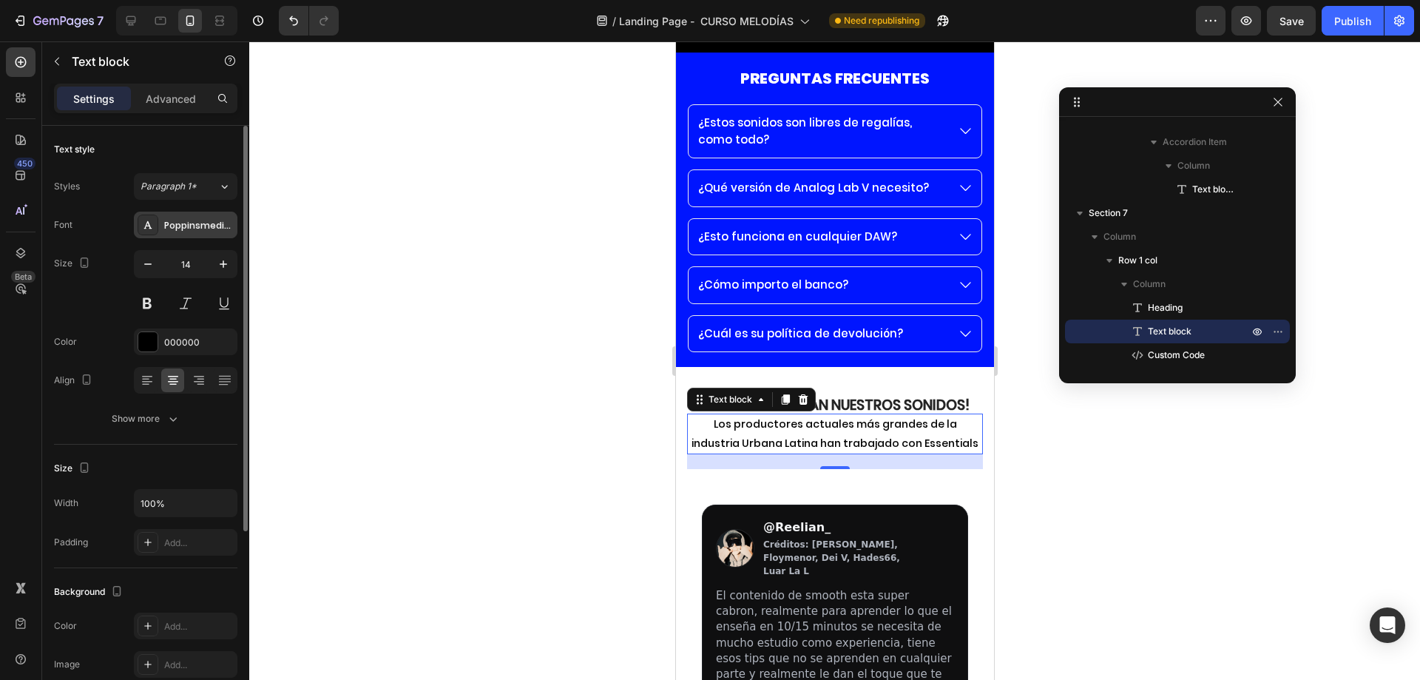
click at [192, 231] on div "Poppinsmedium" at bounding box center [199, 225] width 70 height 13
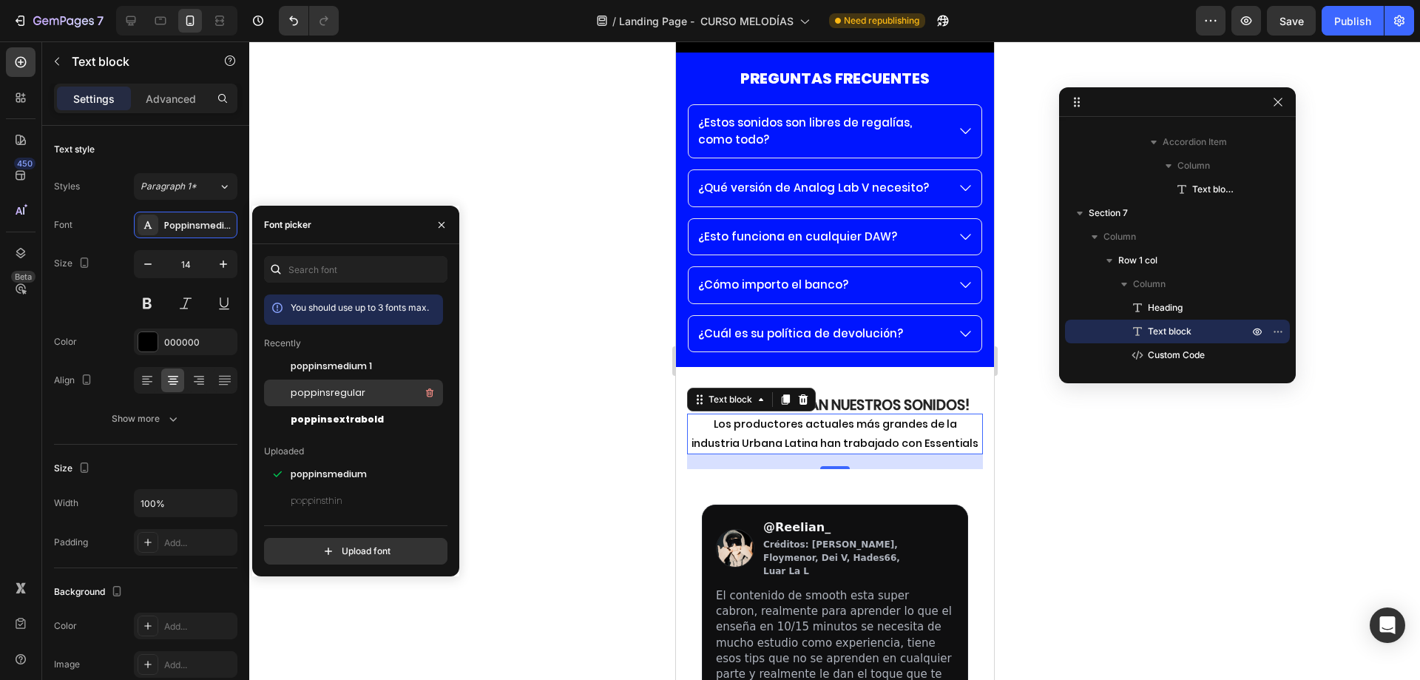
click at [368, 399] on div "poppinsregular" at bounding box center [365, 393] width 149 height 18
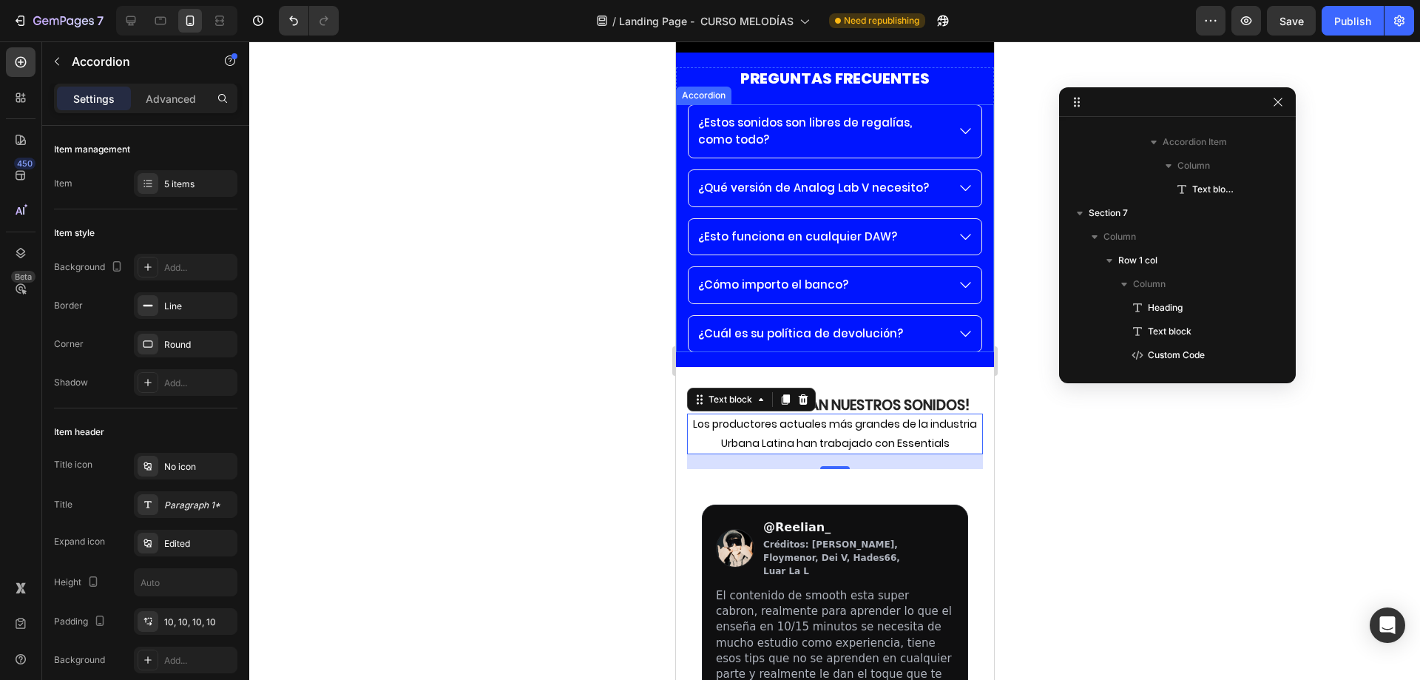
click at [858, 274] on div "¿Cómo importo el banco?" at bounding box center [819, 284] width 249 height 21
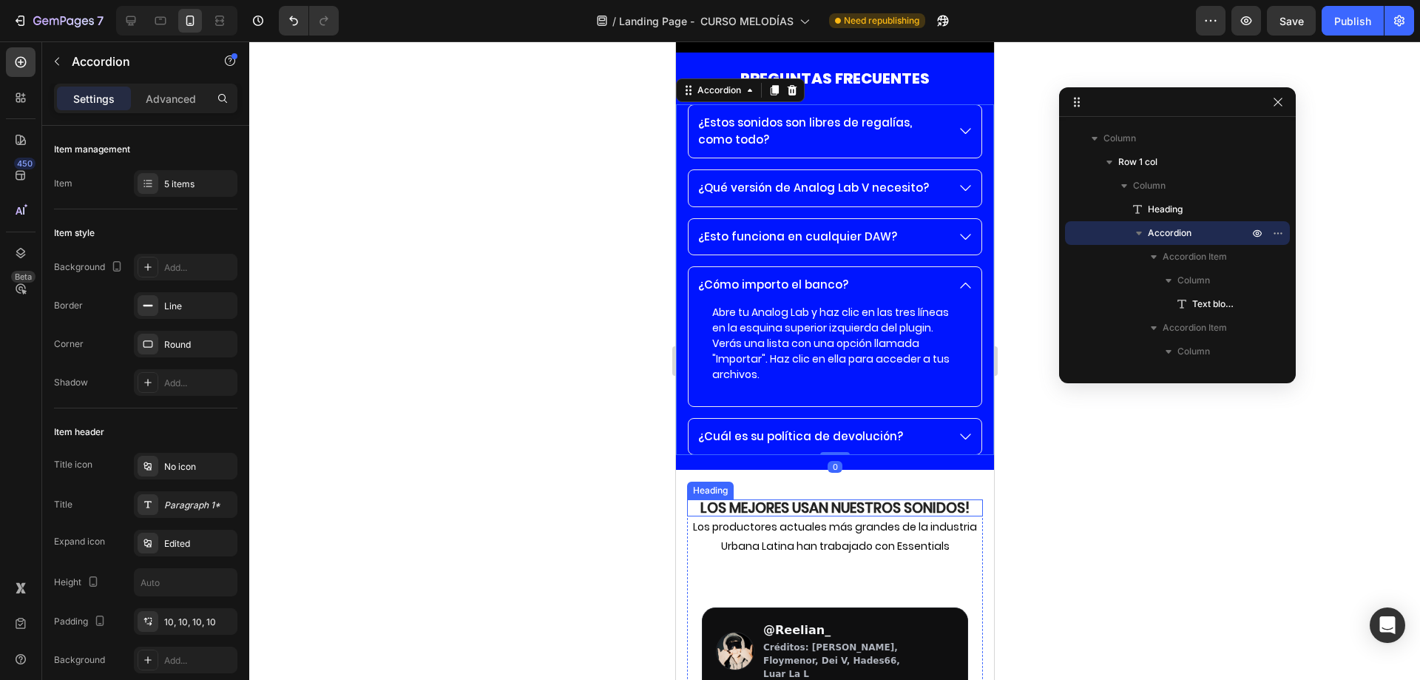
click at [809, 541] on p "Los productores actuales más grandes de la industria Urbana Latina han trabajad…" at bounding box center [834, 536] width 293 height 37
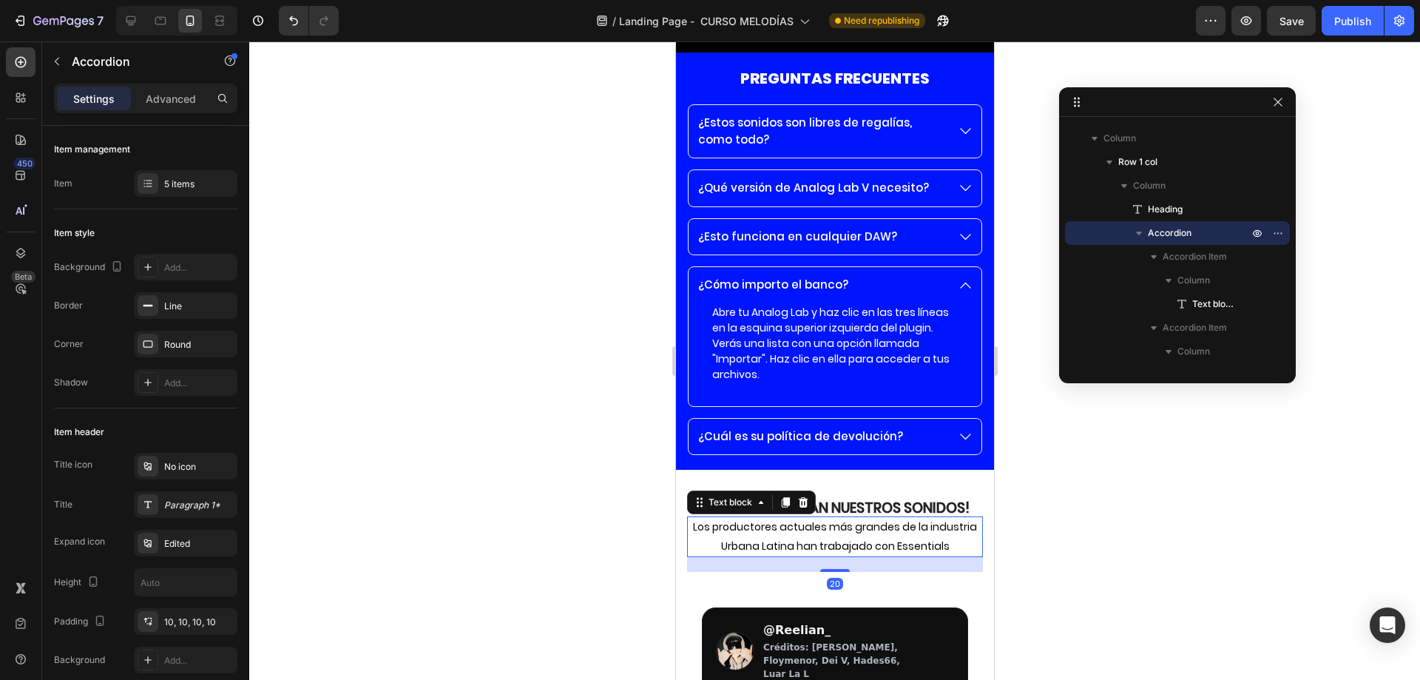
scroll to position [963, 0]
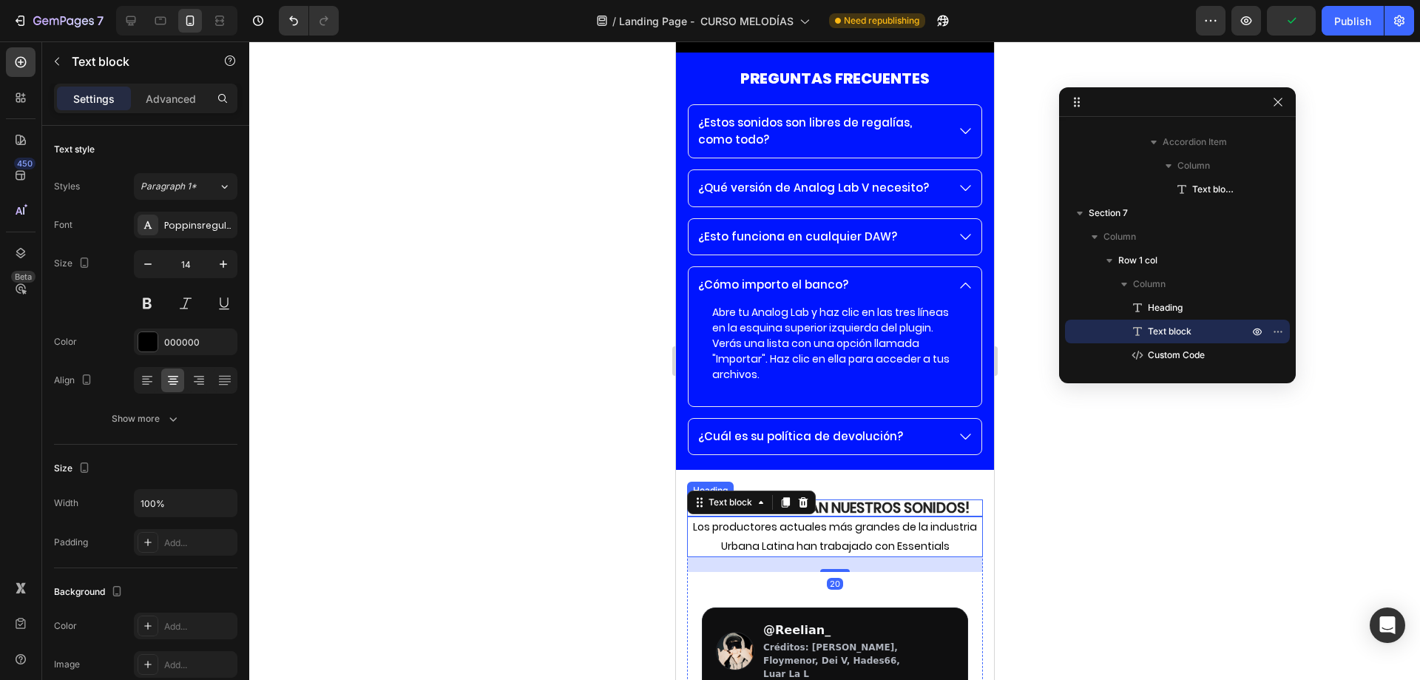
click at [896, 498] on strong "Los mejores usan Nuestros Sonidos!" at bounding box center [834, 508] width 269 height 20
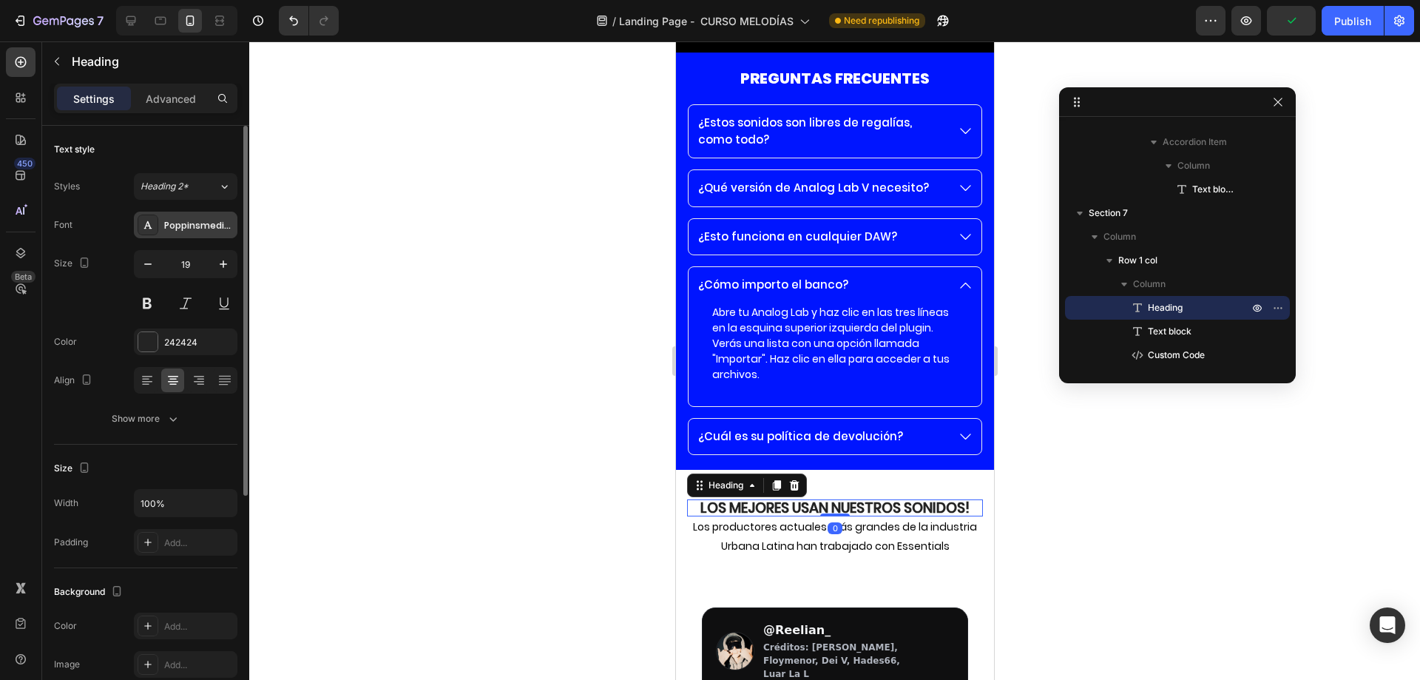
click at [206, 228] on div "Poppinsmedium" at bounding box center [199, 225] width 70 height 13
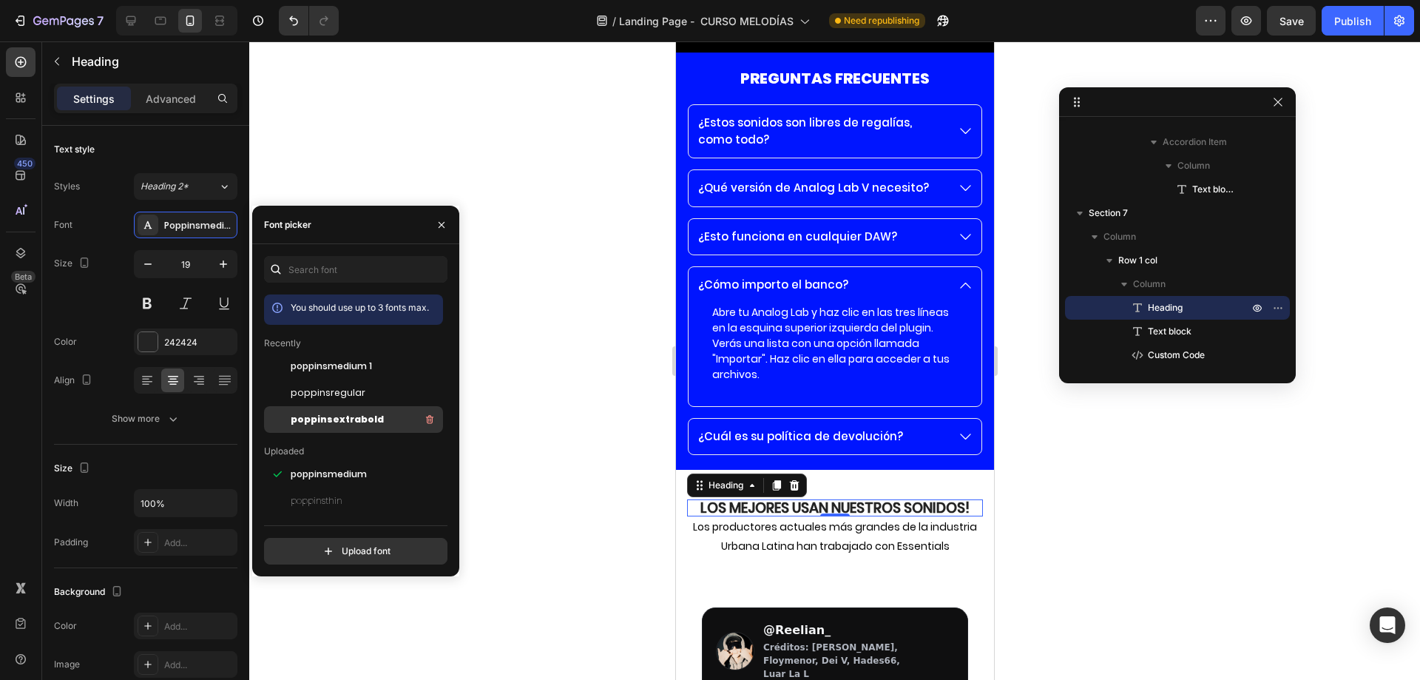
click at [359, 418] on span "poppinsextrabold" at bounding box center [337, 419] width 93 height 13
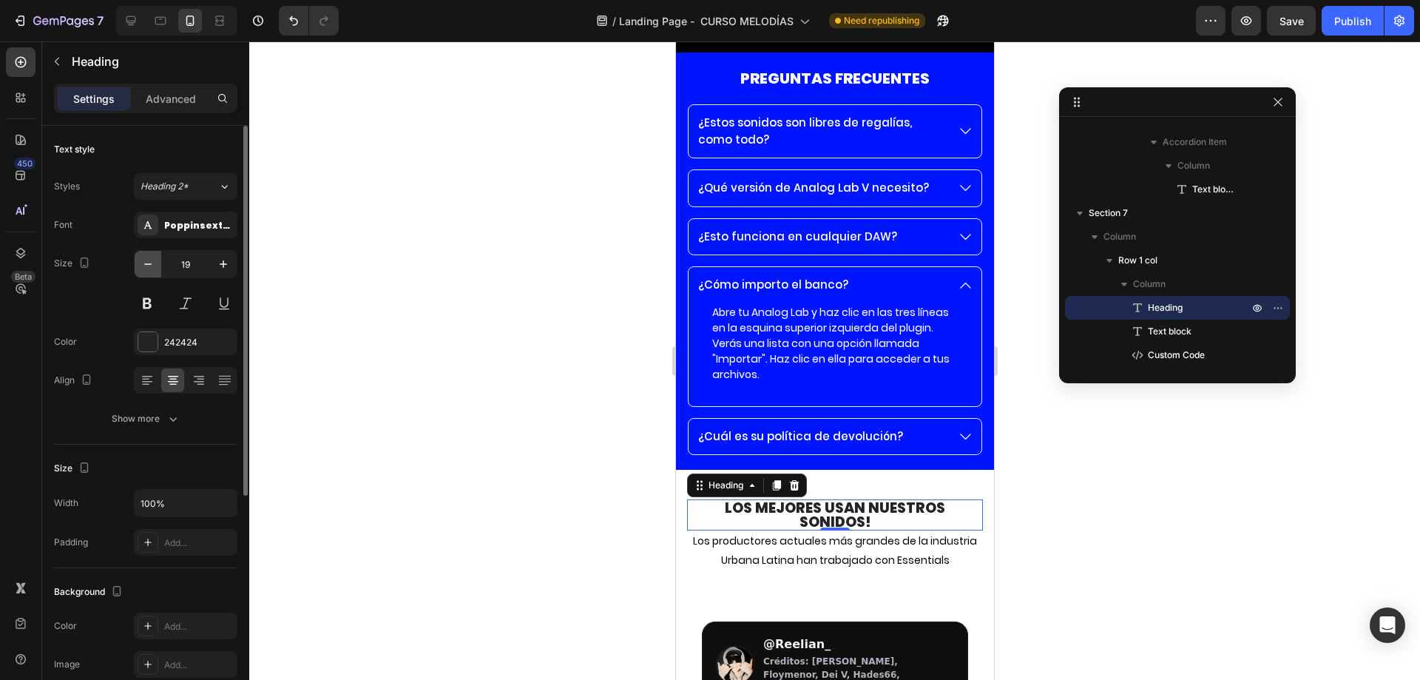
click at [152, 260] on icon "button" at bounding box center [148, 264] width 15 height 15
type input "18"
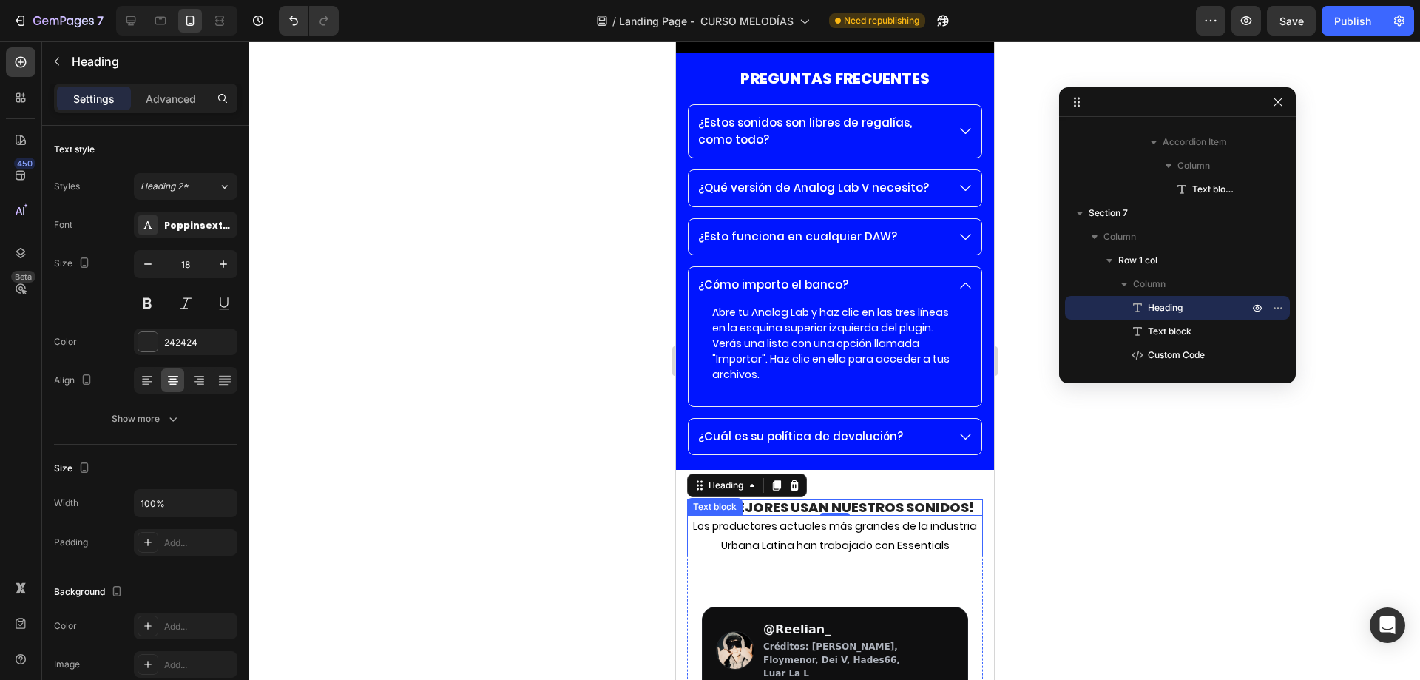
click at [738, 517] on p "Los productores actuales más grandes de la industria Urbana Latina han trabajad…" at bounding box center [834, 535] width 293 height 37
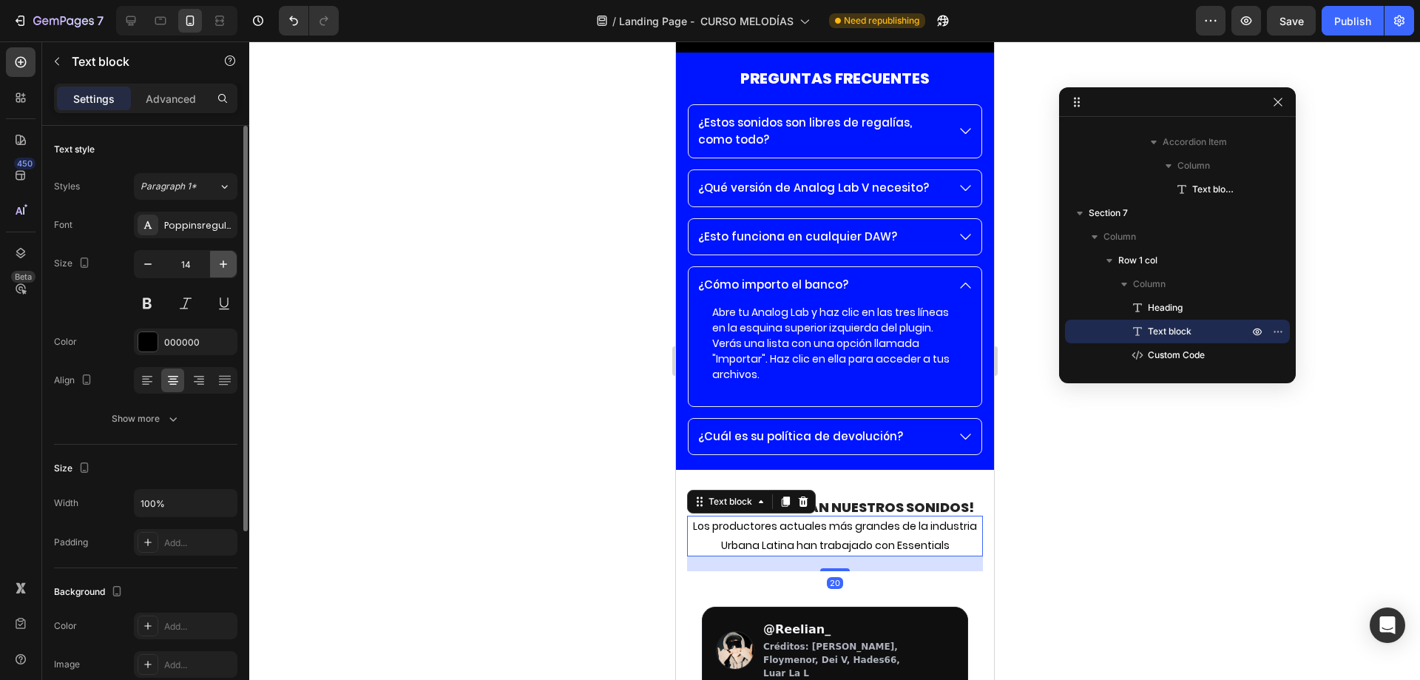
click at [228, 271] on button "button" at bounding box center [223, 264] width 27 height 27
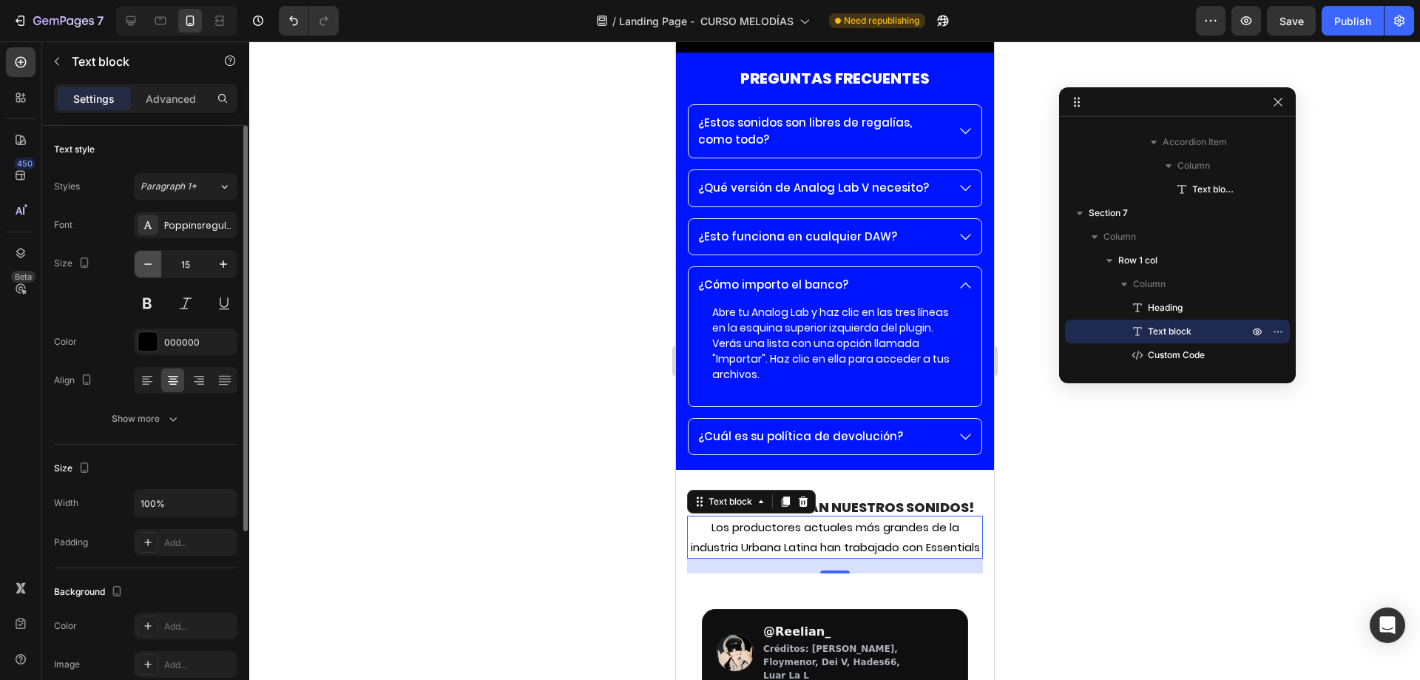
click at [155, 271] on button "button" at bounding box center [148, 264] width 27 height 27
type input "14"
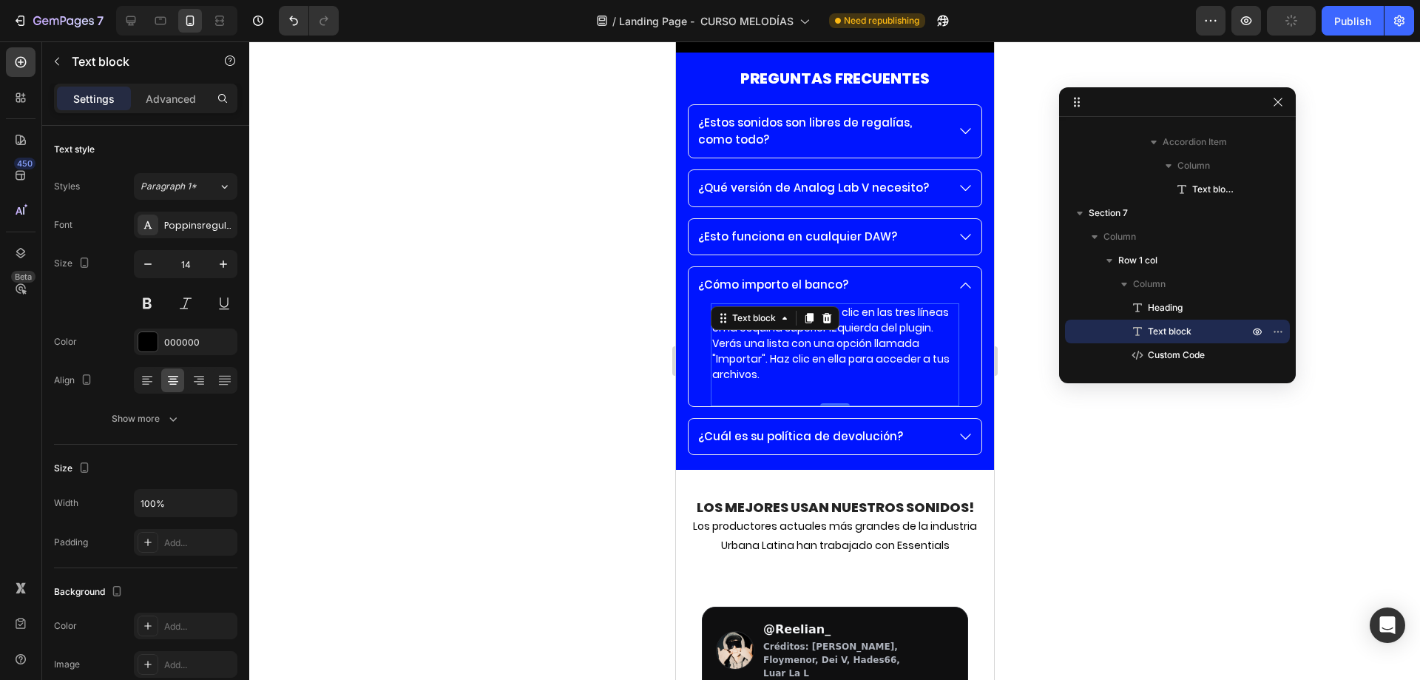
click at [845, 365] on p "Abre tu Analog Lab y haz clic en las tres líneas en la esquina superior izquier…" at bounding box center [834, 344] width 246 height 78
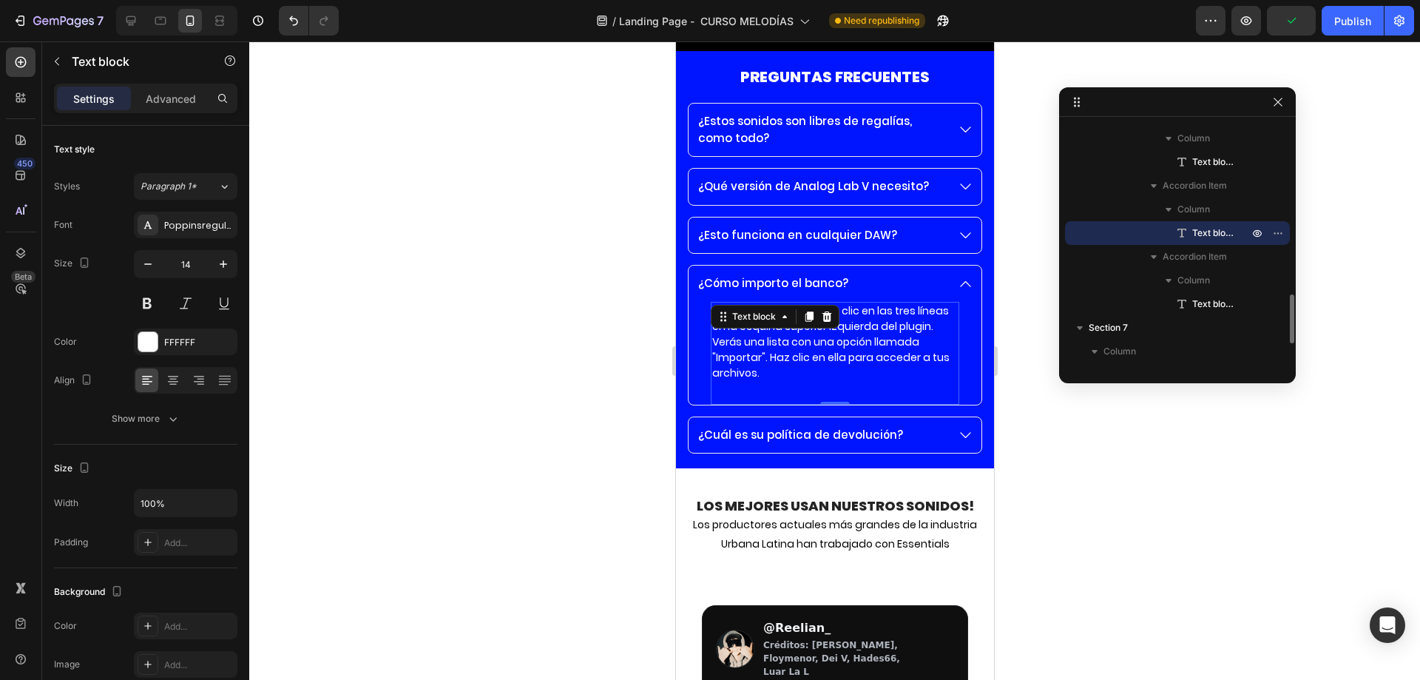
scroll to position [12016, 0]
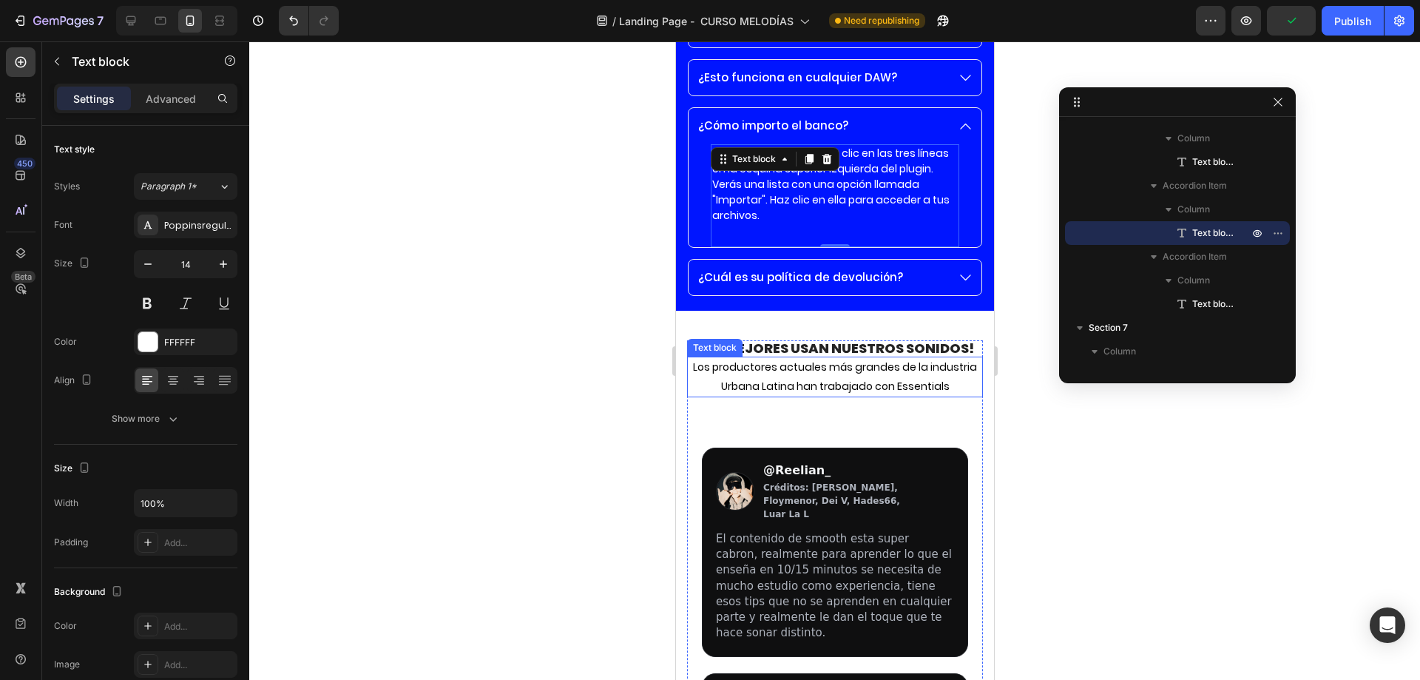
click at [832, 394] on p "Los productores actuales más grandes de la industria Urbana Latina han trabajad…" at bounding box center [834, 376] width 293 height 37
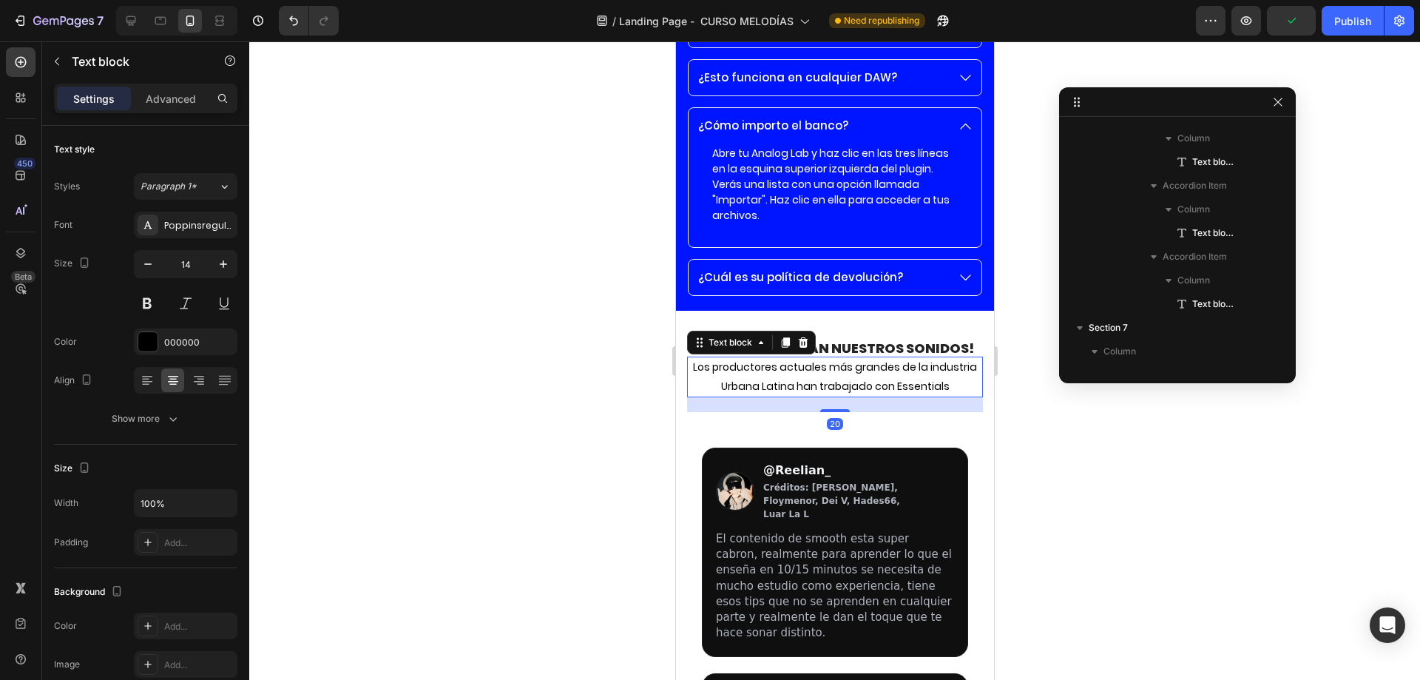
scroll to position [963, 0]
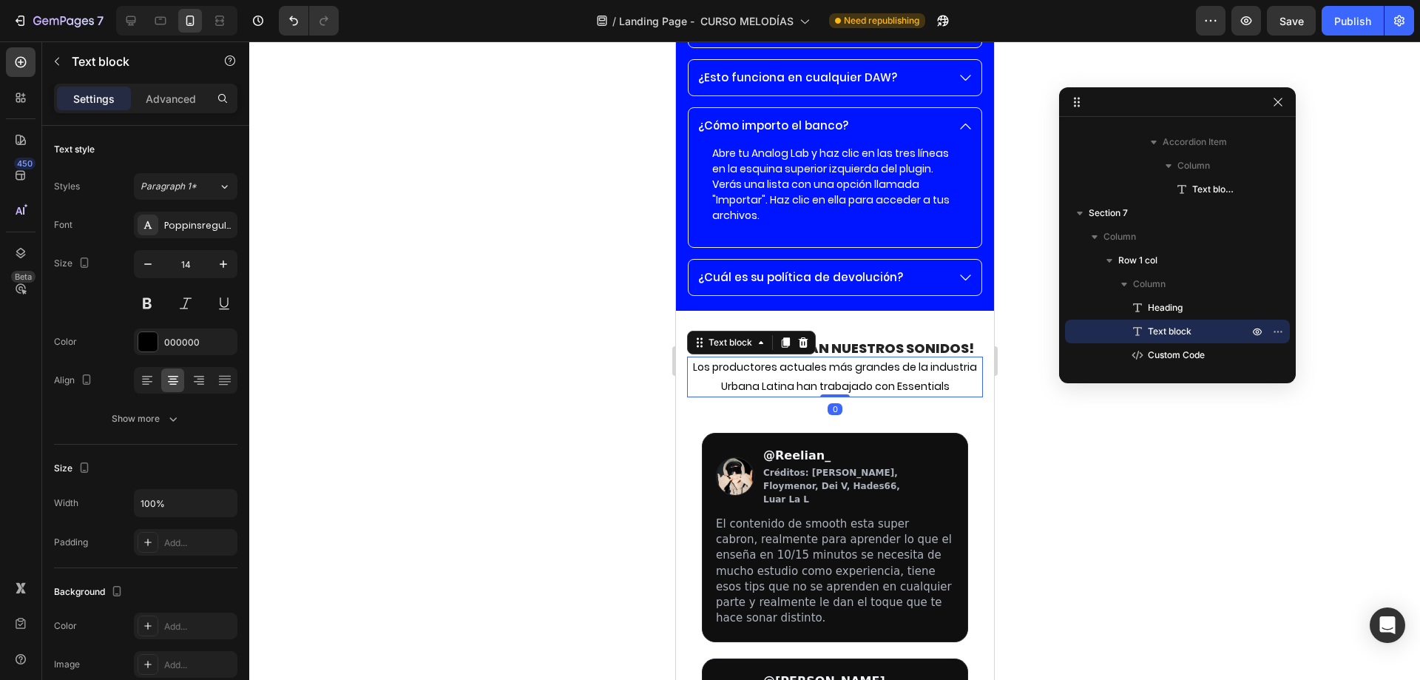
drag, startPoint x: 830, startPoint y: 411, endPoint x: 859, endPoint y: 346, distance: 71.5
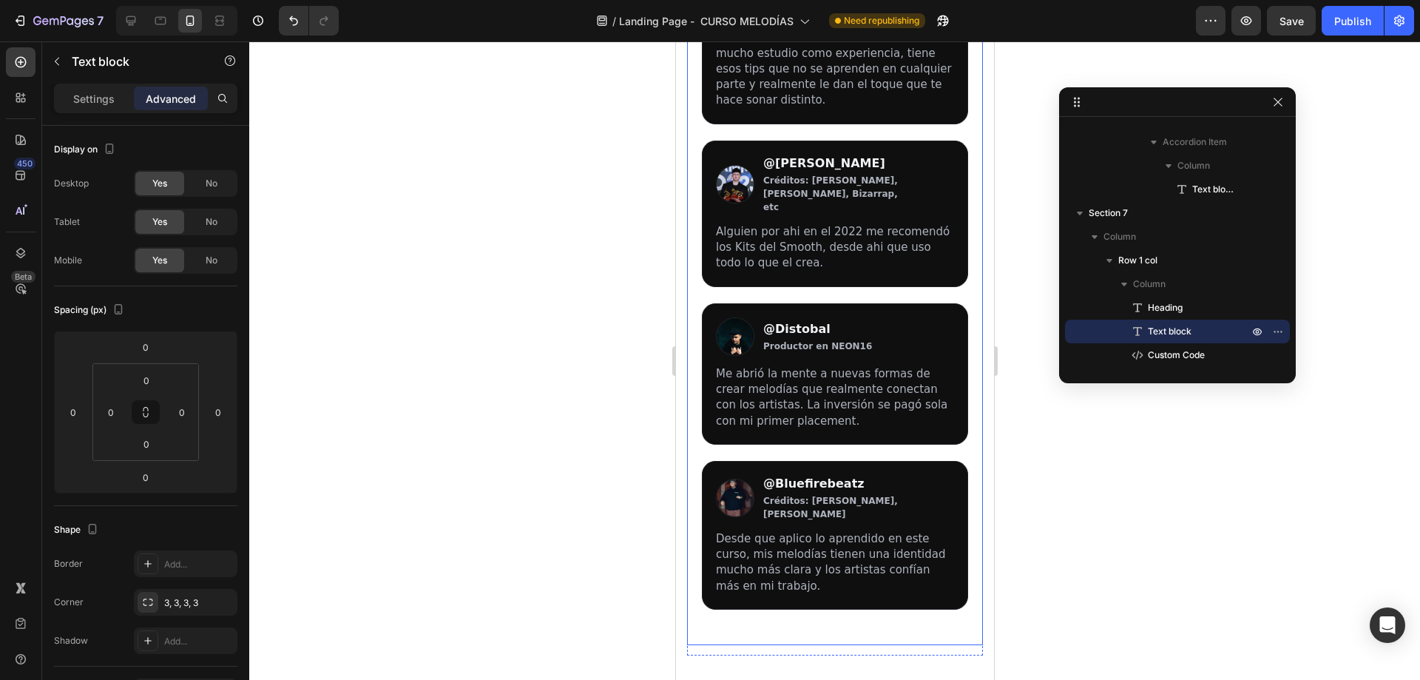
scroll to position [12790, 0]
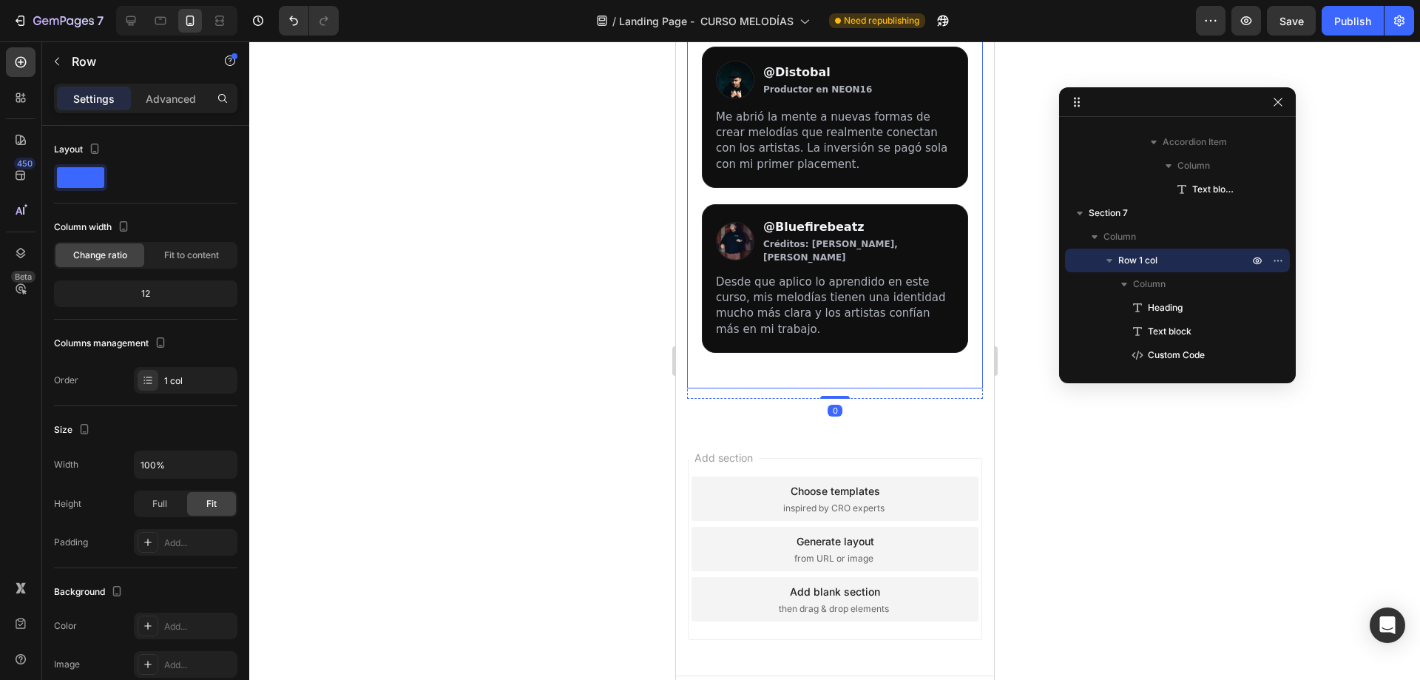
click at [921, 327] on div "@Reelian_ Créditos: [PERSON_NAME], Floymenor, Dei V, Hades66, Luar La L El cont…" at bounding box center [834, 5] width 296 height 765
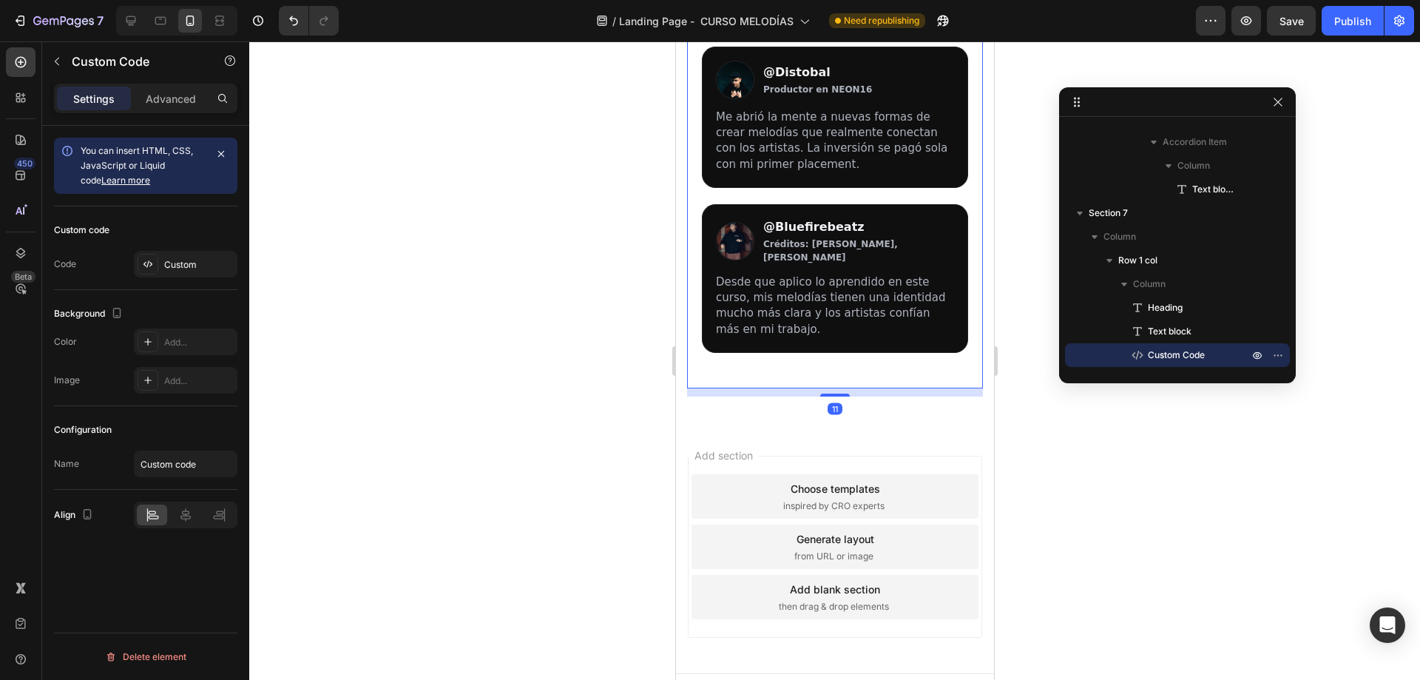
scroll to position [12780, 0]
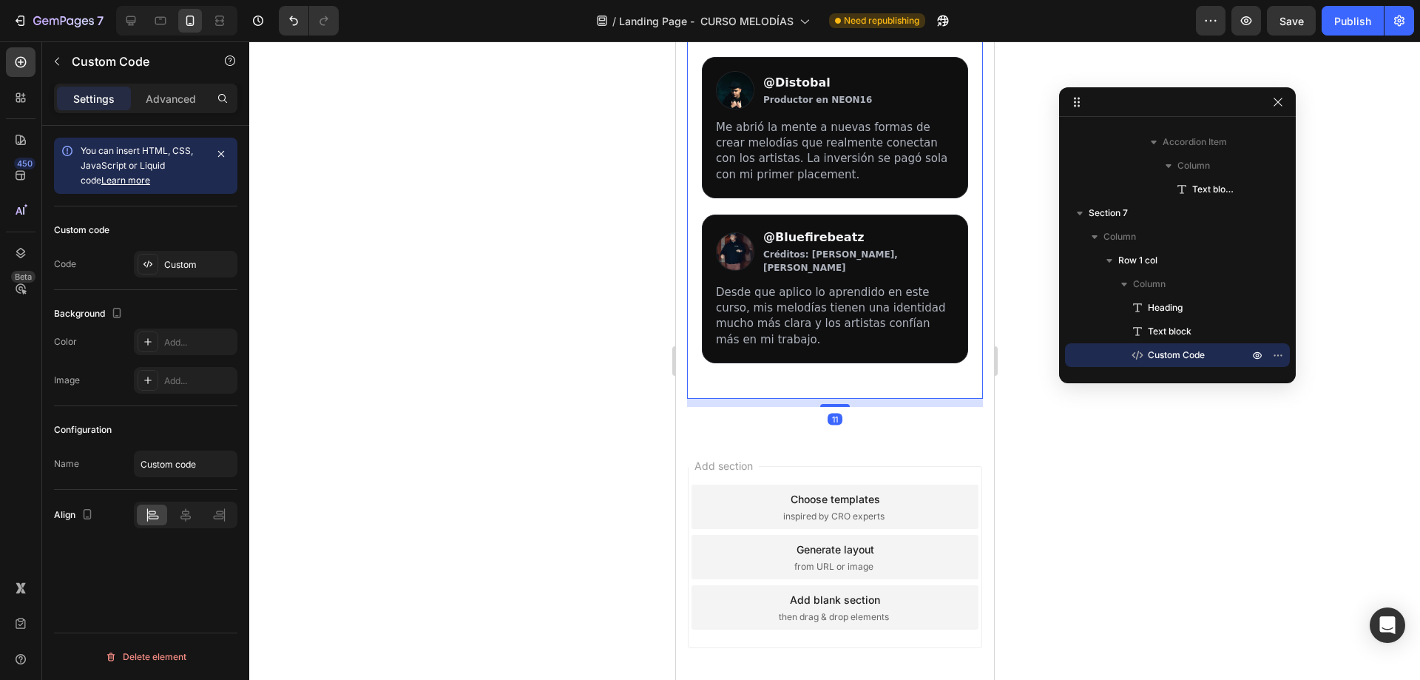
drag, startPoint x: 830, startPoint y: 372, endPoint x: 837, endPoint y: 311, distance: 61.7
click at [835, 311] on div "@Reelian_ Créditos: [PERSON_NAME], Floymenor, Dei V, Hades66, Luar La L El cont…" at bounding box center [834, 15] width 296 height 765
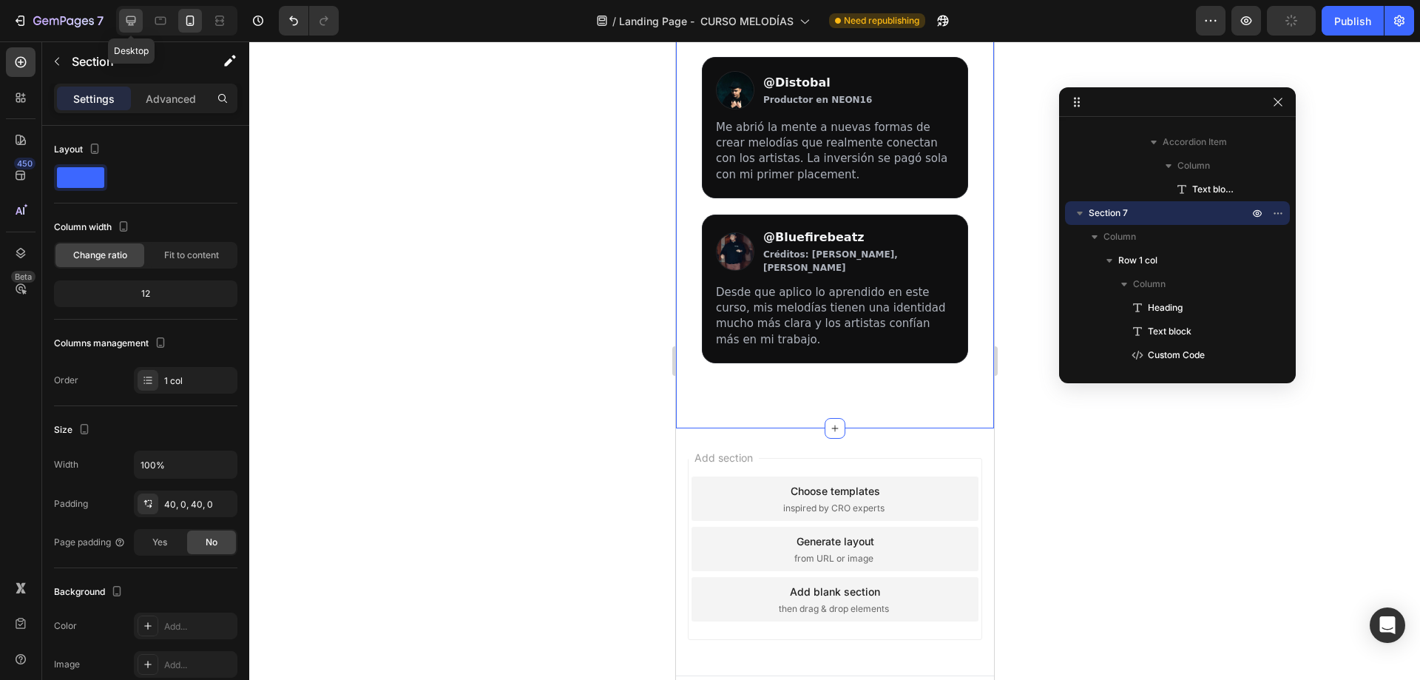
click at [138, 25] on icon at bounding box center [130, 20] width 15 height 15
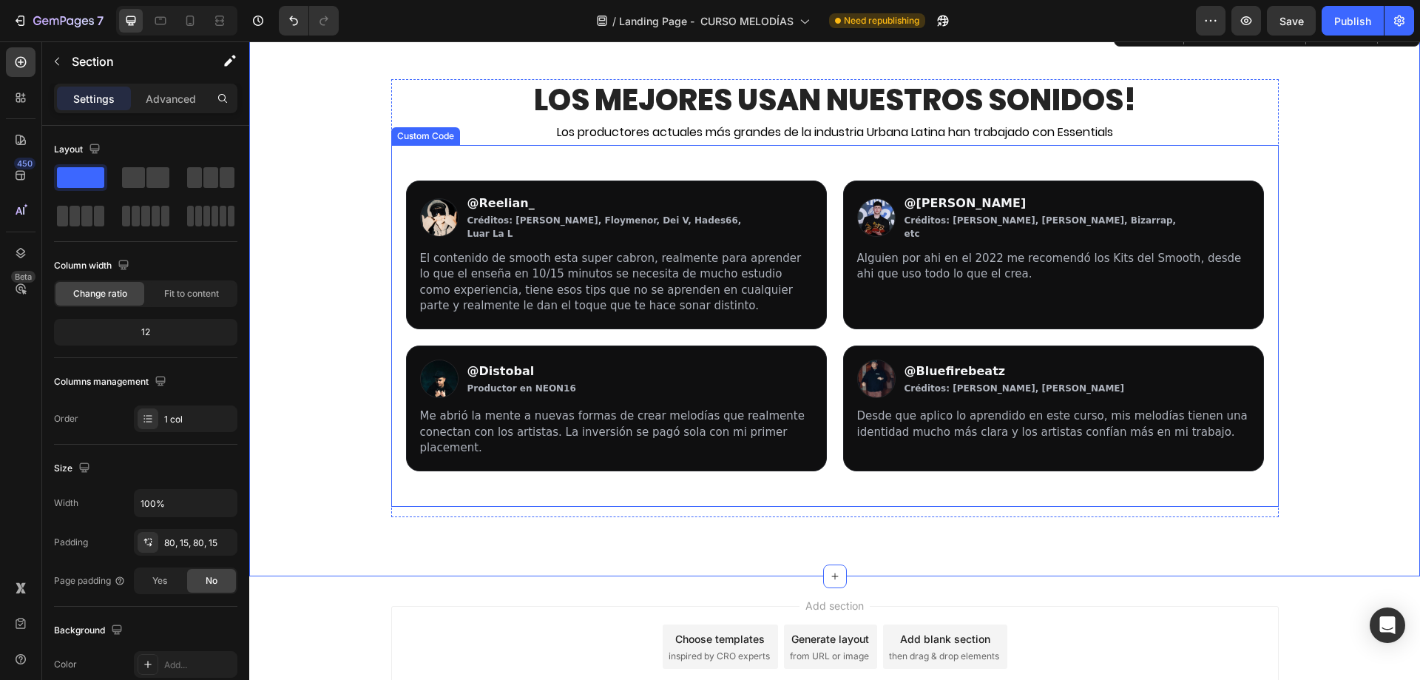
scroll to position [12225, 0]
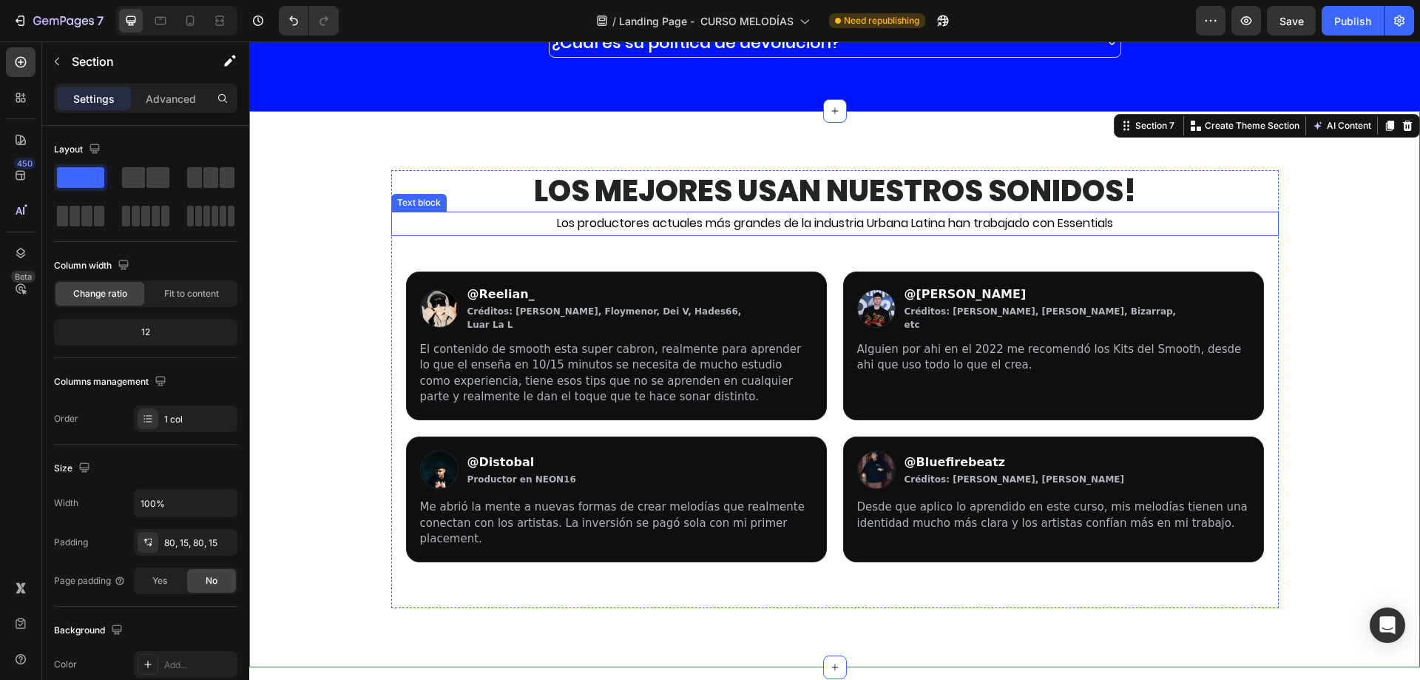
click at [598, 219] on p "Los productores actuales más grandes de la industria Urbana Latina han trabajad…" at bounding box center [835, 223] width 884 height 21
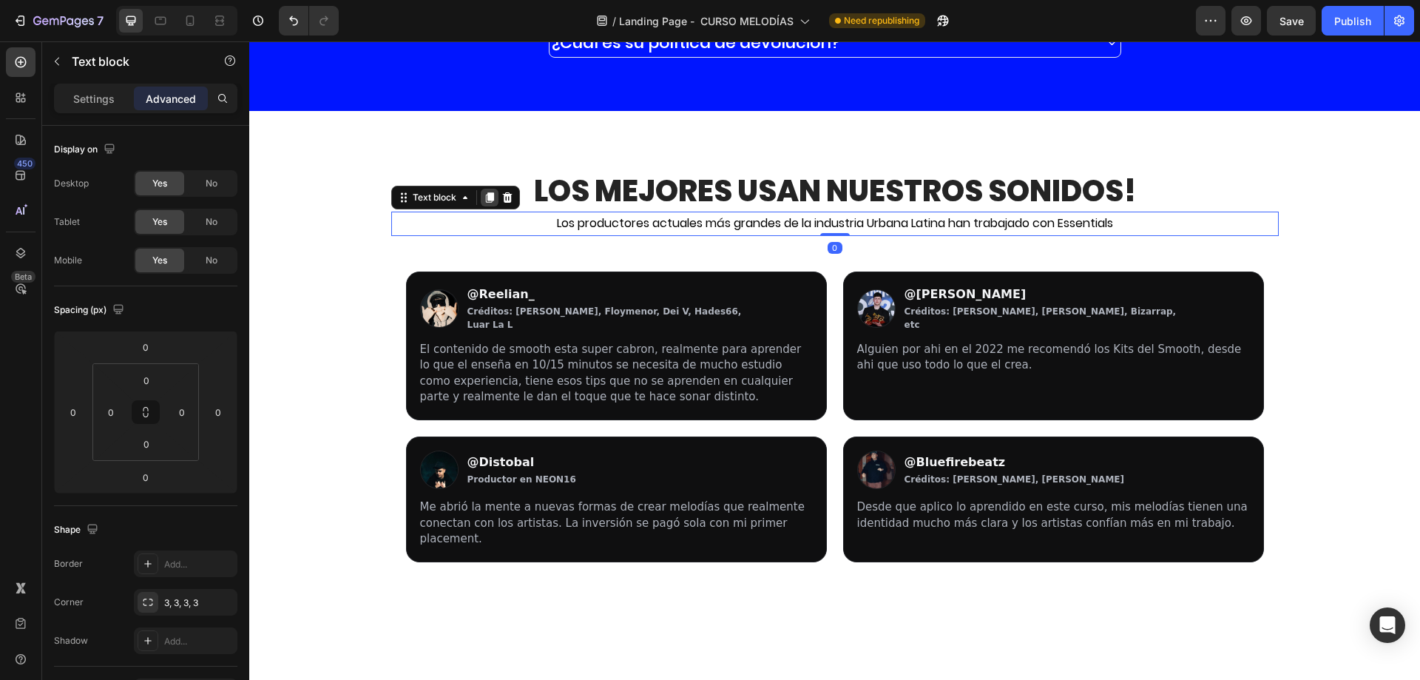
click at [484, 203] on icon at bounding box center [490, 198] width 12 height 12
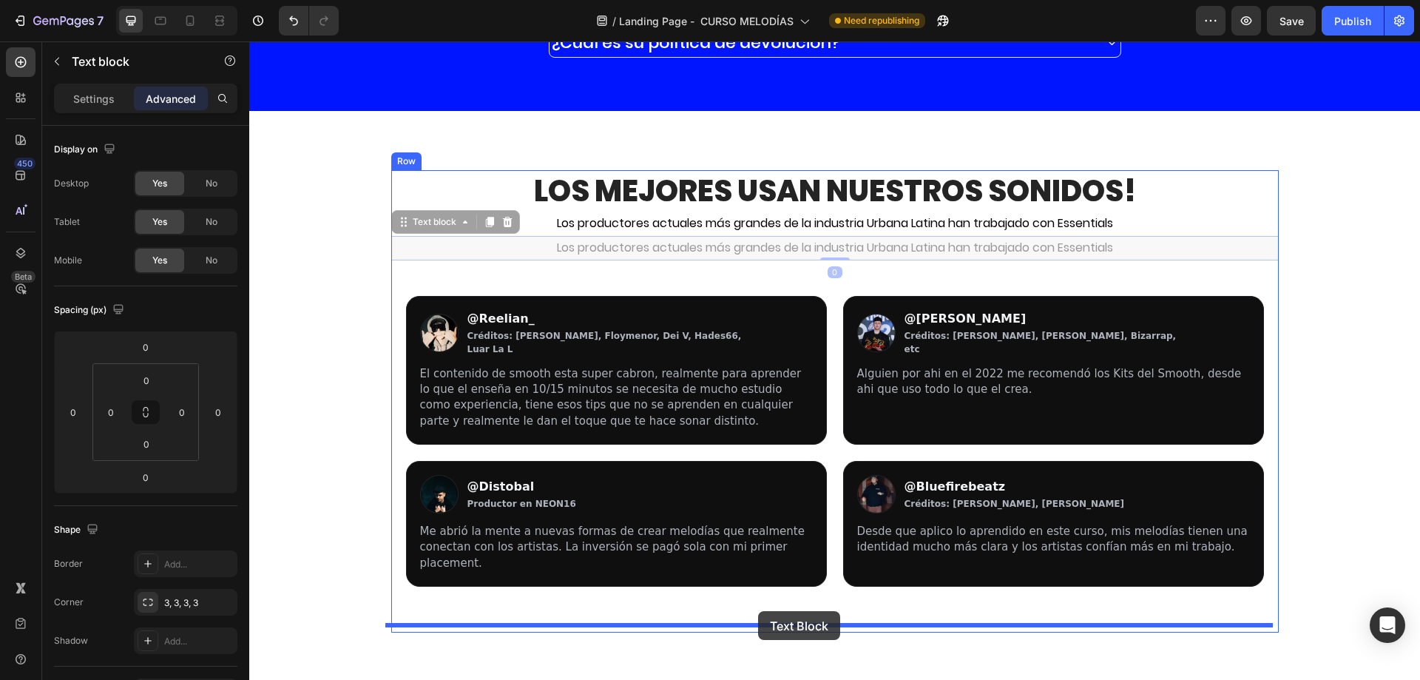
drag, startPoint x: 405, startPoint y: 223, endPoint x: 759, endPoint y: 611, distance: 525.0
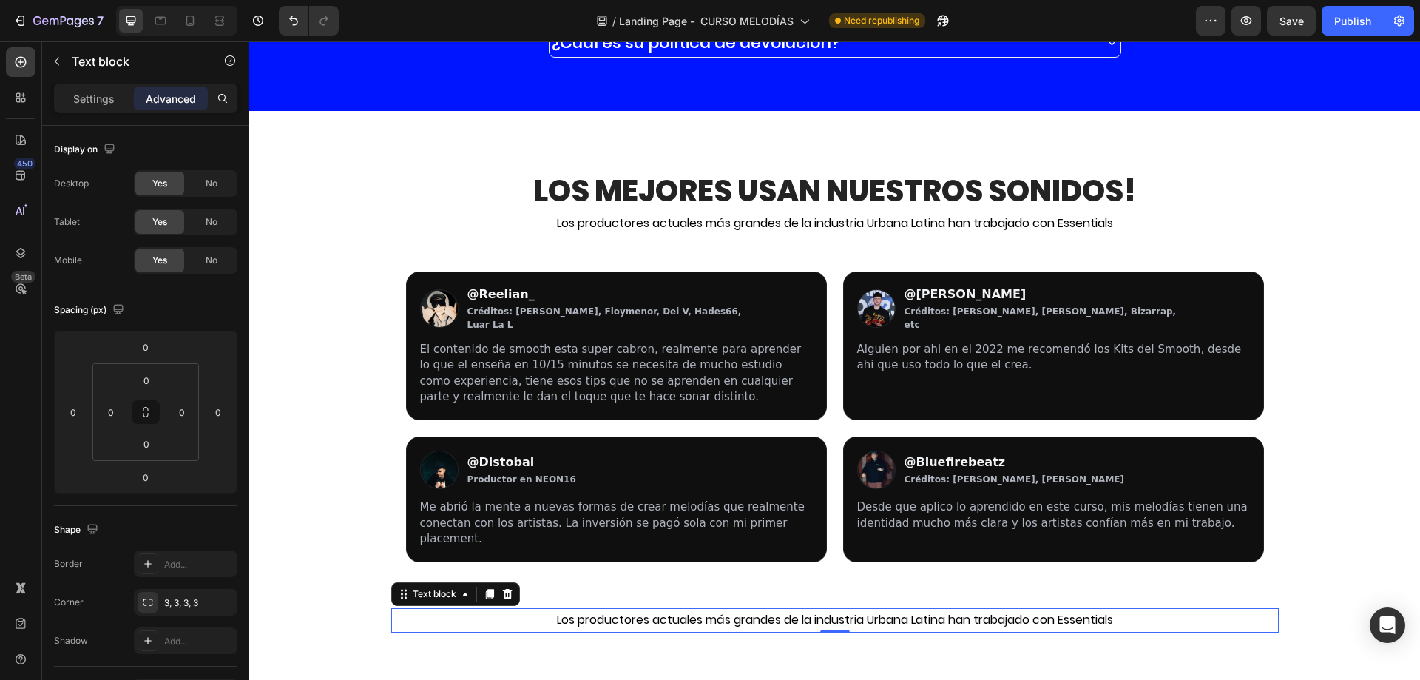
click at [759, 609] on p "Los productores actuales más grandes de la industria Urbana Latina han trabajad…" at bounding box center [835, 619] width 884 height 21
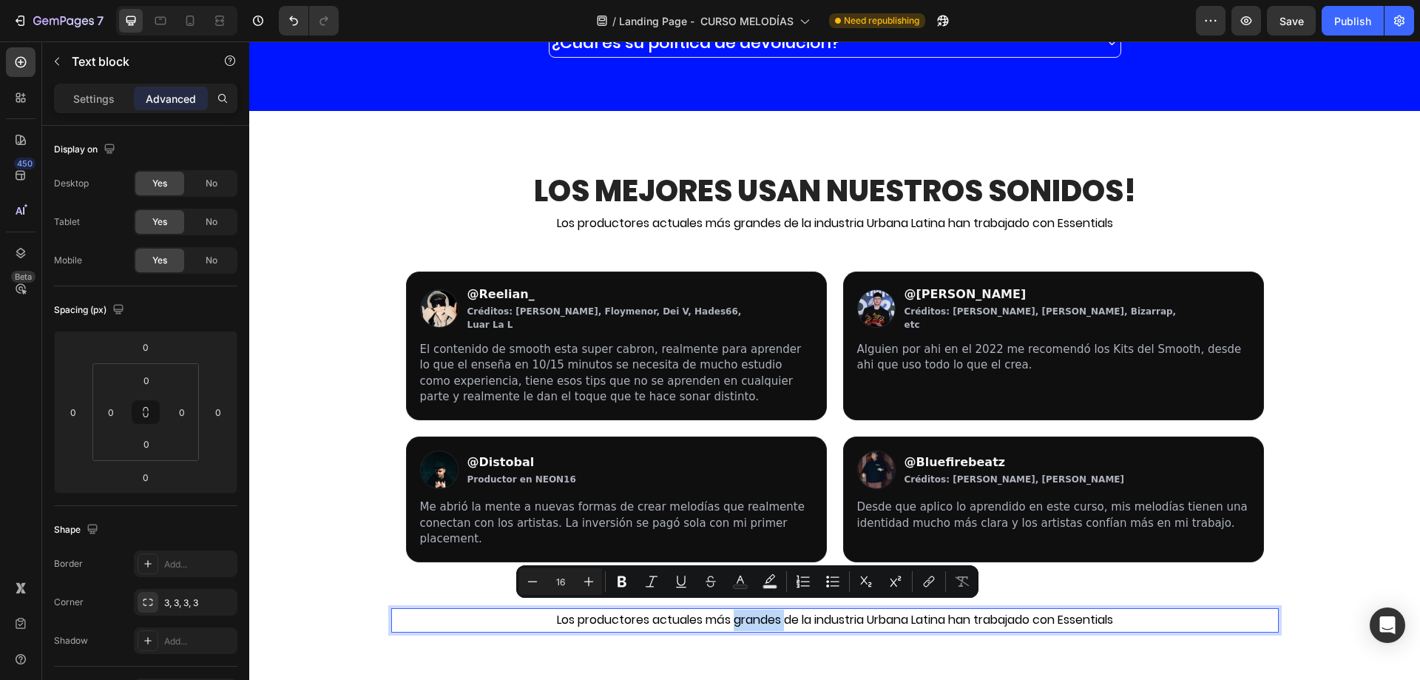
click at [748, 609] on p "Los productores actuales más grandes de la industria Urbana Latina han trabajad…" at bounding box center [835, 619] width 884 height 21
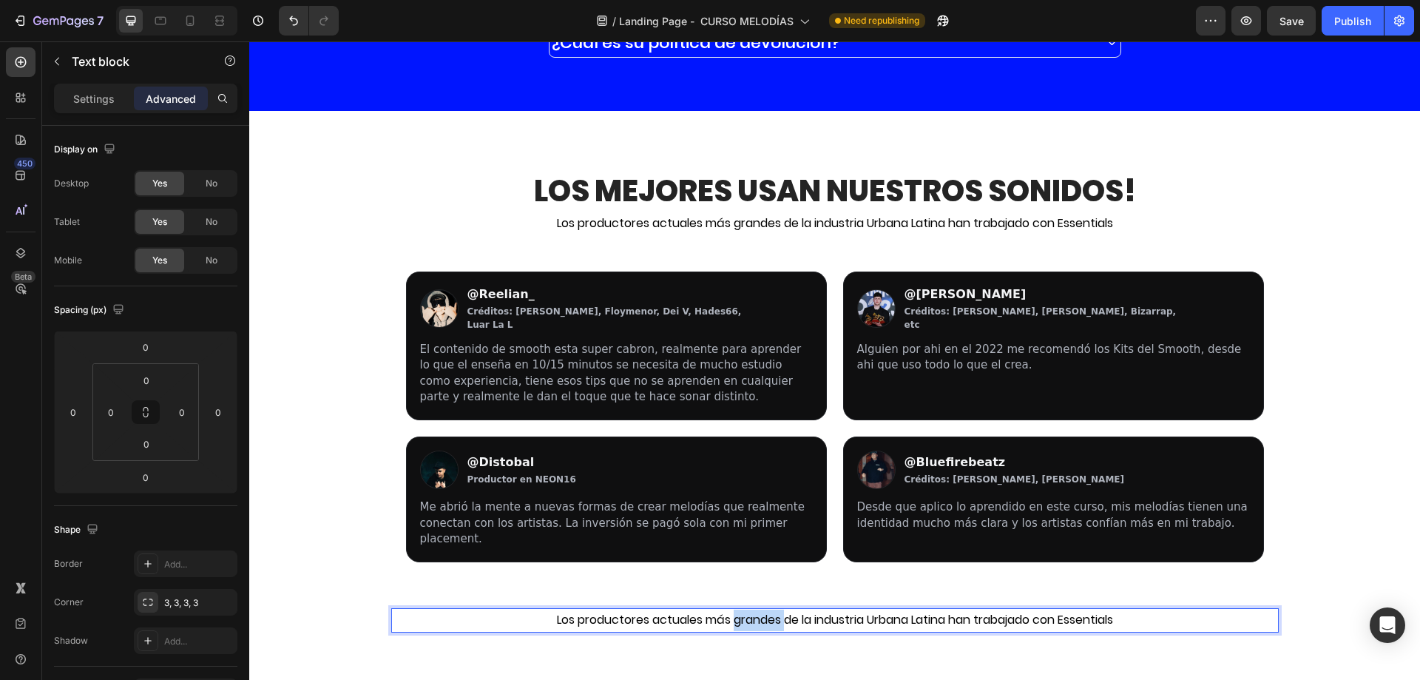
click at [748, 609] on p "Los productores actuales más grandes de la industria Urbana Latina han trabajad…" at bounding box center [835, 619] width 884 height 21
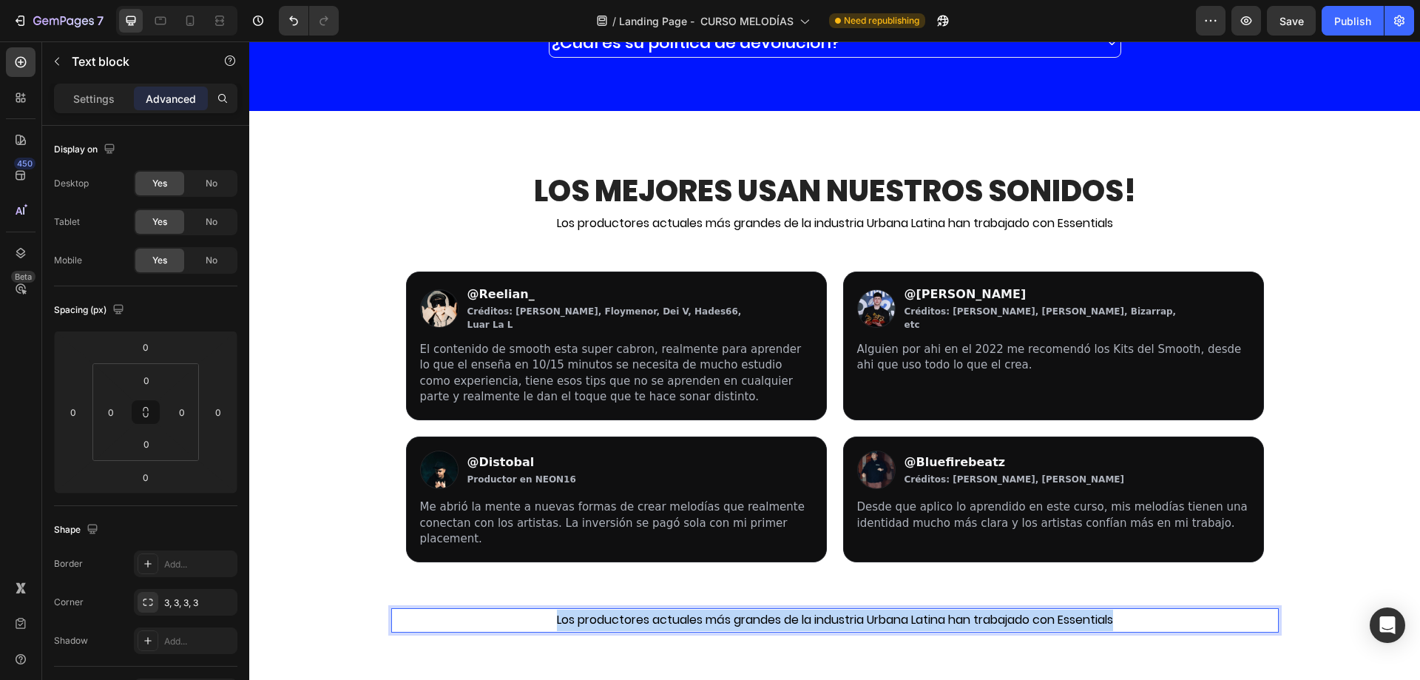
click at [748, 609] on p "Los productores actuales más grandes de la industria Urbana Latina han trabajad…" at bounding box center [835, 619] width 884 height 21
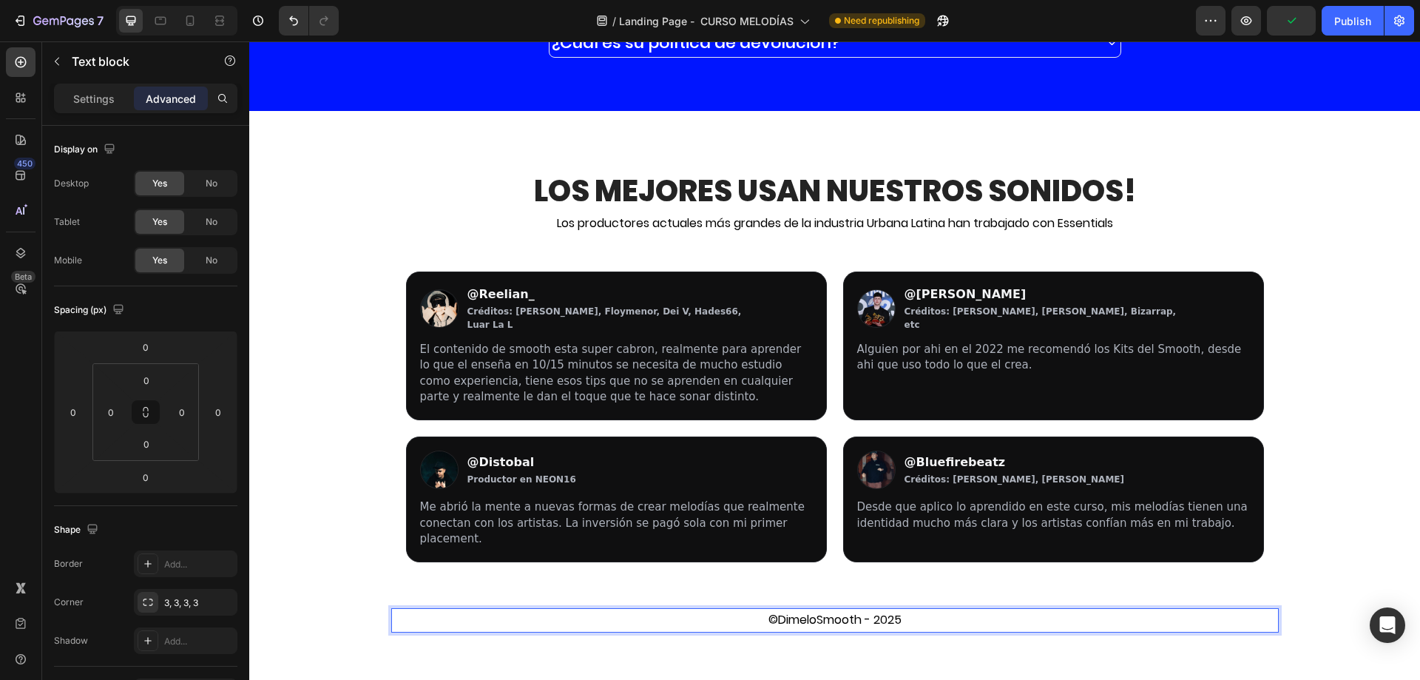
click at [749, 609] on p "©DimeloSmooth - 2025" at bounding box center [835, 619] width 884 height 21
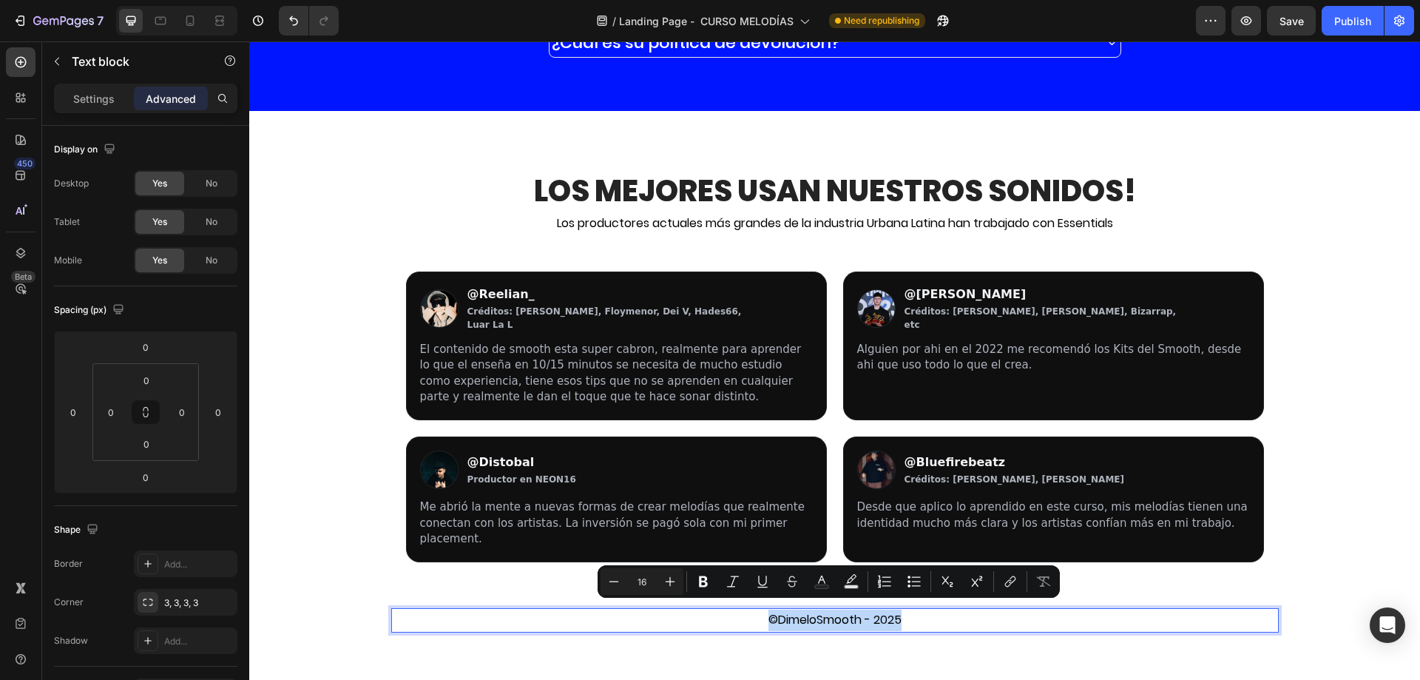
click at [495, 612] on p "©DimeloSmooth - 2025" at bounding box center [835, 619] width 884 height 21
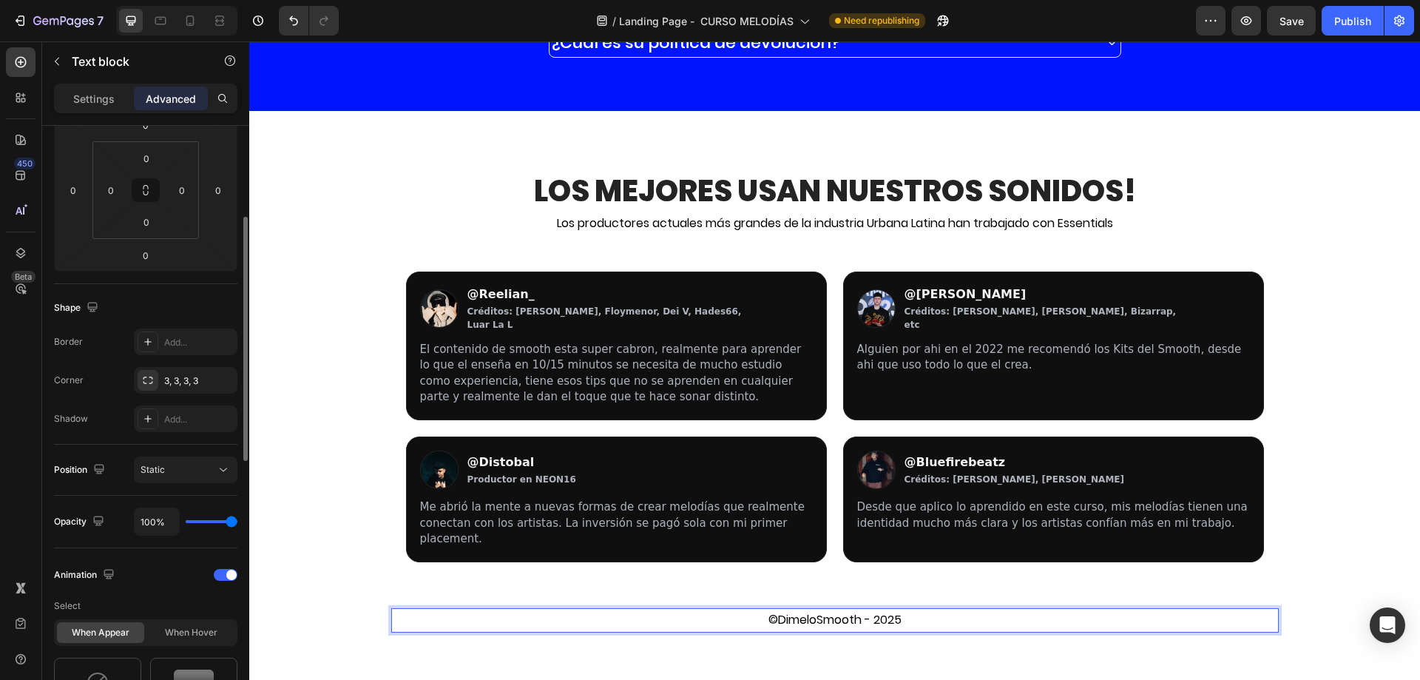
scroll to position [0, 0]
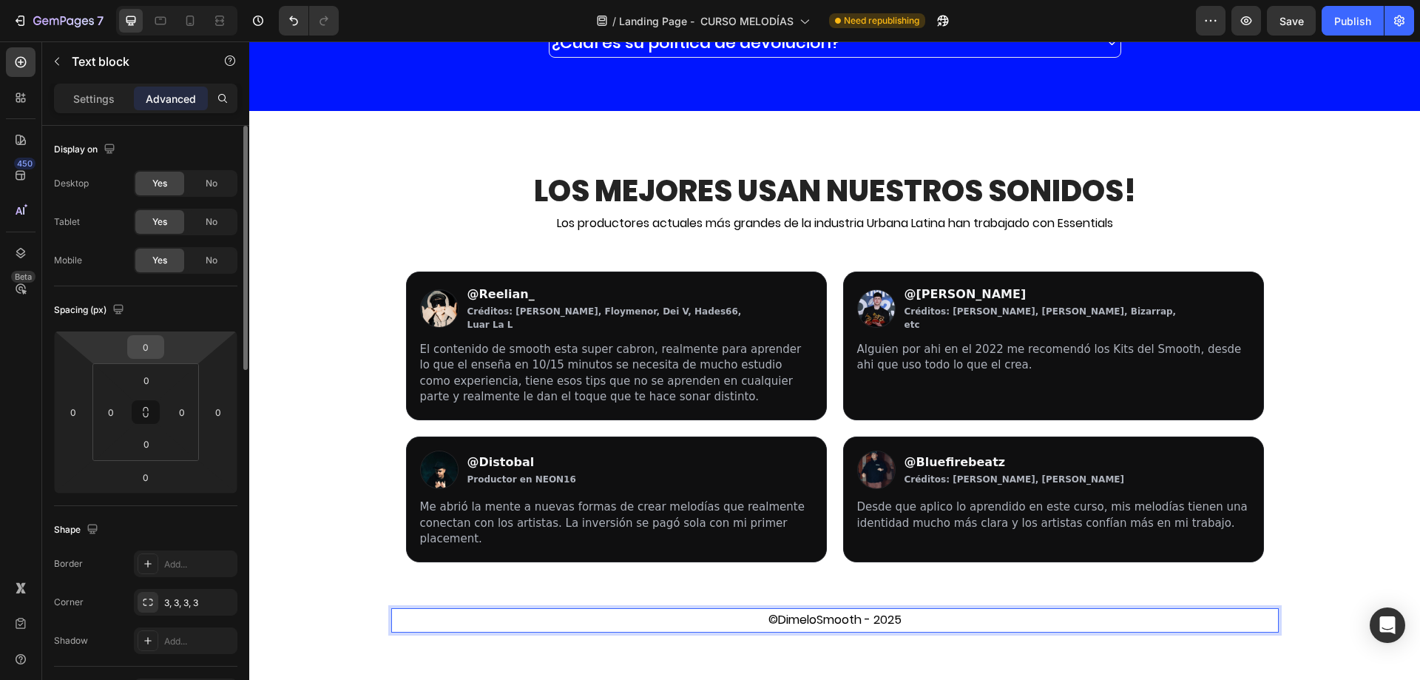
click at [155, 346] on input "0" at bounding box center [146, 347] width 30 height 22
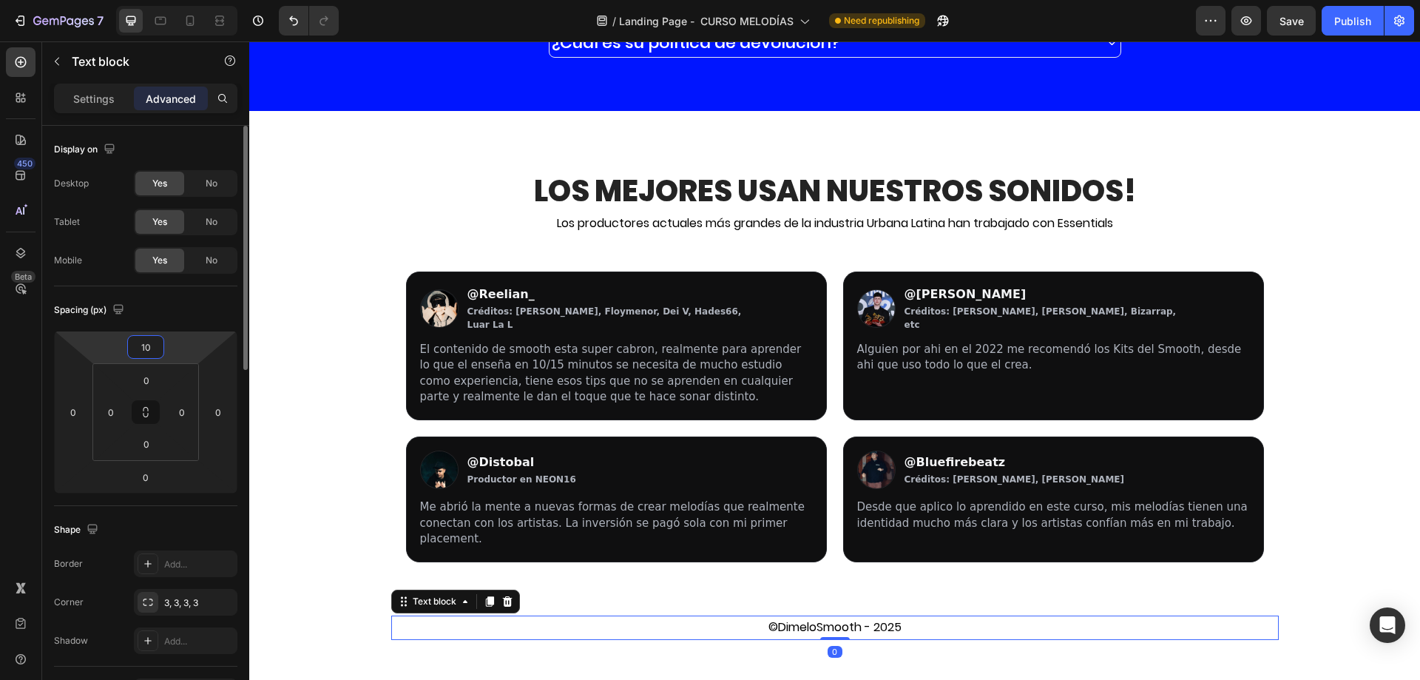
type input "100"
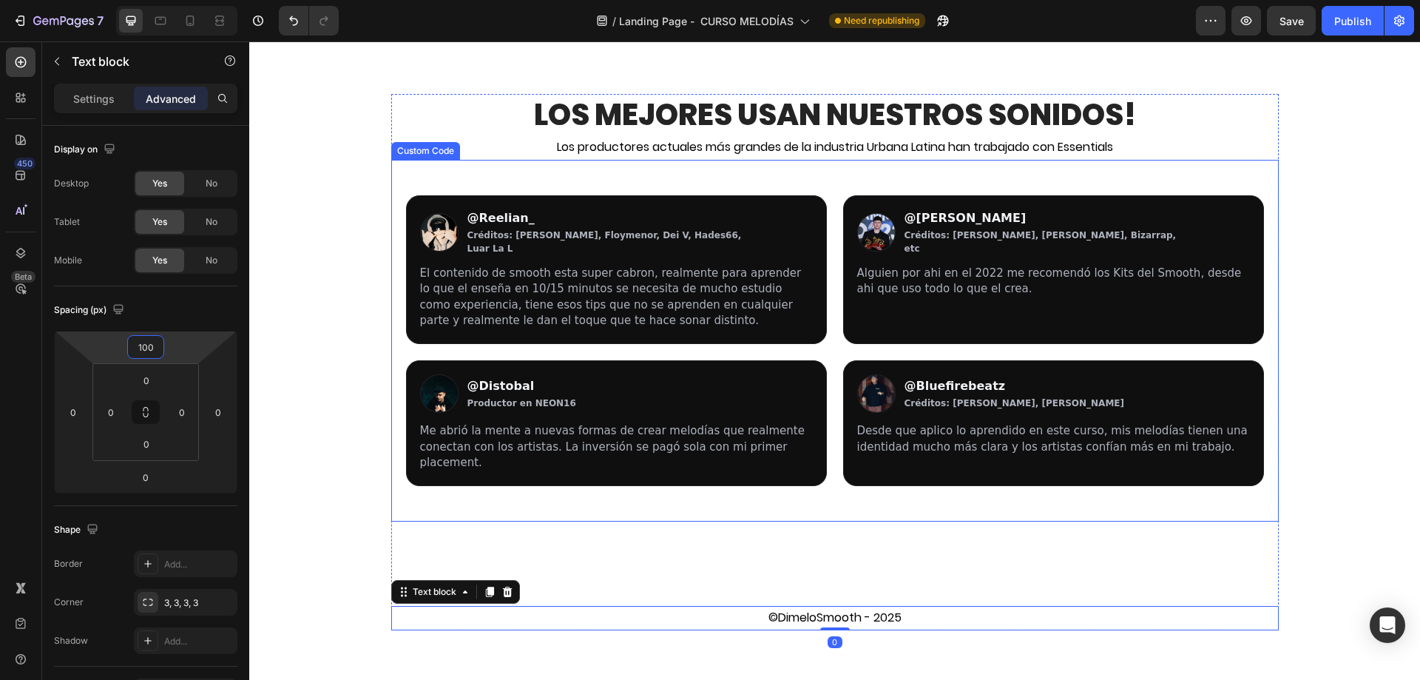
scroll to position [12373, 0]
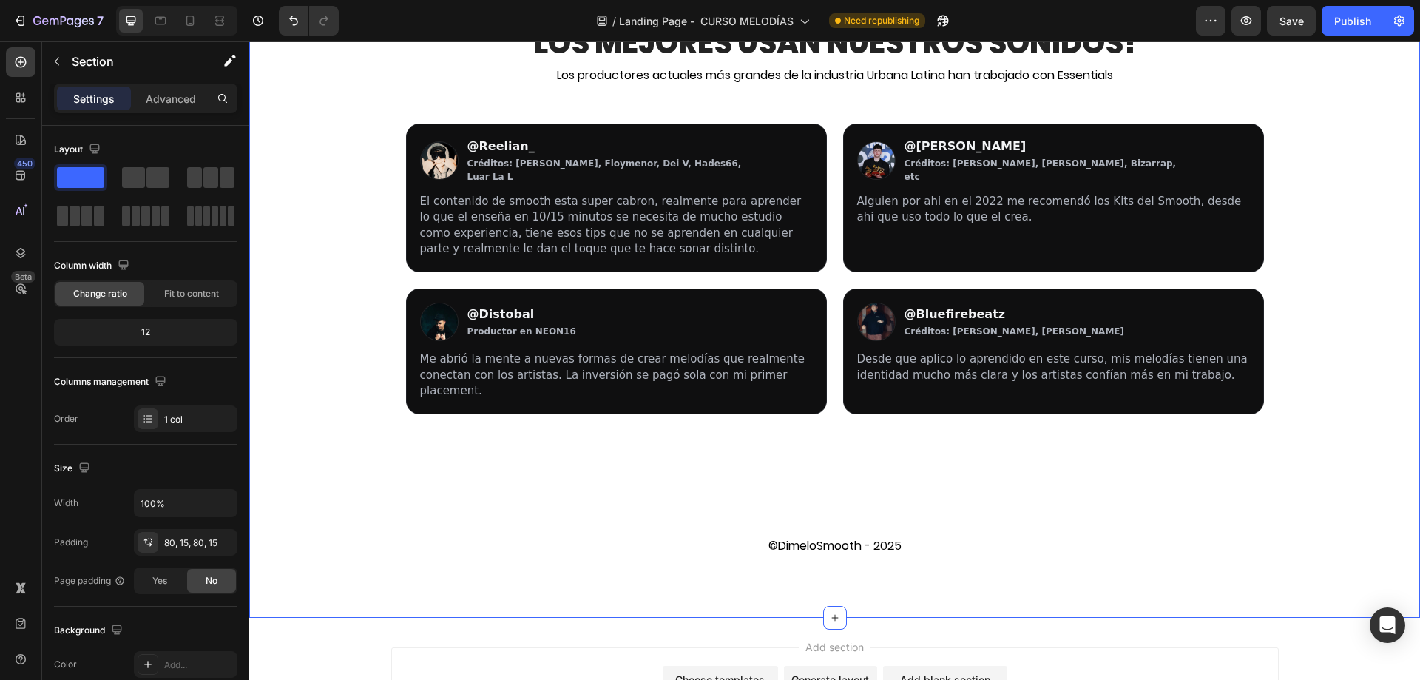
click at [904, 575] on div "⁠⁠⁠⁠⁠⁠⁠ Los mejores usan Nuestros Sonidos! Heading Los productores actuales más…" at bounding box center [834, 290] width 1171 height 654
click at [182, 550] on div "80, 15, 80, 15" at bounding box center [186, 542] width 104 height 27
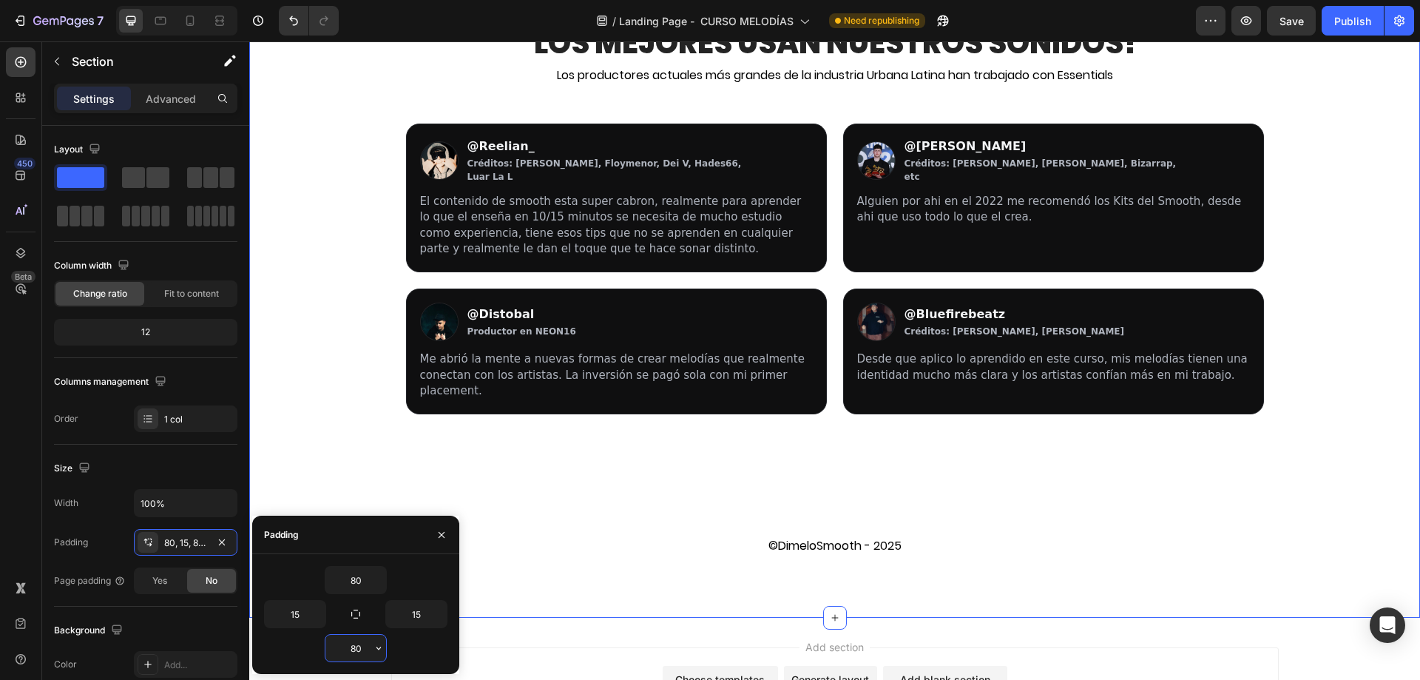
click at [357, 649] on input "80" at bounding box center [355, 647] width 61 height 27
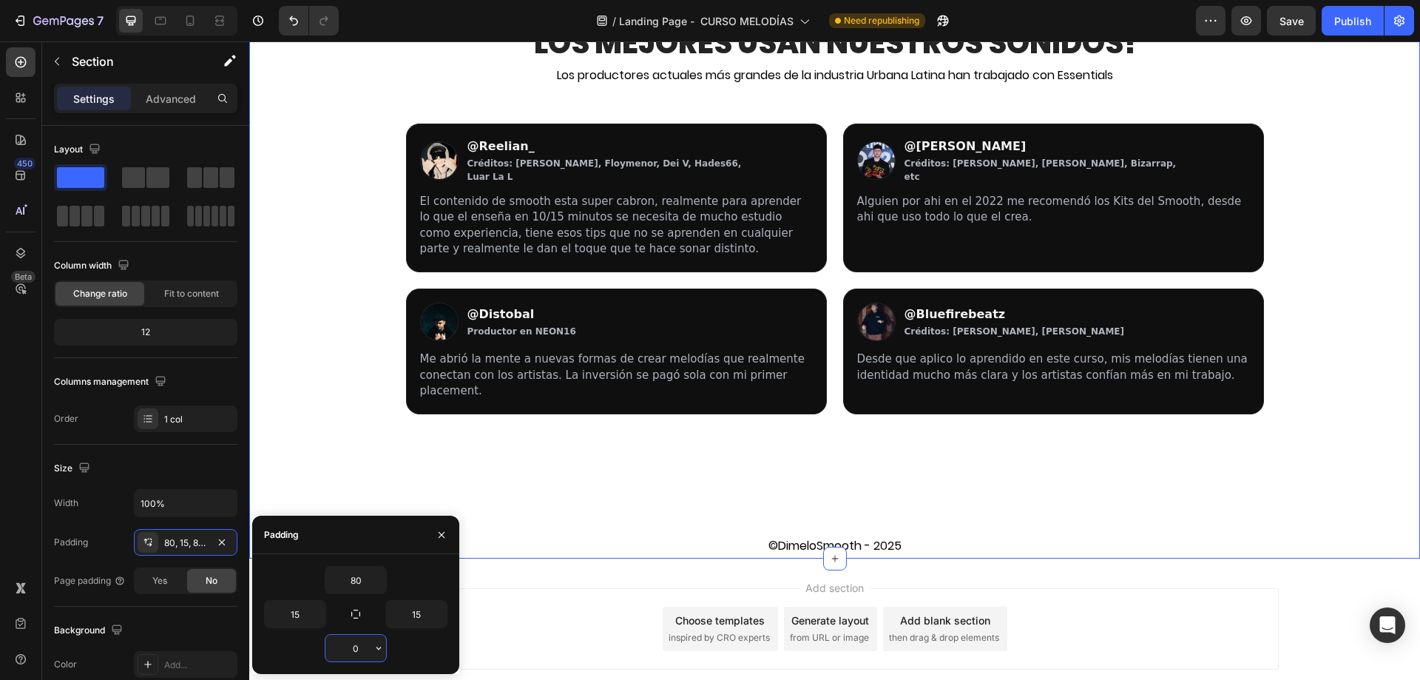
click at [357, 649] on input "0" at bounding box center [355, 647] width 61 height 27
click at [357, 649] on input "10" at bounding box center [355, 647] width 61 height 27
type input "20"
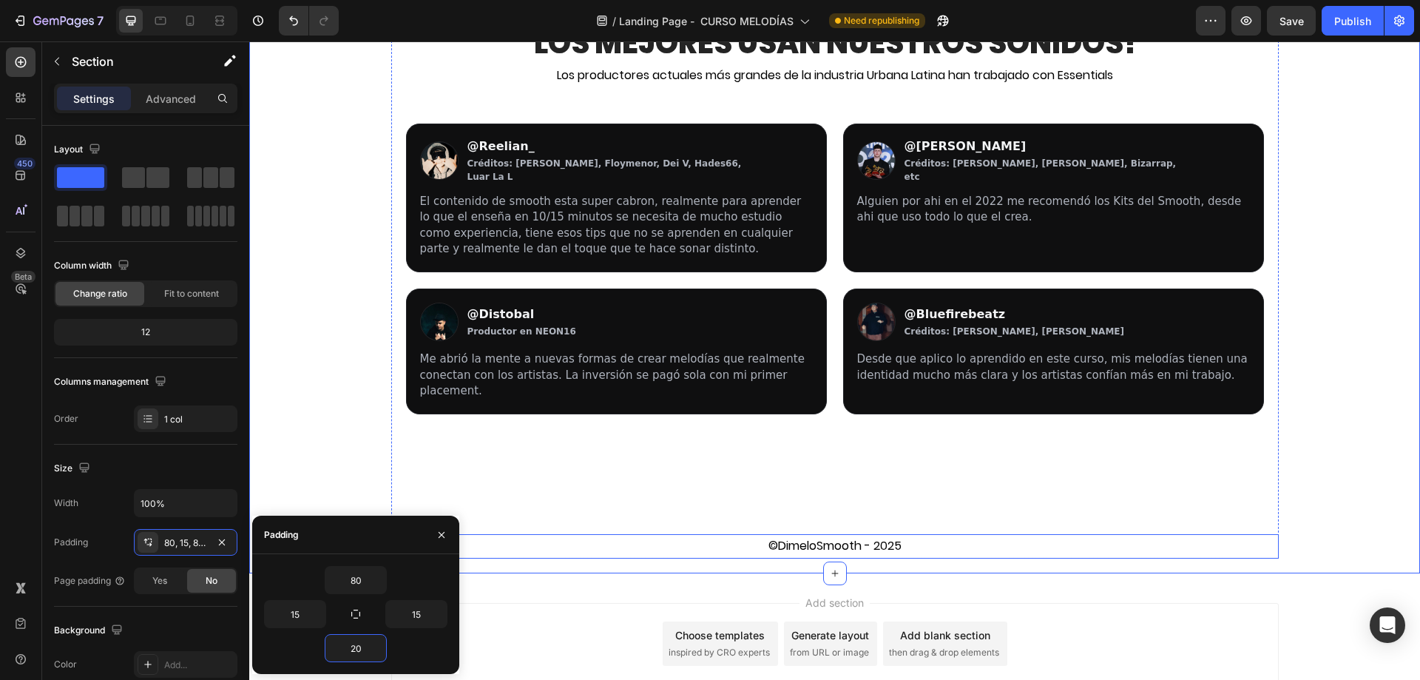
click at [780, 542] on p "©DimeloSmooth - 2025" at bounding box center [835, 545] width 884 height 21
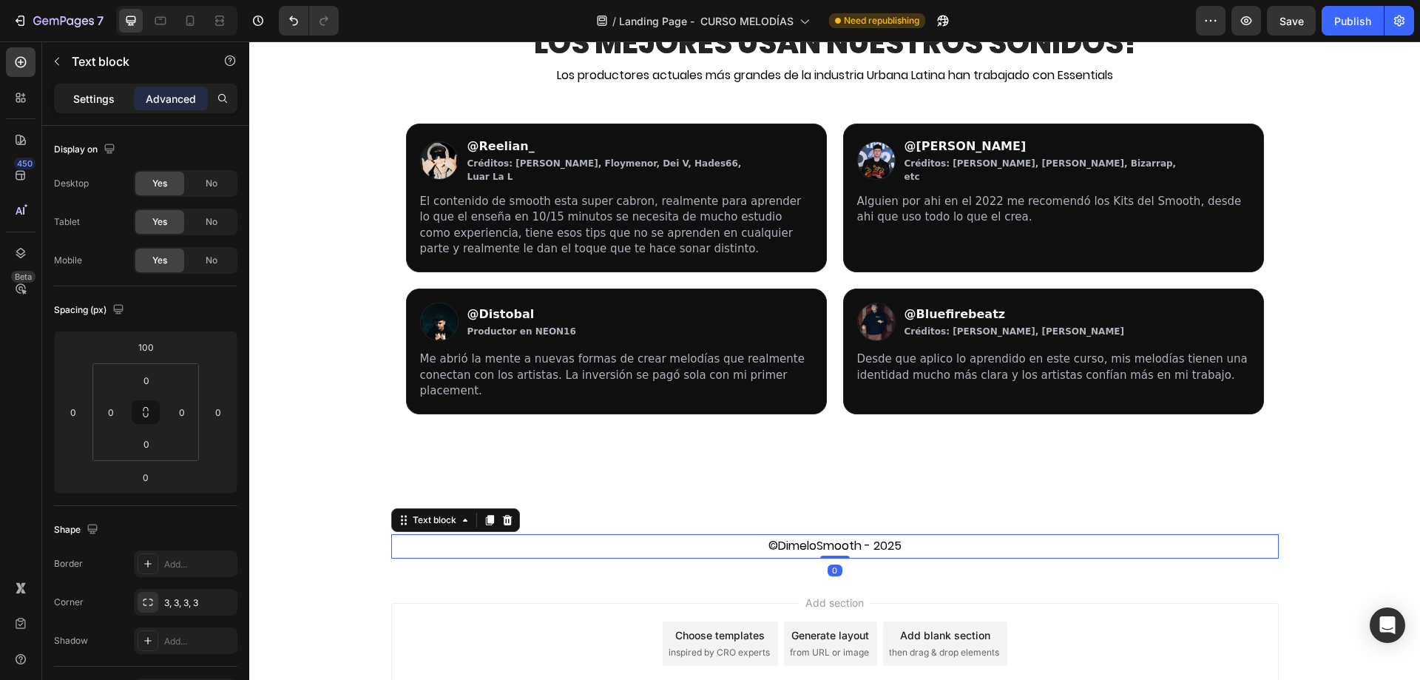
click at [115, 96] on div "Settings" at bounding box center [94, 99] width 74 height 24
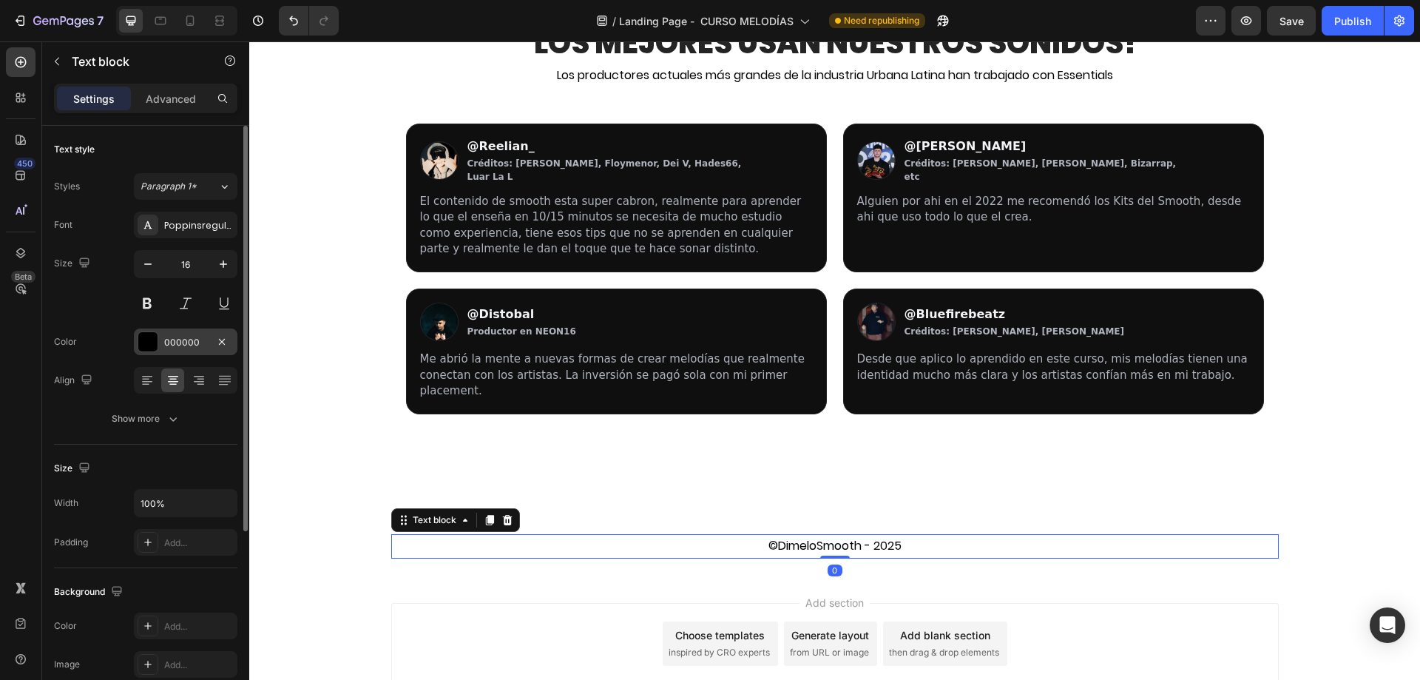
click at [189, 331] on div "000000" at bounding box center [186, 341] width 104 height 27
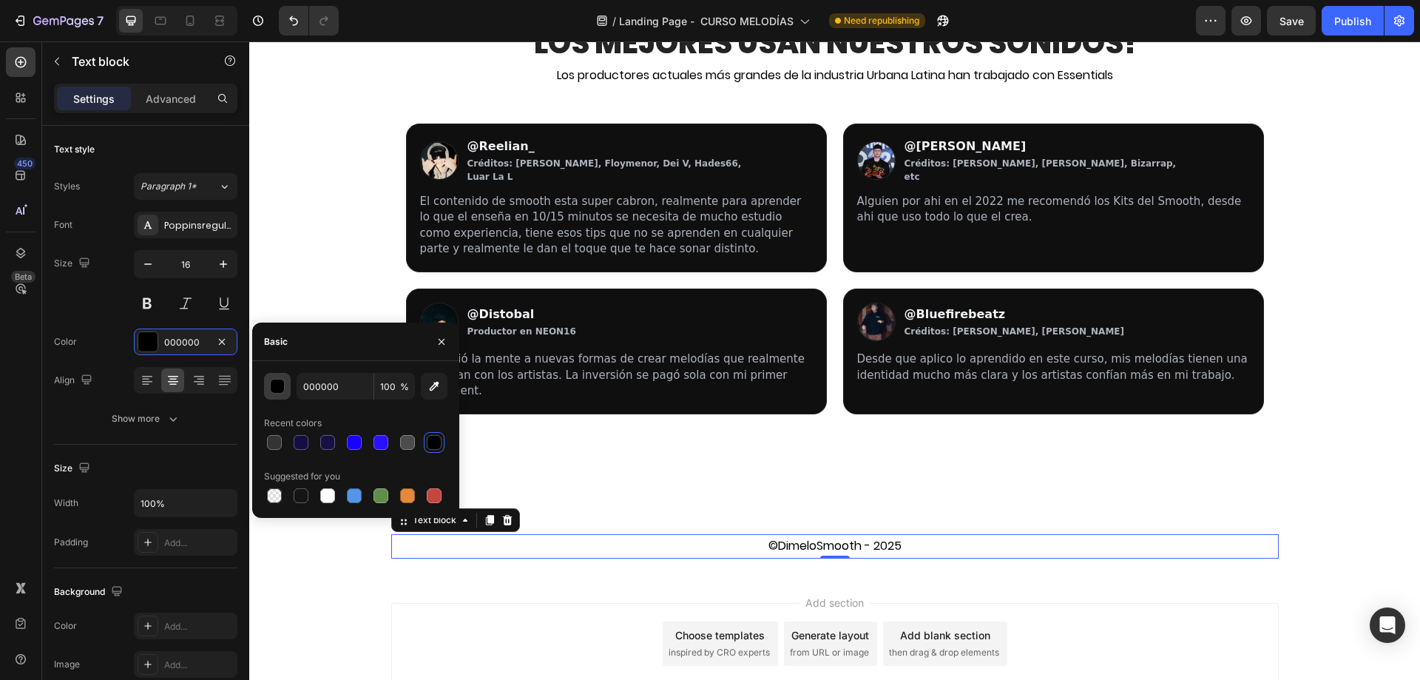
click at [289, 386] on button "button" at bounding box center [277, 386] width 27 height 27
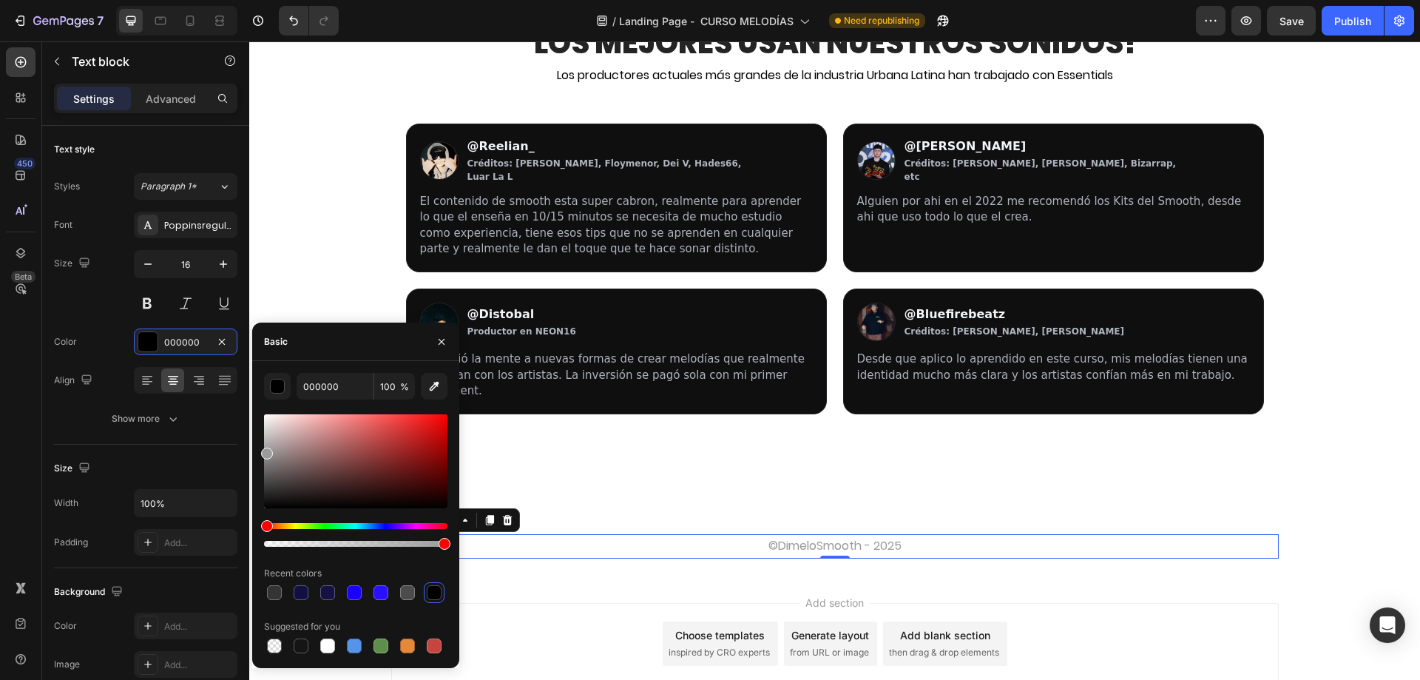
type input "9B9B9B"
drag, startPoint x: 282, startPoint y: 473, endPoint x: 263, endPoint y: 450, distance: 28.9
click at [264, 450] on div at bounding box center [355, 461] width 183 height 94
click at [1303, 21] on span "Save" at bounding box center [1291, 21] width 24 height 13
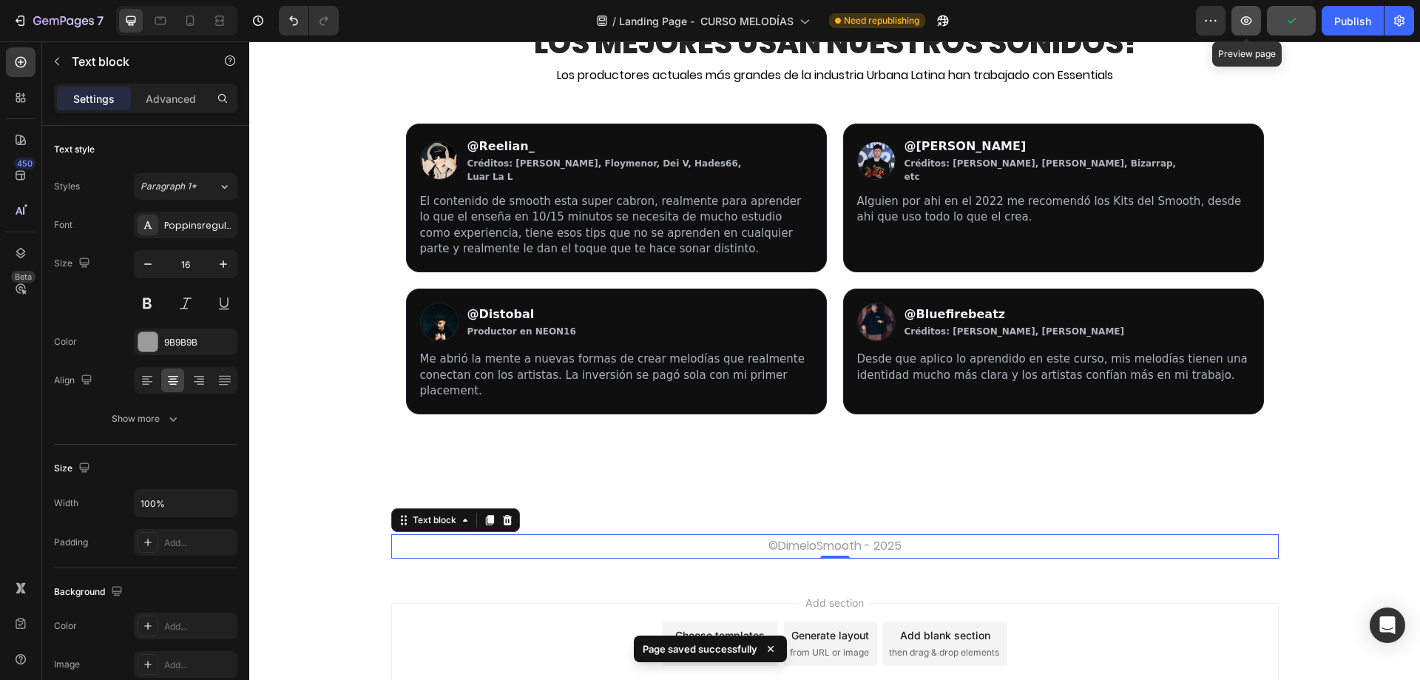
click at [1244, 21] on icon "button" at bounding box center [1246, 20] width 15 height 15
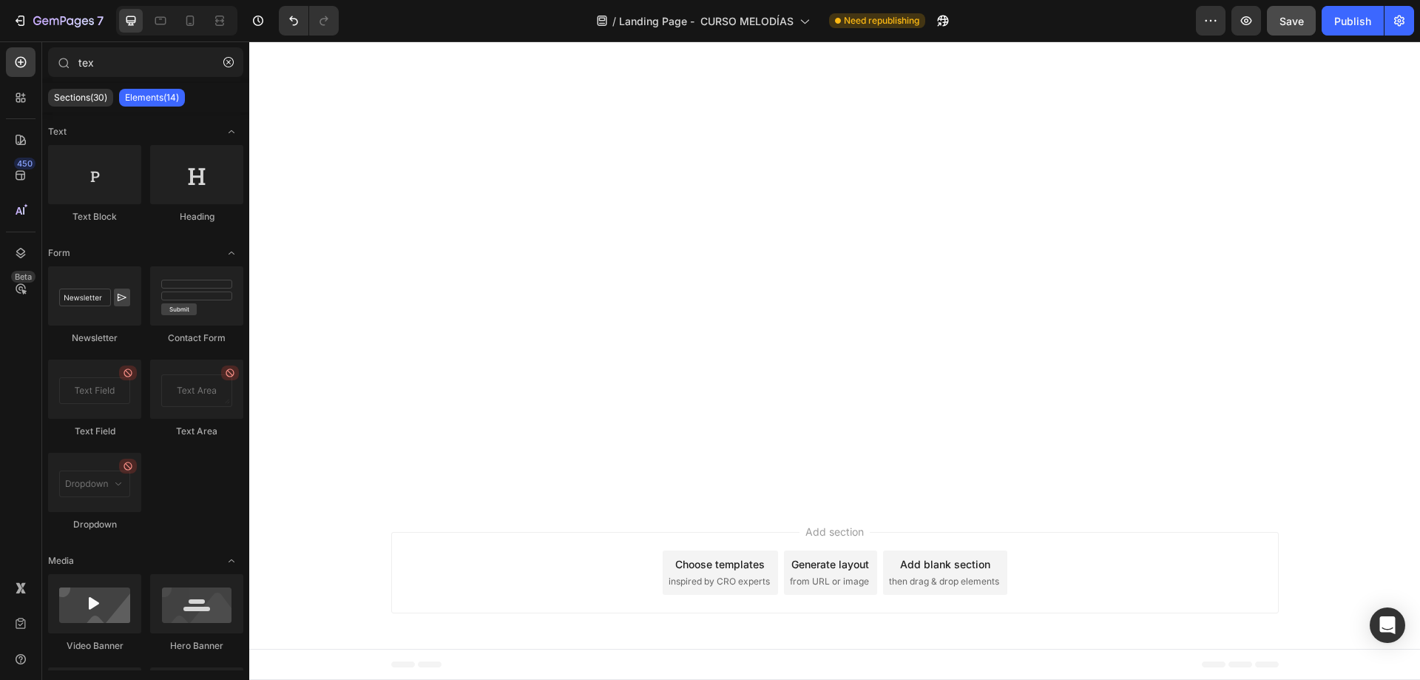
scroll to position [0, 0]
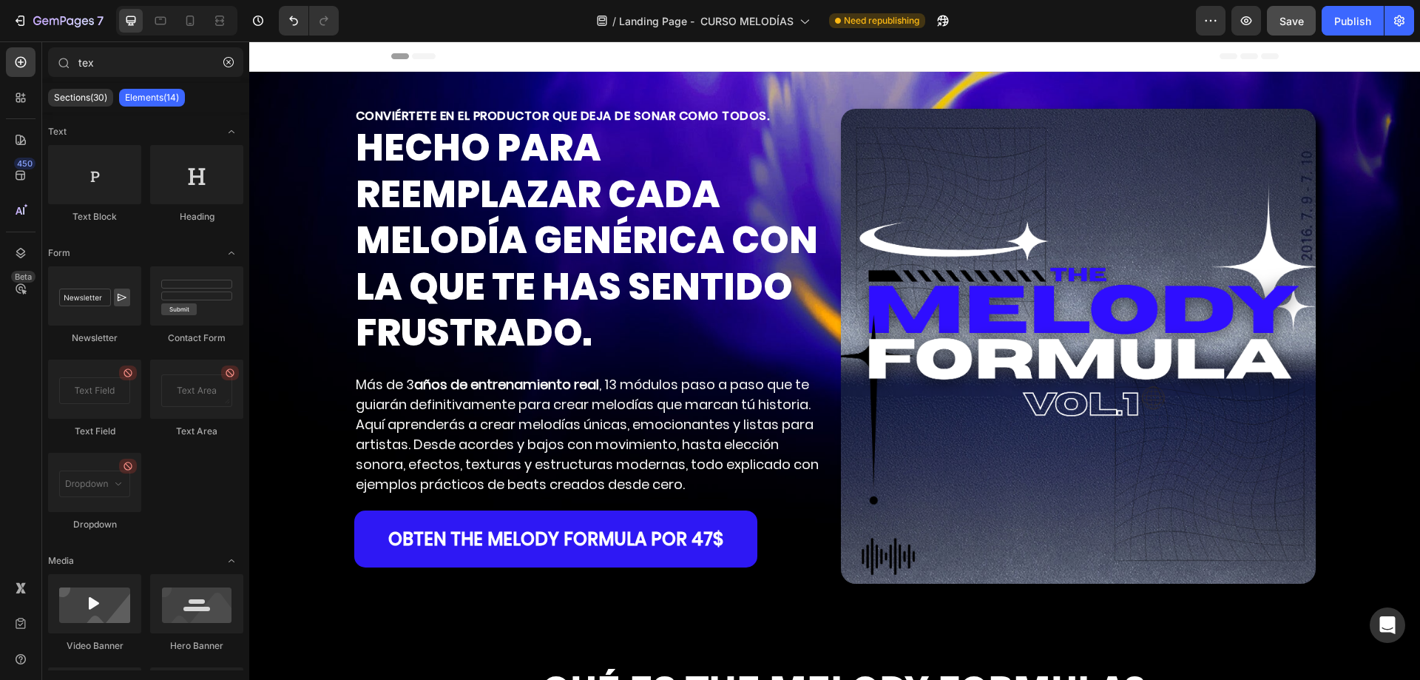
click at [484, 169] on strong "HECHO PARA REEMPLAZAR CADA MELODÍA GENÉRICA CON LA QUE TE HAS SENTIDO FRUSTRADO." at bounding box center [587, 239] width 462 height 237
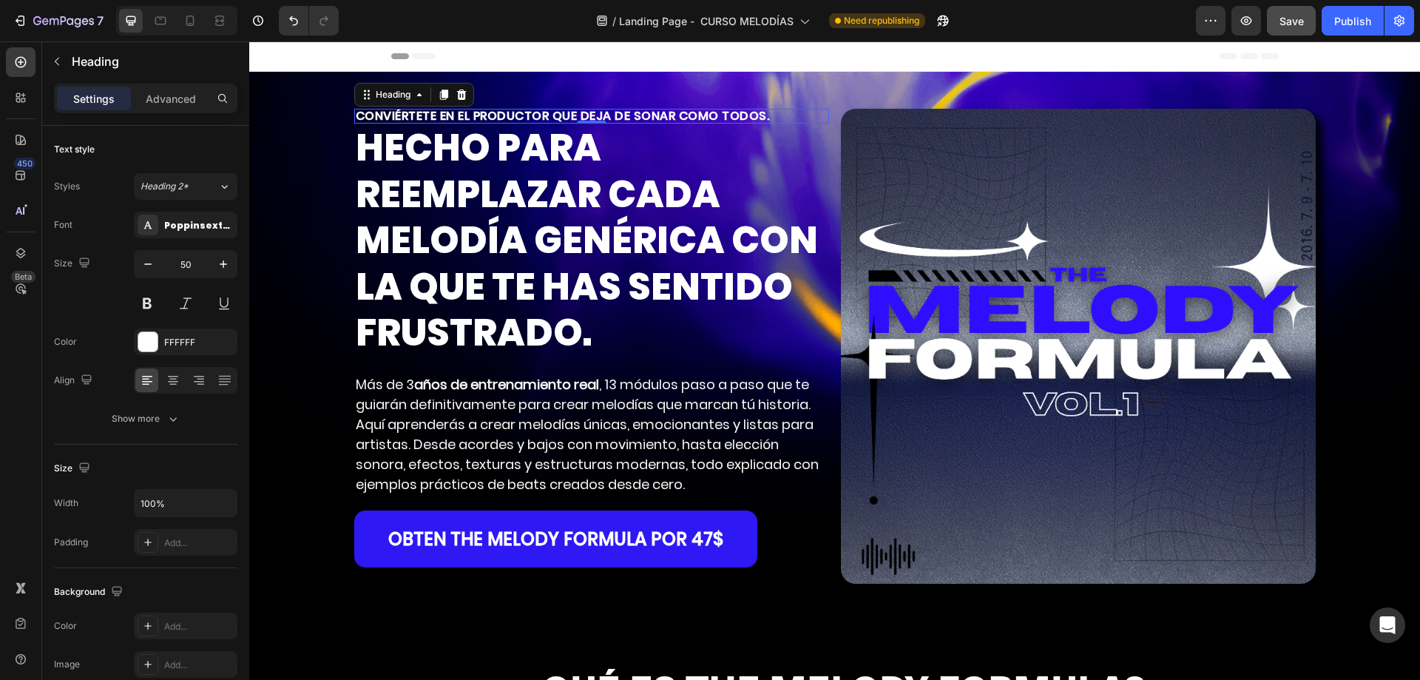
click at [562, 117] on h2 "CONVIÉRTETE EN EL PRODUCTOR QUE DEJA DE SONAR COMO TODOS." at bounding box center [591, 116] width 475 height 15
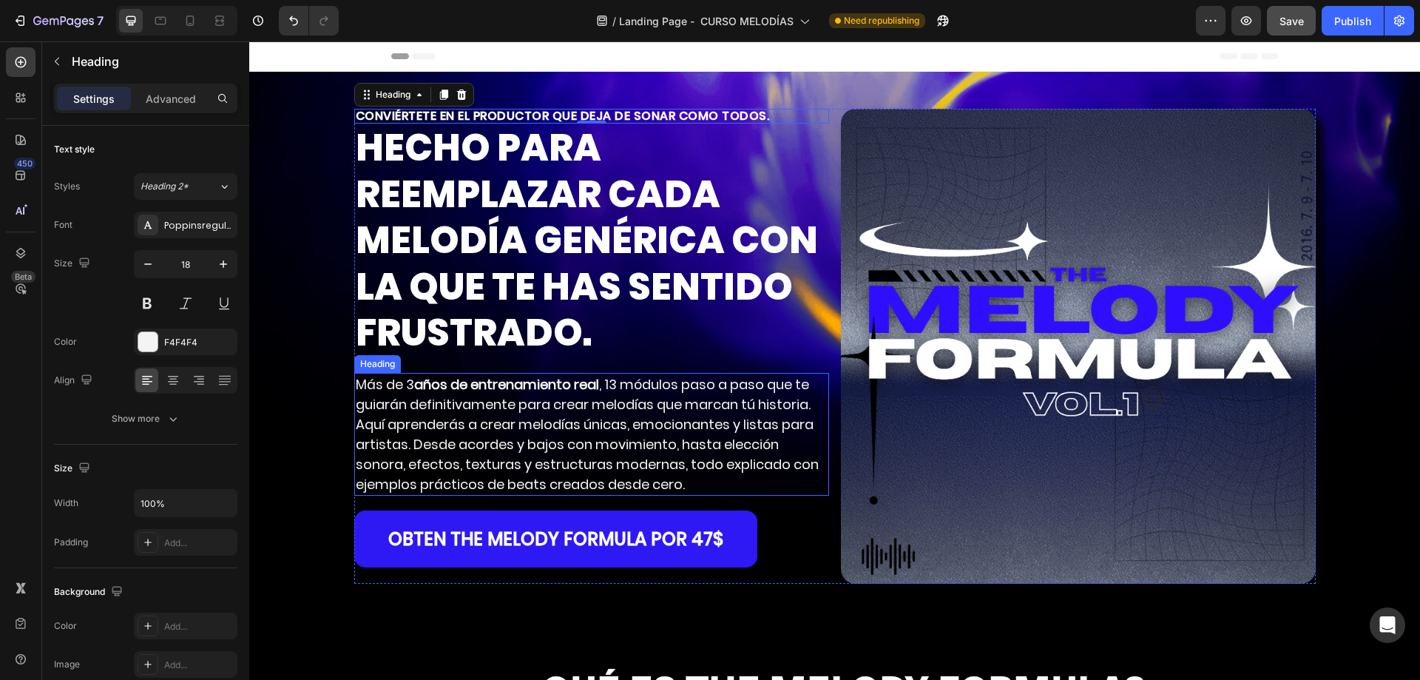
click at [510, 447] on h2 "Más de 3 años de entrenamiento real , 13 módulos paso a paso que te guiarán def…" at bounding box center [591, 434] width 475 height 123
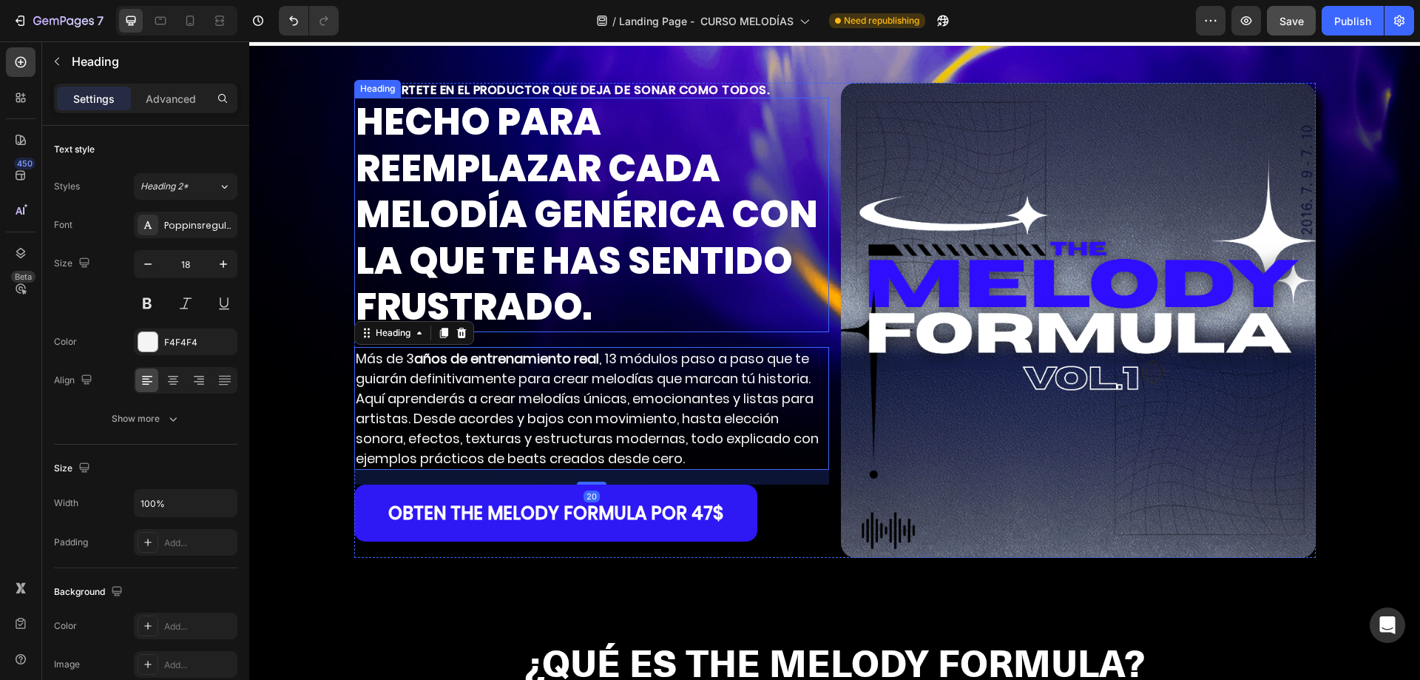
scroll to position [370, 0]
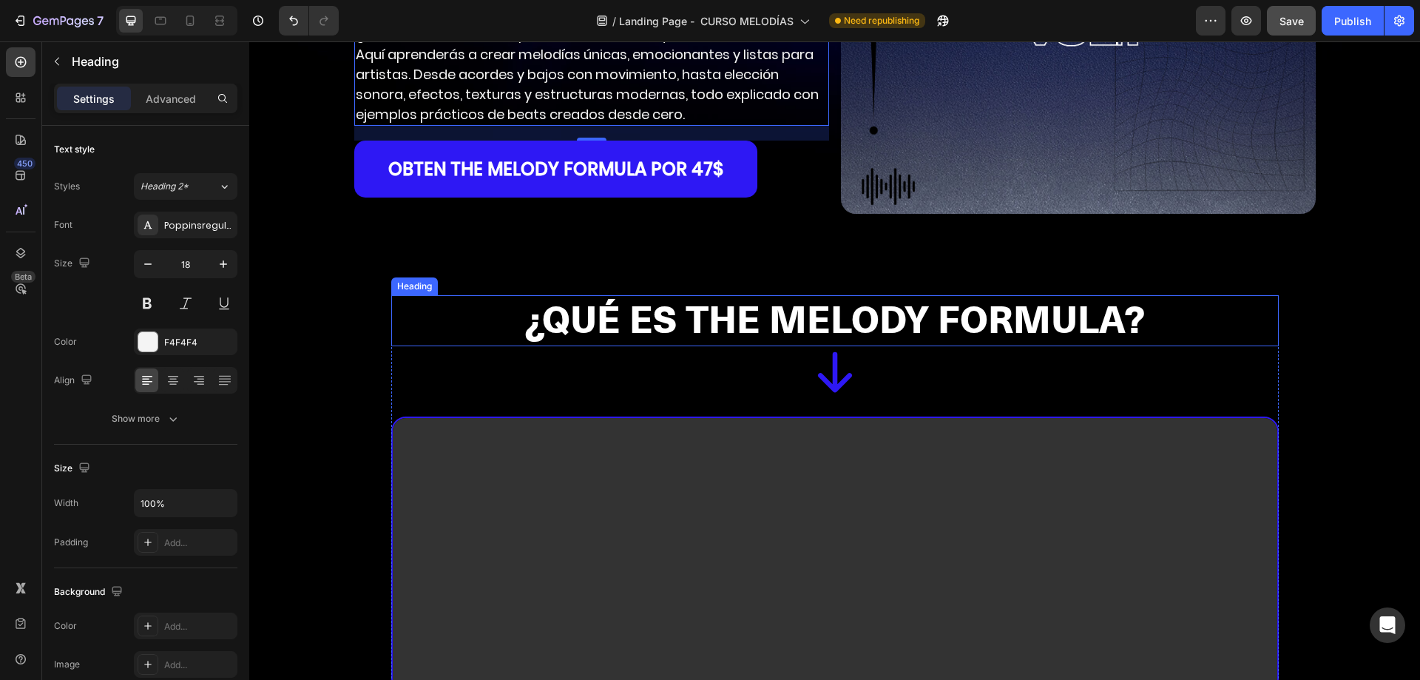
click at [668, 334] on strong "¿QUÉ ES THE MELODY FORMULA?" at bounding box center [834, 320] width 621 height 47
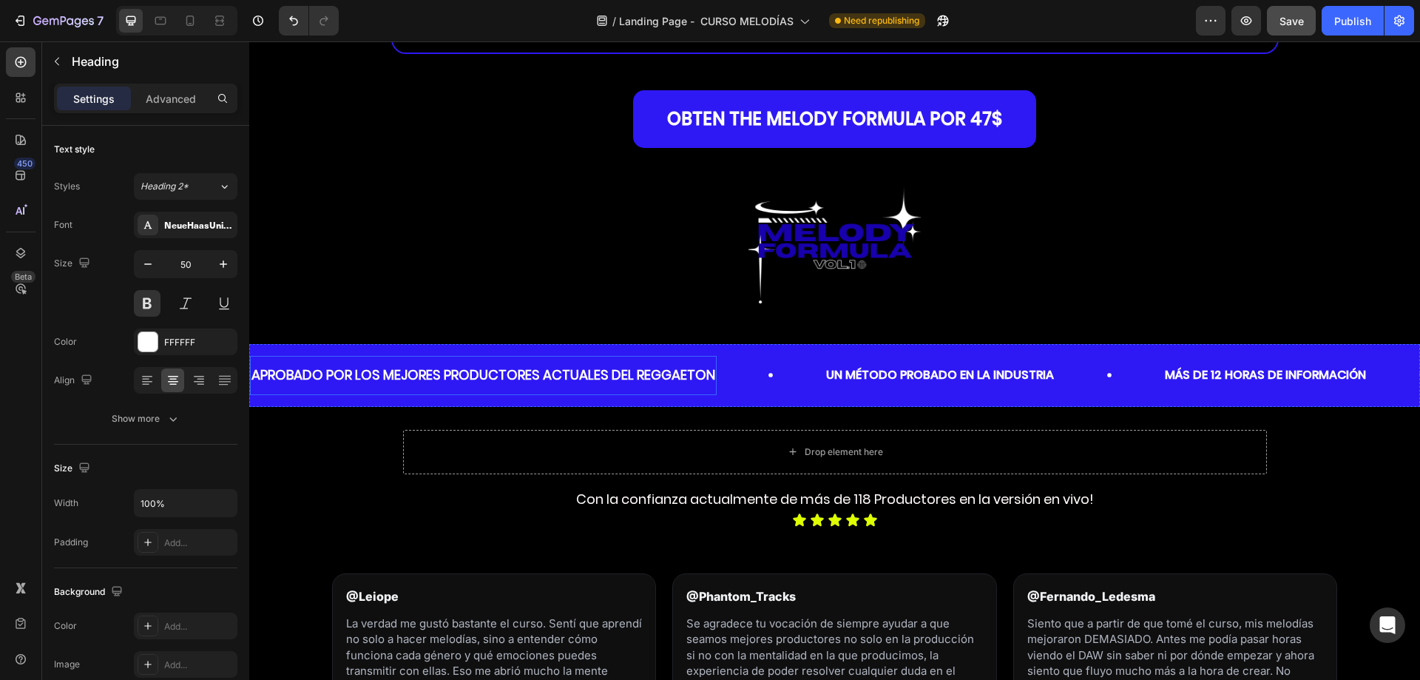
scroll to position [1405, 0]
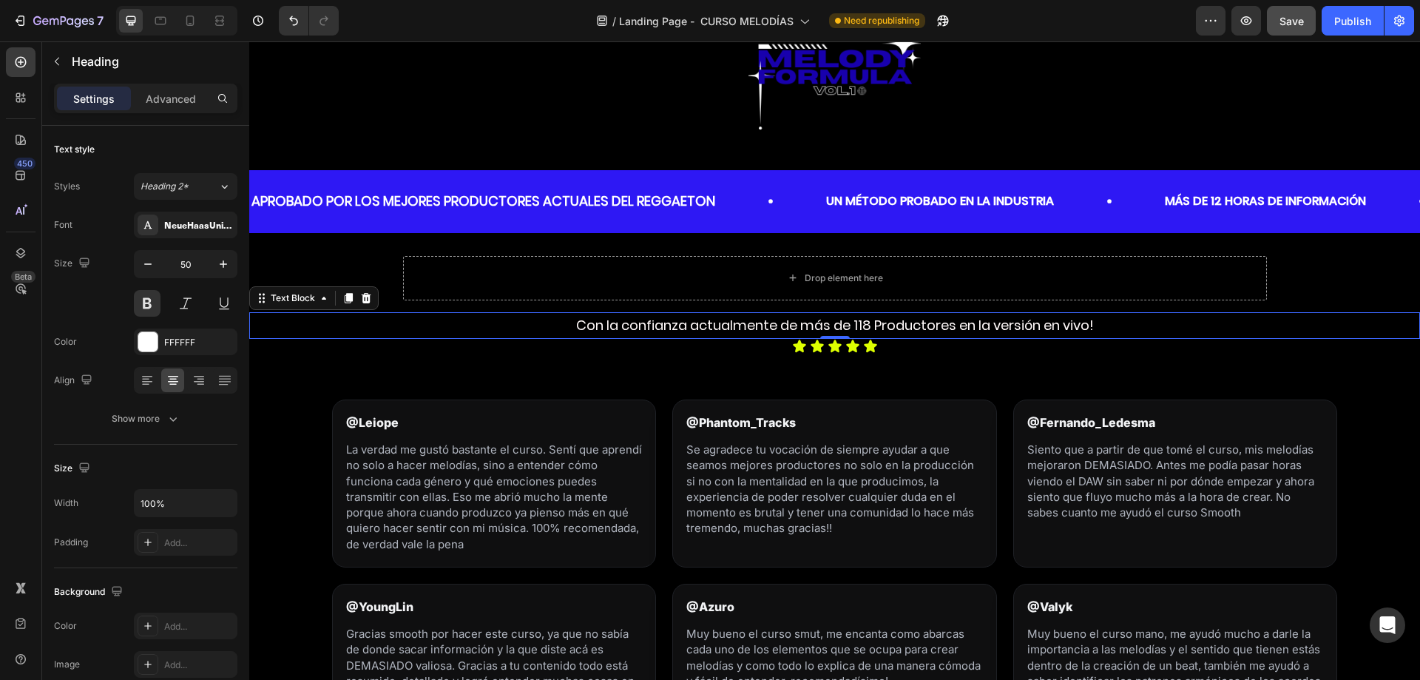
click at [690, 337] on div "Con la confianza actualmente de más de 118 Productores en la versión en vivo!" at bounding box center [834, 325] width 1171 height 27
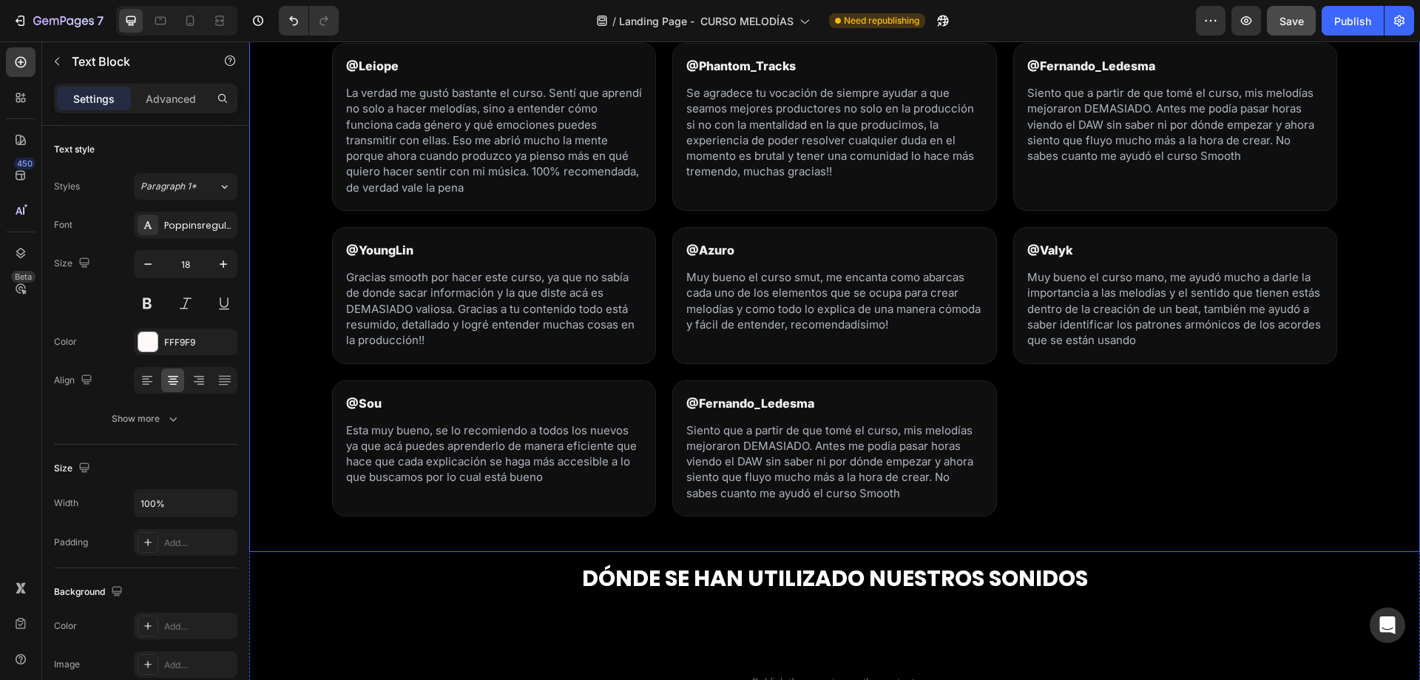
scroll to position [1997, 0]
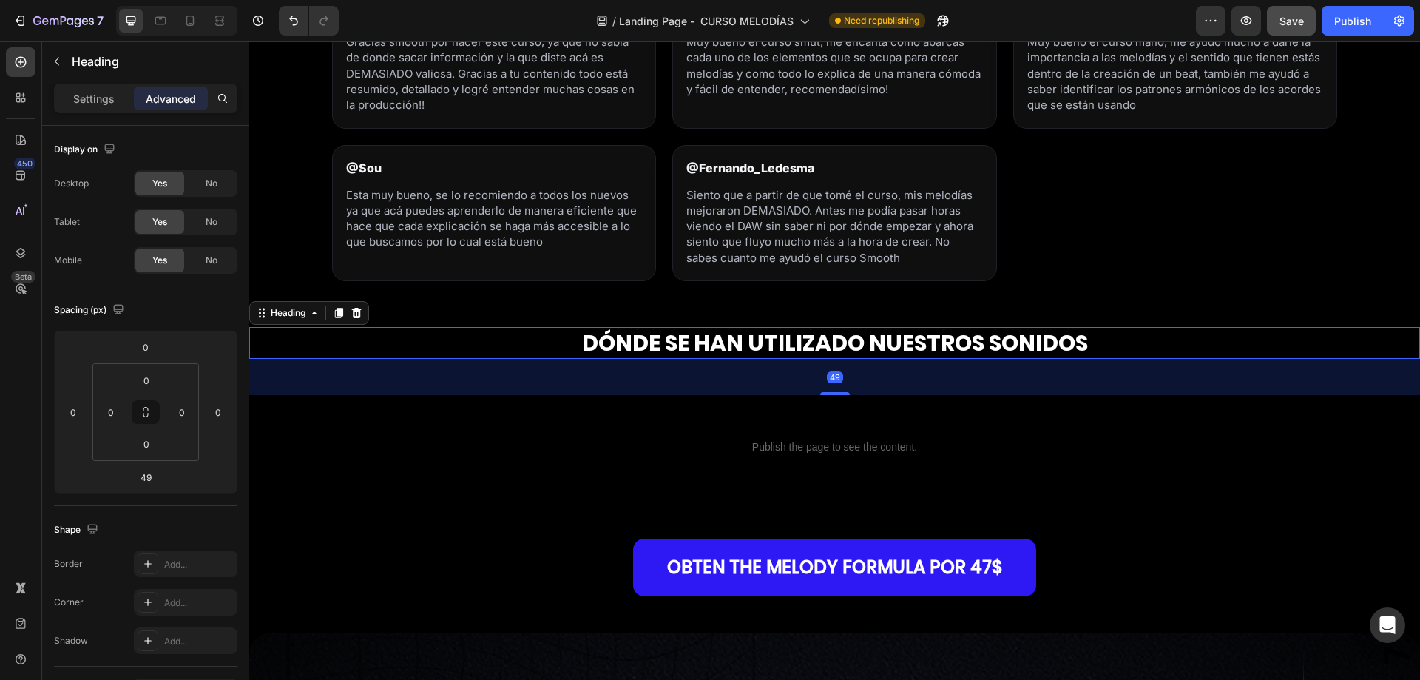
click at [643, 336] on strong "DÓNDE SE HAN UTILIZADO NUESTROS SONIDOS" at bounding box center [835, 343] width 506 height 32
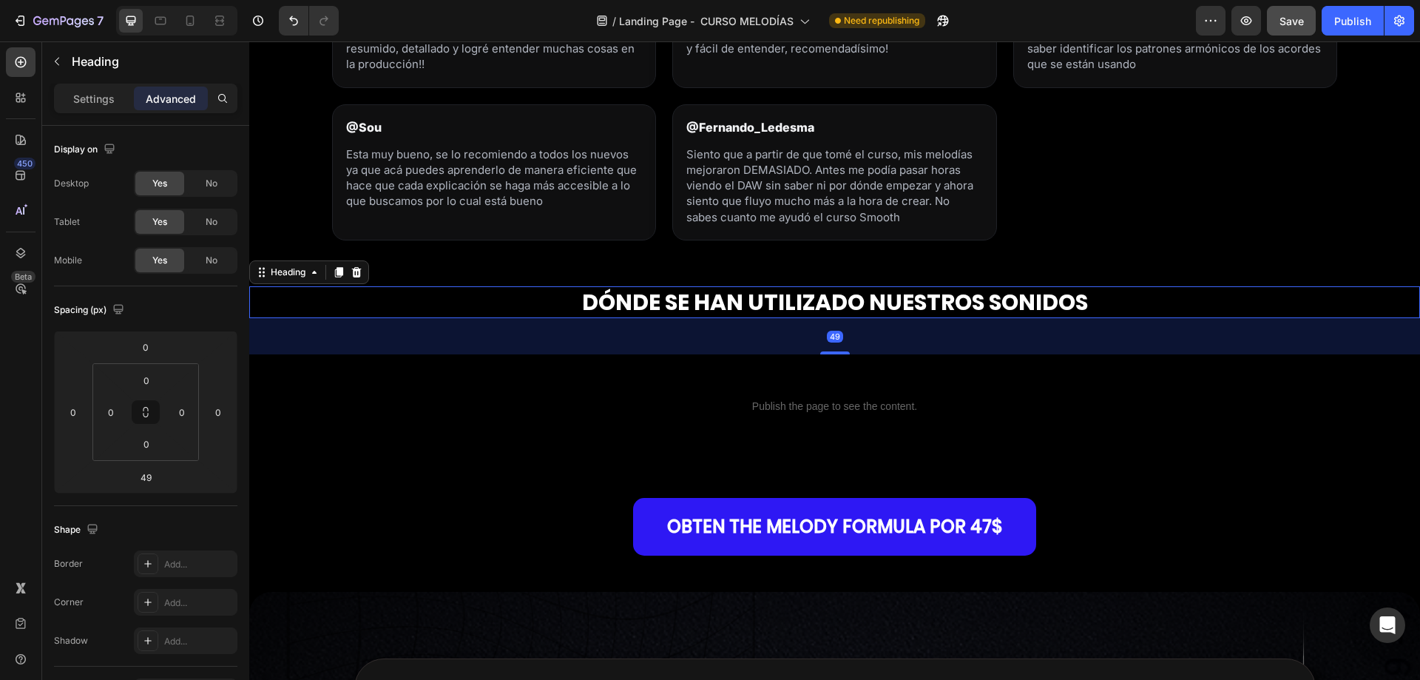
scroll to position [2071, 0]
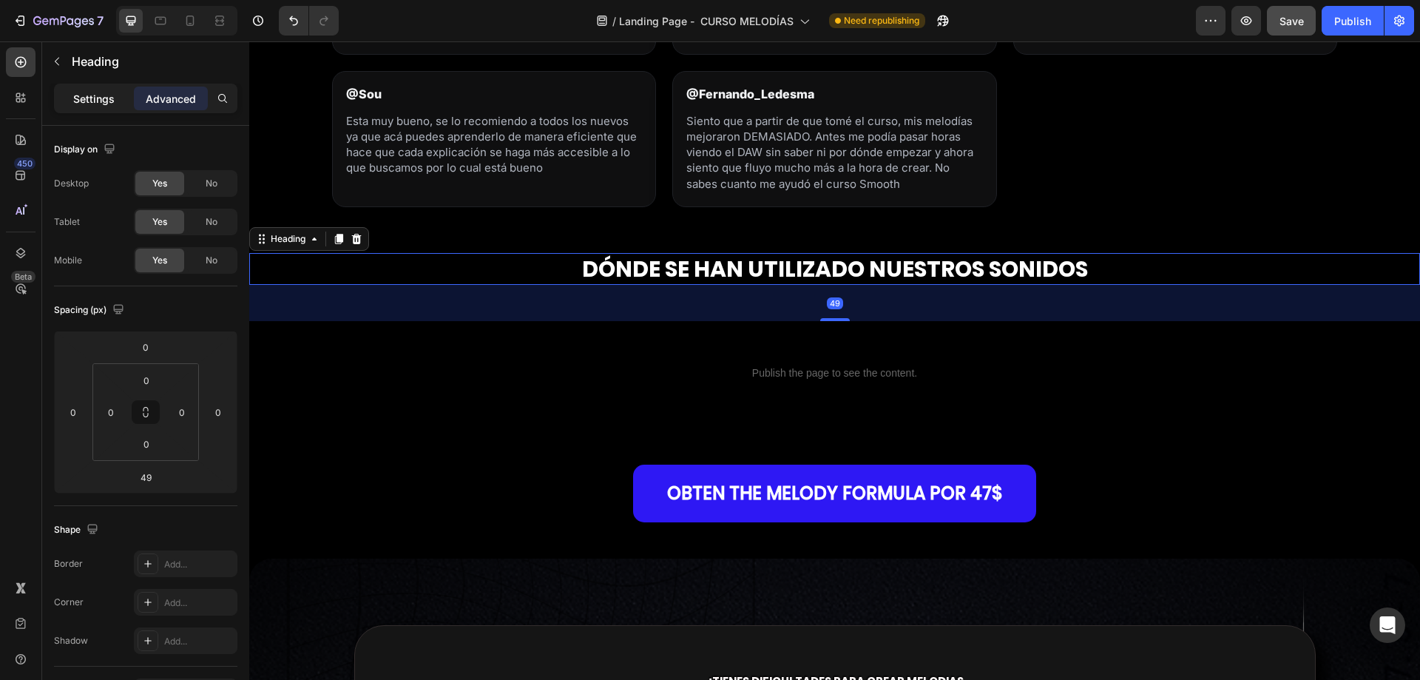
click at [108, 100] on p "Settings" at bounding box center [93, 99] width 41 height 16
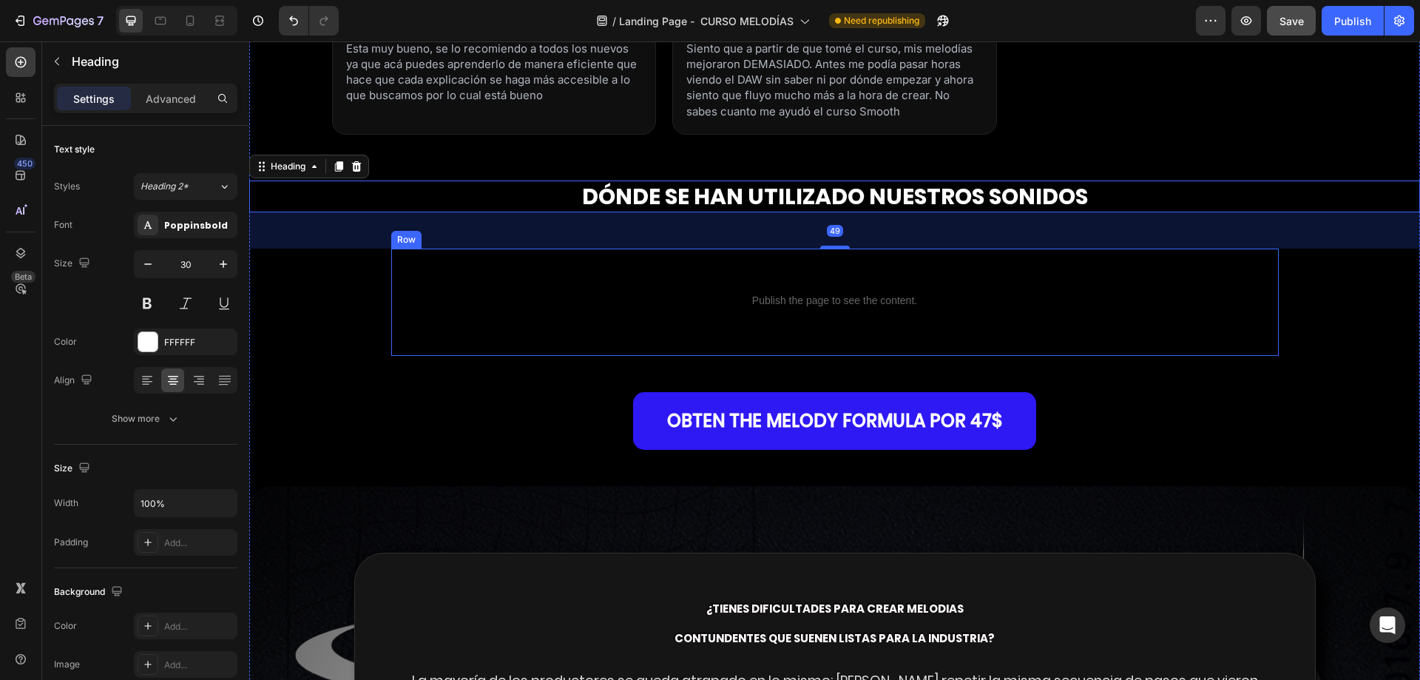
scroll to position [2366, 0]
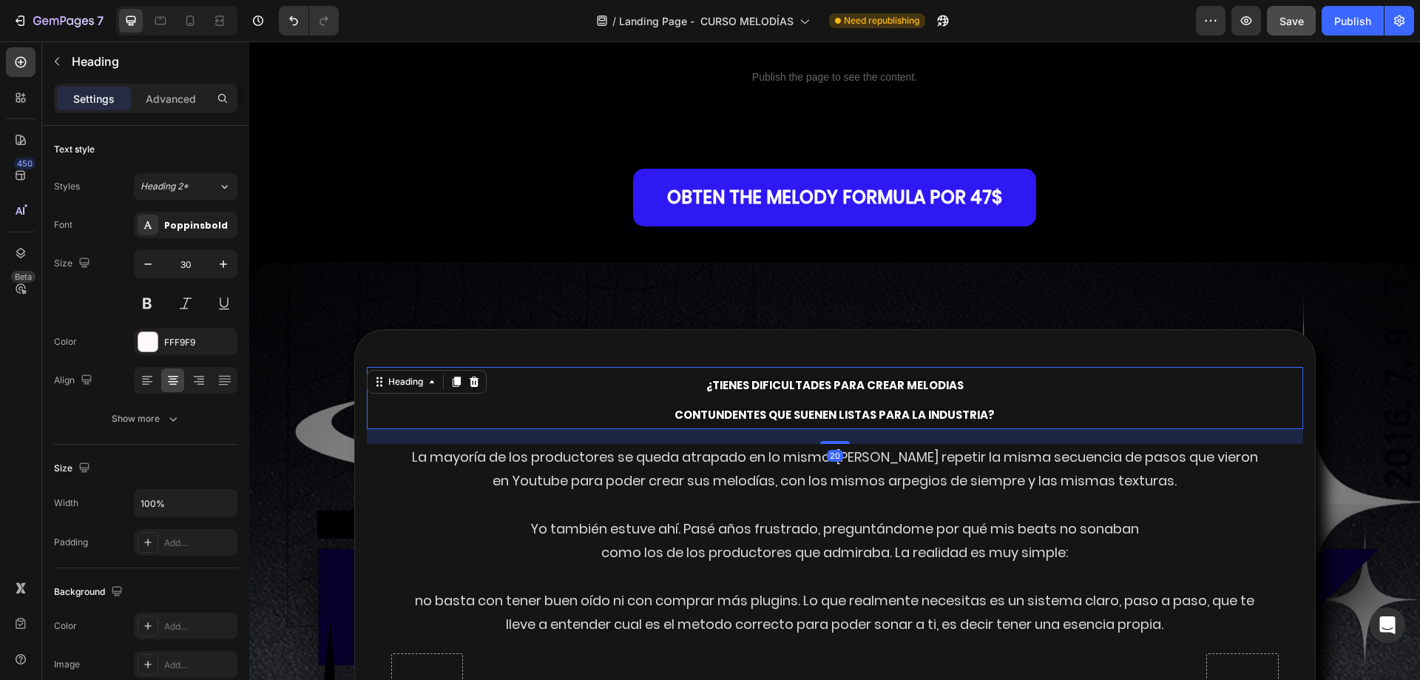
click at [779, 378] on strong "¿tienes dificultades para crear melodias" at bounding box center [834, 385] width 257 height 16
click at [646, 395] on h2 "¿tienes dificultades para crear melodias contundentes que suenen listas para la…" at bounding box center [835, 398] width 936 height 62
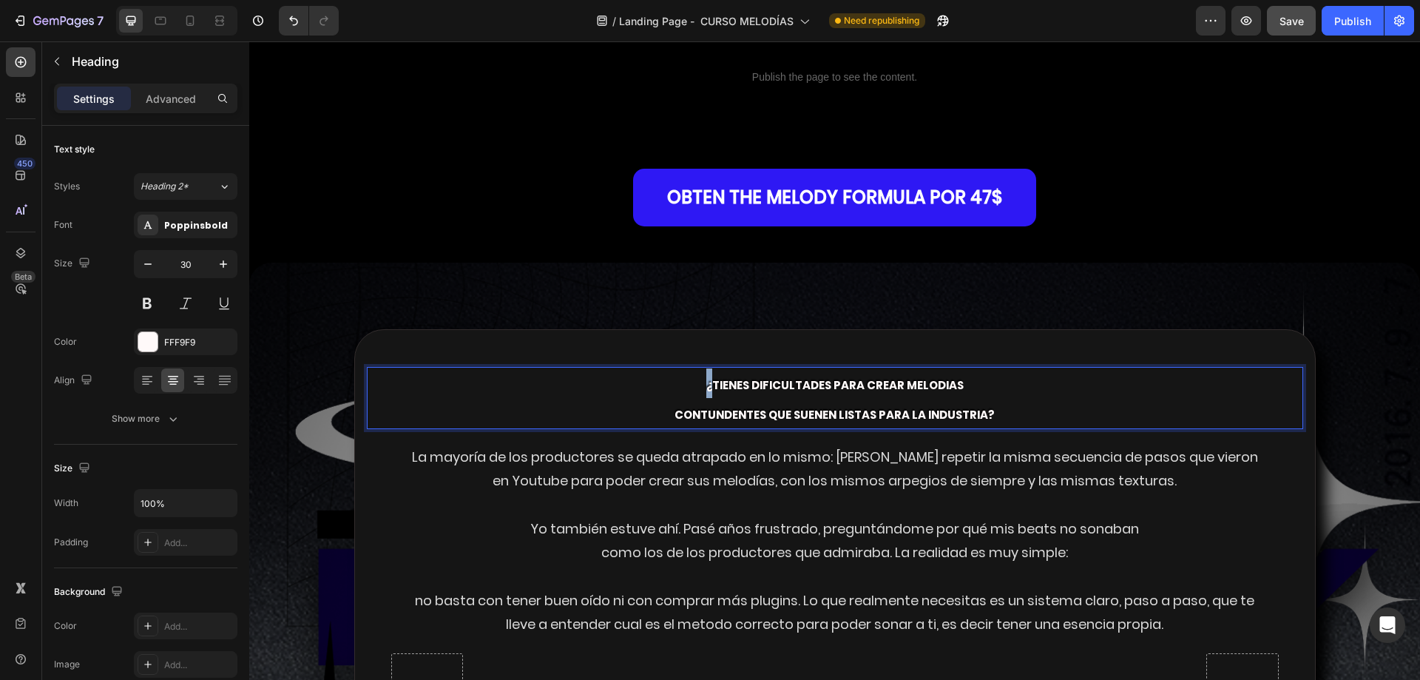
click at [646, 395] on p "¿tienes dificultades para crear melodias contundentes que suenen listas para la…" at bounding box center [834, 397] width 933 height 59
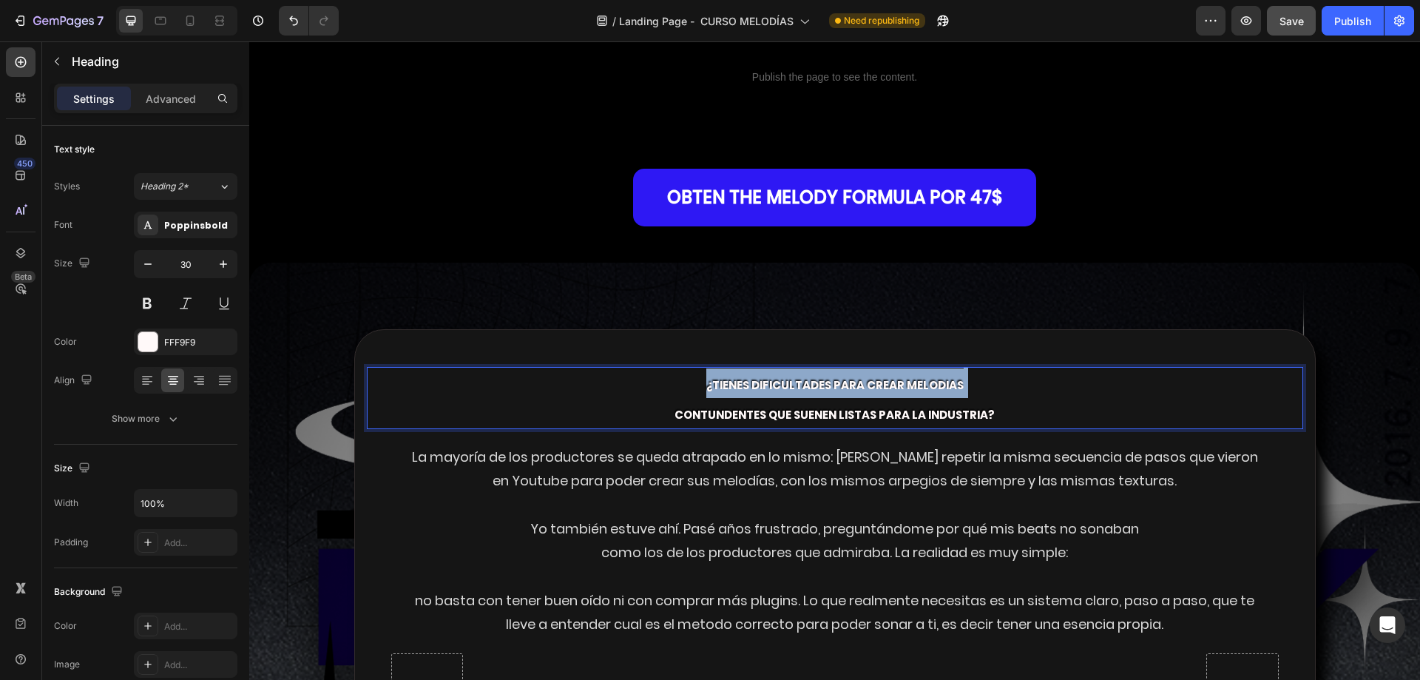
click at [646, 395] on p "¿tienes dificultades para crear melodias contundentes que suenen listas para la…" at bounding box center [834, 397] width 933 height 59
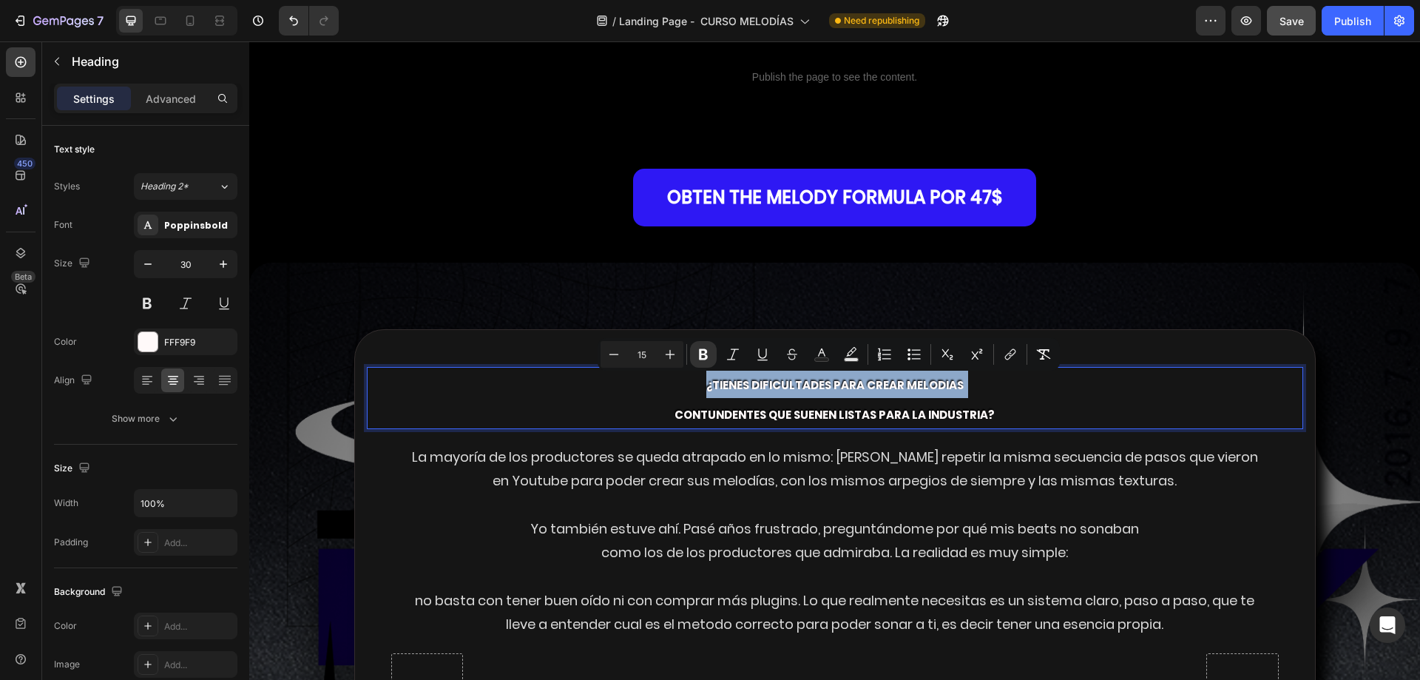
click at [674, 386] on p "¿tienes dificultades para crear melodias contundentes que suenen listas para la…" at bounding box center [834, 397] width 933 height 59
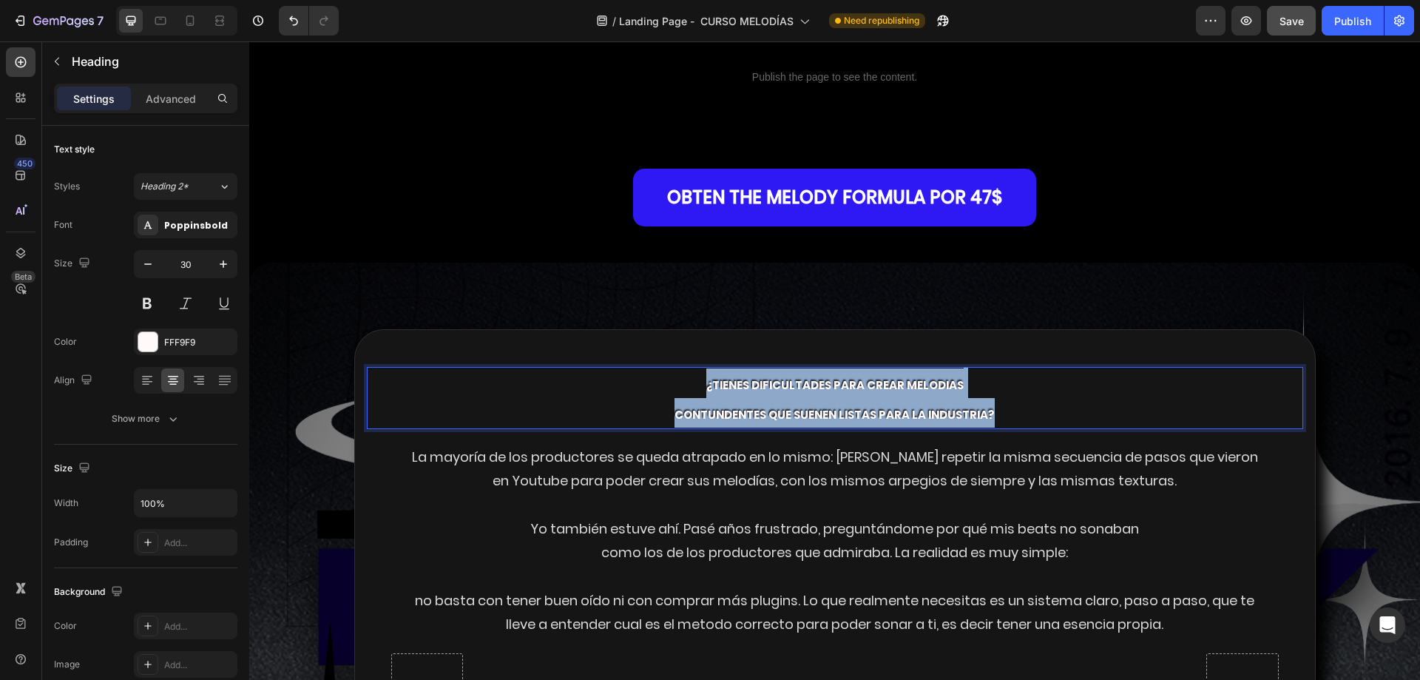
drag, startPoint x: 686, startPoint y: 382, endPoint x: 1054, endPoint y: 421, distance: 370.3
click at [1054, 421] on p "¿tienes dificultades para crear melodias contundentes que suenen listas para la…" at bounding box center [834, 397] width 933 height 59
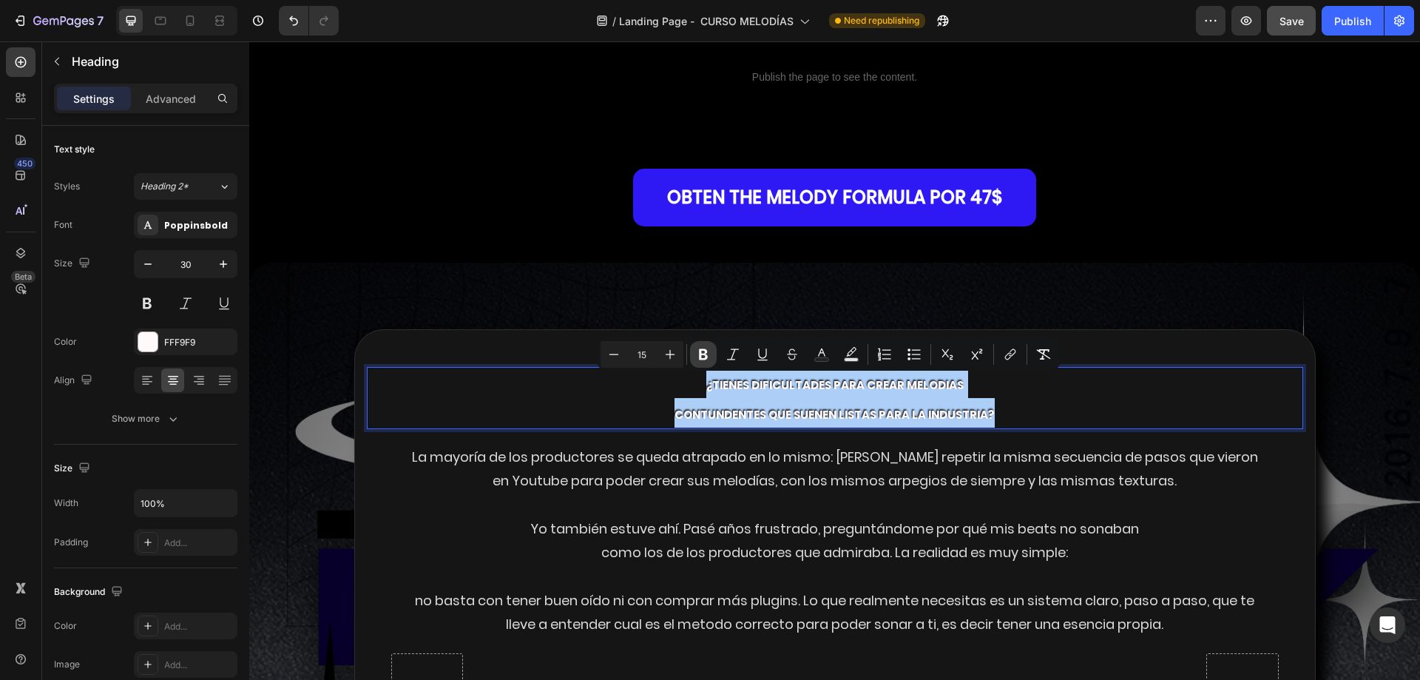
click at [697, 353] on icon "Editor contextual toolbar" at bounding box center [703, 354] width 15 height 15
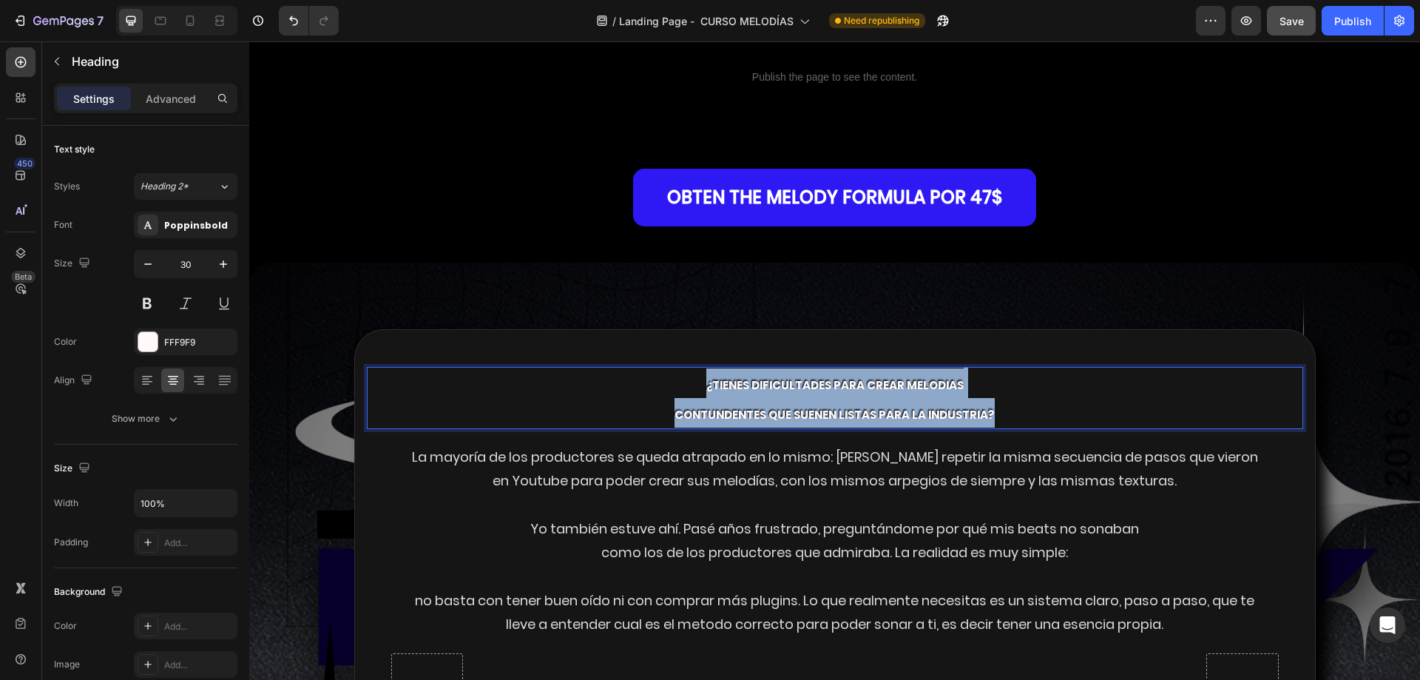
drag, startPoint x: 690, startPoint y: 387, endPoint x: 1017, endPoint y: 419, distance: 328.5
click at [1017, 419] on p "¿tienes dificultades para crear melodias contundentes que suenen listas para la…" at bounding box center [834, 397] width 933 height 59
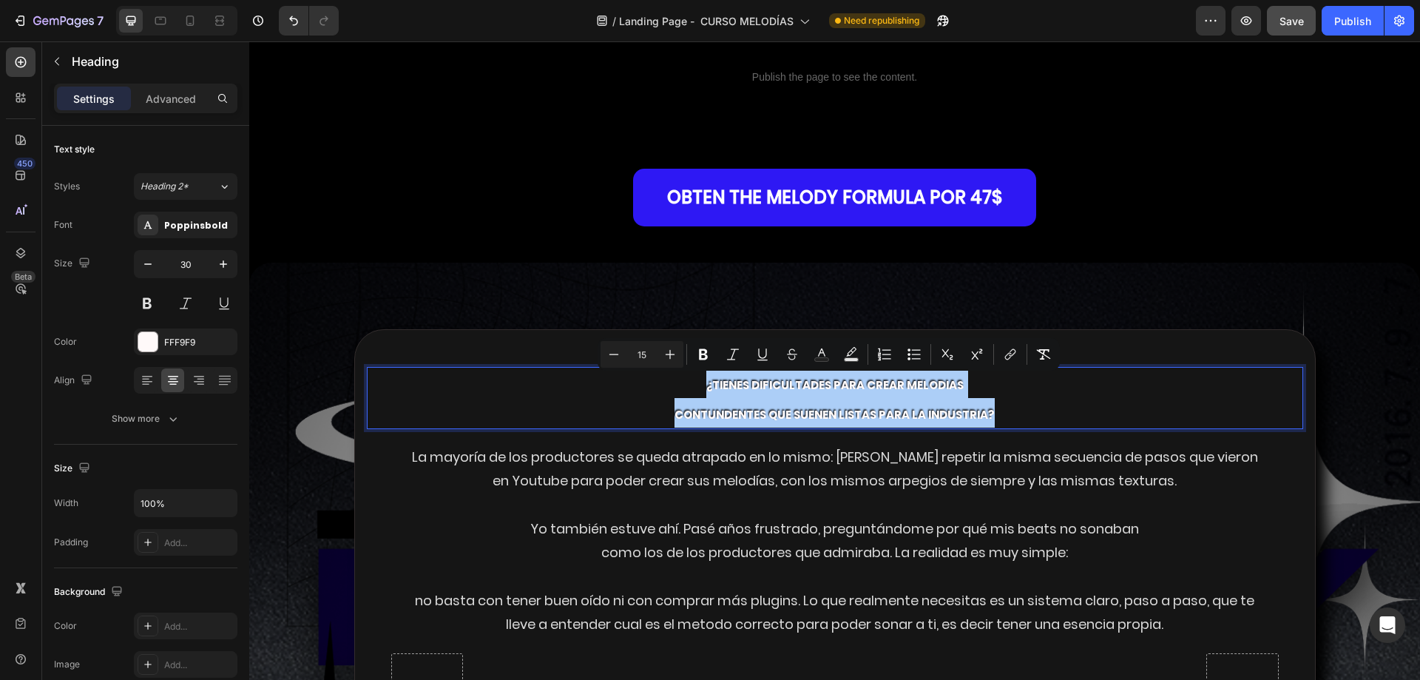
click at [647, 354] on input "15" at bounding box center [642, 354] width 30 height 18
type input "30"
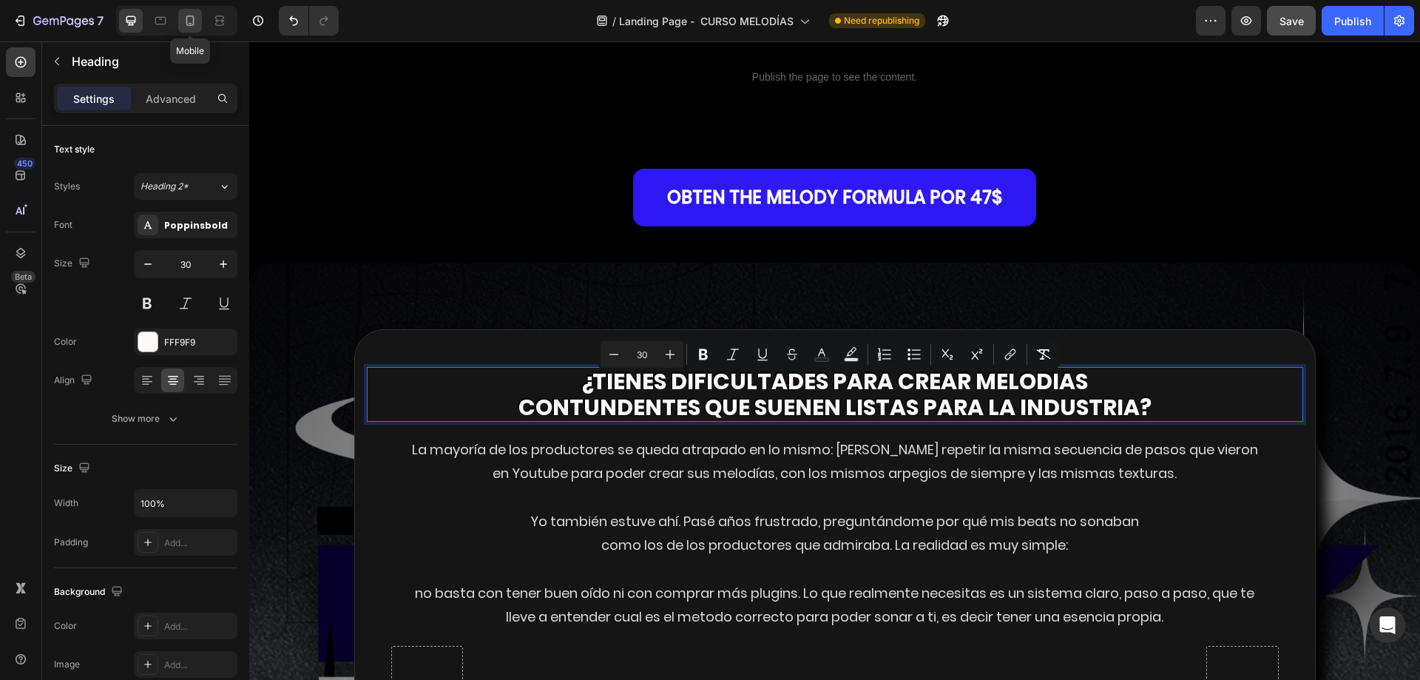
click at [190, 13] on div at bounding box center [190, 21] width 24 height 24
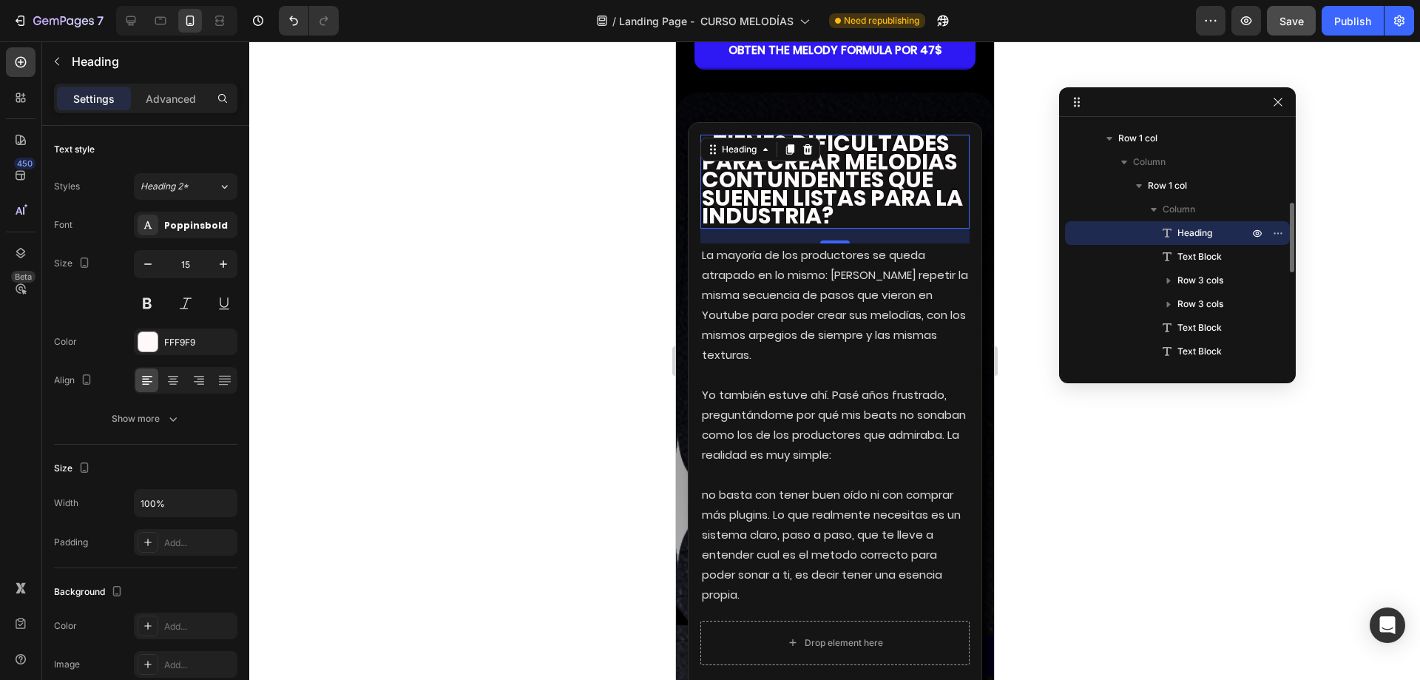
scroll to position [2954, 0]
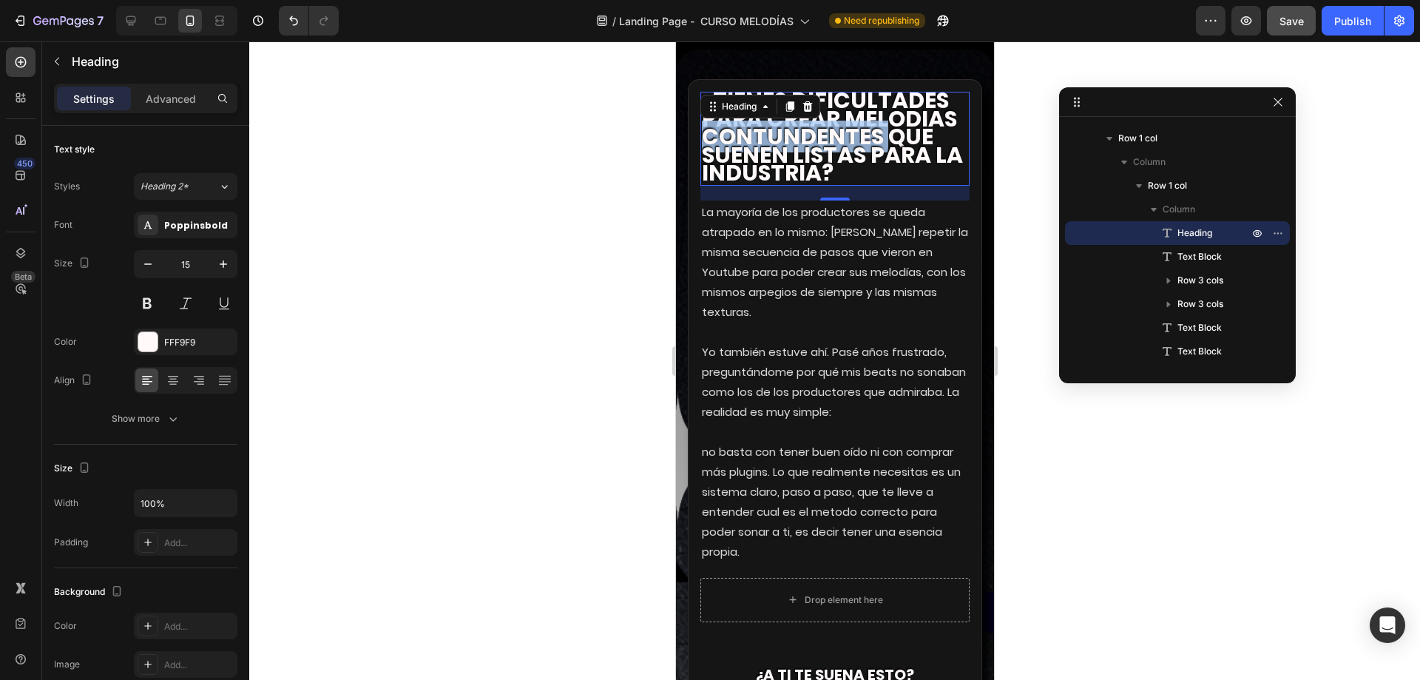
click at [829, 141] on span "contundentes que suenen listas para la industria?" at bounding box center [831, 155] width 261 height 68
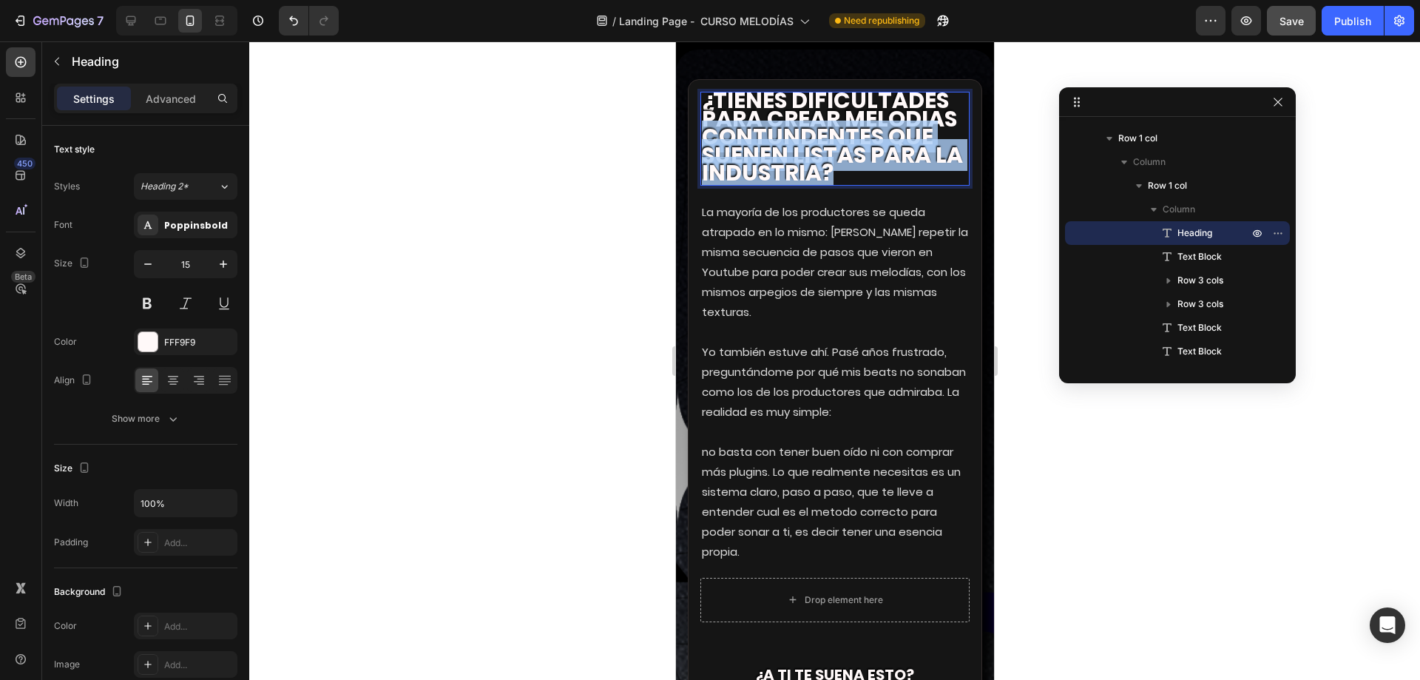
click at [830, 141] on span "contundentes que suenen listas para la industria?" at bounding box center [831, 155] width 261 height 68
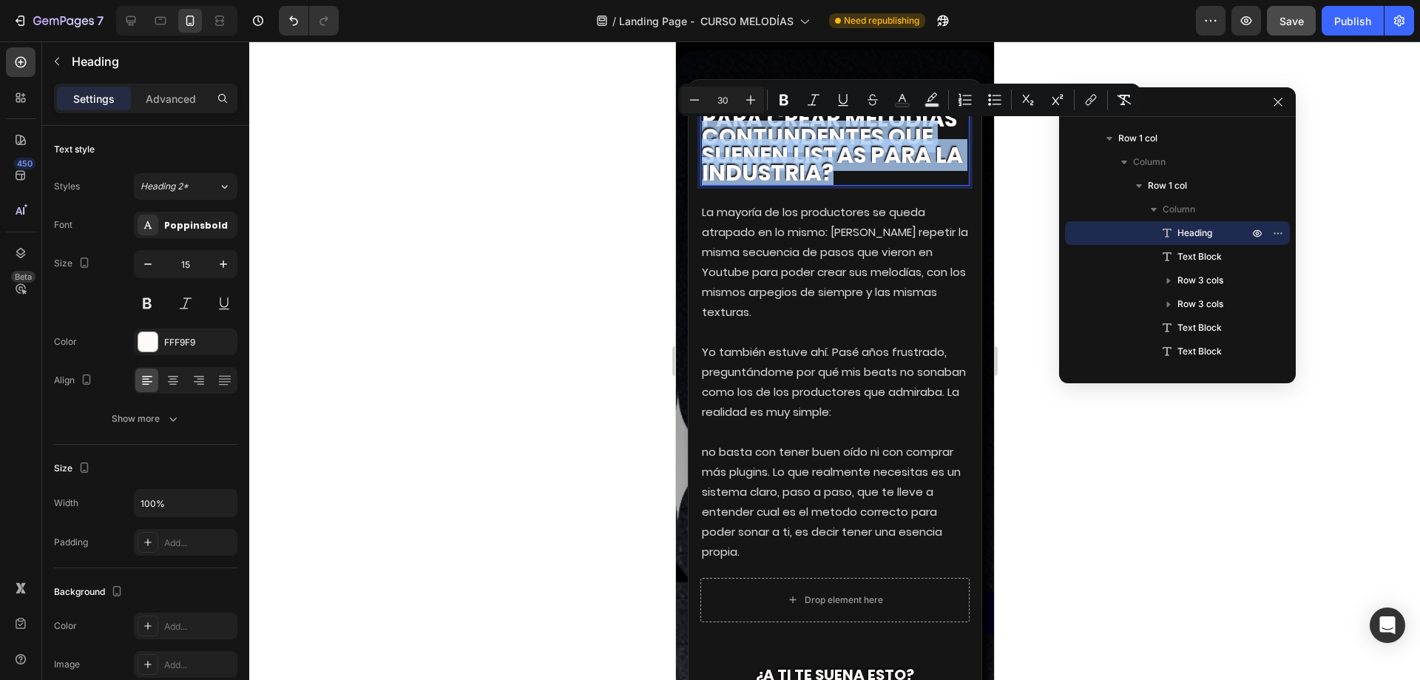
click at [830, 141] on span "contundentes que suenen listas para la industria?" at bounding box center [831, 155] width 261 height 68
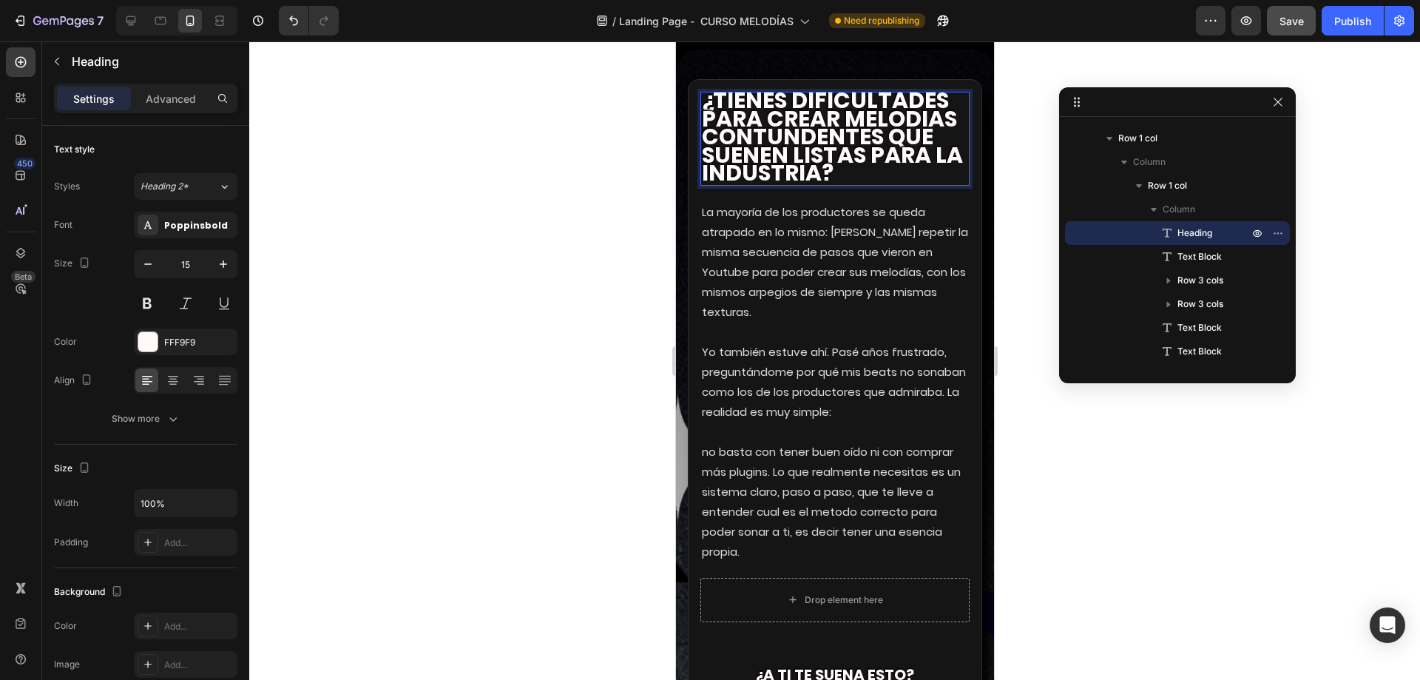
click at [890, 175] on p "¿tienes dificultades para crear melodias contundentes que suenen listas para la…" at bounding box center [834, 138] width 266 height 91
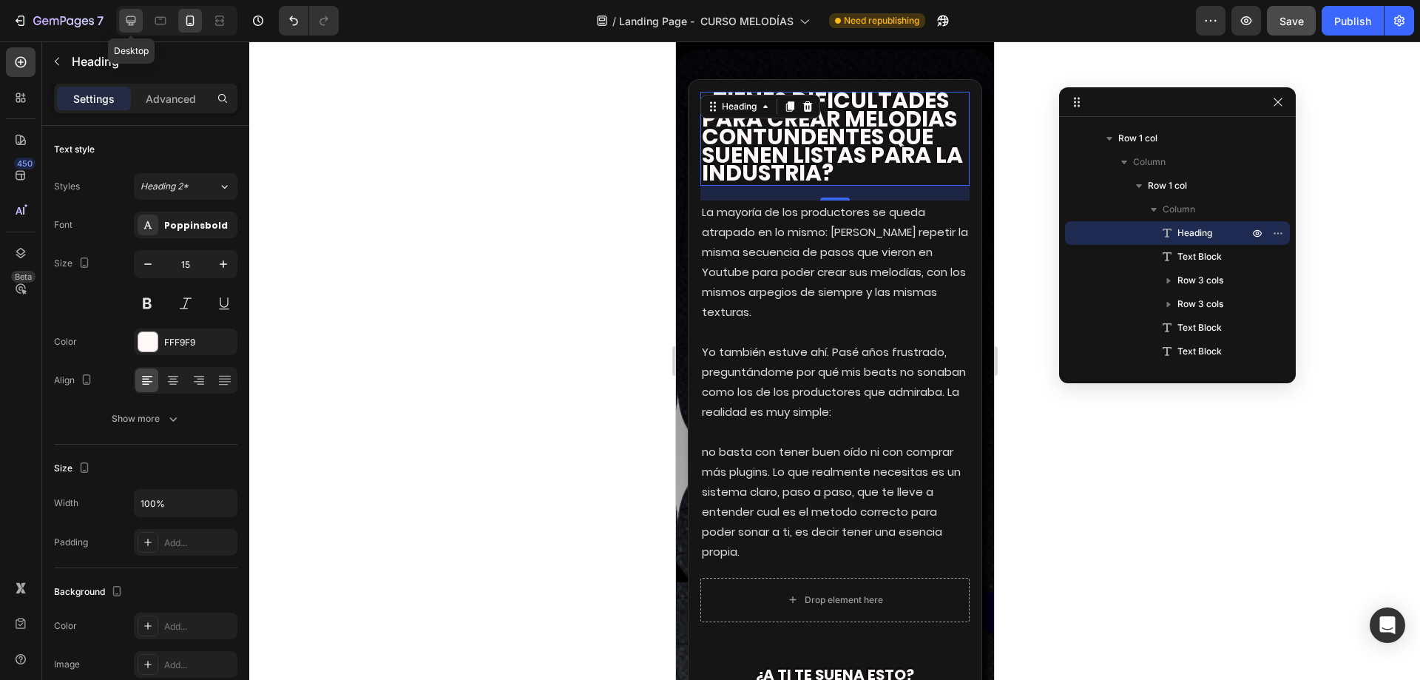
click at [143, 18] on div at bounding box center [131, 21] width 24 height 24
type input "30"
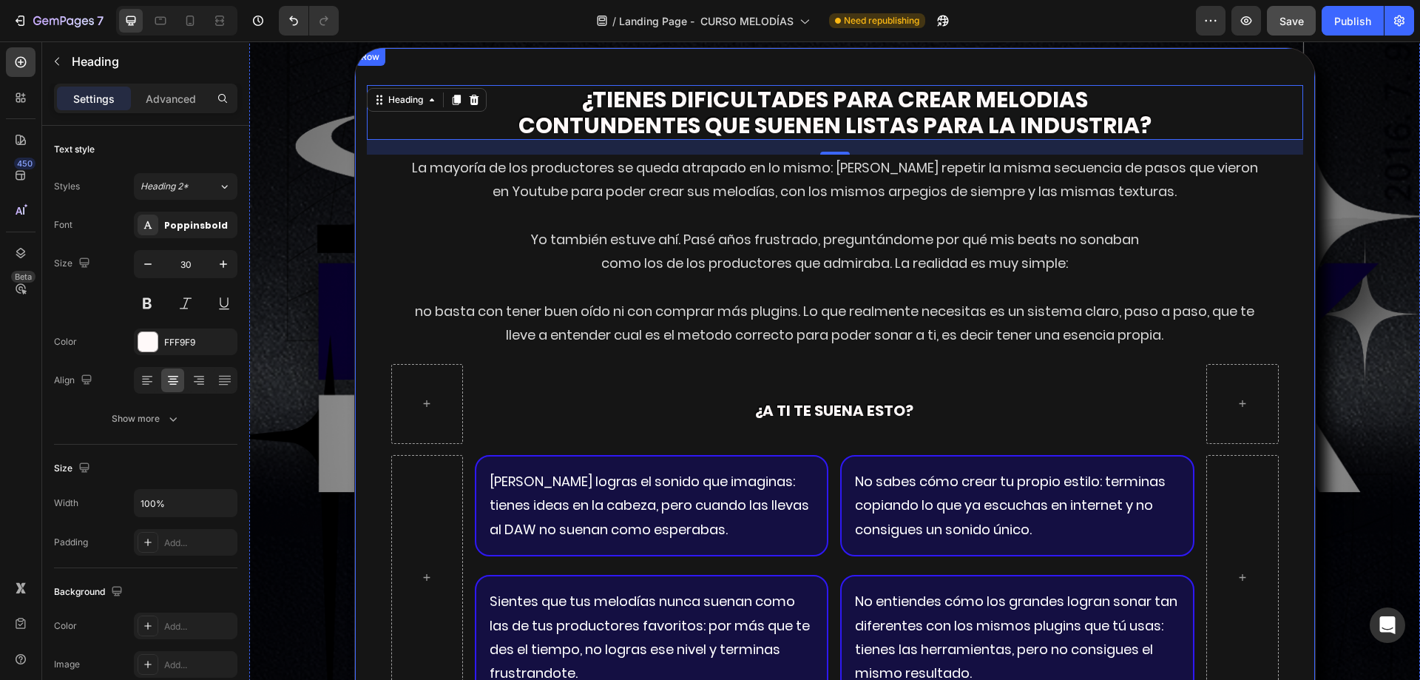
scroll to position [2640, 0]
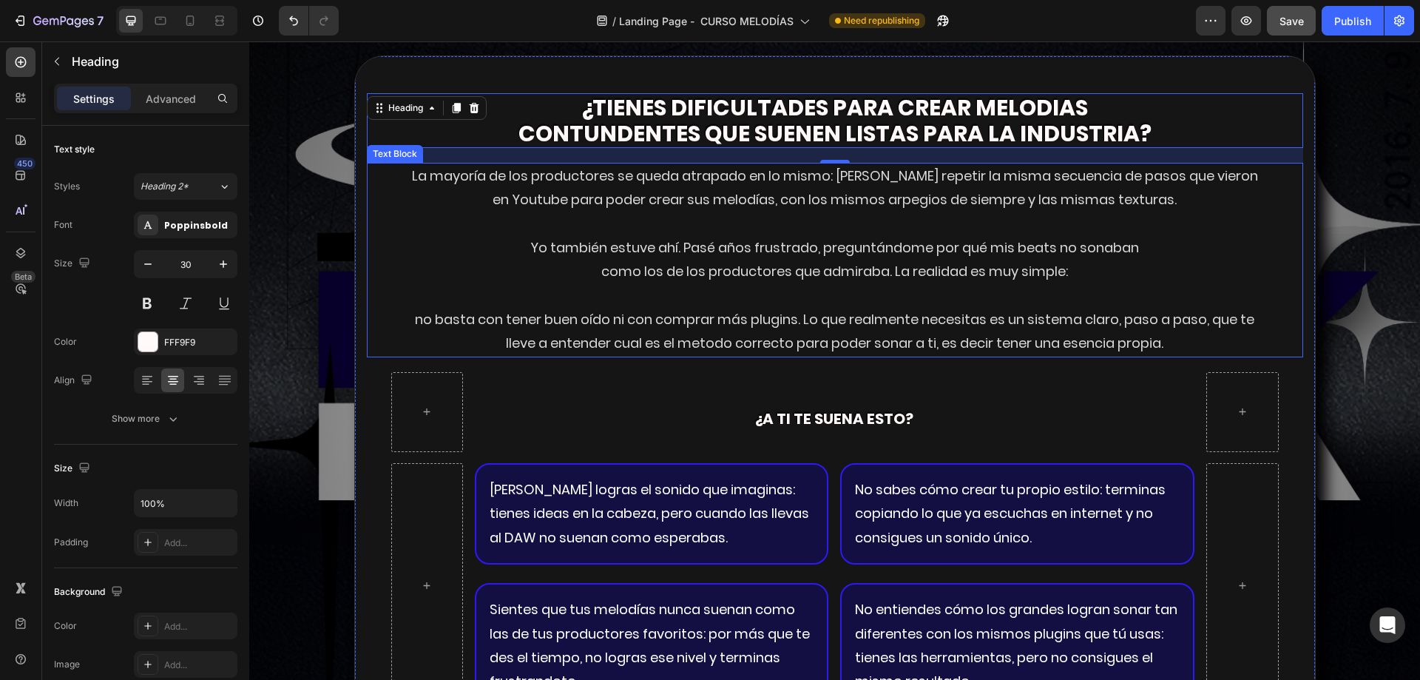
click at [793, 231] on p at bounding box center [834, 223] width 859 height 24
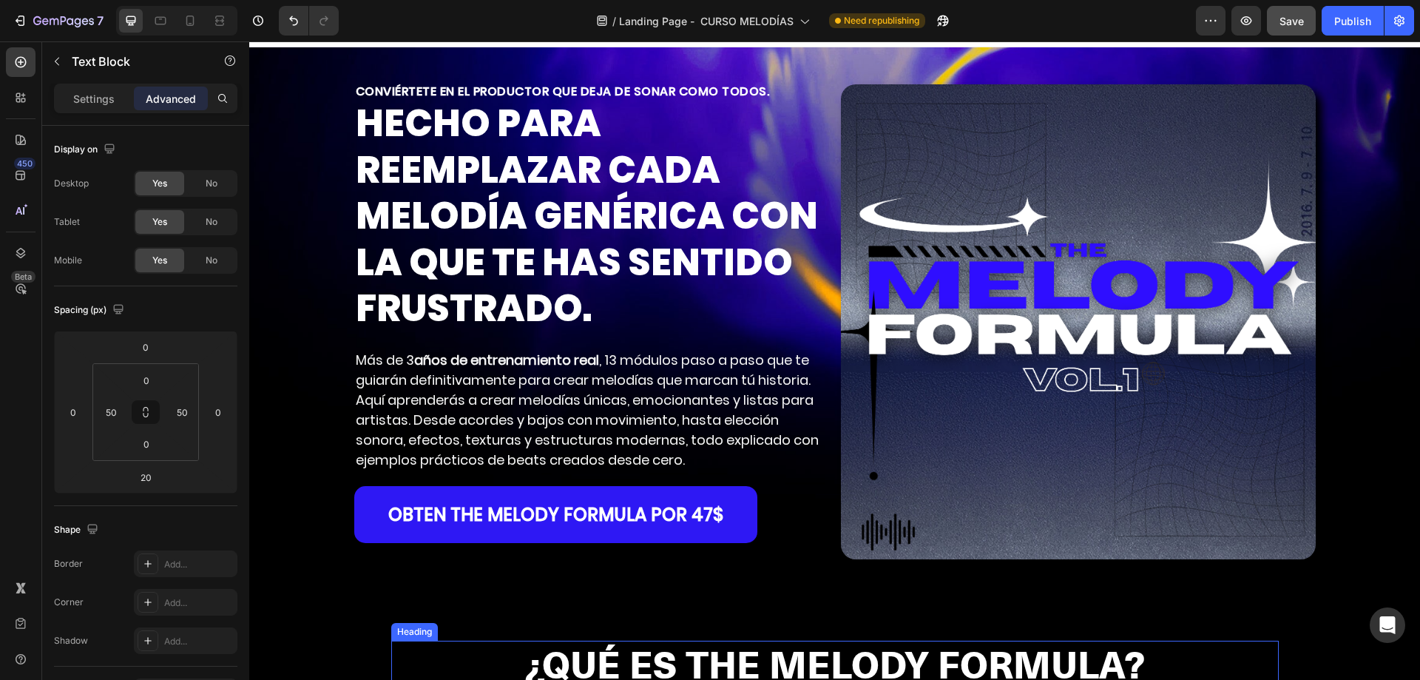
scroll to position [0, 0]
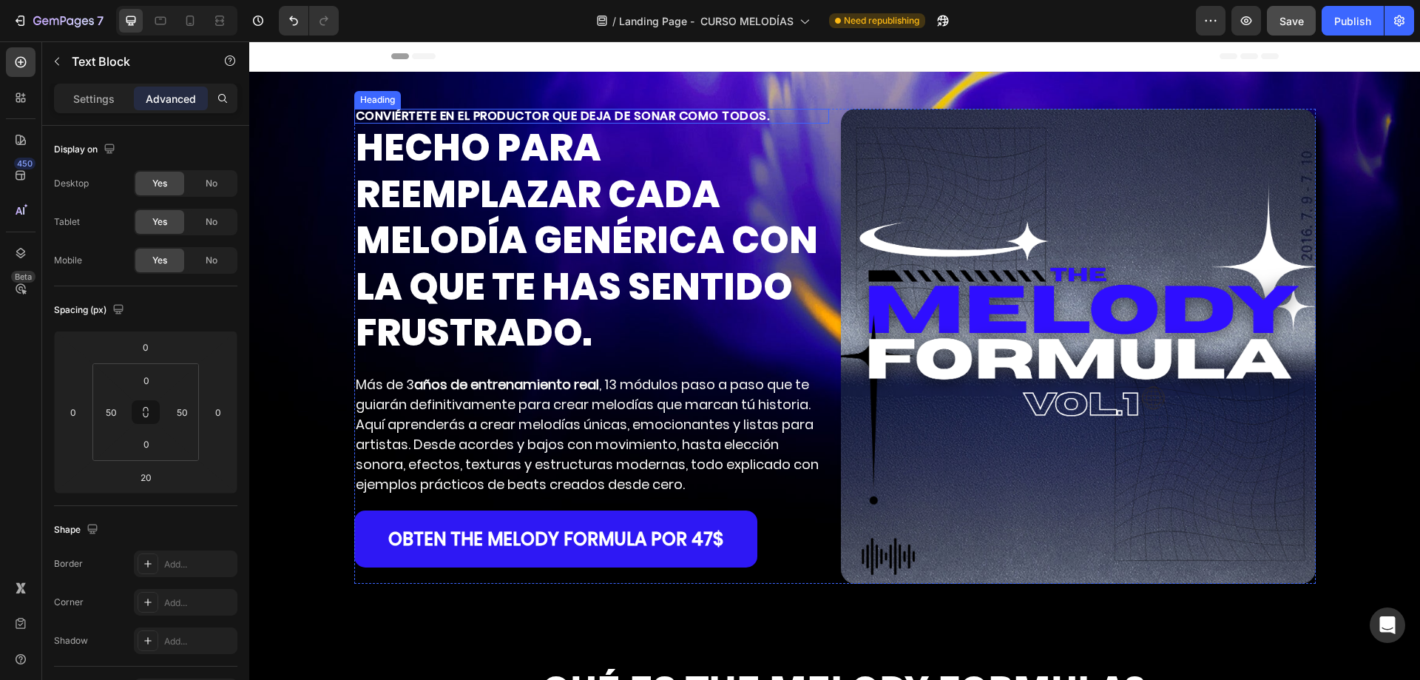
click at [530, 112] on h2 "CONVIÉRTETE EN EL PRODUCTOR QUE DEJA DE SONAR COMO TODOS." at bounding box center [591, 116] width 475 height 15
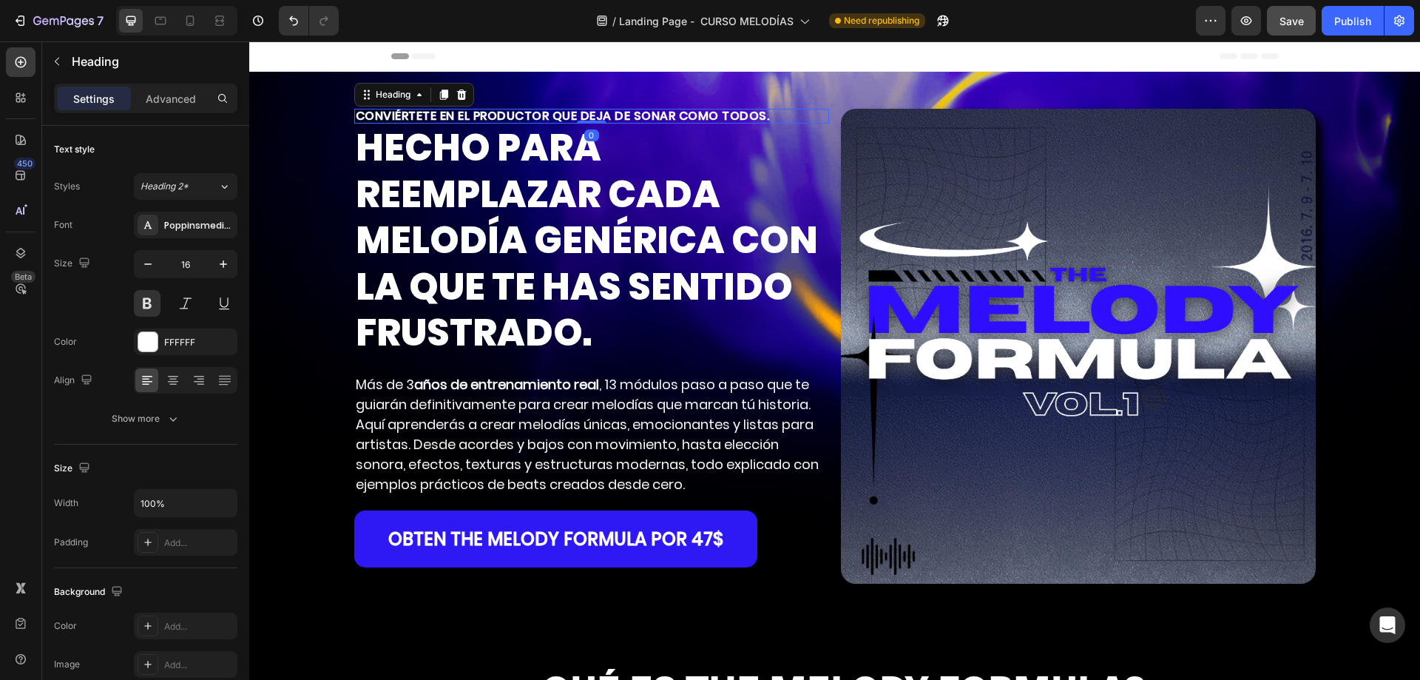
click at [530, 112] on h2 "CONVIÉRTETE EN EL PRODUCTOR QUE DEJA DE SONAR COMO TODOS." at bounding box center [591, 116] width 475 height 15
click at [530, 112] on p "CONVIÉRTETE EN EL PRODUCTOR QUE DEJA DE SONAR COMO TODOS." at bounding box center [592, 116] width 472 height 12
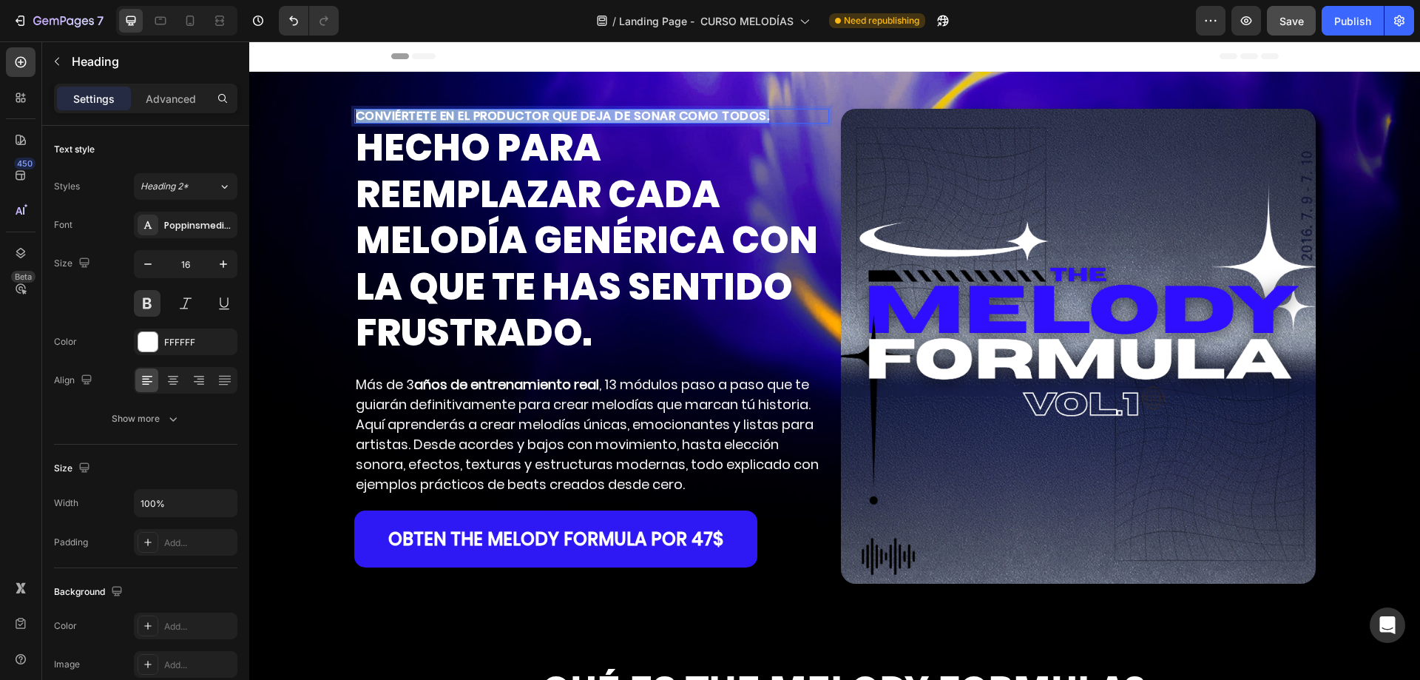
click at [530, 112] on p "CONVIÉRTETE EN EL PRODUCTOR QUE DEJA DE SONAR COMO TODOS." at bounding box center [592, 116] width 472 height 12
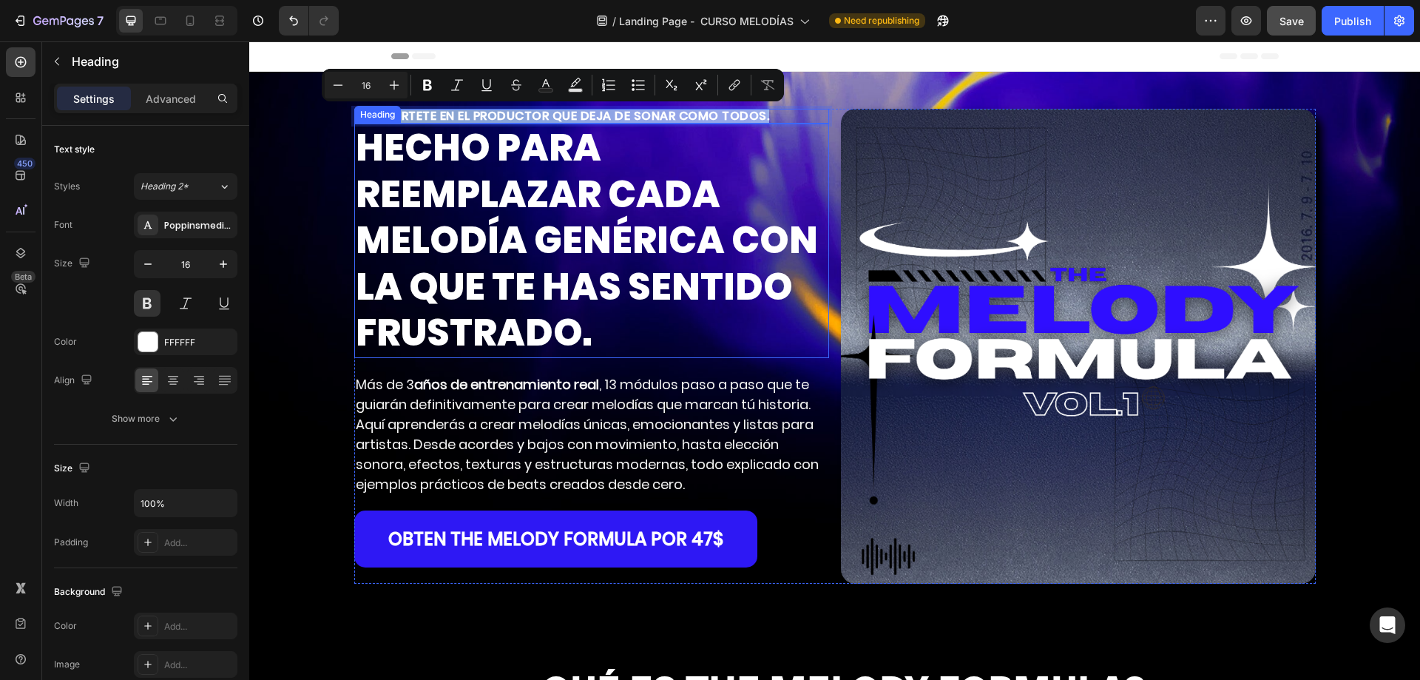
click at [541, 288] on strong "HECHO PARA REEMPLAZAR CADA MELODÍA GENÉRICA CON LA QUE TE HAS SENTIDO FRUSTRADO." at bounding box center [587, 239] width 462 height 237
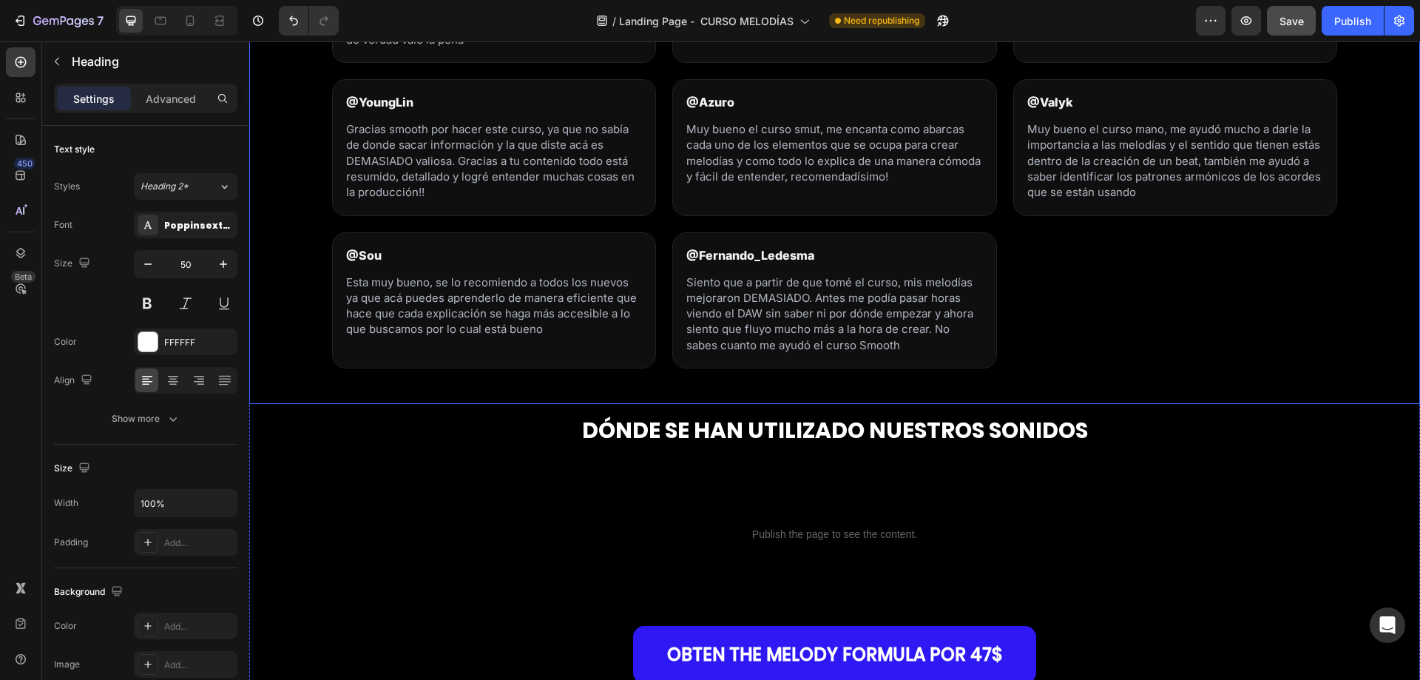
scroll to position [2071, 0]
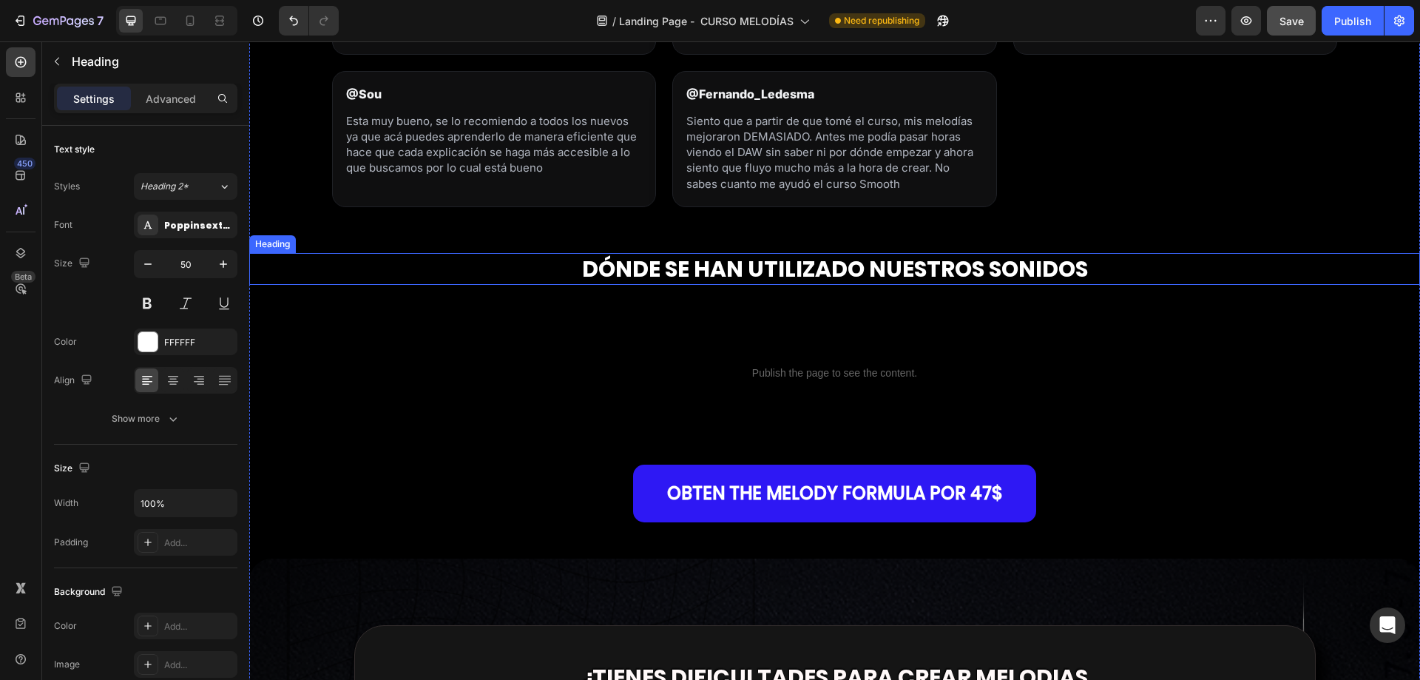
click at [616, 262] on strong "DÓNDE SE HAN UTILIZADO NUESTROS SONIDOS" at bounding box center [835, 269] width 506 height 32
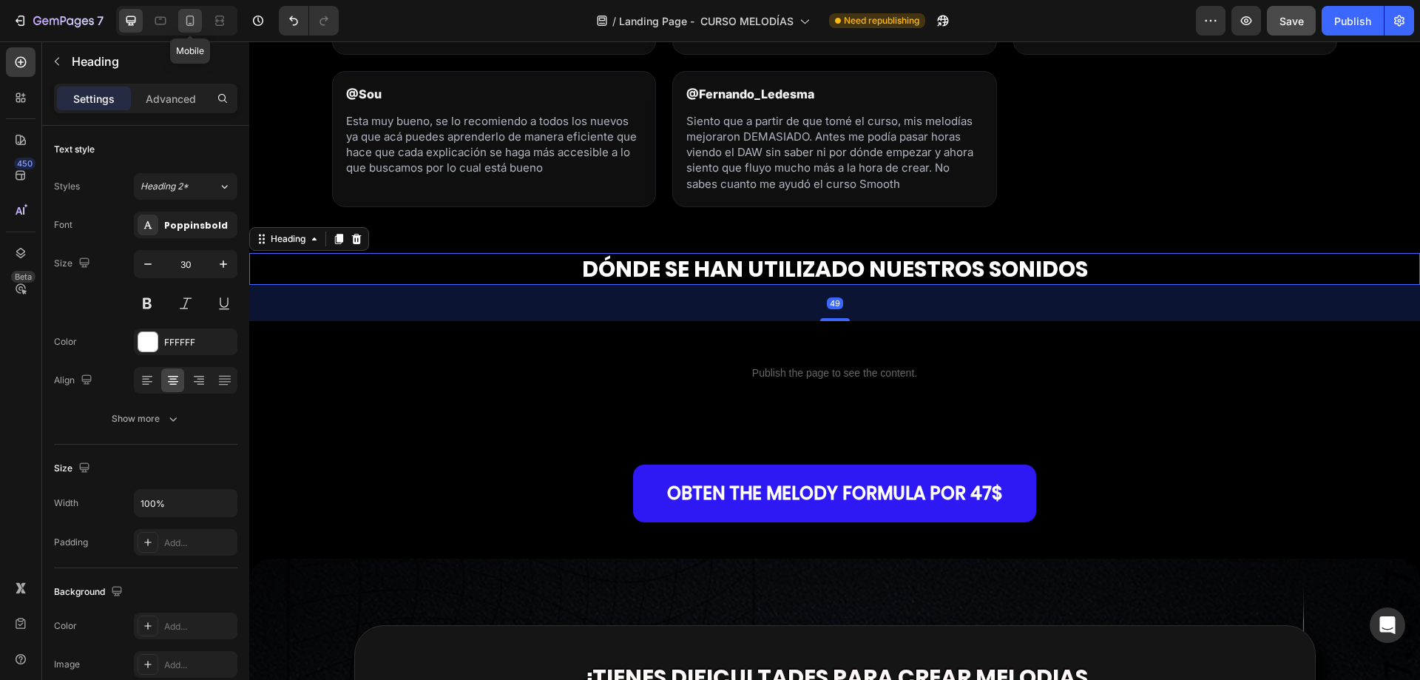
click at [192, 28] on div at bounding box center [190, 21] width 24 height 24
type input "20"
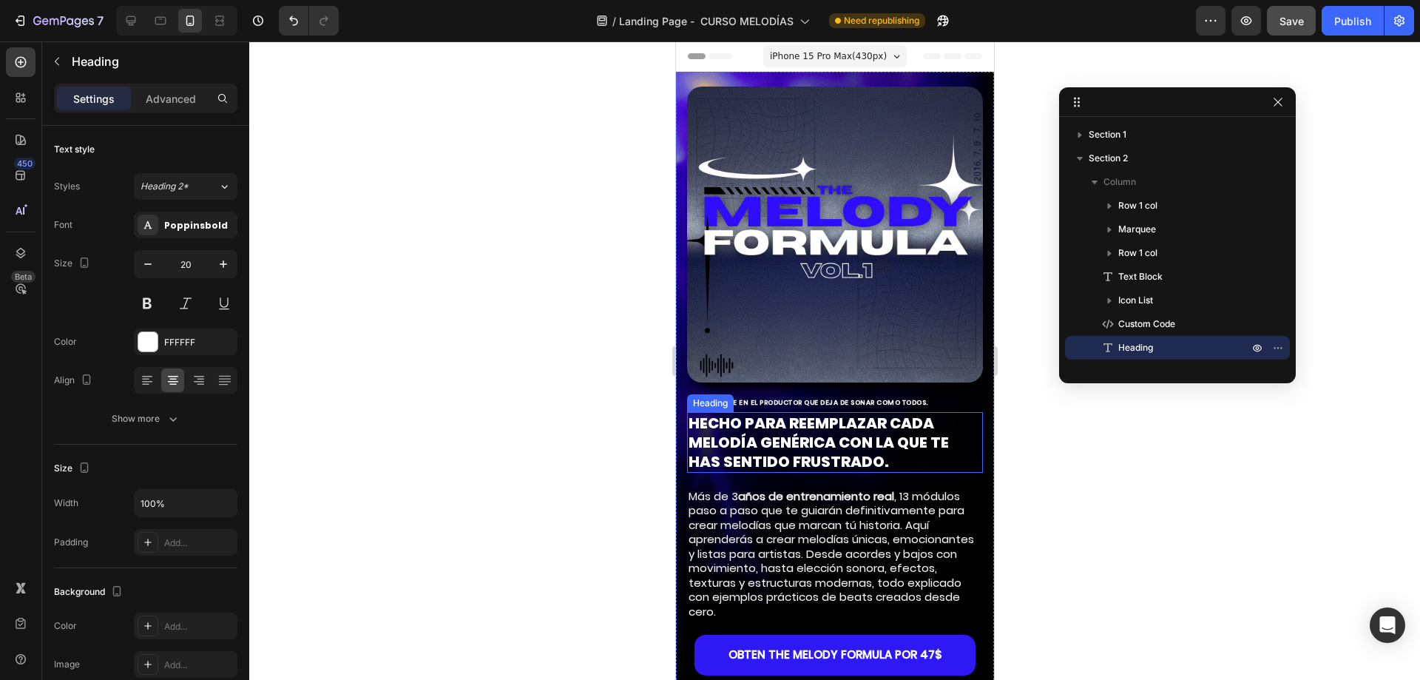
click at [737, 423] on strong "HECHO PARA REEMPLAZAR CADA MELODÍA GENÉRICA CON LA QUE TE HAS SENTIDO FRUSTRADO." at bounding box center [818, 442] width 260 height 59
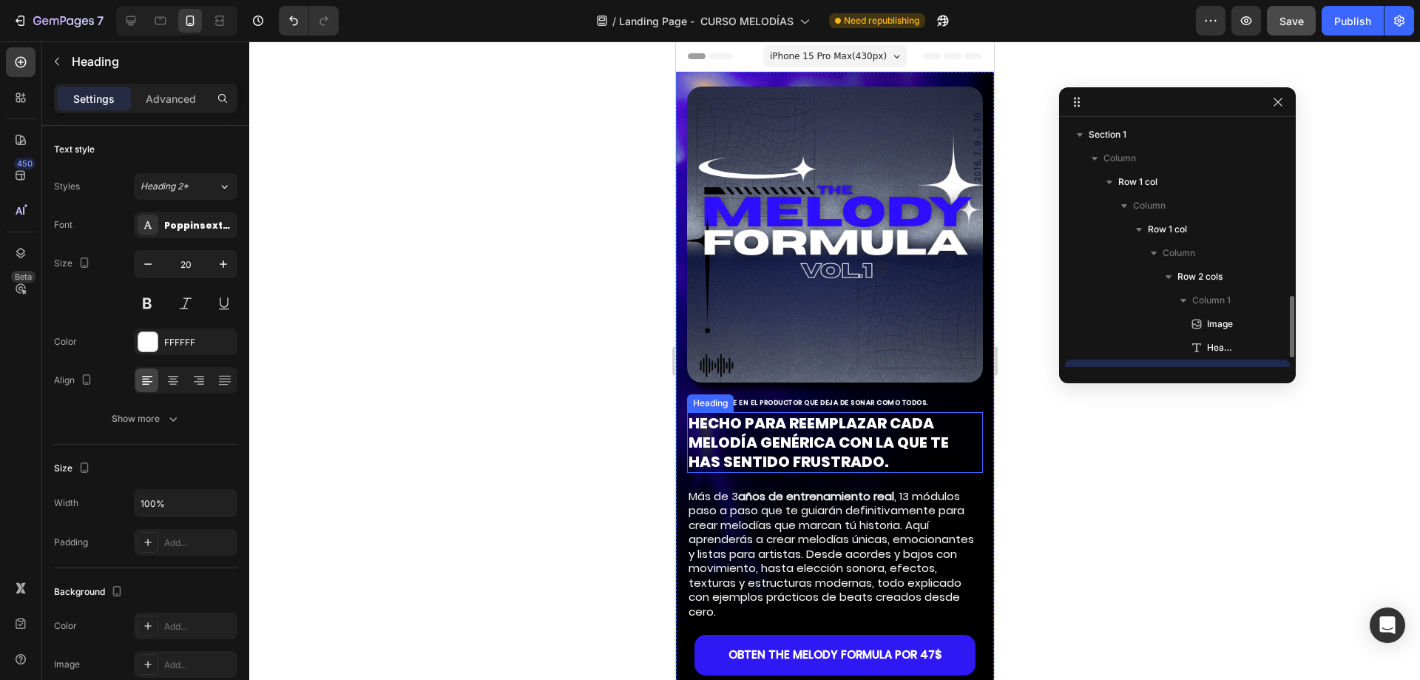
scroll to position [138, 0]
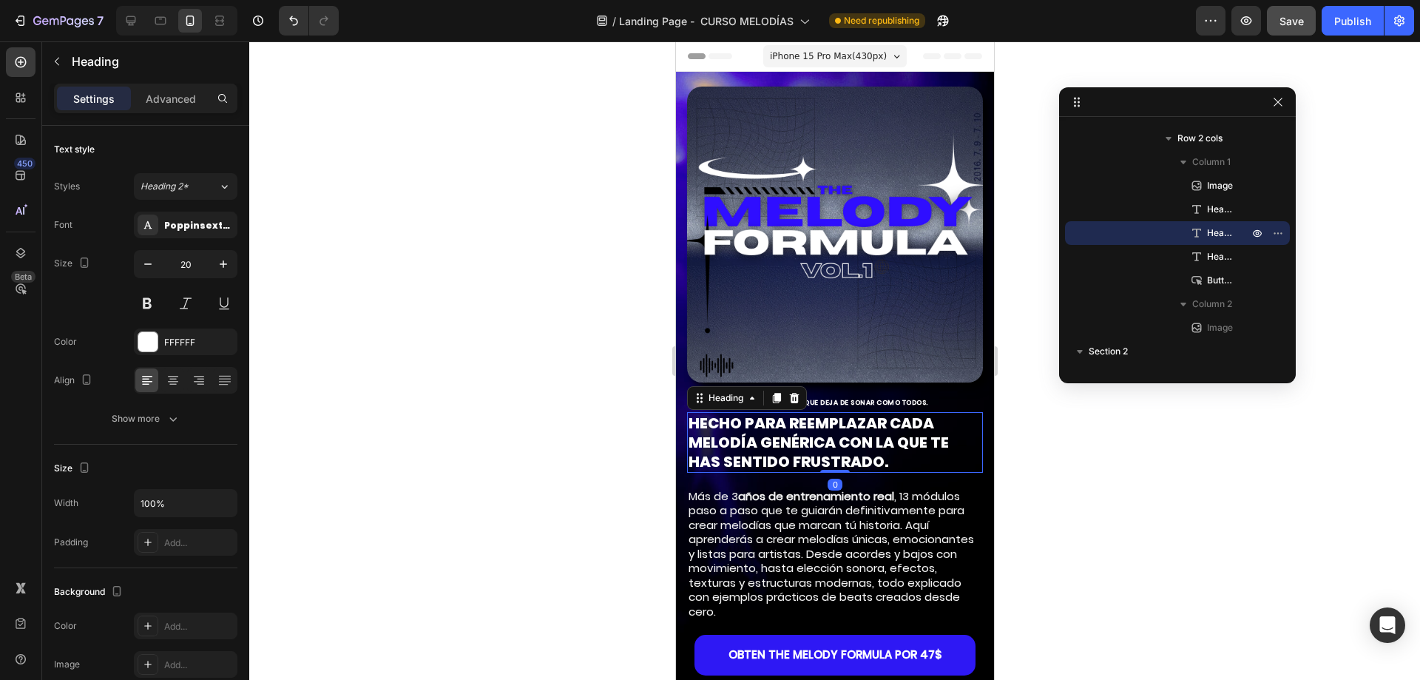
click at [819, 397] on h2 "CONVIÉRTETE EN EL PRODUCTOR QUE DEJA DE SONAR COMO TODOS." at bounding box center [834, 403] width 296 height 12
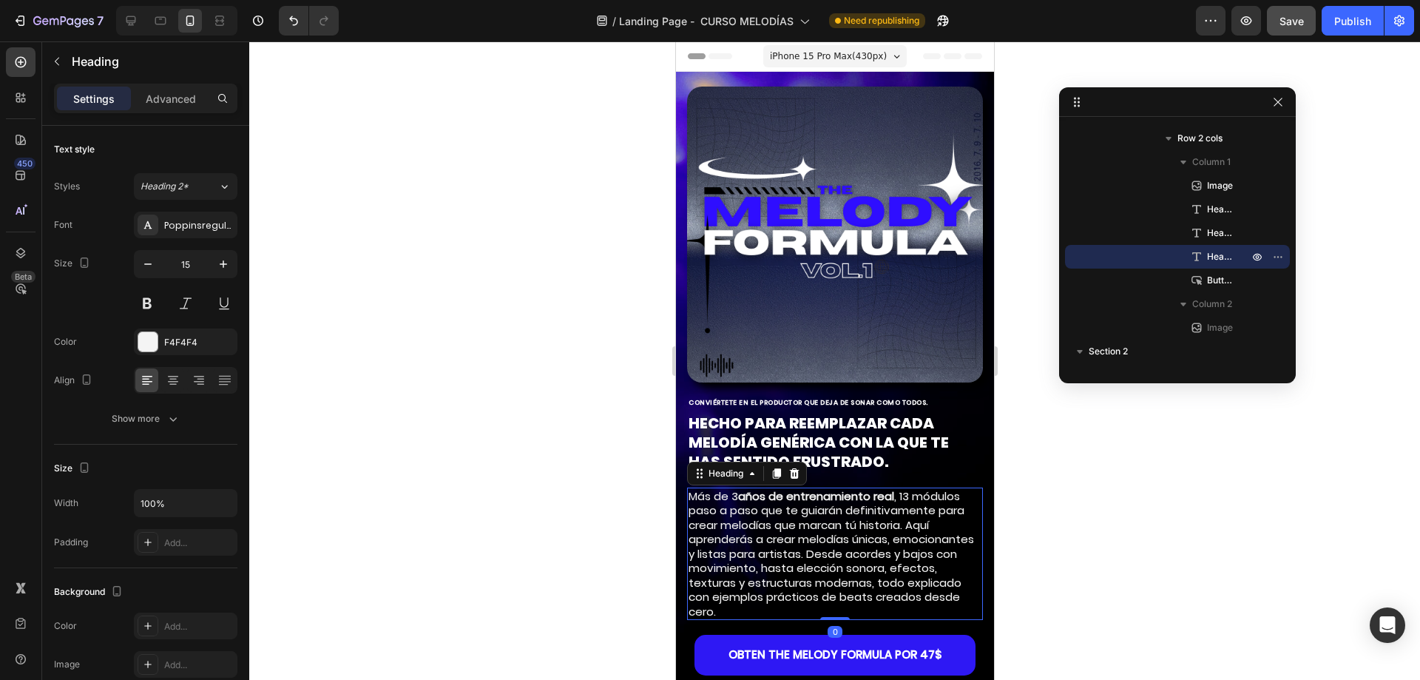
click at [791, 532] on h2 "Más de 3 años de entrenamiento real , 13 módulos paso a paso que te guiarán def…" at bounding box center [834, 553] width 296 height 133
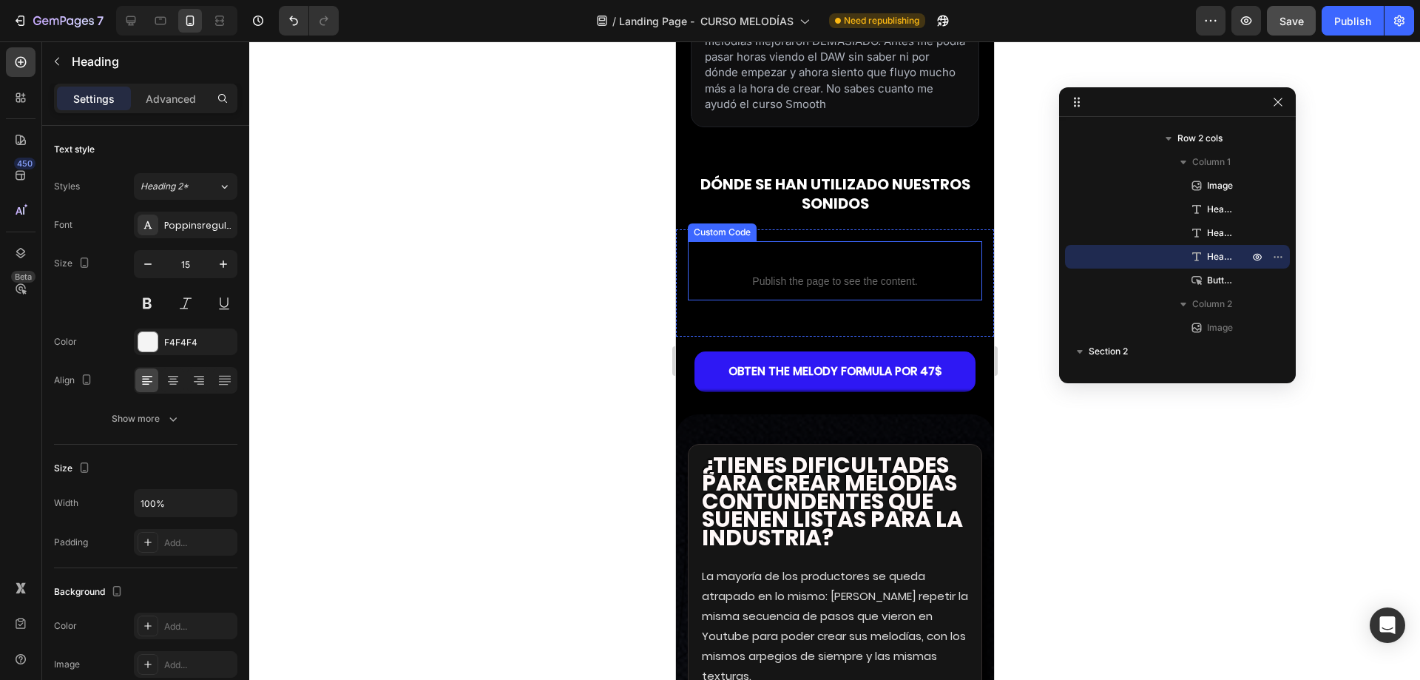
scroll to position [2514, 0]
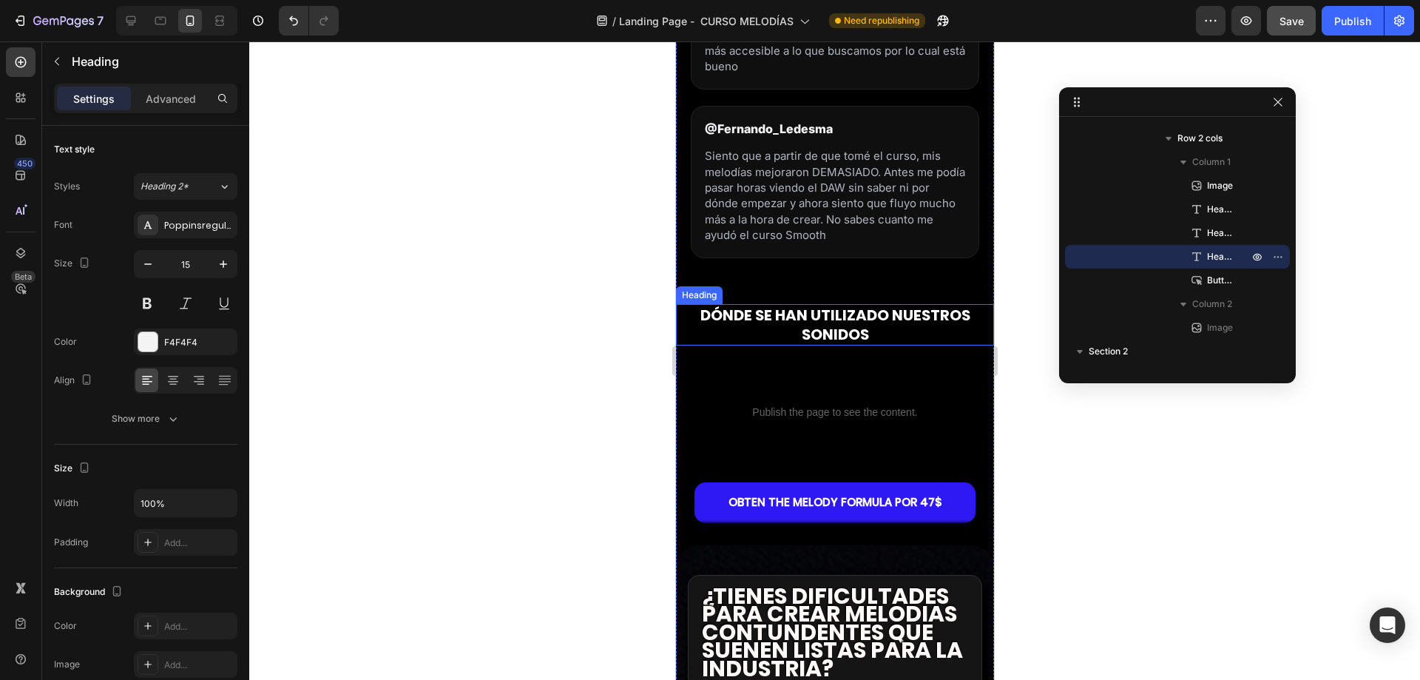
click at [791, 331] on h2 "DÓNDE SE HAN UTILIZADO NUESTROS SONIDOS" at bounding box center [834, 324] width 318 height 41
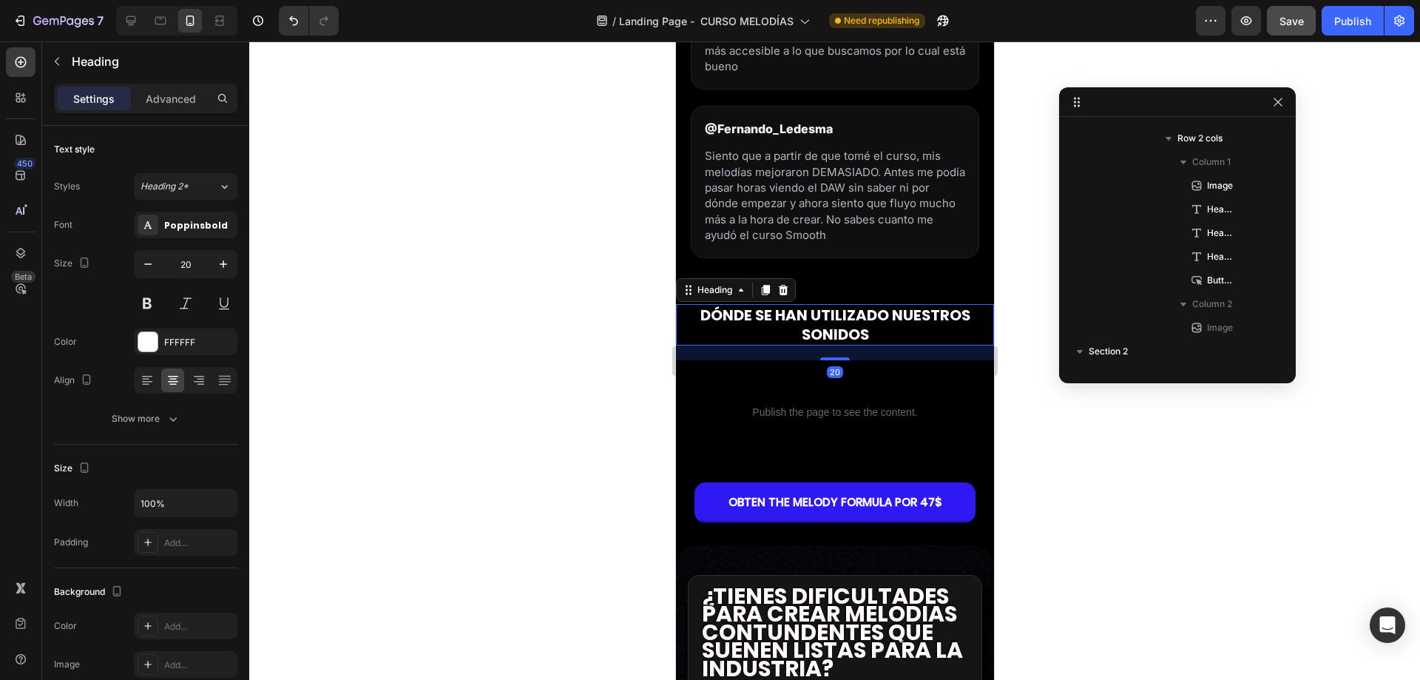
scroll to position [1008, 0]
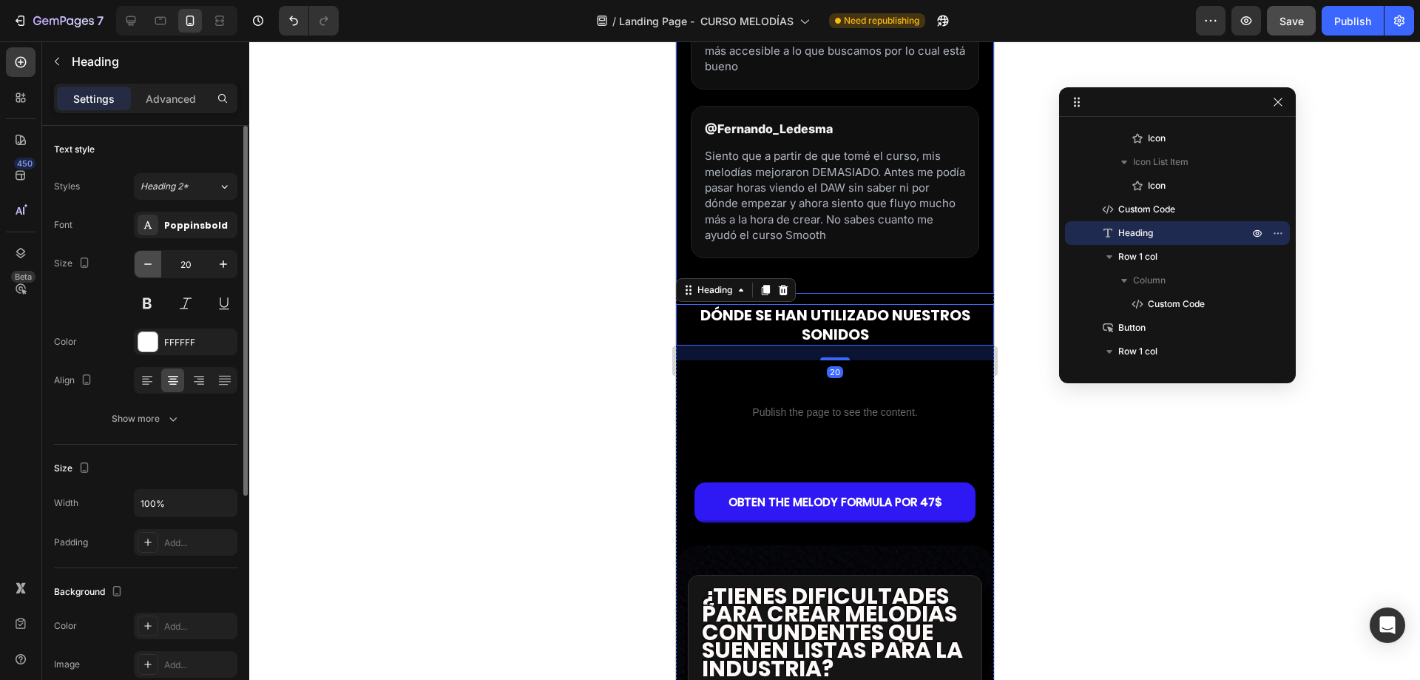
click at [160, 263] on button "button" at bounding box center [148, 264] width 27 height 27
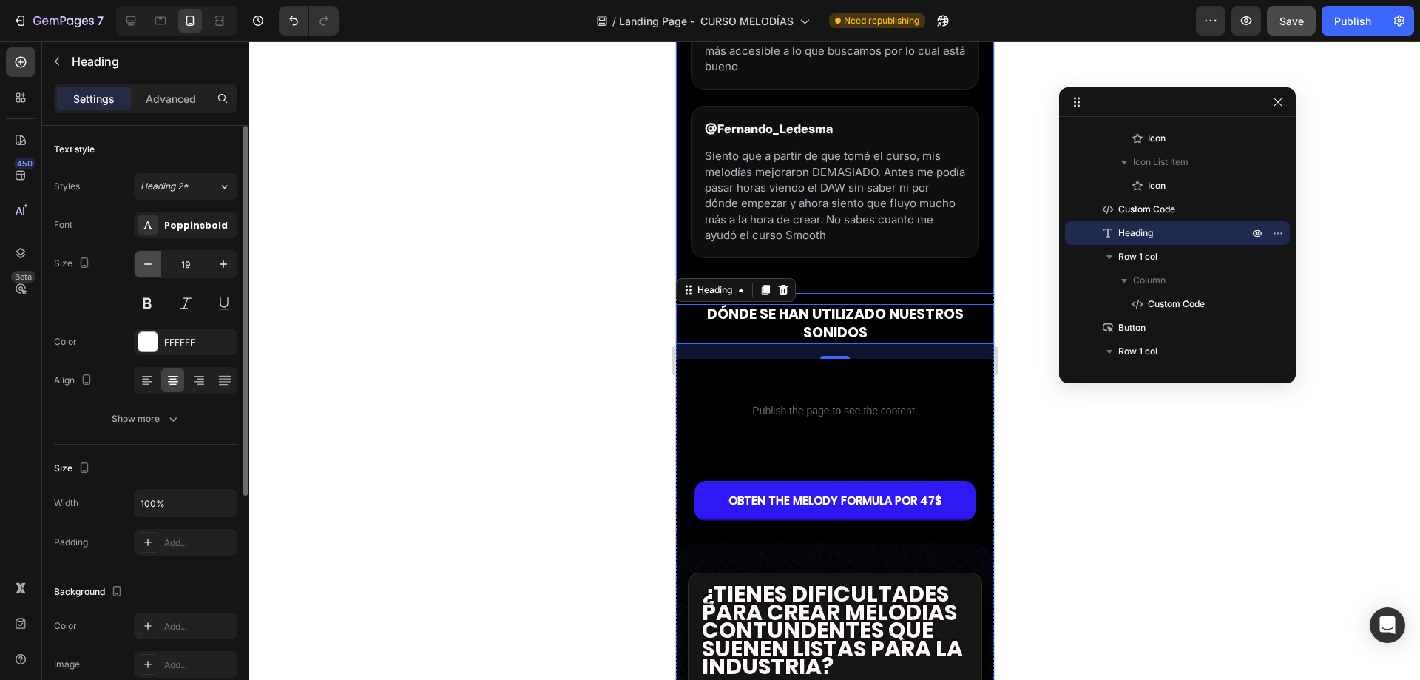
click at [160, 263] on button "button" at bounding box center [148, 264] width 27 height 27
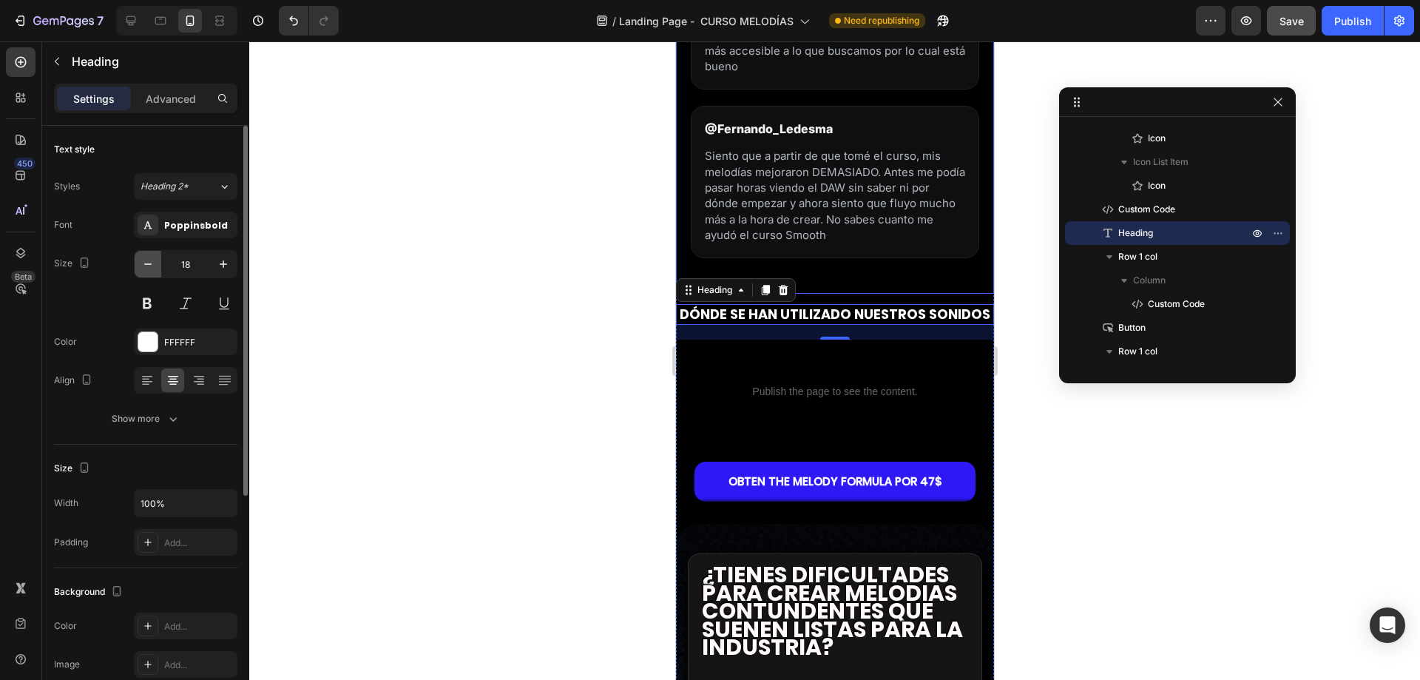
click at [160, 263] on button "button" at bounding box center [148, 264] width 27 height 27
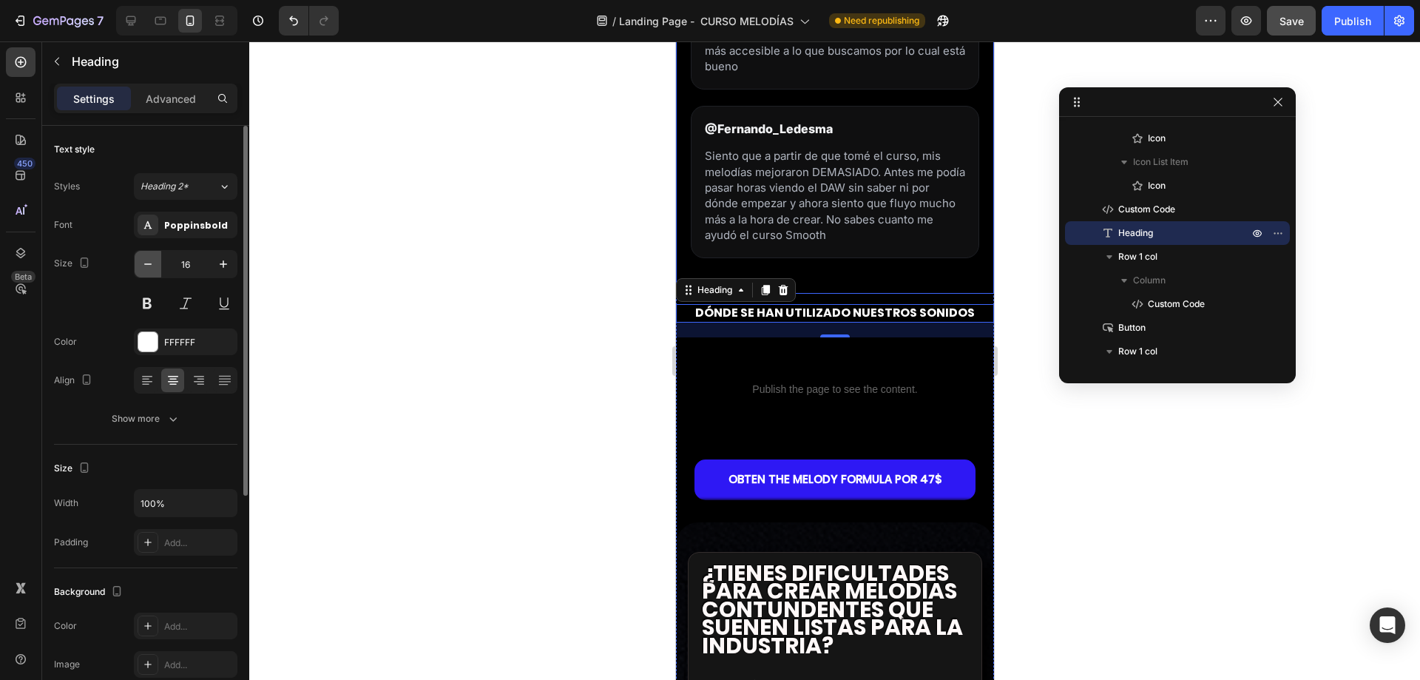
click at [160, 263] on button "button" at bounding box center [148, 264] width 27 height 27
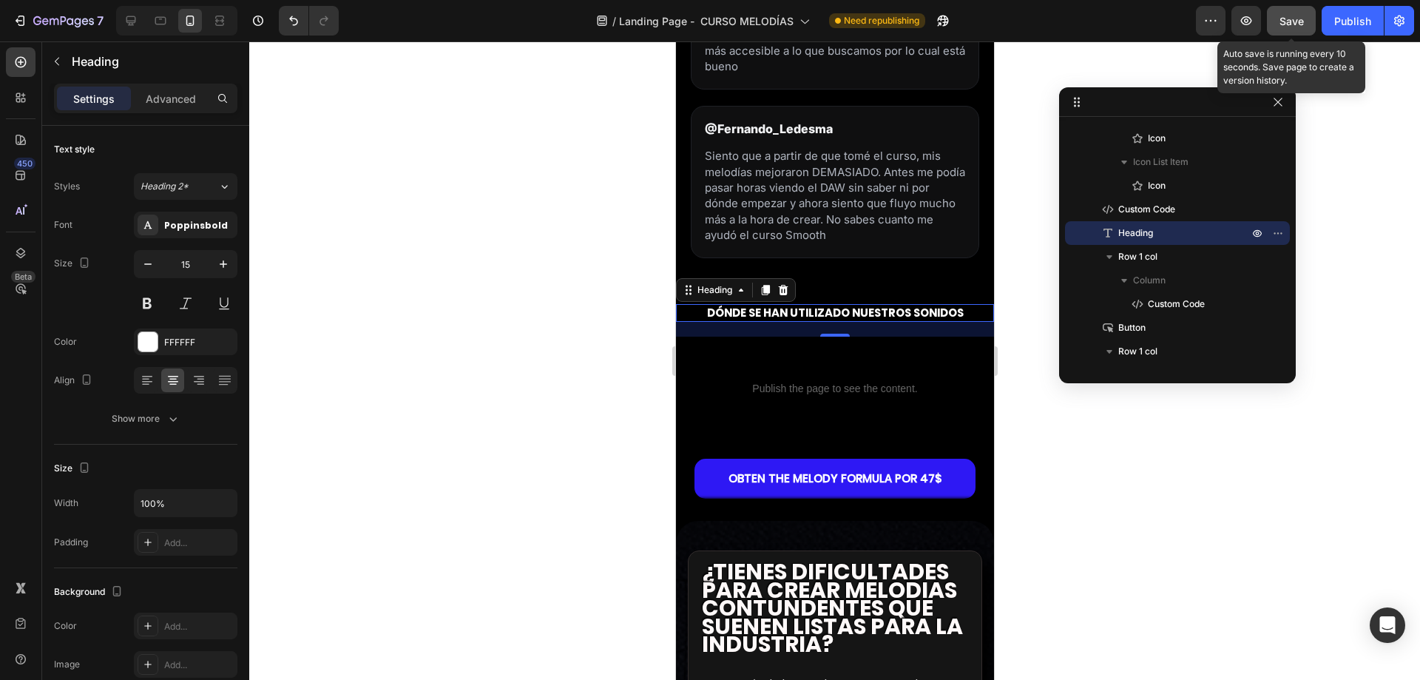
click at [1302, 18] on span "Save" at bounding box center [1291, 21] width 24 height 13
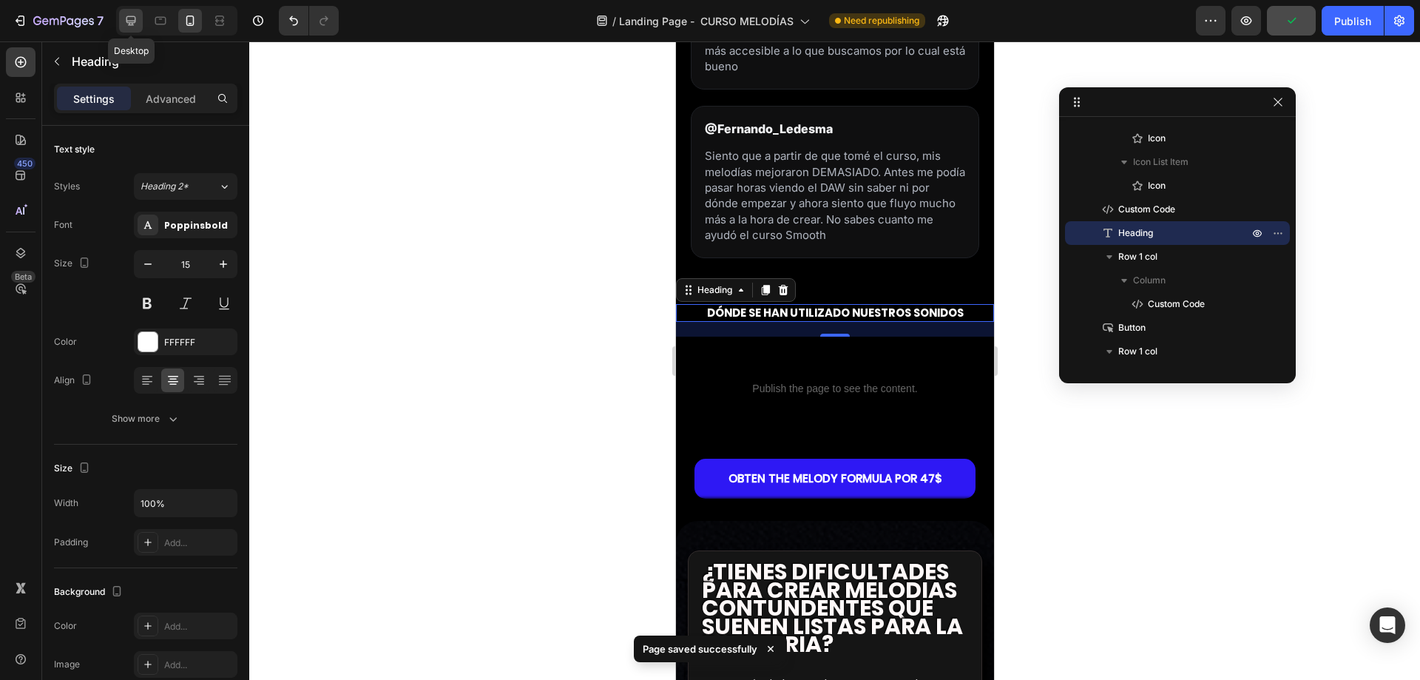
click at [126, 18] on icon at bounding box center [131, 21] width 10 height 10
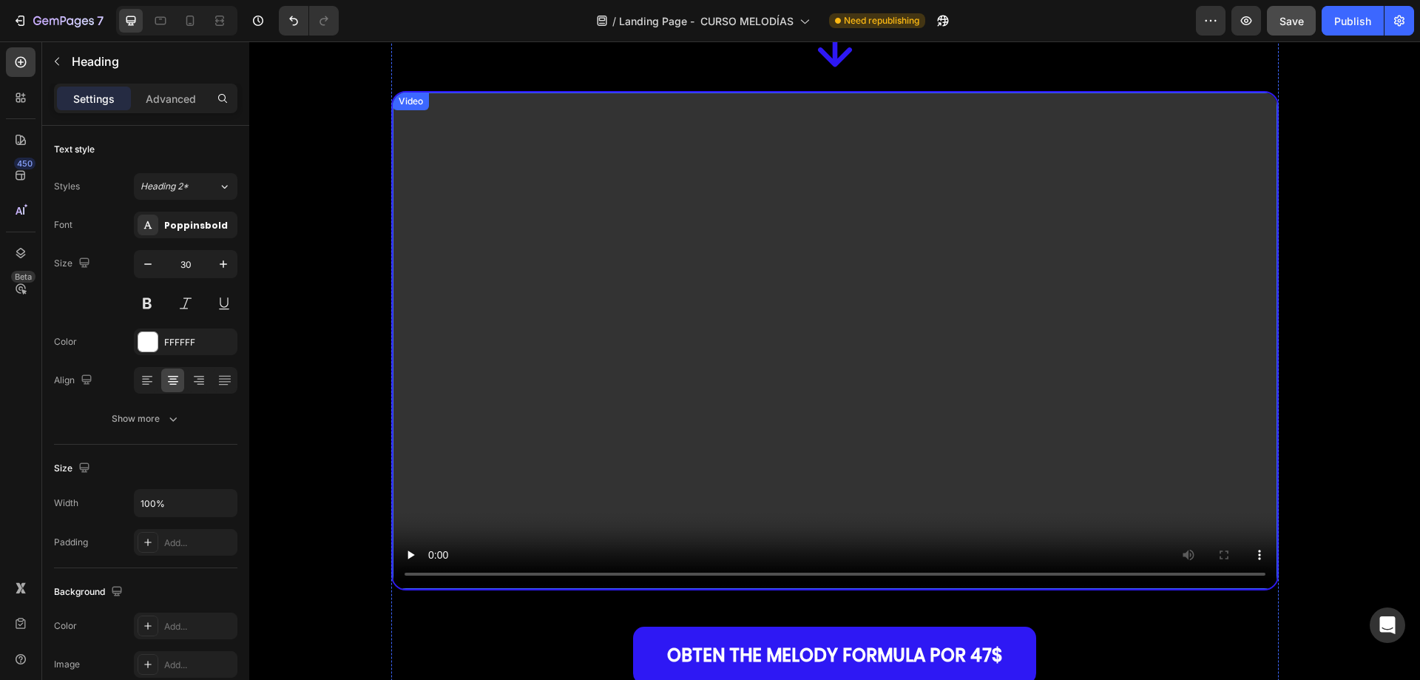
scroll to position [363, 0]
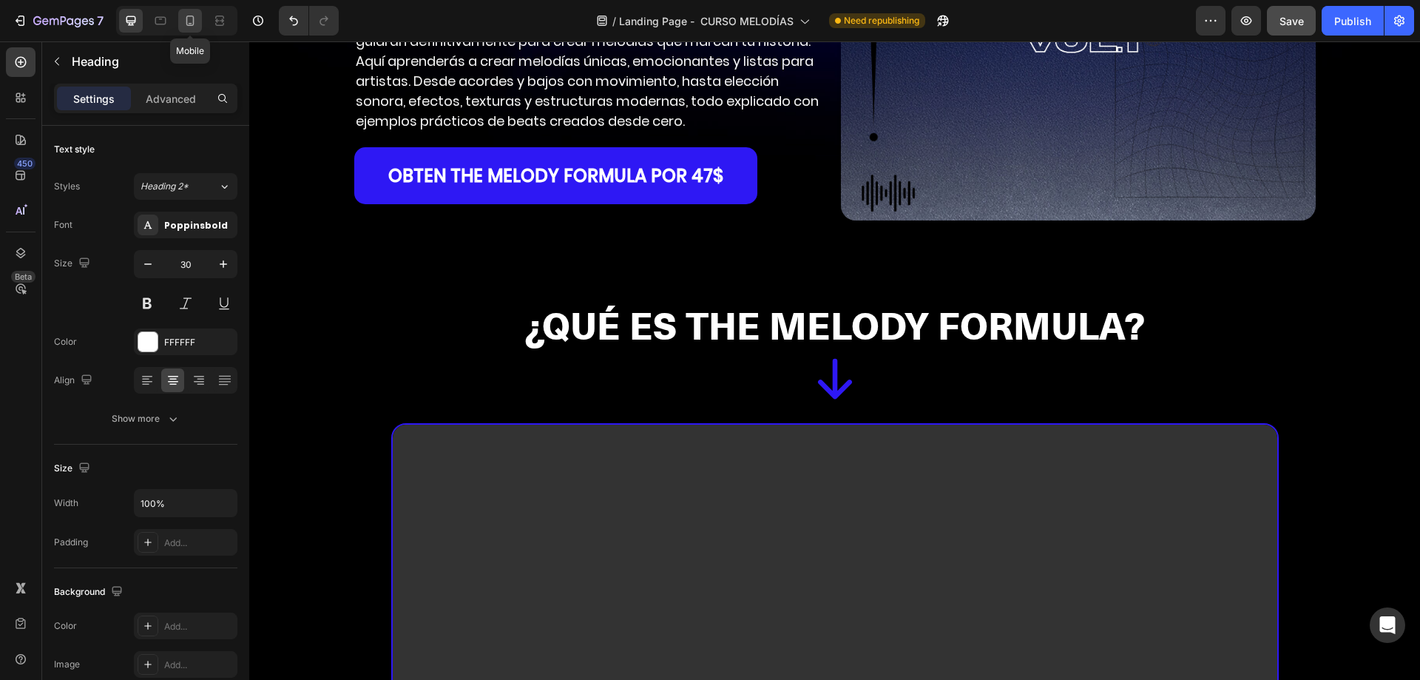
click at [187, 25] on icon at bounding box center [190, 21] width 8 height 10
type input "15"
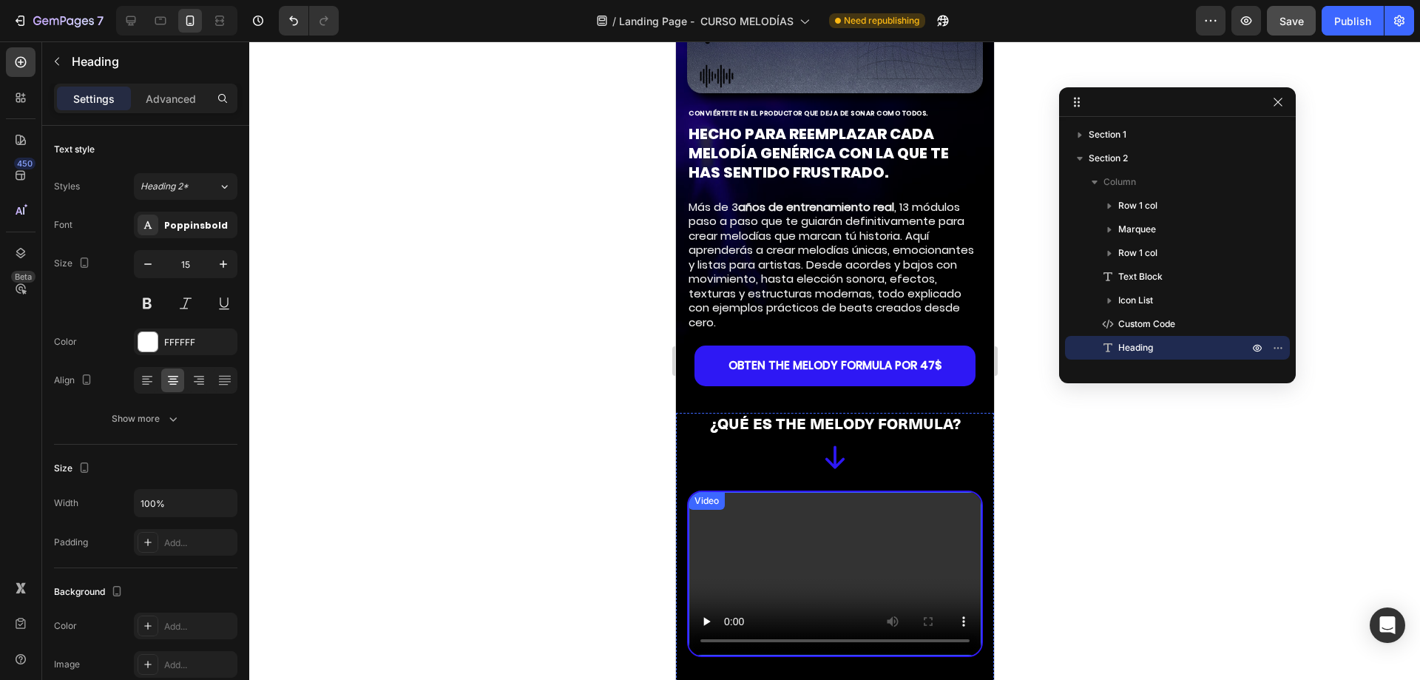
scroll to position [287, 0]
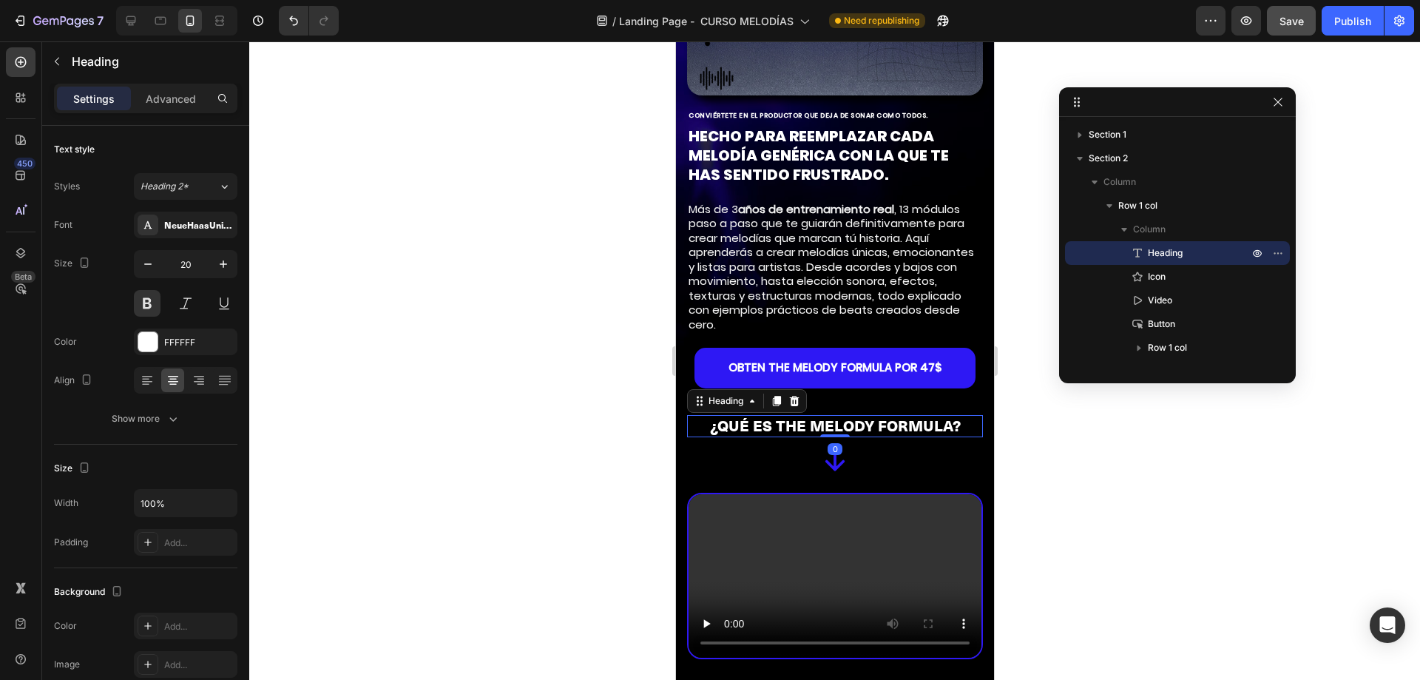
click at [748, 418] on strong "¿QUÉ ES THE MELODY FORMULA?" at bounding box center [834, 425] width 251 height 19
click at [731, 416] on strong "¿QUÉ ES THE MELODY FORMULA?" at bounding box center [834, 425] width 251 height 19
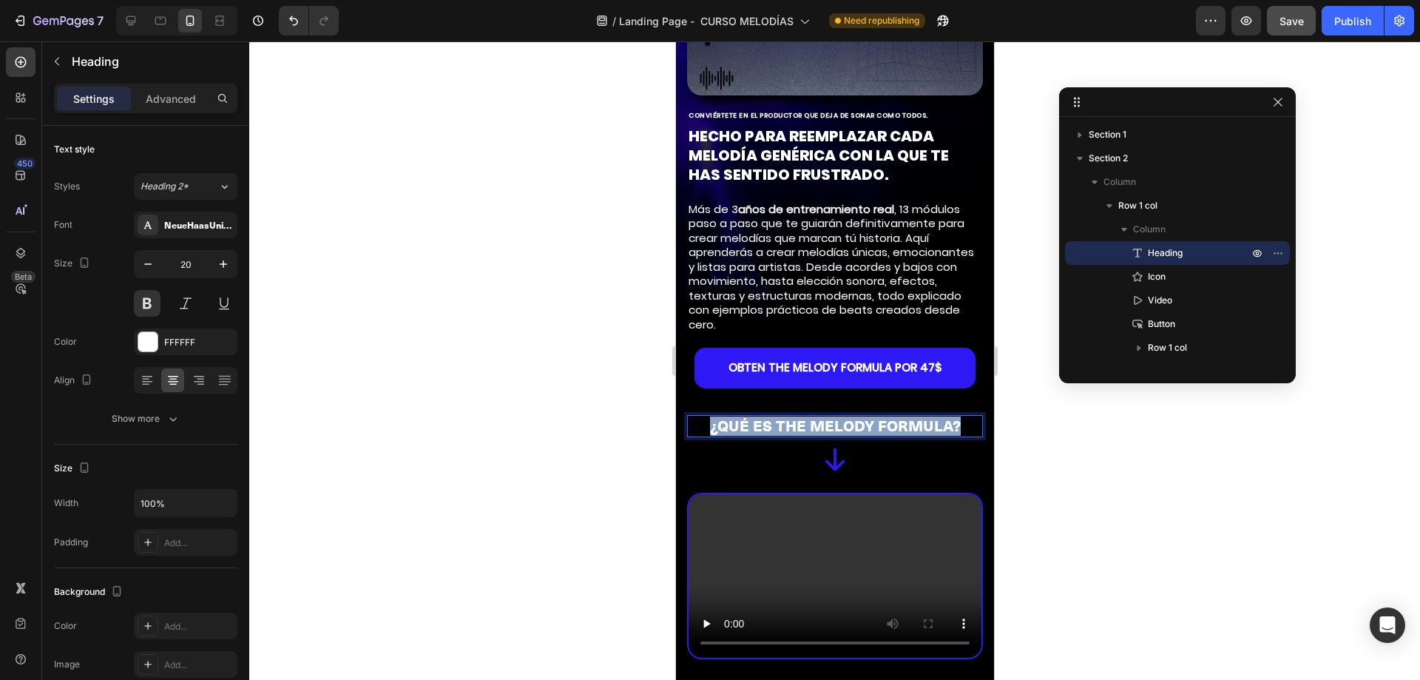
click at [731, 416] on strong "¿QUÉ ES THE MELODY FORMULA?" at bounding box center [834, 425] width 251 height 19
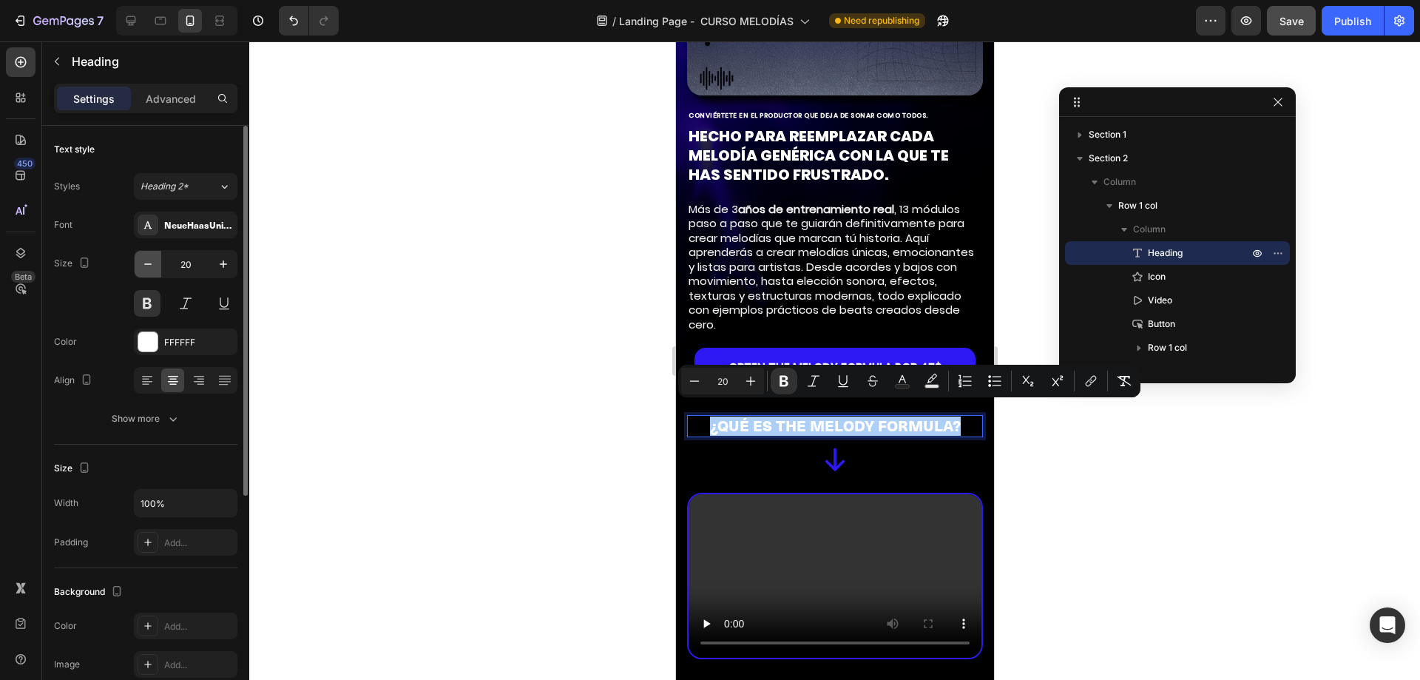
click at [147, 266] on icon "button" at bounding box center [148, 264] width 15 height 15
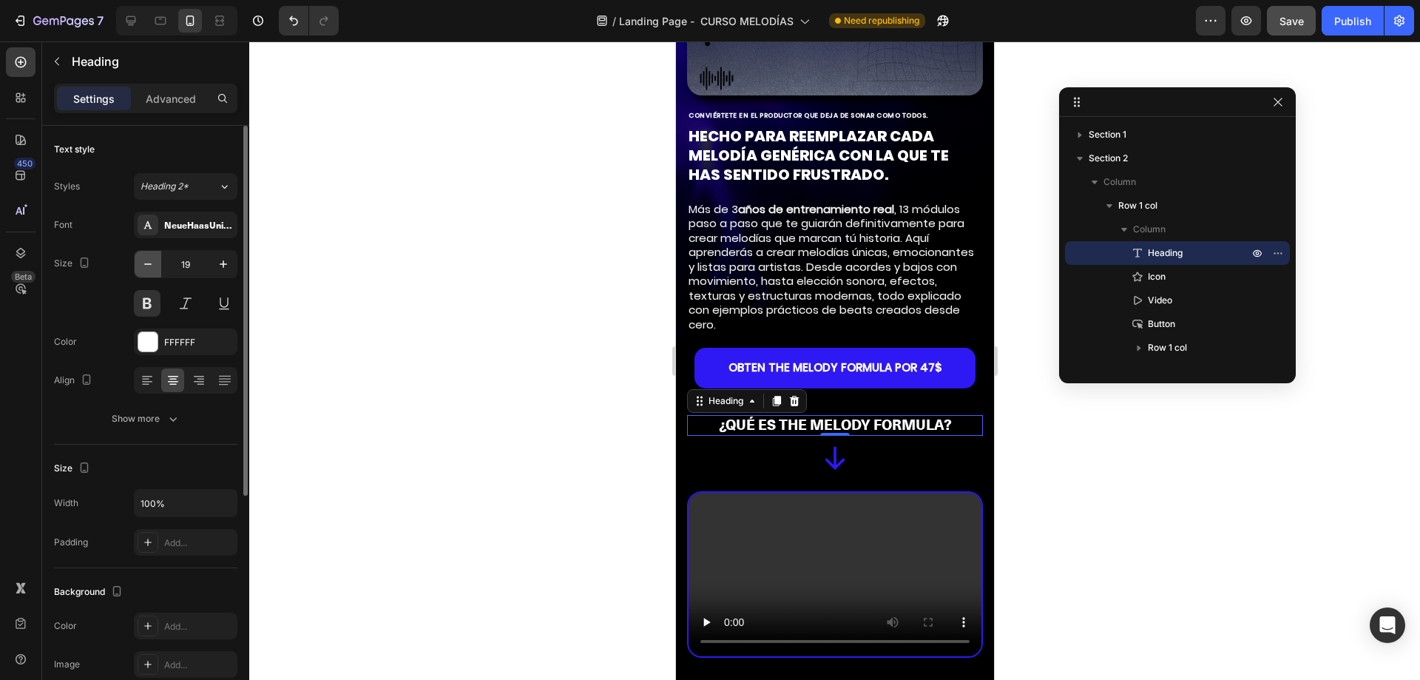
click at [147, 266] on icon "button" at bounding box center [148, 264] width 15 height 15
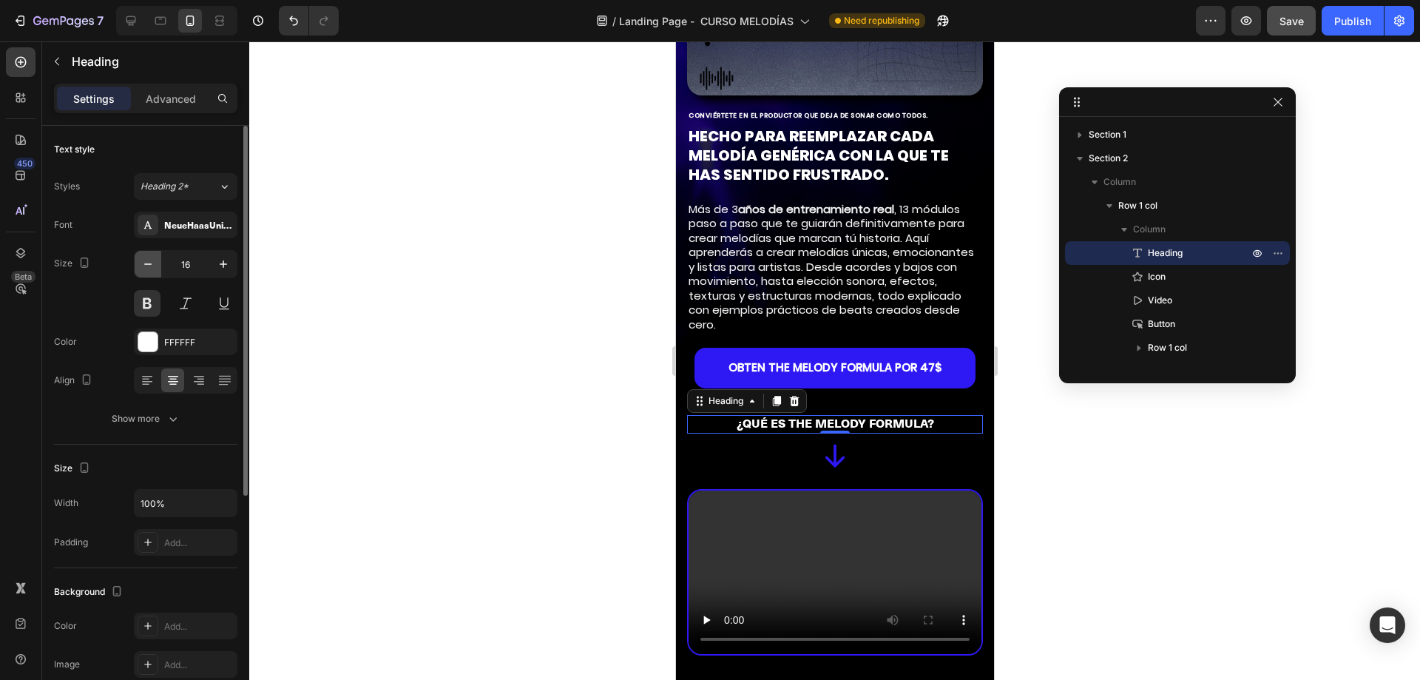
type input "15"
click at [189, 232] on div "NeueHaasUnicaPro-Heavy" at bounding box center [186, 224] width 104 height 27
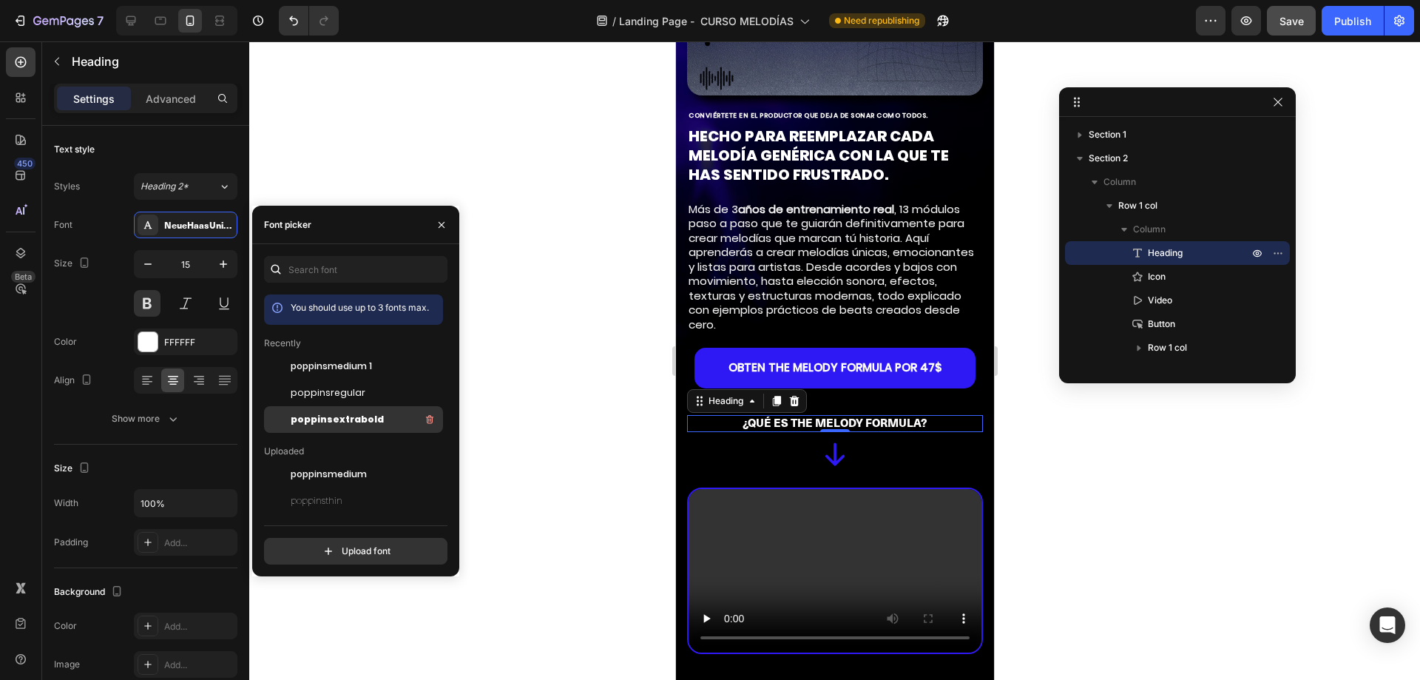
click at [350, 416] on span "poppinsextrabold" at bounding box center [337, 419] width 93 height 13
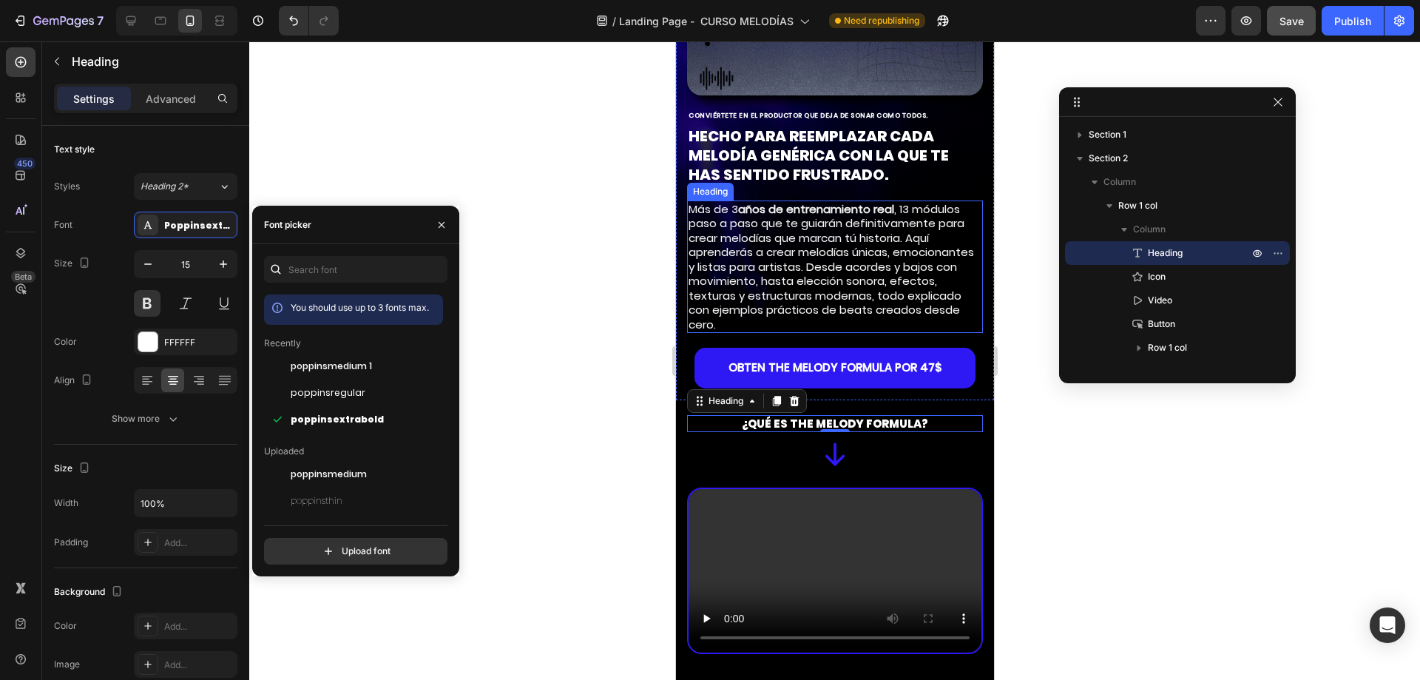
click at [873, 291] on h2 "Más de 3 años de entrenamiento real , 13 módulos paso a paso que te guiarán def…" at bounding box center [834, 266] width 296 height 133
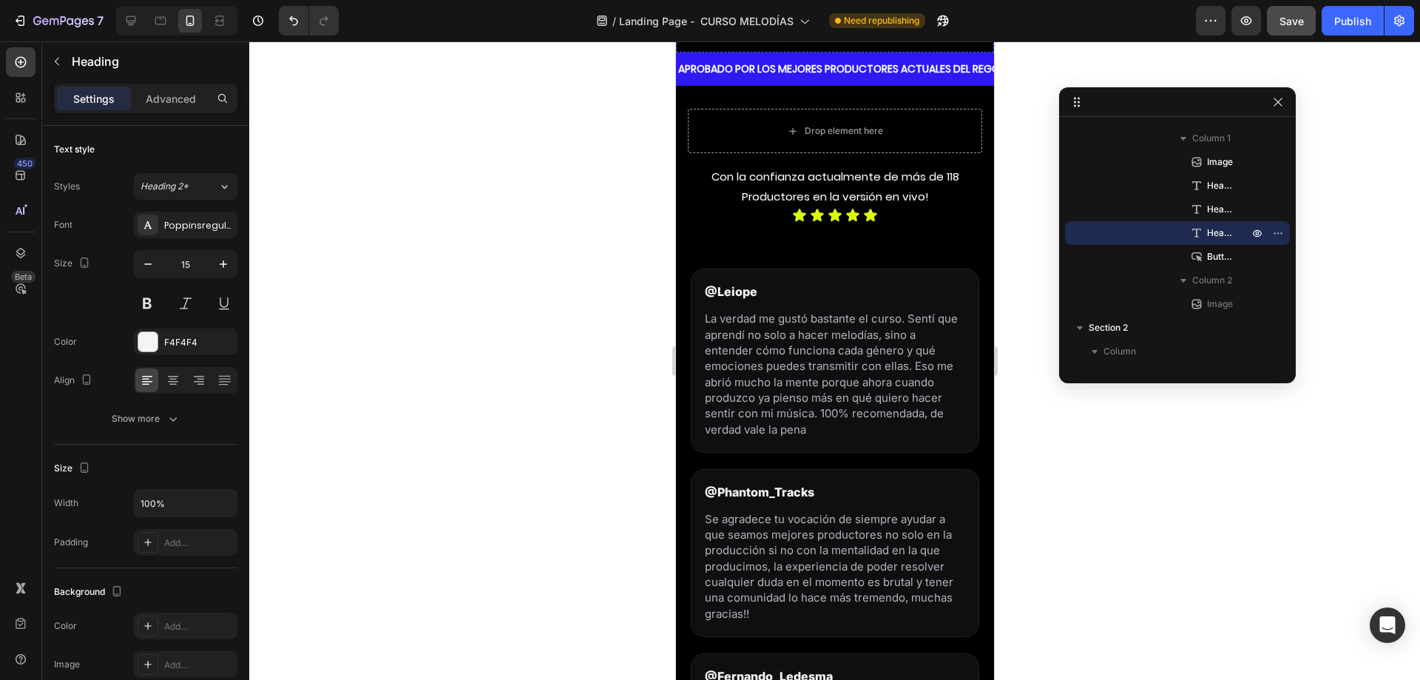
scroll to position [1174, 0]
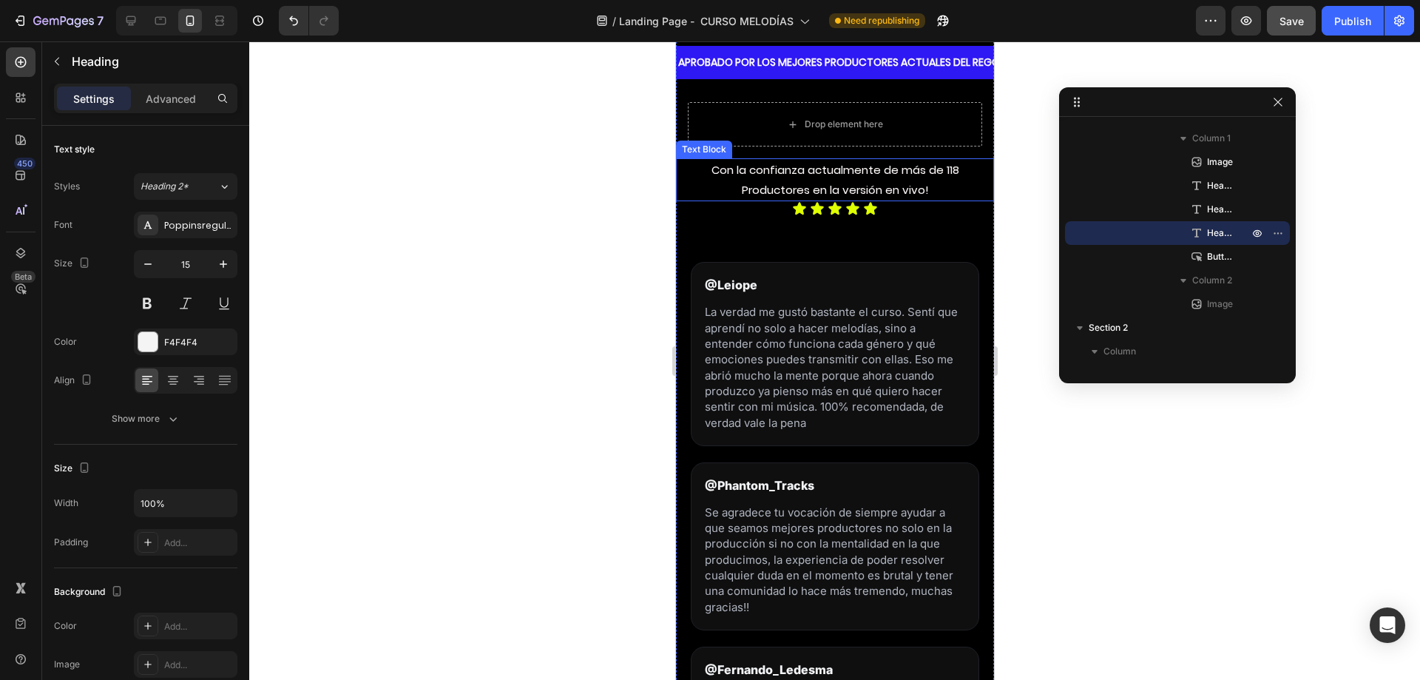
click at [804, 166] on p "Con la confianza actualmente de más de 118 Productores en la versión en vivo!" at bounding box center [834, 180] width 315 height 40
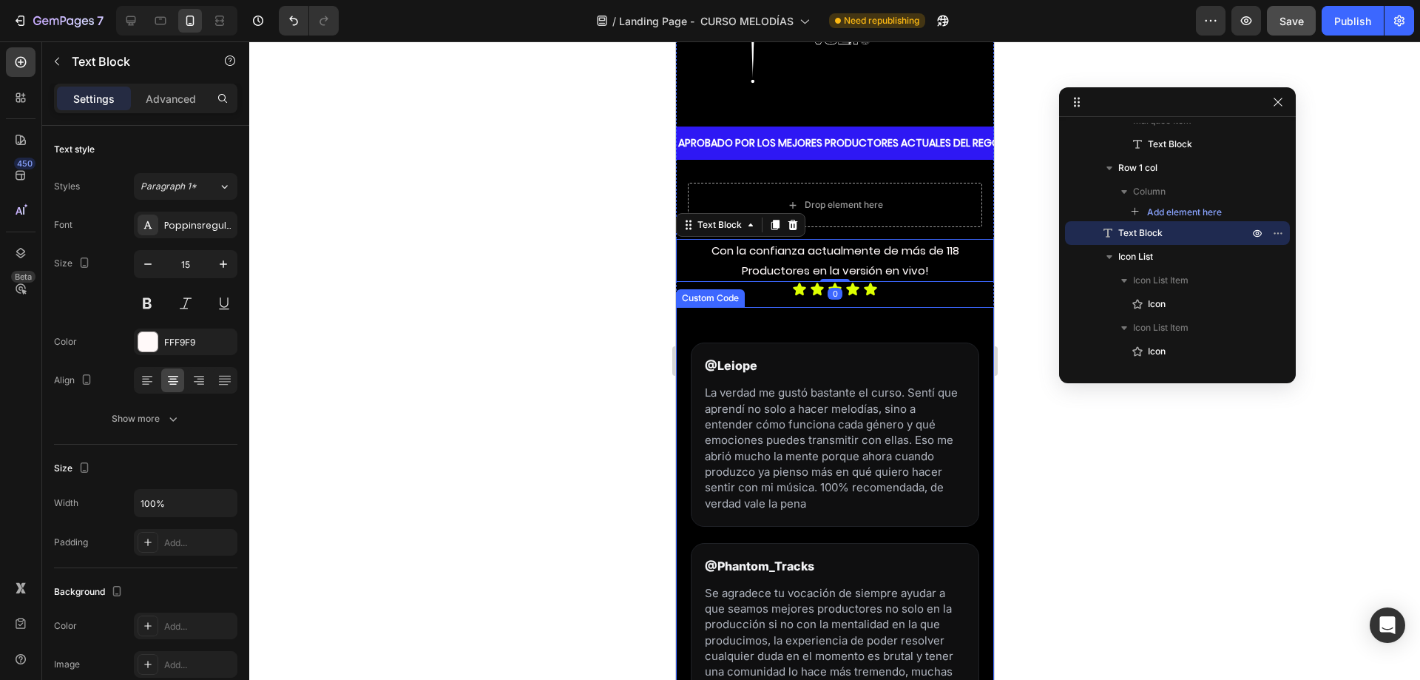
scroll to position [879, 0]
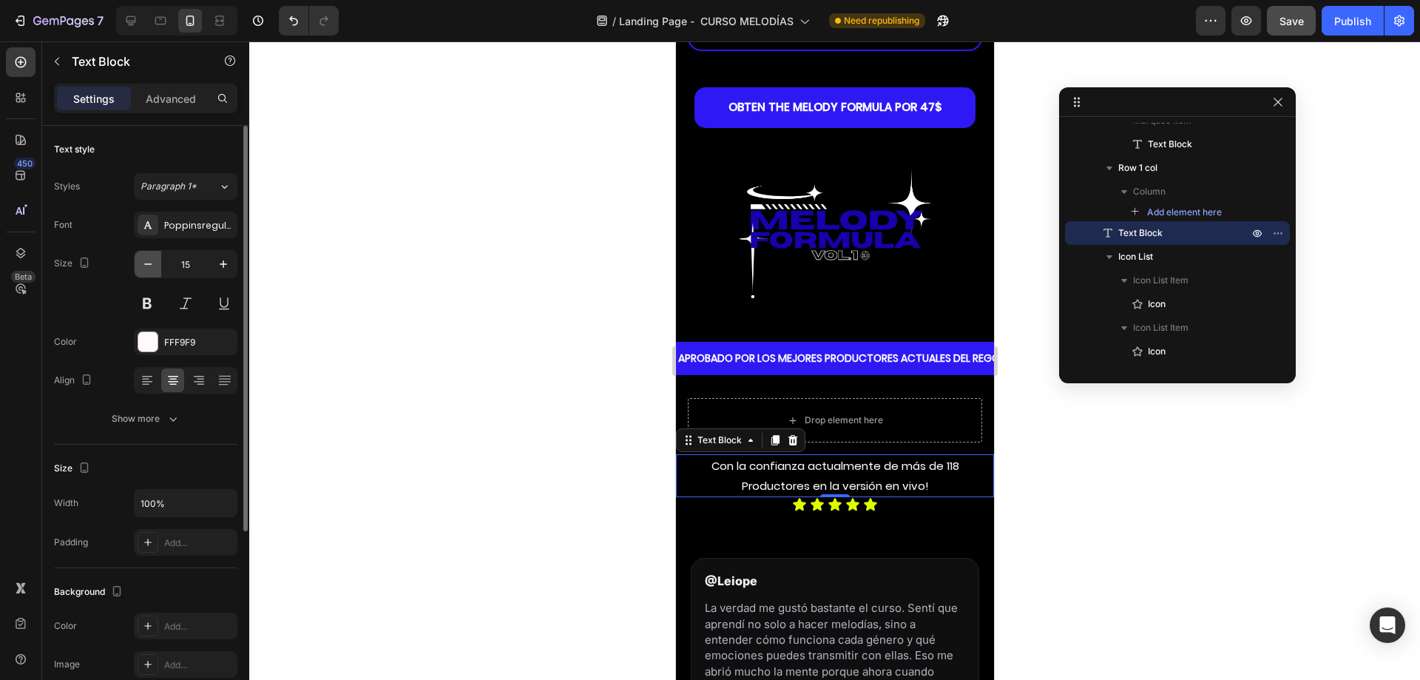
click at [155, 270] on icon "button" at bounding box center [148, 264] width 15 height 15
click at [211, 261] on button "button" at bounding box center [223, 264] width 27 height 27
type input "15"
click at [188, 541] on div "Add..." at bounding box center [199, 542] width 70 height 13
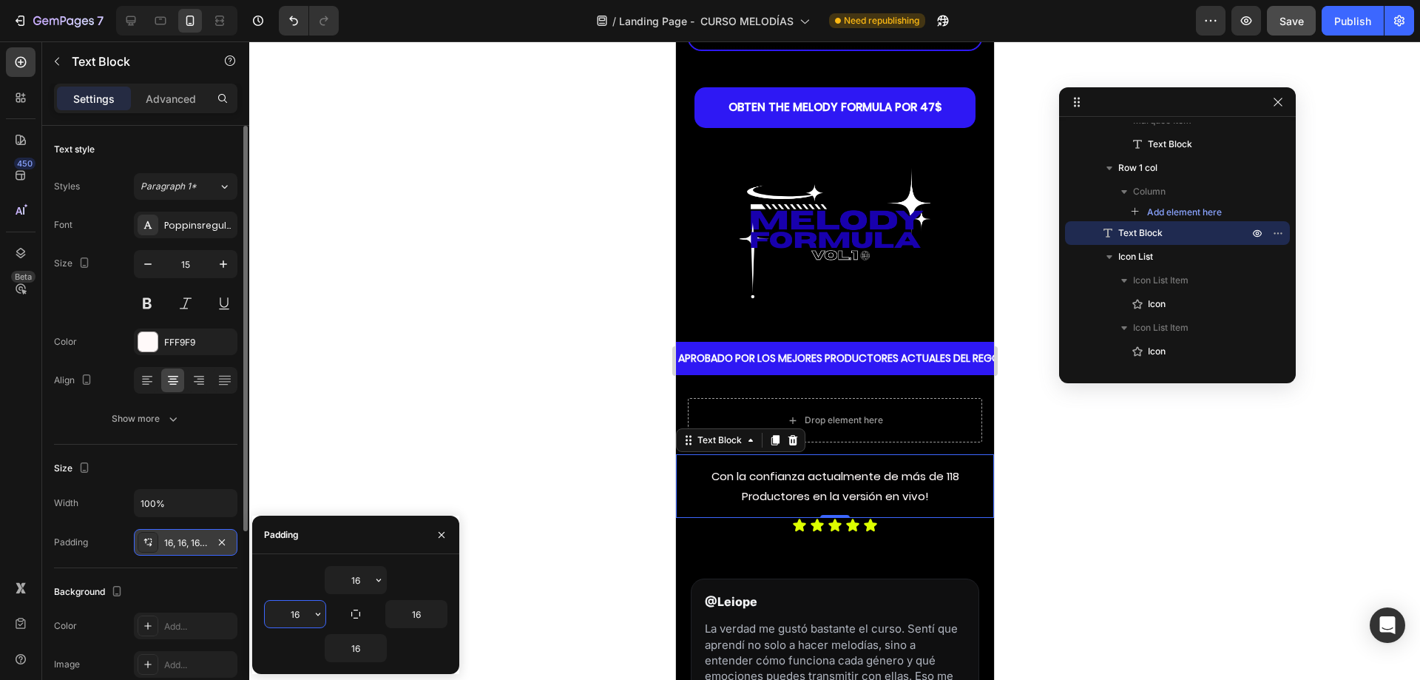
click at [282, 609] on input "16" at bounding box center [295, 613] width 61 height 27
click at [282, 609] on input "0" at bounding box center [295, 613] width 61 height 27
type input "0"
click at [399, 617] on input "16" at bounding box center [416, 613] width 61 height 27
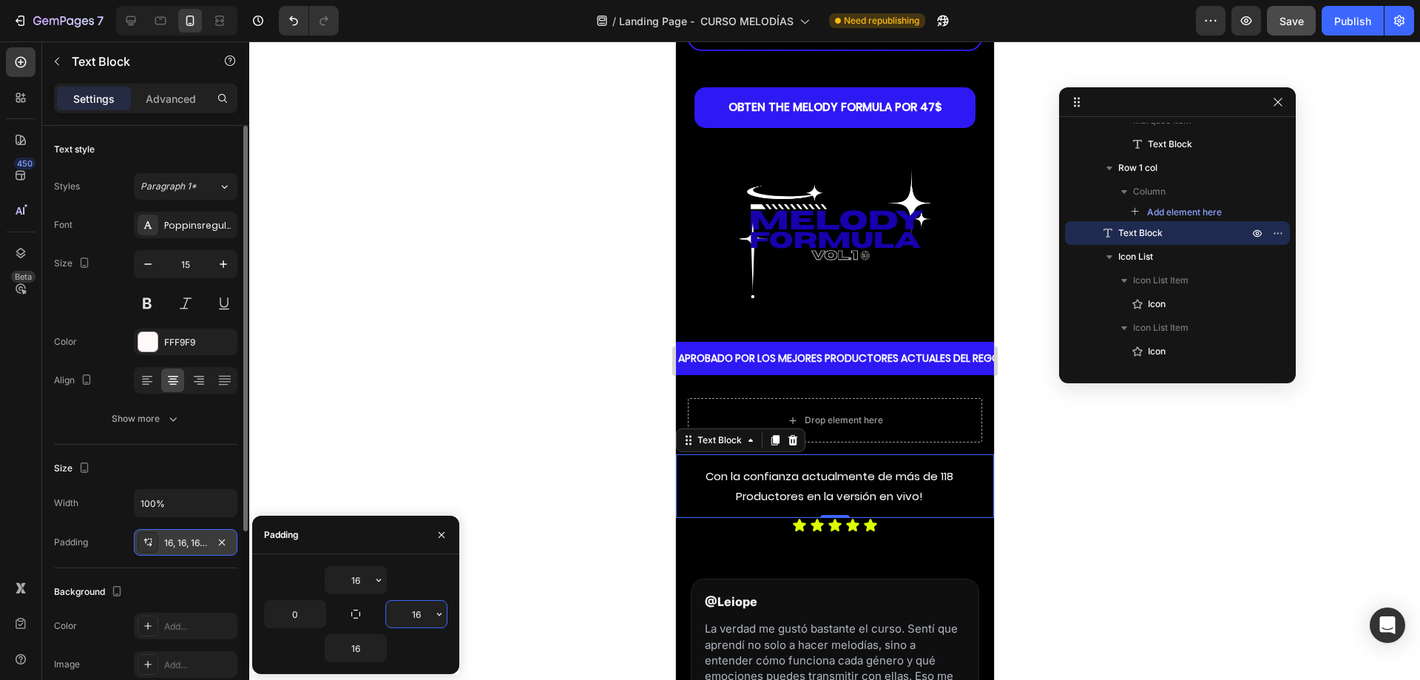
type input "0"
click at [220, 539] on icon "button" at bounding box center [222, 542] width 12 height 12
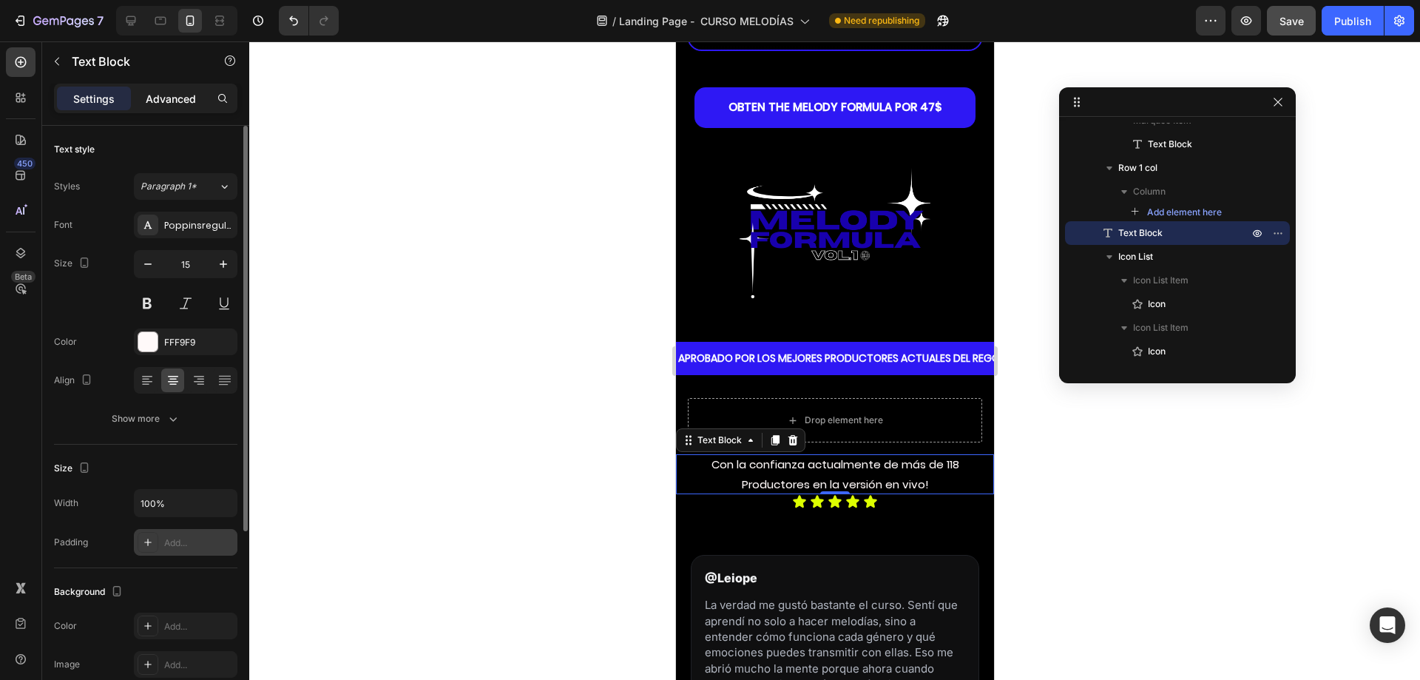
click at [174, 104] on p "Advanced" at bounding box center [171, 99] width 50 height 16
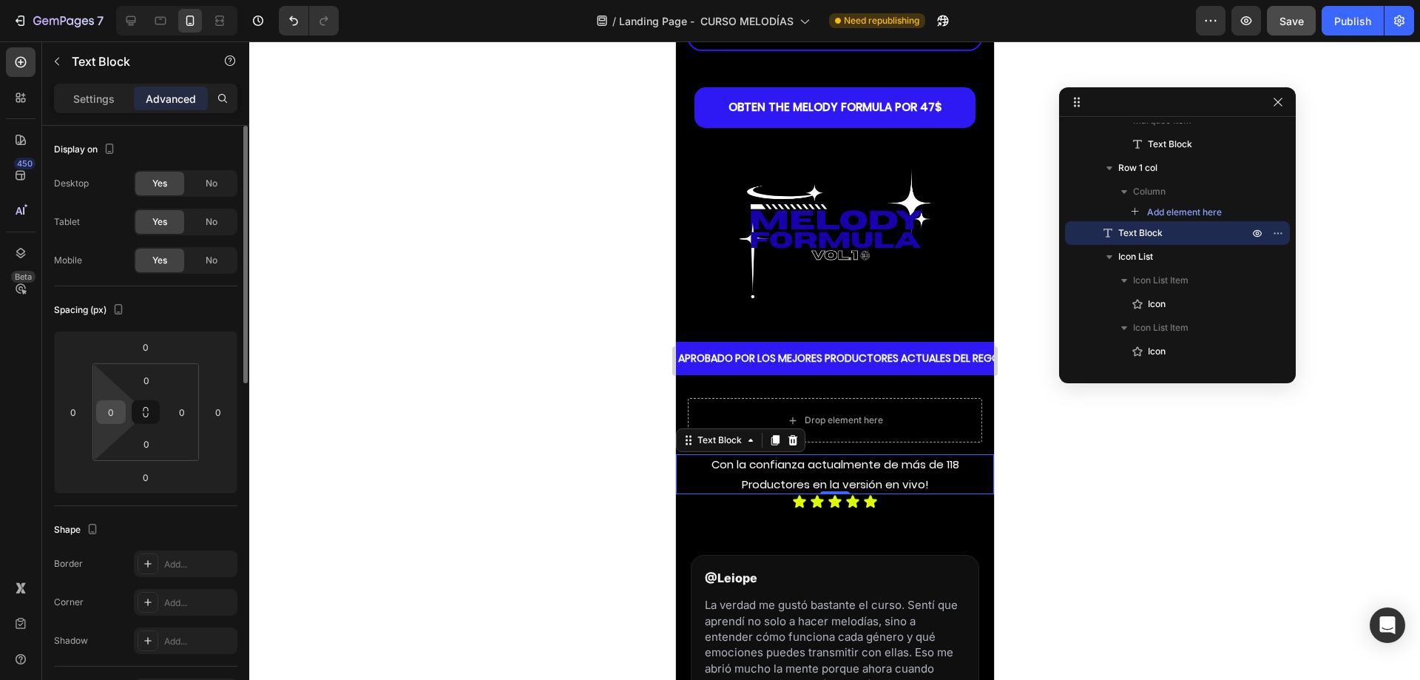
click at [116, 419] on input "0" at bounding box center [111, 412] width 22 height 22
type input "15"
click at [167, 415] on div "0" at bounding box center [182, 412] width 30 height 24
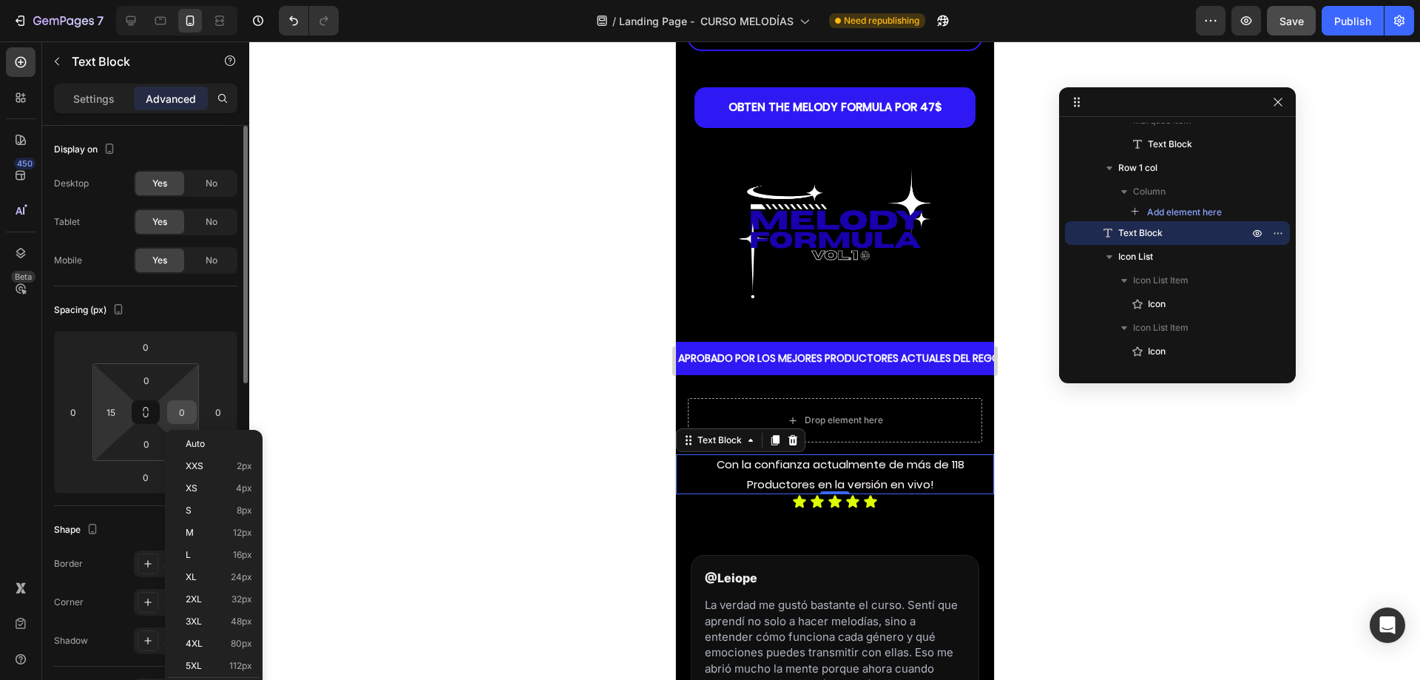
click at [167, 415] on div "0" at bounding box center [182, 412] width 30 height 24
click at [181, 408] on input "0" at bounding box center [182, 412] width 22 height 22
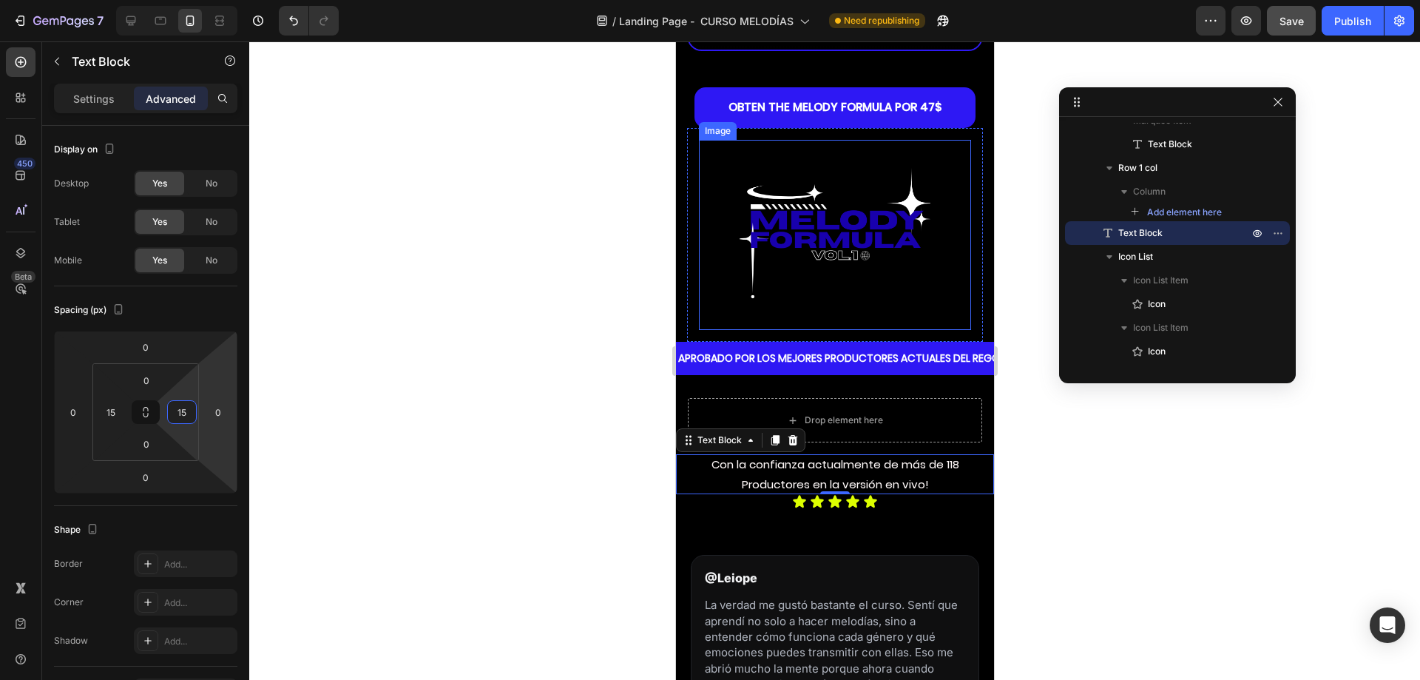
scroll to position [1100, 0]
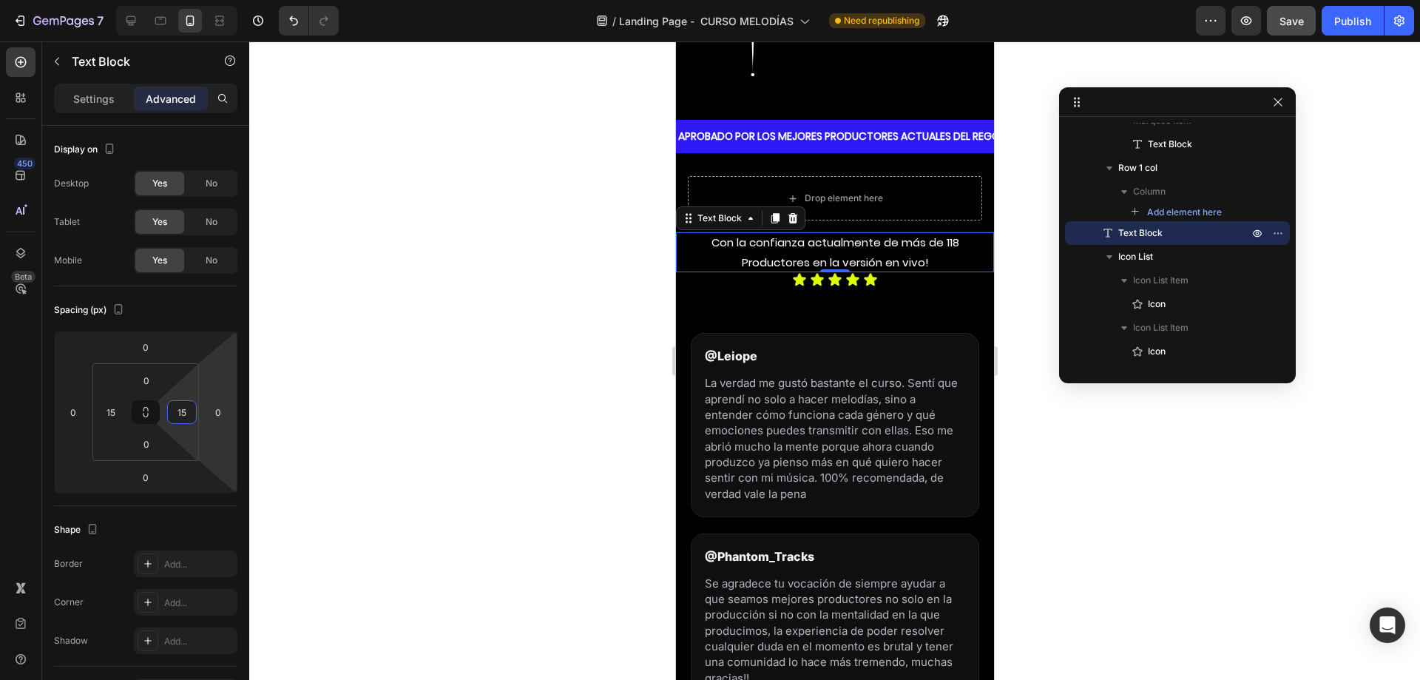
type input "15"
click at [901, 248] on p "Con la confianza actualmente de más de 118 Productores en la versión en vivo!" at bounding box center [834, 252] width 296 height 40
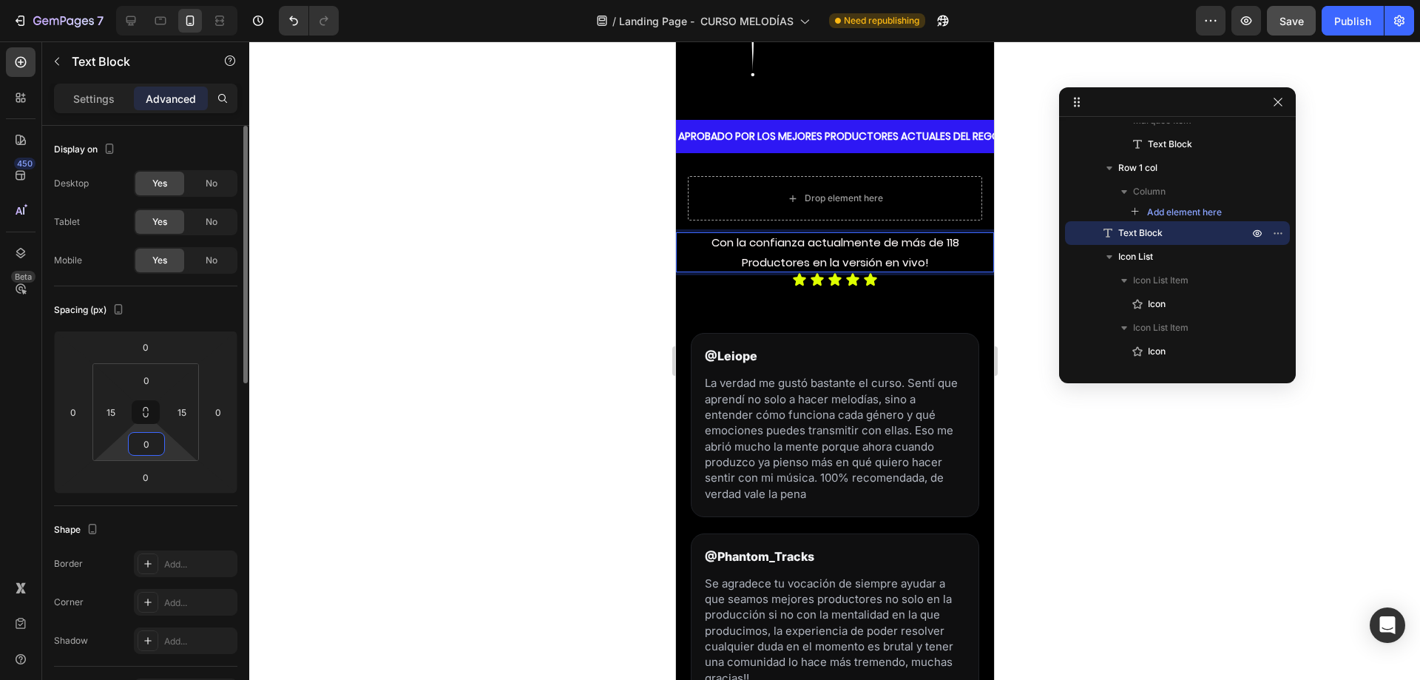
click at [138, 453] on input "0" at bounding box center [147, 444] width 30 height 22
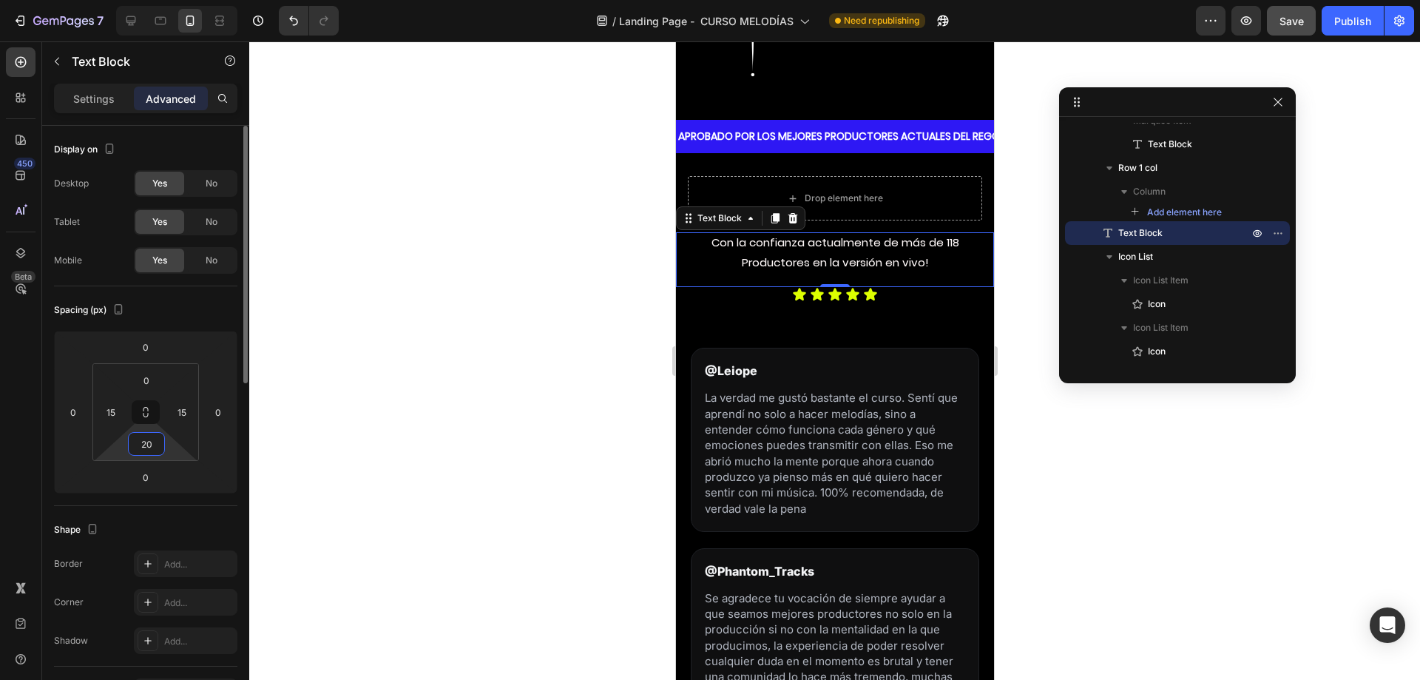
click at [138, 453] on input "20" at bounding box center [147, 444] width 30 height 22
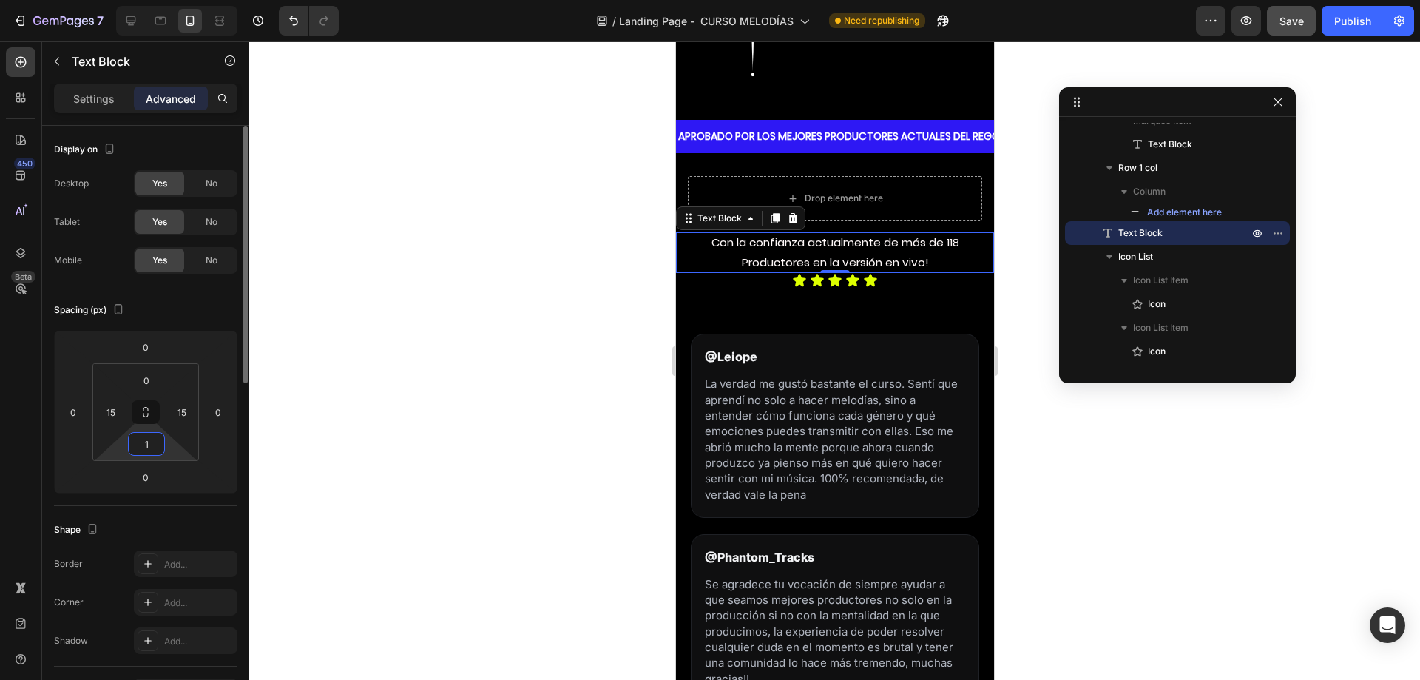
type input "10"
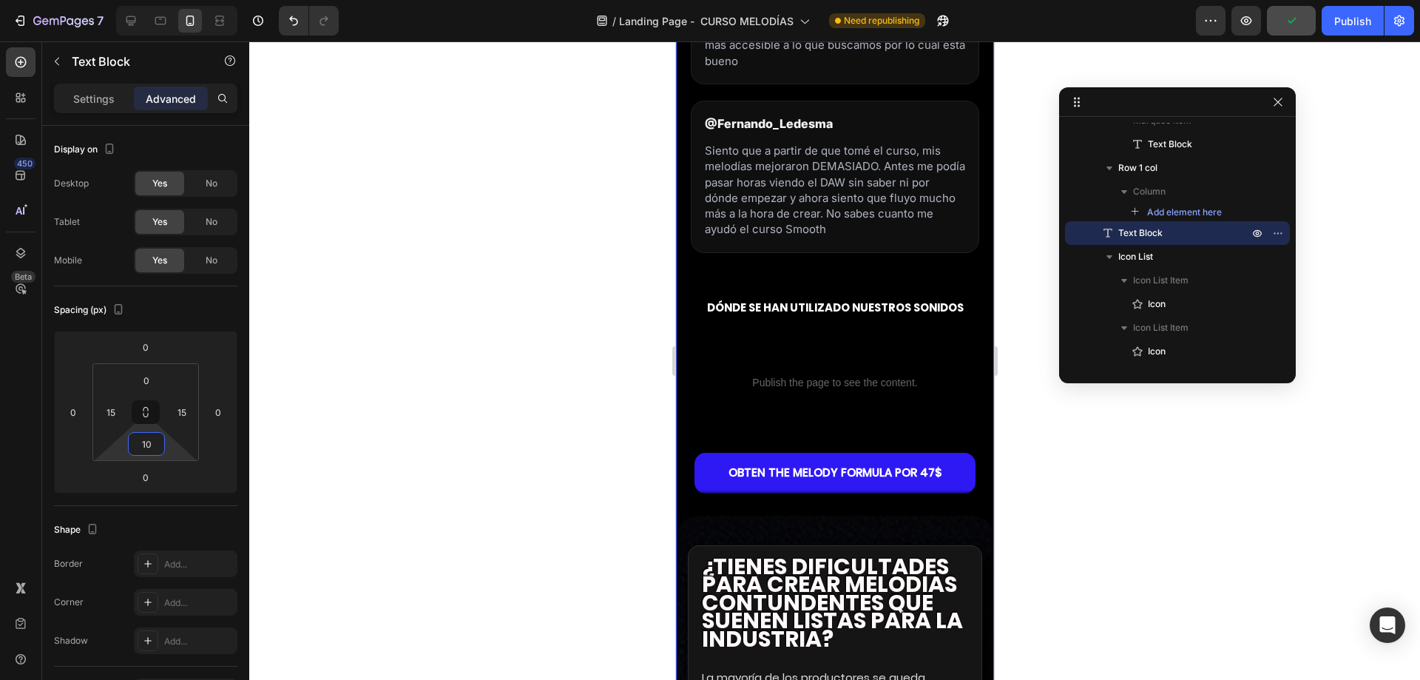
scroll to position [2505, 0]
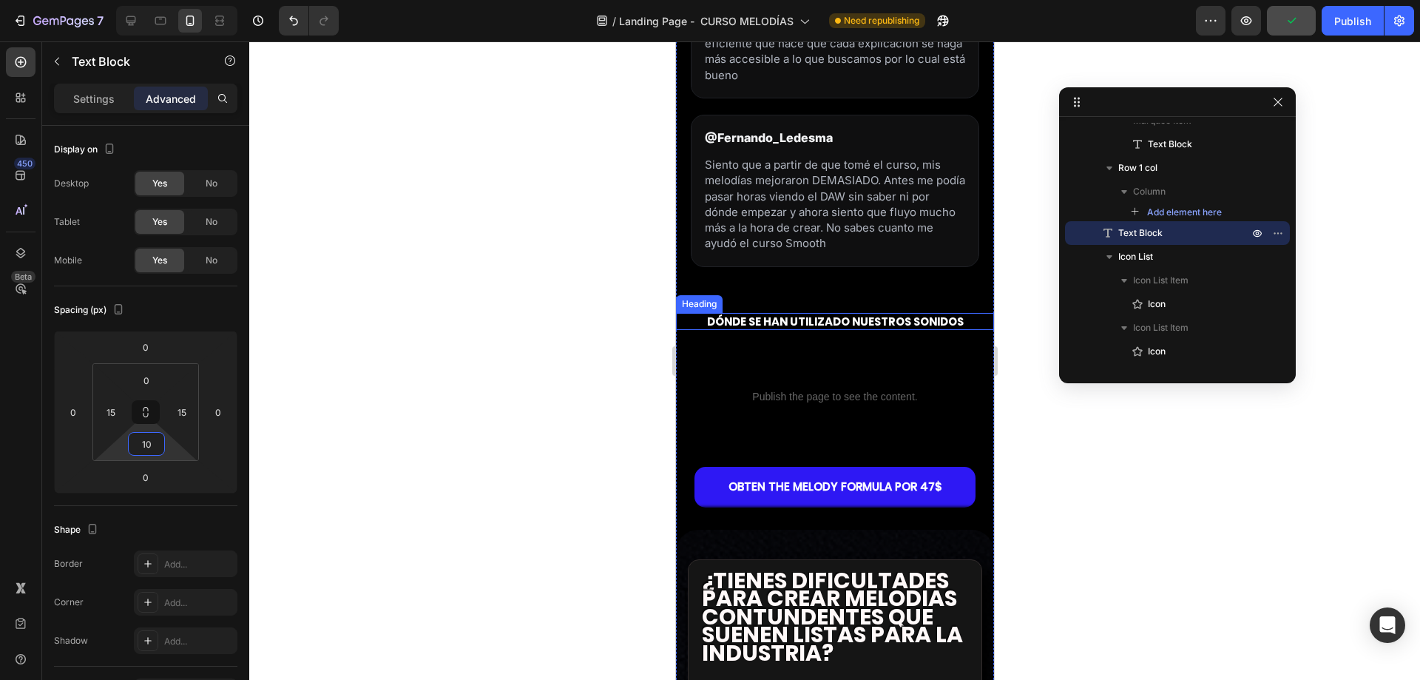
click at [728, 329] on strong "DÓNDE SE HAN UTILIZADO NUESTROS SONIDOS" at bounding box center [834, 322] width 257 height 16
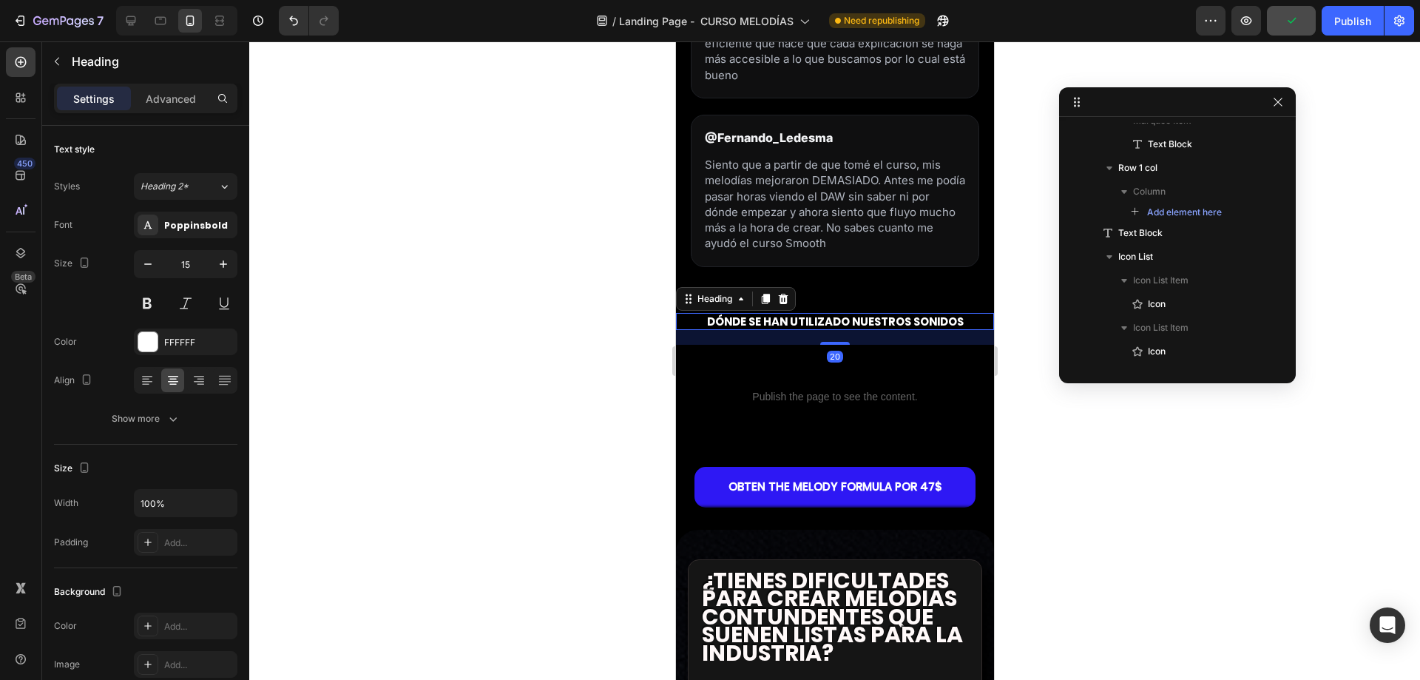
scroll to position [1055, 0]
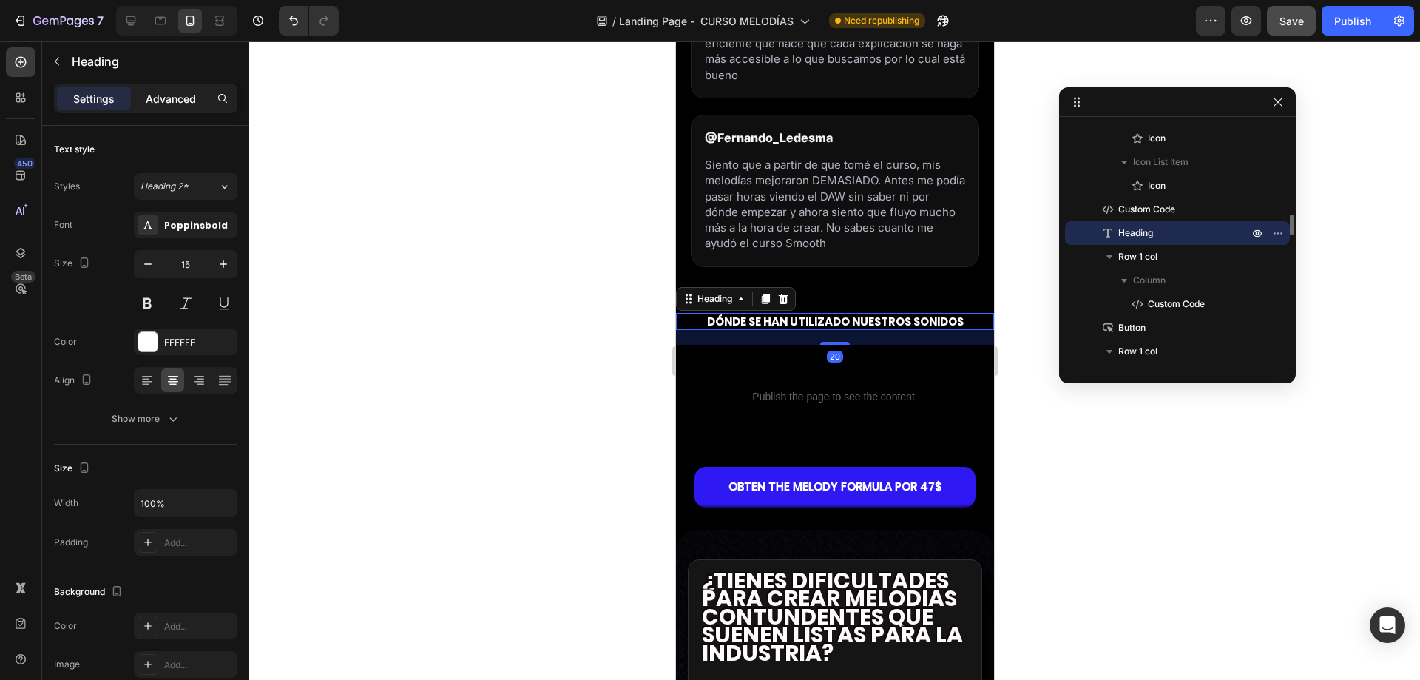
click at [166, 106] on div "Advanced" at bounding box center [171, 99] width 74 height 24
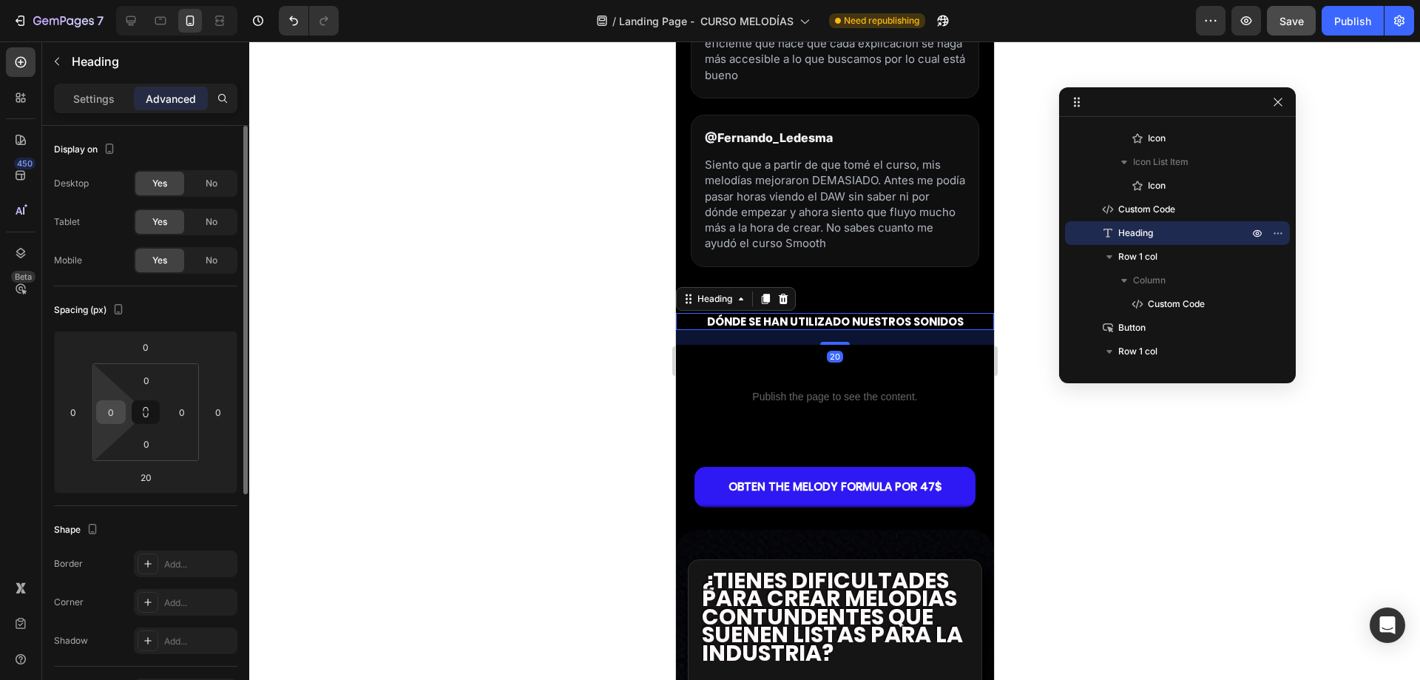
click at [109, 416] on input "0" at bounding box center [111, 412] width 22 height 22
type input "15"
click at [172, 412] on input "0" at bounding box center [182, 412] width 22 height 22
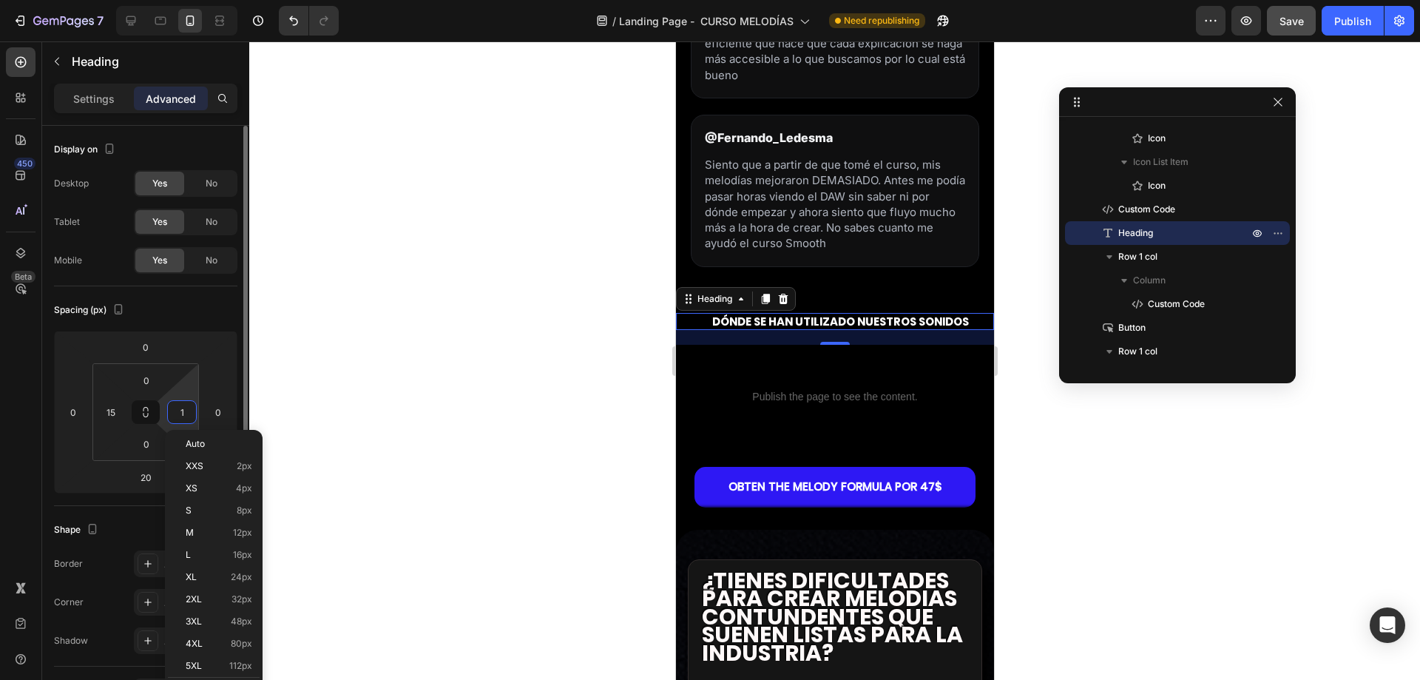
type input "15"
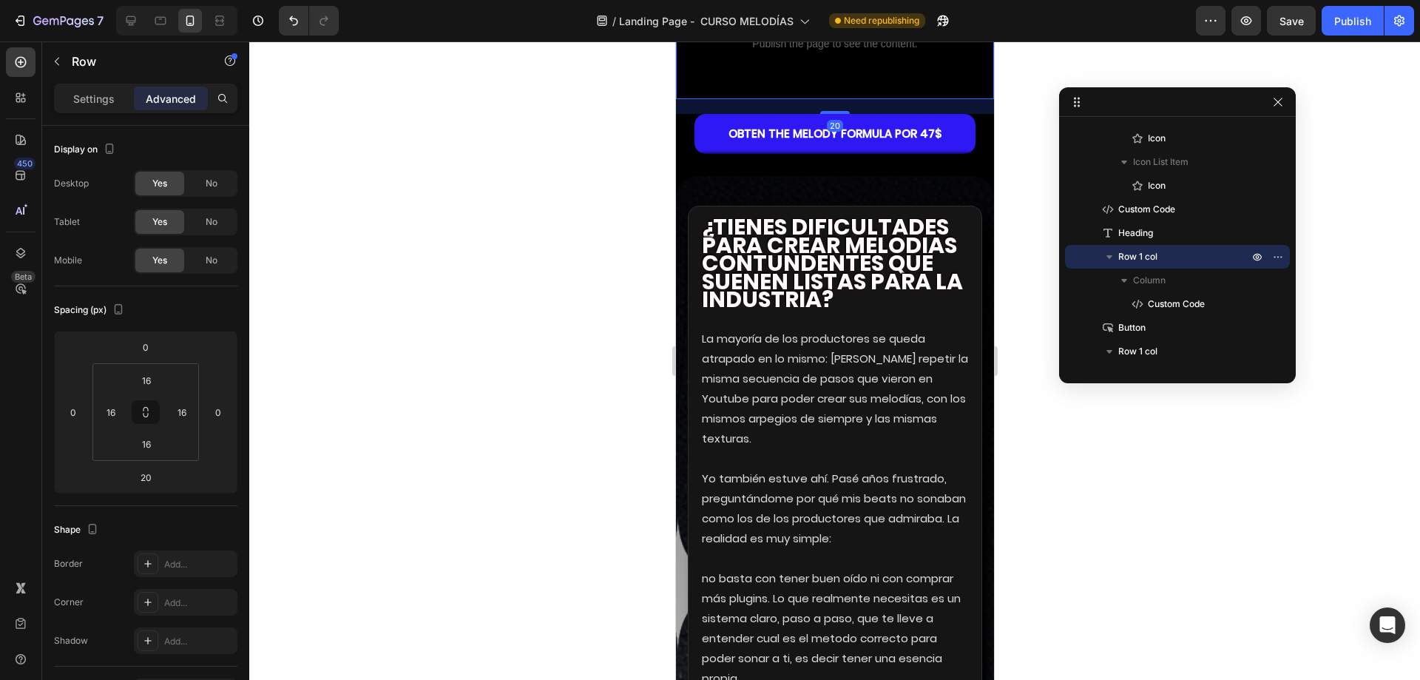
scroll to position [2801, 0]
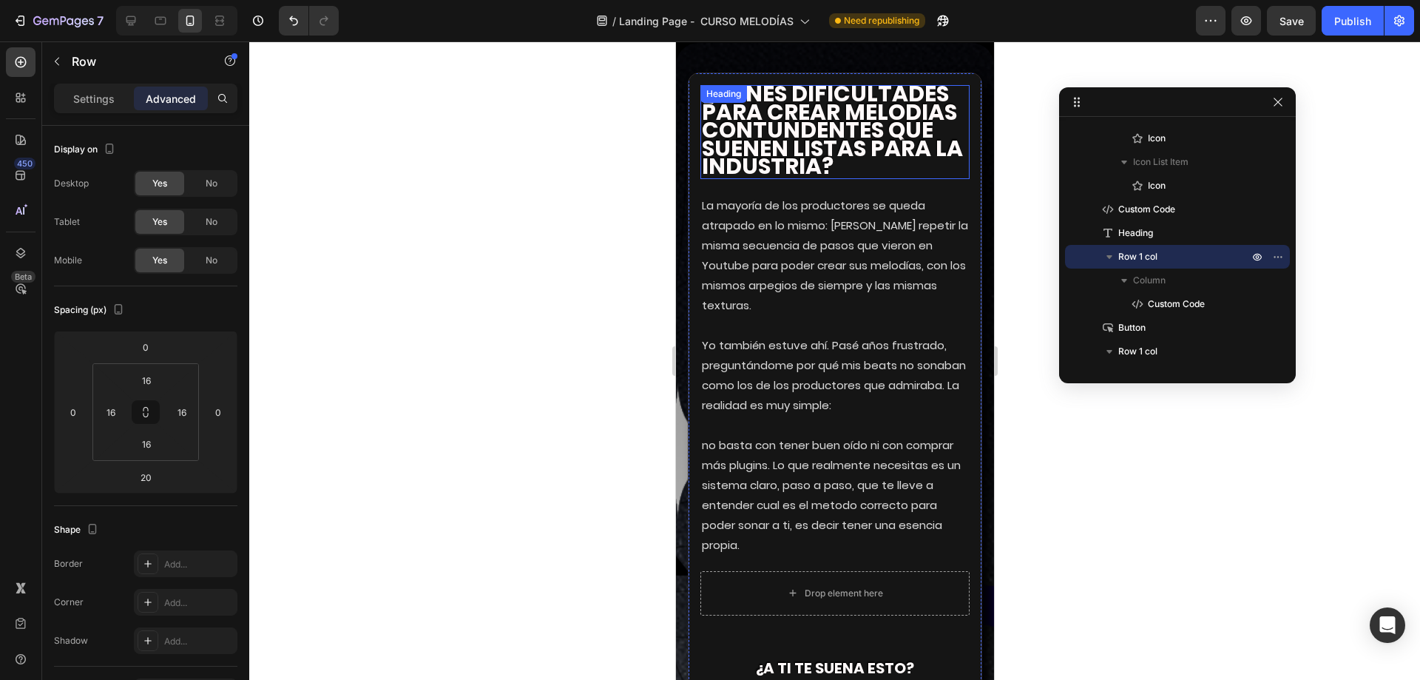
click at [826, 182] on span "contundentes que suenen listas para la industria?" at bounding box center [831, 148] width 261 height 68
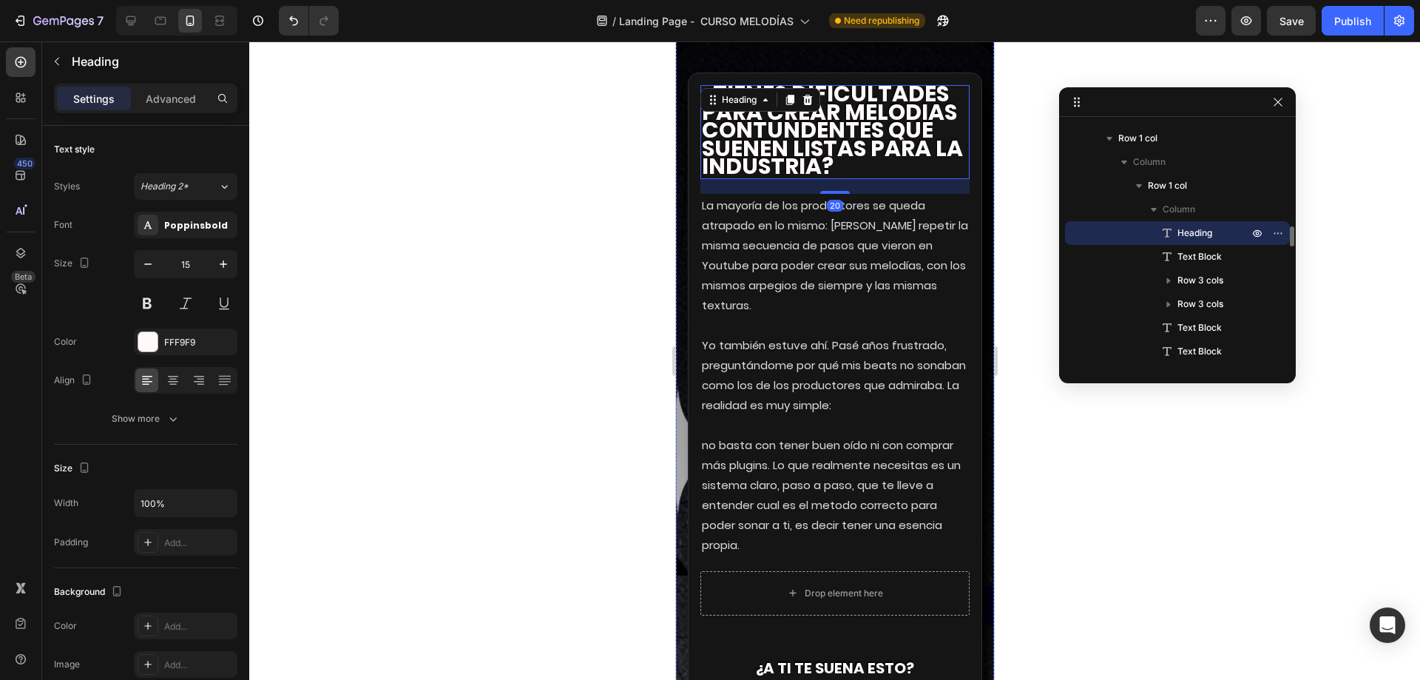
scroll to position [2653, 0]
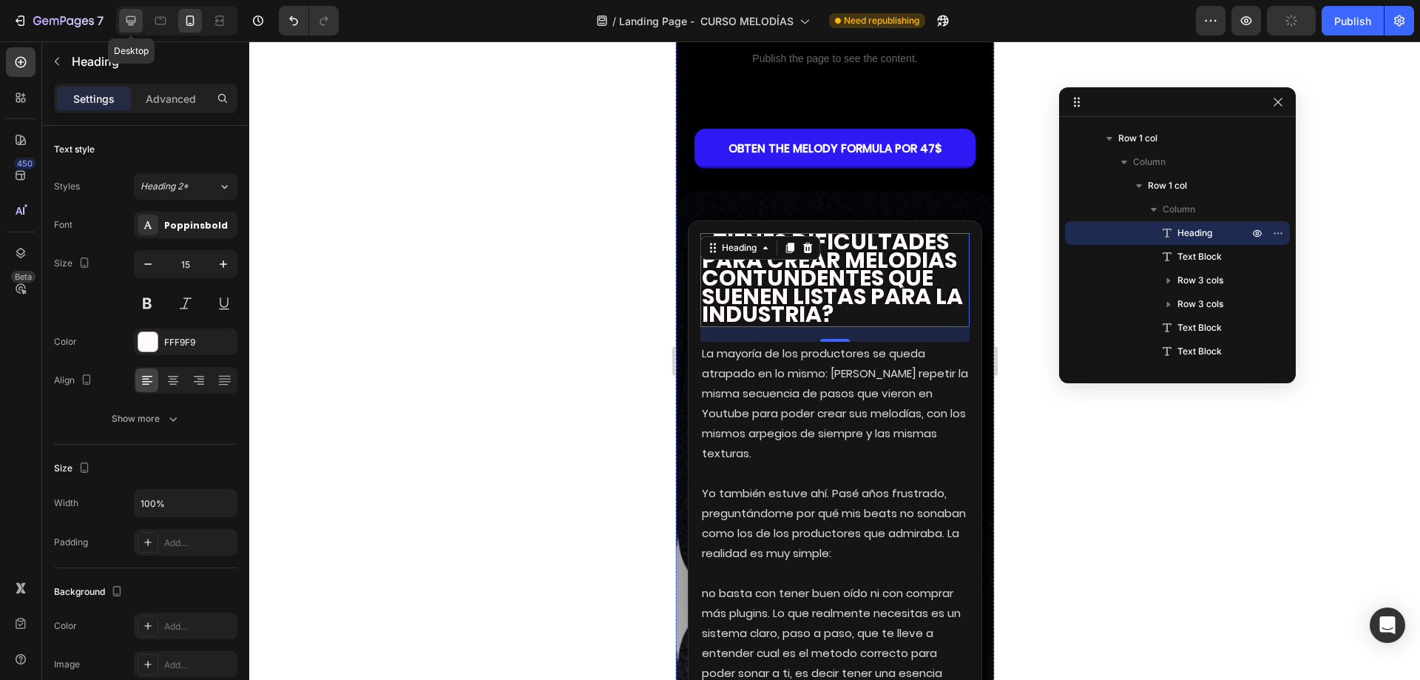
click at [135, 28] on div at bounding box center [131, 21] width 24 height 24
type input "30"
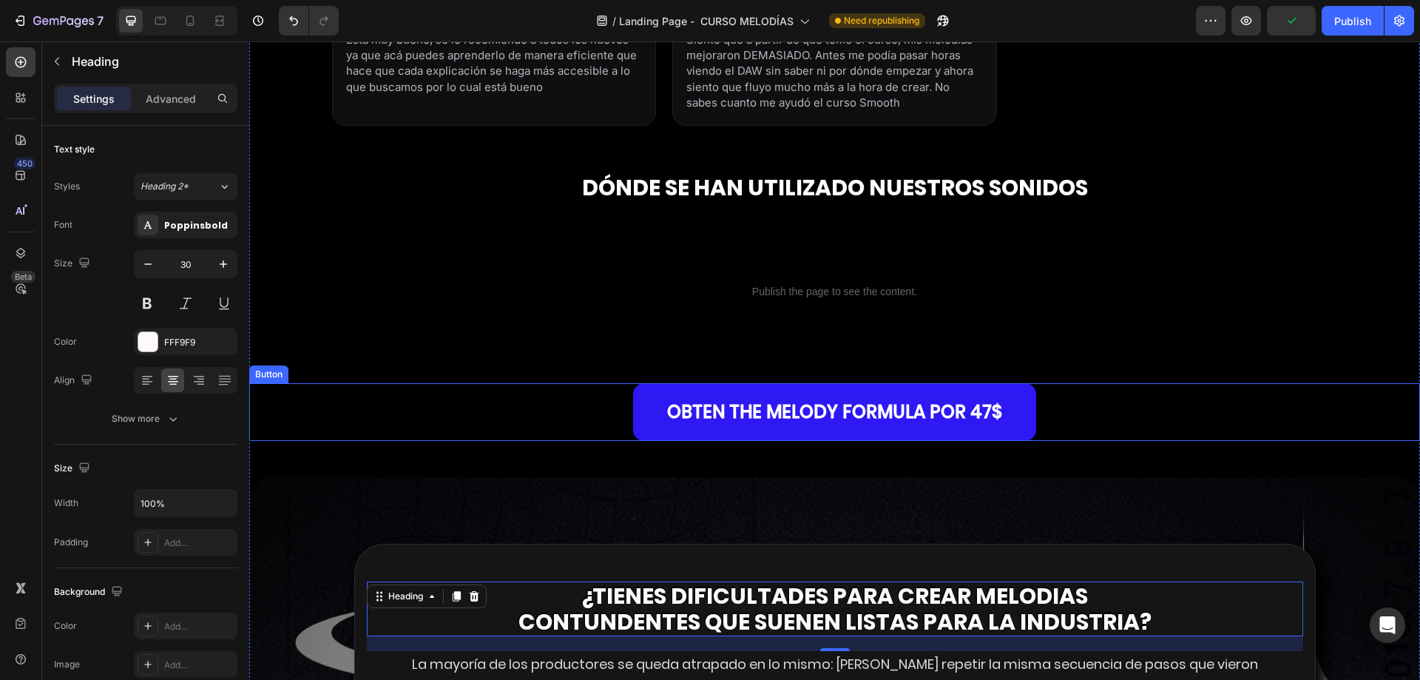
scroll to position [2029, 0]
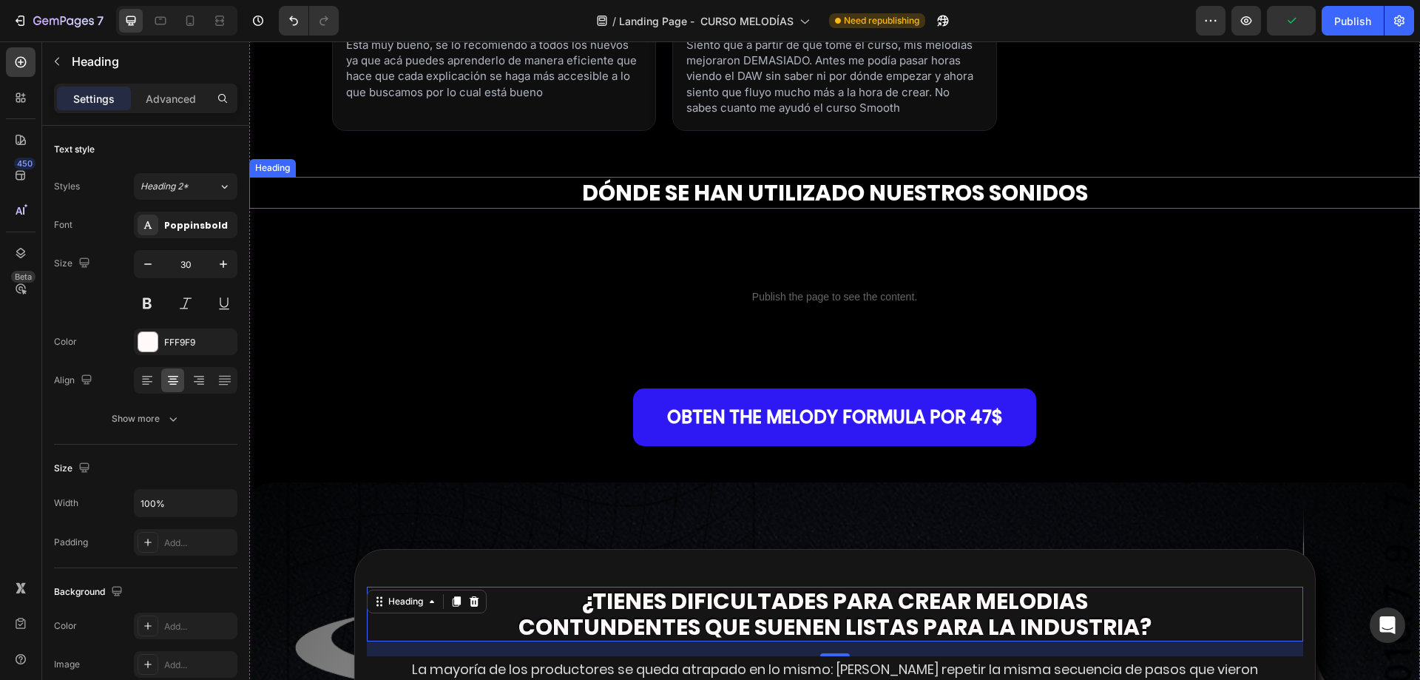
click at [632, 209] on strong "DÓNDE SE HAN UTILIZADO NUESTROS SONIDOS" at bounding box center [835, 193] width 506 height 32
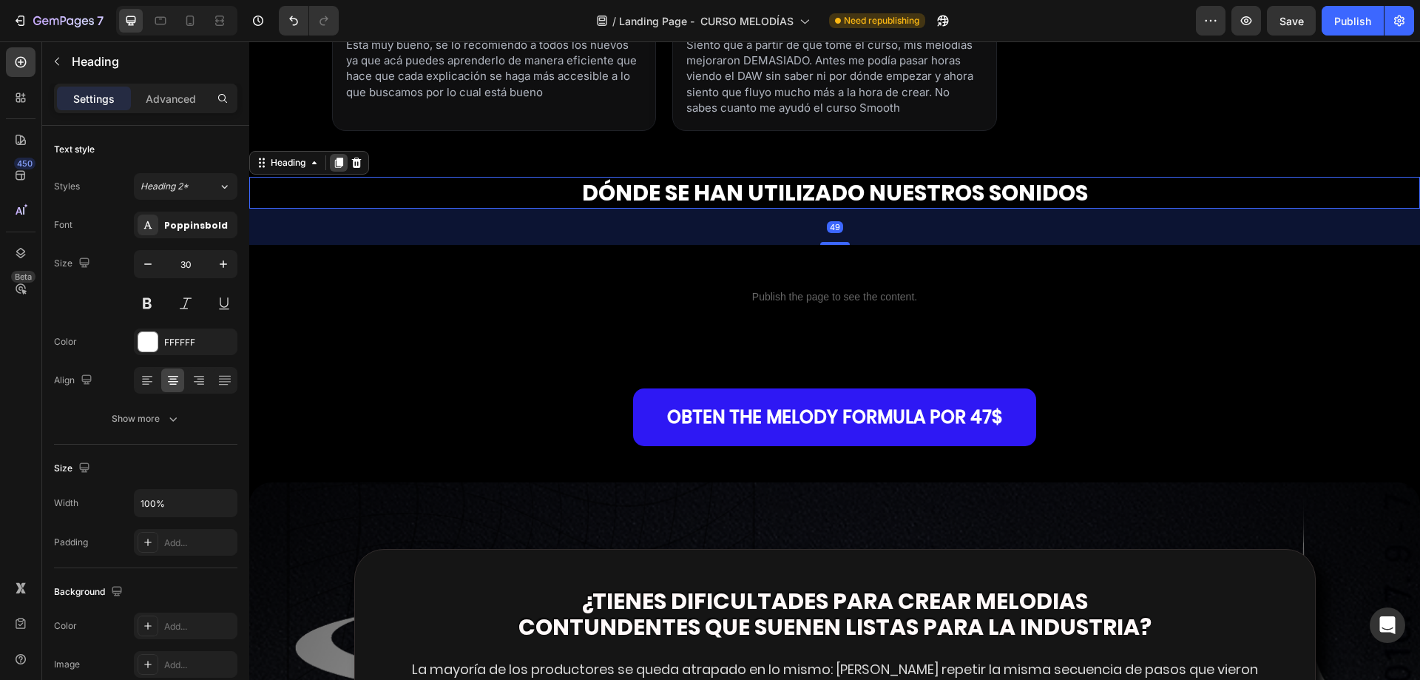
click at [336, 168] on icon at bounding box center [339, 163] width 8 height 10
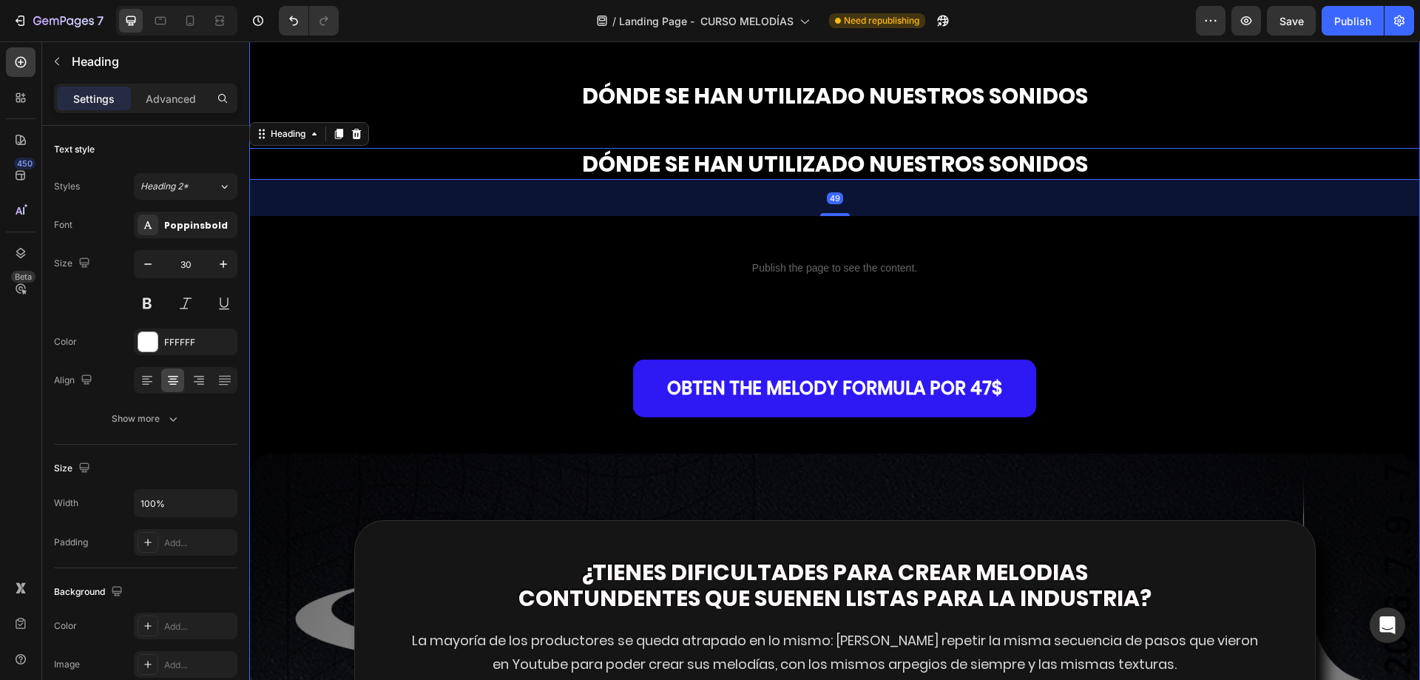
scroll to position [2251, 0]
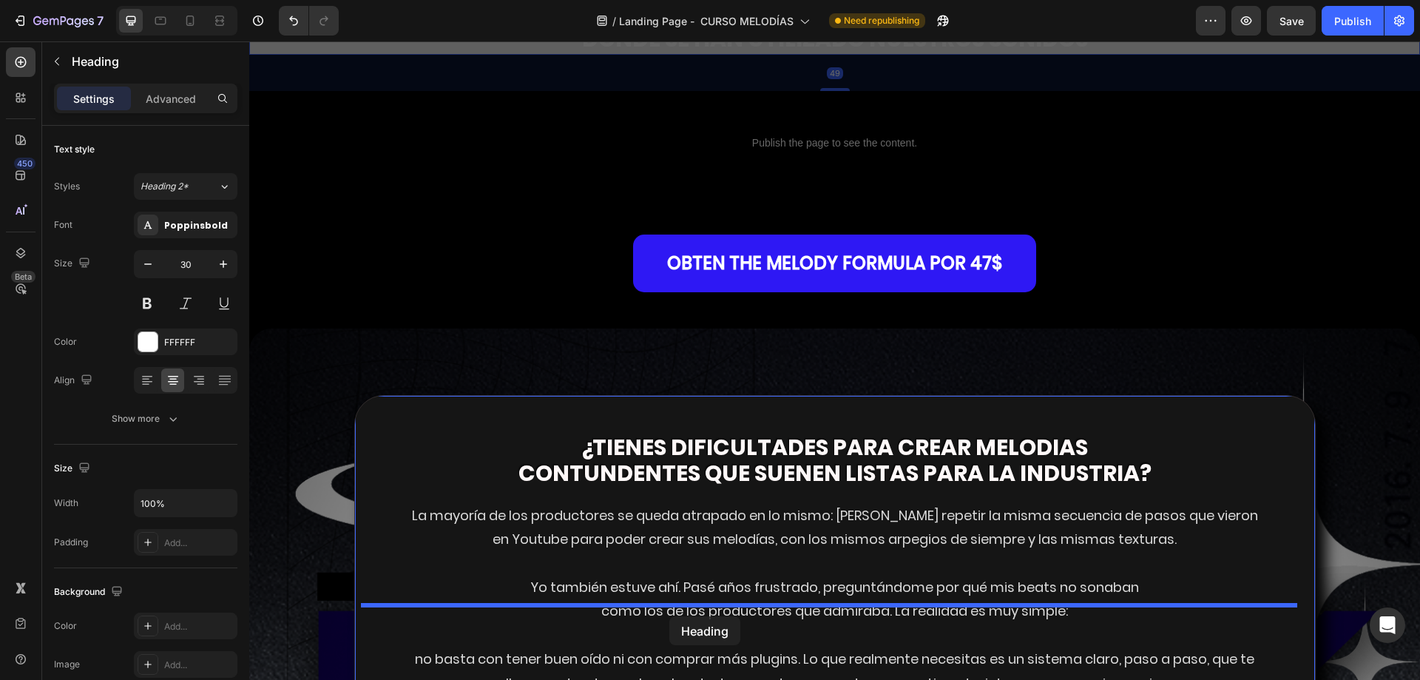
drag, startPoint x: 268, startPoint y: 182, endPoint x: 669, endPoint y: 616, distance: 591.3
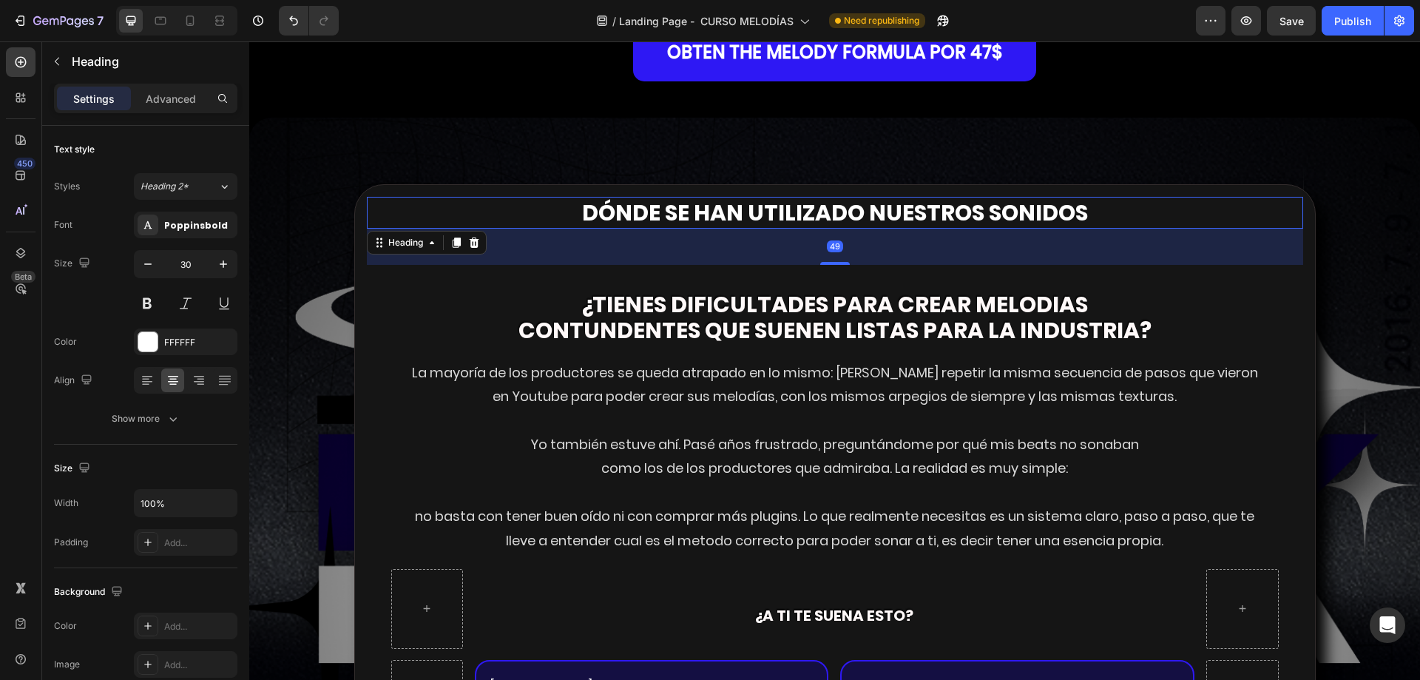
scroll to position [2399, 0]
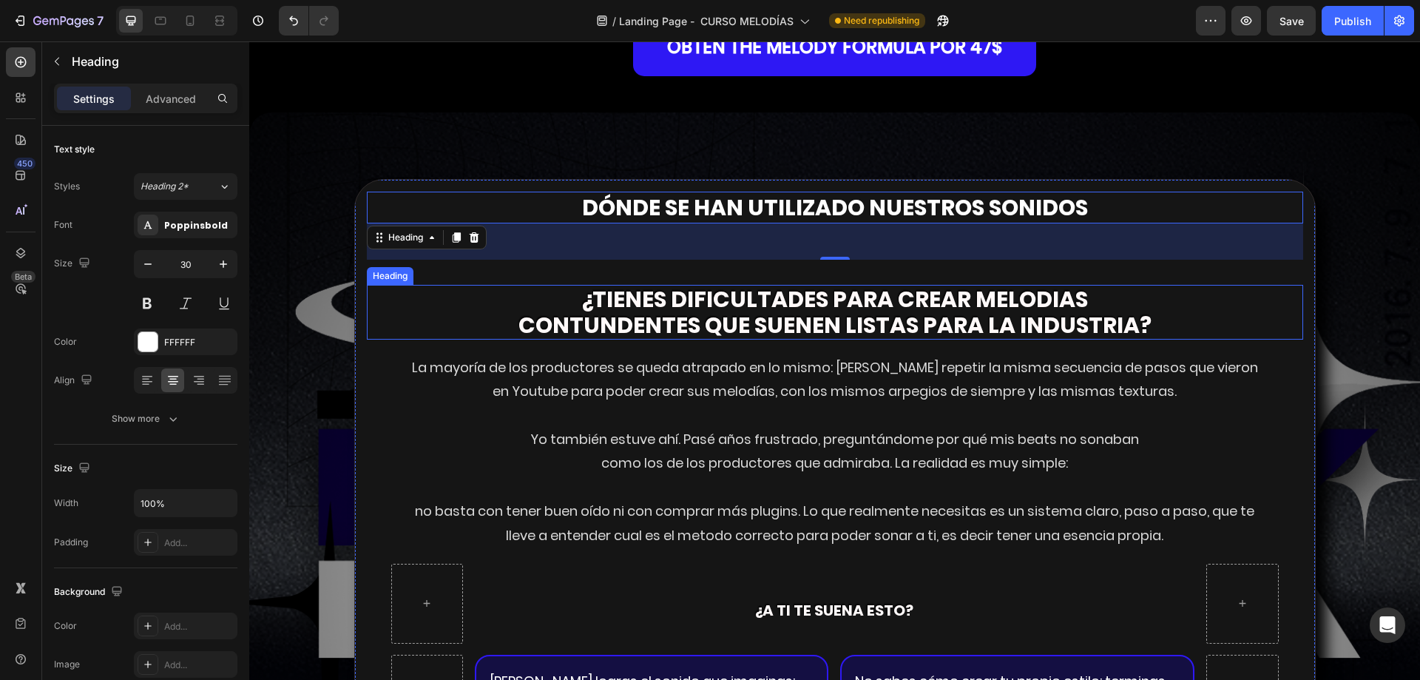
click at [723, 341] on span "contundentes que suenen listas para la industria?" at bounding box center [834, 325] width 633 height 32
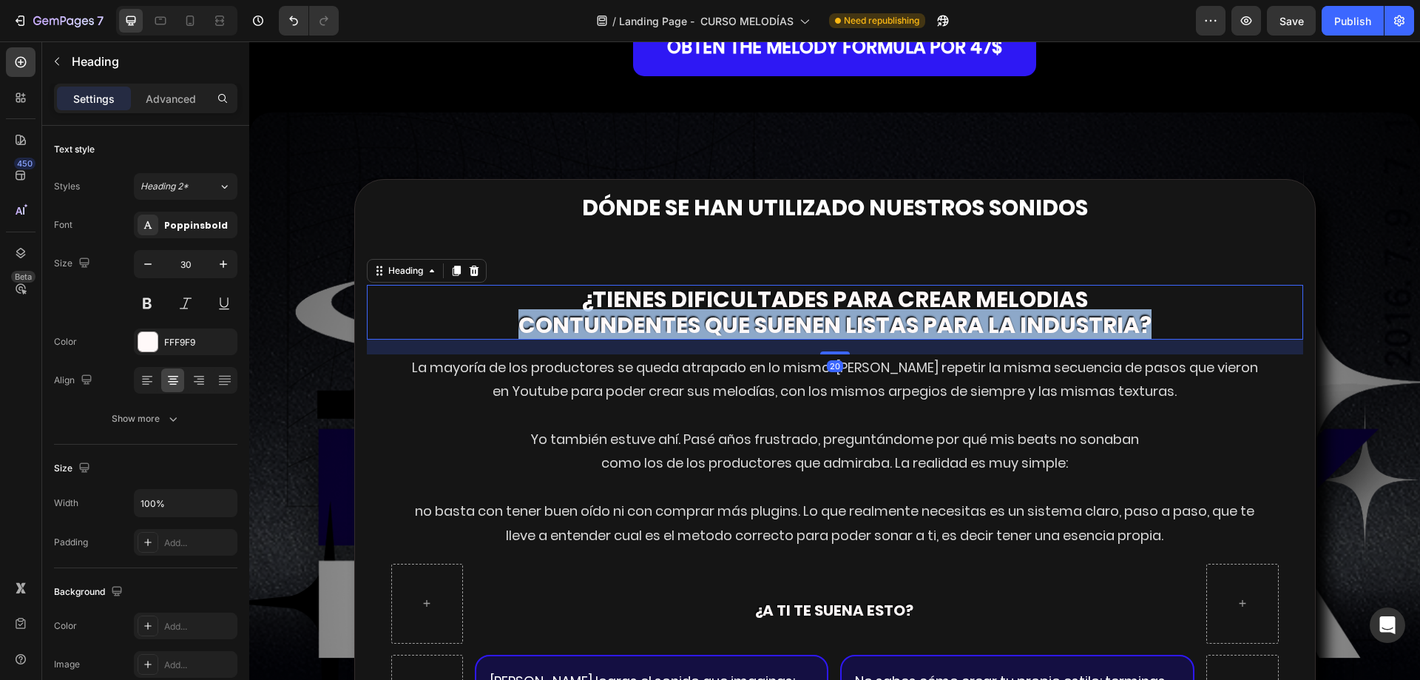
click at [723, 341] on span "contundentes que suenen listas para la industria?" at bounding box center [834, 325] width 633 height 32
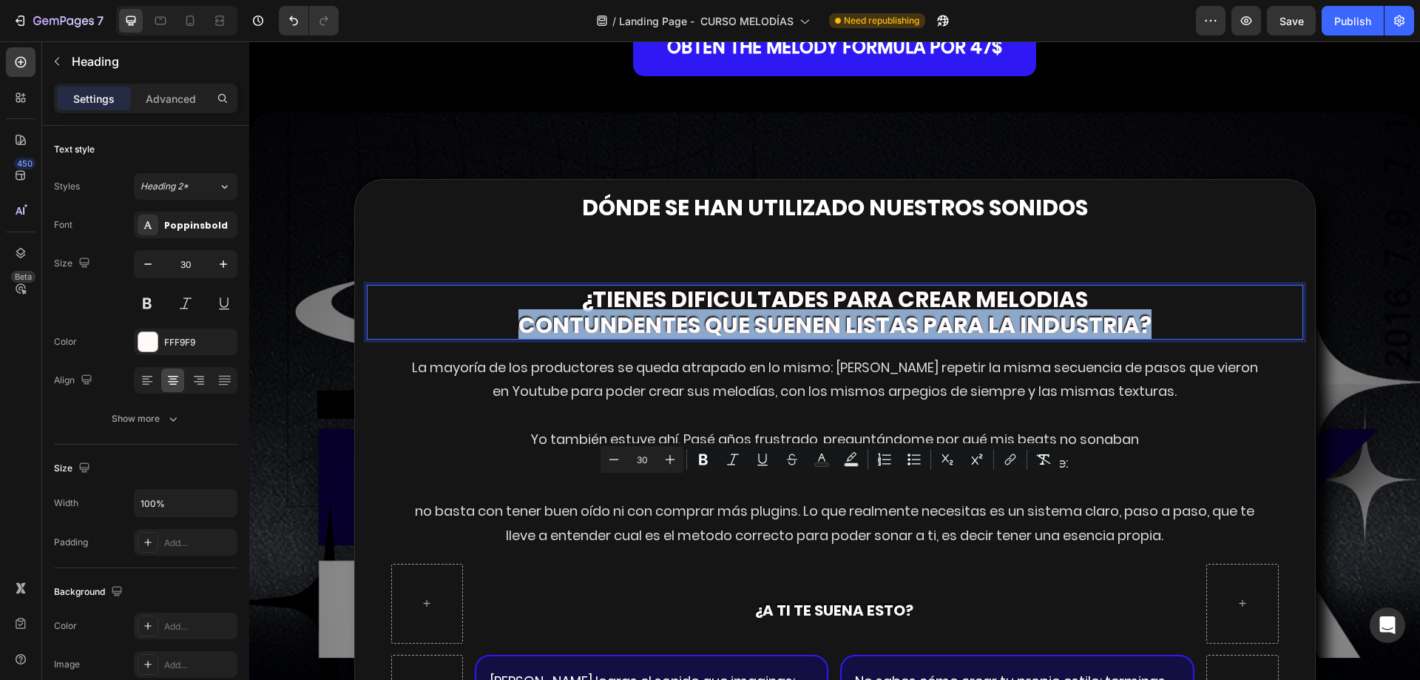
click at [594, 521] on div "DÓNDE SE HAN UTILIZADO NUESTROS SONIDOS Heading ¿tienes dificultades para crear…" at bounding box center [835, 588] width 936 height 793
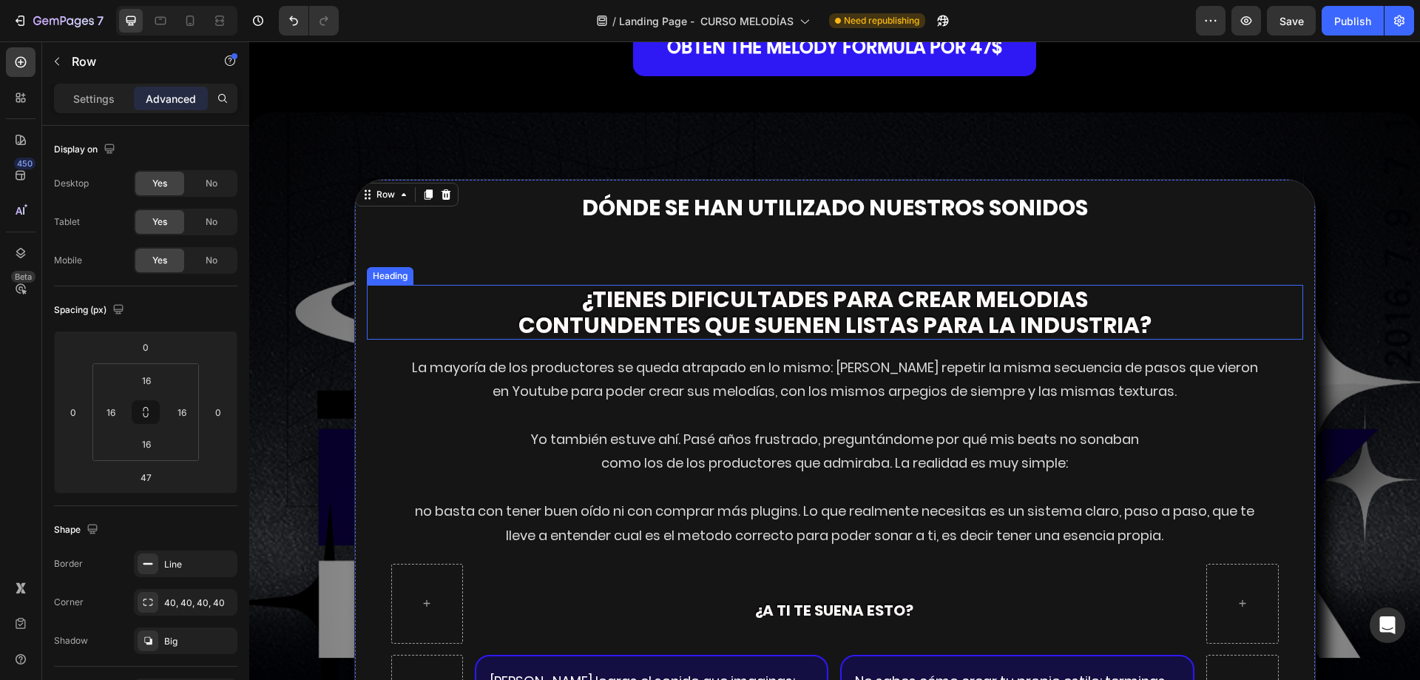
click at [576, 338] on p "⁠⁠⁠⁠⁠⁠⁠ ¿tienes dificultades para crear melodias contundentes que suenen listas…" at bounding box center [834, 312] width 933 height 52
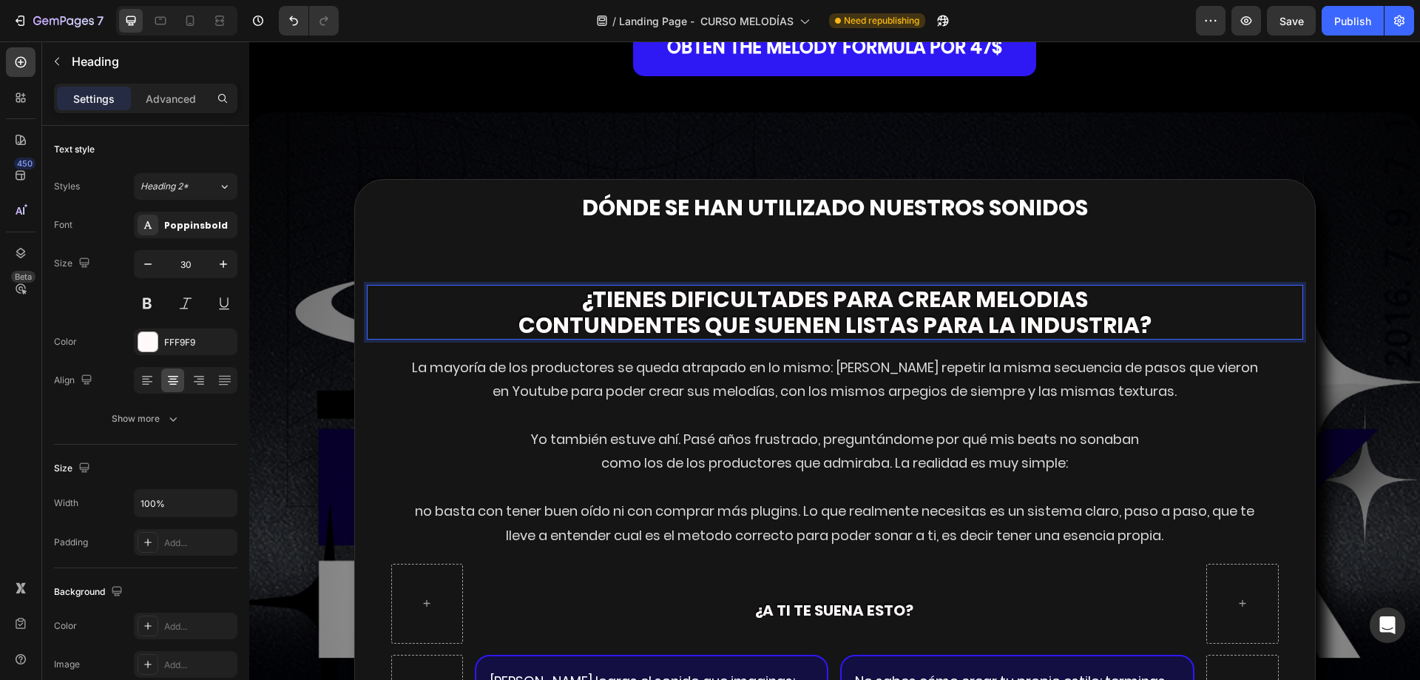
click at [576, 338] on p "¿tienes dificultades para crear melodias contundentes que suenen listas para la…" at bounding box center [834, 312] width 933 height 52
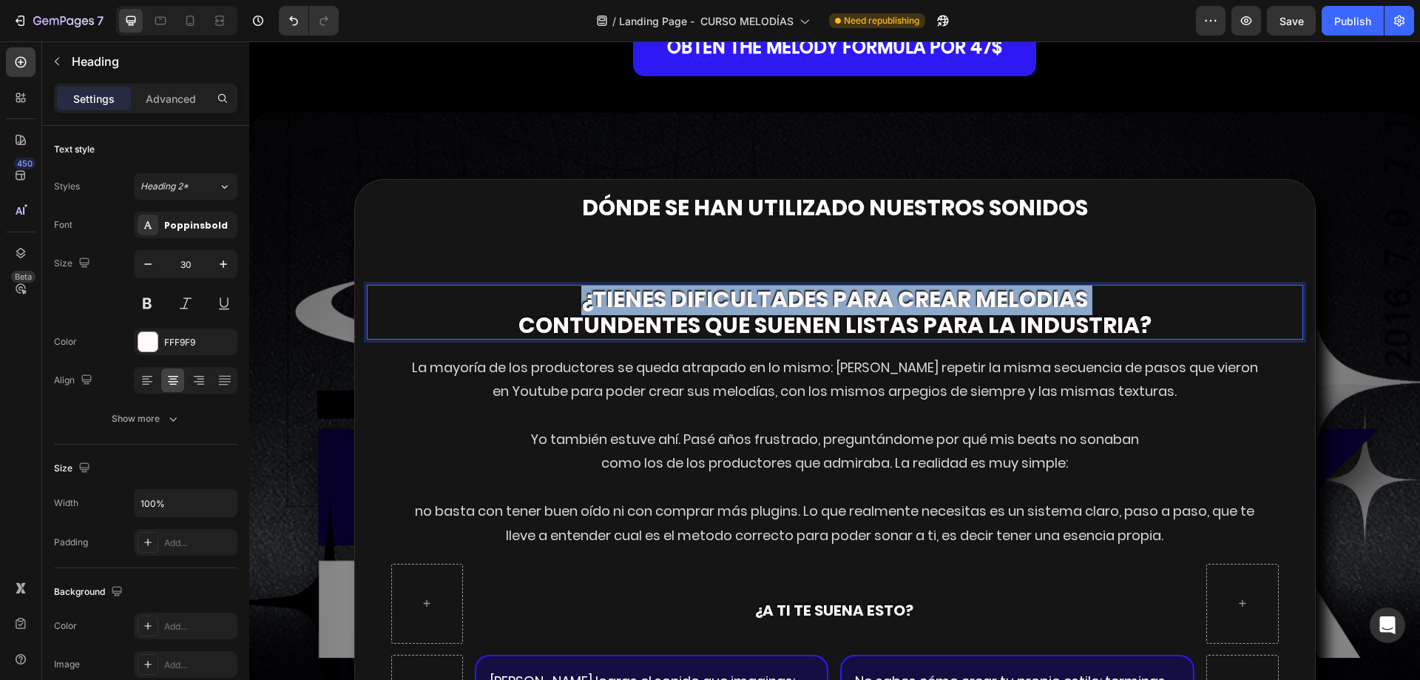
click at [576, 338] on p "¿tienes dificultades para crear melodias contundentes que suenen listas para la…" at bounding box center [834, 312] width 933 height 52
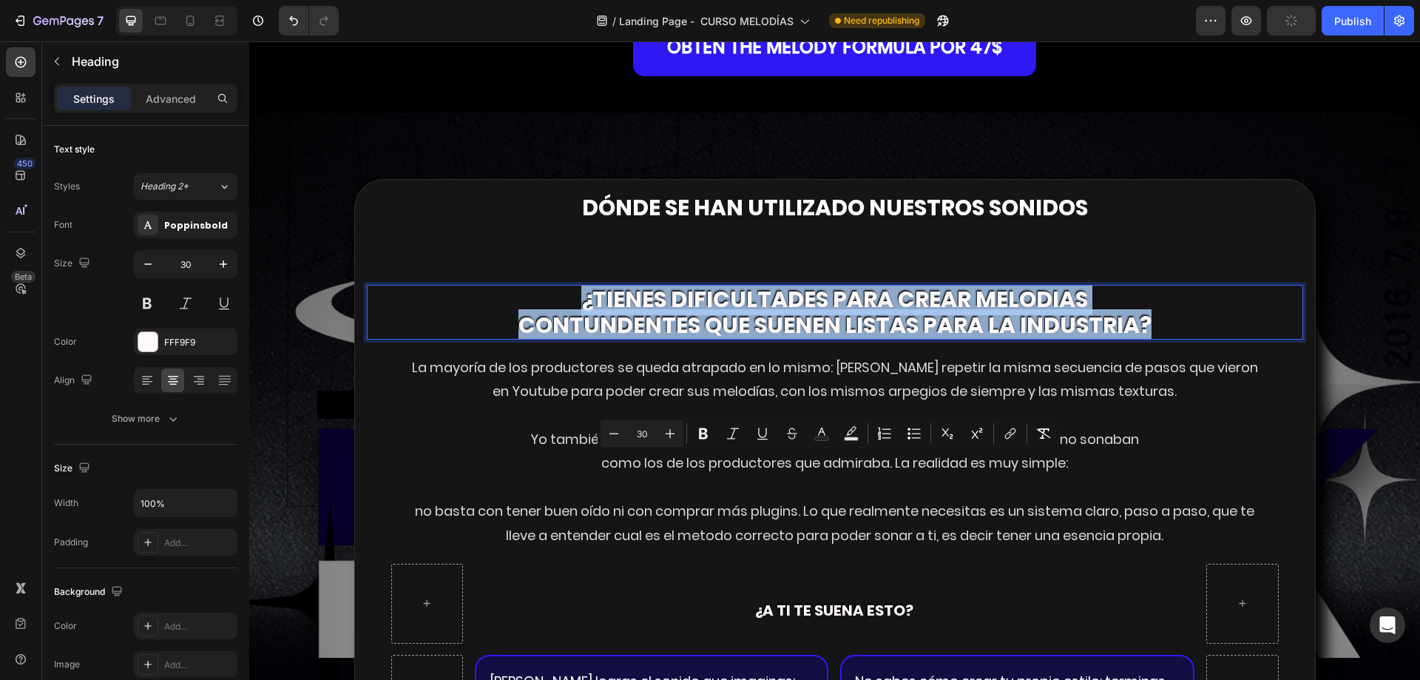
drag, startPoint x: 576, startPoint y: 470, endPoint x: 1206, endPoint y: 488, distance: 630.3
click at [1206, 338] on p "¿tienes dificultades para crear melodias contundentes que suenen listas para la…" at bounding box center [834, 312] width 933 height 52
copy p "¿tienes dificultades para crear melodias contundentes que suenen listas para la…"
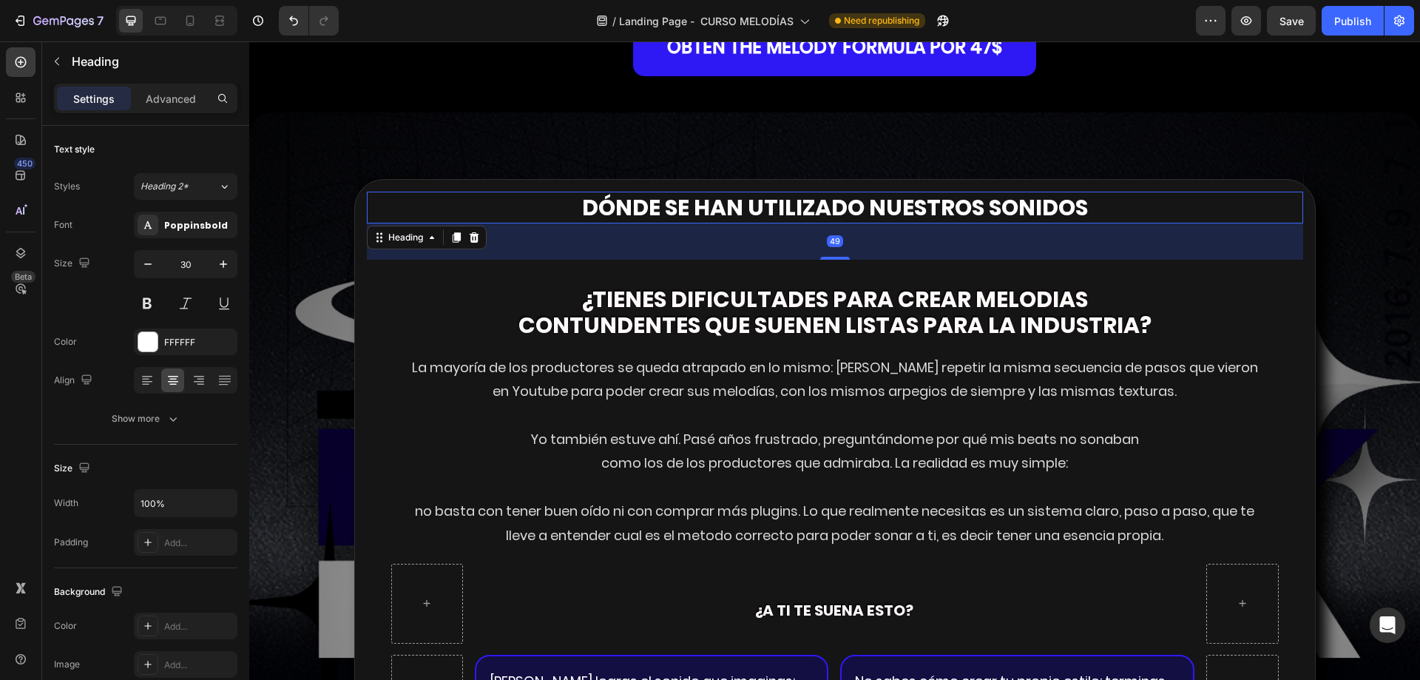
click at [843, 223] on strong "DÓNDE SE HAN UTILIZADO NUESTROS SONIDOS" at bounding box center [835, 208] width 506 height 32
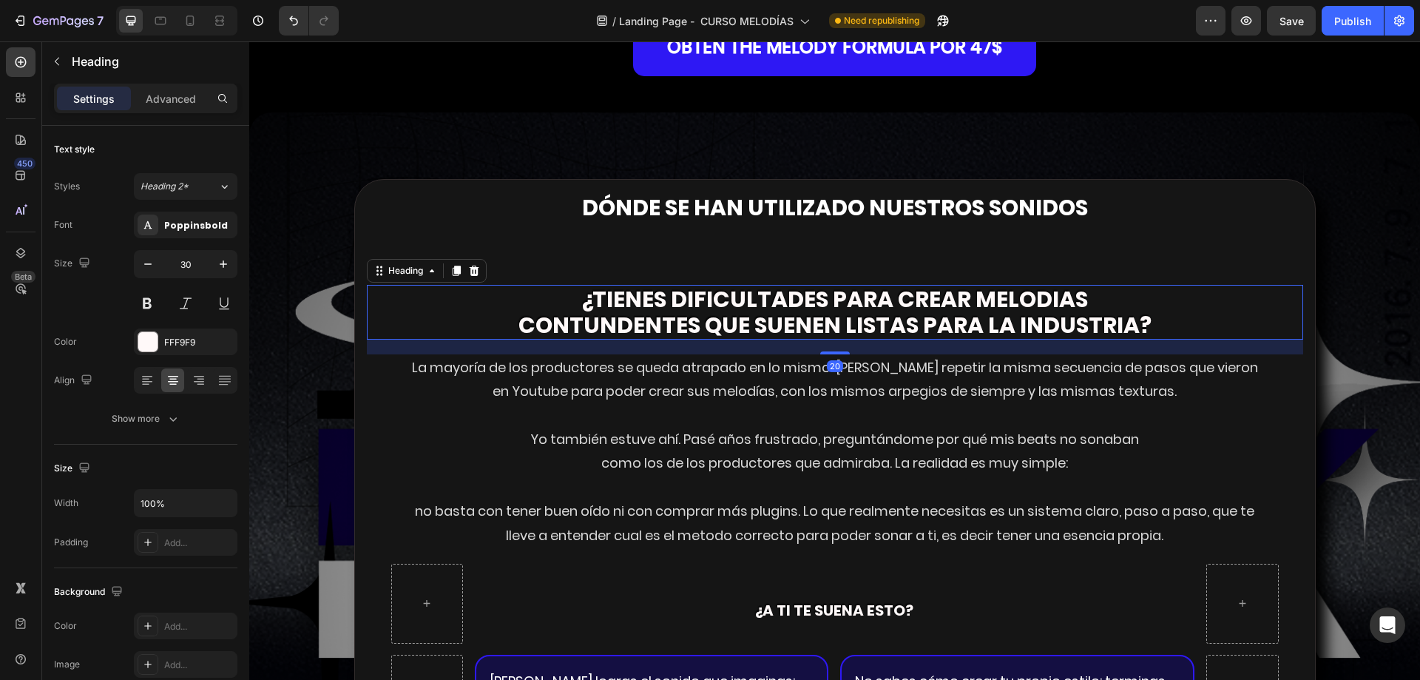
click at [725, 315] on span "¿tienes dificultades para crear melodias" at bounding box center [834, 299] width 507 height 32
click at [468, 277] on icon at bounding box center [474, 271] width 12 height 12
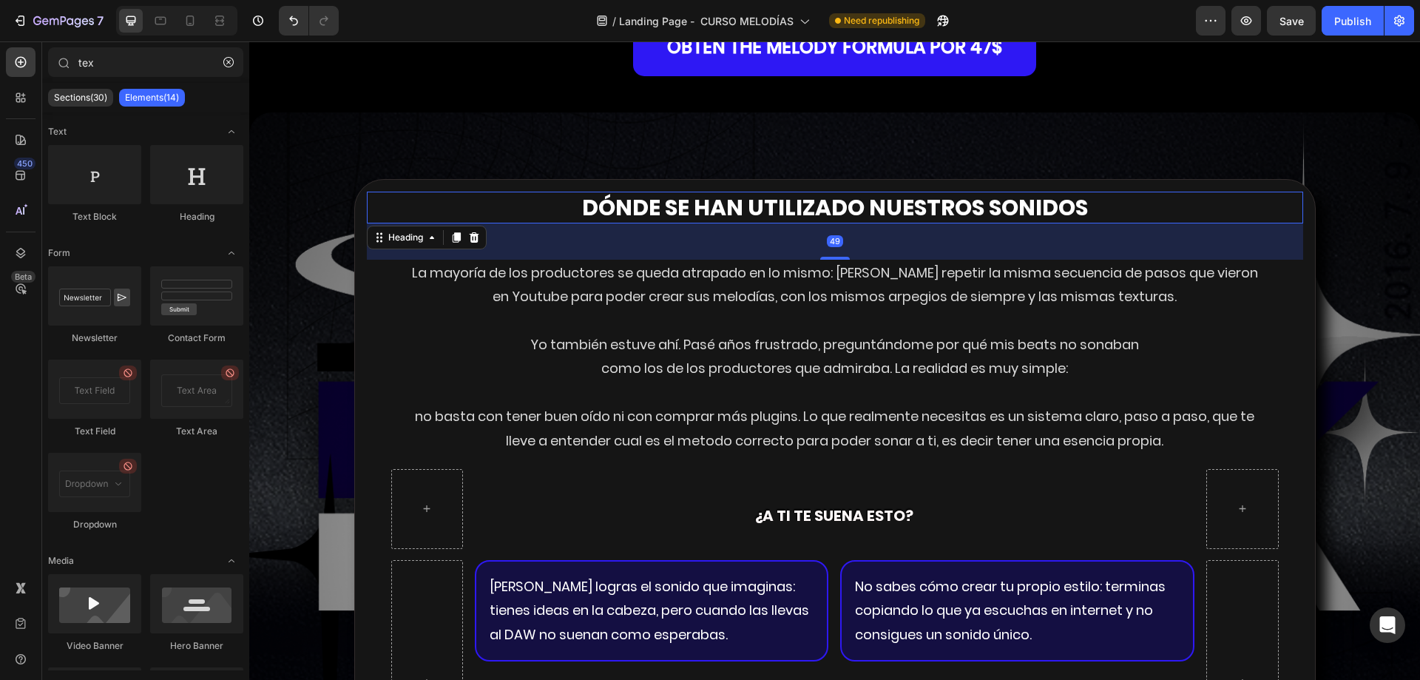
click at [669, 223] on strong "DÓNDE SE HAN UTILIZADO NUESTROS SONIDOS" at bounding box center [835, 208] width 506 height 32
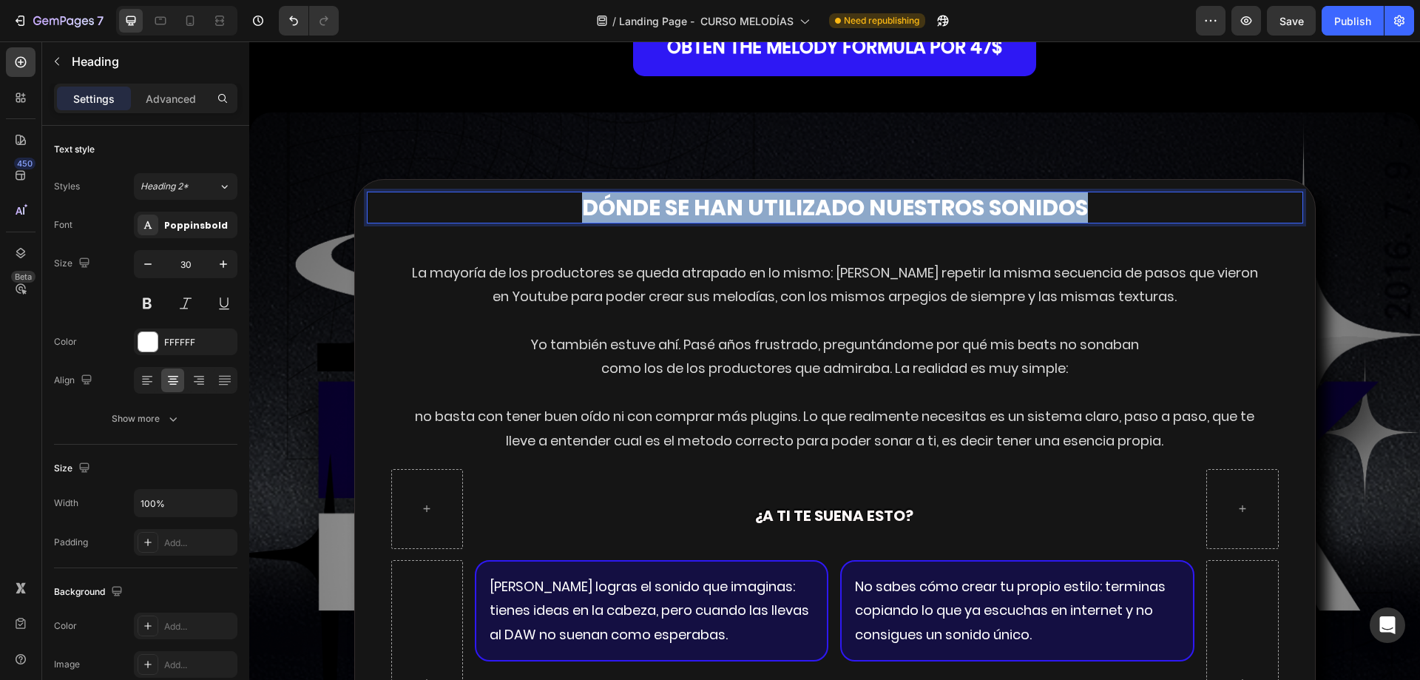
click at [669, 223] on strong "DÓNDE SE HAN UTILIZADO NUESTROS SONIDOS" at bounding box center [835, 208] width 506 height 32
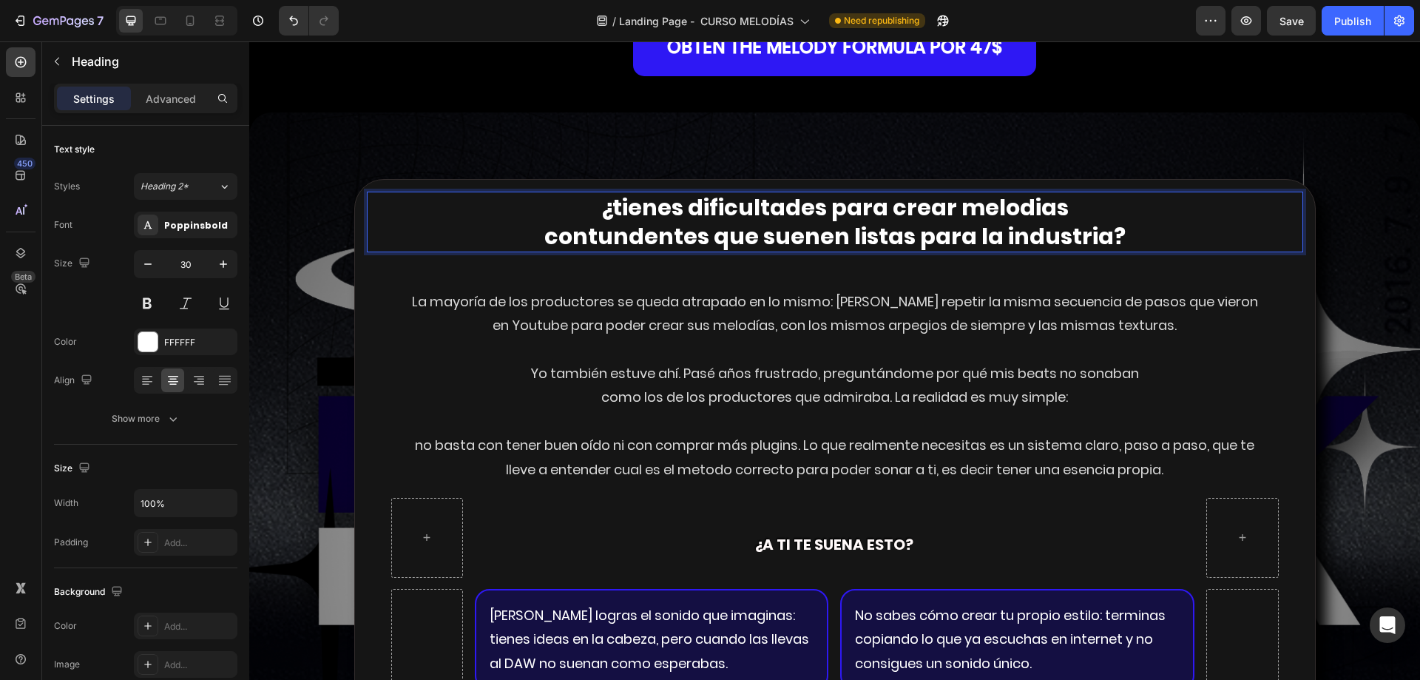
click at [661, 223] on strong "¿tienes dificultades para crear melodias" at bounding box center [834, 208] width 467 height 32
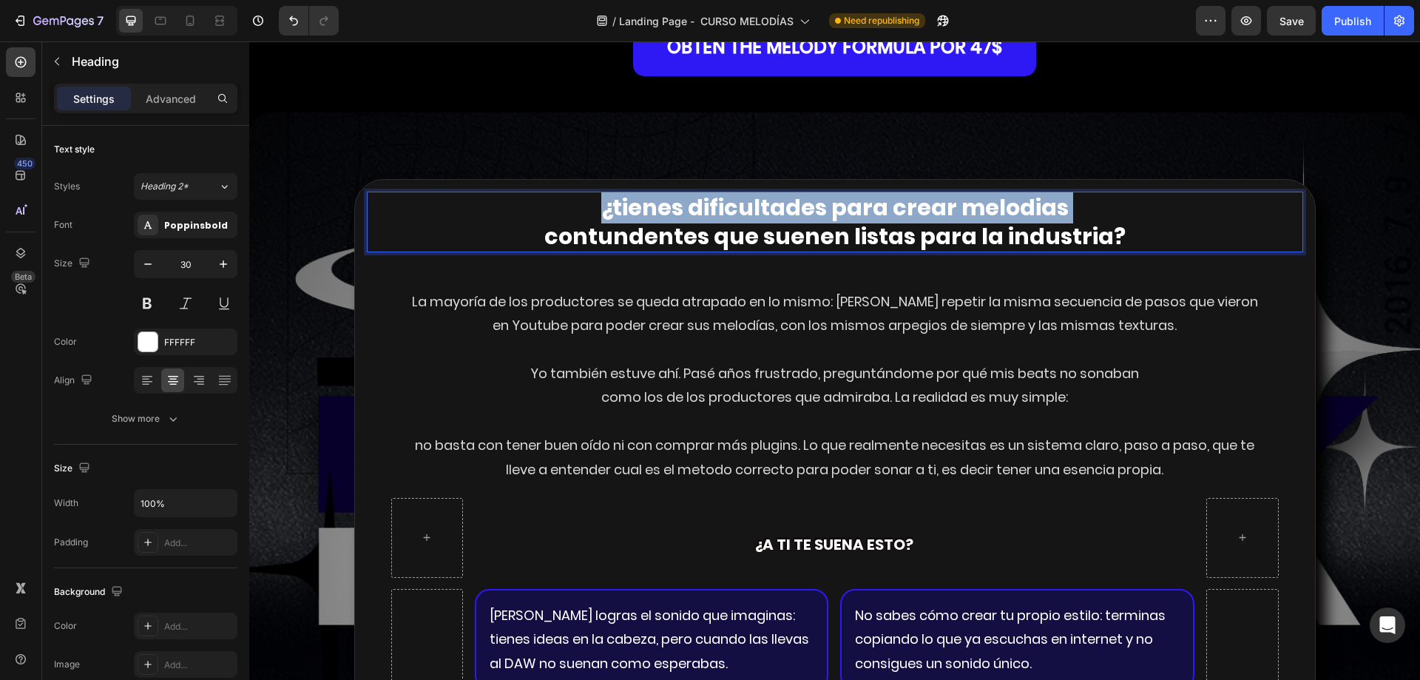
click at [661, 223] on strong "¿tienes dificultades para crear melodias" at bounding box center [834, 208] width 467 height 32
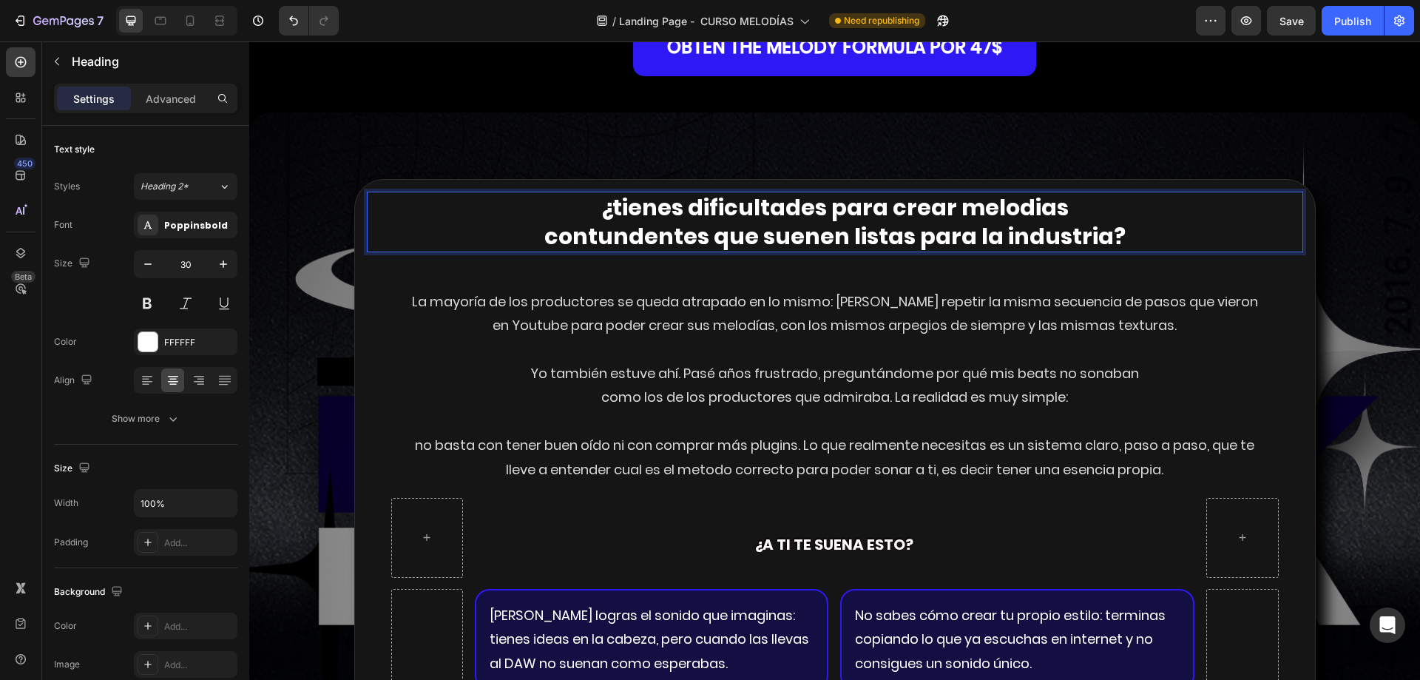
click at [635, 252] on strong "contundentes que suenen listas para la industria?" at bounding box center [834, 236] width 581 height 32
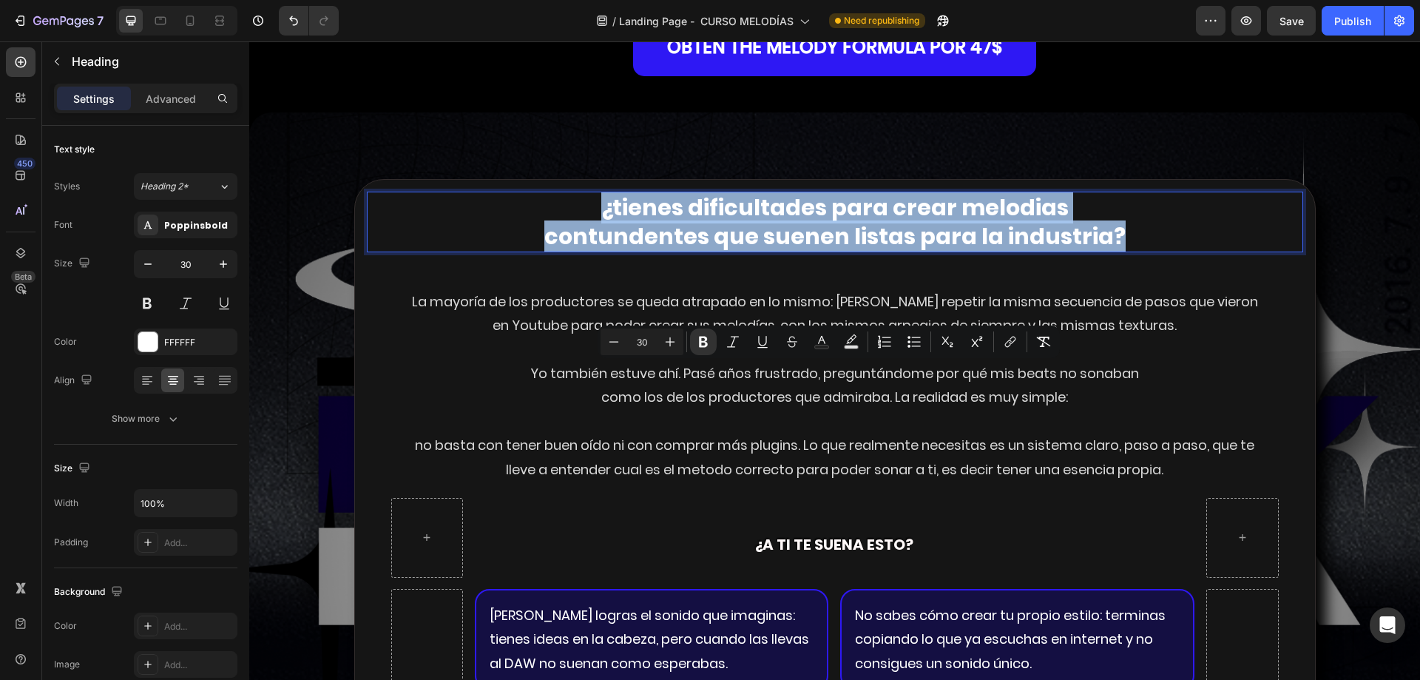
drag, startPoint x: 604, startPoint y: 376, endPoint x: 1191, endPoint y: 402, distance: 587.7
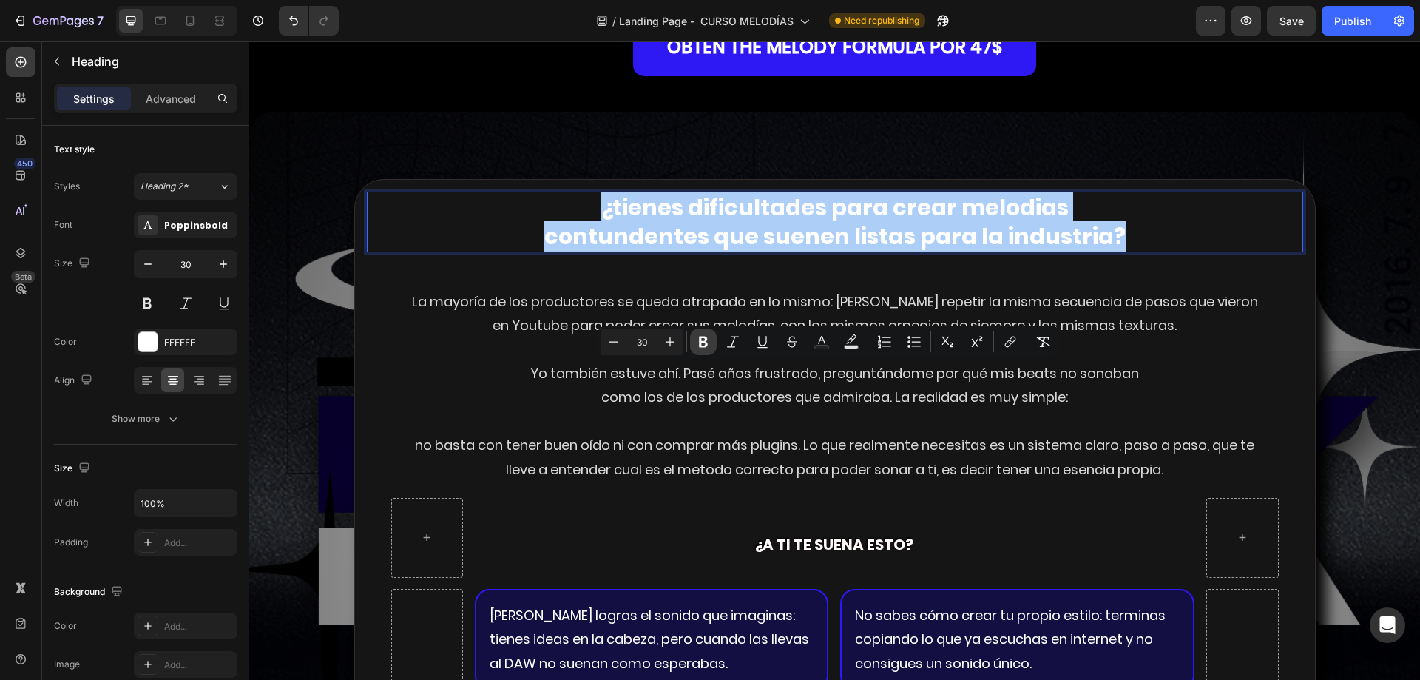
click at [702, 344] on icon "Editor contextual toolbar" at bounding box center [703, 341] width 15 height 15
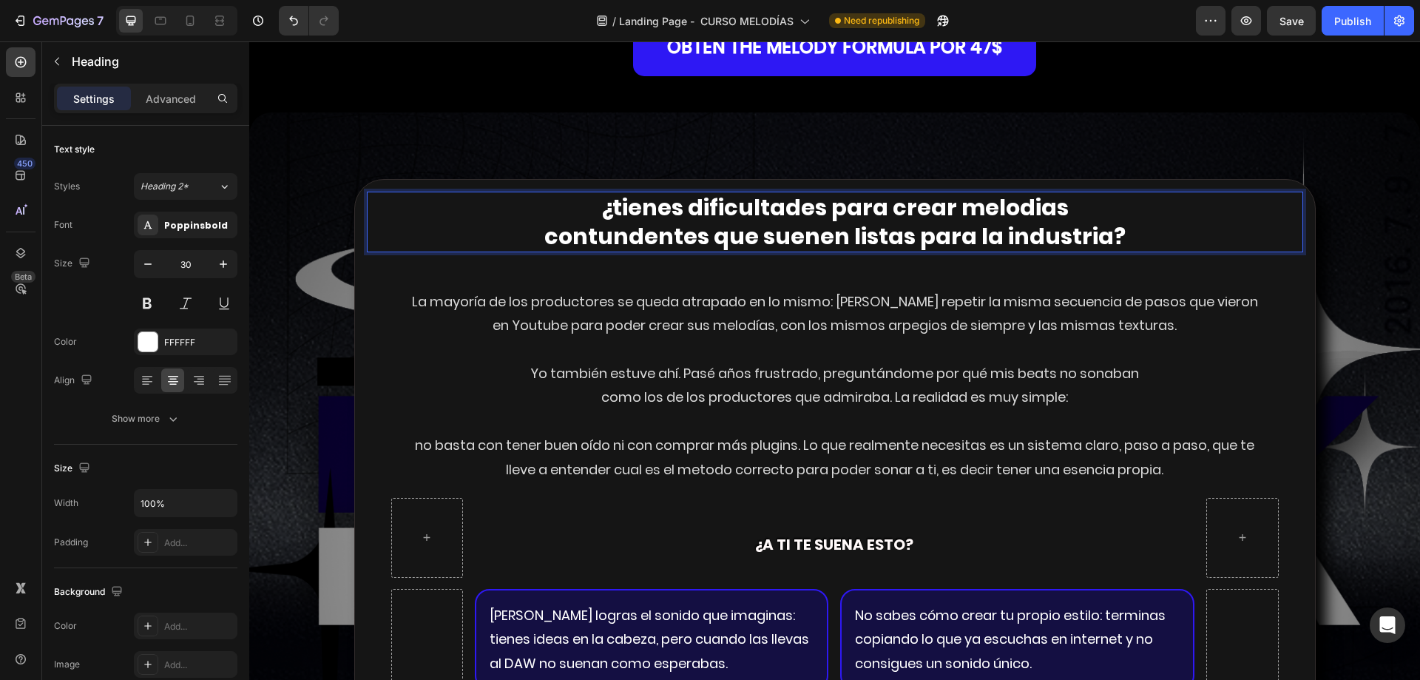
click at [610, 251] on p "¿tienes dificultades para crear melodias contundentes que suenen listas para la…" at bounding box center [834, 222] width 933 height 58
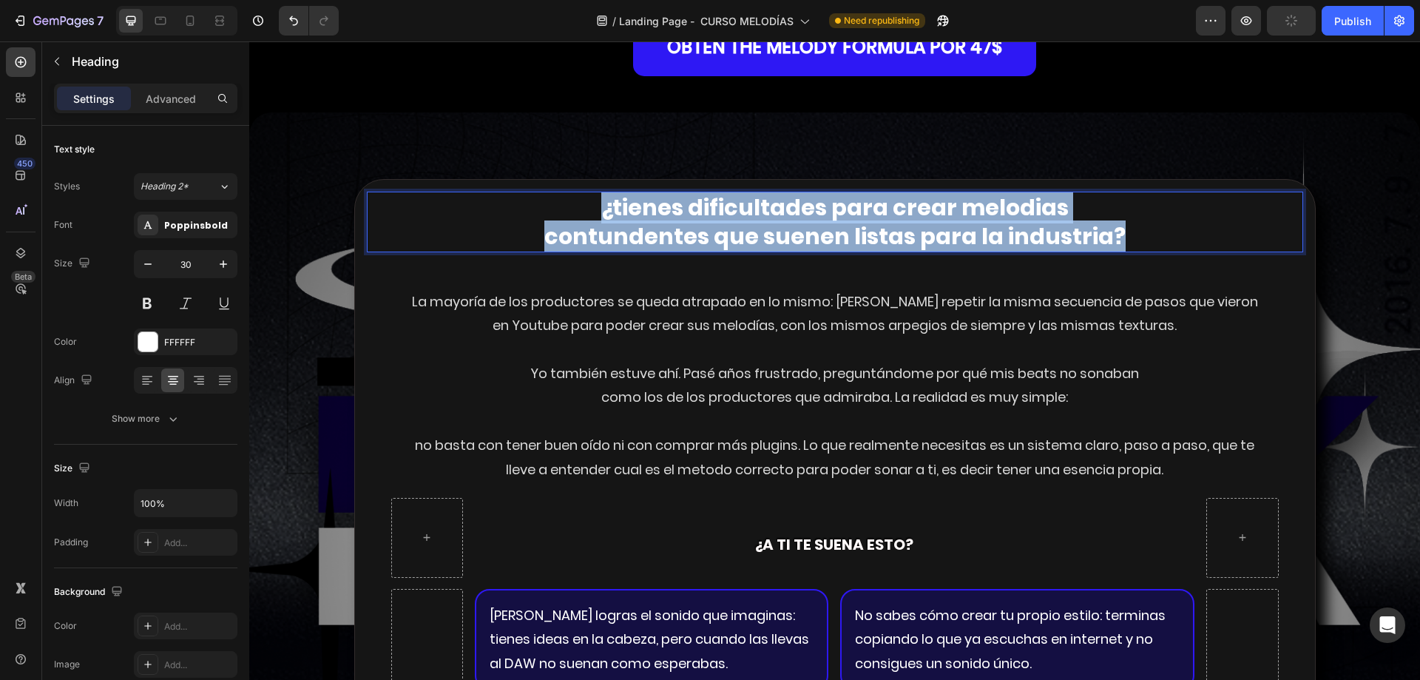
drag, startPoint x: 599, startPoint y: 380, endPoint x: 1128, endPoint y: 405, distance: 529.3
click at [1128, 251] on p "¿tienes dificultades para crear melodias contundentes que suenen listas para la…" at bounding box center [834, 222] width 933 height 58
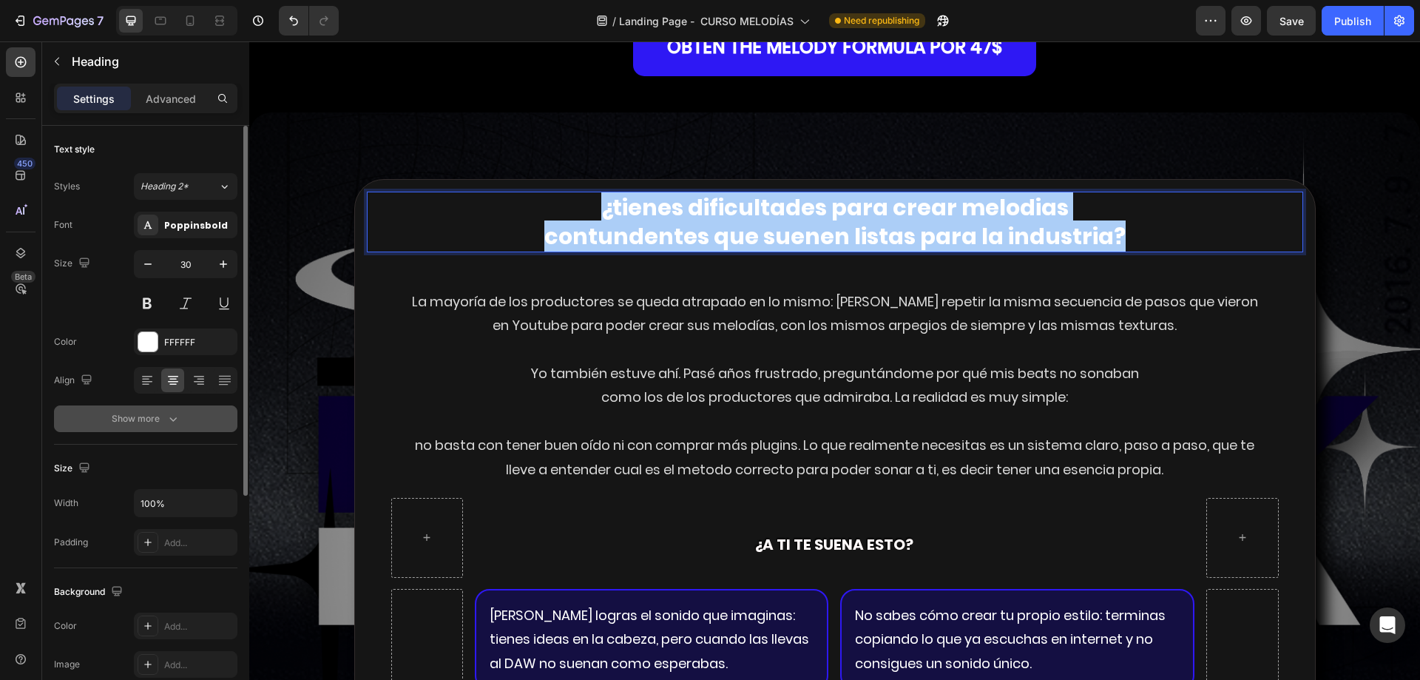
click at [141, 413] on div "Show more" at bounding box center [146, 418] width 69 height 15
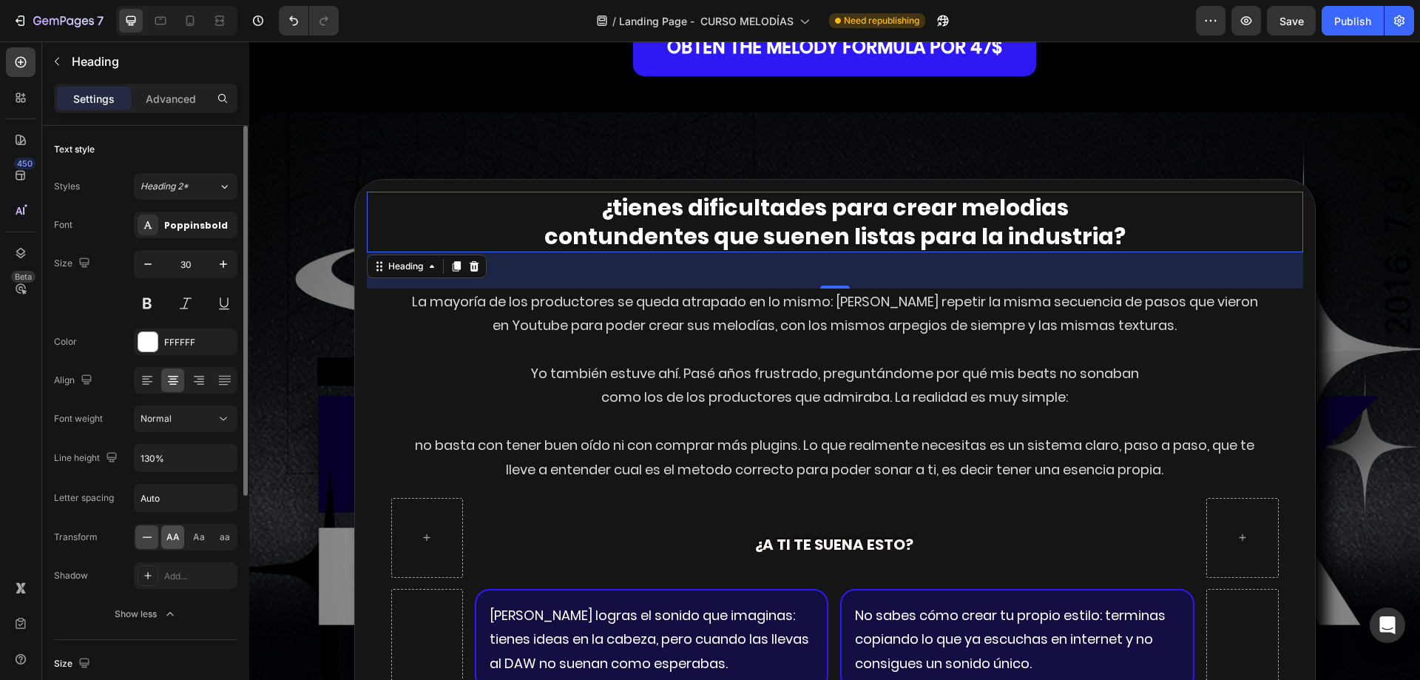
click at [179, 532] on span "AA" at bounding box center [172, 536] width 13 height 13
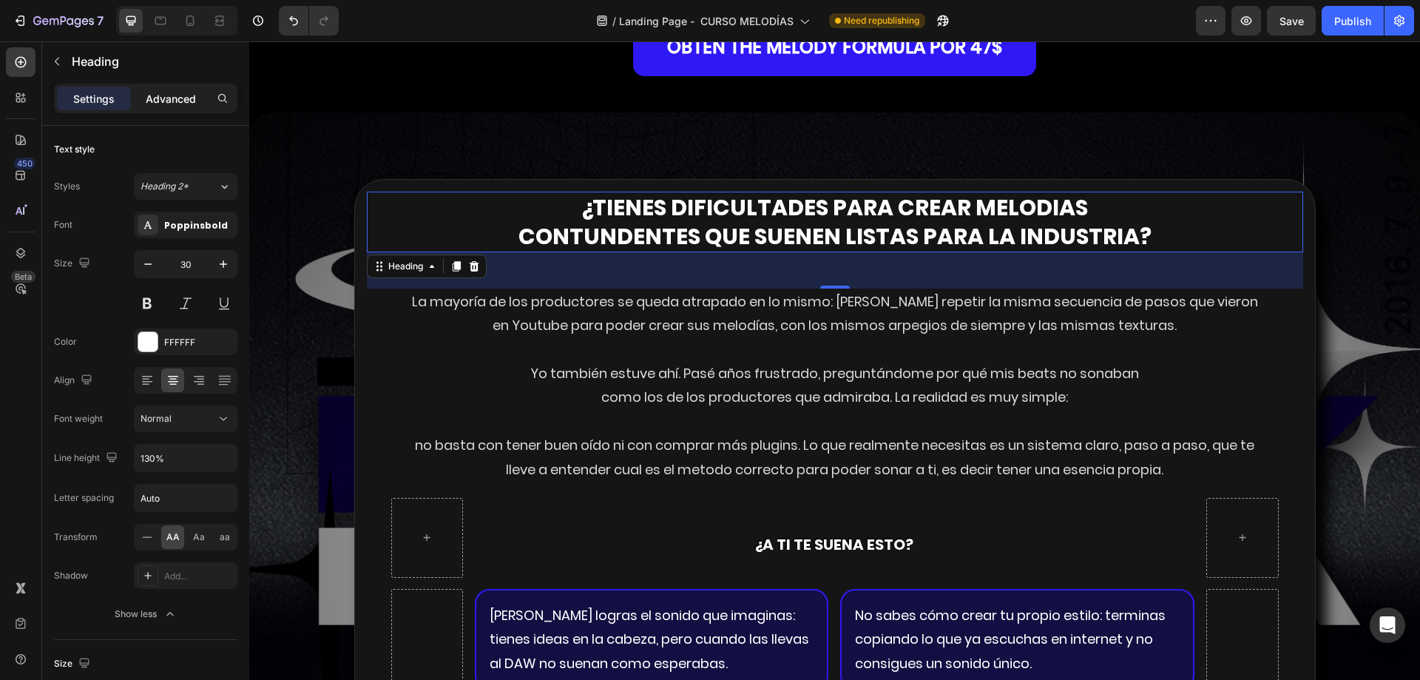
click at [166, 93] on p "Advanced" at bounding box center [171, 99] width 50 height 16
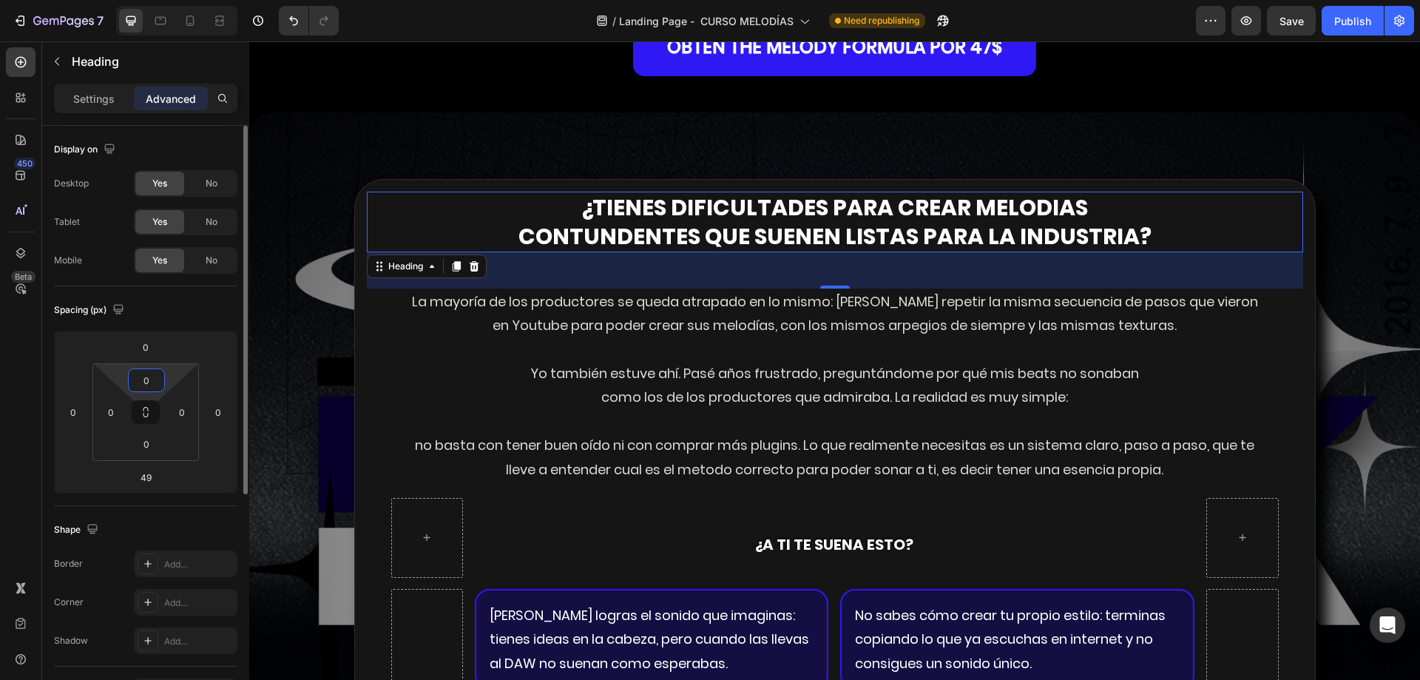
click at [146, 382] on input "0" at bounding box center [147, 380] width 30 height 22
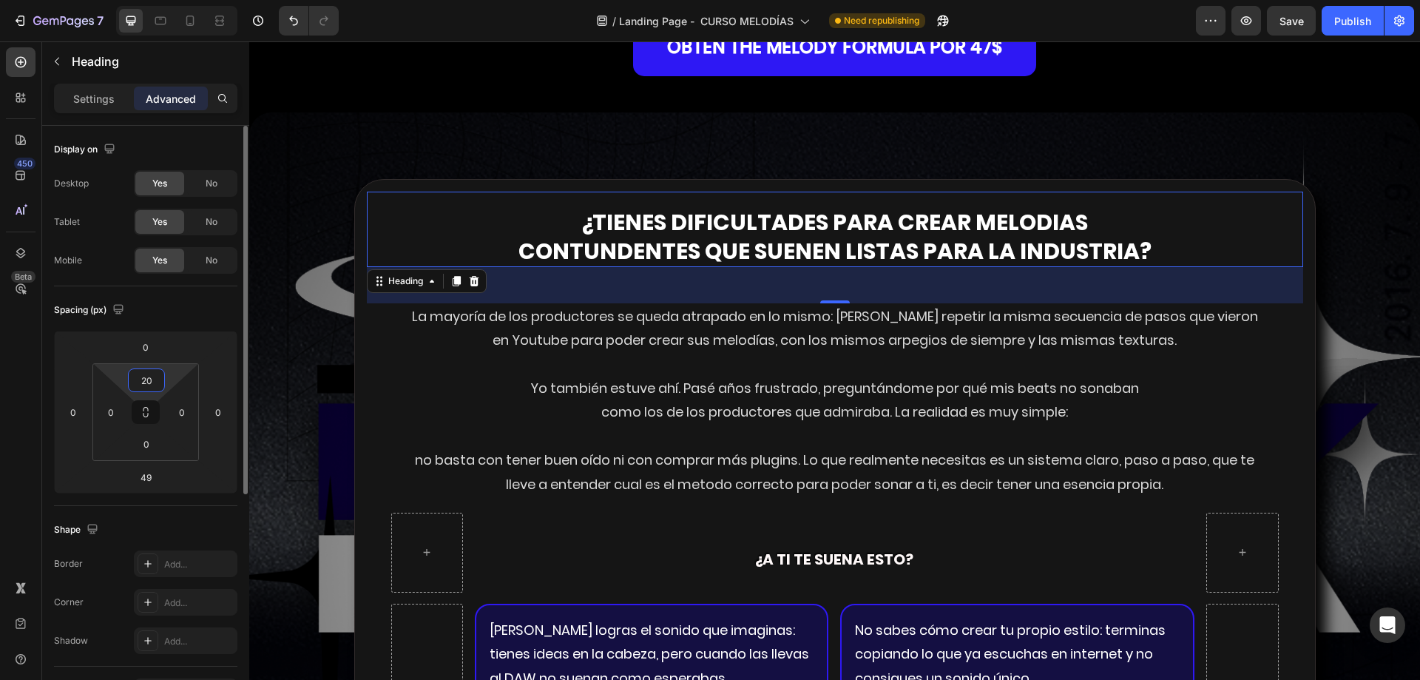
click at [146, 382] on input "20" at bounding box center [147, 380] width 30 height 22
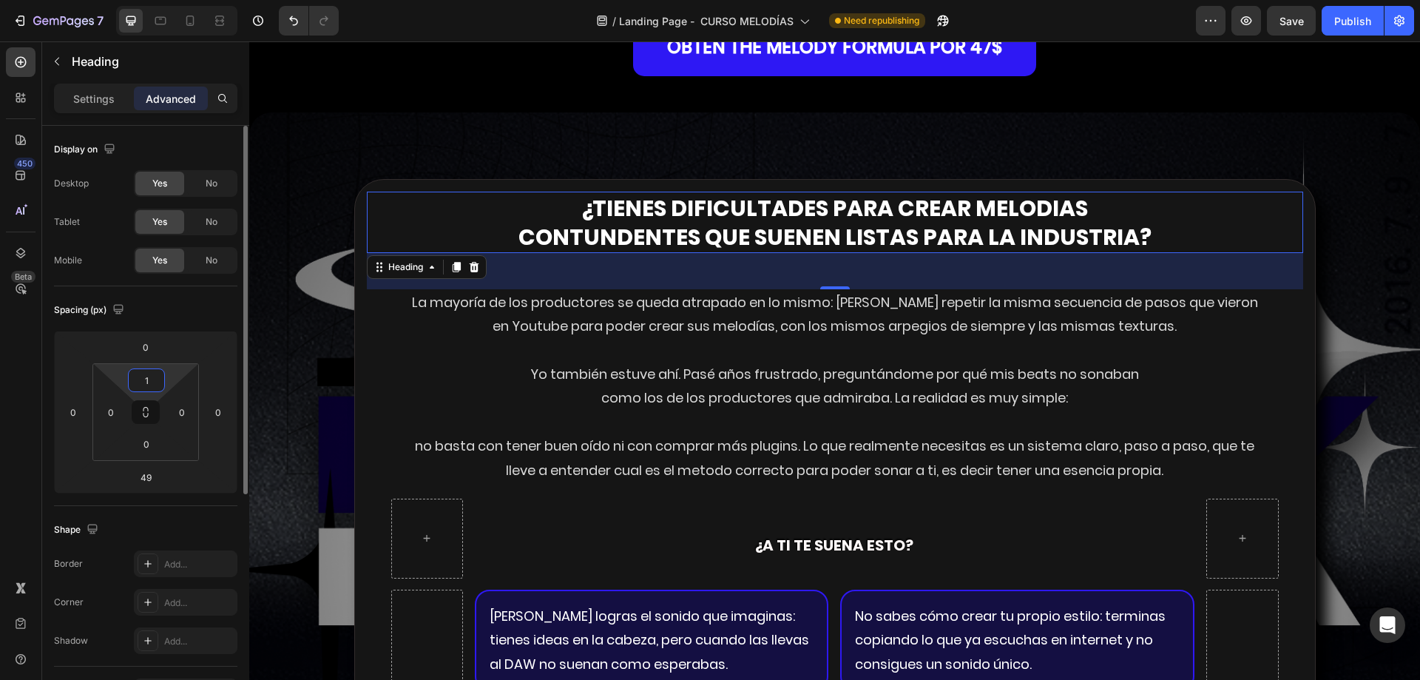
type input "10"
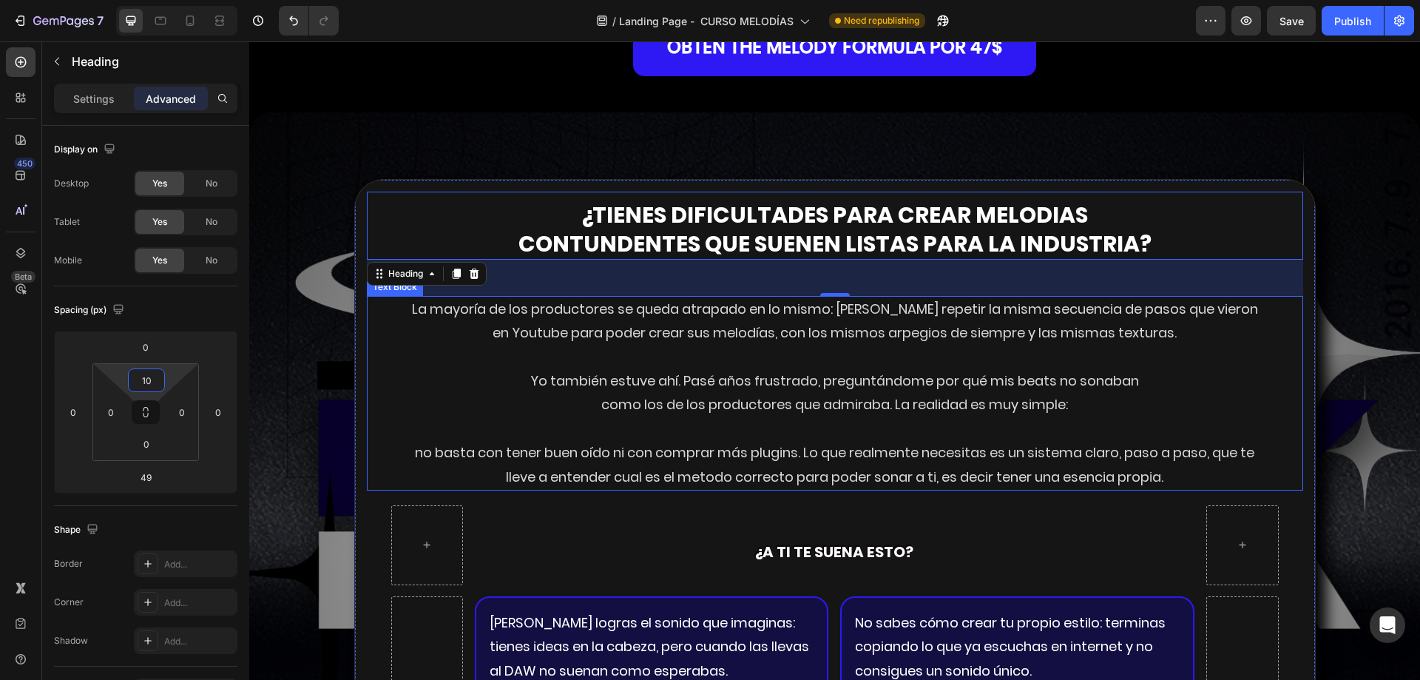
click at [618, 345] on p "La mayoría de los productores se queda atrapado en lo mismo: [PERSON_NAME] repe…" at bounding box center [834, 321] width 859 height 48
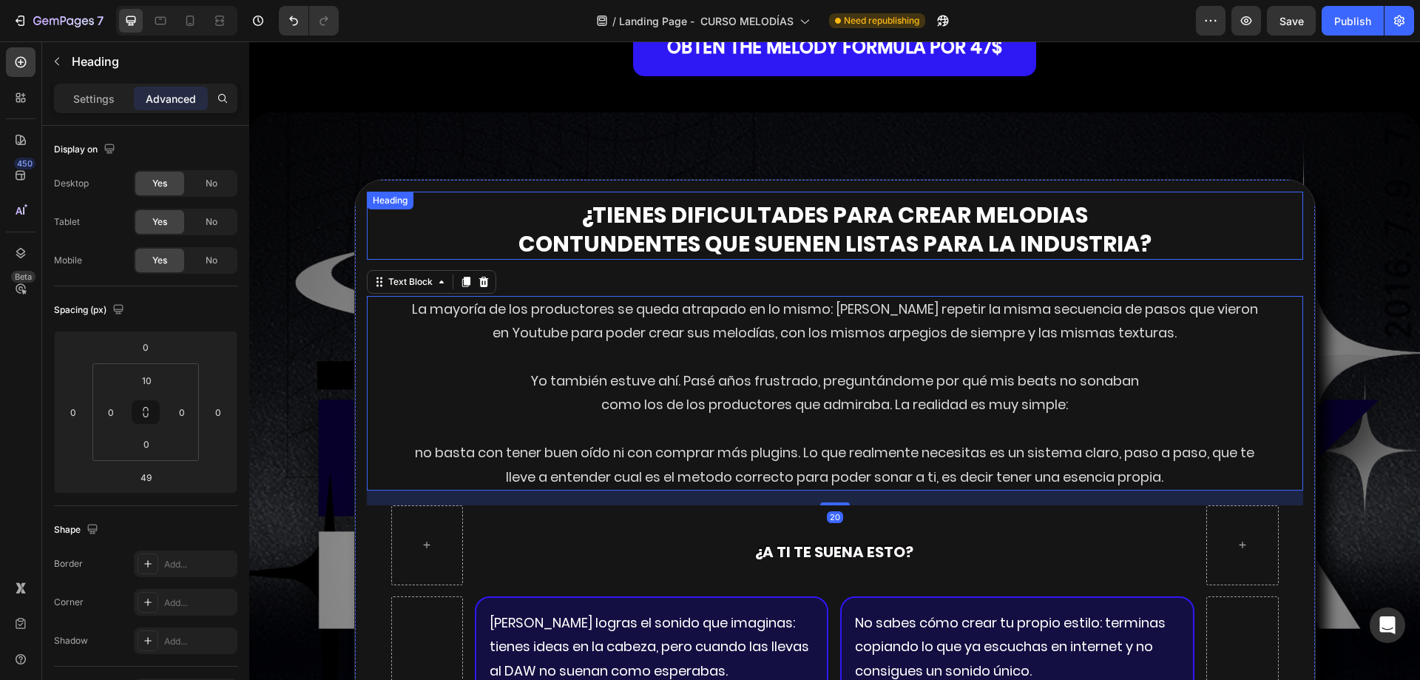
click at [705, 258] on p "¿tienes dificultades para crear melodias contundentes que suenen listas para la…" at bounding box center [834, 229] width 933 height 58
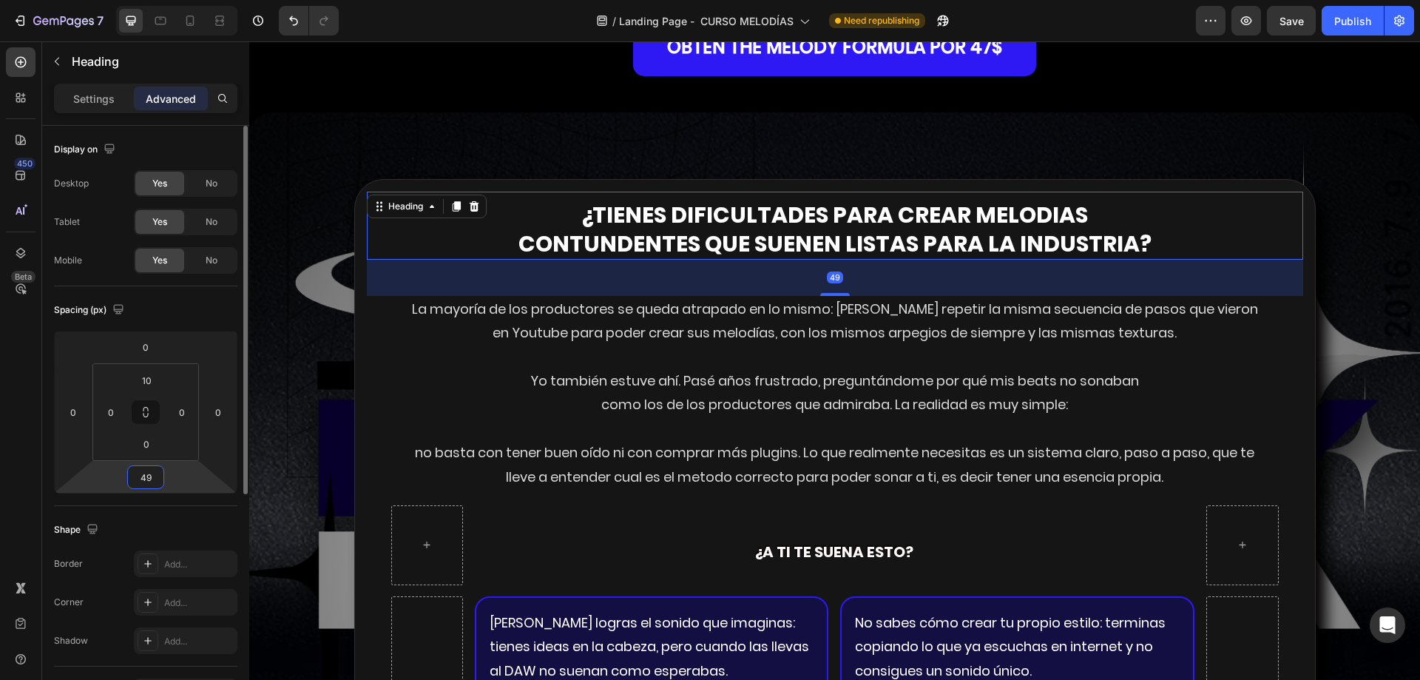
click at [143, 473] on input "49" at bounding box center [146, 477] width 30 height 22
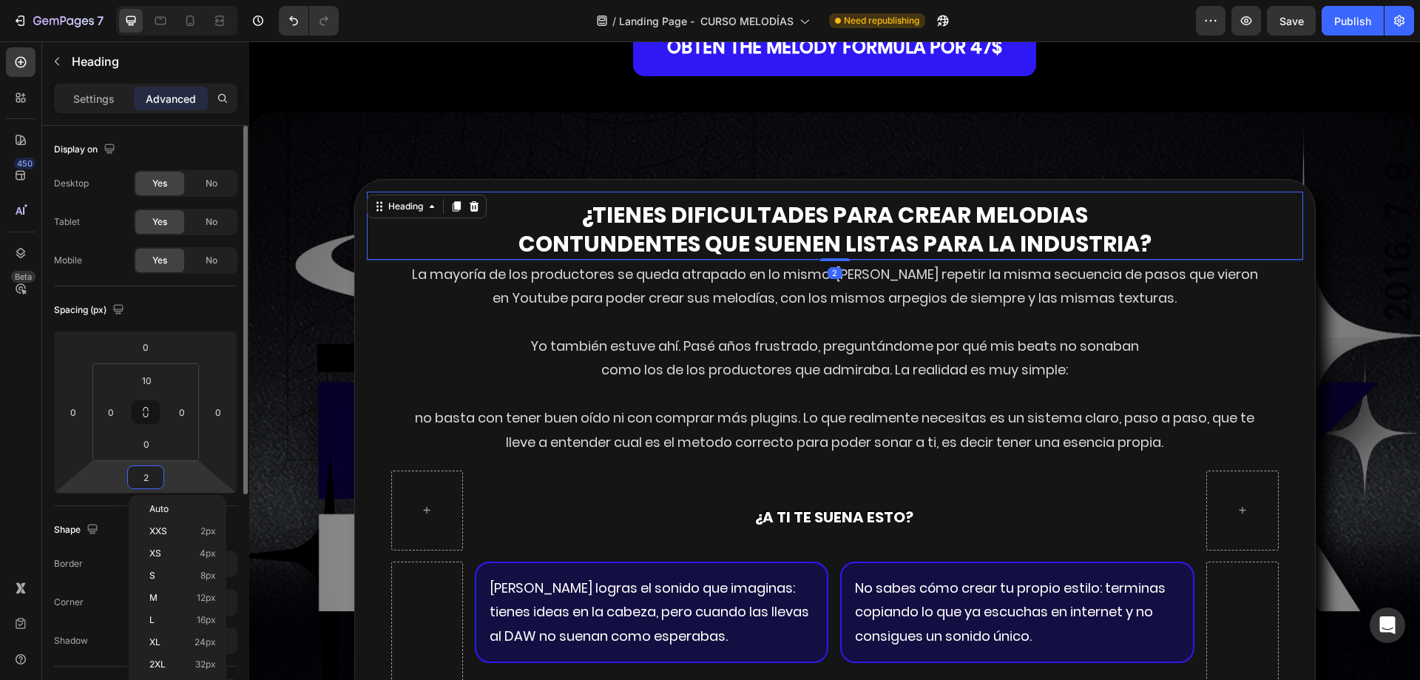
type input "20"
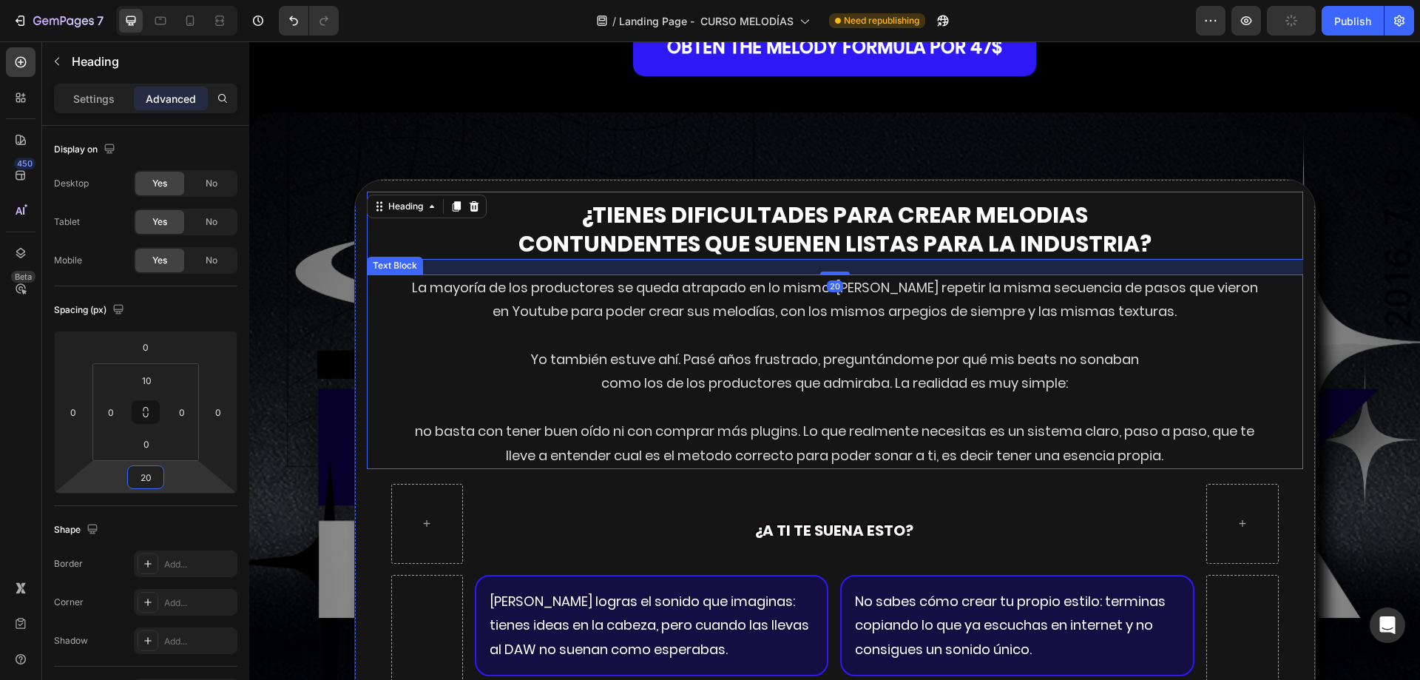
click at [565, 324] on p "La mayoría de los productores se queda atrapado en lo mismo: [PERSON_NAME] repe…" at bounding box center [834, 300] width 859 height 48
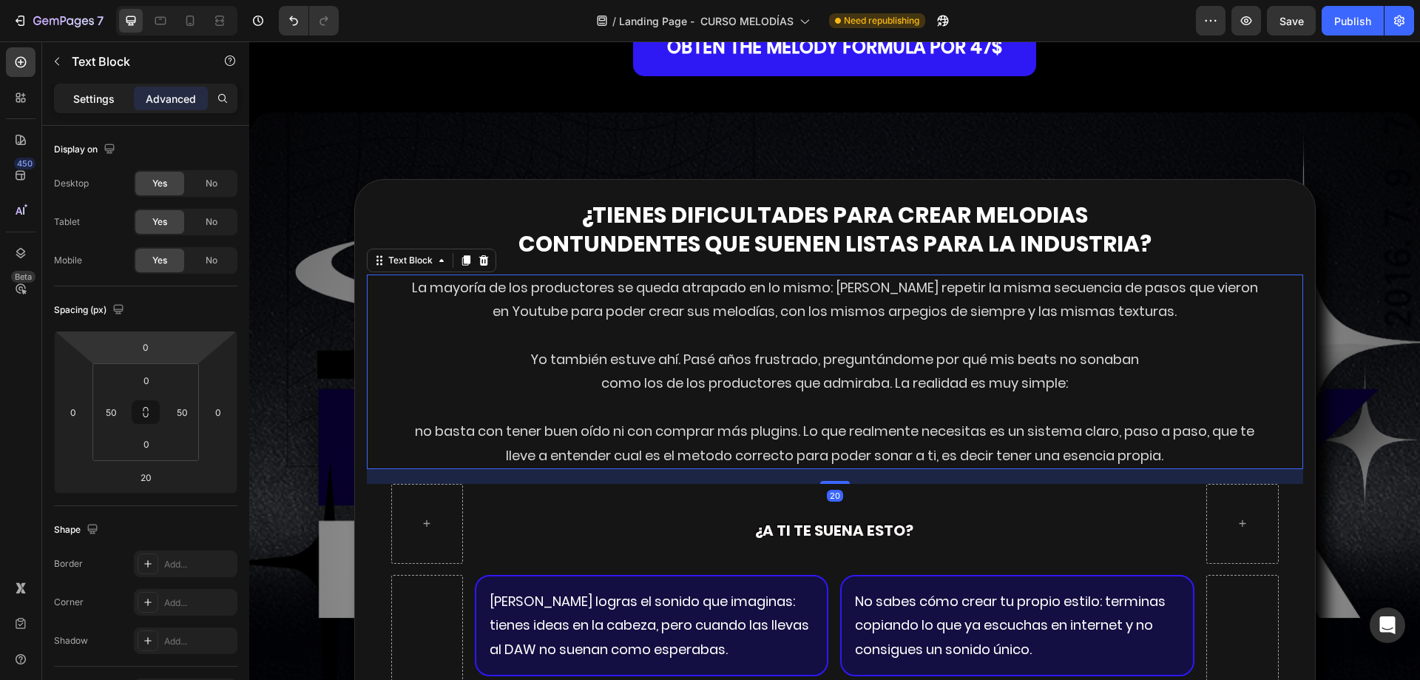
click at [89, 109] on div "Settings" at bounding box center [94, 99] width 74 height 24
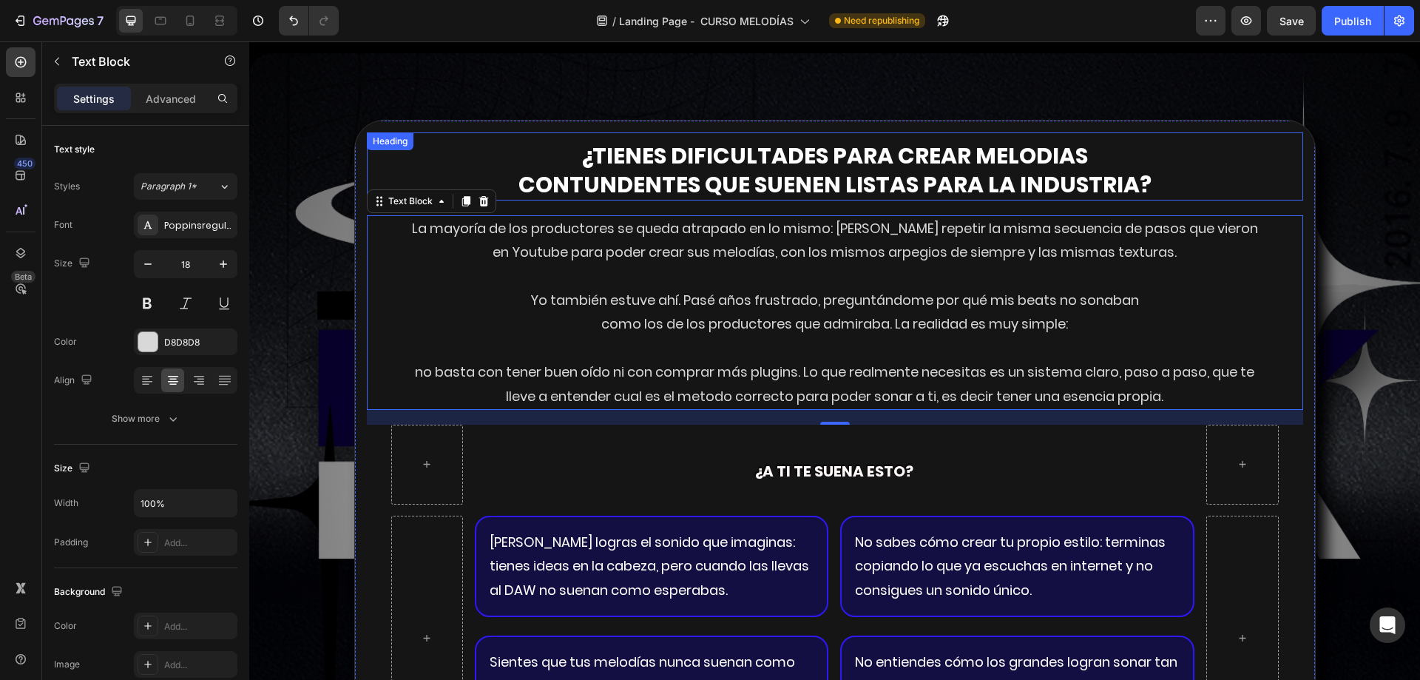
scroll to position [2547, 0]
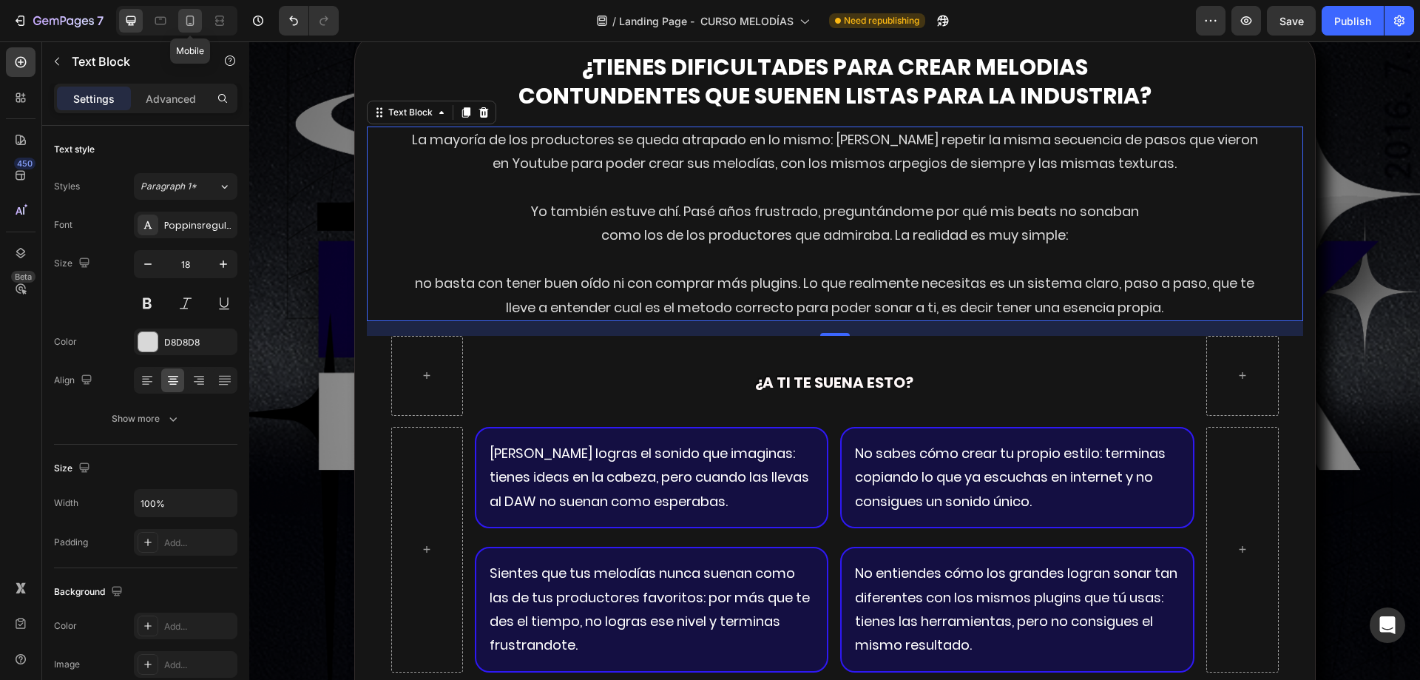
click at [194, 24] on icon at bounding box center [190, 21] width 8 height 10
type input "15"
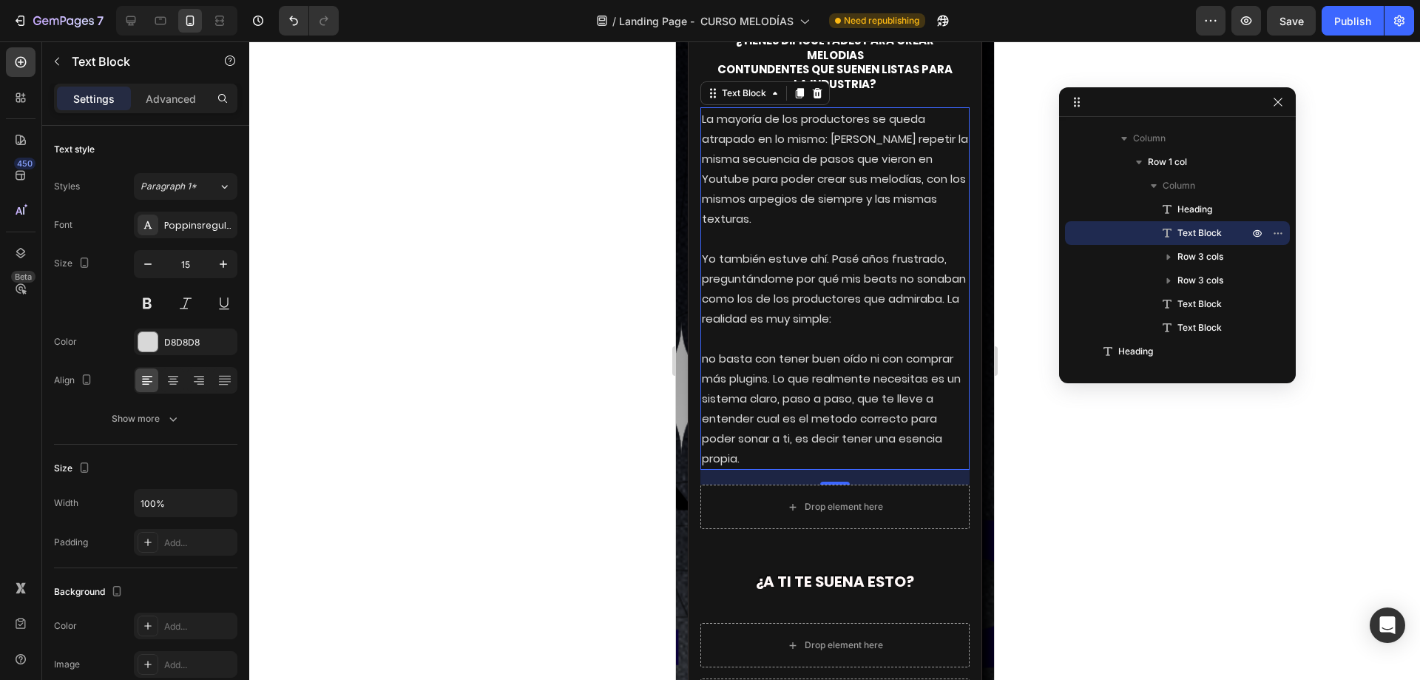
scroll to position [2839, 0]
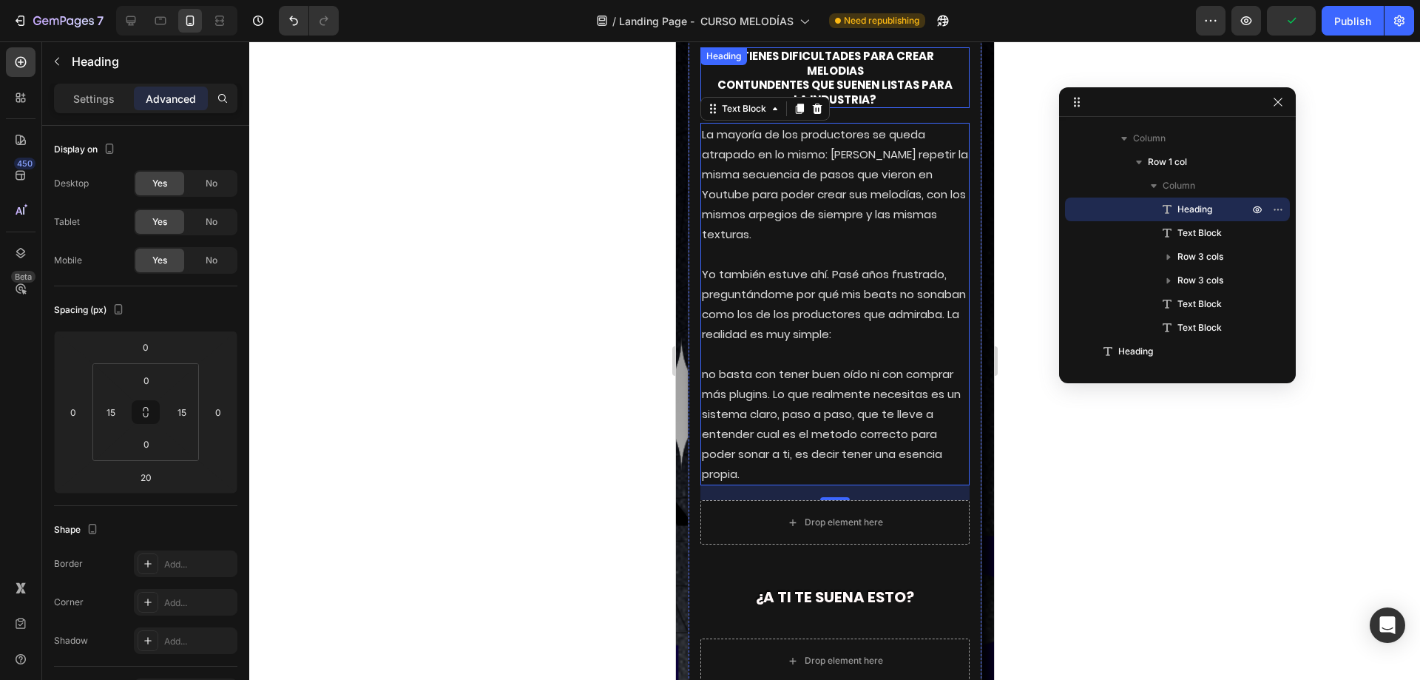
click at [868, 106] on p "¿tienes dificultades para crear melodias contundentes que suenen listas para la…" at bounding box center [834, 78] width 244 height 58
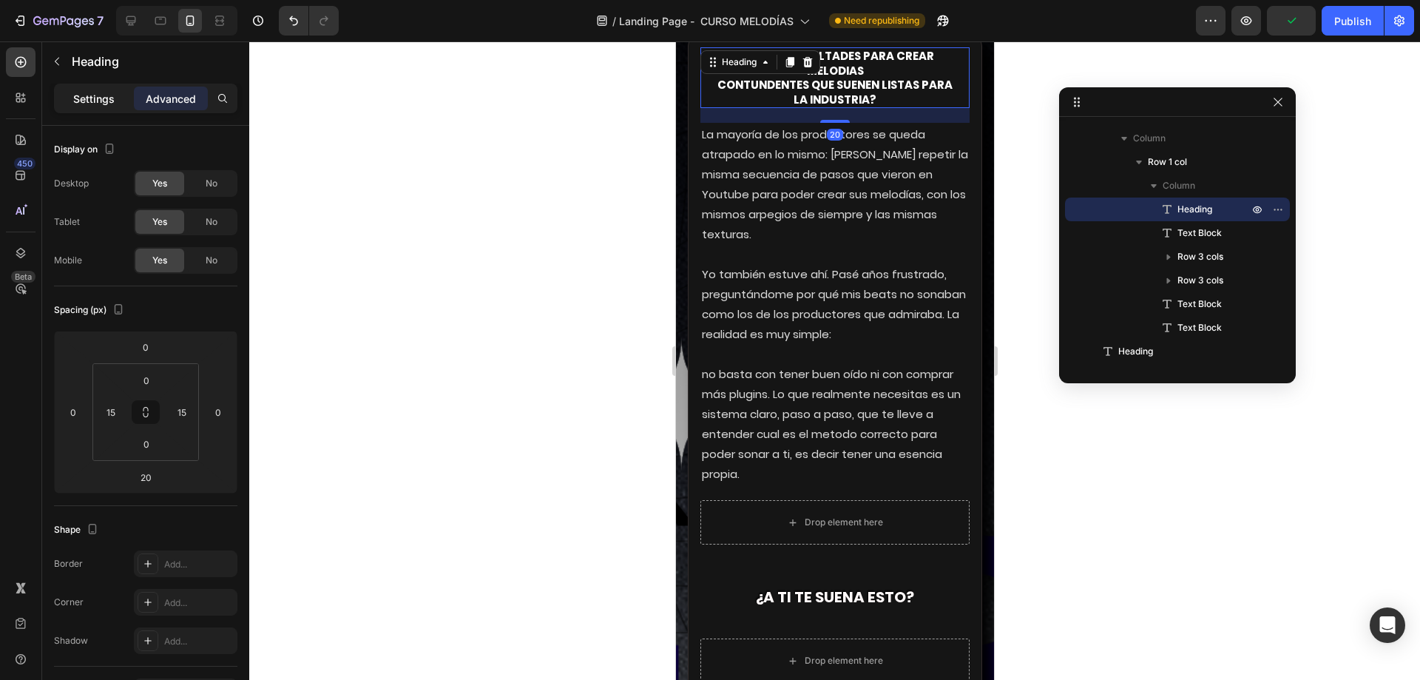
click at [93, 102] on p "Settings" at bounding box center [93, 99] width 41 height 16
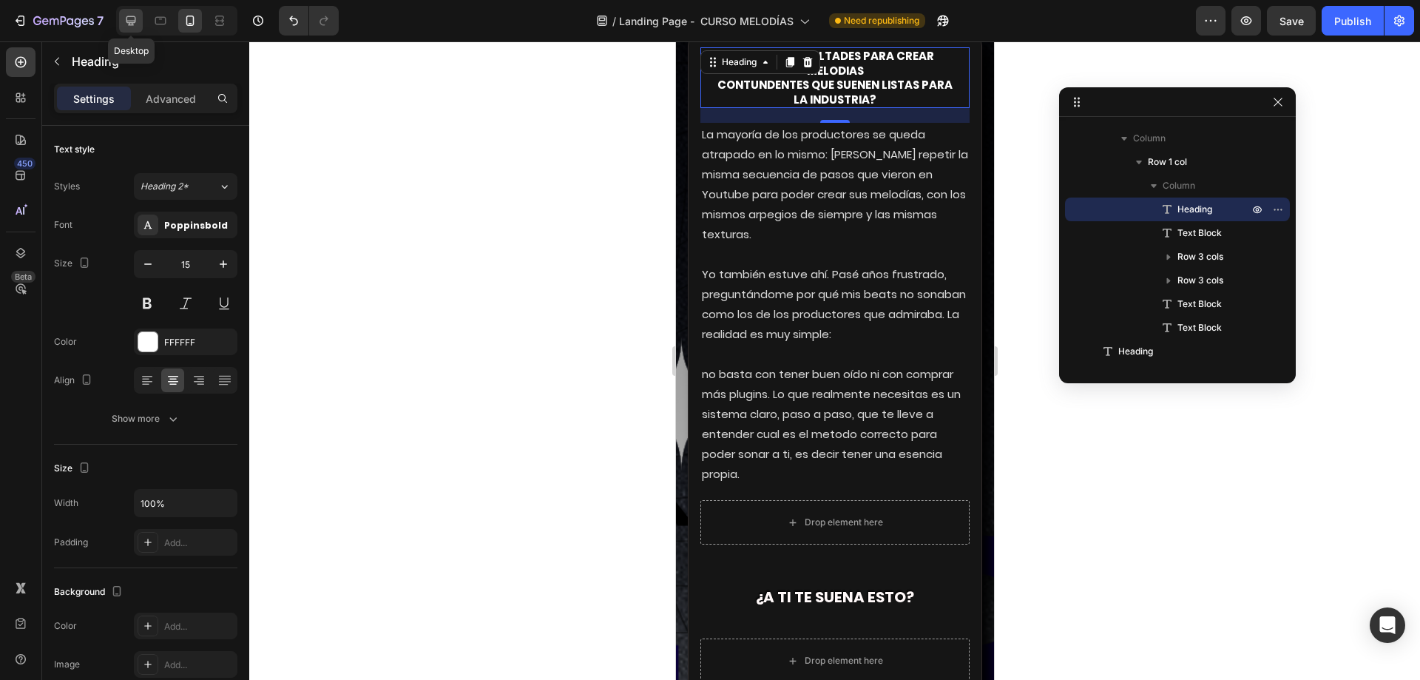
click at [132, 25] on icon at bounding box center [131, 21] width 10 height 10
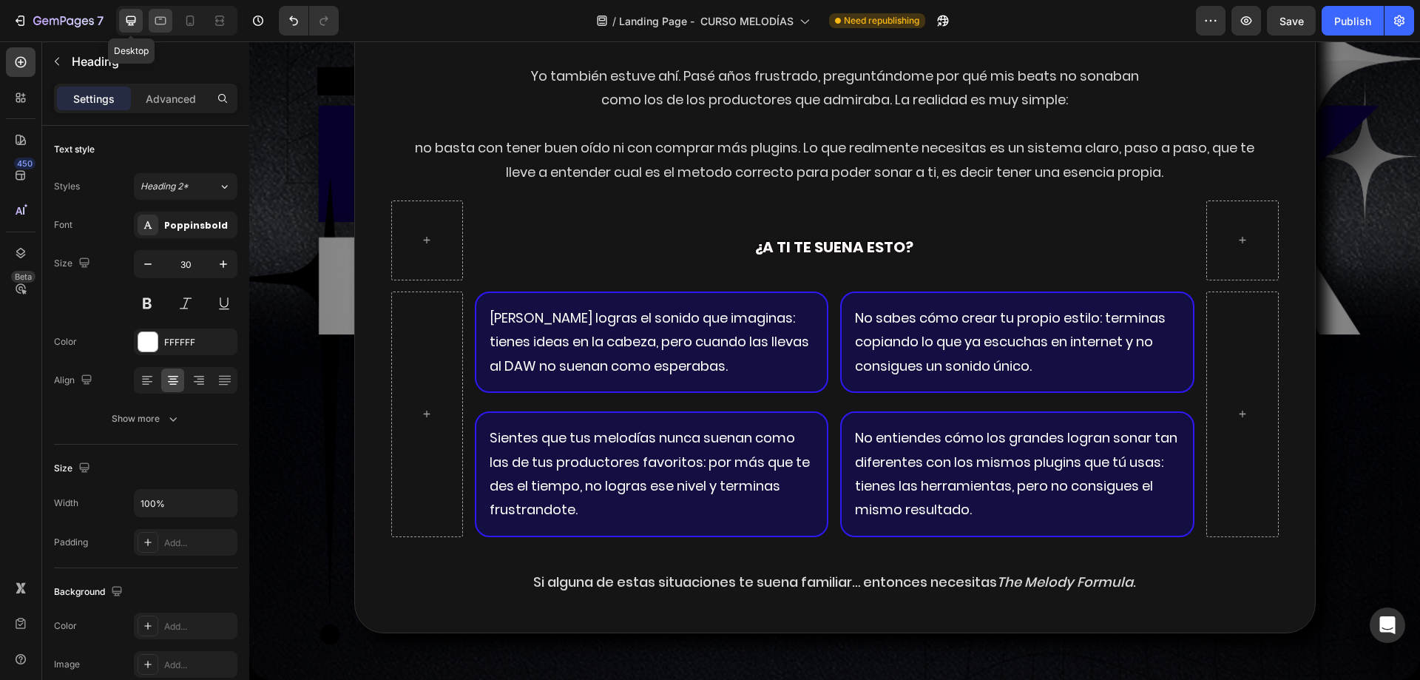
scroll to position [2670, 0]
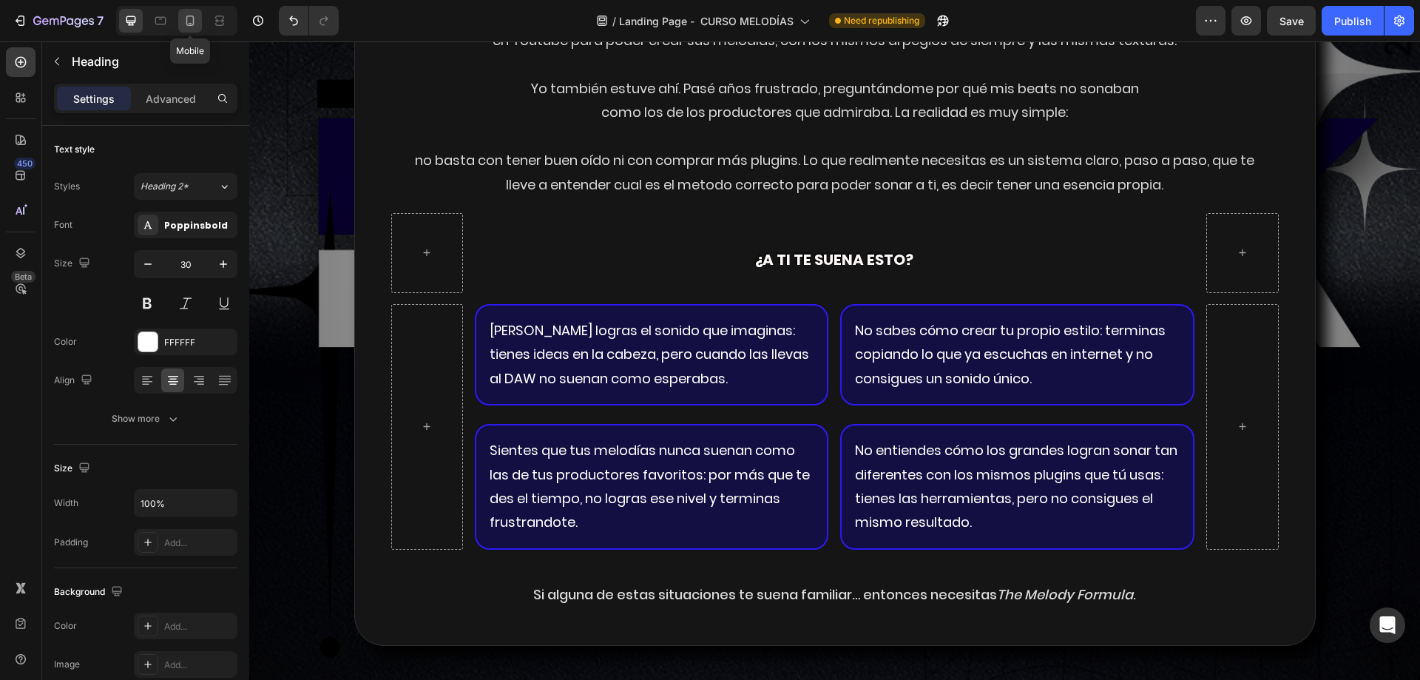
click at [180, 10] on div at bounding box center [190, 21] width 24 height 24
type input "15"
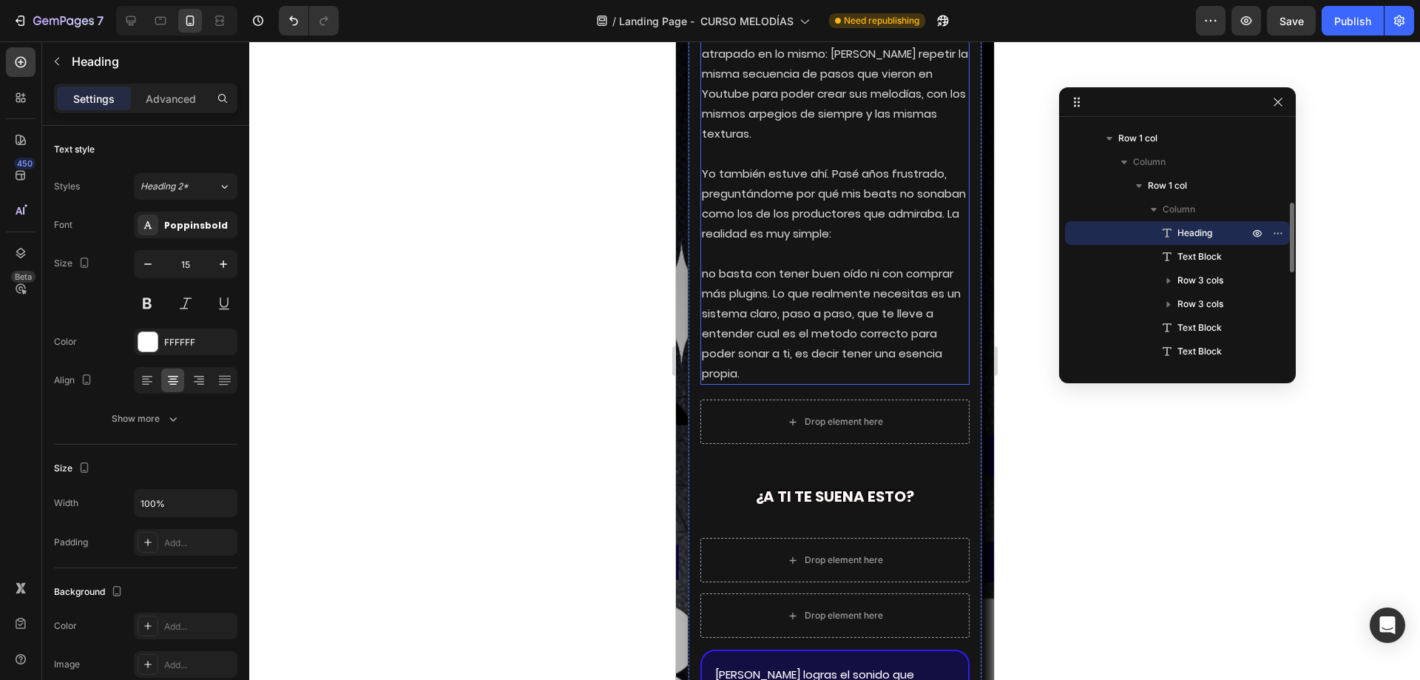
scroll to position [2985, 0]
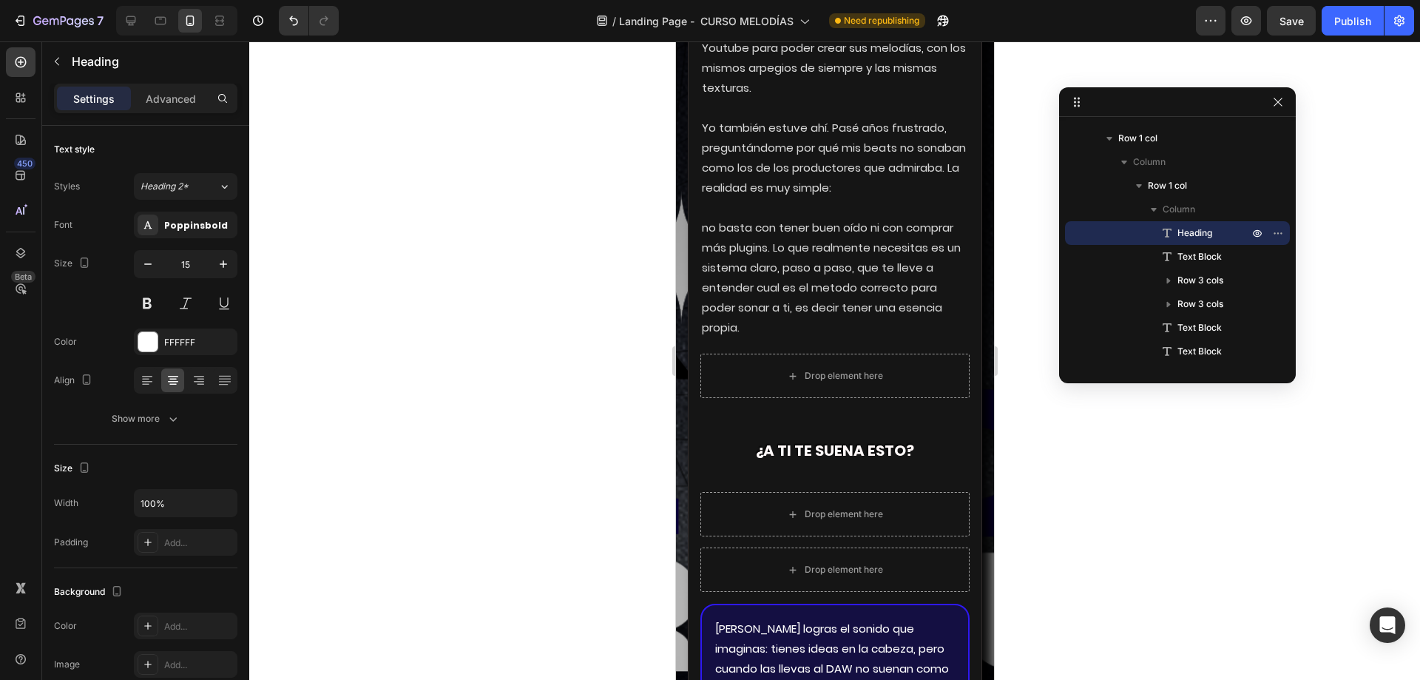
click at [186, 107] on div "Advanced" at bounding box center [171, 99] width 74 height 24
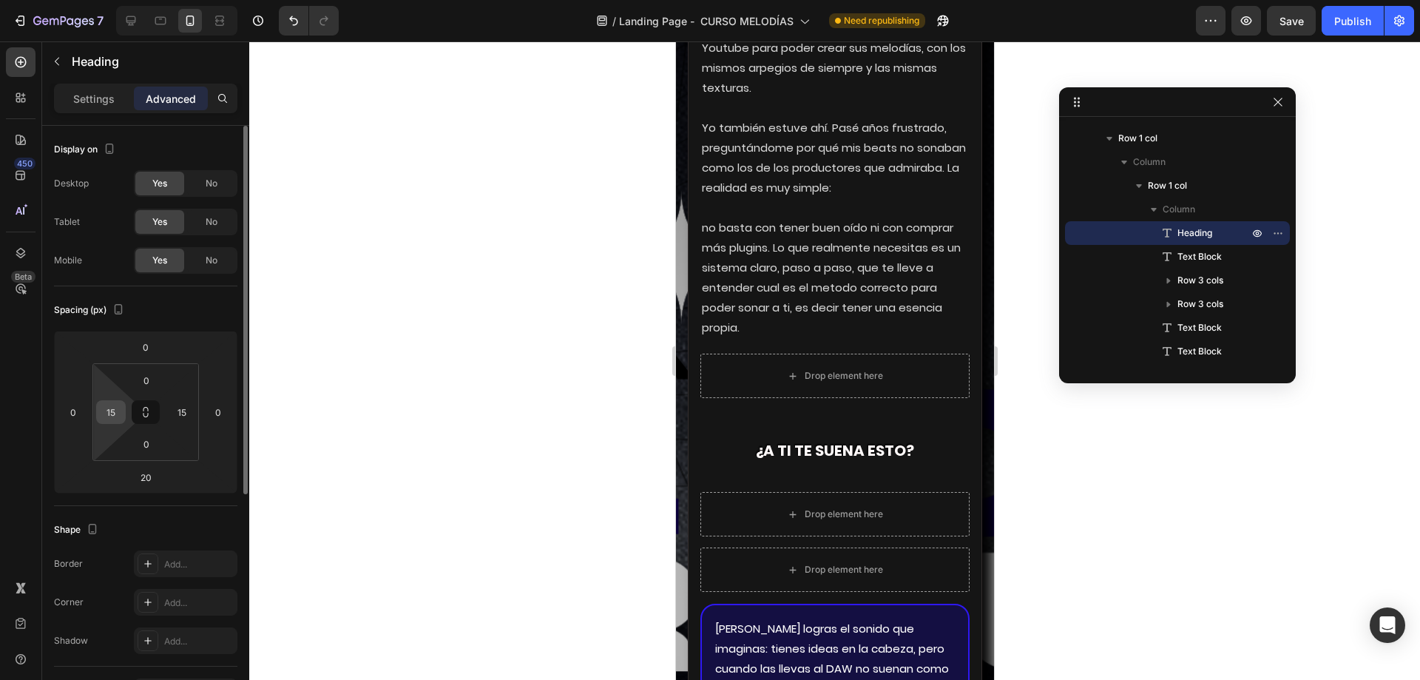
click at [123, 413] on div "15" at bounding box center [111, 412] width 30 height 24
click at [113, 416] on input "15" at bounding box center [111, 412] width 22 height 22
type input "0"
click at [167, 408] on div "15" at bounding box center [182, 412] width 30 height 24
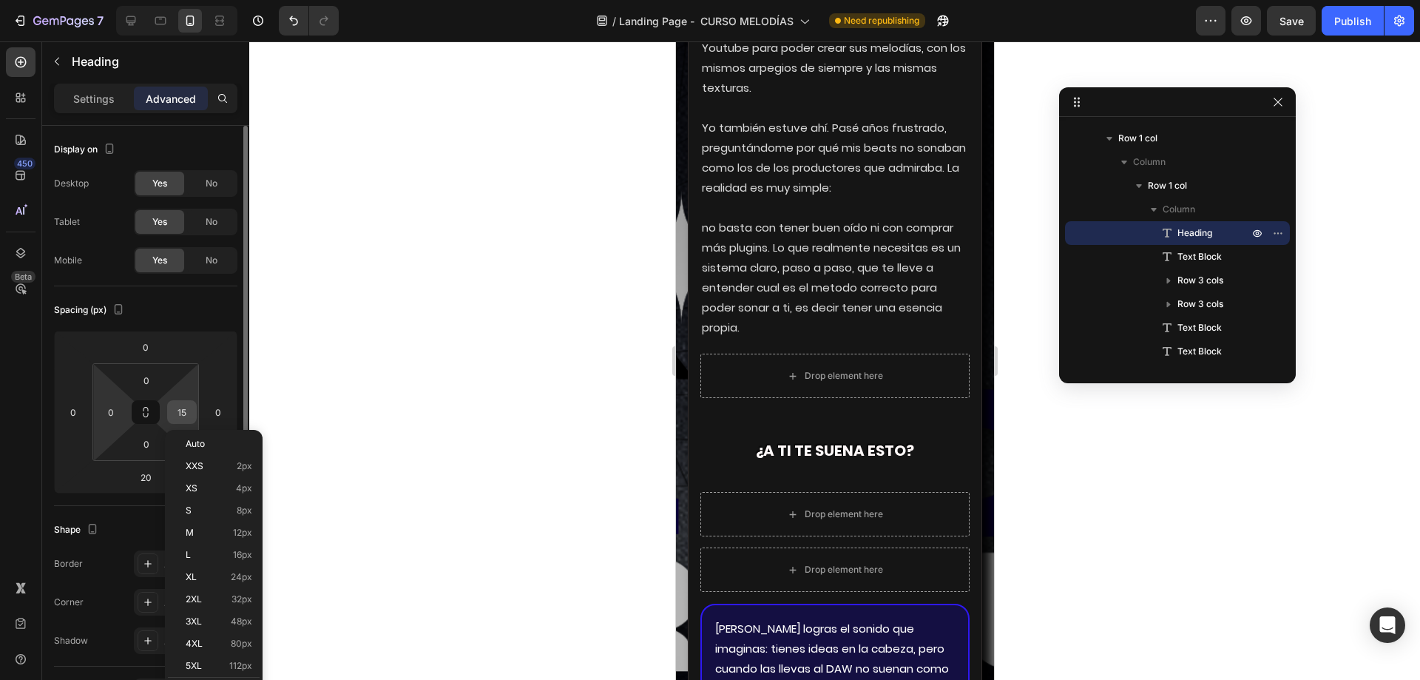
click at [167, 408] on div "15" at bounding box center [182, 412] width 30 height 24
click at [177, 410] on input "15" at bounding box center [182, 412] width 22 height 22
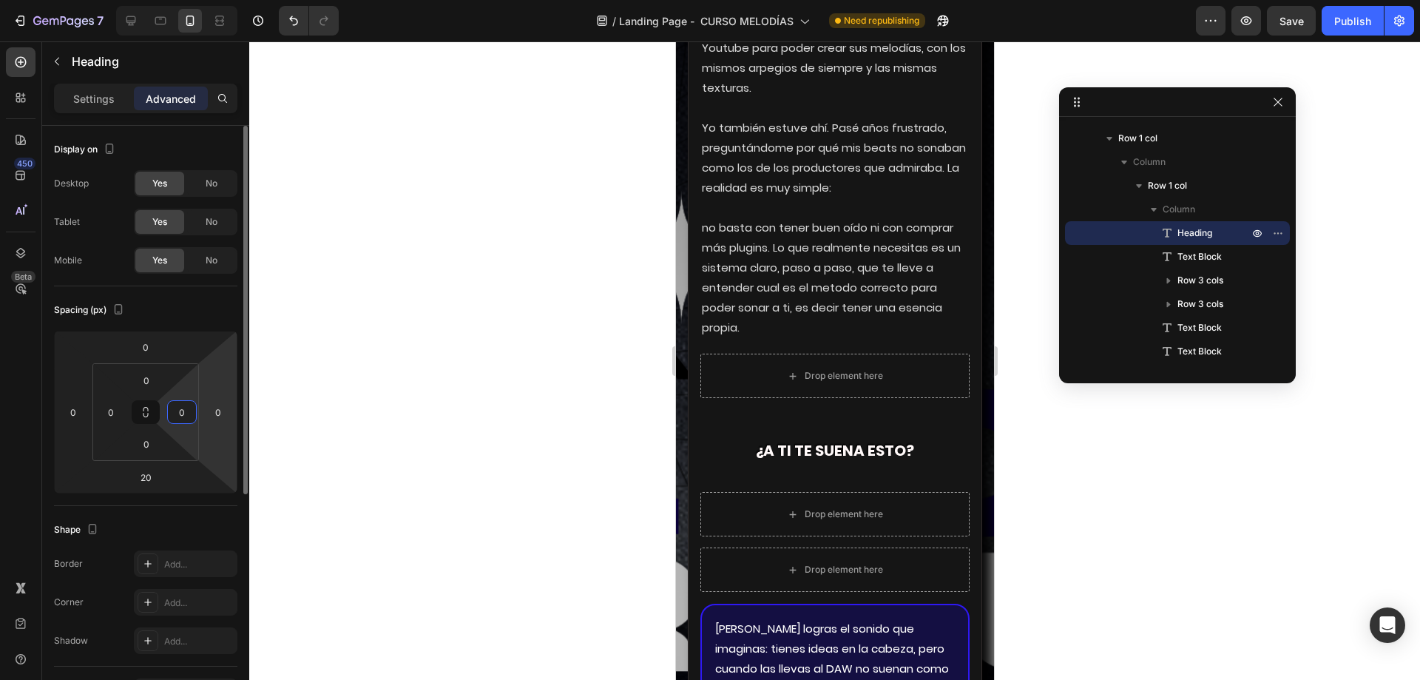
type input "0"
click at [213, 0] on html "7 Version history / Landing Page - CURSO MELODÍAS Need republishing Preview Sav…" at bounding box center [710, 0] width 1420 height 0
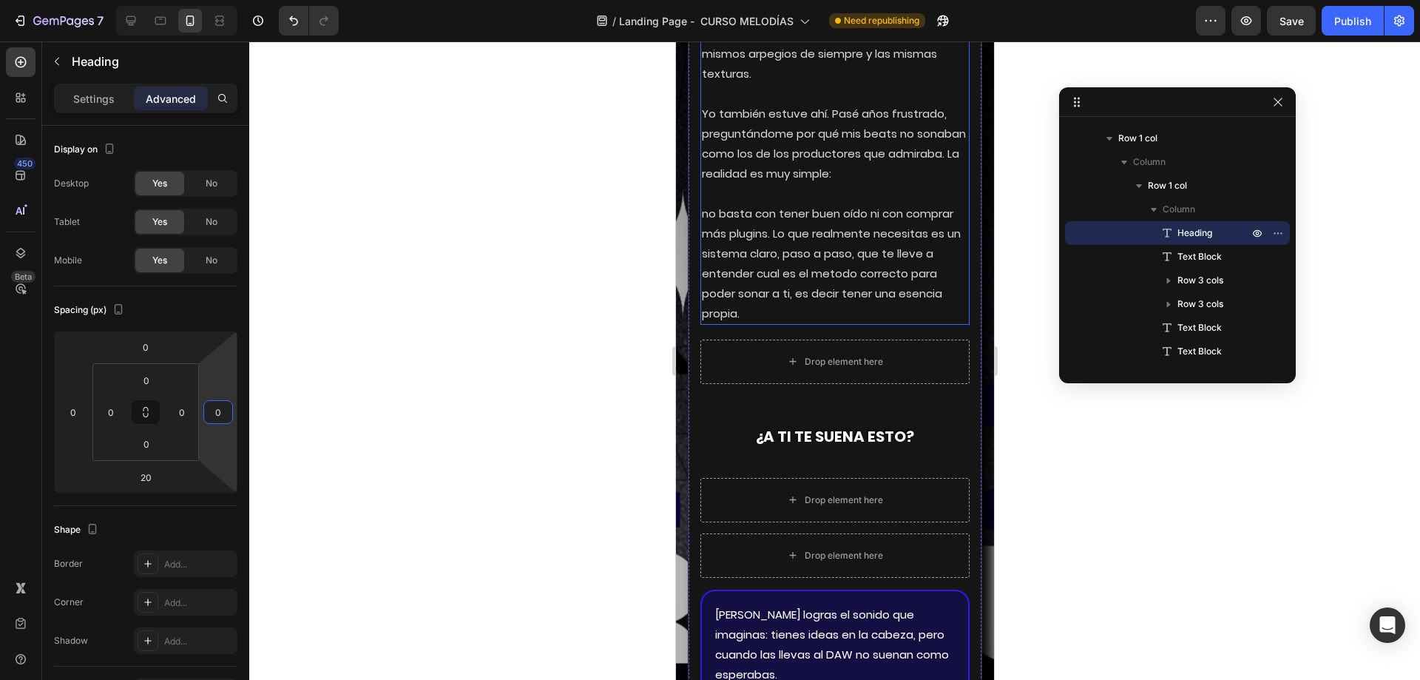
click at [790, 84] on p "La mayoría de los productores se queda atrapado en lo mismo: [PERSON_NAME] repe…" at bounding box center [834, 24] width 266 height 120
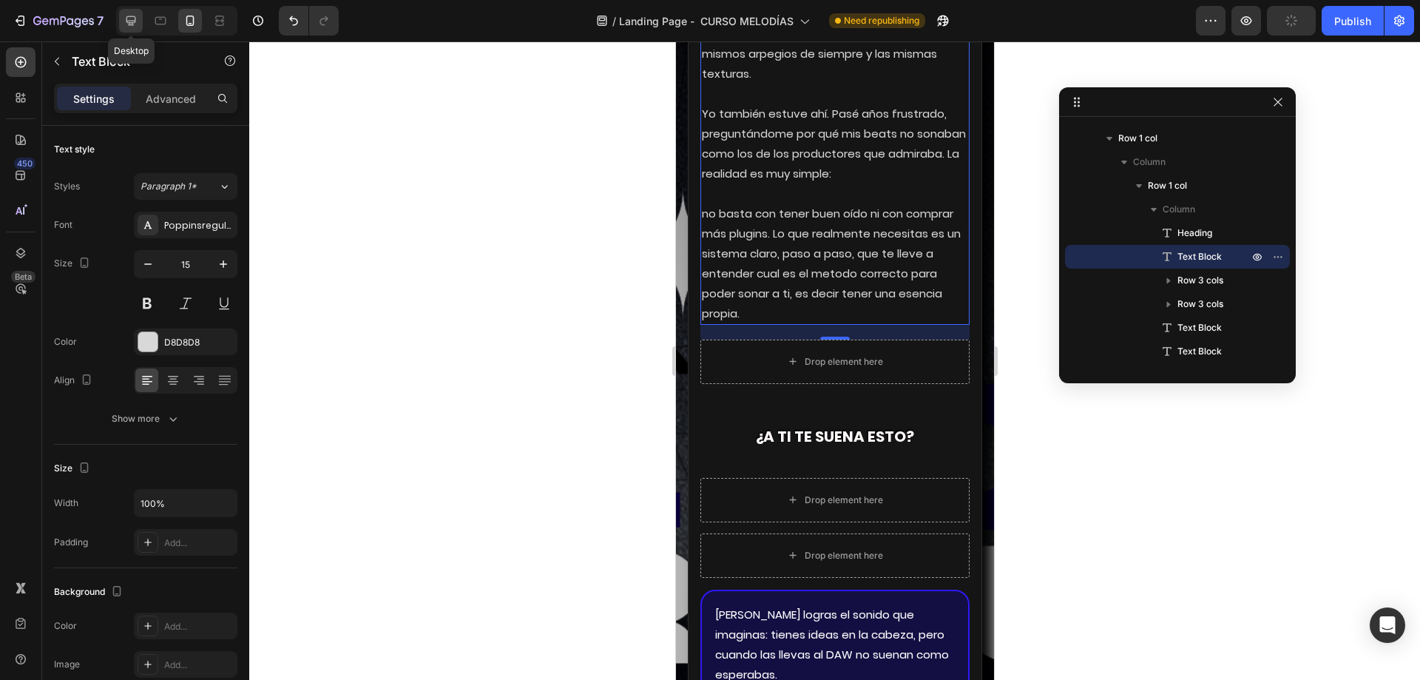
click at [132, 21] on icon at bounding box center [131, 21] width 10 height 10
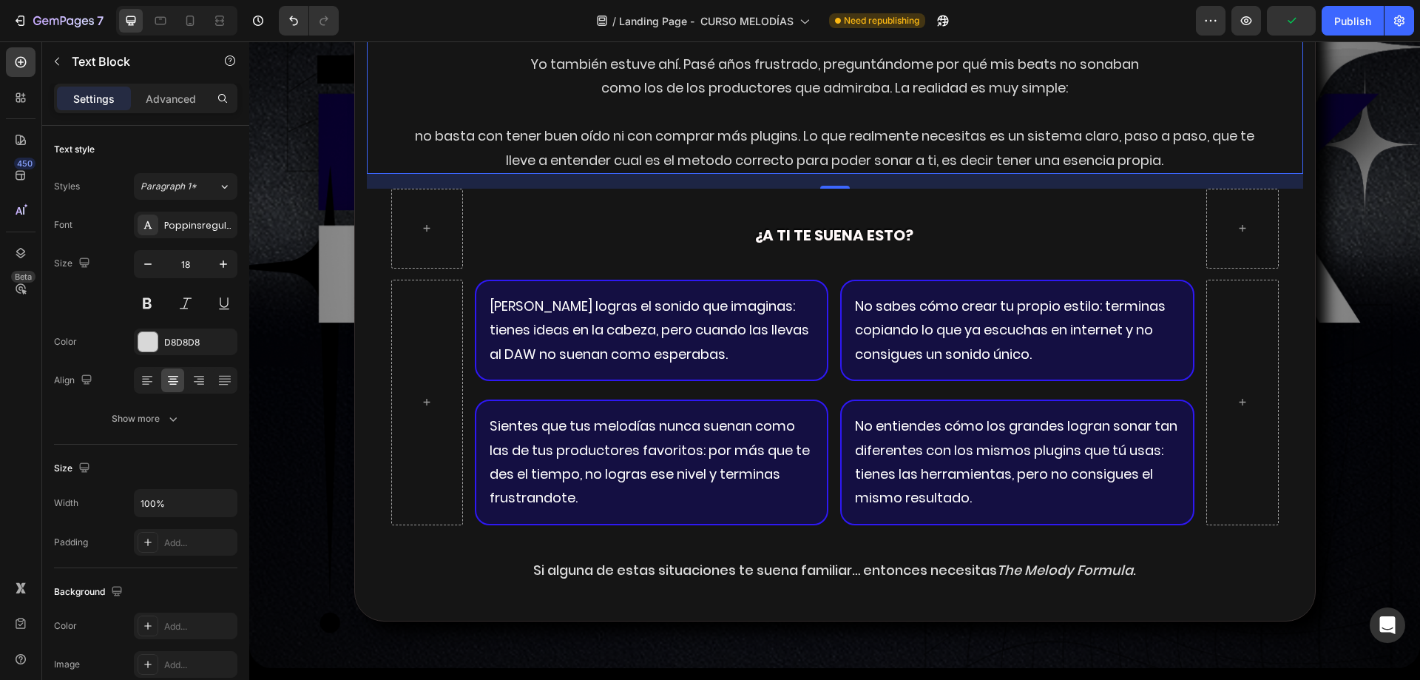
scroll to position [2605, 0]
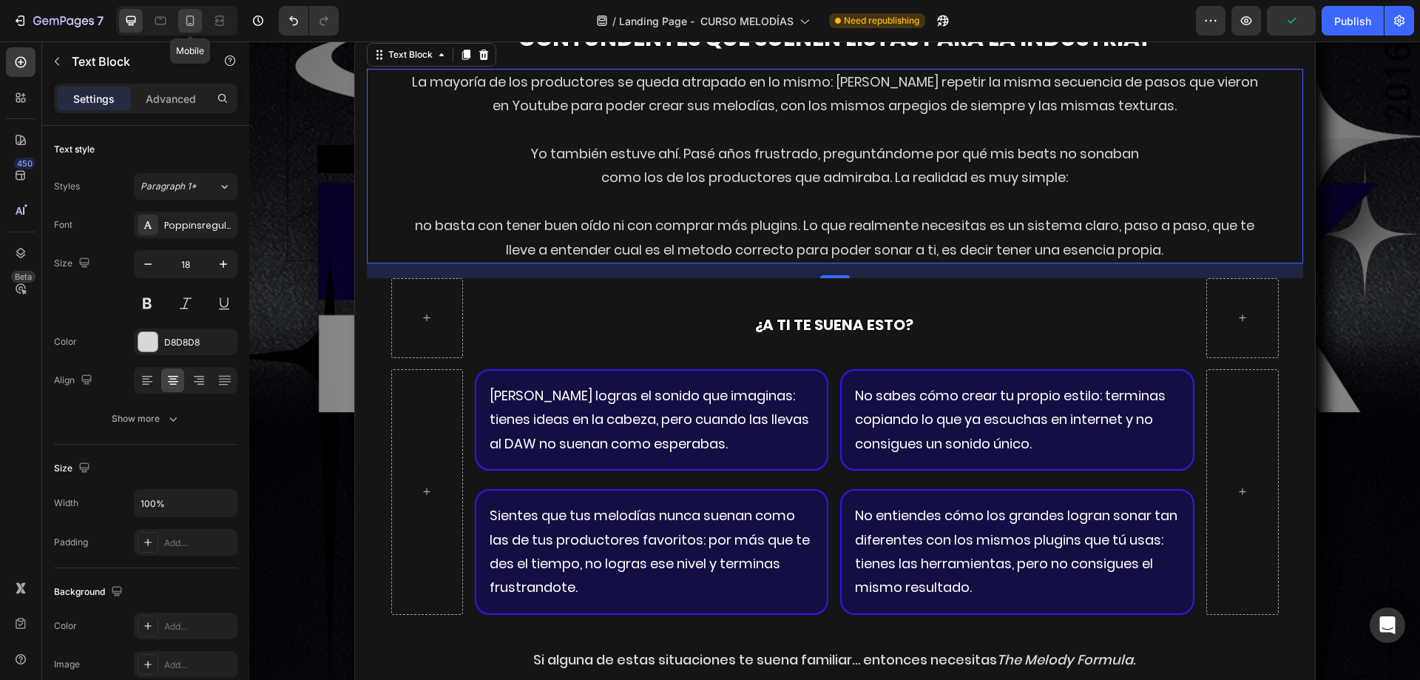
click at [197, 24] on icon at bounding box center [190, 20] width 15 height 15
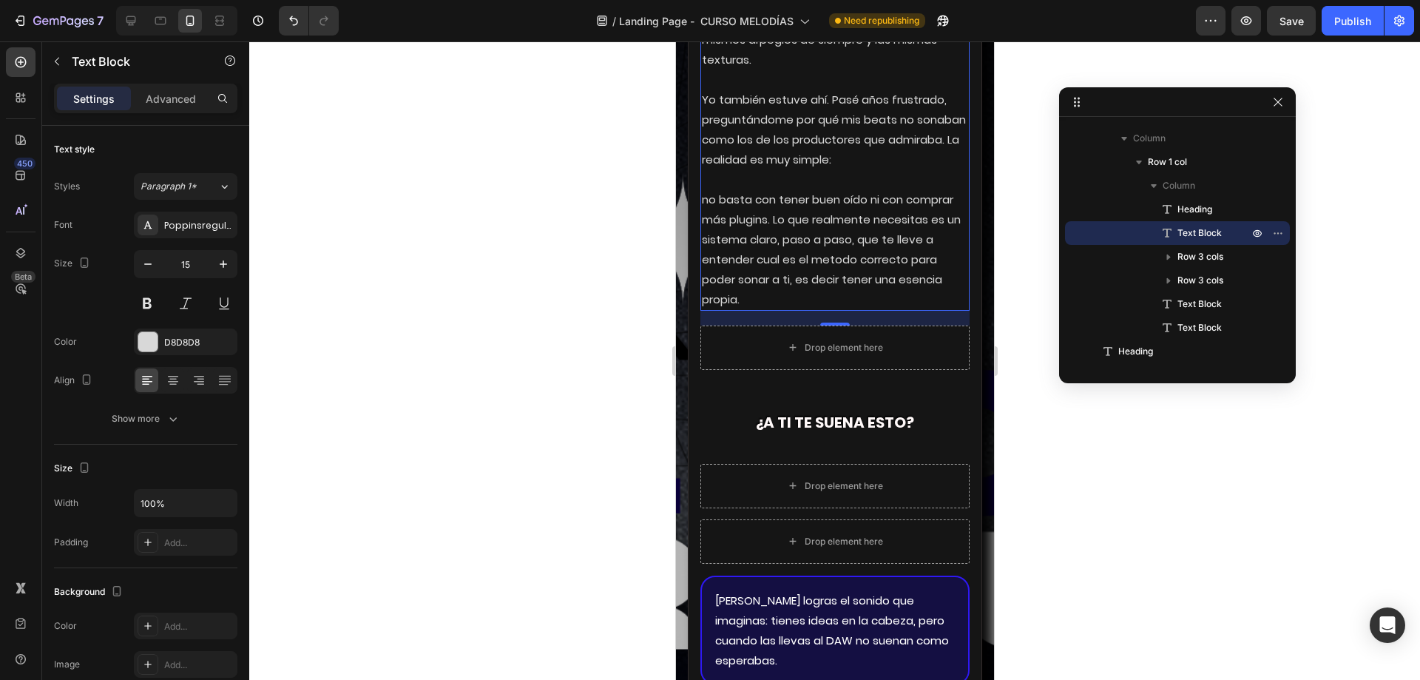
scroll to position [2973, 0]
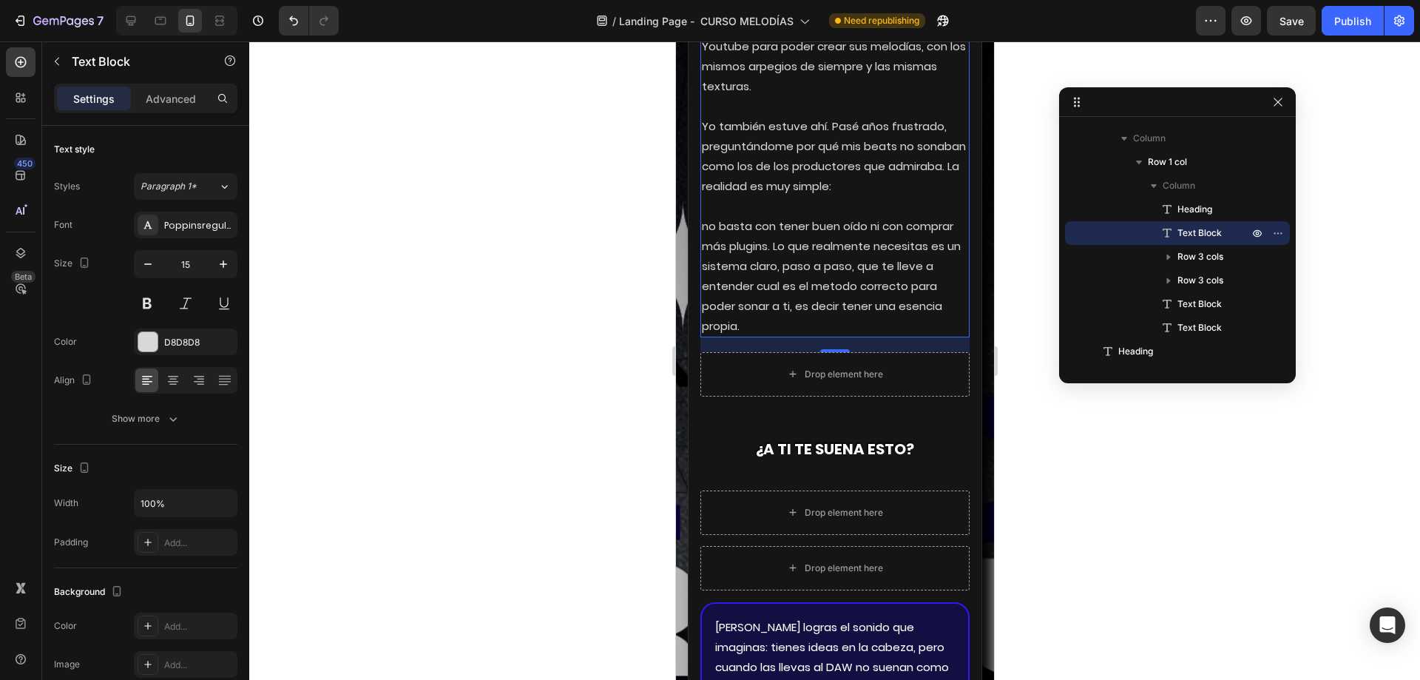
click at [731, 116] on p at bounding box center [834, 106] width 266 height 20
click at [147, 259] on icon "button" at bounding box center [148, 264] width 15 height 15
type input "14"
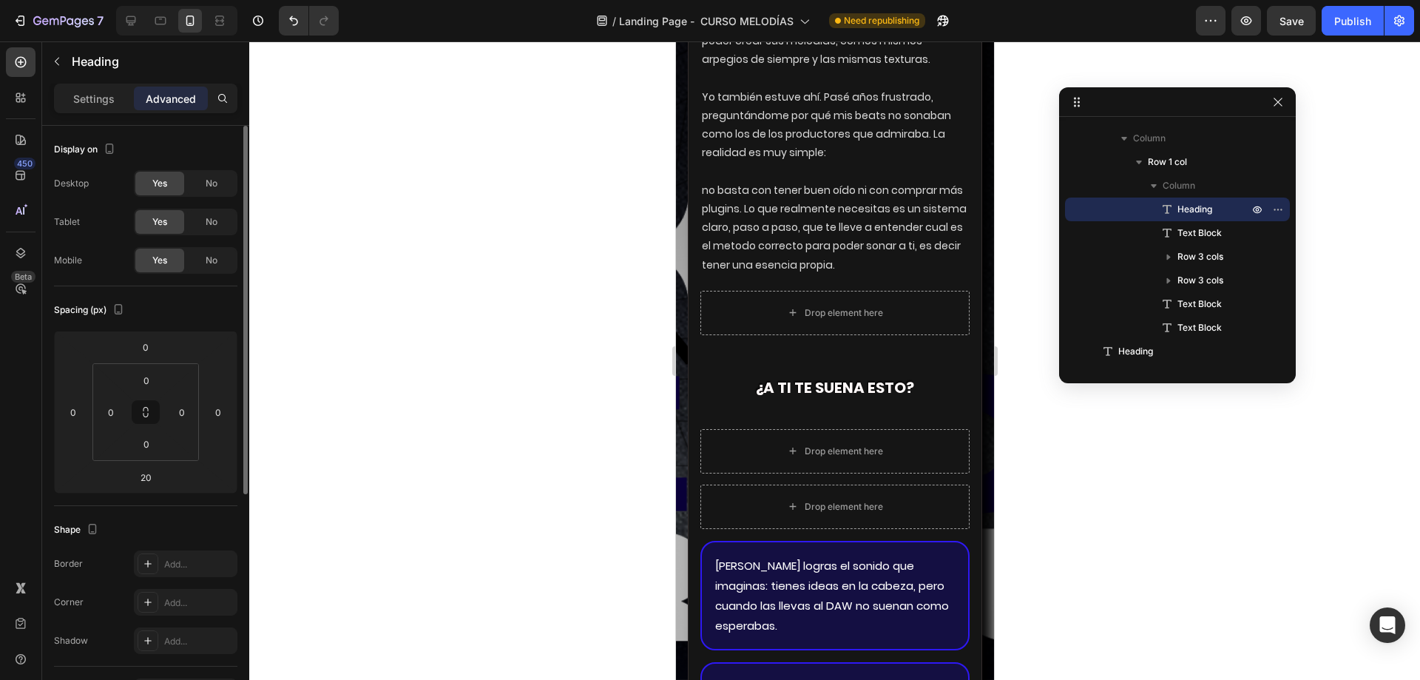
click at [78, 85] on div "Settings Advanced" at bounding box center [145, 99] width 183 height 30
click at [87, 94] on p "Settings" at bounding box center [93, 99] width 41 height 16
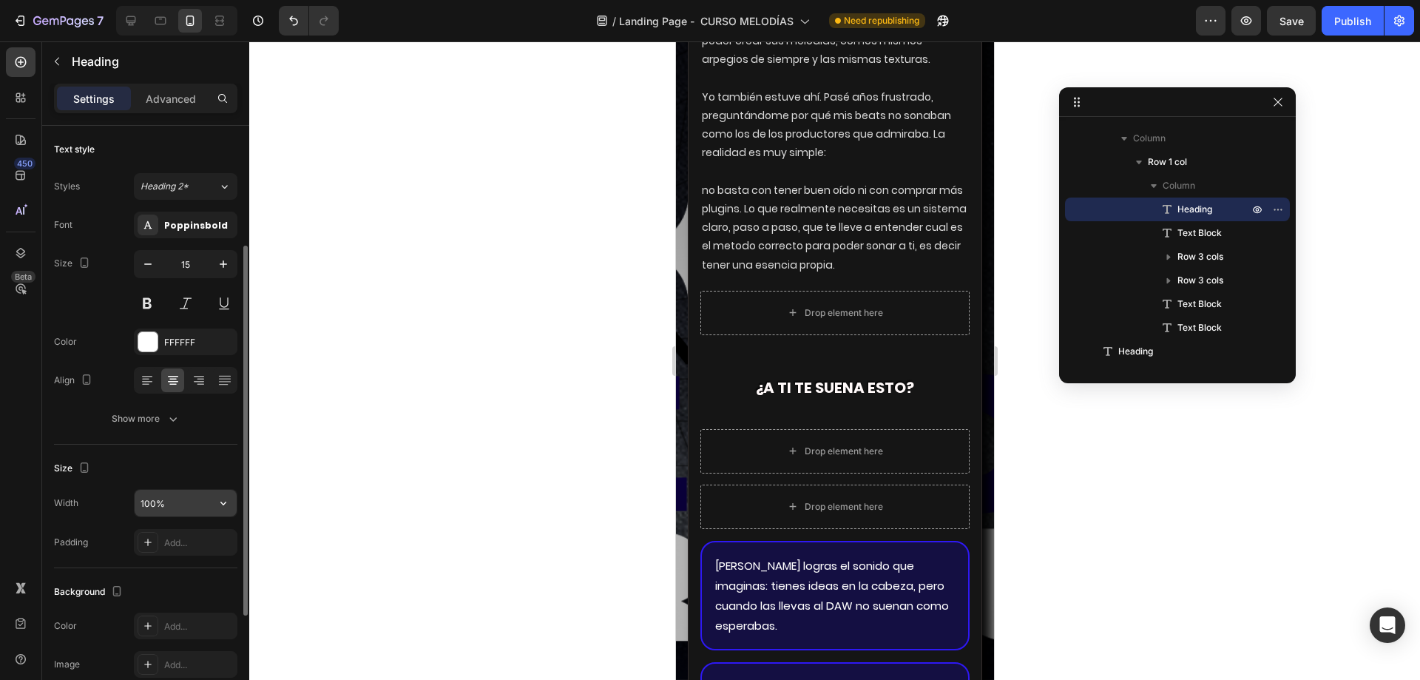
scroll to position [74, 0]
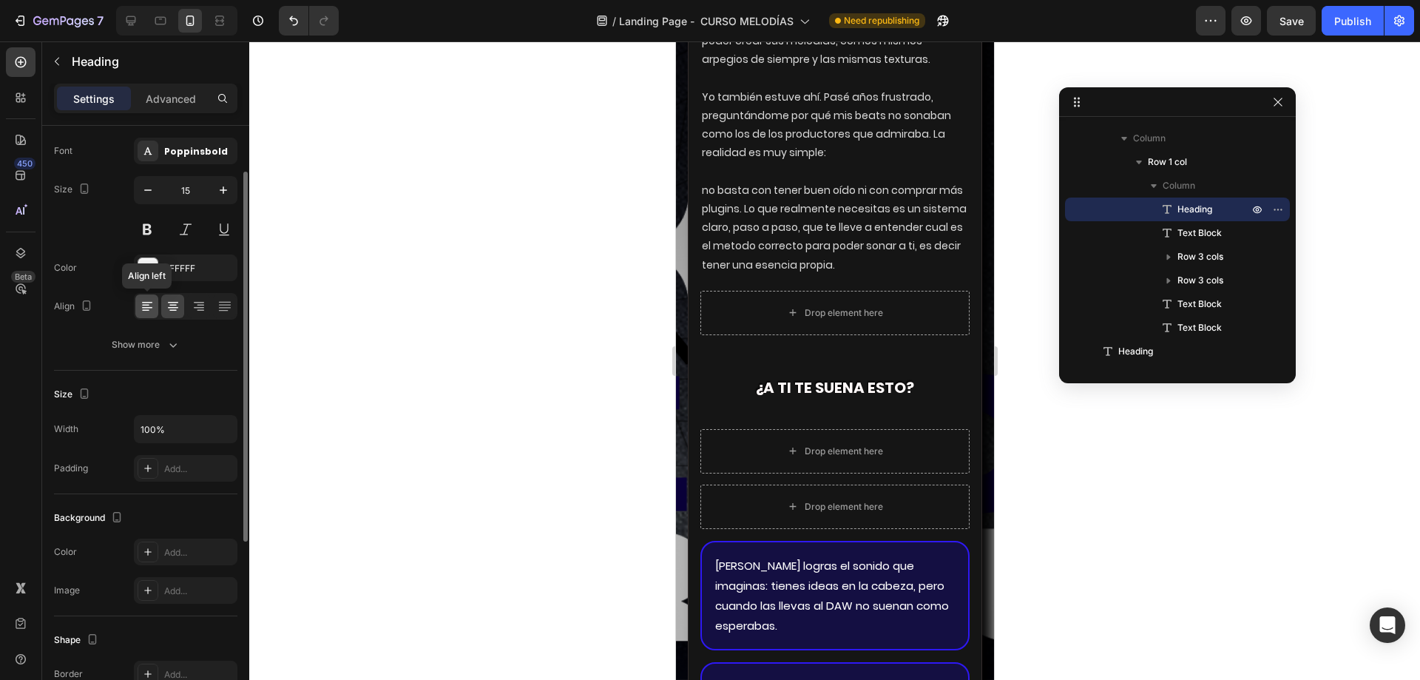
click at [147, 303] on icon at bounding box center [147, 306] width 15 height 15
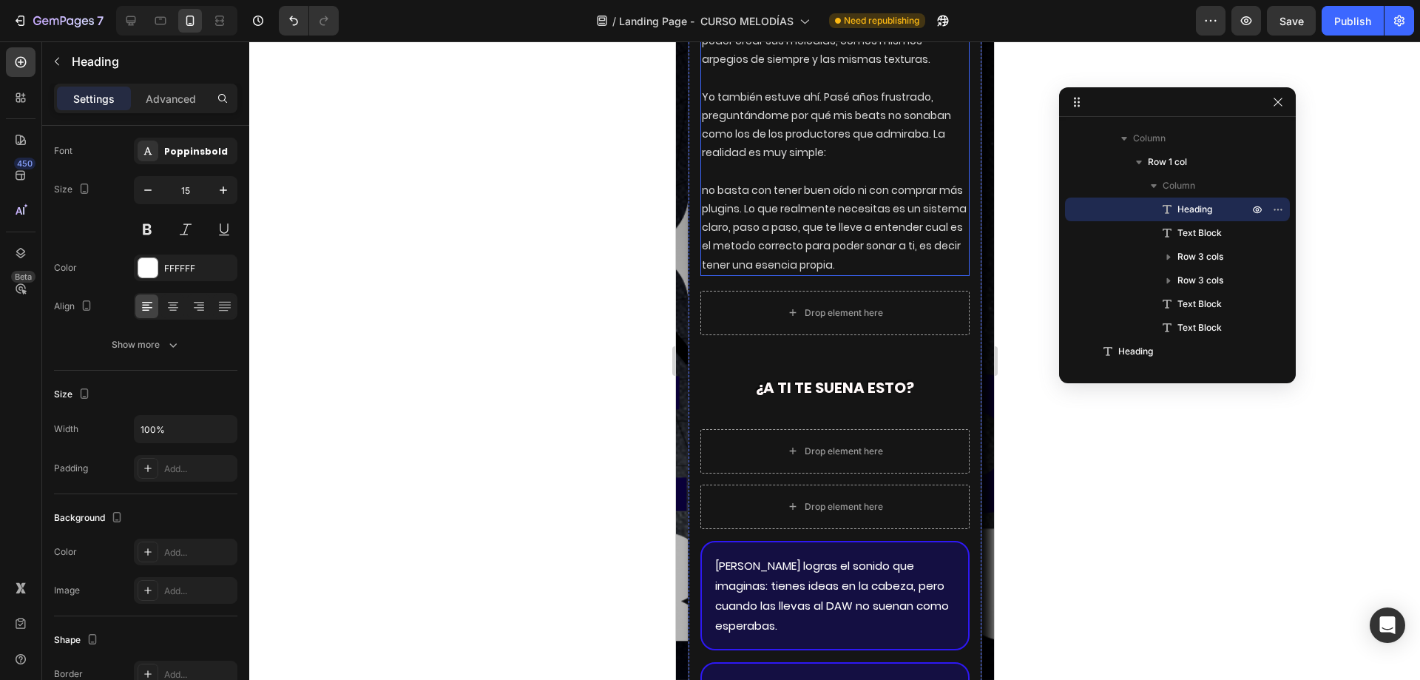
click at [840, 88] on p "Rich Text Editor. Editing area: main" at bounding box center [834, 79] width 266 height 18
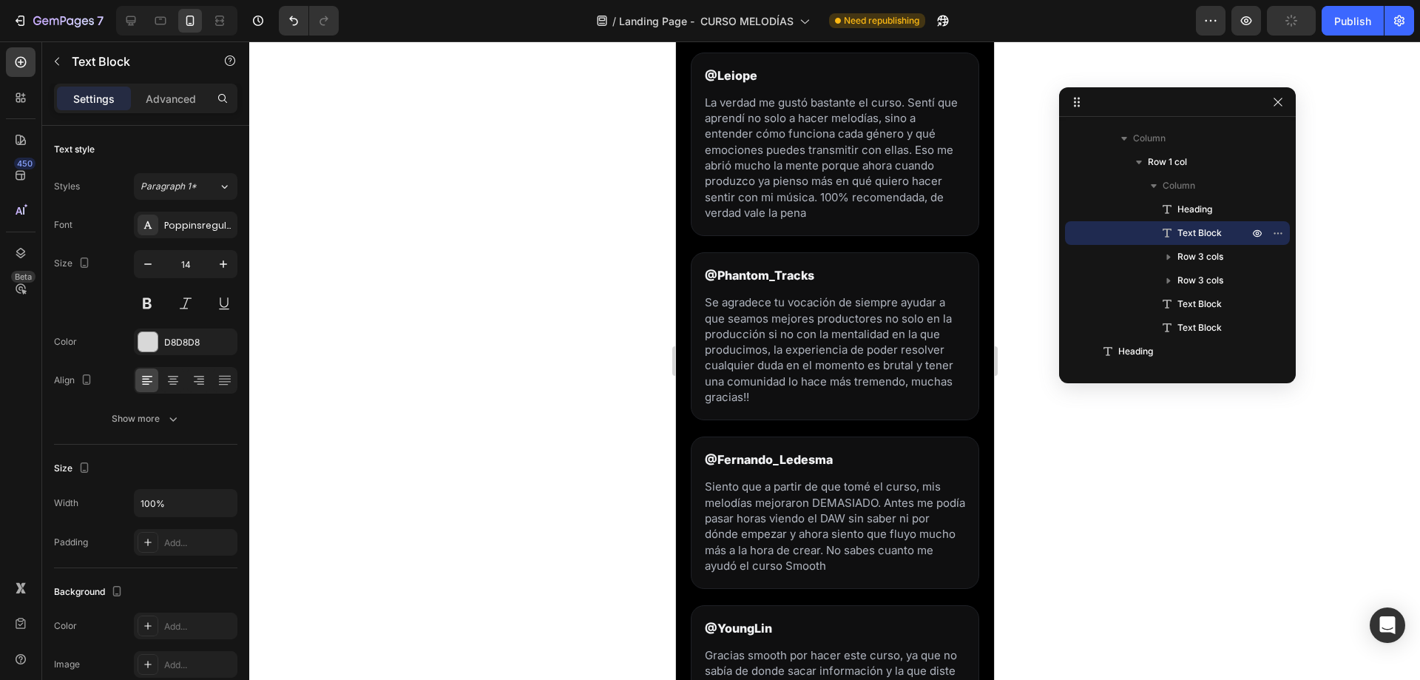
scroll to position [1050, 0]
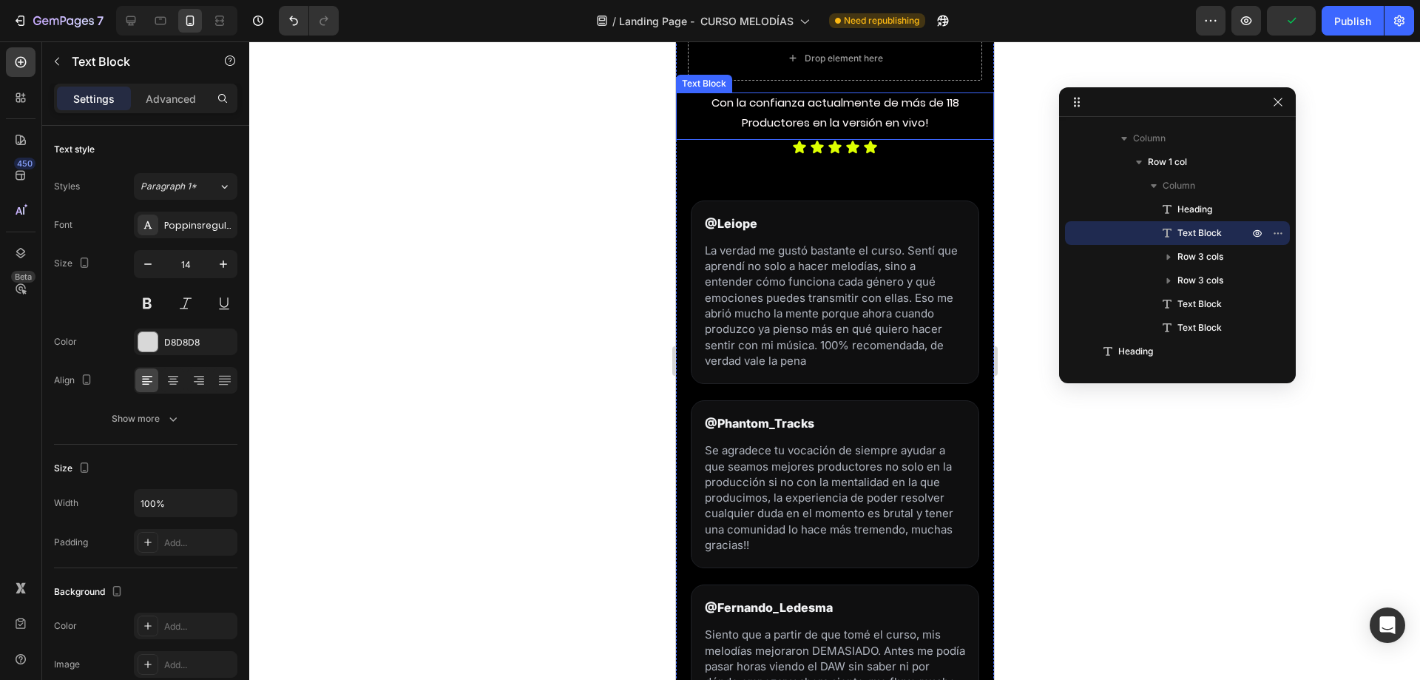
click at [802, 132] on p "Con la confianza actualmente de más de 118 Productores en la versión en vivo!" at bounding box center [834, 112] width 296 height 40
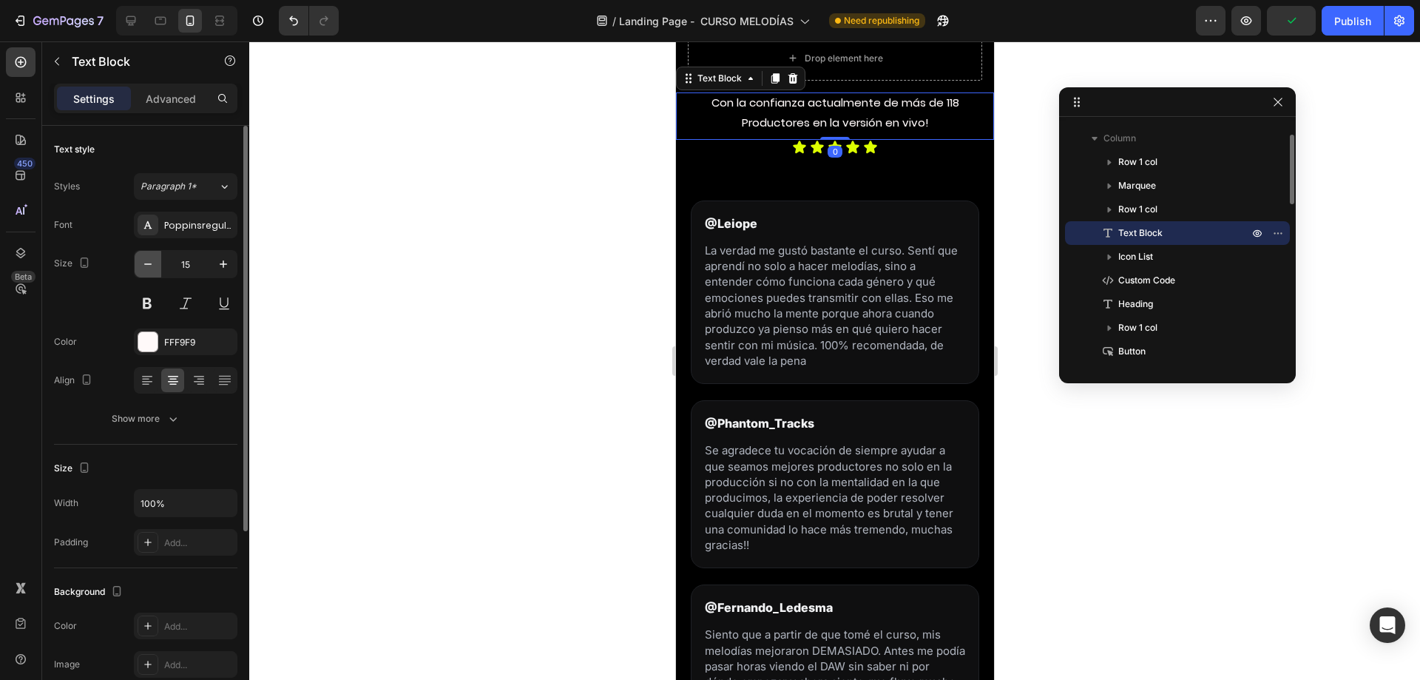
click at [154, 262] on icon "button" at bounding box center [148, 264] width 15 height 15
type input "14"
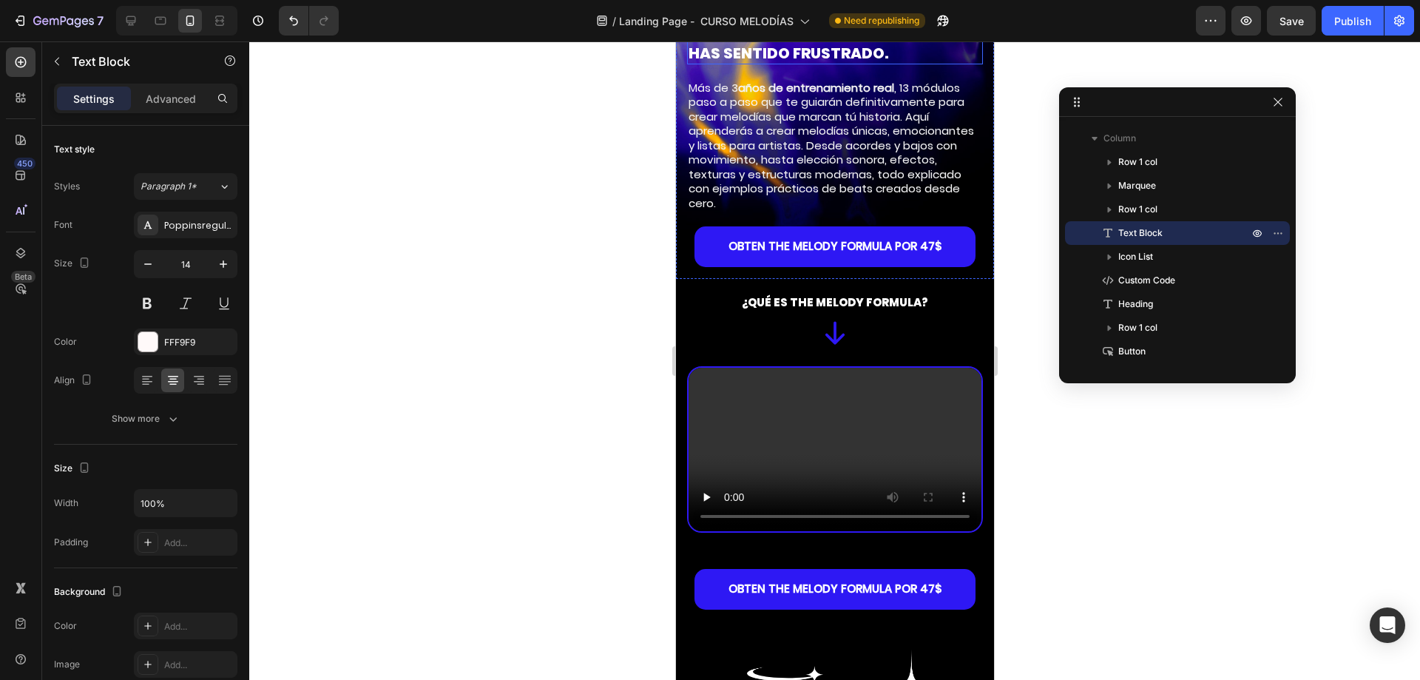
scroll to position [15, 0]
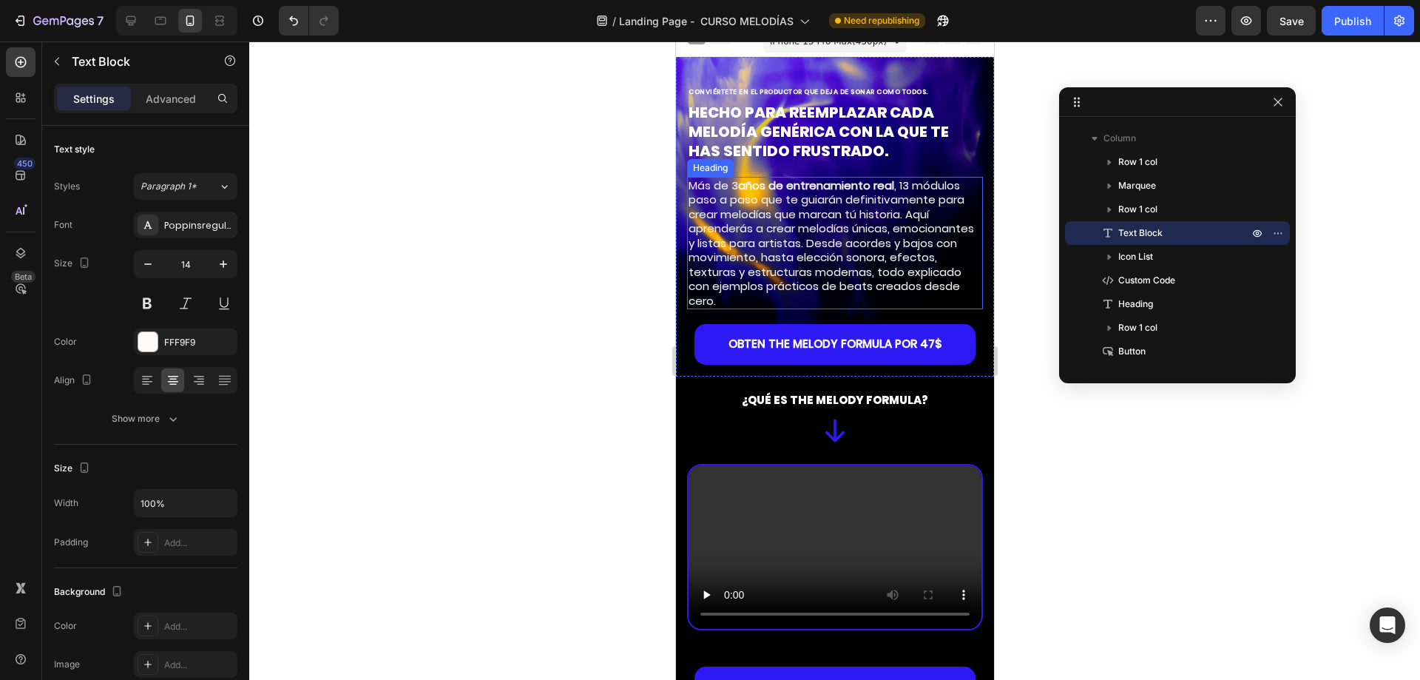
click at [735, 496] on h2 "Más de 3 años de entrenamiento real , 13 módulos paso a paso que te guiarán def…" at bounding box center [834, 539] width 296 height 133
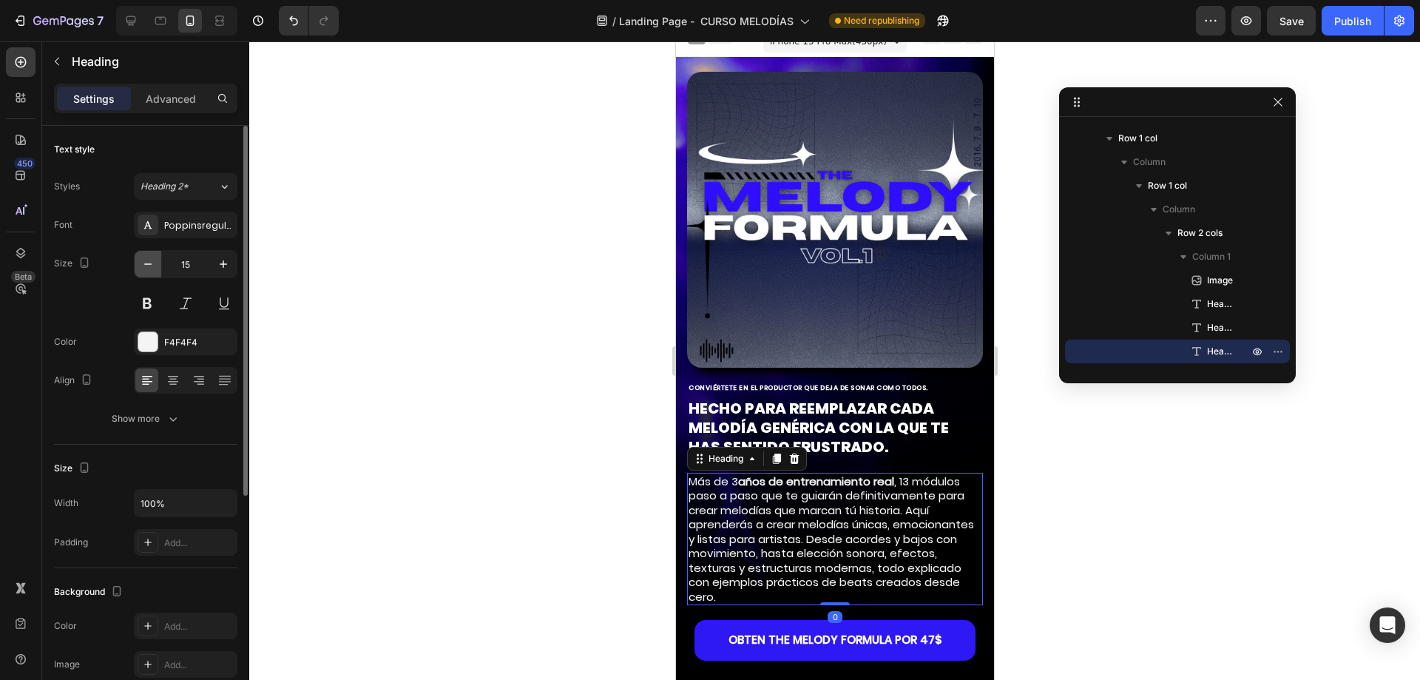
click at [158, 269] on button "button" at bounding box center [148, 264] width 27 height 27
type input "14"
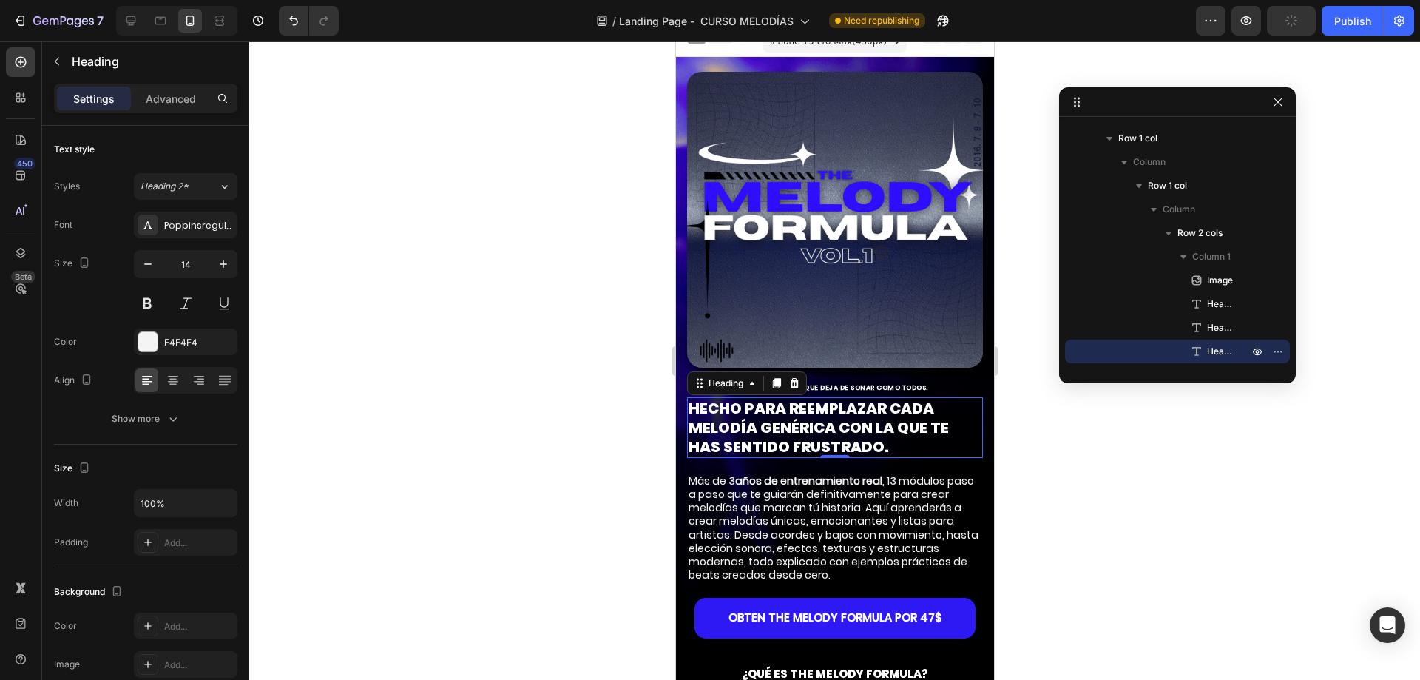
click at [831, 418] on strong "HECHO PARA REEMPLAZAR CADA MELODÍA GENÉRICA CON LA QUE TE HAS SENTIDO FRUSTRADO." at bounding box center [818, 427] width 260 height 59
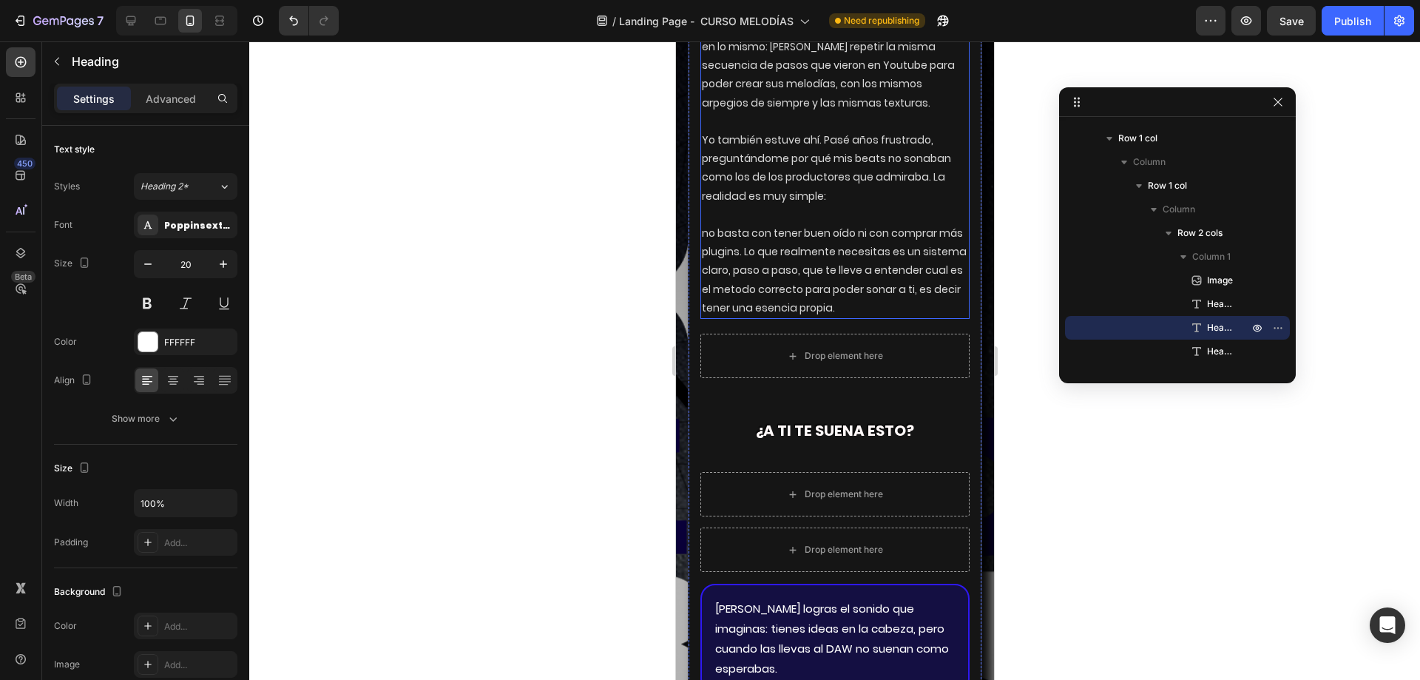
scroll to position [2884, 0]
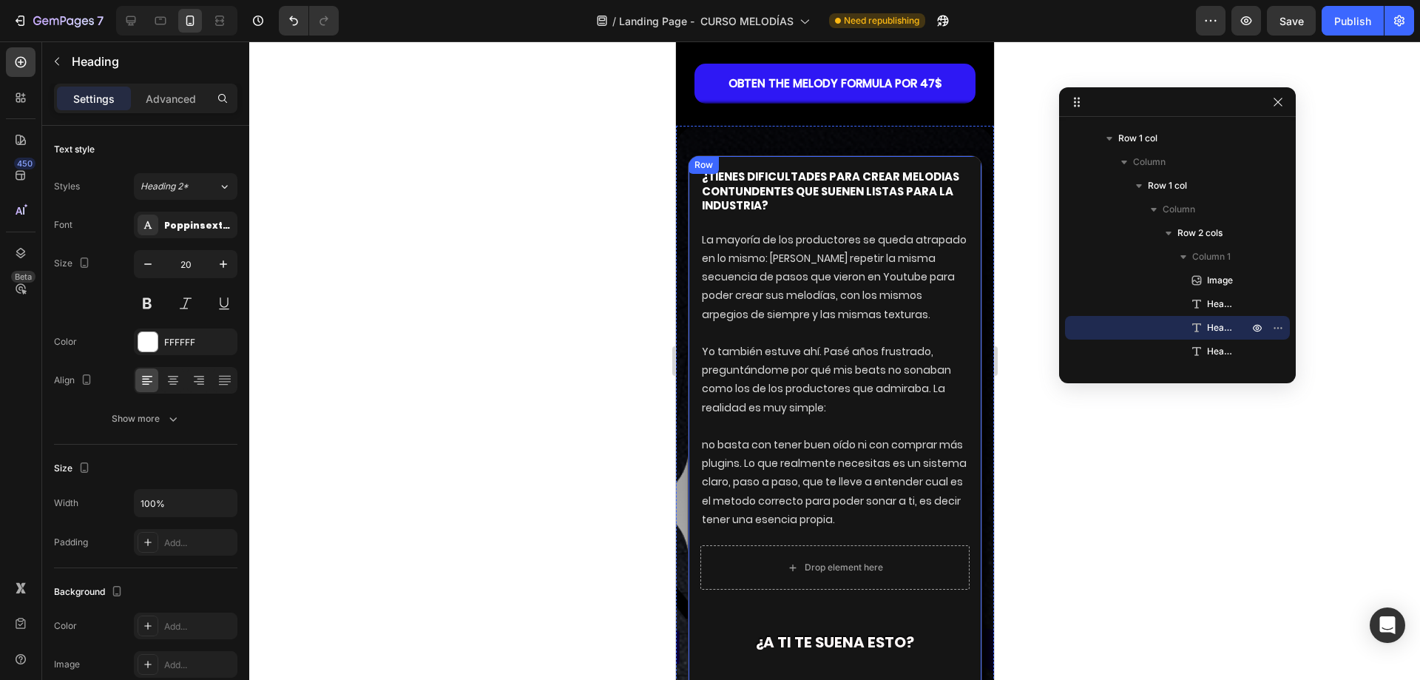
click at [816, 176] on p "¿tienes dificultades para crear melodias contundentes que suenen listas para la…" at bounding box center [834, 191] width 266 height 44
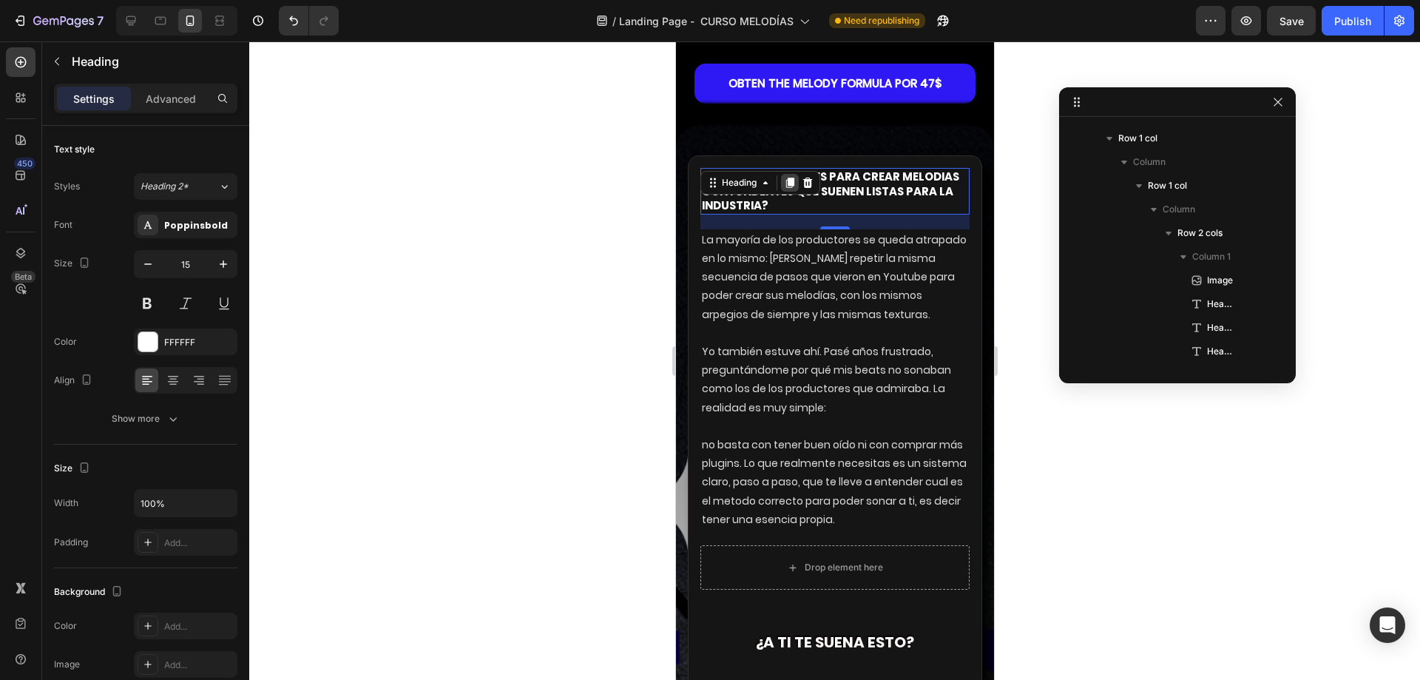
scroll to position [1221, 0]
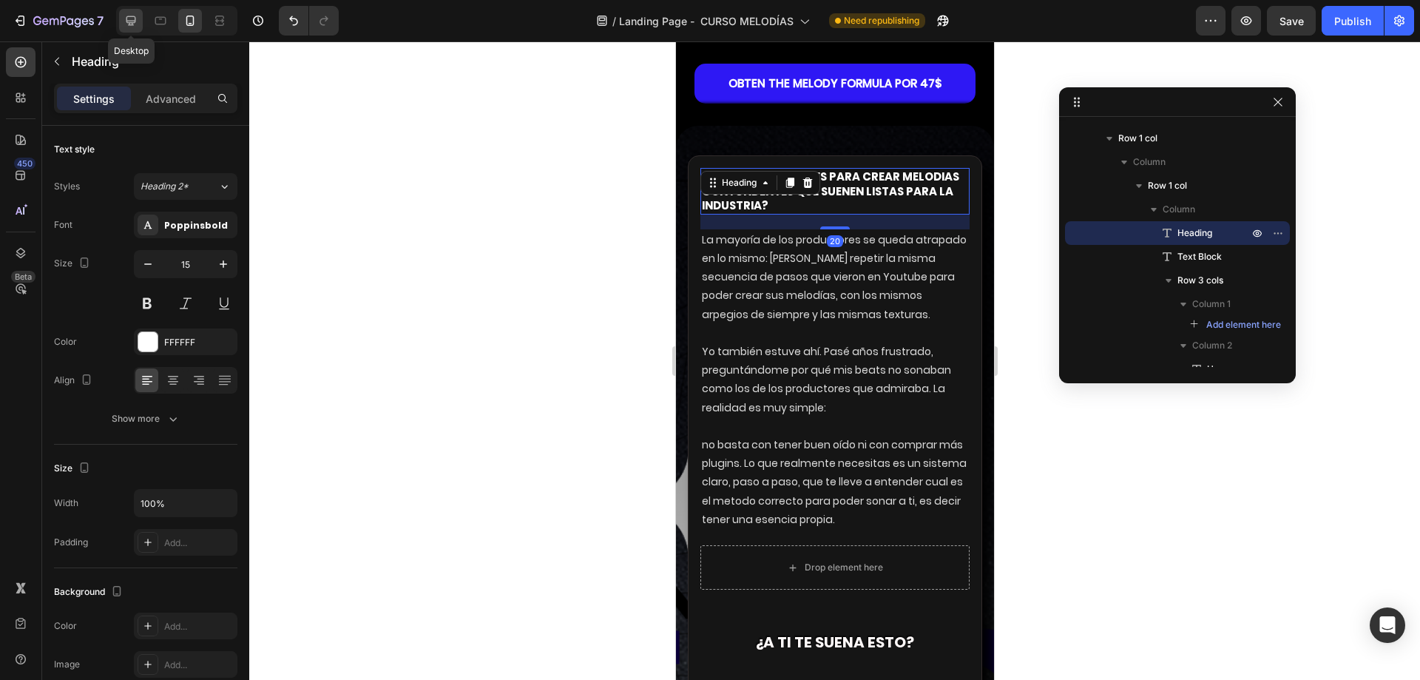
click at [133, 21] on icon at bounding box center [131, 21] width 10 height 10
type input "30"
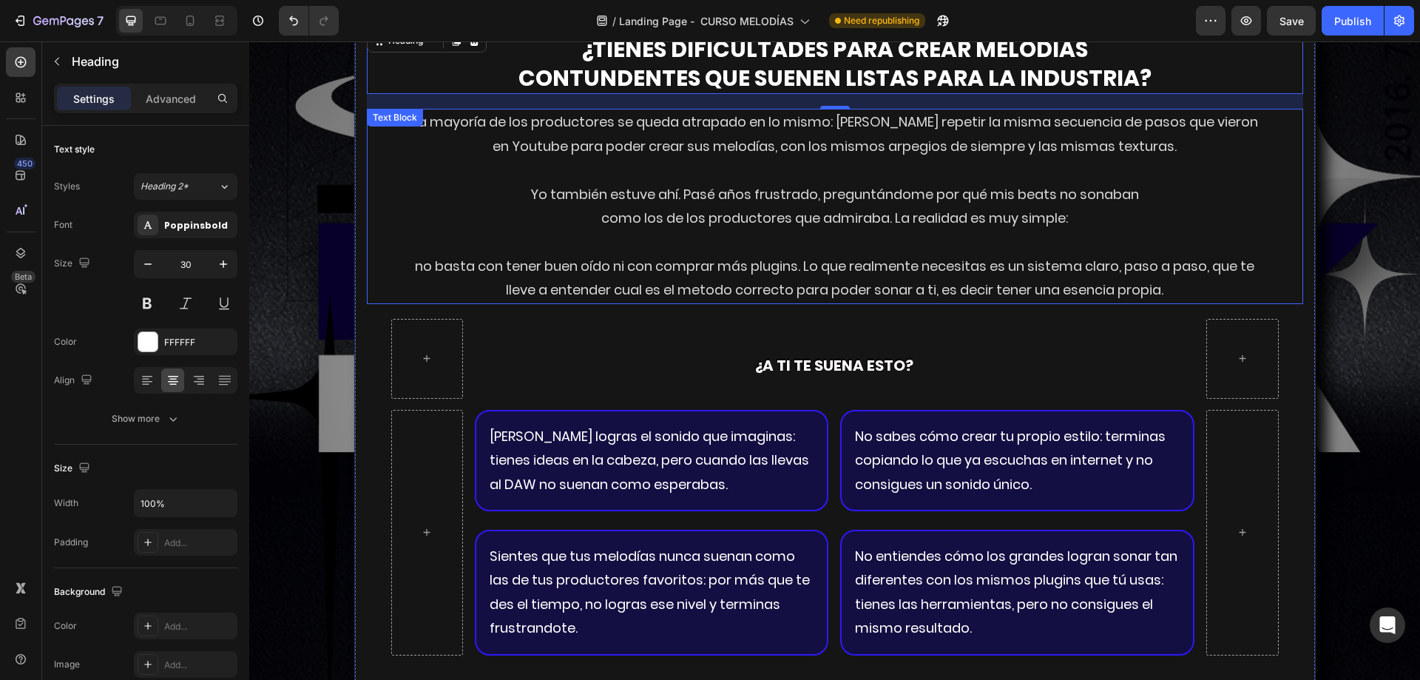
scroll to position [2647, 0]
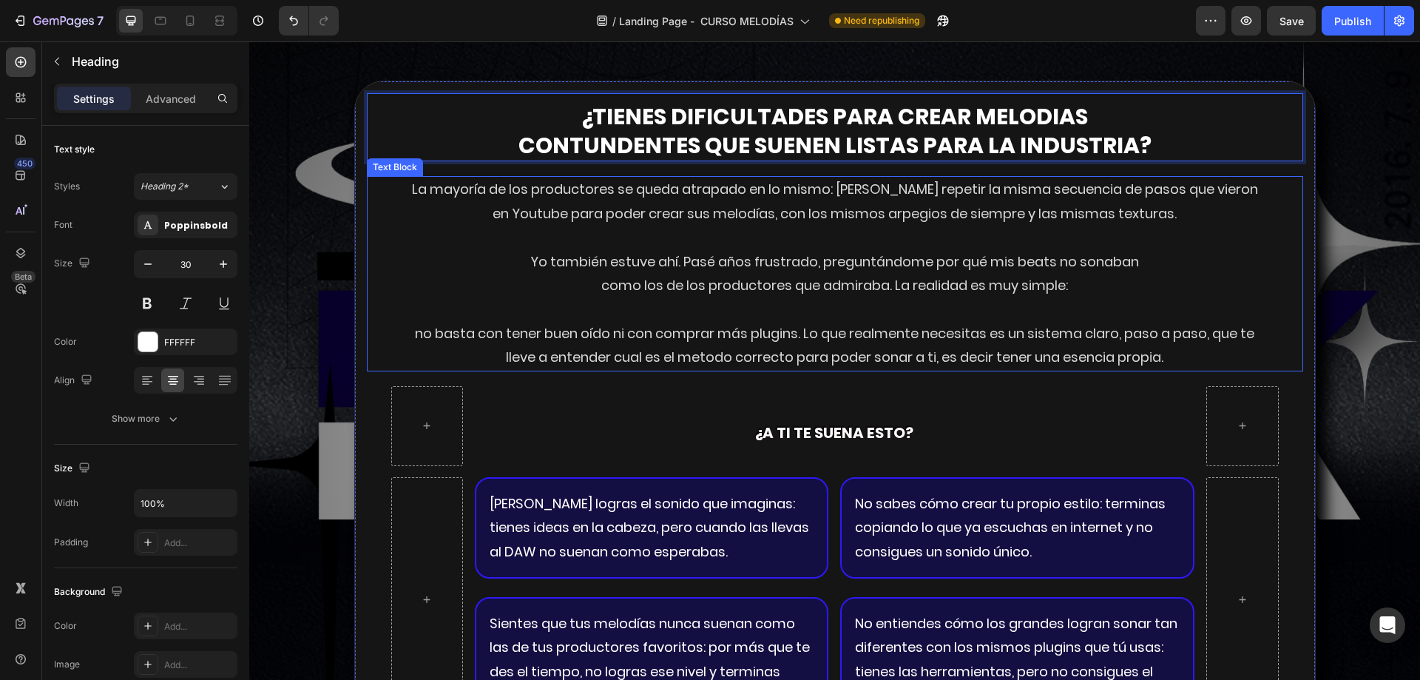
click at [905, 206] on p "La mayoría de los productores se queda atrapado en lo mismo: [PERSON_NAME] repe…" at bounding box center [834, 201] width 859 height 48
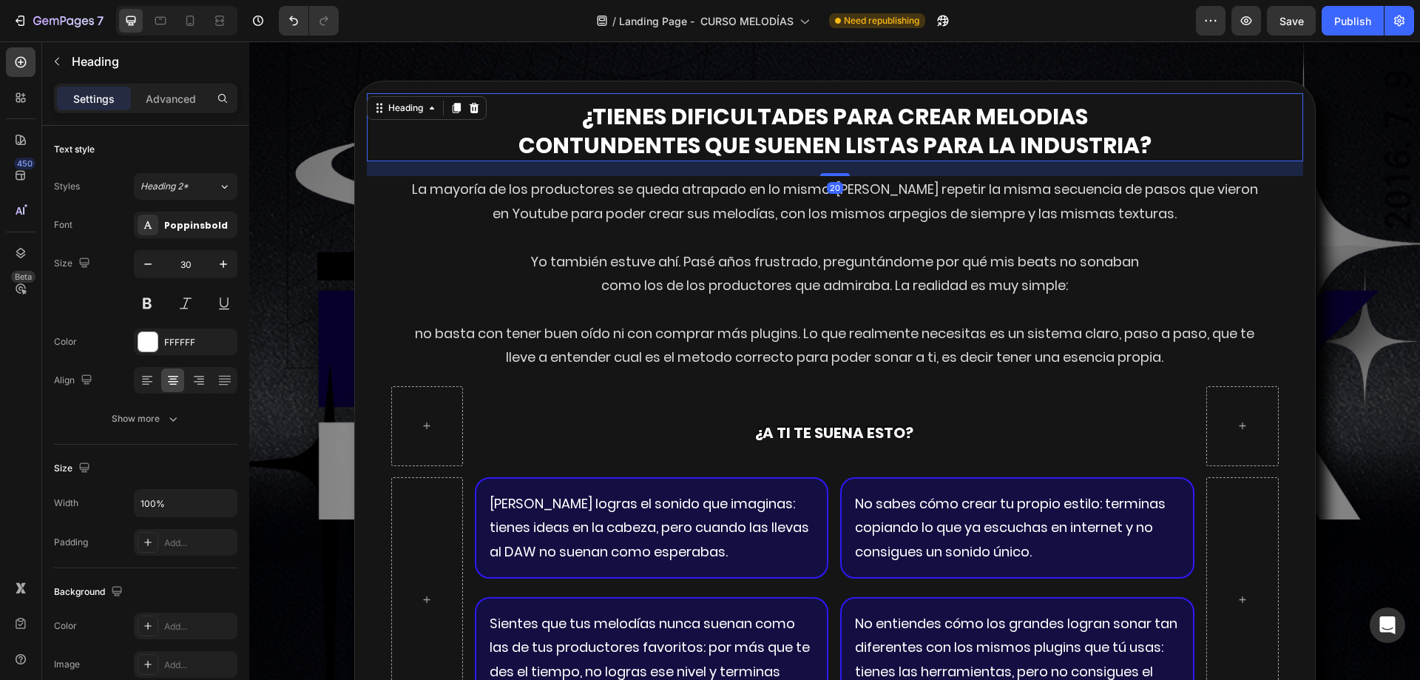
click at [654, 136] on p "¿tienes dificultades para crear melodias contundentes que suenen listas para la…" at bounding box center [834, 131] width 933 height 58
click at [458, 108] on div at bounding box center [456, 108] width 18 height 18
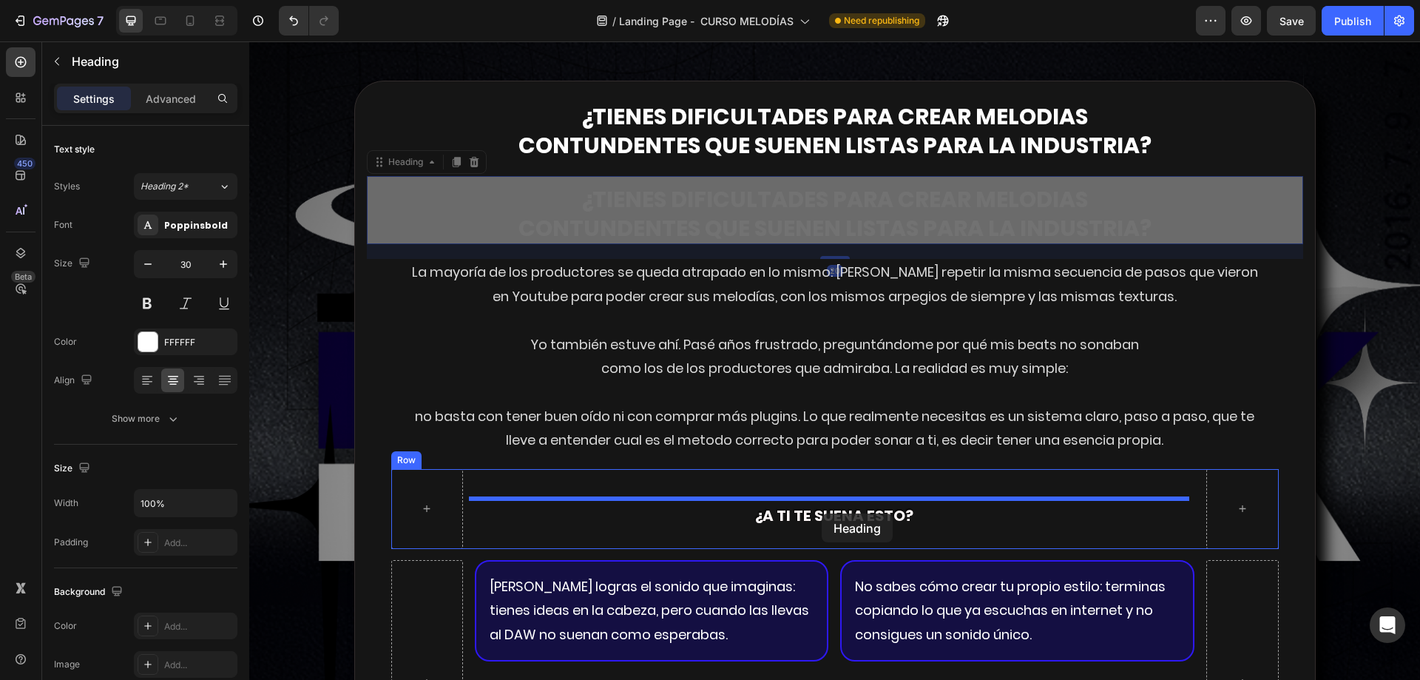
drag, startPoint x: 376, startPoint y: 166, endPoint x: 822, endPoint y: 513, distance: 564.3
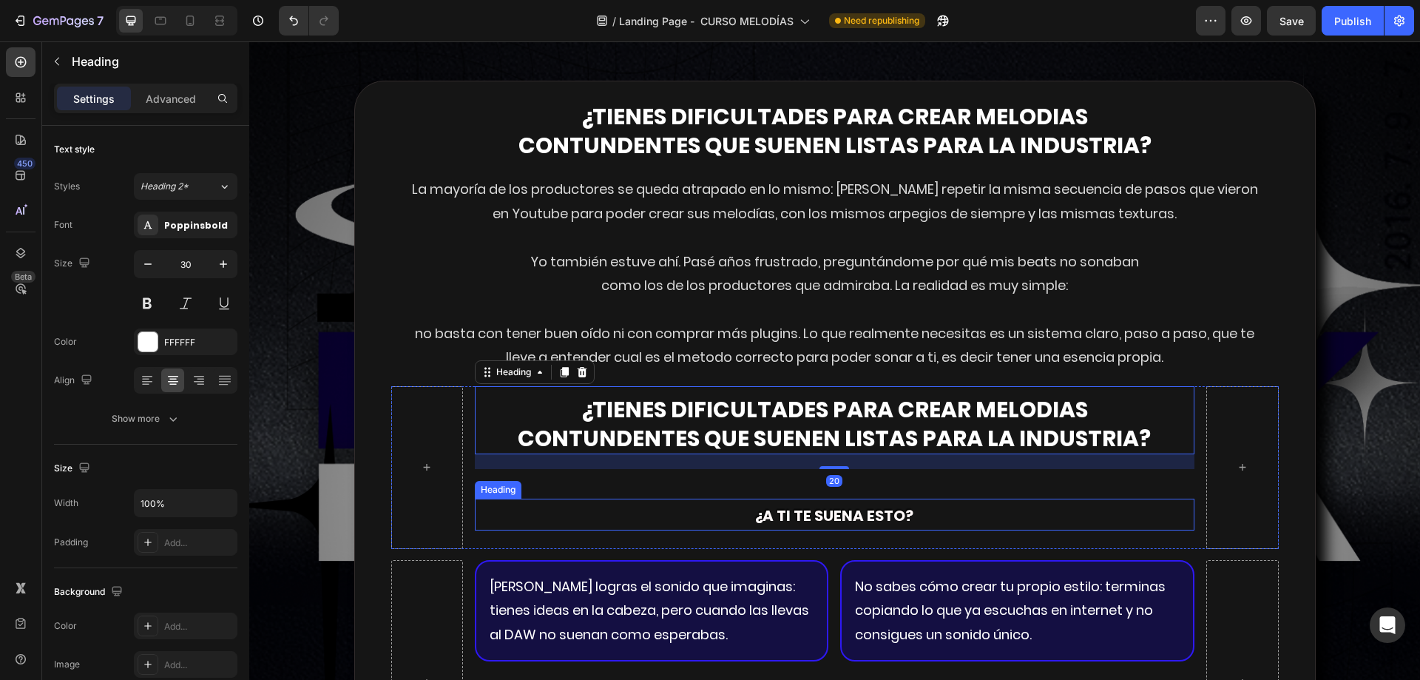
click at [804, 513] on strong "¿a ti te suena esto?" at bounding box center [834, 515] width 158 height 21
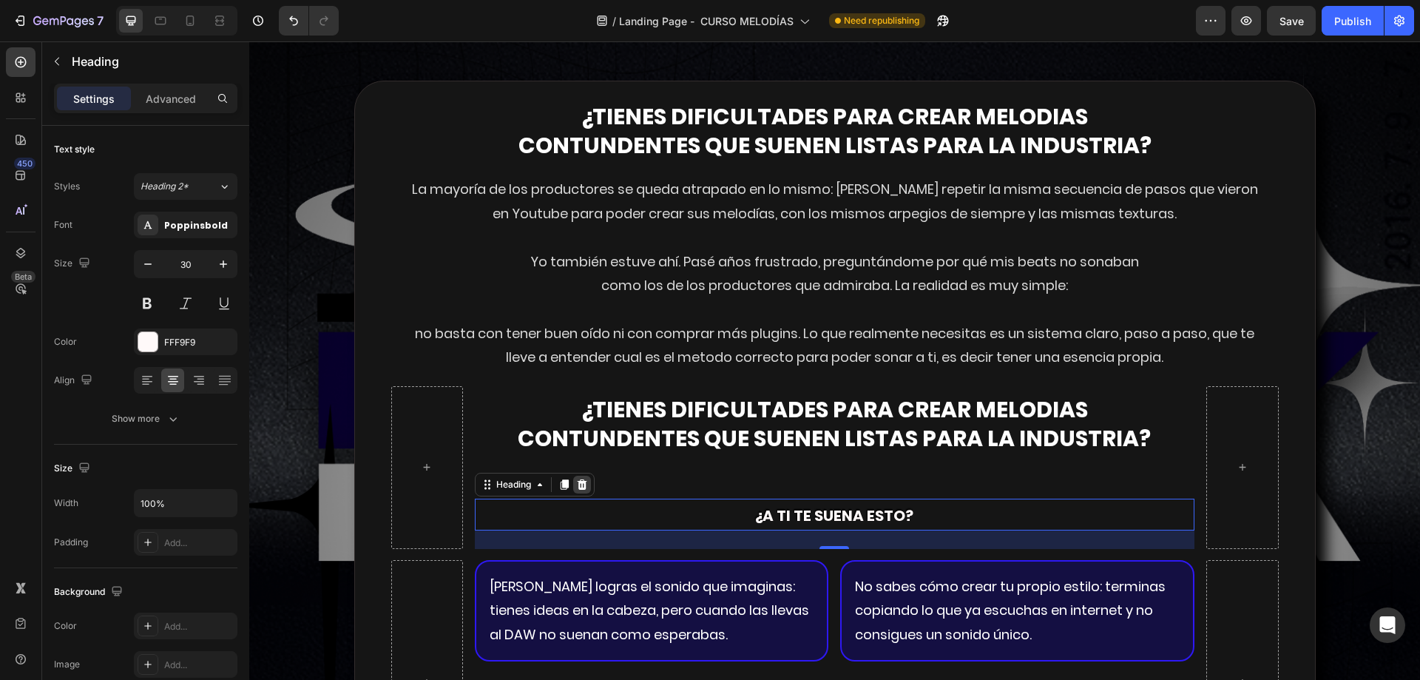
click at [576, 481] on icon at bounding box center [582, 484] width 12 height 12
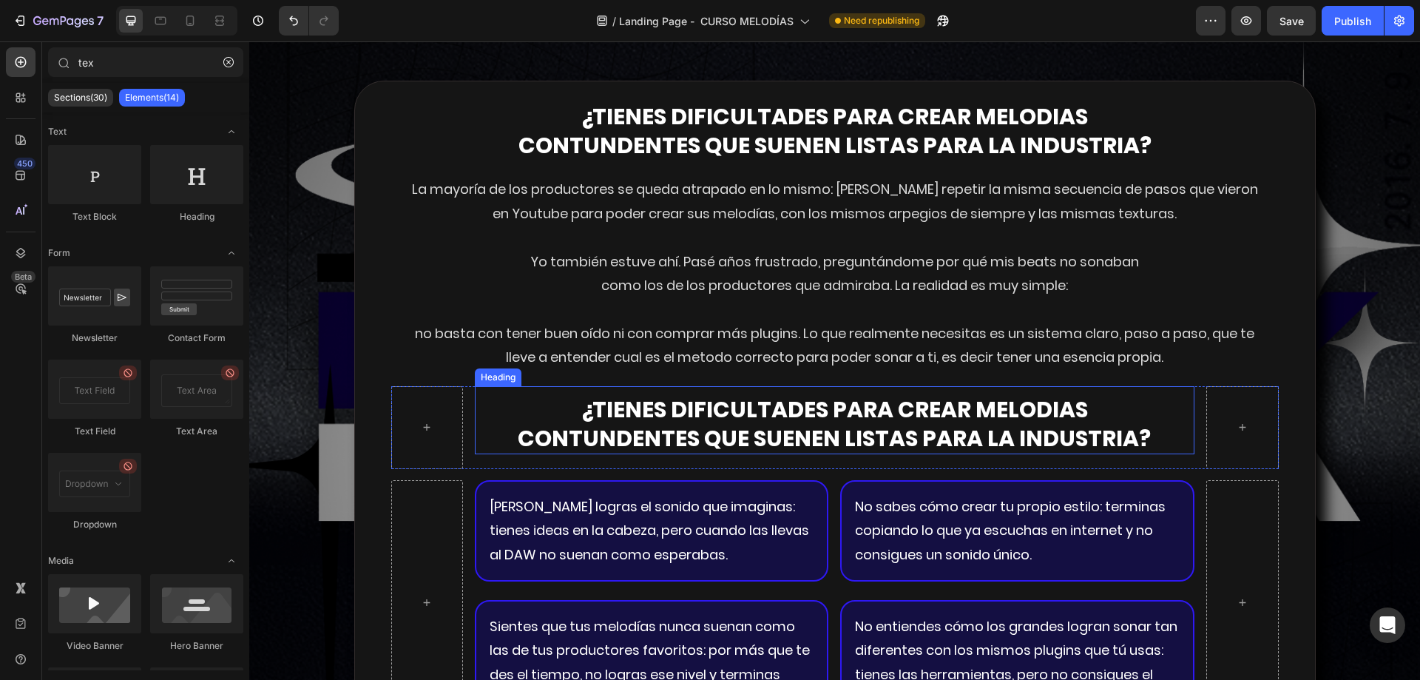
click at [691, 431] on h2 "¿tienes dificultades para crear melodias contundentes que suenen listas para la…" at bounding box center [835, 423] width 720 height 61
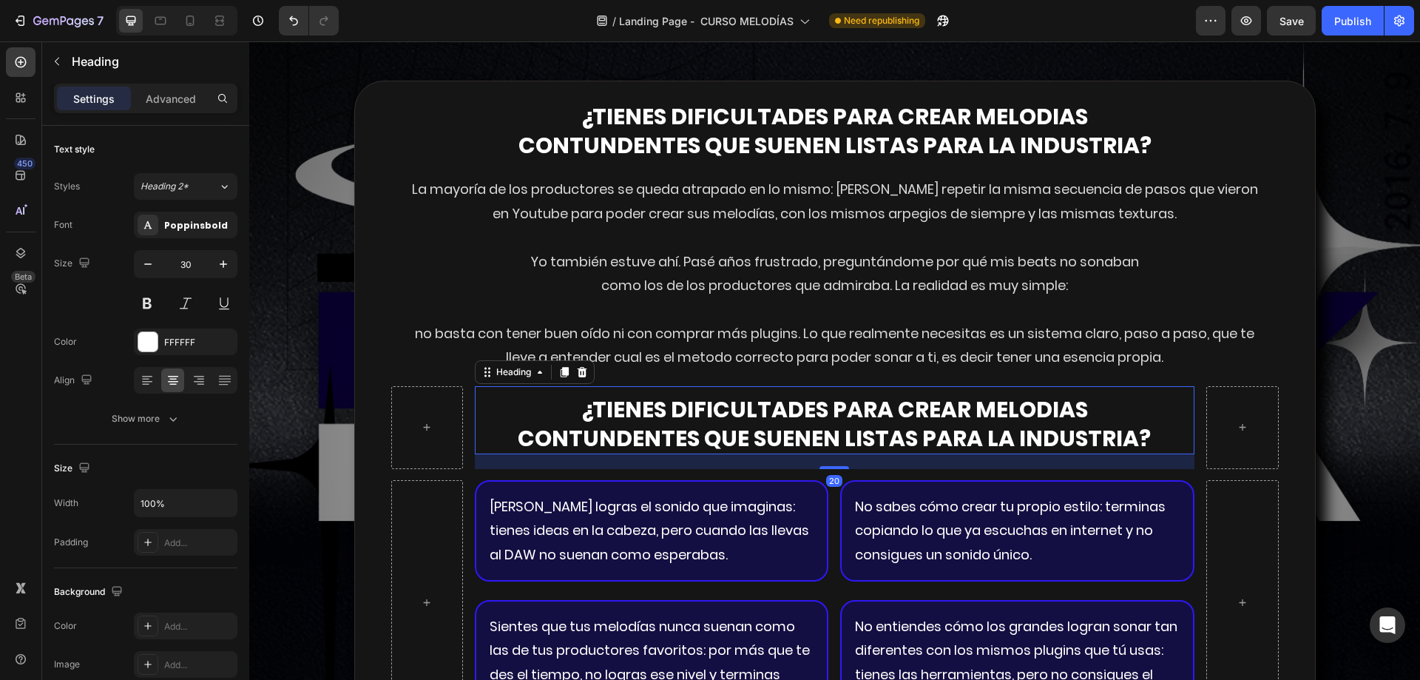
click at [691, 431] on h2 "¿tienes dificultades para crear melodias contundentes que suenen listas para la…" at bounding box center [835, 423] width 720 height 61
click at [691, 431] on p "¿tienes dificultades para crear melodias contundentes que suenen listas para la…" at bounding box center [834, 424] width 717 height 58
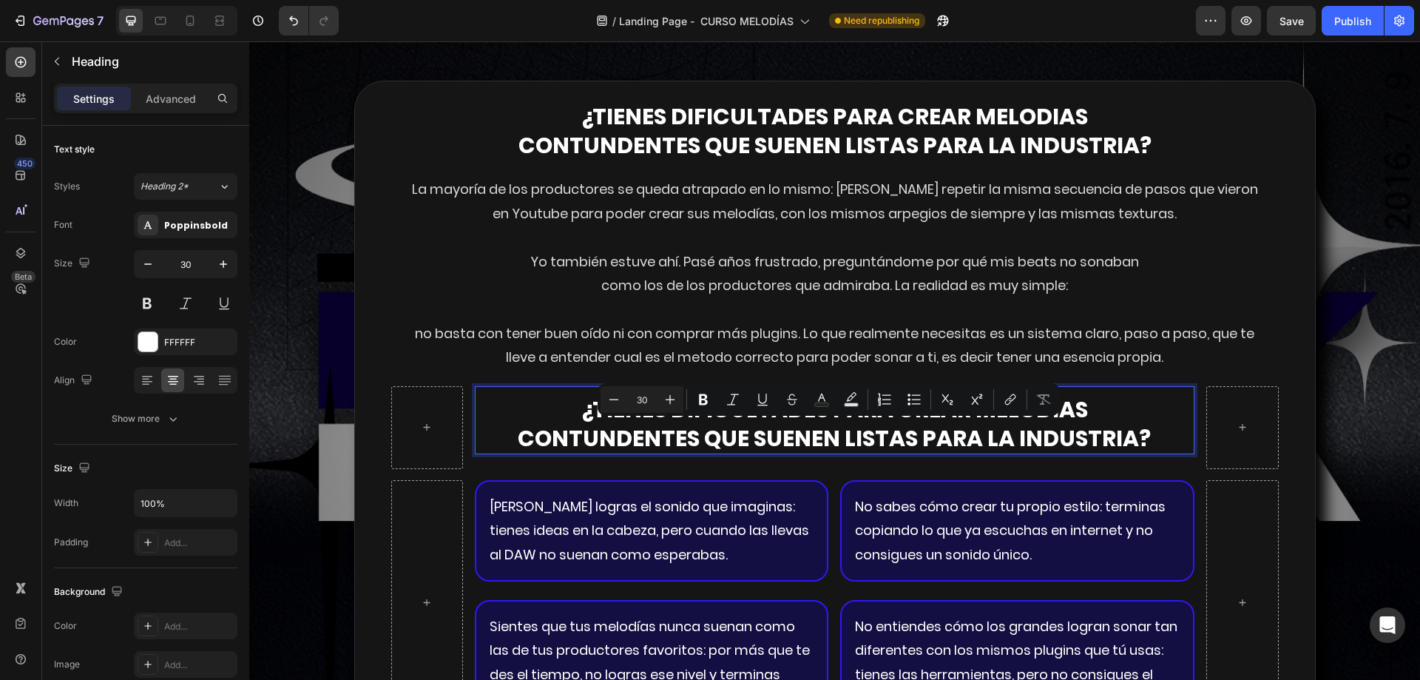
click at [585, 418] on p "¿tienes dificultades para crear melodias contundentes que suenen listas para la…" at bounding box center [834, 424] width 717 height 58
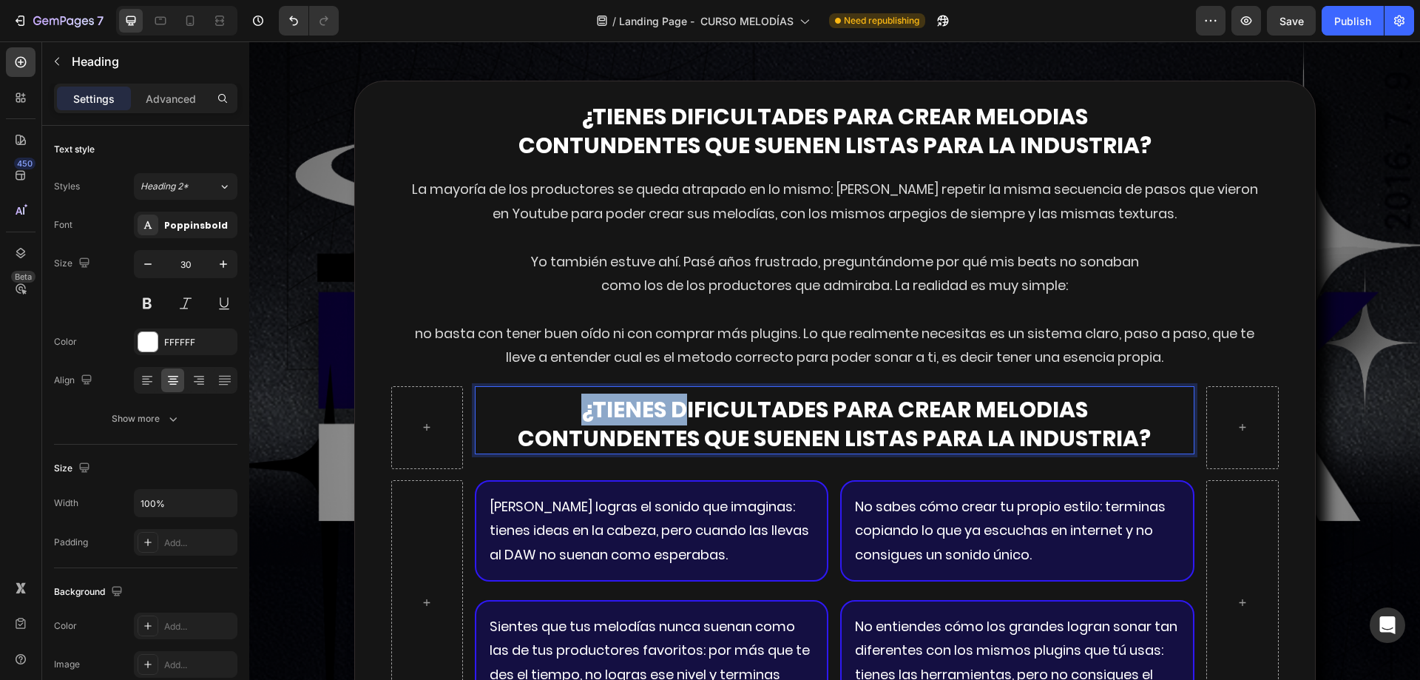
drag, startPoint x: 583, startPoint y: 407, endPoint x: 675, endPoint y: 397, distance: 92.9
click at [675, 397] on p "¿tienes dificultades para crear melodias contundentes que suenen listas para la…" at bounding box center [834, 424] width 717 height 58
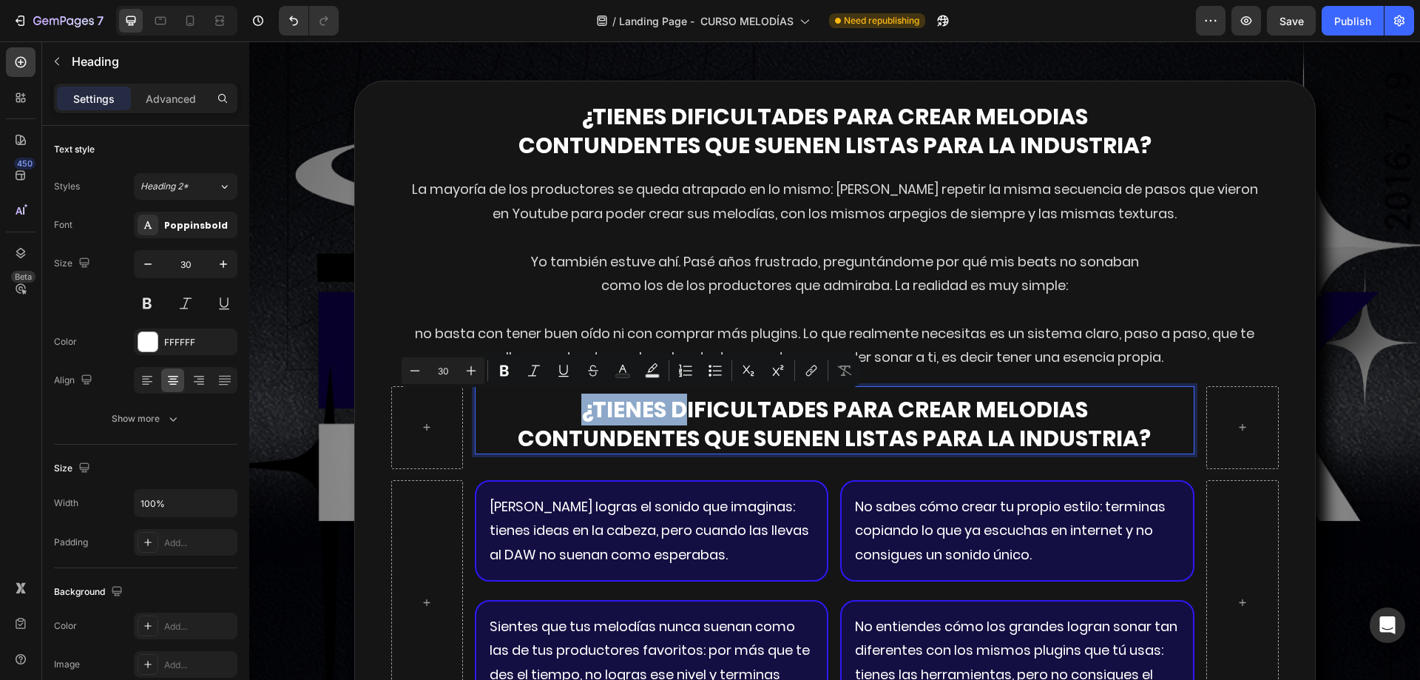
click at [650, 407] on p "¿tienes dificultades para crear melodias contundentes que suenen listas para la…" at bounding box center [834, 424] width 717 height 58
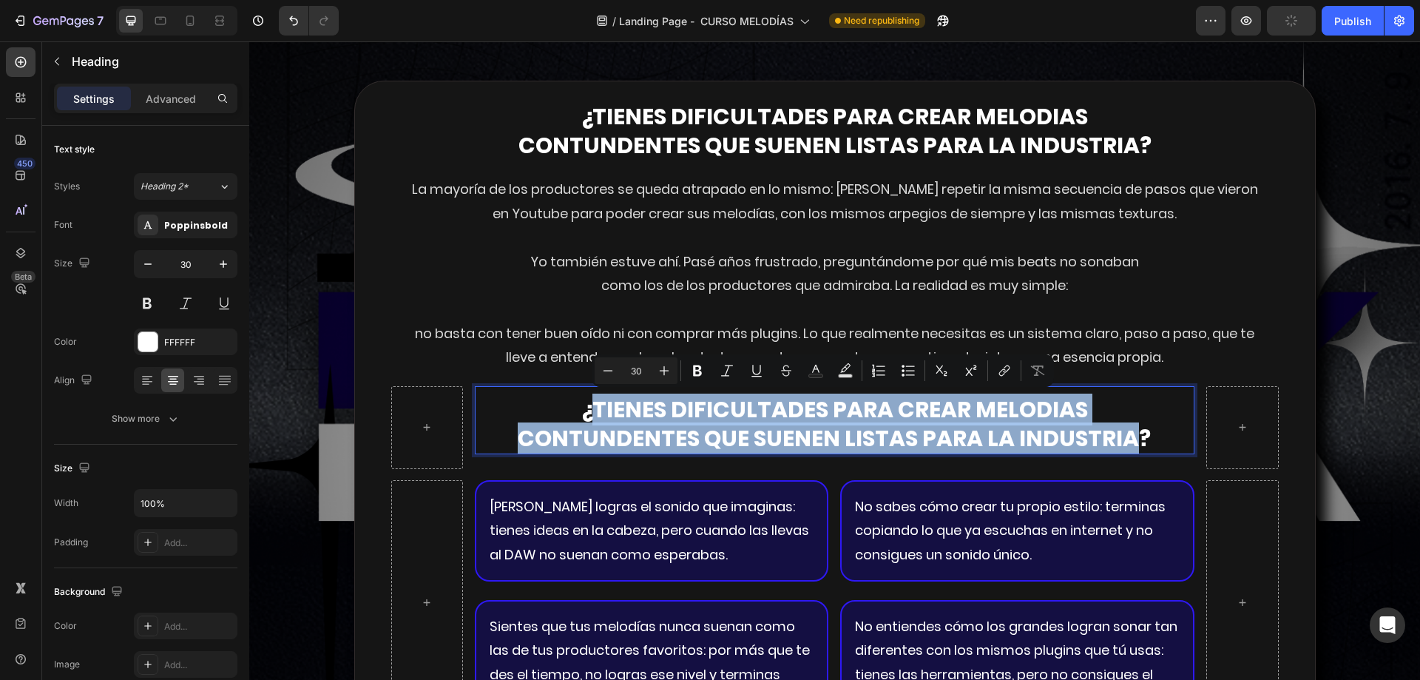
drag, startPoint x: 592, startPoint y: 410, endPoint x: 1126, endPoint y: 438, distance: 534.7
click at [1126, 438] on p "¿tienes dificultades para crear melodias contundentes que suenen listas para la…" at bounding box center [834, 424] width 717 height 58
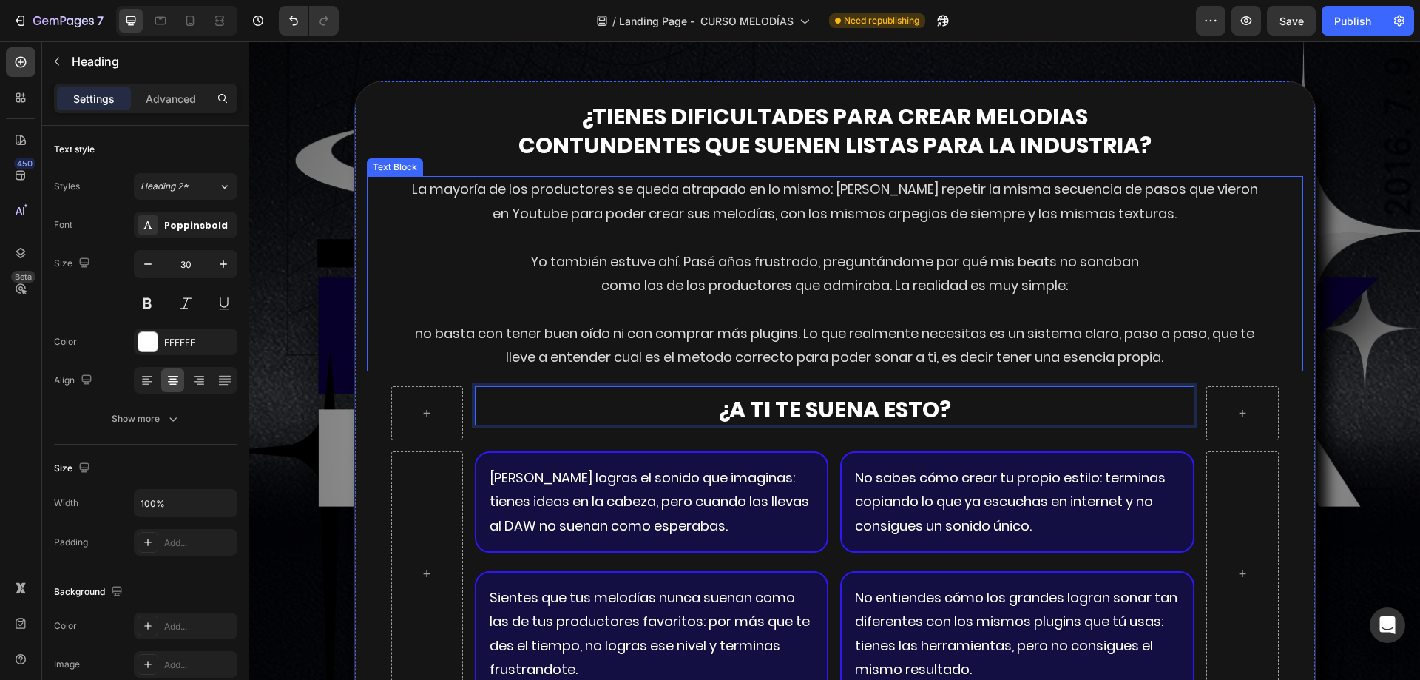
click at [1038, 315] on p "Rich Text Editor. Editing area: main" at bounding box center [834, 309] width 859 height 24
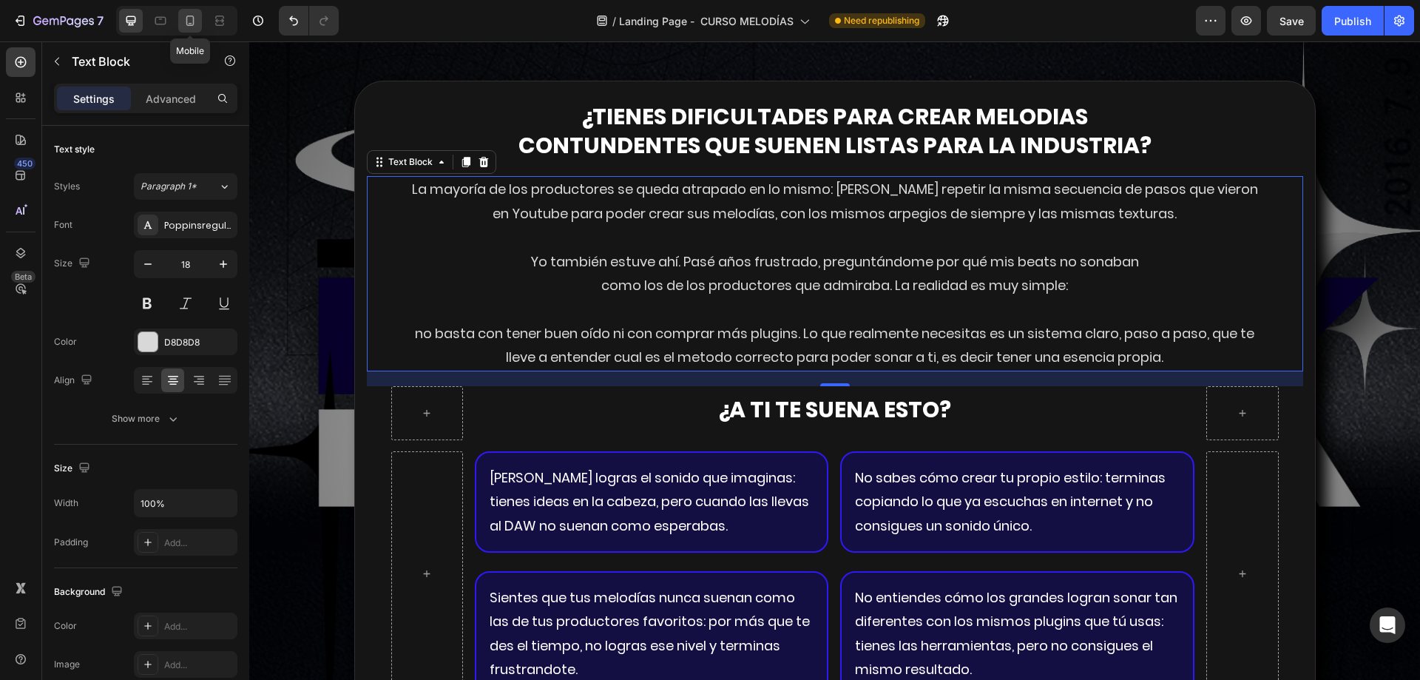
click at [189, 26] on icon at bounding box center [190, 21] width 8 height 10
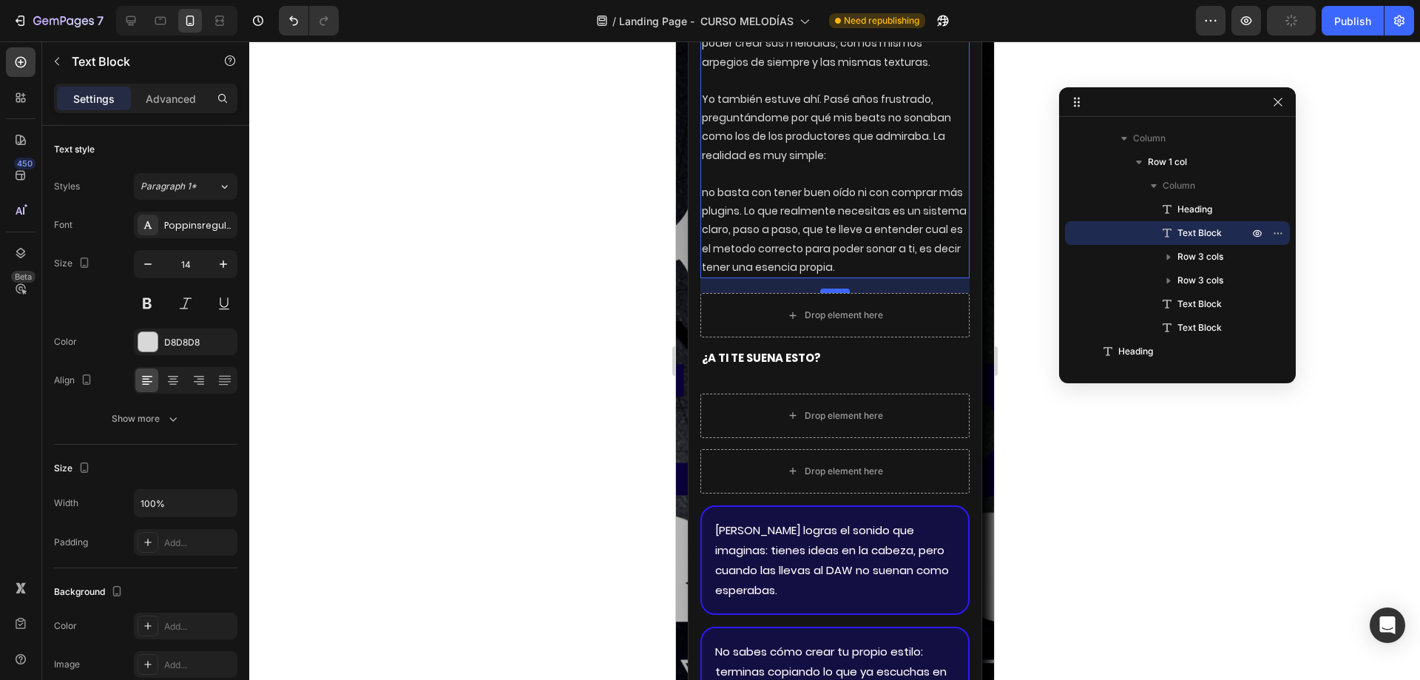
scroll to position [3022, 0]
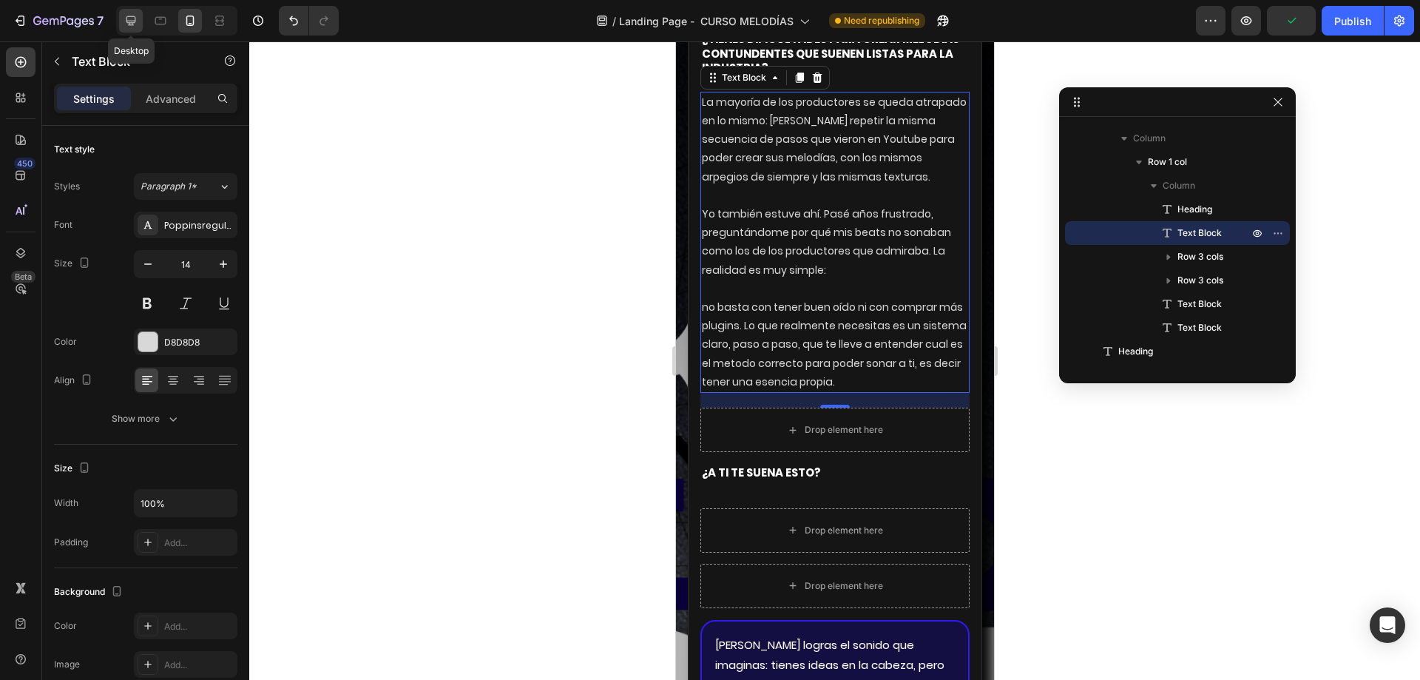
click at [137, 19] on icon at bounding box center [130, 20] width 15 height 15
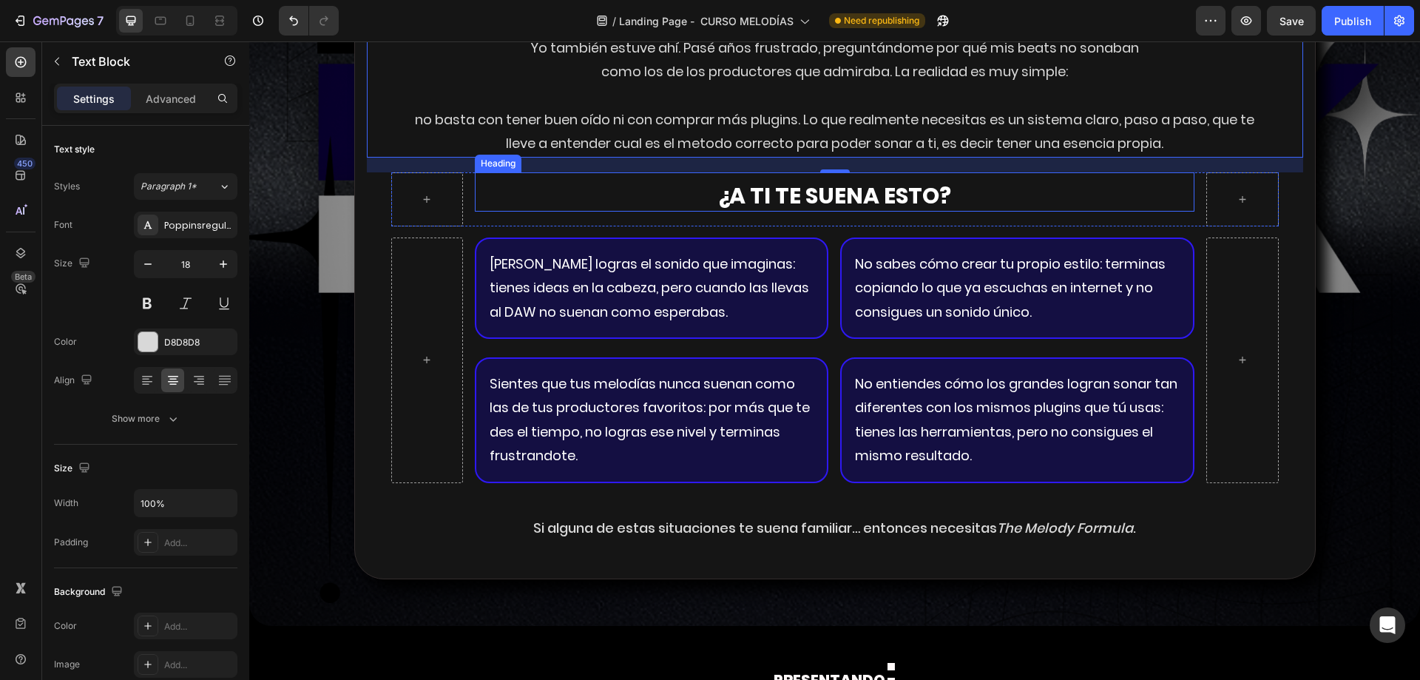
scroll to position [2878, 0]
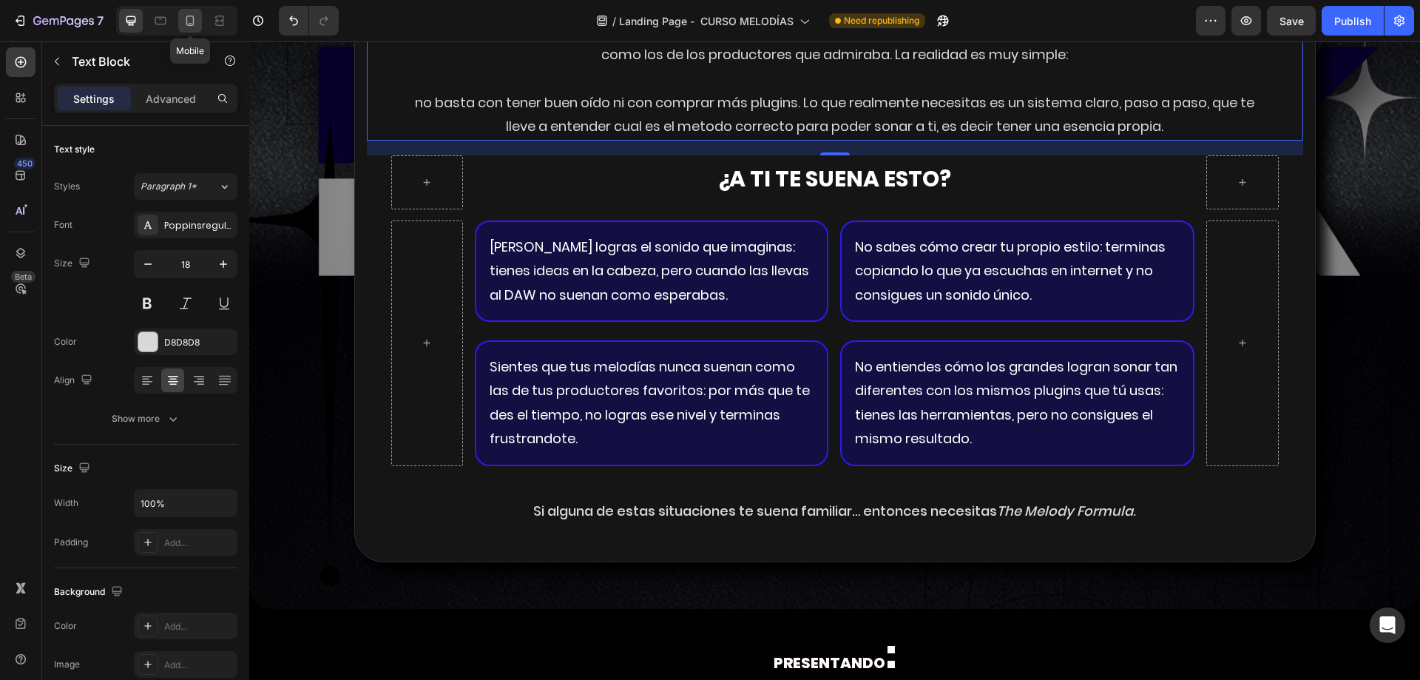
click at [186, 16] on icon at bounding box center [190, 20] width 15 height 15
type input "14"
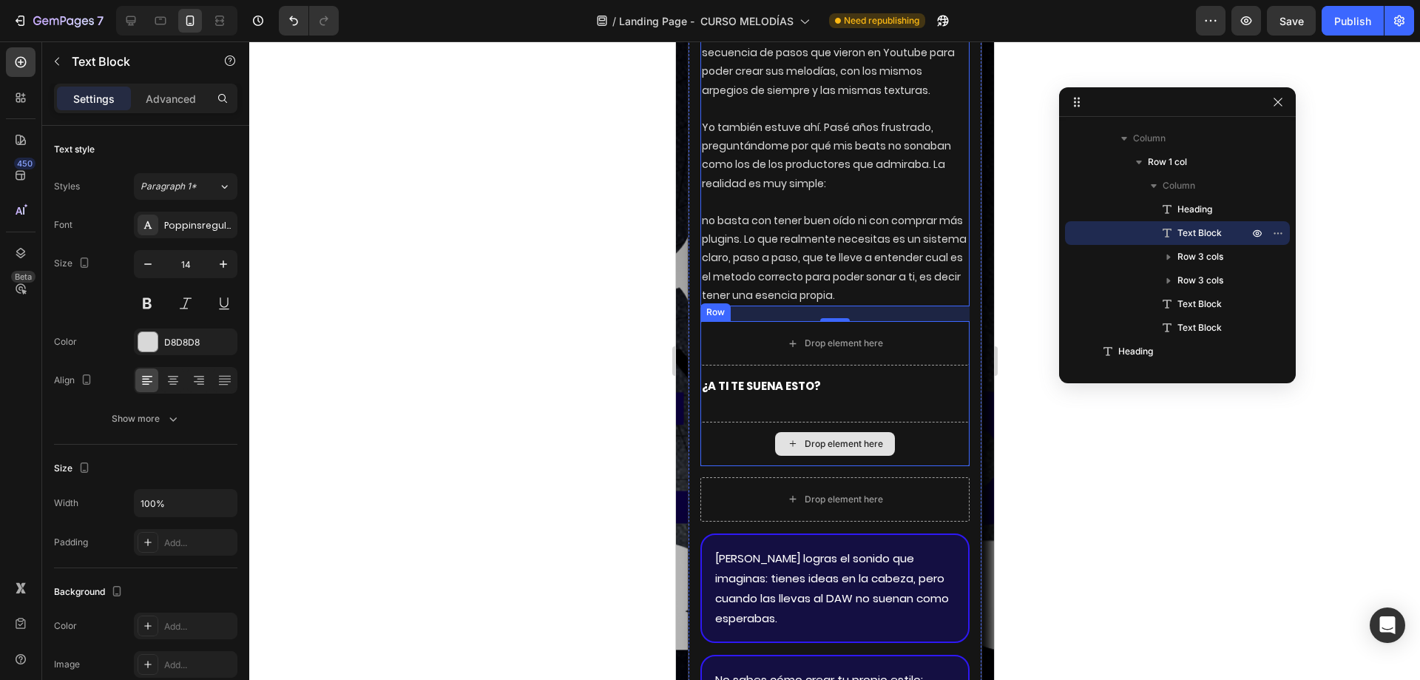
scroll to position [3243, 0]
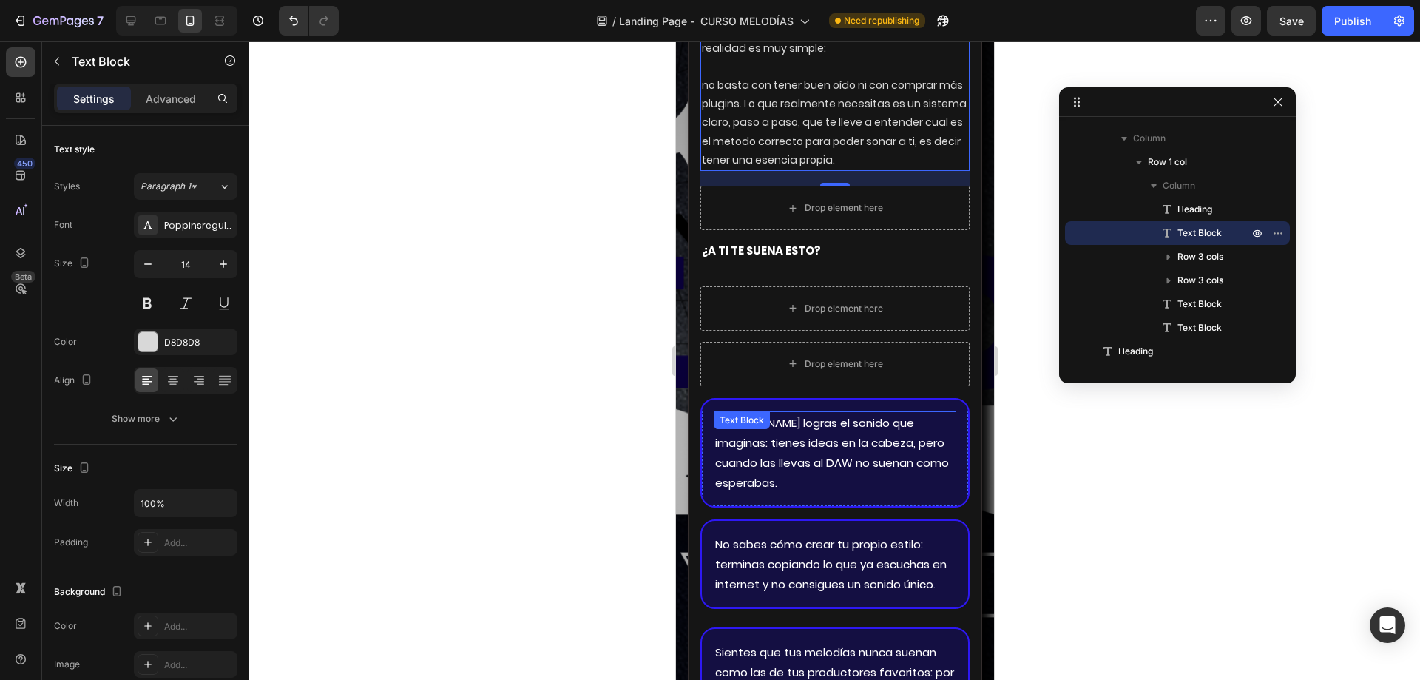
click at [822, 449] on p "[PERSON_NAME] logras el sonido que imaginas: tienes ideas en la cabeza, pero cu…" at bounding box center [834, 453] width 240 height 80
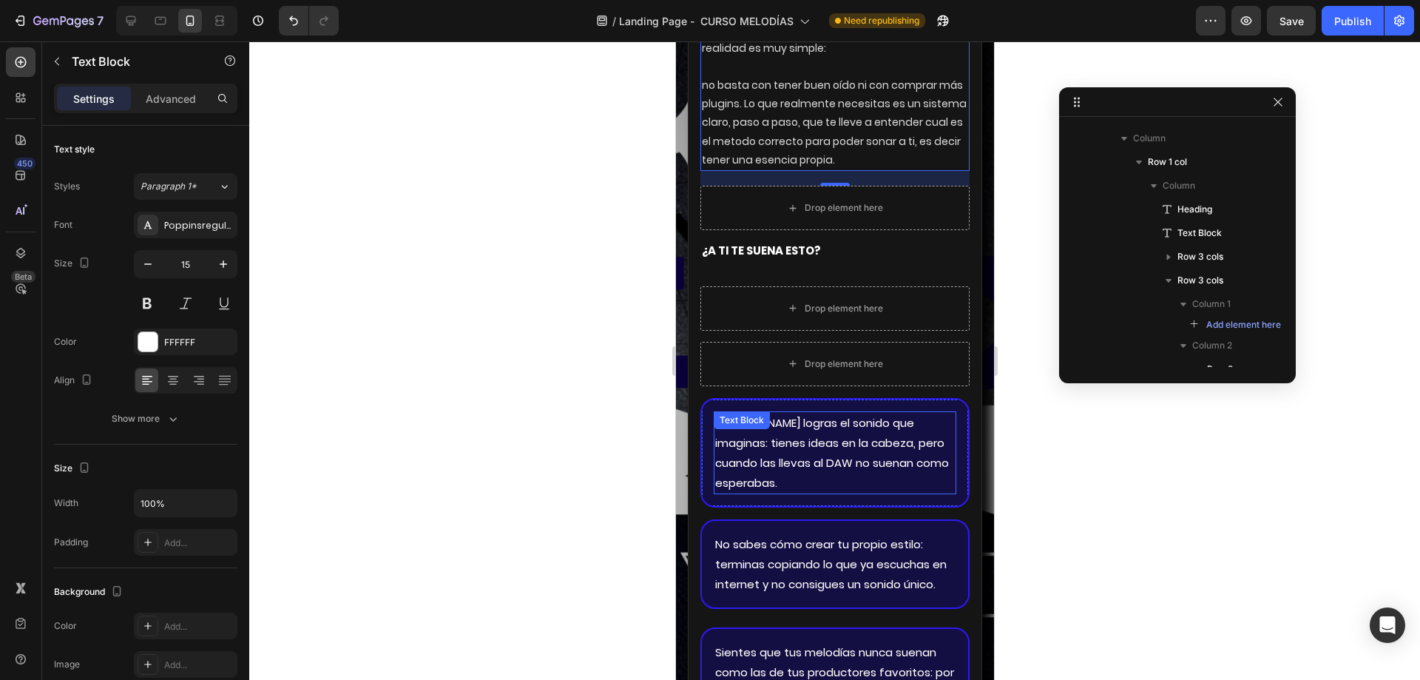
scroll to position [535, 0]
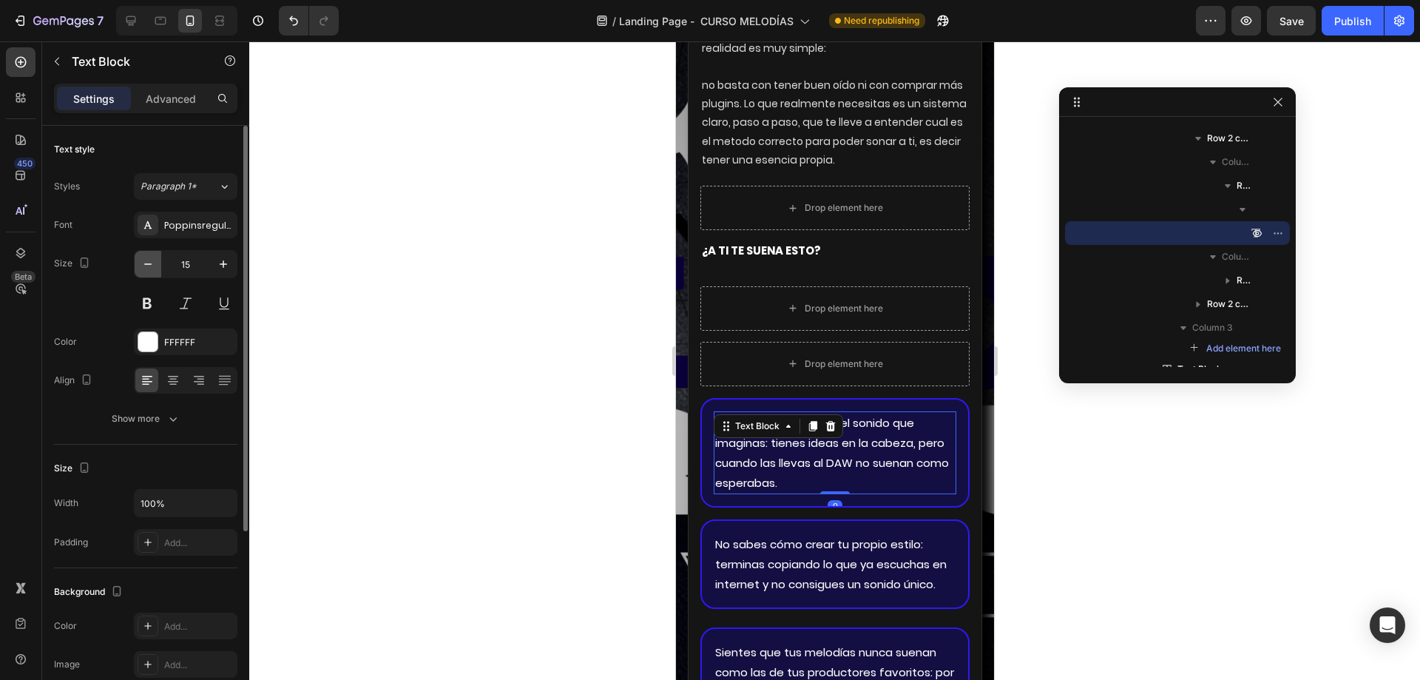
click at [149, 257] on icon "button" at bounding box center [148, 264] width 15 height 15
type input "14"
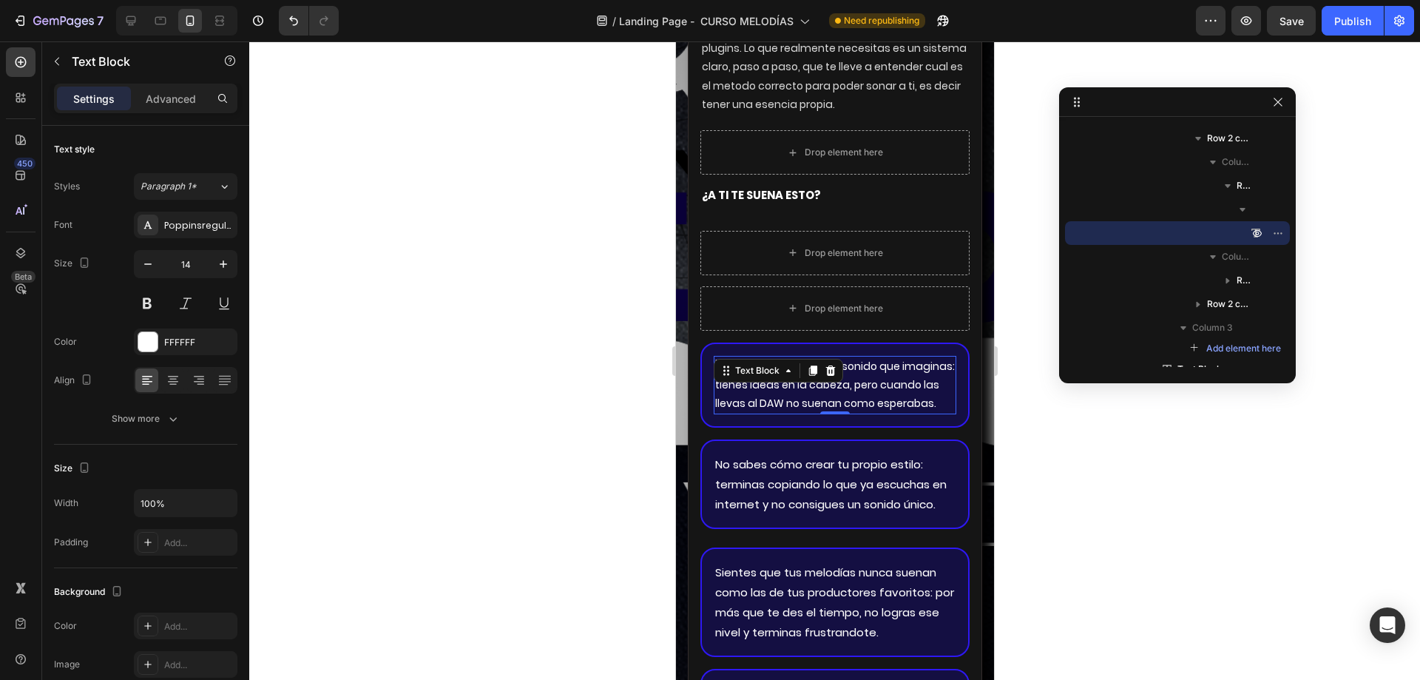
scroll to position [3391, 0]
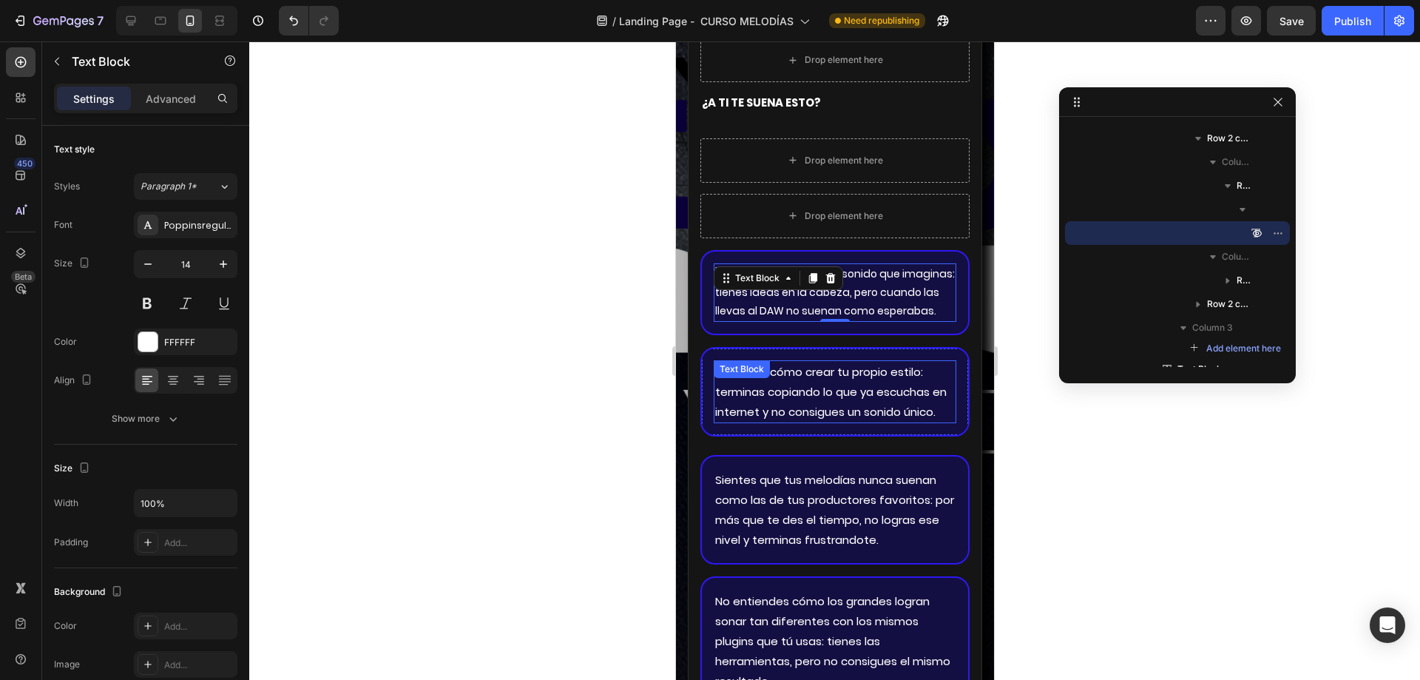
click at [791, 404] on p "No sabes cómo crear tu propio estilo: terminas copiando lo que ya escuchas en i…" at bounding box center [834, 392] width 240 height 60
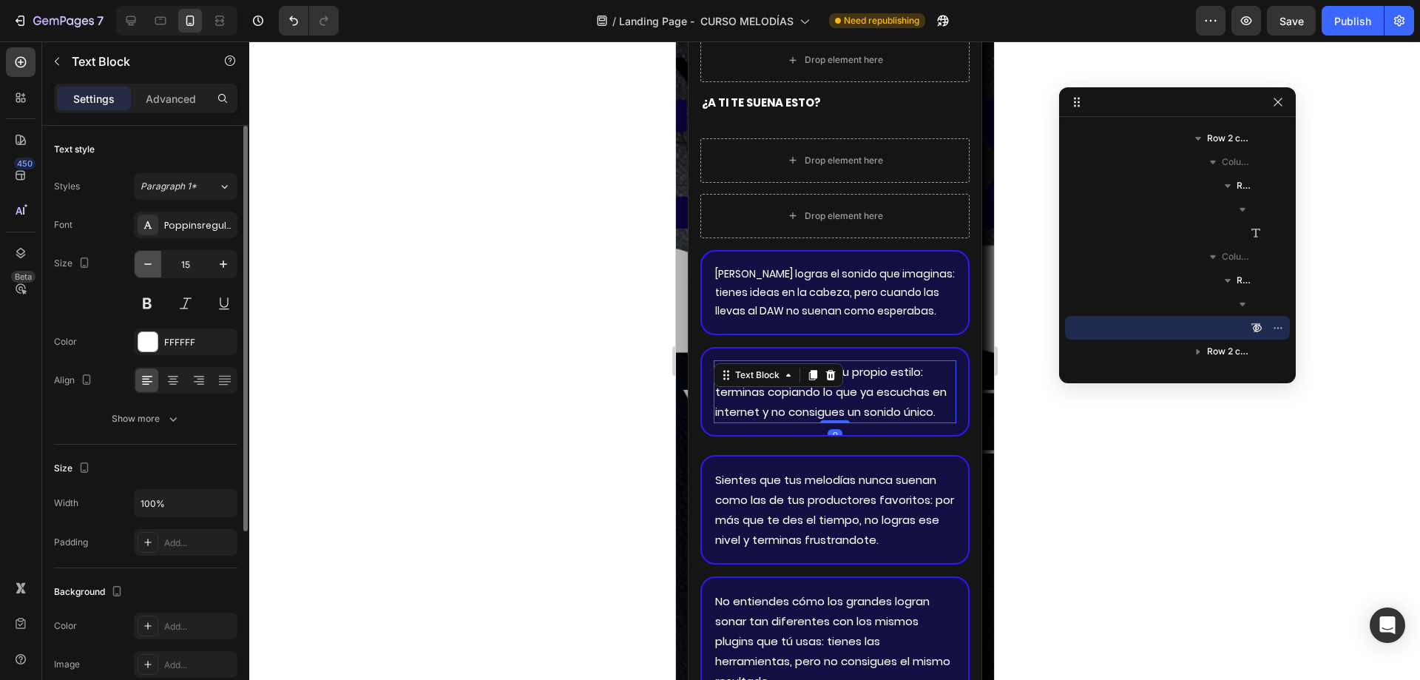
click at [159, 259] on button "button" at bounding box center [148, 264] width 27 height 27
type input "14"
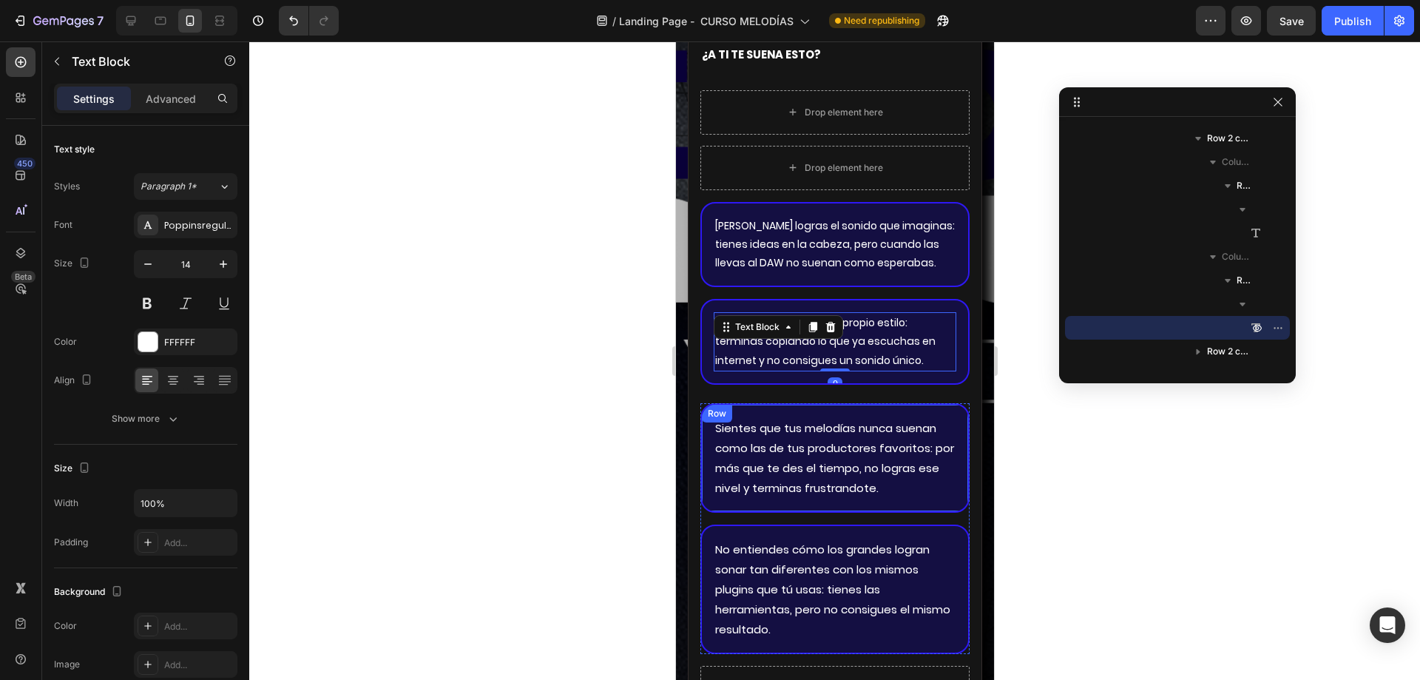
scroll to position [3465, 0]
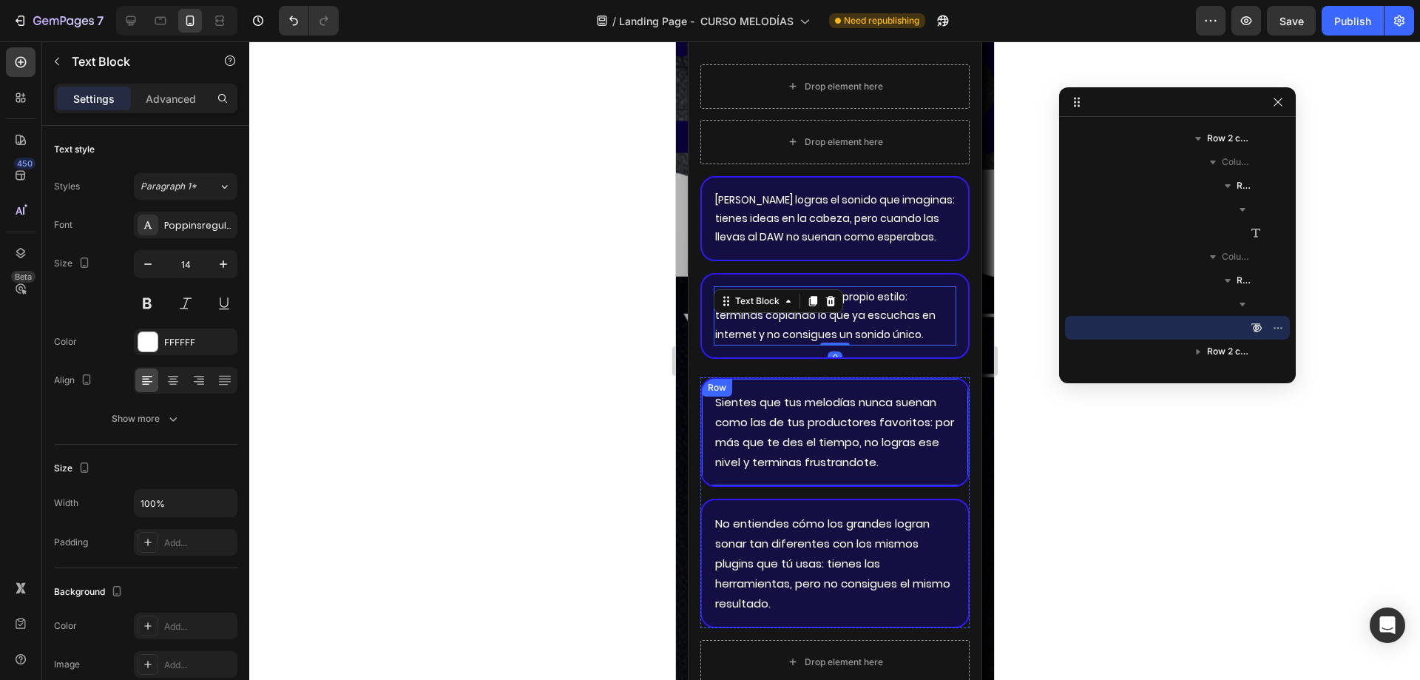
click at [783, 409] on p "Sientes que tus melodías nunca suenan como las de tus productores favoritos: po…" at bounding box center [834, 432] width 240 height 80
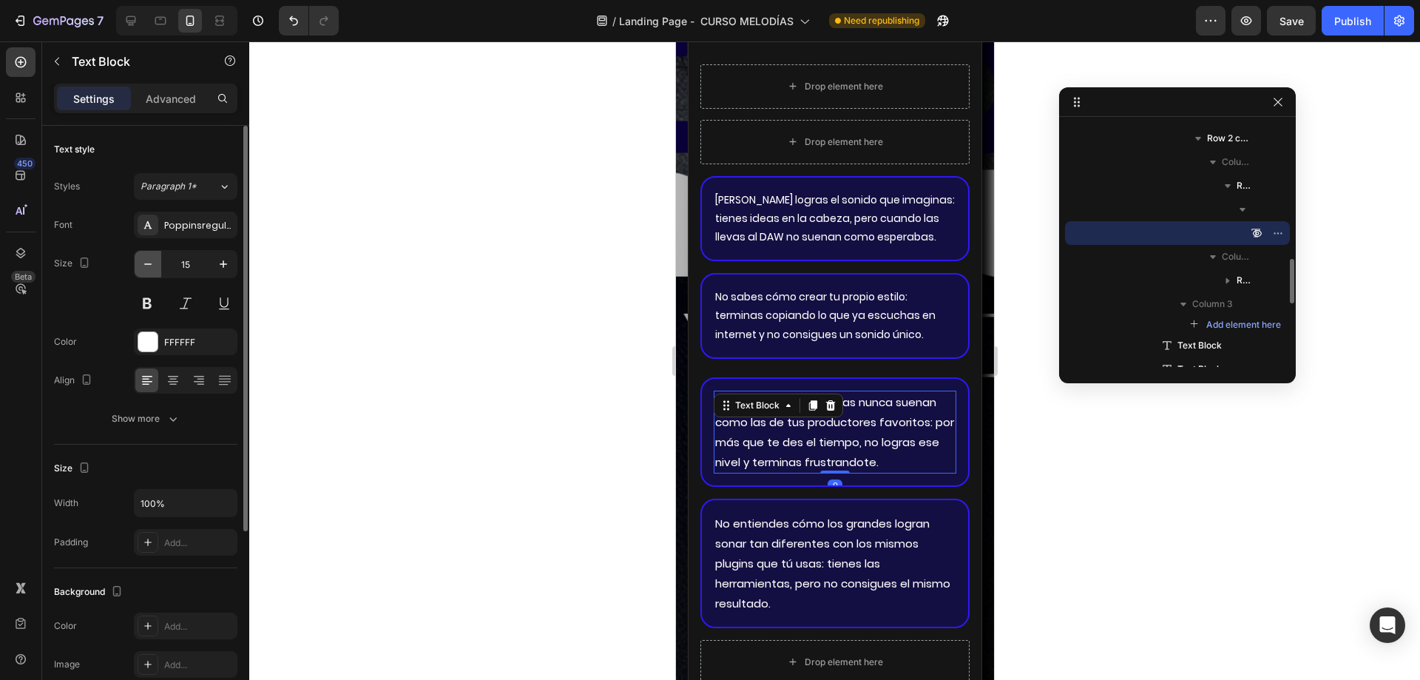
click at [148, 257] on icon "button" at bounding box center [148, 264] width 15 height 15
type input "14"
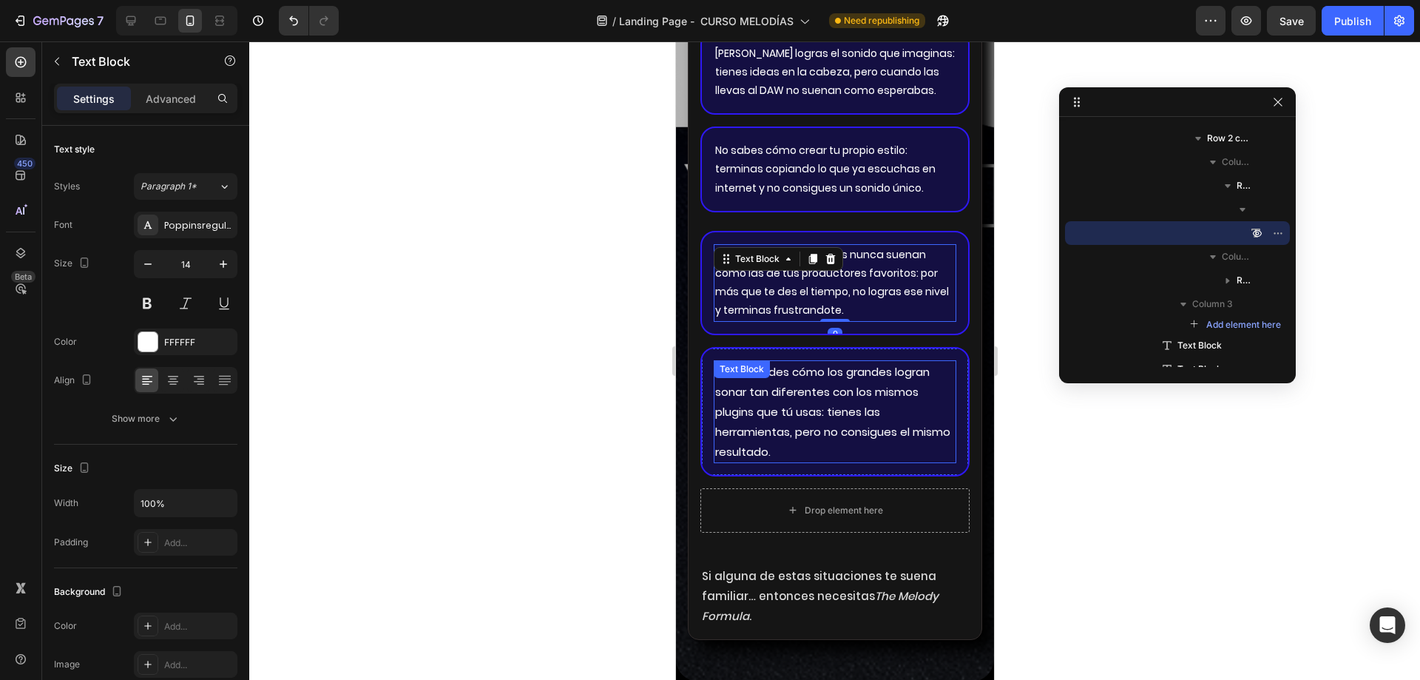
scroll to position [3613, 0]
click at [771, 413] on p "No entiendes cómo los grandes logran sonar tan diferentes con los mismos plugin…" at bounding box center [834, 410] width 240 height 100
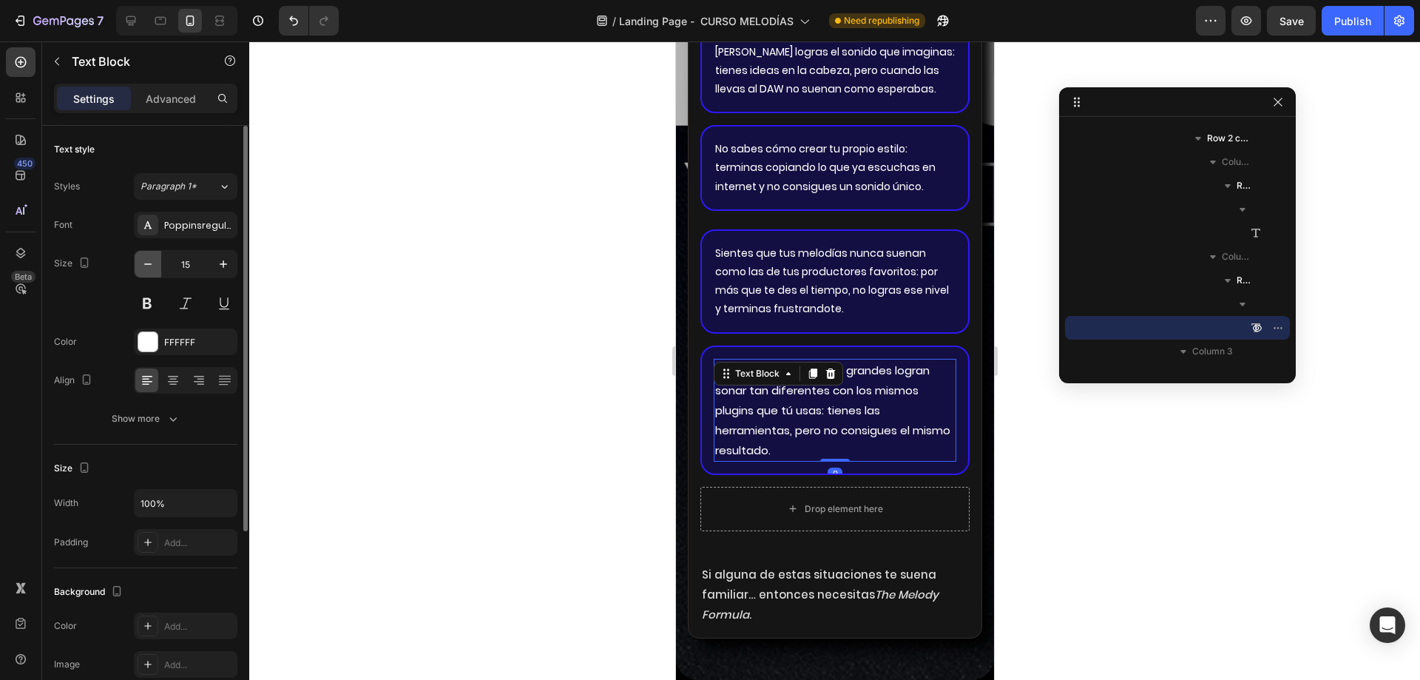
click at [159, 268] on button "button" at bounding box center [148, 264] width 27 height 27
type input "14"
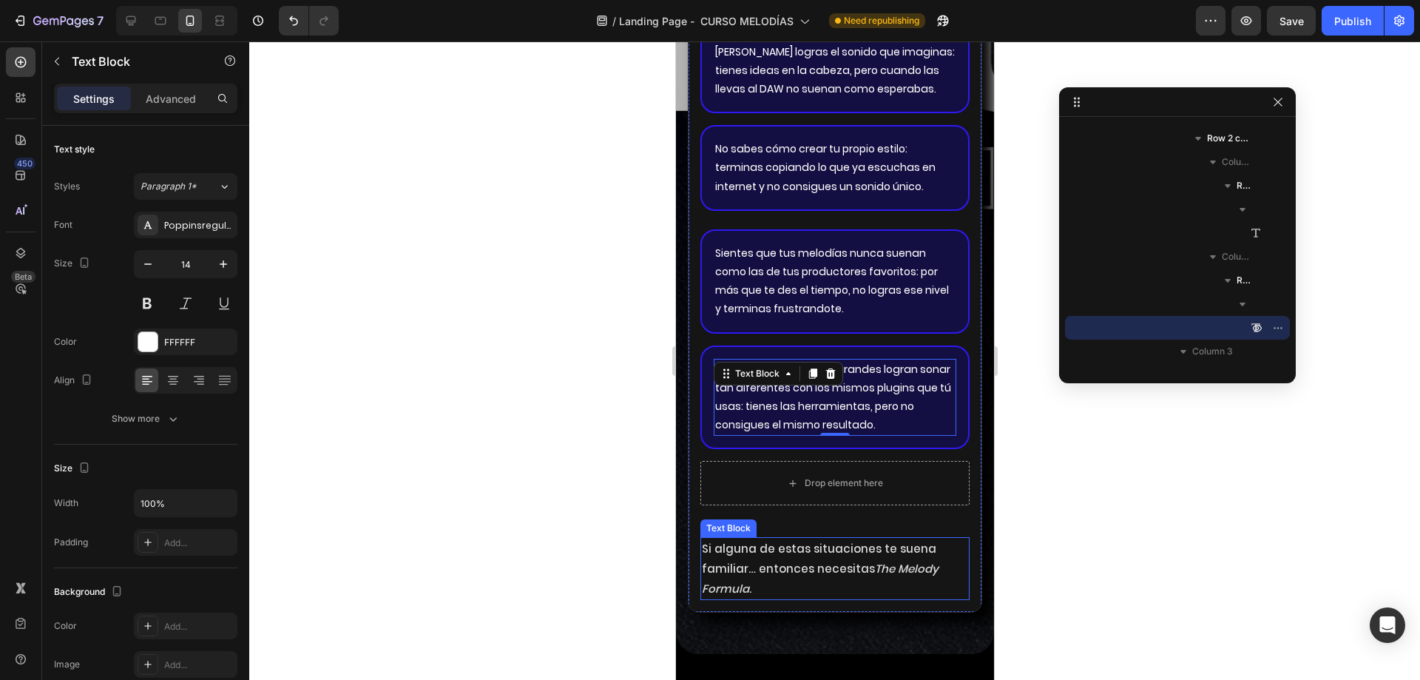
click at [730, 552] on p "Si alguna de estas situaciones te suena familiar… entonces necesitas The [PERSO…" at bounding box center [834, 568] width 266 height 60
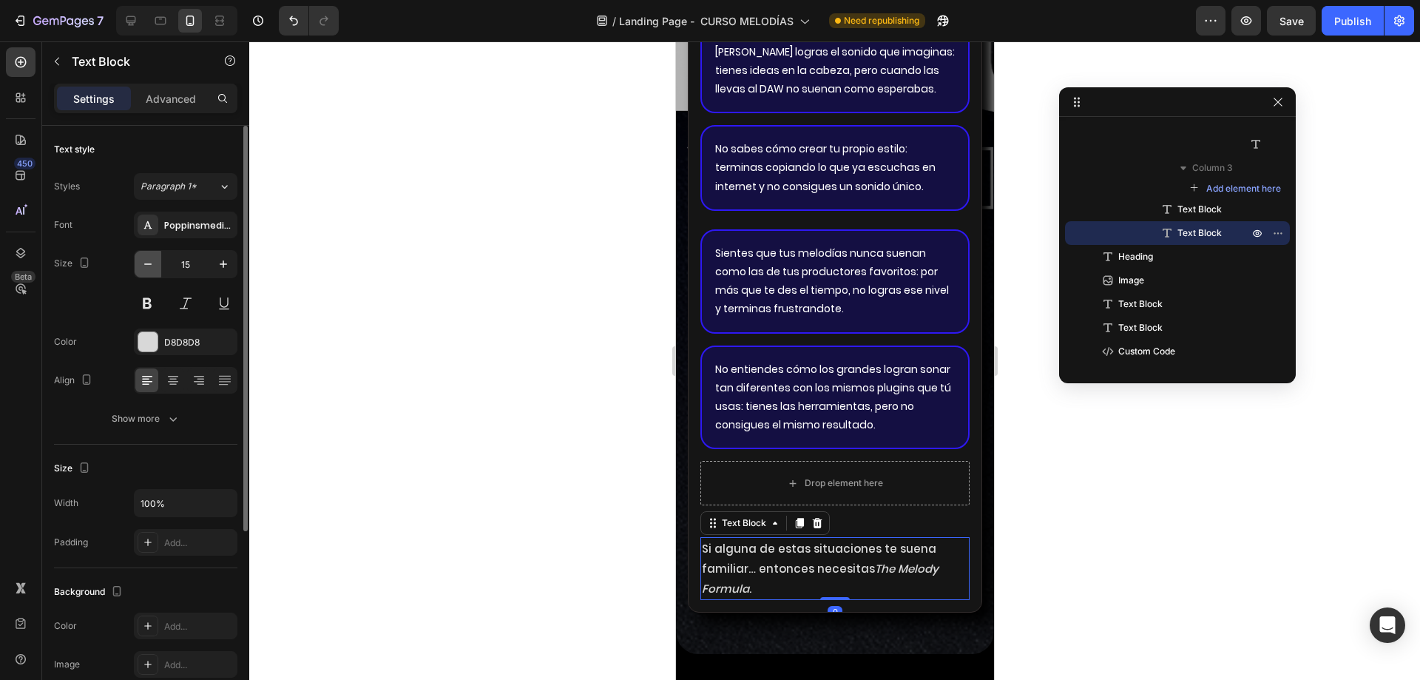
click at [146, 264] on icon "button" at bounding box center [147, 263] width 7 height 1
type input "14"
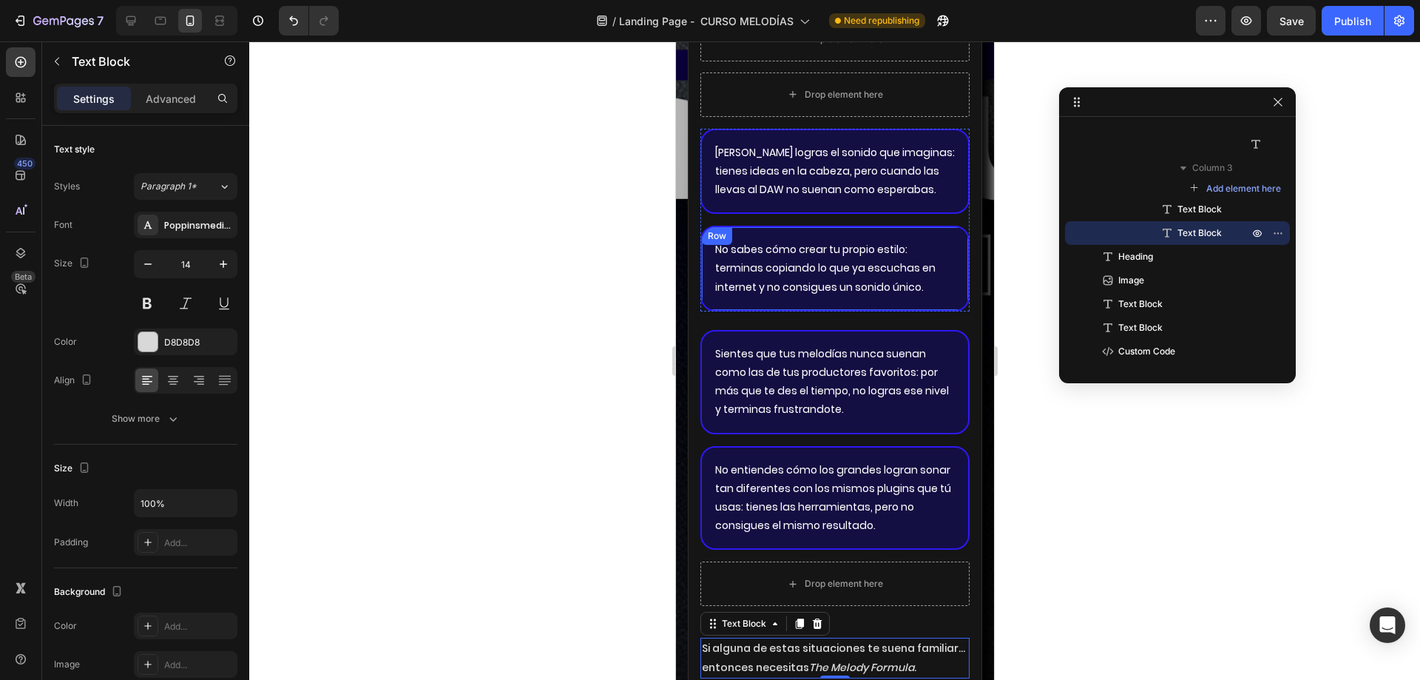
scroll to position [3613, 0]
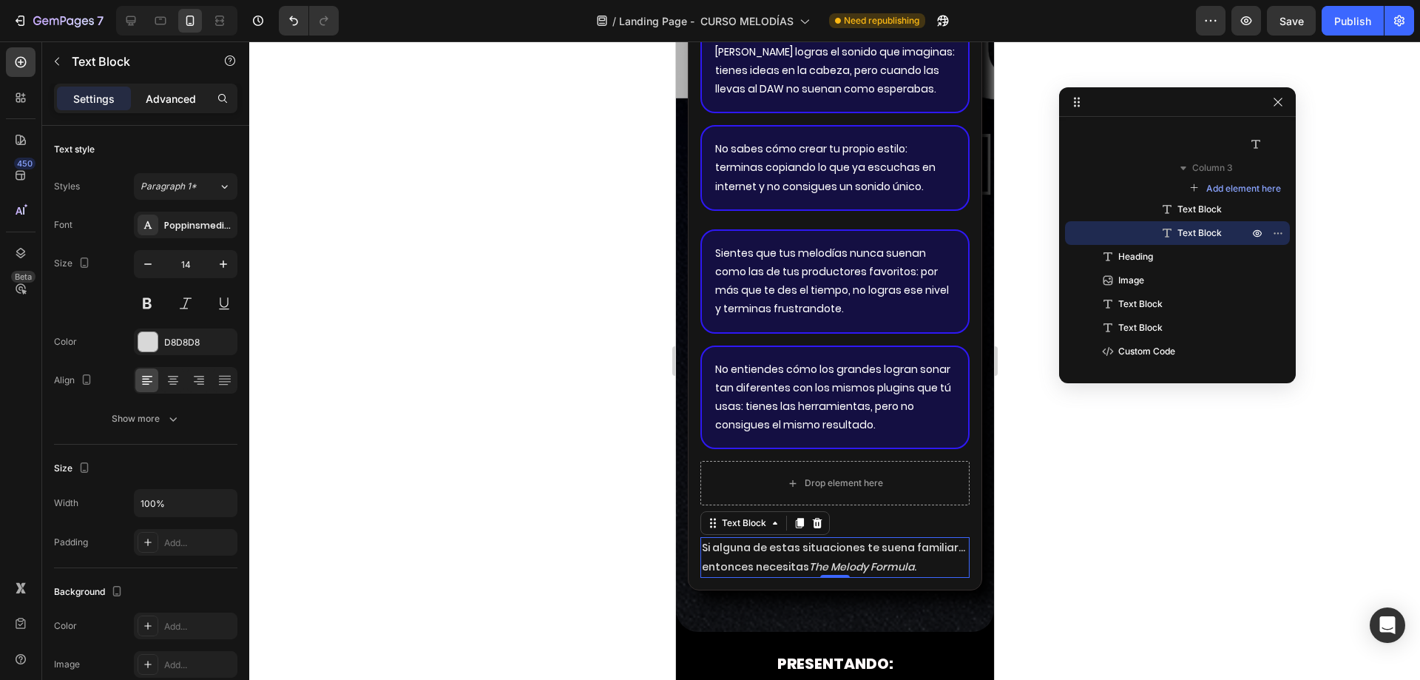
click at [157, 91] on p "Advanced" at bounding box center [171, 99] width 50 height 16
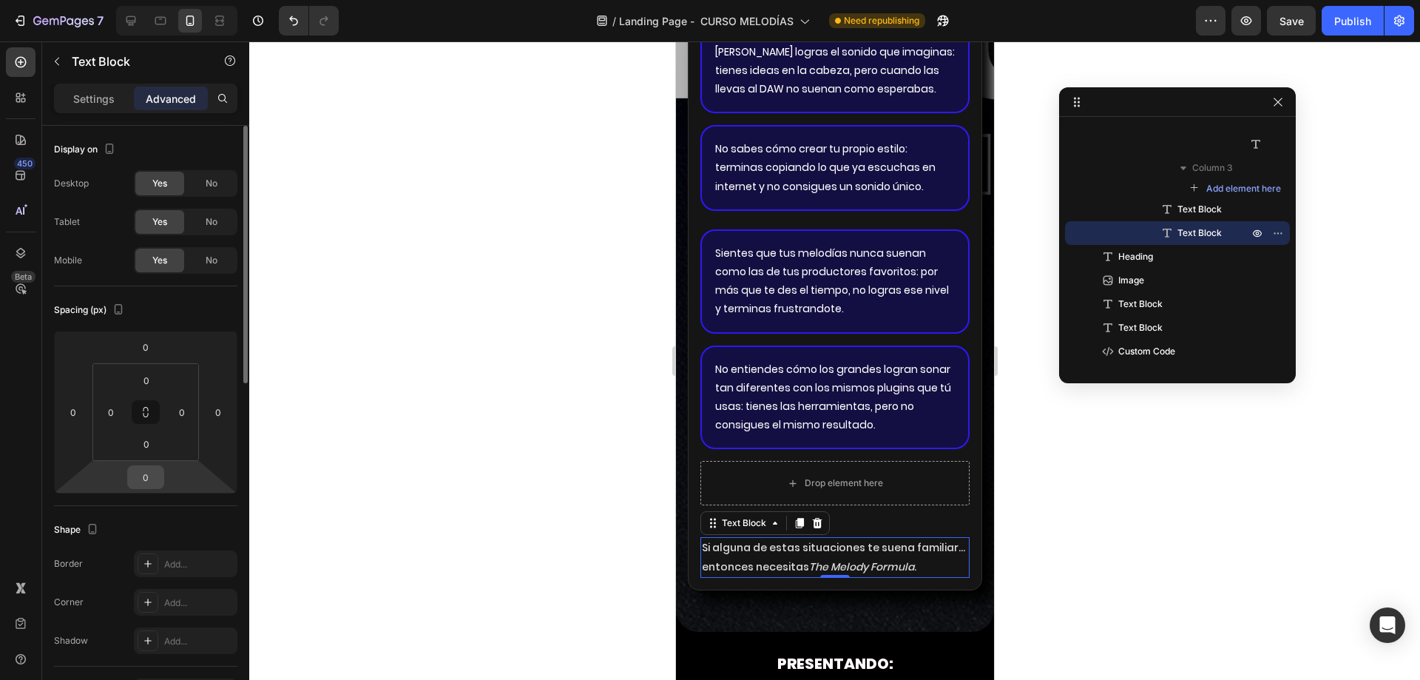
click at [145, 475] on input "0" at bounding box center [146, 477] width 30 height 22
type input "10"
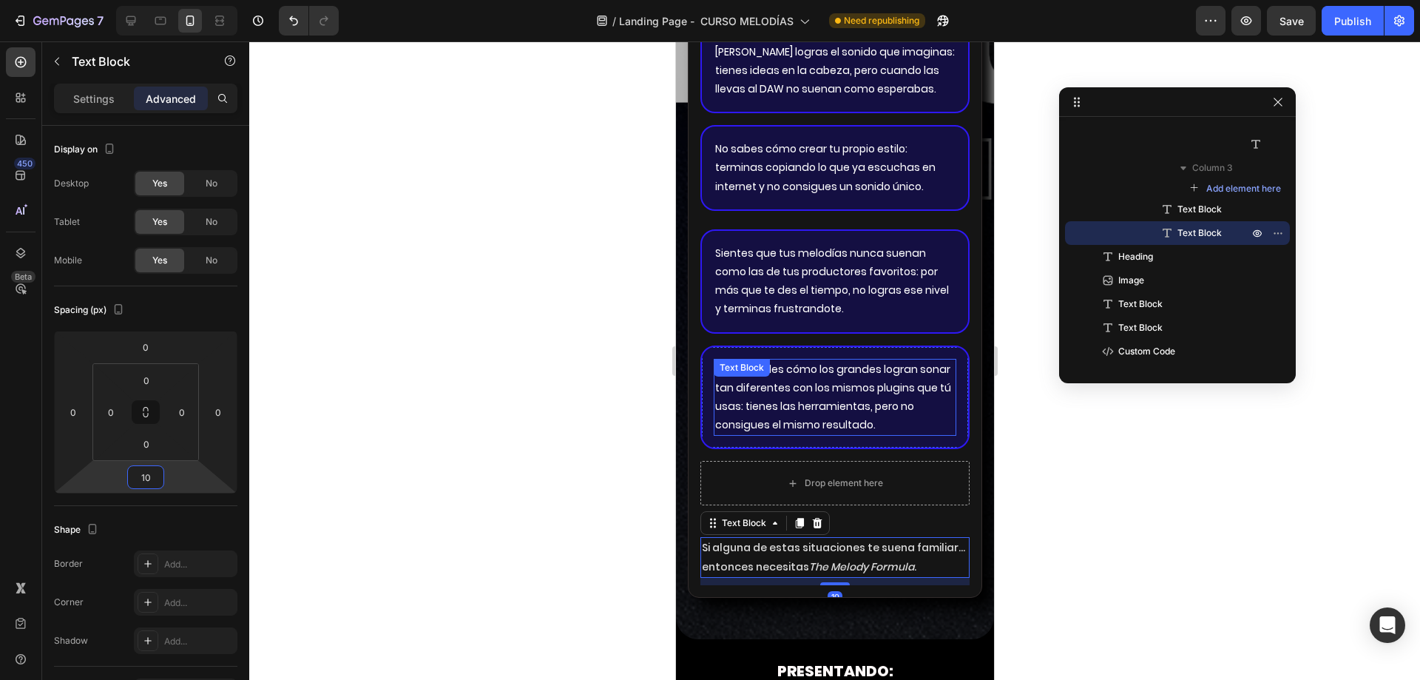
click at [832, 407] on p "No entiendes cómo los grandes logran sonar tan diferentes con los mismos plugin…" at bounding box center [834, 397] width 240 height 75
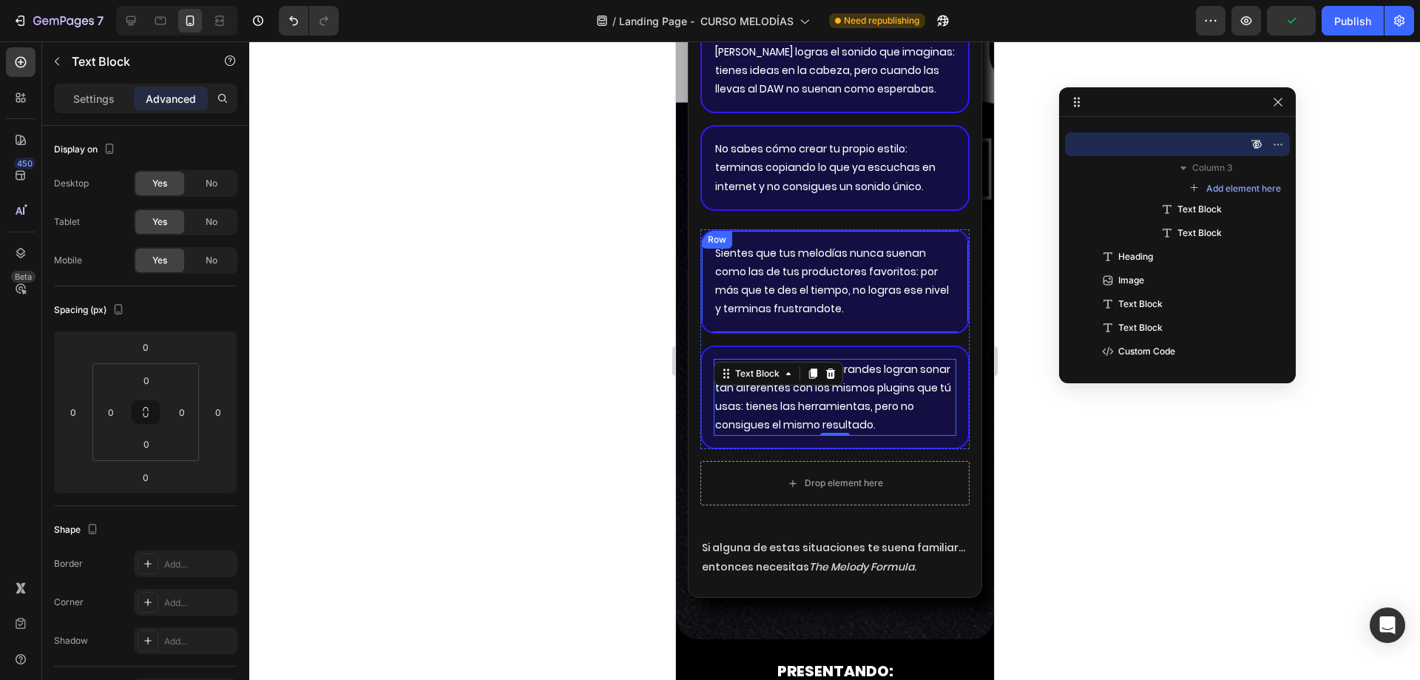
click at [950, 323] on div "Sientes que tus melodías nunca suenan como las de tus productores favoritos: po…" at bounding box center [834, 281] width 269 height 104
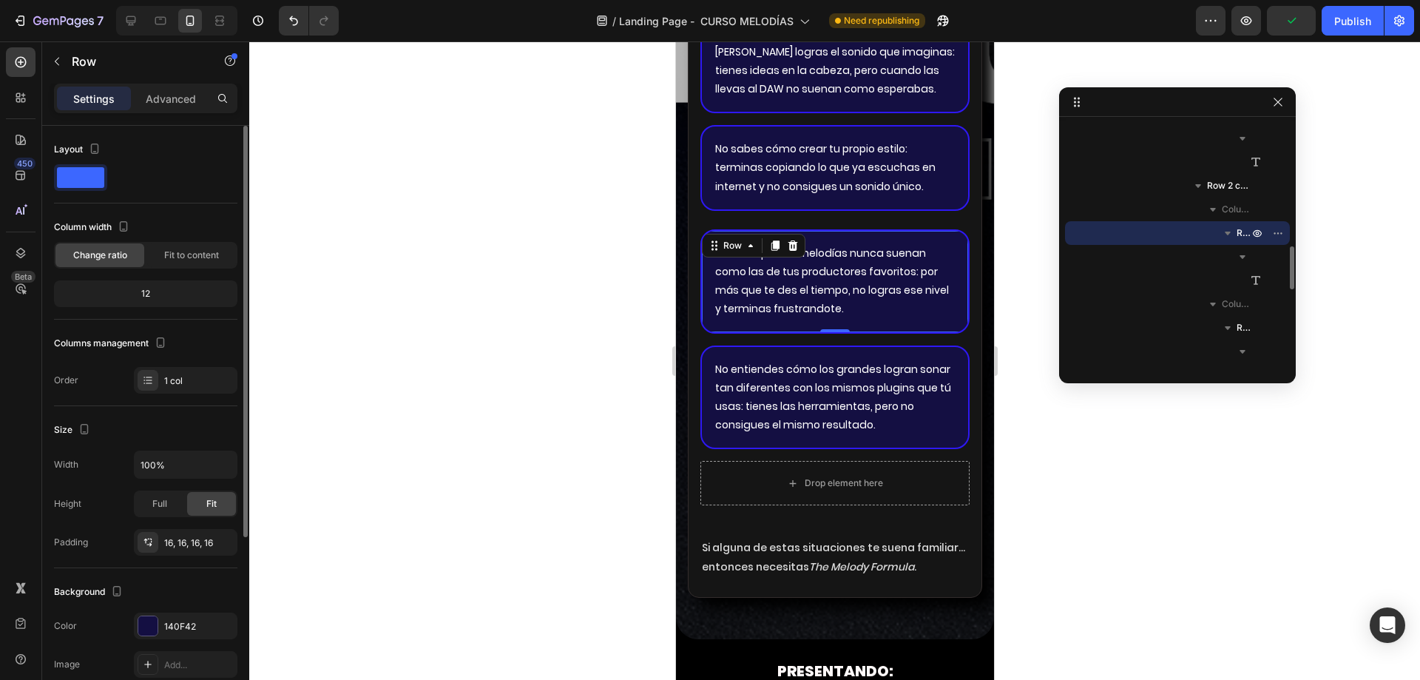
scroll to position [148, 0]
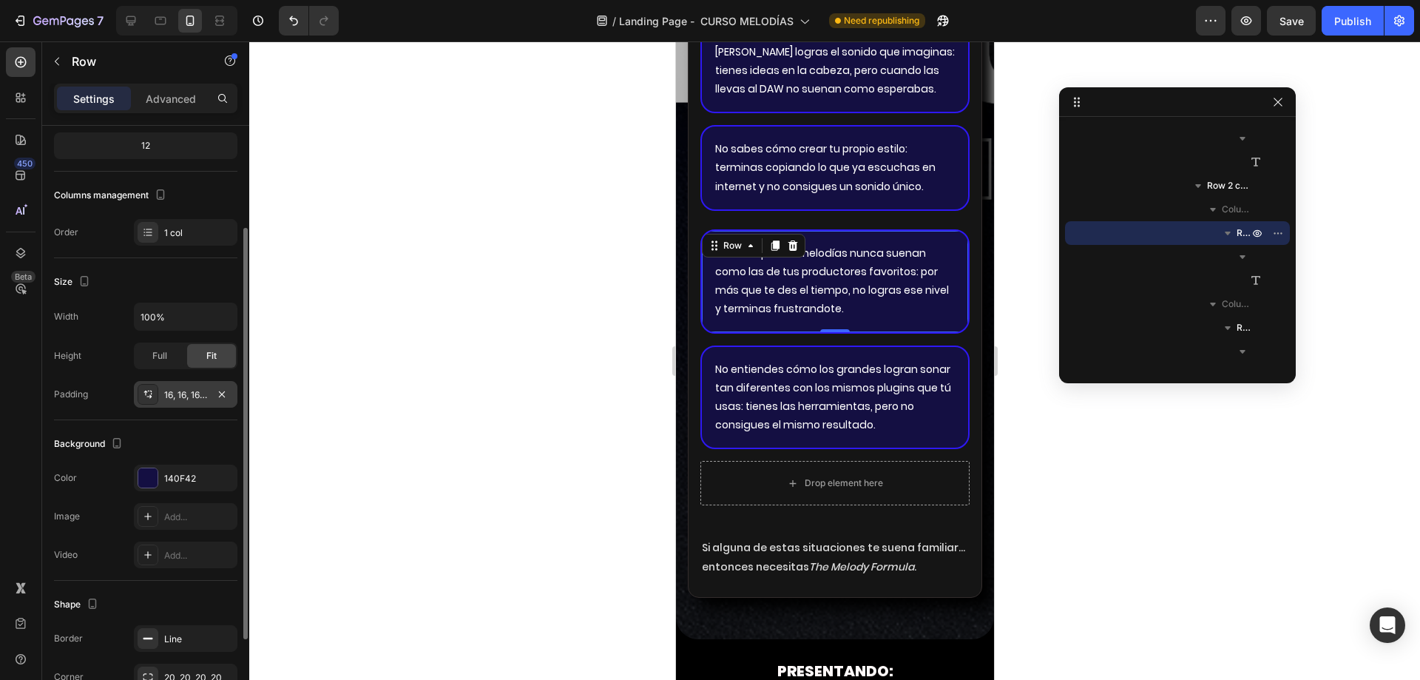
click at [192, 396] on div "16, 16, 16, 16" at bounding box center [185, 394] width 43 height 13
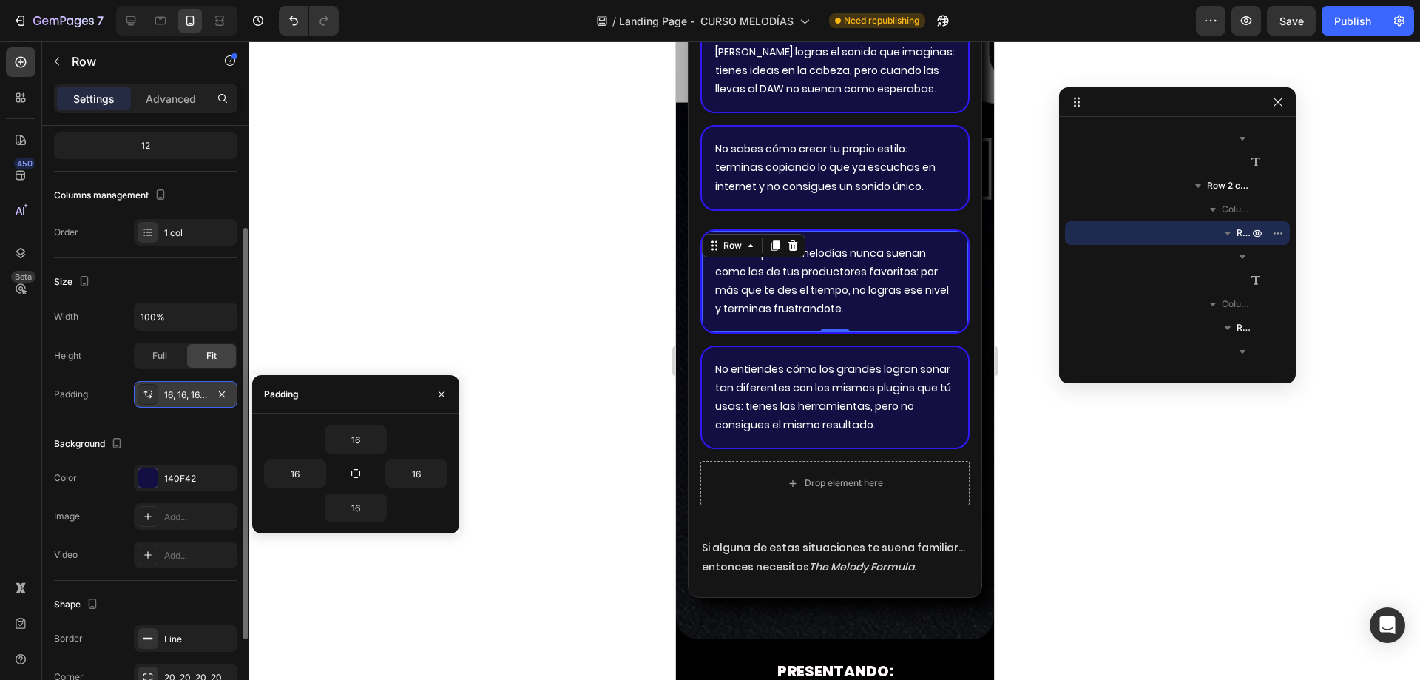
click at [192, 396] on div "16, 16, 16, 16" at bounding box center [185, 394] width 43 height 13
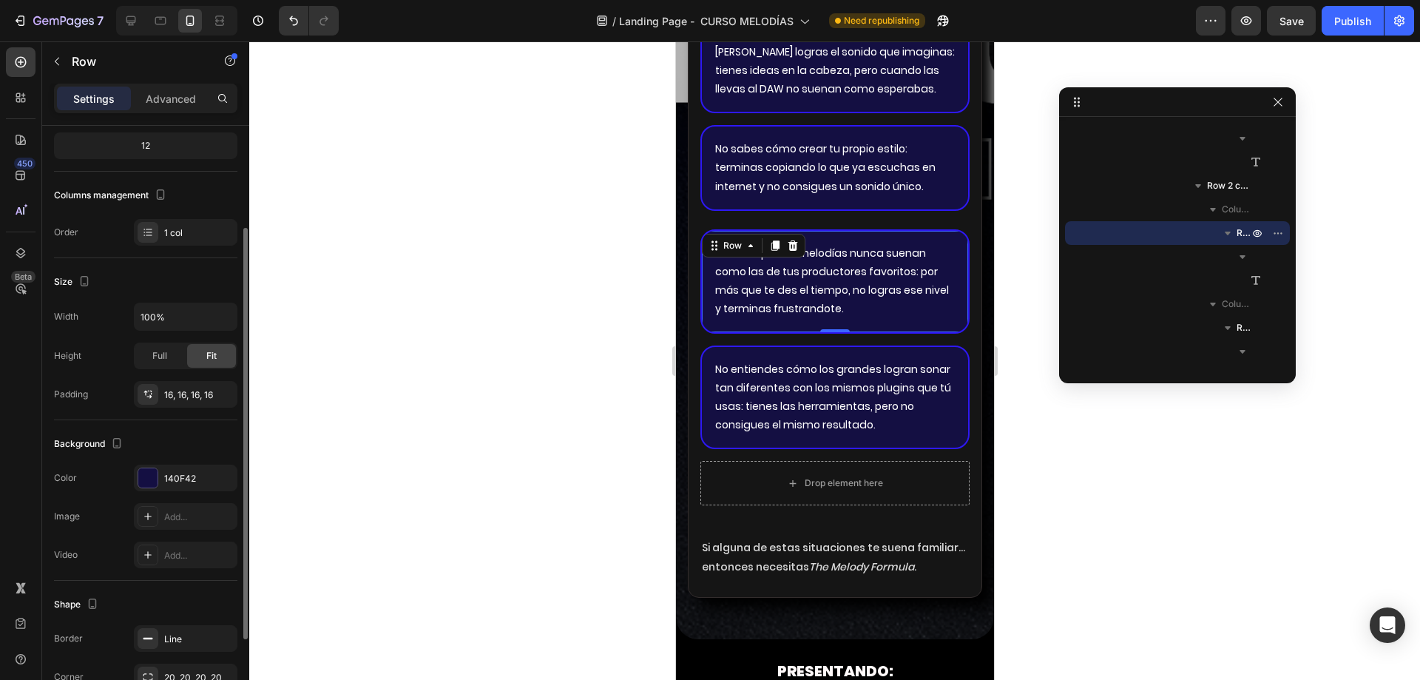
scroll to position [268, 0]
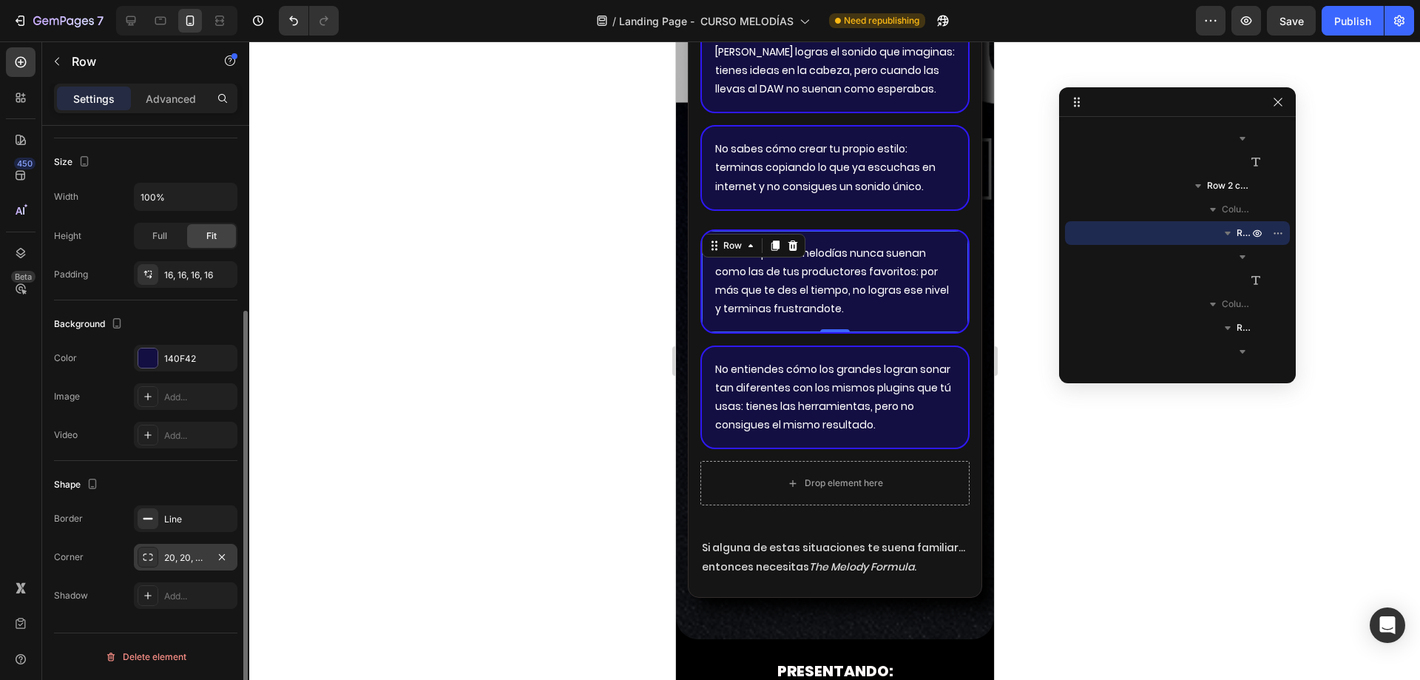
click at [166, 549] on div "20, 20, 20, 20" at bounding box center [186, 557] width 104 height 27
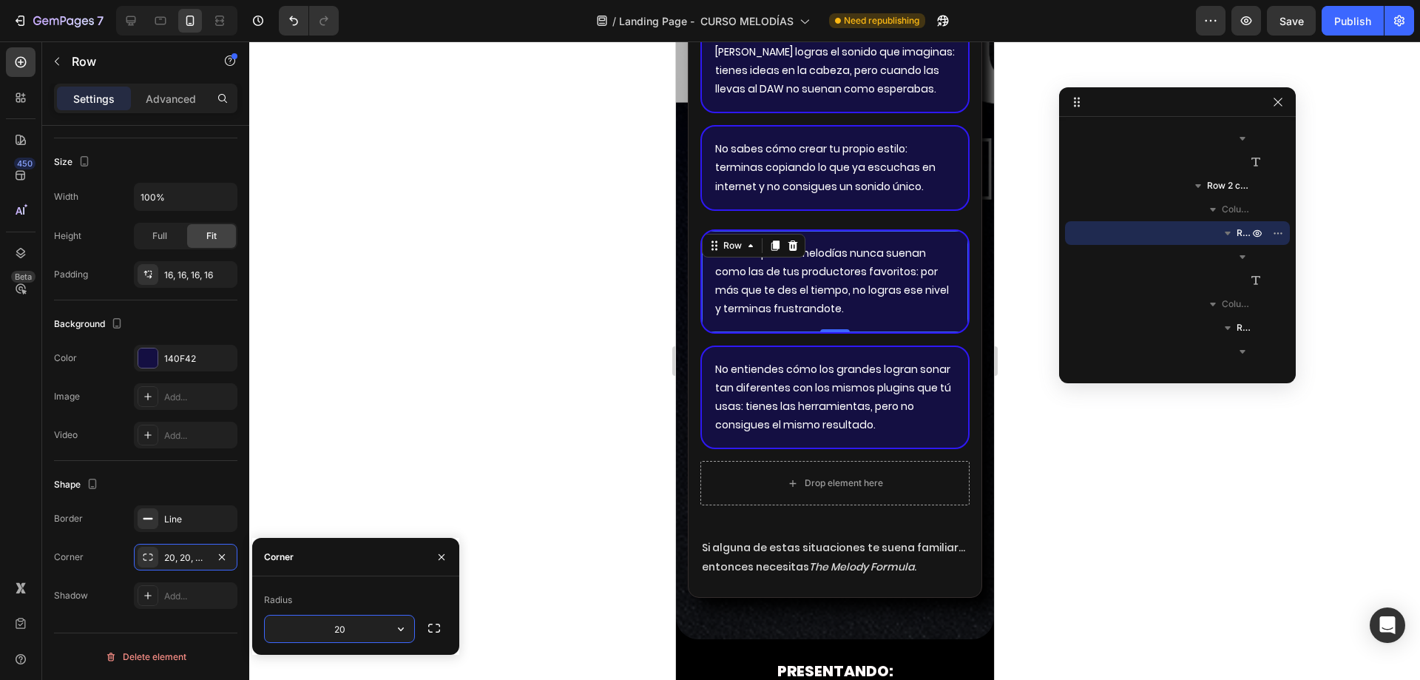
click at [349, 622] on input "20" at bounding box center [339, 628] width 149 height 27
type input "15"
click at [710, 362] on div "Row" at bounding box center [716, 355] width 24 height 13
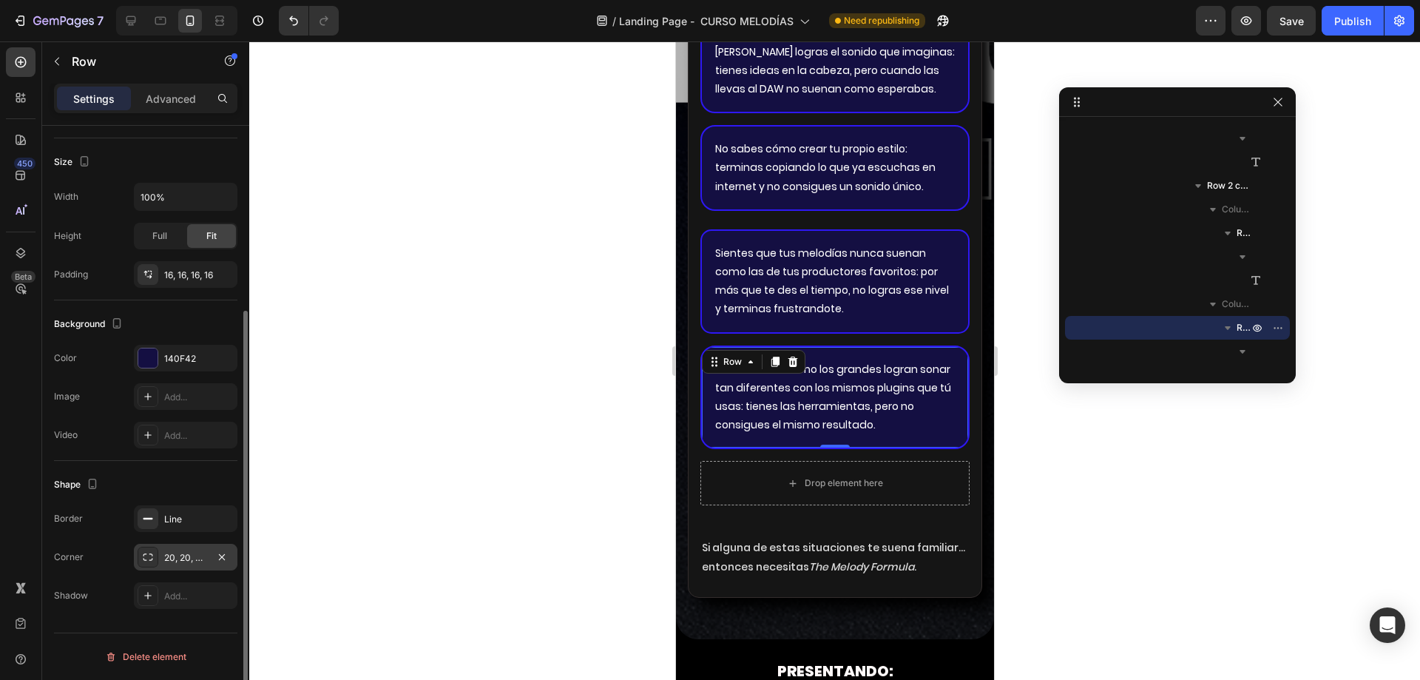
click at [177, 549] on div "20, 20, 20, 20" at bounding box center [186, 557] width 104 height 27
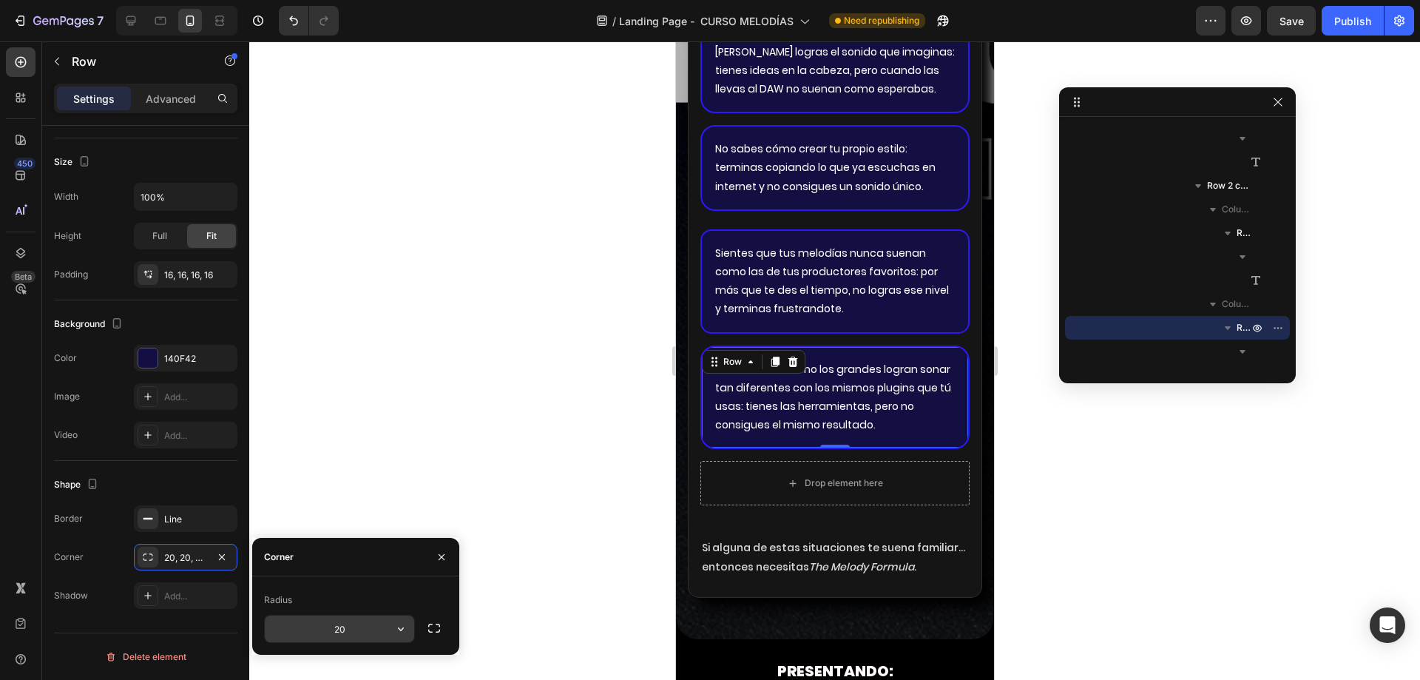
click at [356, 632] on input "20" at bounding box center [339, 628] width 149 height 27
type input "15"
click at [707, 209] on div "No sabes cómo crear tu propio estilo: terminas copiando lo que ya escuchas en i…" at bounding box center [834, 168] width 269 height 86
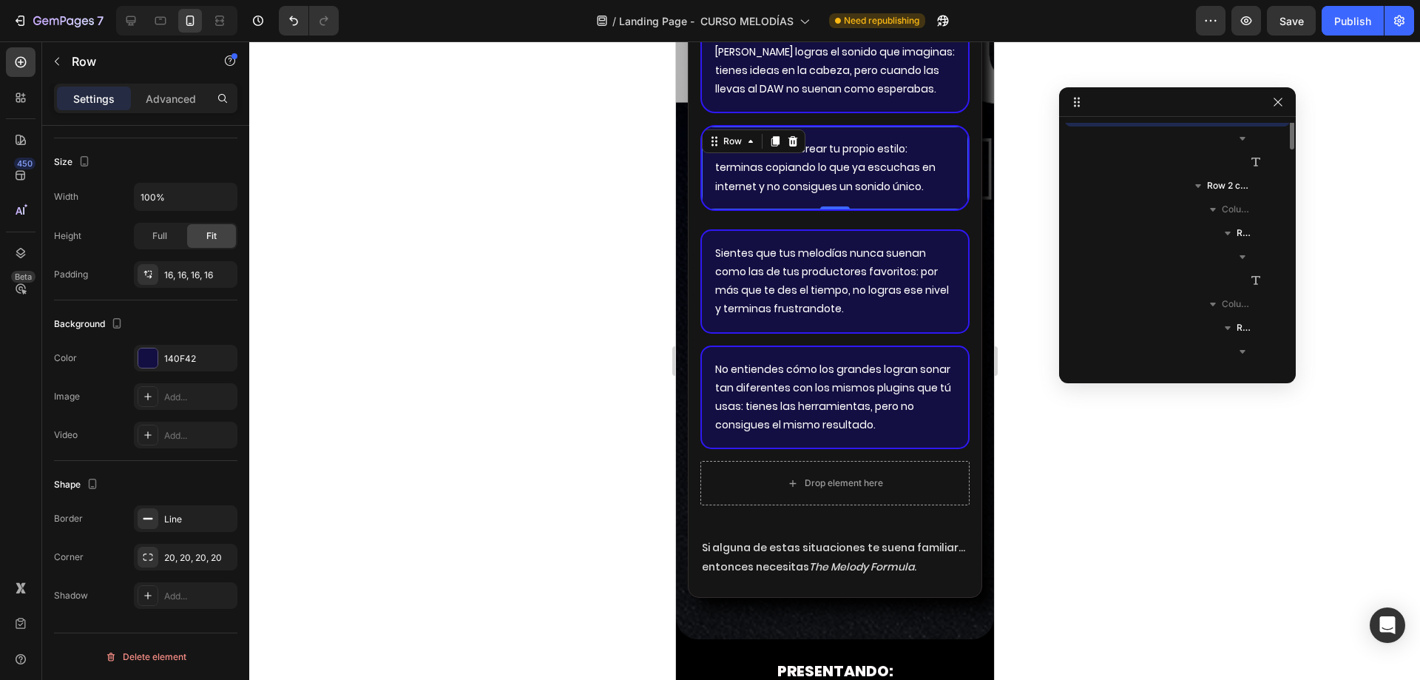
scroll to position [582, 0]
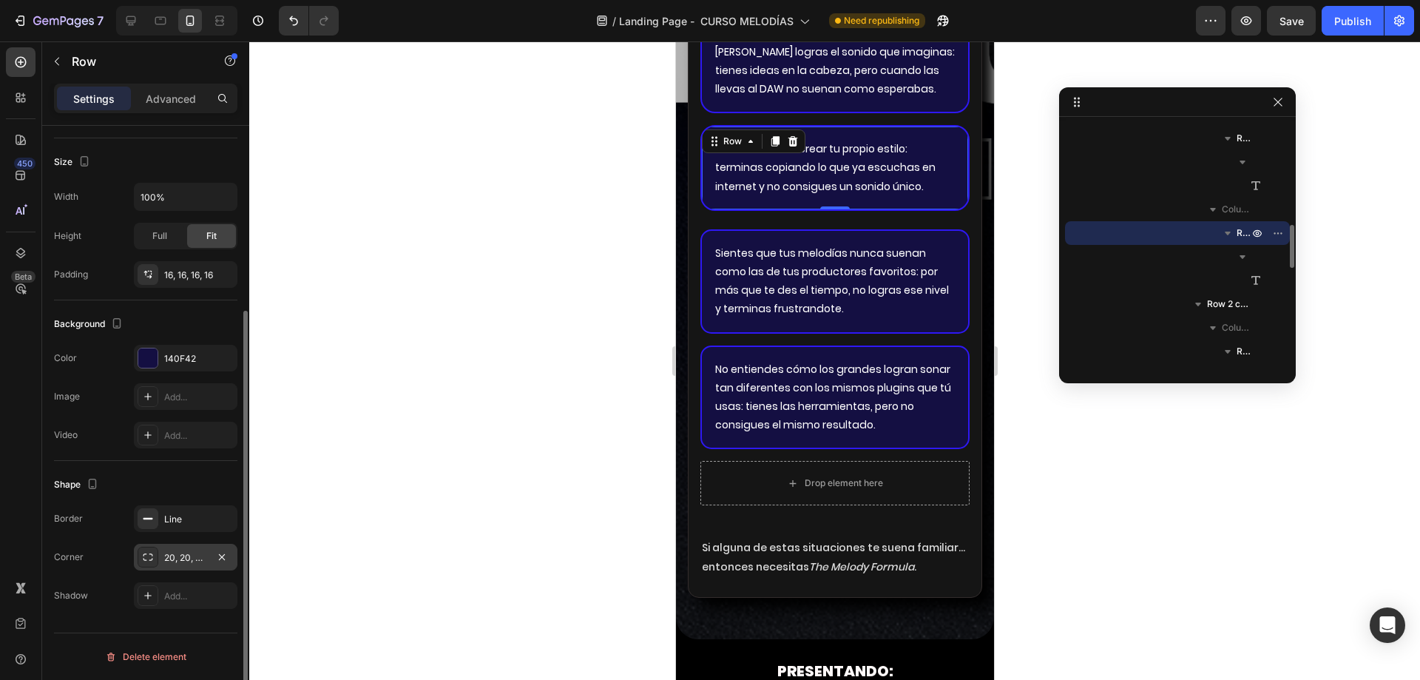
click at [193, 556] on div "20, 20, 20, 20" at bounding box center [185, 557] width 43 height 13
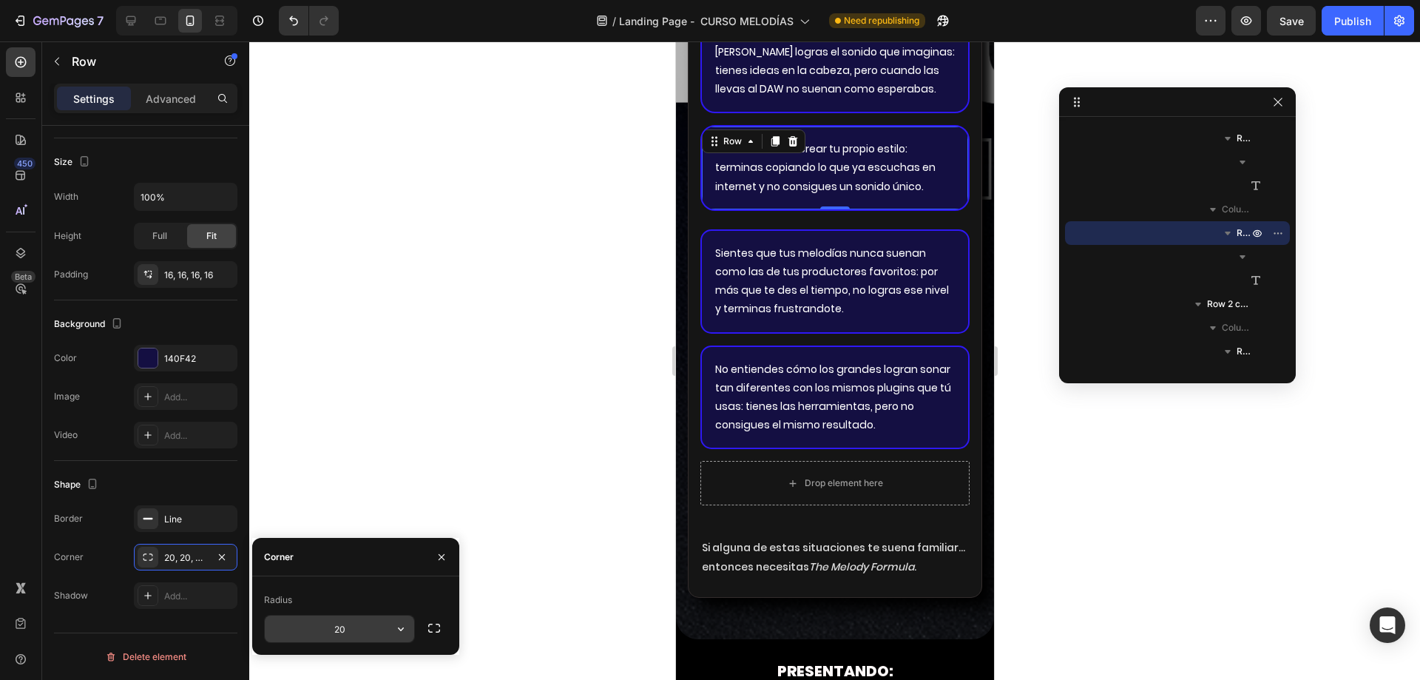
click at [322, 626] on input "20" at bounding box center [339, 628] width 149 height 27
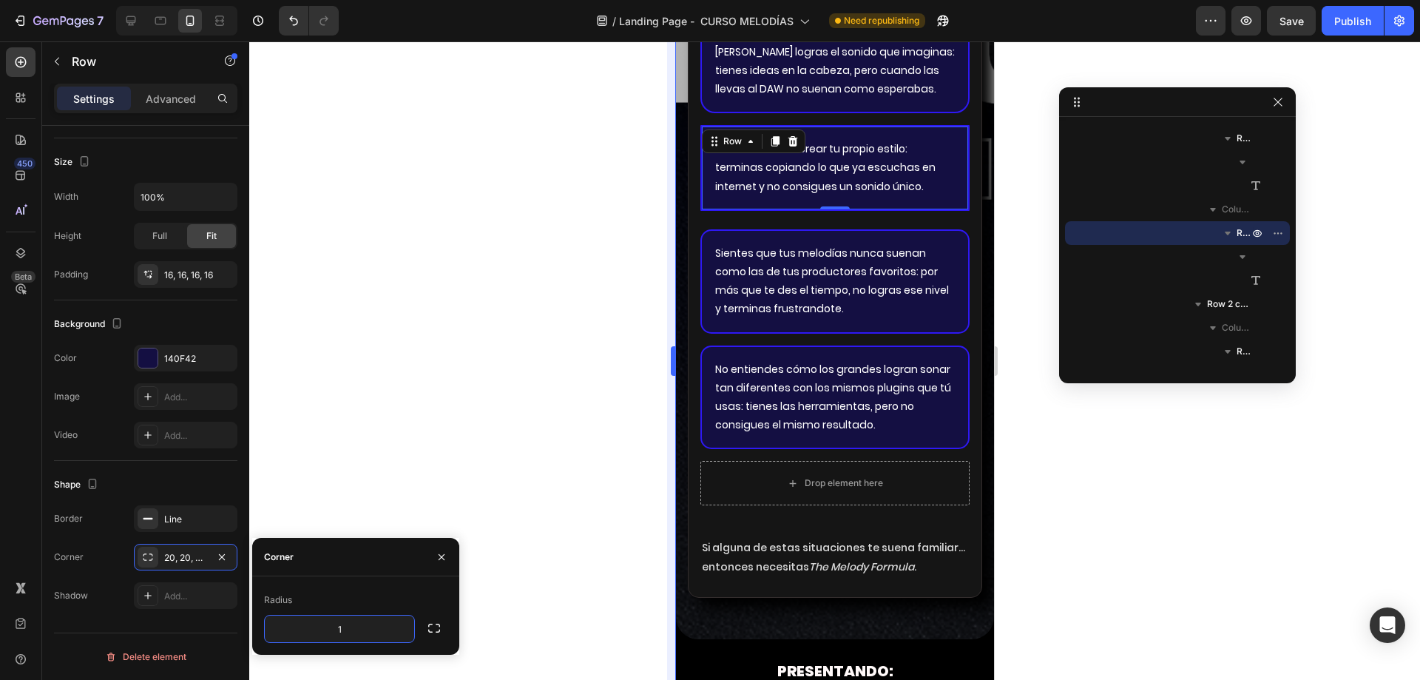
type input "15"
click at [708, 92] on div "[PERSON_NAME] logras el sonido que imaginas: tienes ideas en la cabeza, pero cu…" at bounding box center [834, 71] width 269 height 86
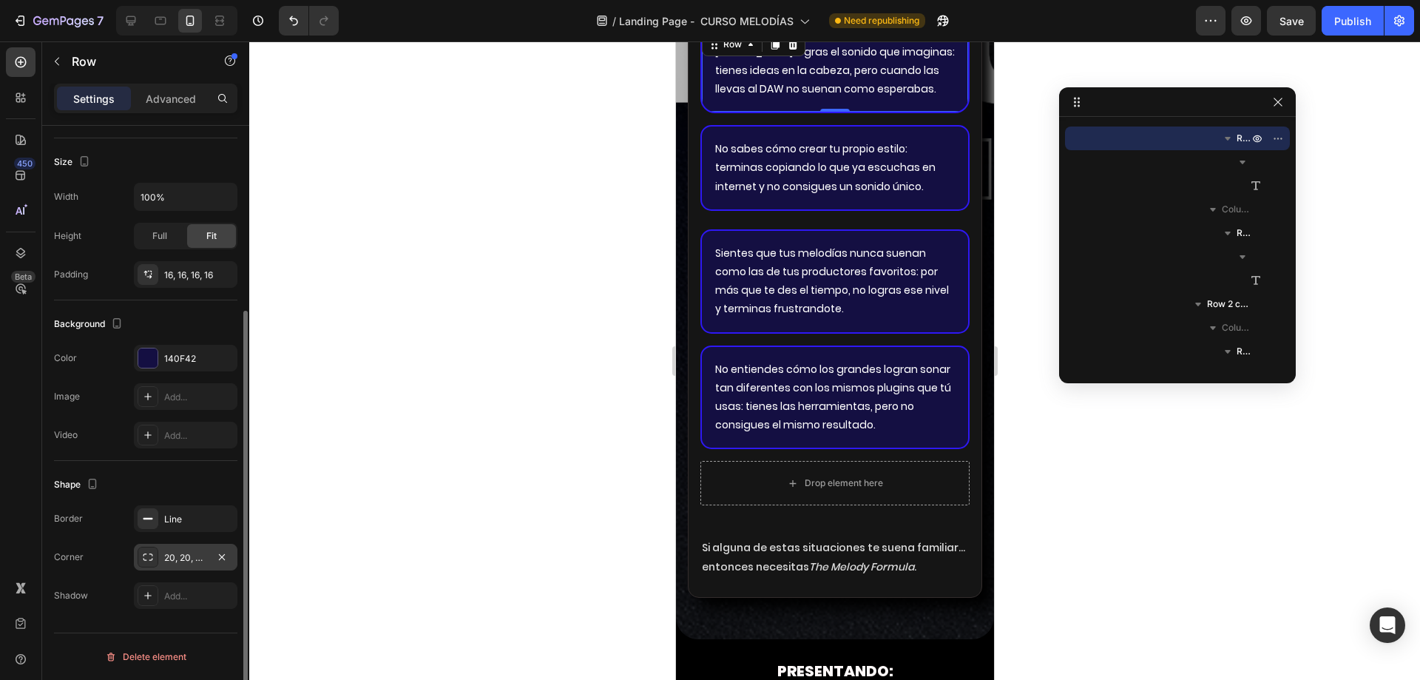
click at [177, 569] on div "20, 20, 20, 20" at bounding box center [186, 557] width 104 height 27
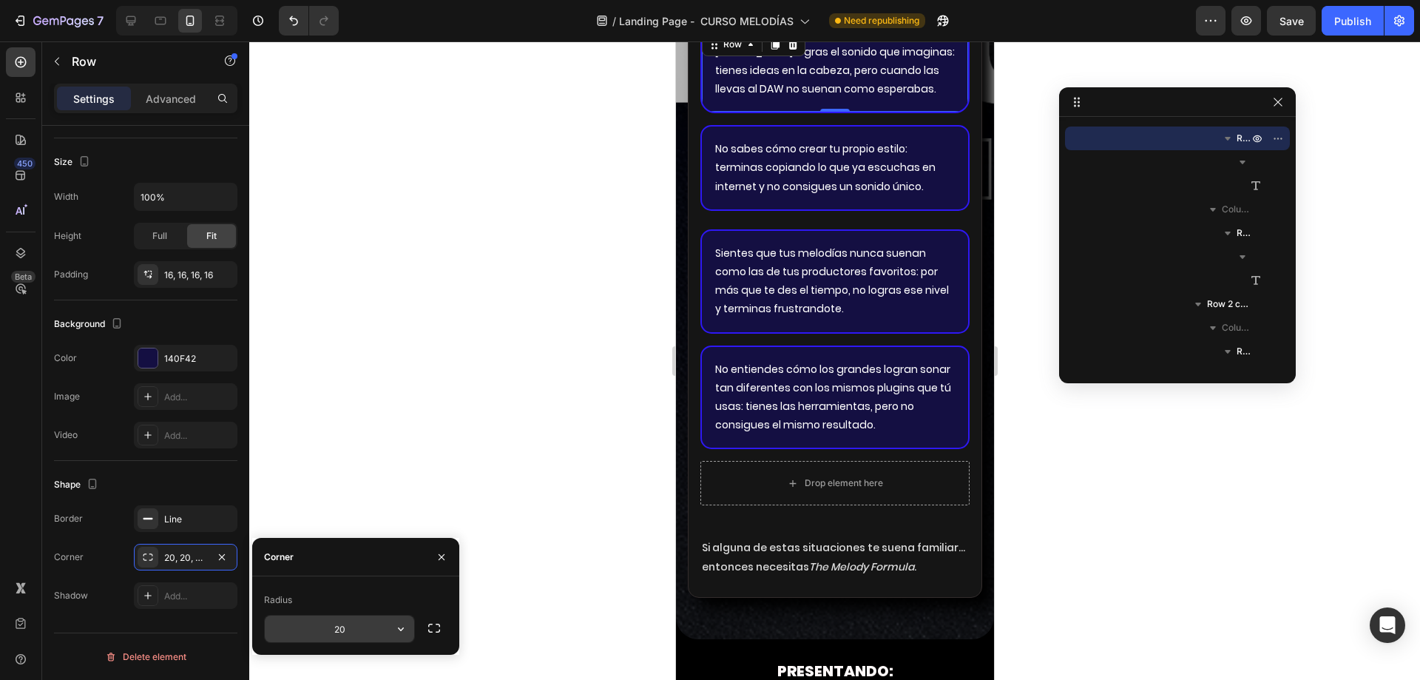
click at [354, 626] on input "20" at bounding box center [339, 628] width 149 height 27
type input "15"
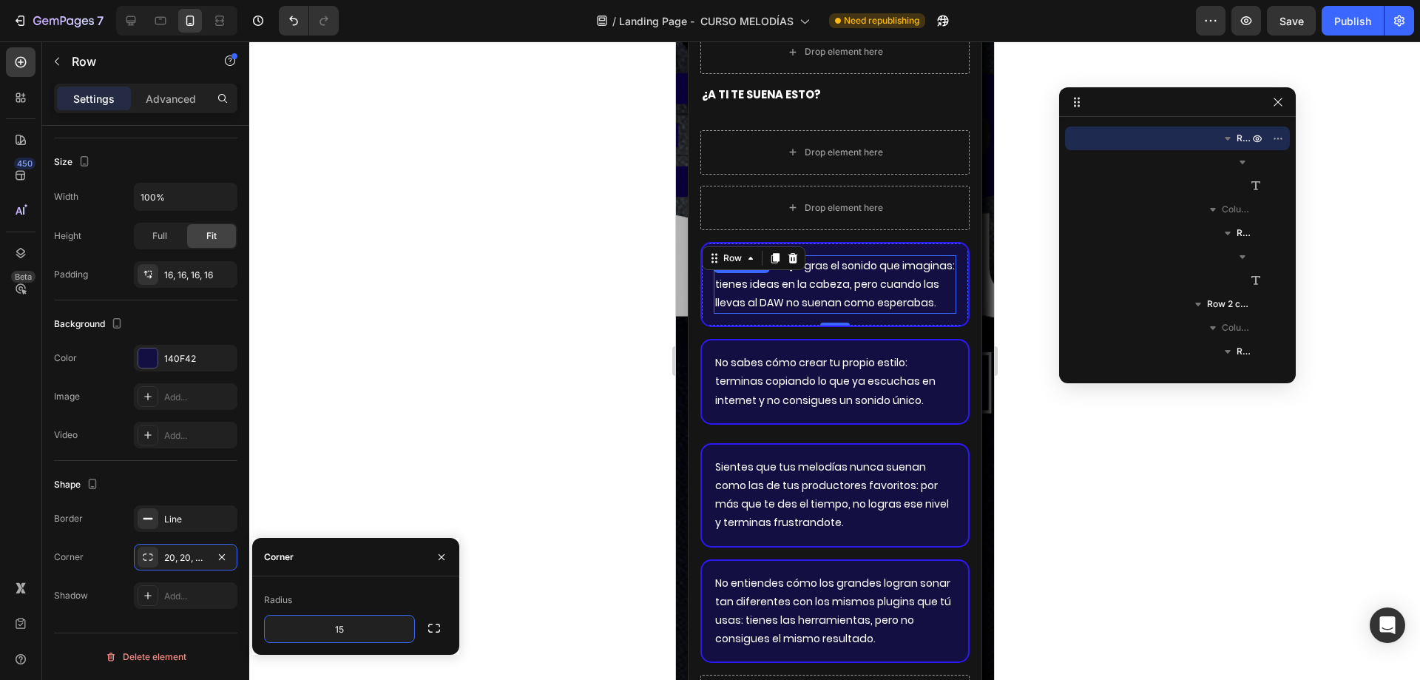
scroll to position [3391, 0]
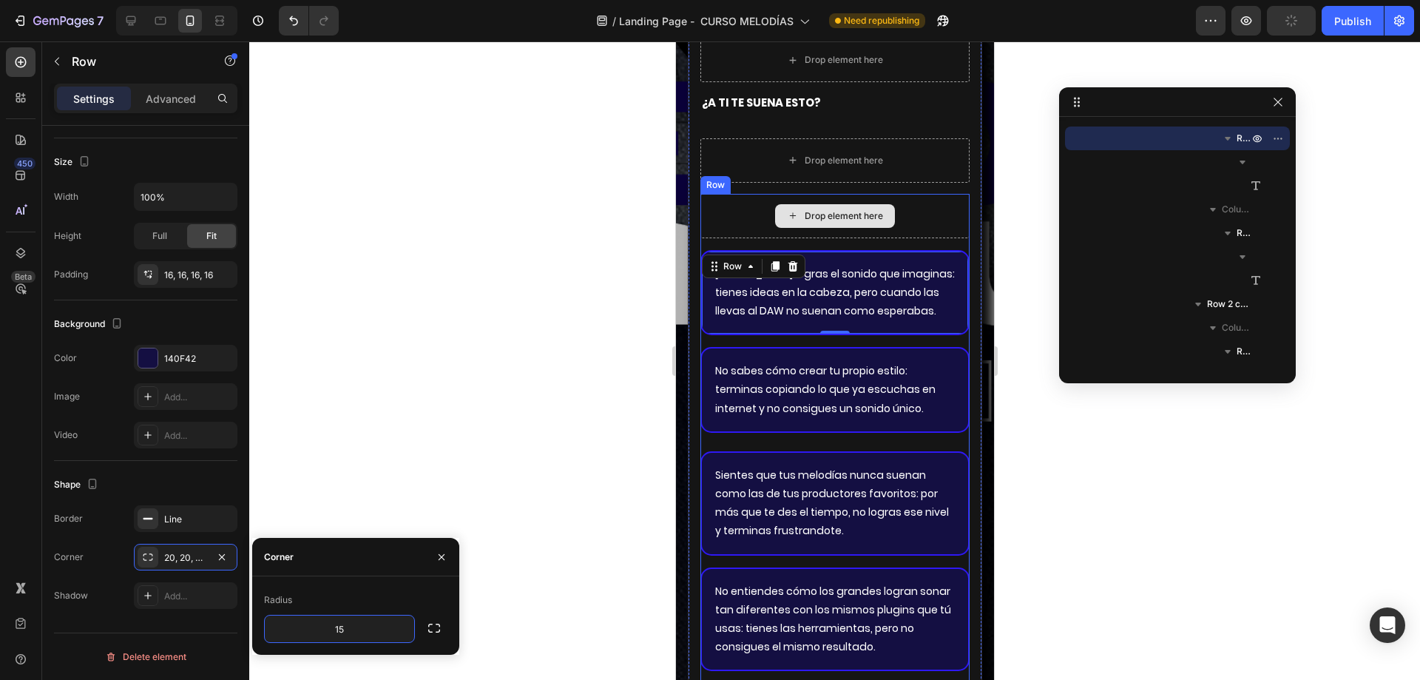
click at [843, 217] on div "Drop element here" at bounding box center [843, 216] width 78 height 12
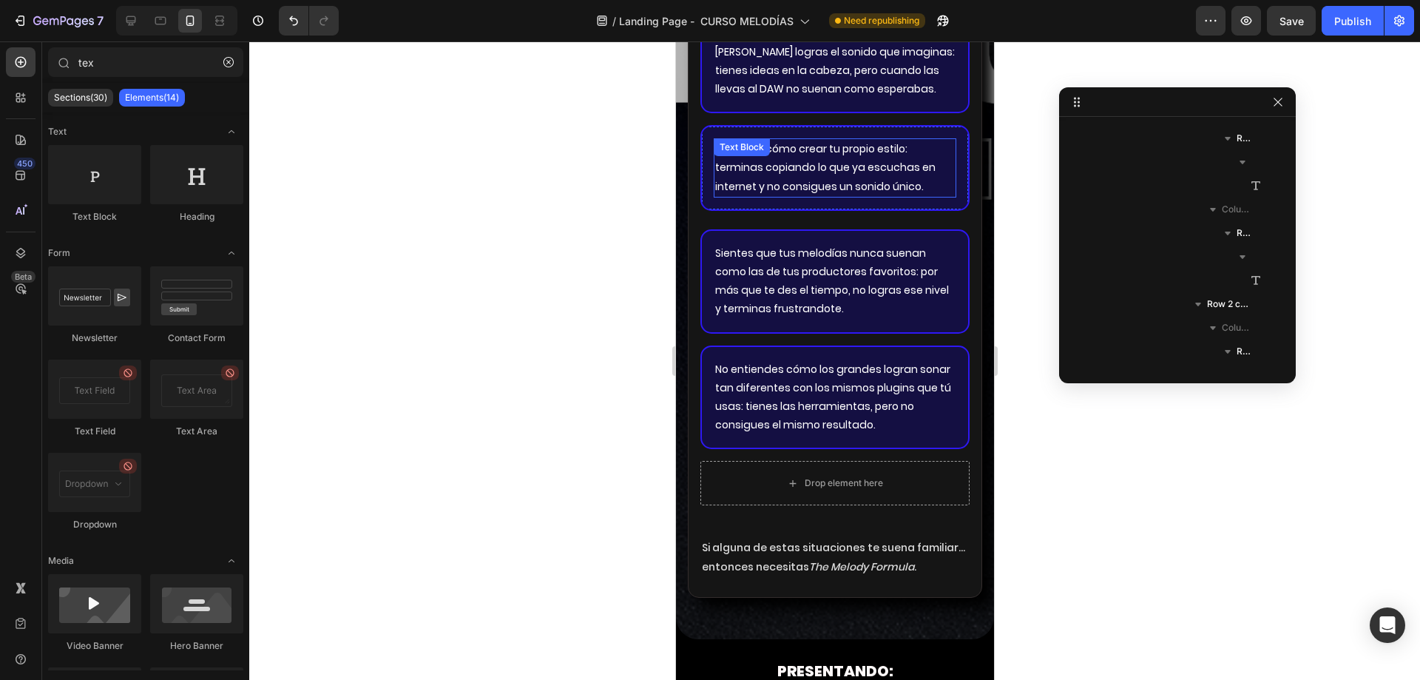
scroll to position [3761, 0]
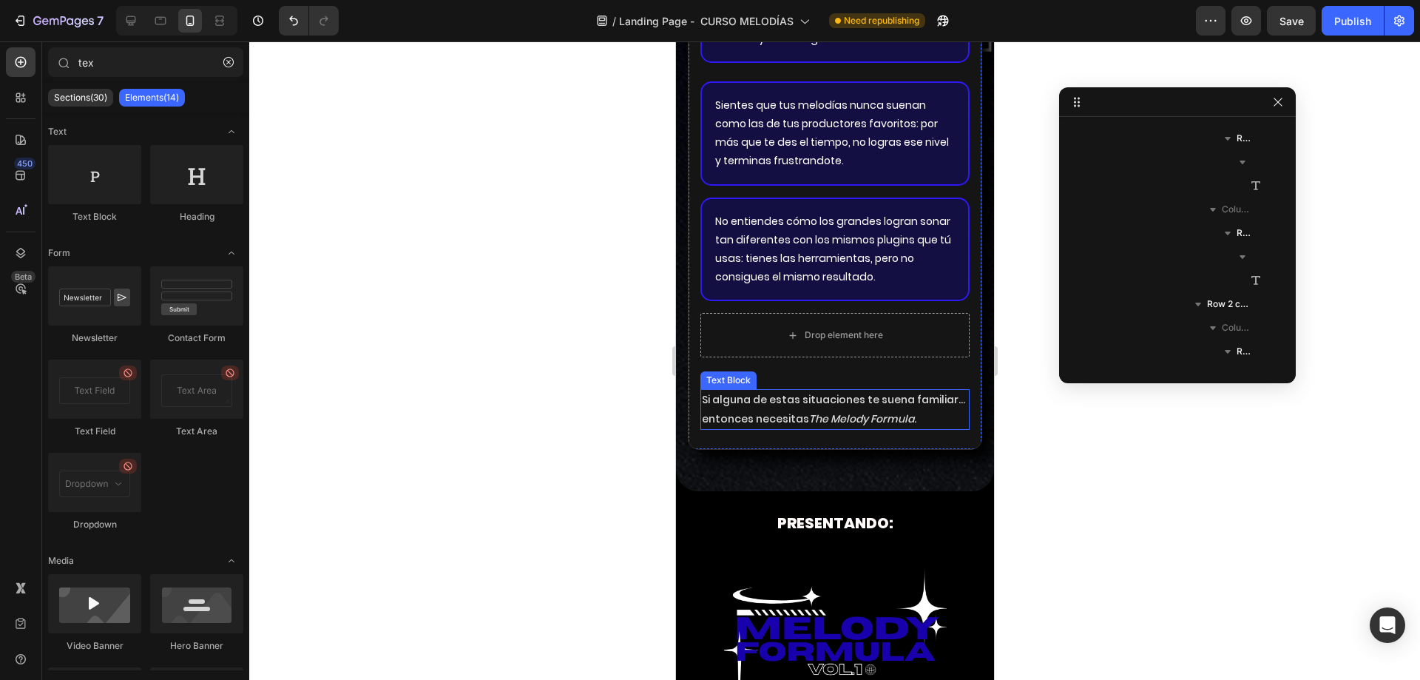
click at [747, 406] on p "Si alguna de estas situaciones te suena familiar… entonces necesitas The [PERSO…" at bounding box center [834, 408] width 266 height 37
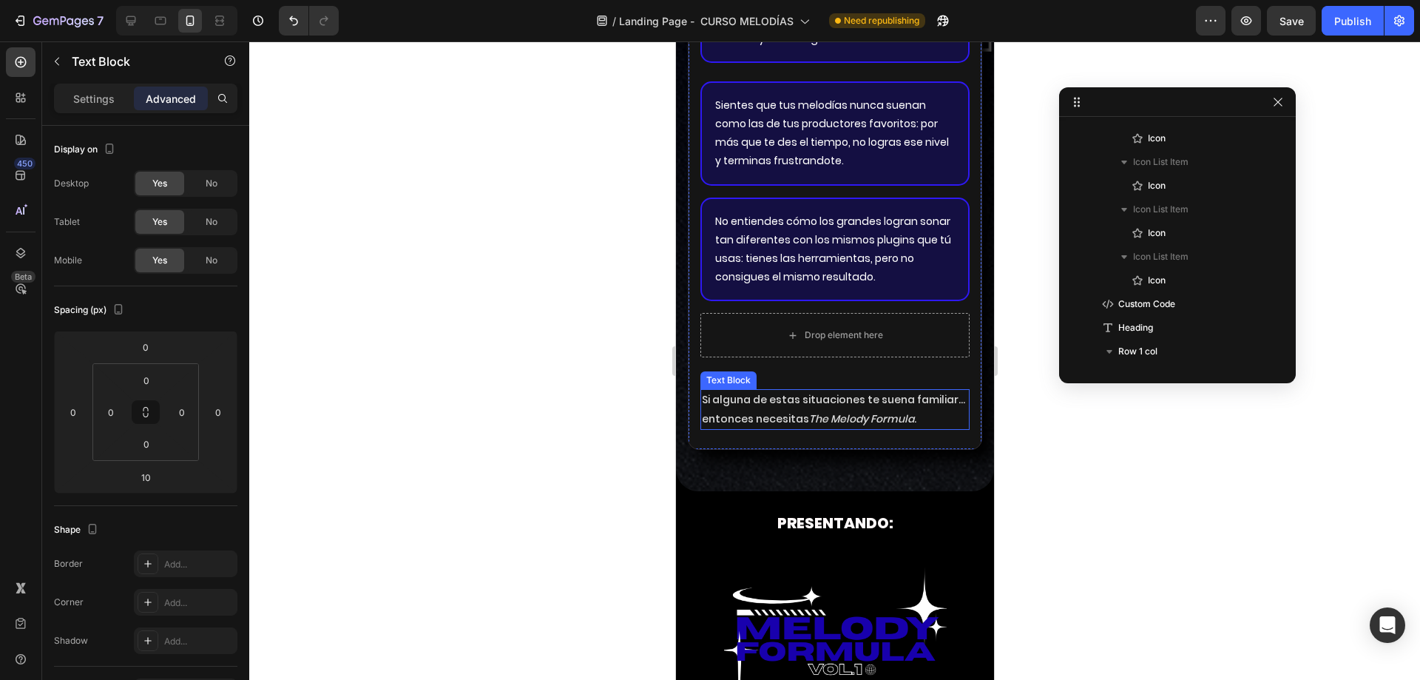
scroll to position [1671, 0]
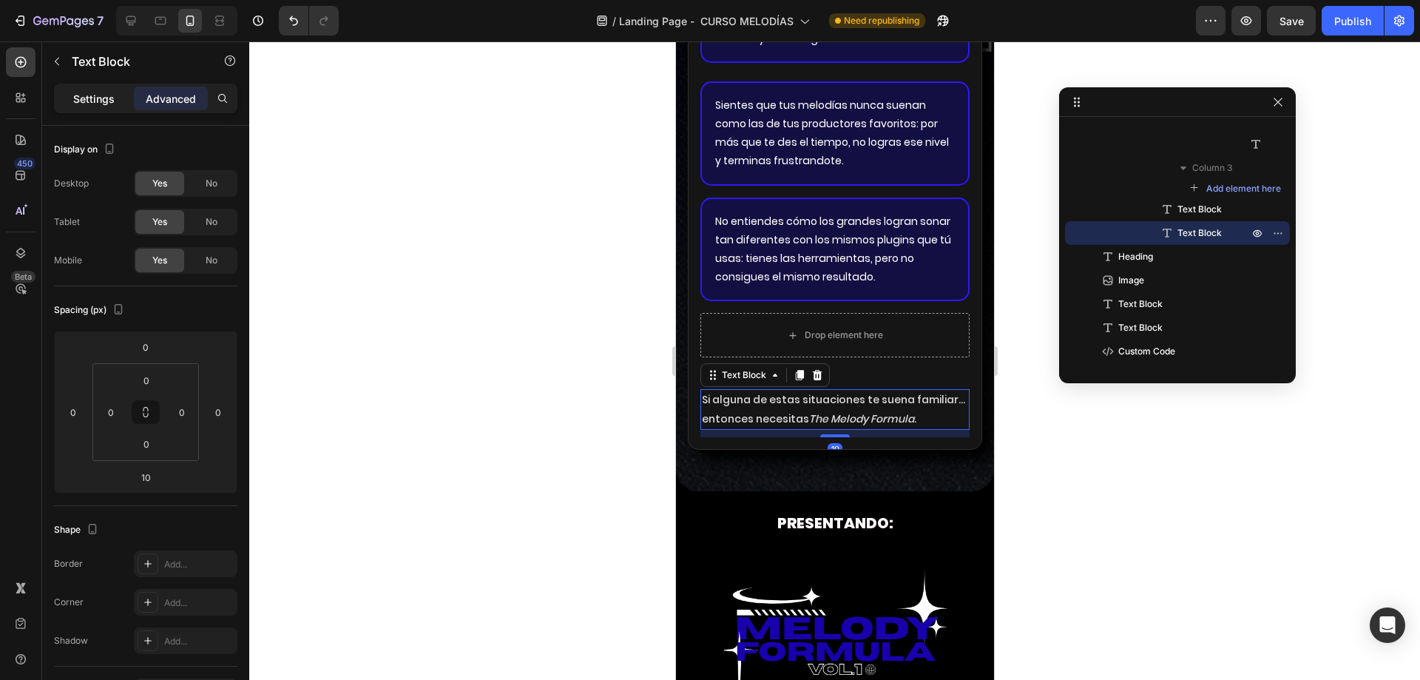
click at [105, 108] on div "Settings" at bounding box center [94, 99] width 74 height 24
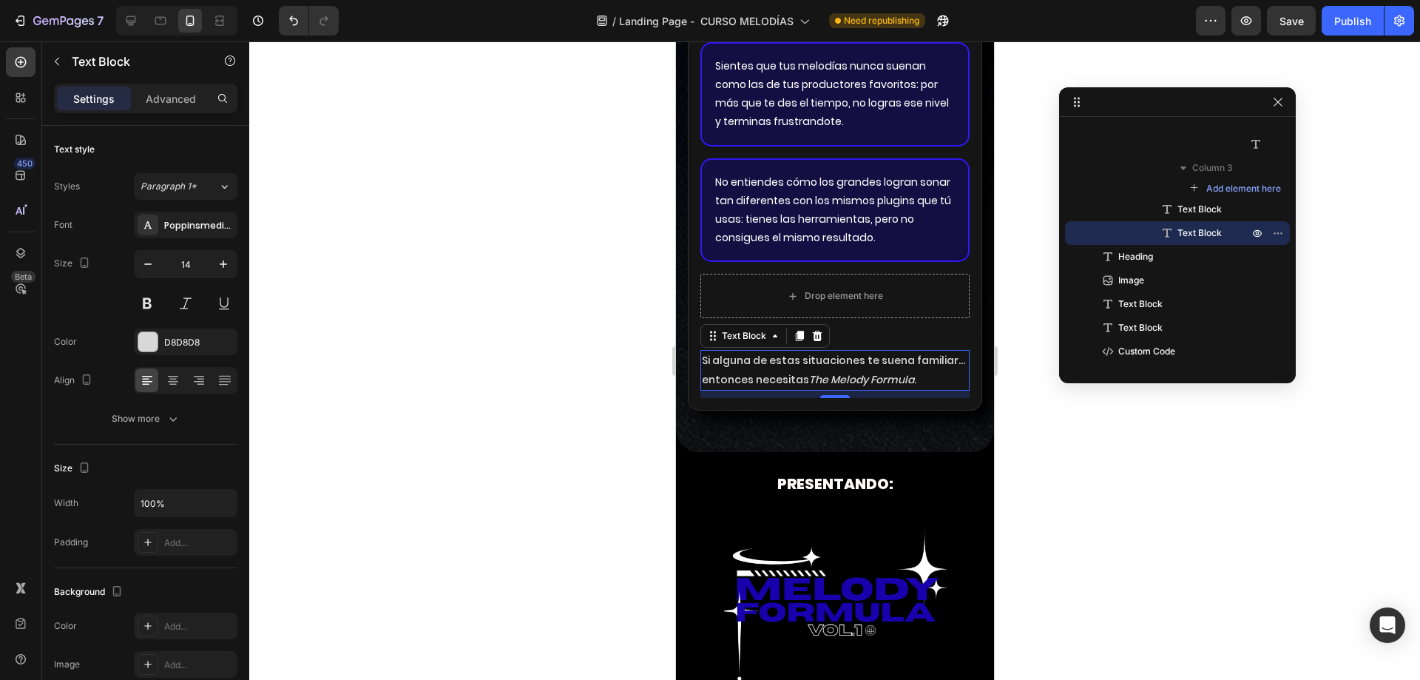
scroll to position [3835, 0]
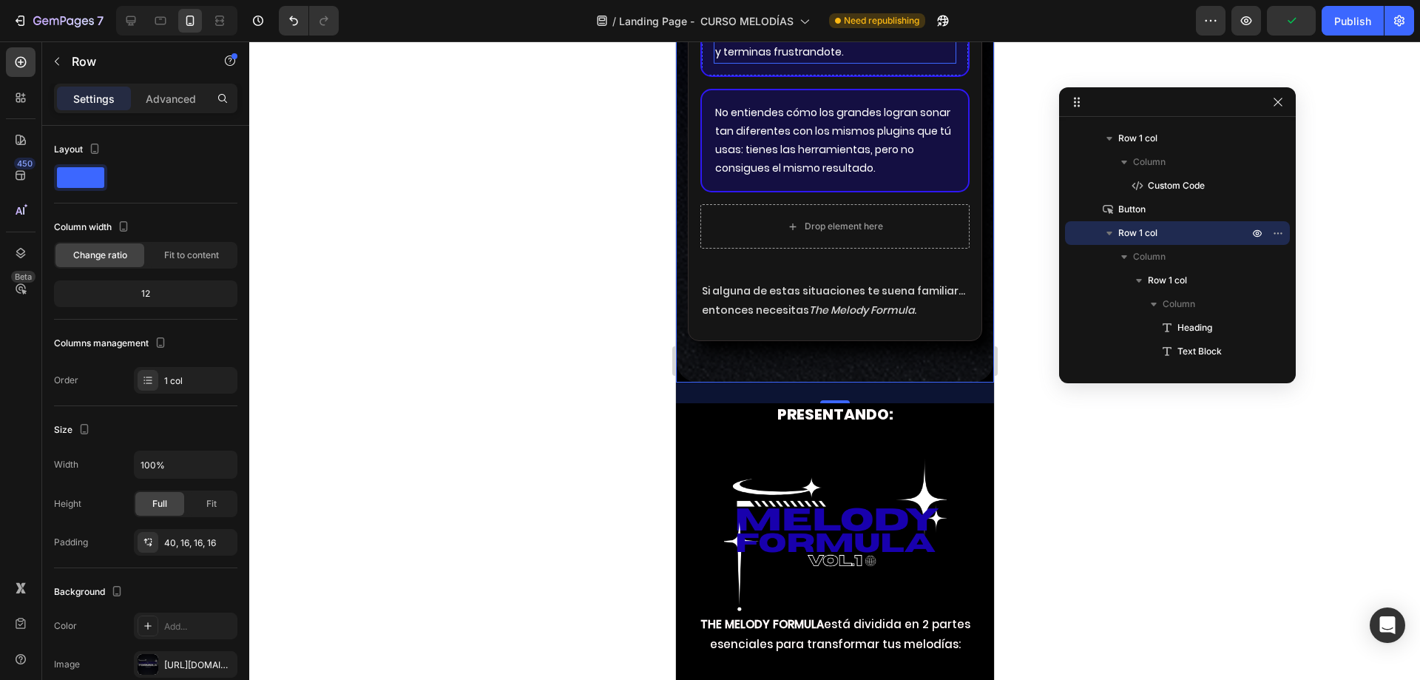
scroll to position [3909, 0]
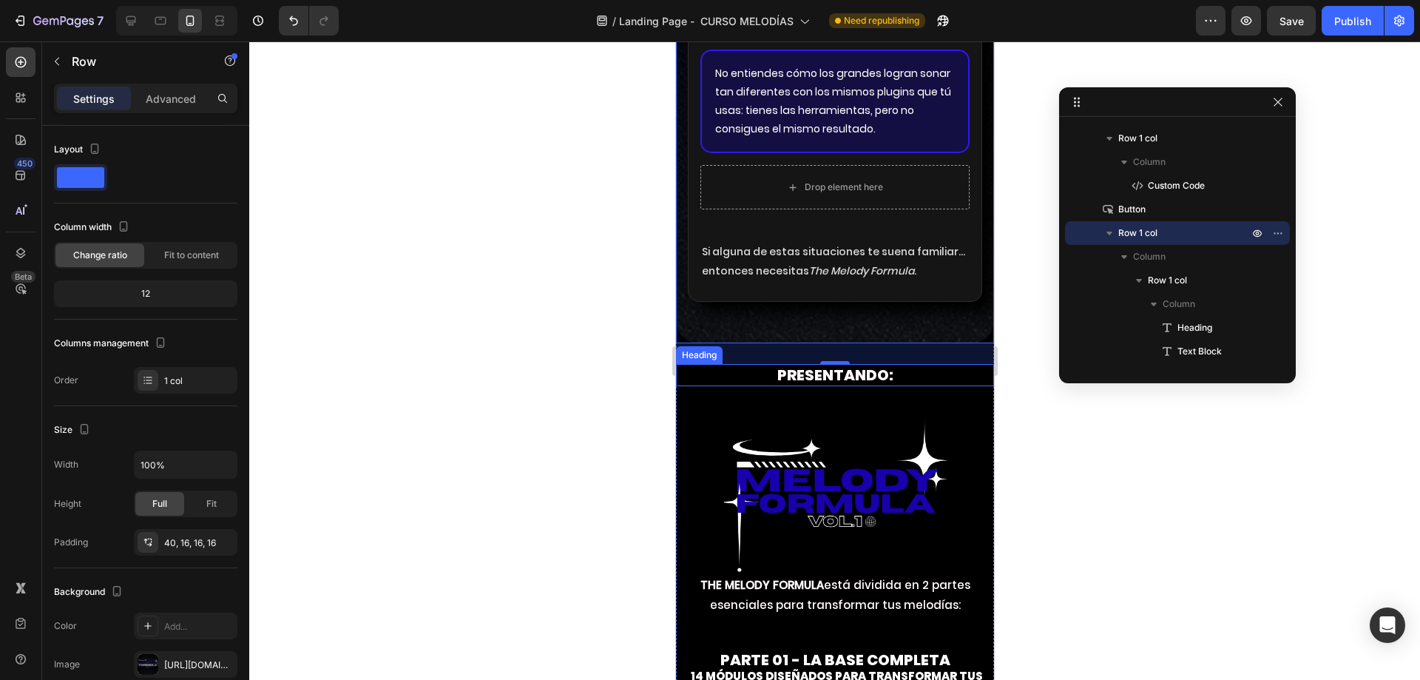
click at [788, 375] on strong "PRESENTANDO" at bounding box center [832, 375] width 112 height 21
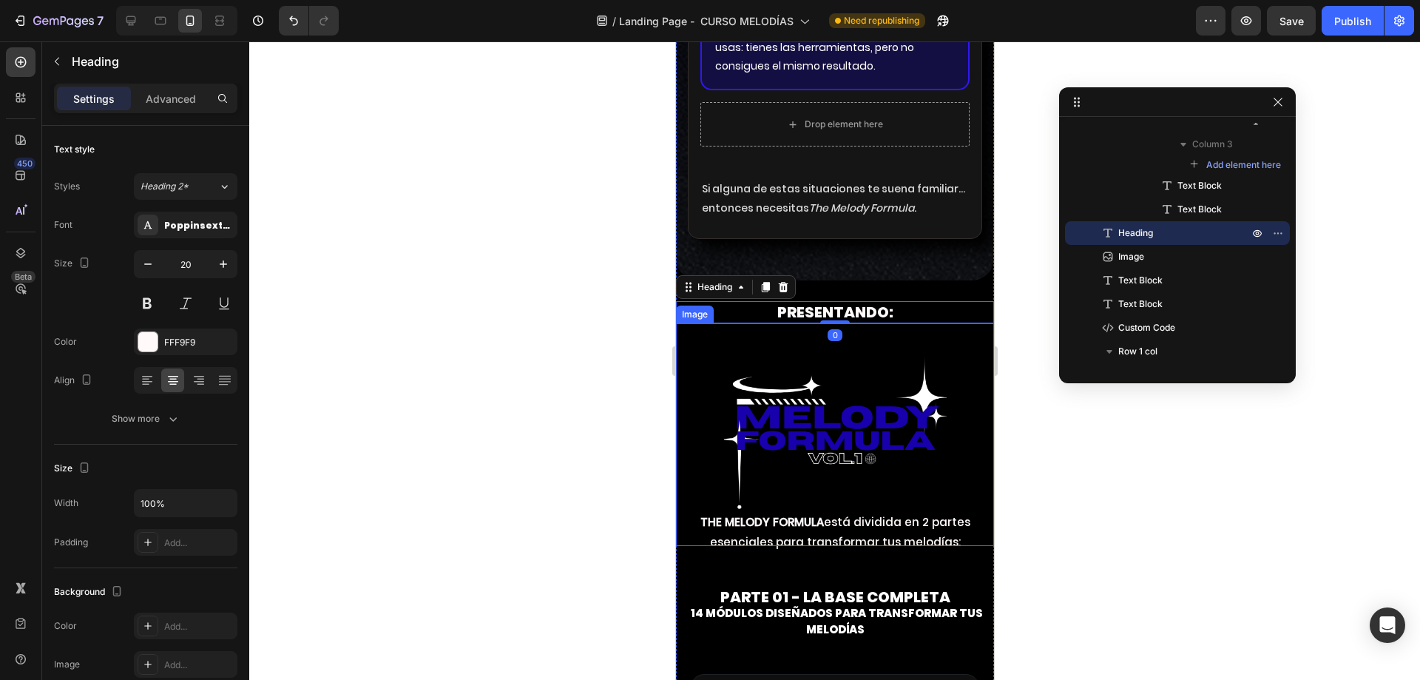
scroll to position [4057, 0]
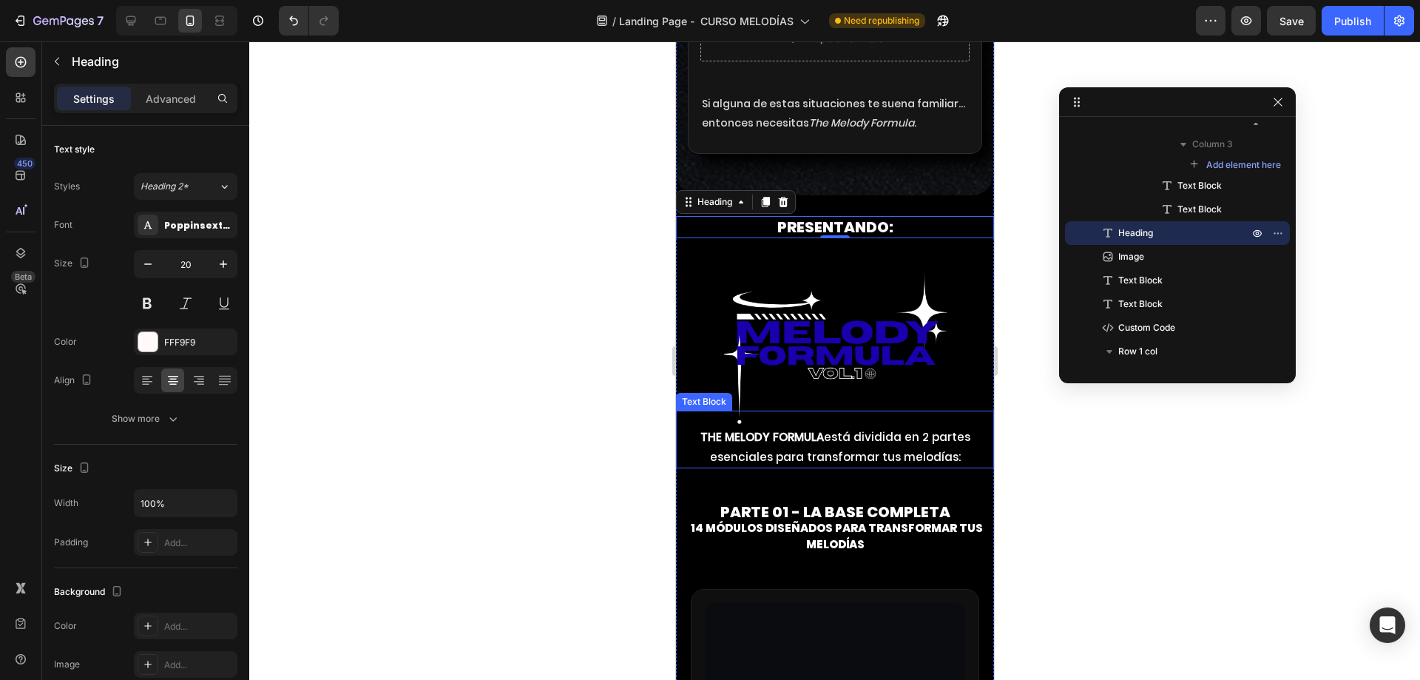
click at [781, 431] on strong "THE MELODY FORMULA" at bounding box center [761, 437] width 123 height 16
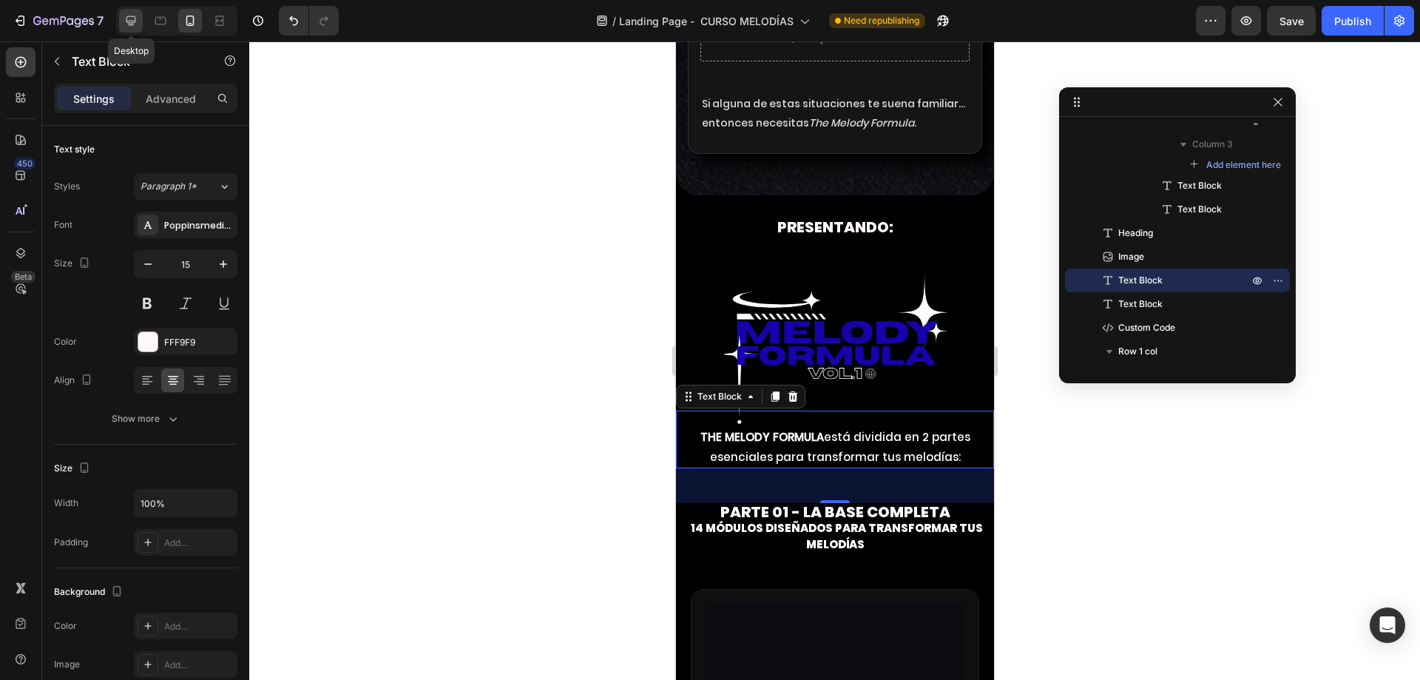
click at [132, 16] on icon at bounding box center [131, 21] width 10 height 10
type input "19"
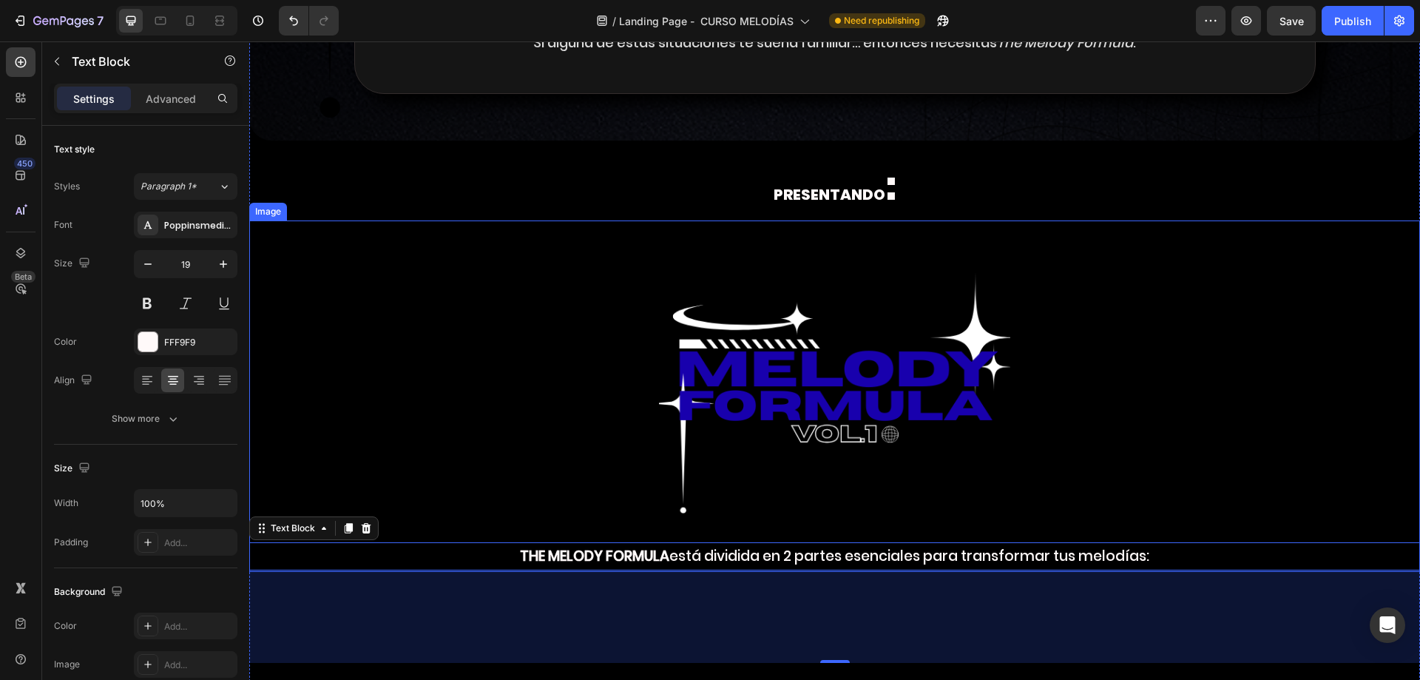
scroll to position [3274, 0]
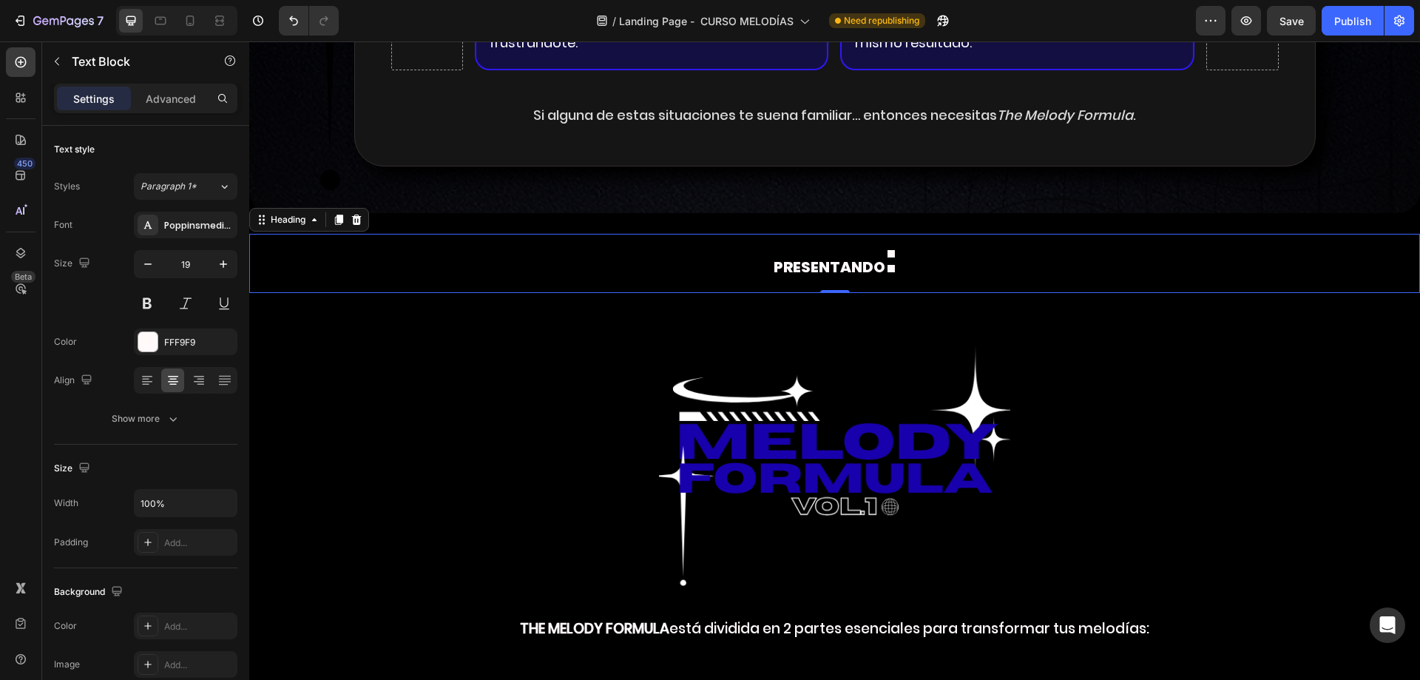
click at [898, 265] on h2 "PRESENTANDO :" at bounding box center [834, 263] width 1171 height 59
click at [880, 252] on h2 "PRESENTANDO :" at bounding box center [834, 263] width 1171 height 59
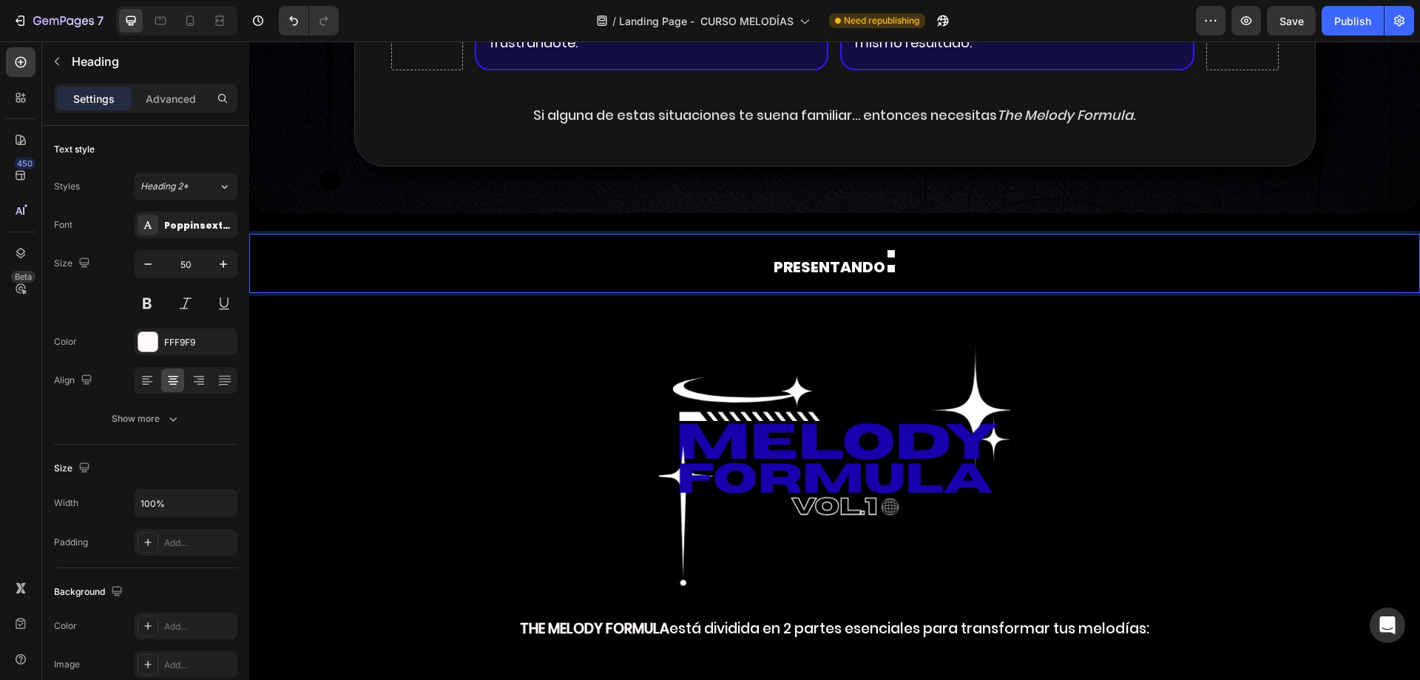
click at [885, 252] on strong ":" at bounding box center [890, 259] width 11 height 53
click at [900, 260] on p "PRESENTANDO :" at bounding box center [835, 263] width 1168 height 56
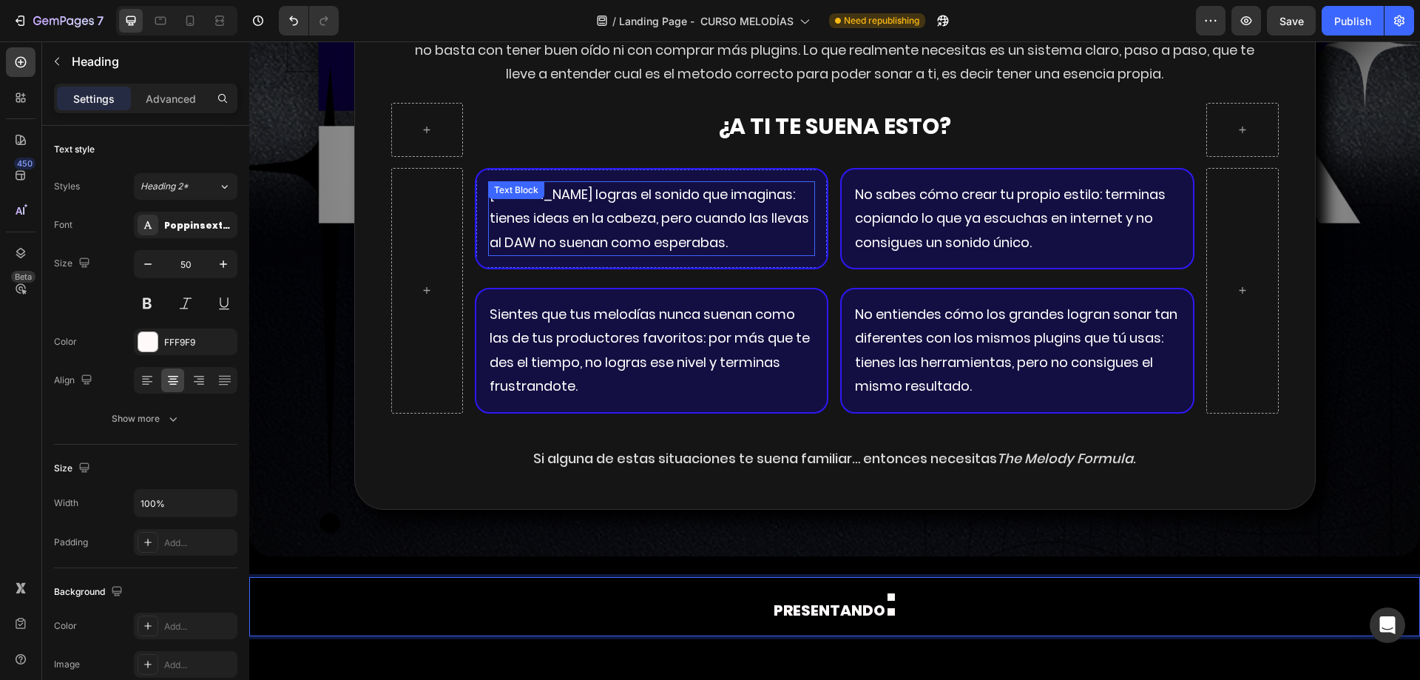
scroll to position [2904, 0]
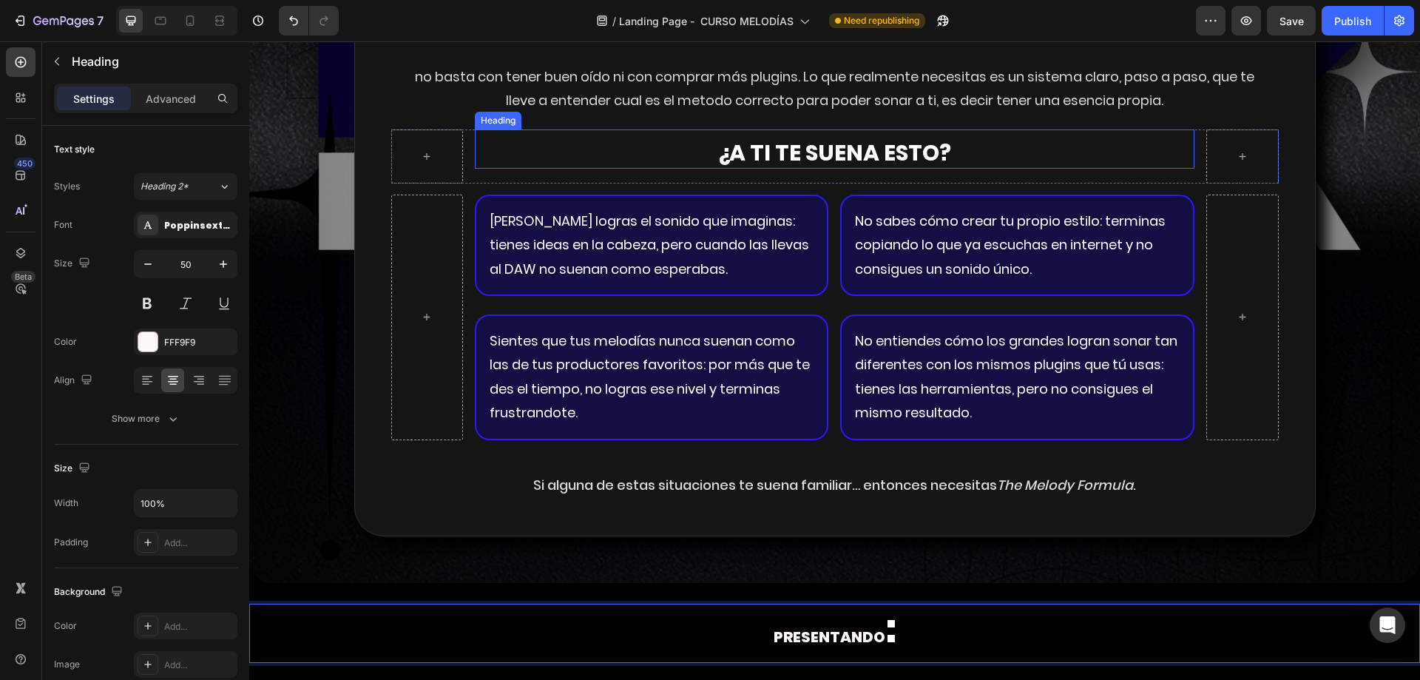
click at [796, 155] on p "¿A TI TE SUENA ESTO?" at bounding box center [834, 152] width 717 height 29
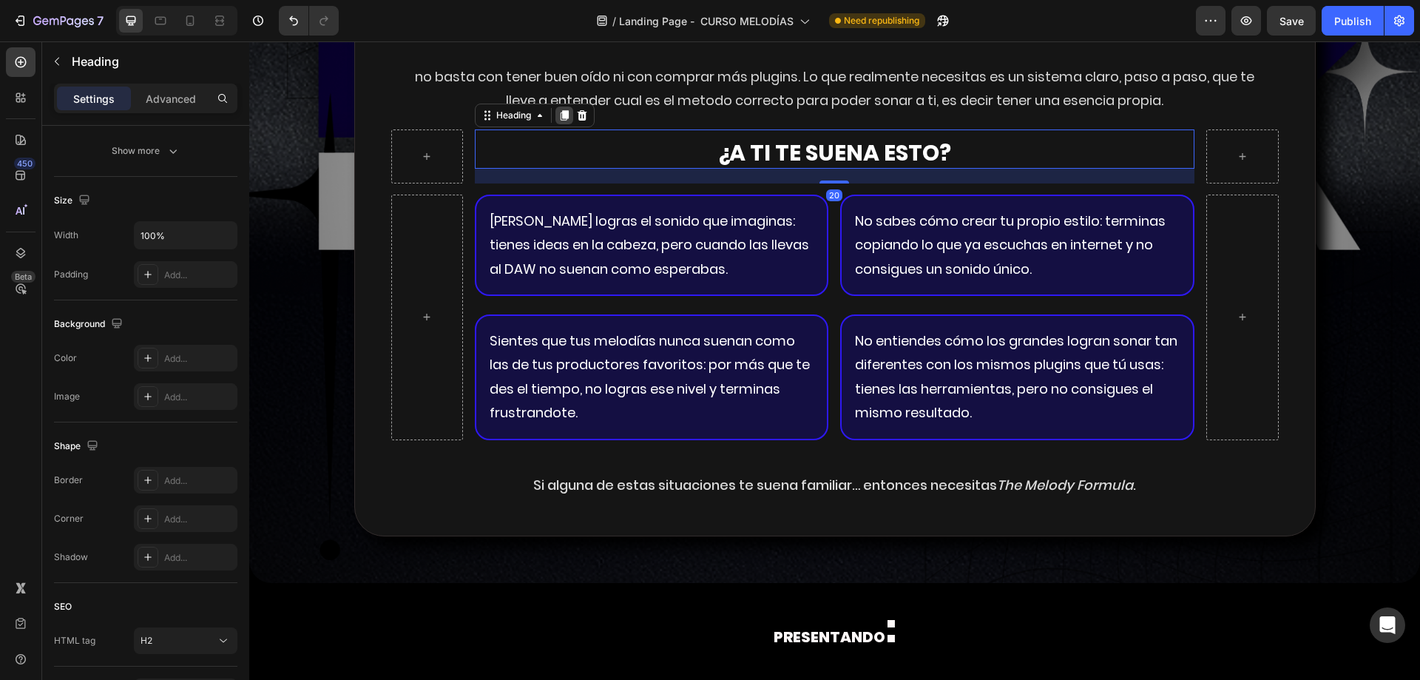
click at [558, 112] on icon at bounding box center [564, 115] width 12 height 12
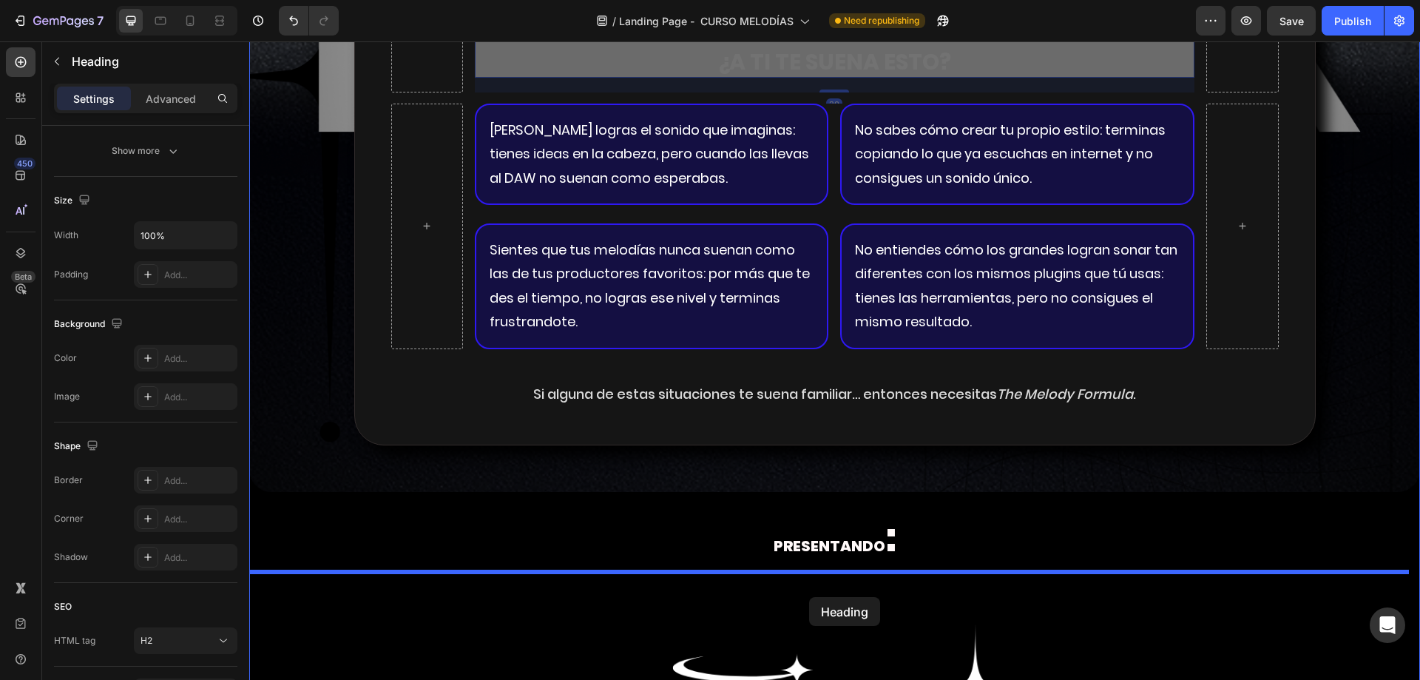
scroll to position [3063, 0]
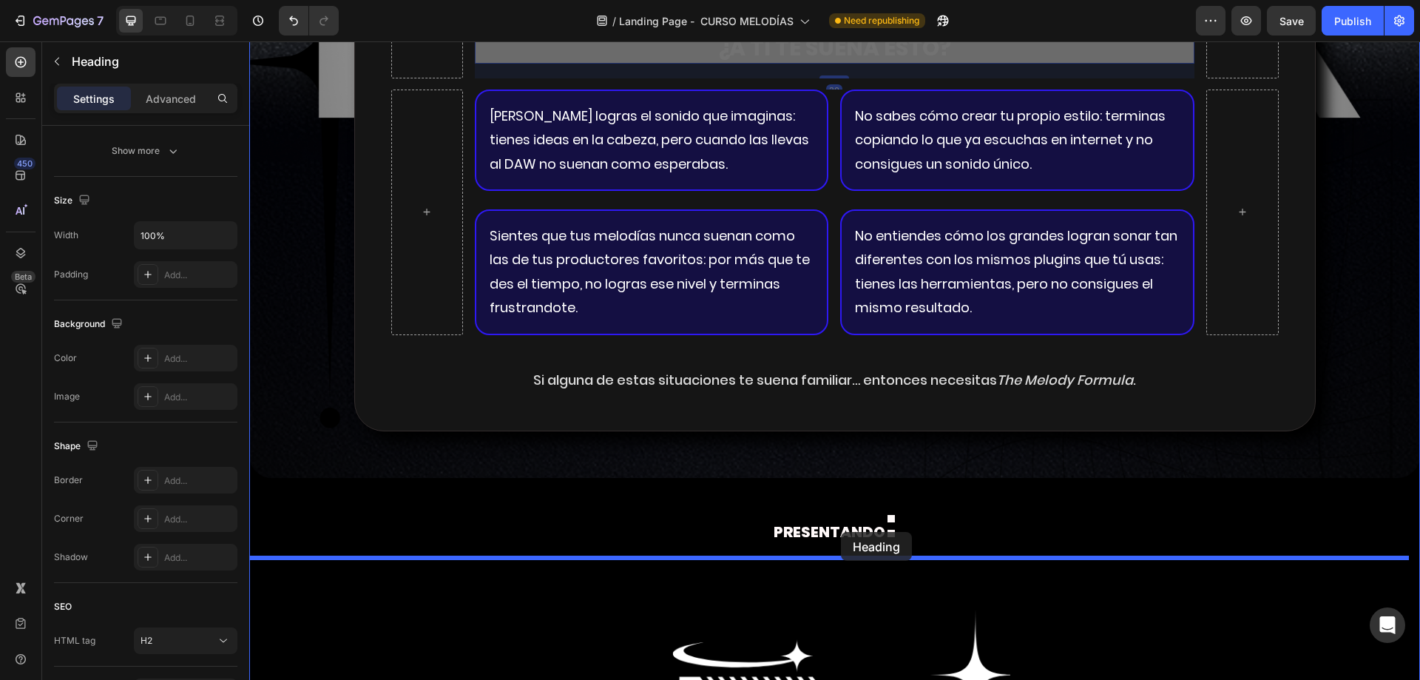
drag, startPoint x: 486, startPoint y: 103, endPoint x: 841, endPoint y: 532, distance: 556.7
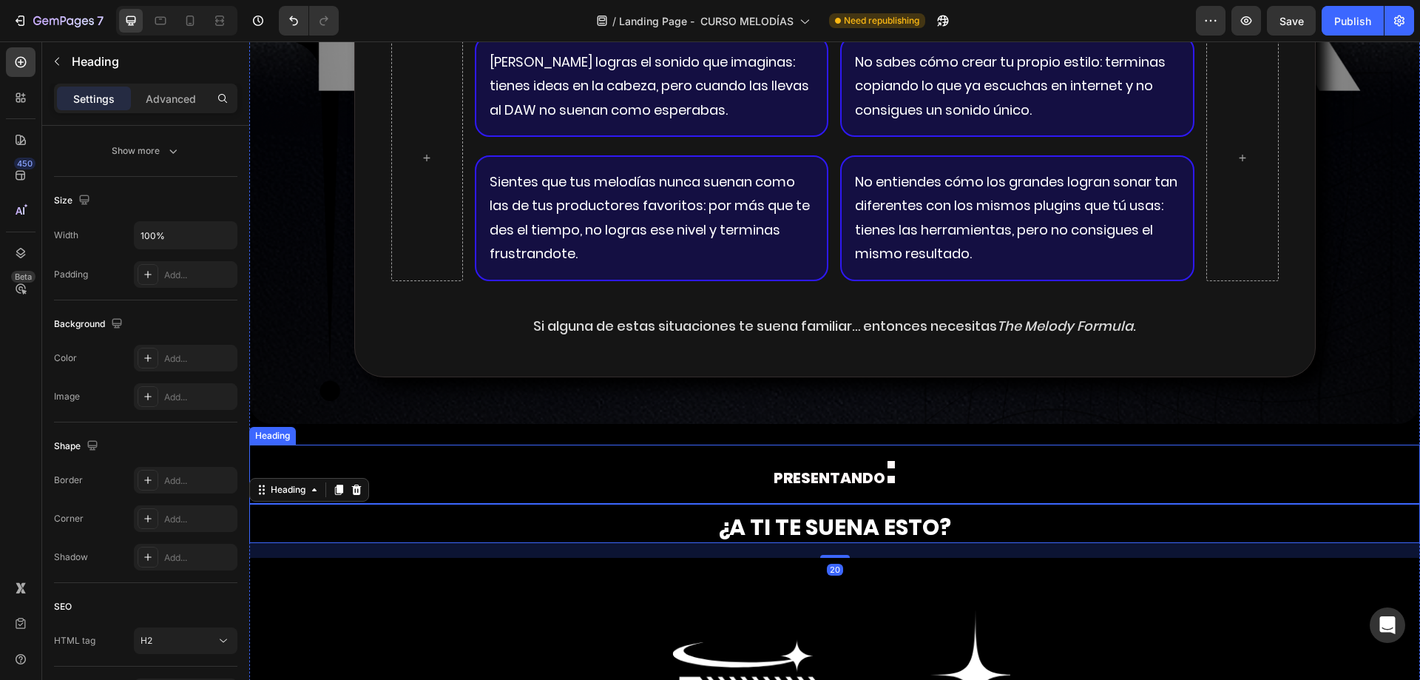
click at [885, 481] on strong ":" at bounding box center [890, 470] width 11 height 53
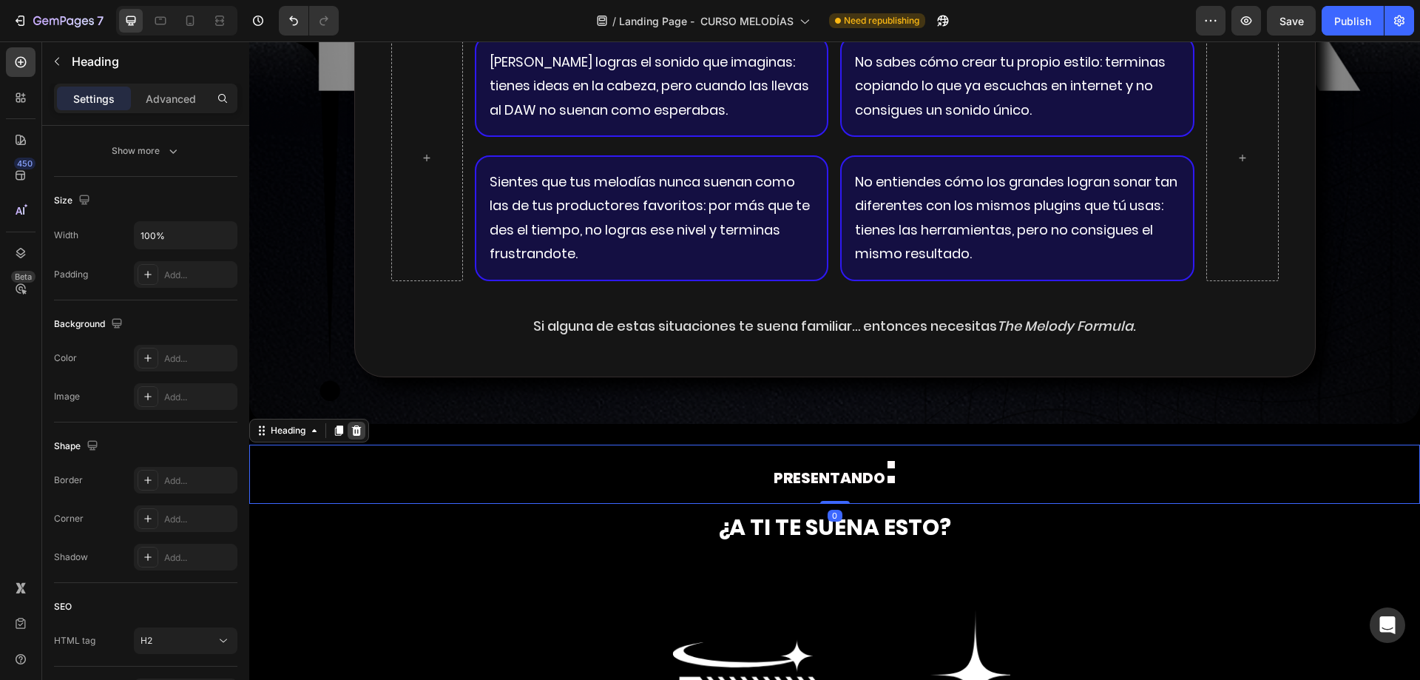
click at [359, 429] on icon at bounding box center [357, 430] width 10 height 10
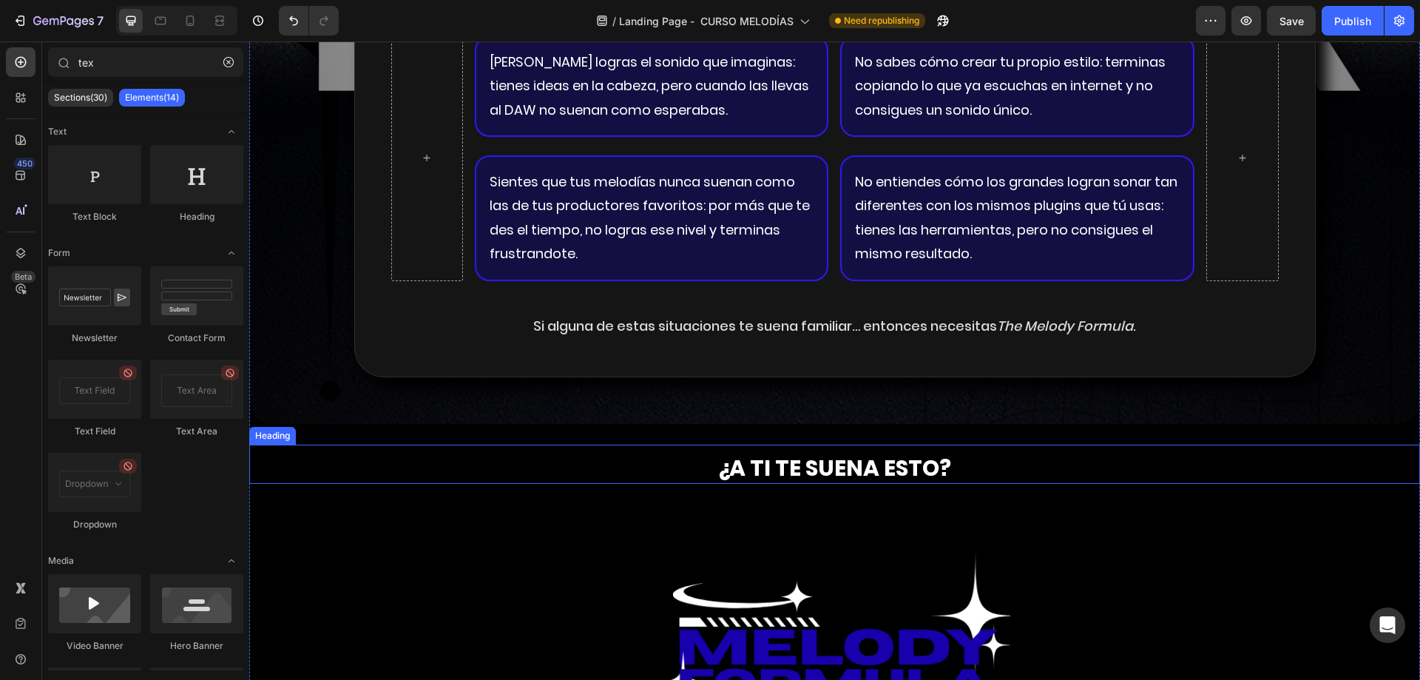
click at [834, 468] on h2 "¿A TI TE SUENA ESTO?" at bounding box center [834, 468] width 1171 height 32
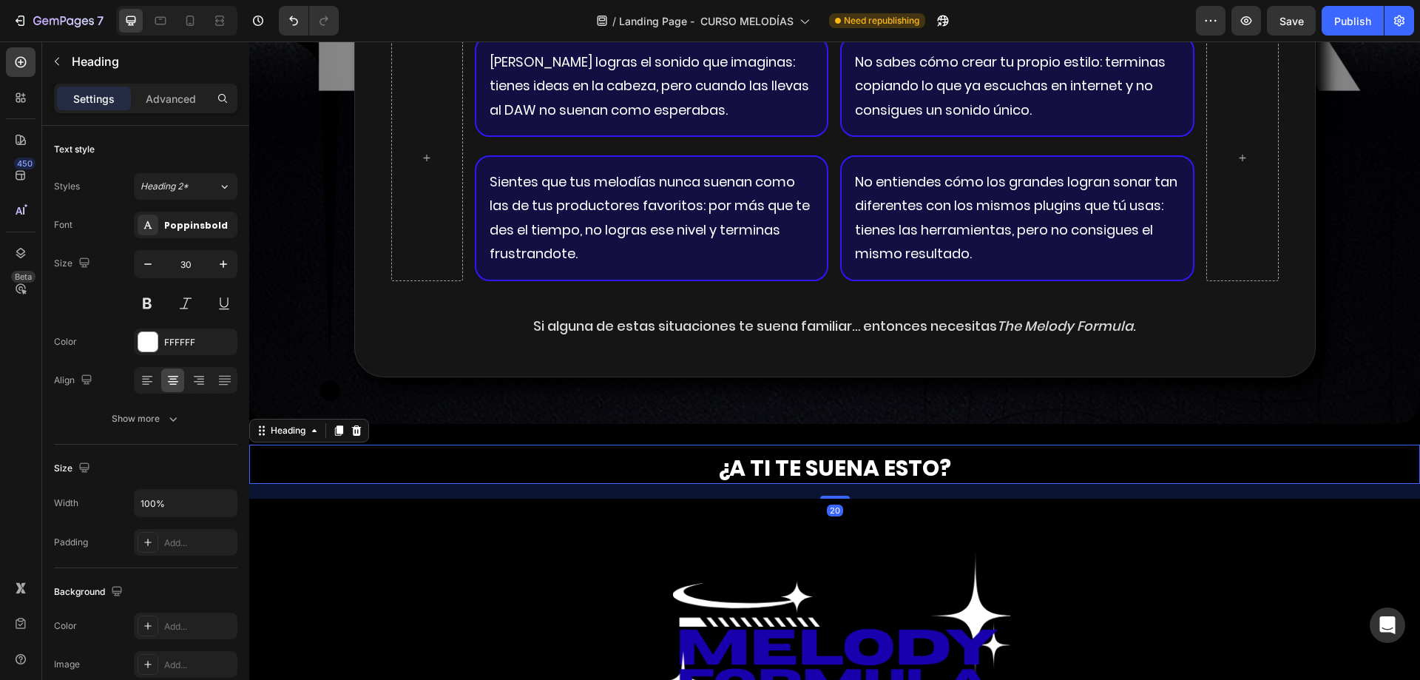
click at [834, 468] on h2 "¿A TI TE SUENA ESTO?" at bounding box center [834, 468] width 1171 height 32
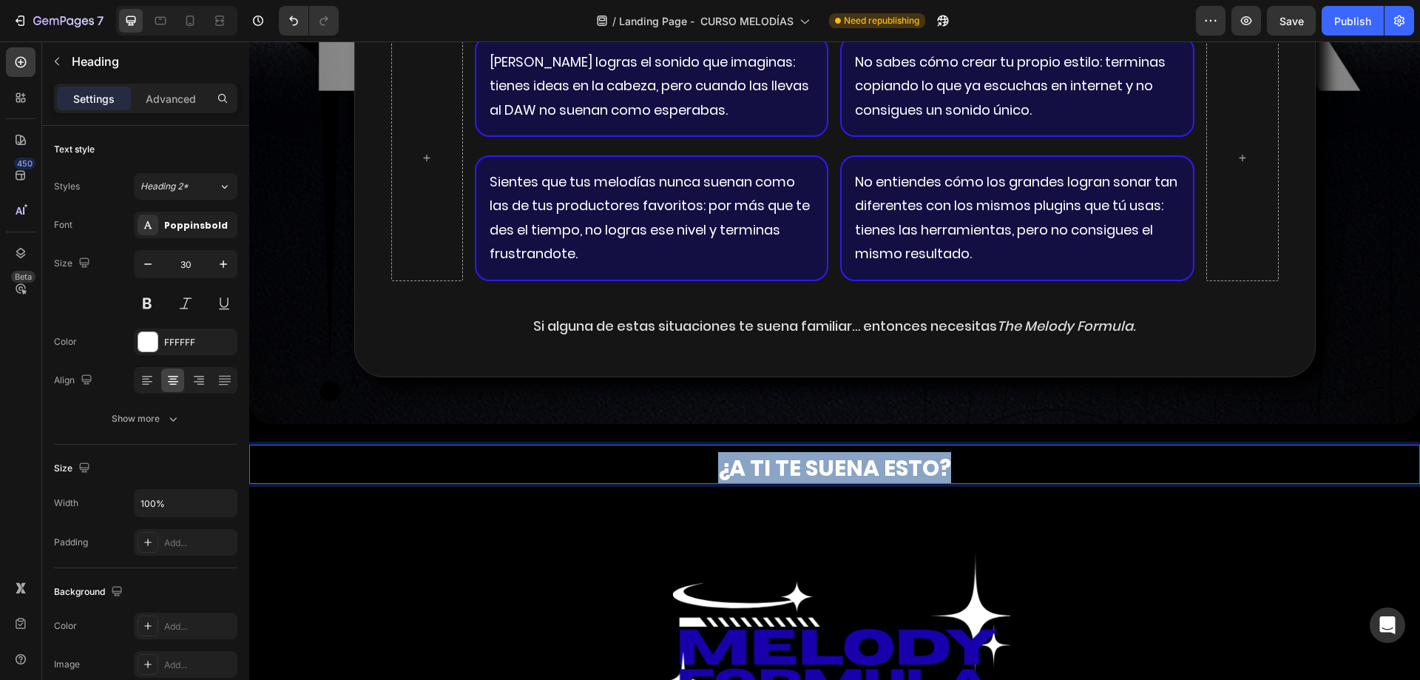
click at [834, 468] on p "¿A TI TE SUENA ESTO?" at bounding box center [835, 467] width 1168 height 29
click at [156, 96] on p "Advanced" at bounding box center [171, 99] width 50 height 16
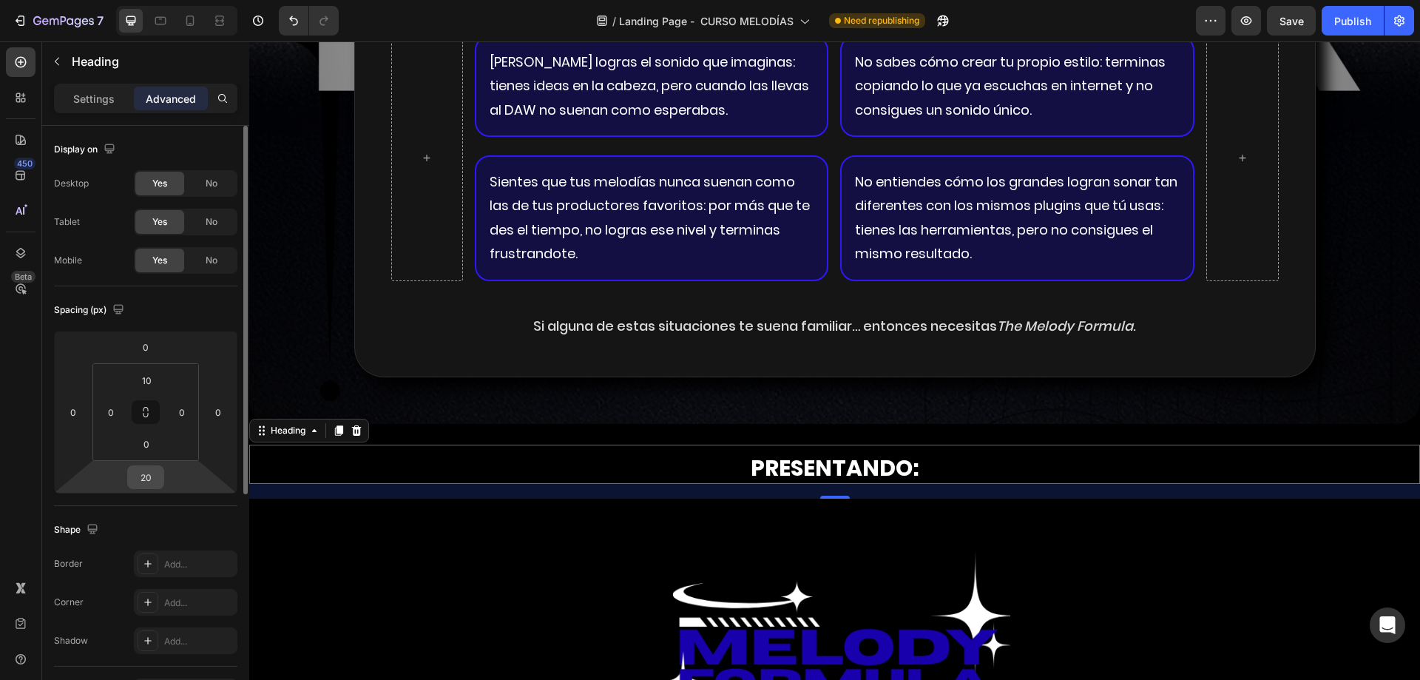
click at [142, 475] on input "20" at bounding box center [146, 477] width 30 height 22
type input "0"
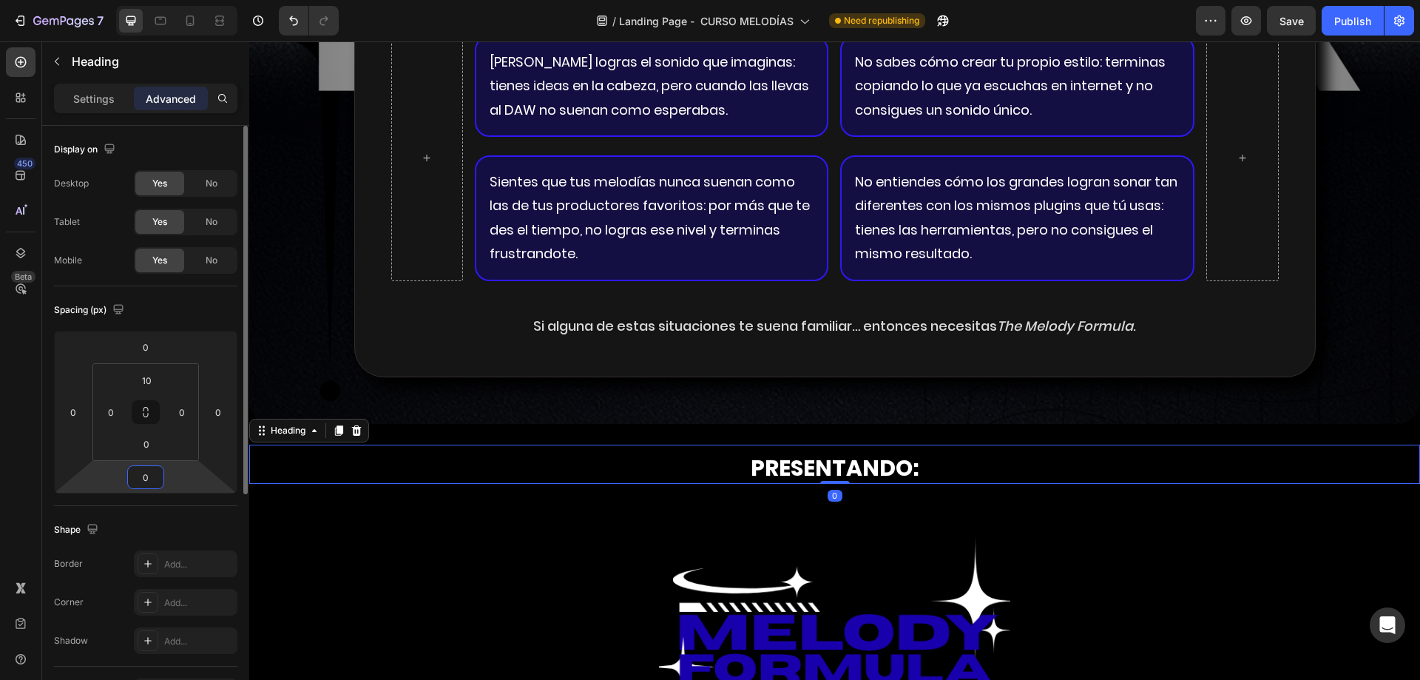
click at [142, 474] on input "0" at bounding box center [146, 477] width 30 height 22
type input "-1"
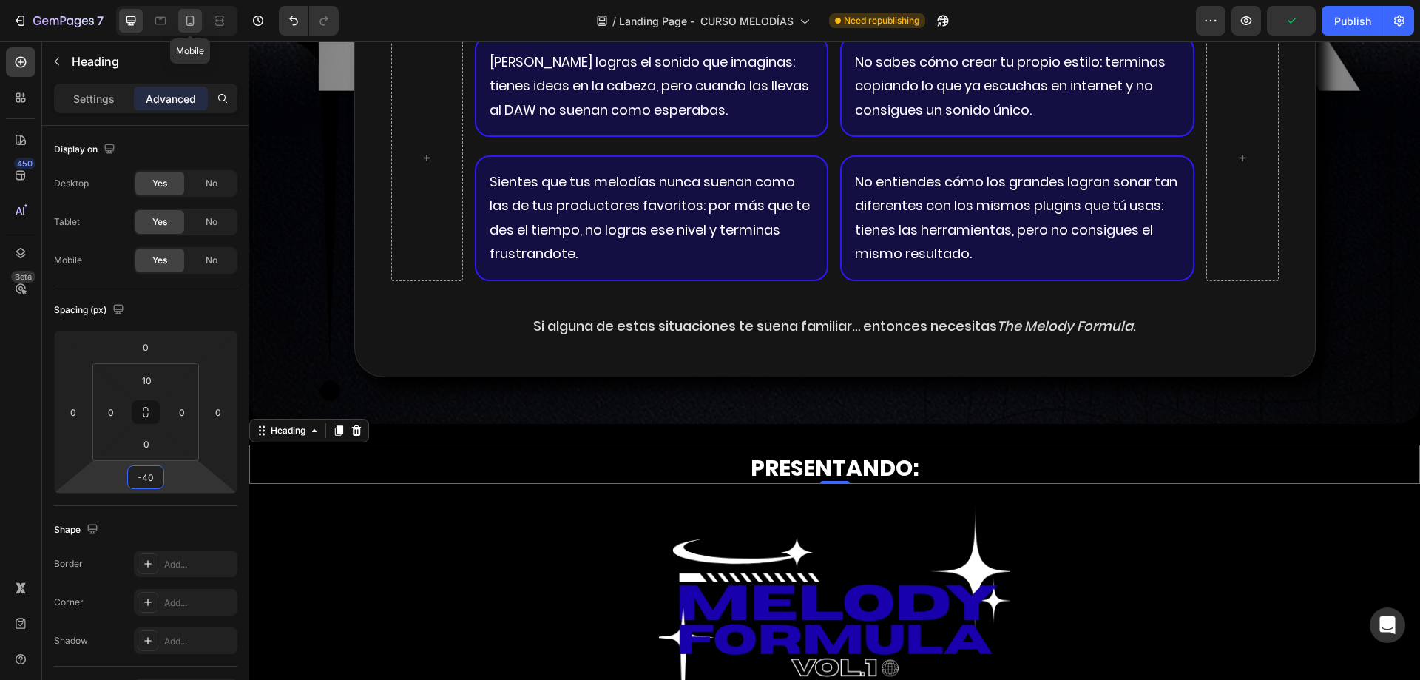
click at [197, 25] on icon at bounding box center [190, 20] width 15 height 15
type input "20"
type input "0"
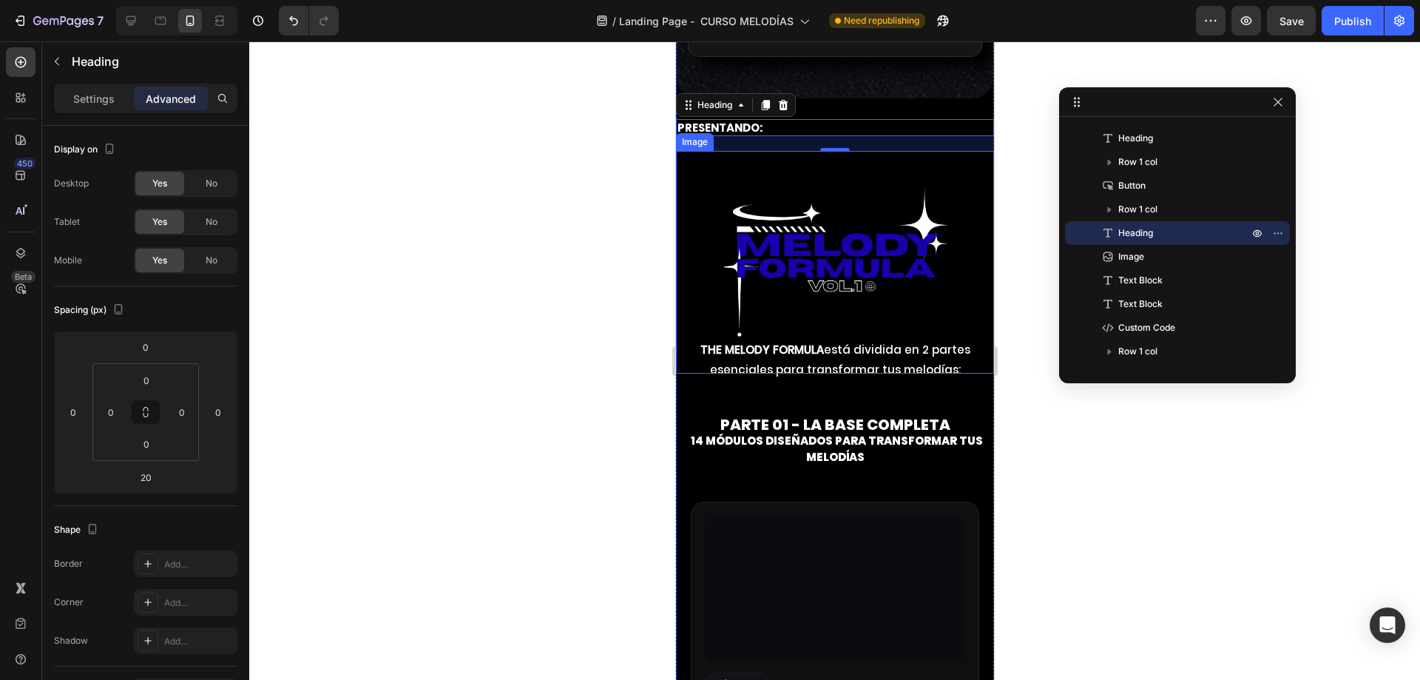
scroll to position [4107, 0]
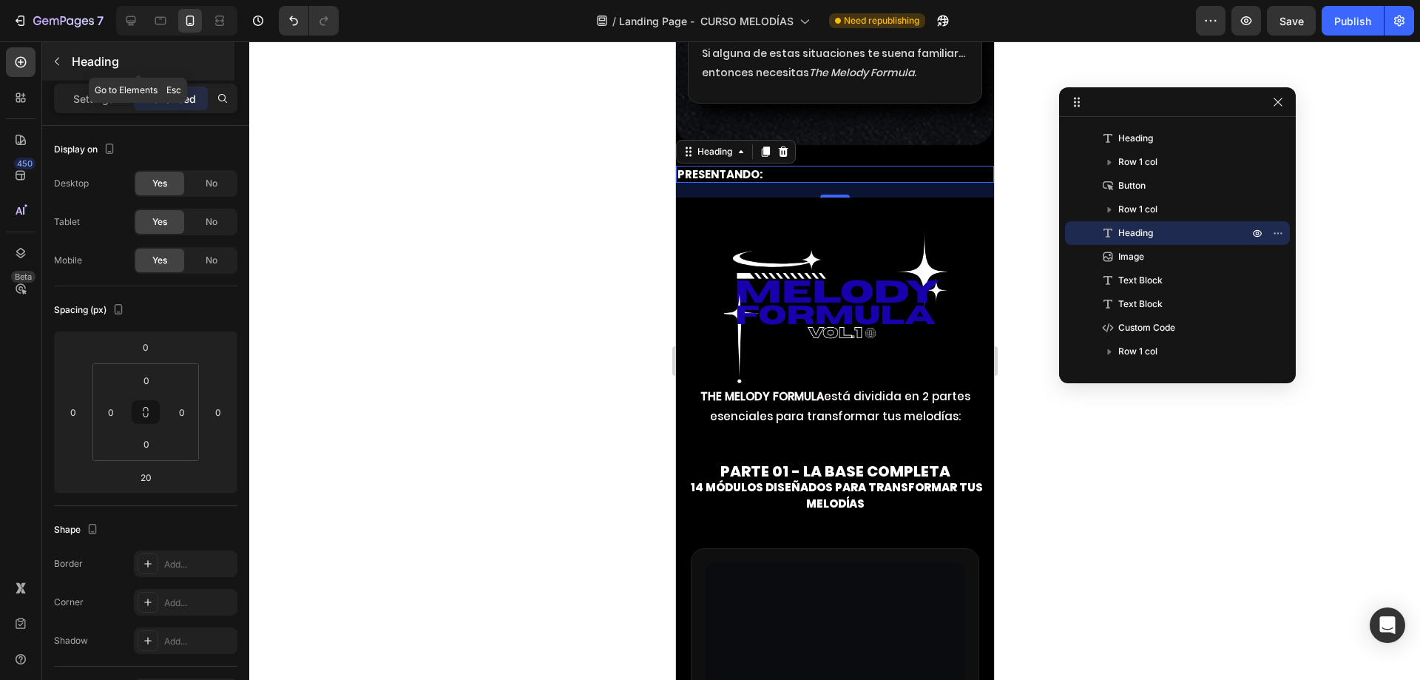
click at [70, 76] on div "Heading" at bounding box center [138, 61] width 192 height 38
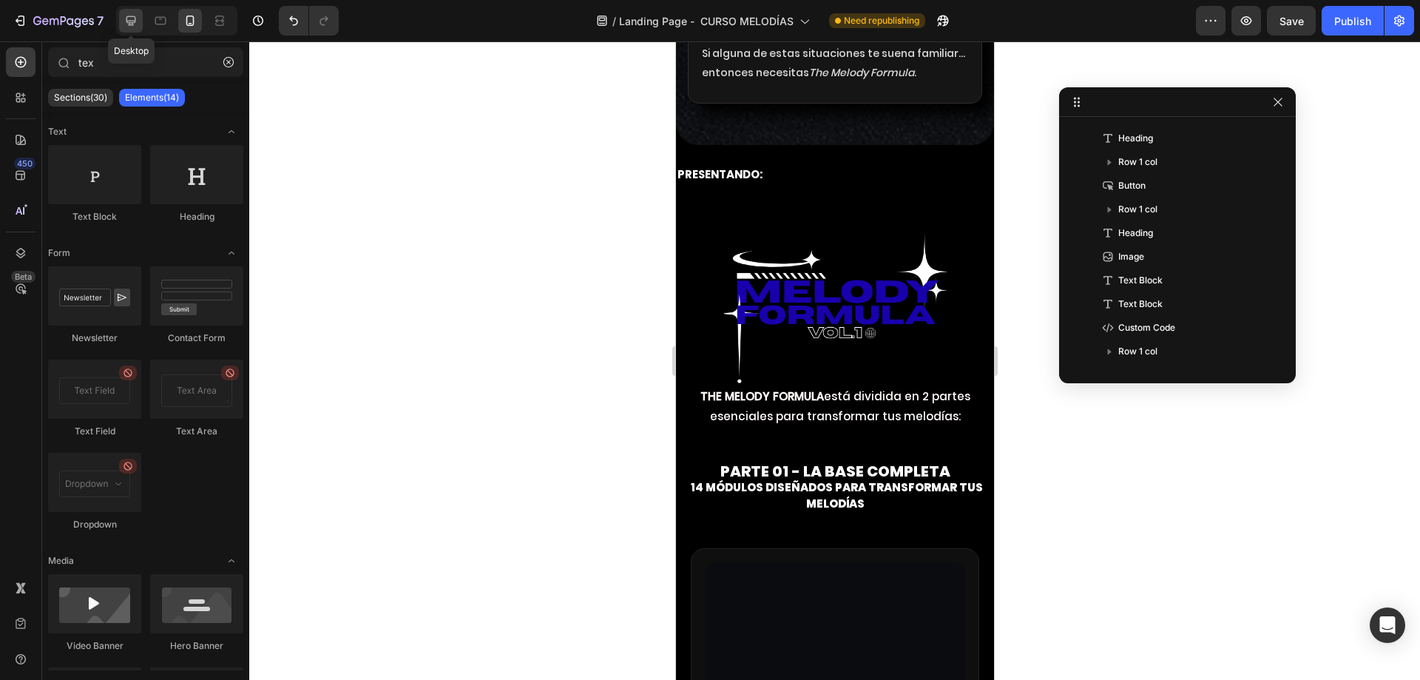
click at [135, 14] on icon at bounding box center [130, 20] width 15 height 15
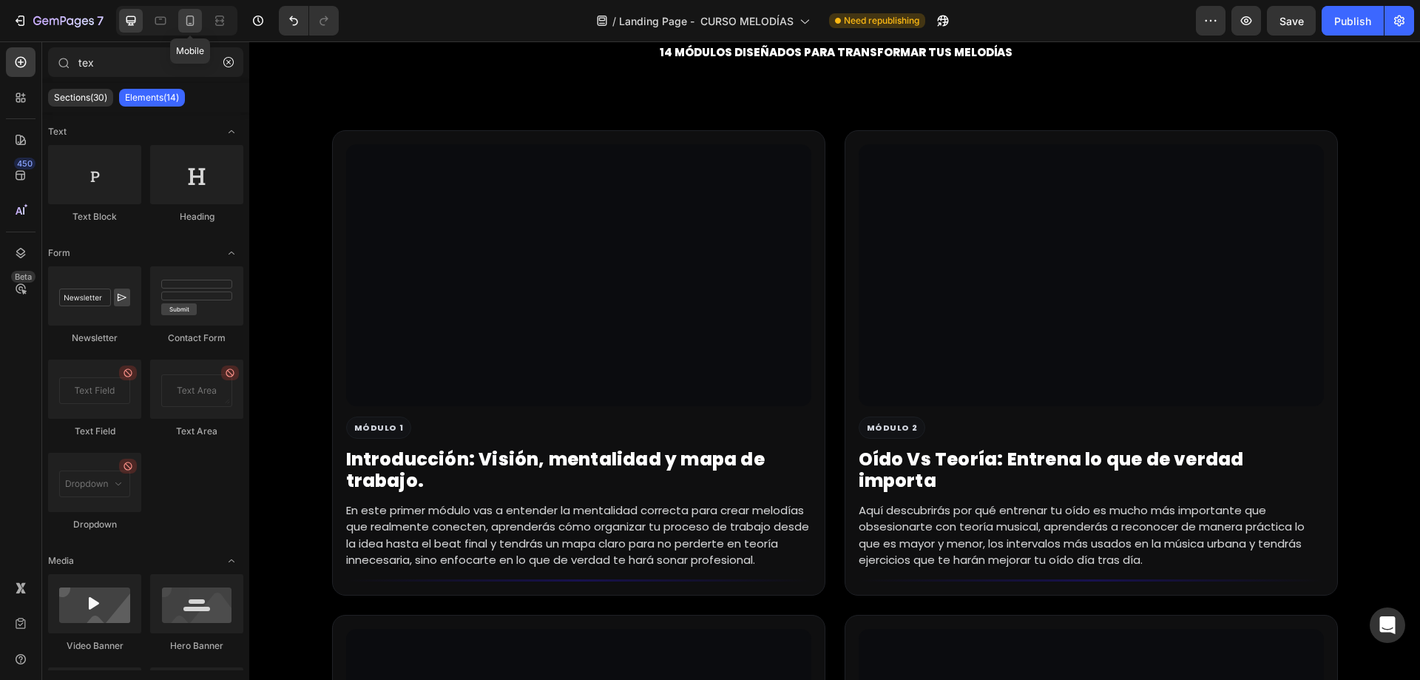
click at [182, 17] on div at bounding box center [190, 21] width 24 height 24
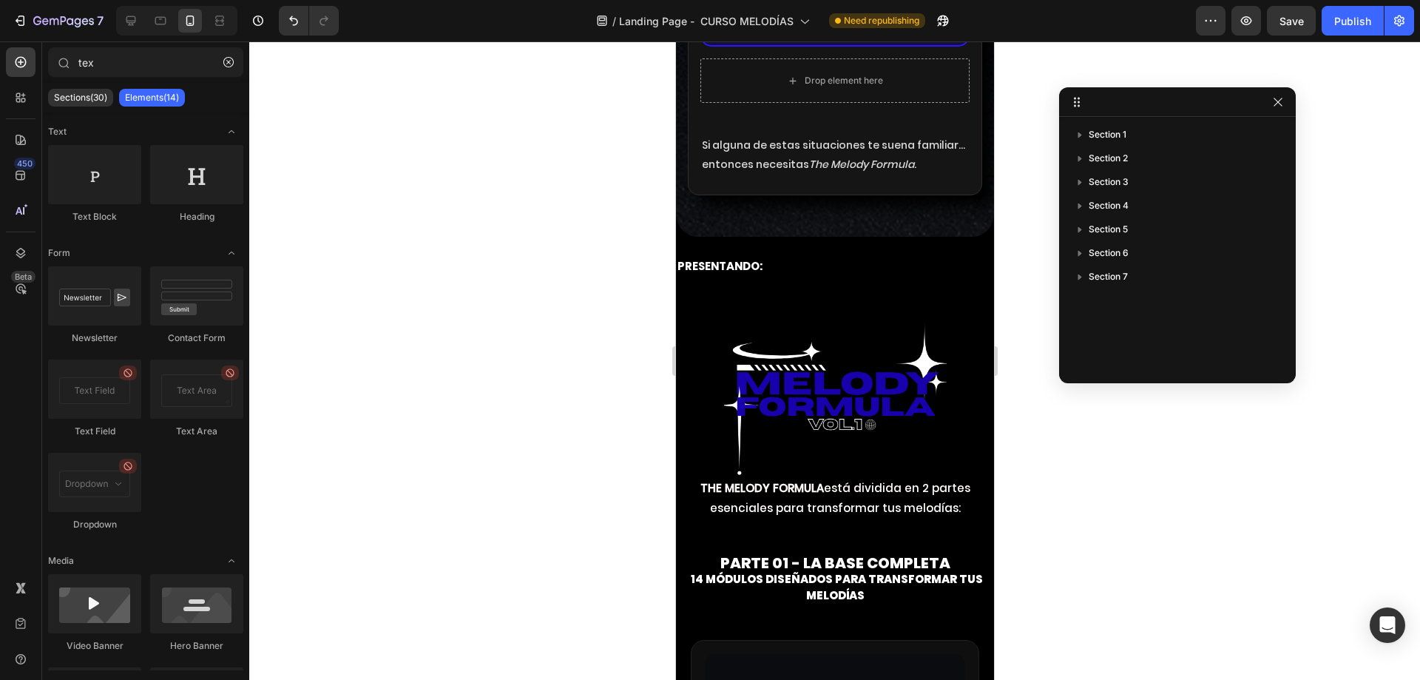
scroll to position [4093, 0]
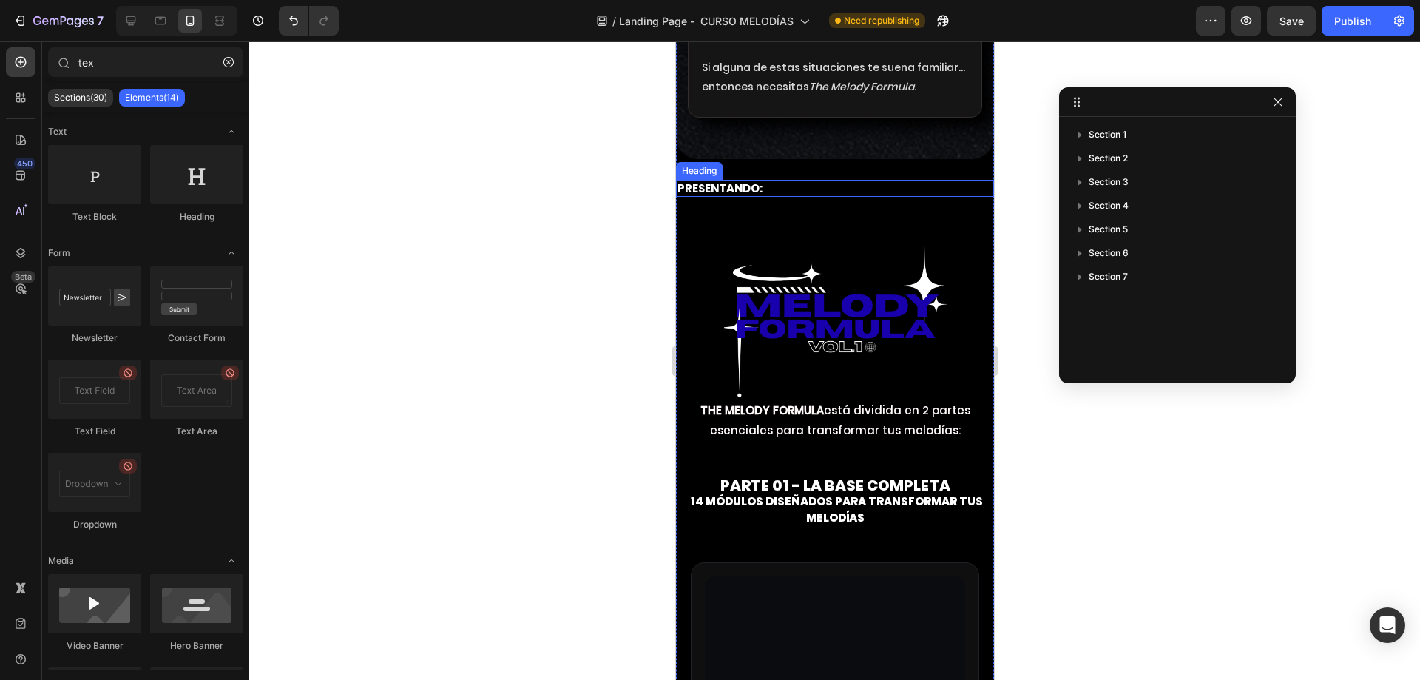
click at [754, 193] on p "PRESENTANDO:" at bounding box center [834, 188] width 315 height 15
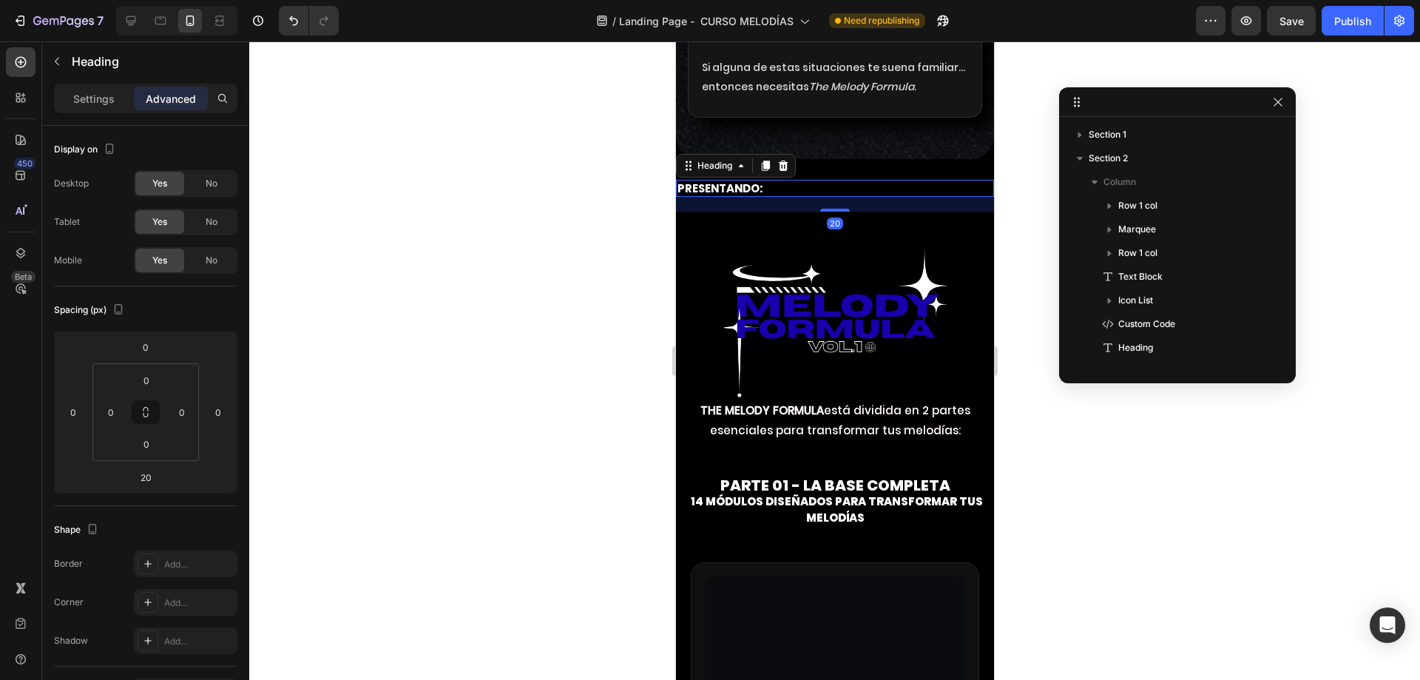
scroll to position [209, 0]
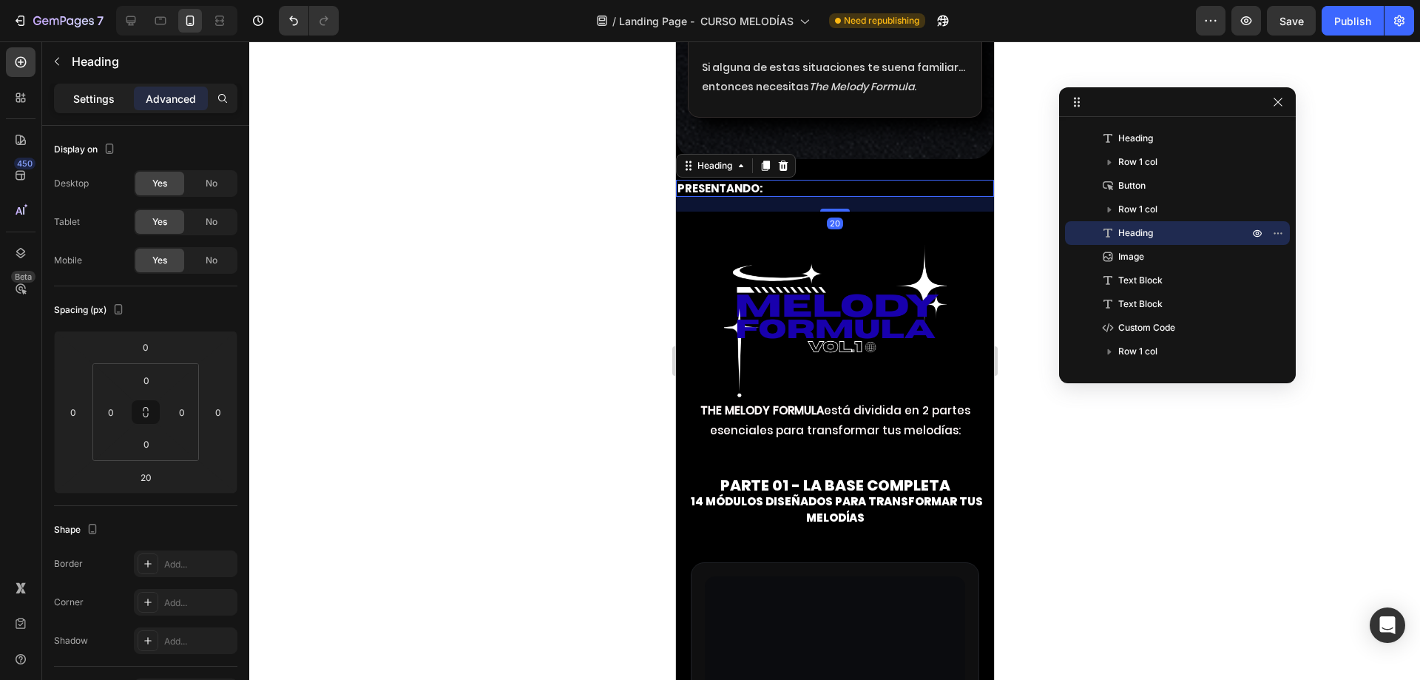
click at [106, 106] on p "Settings" at bounding box center [93, 99] width 41 height 16
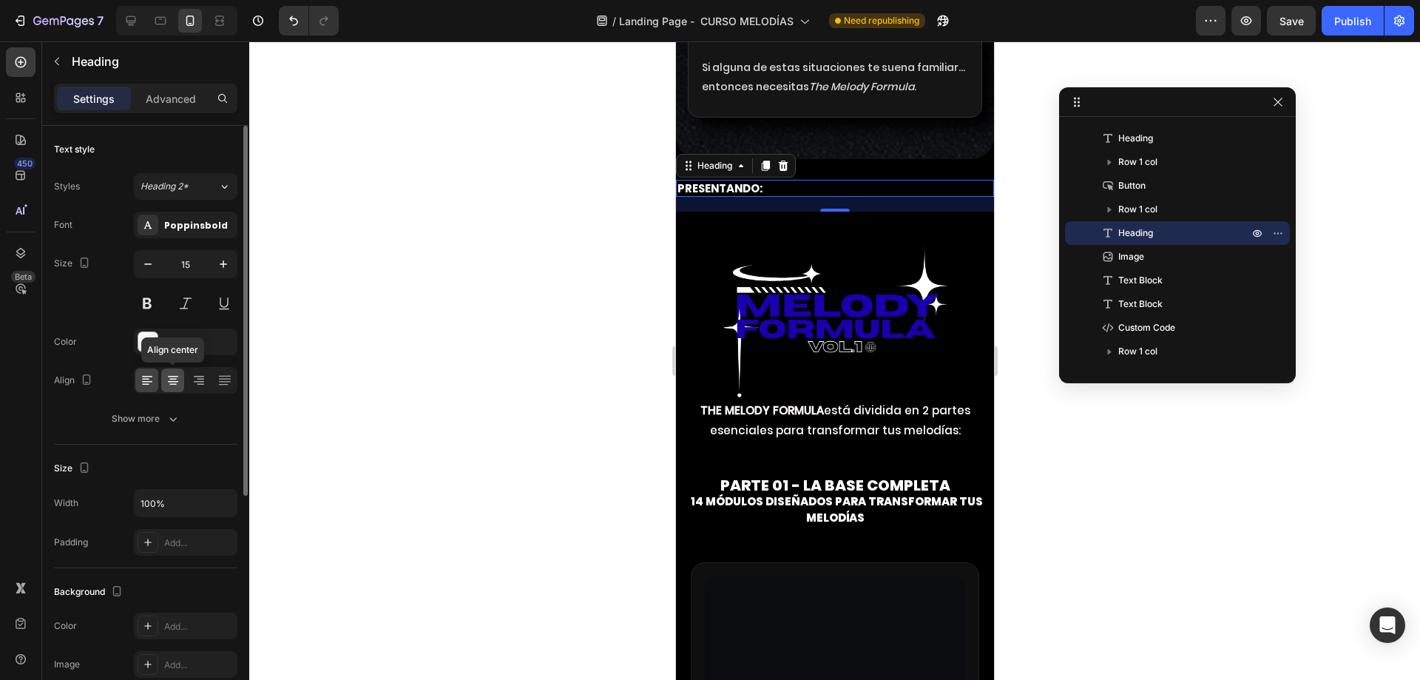
click at [177, 376] on icon at bounding box center [173, 376] width 10 height 1
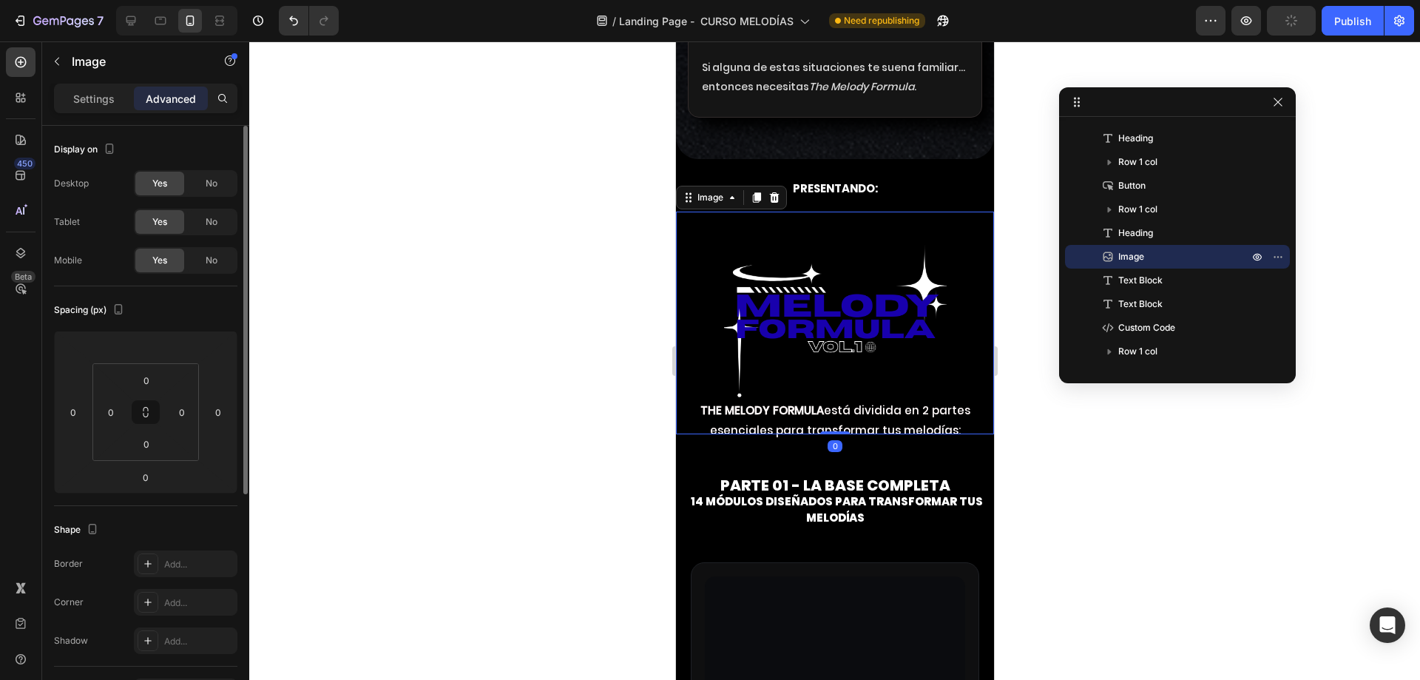
click at [853, 328] on img at bounding box center [834, 322] width 223 height 223
click at [827, 189] on p "PRESENTANDO:" at bounding box center [834, 188] width 315 height 15
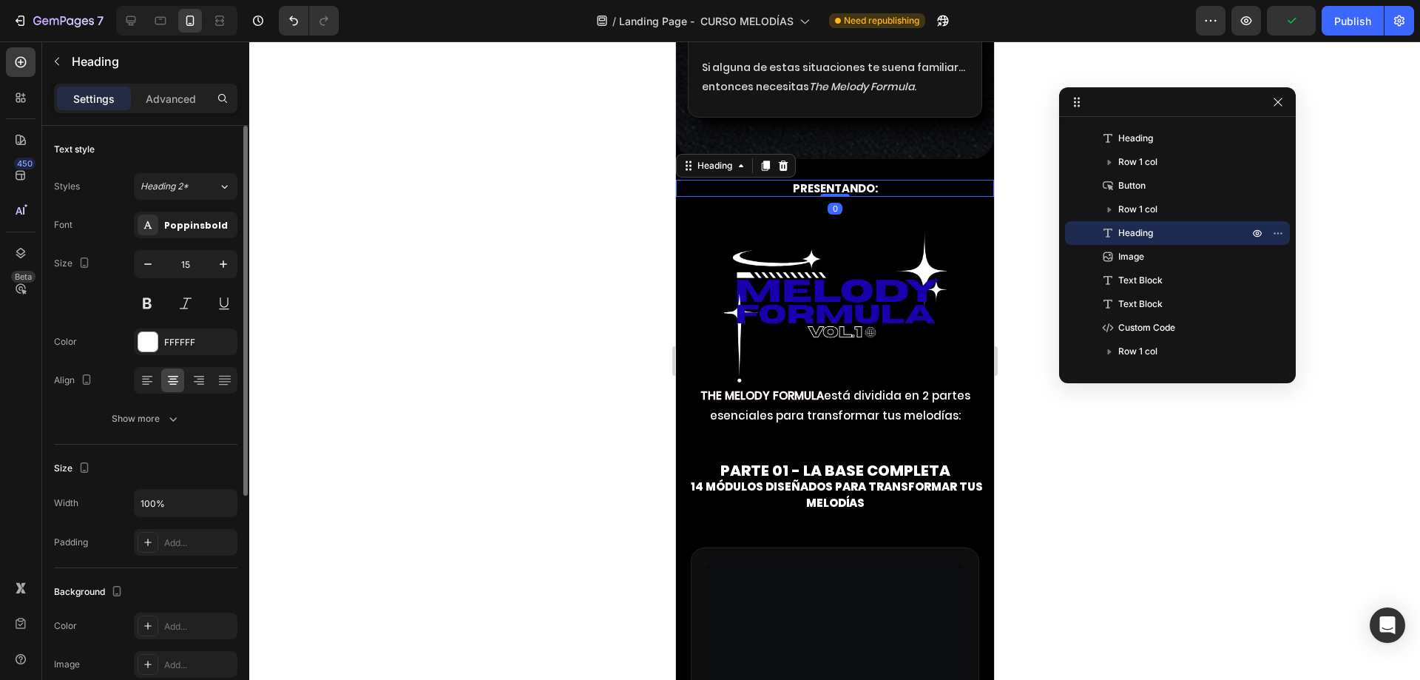
drag, startPoint x: 830, startPoint y: 211, endPoint x: 1226, endPoint y: 299, distance: 406.0
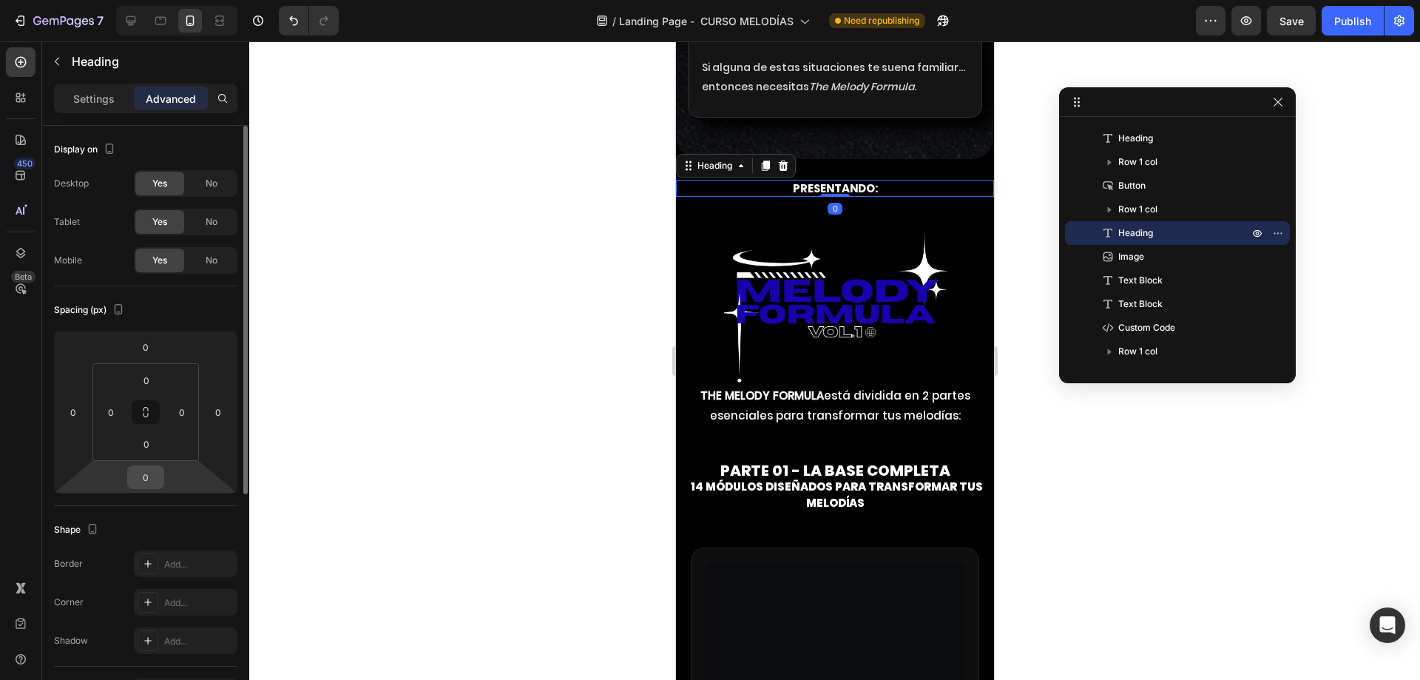
click at [146, 481] on input "0" at bounding box center [146, 477] width 30 height 22
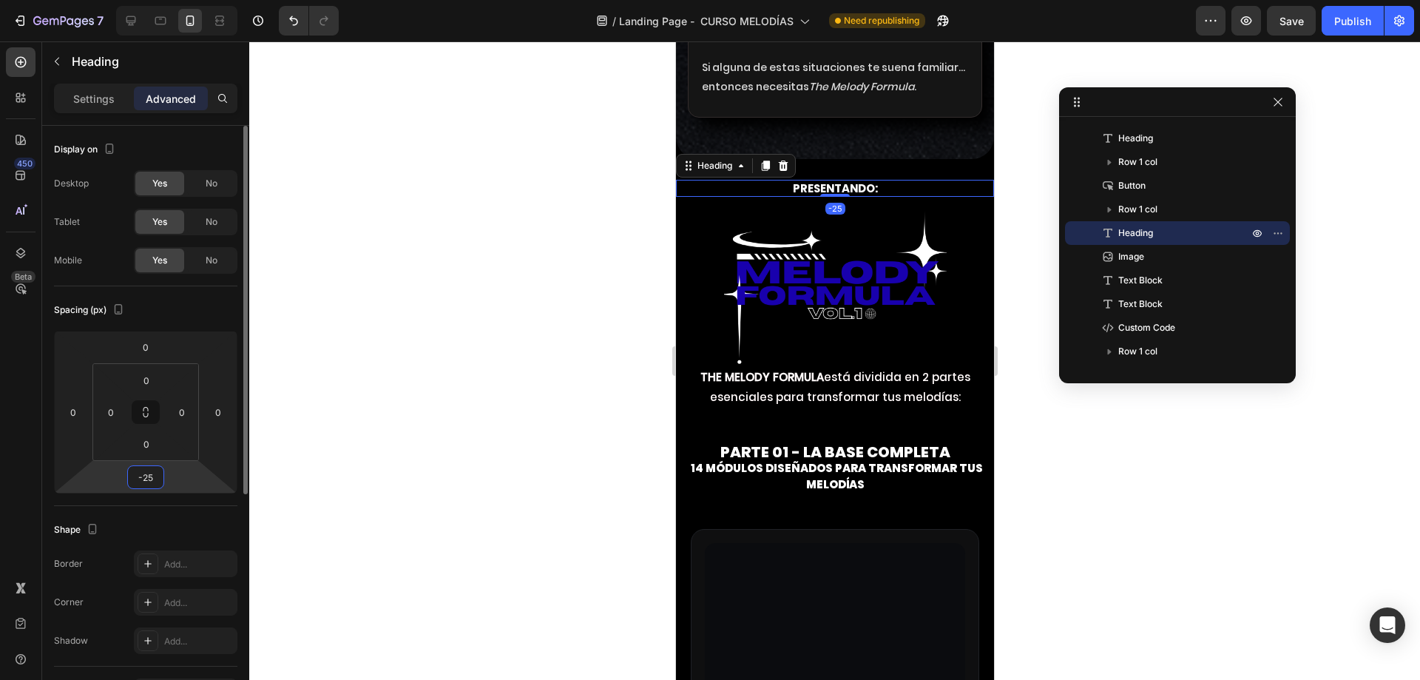
type input "-2"
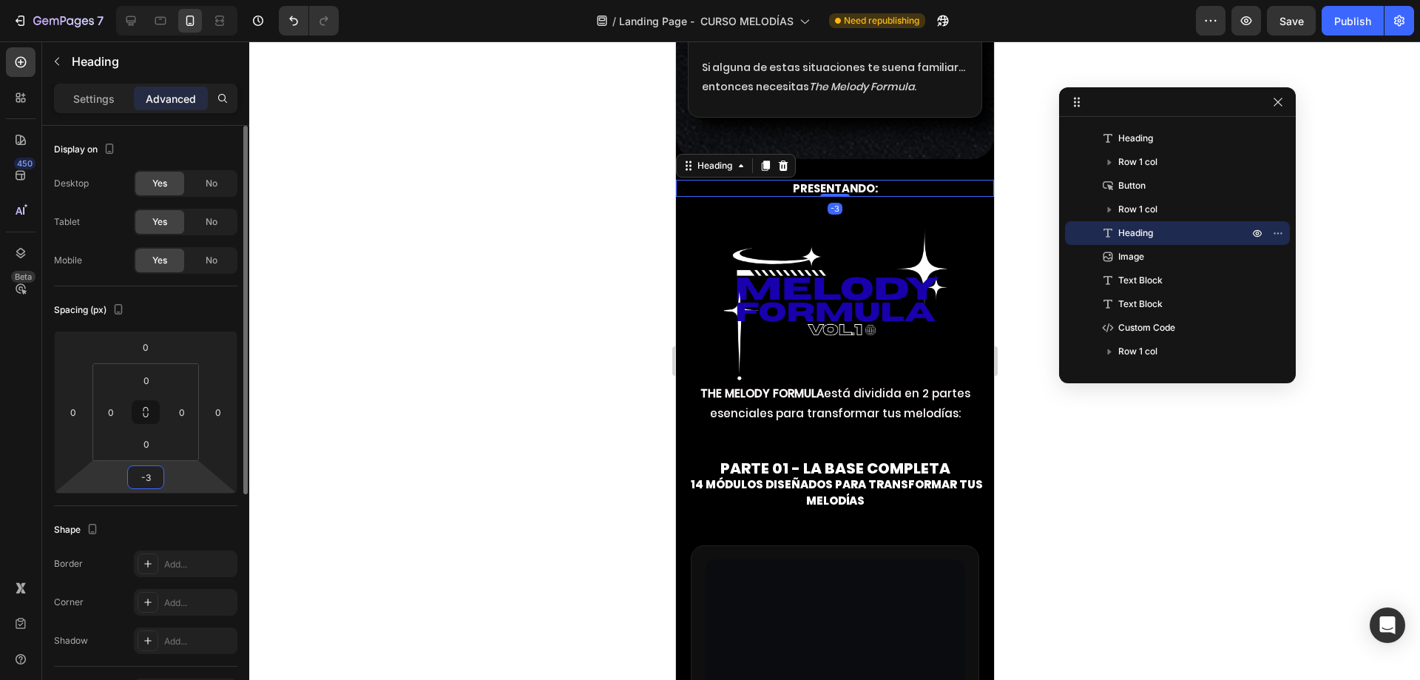
type input "-30"
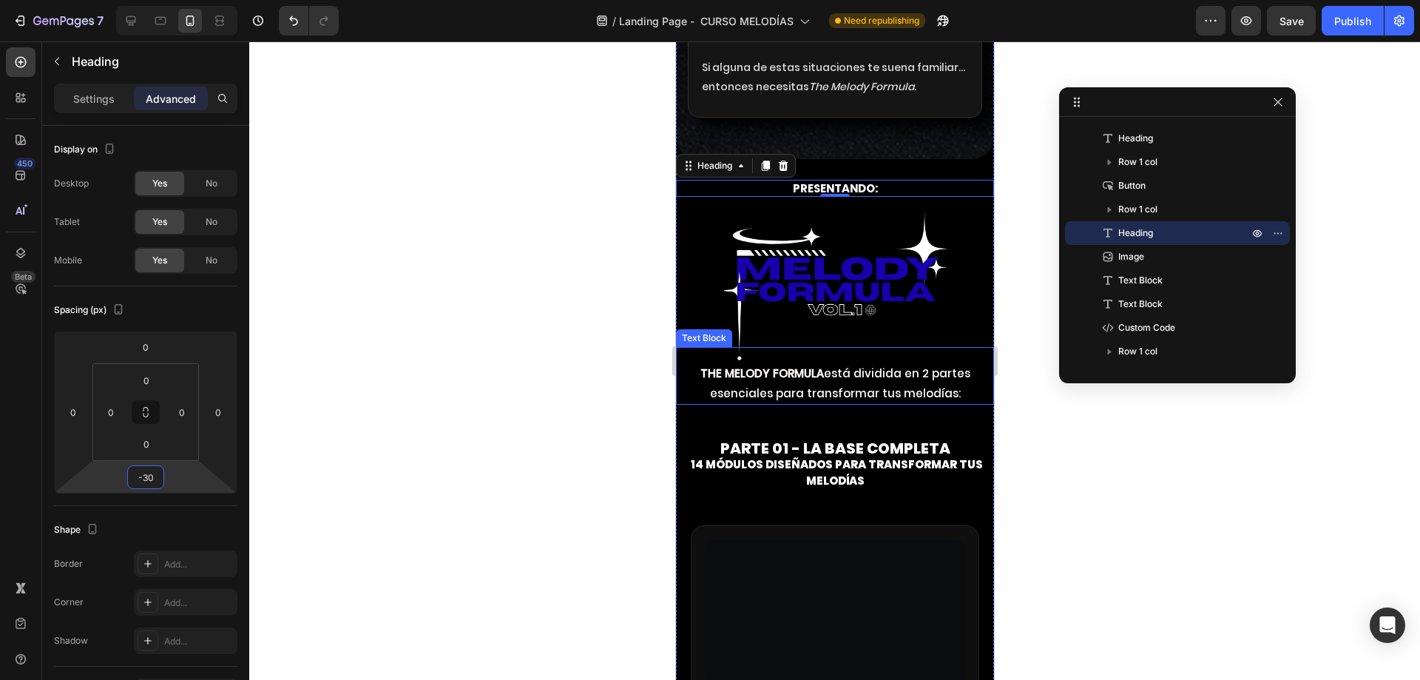
click at [822, 380] on p "THE MELODY FORMULA está dividida en 2 partes esenciales para transformar tus me…" at bounding box center [834, 383] width 315 height 40
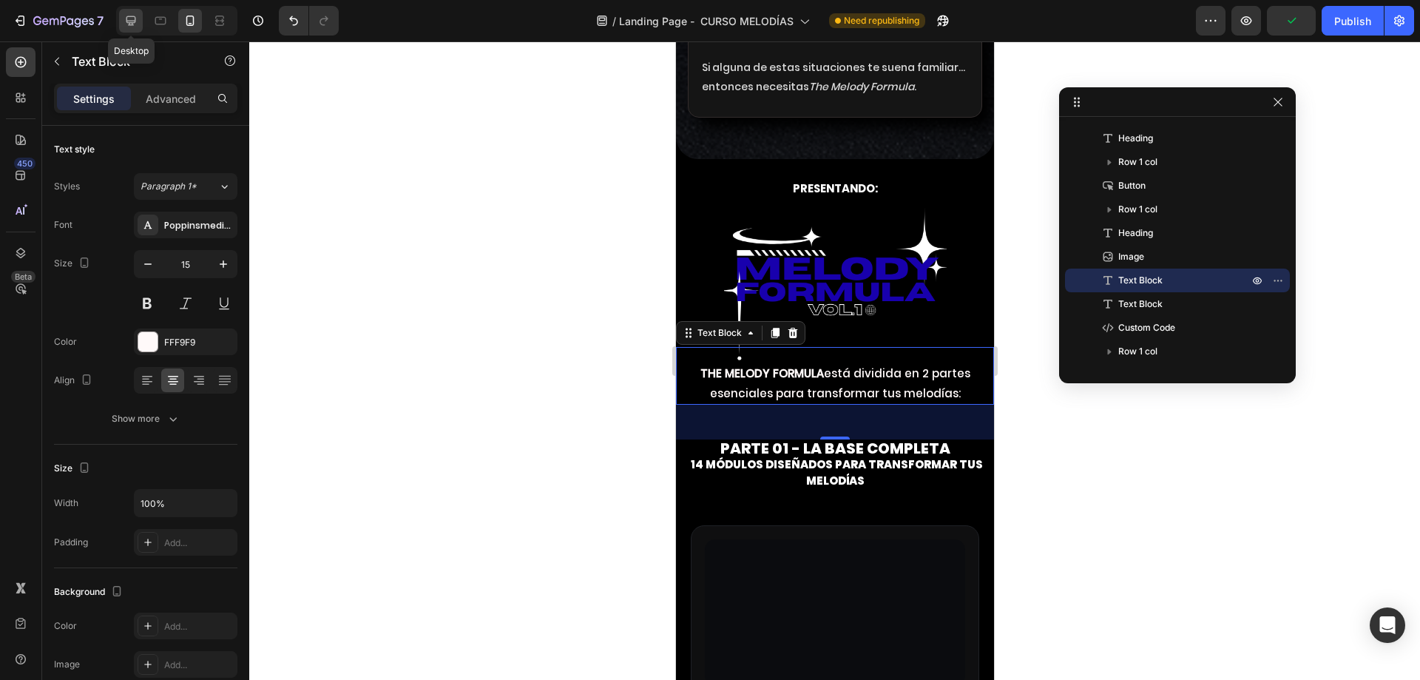
click at [132, 27] on icon at bounding box center [130, 20] width 15 height 15
type input "19"
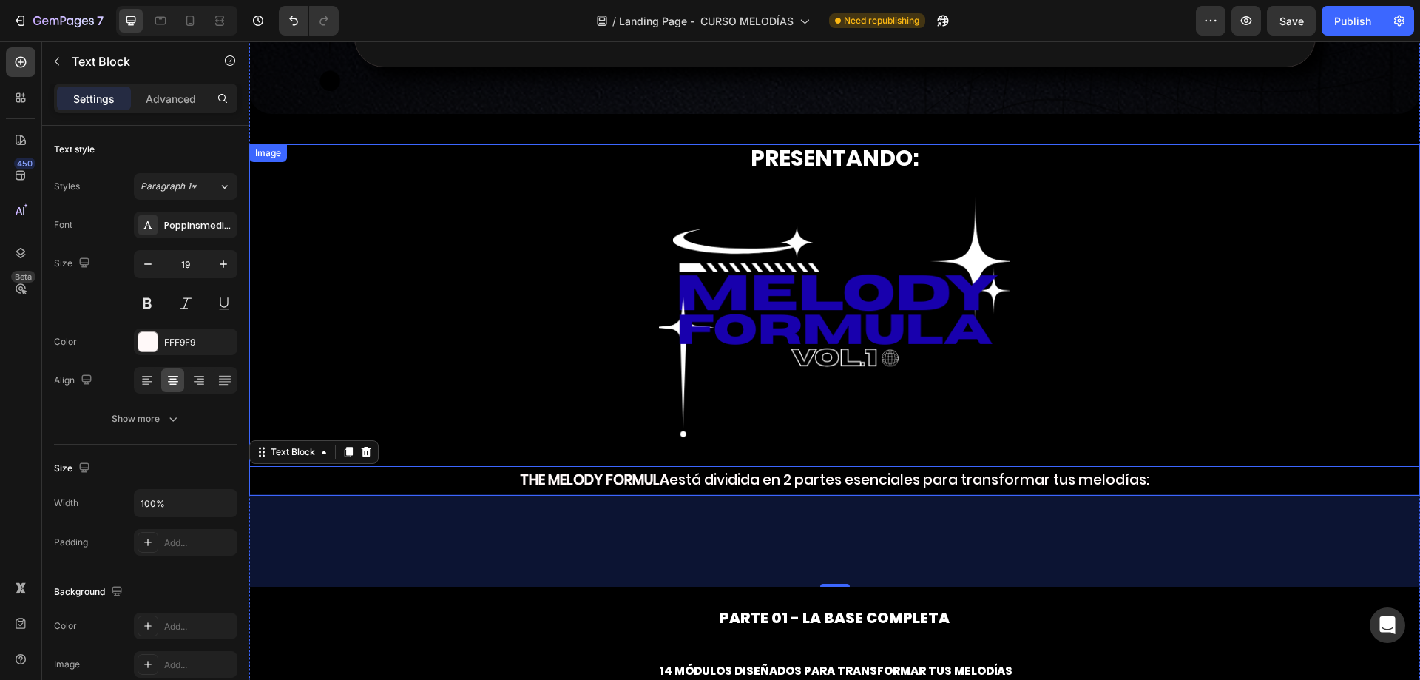
scroll to position [3372, 0]
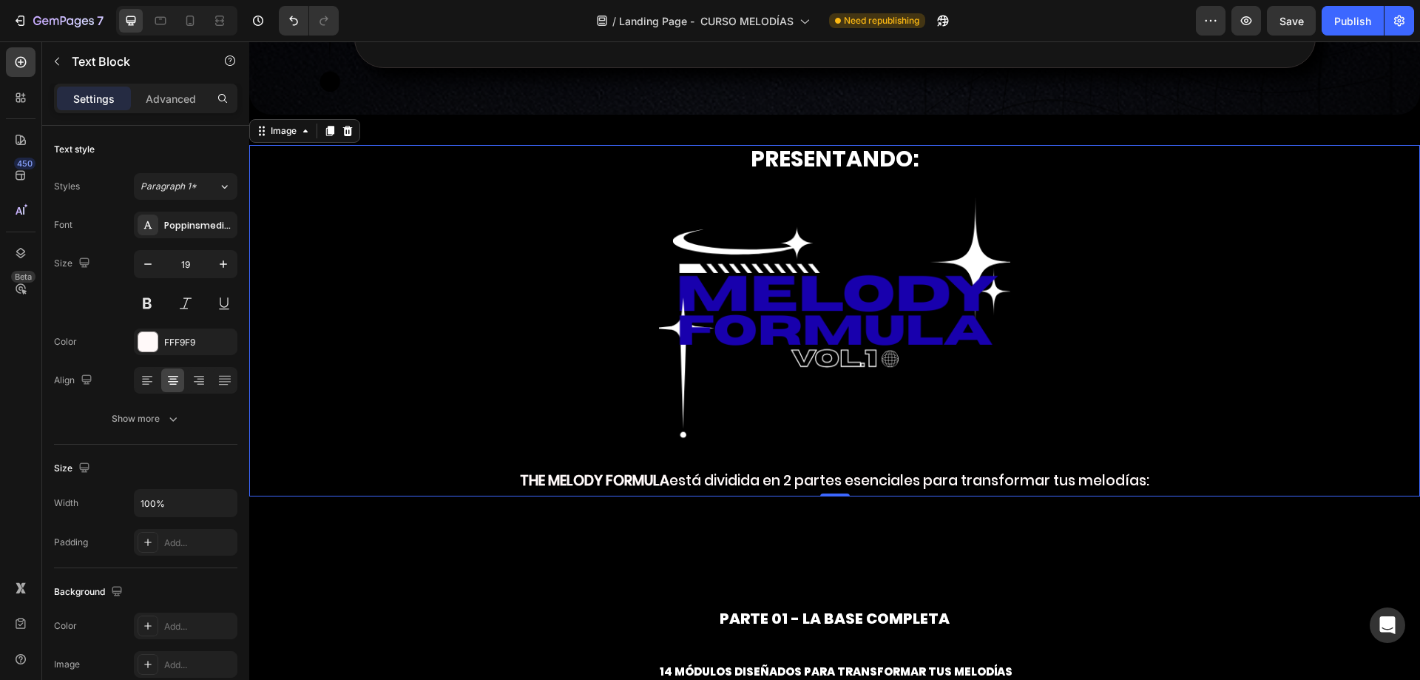
click at [806, 155] on img at bounding box center [834, 320] width 351 height 351
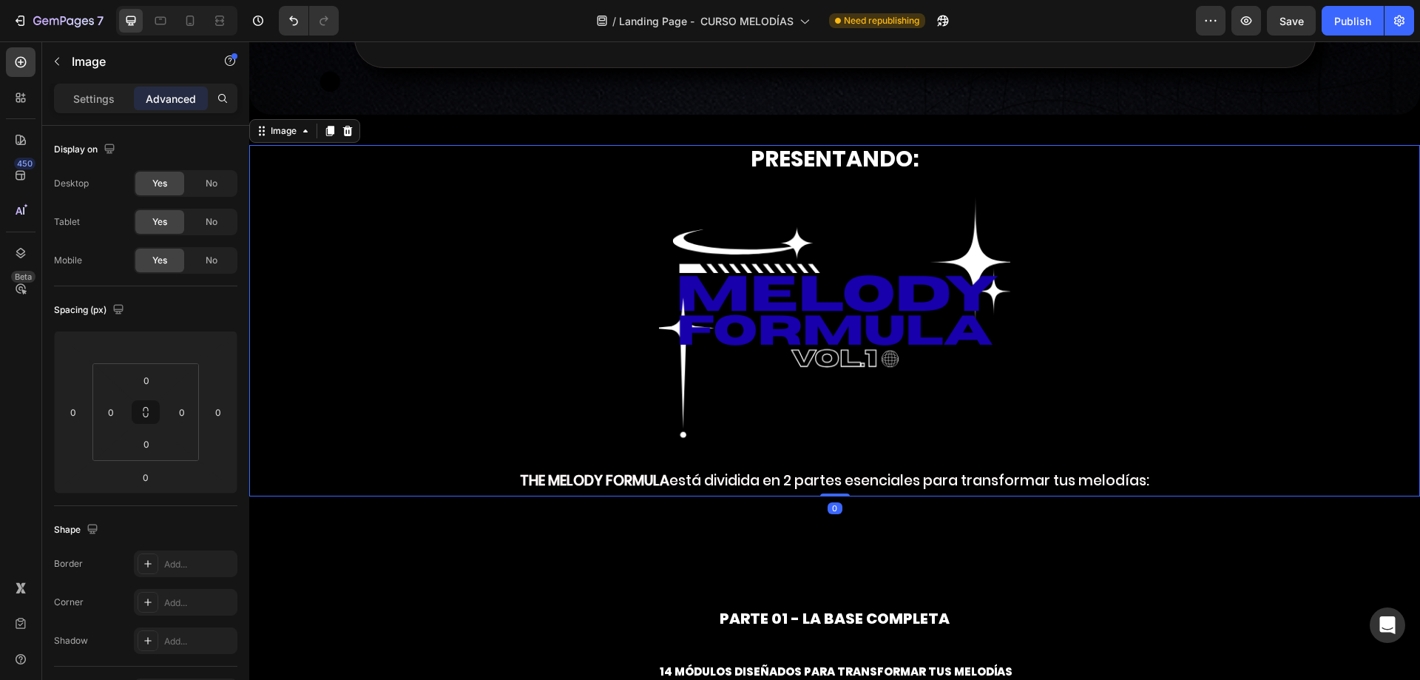
click at [741, 326] on img at bounding box center [834, 320] width 351 height 351
click at [698, 163] on img at bounding box center [834, 320] width 351 height 351
click at [21, 253] on icon at bounding box center [20, 253] width 15 height 15
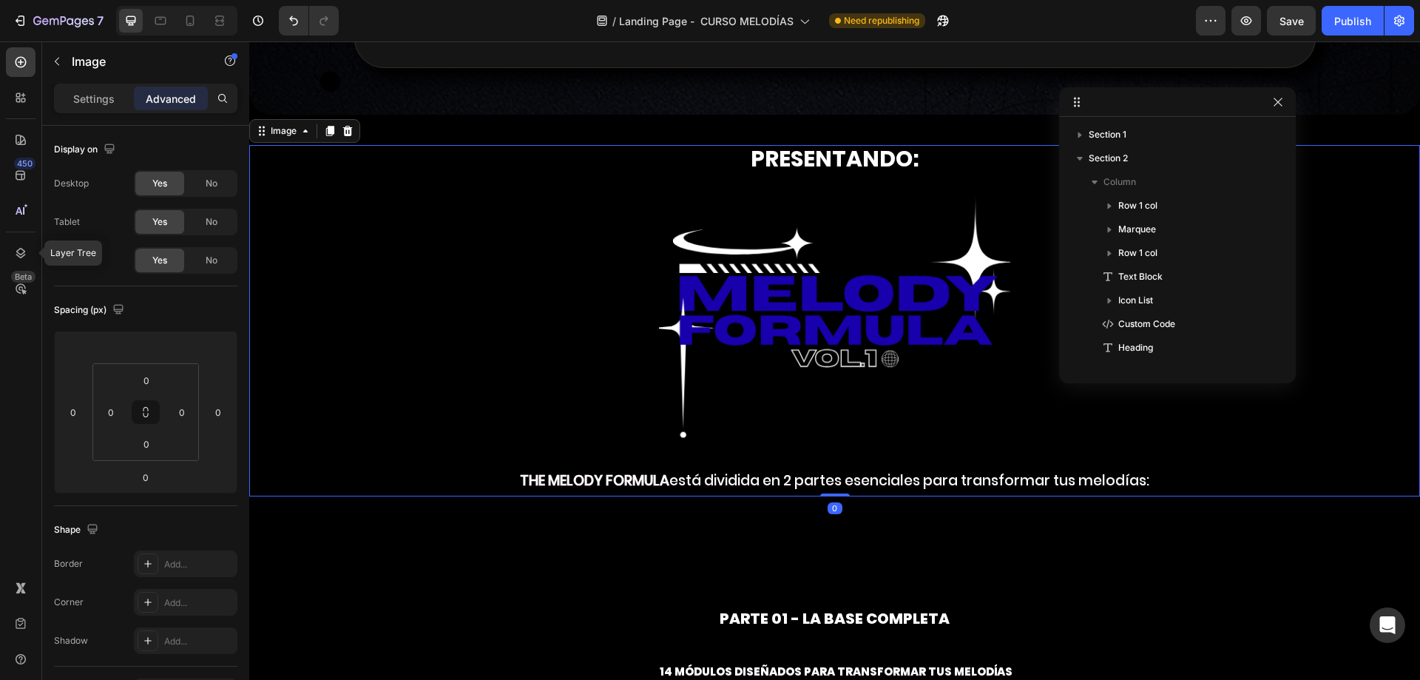
scroll to position [233, 0]
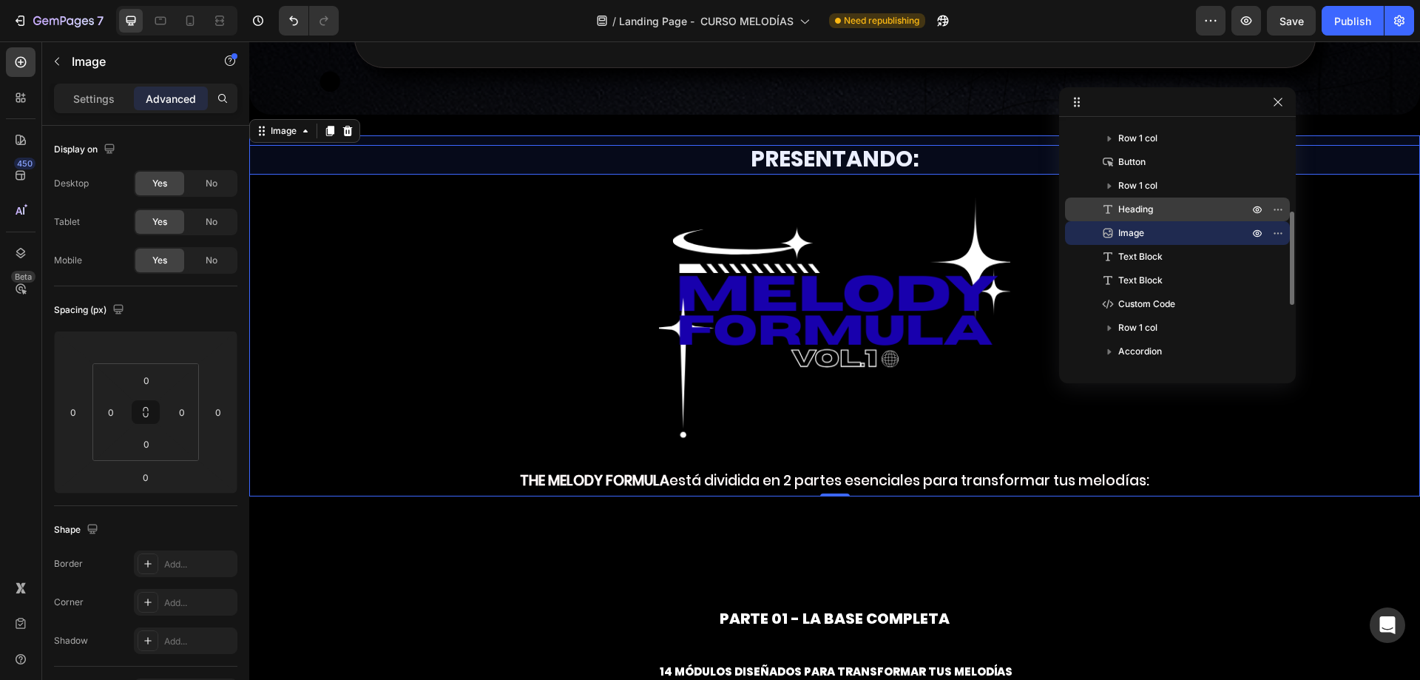
click at [1173, 216] on p "Heading" at bounding box center [1166, 209] width 133 height 15
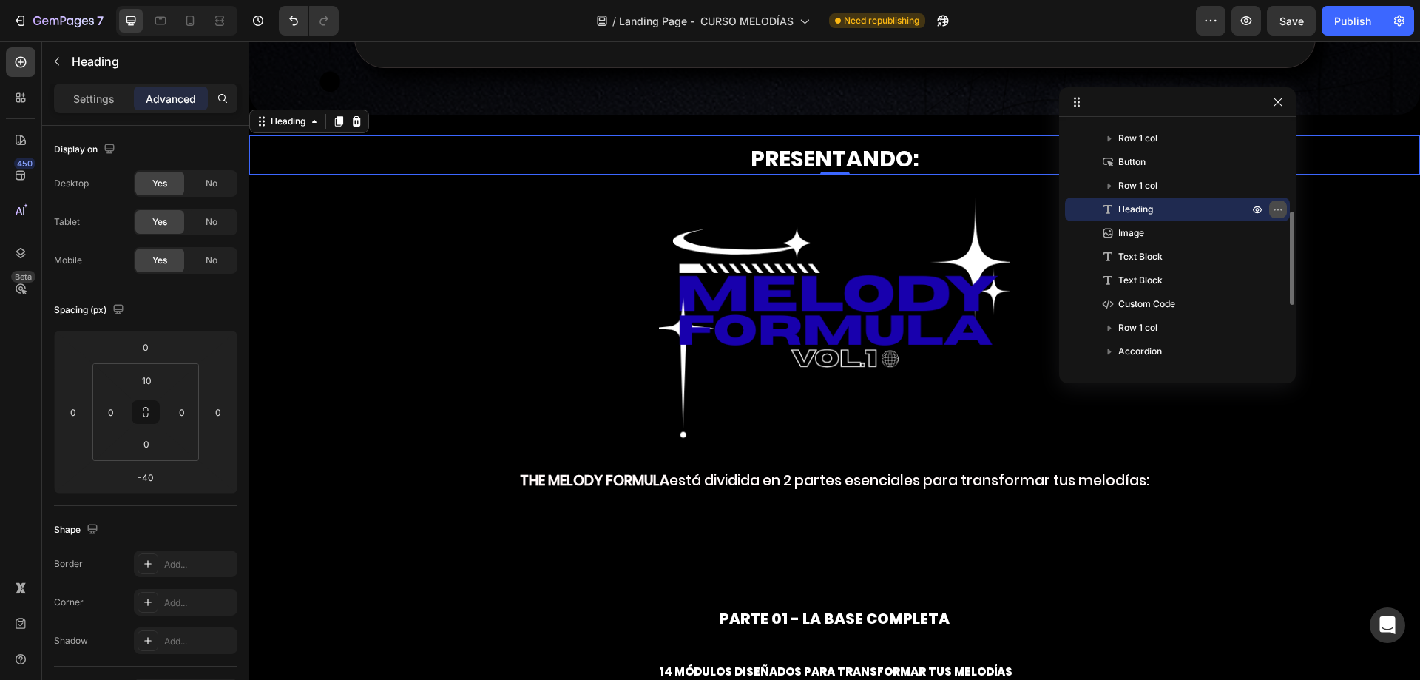
click at [1277, 214] on icon "button" at bounding box center [1278, 209] width 12 height 12
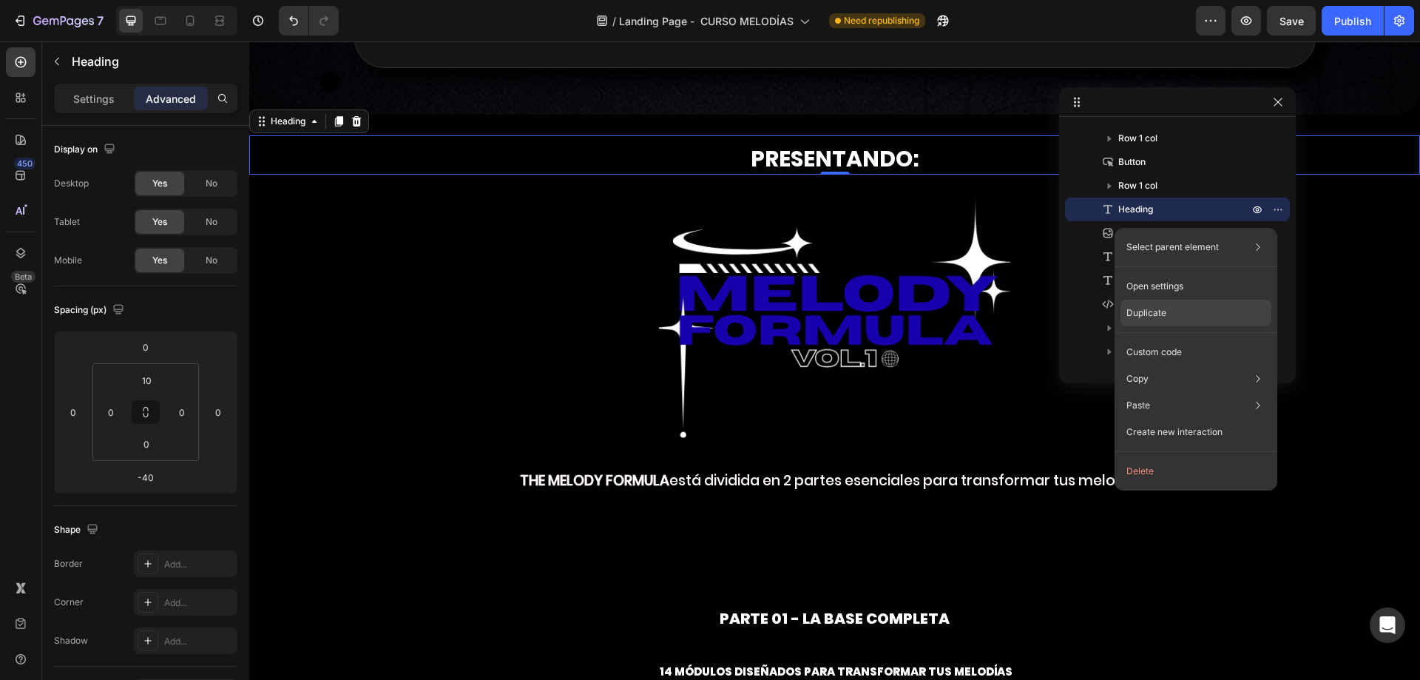
click at [1186, 339] on div "Duplicate" at bounding box center [1195, 352] width 151 height 27
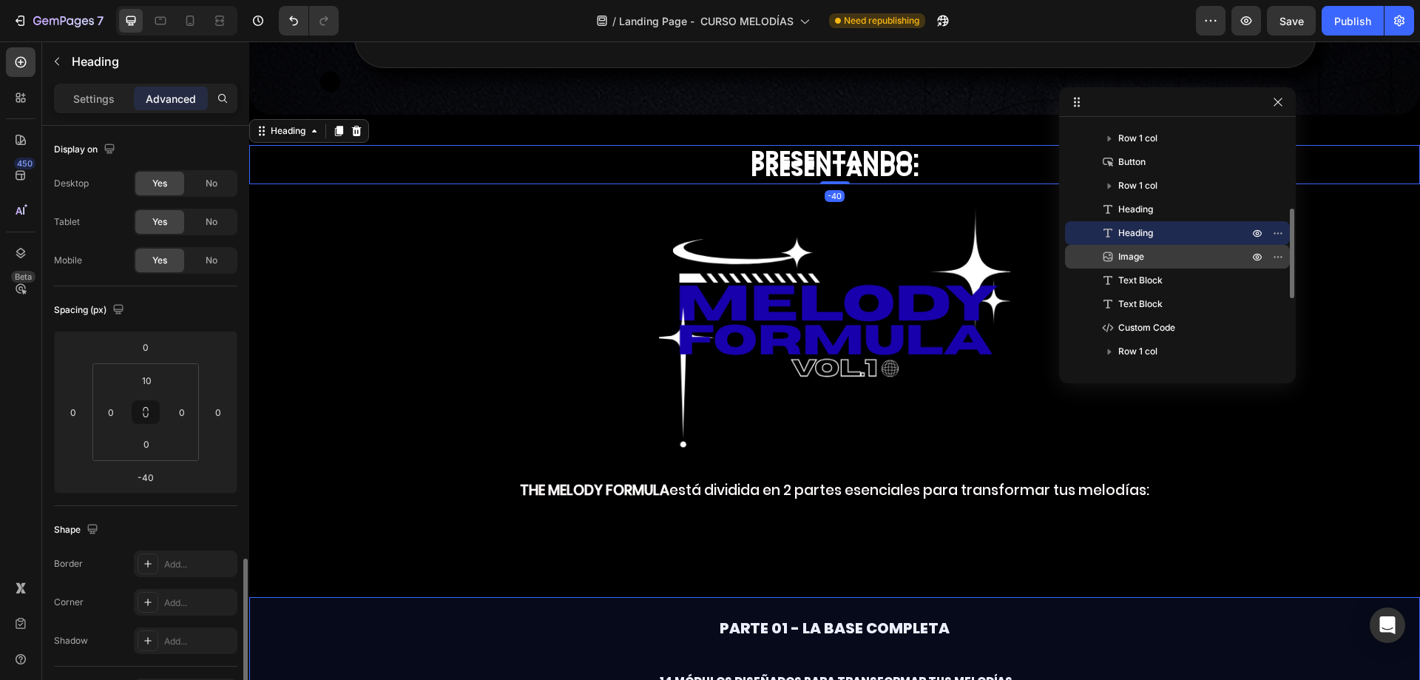
scroll to position [268, 0]
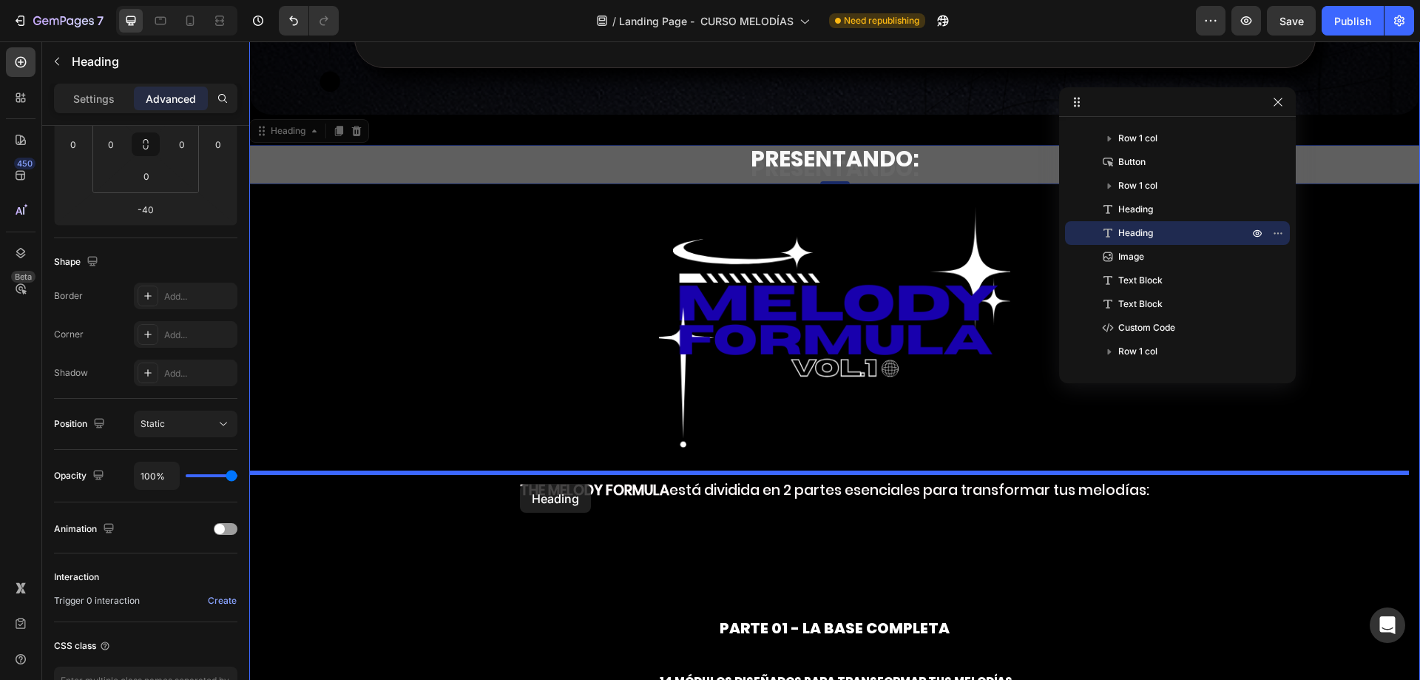
drag, startPoint x: 267, startPoint y: 134, endPoint x: 520, endPoint y: 484, distance: 431.6
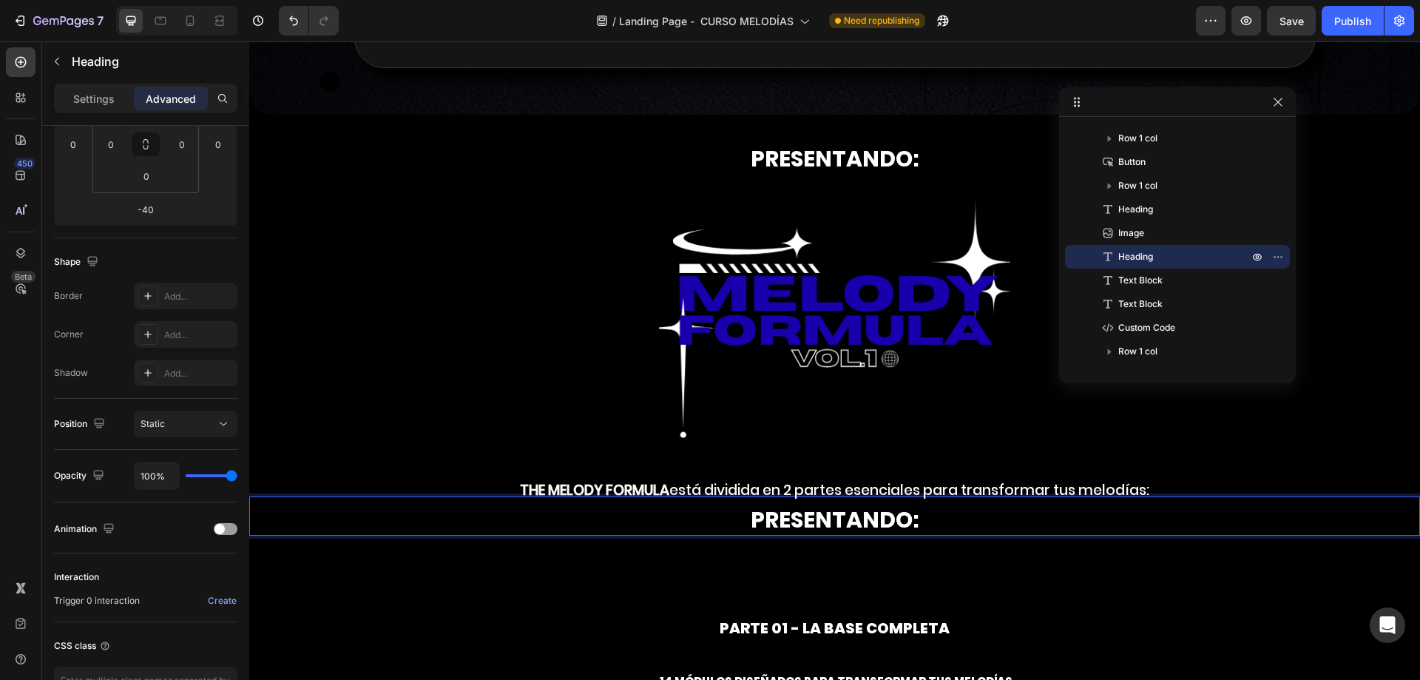
click at [768, 505] on h2 "PRESENTANDO:" at bounding box center [834, 520] width 1171 height 32
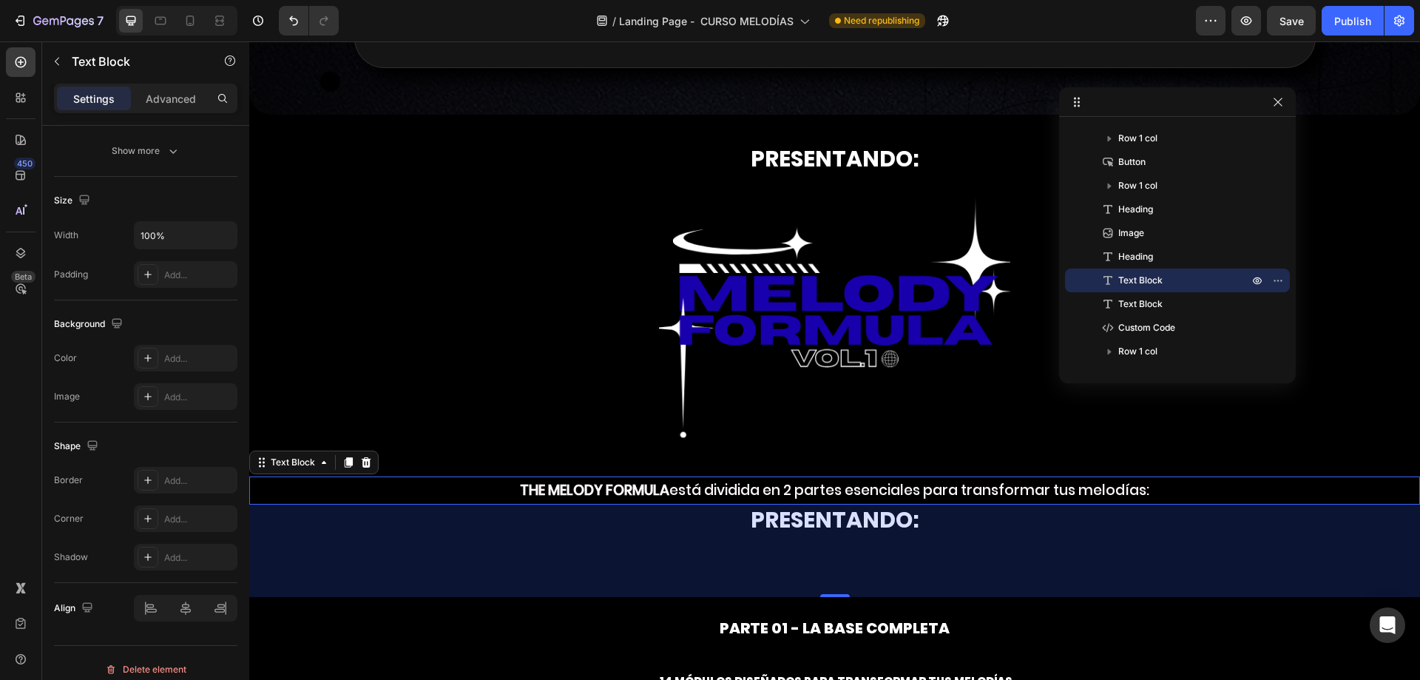
click at [782, 486] on p "THE MELODY FORMULA está dividida en 2 partes esenciales para transformar tus me…" at bounding box center [835, 490] width 1168 height 25
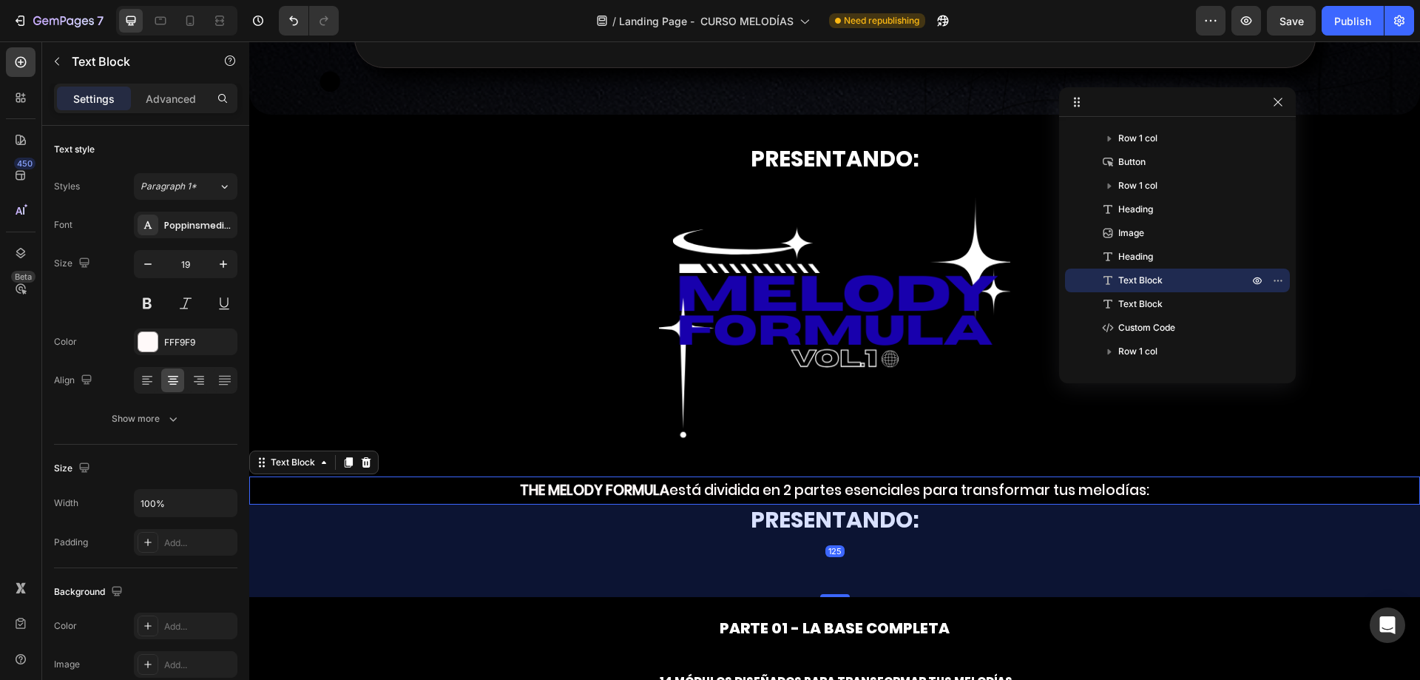
click at [931, 480] on p "THE MELODY FORMULA está dividida en 2 partes esenciales para transformar tus me…" at bounding box center [835, 490] width 1168 height 25
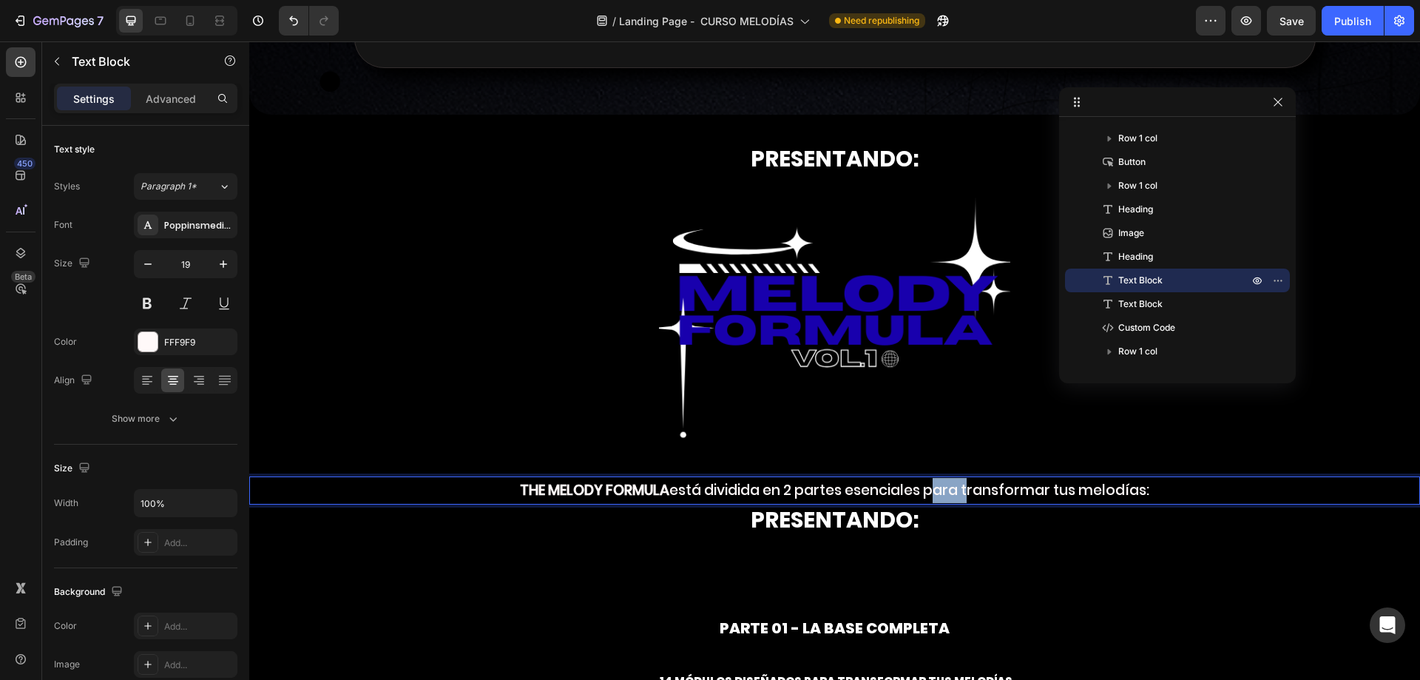
click at [931, 480] on p "THE MELODY FORMULA está dividida en 2 partes esenciales para transformar tus me…" at bounding box center [835, 490] width 1168 height 25
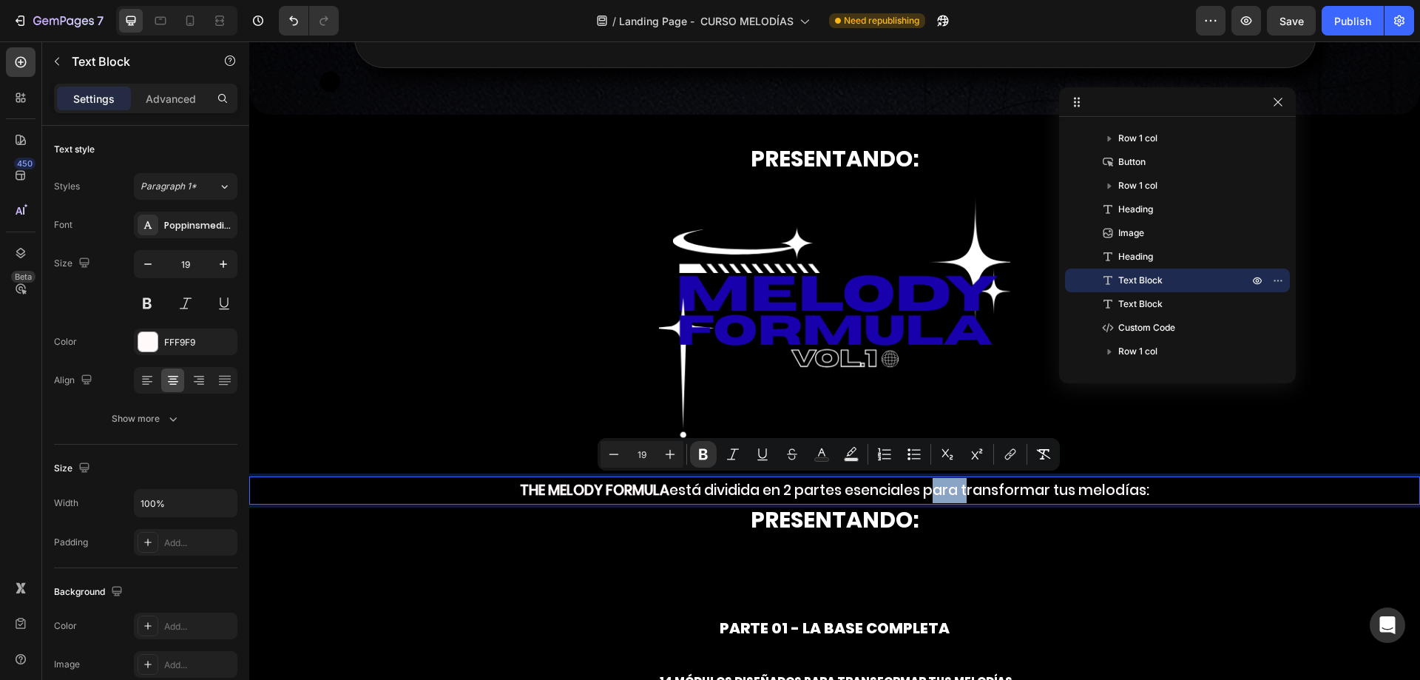
copy p "THE MELODY FORMULA está dividida en 2 partes esenciales para transformar tus me…"
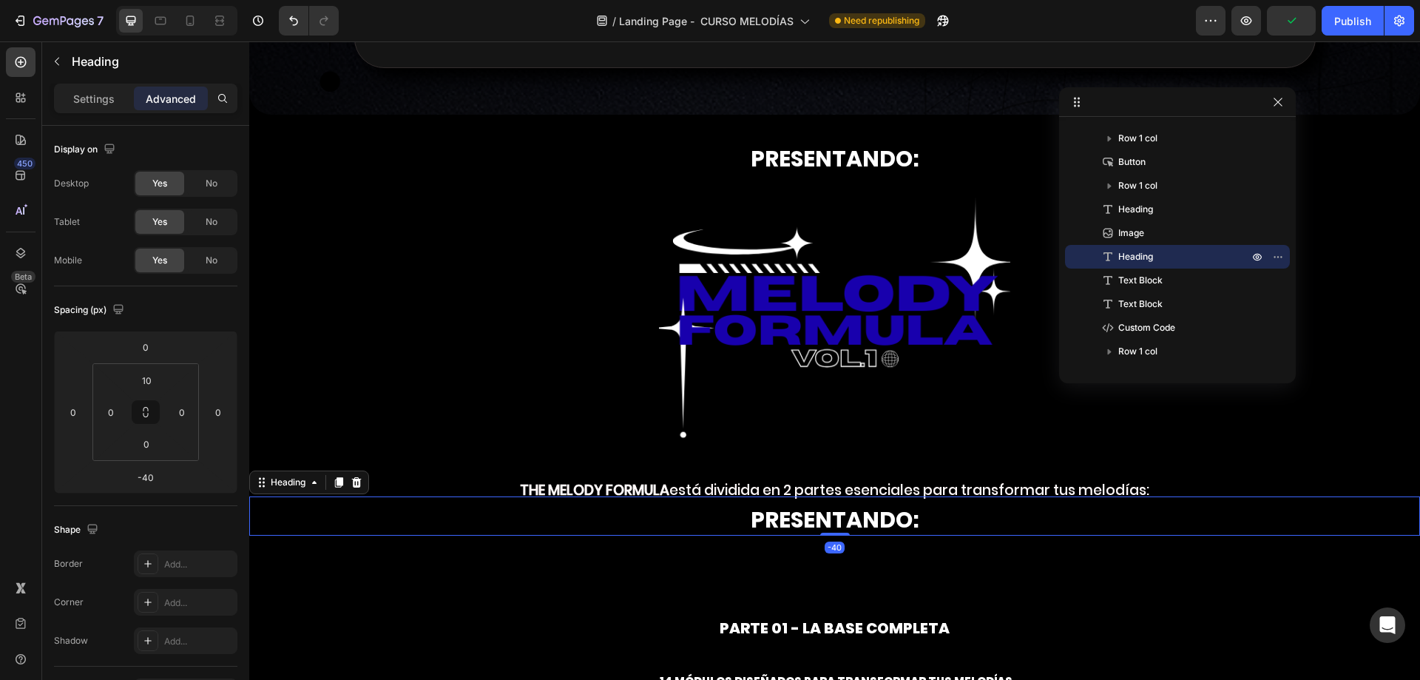
click at [740, 510] on p "PRESENTANDO:" at bounding box center [835, 519] width 1168 height 29
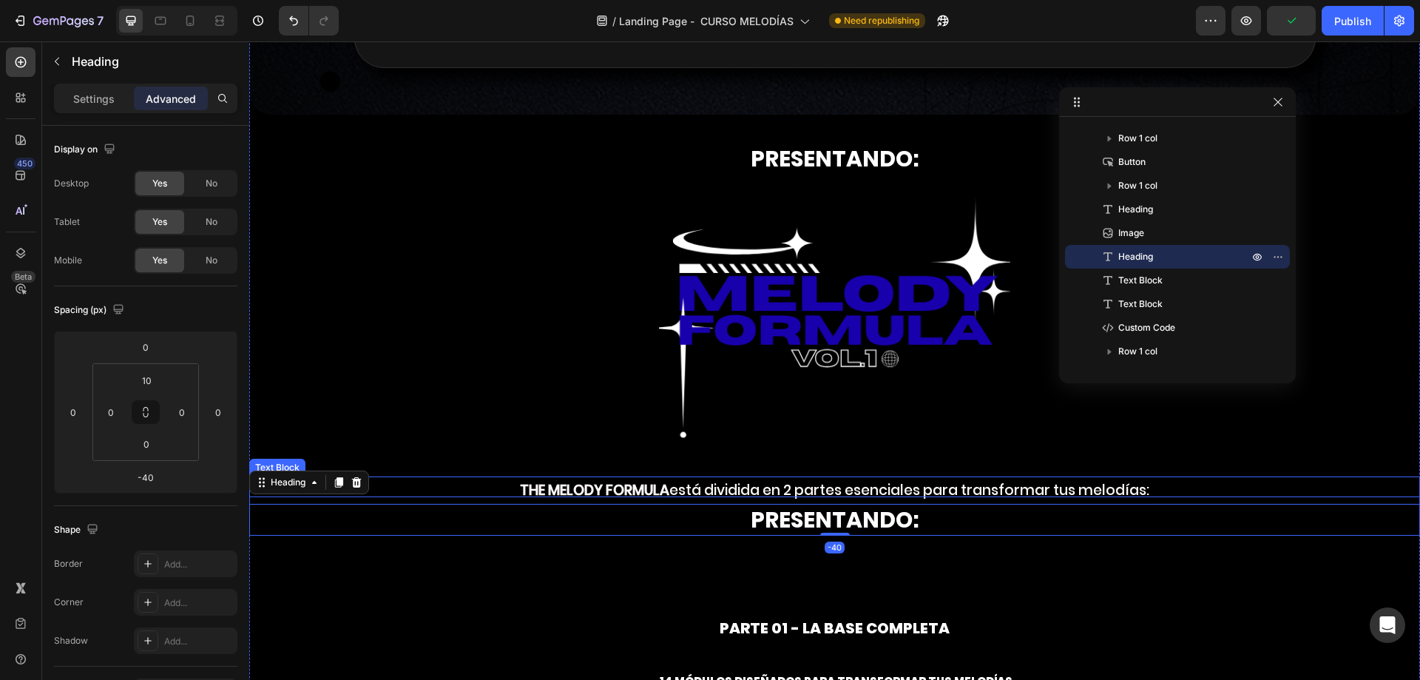
click at [527, 484] on strong "THE MELODY FORMULA" at bounding box center [594, 490] width 149 height 20
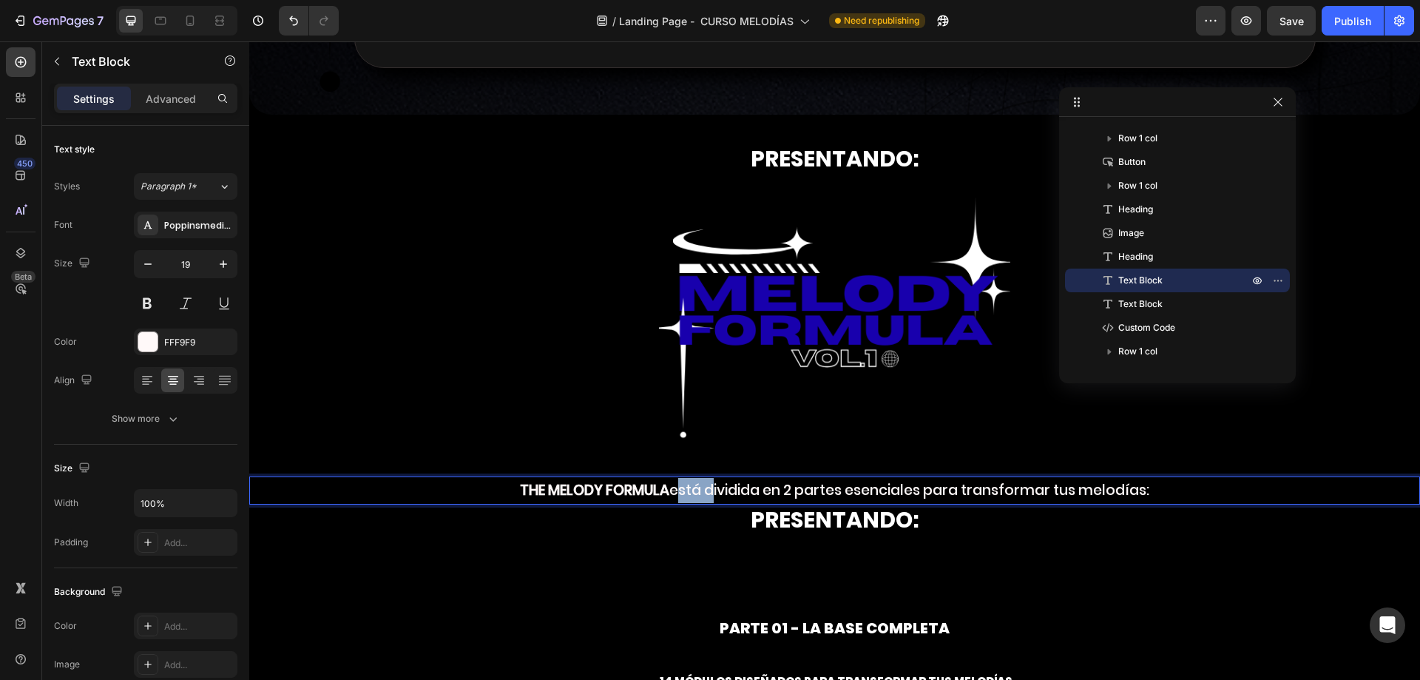
click at [686, 483] on p "THE MELODY FORMULA está dividida en 2 partes esenciales para transformar tus me…" at bounding box center [835, 490] width 1168 height 25
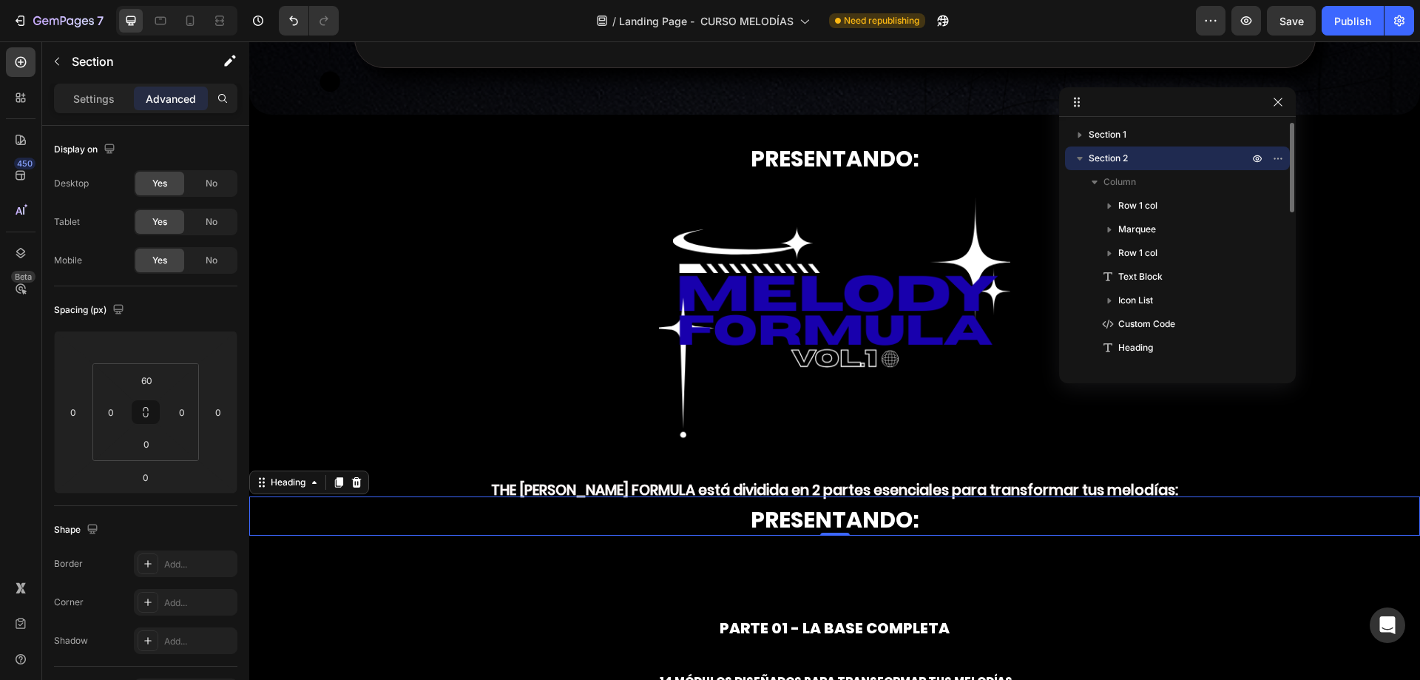
click at [742, 521] on p "PRESENTANDO:" at bounding box center [835, 519] width 1168 height 29
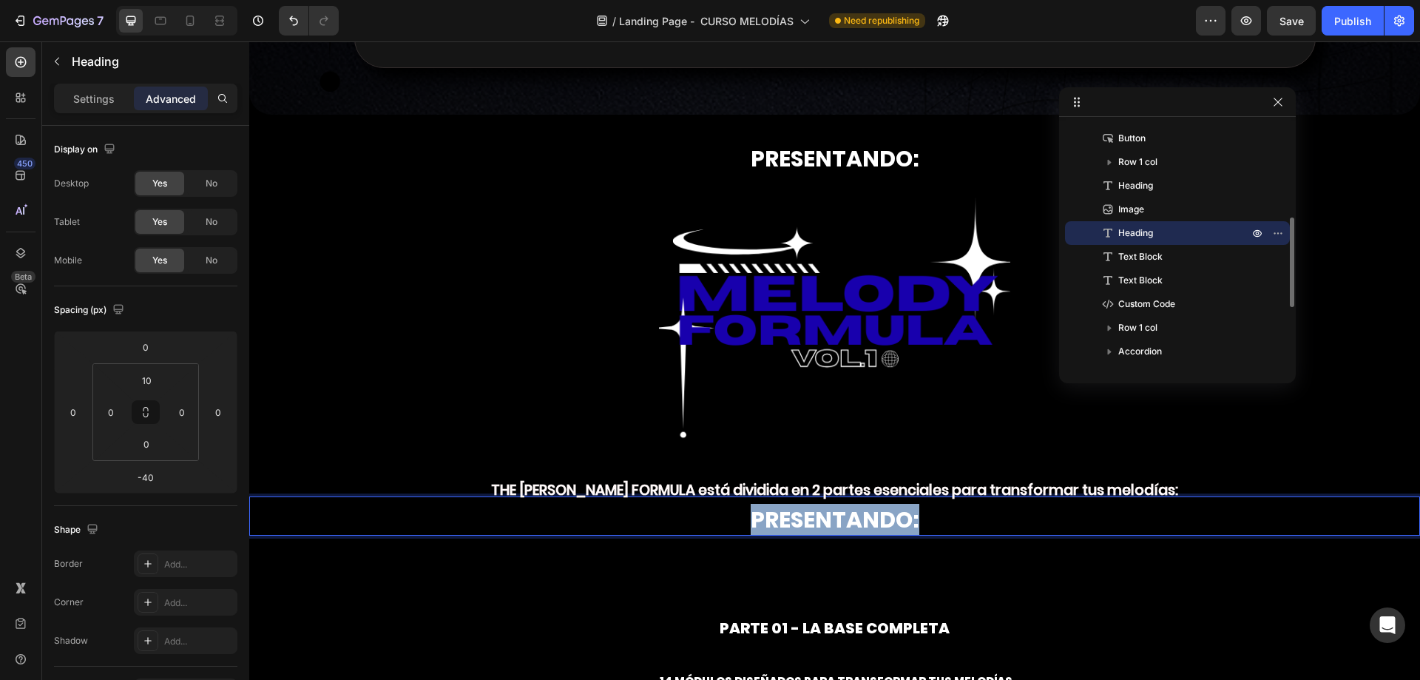
click at [742, 521] on p "PRESENTANDO:" at bounding box center [835, 519] width 1168 height 29
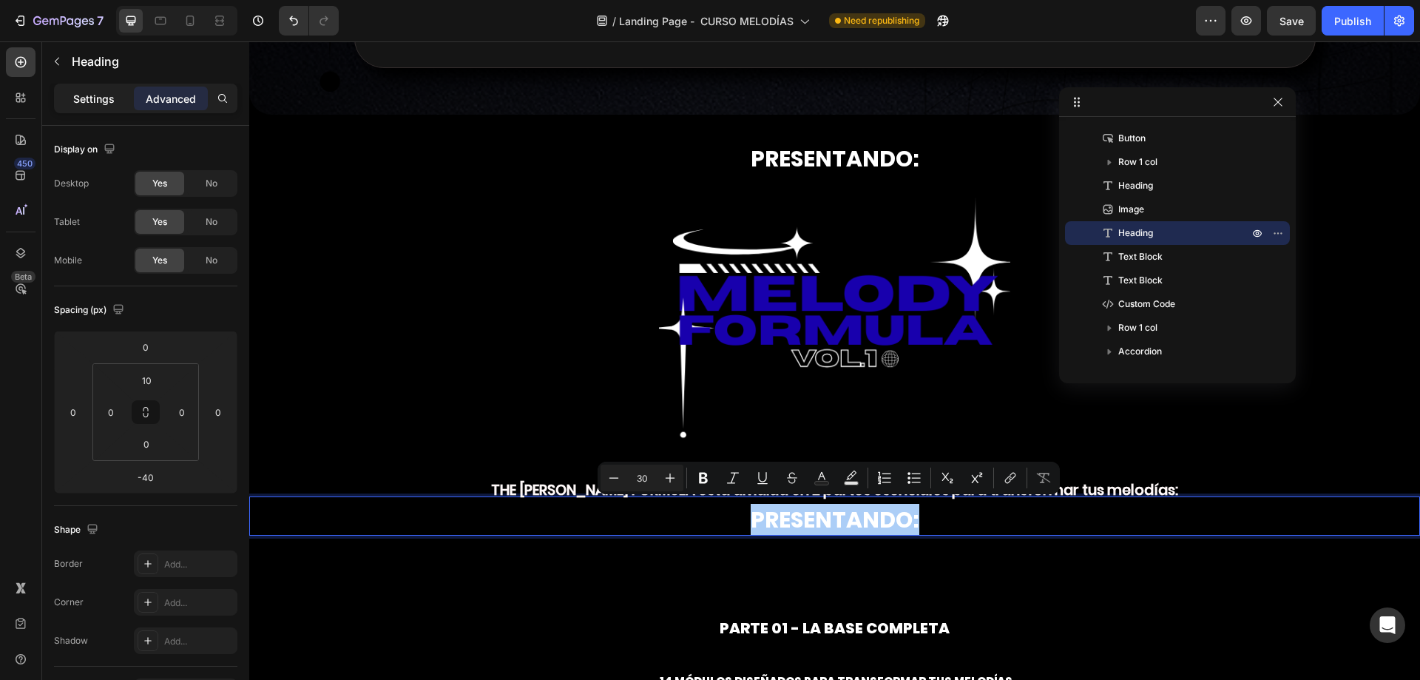
click at [99, 98] on p "Settings" at bounding box center [93, 99] width 41 height 16
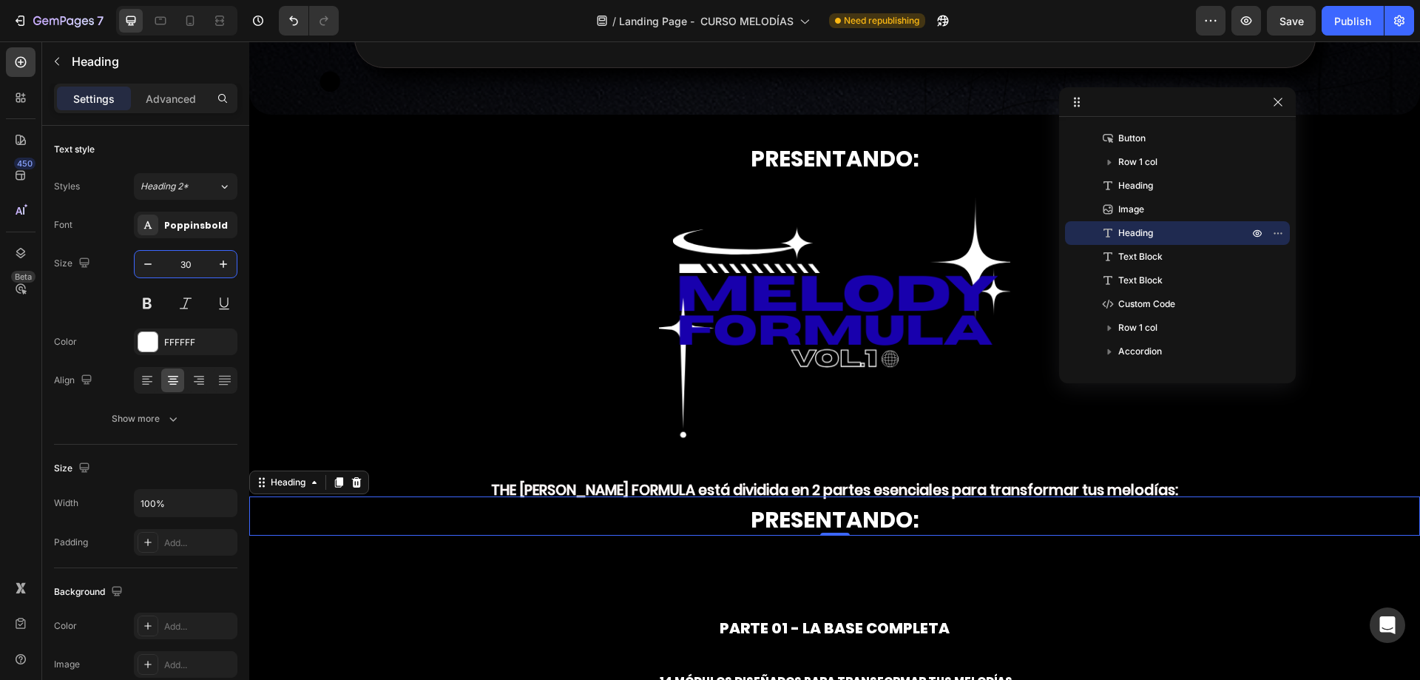
click at [186, 268] on input "30" at bounding box center [185, 264] width 49 height 27
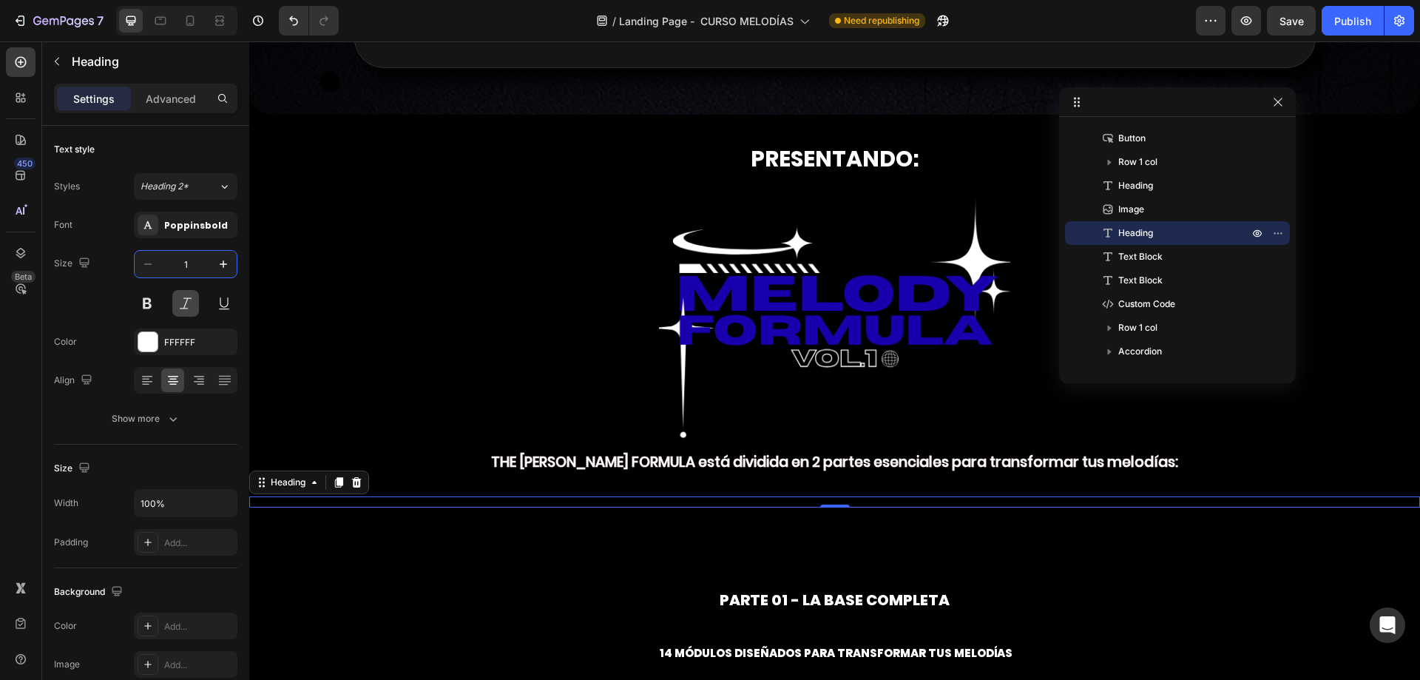
type input "18"
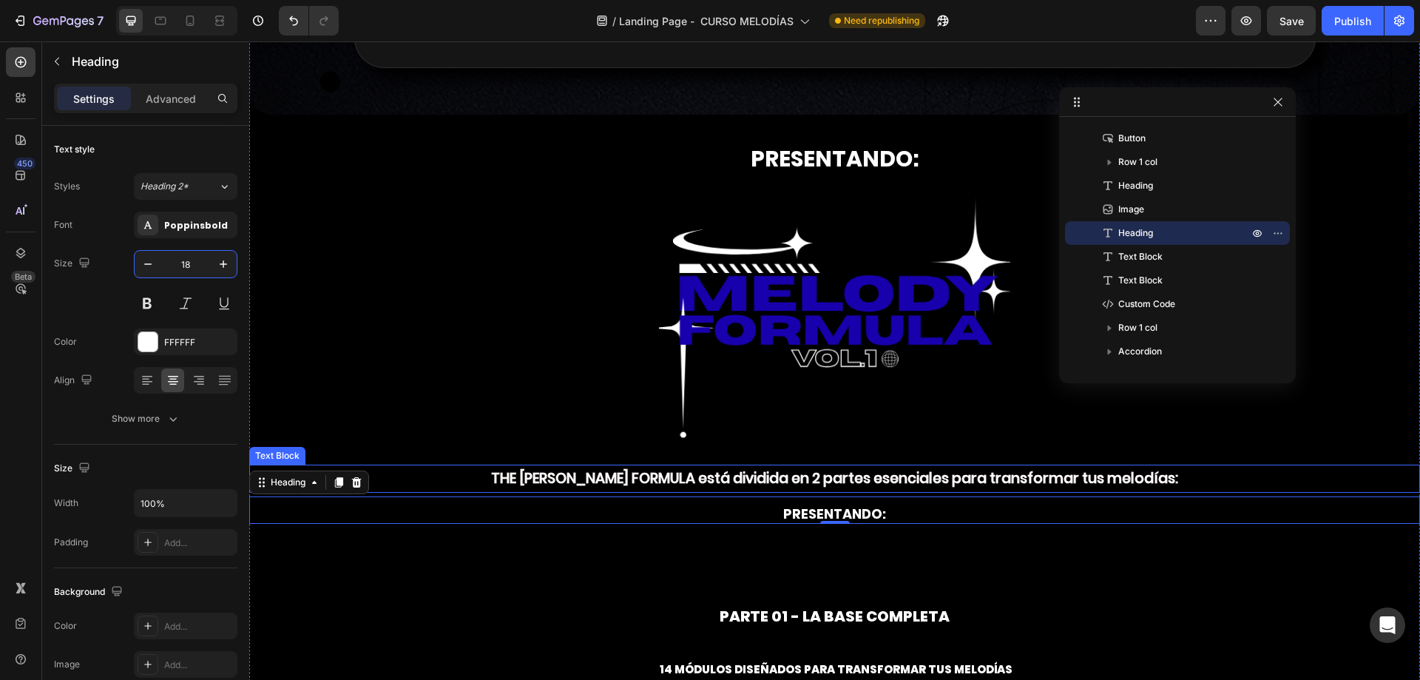
click at [839, 468] on strong "THE [PERSON_NAME] FORMULA está dividida en 2 partes esenciales para transformar…" at bounding box center [834, 478] width 687 height 20
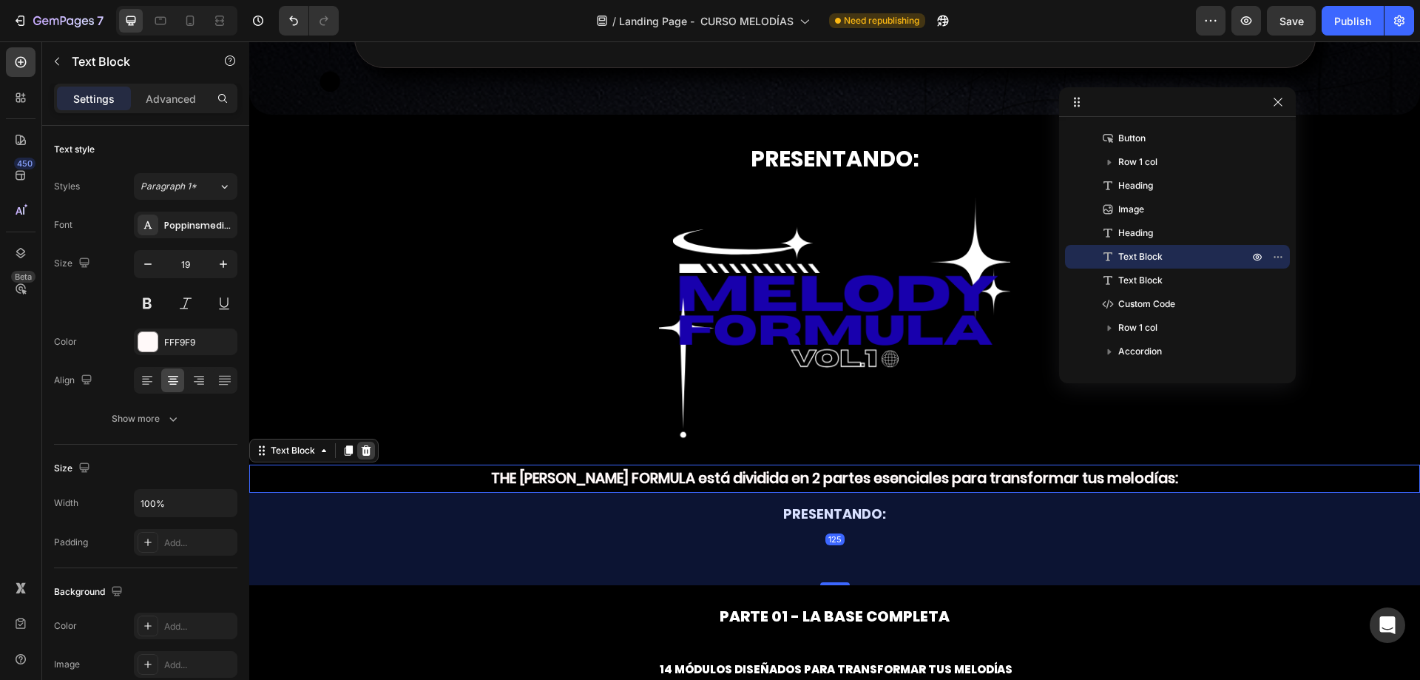
click at [369, 447] on icon at bounding box center [367, 450] width 10 height 10
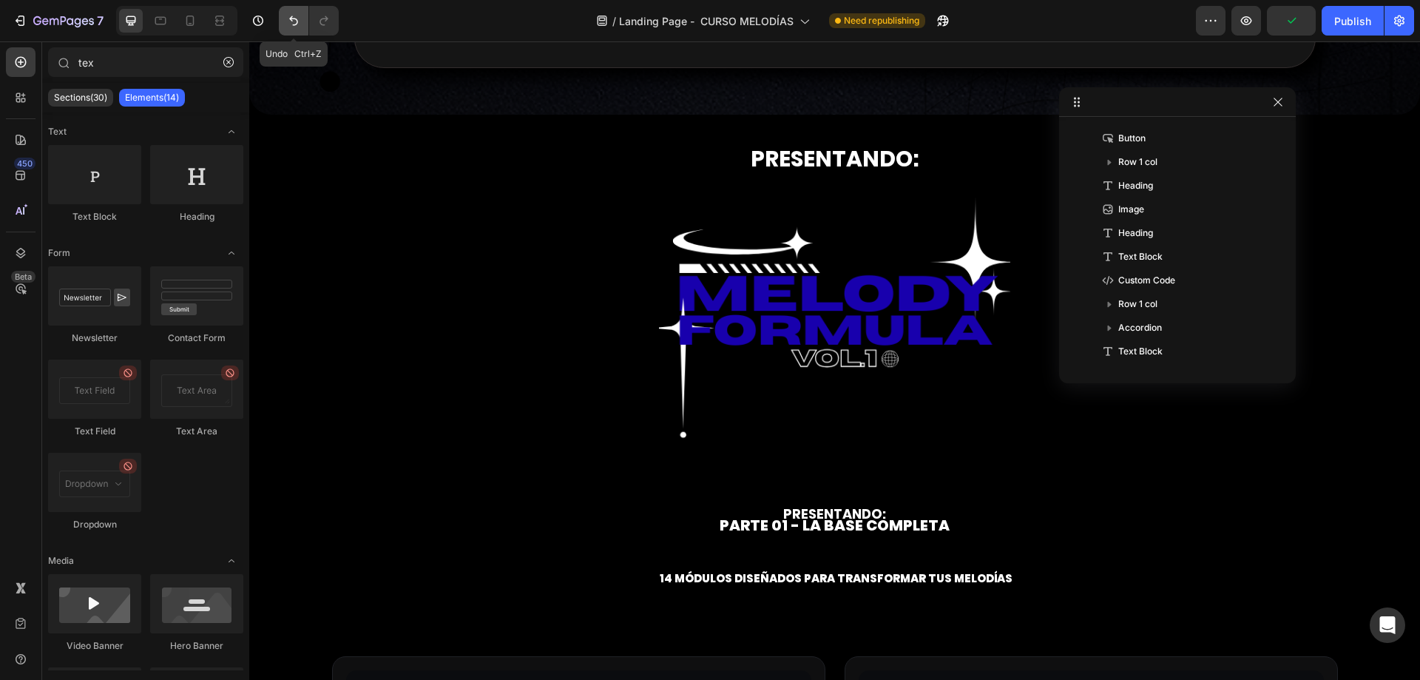
click at [285, 27] on button "Undo/Redo" at bounding box center [294, 21] width 30 height 30
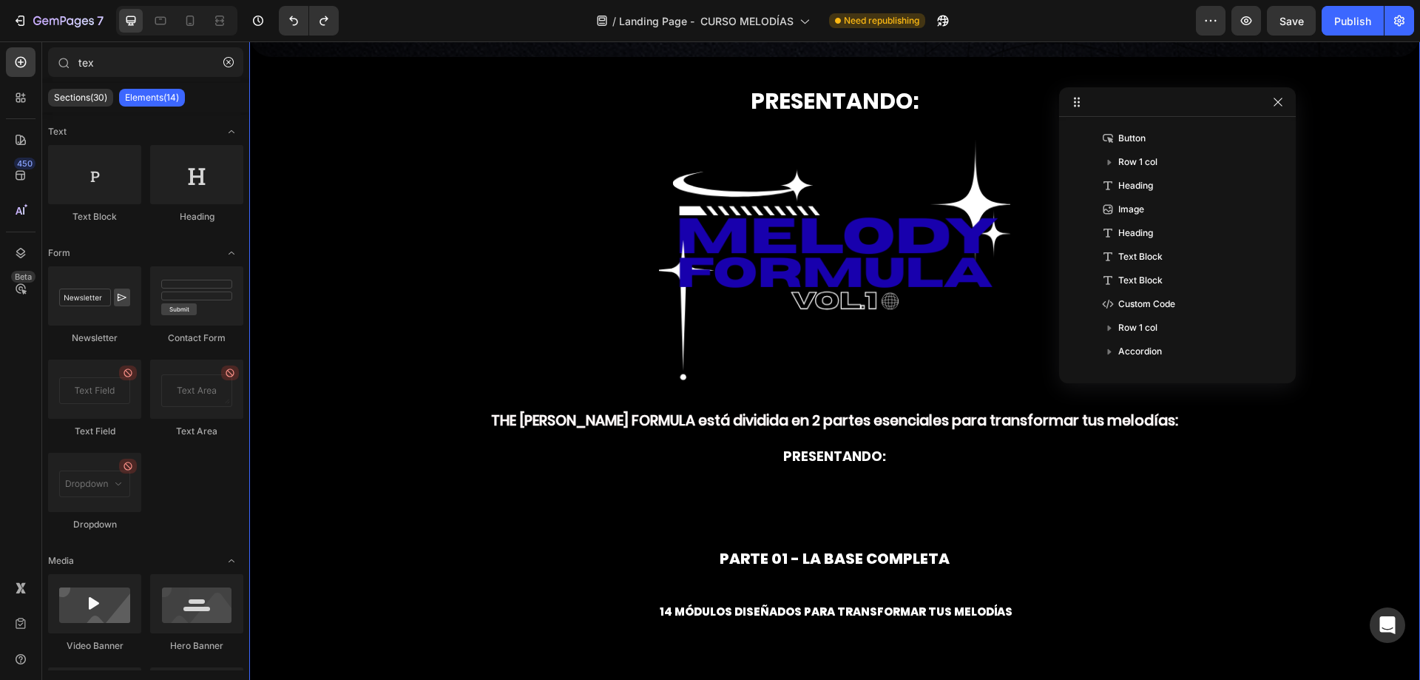
scroll to position [3520, 0]
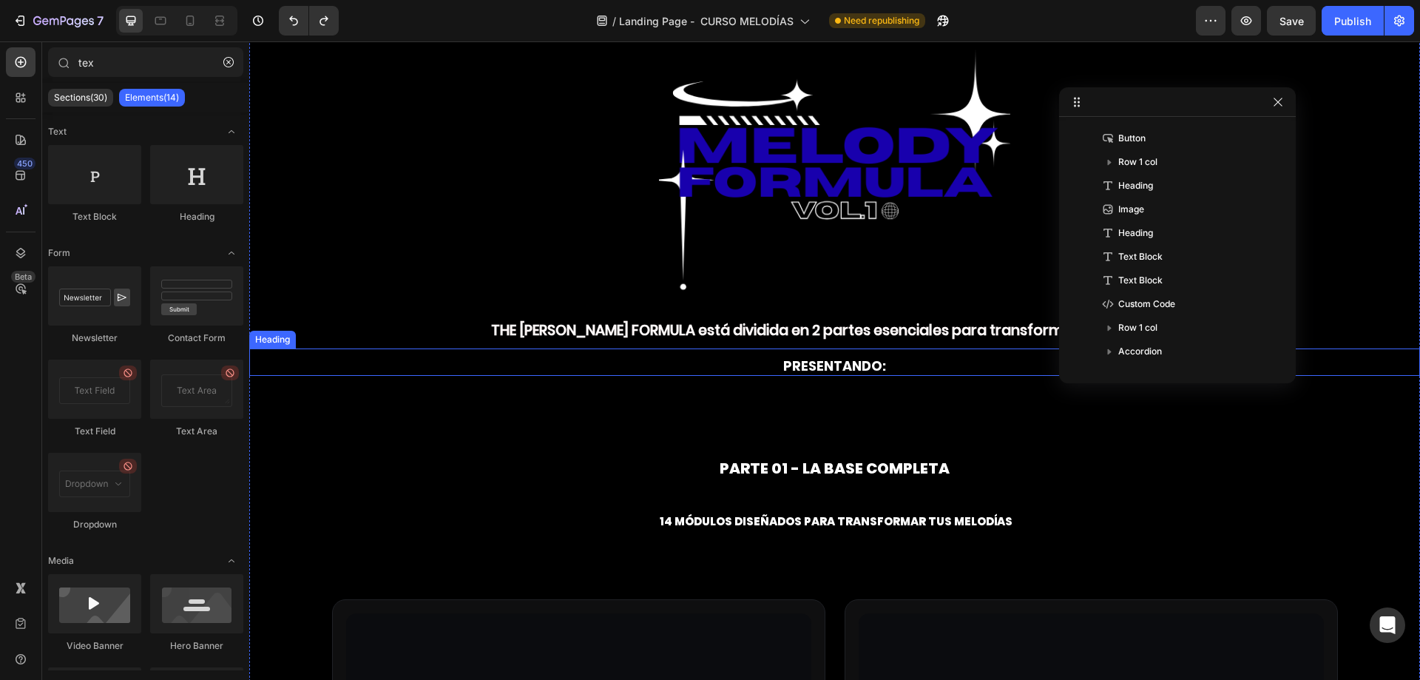
click at [835, 370] on p "PRESENTANDO:" at bounding box center [835, 365] width 1168 height 17
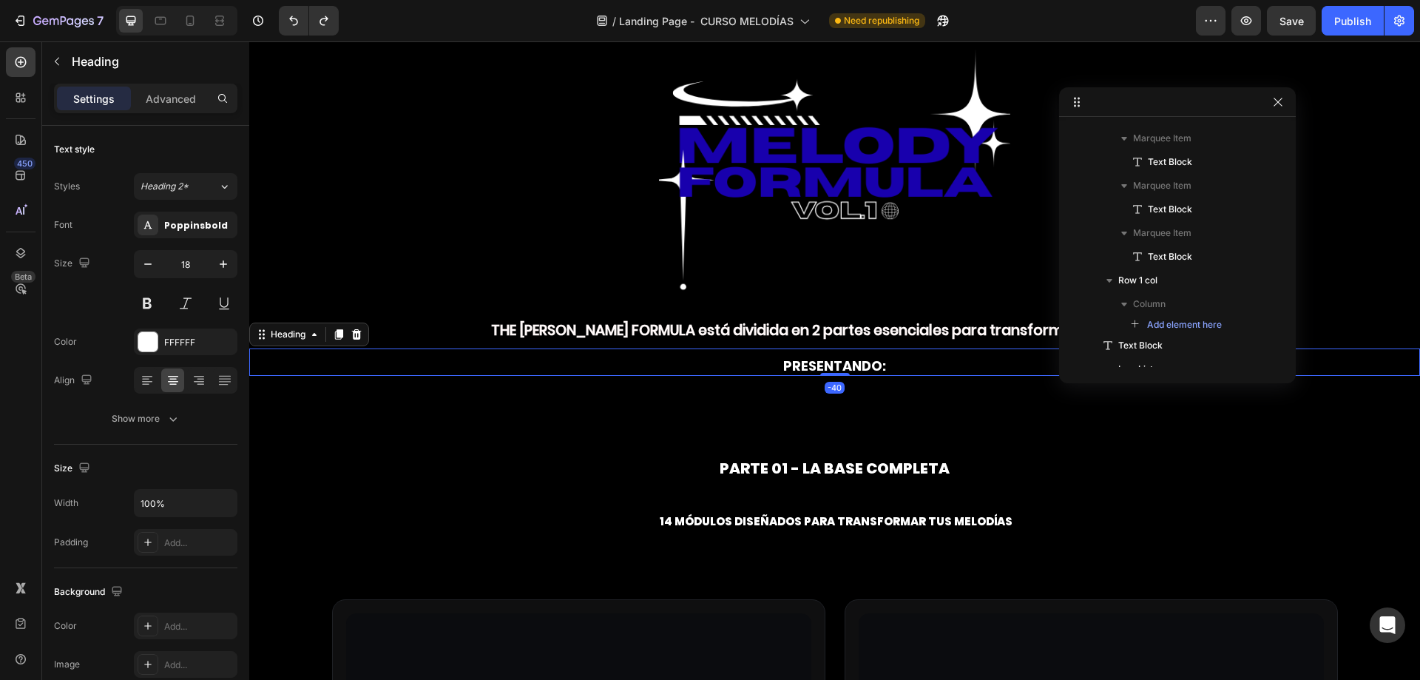
scroll to position [913, 0]
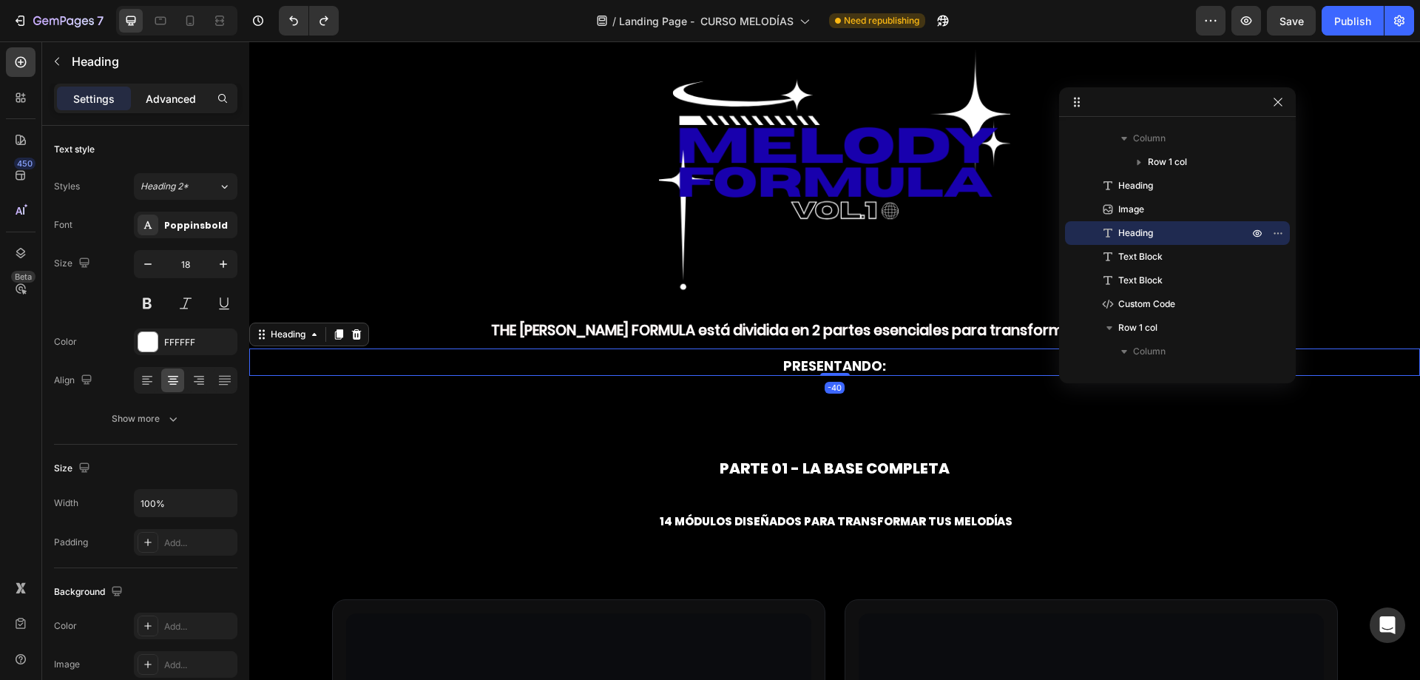
click at [179, 93] on p "Advanced" at bounding box center [171, 99] width 50 height 16
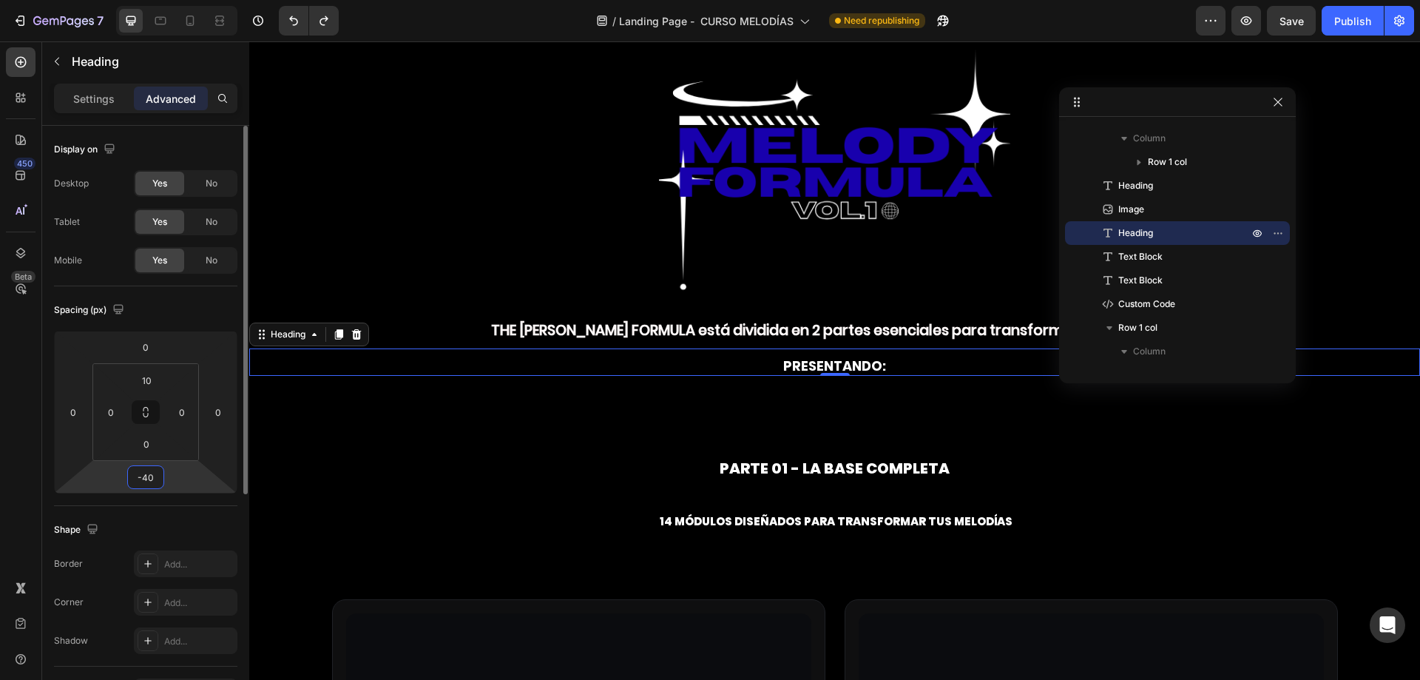
click at [153, 473] on input "-40" at bounding box center [146, 477] width 30 height 22
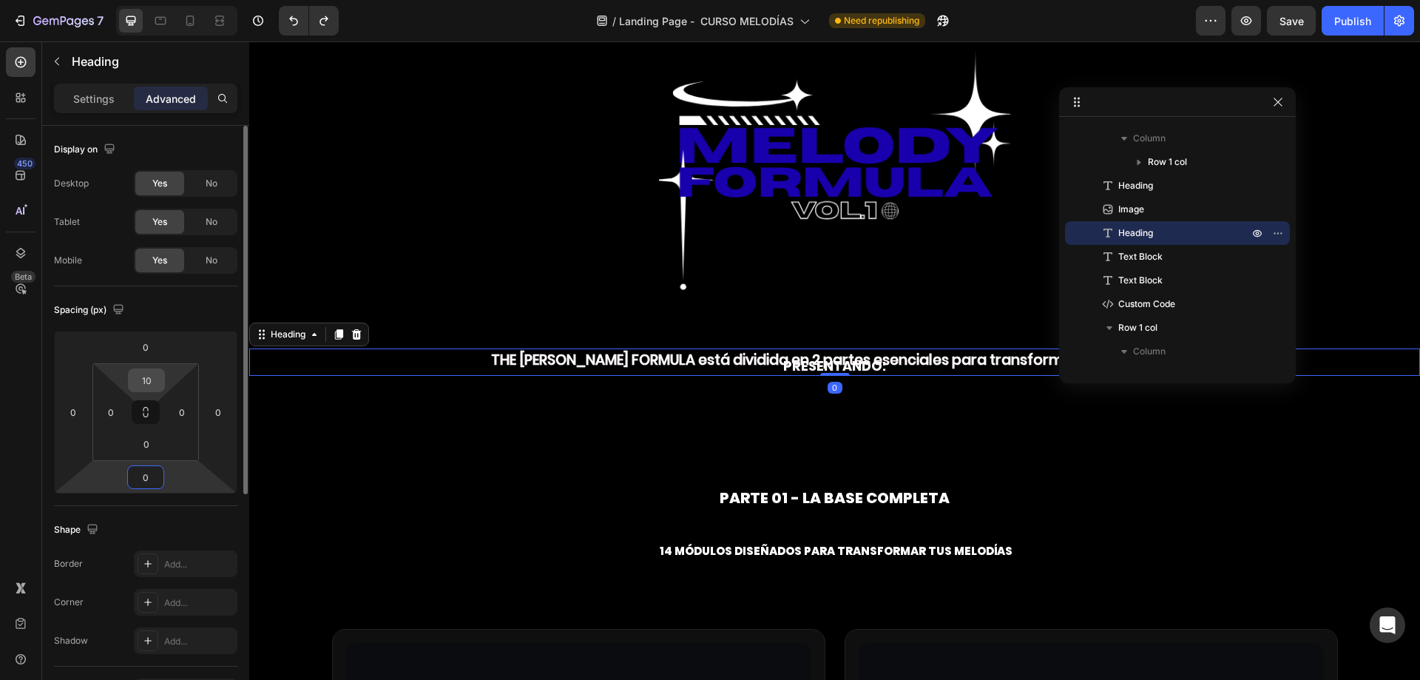
type input "0"
click at [153, 380] on input "10" at bounding box center [147, 380] width 30 height 22
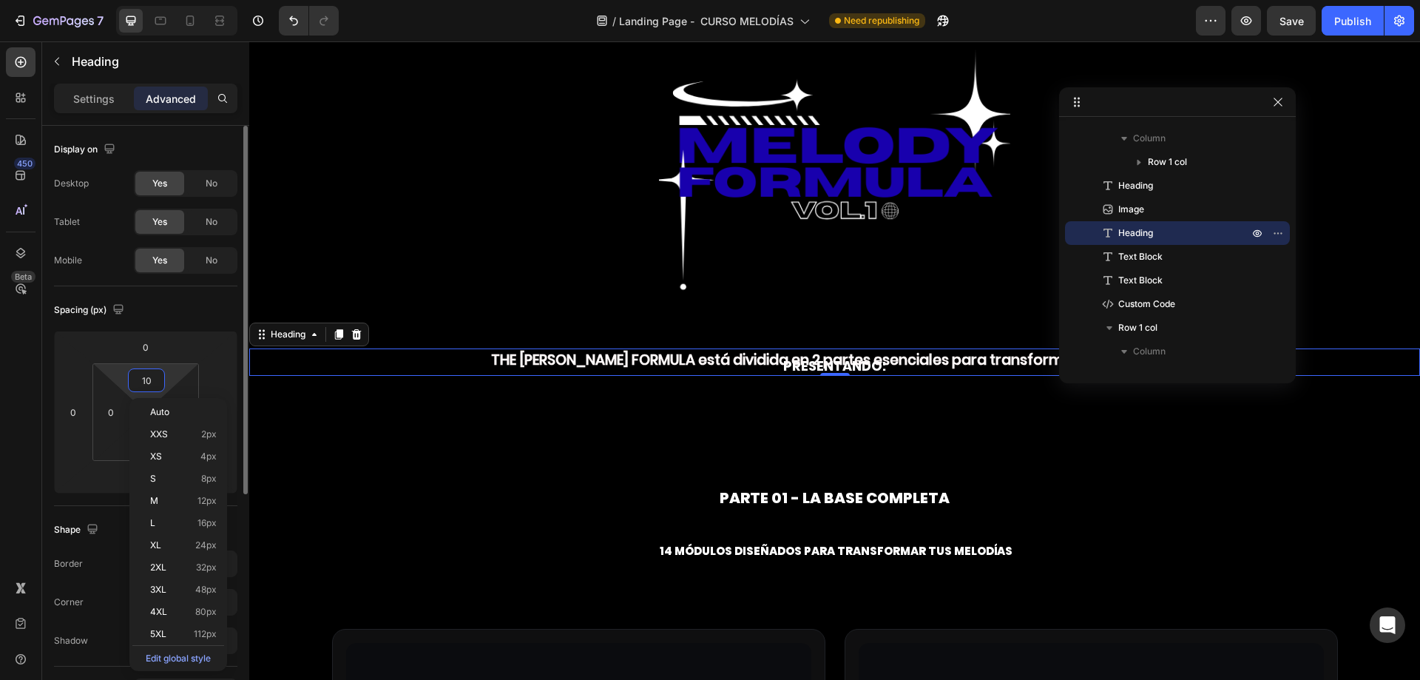
type input "0"
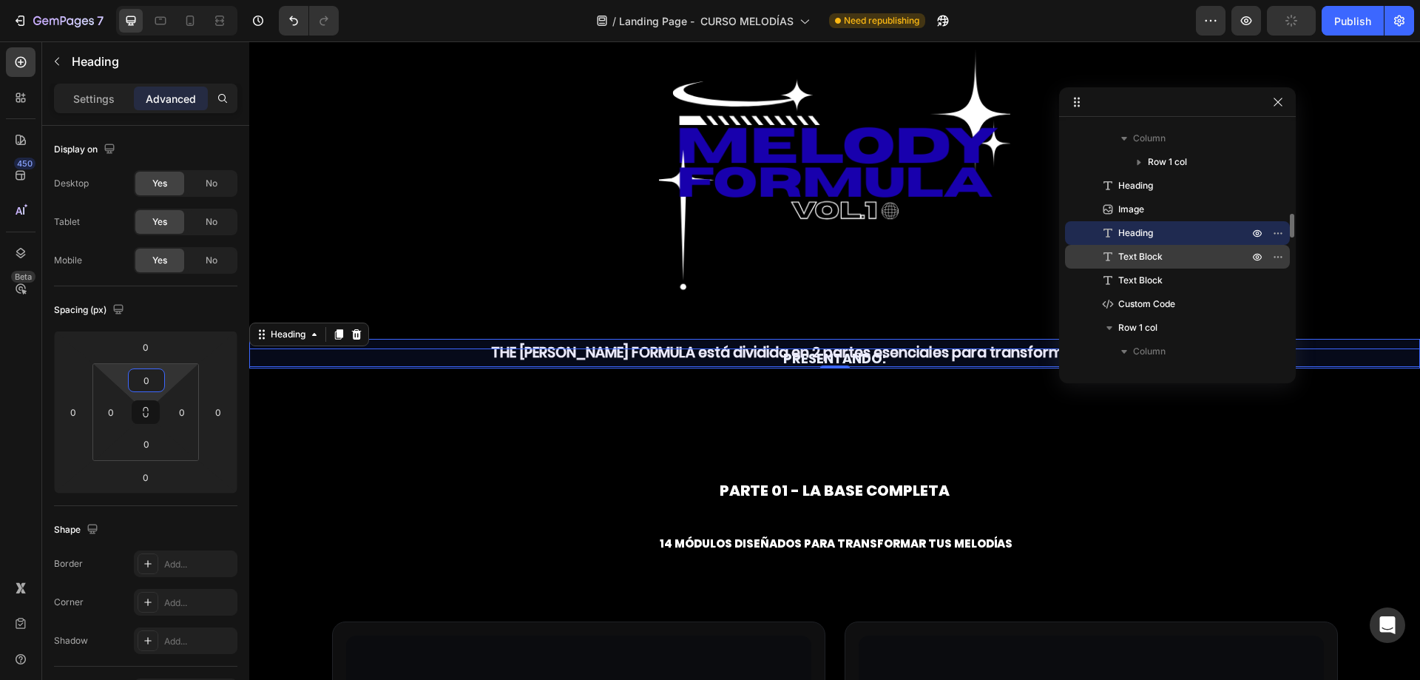
click at [1145, 254] on span "Text Block" at bounding box center [1140, 256] width 44 height 15
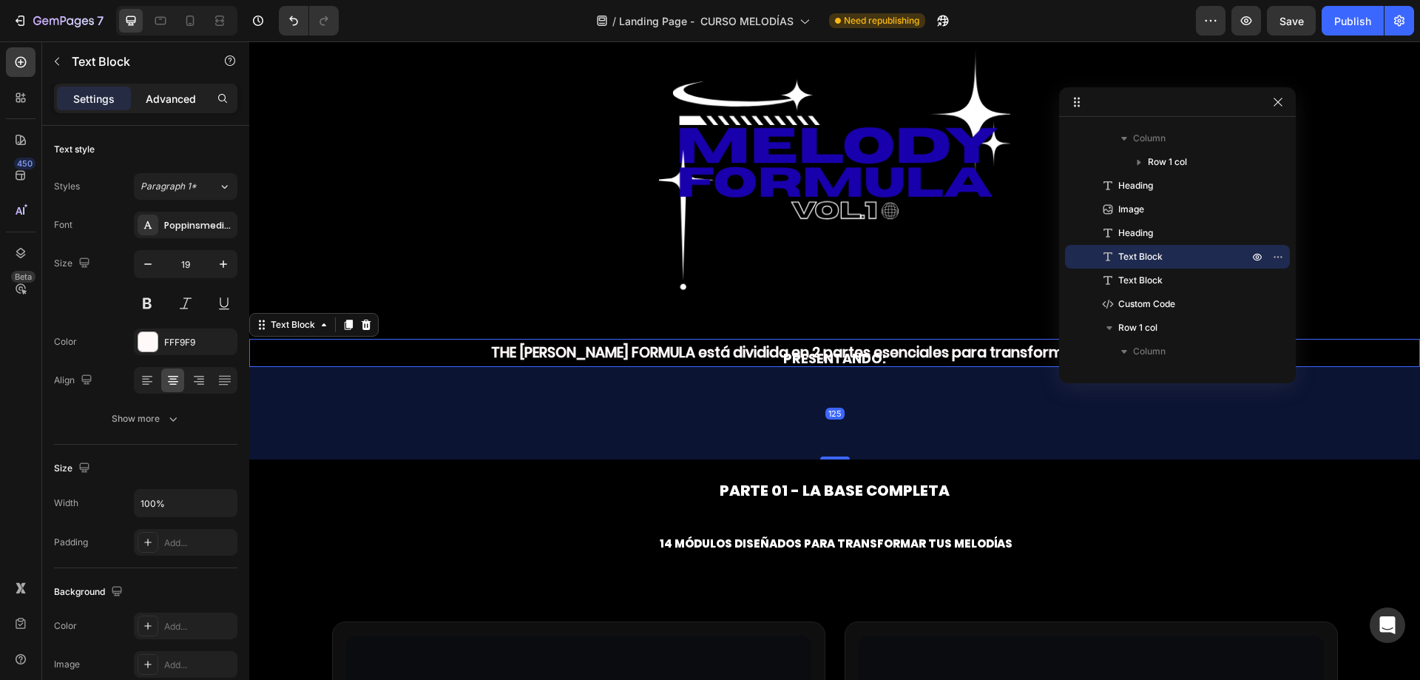
click at [172, 104] on p "Advanced" at bounding box center [171, 99] width 50 height 16
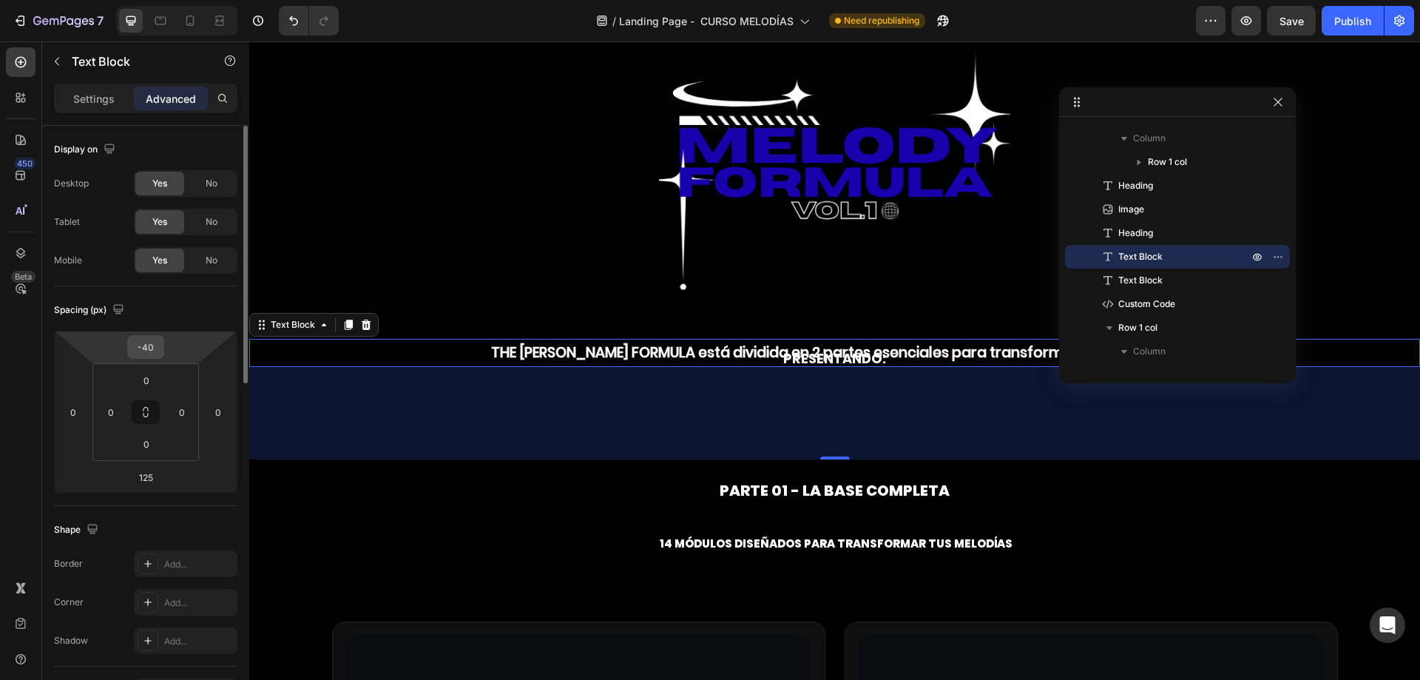
click at [149, 346] on input "-40" at bounding box center [146, 347] width 30 height 22
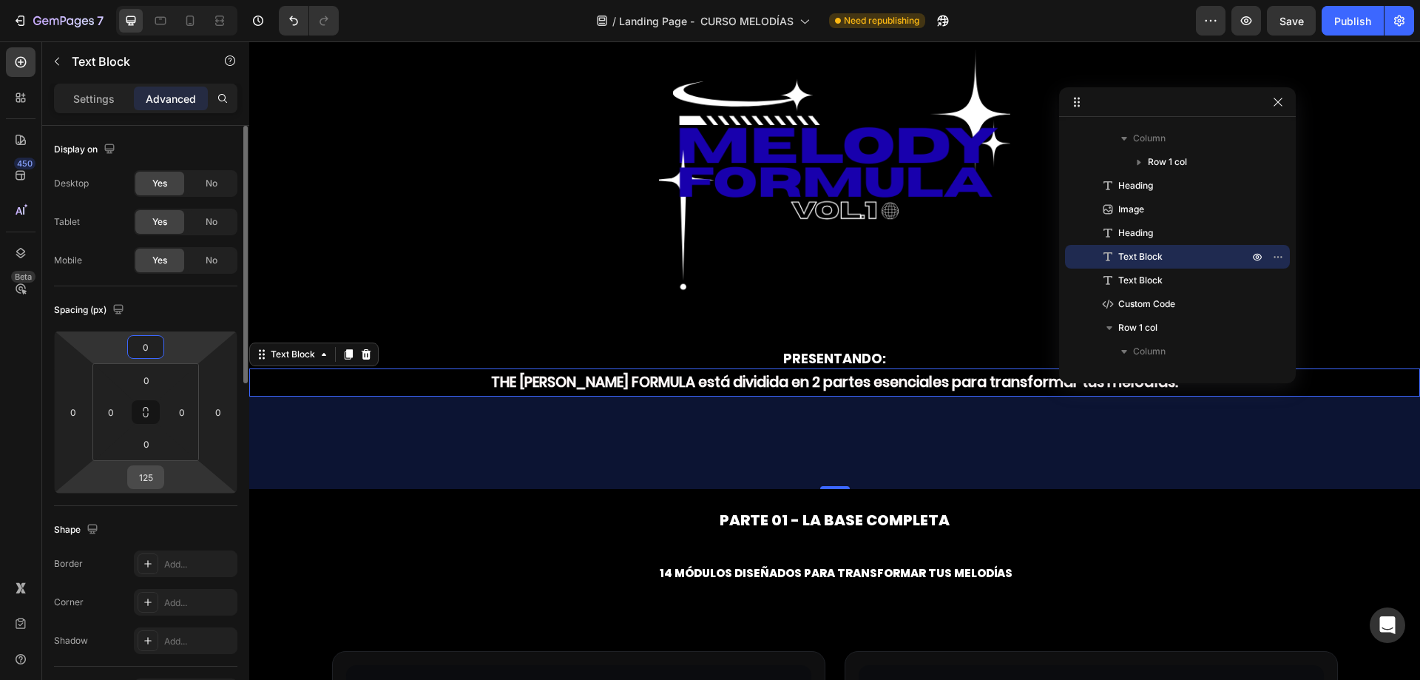
type input "0"
click at [144, 470] on input "125" at bounding box center [146, 477] width 30 height 22
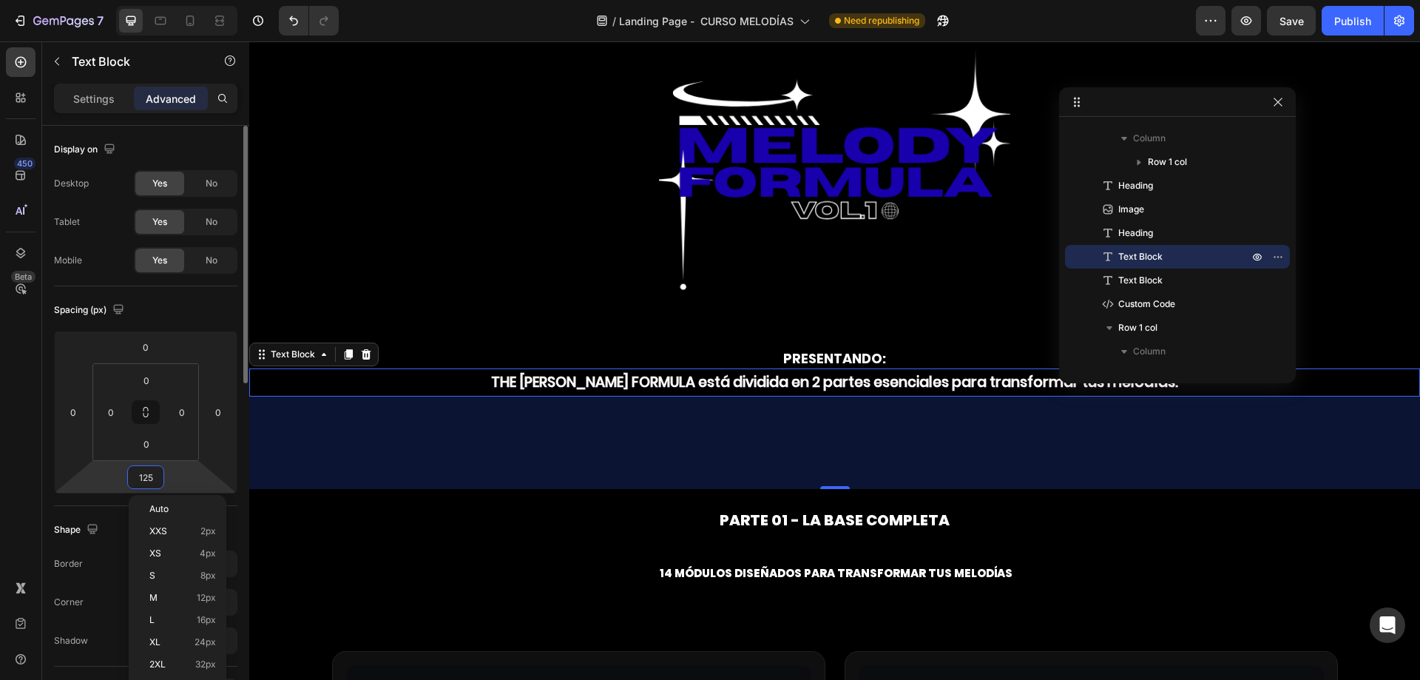
type input "0"
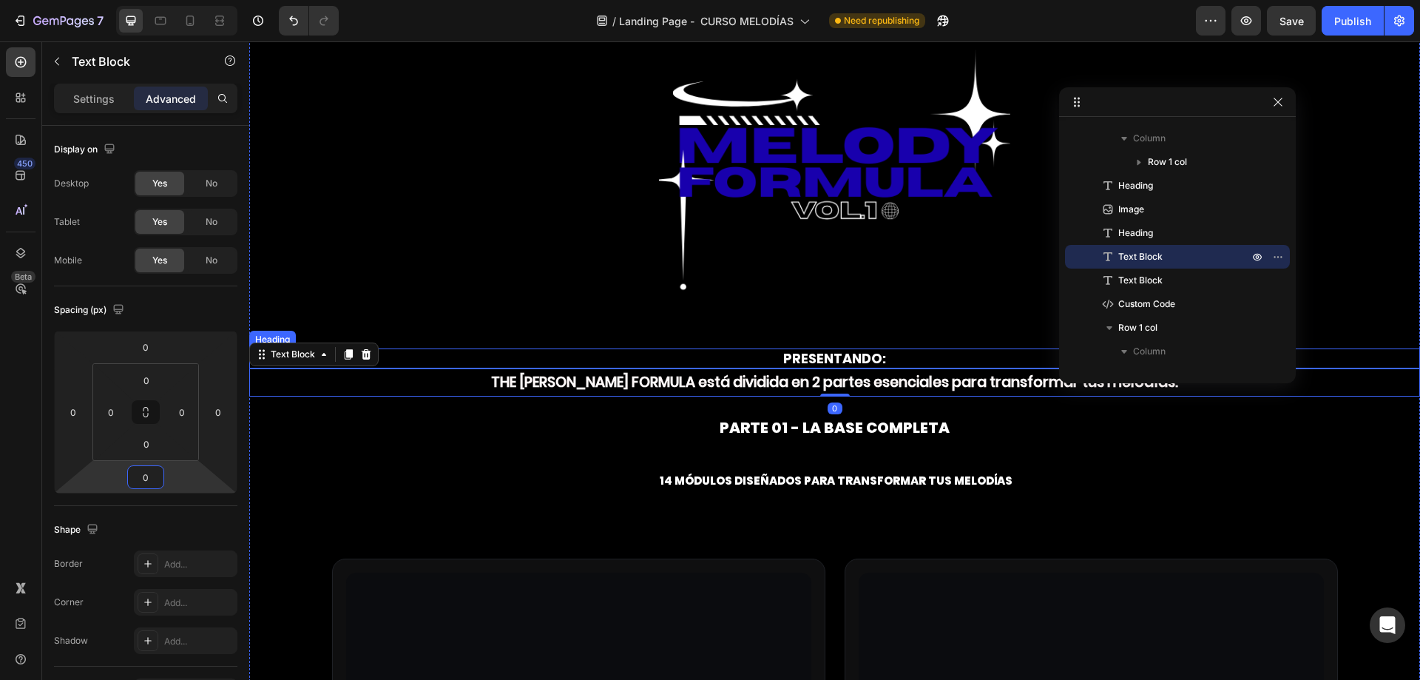
click at [825, 355] on p "PRESENTANDO:" at bounding box center [835, 358] width 1168 height 17
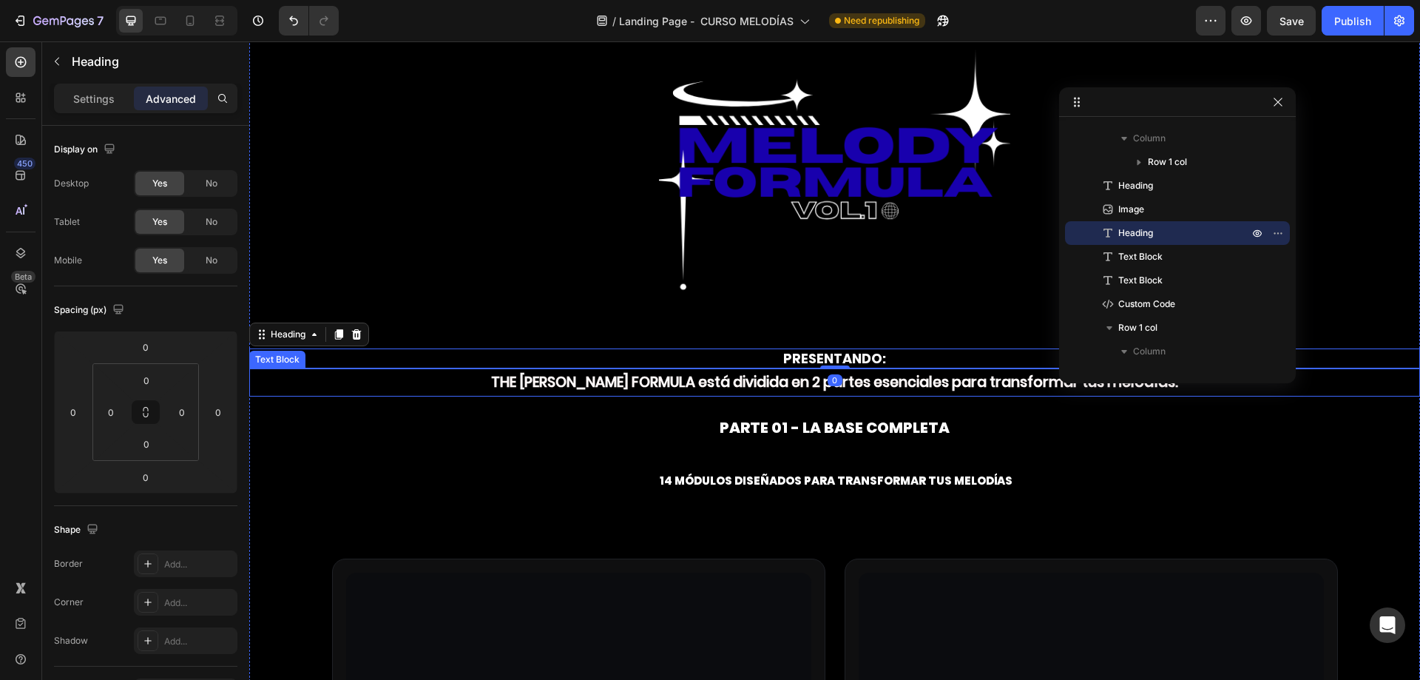
click at [795, 375] on strong "THE [PERSON_NAME] FORMULA está dividida en 2 partes esenciales para transformar…" at bounding box center [834, 382] width 687 height 20
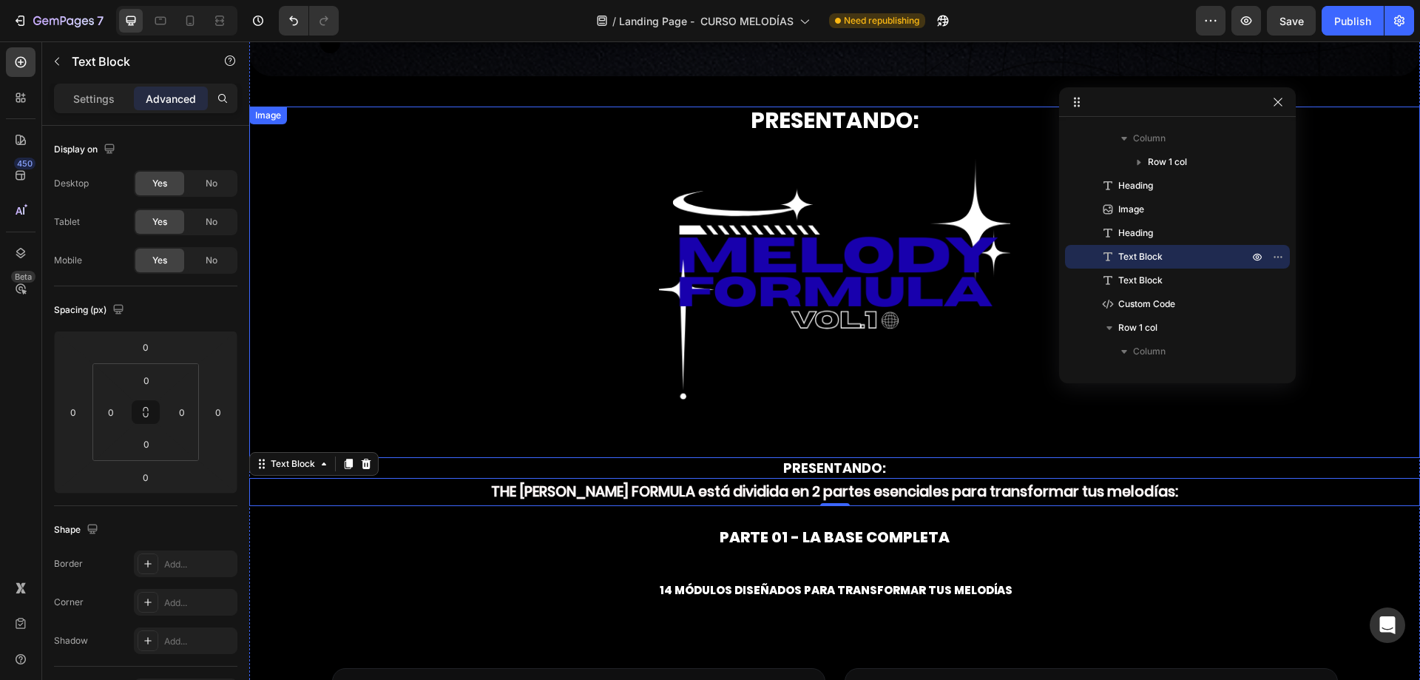
scroll to position [3446, 0]
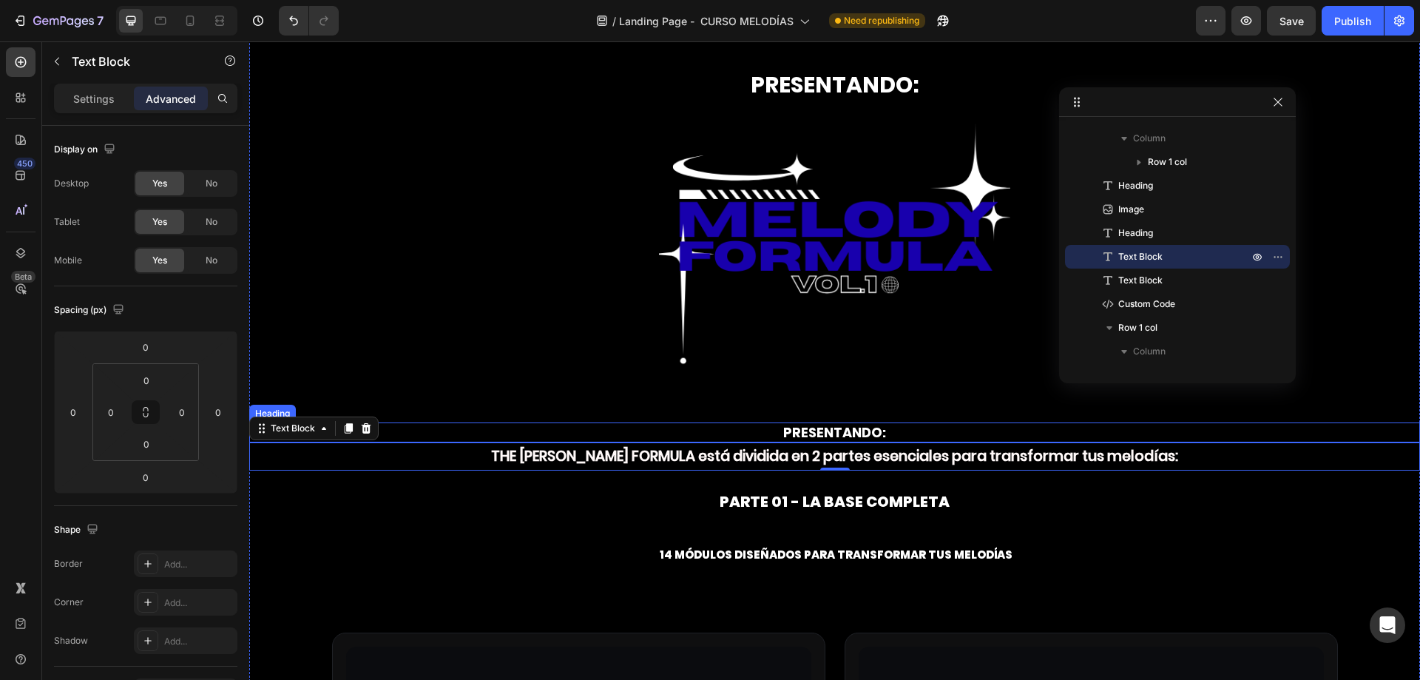
click at [823, 430] on p "PRESENTANDO:" at bounding box center [835, 432] width 1168 height 17
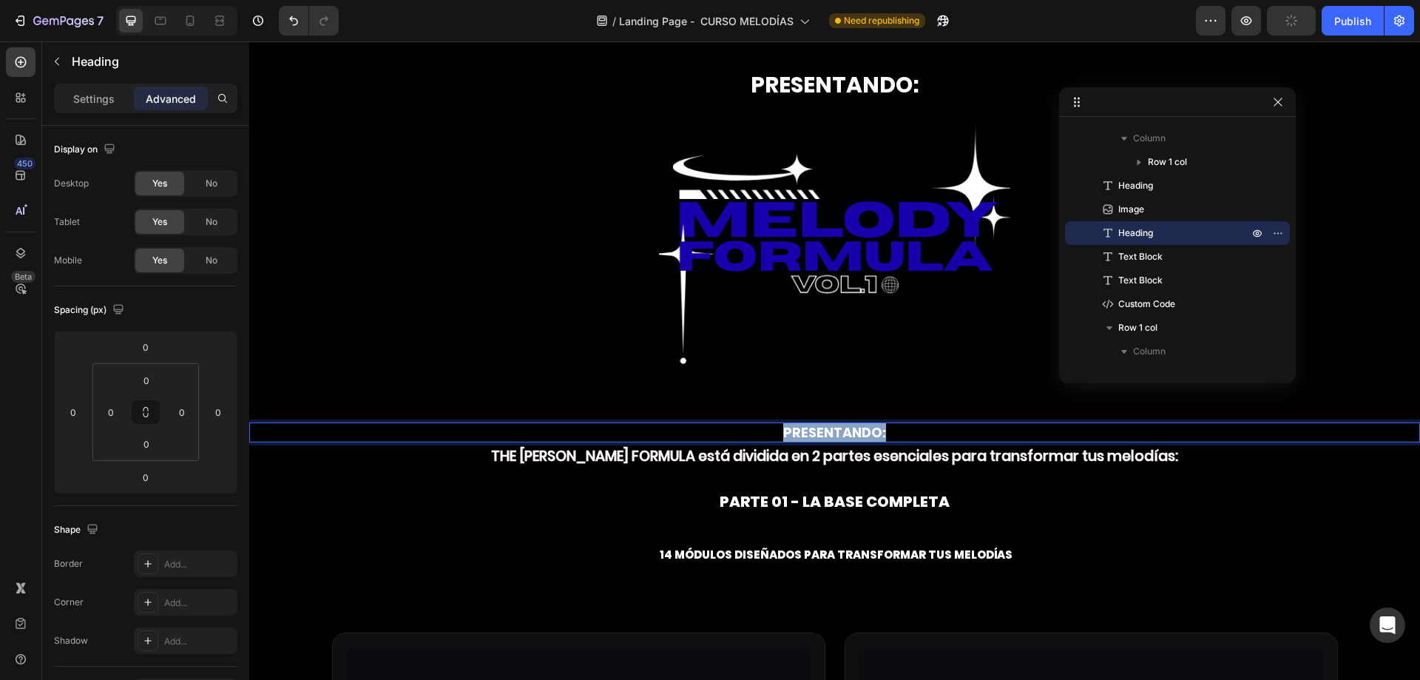
click at [830, 427] on p "PRESENTANDO:" at bounding box center [835, 432] width 1168 height 17
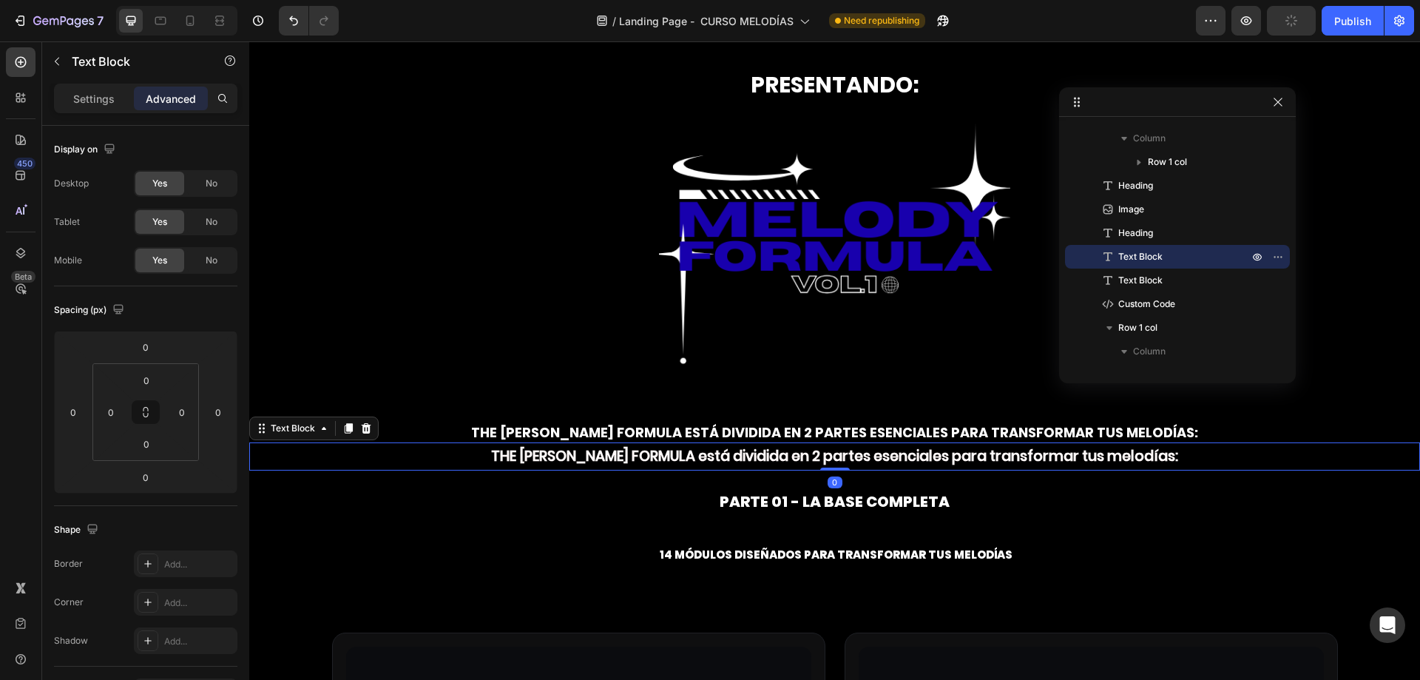
click at [768, 453] on strong "THE [PERSON_NAME] FORMULA está dividida en 2 partes esenciales para transformar…" at bounding box center [834, 456] width 687 height 20
click at [365, 424] on icon at bounding box center [366, 428] width 12 height 12
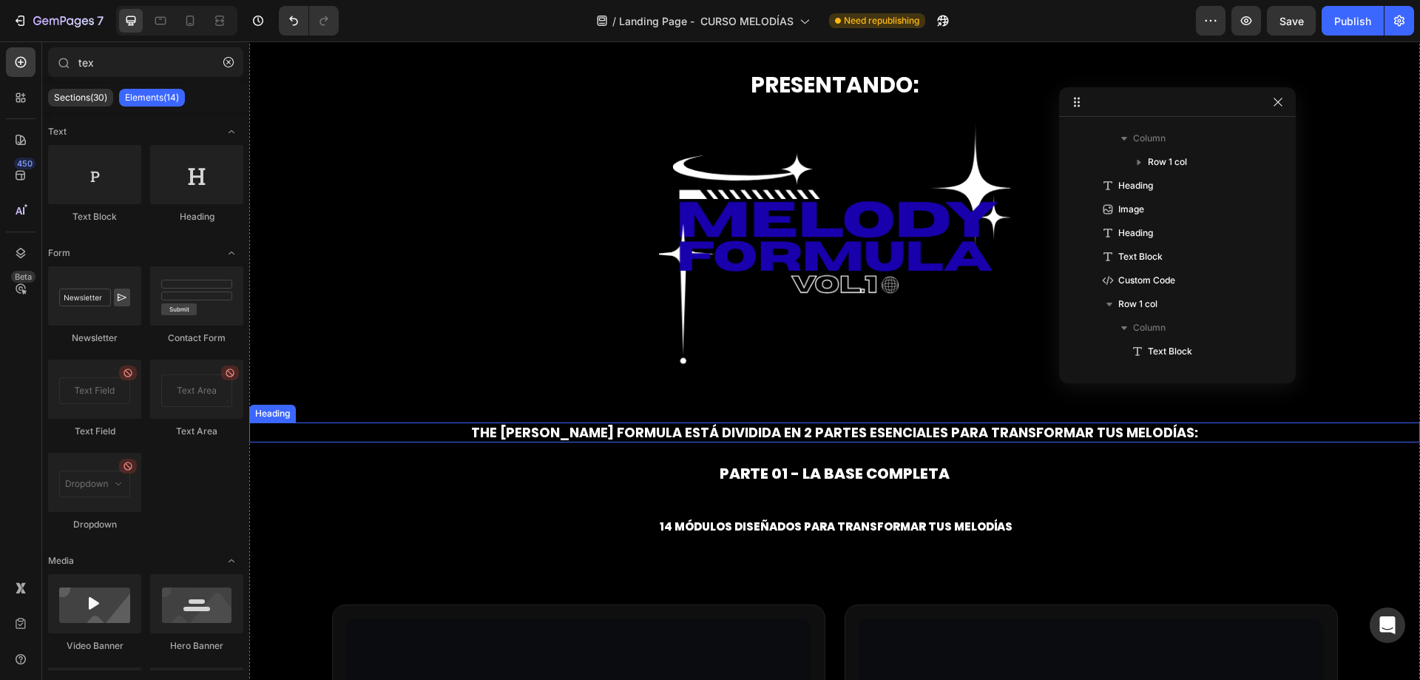
click at [563, 430] on p "THE [PERSON_NAME] FORMULA está dividida en 2 partes esenciales para transformar…" at bounding box center [835, 432] width 1168 height 17
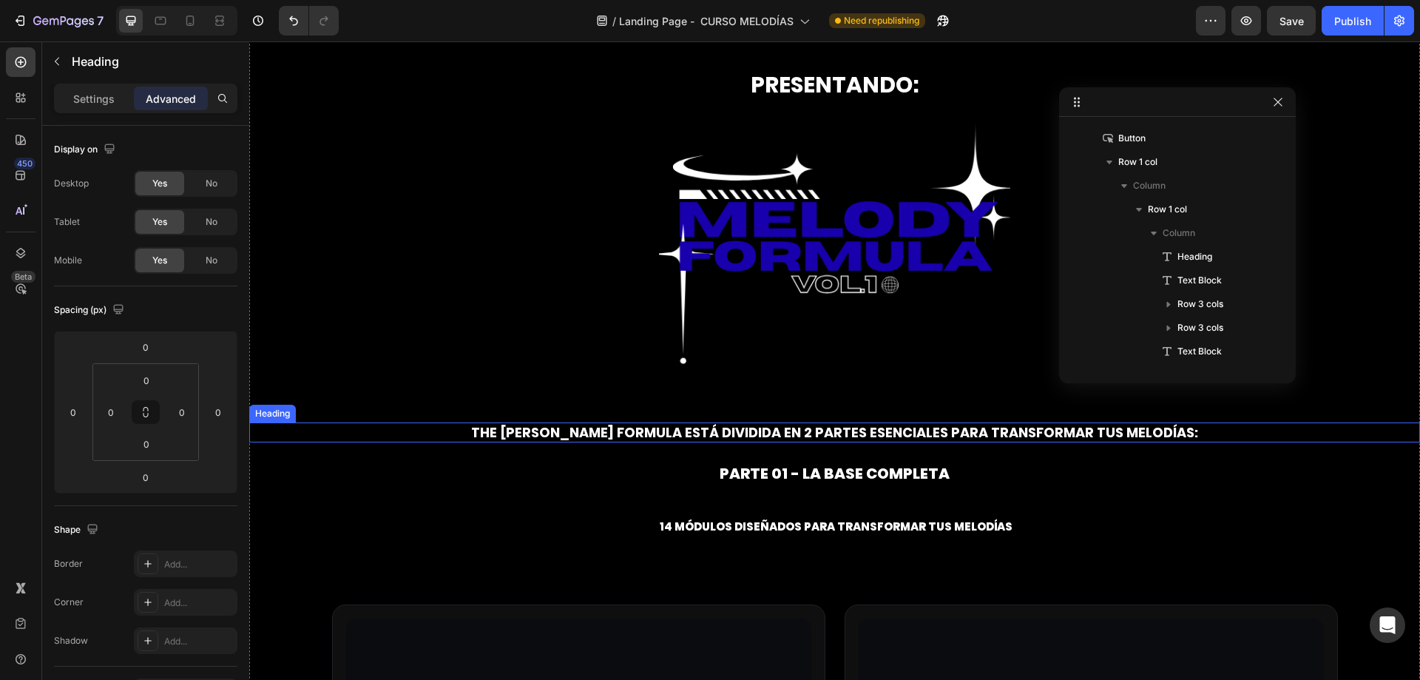
scroll to position [1126, 0]
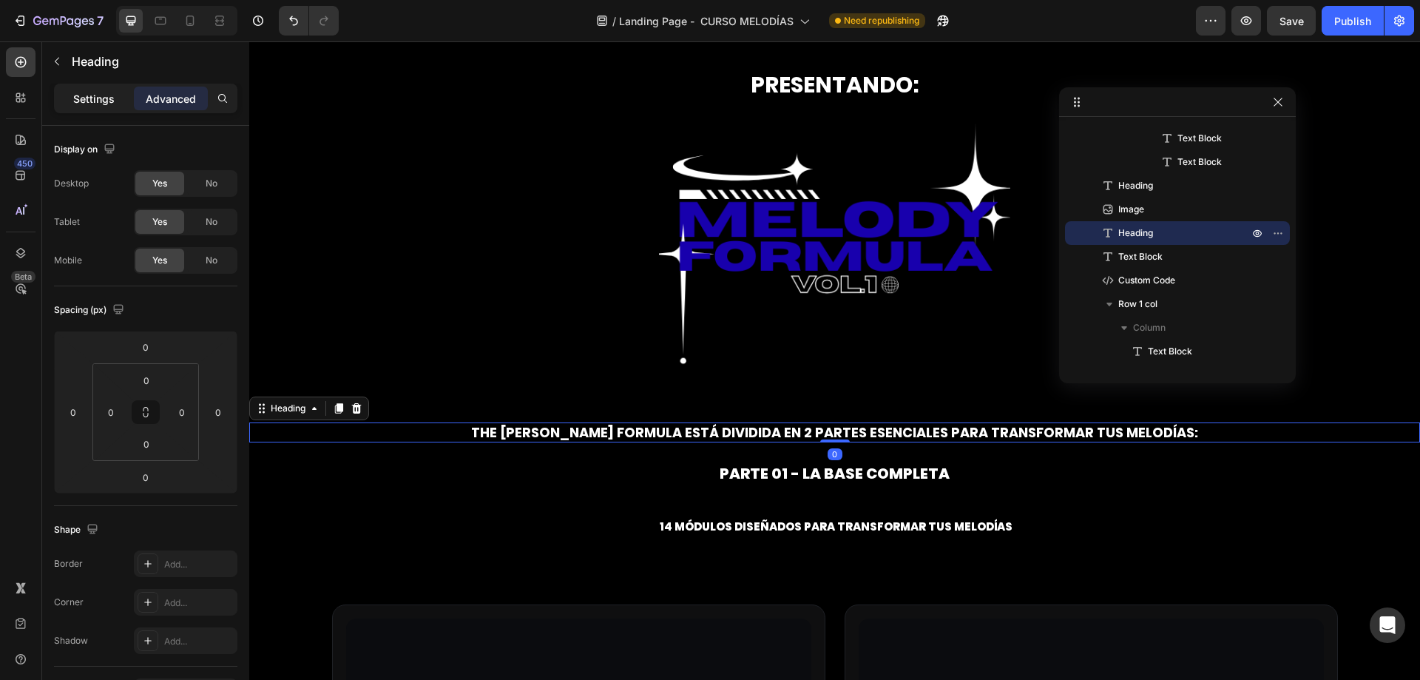
click at [88, 99] on p "Settings" at bounding box center [93, 99] width 41 height 16
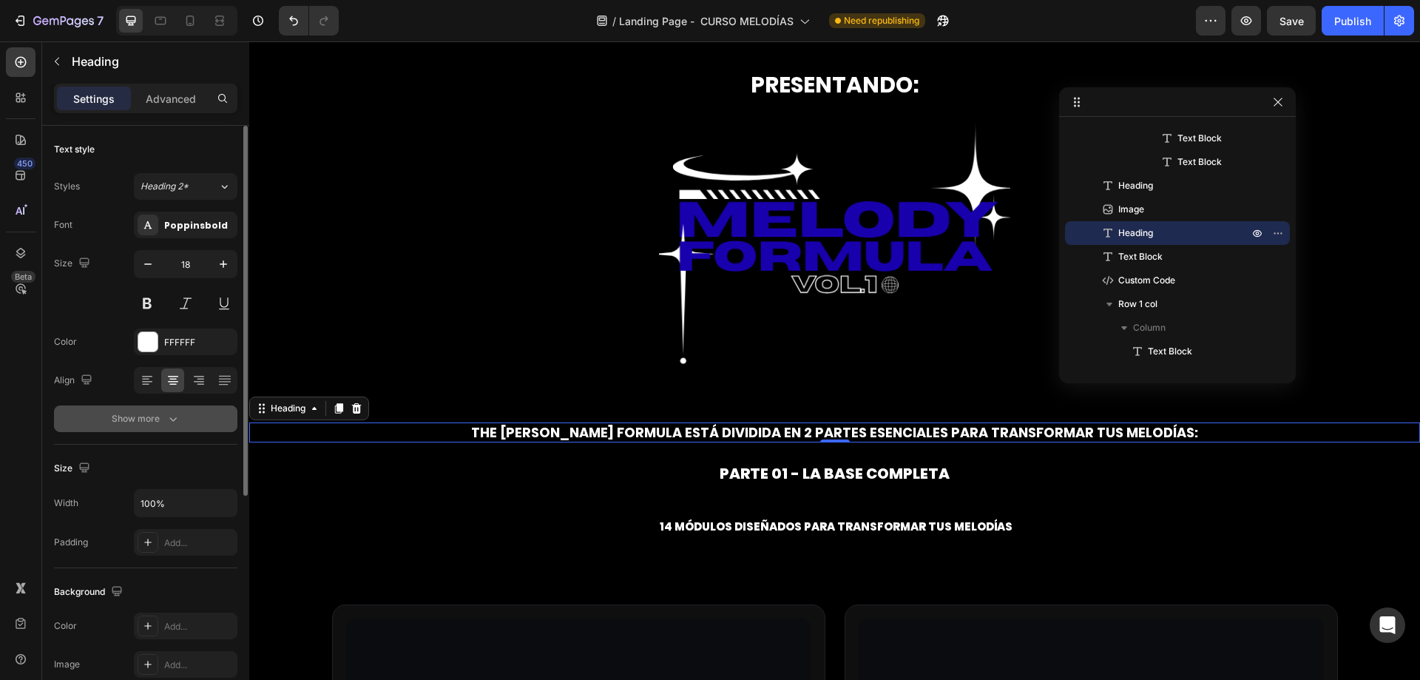
click at [147, 420] on div "Show more" at bounding box center [146, 418] width 69 height 15
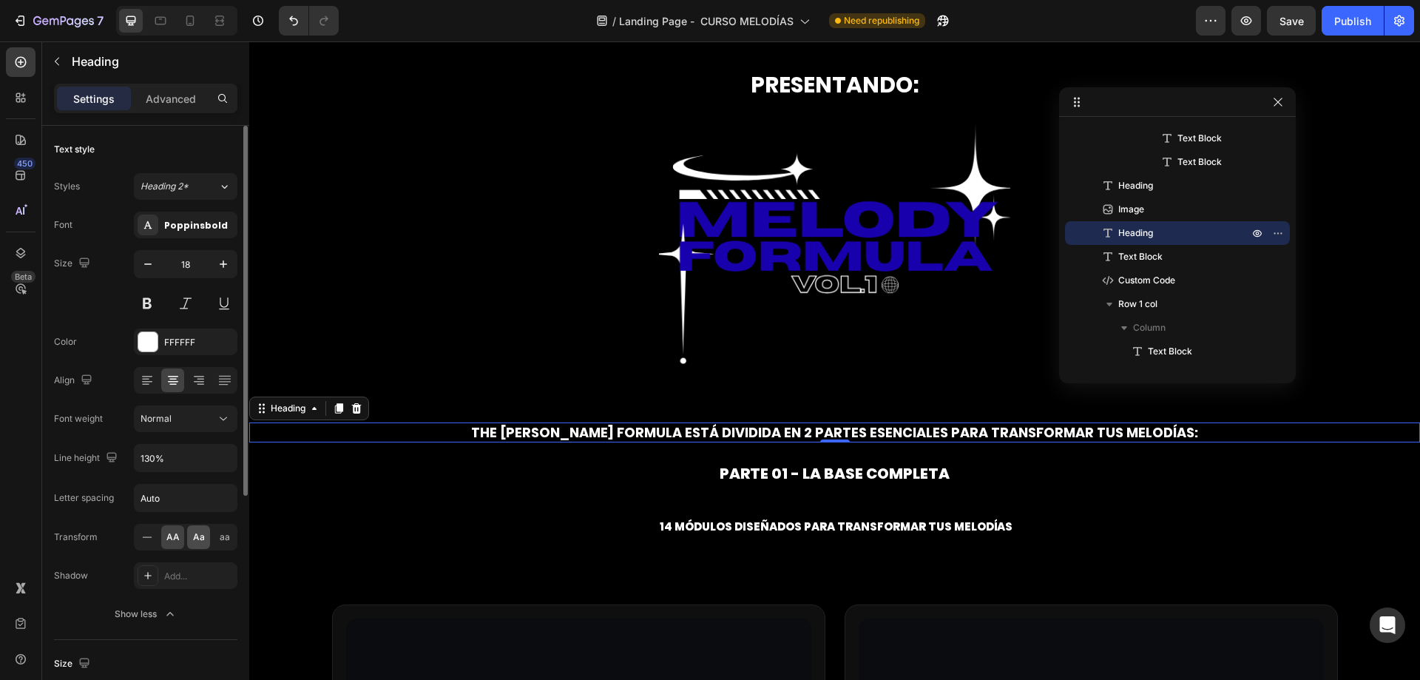
click at [200, 538] on span "Aa" at bounding box center [199, 536] width 12 height 13
click at [199, 538] on span "Aa" at bounding box center [199, 536] width 12 height 13
click at [141, 539] on icon at bounding box center [147, 536] width 15 height 15
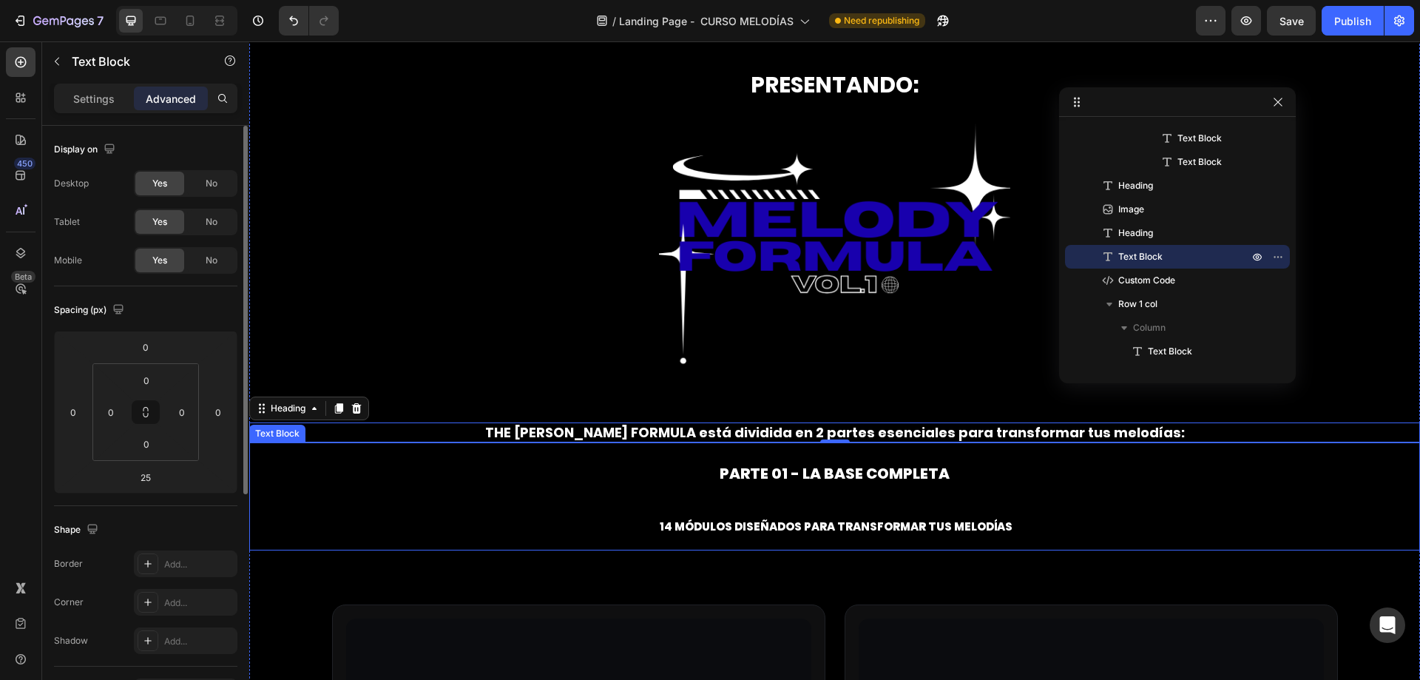
click at [781, 475] on span "PARTE 01 - La base completa" at bounding box center [835, 473] width 230 height 21
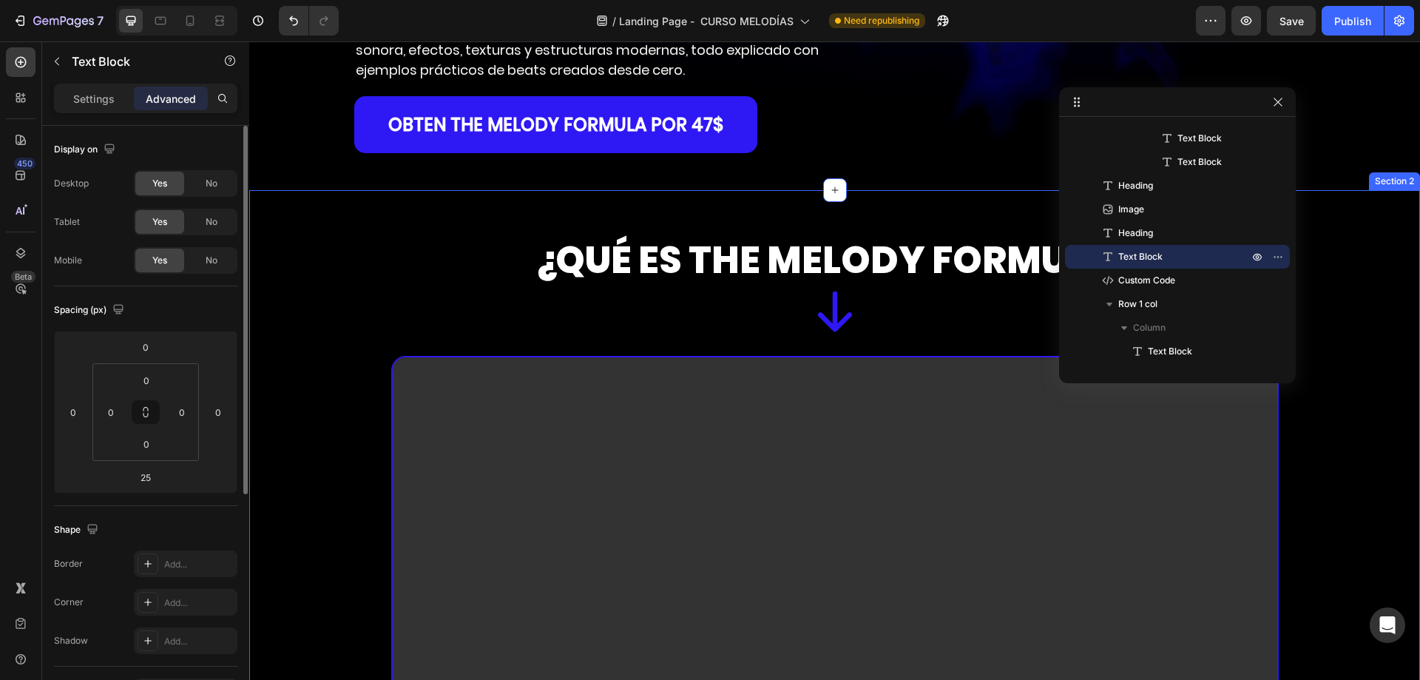
scroll to position [266, 0]
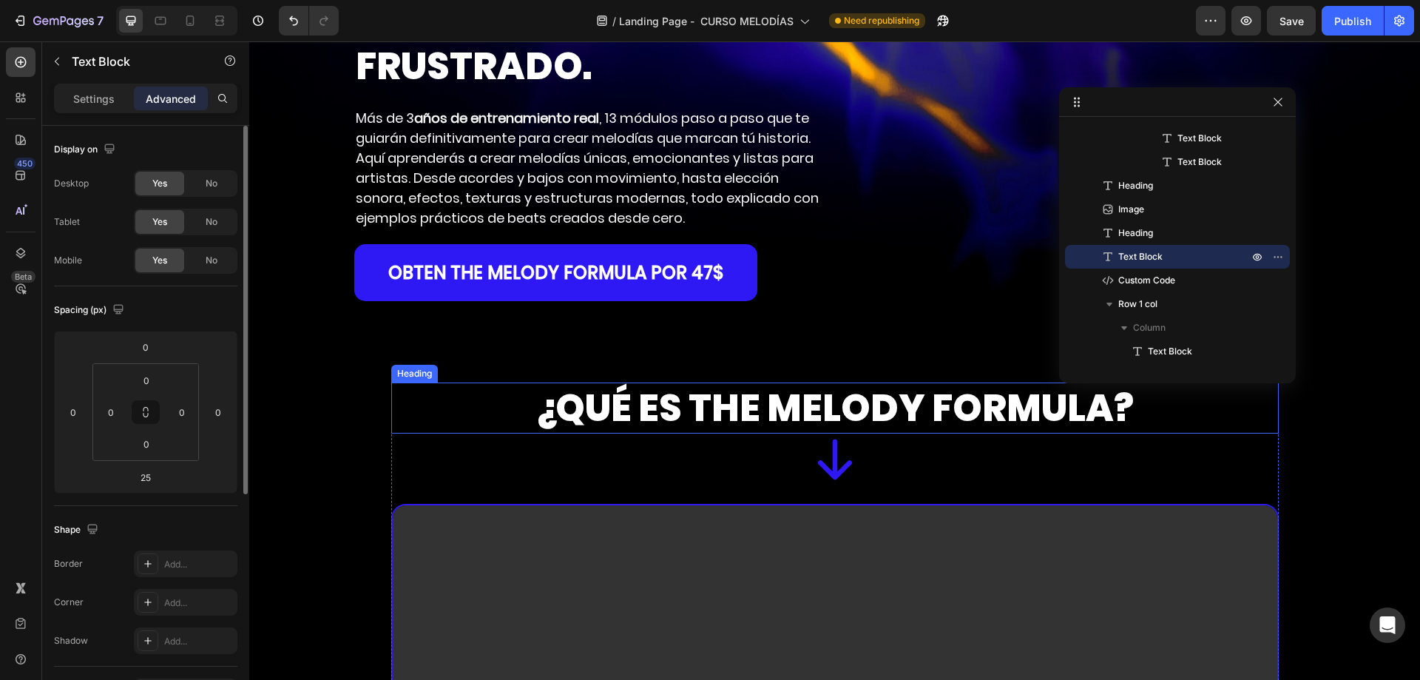
click at [665, 434] on strong "¿QUÉ ES THE MELODY FORMULA?" at bounding box center [834, 408] width 598 height 53
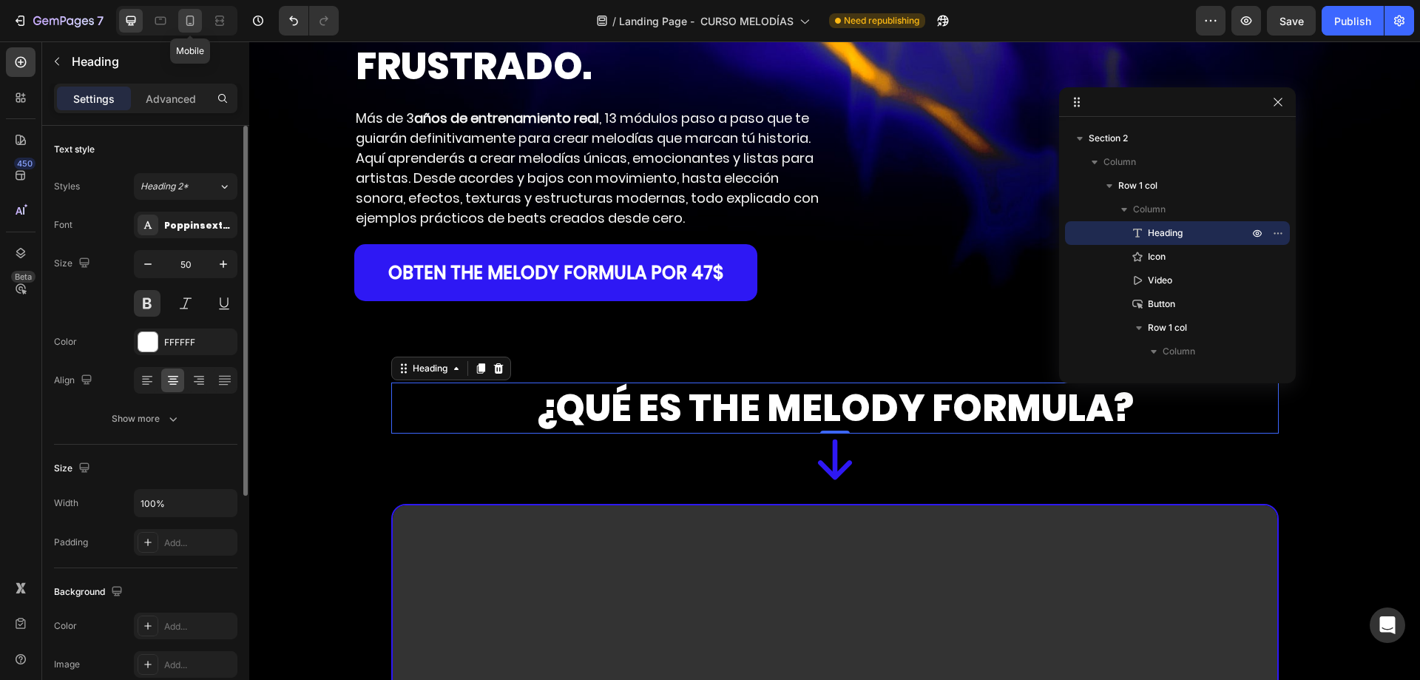
click at [183, 16] on icon at bounding box center [190, 20] width 15 height 15
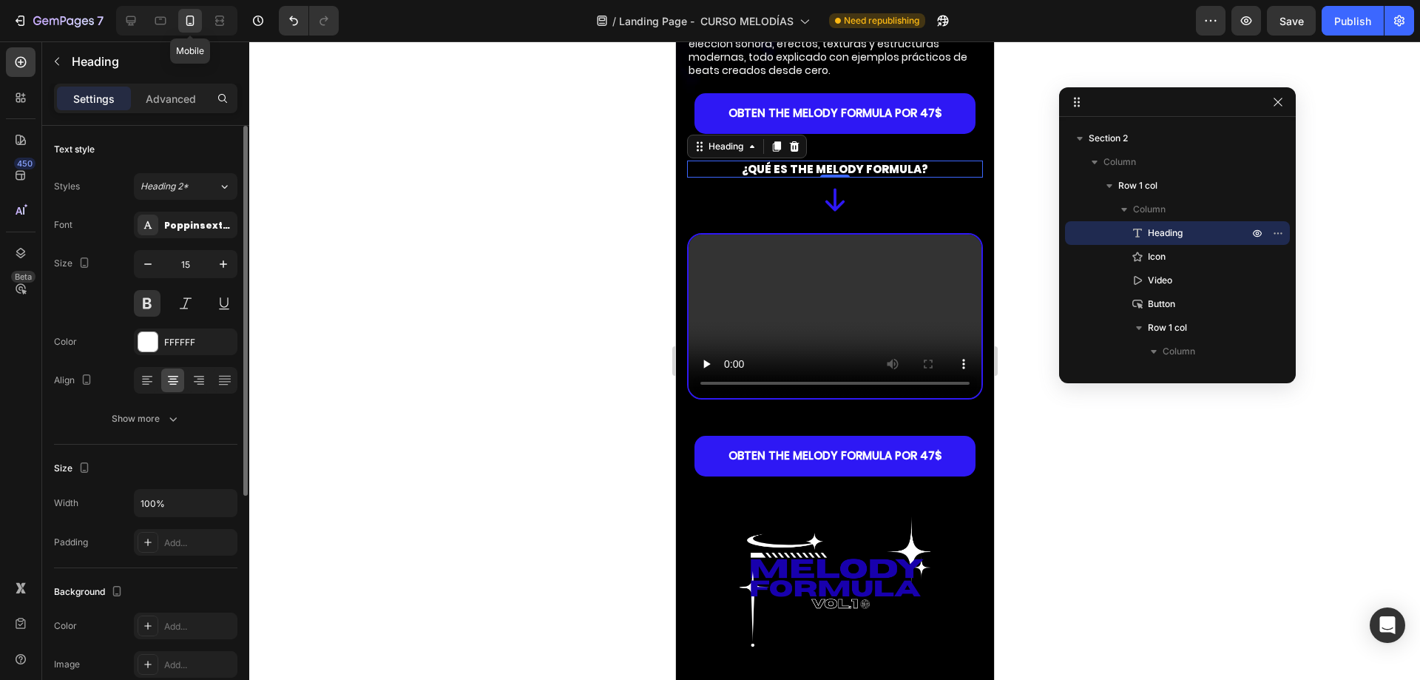
scroll to position [575, 0]
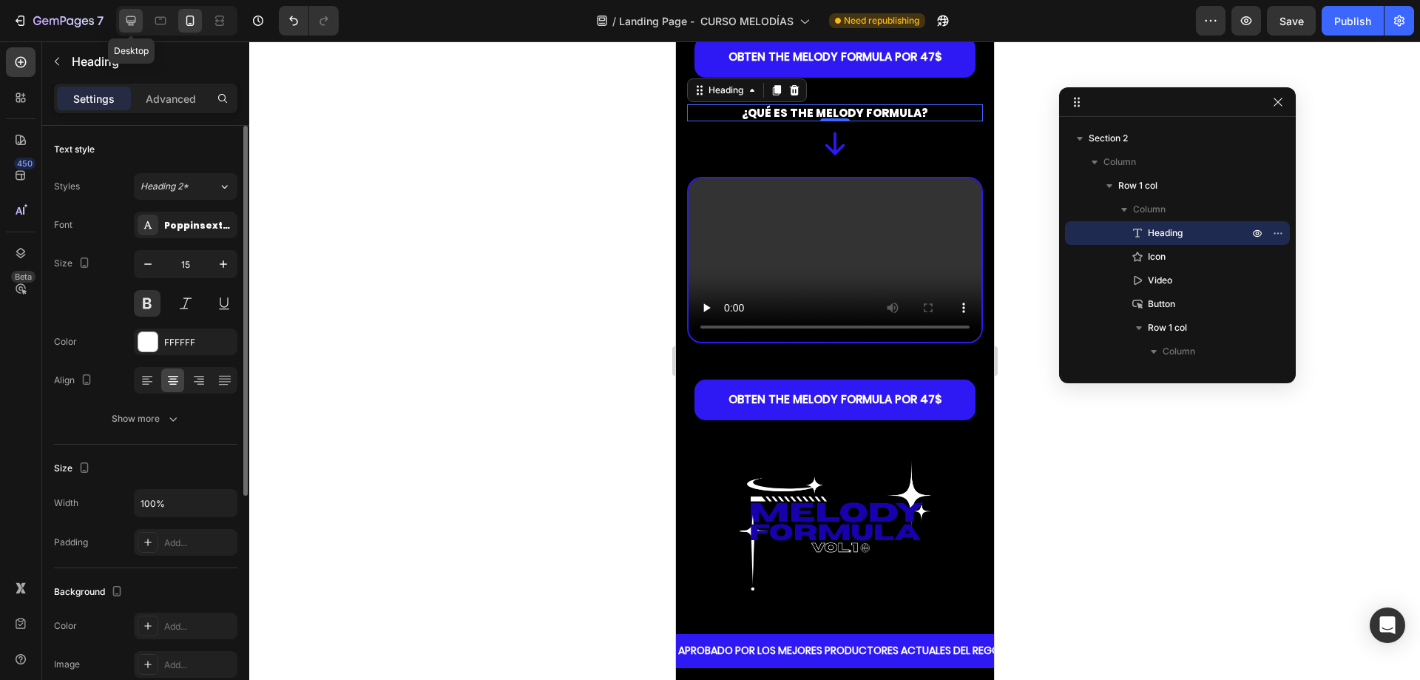
click at [135, 28] on div at bounding box center [131, 21] width 24 height 24
type input "50"
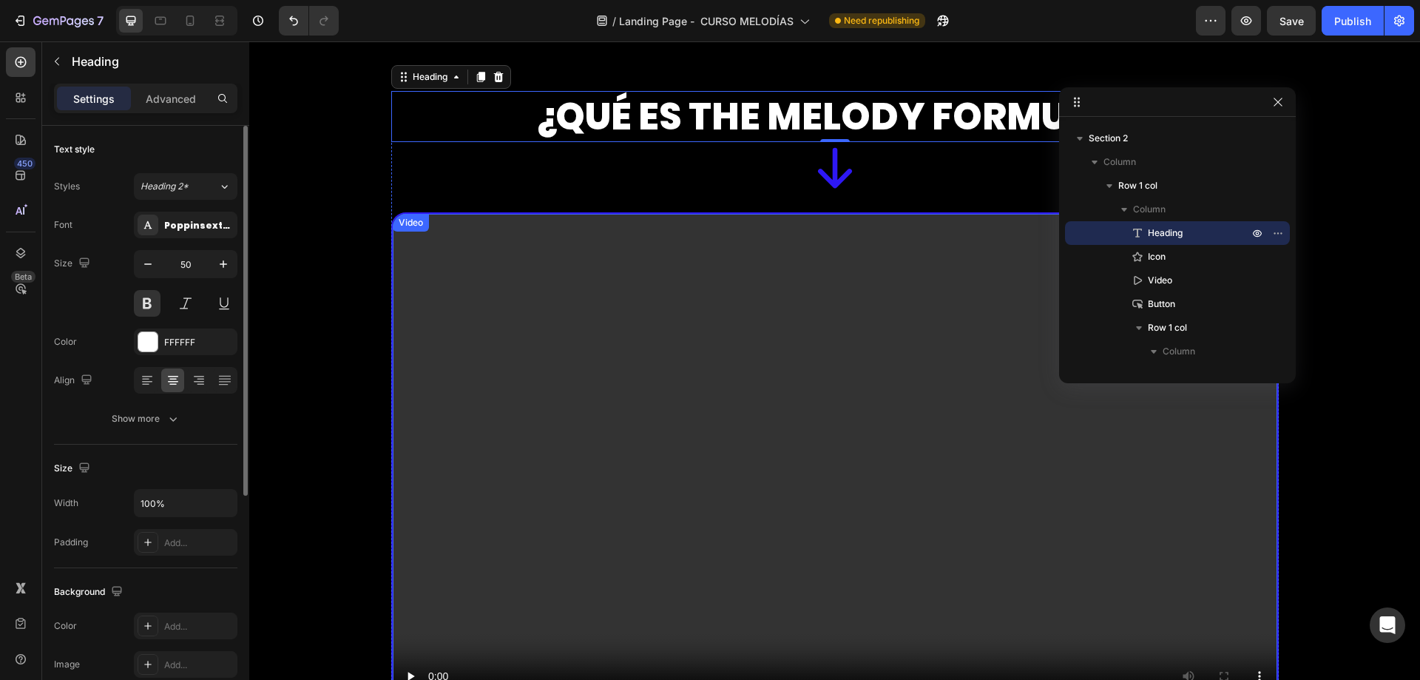
scroll to position [572, 0]
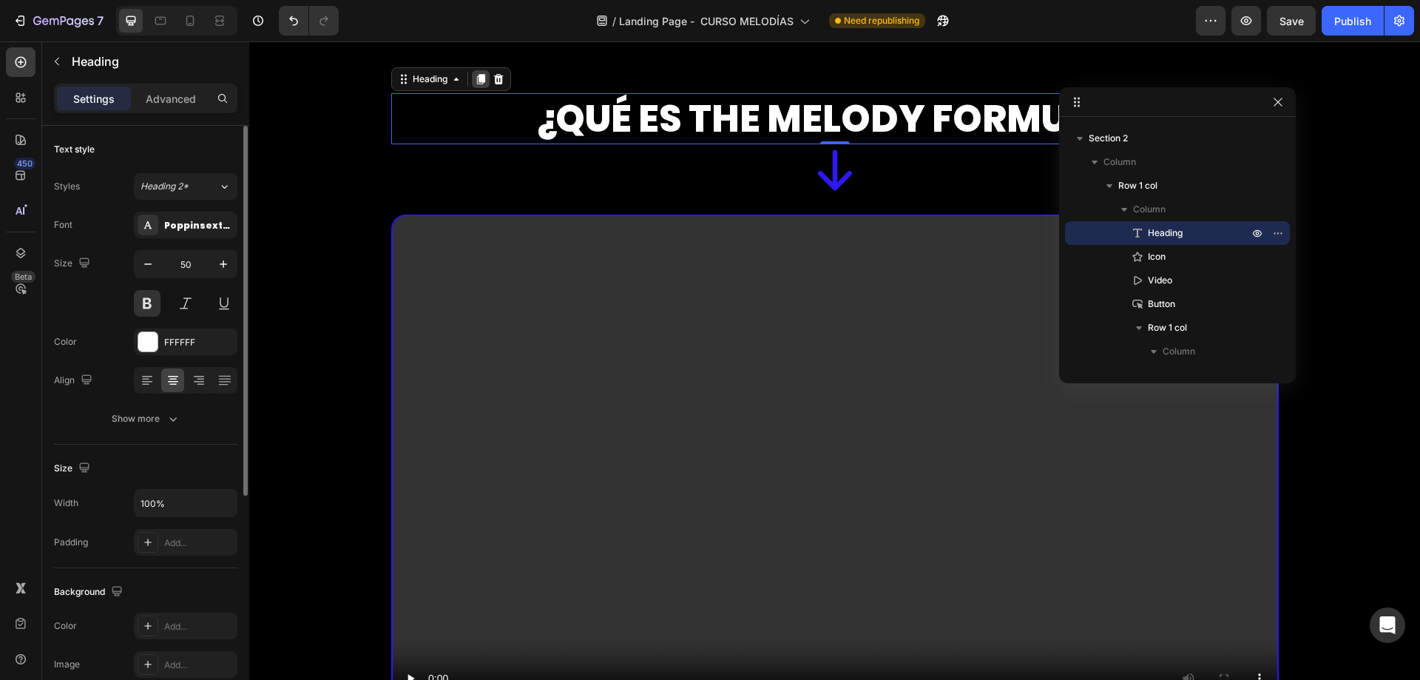
click at [476, 75] on icon at bounding box center [480, 79] width 8 height 10
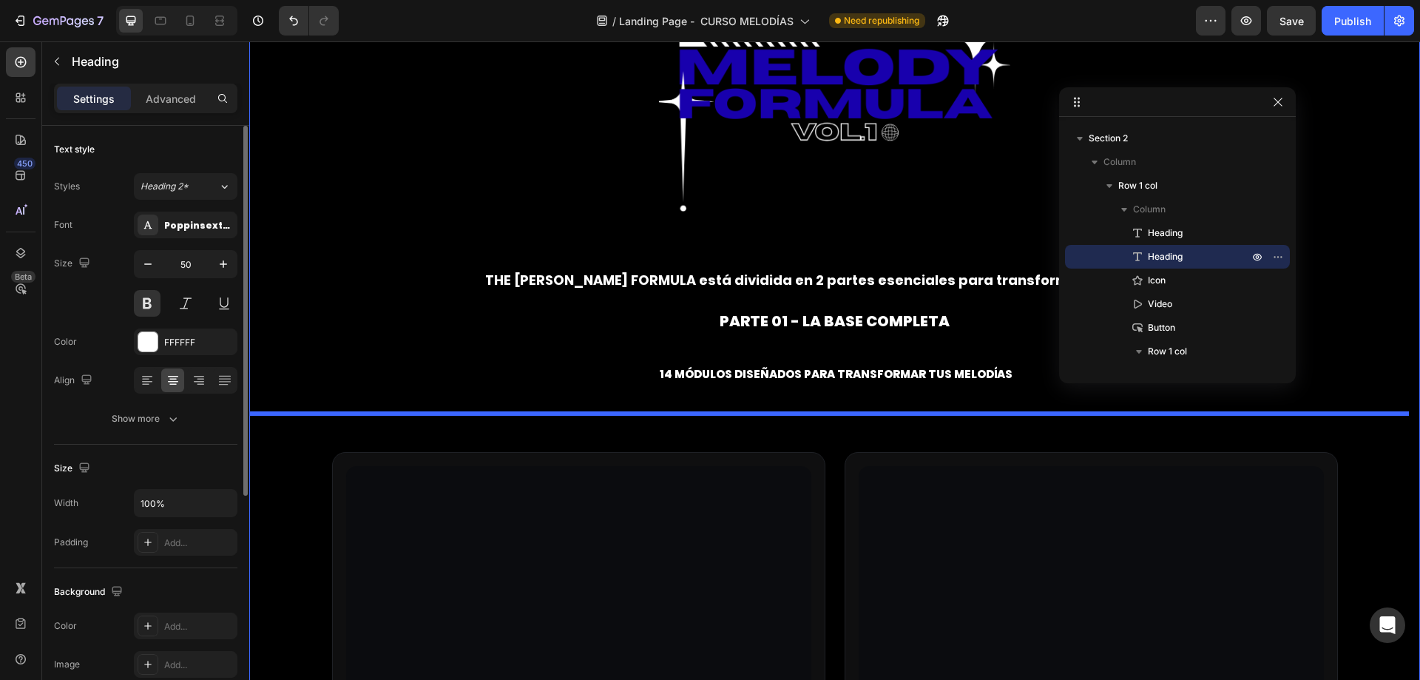
scroll to position [3699, 0]
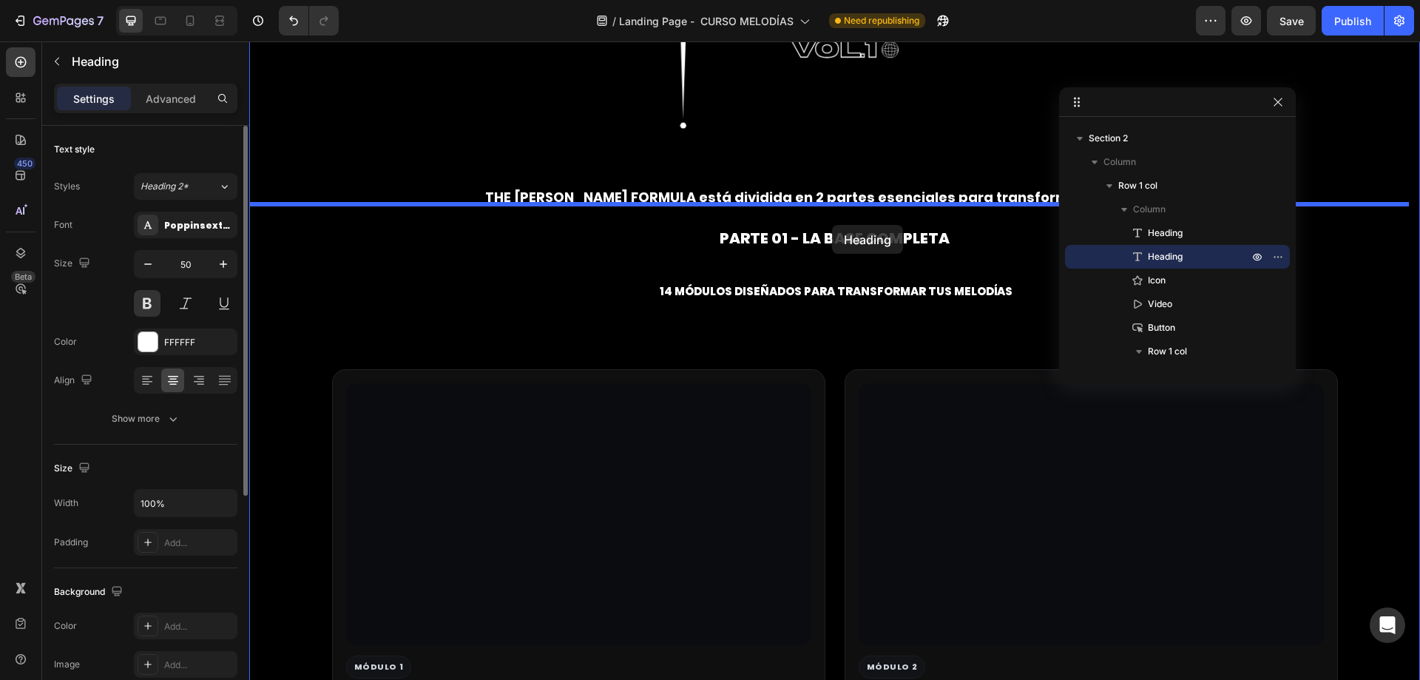
drag, startPoint x: 399, startPoint y: 124, endPoint x: 832, endPoint y: 225, distance: 444.1
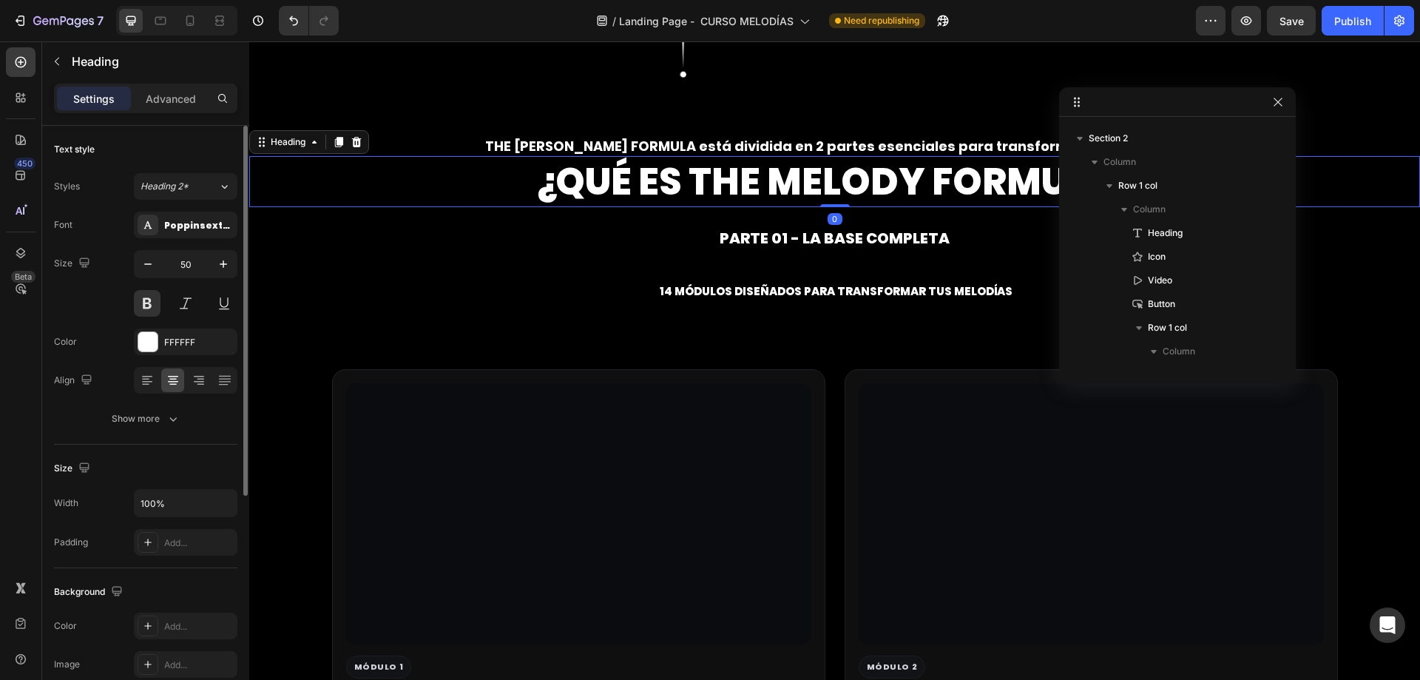
scroll to position [3648, 0]
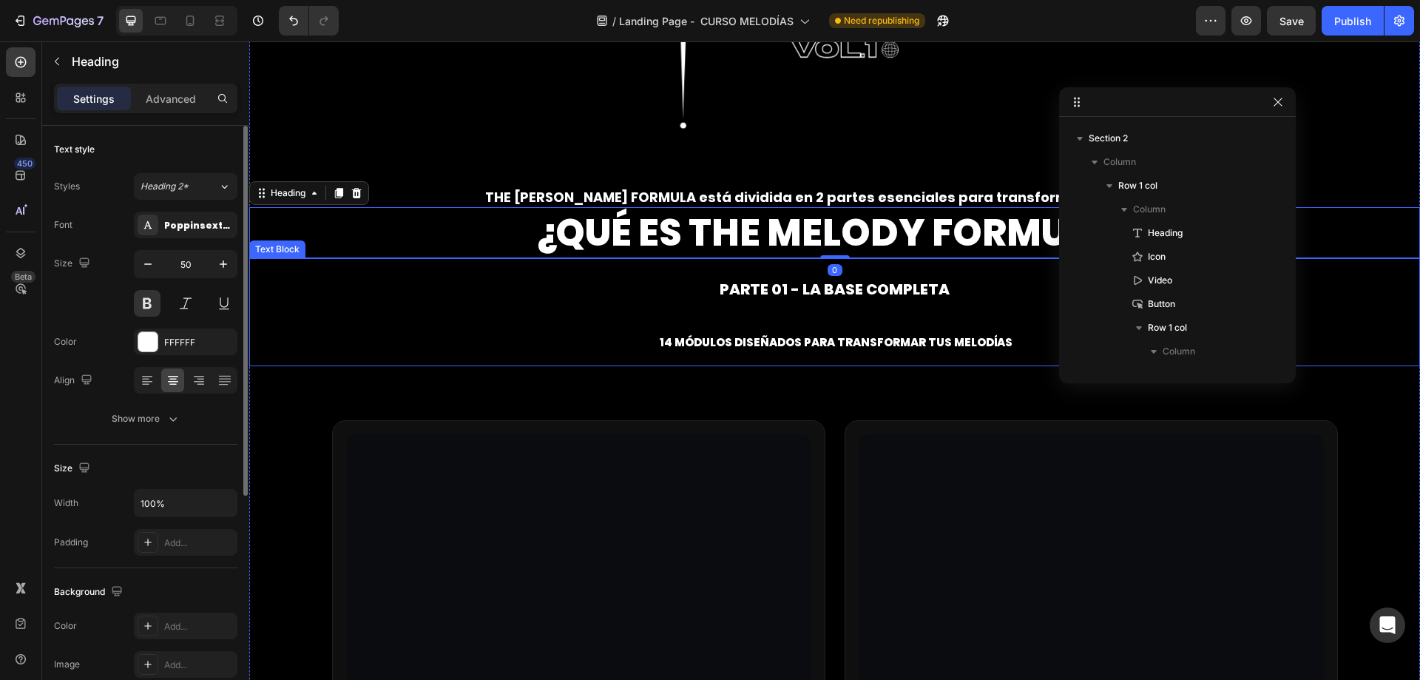
click at [803, 292] on span "PARTE 01 - La base completa" at bounding box center [835, 289] width 230 height 21
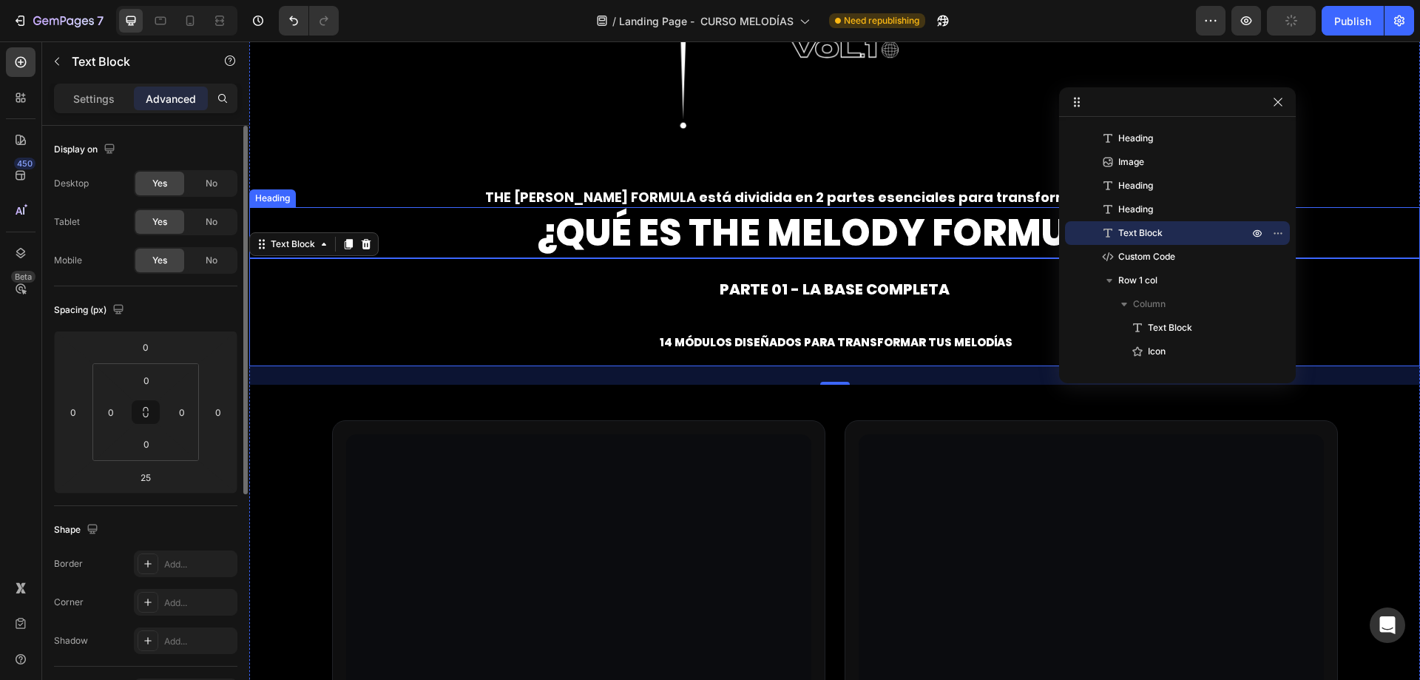
click at [873, 240] on strong "¿QUÉ ES THE MELODY FORMULA?" at bounding box center [834, 232] width 598 height 53
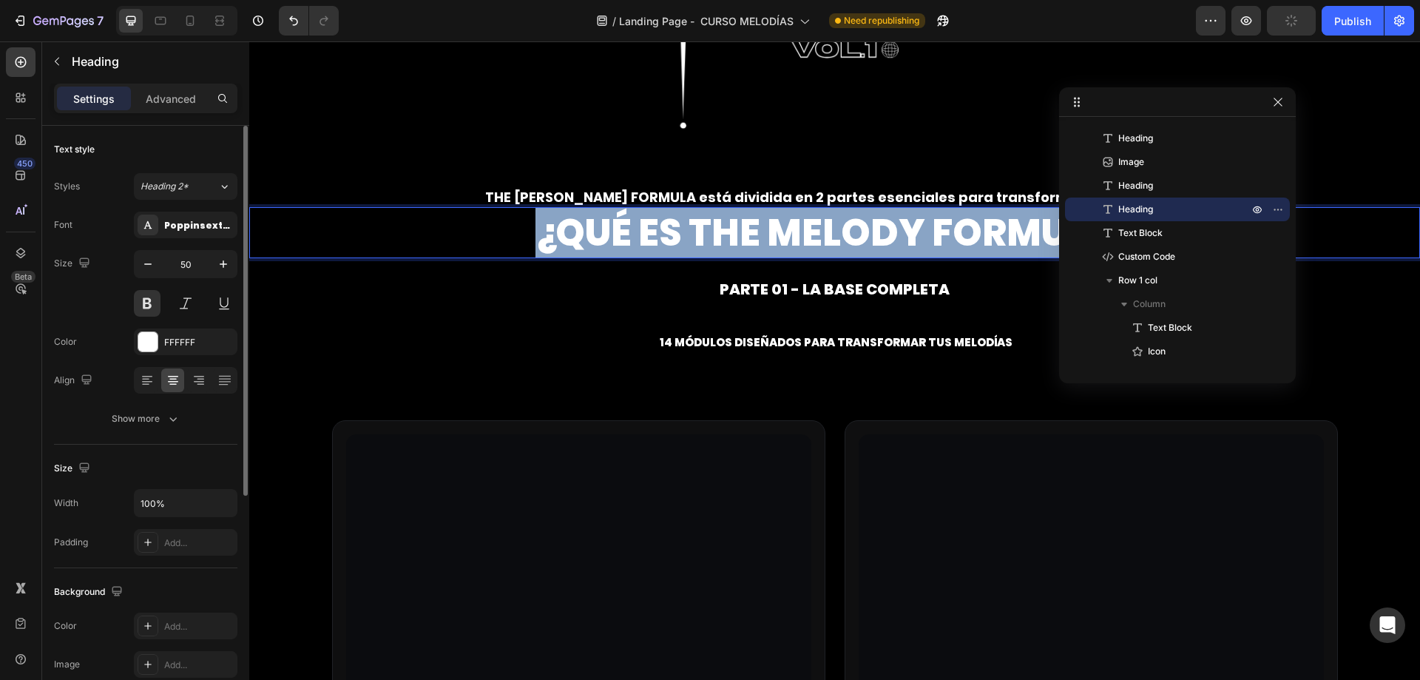
click at [873, 240] on strong "¿QUÉ ES THE MELODY FORMULA?" at bounding box center [834, 232] width 598 height 53
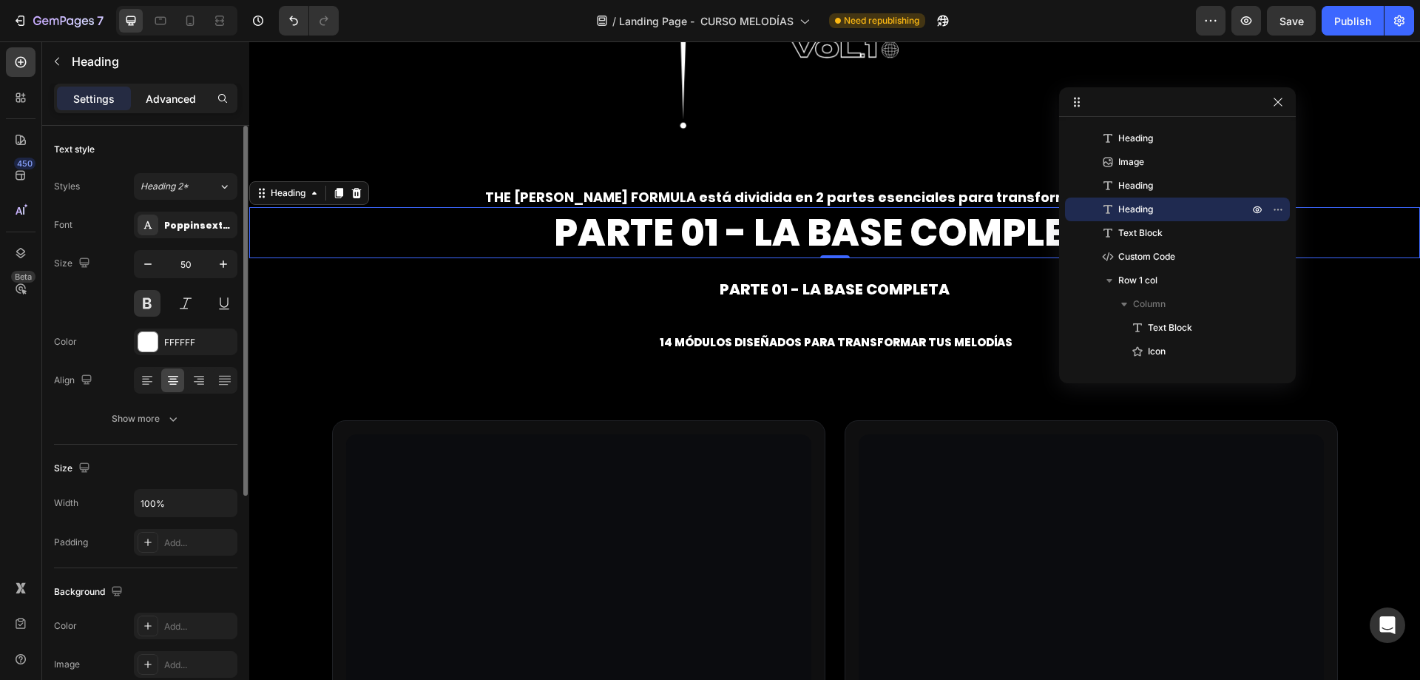
click at [182, 96] on p "Advanced" at bounding box center [171, 99] width 50 height 16
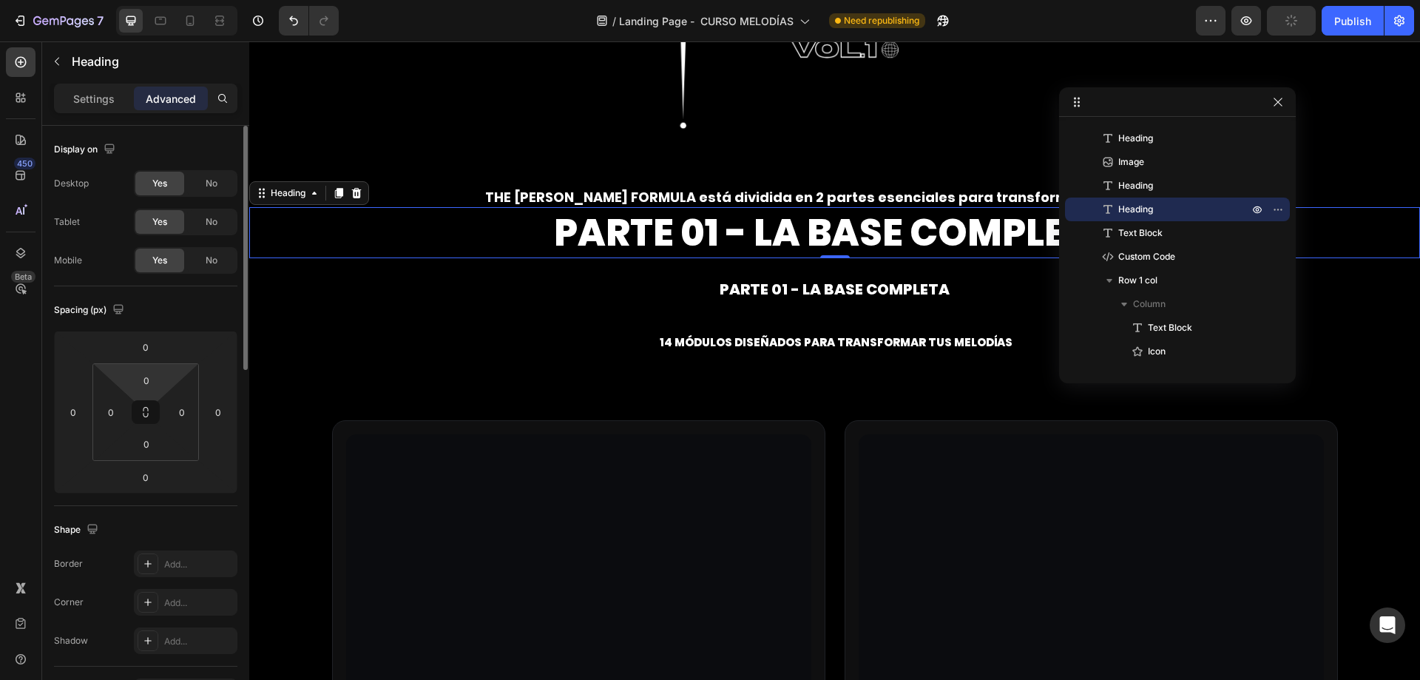
click at [143, 0] on html "7 Version history / Landing Page - CURSO MELODÍAS Need republishing Preview Pub…" at bounding box center [710, 0] width 1420 height 0
click at [146, 377] on input "0" at bounding box center [147, 380] width 30 height 22
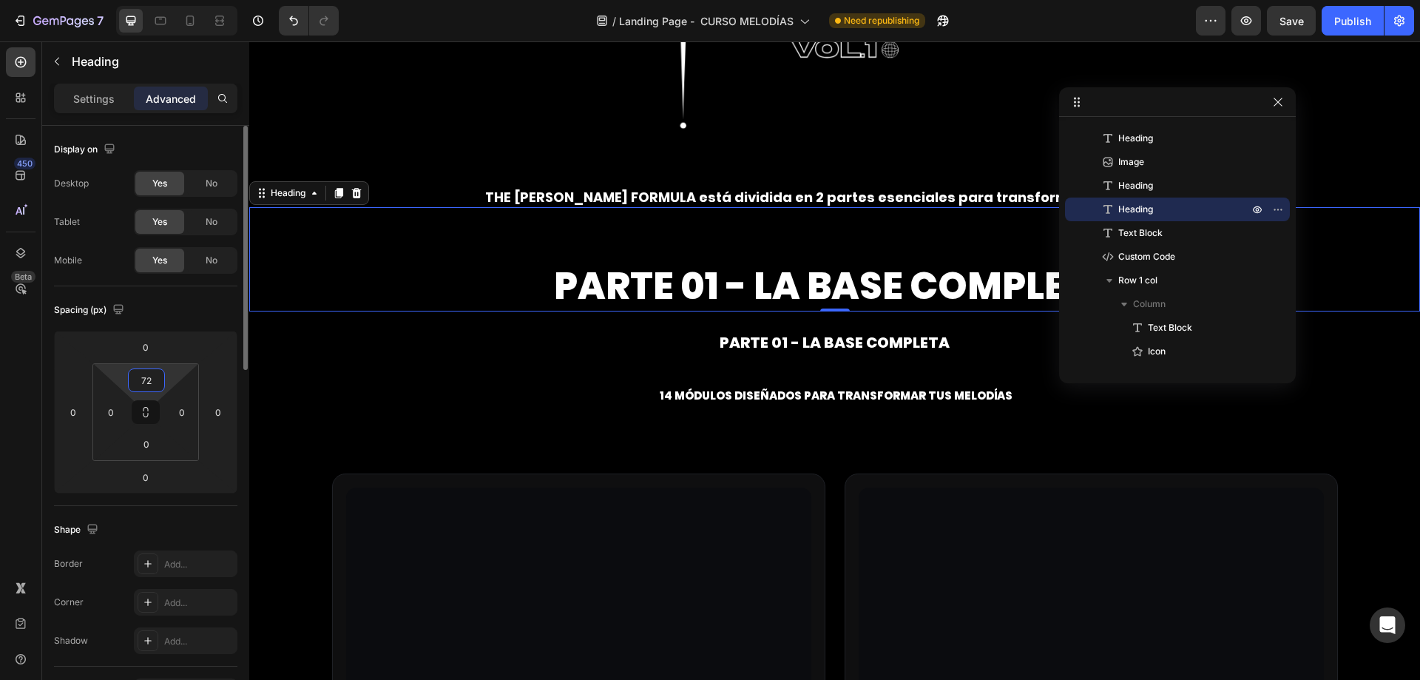
click at [146, 377] on input "72" at bounding box center [147, 380] width 30 height 22
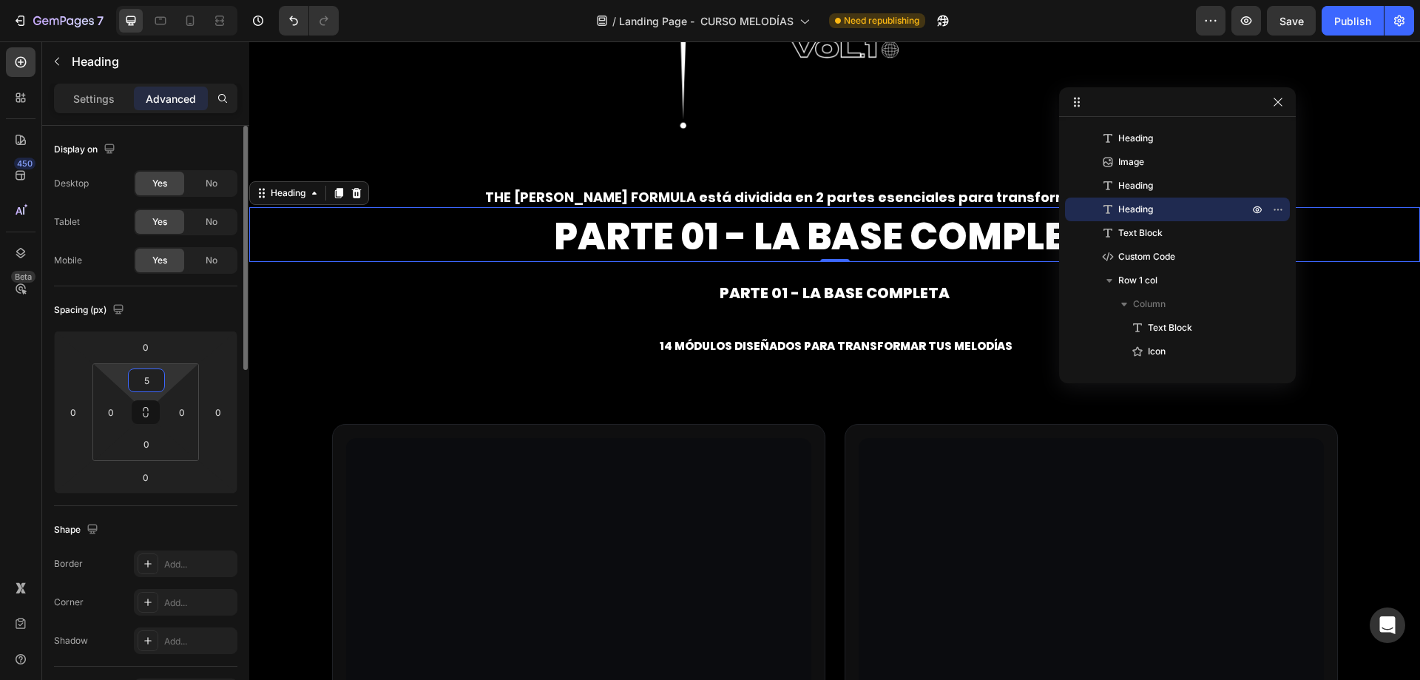
click at [146, 377] on input "5" at bounding box center [147, 380] width 30 height 22
type input "20"
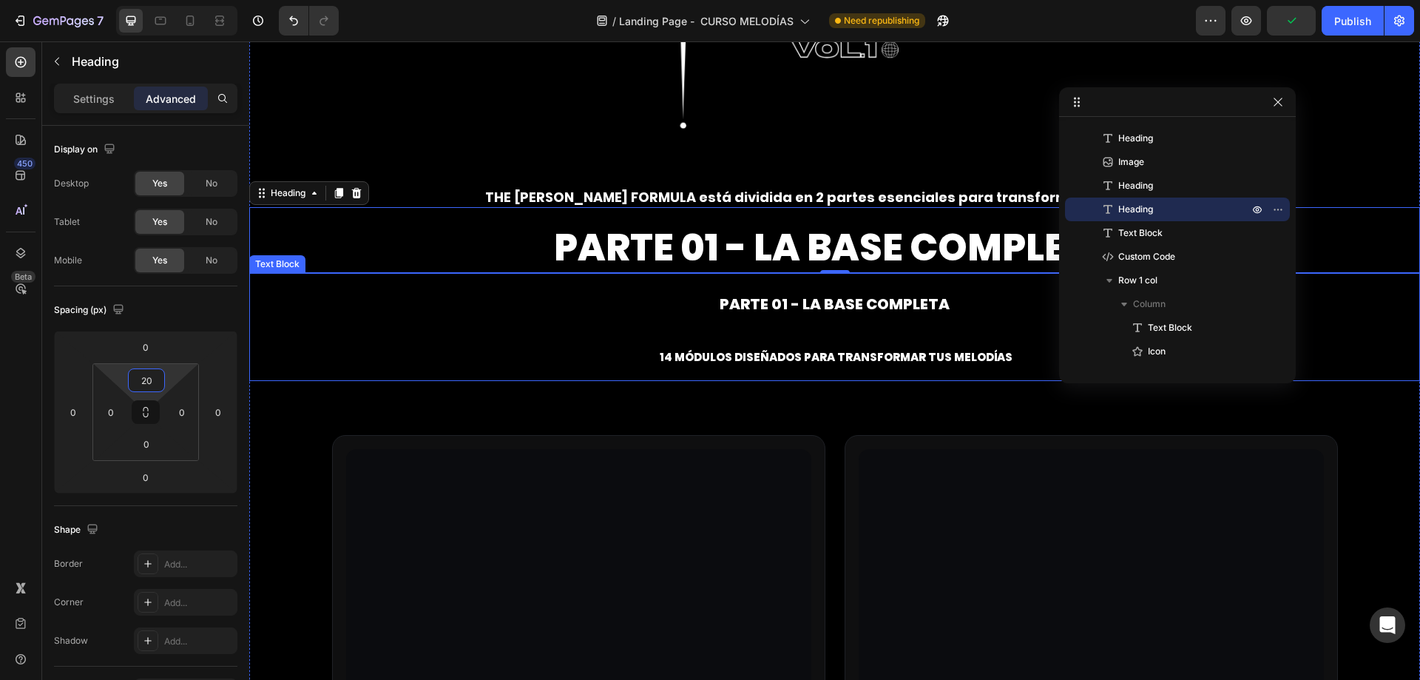
click at [710, 350] on span "14 módulos diseñados para transformar tus melodías" at bounding box center [836, 357] width 353 height 16
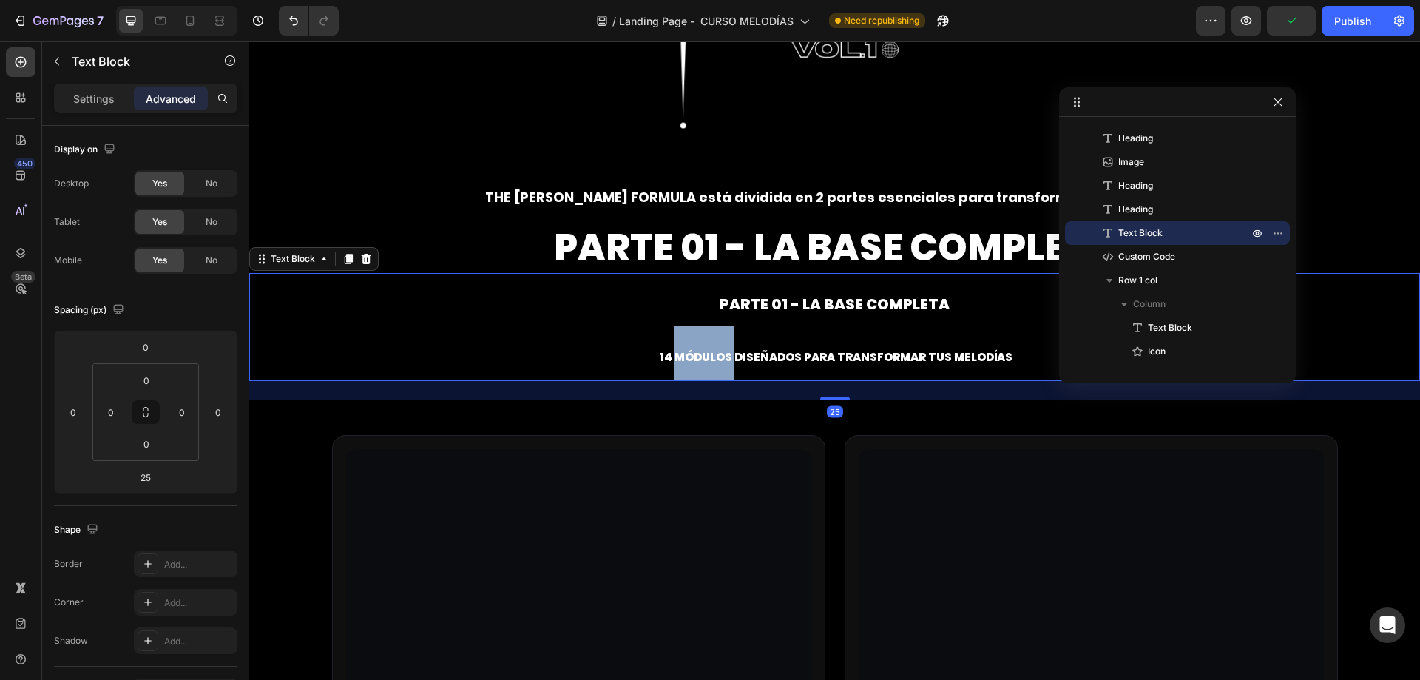
click at [710, 350] on span "14 módulos diseñados para transformar tus melodías" at bounding box center [836, 357] width 353 height 16
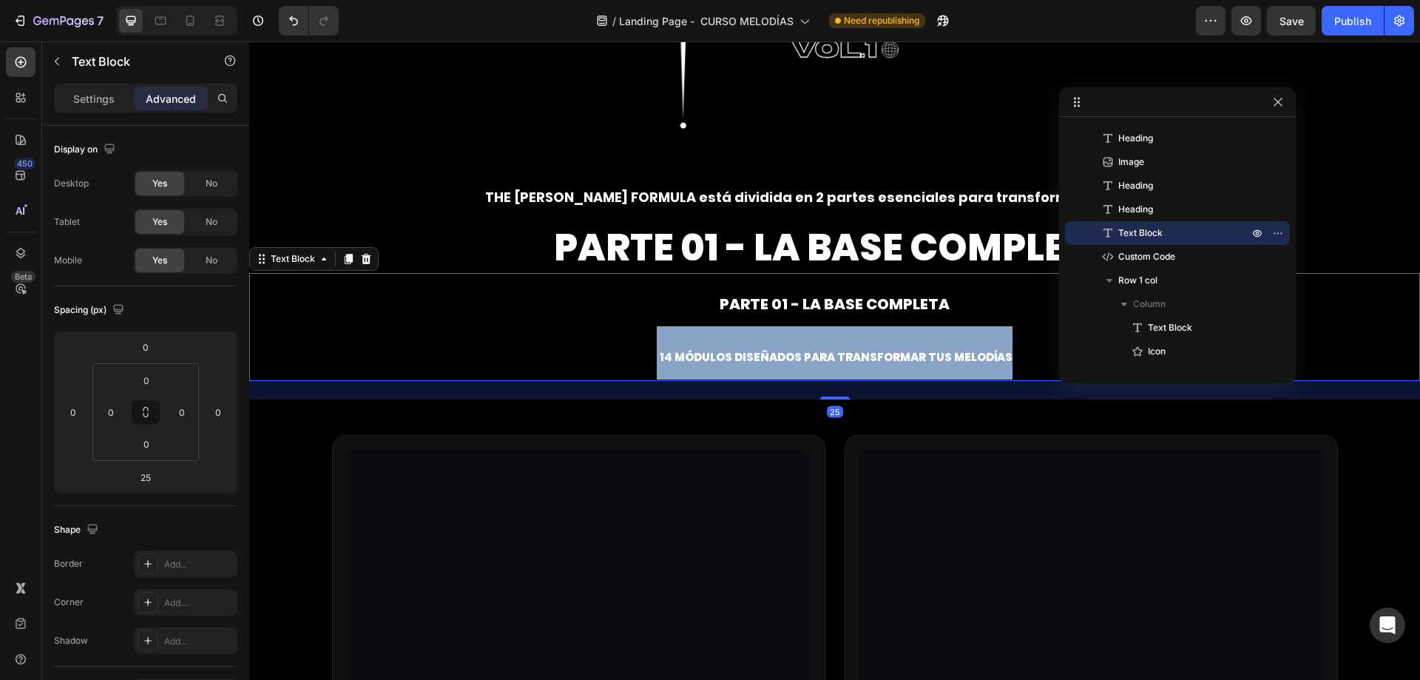
click at [710, 350] on span "14 módulos diseñados para transformar tus melodías" at bounding box center [836, 357] width 353 height 16
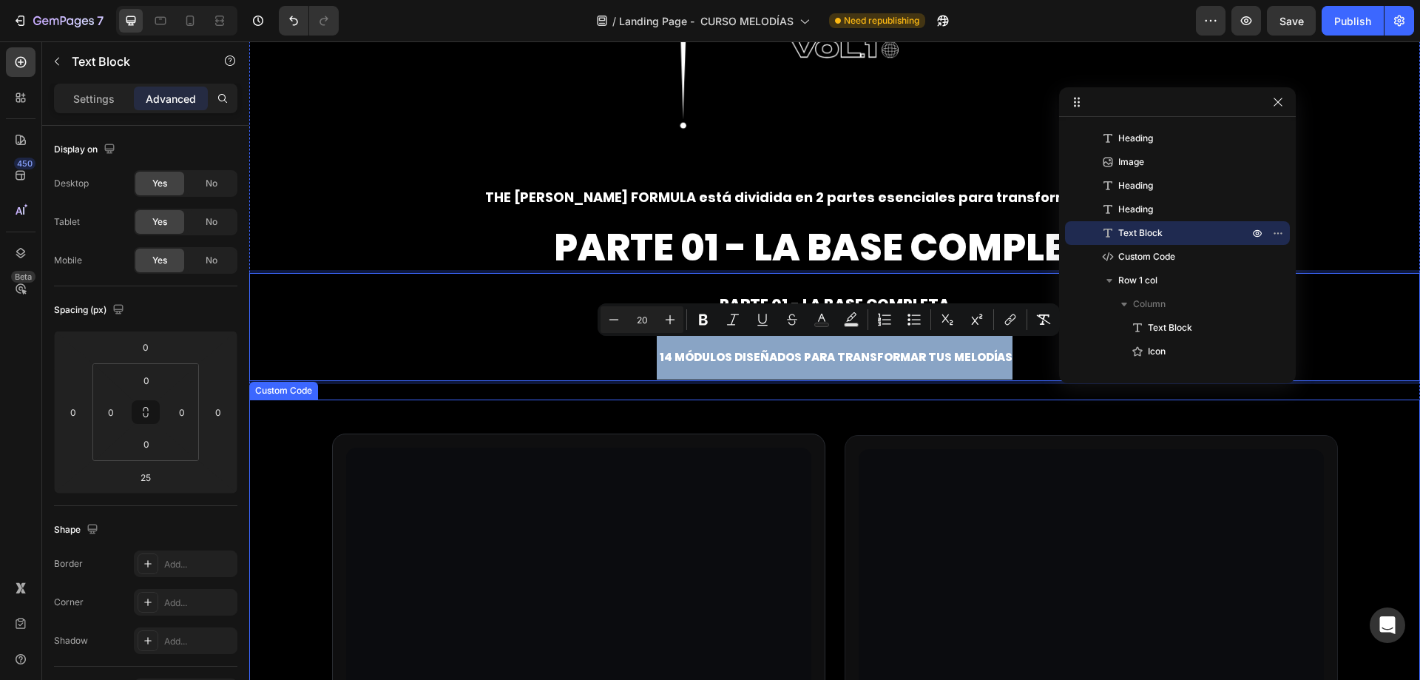
copy p "14 módulos diseñados para transformar tus melodías"
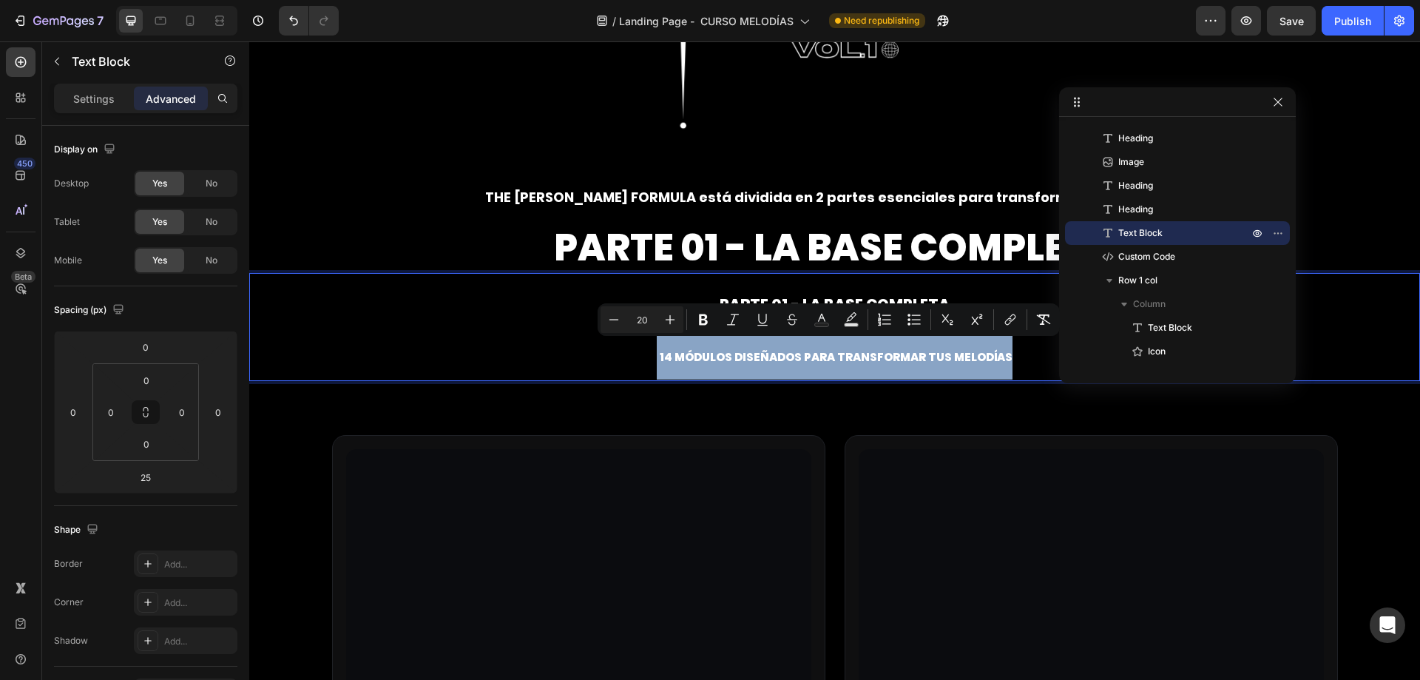
click at [501, 358] on p "14 módulos diseñados para transformar tus melodías" at bounding box center [835, 352] width 1168 height 53
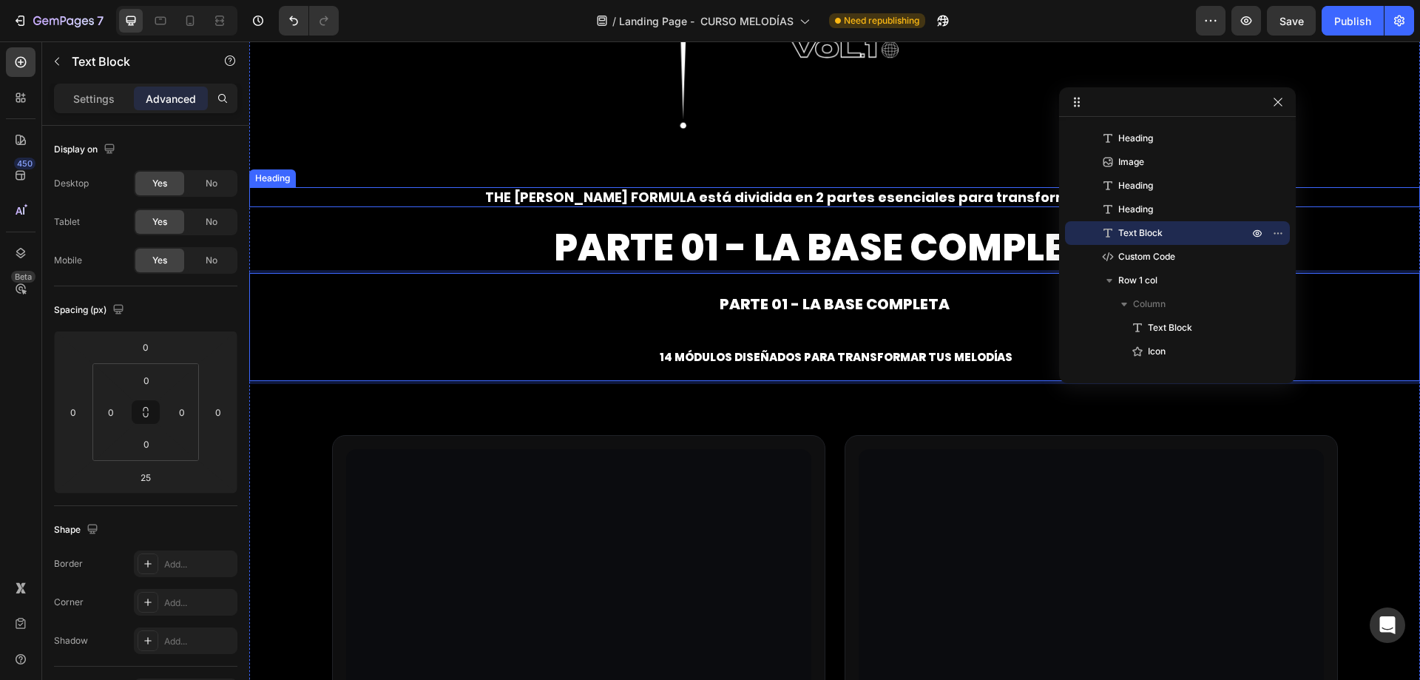
click at [634, 190] on h2 "THE [PERSON_NAME] FORMULA está dividida en 2 partes esenciales para transformar…" at bounding box center [834, 197] width 1171 height 20
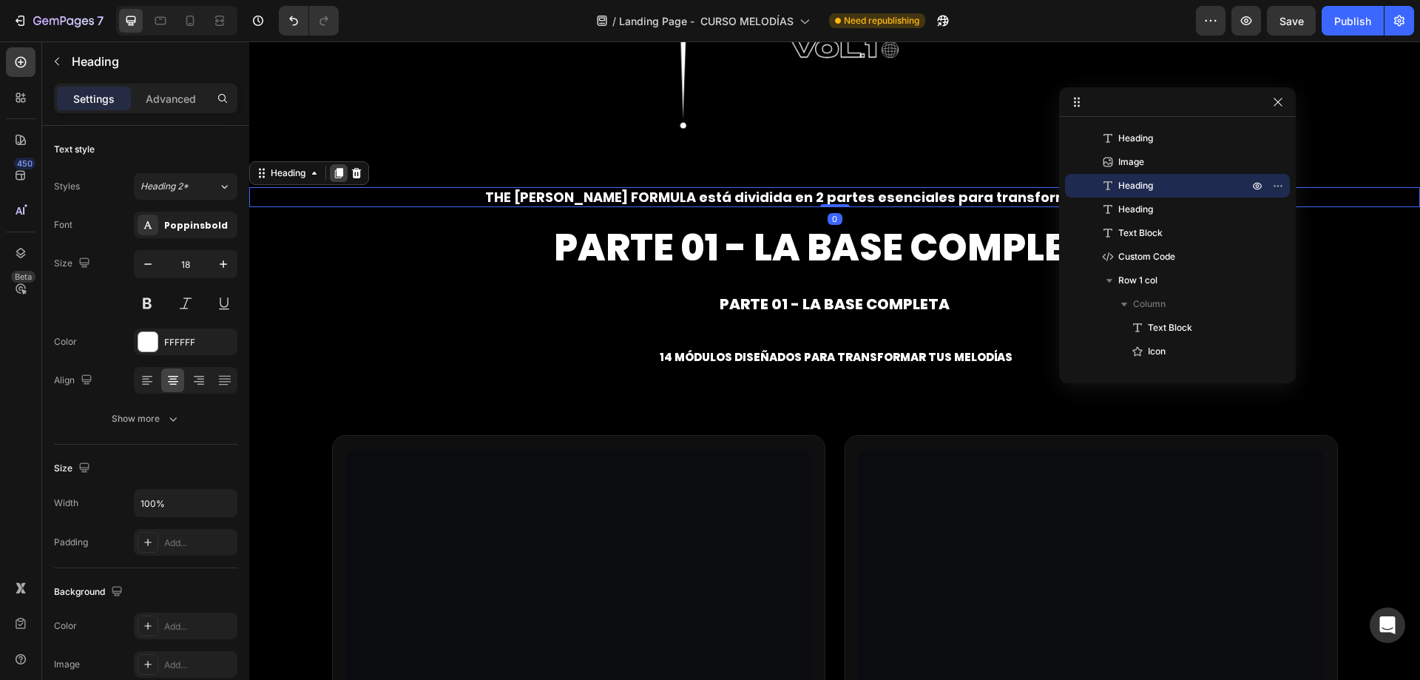
click at [340, 169] on icon at bounding box center [339, 173] width 8 height 10
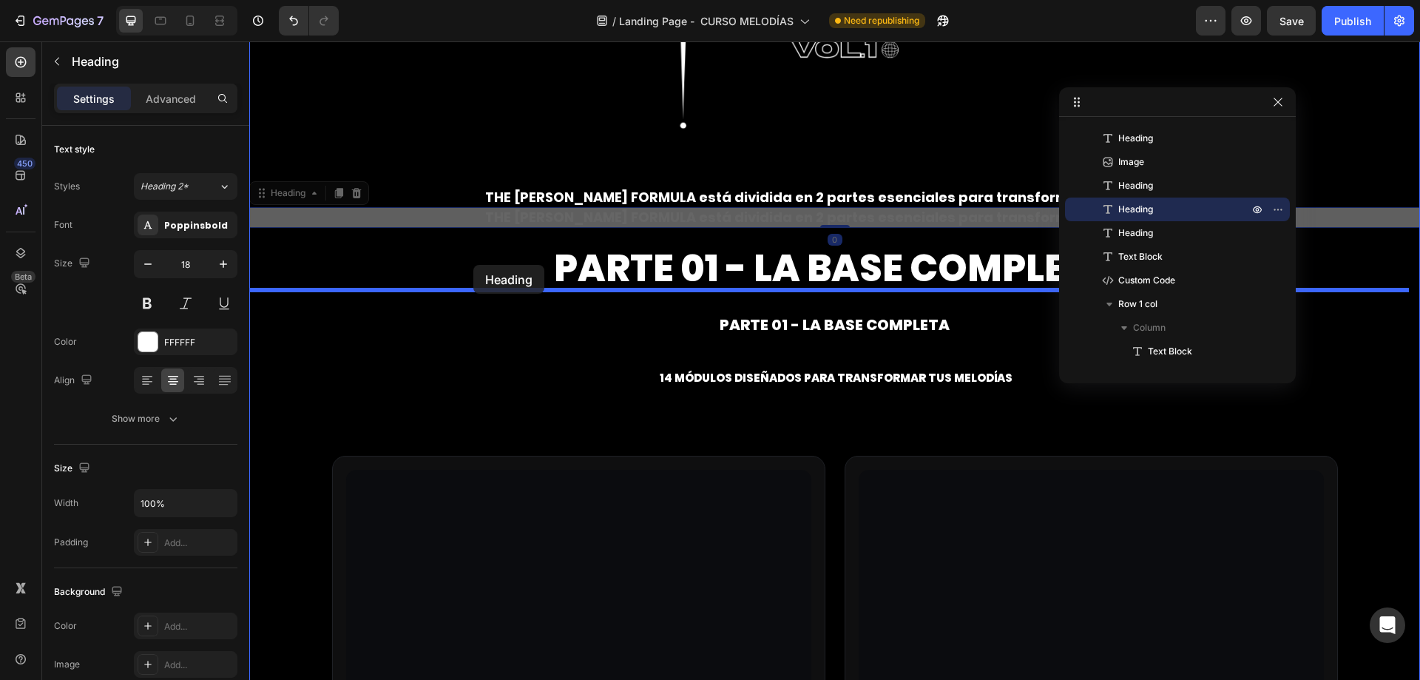
drag, startPoint x: 267, startPoint y: 188, endPoint x: 473, endPoint y: 265, distance: 220.2
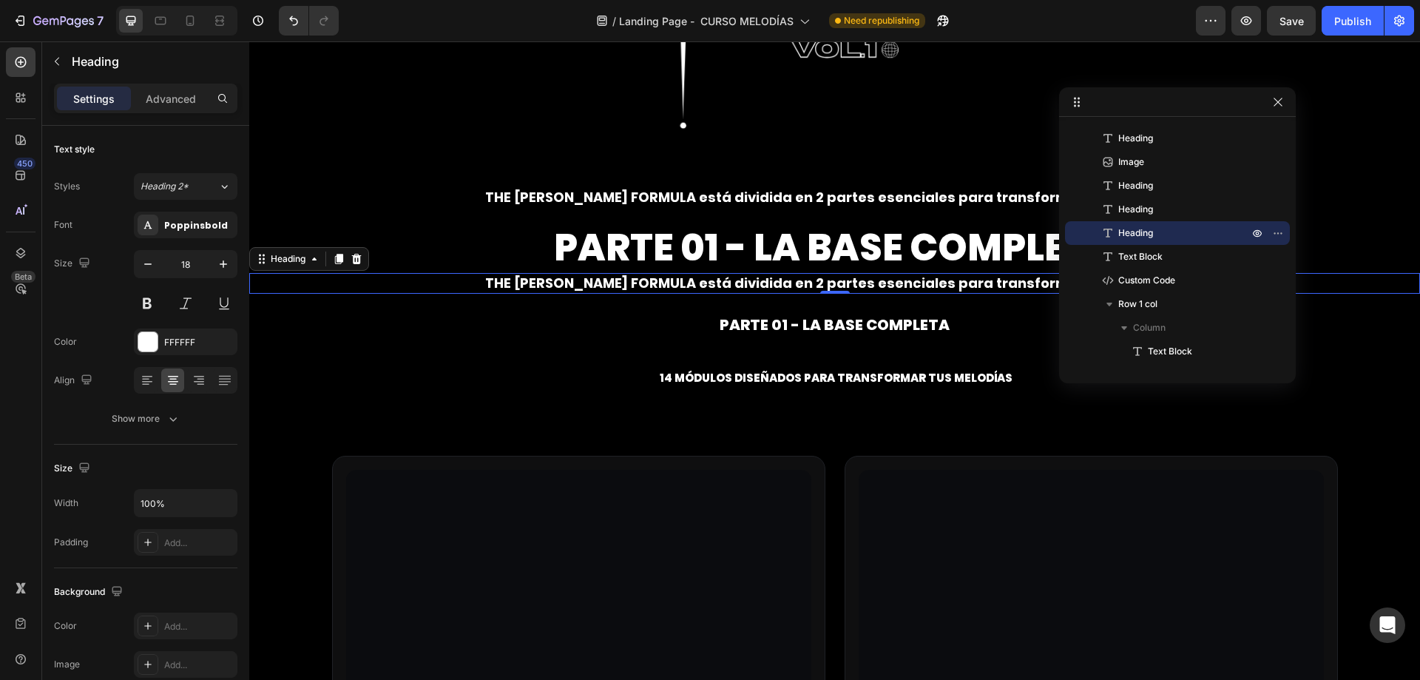
click at [557, 278] on h2 "THE [PERSON_NAME] FORMULA está dividida en 2 partes esenciales para transformar…" at bounding box center [834, 283] width 1171 height 20
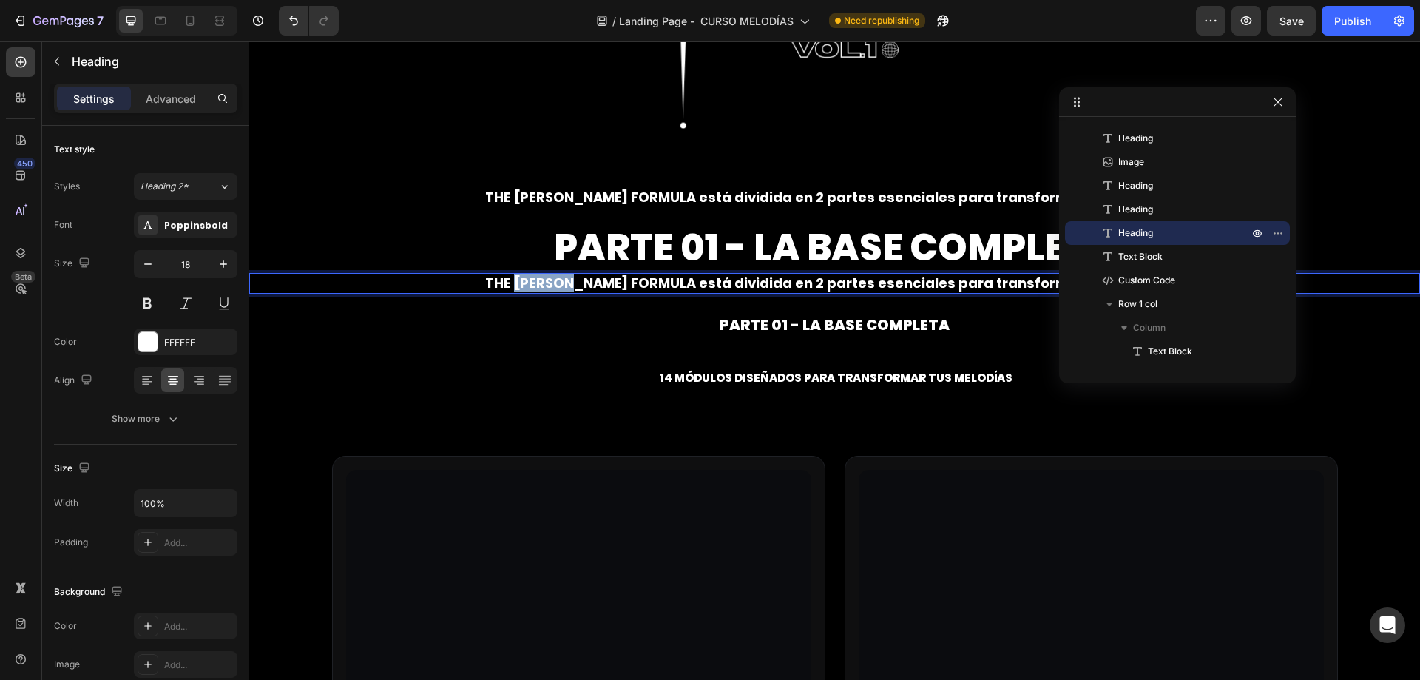
click at [557, 278] on p "THE [PERSON_NAME] FORMULA está dividida en 2 partes esenciales para transformar…" at bounding box center [835, 282] width 1168 height 17
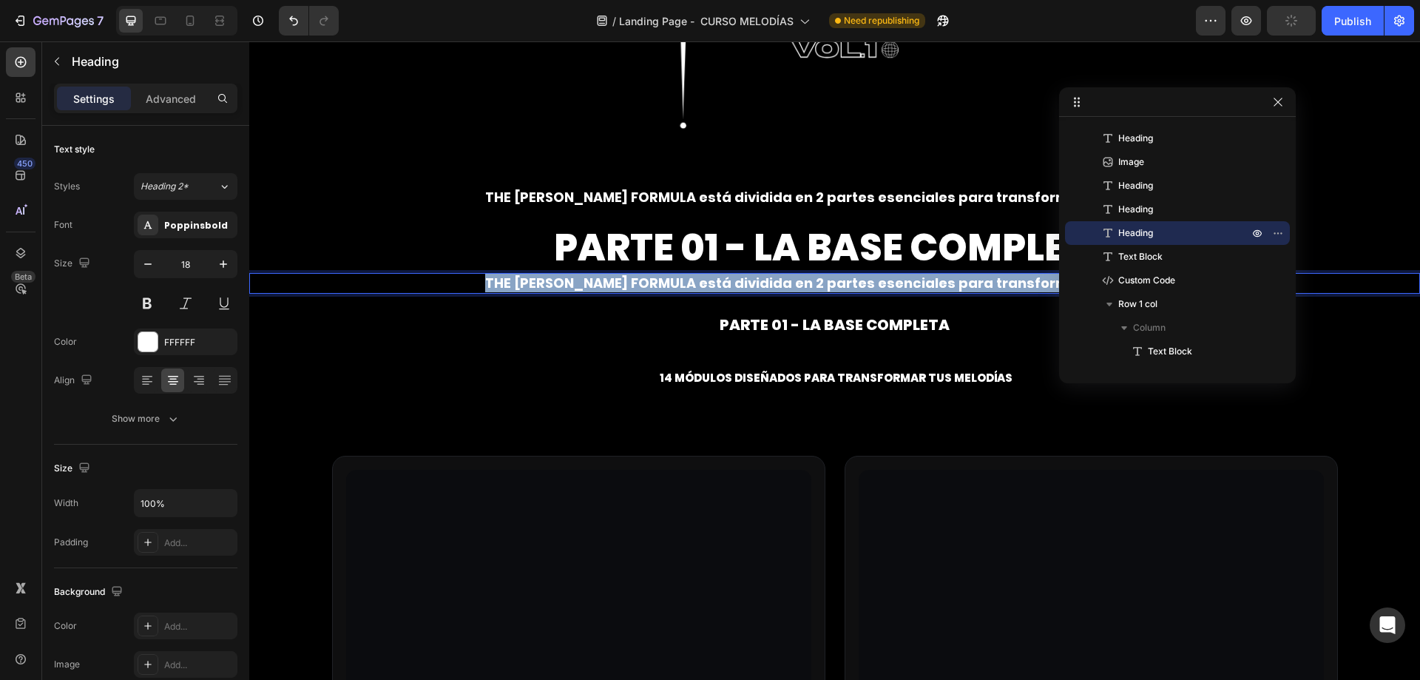
click at [557, 278] on p "THE [PERSON_NAME] FORMULA está dividida en 2 partes esenciales para transformar…" at bounding box center [835, 282] width 1168 height 17
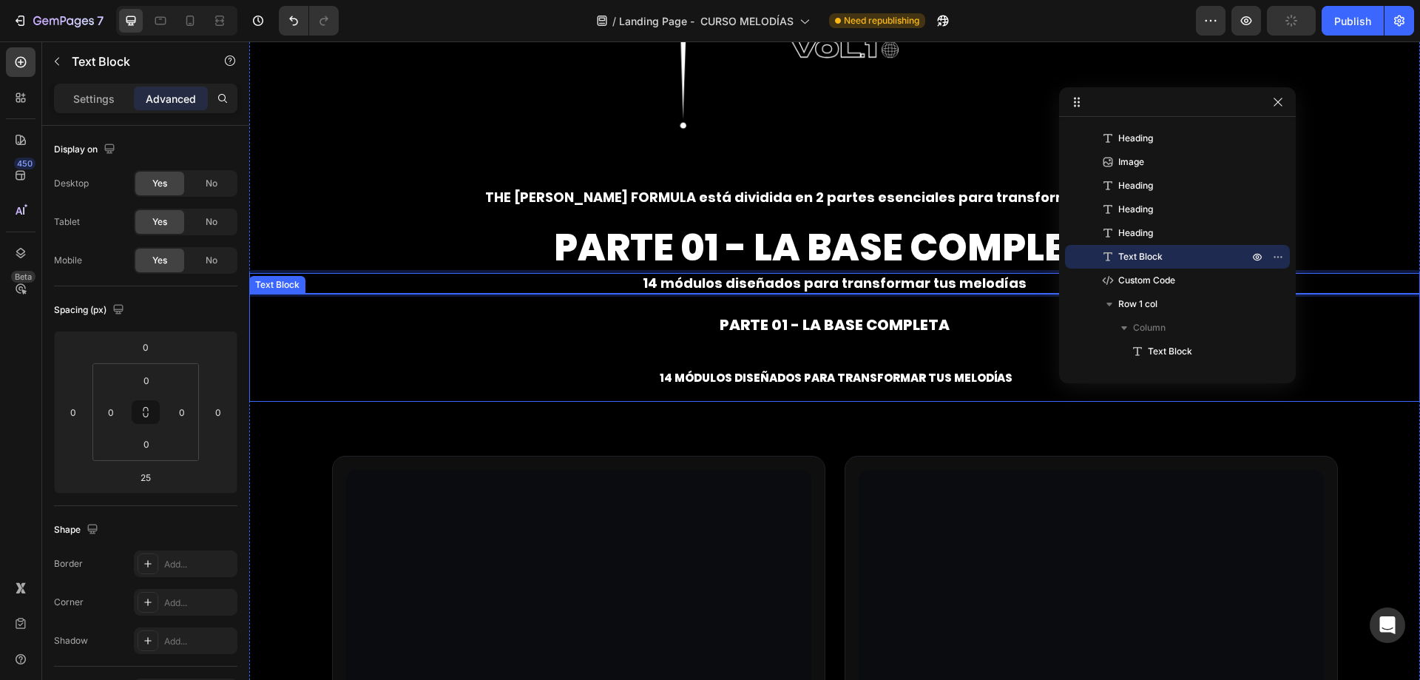
click at [816, 359] on p "14 módulos diseñados para transformar tus melodías" at bounding box center [835, 373] width 1168 height 53
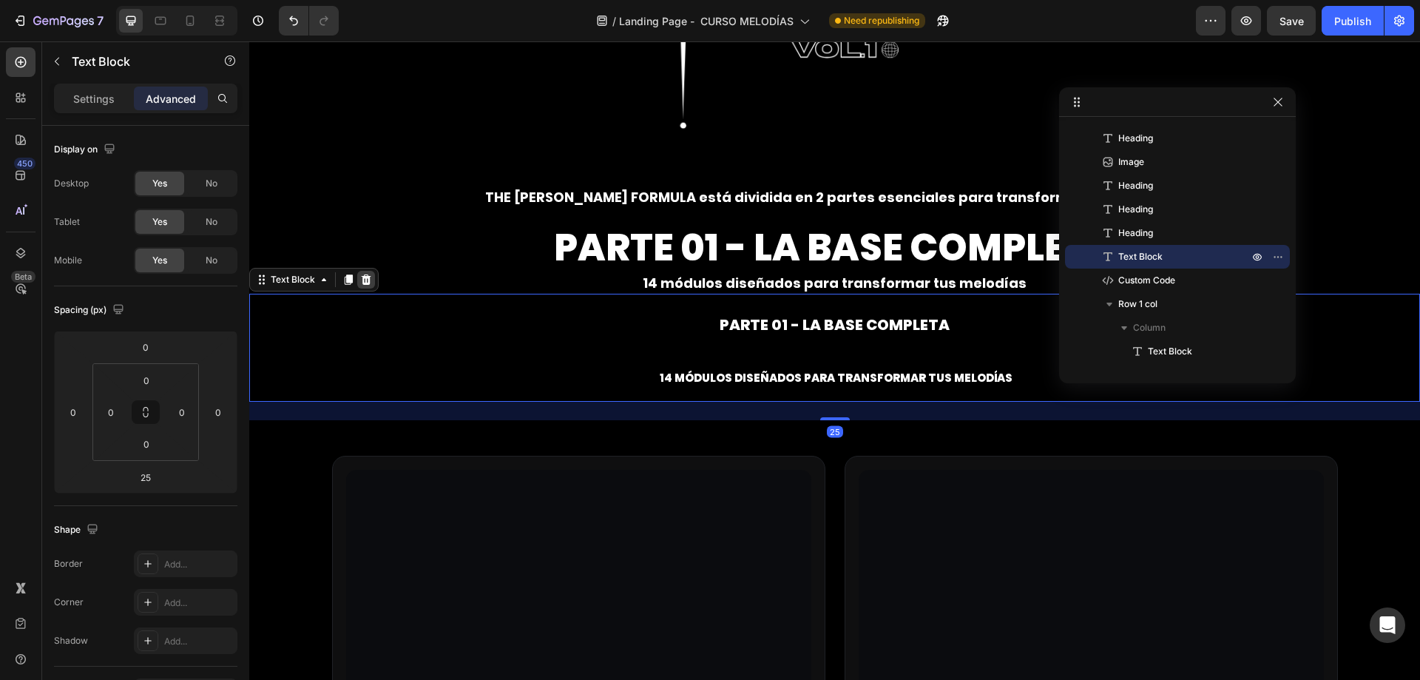
click at [362, 274] on icon at bounding box center [366, 280] width 12 height 12
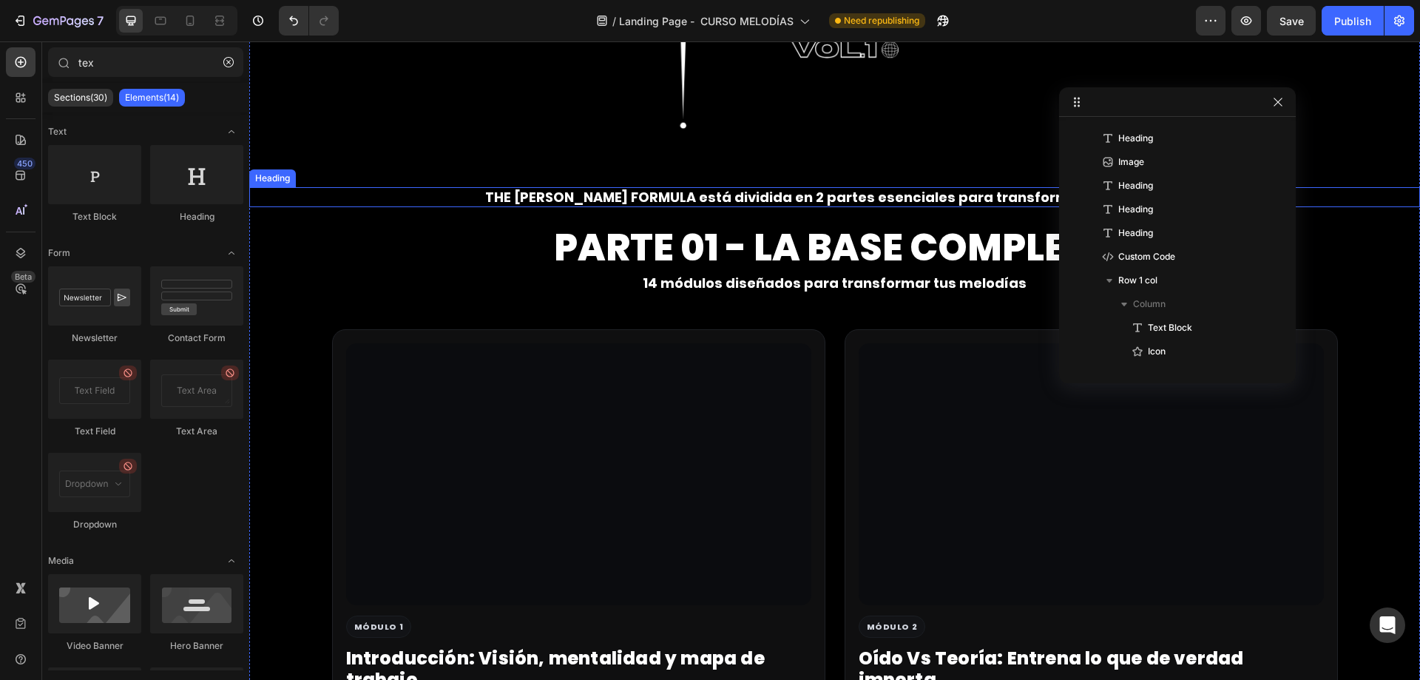
click at [704, 200] on h2 "THE [PERSON_NAME] FORMULA está dividida en 2 partes esenciales para transformar…" at bounding box center [834, 197] width 1171 height 20
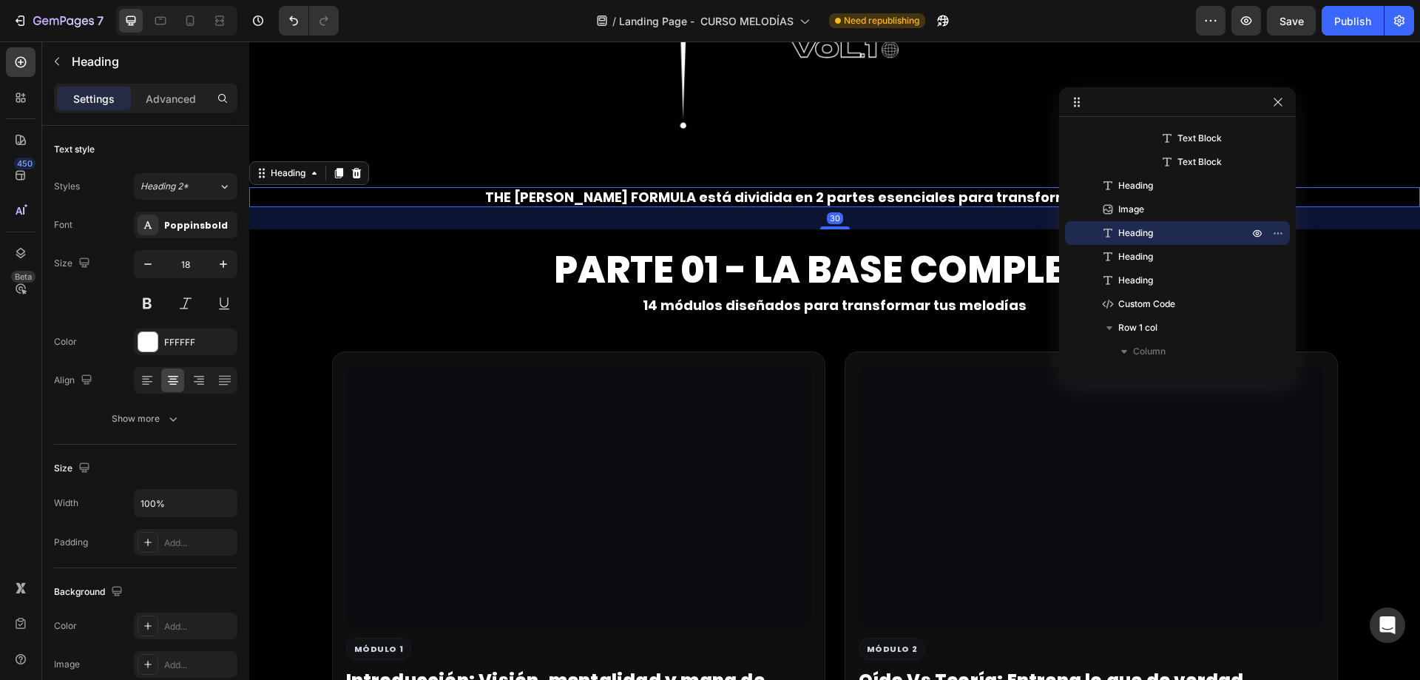
drag, startPoint x: 827, startPoint y: 203, endPoint x: 845, endPoint y: 225, distance: 28.0
click at [845, 207] on div "30" at bounding box center [834, 207] width 1171 height 0
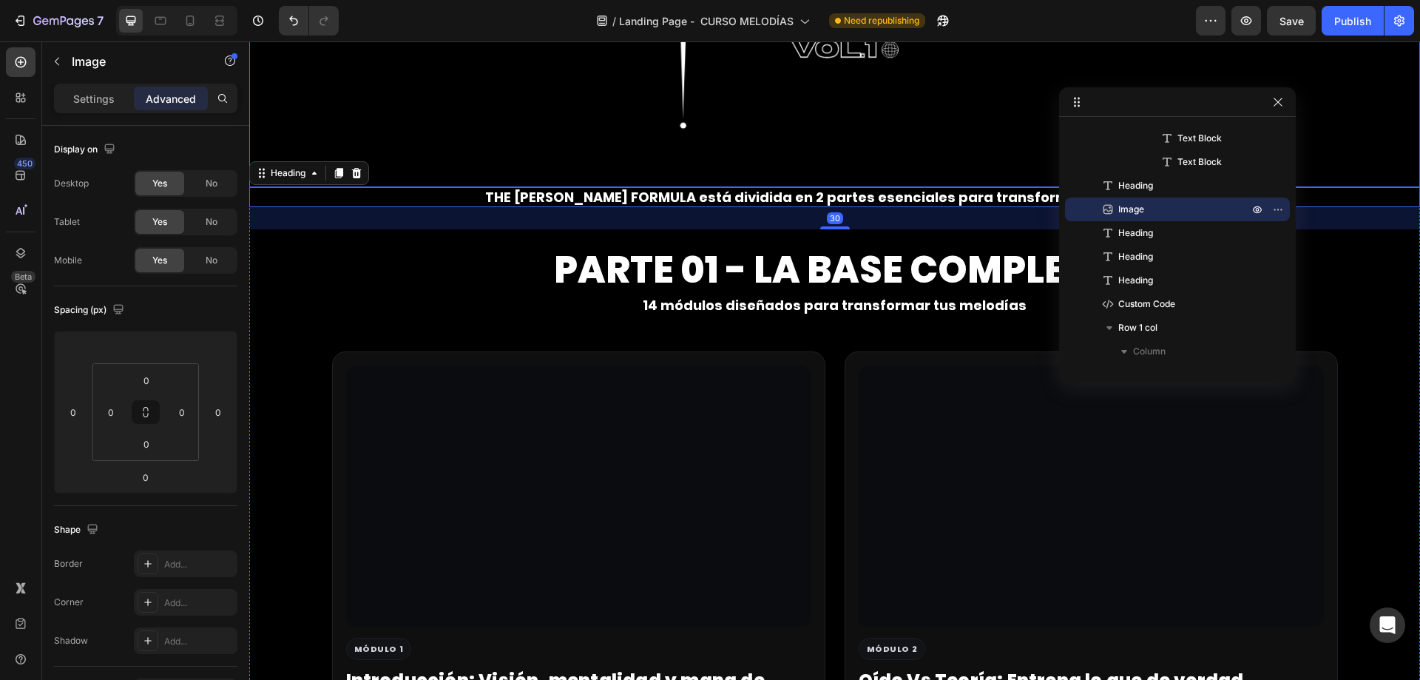
click at [879, 75] on img at bounding box center [834, 11] width 351 height 351
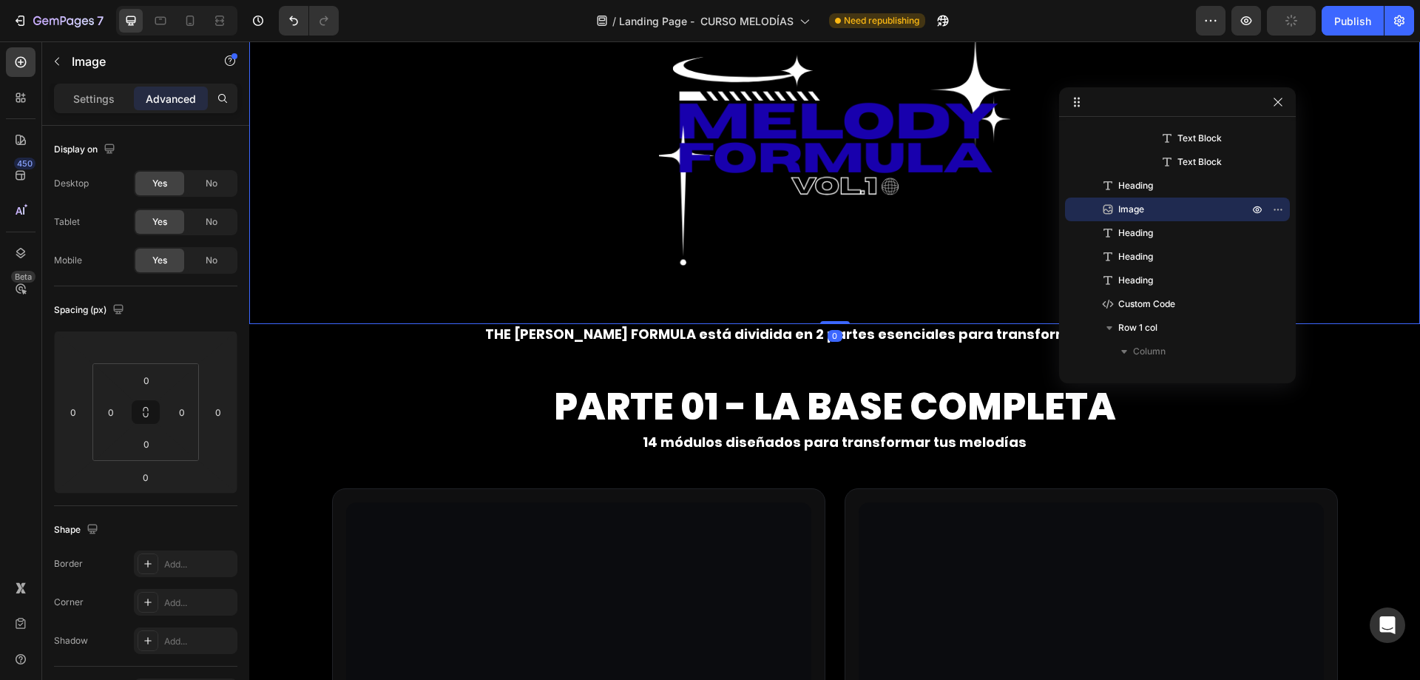
scroll to position [3352, 0]
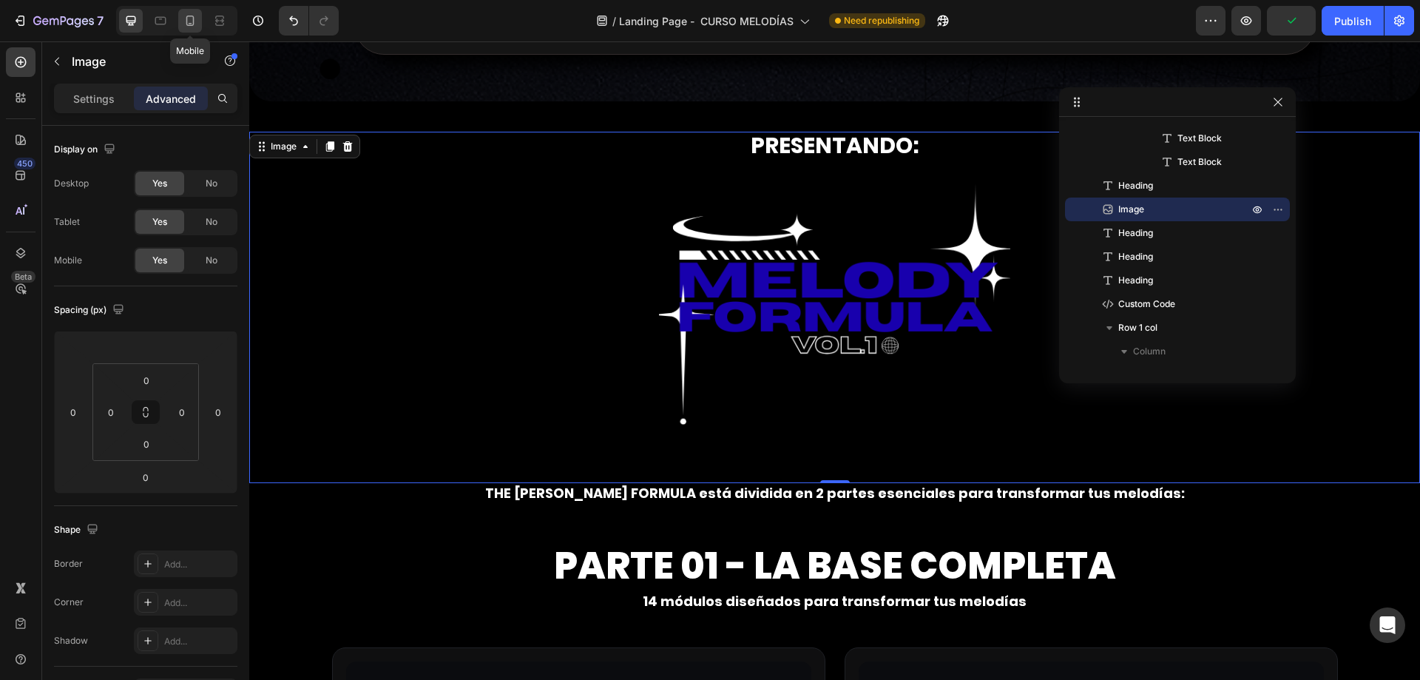
click at [194, 24] on icon at bounding box center [190, 20] width 15 height 15
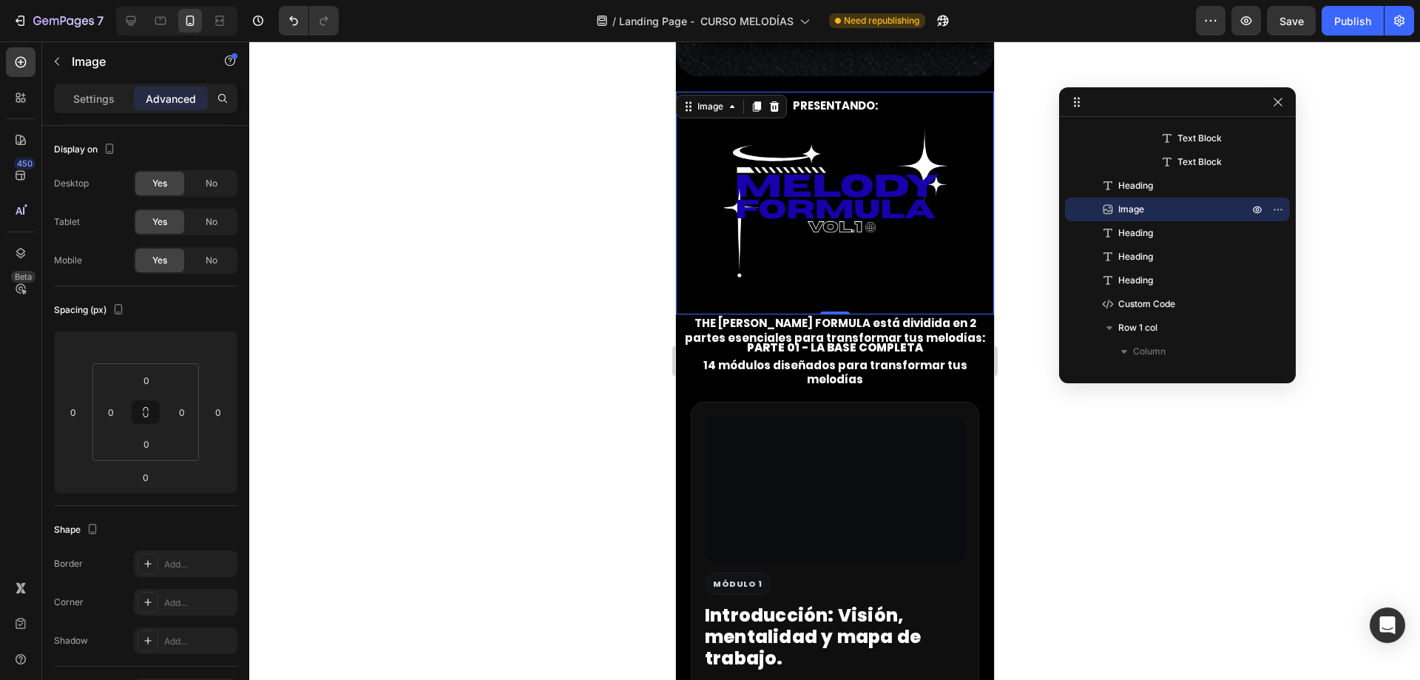
scroll to position [4143, 0]
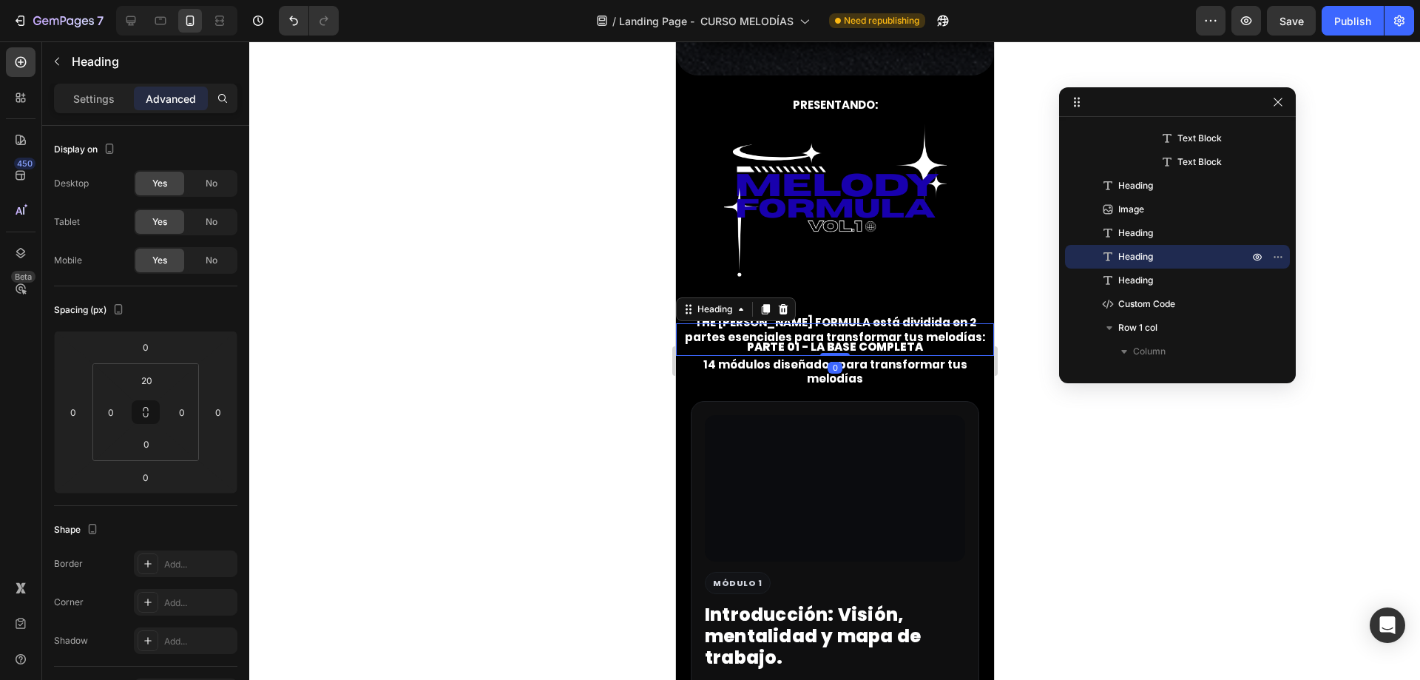
click at [798, 325] on div "⁠⁠⁠⁠⁠⁠⁠ PARTE 01 - LA BASE COMPLETA Heading 0" at bounding box center [834, 339] width 318 height 33
click at [147, 380] on input "20" at bounding box center [147, 380] width 30 height 22
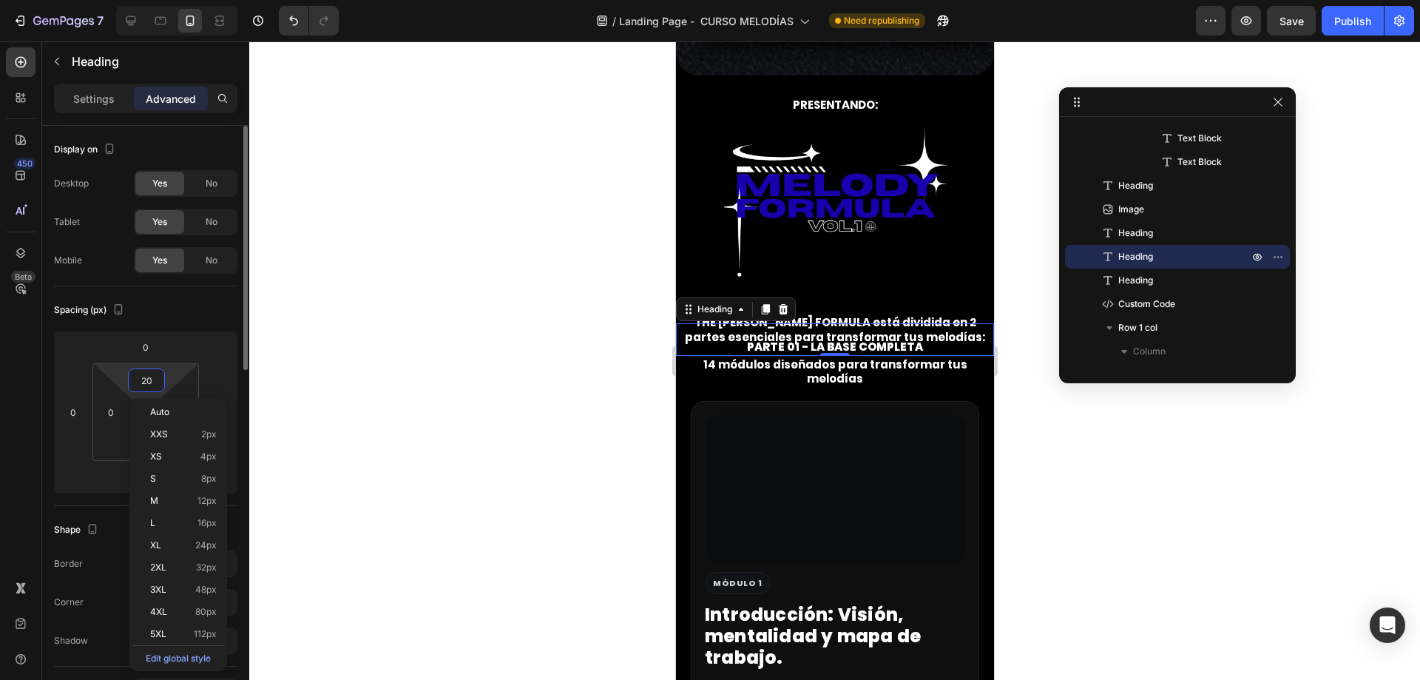
type input "0"
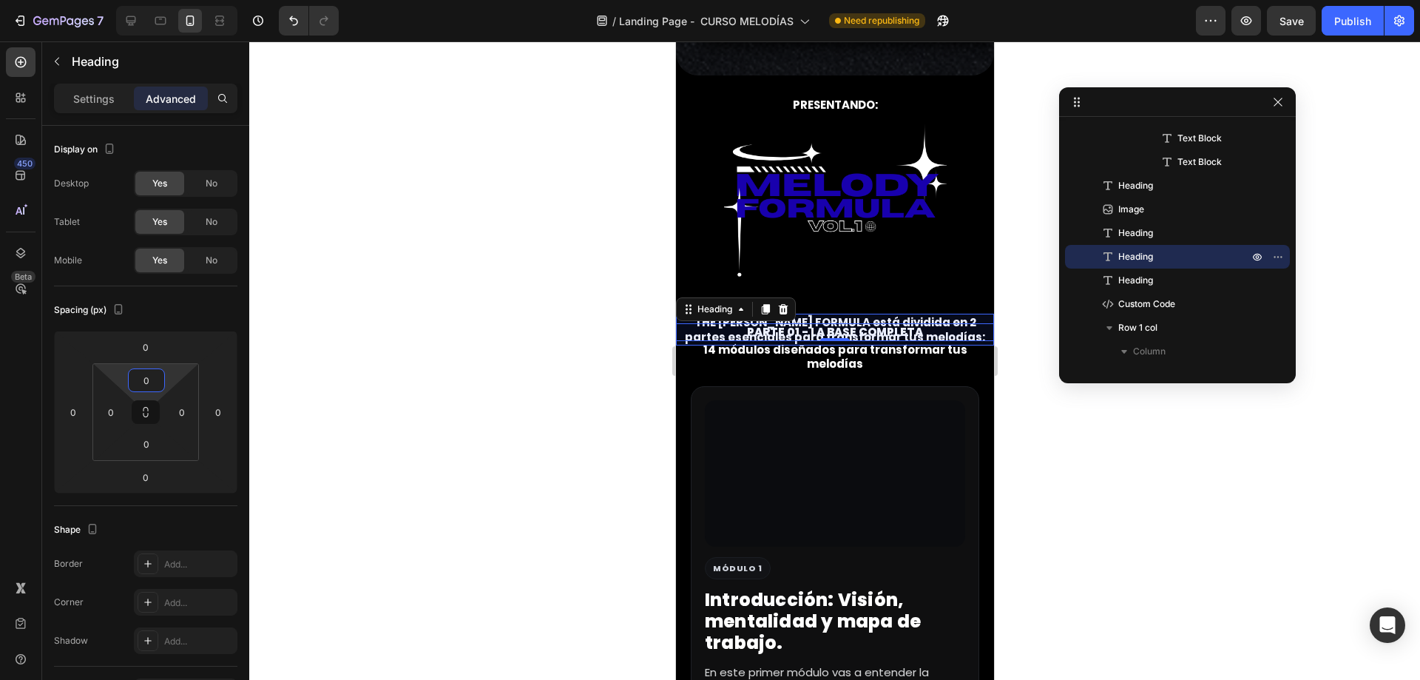
click at [1162, 238] on p "Heading" at bounding box center [1166, 233] width 133 height 15
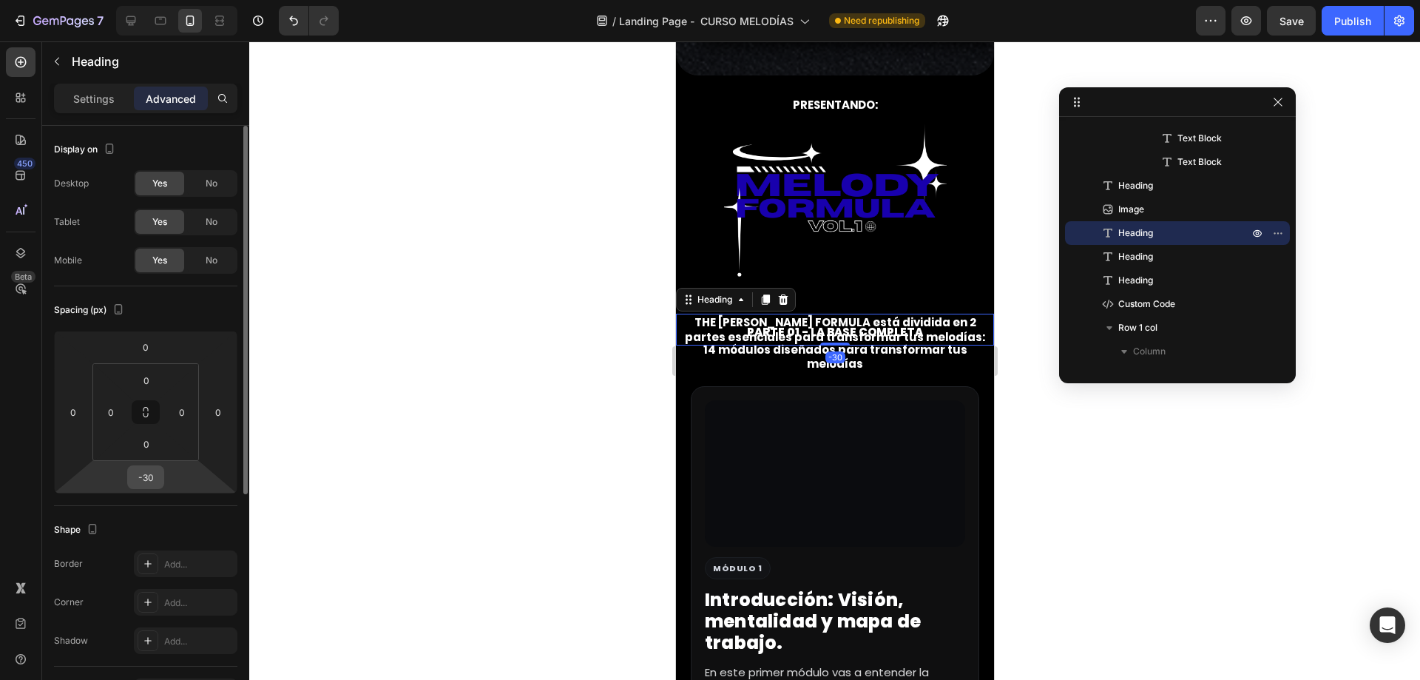
click at [161, 481] on div "-30" at bounding box center [145, 477] width 37 height 24
click at [146, 476] on input "-30" at bounding box center [146, 477] width 30 height 22
type input "0"
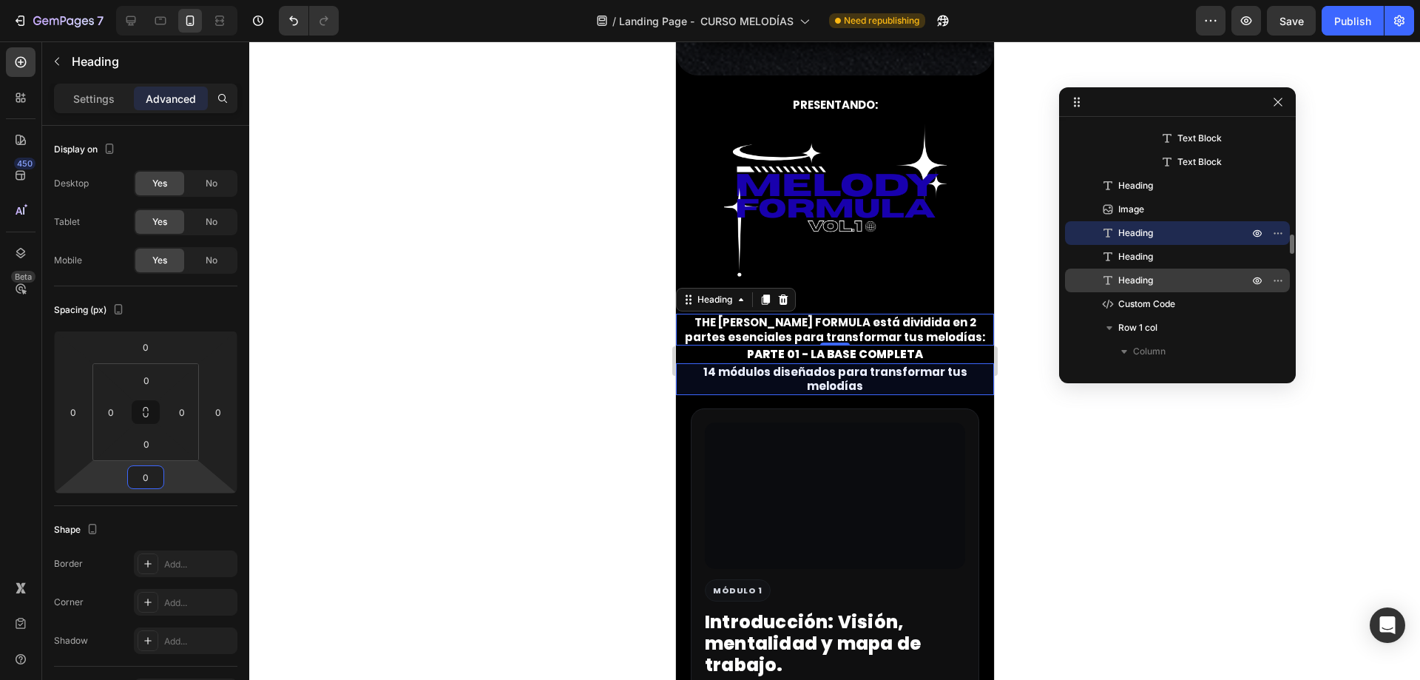
click at [1145, 277] on span "Heading" at bounding box center [1135, 280] width 35 height 15
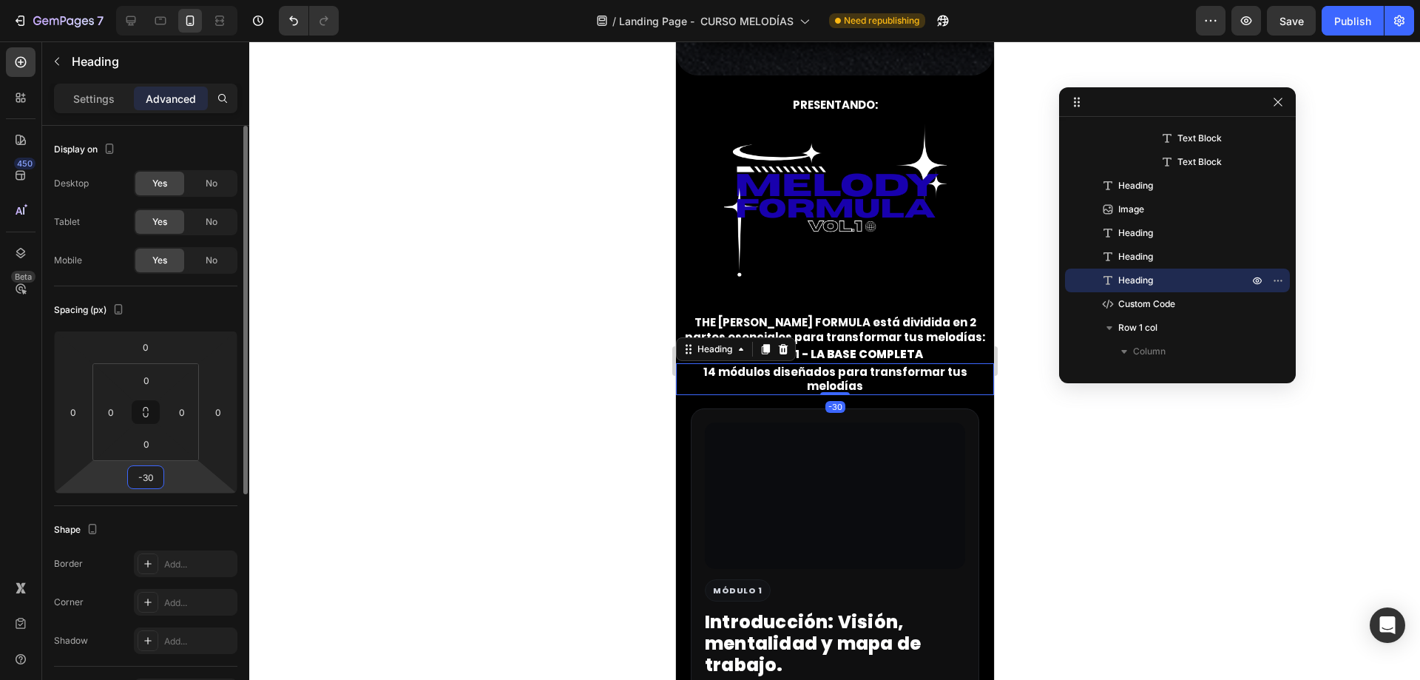
click at [140, 478] on input "-30" at bounding box center [146, 477] width 30 height 22
type input "0"
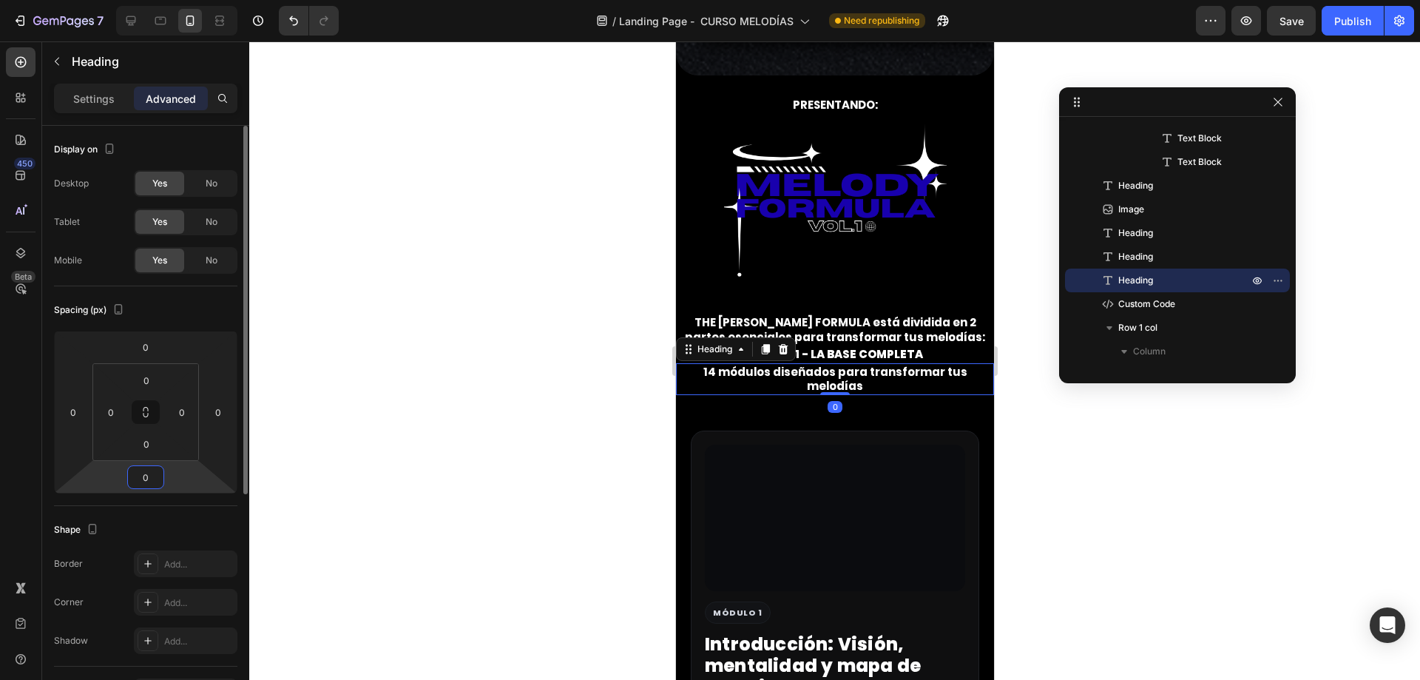
click at [140, 478] on input "0" at bounding box center [146, 477] width 30 height 22
type input "-30"
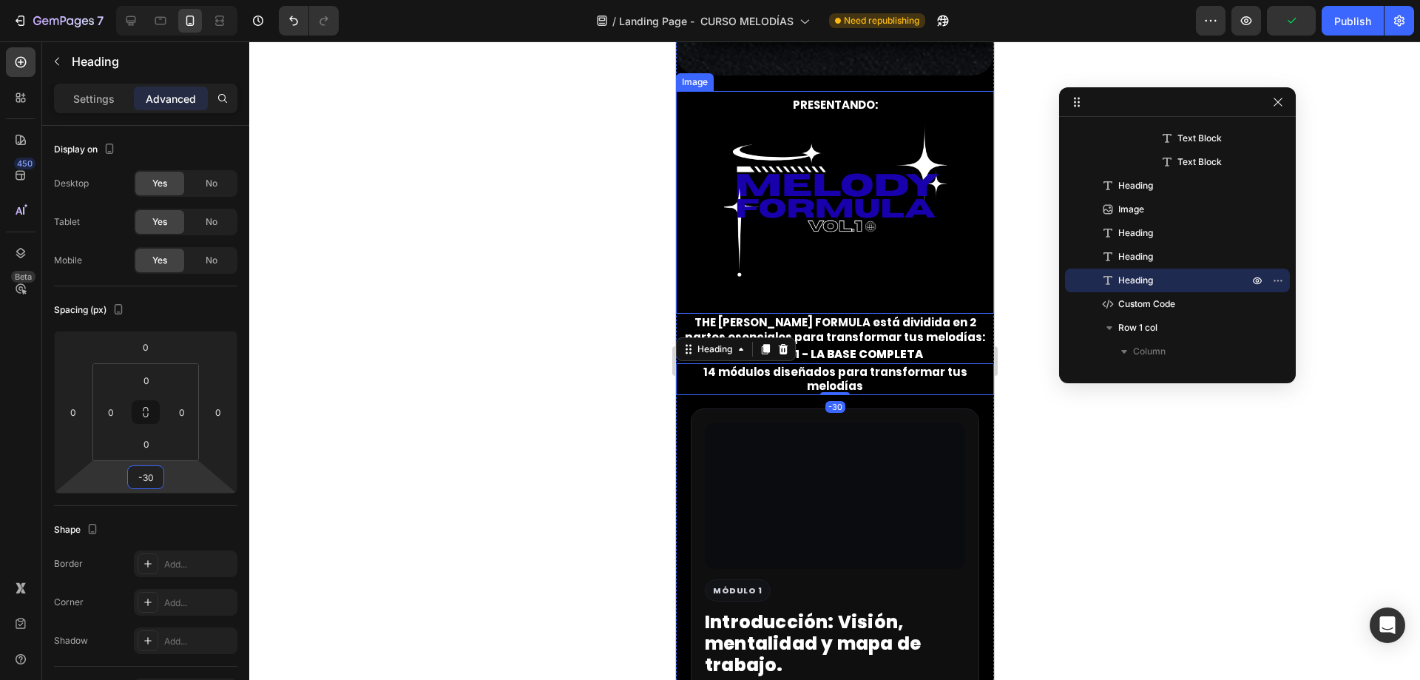
click at [847, 104] on img at bounding box center [834, 202] width 223 height 223
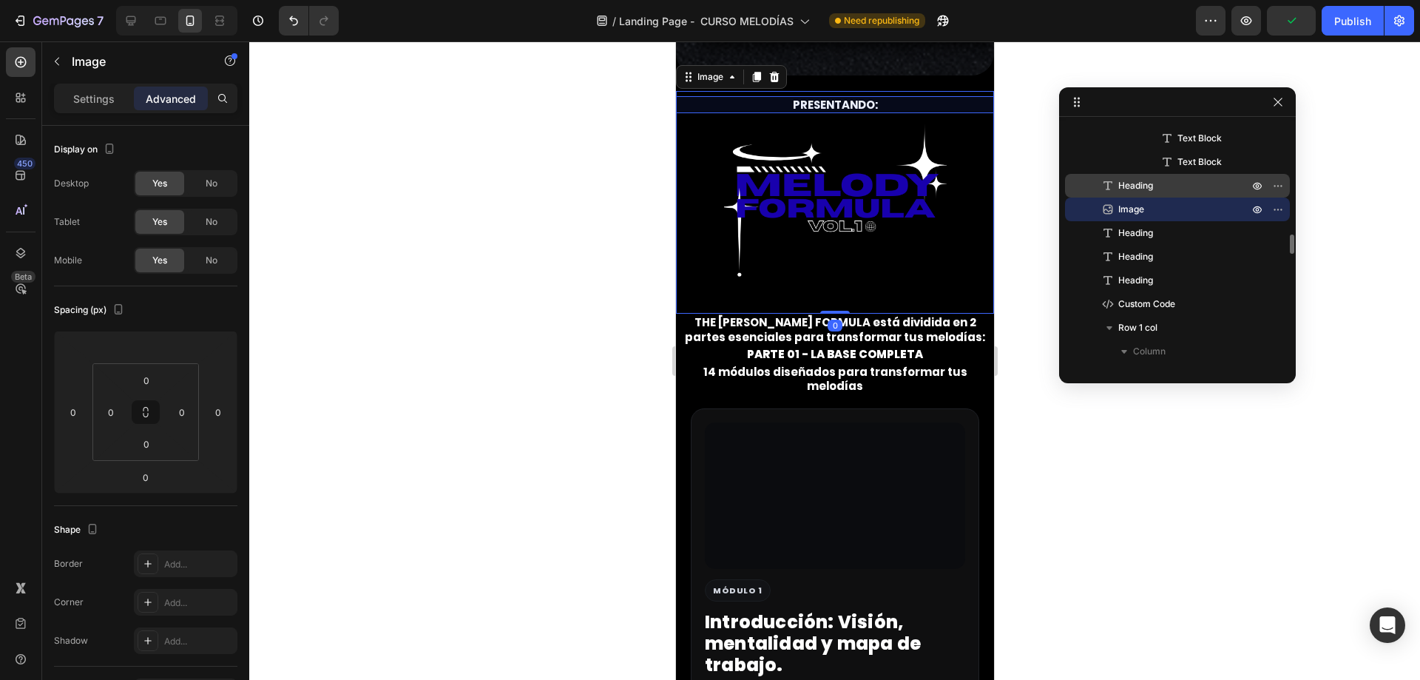
click at [1182, 197] on div "Heading" at bounding box center [1177, 186] width 213 height 24
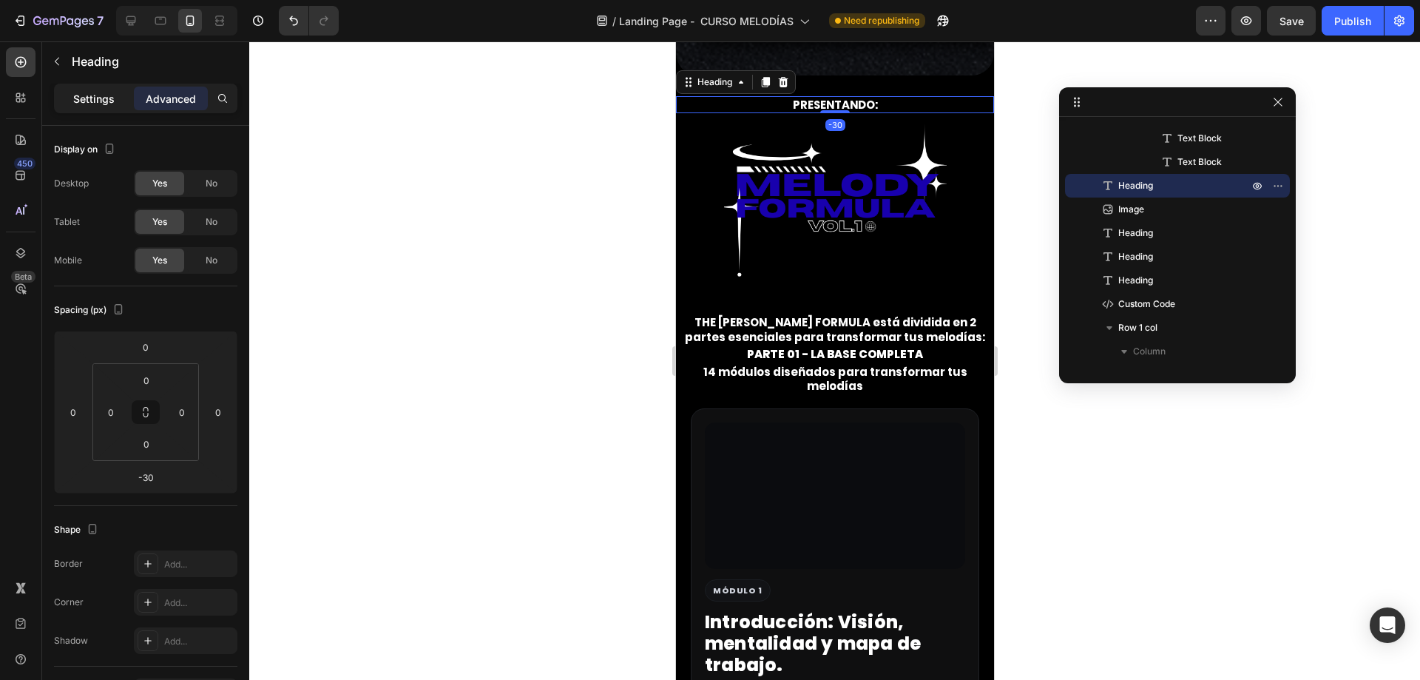
click at [90, 104] on p "Settings" at bounding box center [93, 99] width 41 height 16
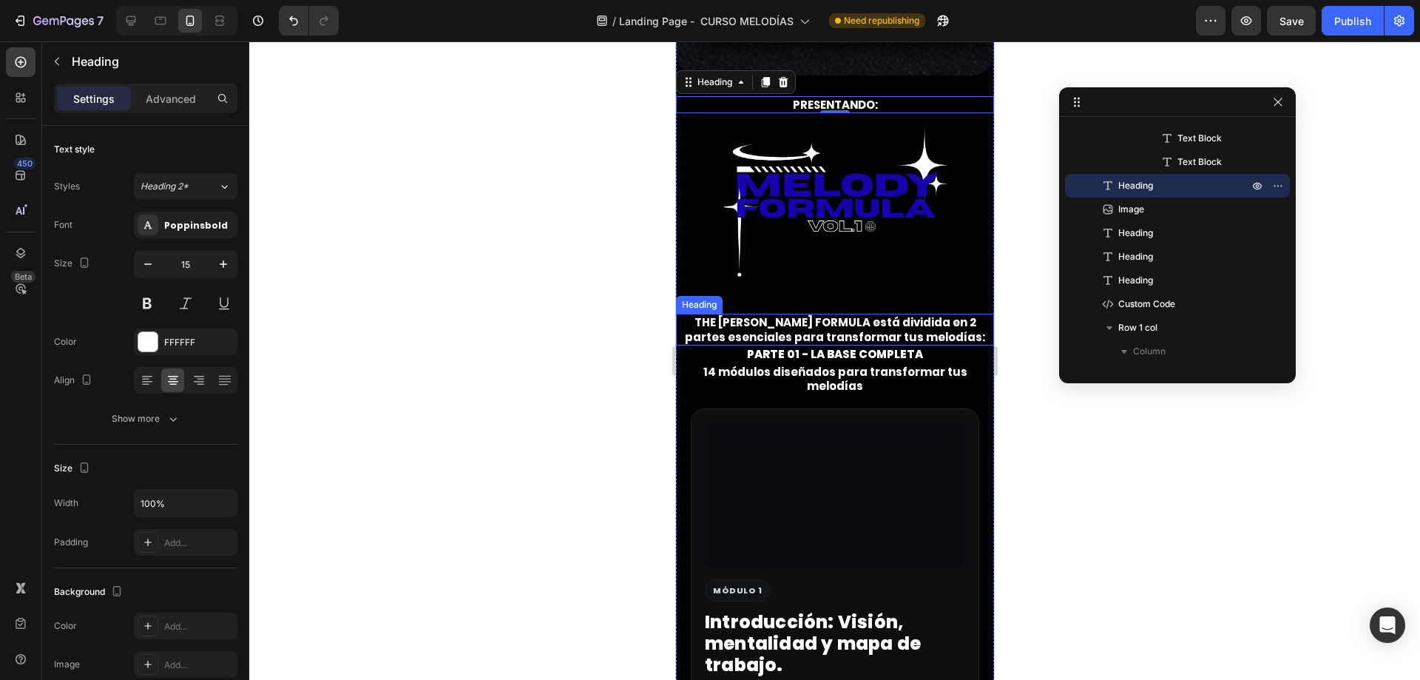
click at [859, 336] on h2 "THE [PERSON_NAME] FORMULA está dividida en 2 partes esenciales para transformar…" at bounding box center [834, 330] width 318 height 32
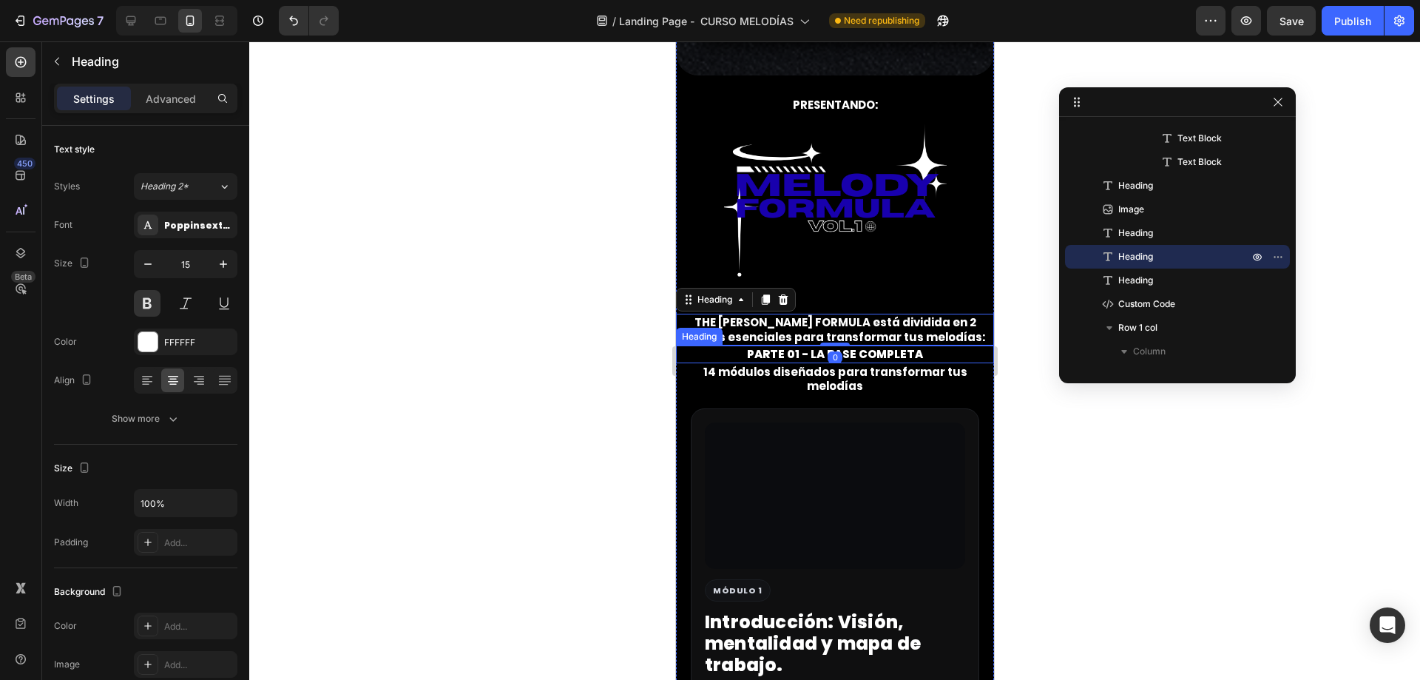
click at [871, 348] on strong "PARTE 01 - LA BASE COMPLETA" at bounding box center [834, 354] width 176 height 16
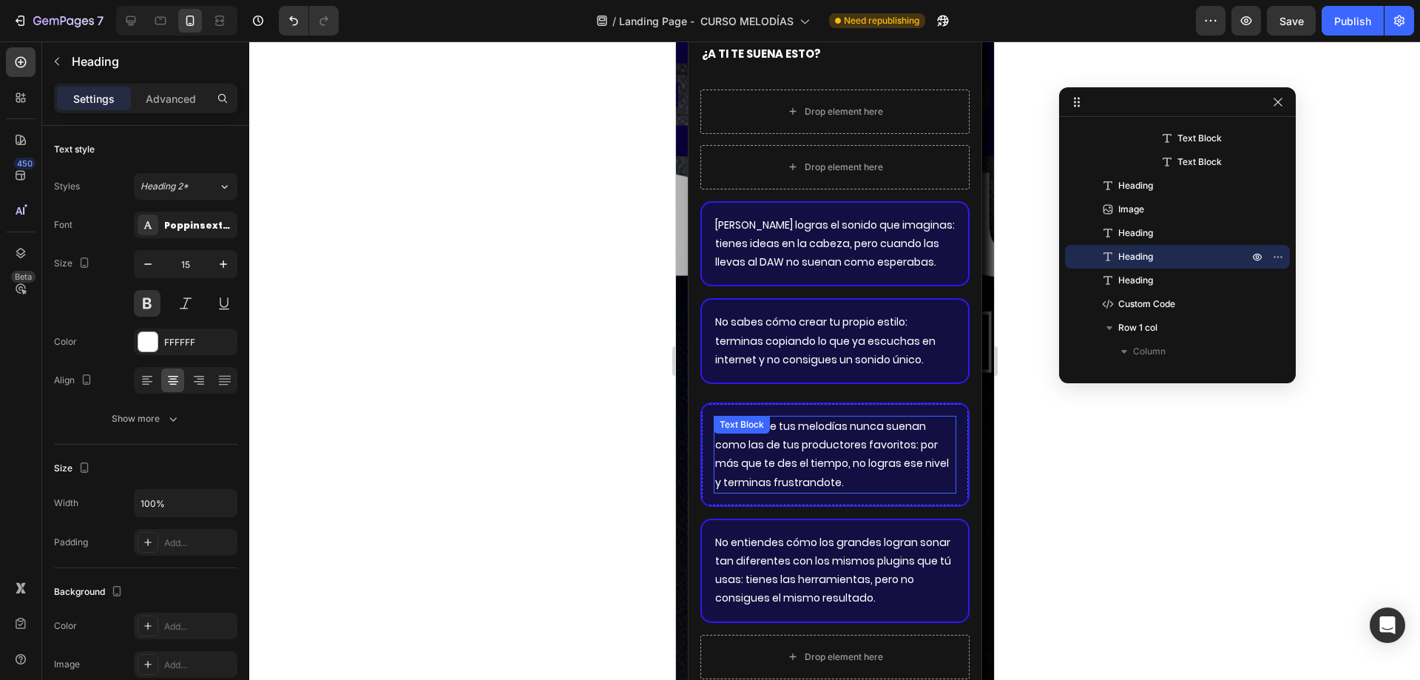
scroll to position [3182, 0]
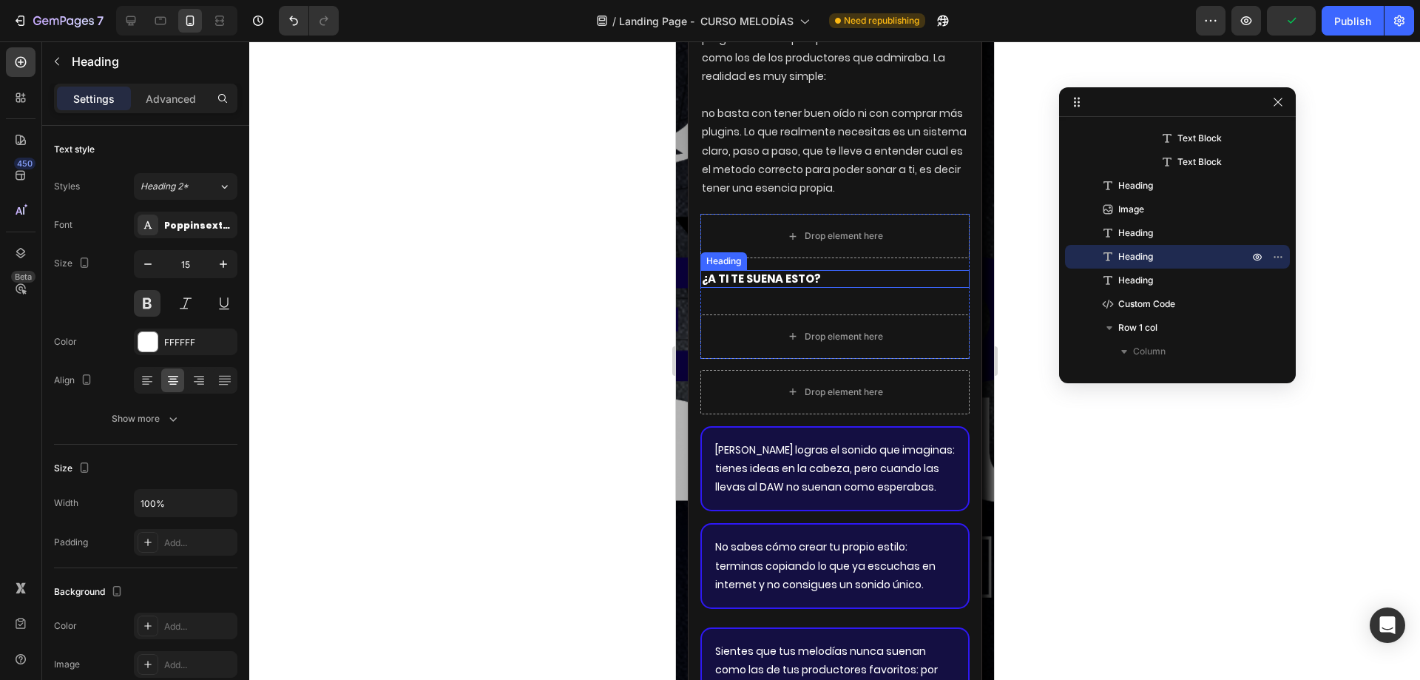
click at [798, 284] on p "¿A TI TE SUENA ESTO?" at bounding box center [834, 278] width 266 height 15
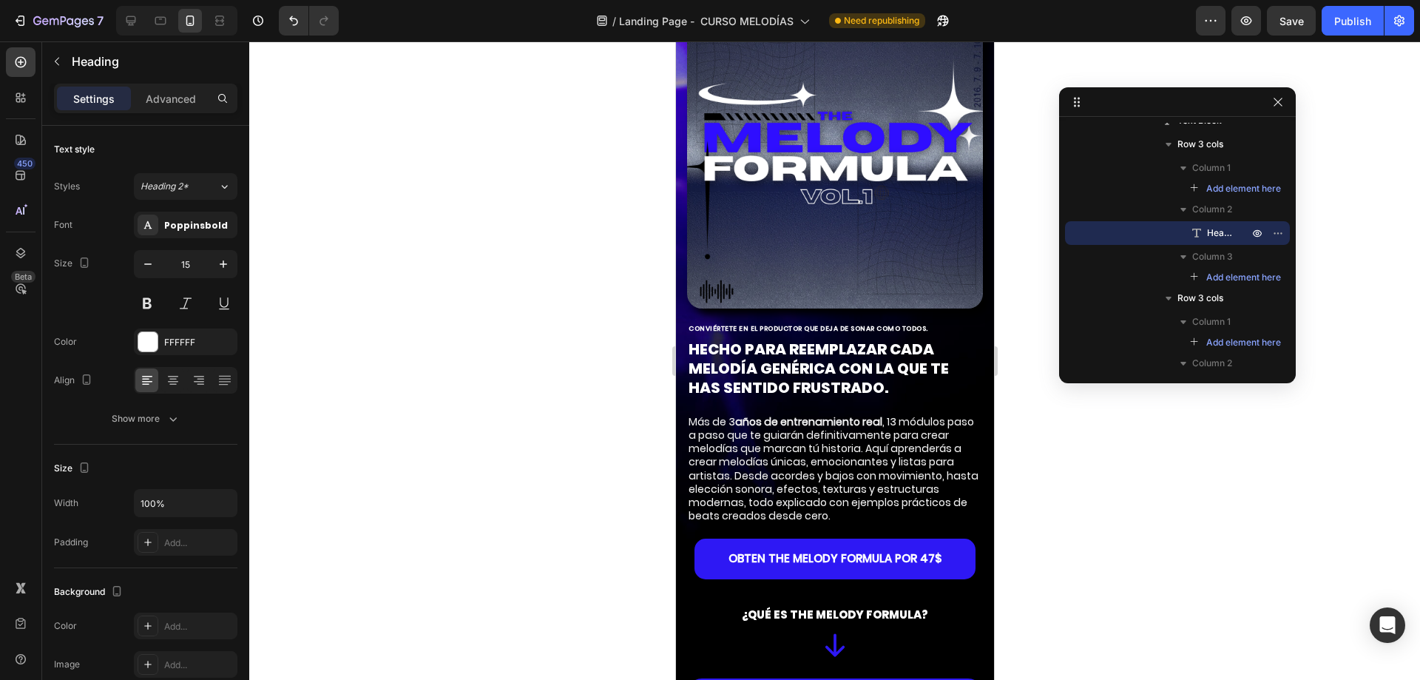
scroll to position [0, 0]
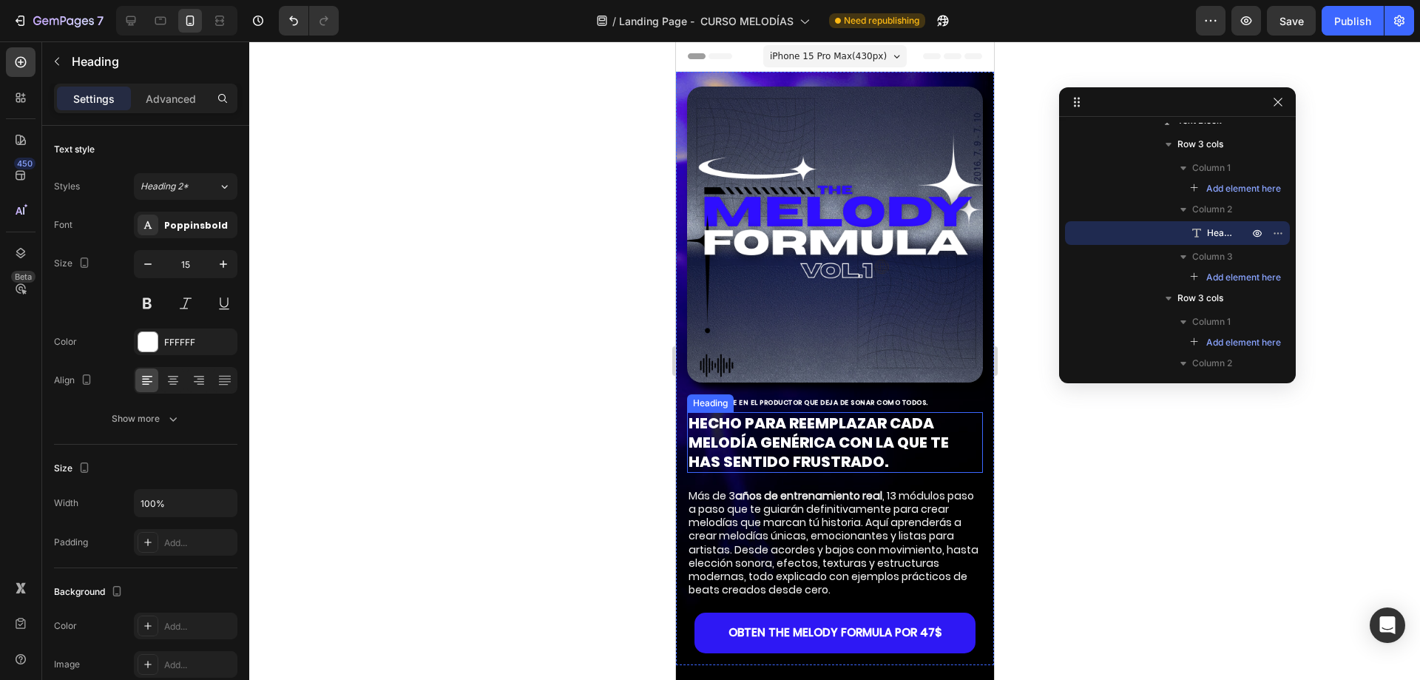
click at [748, 441] on strong "HECHO PARA REEMPLAZAR CADA MELODÍA GENÉRICA CON LA QUE TE HAS SENTIDO FRUSTRADO." at bounding box center [818, 442] width 260 height 59
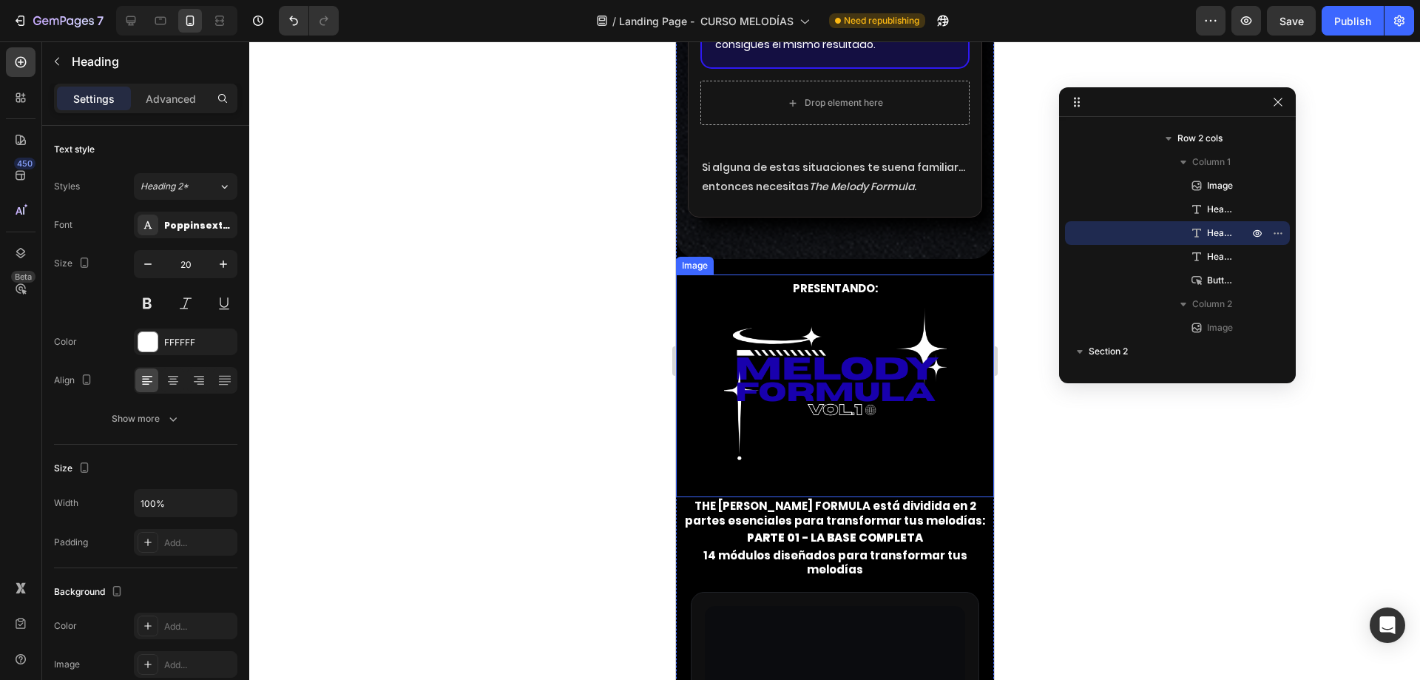
scroll to position [4215, 0]
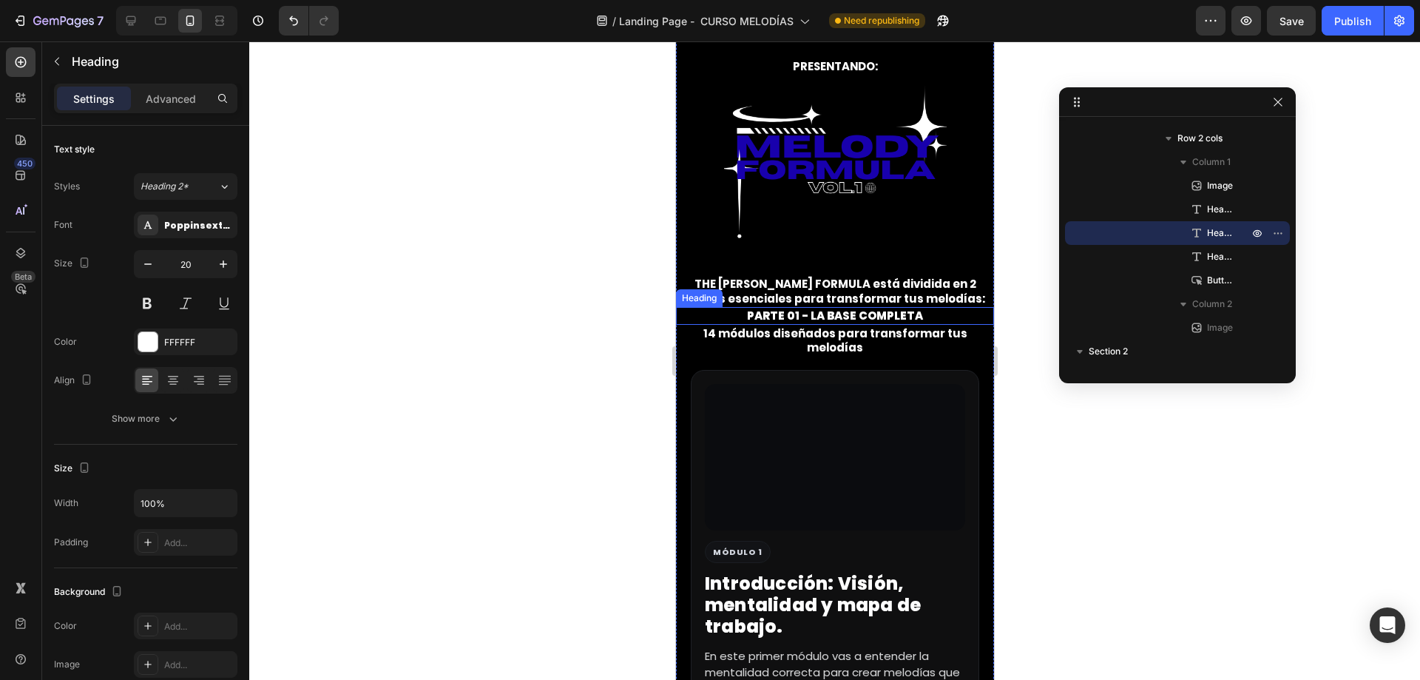
click at [825, 314] on strong "PARTE 01 - LA BASE COMPLETA" at bounding box center [834, 316] width 176 height 16
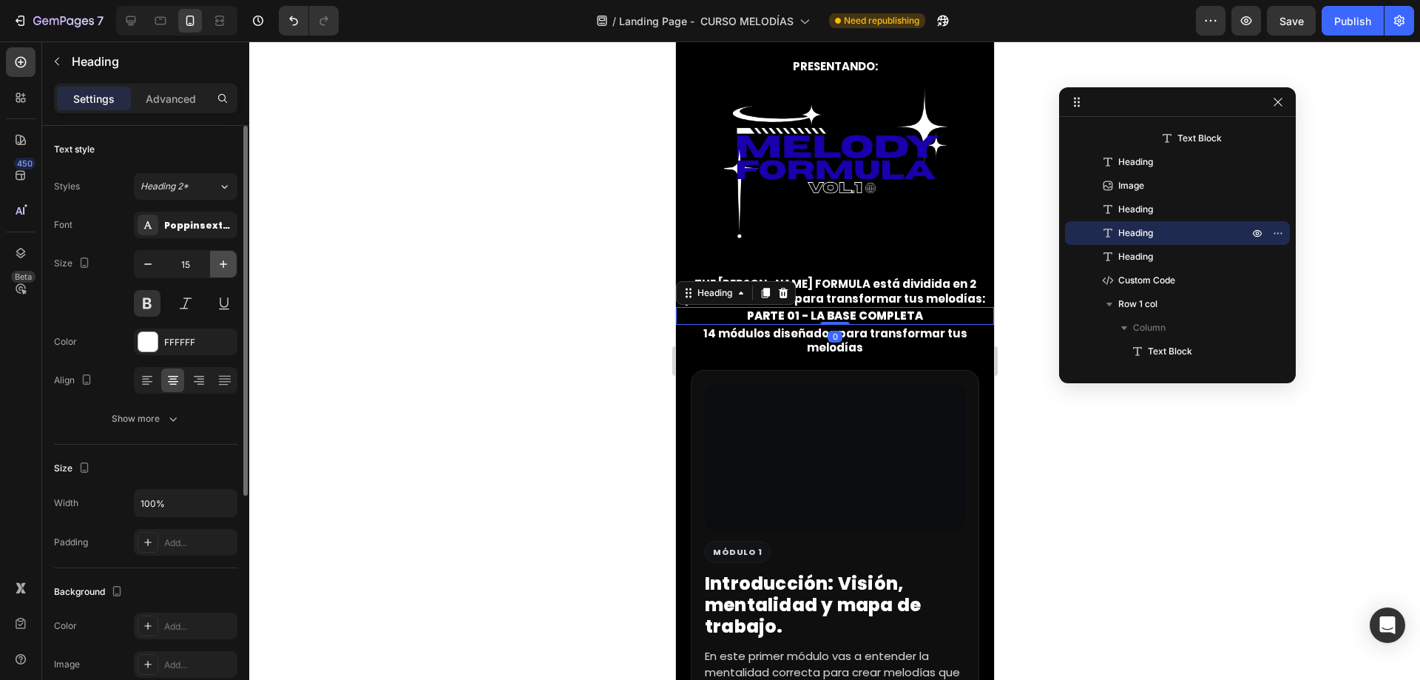
click at [229, 266] on icon "button" at bounding box center [223, 264] width 15 height 15
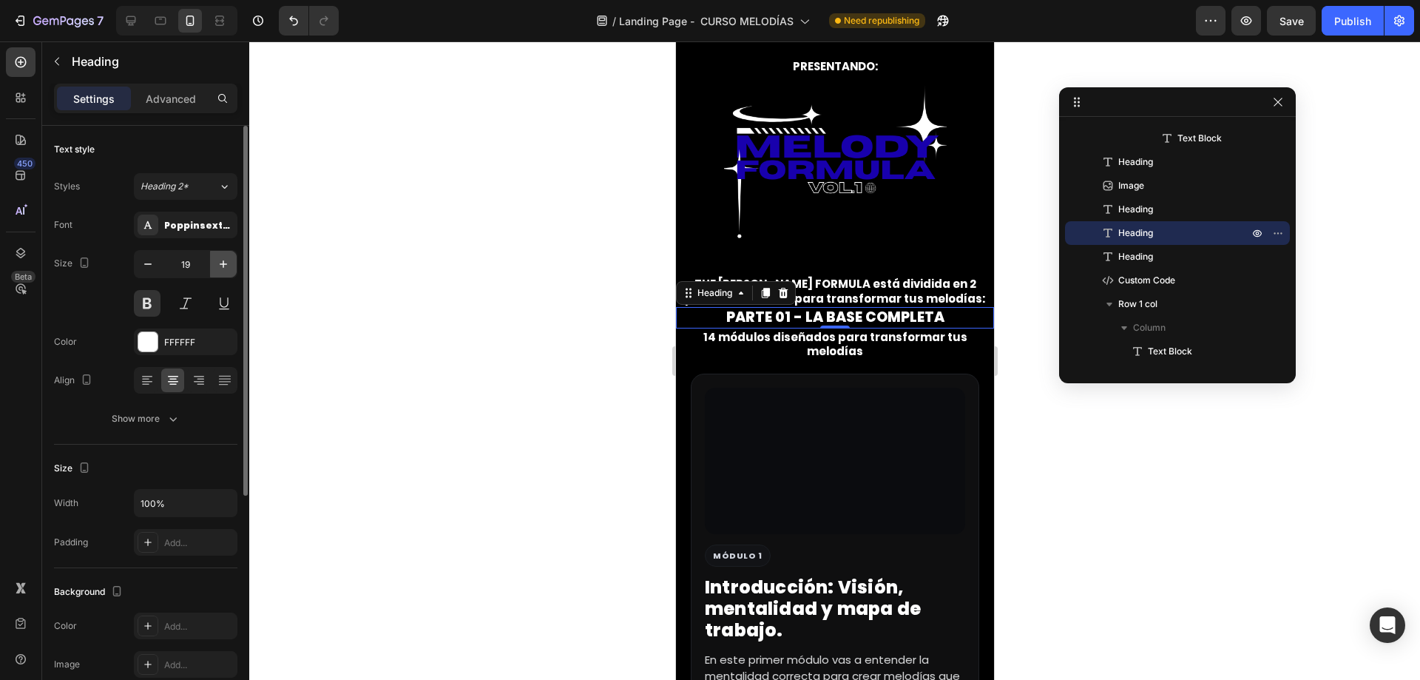
type input "20"
click at [174, 108] on div "Advanced" at bounding box center [171, 99] width 74 height 24
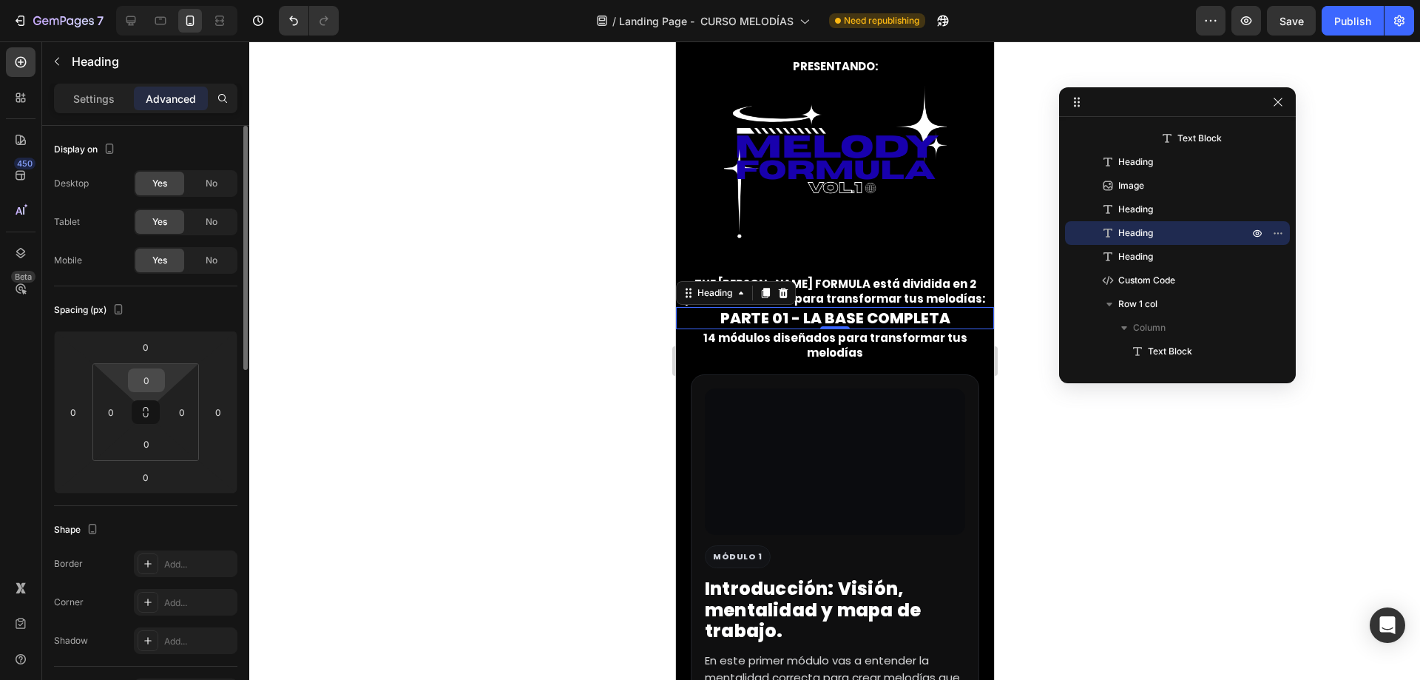
click at [152, 375] on input "0" at bounding box center [147, 380] width 30 height 22
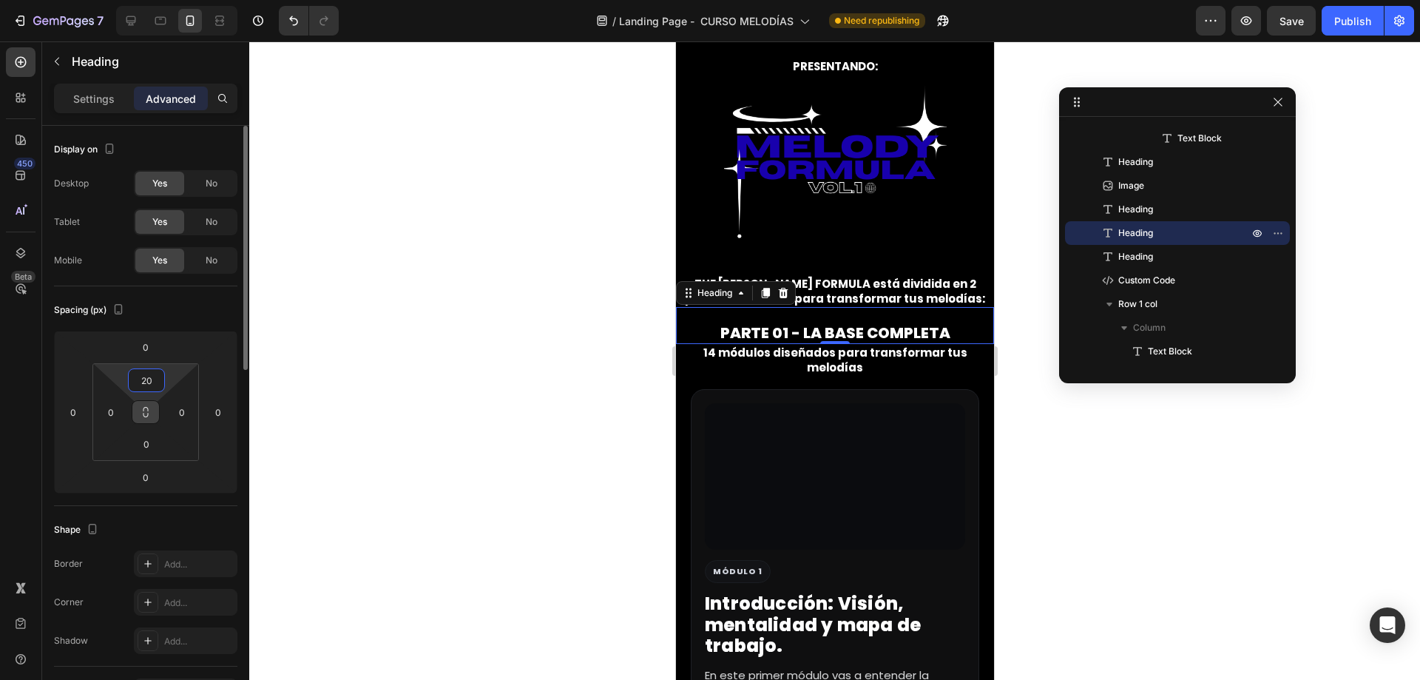
type input "20"
click at [141, 414] on icon at bounding box center [146, 412] width 12 height 12
click at [141, 432] on div "0" at bounding box center [146, 444] width 37 height 24
click at [143, 439] on input "0" at bounding box center [147, 444] width 30 height 22
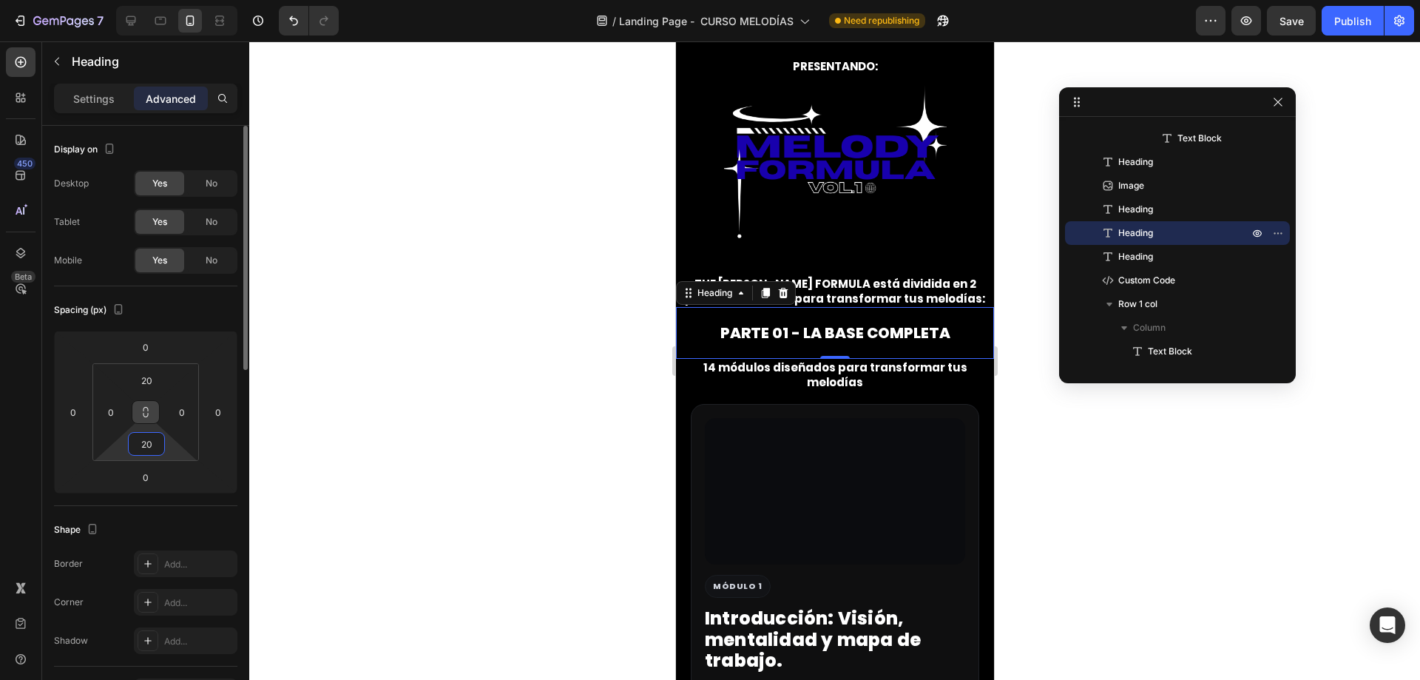
click at [143, 439] on input "20" at bounding box center [147, 444] width 30 height 22
type input "0"
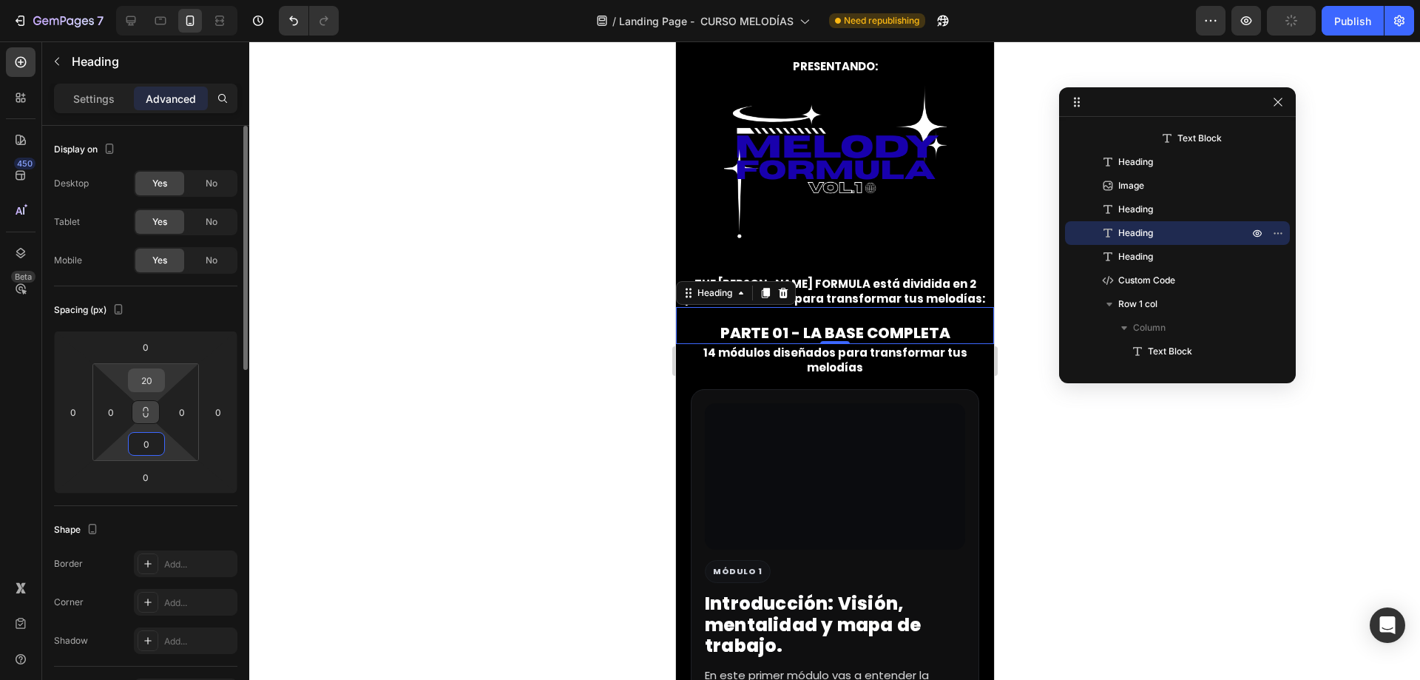
click at [149, 381] on input "20" at bounding box center [147, 380] width 30 height 22
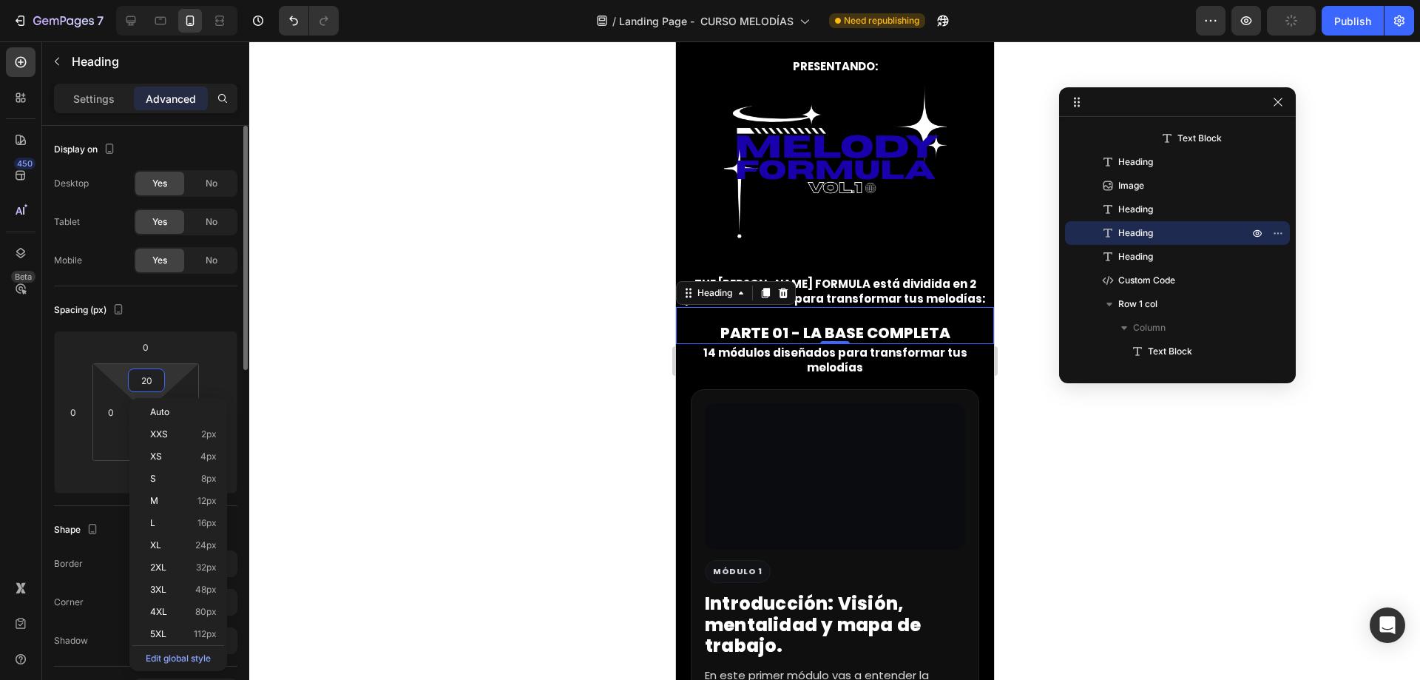
click at [149, 381] on input "20" at bounding box center [147, 380] width 30 height 22
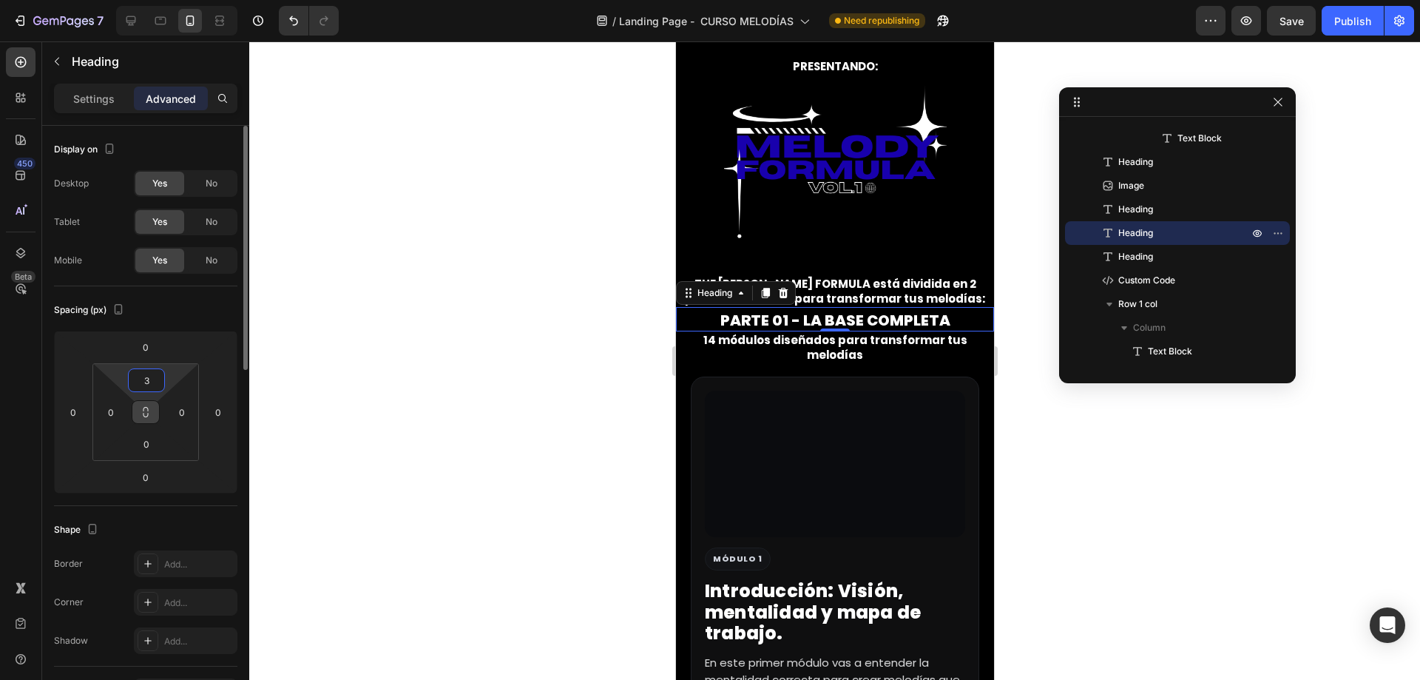
click at [149, 381] on input "3" at bounding box center [147, 380] width 30 height 22
type input "25"
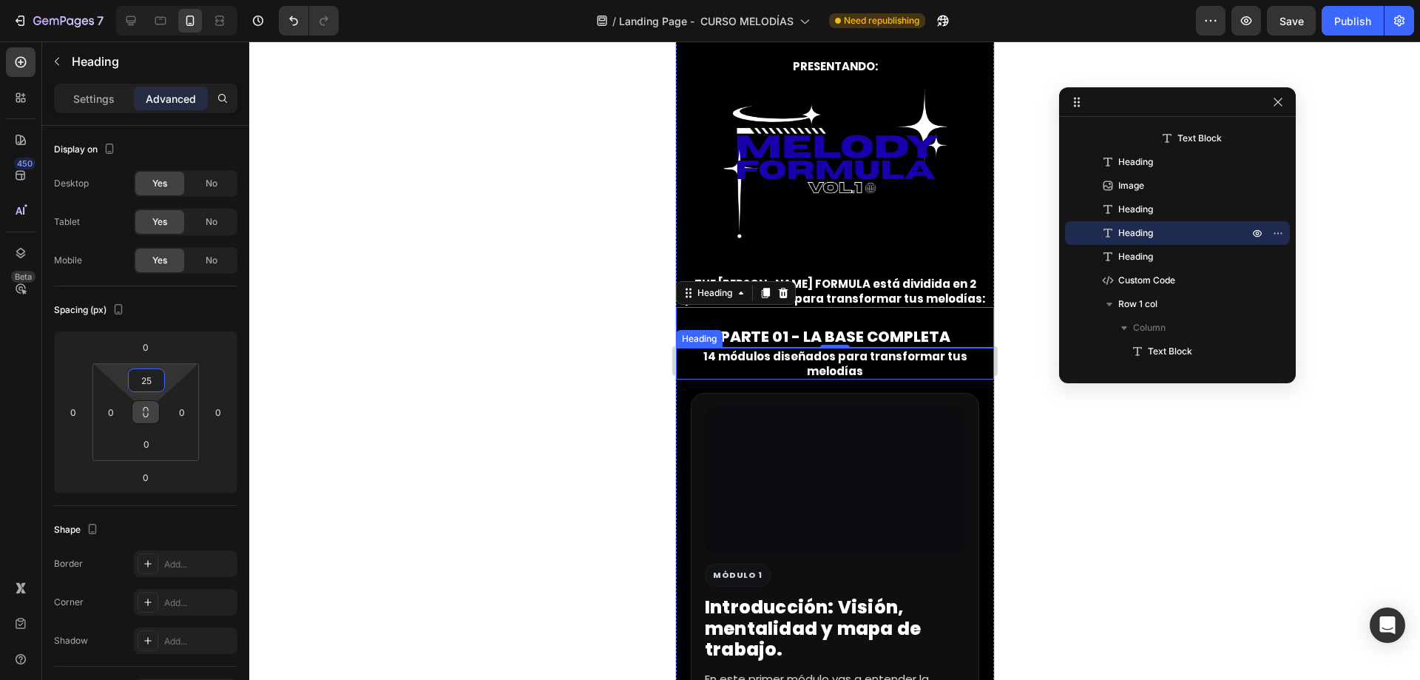
click at [818, 349] on p "14 módulos diseñados para transformar tus melodías" at bounding box center [834, 363] width 315 height 29
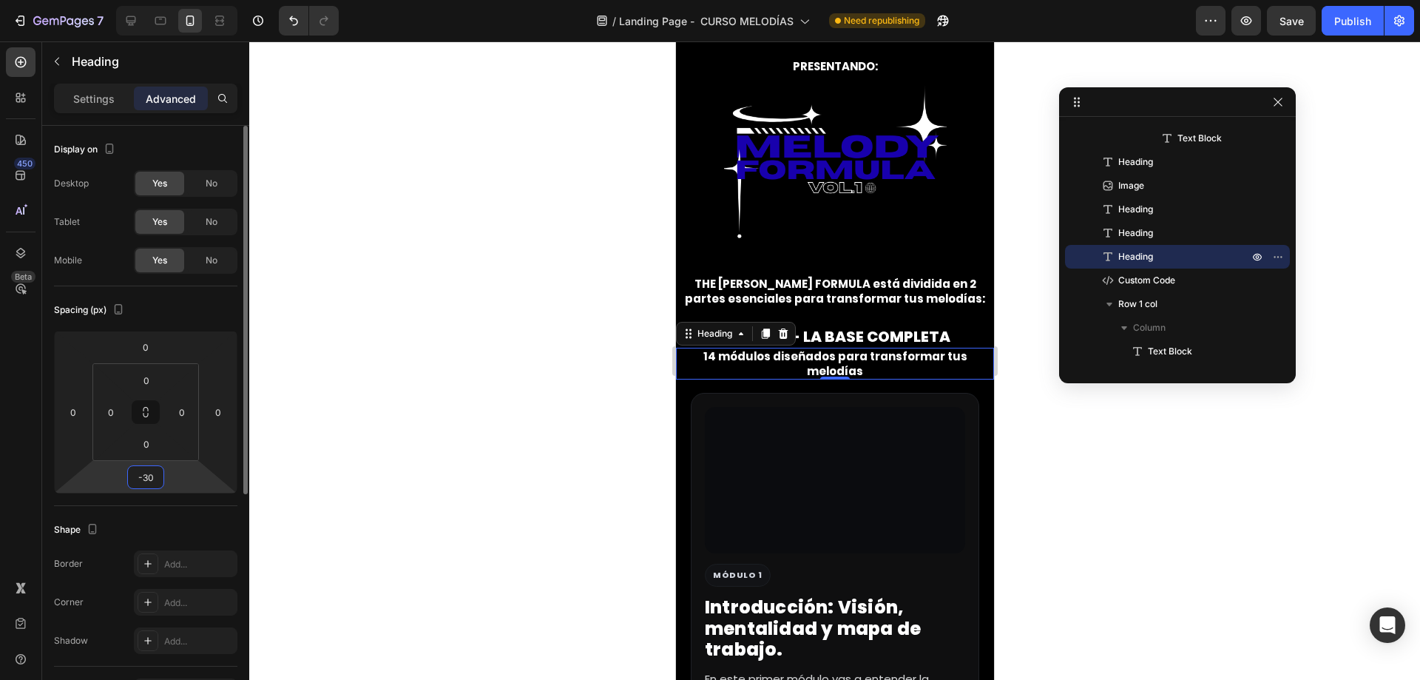
click at [151, 474] on input "-30" at bounding box center [146, 477] width 30 height 22
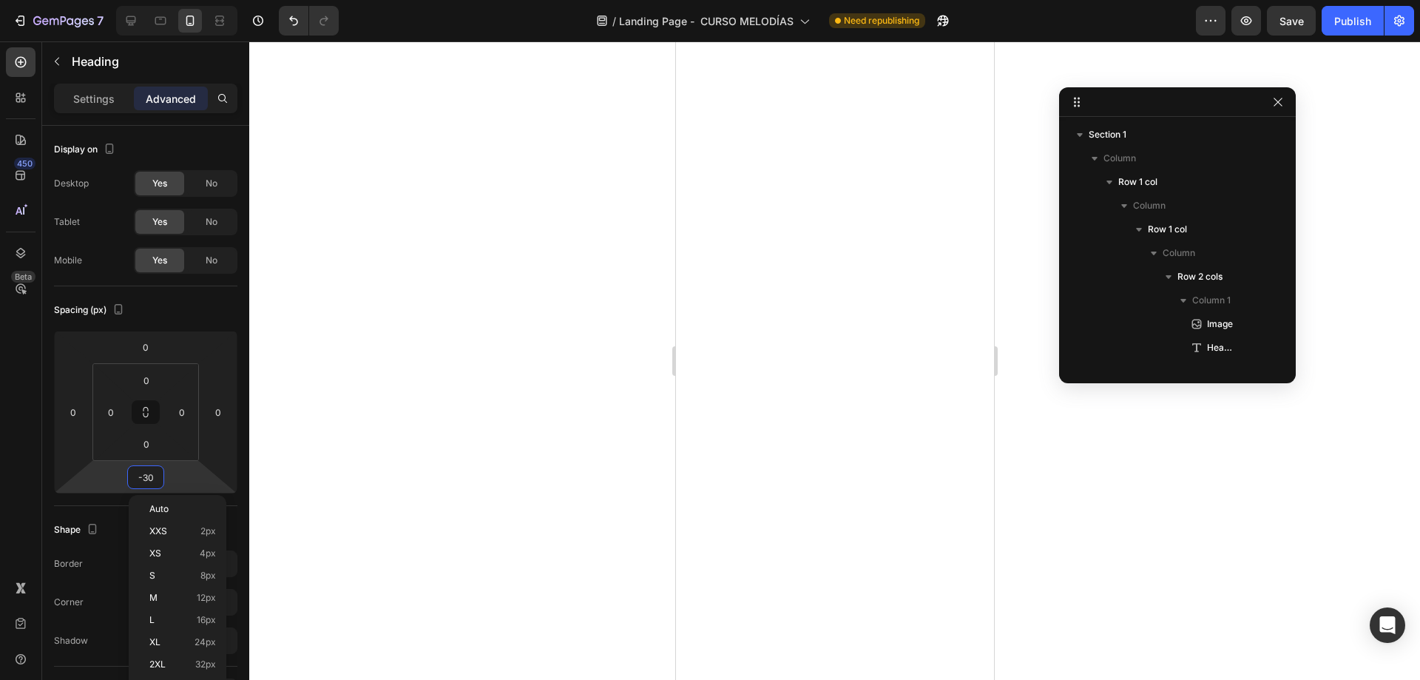
click at [149, 474] on input "-30" at bounding box center [146, 477] width 30 height 22
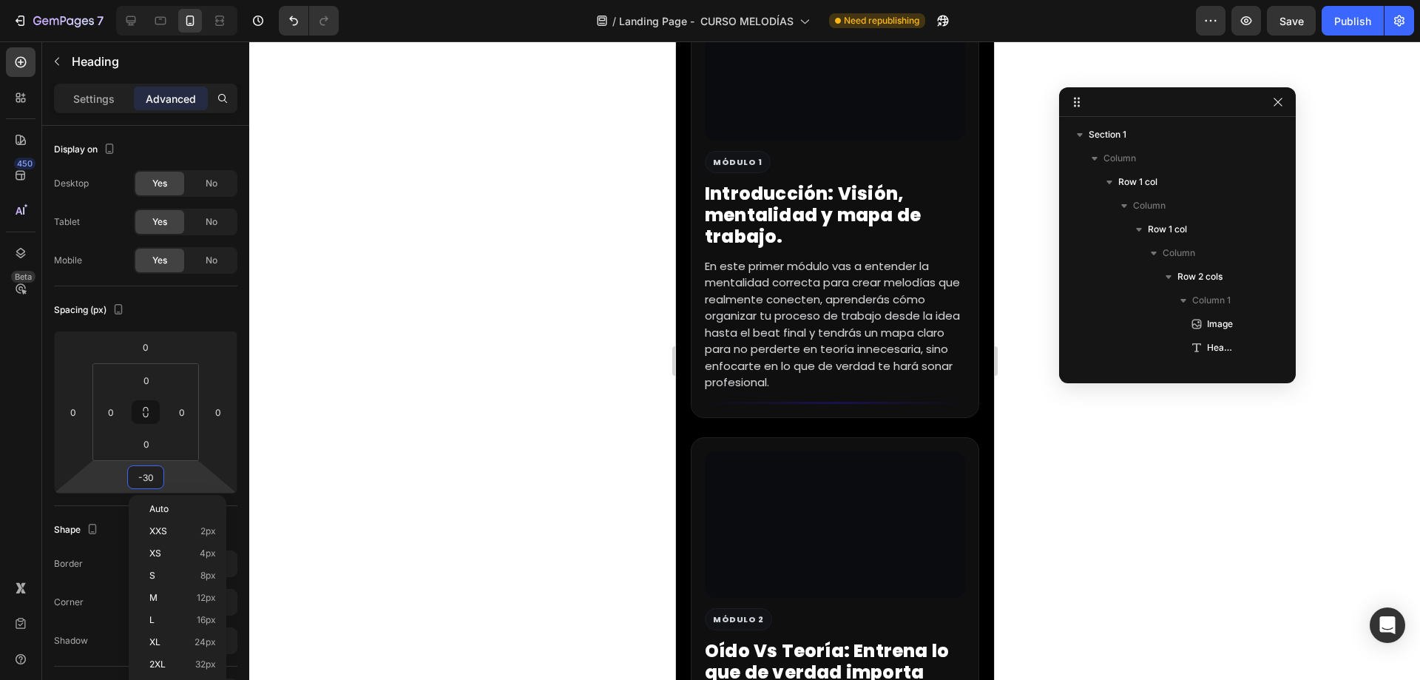
scroll to position [1954, 0]
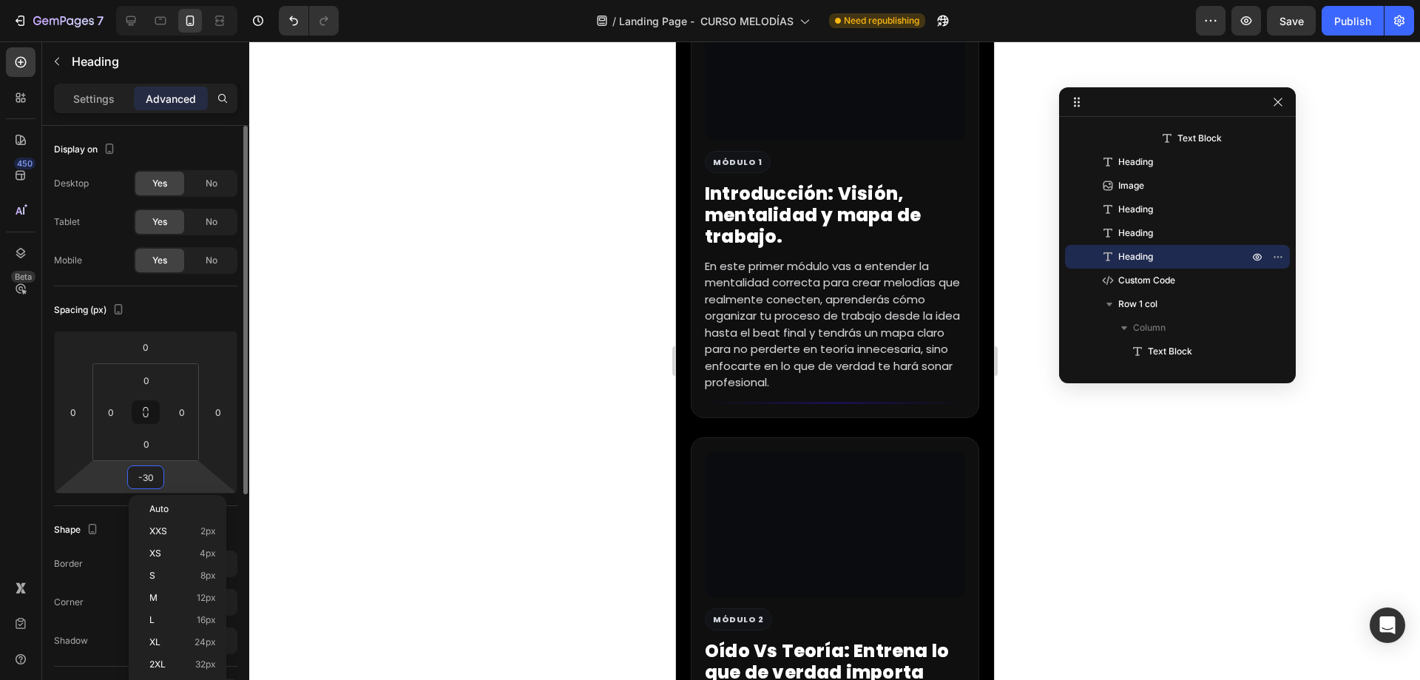
click at [143, 475] on input "-30" at bounding box center [146, 477] width 30 height 22
click at [143, 474] on input "-30" at bounding box center [146, 477] width 30 height 22
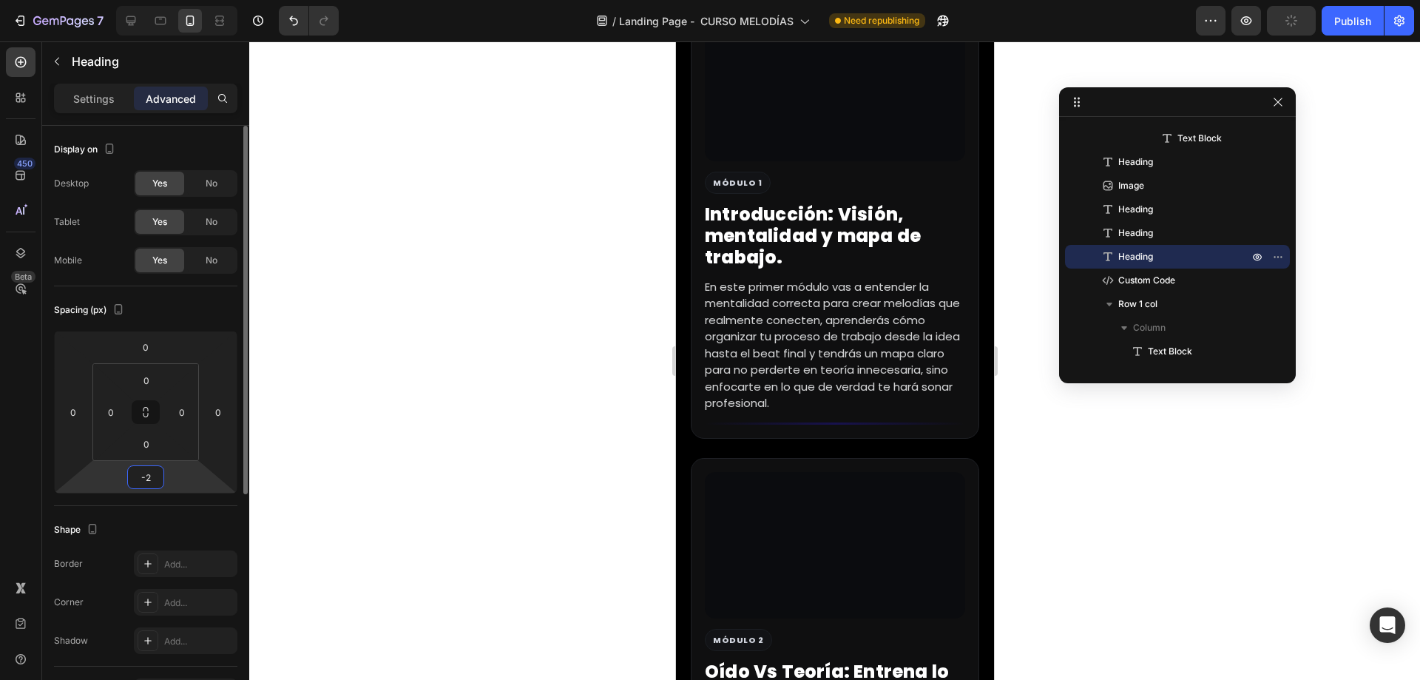
type input "-20"
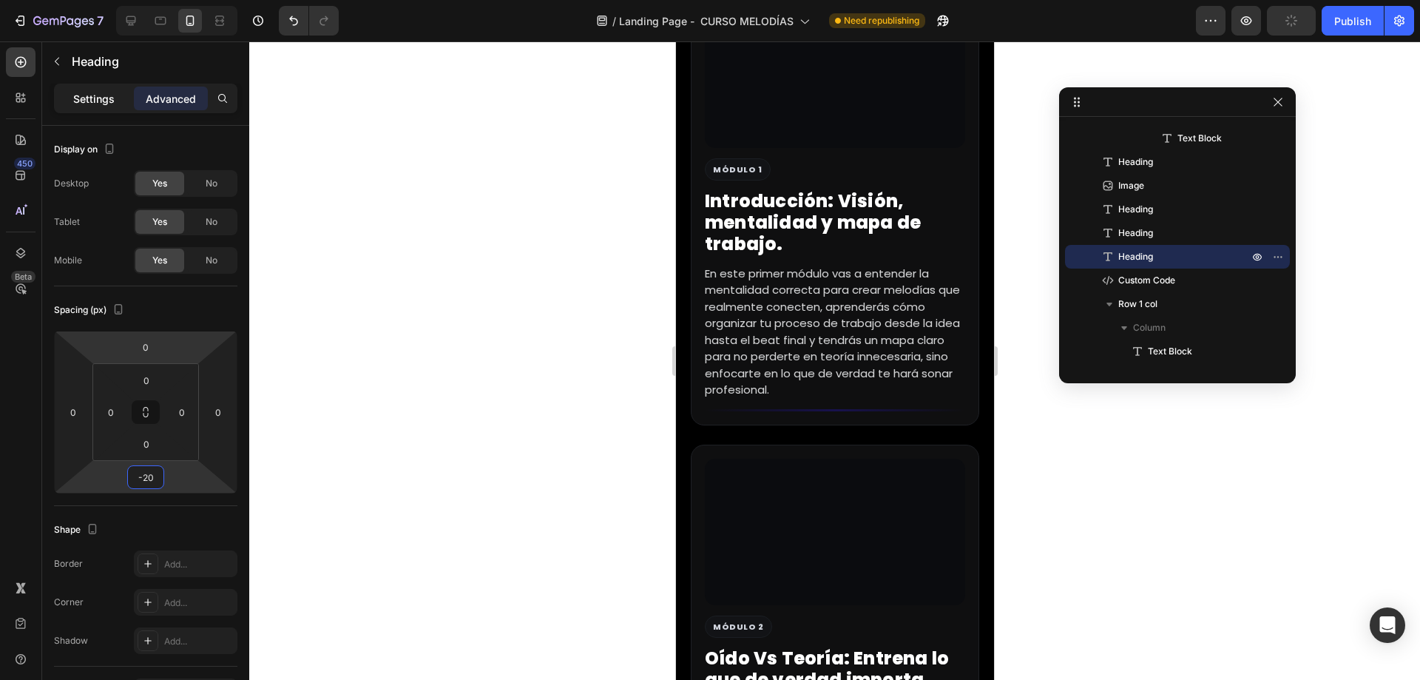
click at [101, 87] on div "Settings" at bounding box center [94, 99] width 74 height 24
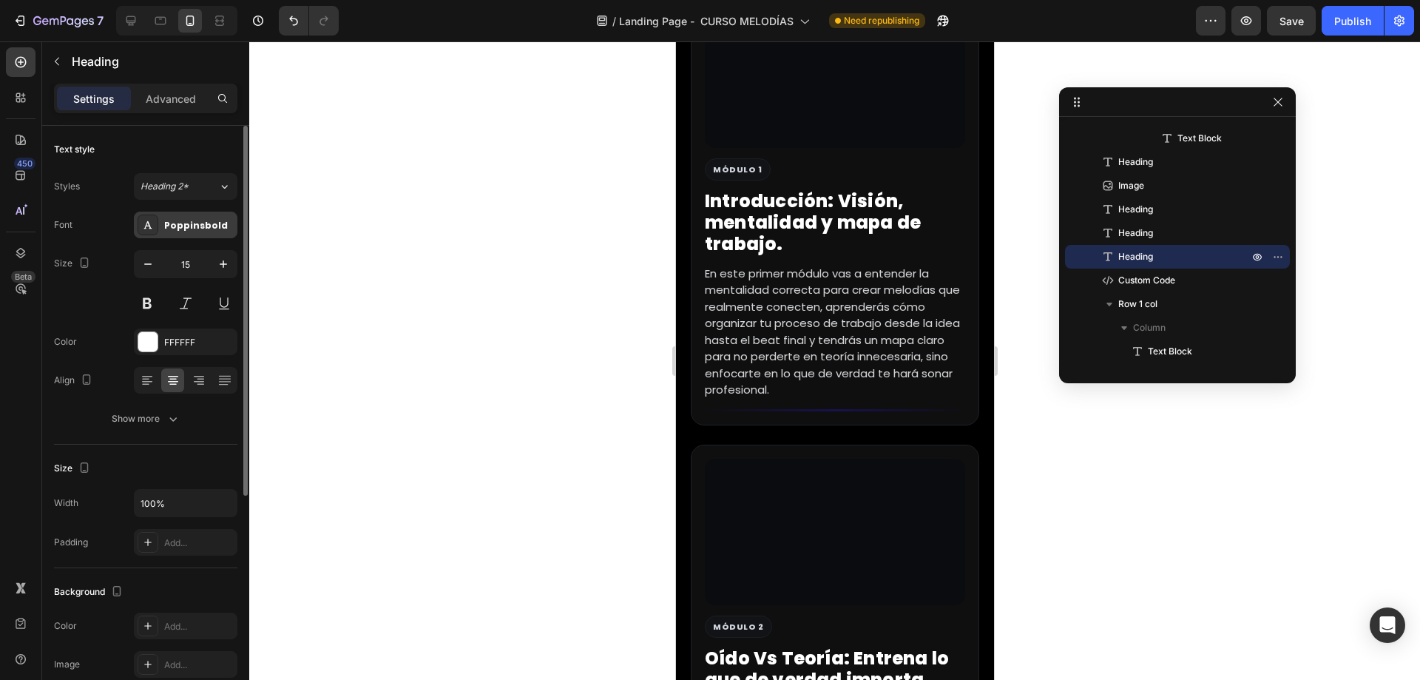
click at [194, 223] on div "Poppinsbold" at bounding box center [199, 225] width 70 height 13
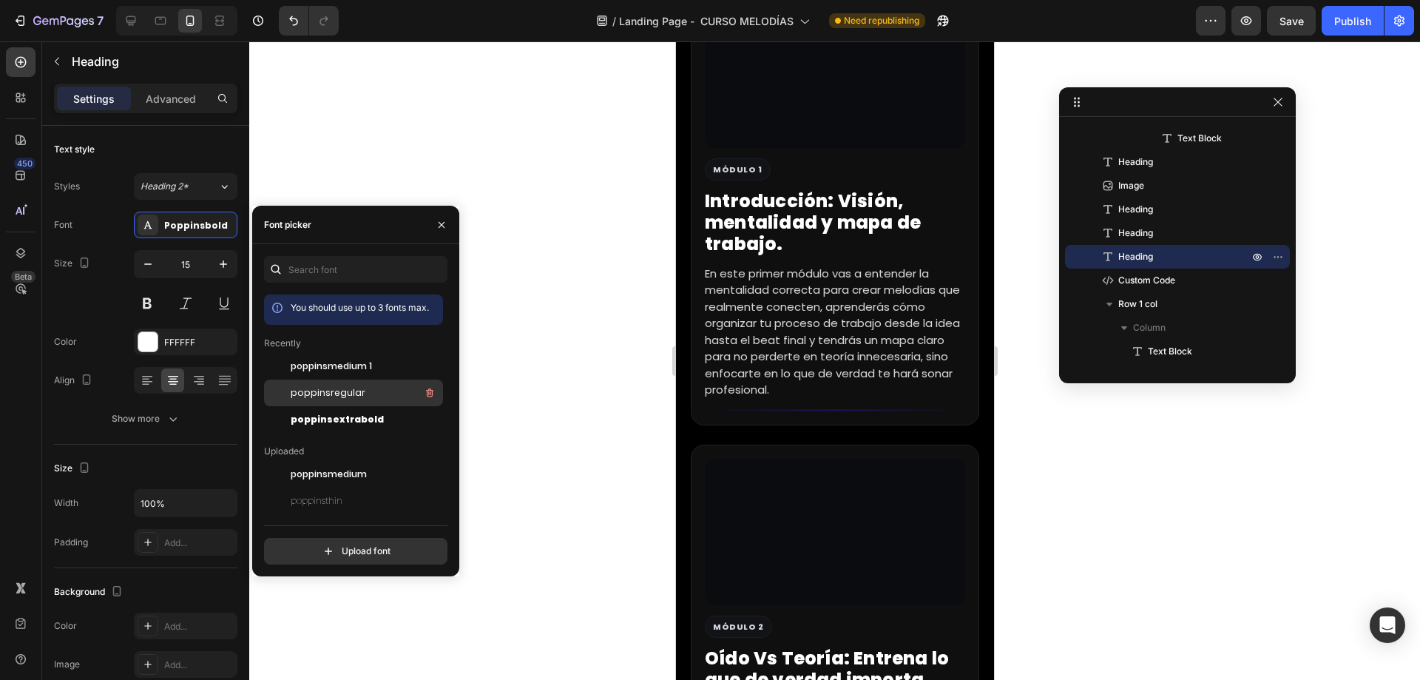
click at [327, 390] on span "poppinsregular" at bounding box center [328, 392] width 75 height 13
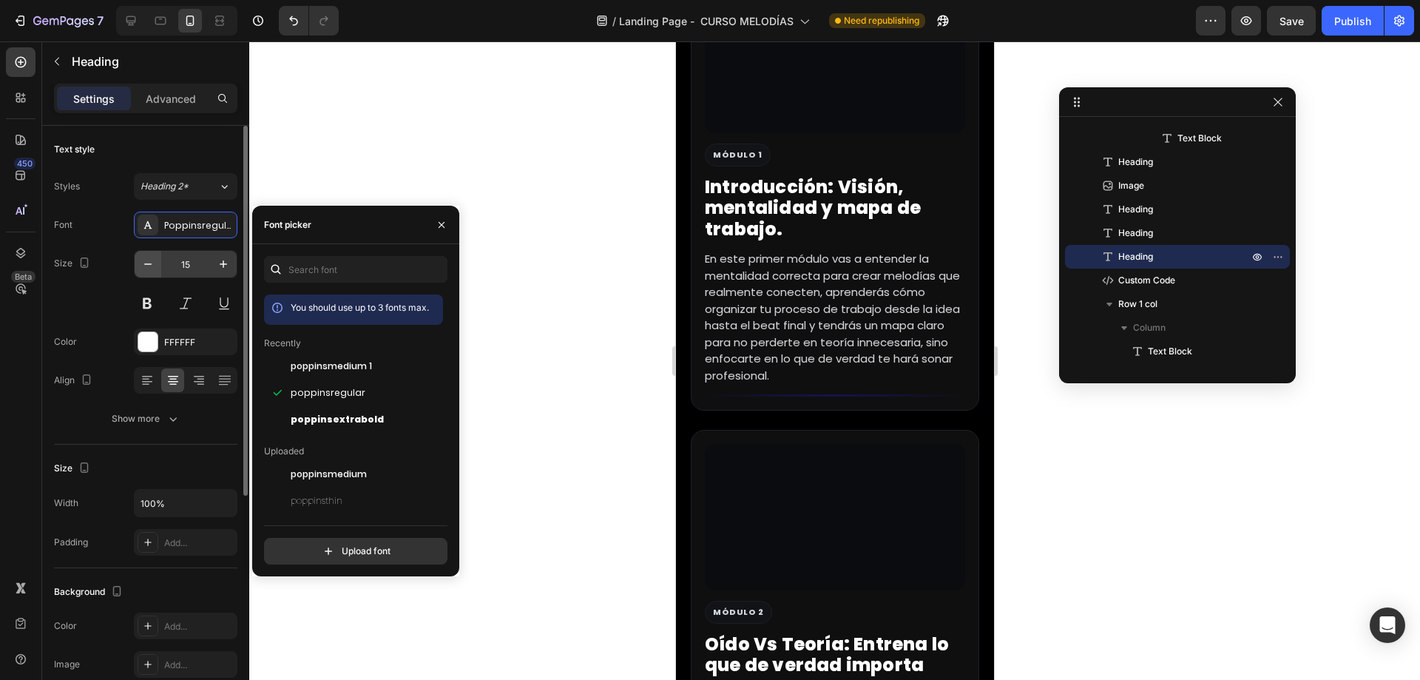
click at [146, 270] on icon "button" at bounding box center [148, 264] width 15 height 15
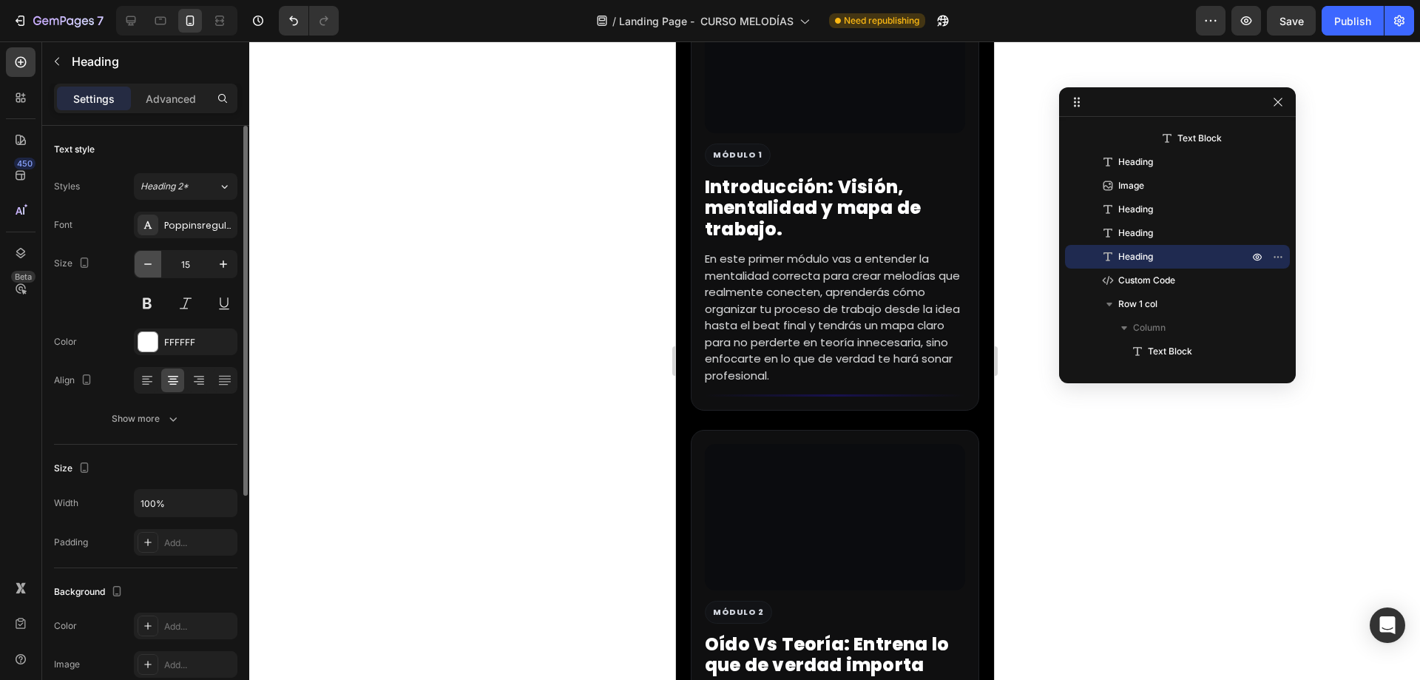
type input "14"
click at [187, 101] on p "Advanced" at bounding box center [171, 99] width 50 height 16
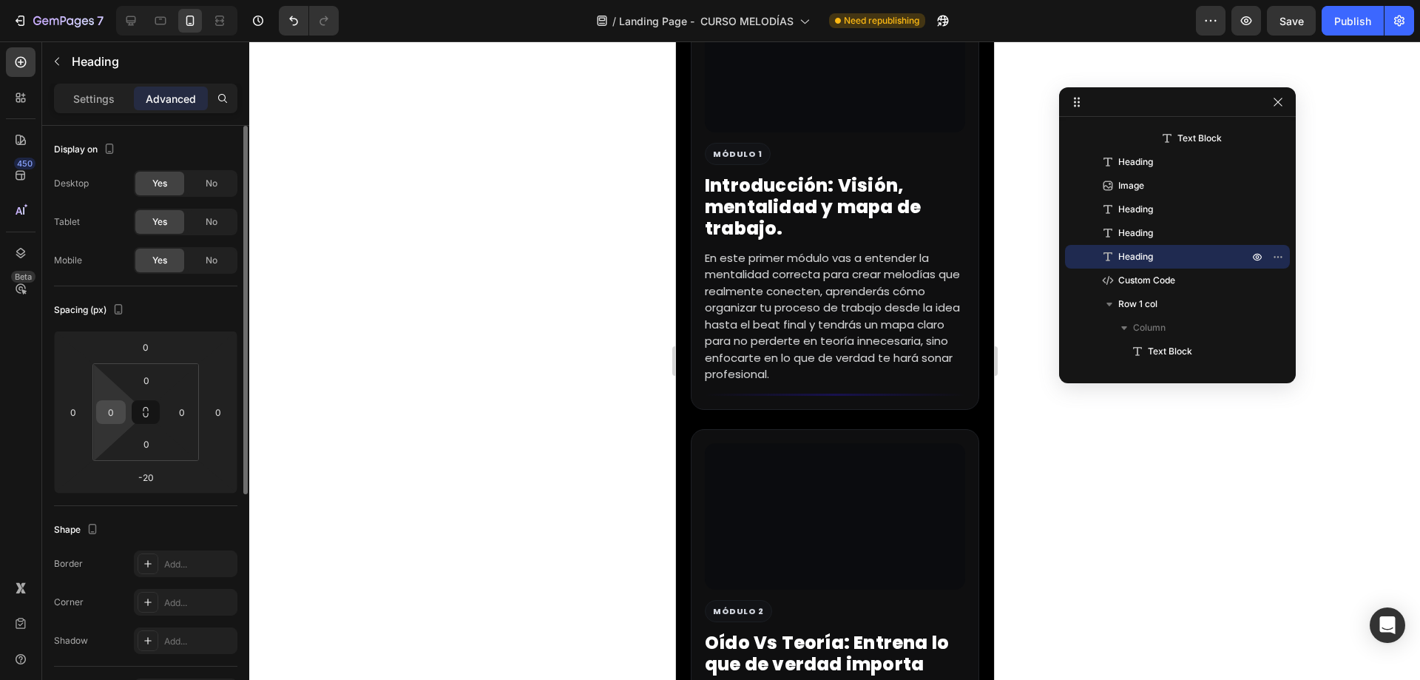
click at [110, 410] on input "0" at bounding box center [111, 412] width 22 height 22
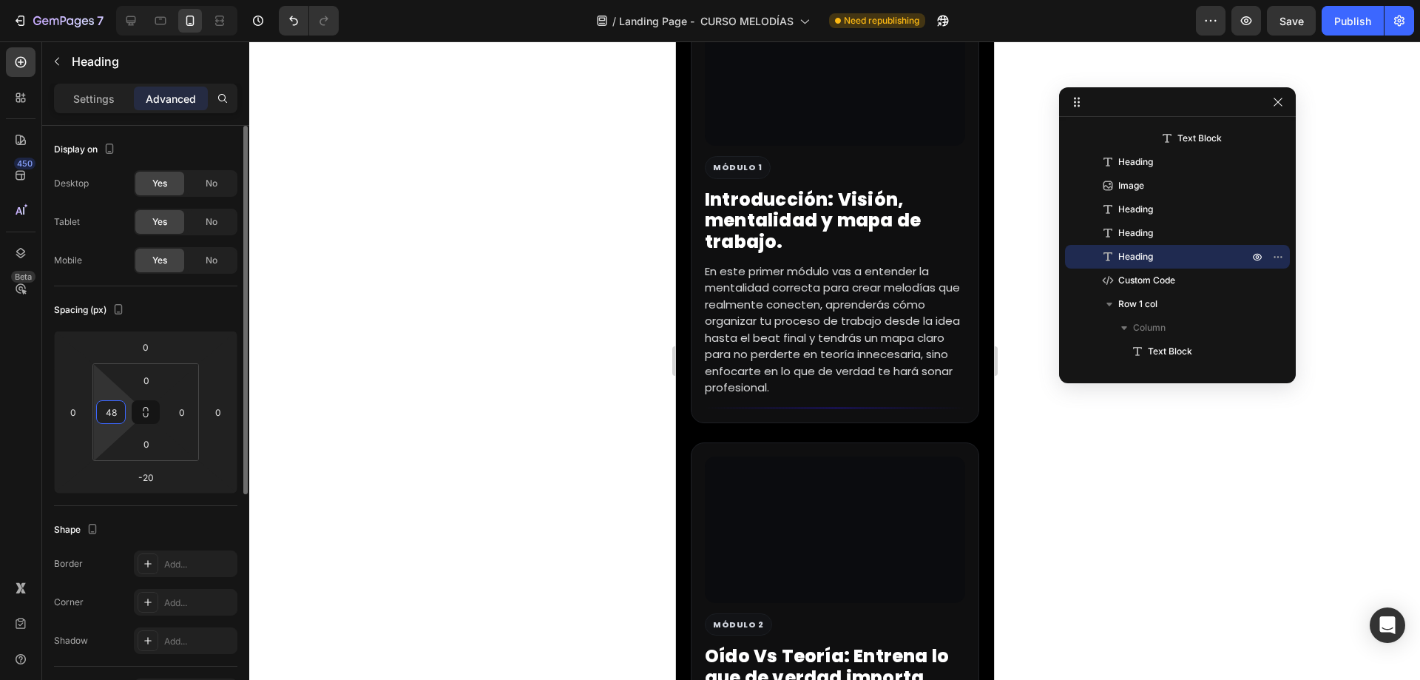
click at [115, 402] on input "48" at bounding box center [111, 412] width 22 height 22
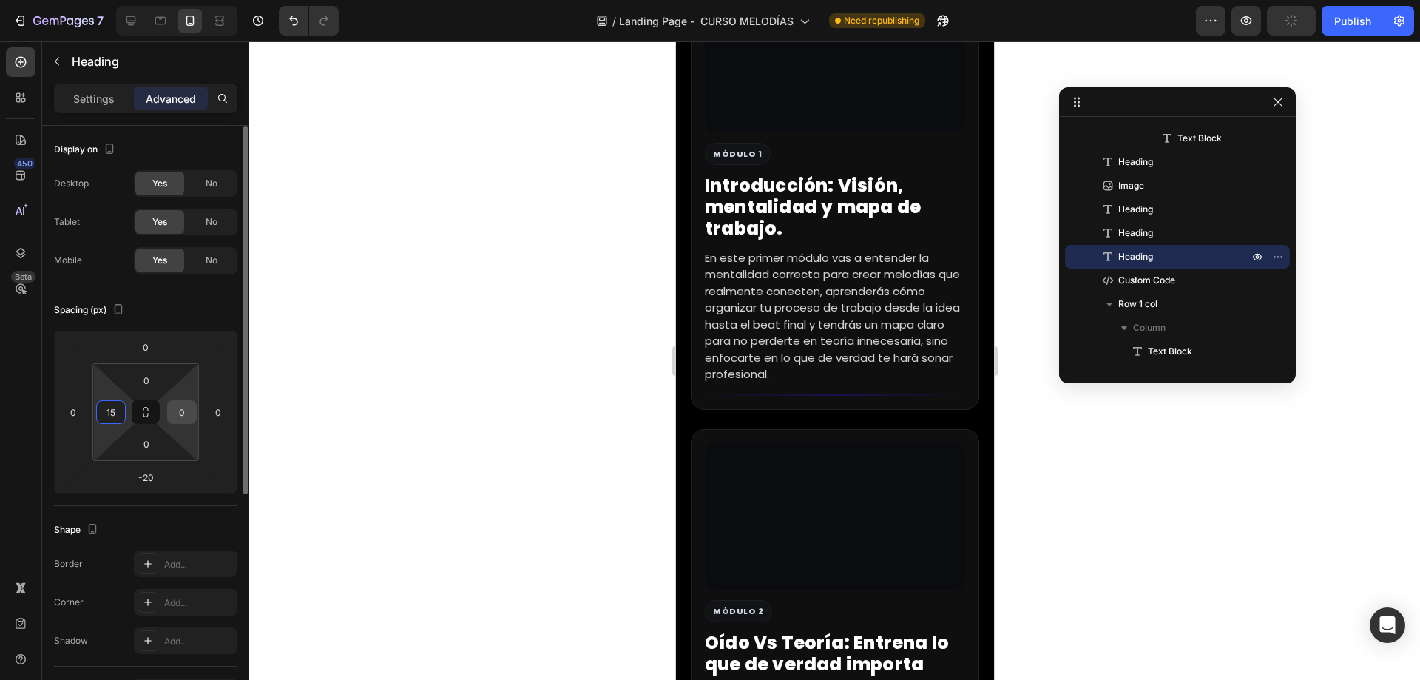
type input "15"
click at [183, 418] on input "0" at bounding box center [182, 412] width 22 height 22
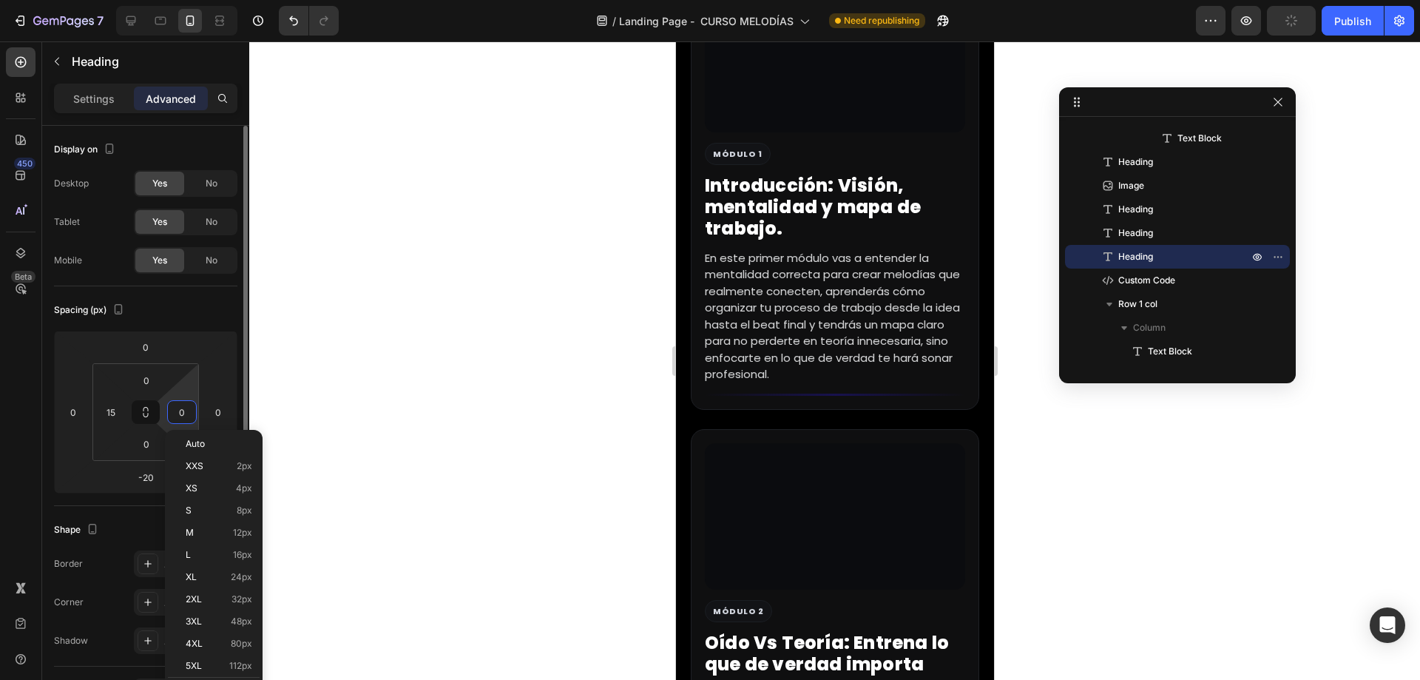
click at [183, 418] on input "0" at bounding box center [182, 412] width 22 height 22
type input "15"
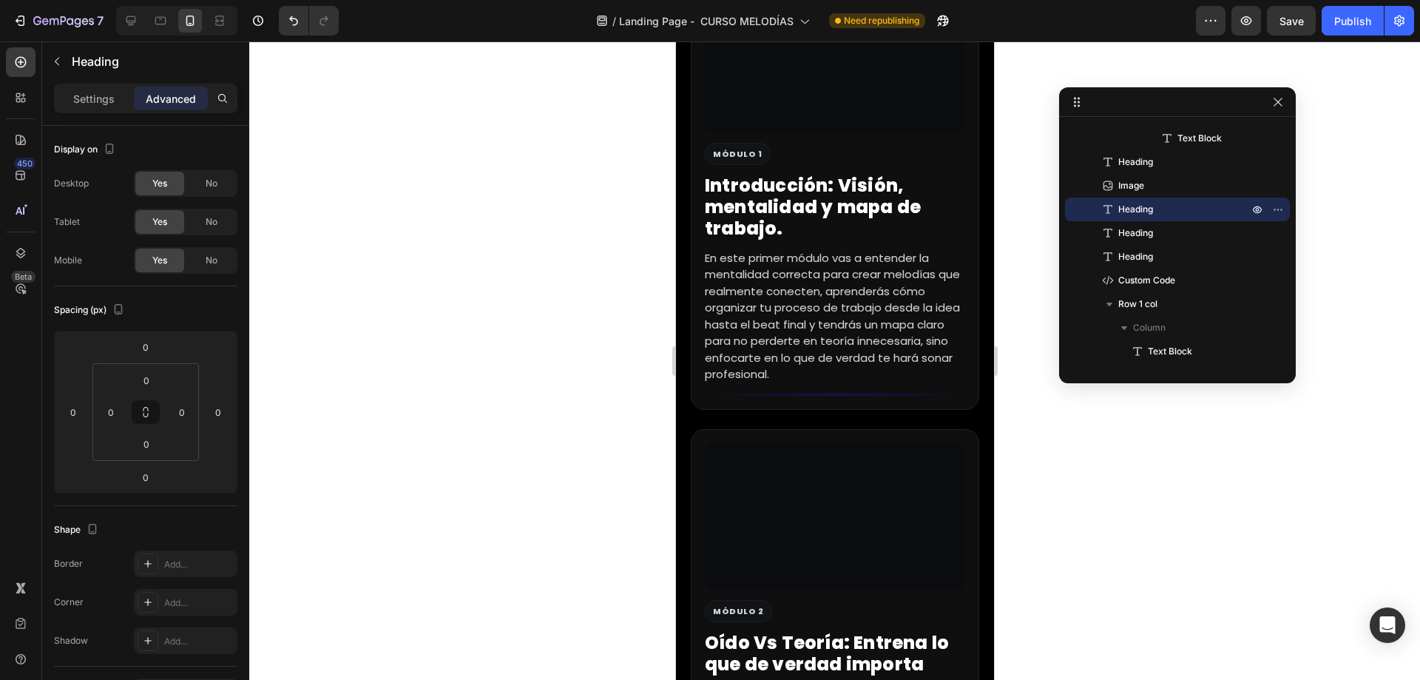
click at [92, 101] on p "Settings" at bounding box center [93, 99] width 41 height 16
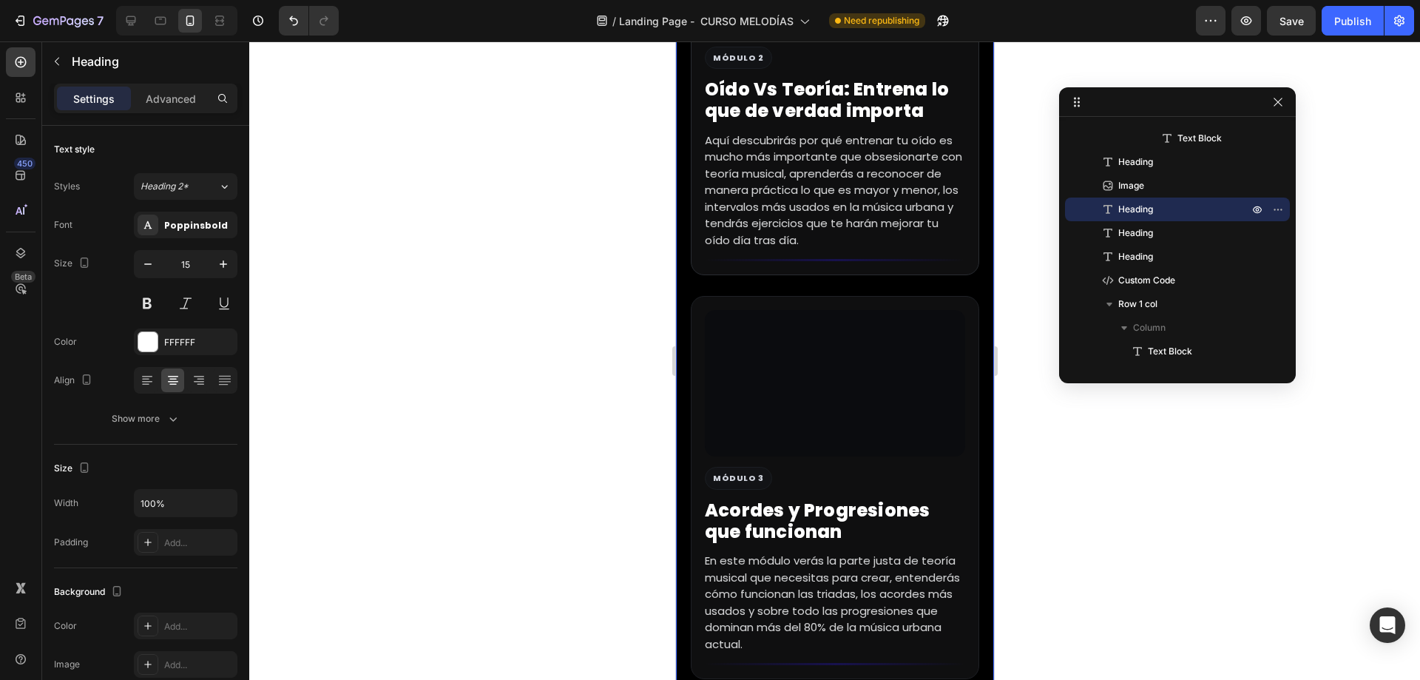
scroll to position [4955, 0]
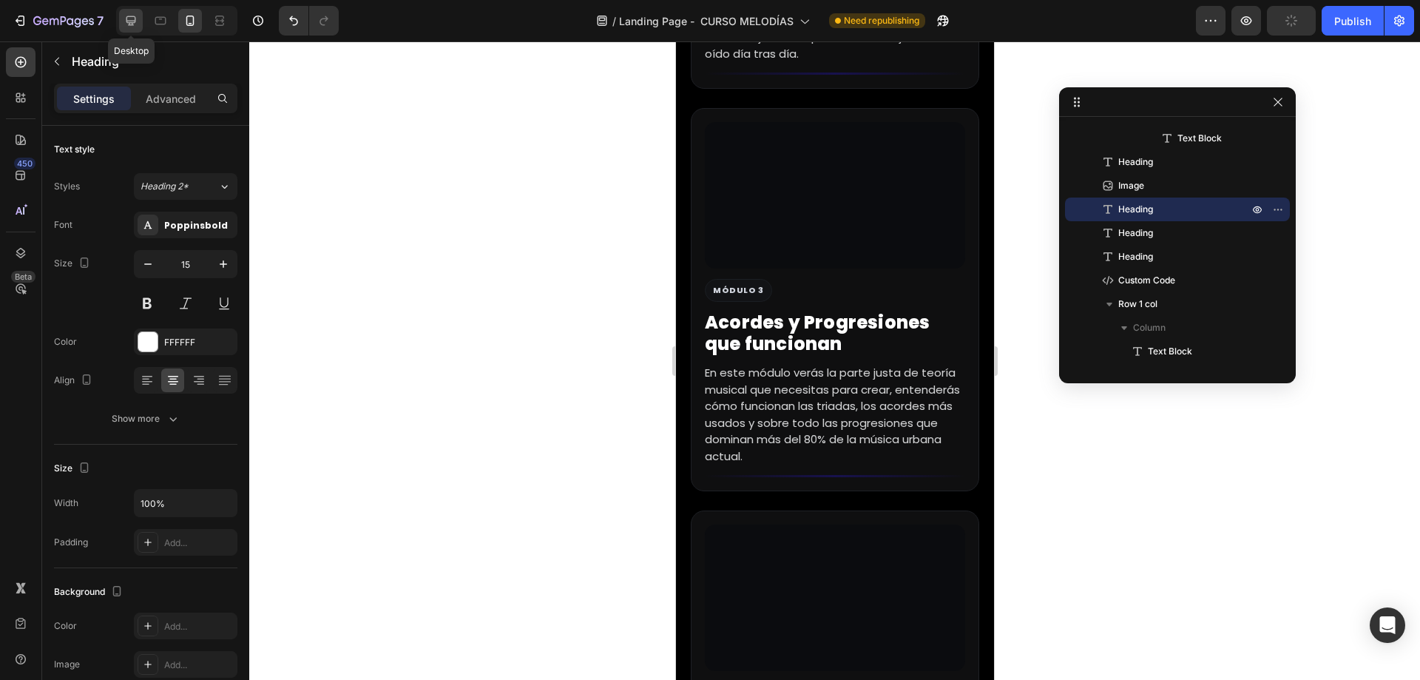
click at [133, 24] on icon at bounding box center [130, 20] width 15 height 15
type input "18"
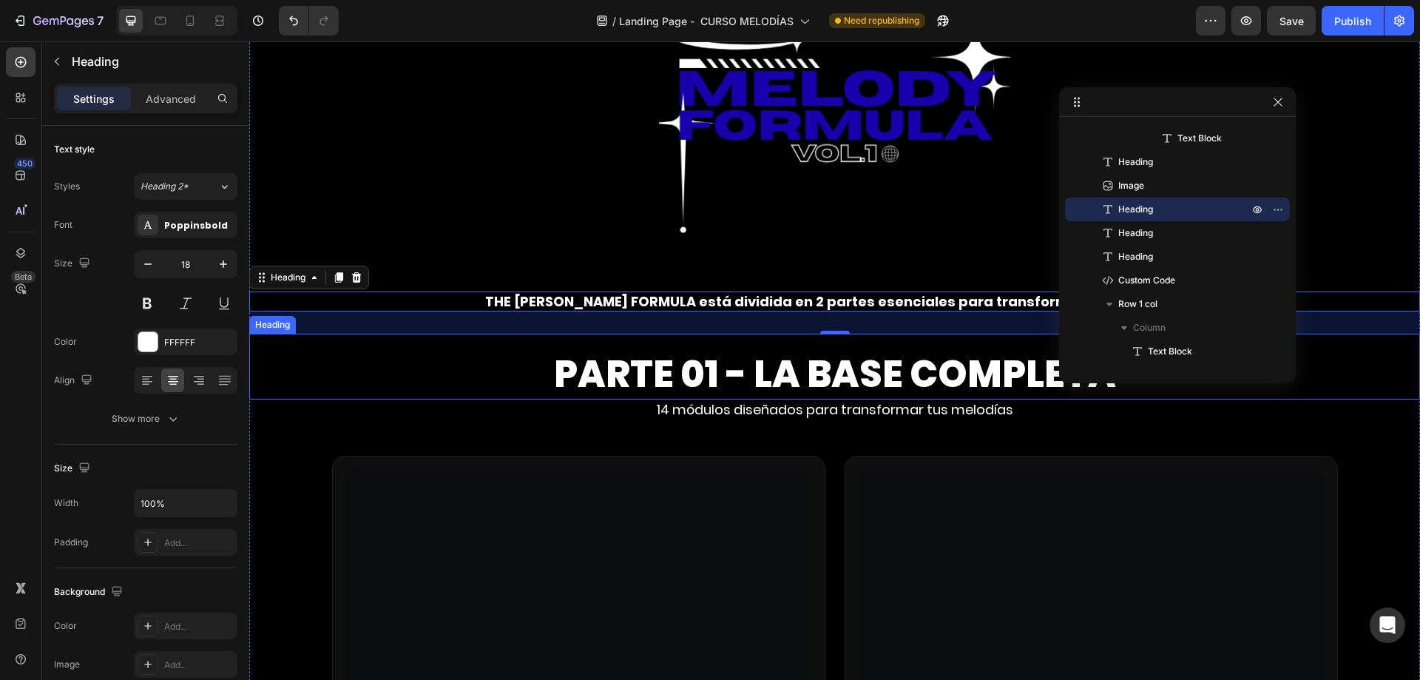
scroll to position [3550, 0]
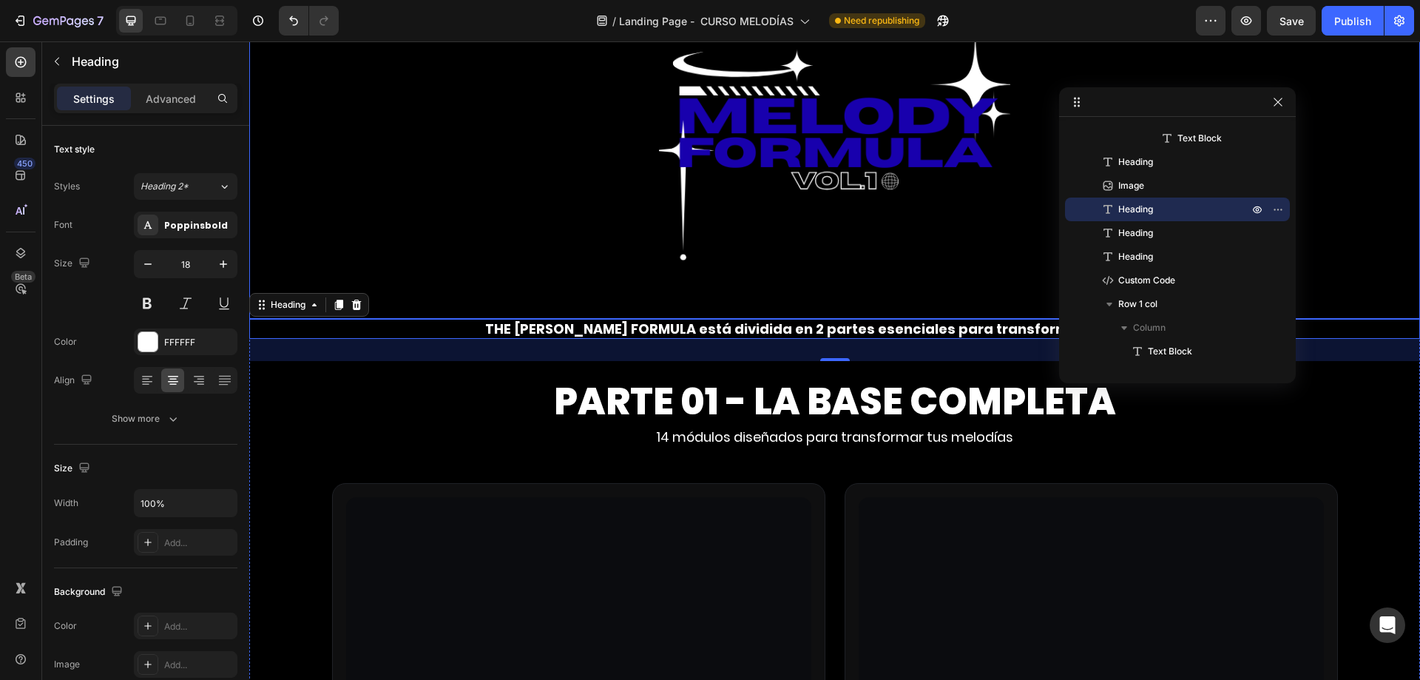
click at [701, 247] on img at bounding box center [834, 142] width 351 height 351
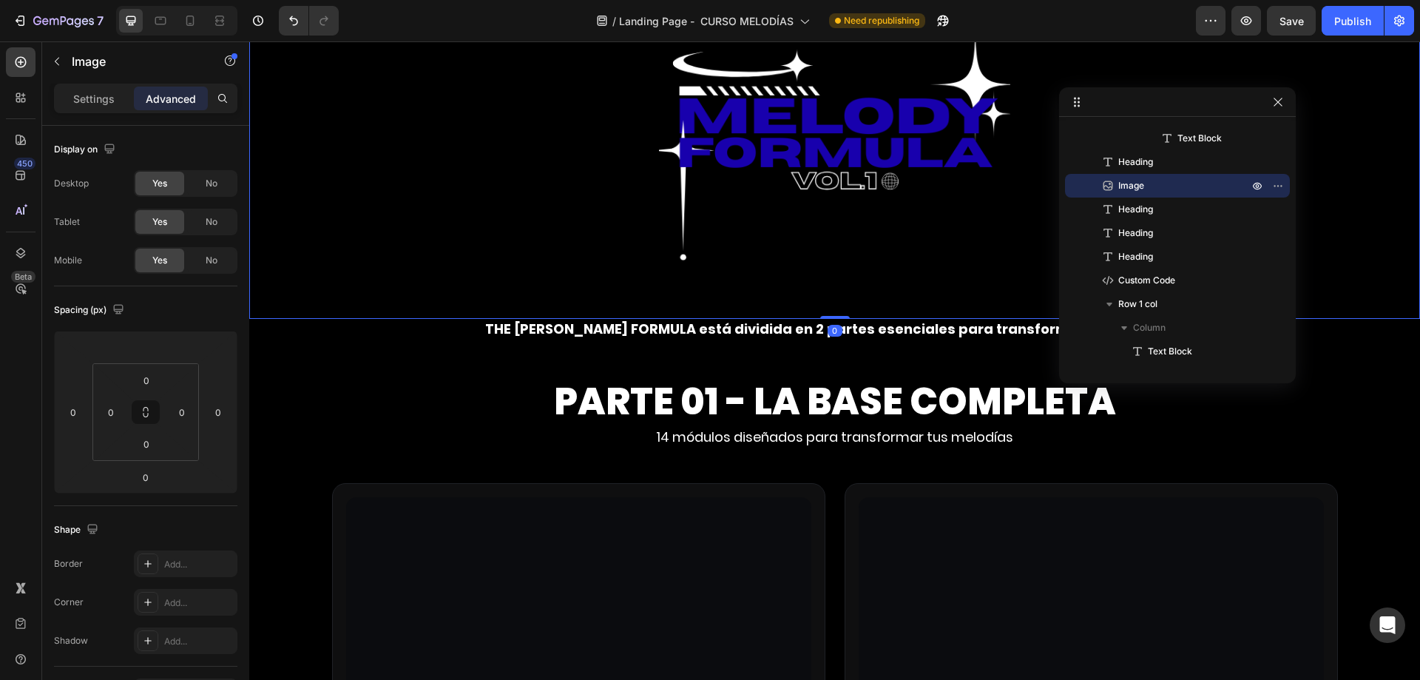
scroll to position [3476, 0]
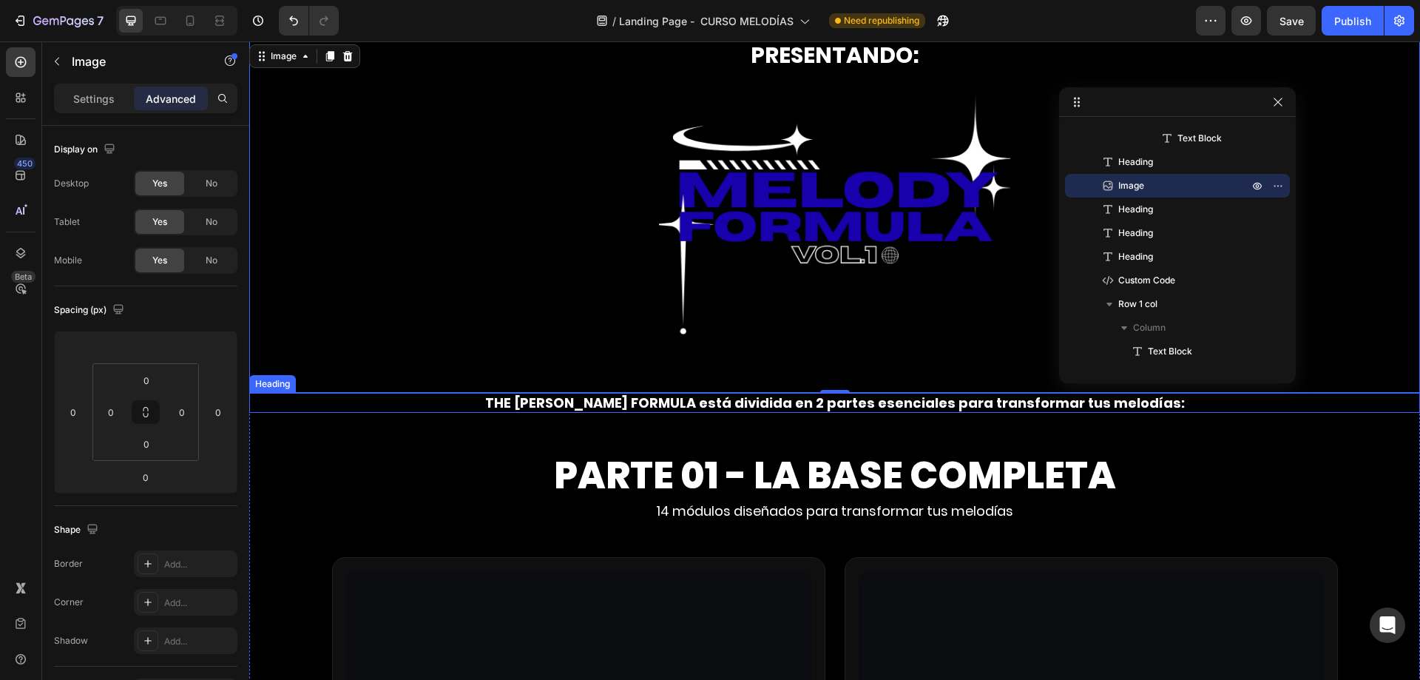
click at [626, 399] on p "THE [PERSON_NAME] FORMULA está dividida en 2 partes esenciales para transformar…" at bounding box center [835, 402] width 1168 height 17
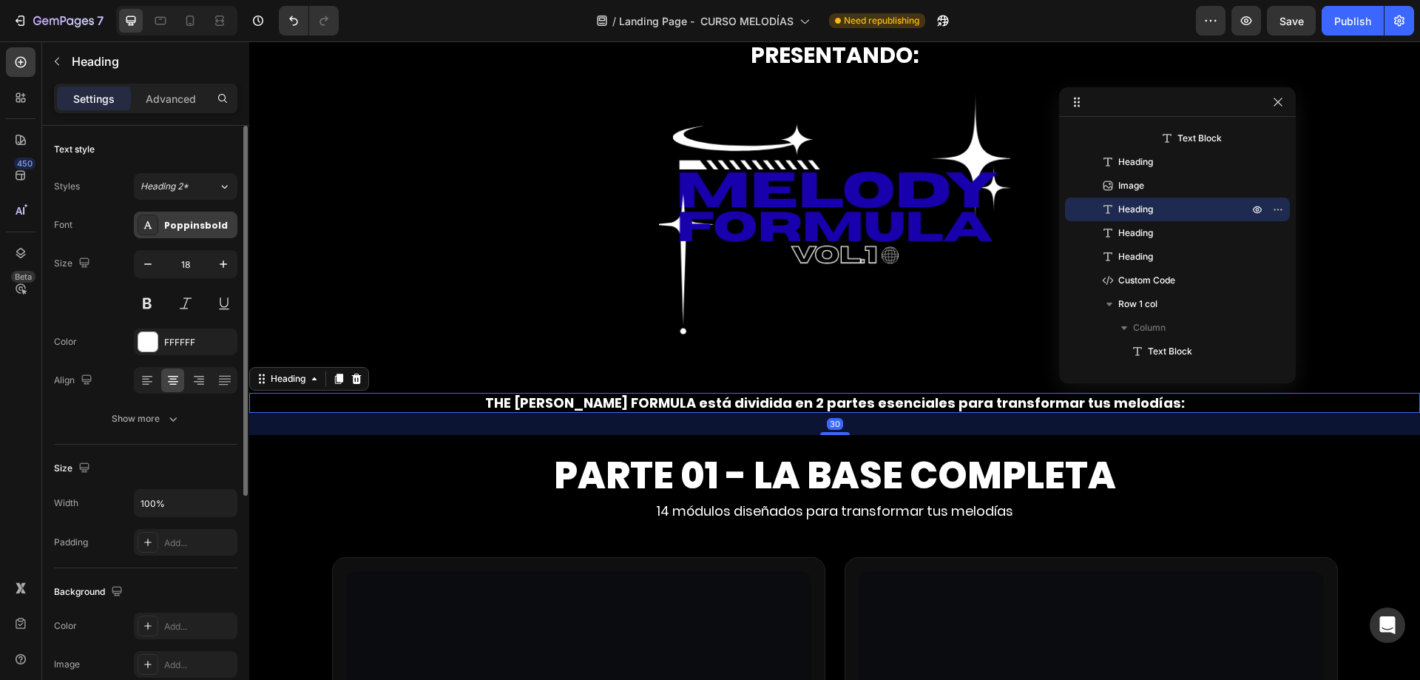
click at [207, 224] on div "Poppinsbold" at bounding box center [199, 225] width 70 height 13
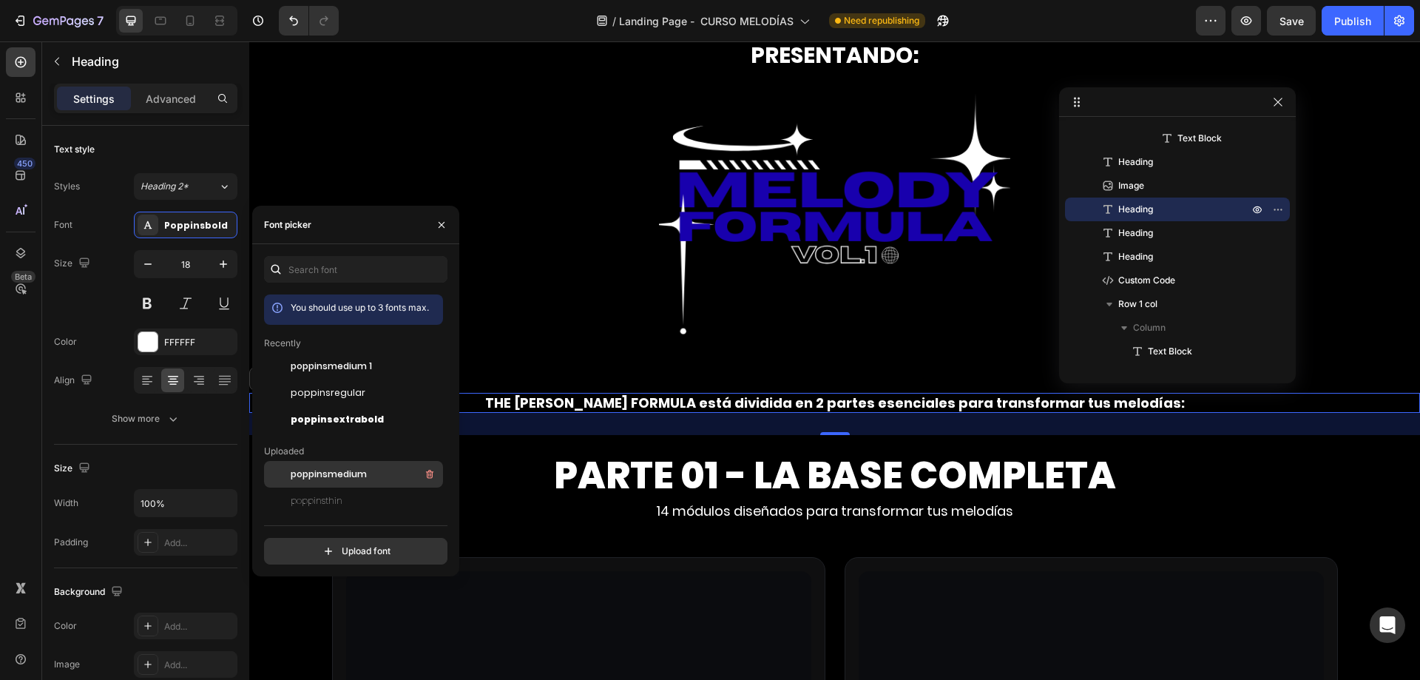
click at [360, 469] on span "poppinsmedium" at bounding box center [329, 473] width 76 height 13
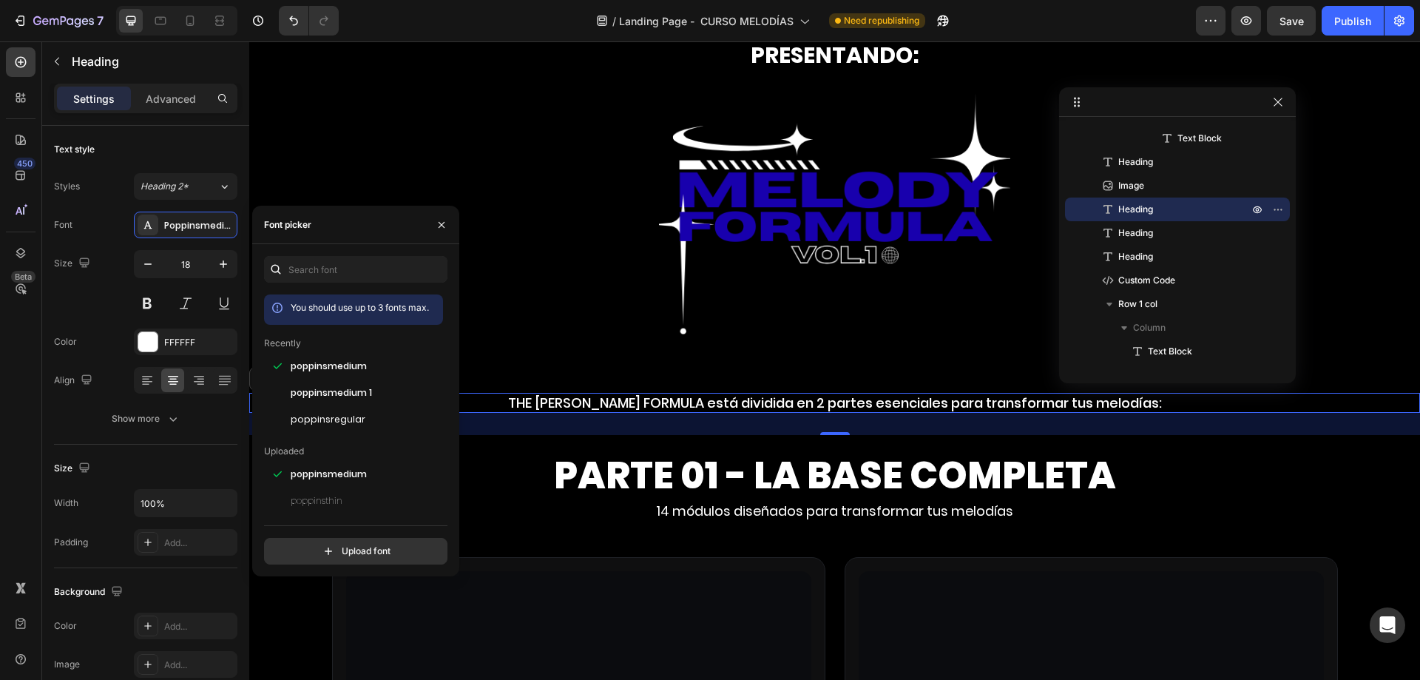
click at [822, 427] on div "30" at bounding box center [834, 424] width 1171 height 22
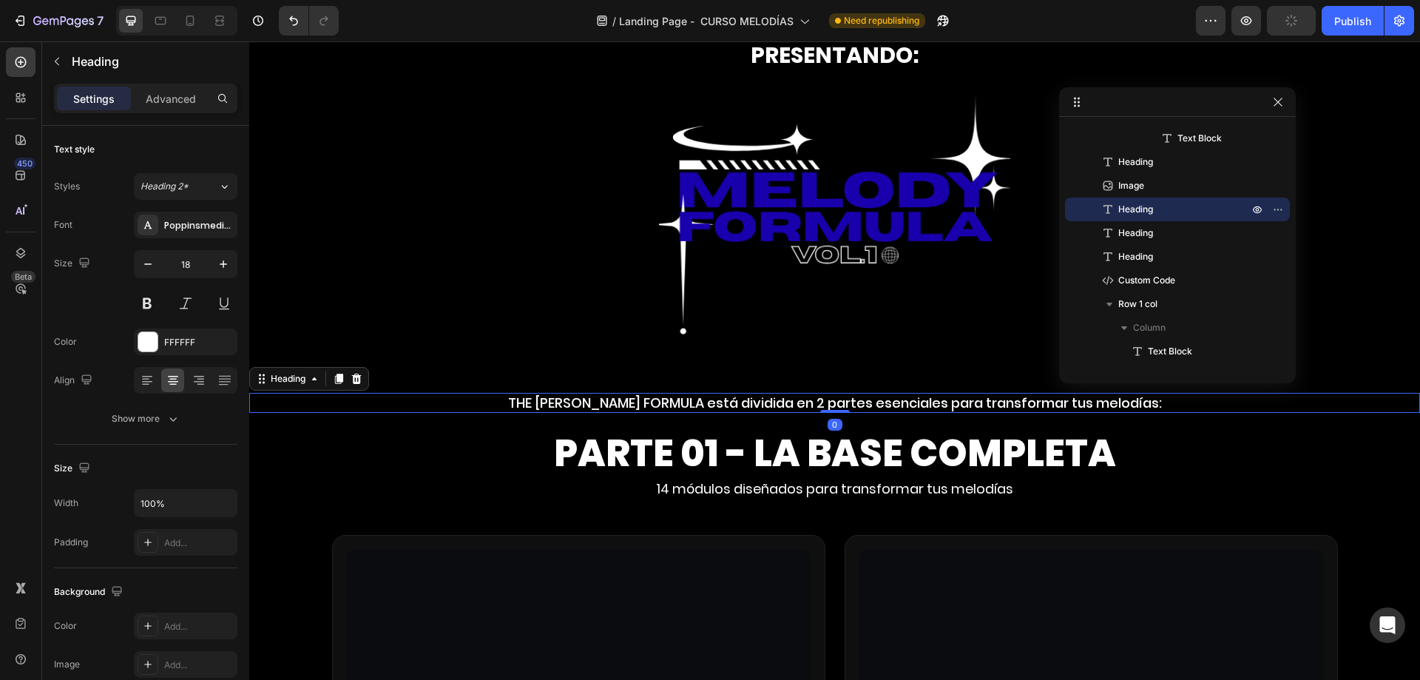
drag, startPoint x: 825, startPoint y: 427, endPoint x: 871, endPoint y: 353, distance: 87.0
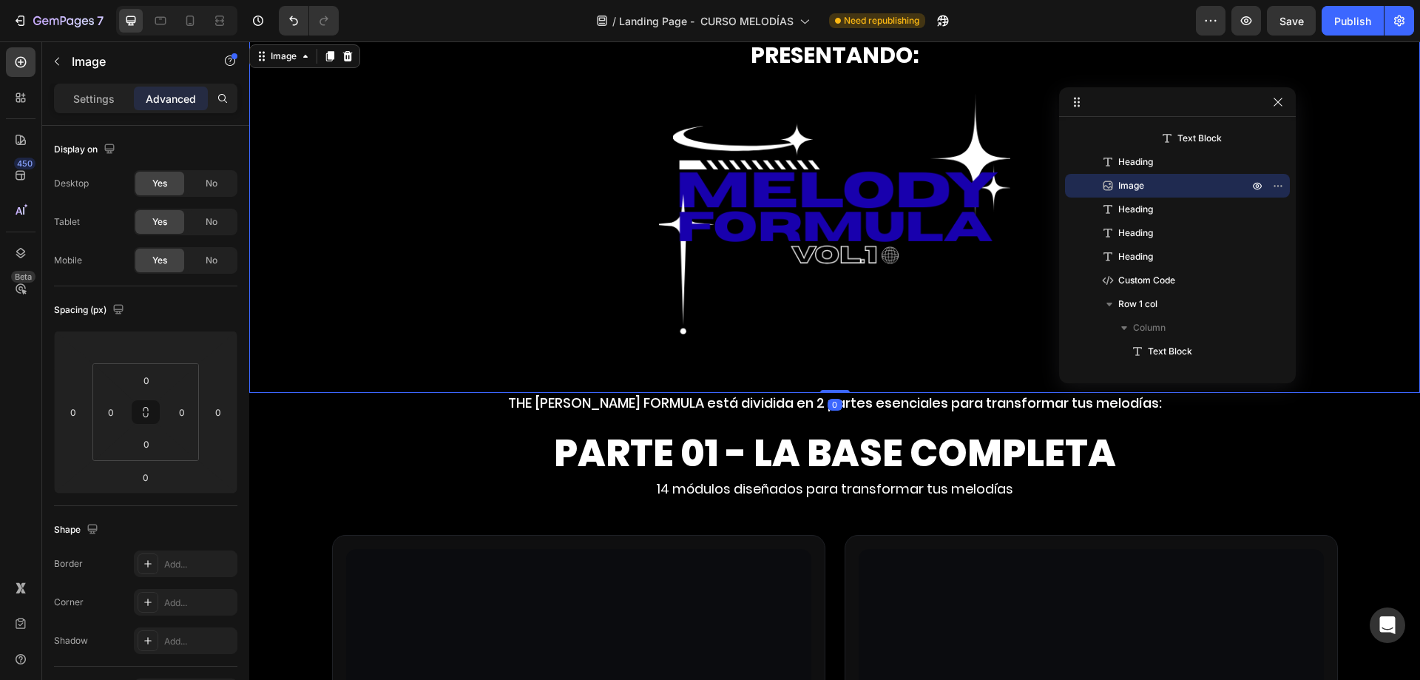
click at [884, 216] on img at bounding box center [834, 216] width 351 height 351
click at [703, 180] on img at bounding box center [834, 216] width 351 height 351
click at [1121, 186] on span "Image" at bounding box center [1131, 185] width 26 height 15
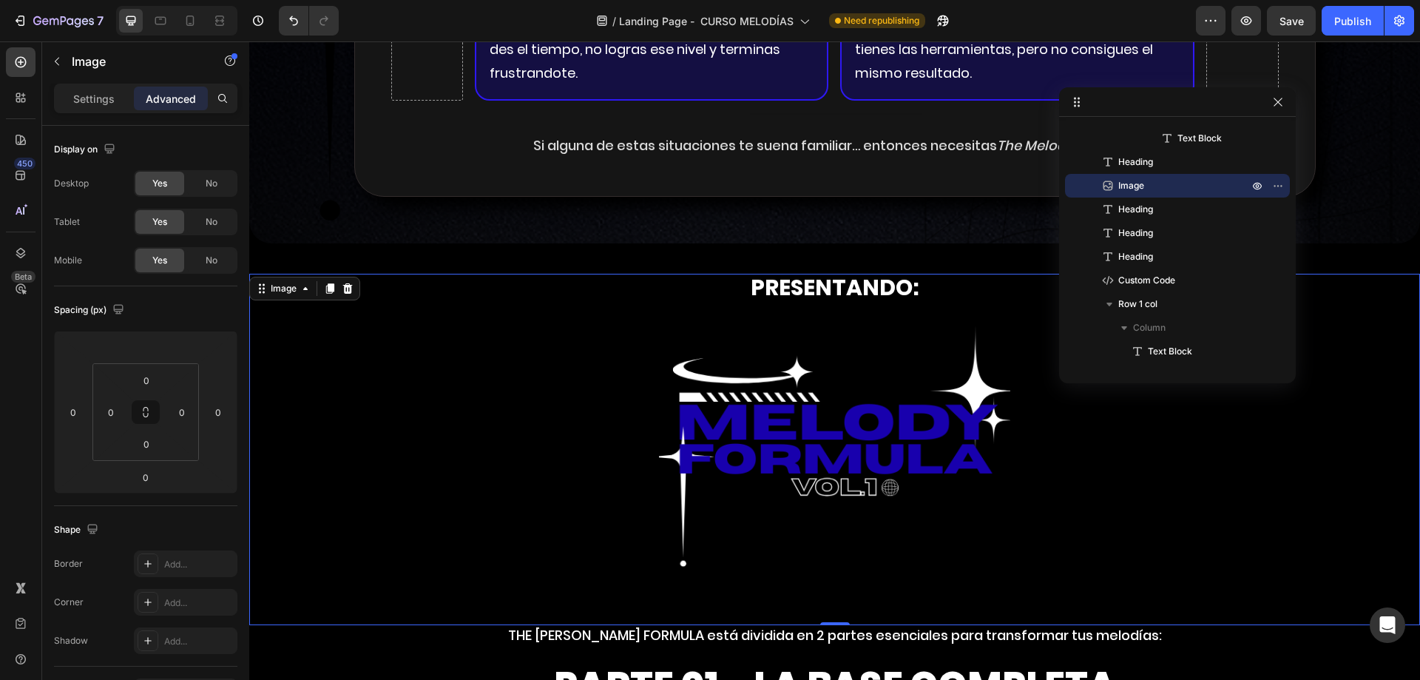
scroll to position [3032, 0]
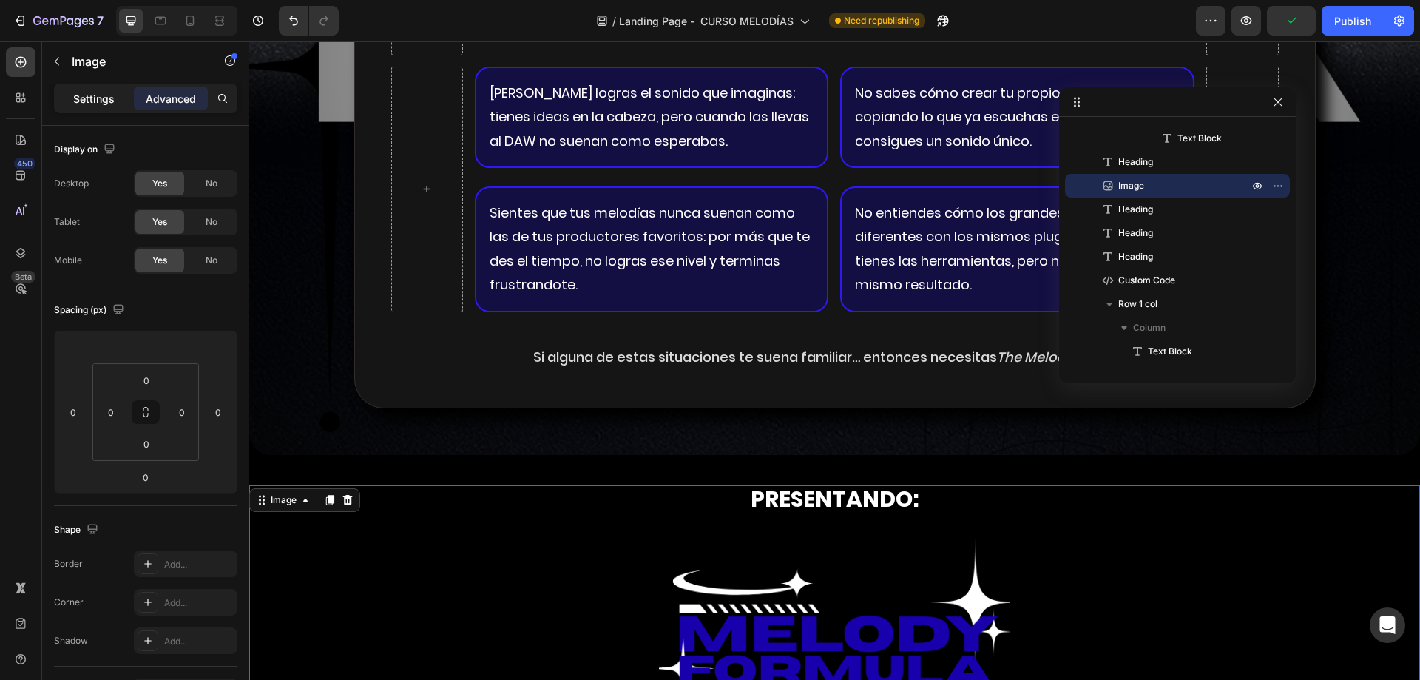
click at [98, 107] on div "Settings" at bounding box center [94, 99] width 74 height 24
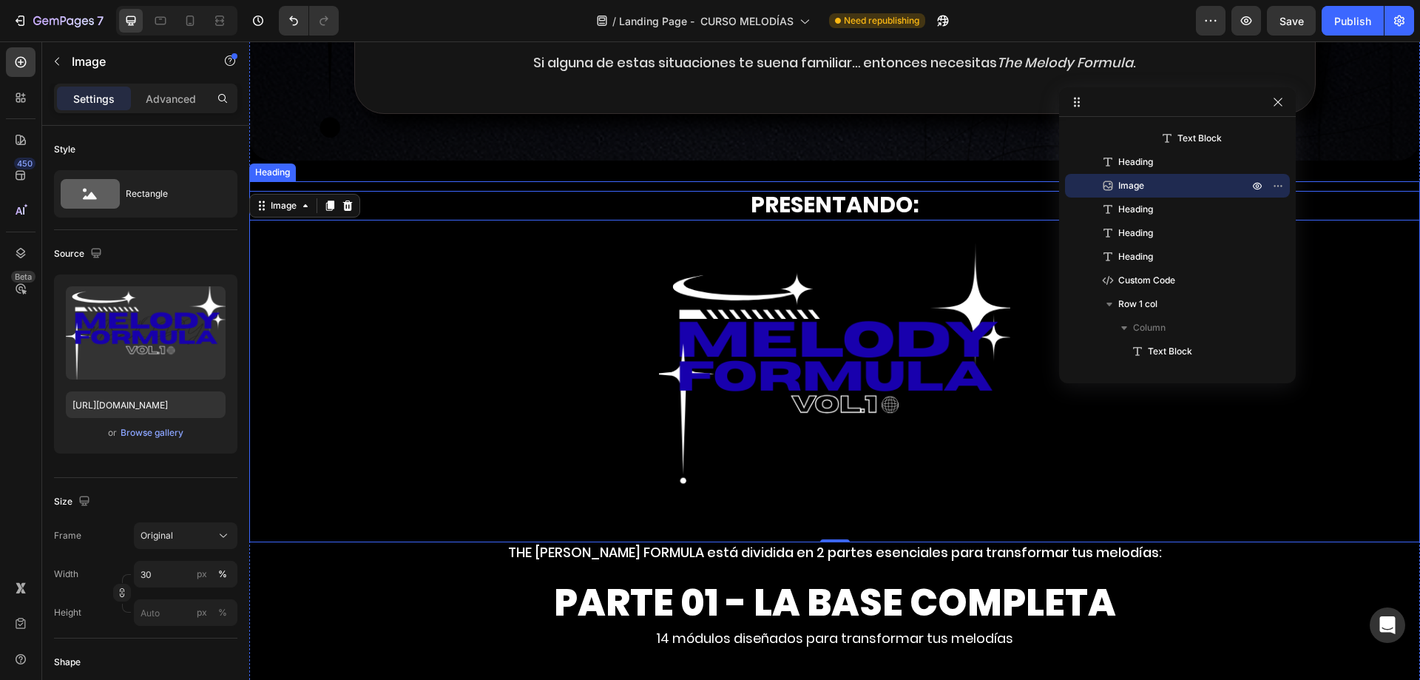
scroll to position [3328, 0]
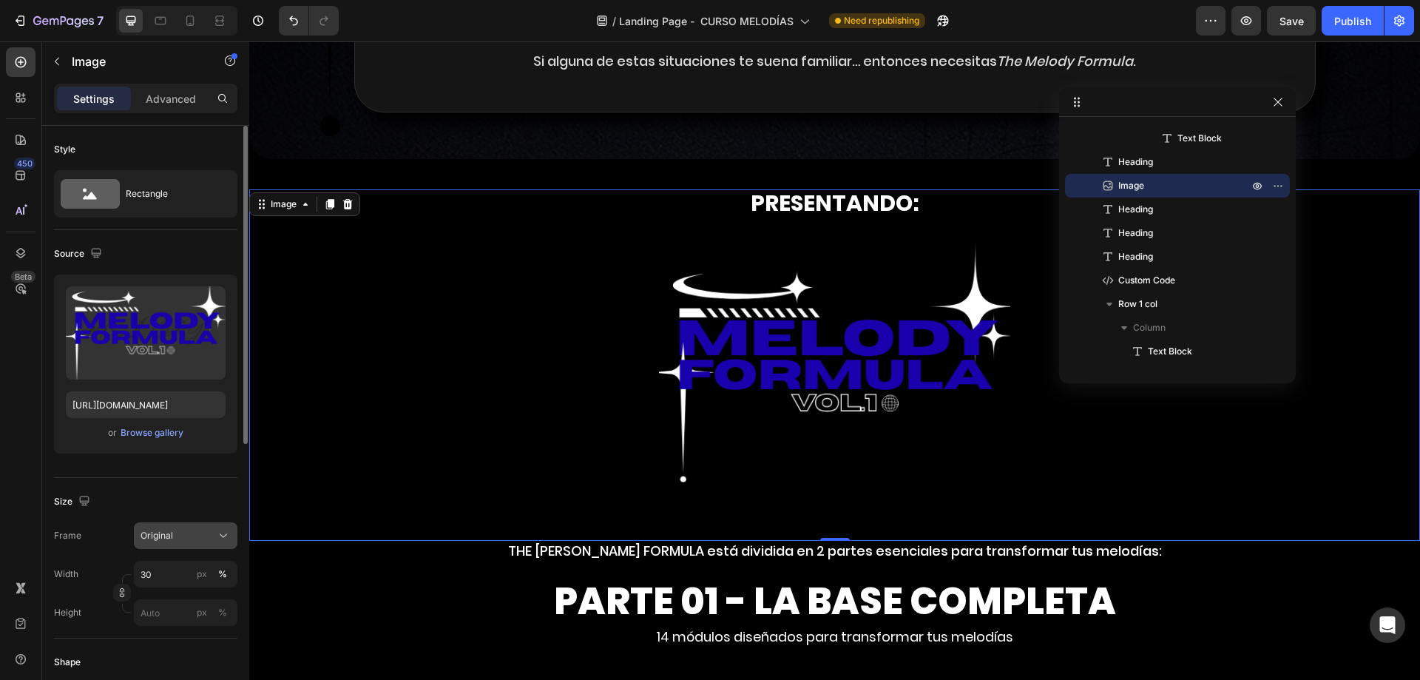
click at [186, 538] on div "Original" at bounding box center [177, 535] width 72 height 13
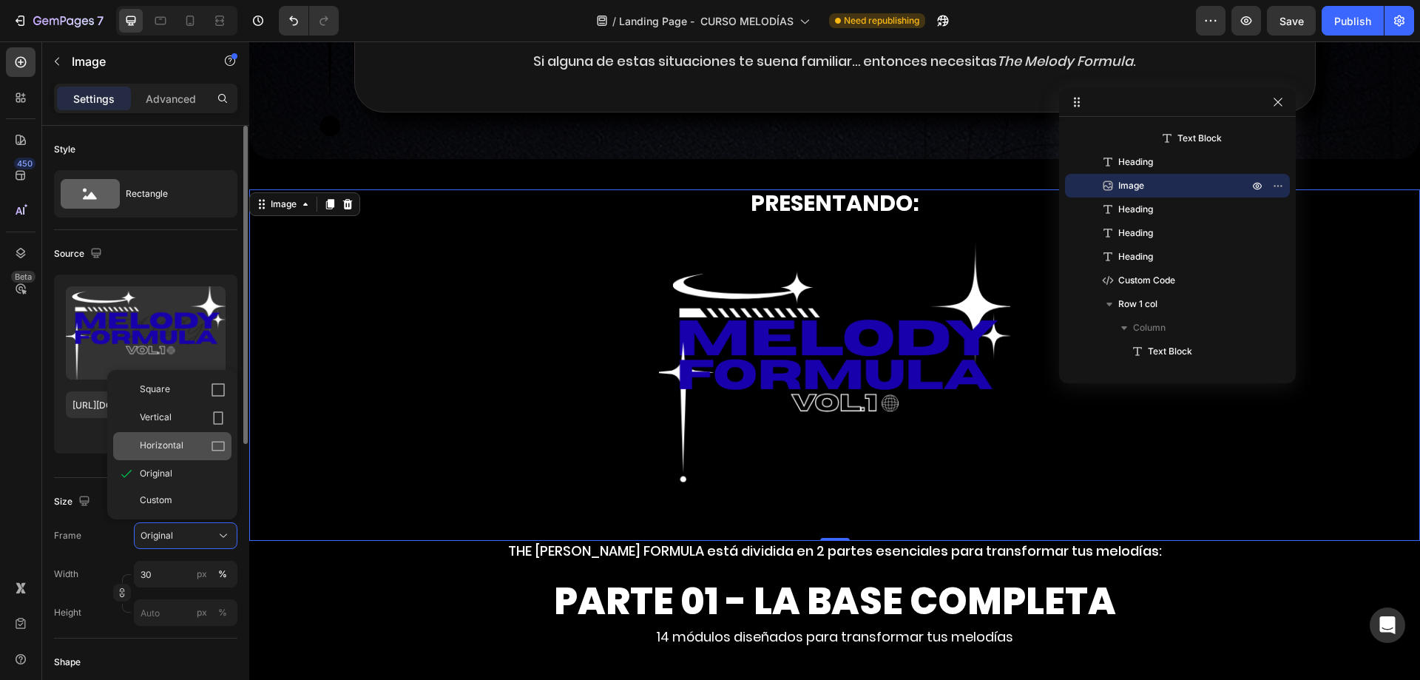
click at [194, 453] on div "Horizontal" at bounding box center [172, 446] width 118 height 28
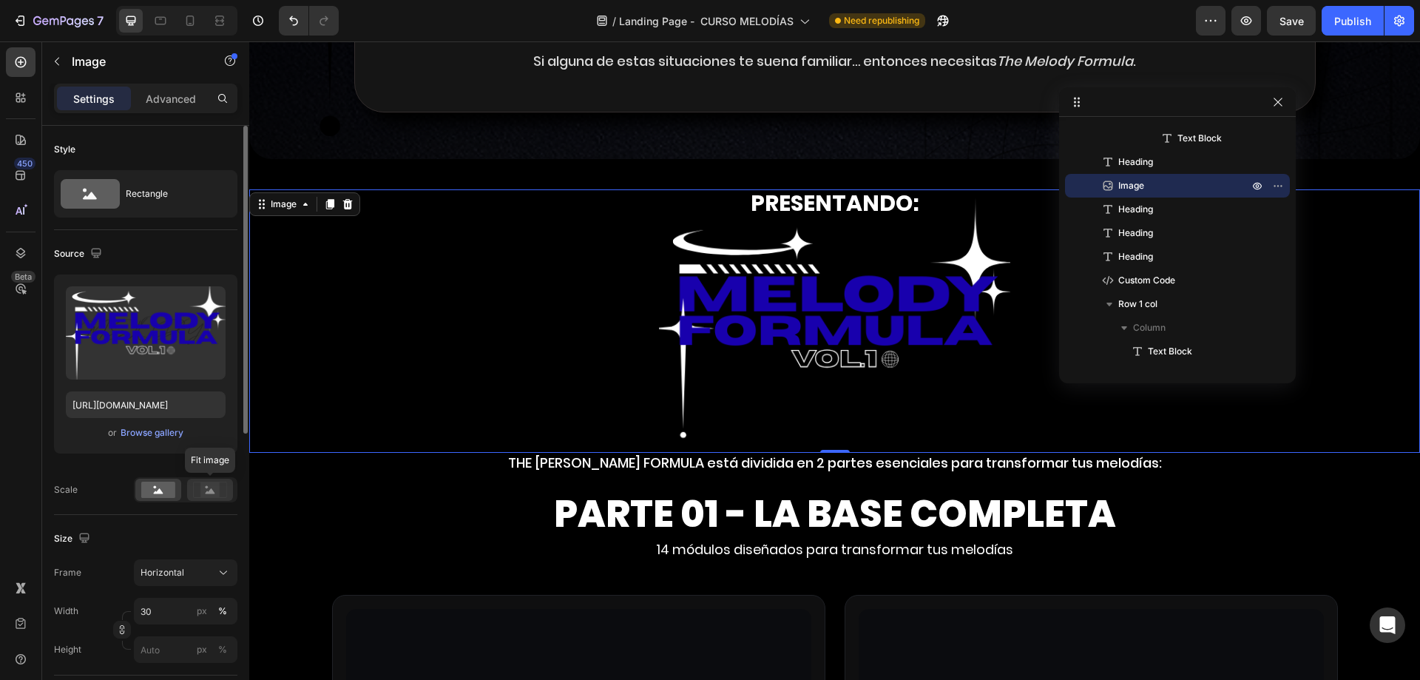
click at [196, 480] on div at bounding box center [210, 489] width 46 height 22
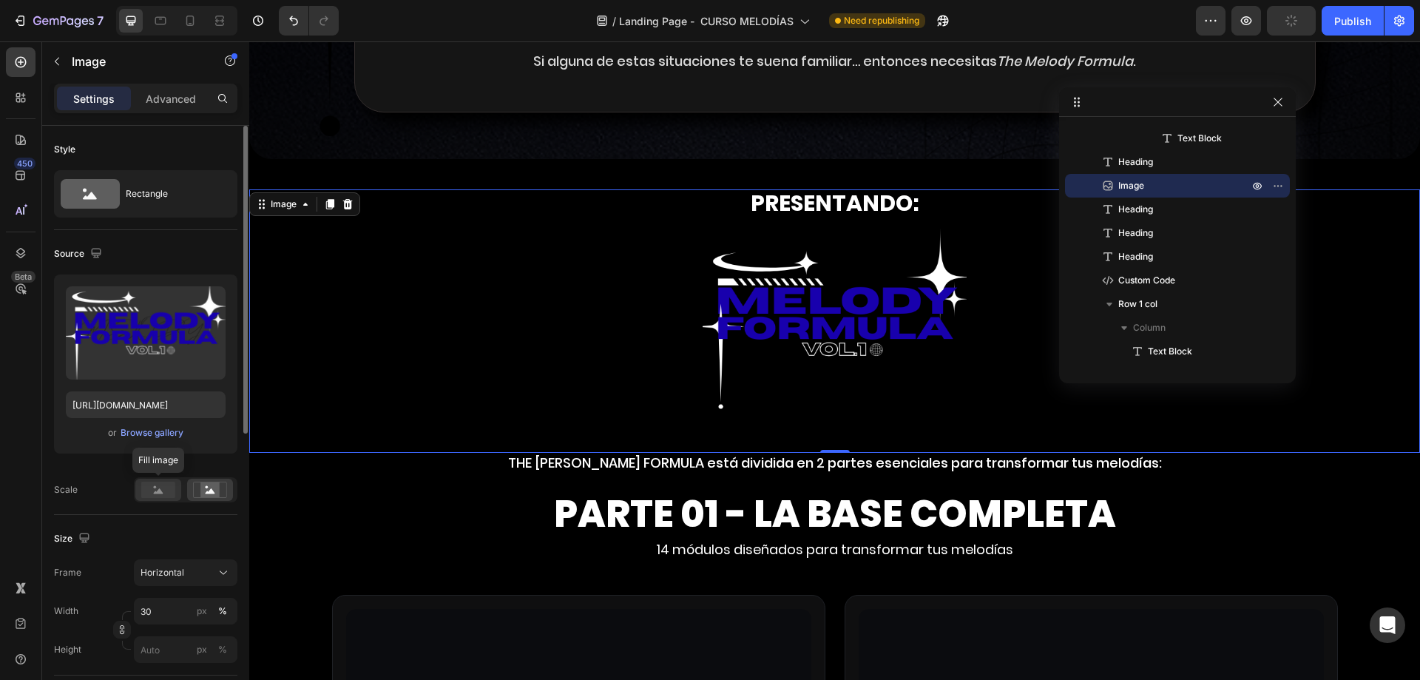
click at [165, 484] on rect at bounding box center [158, 489] width 34 height 16
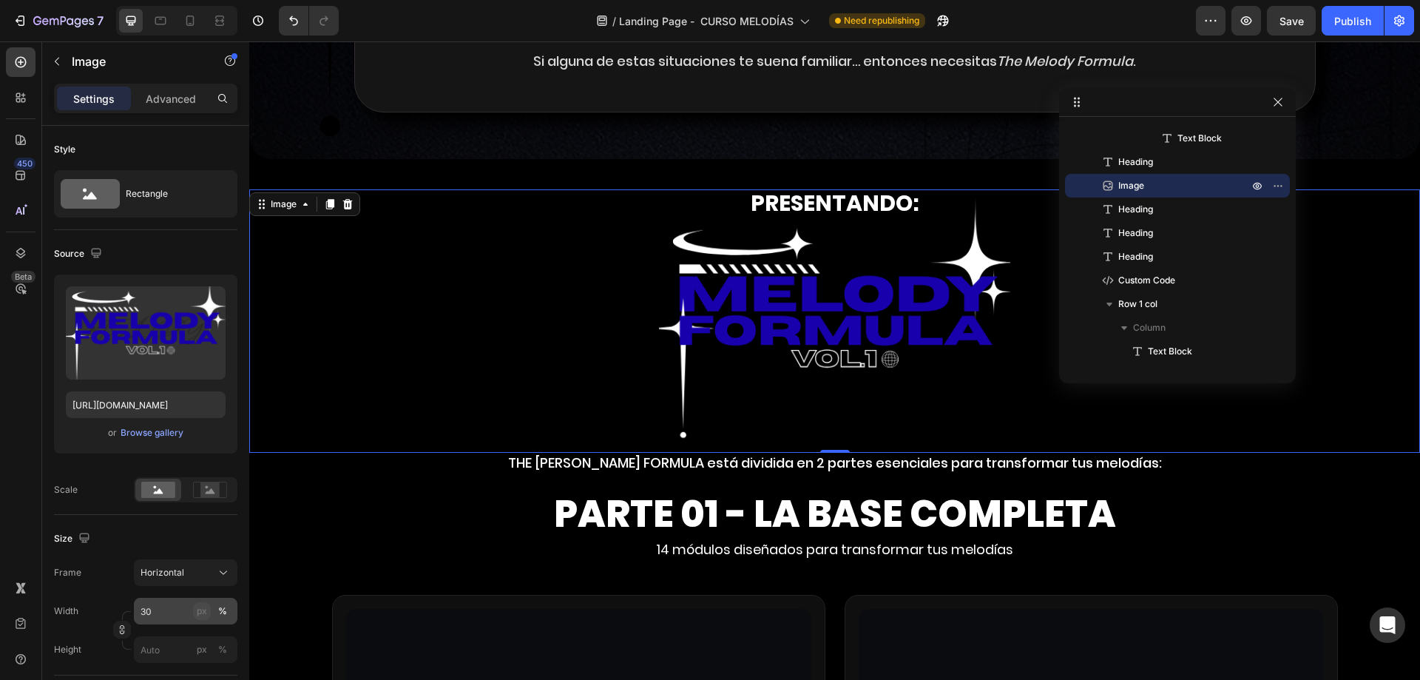
scroll to position [148, 0]
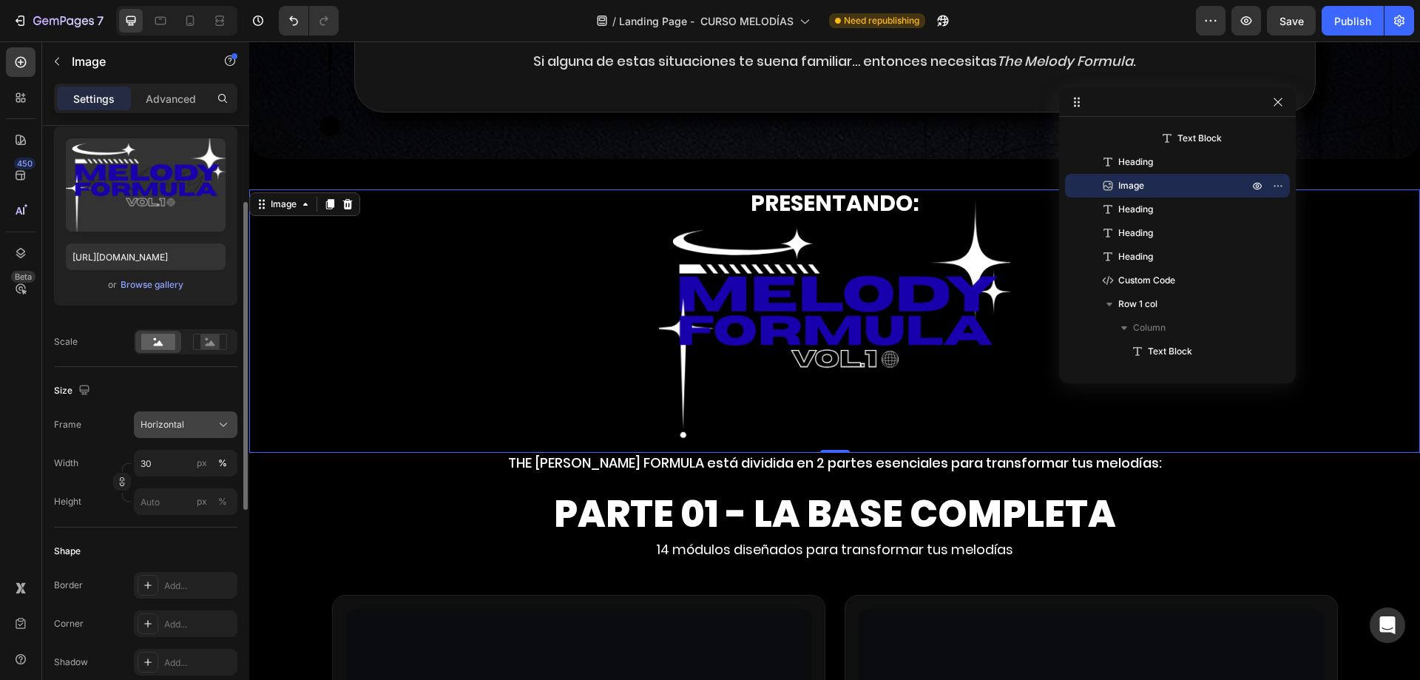
click at [211, 425] on div "Horizontal" at bounding box center [177, 424] width 72 height 13
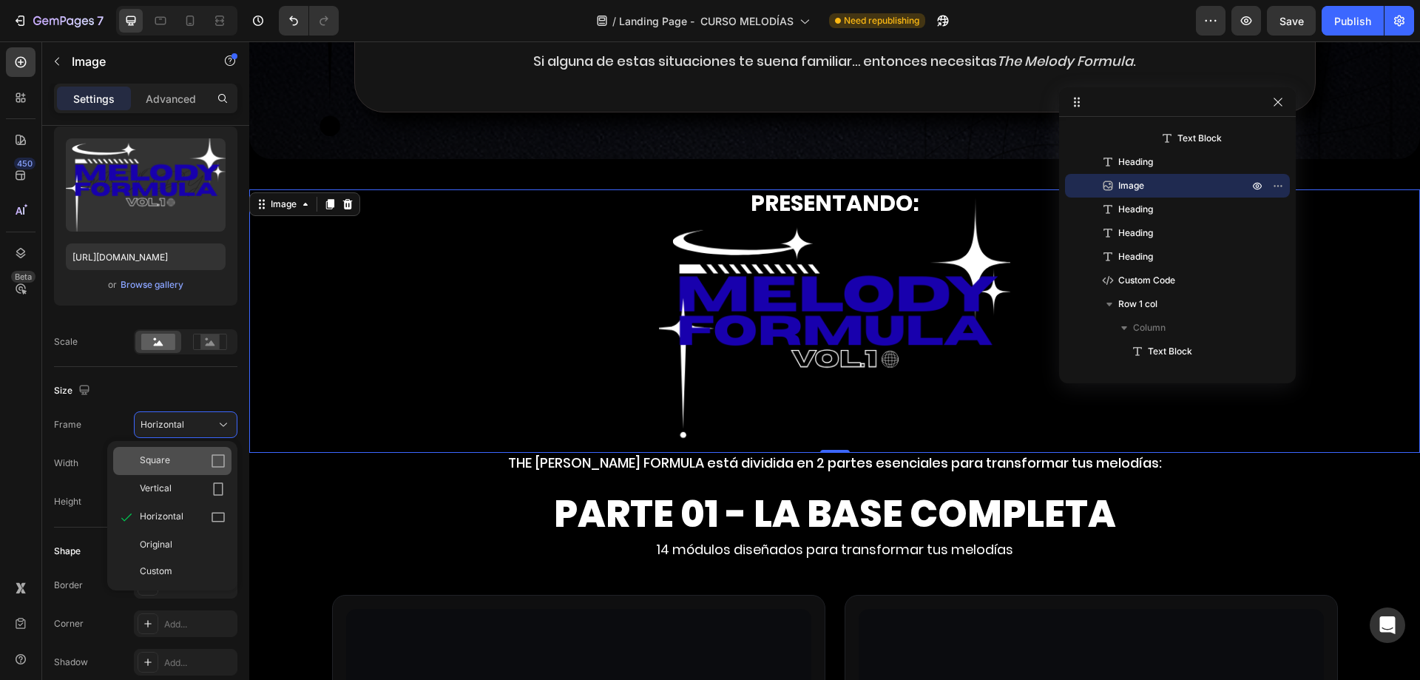
click at [182, 459] on div "Square" at bounding box center [183, 460] width 86 height 15
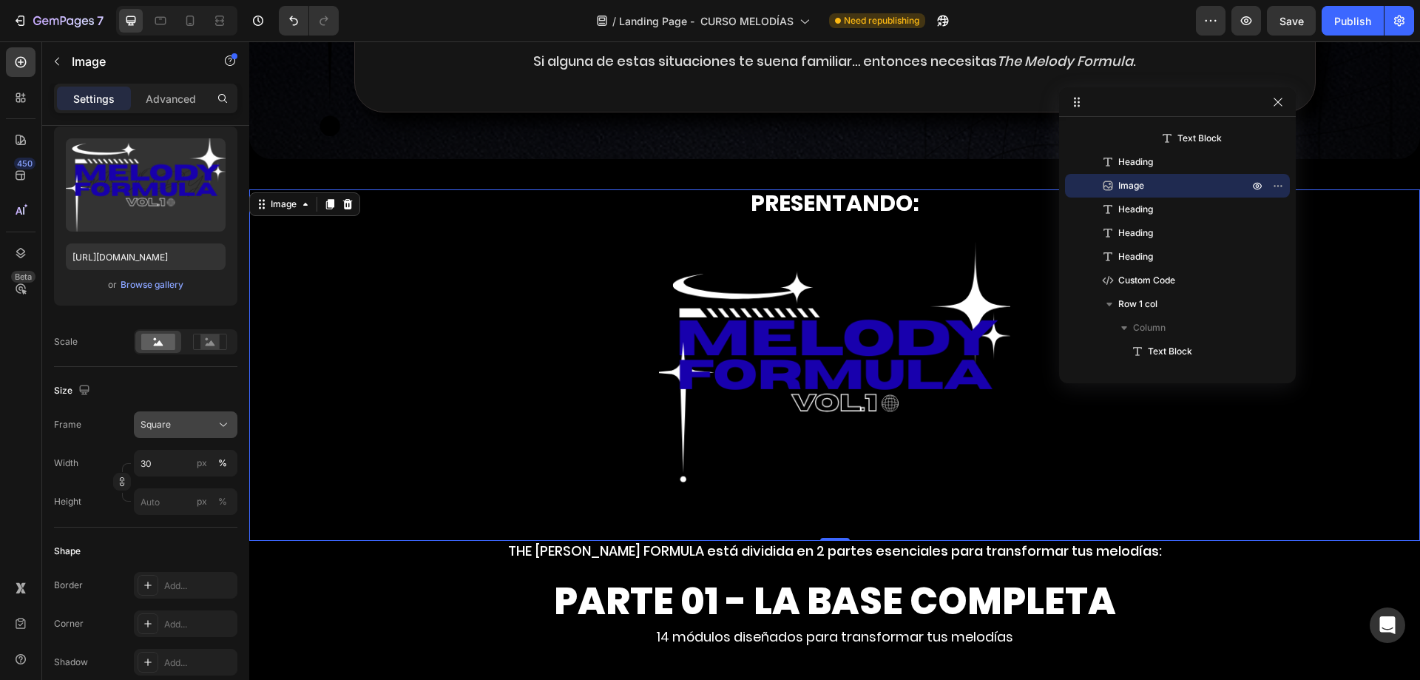
click at [209, 432] on div "Square" at bounding box center [186, 424] width 90 height 15
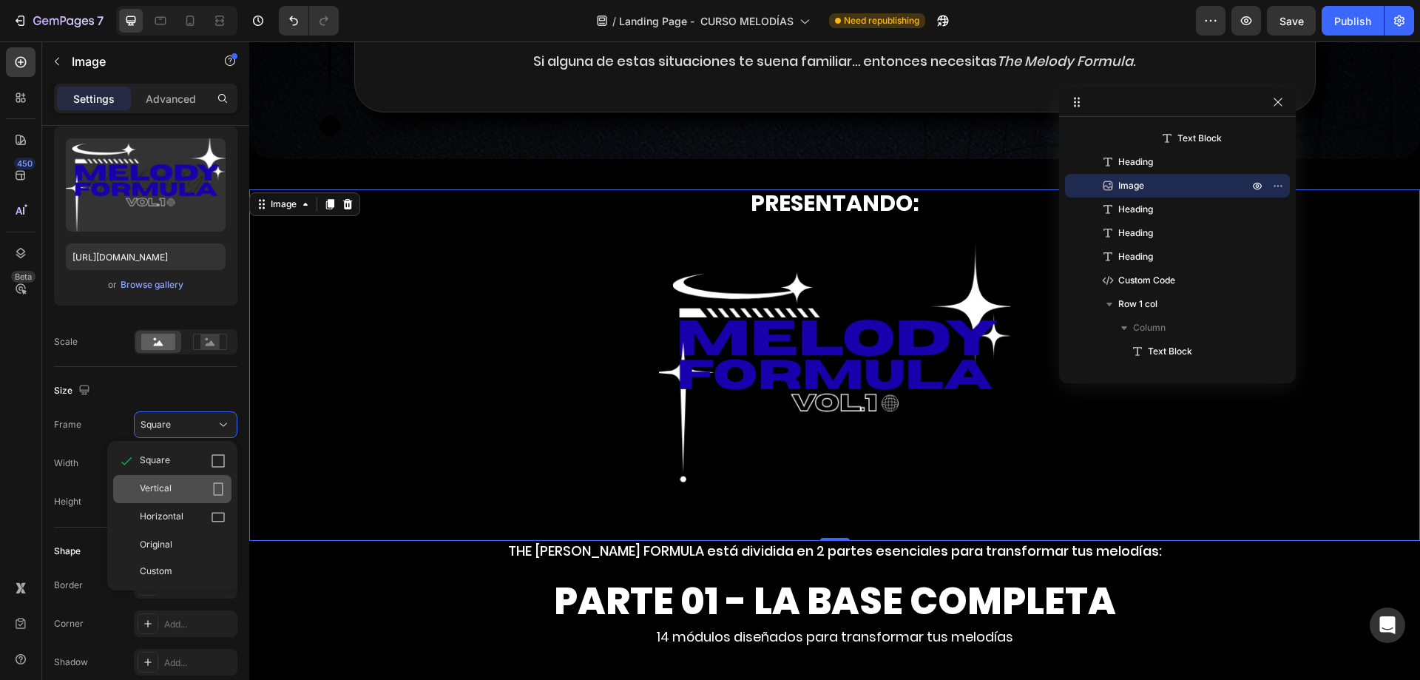
click at [195, 489] on div "Vertical" at bounding box center [183, 488] width 86 height 15
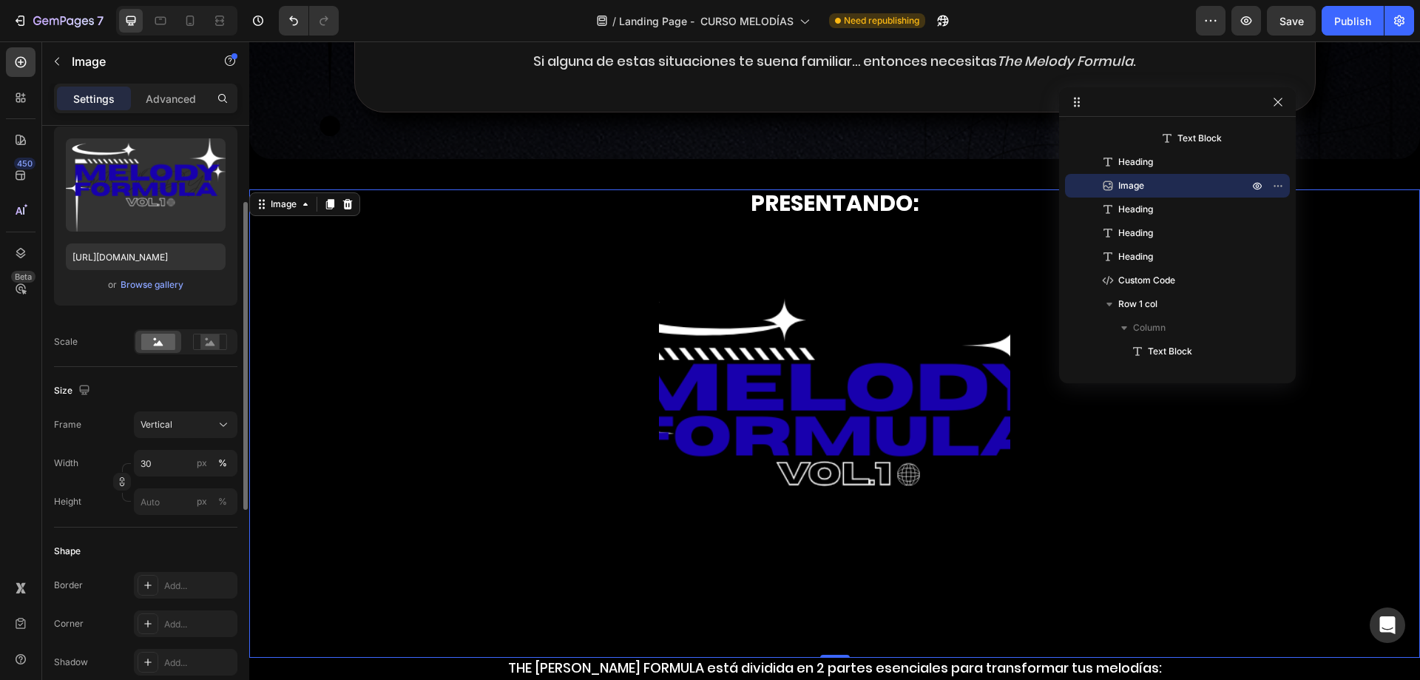
click at [220, 448] on div "Frame Vertical Width 30 px % Height px %" at bounding box center [145, 463] width 183 height 104
click at [227, 423] on icon at bounding box center [223, 425] width 7 height 4
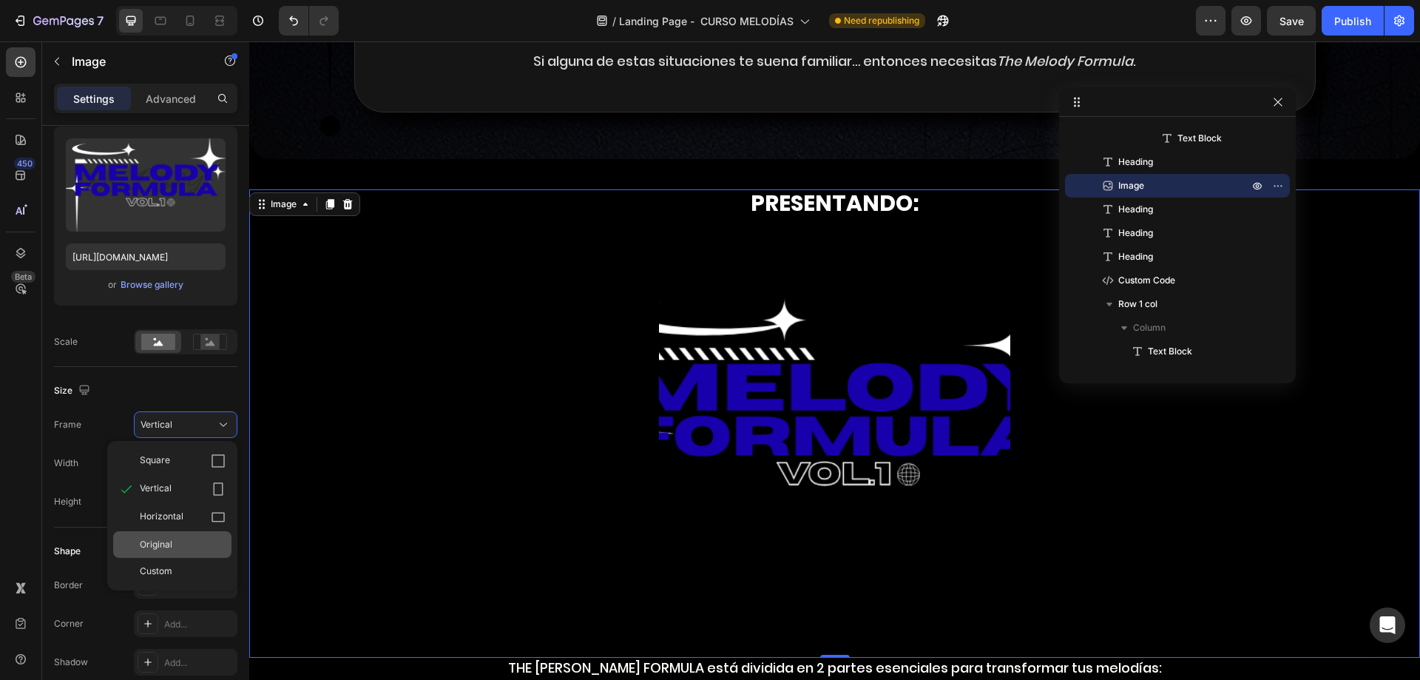
click at [201, 541] on div "Original" at bounding box center [183, 544] width 86 height 13
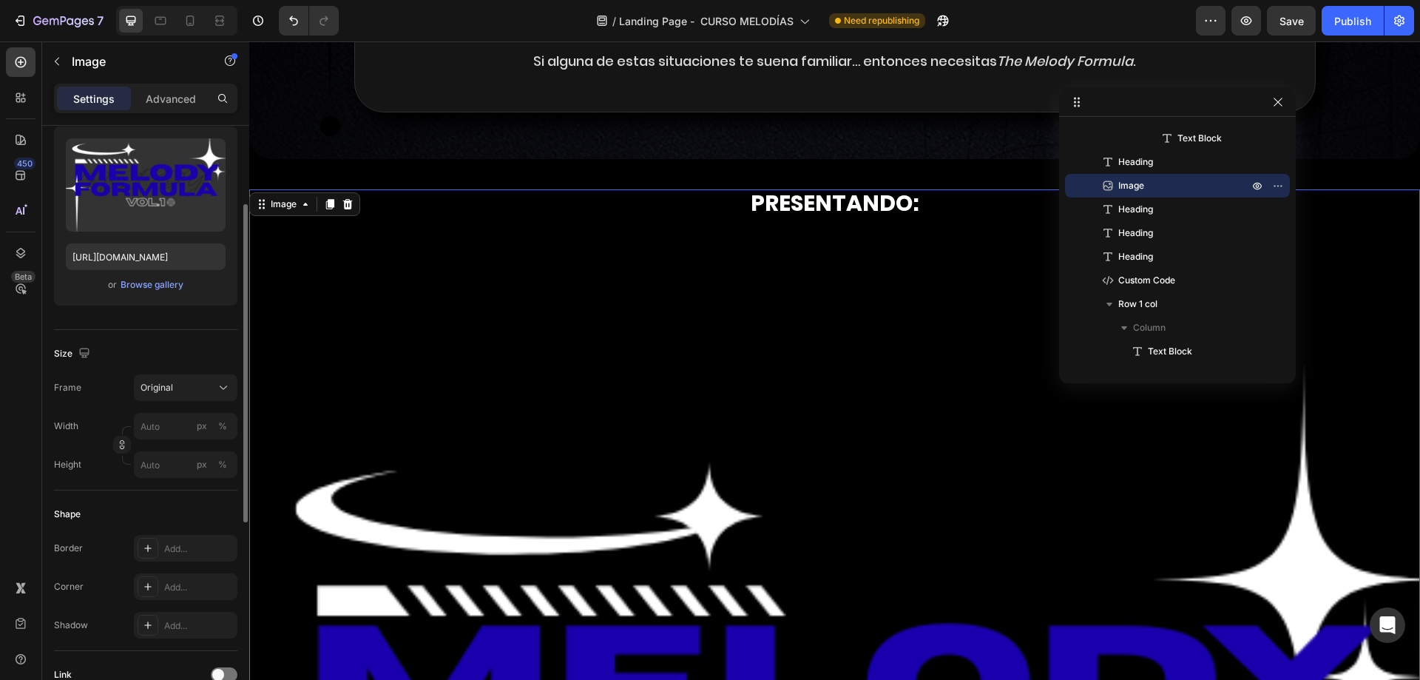
click at [226, 401] on div "Frame Original Width px % Height px %" at bounding box center [145, 426] width 183 height 104
click at [216, 396] on button "Original" at bounding box center [186, 387] width 104 height 27
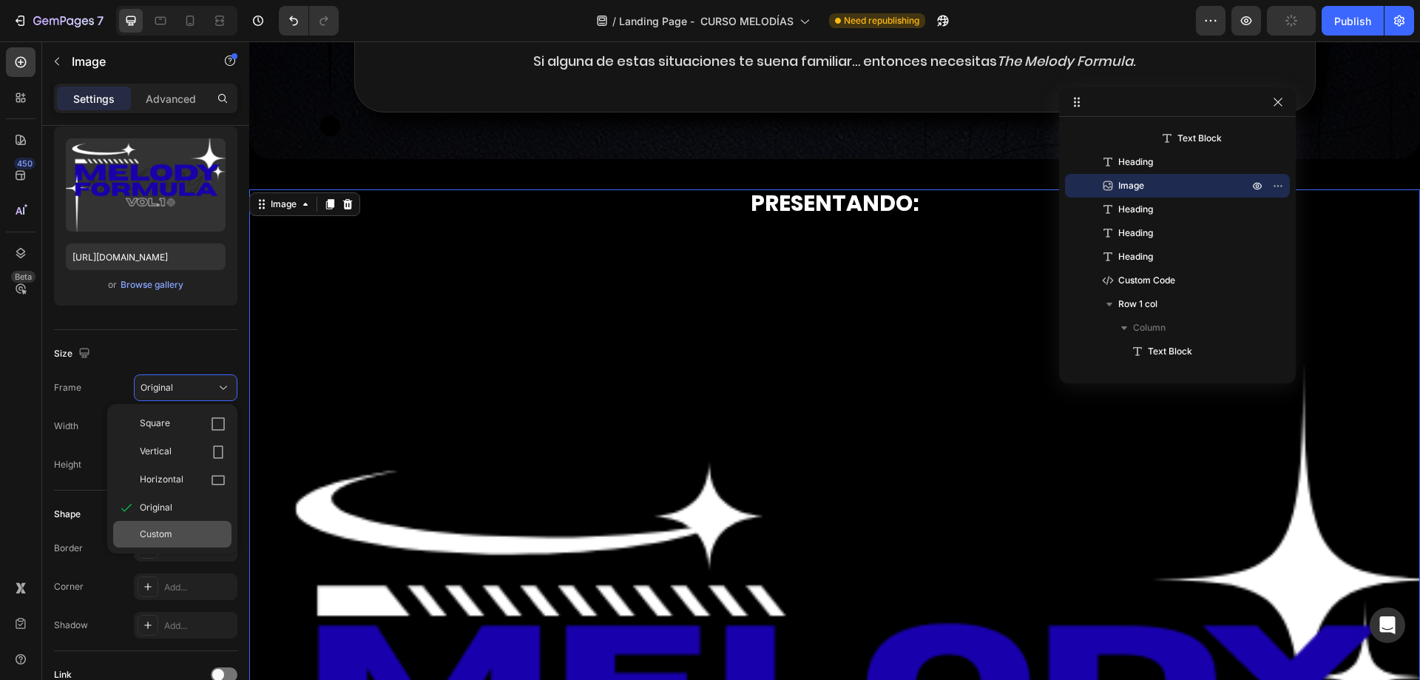
click at [179, 537] on div "Custom" at bounding box center [183, 533] width 86 height 13
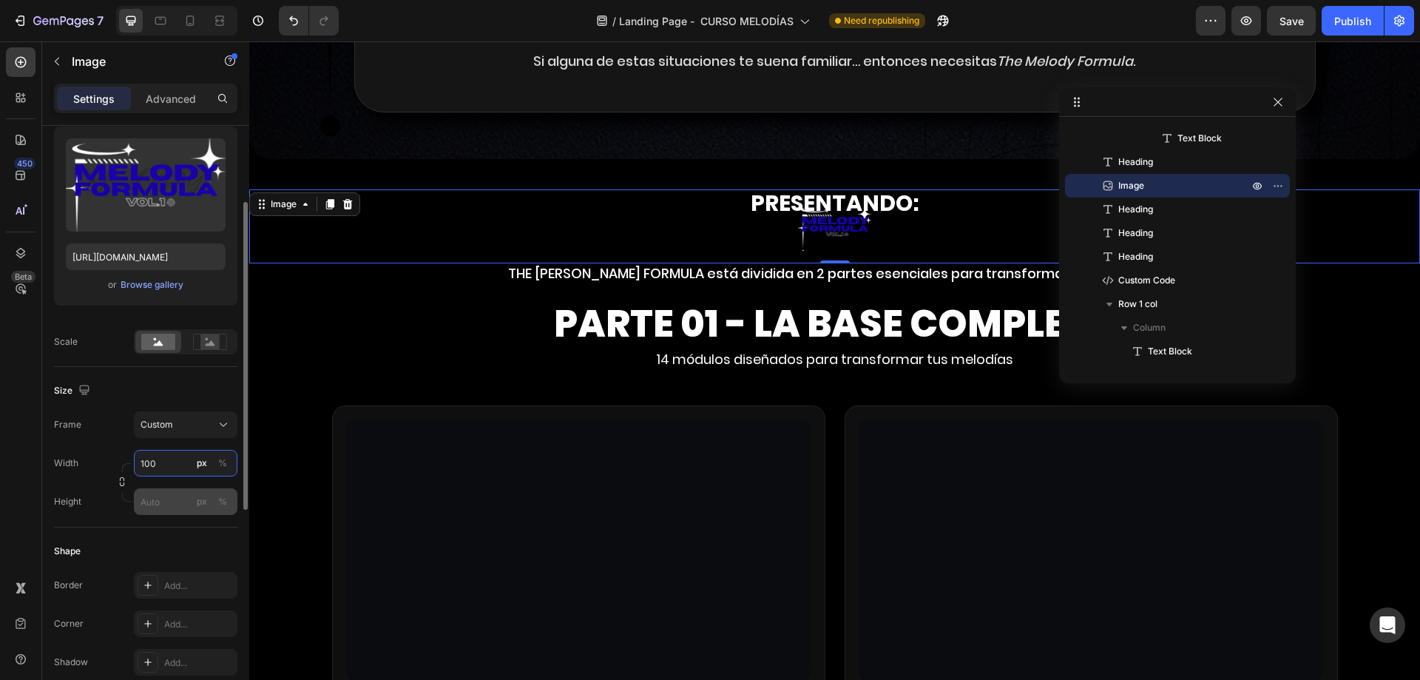
type input "100"
click at [165, 506] on input "px %" at bounding box center [186, 501] width 104 height 27
click at [165, 506] on input "100" at bounding box center [186, 501] width 104 height 27
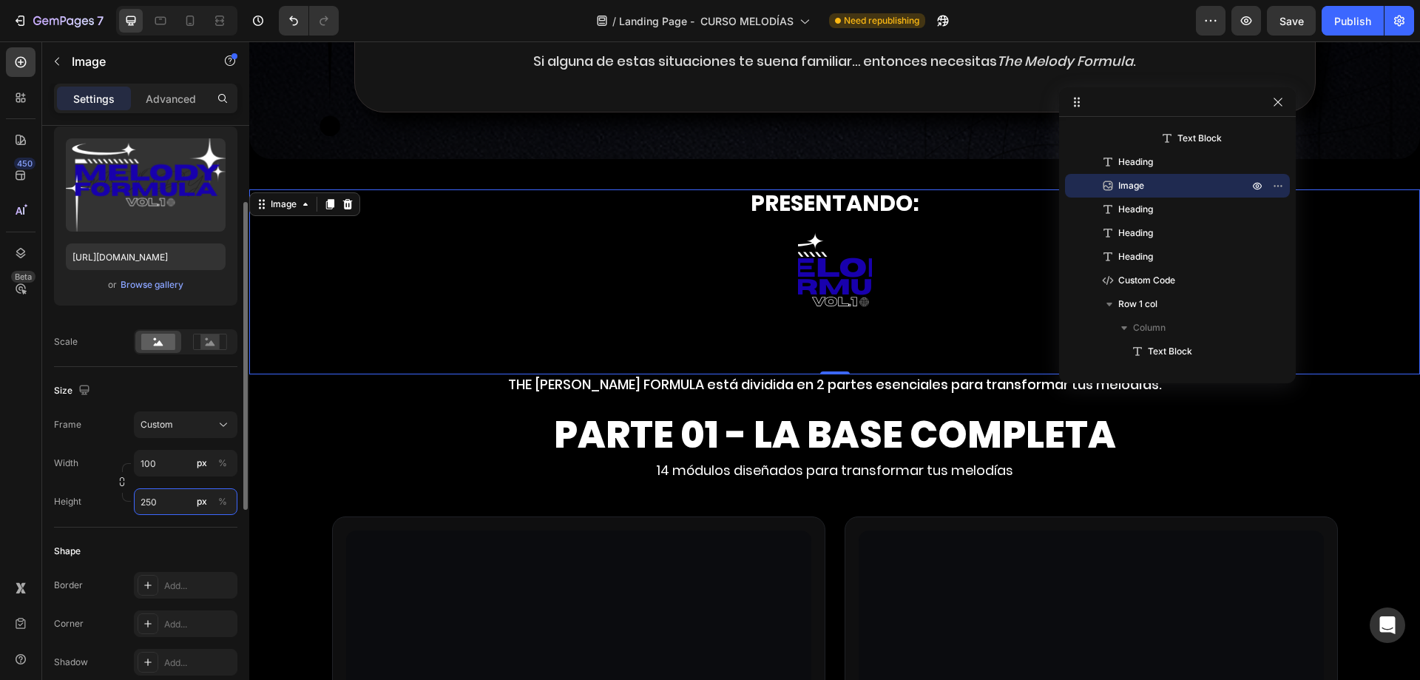
type input "250"
click at [159, 480] on div "Width 100 px % Height 250 px %" at bounding box center [145, 482] width 183 height 65
drag, startPoint x: 159, startPoint y: 480, endPoint x: 164, endPoint y: 465, distance: 15.7
click at [159, 477] on div "Width 100 px % Height 250 px %" at bounding box center [145, 482] width 183 height 65
click at [164, 465] on input "100" at bounding box center [186, 463] width 104 height 27
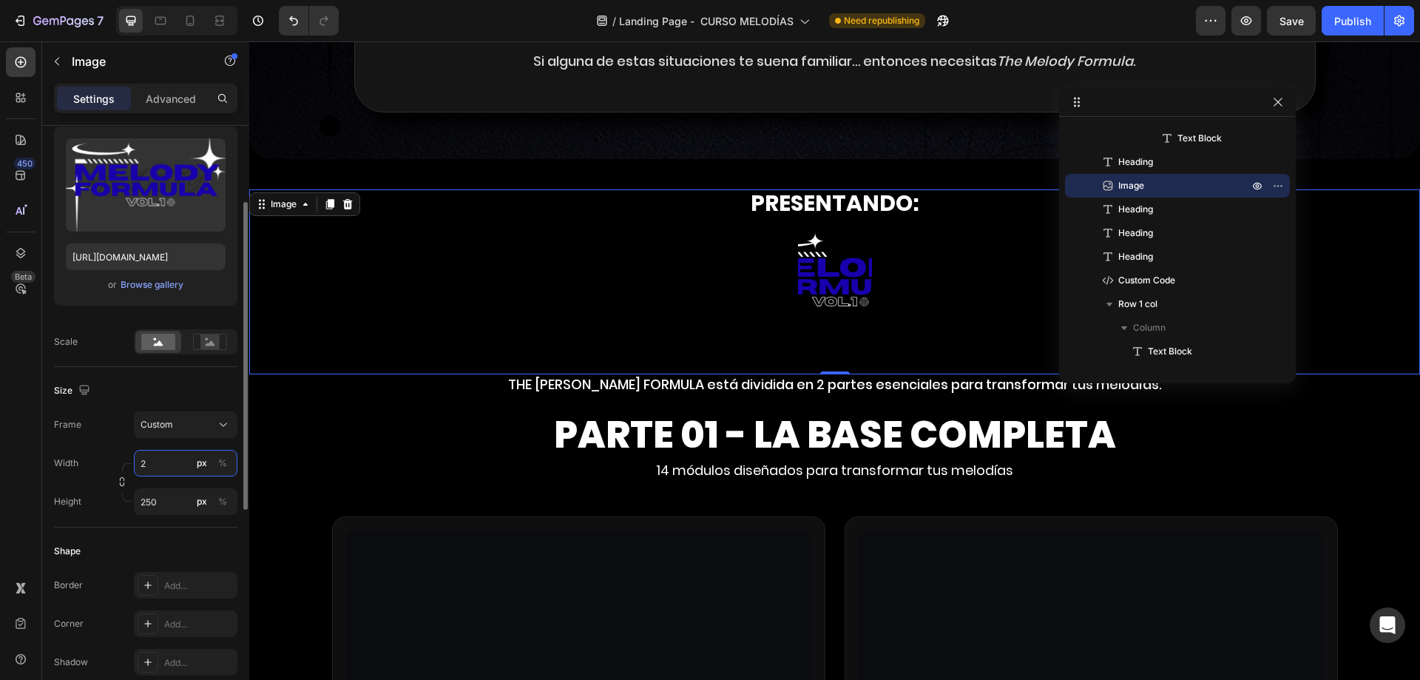
click at [164, 465] on input "2" at bounding box center [186, 463] width 104 height 27
click at [164, 465] on input "250" at bounding box center [186, 463] width 104 height 27
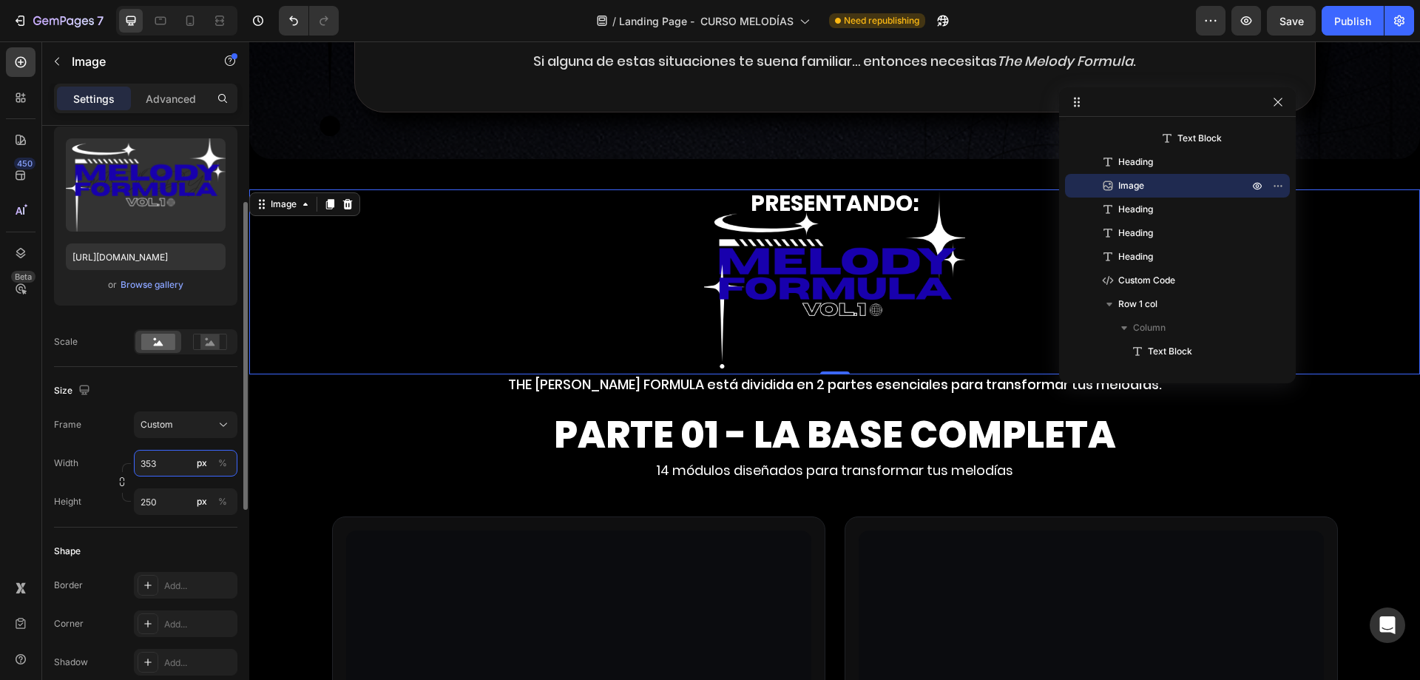
drag, startPoint x: 149, startPoint y: 464, endPoint x: 161, endPoint y: 464, distance: 11.8
click at [161, 464] on input "353" at bounding box center [186, 463] width 104 height 27
type input "350"
click at [141, 503] on input "250" at bounding box center [186, 501] width 104 height 27
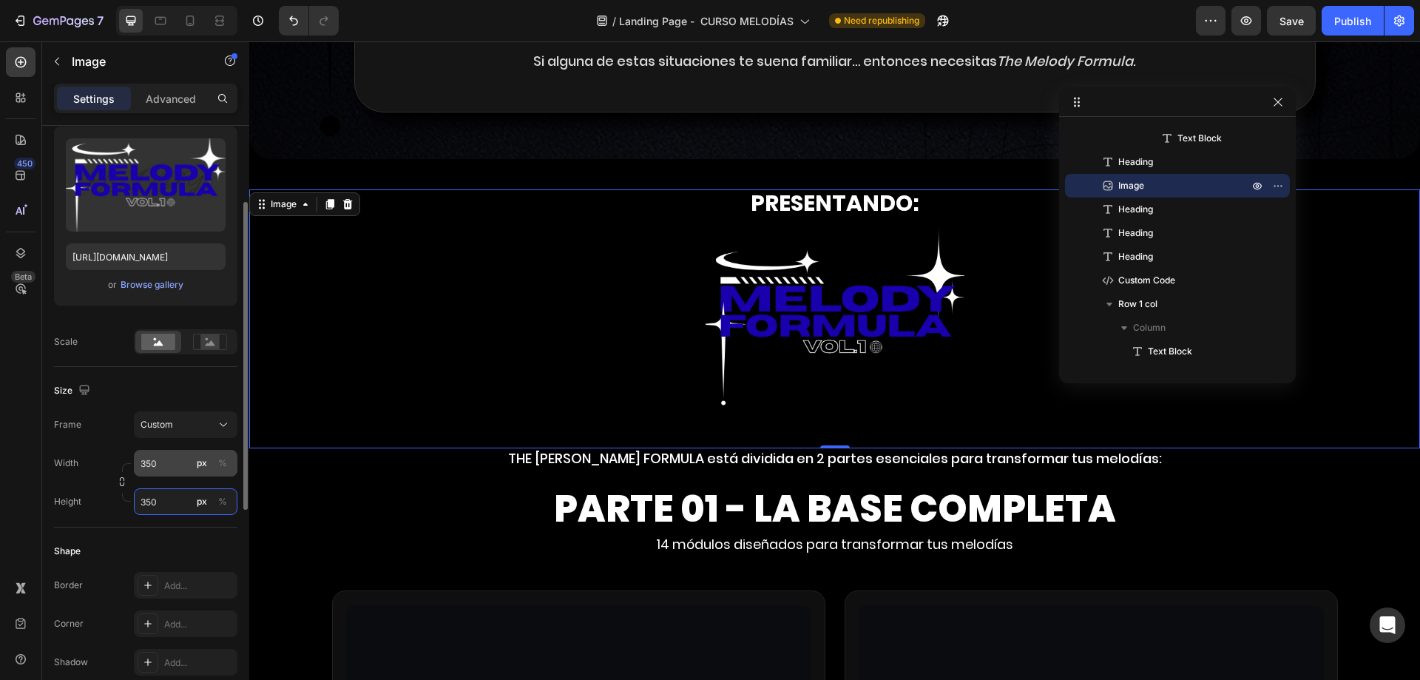
type input "350"
click at [163, 459] on input "350" at bounding box center [186, 463] width 104 height 27
click at [163, 458] on input "350" at bounding box center [186, 463] width 104 height 27
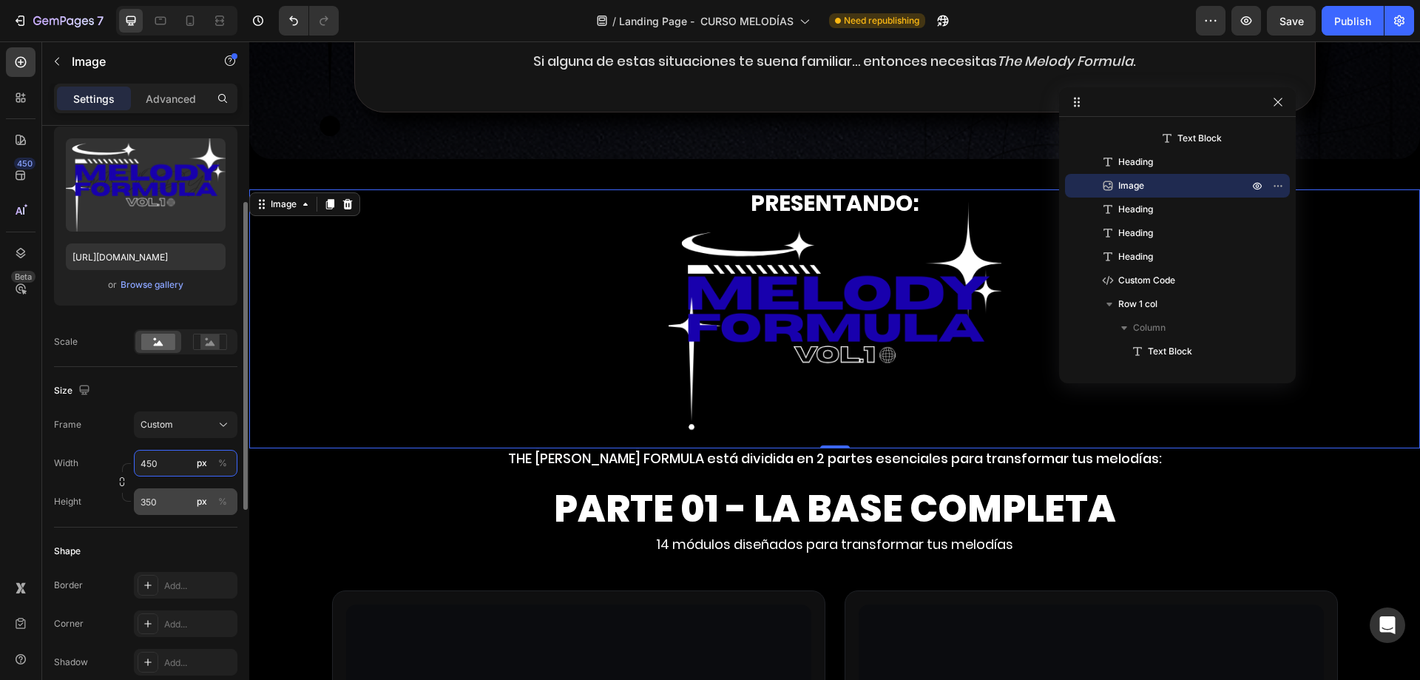
type input "450"
click at [157, 493] on input "350" at bounding box center [186, 501] width 104 height 27
type input "450"
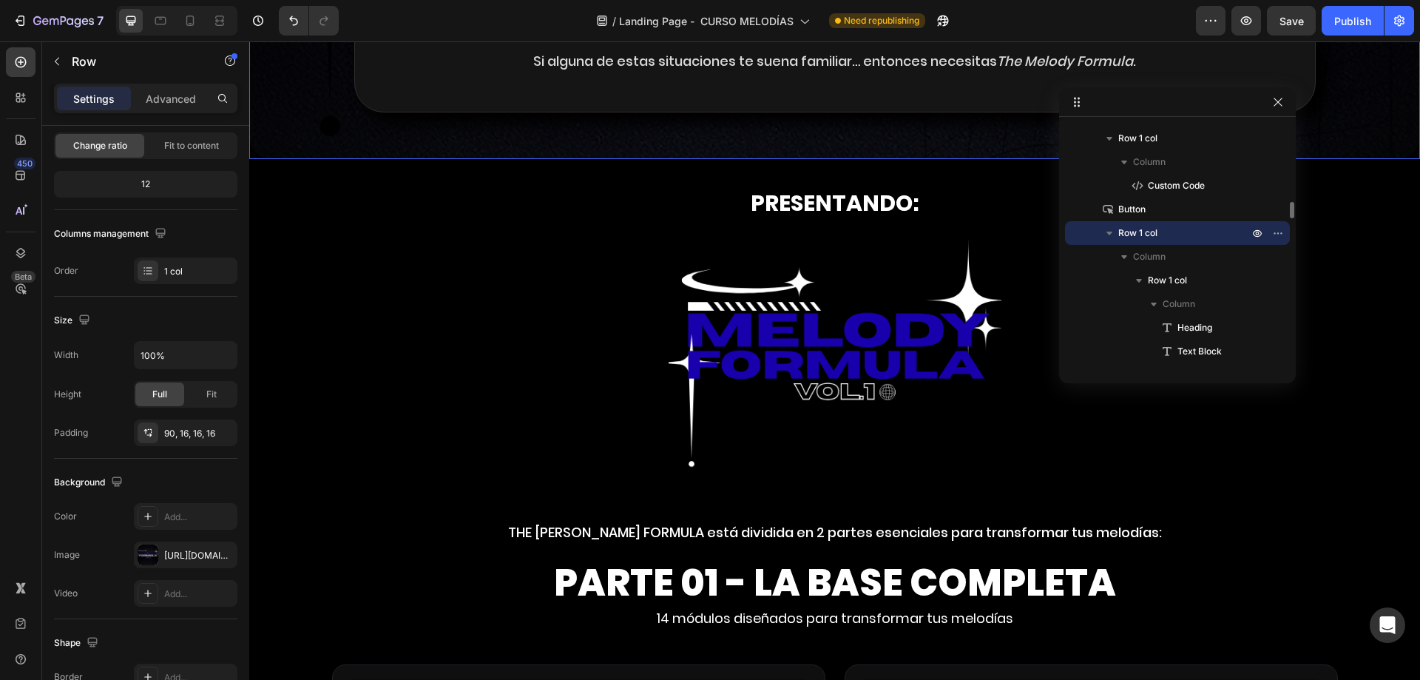
scroll to position [0, 0]
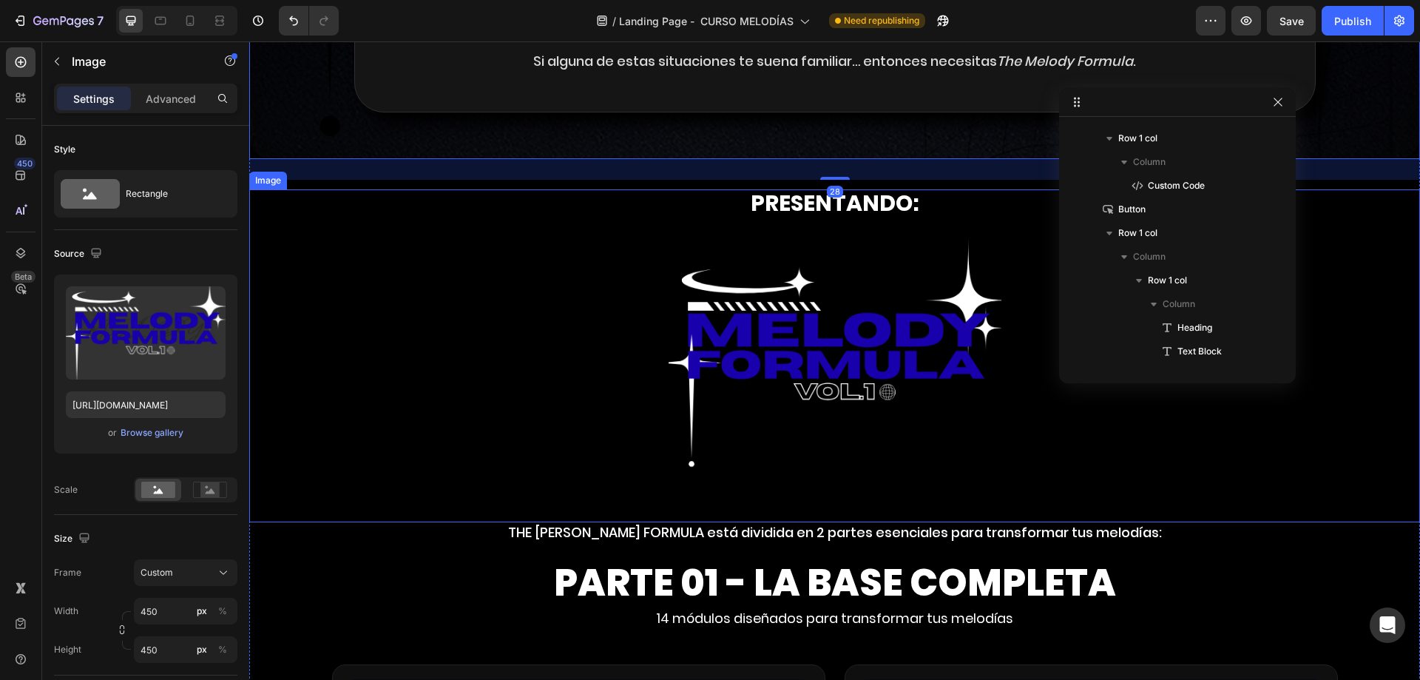
click at [749, 444] on img at bounding box center [835, 355] width 333 height 333
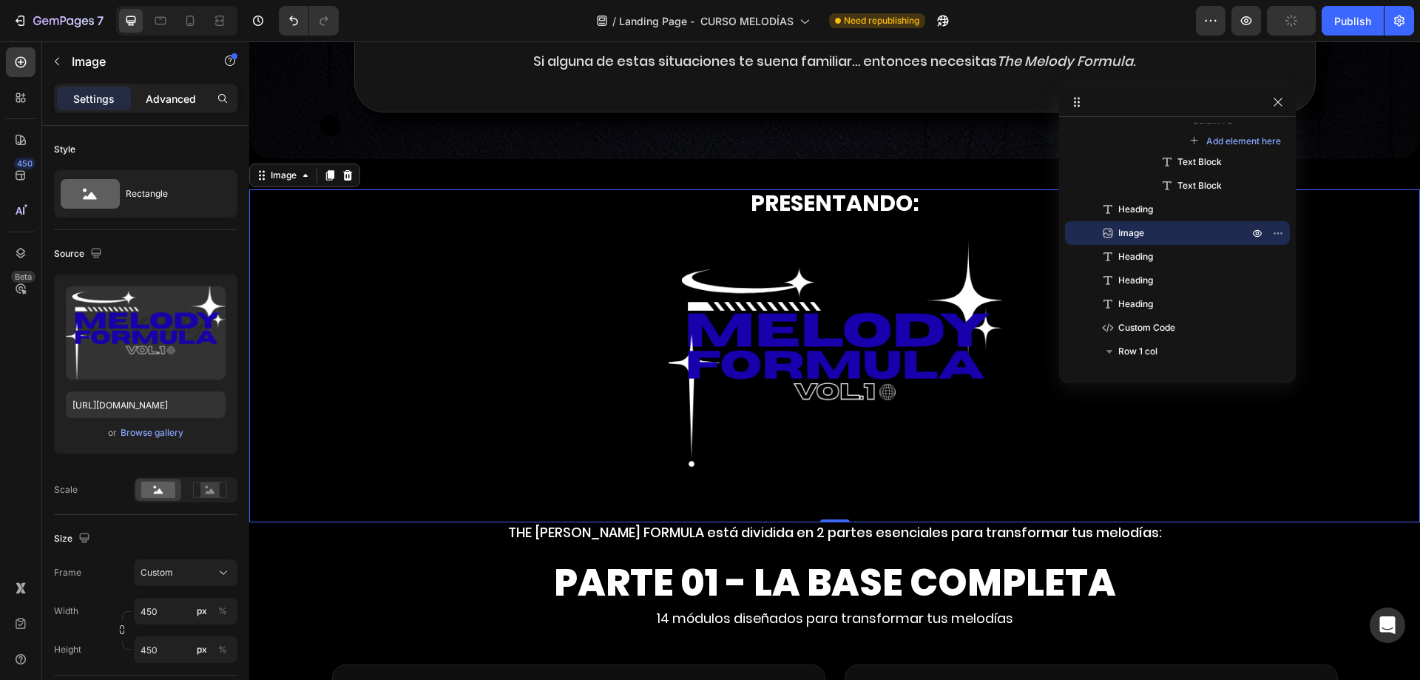
click at [184, 106] on p "Advanced" at bounding box center [171, 99] width 50 height 16
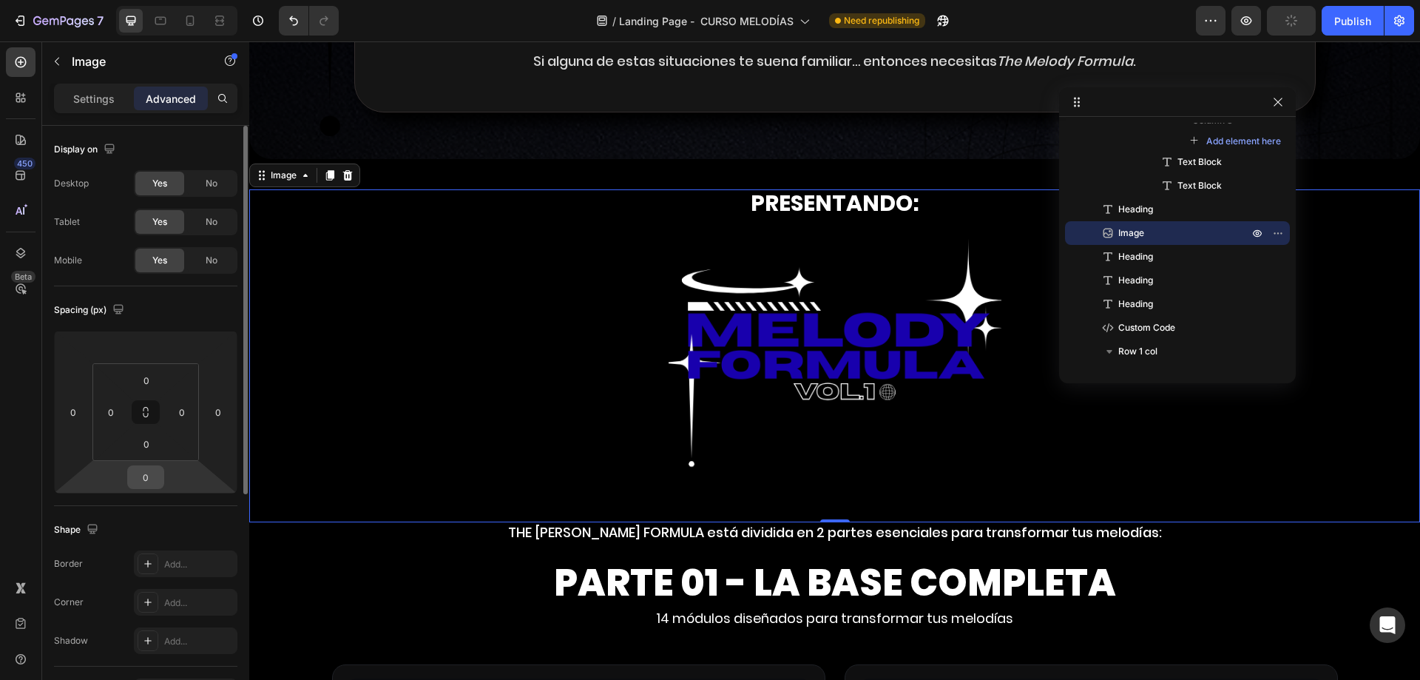
click at [141, 478] on input "0" at bounding box center [146, 477] width 30 height 22
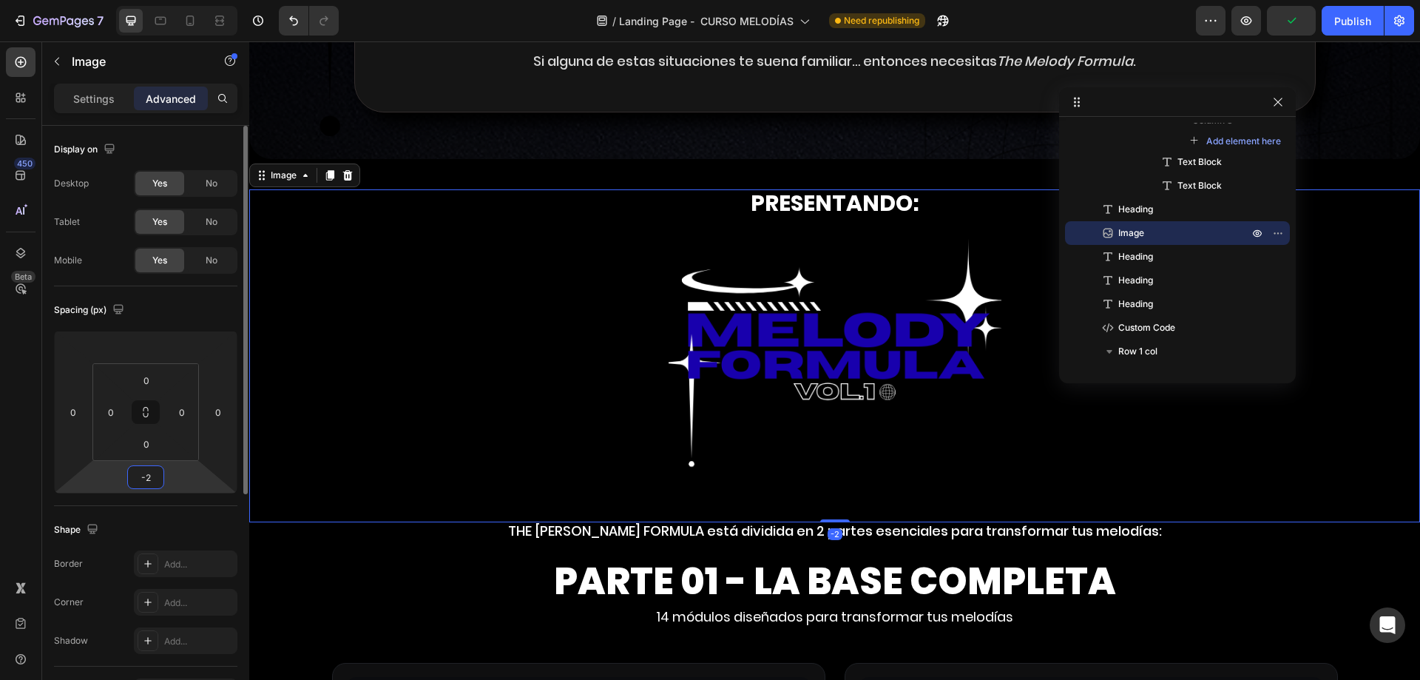
type input "-25"
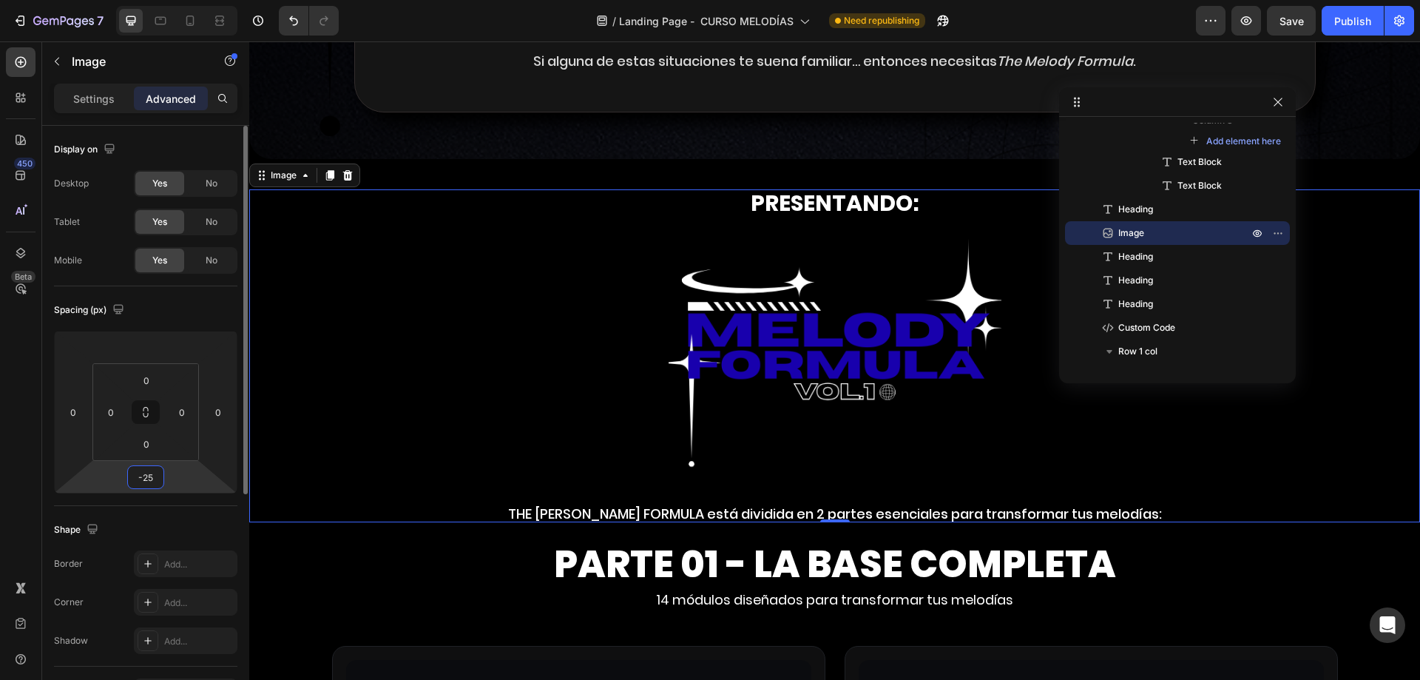
click at [149, 468] on input "-25" at bounding box center [146, 477] width 30 height 22
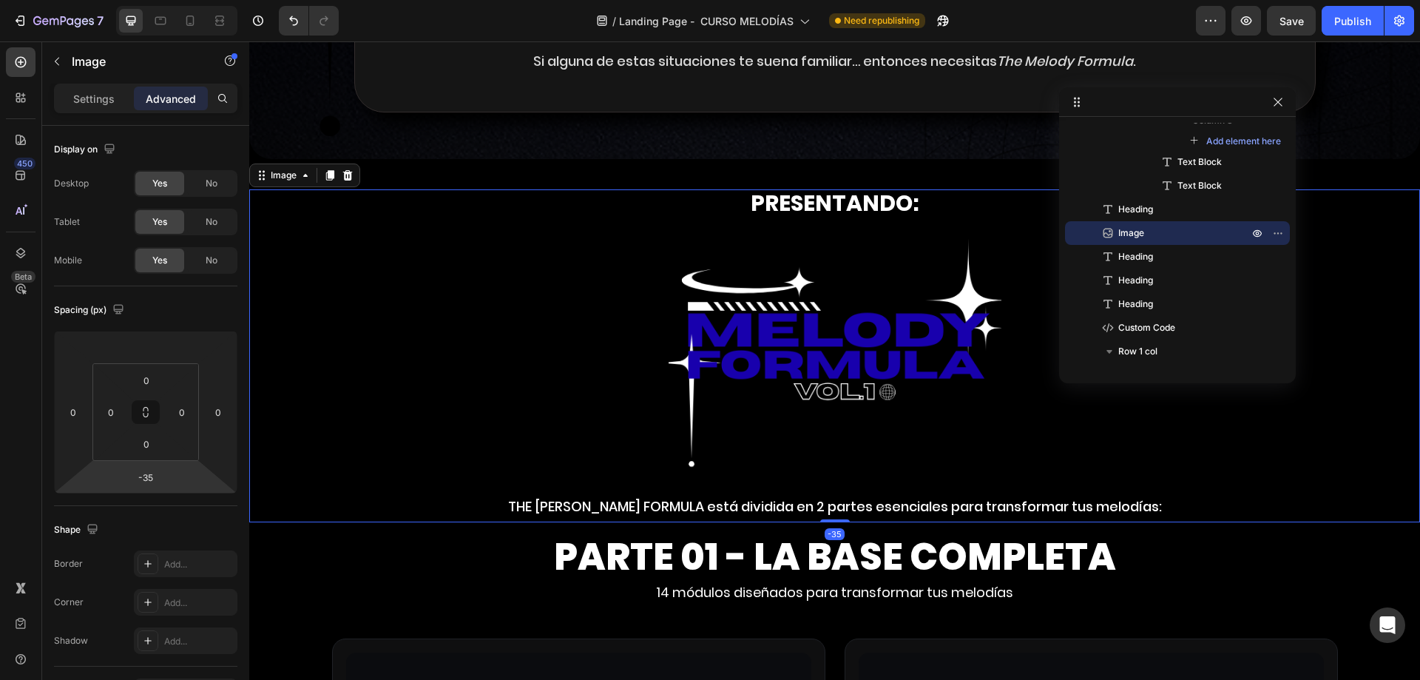
click at [734, 319] on img at bounding box center [835, 355] width 333 height 333
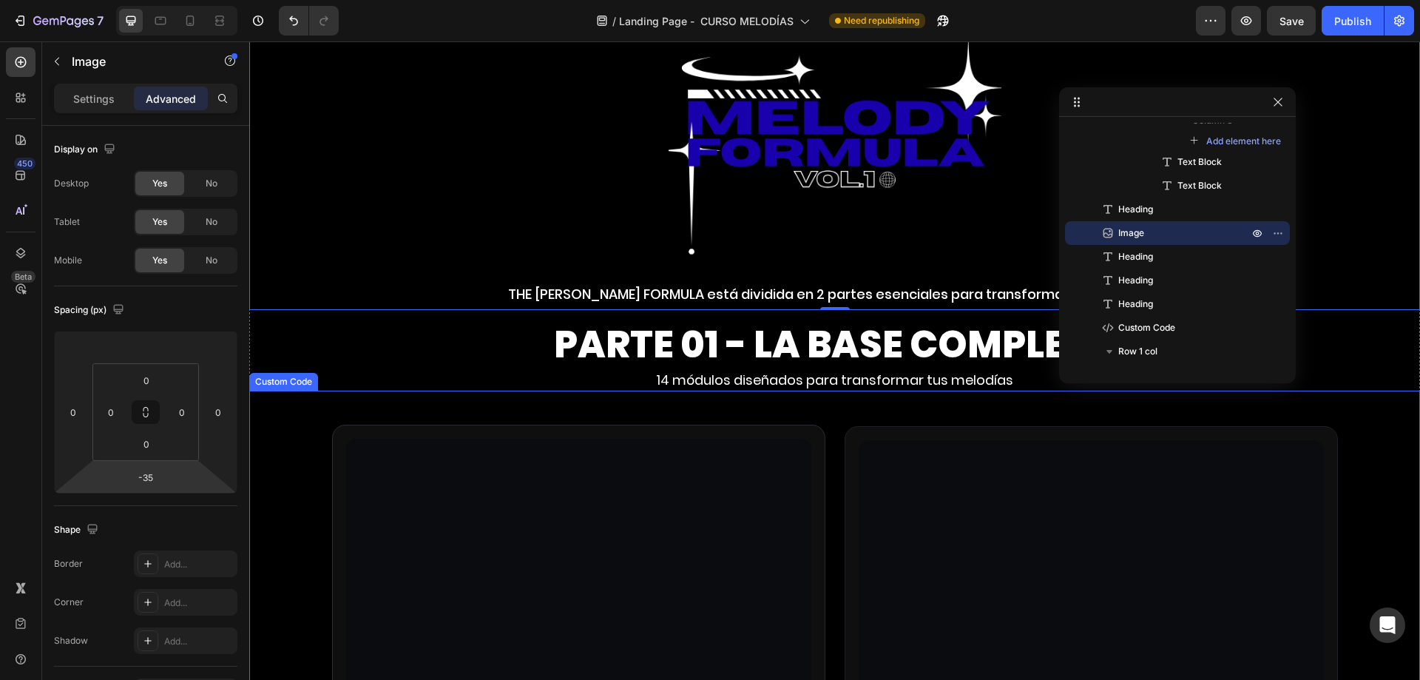
scroll to position [3624, 0]
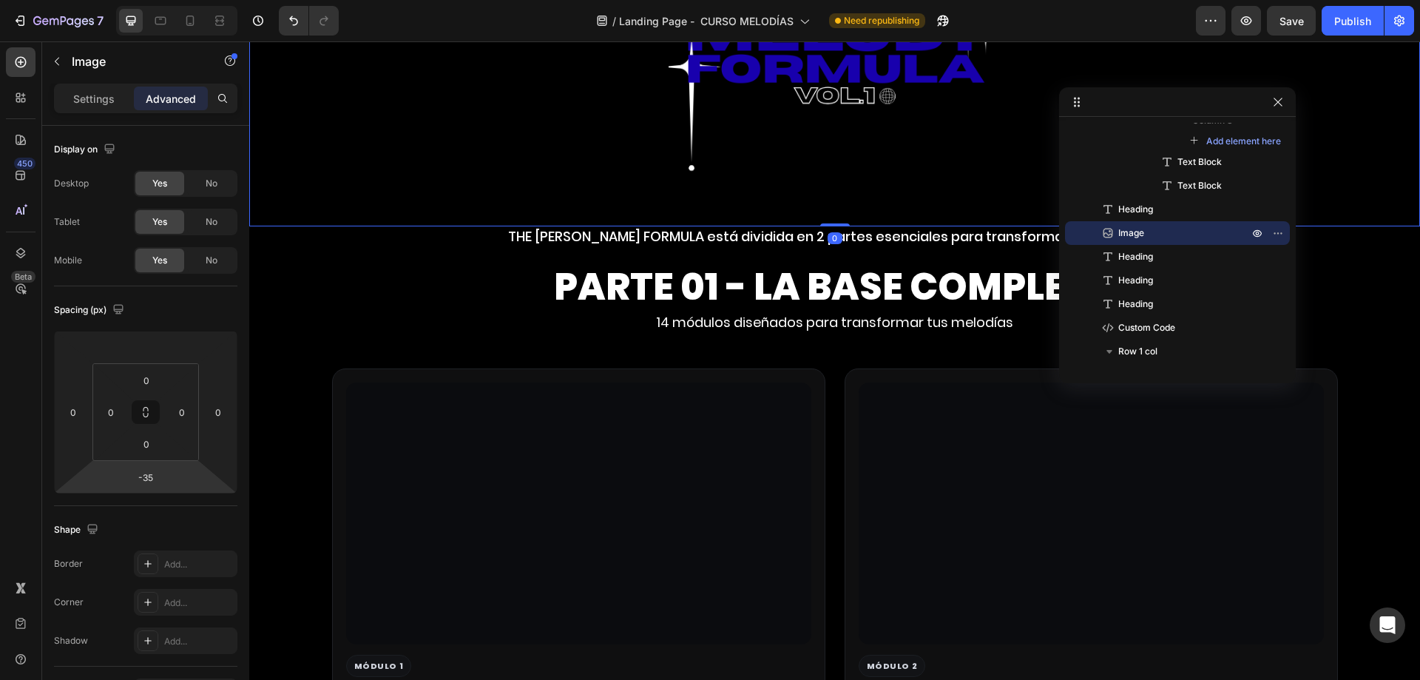
drag, startPoint x: 837, startPoint y: 223, endPoint x: 869, endPoint y: 170, distance: 62.0
click at [869, 170] on div "Image 0" at bounding box center [834, 60] width 1171 height 333
type input "0"
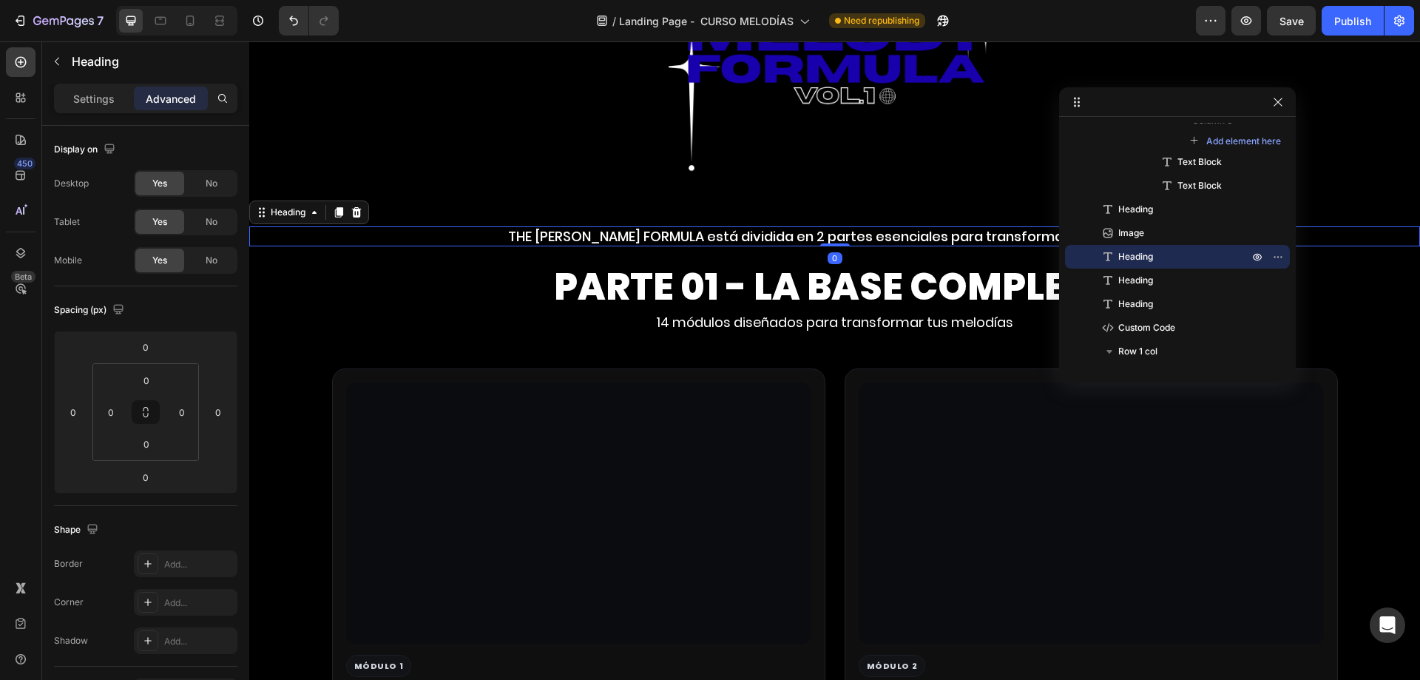
click at [686, 240] on p "THE [PERSON_NAME] FORMULA está dividida en 2 partes esenciales para transformar…" at bounding box center [835, 236] width 1168 height 17
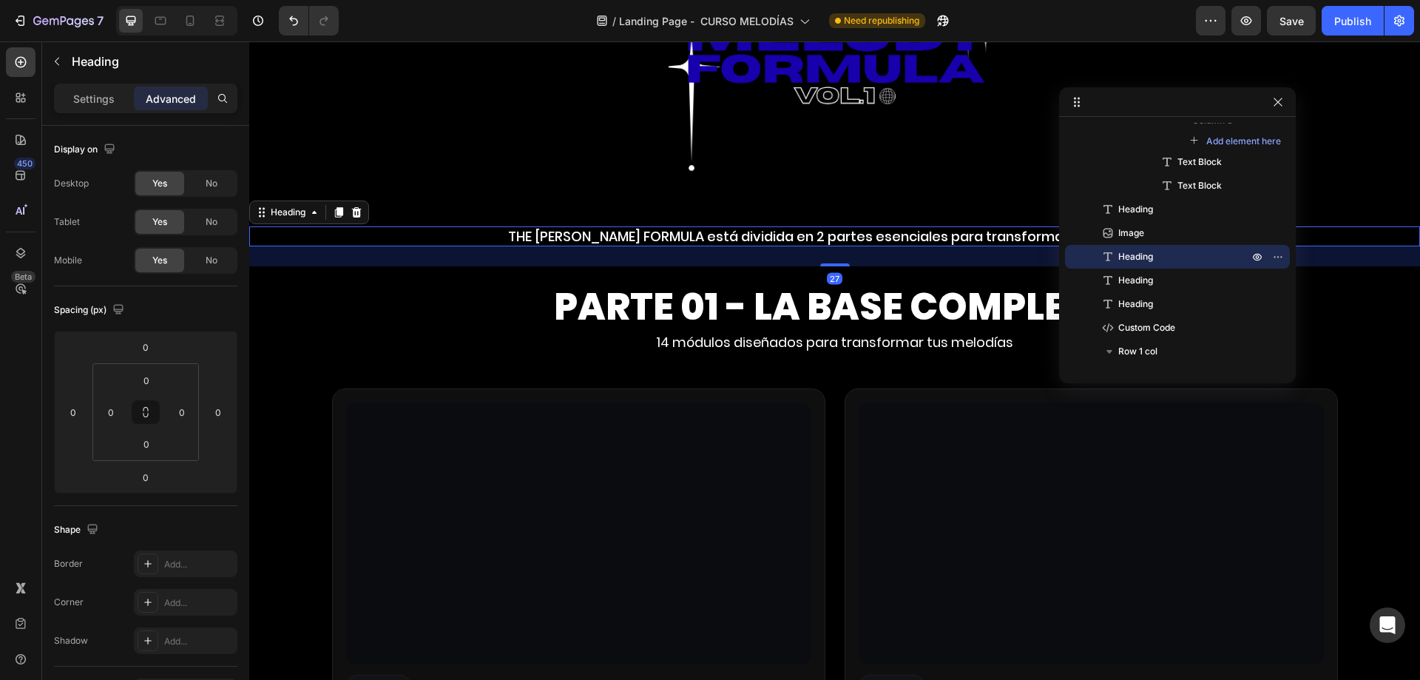
drag, startPoint x: 823, startPoint y: 243, endPoint x: 870, endPoint y: 263, distance: 50.7
click at [870, 246] on div "27" at bounding box center [834, 246] width 1171 height 0
click at [191, 27] on icon at bounding box center [190, 20] width 15 height 15
type input "0"
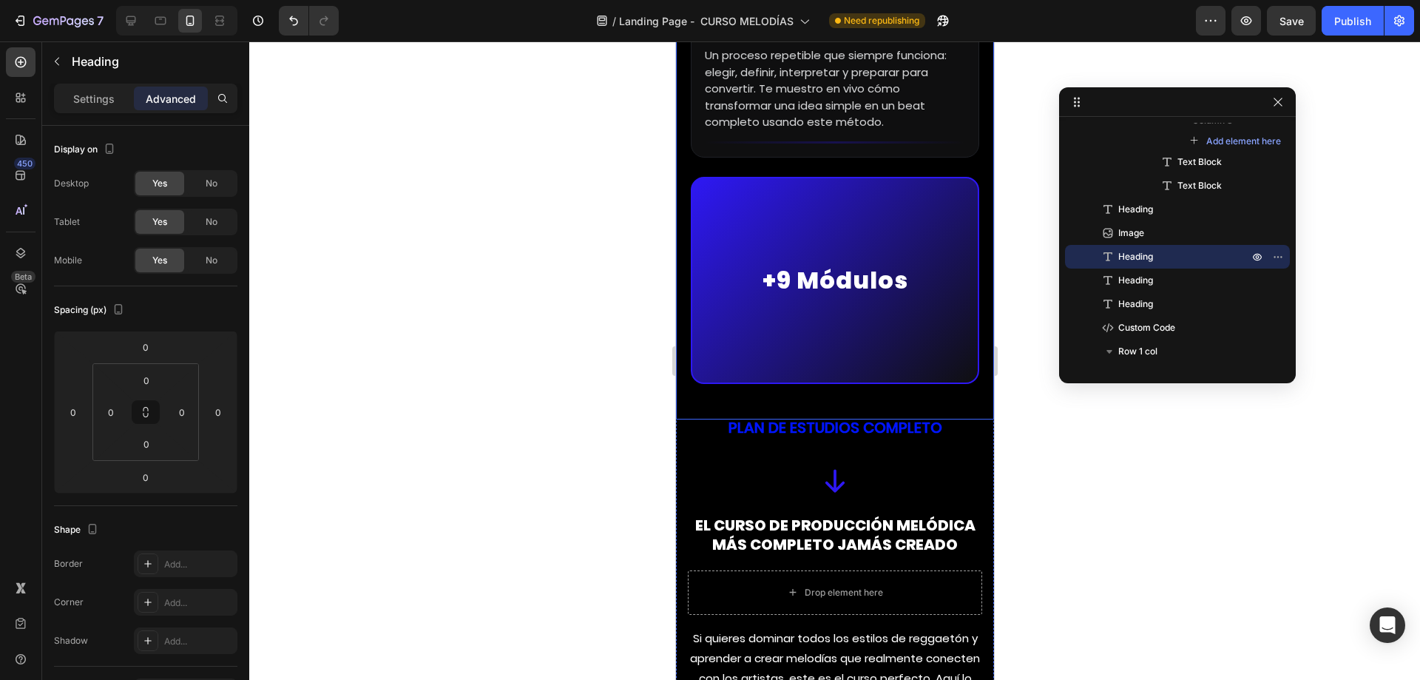
scroll to position [6610, 0]
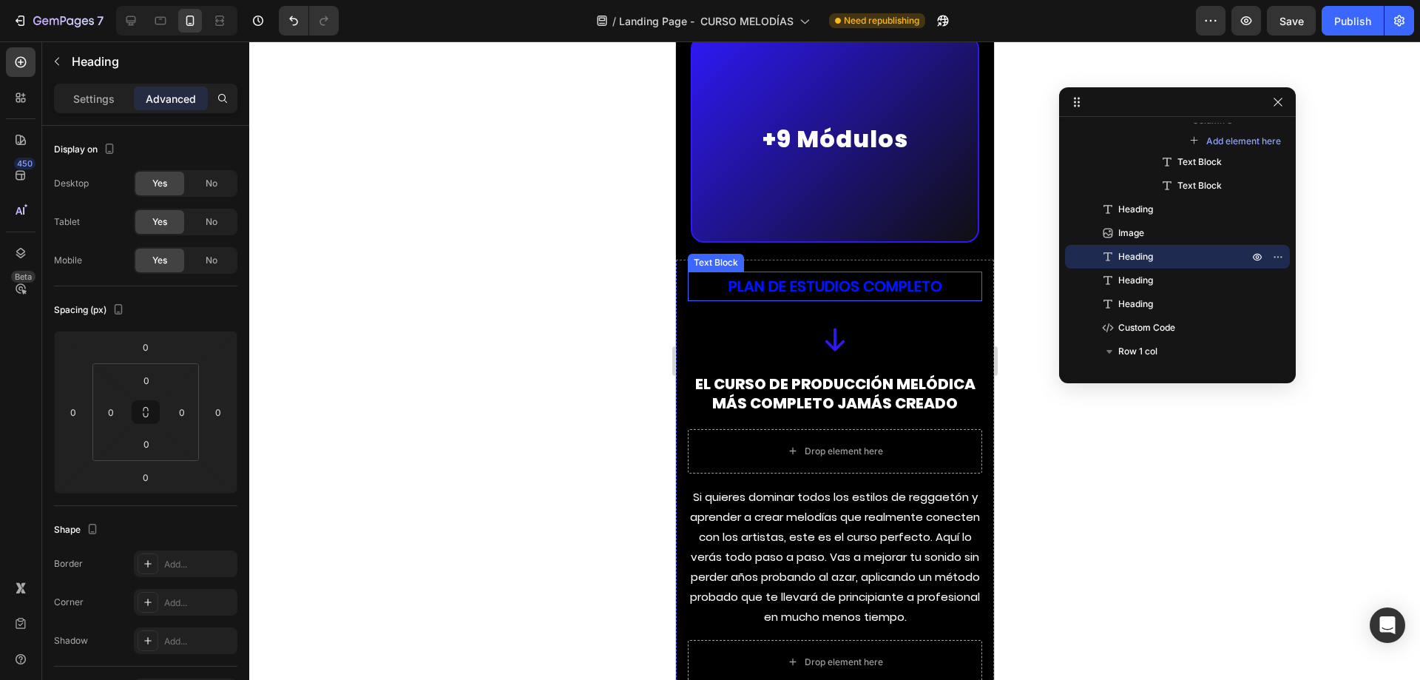
click at [780, 273] on p "PLAN DE ESTUDIOS COMPLETO" at bounding box center [833, 286] width 291 height 27
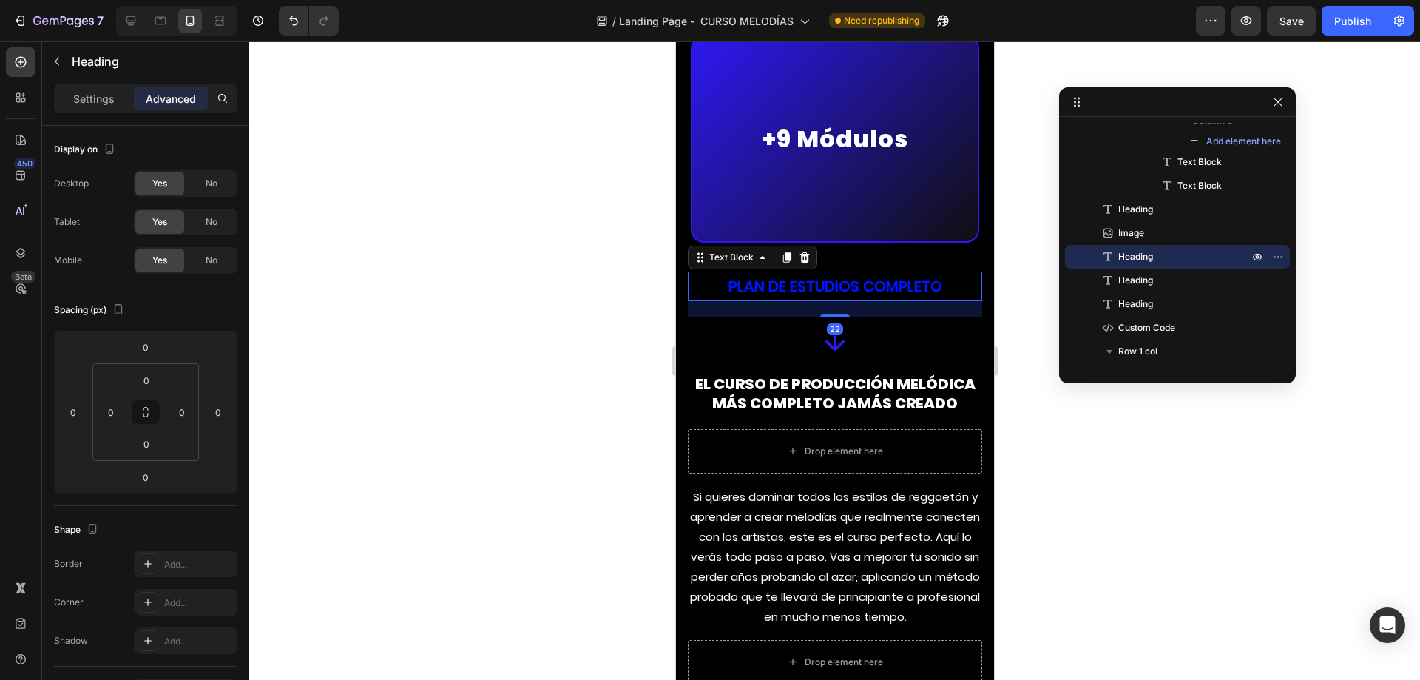
scroll to position [2073, 0]
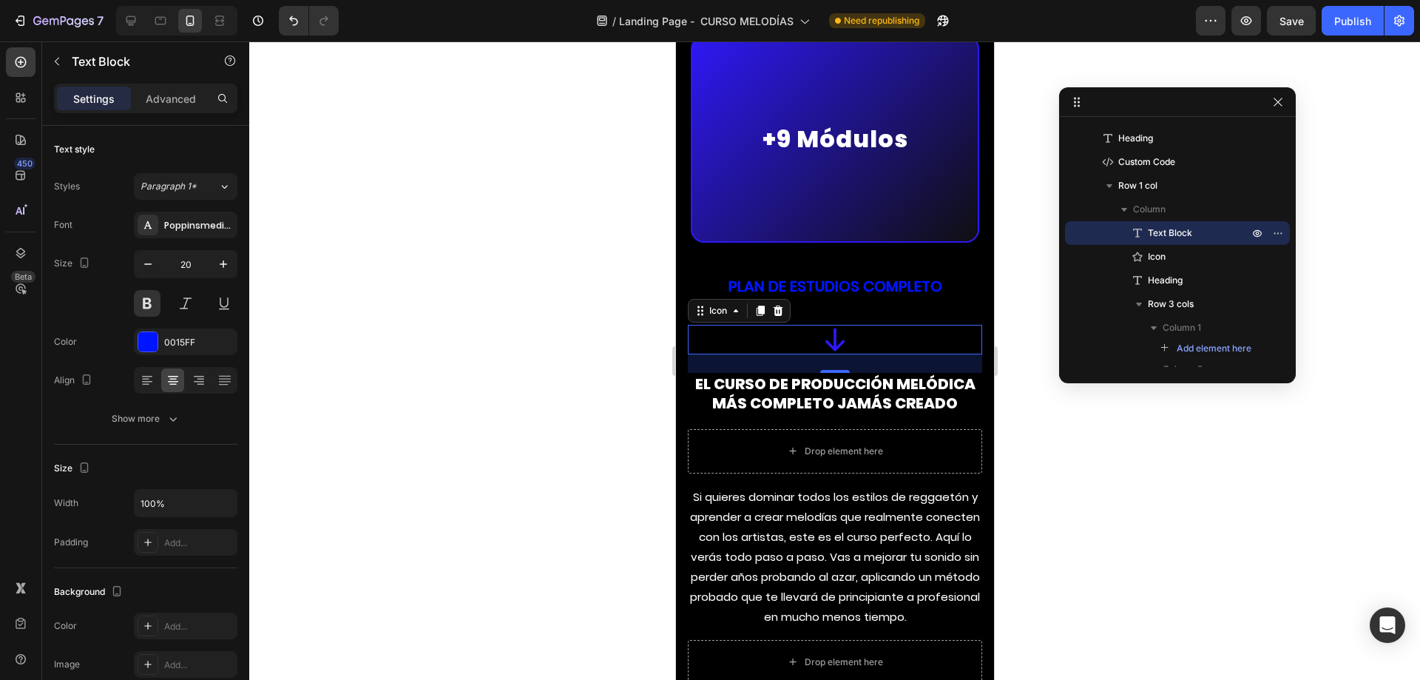
click at [873, 333] on div "Icon 0" at bounding box center [834, 340] width 294 height 30
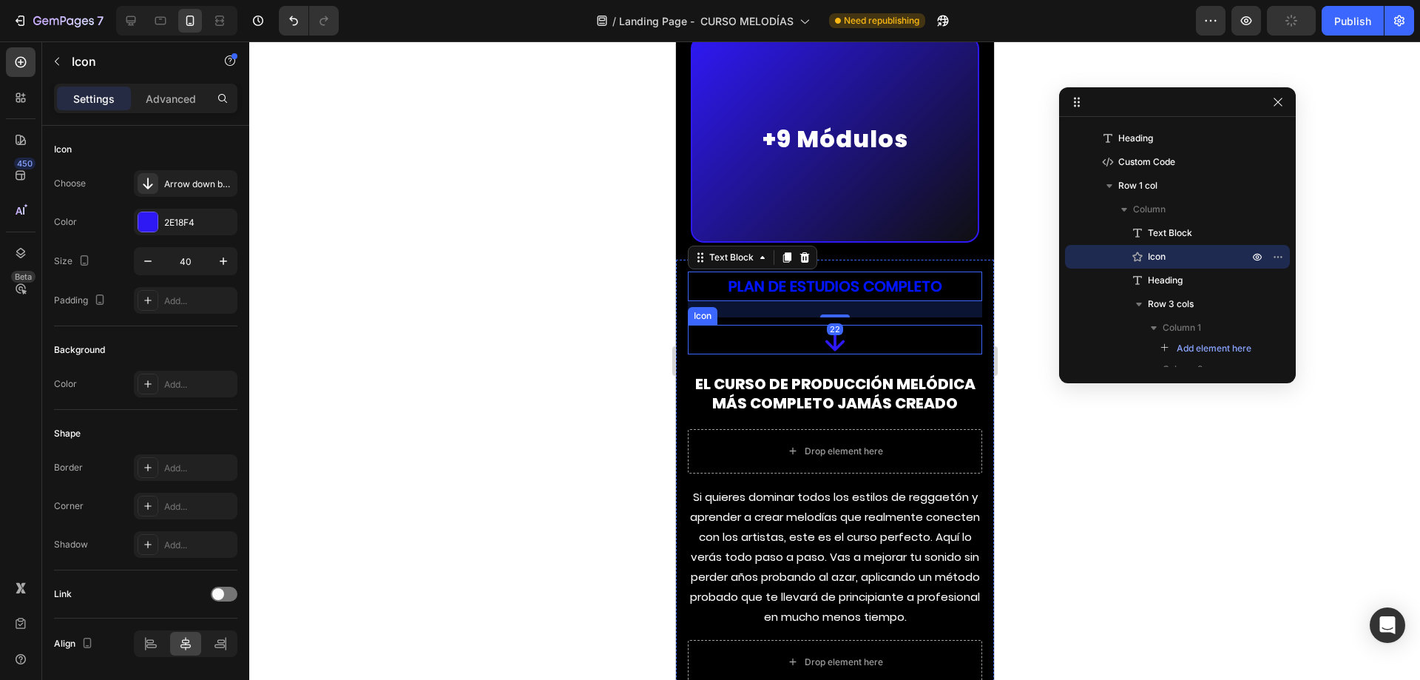
click at [872, 326] on div "Icon" at bounding box center [834, 340] width 294 height 30
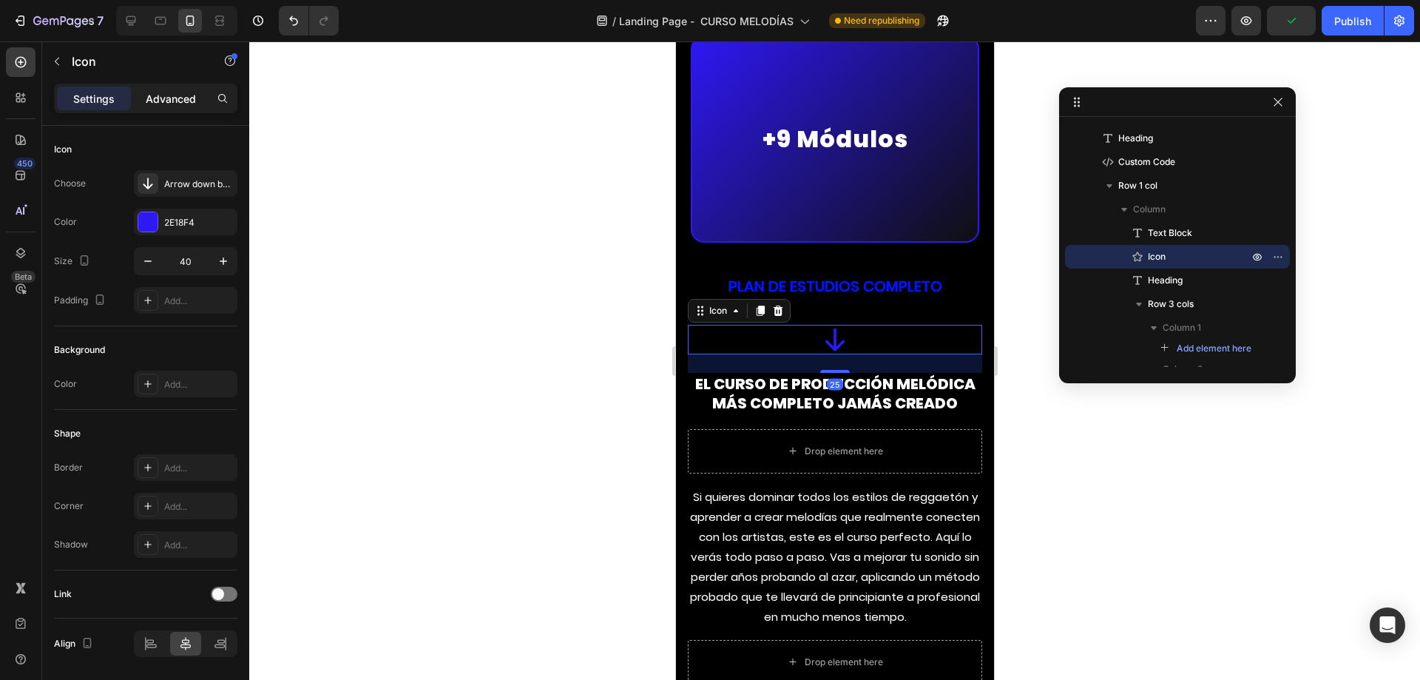
click at [148, 102] on p "Advanced" at bounding box center [171, 99] width 50 height 16
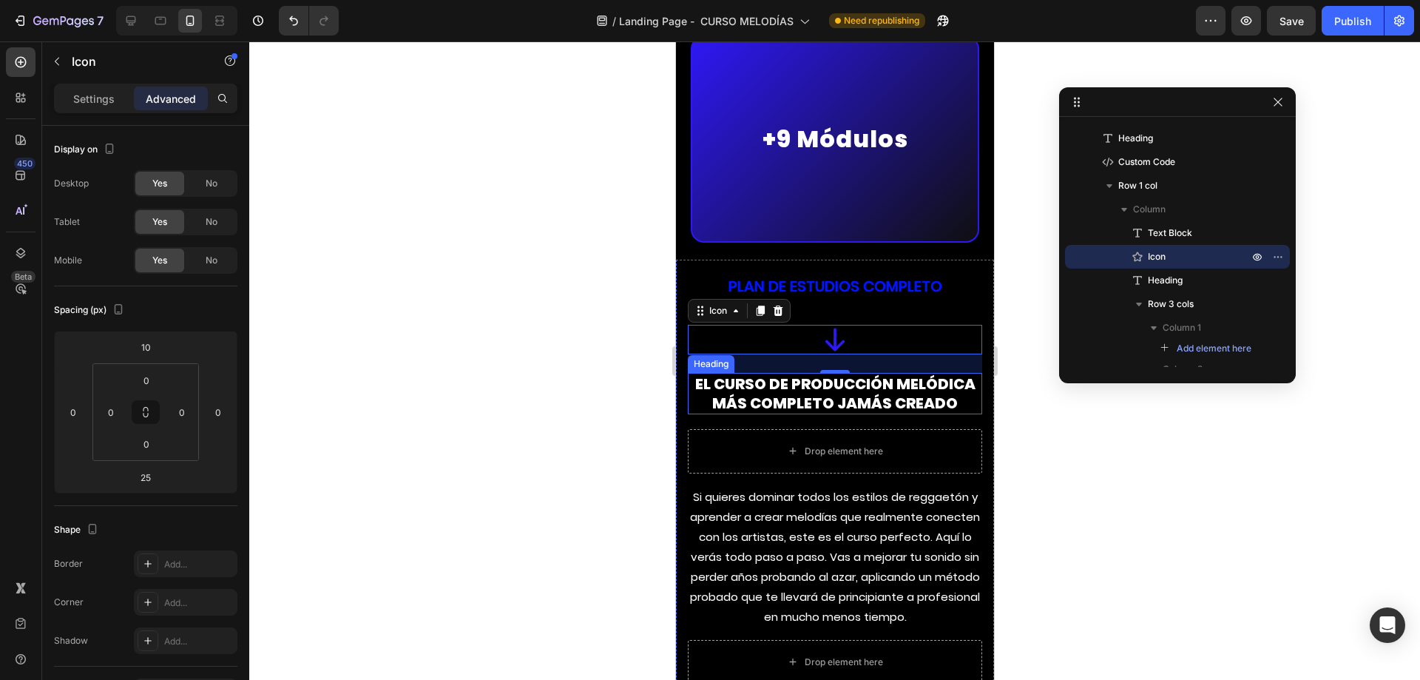
click at [909, 386] on span "El curso de producción melódica más completo jamás creado" at bounding box center [834, 393] width 280 height 40
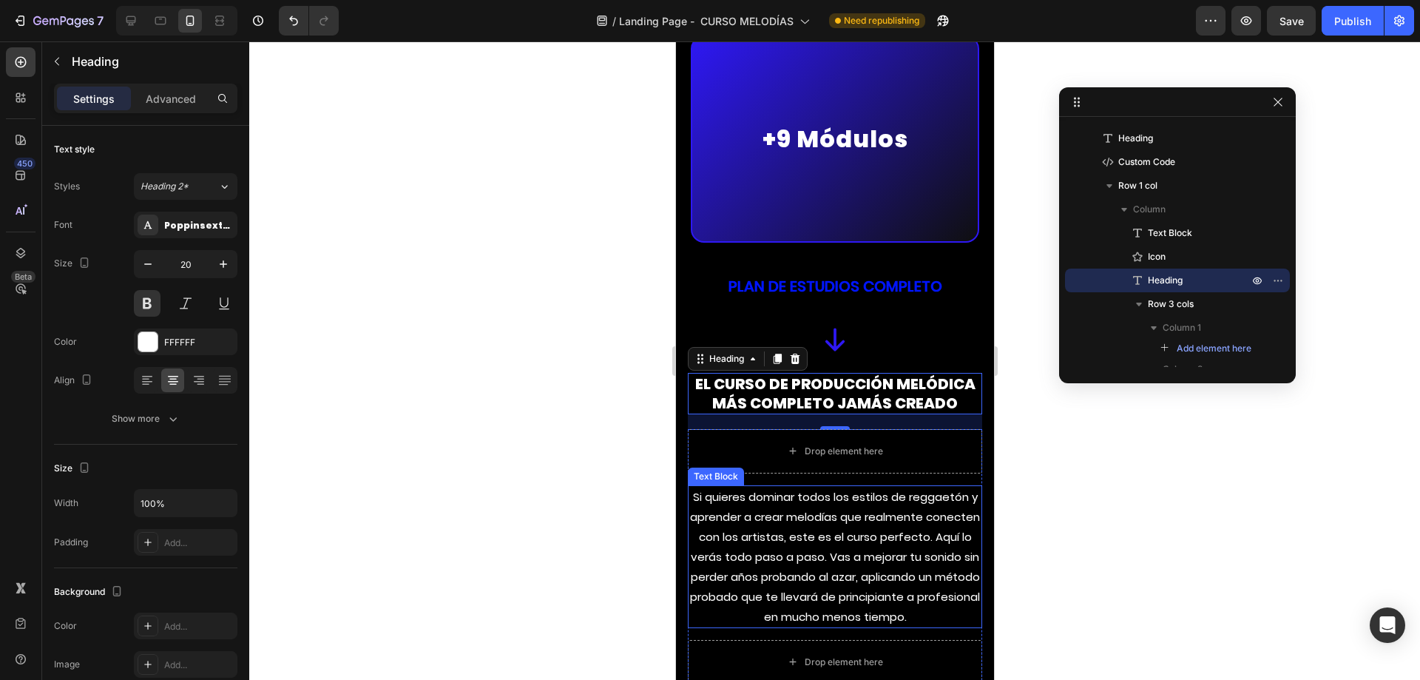
click at [836, 526] on p "Si quieres dominar todos los estilos de reggaetón y aprender a crear melodías q…" at bounding box center [833, 557] width 291 height 140
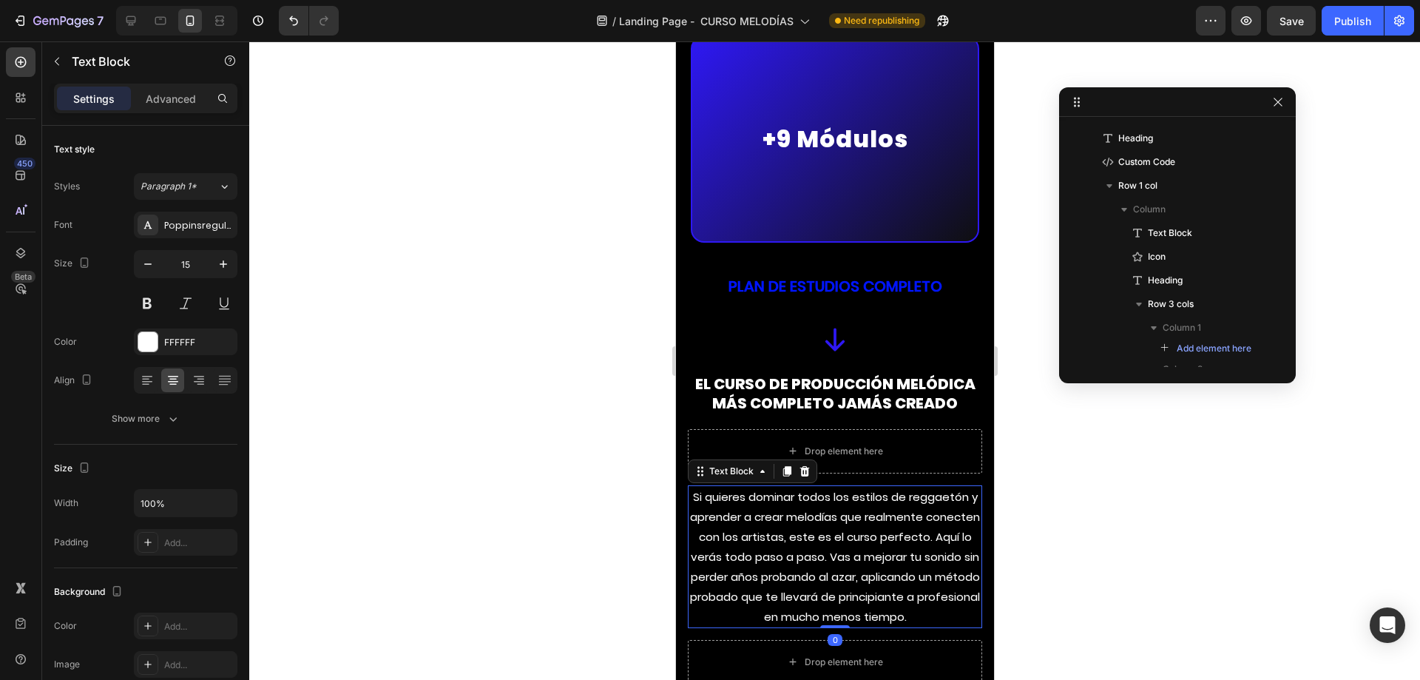
scroll to position [2233, 0]
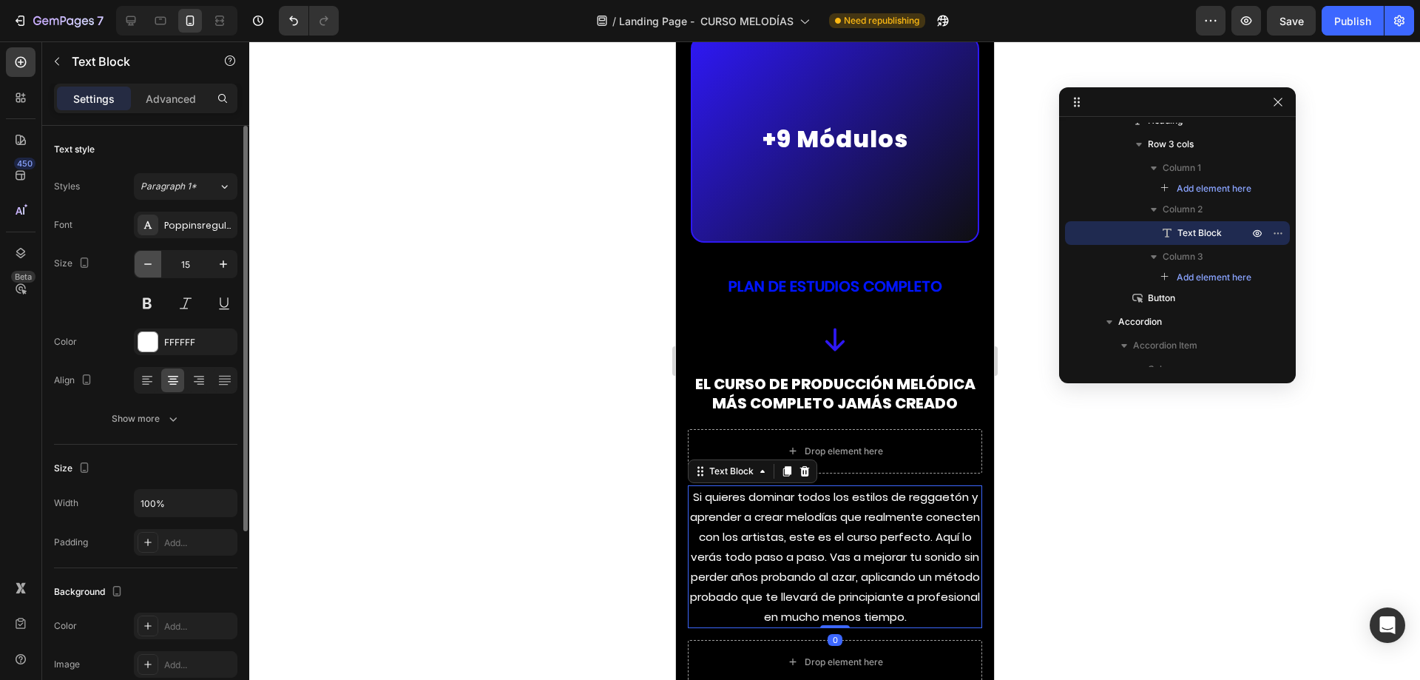
click at [149, 254] on button "button" at bounding box center [148, 264] width 27 height 27
type input "14"
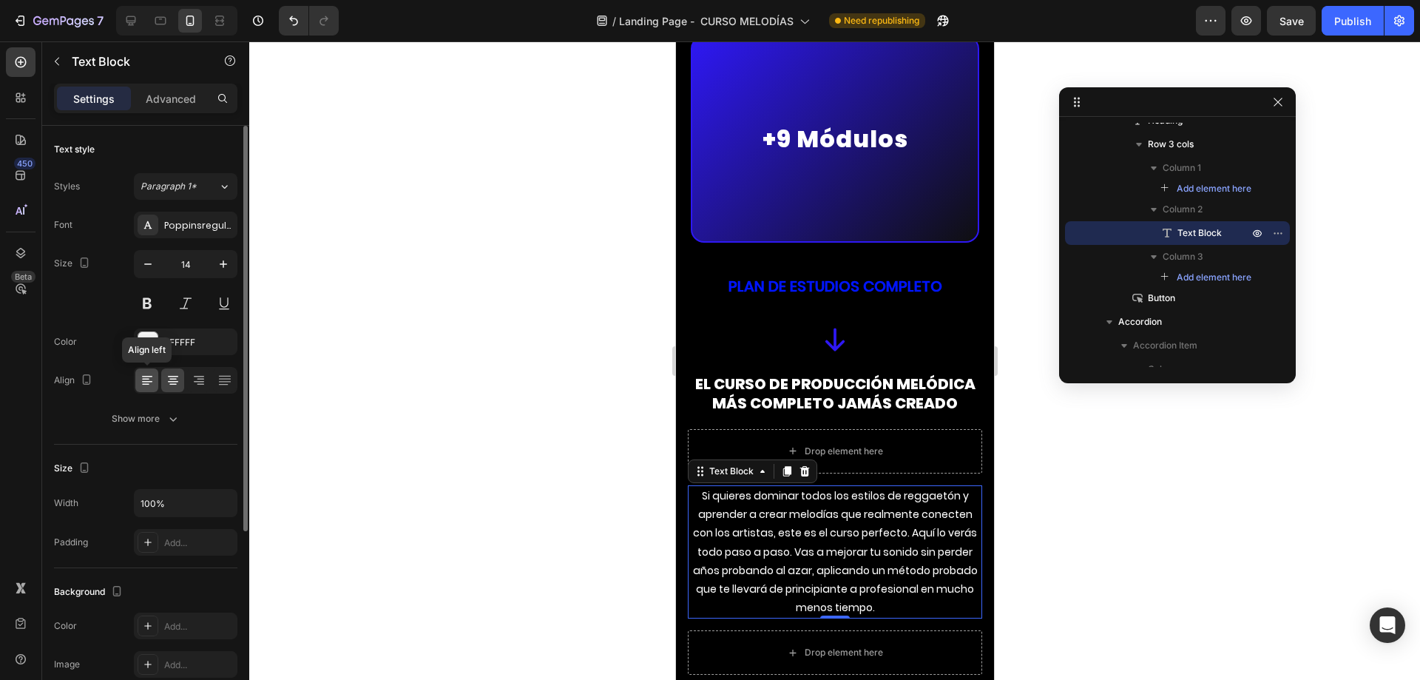
click at [141, 379] on icon at bounding box center [147, 380] width 15 height 15
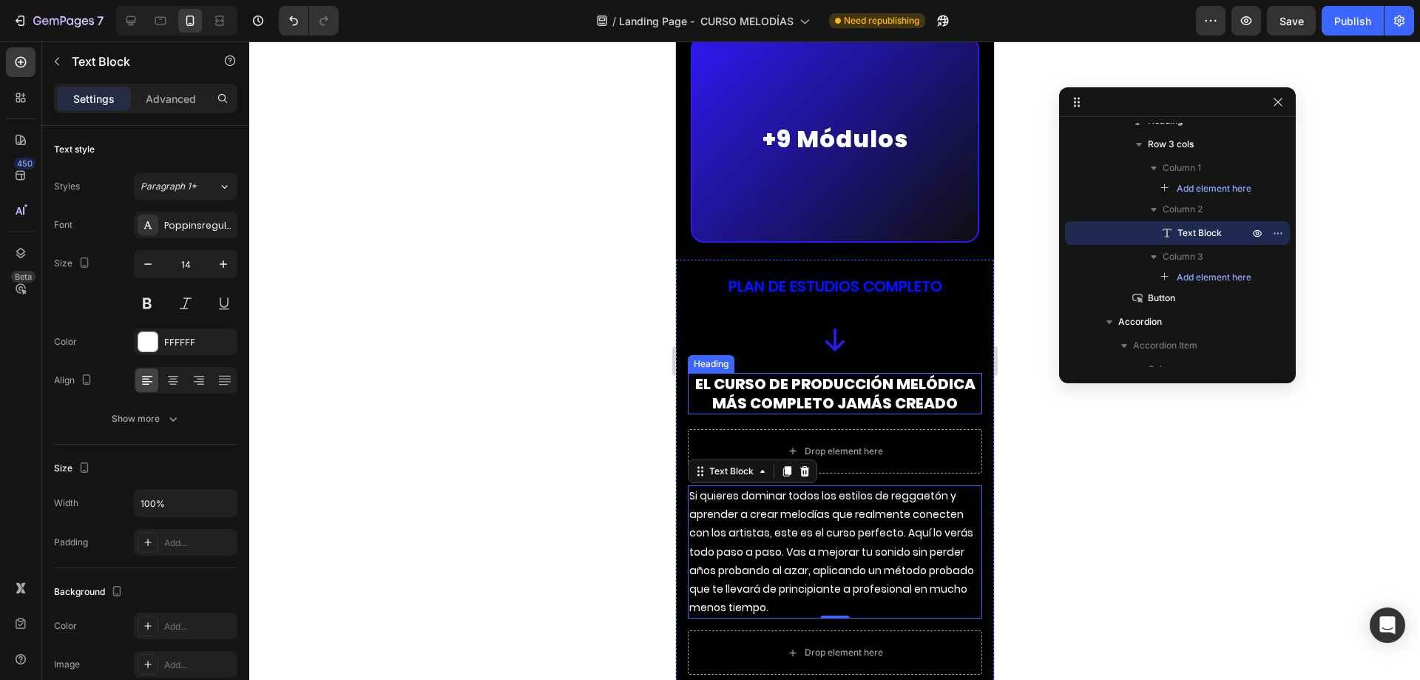
click at [788, 382] on span "El curso de producción melódica más completo jamás creado" at bounding box center [834, 393] width 280 height 40
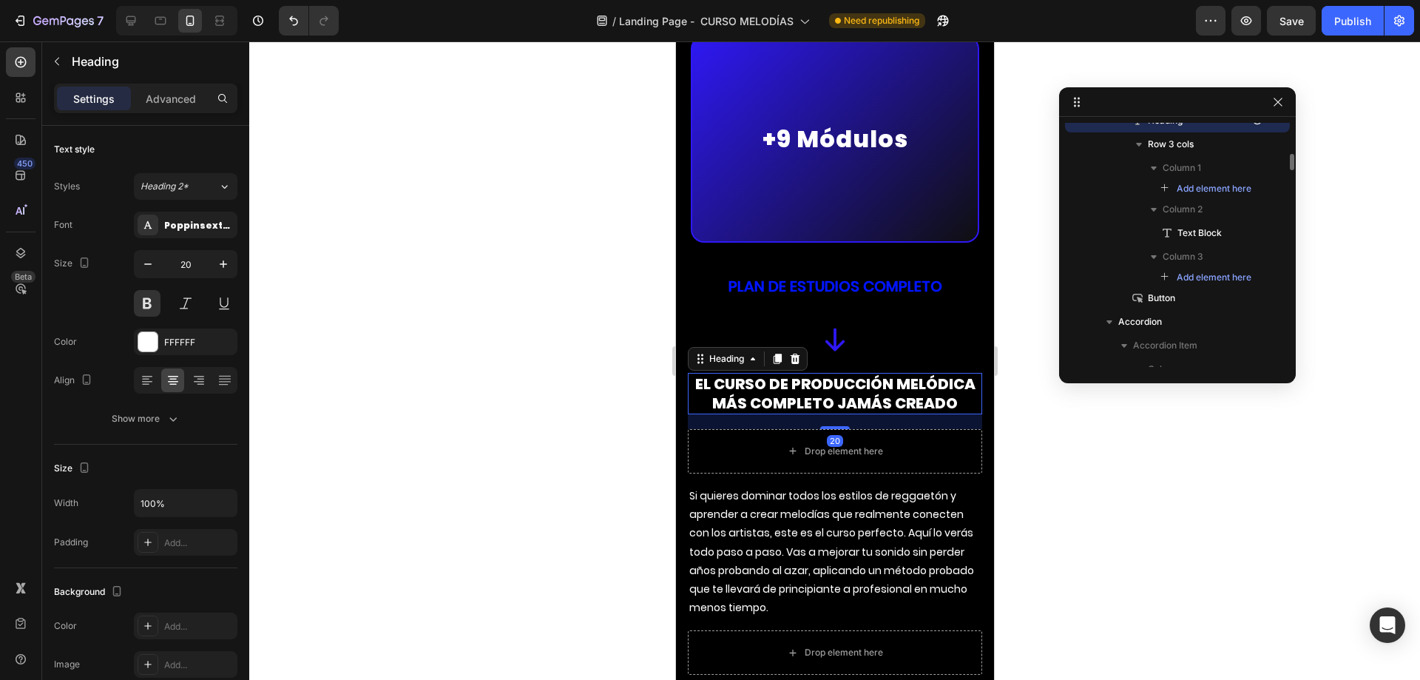
scroll to position [2120, 0]
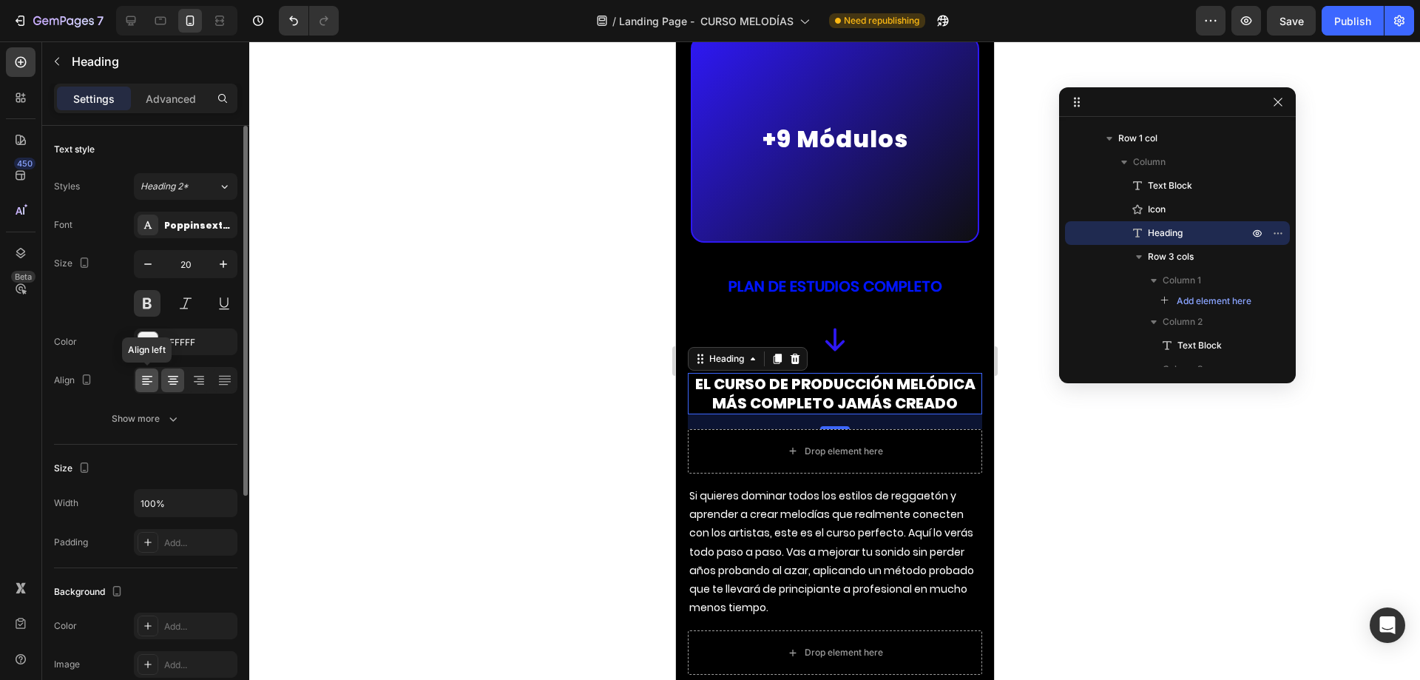
click at [152, 379] on icon at bounding box center [147, 380] width 15 height 15
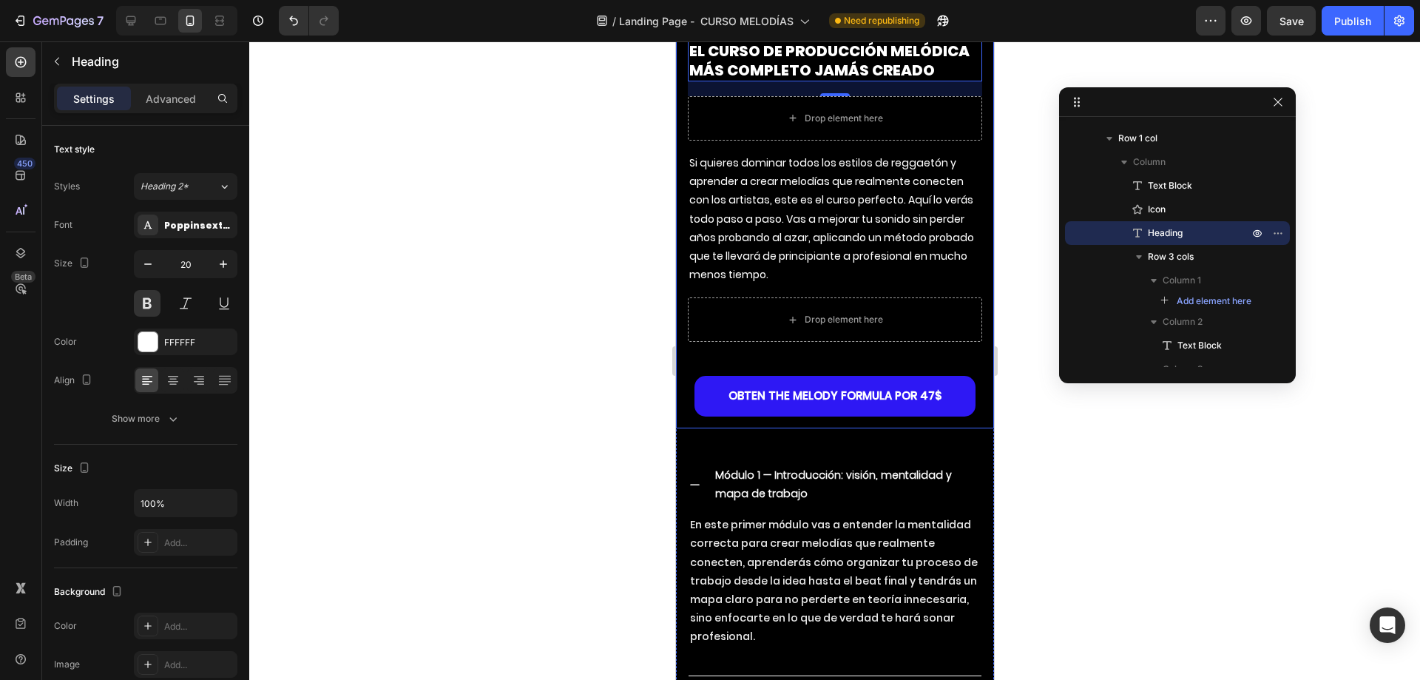
scroll to position [6979, 0]
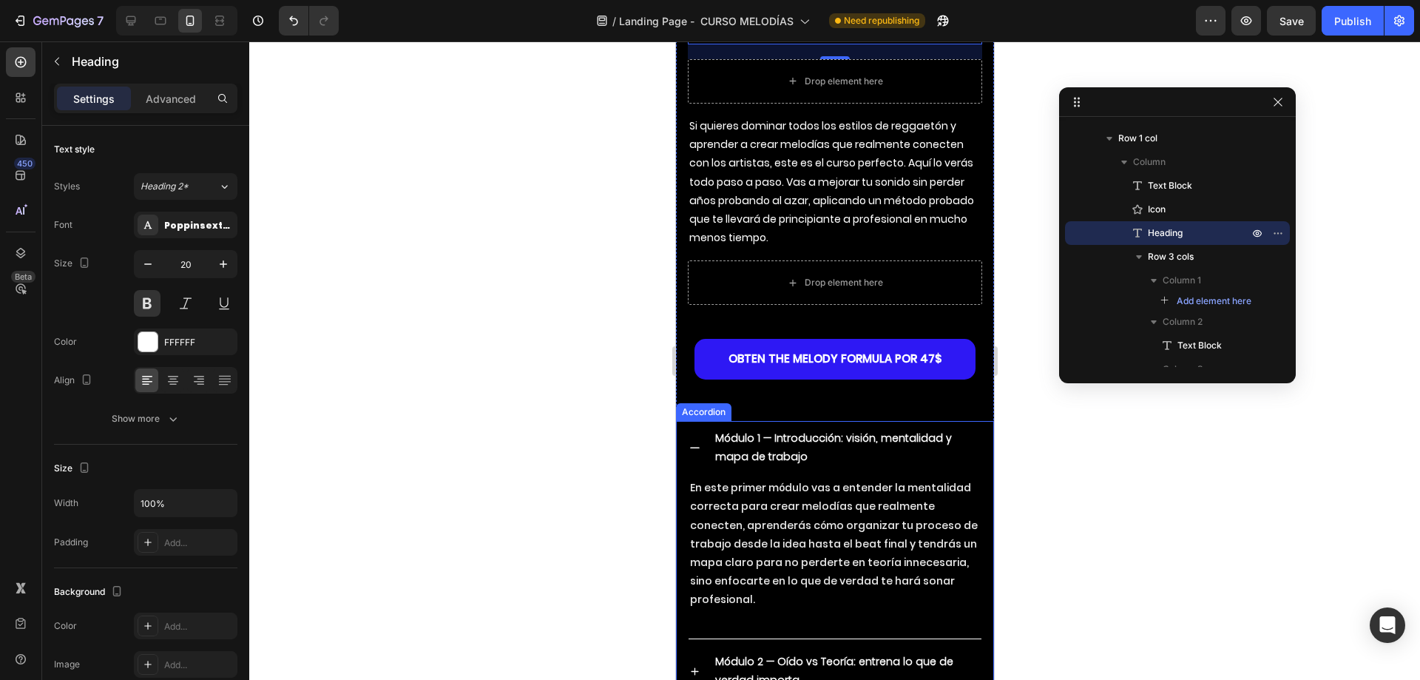
click at [697, 421] on div "Módulo 1 — Introducción: visión, mentalidad y mapa de trabajo" at bounding box center [834, 447] width 293 height 53
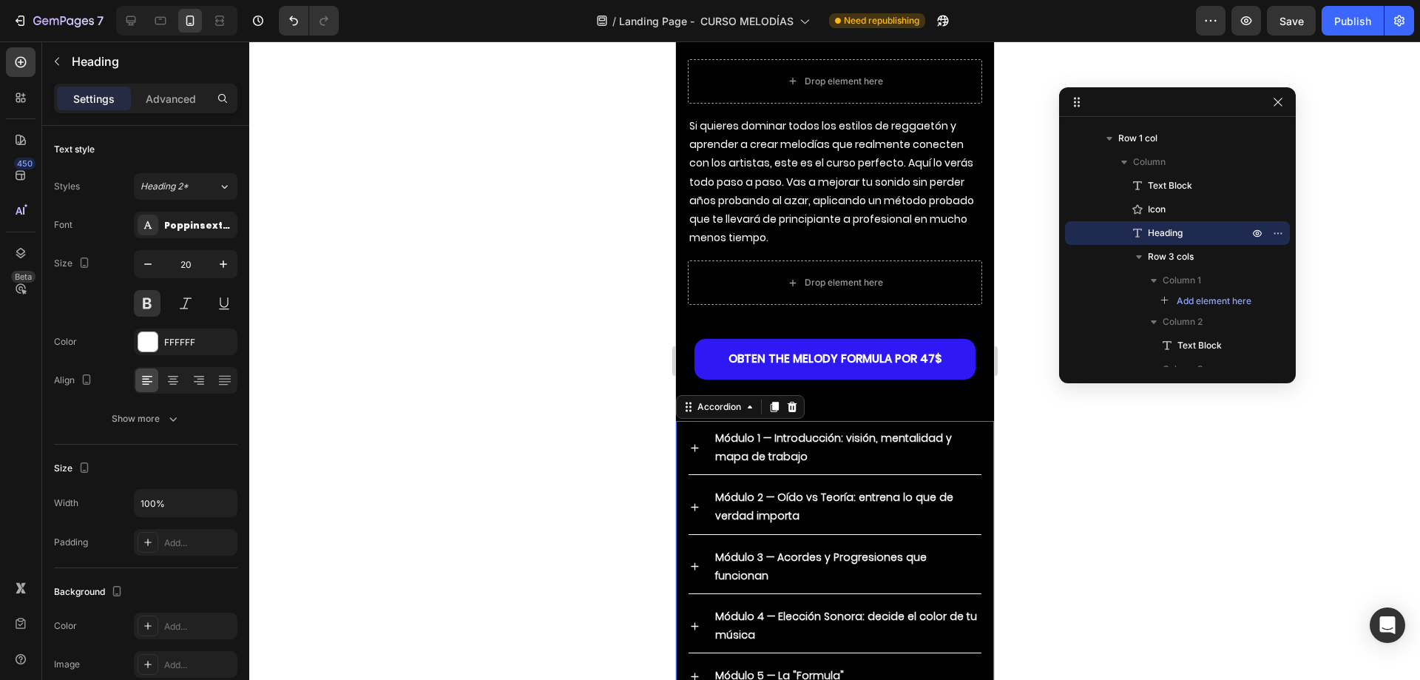
scroll to position [2321, 0]
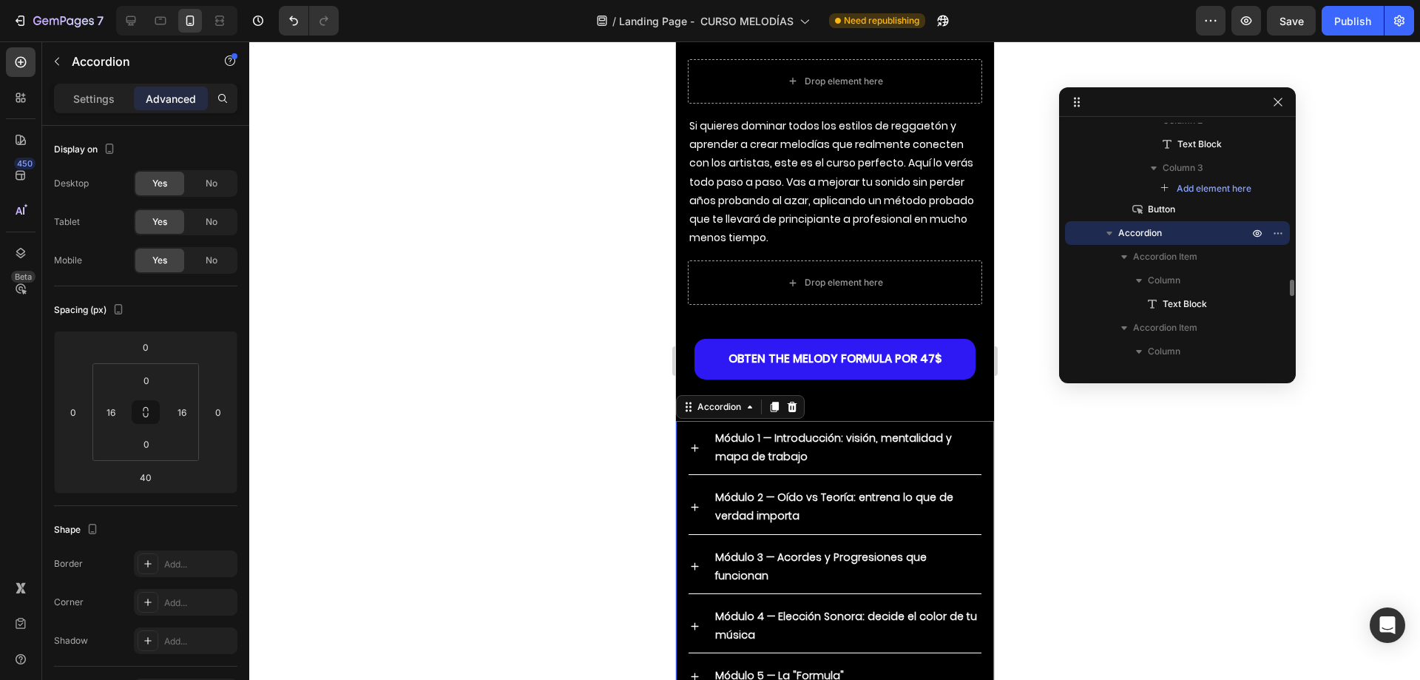
click at [799, 430] on strong "Módulo 1 — Introducción: visión, mentalidad y mapa de trabajo" at bounding box center [832, 446] width 237 height 33
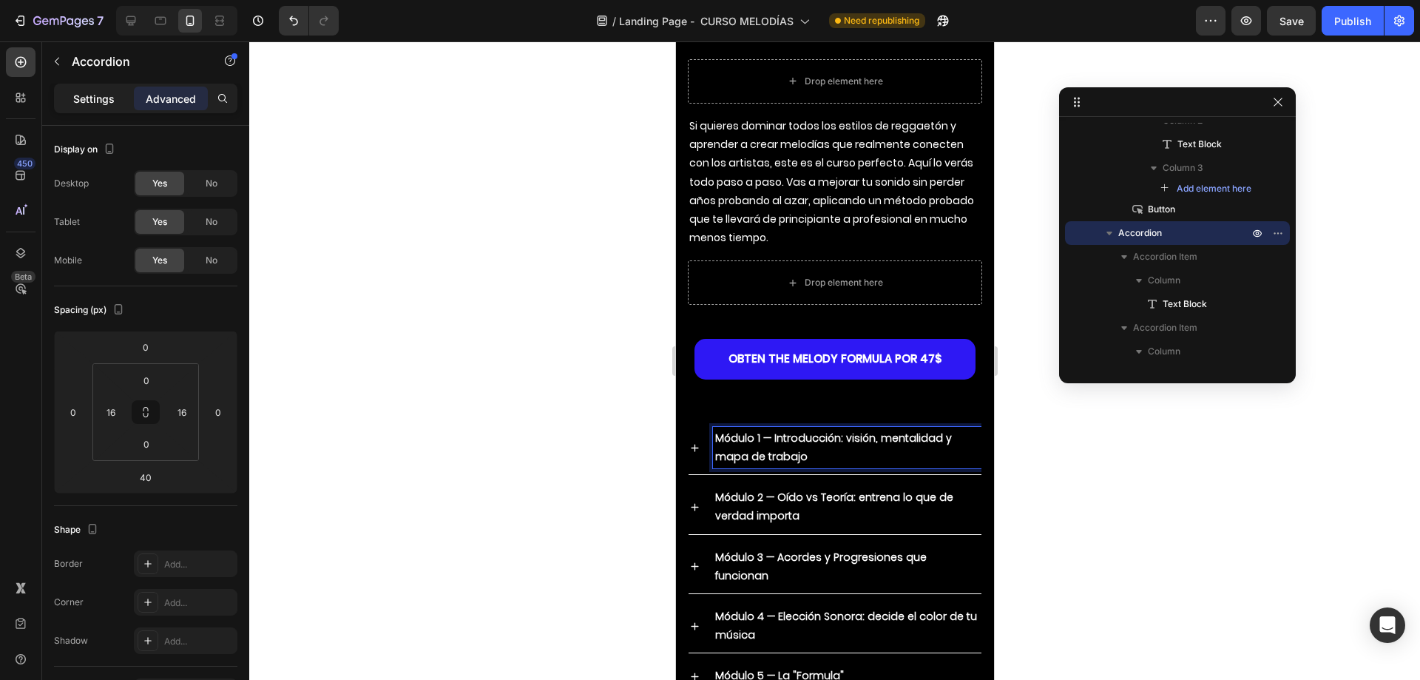
click at [106, 104] on p "Settings" at bounding box center [93, 99] width 41 height 16
type input "7"
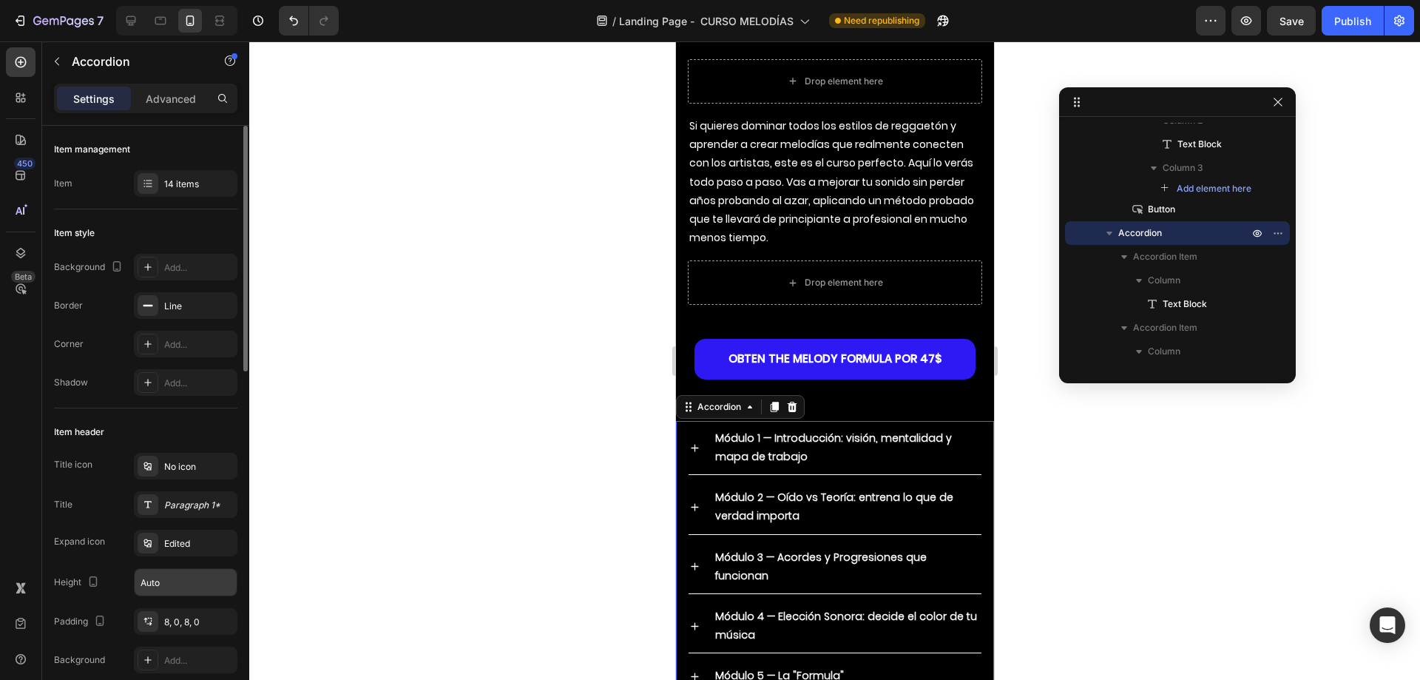
scroll to position [148, 0]
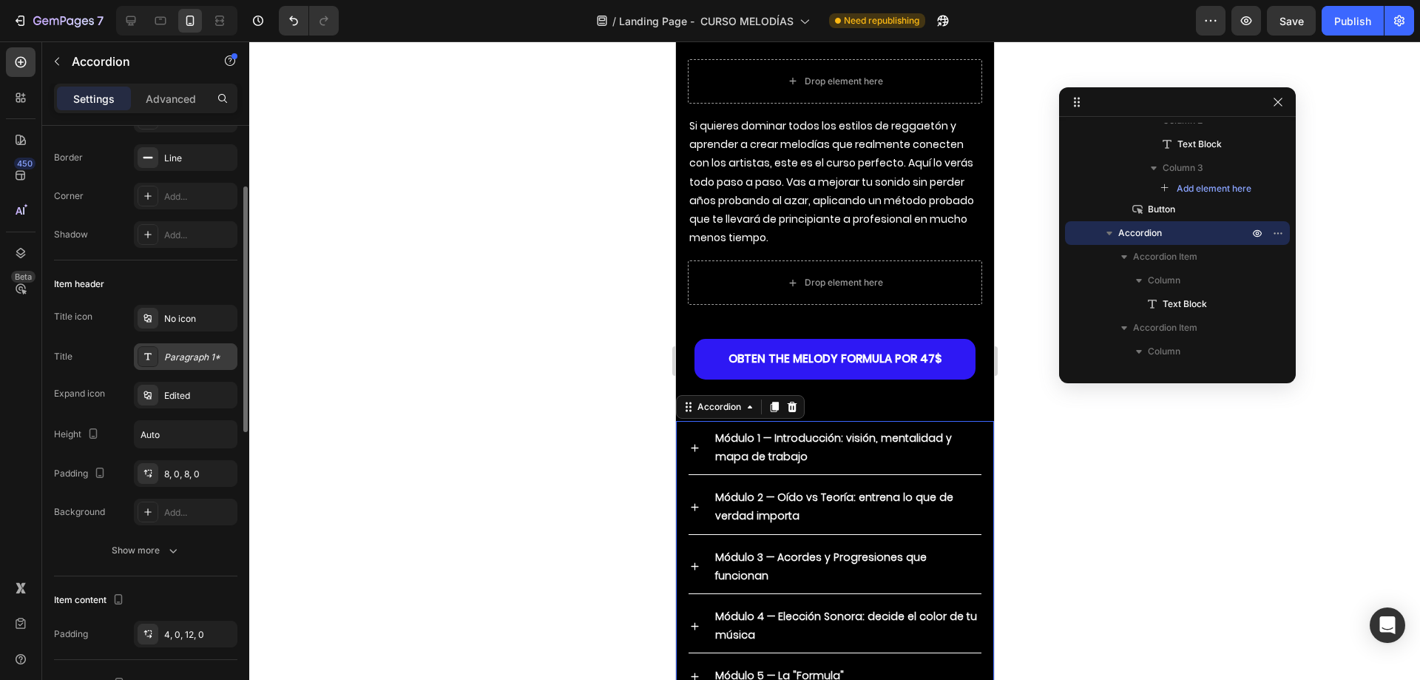
click at [186, 359] on div "Paragraph 1*" at bounding box center [199, 357] width 70 height 13
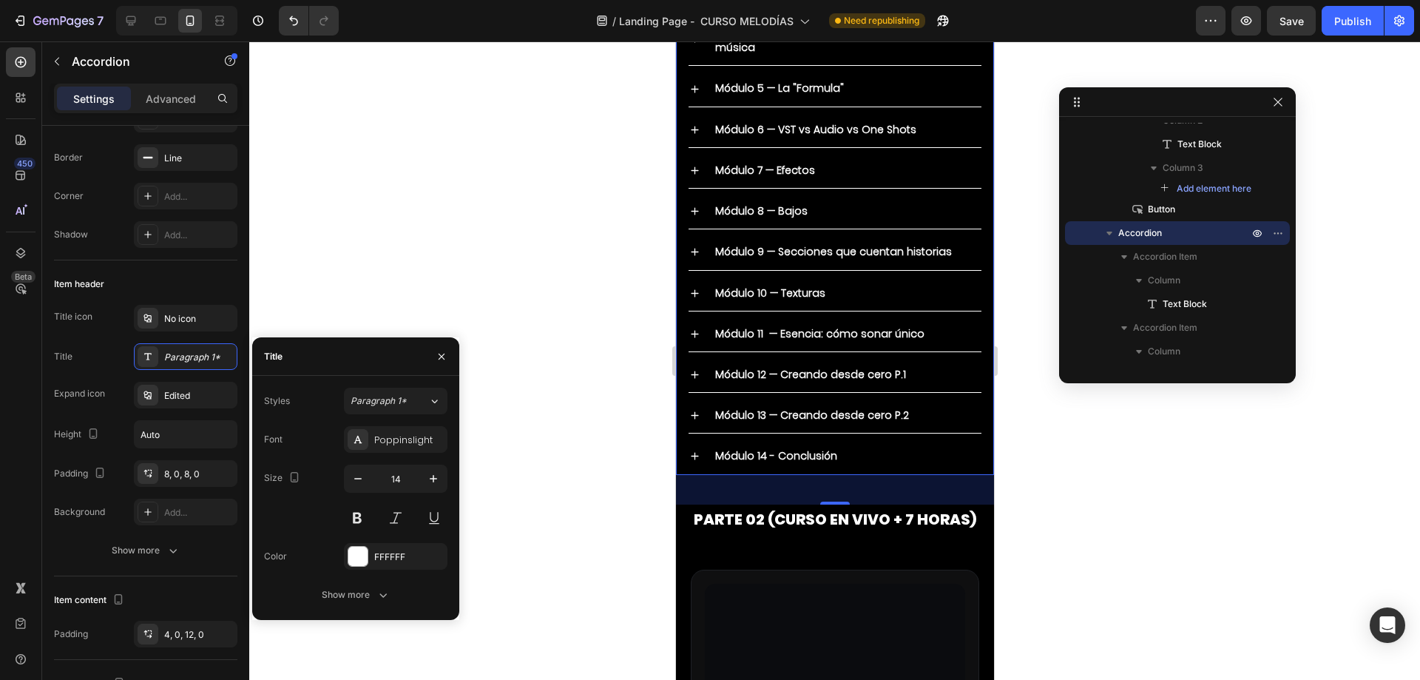
scroll to position [7571, 0]
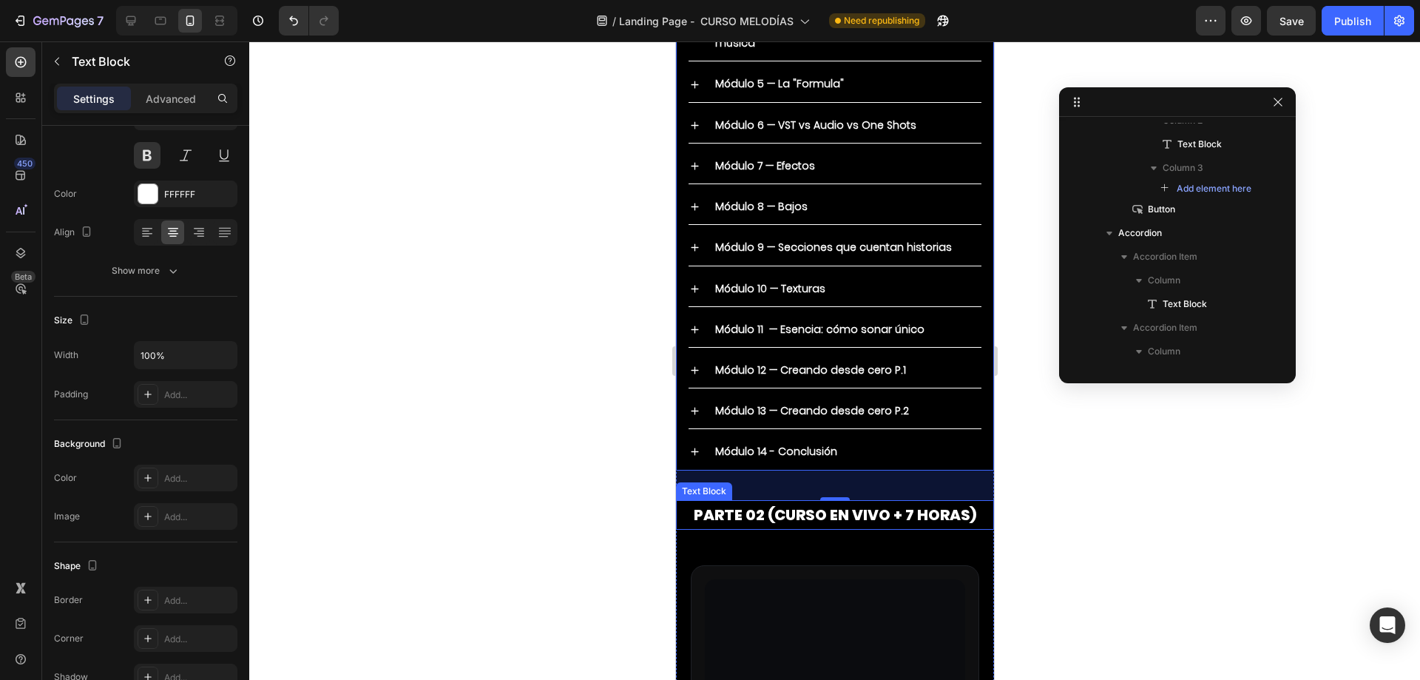
click at [752, 501] on p "PARTE 02 (CURSO EN VIVO + 7 HORAS)" at bounding box center [834, 514] width 315 height 27
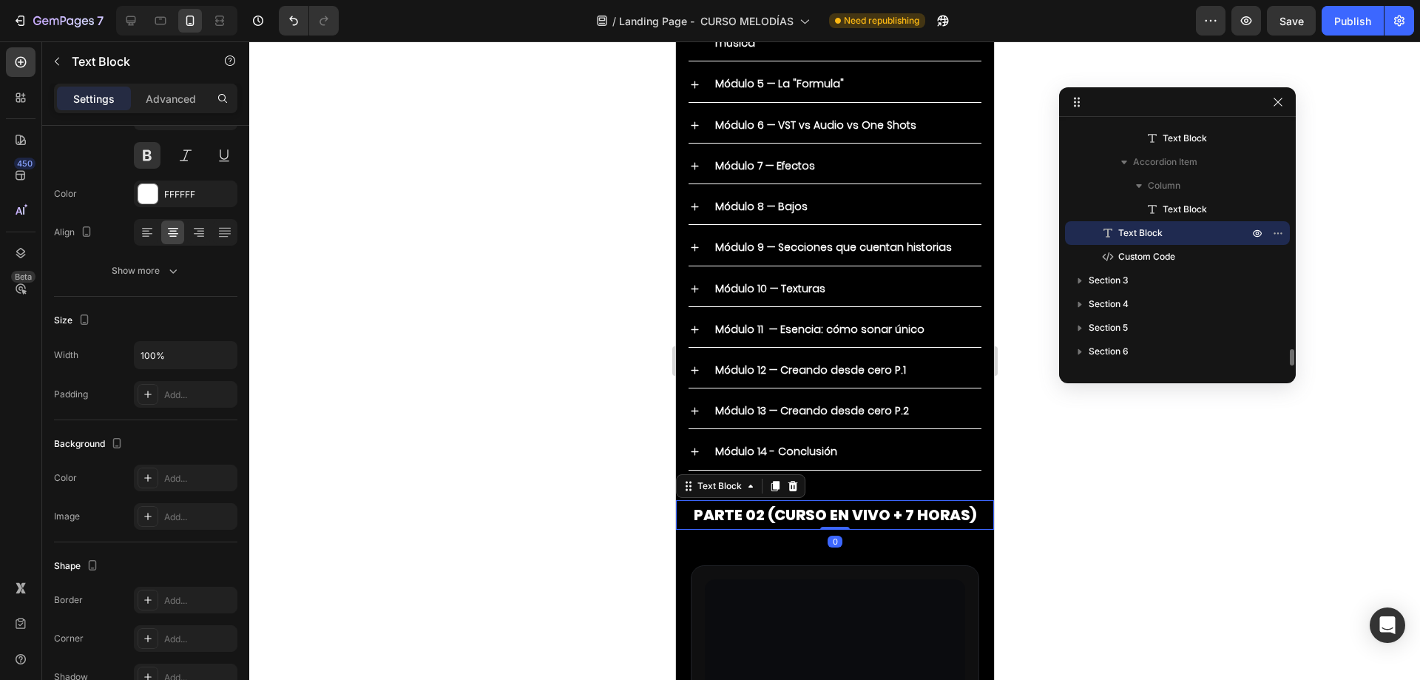
scroll to position [0, 0]
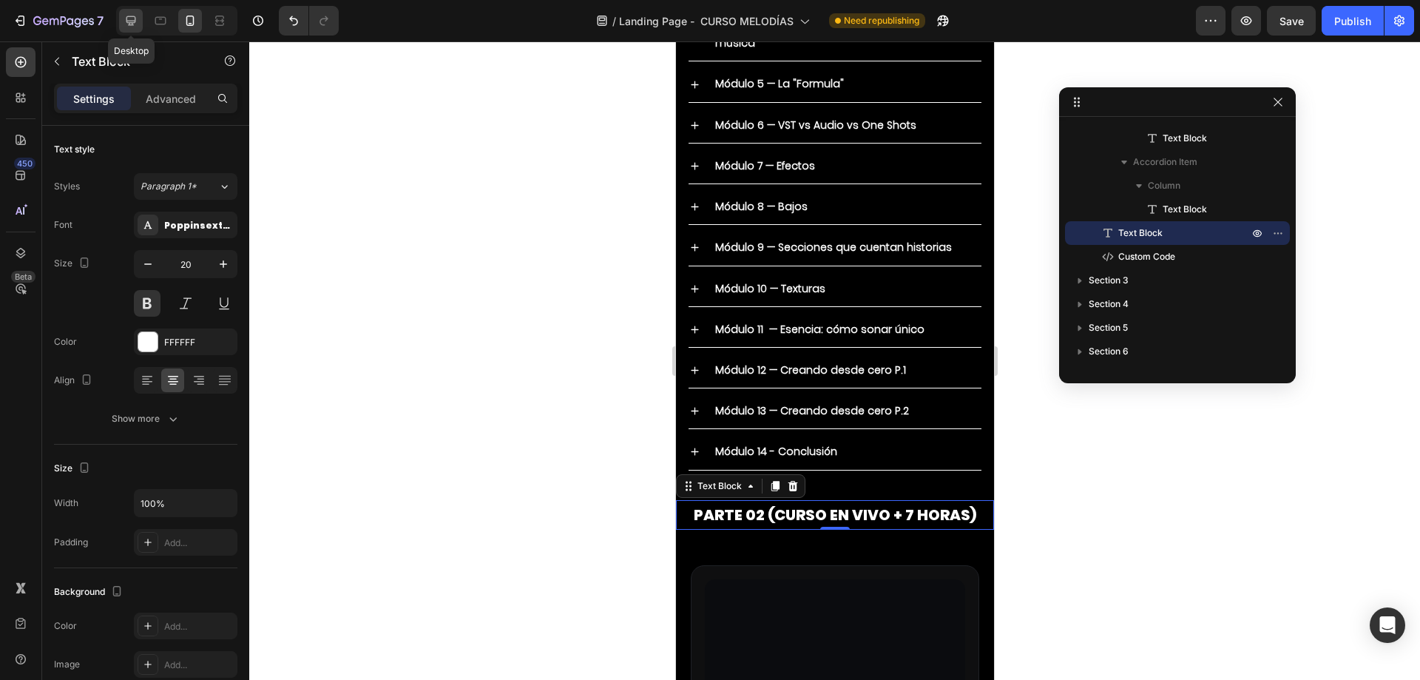
click at [136, 22] on icon at bounding box center [130, 20] width 15 height 15
type input "50"
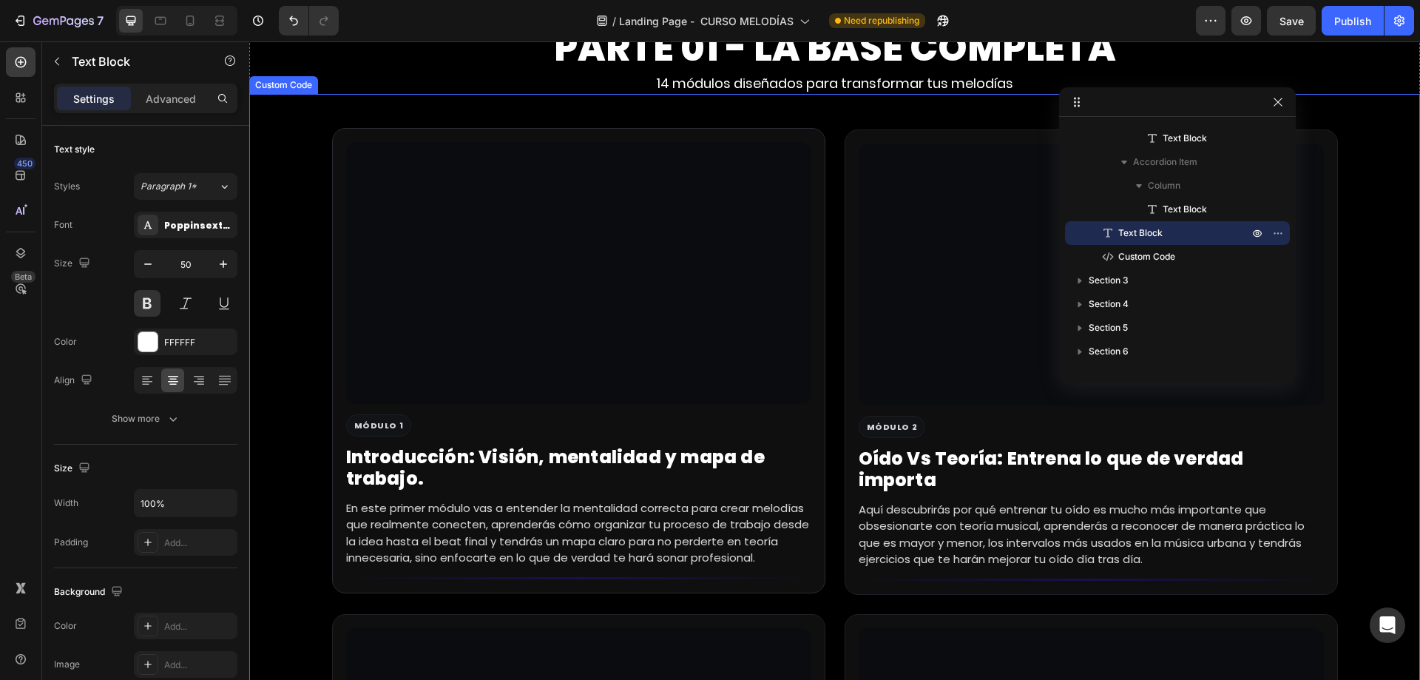
scroll to position [3672, 0]
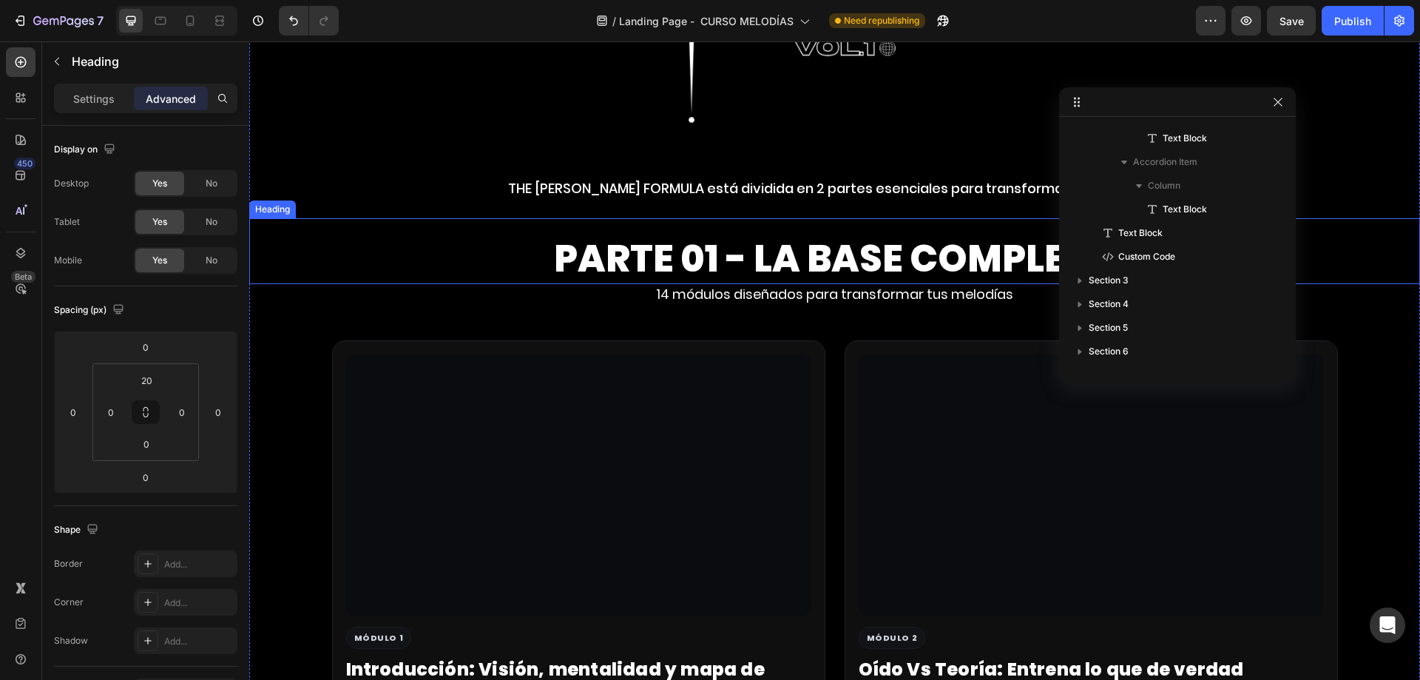
click at [620, 266] on strong "PARTE 01 - LA BASE COMPLETA" at bounding box center [835, 258] width 562 height 53
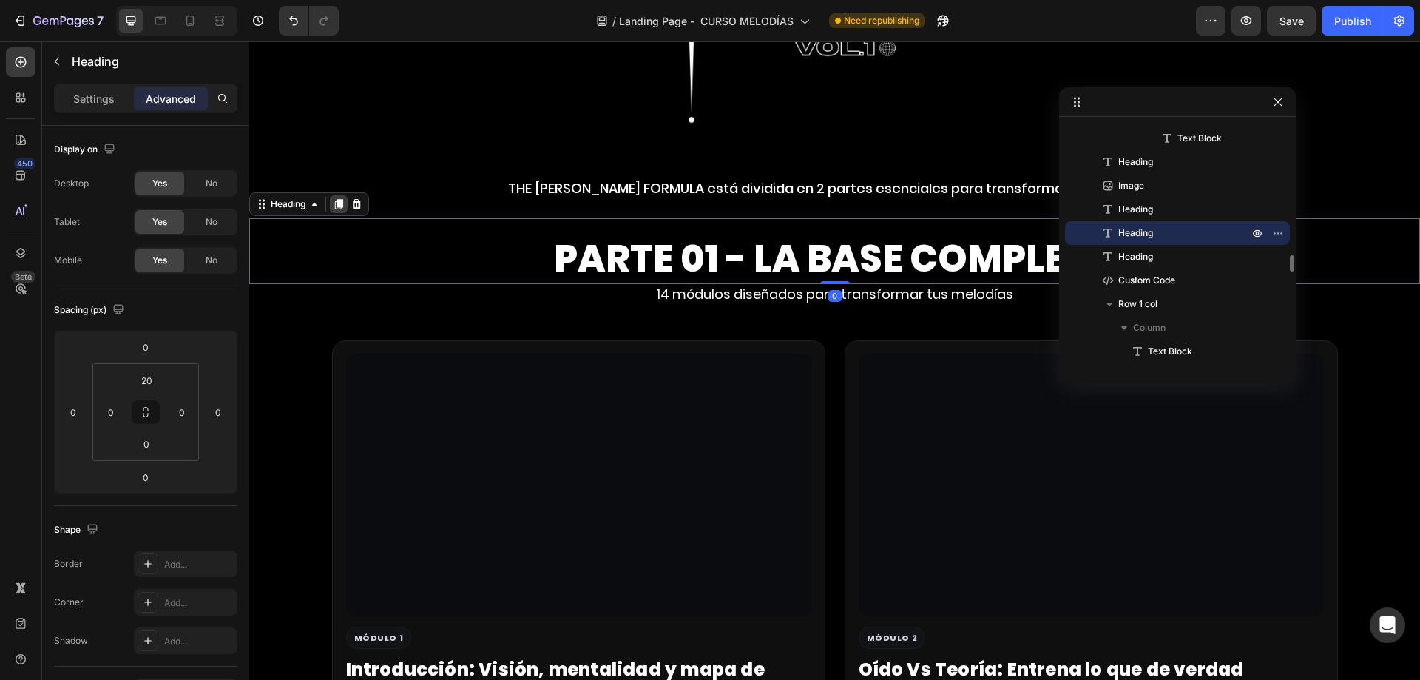
click at [334, 203] on icon at bounding box center [339, 204] width 12 height 12
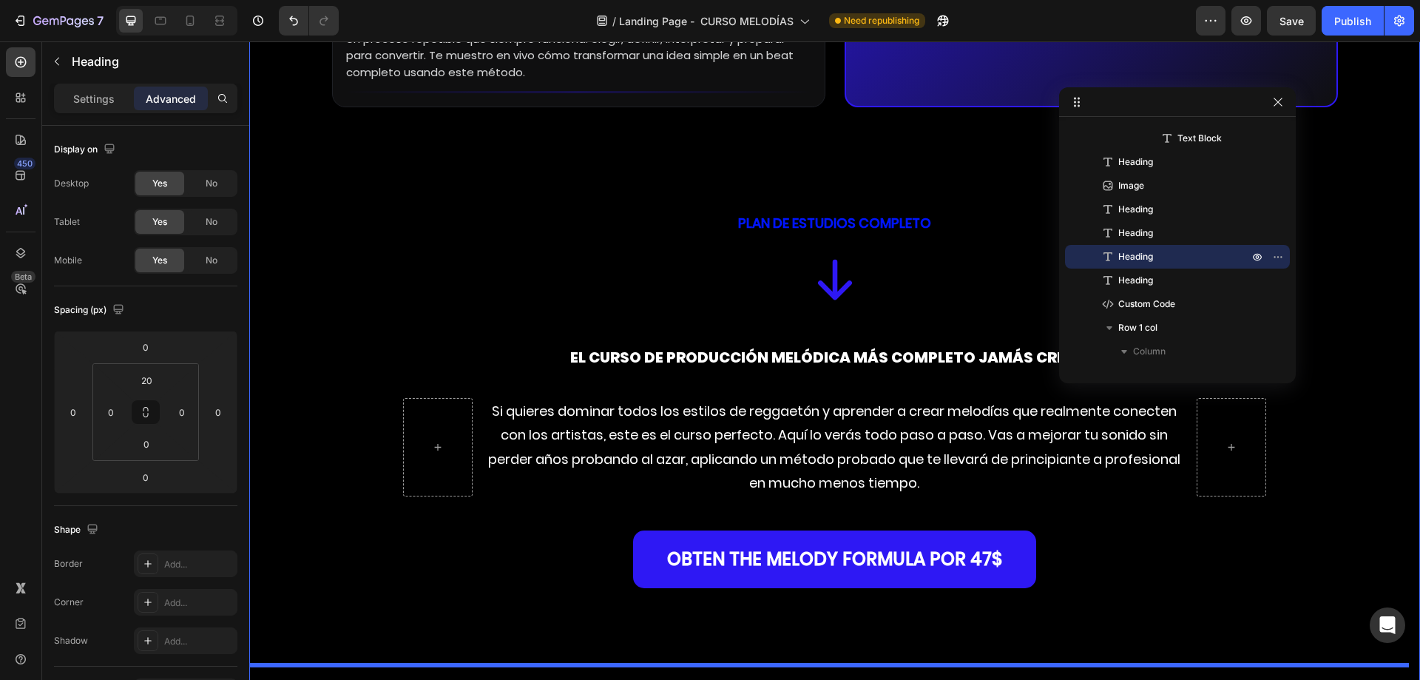
scroll to position [5507, 0]
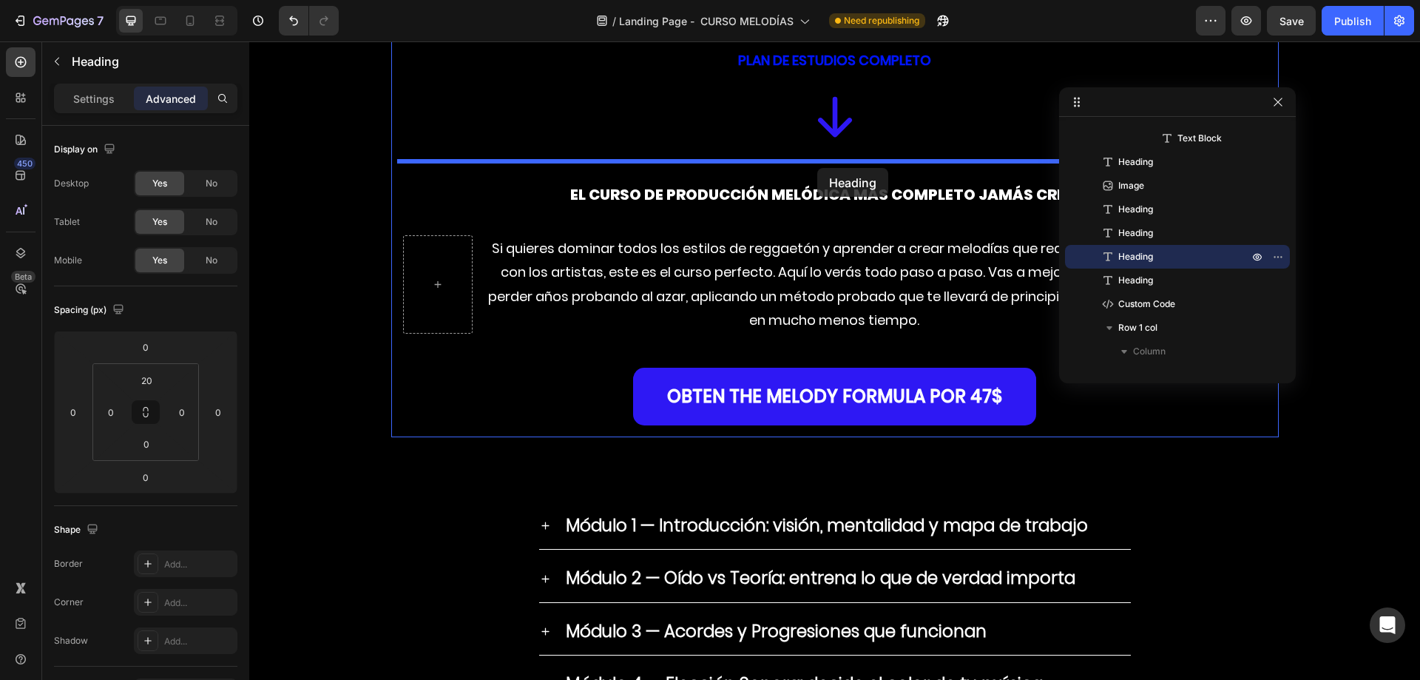
drag, startPoint x: 261, startPoint y: 275, endPoint x: 817, endPoint y: 168, distance: 566.3
type input "25"
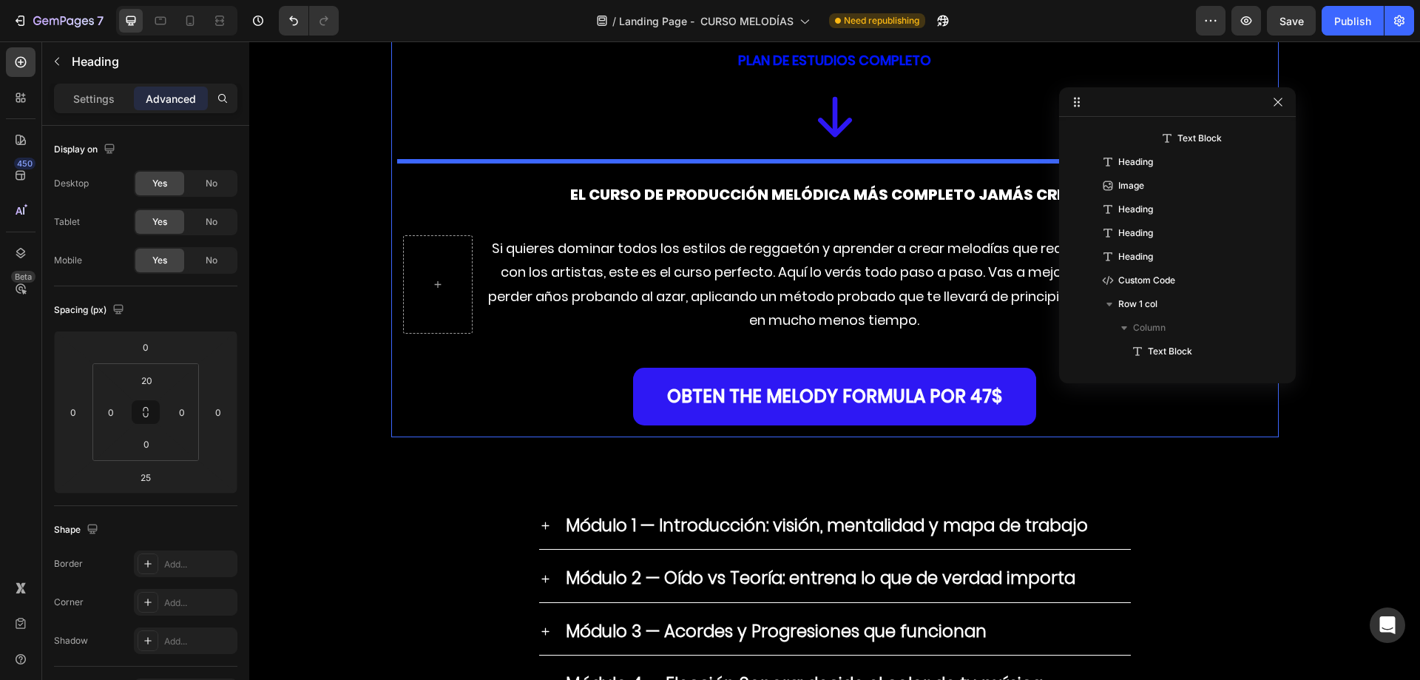
scroll to position [5441, 0]
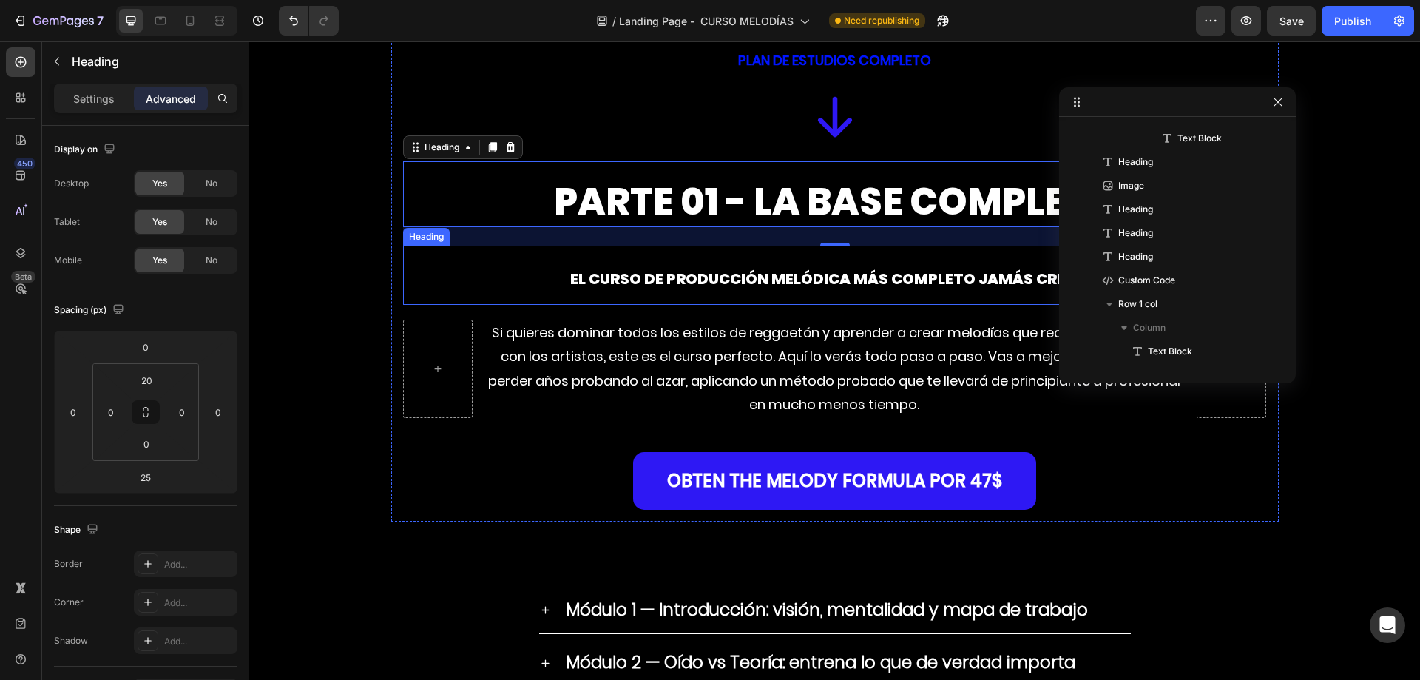
click at [697, 289] on h2 "El curso de producción melódica más completo jamás creado" at bounding box center [835, 275] width 864 height 59
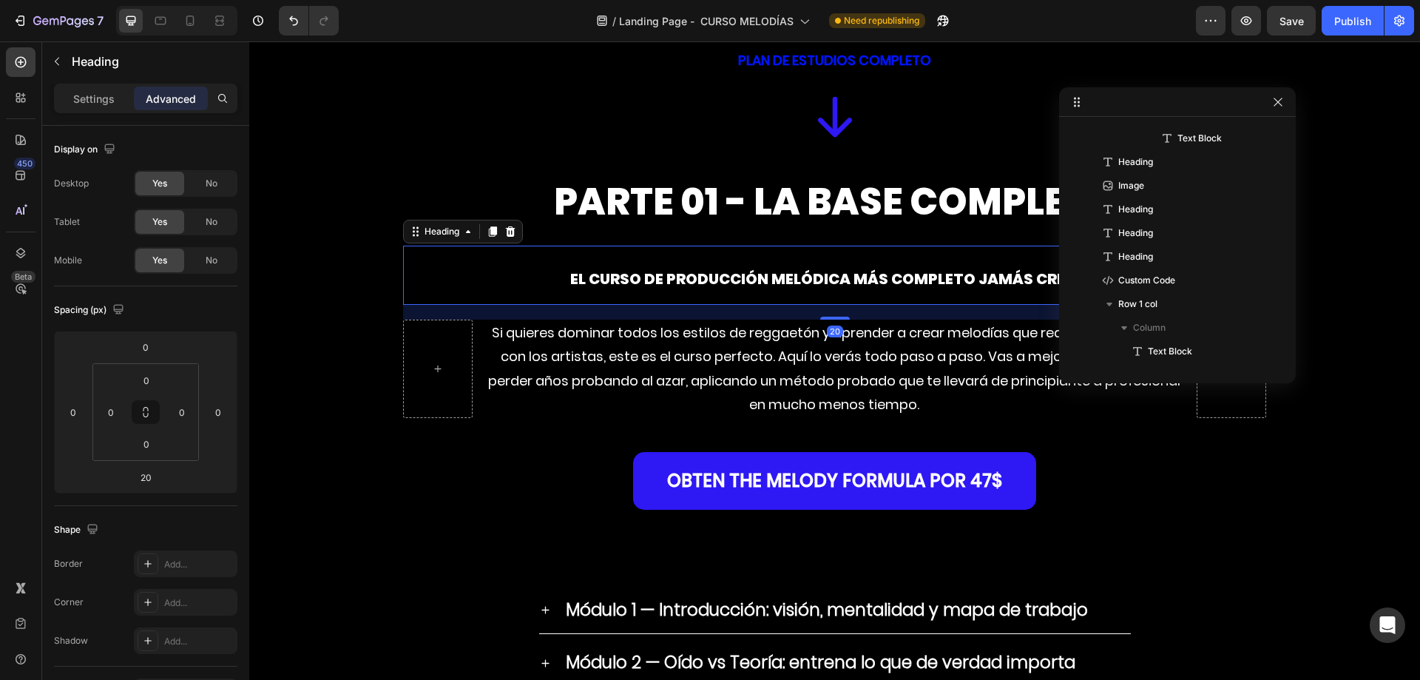
scroll to position [2144, 0]
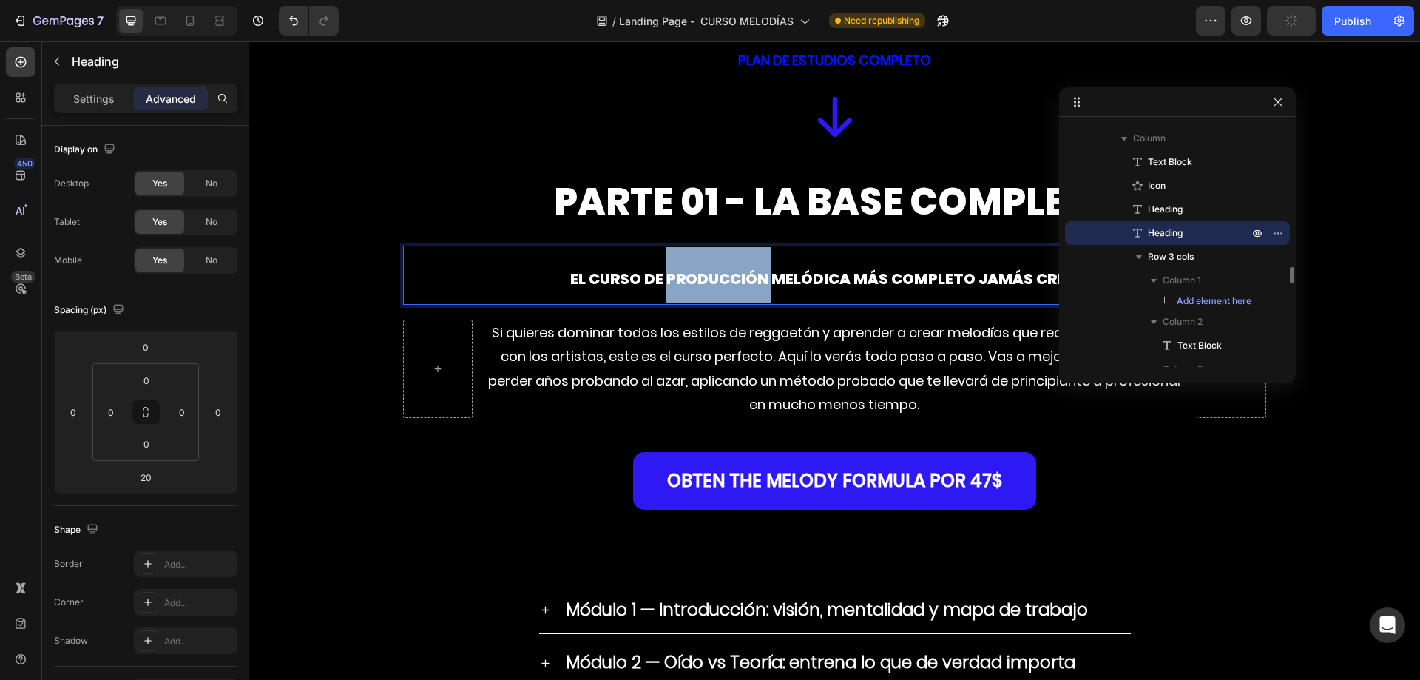
click at [721, 278] on span "El curso de producción melódica más completo jamás creado" at bounding box center [834, 278] width 529 height 21
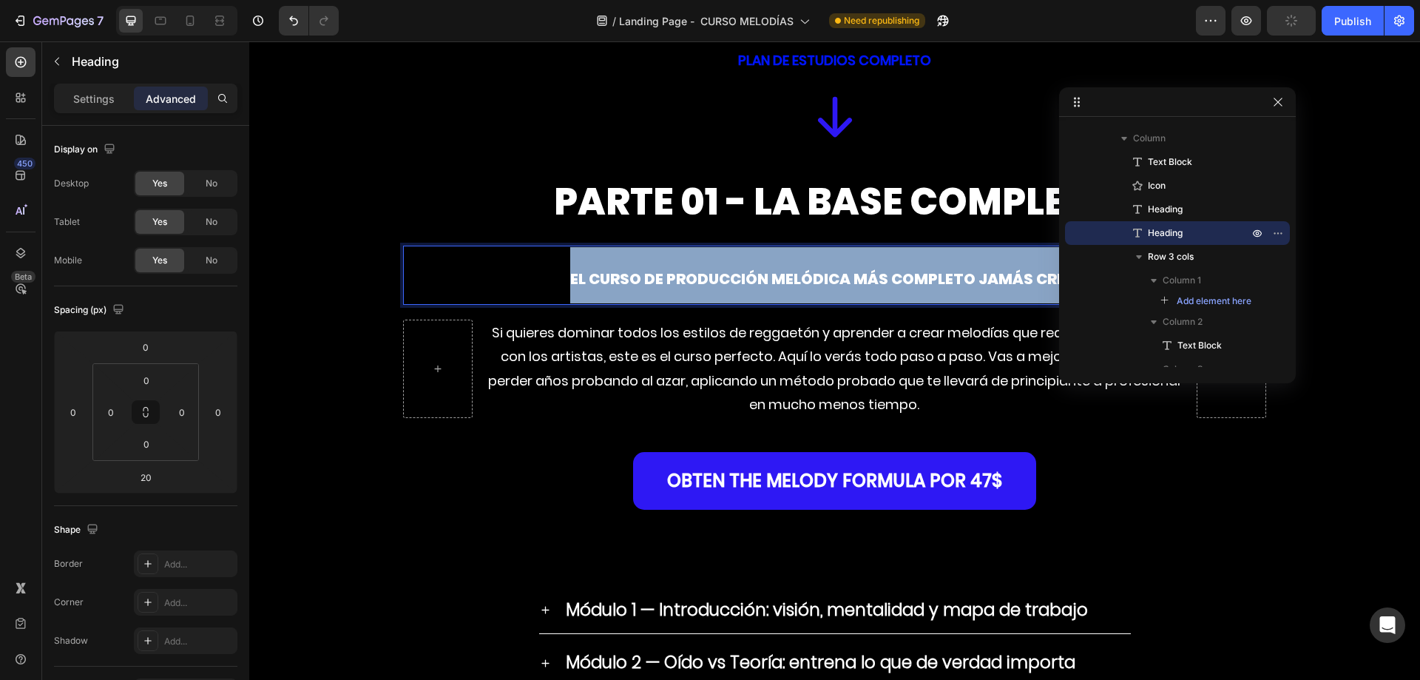
click at [721, 278] on span "El curso de producción melódica más completo jamás creado" at bounding box center [834, 278] width 529 height 21
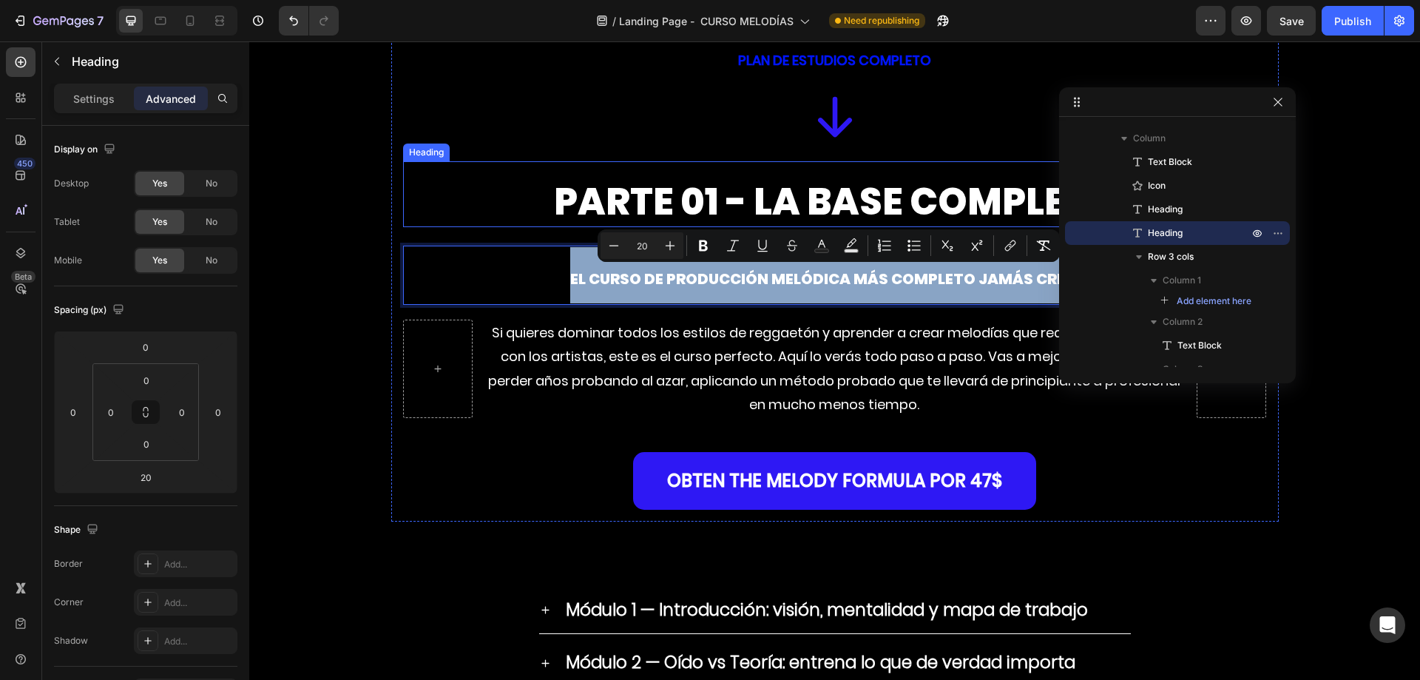
click at [708, 201] on strong "PARTE 01 - LA BASE COMPLETA" at bounding box center [835, 201] width 562 height 53
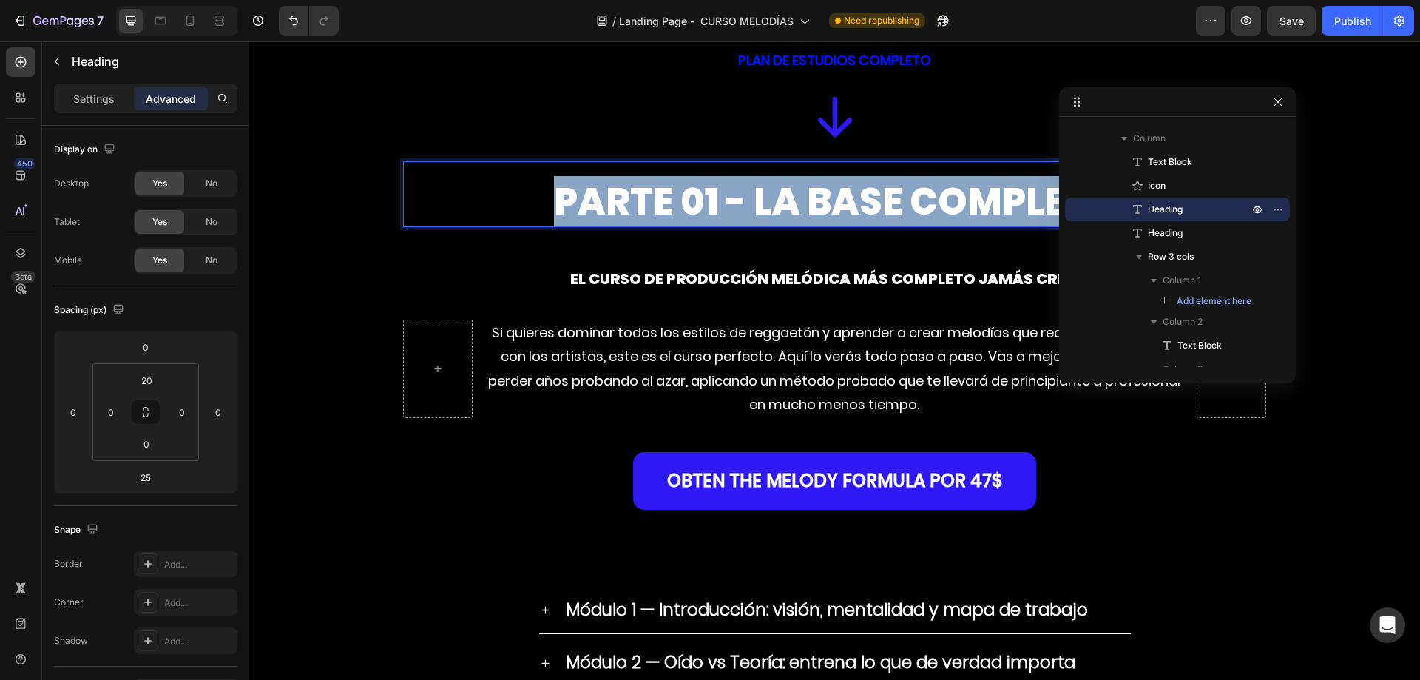
click at [708, 201] on strong "PARTE 01 - LA BASE COMPLETA" at bounding box center [835, 201] width 562 height 53
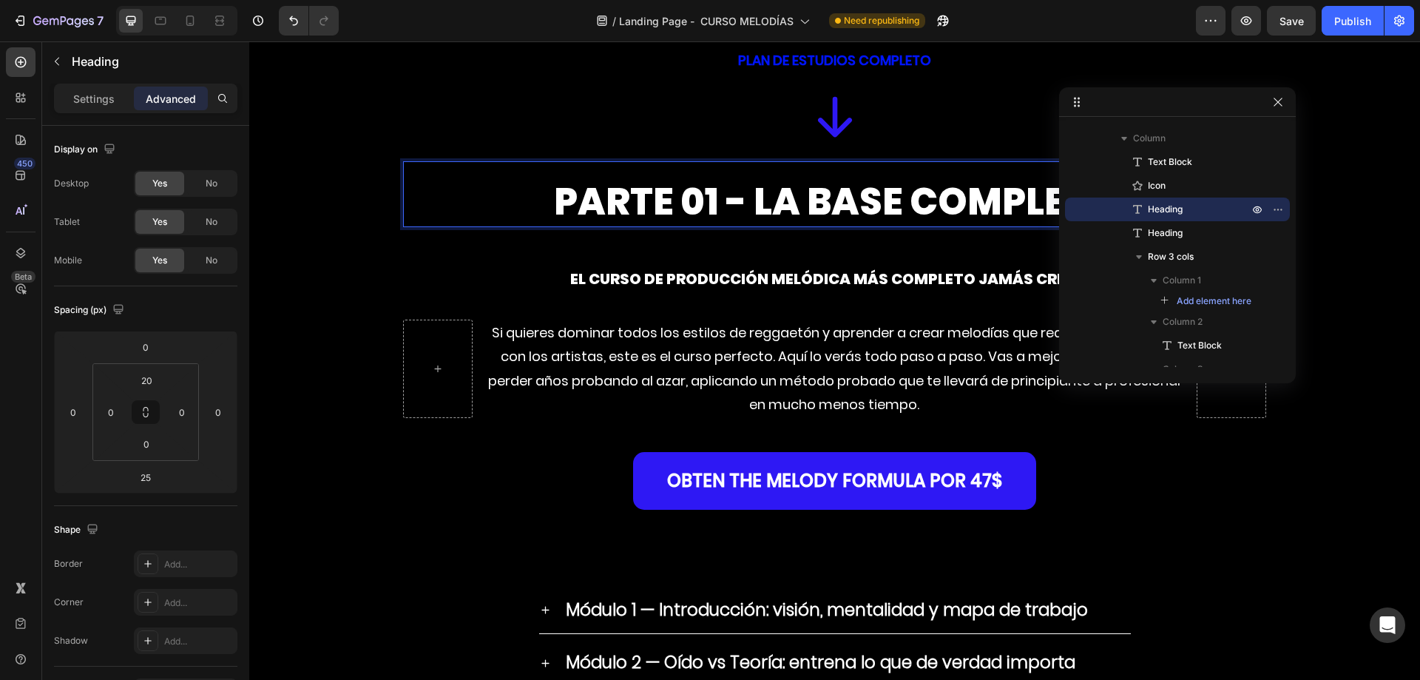
scroll to position [1, 0]
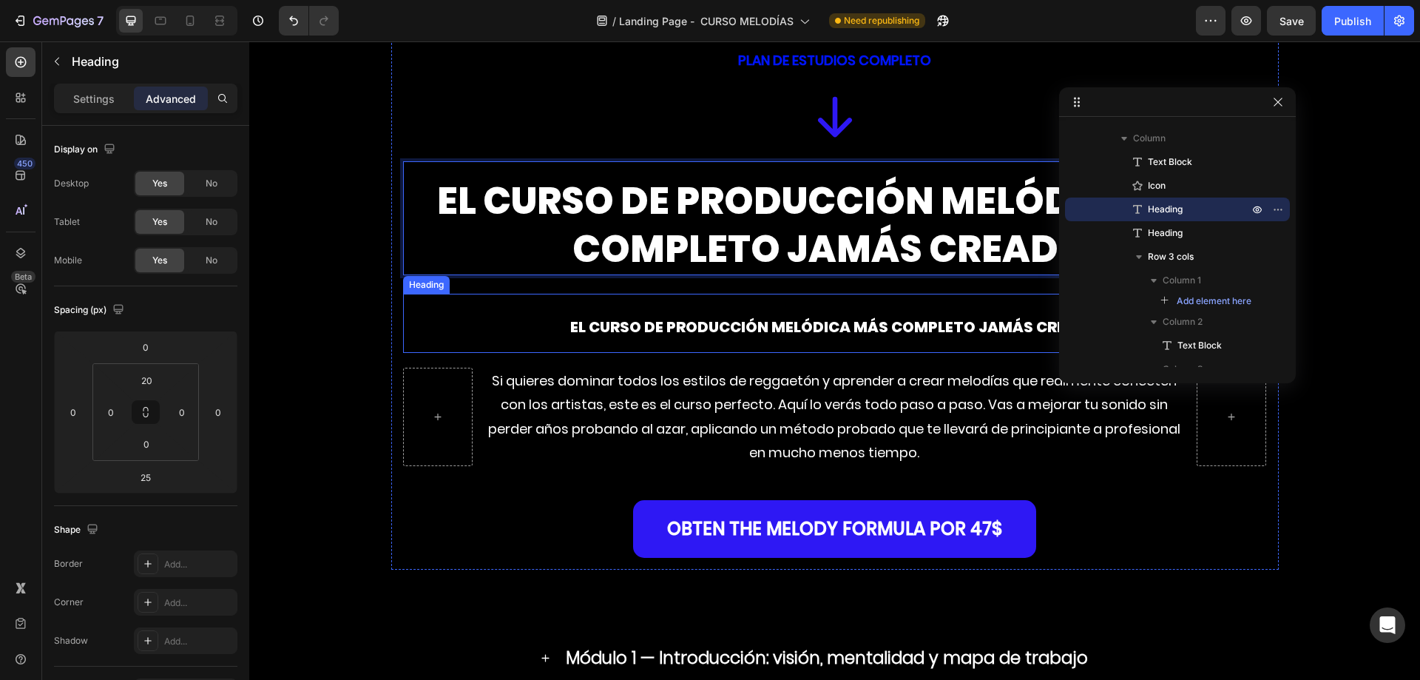
click at [807, 342] on p "⁠⁠⁠⁠⁠⁠⁠ El curso de producción melódica más completo jamás creado" at bounding box center [835, 323] width 861 height 56
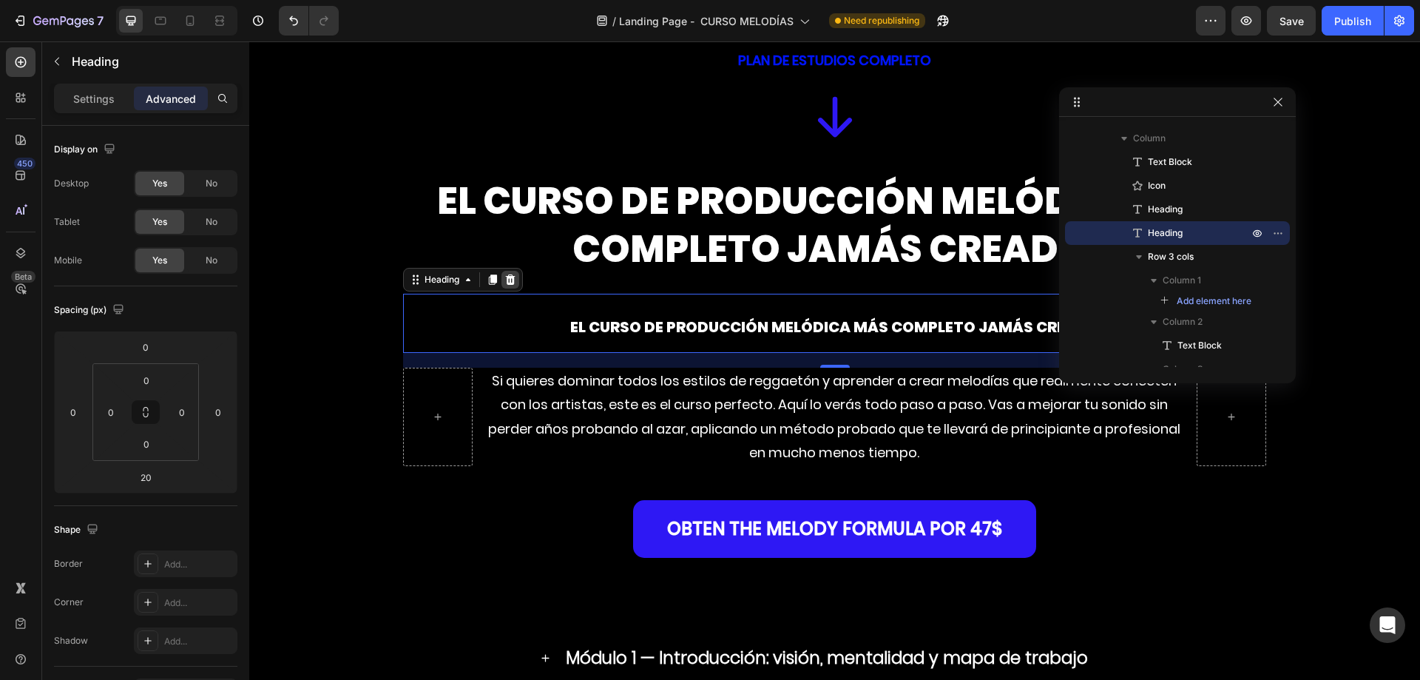
click at [504, 274] on icon at bounding box center [510, 280] width 12 height 12
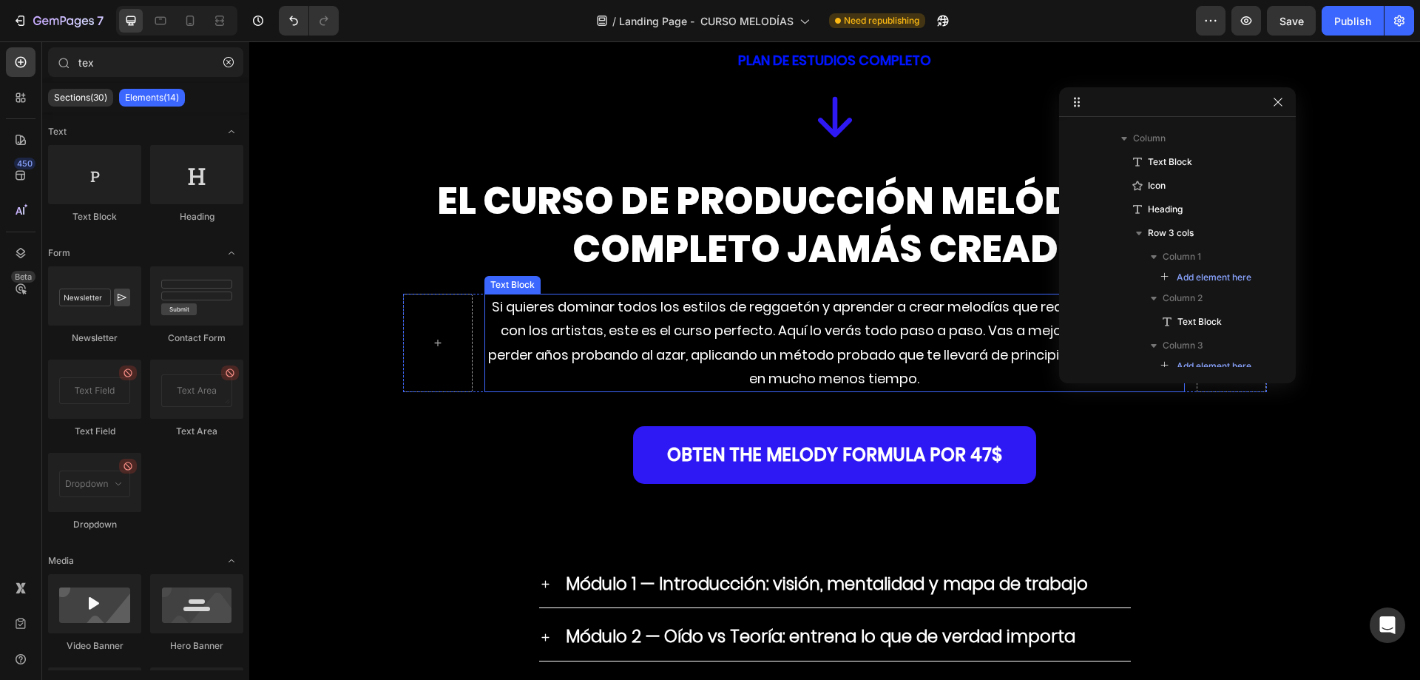
click at [697, 343] on p "Si quieres dominar todos los estilos de reggaetón y aprender a crear melodías q…" at bounding box center [834, 343] width 697 height 96
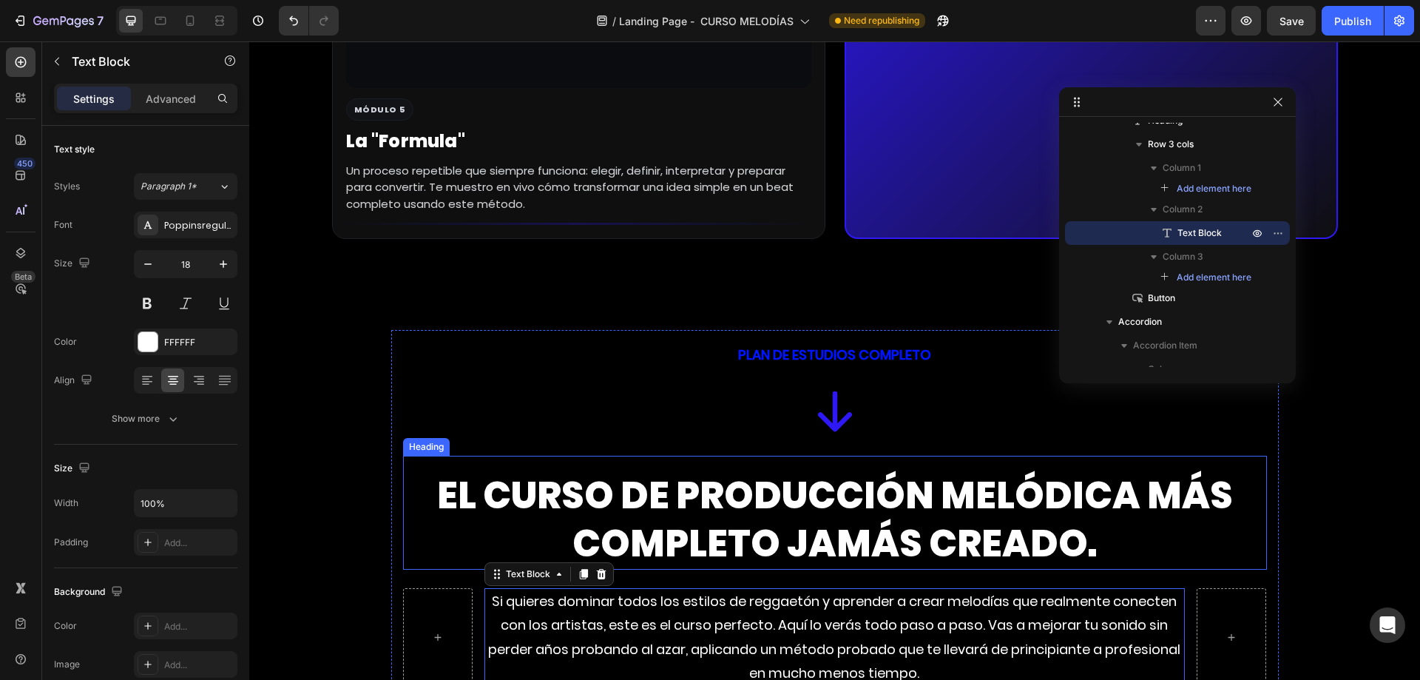
scroll to position [5145, 0]
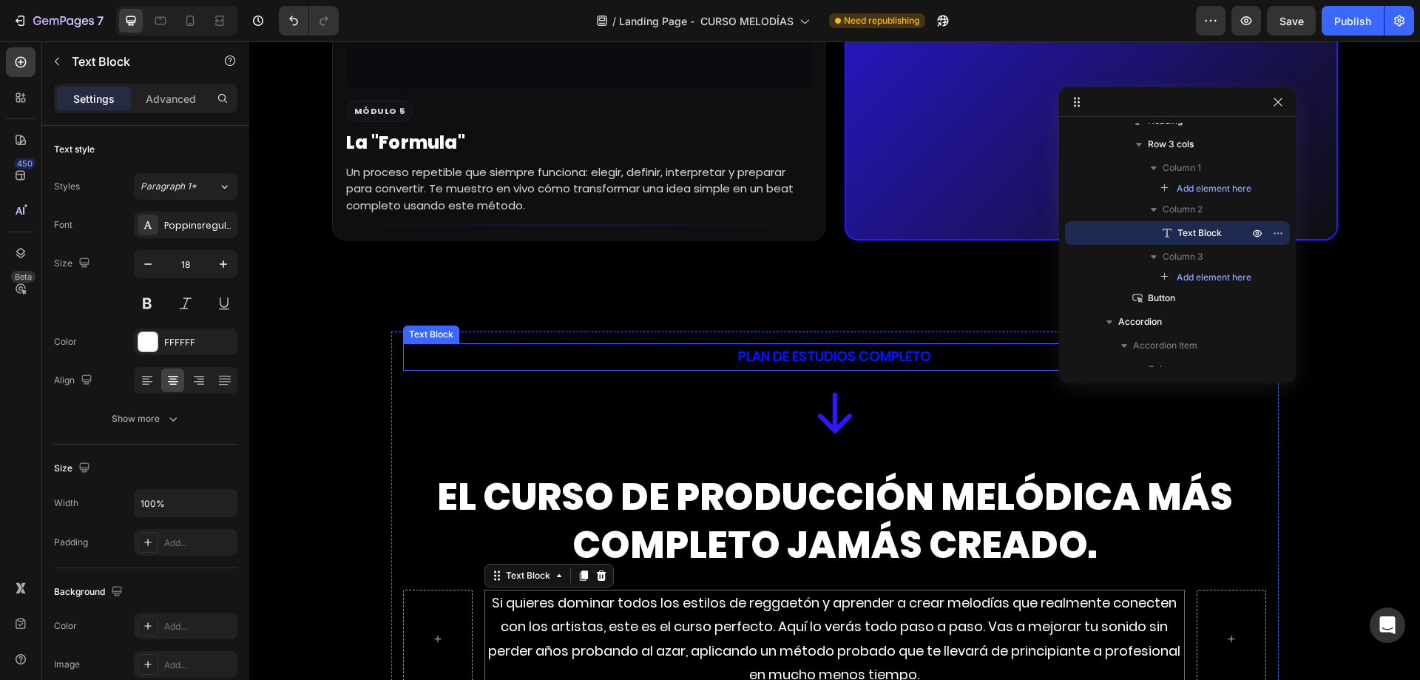
click at [819, 359] on p "PLAN DE ESTUDIOS COMPLETO" at bounding box center [835, 357] width 861 height 24
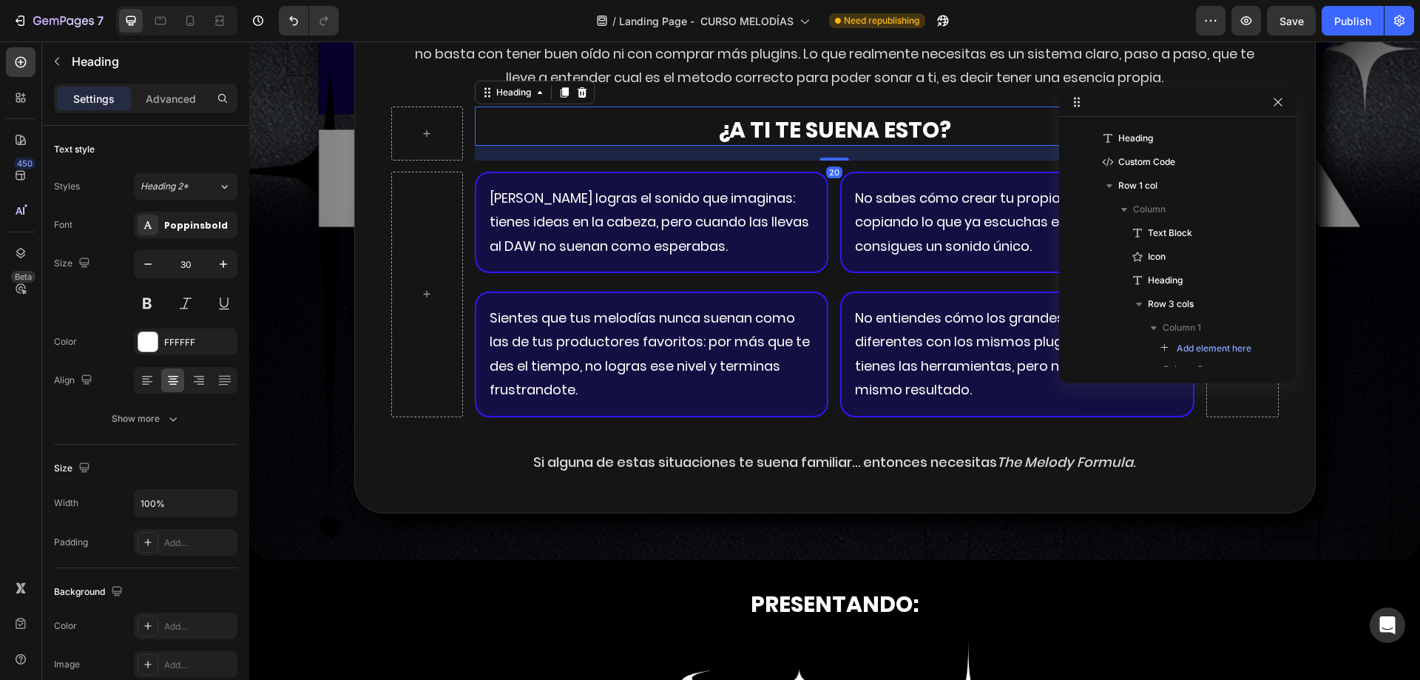
scroll to position [1404, 0]
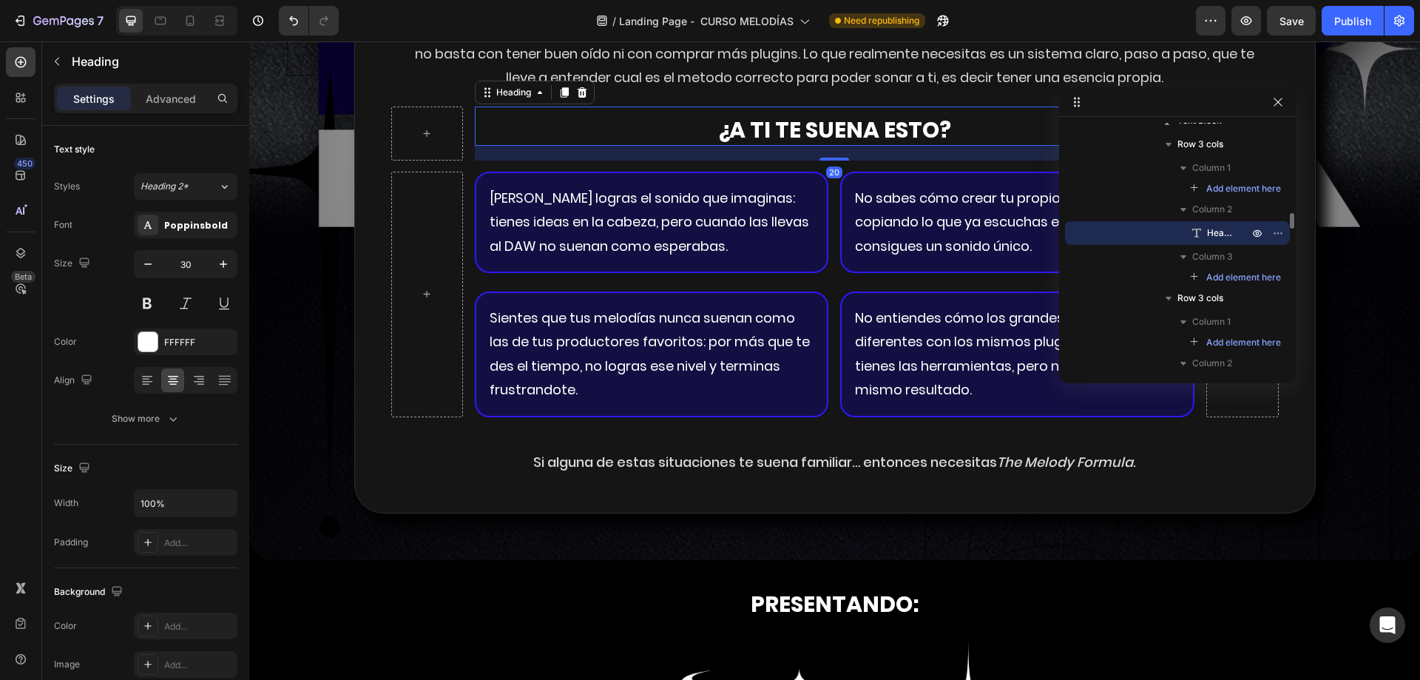
click at [737, 137] on p "¿A TI TE SUENA ESTO?" at bounding box center [834, 129] width 717 height 29
click at [558, 87] on icon at bounding box center [564, 93] width 12 height 12
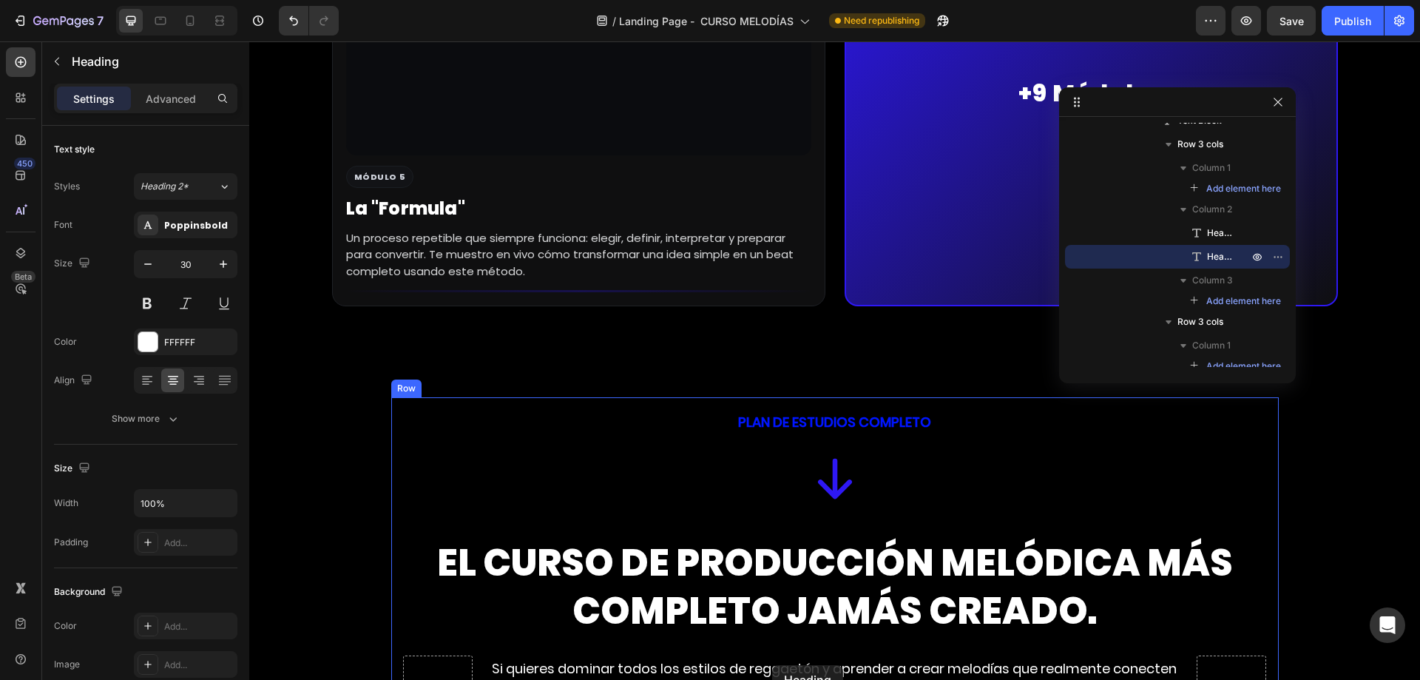
scroll to position [5267, 0]
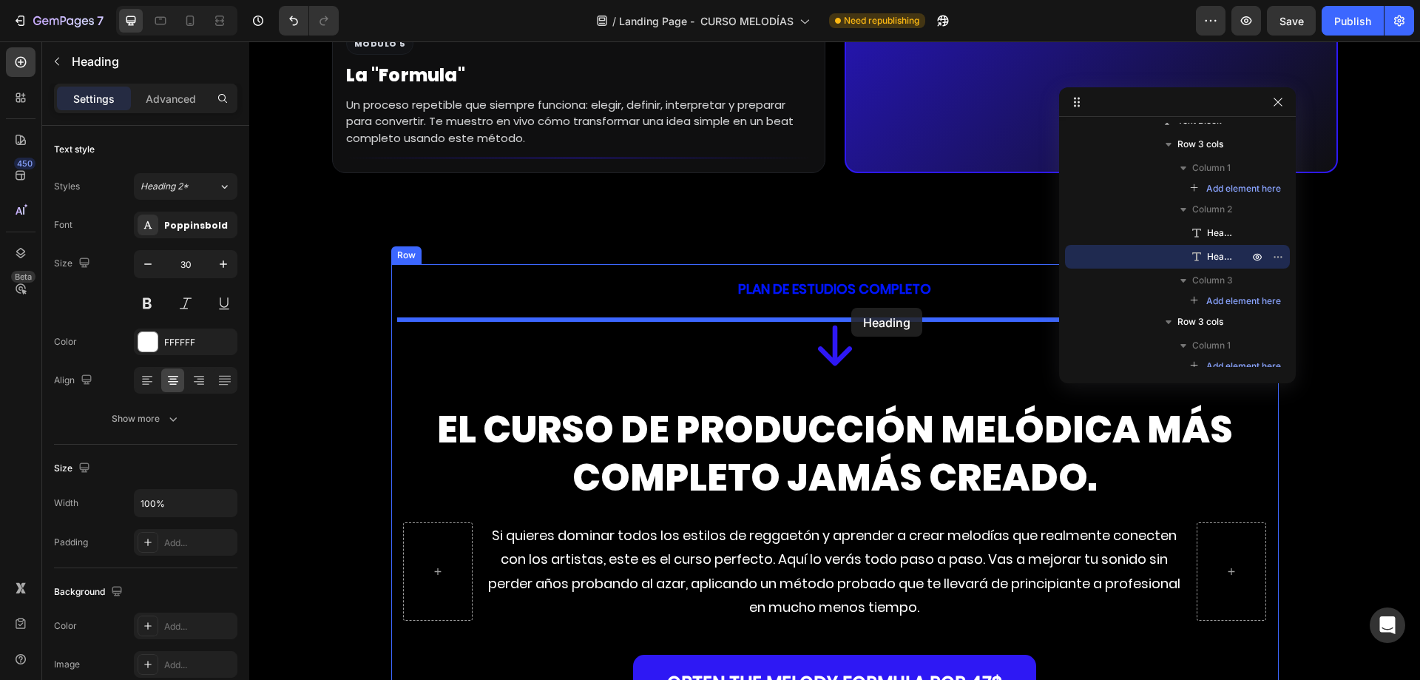
drag, startPoint x: 482, startPoint y: 145, endPoint x: 851, endPoint y: 308, distance: 403.3
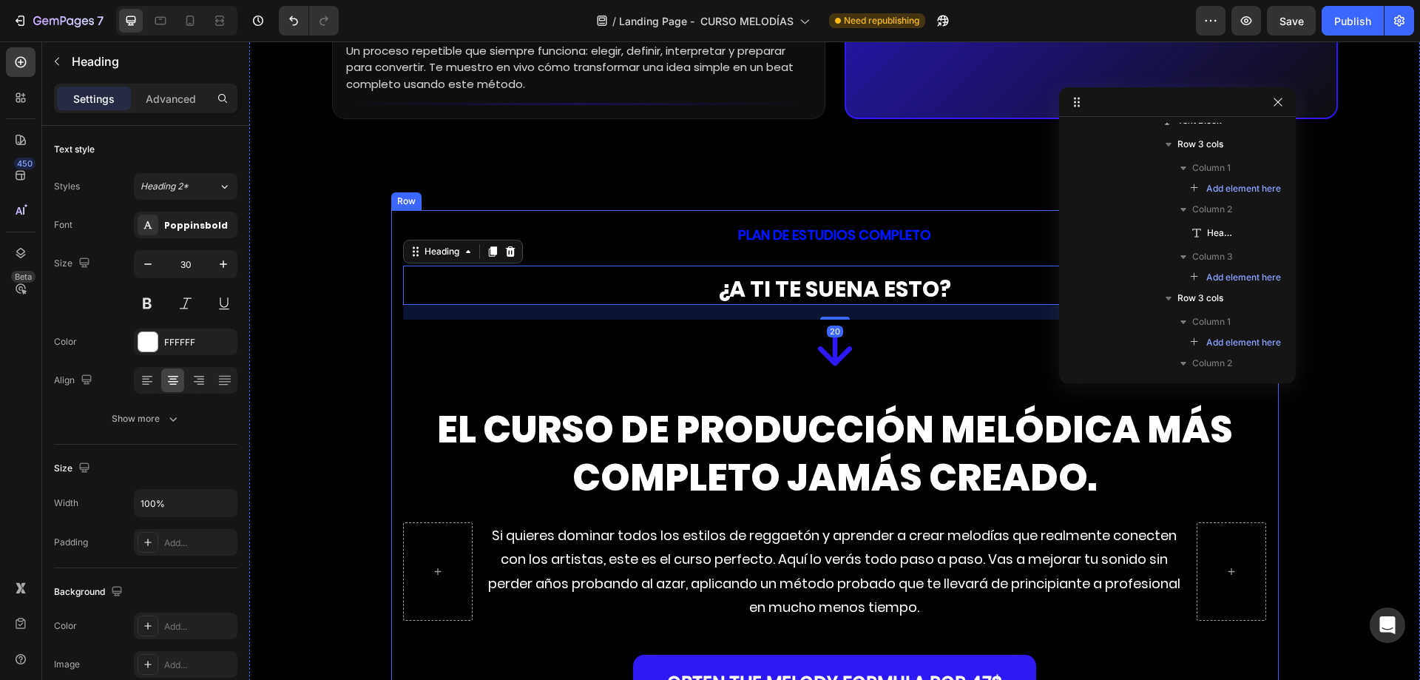
scroll to position [5213, 0]
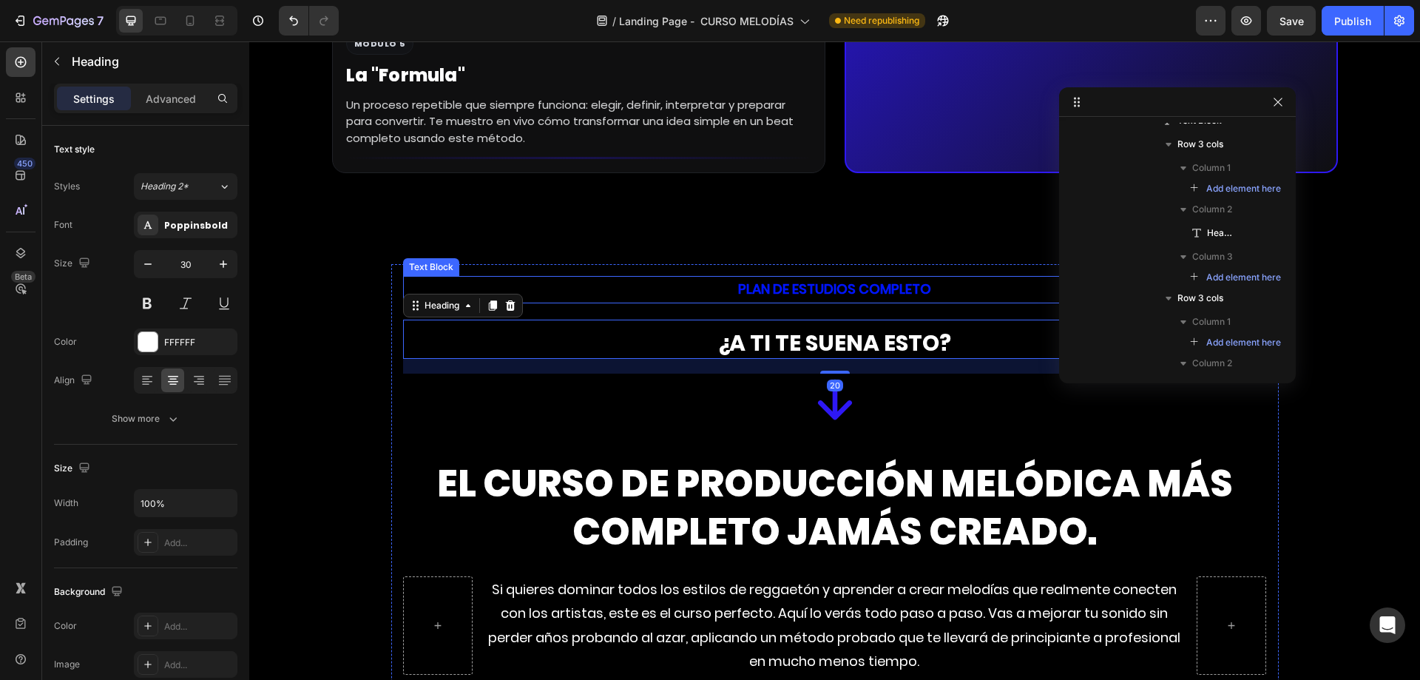
click at [861, 293] on p "PLAN DE ESTUDIOS COMPLETO" at bounding box center [835, 289] width 861 height 24
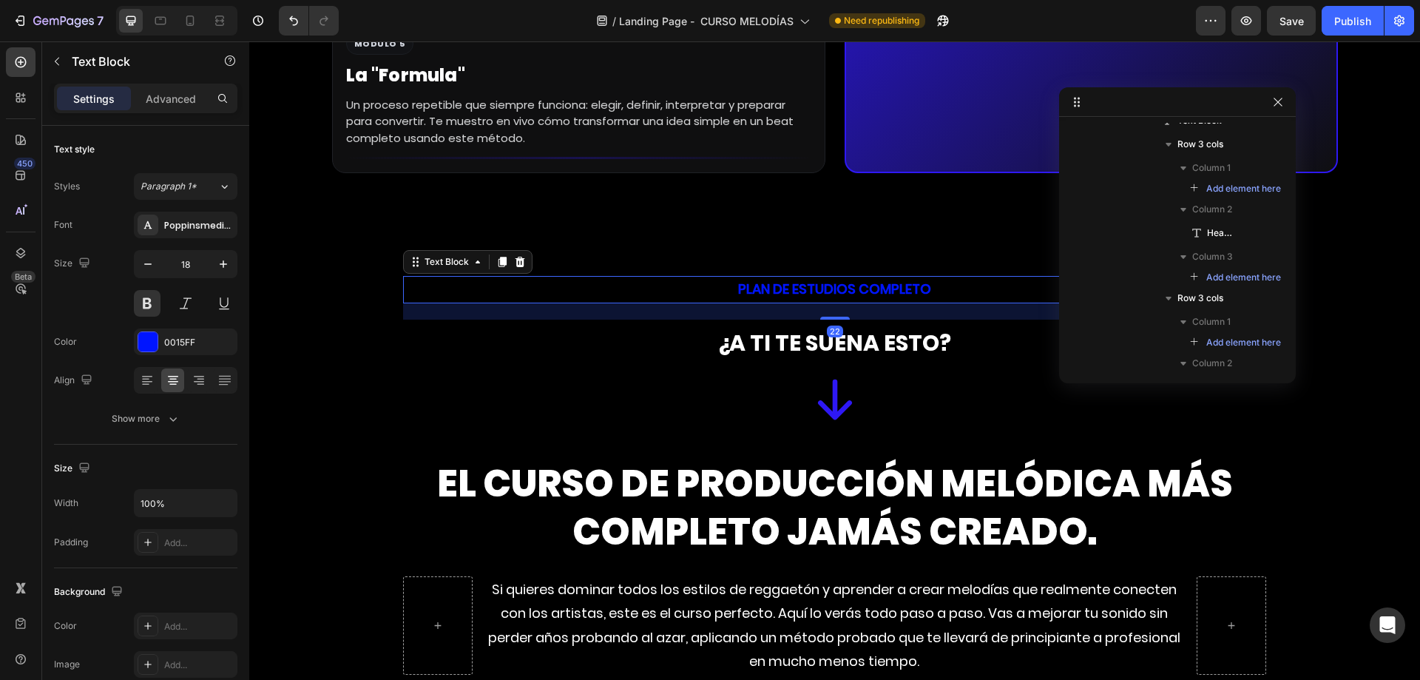
scroll to position [2262, 0]
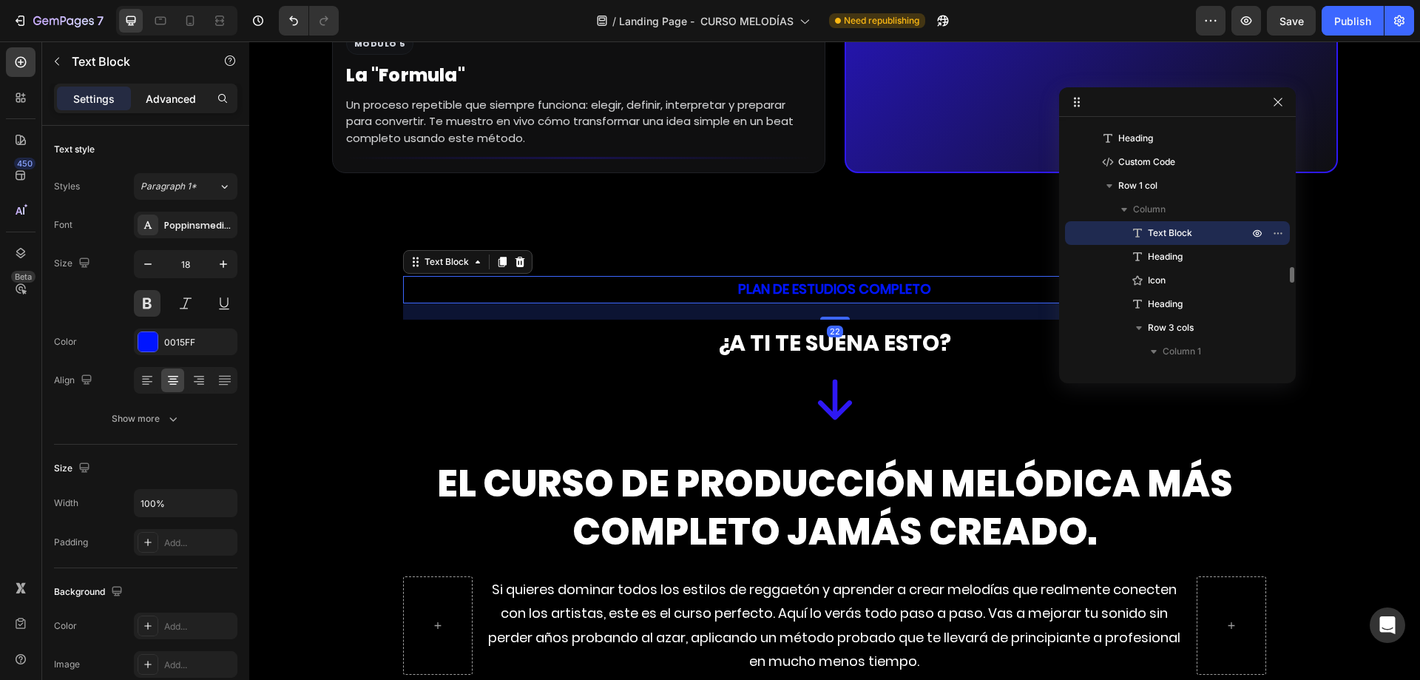
click at [167, 109] on div "Advanced" at bounding box center [171, 99] width 74 height 24
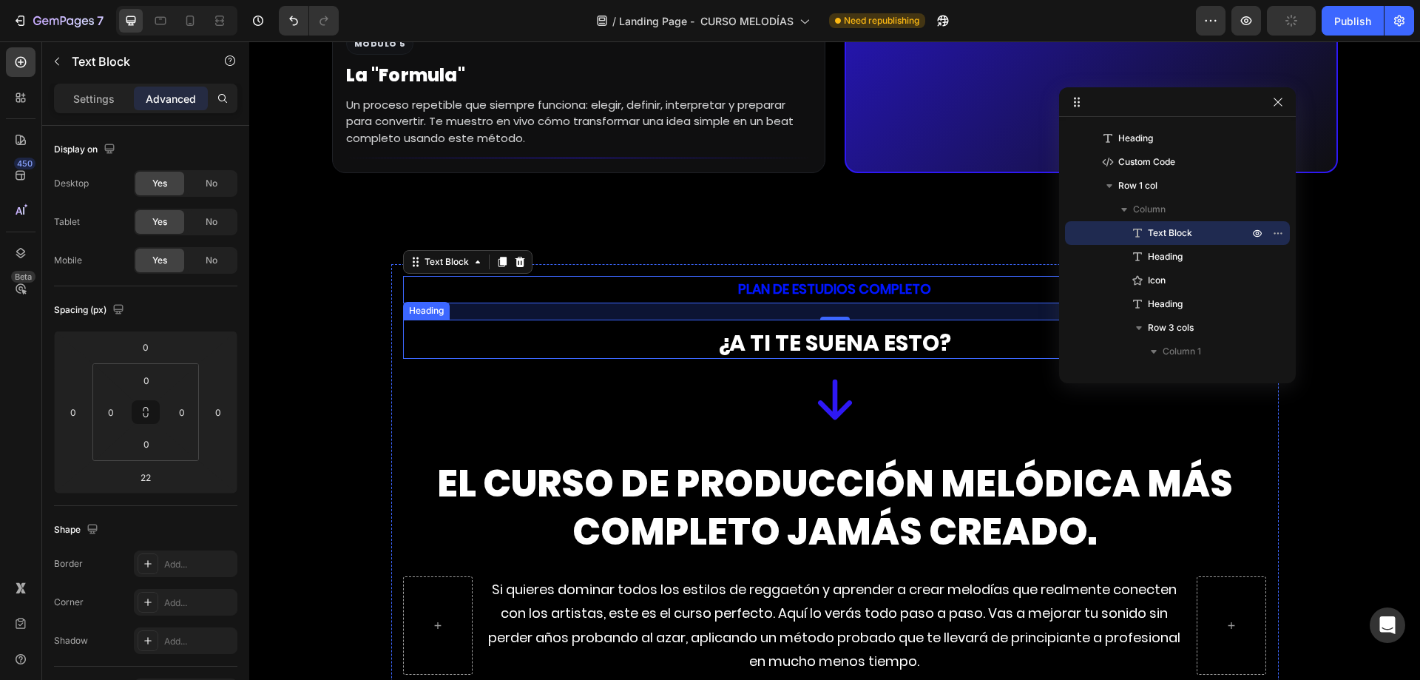
click at [759, 334] on h2 "¿A TI TE SUENA ESTO?" at bounding box center [835, 343] width 864 height 32
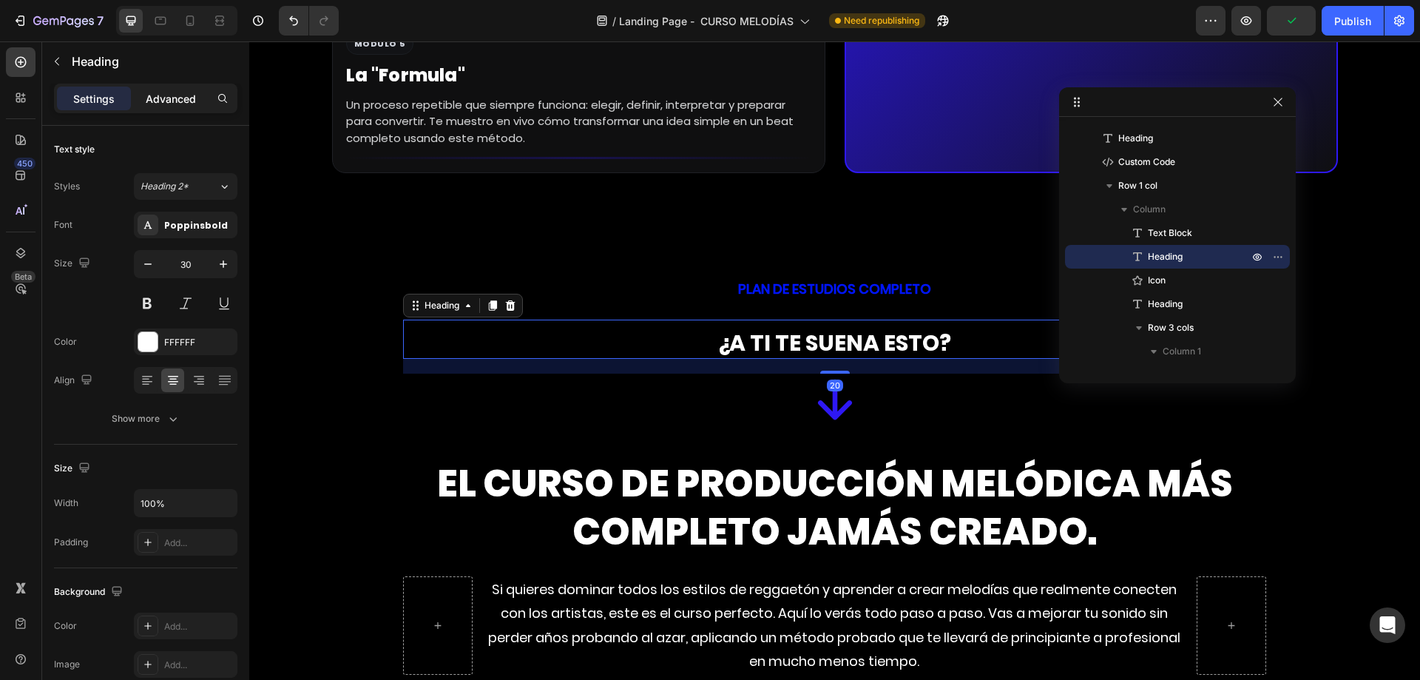
click at [171, 106] on p "Advanced" at bounding box center [171, 99] width 50 height 16
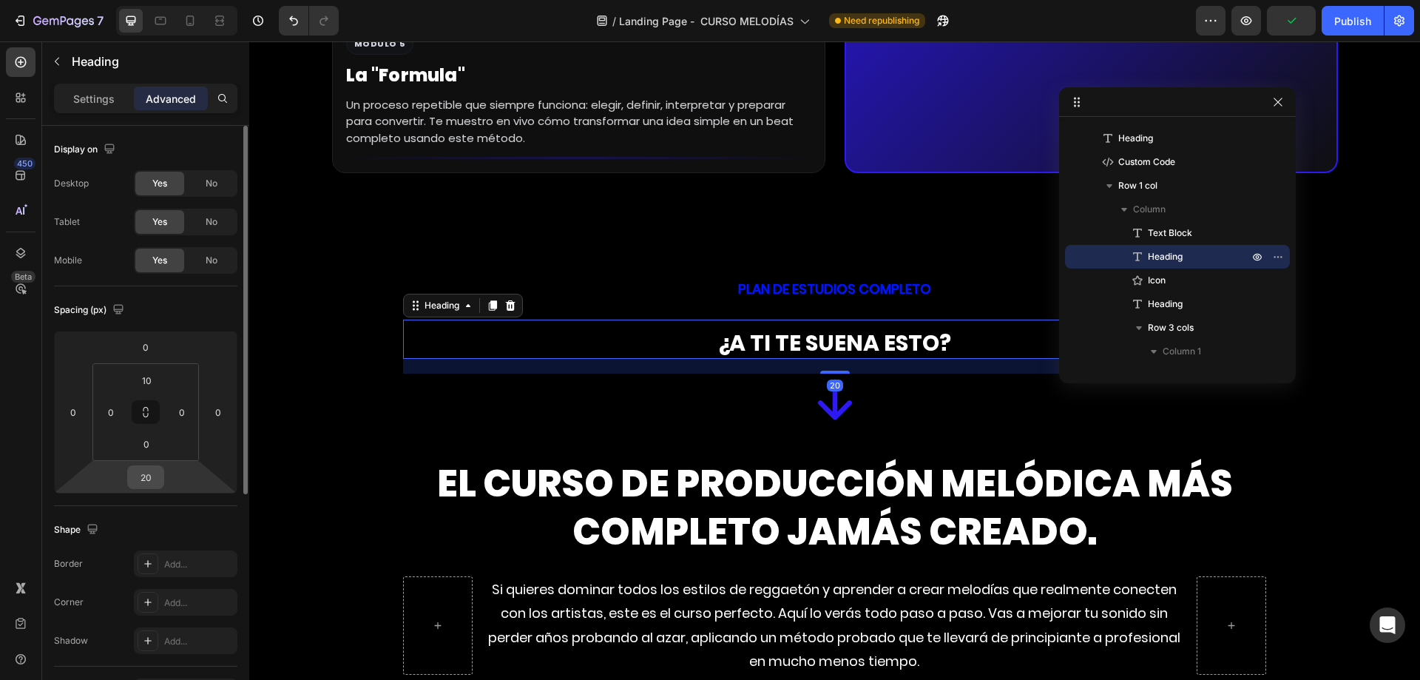
click at [151, 474] on input "20" at bounding box center [146, 477] width 30 height 22
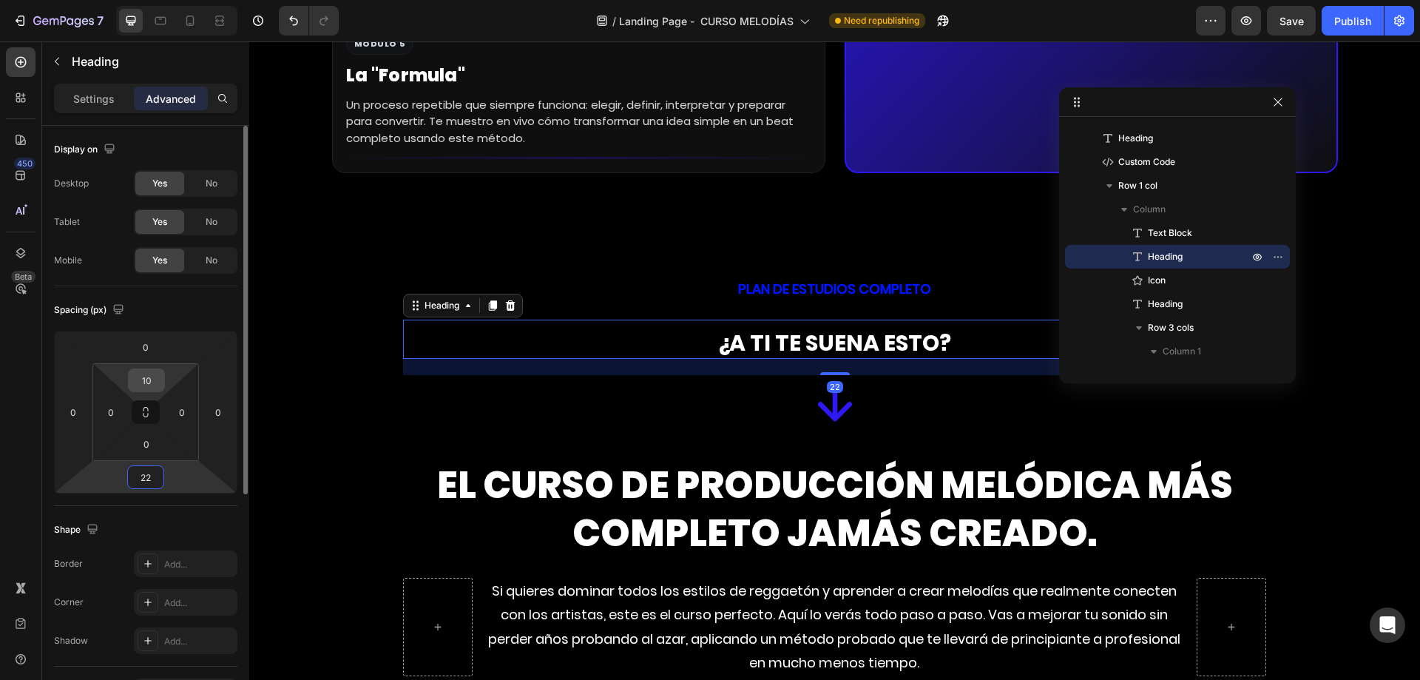
type input "22"
click at [147, 370] on input "10" at bounding box center [147, 380] width 30 height 22
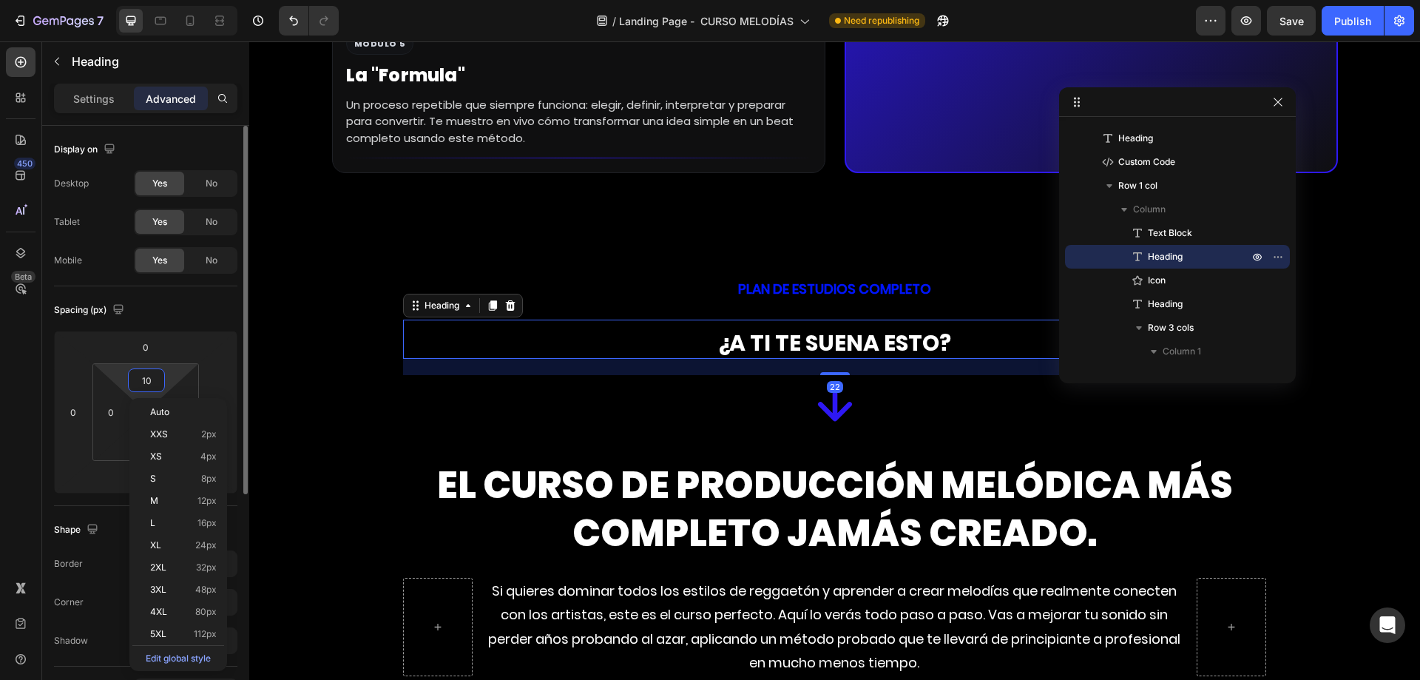
click at [147, 370] on input "10" at bounding box center [147, 380] width 30 height 22
type input "0"
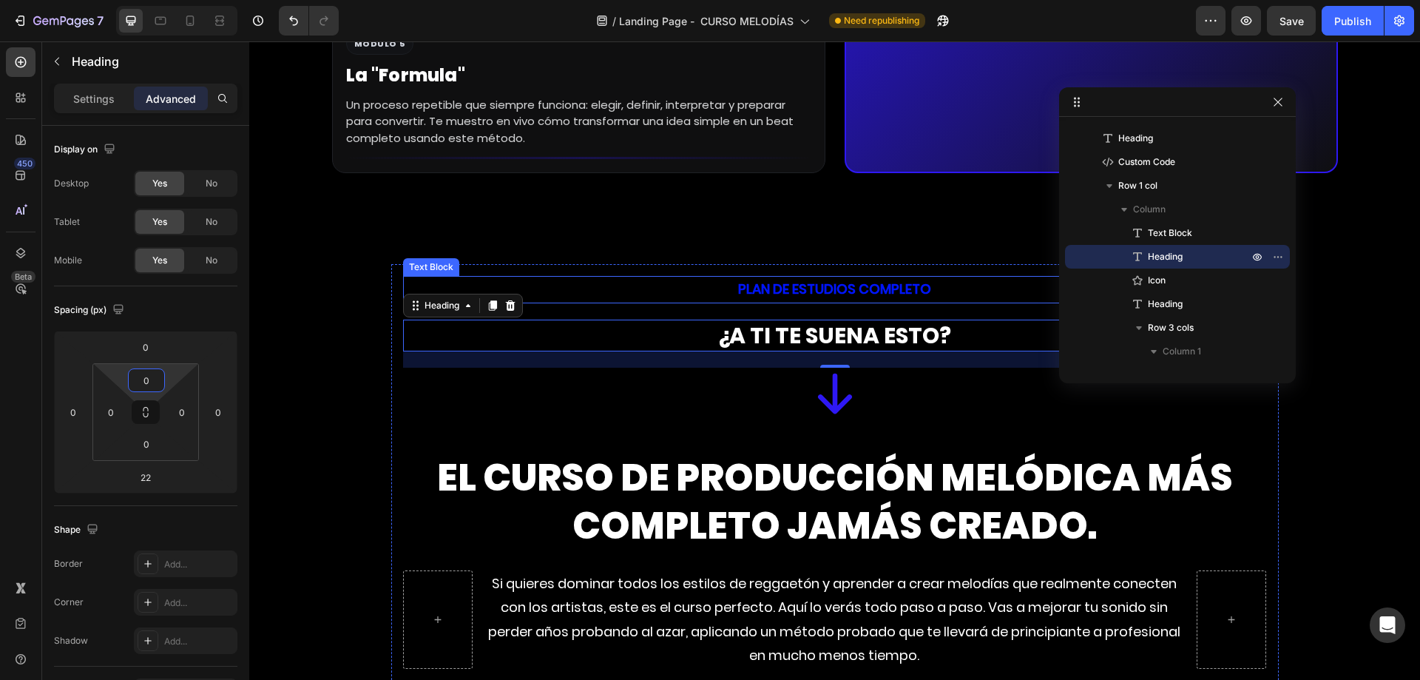
click at [793, 297] on p "PLAN DE ESTUDIOS COMPLETO" at bounding box center [835, 289] width 861 height 24
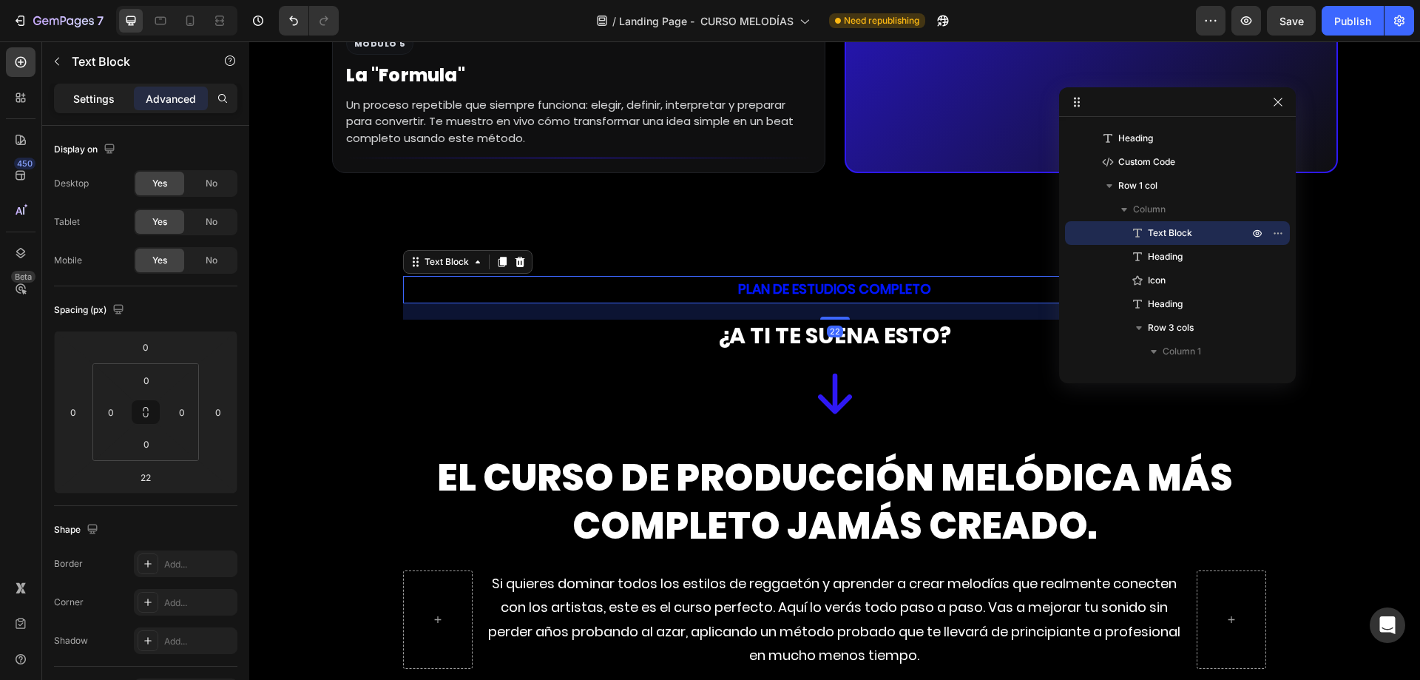
click at [109, 102] on p "Settings" at bounding box center [93, 99] width 41 height 16
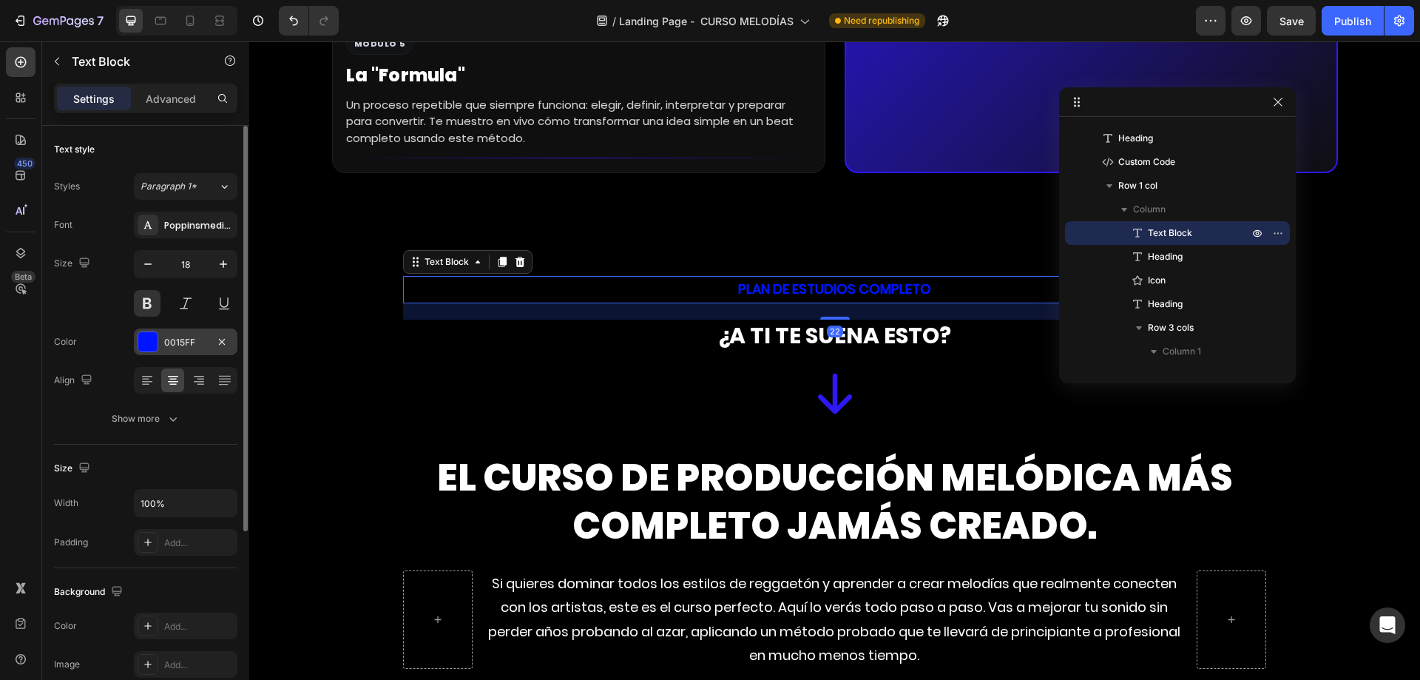
click at [190, 330] on div "0015FF" at bounding box center [186, 341] width 104 height 27
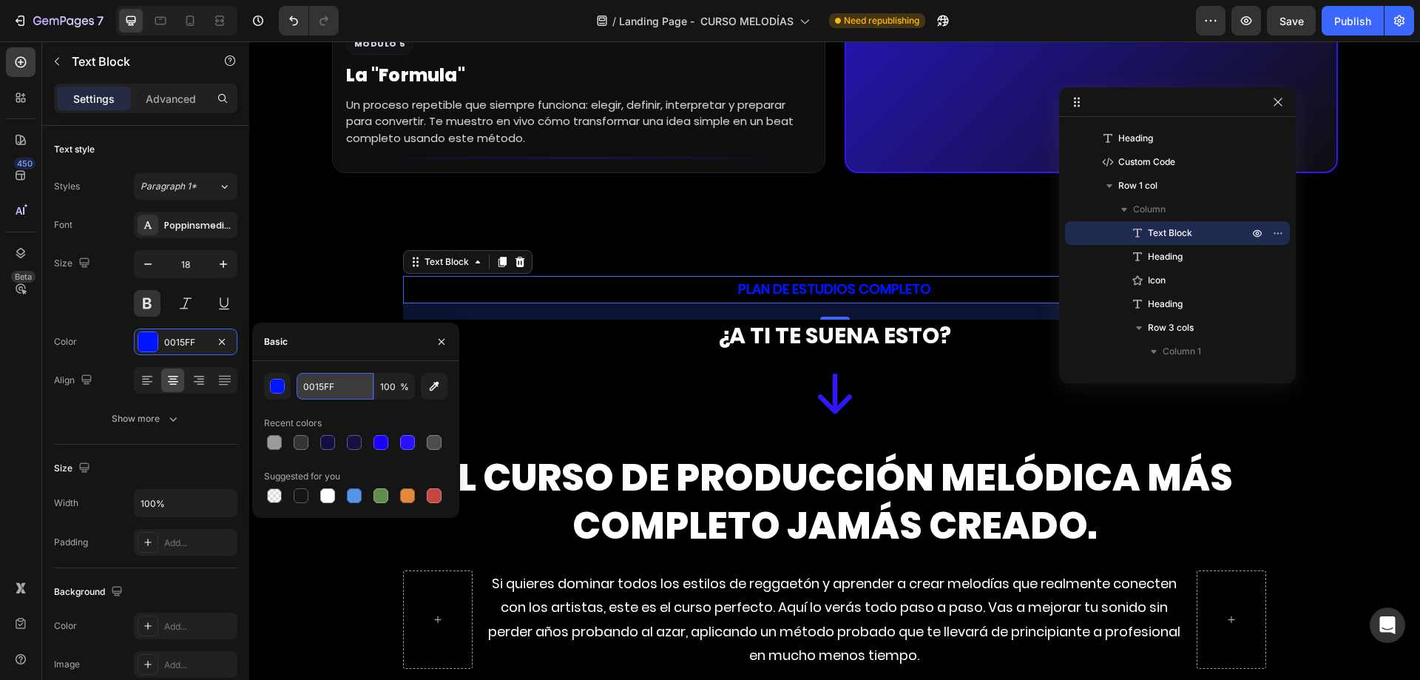
click at [348, 393] on input "0015FF" at bounding box center [335, 386] width 77 height 27
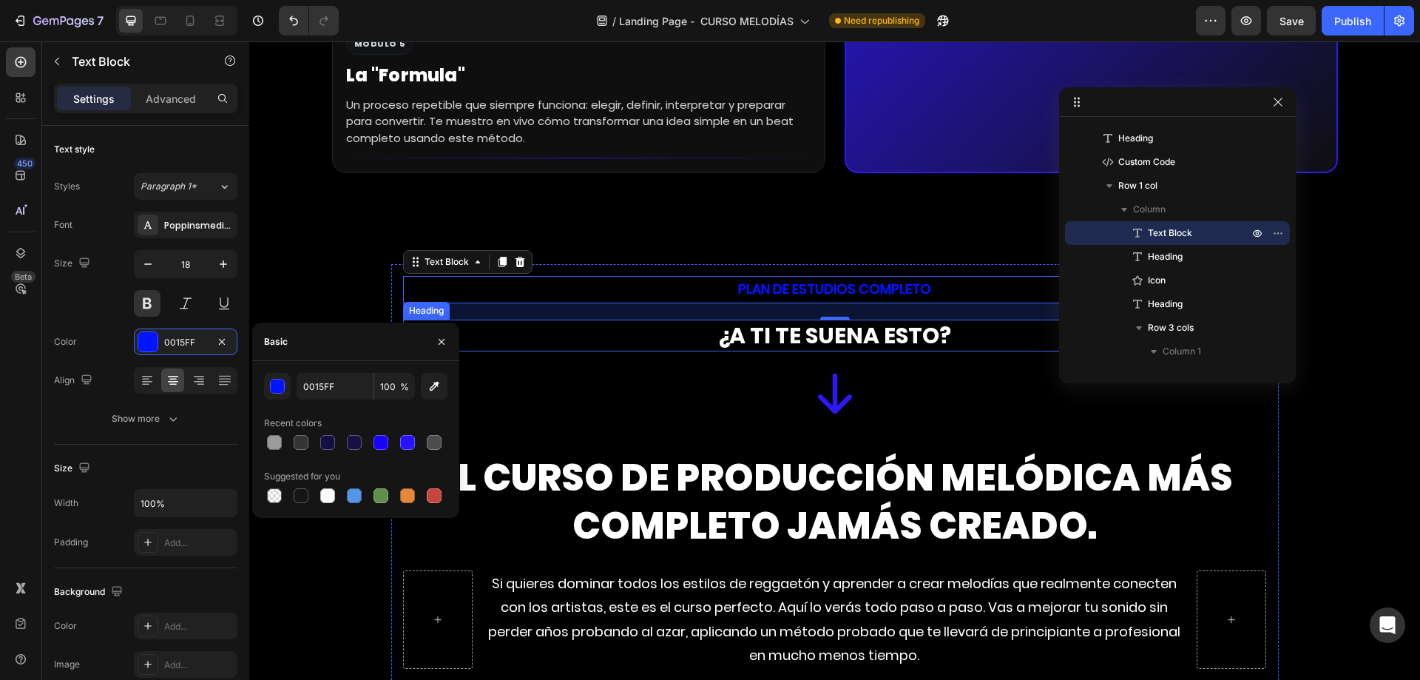
click at [754, 336] on h2 "¿A TI TE SUENA ESTO?" at bounding box center [835, 335] width 864 height 32
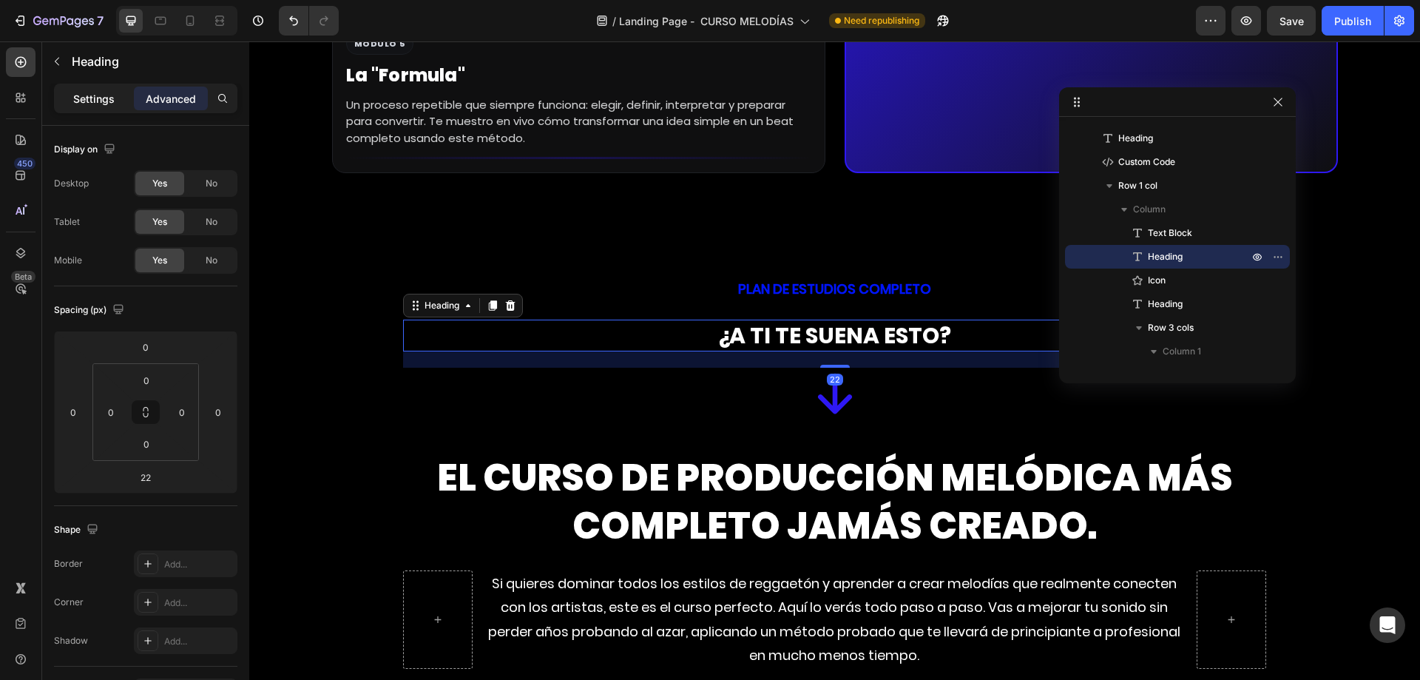
click at [120, 109] on div "Settings" at bounding box center [94, 99] width 74 height 24
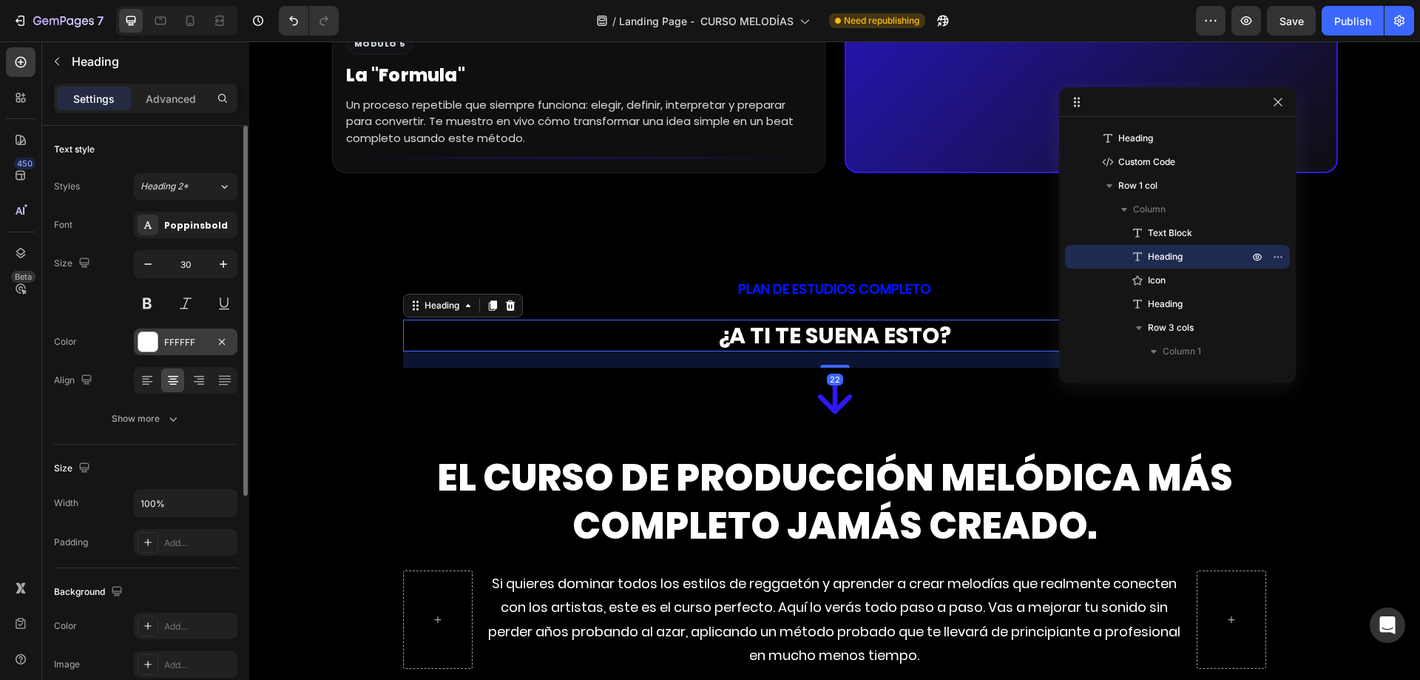
click at [177, 341] on div "FFFFFF" at bounding box center [185, 342] width 43 height 13
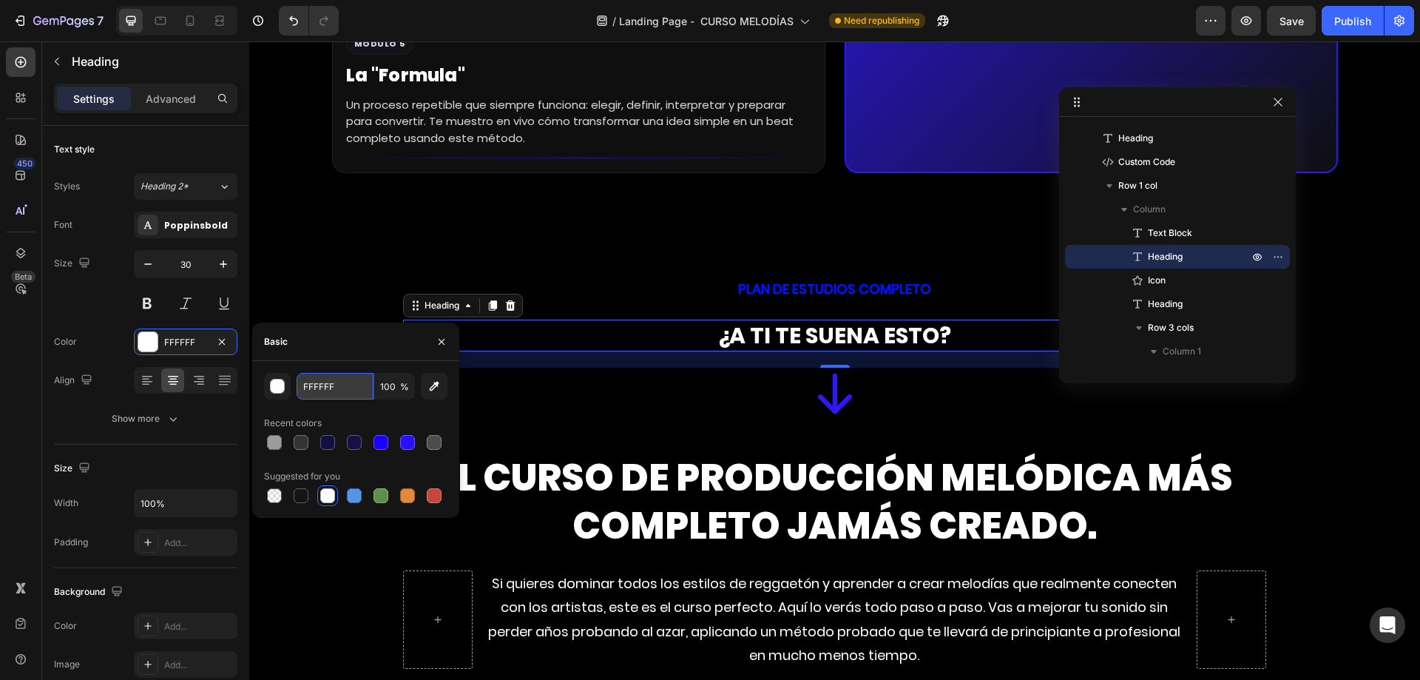
click at [342, 390] on input "FFFFFF" at bounding box center [335, 386] width 77 height 27
paste input "0015"
type input "0015FF"
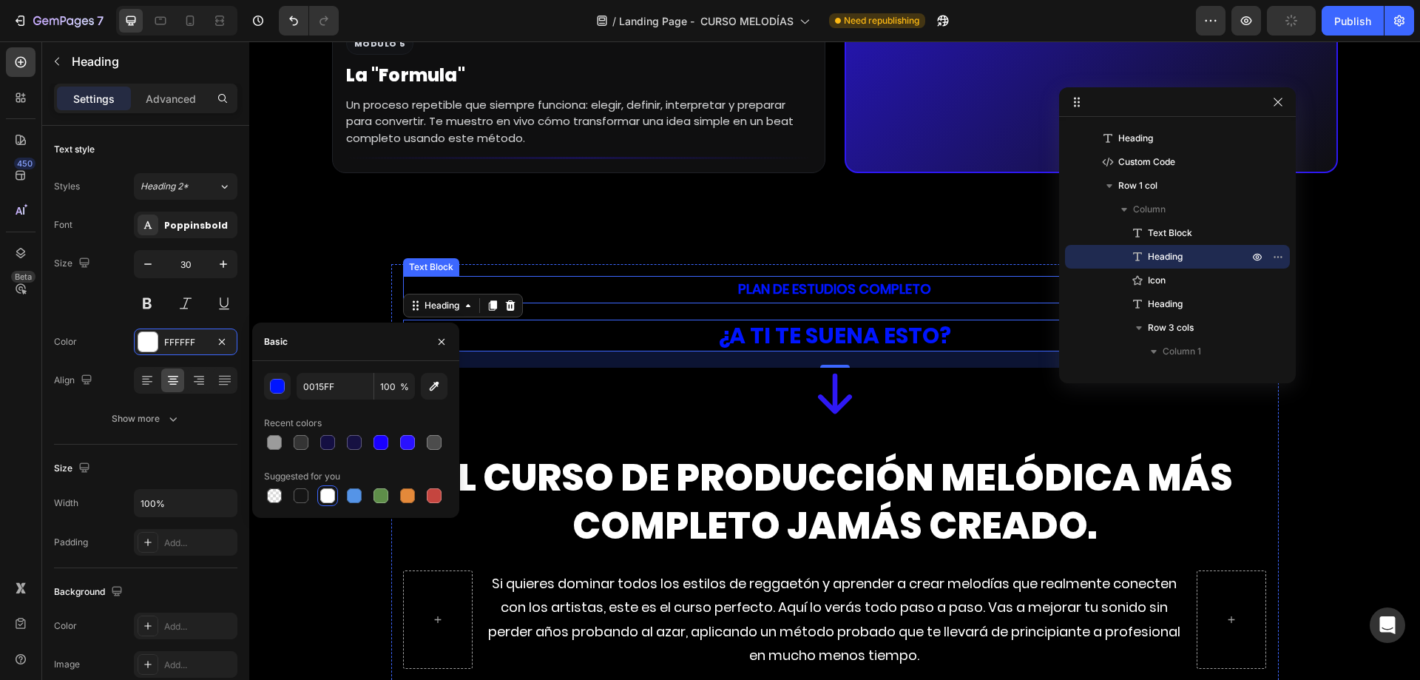
click at [819, 277] on p "PLAN DE ESTUDIOS COMPLETO" at bounding box center [835, 289] width 861 height 24
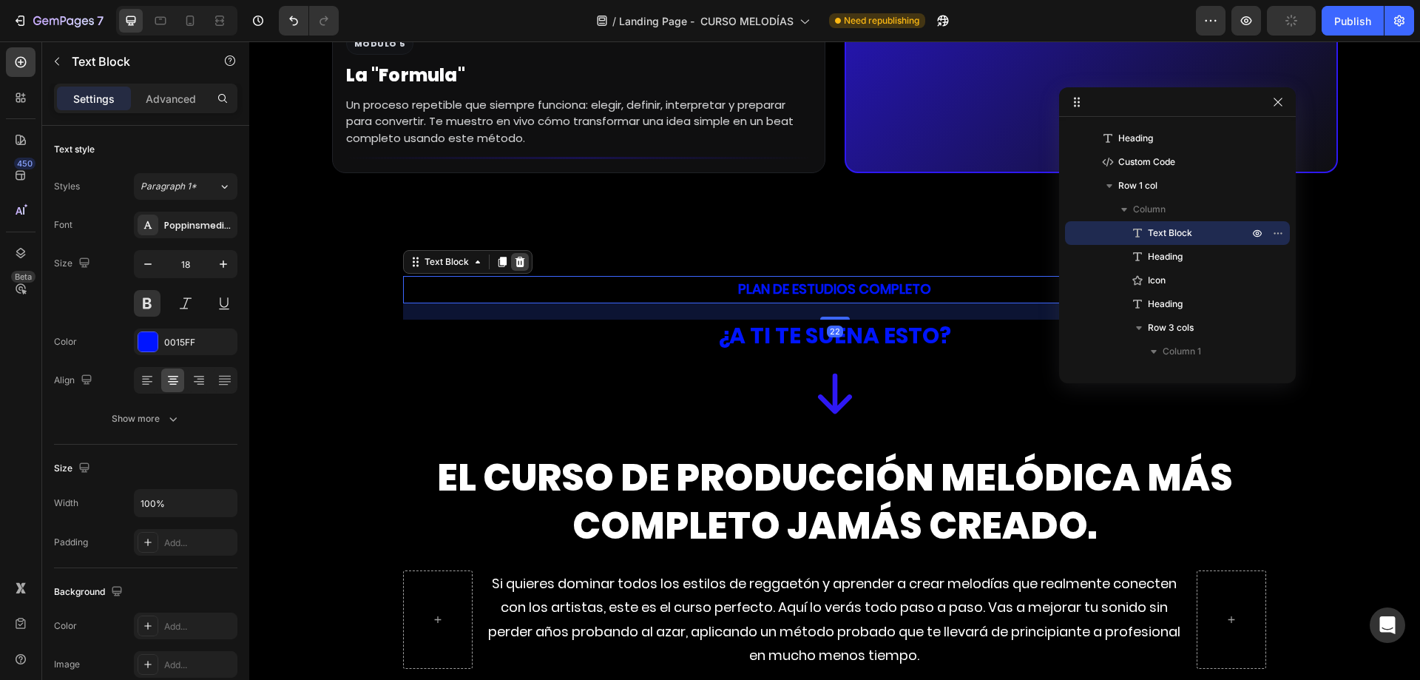
click at [517, 264] on icon at bounding box center [520, 262] width 10 height 10
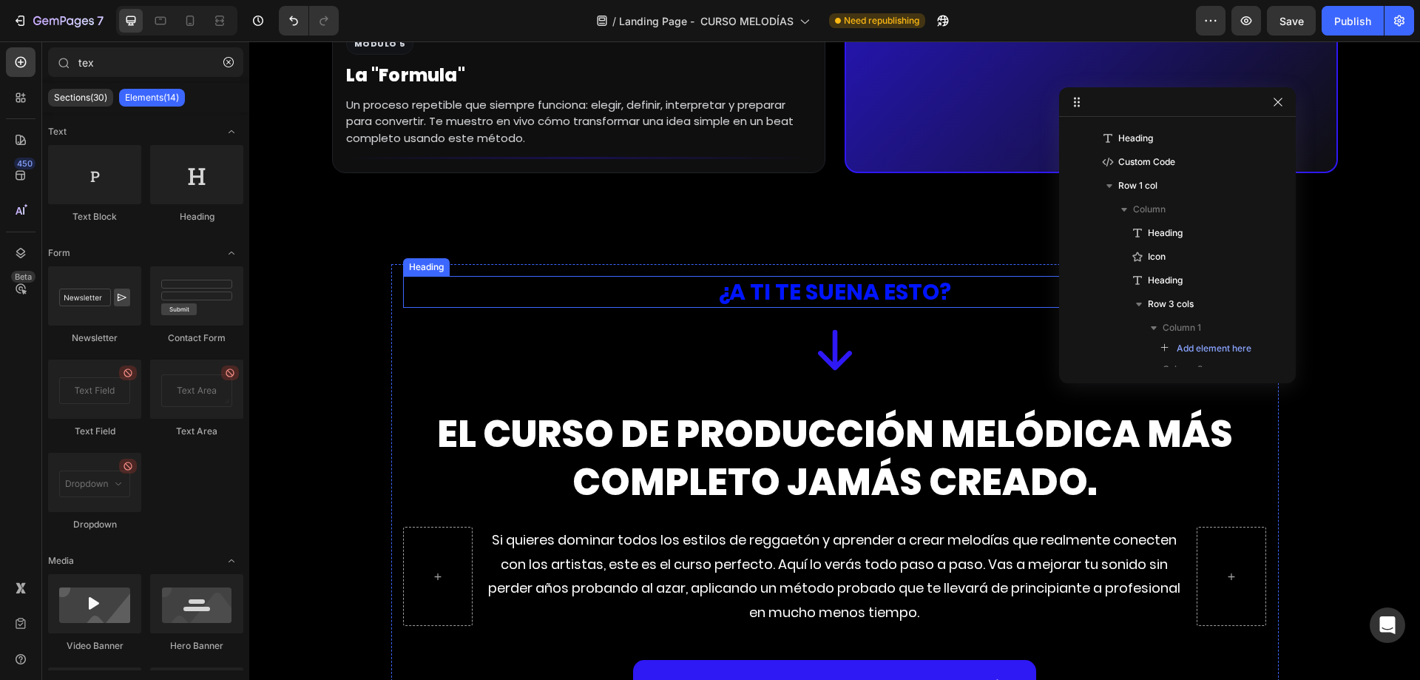
click at [759, 294] on h2 "¿A TI TE SUENA ESTO?" at bounding box center [835, 292] width 864 height 32
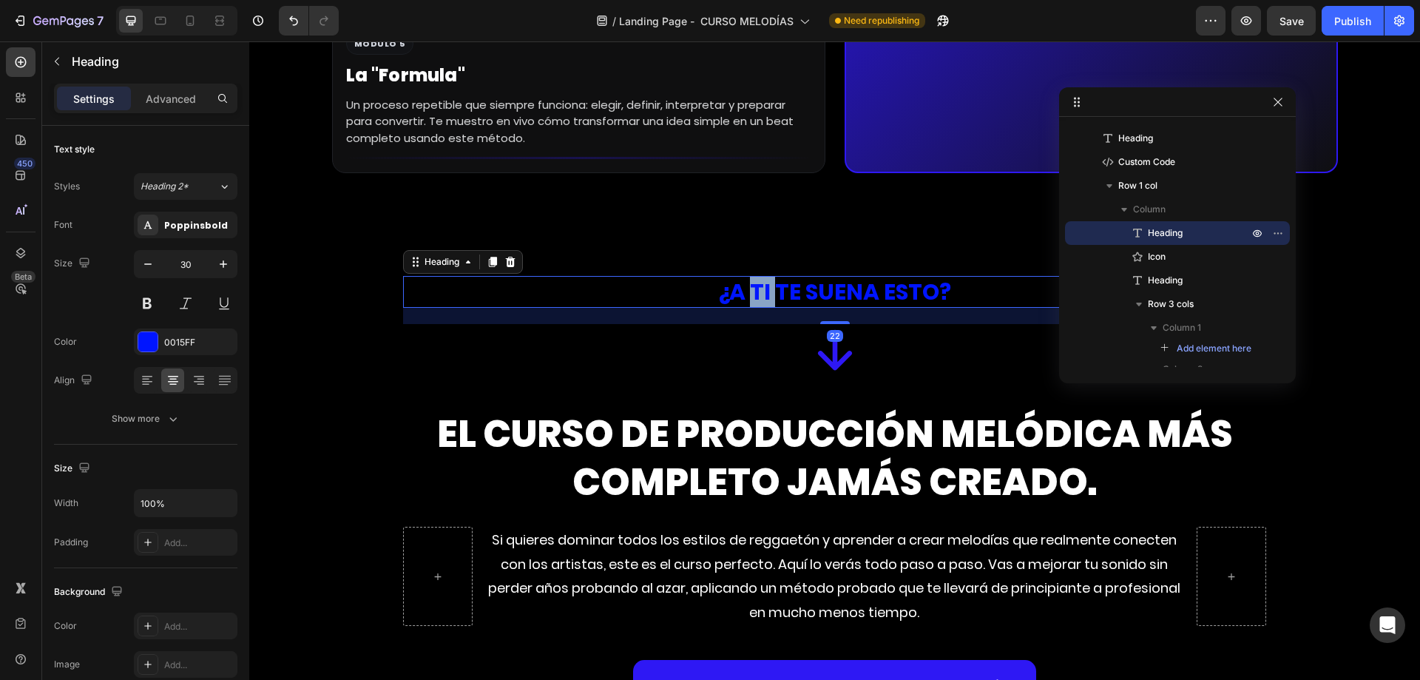
click at [759, 294] on h2 "¿A TI TE SUENA ESTO?" at bounding box center [835, 292] width 864 height 32
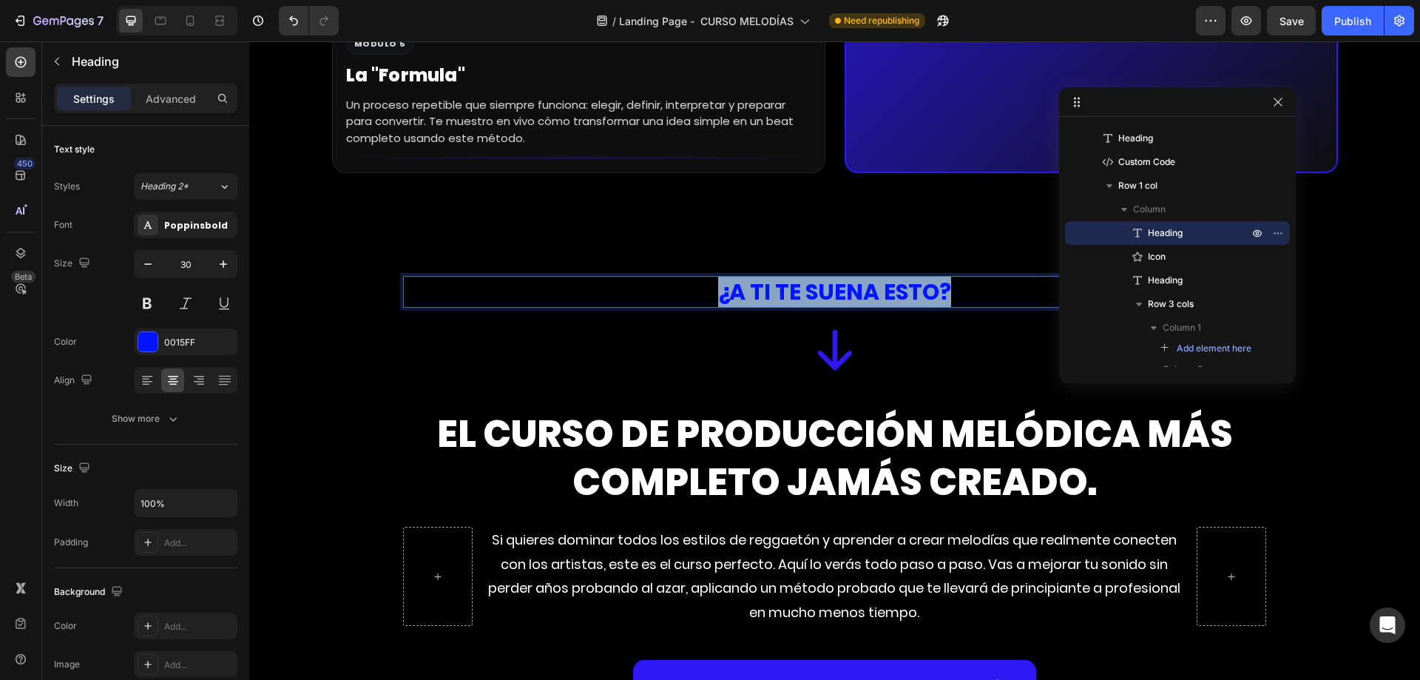
click at [759, 294] on p "¿A TI TE SUENA ESTO?" at bounding box center [835, 291] width 861 height 29
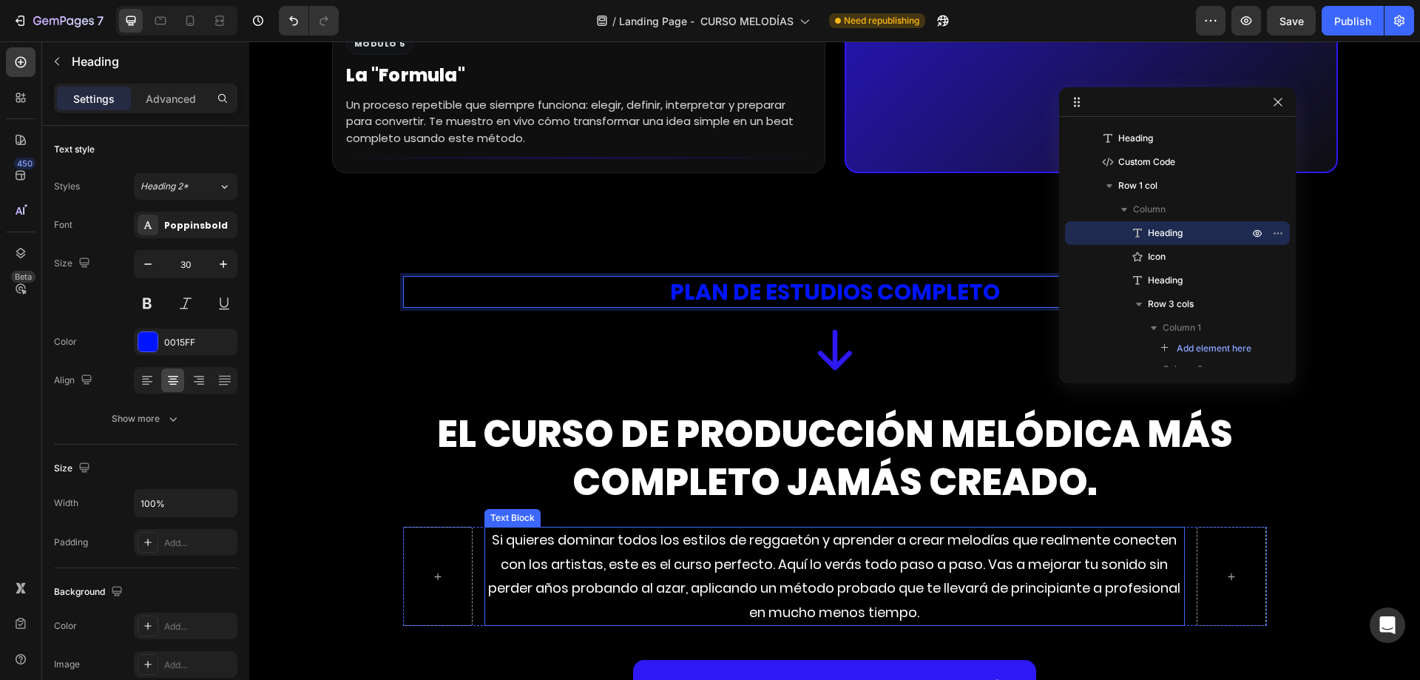
click at [654, 558] on p "Si quieres dominar todos los estilos de reggaetón y aprender a crear melodías q…" at bounding box center [834, 576] width 697 height 96
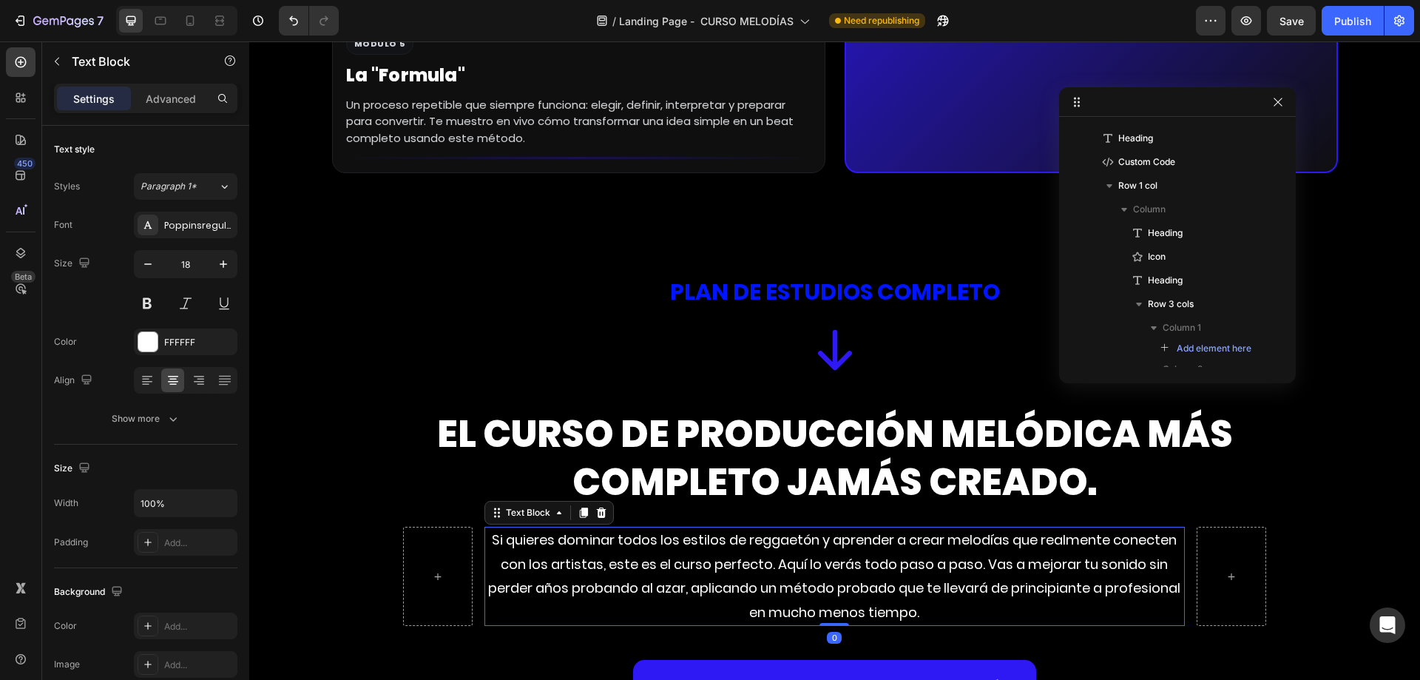
scroll to position [2422, 0]
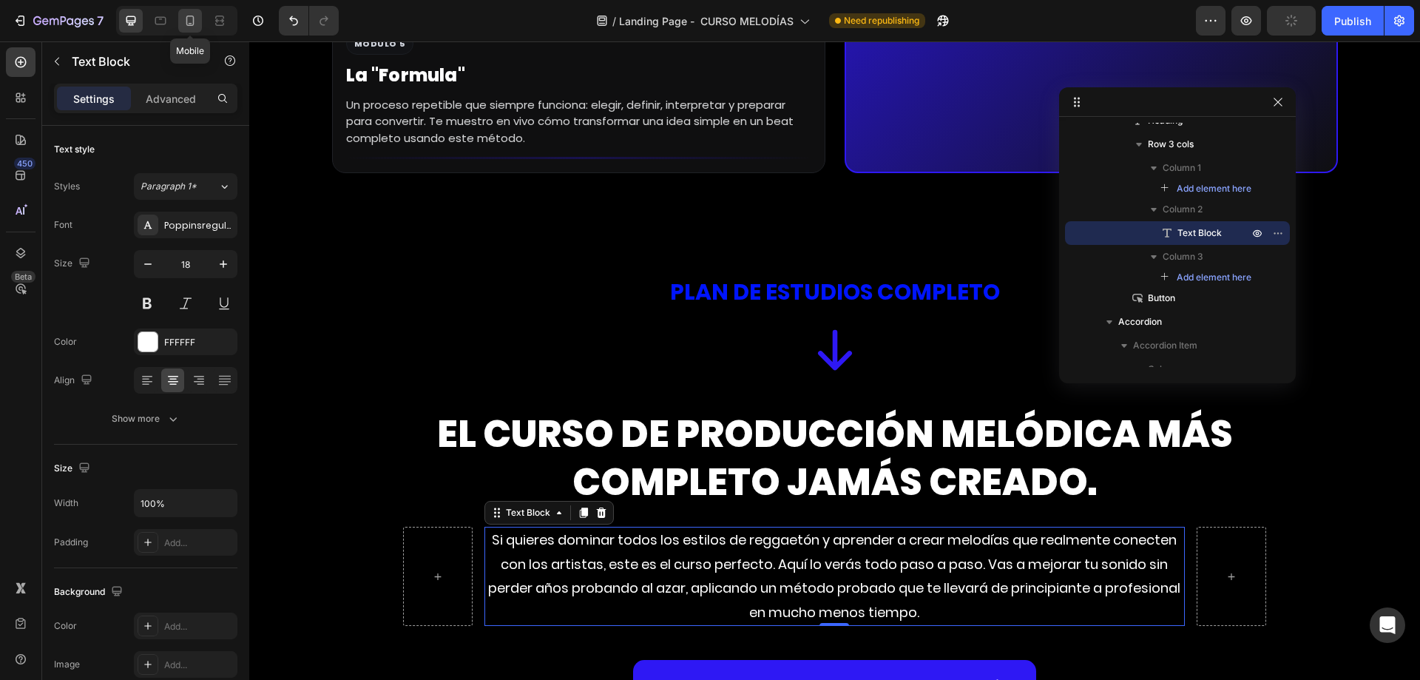
click at [195, 21] on icon at bounding box center [190, 20] width 15 height 15
type input "14"
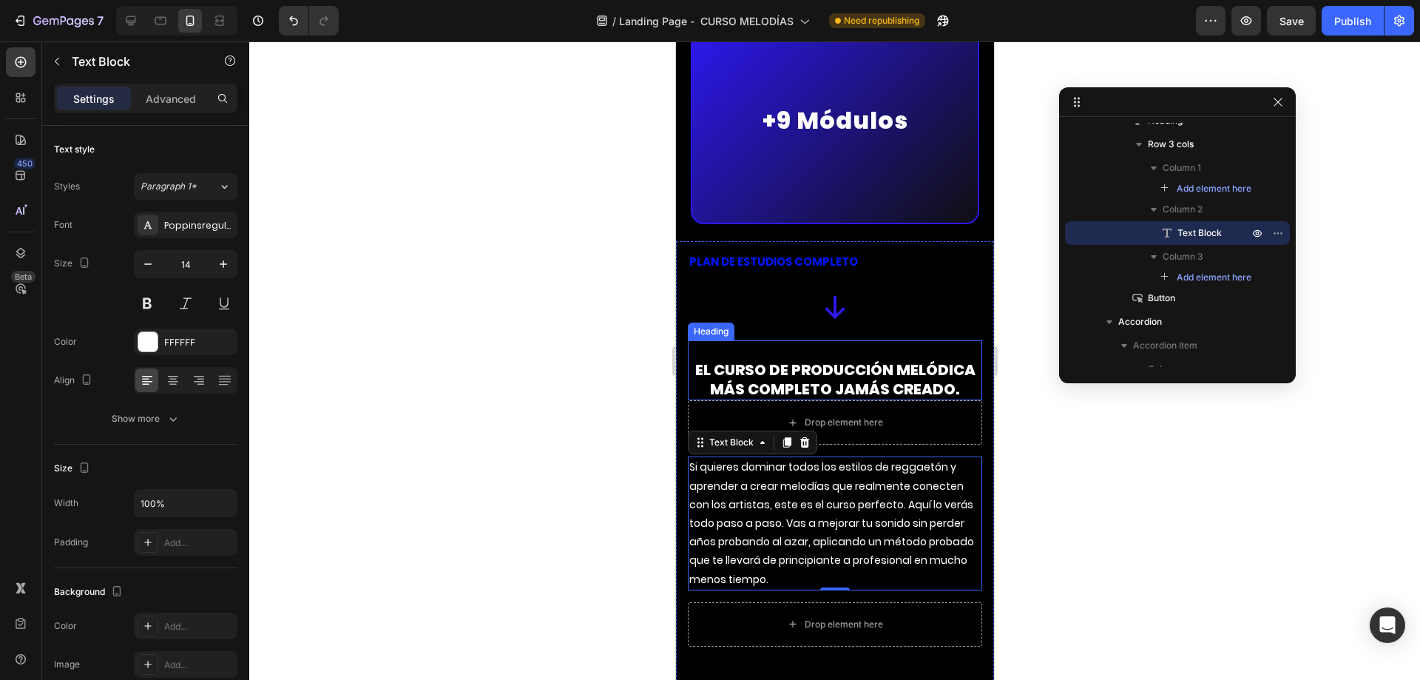
scroll to position [6601, 0]
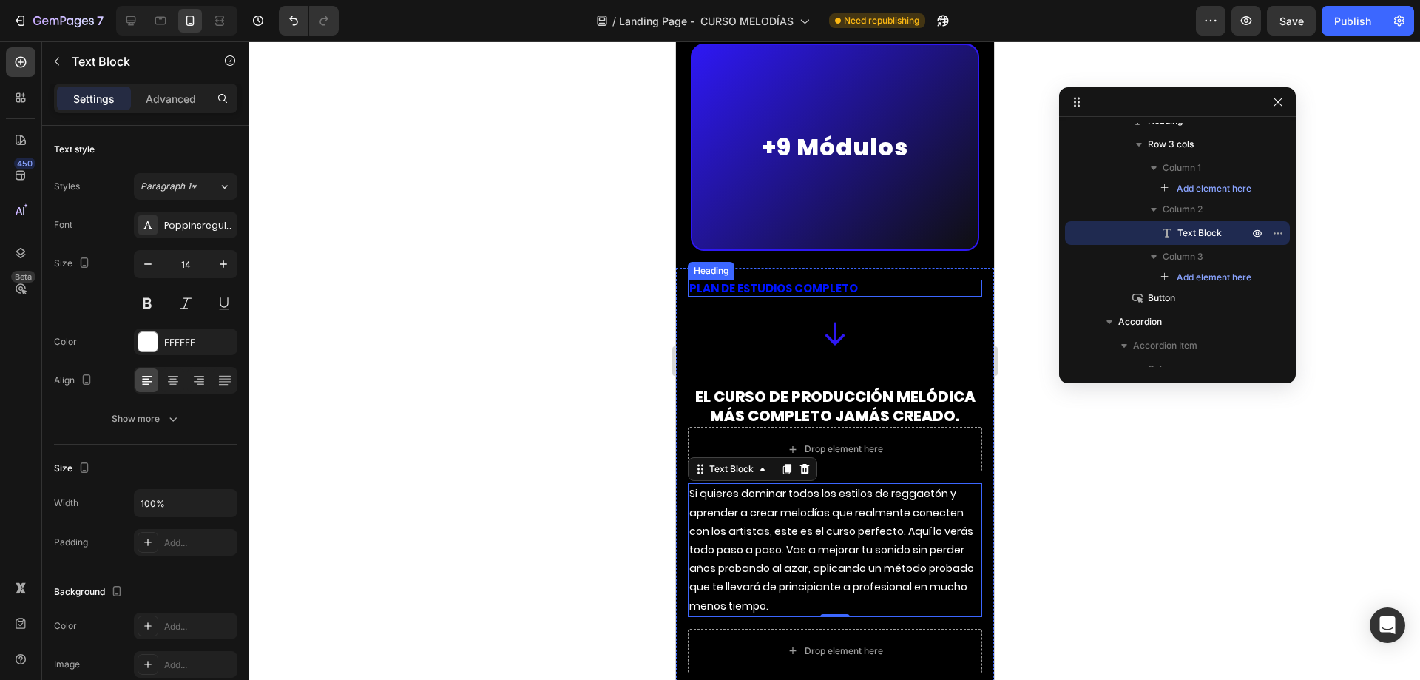
click at [873, 281] on p "PLAN DE ESTUDIOS COMPLETO" at bounding box center [833, 288] width 291 height 15
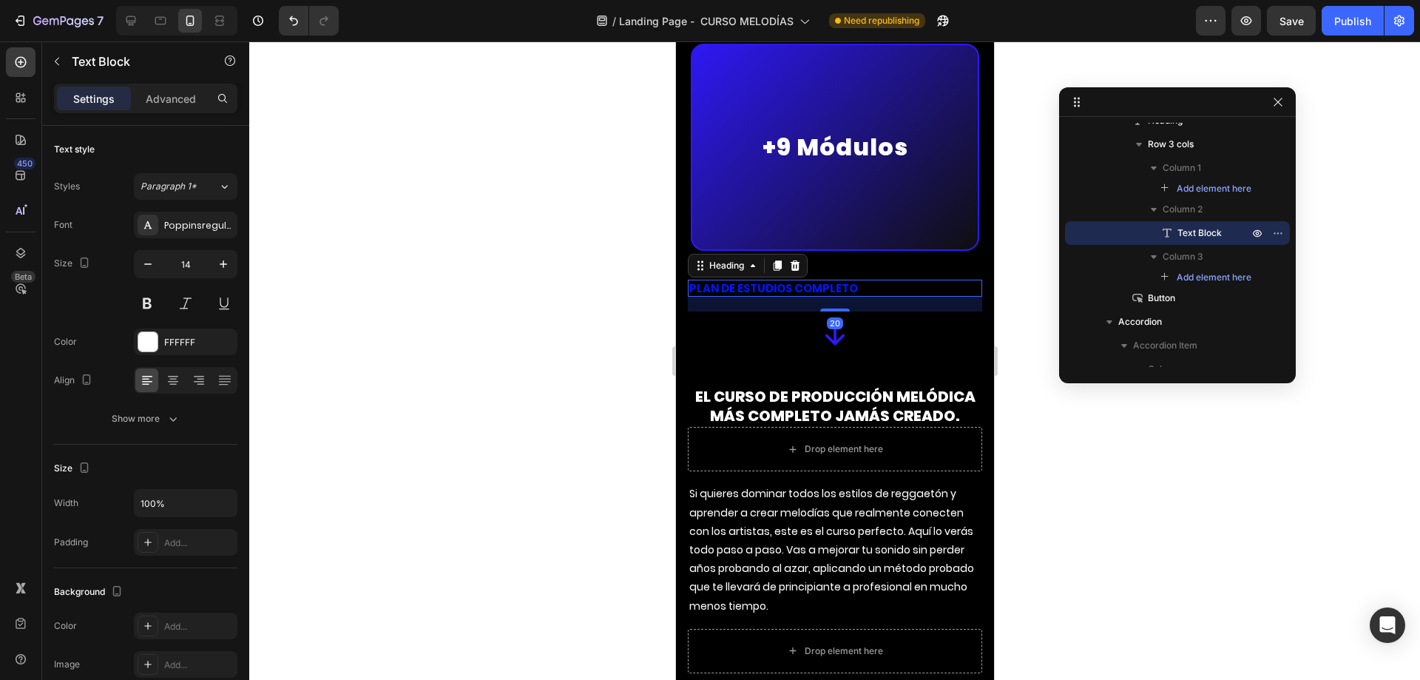
scroll to position [2262, 0]
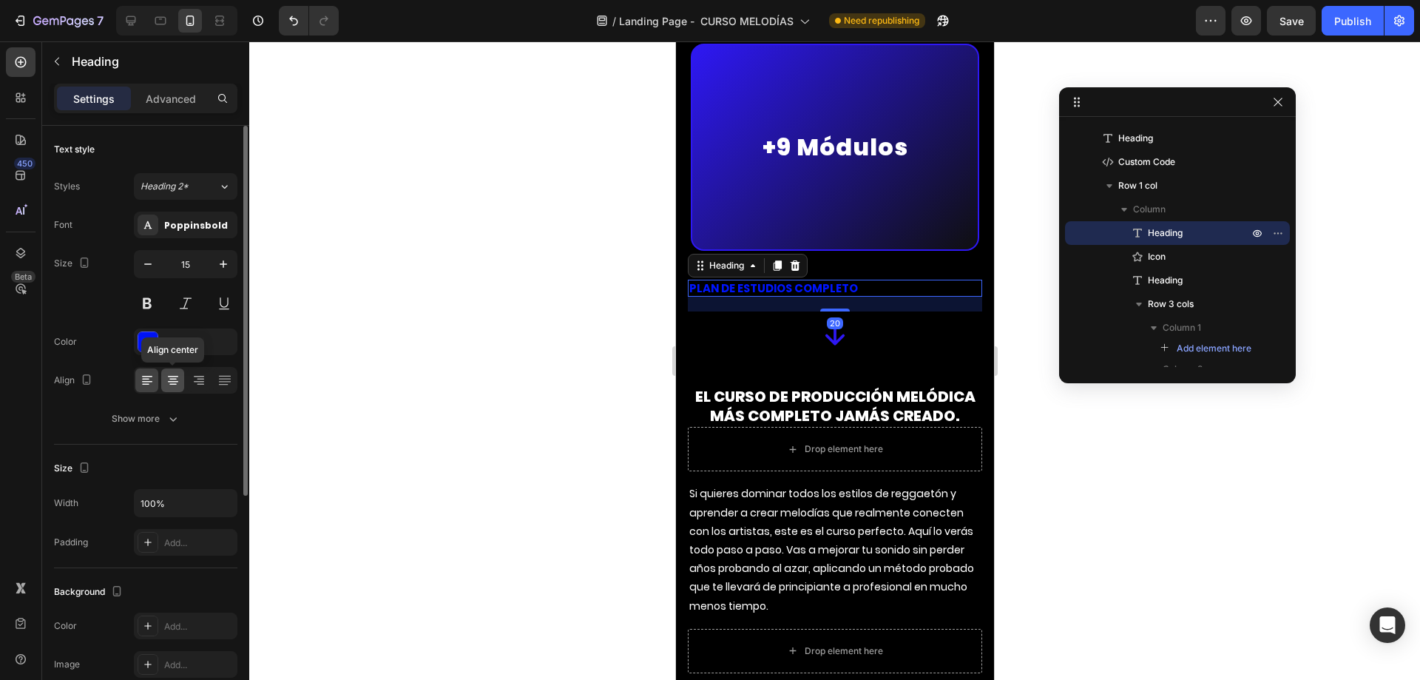
click at [181, 383] on div at bounding box center [172, 380] width 23 height 24
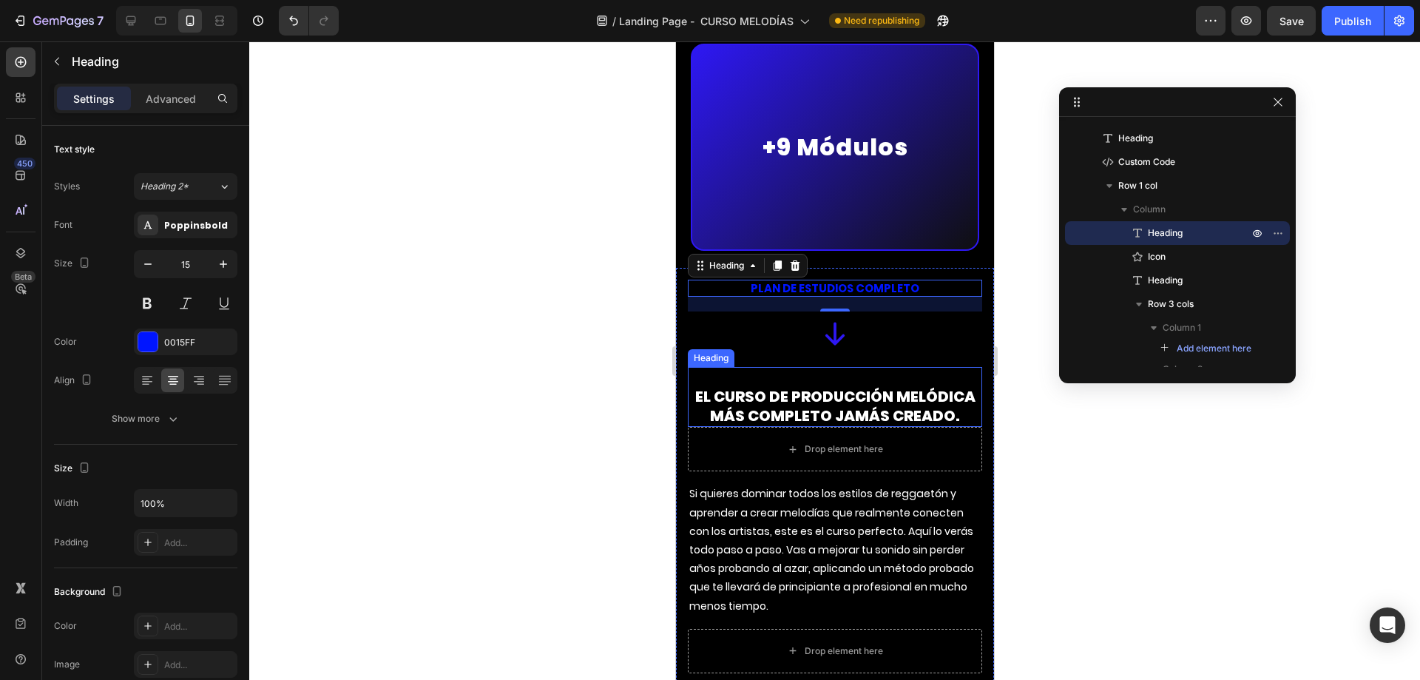
click at [833, 393] on strong "El curso de producción melódica más completo jamás creado." at bounding box center [834, 406] width 280 height 40
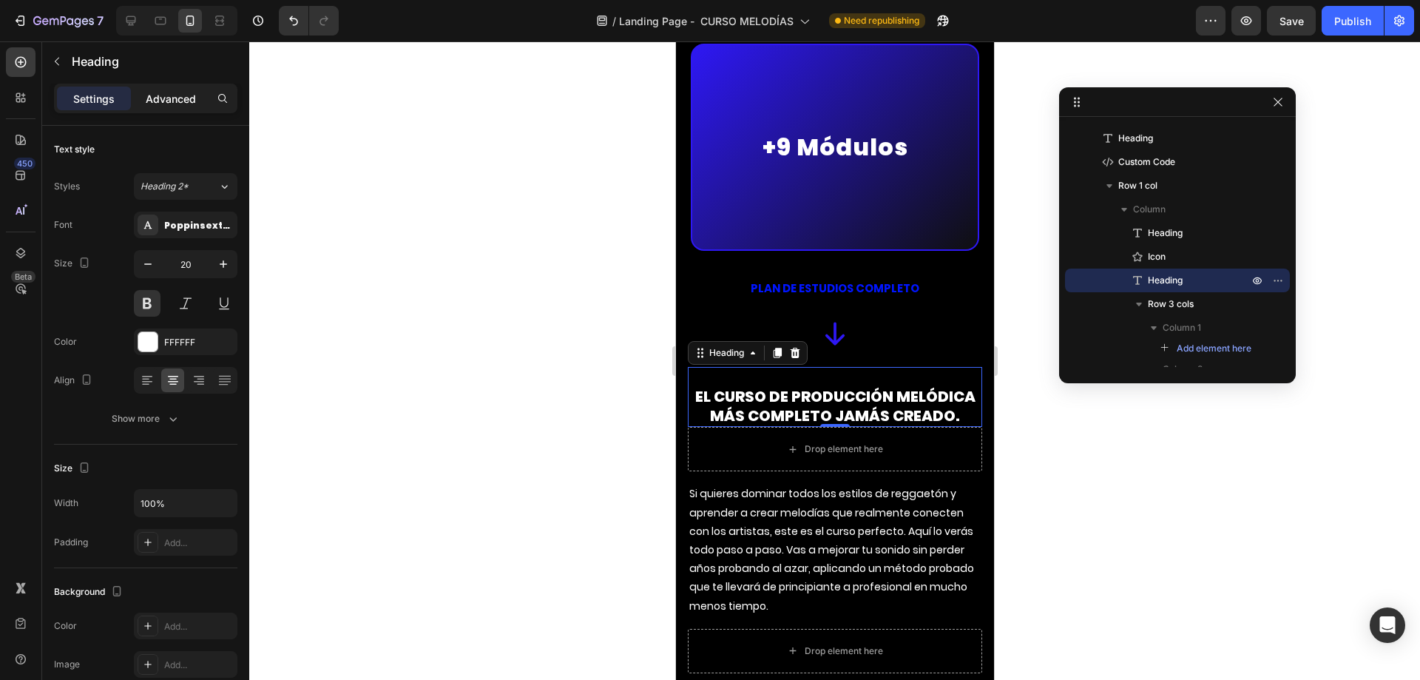
click at [190, 99] on p "Advanced" at bounding box center [171, 99] width 50 height 16
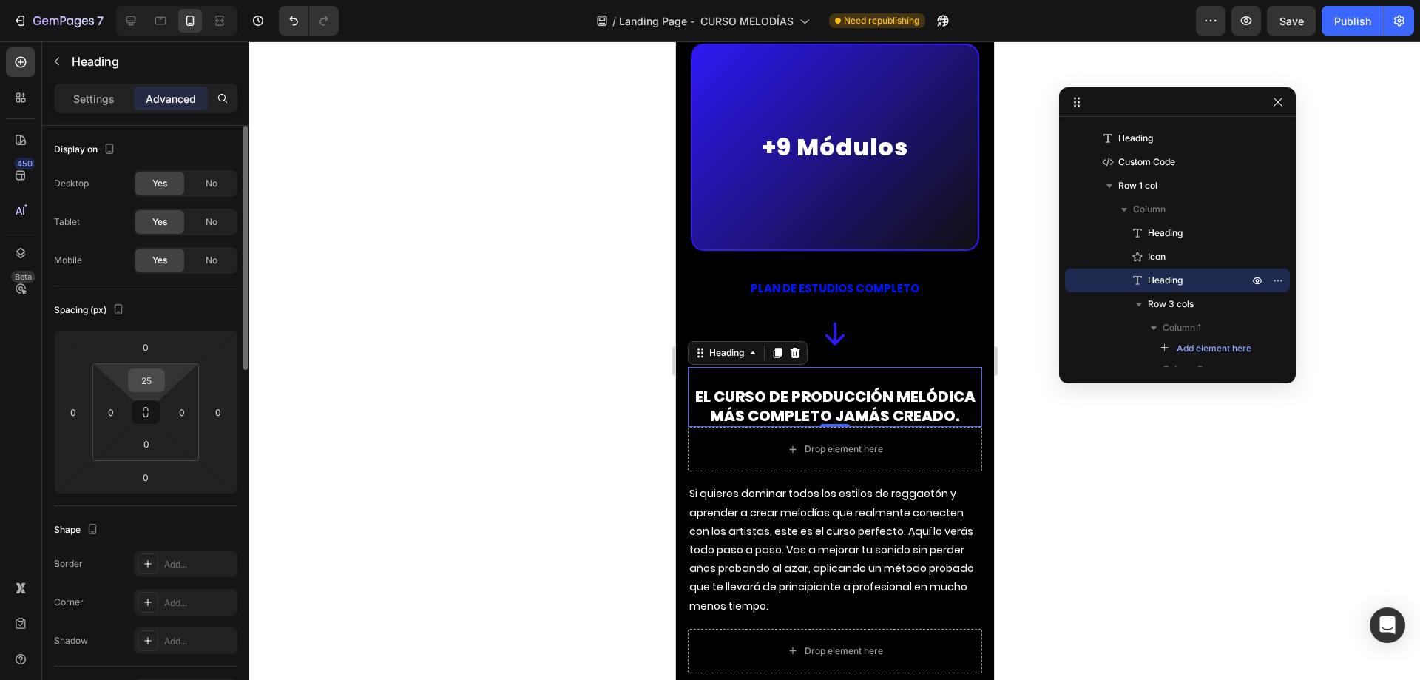
click at [149, 379] on input "25" at bounding box center [147, 380] width 30 height 22
type input "0"
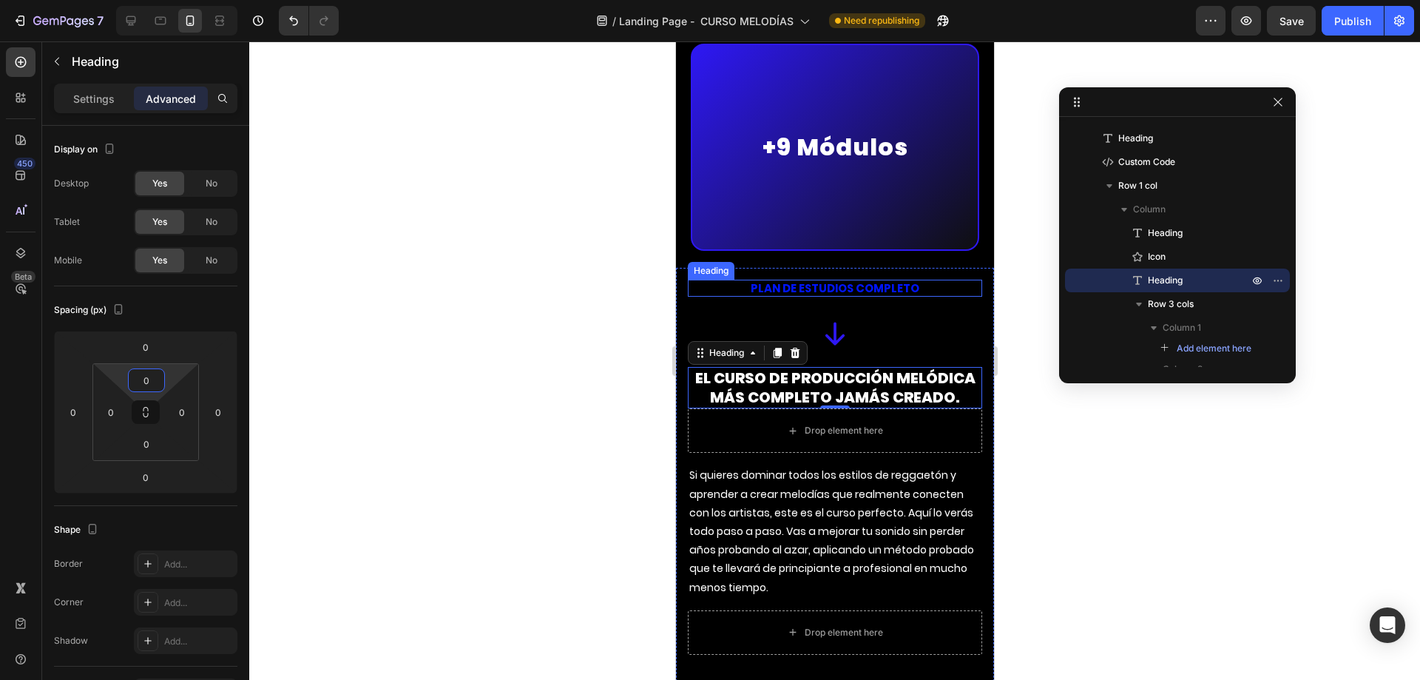
click at [796, 281] on p "PLAN DE ESTUDIOS COMPLETO" at bounding box center [833, 288] width 291 height 15
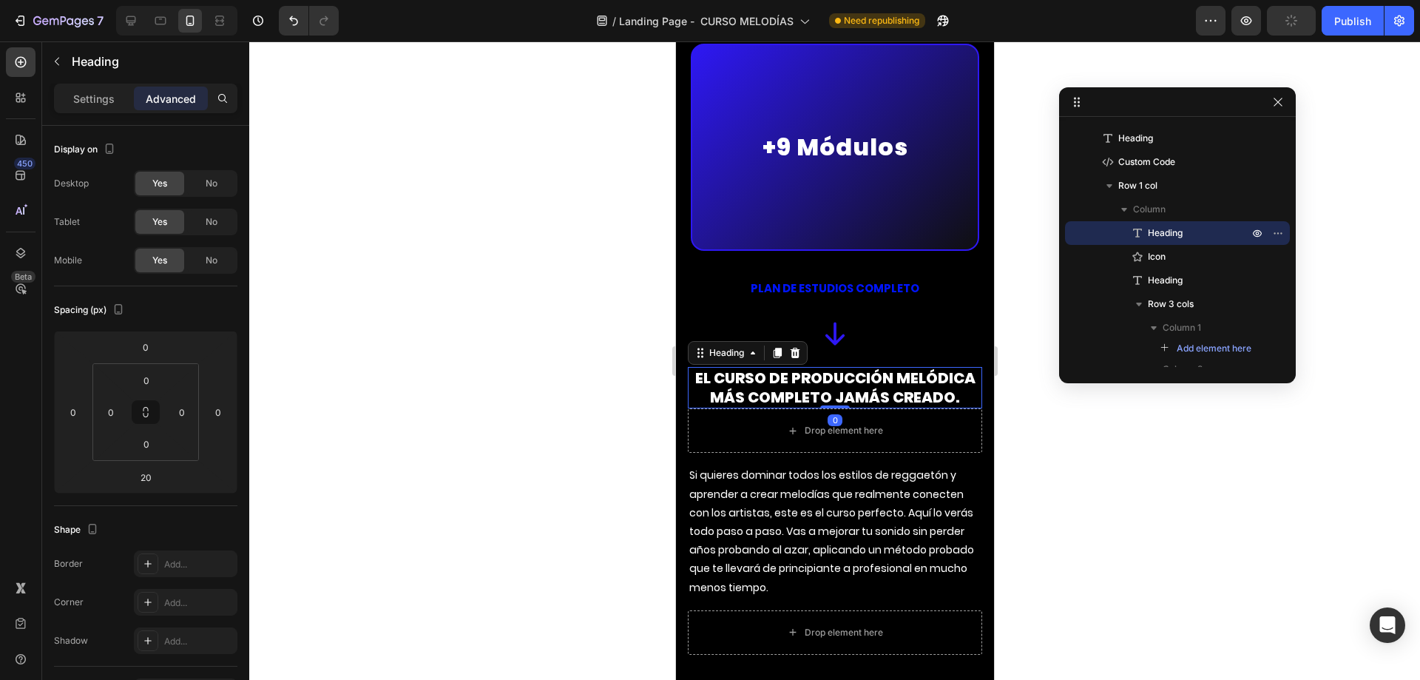
click at [754, 368] on strong "El curso de producción melódica más completo jamás creado." at bounding box center [834, 388] width 280 height 40
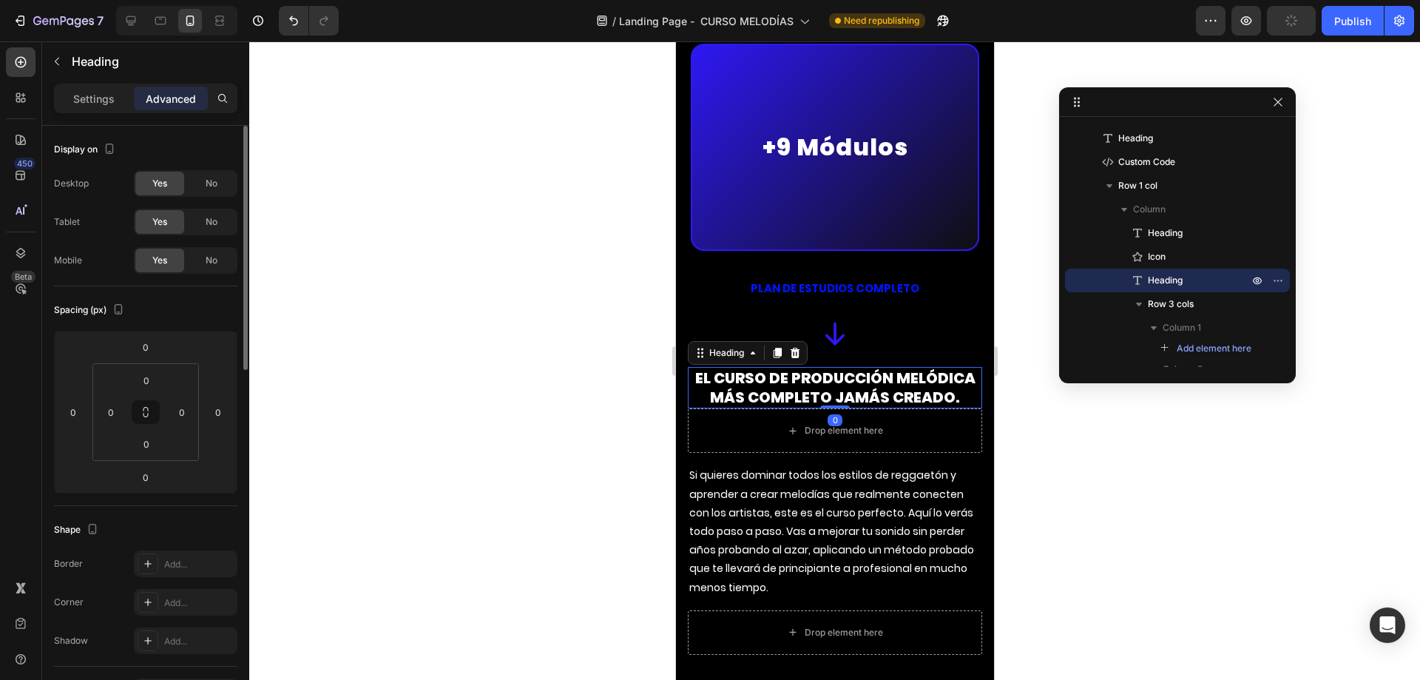
scroll to position [222, 0]
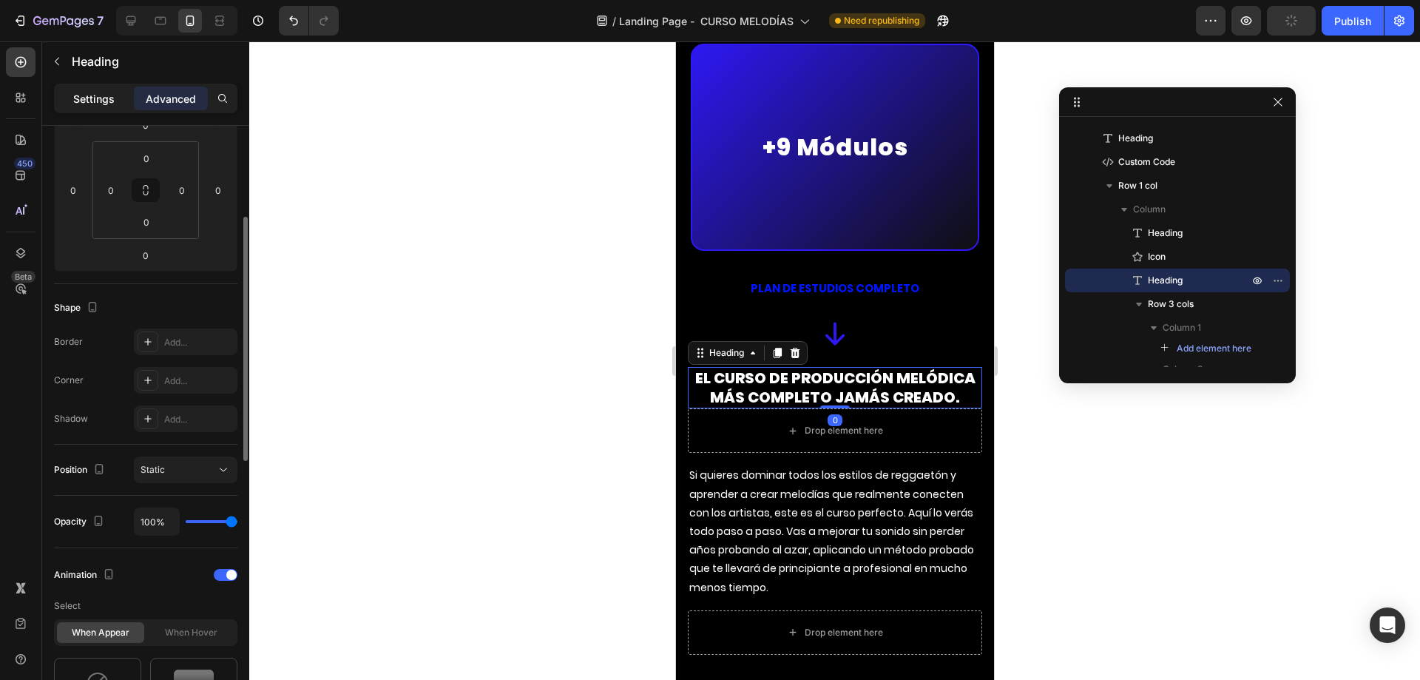
click at [104, 97] on p "Settings" at bounding box center [93, 99] width 41 height 16
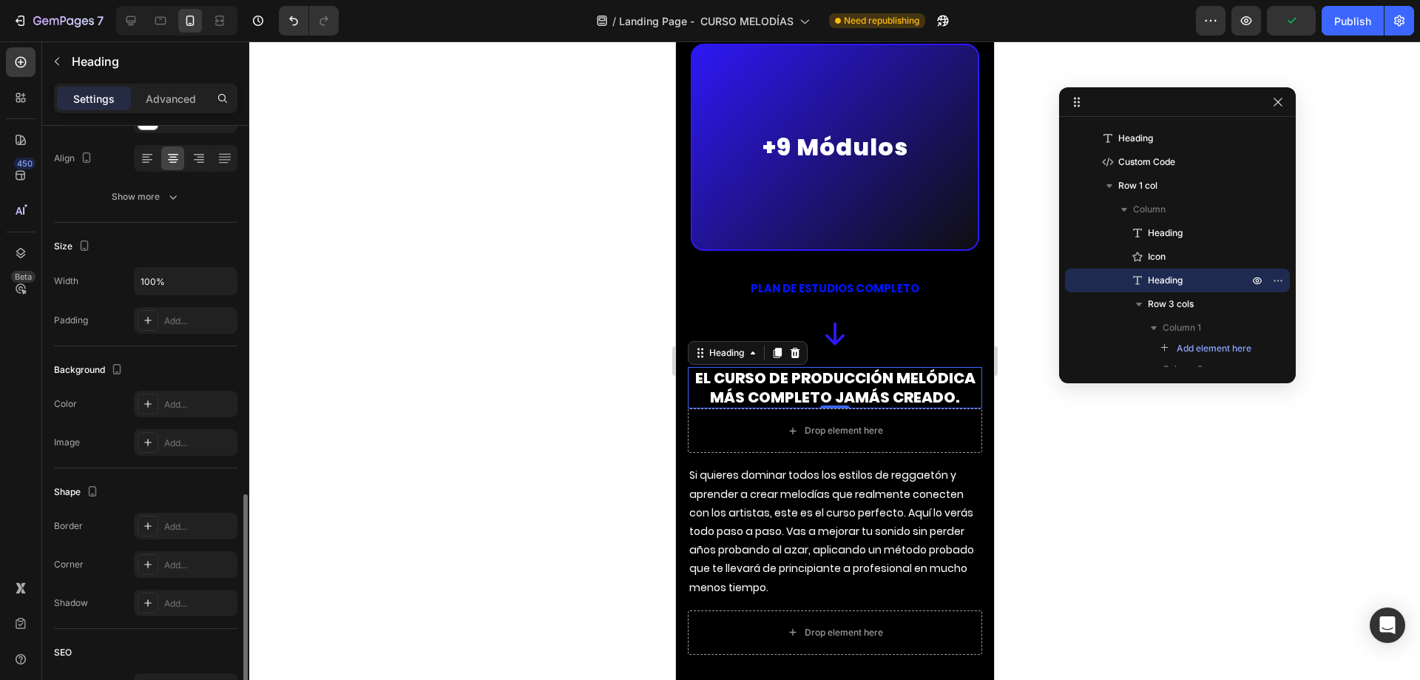
scroll to position [364, 0]
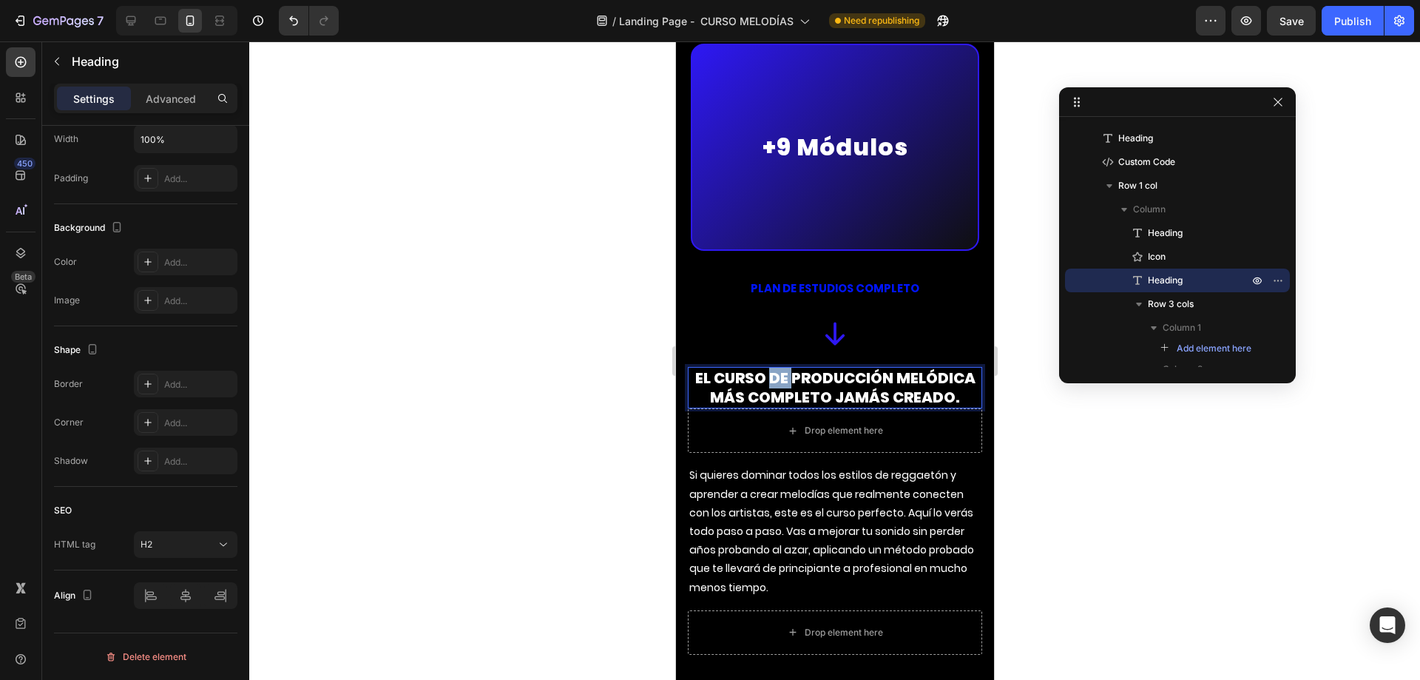
click at [774, 368] on strong "El curso de producción melódica más completo jamás creado." at bounding box center [834, 388] width 280 height 40
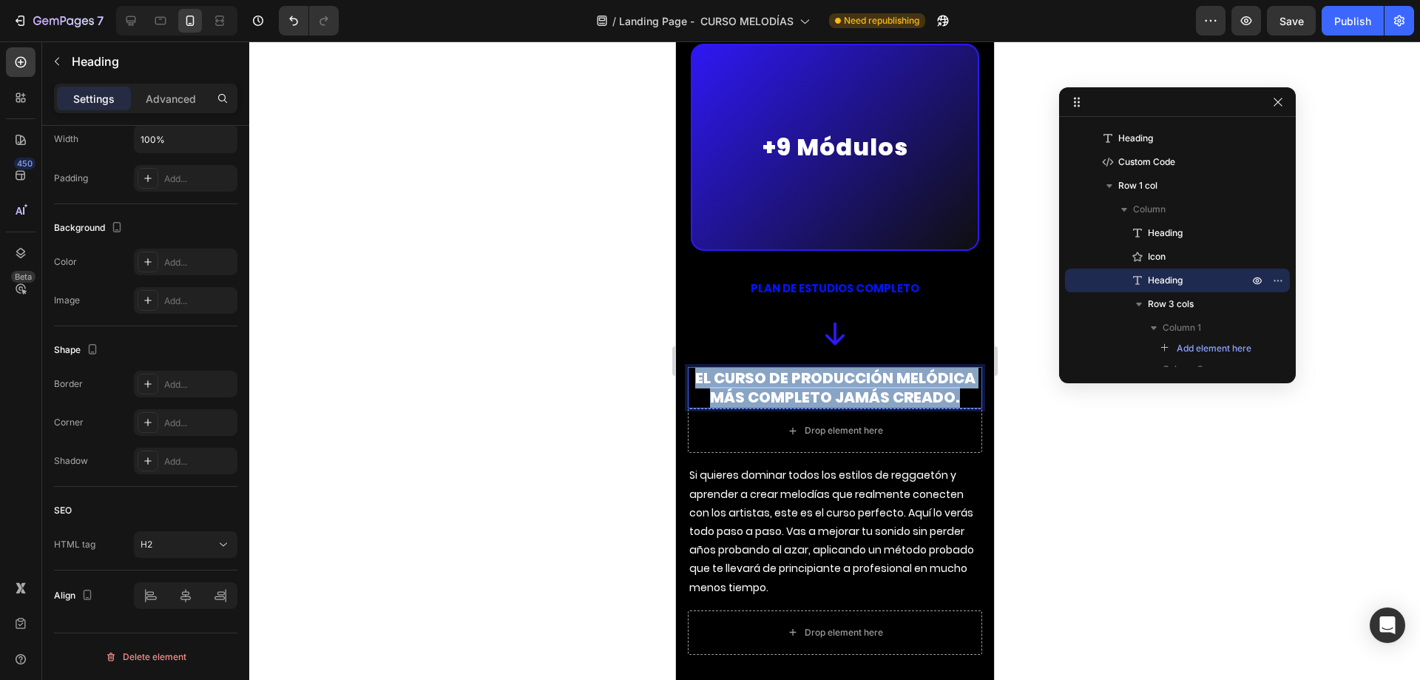
click at [774, 368] on strong "El curso de producción melódica más completo jamás creado." at bounding box center [834, 388] width 280 height 40
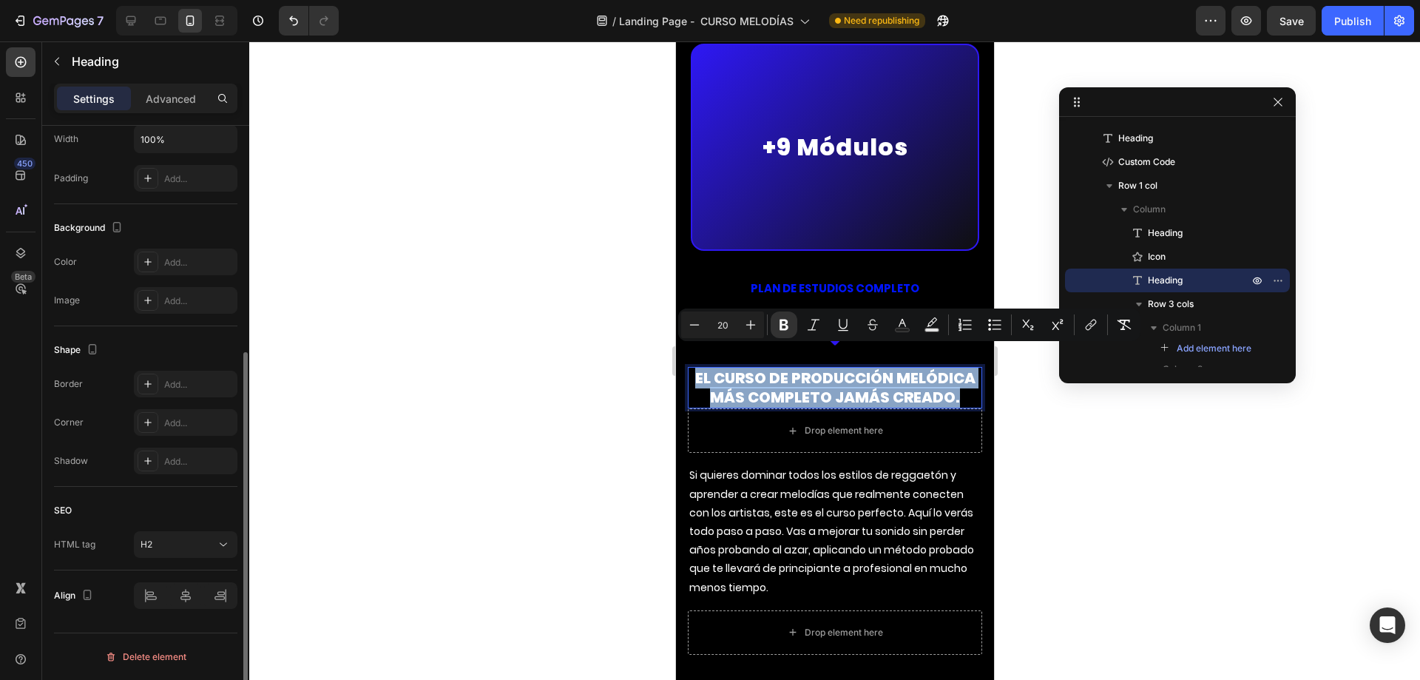
scroll to position [68, 0]
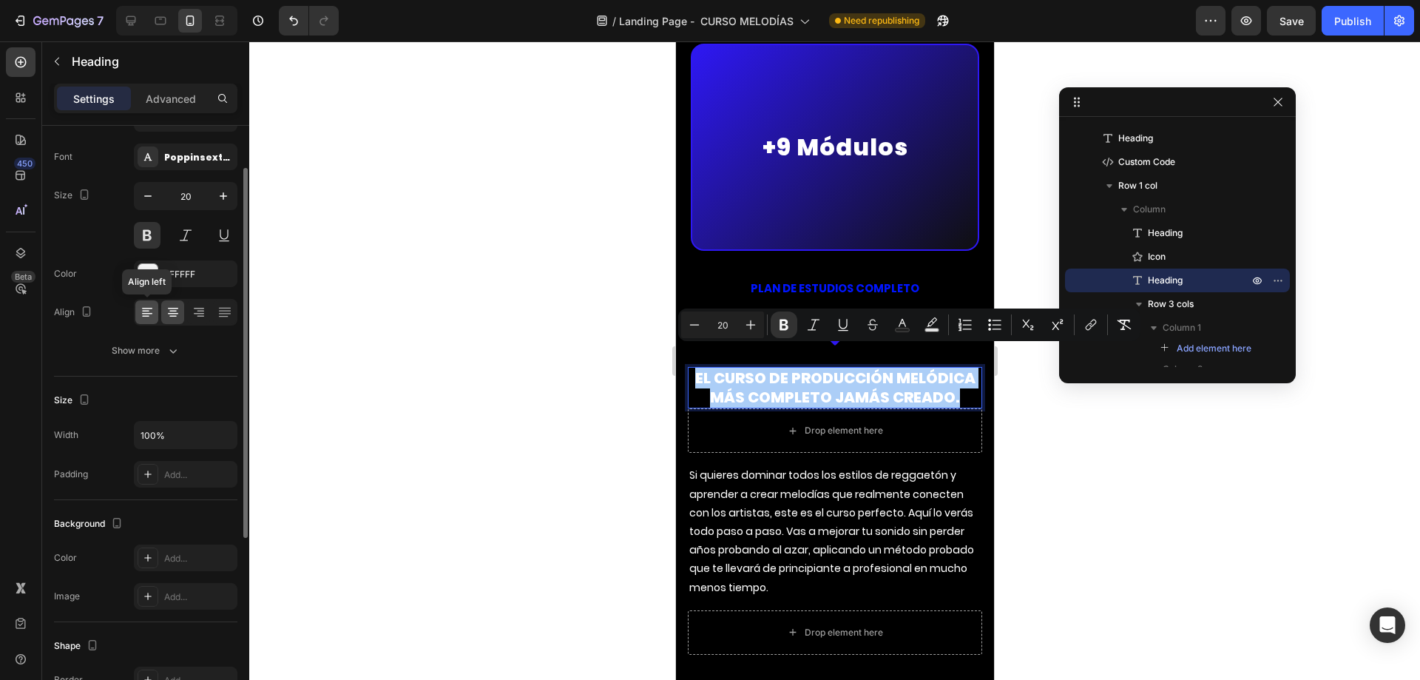
click at [149, 314] on icon at bounding box center [147, 313] width 10 height 1
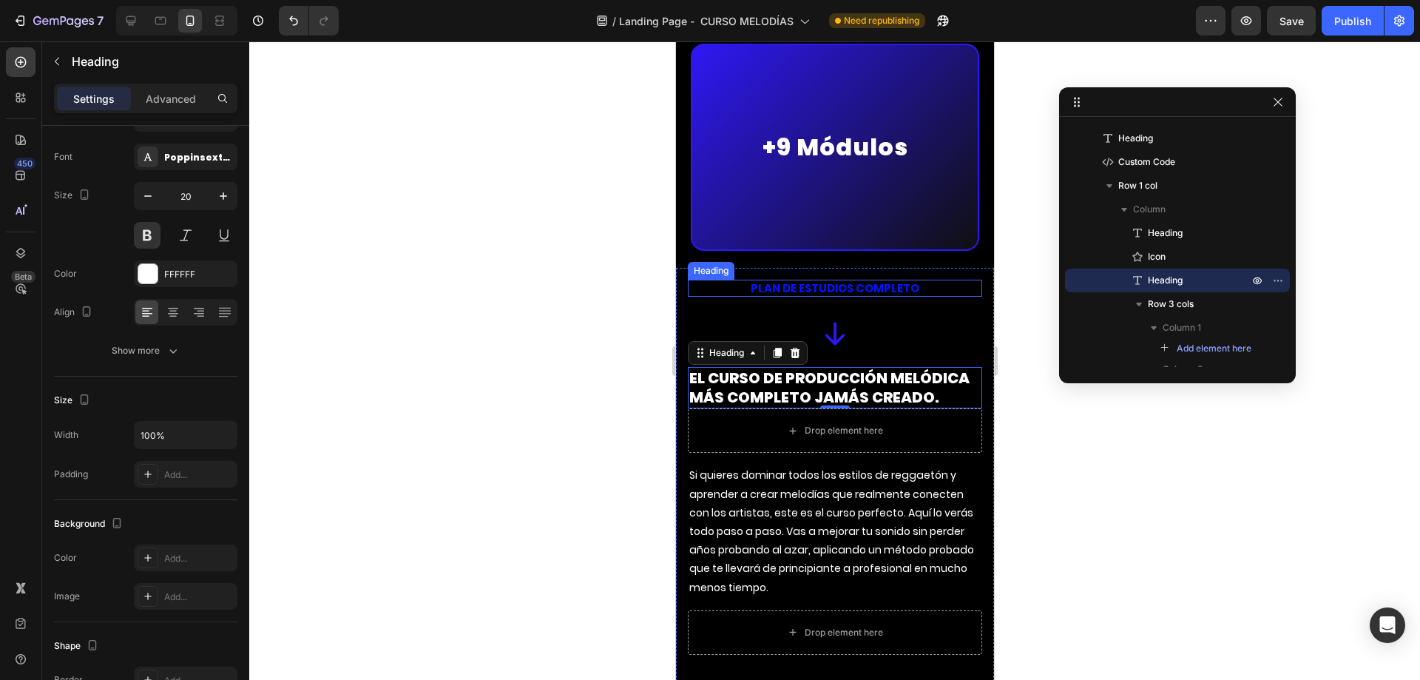
click at [799, 281] on p "PLAN DE ESTUDIOS COMPLETO" at bounding box center [833, 288] width 291 height 15
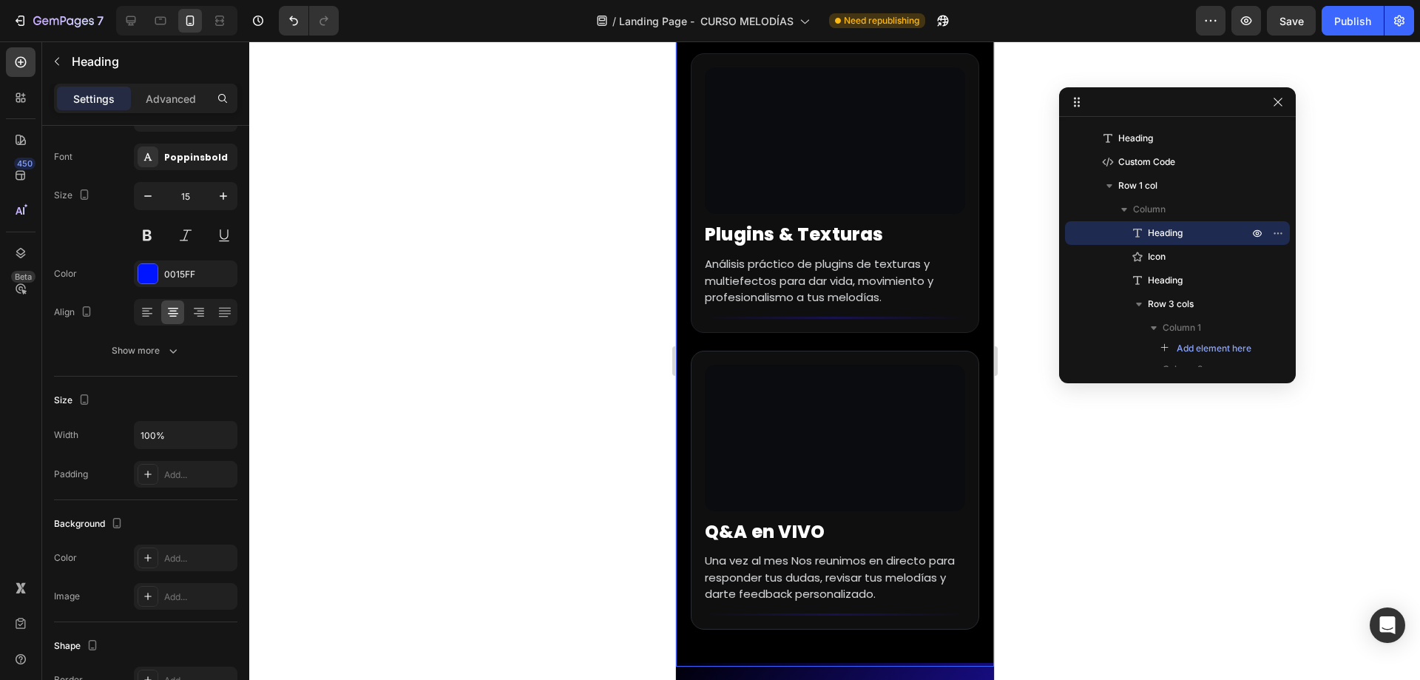
scroll to position [9190, 0]
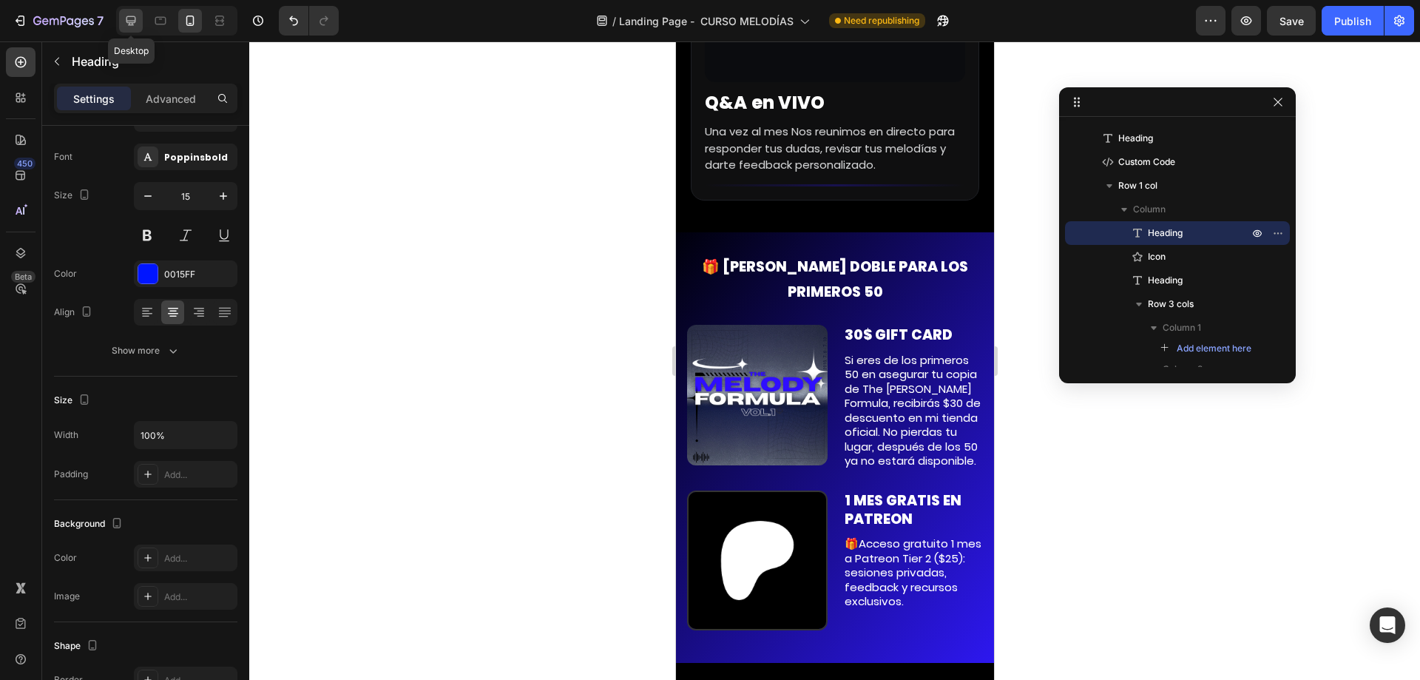
click at [133, 20] on icon at bounding box center [130, 20] width 15 height 15
type input "30"
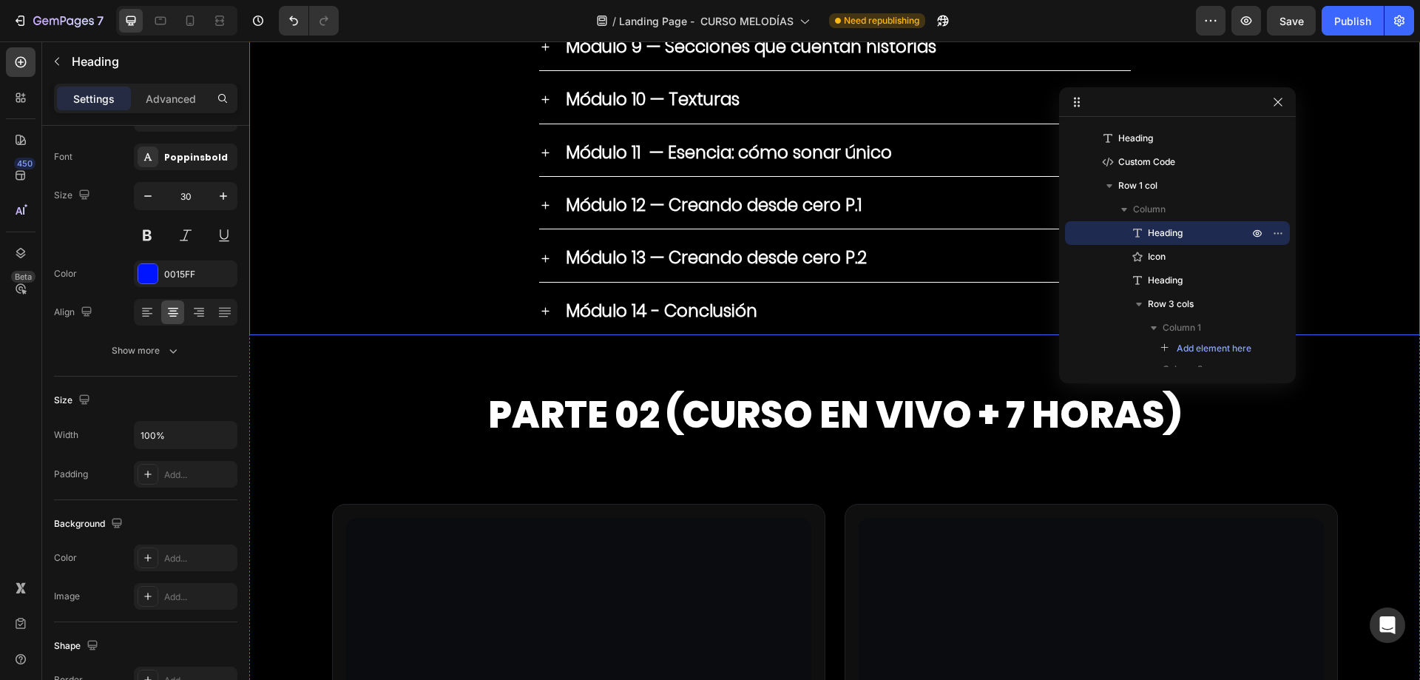
scroll to position [6771, 0]
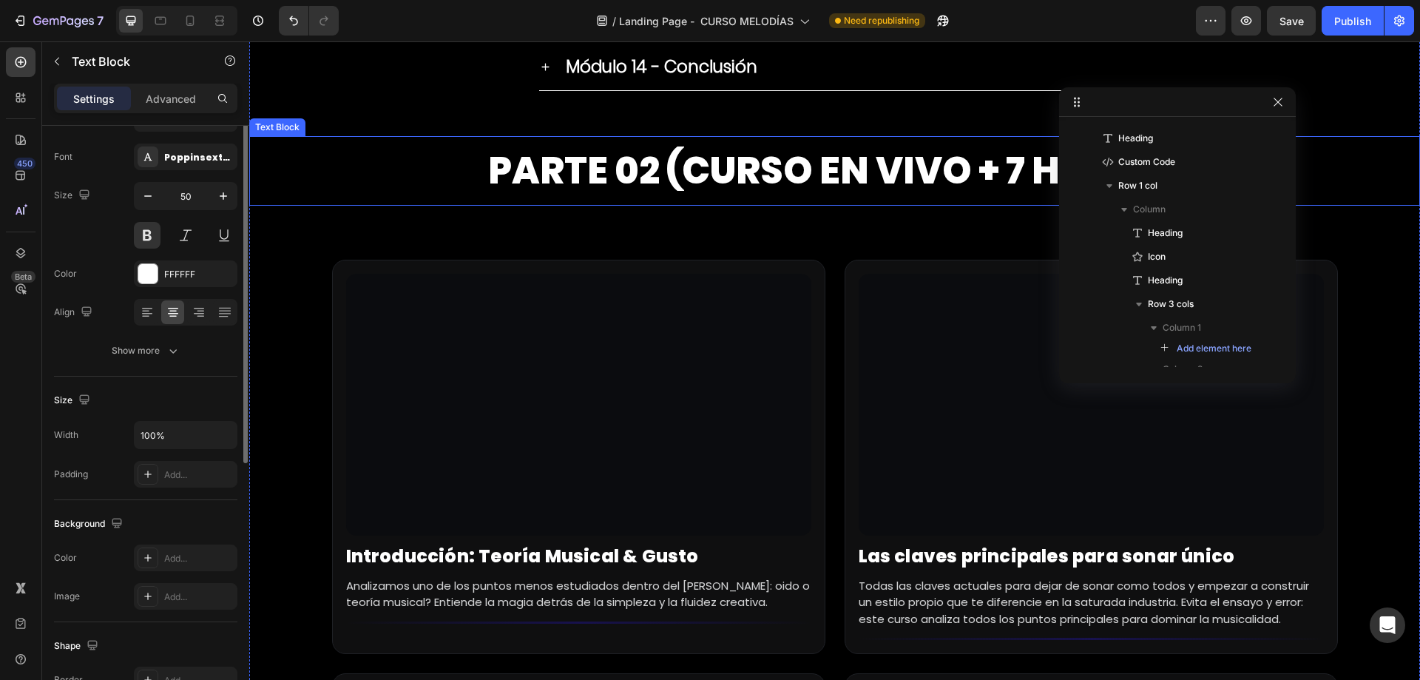
click at [720, 174] on p "PARTE 02 (CURSO EN VIVO + 7 HORAS)" at bounding box center [835, 171] width 1168 height 67
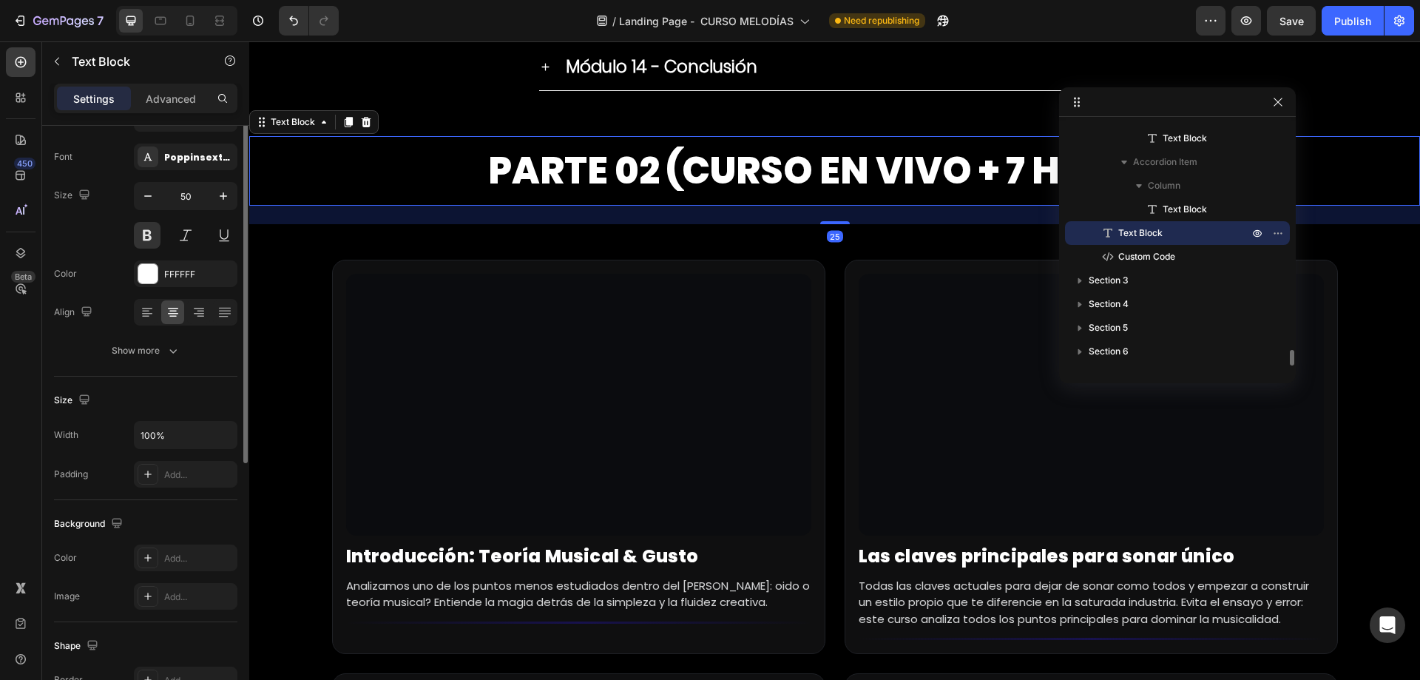
scroll to position [0, 0]
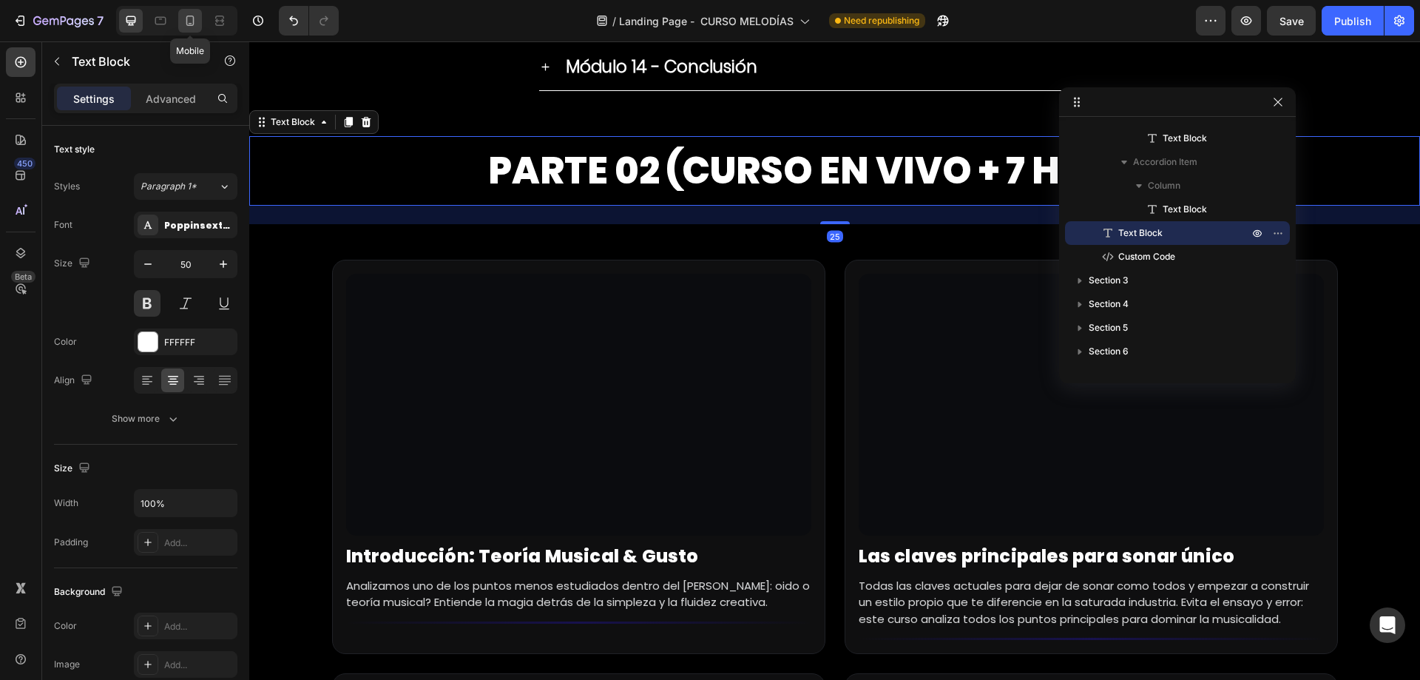
click at [194, 20] on icon at bounding box center [190, 20] width 15 height 15
type input "20"
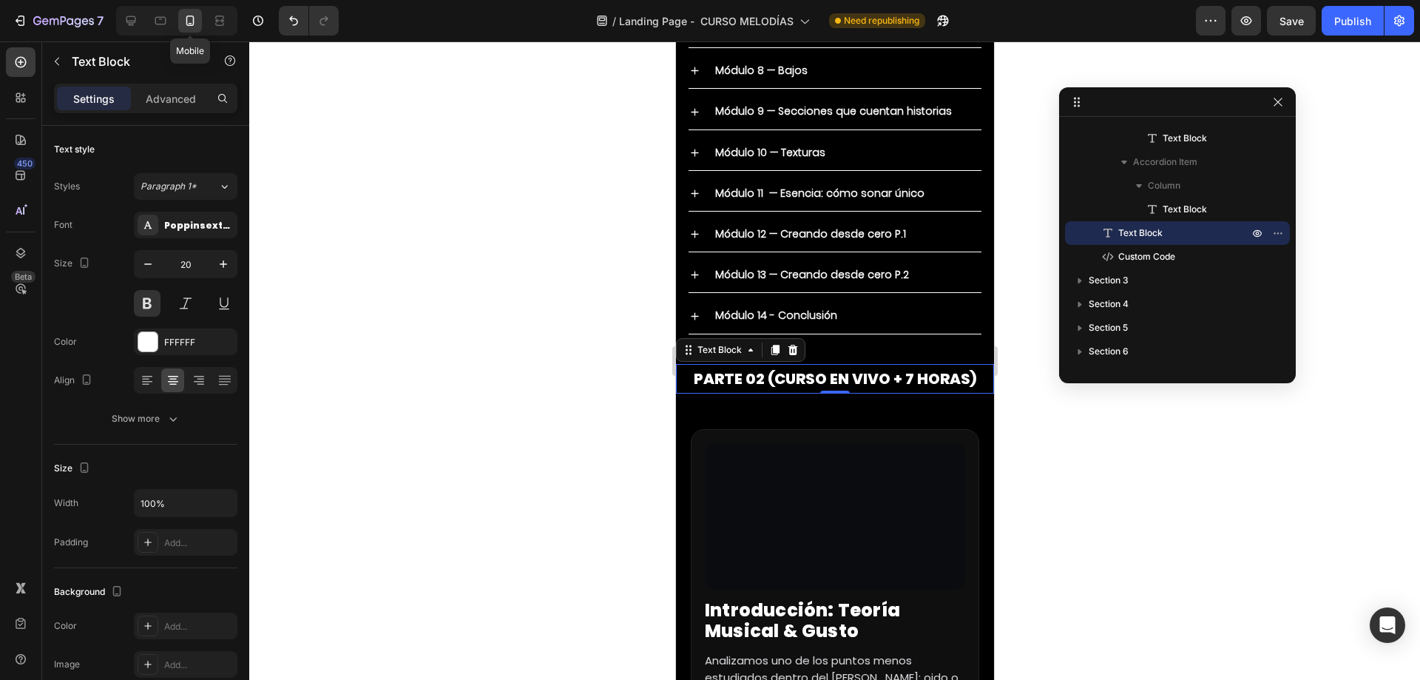
scroll to position [8092, 0]
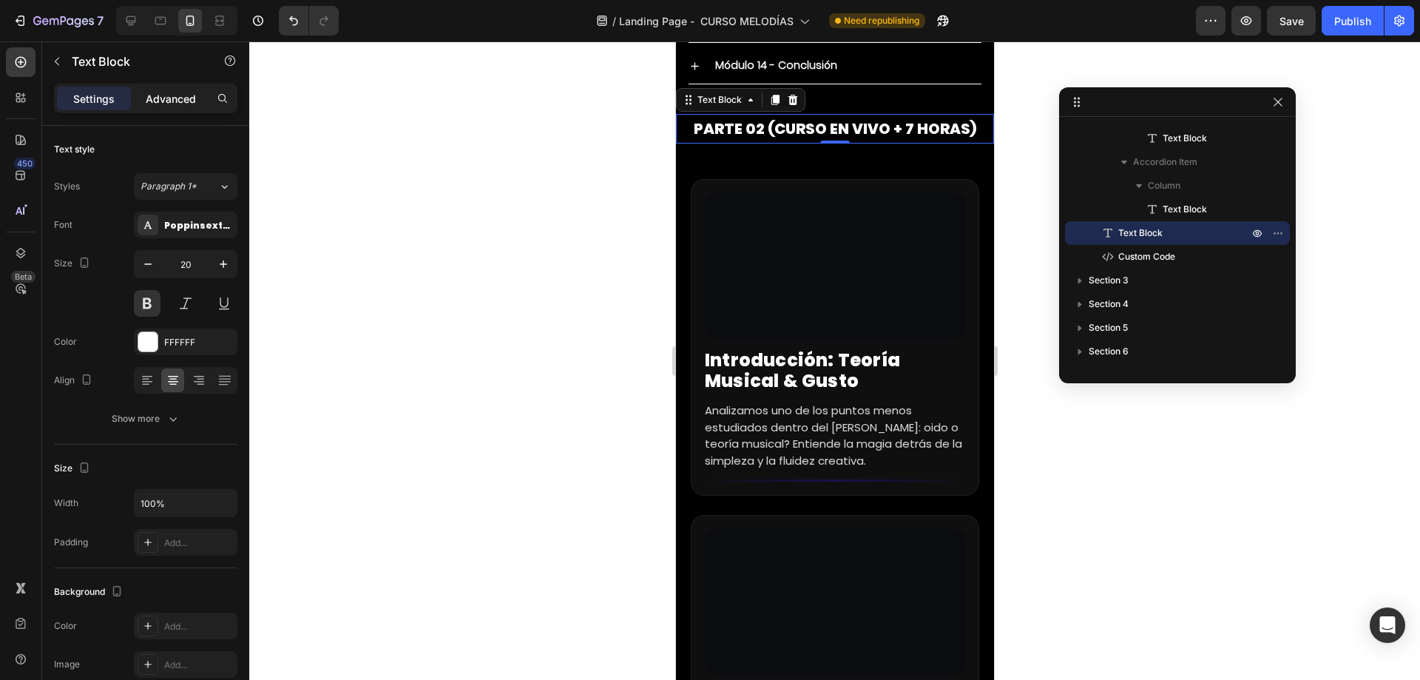
click at [158, 104] on p "Advanced" at bounding box center [171, 99] width 50 height 16
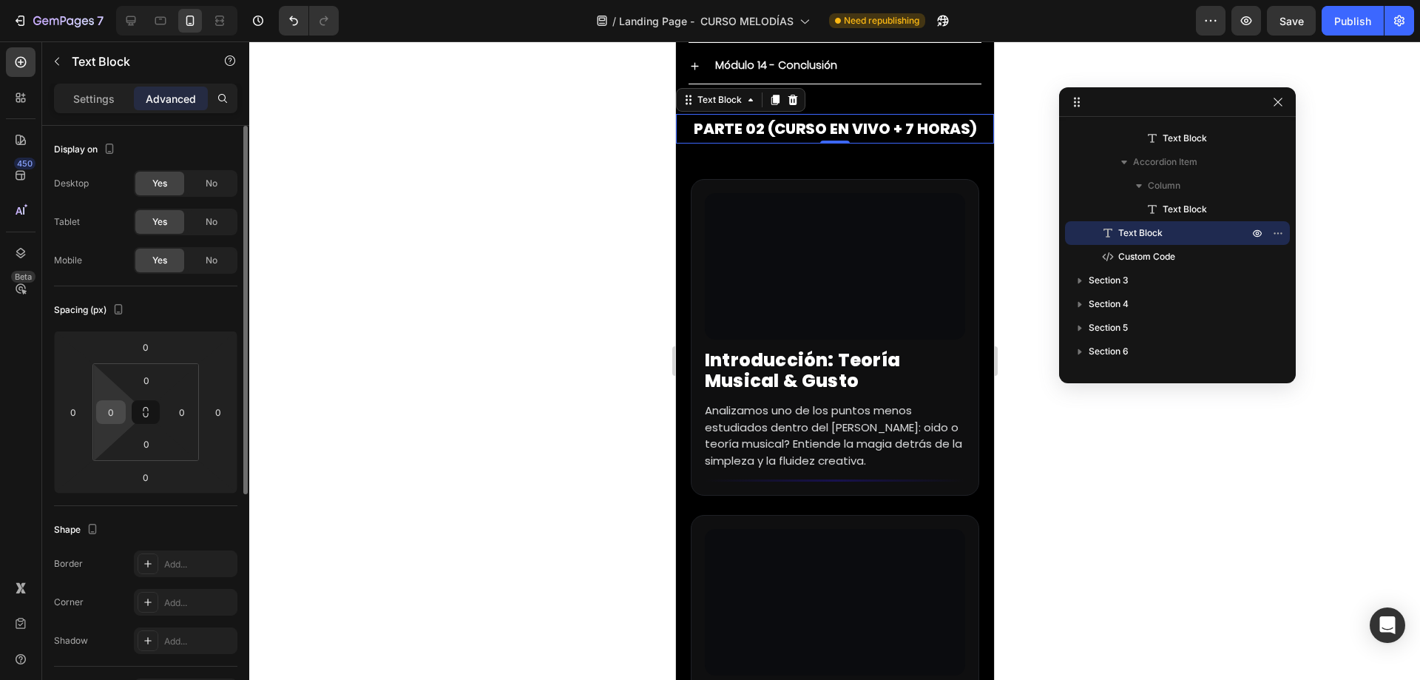
click at [113, 416] on input "0" at bounding box center [111, 412] width 22 height 22
type input "15"
click at [171, 403] on div "0" at bounding box center [182, 412] width 30 height 24
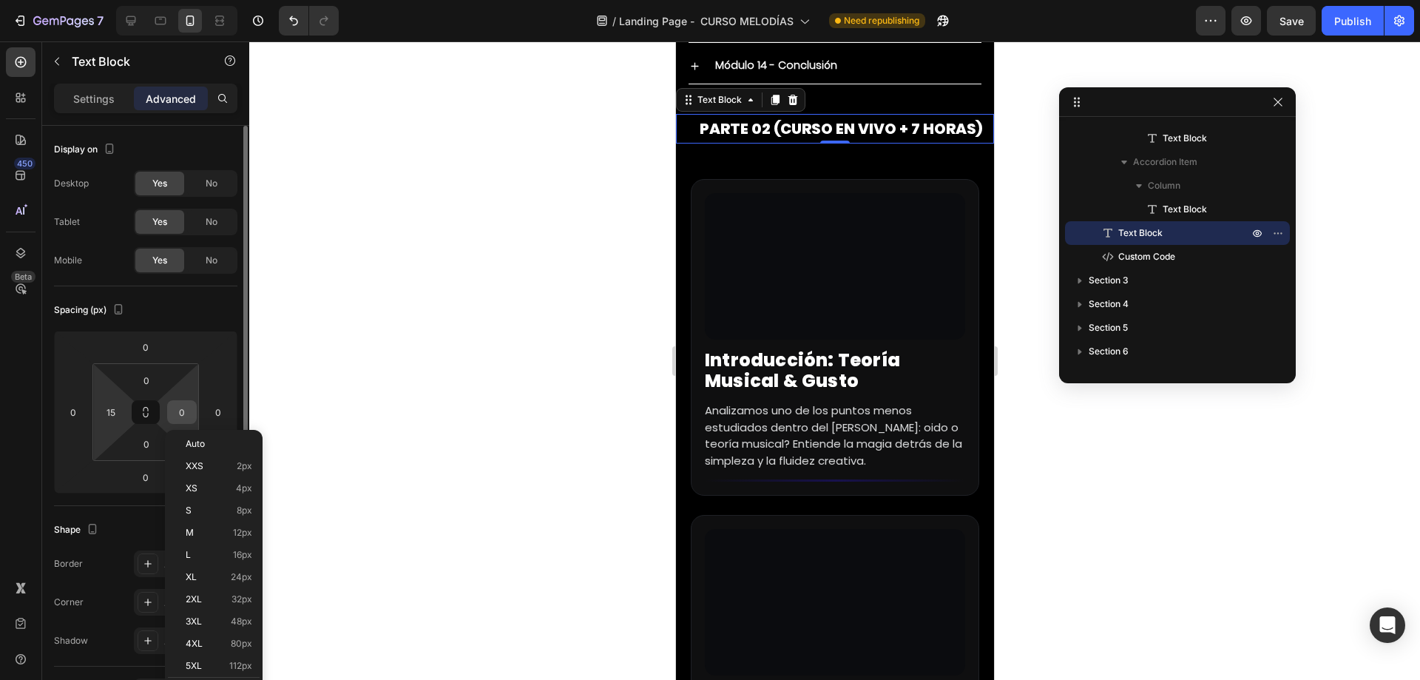
click at [175, 408] on input "0" at bounding box center [182, 412] width 22 height 22
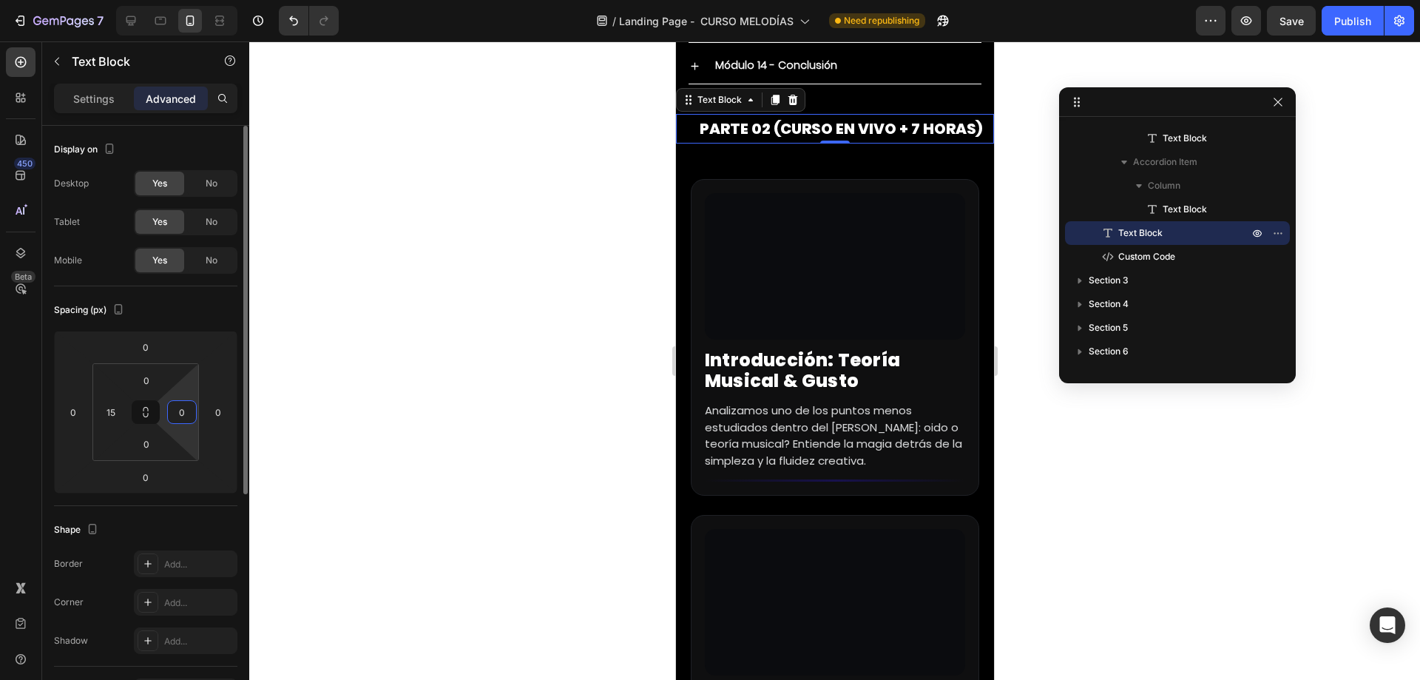
click at [175, 408] on input "0" at bounding box center [182, 412] width 22 height 22
type input "15"
click at [185, 317] on div "Spacing (px)" at bounding box center [145, 310] width 183 height 24
click at [81, 93] on p "Settings" at bounding box center [93, 99] width 41 height 16
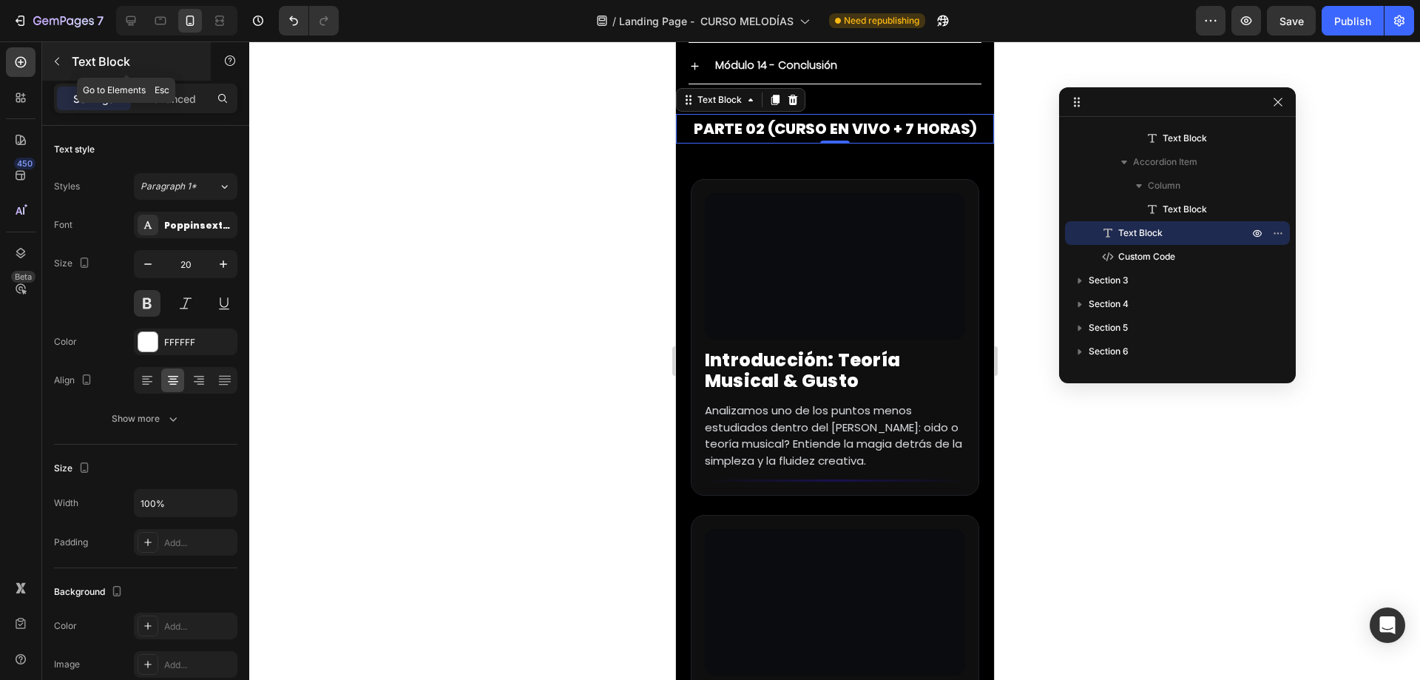
click at [62, 58] on icon "button" at bounding box center [57, 61] width 12 height 12
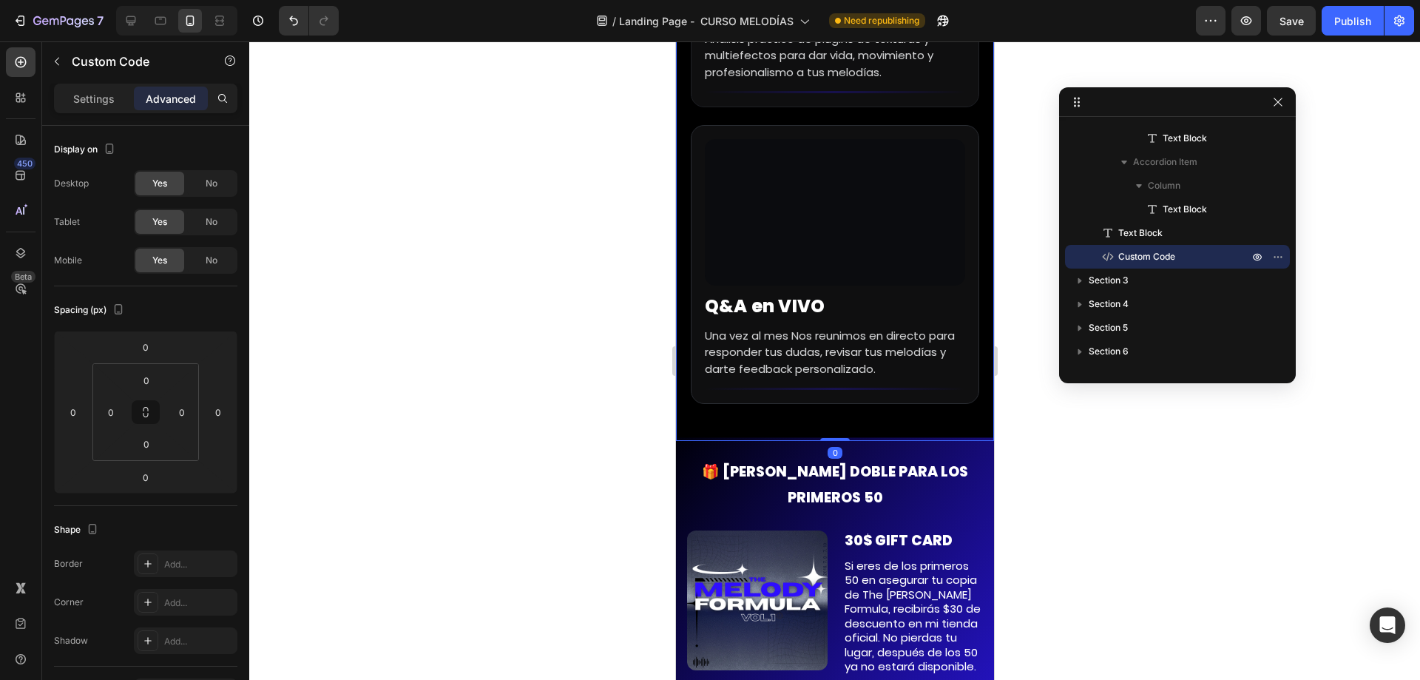
scroll to position [9276, 0]
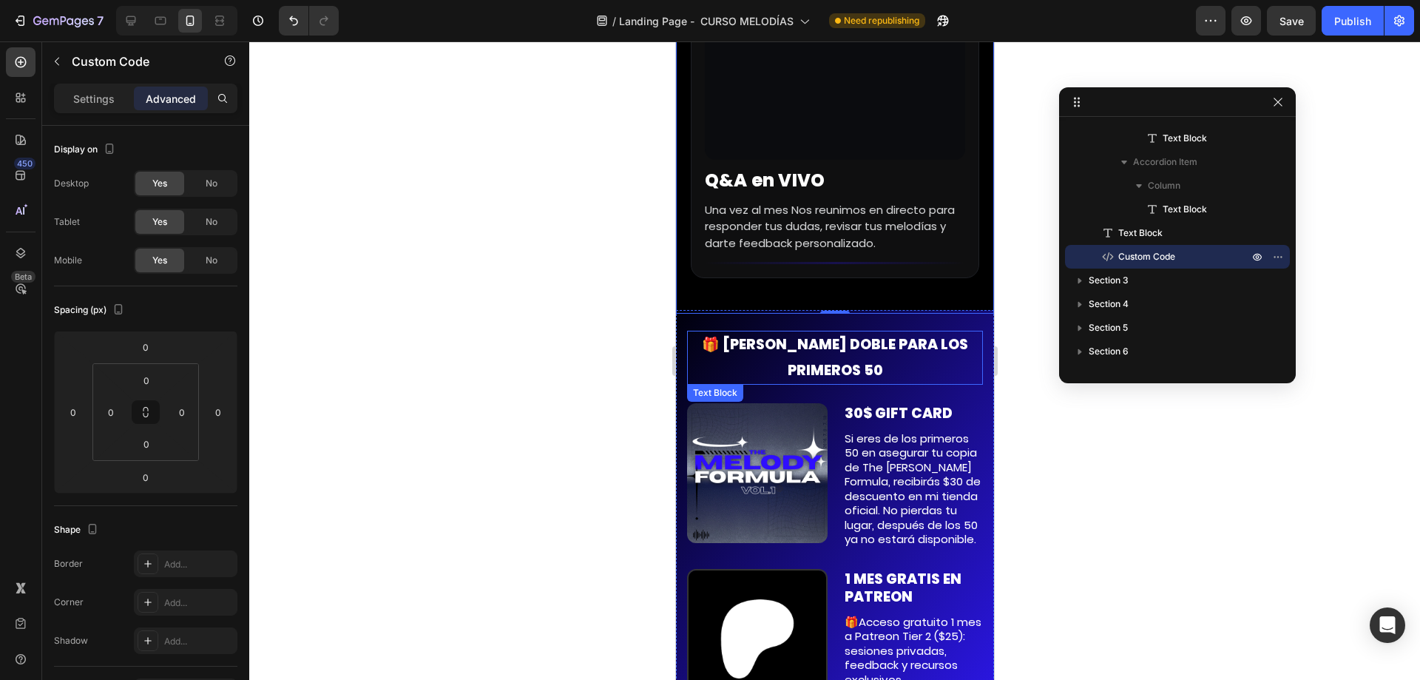
click at [822, 332] on p "🎁 [PERSON_NAME] DOBLE PARA LOS PRIMEROS 50" at bounding box center [834, 357] width 293 height 50
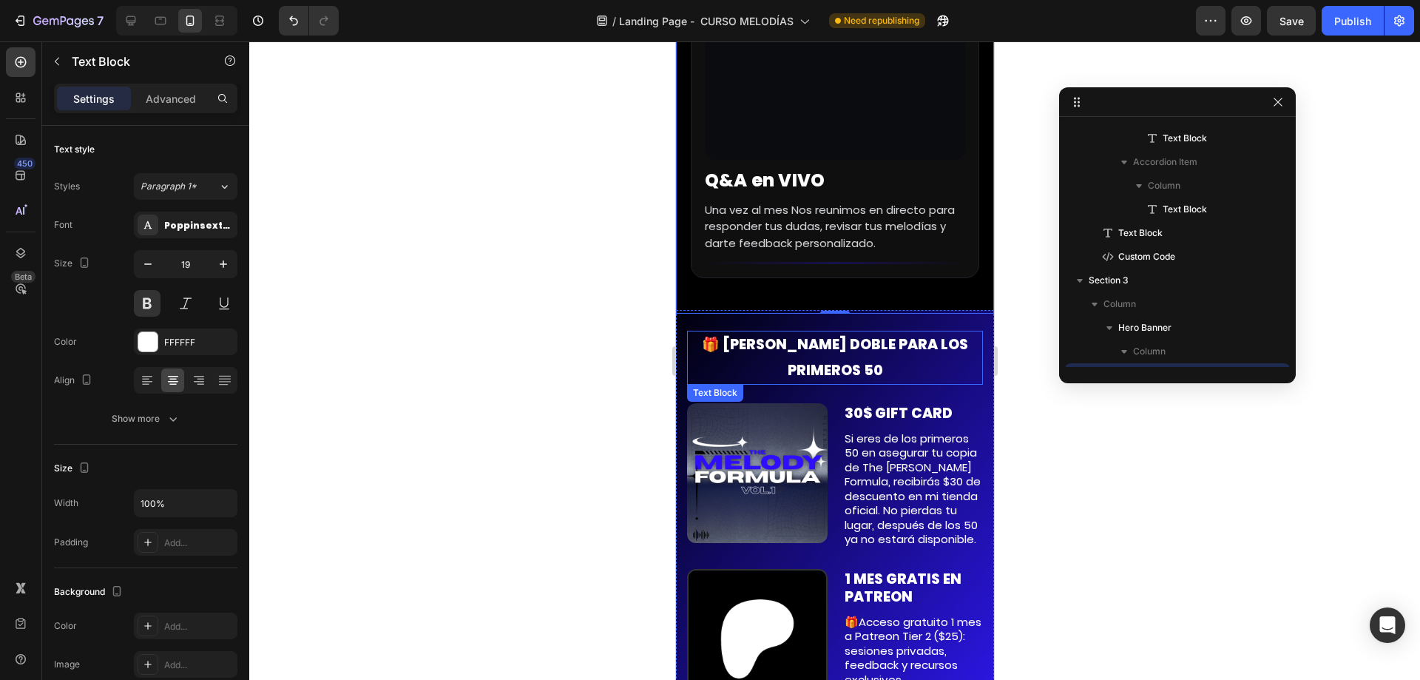
scroll to position [3670, 0]
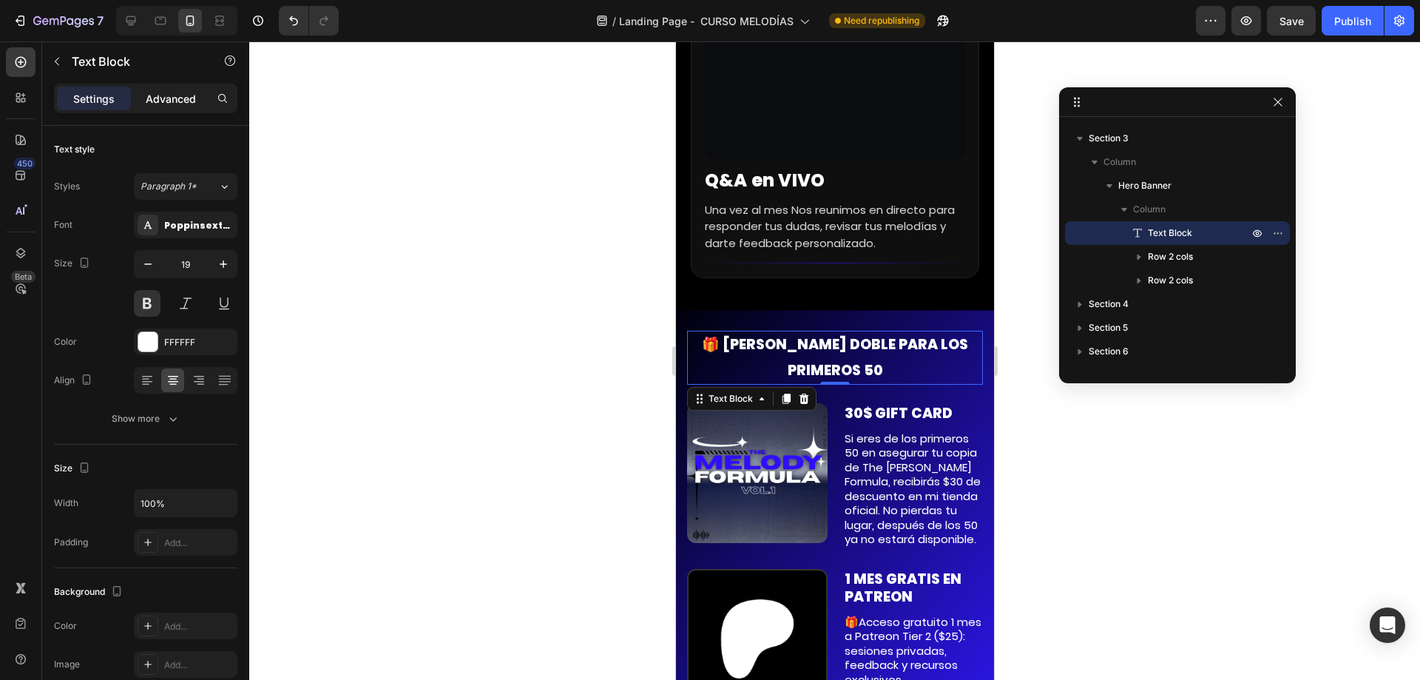
click at [174, 104] on p "Advanced" at bounding box center [171, 99] width 50 height 16
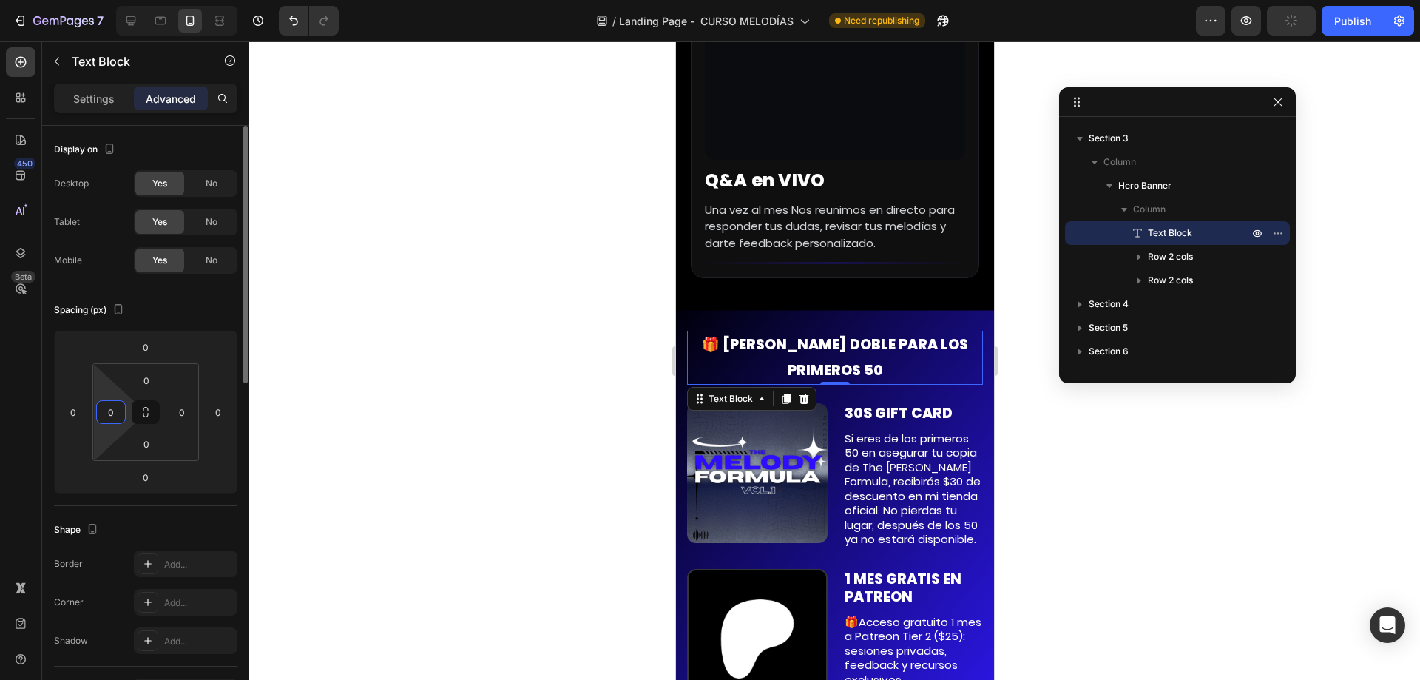
click at [119, 407] on input "0" at bounding box center [111, 412] width 22 height 22
type input "15"
click at [175, 406] on input "0" at bounding box center [182, 412] width 22 height 22
click at [199, 302] on div "Spacing (px)" at bounding box center [145, 310] width 183 height 24
click at [177, 419] on input "15" at bounding box center [182, 412] width 22 height 22
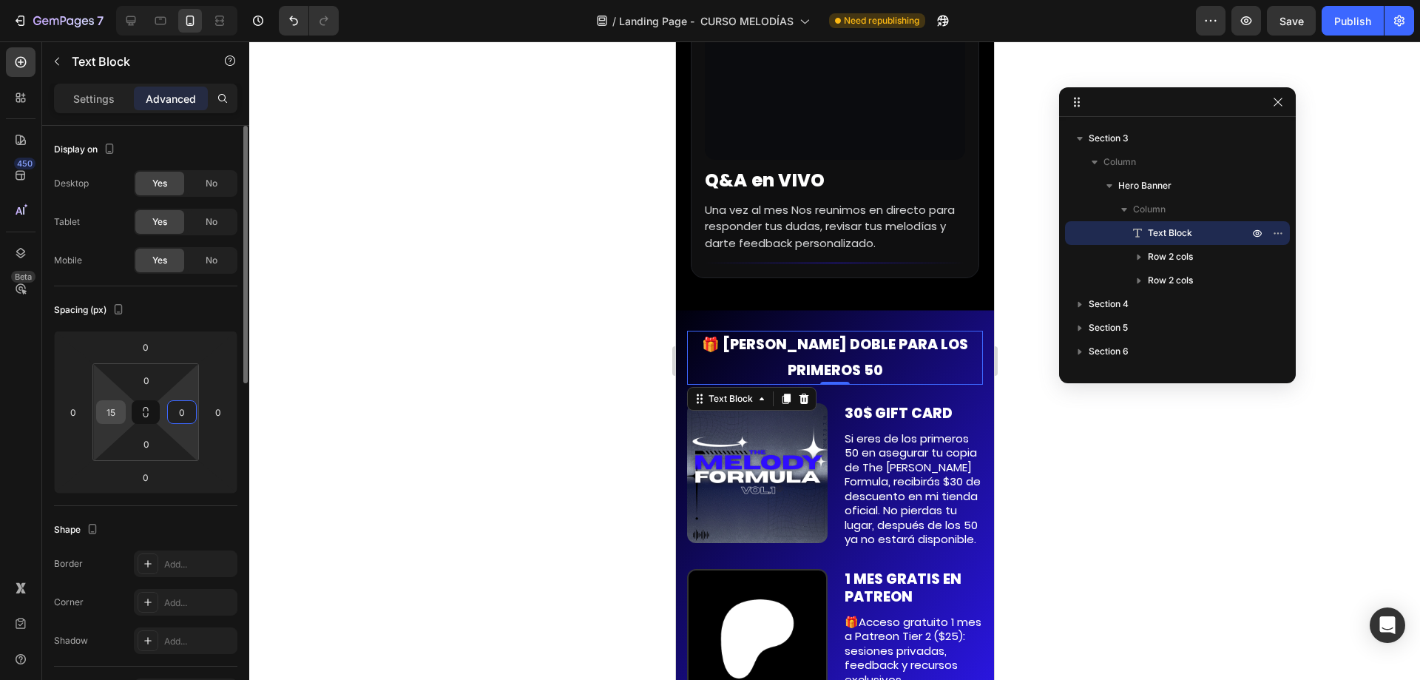
type input "0"
click at [111, 406] on input "15" at bounding box center [111, 412] width 22 height 22
type input "0"
click at [0, 0] on div "Spacing (px) 0 0 0 0 0 0 0 0" at bounding box center [0, 0] width 0 height 0
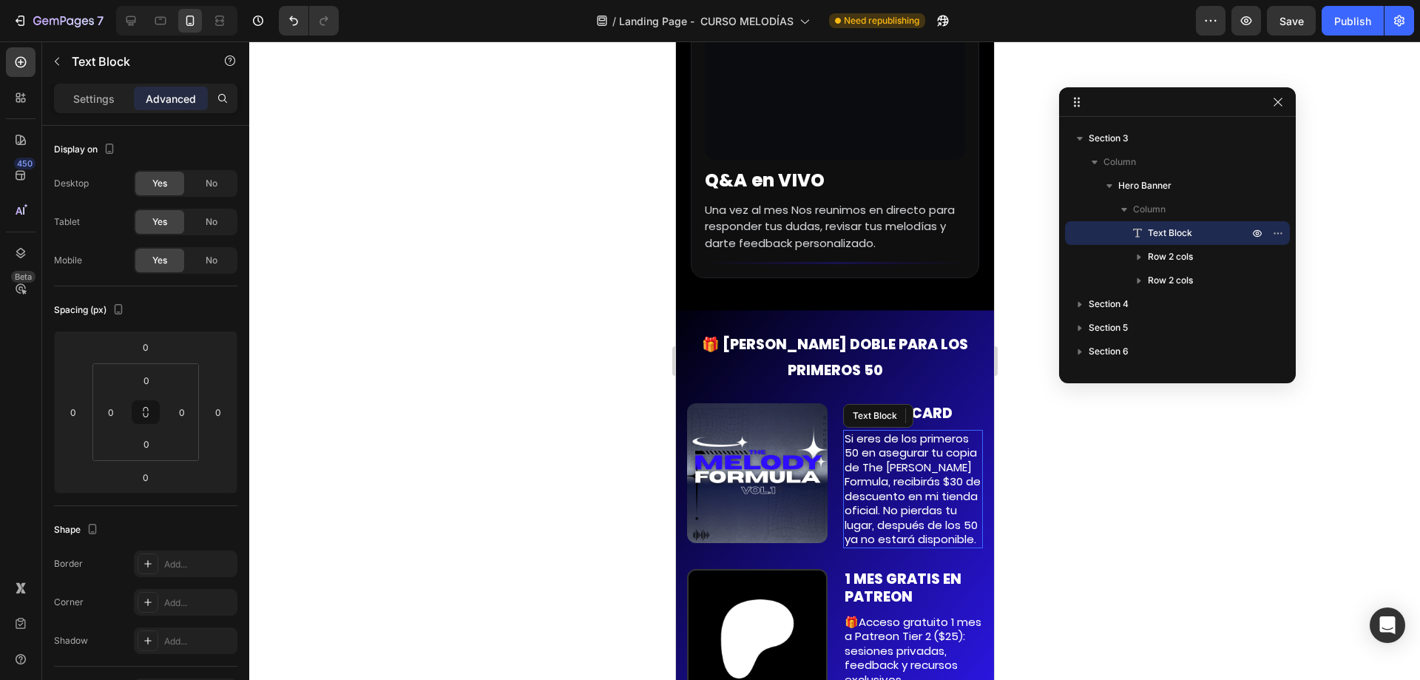
click at [866, 431] on p "Si eres de los primeros 50 en asegurar tu copia de The [PERSON_NAME] Formula, r…" at bounding box center [913, 488] width 138 height 115
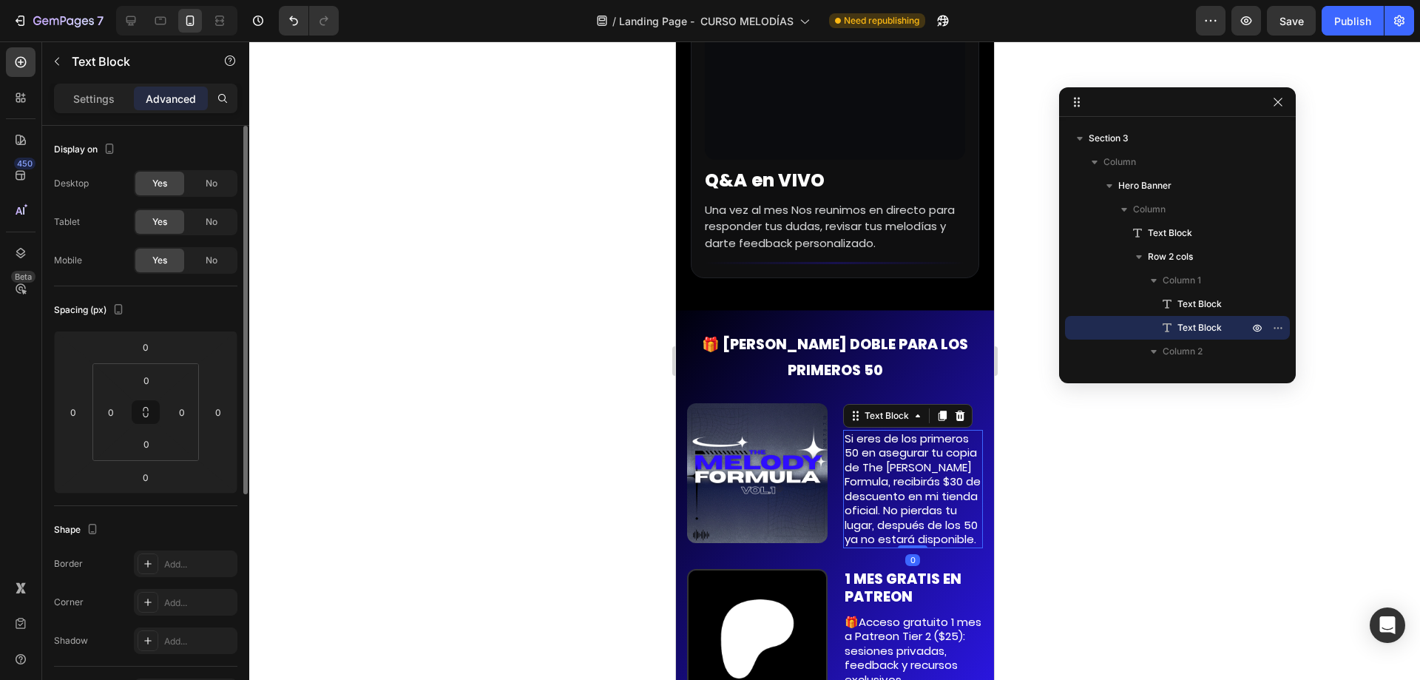
click at [85, 97] on p "Settings" at bounding box center [93, 99] width 41 height 16
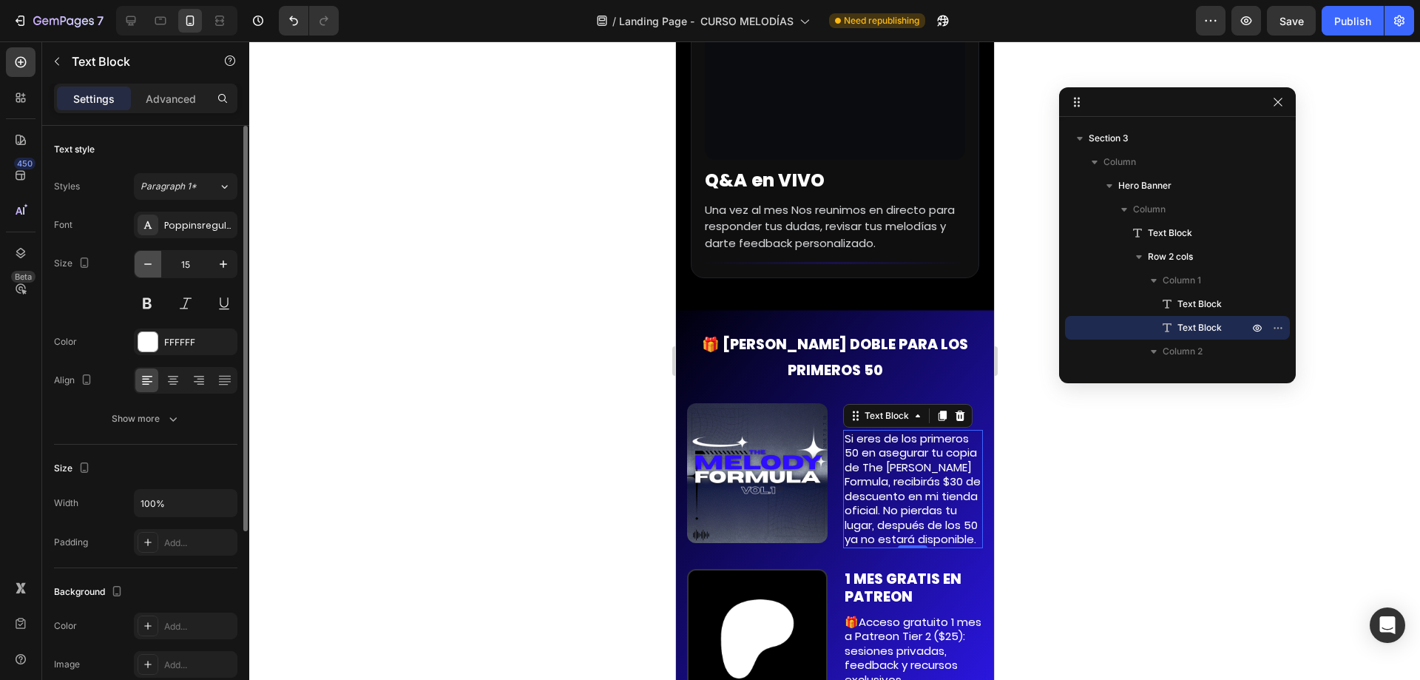
click at [148, 269] on icon "button" at bounding box center [148, 264] width 15 height 15
type input "14"
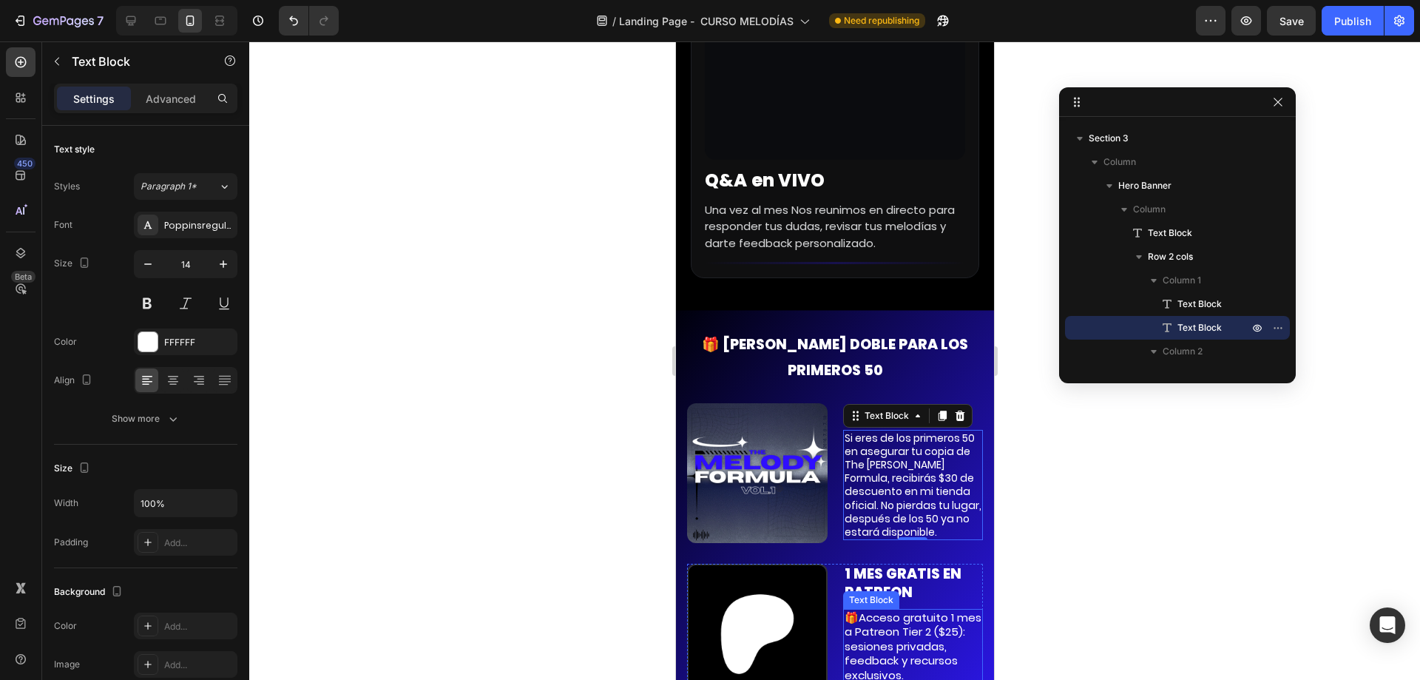
click at [897, 610] on p "🎁Acceso gratuito 1 mes a Patreon Tier 2 ($25): sesiones privadas, feedback y re…" at bounding box center [913, 646] width 138 height 72
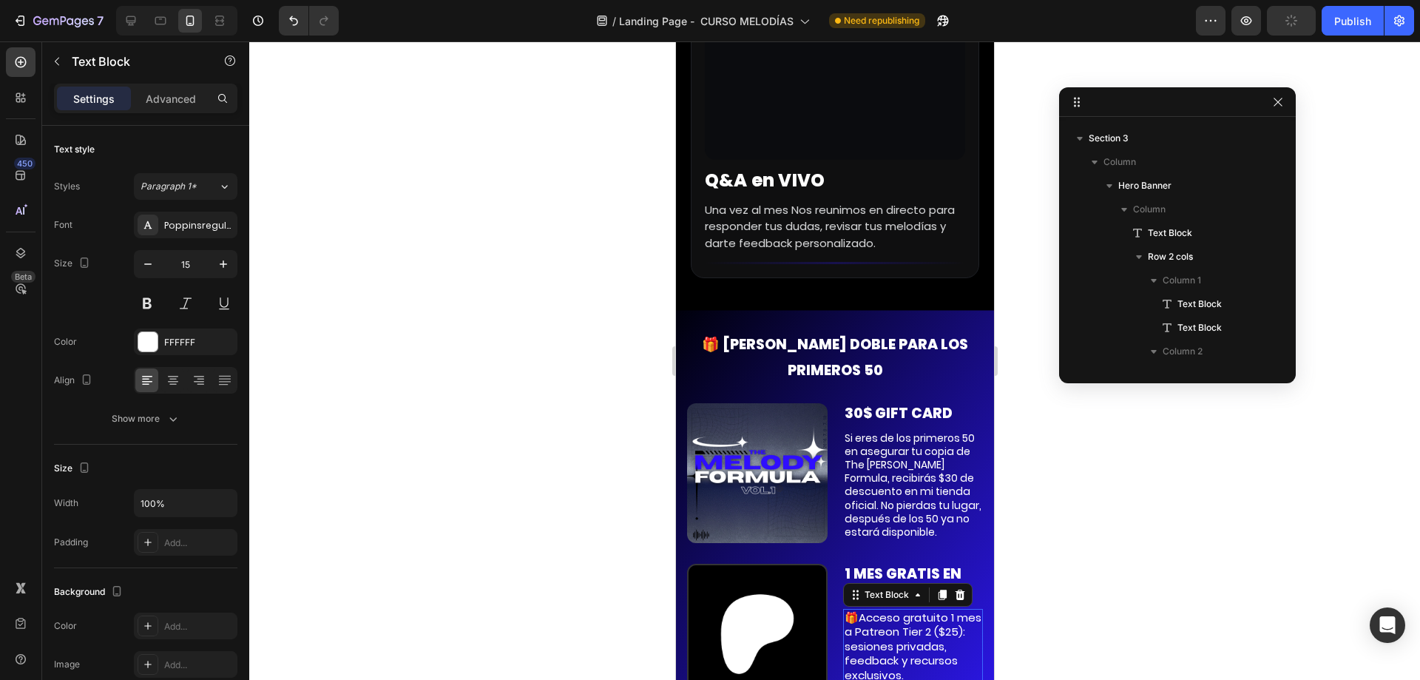
scroll to position [3927, 0]
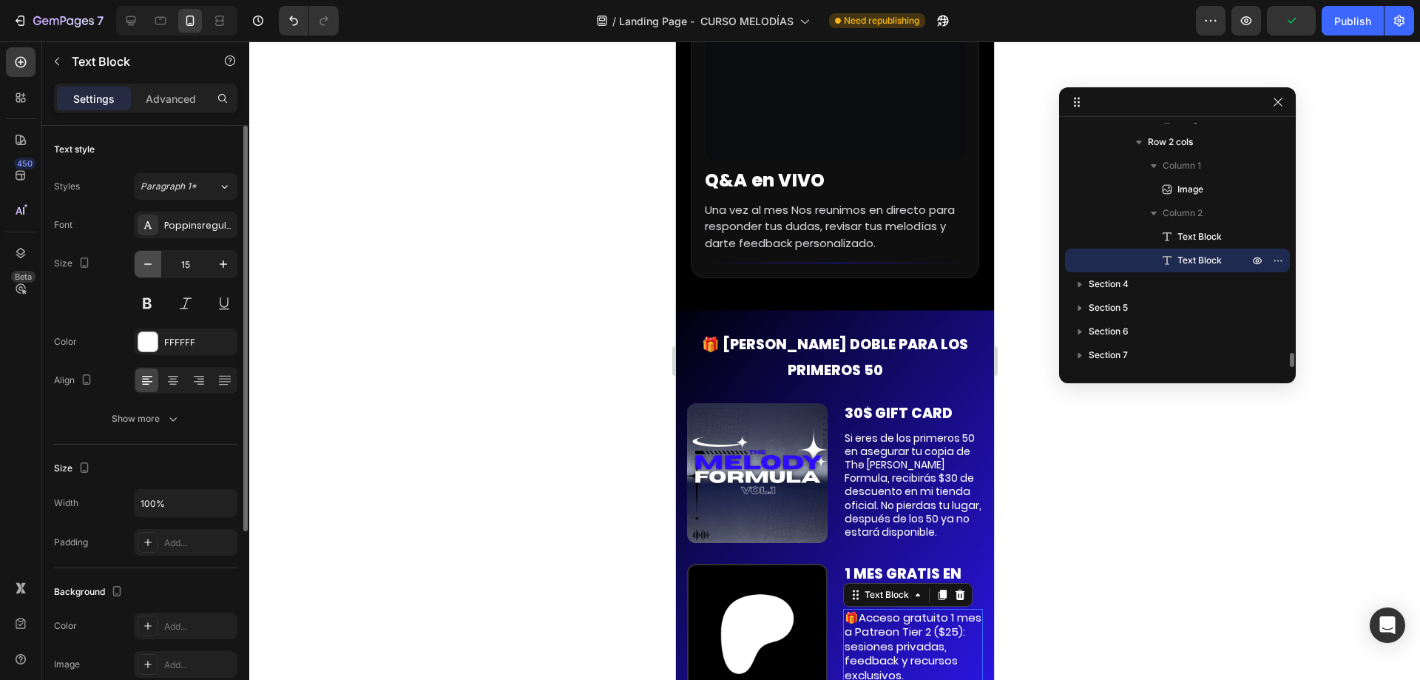
click at [154, 265] on icon "button" at bounding box center [148, 264] width 15 height 15
type input "14"
click at [929, 405] on p "30$ GIFT CARD" at bounding box center [913, 414] width 138 height 18
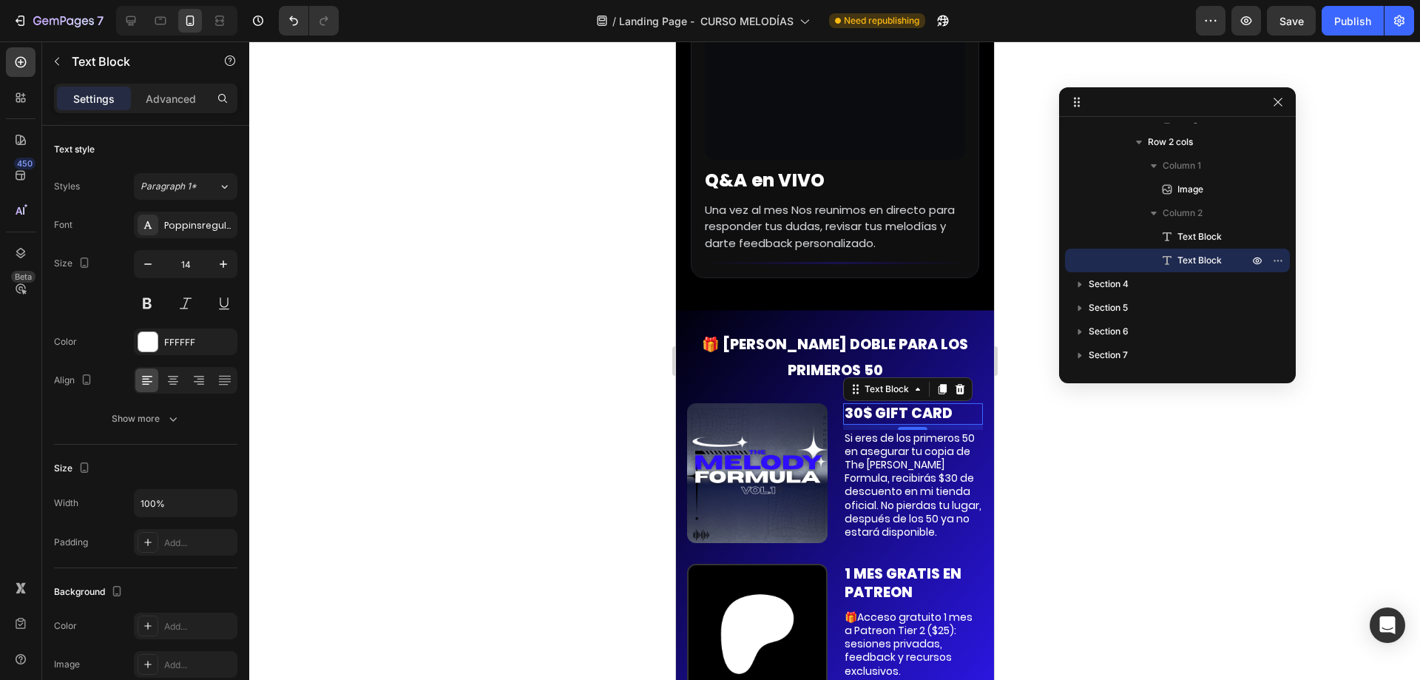
scroll to position [3741, 0]
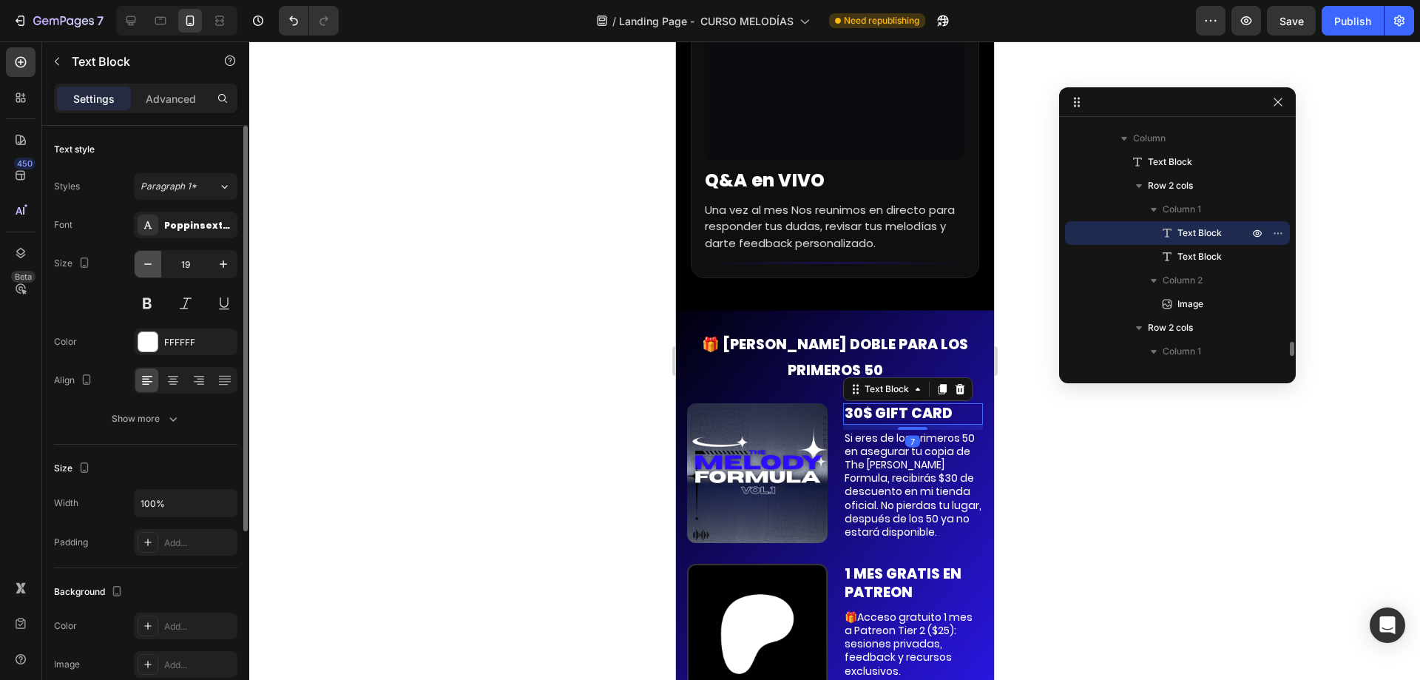
click at [155, 258] on button "button" at bounding box center [148, 264] width 27 height 27
type input "15"
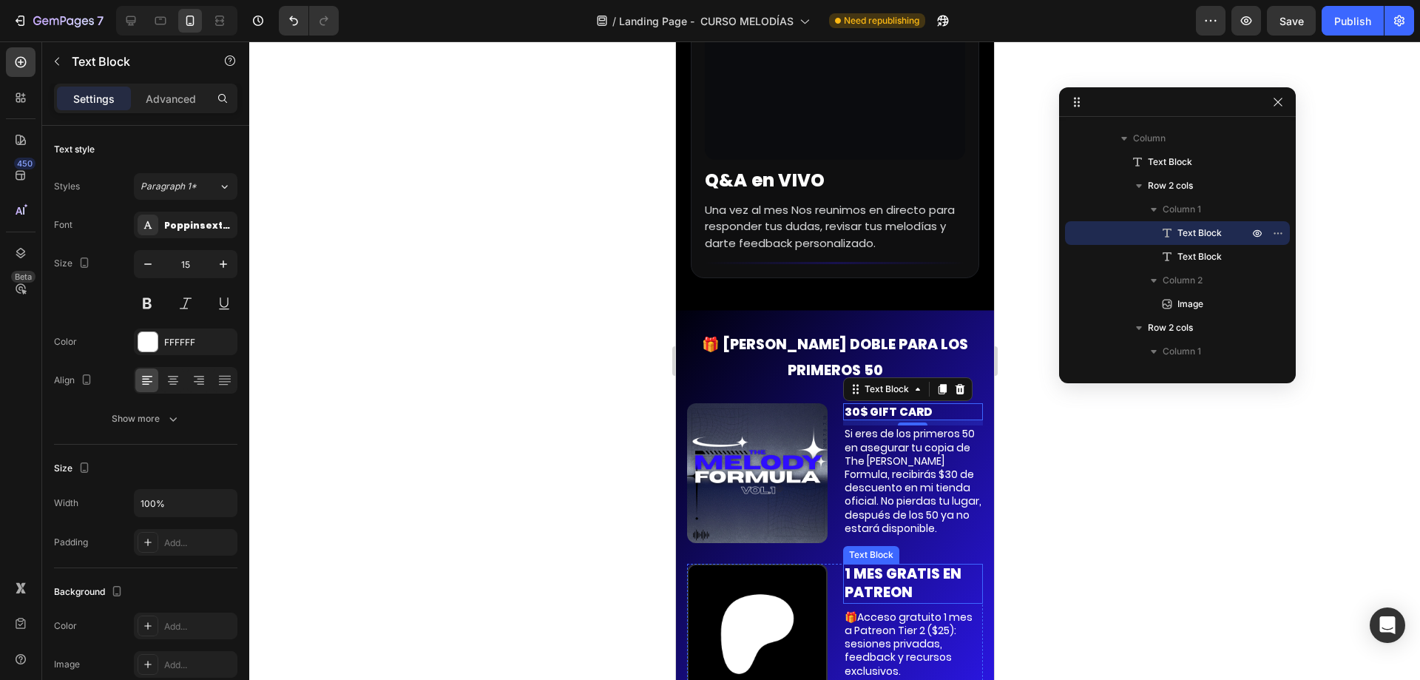
click at [879, 565] on p "1 MES GRATIS EN PATREON" at bounding box center [913, 583] width 138 height 36
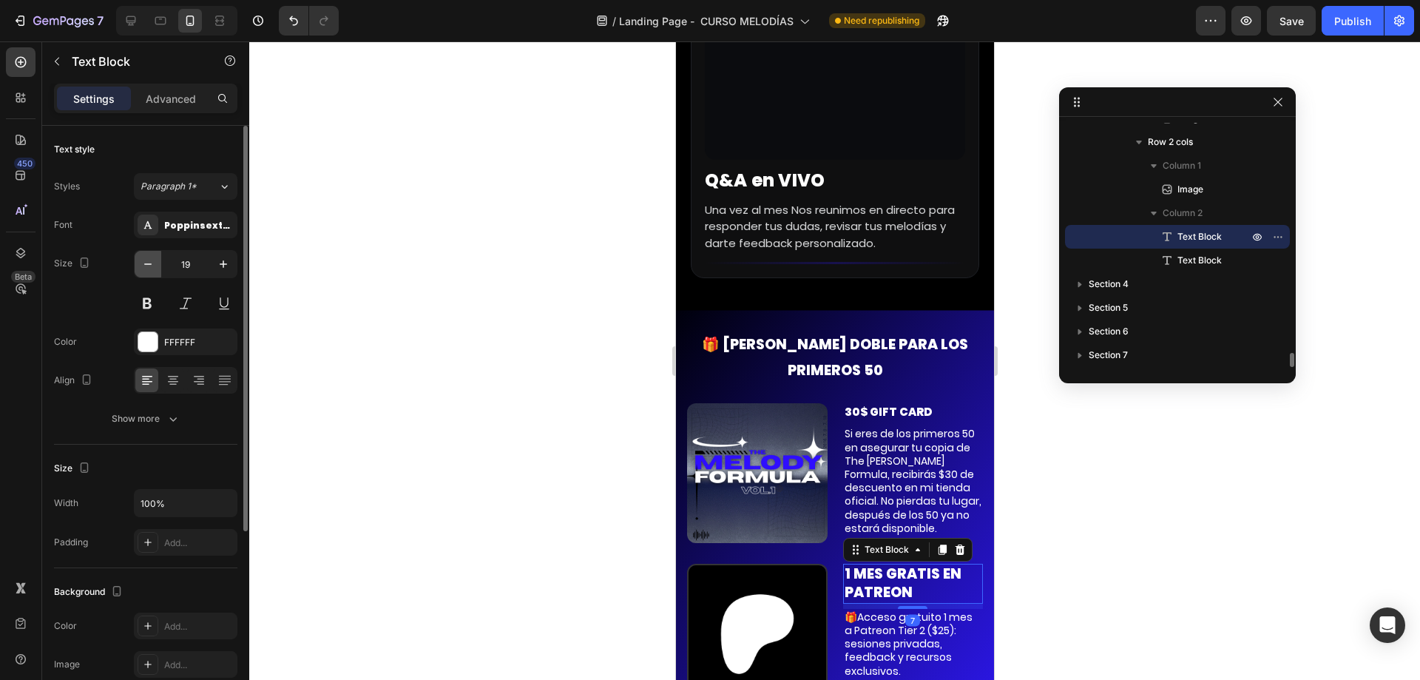
click at [142, 259] on icon "button" at bounding box center [148, 264] width 15 height 15
type input "15"
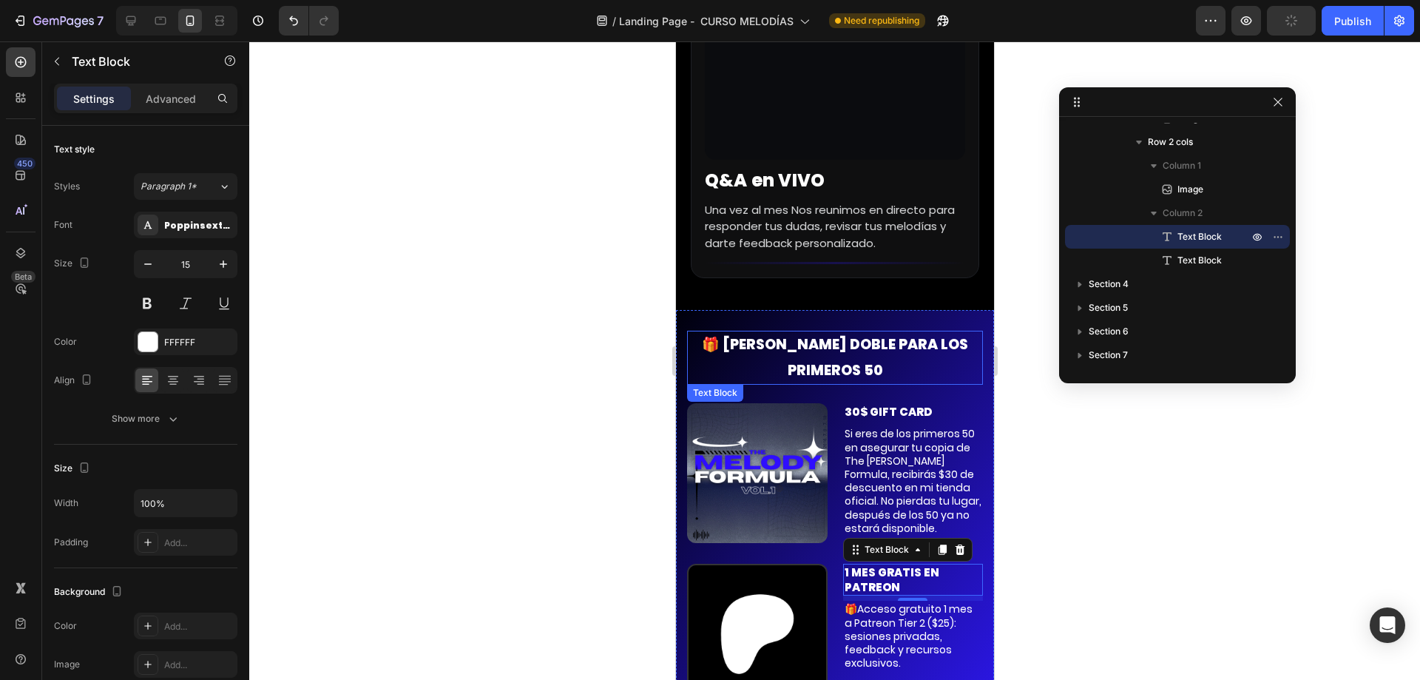
click at [915, 332] on p "🎁 [PERSON_NAME] DOBLE PARA LOS PRIMEROS 50" at bounding box center [834, 357] width 293 height 50
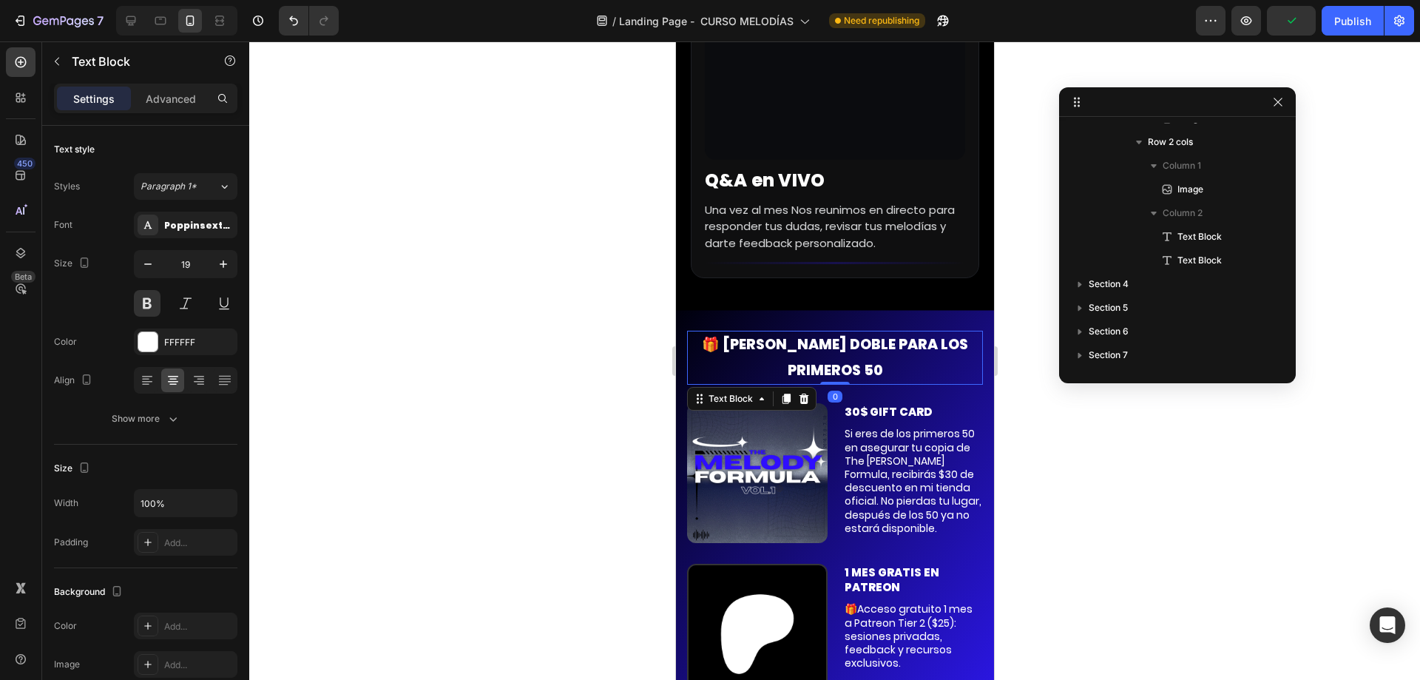
scroll to position [3670, 0]
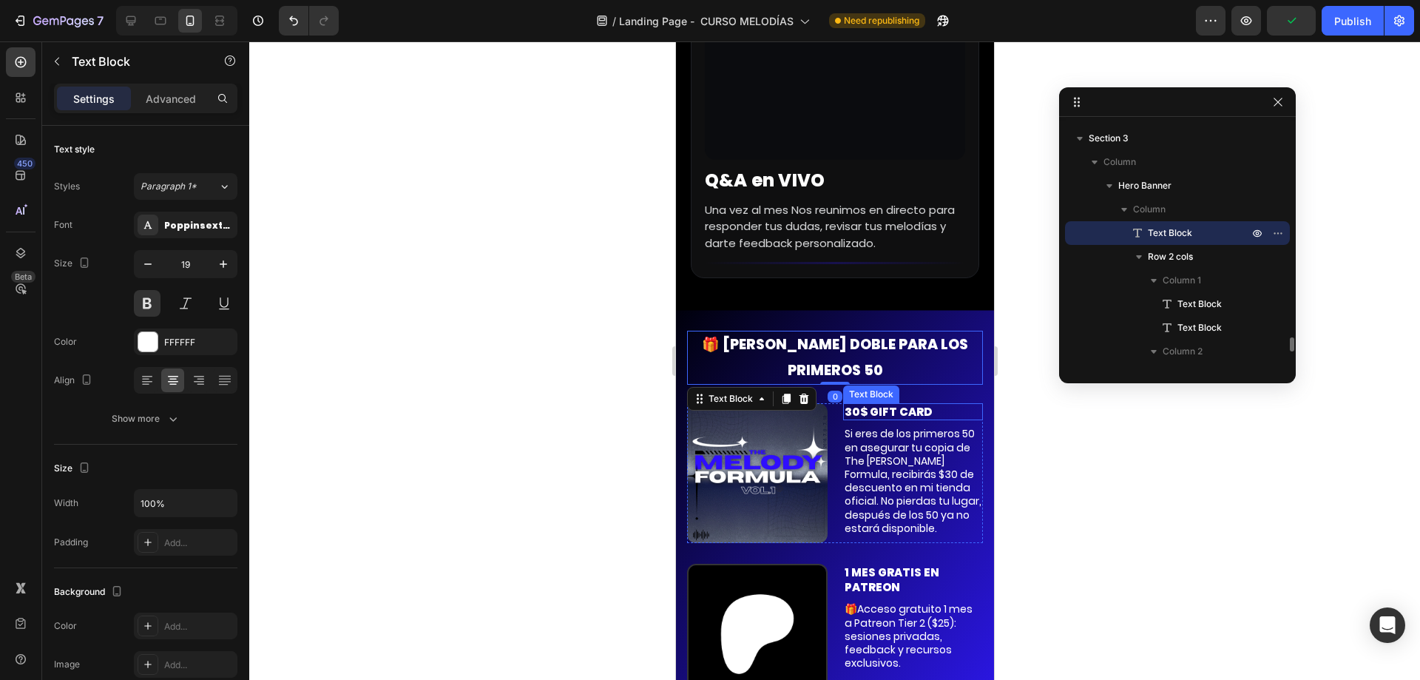
click at [894, 405] on p "30$ GIFT CARD" at bounding box center [913, 412] width 138 height 15
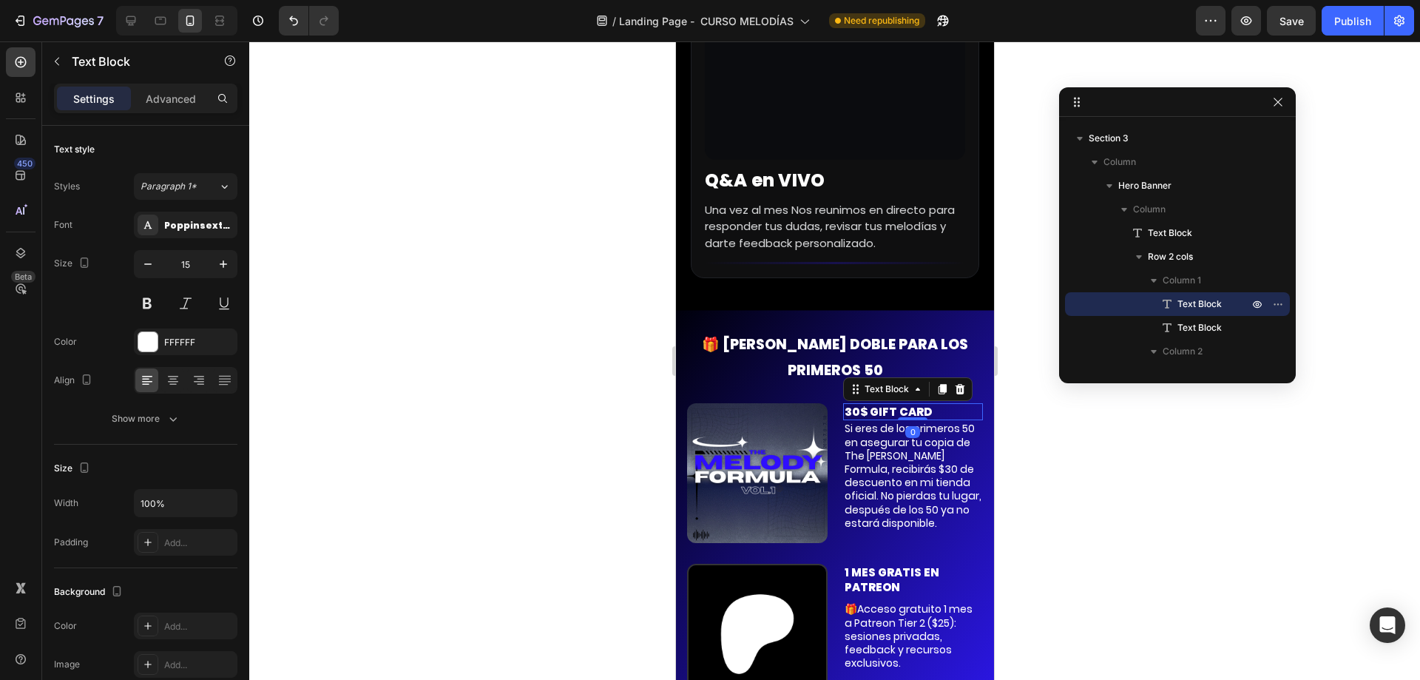
drag, startPoint x: 902, startPoint y: 352, endPoint x: 924, endPoint y: 325, distance: 34.2
click at [924, 403] on div "30$ GIFT CARD Text Block 0" at bounding box center [912, 412] width 141 height 18
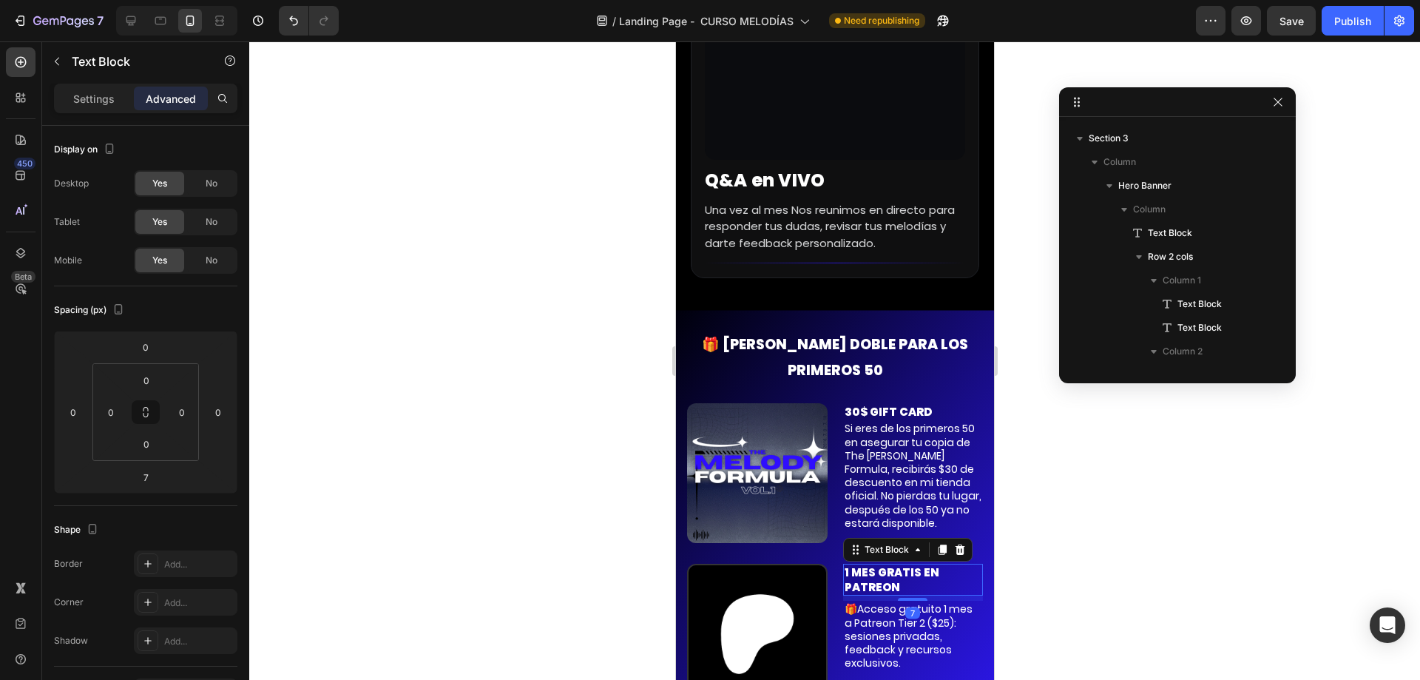
click at [884, 565] on p "1 MES GRATIS EN PATREON" at bounding box center [913, 579] width 138 height 29
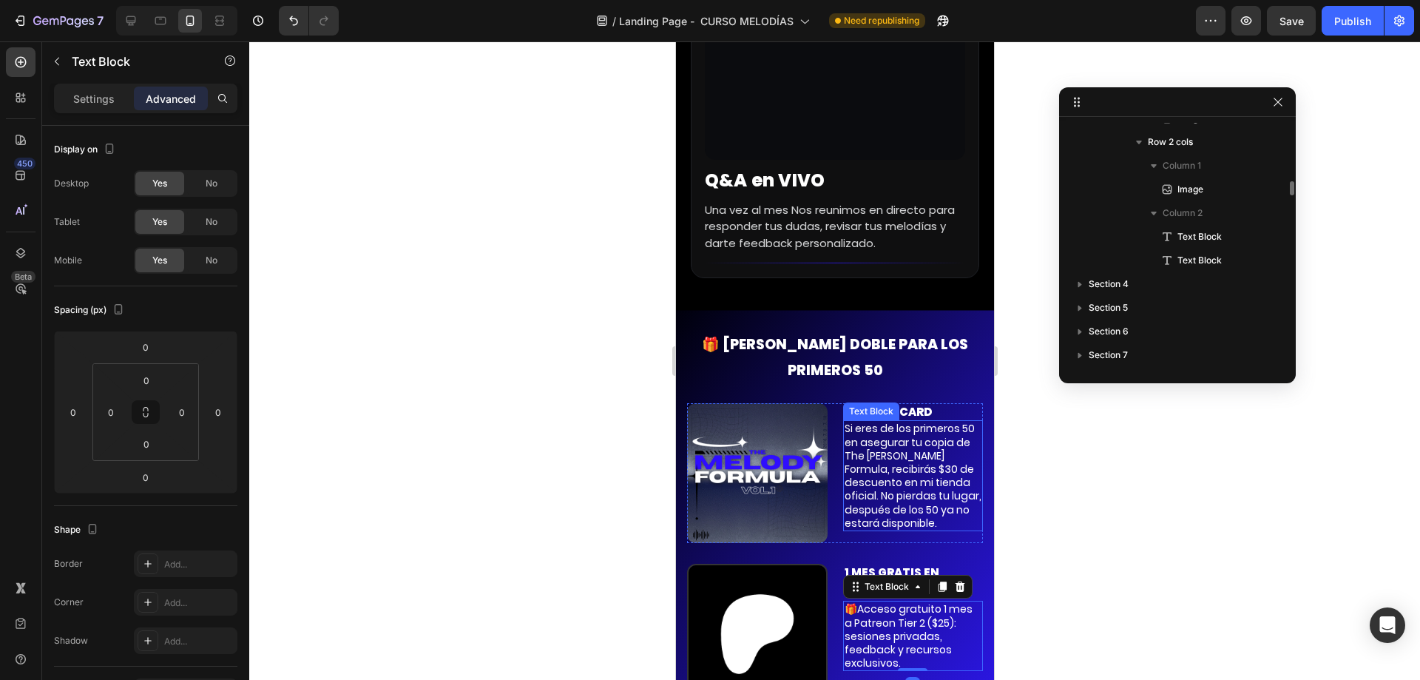
click at [919, 422] on p "Si eres de los primeros 50 en asegurar tu copia de The [PERSON_NAME] Formula, r…" at bounding box center [913, 476] width 138 height 108
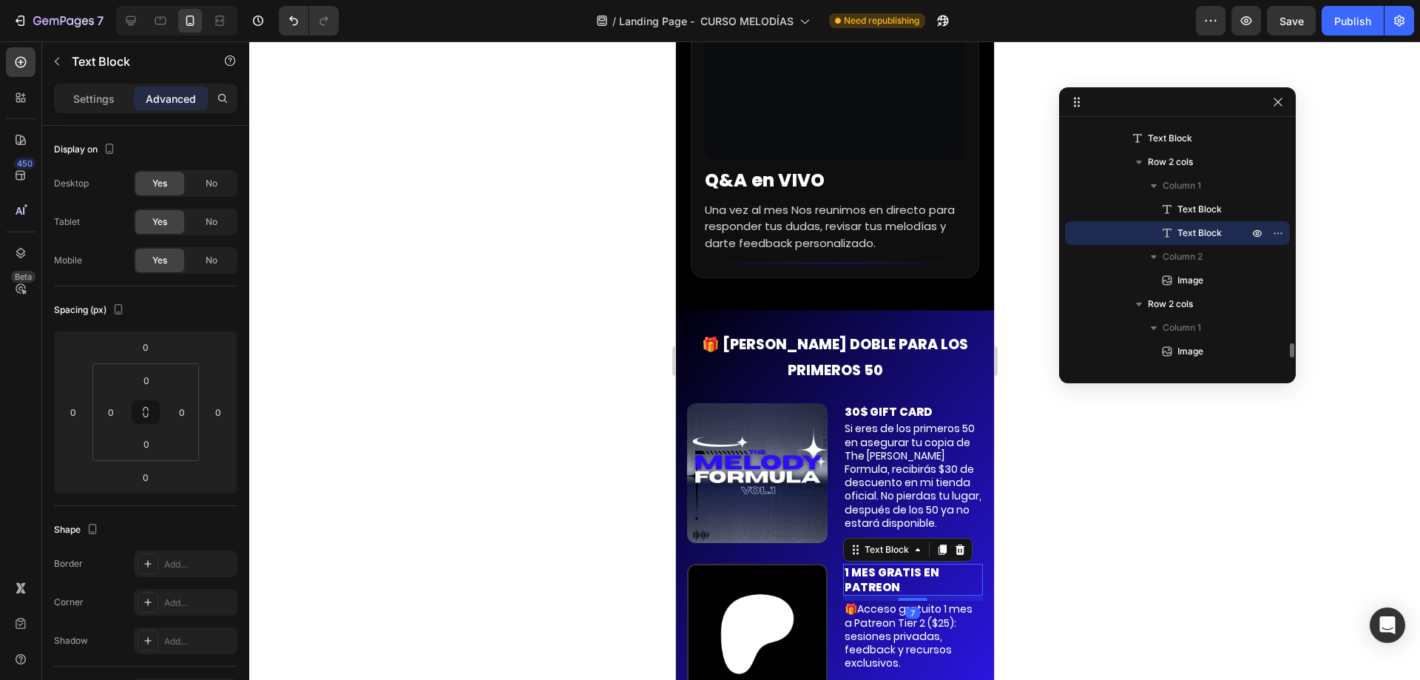
click at [898, 565] on p "1 MES GRATIS EN PATREON" at bounding box center [913, 579] width 138 height 29
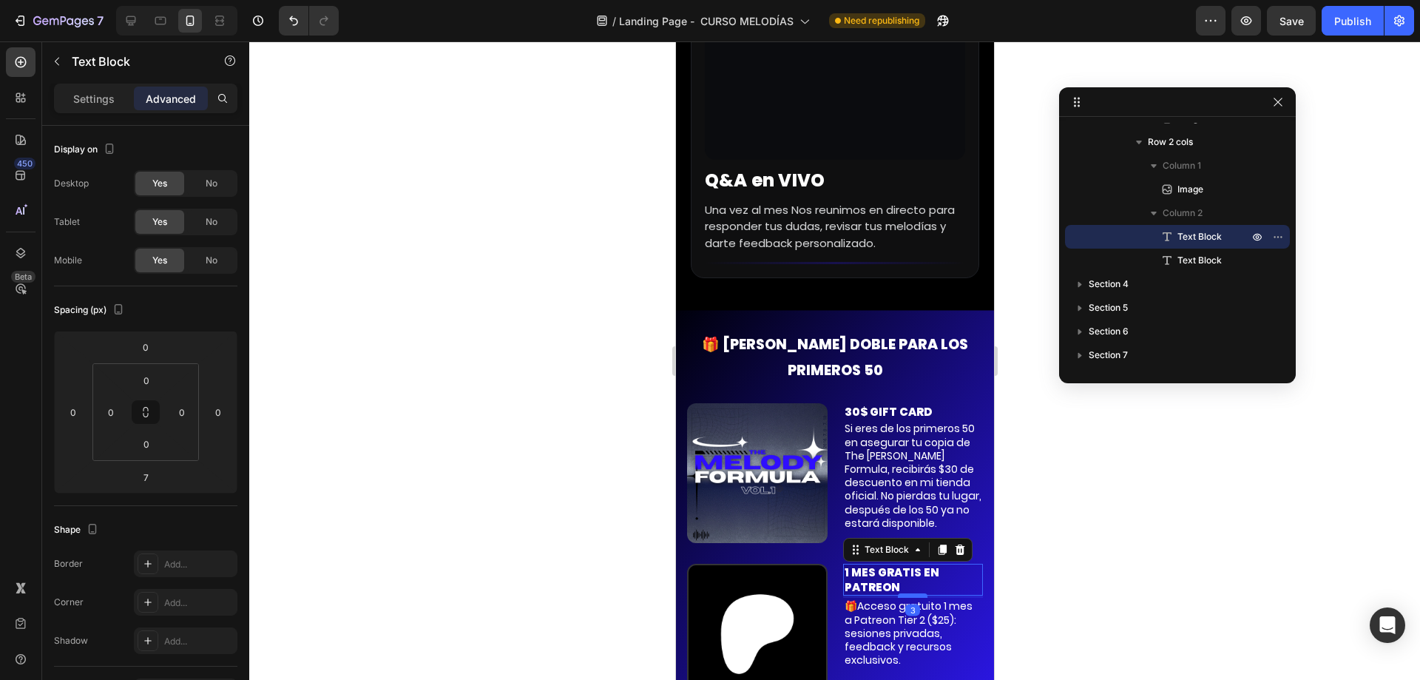
drag, startPoint x: 896, startPoint y: 523, endPoint x: 913, endPoint y: 520, distance: 18.0
click at [913, 593] on div at bounding box center [912, 595] width 30 height 4
type input "3"
click at [797, 403] on img at bounding box center [756, 473] width 141 height 141
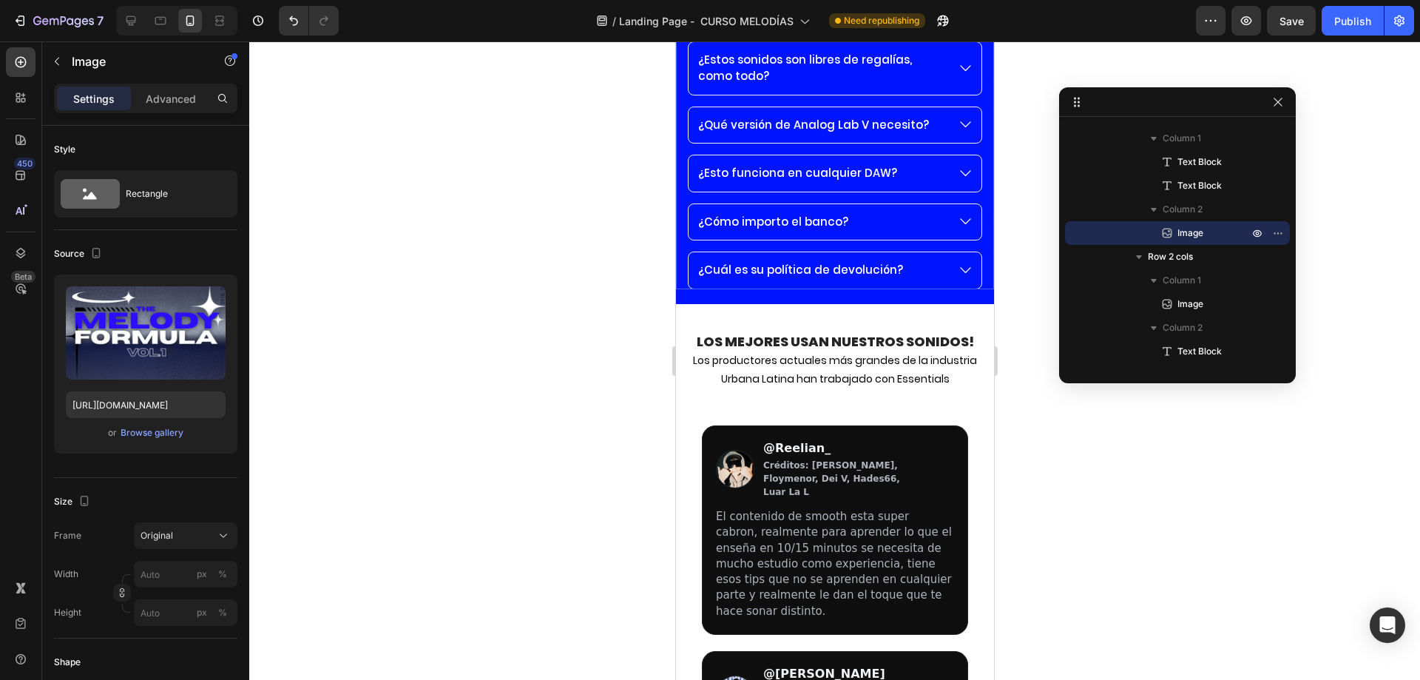
scroll to position [11716, 0]
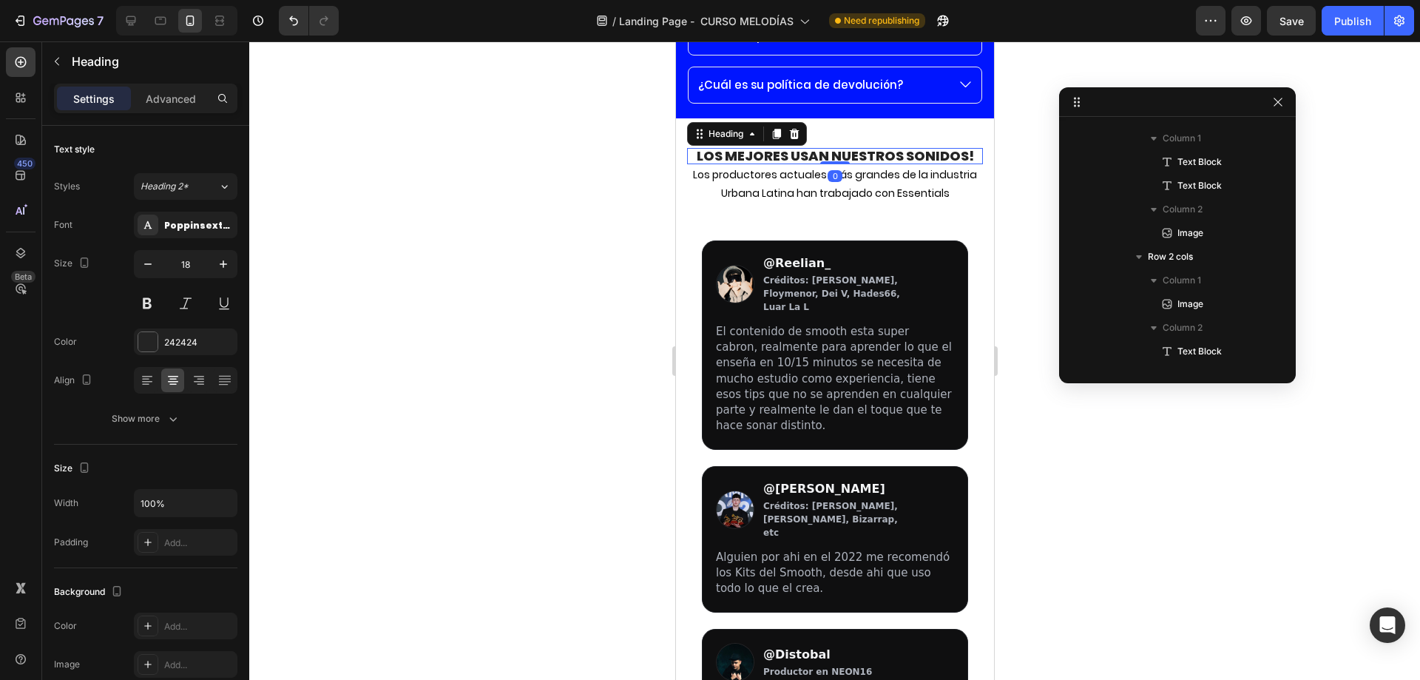
click at [799, 149] on strong "Los mejores usan Nuestros Sonidos!" at bounding box center [834, 155] width 277 height 18
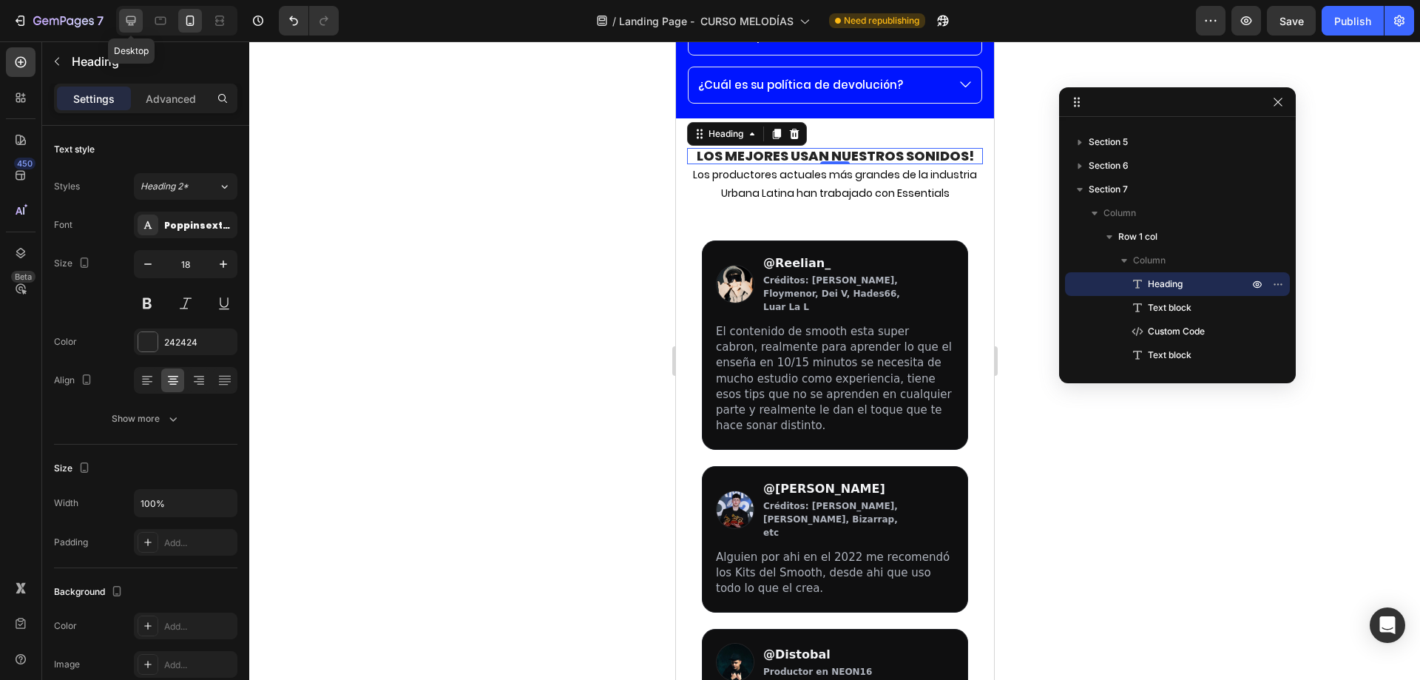
click at [138, 29] on div at bounding box center [131, 21] width 24 height 24
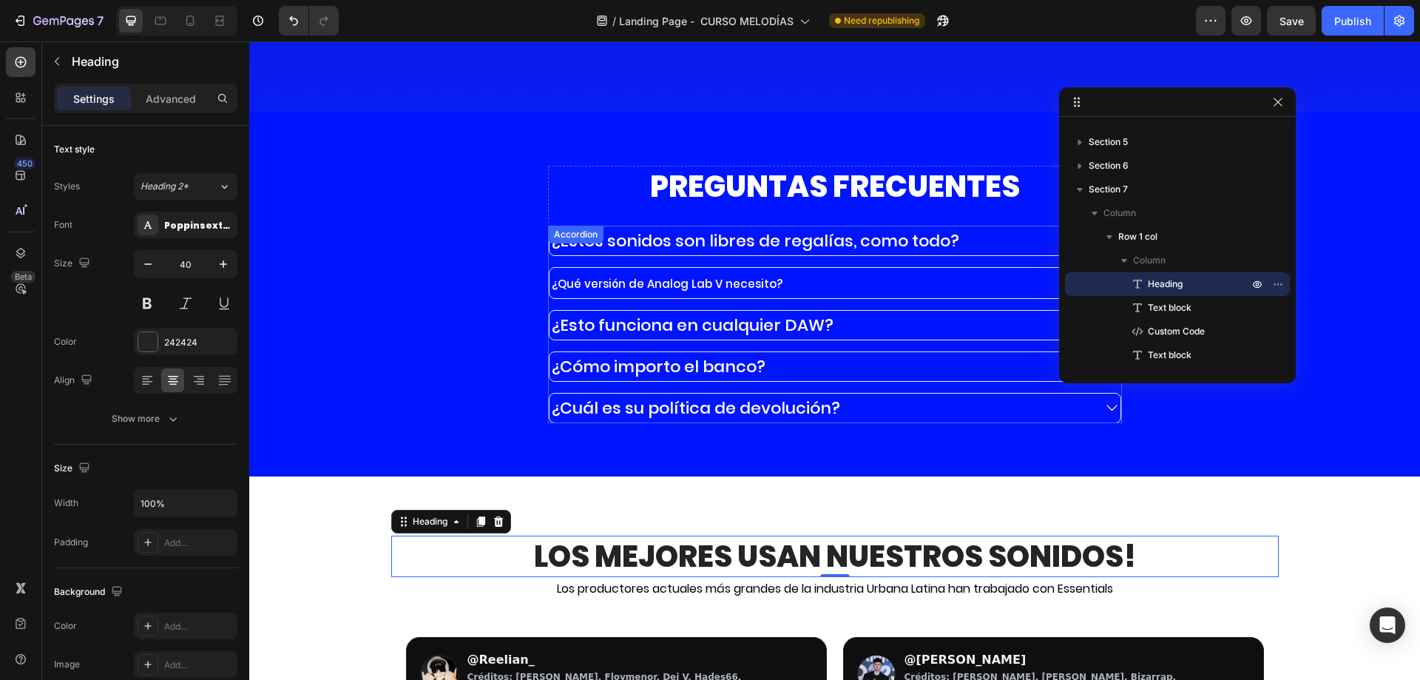
scroll to position [11468, 0]
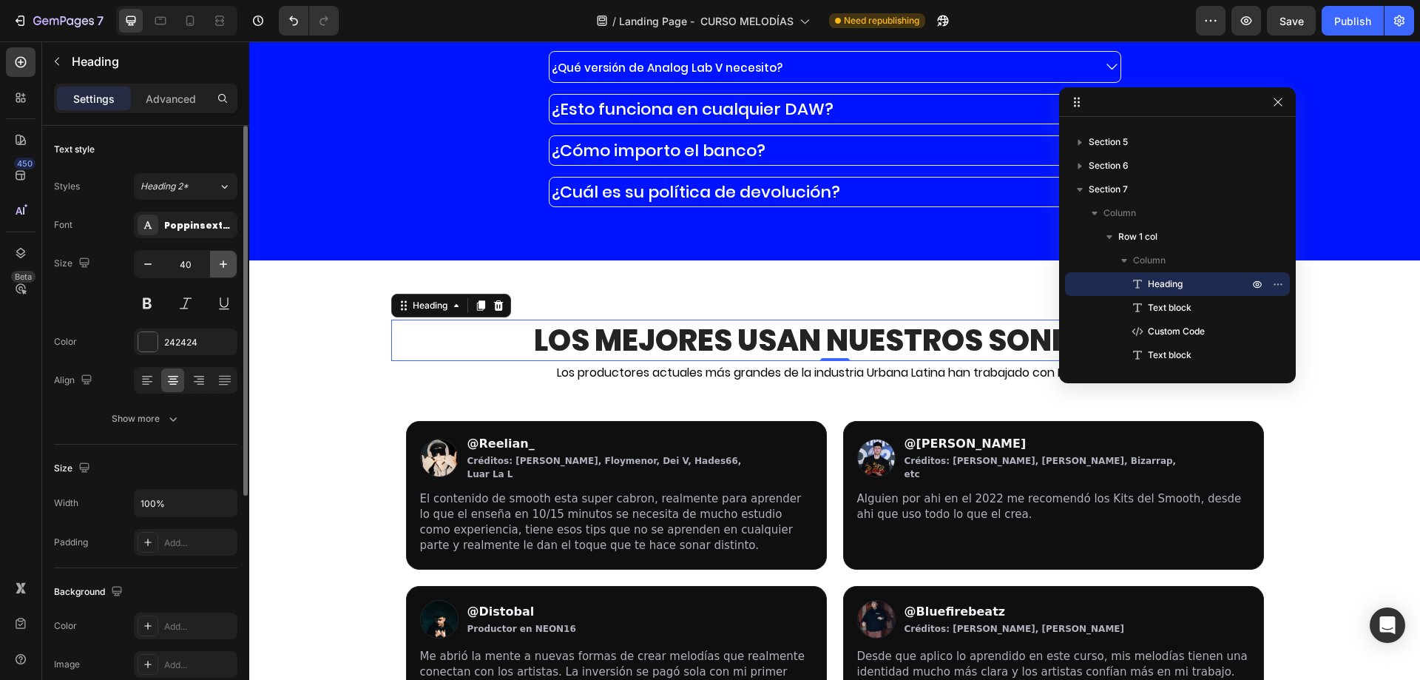
click at [220, 258] on icon "button" at bounding box center [223, 264] width 15 height 15
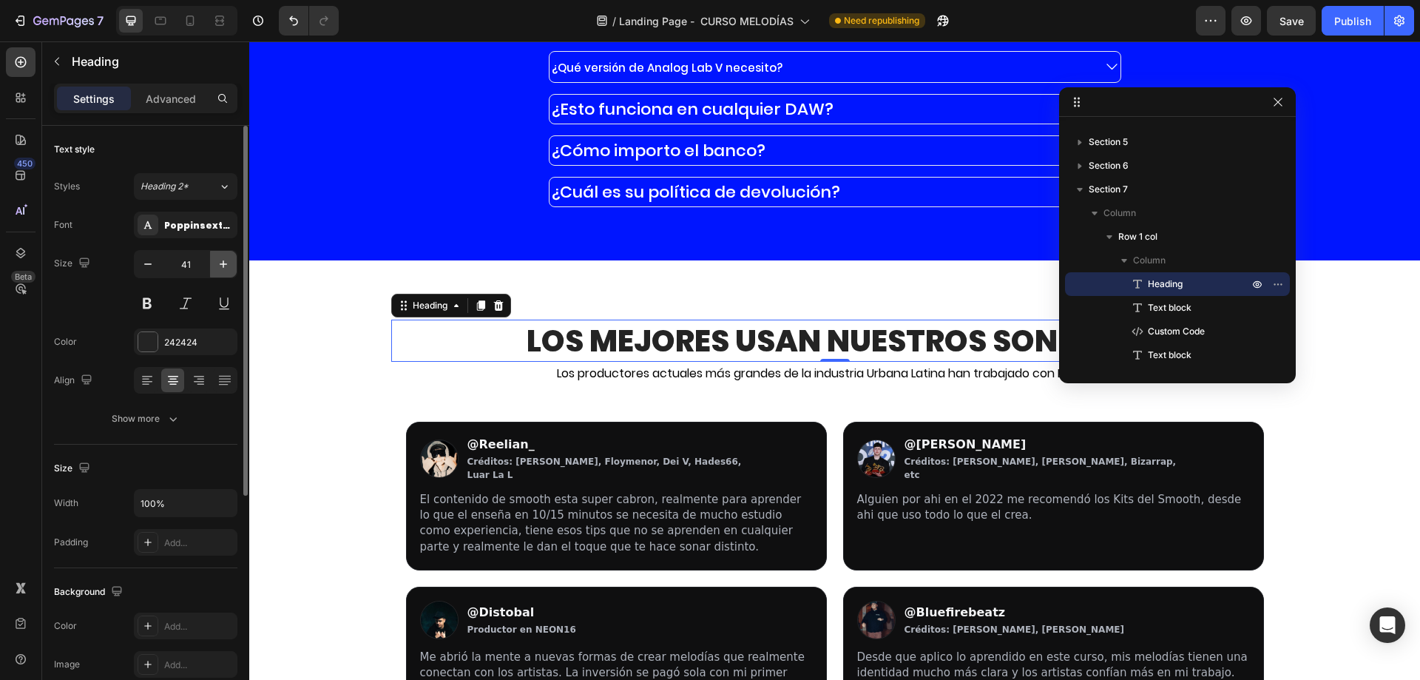
click at [220, 258] on icon "button" at bounding box center [223, 264] width 15 height 15
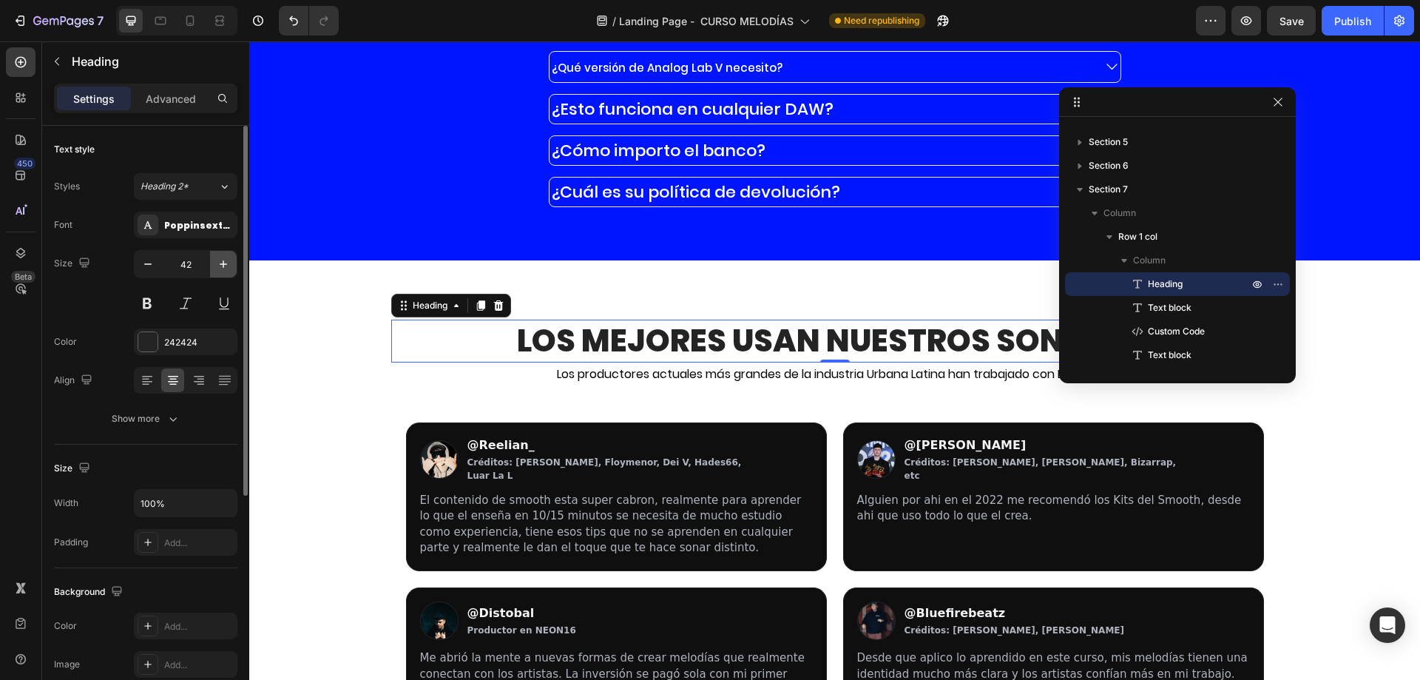
click at [220, 258] on icon "button" at bounding box center [223, 264] width 15 height 15
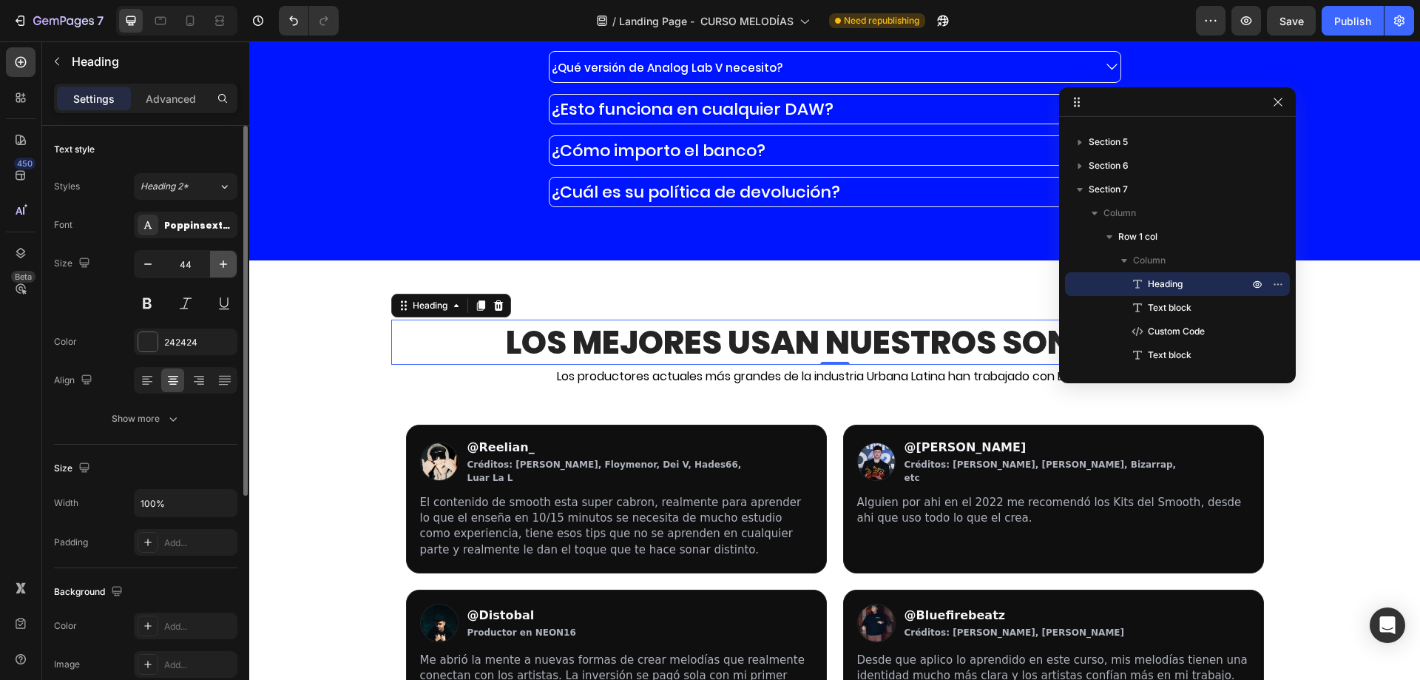
click at [220, 258] on icon "button" at bounding box center [223, 264] width 15 height 15
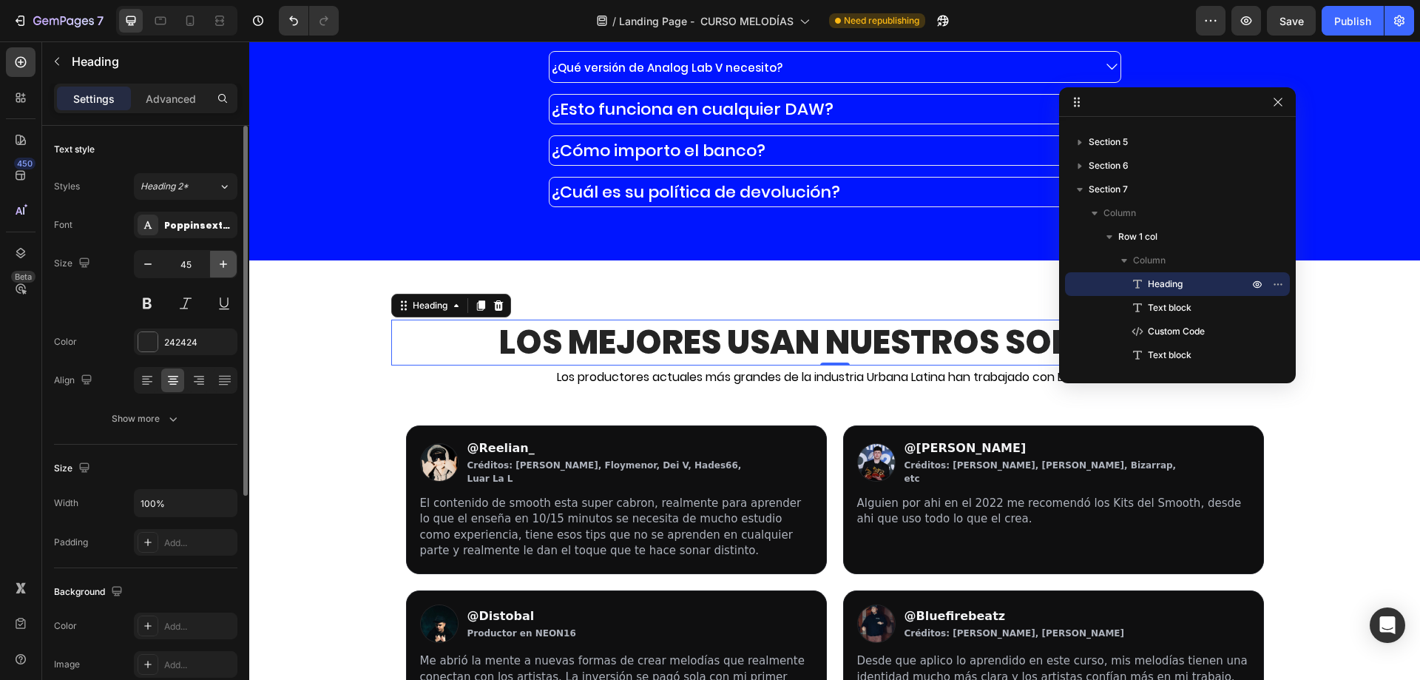
click at [220, 258] on icon "button" at bounding box center [223, 264] width 15 height 15
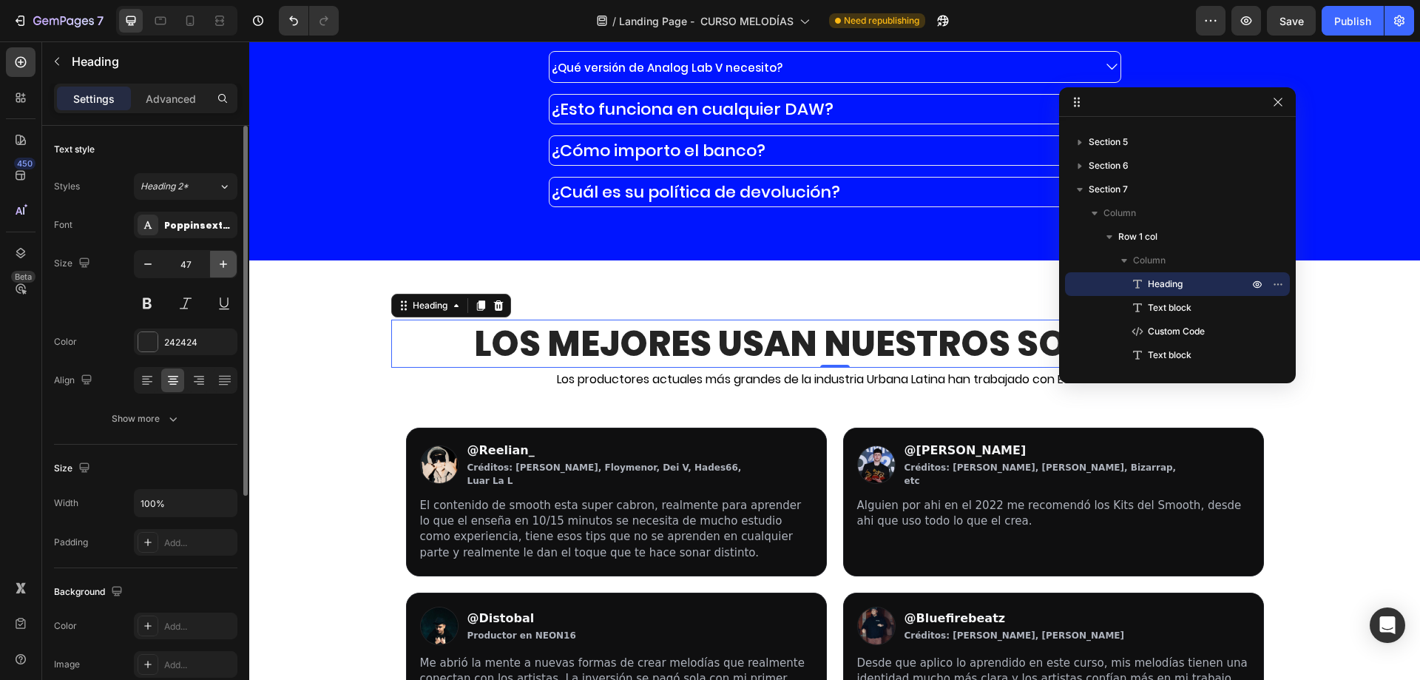
click at [220, 258] on icon "button" at bounding box center [223, 264] width 15 height 15
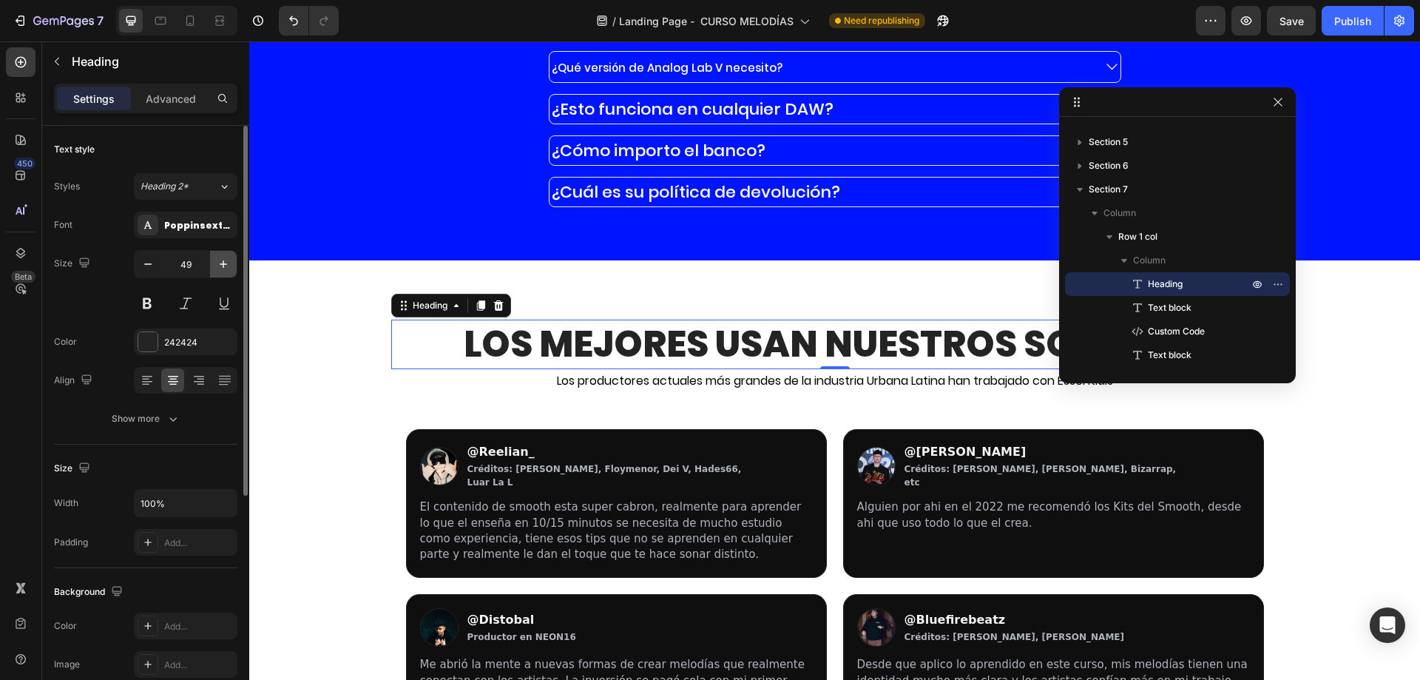
click at [220, 258] on icon "button" at bounding box center [223, 264] width 15 height 15
type input "50"
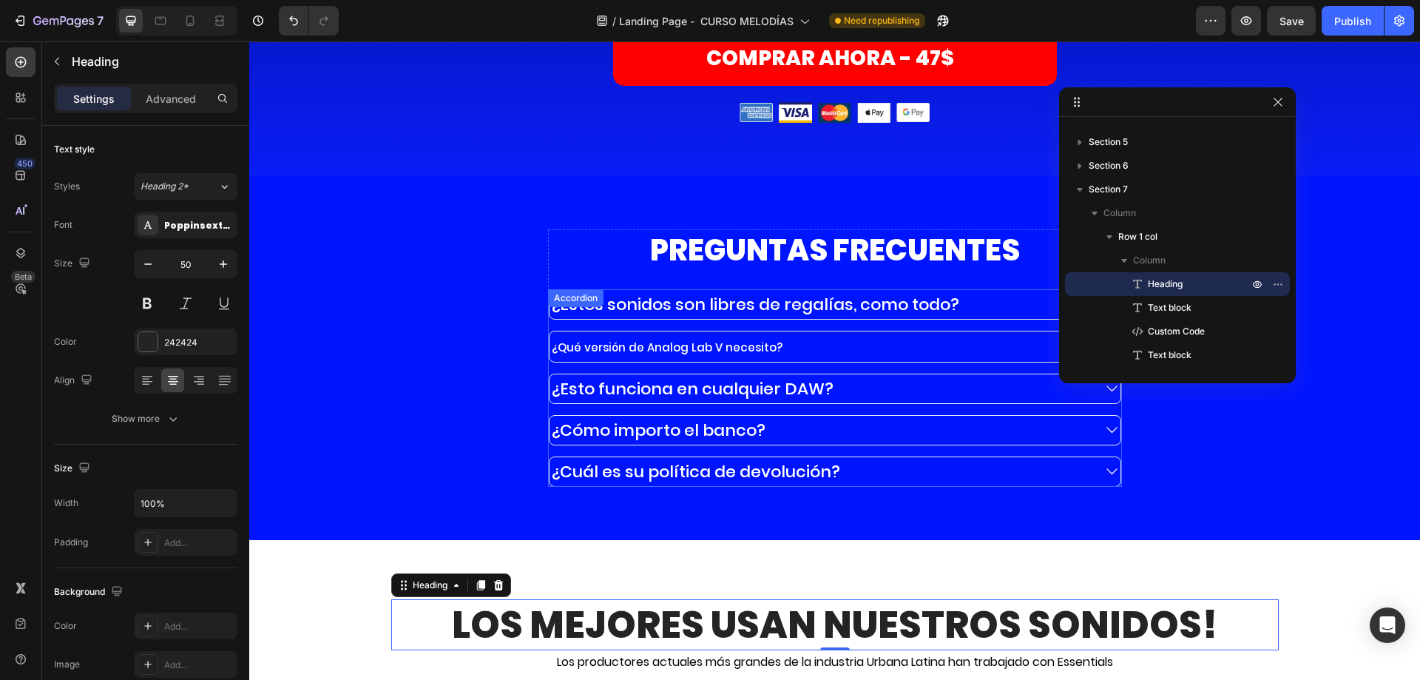
scroll to position [11172, 0]
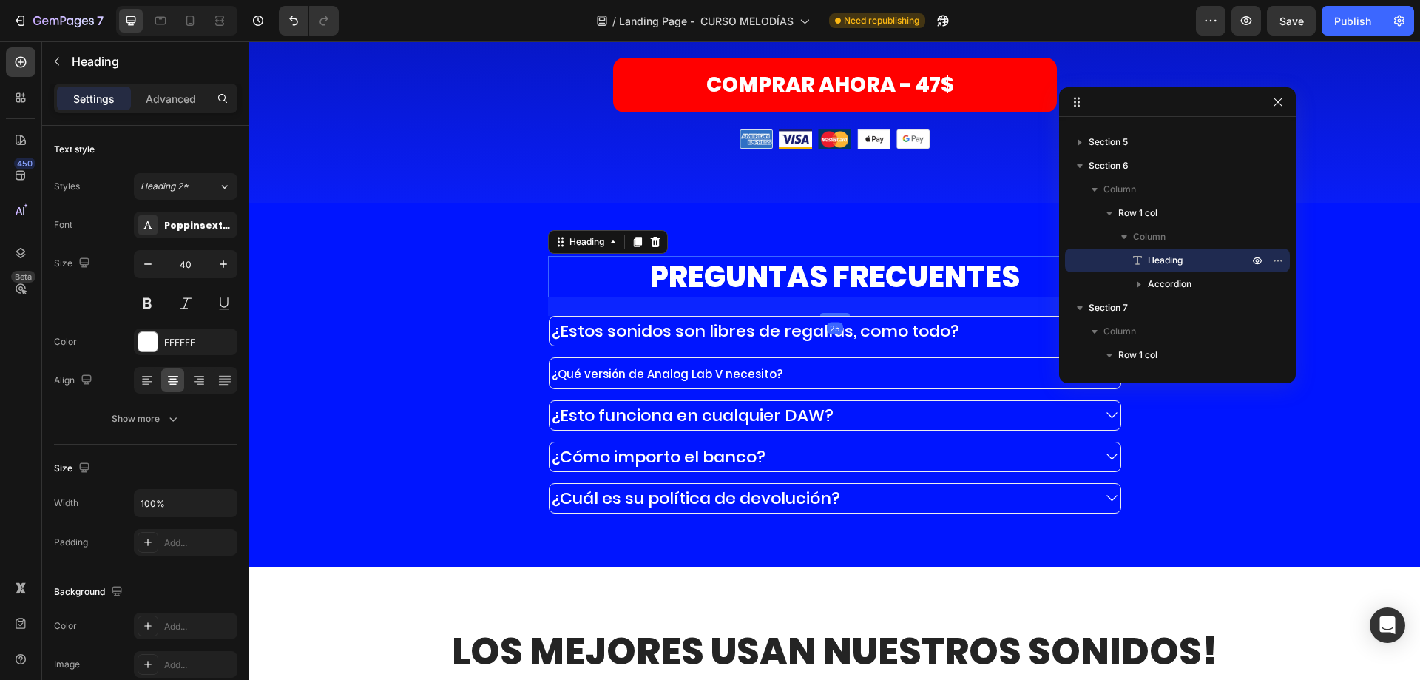
click at [654, 287] on h2 "PREGUNTAS FRECUENTES" at bounding box center [835, 276] width 574 height 41
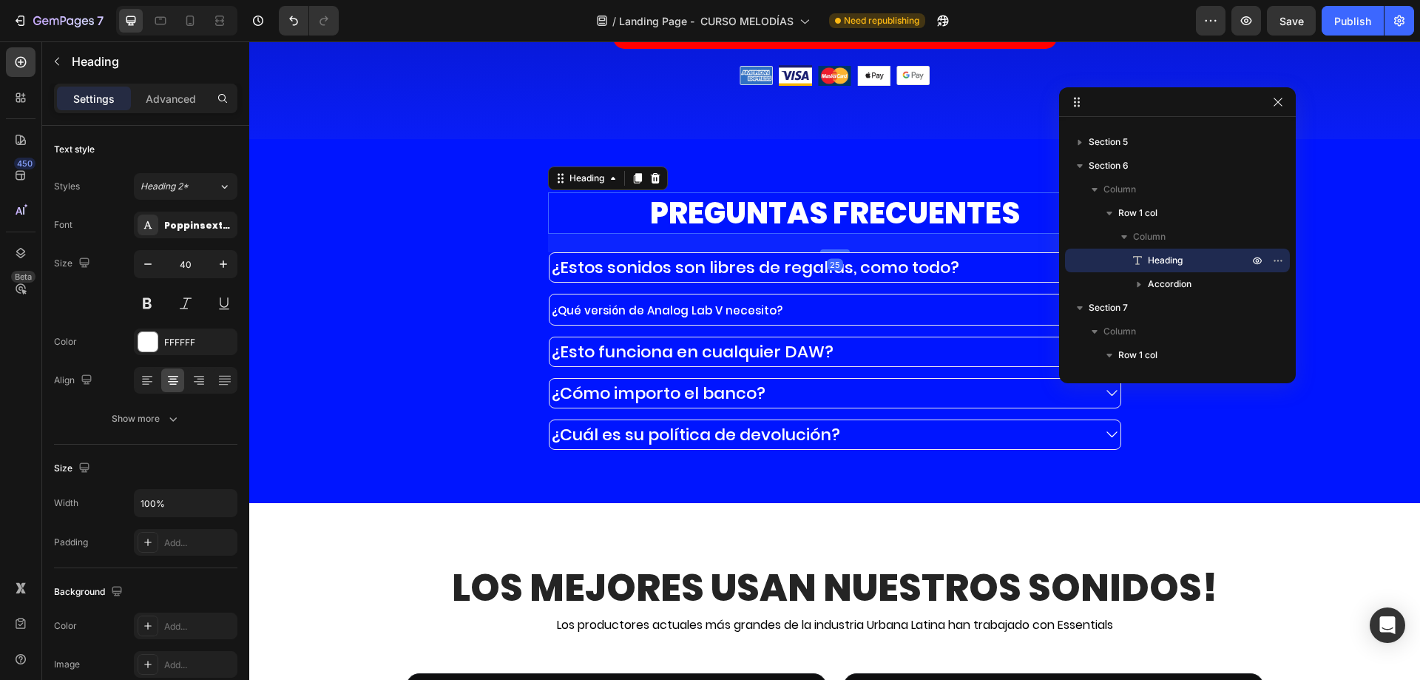
scroll to position [11320, 0]
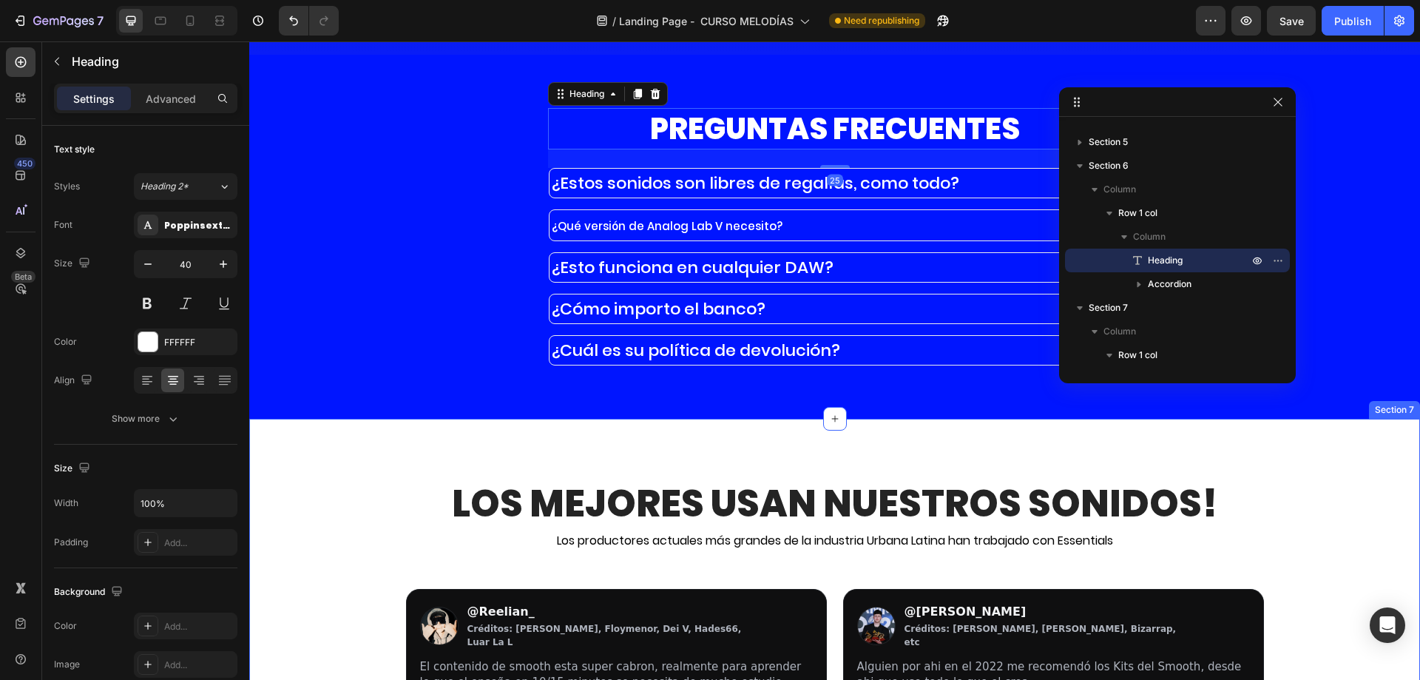
click at [563, 505] on strong "Los mejores usan Nuestros Sonidos!" at bounding box center [834, 503] width 765 height 53
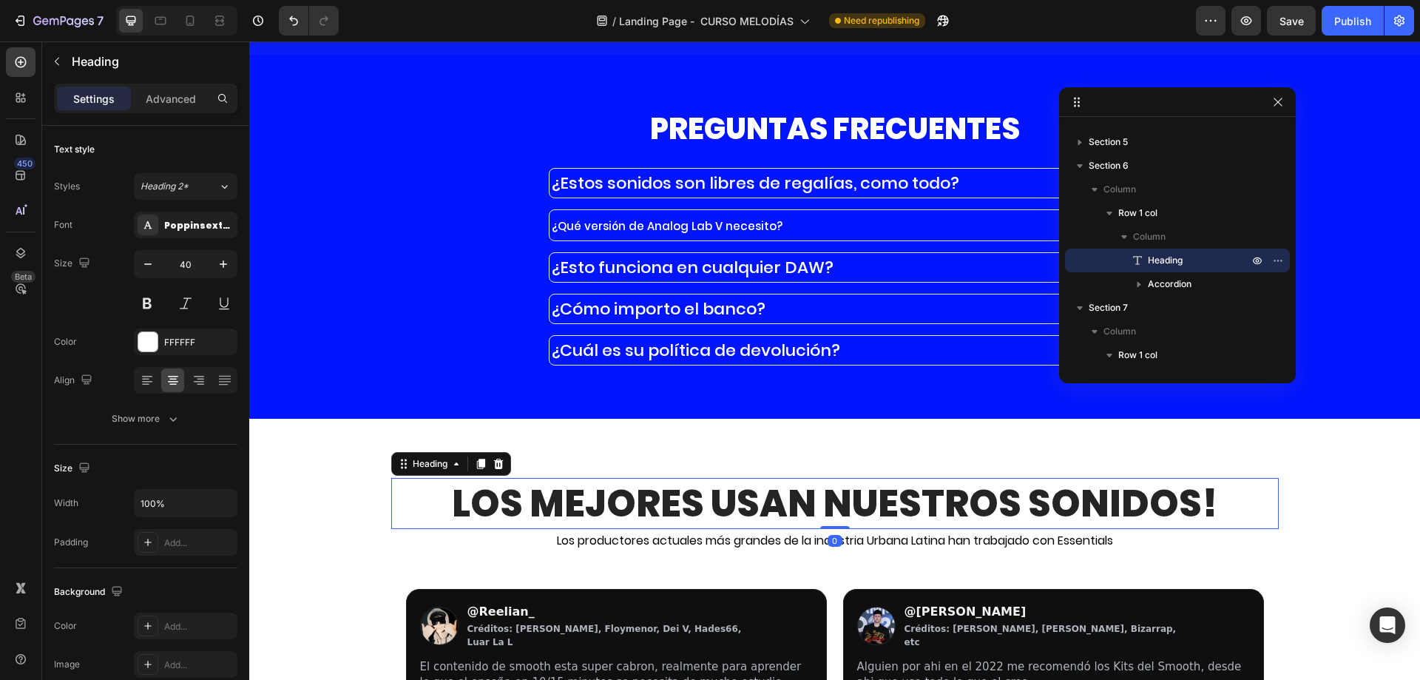
scroll to position [4211, 0]
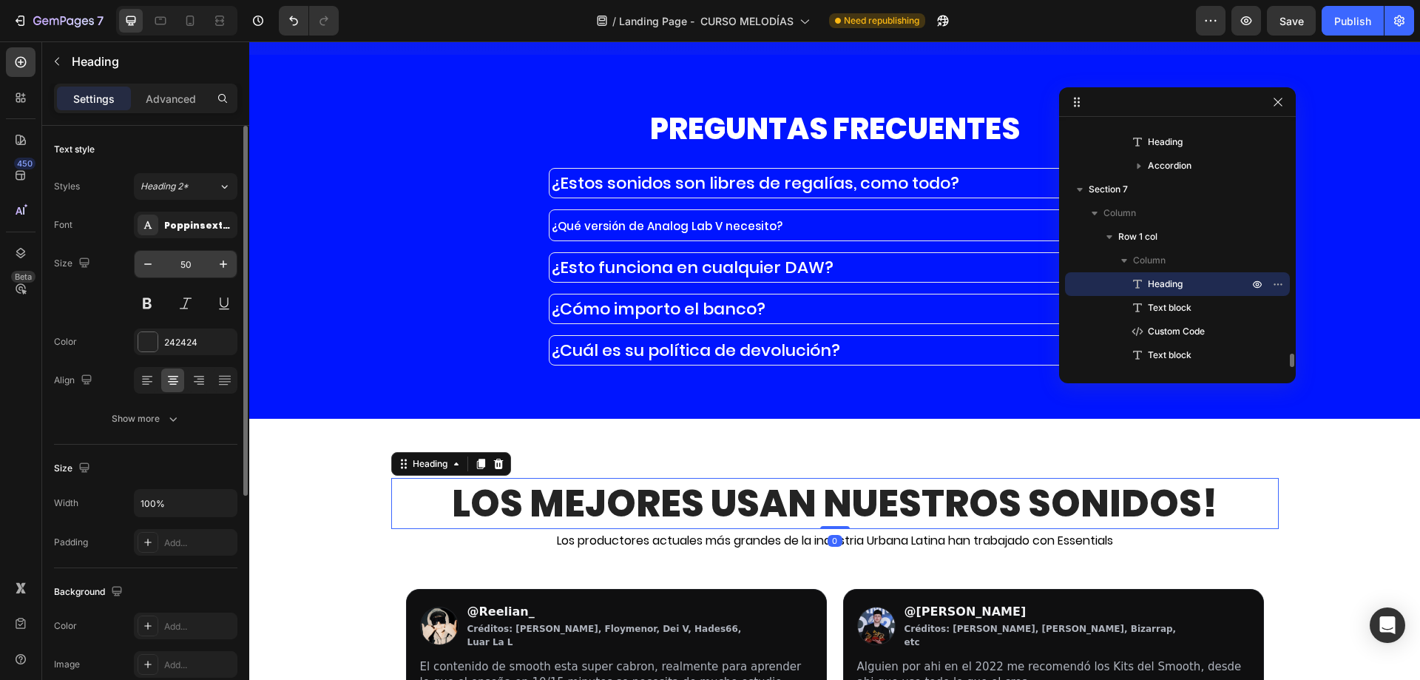
click at [189, 267] on input "50" at bounding box center [185, 264] width 49 height 27
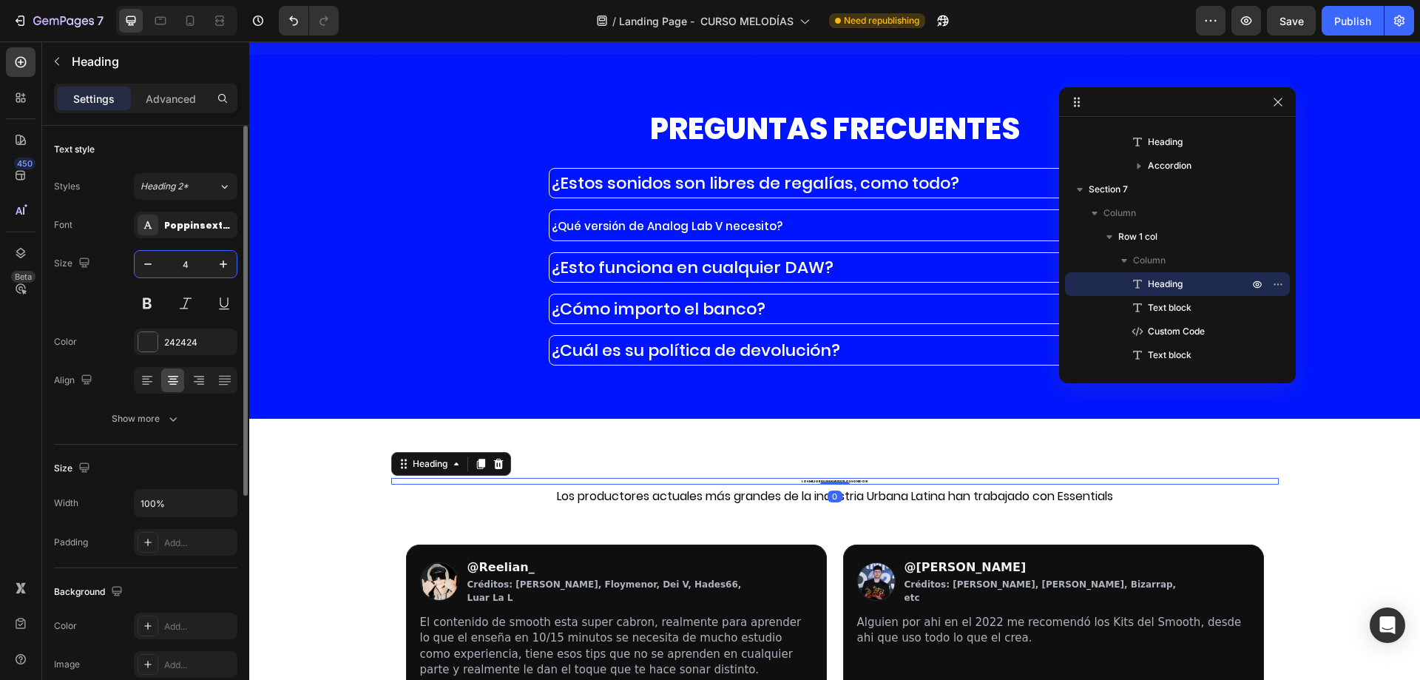
type input "40"
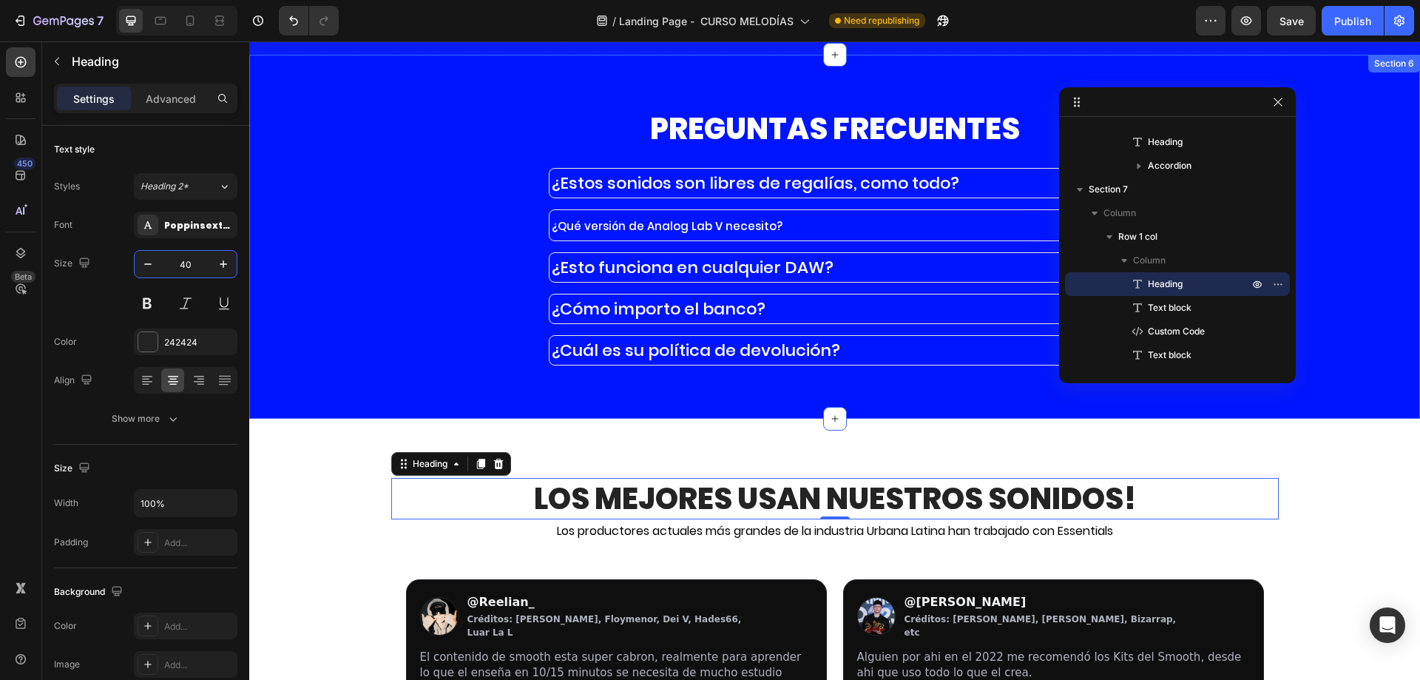
click at [456, 250] on div "PREGUNTAS FRECUENTES Heading ¿Estos sonidos son libres de regalías, como todo? …" at bounding box center [834, 236] width 1148 height 257
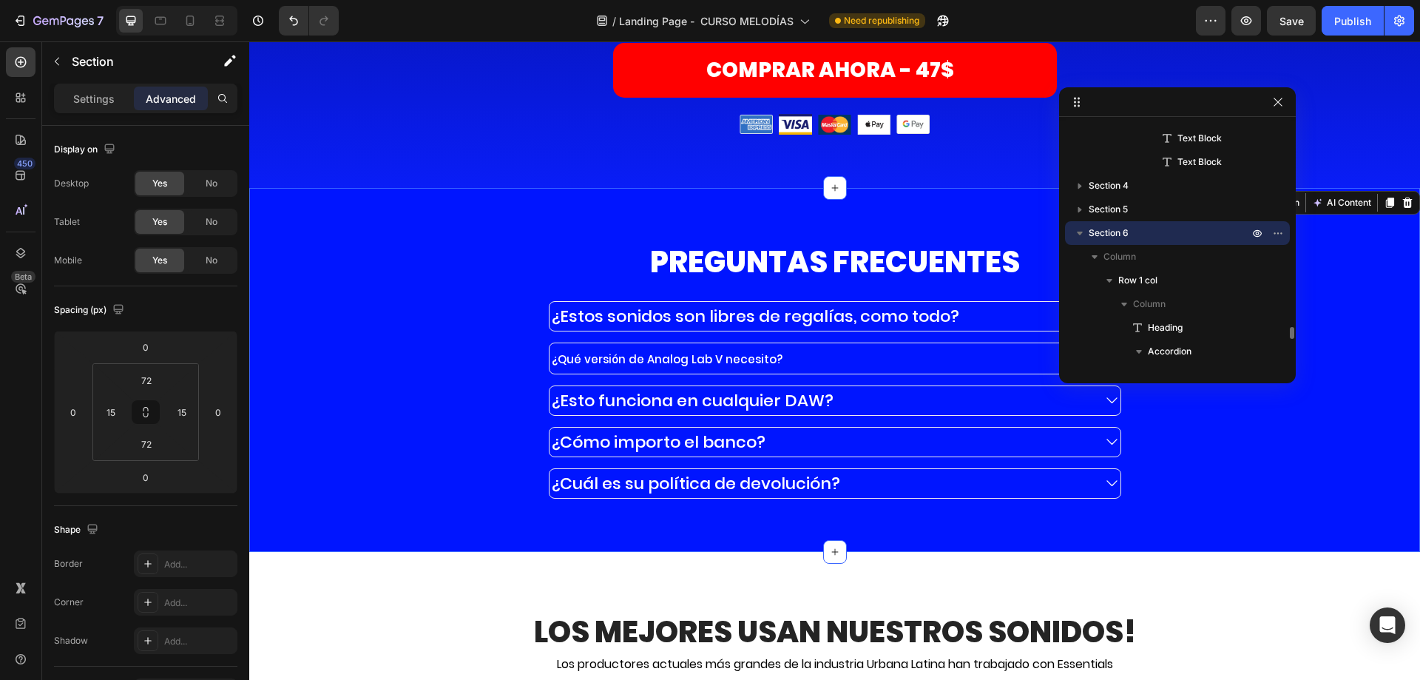
scroll to position [11172, 0]
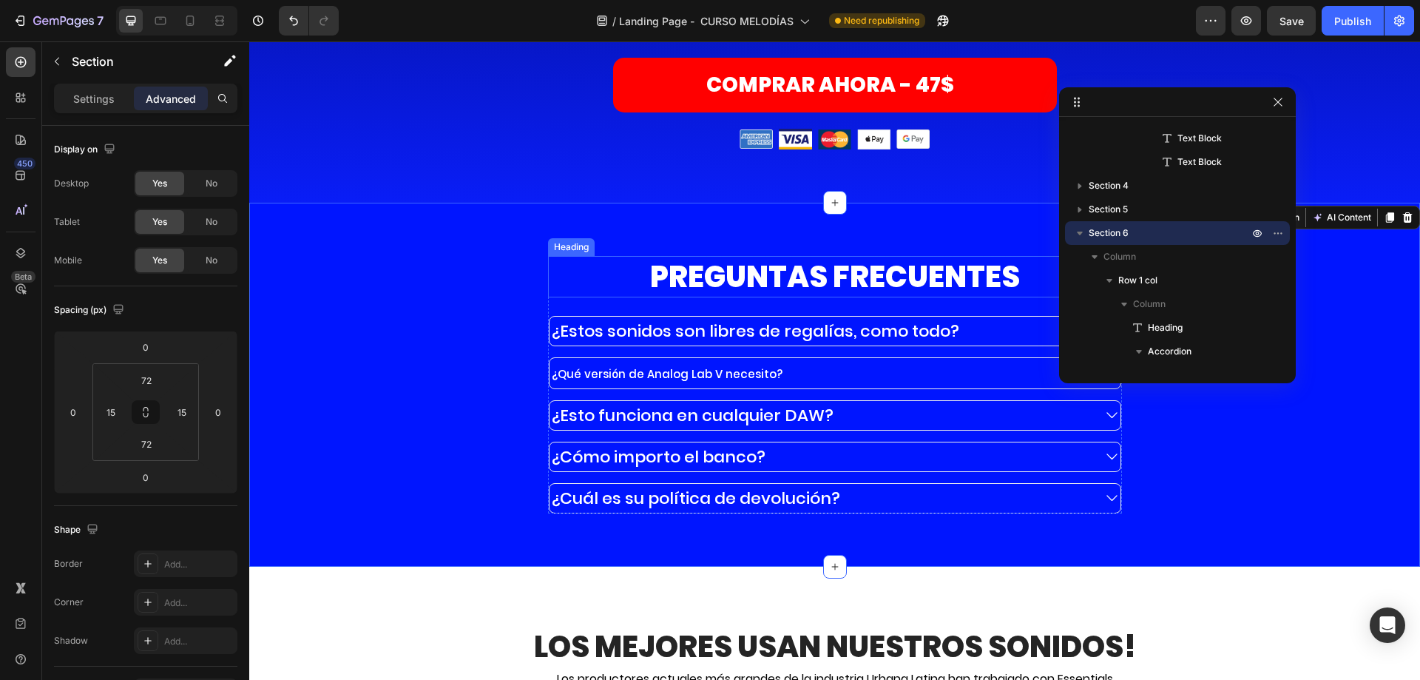
click at [747, 287] on h2 "PREGUNTAS FRECUENTES" at bounding box center [835, 276] width 574 height 41
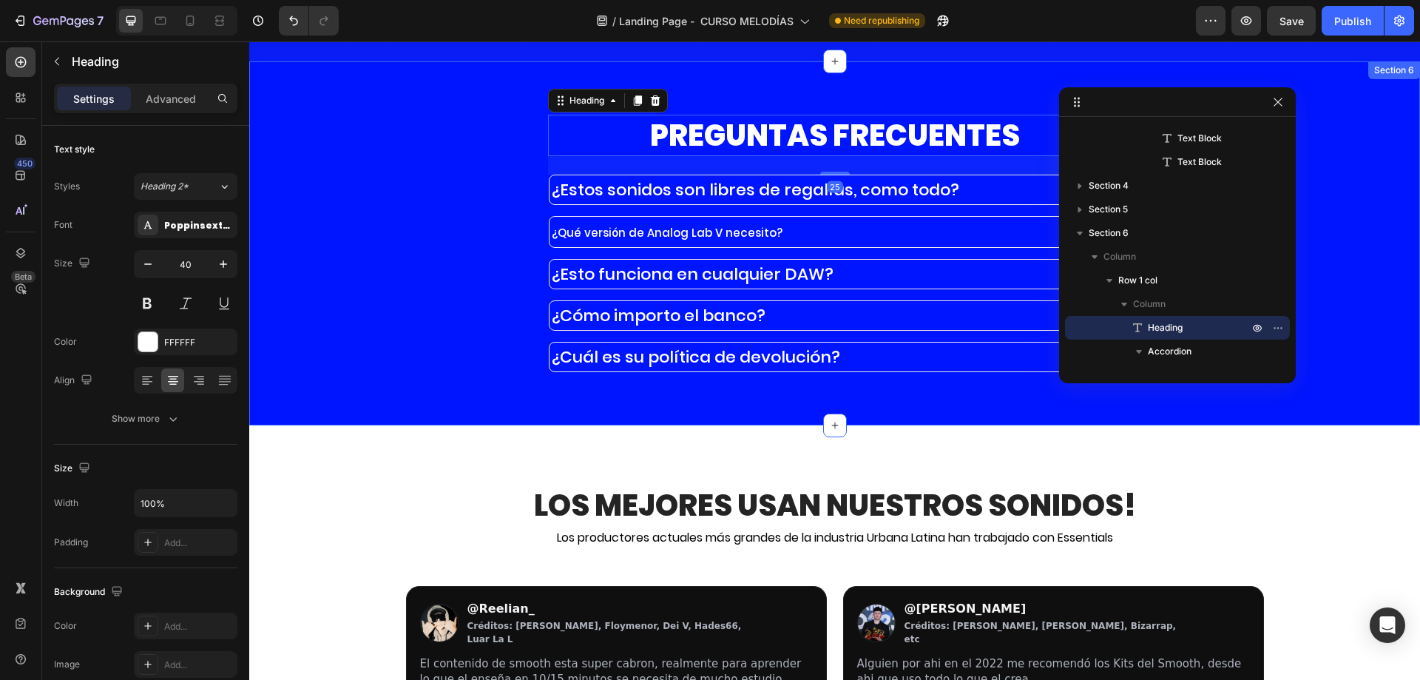
scroll to position [11320, 0]
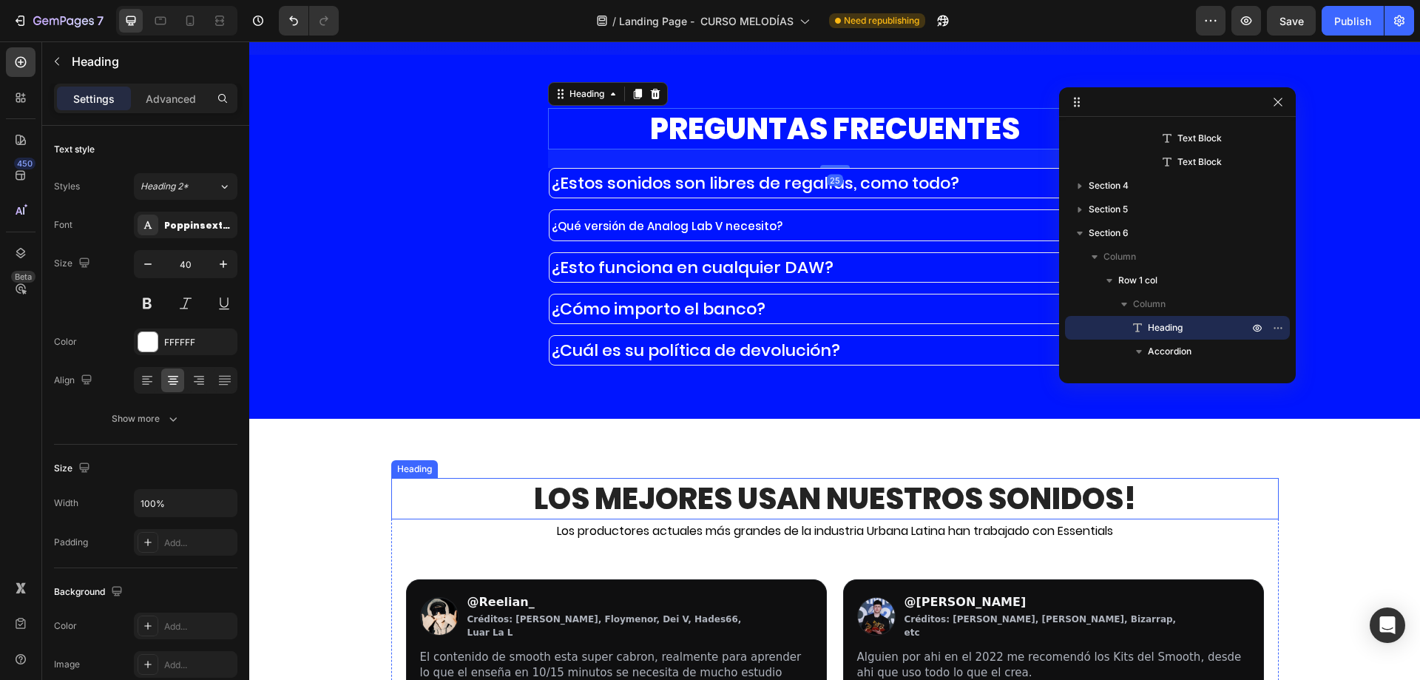
click at [585, 508] on strong "Los mejores usan Nuestros Sonidos!" at bounding box center [835, 498] width 602 height 41
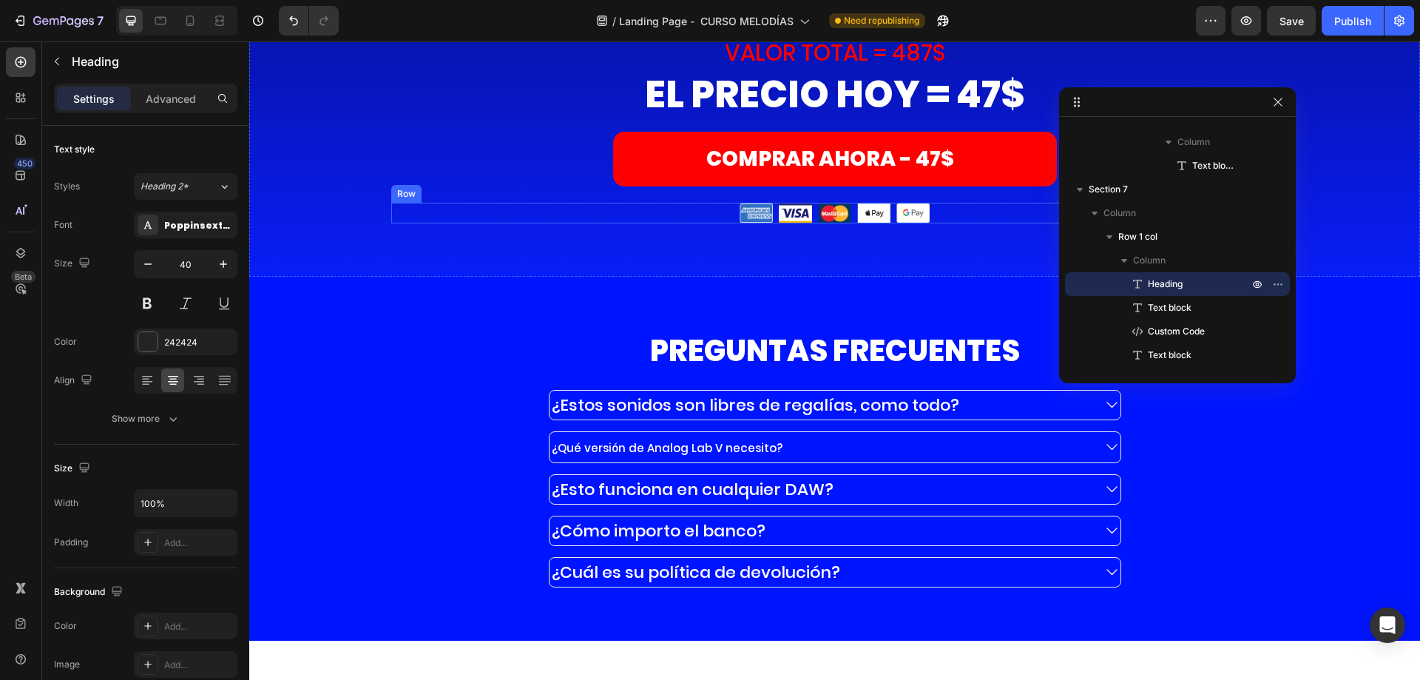
scroll to position [10803, 0]
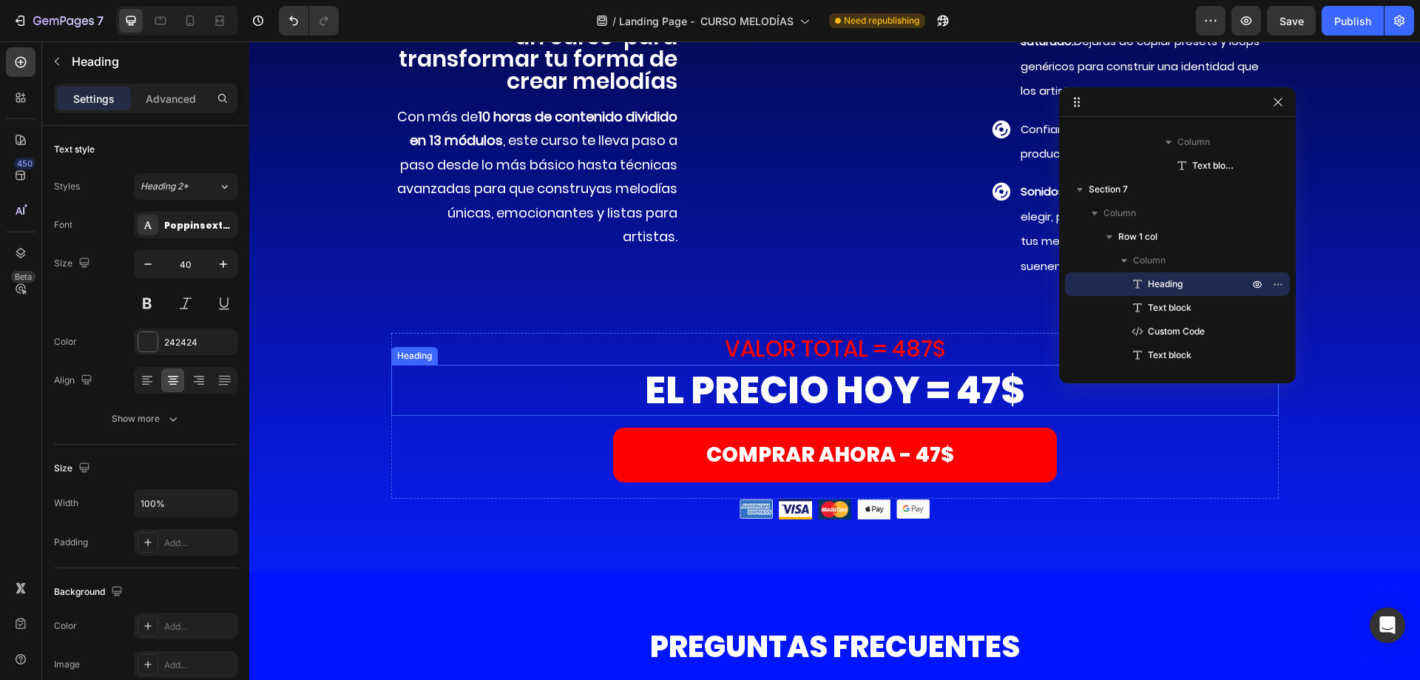
click at [770, 416] on h2 "EL PRECIO HOY = 47$" at bounding box center [834, 390] width 887 height 51
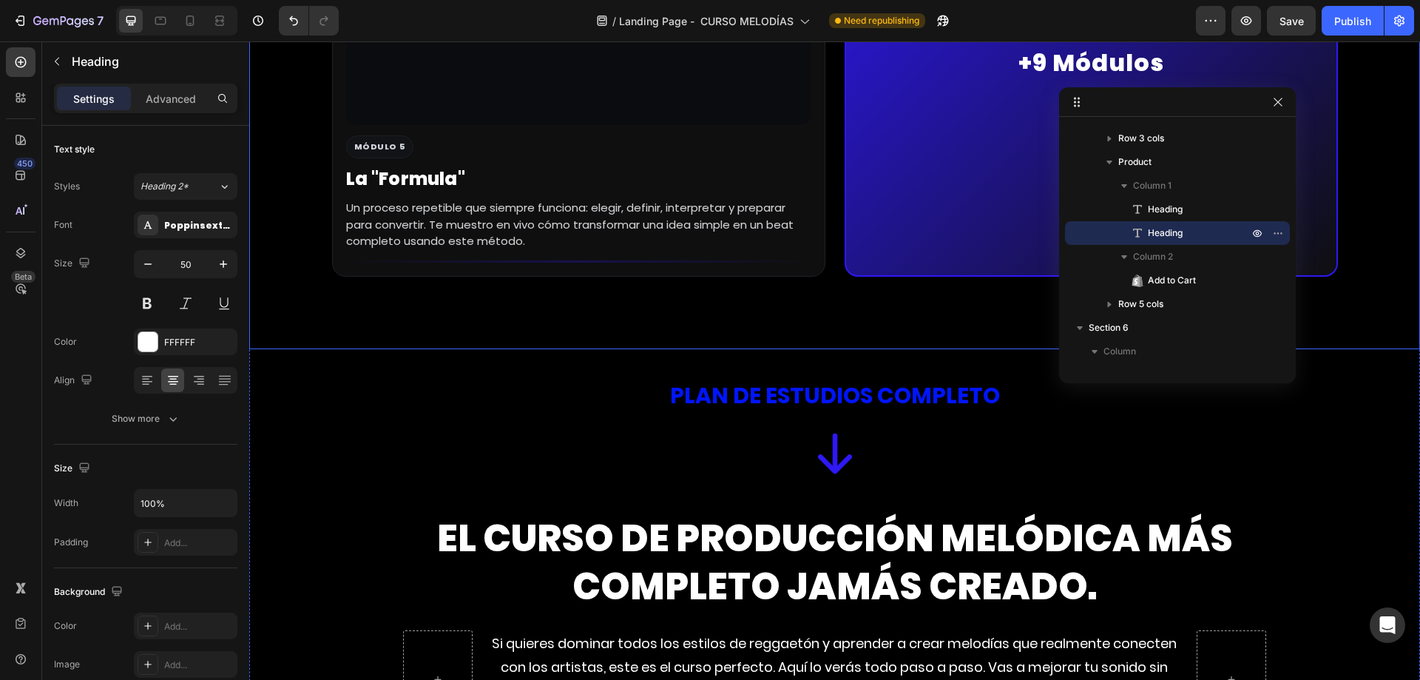
scroll to position [4915, 0]
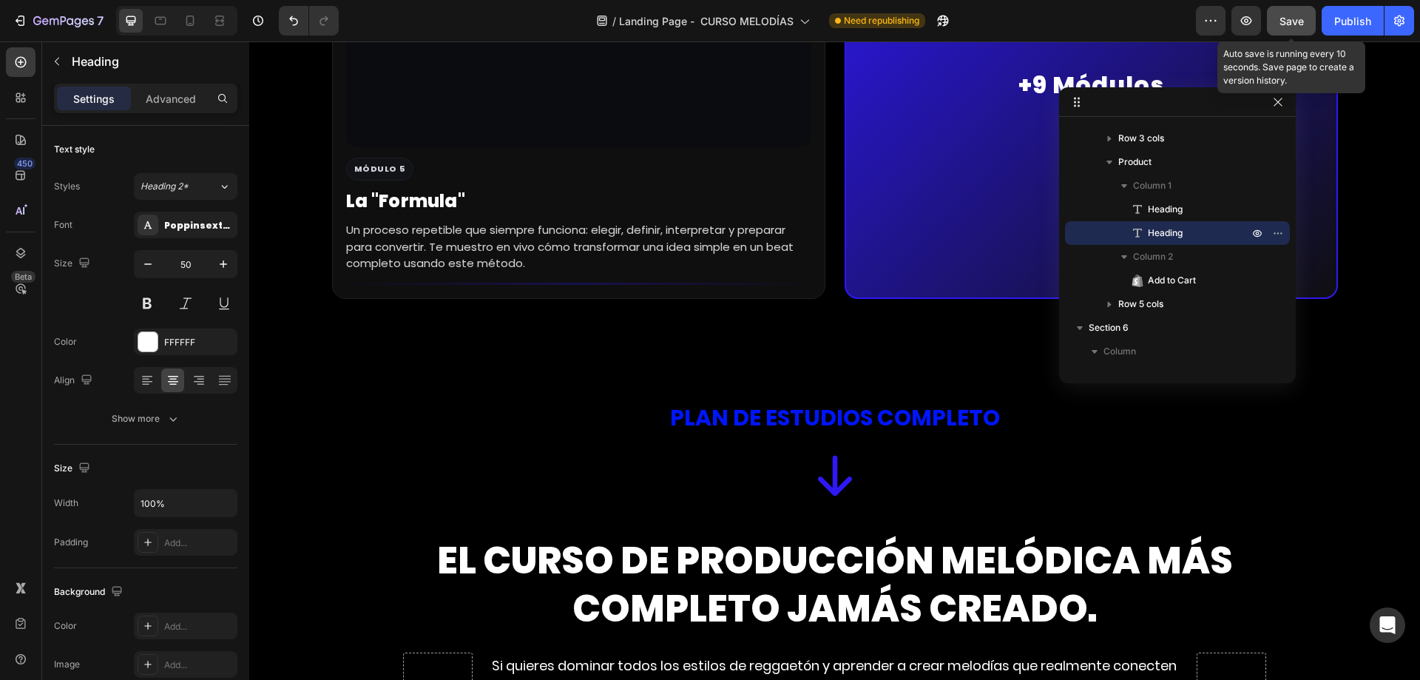
click at [1297, 24] on span "Save" at bounding box center [1291, 21] width 24 height 13
click at [1258, 16] on button "button" at bounding box center [1246, 21] width 30 height 30
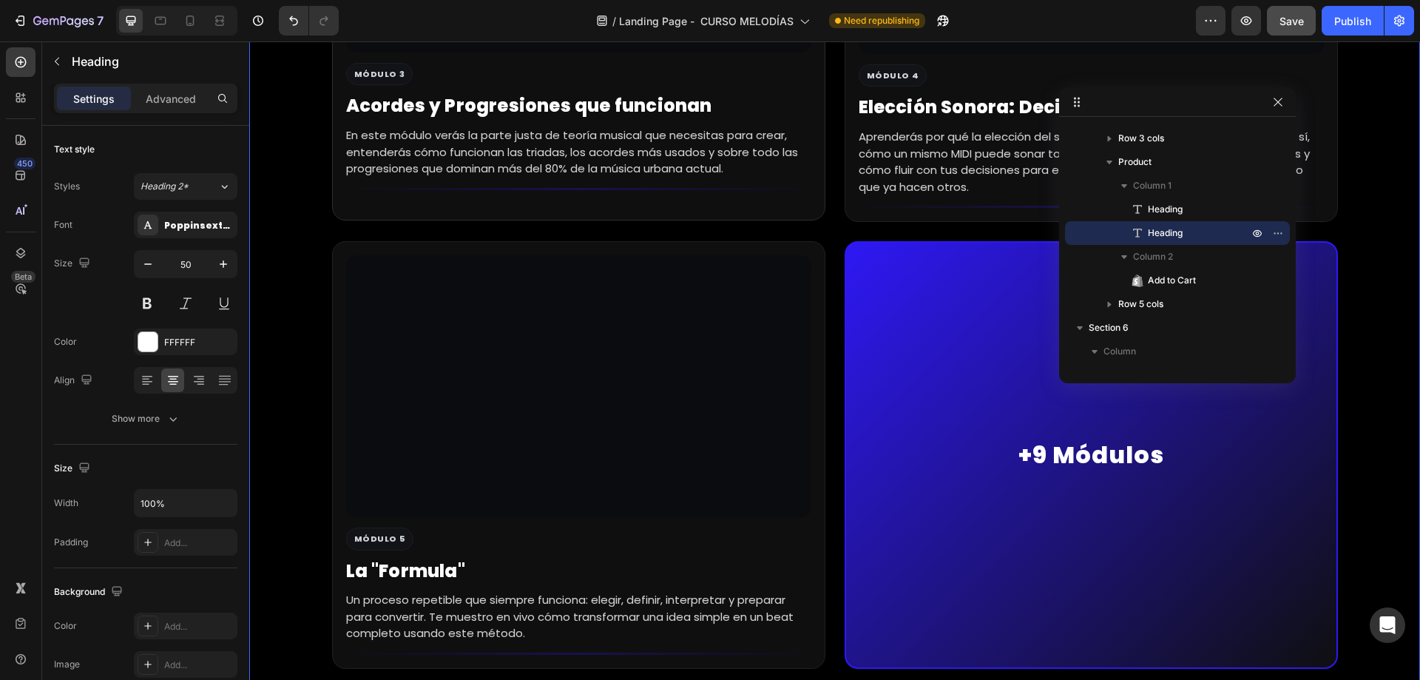
scroll to position [4175, 0]
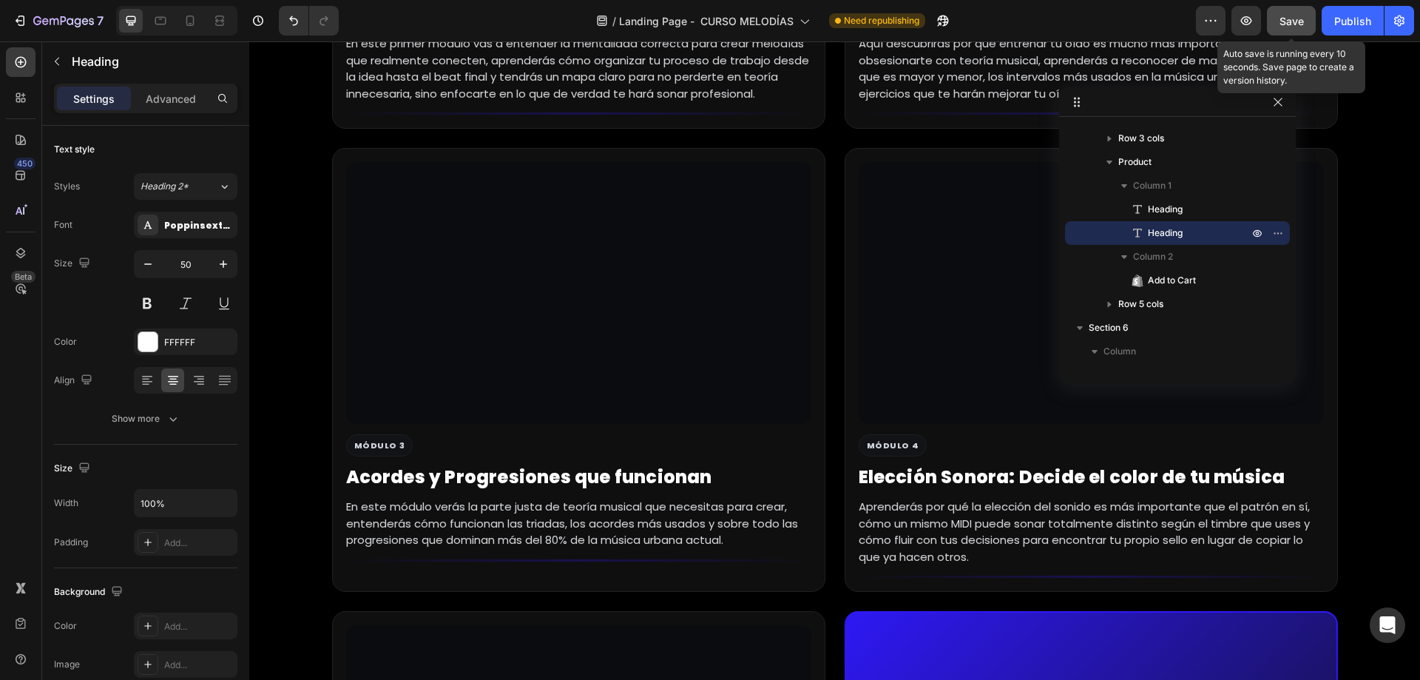
click at [1287, 16] on span "Save" at bounding box center [1291, 21] width 24 height 13
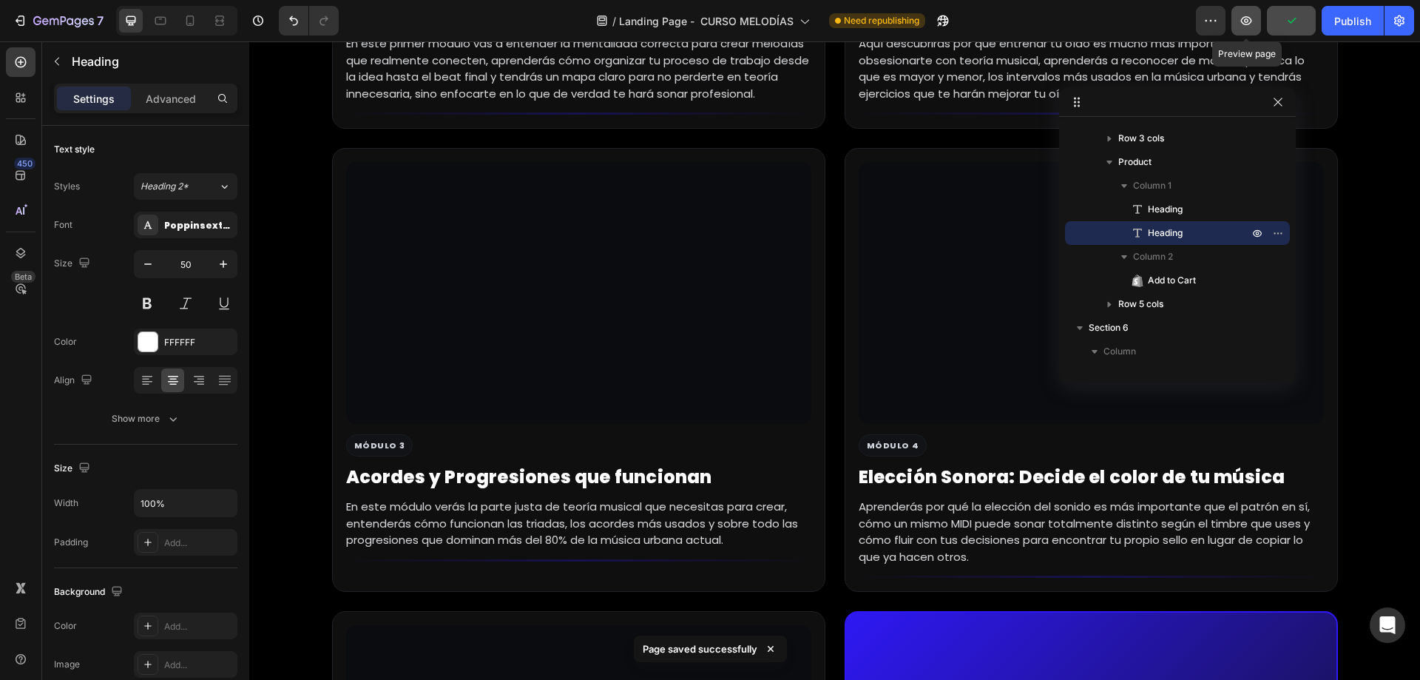
click at [1252, 18] on icon "button" at bounding box center [1246, 20] width 15 height 15
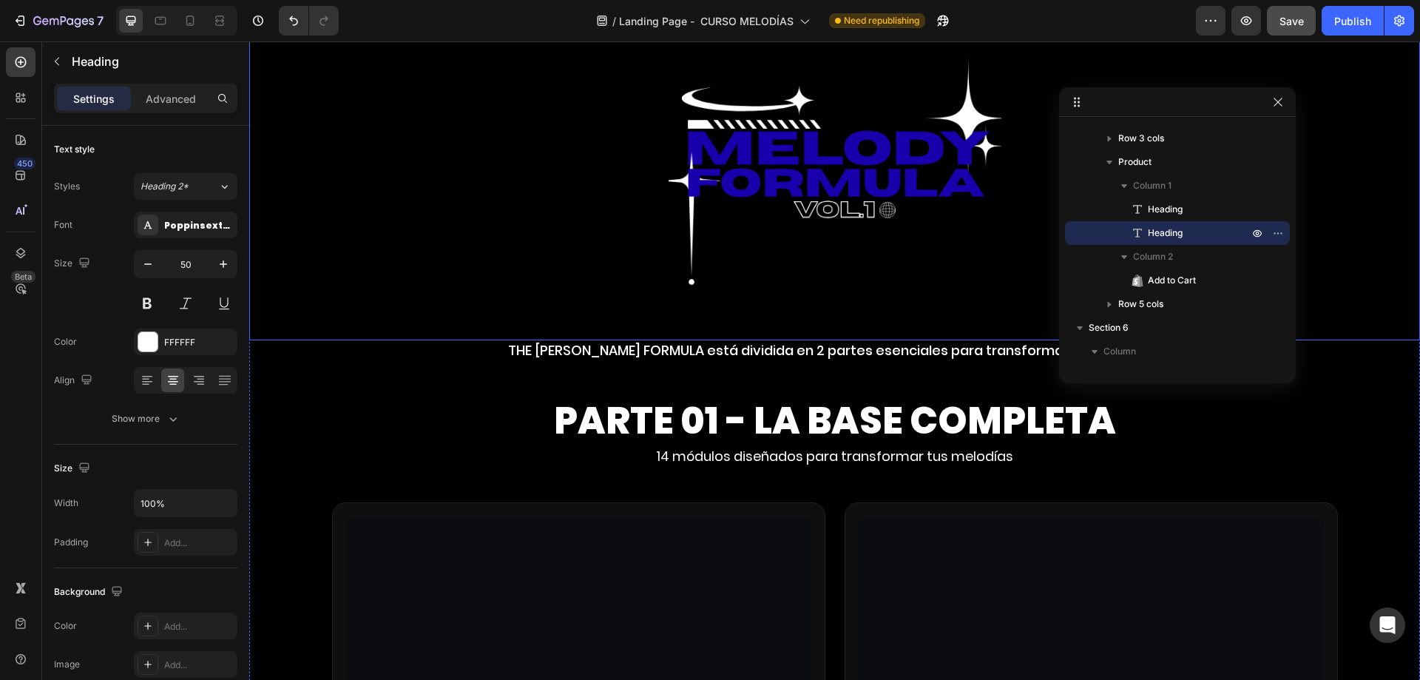
scroll to position [2992, 0]
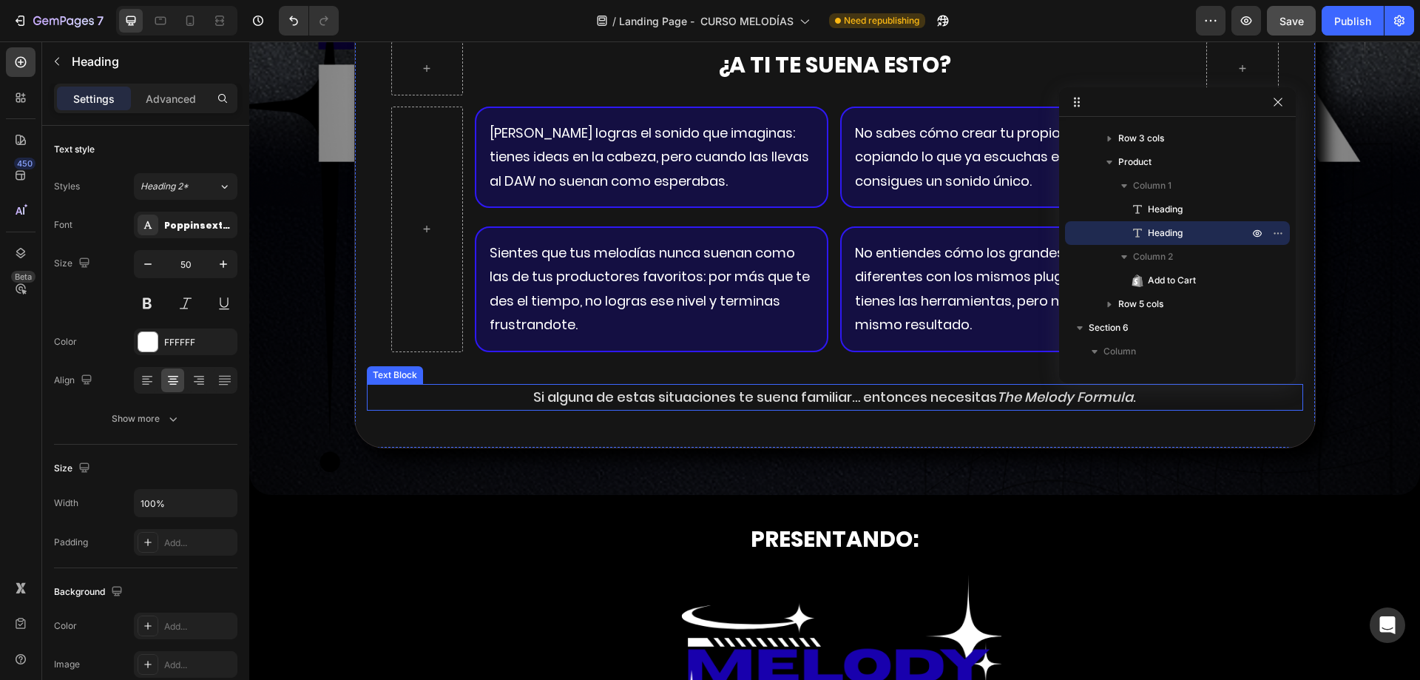
click at [642, 405] on p "Si alguna de estas situaciones te suena familiar… entonces necesitas The [PERSO…" at bounding box center [834, 397] width 933 height 24
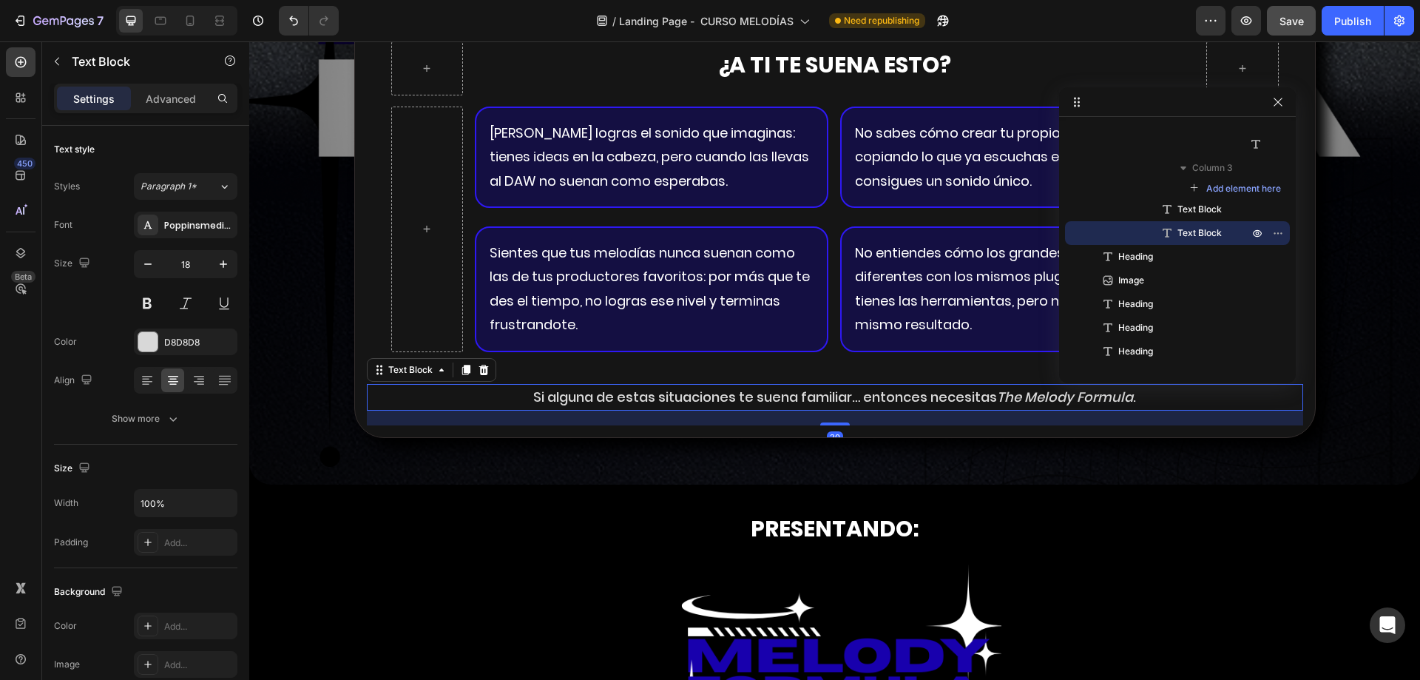
drag, startPoint x: 817, startPoint y: 433, endPoint x: 867, endPoint y: 422, distance: 50.6
click at [867, 410] on div "20" at bounding box center [835, 410] width 936 height 0
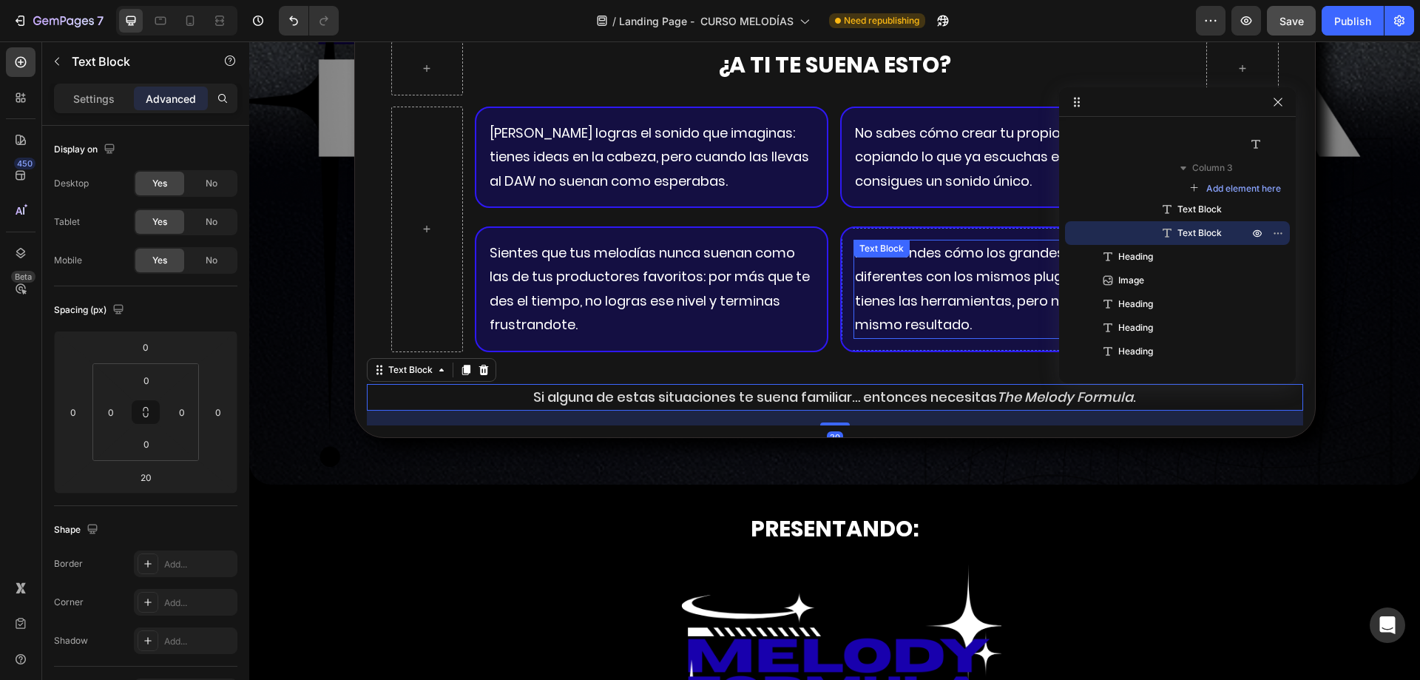
click at [873, 294] on p "No entiendes cómo los grandes logran sonar tan diferentes con los mismos plugin…" at bounding box center [1017, 289] width 325 height 96
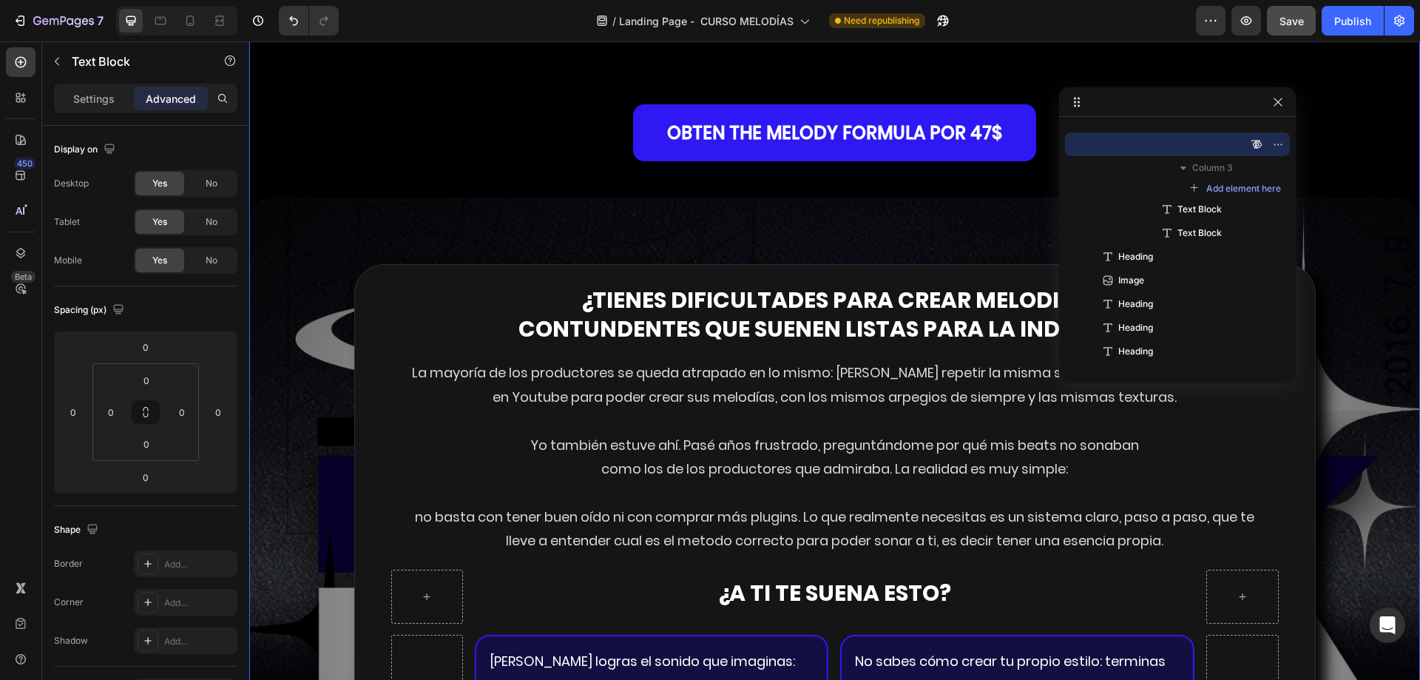
scroll to position [2622, 0]
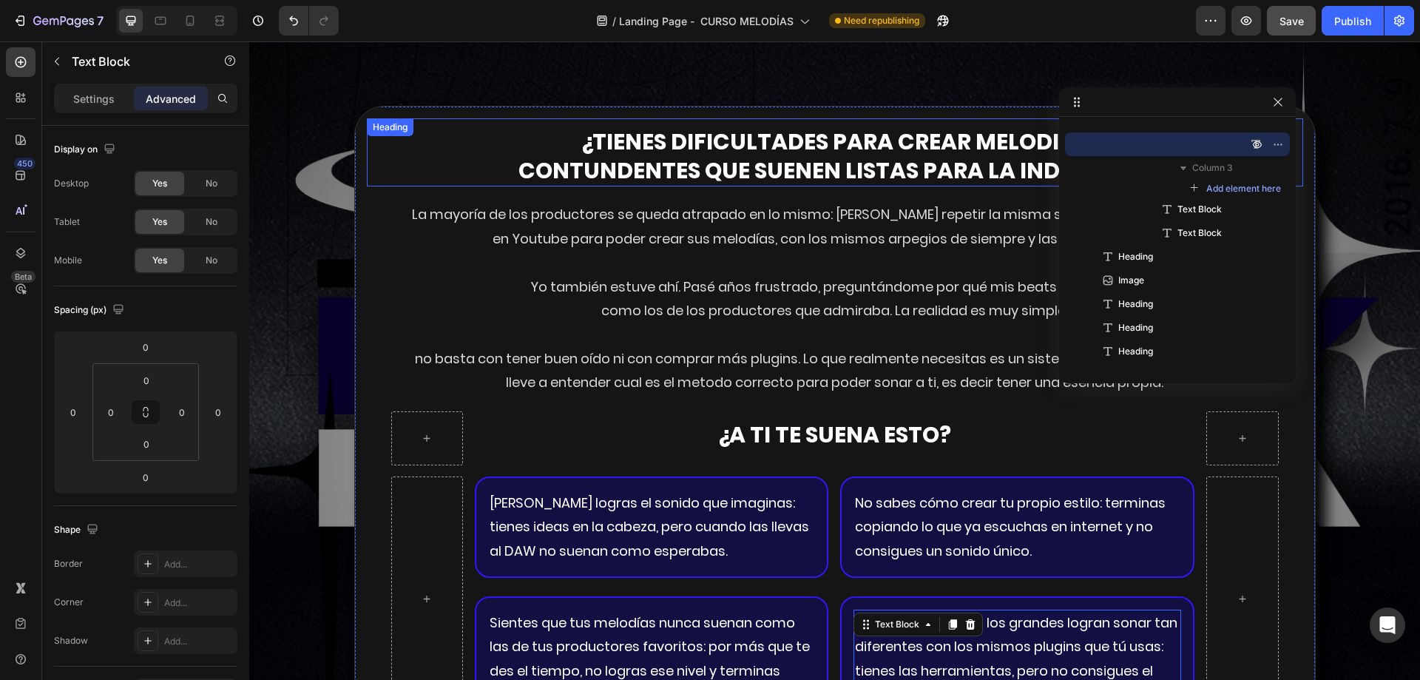
click at [651, 156] on h2 "¿tienes dificultades para crear melodias contundentes que suenen listas para la…" at bounding box center [835, 156] width 936 height 61
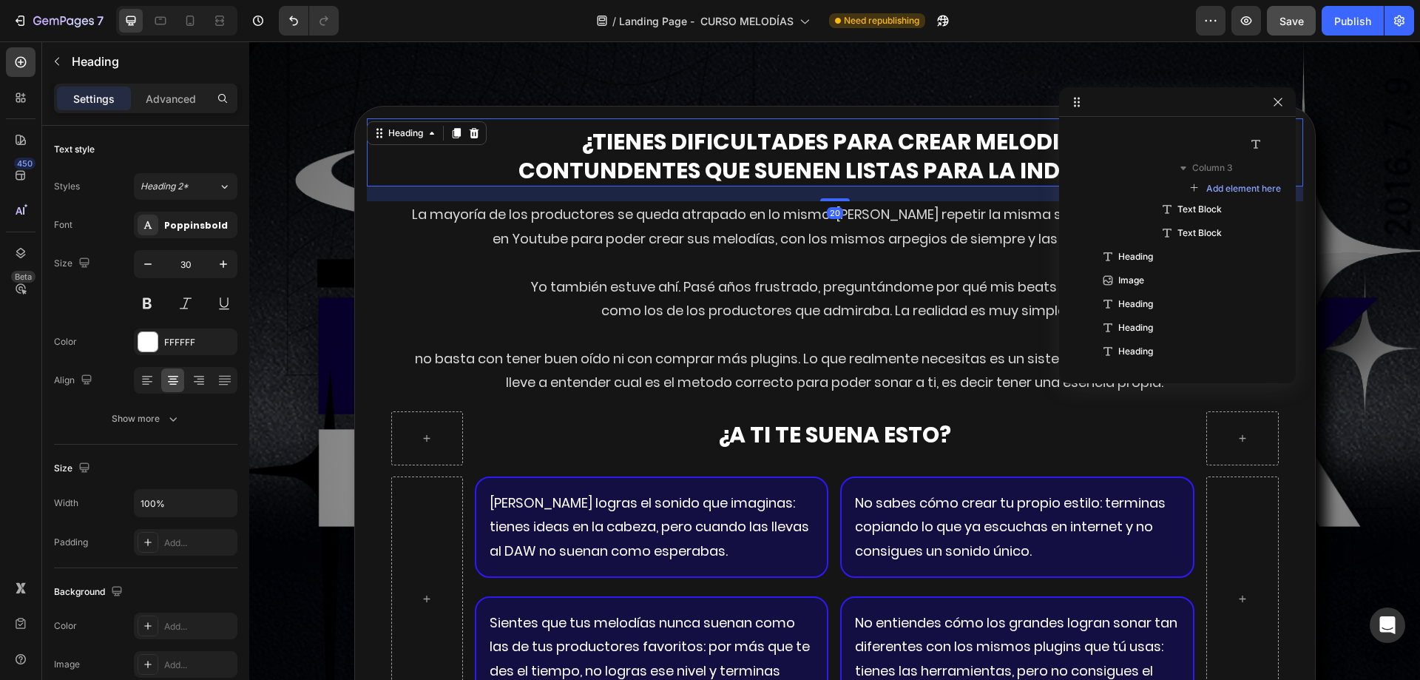
scroll to position [1268, 0]
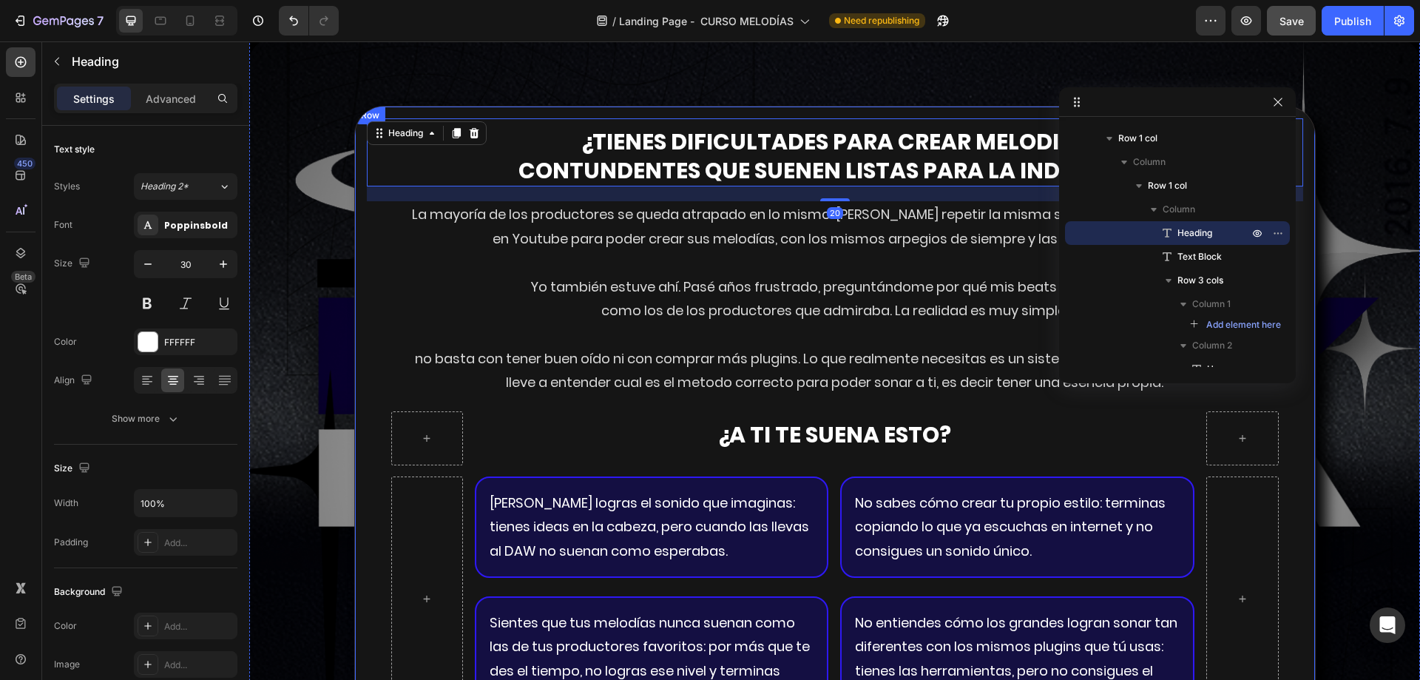
click at [745, 111] on div "¿tienes dificultades para crear melodias contundentes que suenen listas para la…" at bounding box center [834, 457] width 961 height 702
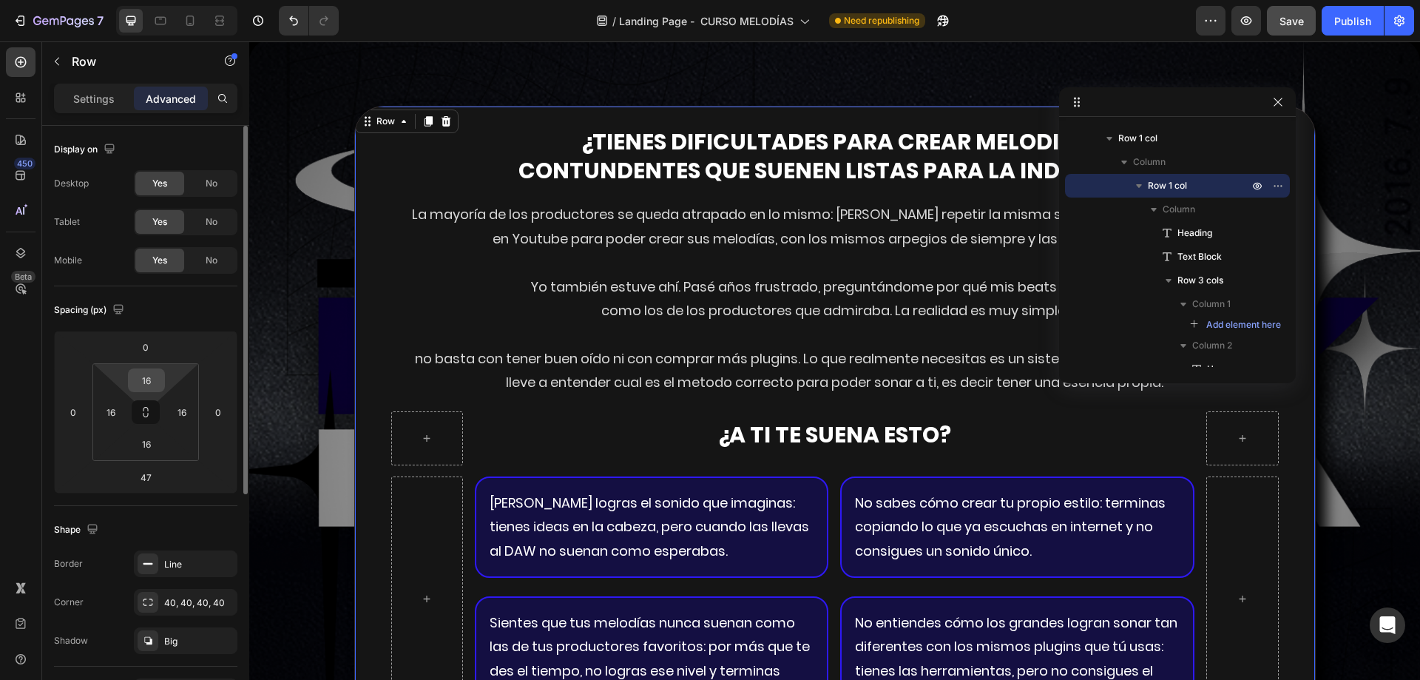
click at [148, 380] on input "16" at bounding box center [147, 380] width 30 height 22
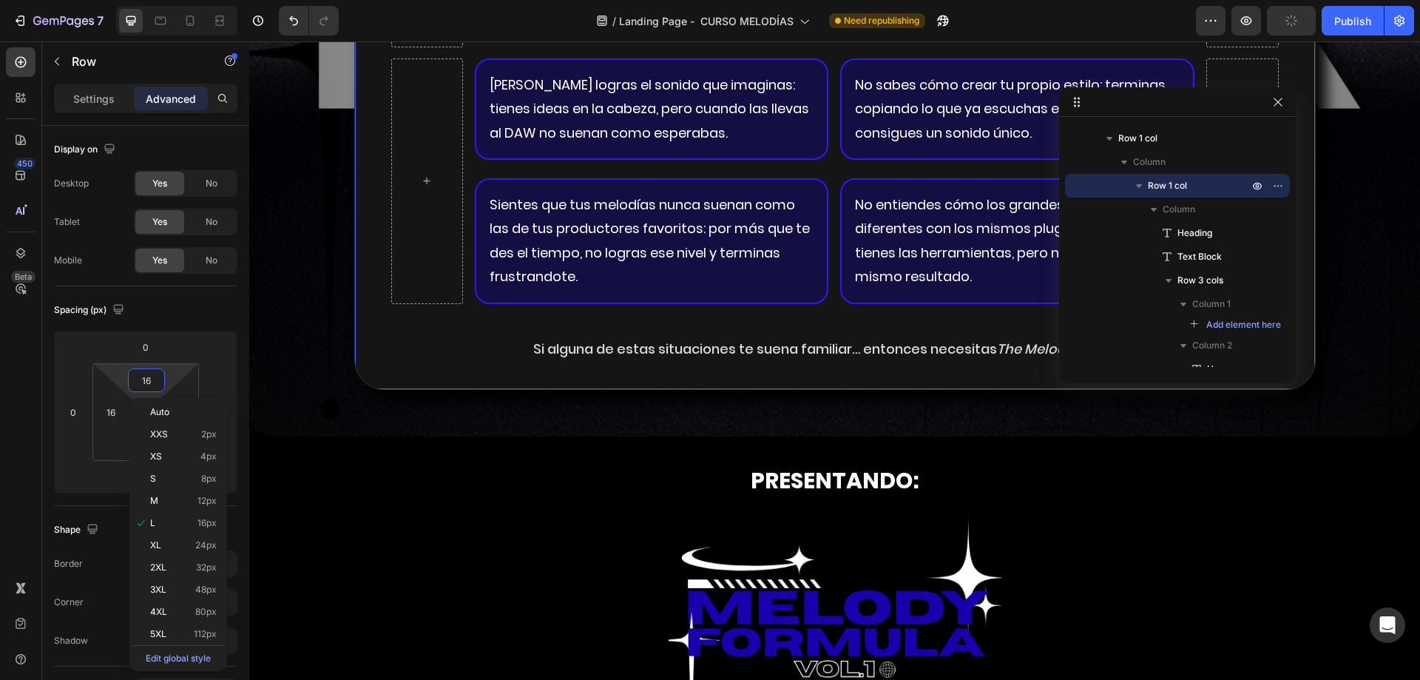
scroll to position [3066, 0]
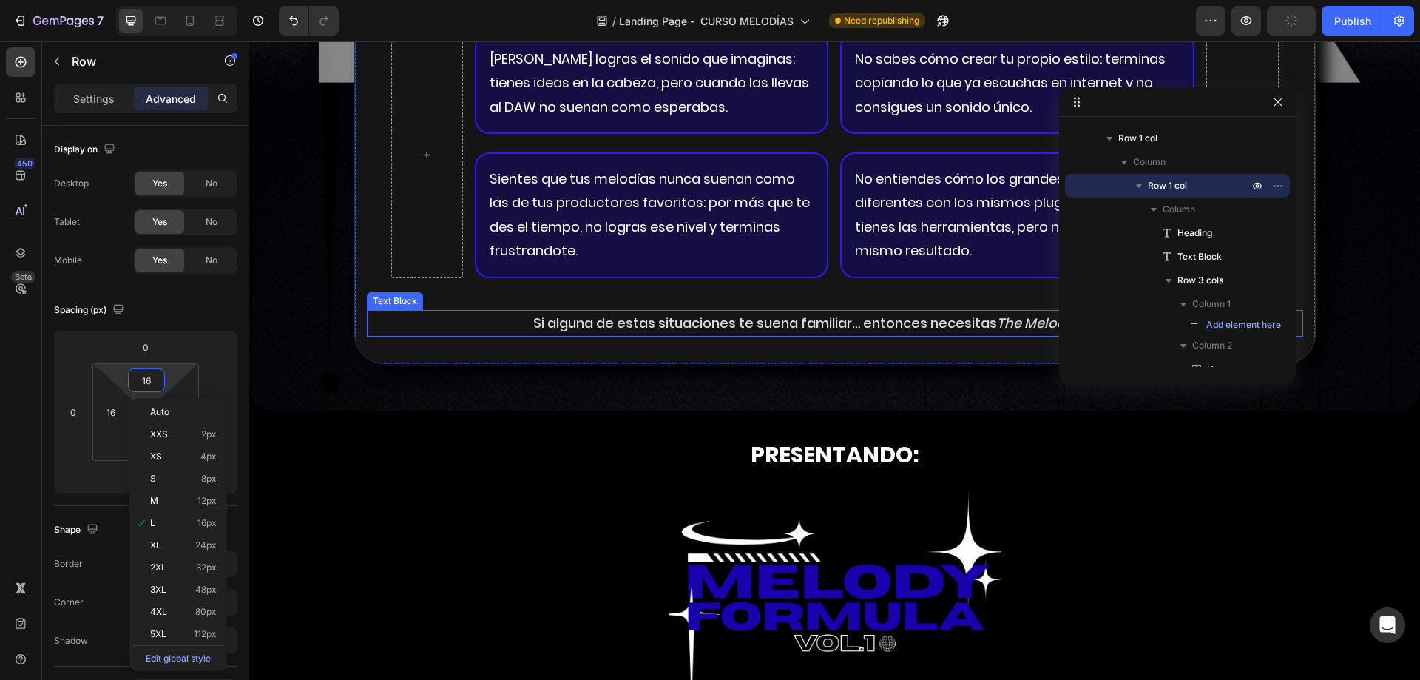
click at [646, 324] on p "Si alguna de estas situaciones te suena familiar… entonces necesitas The [PERSO…" at bounding box center [834, 323] width 933 height 24
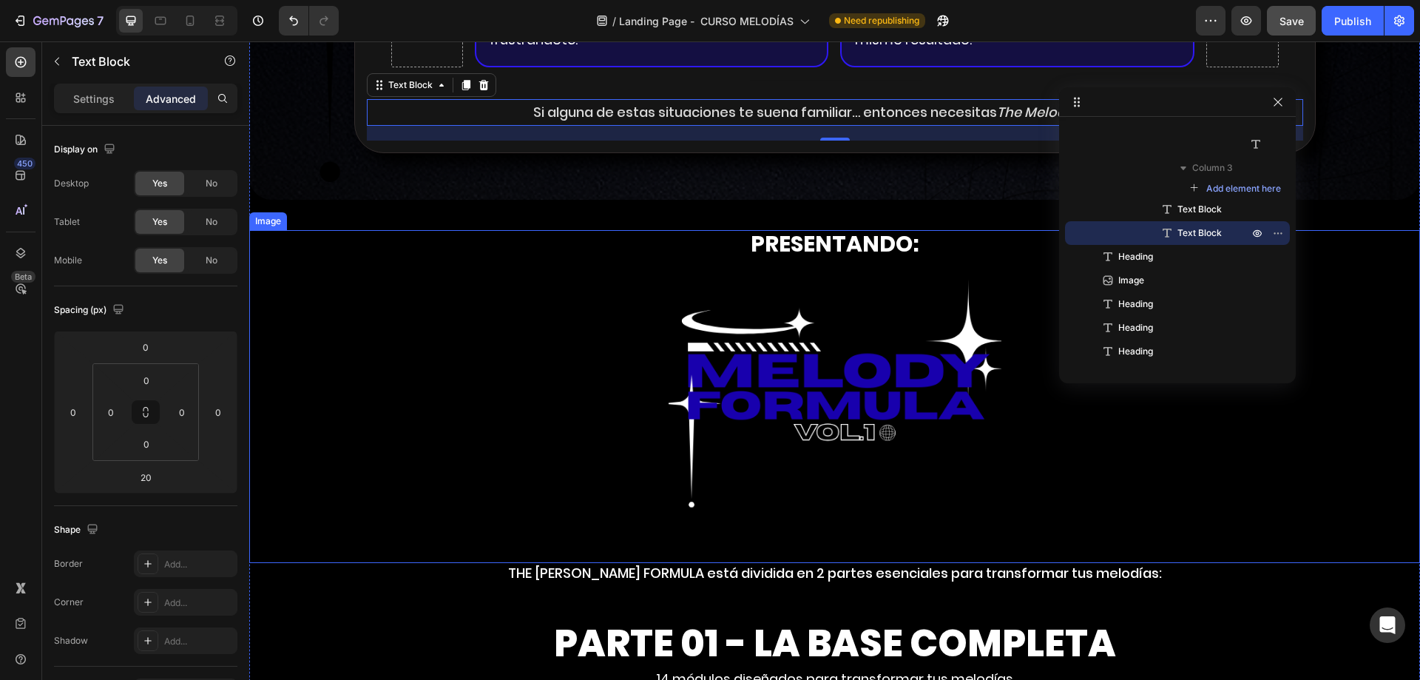
scroll to position [3140, 0]
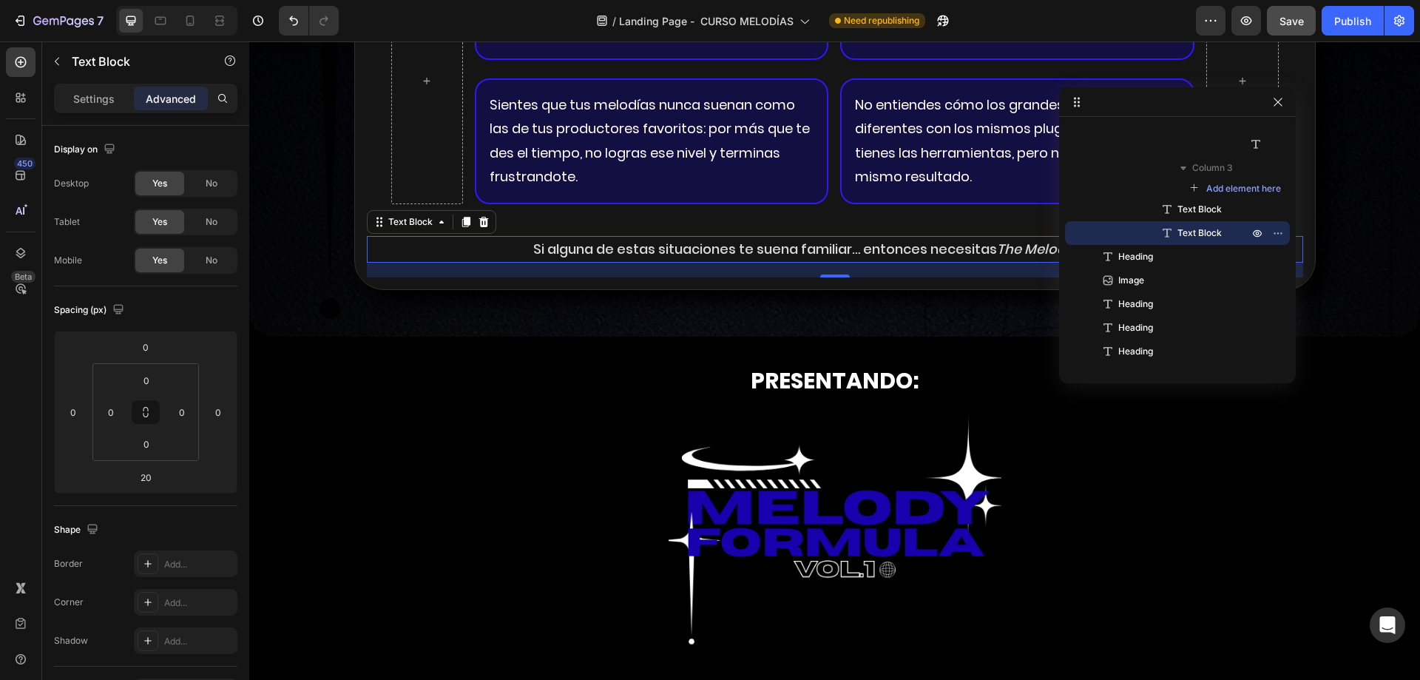
click at [782, 246] on p "Si alguna de estas situaciones te suena familiar… entonces necesitas The [PERSO…" at bounding box center [834, 249] width 933 height 24
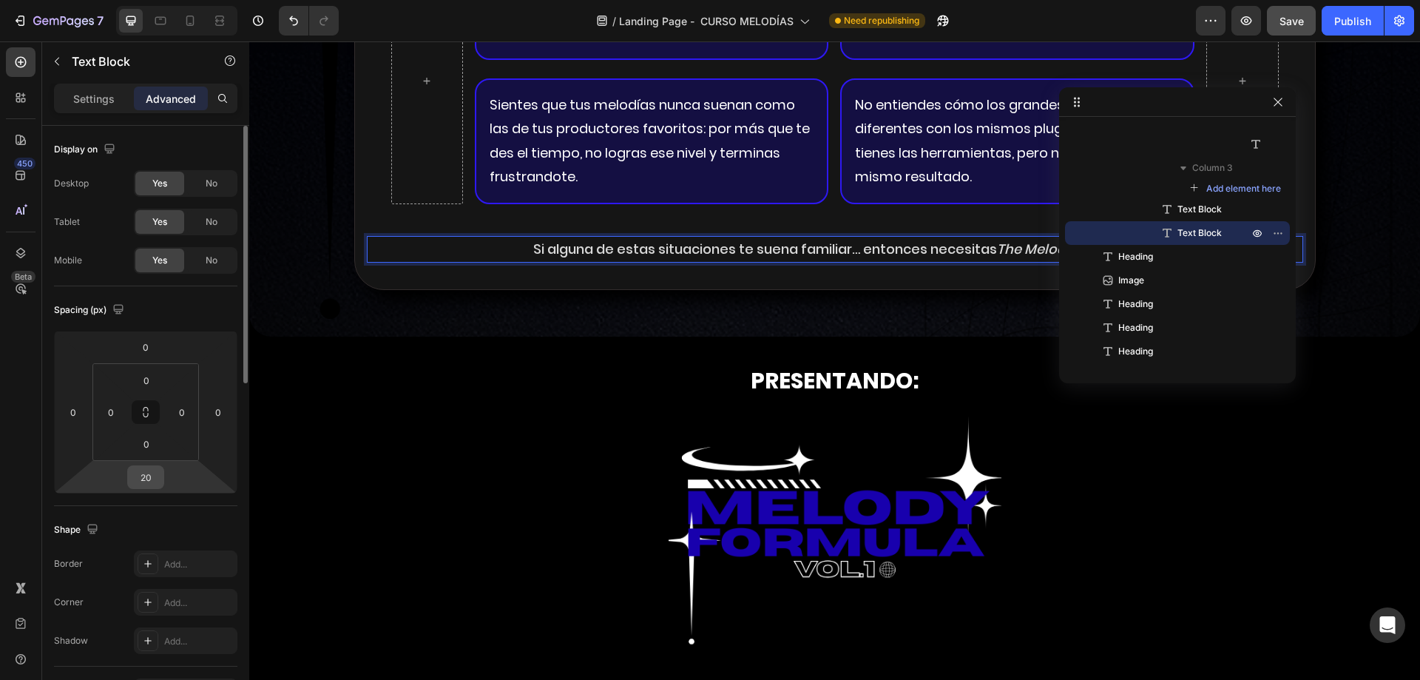
click at [153, 474] on input "20" at bounding box center [146, 477] width 30 height 22
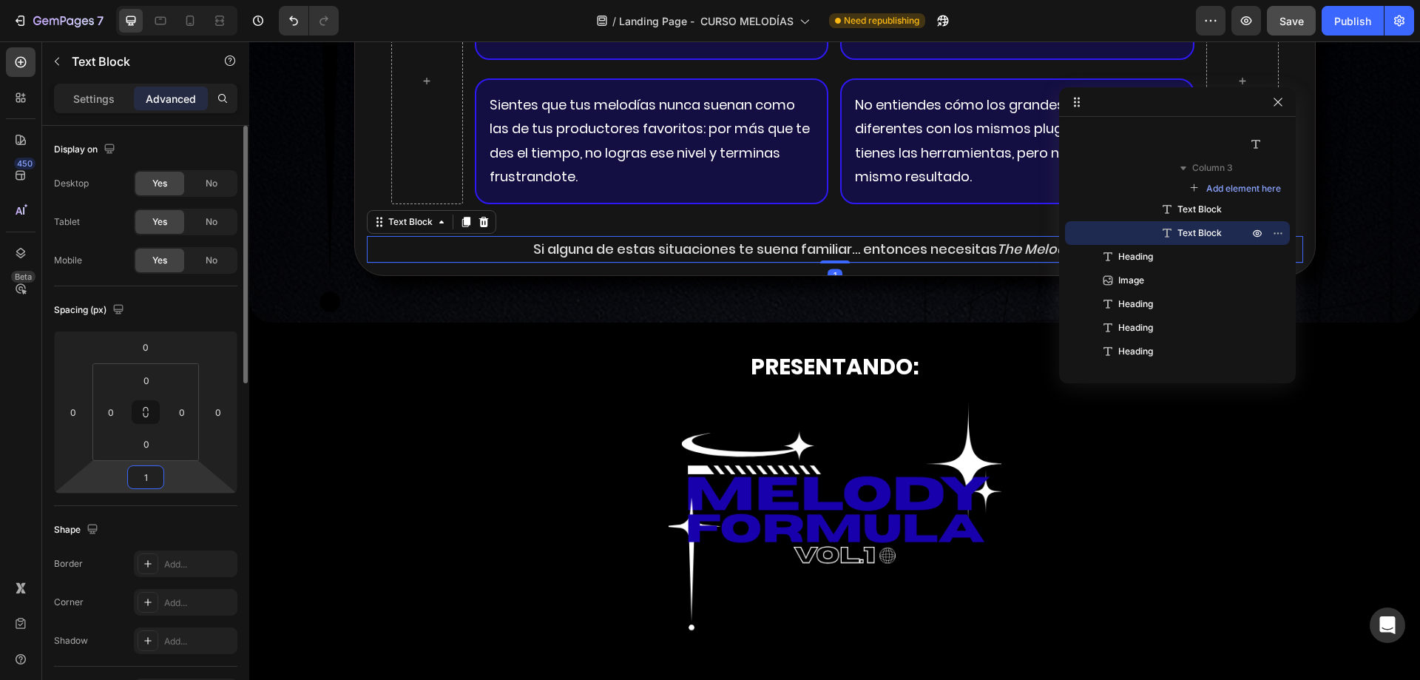
type input "15"
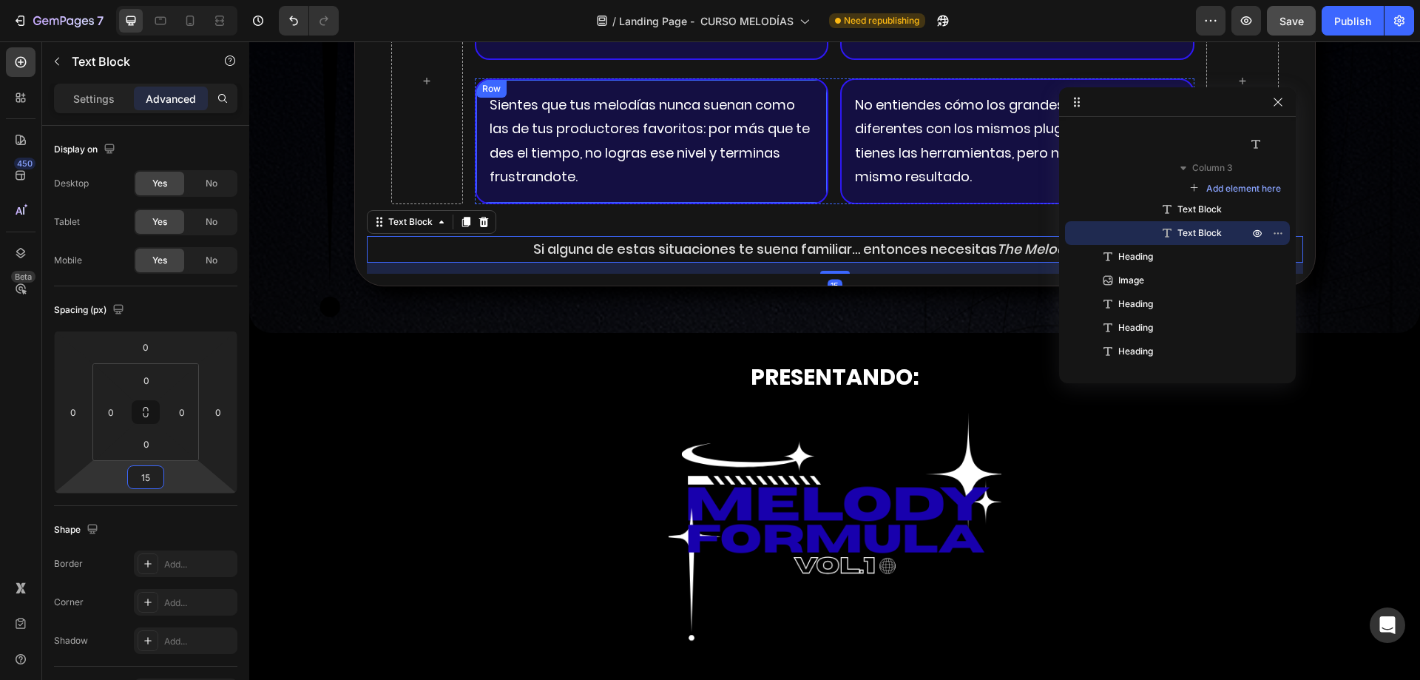
click at [639, 201] on div "Sientes que tus melodías nunca suenan como las de tus productores favoritos: po…" at bounding box center [652, 141] width 354 height 126
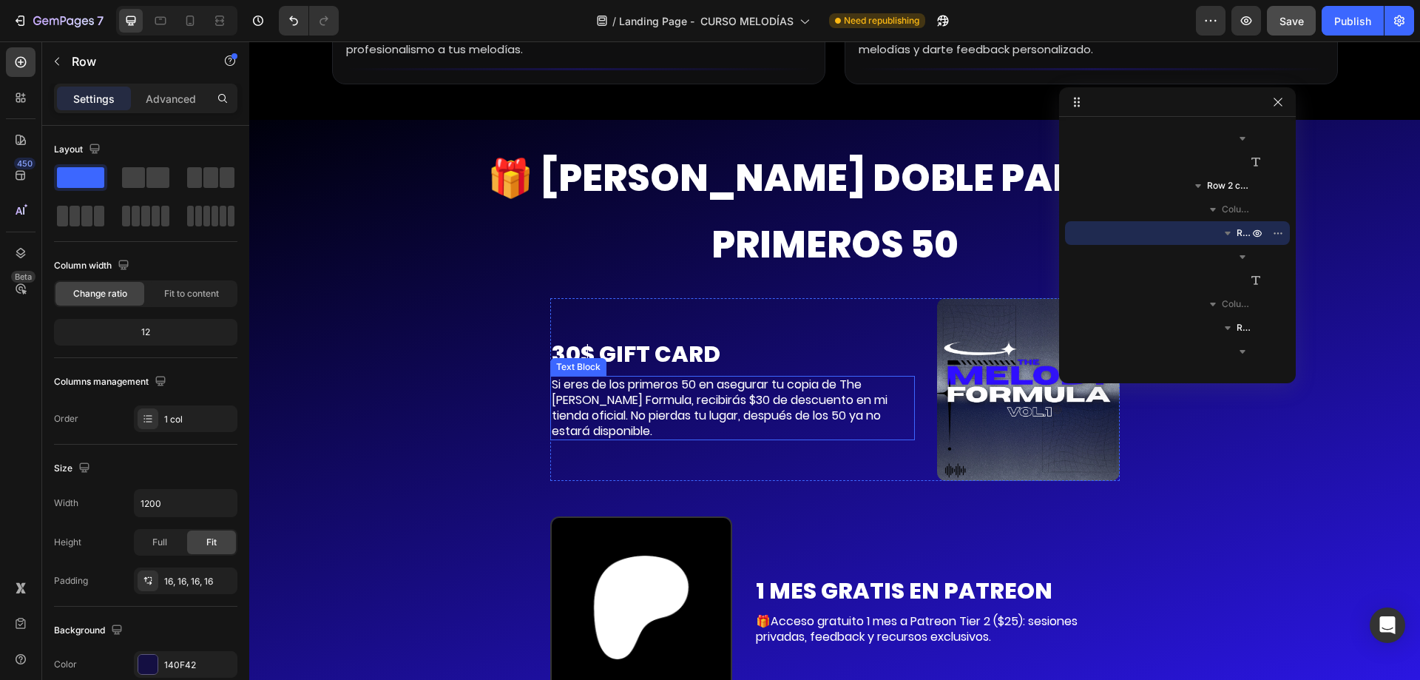
scroll to position [7133, 0]
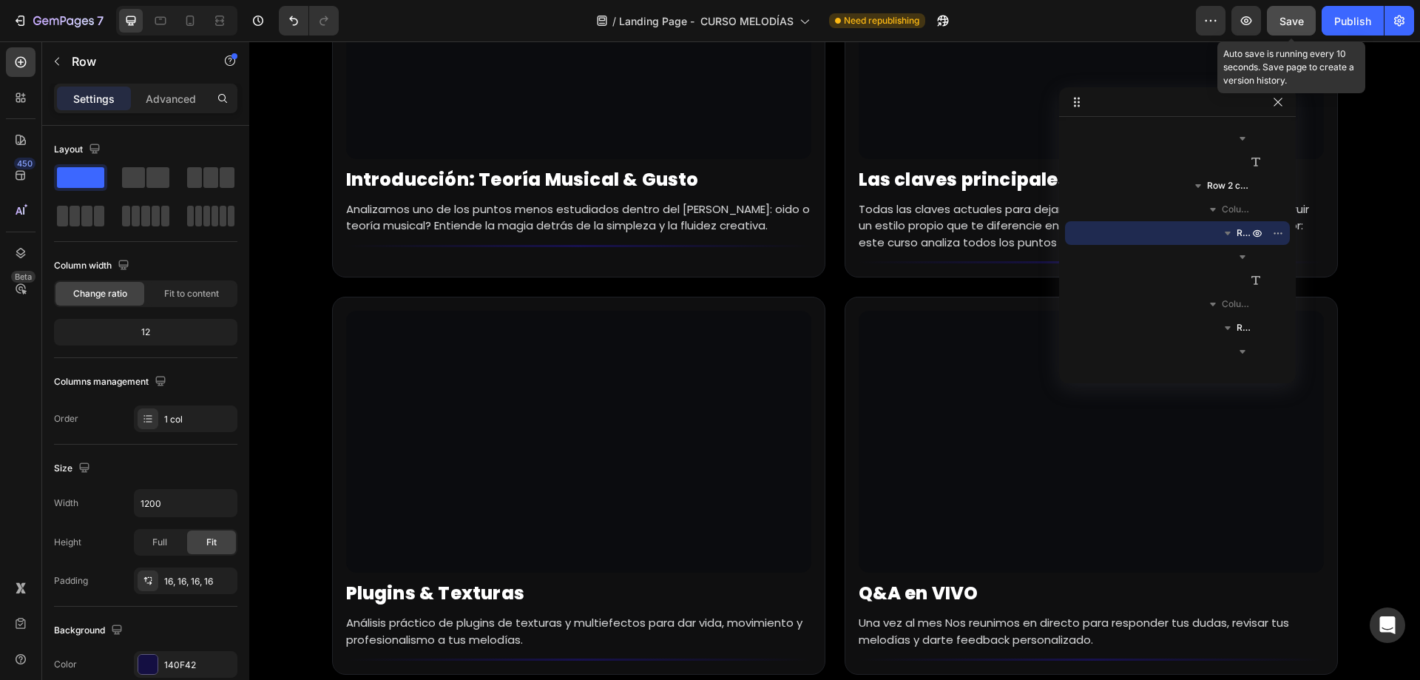
click at [1301, 22] on span "Save" at bounding box center [1291, 21] width 24 height 13
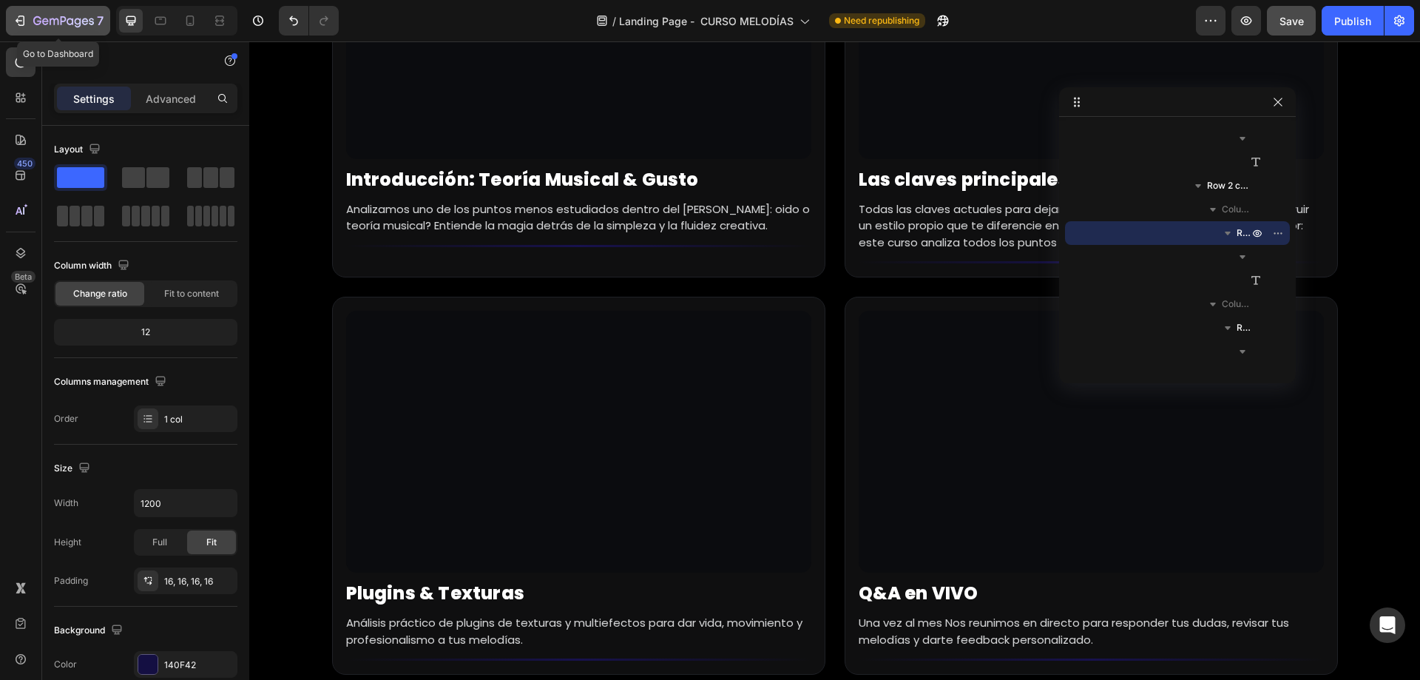
click at [25, 18] on icon "button" at bounding box center [20, 20] width 15 height 15
